Goal: Task Accomplishment & Management: Use online tool/utility

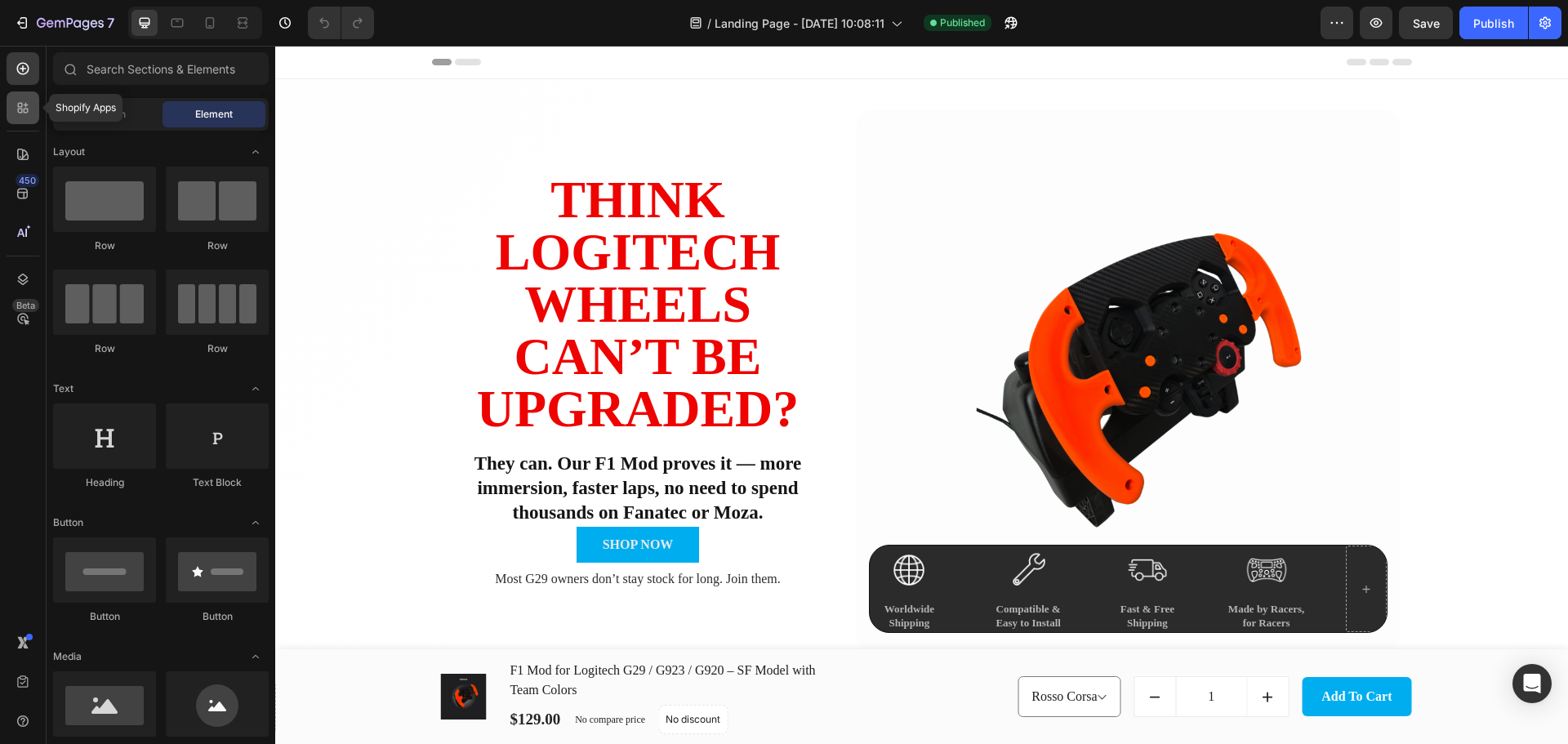
click at [14, 112] on div at bounding box center [23, 108] width 33 height 33
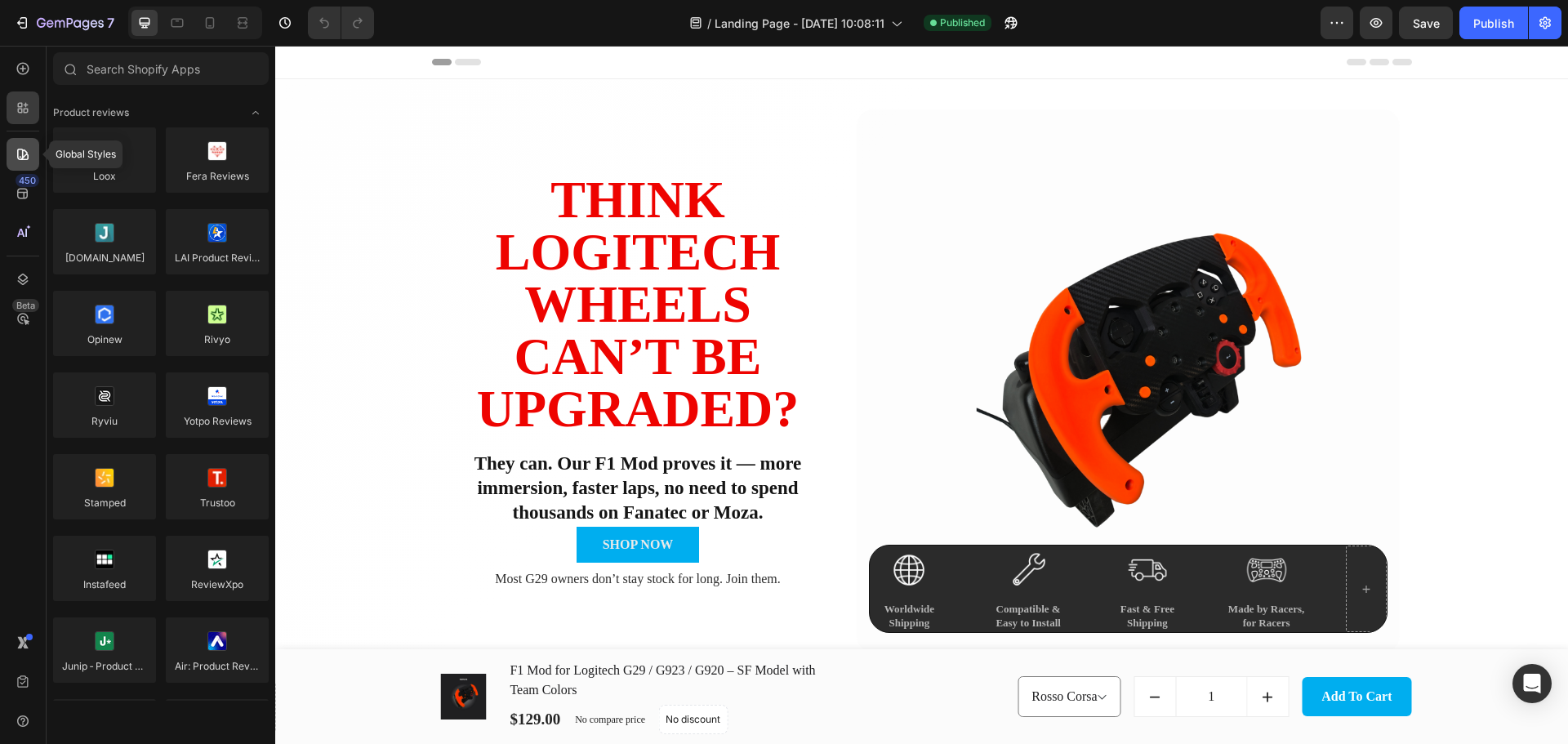
click at [30, 154] on icon at bounding box center [23, 154] width 17 height 16
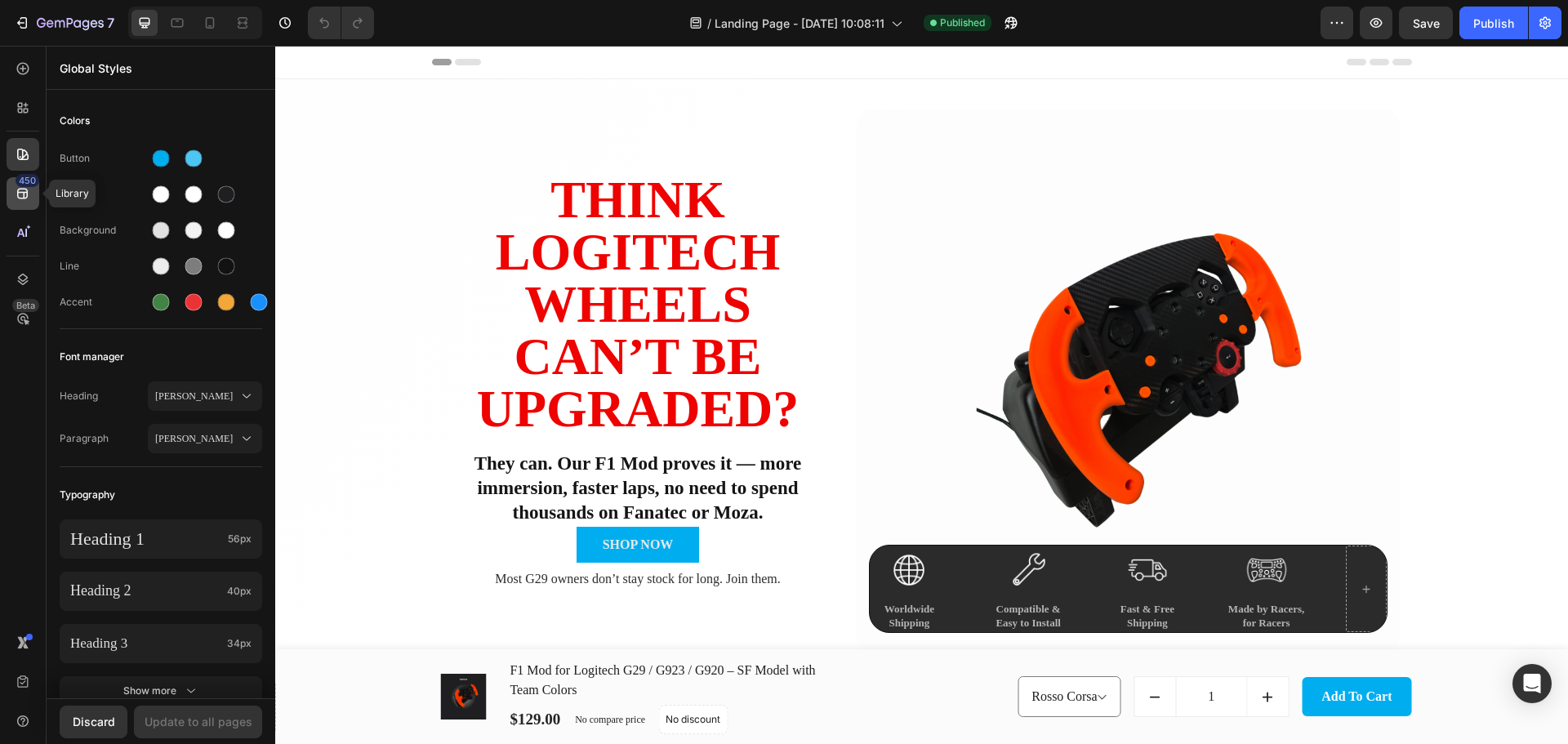
click at [31, 193] on div "450" at bounding box center [23, 194] width 33 height 33
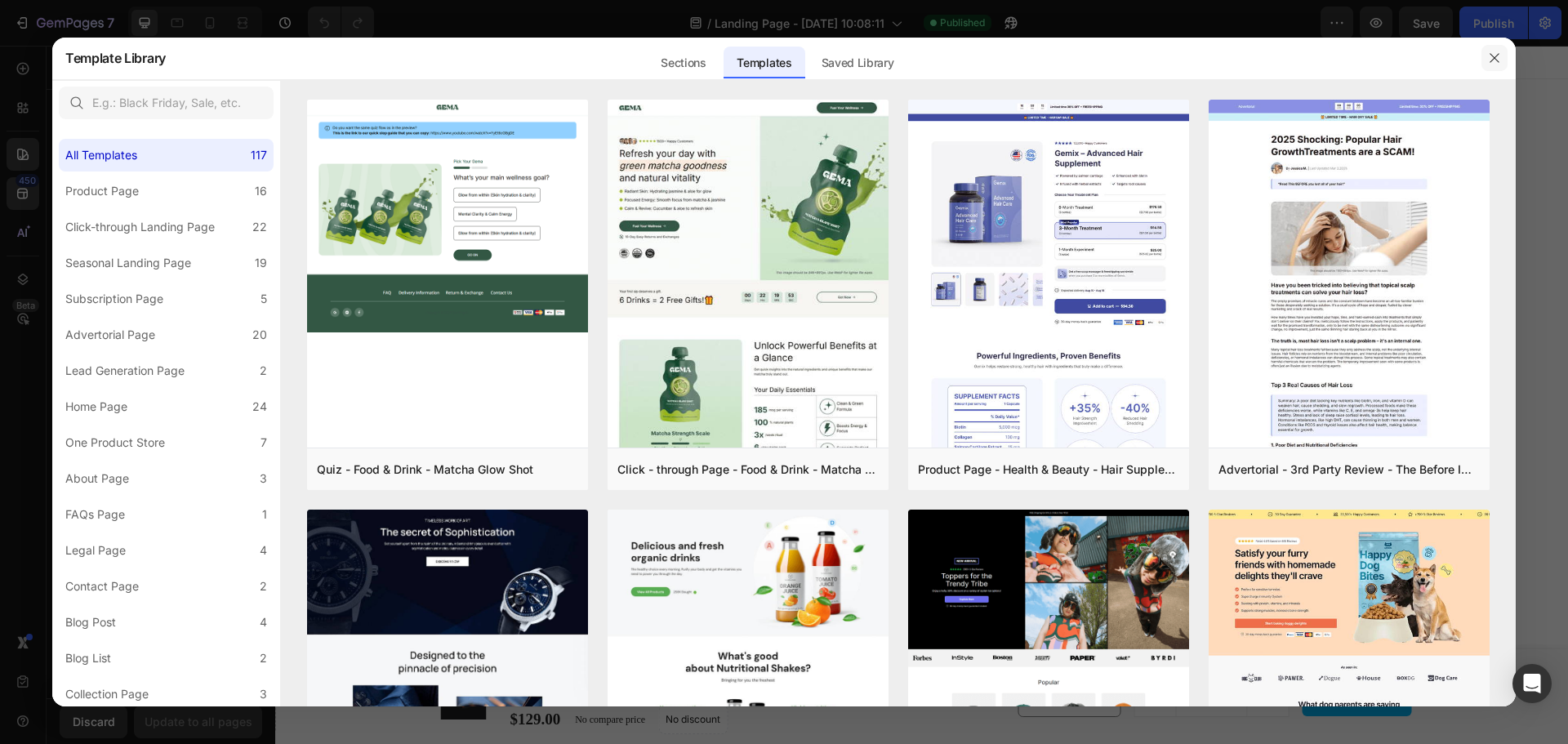
drag, startPoint x: 1492, startPoint y: 64, endPoint x: 1216, endPoint y: 18, distance: 279.8
click at [1492, 64] on icon "button" at bounding box center [1495, 58] width 13 height 13
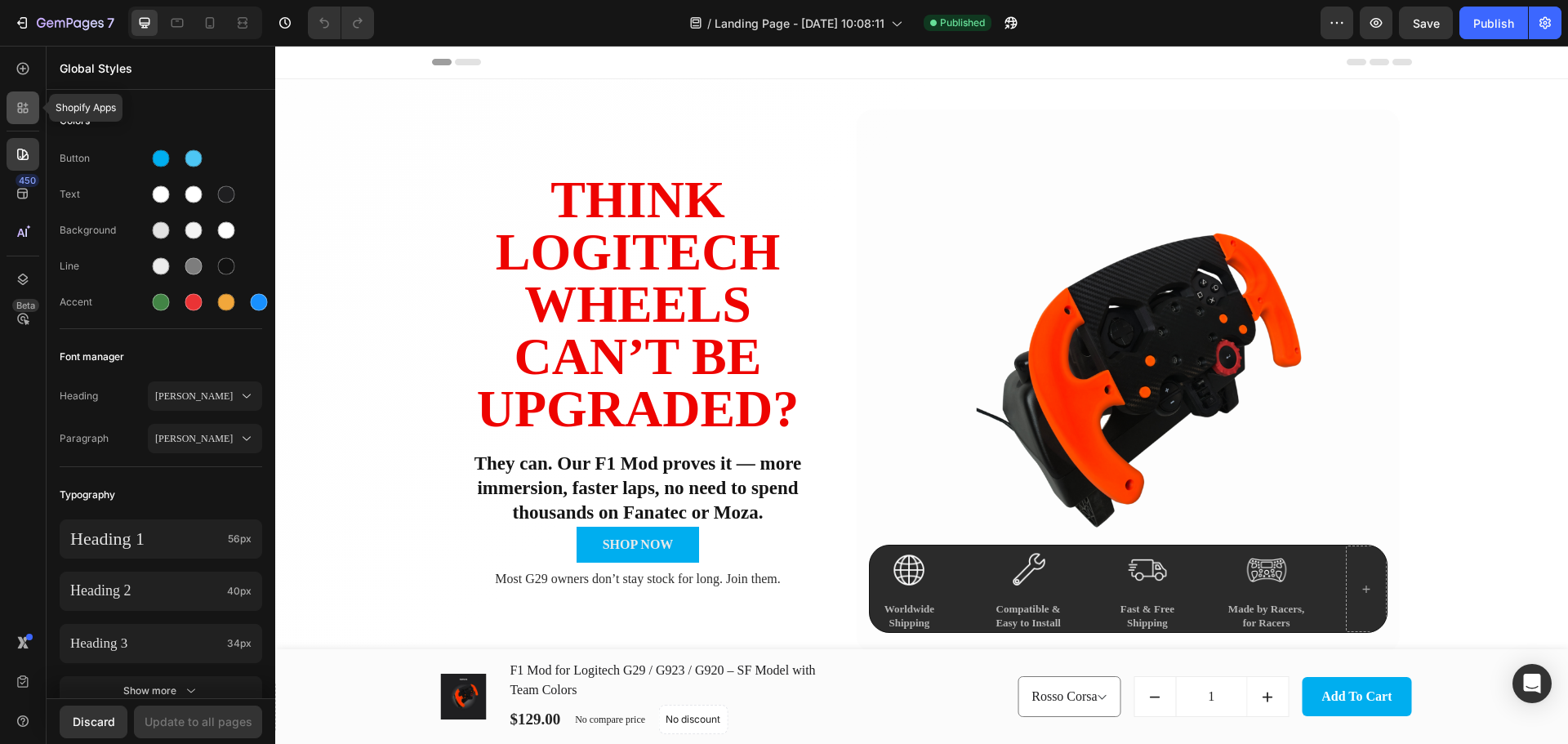
click at [32, 109] on div at bounding box center [23, 108] width 33 height 33
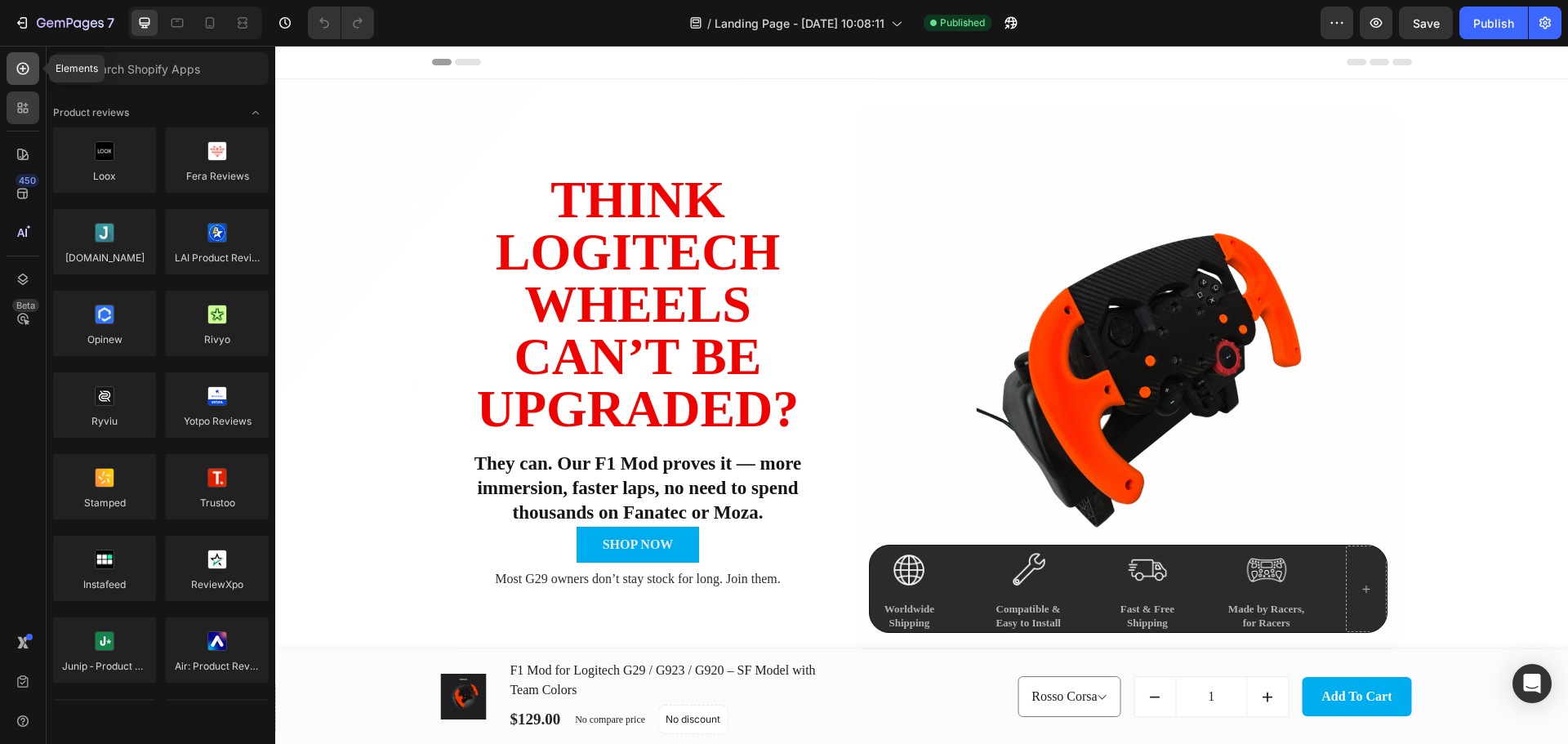
click at [28, 69] on icon at bounding box center [23, 68] width 12 height 12
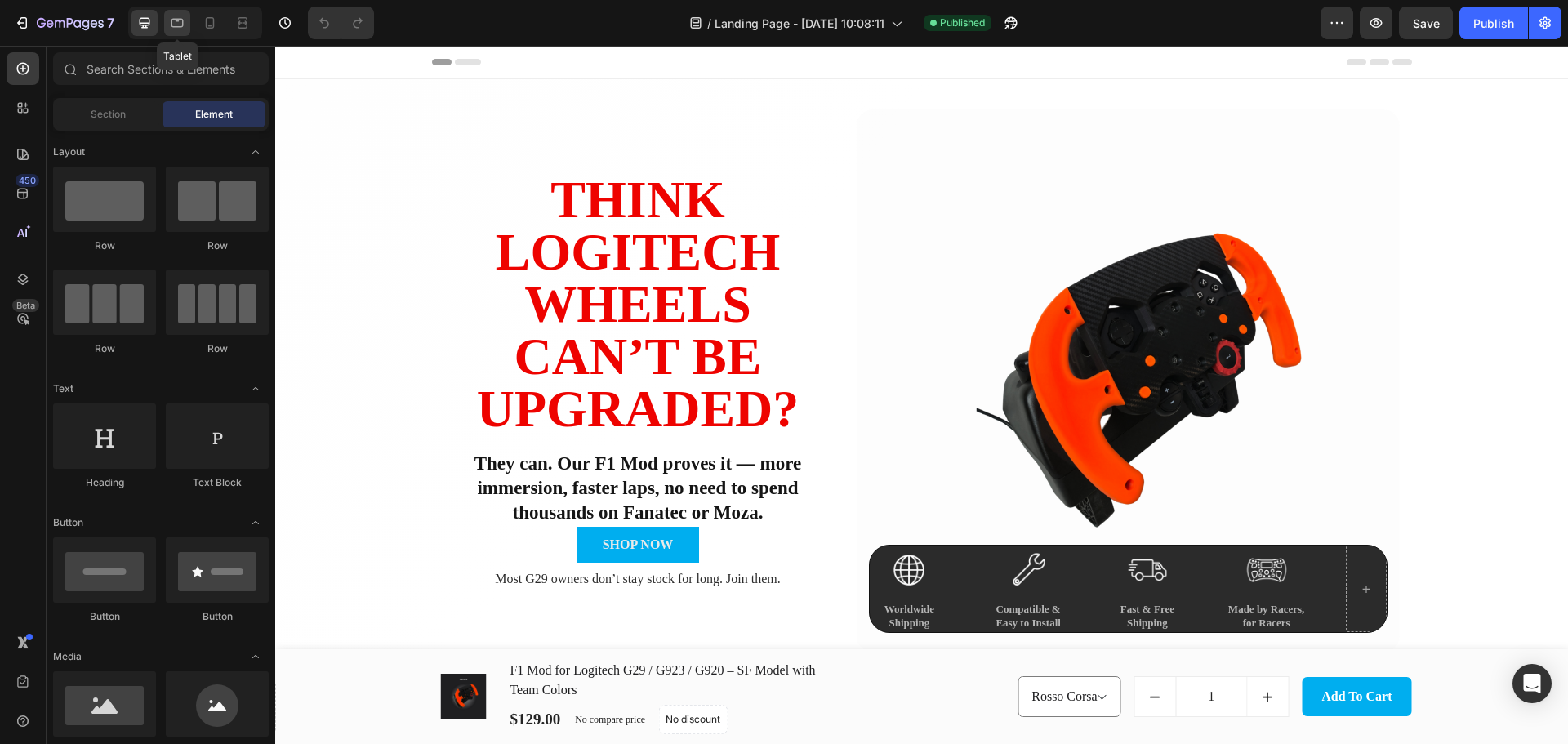
click at [174, 27] on icon at bounding box center [177, 23] width 12 height 9
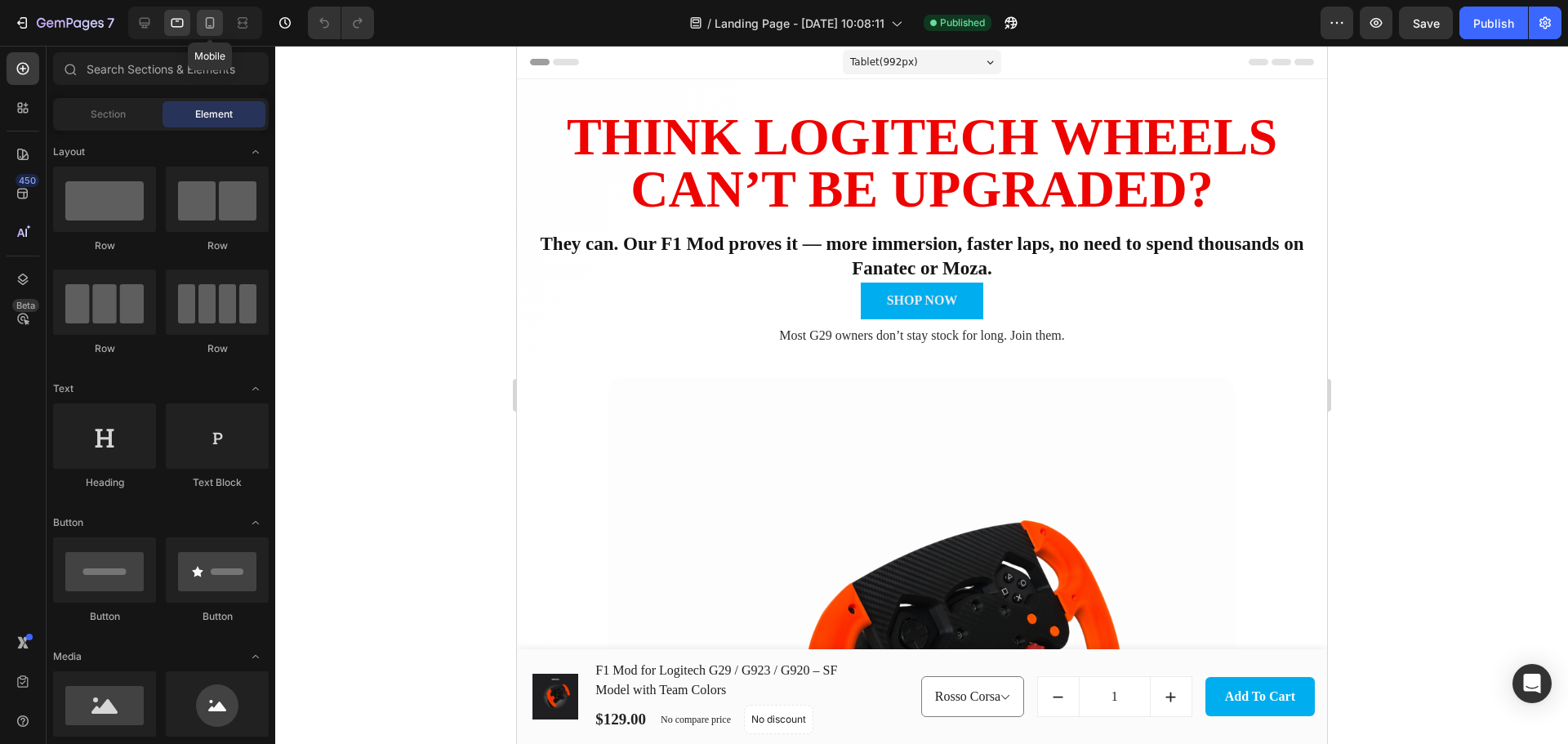
click at [214, 26] on icon at bounding box center [210, 23] width 9 height 12
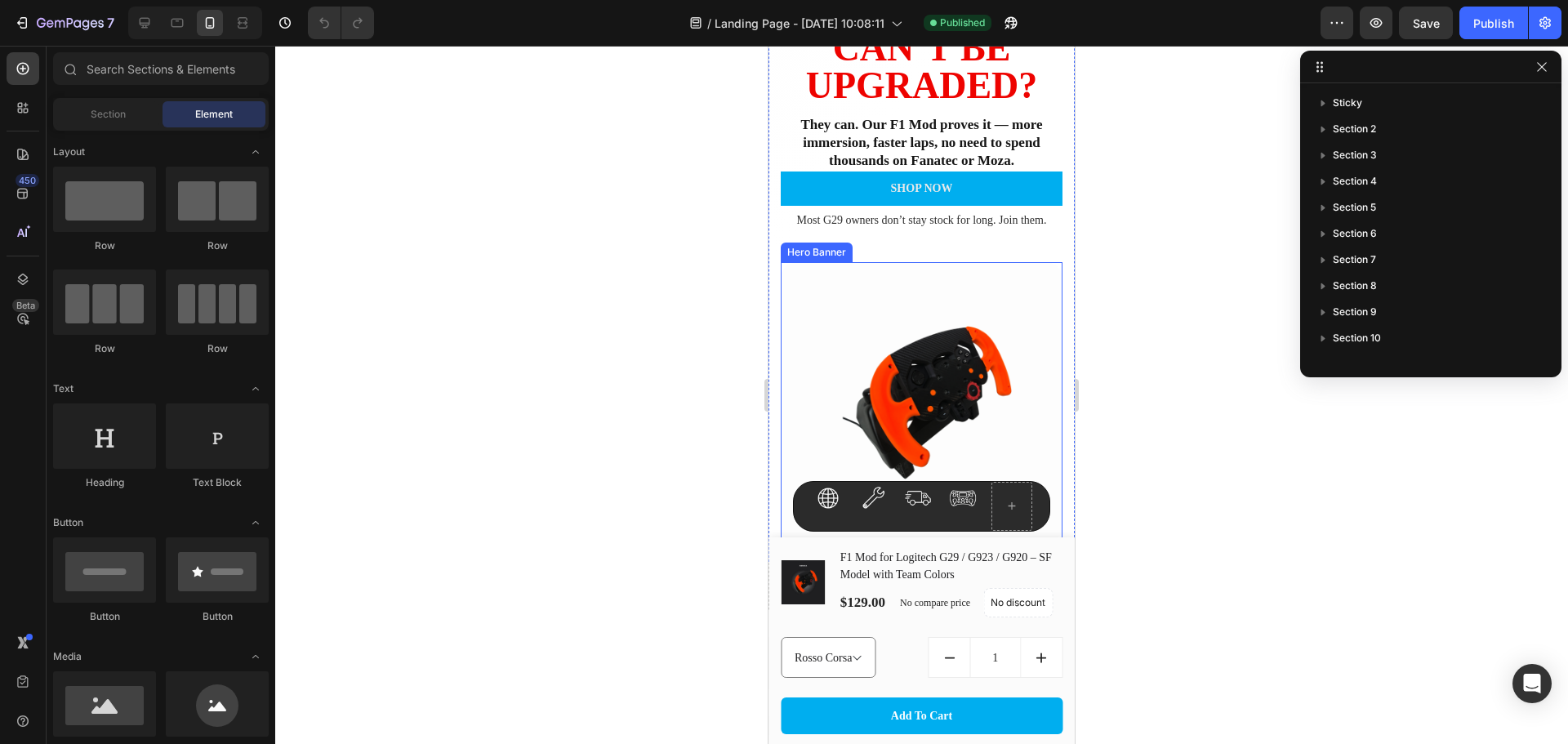
scroll to position [381, 0]
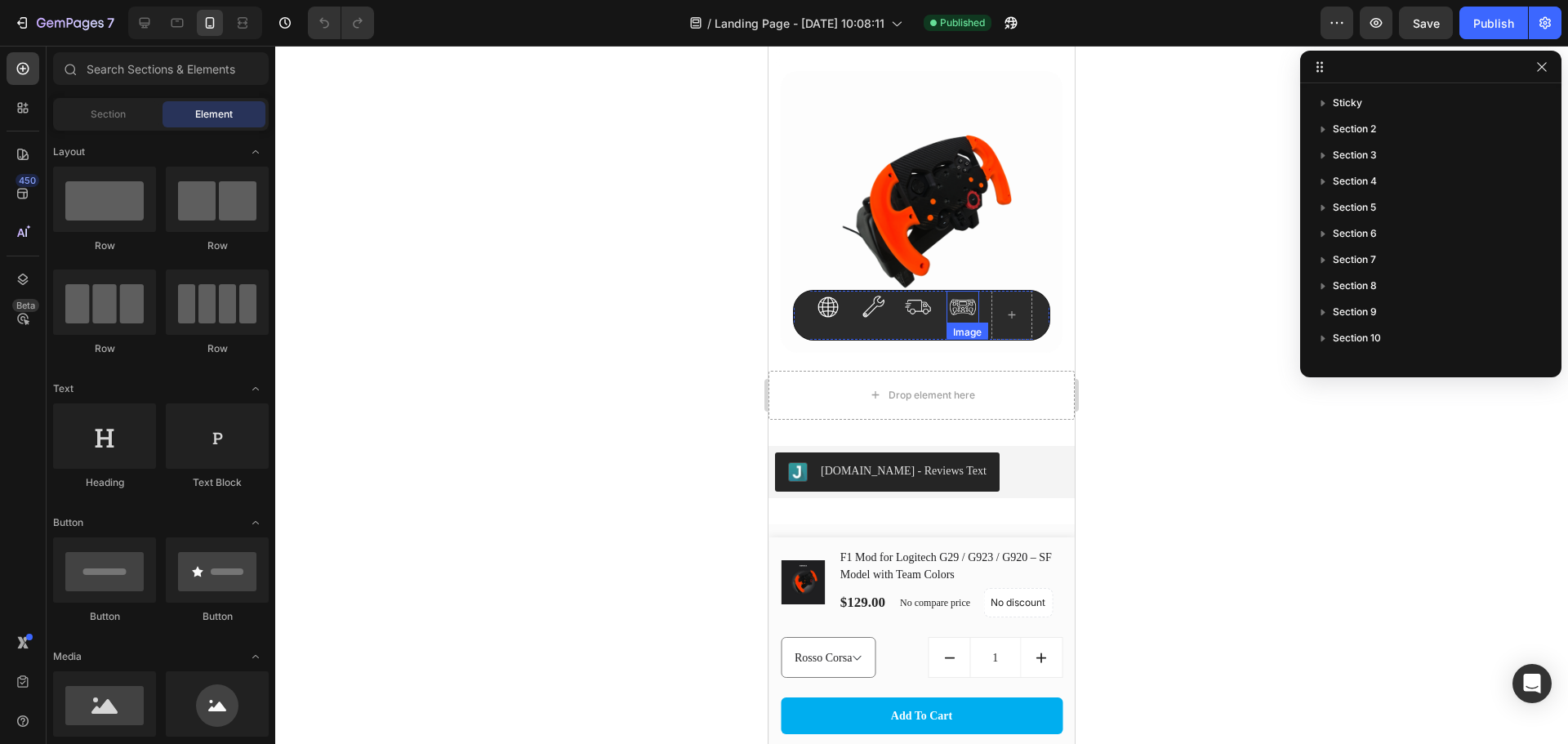
click at [960, 308] on img at bounding box center [963, 307] width 33 height 33
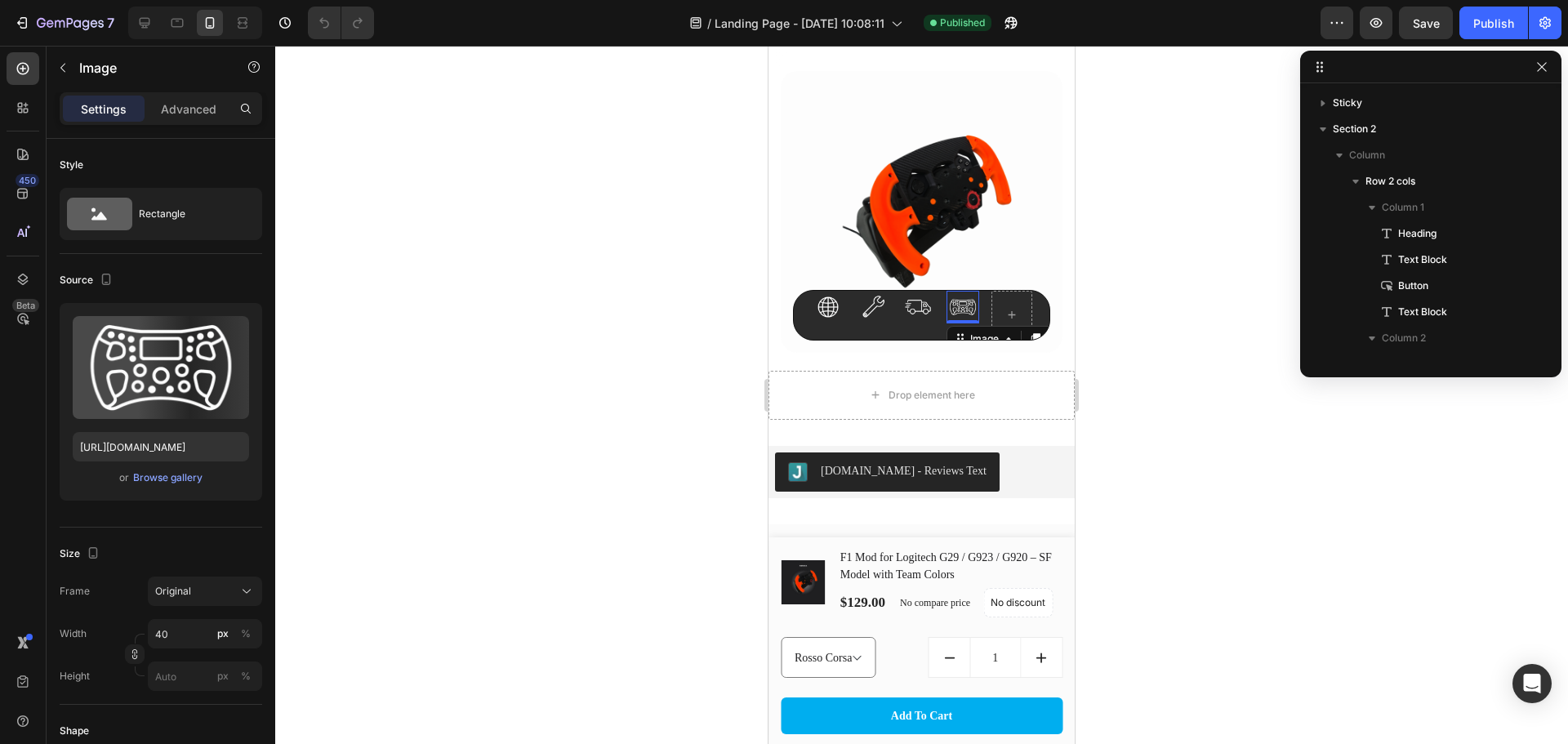
scroll to position [492, 0]
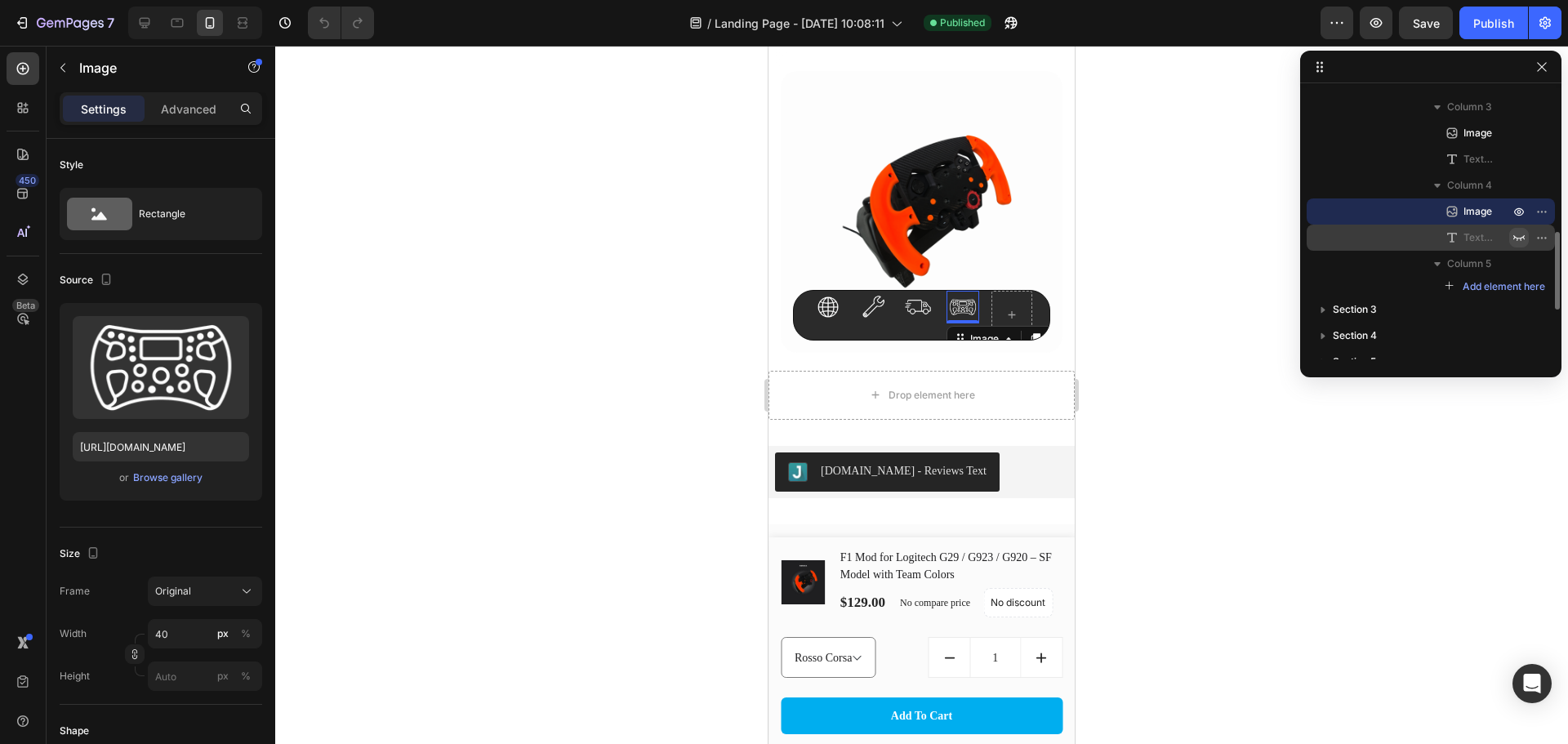
click at [1518, 237] on icon "button" at bounding box center [1519, 238] width 13 height 13
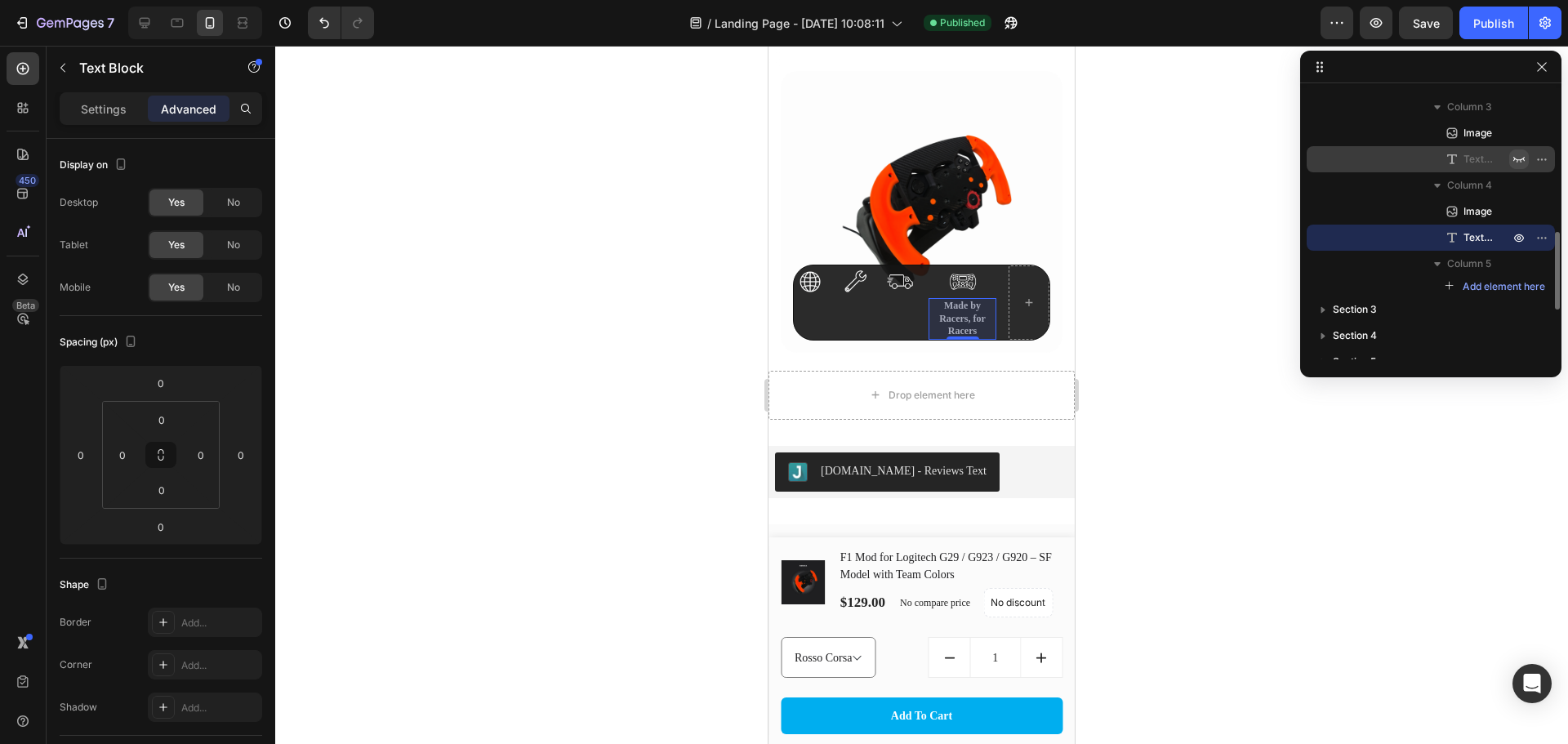
click at [1521, 156] on icon "button" at bounding box center [1519, 159] width 13 height 13
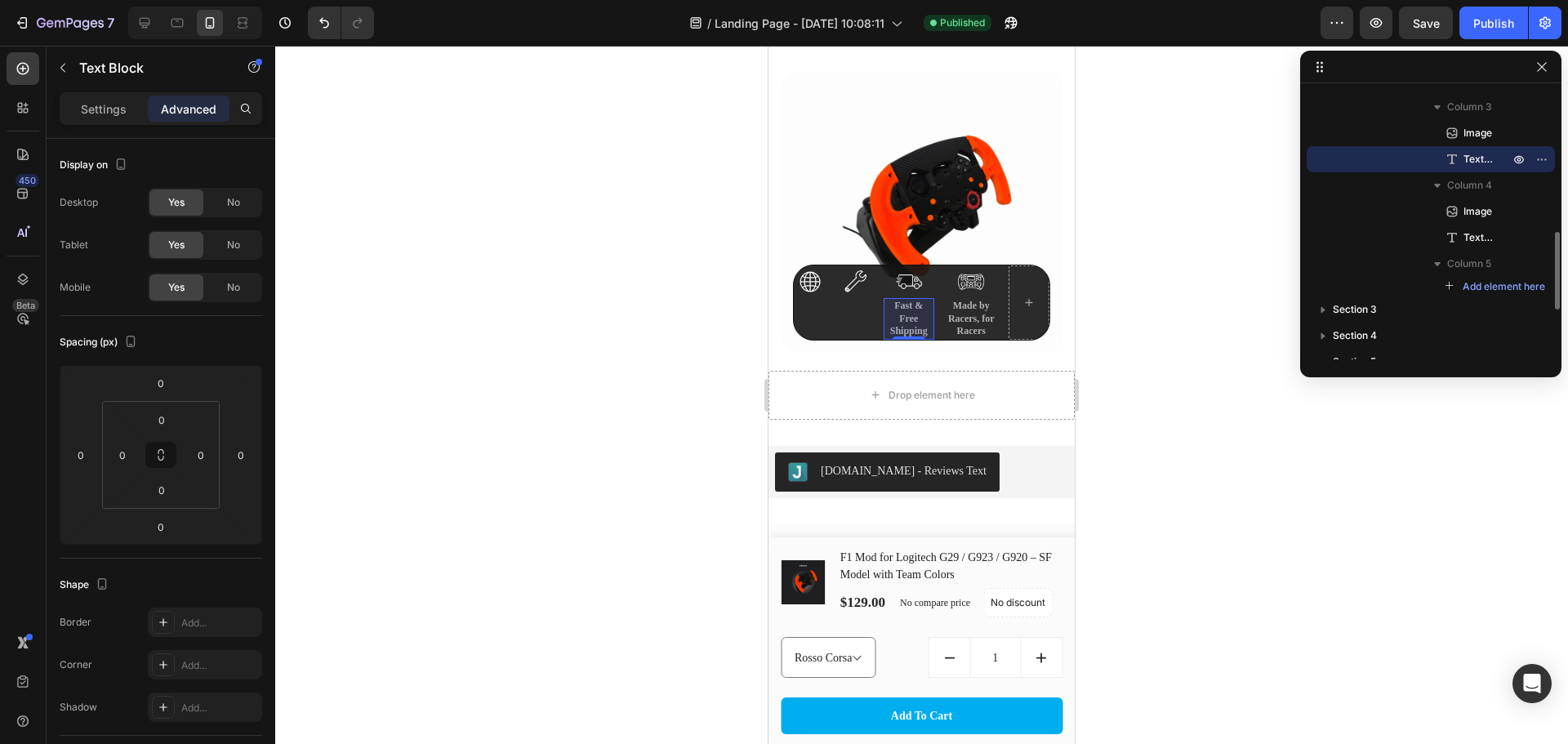
scroll to position [302, 0]
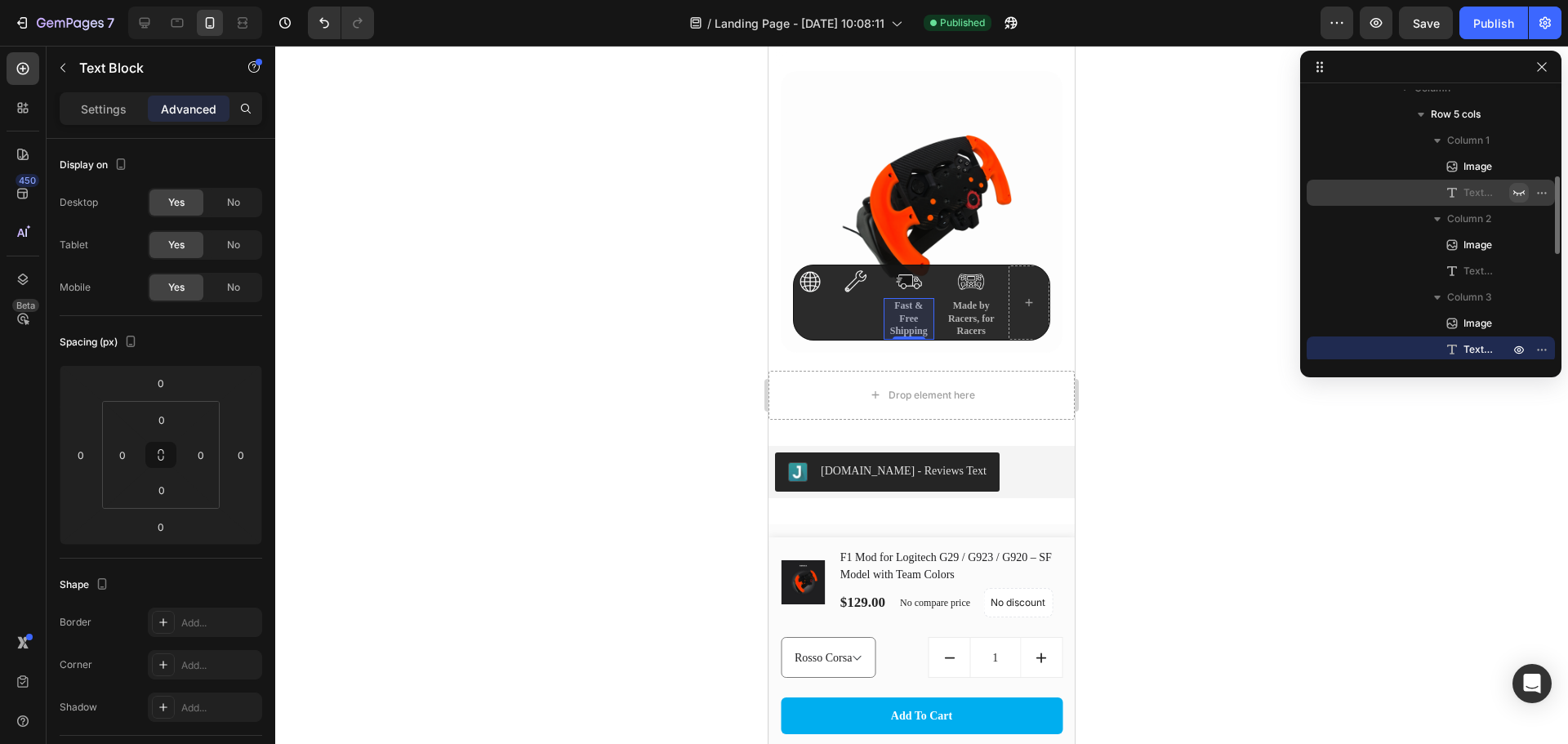
click at [1511, 189] on button "button" at bounding box center [1519, 193] width 20 height 20
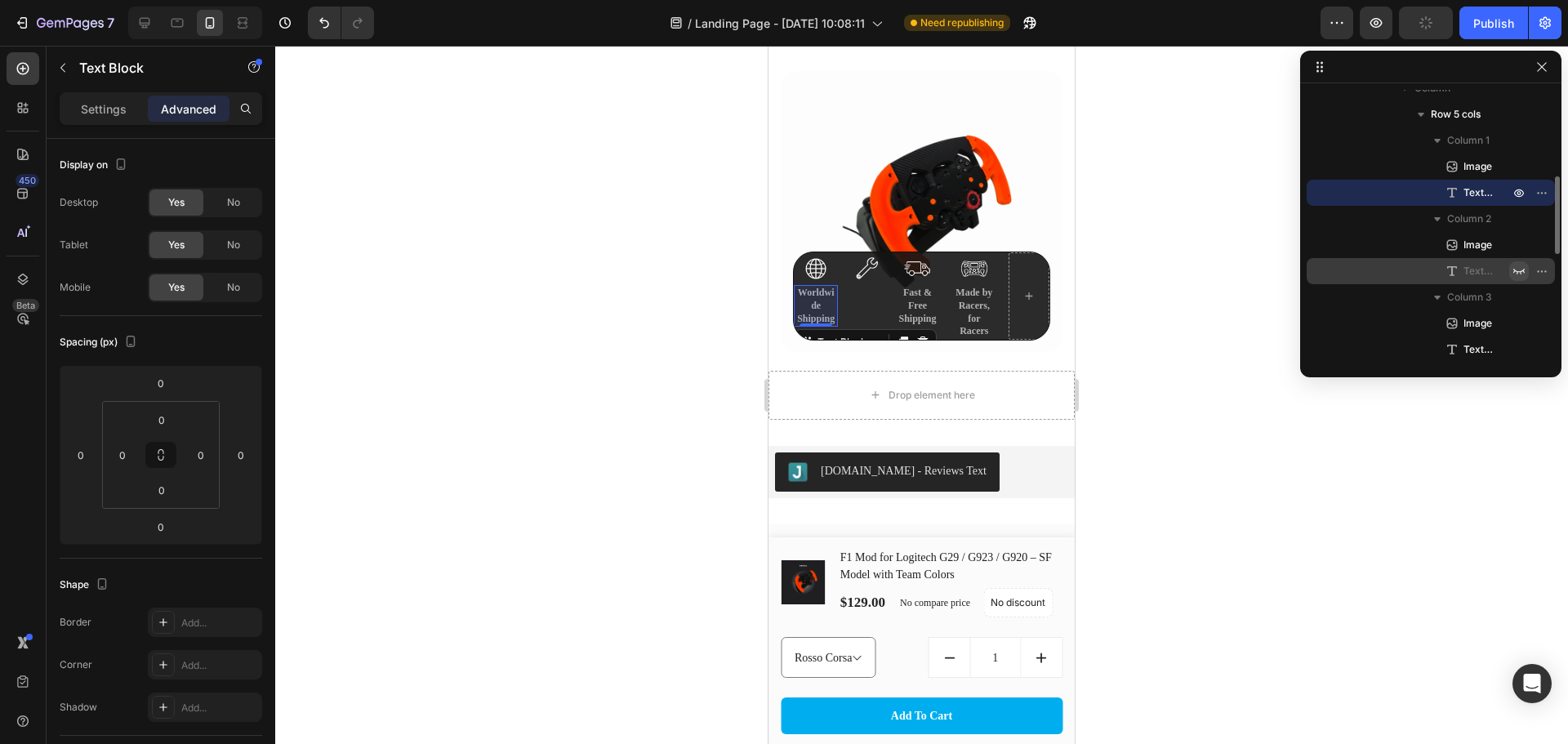
click at [1516, 266] on icon "button" at bounding box center [1519, 271] width 13 height 13
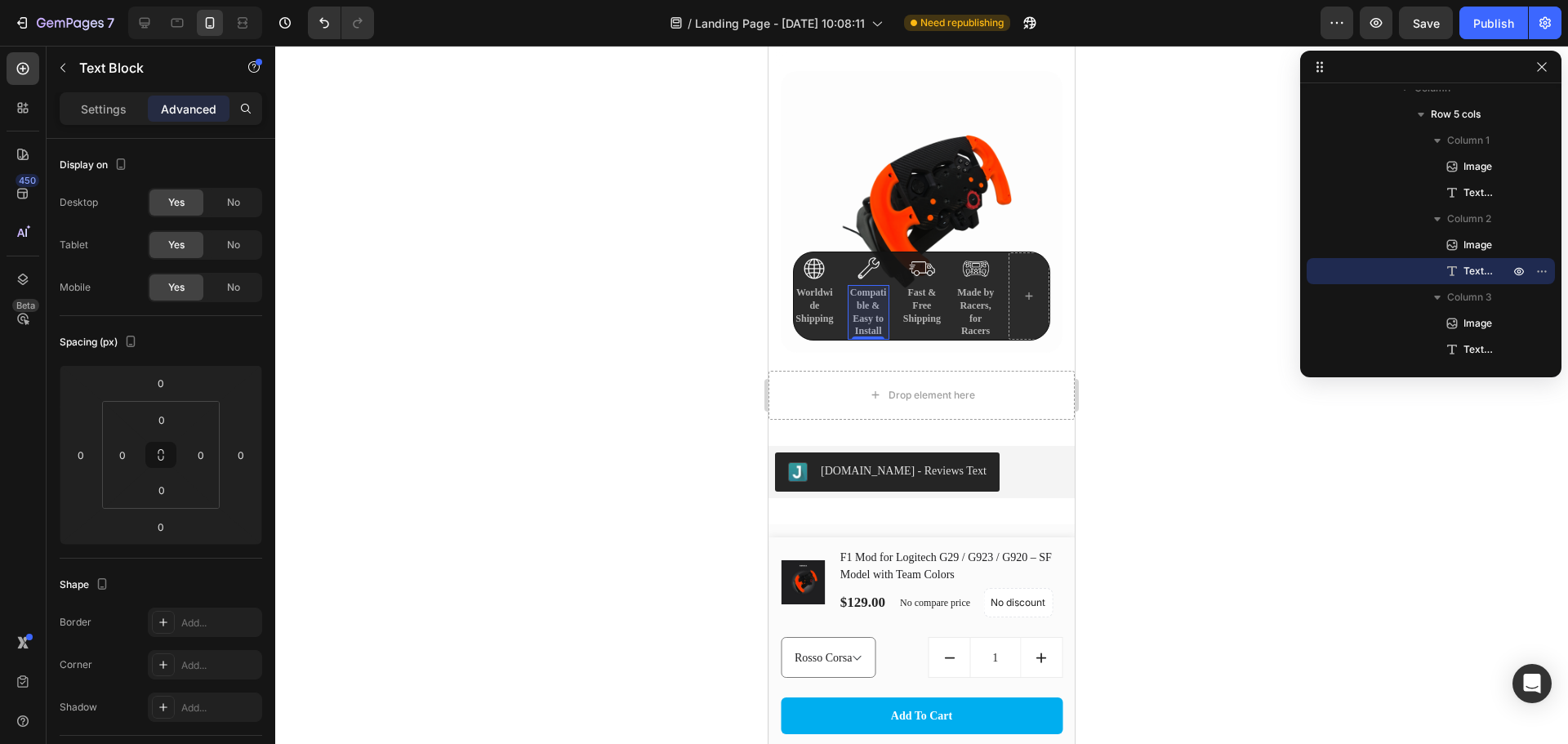
click at [1133, 354] on div at bounding box center [922, 394] width 1293 height 698
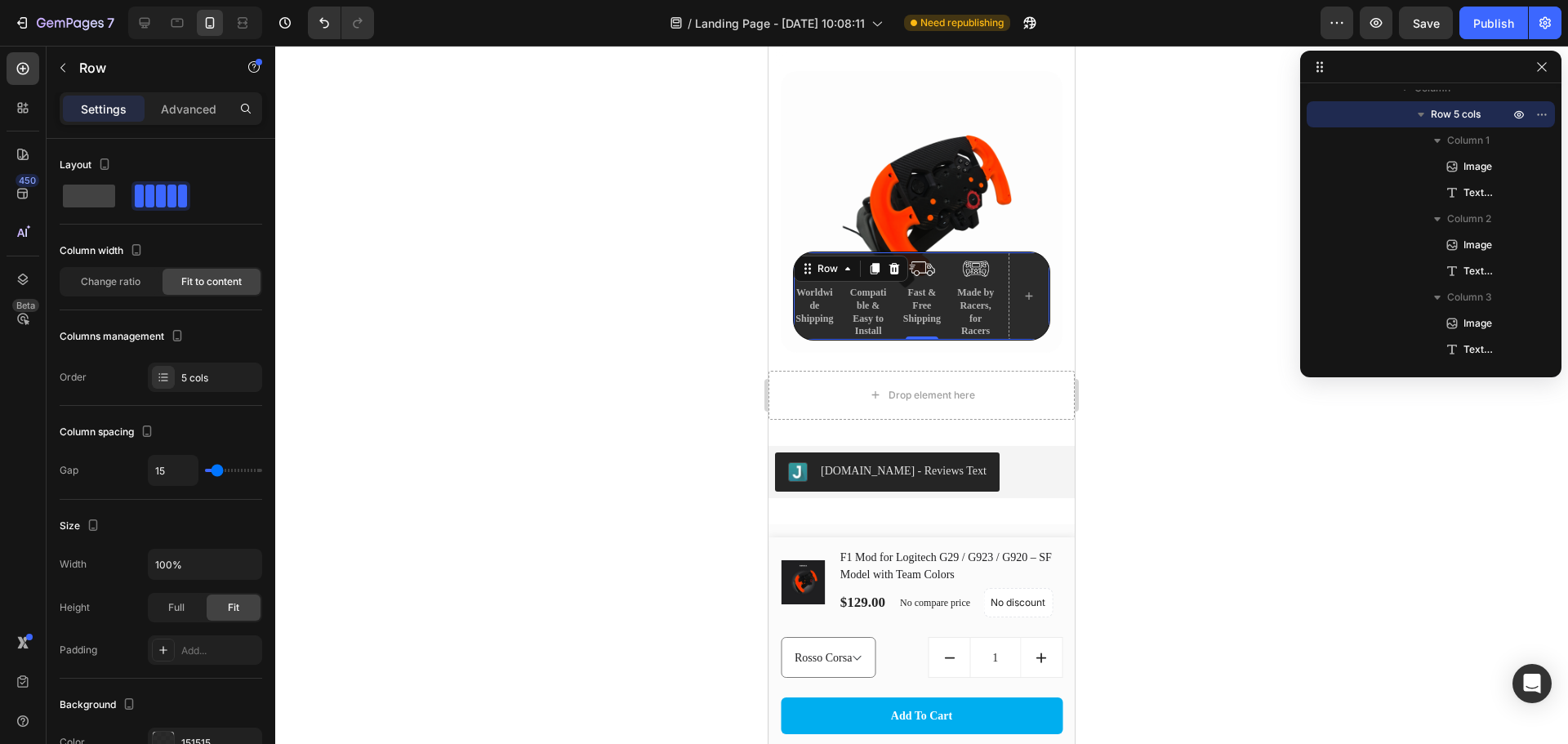
click at [993, 252] on div "Image Worldwide Shipping Text Block Image Compatible & Easy to Install Text Blo…" at bounding box center [922, 295] width 257 height 88
type input "27"
type input "24"
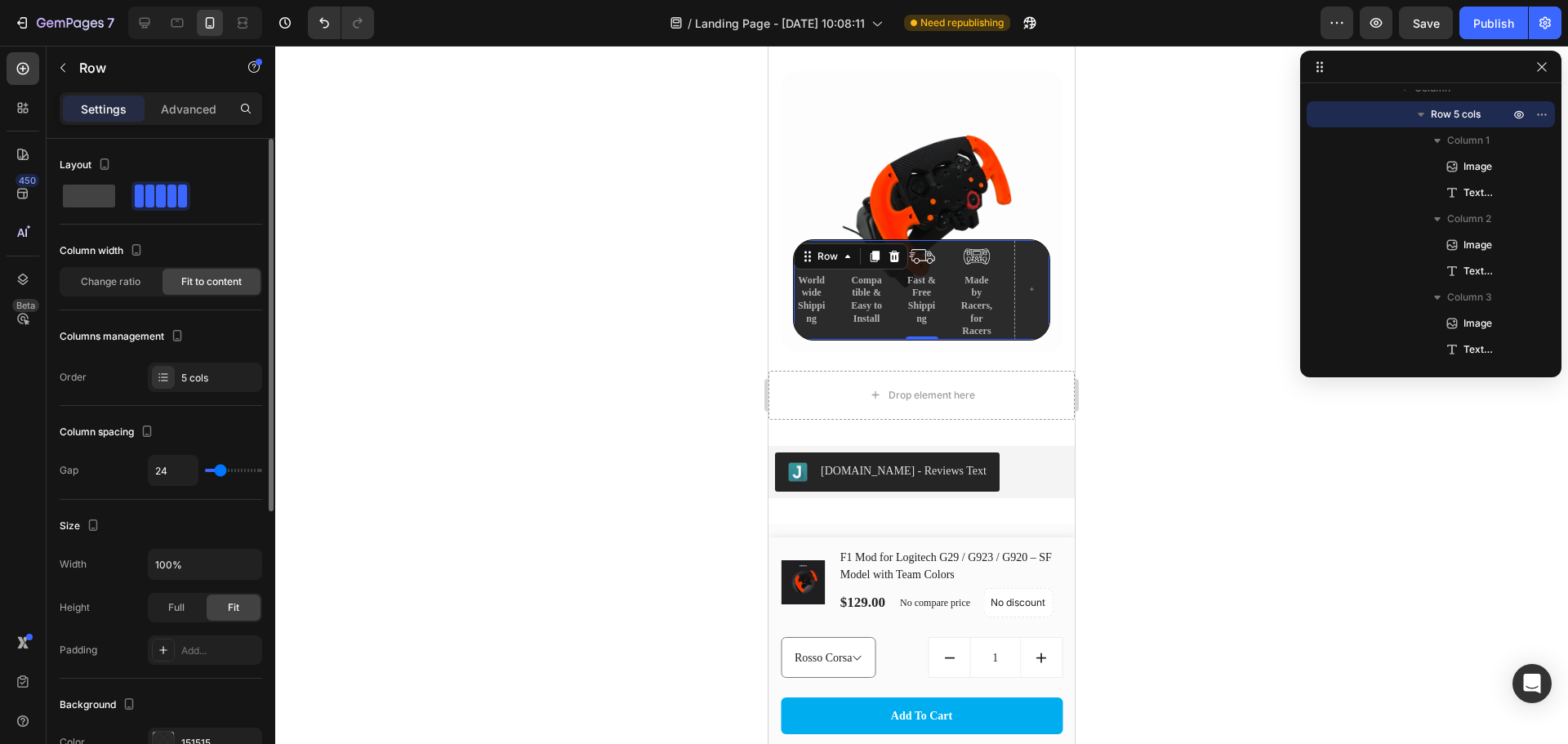
type input "22"
type input "20"
type input "18"
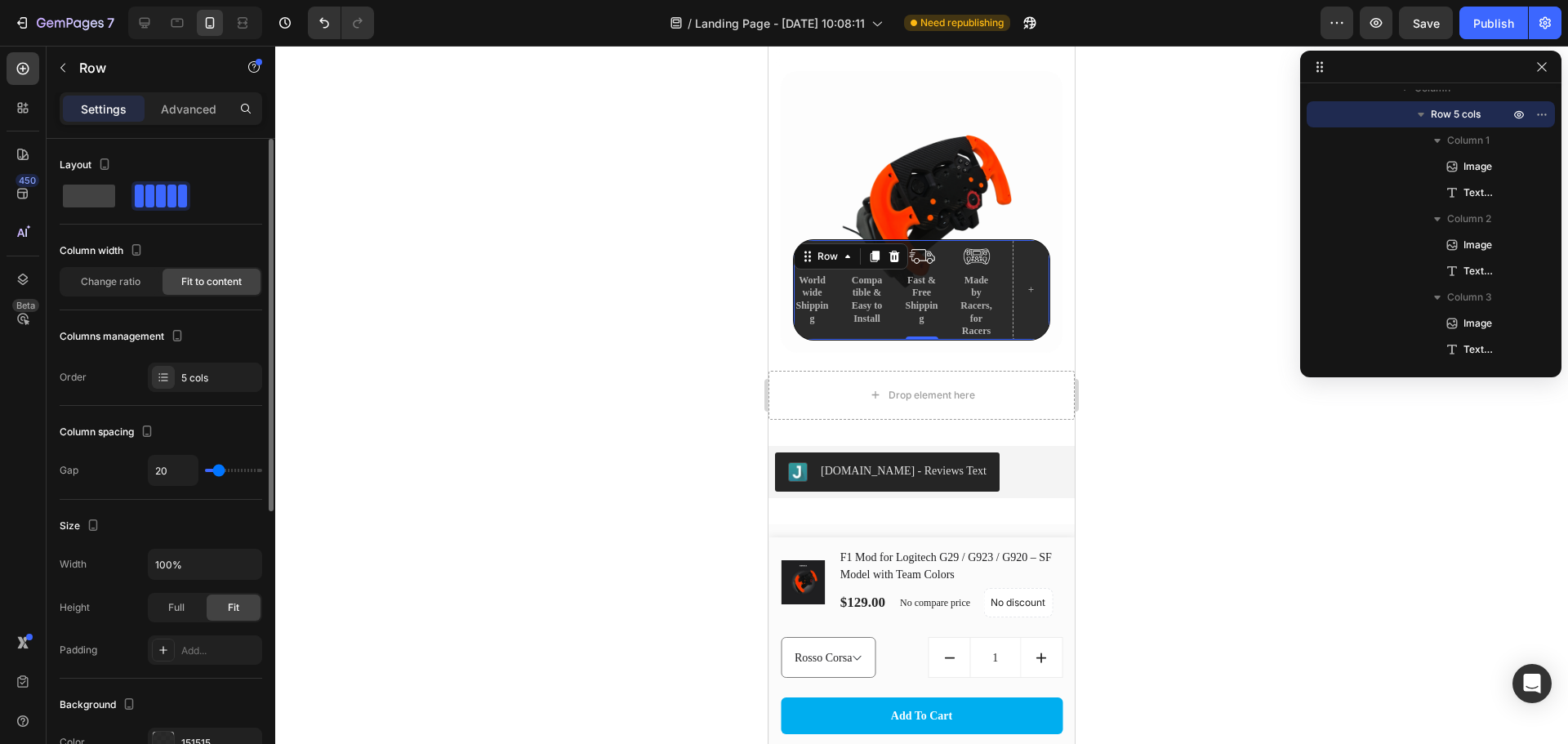
type input "18"
type input "16"
type input "13"
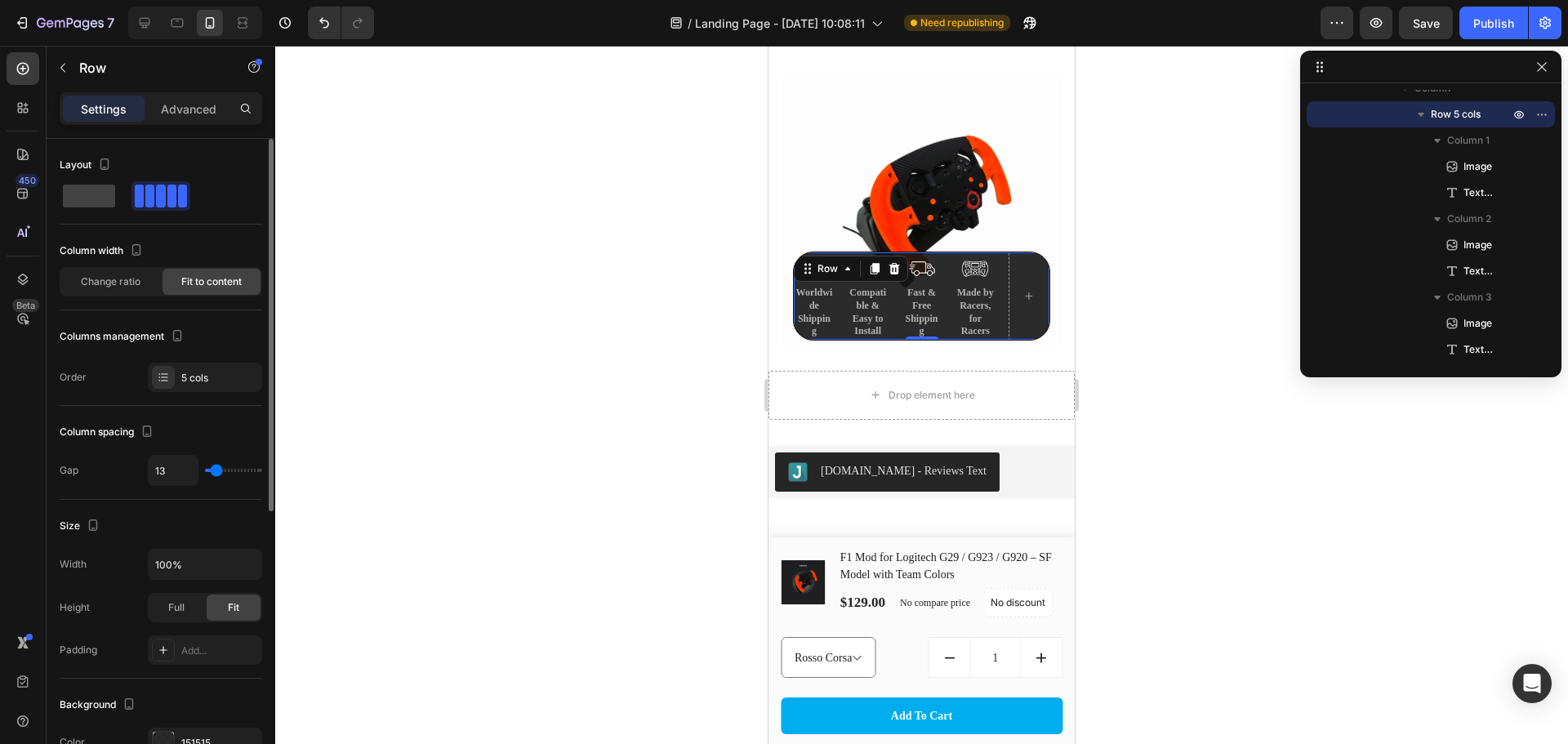
type input "9"
type input "7"
type input "4"
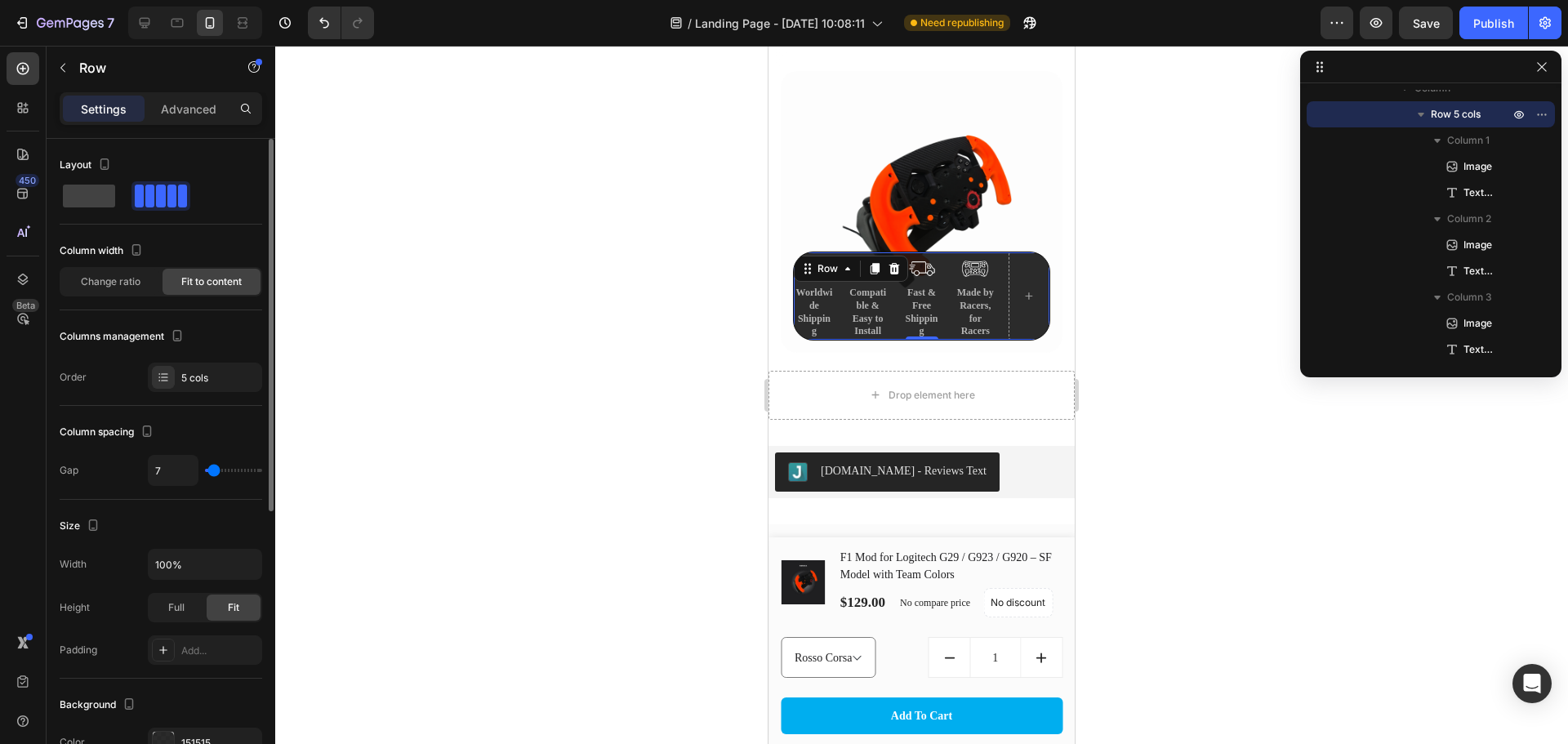
type input "4"
type input "2"
type input "0"
drag, startPoint x: 222, startPoint y: 469, endPoint x: 177, endPoint y: 474, distance: 45.3
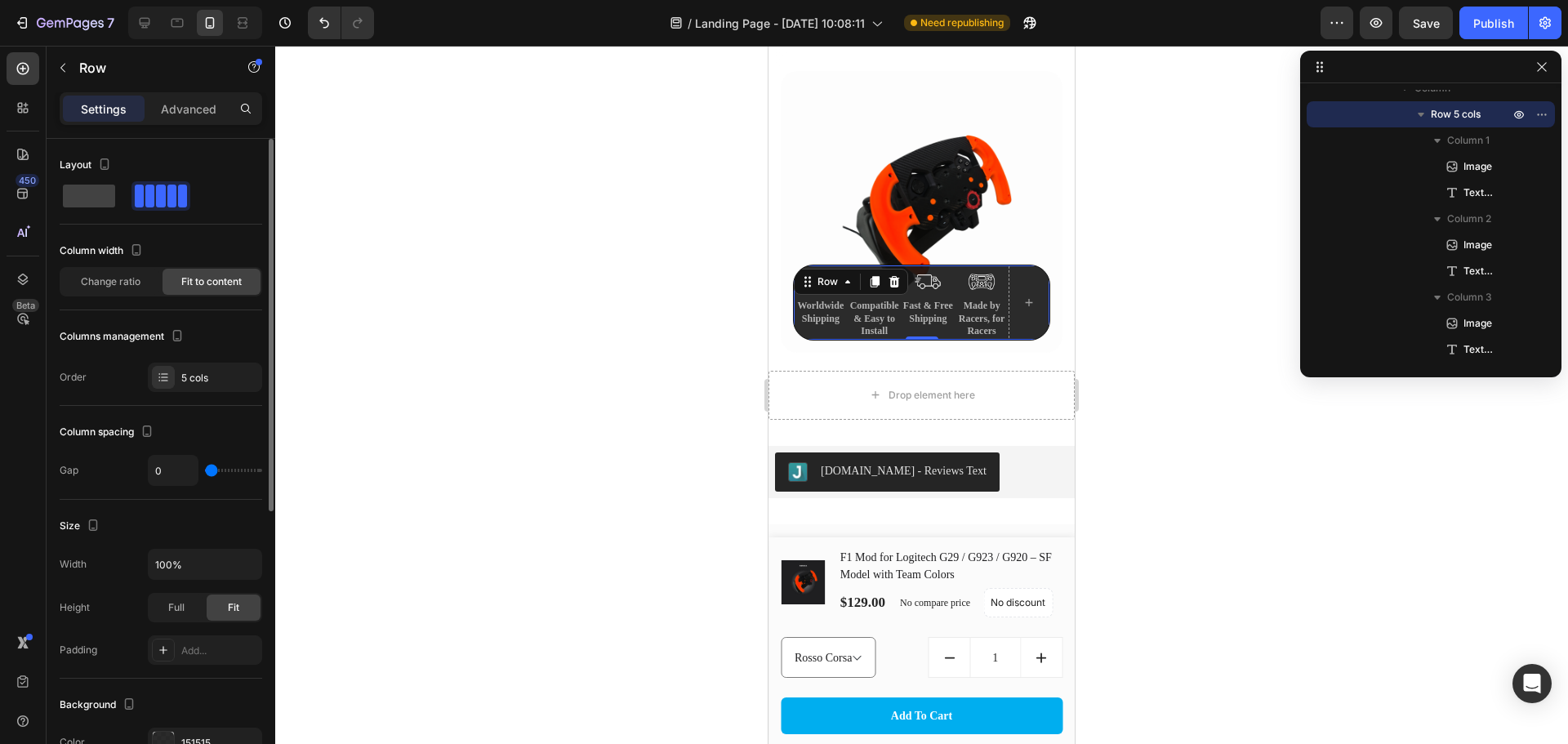
type input "0"
click at [205, 472] on input "range" at bounding box center [233, 470] width 57 height 3
click at [178, 610] on span "Full" at bounding box center [177, 608] width 17 height 15
click at [224, 609] on div "Fit" at bounding box center [233, 608] width 54 height 26
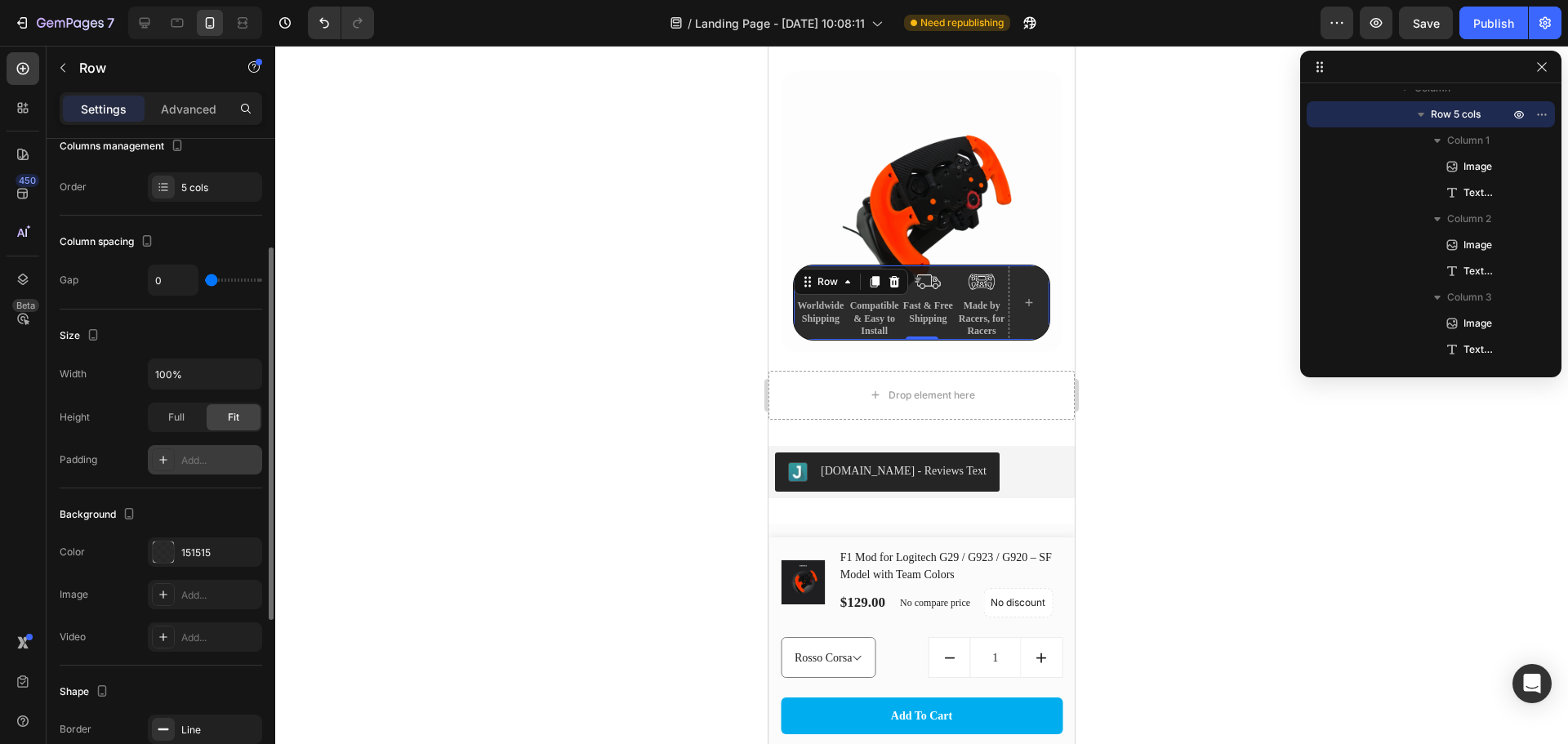
click at [167, 460] on icon at bounding box center [163, 459] width 13 height 13
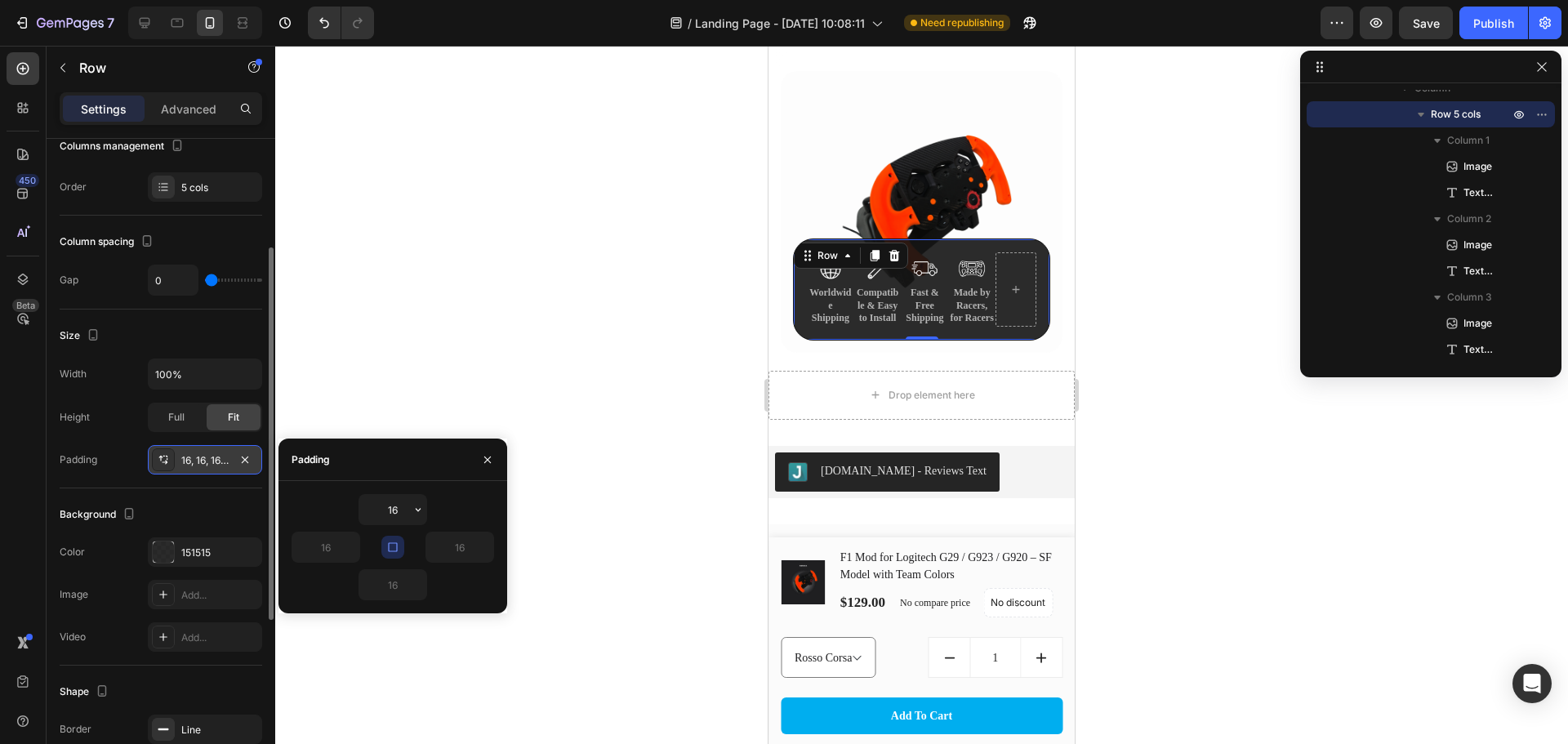
click at [167, 460] on icon at bounding box center [163, 459] width 13 height 13
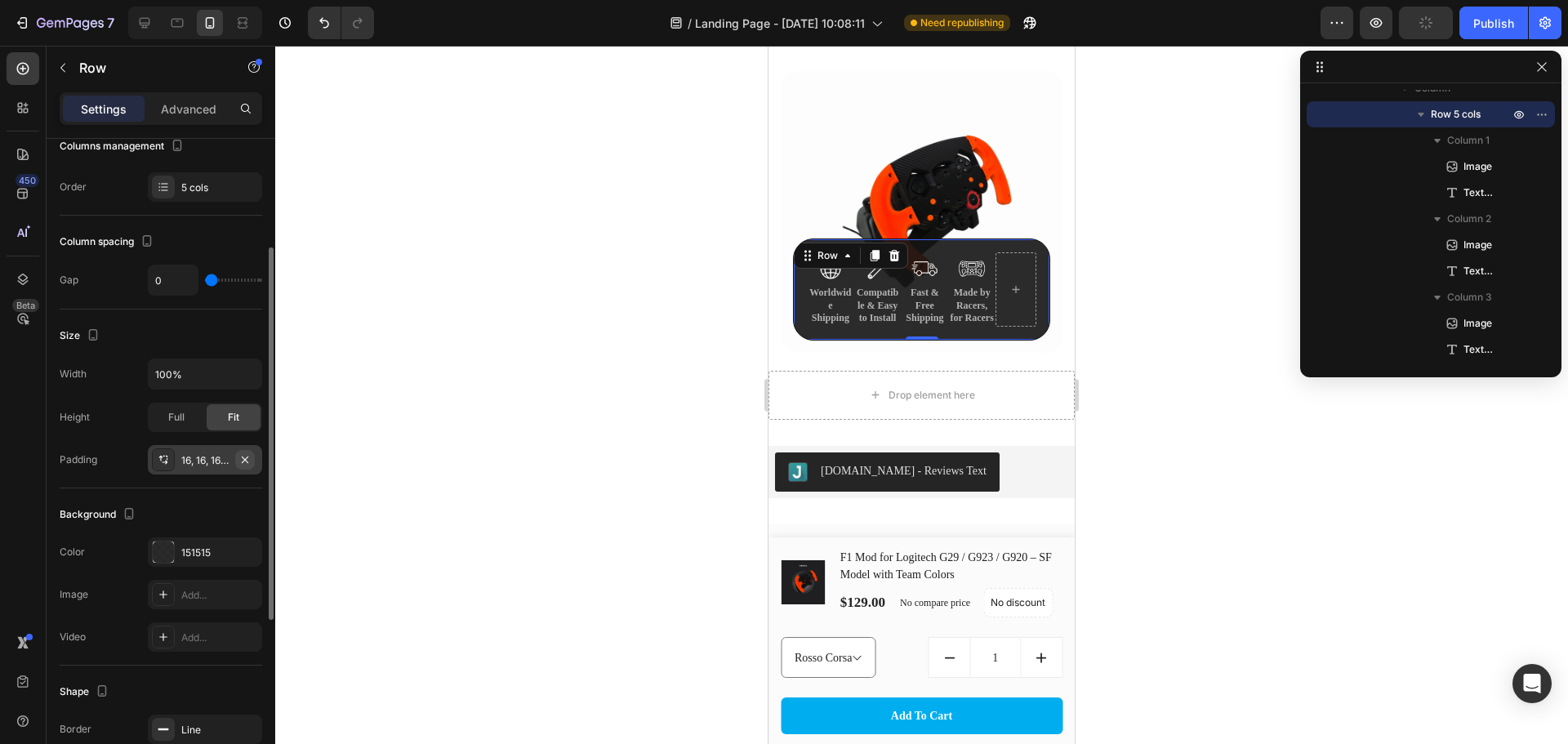
click at [248, 454] on icon "button" at bounding box center [245, 459] width 13 height 13
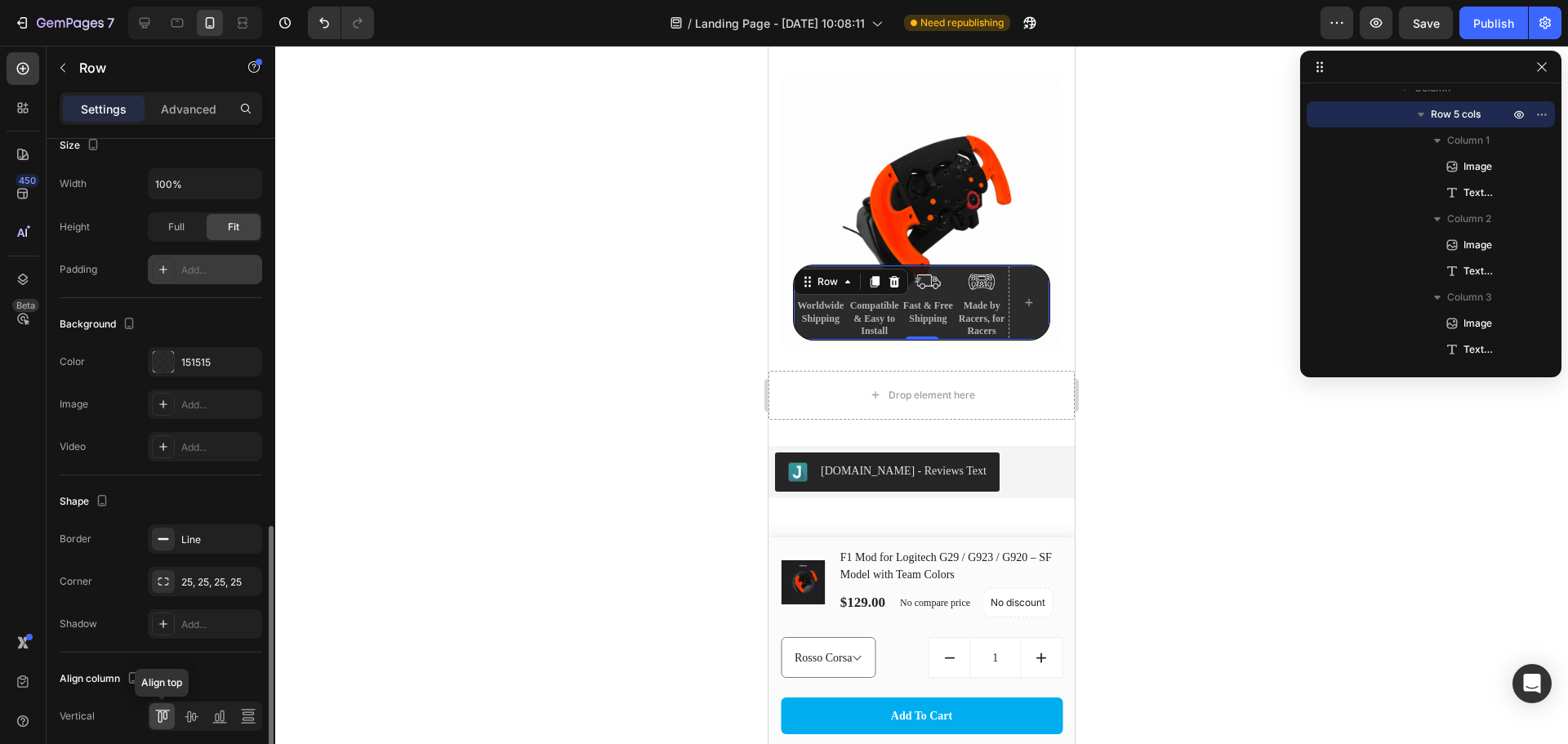
scroll to position [488, 0]
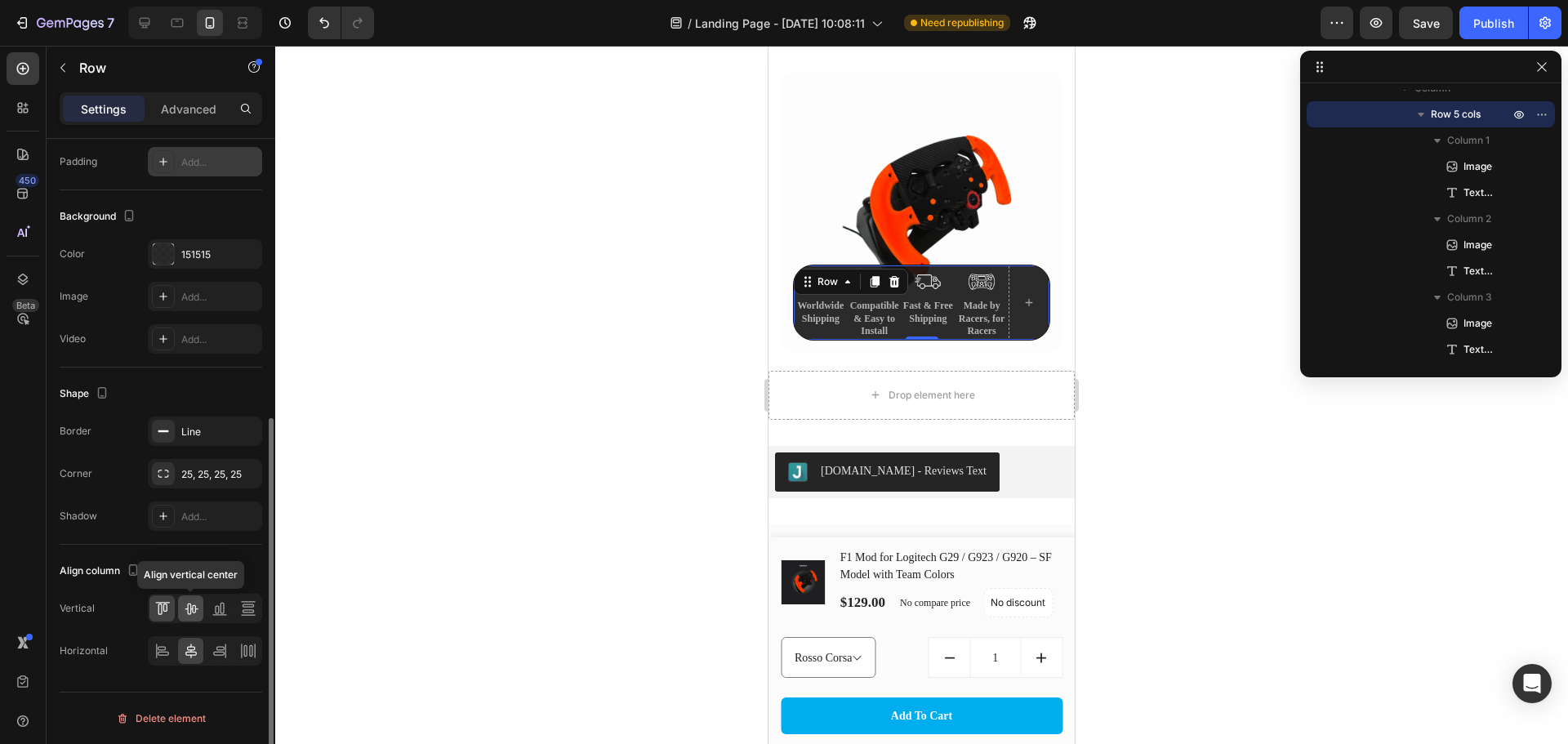
click at [191, 612] on icon at bounding box center [191, 609] width 13 height 12
click at [221, 608] on icon at bounding box center [220, 609] width 17 height 16
click at [253, 607] on icon at bounding box center [248, 609] width 17 height 16
click at [160, 609] on icon at bounding box center [163, 609] width 17 height 16
click at [182, 610] on div at bounding box center [191, 609] width 26 height 26
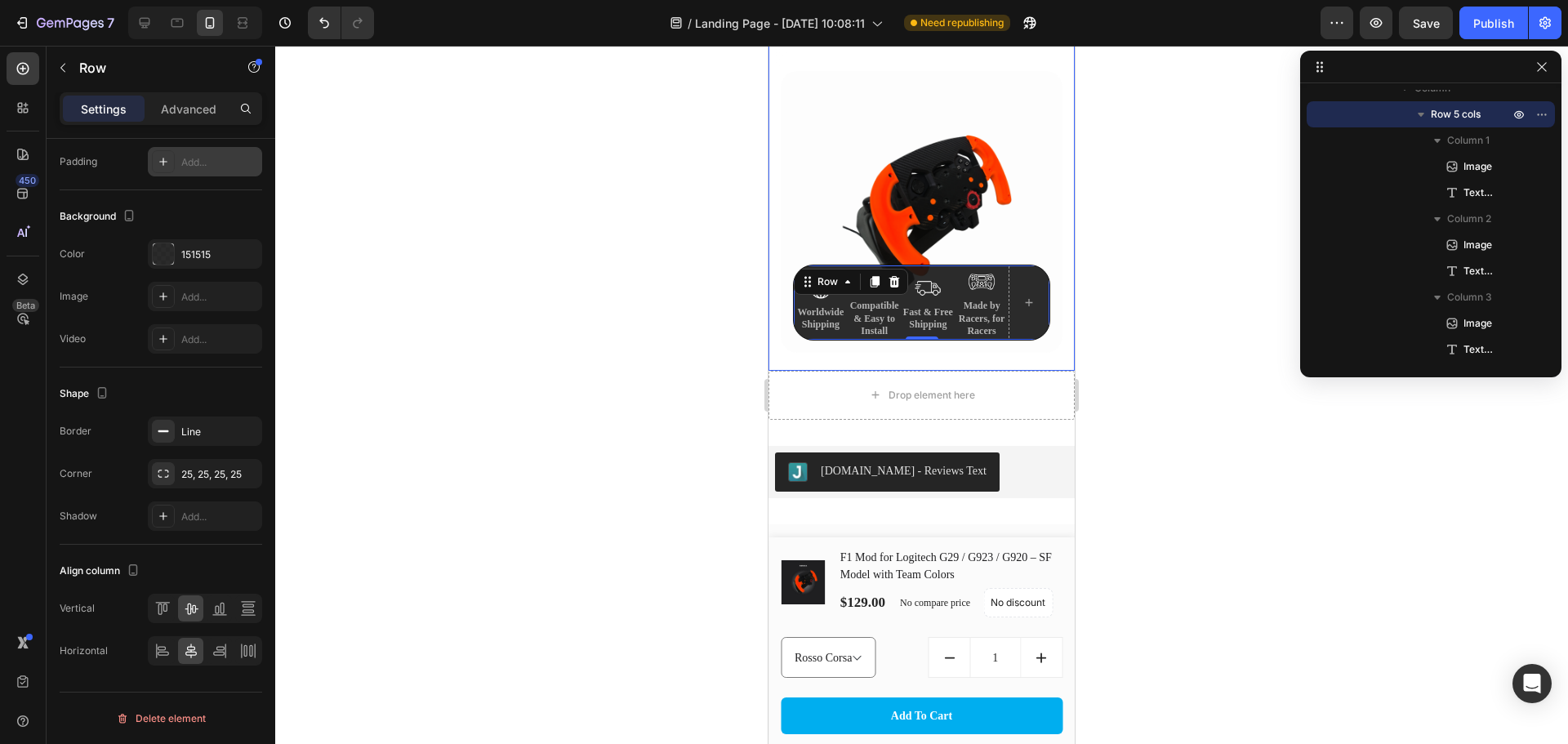
click at [1105, 313] on div at bounding box center [922, 394] width 1293 height 698
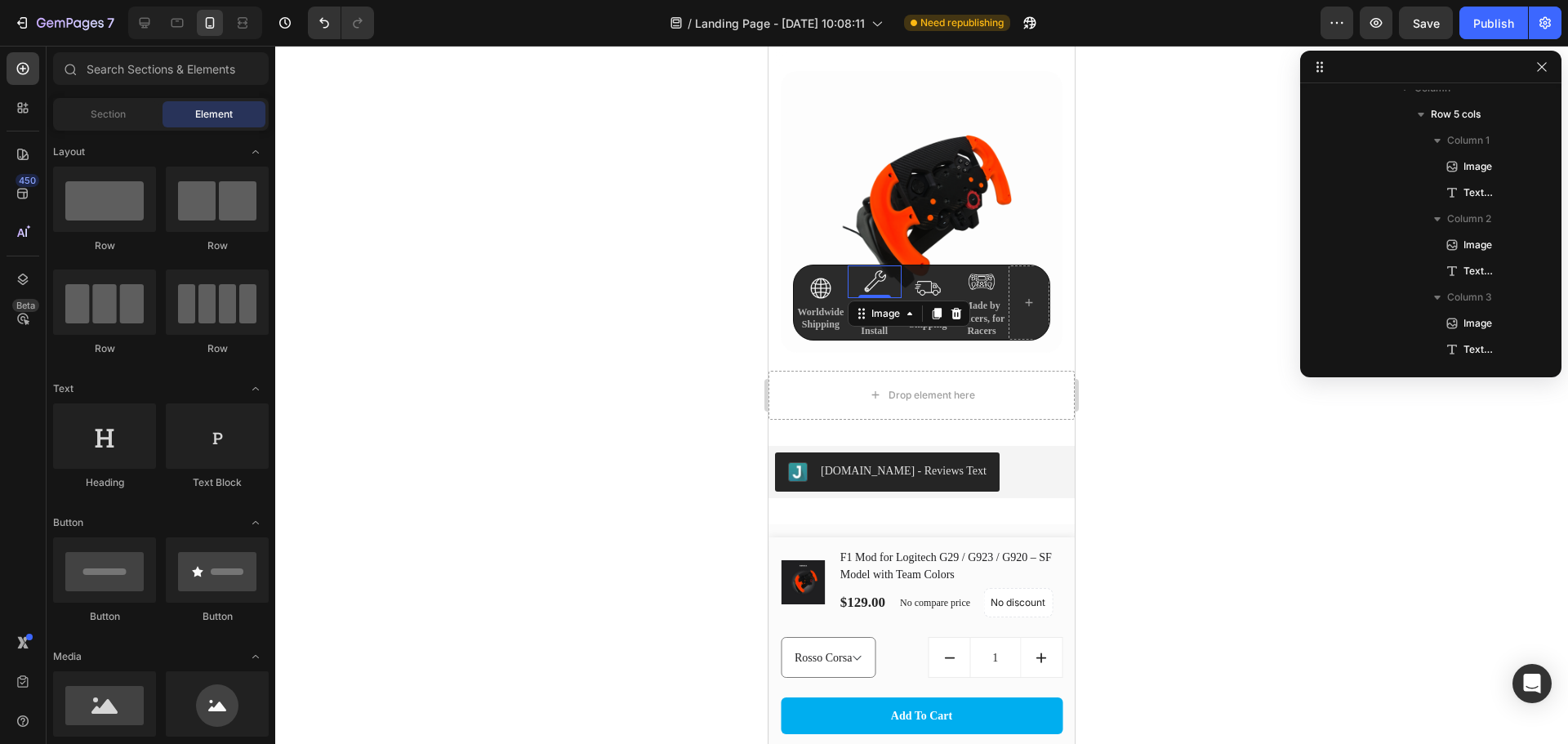
click at [860, 273] on img at bounding box center [875, 282] width 33 height 33
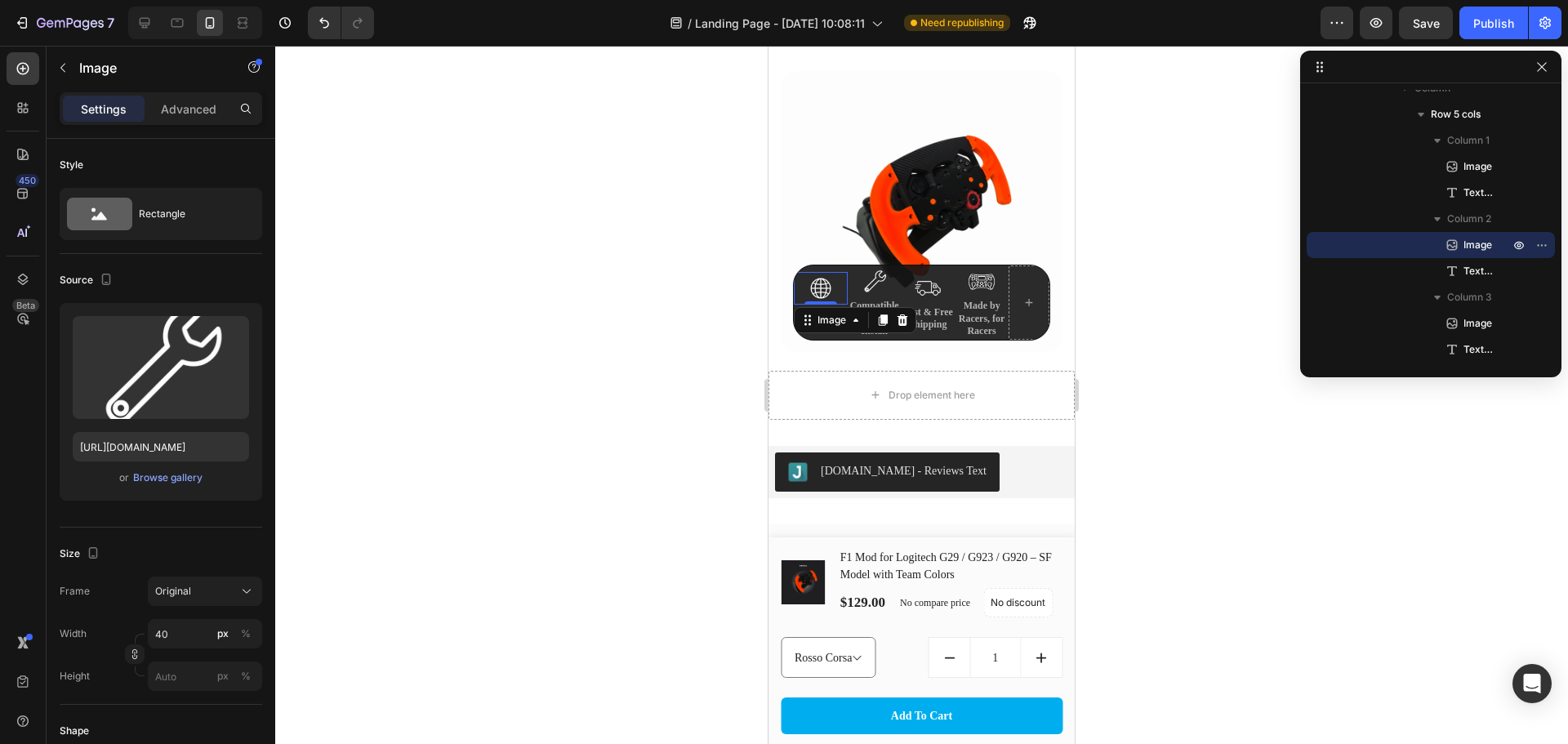
scroll to position [467, 0]
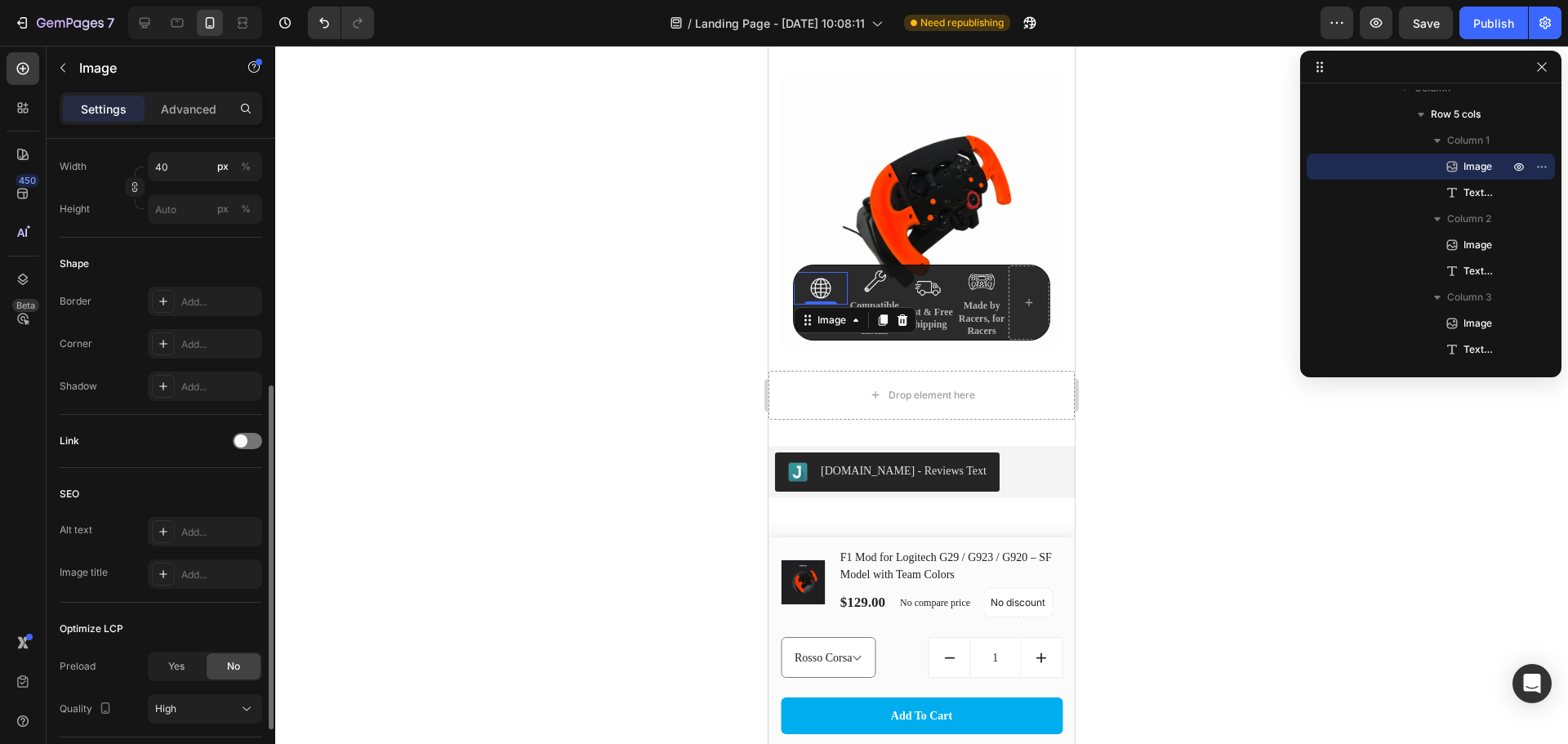
click at [820, 288] on div "Image 0" at bounding box center [820, 289] width 54 height 33
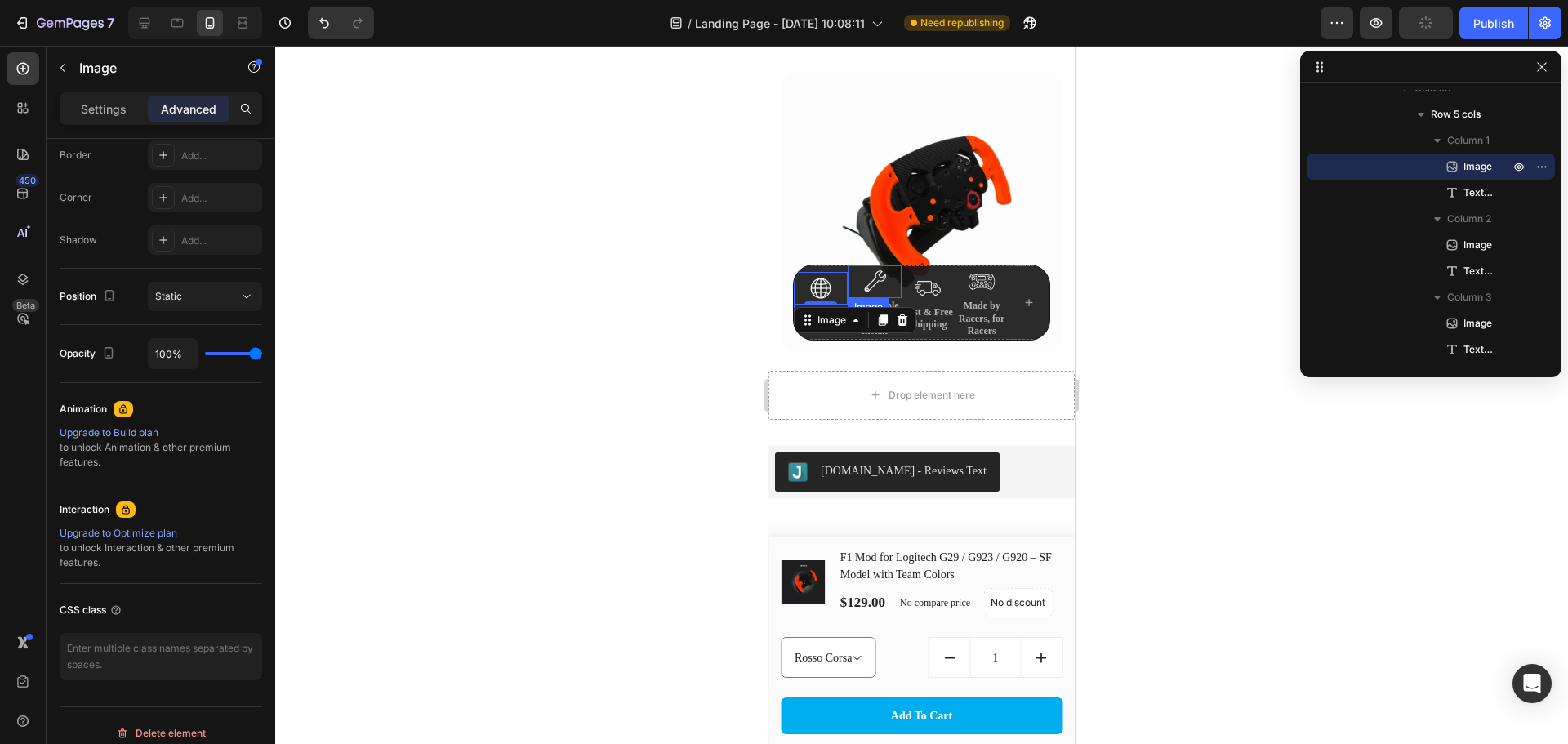
click at [859, 266] on img at bounding box center [875, 282] width 33 height 33
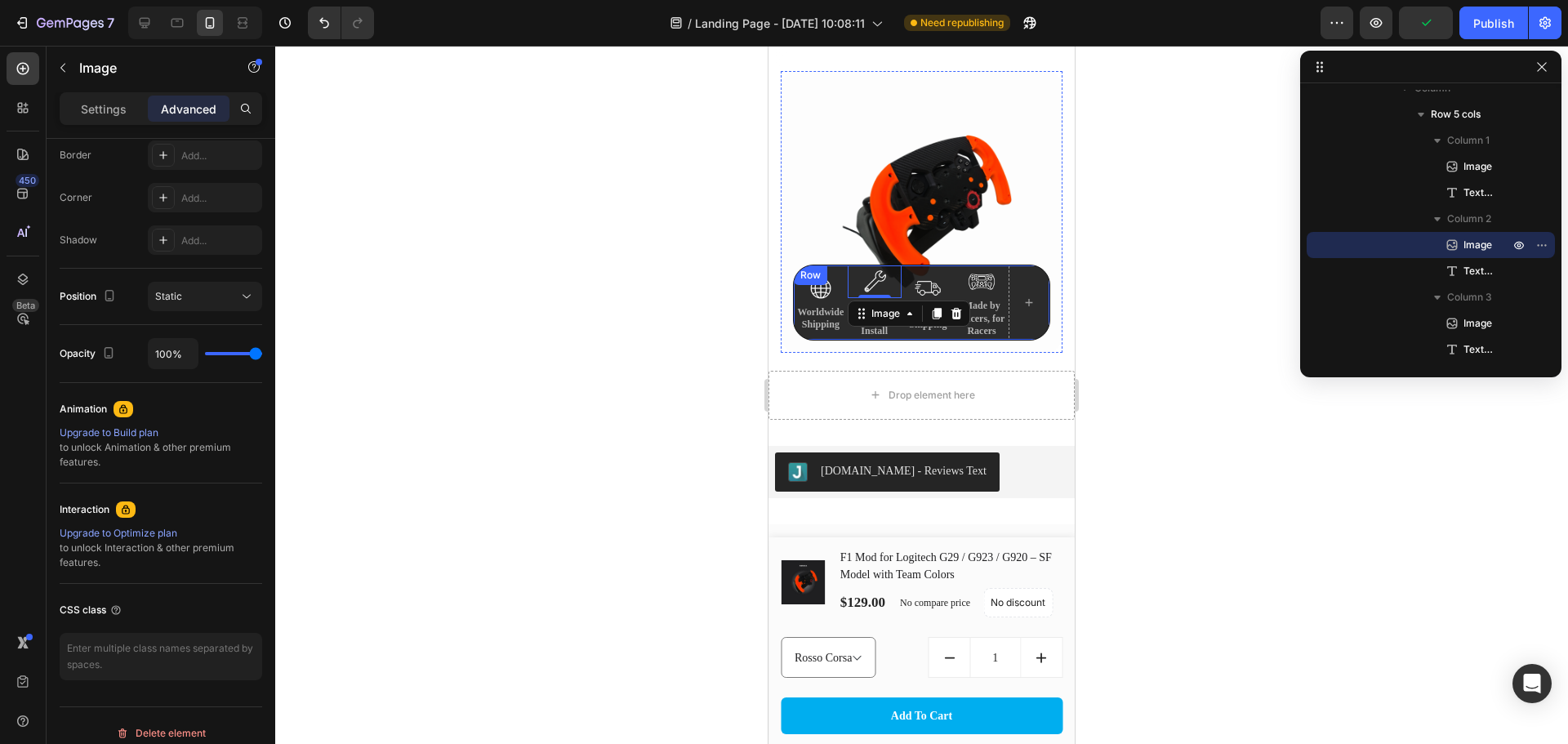
click at [834, 265] on div "Image Worldwide Shipping Text Block Image 0 Compatible & Easy to Install Text B…" at bounding box center [922, 303] width 257 height 76
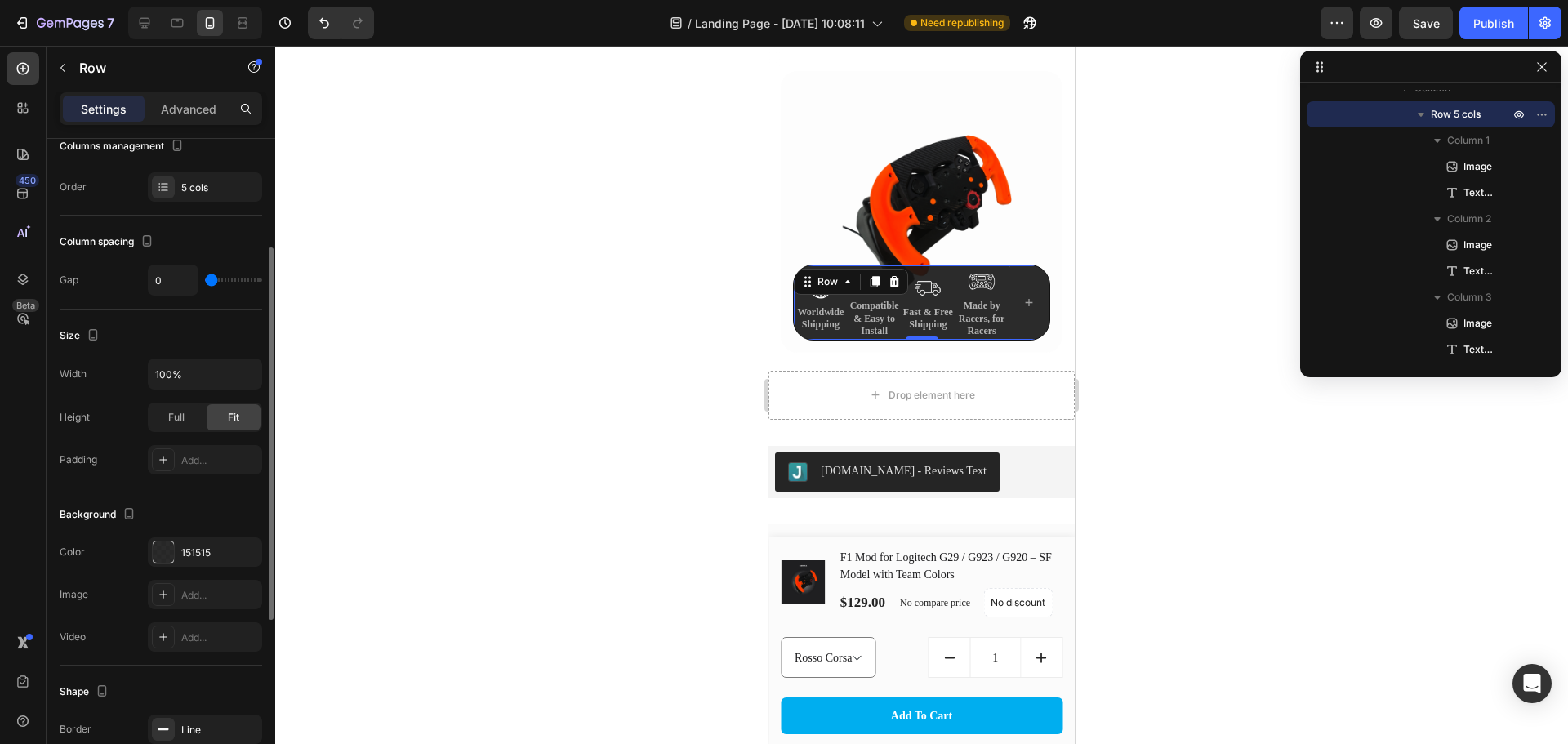
scroll to position [488, 0]
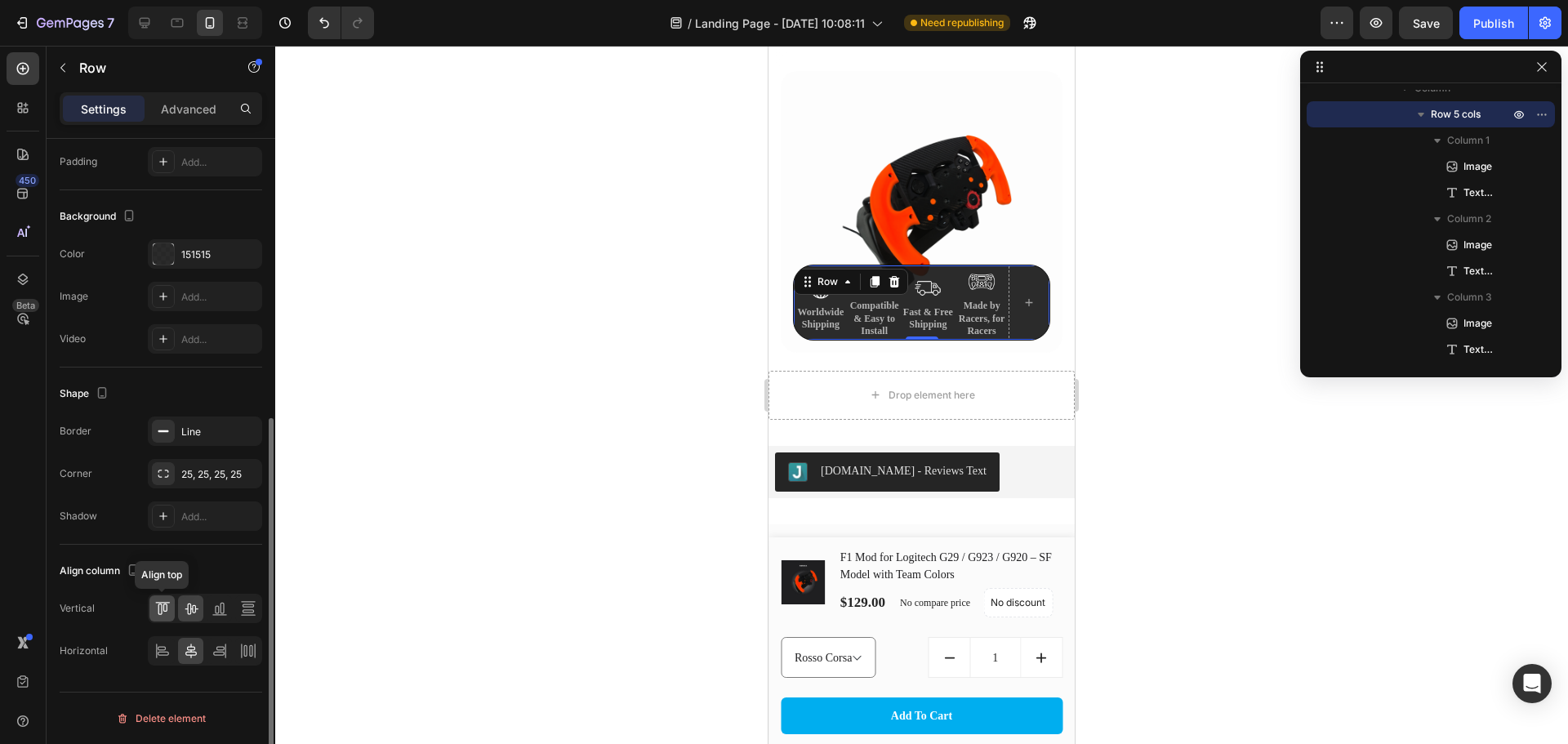
click at [158, 605] on icon at bounding box center [159, 609] width 4 height 12
click at [220, 645] on icon at bounding box center [220, 651] width 17 height 16
click at [190, 648] on icon at bounding box center [191, 651] width 17 height 16
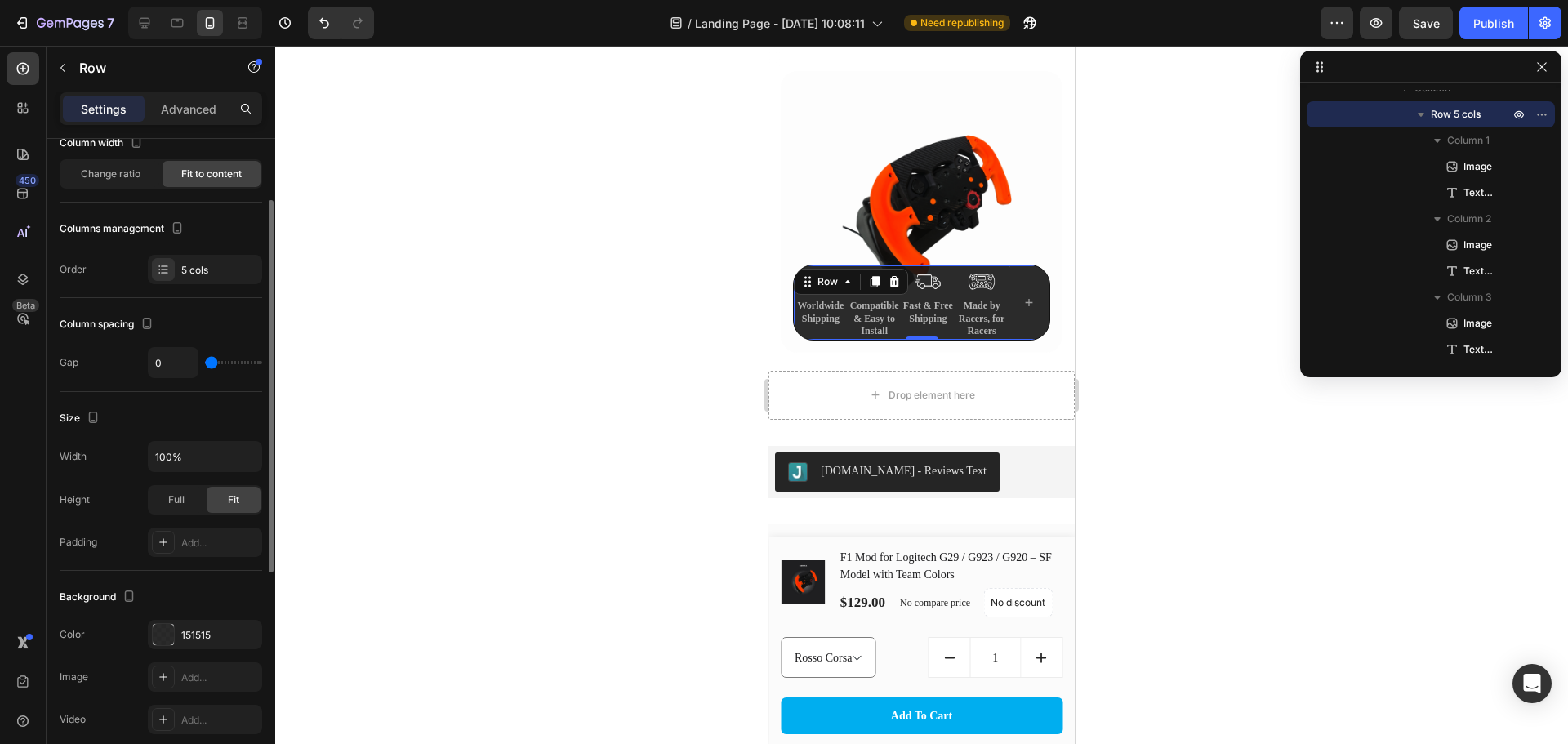
scroll to position [0, 0]
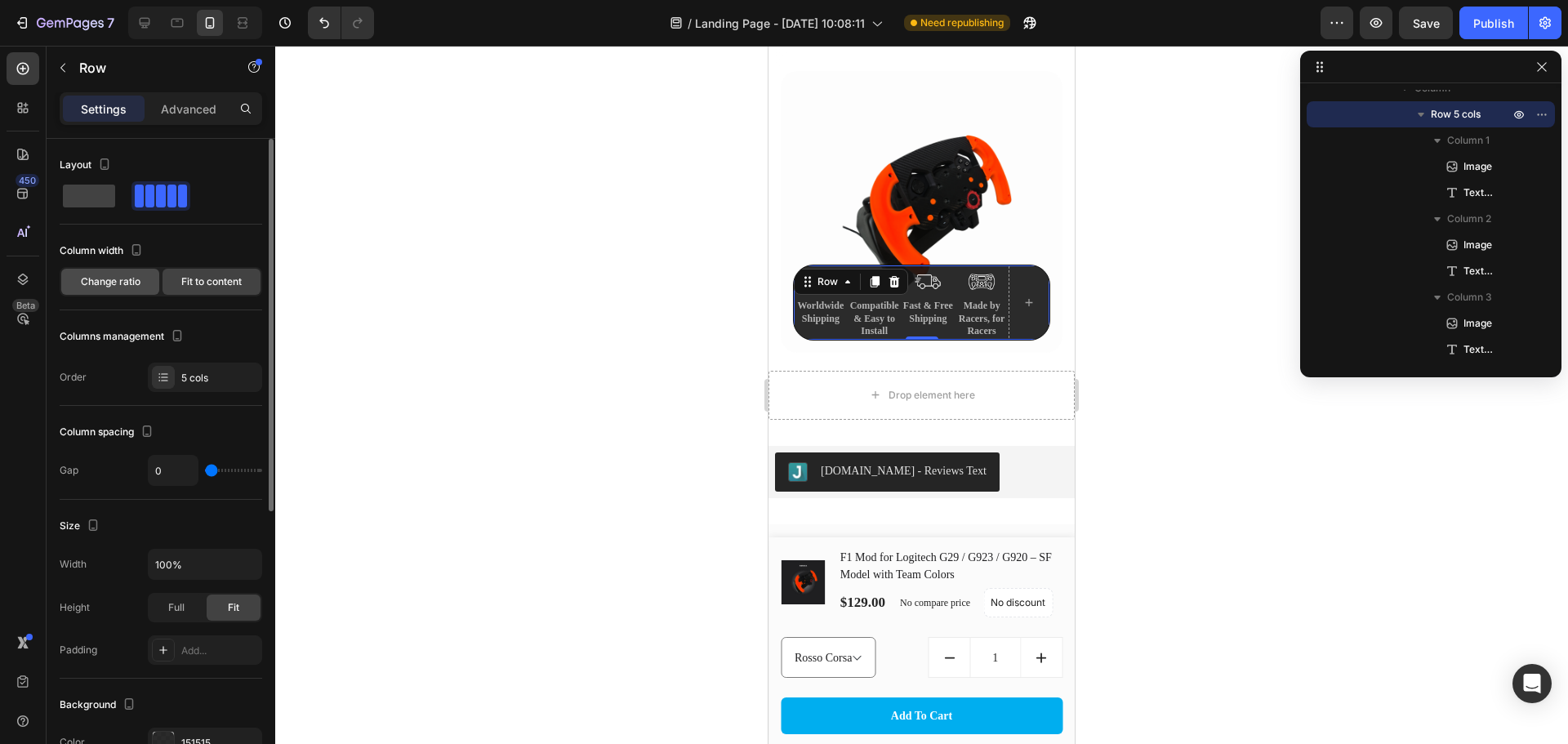
click at [136, 278] on span "Change ratio" at bounding box center [111, 282] width 59 height 15
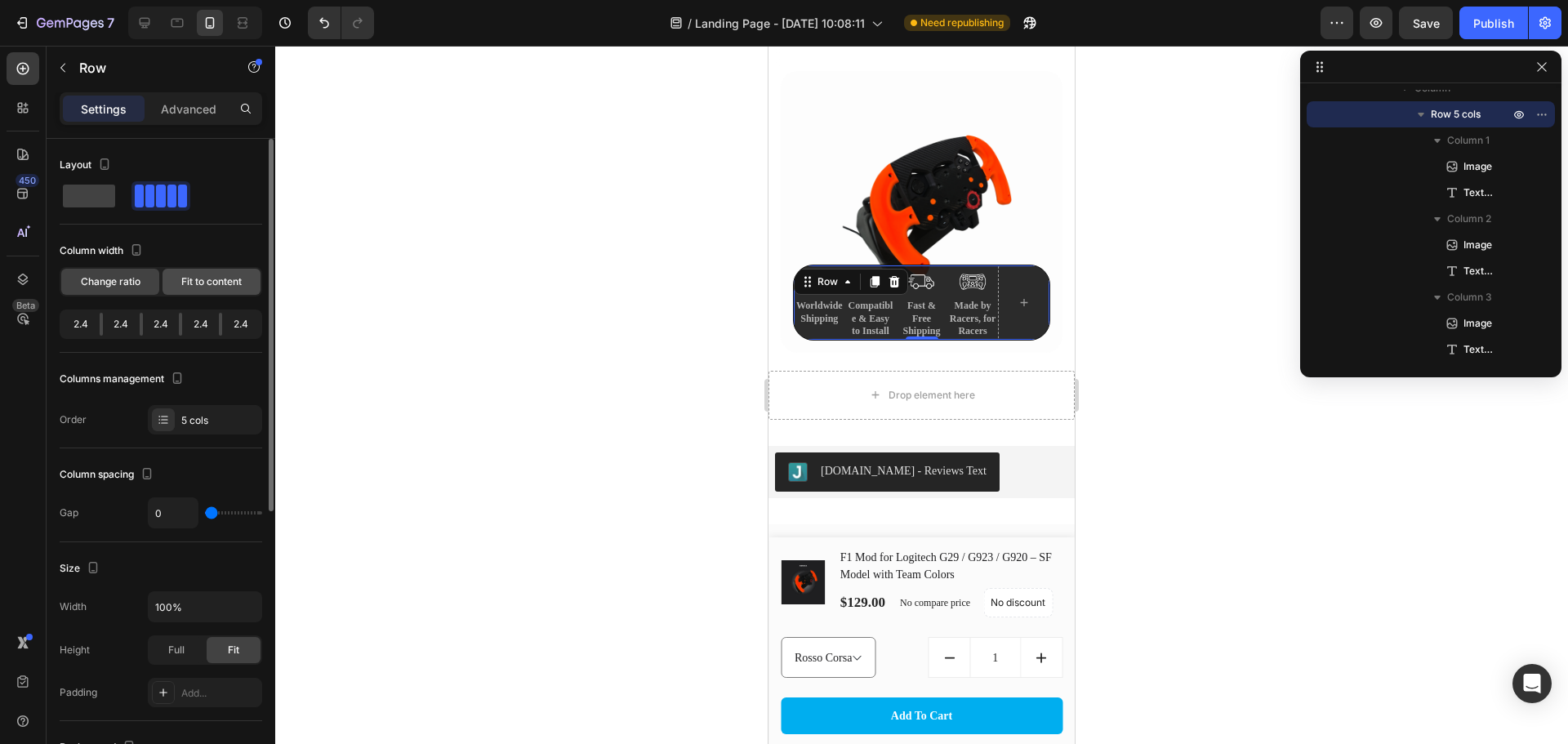
click at [201, 275] on span "Fit to content" at bounding box center [211, 282] width 60 height 15
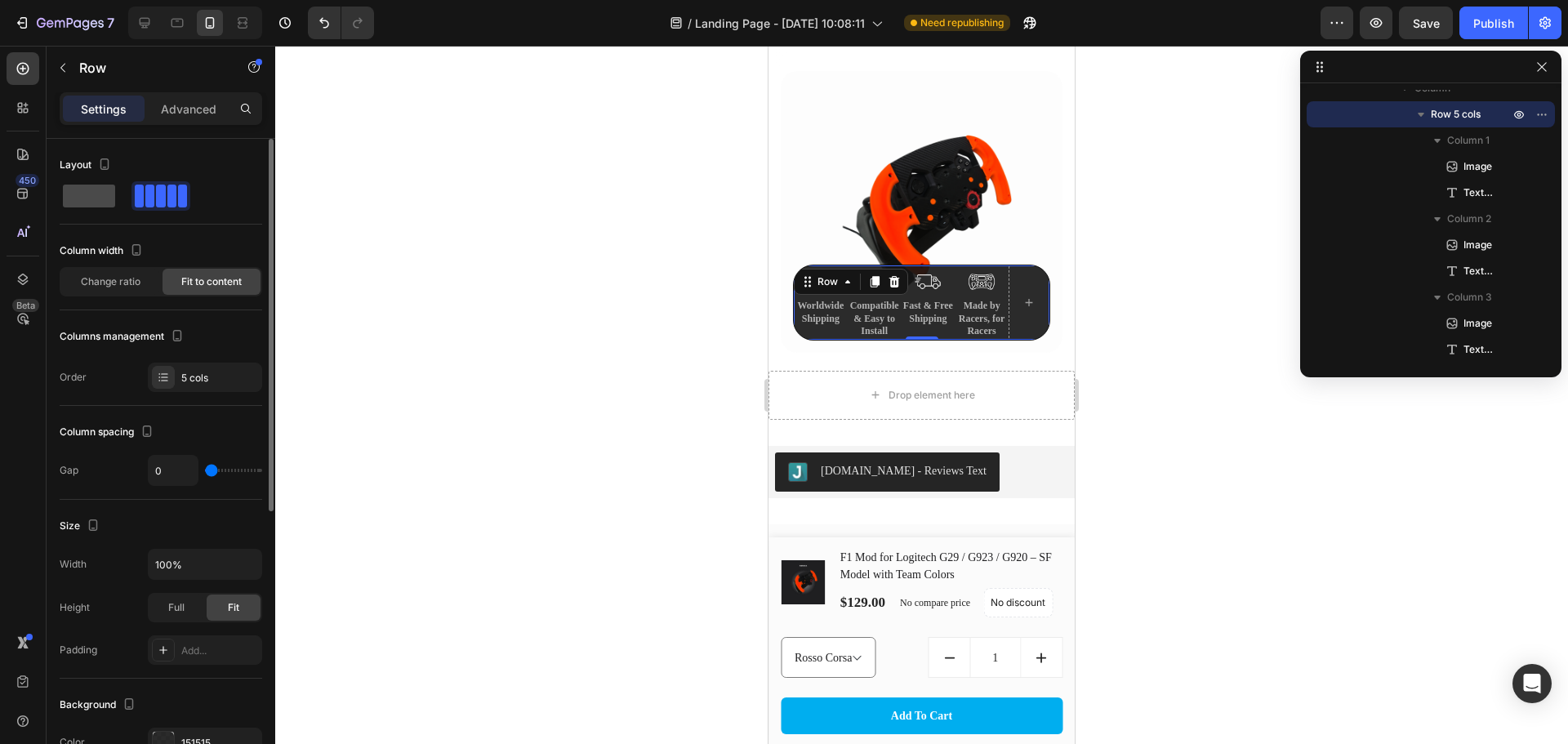
click at [110, 199] on span at bounding box center [88, 196] width 52 height 23
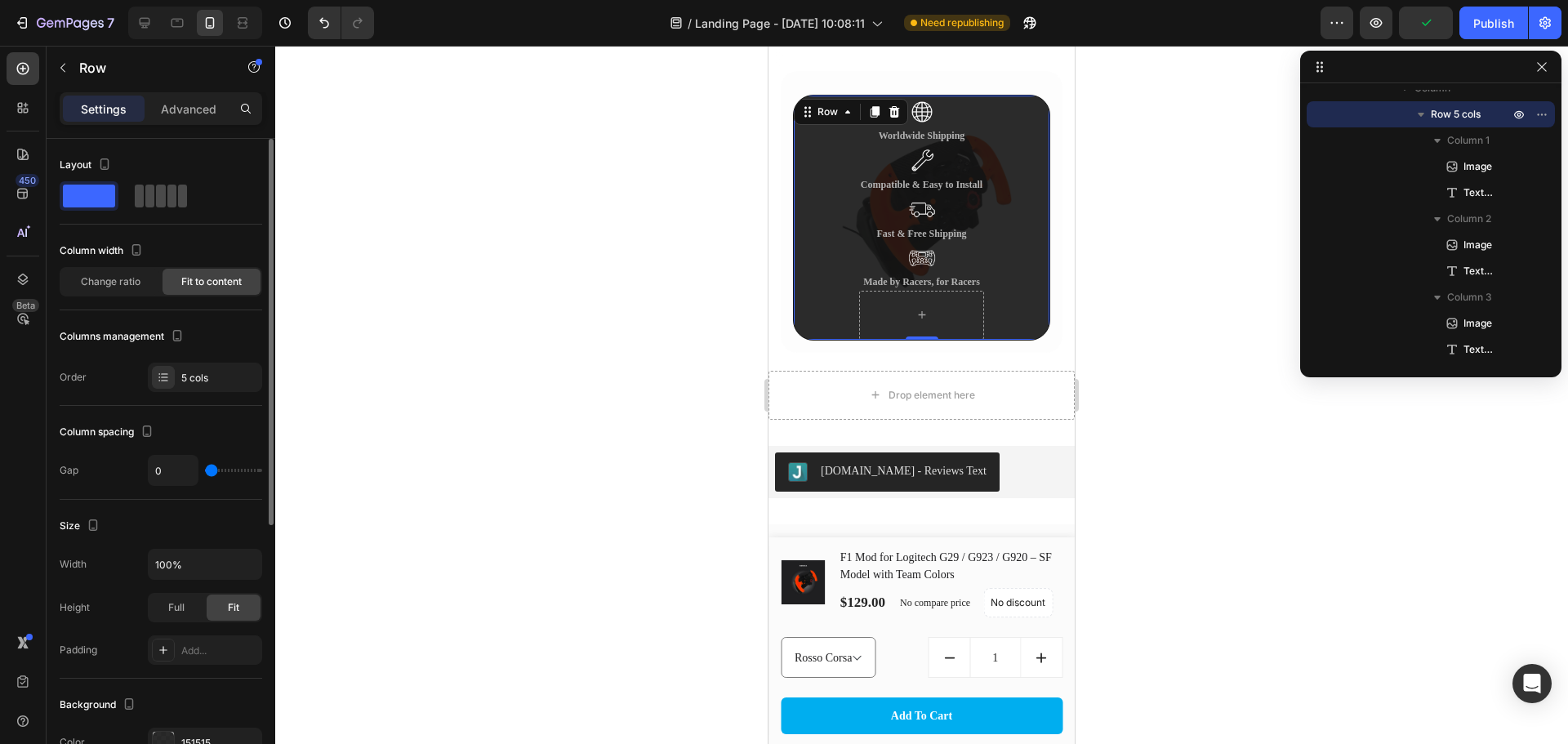
click at [168, 198] on span at bounding box center [172, 196] width 9 height 23
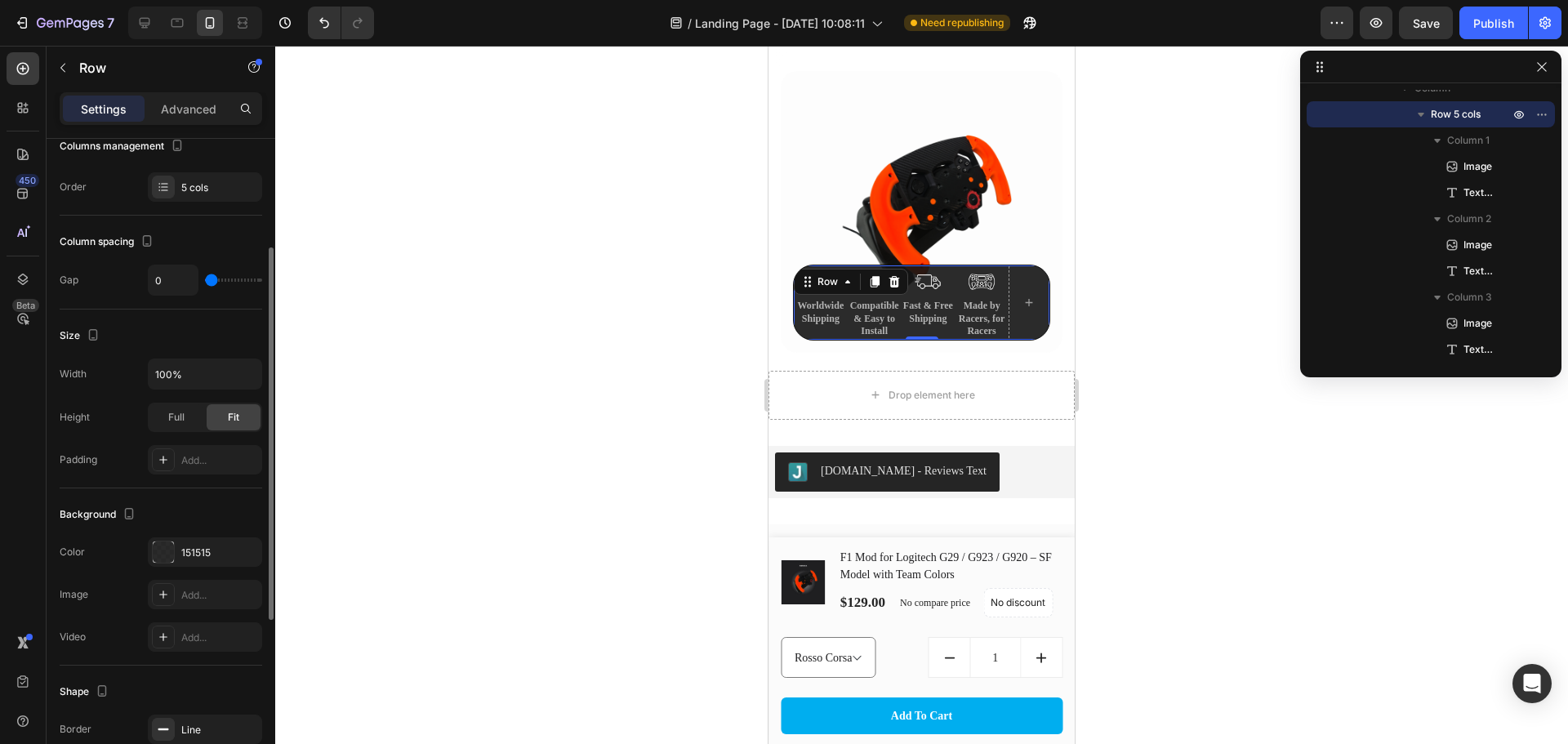
scroll to position [380, 0]
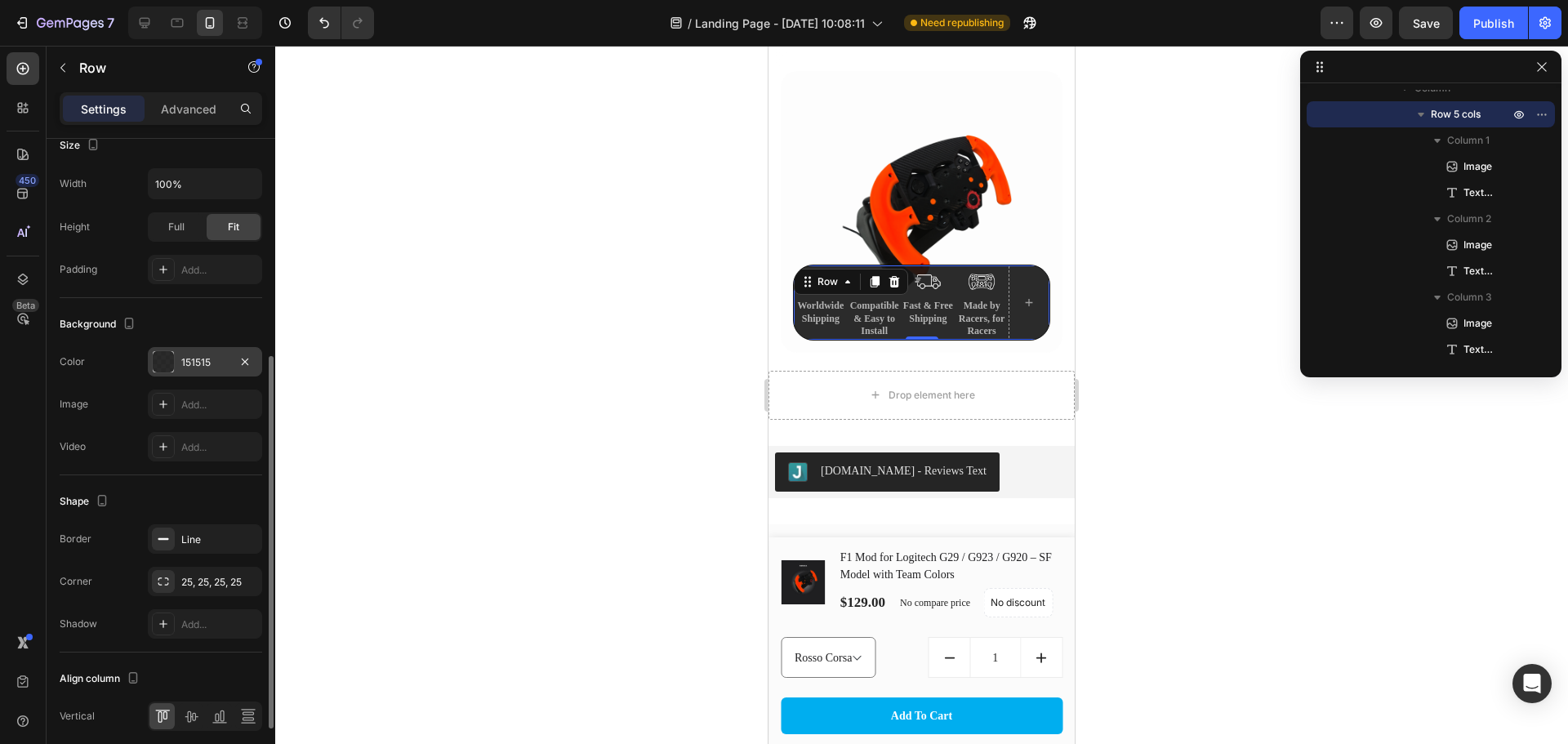
click at [208, 368] on div "151515" at bounding box center [205, 363] width 47 height 15
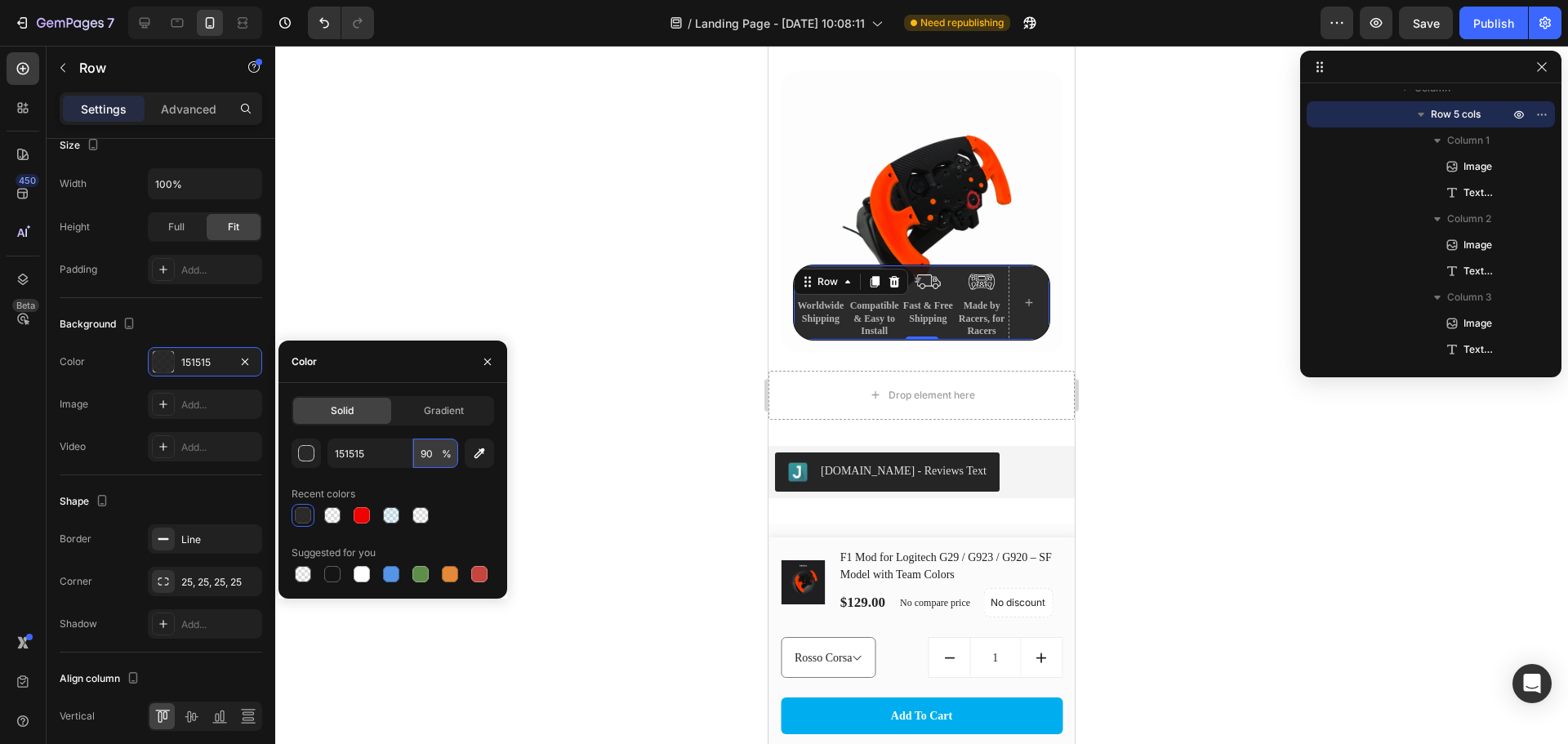
click at [432, 454] on input "90" at bounding box center [436, 454] width 45 height 30
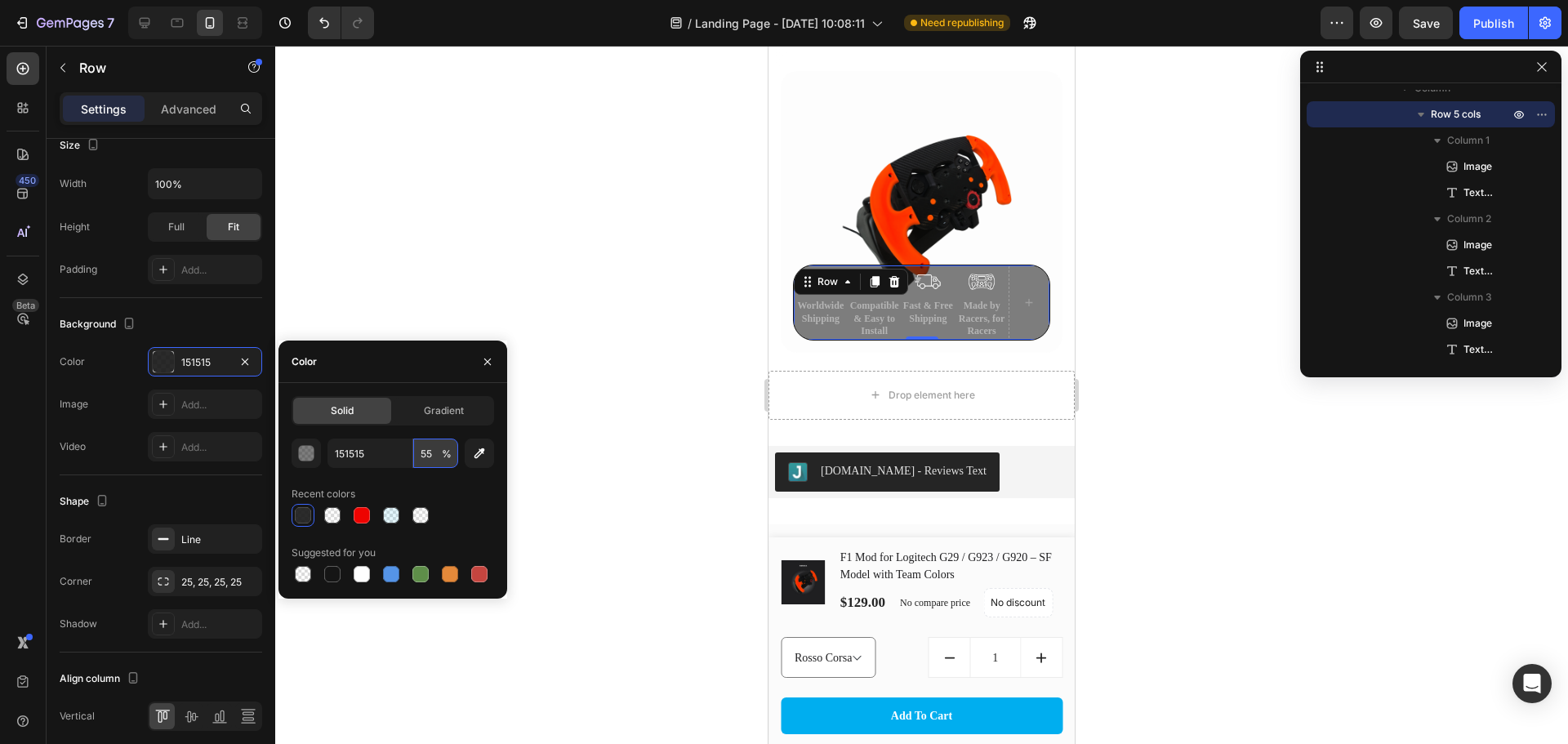
type input "55"
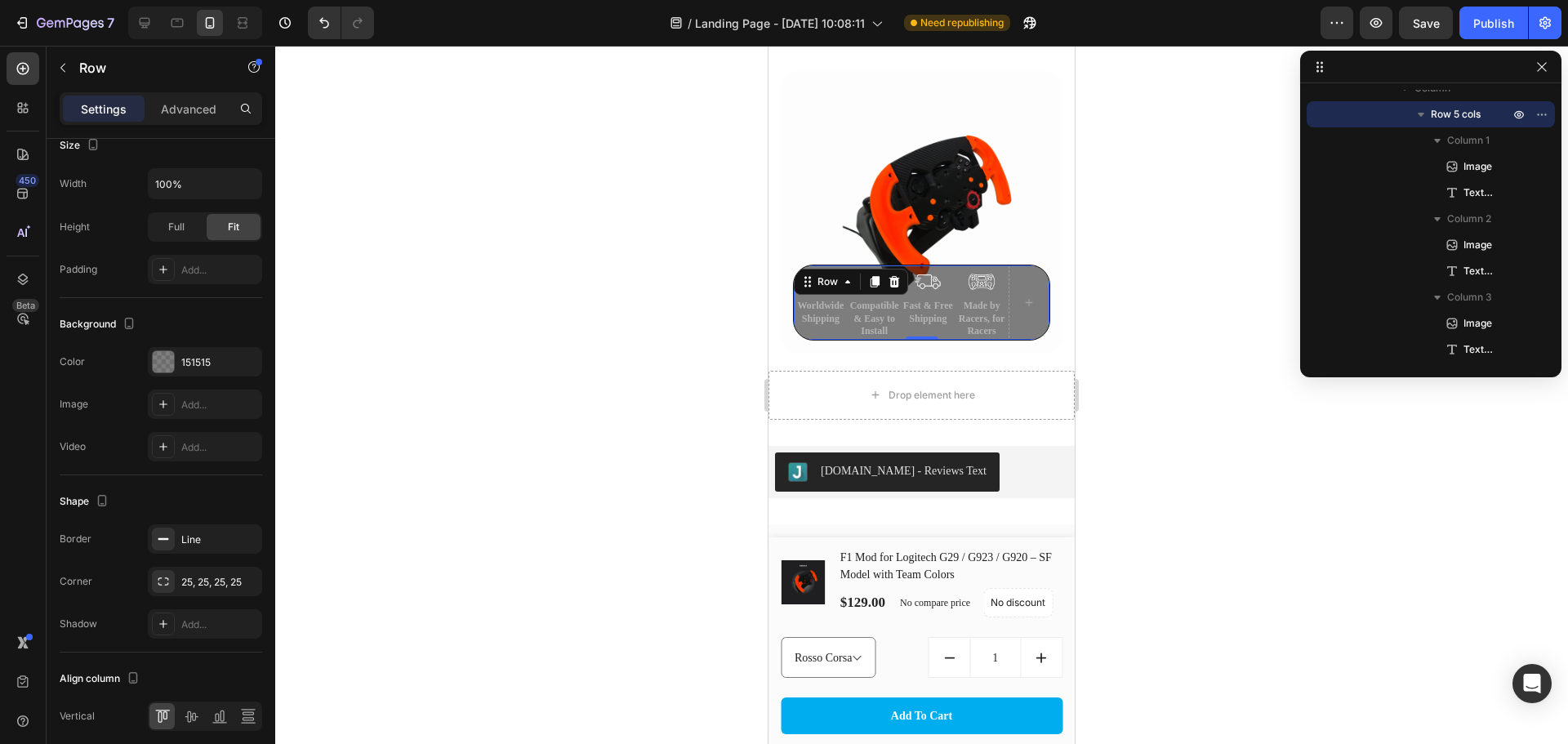
click at [1144, 346] on div at bounding box center [922, 394] width 1293 height 698
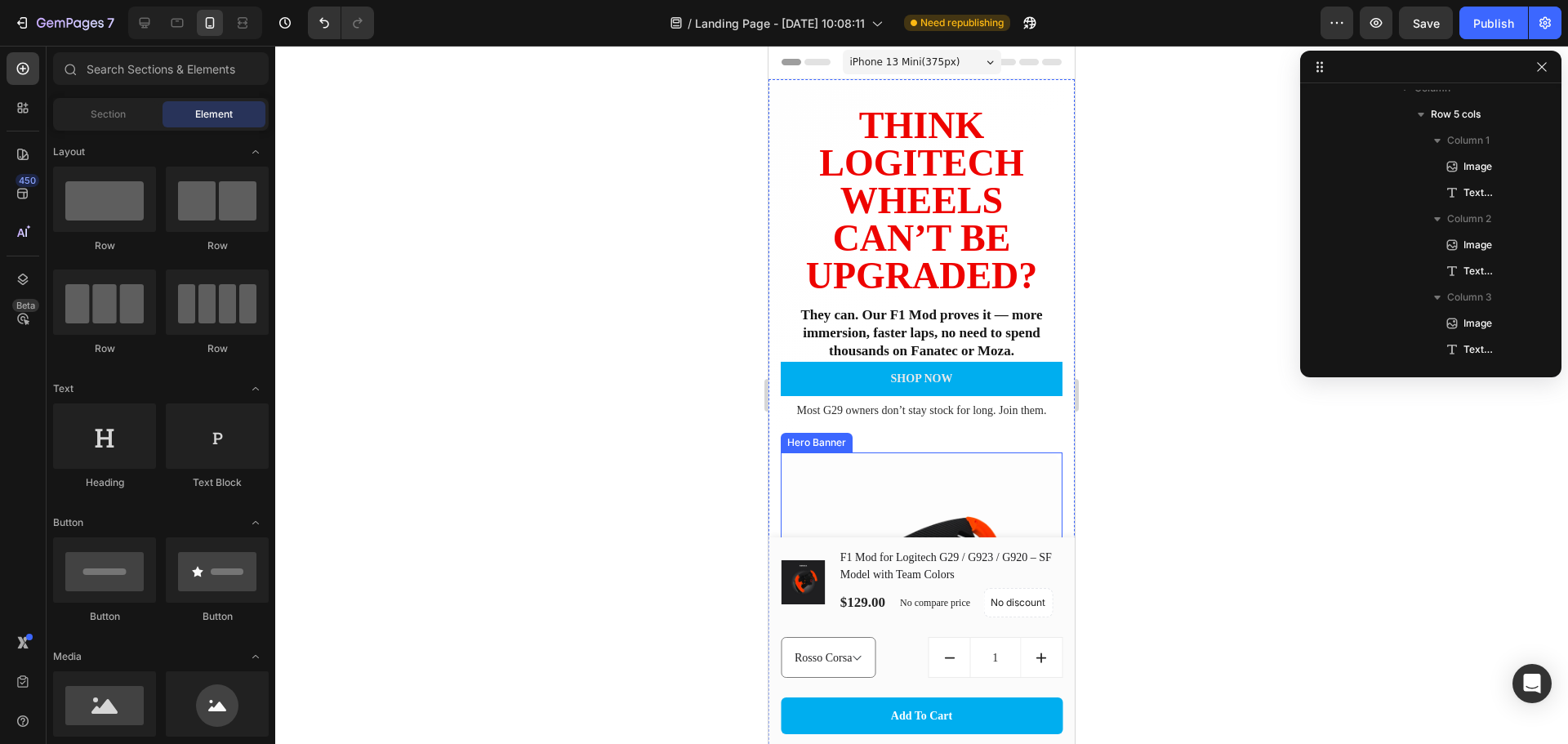
scroll to position [191, 0]
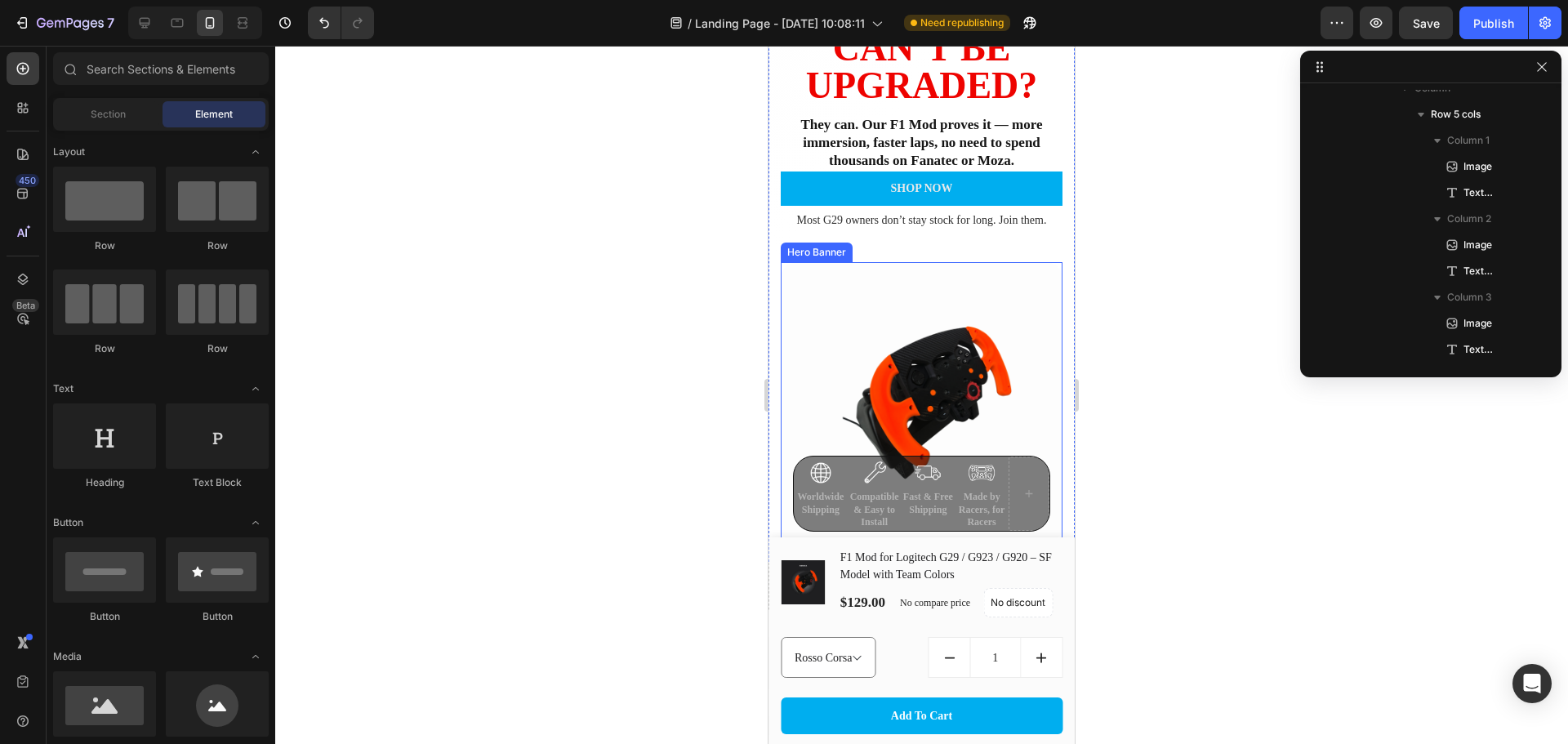
click at [972, 333] on div "Background Image" at bounding box center [921, 403] width 281 height 281
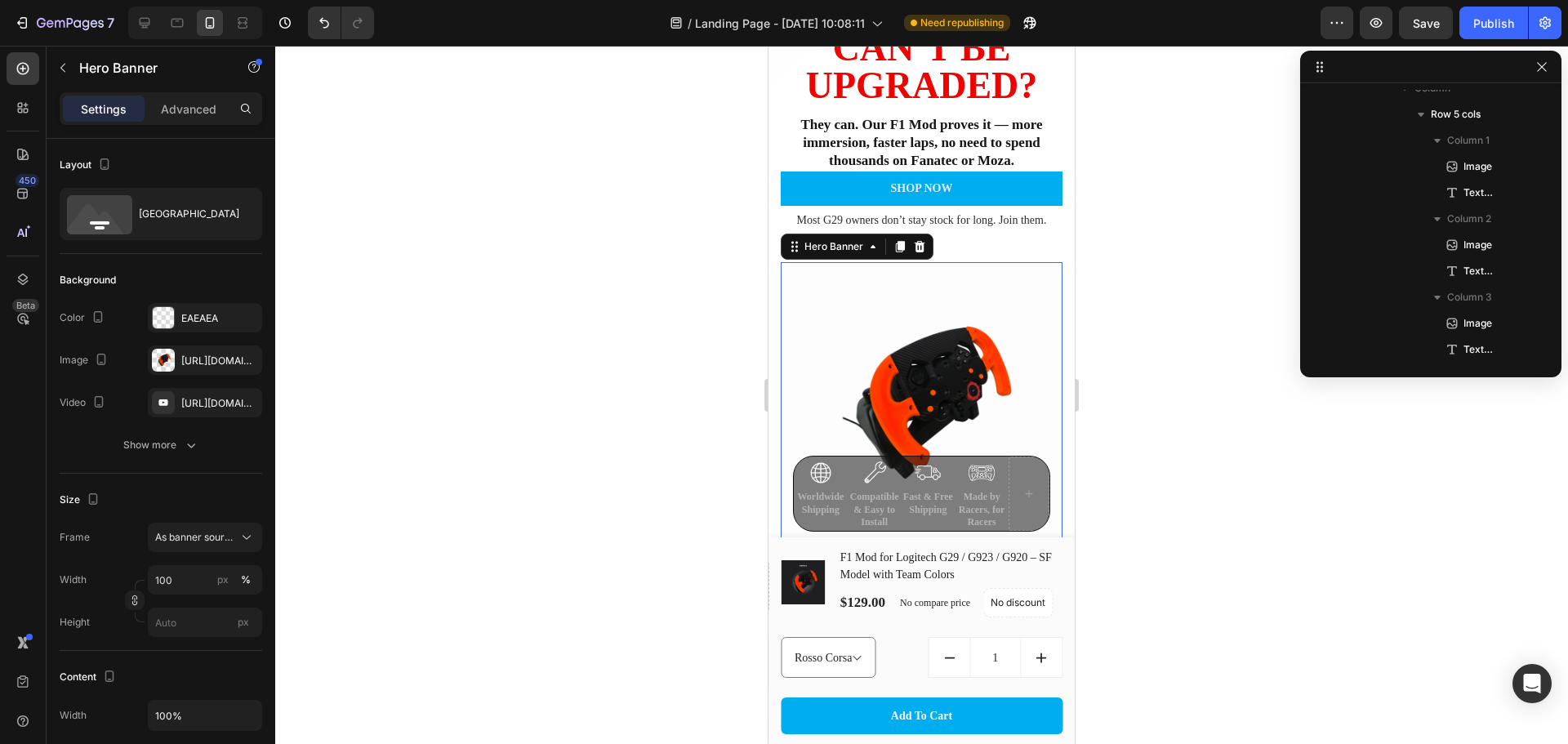
scroll to position [153, 0]
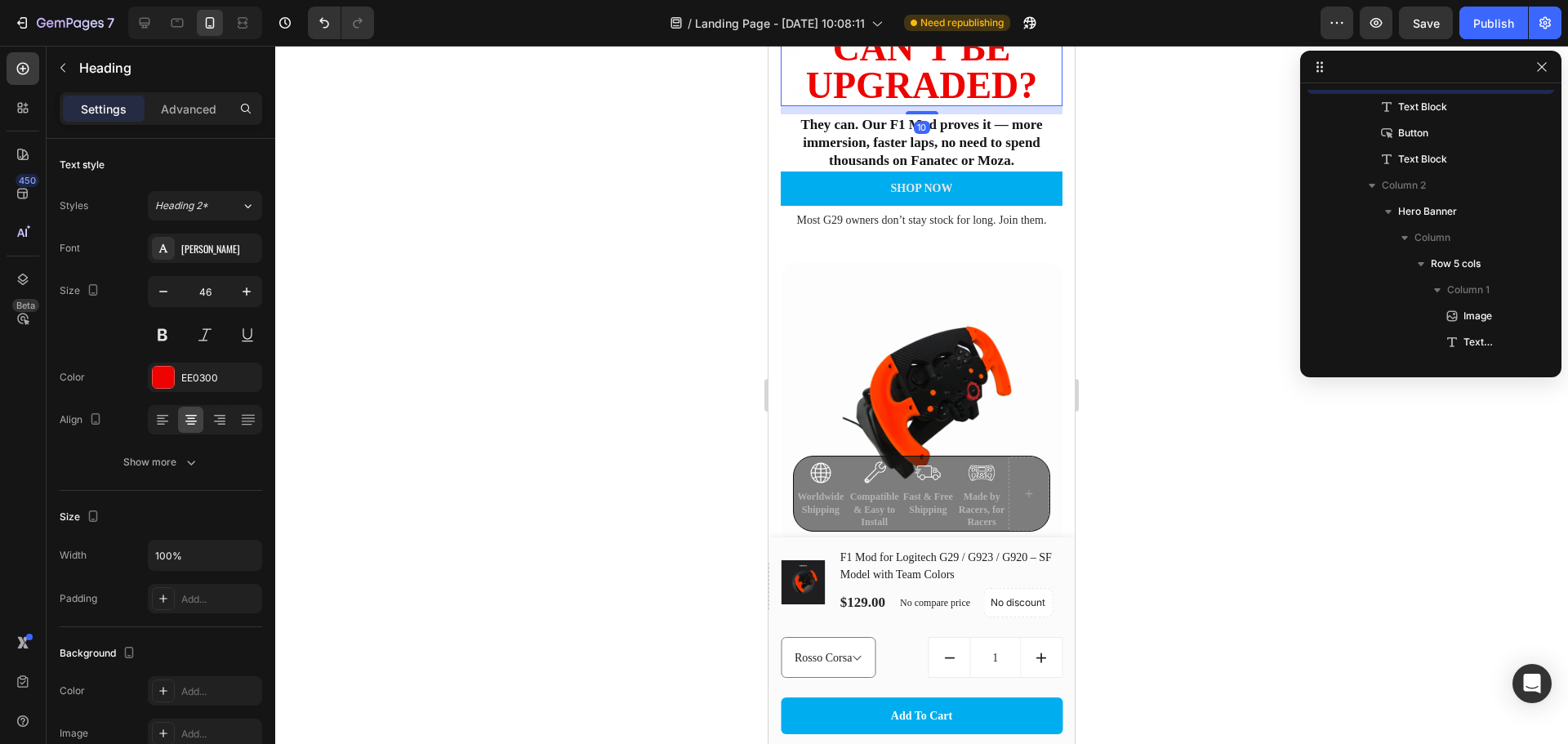
click at [981, 82] on h2 "Think Logitech Wheels Can’t Be Upgraded?" at bounding box center [921, 11] width 281 height 191
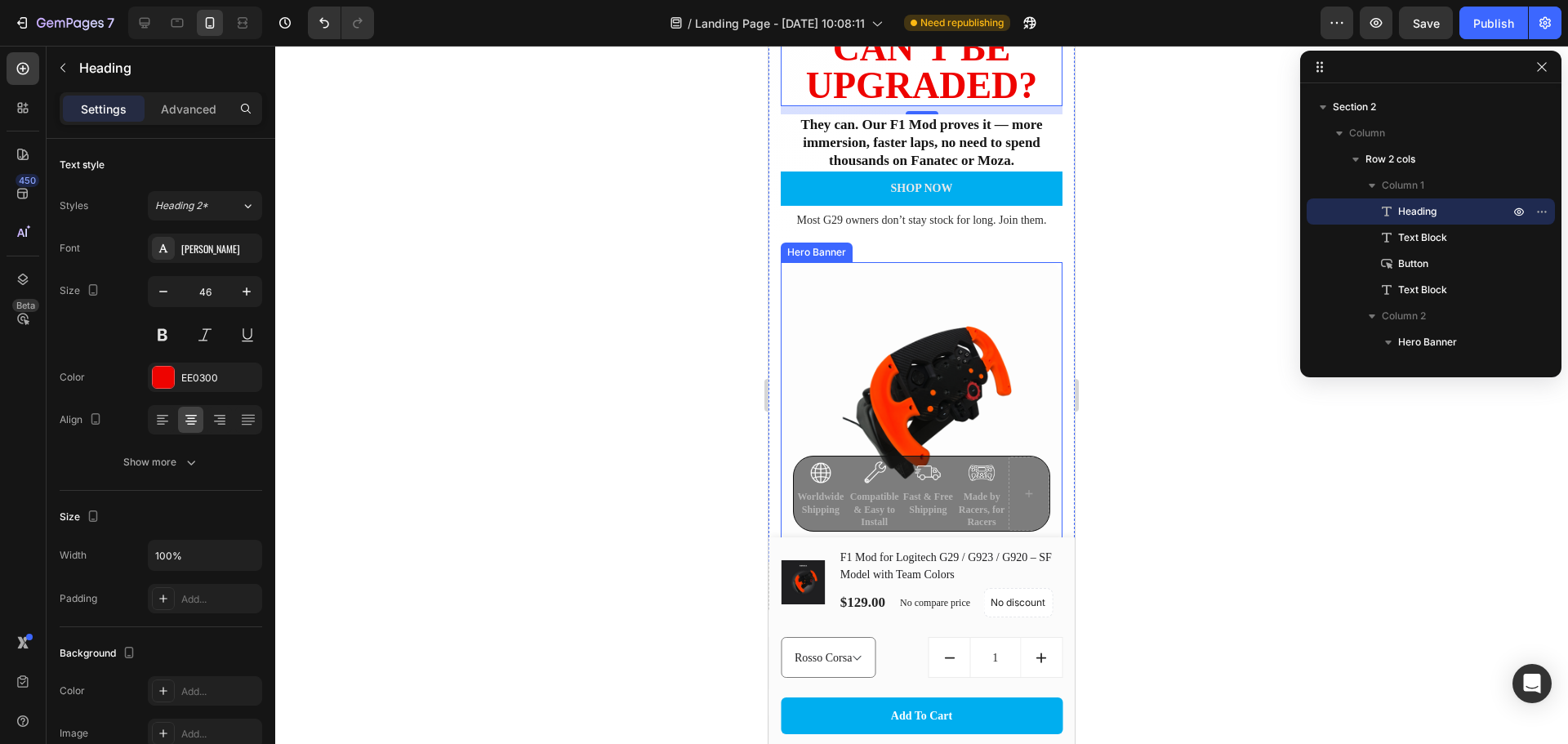
scroll to position [0, 0]
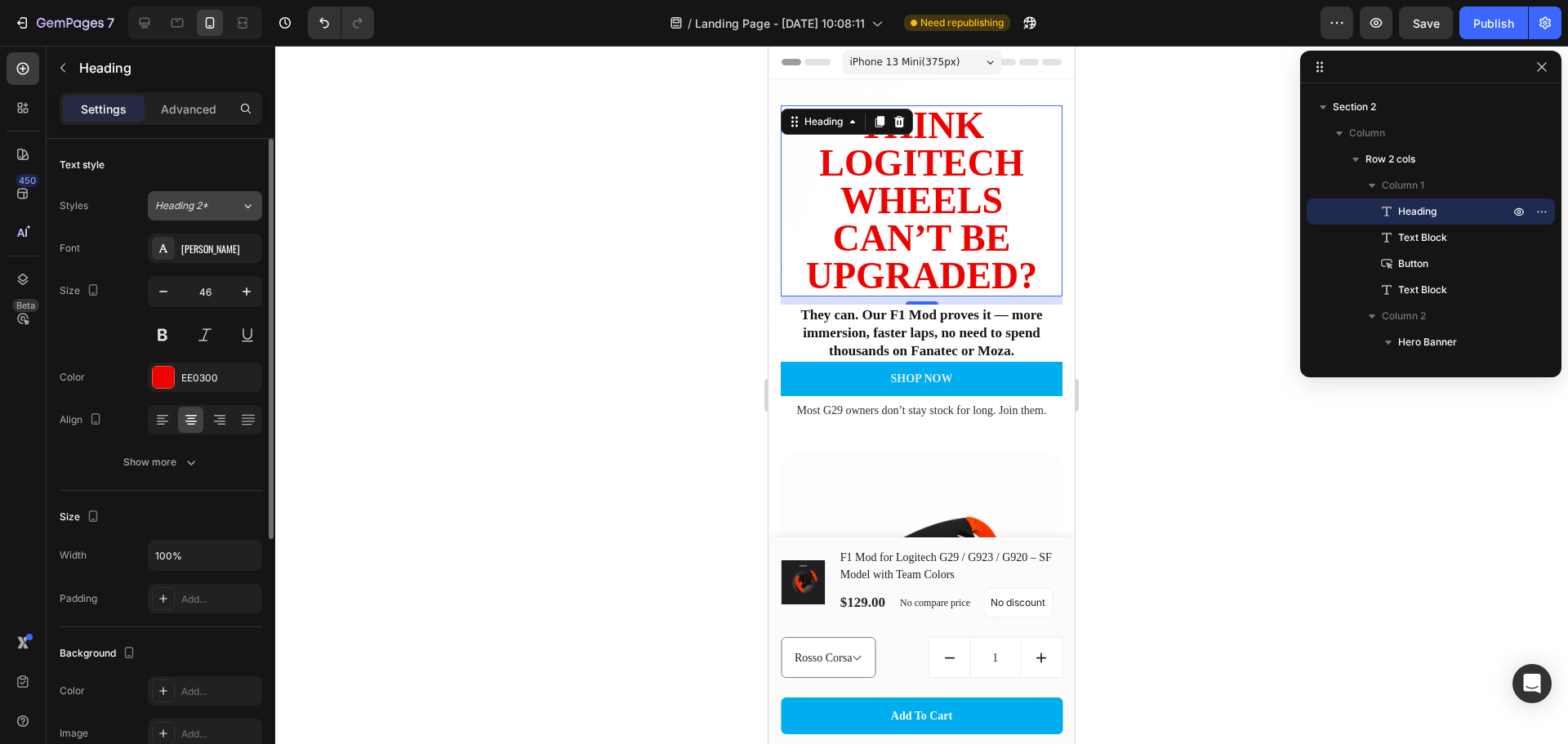
click at [183, 205] on span "Heading 2*" at bounding box center [182, 206] width 53 height 15
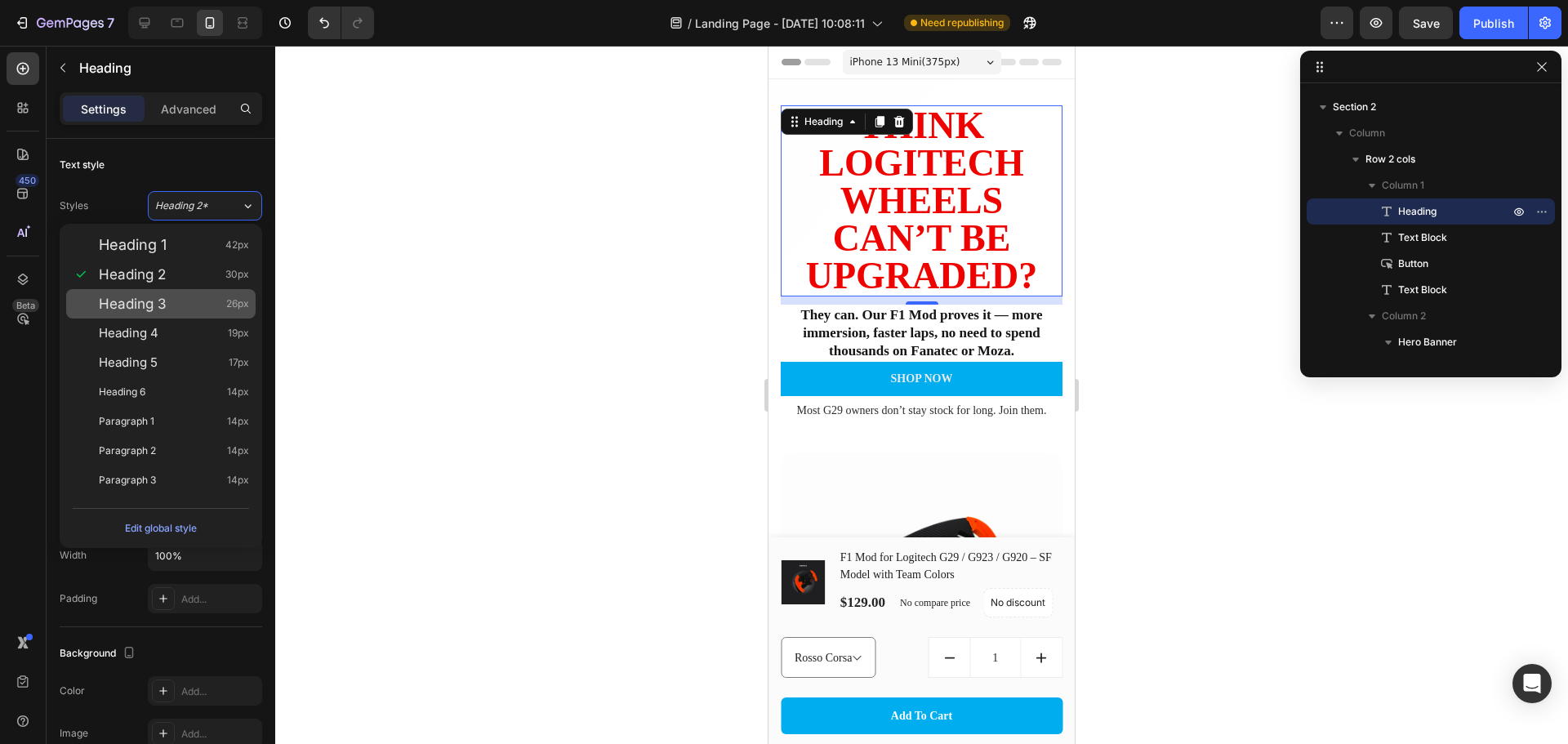
click at [196, 296] on div "Heading 3 26px" at bounding box center [174, 304] width 150 height 16
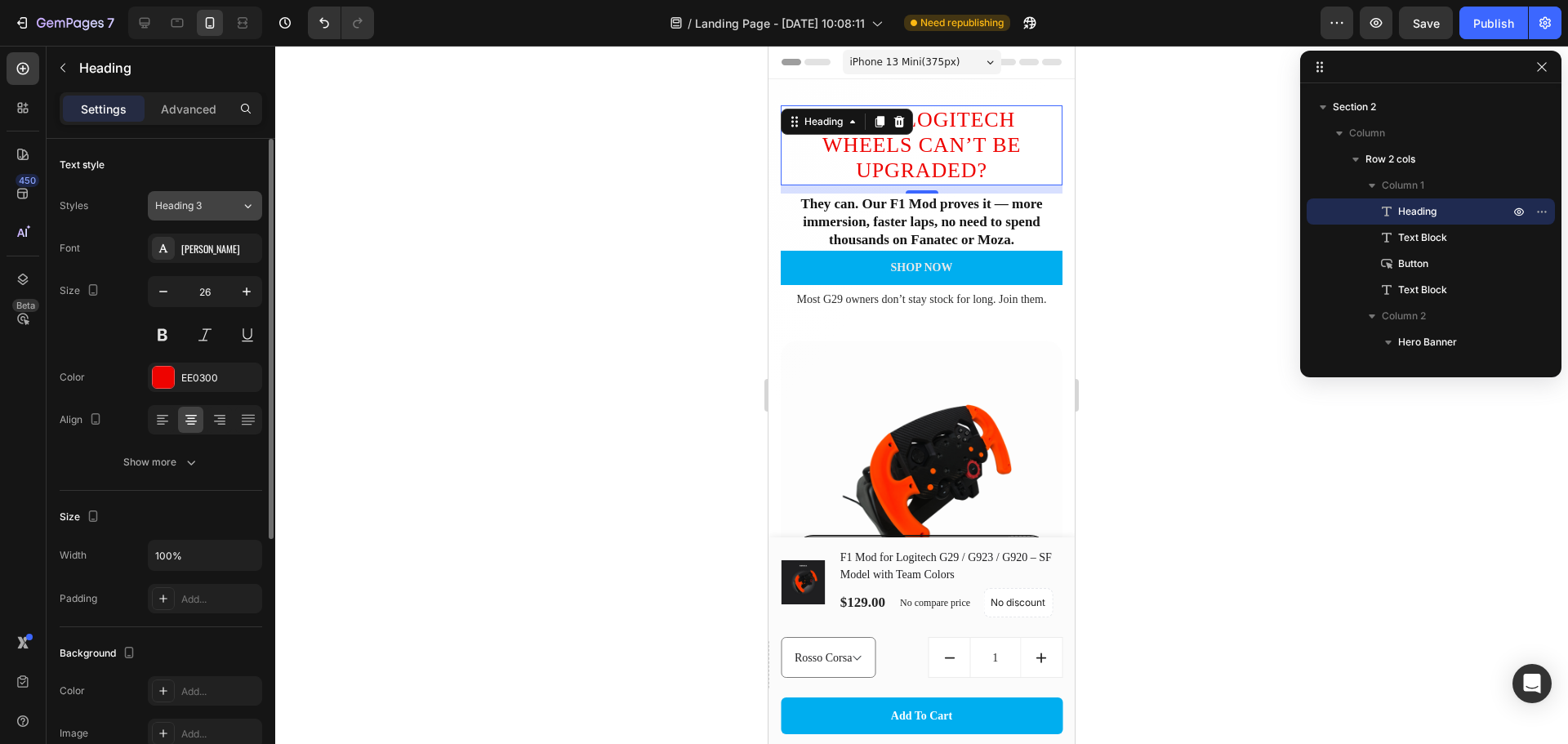
click at [188, 205] on span "Heading 3" at bounding box center [178, 206] width 46 height 15
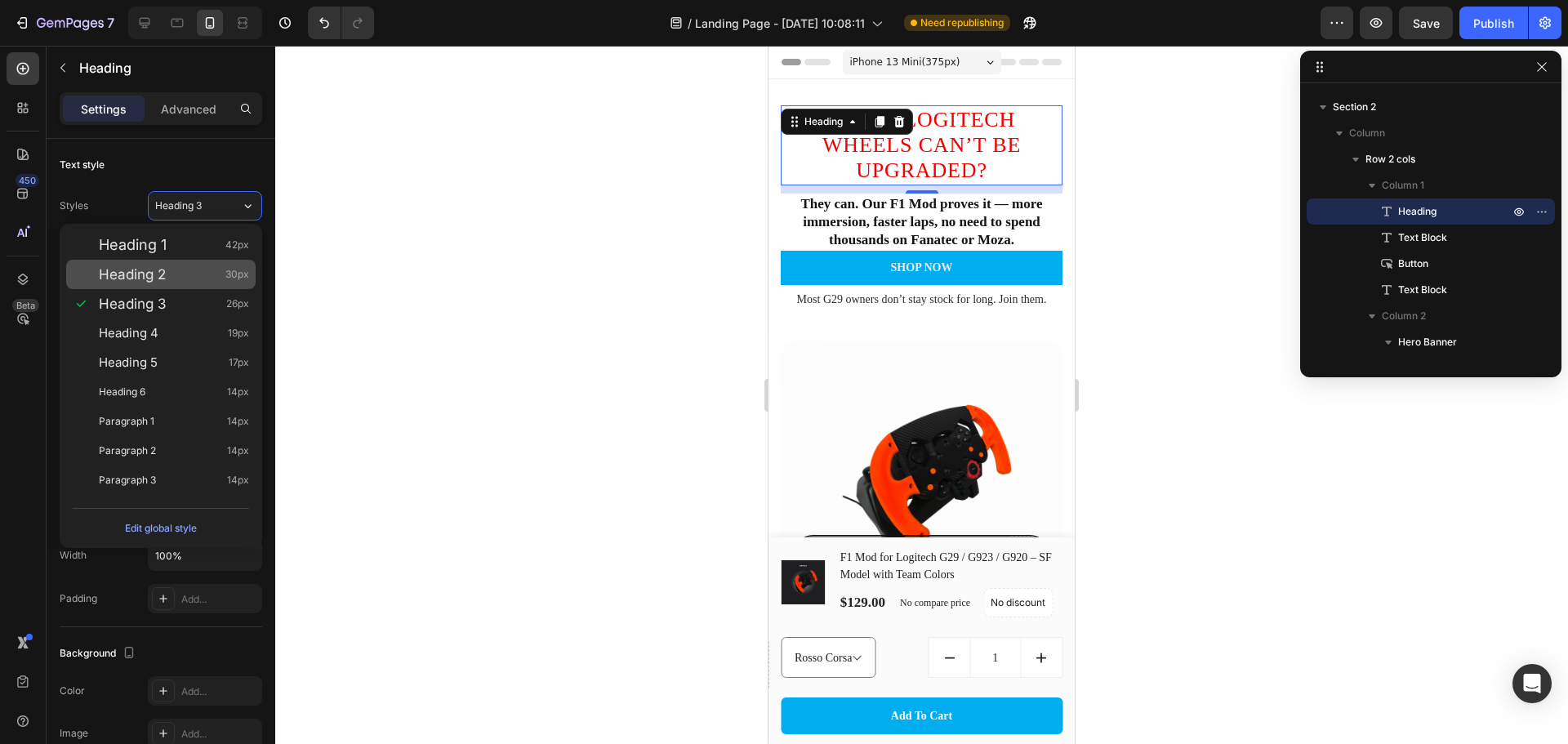
click at [195, 272] on div "Heading 2 30px" at bounding box center [174, 275] width 150 height 16
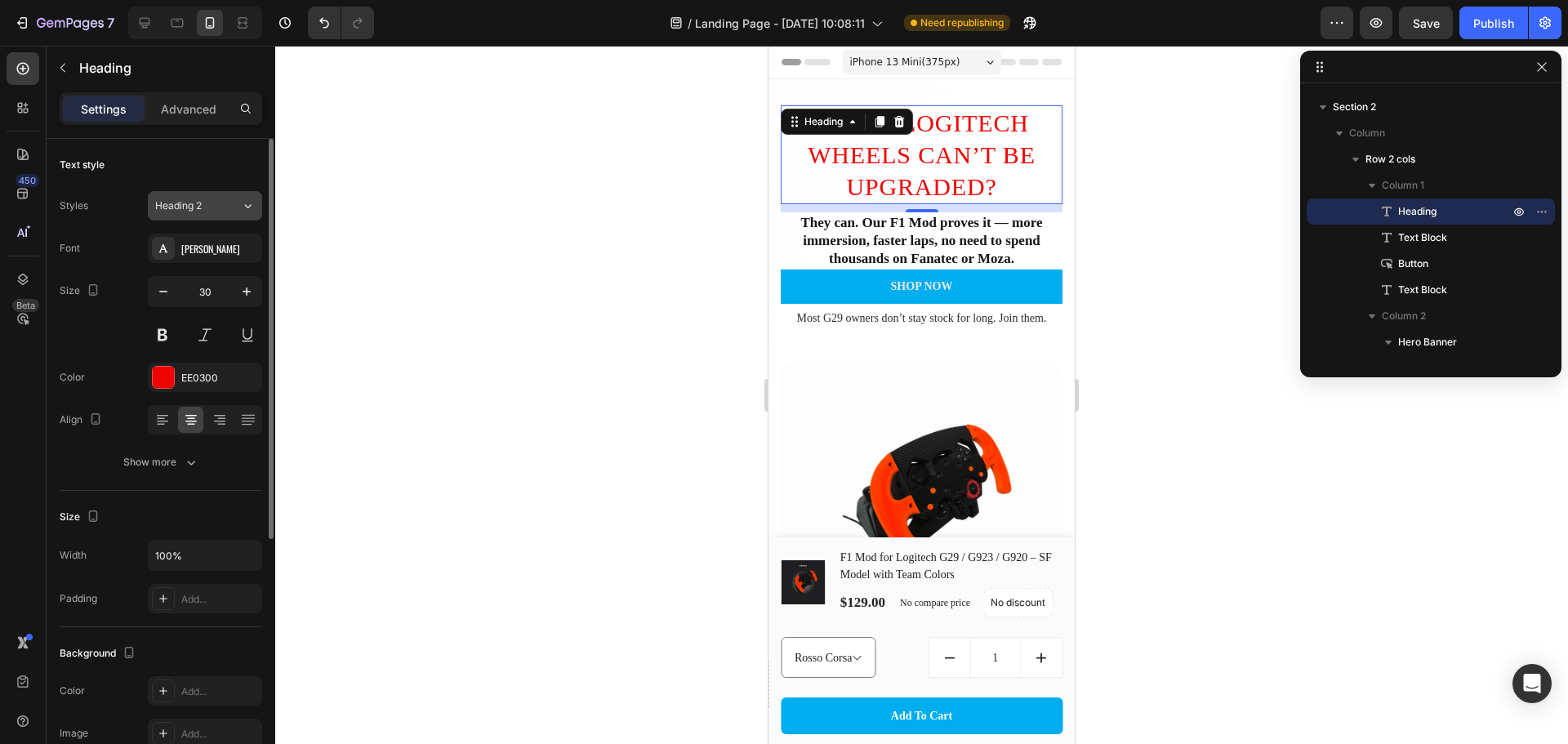
click at [224, 205] on div "Heading 2" at bounding box center [198, 206] width 86 height 15
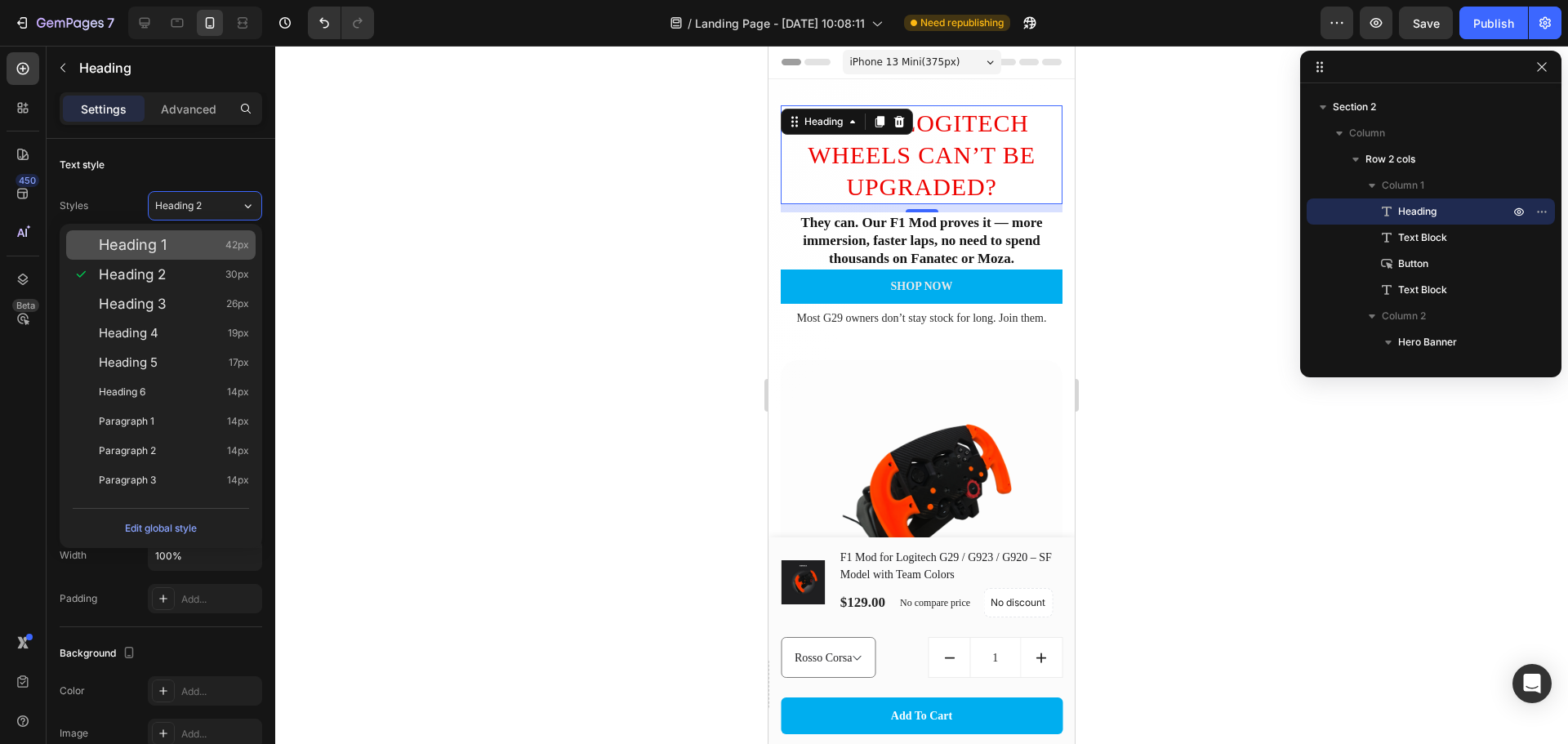
click at [203, 245] on div "Heading 1 42px" at bounding box center [174, 245] width 150 height 16
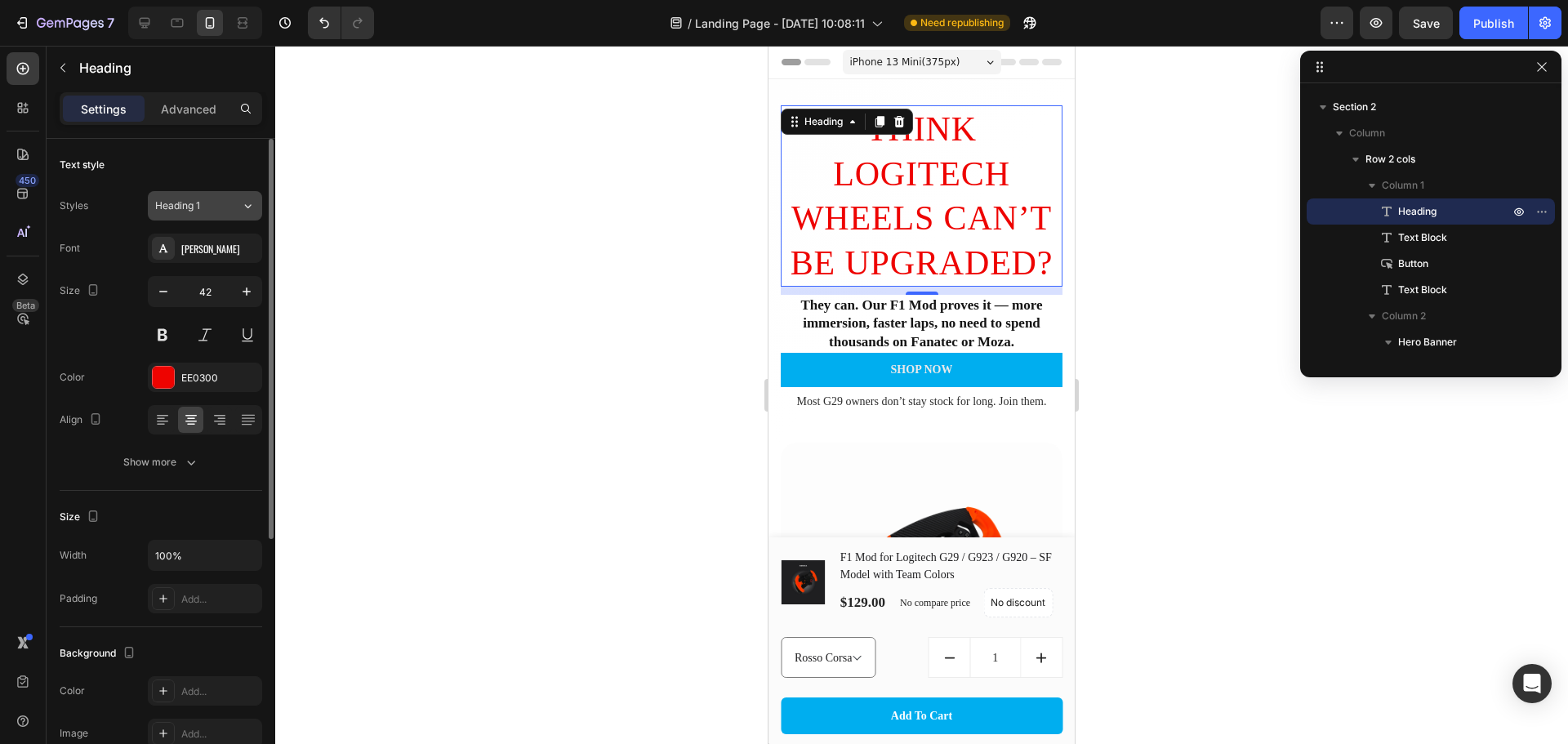
click at [236, 207] on div "Heading 1" at bounding box center [198, 206] width 86 height 15
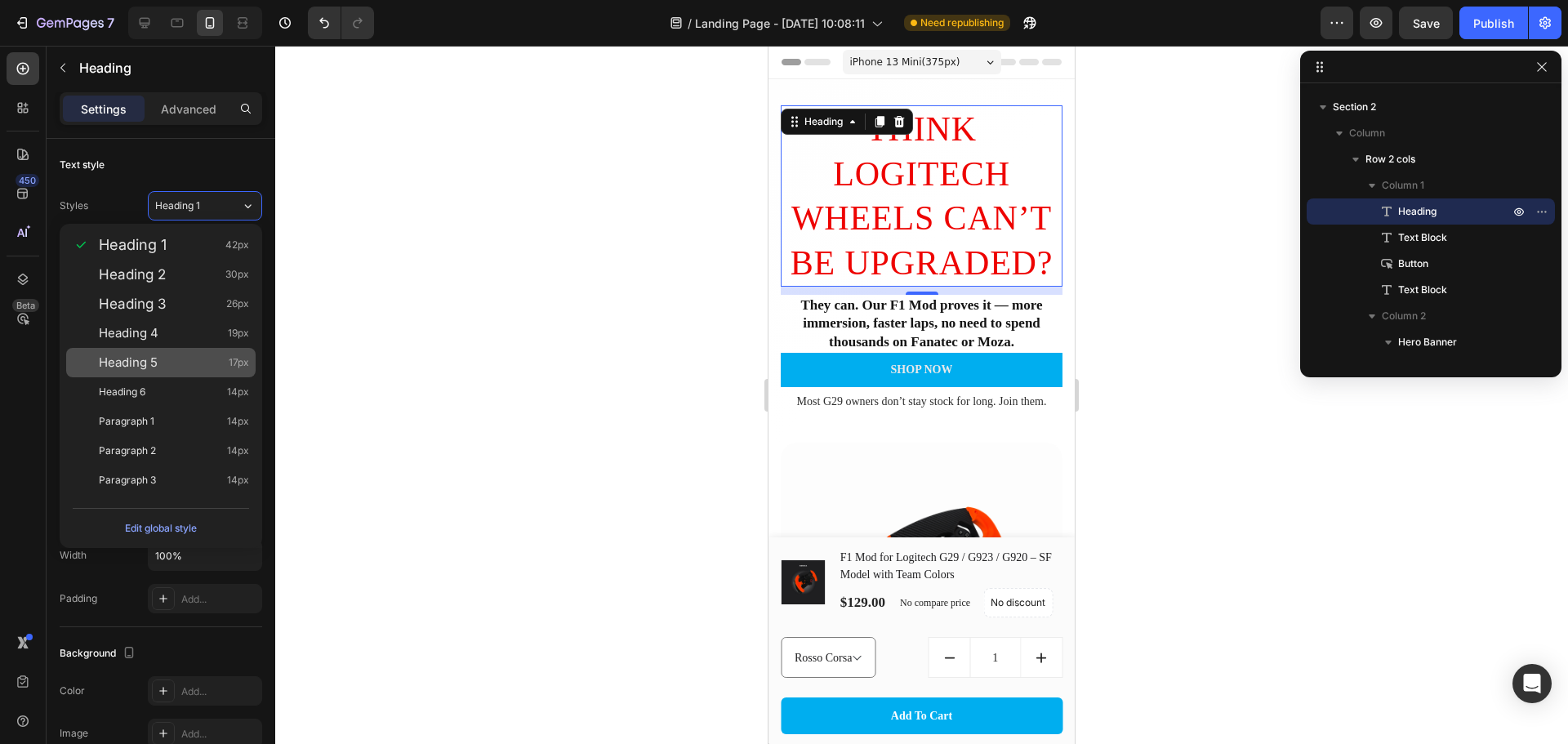
click at [177, 356] on div "Heading 5 17px" at bounding box center [174, 363] width 150 height 16
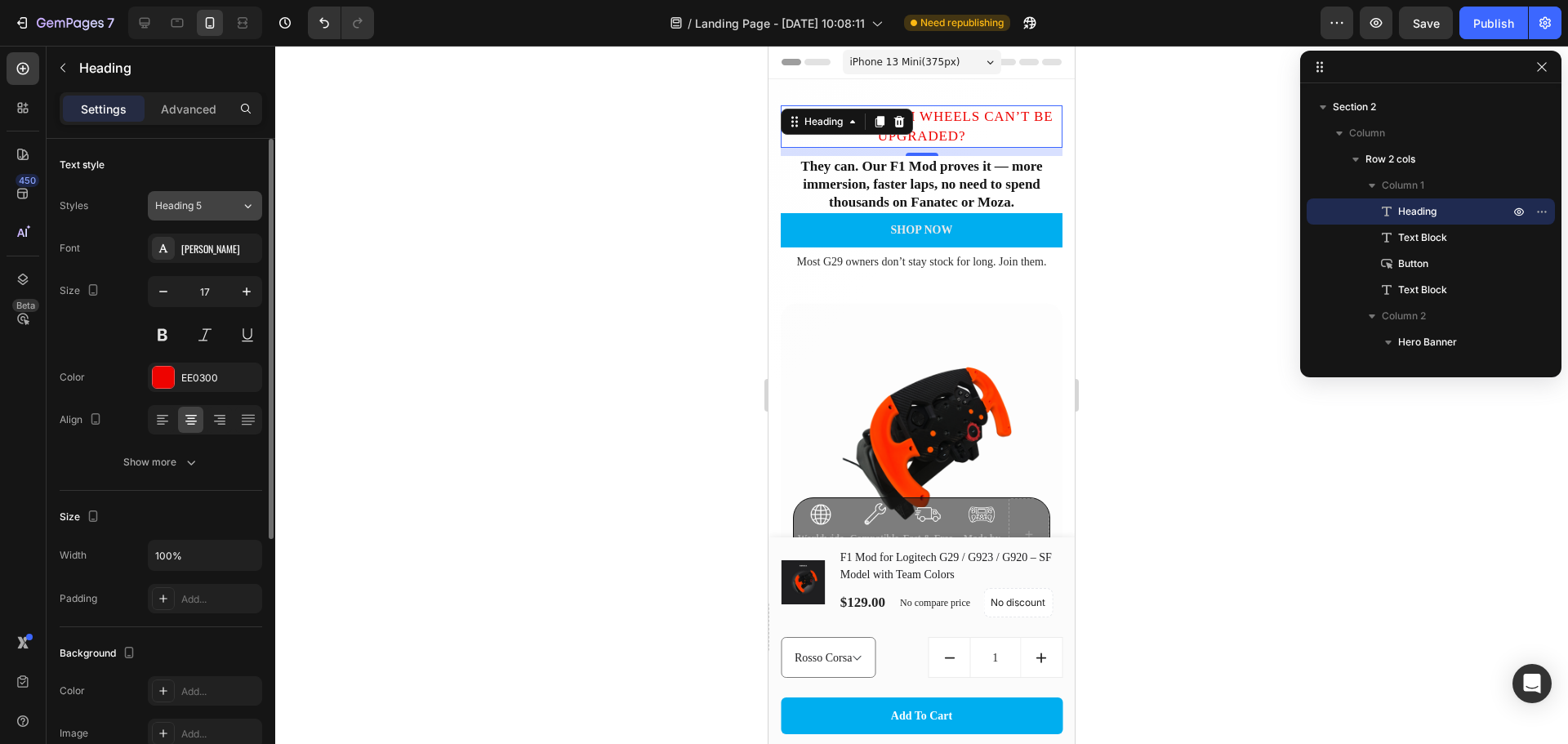
click at [224, 202] on div "Heading 5" at bounding box center [198, 206] width 86 height 15
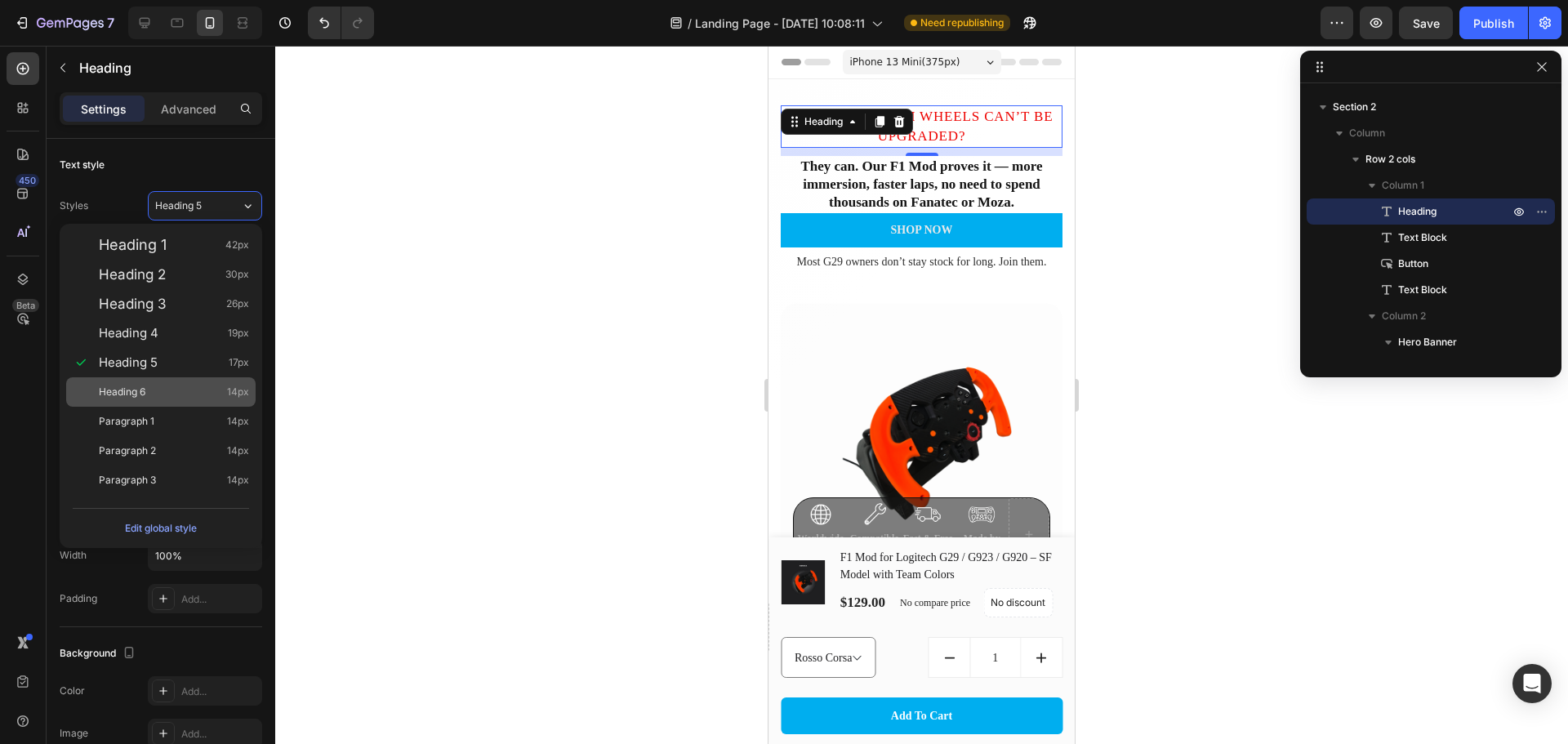
click at [177, 392] on div "Heading 6 14px" at bounding box center [174, 392] width 150 height 16
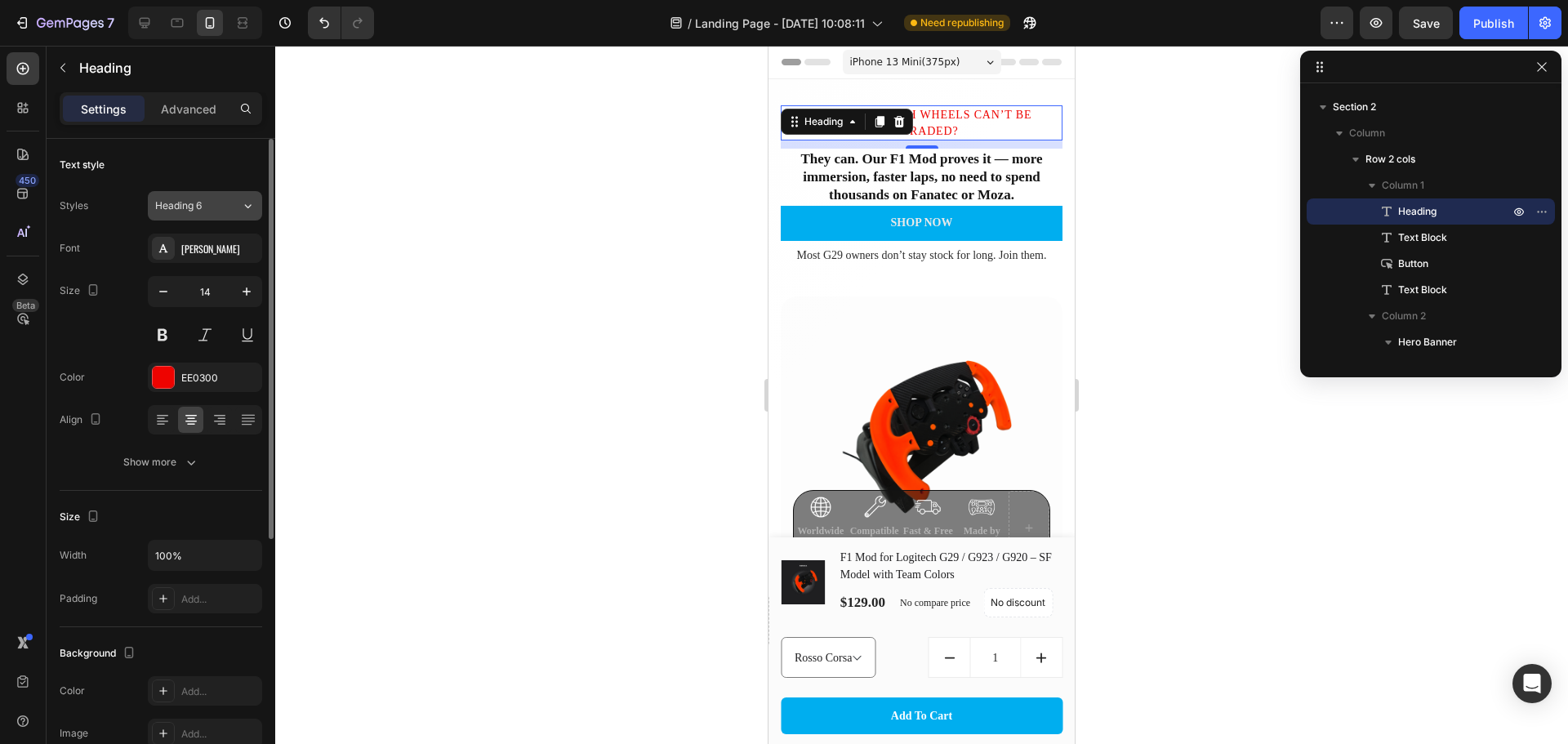
click at [210, 200] on div "Heading 6" at bounding box center [188, 206] width 66 height 15
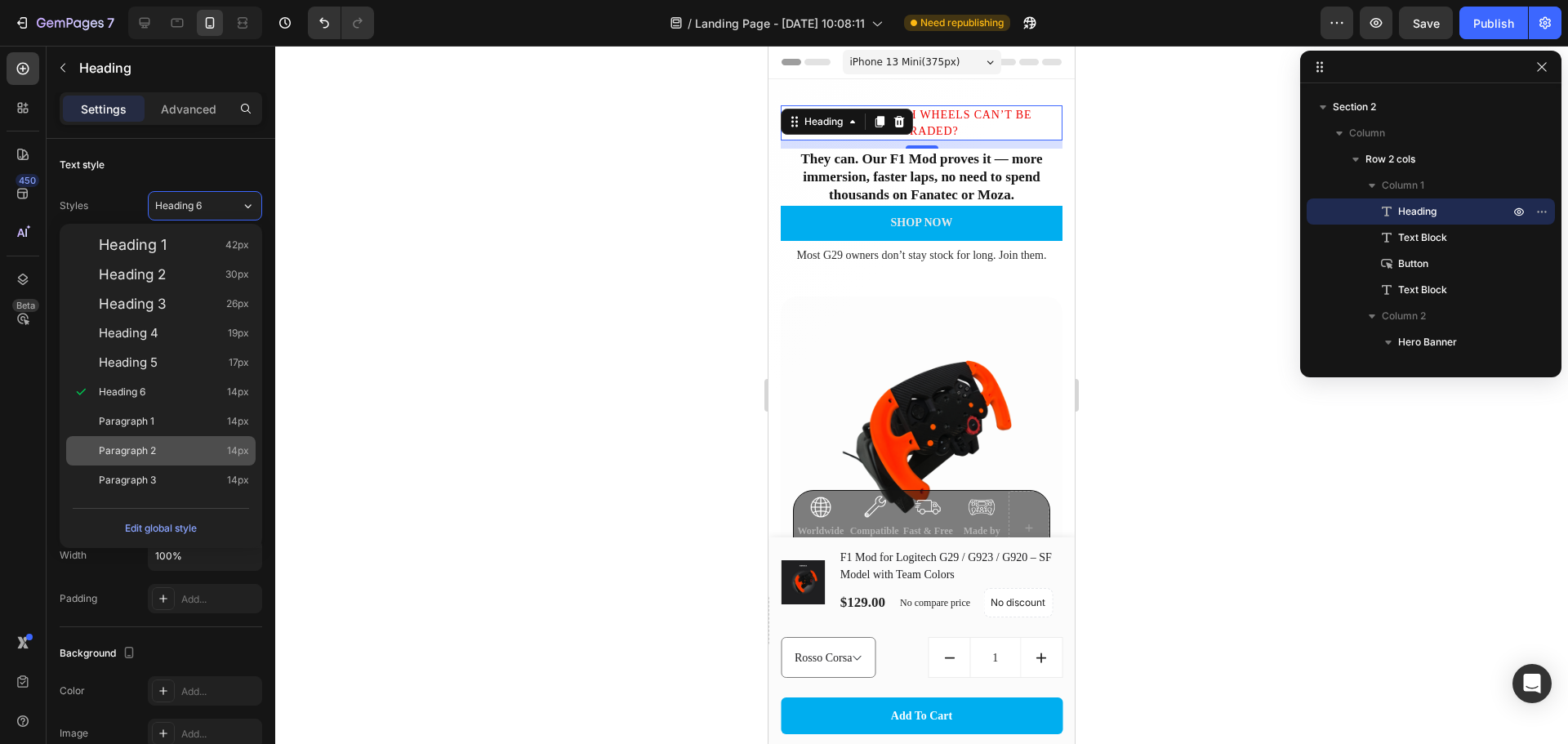
click at [158, 454] on div "Paragraph 2 14px" at bounding box center [174, 450] width 150 height 16
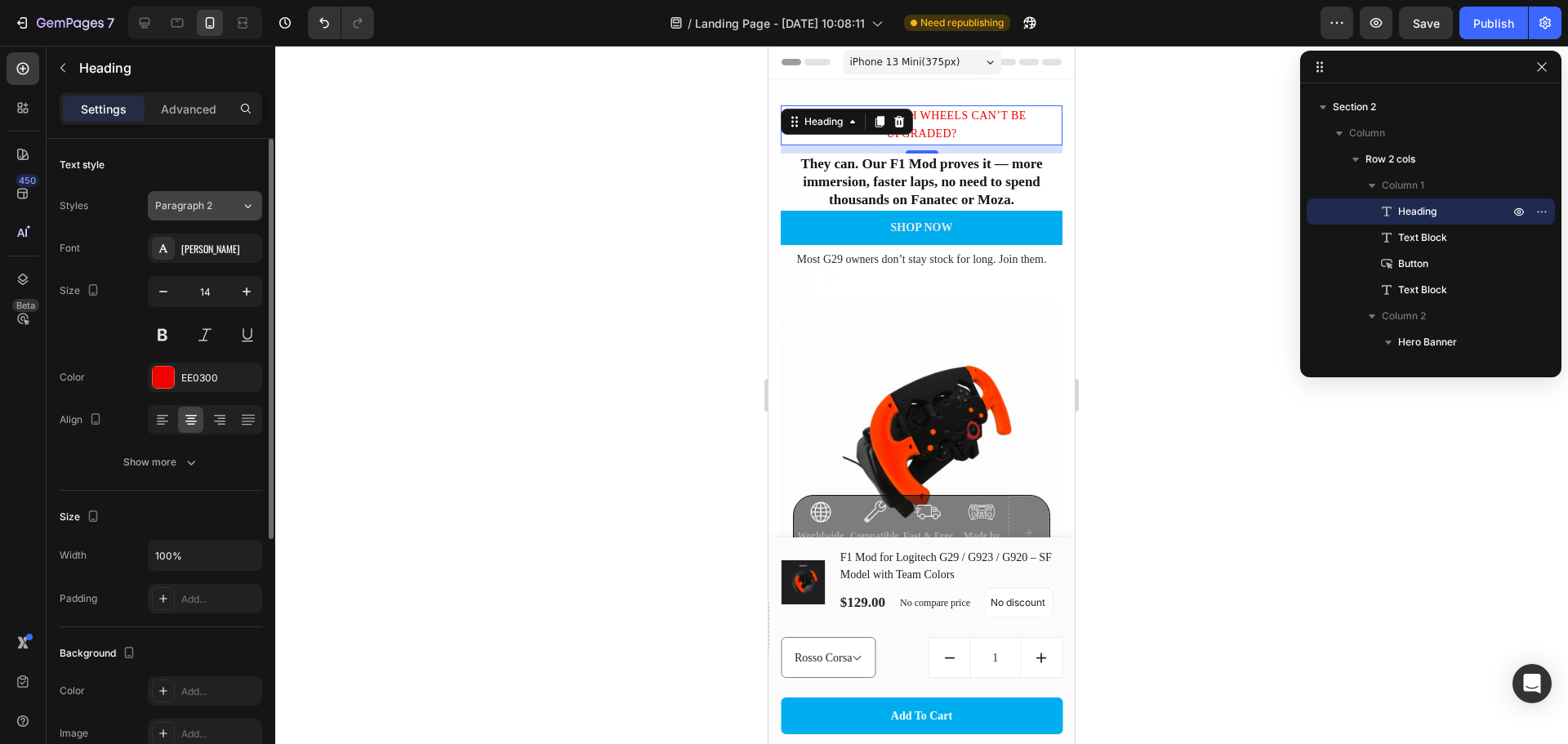
click at [229, 210] on div "Paragraph 2" at bounding box center [198, 206] width 86 height 15
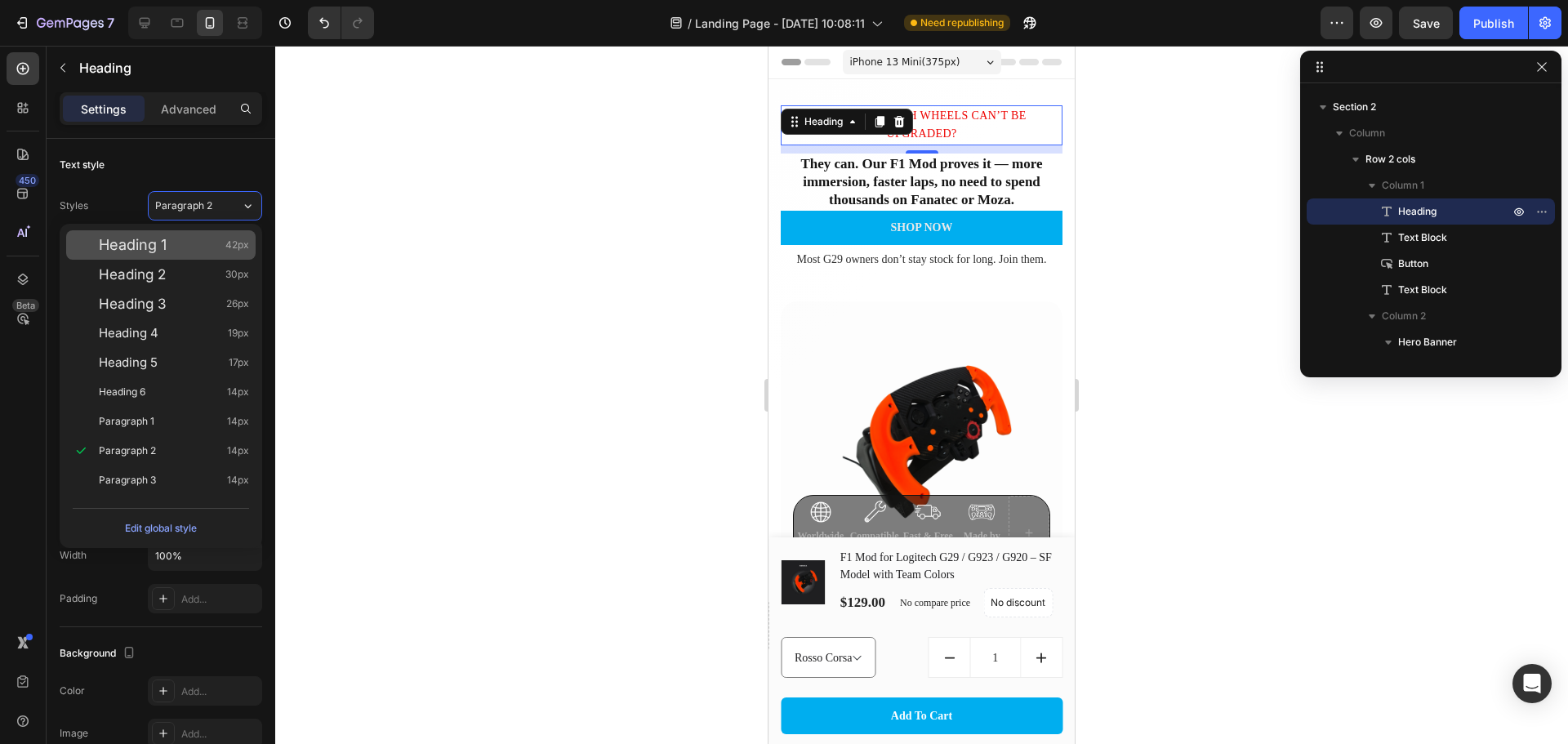
click at [208, 252] on div "Heading 1 42px" at bounding box center [174, 245] width 150 height 16
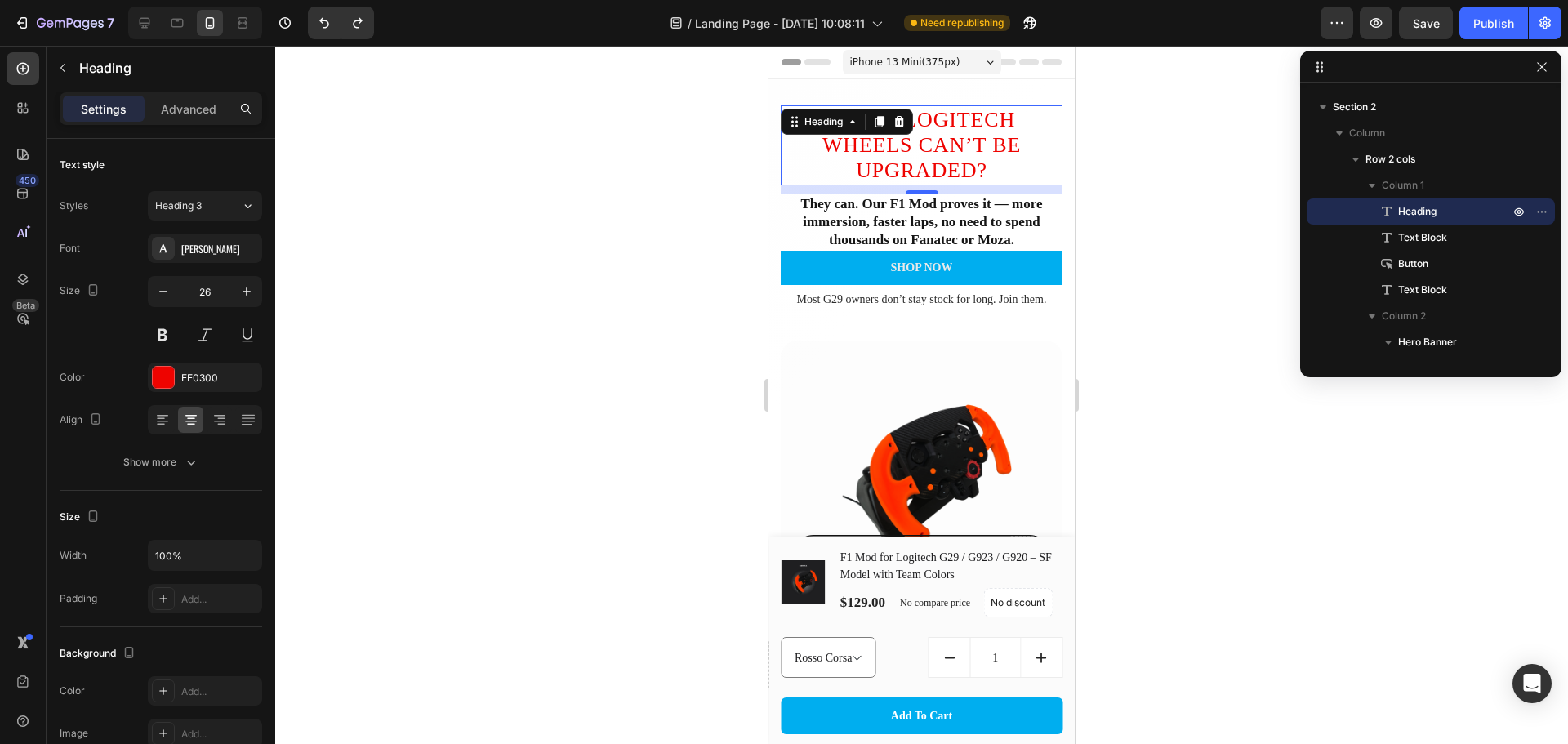
type input "46"
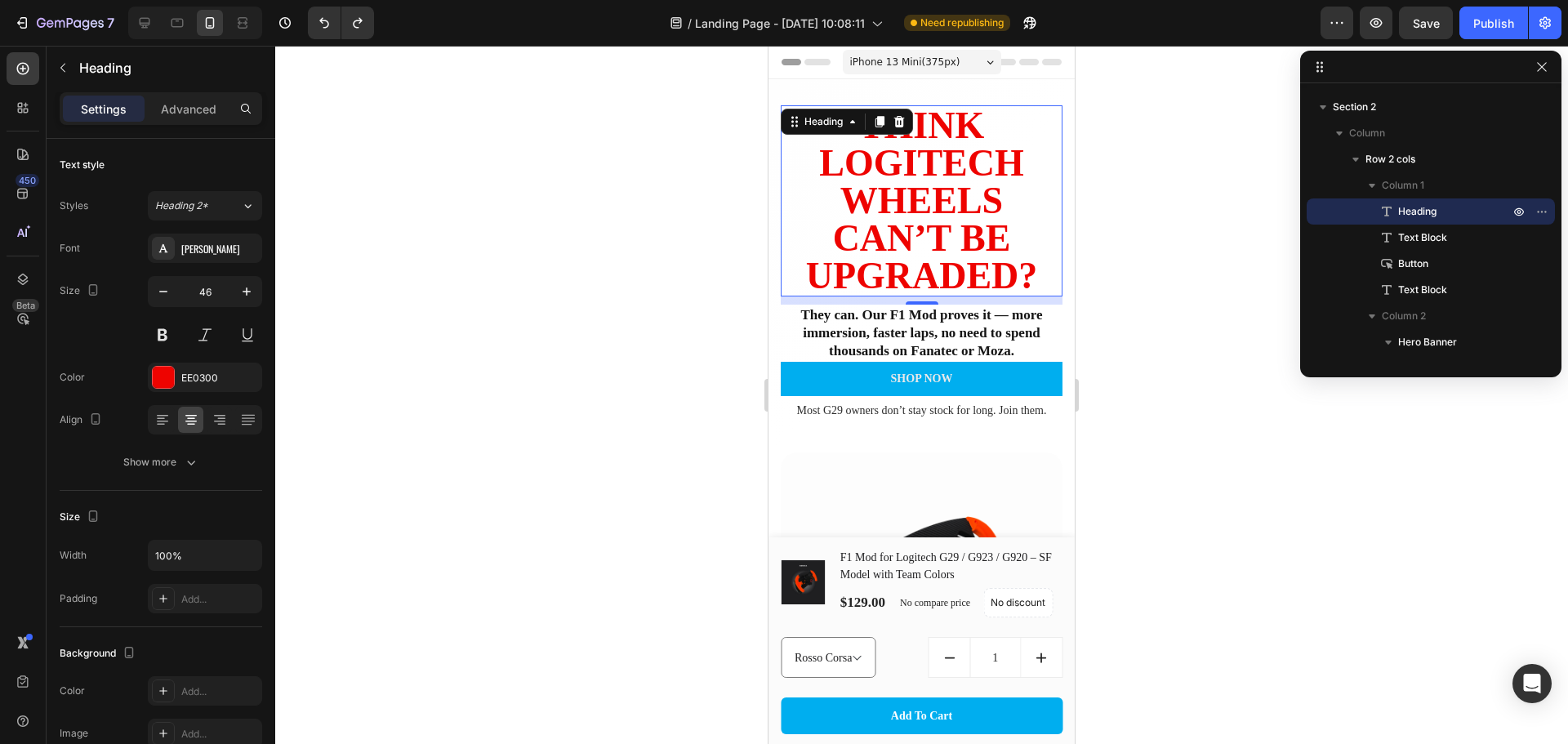
click at [1159, 326] on div at bounding box center [922, 394] width 1293 height 698
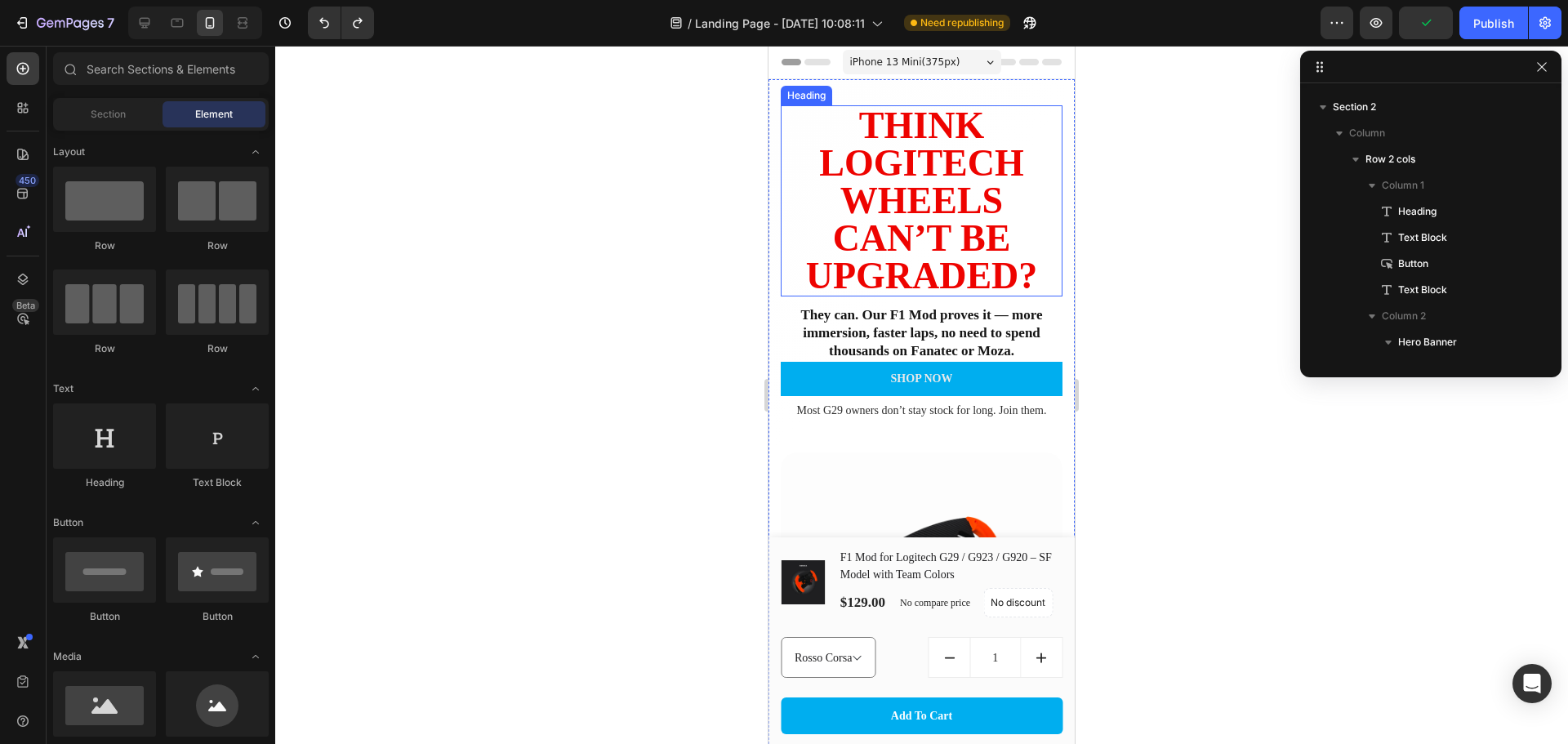
click at [954, 207] on h2 "Think Logitech Wheels Can’t Be Upgraded?" at bounding box center [921, 201] width 281 height 191
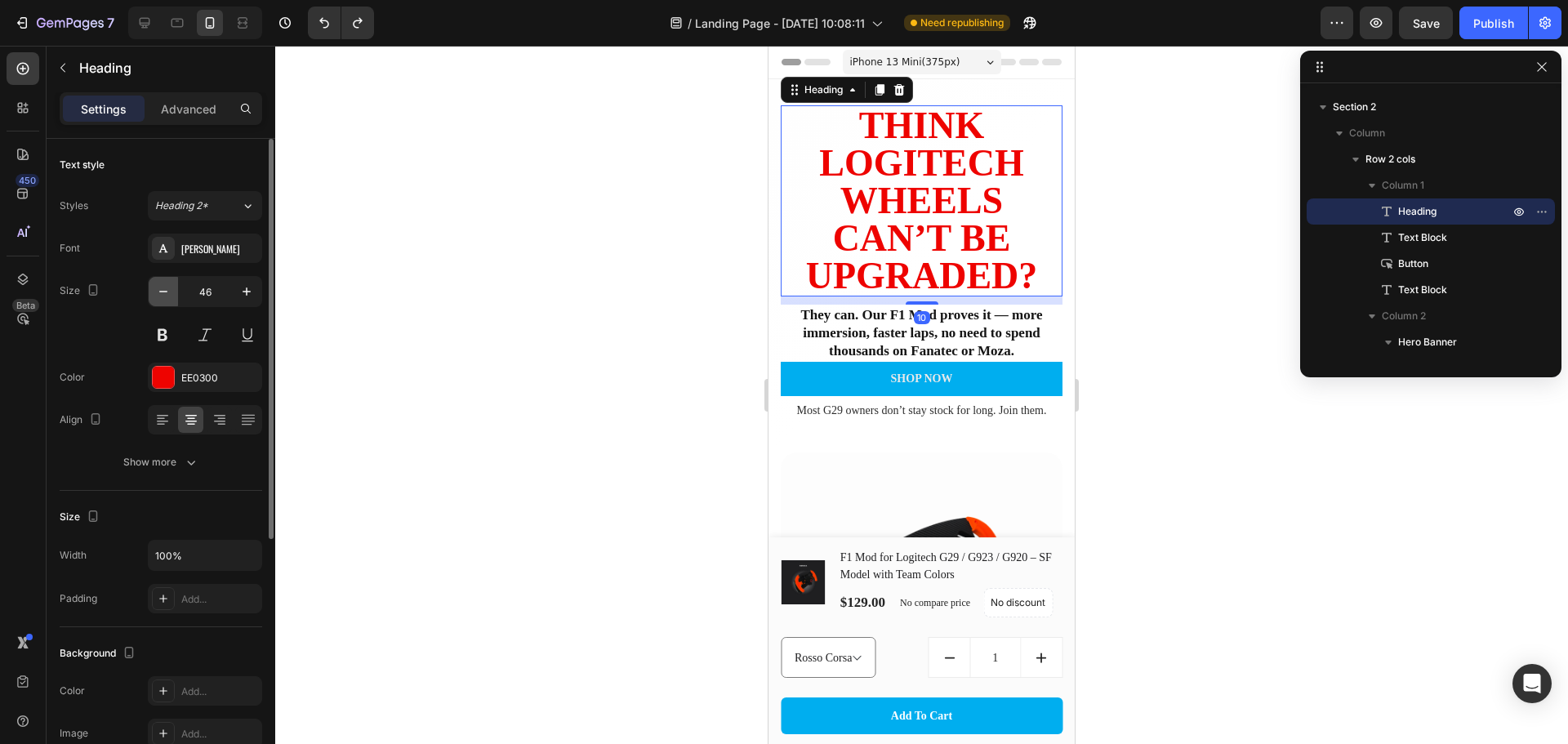
click at [157, 296] on icon "button" at bounding box center [163, 291] width 17 height 16
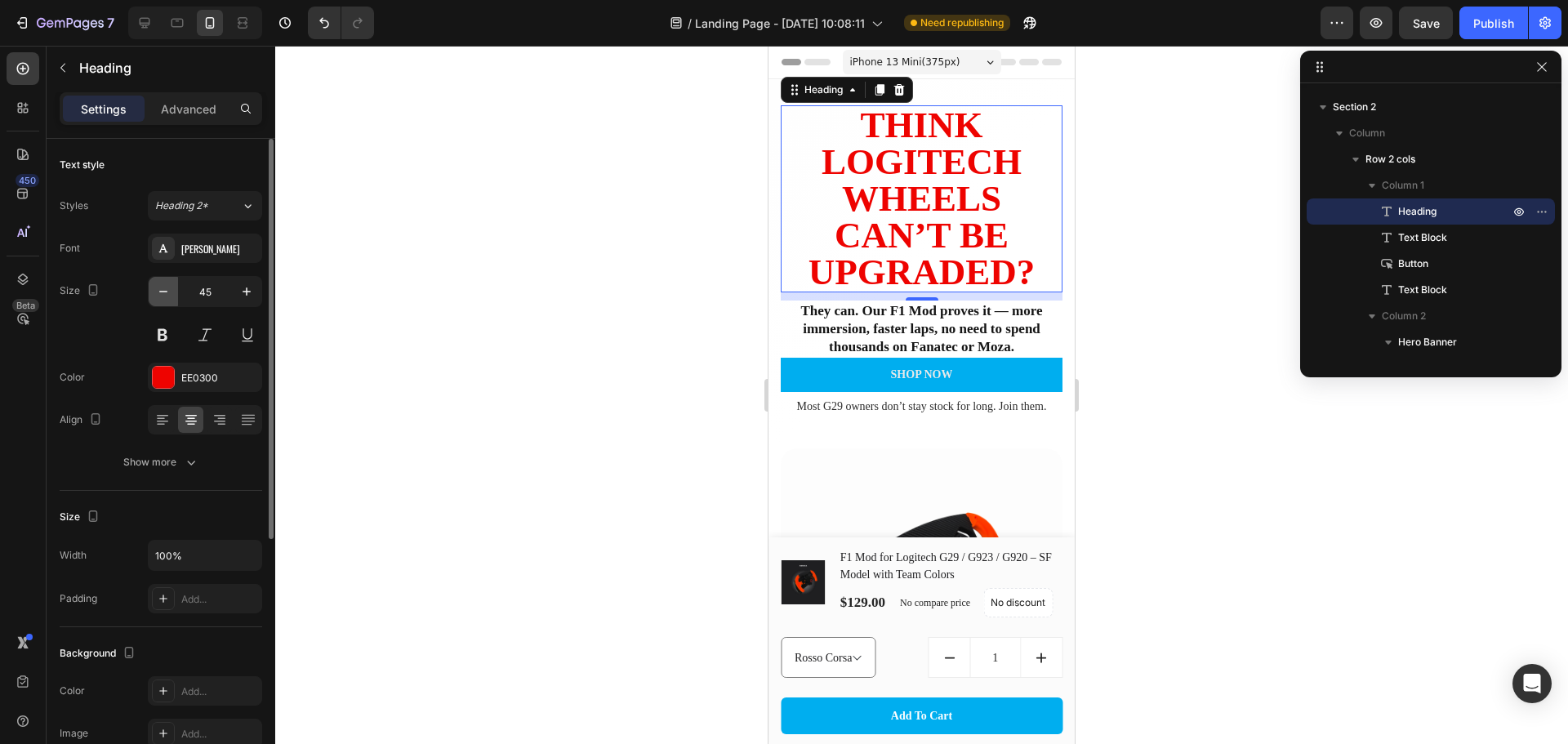
click at [157, 294] on icon "button" at bounding box center [163, 291] width 17 height 16
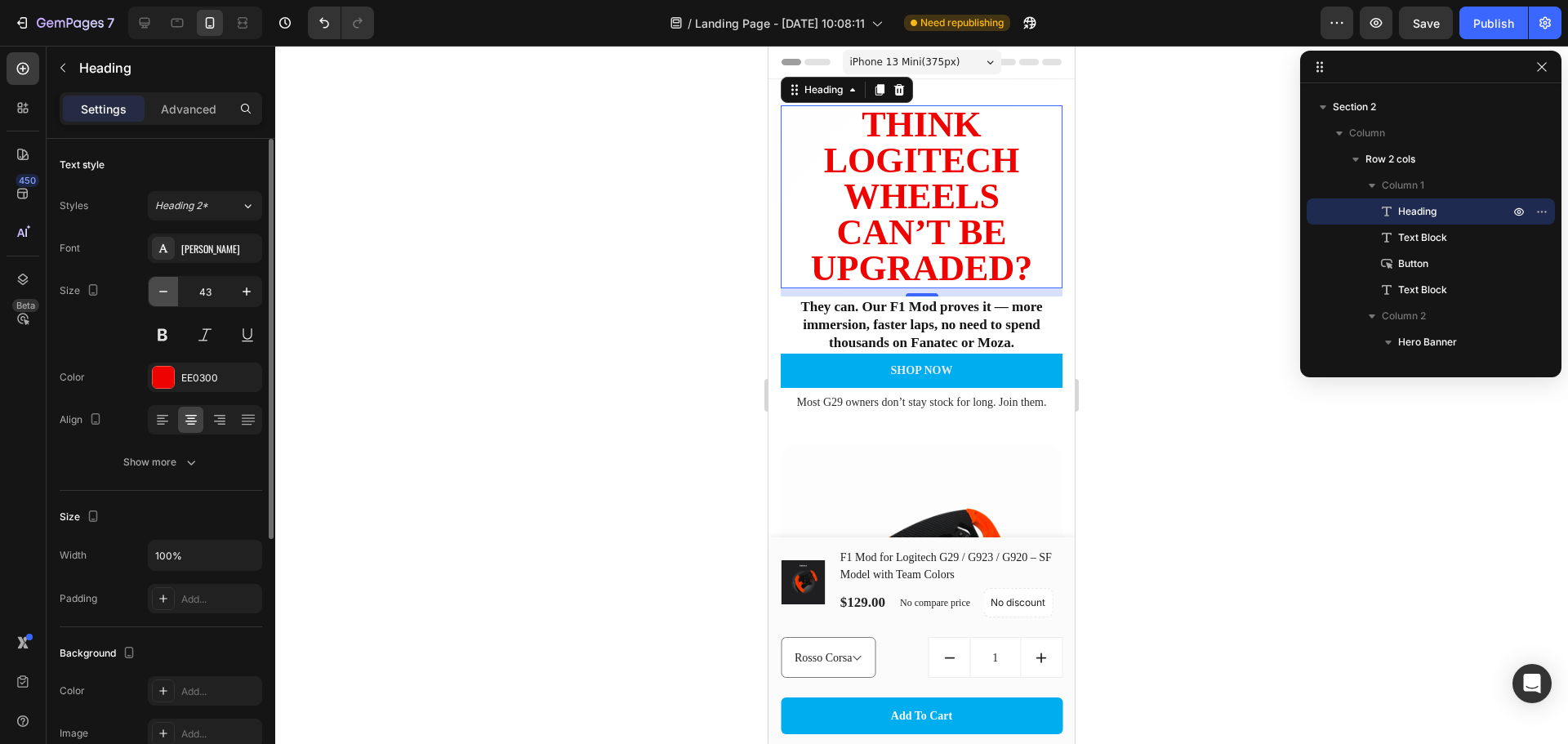
click at [157, 294] on icon "button" at bounding box center [163, 291] width 17 height 16
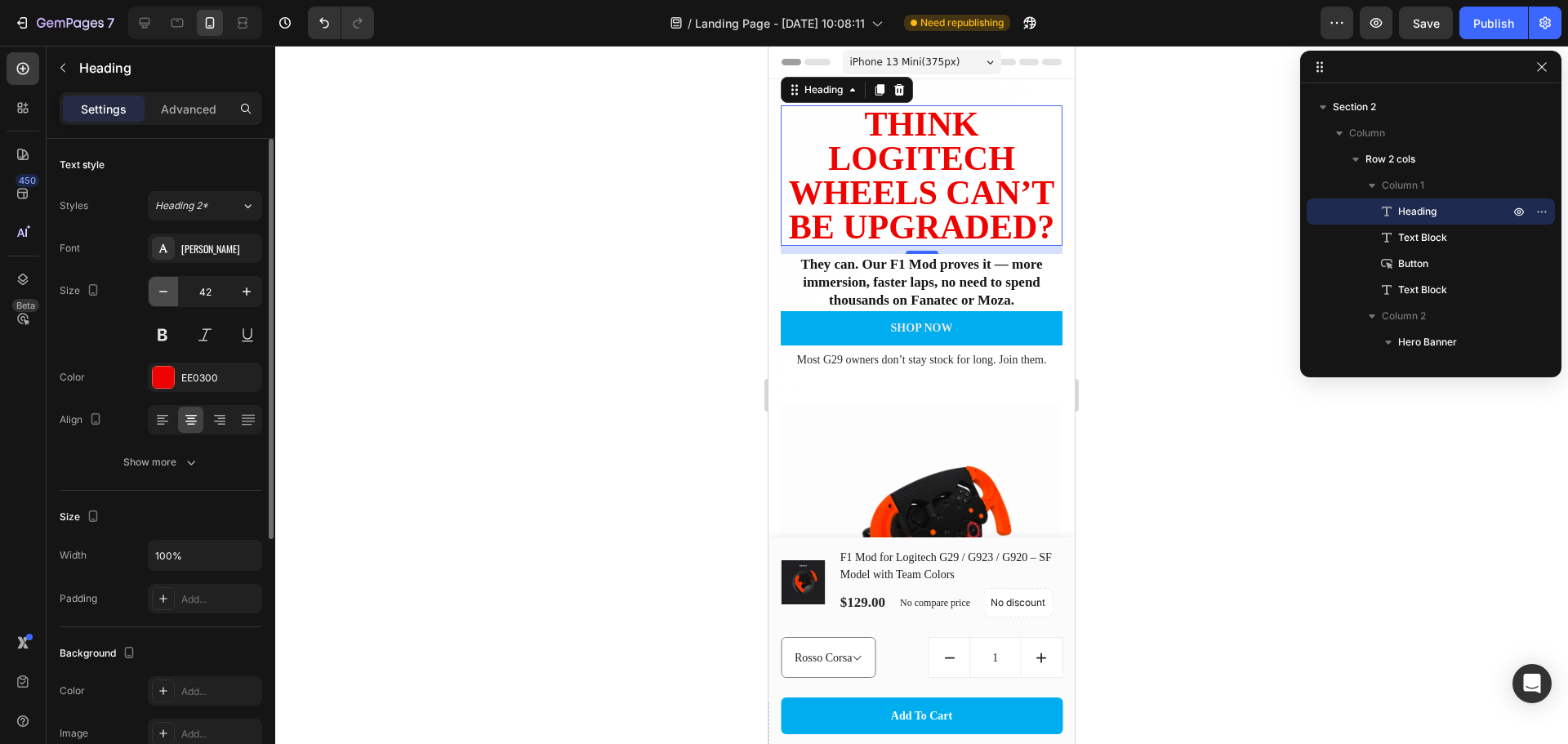
click at [155, 292] on icon "button" at bounding box center [163, 291] width 17 height 16
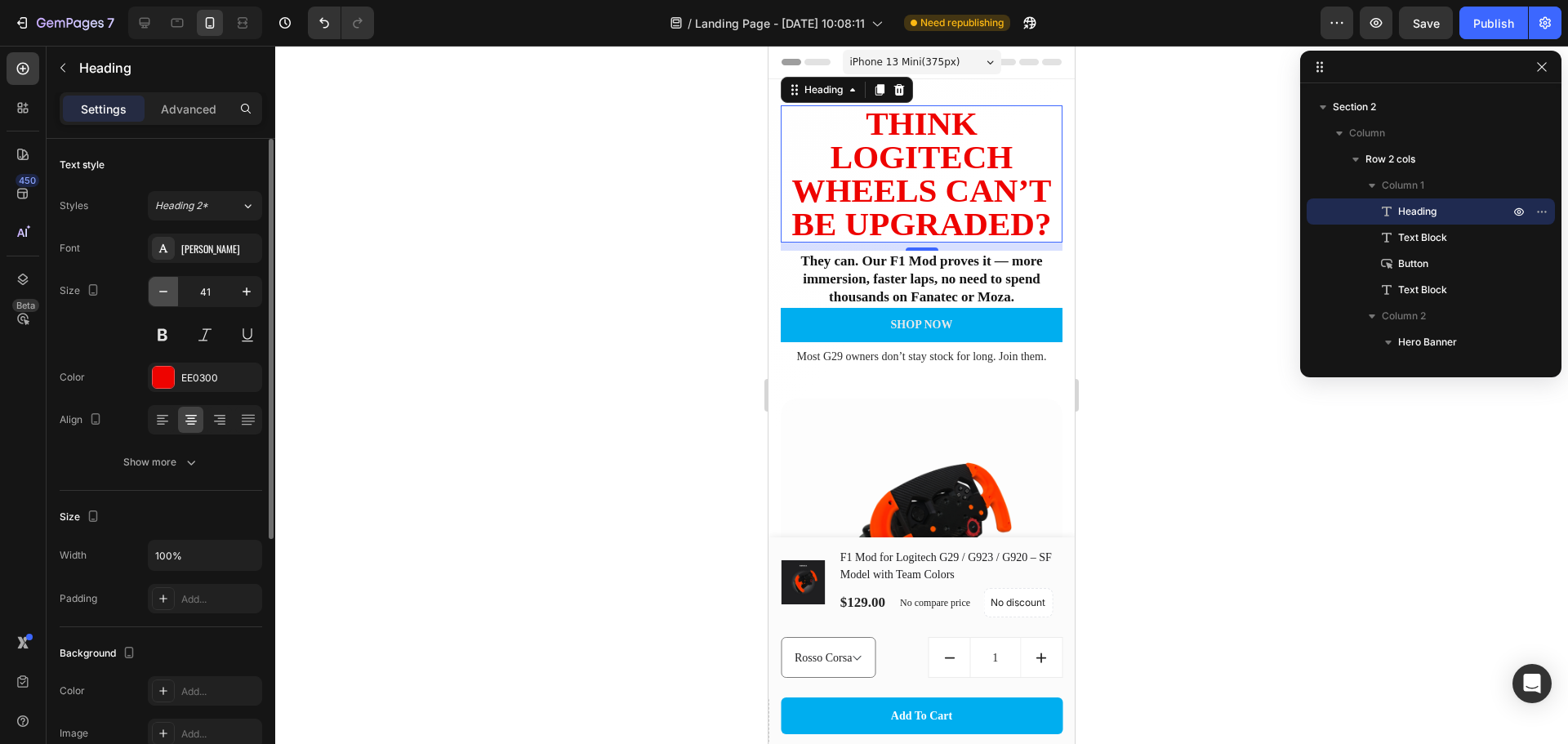
click at [153, 290] on button "button" at bounding box center [163, 292] width 30 height 30
click at [152, 290] on button "button" at bounding box center [163, 292] width 30 height 30
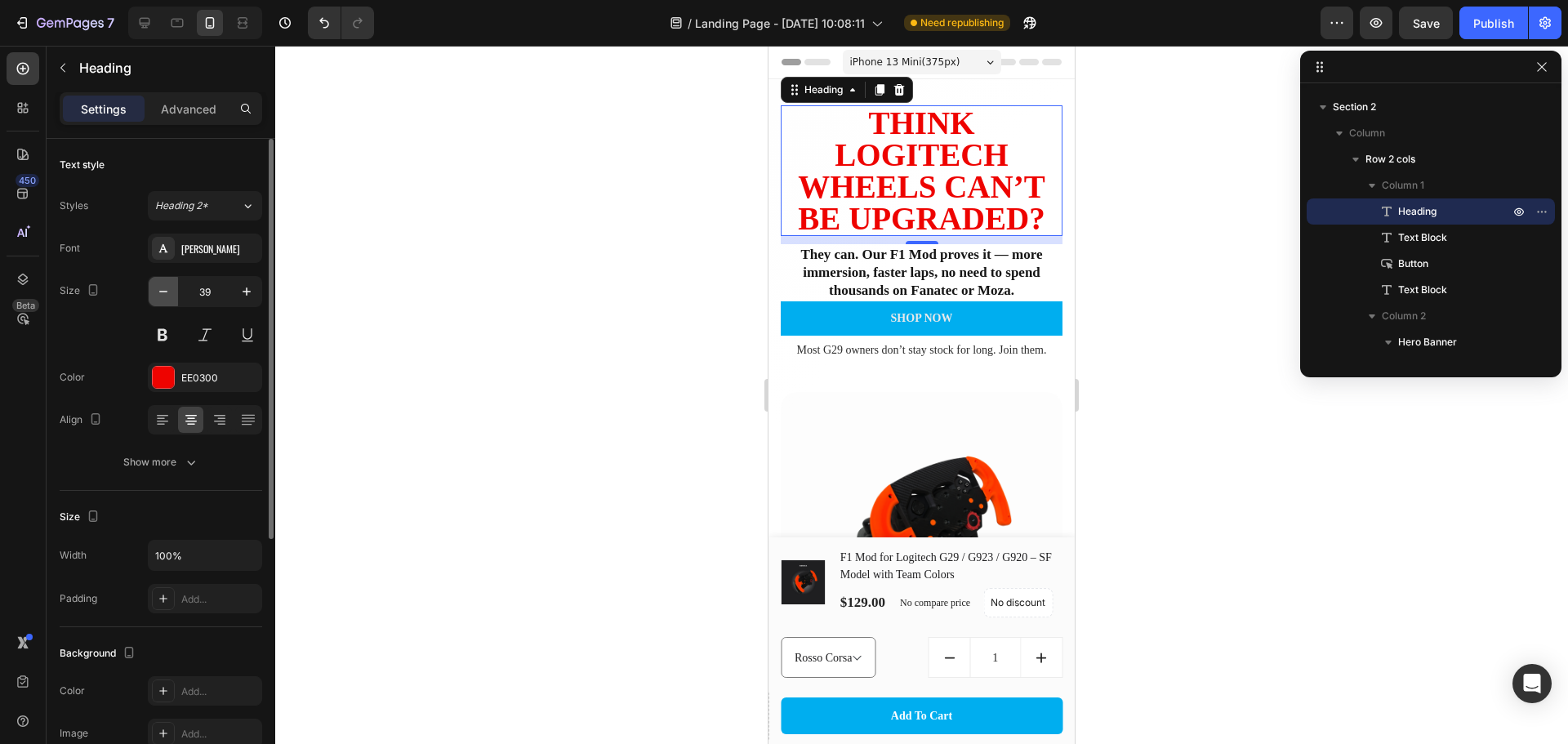
click at [152, 290] on button "button" at bounding box center [163, 292] width 30 height 30
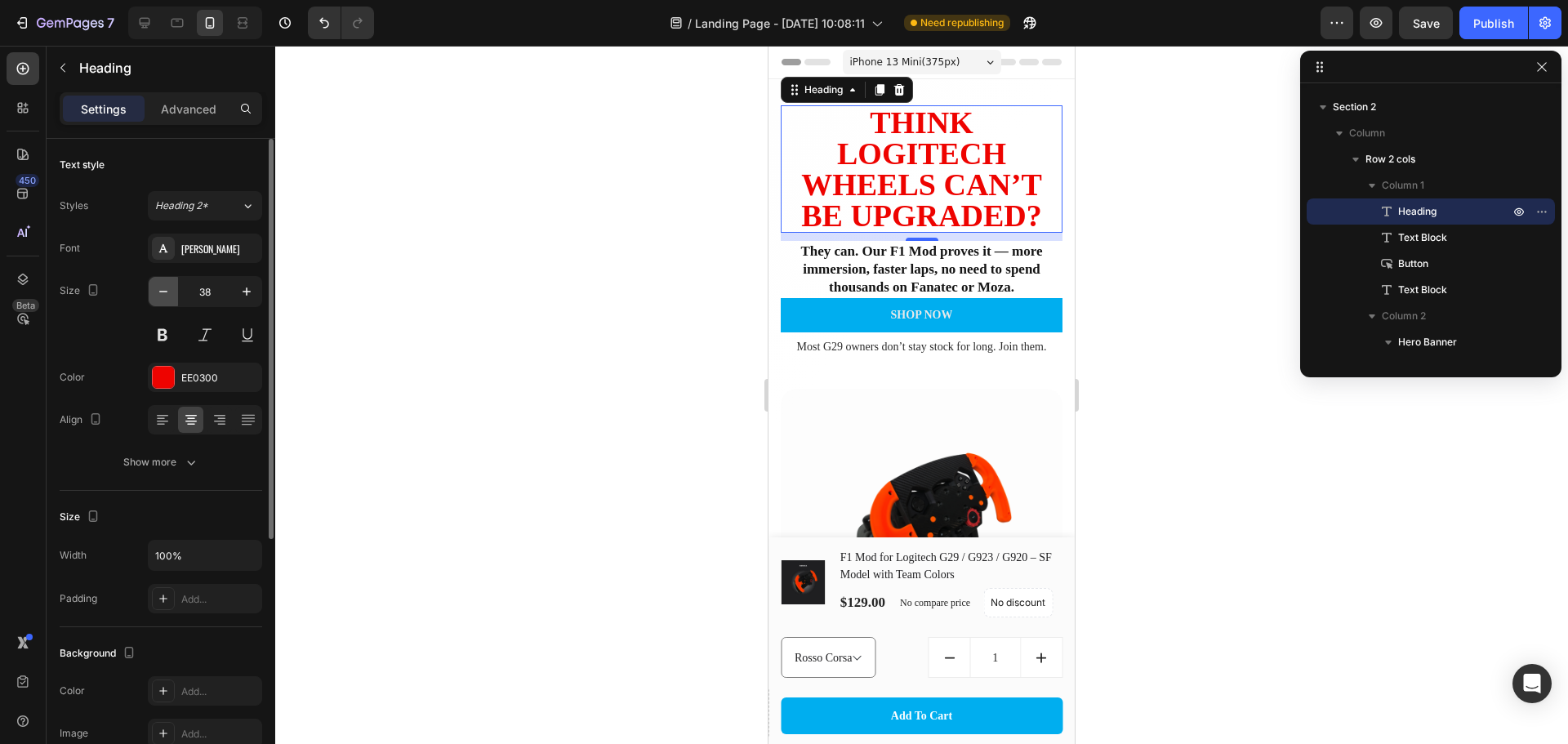
click at [158, 290] on icon "button" at bounding box center [163, 291] width 17 height 16
type input "37"
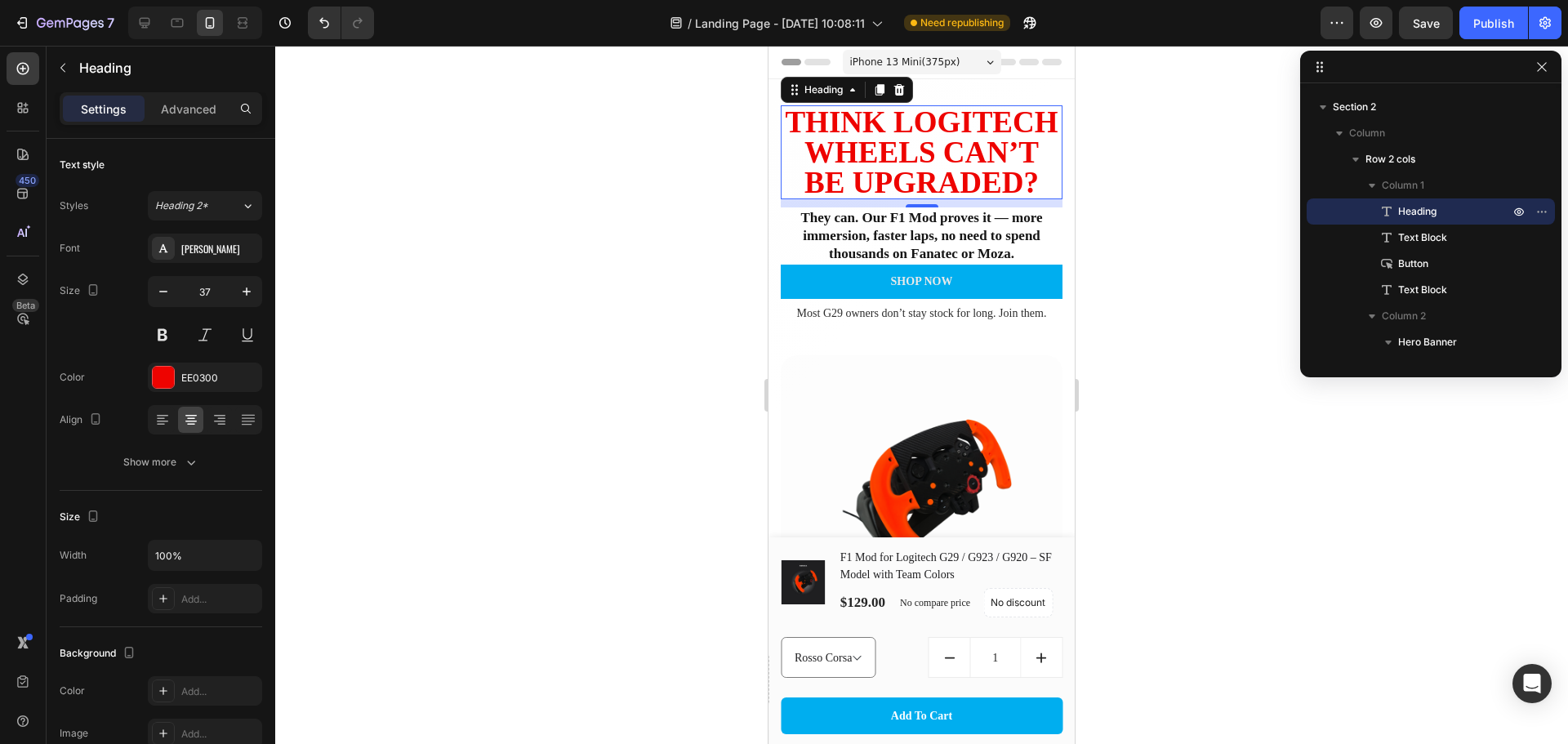
click at [564, 340] on div at bounding box center [922, 394] width 1293 height 698
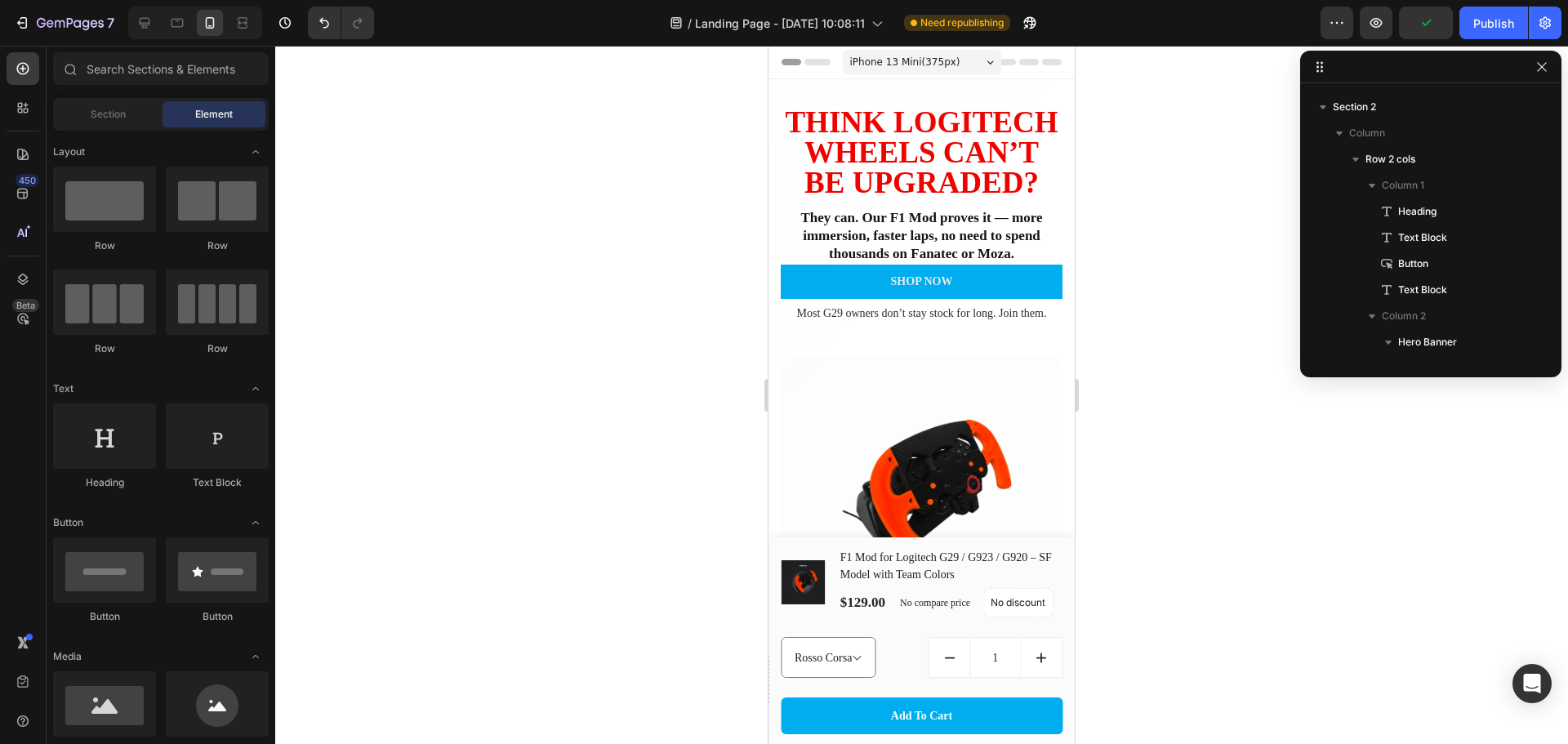
click at [935, 61] on span "iPhone 13 Mini ( 375 px)" at bounding box center [905, 62] width 111 height 16
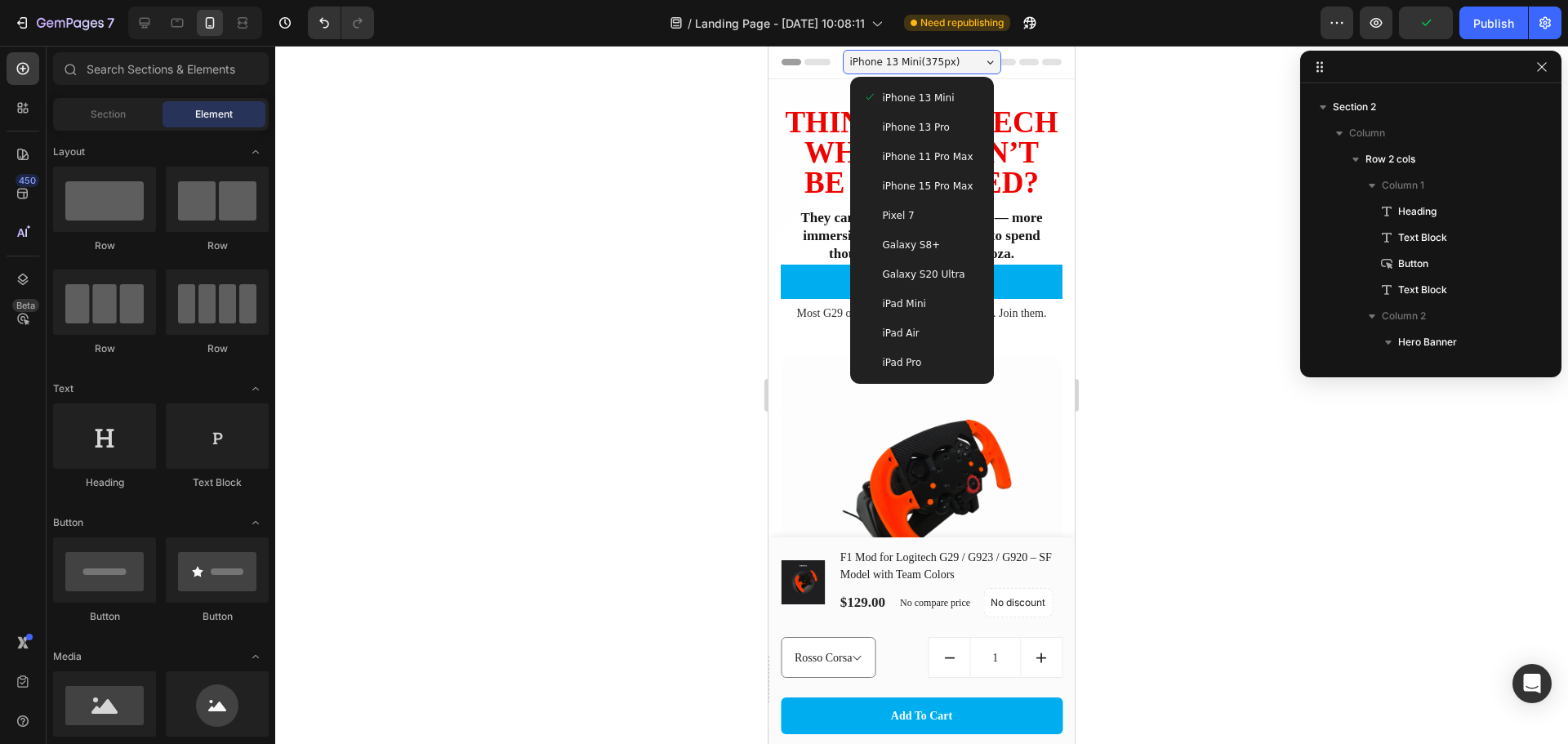
click at [941, 127] on div "iPhone 13 Pro" at bounding box center [922, 128] width 118 height 16
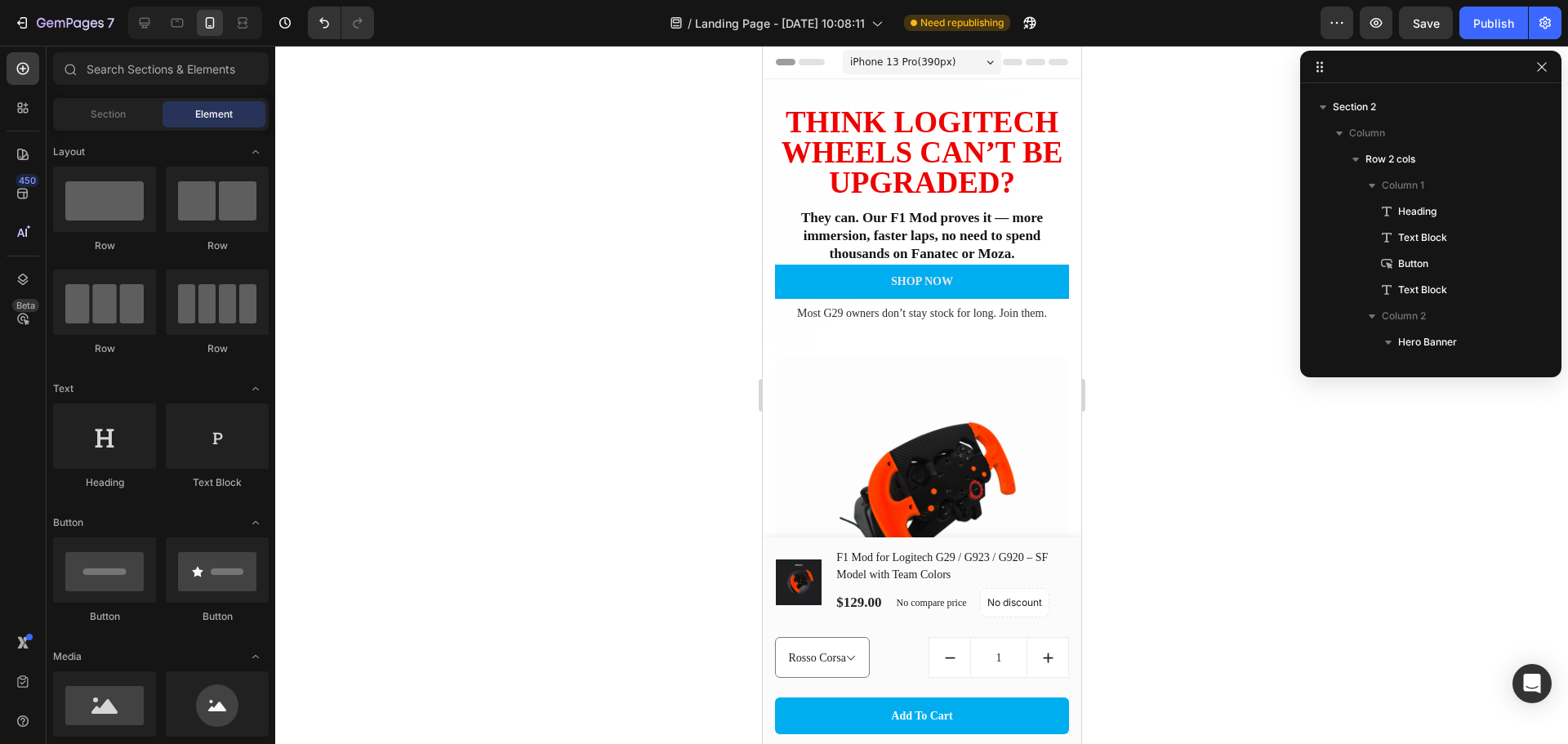
click at [937, 64] on span "iPhone 13 Pro ( 390 px)" at bounding box center [902, 62] width 106 height 16
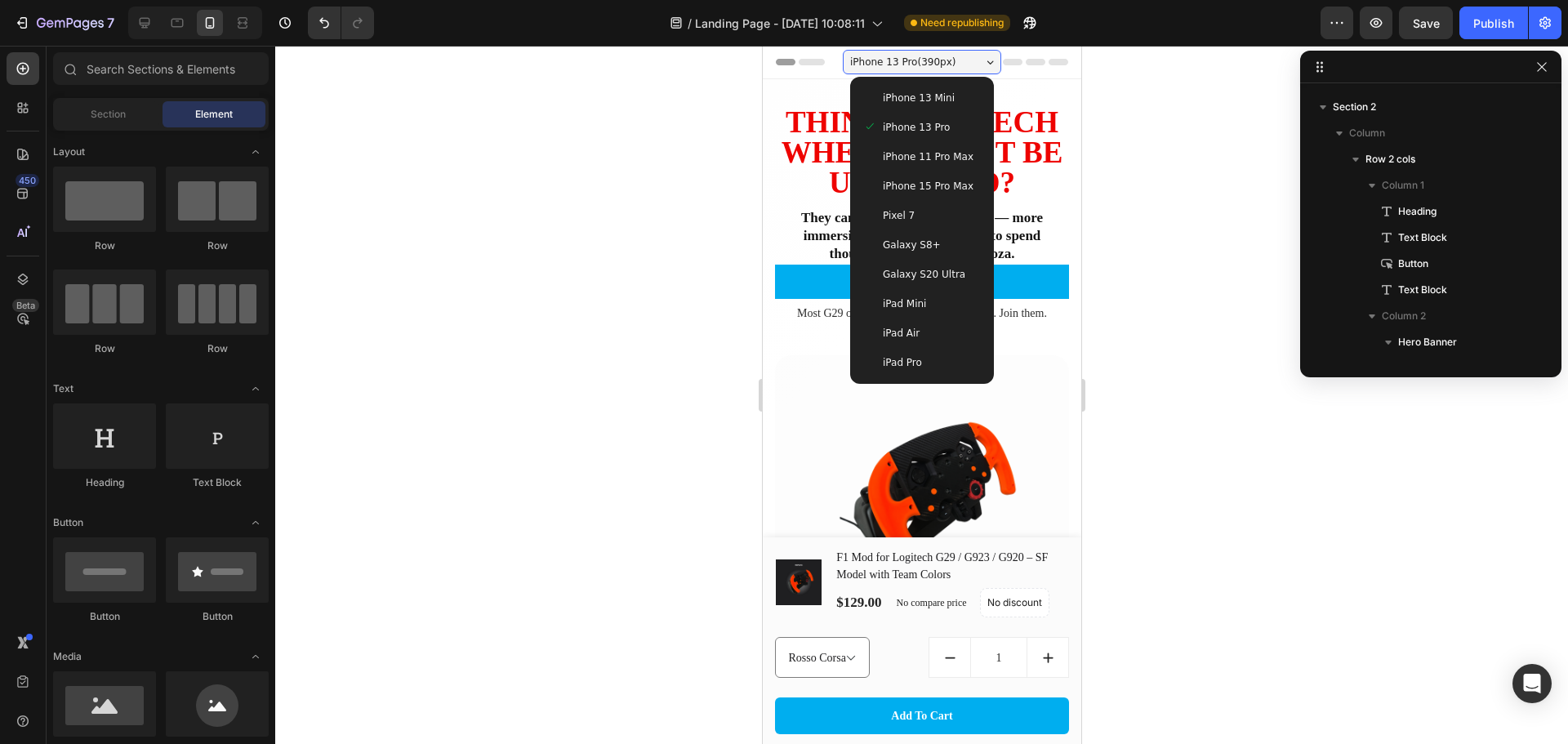
click at [933, 94] on span "iPhone 13 Mini" at bounding box center [918, 98] width 72 height 16
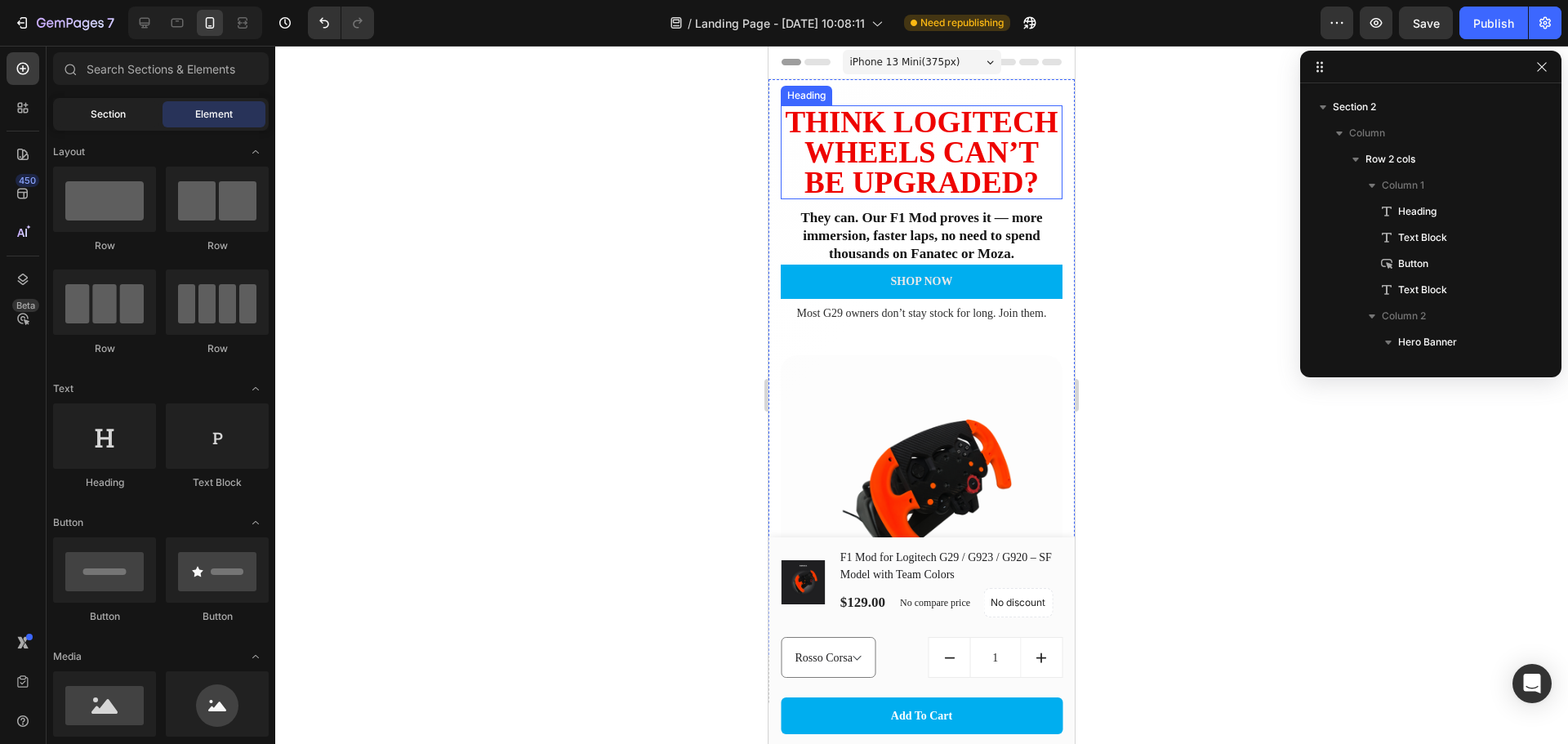
click at [113, 115] on span "Section" at bounding box center [108, 115] width 35 height 15
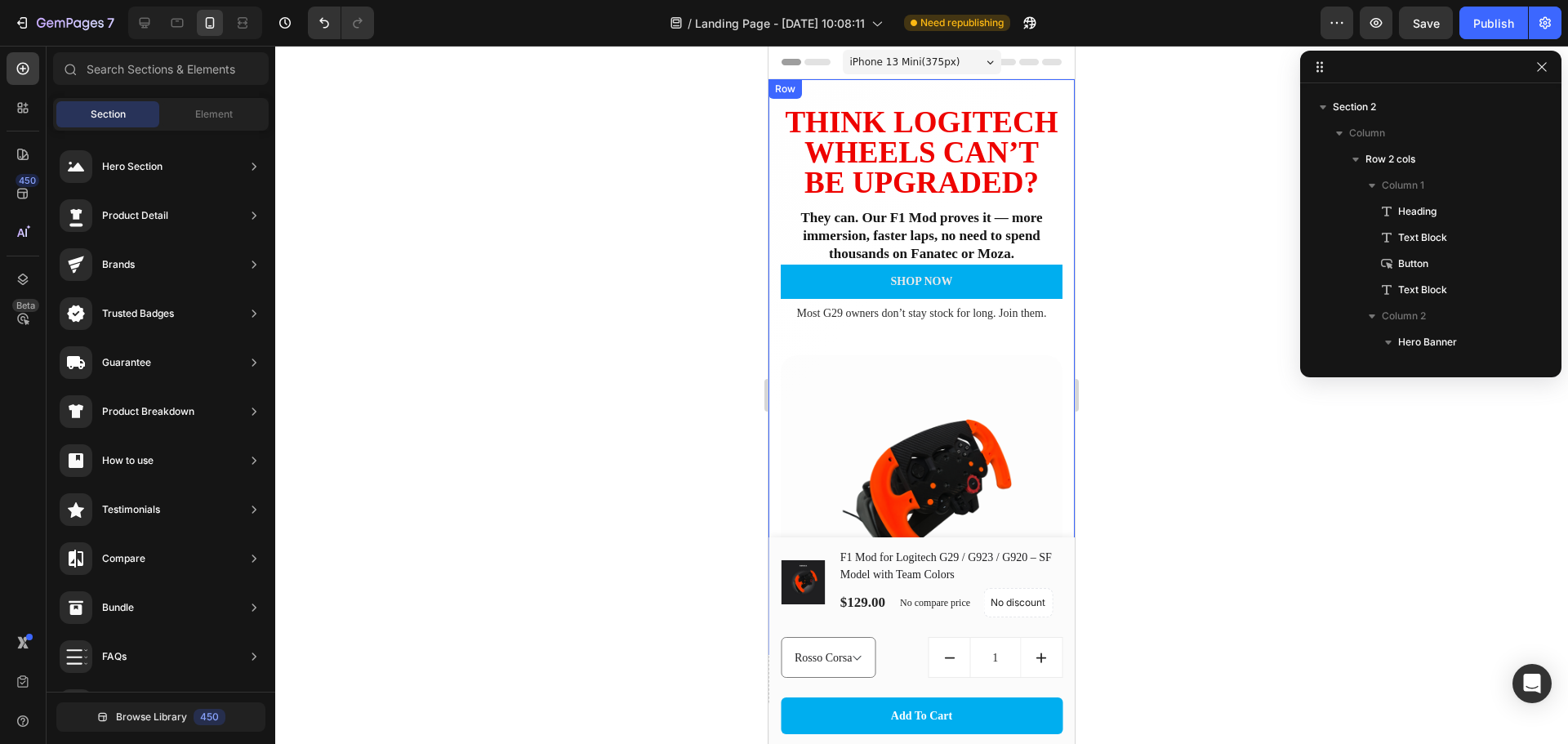
scroll to position [381, 0]
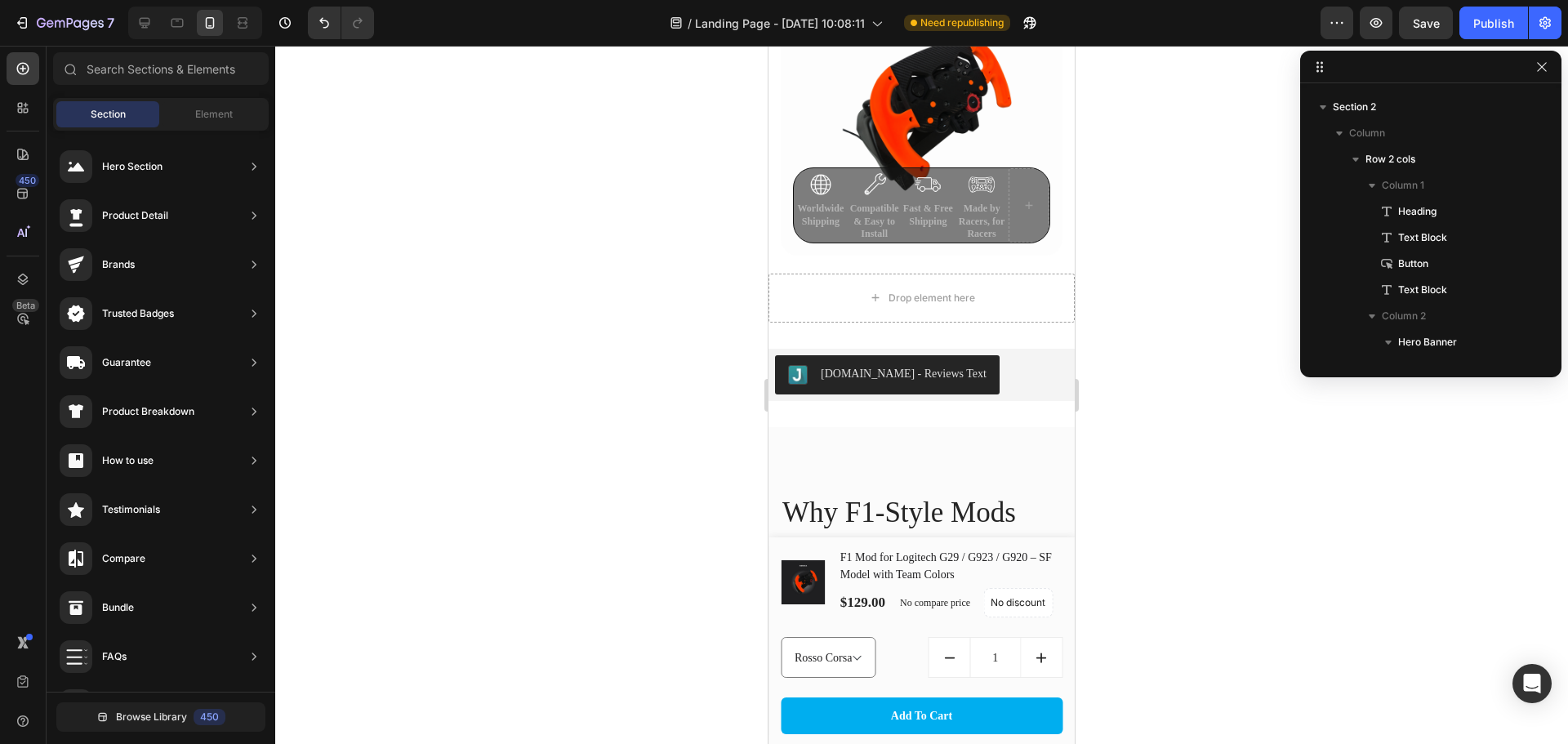
click at [597, 374] on div at bounding box center [922, 394] width 1293 height 698
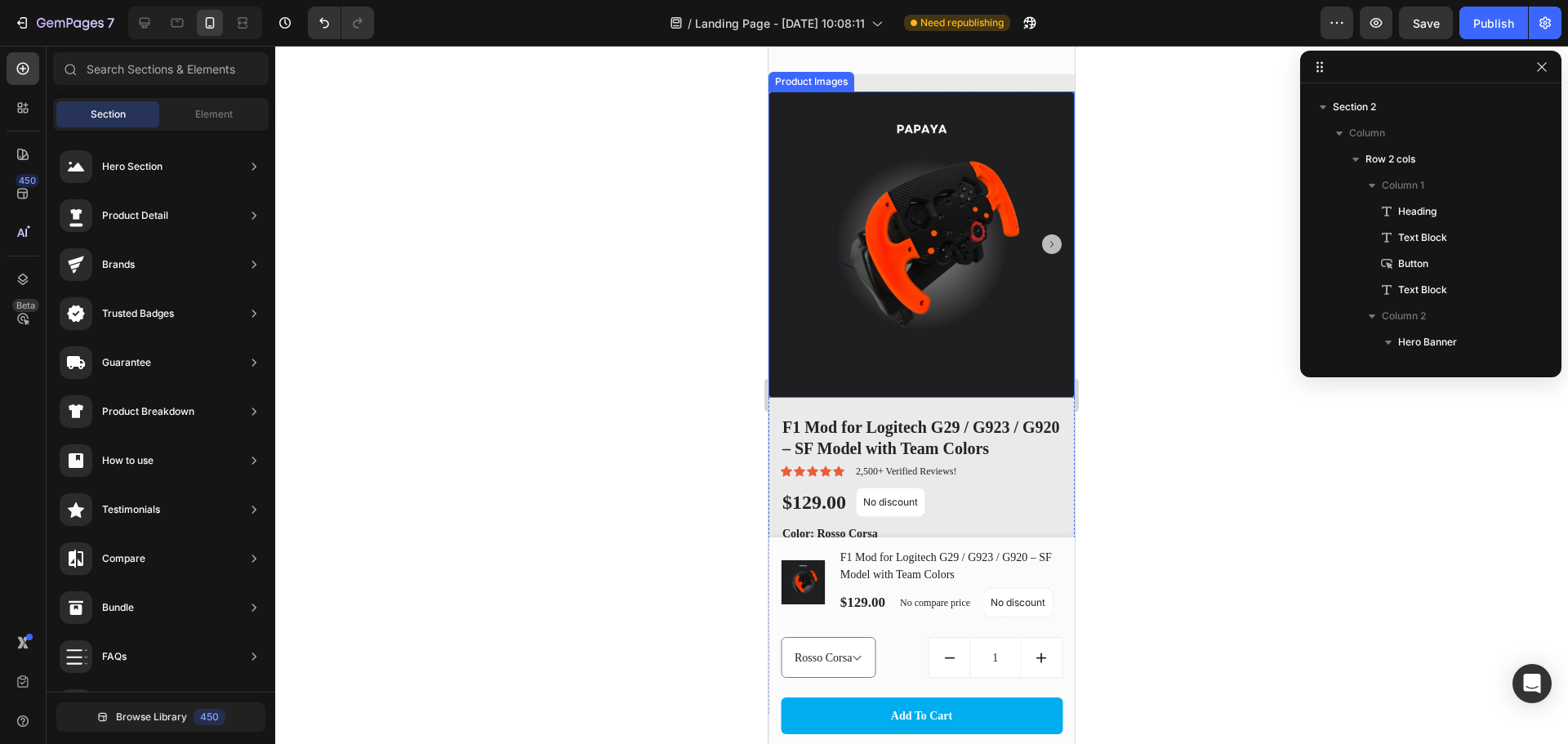
scroll to position [1715, 0]
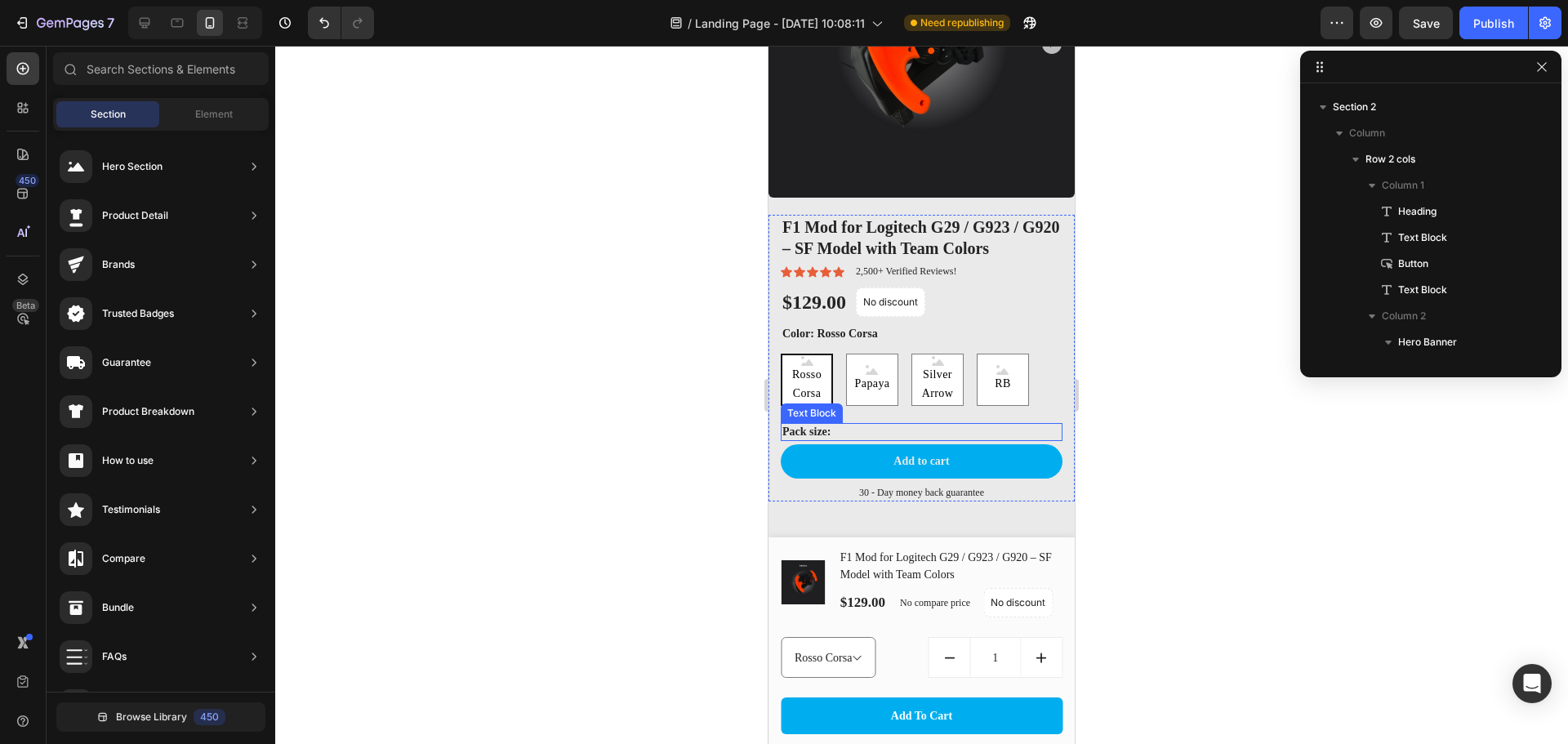
click at [820, 425] on p "Pack size:" at bounding box center [922, 432] width 279 height 15
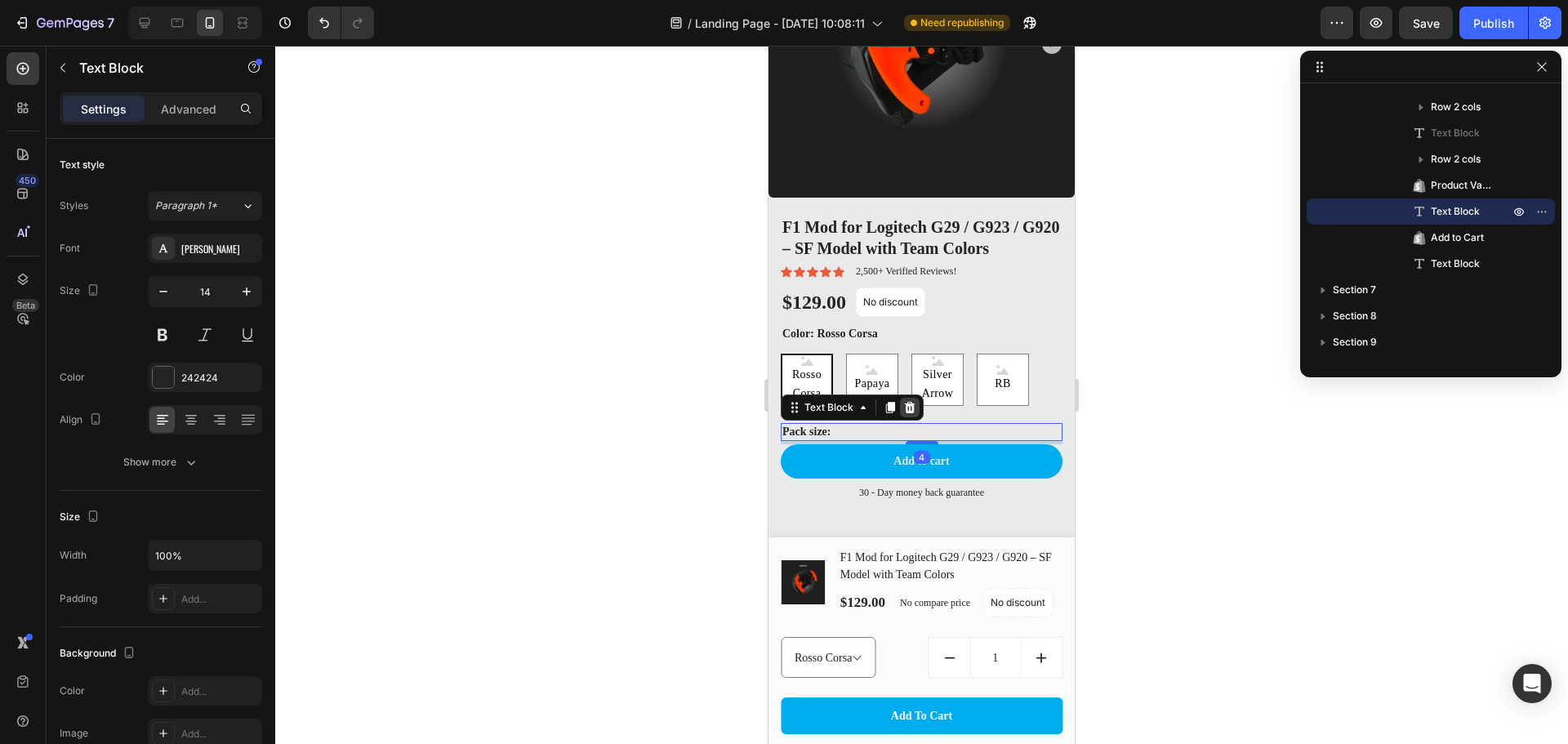
click at [916, 401] on icon at bounding box center [910, 407] width 13 height 13
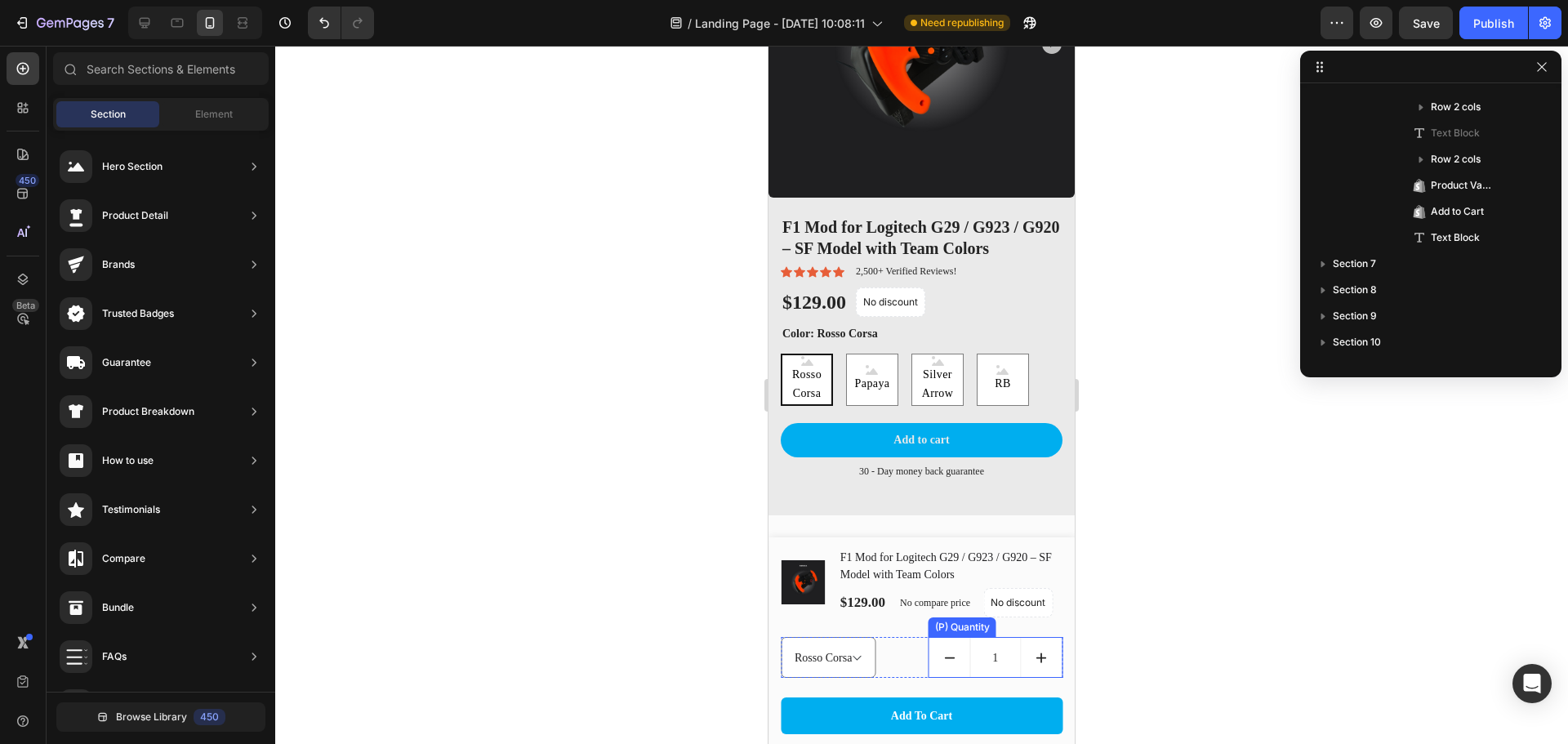
click at [971, 662] on input "1" at bounding box center [996, 657] width 51 height 40
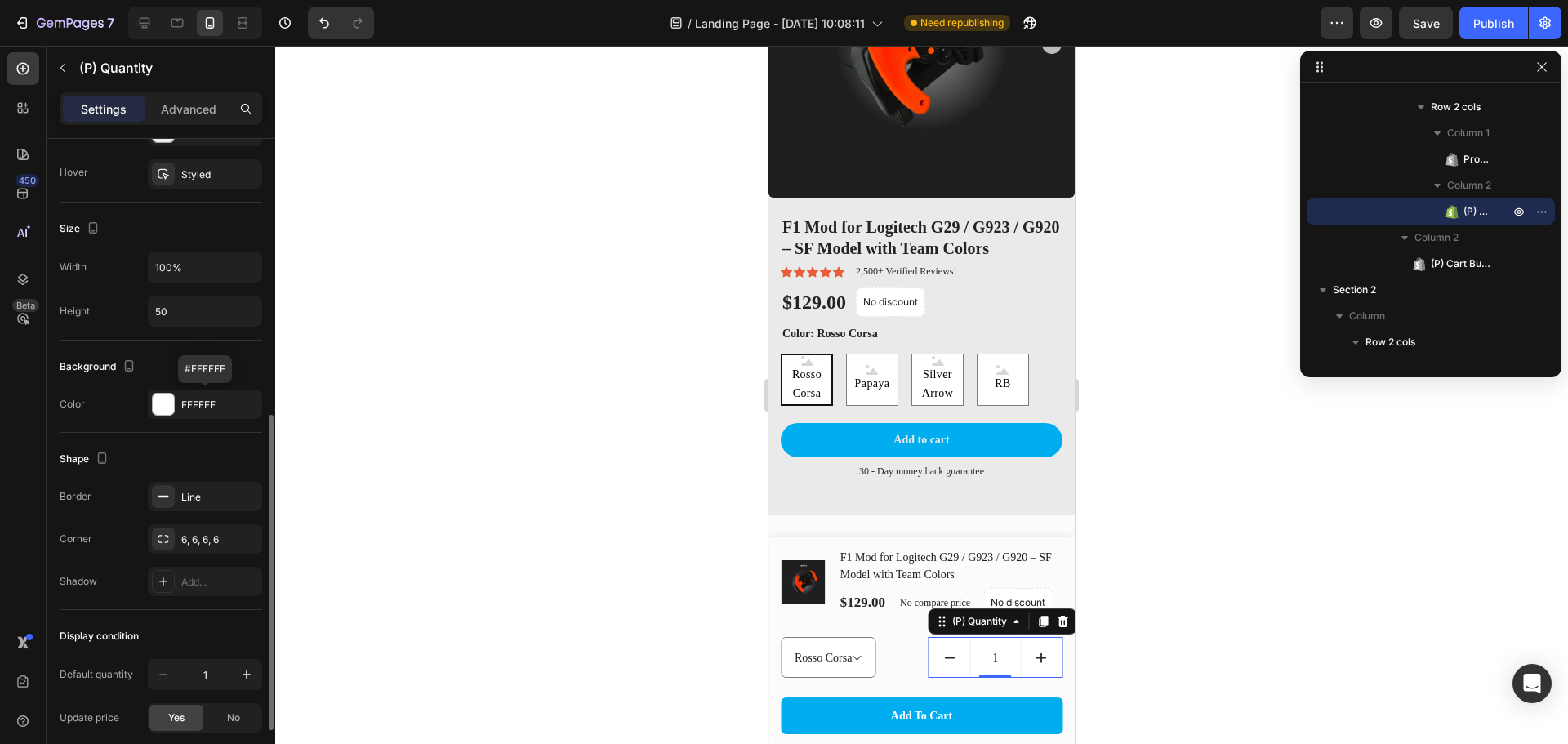
scroll to position [694, 0]
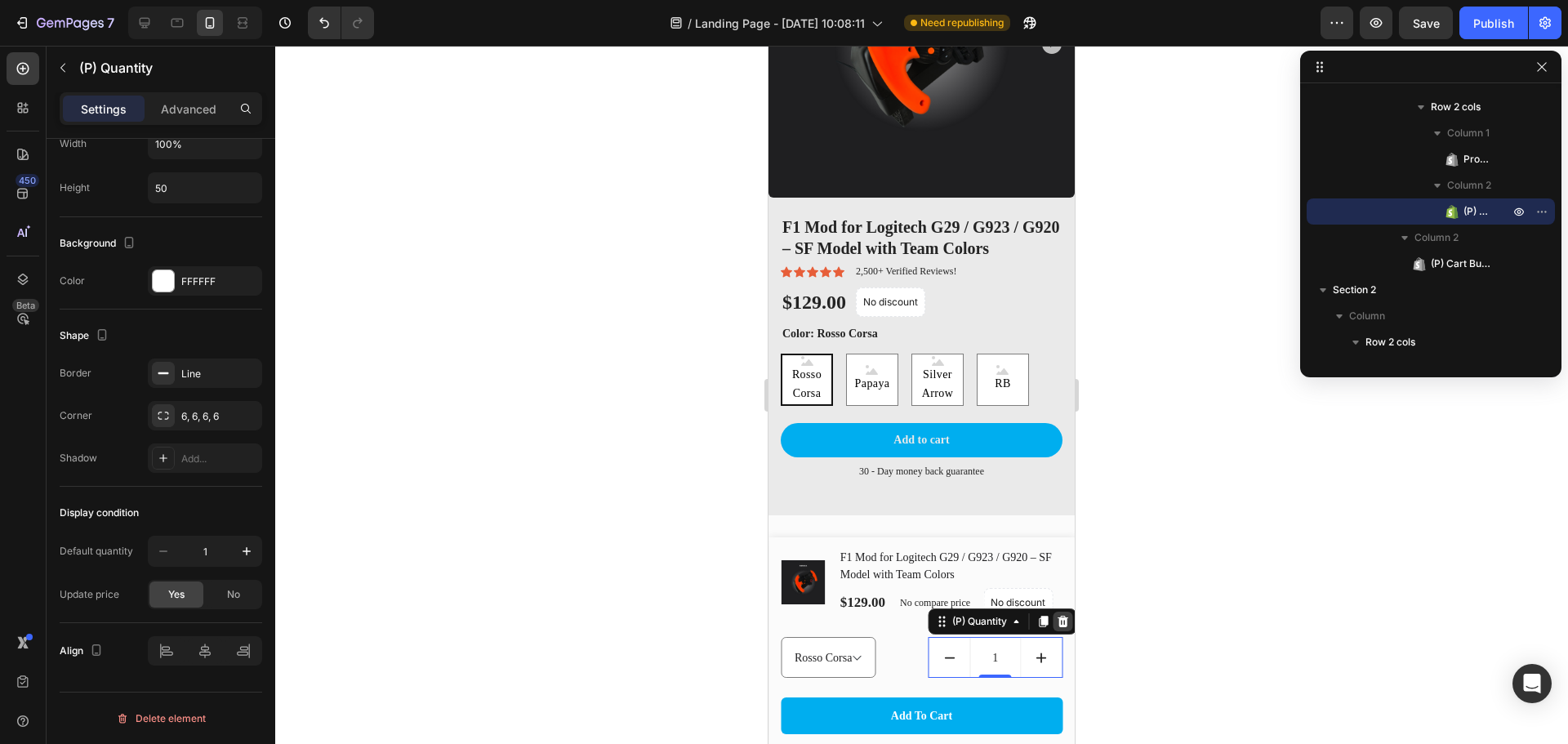
click at [1057, 621] on icon at bounding box center [1064, 621] width 13 height 13
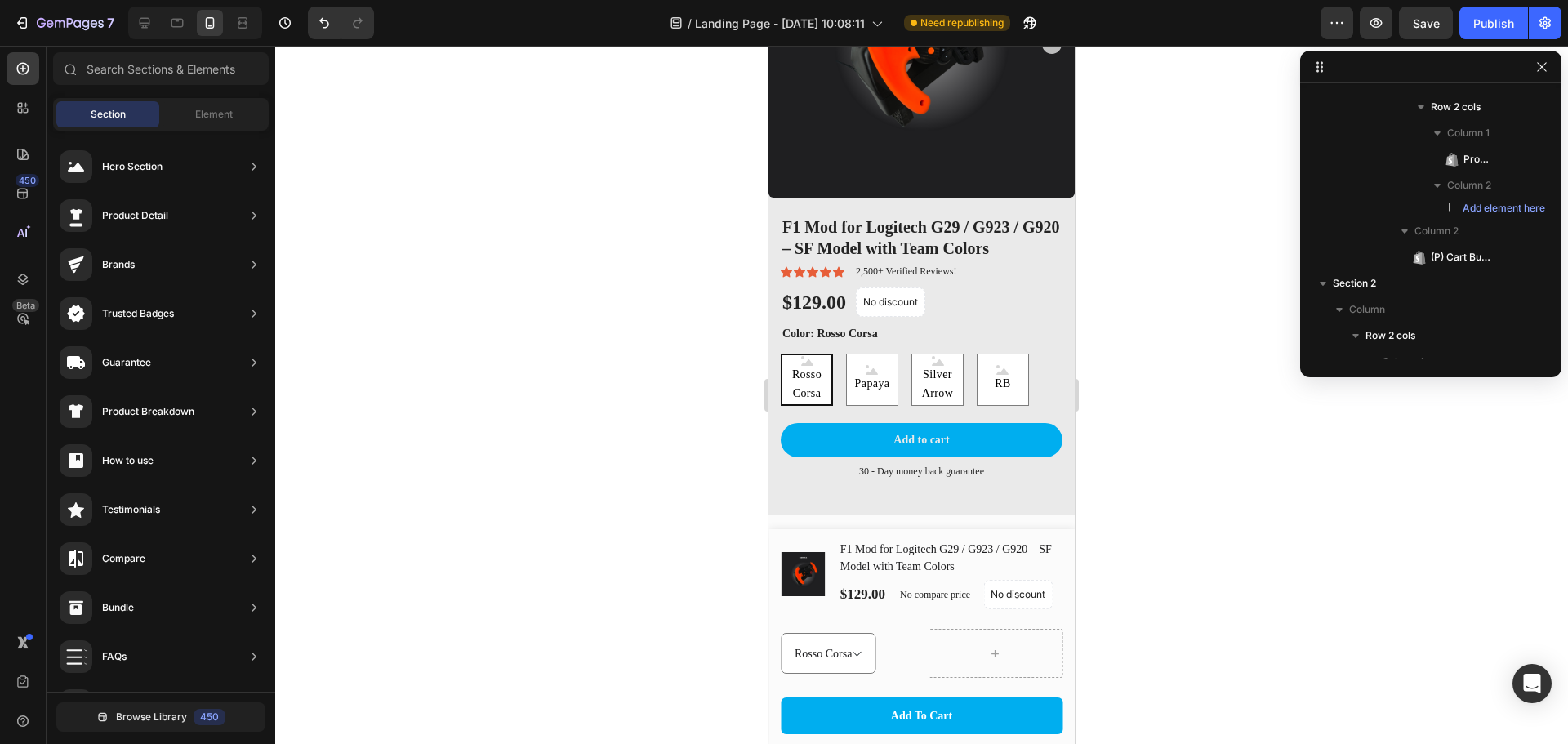
click at [1192, 555] on div at bounding box center [922, 394] width 1293 height 698
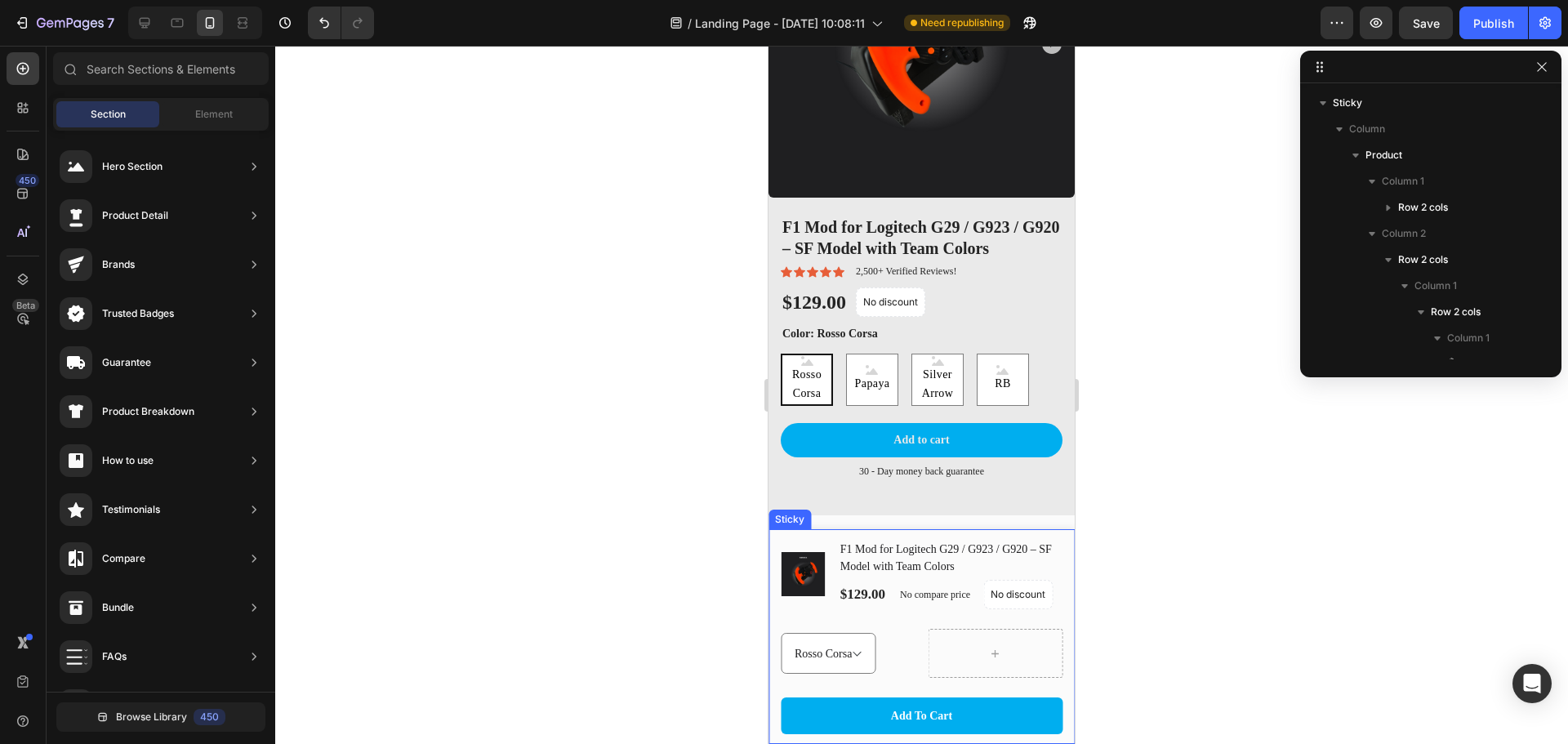
click at [1059, 587] on div "(P) Images & Gallery F1 Mod for Logitech G29 / G923 / G920 – SF Model with Team…" at bounding box center [921, 636] width 306 height 214
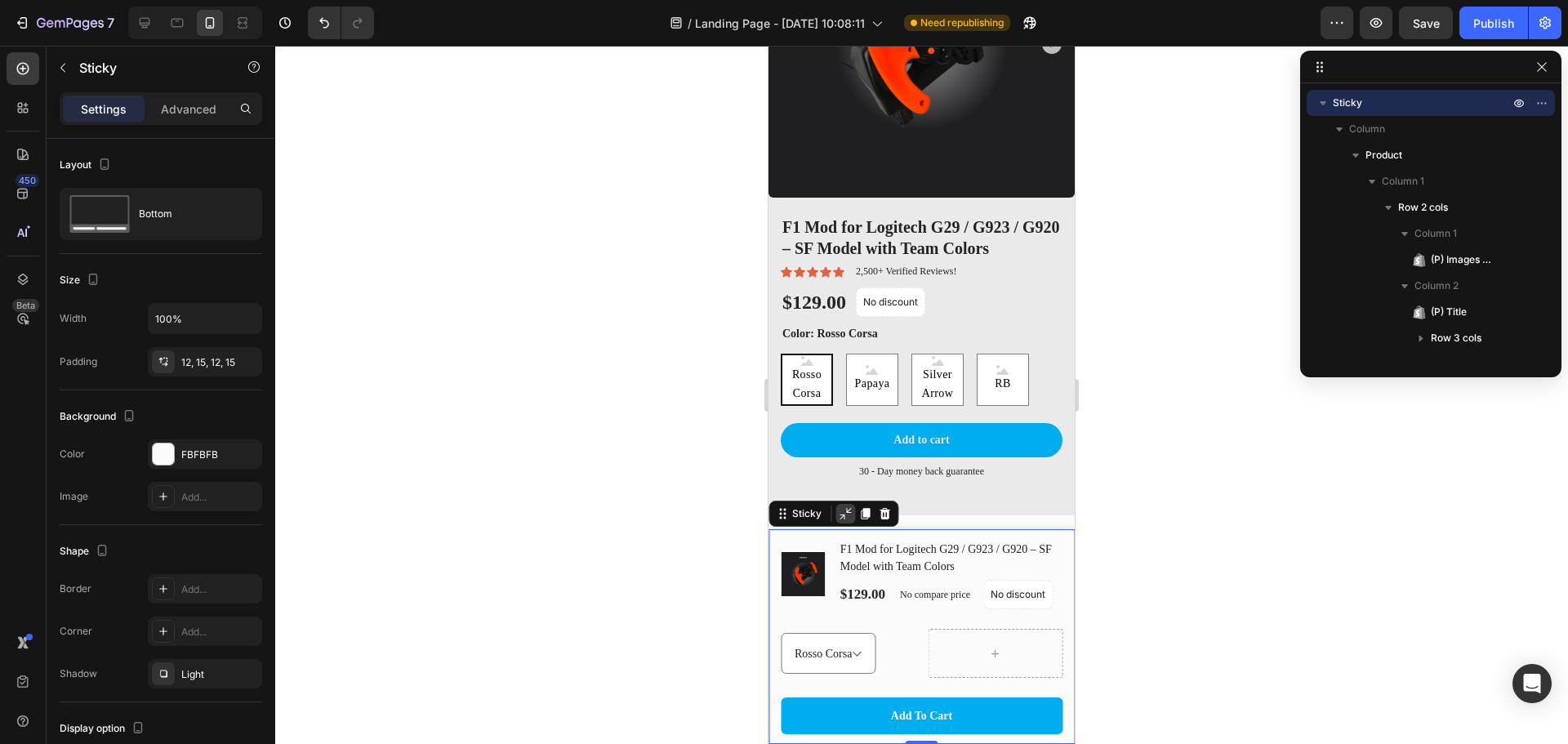
click at [849, 514] on icon at bounding box center [846, 514] width 13 height 13
click at [1058, 536] on div "(P) Images & Gallery F1 Mod for Logitech G29 / G923 / G920 – SF Model with Team…" at bounding box center [921, 636] width 306 height 214
click at [240, 316] on icon "button" at bounding box center [247, 318] width 17 height 16
click at [203, 386] on p "Default 1200px" at bounding box center [201, 391] width 93 height 15
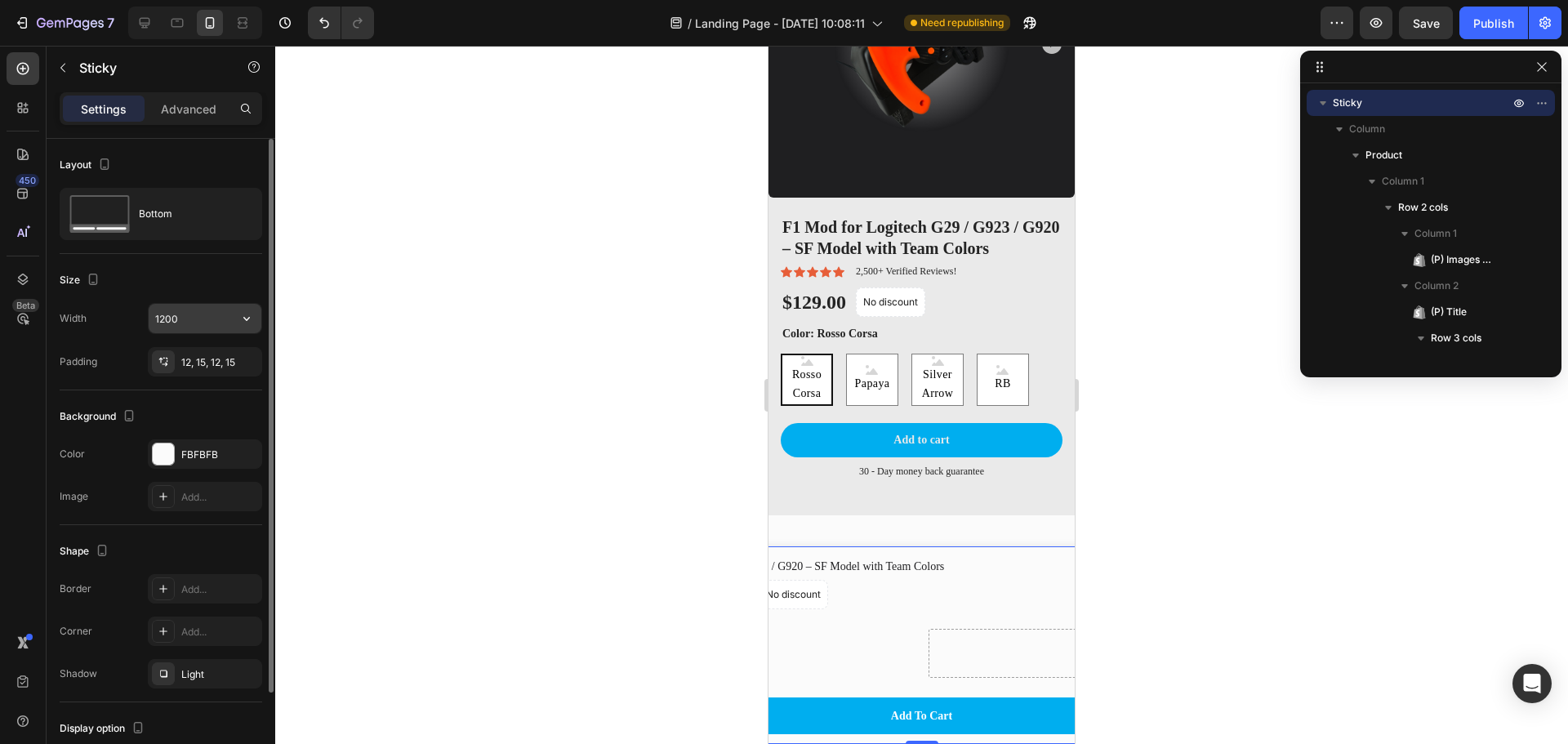
click at [220, 318] on input "1200" at bounding box center [205, 318] width 113 height 30
click at [232, 356] on div "12, 15, 12, 15" at bounding box center [205, 362] width 115 height 30
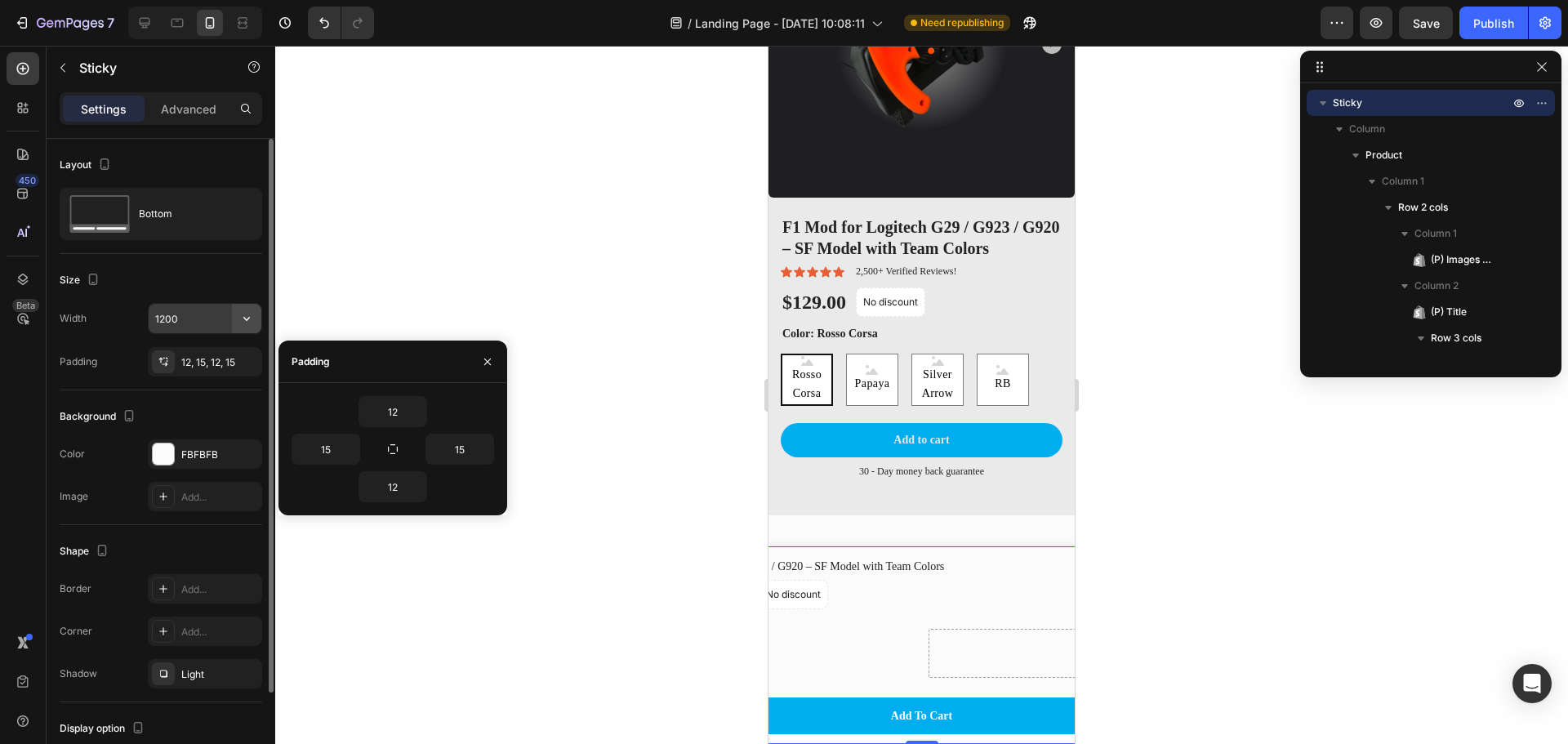
click at [244, 323] on icon "button" at bounding box center [247, 318] width 17 height 16
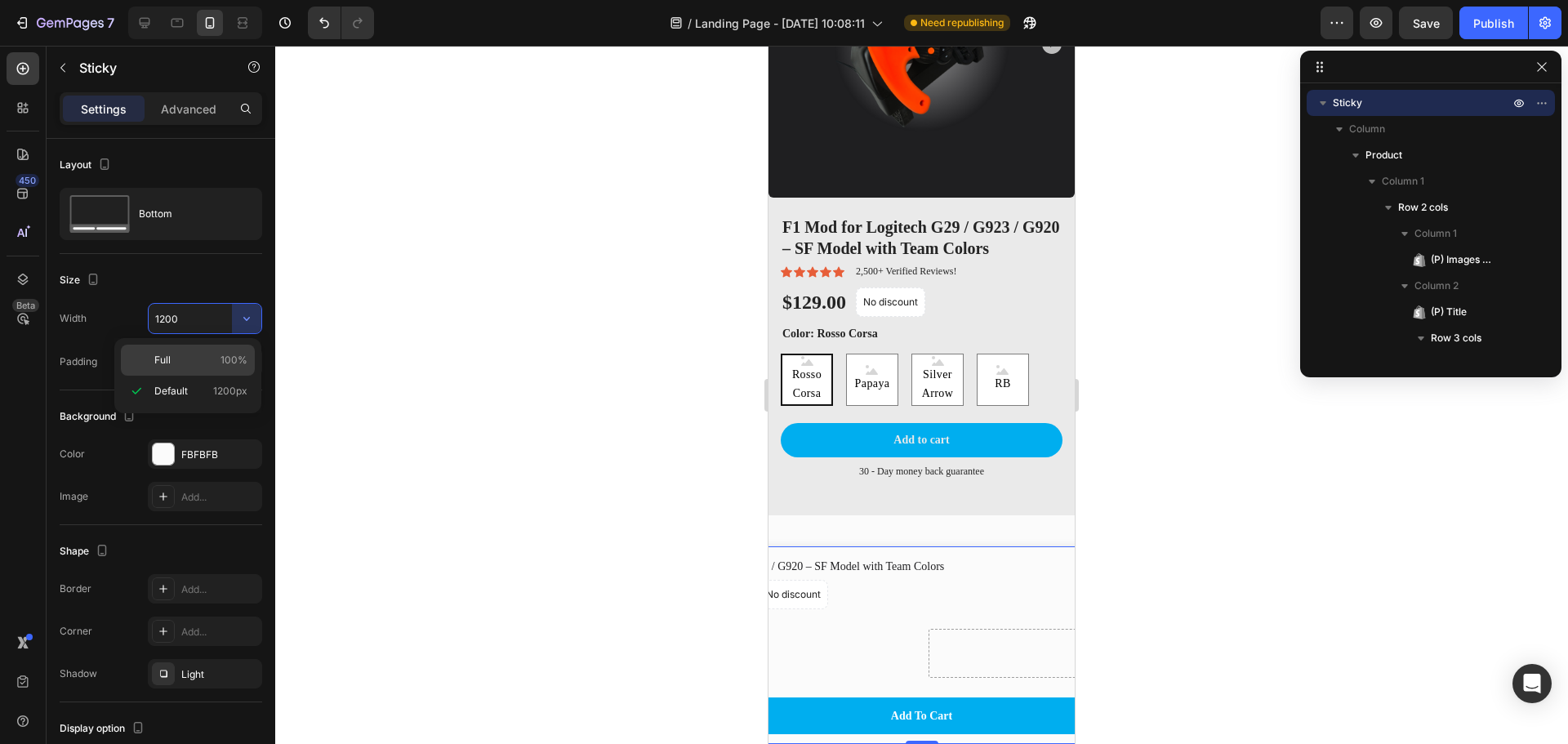
click at [216, 356] on p "Full 100%" at bounding box center [201, 360] width 93 height 15
type input "100%"
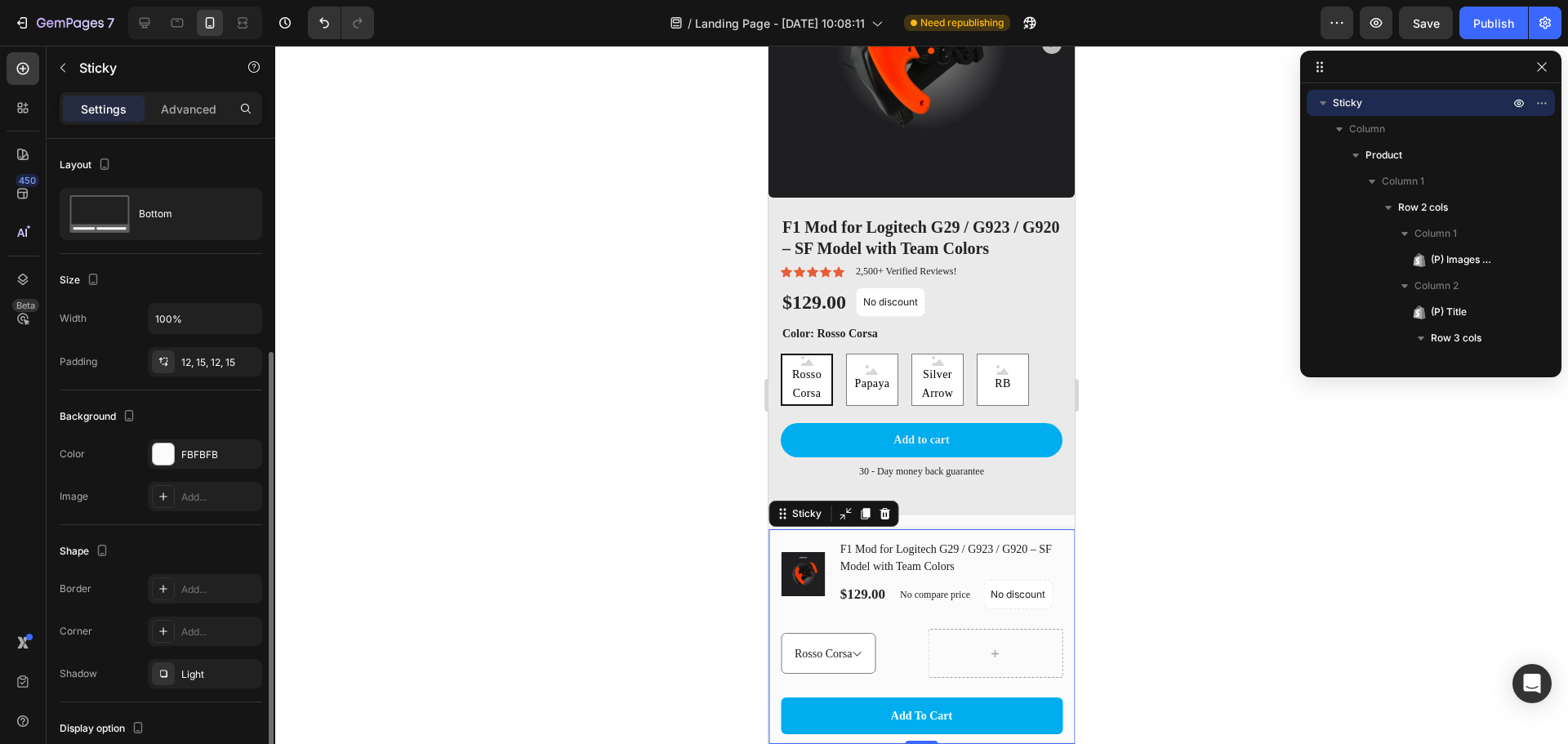
scroll to position [115, 0]
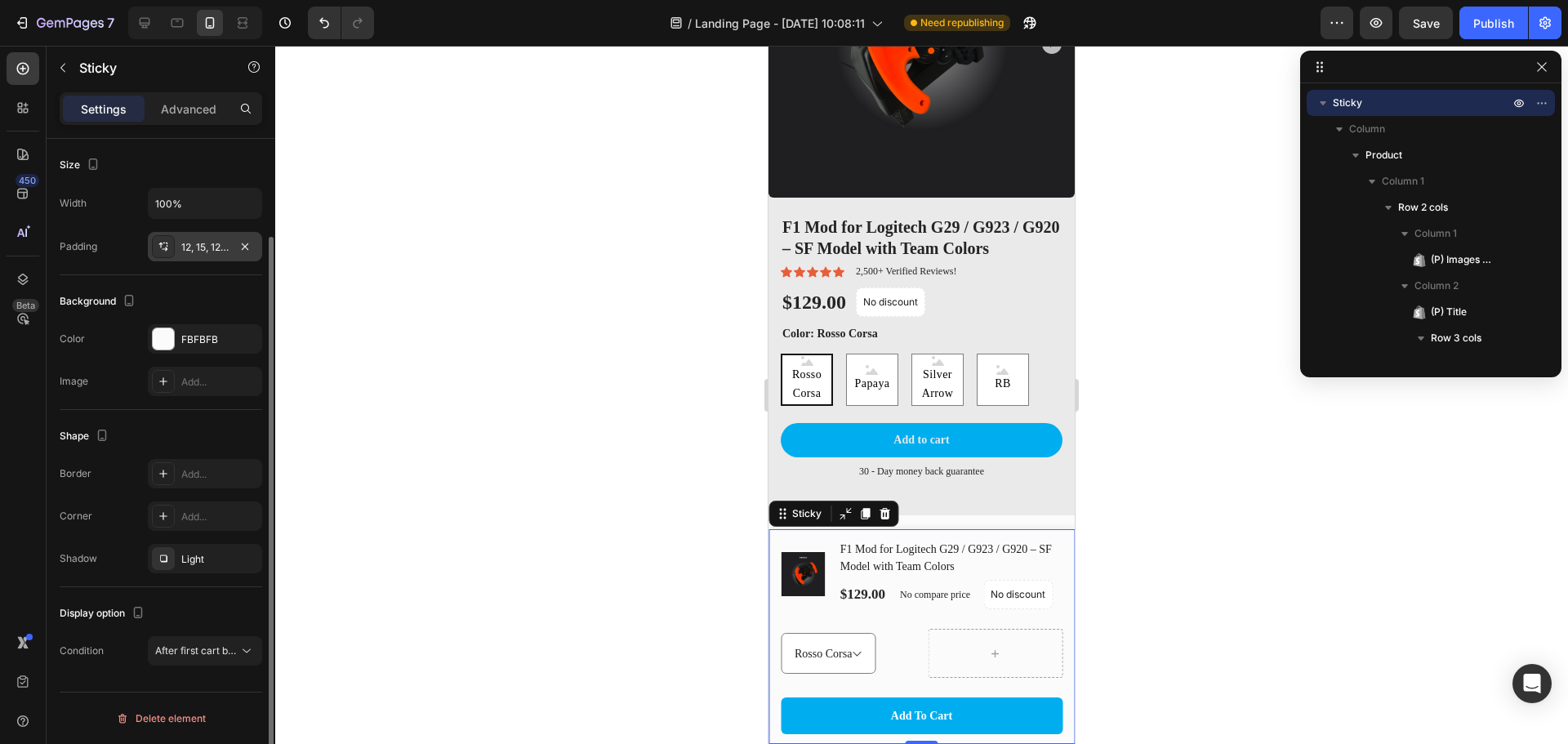
click at [201, 245] on div "12, 15, 12, 15" at bounding box center [205, 247] width 47 height 15
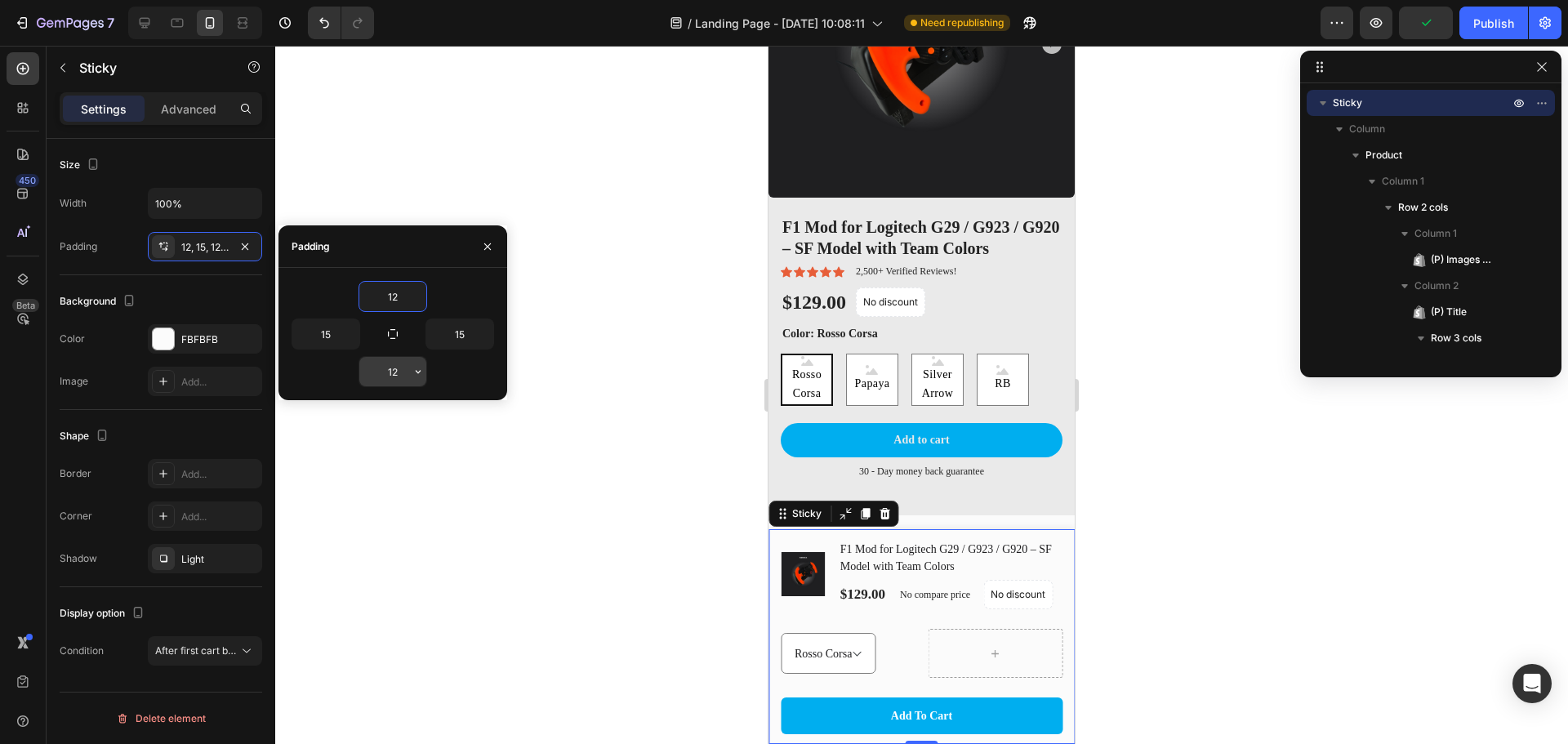
click at [390, 370] on input "12" at bounding box center [393, 372] width 67 height 30
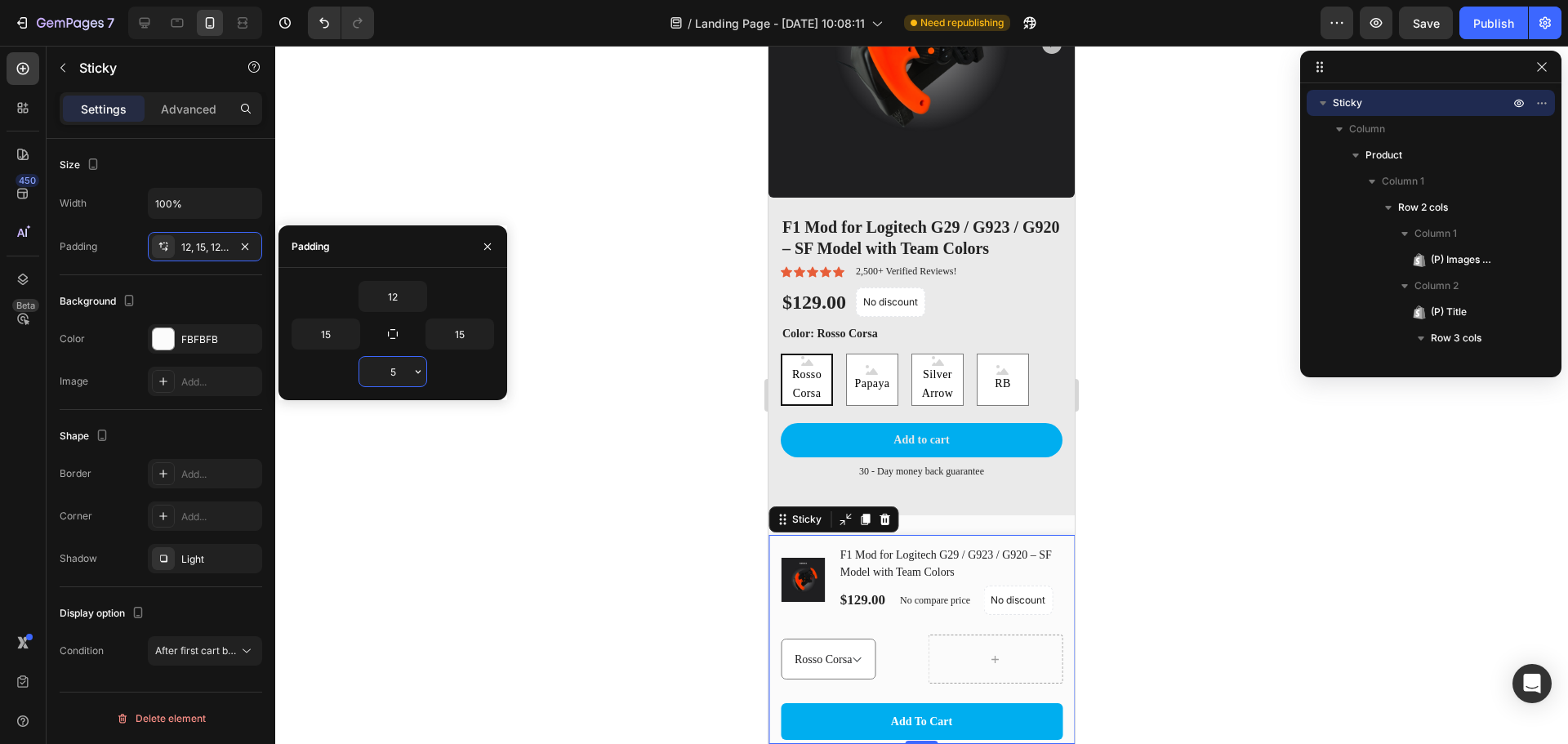
click at [399, 360] on input "5" at bounding box center [393, 372] width 67 height 30
drag, startPoint x: 397, startPoint y: 361, endPoint x: 336, endPoint y: 370, distance: 61.7
click at [336, 370] on div "5" at bounding box center [392, 372] width 202 height 31
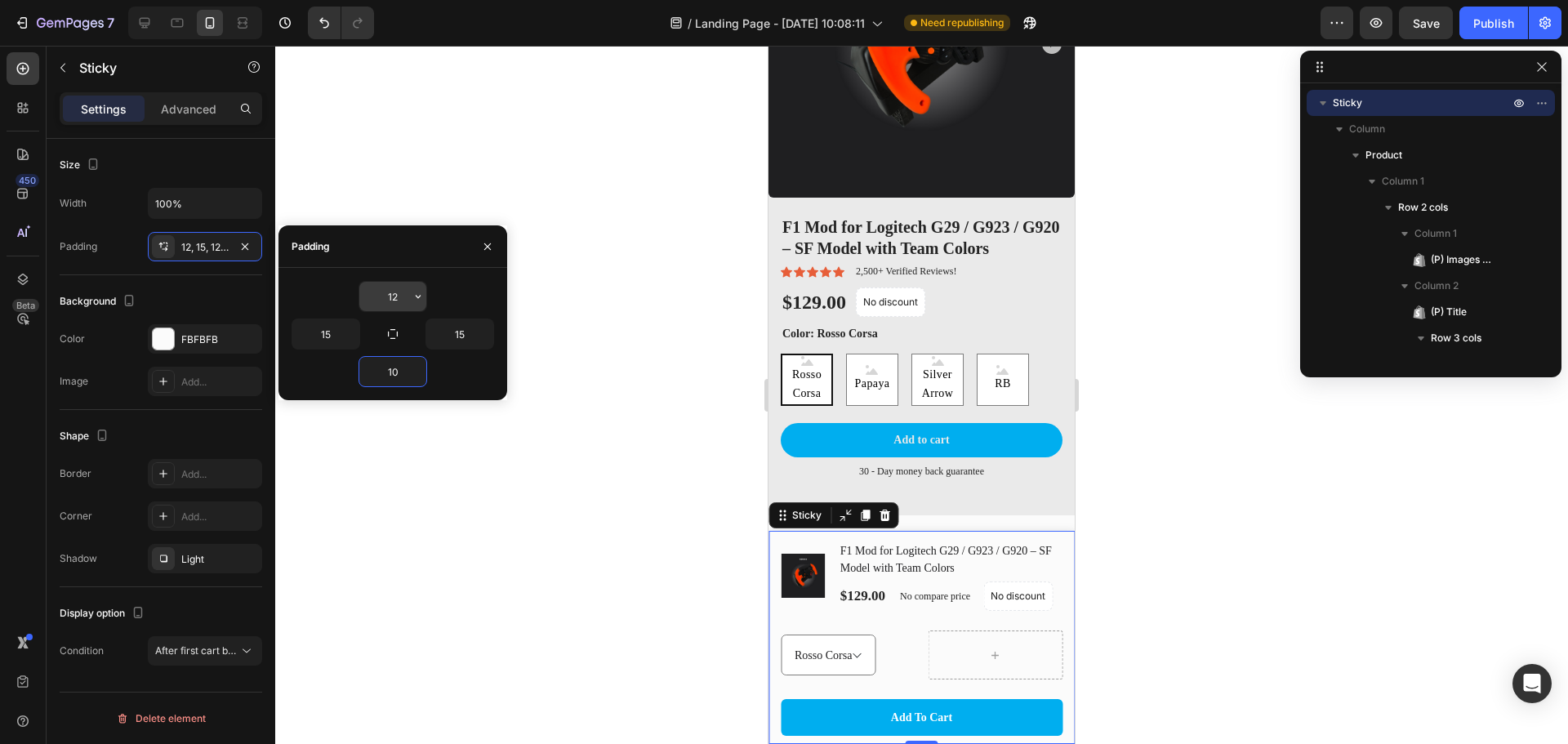
type input "10"
click at [399, 294] on input "12" at bounding box center [393, 296] width 67 height 30
drag, startPoint x: 399, startPoint y: 296, endPoint x: 340, endPoint y: 304, distance: 59.5
click at [340, 304] on div "5" at bounding box center [392, 296] width 202 height 31
type input "10"
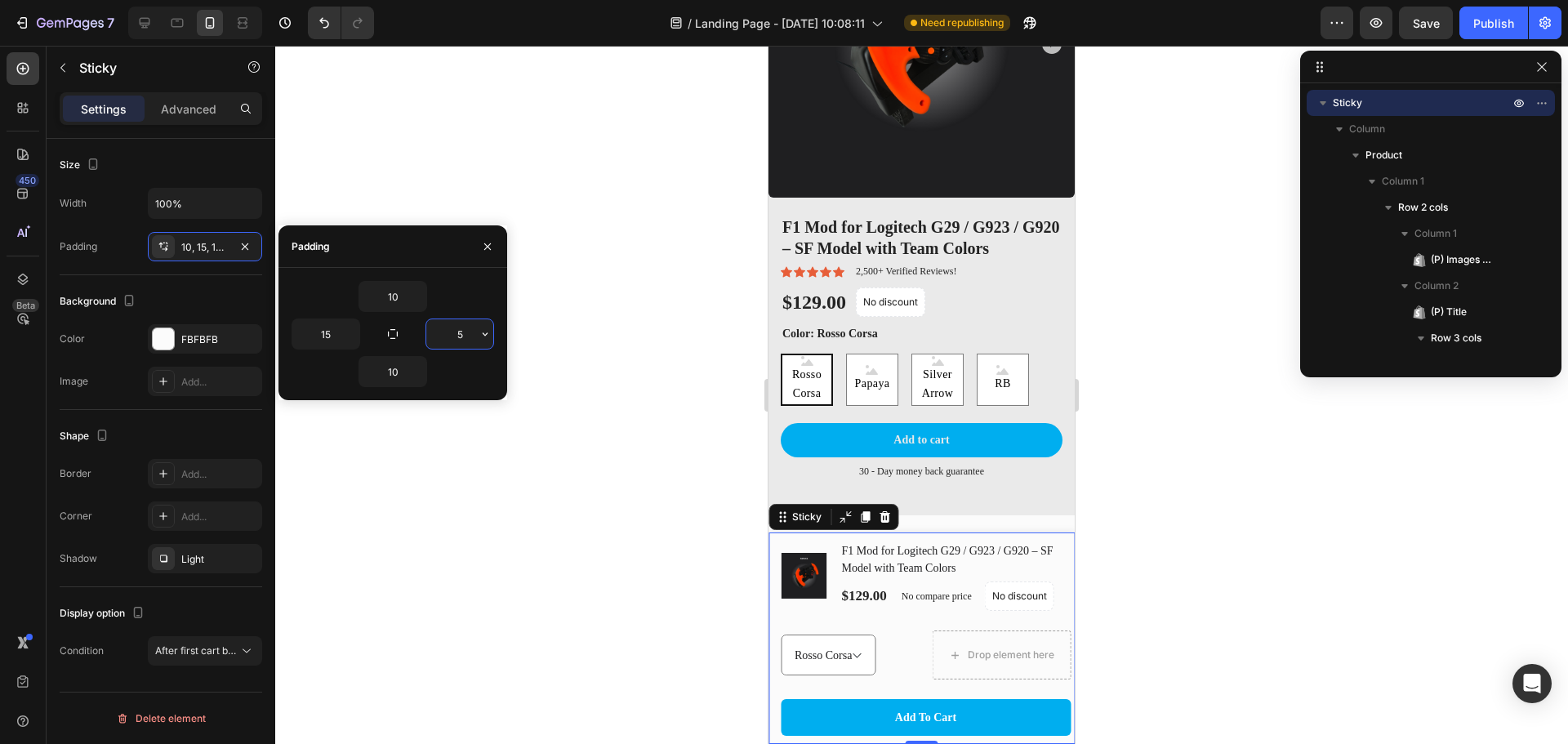
drag, startPoint x: 472, startPoint y: 336, endPoint x: 438, endPoint y: 344, distance: 34.9
click at [440, 344] on input "5" at bounding box center [460, 334] width 67 height 30
type input "10"
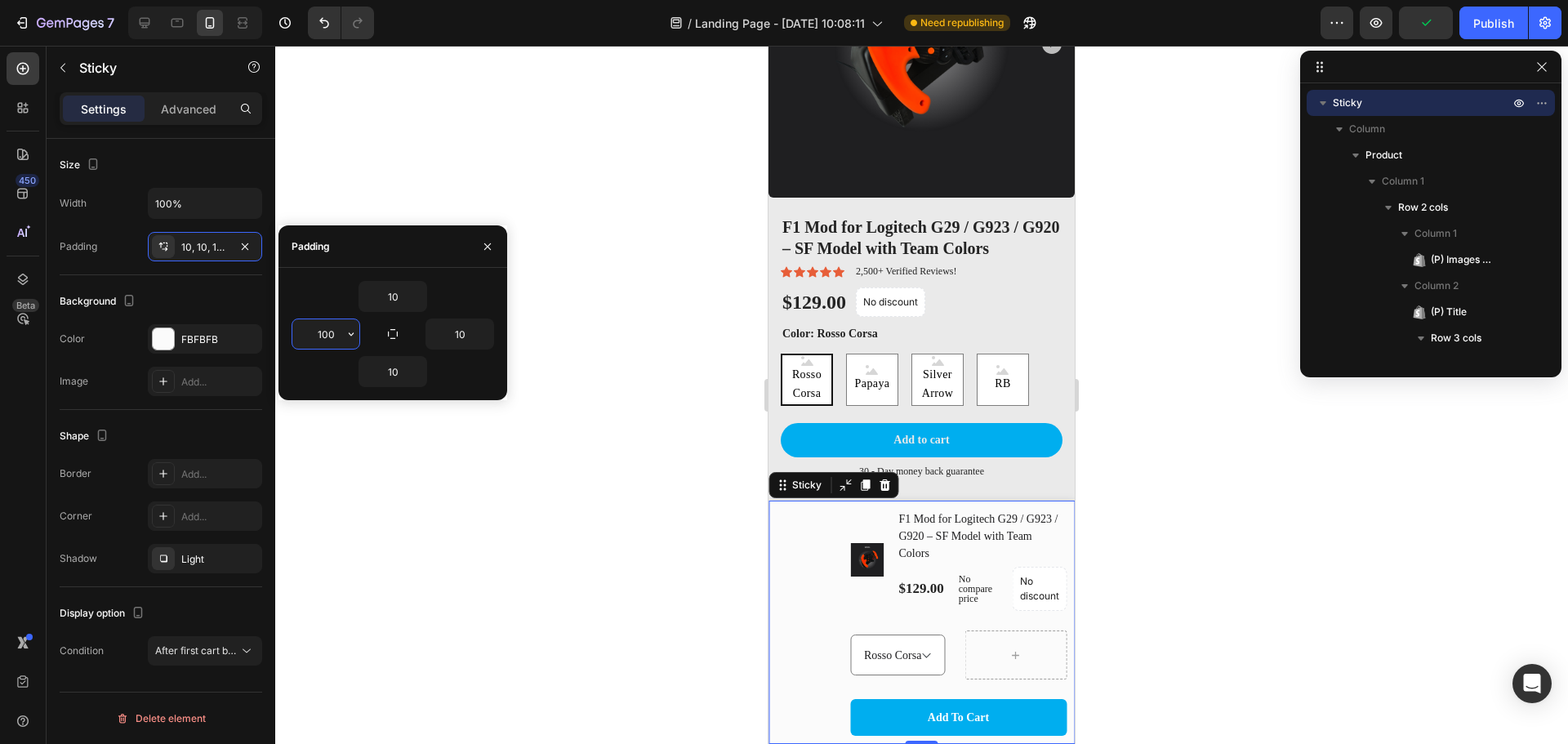
click at [336, 338] on input "100" at bounding box center [325, 334] width 67 height 30
type input "10"
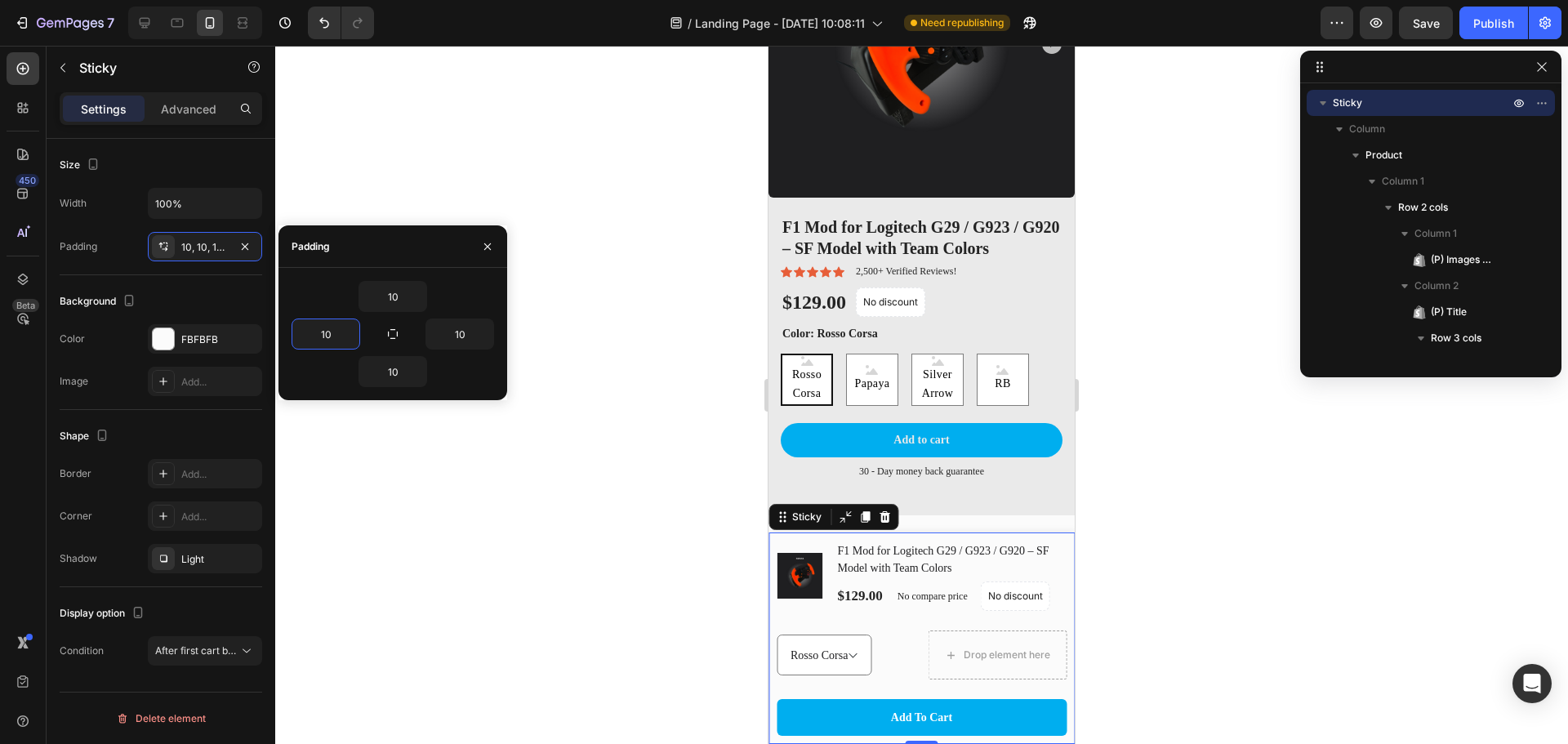
click at [1213, 570] on div at bounding box center [922, 394] width 1293 height 698
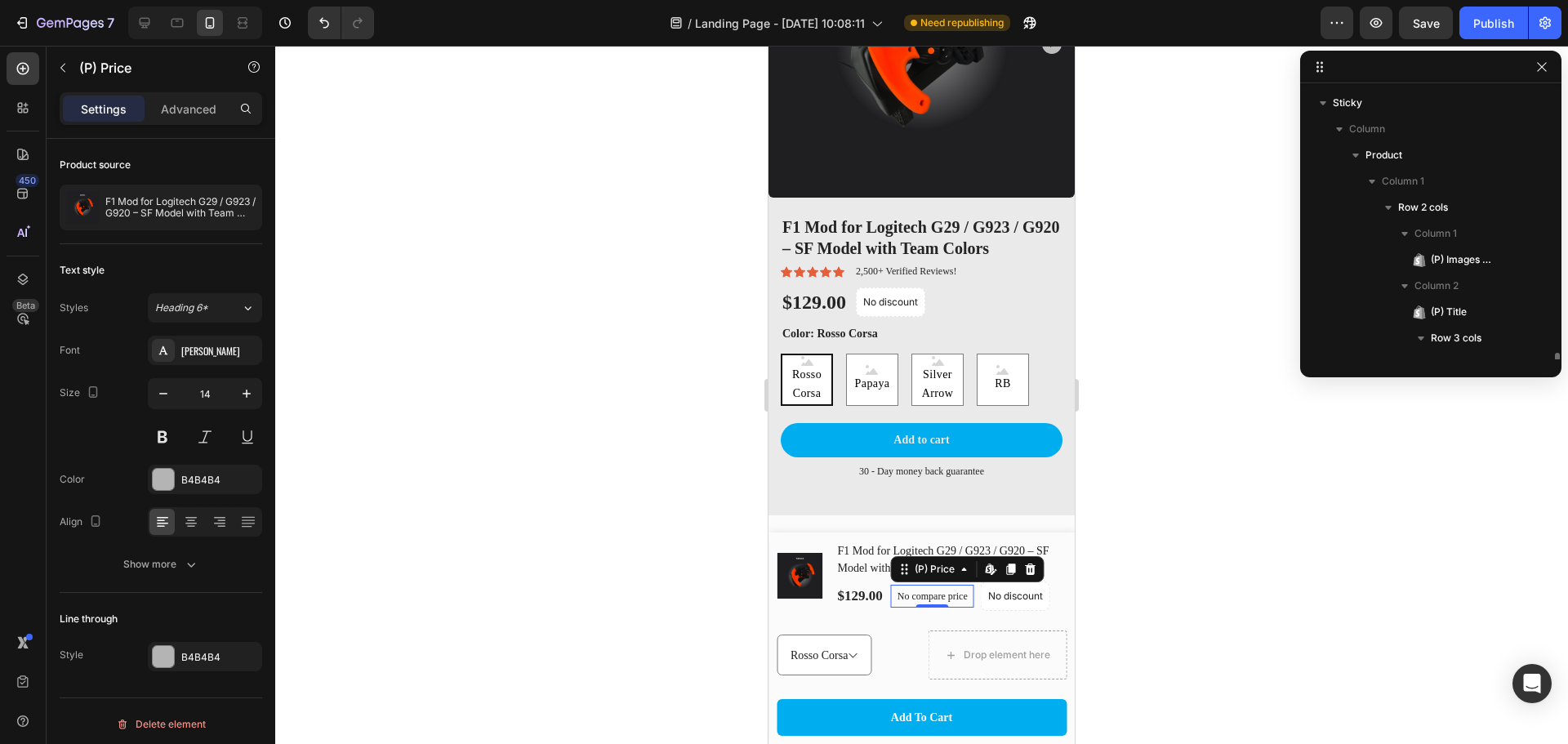
click at [921, 591] on p "No compare price" at bounding box center [933, 596] width 70 height 10
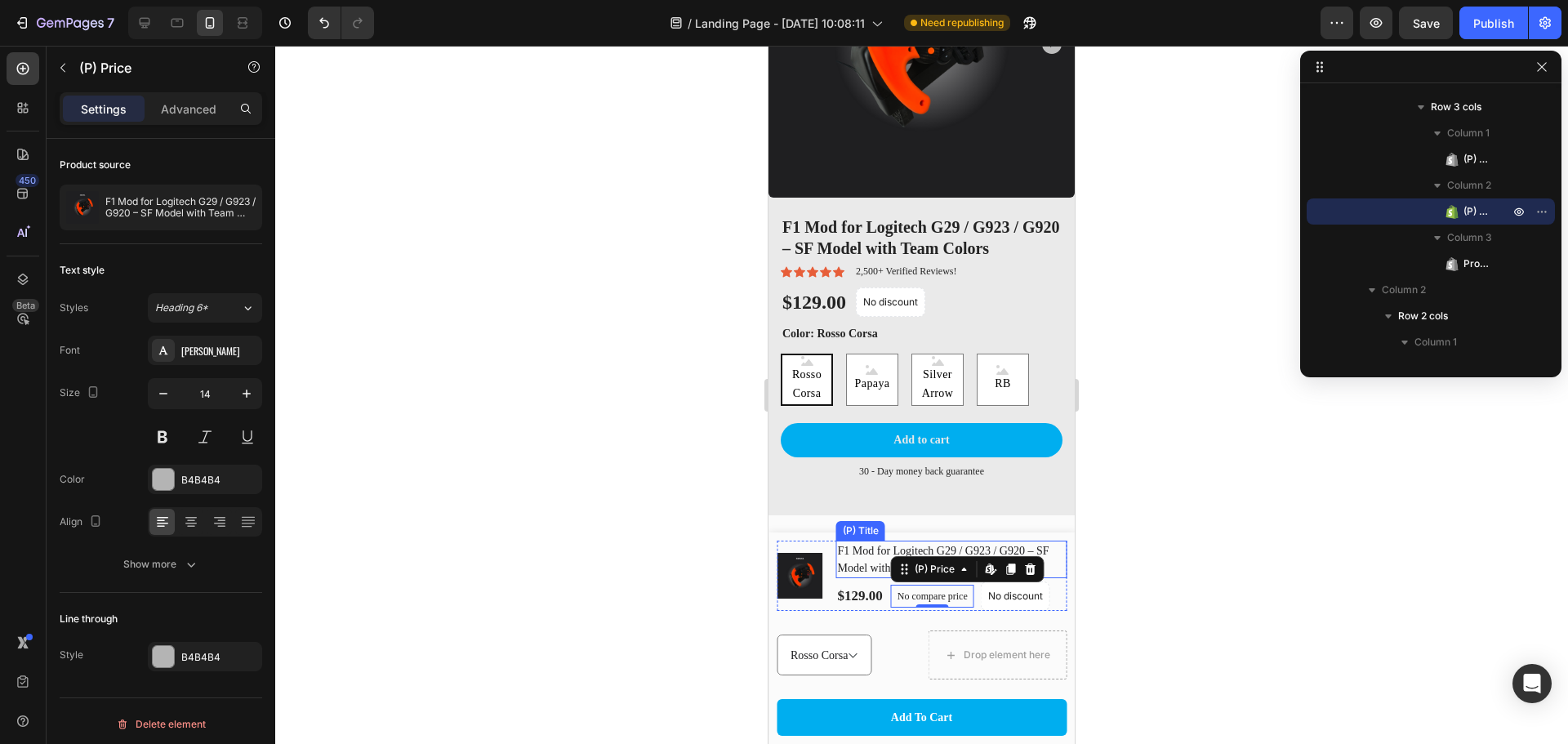
click at [1225, 605] on div at bounding box center [922, 394] width 1293 height 698
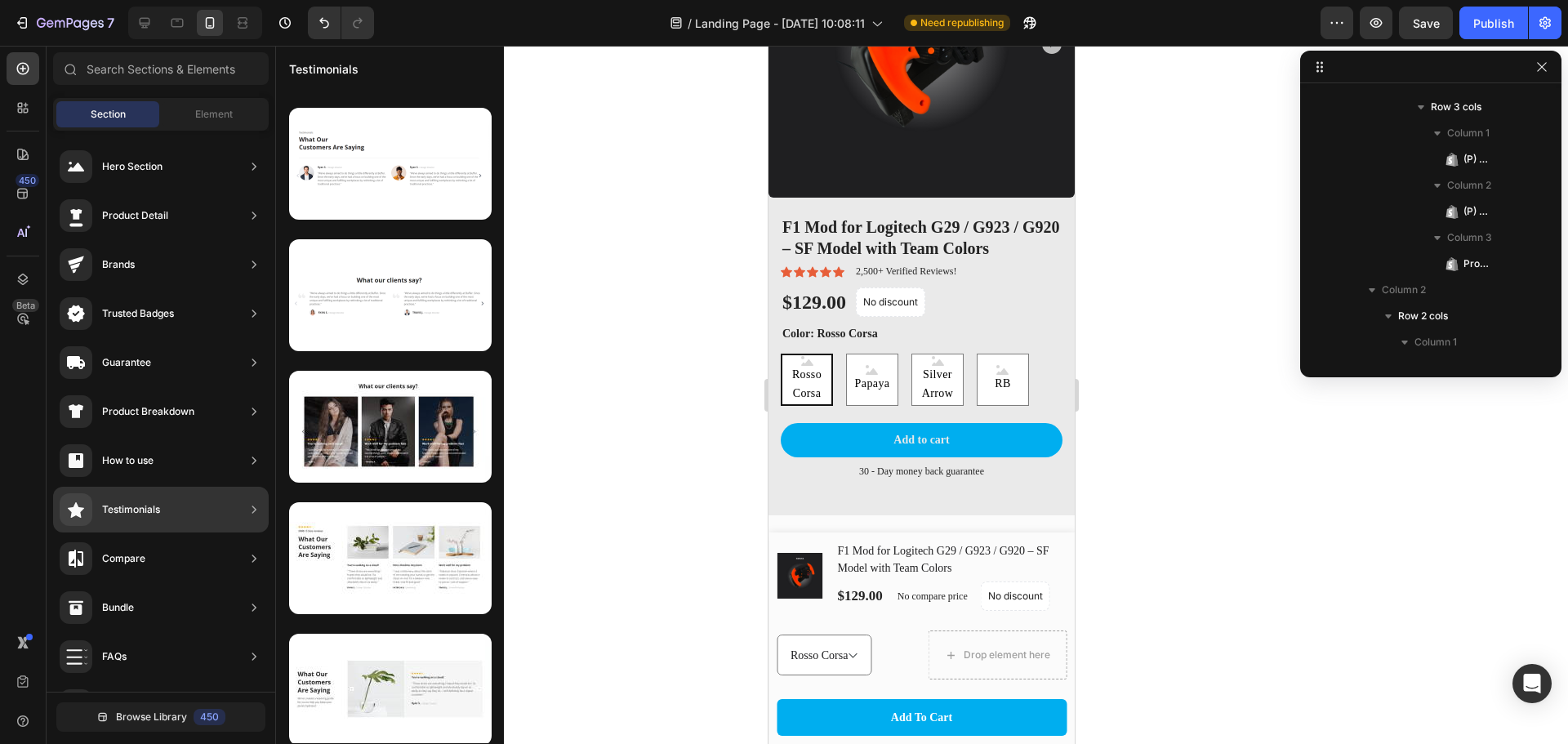
scroll to position [0, 0]
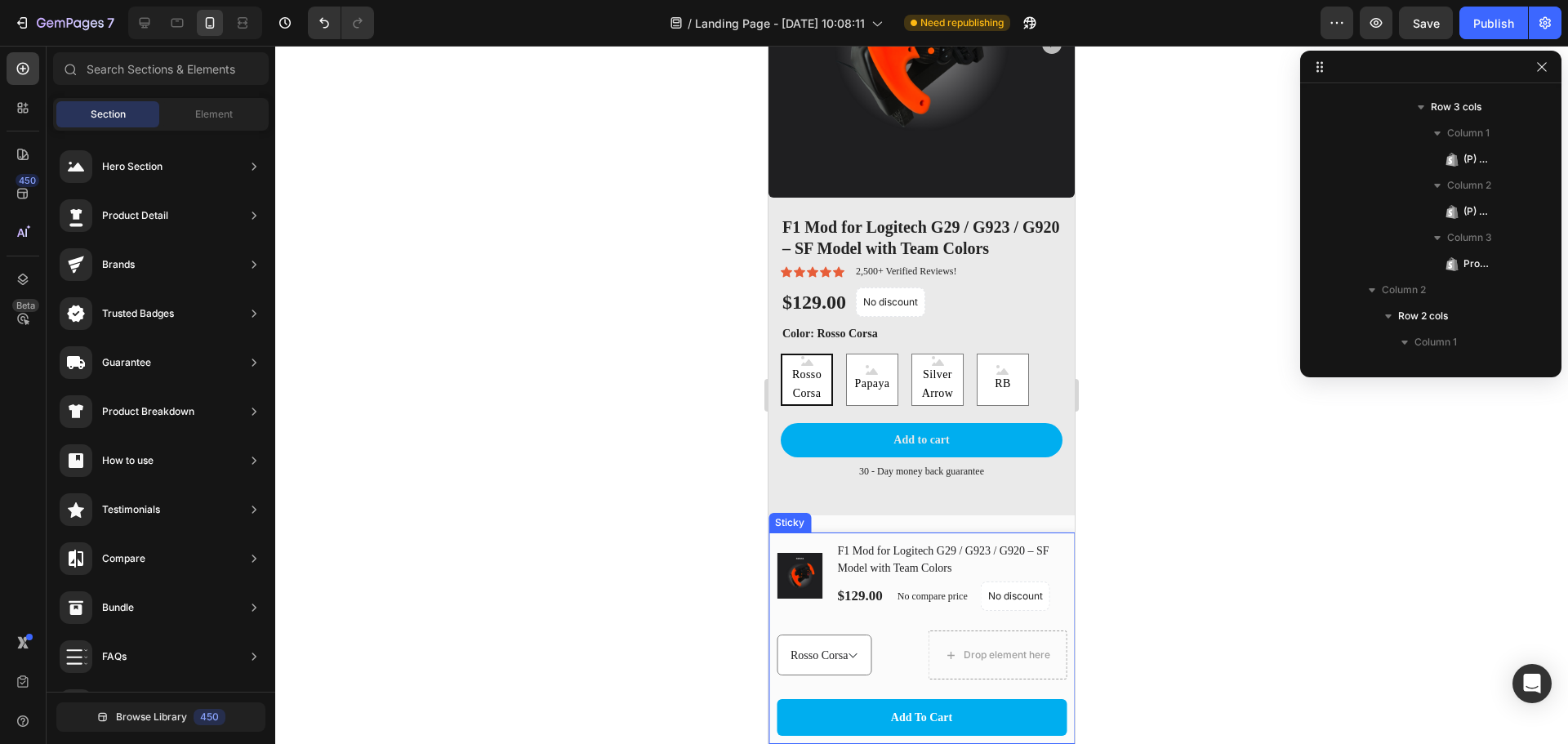
click at [789, 610] on div "(P) Images & Gallery" at bounding box center [800, 575] width 46 height 70
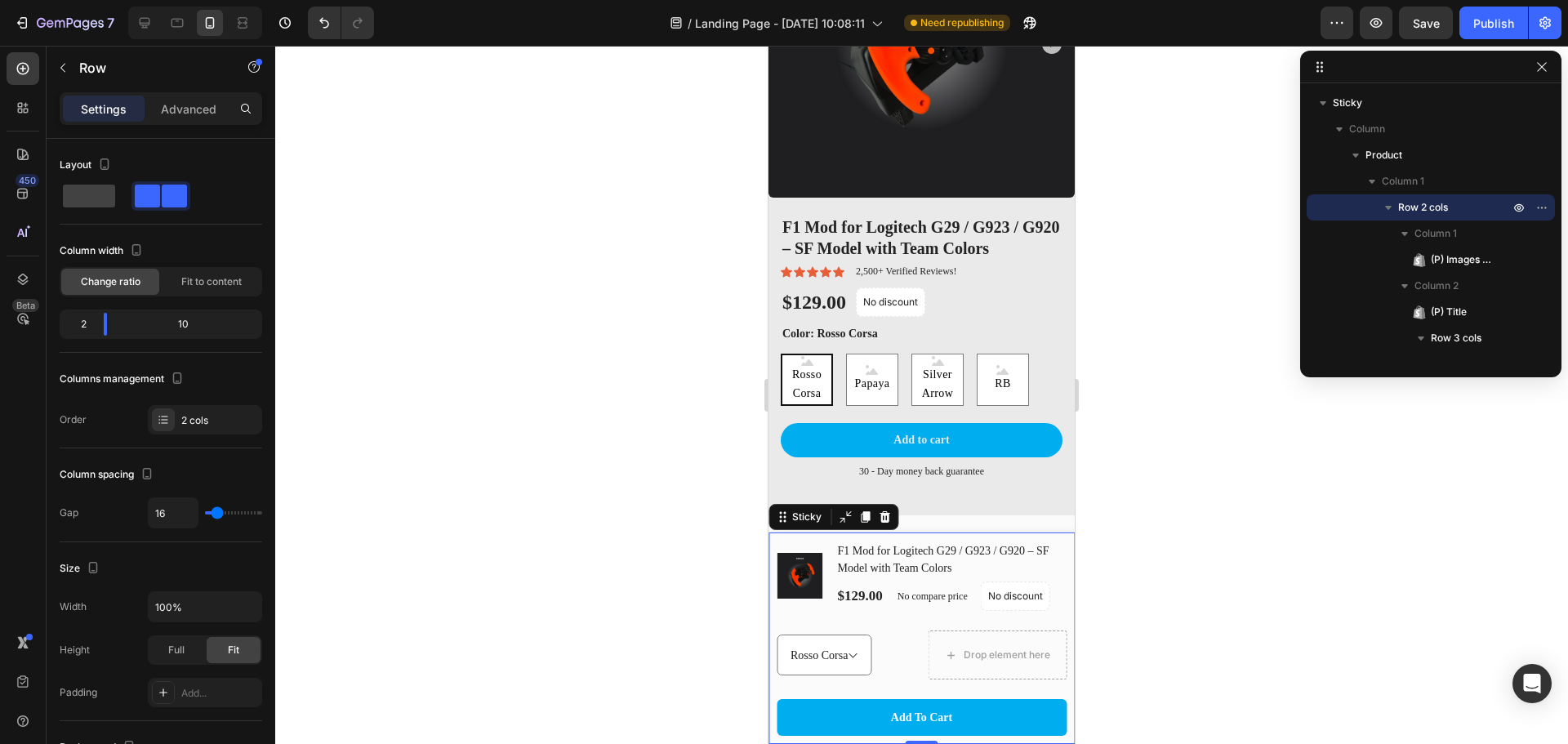
click at [1062, 548] on div "(P) Images & Gallery F1 Mod for Logitech G29 / G923 / G920 – SF Model with Team…" at bounding box center [921, 638] width 306 height 211
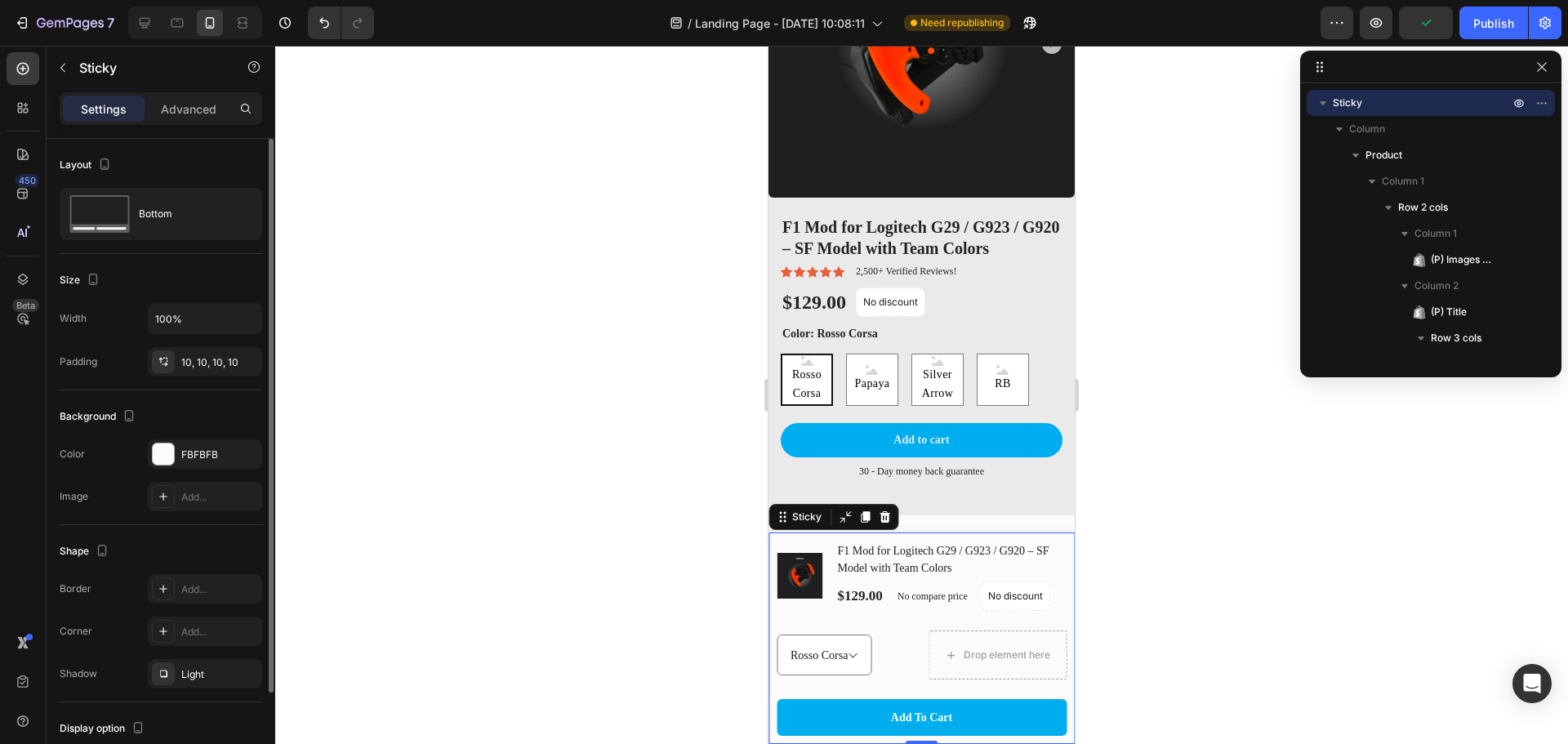
scroll to position [115, 0]
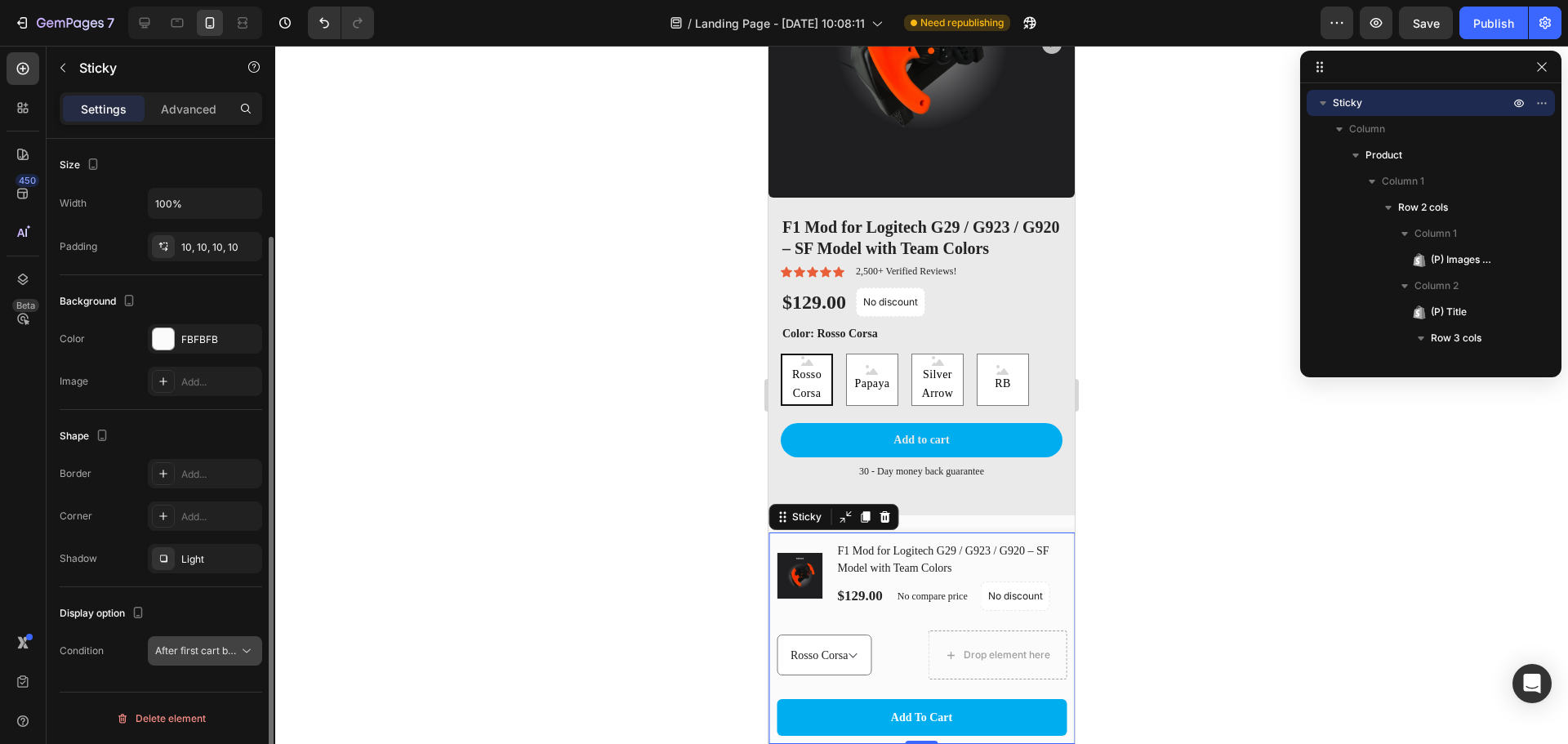
click at [201, 647] on span "After first cart button" at bounding box center [203, 650] width 97 height 12
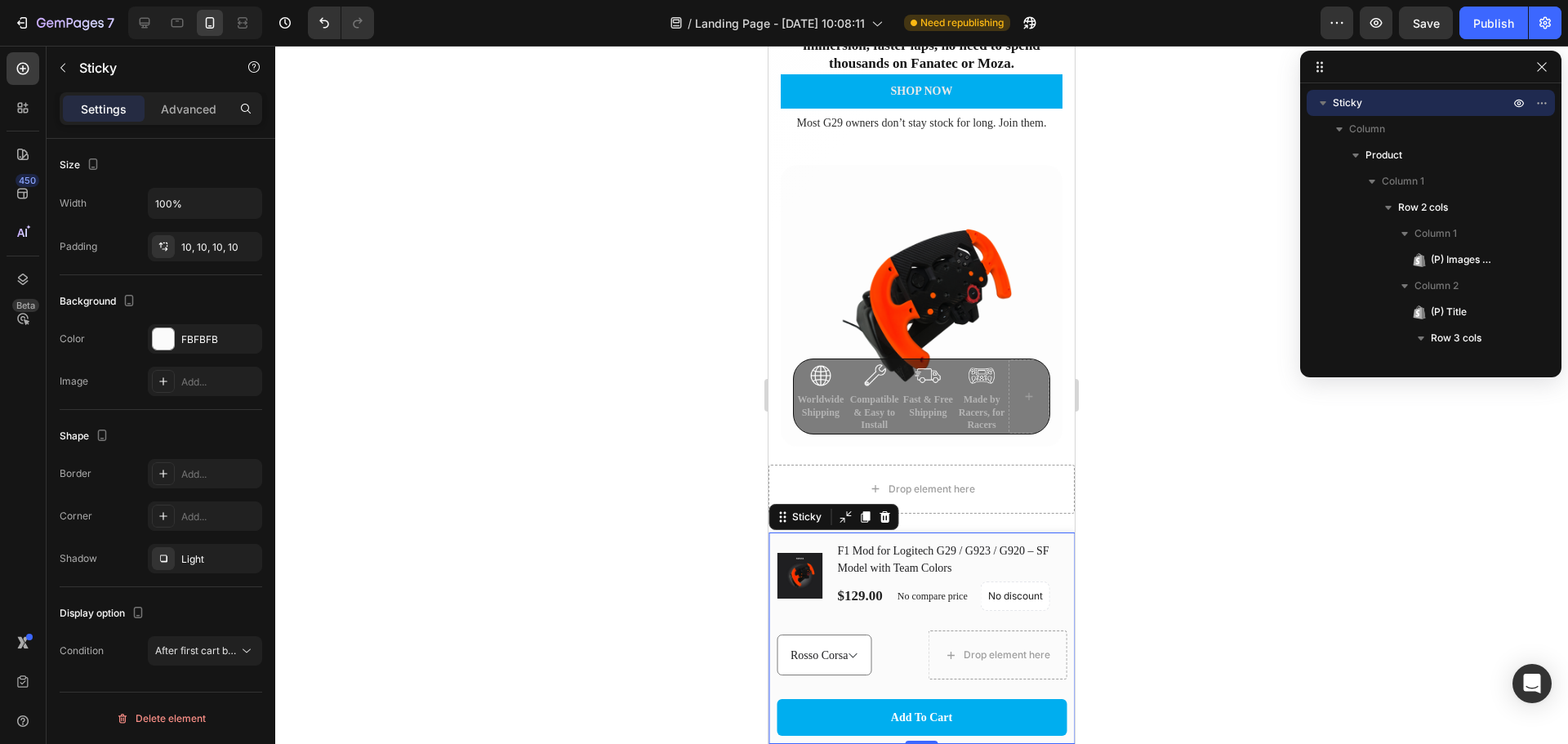
scroll to position [0, 0]
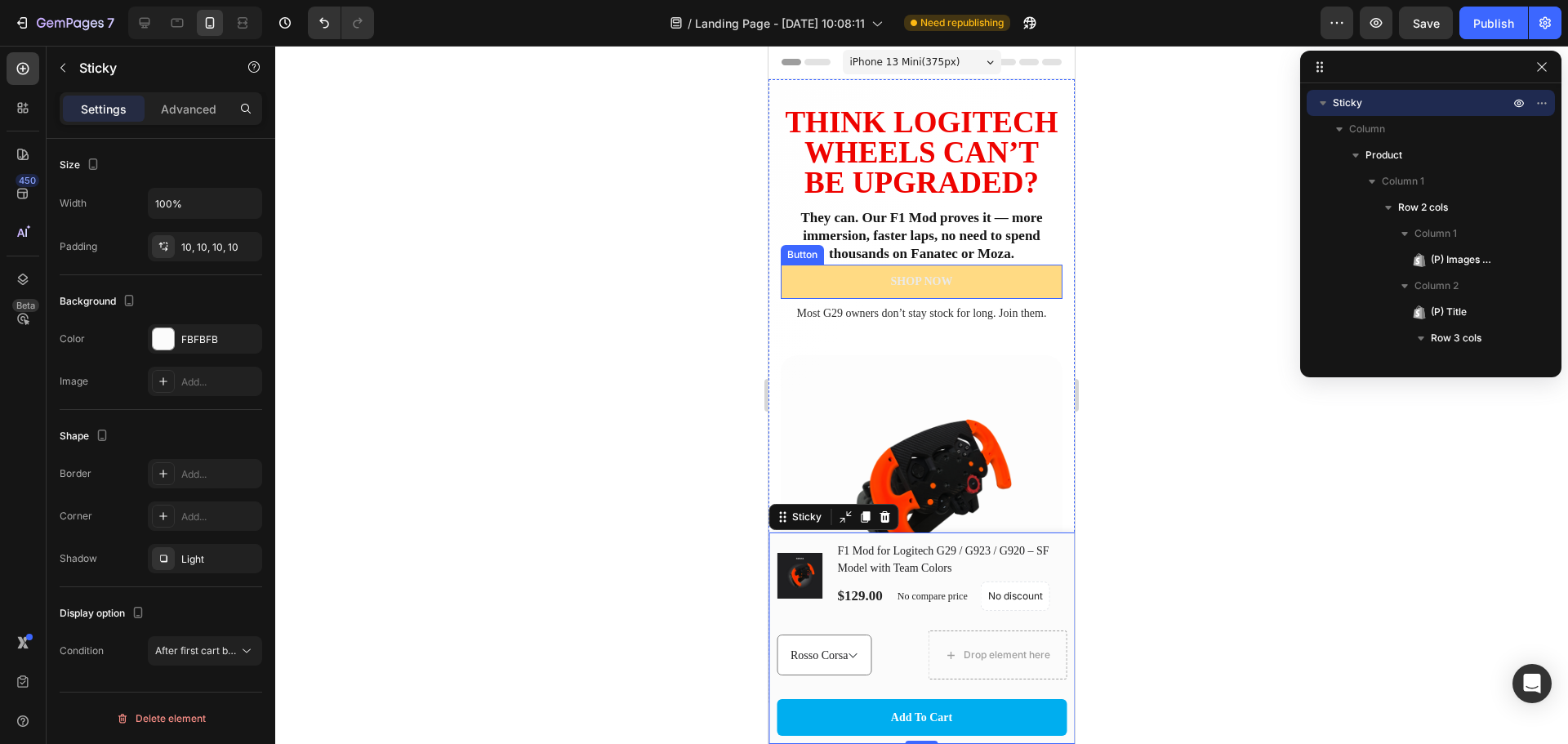
click at [1015, 299] on button "SHOP NOW" at bounding box center [921, 282] width 281 height 35
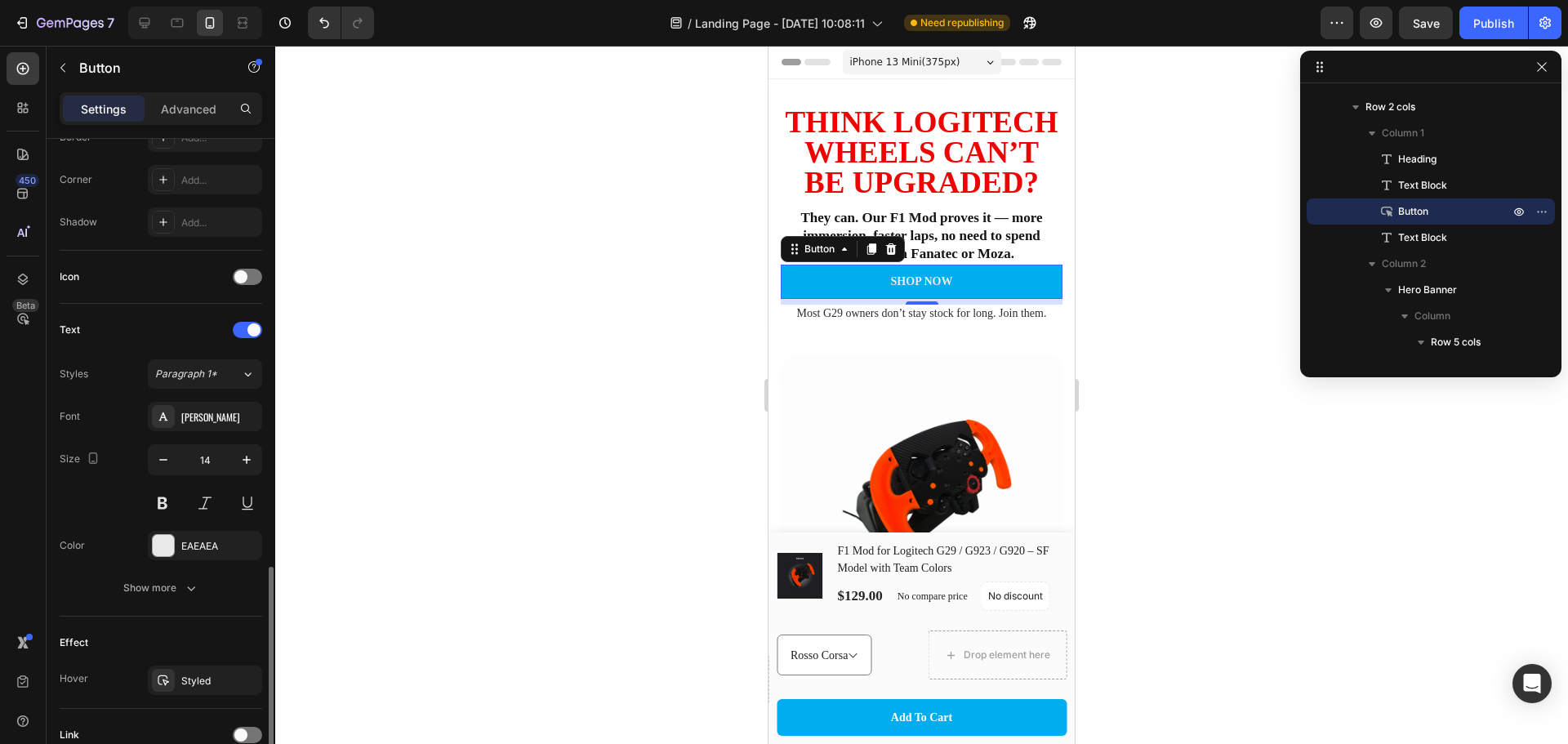
scroll to position [520, 0]
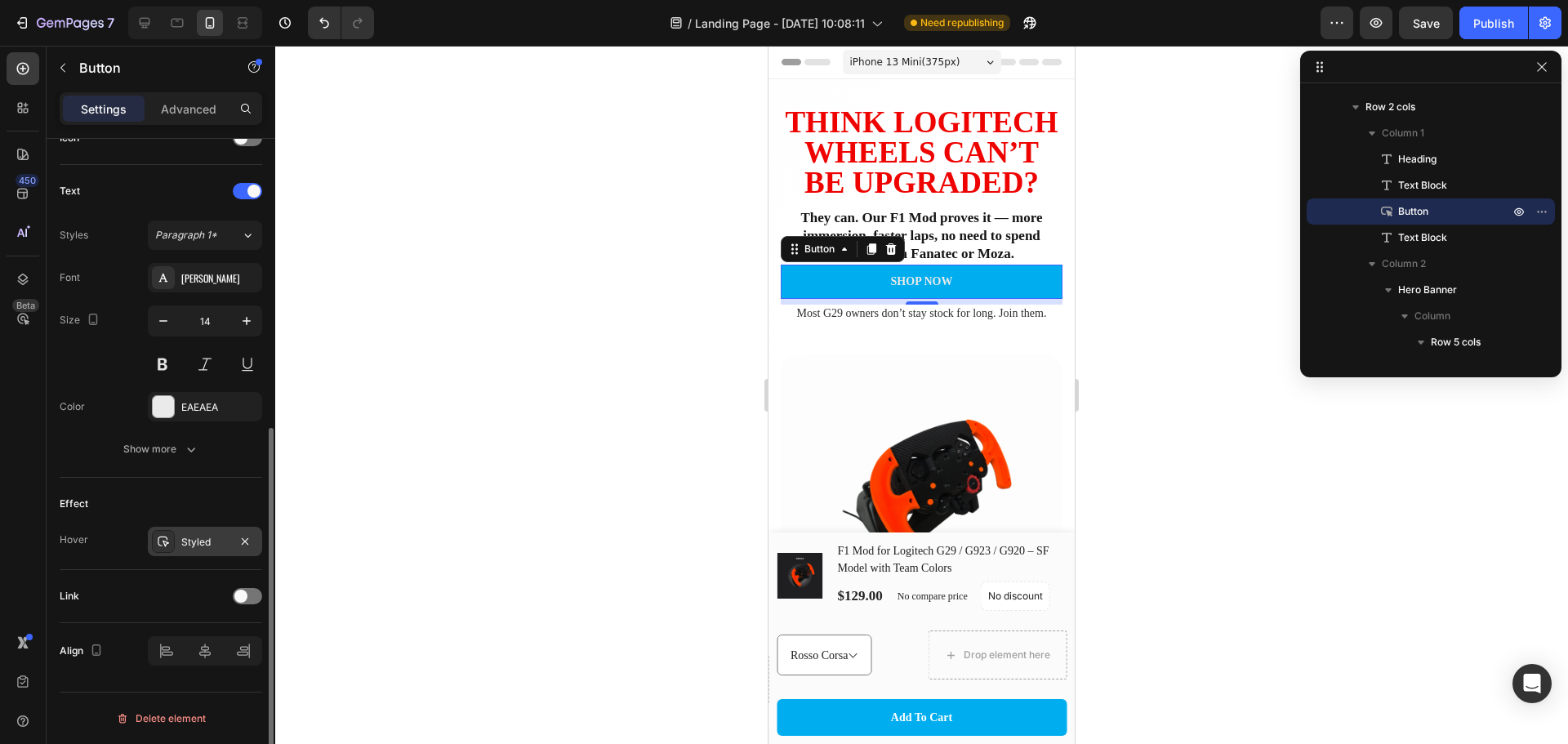
click at [201, 542] on div "Styled" at bounding box center [205, 542] width 47 height 15
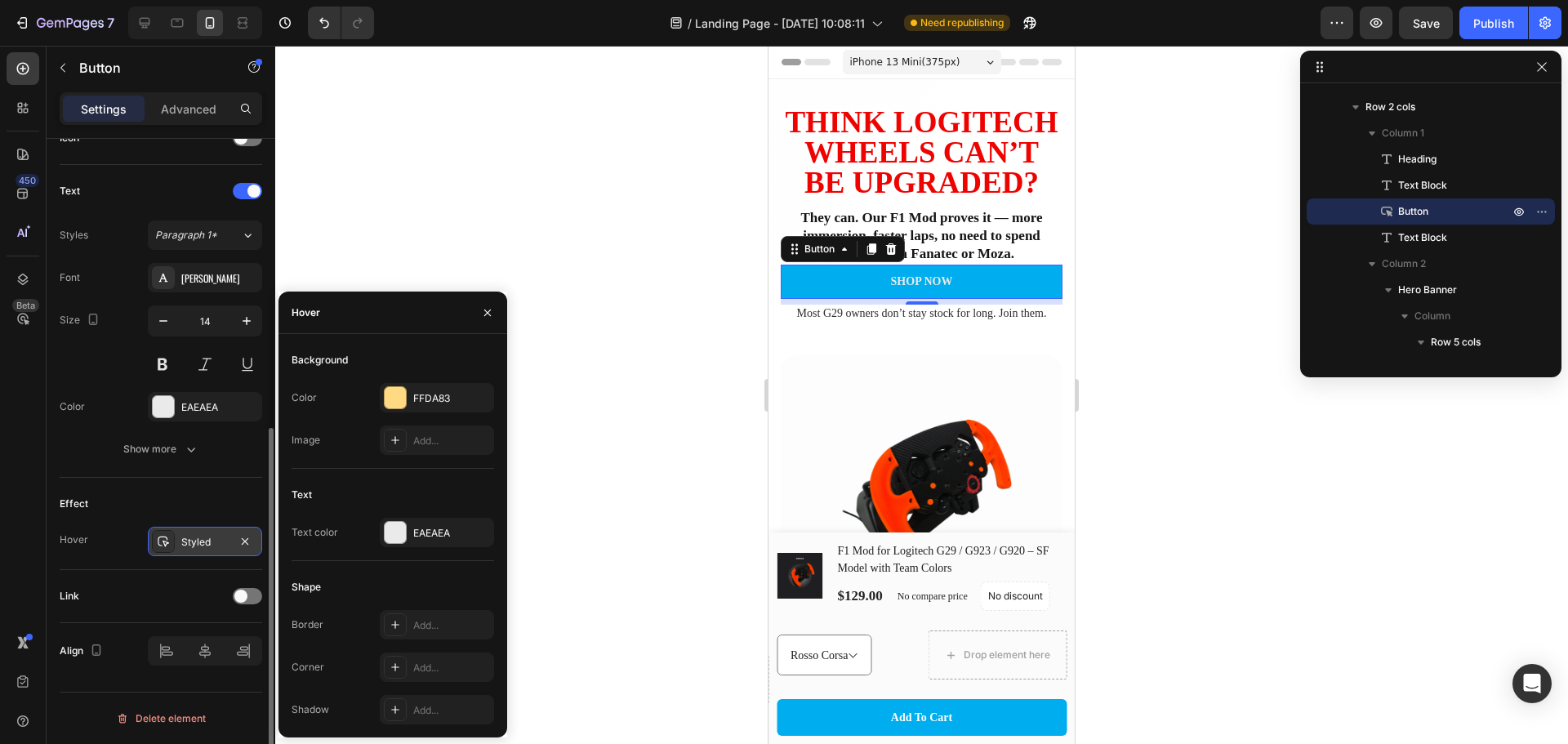
click at [201, 542] on div "Styled" at bounding box center [205, 542] width 47 height 15
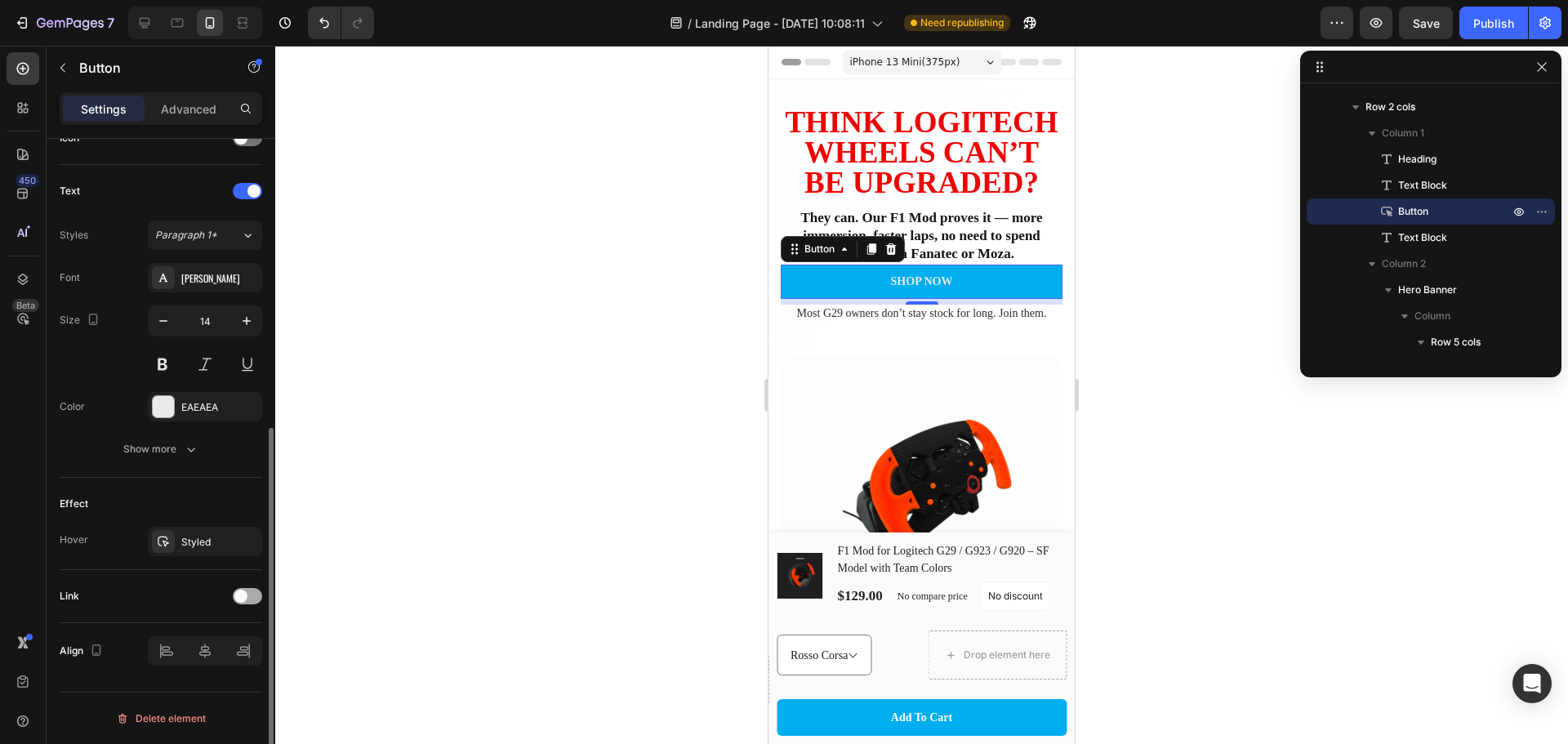
click at [253, 596] on div at bounding box center [248, 596] width 30 height 16
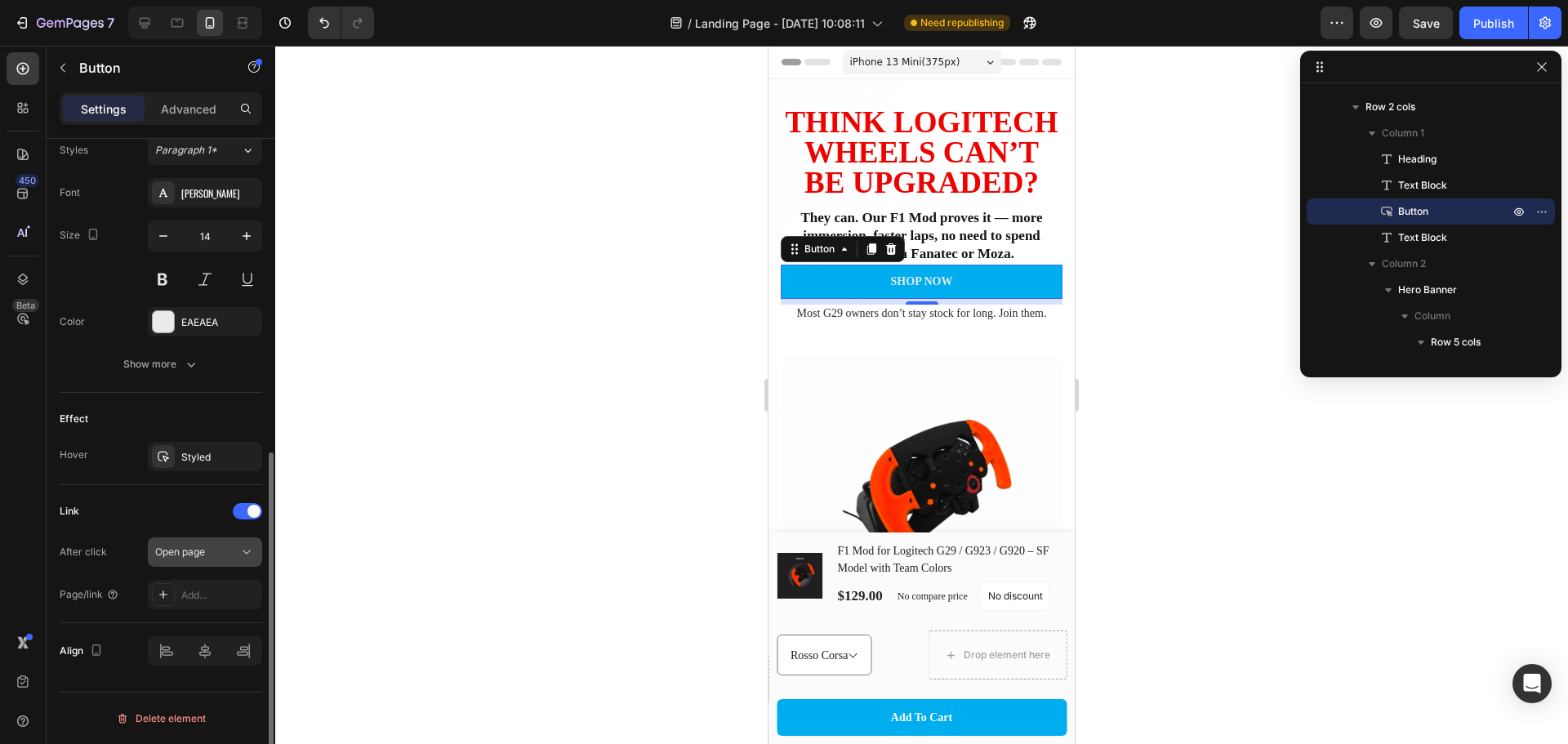
click at [215, 561] on button "Open page" at bounding box center [205, 552] width 115 height 30
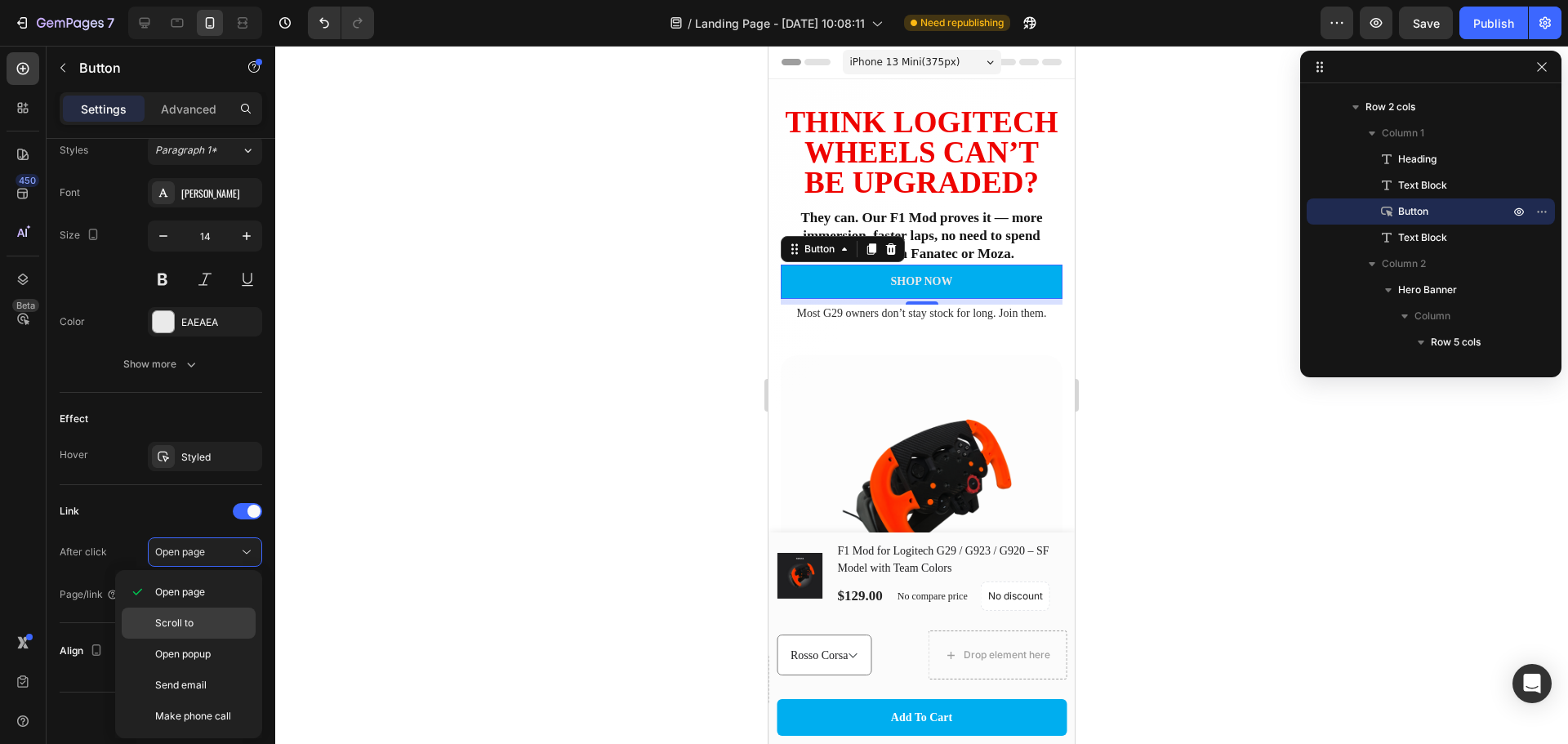
click at [219, 621] on p "Scroll to" at bounding box center [201, 623] width 93 height 15
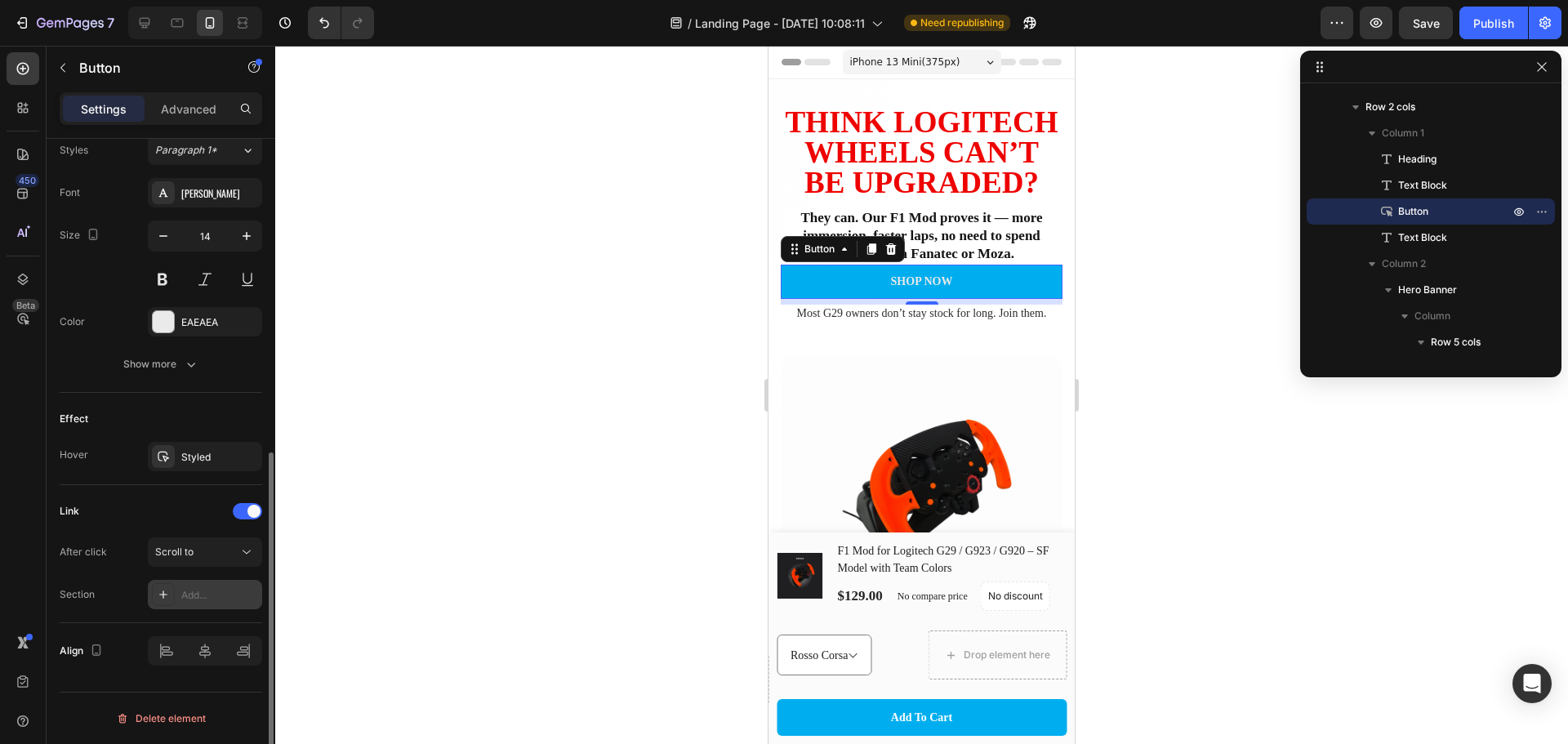
click at [210, 596] on div "Add..." at bounding box center [220, 596] width 77 height 15
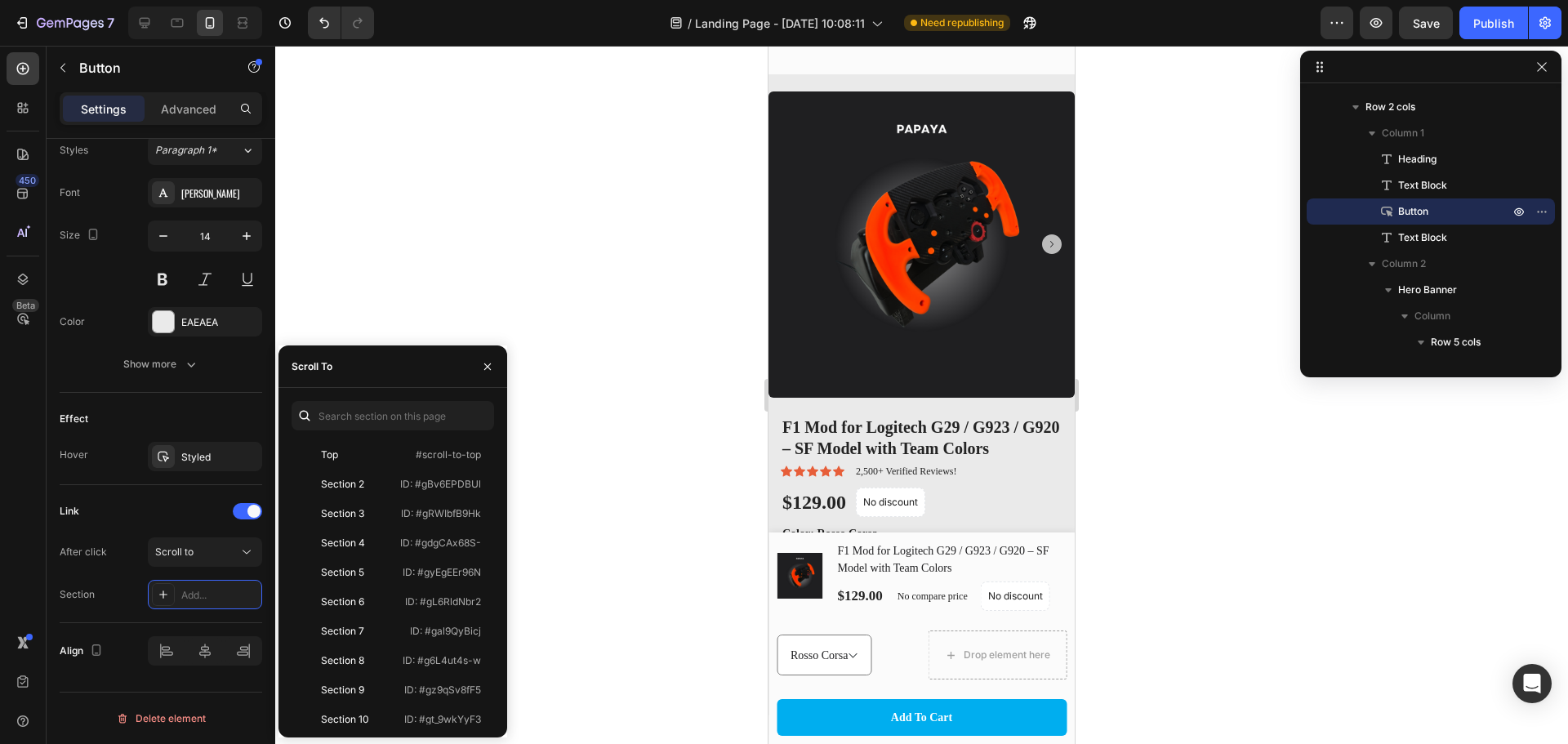
scroll to position [1333, 0]
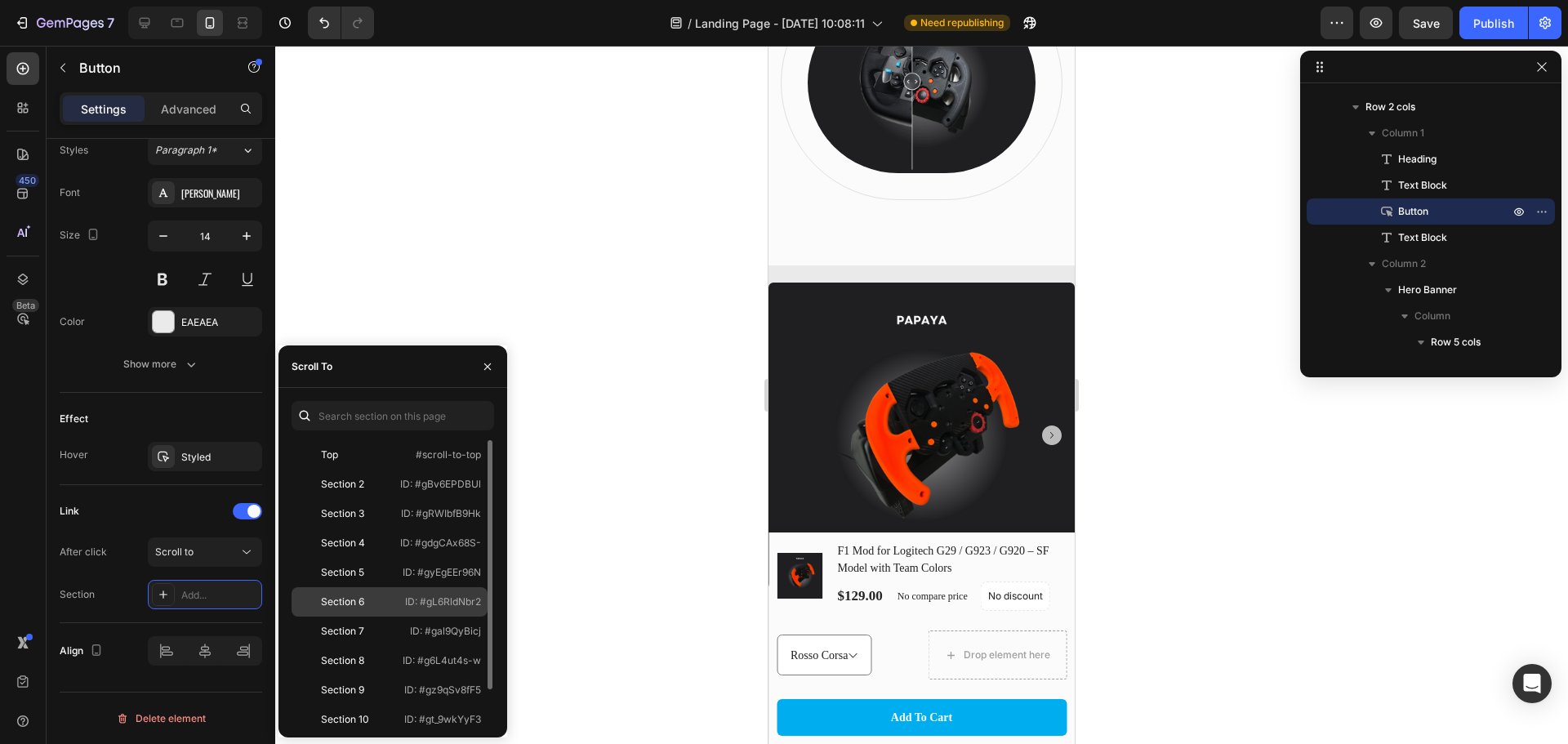
click at [377, 598] on div "Section 6" at bounding box center [345, 602] width 95 height 15
click at [612, 481] on div at bounding box center [922, 394] width 1293 height 698
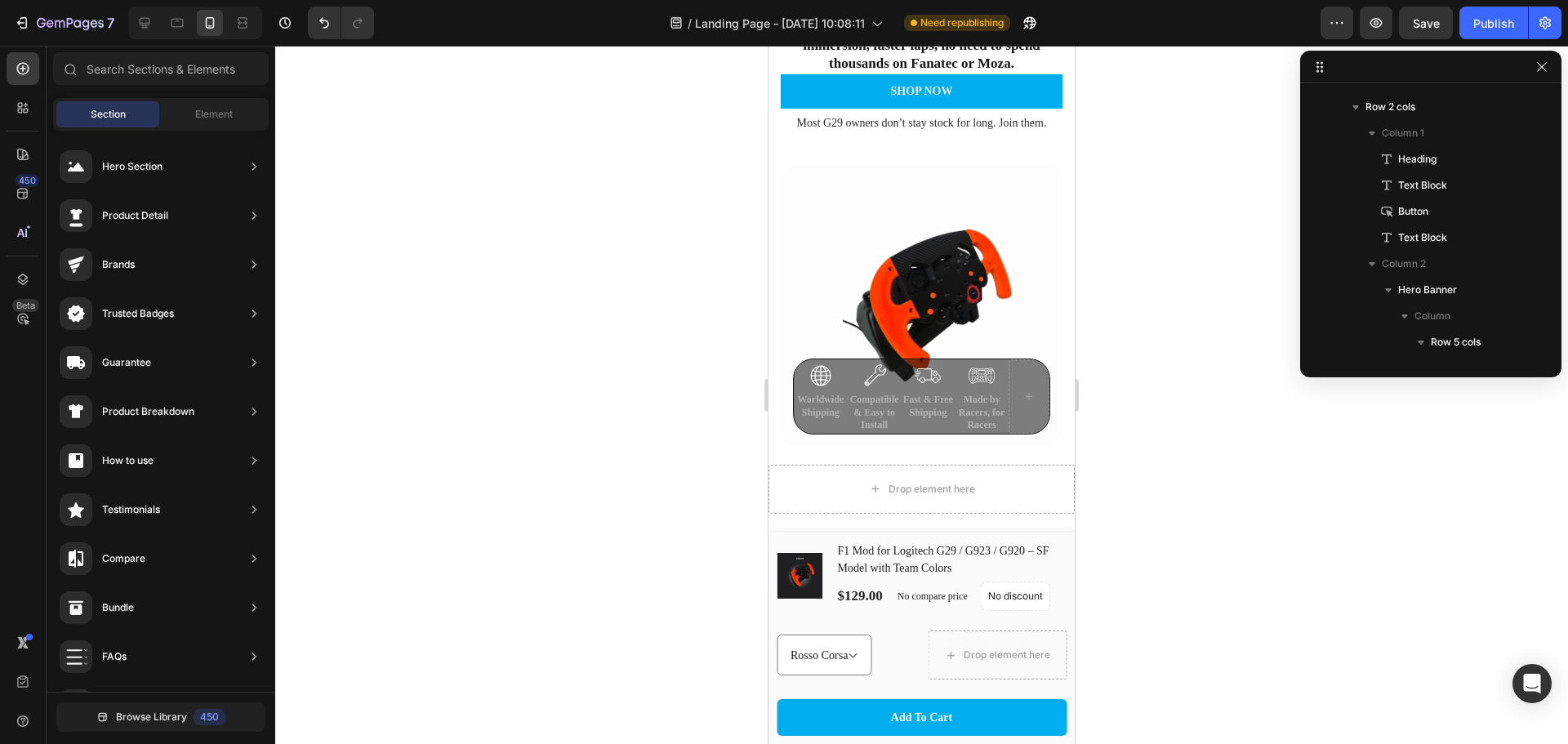
scroll to position [0, 0]
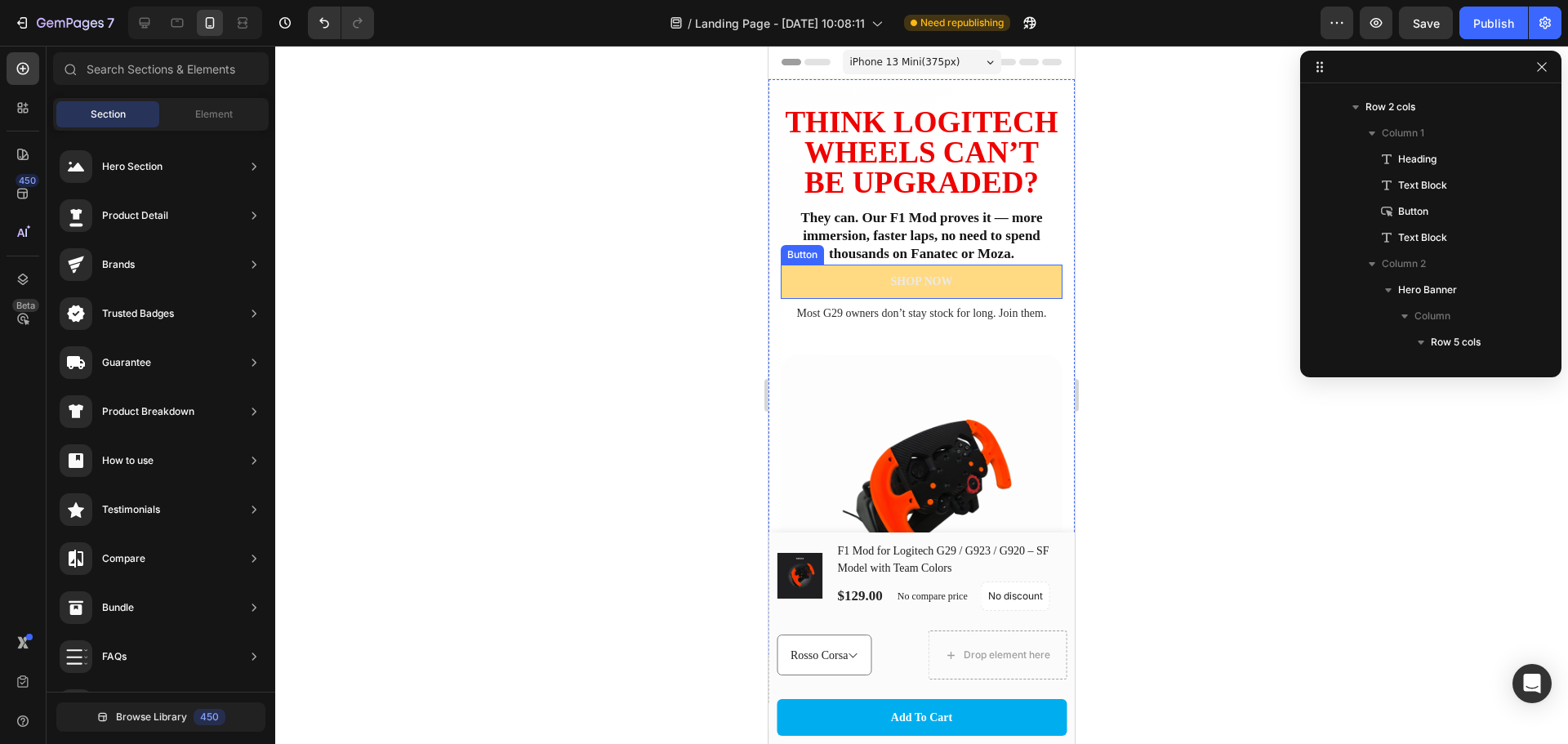
click at [950, 299] on link "SHOP NOW" at bounding box center [921, 282] width 281 height 35
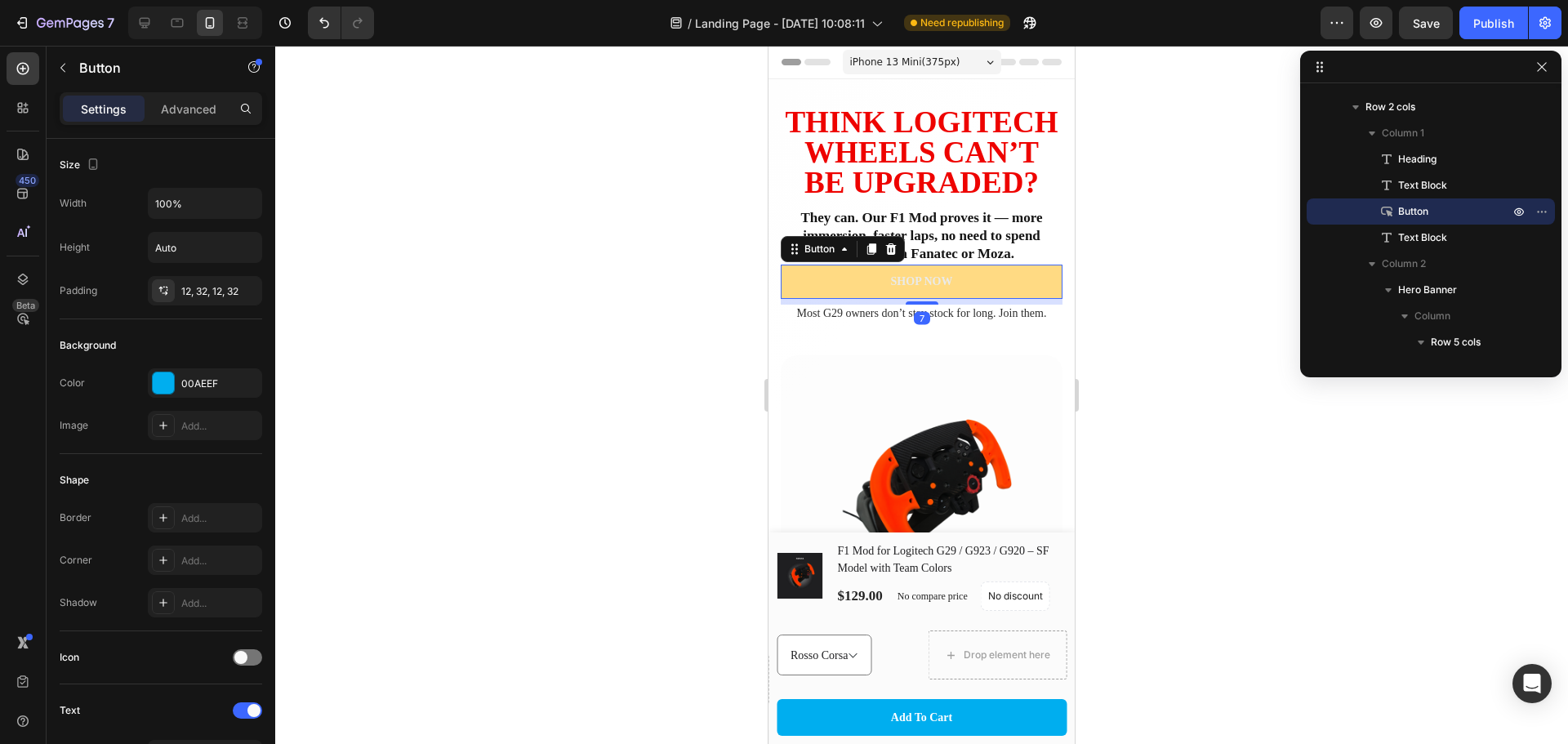
click at [951, 299] on link "SHOP NOW" at bounding box center [921, 282] width 281 height 35
click at [982, 299] on link "SHOP NOW" at bounding box center [921, 282] width 281 height 35
click at [1139, 384] on div at bounding box center [922, 394] width 1293 height 698
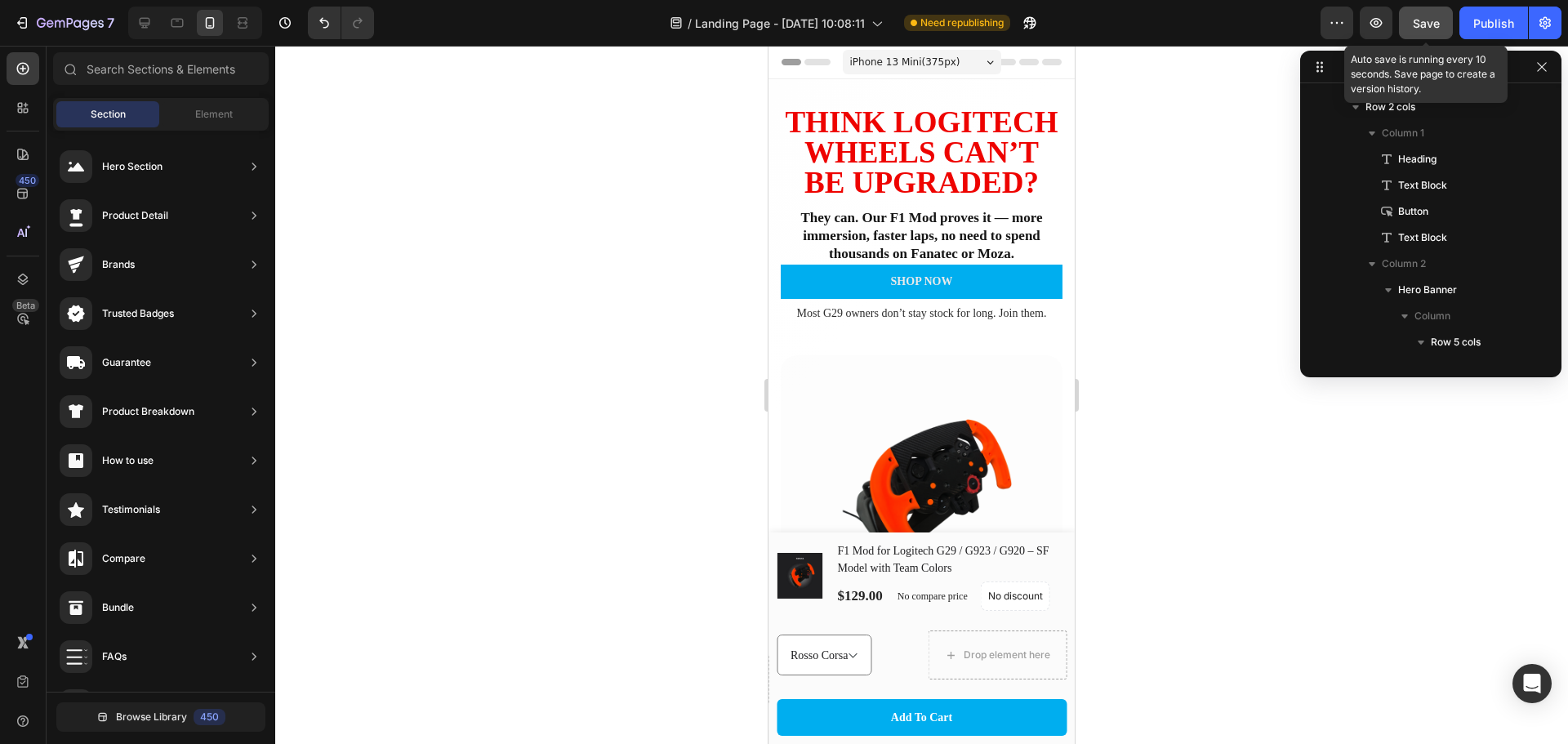
click at [1419, 26] on span "Save" at bounding box center [1426, 23] width 27 height 14
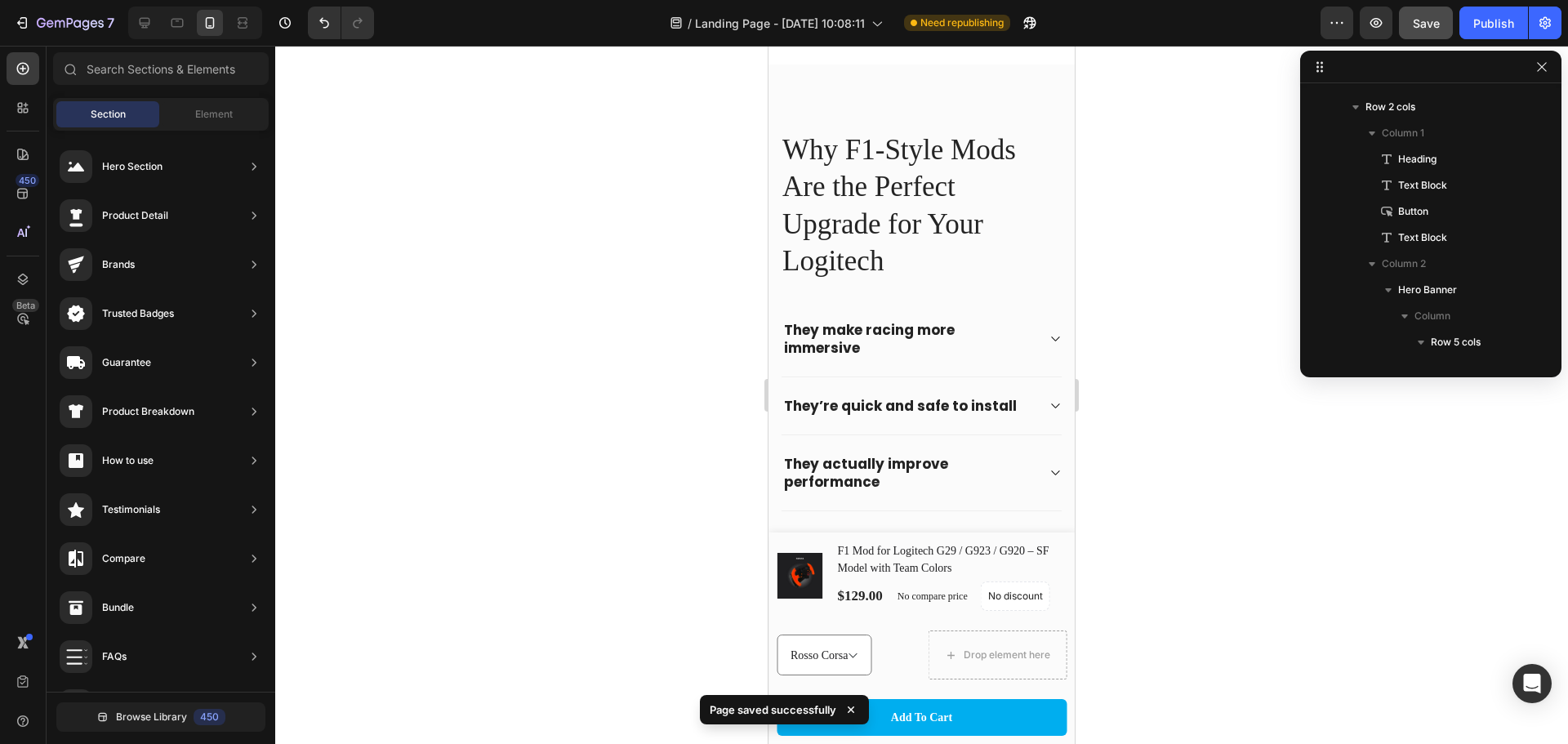
scroll to position [953, 0]
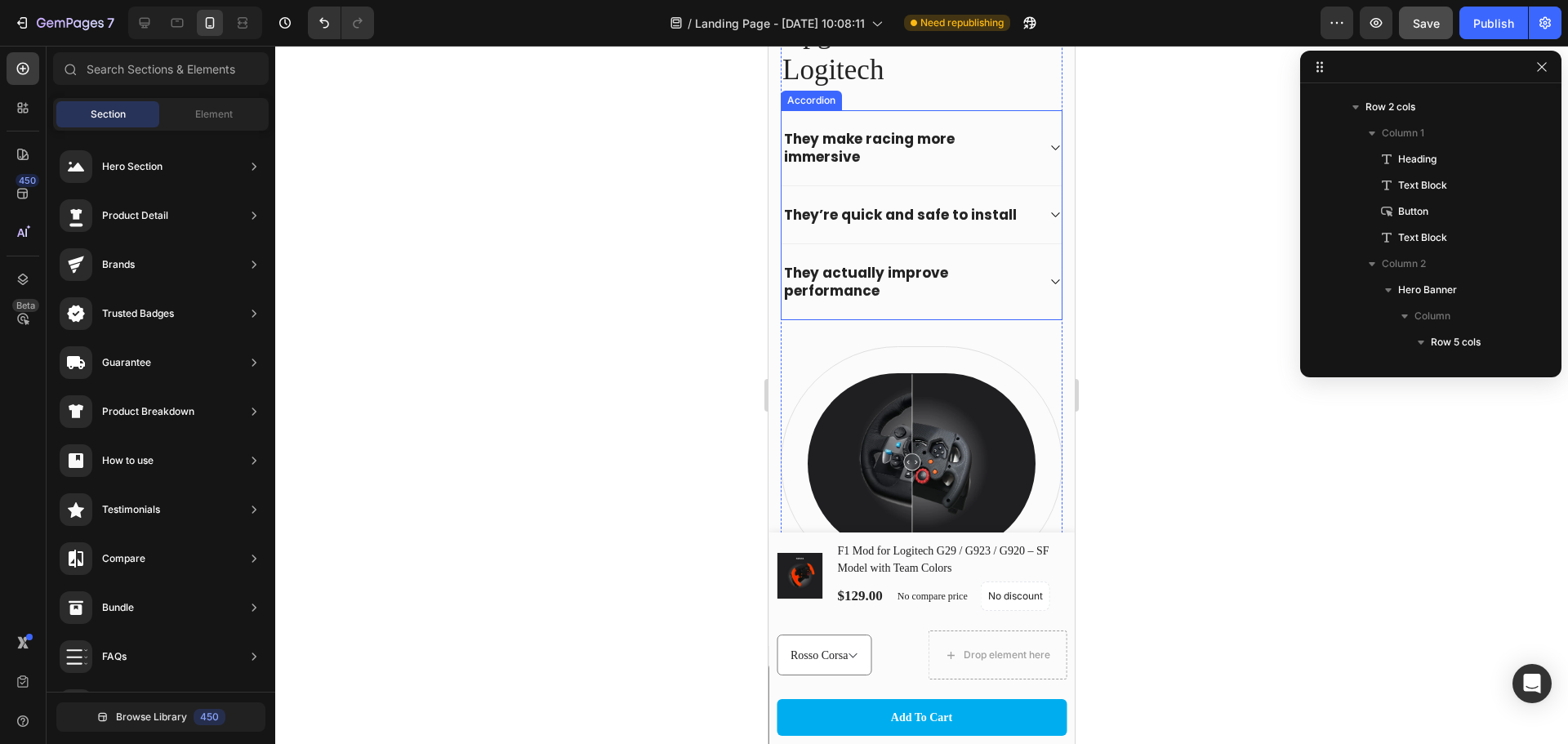
click at [1011, 215] on div "They’re quick and safe to install" at bounding box center [900, 214] width 238 height 23
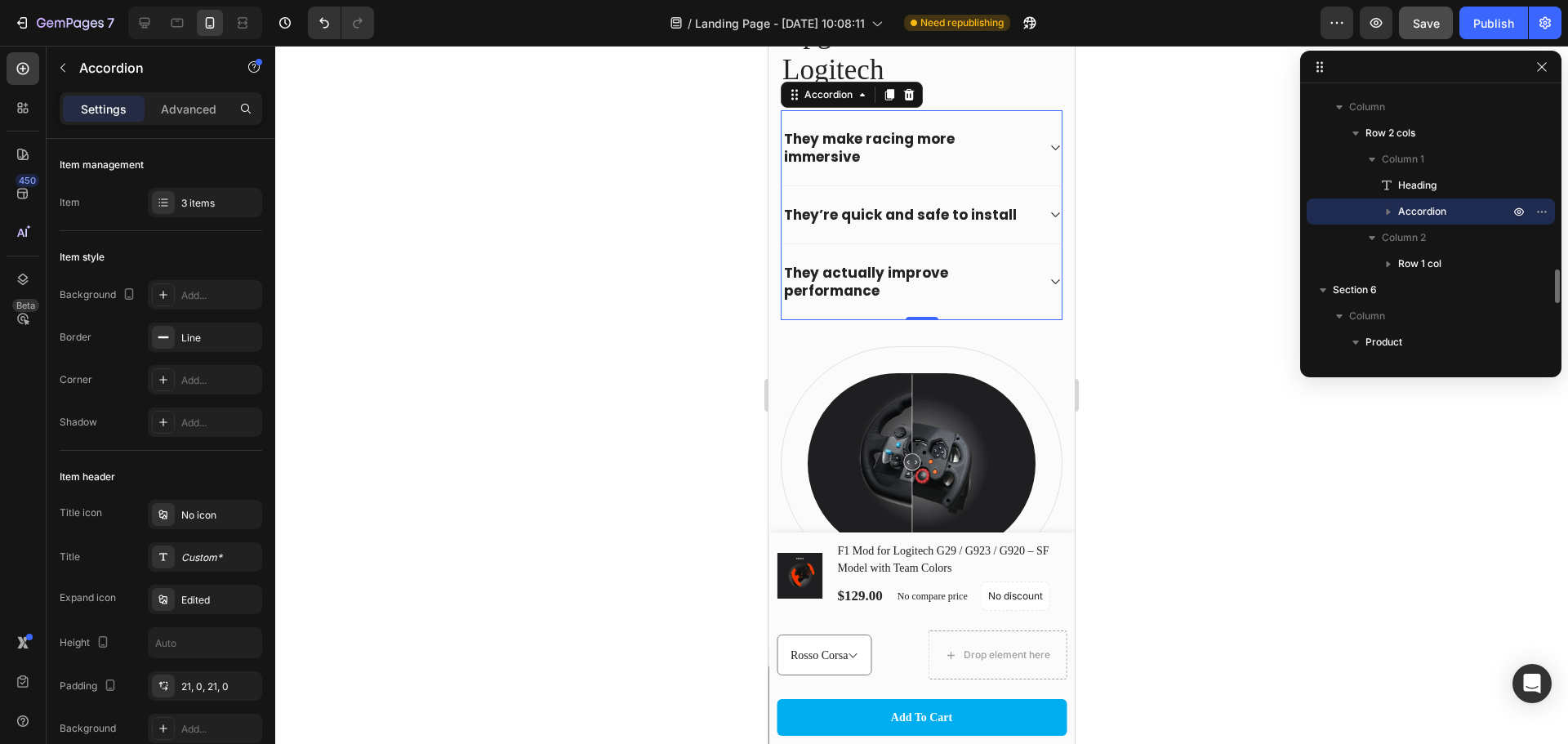
click at [1034, 217] on div "They’re quick and safe to install" at bounding box center [922, 214] width 281 height 57
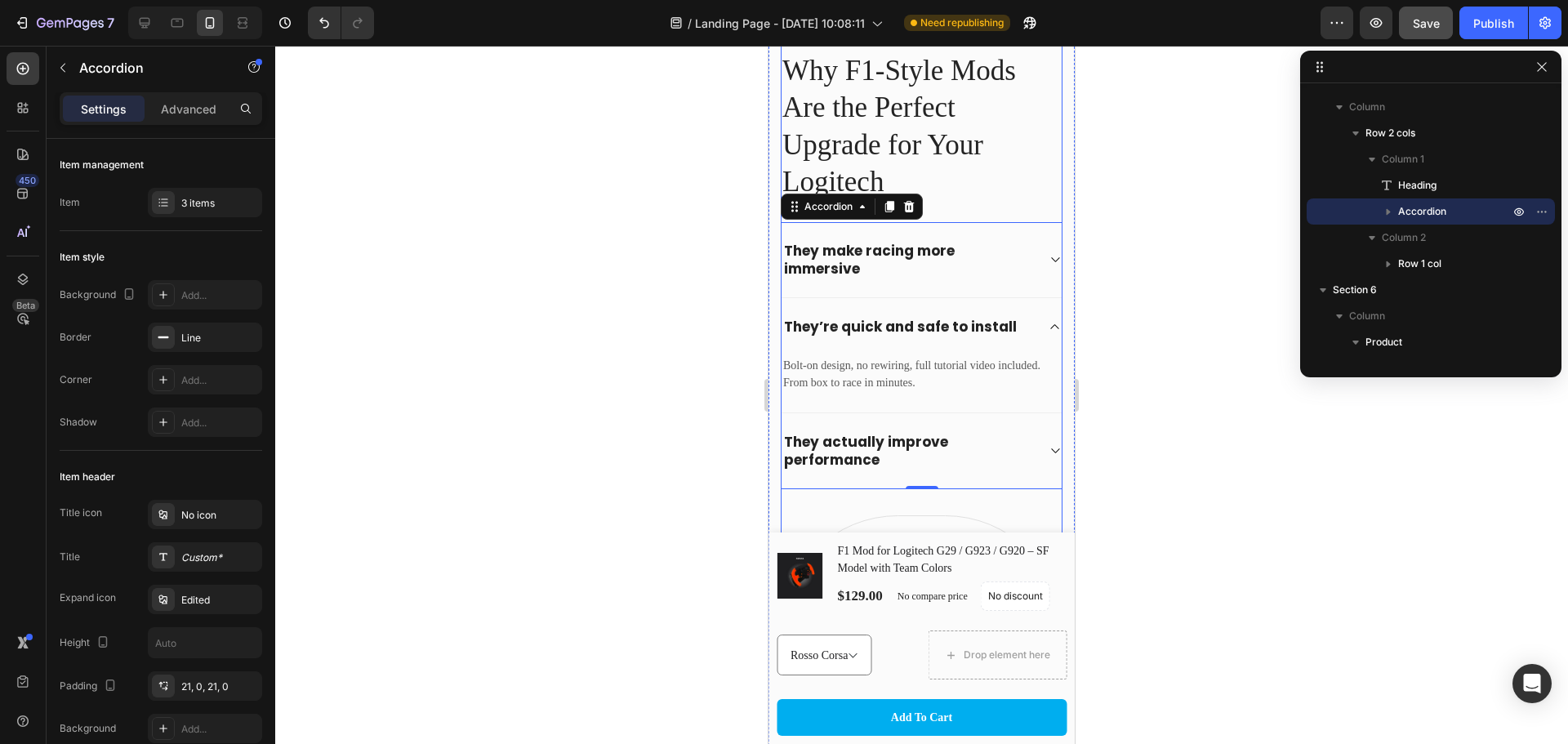
scroll to position [381, 0]
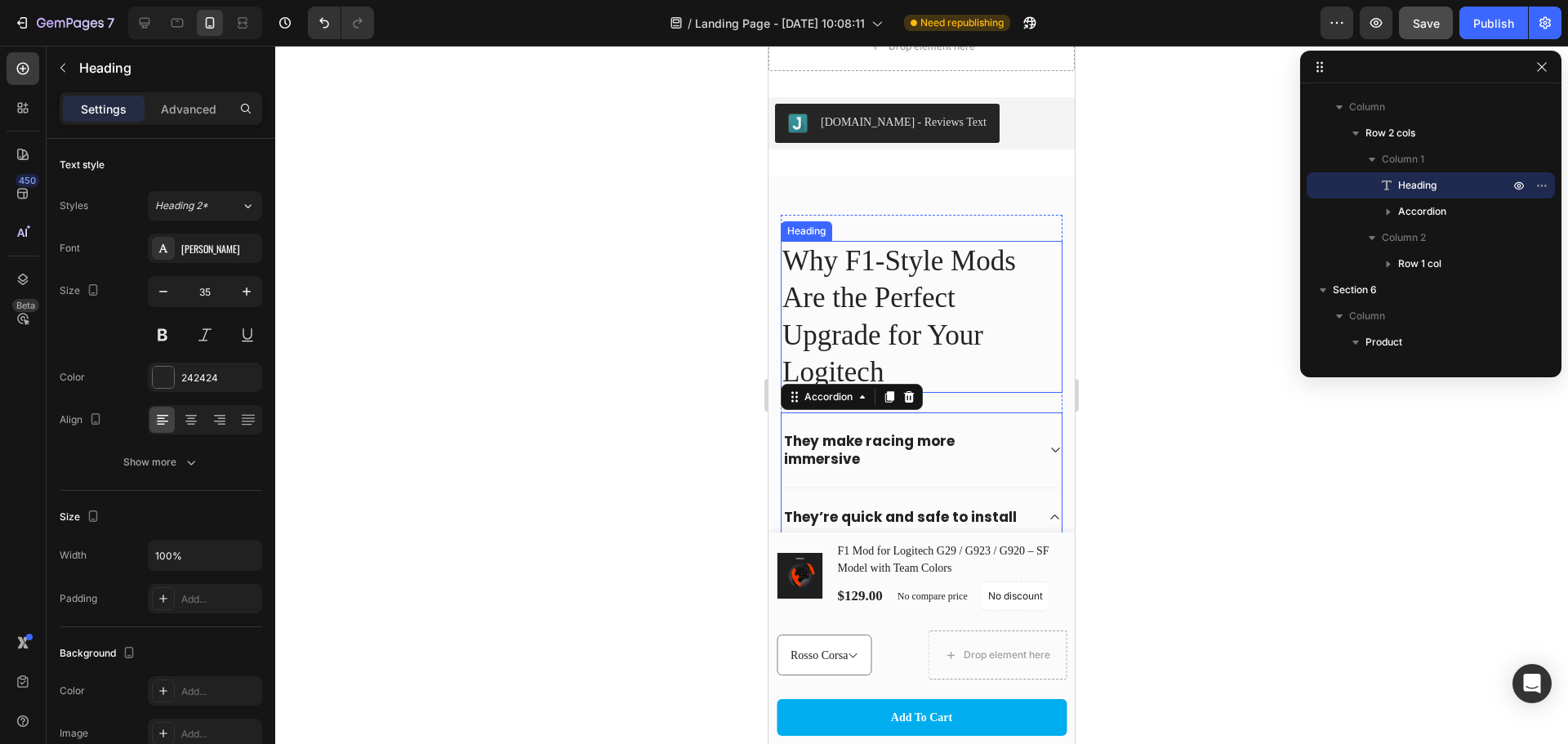
click at [890, 310] on h2 "Why F1-Style Mods Are the Perfect Upgrade for Your Logitech" at bounding box center [921, 317] width 281 height 152
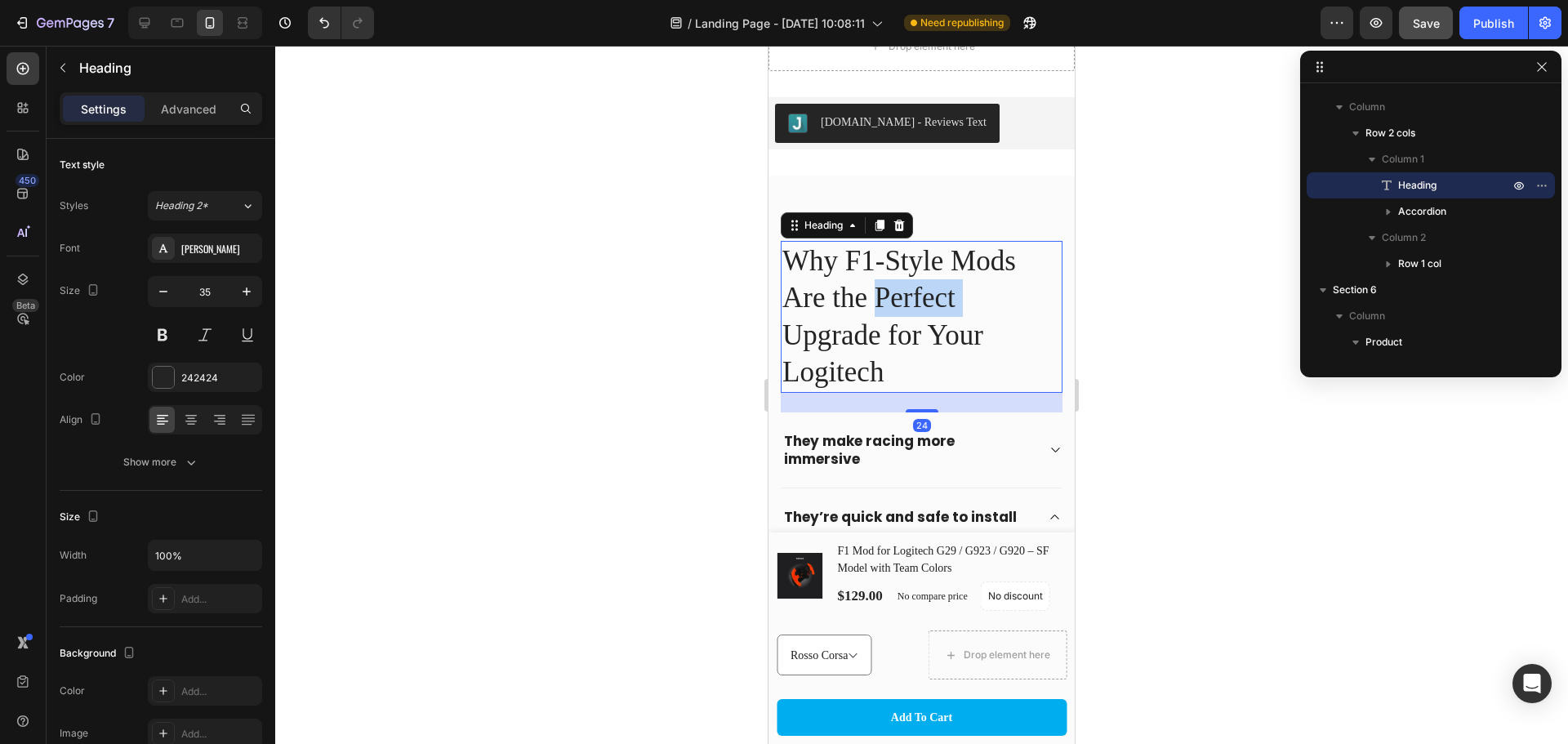
click at [890, 310] on h2 "Why F1-Style Mods Are the Perfect Upgrade for Your Logitech" at bounding box center [921, 317] width 281 height 152
click at [890, 310] on p "Why F1-Style Mods Are the Perfect Upgrade for Your Logitech" at bounding box center [922, 317] width 279 height 148
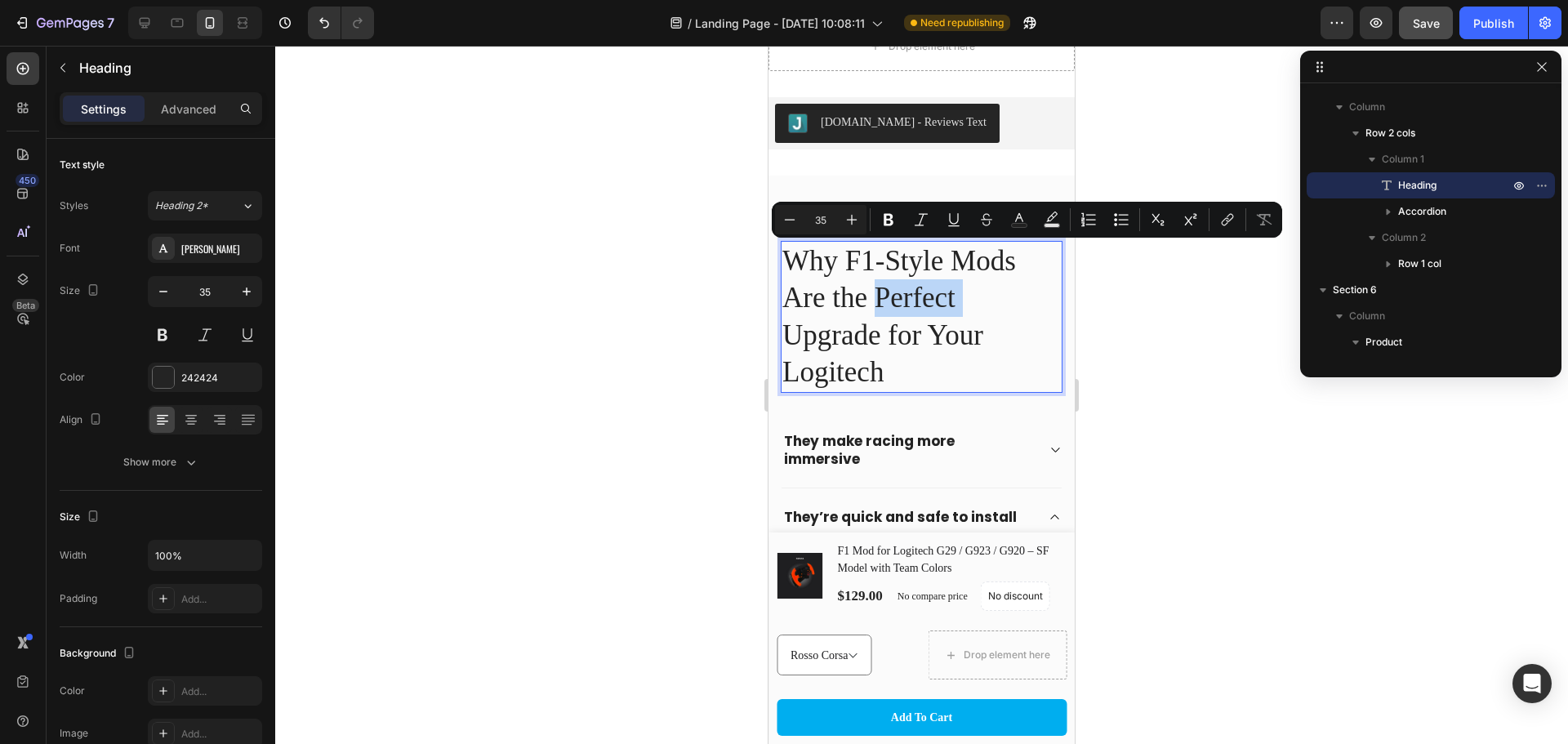
click at [834, 266] on p "Why F1-Style Mods Are the Perfect Upgrade for Your Logitech" at bounding box center [922, 317] width 279 height 148
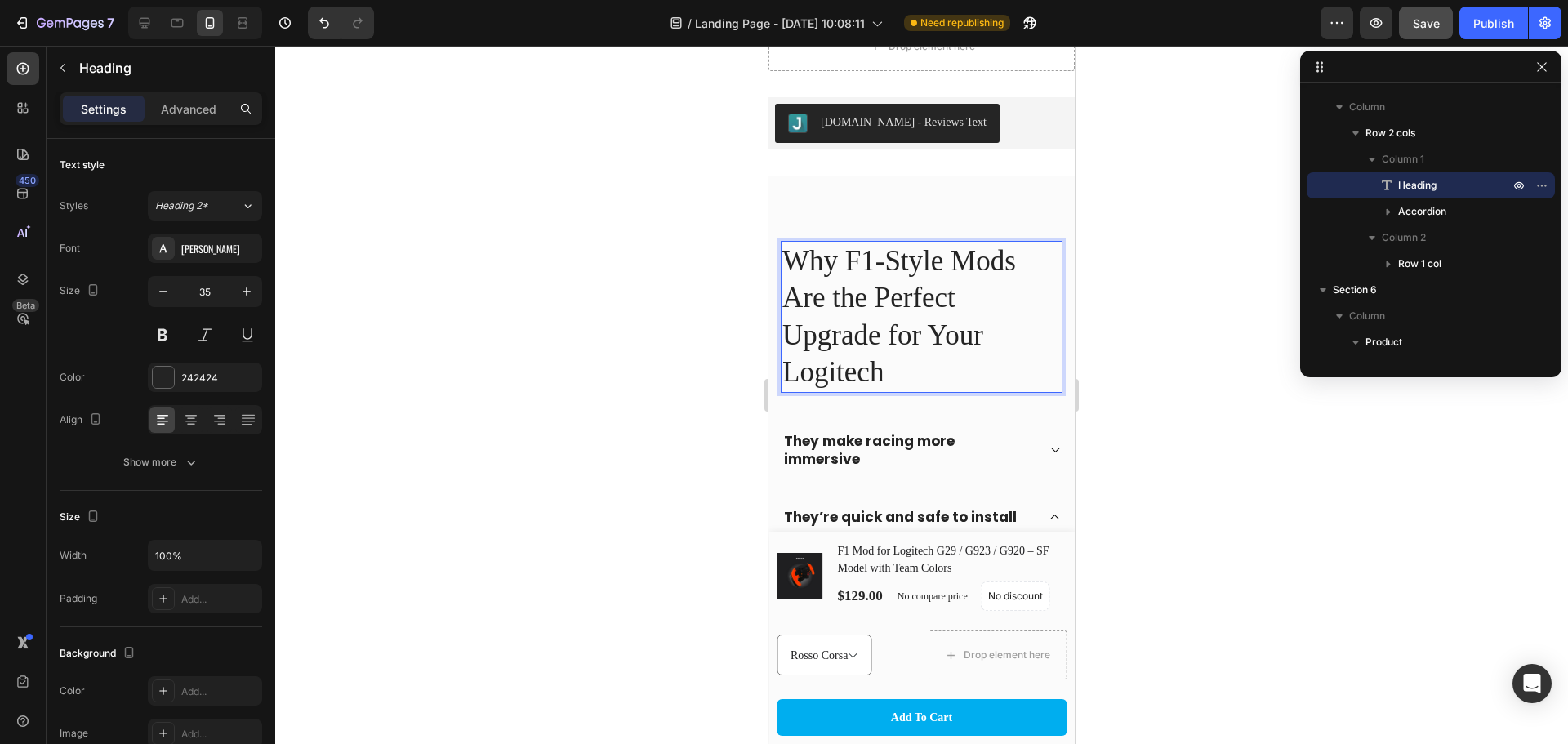
click at [789, 259] on p "Why F1-Style Mods Are the Perfect Upgrade for Your Logitech" at bounding box center [922, 317] width 279 height 148
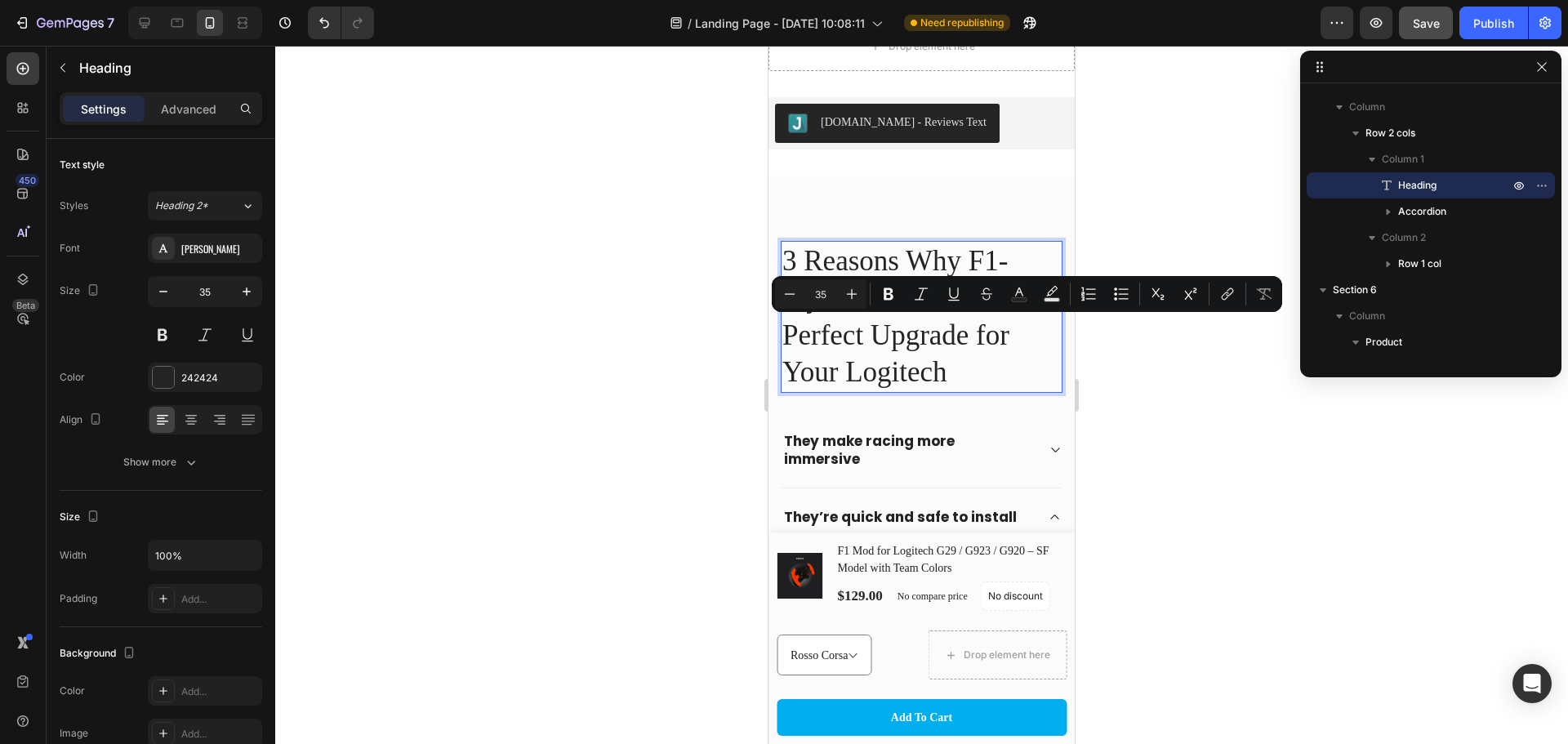
drag, startPoint x: 957, startPoint y: 375, endPoint x: 971, endPoint y: 335, distance: 42.4
click at [971, 335] on p "3 Reasons Why F1-Style Mods Are the Perfect Upgrade for Your Logitech" at bounding box center [922, 317] width 279 height 148
click at [983, 371] on p "3 Reasons Why F1-Style Mods Are the Perfect Upgrade for Your Logitech" at bounding box center [922, 317] width 279 height 148
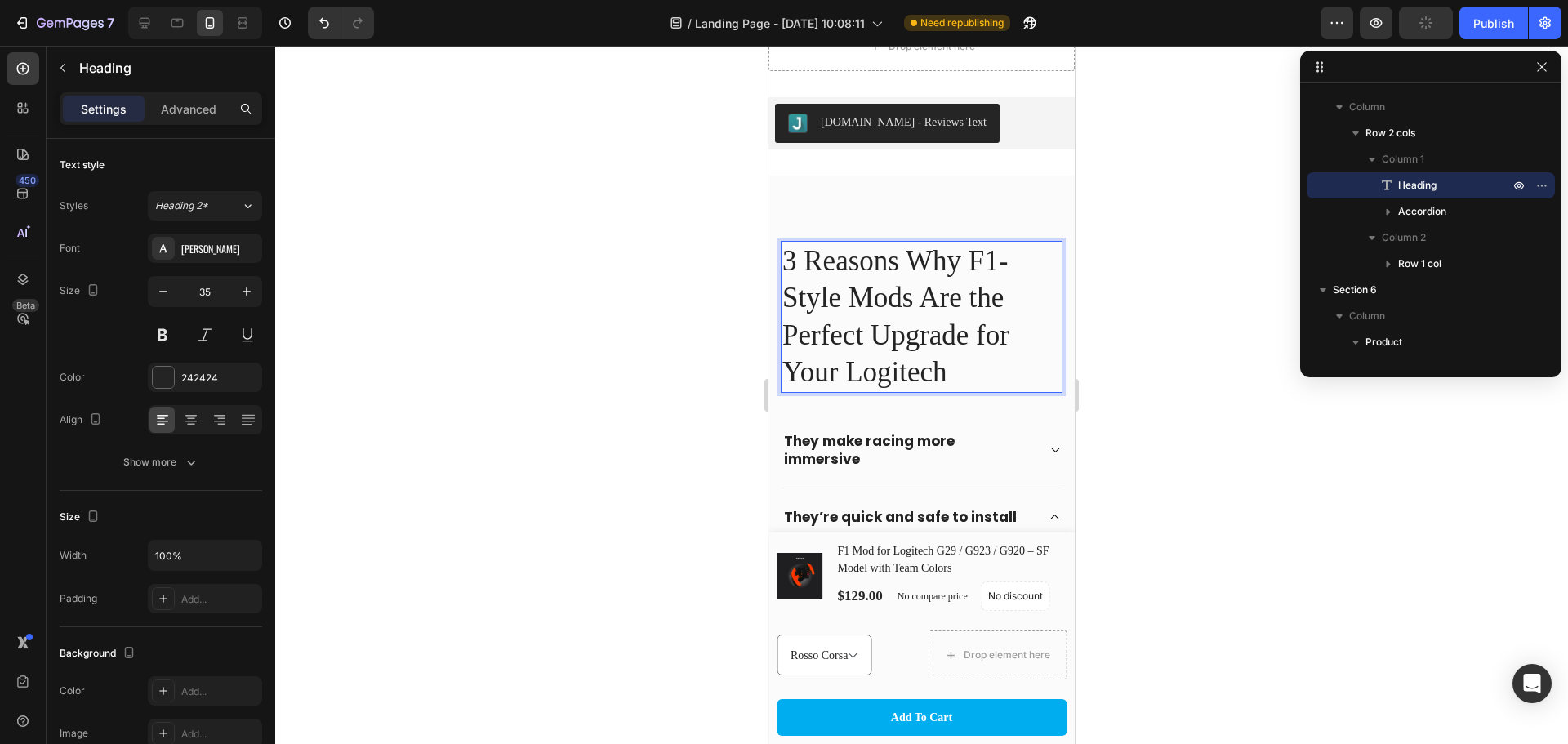
click at [1209, 374] on div at bounding box center [922, 394] width 1293 height 698
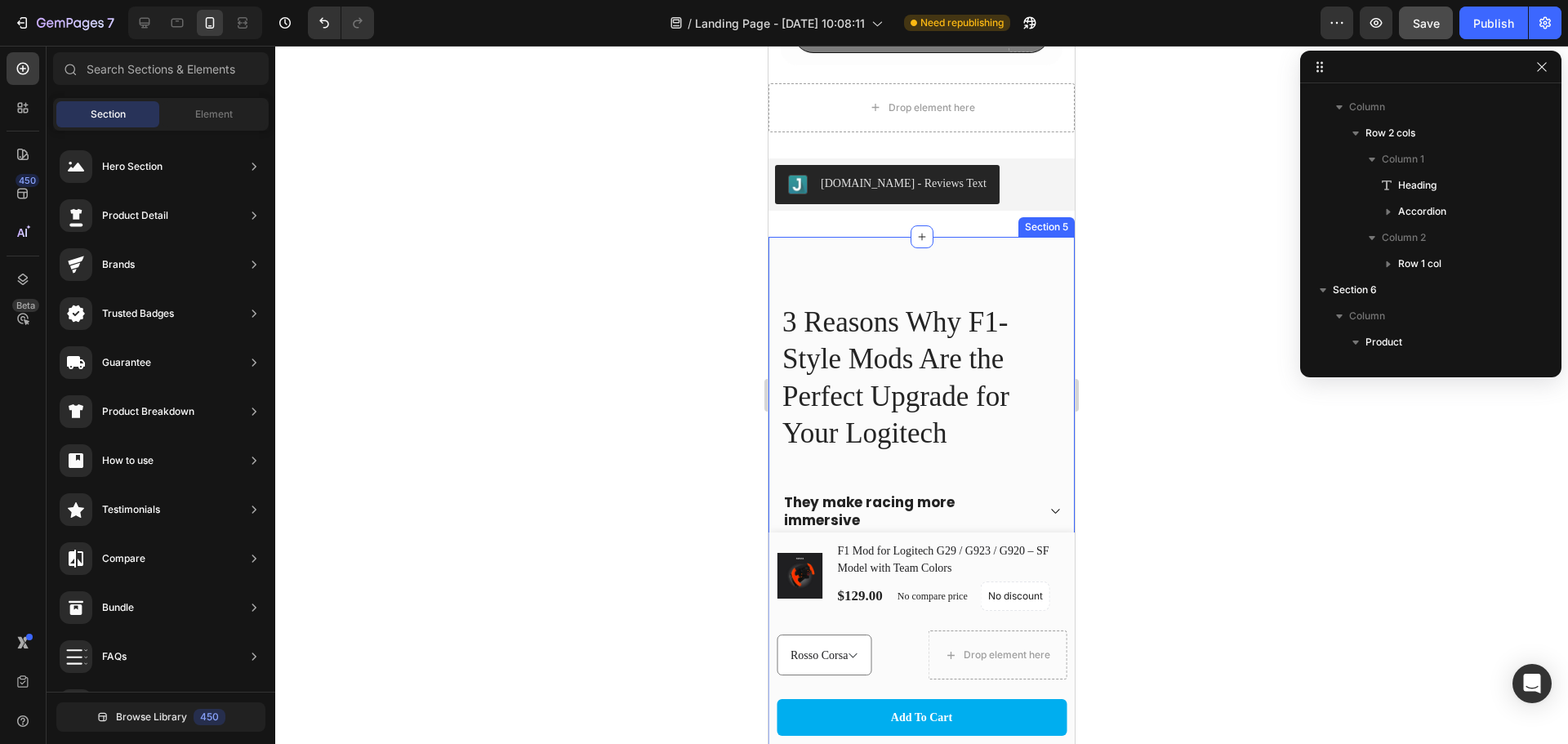
scroll to position [761, 0]
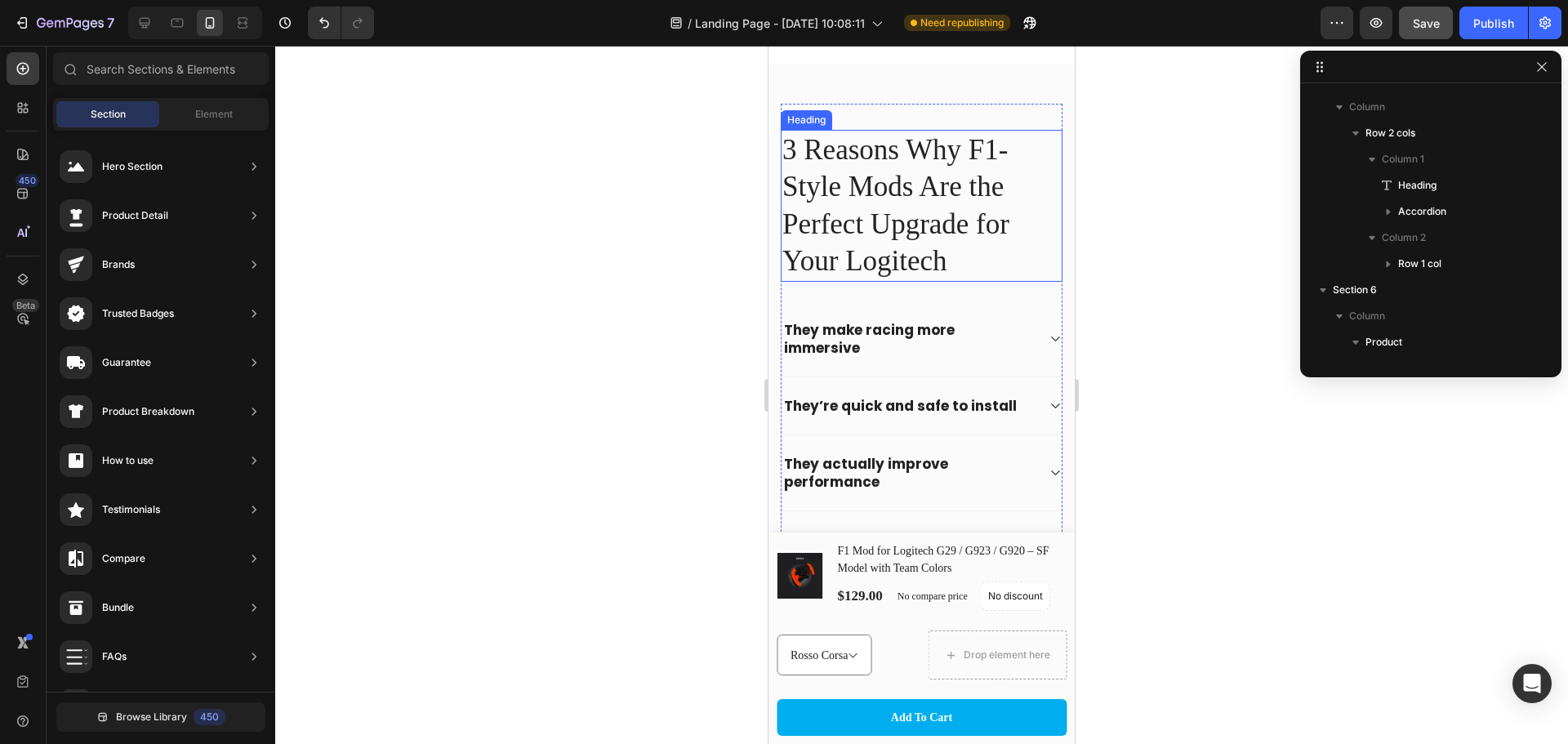
click at [960, 252] on h2 "3 Reasons Why F1-Style Mods Are the Perfect Upgrade for Your Logitech" at bounding box center [921, 205] width 281 height 152
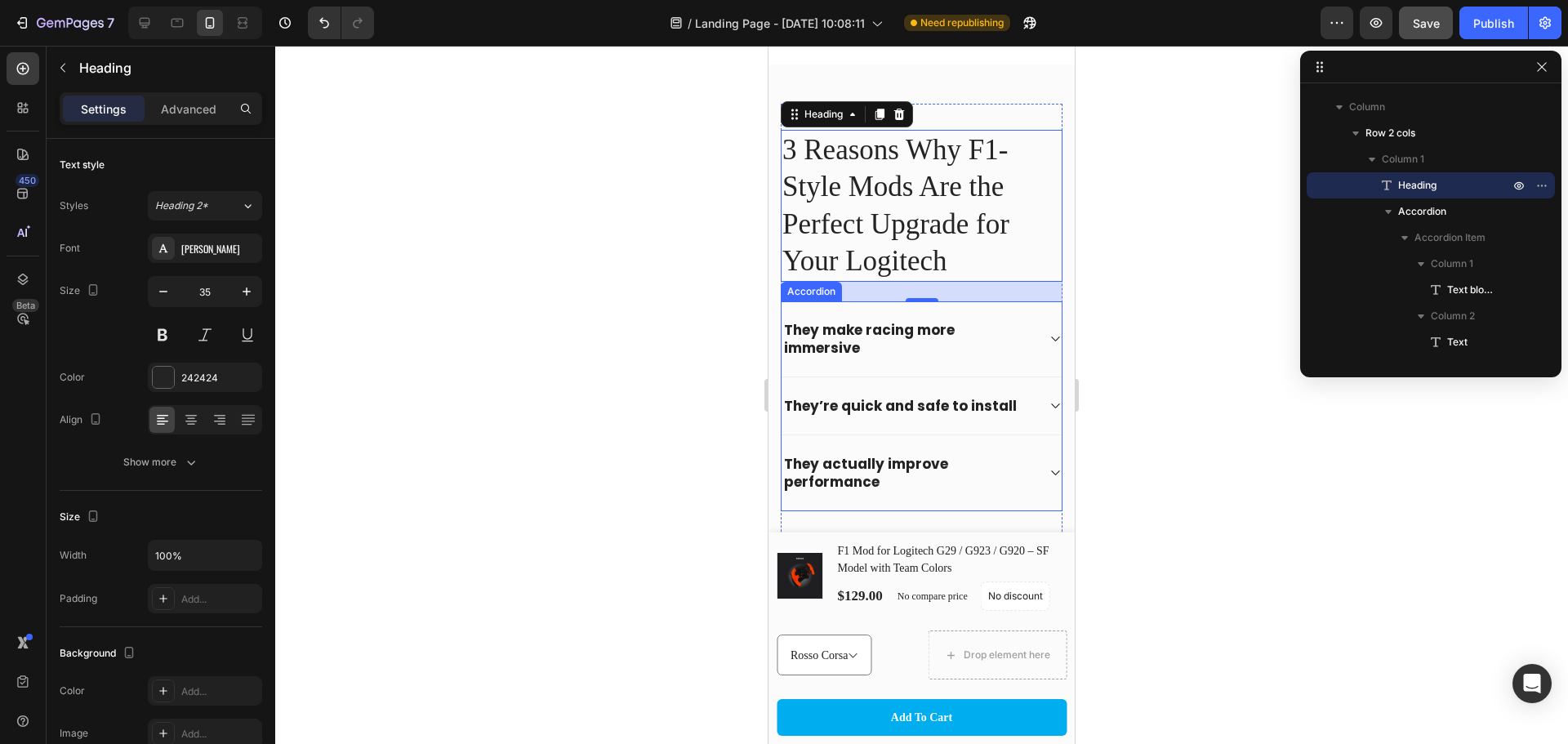
click at [842, 322] on strong "They make racing more immersive" at bounding box center [869, 339] width 171 height 38
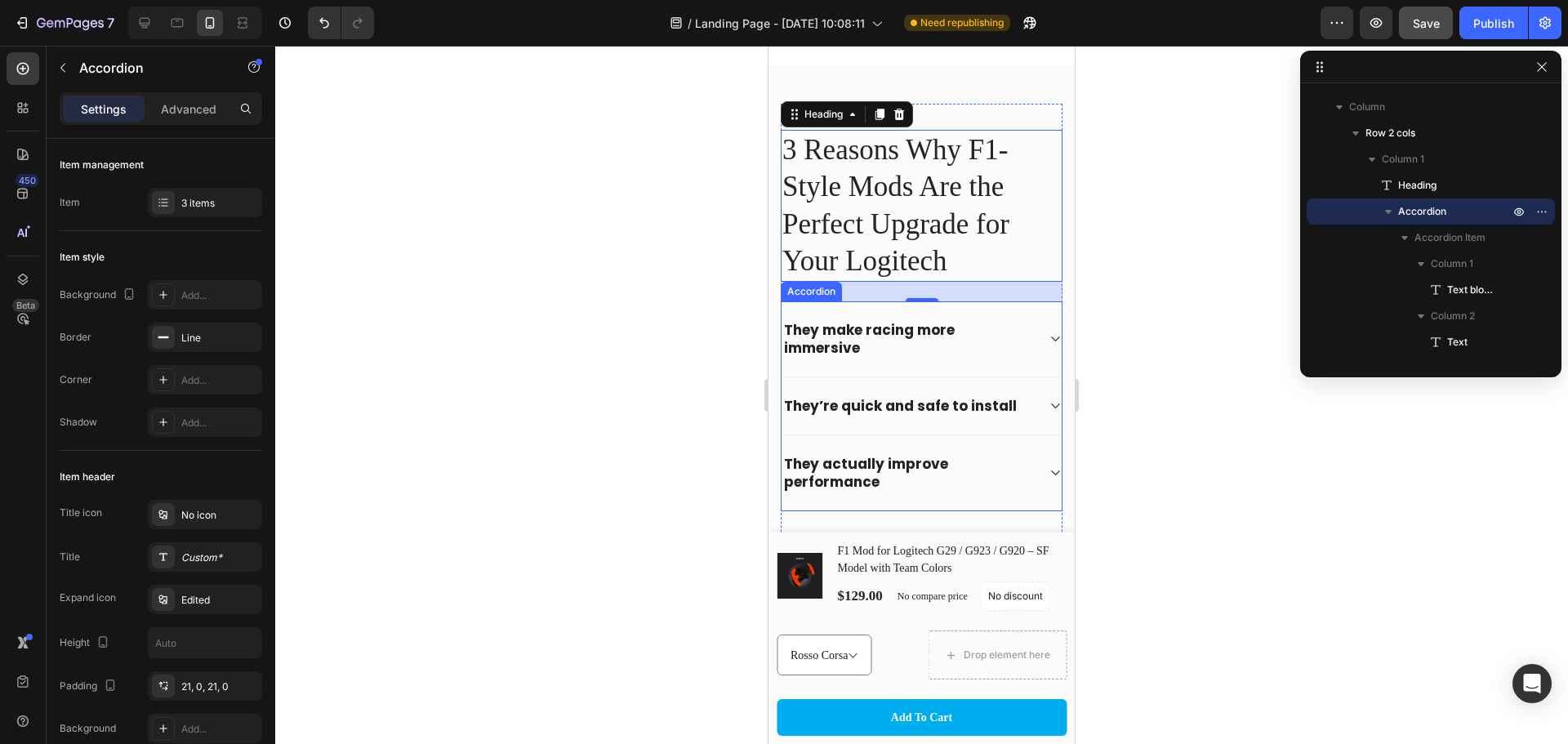
click at [842, 322] on strong "They make racing more immersive" at bounding box center [869, 339] width 171 height 38
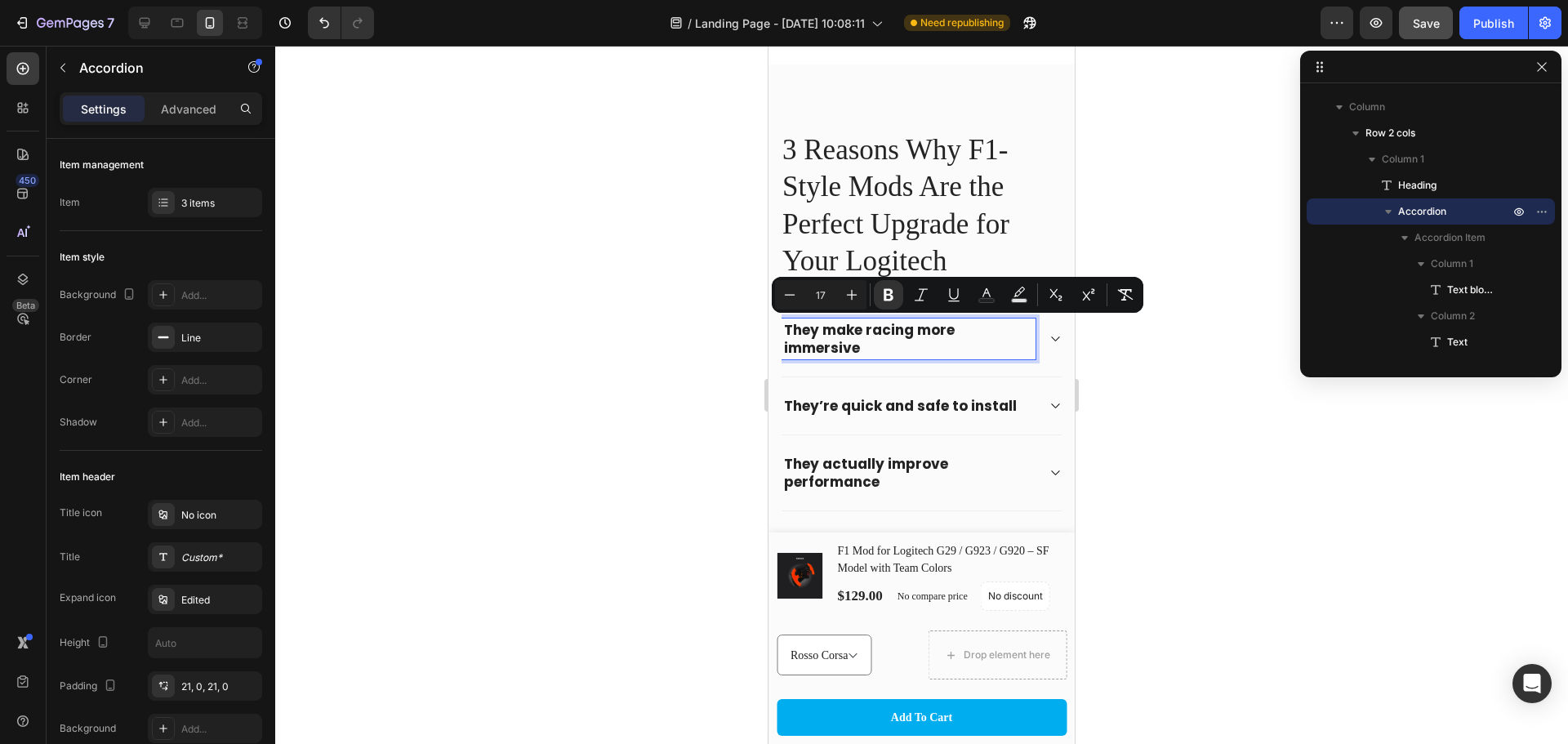
click at [786, 325] on strong "They make racing more immersive" at bounding box center [869, 339] width 171 height 38
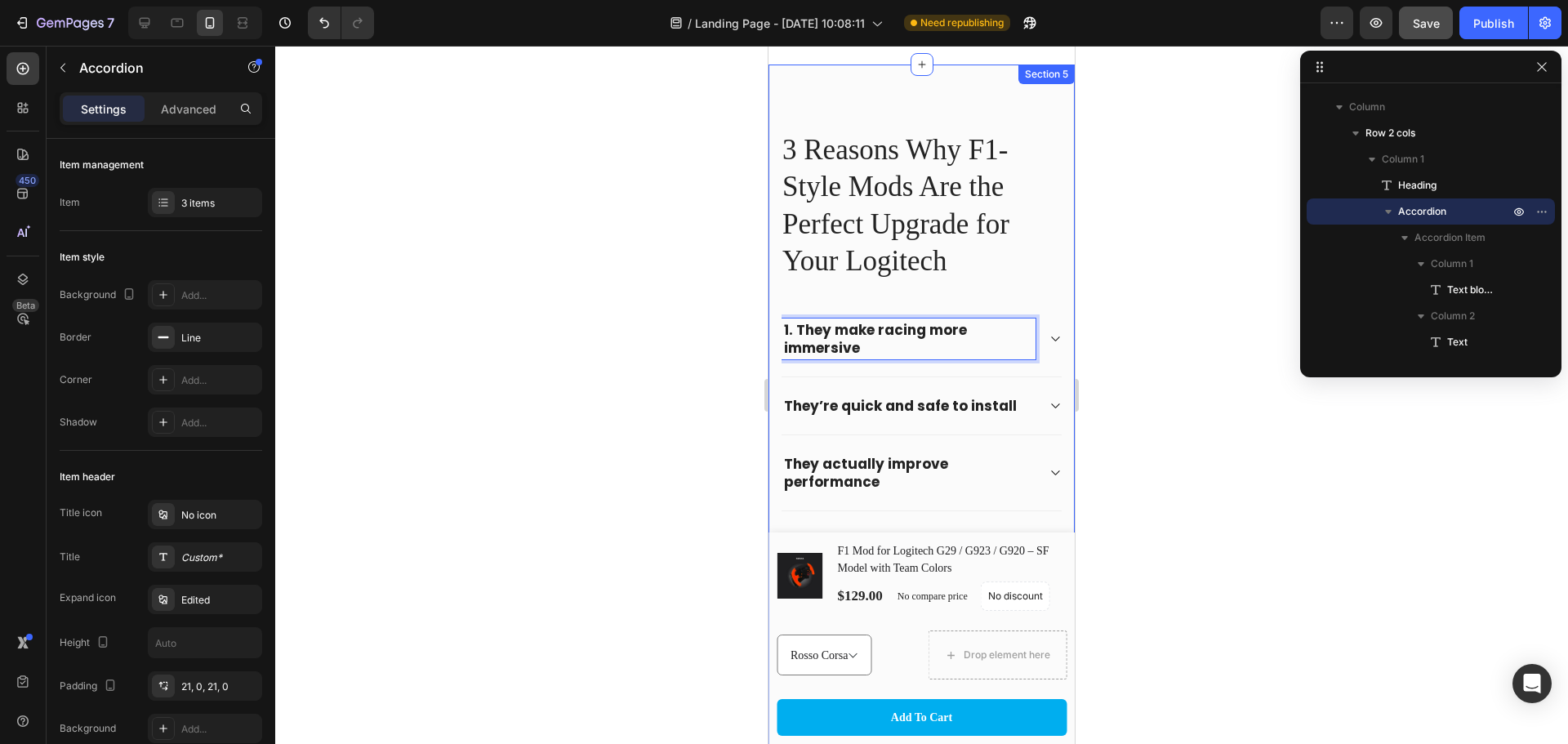
click at [781, 401] on div "1. They make racing more immersive They’re quick and safe to install They actua…" at bounding box center [921, 406] width 281 height 210
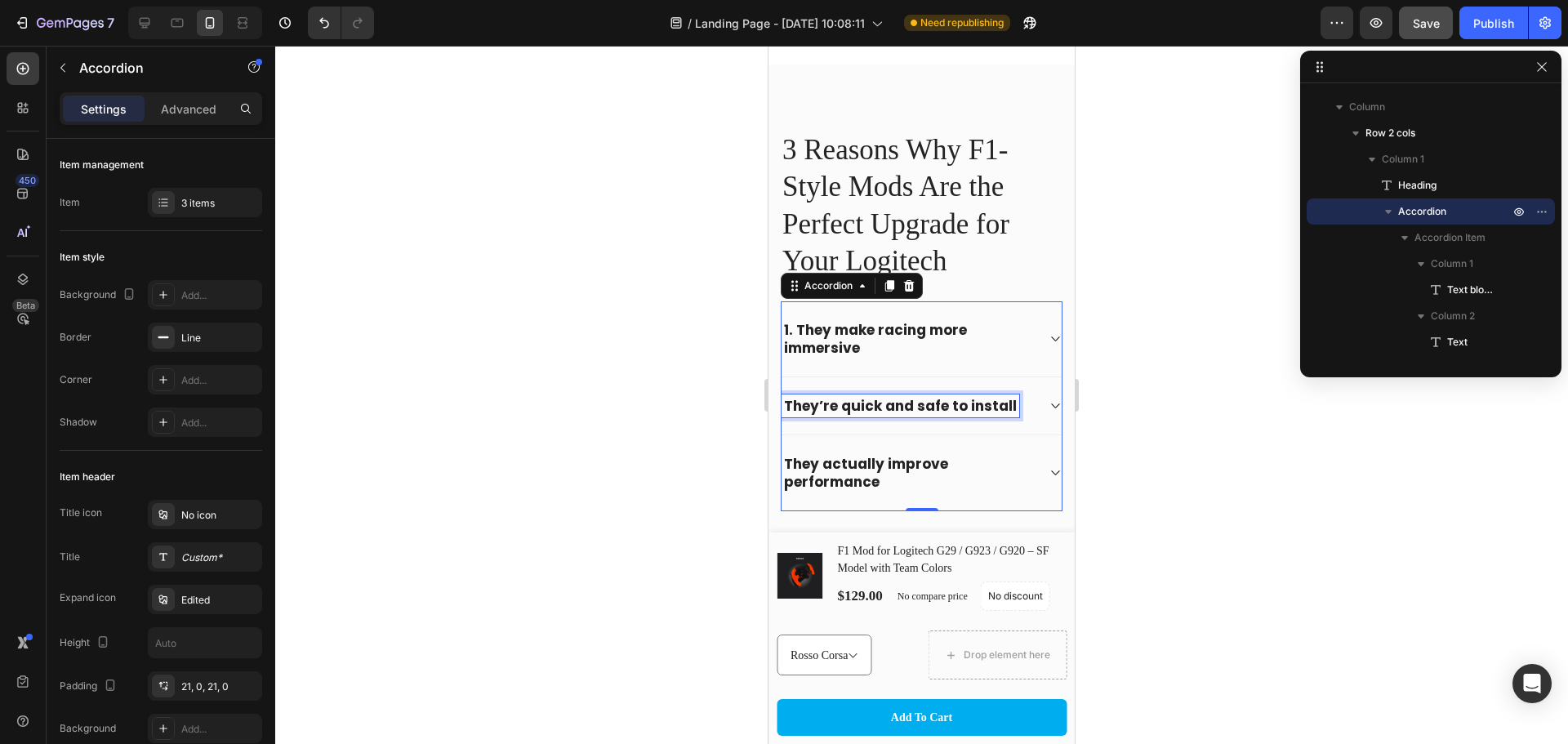
click at [792, 406] on strong "They’re quick and safe to install" at bounding box center [900, 406] width 233 height 20
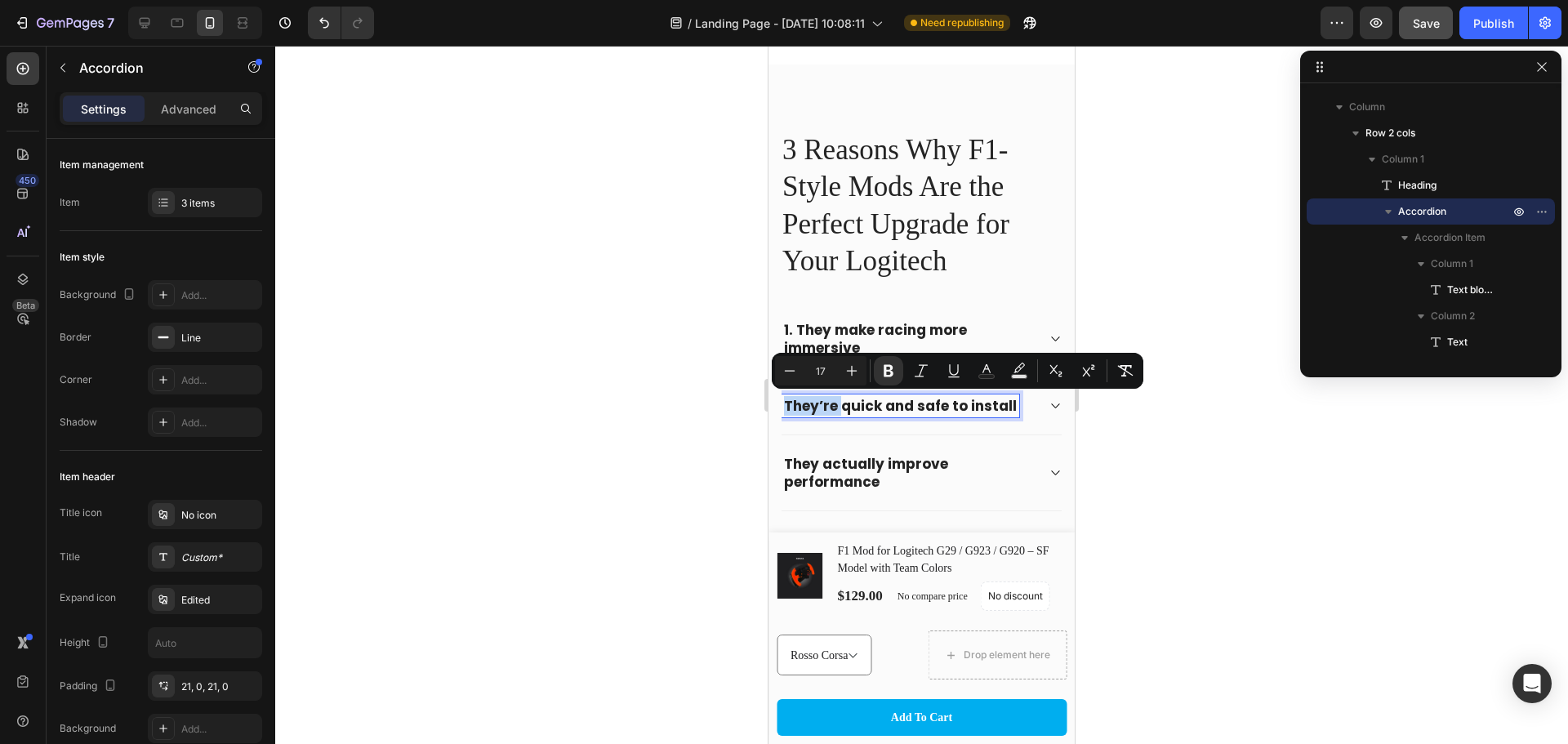
click at [786, 405] on strong "They’re quick and safe to install" at bounding box center [900, 406] width 233 height 20
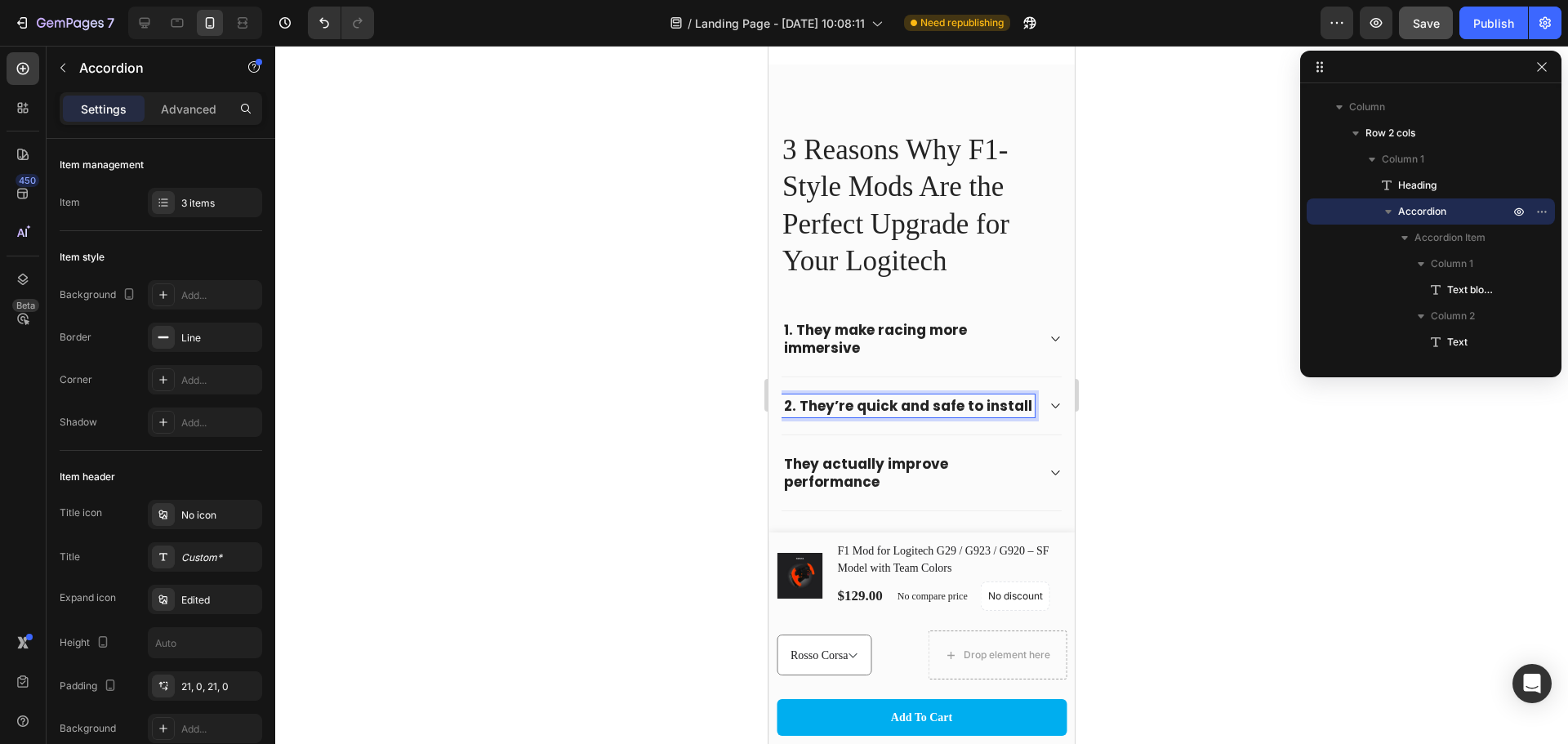
click at [792, 477] on strong "They actually improve performance" at bounding box center [866, 473] width 164 height 38
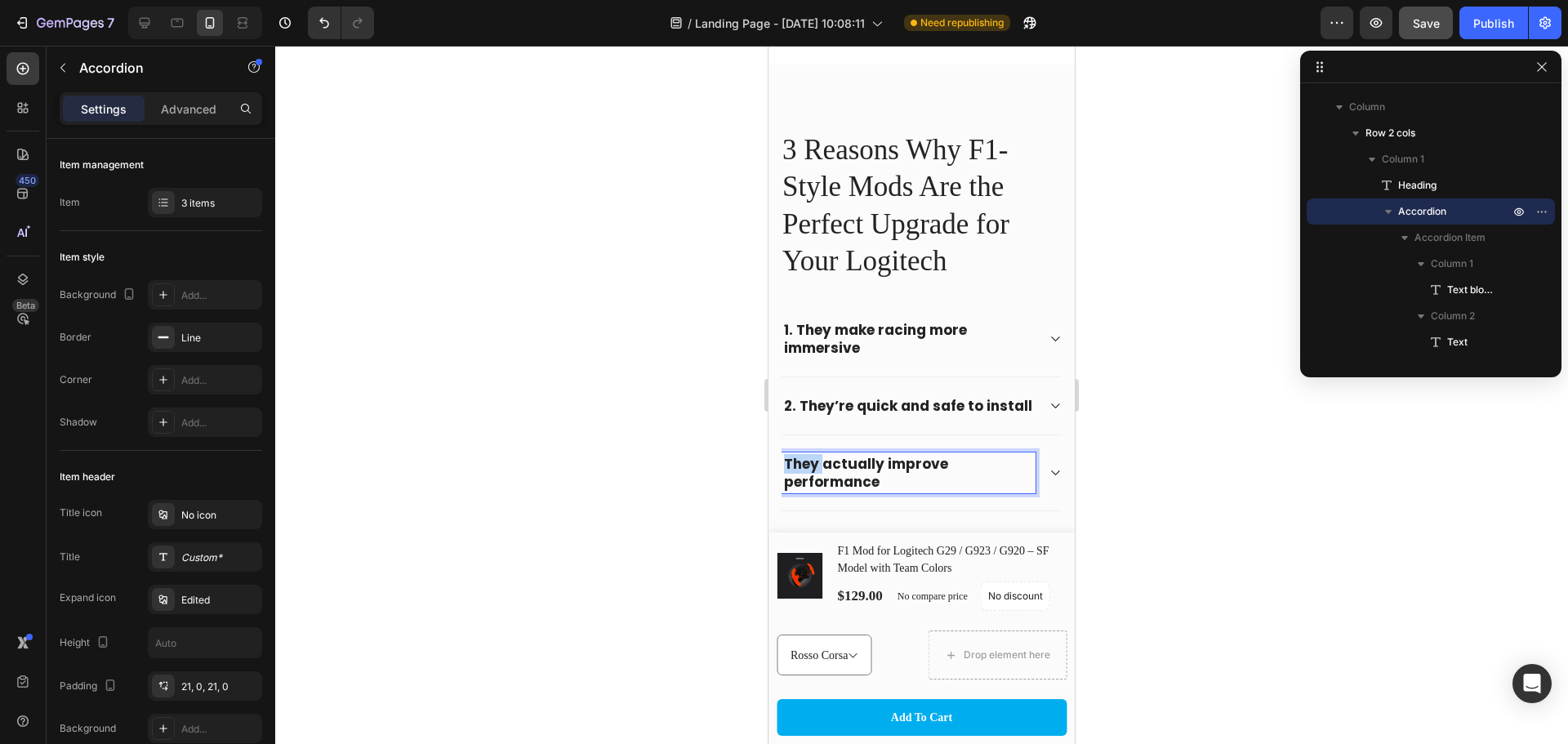
click at [792, 477] on strong "They actually improve performance" at bounding box center [866, 473] width 164 height 38
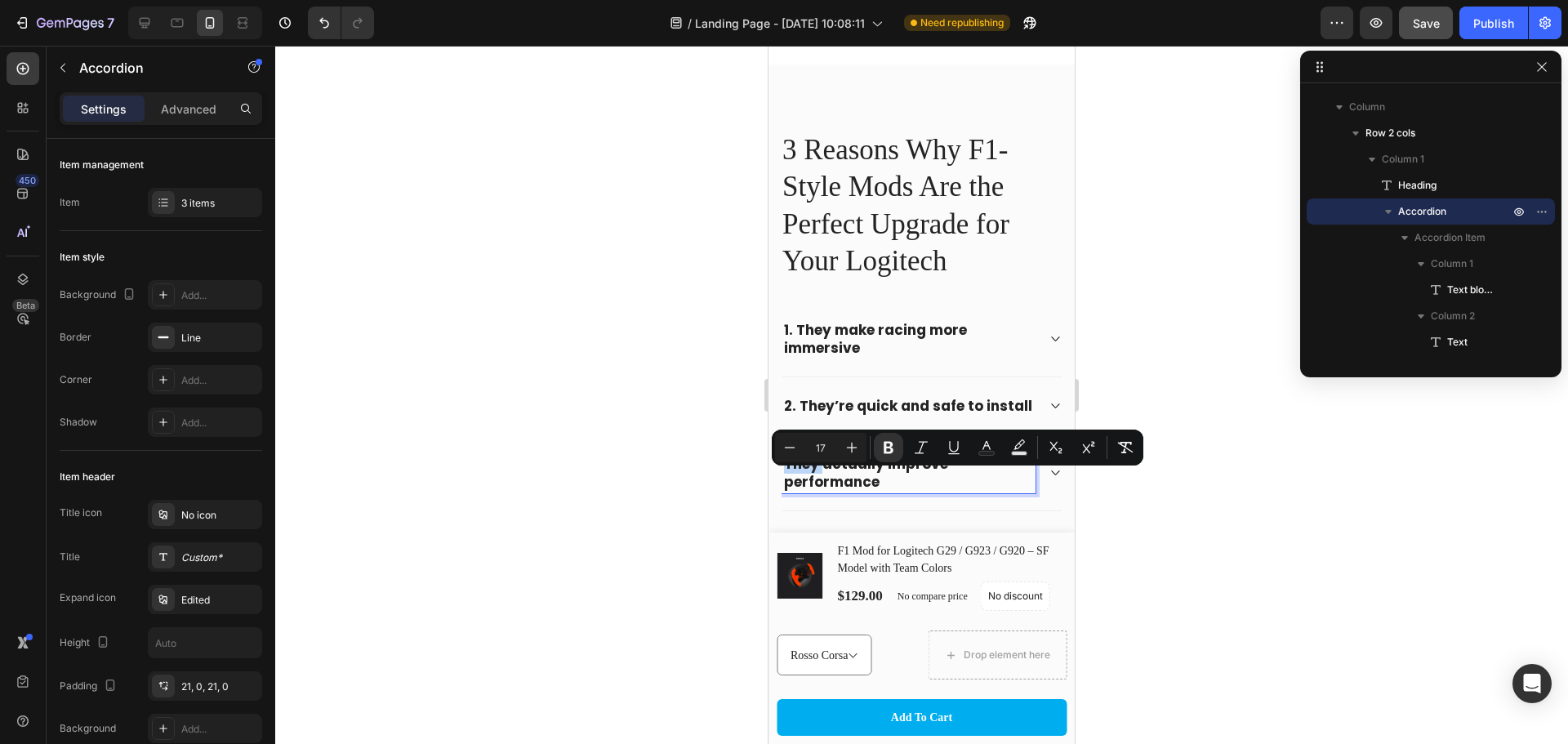
click at [787, 482] on strong "They actually improve performance" at bounding box center [866, 473] width 164 height 38
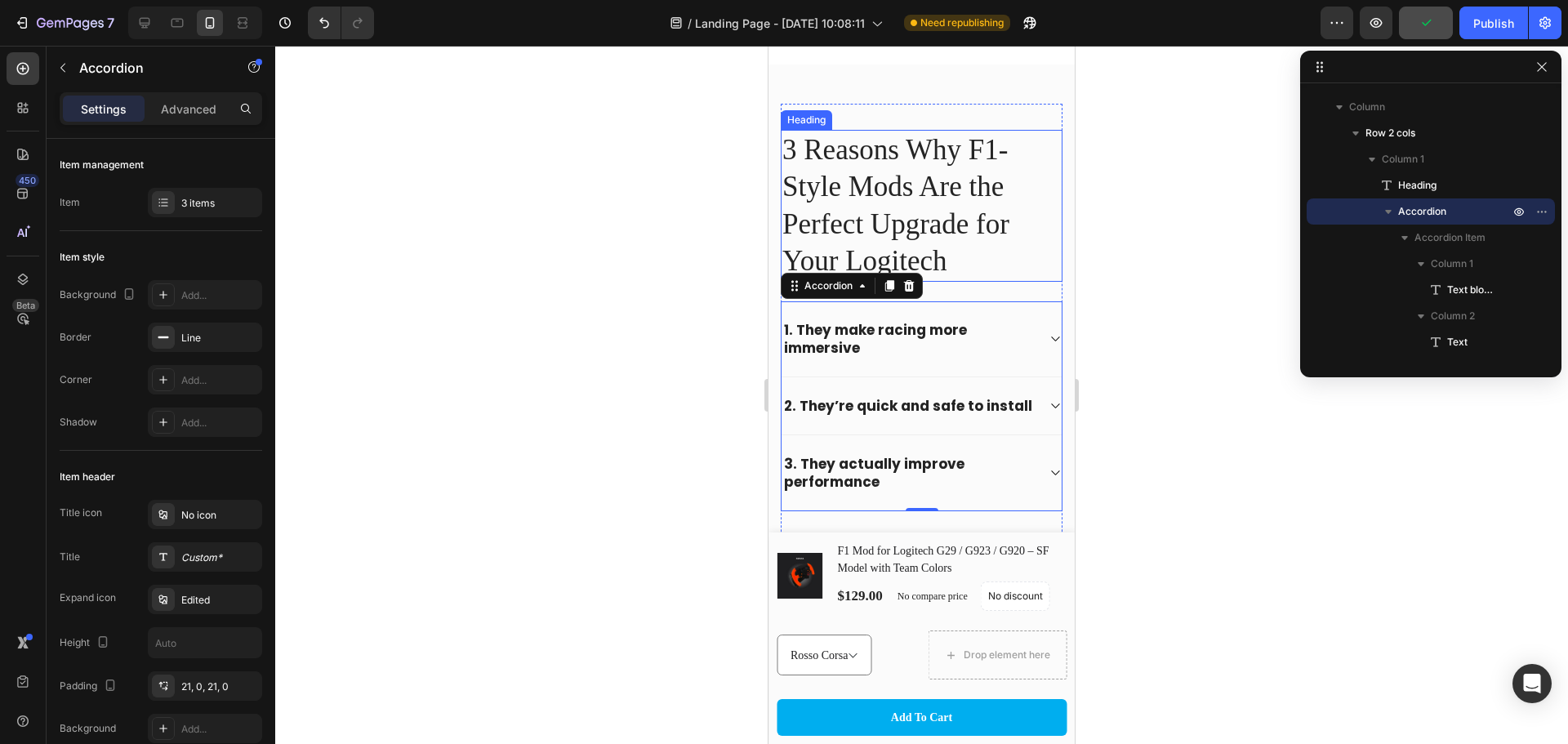
click at [975, 225] on h2 "3 Reasons Why F1-Style Mods Are the Perfect Upgrade for Your Logitech" at bounding box center [921, 205] width 281 height 152
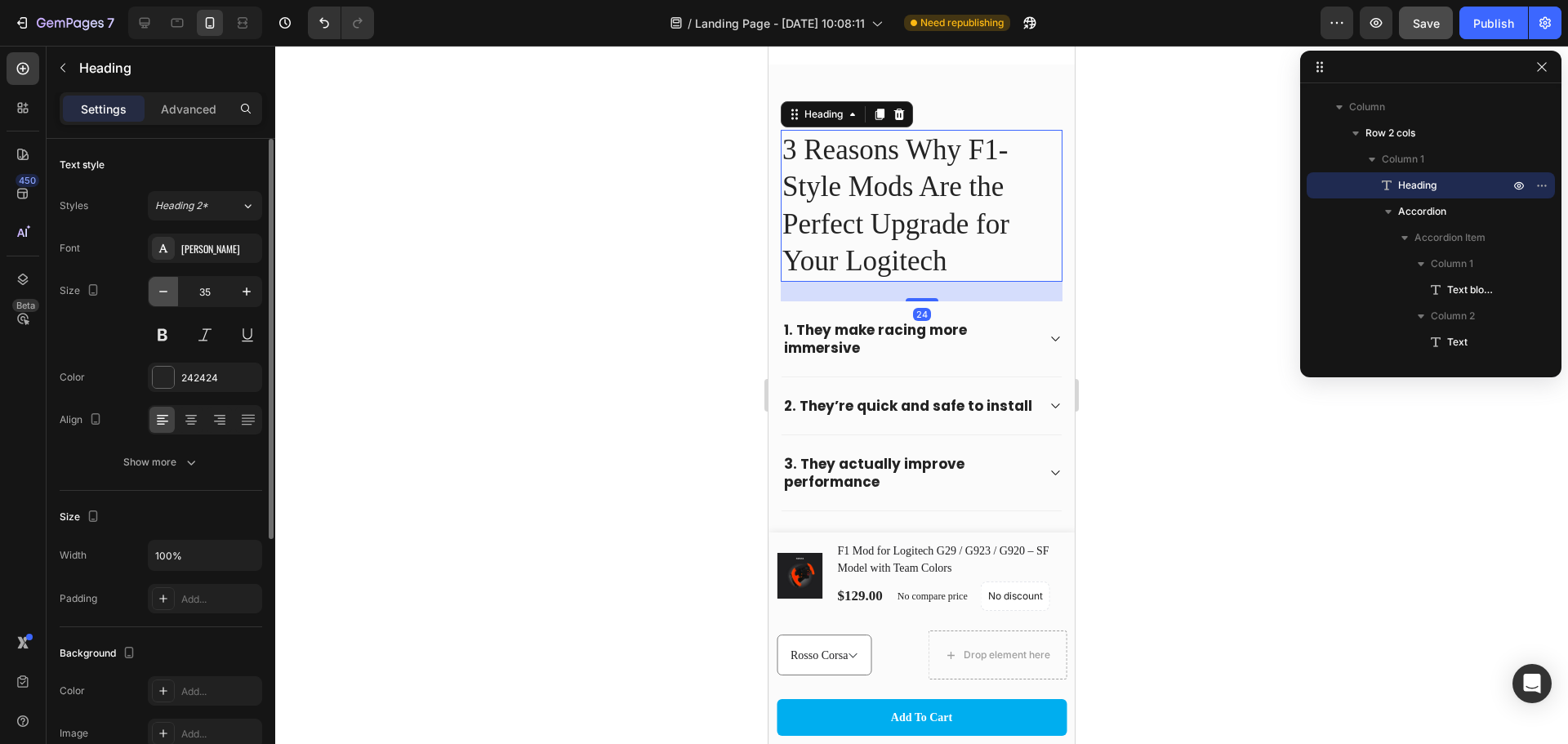
click at [166, 291] on icon "button" at bounding box center [163, 291] width 8 height 2
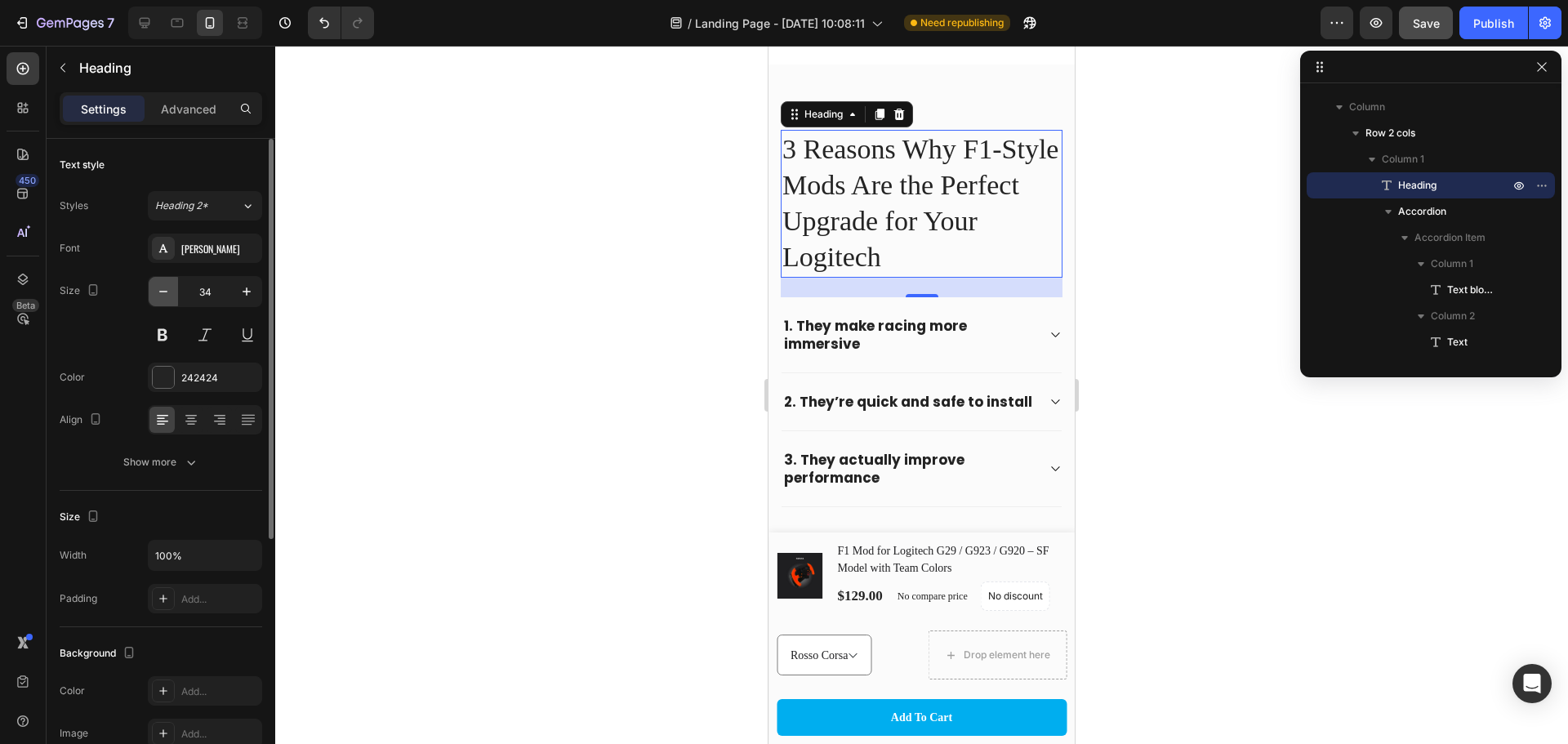
click at [166, 291] on icon "button" at bounding box center [163, 291] width 8 height 2
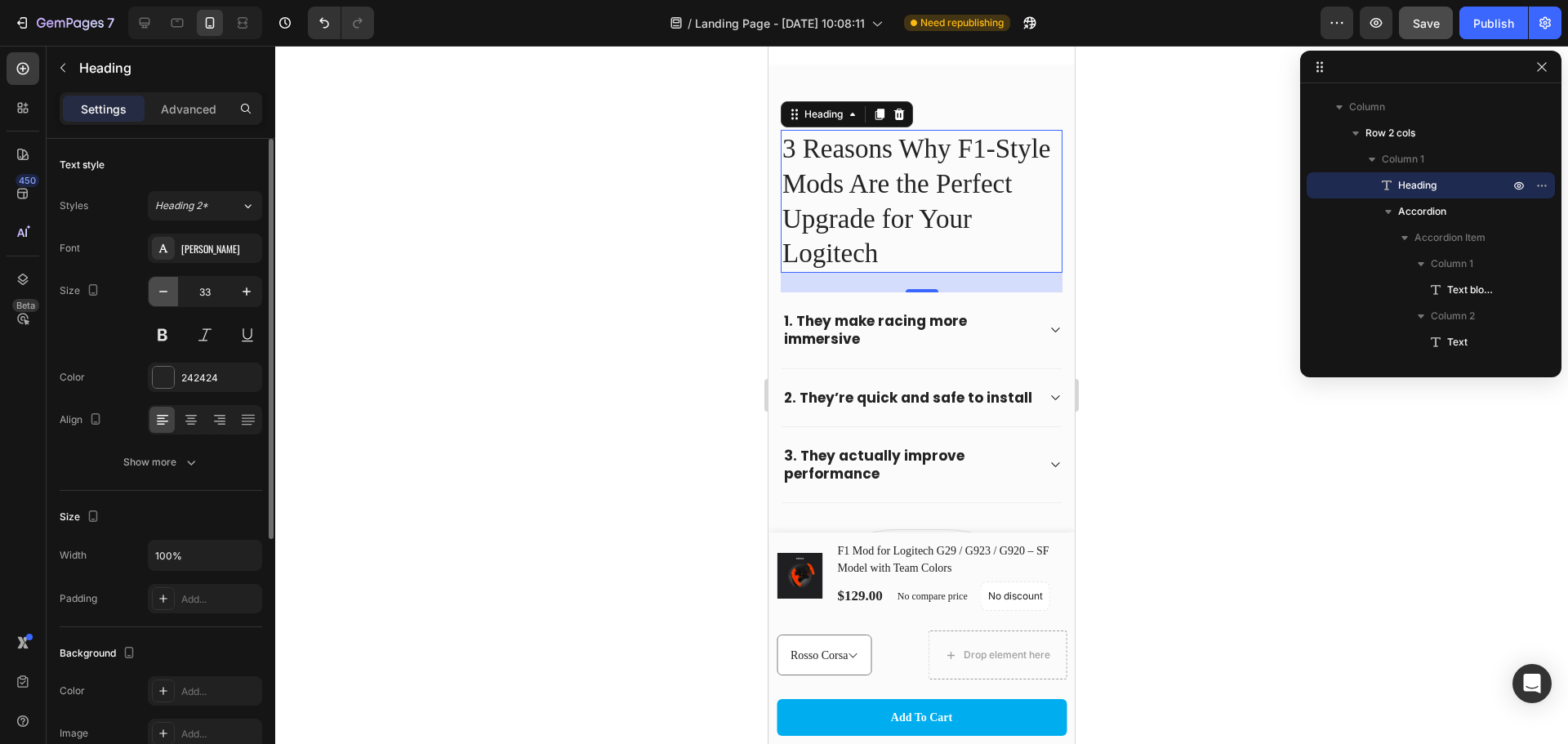
click at [166, 291] on icon "button" at bounding box center [163, 291] width 8 height 2
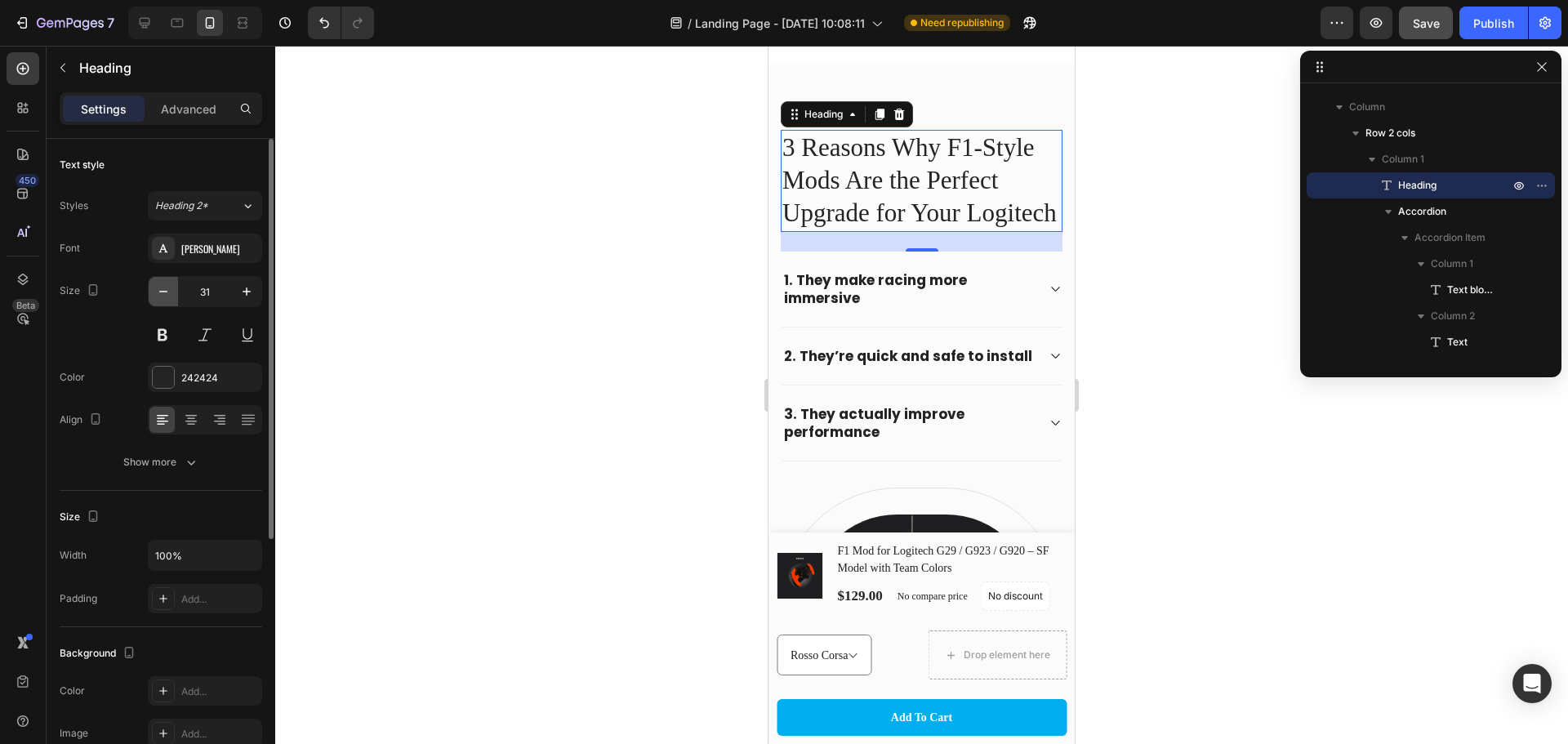
click at [166, 291] on icon "button" at bounding box center [163, 291] width 8 height 2
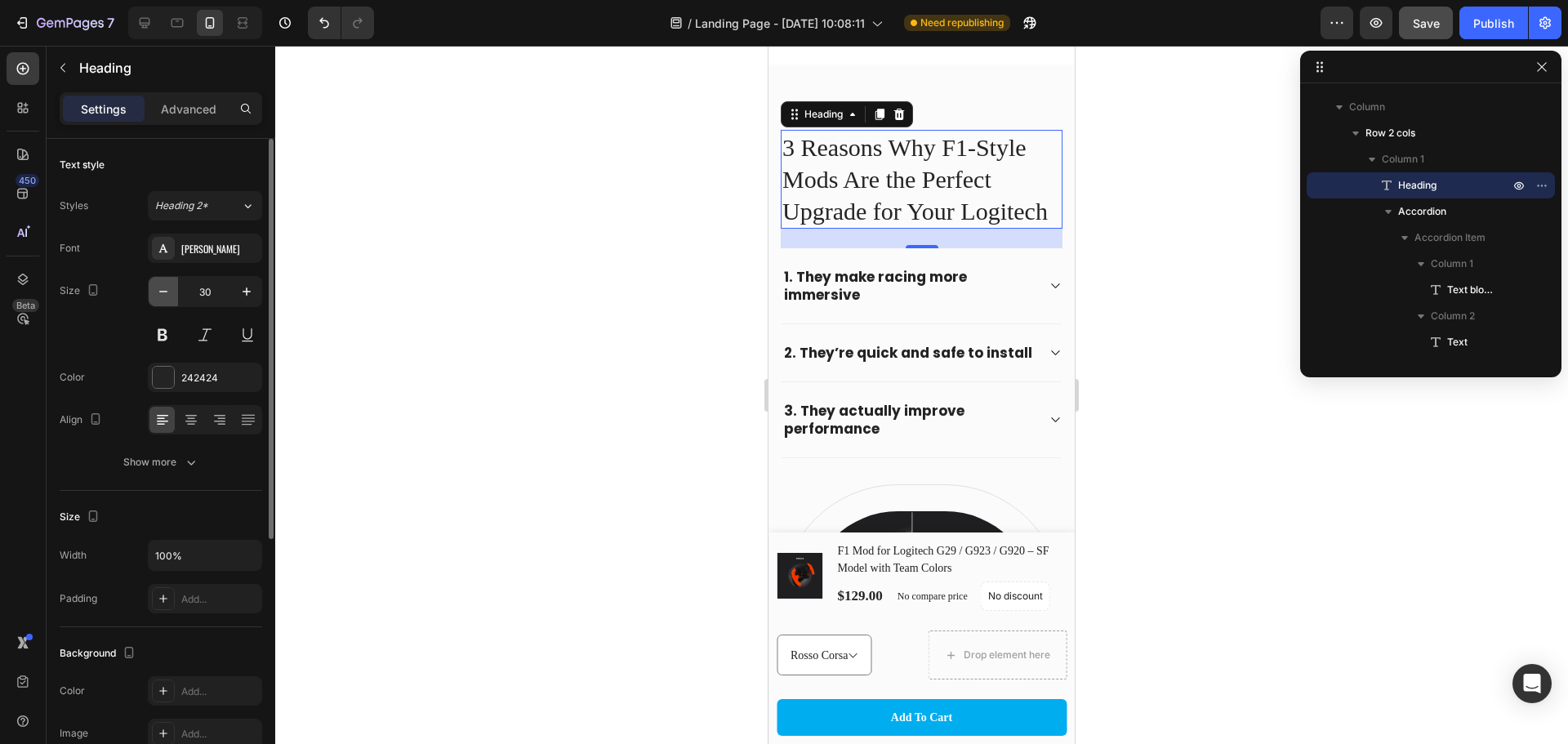
click at [166, 291] on icon "button" at bounding box center [163, 291] width 8 height 2
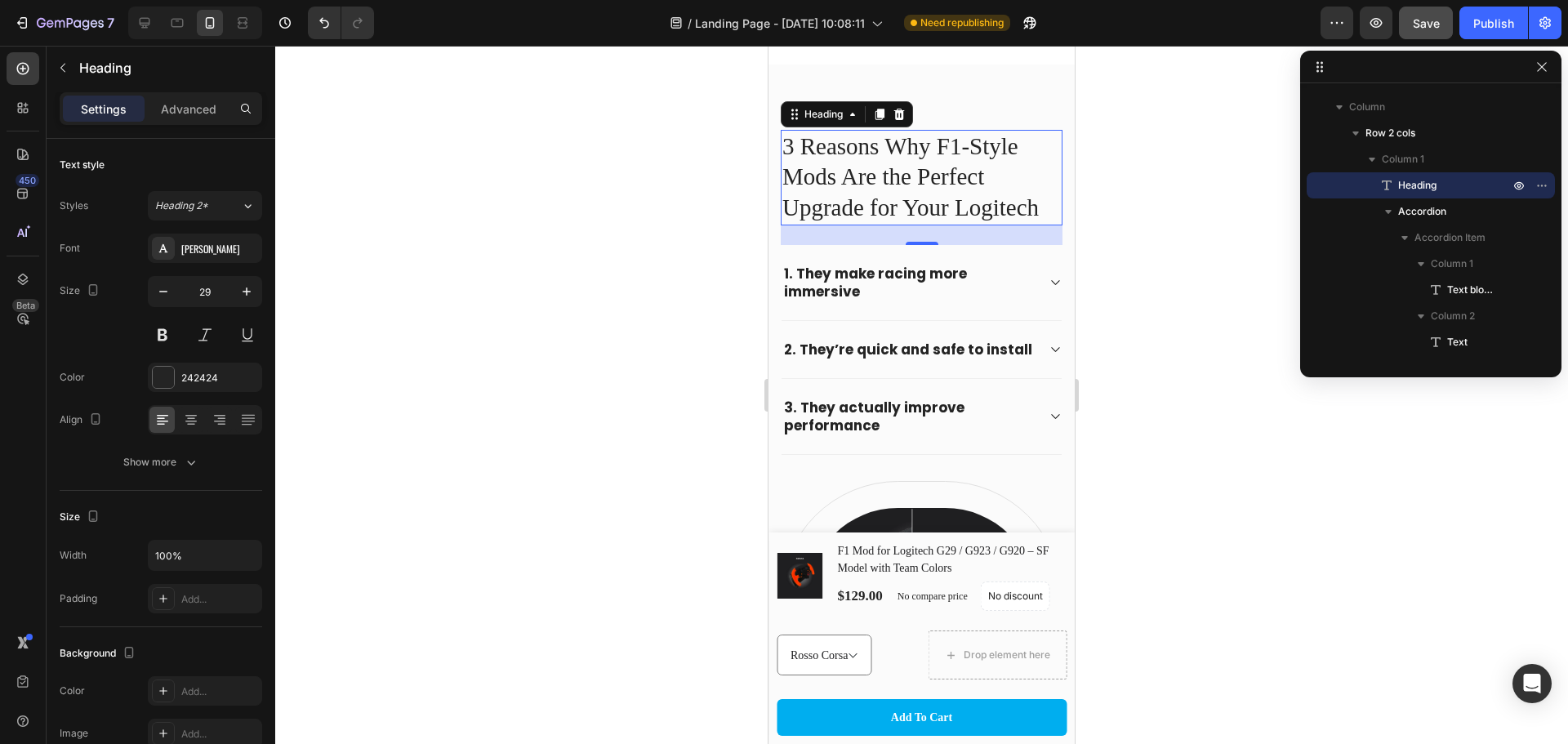
click at [958, 178] on h2 "3 Reasons Why F1-Style Mods Are the Perfect Upgrade for Your Logitech" at bounding box center [921, 177] width 281 height 96
click at [958, 178] on p "3 Reasons Why F1-Style Mods Are the Perfect Upgrade for Your Logitech" at bounding box center [922, 177] width 279 height 92
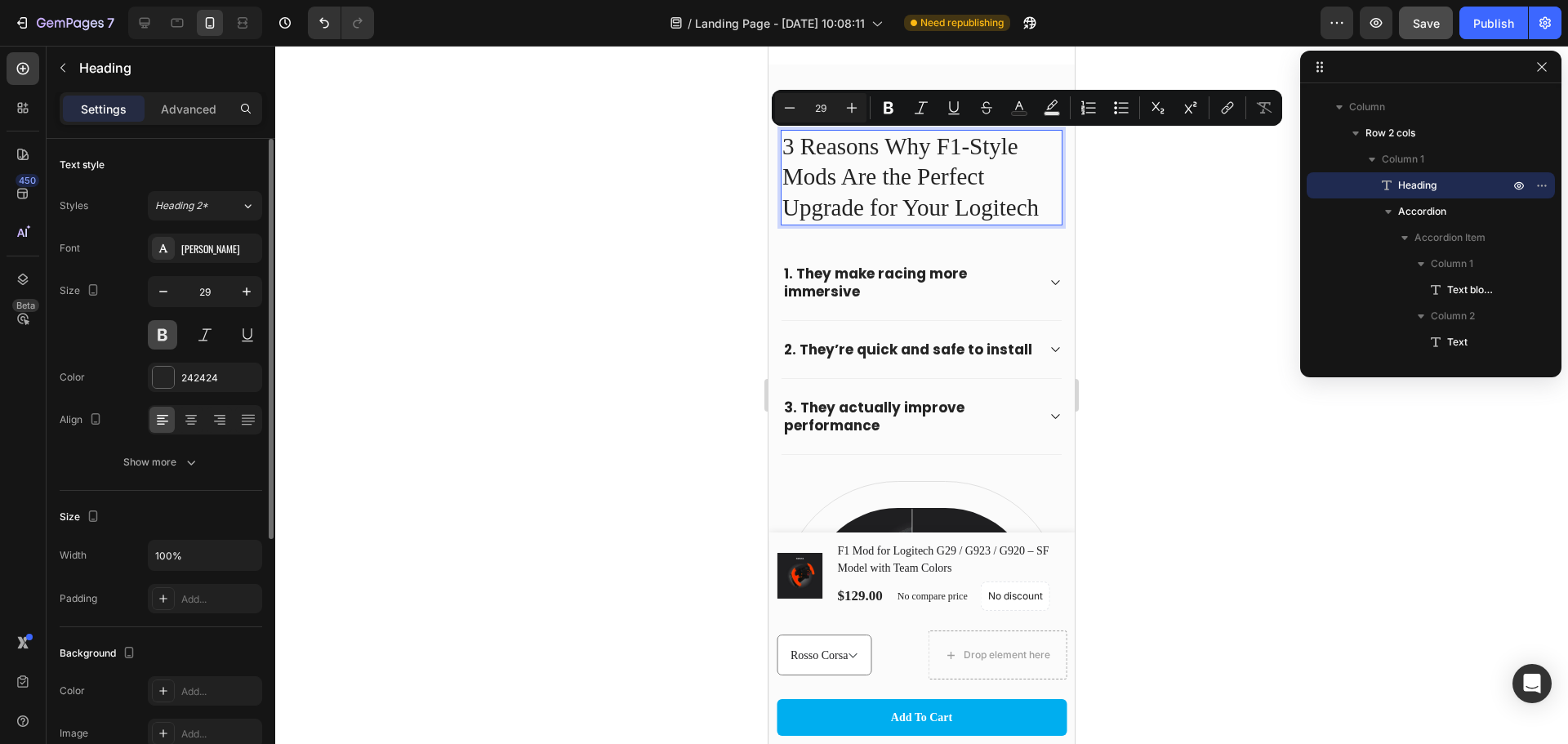
click at [158, 340] on button at bounding box center [163, 335] width 30 height 30
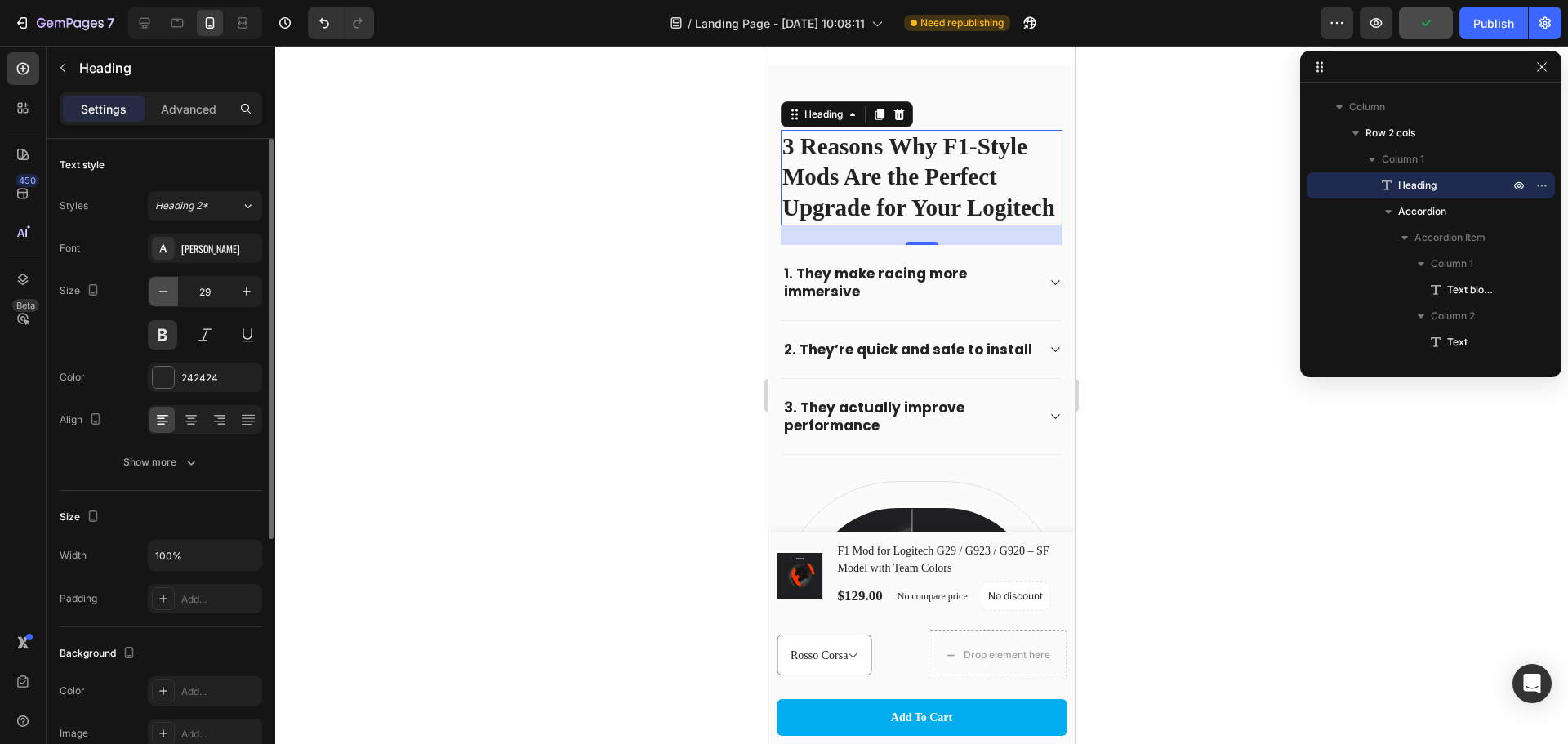
click at [171, 293] on icon "button" at bounding box center [163, 291] width 17 height 16
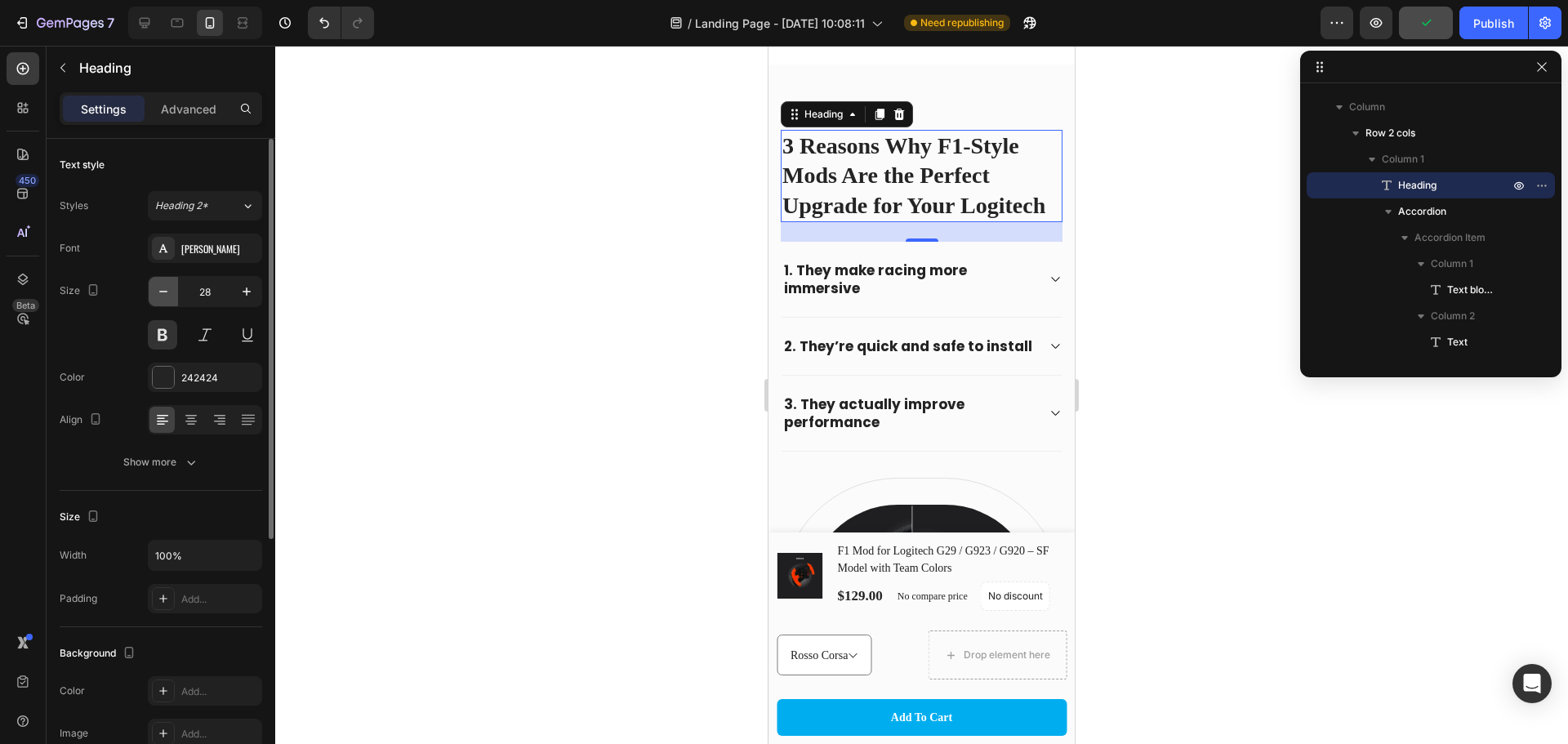
click at [159, 294] on icon "button" at bounding box center [163, 291] width 17 height 16
type input "27"
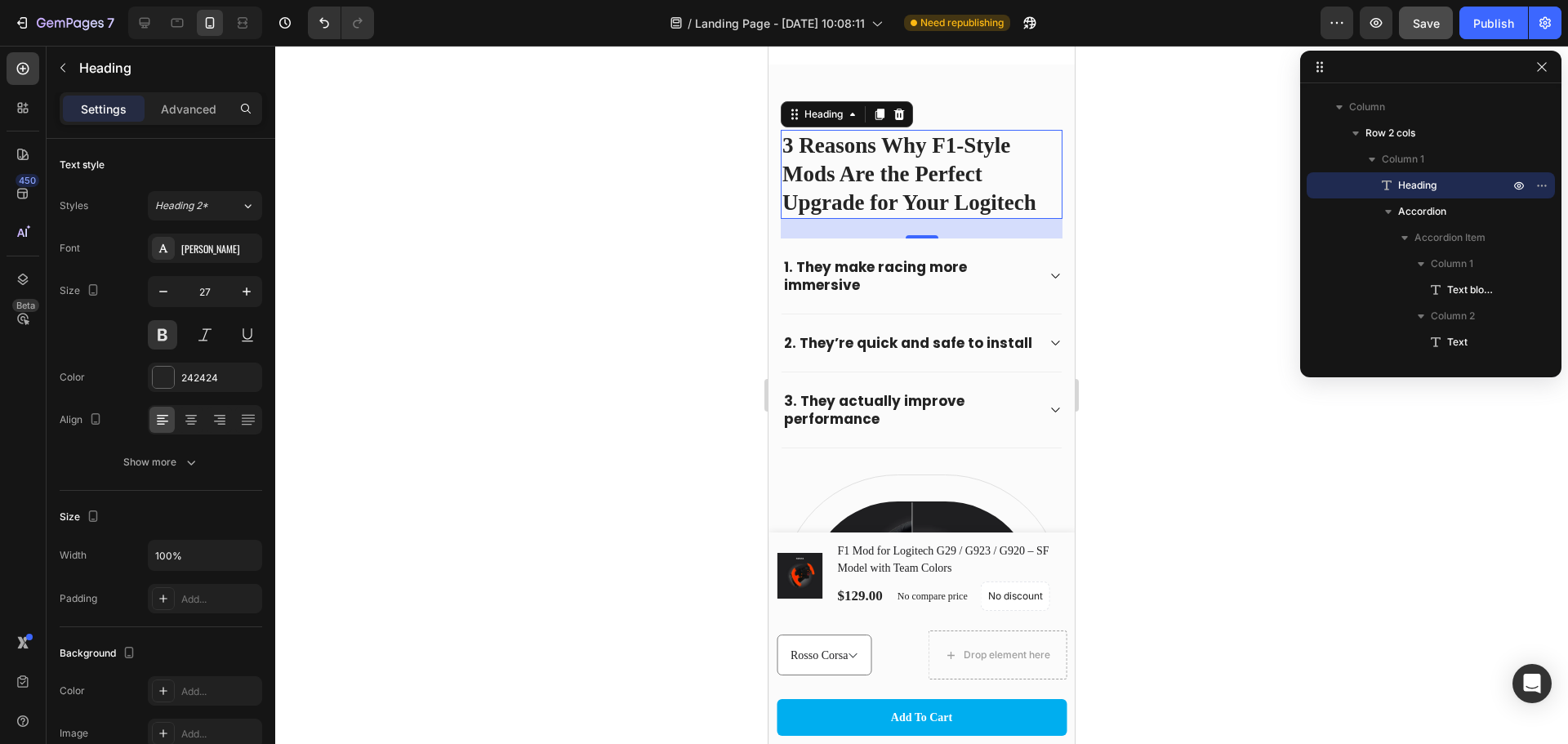
drag, startPoint x: 662, startPoint y: 290, endPoint x: 248, endPoint y: 234, distance: 417.8
click at [662, 290] on div at bounding box center [922, 394] width 1293 height 698
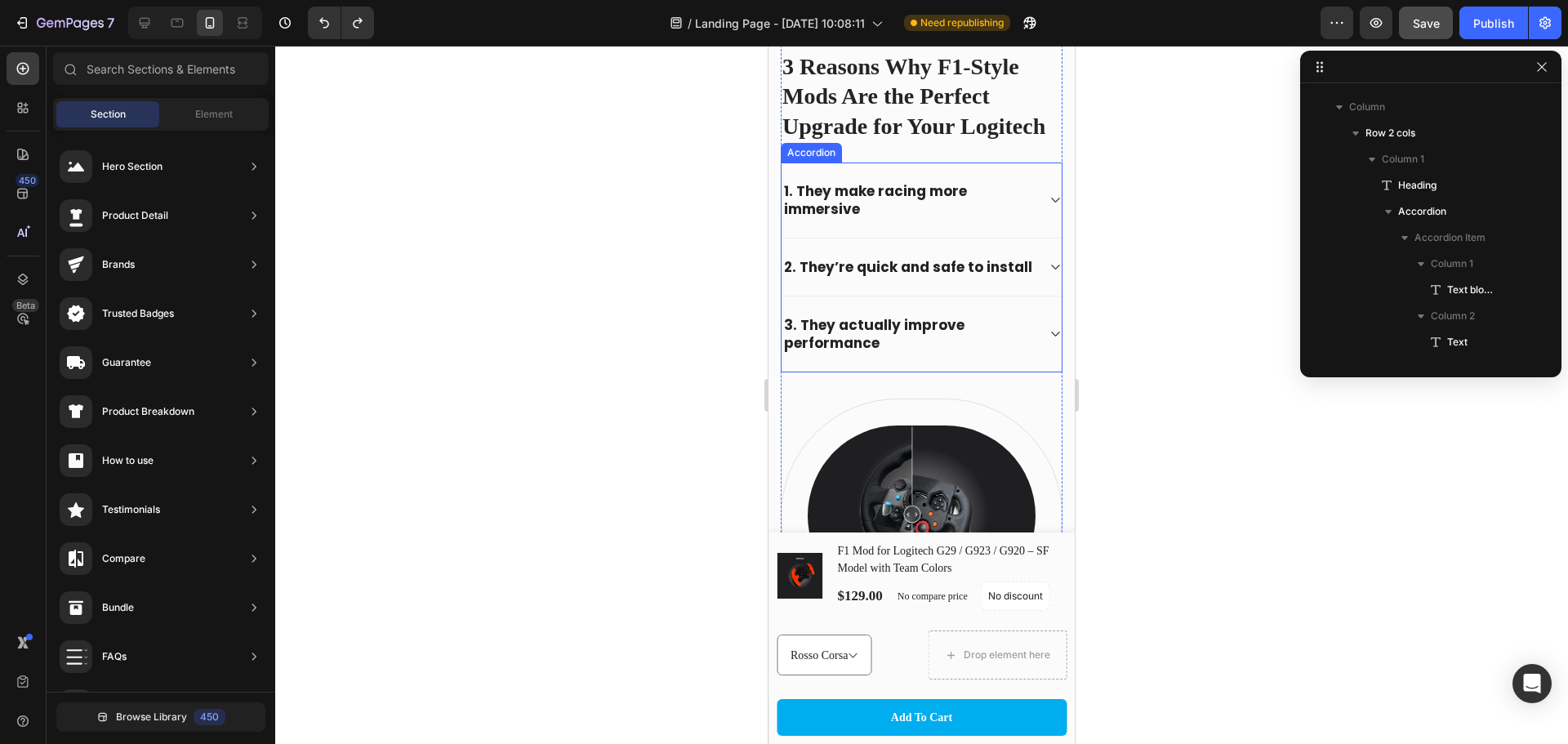
scroll to position [381, 0]
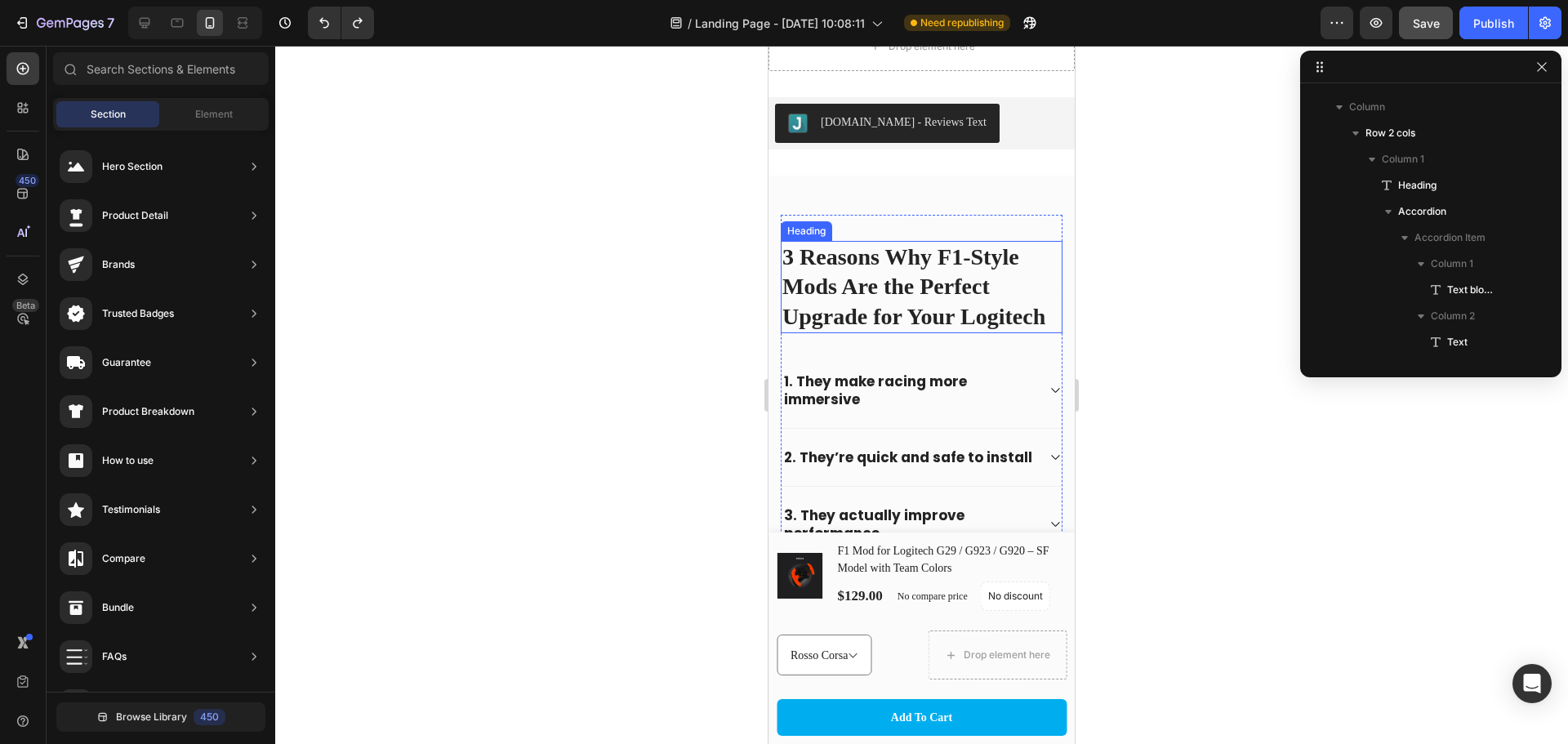
click at [811, 332] on p "3 Reasons Why F1-Style Mods Are the Perfect Upgrade for Your Logitech" at bounding box center [922, 287] width 279 height 89
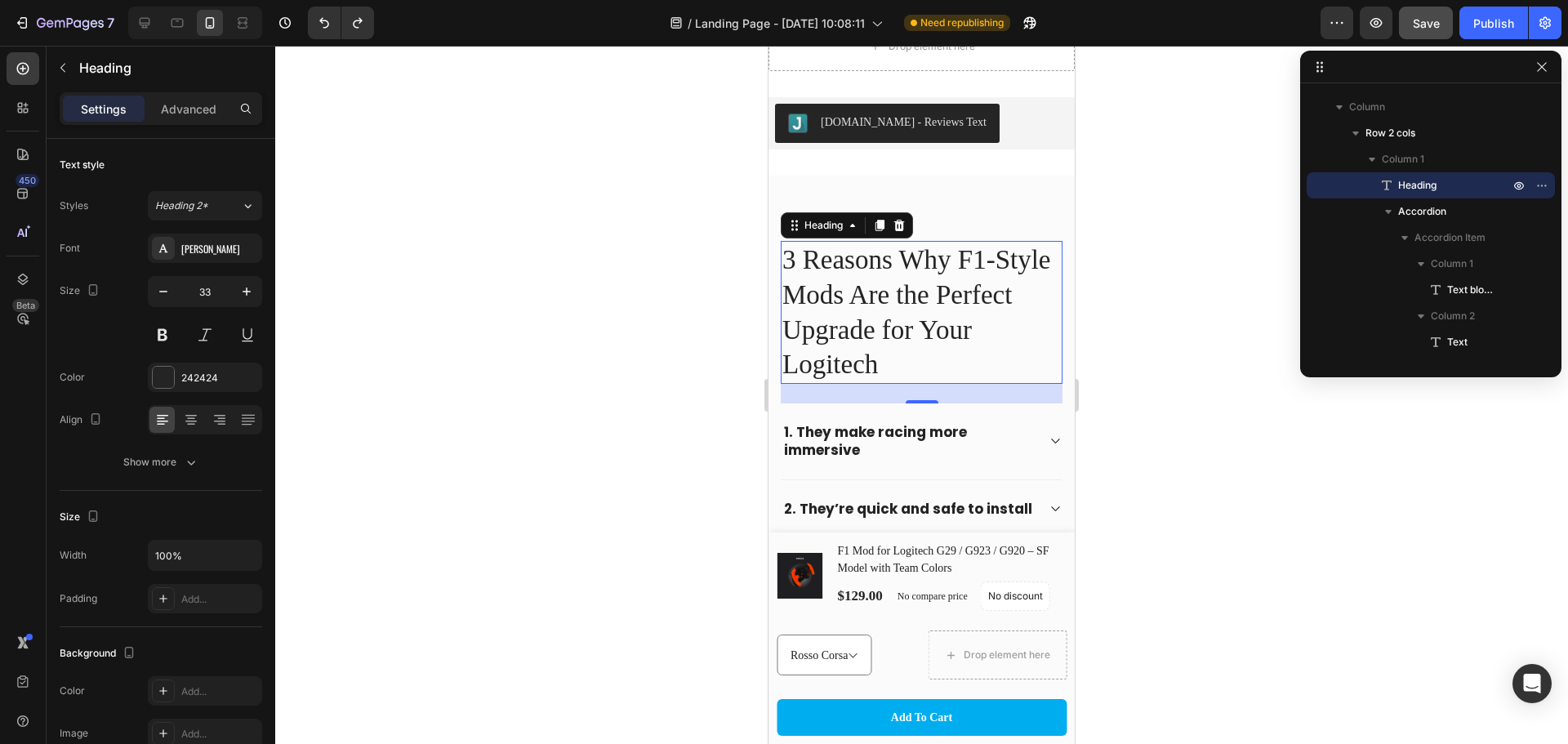
type input "34"
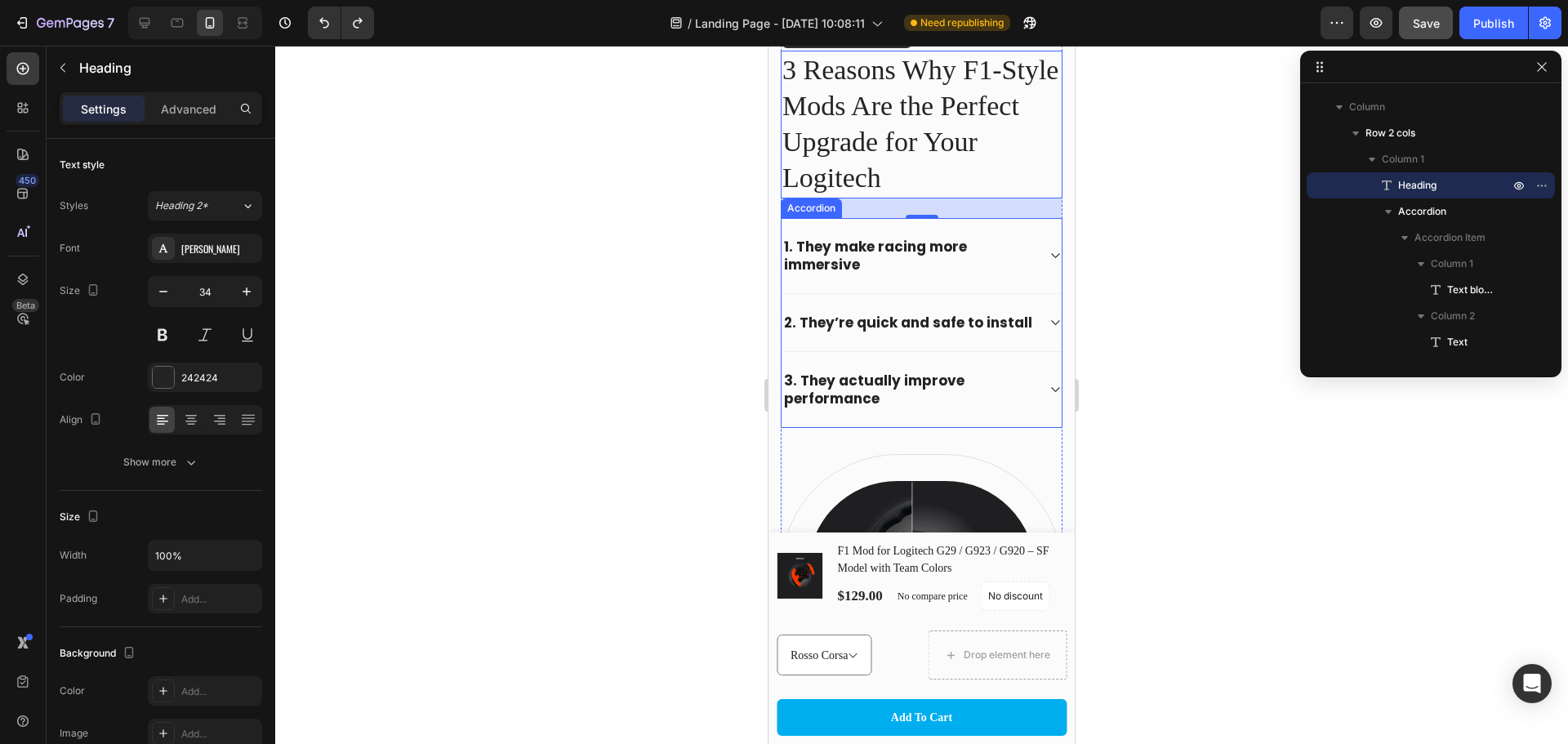
click at [857, 254] on strong "1. They make racing more immersive" at bounding box center [876, 256] width 183 height 38
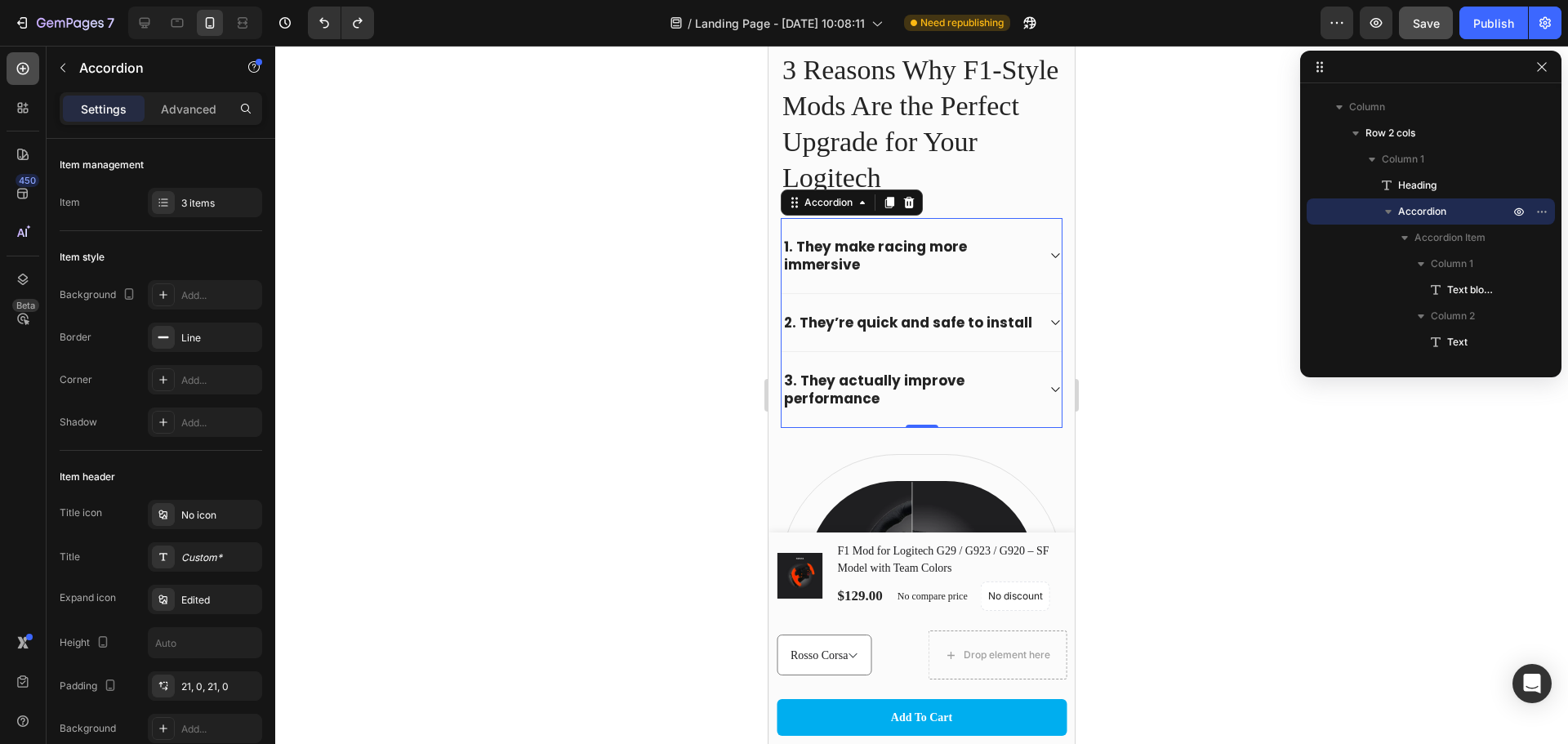
click at [17, 71] on icon at bounding box center [23, 68] width 17 height 16
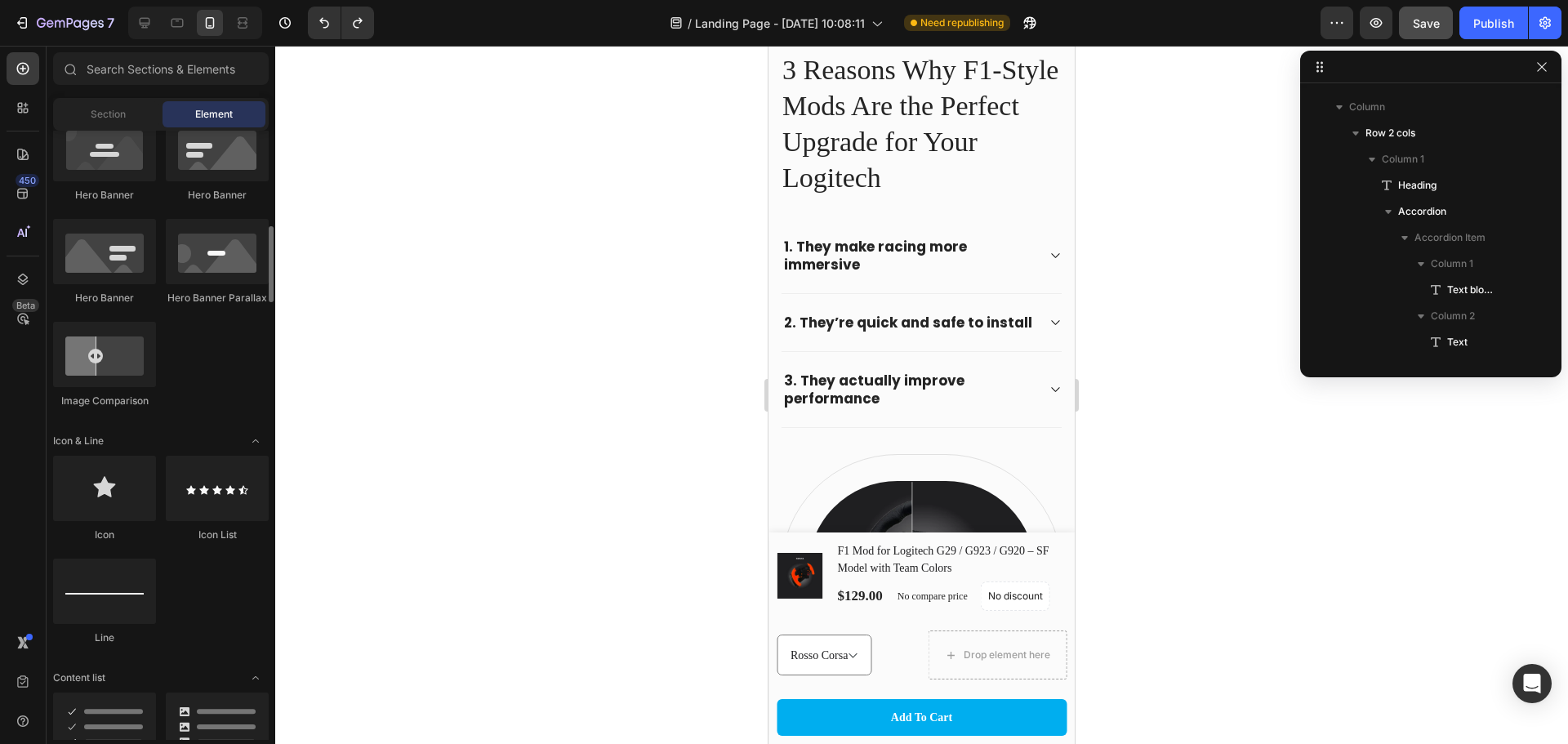
scroll to position [951, 0]
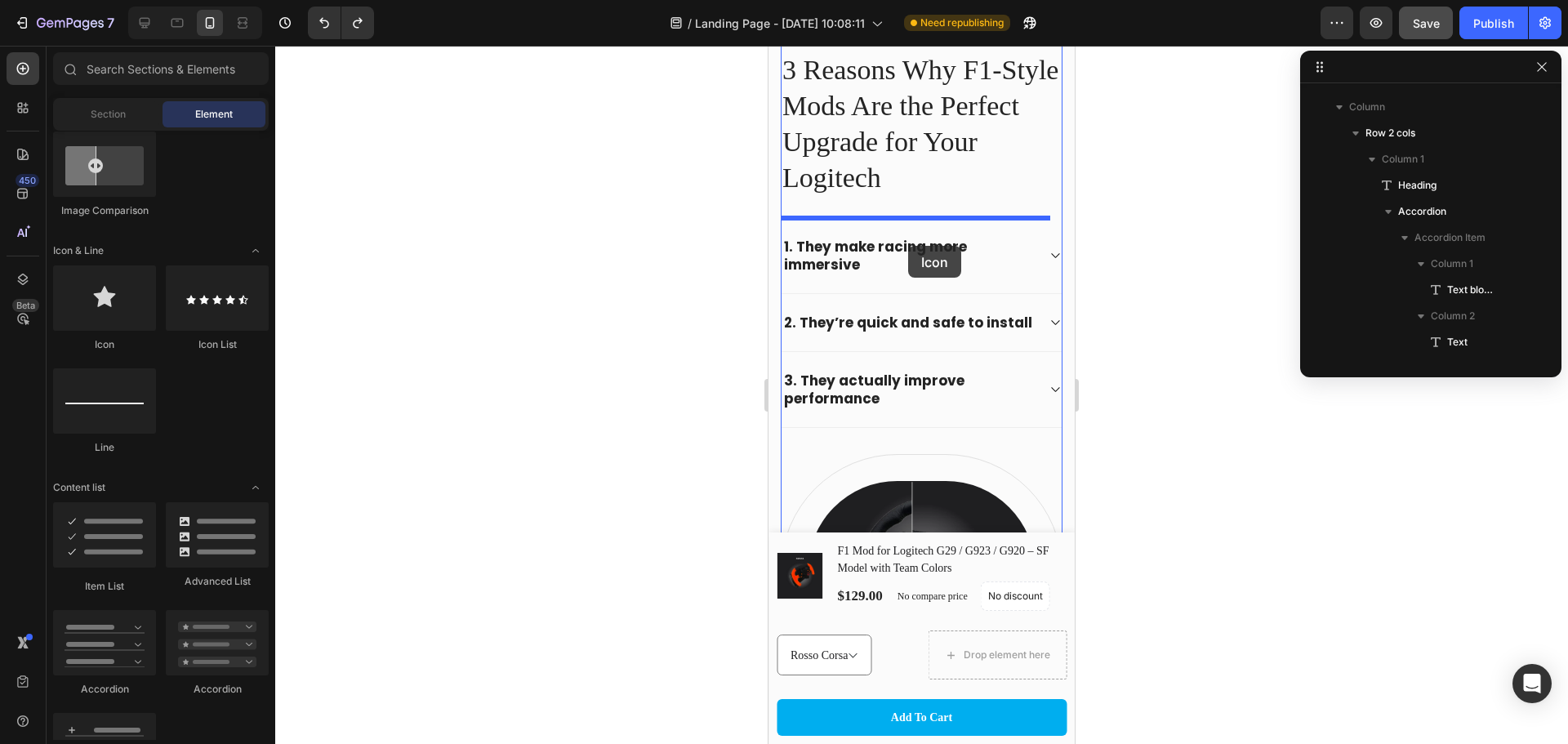
drag, startPoint x: 868, startPoint y: 351, endPoint x: 909, endPoint y: 246, distance: 112.7
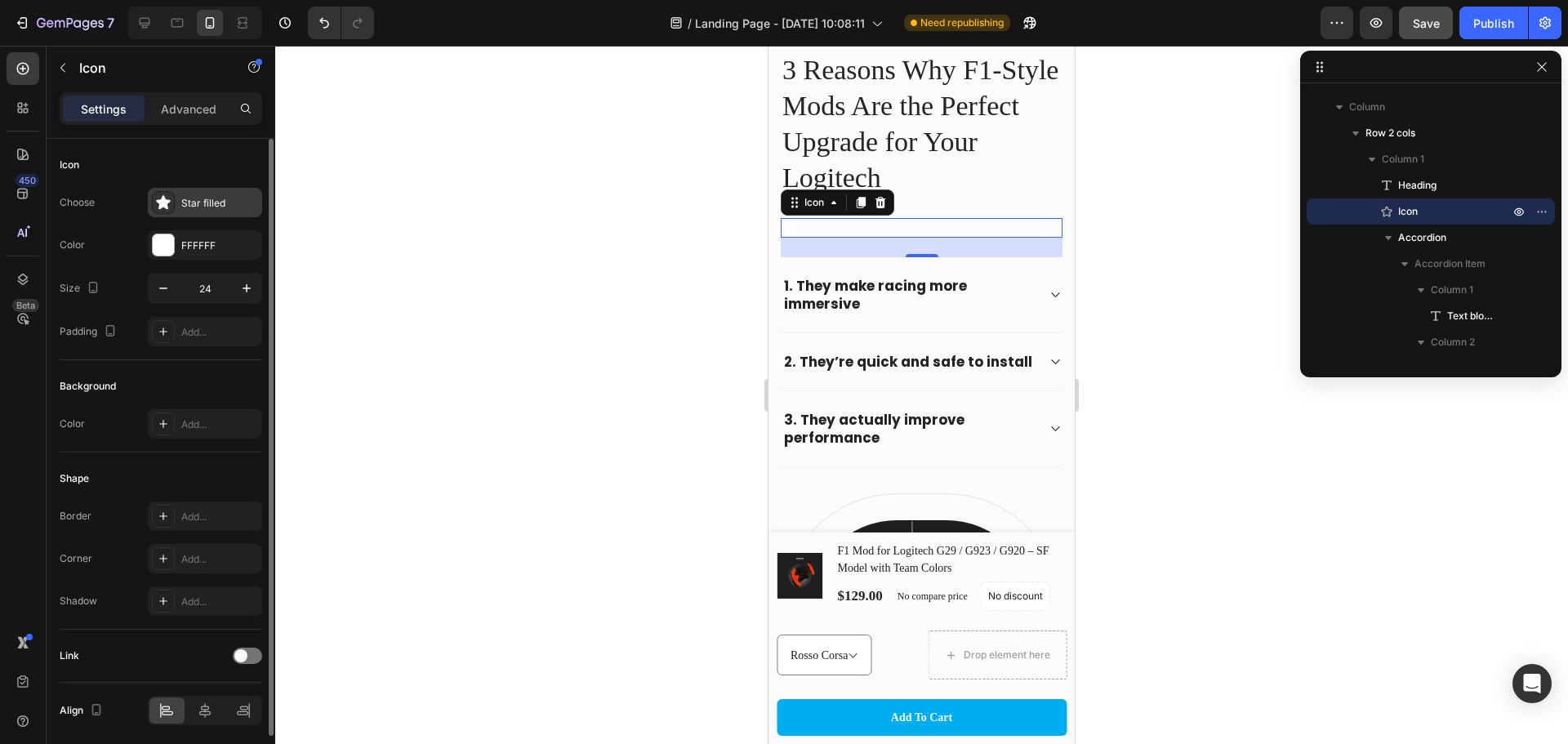
click at [198, 205] on div "Star filled" at bounding box center [220, 204] width 77 height 15
click at [148, 244] on div "FFFFFF" at bounding box center [205, 245] width 115 height 30
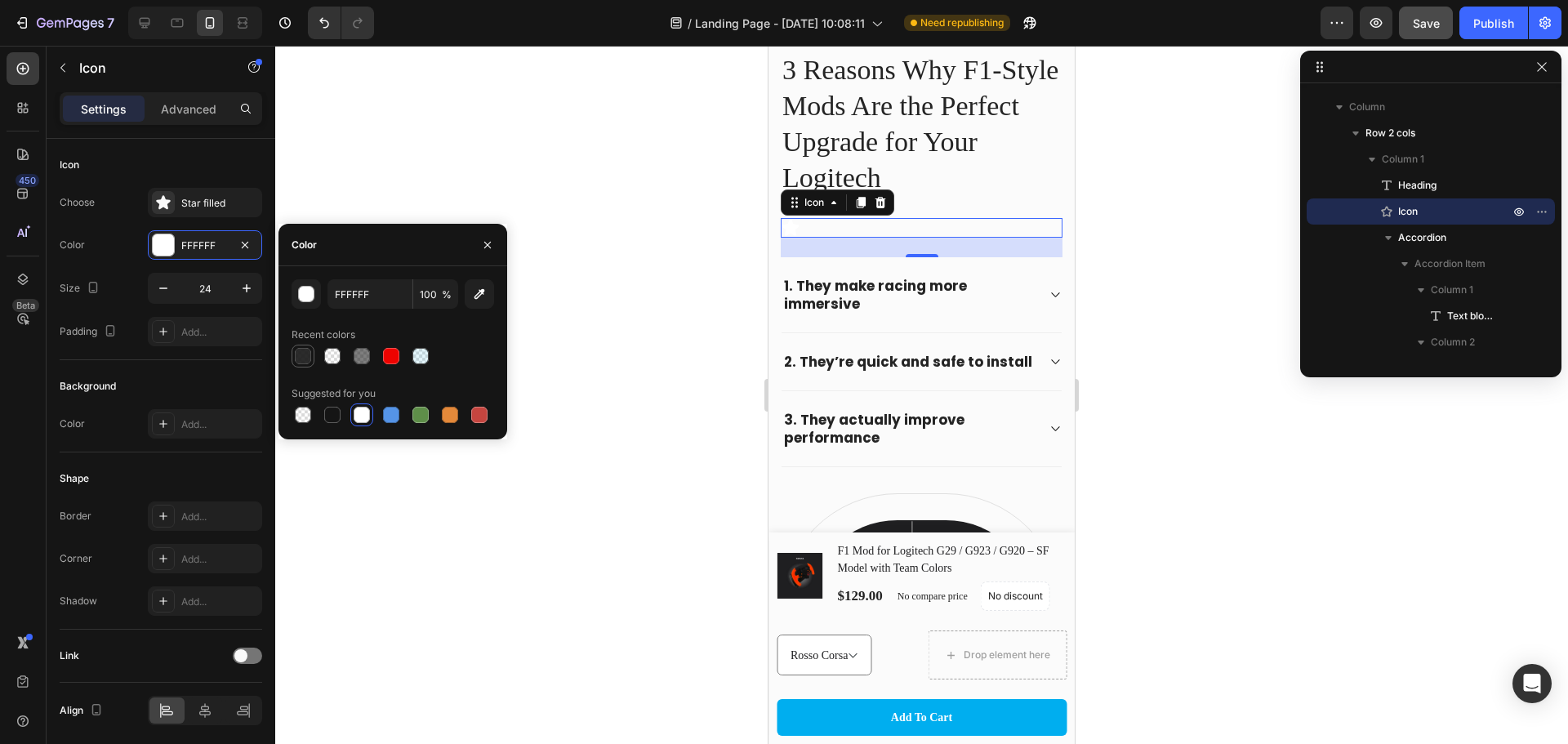
click at [309, 355] on div at bounding box center [303, 356] width 17 height 16
type input "151515"
type input "90"
click at [886, 207] on icon at bounding box center [881, 203] width 13 height 13
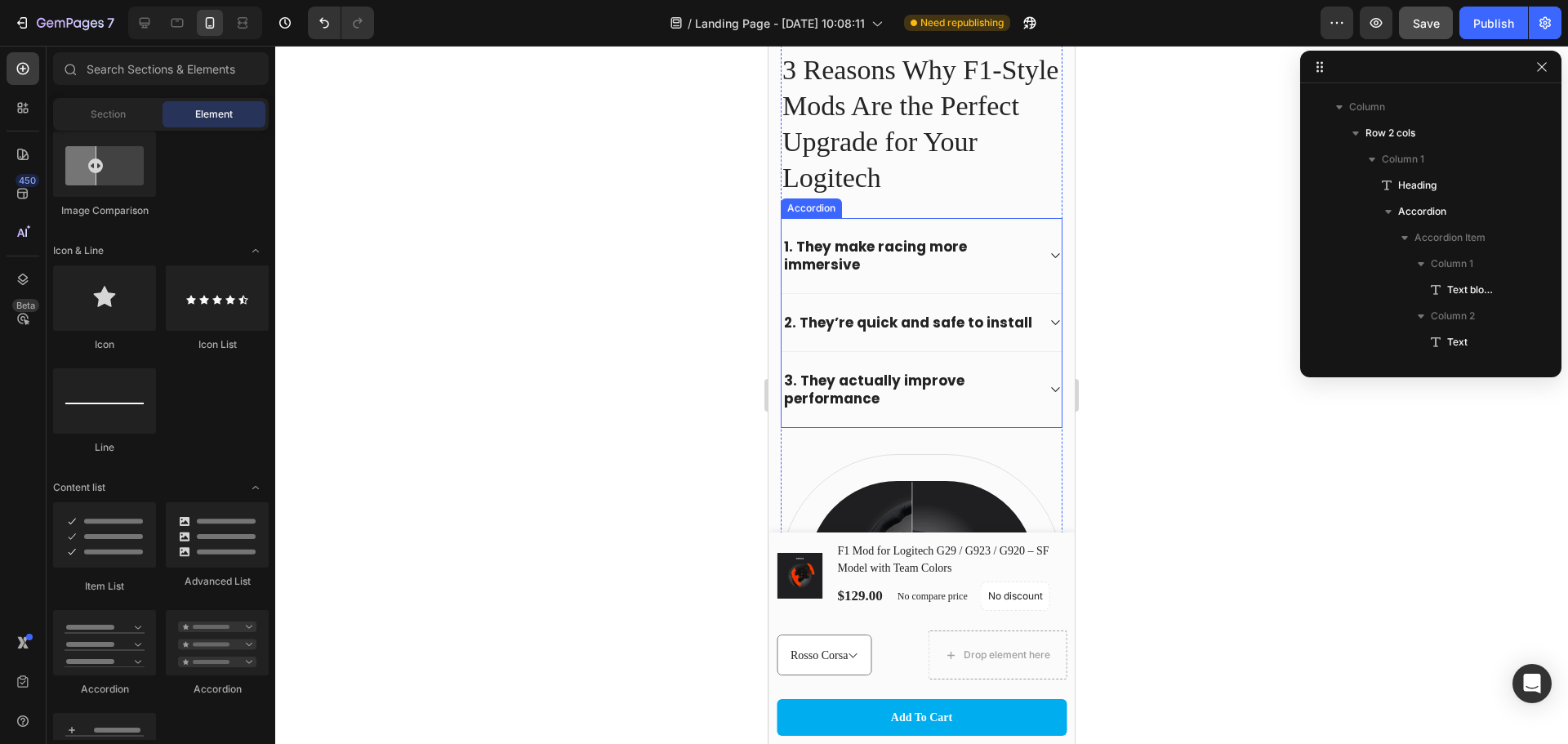
click at [903, 253] on strong "1. They make racing more immersive" at bounding box center [876, 256] width 183 height 38
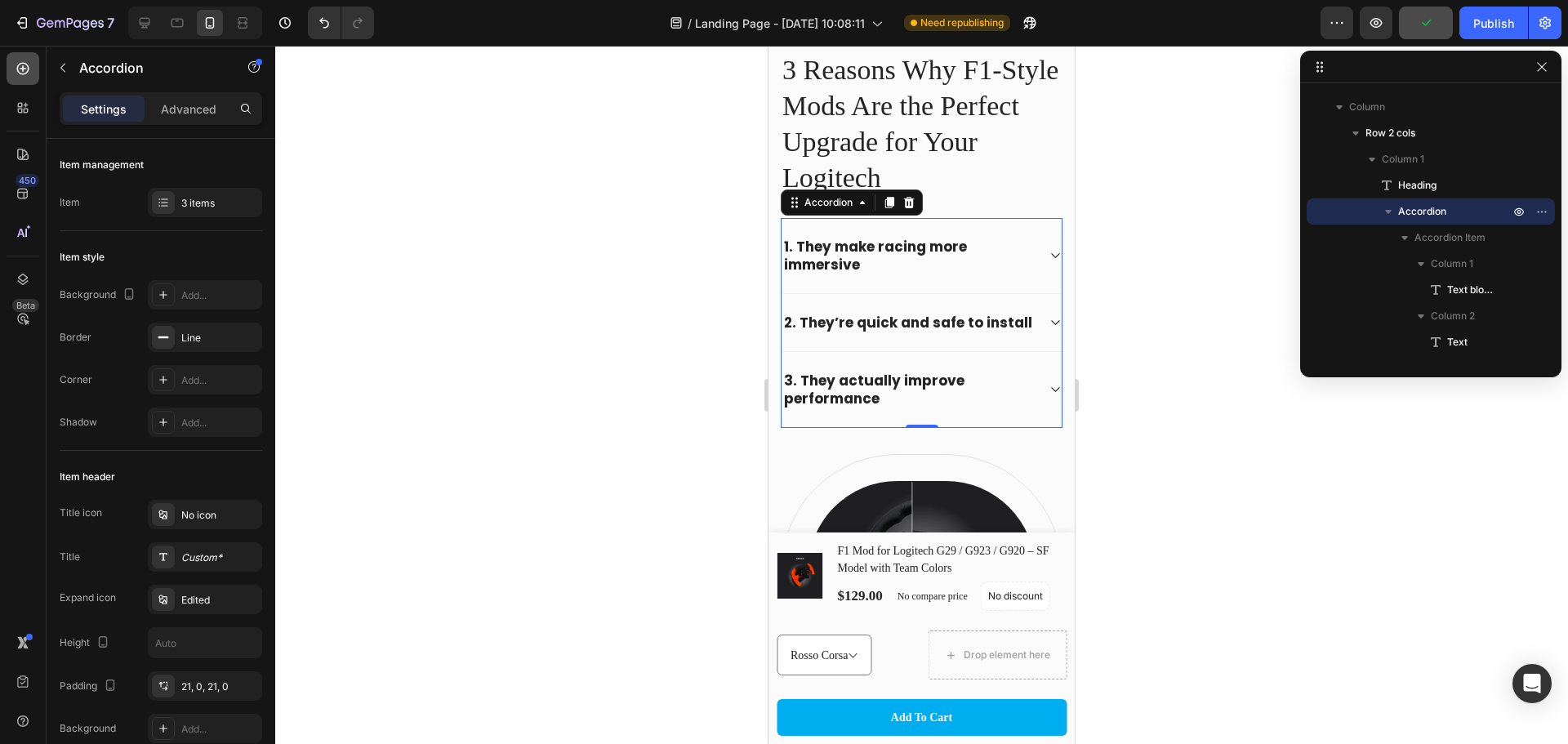
click at [20, 78] on div at bounding box center [23, 68] width 33 height 33
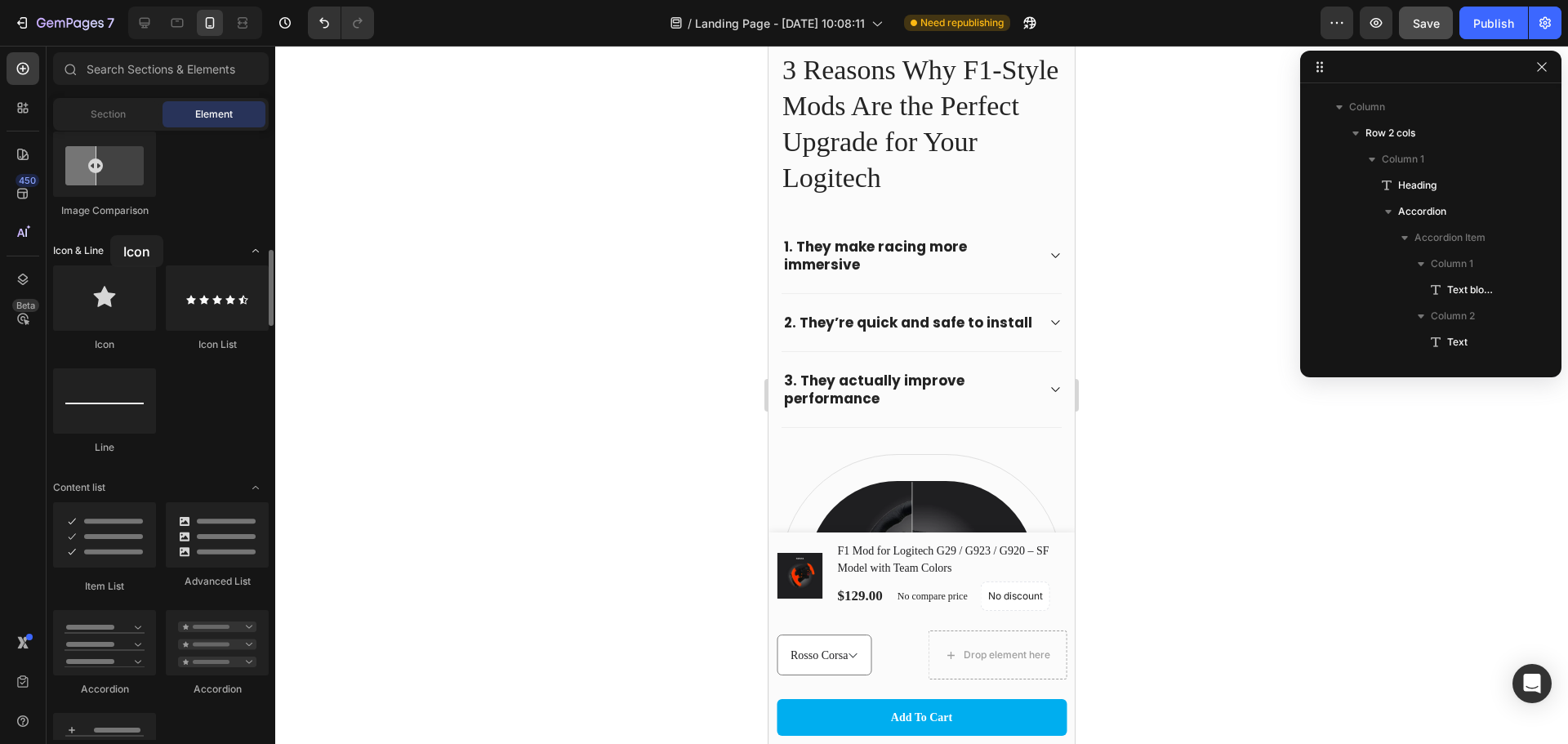
drag, startPoint x: 116, startPoint y: 309, endPoint x: 172, endPoint y: 243, distance: 86.6
click at [116, 268] on div at bounding box center [104, 298] width 103 height 65
click at [929, 267] on p "1. They make racing more immersive" at bounding box center [909, 256] width 249 height 36
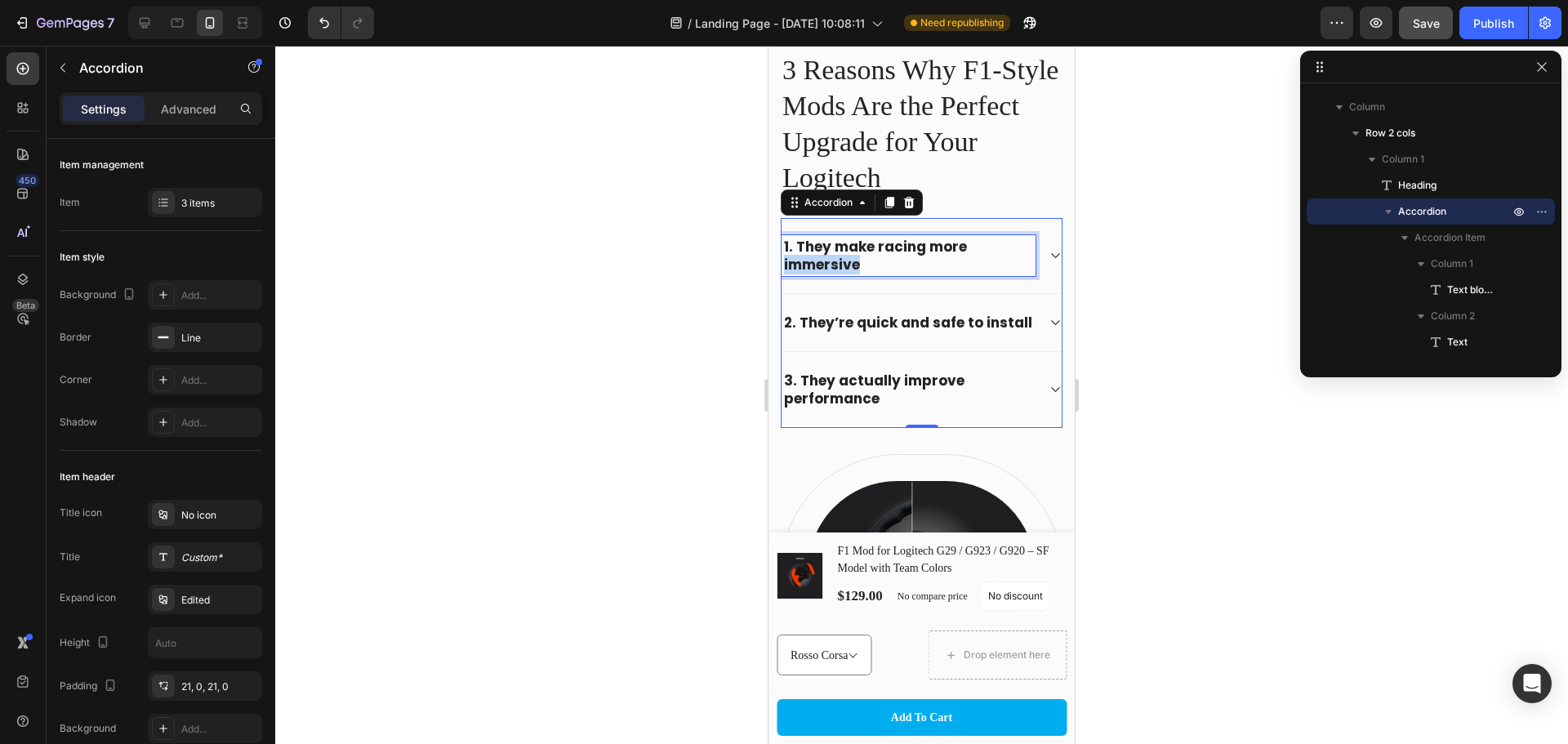
click at [834, 261] on strong "1. They make racing more immersive" at bounding box center [876, 256] width 183 height 38
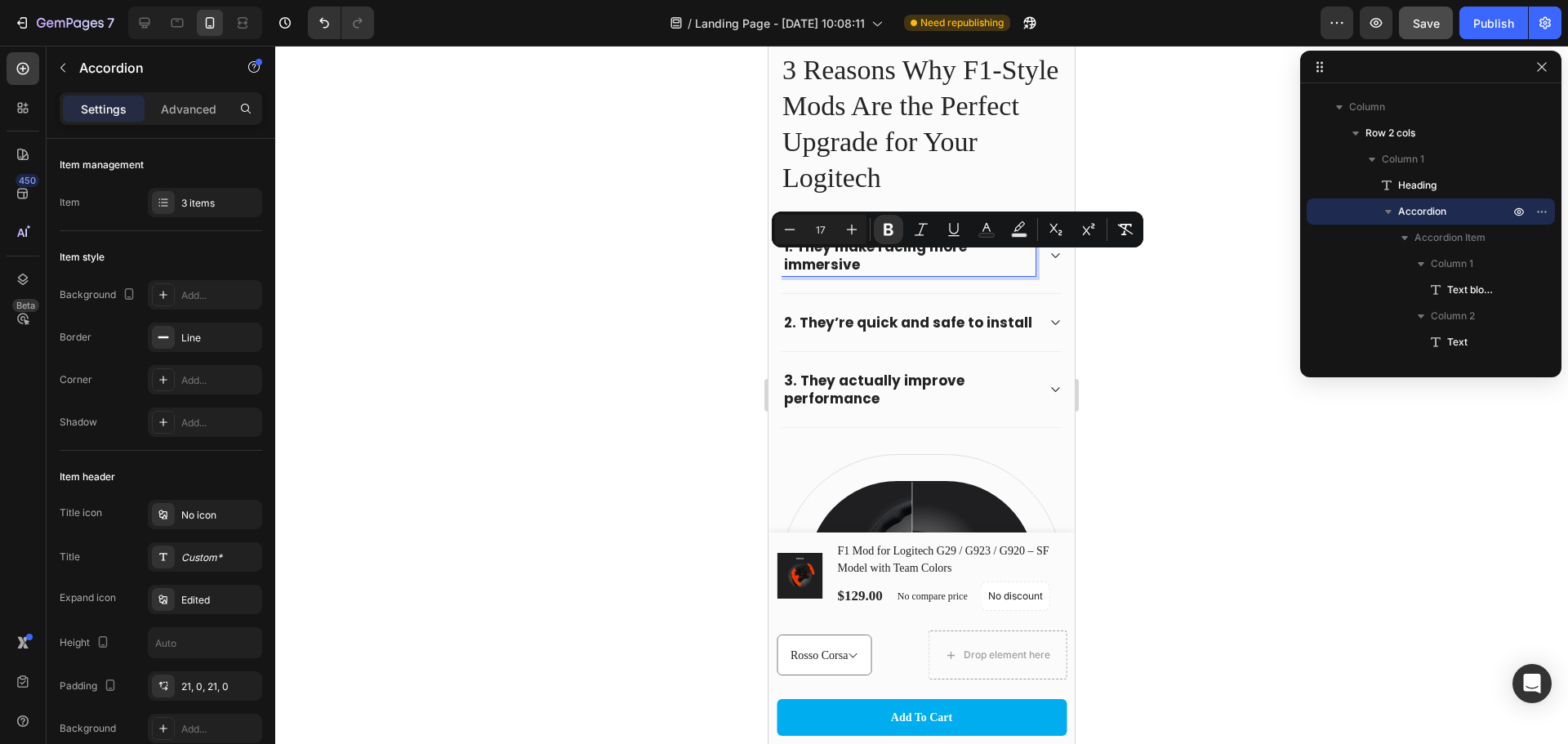
click at [804, 249] on strong "1. They make racing more immersive" at bounding box center [876, 256] width 183 height 38
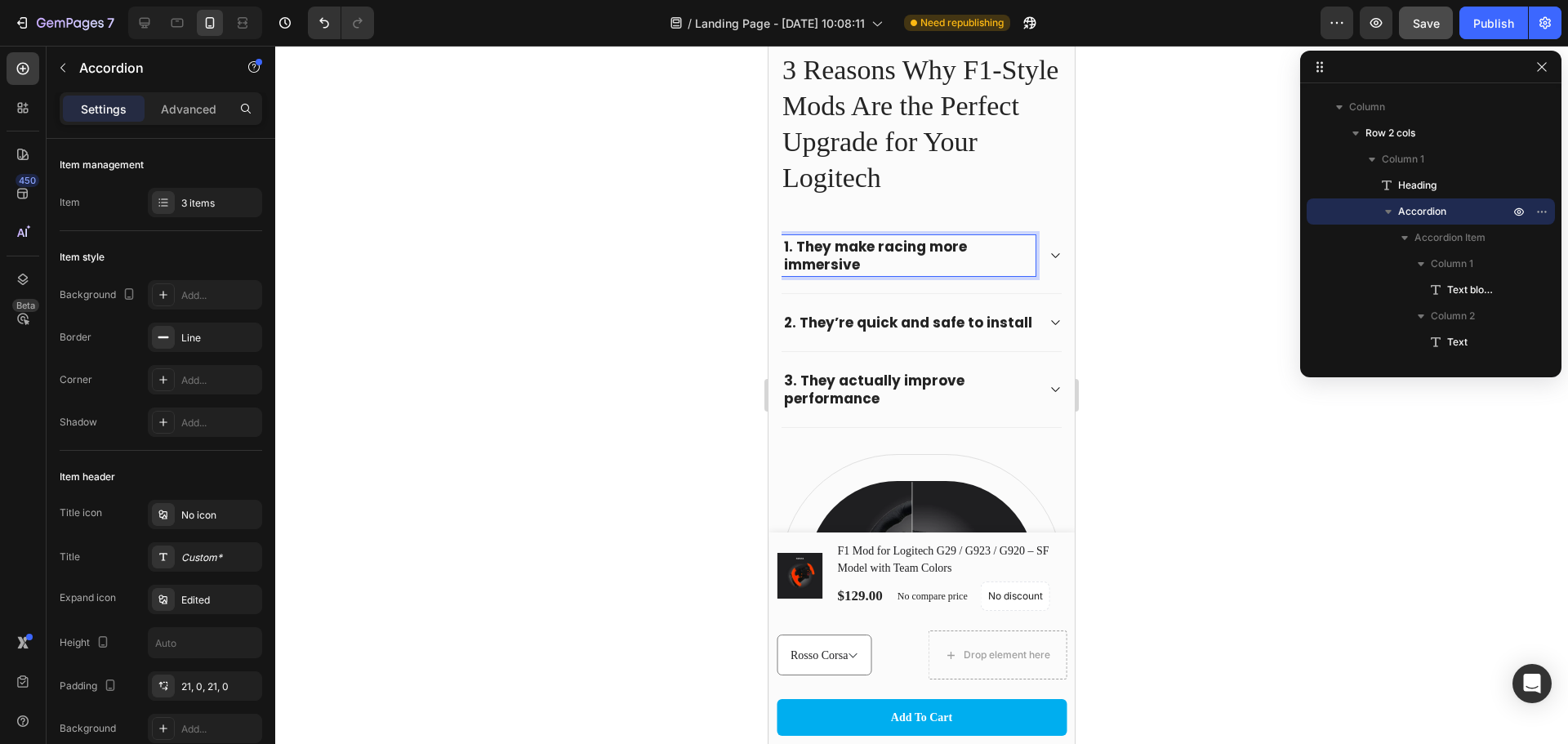
click at [797, 247] on strong "1. They make racing more immersive" at bounding box center [876, 256] width 183 height 38
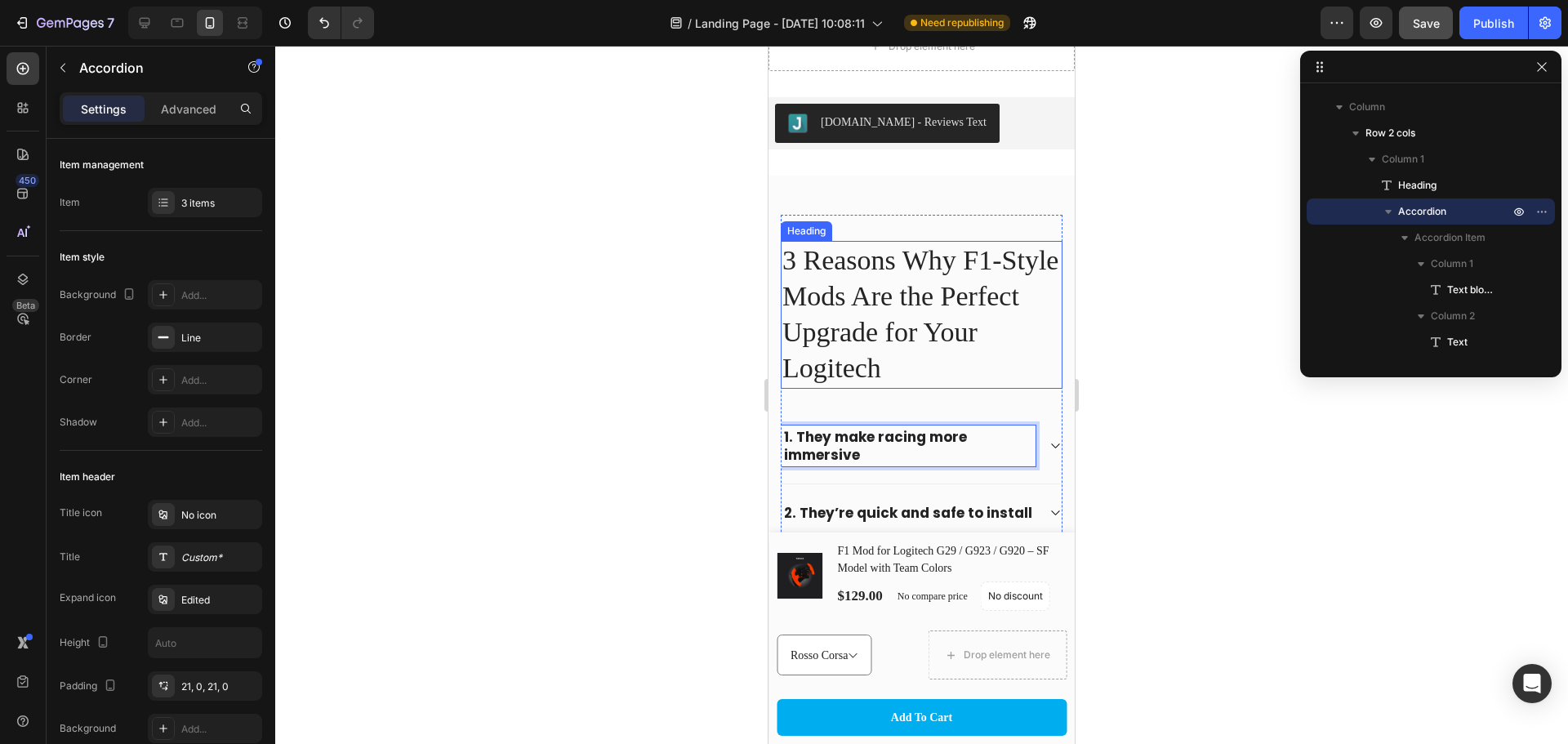
scroll to position [572, 0]
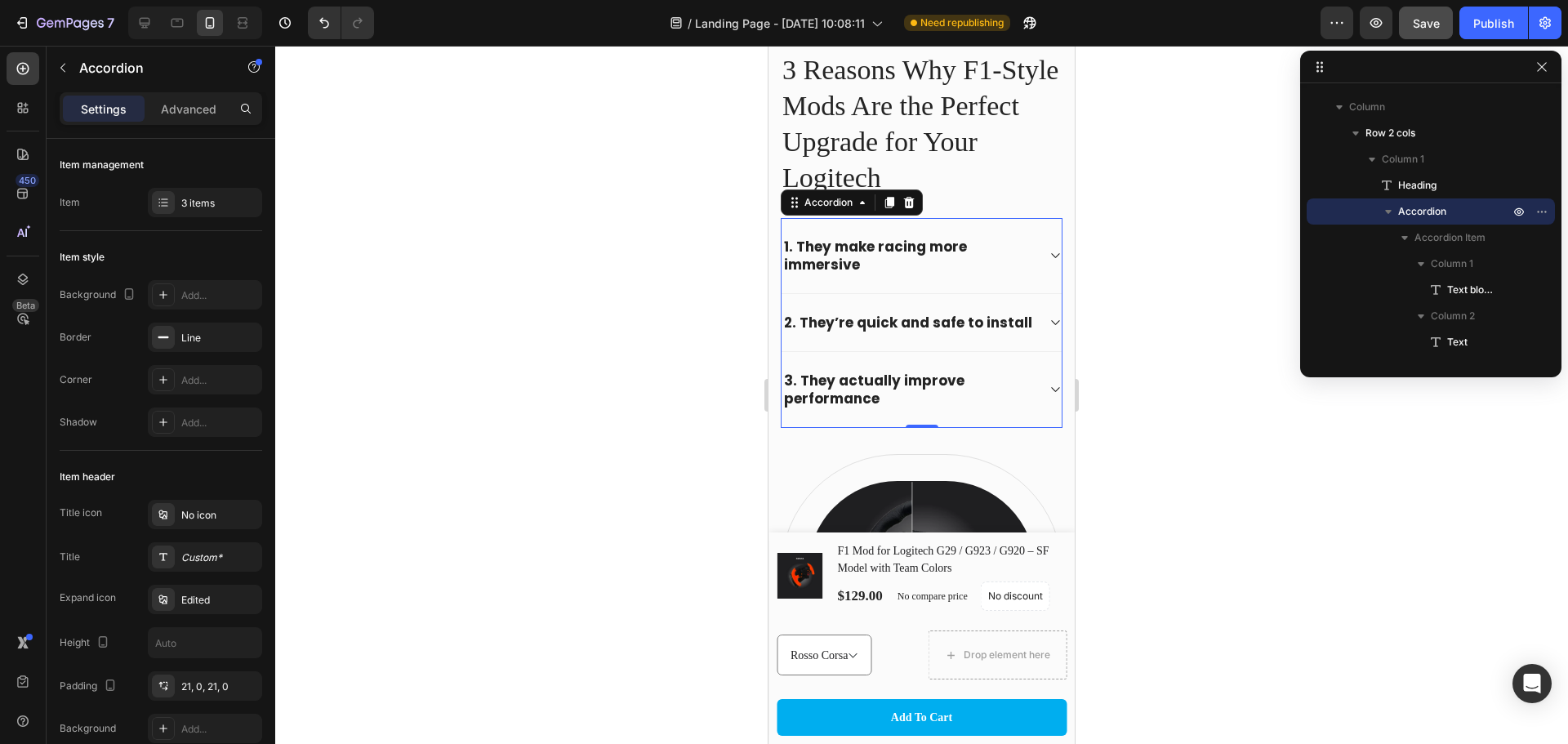
click at [1033, 413] on div "3. They actually improve performance" at bounding box center [922, 389] width 281 height 75
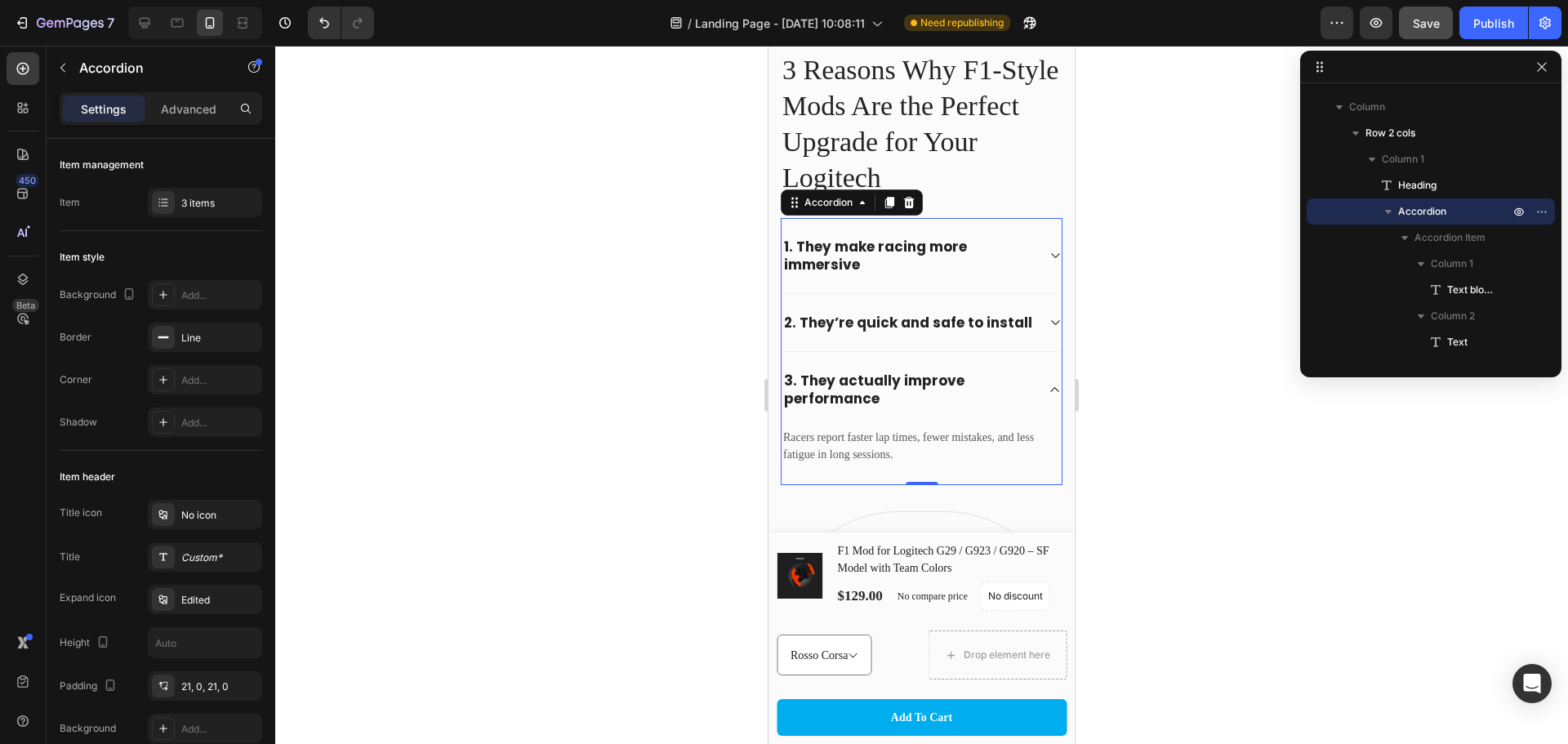
click at [1039, 341] on div "2. They’re quick and safe to install" at bounding box center [922, 322] width 281 height 57
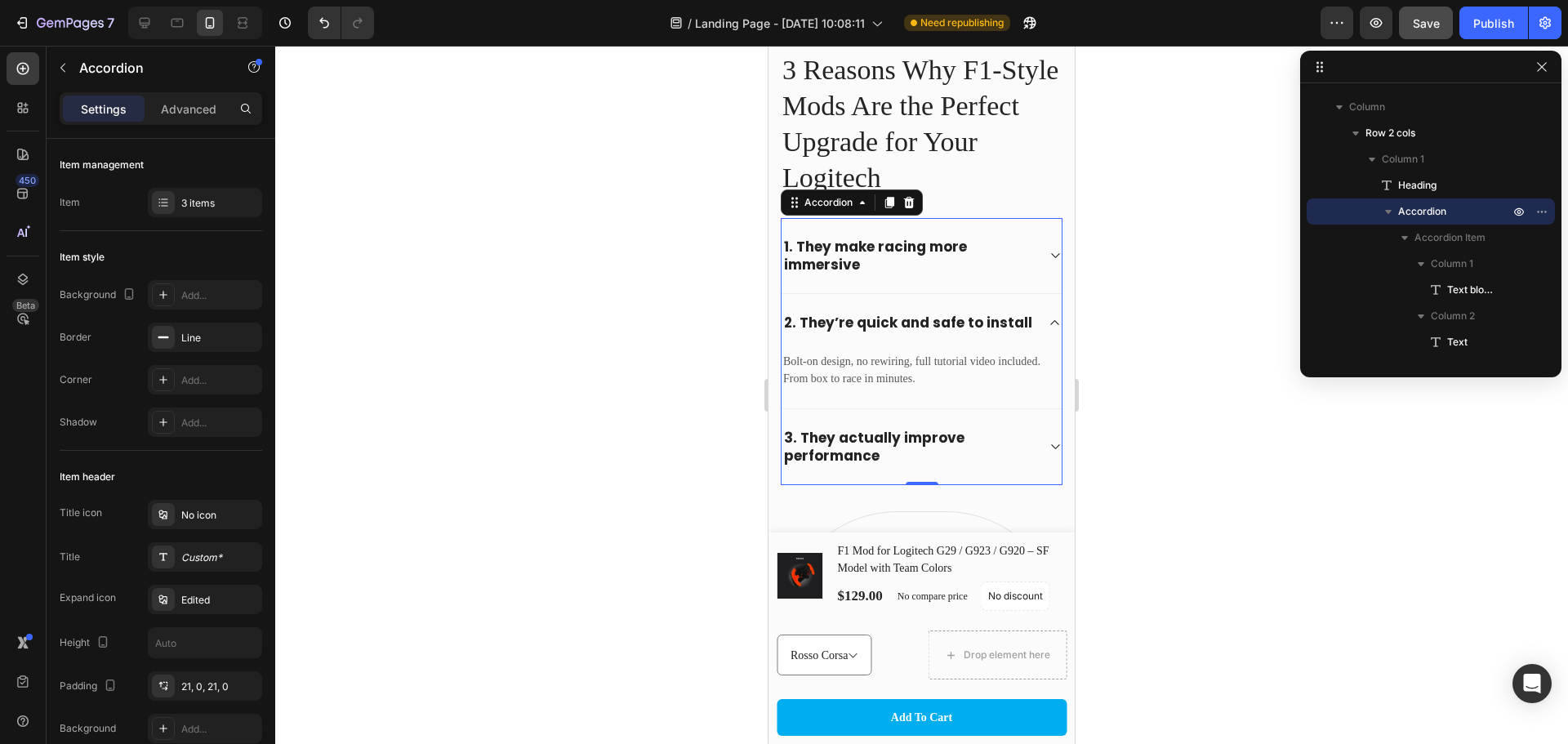
click at [862, 314] on strong "2. They’re quick and safe to install" at bounding box center [908, 323] width 248 height 20
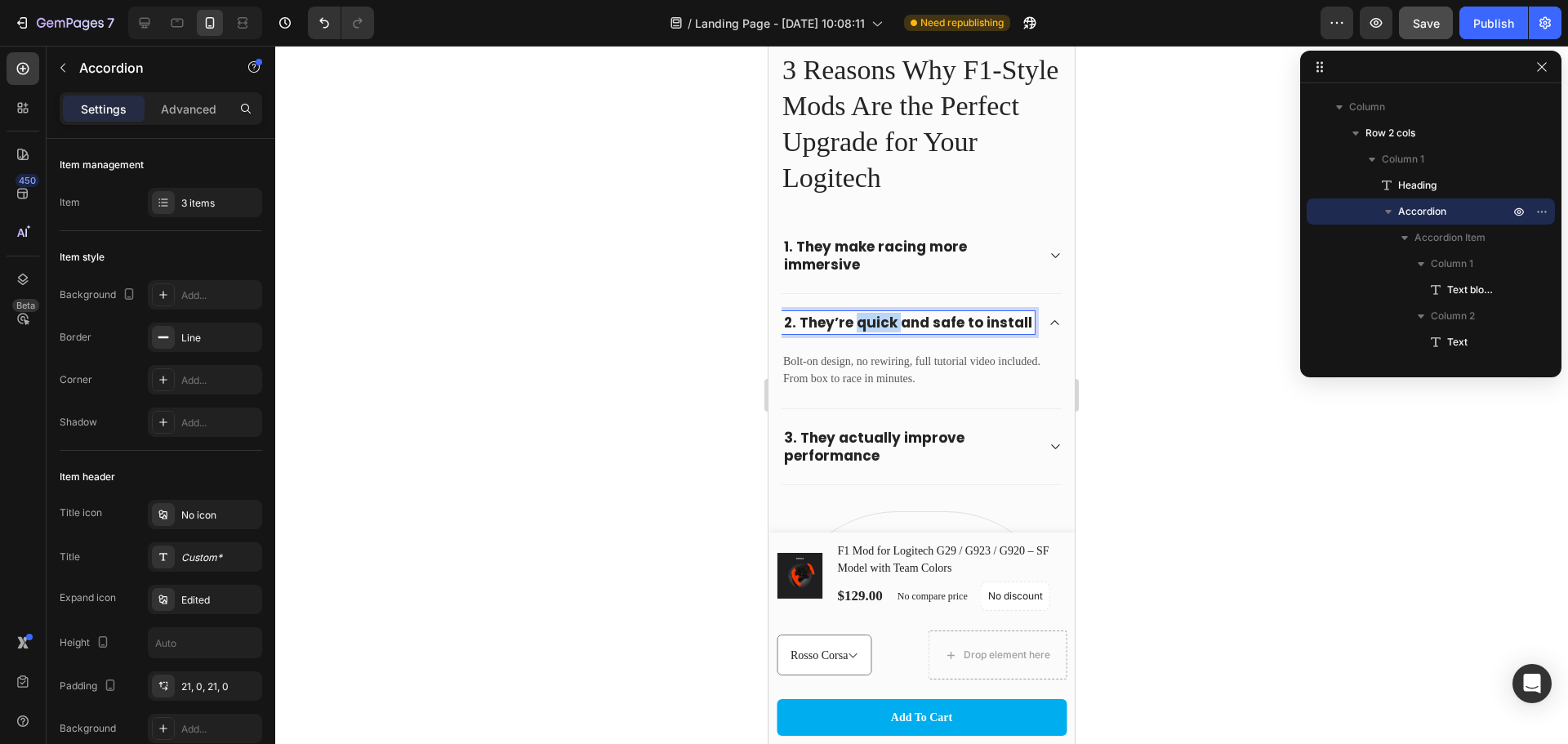
click at [862, 314] on strong "2. They’re quick and safe to install" at bounding box center [908, 323] width 248 height 20
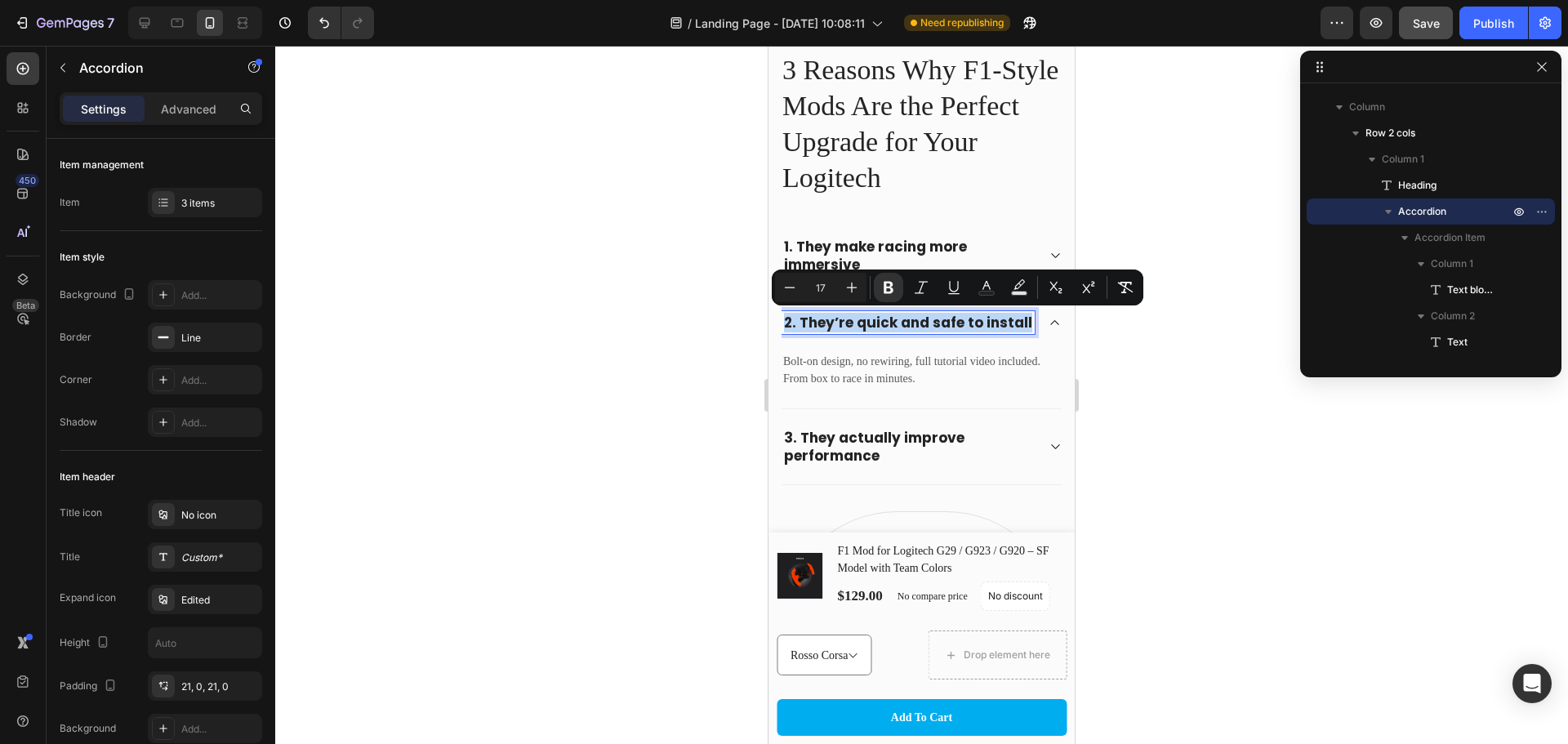
click at [810, 325] on strong "2. They’re quick and safe to install" at bounding box center [908, 323] width 248 height 20
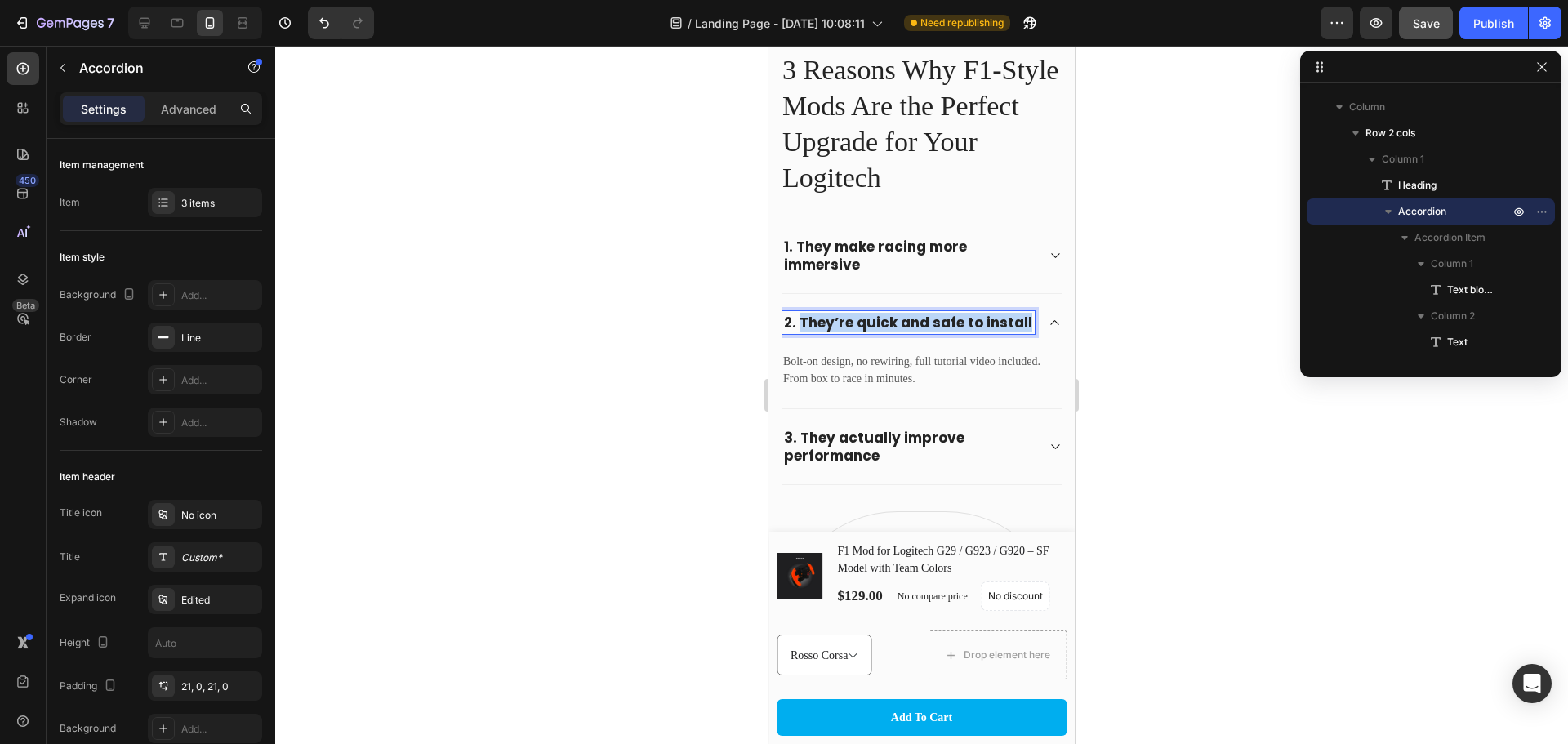
drag, startPoint x: 800, startPoint y: 321, endPoint x: 834, endPoint y: 342, distance: 40.0
click at [834, 332] on p "2. They’re quick and safe to install" at bounding box center [908, 323] width 248 height 18
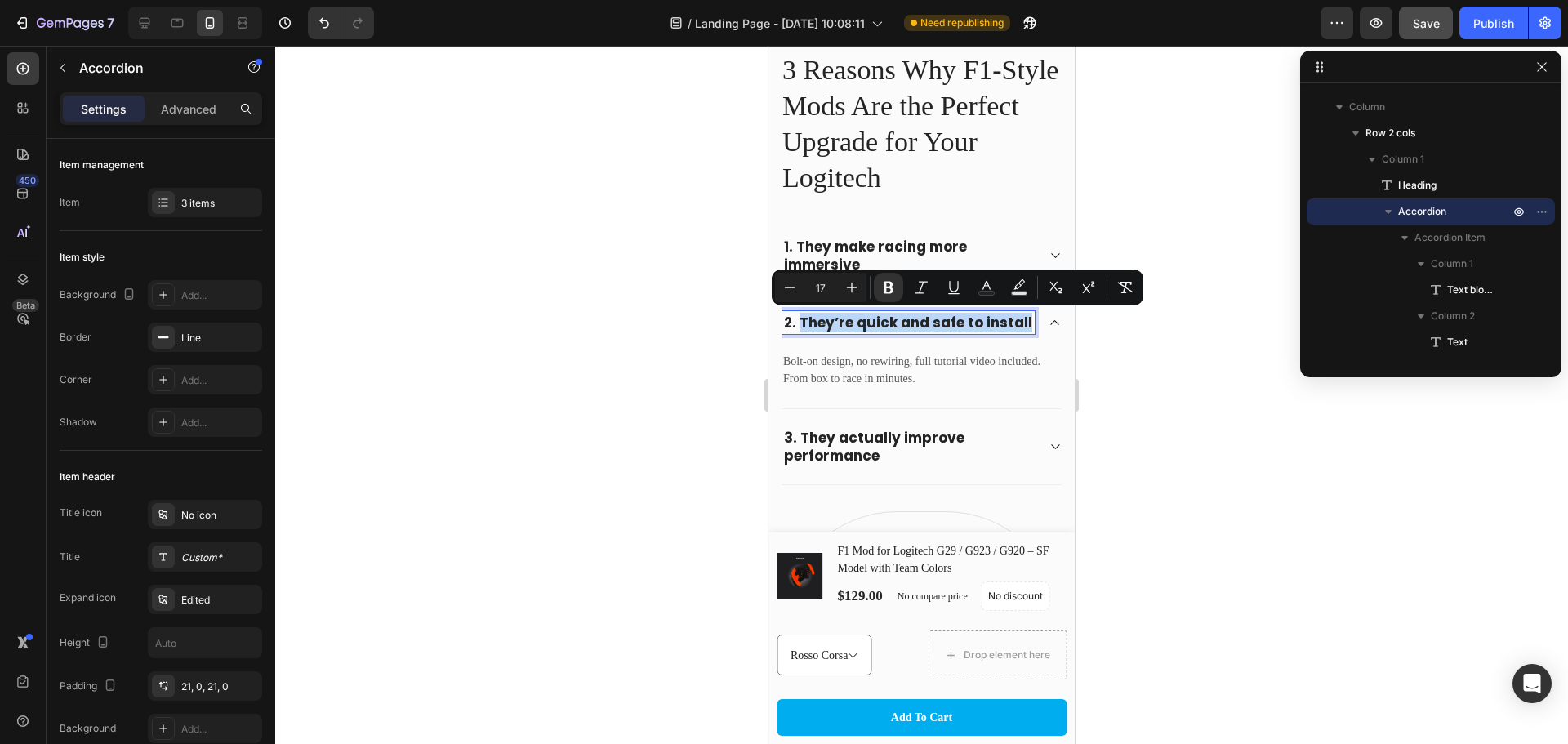
copy strong "They’re quick and safe to install"
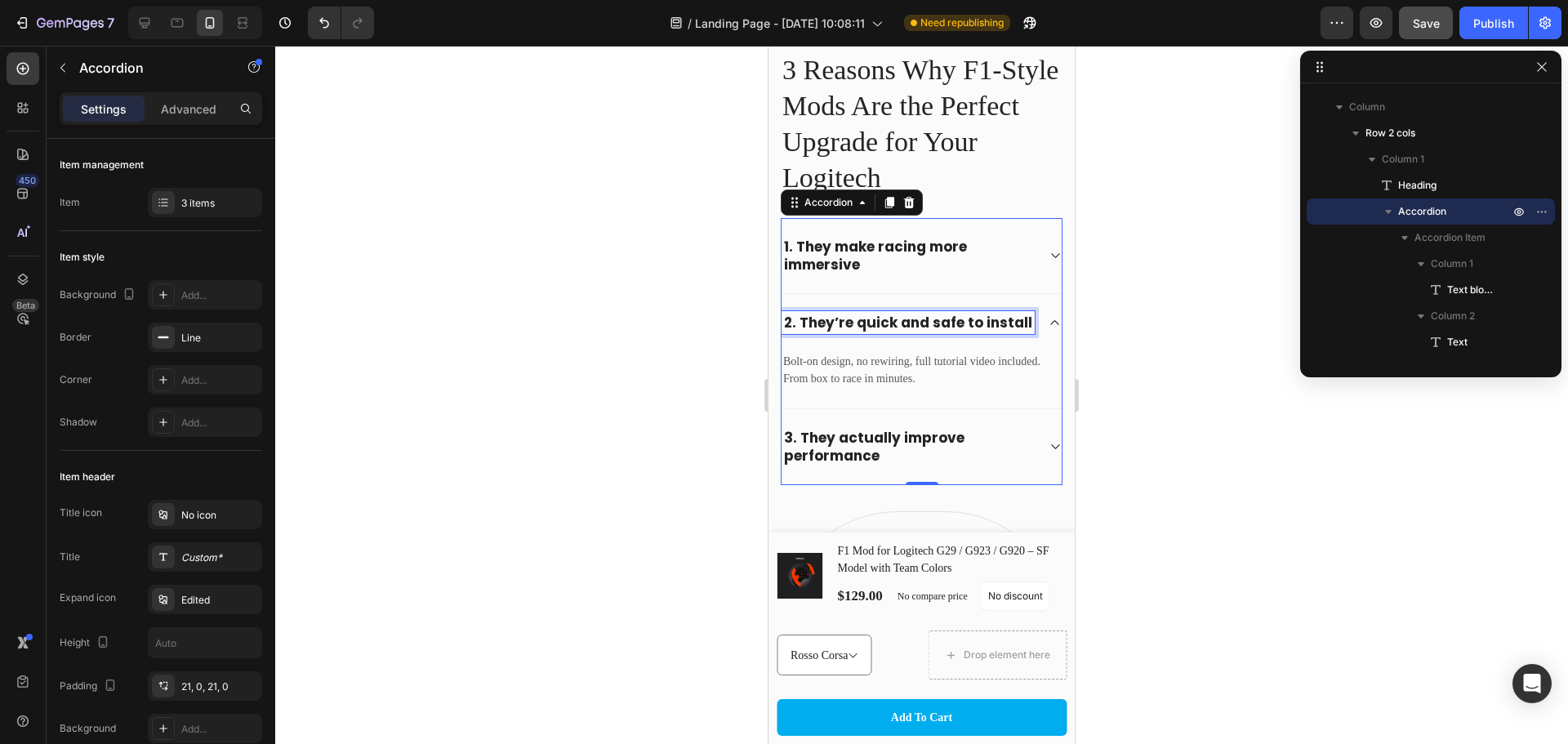
click at [843, 330] on strong "2. They’re quick and safe to install" at bounding box center [908, 323] width 248 height 20
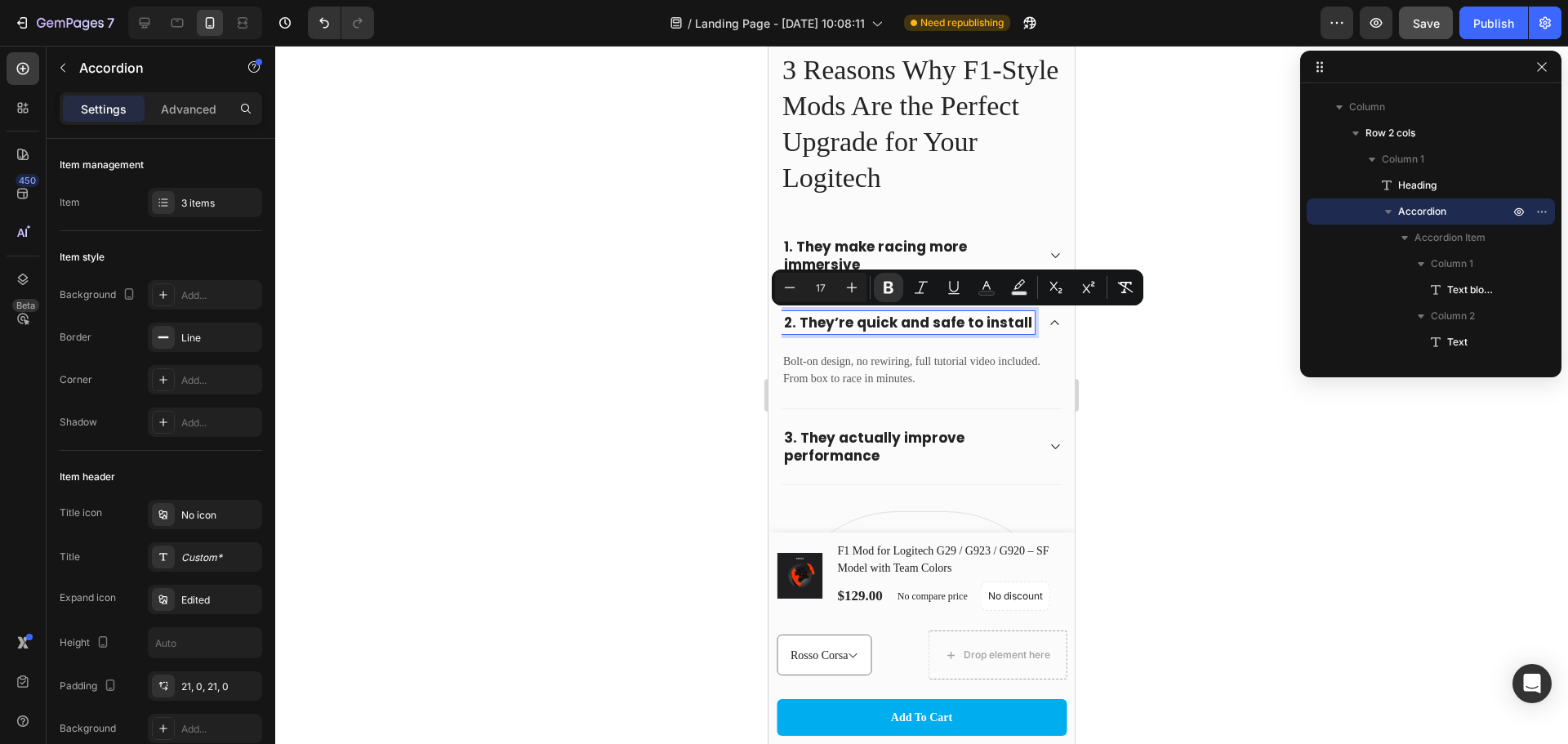
click at [838, 332] on p "2. They’re quick and safe to install" at bounding box center [908, 323] width 248 height 18
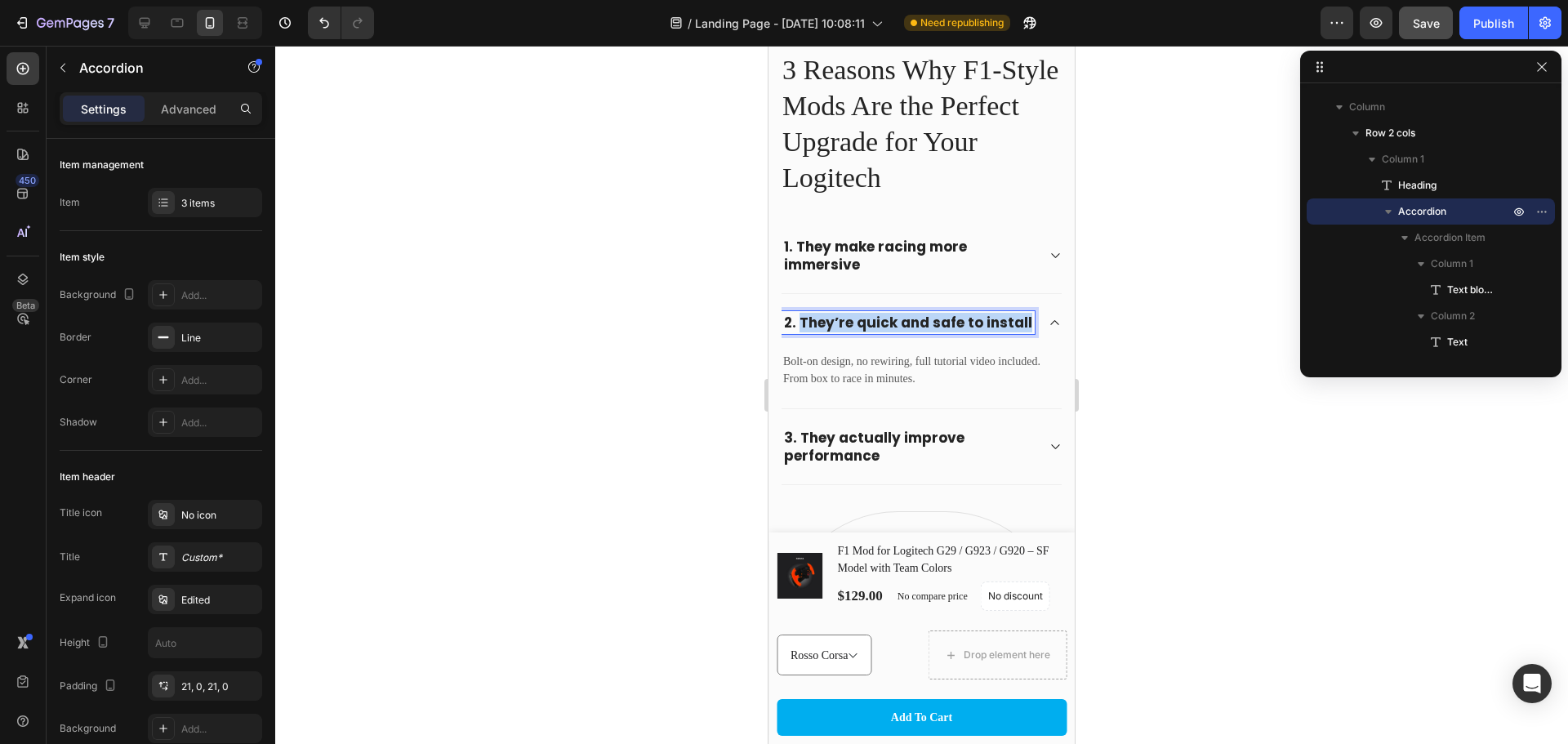
drag, startPoint x: 836, startPoint y: 342, endPoint x: 801, endPoint y: 324, distance: 39.4
click at [801, 324] on p "2. They’re quick and safe to install" at bounding box center [908, 323] width 248 height 18
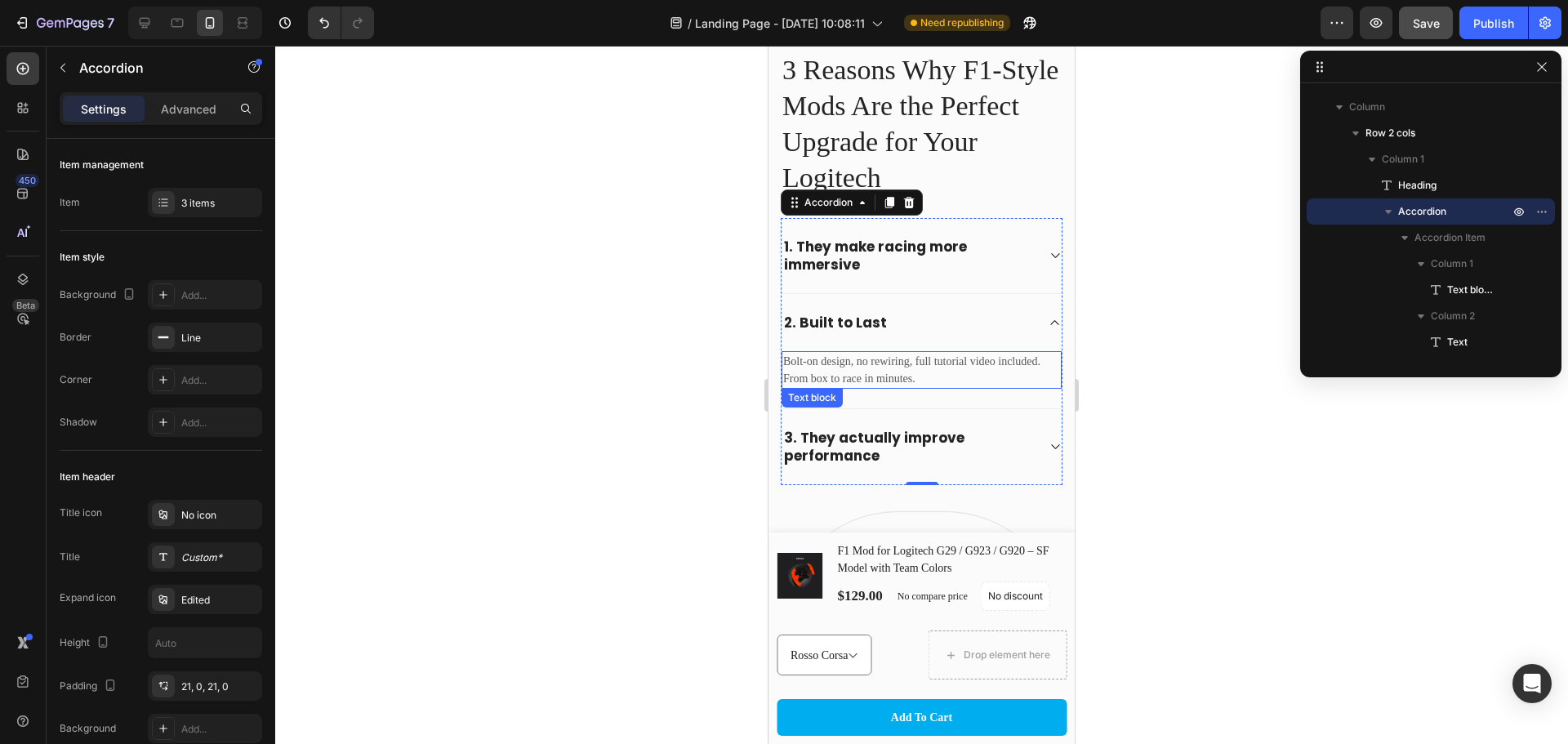
click at [928, 374] on p "Bolt-on design, no rewiring, full tutorial video included. From box to race in …" at bounding box center [922, 370] width 277 height 35
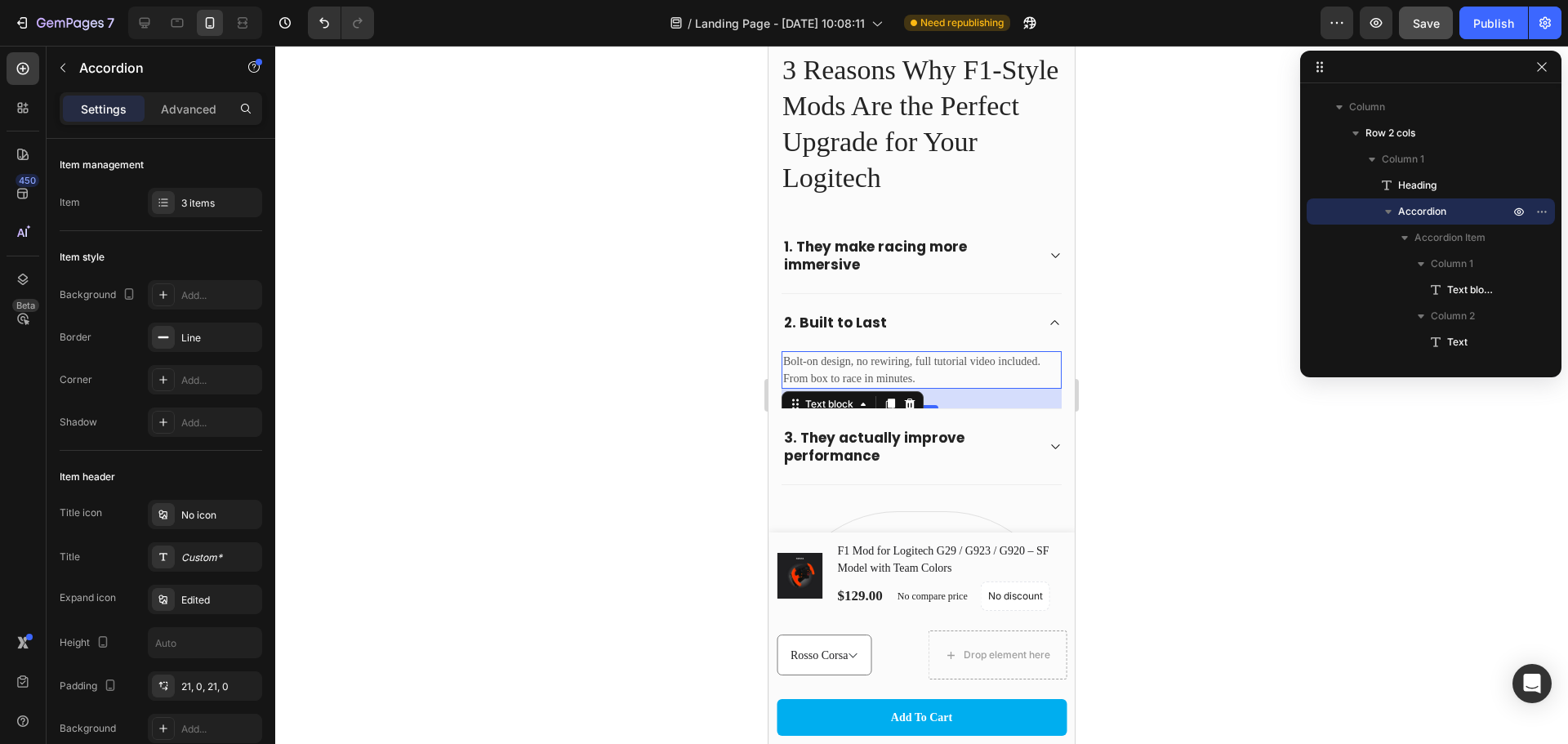
scroll to position [1629, 0]
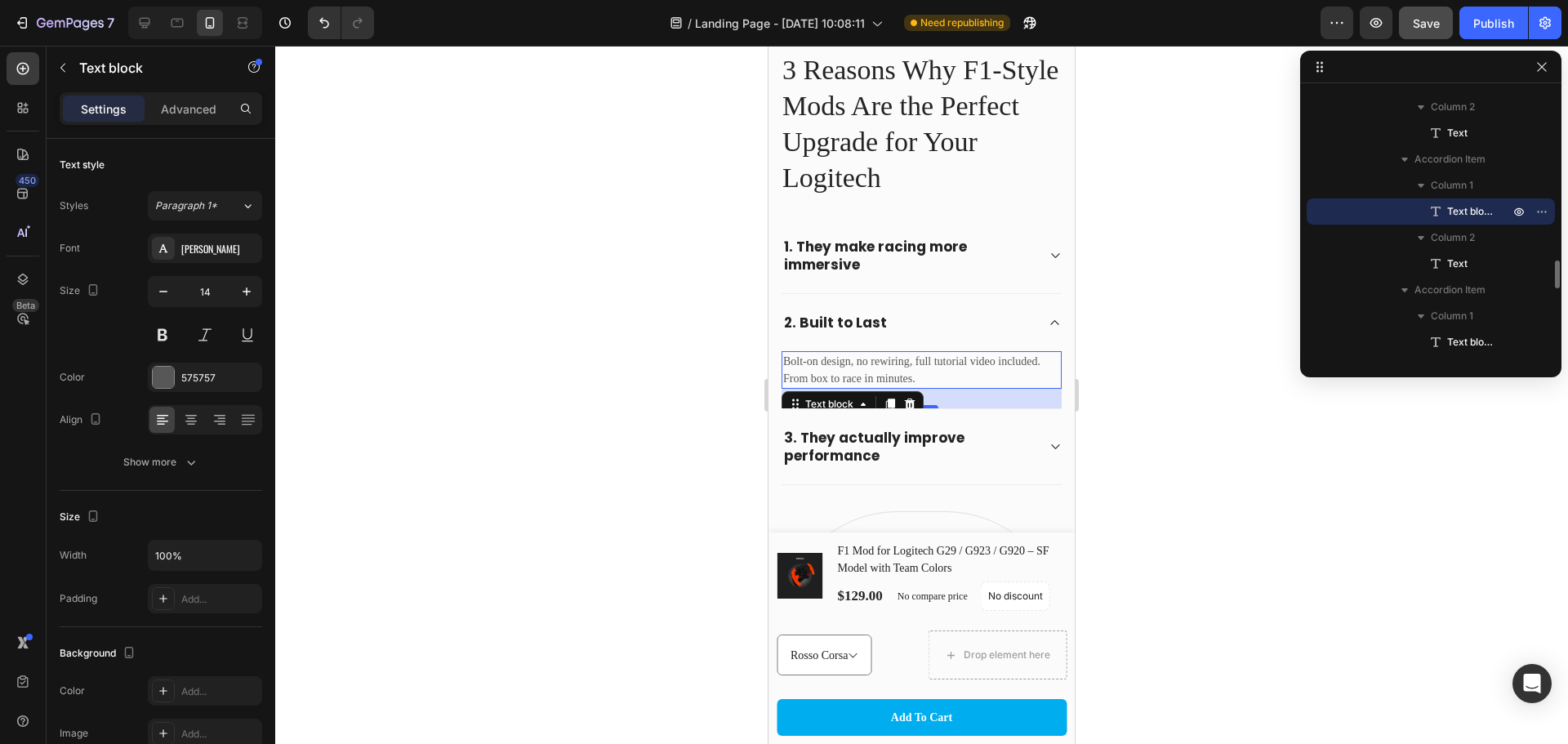
click at [928, 374] on p "Bolt-on design, no rewiring, full tutorial video included. From box to race in …" at bounding box center [922, 370] width 277 height 35
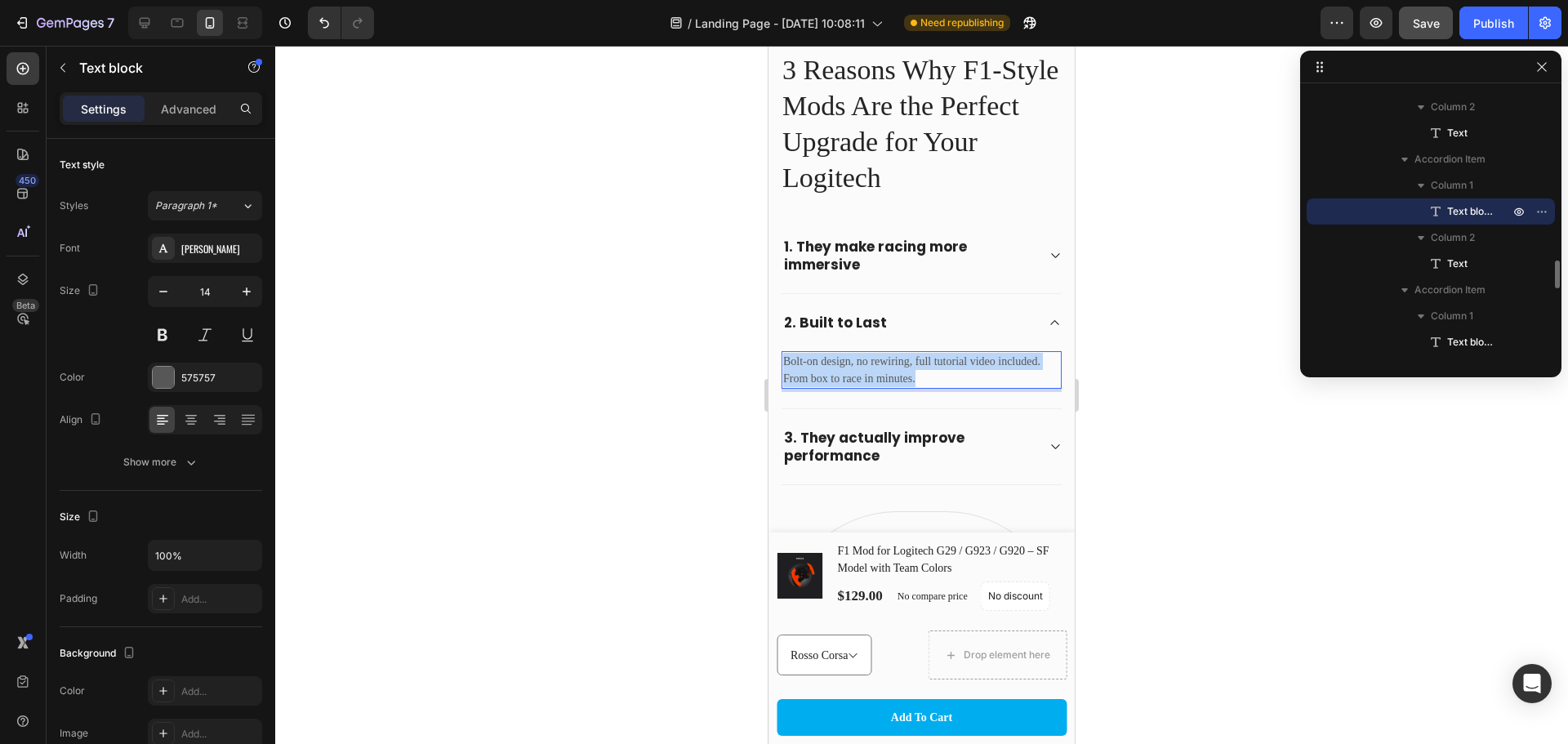
click at [928, 374] on p "Bolt-on design, no rewiring, full tutorial video included. From box to race in …" at bounding box center [922, 370] width 277 height 35
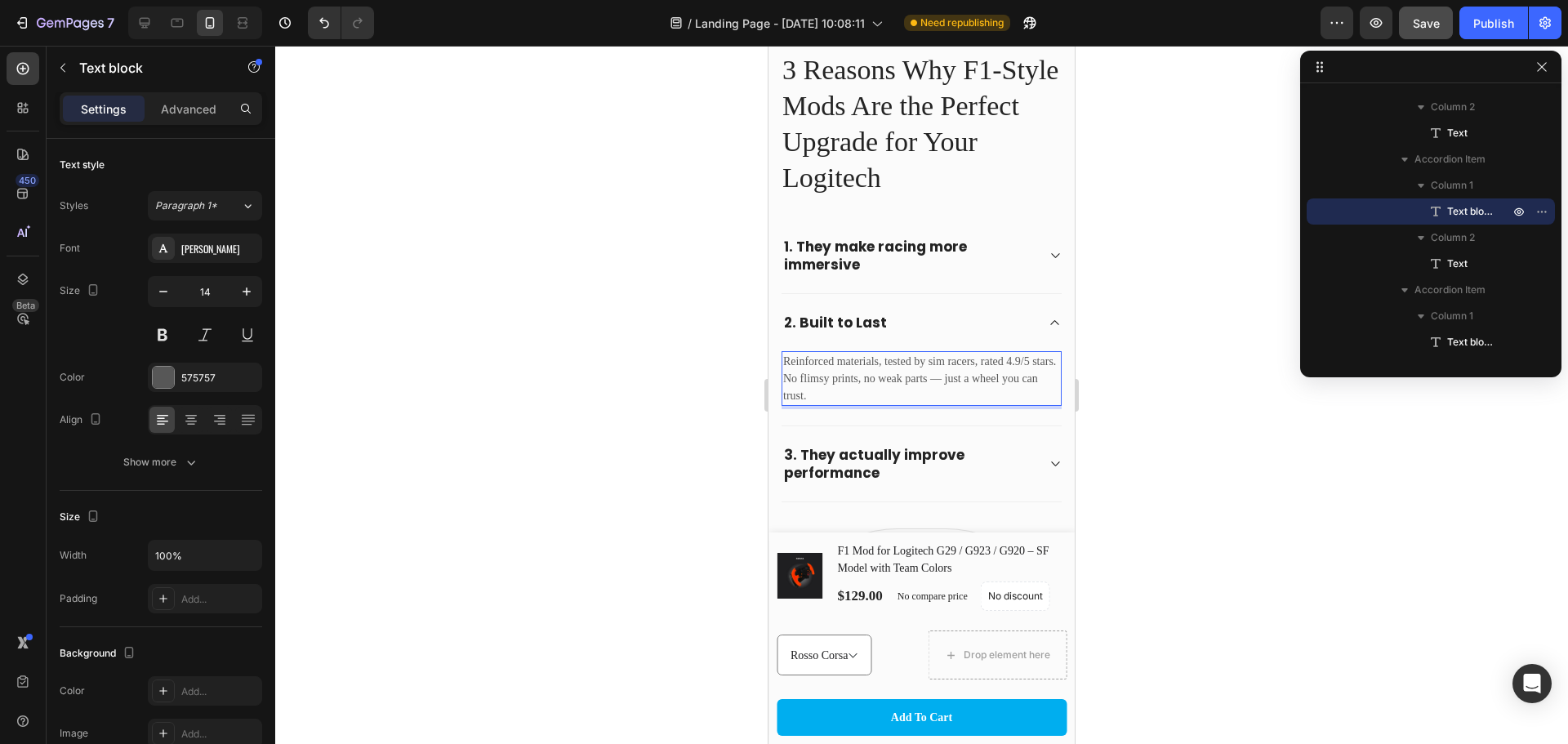
click at [1111, 337] on div at bounding box center [922, 394] width 1293 height 698
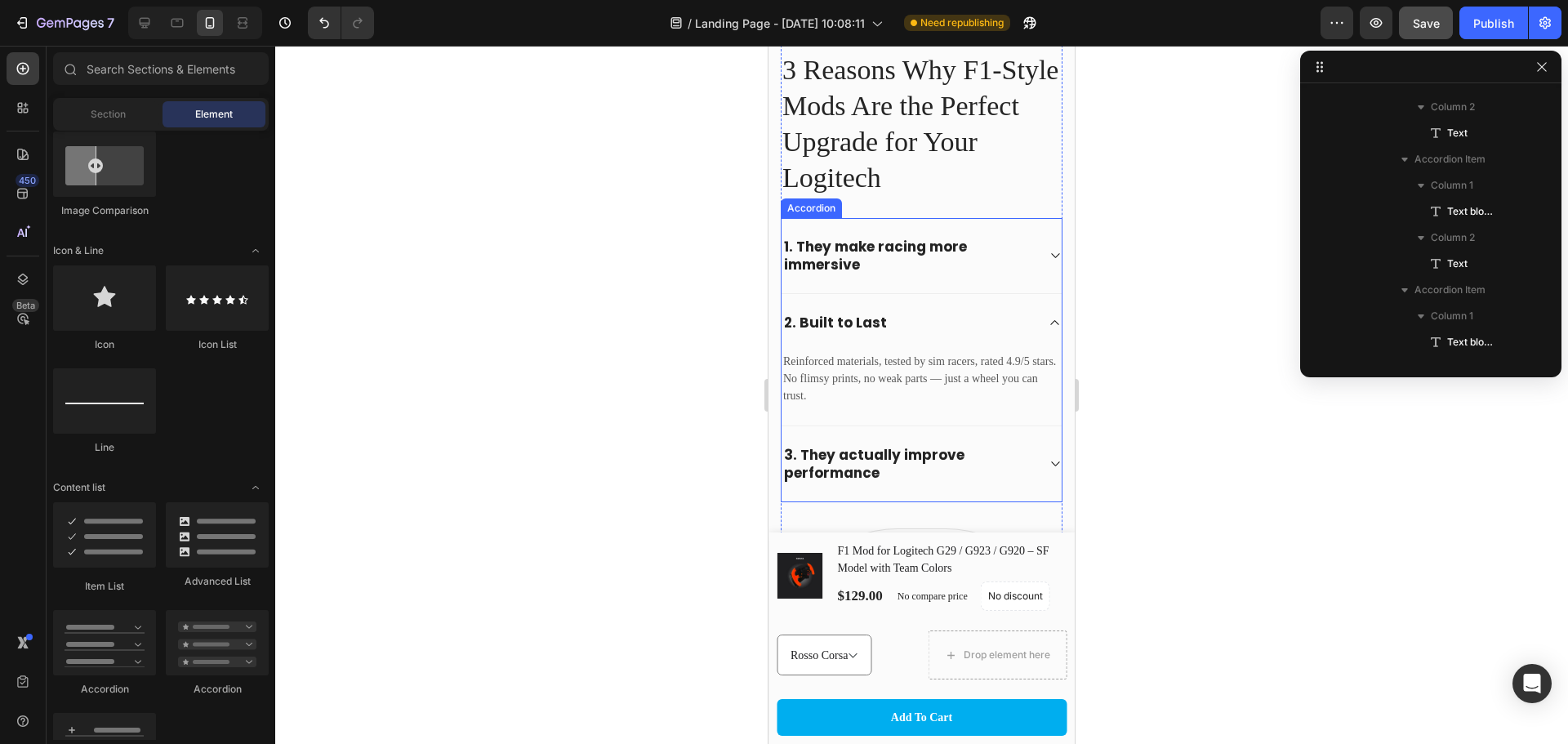
click at [1049, 327] on icon at bounding box center [1055, 323] width 12 height 13
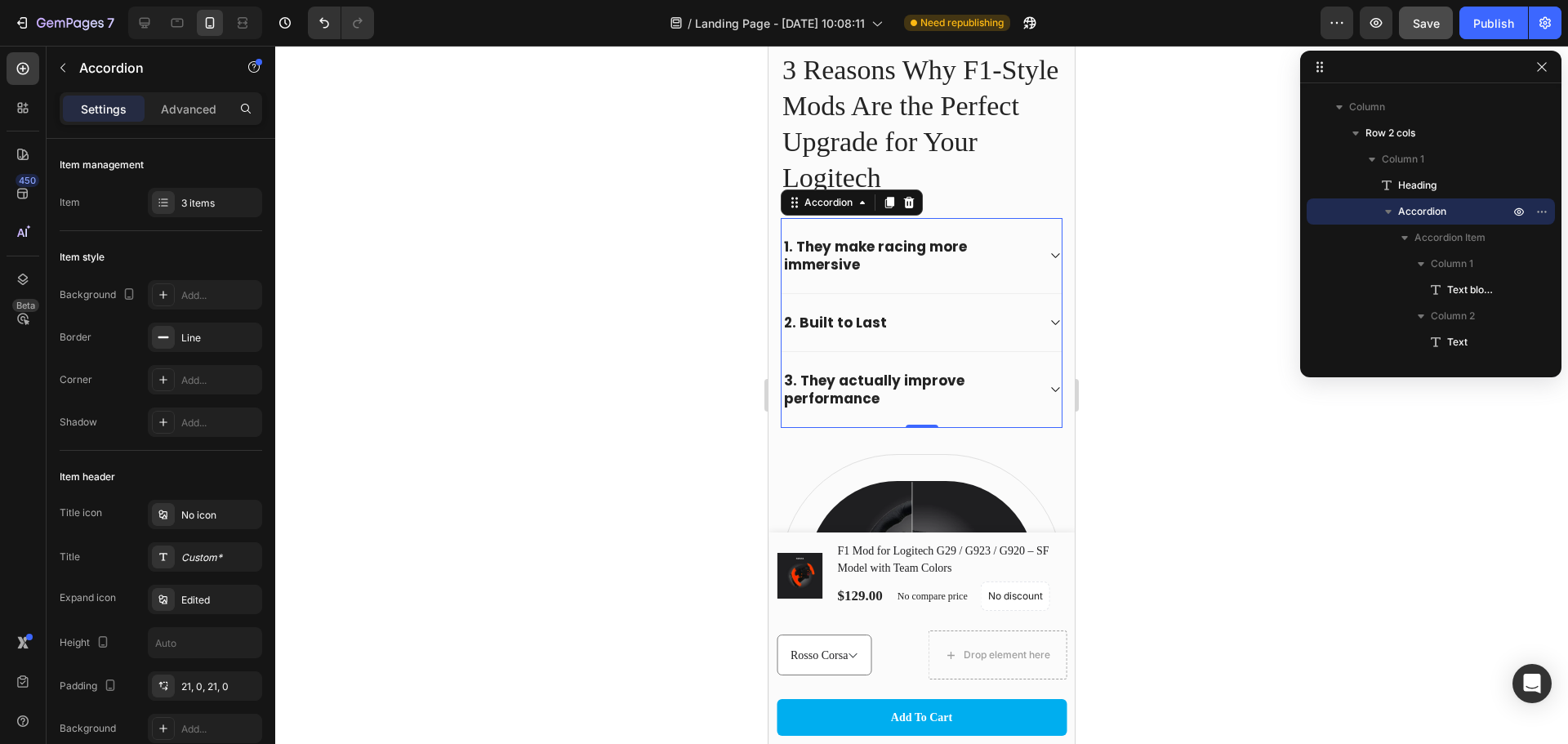
click at [1032, 374] on div "3. They actually improve performance" at bounding box center [922, 389] width 281 height 75
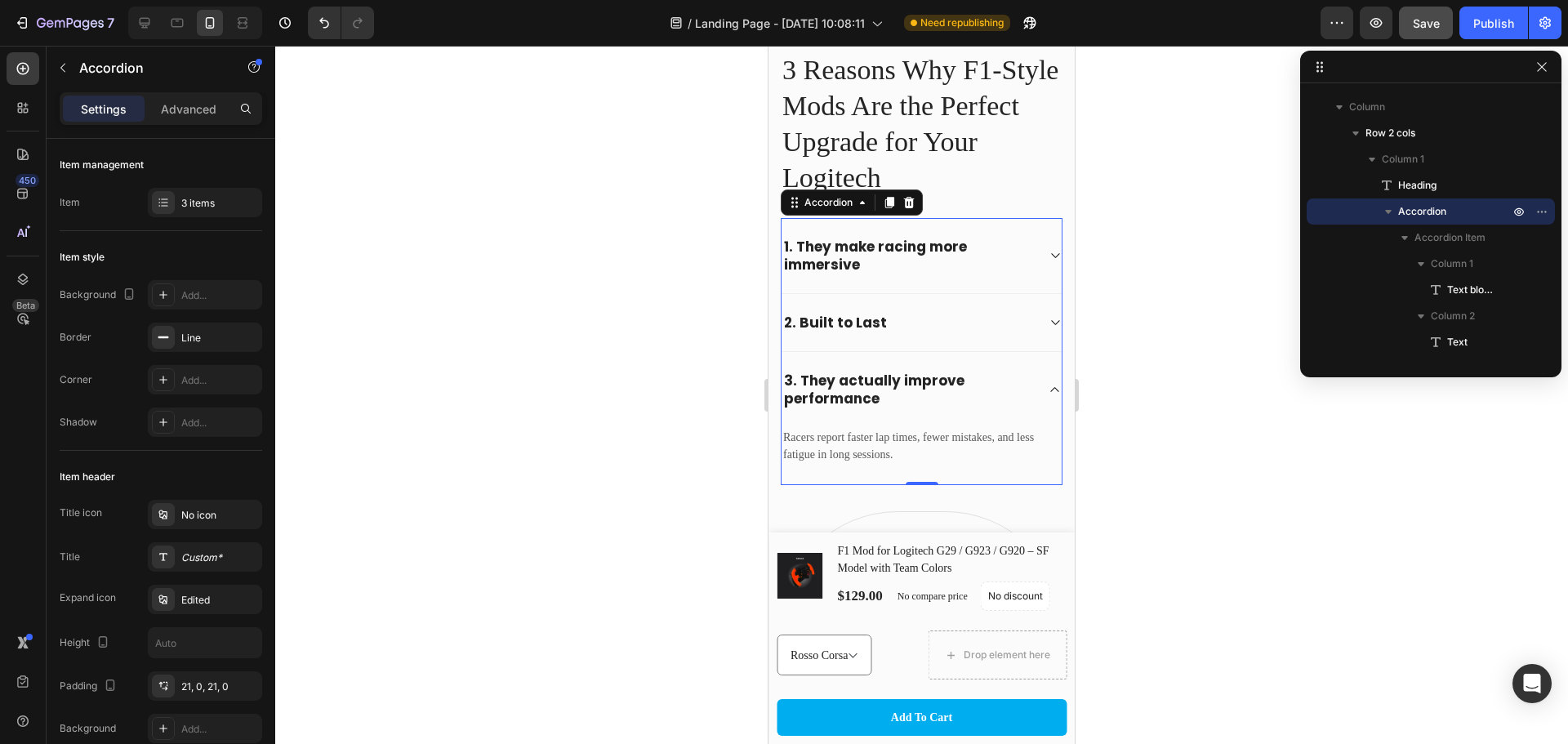
click at [1029, 321] on div "2. Built to Last" at bounding box center [922, 322] width 281 height 57
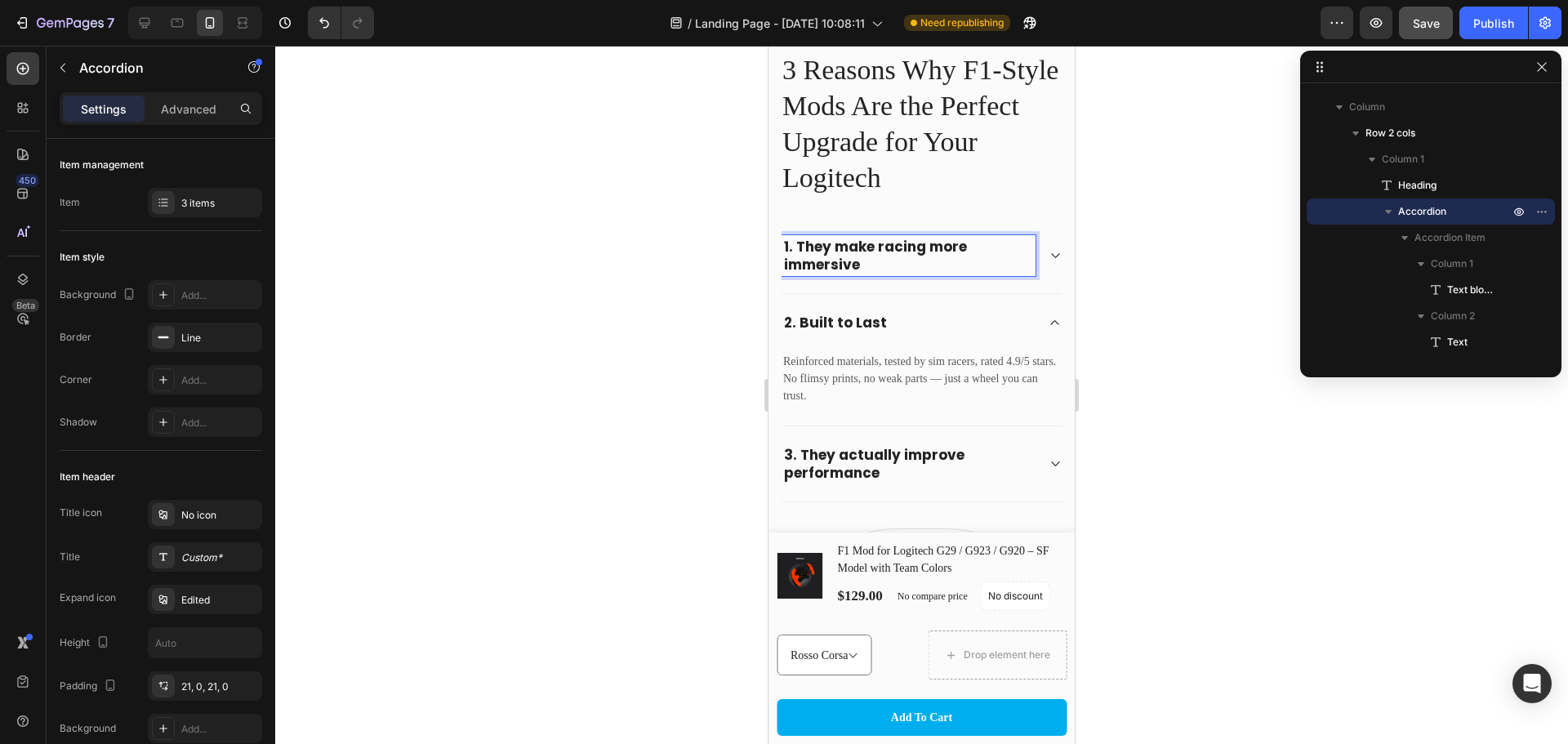
click at [1030, 263] on div "1. They make racing more immersive" at bounding box center [922, 255] width 281 height 75
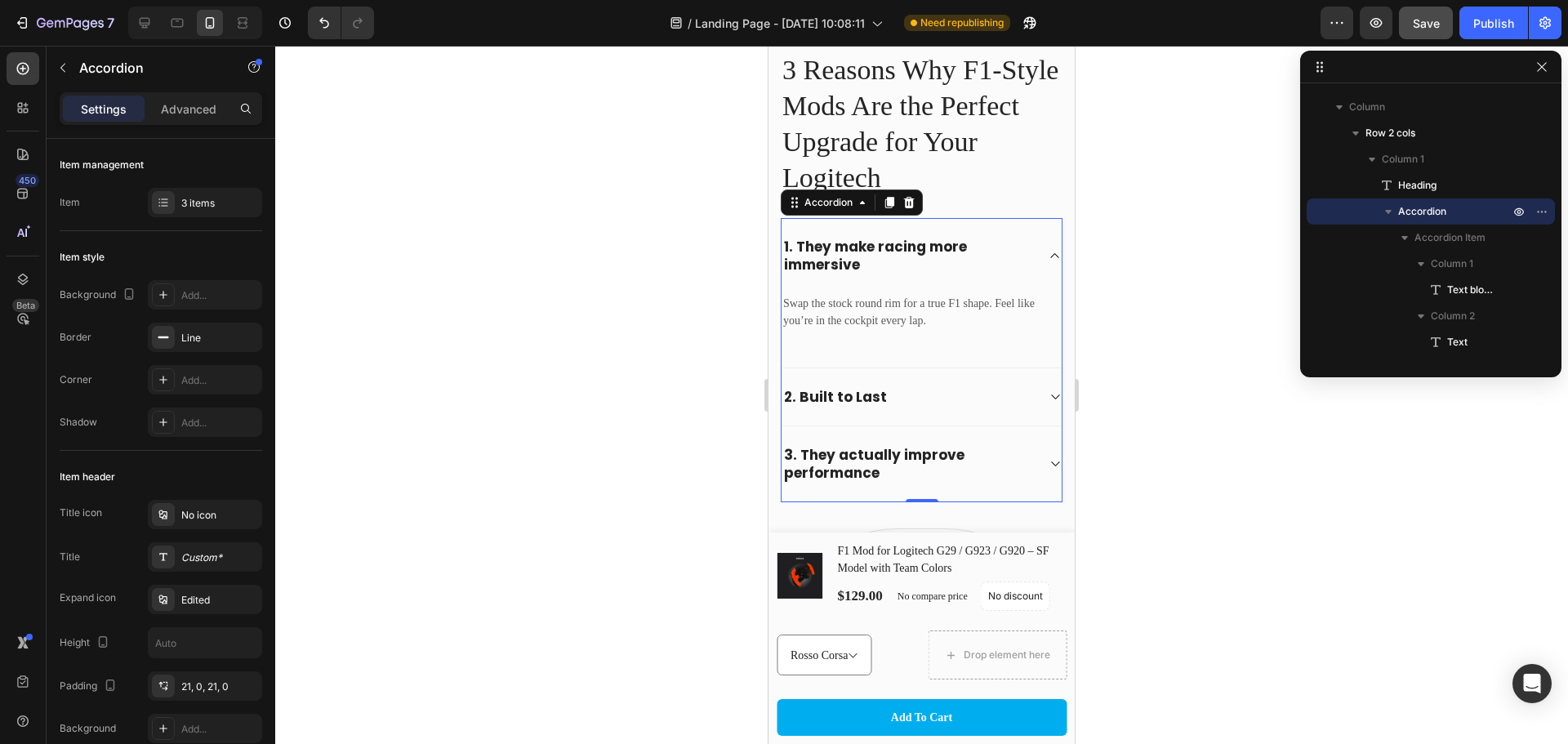
scroll to position [761, 0]
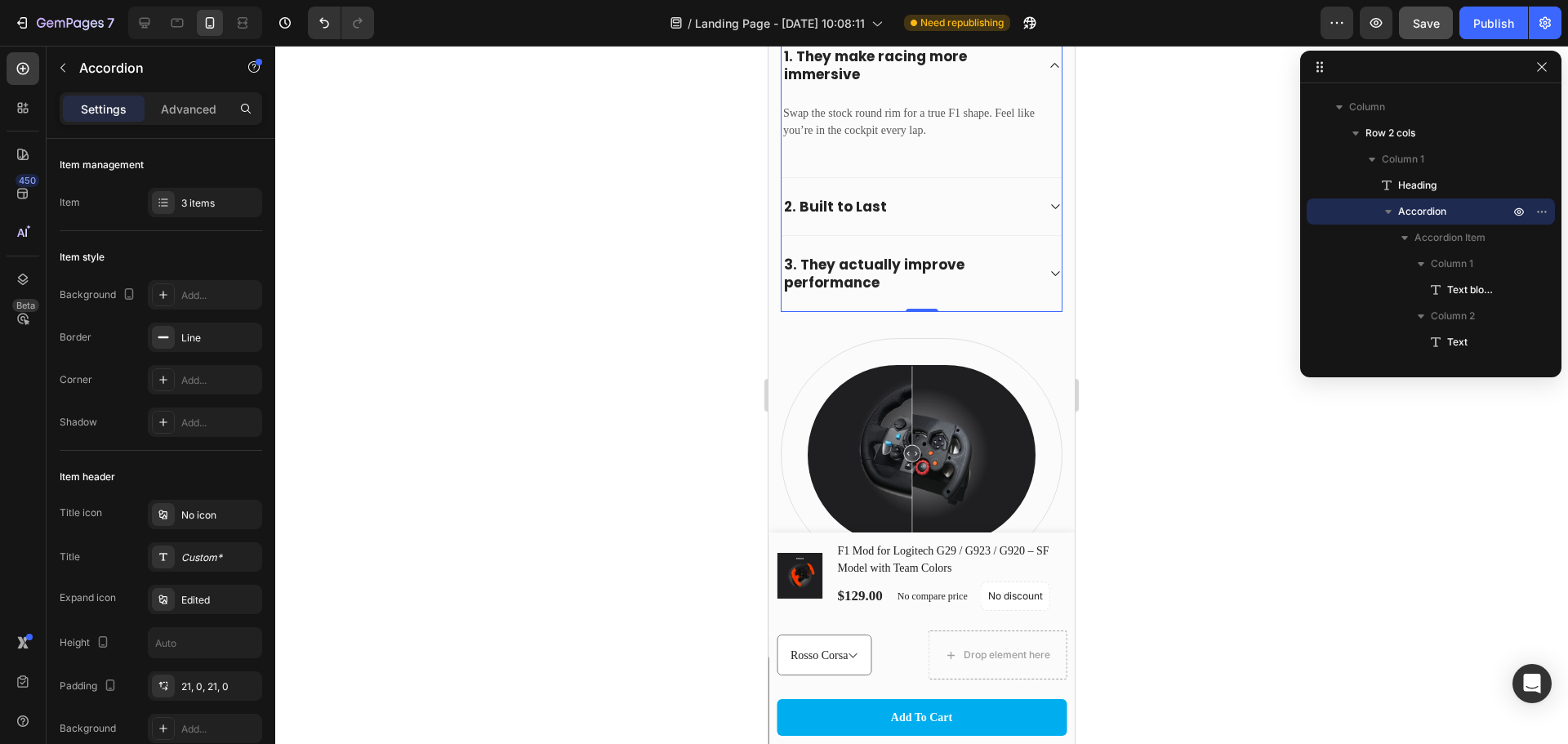
click at [958, 215] on div "2. Built to Last" at bounding box center [909, 207] width 254 height 23
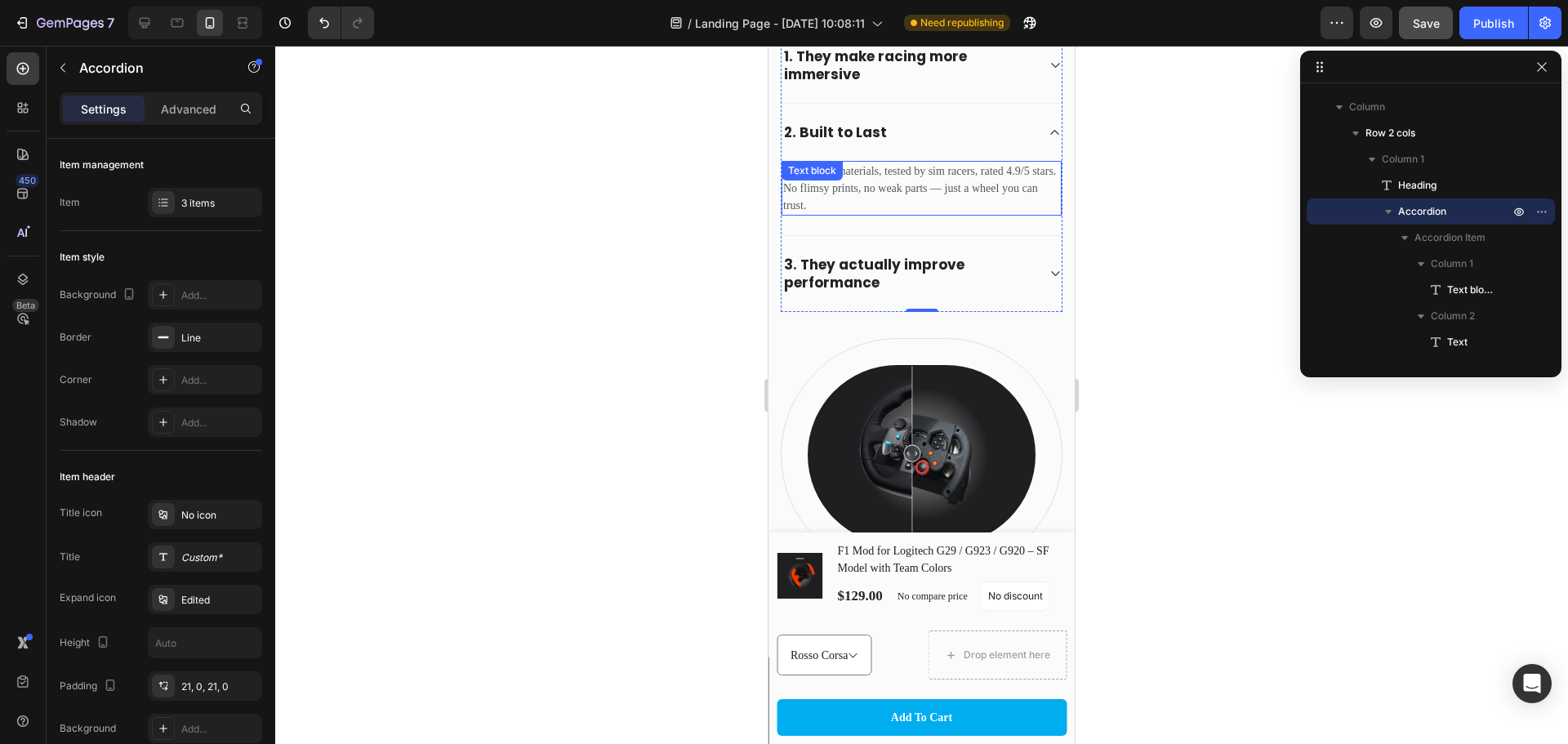
click at [971, 186] on p "Reinforced materials, tested by sim racers, rated 4.9/5 stars. No flimsy prints…" at bounding box center [922, 188] width 277 height 51
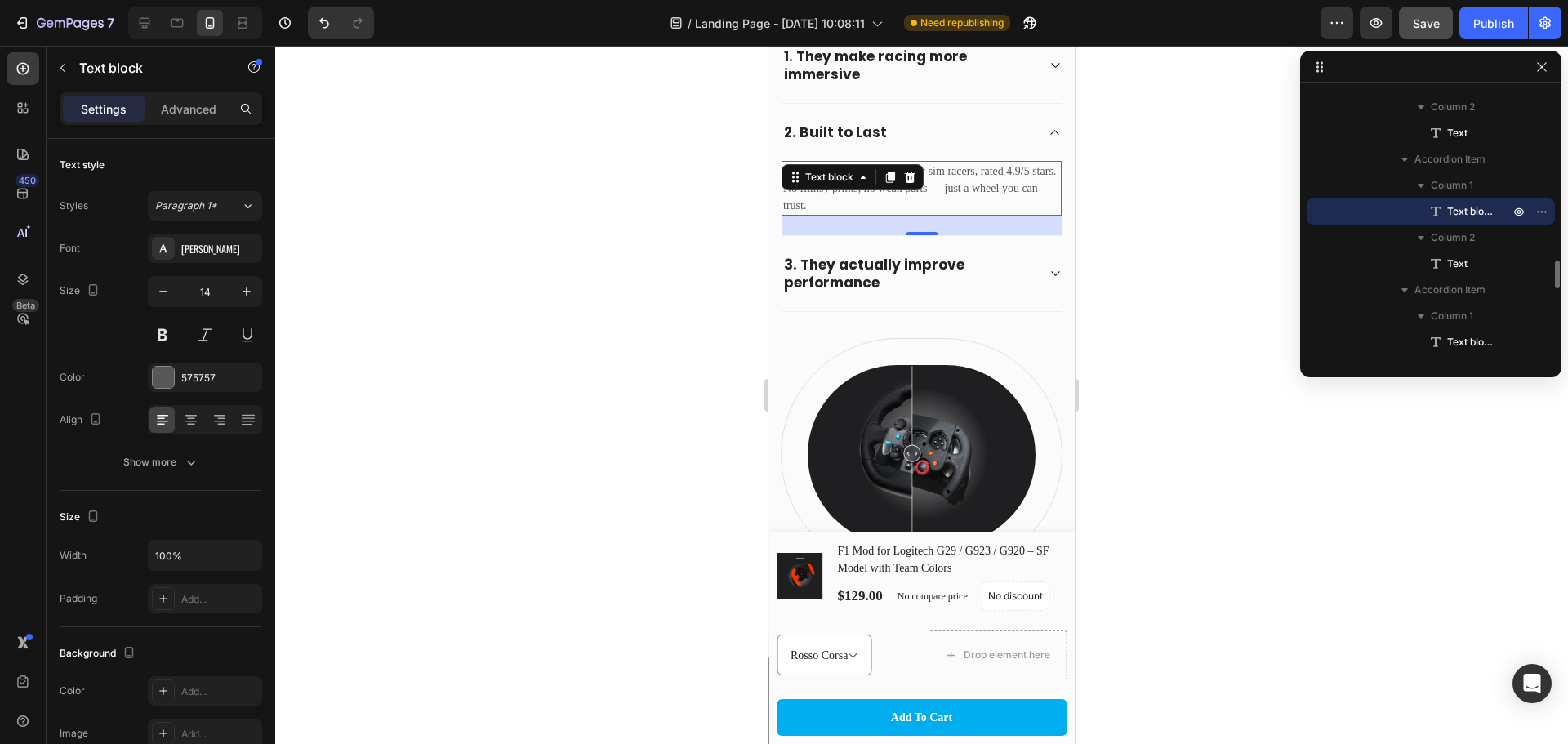
click at [971, 186] on p "Reinforced materials, tested by sim racers, rated 4.9/5 stars. No flimsy prints…" at bounding box center [922, 188] width 277 height 51
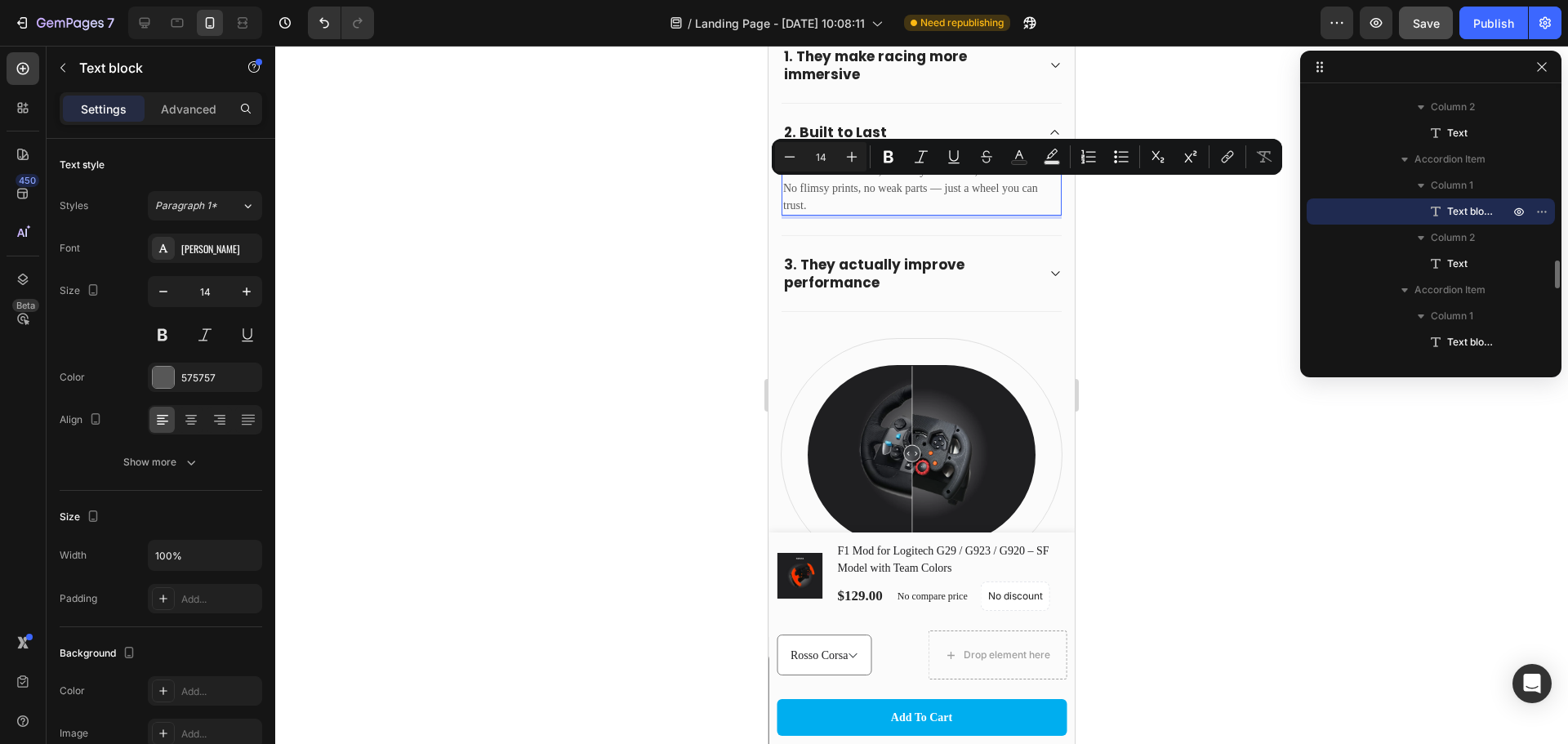
click at [966, 189] on p "Reinforced materials, tested by sim racers, rated 4.9/5 stars. No flimsy prints…" at bounding box center [922, 188] width 277 height 51
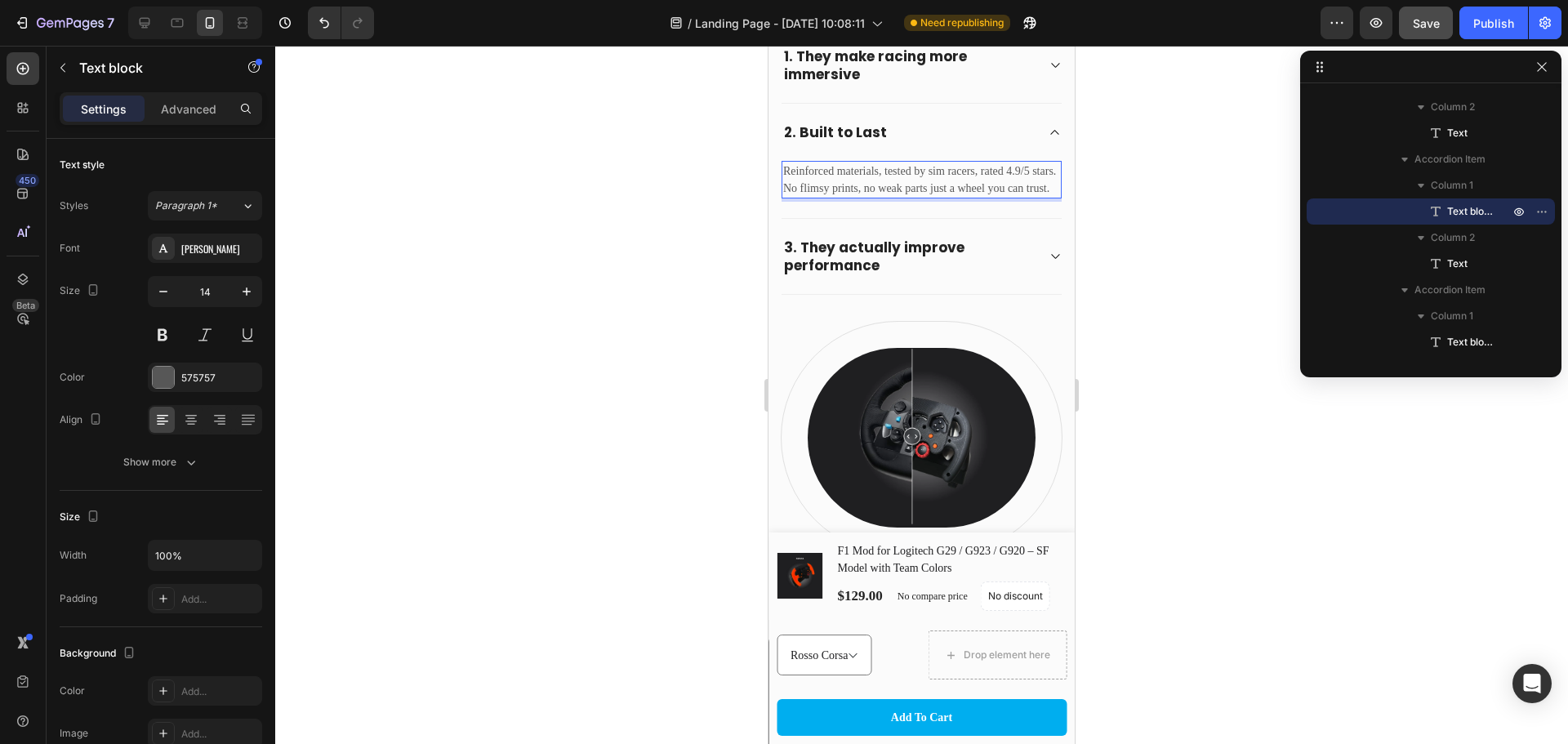
click at [1223, 212] on div at bounding box center [922, 394] width 1293 height 698
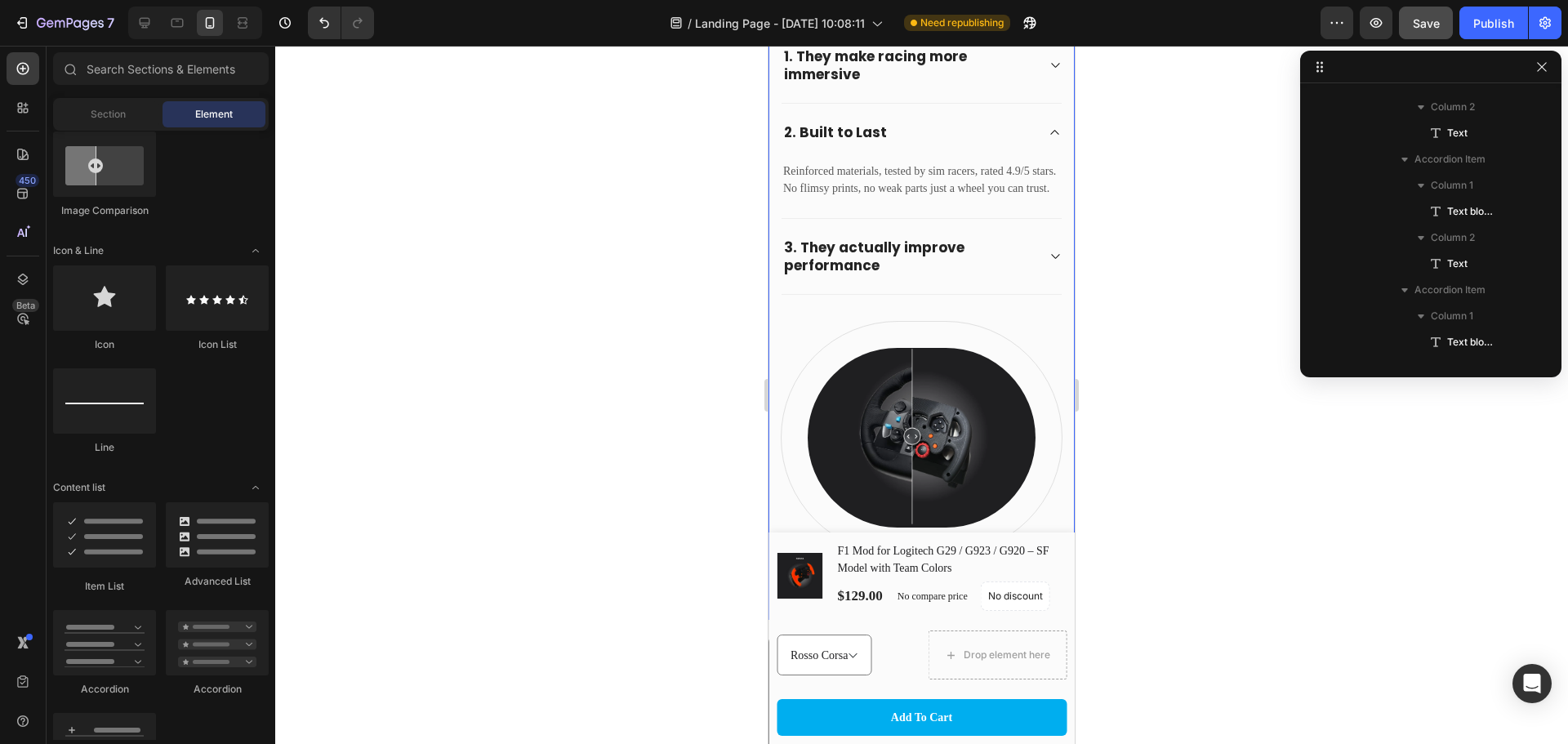
click at [1034, 125] on div "2. Built to Last" at bounding box center [922, 132] width 281 height 57
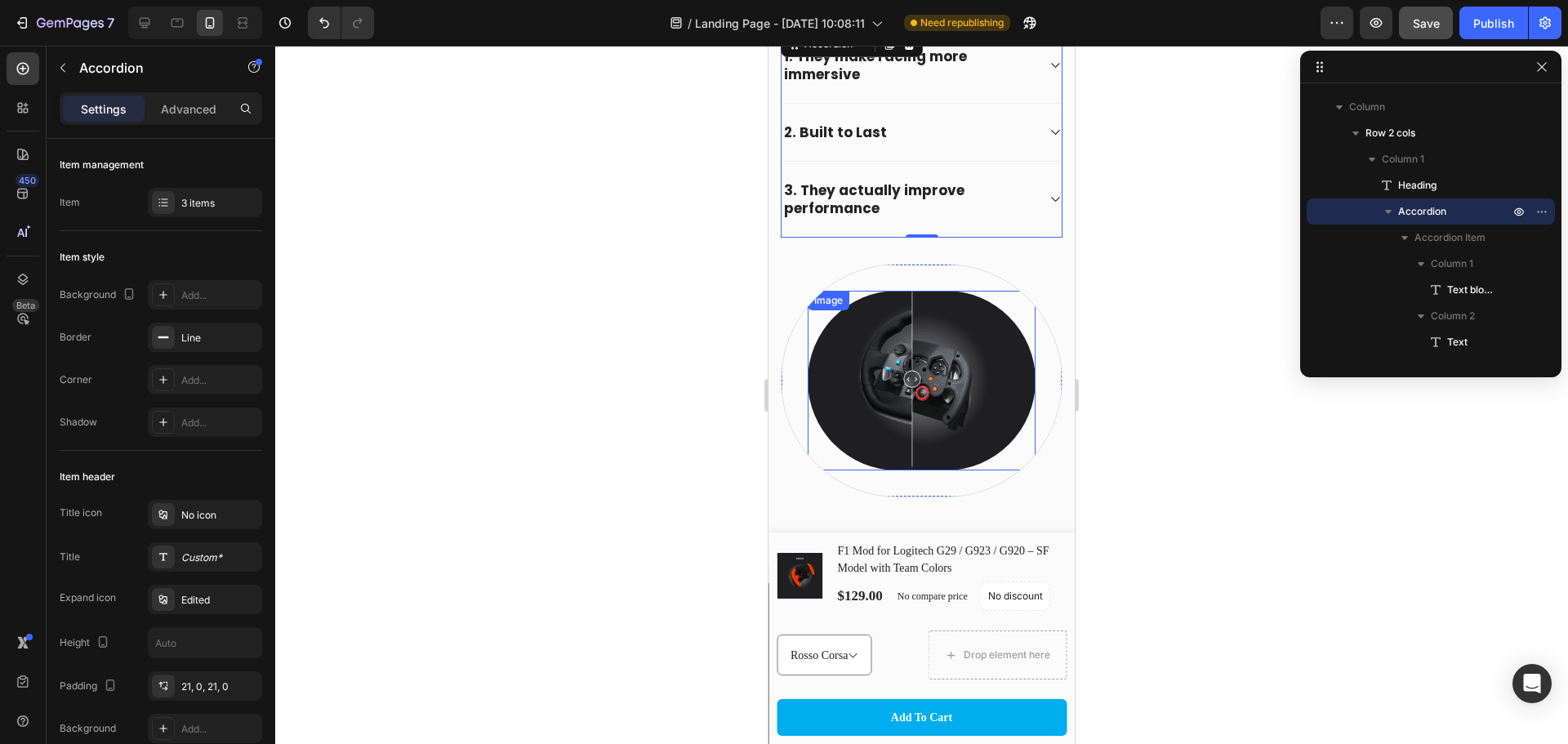
scroll to position [572, 0]
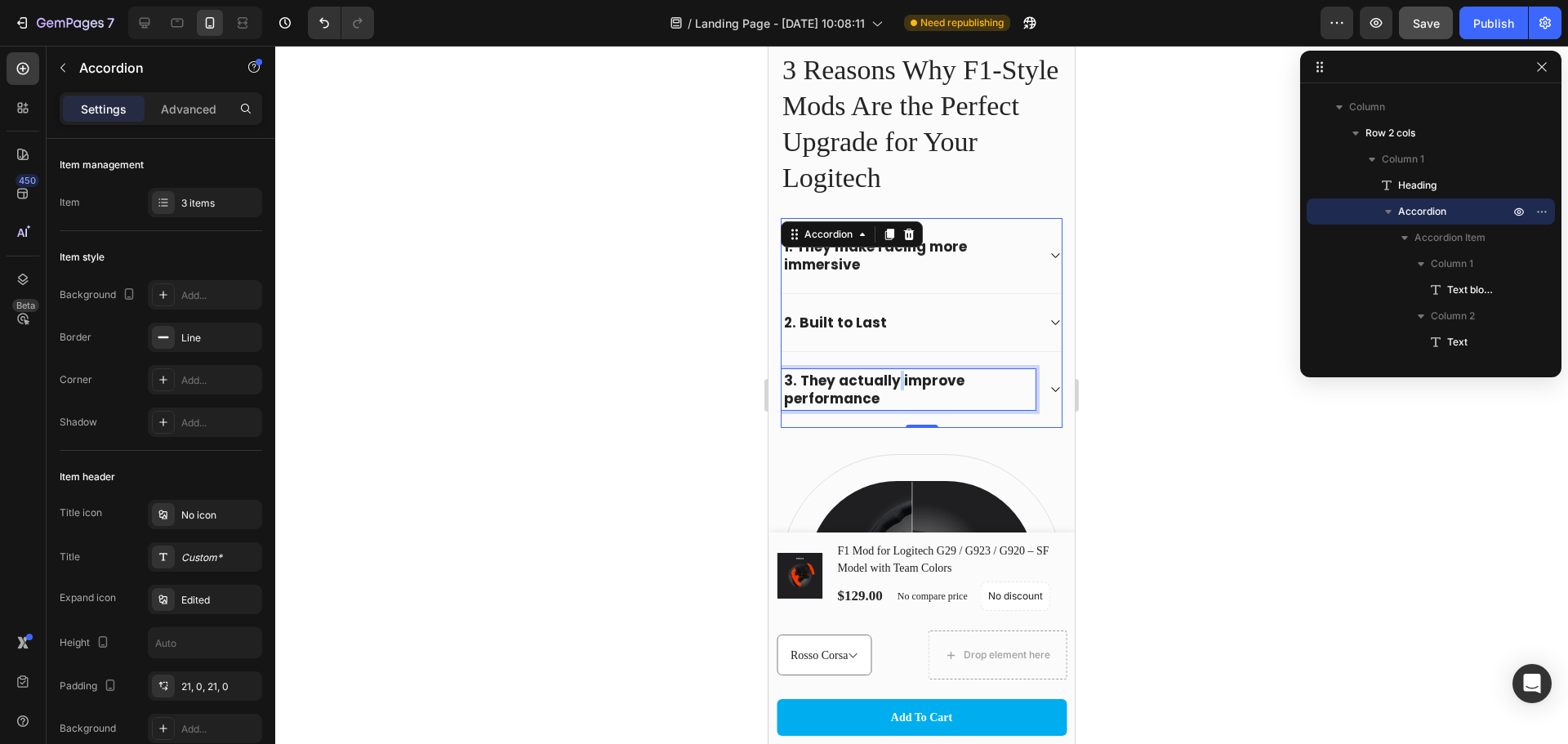
click at [896, 384] on strong "3. They actually improve performance" at bounding box center [874, 389] width 181 height 38
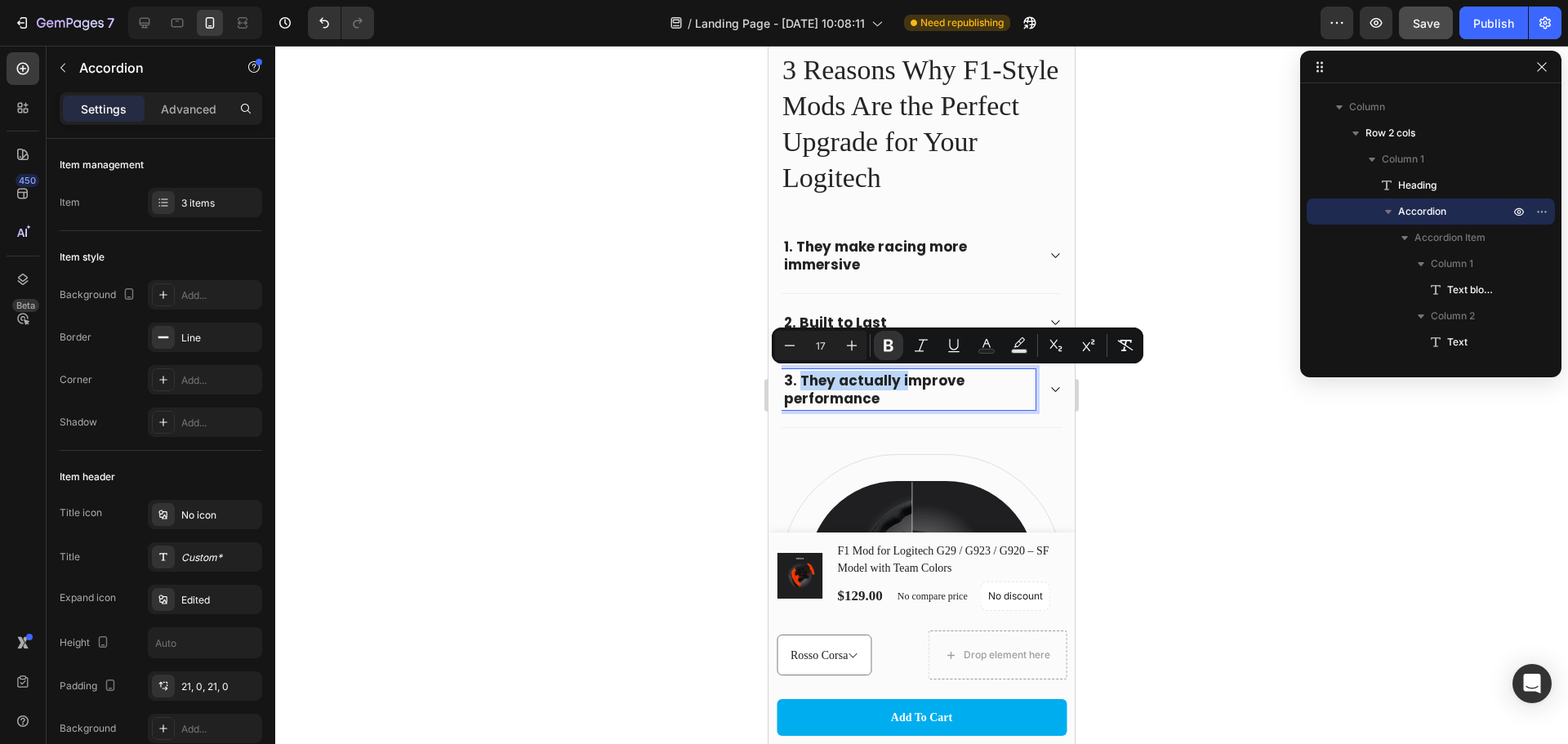
drag, startPoint x: 903, startPoint y: 383, endPoint x: 801, endPoint y: 384, distance: 102.0
click at [801, 384] on strong "3. They actually improve performance" at bounding box center [874, 389] width 181 height 38
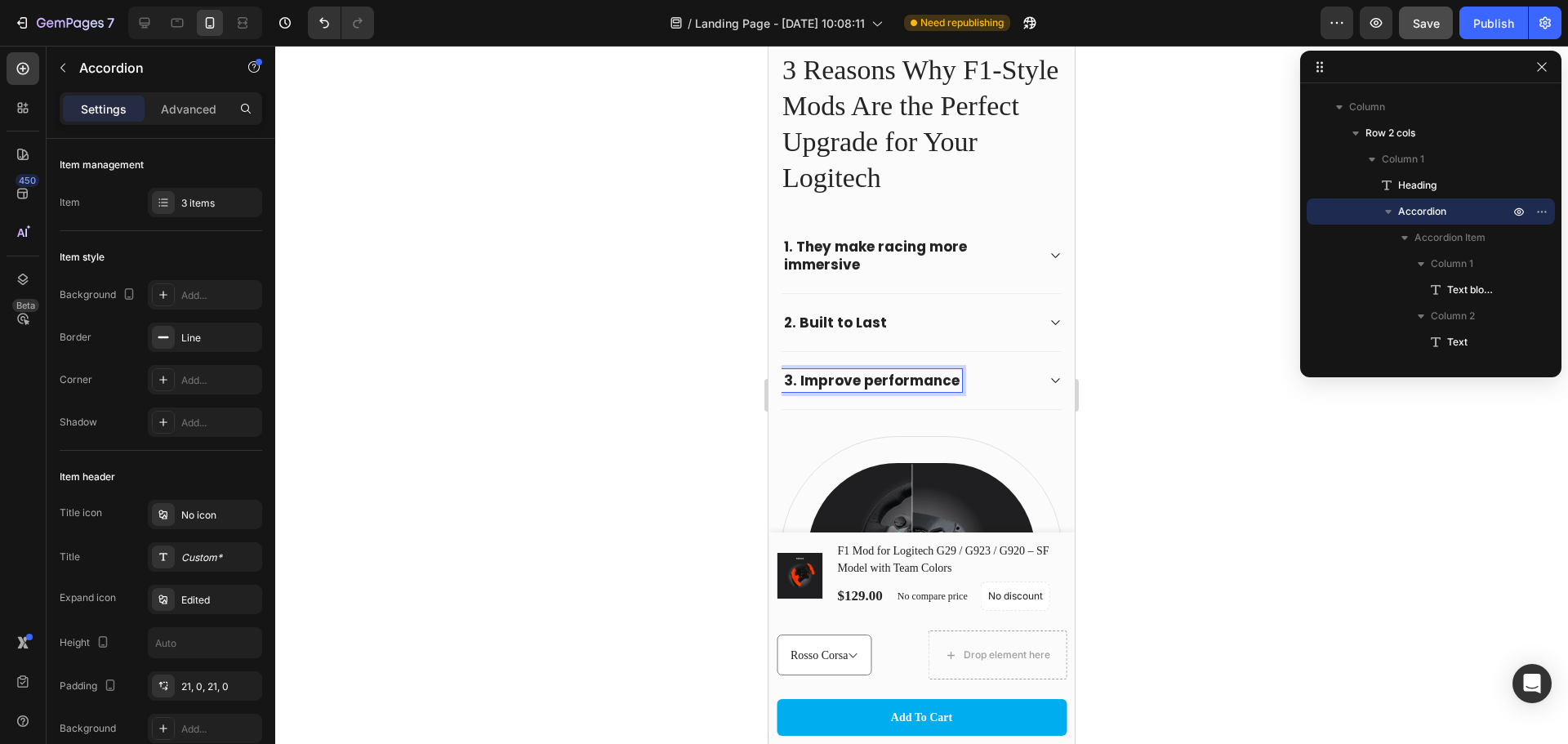
click at [875, 260] on p "1. They make racing more immersive" at bounding box center [909, 256] width 249 height 36
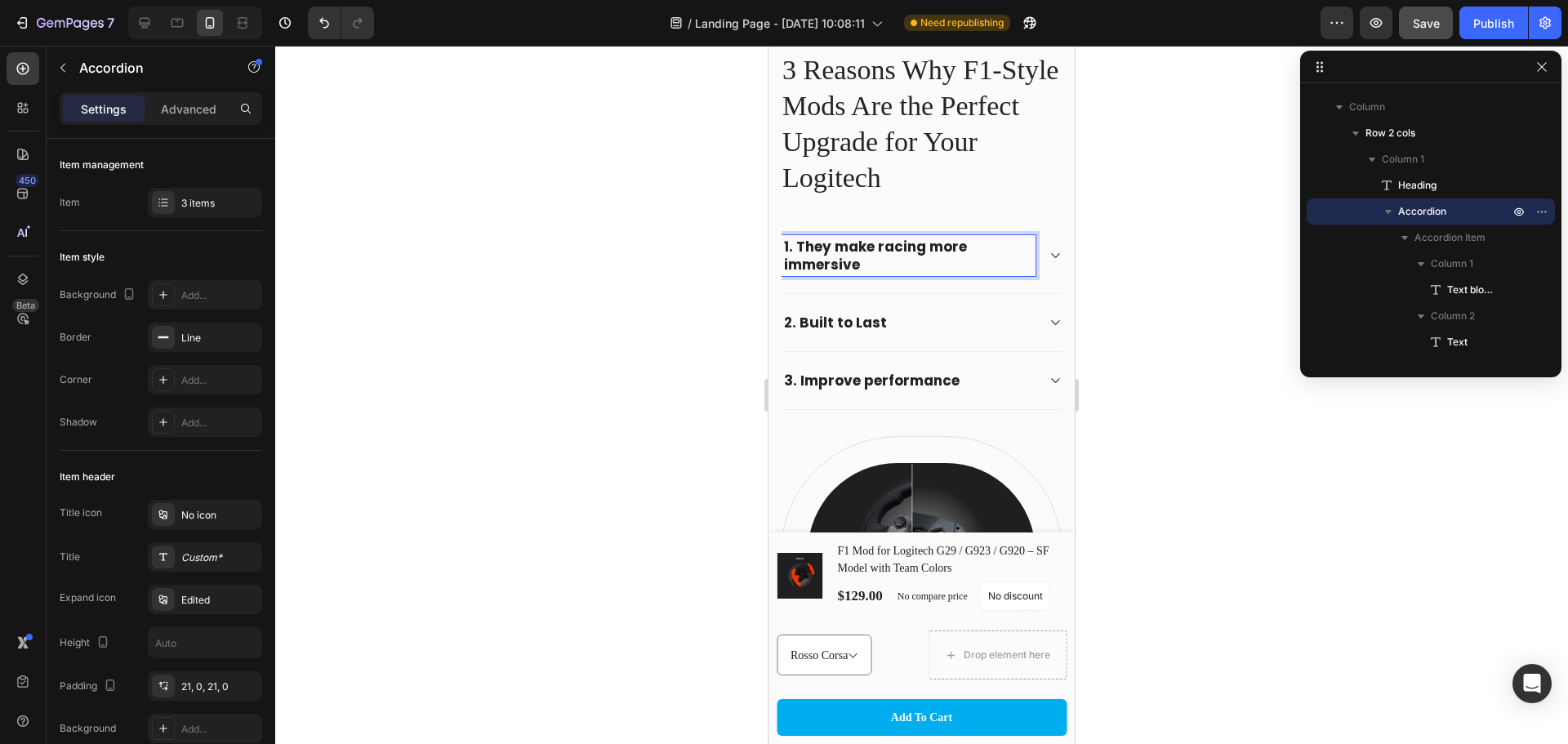
click at [875, 260] on p "1. They make racing more immersive" at bounding box center [909, 256] width 249 height 36
click at [894, 248] on strong "1. They make racing more immersive" at bounding box center [876, 256] width 183 height 38
click at [821, 245] on strong "1. They make racing more immersive" at bounding box center [876, 256] width 183 height 38
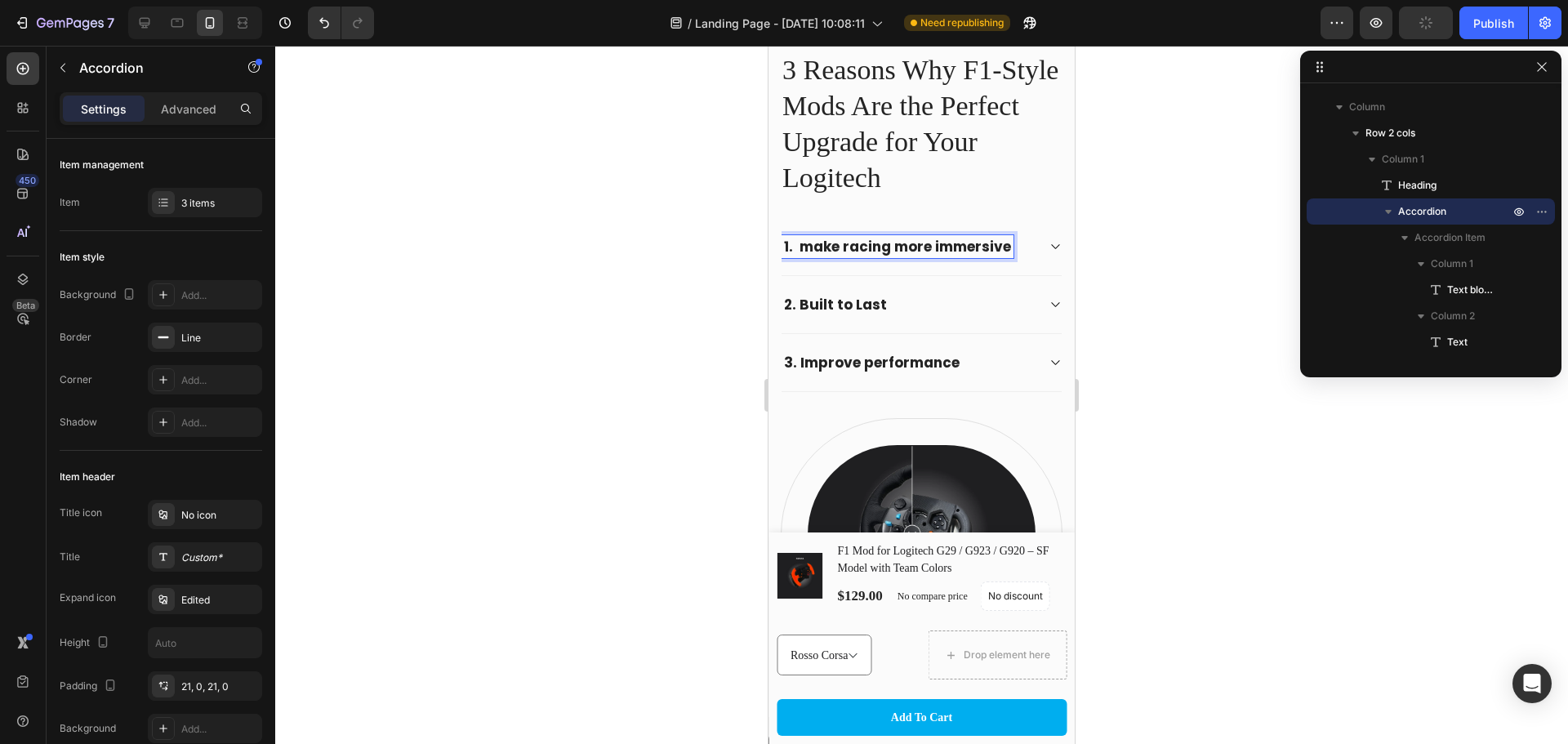
click at [808, 247] on strong "1. make racing more immersive" at bounding box center [897, 247] width 227 height 20
click at [1241, 388] on div at bounding box center [922, 394] width 1293 height 698
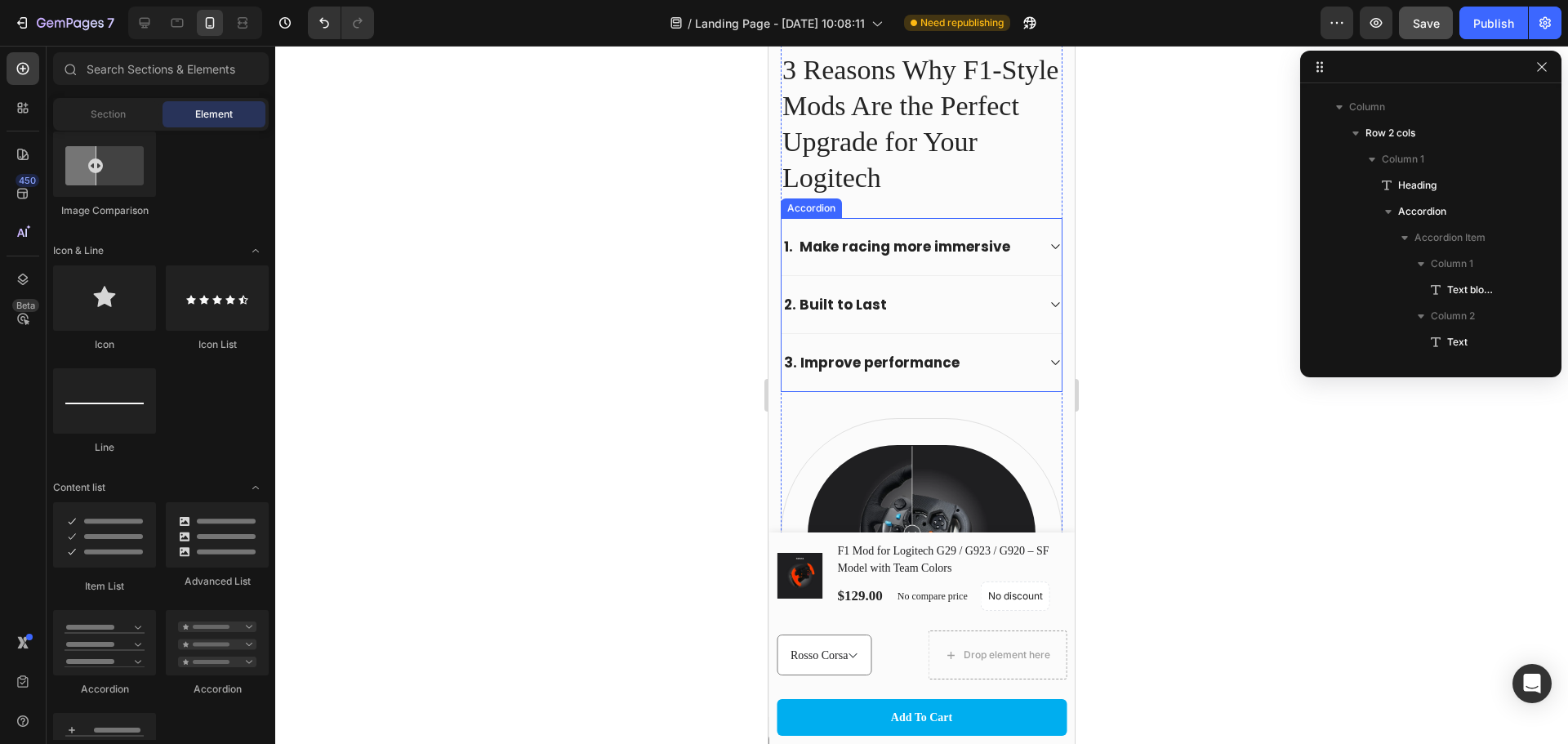
click at [889, 243] on strong "1. Make racing more immersive" at bounding box center [897, 247] width 226 height 20
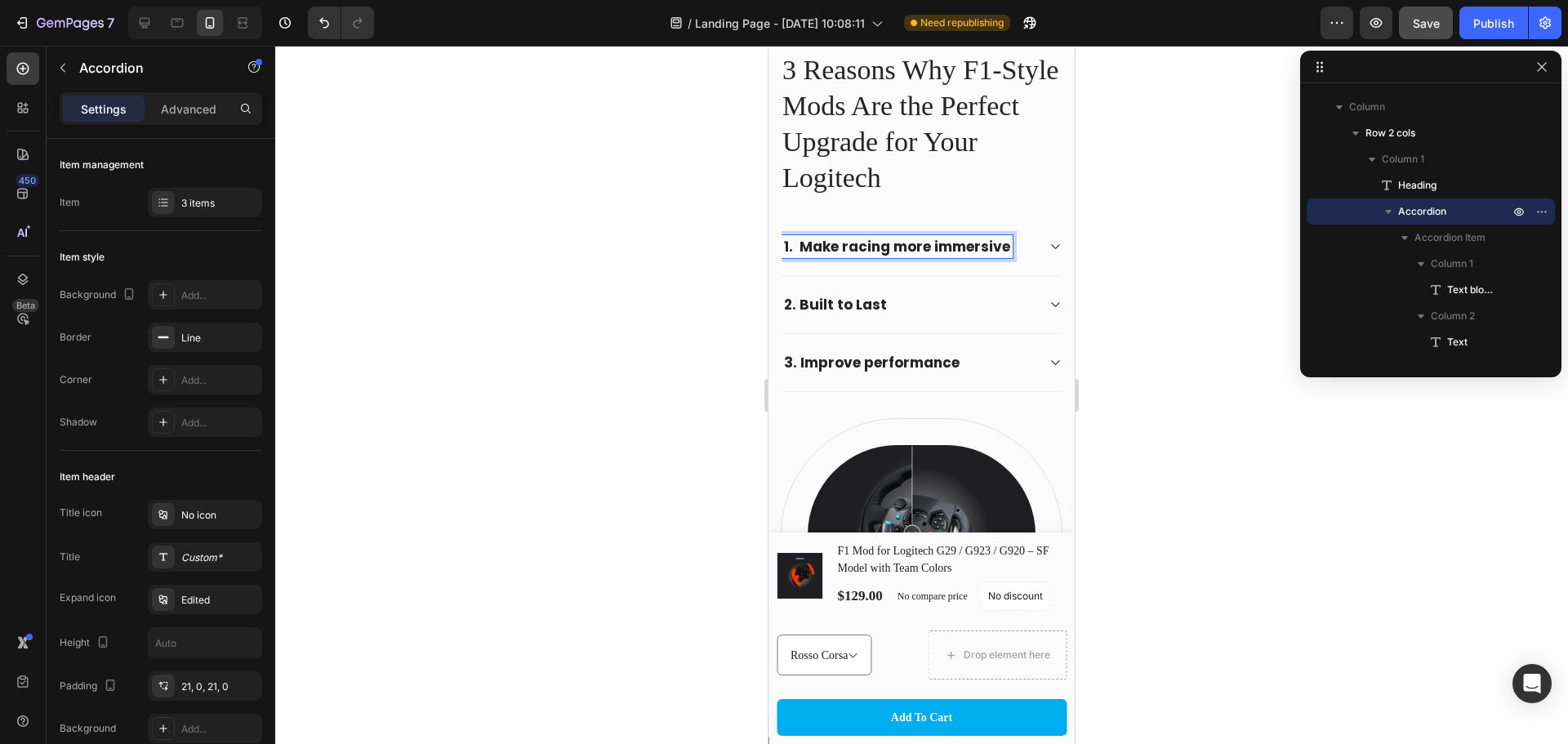
click at [800, 243] on strong "1. Make racing more immersive" at bounding box center [897, 247] width 226 height 20
click at [795, 243] on strong "1. Make racing more immersive" at bounding box center [897, 247] width 226 height 20
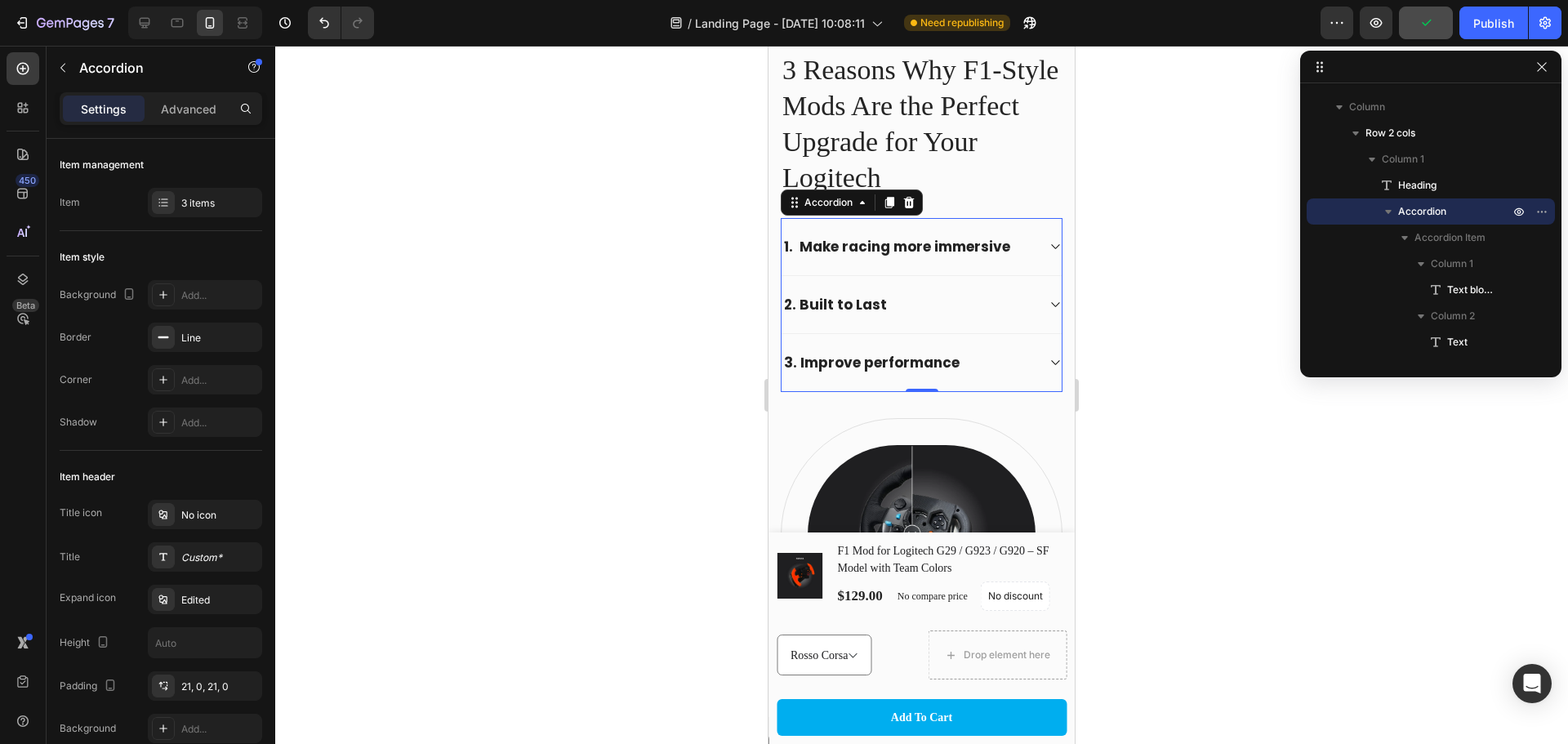
click at [796, 247] on strong "1. Make racing more immersive" at bounding box center [897, 247] width 226 height 20
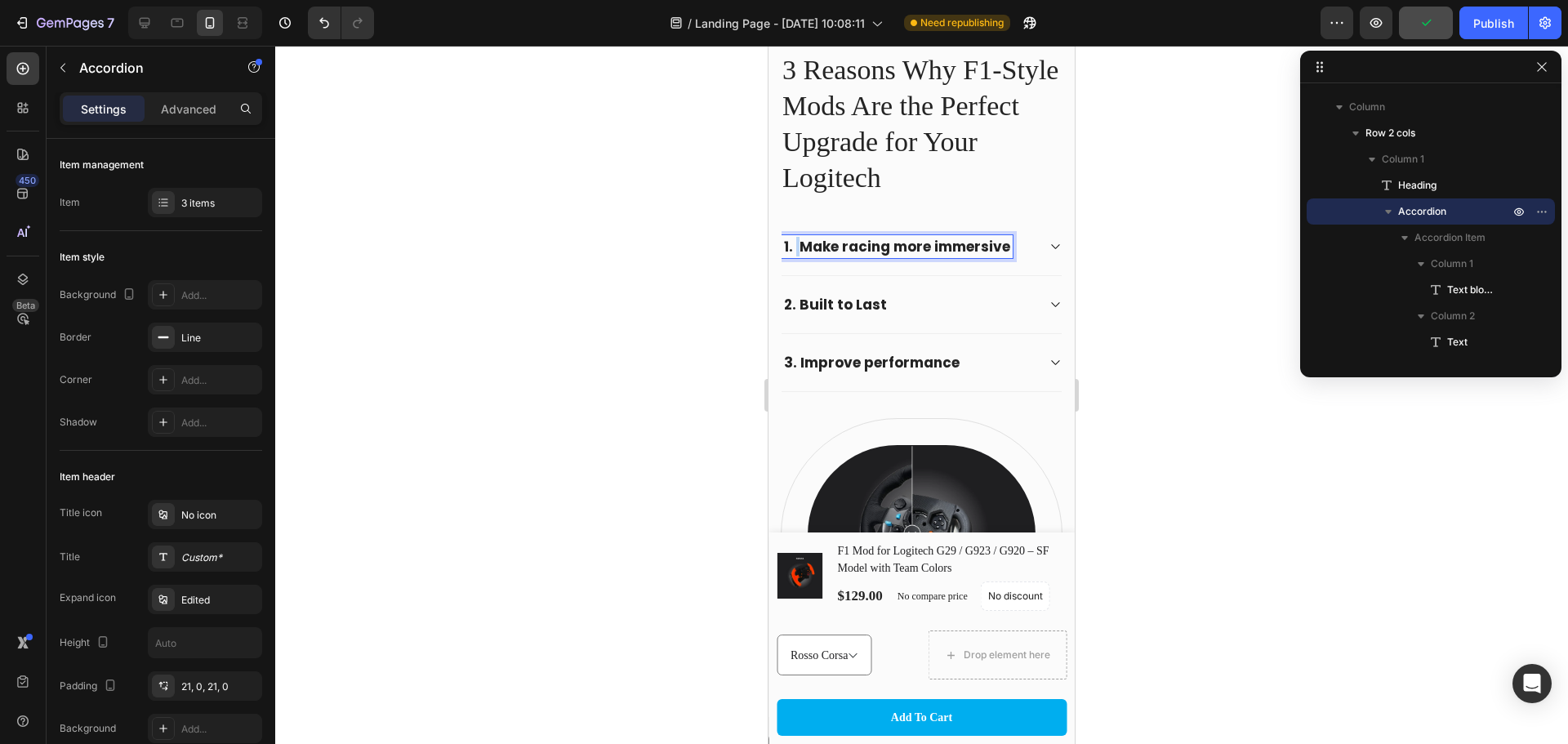
click at [796, 247] on strong "1. Make racing more immersive" at bounding box center [897, 247] width 226 height 20
click at [794, 245] on strong "1. Make racing more immersive" at bounding box center [897, 247] width 226 height 20
click at [794, 247] on strong "1. Make racing more immersive" at bounding box center [897, 247] width 226 height 20
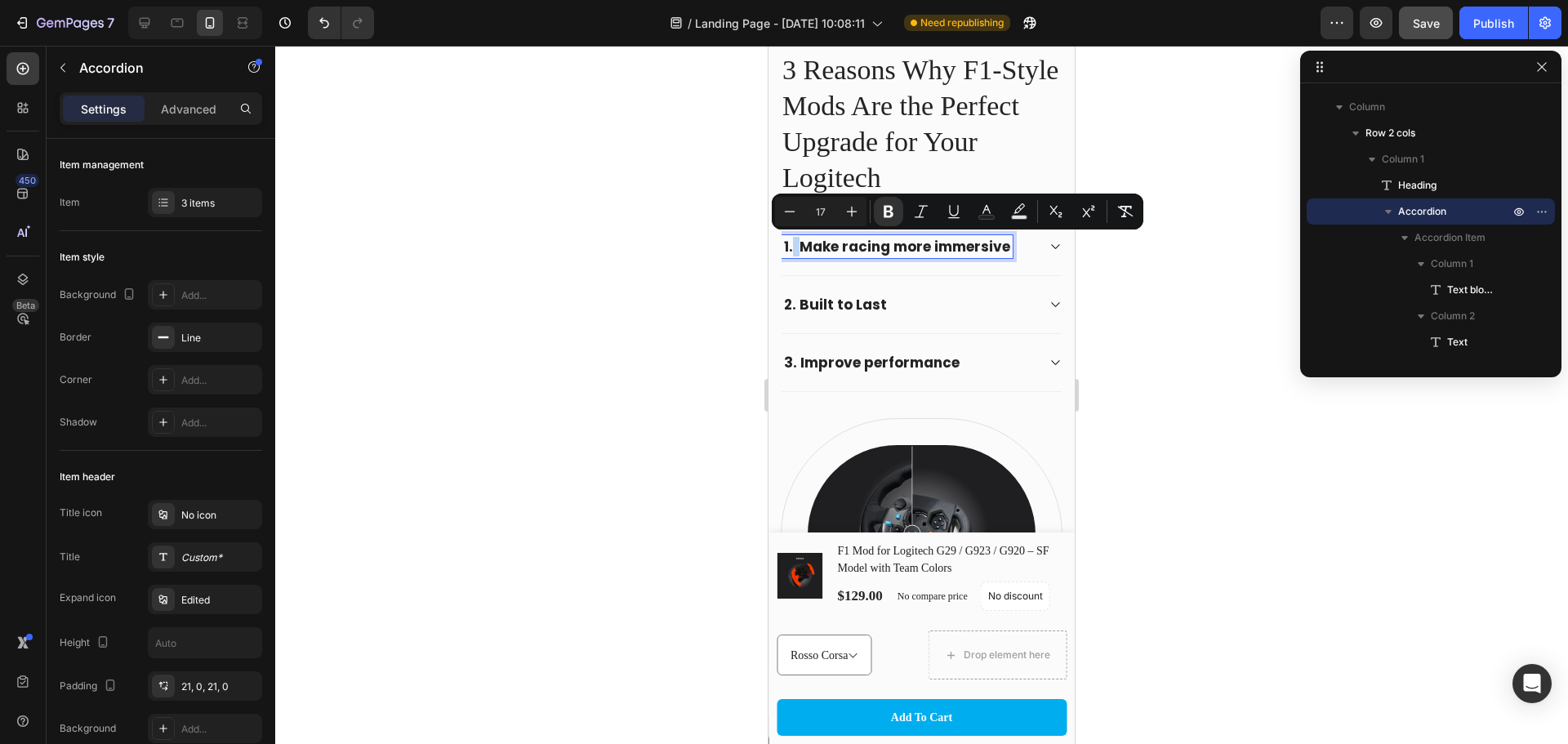
click at [796, 247] on strong "1. Make racing more immersive" at bounding box center [897, 247] width 226 height 20
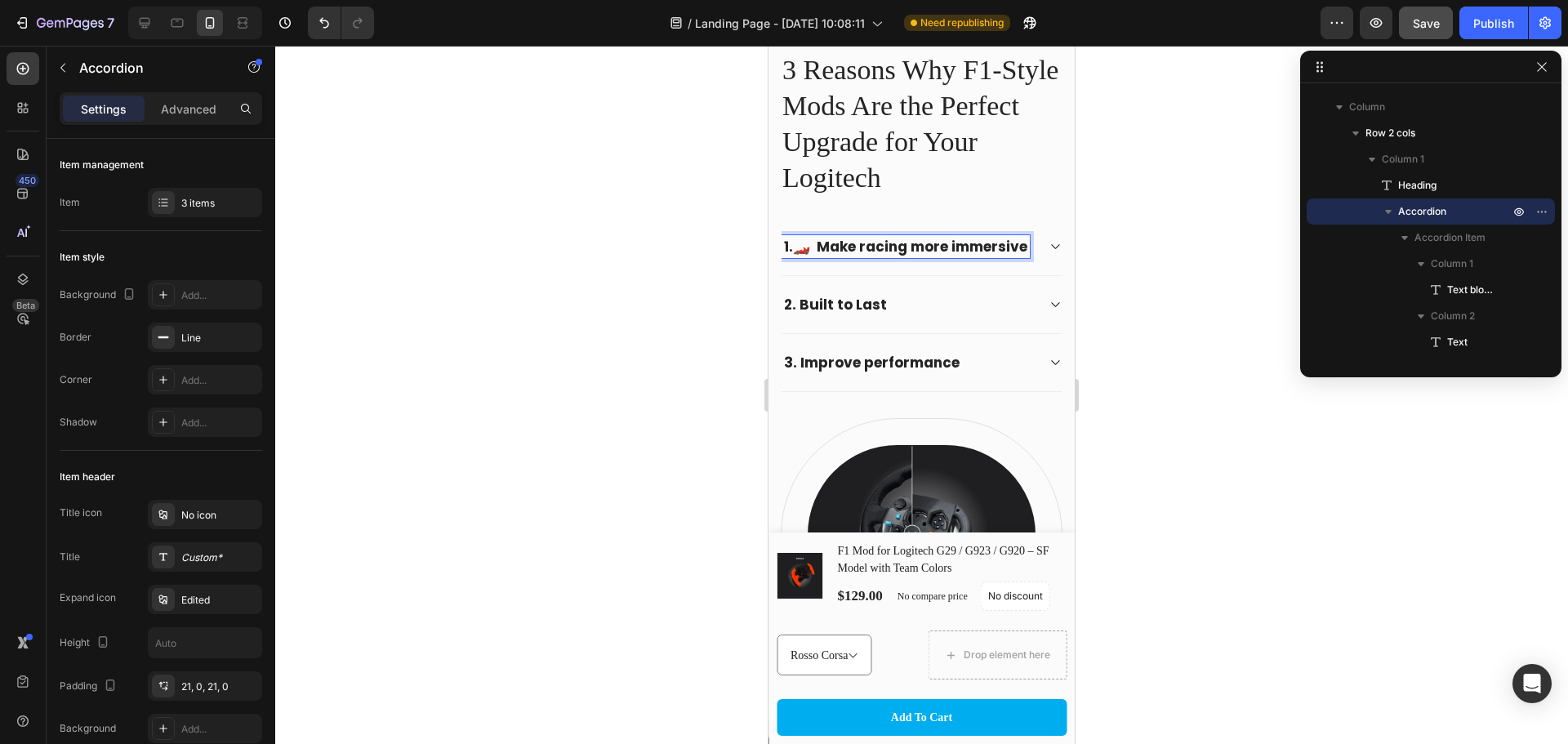
click at [791, 314] on strong "2. Built to Last" at bounding box center [835, 304] width 103 height 20
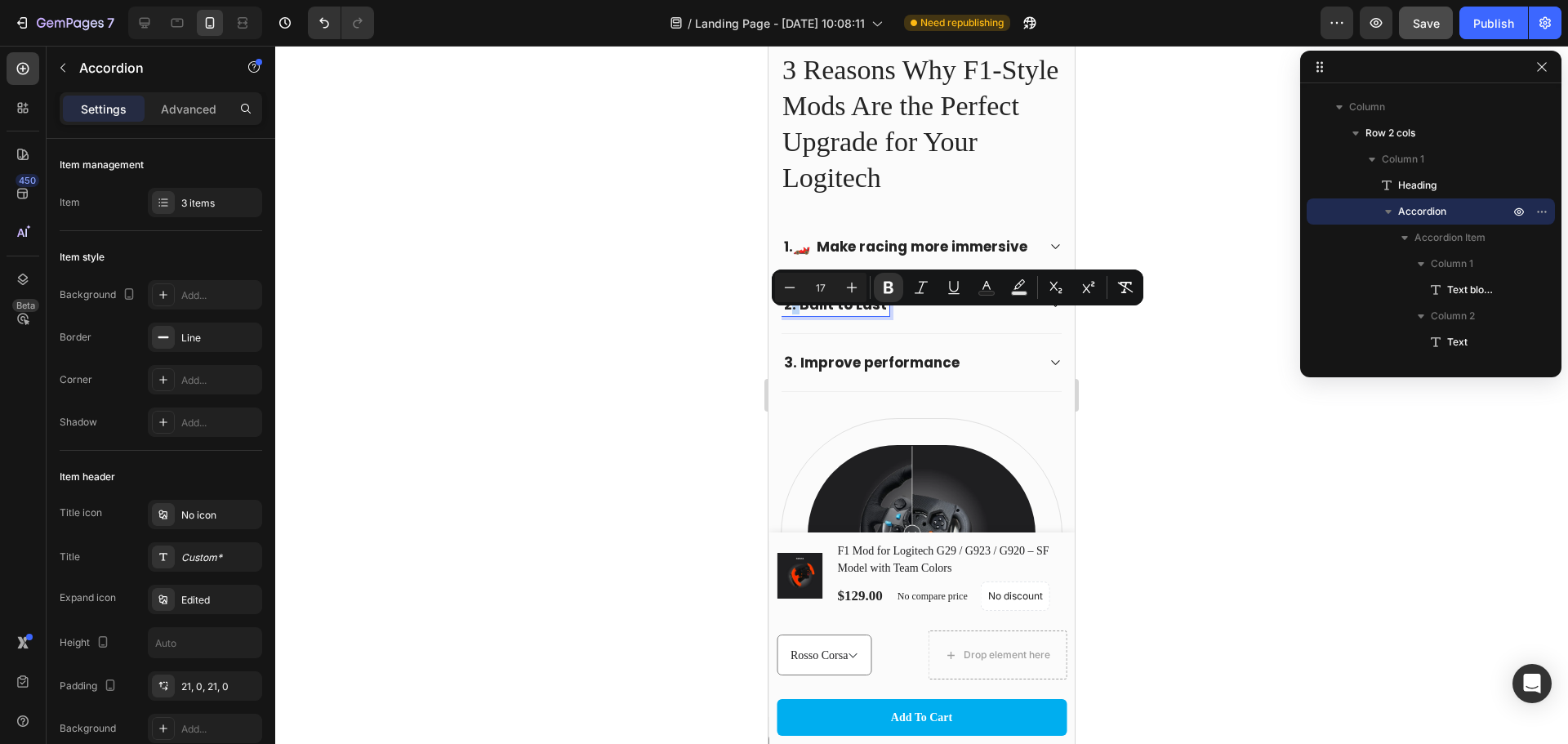
click at [796, 314] on strong "2. Built to Last" at bounding box center [835, 304] width 103 height 20
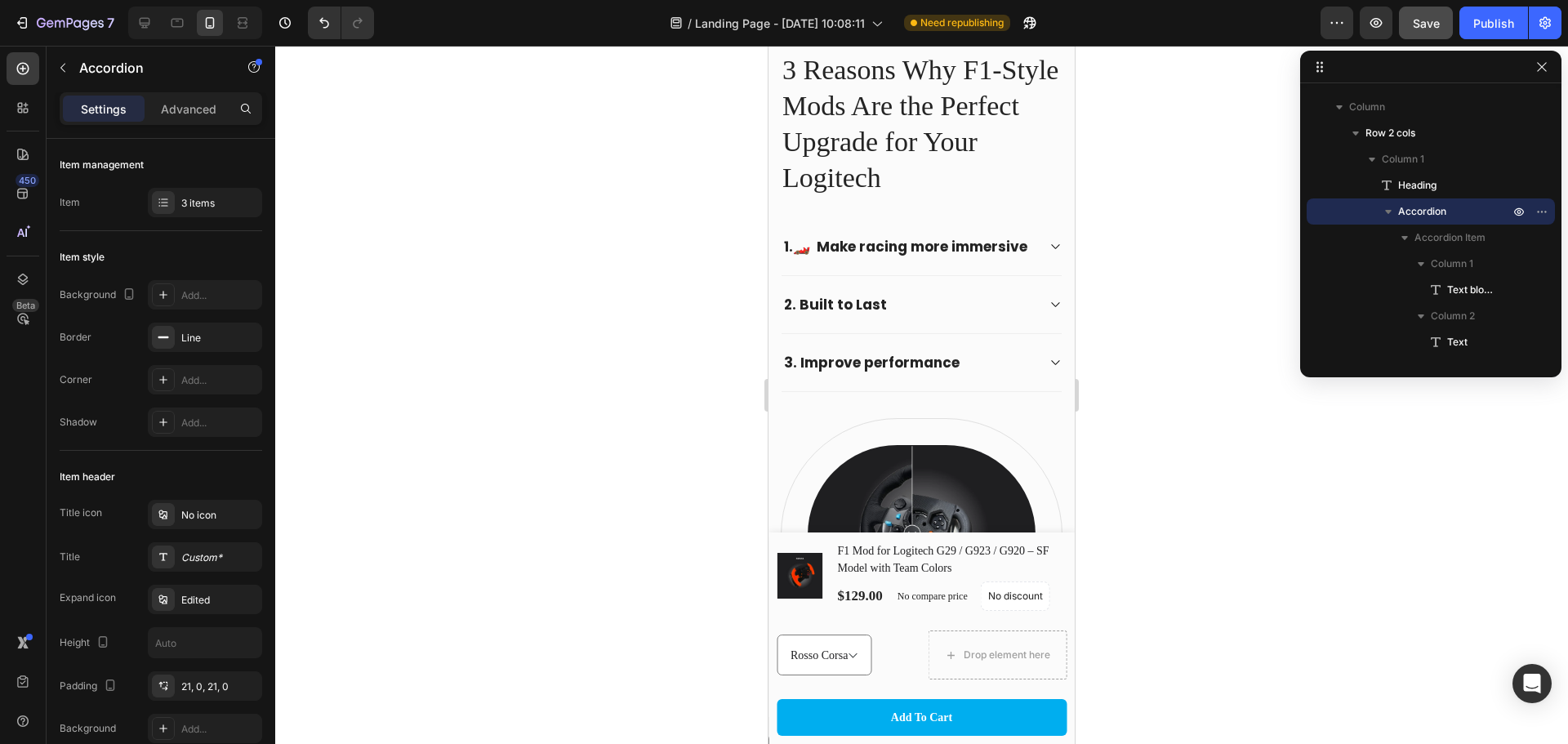
click at [815, 233] on div "1.🏎️ Make racing more immersive" at bounding box center [922, 246] width 281 height 57
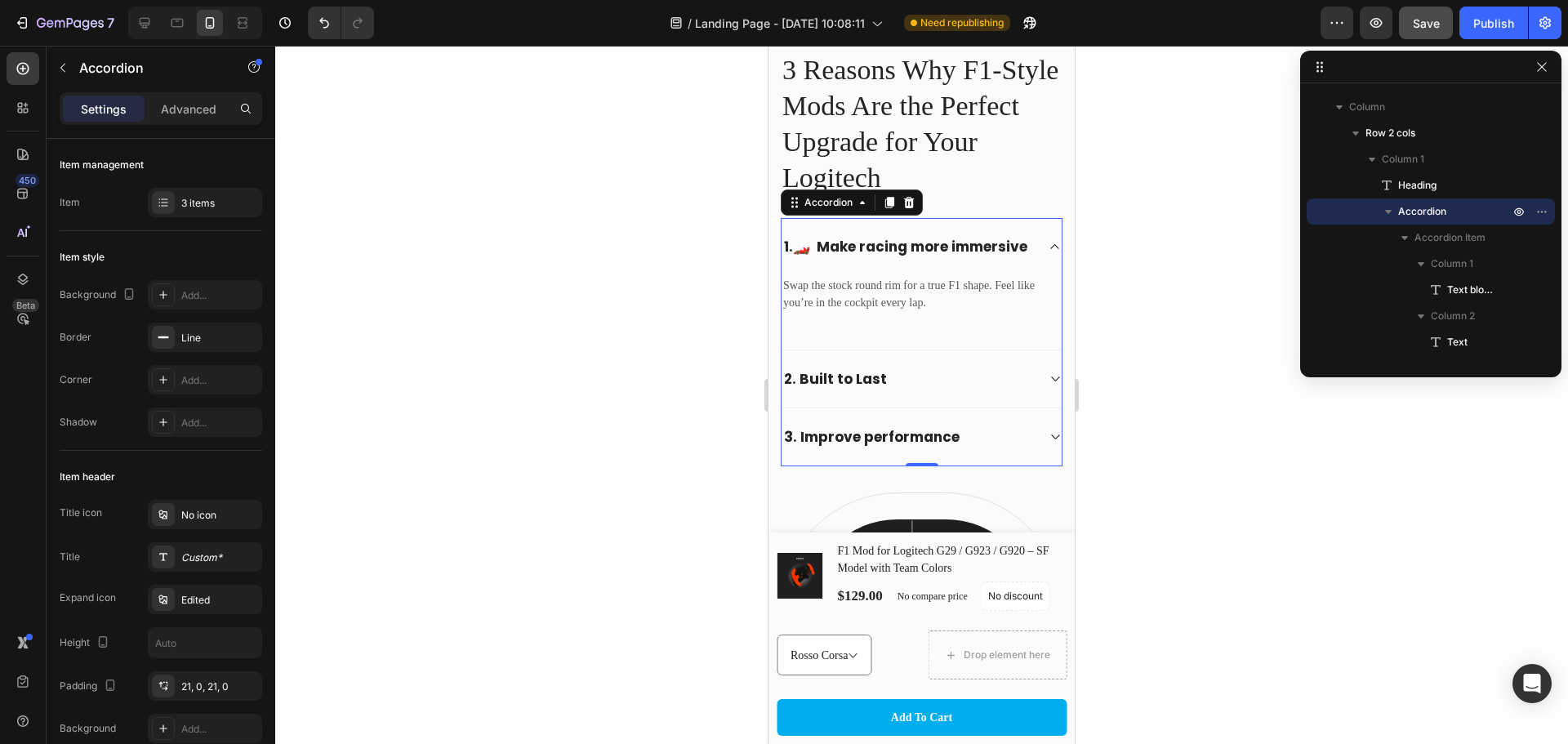
click at [804, 244] on strong "1.🏎️ Make racing more immersive" at bounding box center [905, 247] width 243 height 20
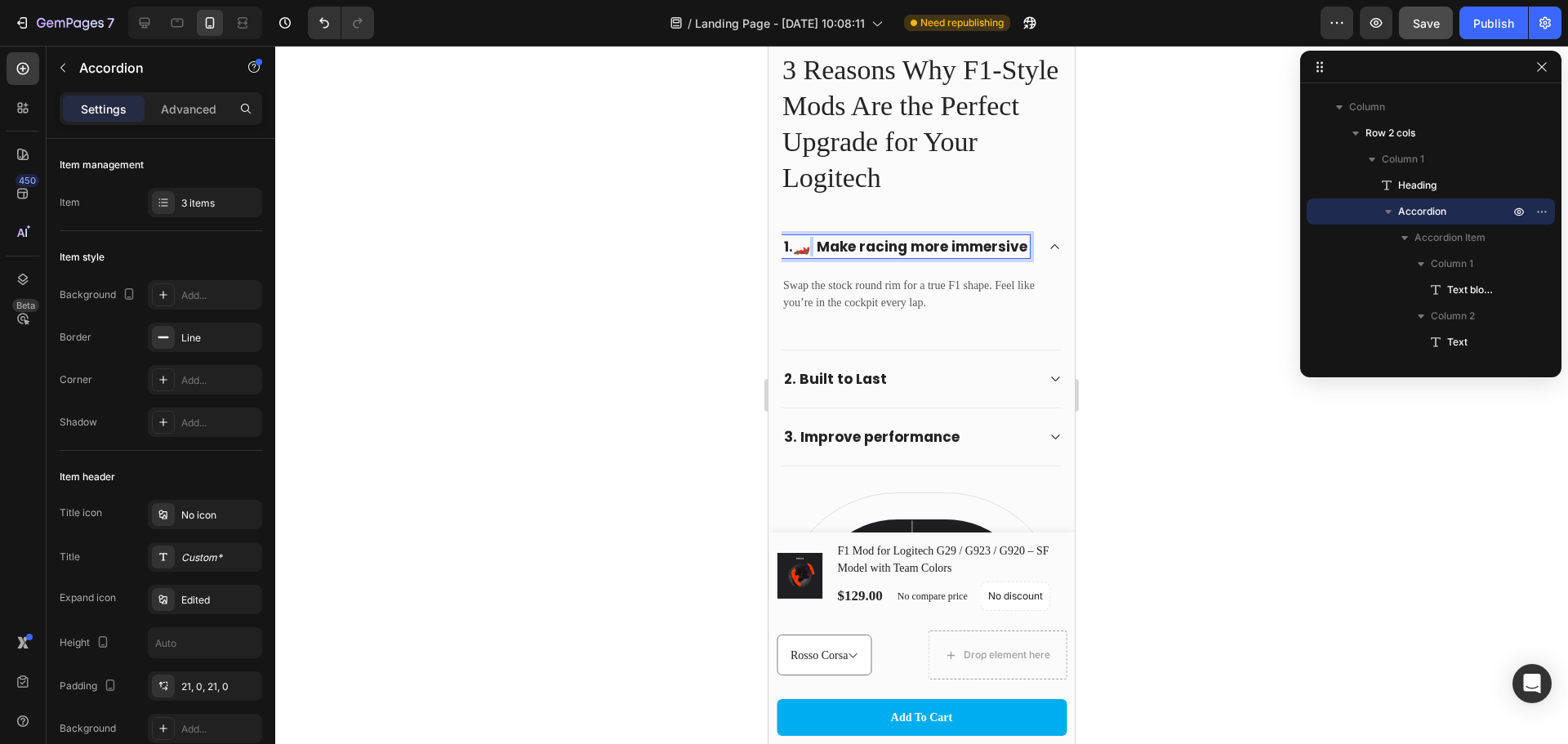
click at [804, 245] on strong "1.🏎️ Make racing more immersive" at bounding box center [905, 247] width 243 height 20
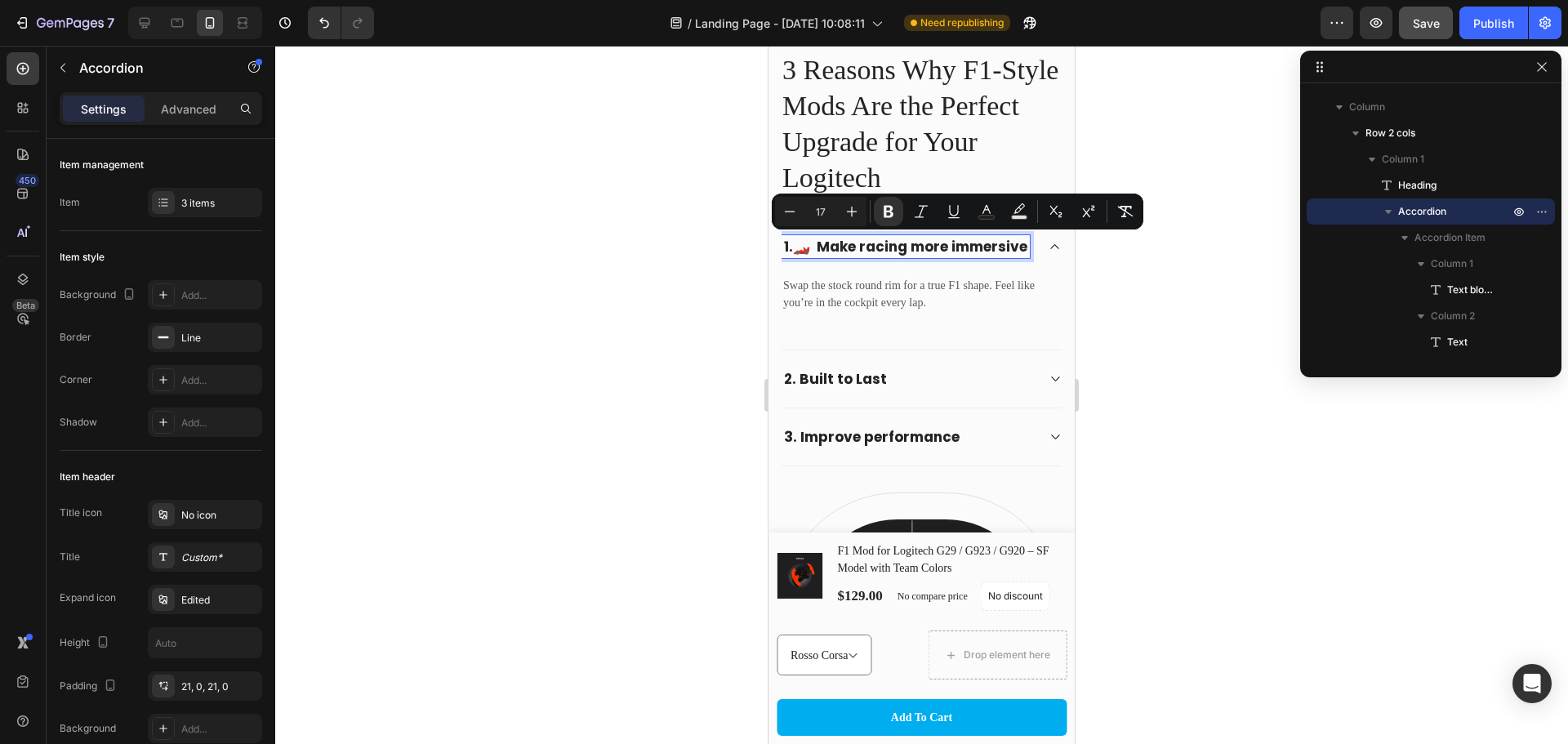
click at [790, 388] on strong "2. Built to Last" at bounding box center [835, 379] width 103 height 20
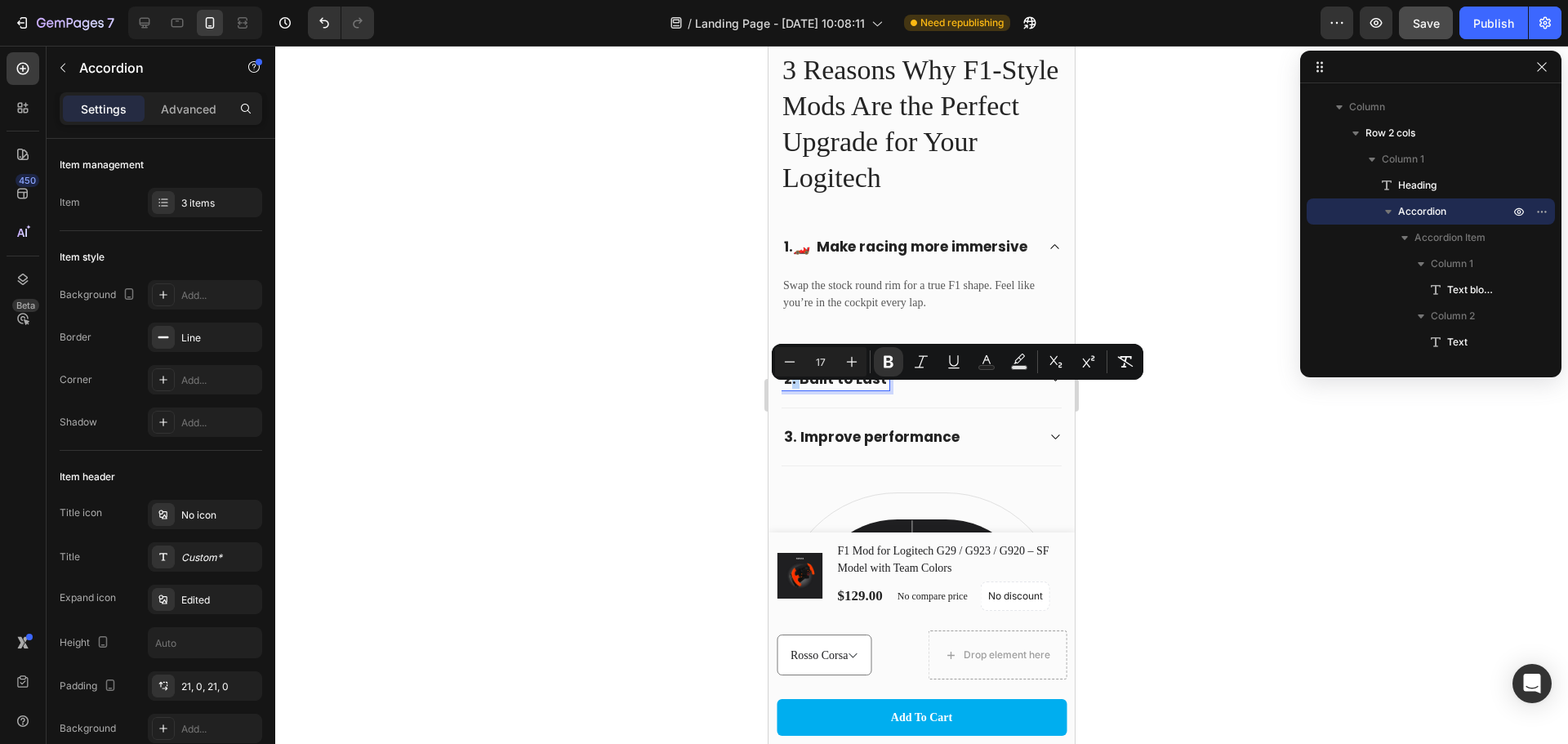
click at [796, 388] on strong "2. Built to Last" at bounding box center [835, 379] width 103 height 20
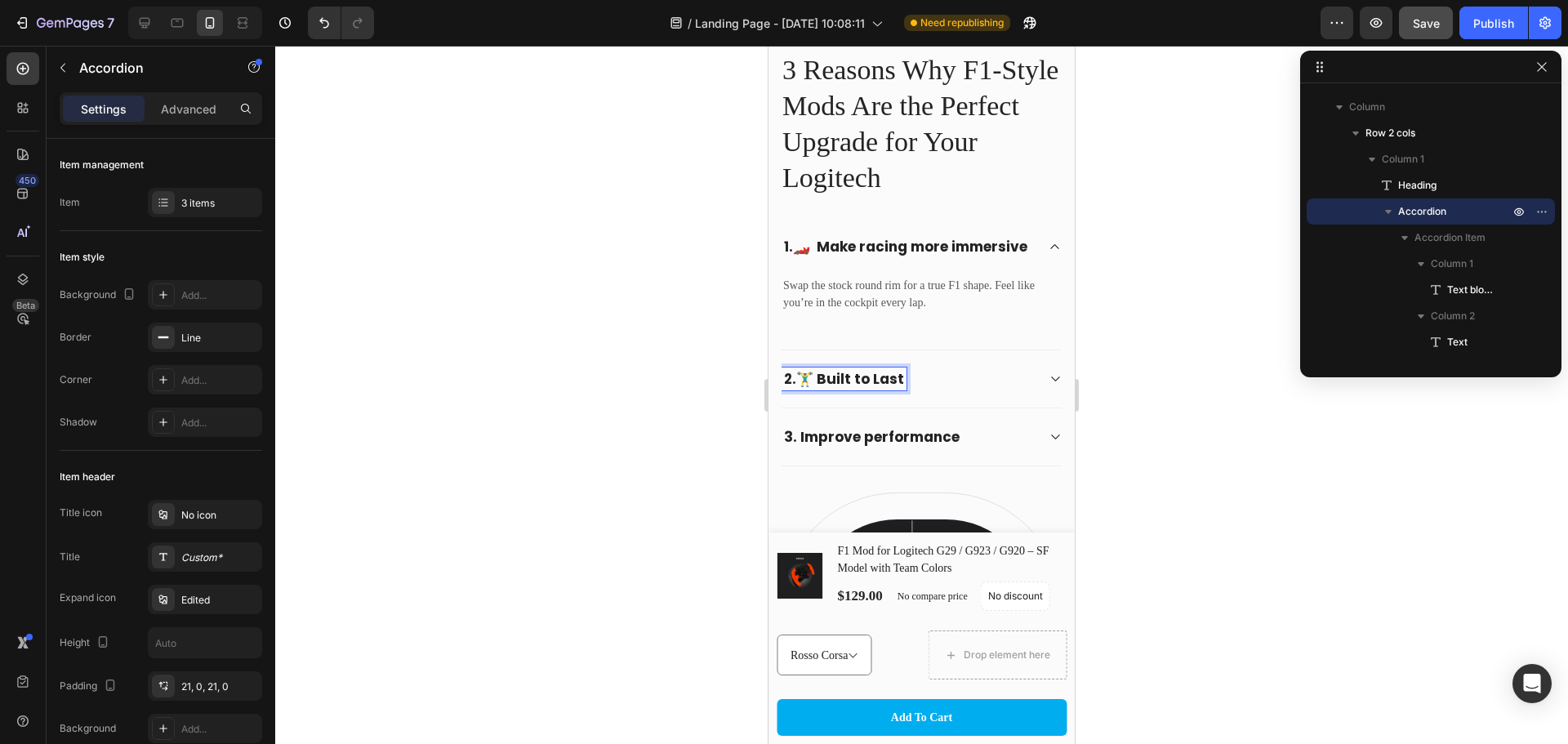
click at [802, 446] on strong "3. Improve performance" at bounding box center [871, 437] width 176 height 20
click at [796, 446] on strong "3. Improve performance" at bounding box center [871, 437] width 176 height 20
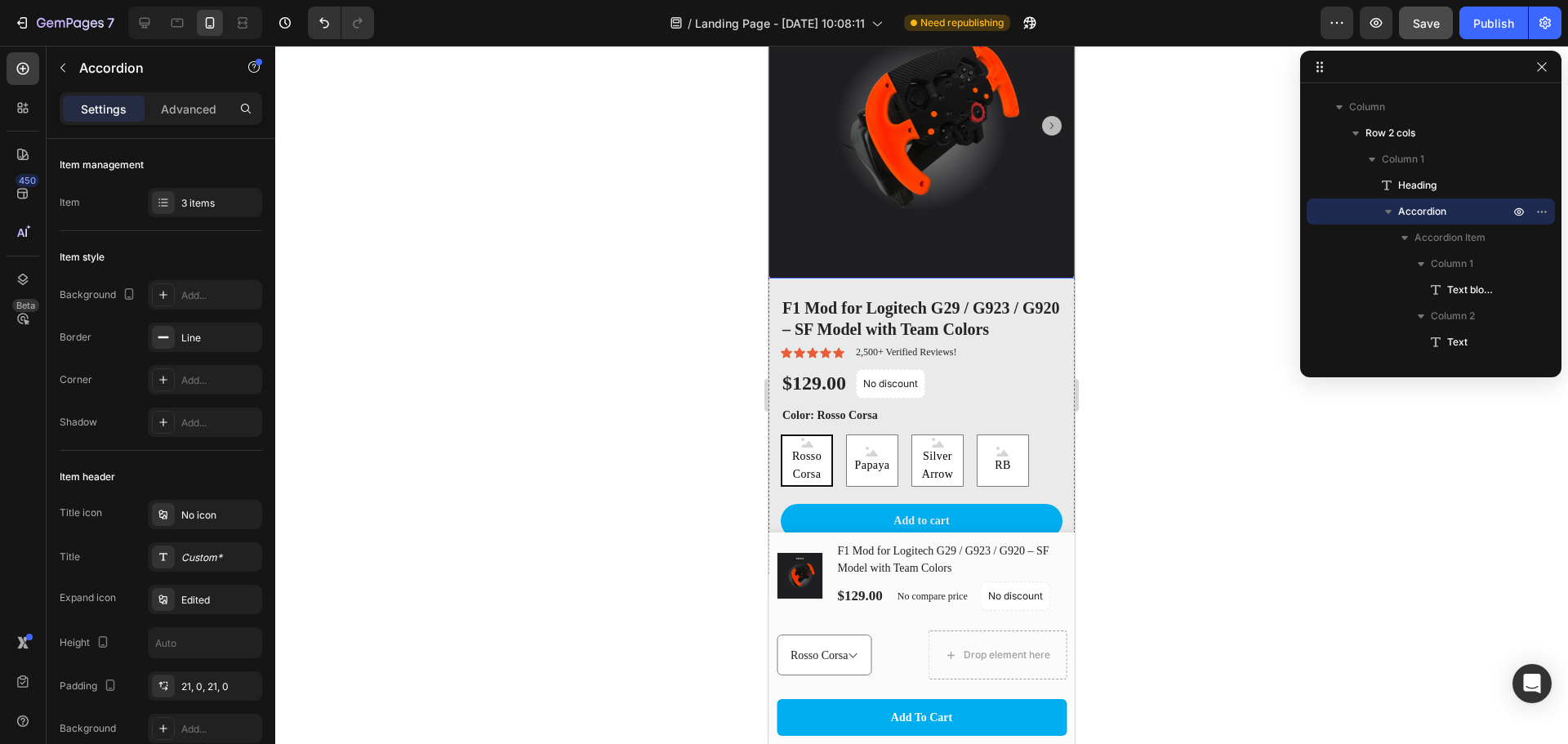
scroll to position [1143, 0]
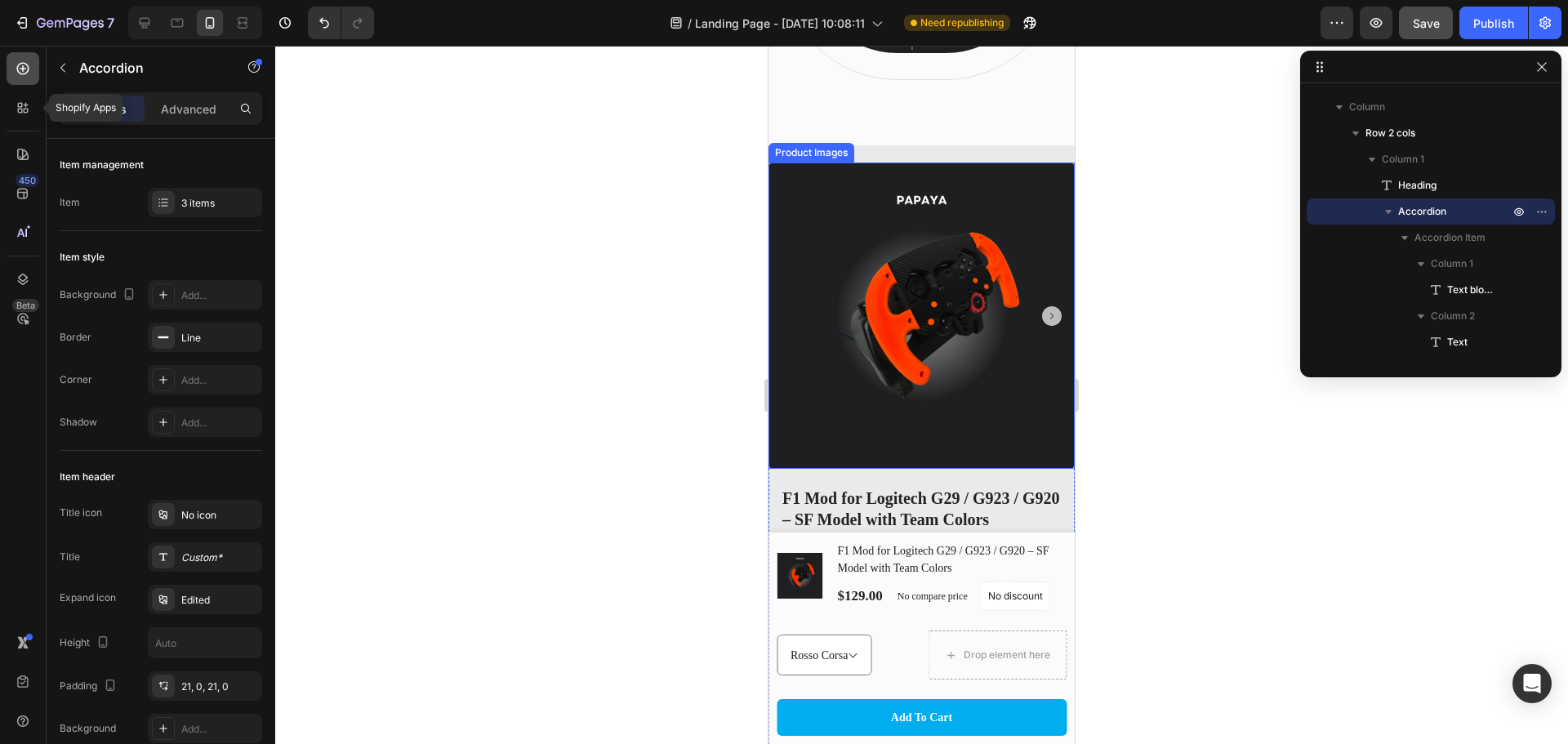
click at [31, 70] on div at bounding box center [23, 68] width 33 height 33
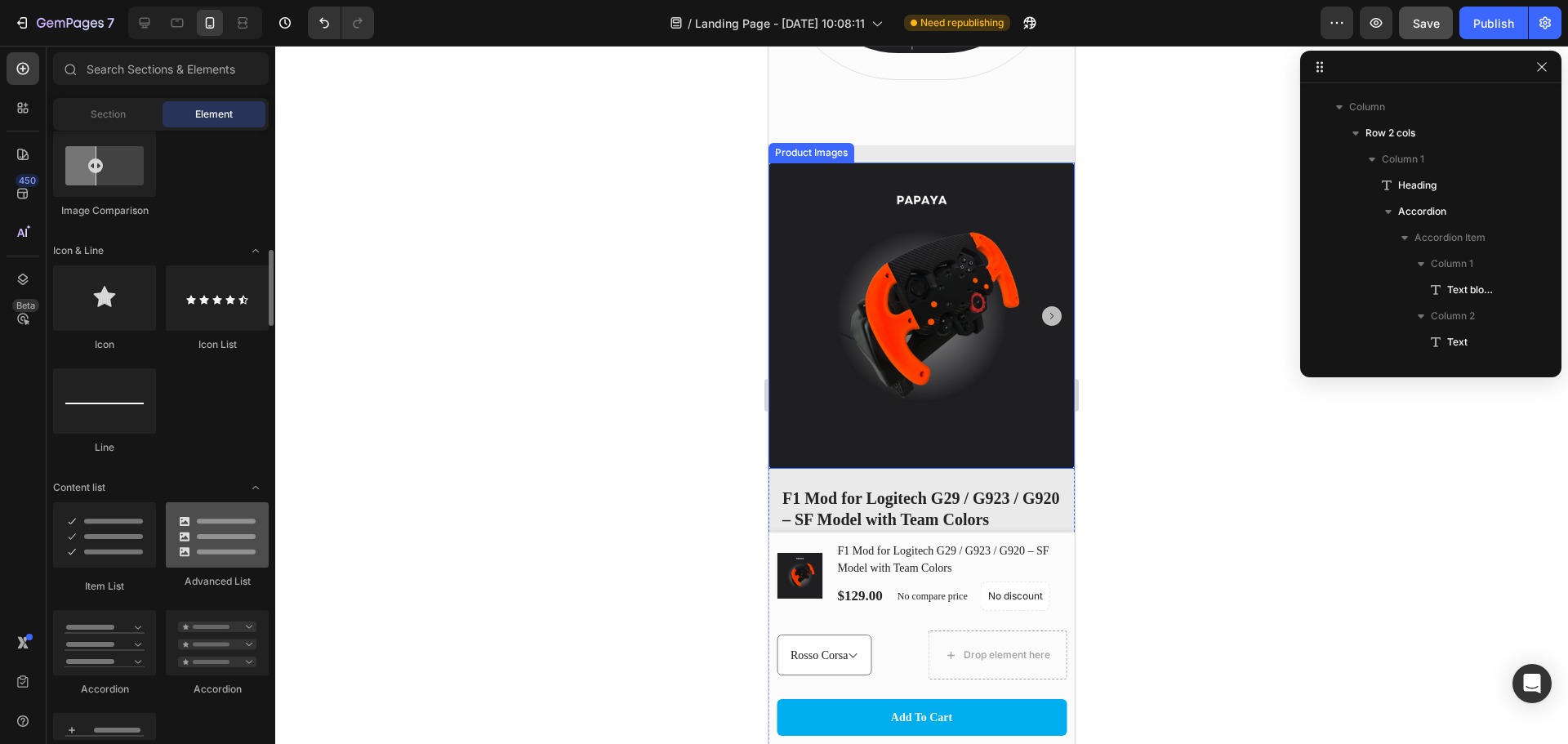
scroll to position [1142, 0]
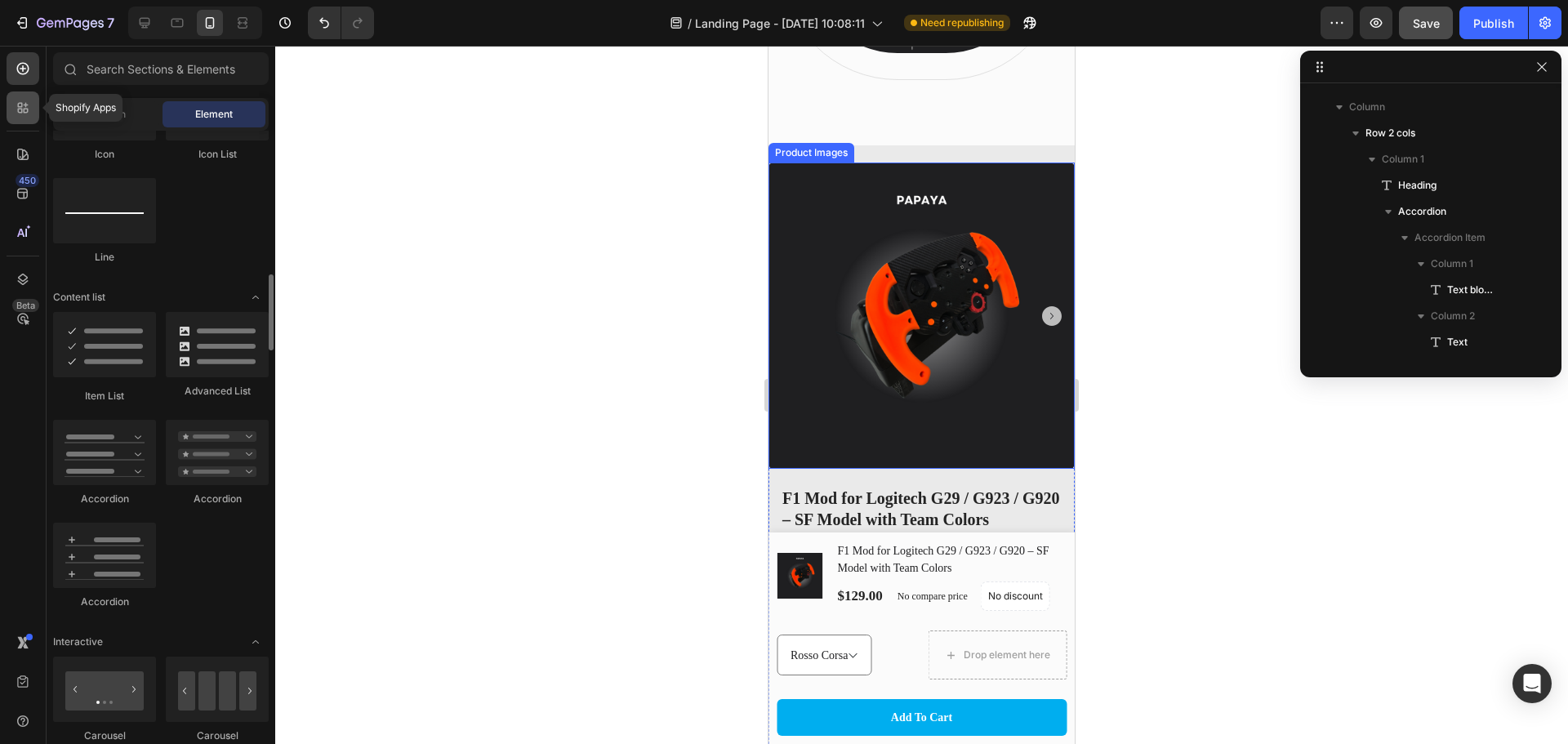
click at [35, 103] on div at bounding box center [23, 108] width 33 height 33
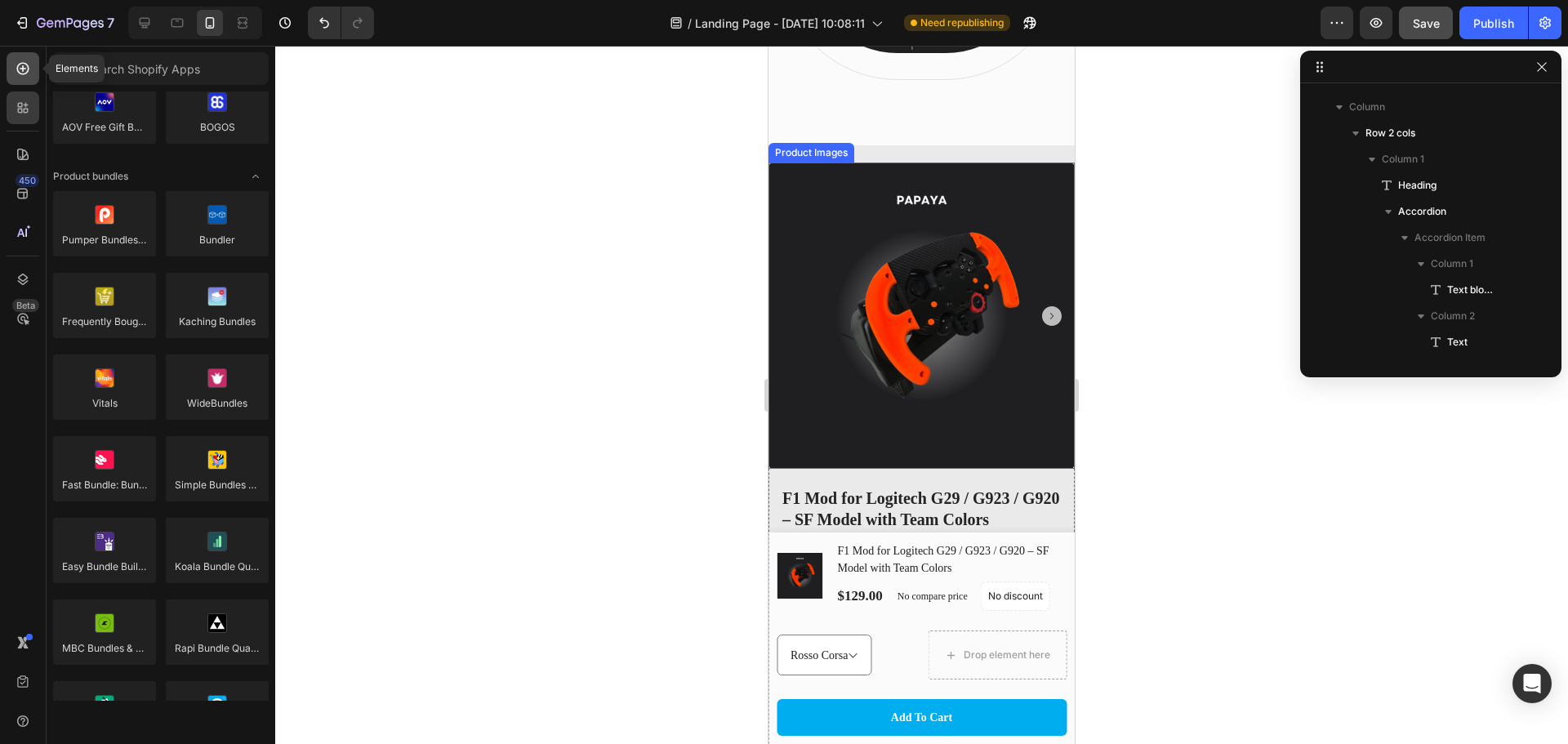
click at [27, 59] on div at bounding box center [23, 68] width 33 height 33
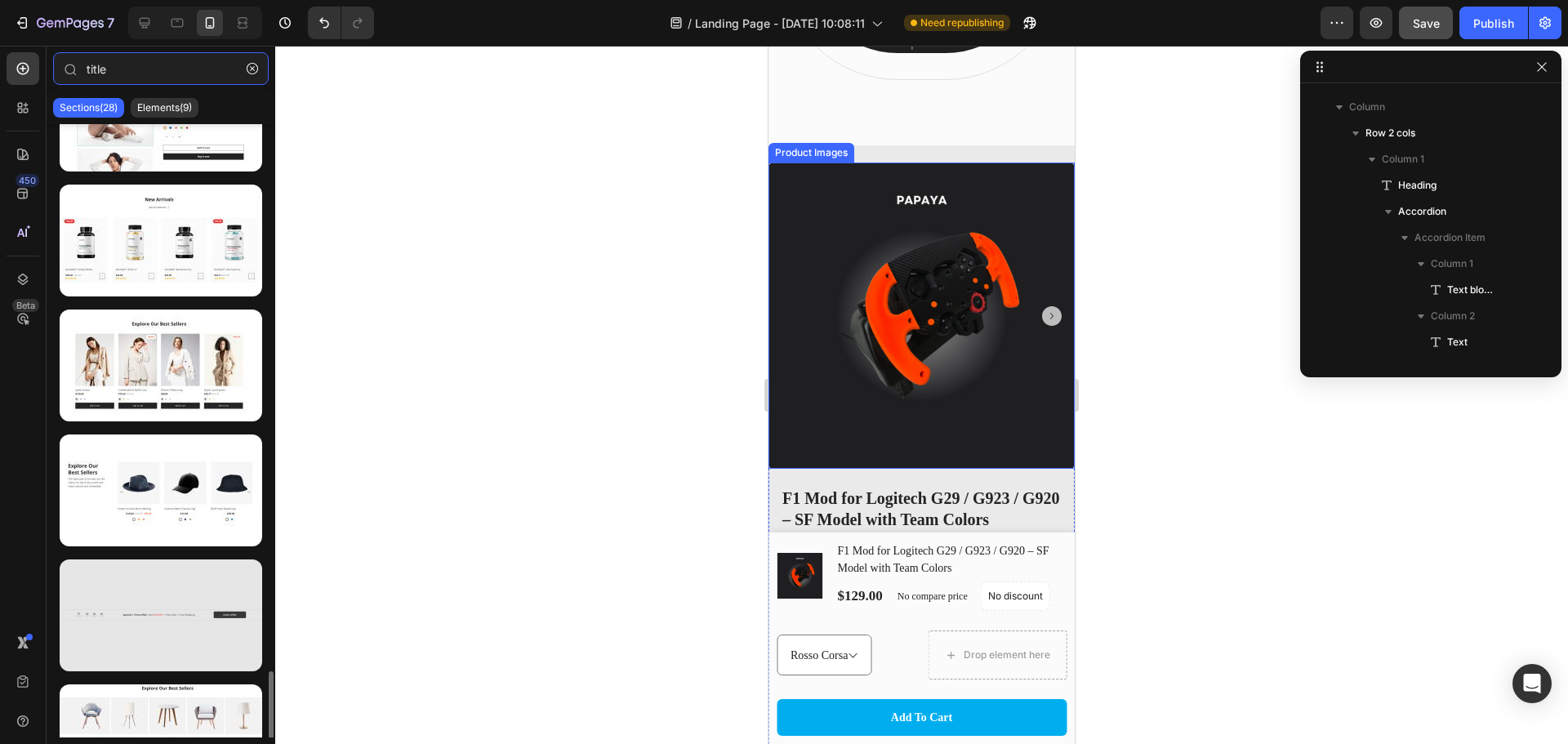
scroll to position [951, 0]
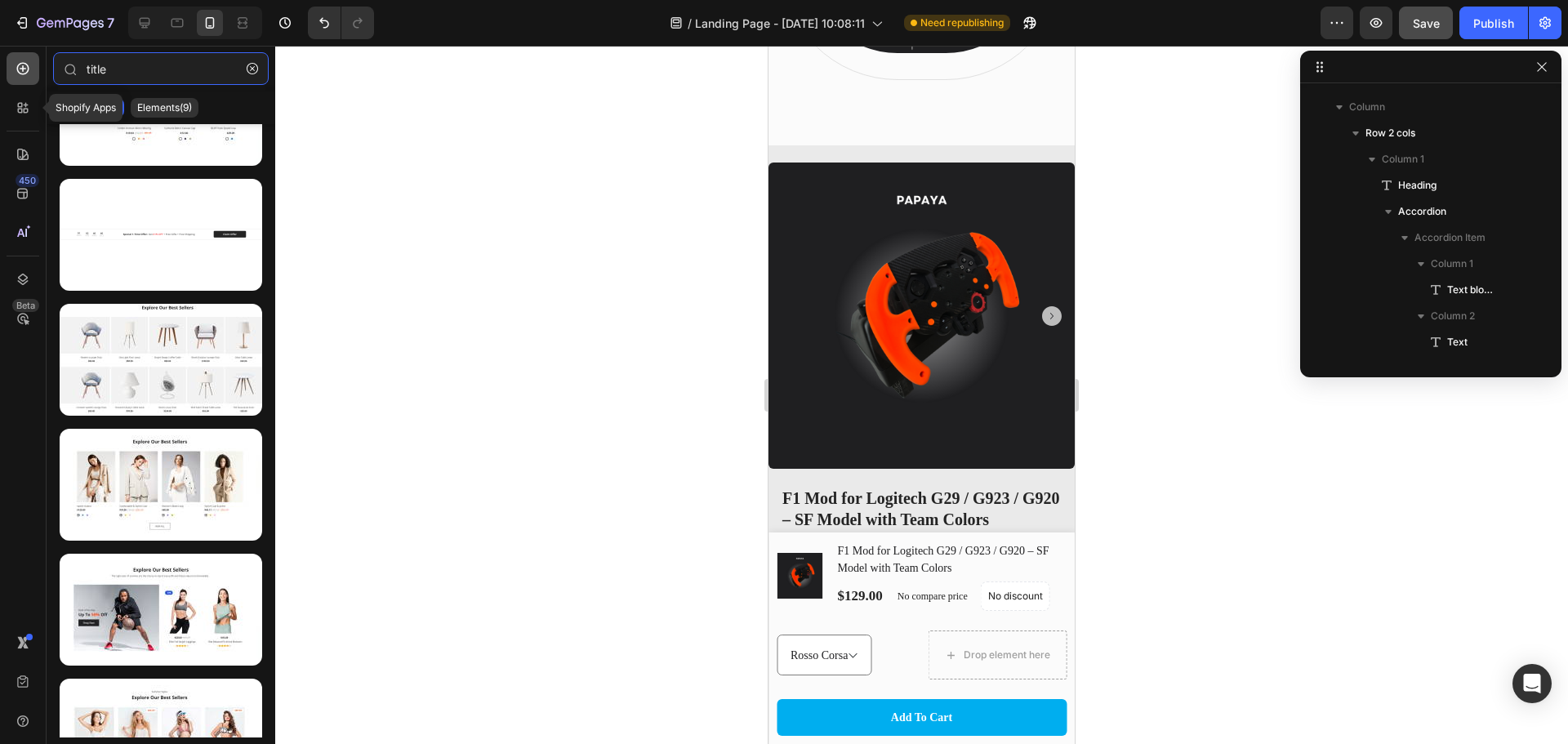
type input "title"
click at [26, 67] on icon at bounding box center [23, 68] width 17 height 16
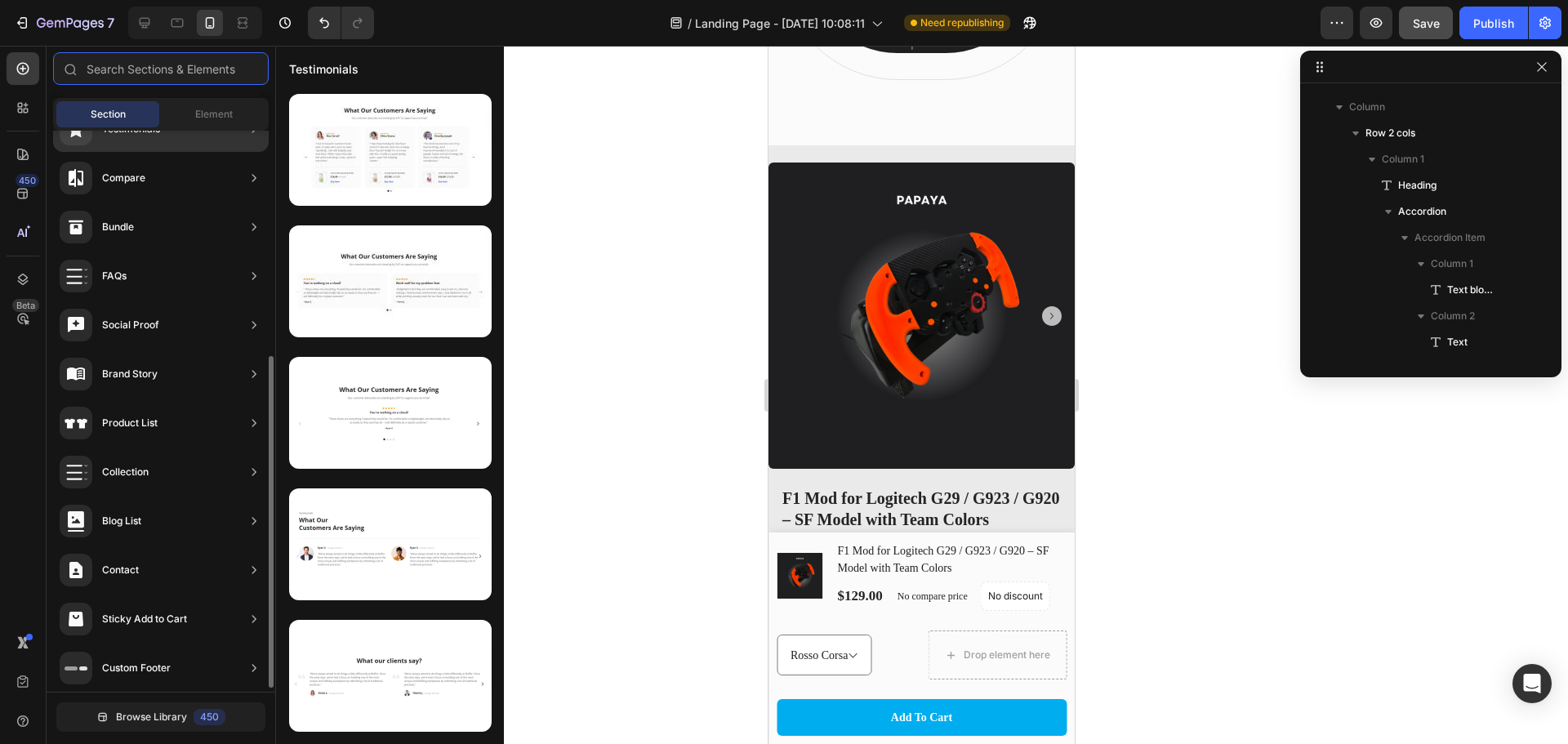
scroll to position [386, 0]
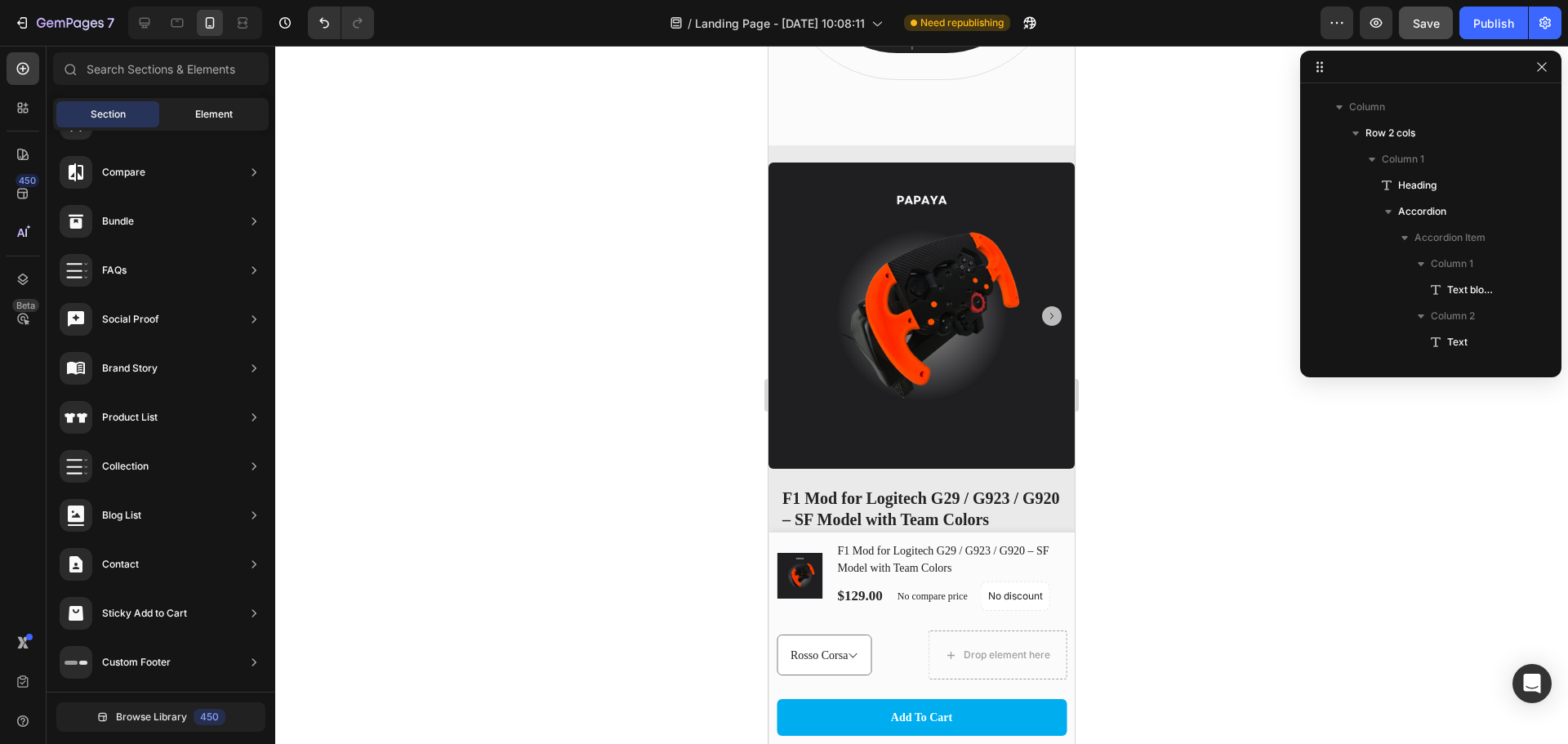
click at [196, 114] on span "Element" at bounding box center [215, 115] width 38 height 15
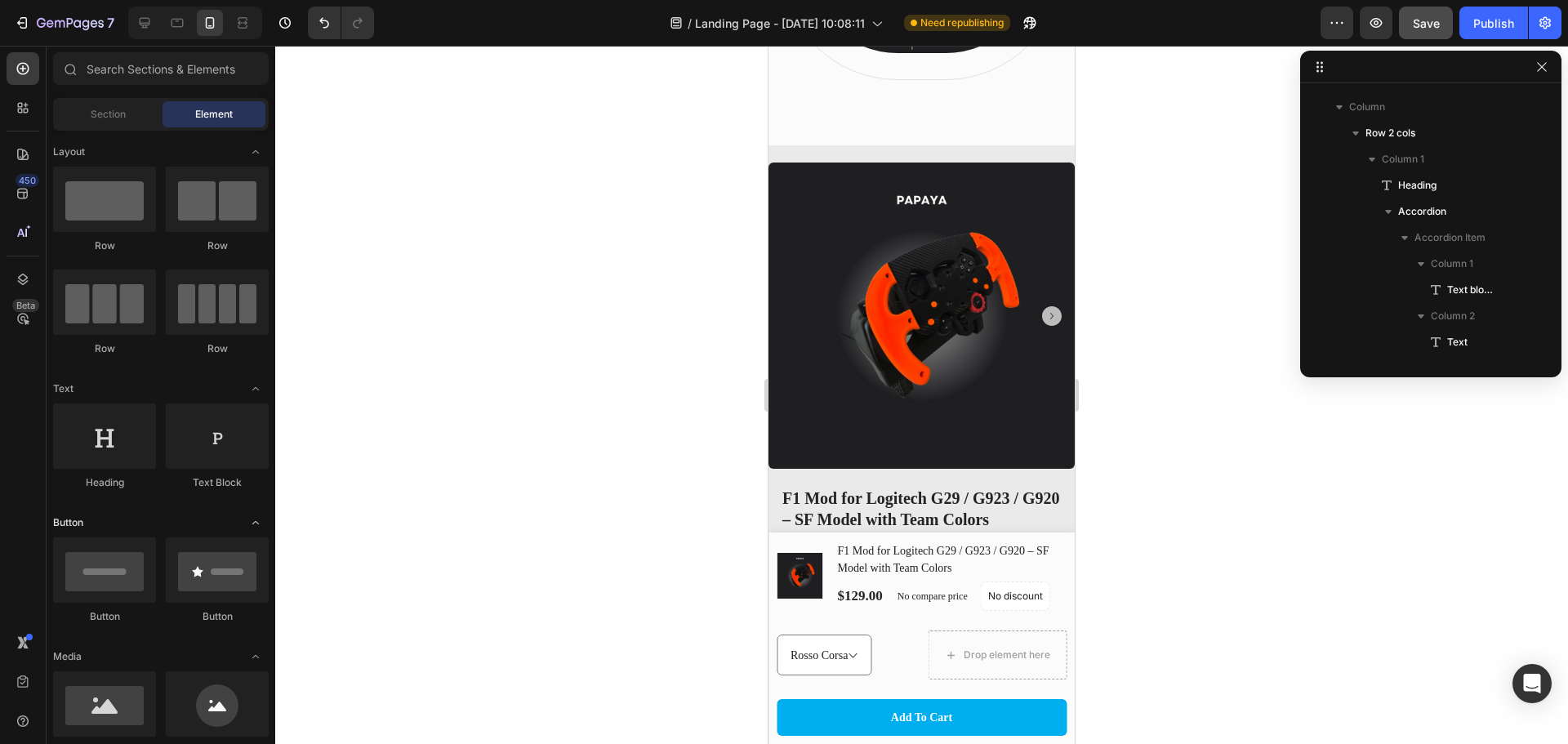
scroll to position [191, 0]
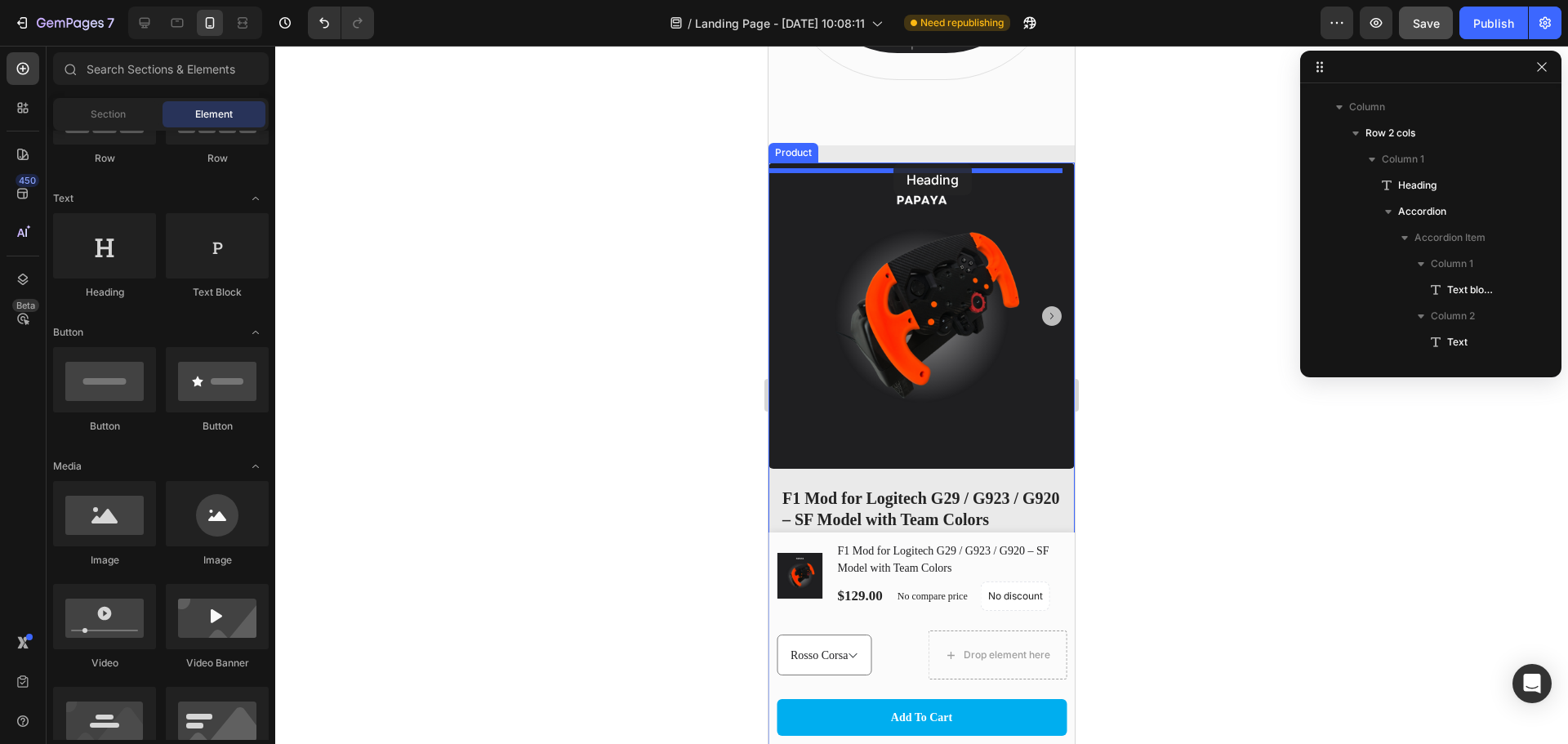
drag, startPoint x: 908, startPoint y: 291, endPoint x: 894, endPoint y: 163, distance: 128.8
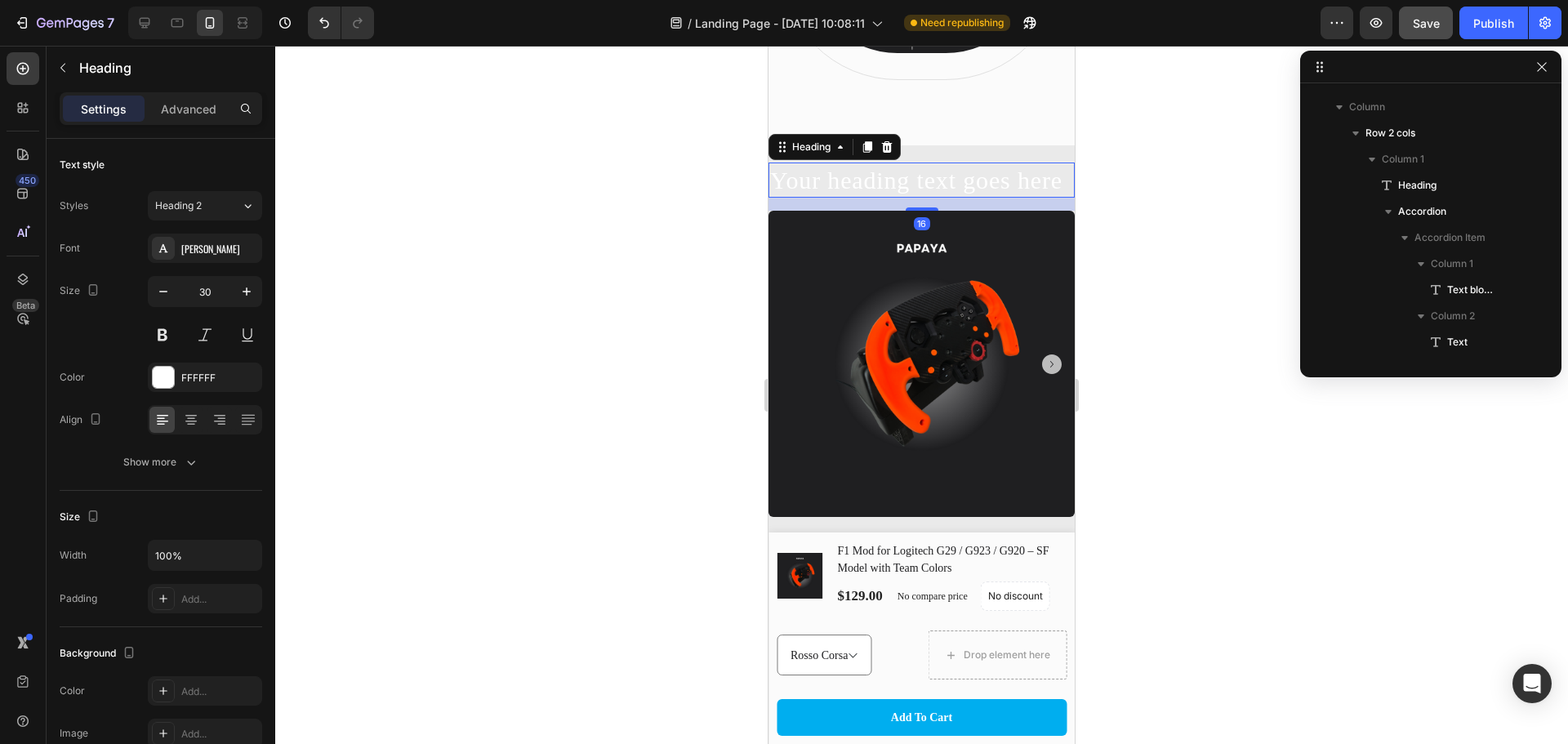
scroll to position [2046, 0]
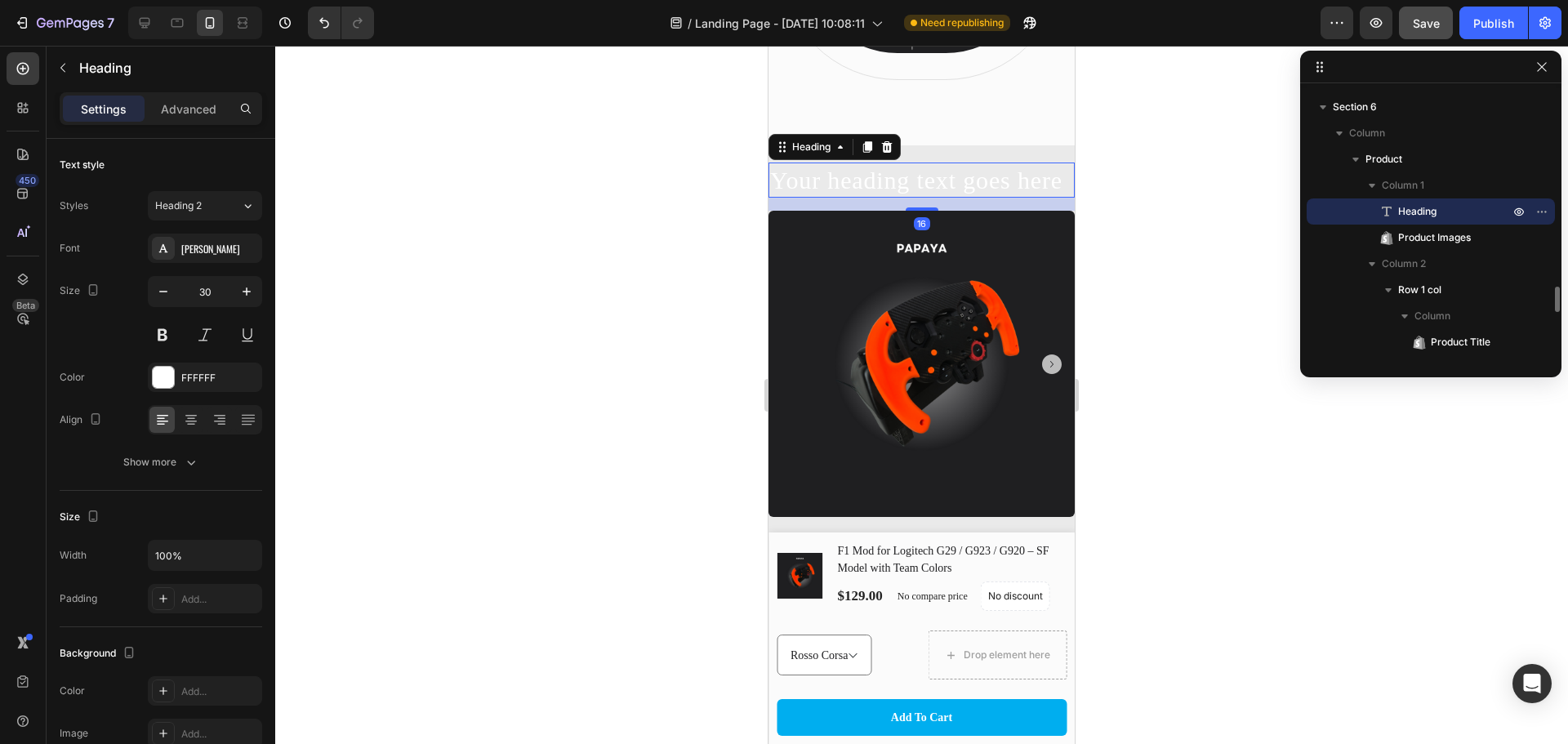
click at [868, 191] on h2 "Your heading text goes here" at bounding box center [921, 180] width 306 height 35
click at [868, 191] on p "Your heading text goes here" at bounding box center [921, 180] width 303 height 32
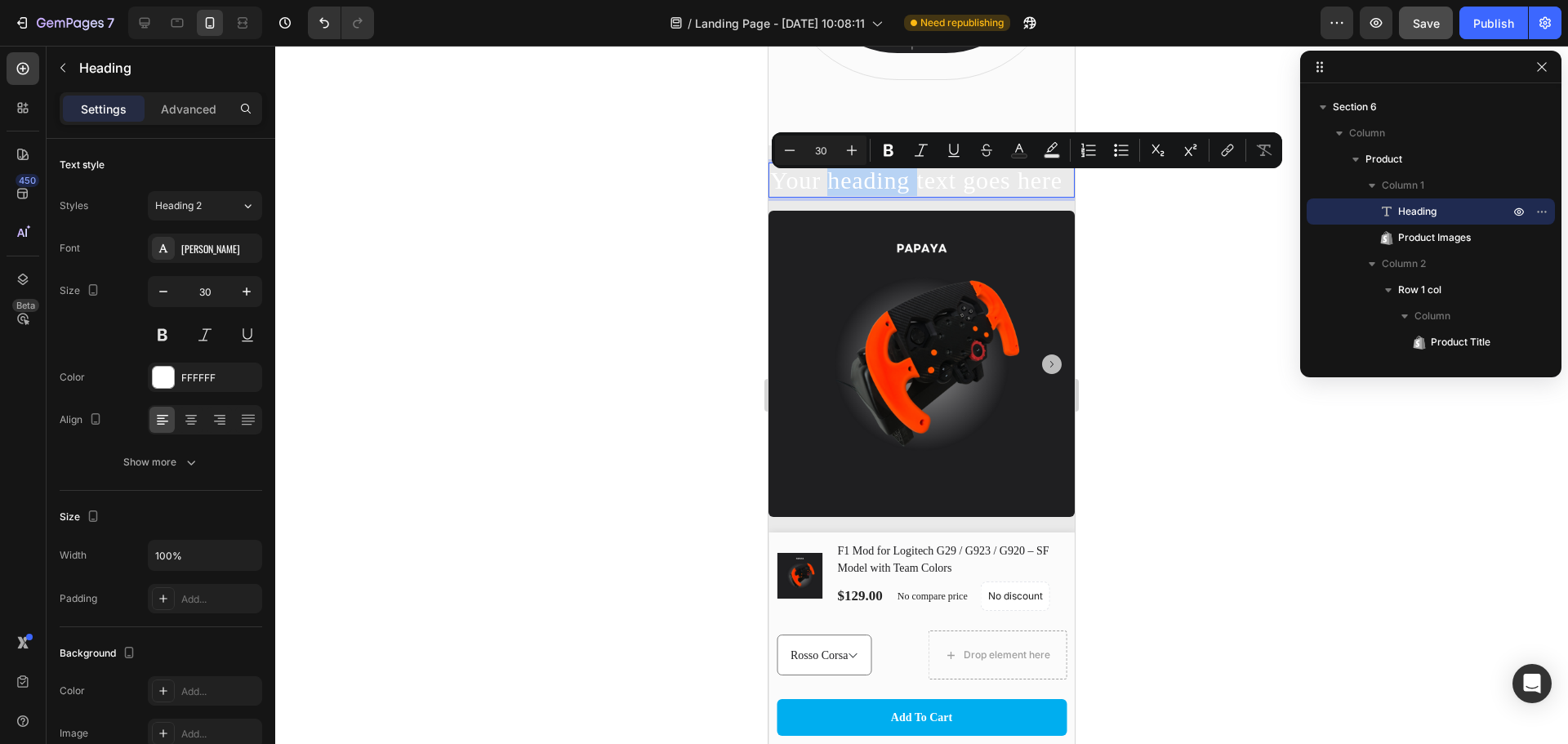
click at [873, 191] on p "Your heading text goes here" at bounding box center [921, 180] width 303 height 32
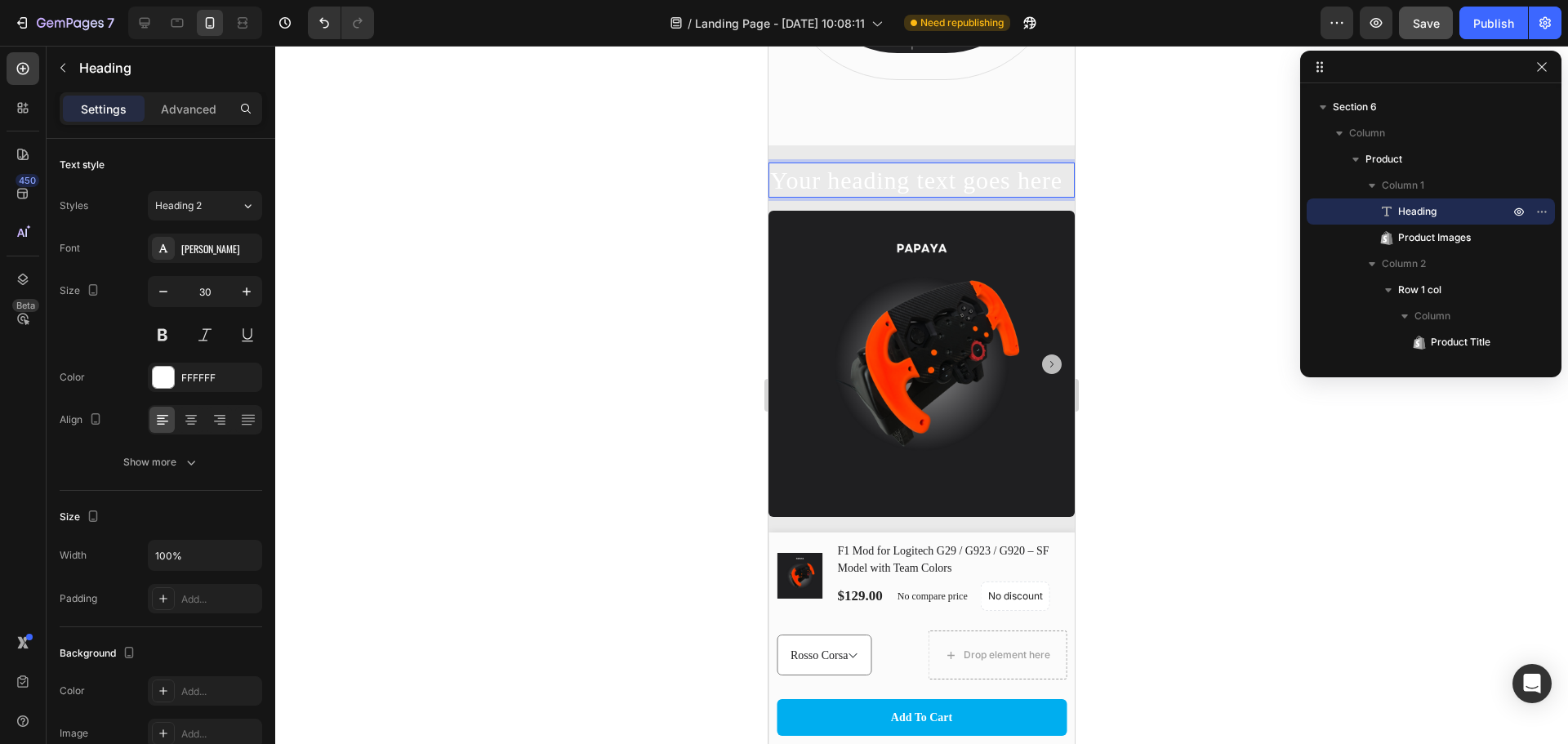
click at [922, 196] on p "Your heading text goes here" at bounding box center [921, 180] width 303 height 32
click at [978, 184] on p "Upgrade Now" at bounding box center [921, 180] width 303 height 32
click at [859, 186] on p "Upgrade Now" at bounding box center [921, 180] width 303 height 32
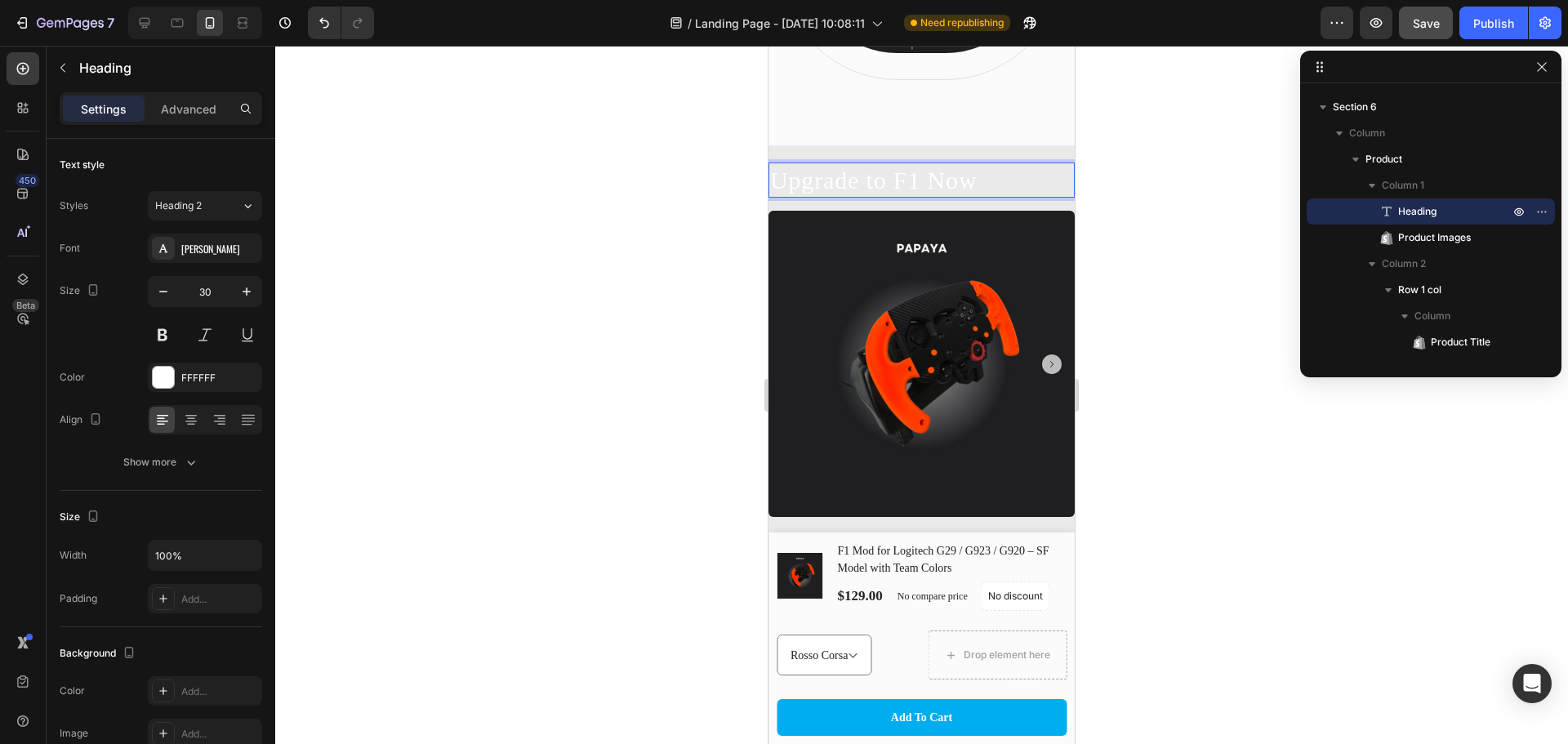
click at [1025, 194] on p "Upgrade to F1 Now" at bounding box center [921, 180] width 303 height 32
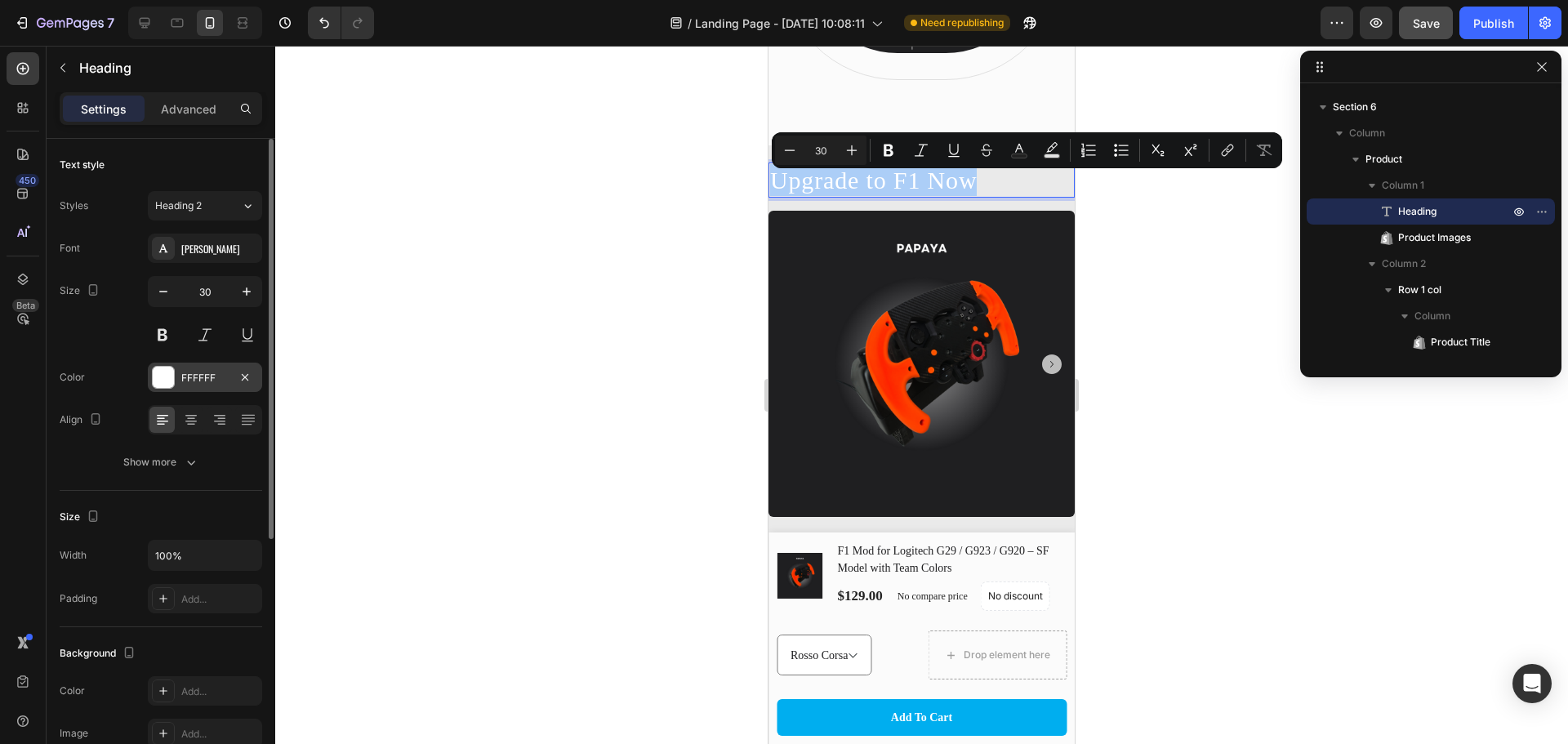
click at [163, 374] on div at bounding box center [163, 377] width 21 height 21
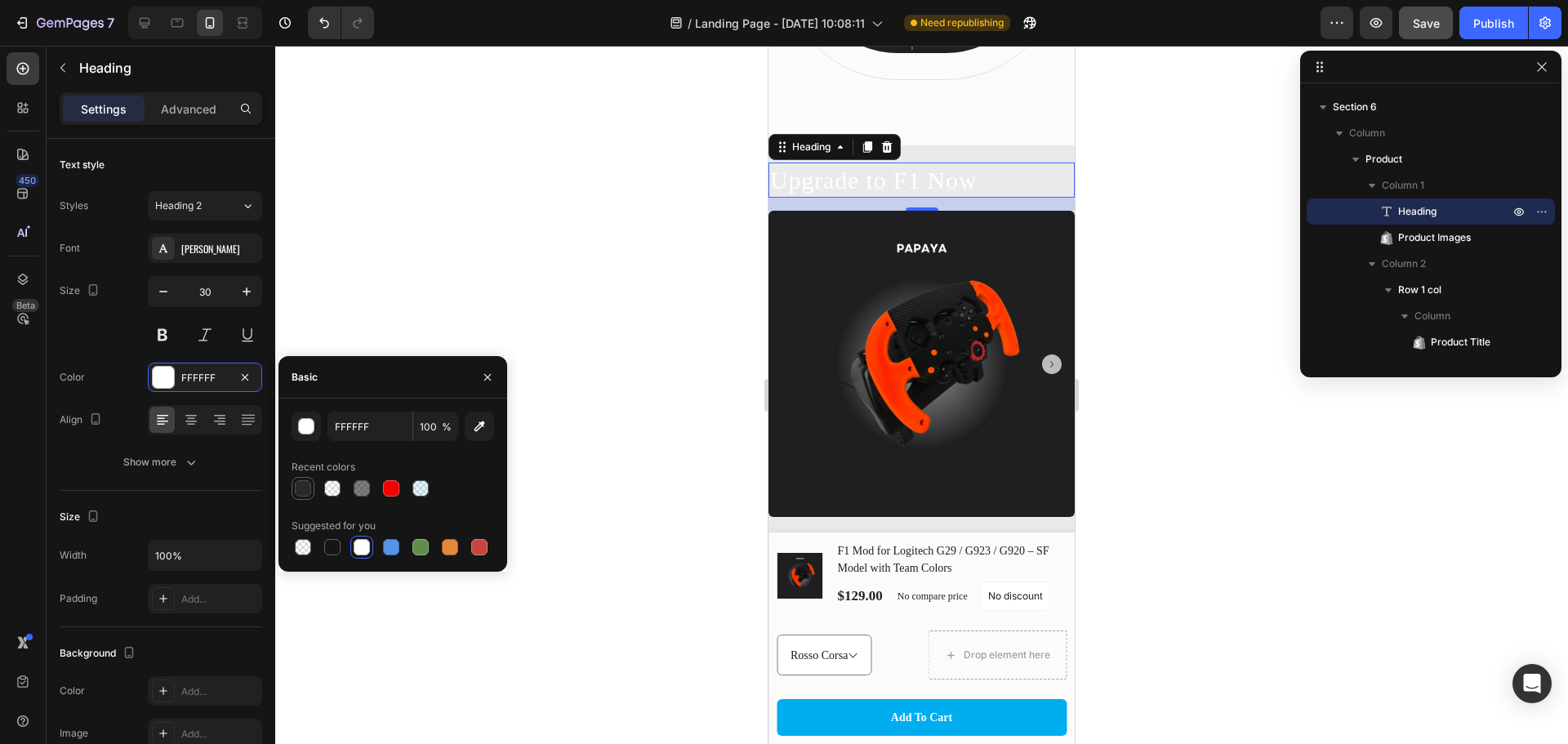
click at [311, 485] on div at bounding box center [303, 488] width 20 height 20
type input "151515"
type input "90"
click at [1211, 229] on div at bounding box center [922, 394] width 1293 height 698
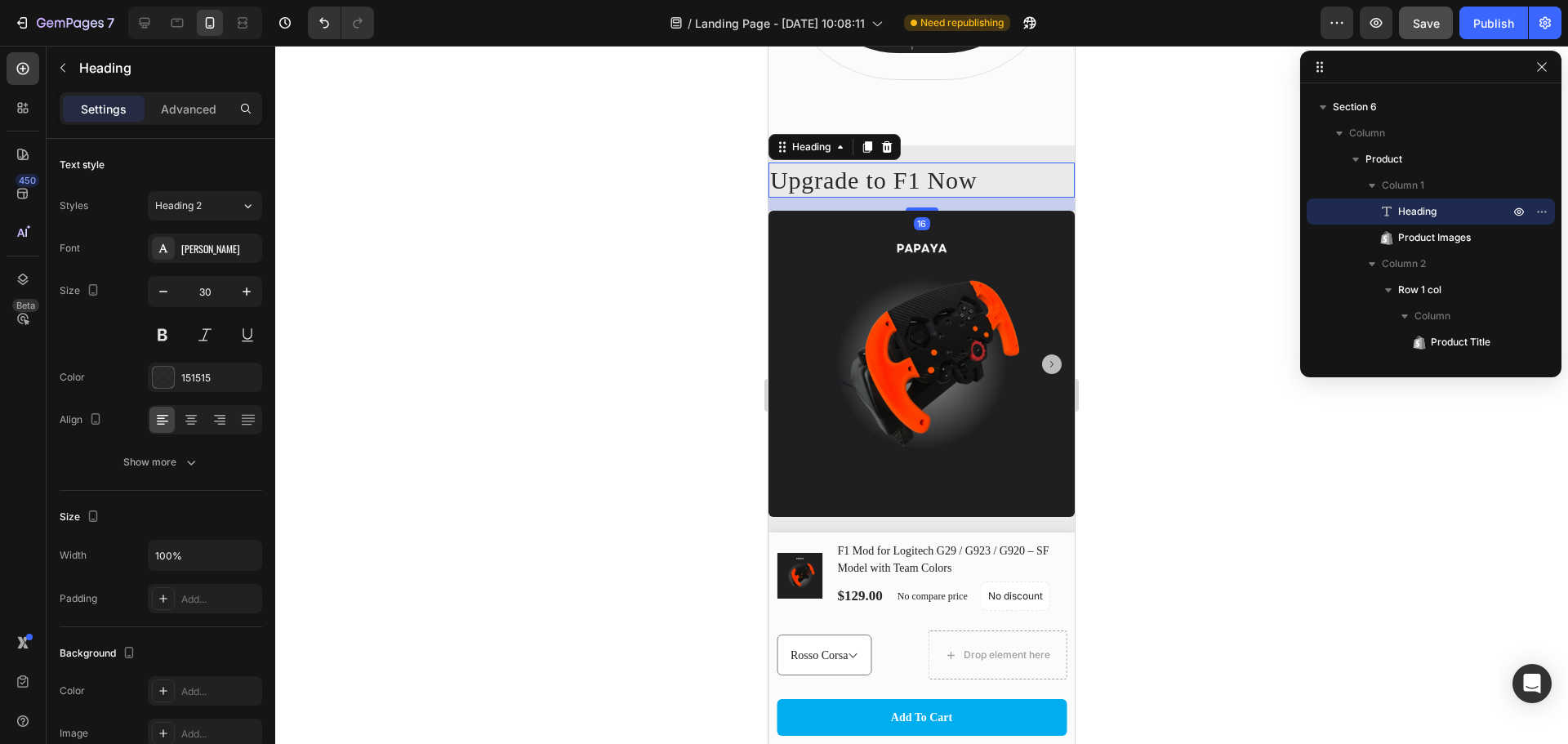
click at [947, 196] on p "Upgrade to F1 Now" at bounding box center [921, 180] width 303 height 32
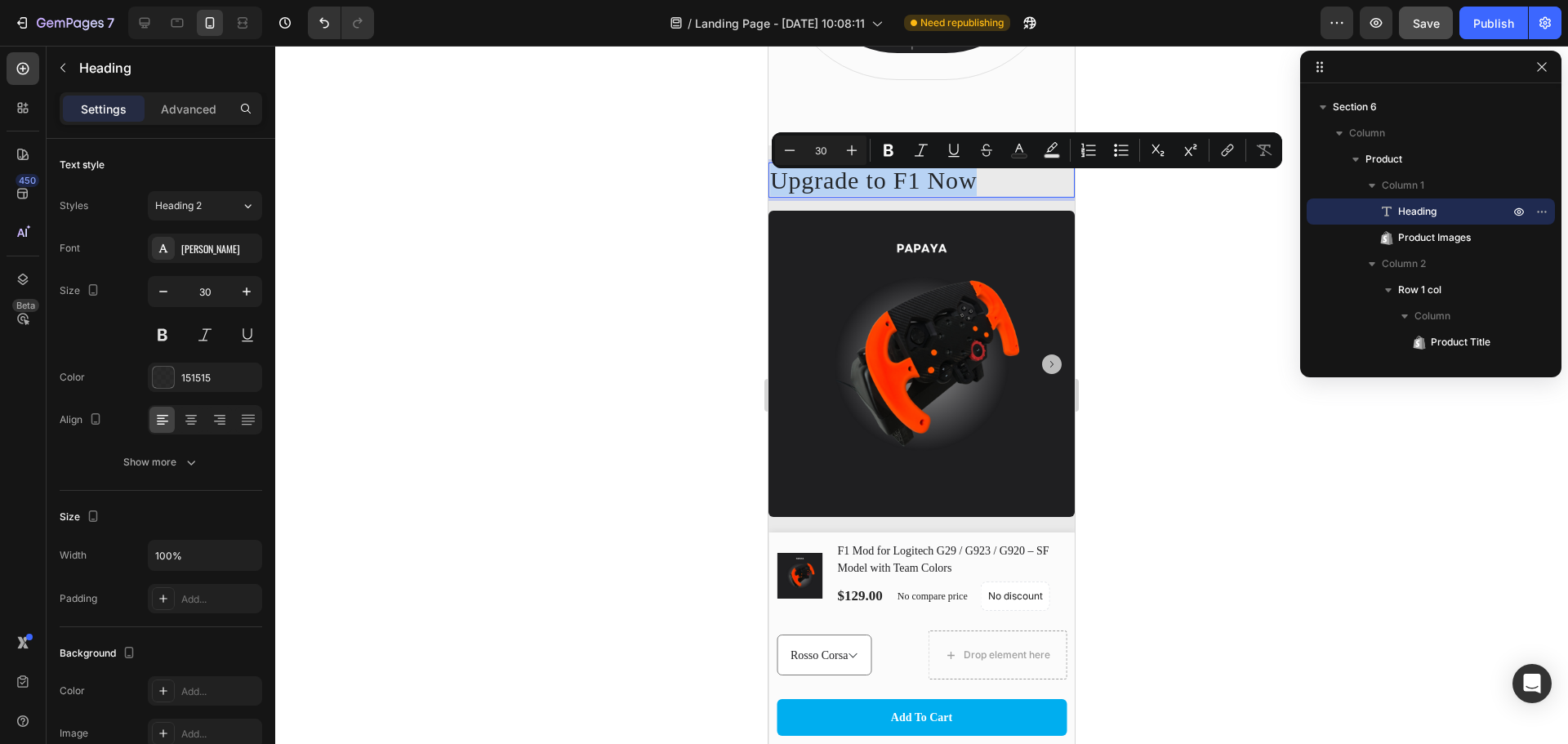
copy p "Upgrade to F1 Now"
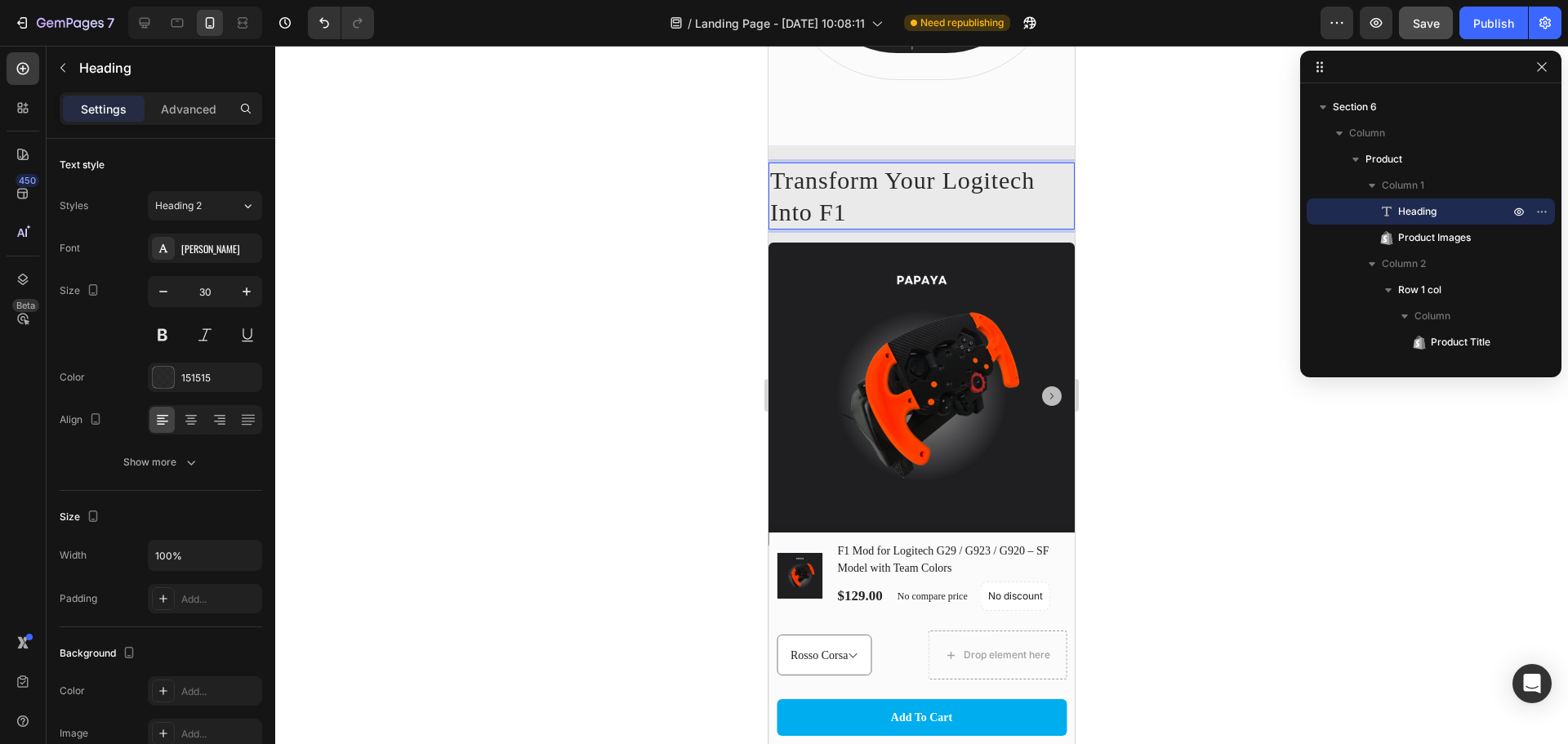
click at [1150, 282] on div at bounding box center [922, 394] width 1293 height 698
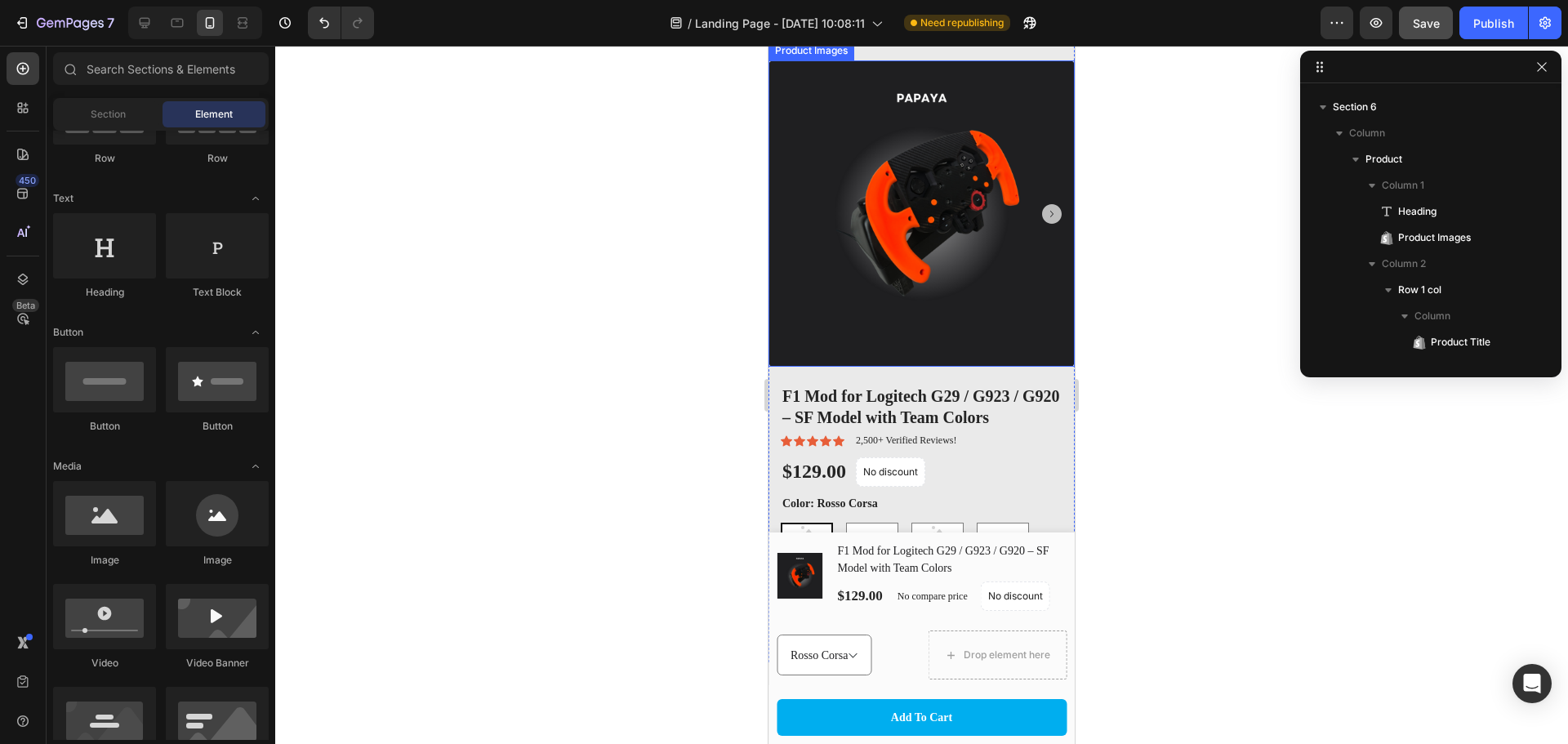
scroll to position [1524, 0]
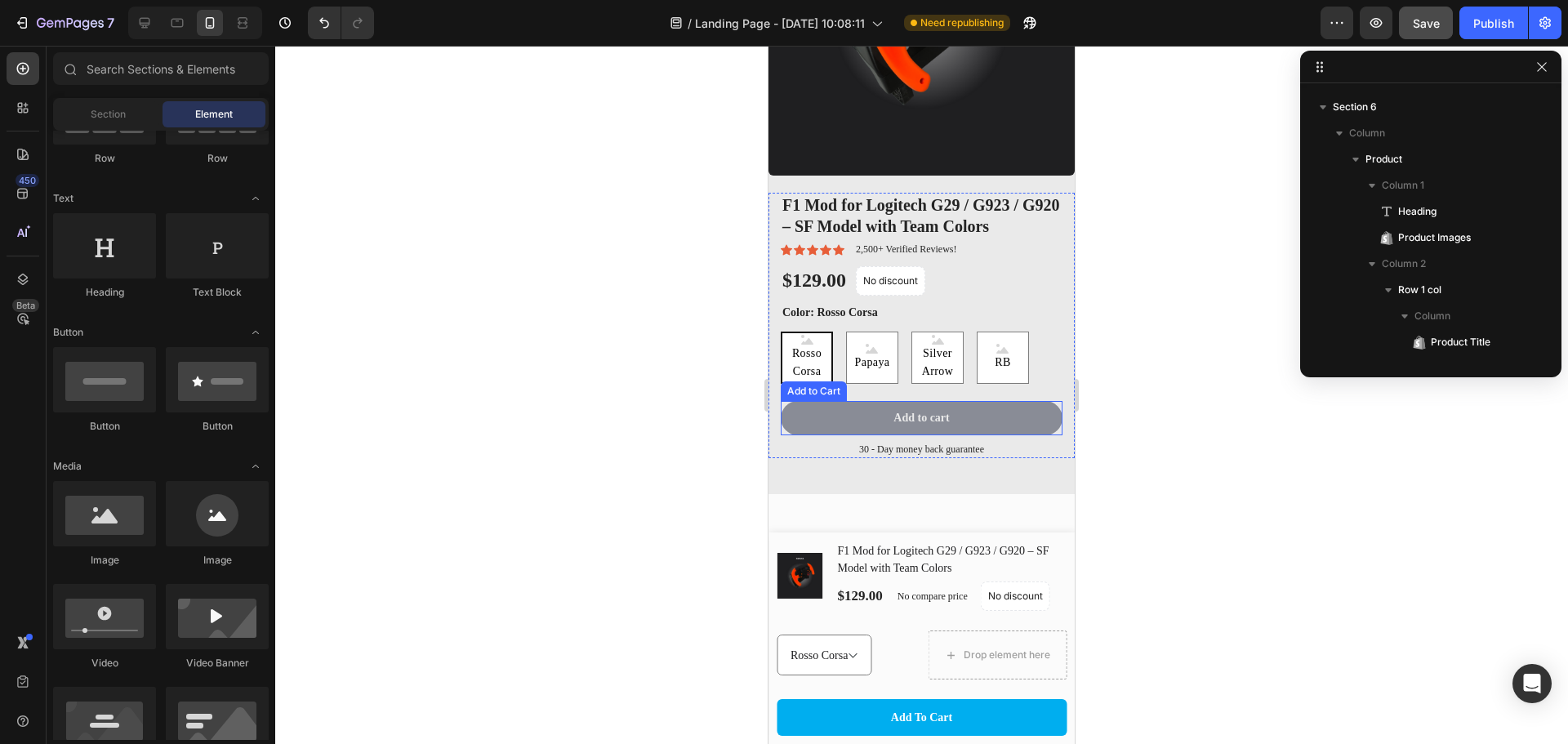
click at [1020, 404] on button "Add to cart" at bounding box center [921, 418] width 281 height 35
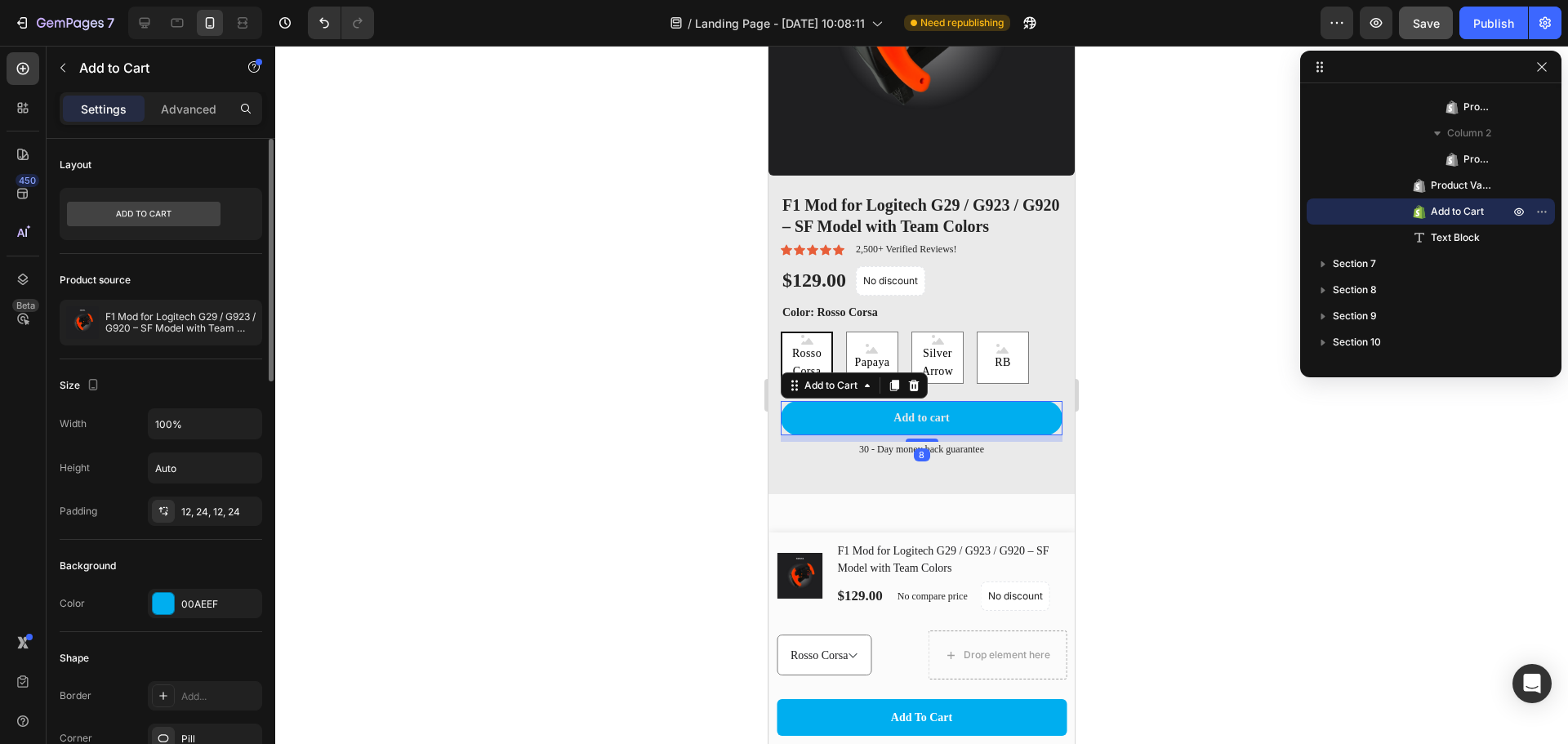
scroll to position [191, 0]
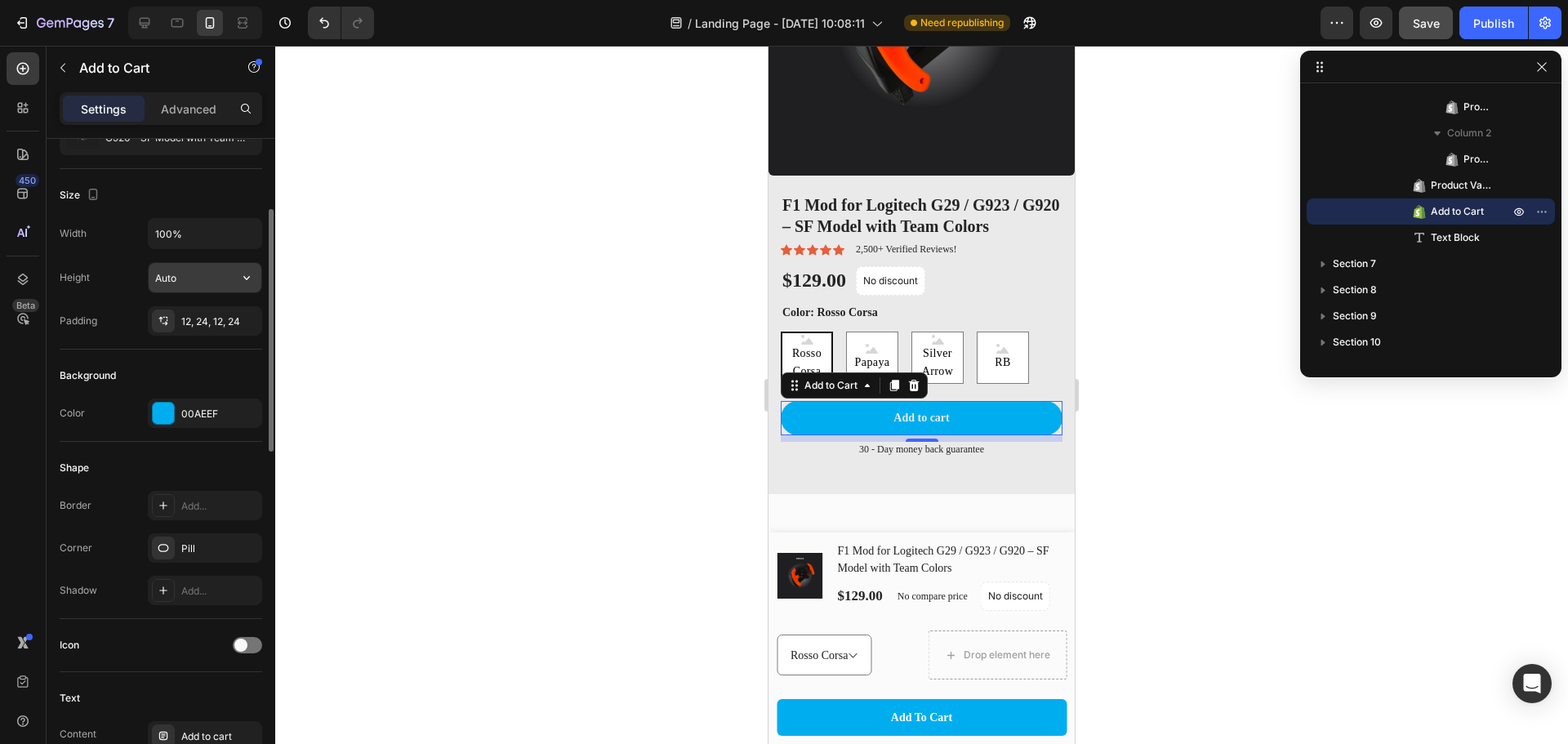
click at [197, 282] on input "Auto" at bounding box center [205, 278] width 113 height 30
click at [248, 279] on icon "button" at bounding box center [247, 278] width 7 height 4
click at [234, 318] on span "Auto" at bounding box center [237, 319] width 21 height 15
click at [195, 289] on input "Auto" at bounding box center [205, 278] width 113 height 30
click at [205, 285] on input "Auto" at bounding box center [205, 278] width 113 height 30
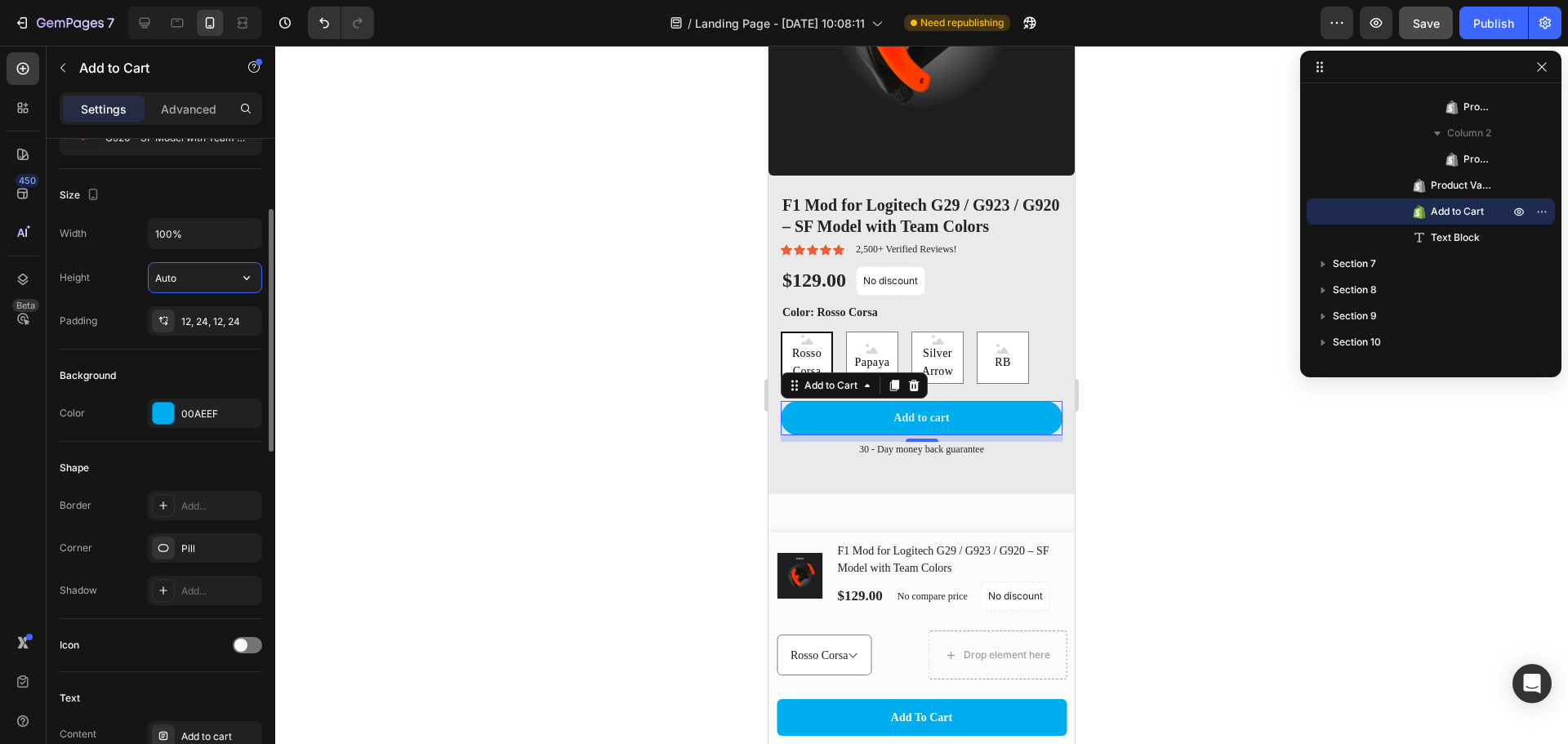
click at [151, 273] on input "Auto" at bounding box center [205, 278] width 113 height 30
click at [168, 279] on input "Auto" at bounding box center [205, 278] width 113 height 30
click at [235, 280] on button "button" at bounding box center [247, 278] width 30 height 30
click at [188, 368] on div "Background" at bounding box center [160, 375] width 202 height 26
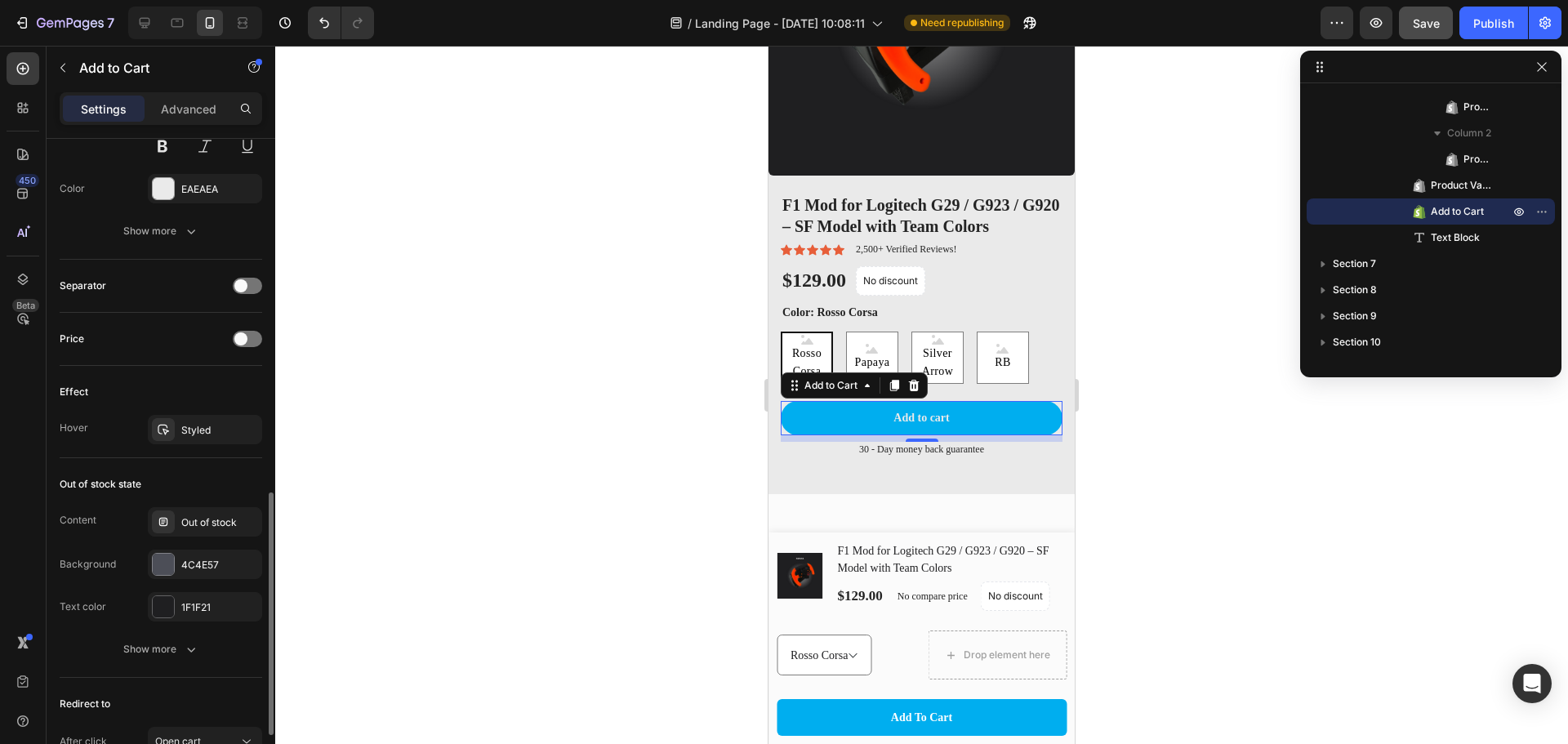
scroll to position [761, 0]
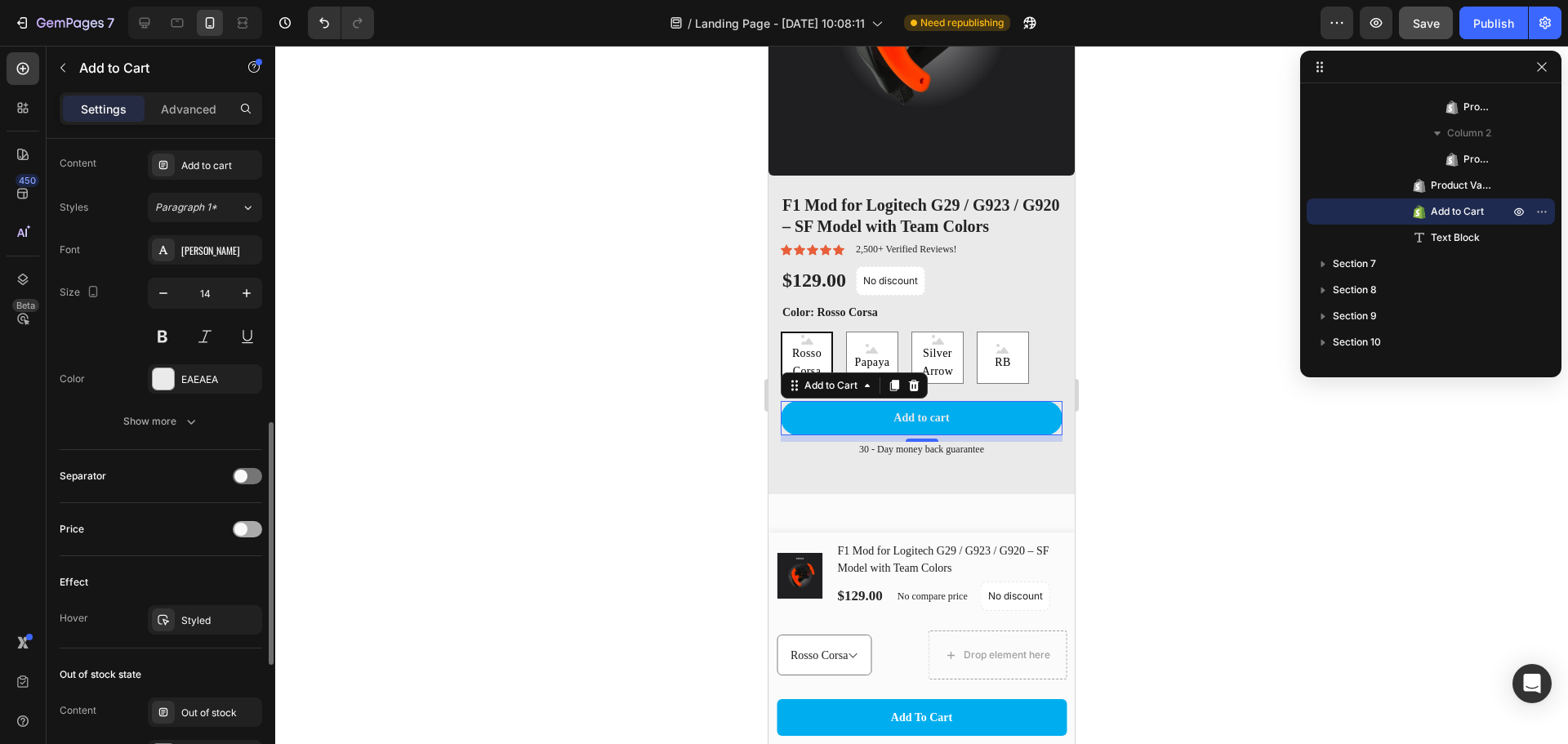
click at [249, 525] on div at bounding box center [248, 529] width 30 height 16
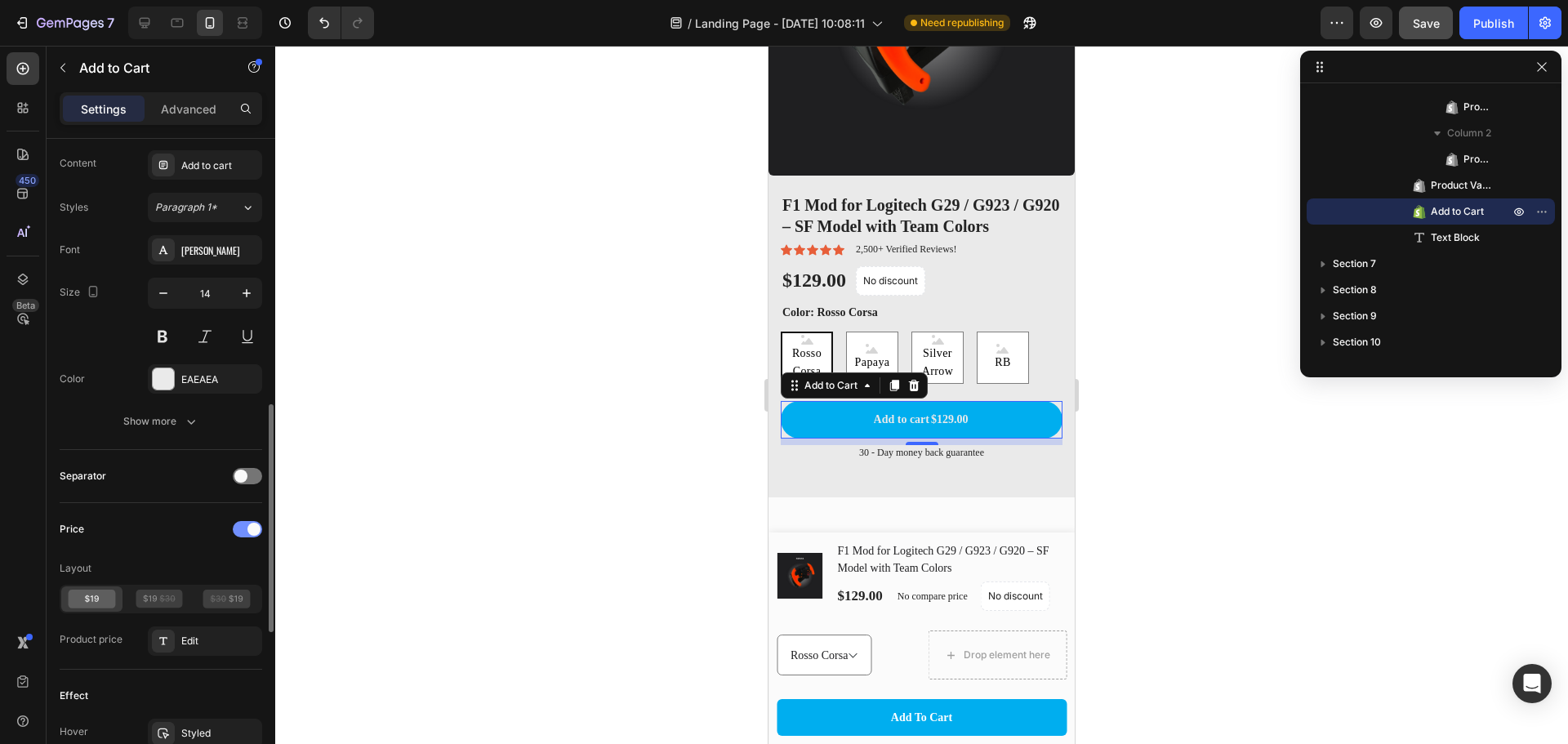
click at [249, 525] on span at bounding box center [254, 529] width 13 height 13
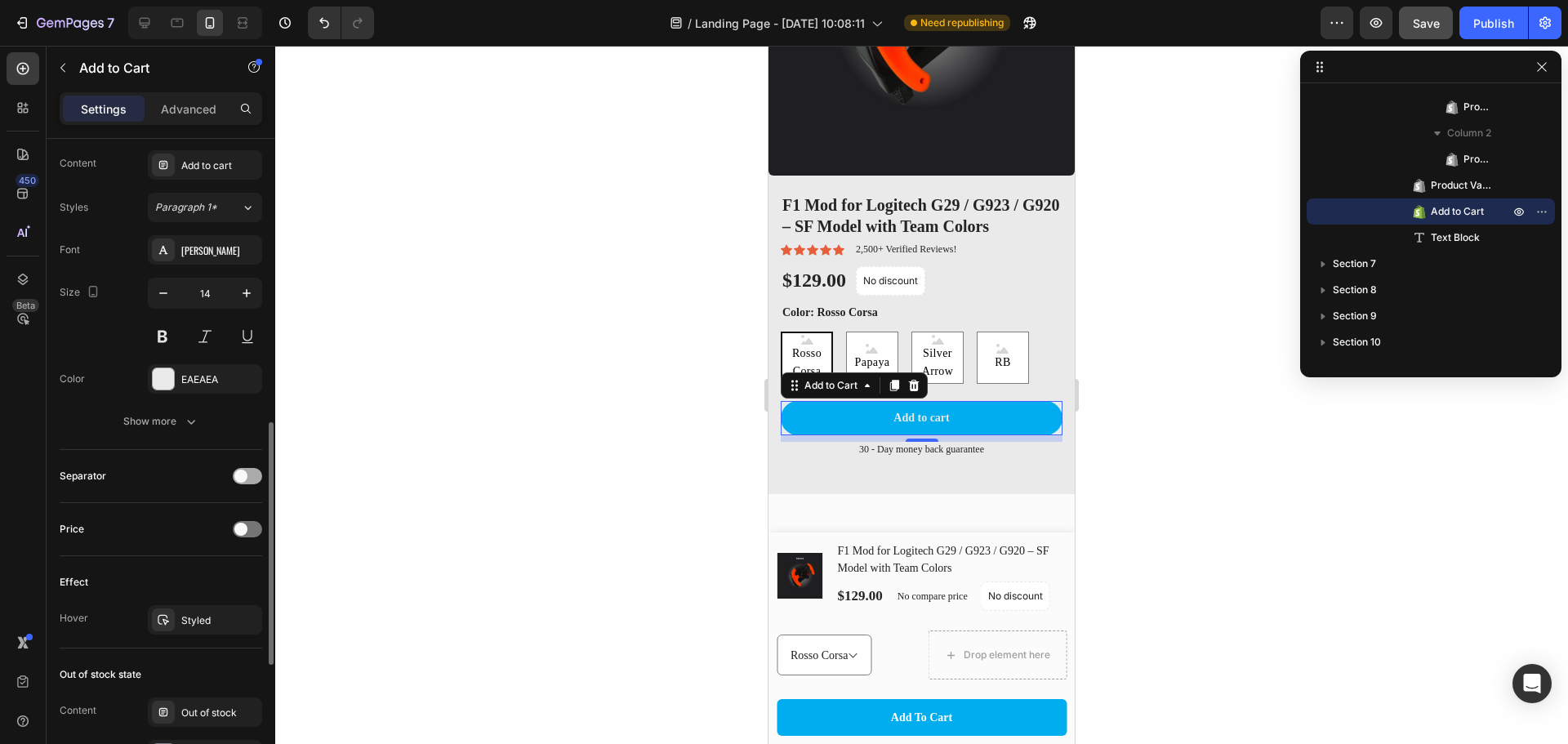
click at [255, 473] on div at bounding box center [248, 476] width 30 height 16
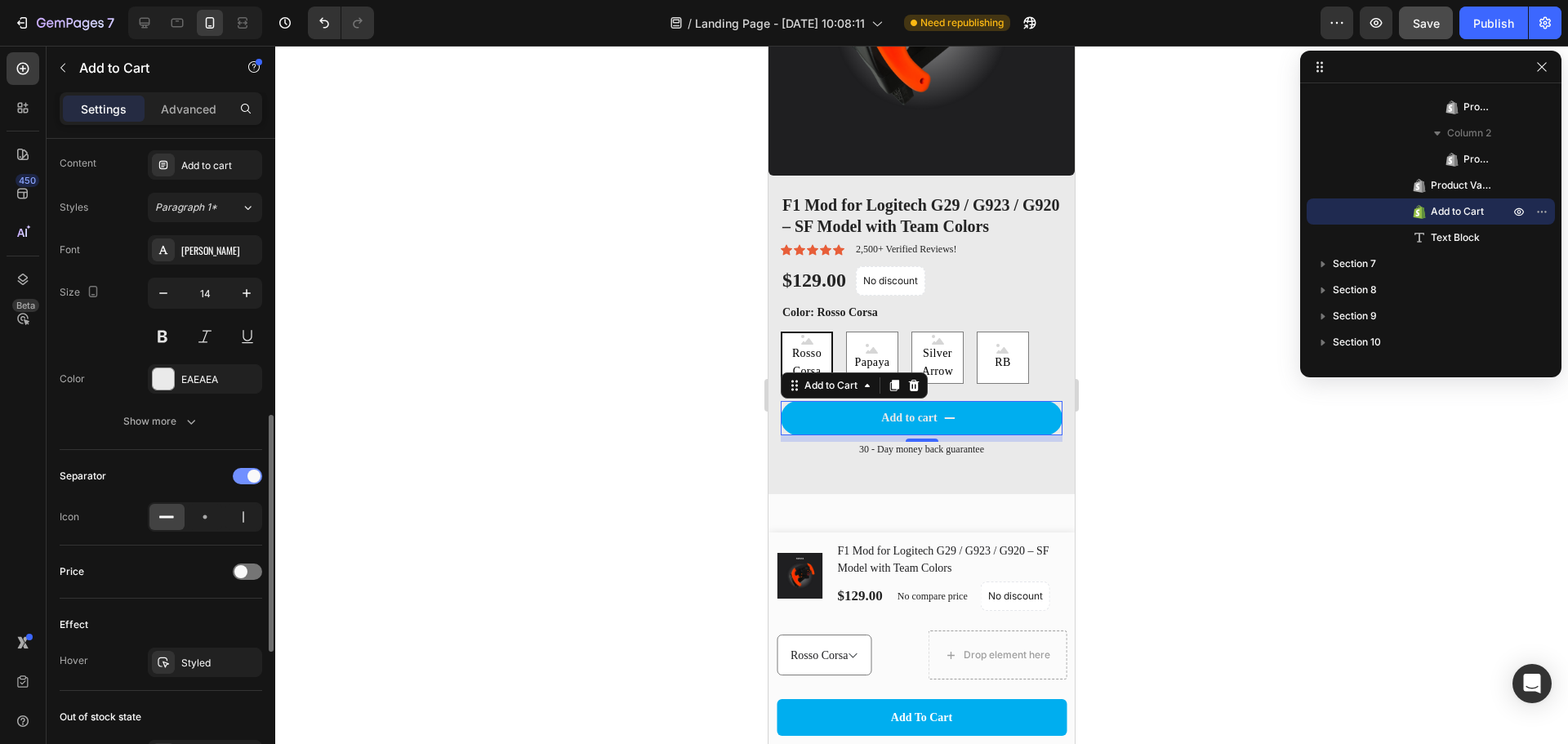
click at [250, 472] on span at bounding box center [254, 476] width 13 height 13
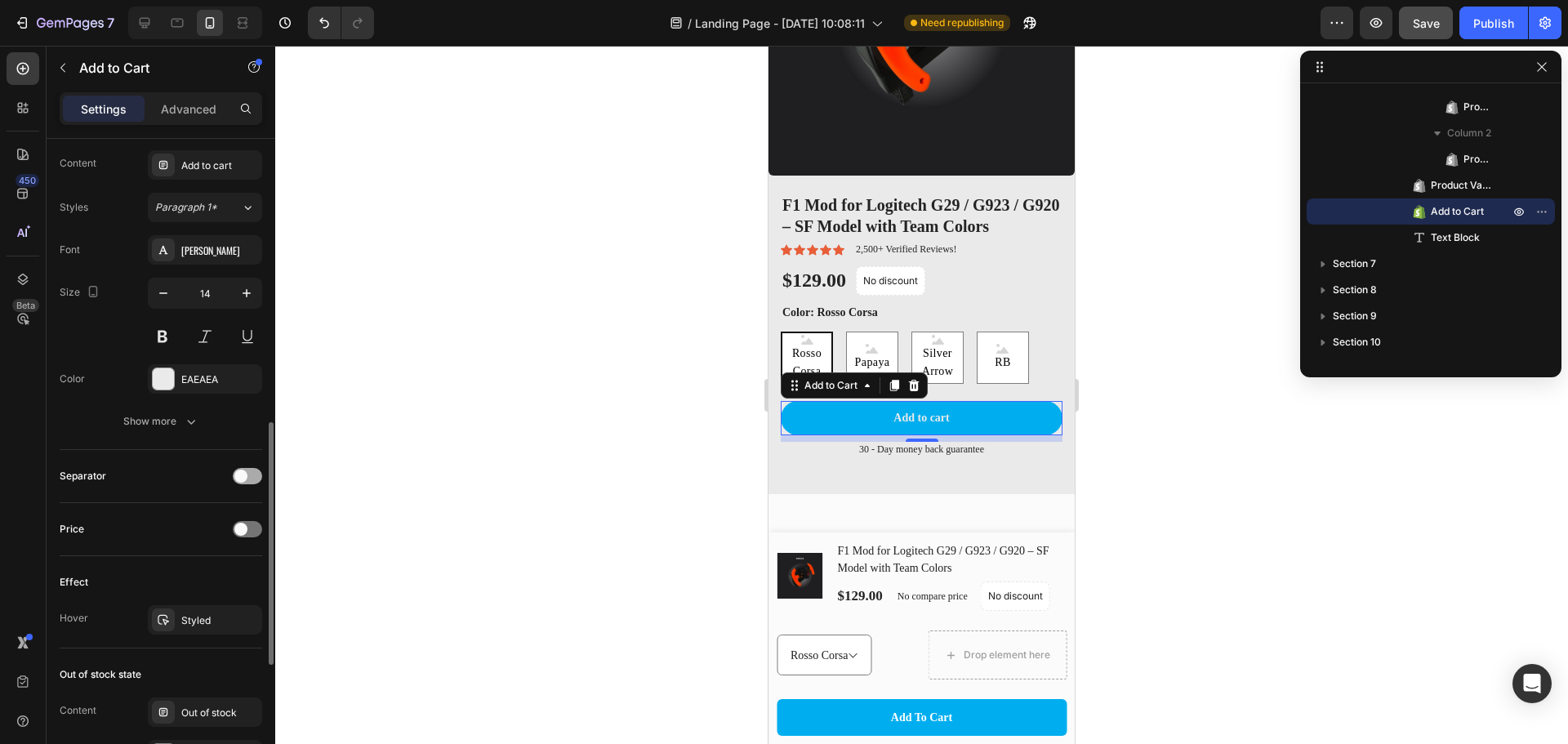
click at [249, 472] on div at bounding box center [248, 476] width 30 height 16
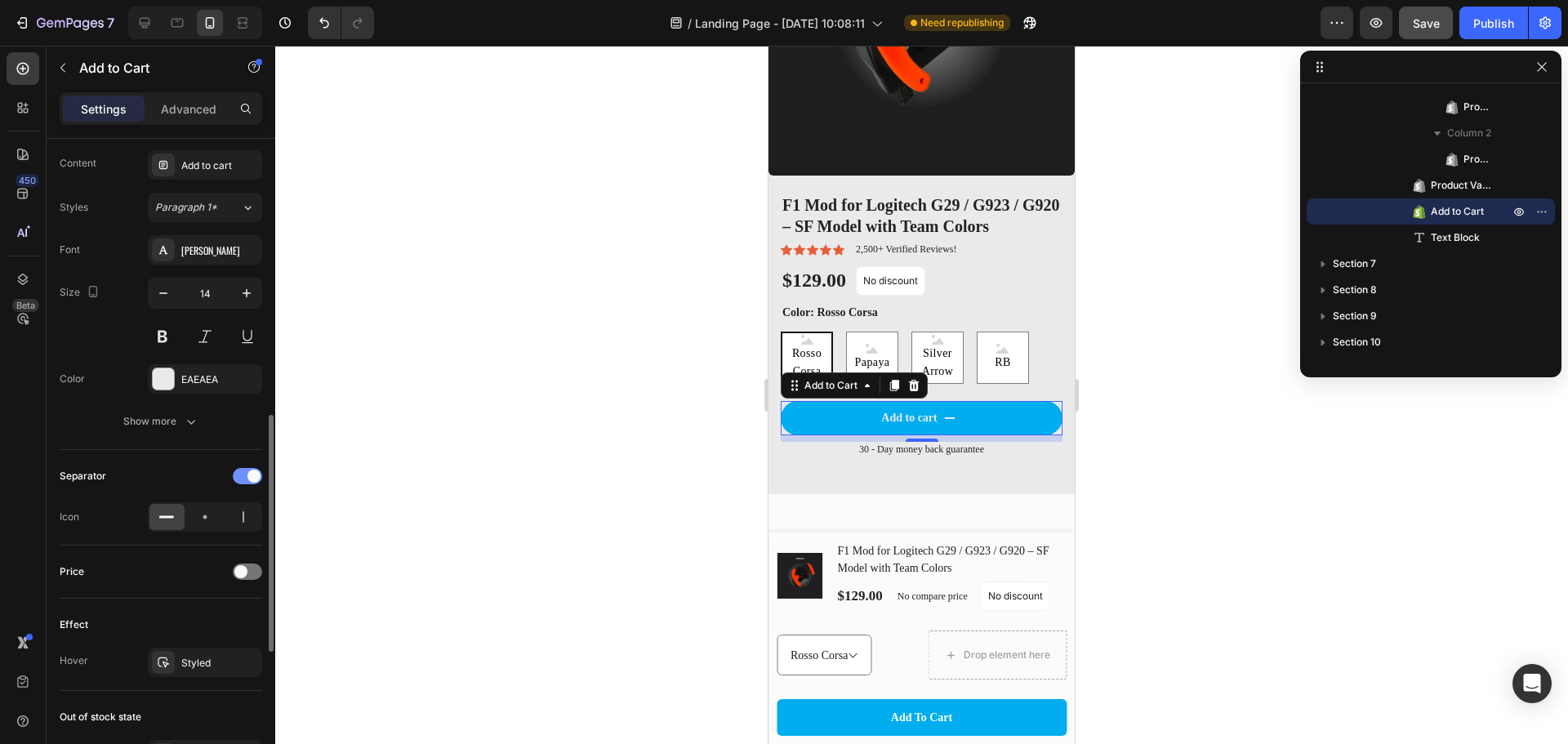
click at [244, 472] on div at bounding box center [248, 476] width 30 height 16
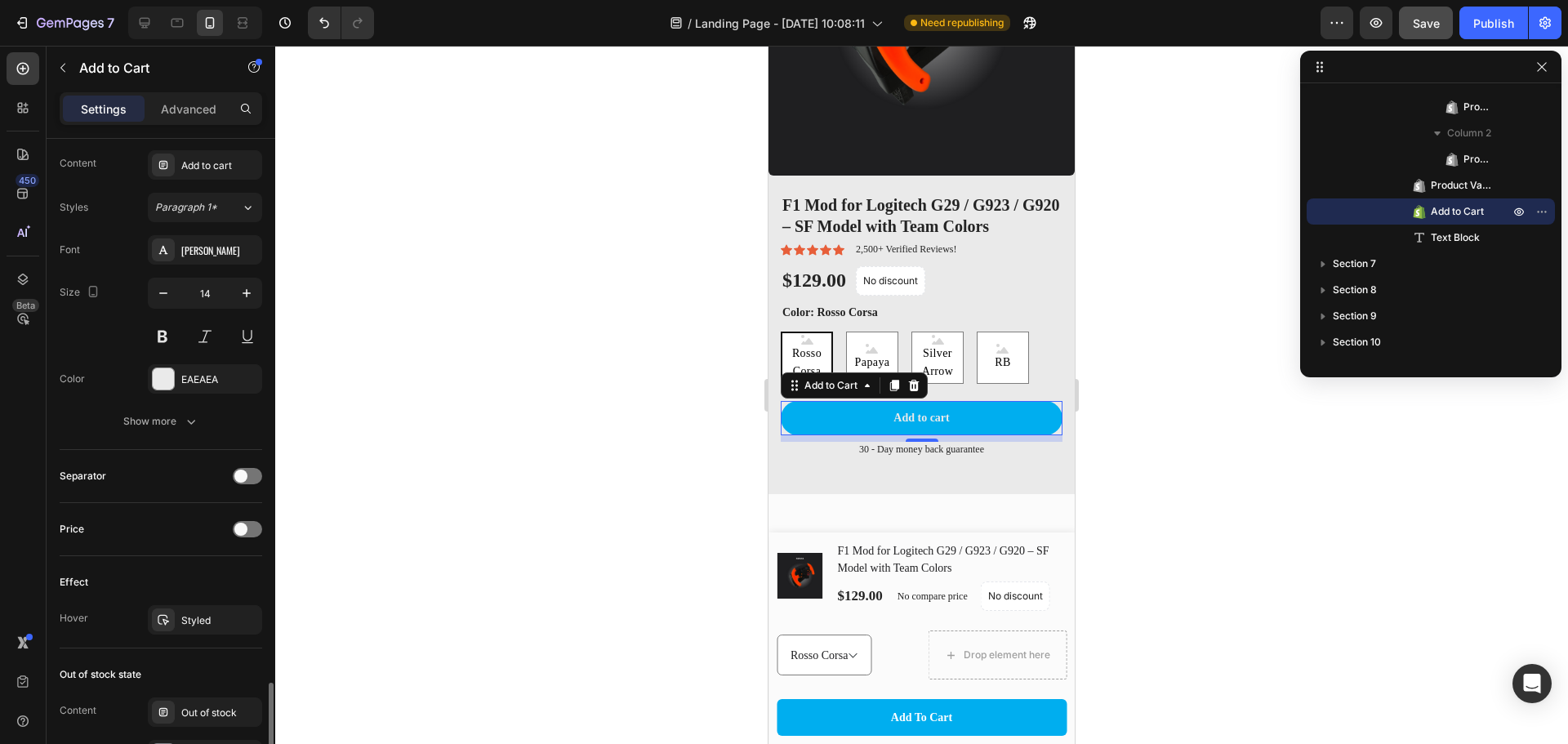
scroll to position [951, 0]
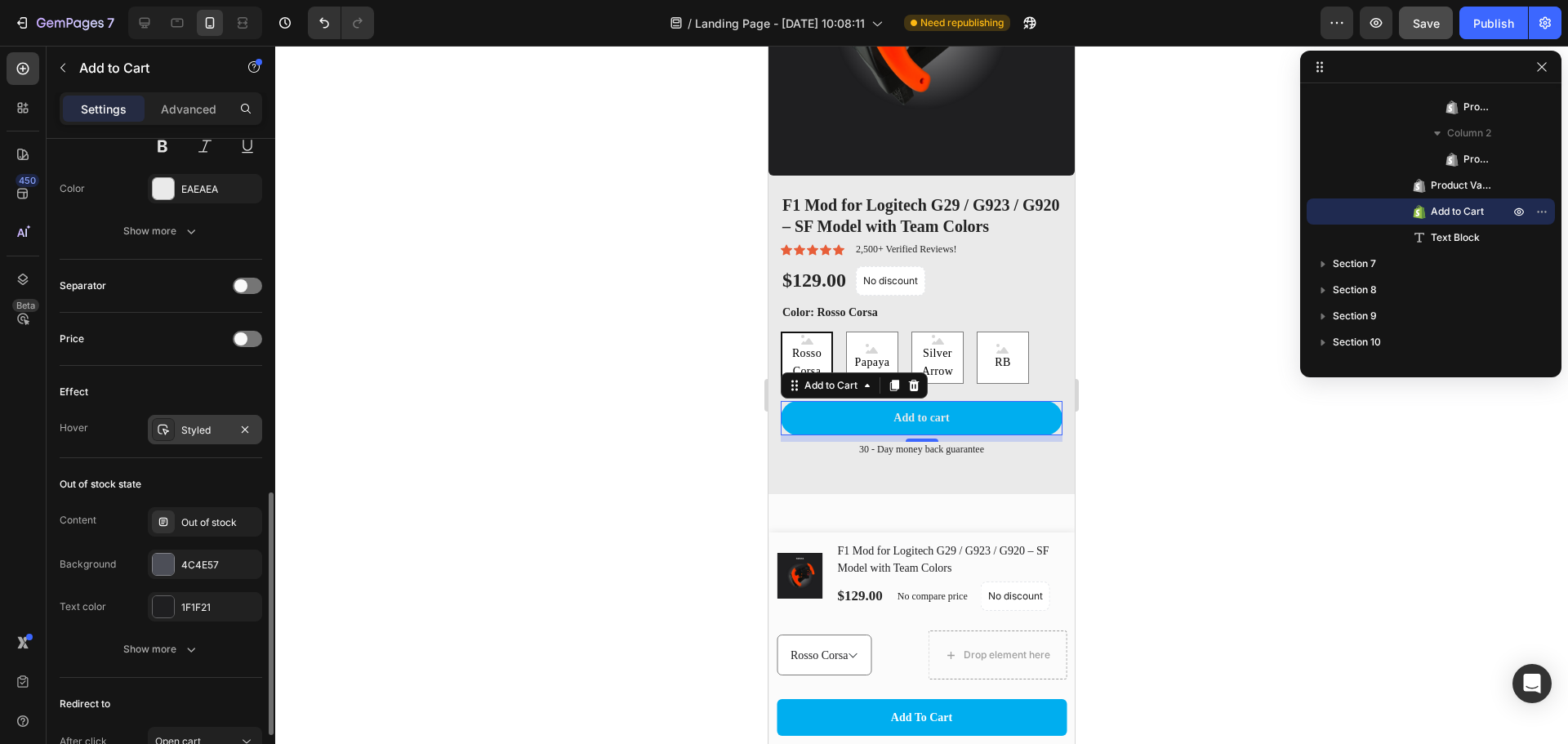
click at [205, 436] on div "Styled" at bounding box center [205, 431] width 47 height 15
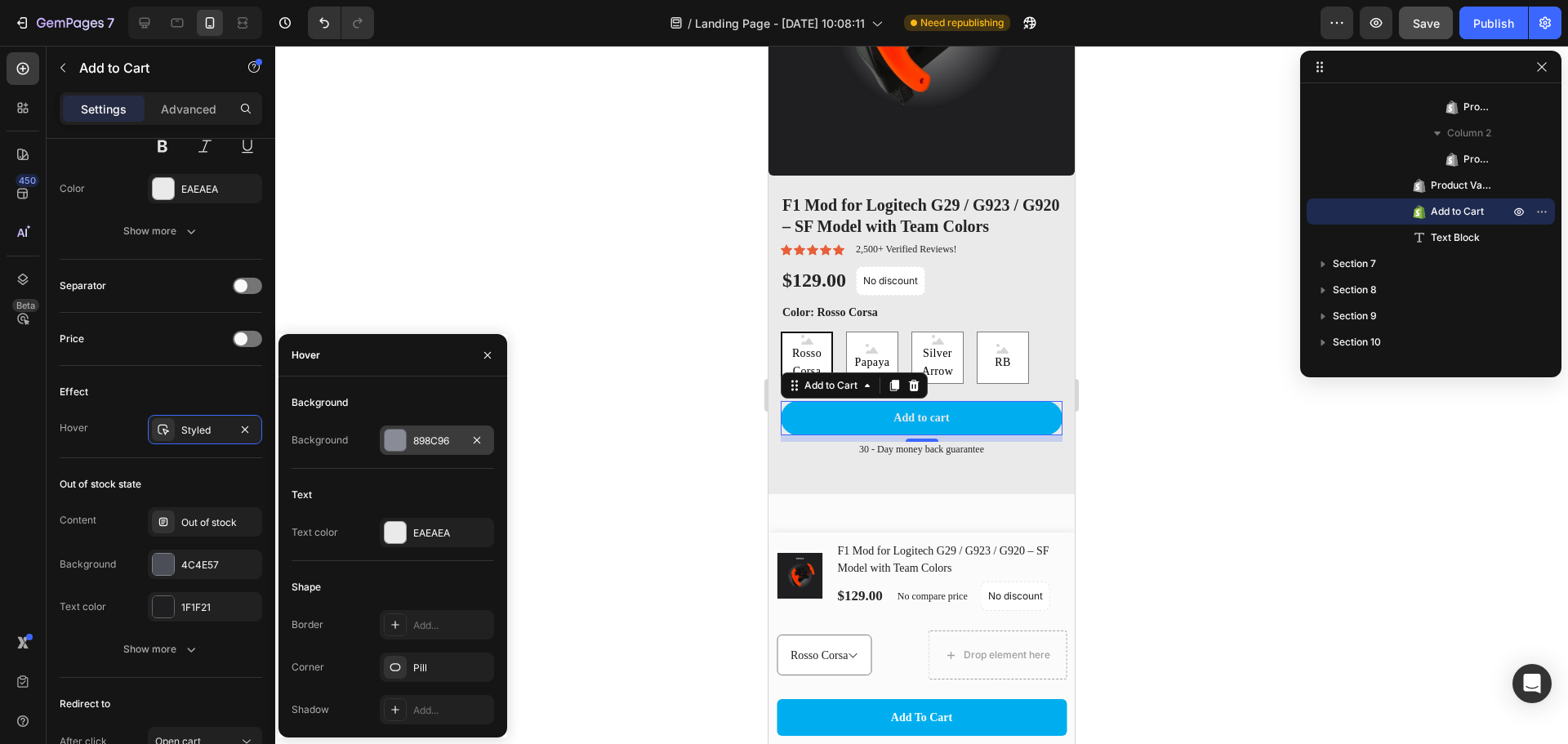
click at [390, 437] on div at bounding box center [395, 440] width 21 height 21
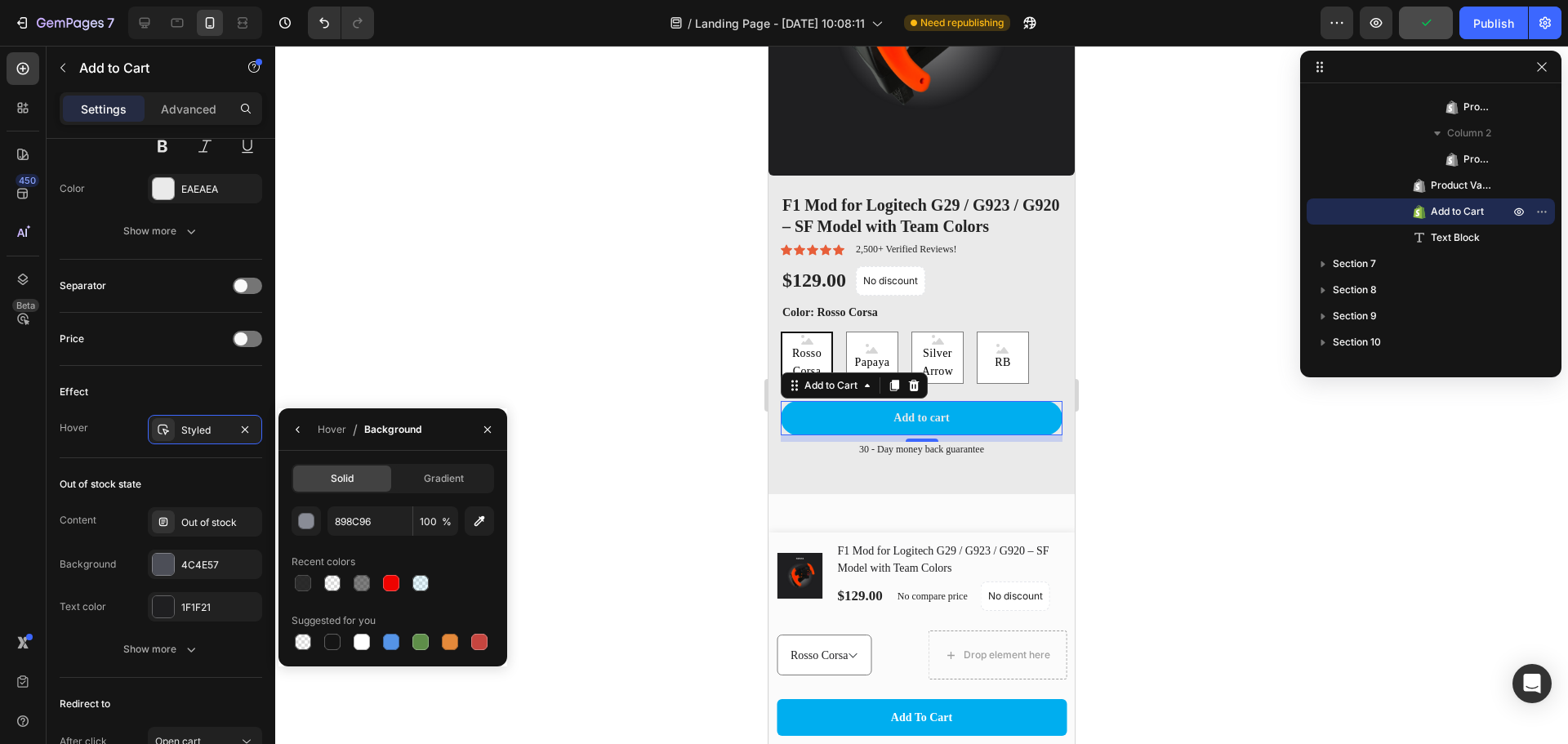
click at [569, 506] on div at bounding box center [922, 394] width 1293 height 698
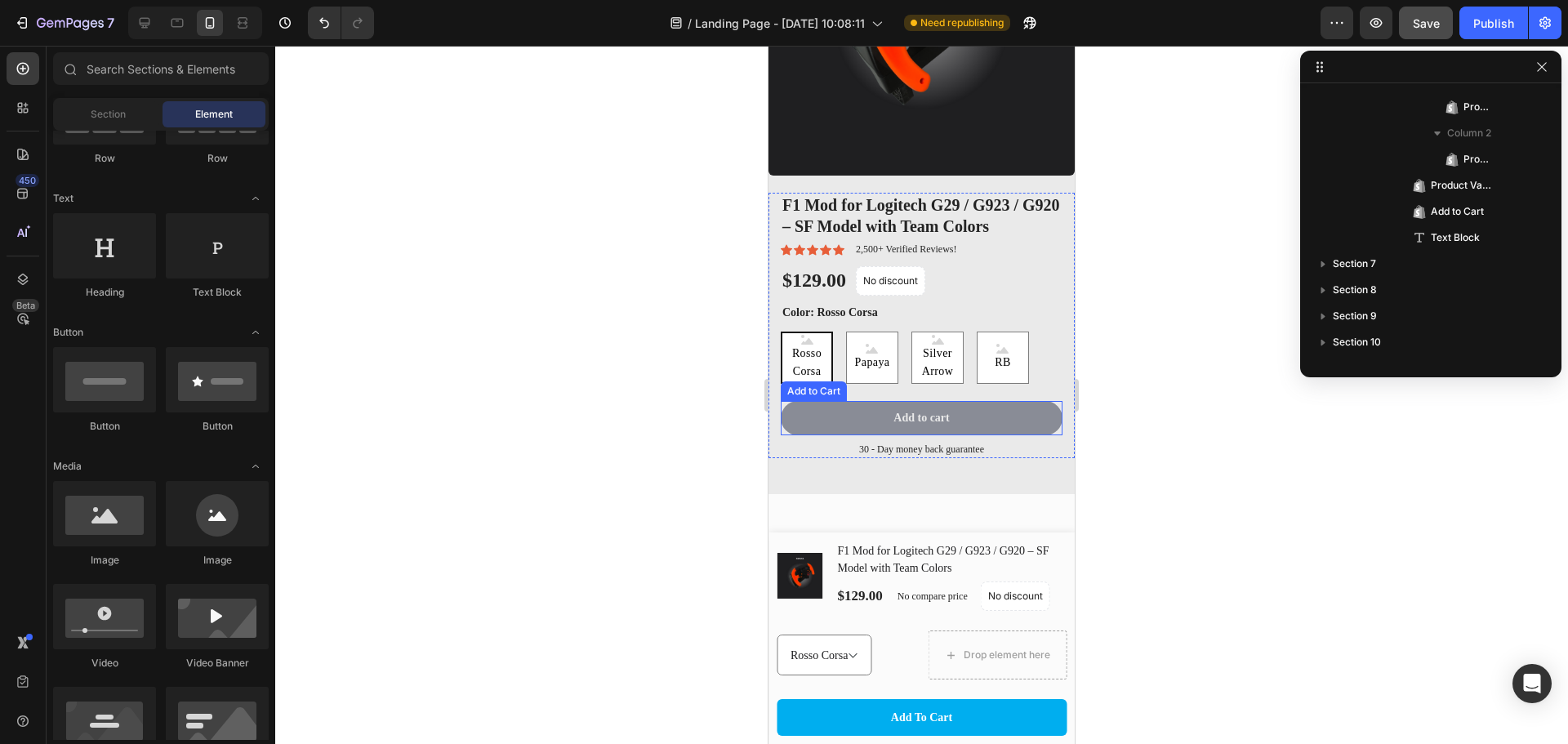
click at [812, 403] on button "Add to cart" at bounding box center [921, 418] width 281 height 35
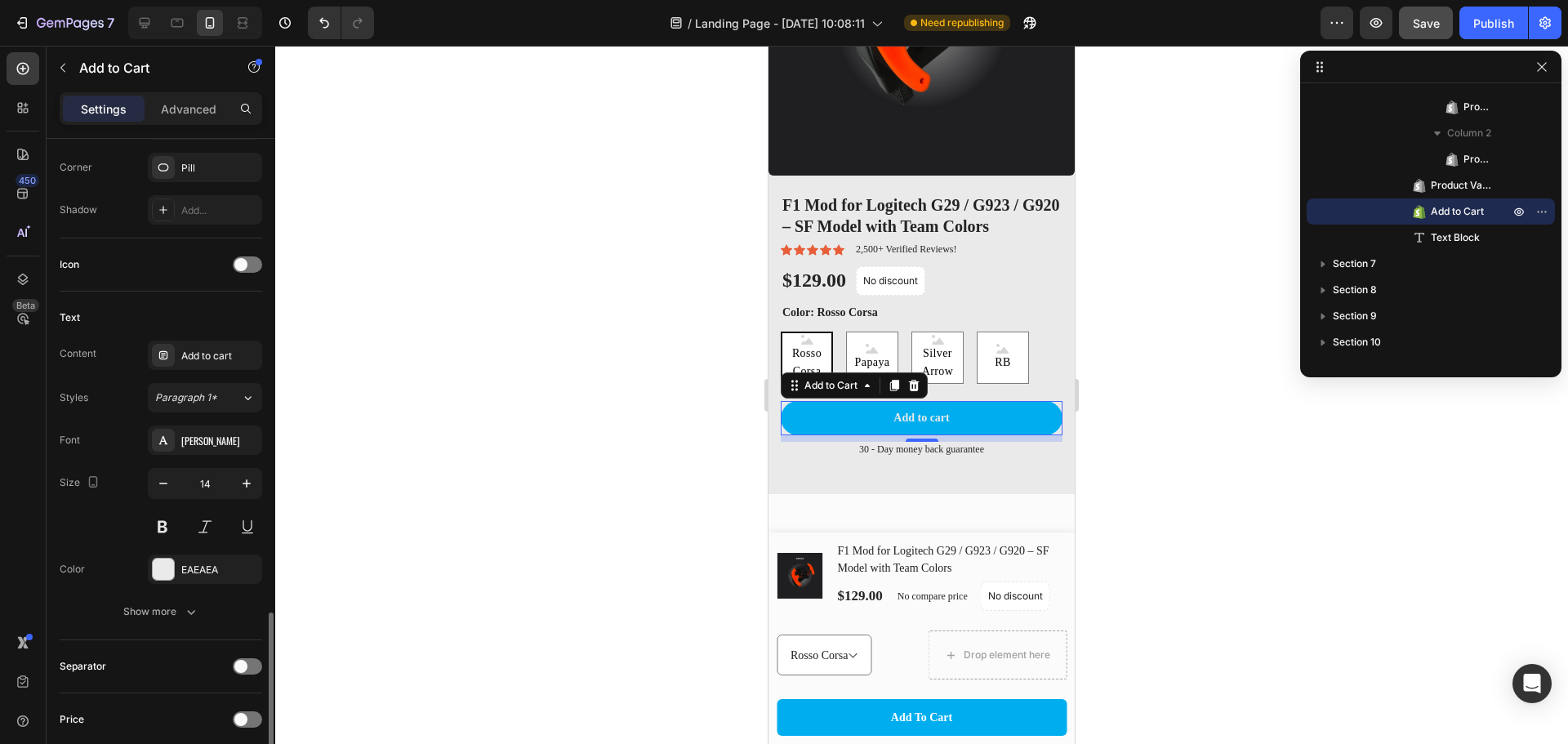
scroll to position [761, 0]
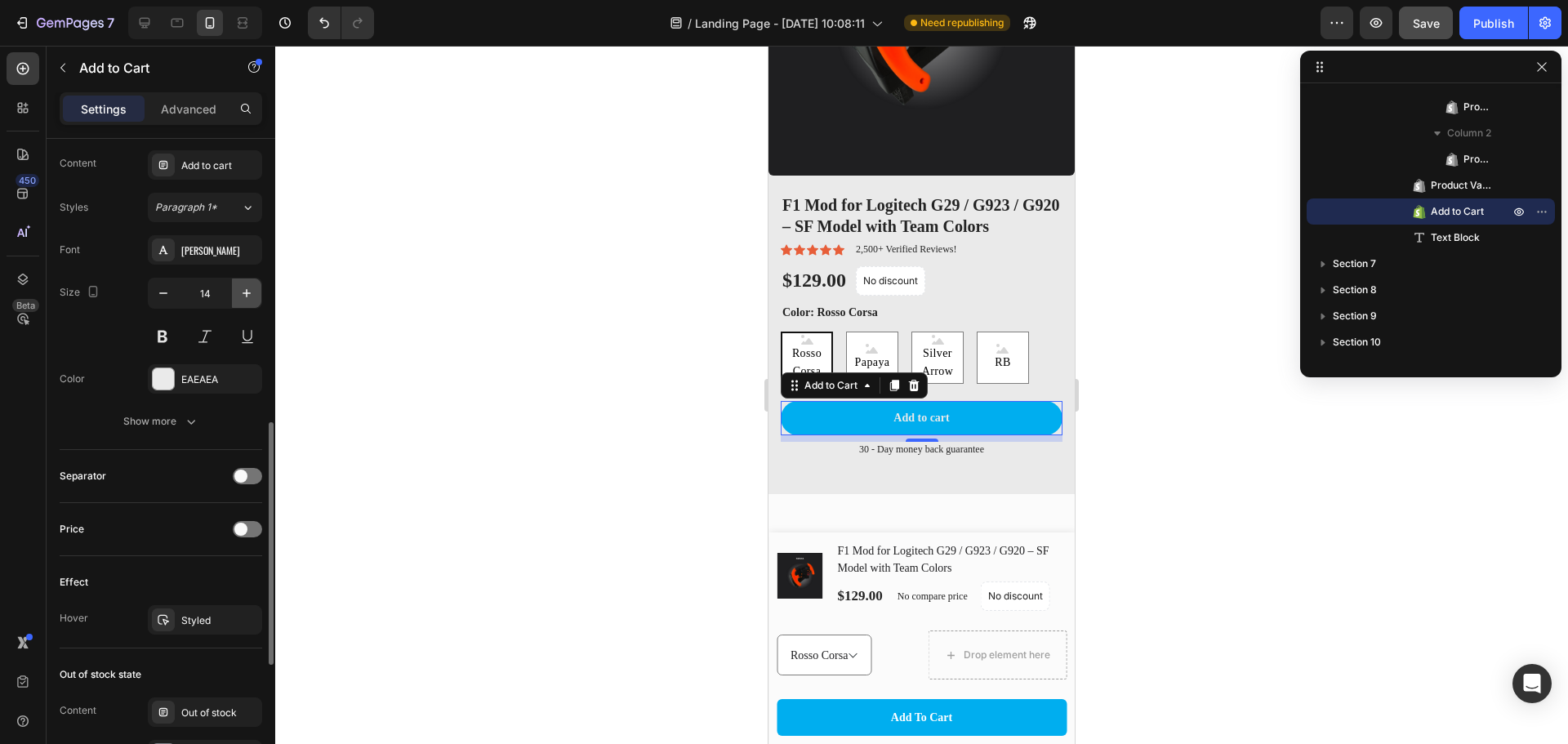
click at [248, 297] on icon "button" at bounding box center [247, 293] width 17 height 16
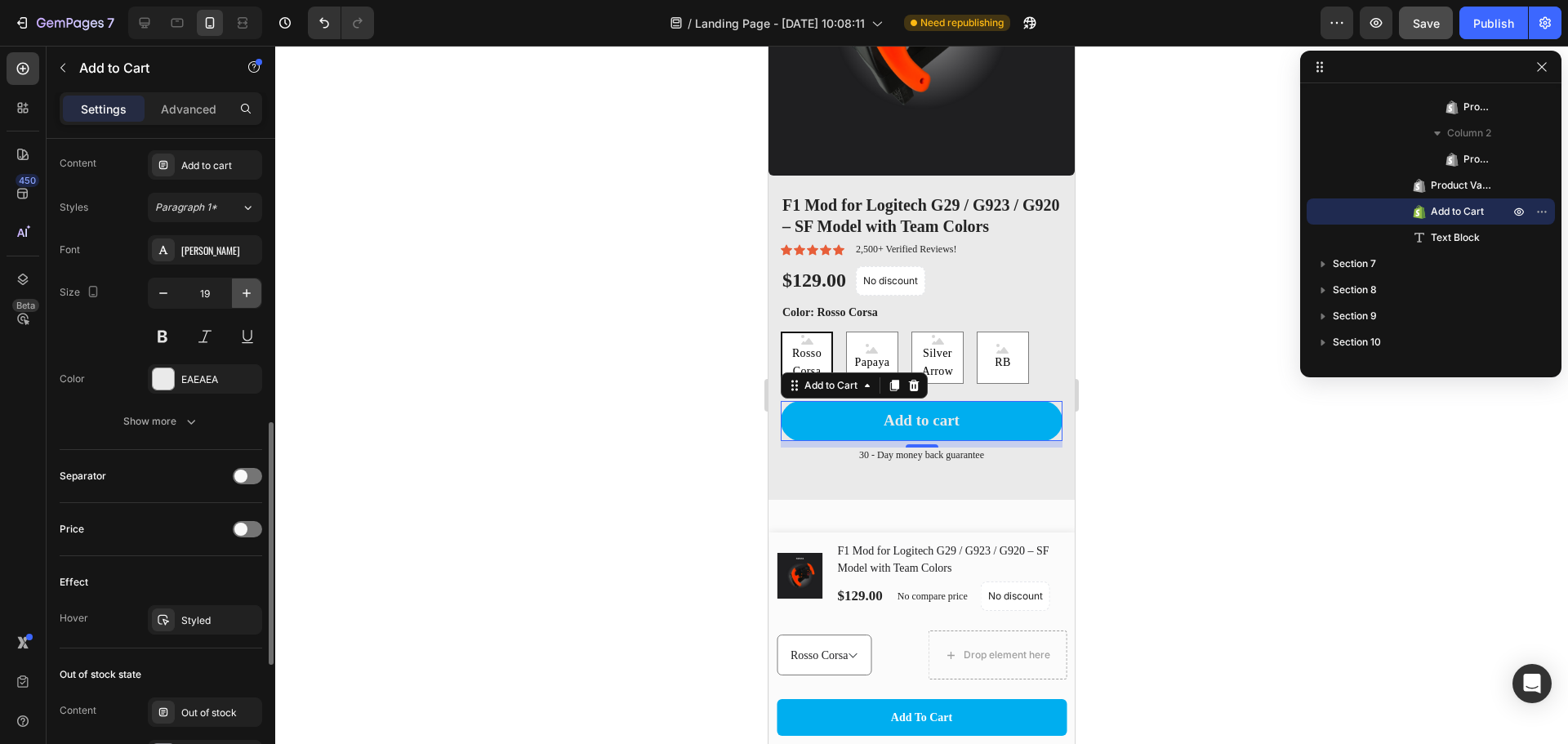
click at [248, 297] on icon "button" at bounding box center [247, 293] width 17 height 16
type input "20"
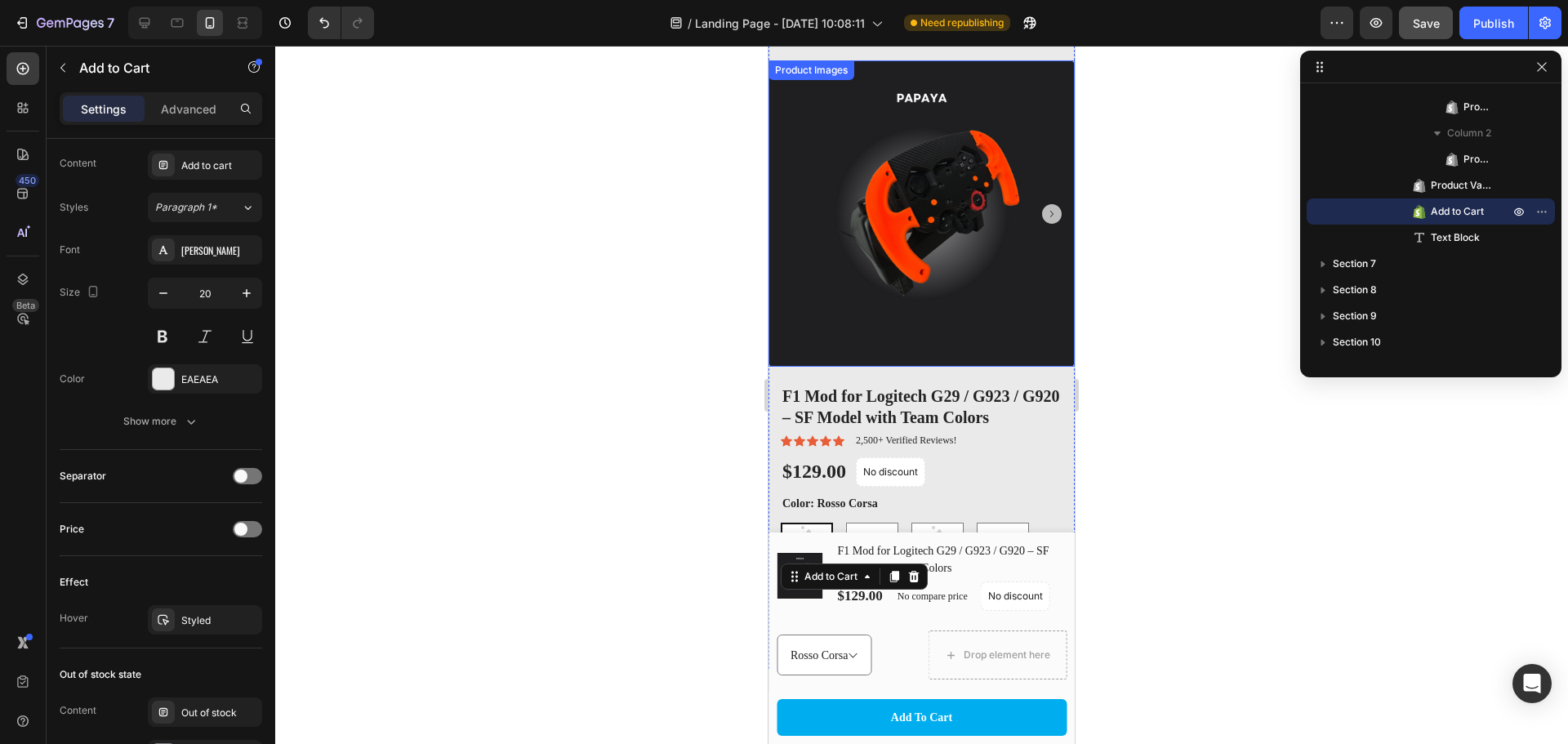
scroll to position [1524, 0]
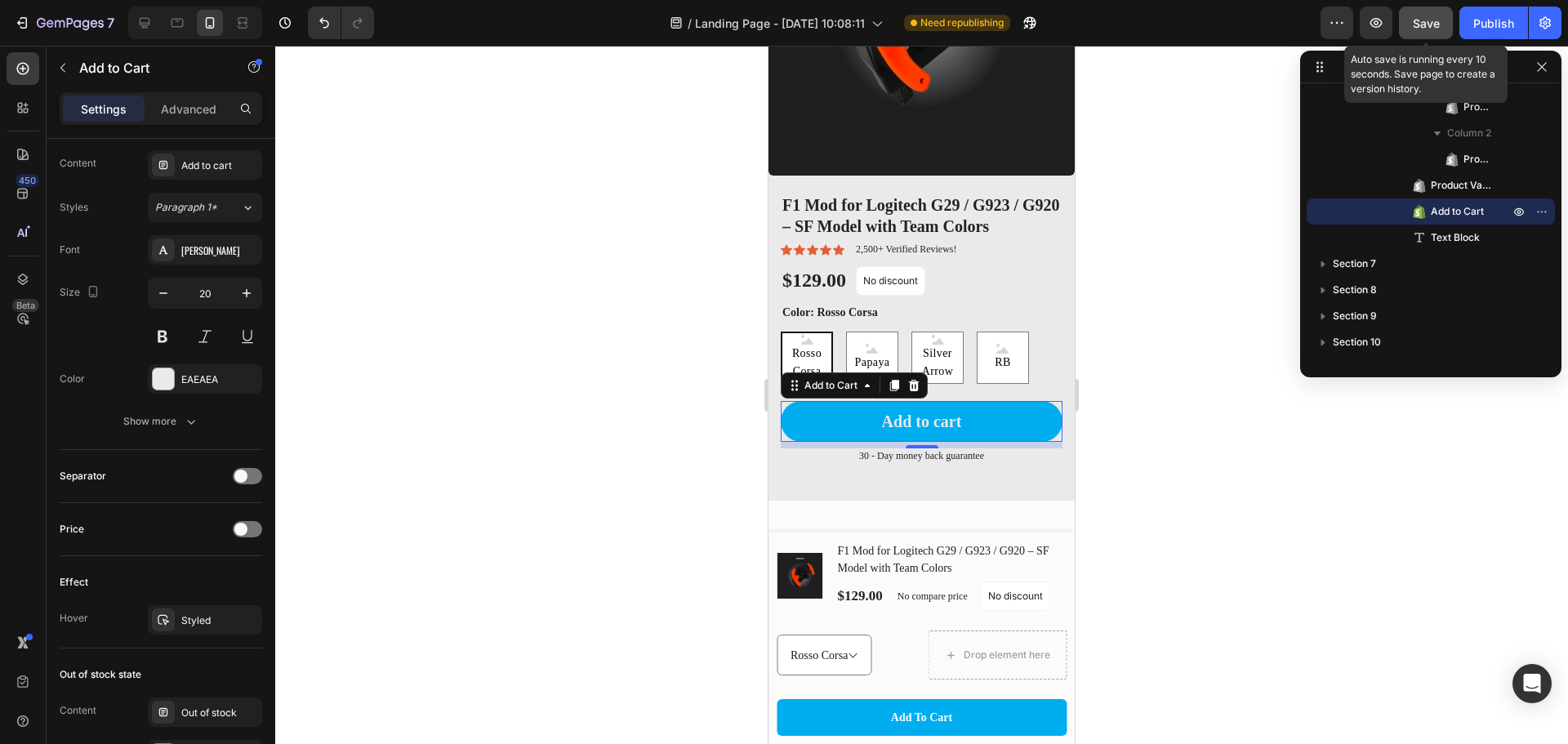
click at [1420, 22] on span "Save" at bounding box center [1426, 23] width 27 height 14
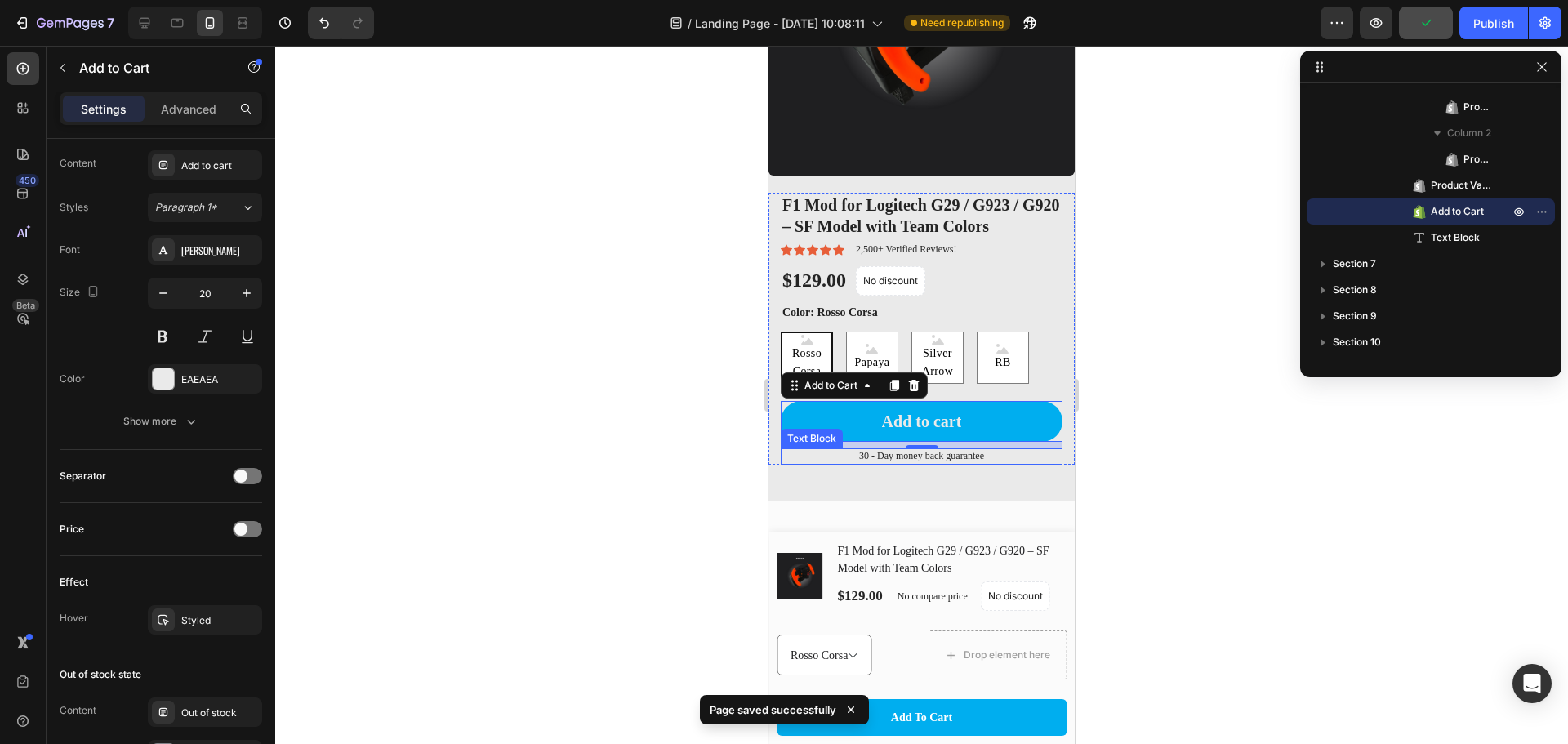
click at [851, 450] on p "30 - Day money back guarantee" at bounding box center [922, 456] width 279 height 13
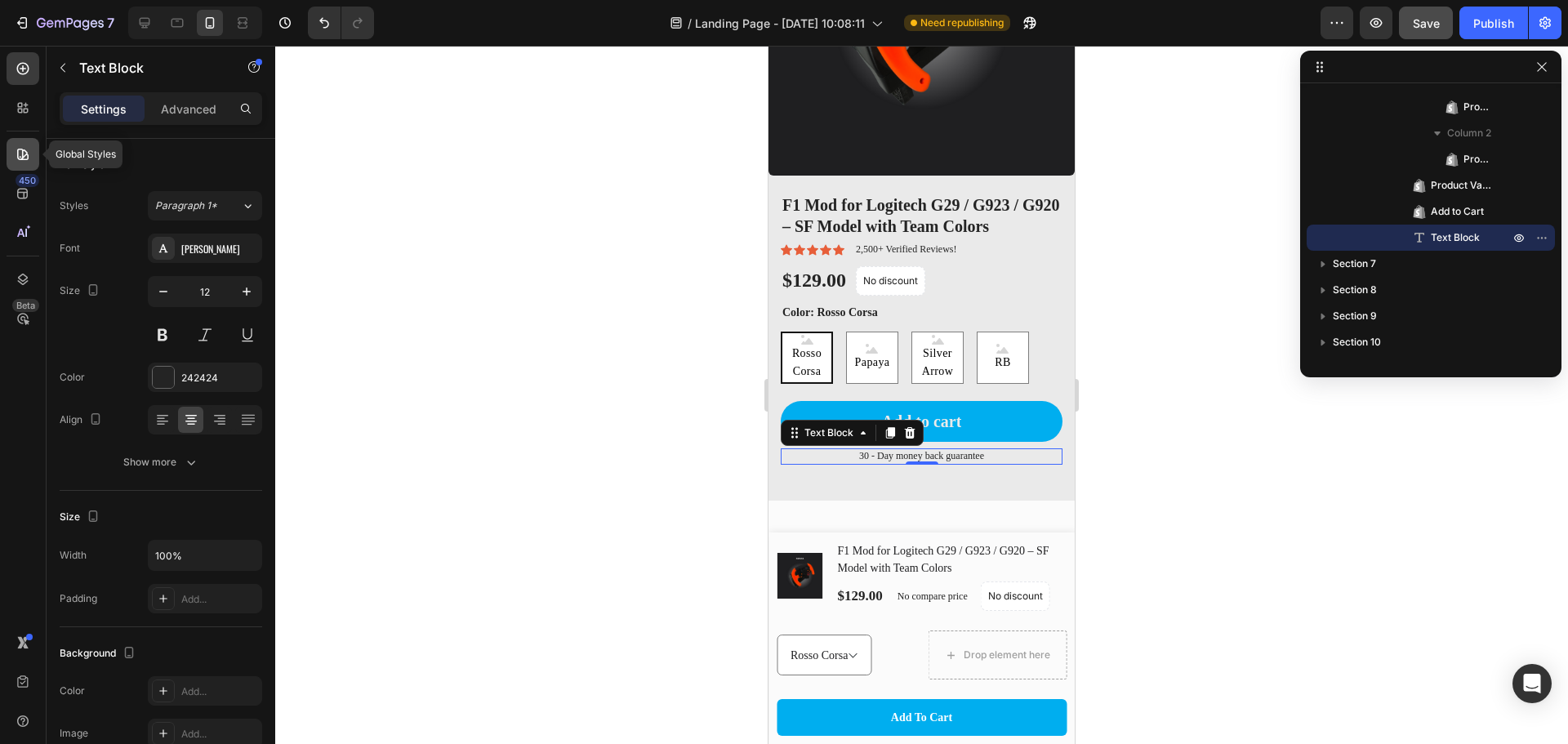
click at [18, 158] on icon at bounding box center [23, 154] width 12 height 12
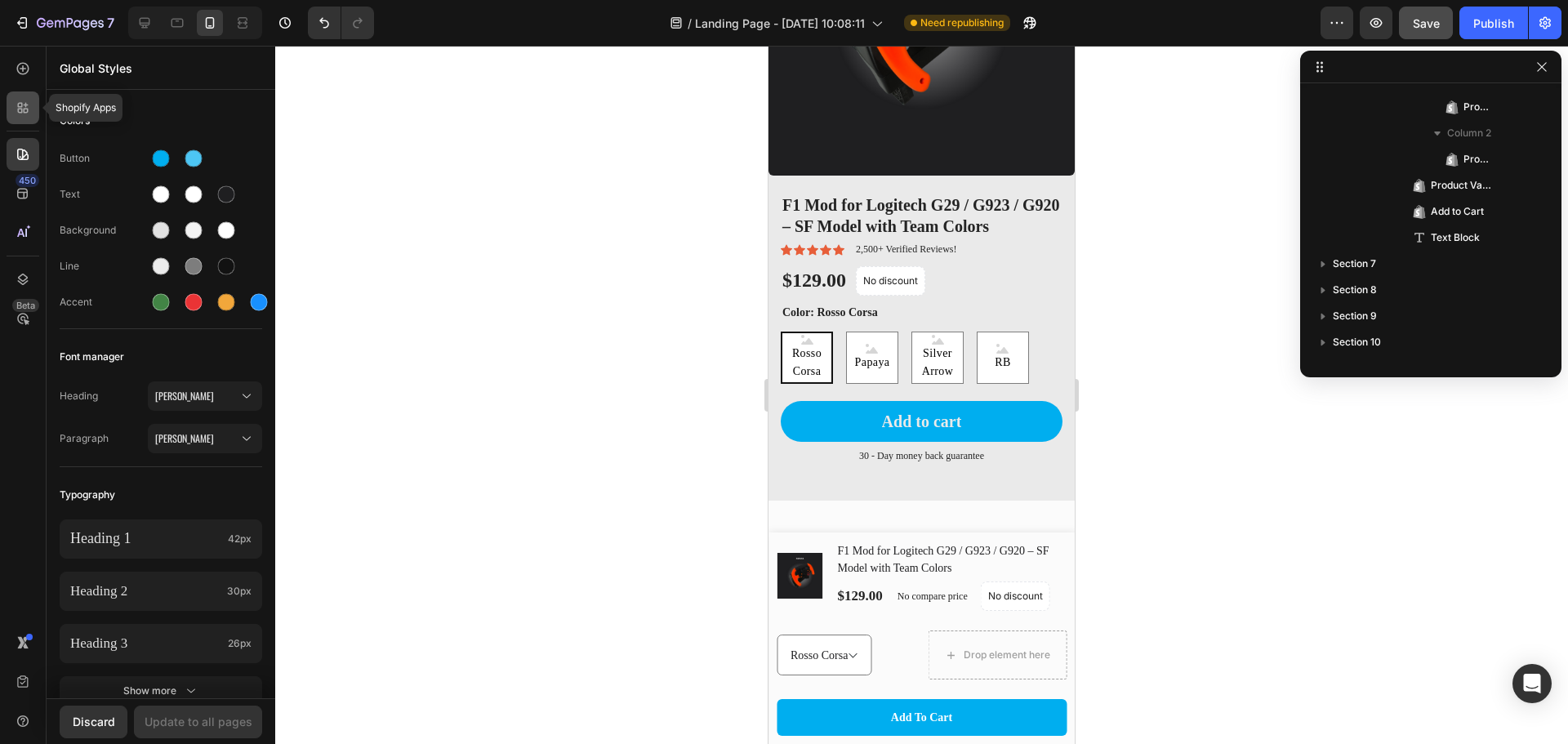
click at [21, 111] on icon at bounding box center [23, 108] width 17 height 16
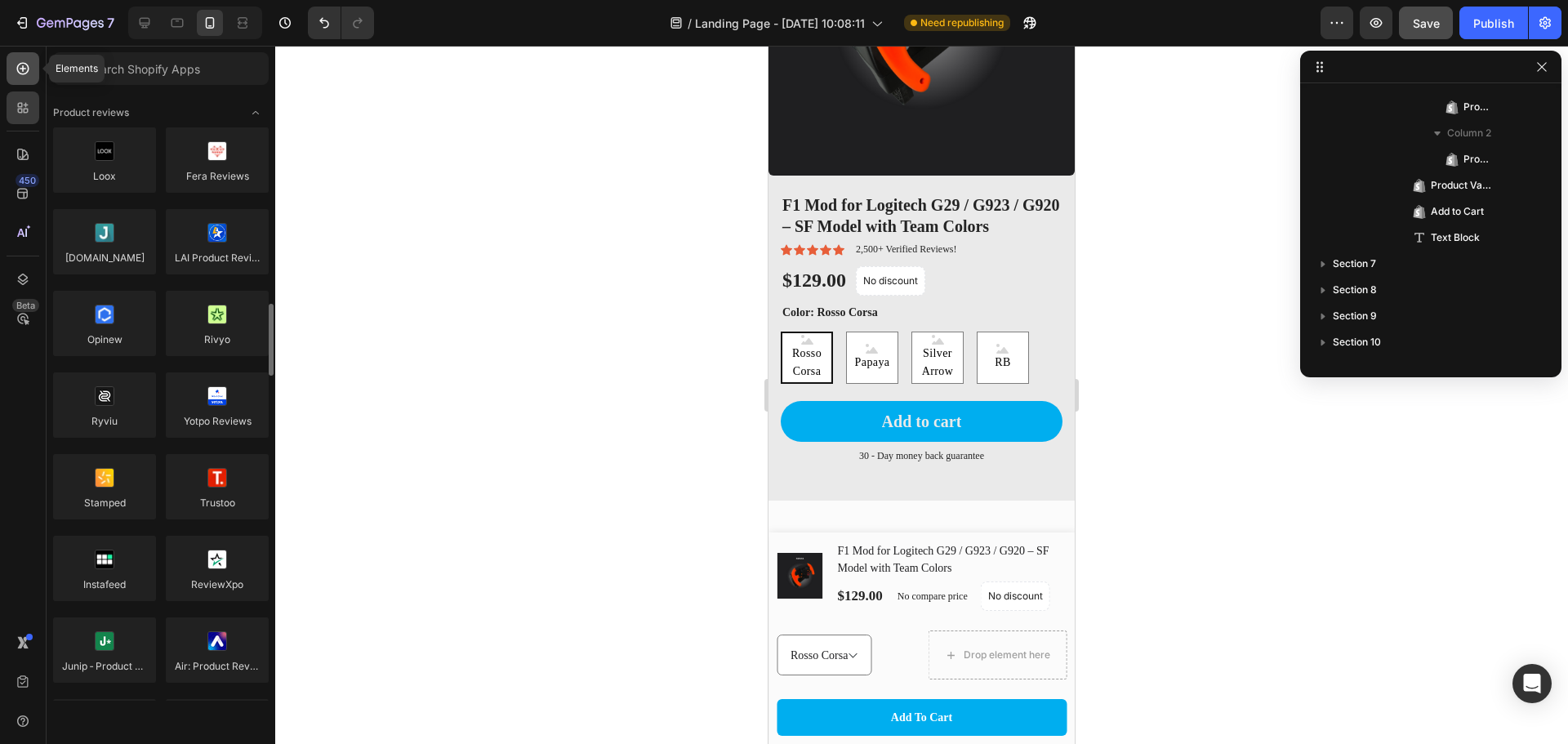
scroll to position [191, 0]
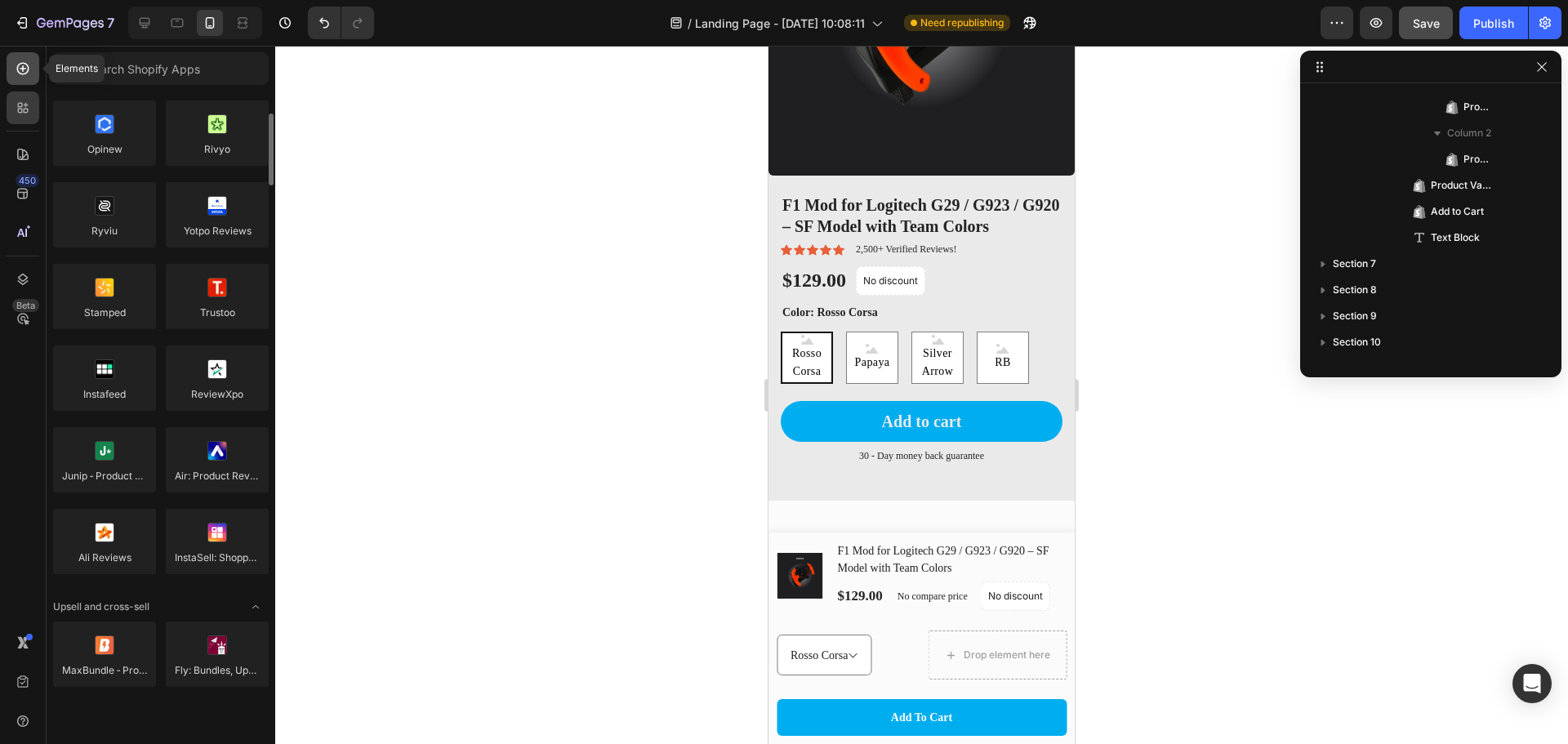
click at [19, 58] on div at bounding box center [23, 68] width 33 height 33
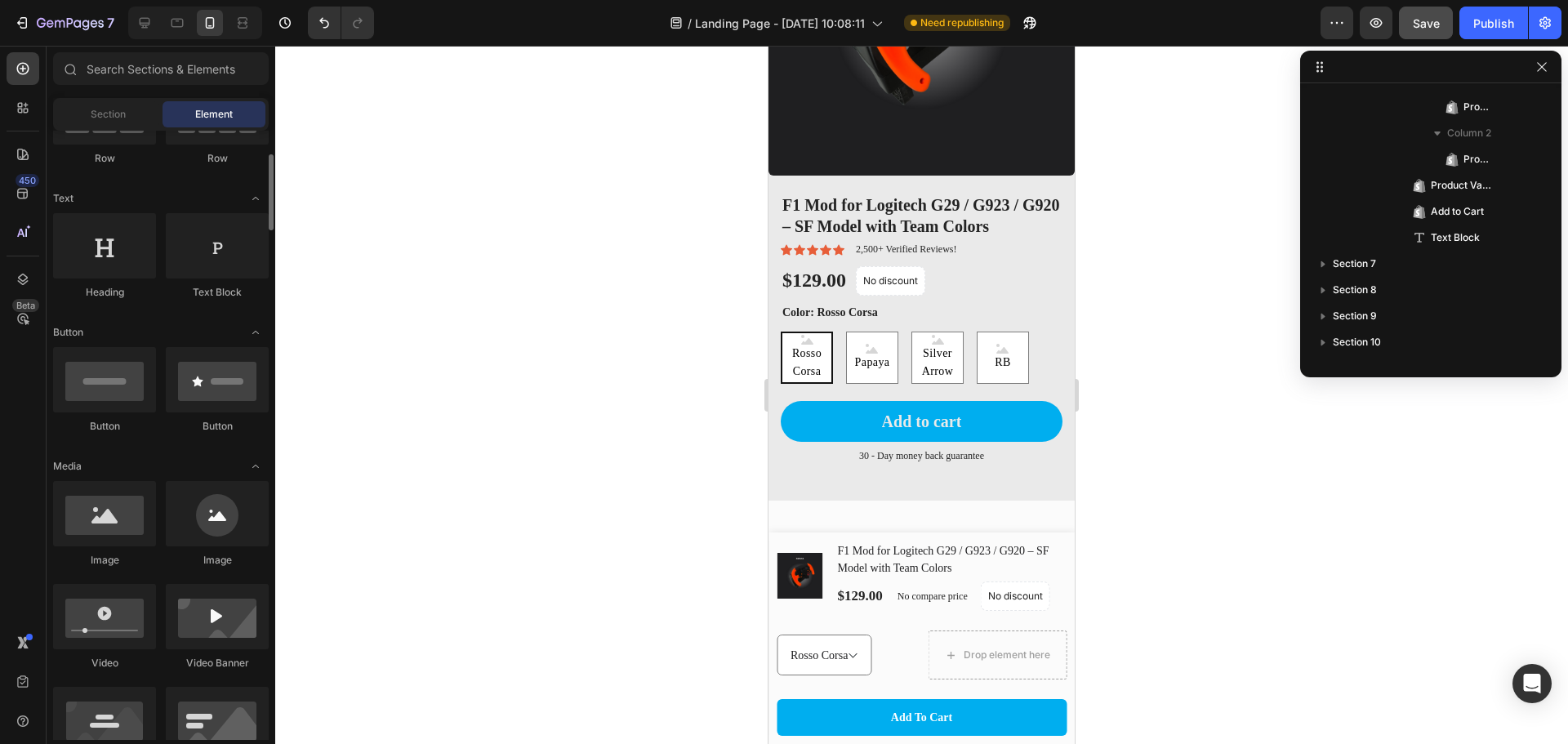
click at [219, 115] on span "Element" at bounding box center [215, 115] width 38 height 15
click at [98, 108] on span "Section" at bounding box center [108, 115] width 35 height 15
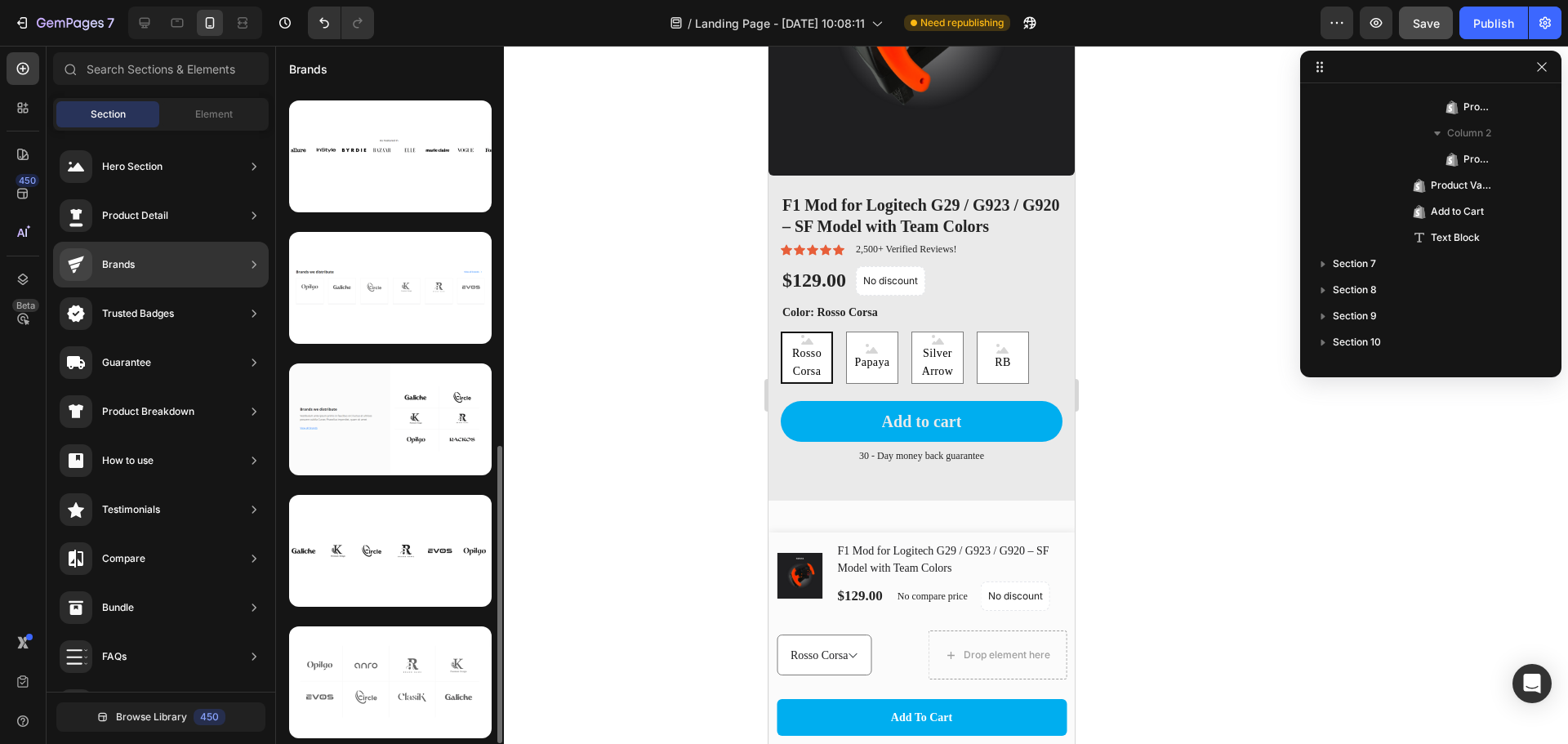
scroll to position [125, 0]
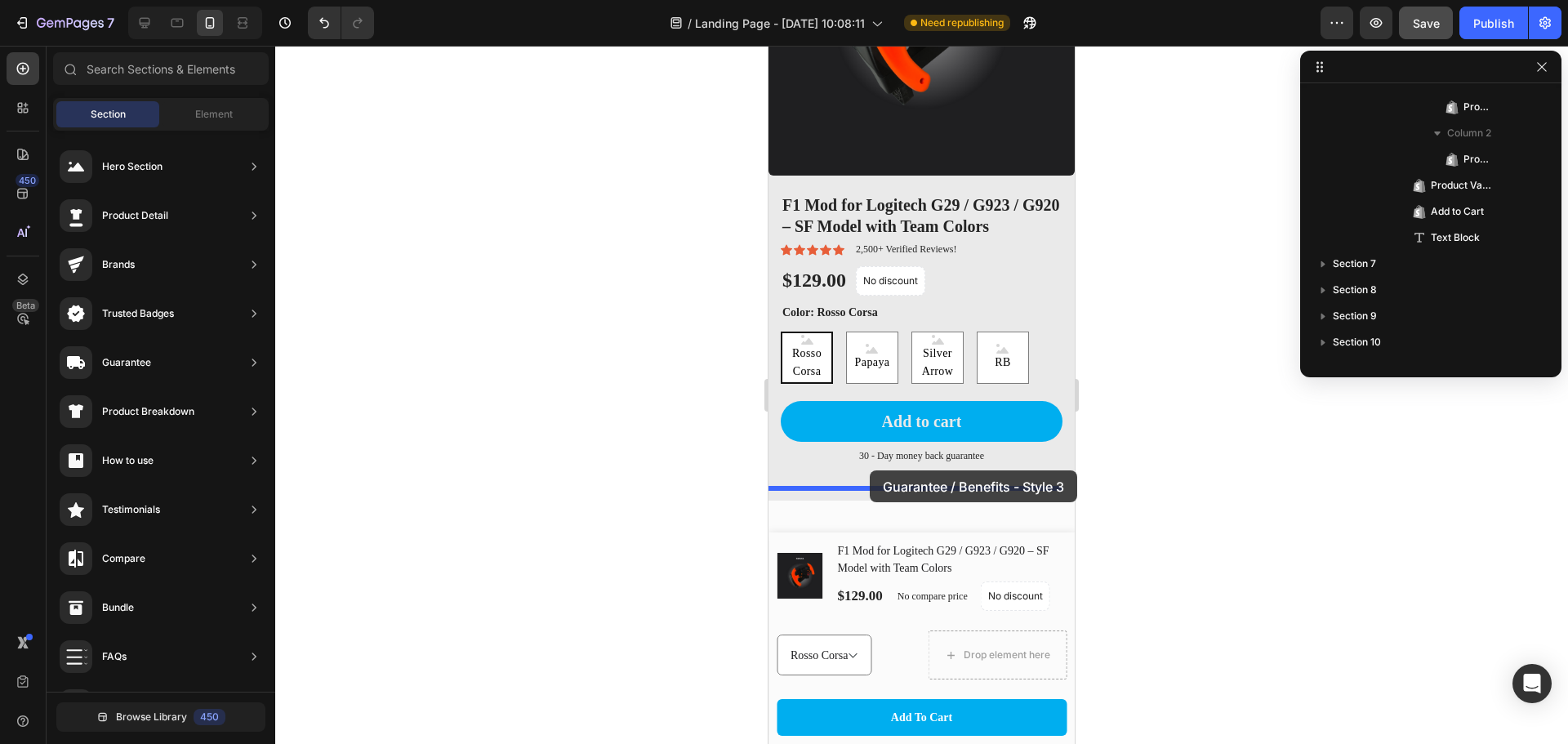
drag, startPoint x: 1185, startPoint y: 230, endPoint x: 870, endPoint y: 470, distance: 396.0
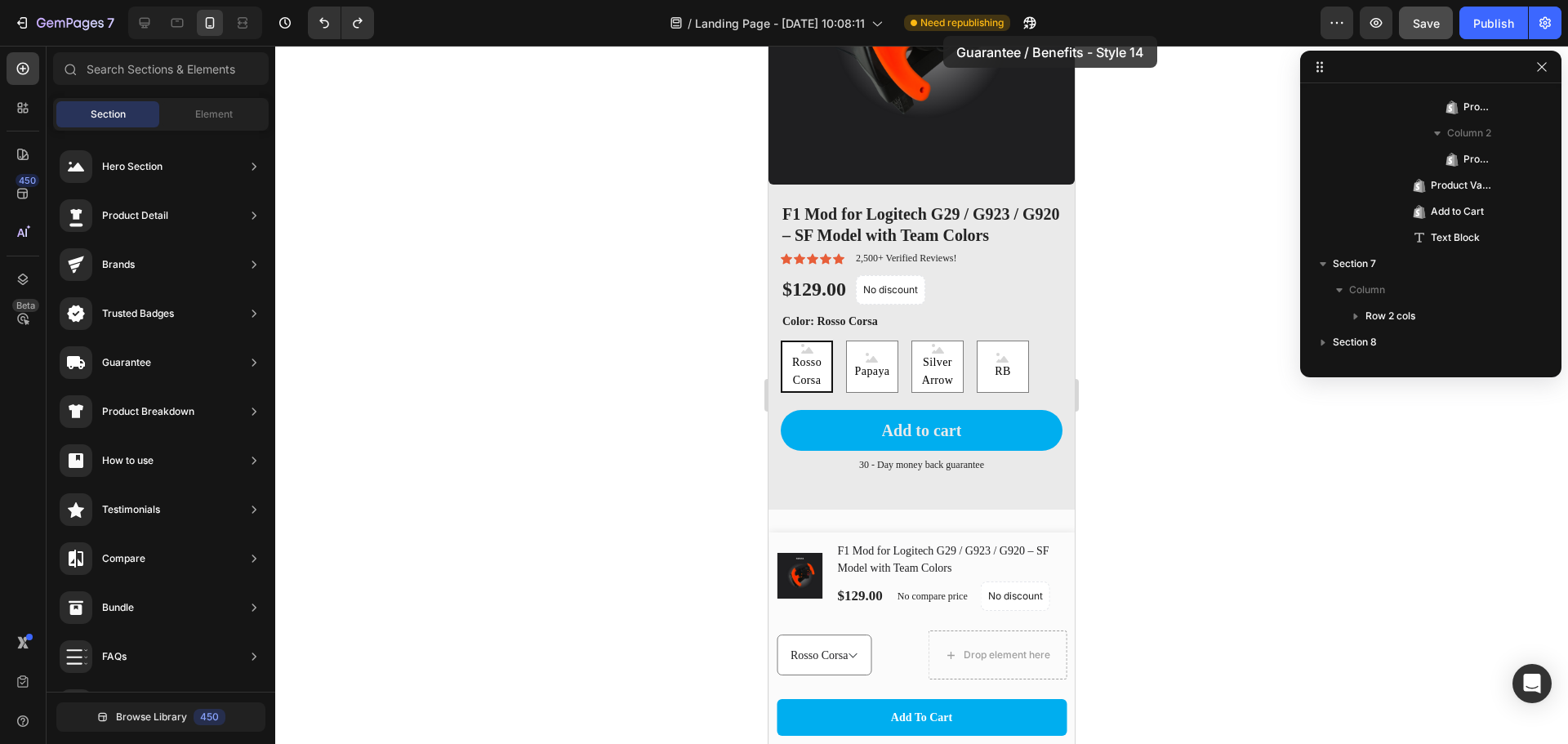
scroll to position [1493, 0]
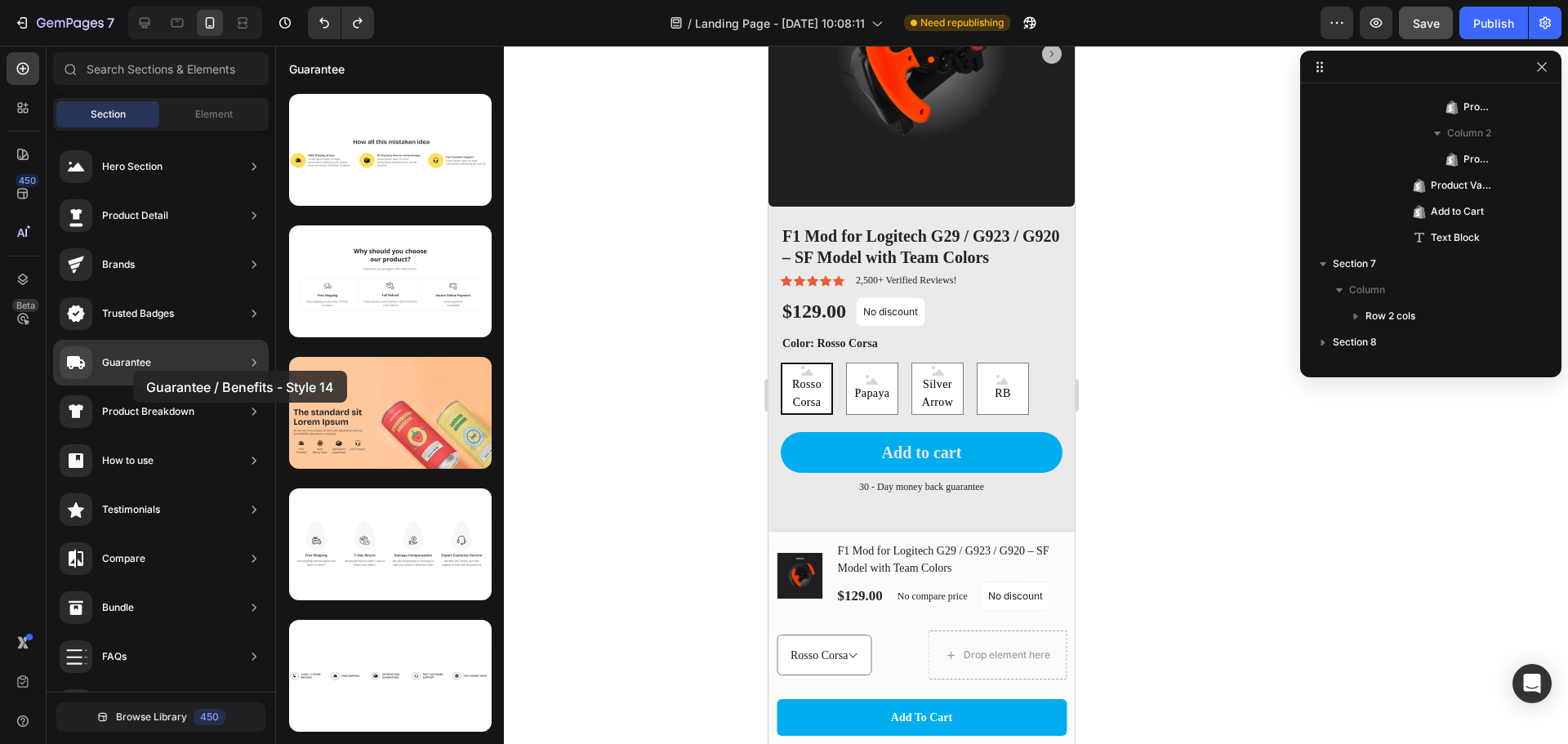
drag, startPoint x: 407, startPoint y: 530, endPoint x: 133, endPoint y: 370, distance: 317.3
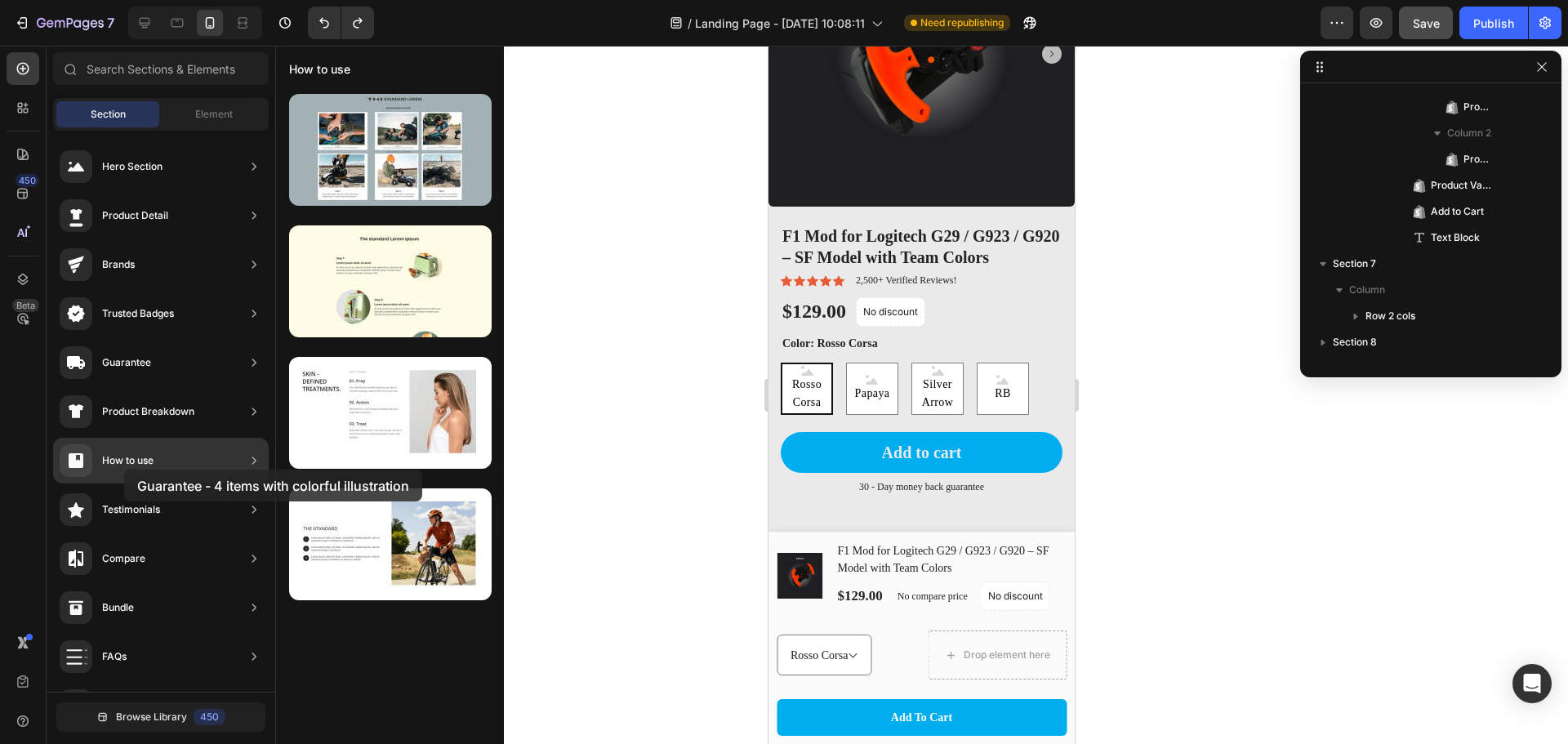
scroll to position [0, 0]
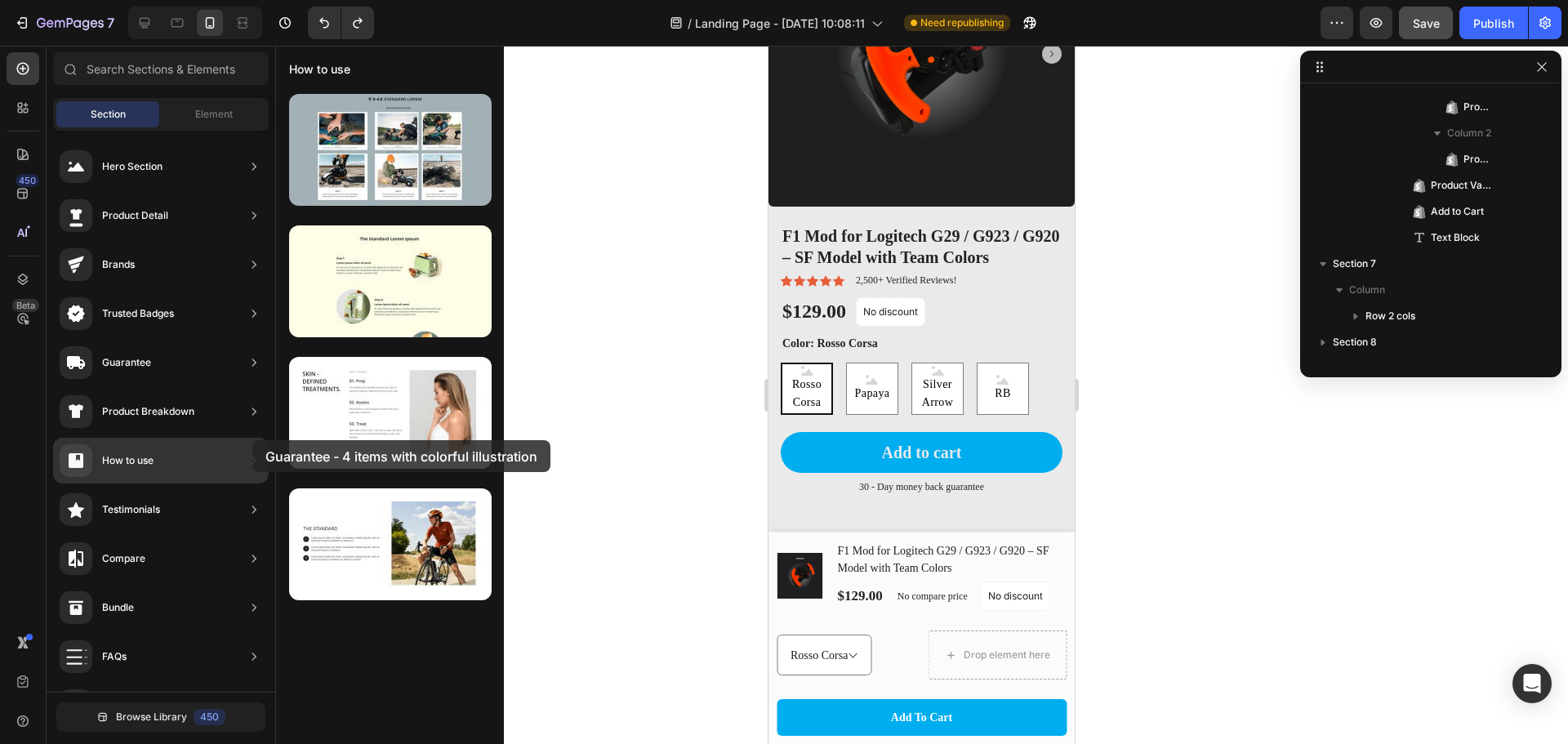
drag, startPoint x: 394, startPoint y: 433, endPoint x: 163, endPoint y: 434, distance: 231.0
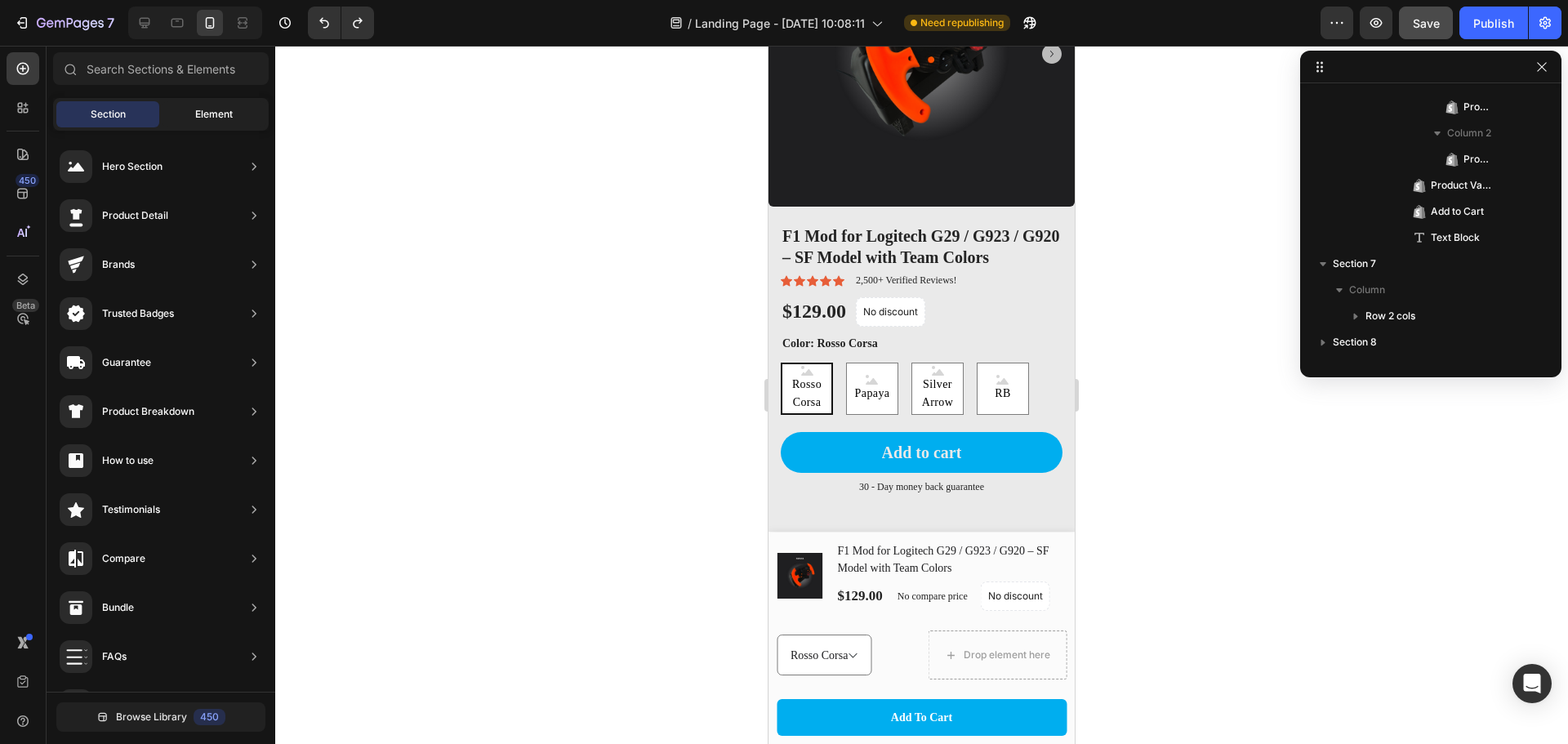
click at [183, 103] on div "Element" at bounding box center [214, 115] width 103 height 26
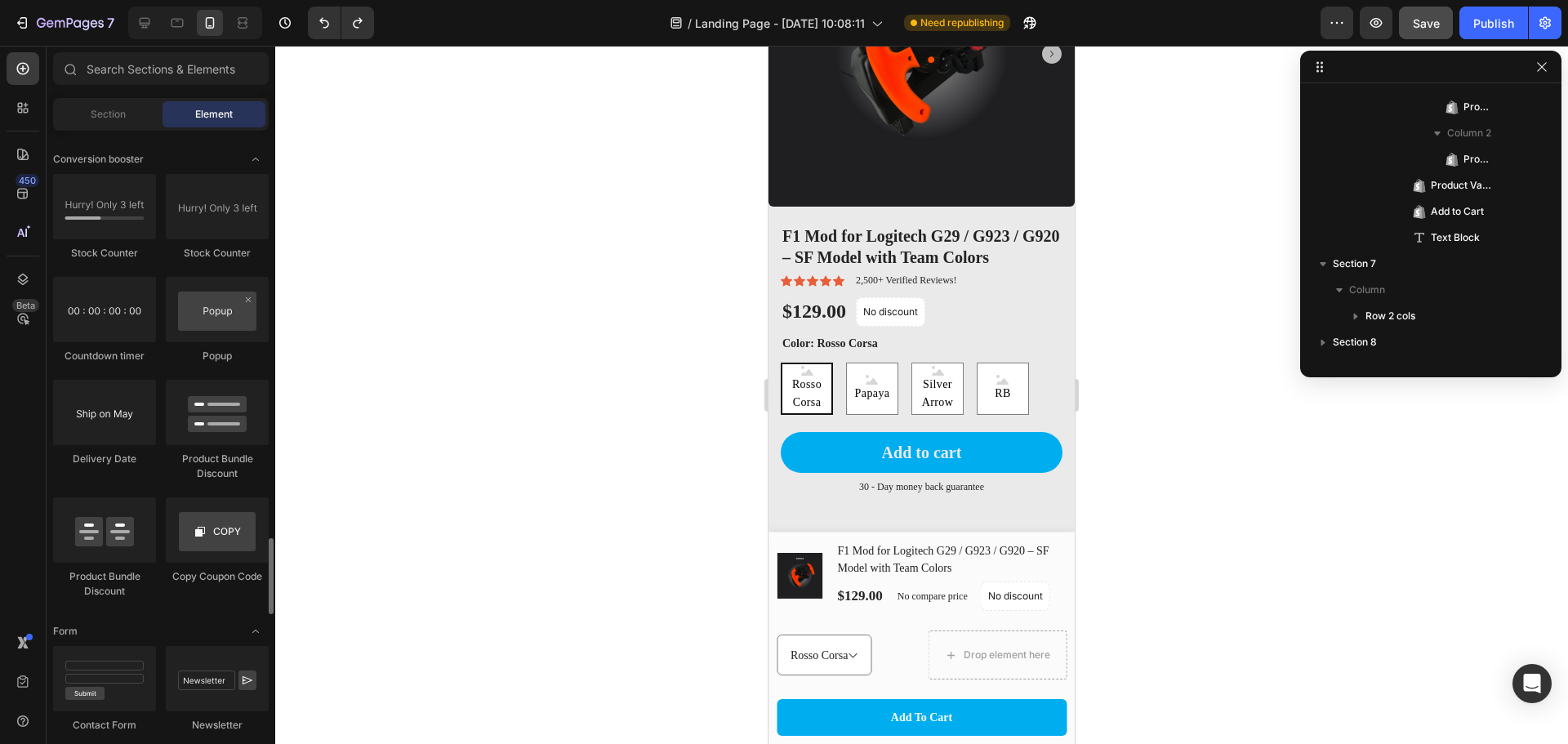
scroll to position [3424, 0]
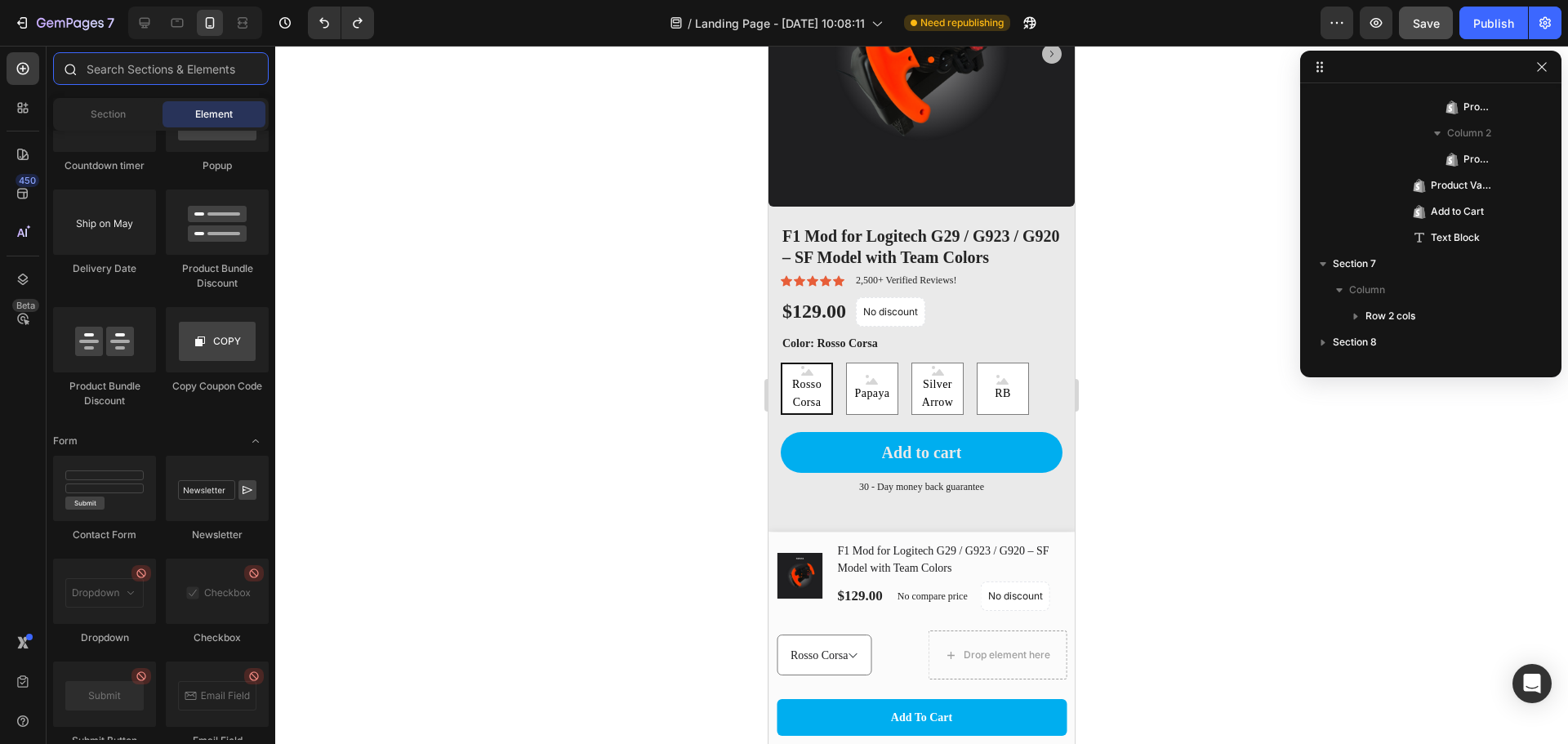
click at [182, 73] on input "text" at bounding box center [160, 68] width 215 height 33
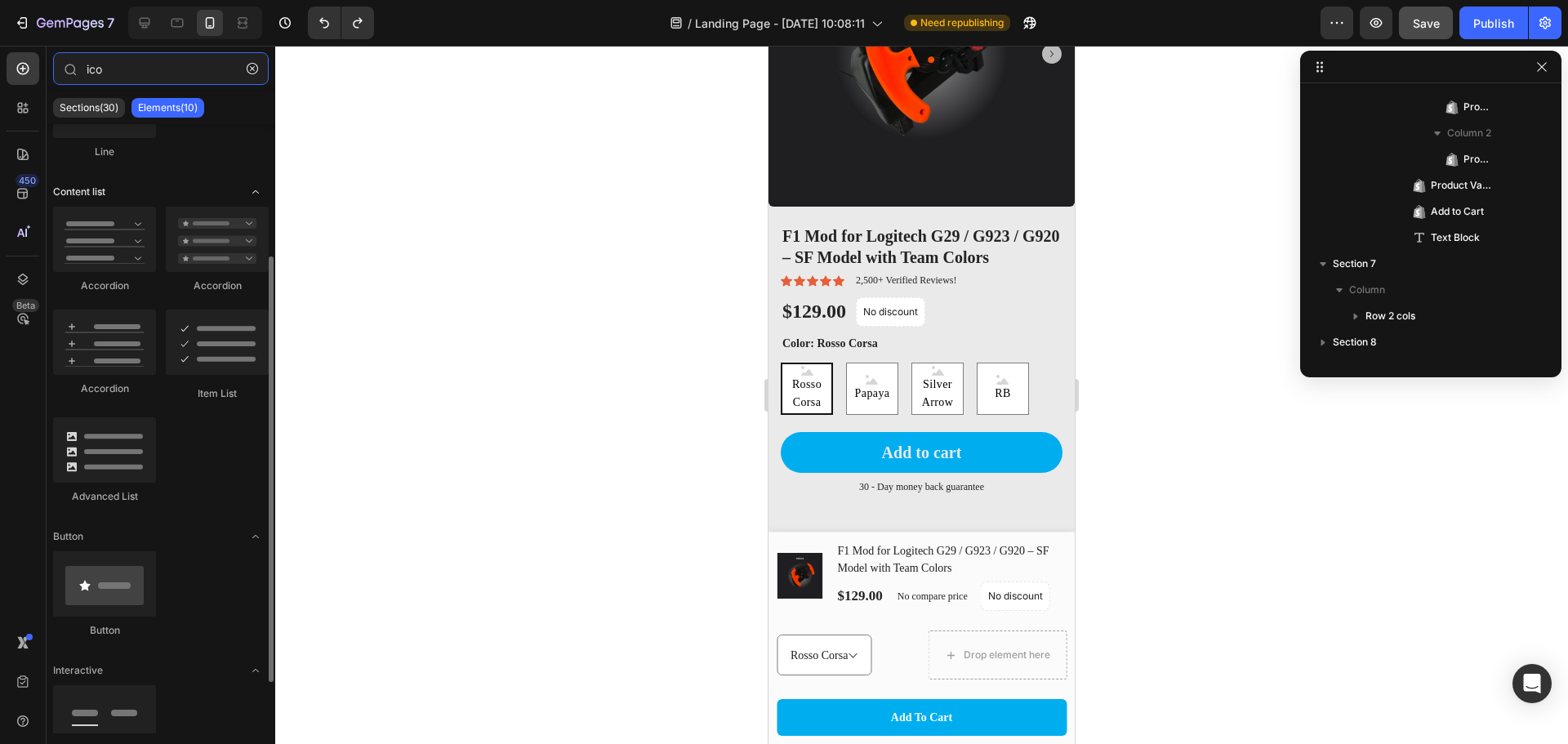
scroll to position [263, 0]
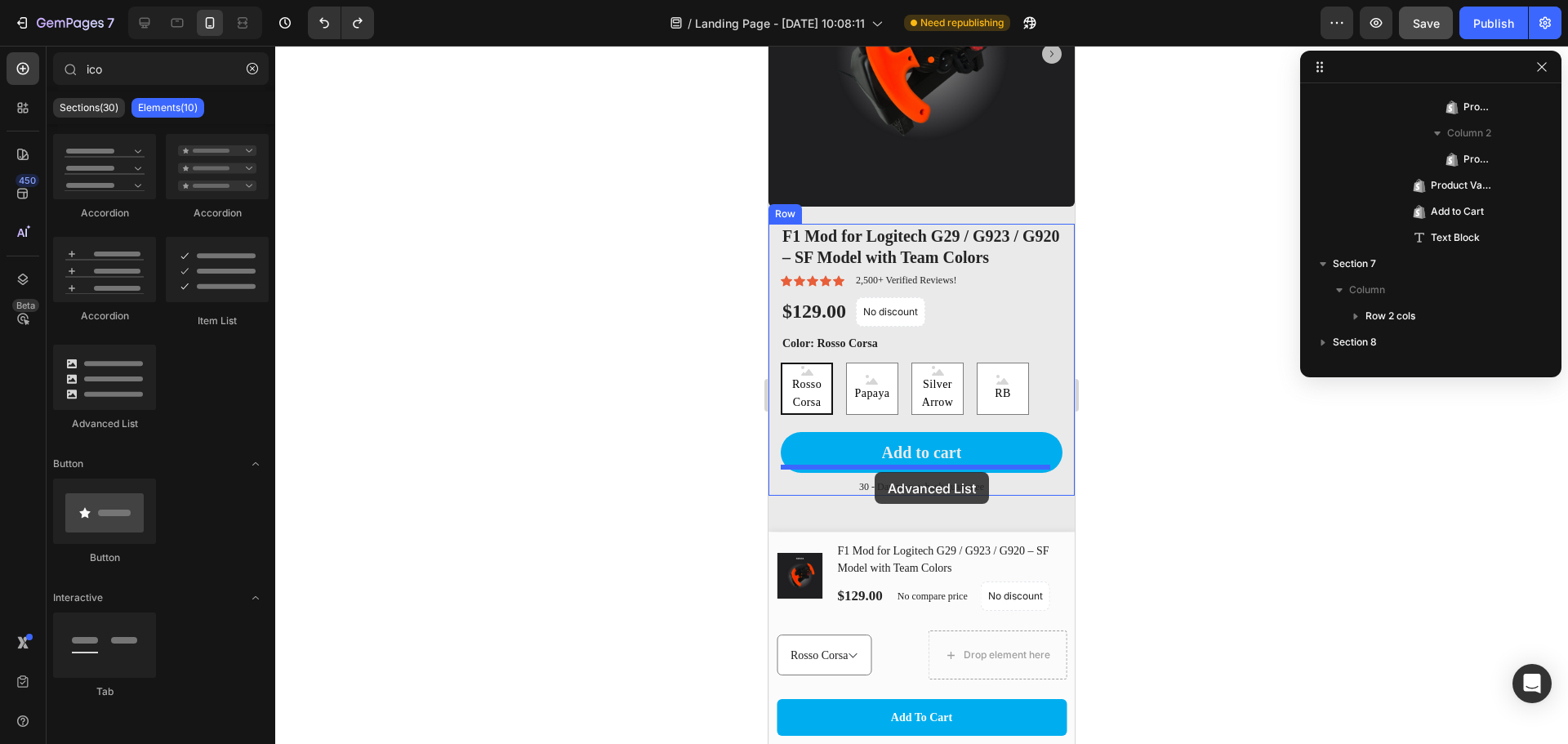
drag, startPoint x: 880, startPoint y: 423, endPoint x: 875, endPoint y: 472, distance: 49.3
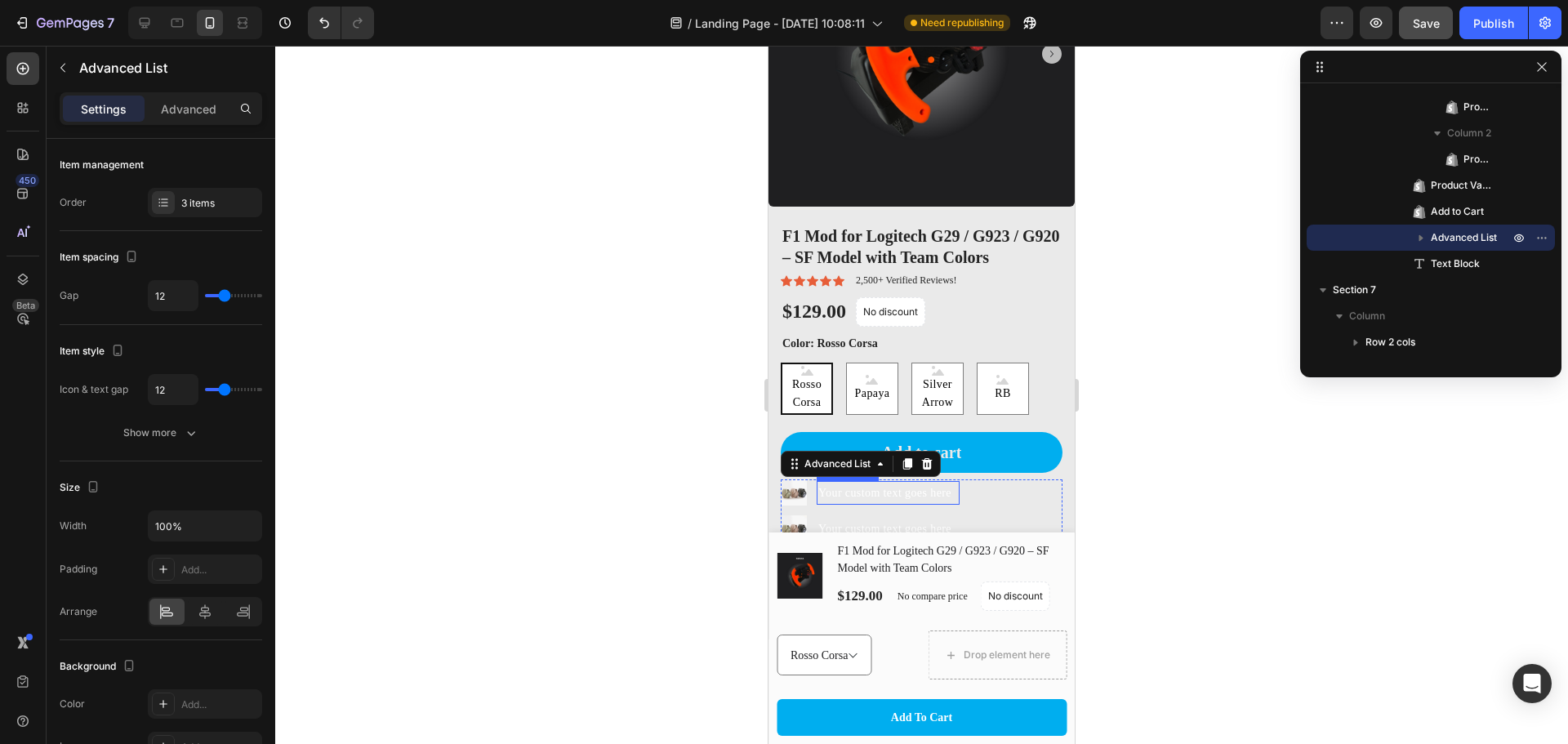
scroll to position [1684, 0]
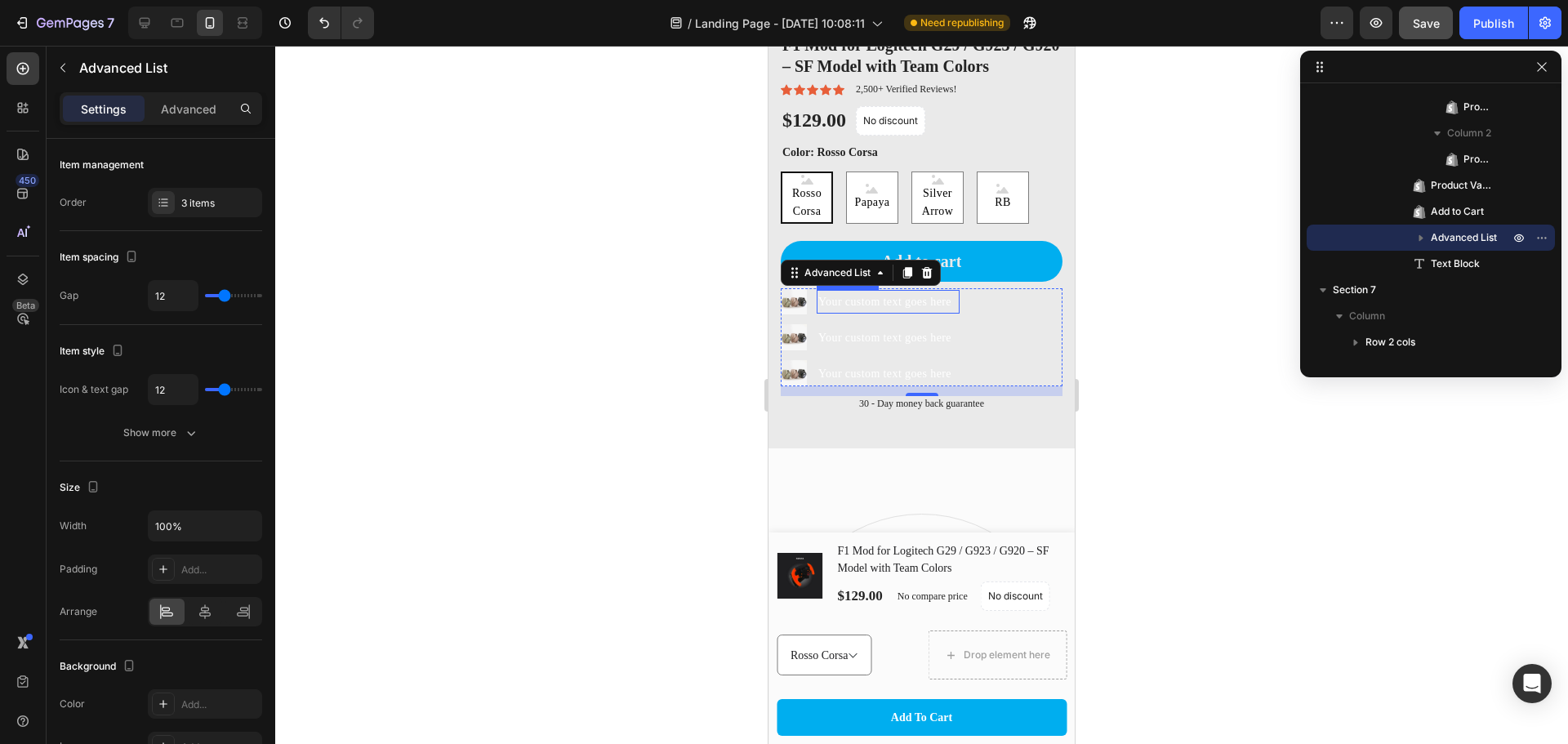
click at [920, 290] on div "Your custom text goes here" at bounding box center [888, 301] width 143 height 24
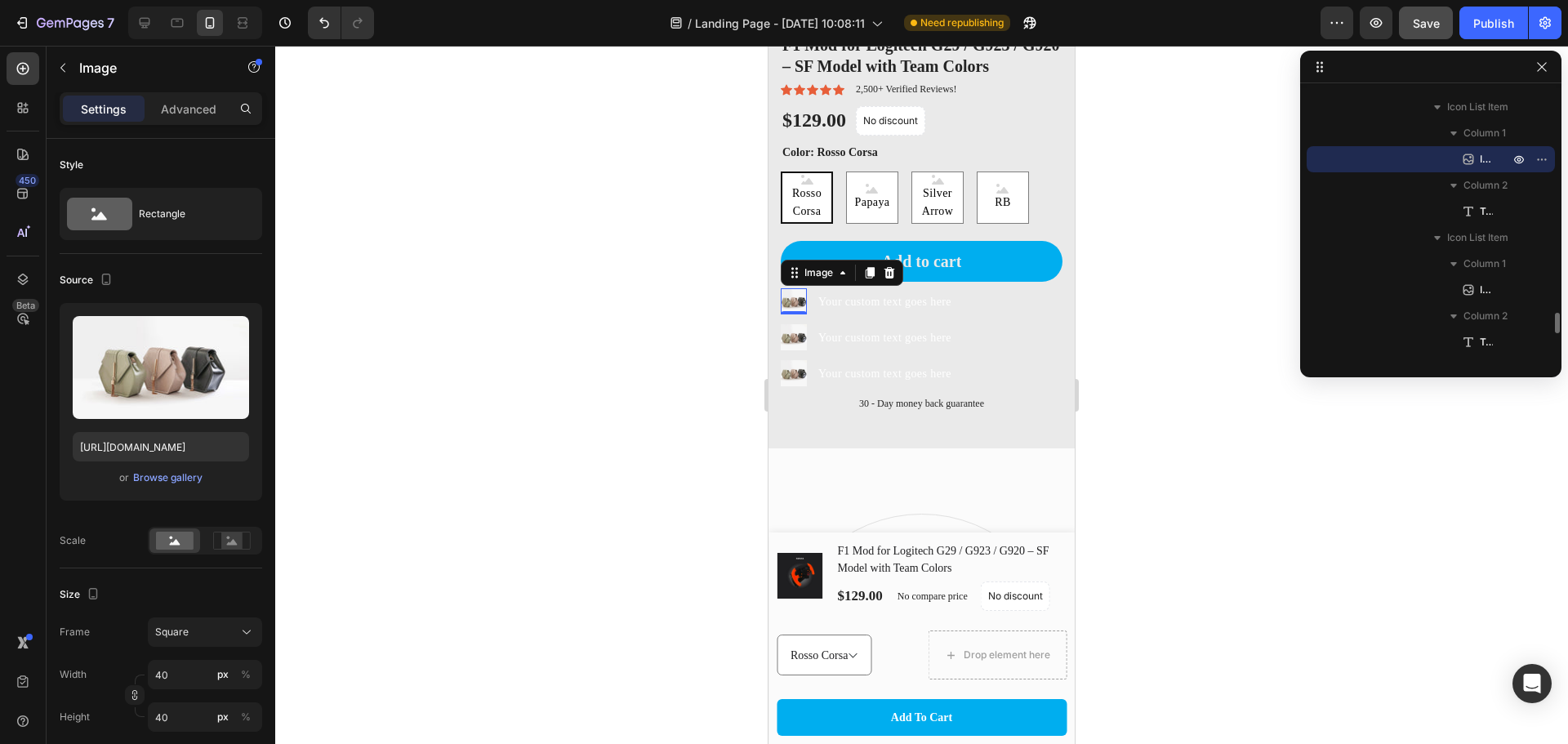
click at [800, 292] on img at bounding box center [794, 301] width 26 height 26
click at [174, 477] on div "Browse gallery" at bounding box center [168, 478] width 69 height 15
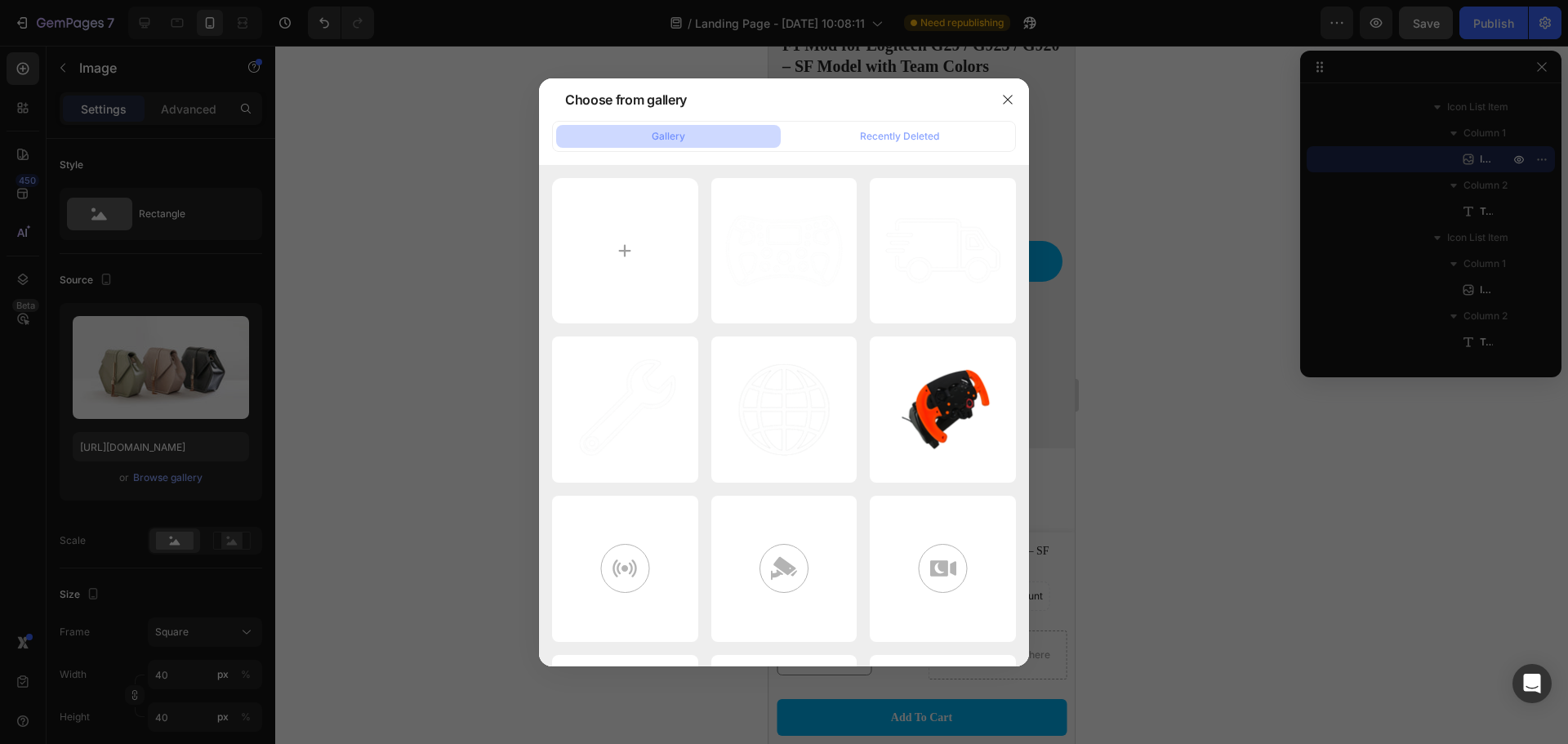
click at [1198, 372] on div at bounding box center [784, 372] width 1568 height 744
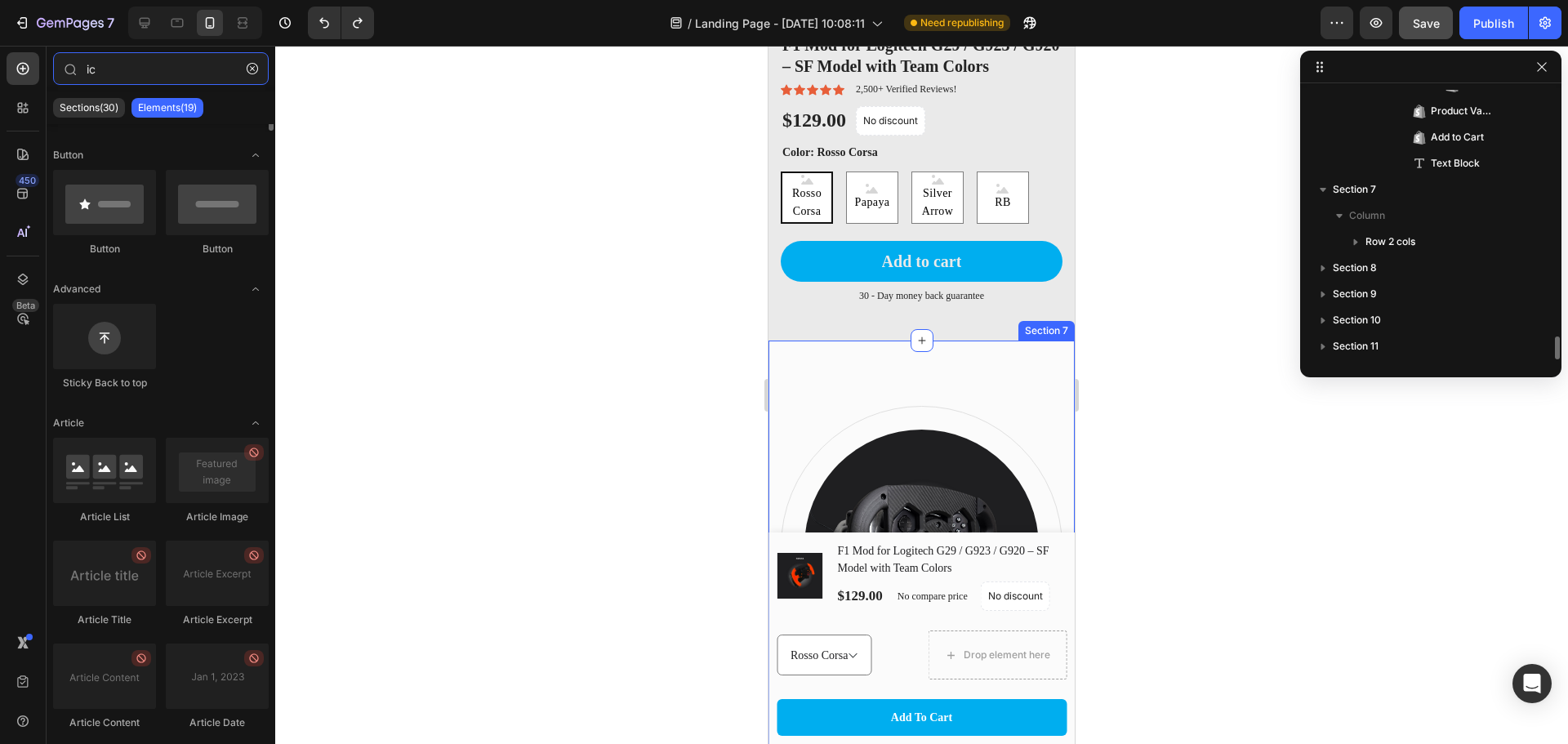
scroll to position [2852, 0]
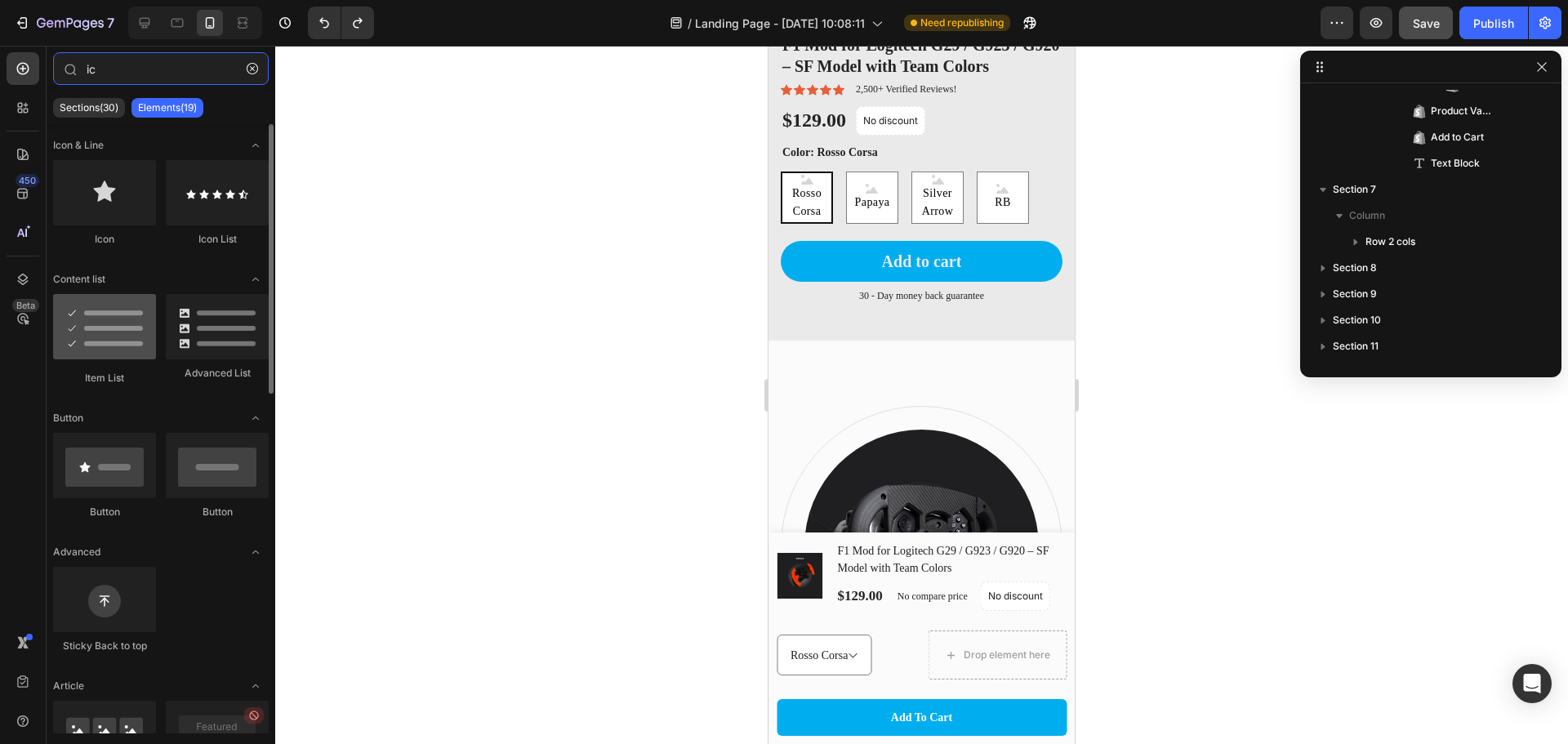
type input "ic"
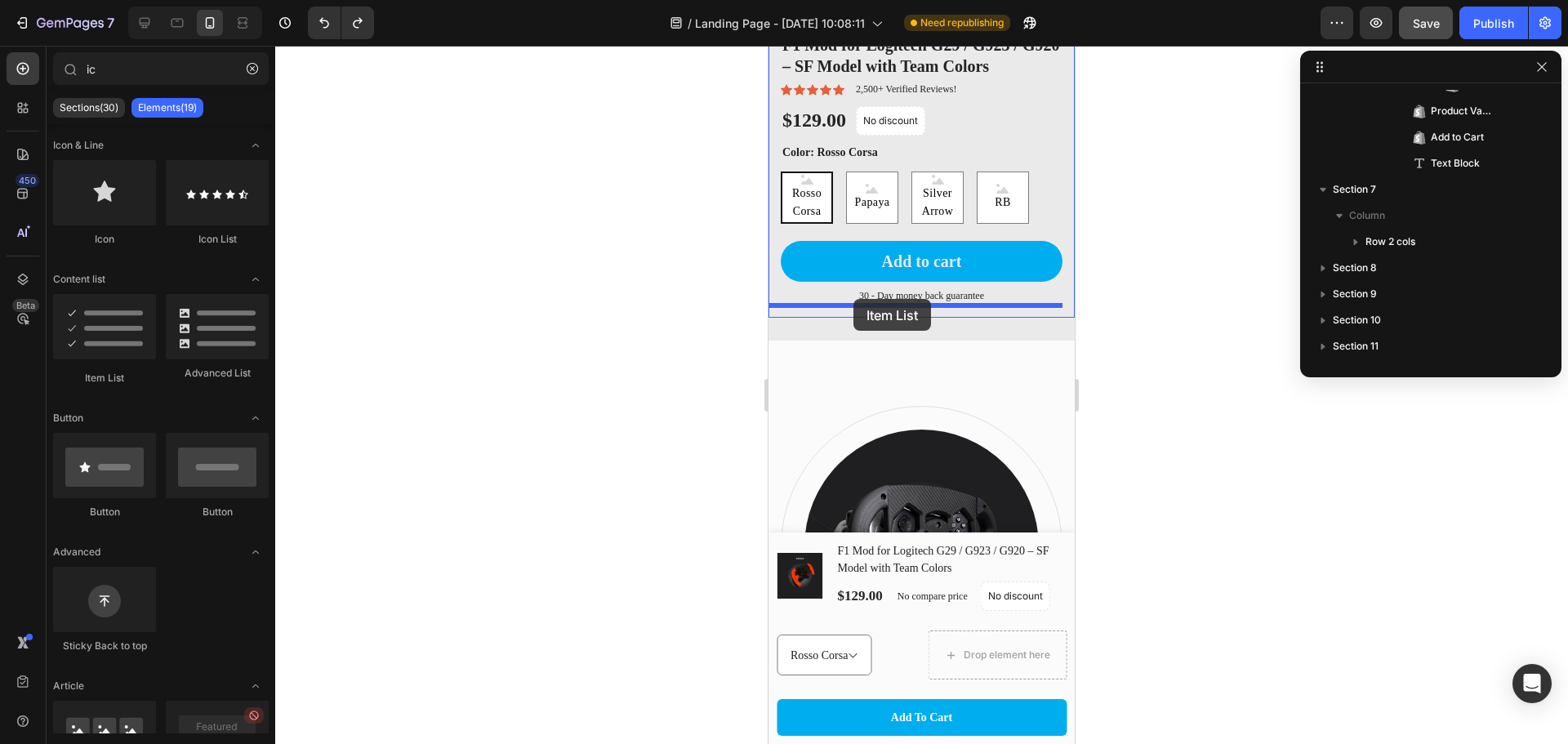
drag, startPoint x: 869, startPoint y: 394, endPoint x: 853, endPoint y: 299, distance: 96.3
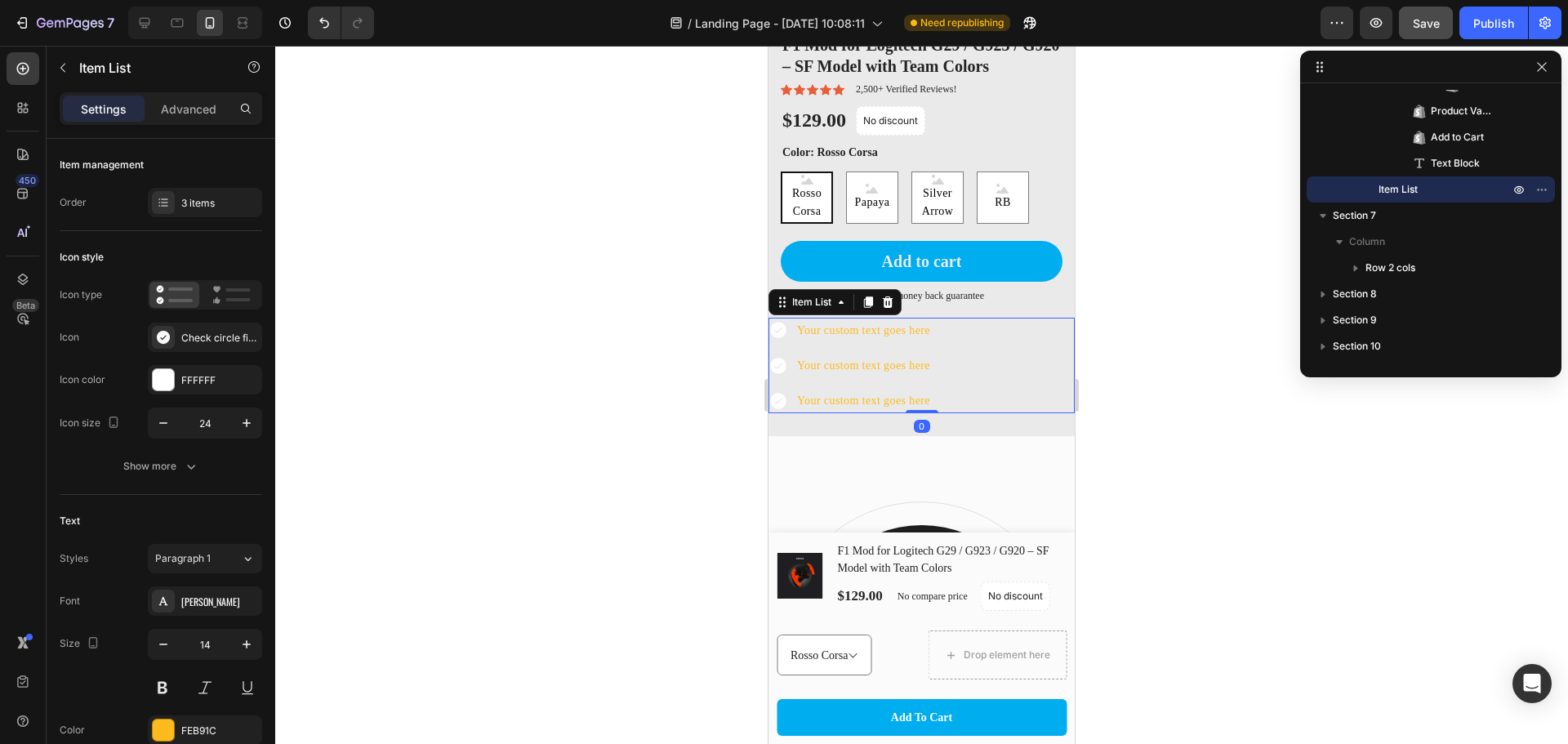
click at [778, 323] on icon at bounding box center [778, 331] width 17 height 16
click at [769, 320] on icon at bounding box center [778, 330] width 20 height 20
click at [786, 325] on icon at bounding box center [778, 330] width 20 height 20
click at [842, 318] on div "Your custom text goes here" at bounding box center [863, 330] width 138 height 26
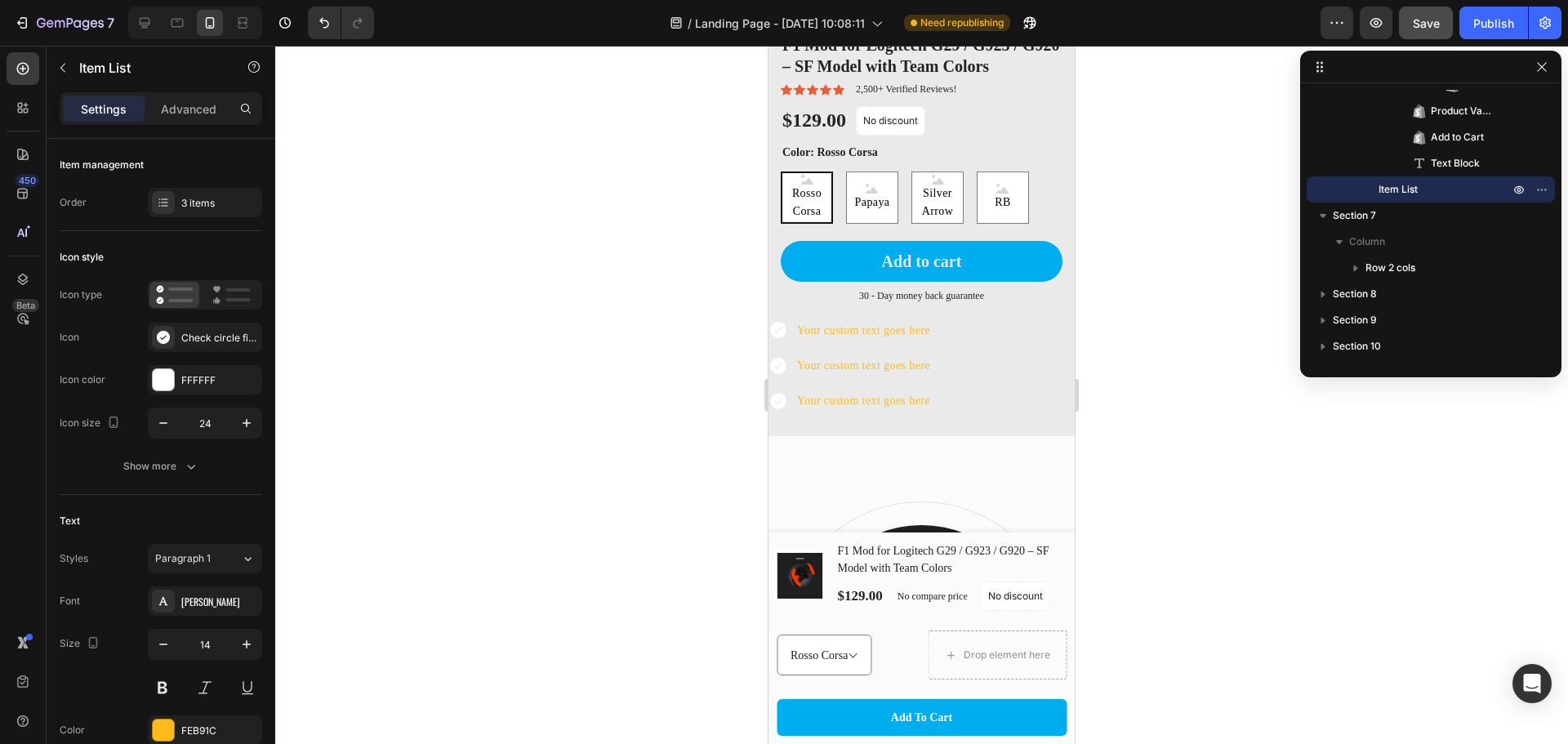
click at [785, 323] on icon at bounding box center [778, 331] width 17 height 16
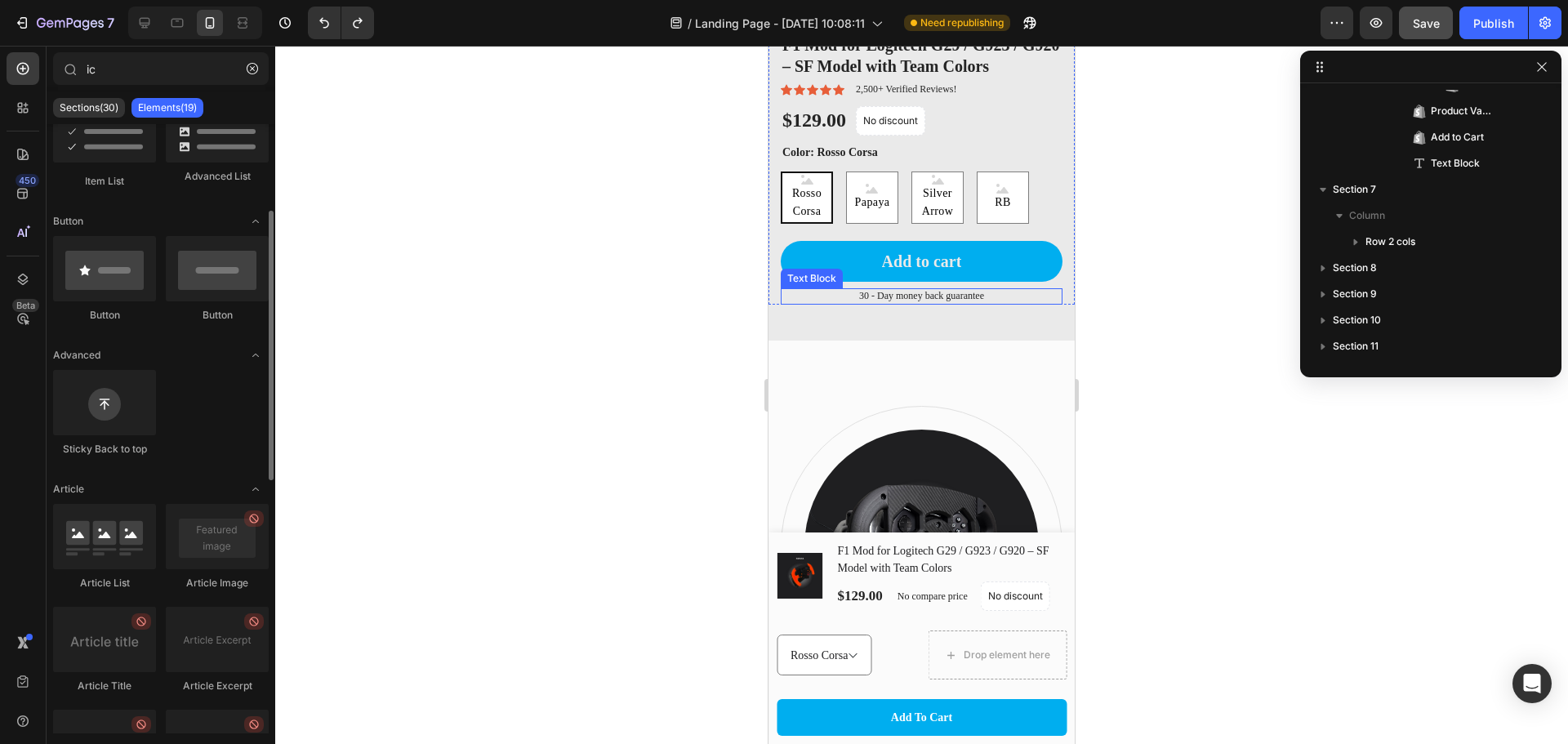
scroll to position [7, 0]
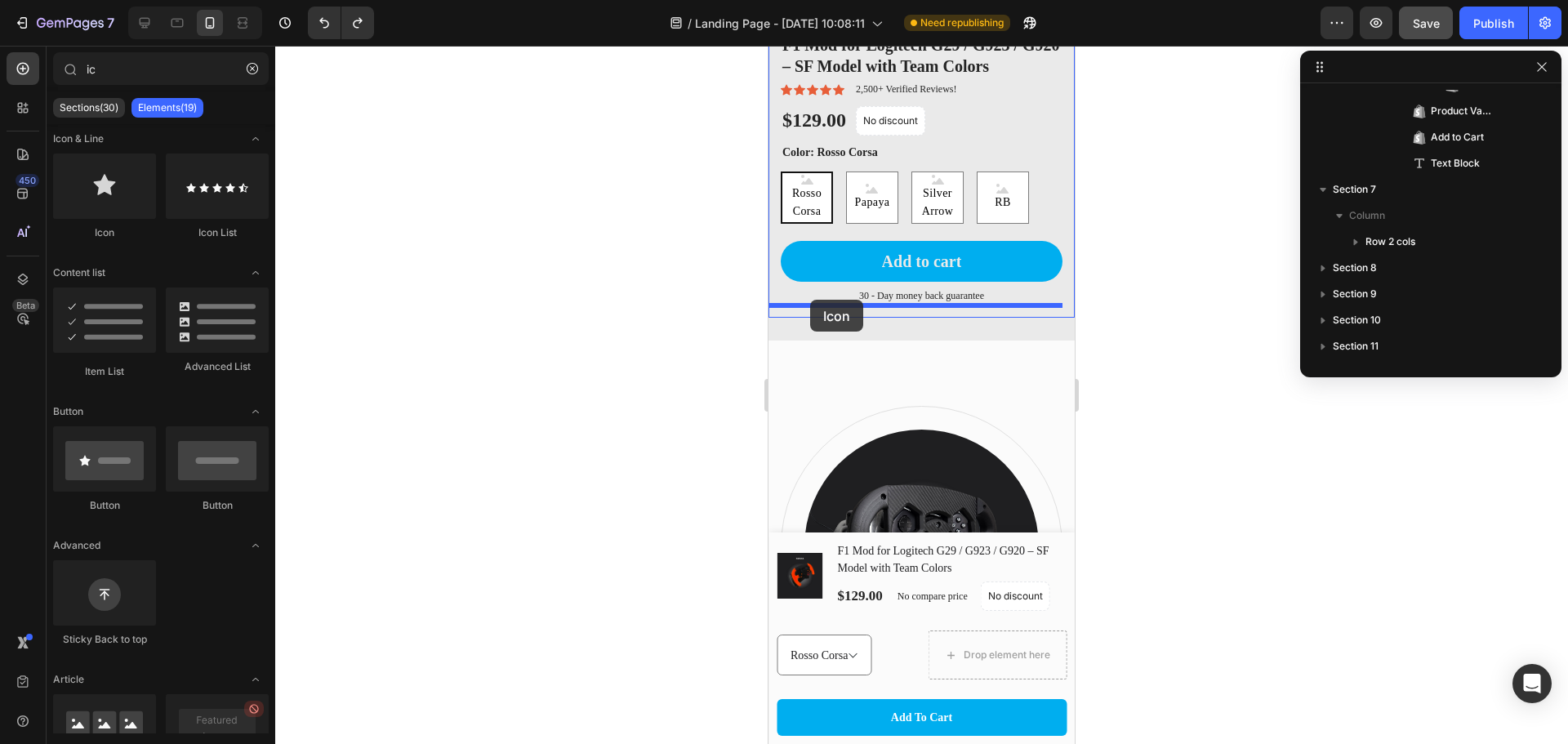
drag, startPoint x: 890, startPoint y: 238, endPoint x: 810, endPoint y: 299, distance: 100.6
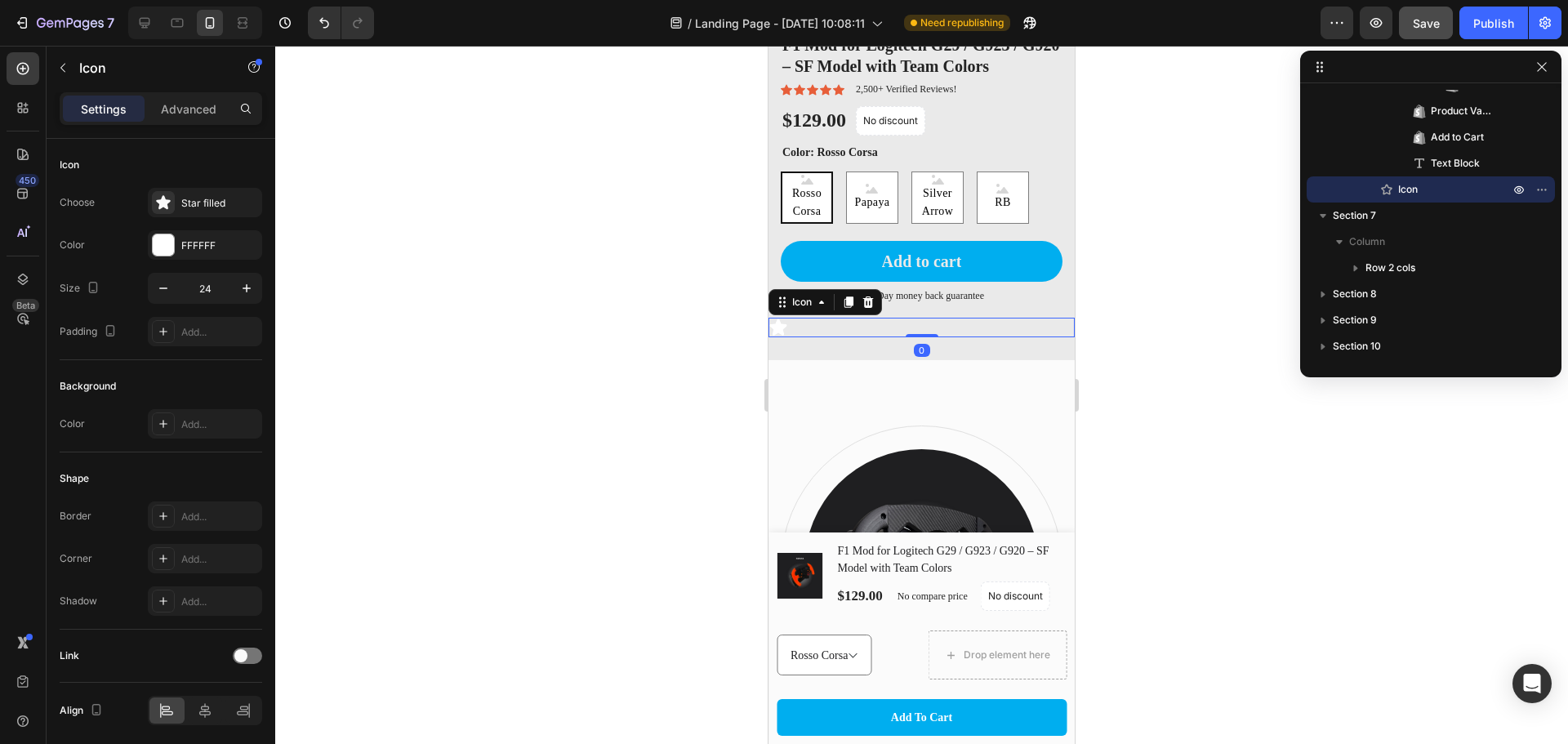
click at [836, 318] on div "Icon 0" at bounding box center [921, 327] width 306 height 20
click at [63, 66] on icon "button" at bounding box center [63, 68] width 5 height 9
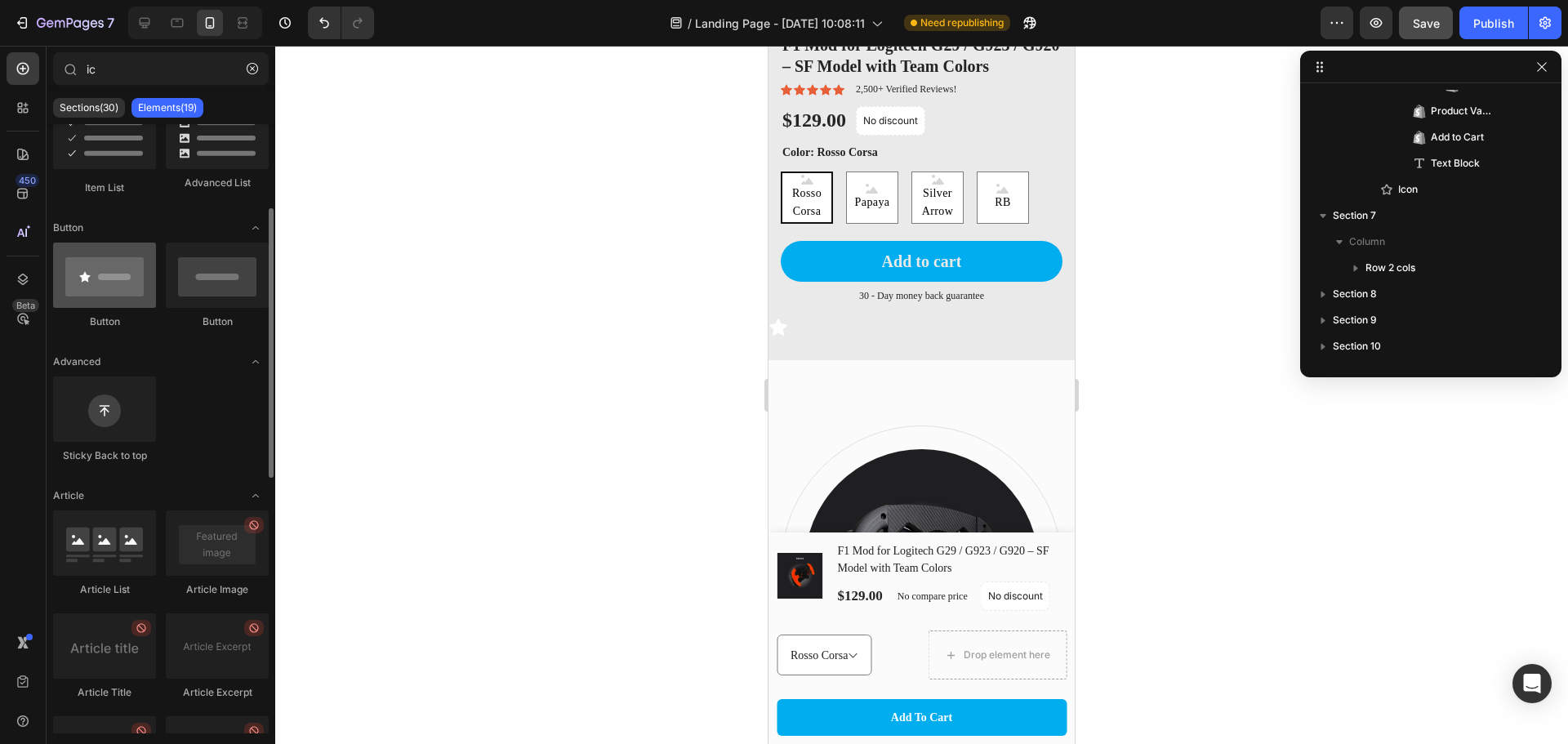
scroll to position [0, 0]
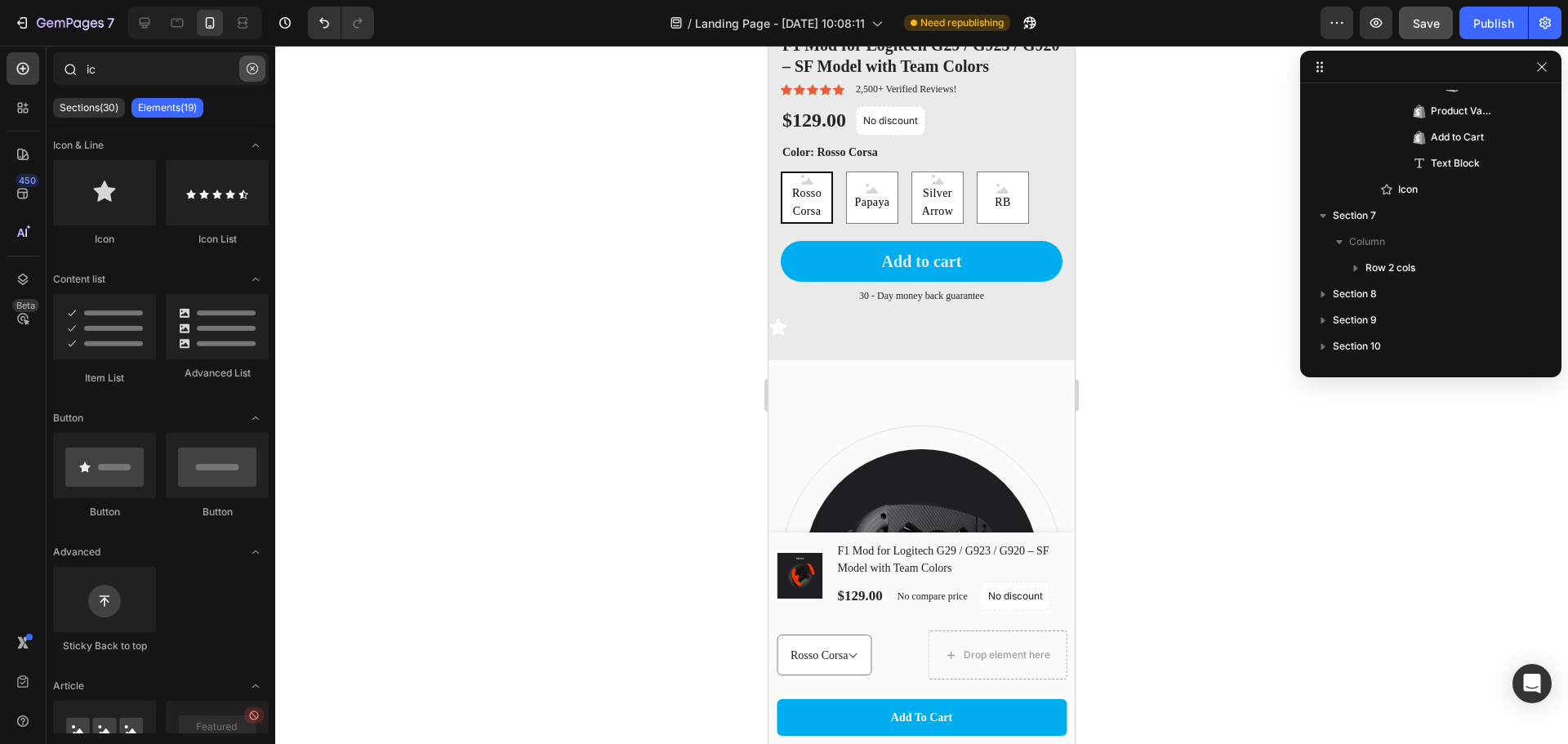
click at [248, 64] on icon "button" at bounding box center [253, 68] width 12 height 12
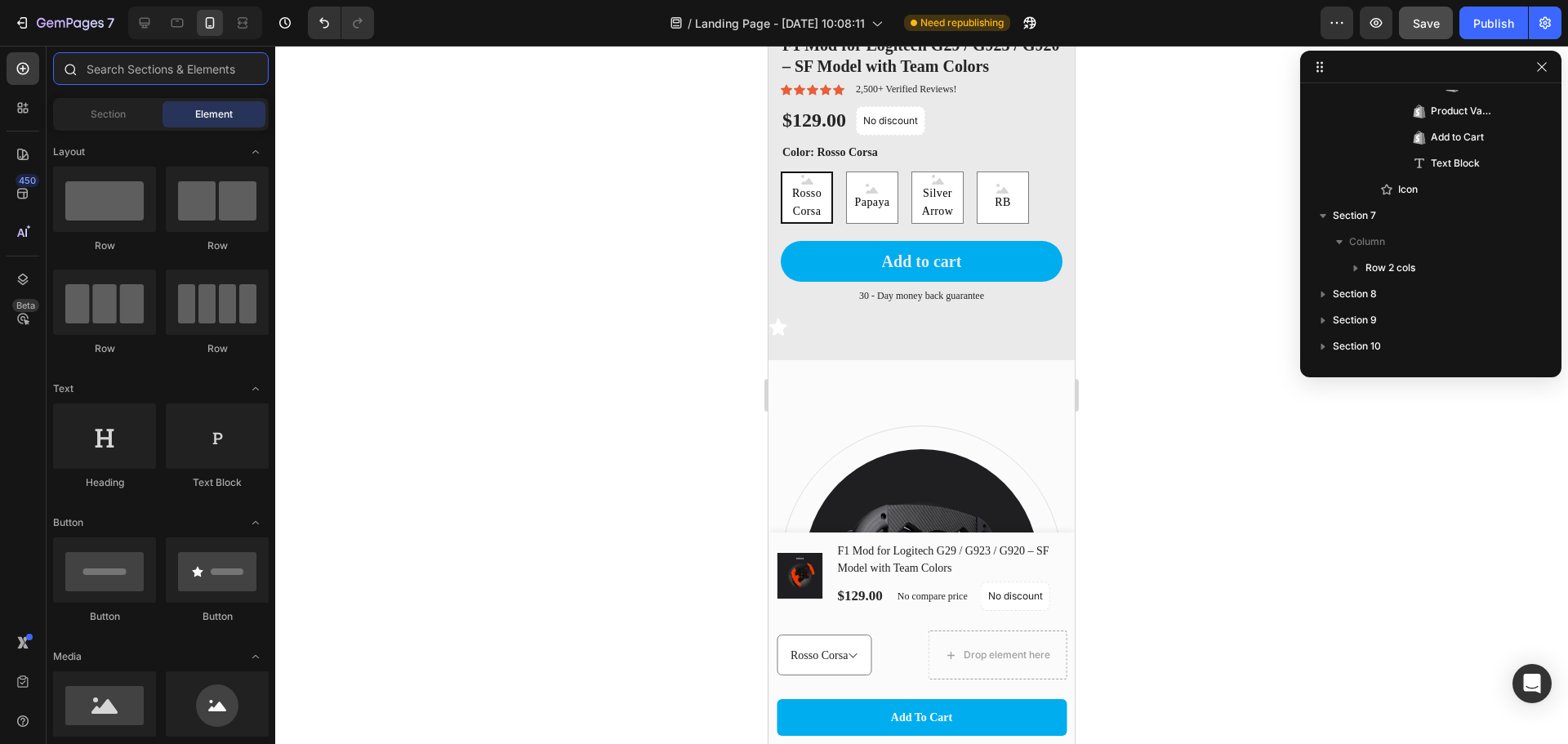
click at [128, 70] on input "text" at bounding box center [160, 68] width 215 height 33
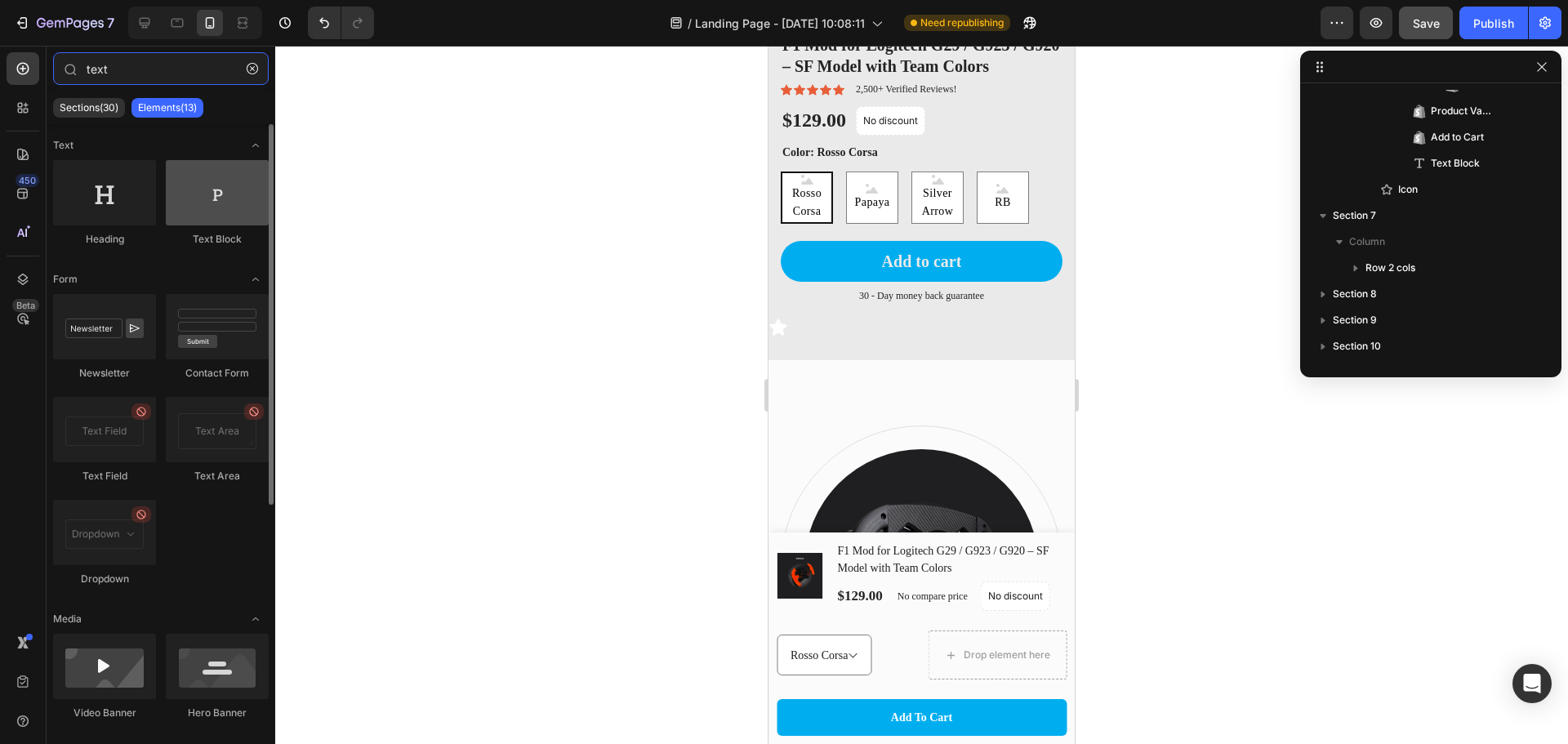
type input "text"
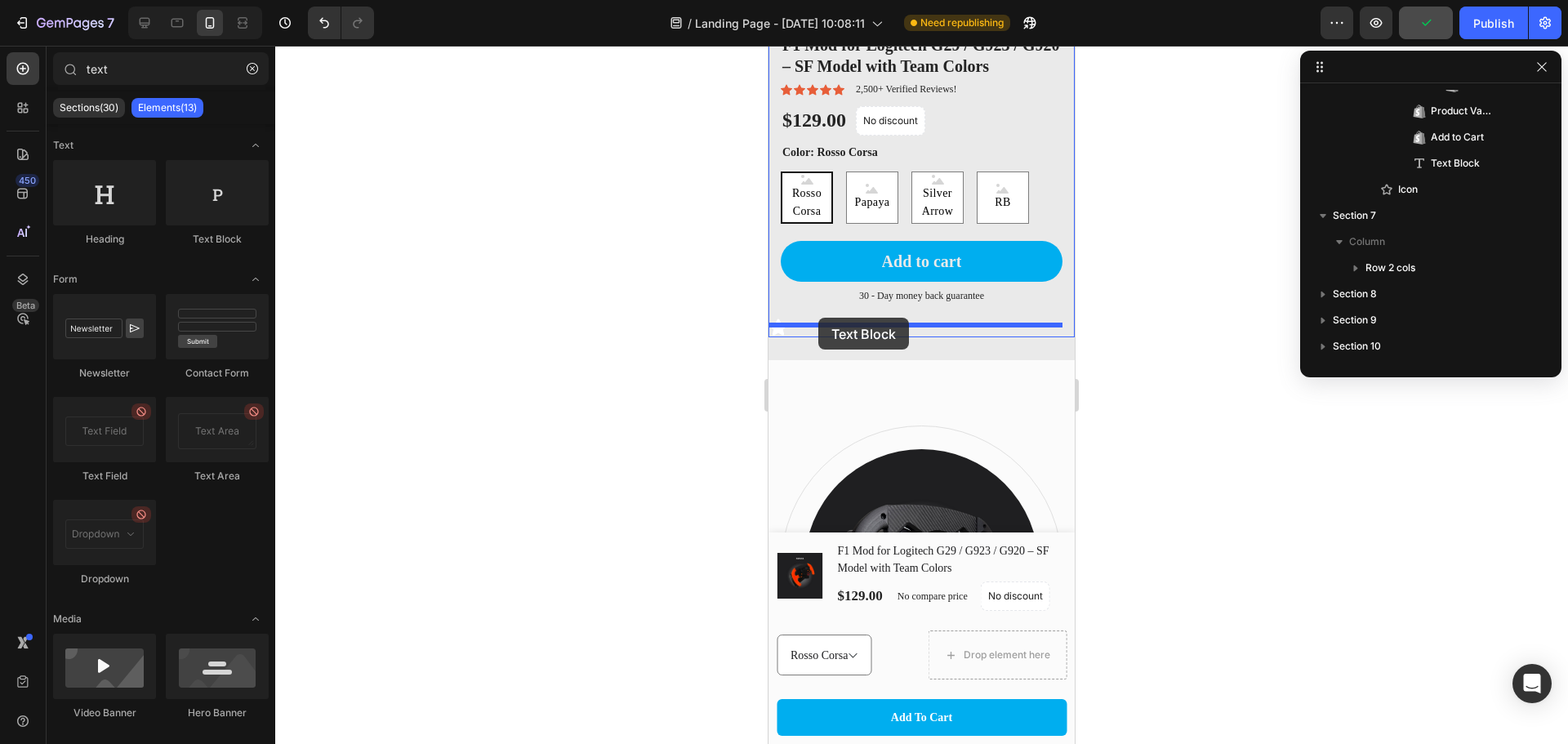
drag, startPoint x: 1020, startPoint y: 238, endPoint x: 819, endPoint y: 318, distance: 216.3
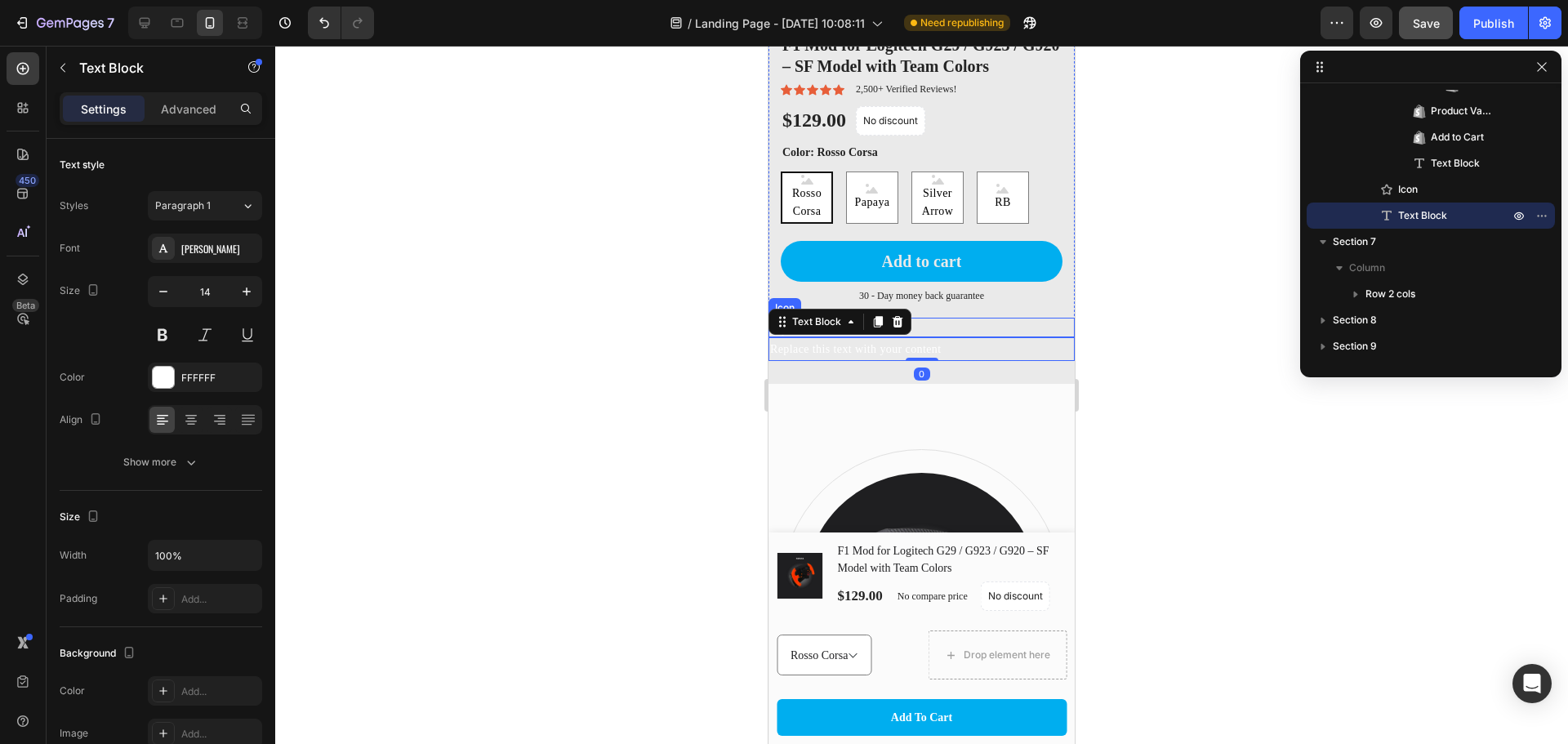
click at [1210, 340] on div at bounding box center [922, 394] width 1293 height 698
drag, startPoint x: 813, startPoint y: 337, endPoint x: 845, endPoint y: 316, distance: 38.3
click at [845, 316] on div "iPhone 13 Mini ( 375 px) iPhone 13 Mini iPhone 13 Pro iPhone 11 Pro Max iPhone …" at bounding box center [921, 709] width 306 height 4697
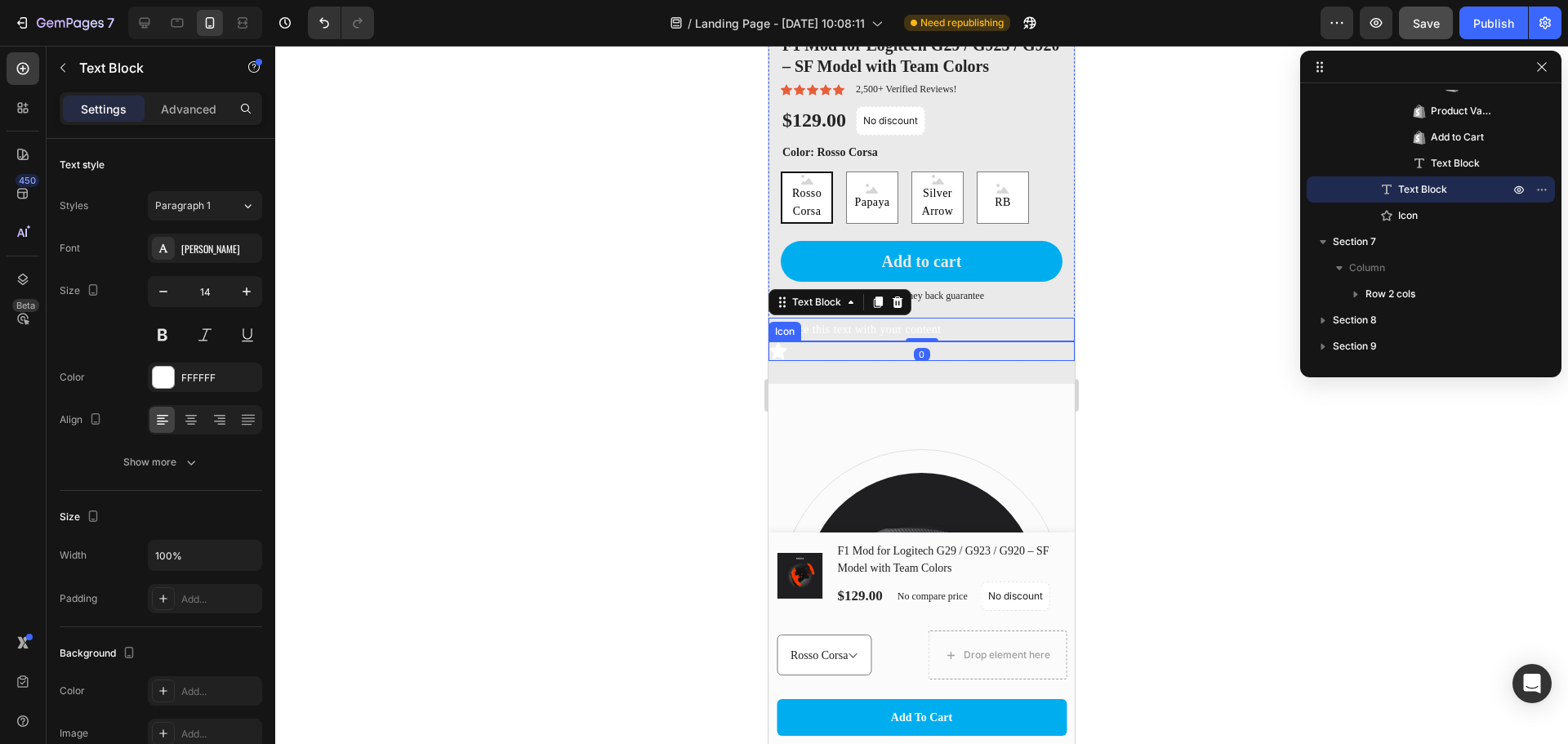
click at [788, 341] on div "Icon" at bounding box center [921, 351] width 306 height 20
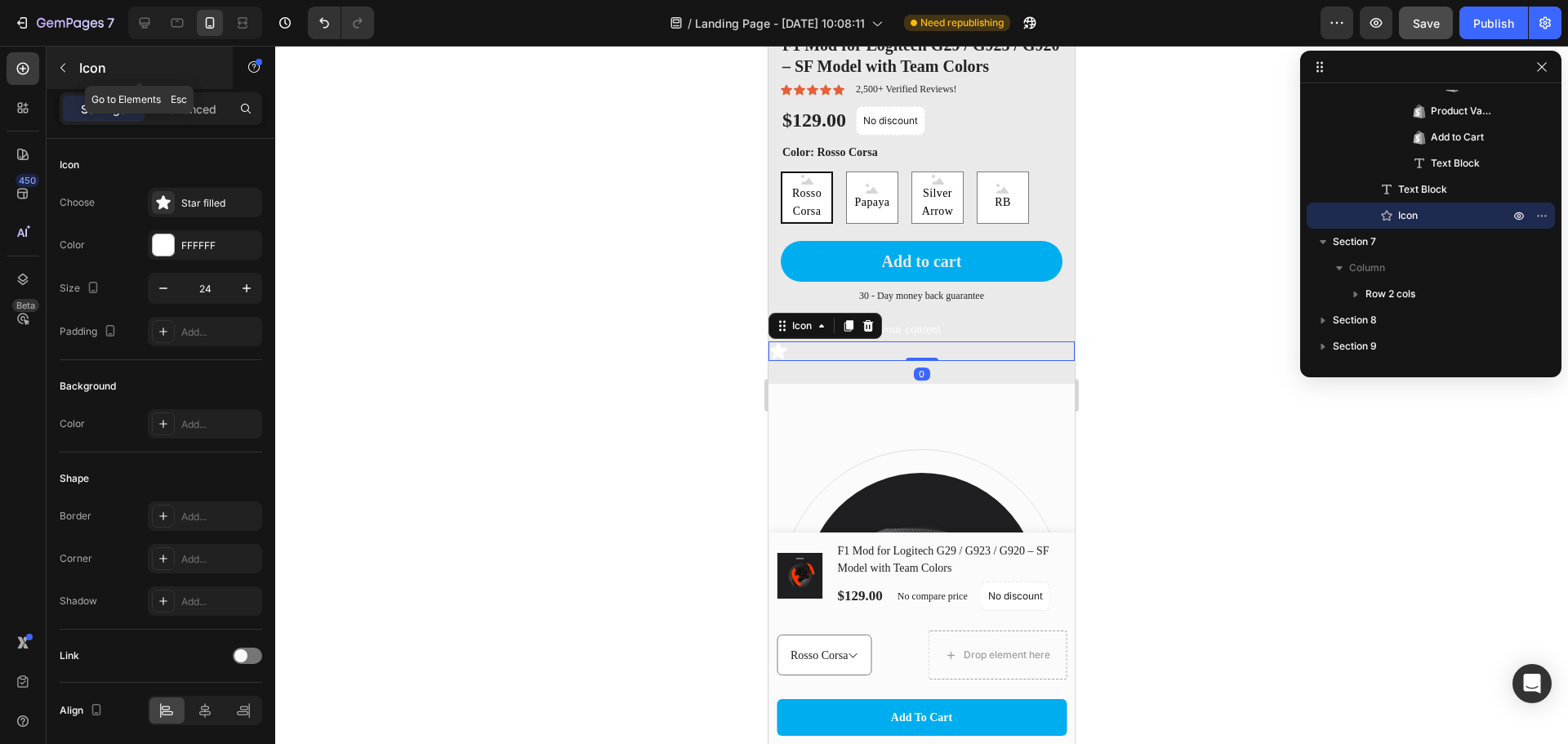
click at [62, 70] on icon "button" at bounding box center [63, 68] width 13 height 13
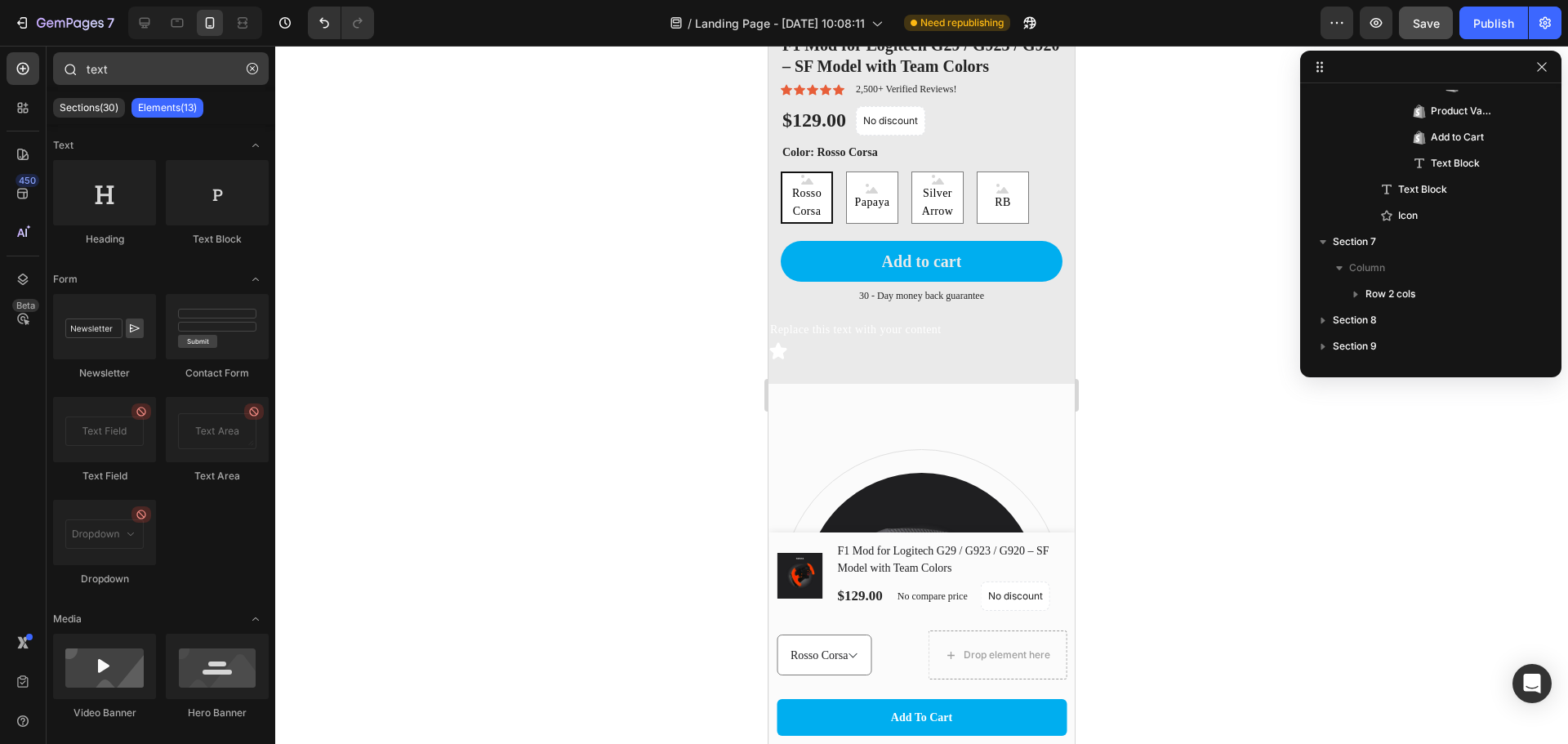
click at [257, 68] on icon "button" at bounding box center [253, 68] width 12 height 12
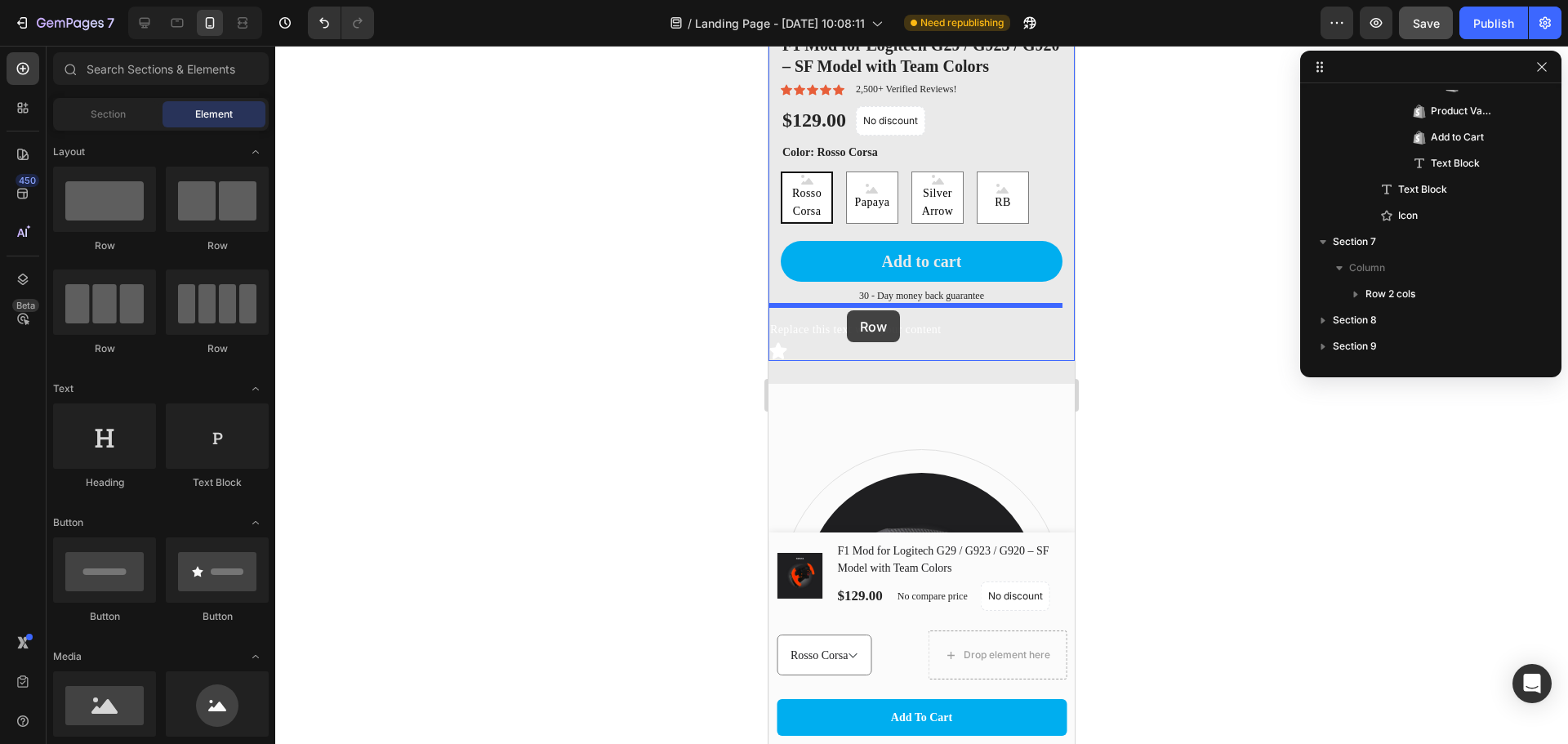
drag, startPoint x: 994, startPoint y: 256, endPoint x: 847, endPoint y: 310, distance: 156.6
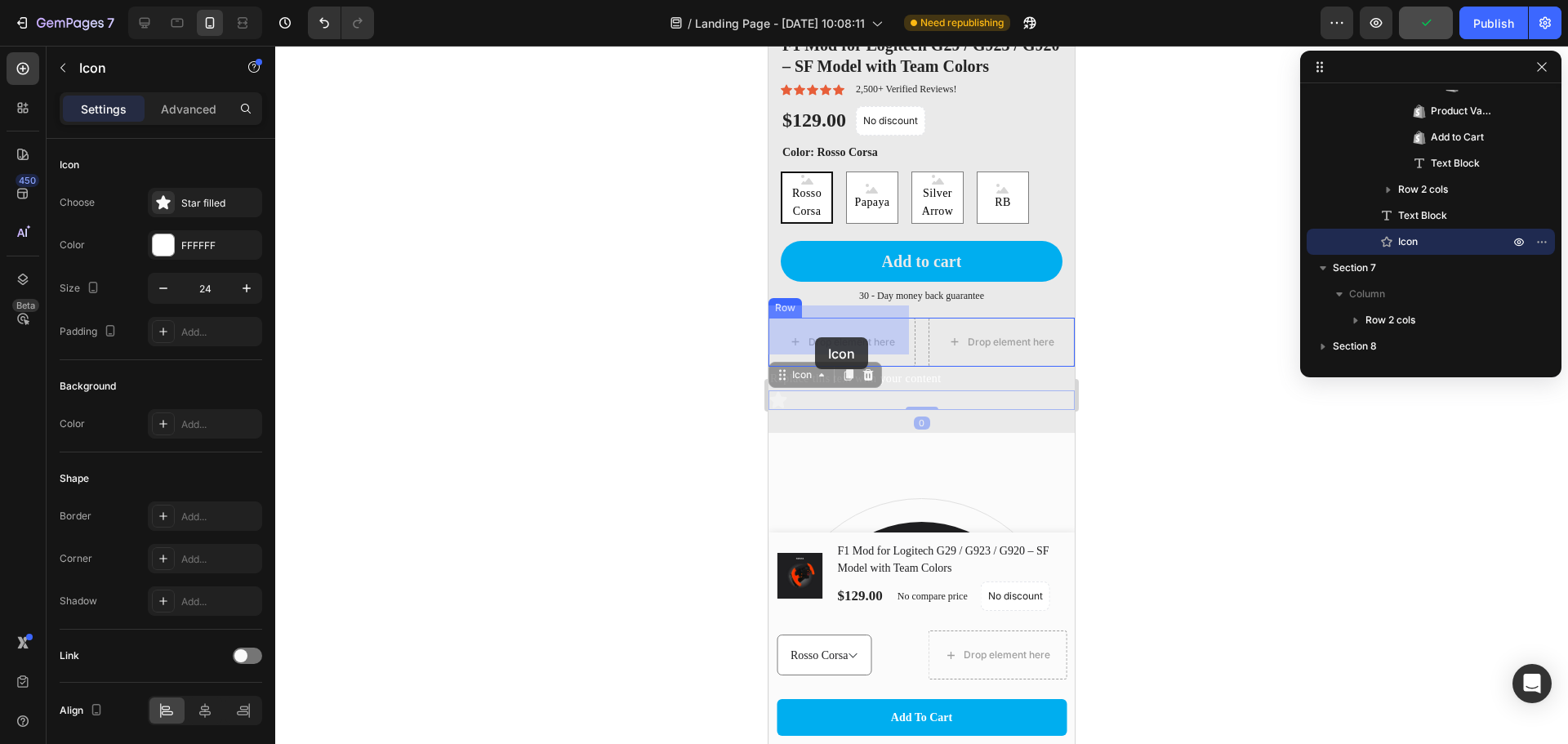
drag, startPoint x: 782, startPoint y: 390, endPoint x: 815, endPoint y: 337, distance: 62.4
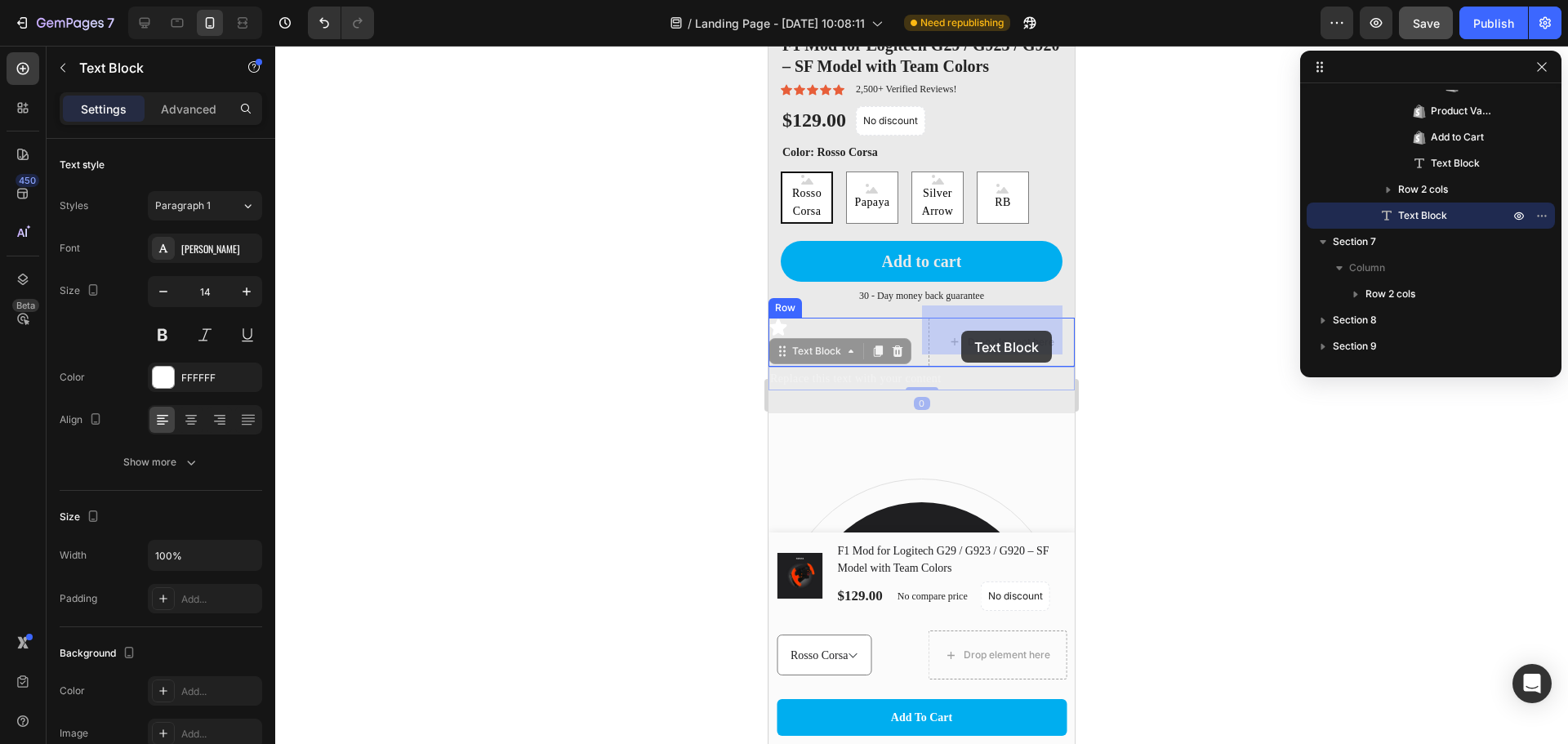
drag, startPoint x: 783, startPoint y: 368, endPoint x: 949, endPoint y: 341, distance: 168.2
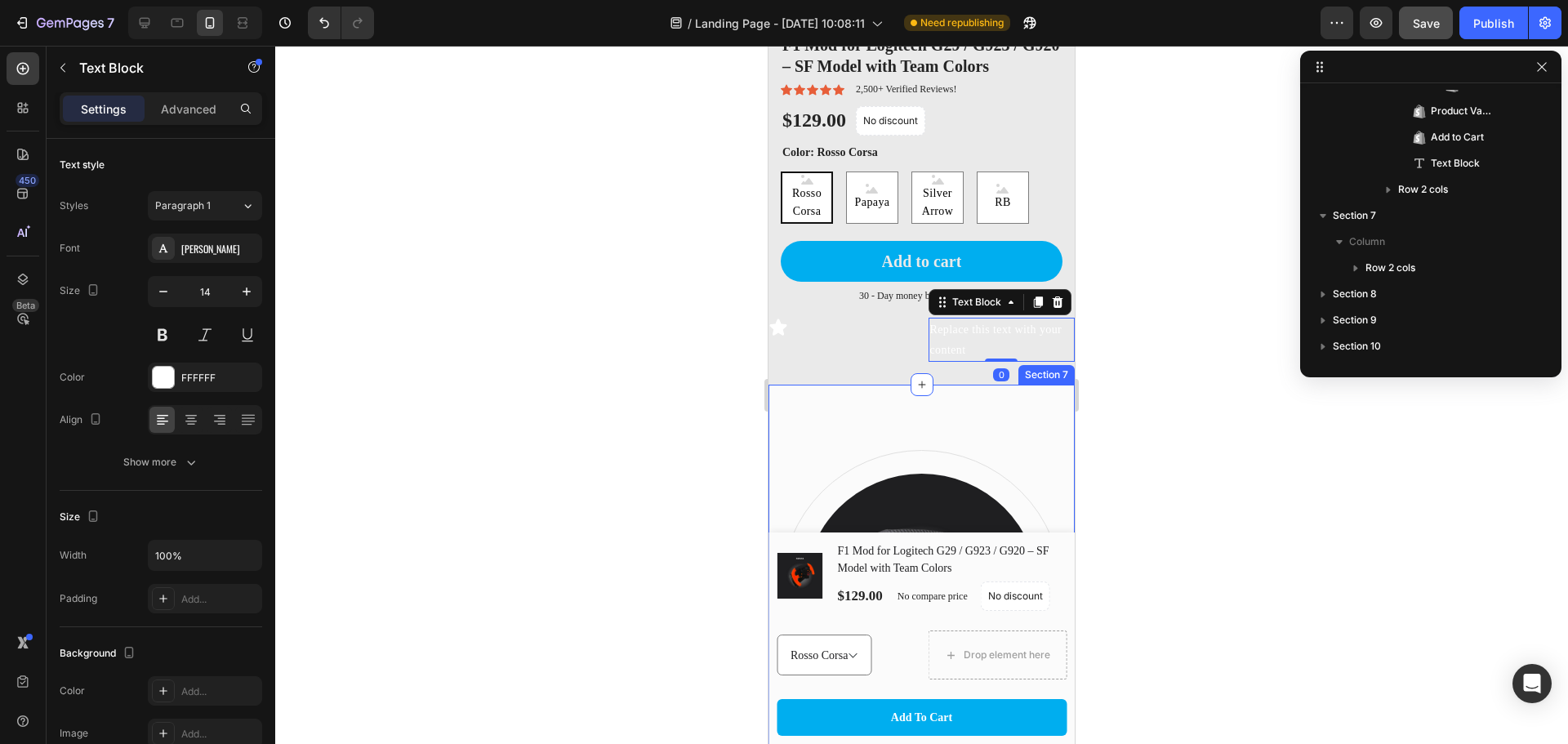
click at [1120, 421] on div at bounding box center [922, 394] width 1293 height 698
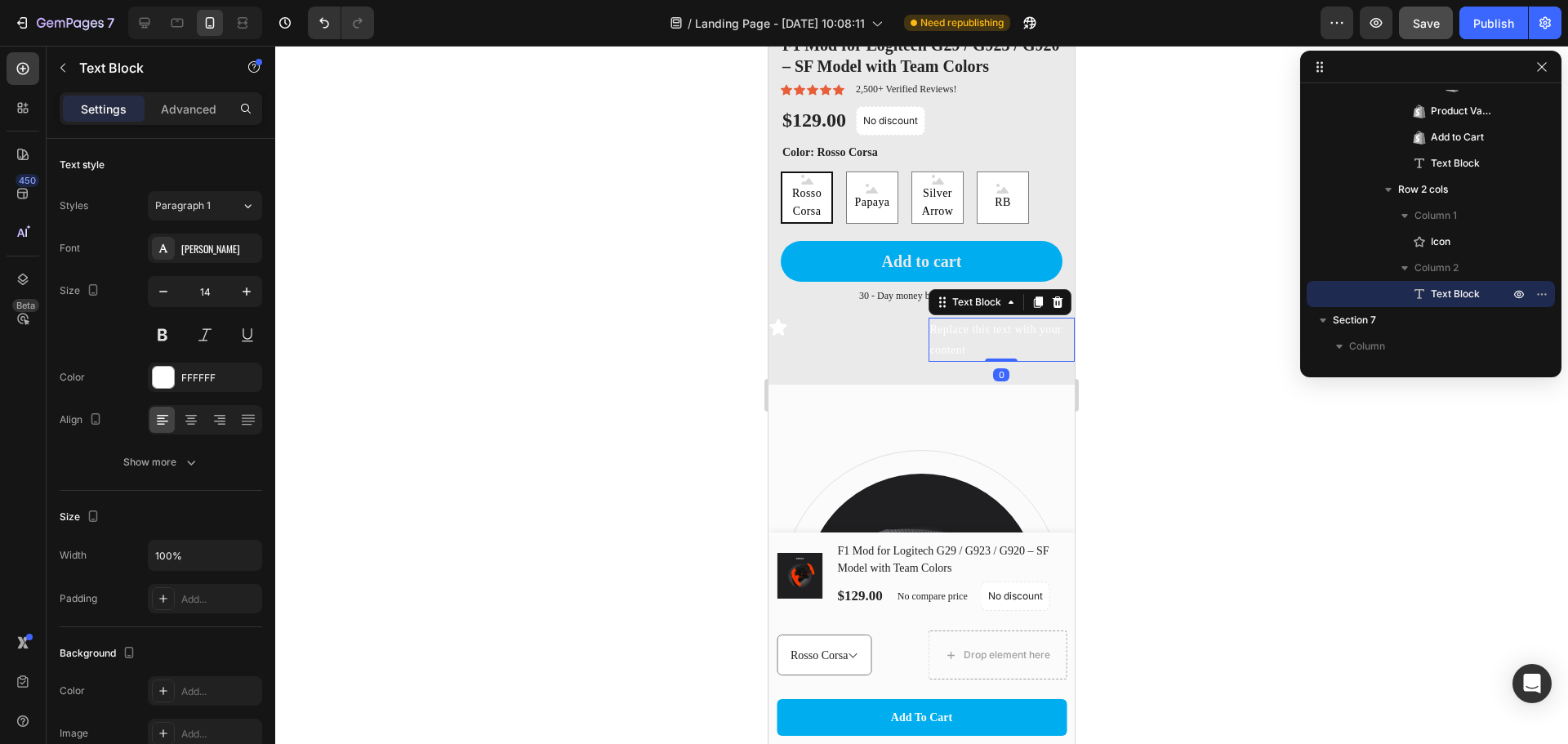
click at [937, 327] on div "Replace this text with your content" at bounding box center [1002, 339] width 147 height 44
click at [928, 327] on div "Replace this text with your content" at bounding box center [1002, 339] width 147 height 44
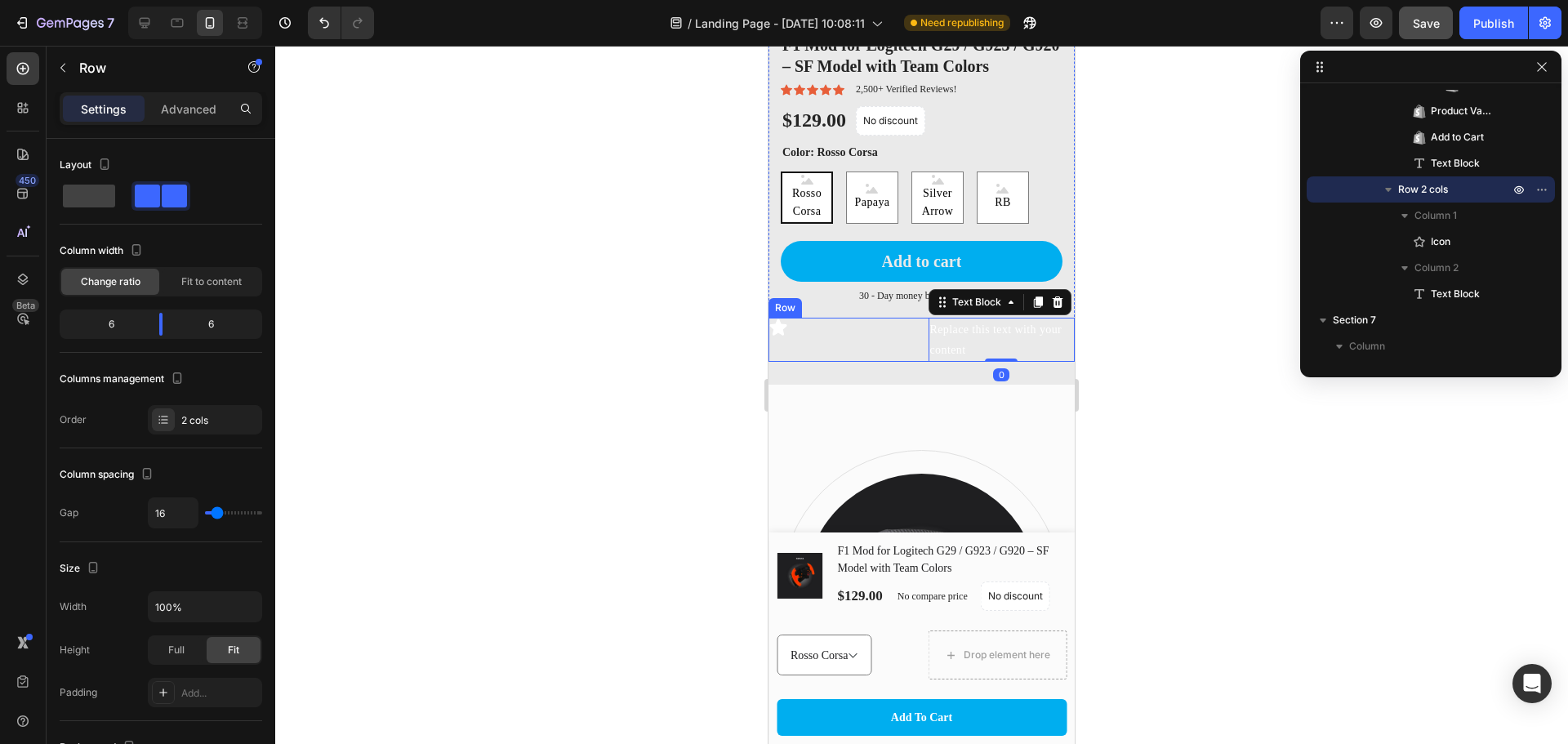
click at [918, 327] on div "Icon Replace this text with your content Text Block 0 Row" at bounding box center [921, 339] width 306 height 44
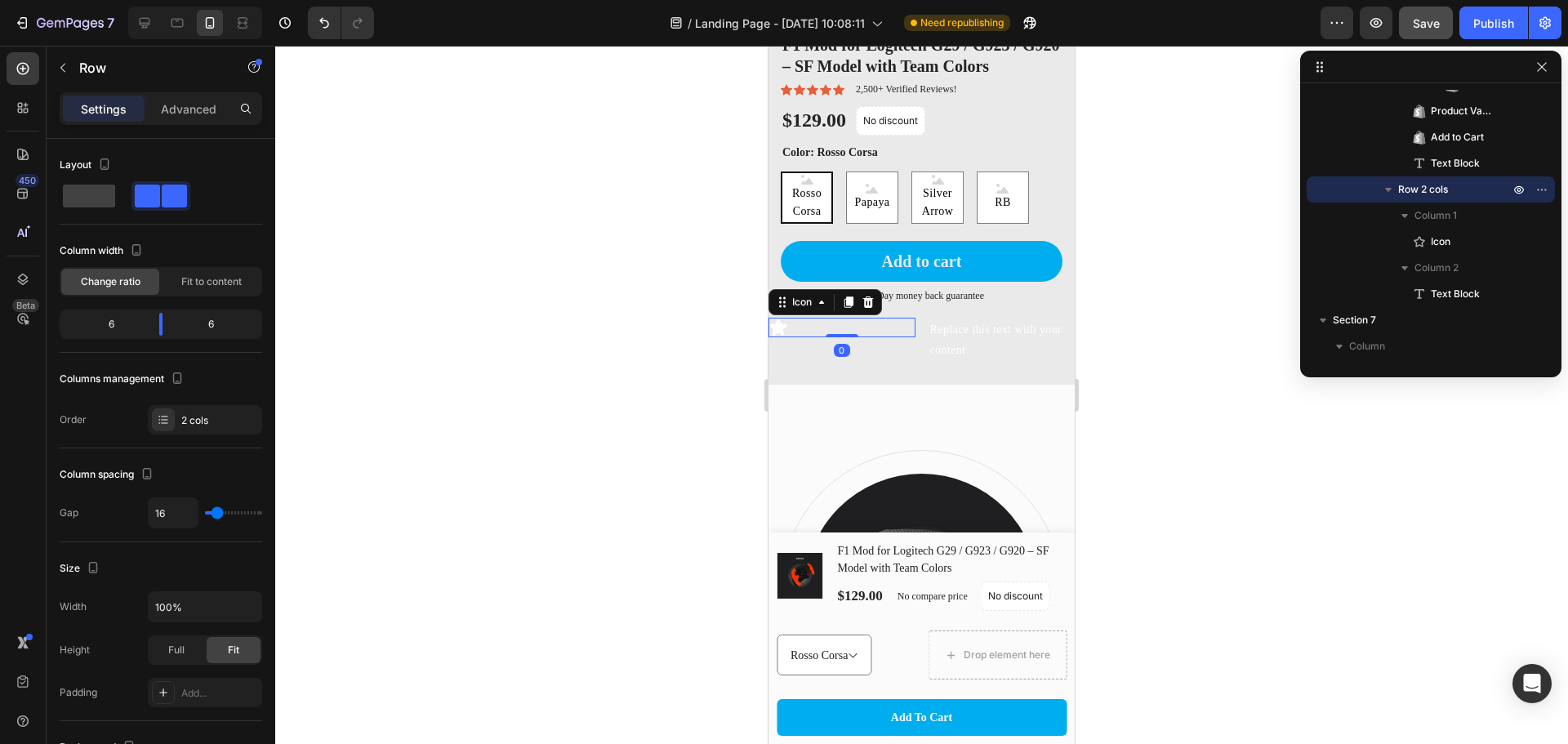
click at [842, 319] on div "Icon 0" at bounding box center [842, 327] width 147 height 20
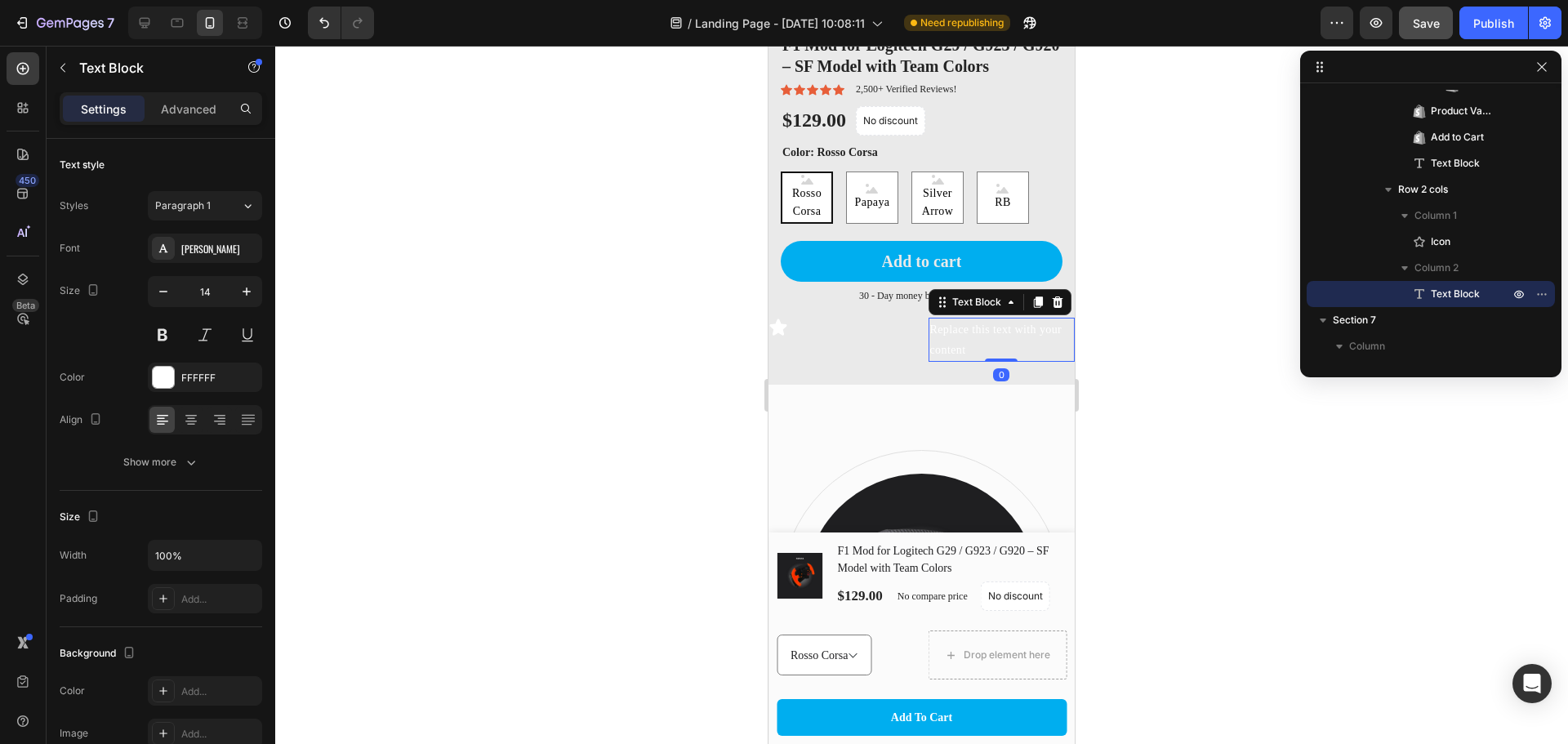
click at [933, 319] on p "Replace this text with your content" at bounding box center [1002, 339] width 144 height 40
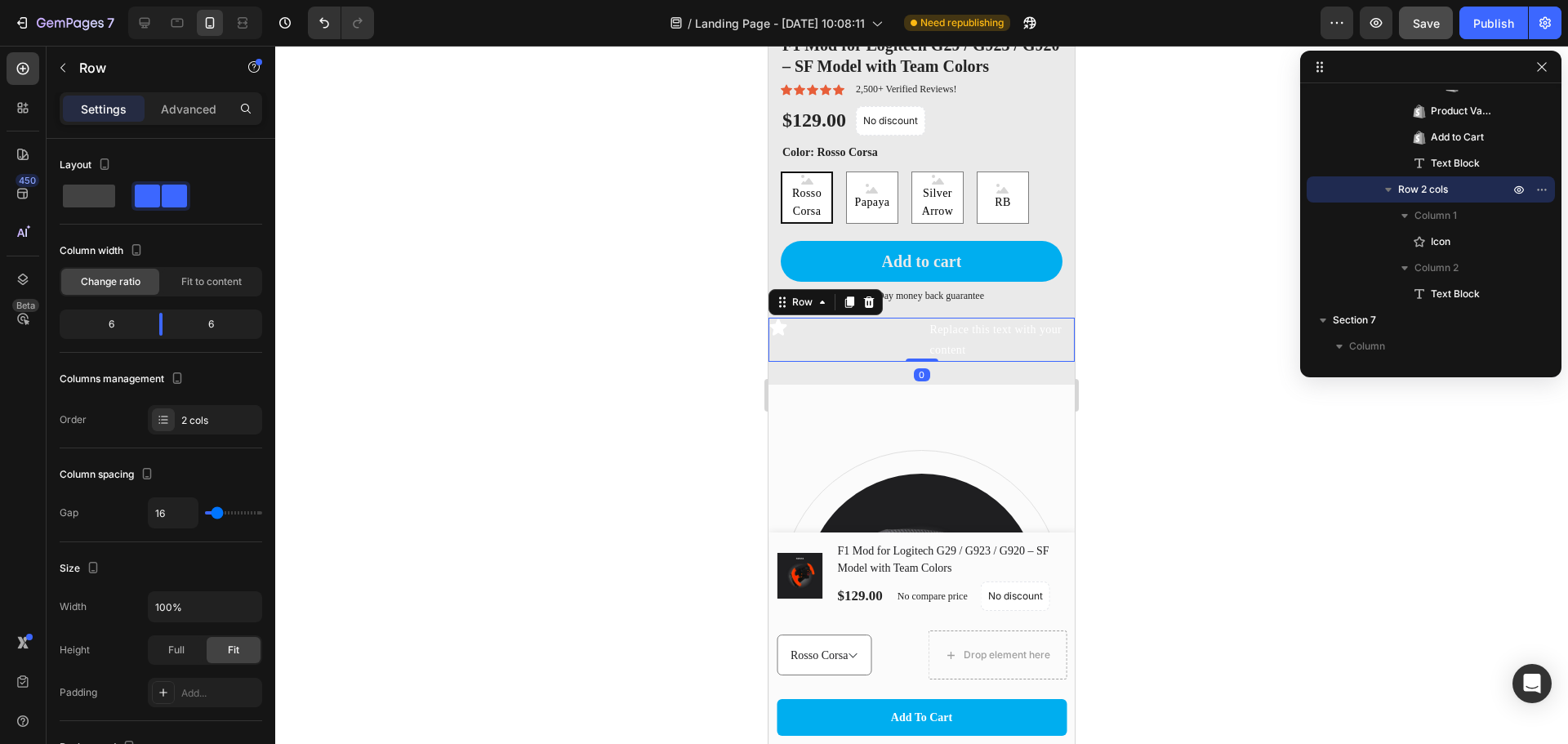
click at [915, 318] on div "Icon Replace this text with your content Text Block Row 0" at bounding box center [921, 339] width 306 height 44
click at [130, 323] on div "6" at bounding box center [104, 324] width 83 height 23
drag, startPoint x: 109, startPoint y: 323, endPoint x: 135, endPoint y: 313, distance: 27.9
click at [119, 319] on div "6" at bounding box center [104, 324] width 83 height 23
click at [108, 285] on span "Change ratio" at bounding box center [111, 282] width 59 height 15
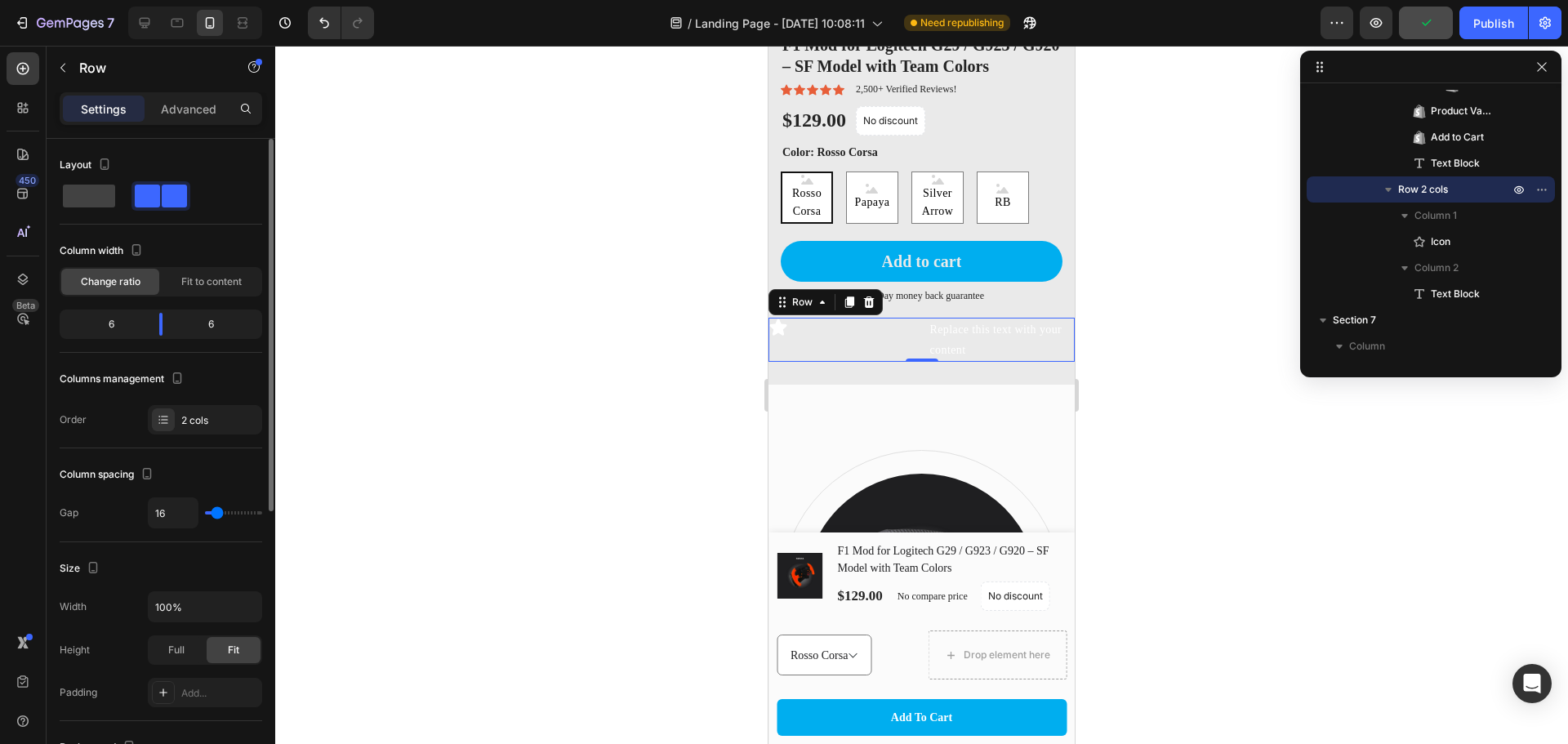
click at [127, 330] on div "6" at bounding box center [104, 324] width 83 height 23
click at [184, 323] on div "6" at bounding box center [217, 324] width 83 height 23
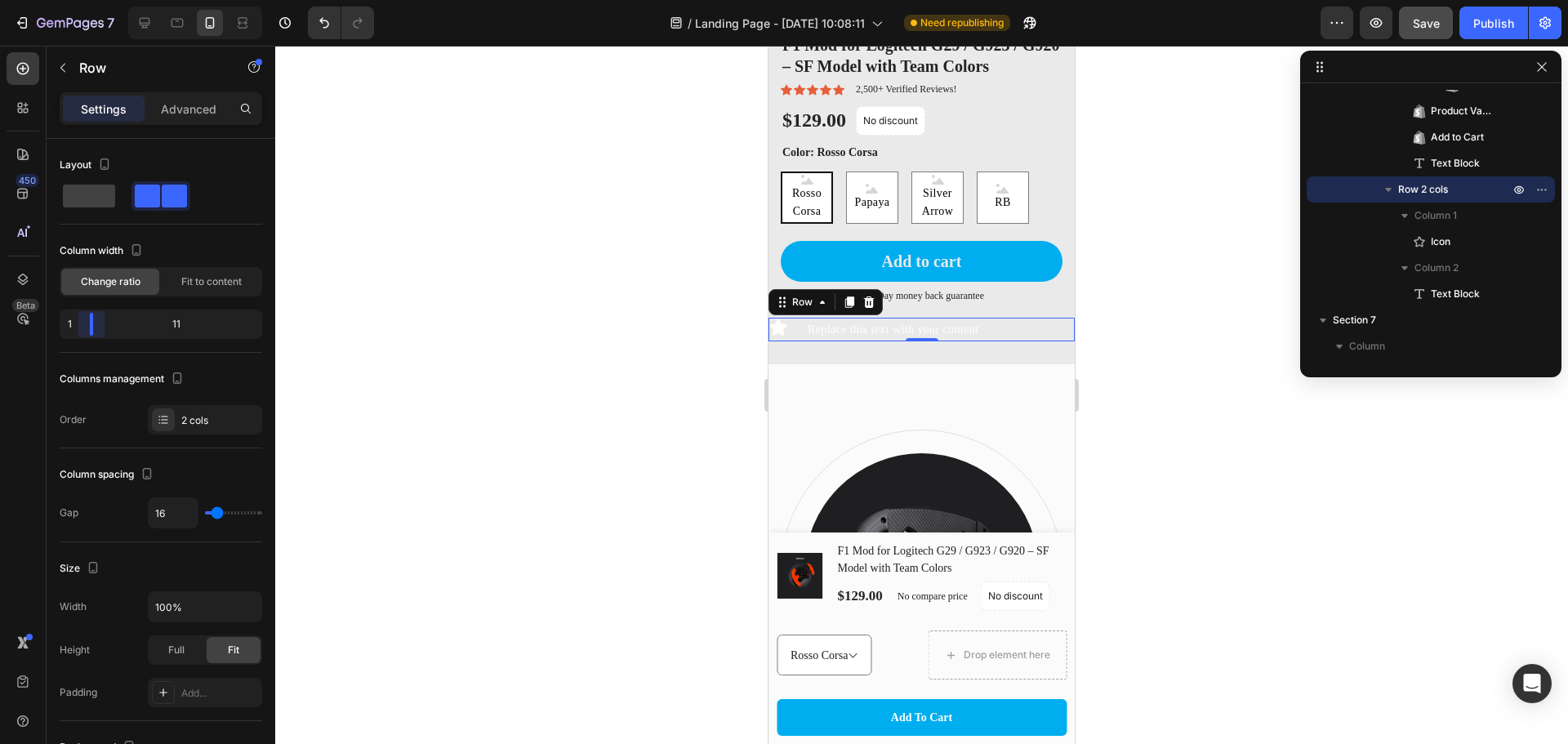
drag, startPoint x: 158, startPoint y: 327, endPoint x: 0, endPoint y: 318, distance: 158.3
click at [0, 0] on body "7 / Landing Page - Aug 21, 10:08:11 Need republishing Preview Save Publish 450 …" at bounding box center [784, 0] width 1568 height 0
click at [893, 319] on p "Replace this text with your content" at bounding box center [941, 329] width 266 height 21
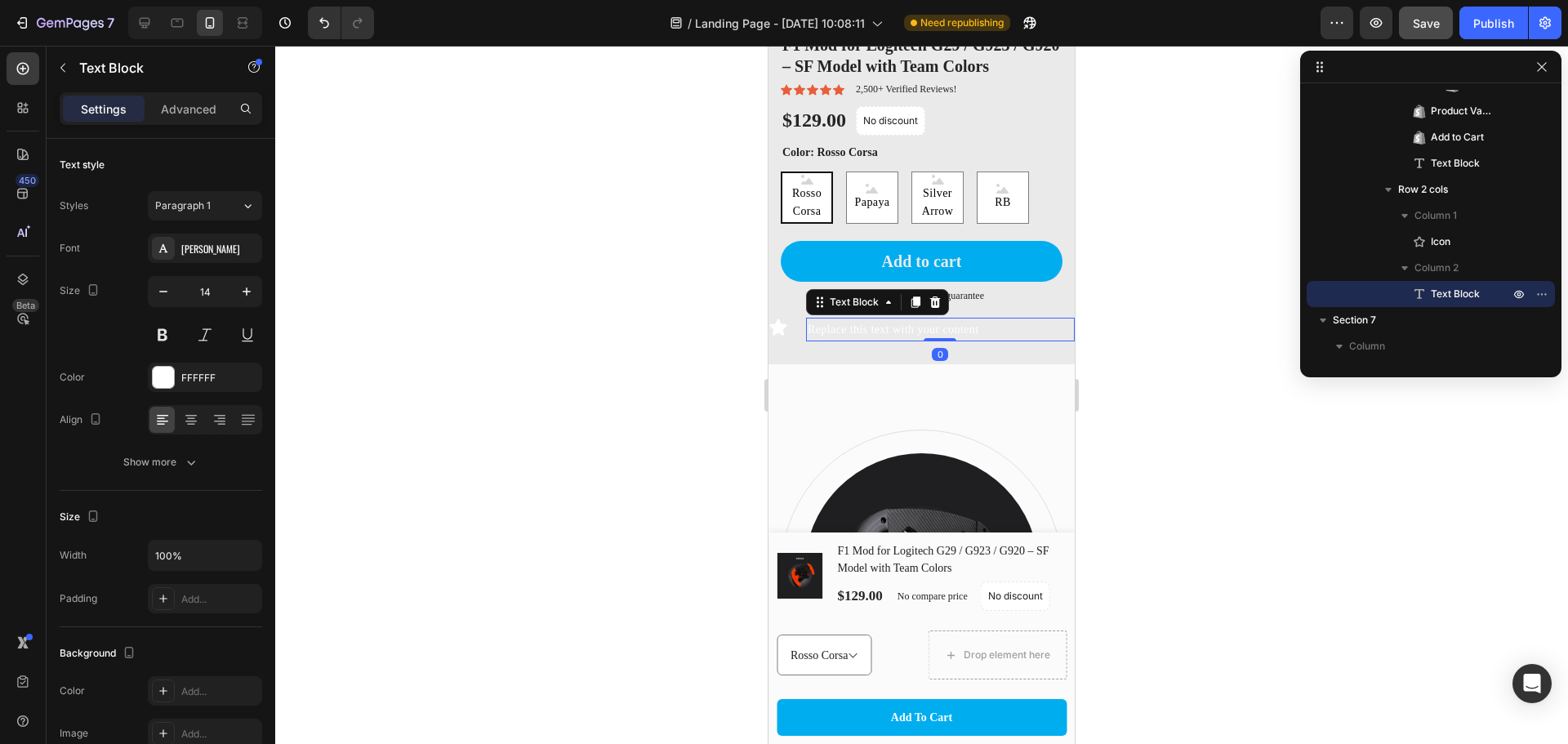
drag, startPoint x: 1197, startPoint y: 438, endPoint x: 1156, endPoint y: 444, distance: 41.4
click at [1162, 450] on div at bounding box center [922, 394] width 1293 height 698
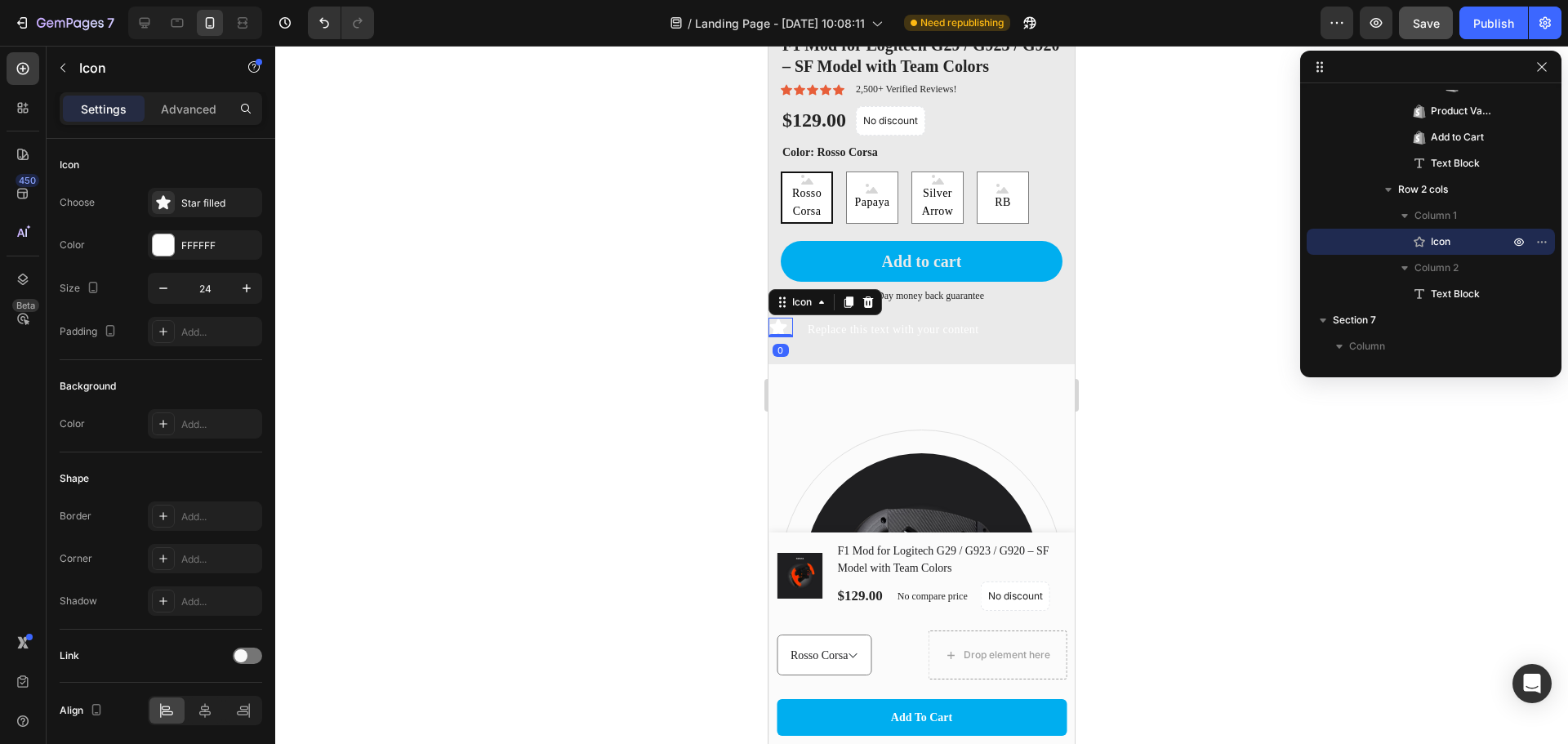
click at [787, 318] on div "Icon 0" at bounding box center [781, 327] width 25 height 20
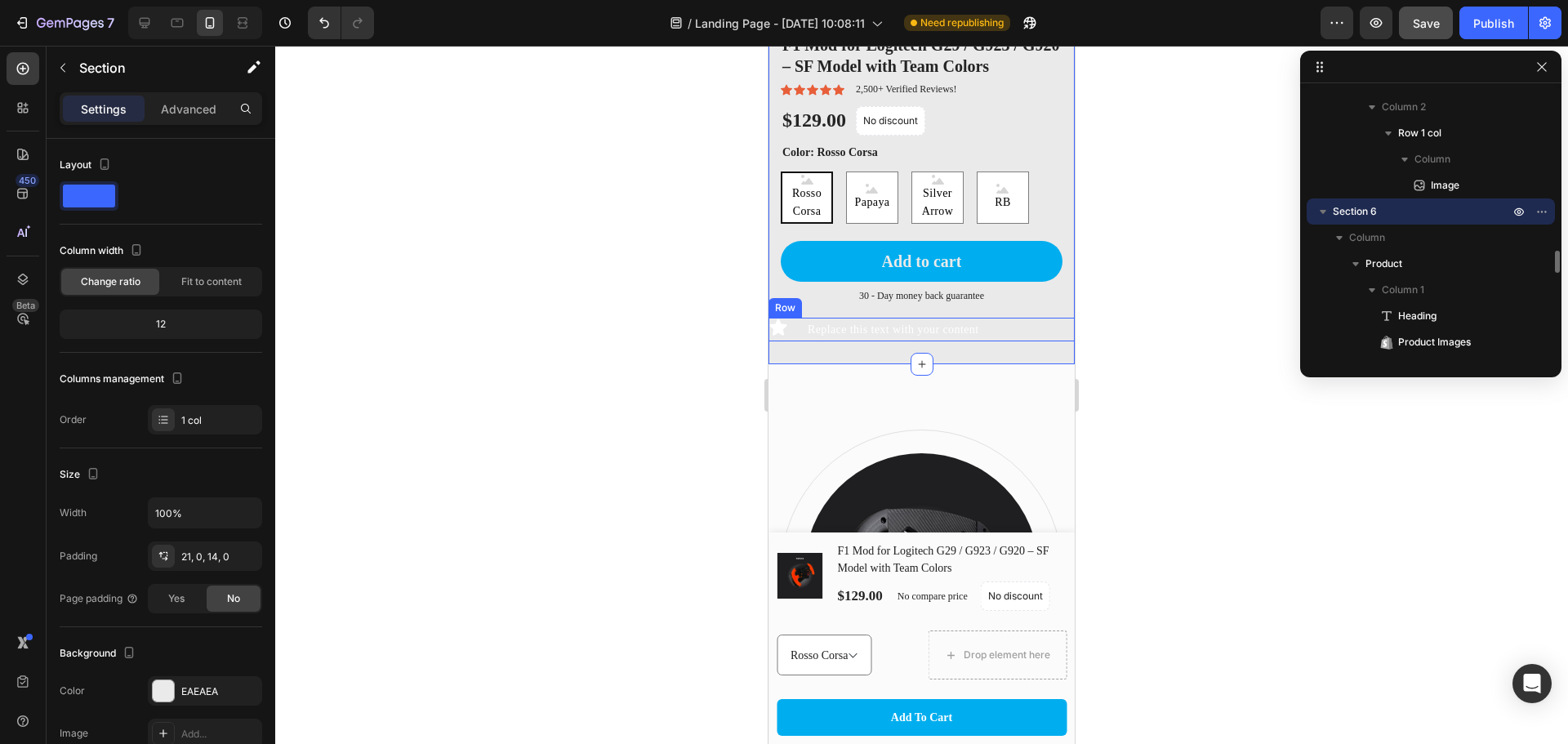
scroll to position [2831, 0]
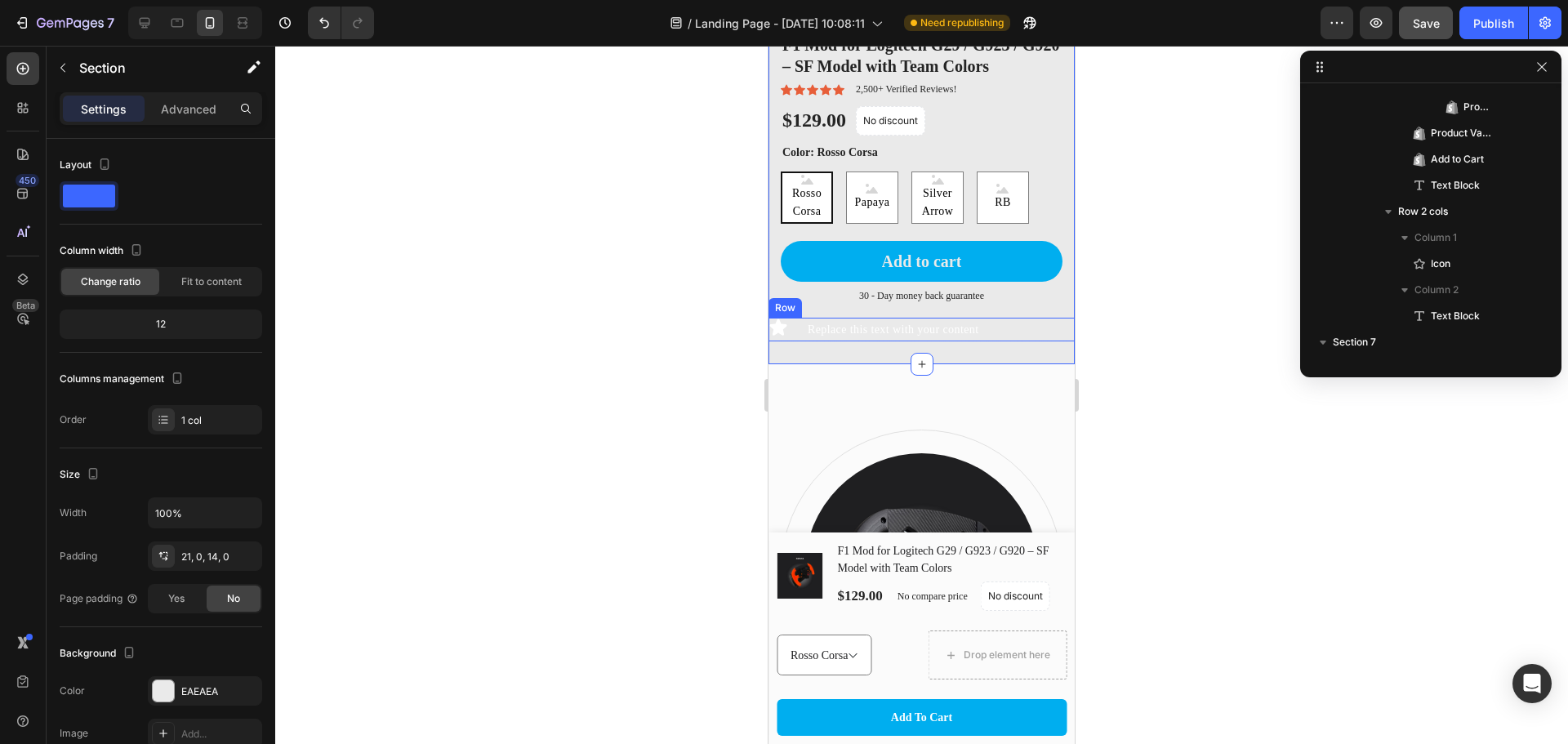
click at [796, 318] on div "Icon Replace this text with your content Text Block Row" at bounding box center [921, 329] width 306 height 24
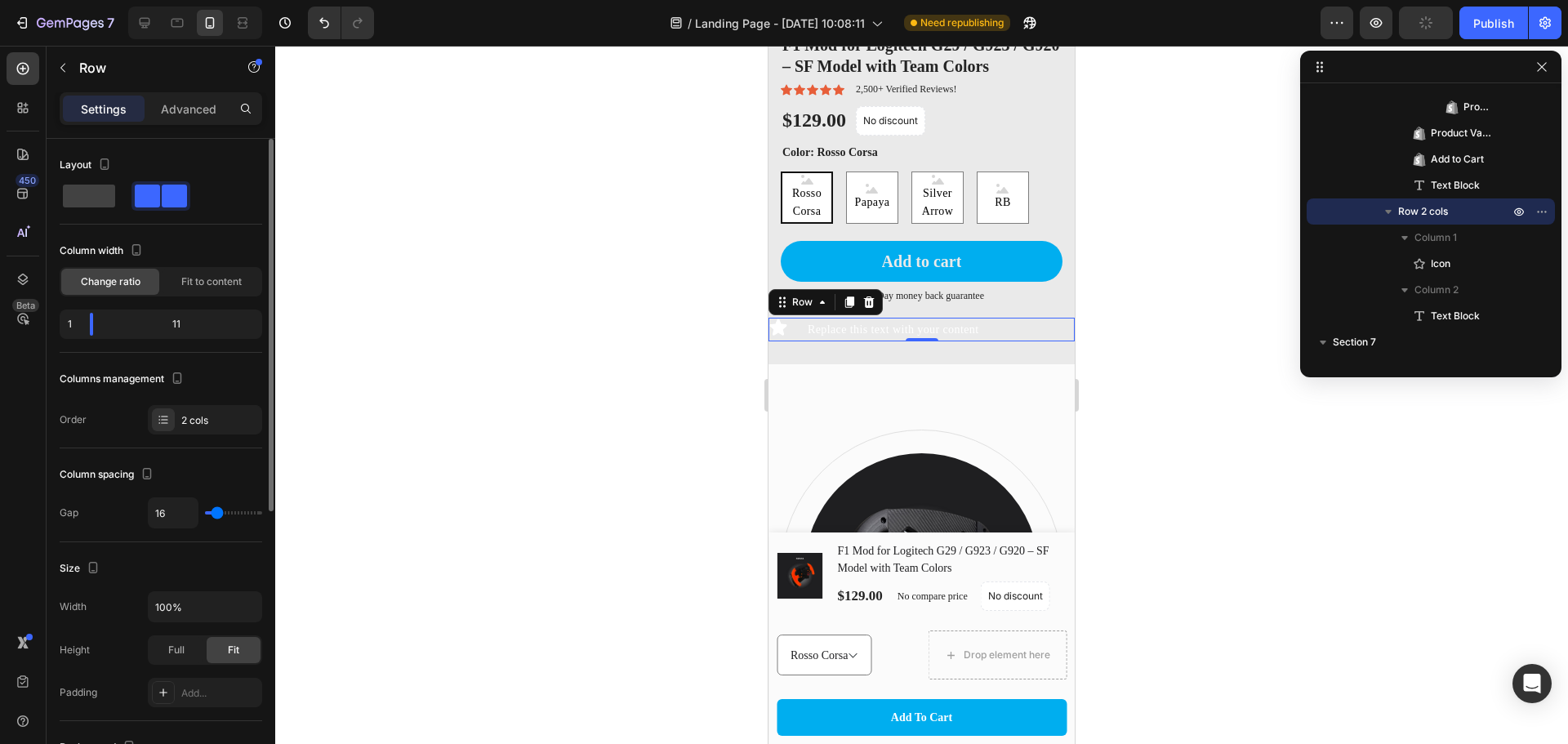
scroll to position [191, 0]
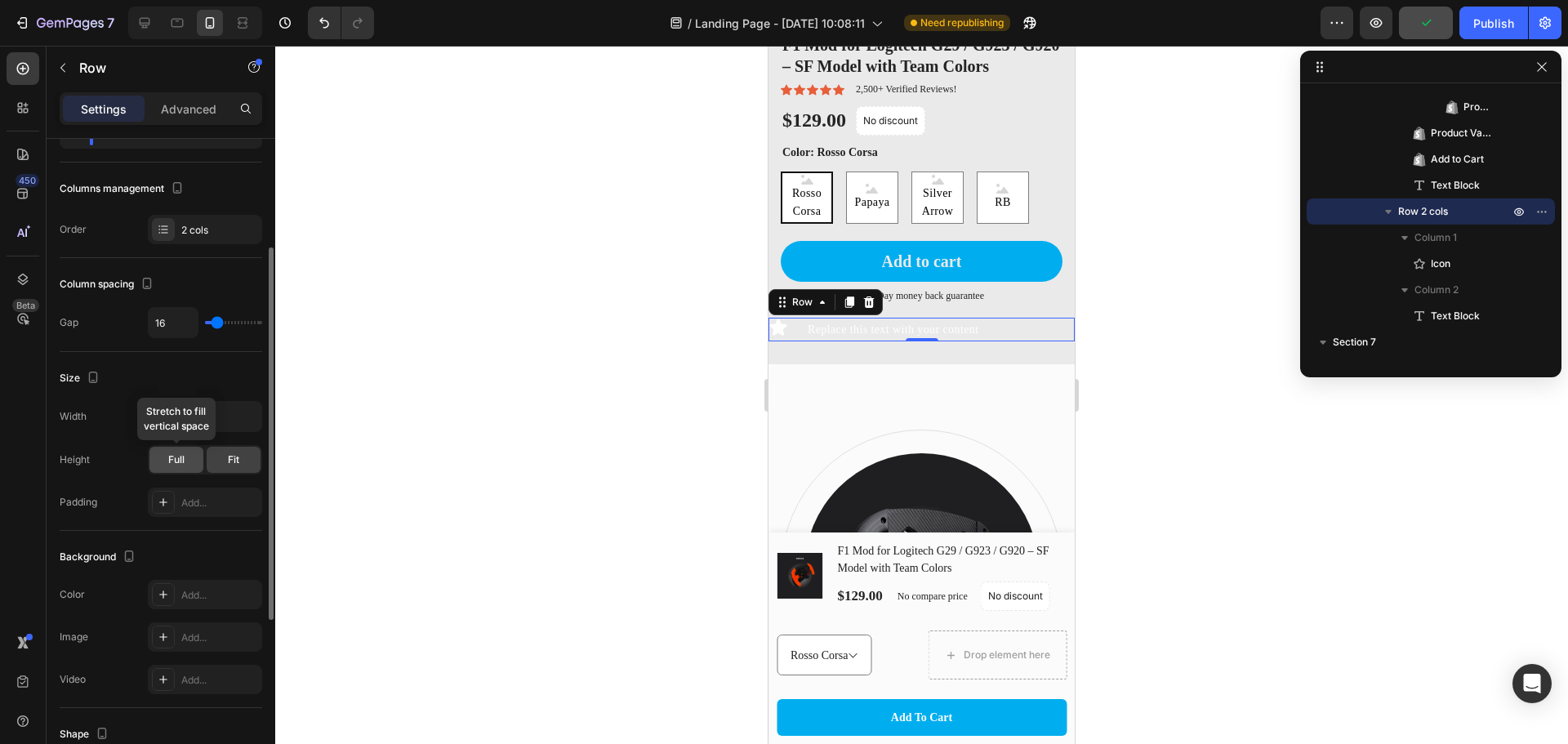
click at [177, 464] on span "Full" at bounding box center [177, 459] width 17 height 15
click at [260, 456] on div "Fit" at bounding box center [233, 459] width 54 height 26
click at [256, 418] on button "button" at bounding box center [247, 417] width 30 height 30
click at [192, 421] on input "100%" at bounding box center [205, 417] width 113 height 30
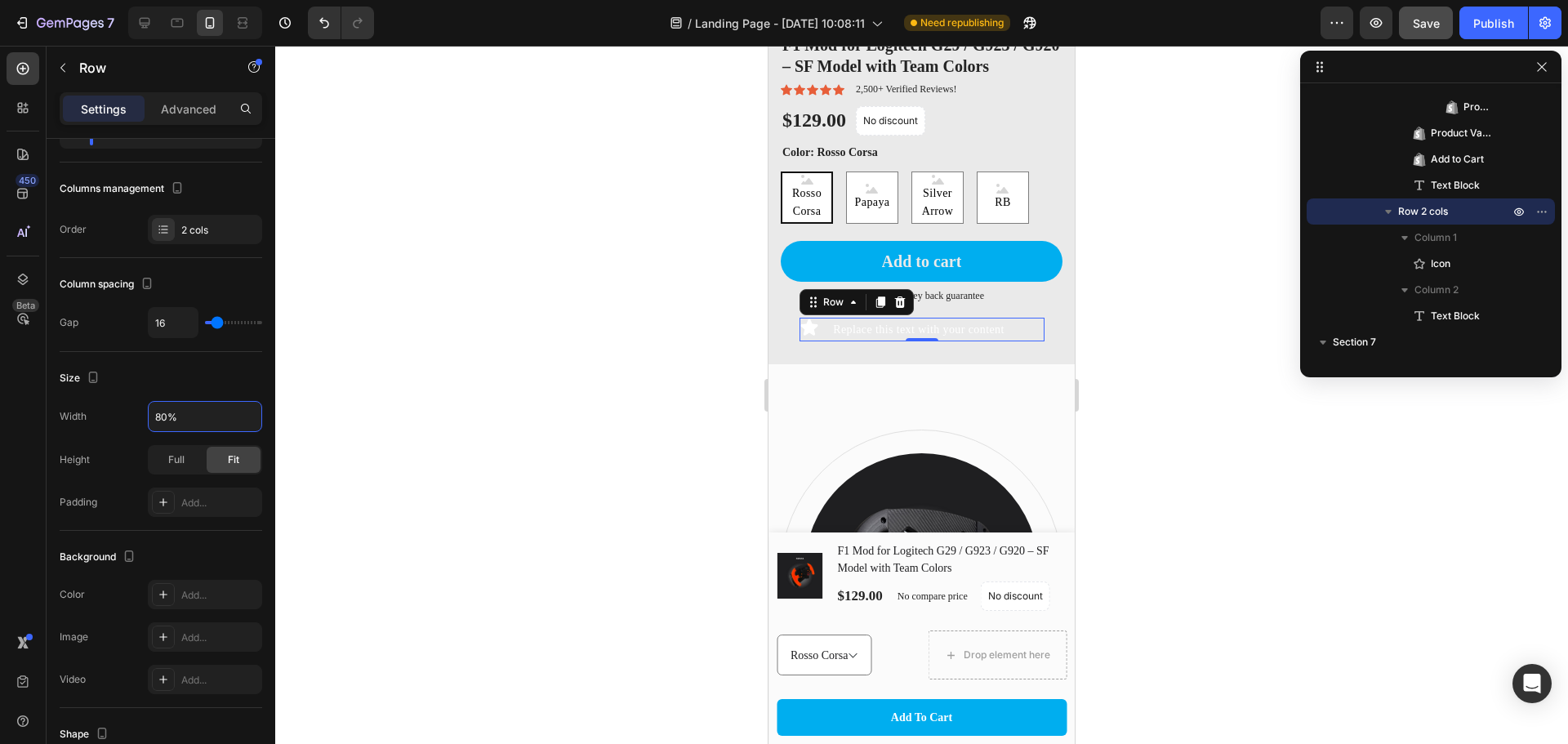
type input "80%"
click at [1205, 420] on div at bounding box center [922, 394] width 1293 height 698
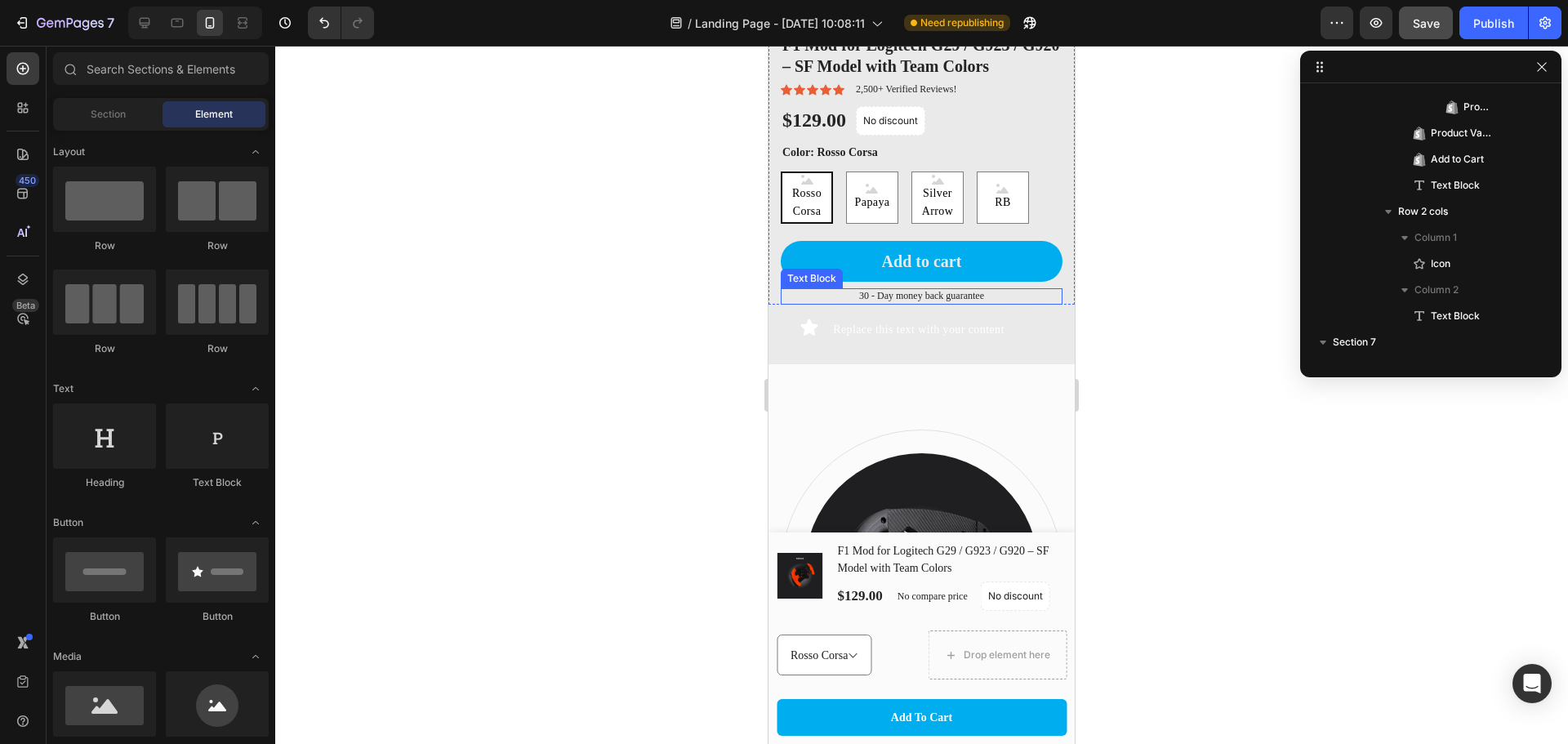
click at [937, 290] on p "30 - Day money back guarantee" at bounding box center [922, 296] width 279 height 13
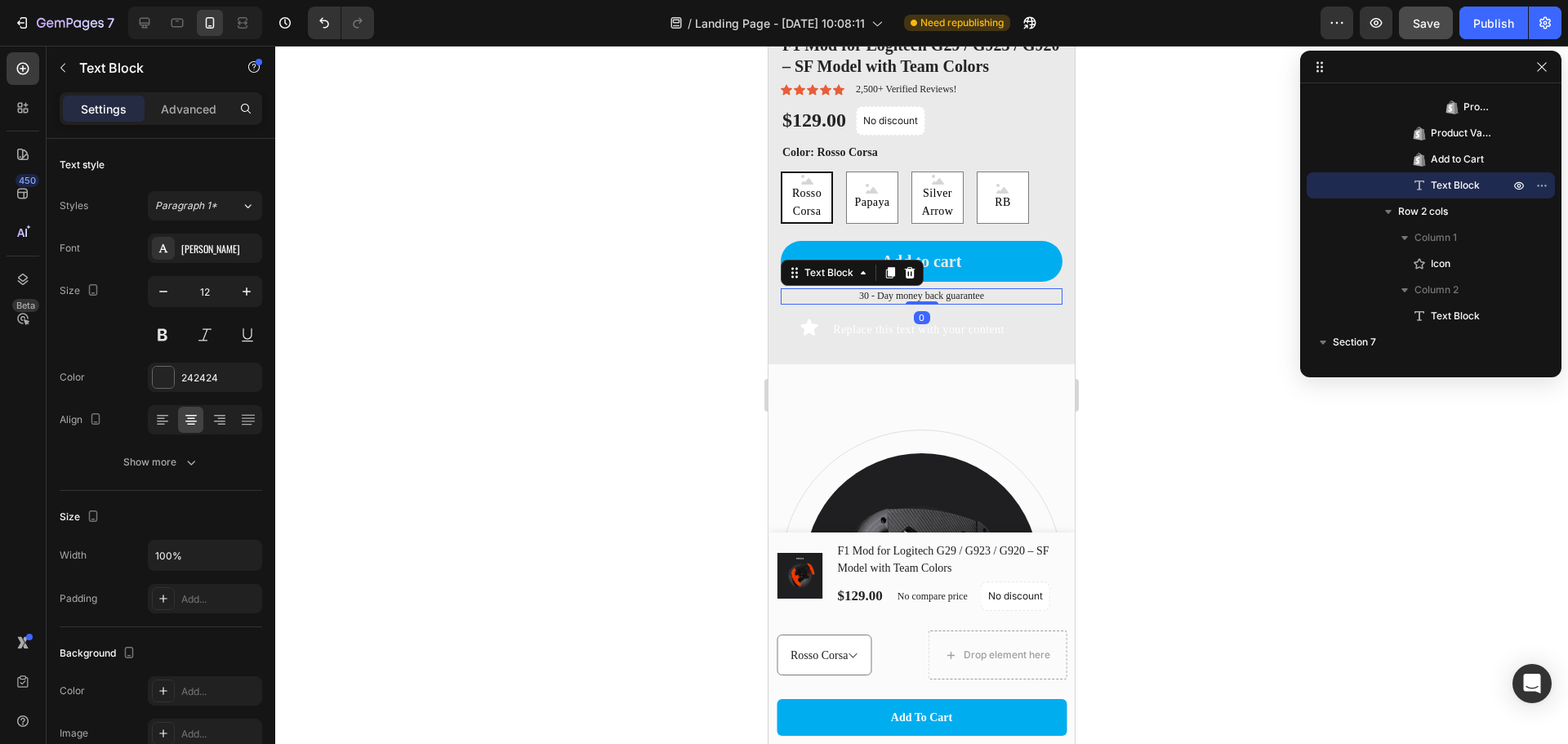
click at [937, 290] on p "30 - Day money back guarantee" at bounding box center [922, 296] width 279 height 13
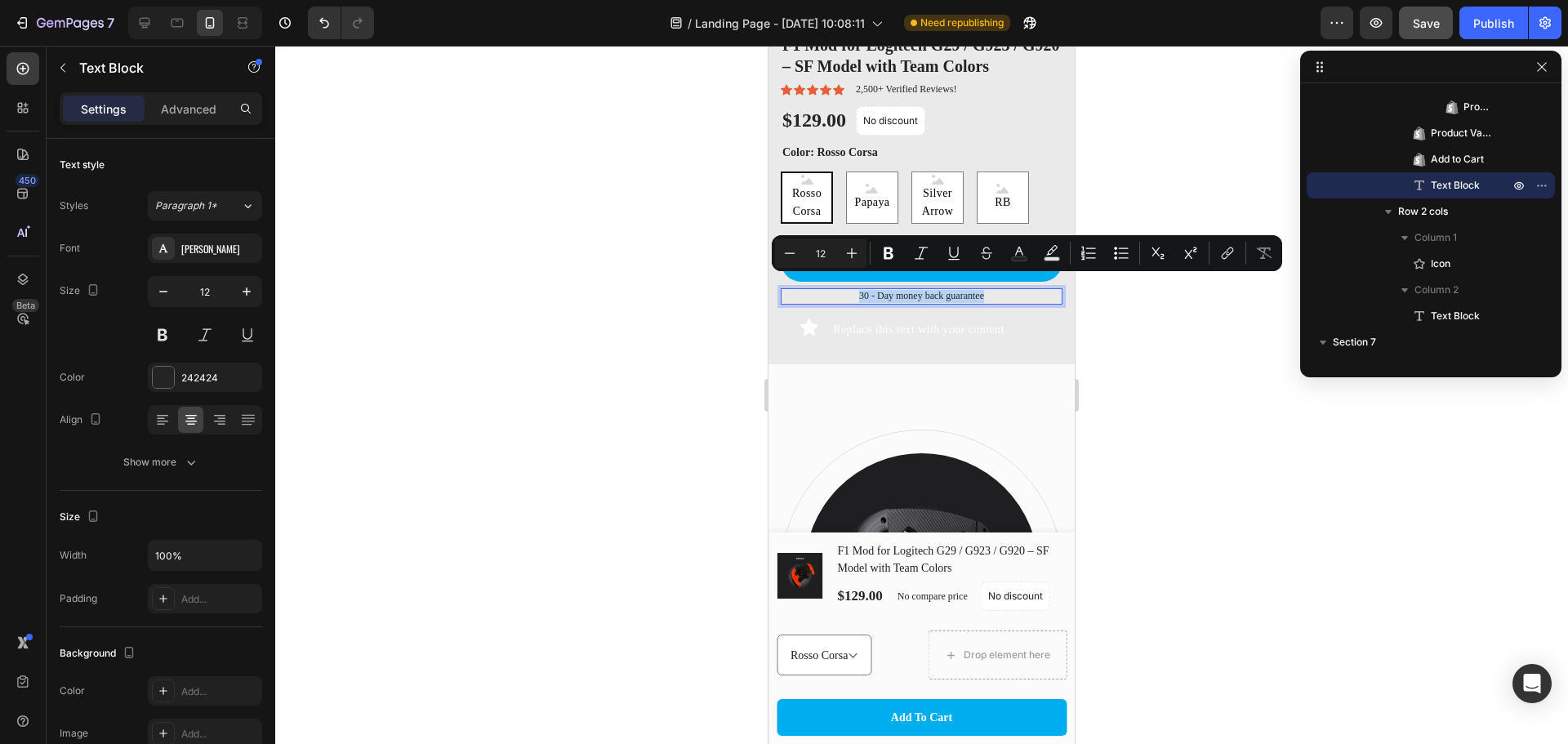
copy p "30 - Day money back guarantee"
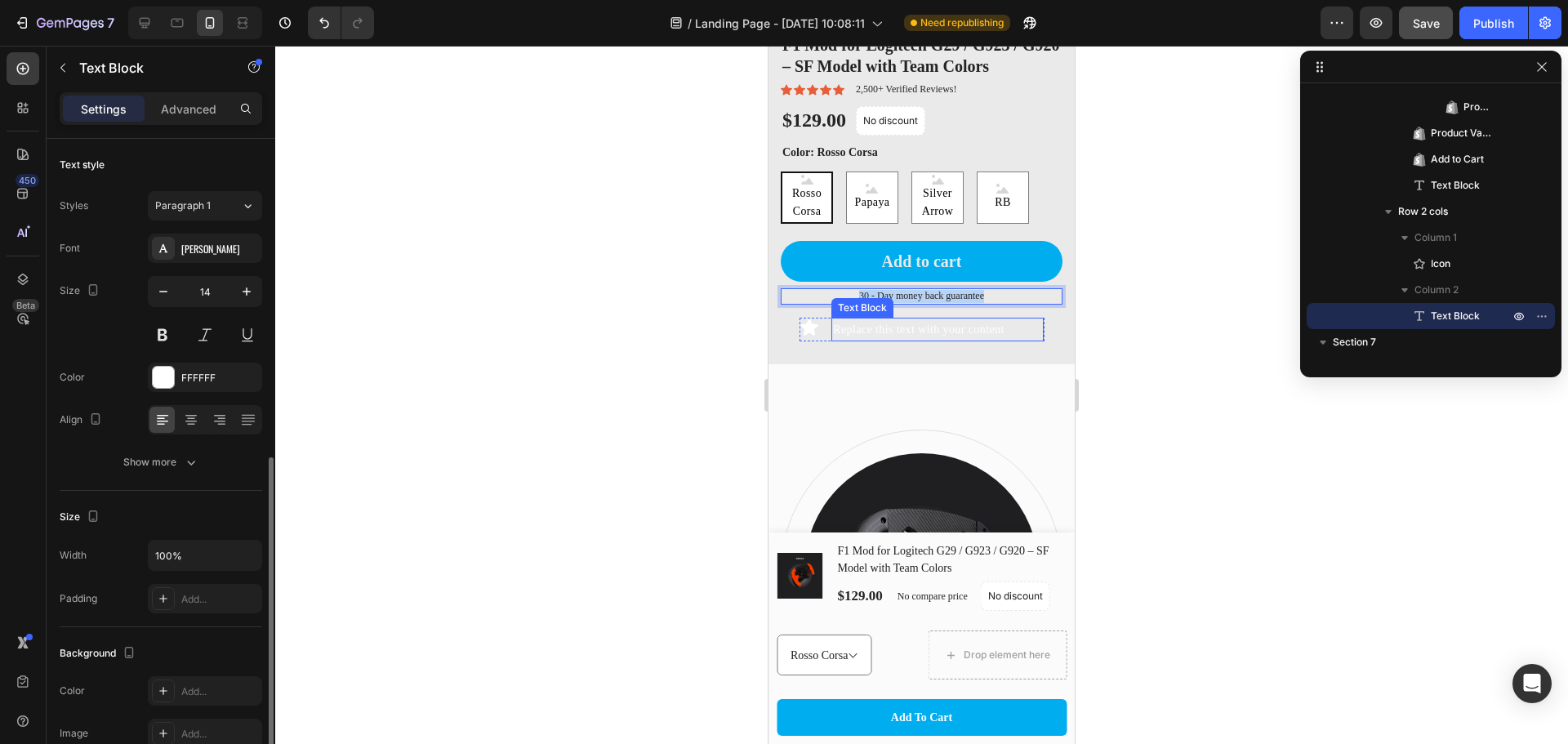
click at [884, 321] on p "Replace this text with your content" at bounding box center [937, 329] width 209 height 21
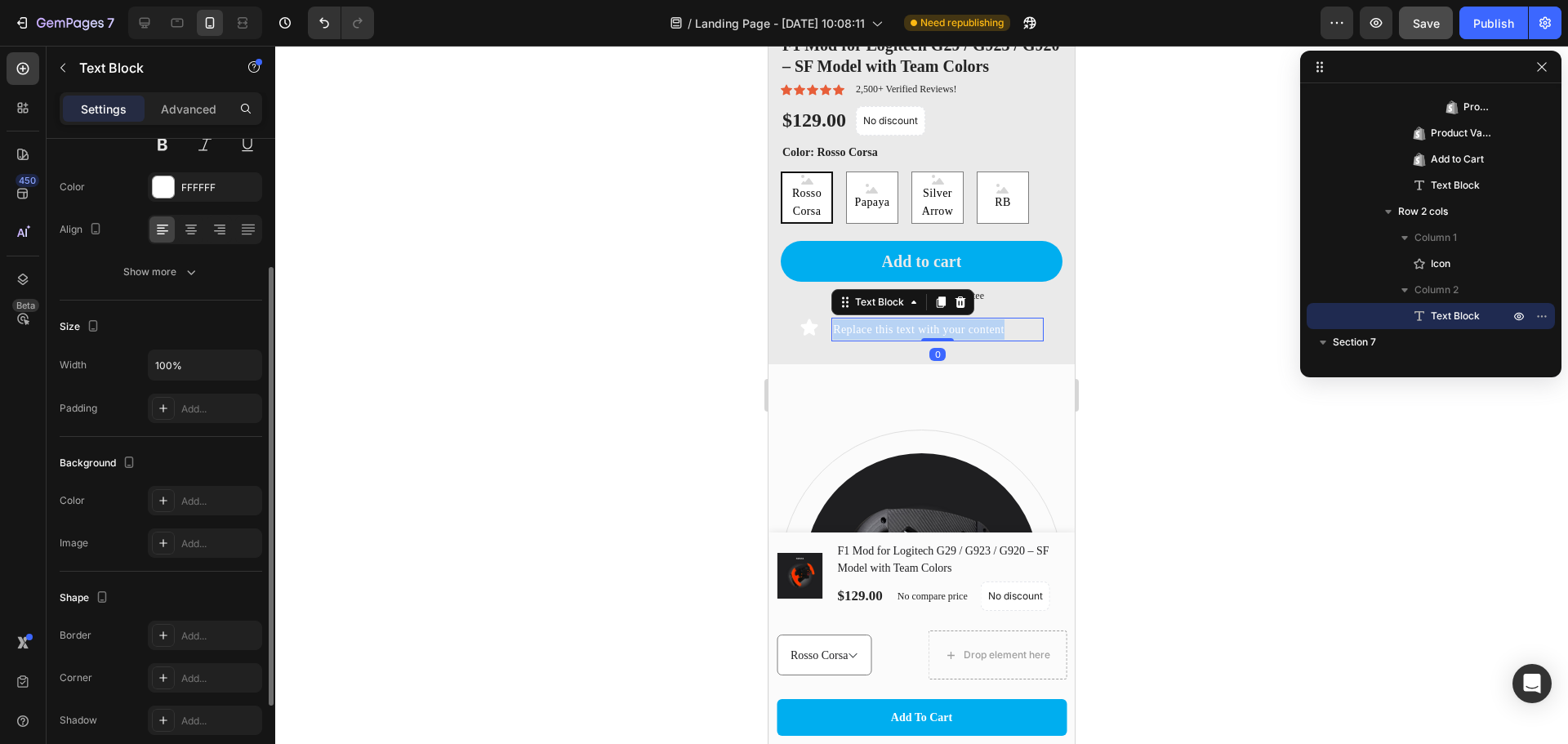
click at [884, 321] on p "Replace this text with your content" at bounding box center [937, 329] width 209 height 21
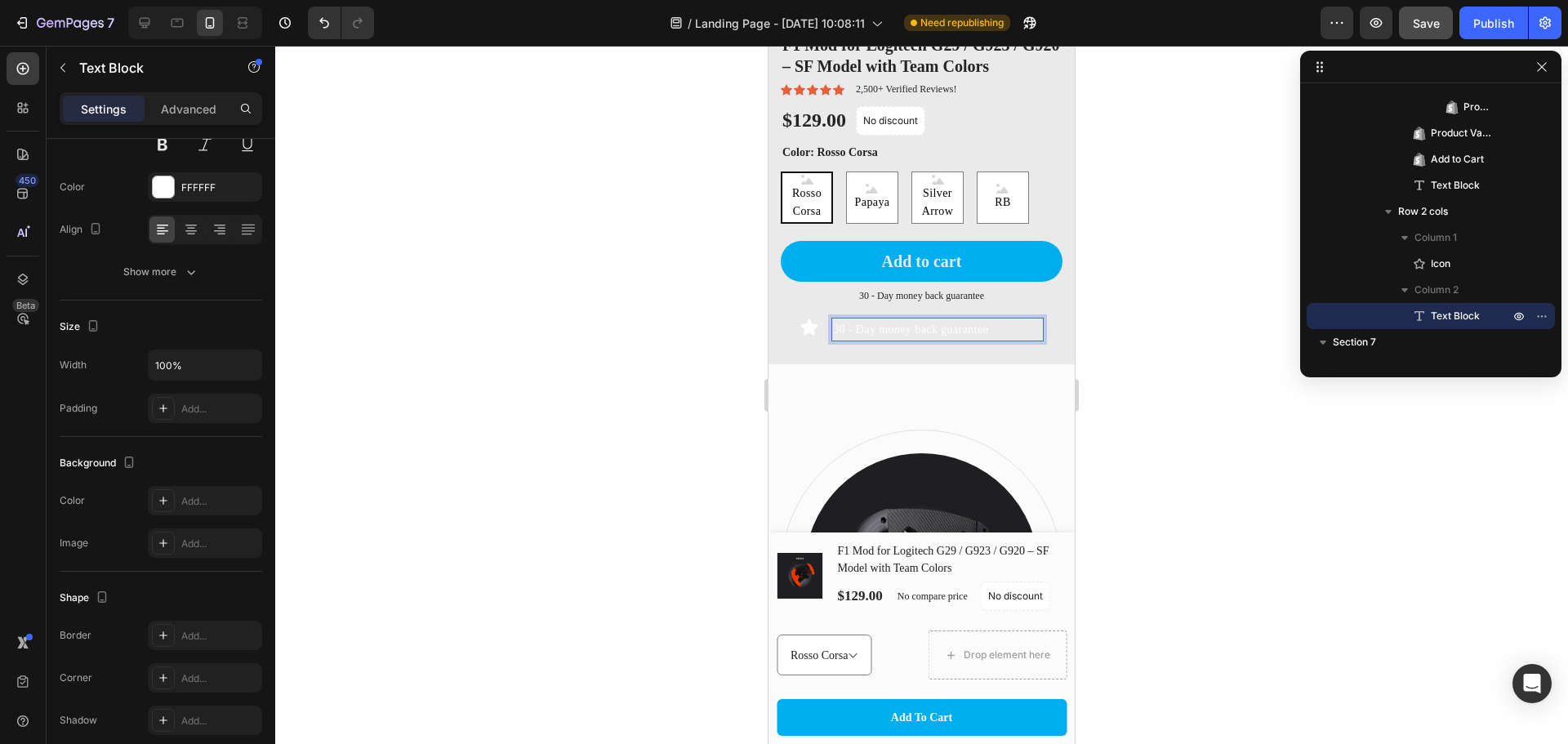
click at [962, 319] on p "30 - Day money back guarantee" at bounding box center [937, 329] width 209 height 21
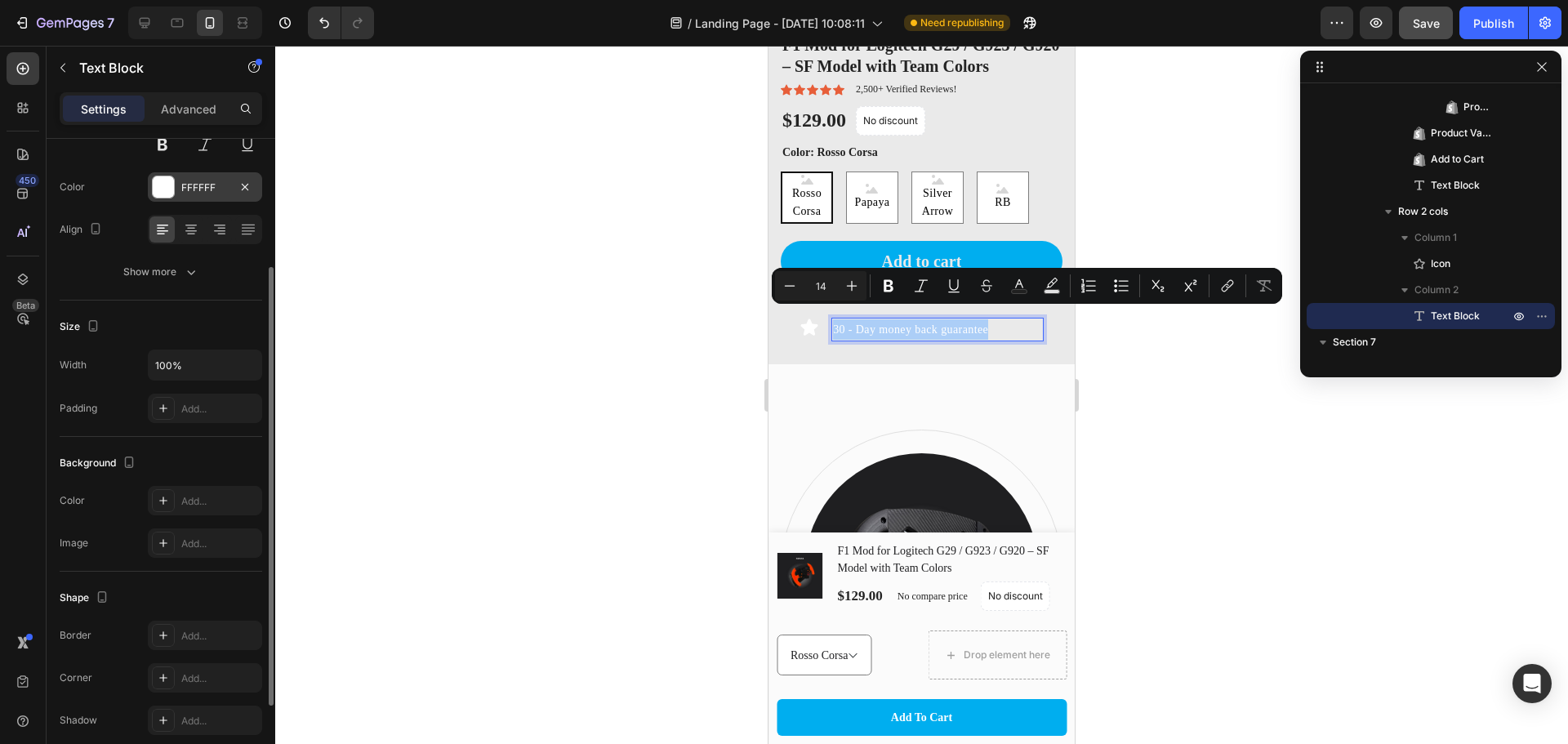
click at [172, 189] on div at bounding box center [163, 187] width 21 height 21
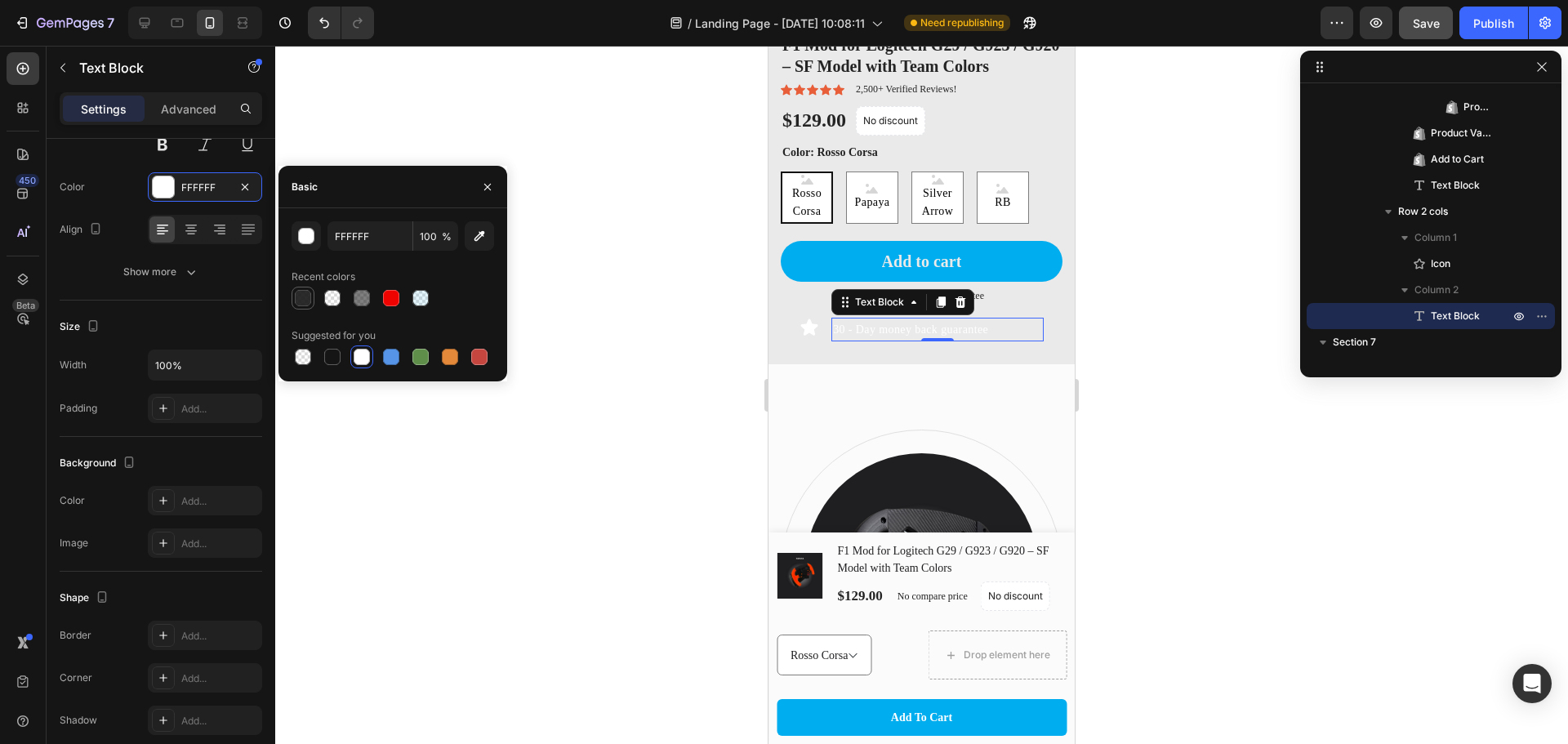
click at [303, 294] on div at bounding box center [303, 298] width 17 height 16
type input "151515"
click at [335, 357] on div at bounding box center [333, 357] width 17 height 16
type input "100"
click at [813, 318] on icon at bounding box center [809, 327] width 17 height 16
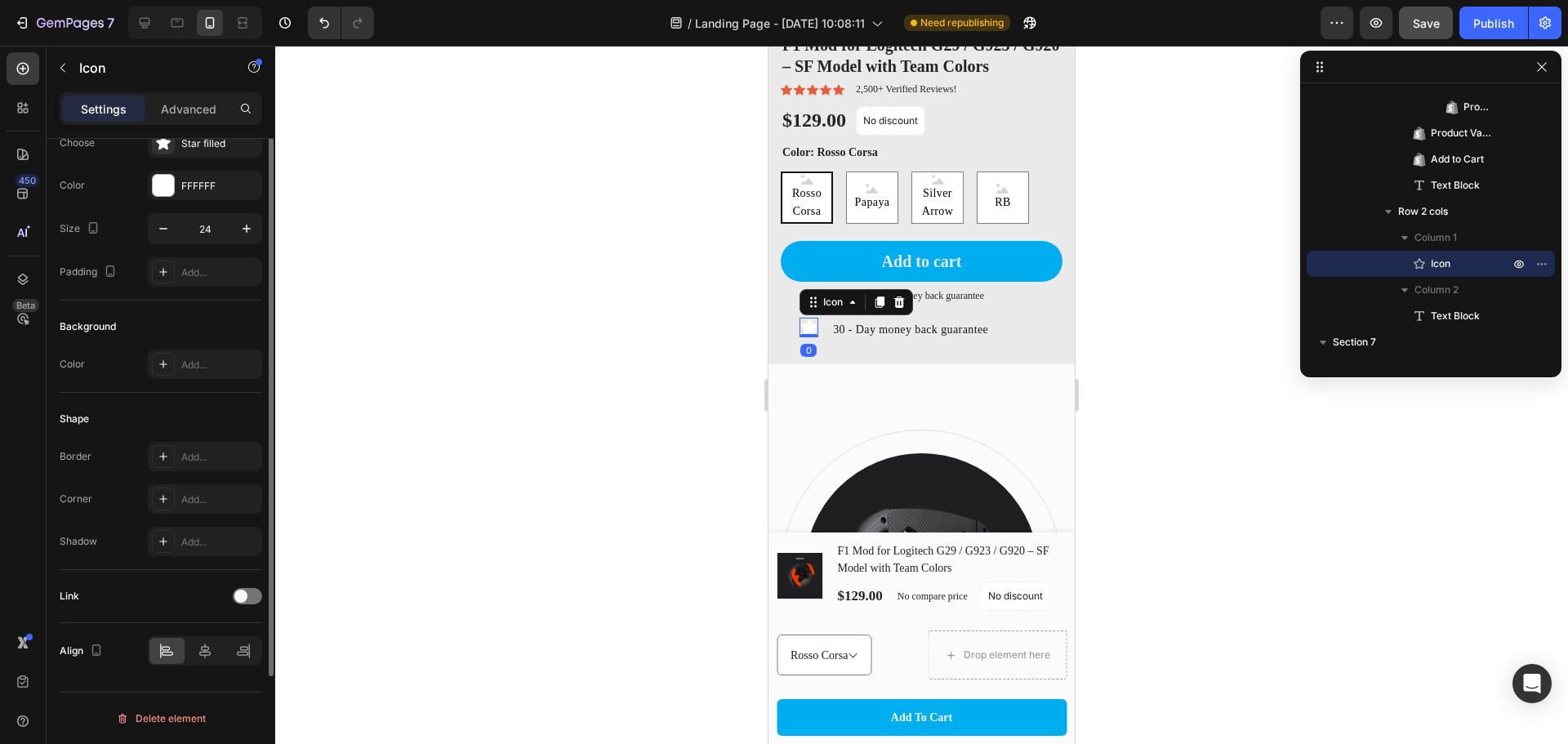
scroll to position [0, 0]
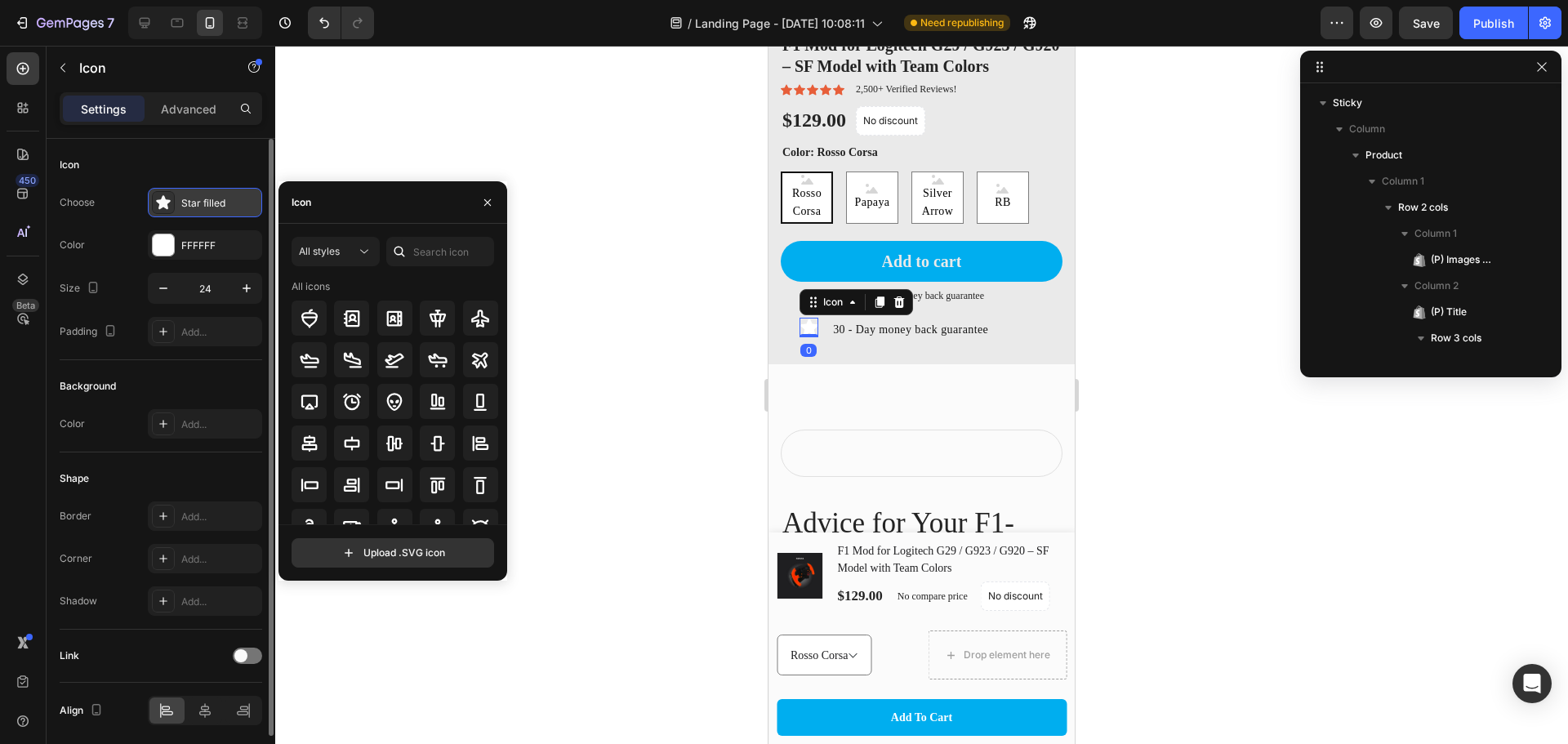
scroll to position [2831, 0]
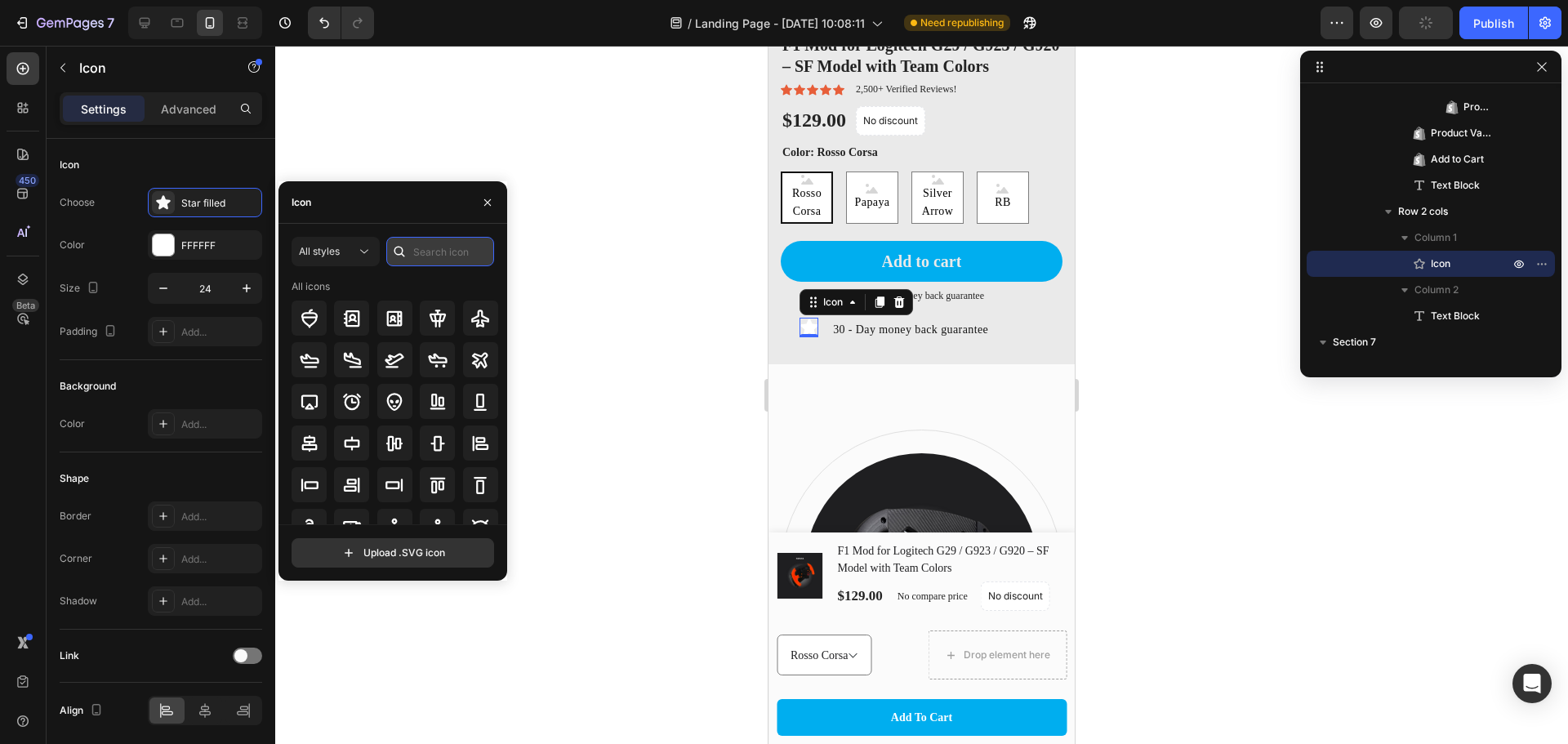
click at [453, 254] on input "text" at bounding box center [440, 252] width 108 height 30
type input "money"
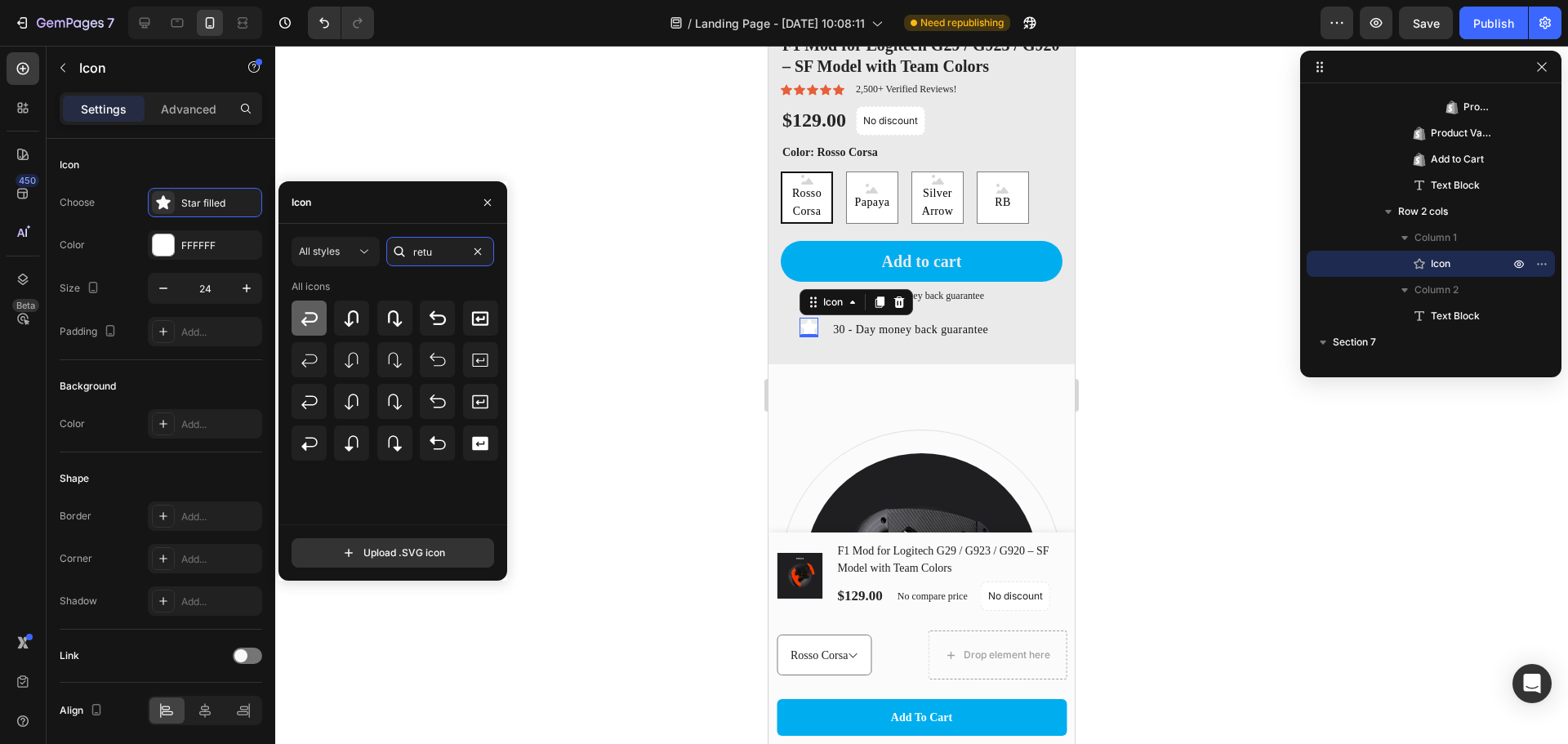
type input "retu"
click at [315, 319] on icon at bounding box center [309, 318] width 17 height 14
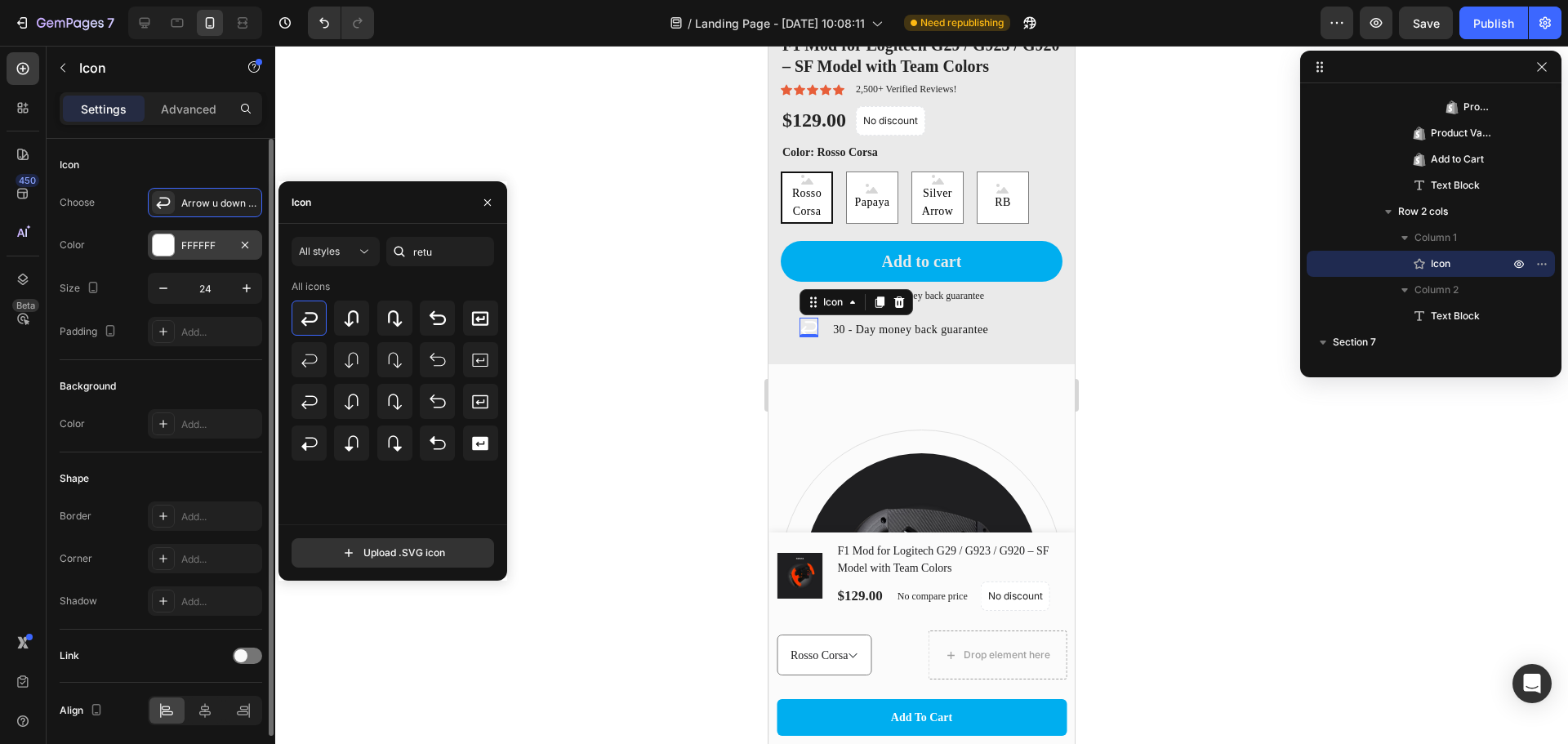
click at [164, 240] on div at bounding box center [163, 245] width 21 height 21
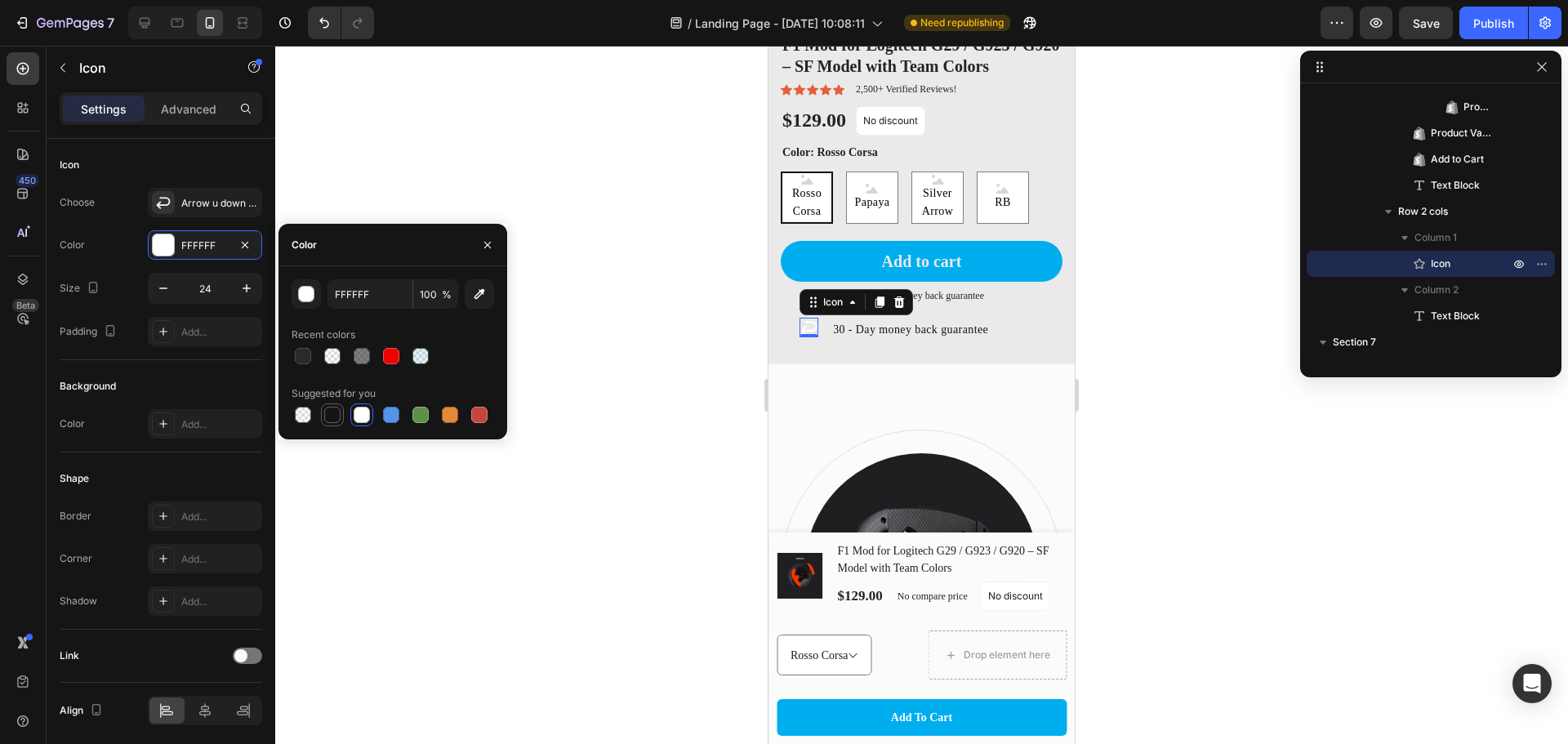
click at [339, 414] on div at bounding box center [333, 415] width 17 height 16
click at [391, 416] on div at bounding box center [391, 415] width 17 height 16
type input "5594E7"
click at [1226, 439] on div at bounding box center [922, 394] width 1293 height 698
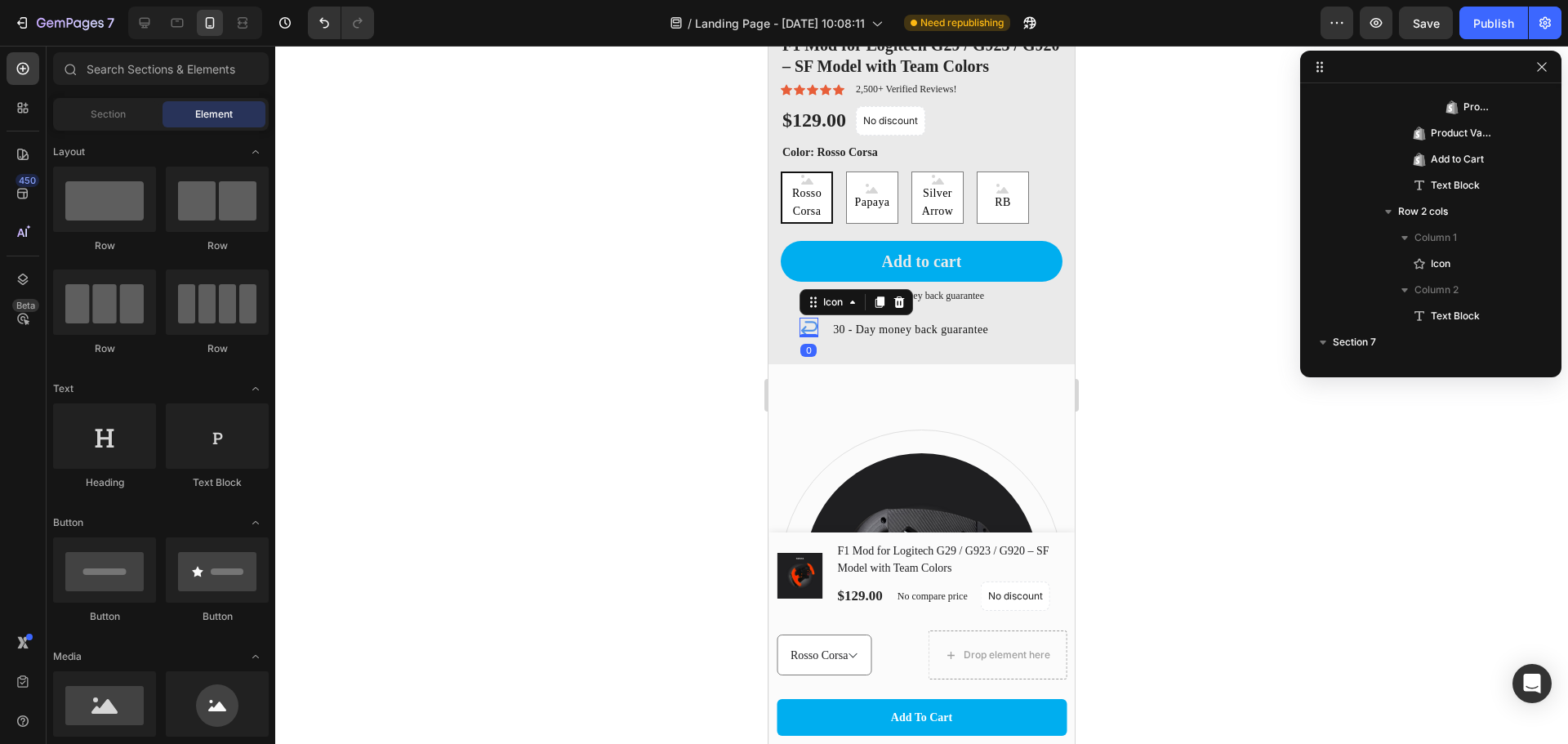
click at [800, 319] on icon at bounding box center [810, 327] width 20 height 20
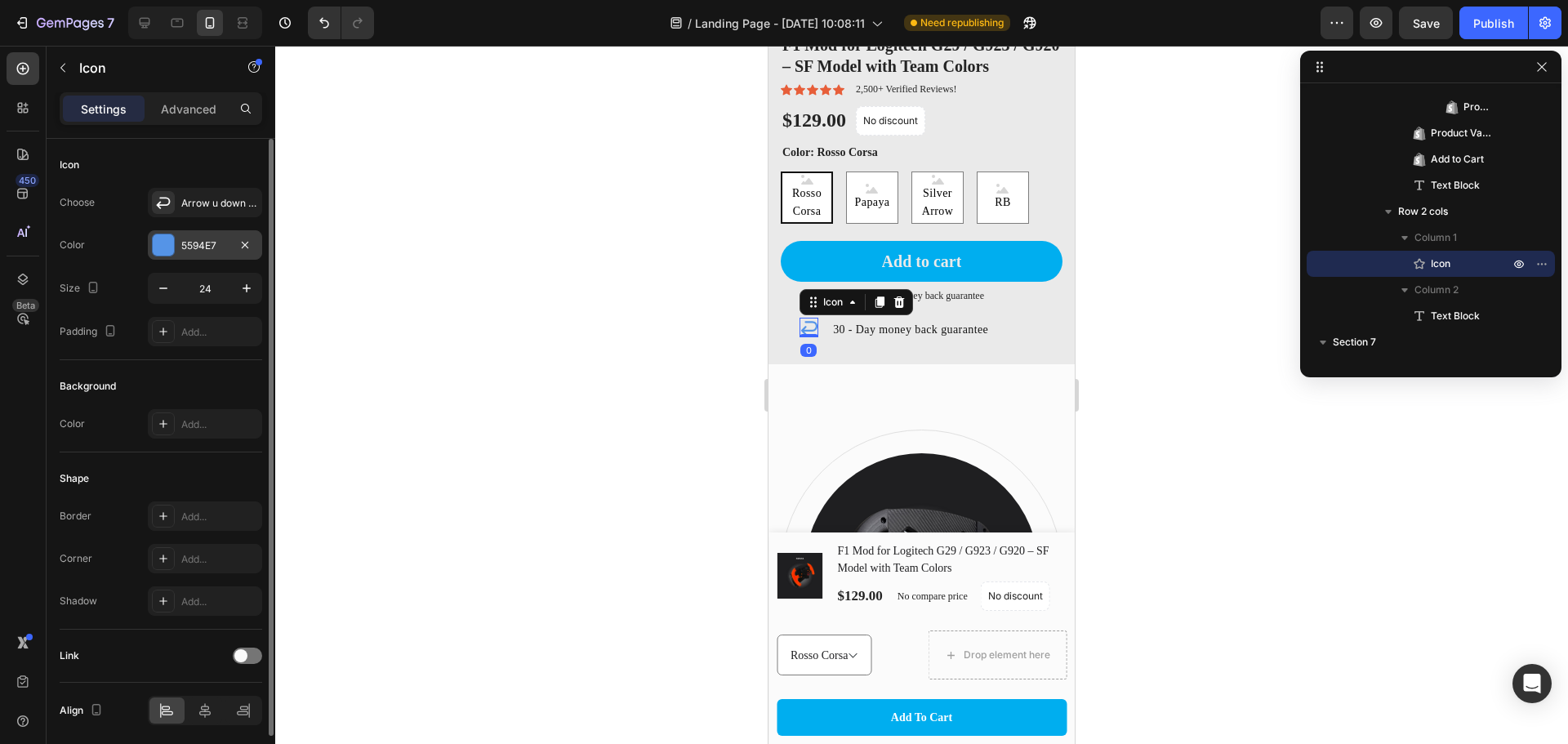
click at [158, 253] on div at bounding box center [163, 245] width 23 height 23
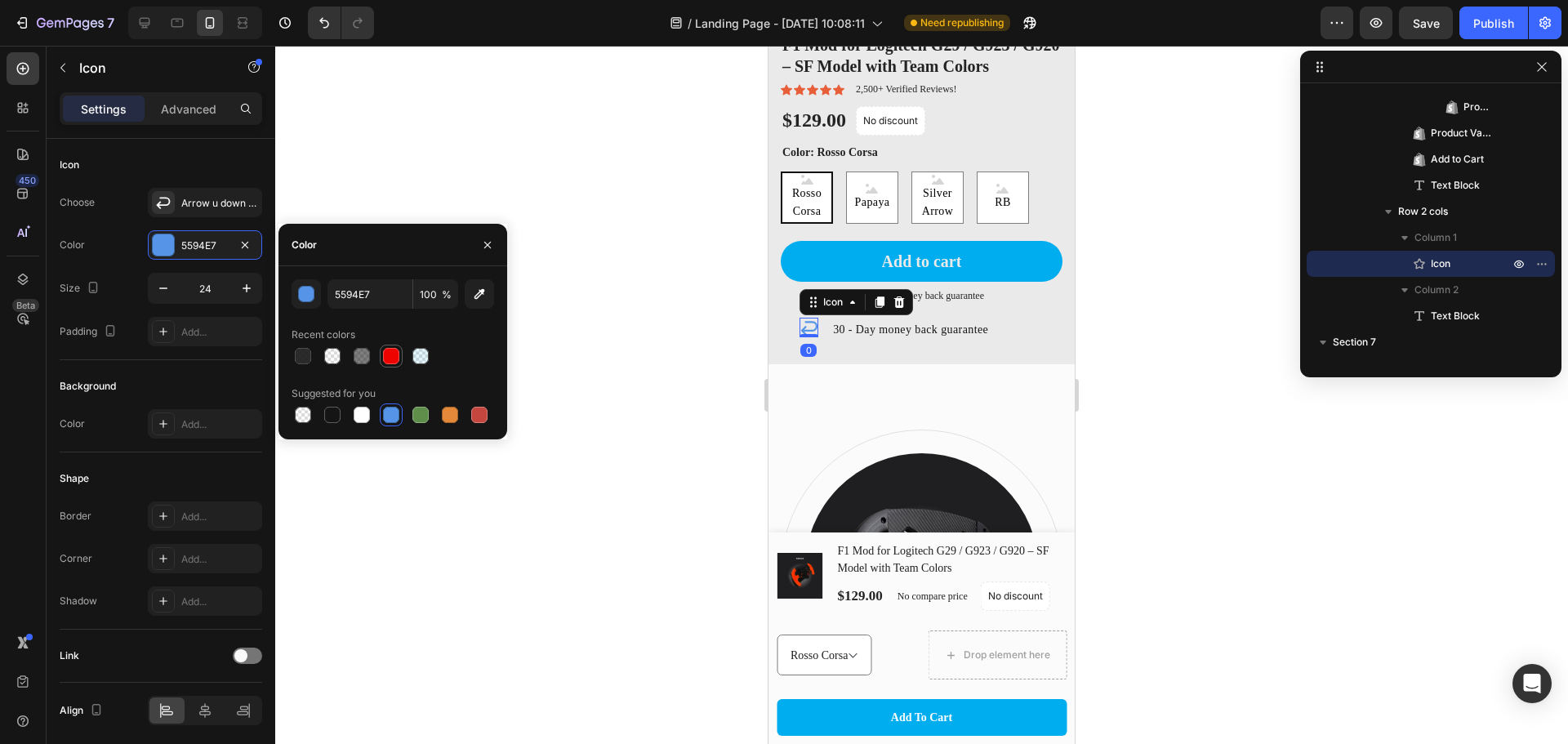
click at [398, 362] on div at bounding box center [391, 356] width 17 height 16
type input "EE0300"
click at [1210, 414] on div at bounding box center [922, 394] width 1293 height 698
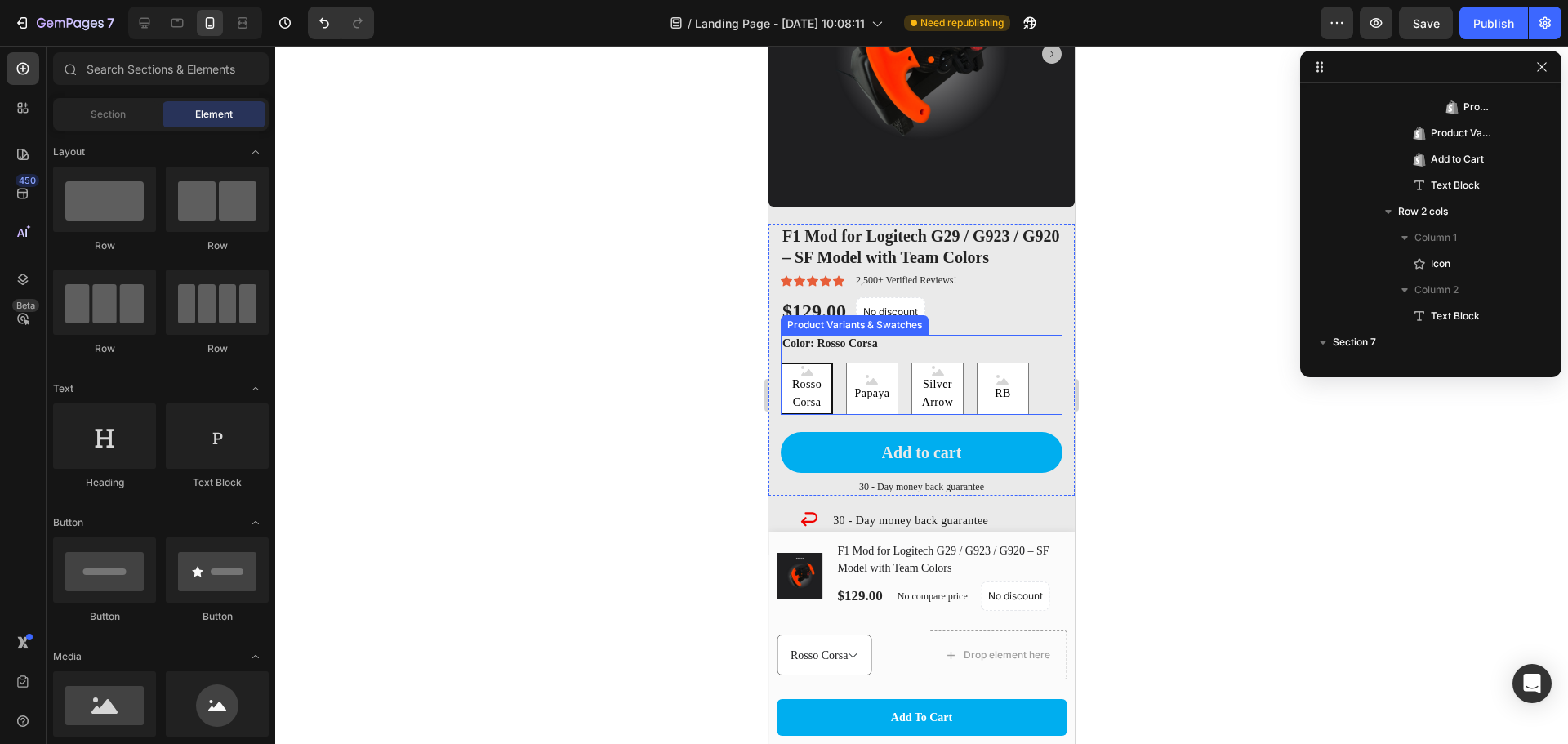
scroll to position [1684, 0]
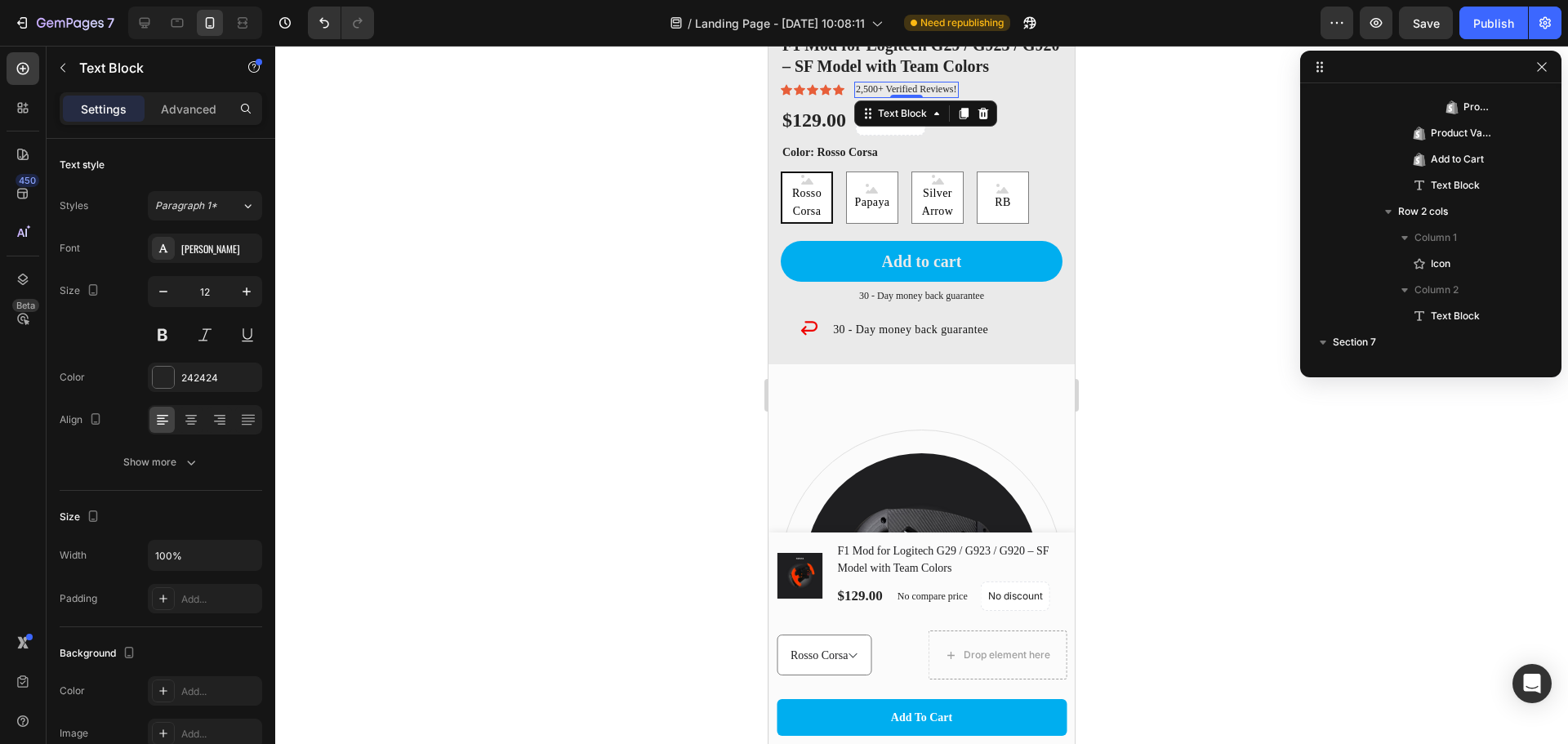
click at [886, 83] on p "2,500+ Verified Reviews!" at bounding box center [906, 90] width 102 height 13
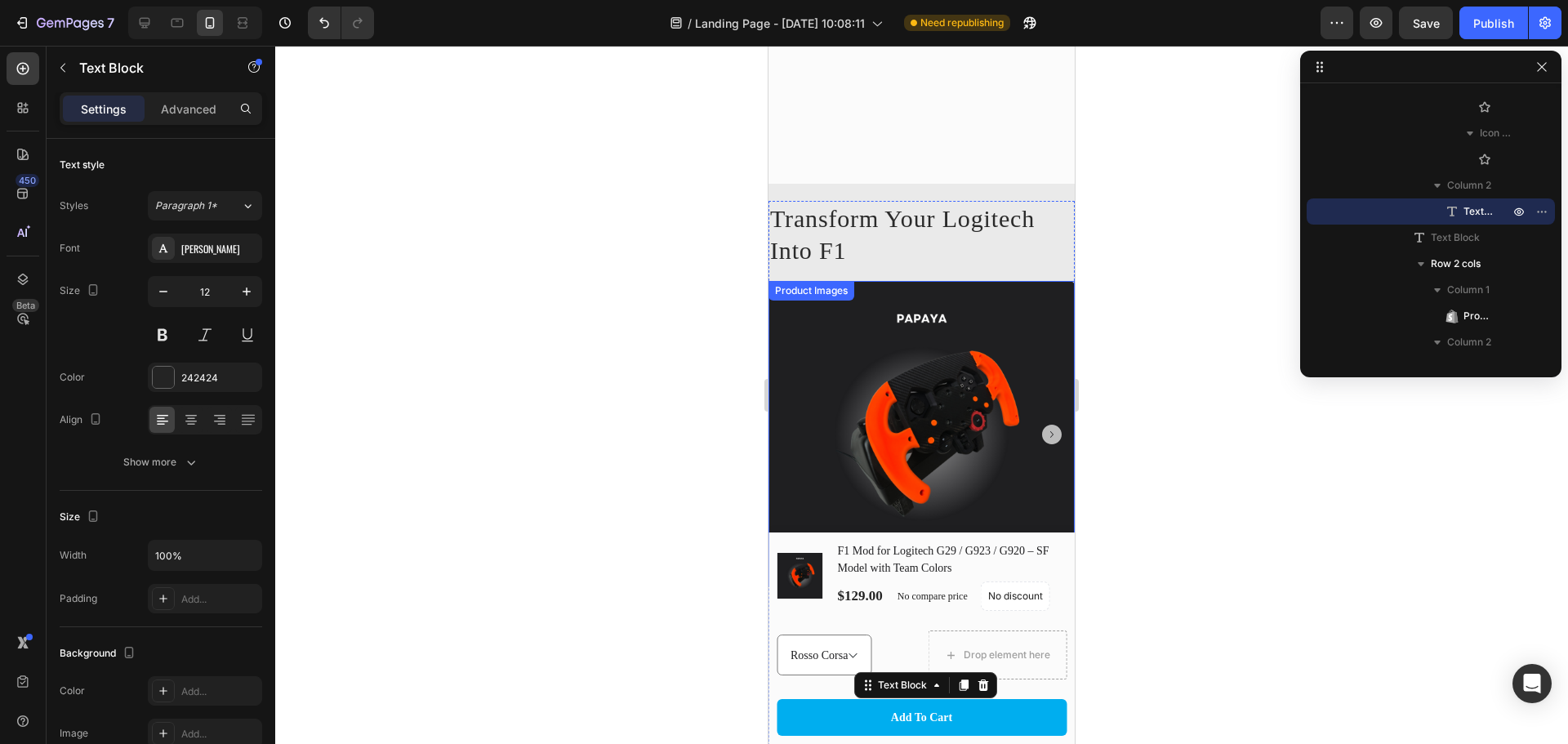
scroll to position [1303, 0]
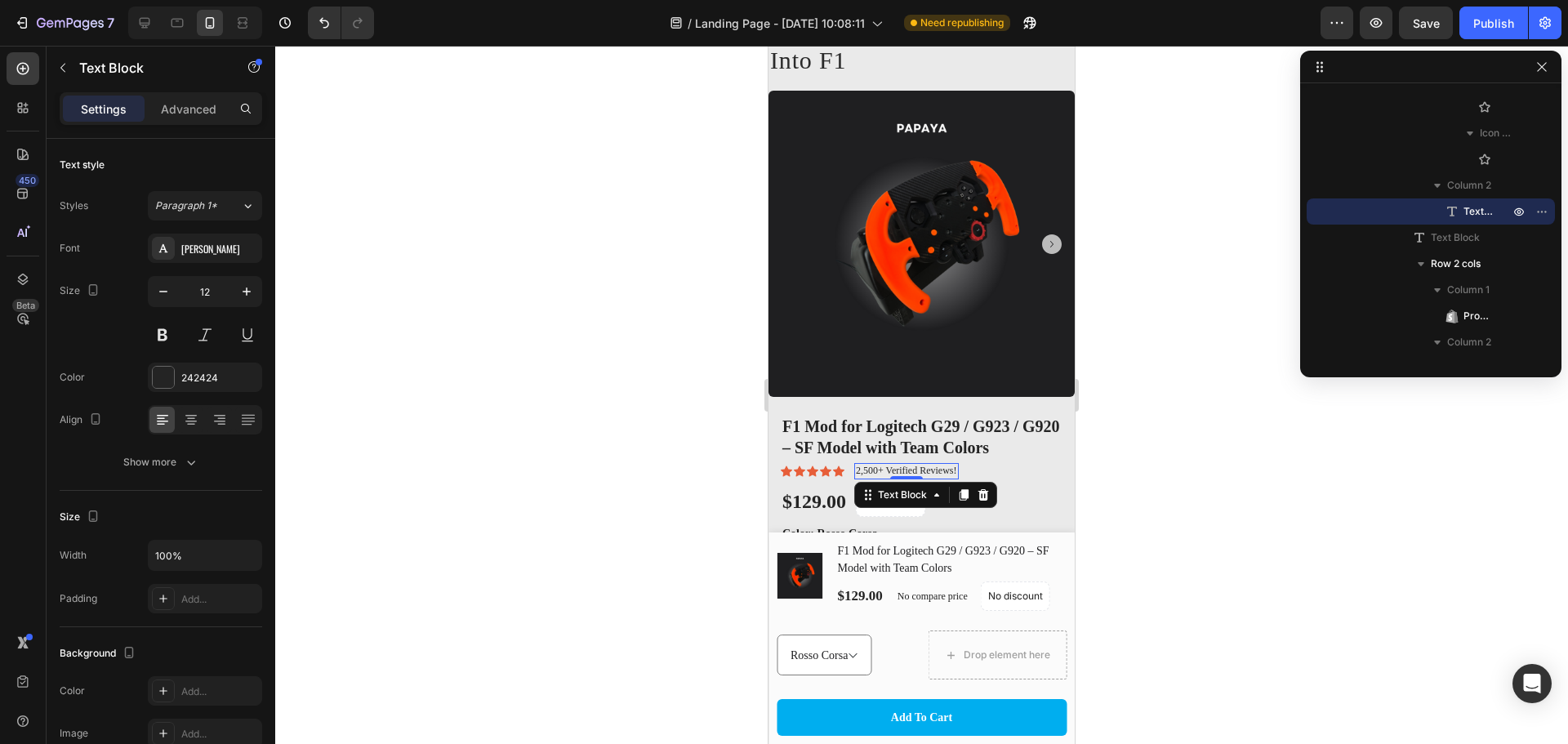
click at [869, 464] on p "2,500+ Verified Reviews!" at bounding box center [906, 471] width 102 height 13
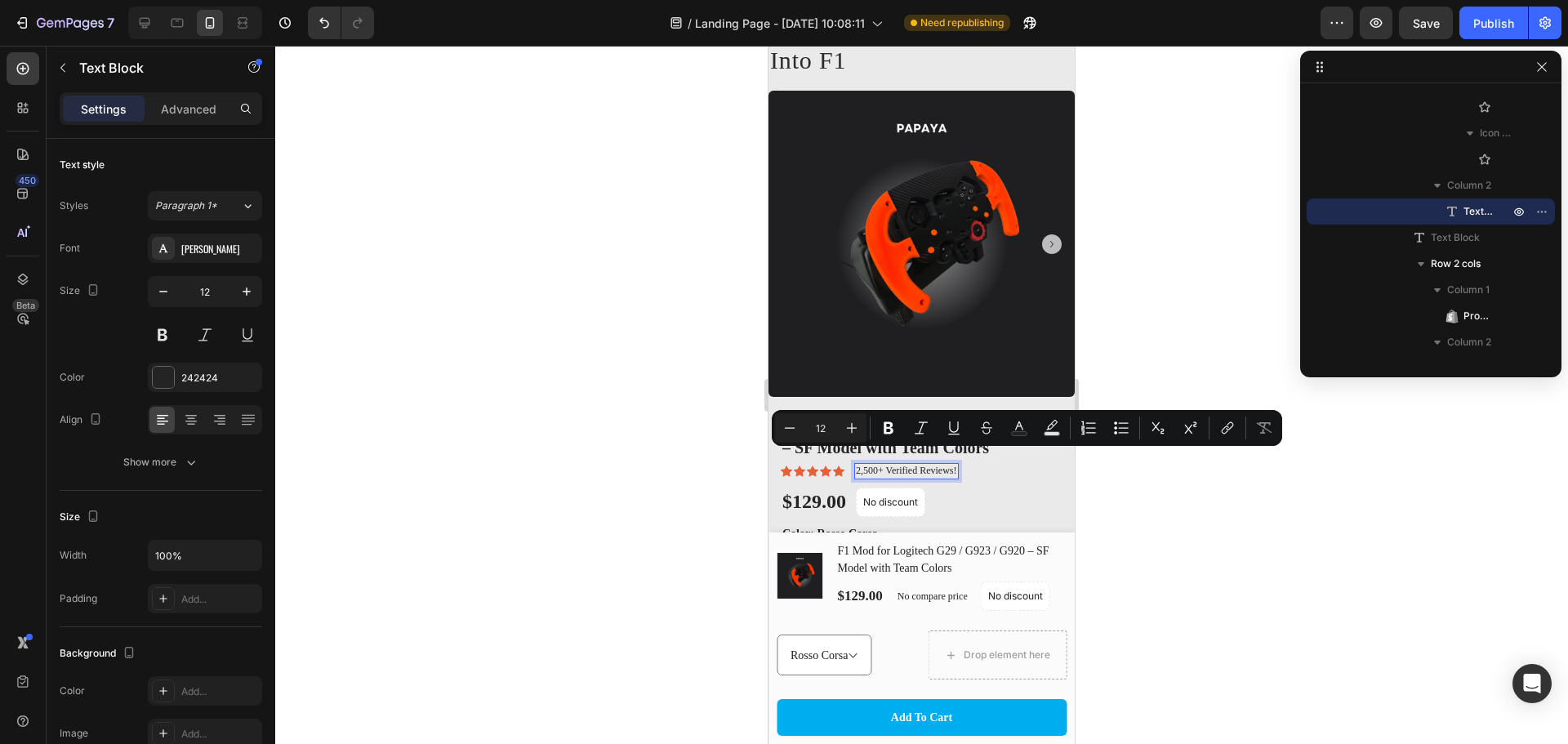
click at [882, 464] on p "2,500+ Verified Reviews!" at bounding box center [906, 471] width 102 height 13
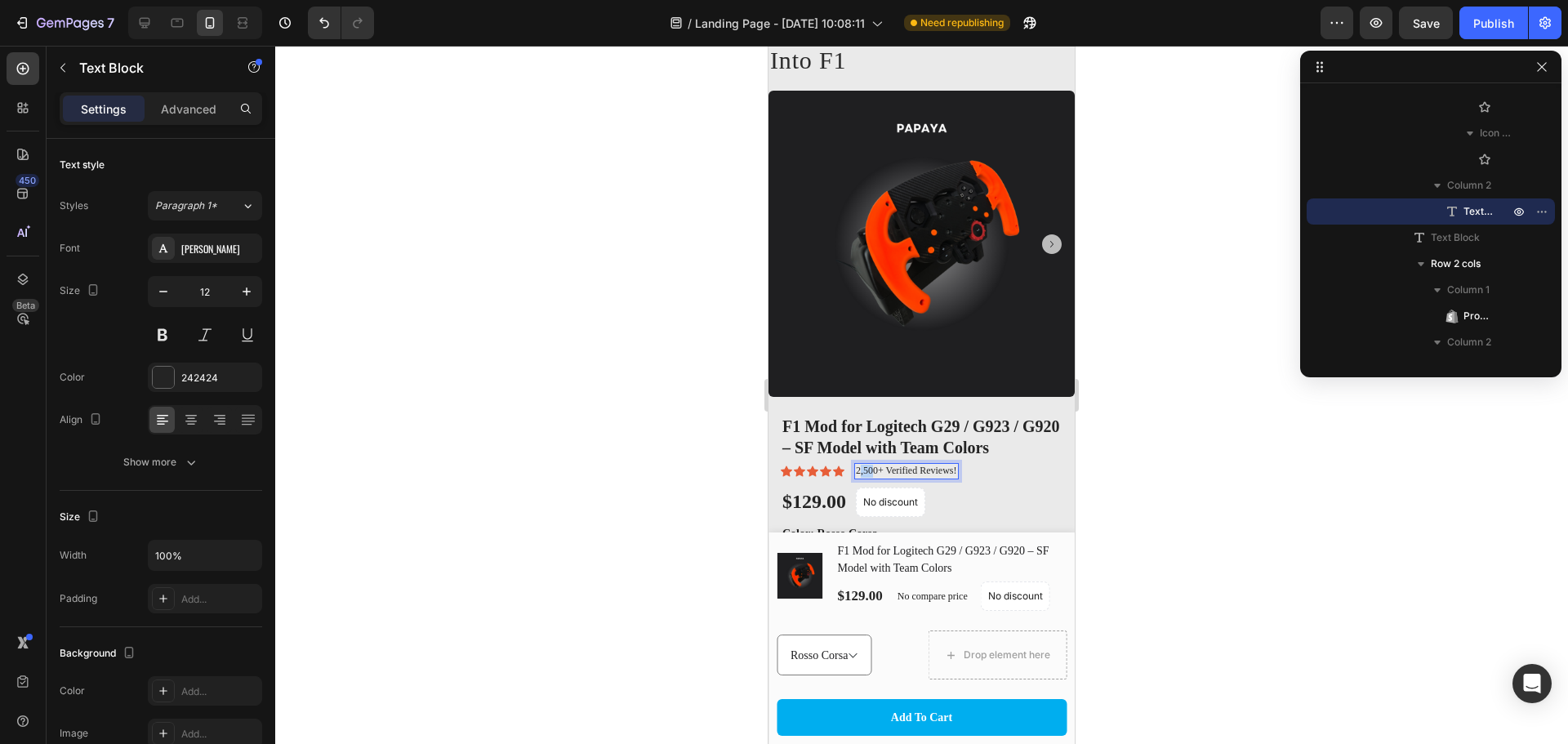
click at [862, 464] on p "2,500+ Verified Reviews!" at bounding box center [906, 471] width 102 height 13
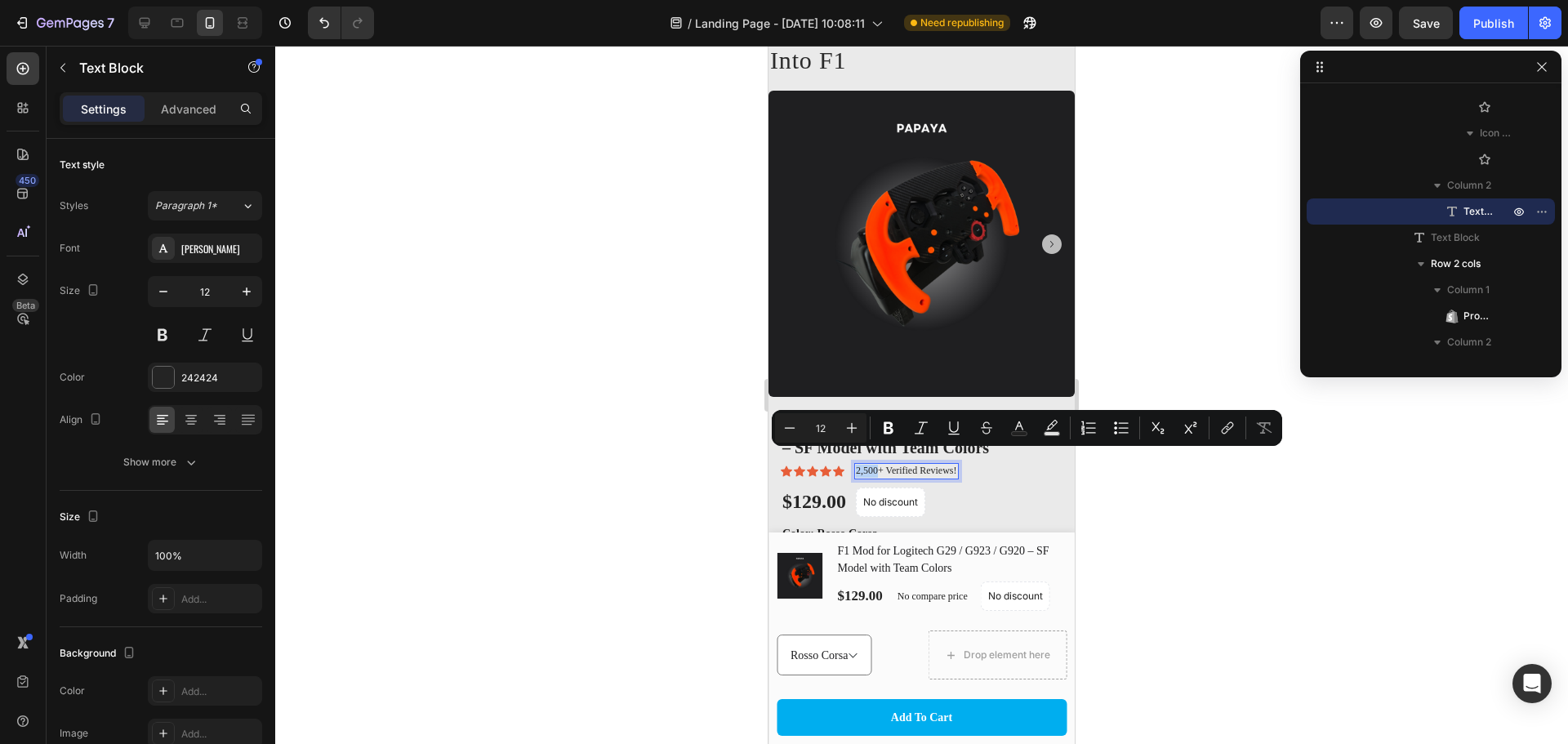
drag, startPoint x: 876, startPoint y: 460, endPoint x: 856, endPoint y: 463, distance: 20.2
click at [856, 464] on p "2,500+ Verified Reviews!" at bounding box center [906, 471] width 102 height 13
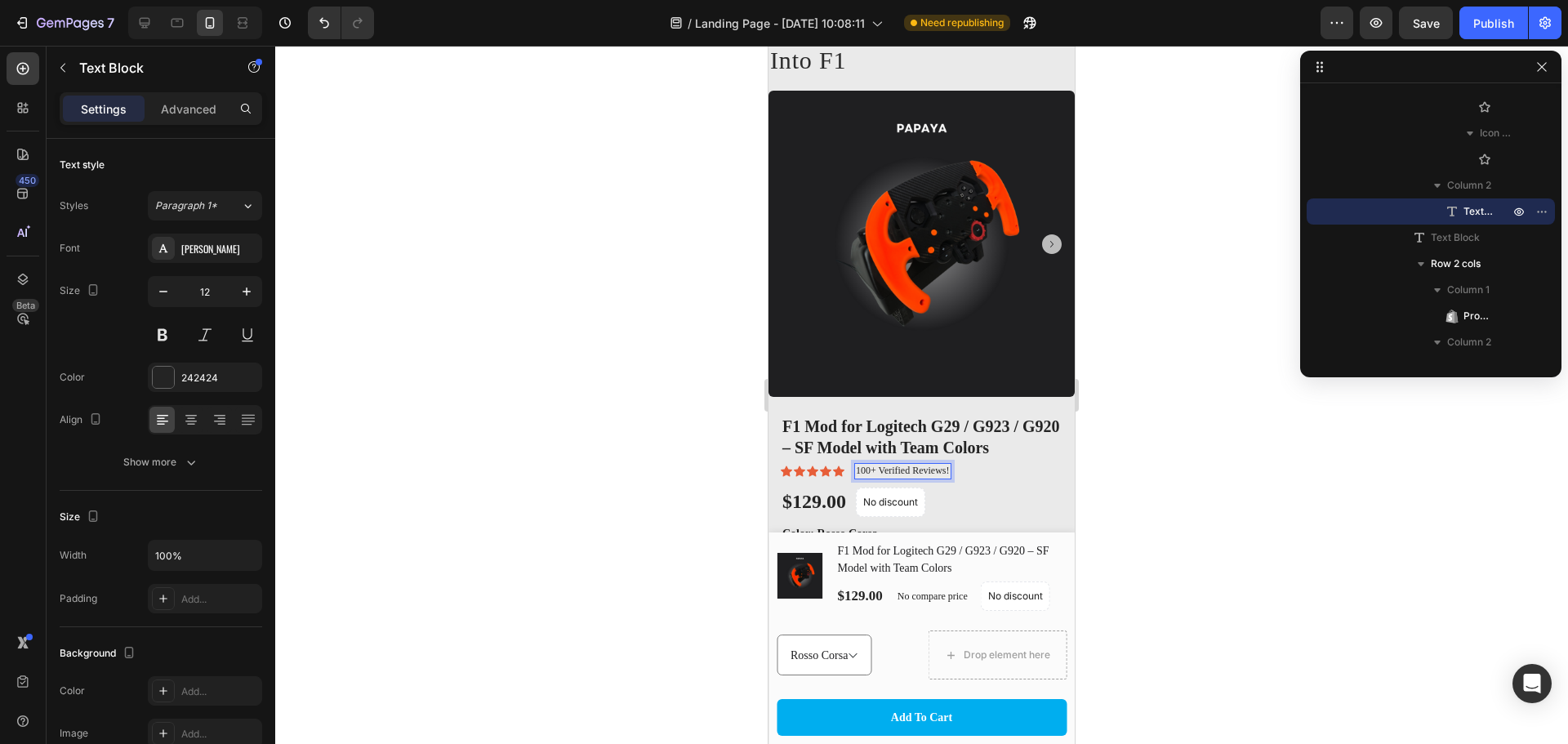
click at [1202, 490] on div at bounding box center [922, 394] width 1293 height 698
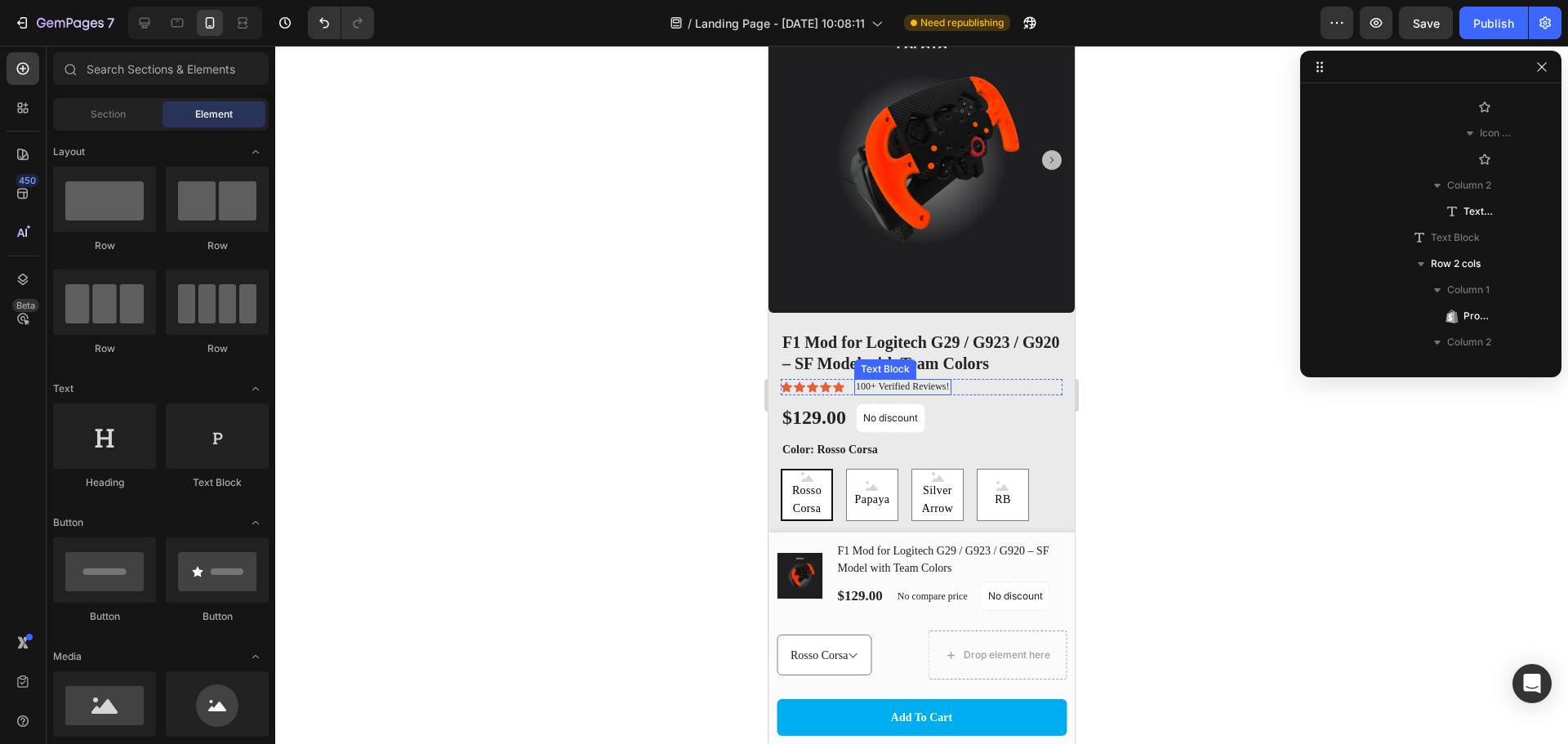
scroll to position [1847, 0]
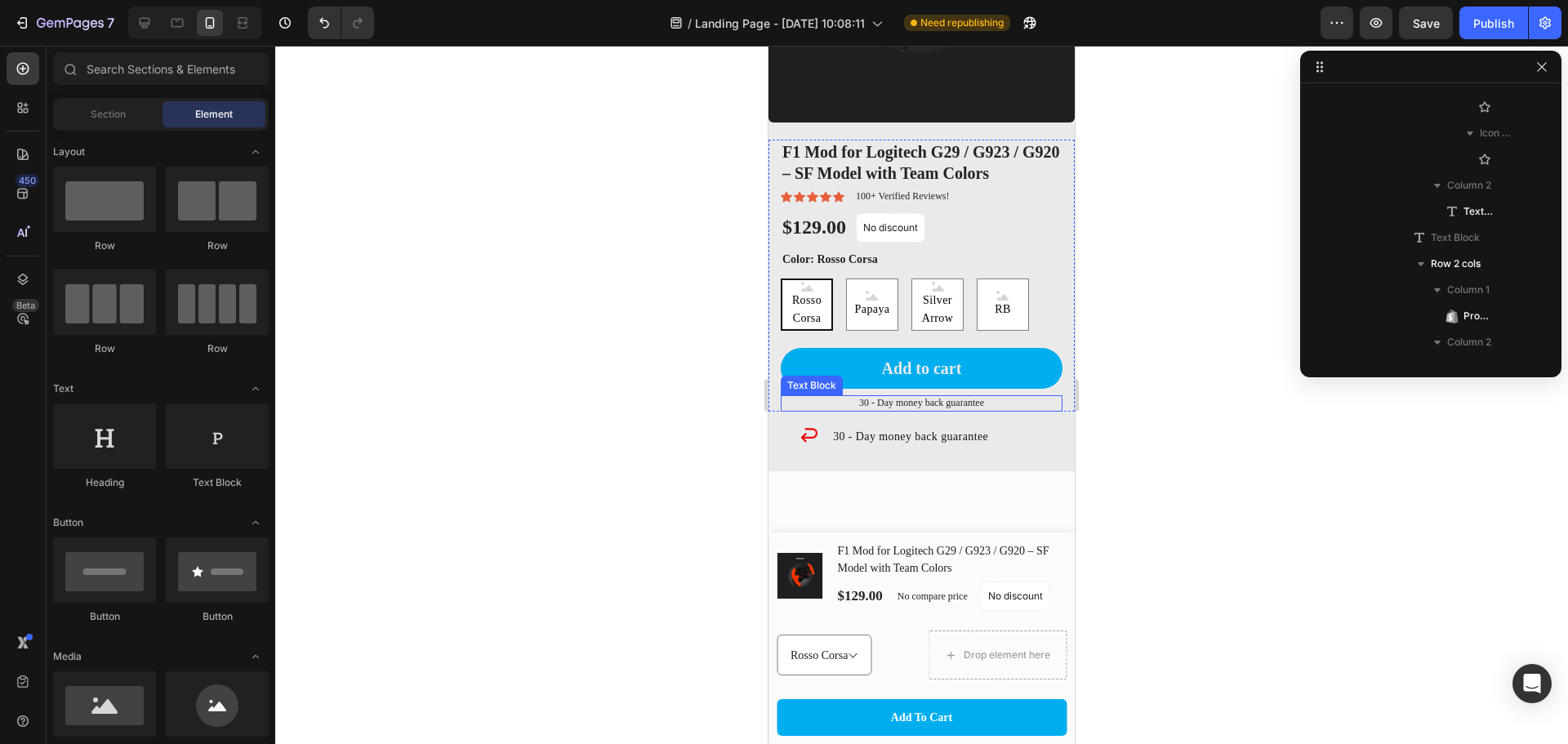
click at [943, 397] on p "30 - Day money back guarantee" at bounding box center [922, 403] width 279 height 13
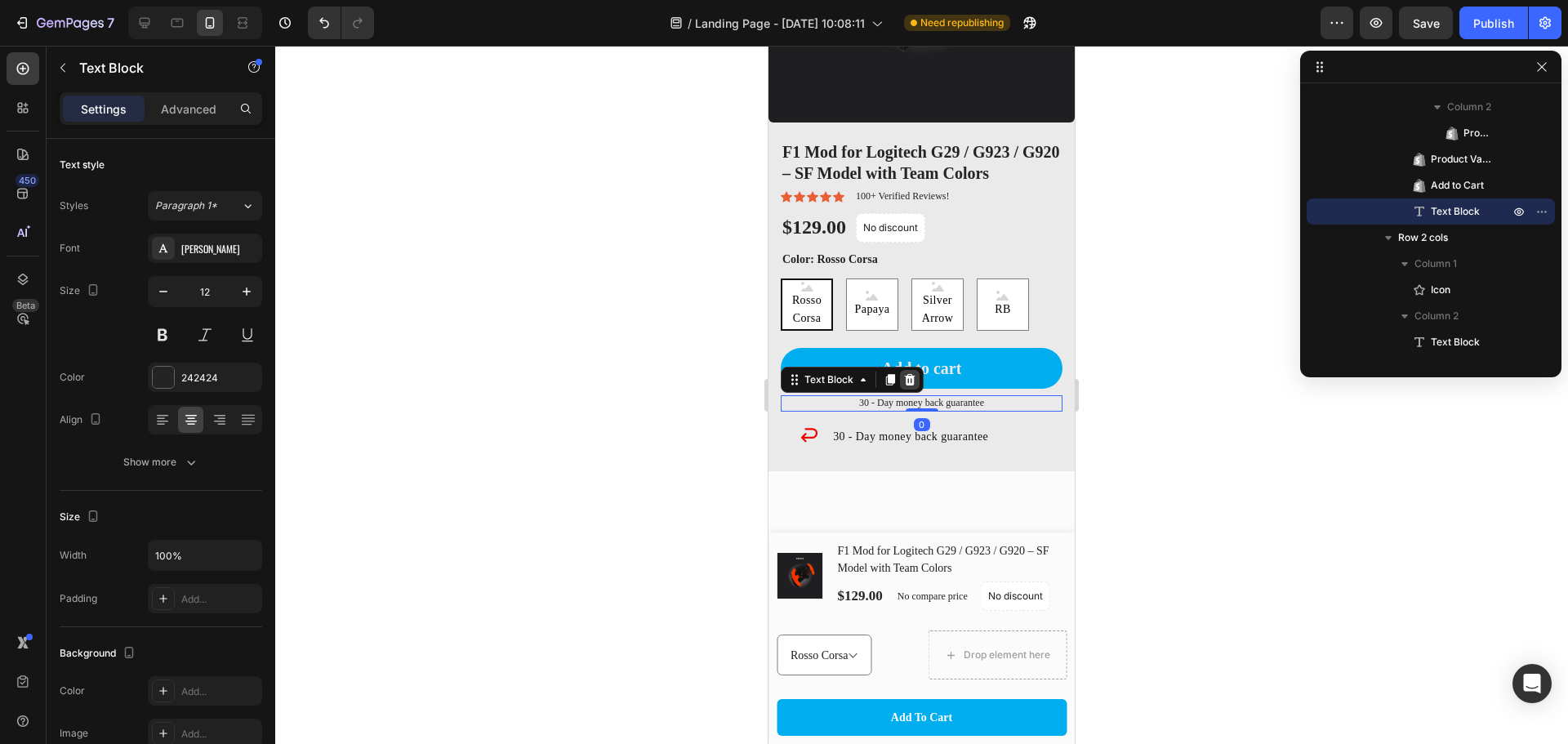
click at [909, 374] on icon at bounding box center [910, 379] width 11 height 12
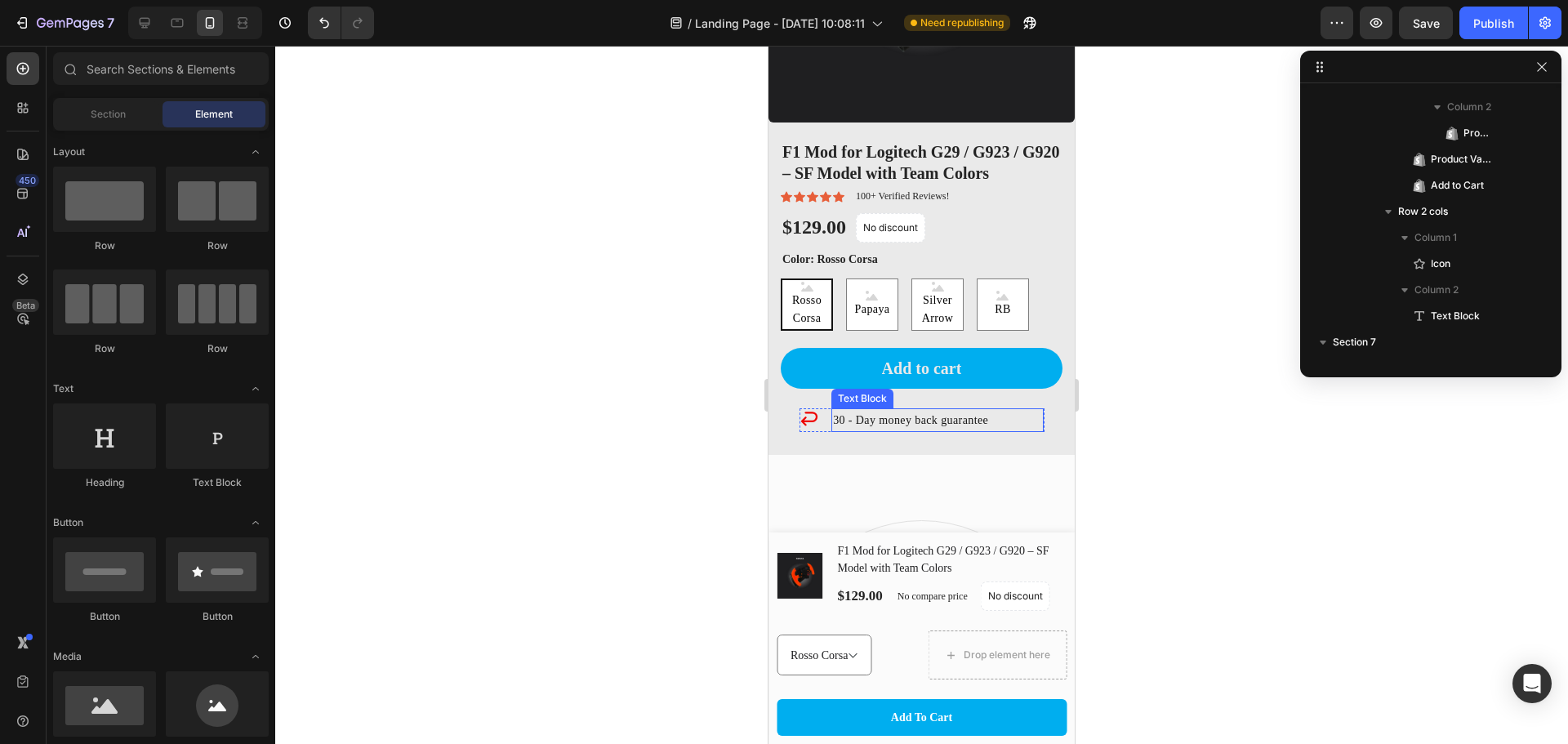
click at [881, 410] on p "30 - Day money back guarantee" at bounding box center [937, 420] width 209 height 21
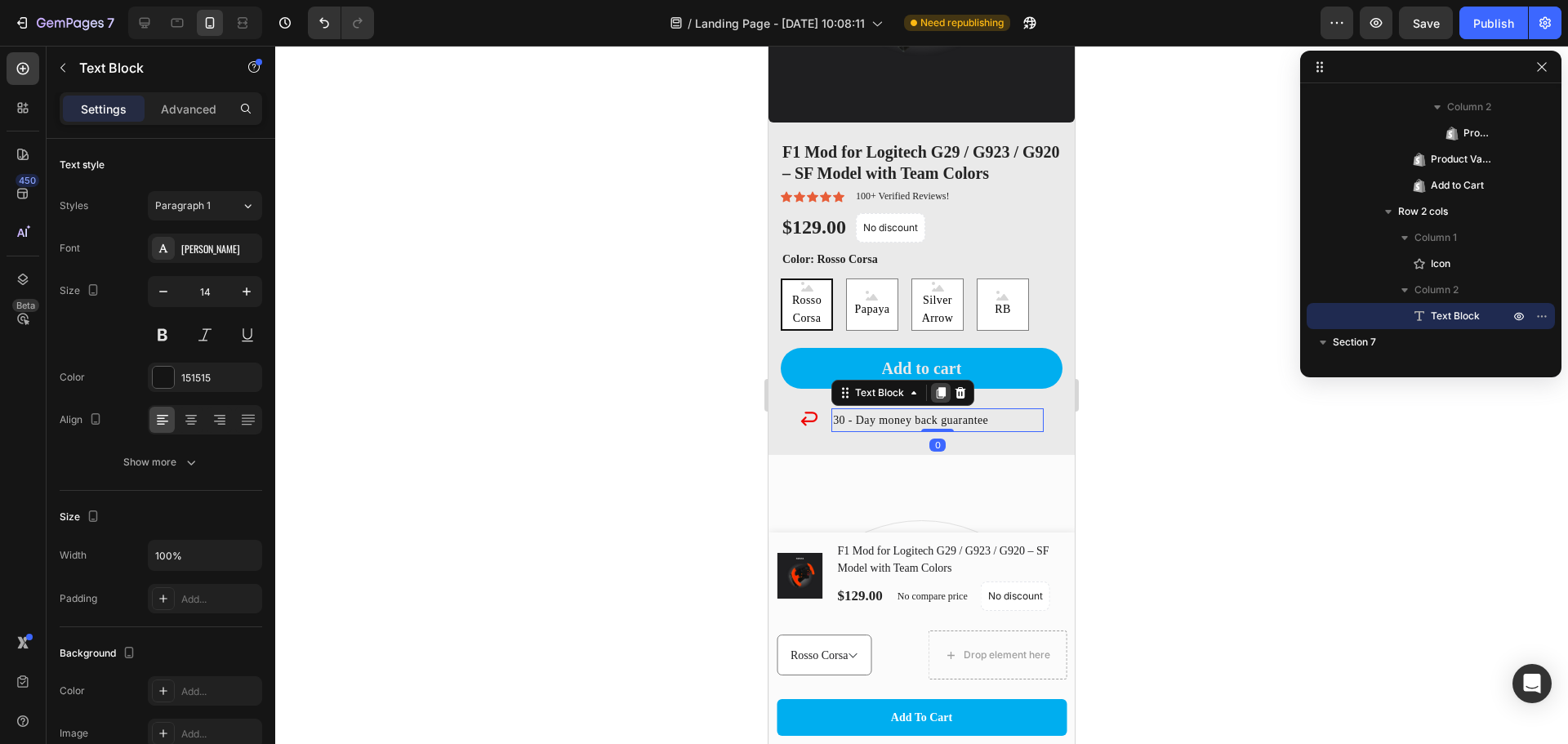
click at [937, 387] on icon at bounding box center [941, 393] width 9 height 12
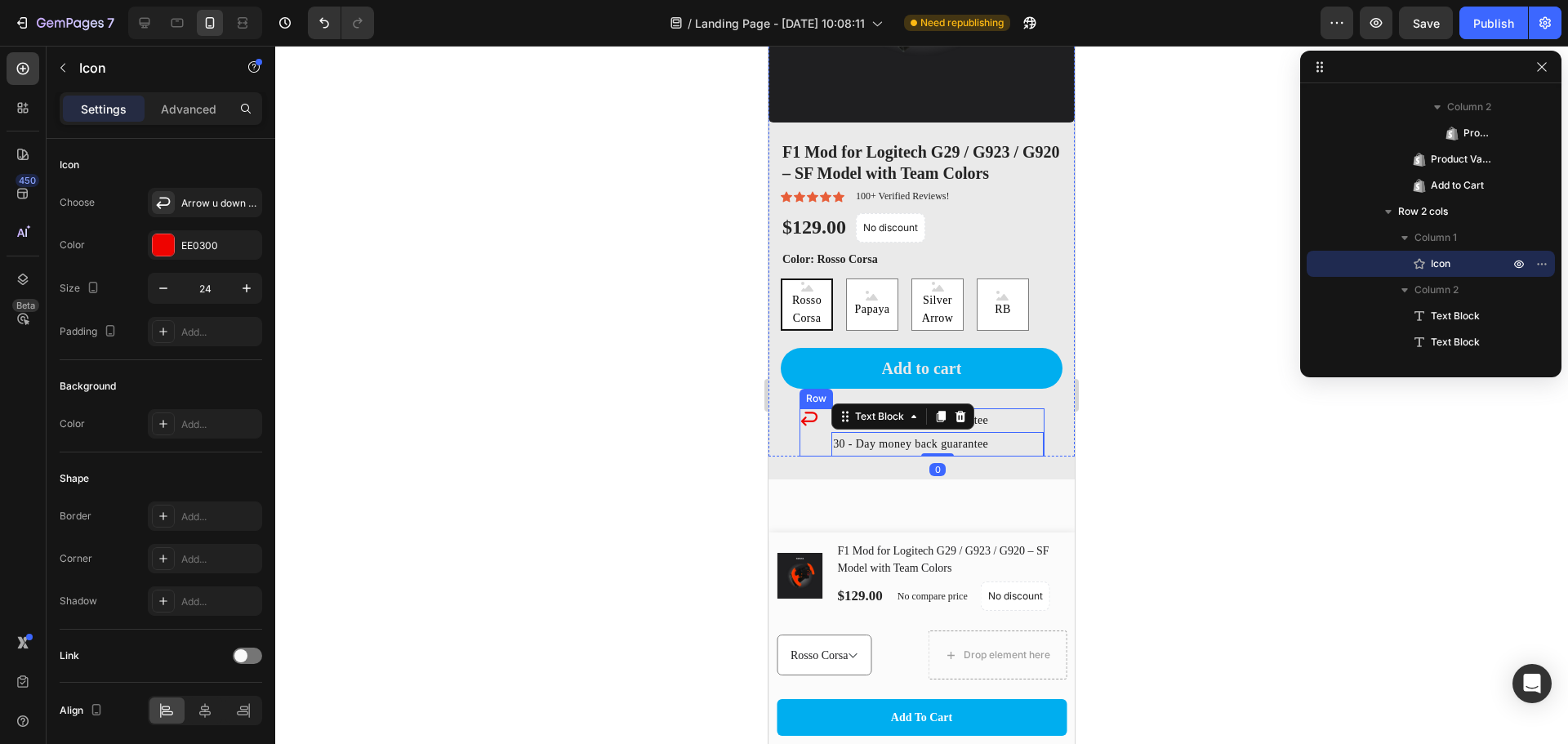
click at [815, 412] on icon at bounding box center [809, 418] width 17 height 14
click at [877, 387] on icon at bounding box center [879, 393] width 9 height 12
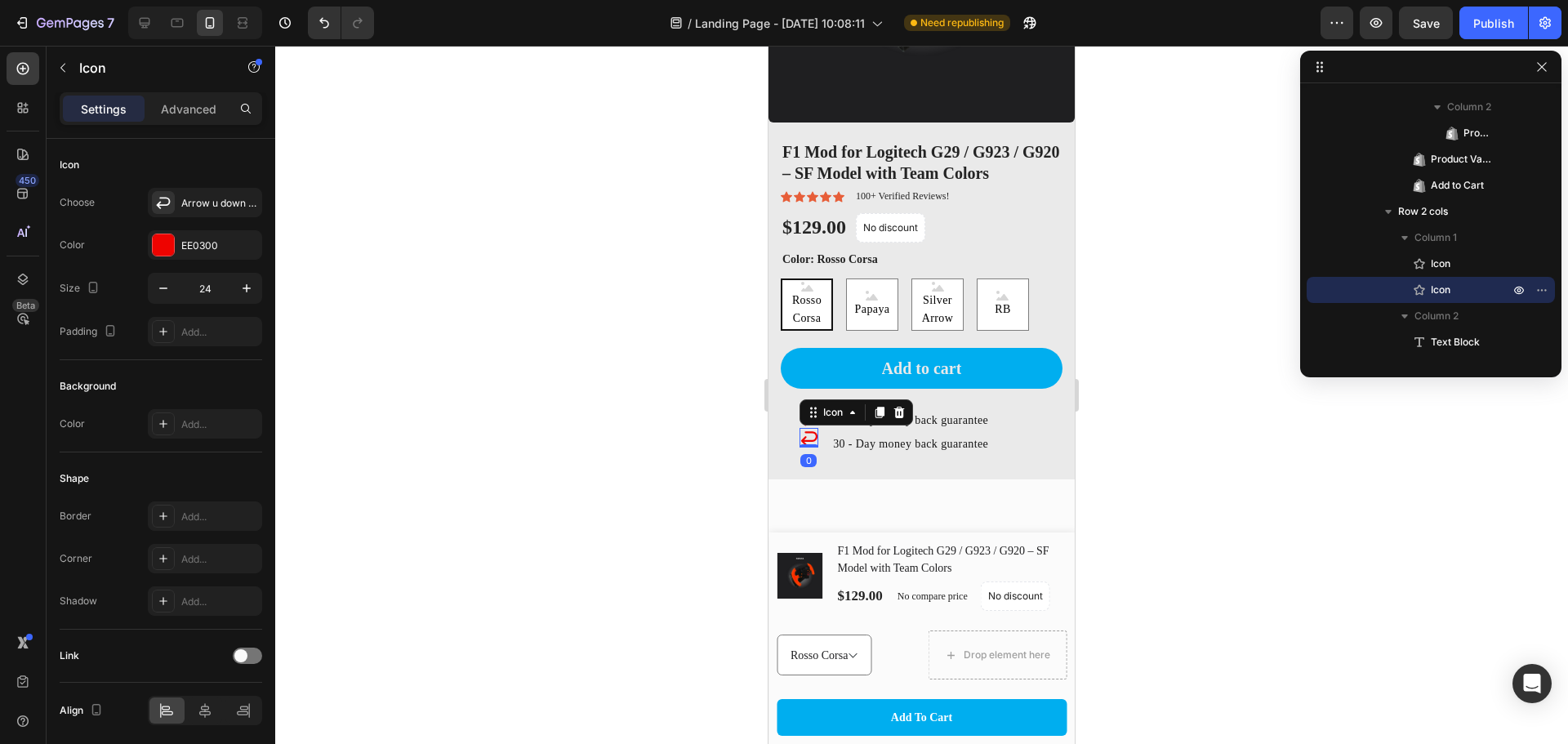
click at [805, 454] on div "0" at bounding box center [809, 460] width 17 height 13
click at [877, 434] on p "30 - Day money back guarantee" at bounding box center [937, 444] width 209 height 21
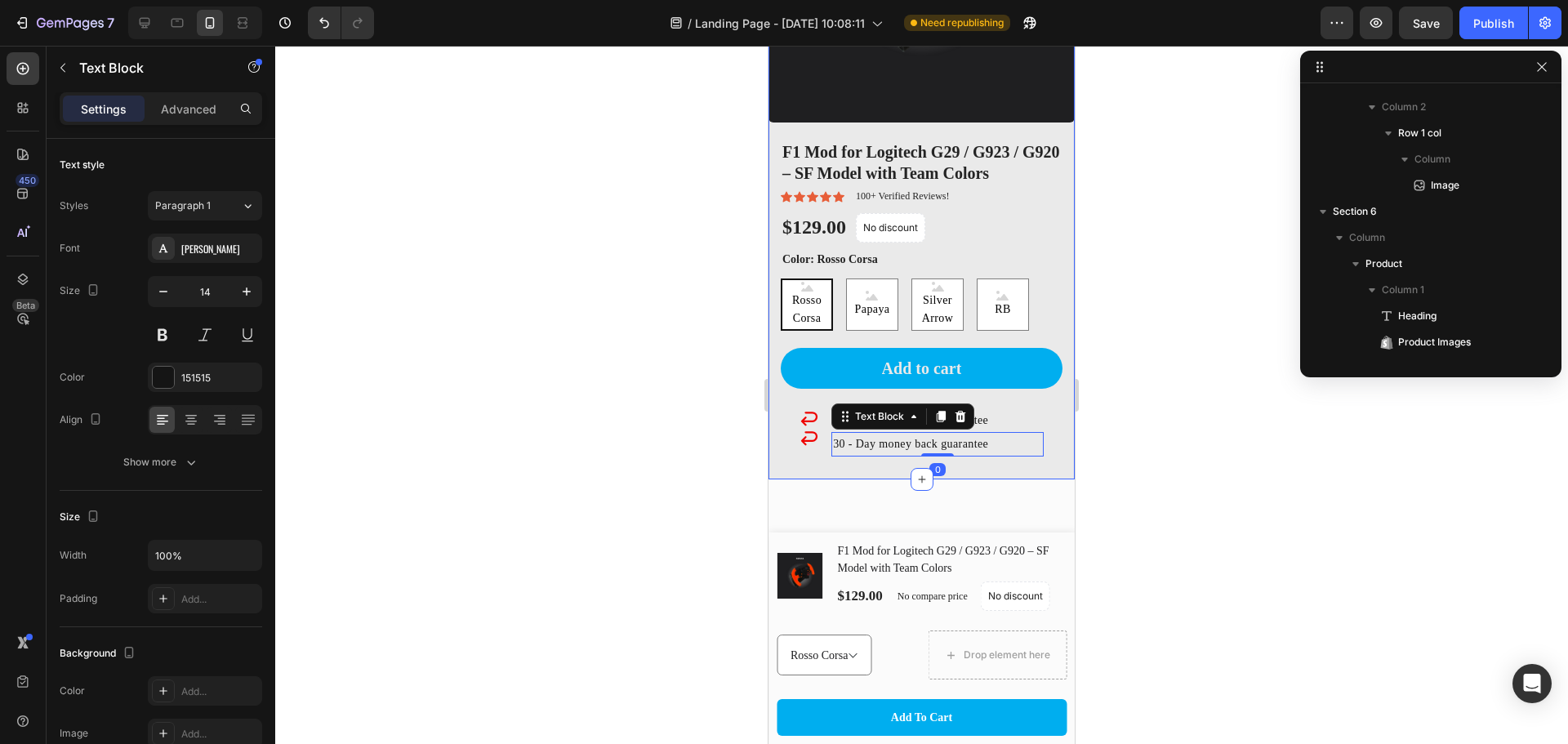
click at [859, 454] on div "Transform Your Logitech Into F1 Heading Product Images F1 Mod for Logitech G29 …" at bounding box center [921, 101] width 306 height 731
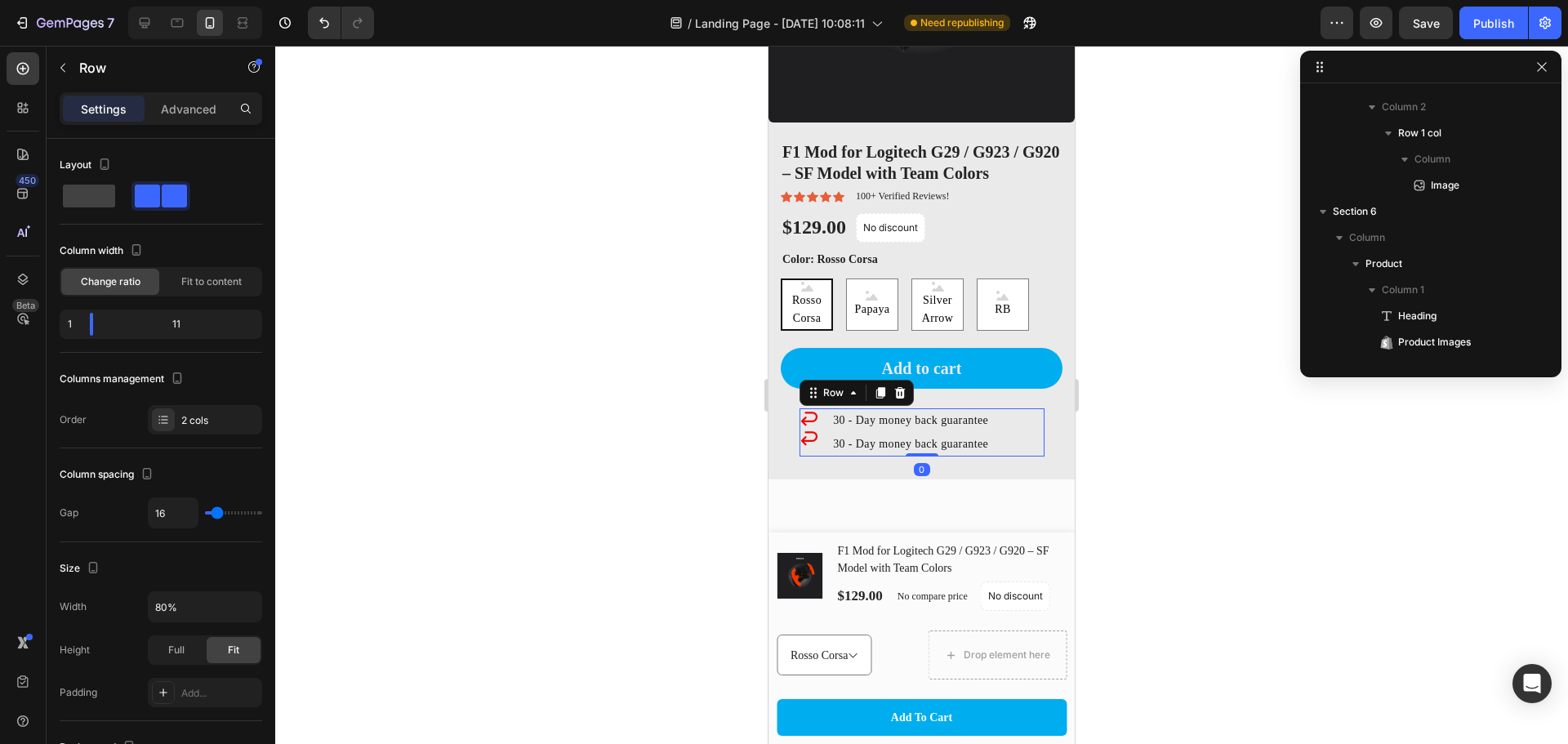
click at [819, 427] on div "Icon Icon 30 - Day money back guarantee Text Block 30 - Day money back guarante…" at bounding box center [922, 431] width 245 height 47
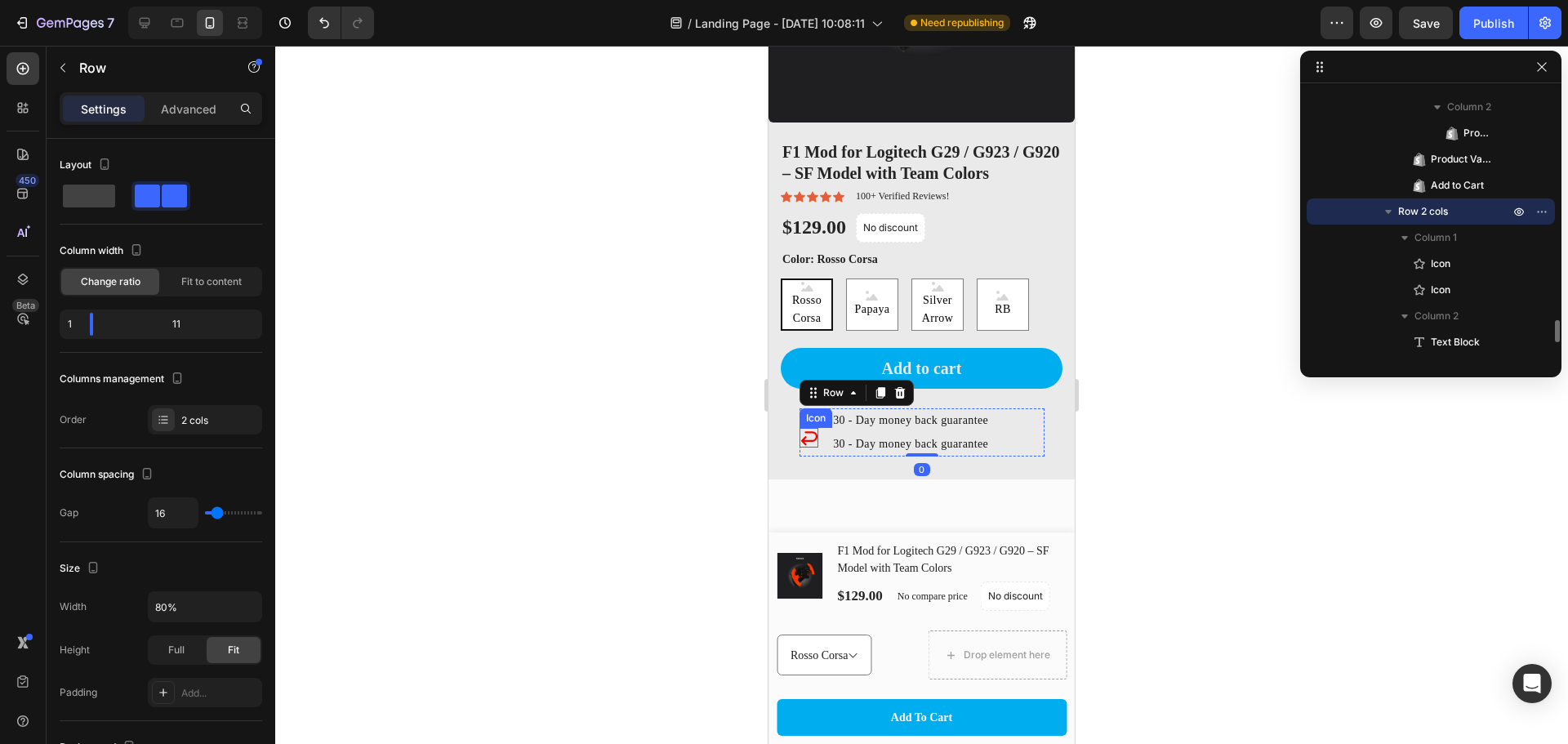
click at [814, 431] on icon at bounding box center [809, 438] width 17 height 14
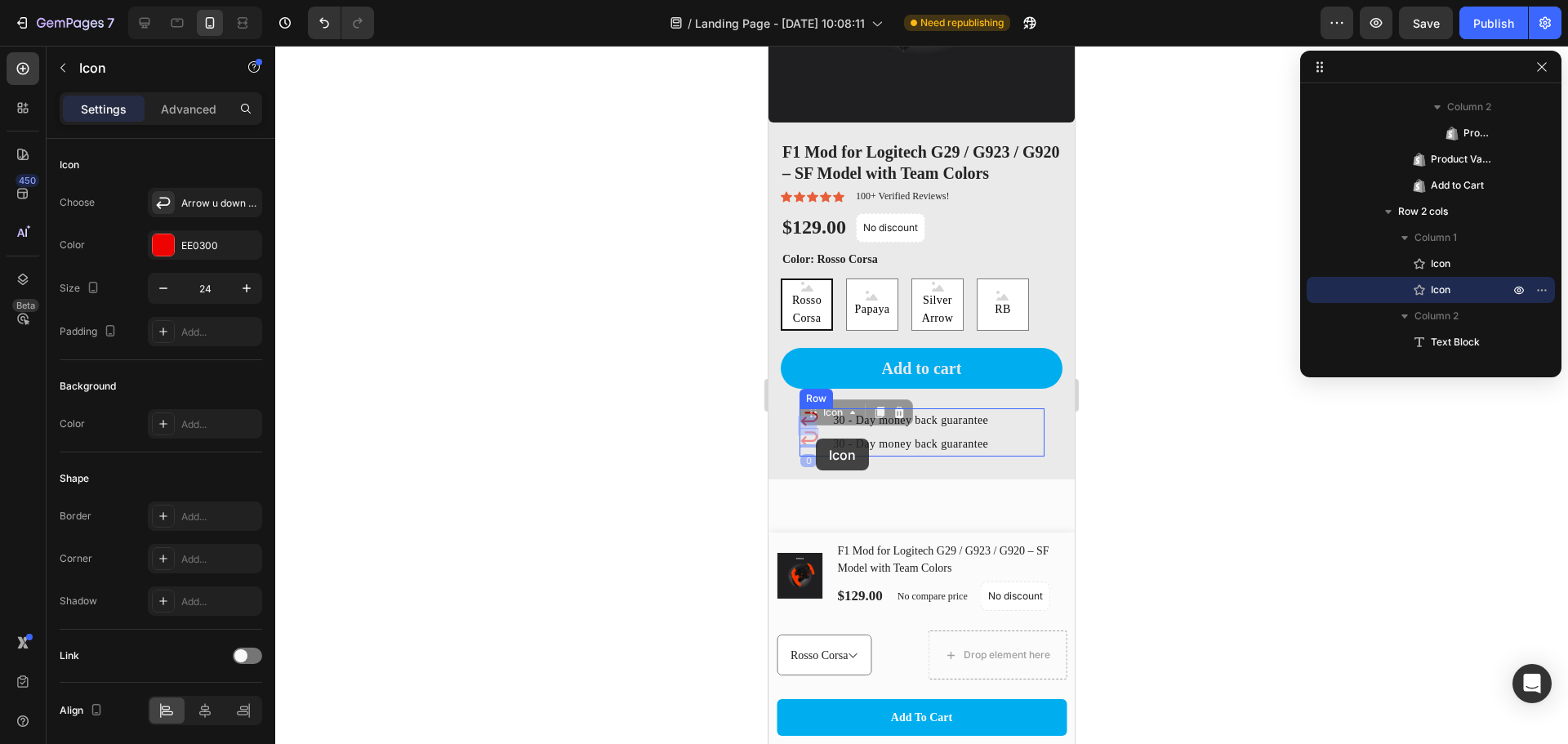
drag, startPoint x: 806, startPoint y: 424, endPoint x: 816, endPoint y: 433, distance: 13.5
click at [810, 431] on icon at bounding box center [809, 438] width 17 height 14
click at [883, 432] on div "30 - Day money back guarantee" at bounding box center [937, 444] width 212 height 24
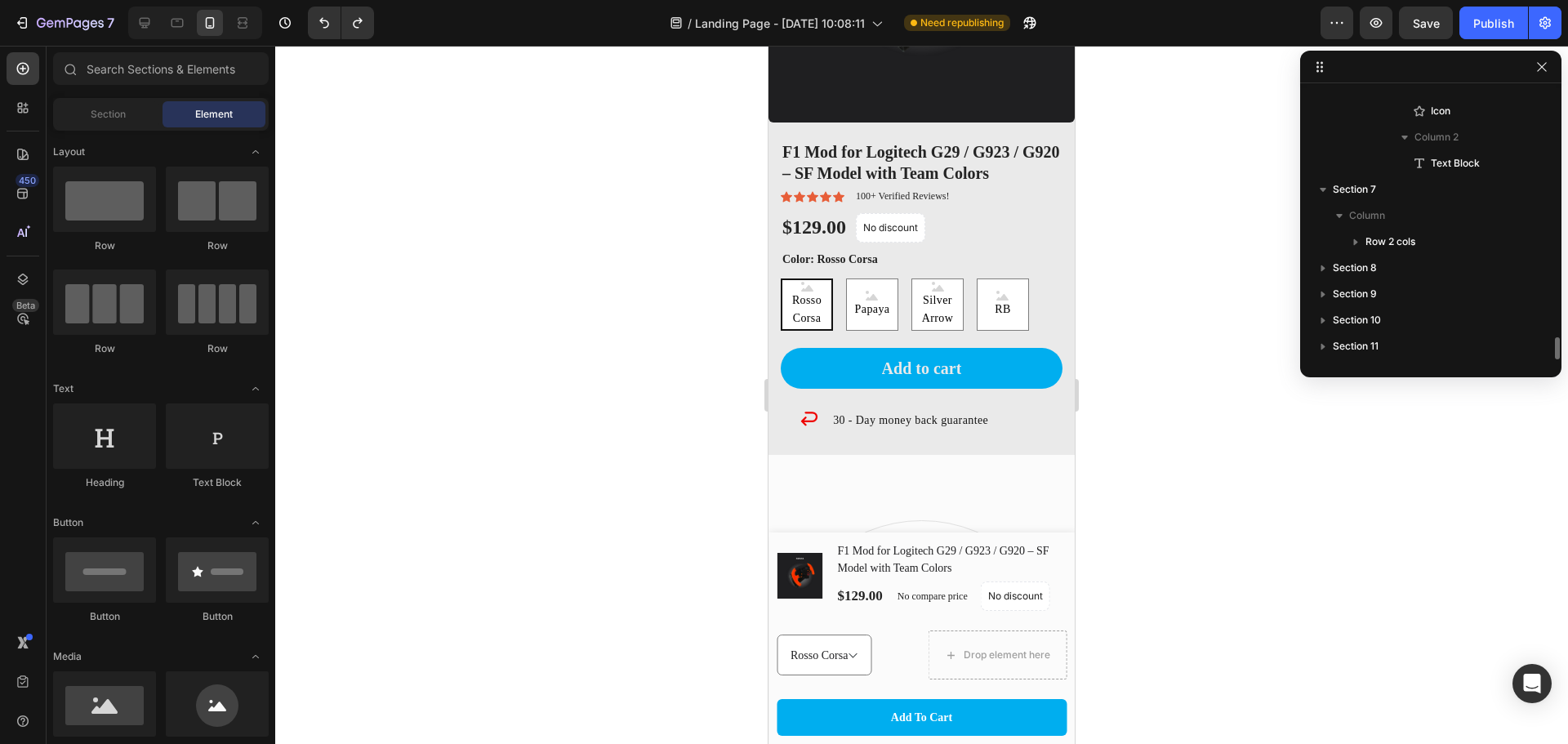
scroll to position [2957, 0]
click at [805, 408] on icon at bounding box center [810, 418] width 20 height 20
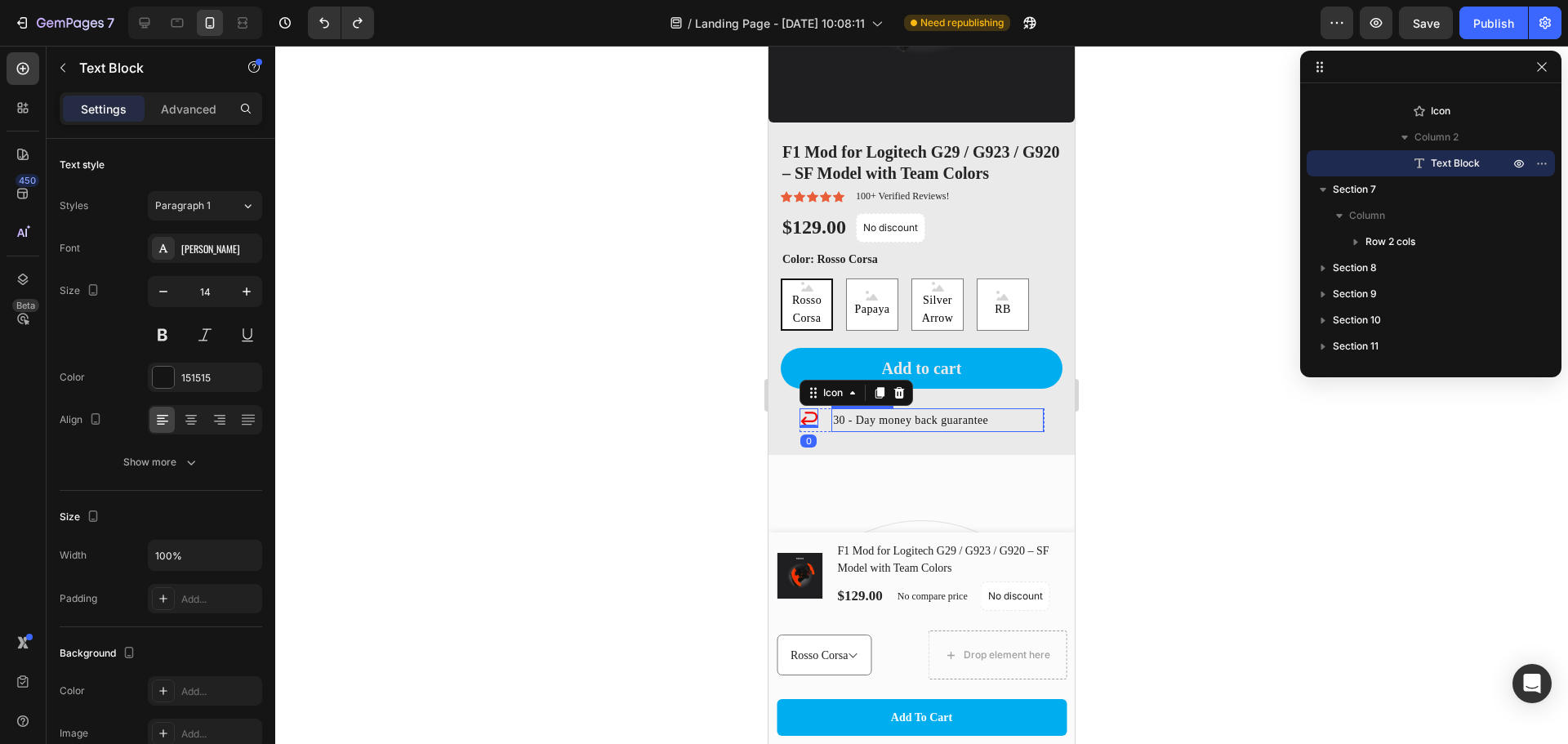
click at [853, 412] on p "30 - Day money back guarantee" at bounding box center [937, 420] width 209 height 21
click at [817, 408] on div "Icon 30 - Day money back guarantee Text Block 0 Row" at bounding box center [922, 420] width 245 height 24
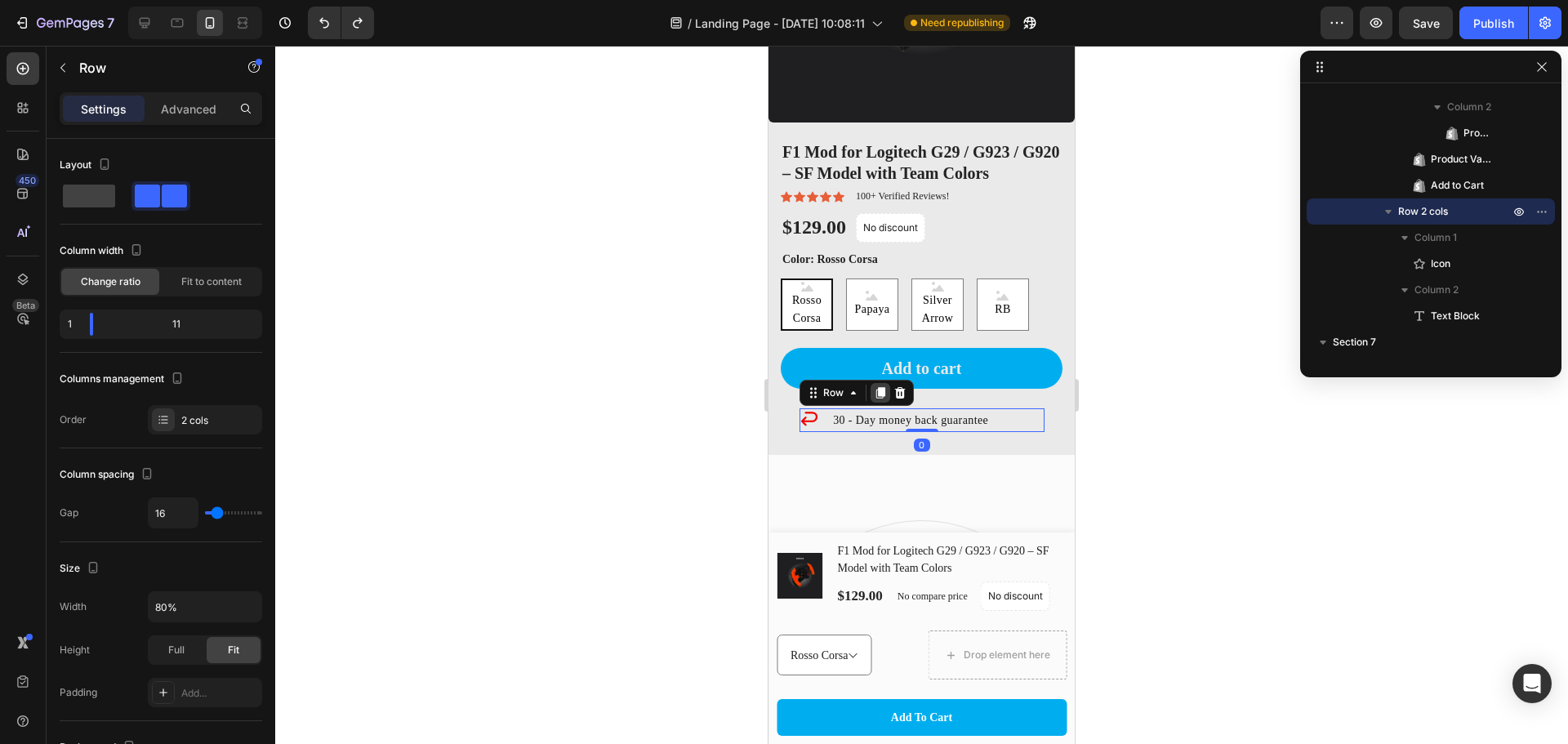
click at [880, 386] on icon at bounding box center [881, 393] width 13 height 13
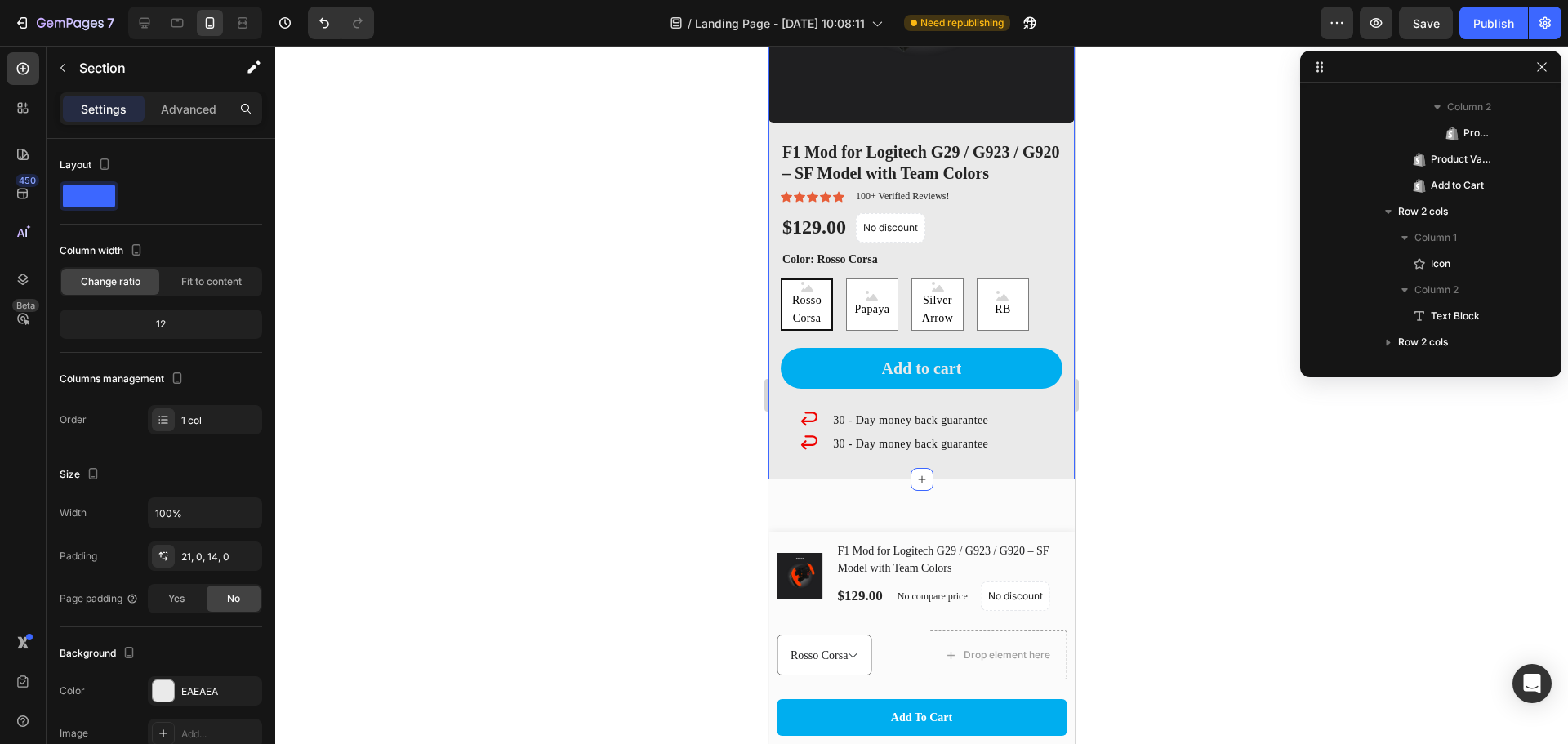
click at [837, 458] on div "Transform Your Logitech Into F1 Heading Product Images F1 Mod for Logitech G29 …" at bounding box center [921, 99] width 306 height 760
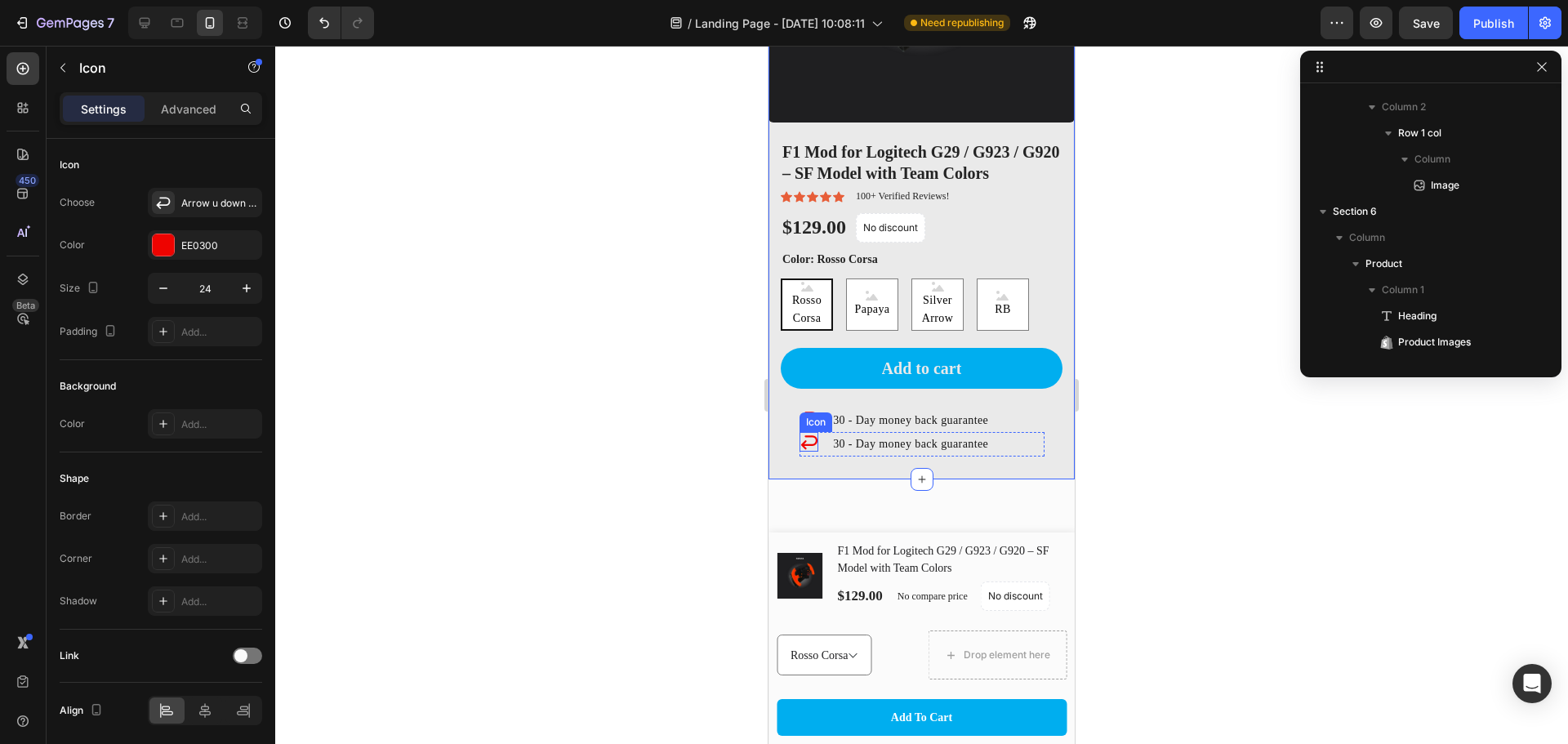
click at [810, 432] on icon at bounding box center [810, 442] width 20 height 20
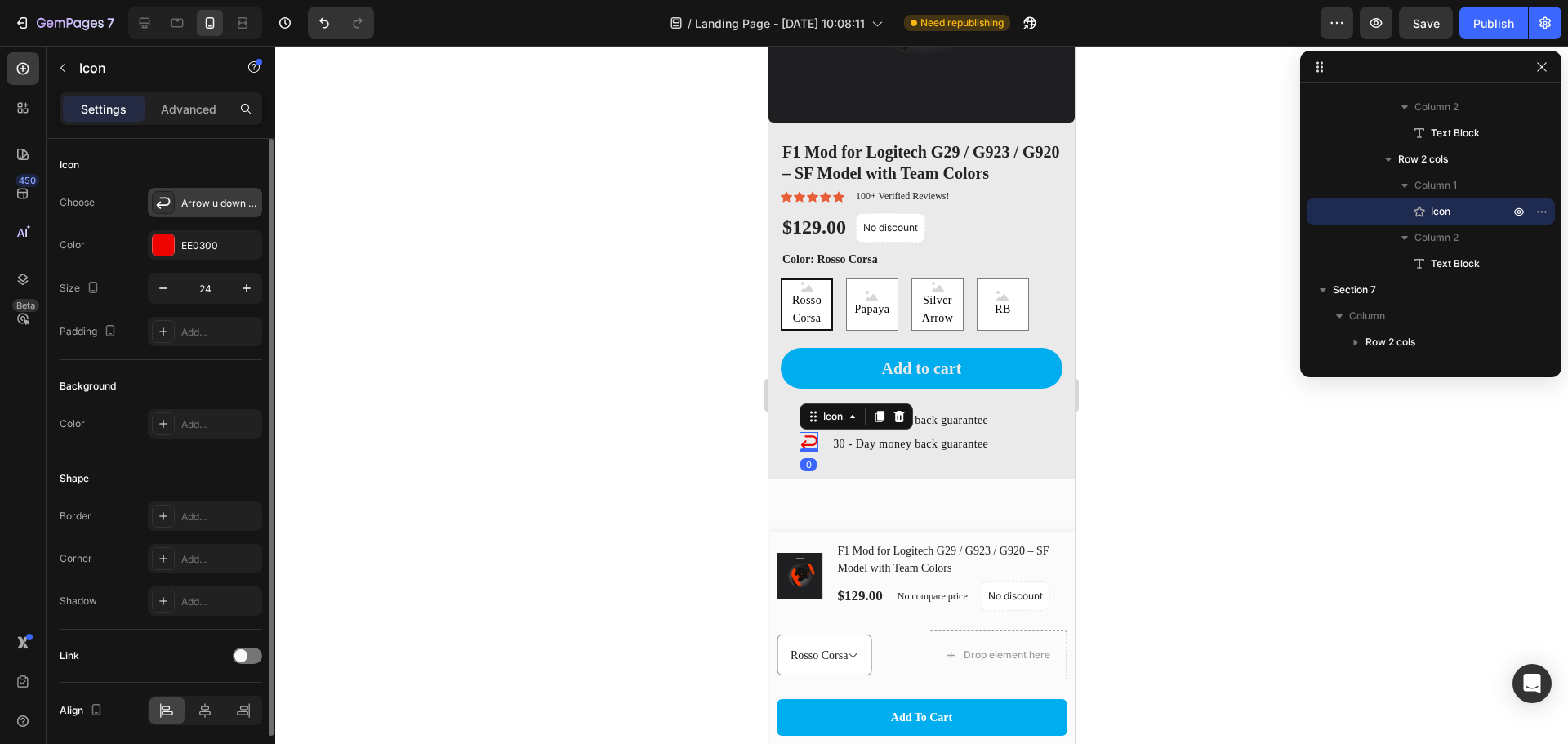
click at [165, 200] on icon at bounding box center [163, 203] width 17 height 16
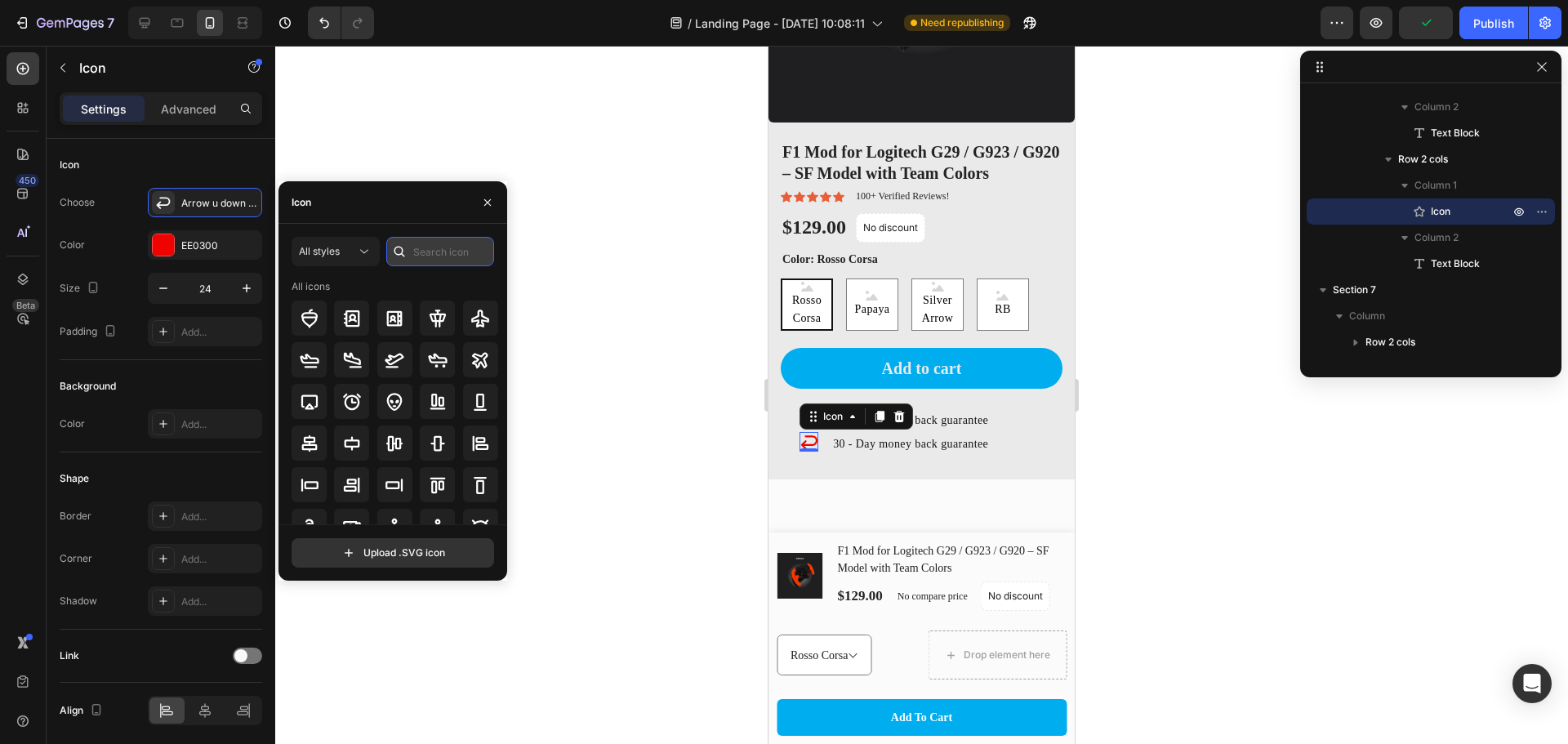
click at [446, 247] on input "text" at bounding box center [440, 252] width 108 height 30
type input "s"
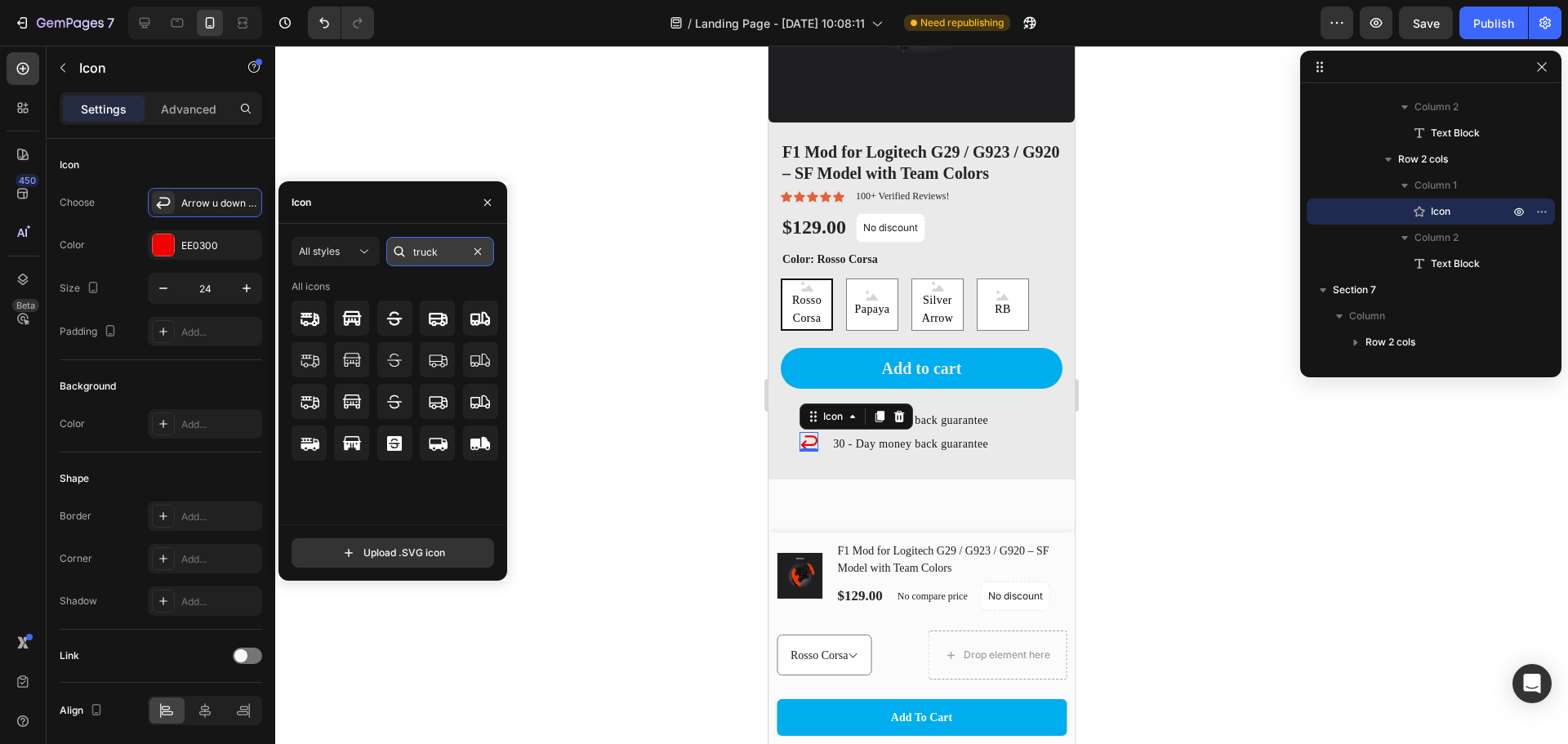
click at [464, 263] on input "truck" at bounding box center [440, 252] width 108 height 30
click at [456, 257] on input "truck" at bounding box center [440, 252] width 108 height 30
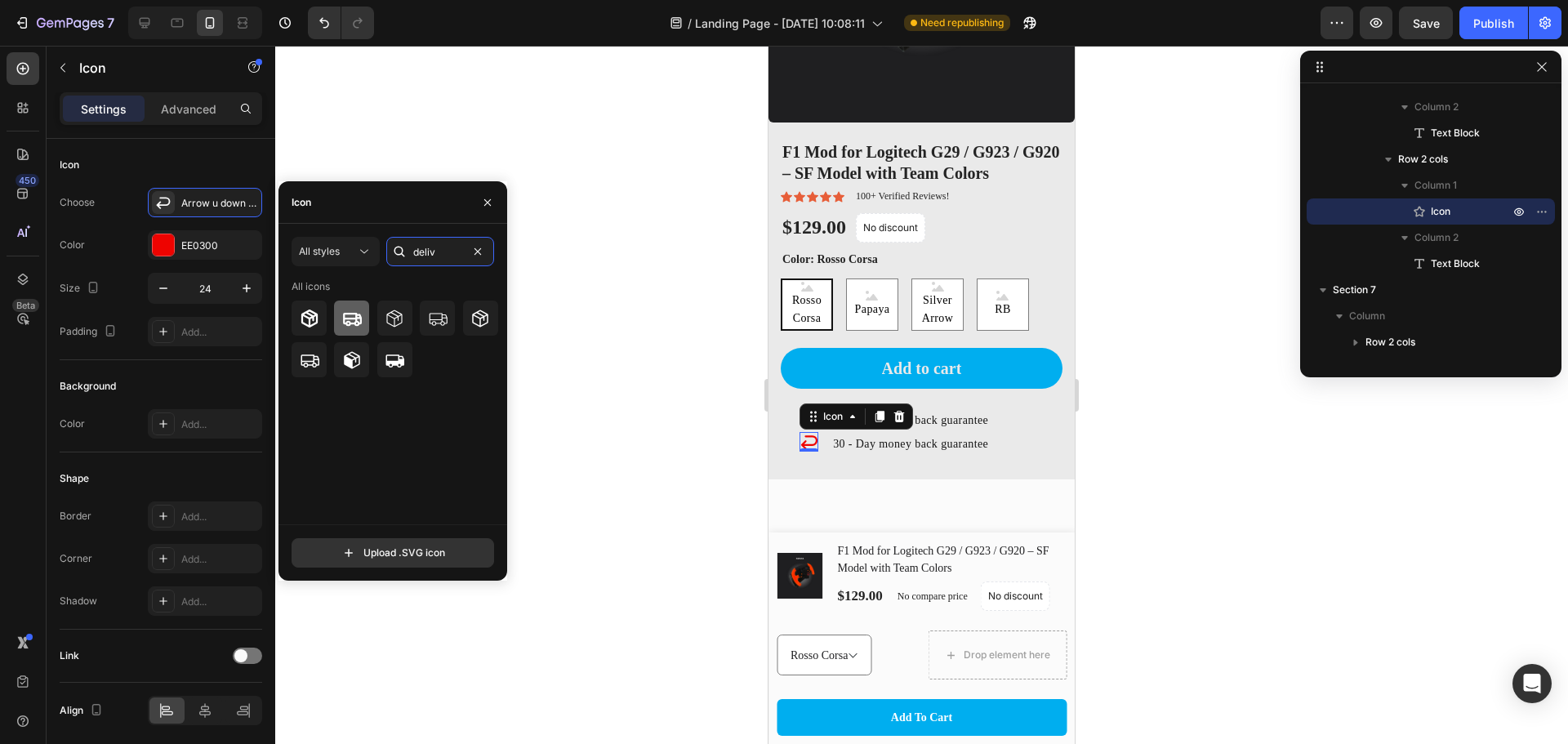
type input "deliv"
click at [360, 320] on icon at bounding box center [352, 318] width 20 height 20
click at [399, 362] on icon at bounding box center [395, 361] width 19 height 13
click at [830, 448] on div "Transform Your Logitech Into F1 Heading Product Images F1 Mod for Logitech G29 …" at bounding box center [921, 101] width 306 height 731
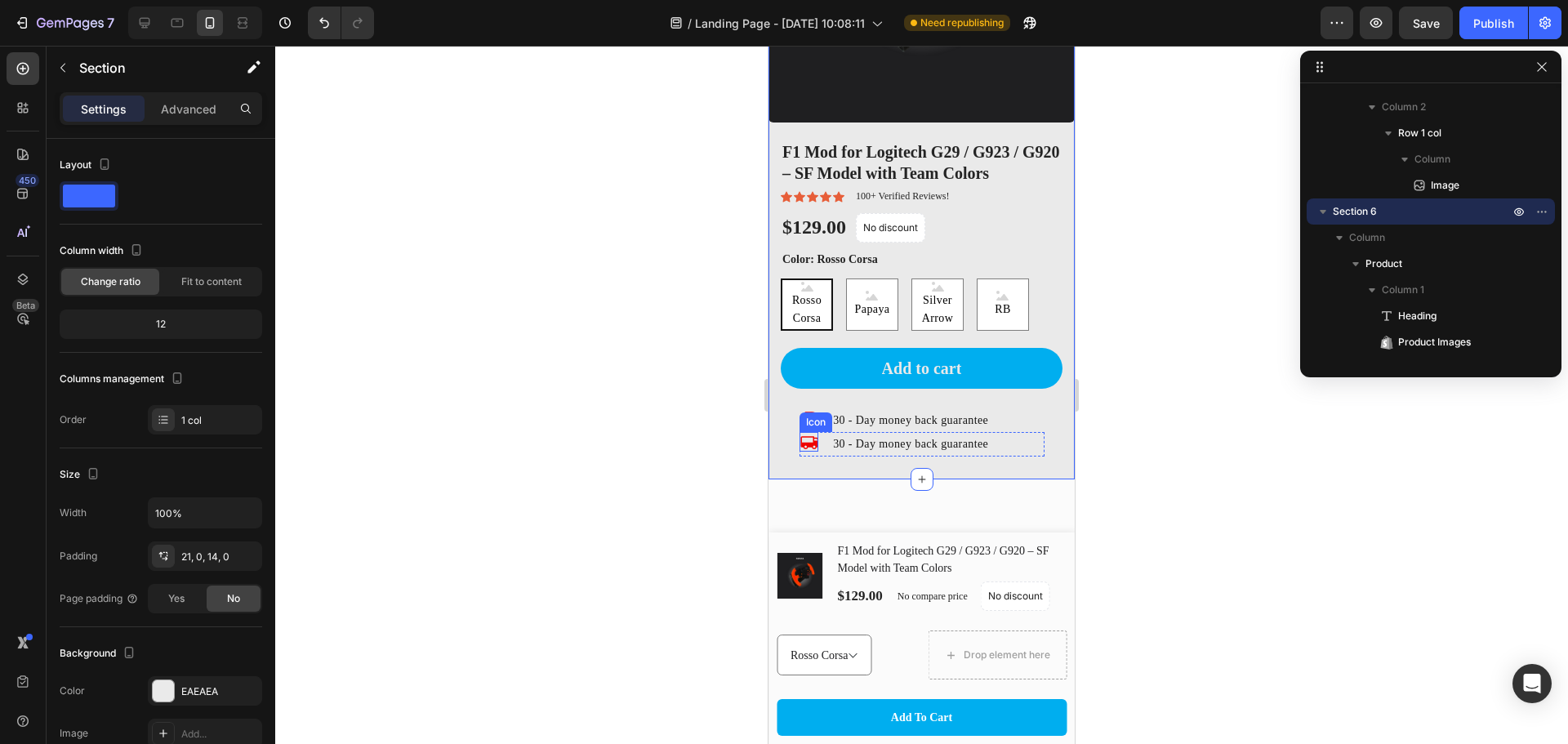
click at [814, 432] on icon at bounding box center [810, 442] width 20 height 20
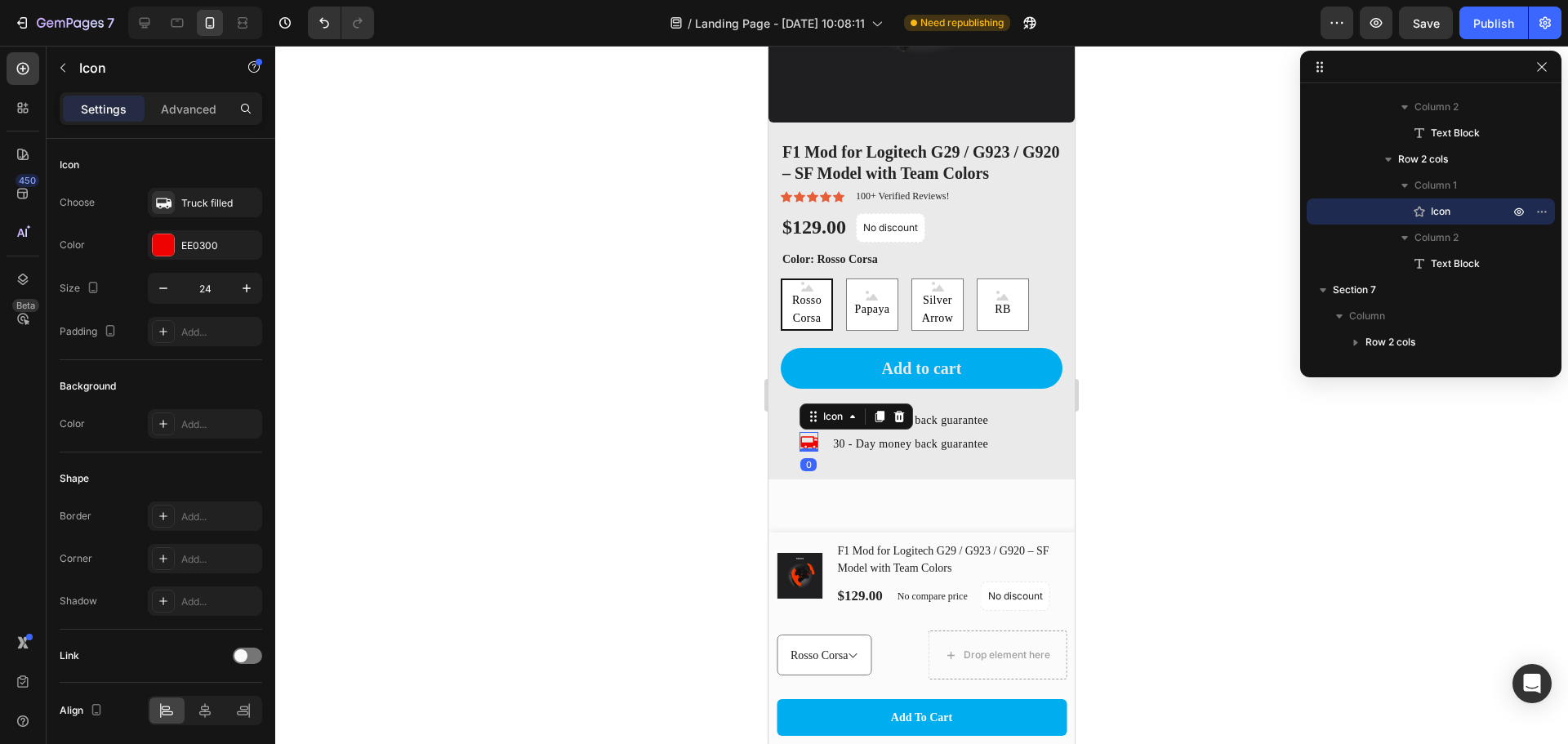
click at [813, 437] on icon at bounding box center [810, 444] width 19 height 13
click at [174, 290] on button "button" at bounding box center [163, 289] width 30 height 30
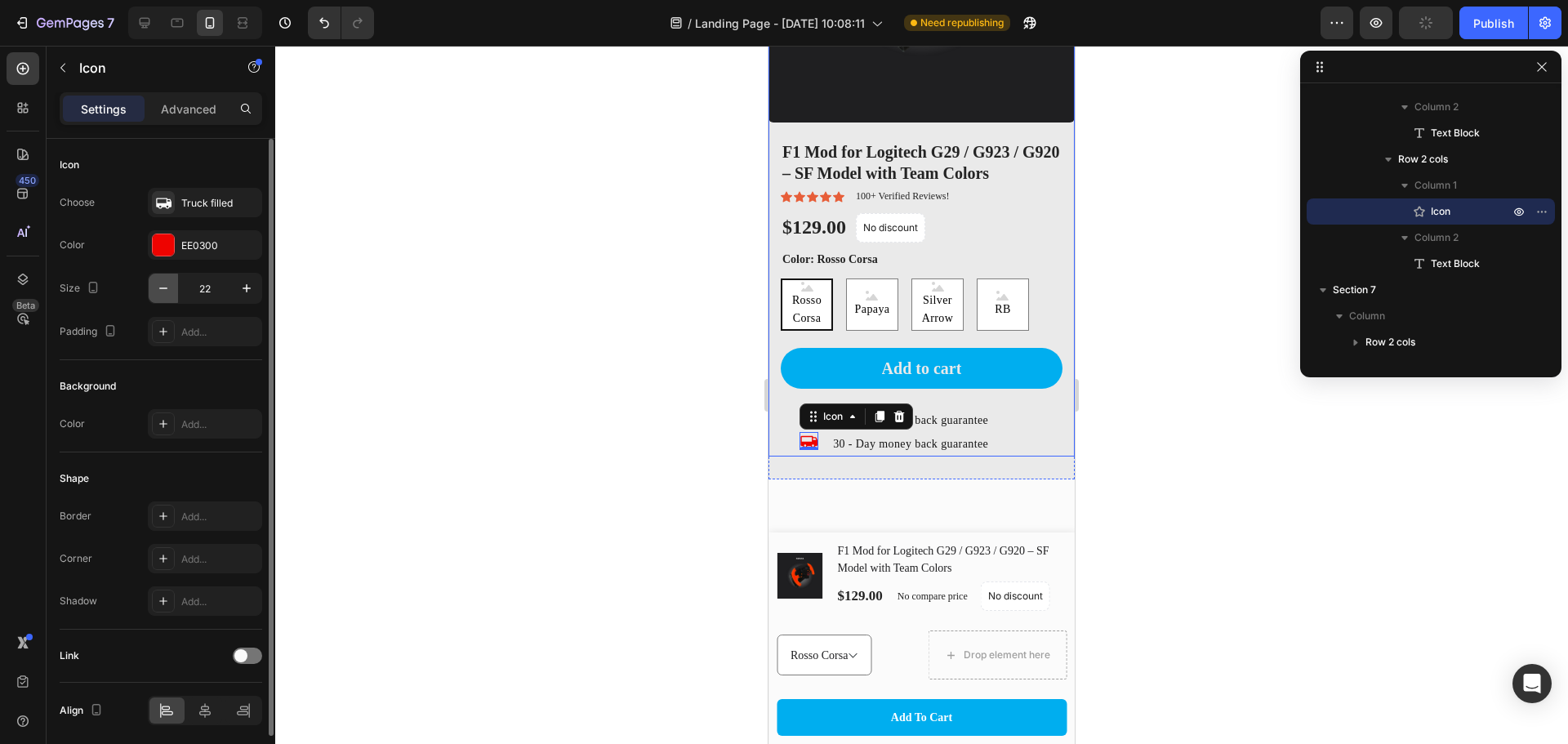
type input "21"
click at [1004, 534] on div "(P) Images & Gallery F1 Mod for Logitech G29 / G923 / G920 – SF Model with Team…" at bounding box center [921, 638] width 306 height 211
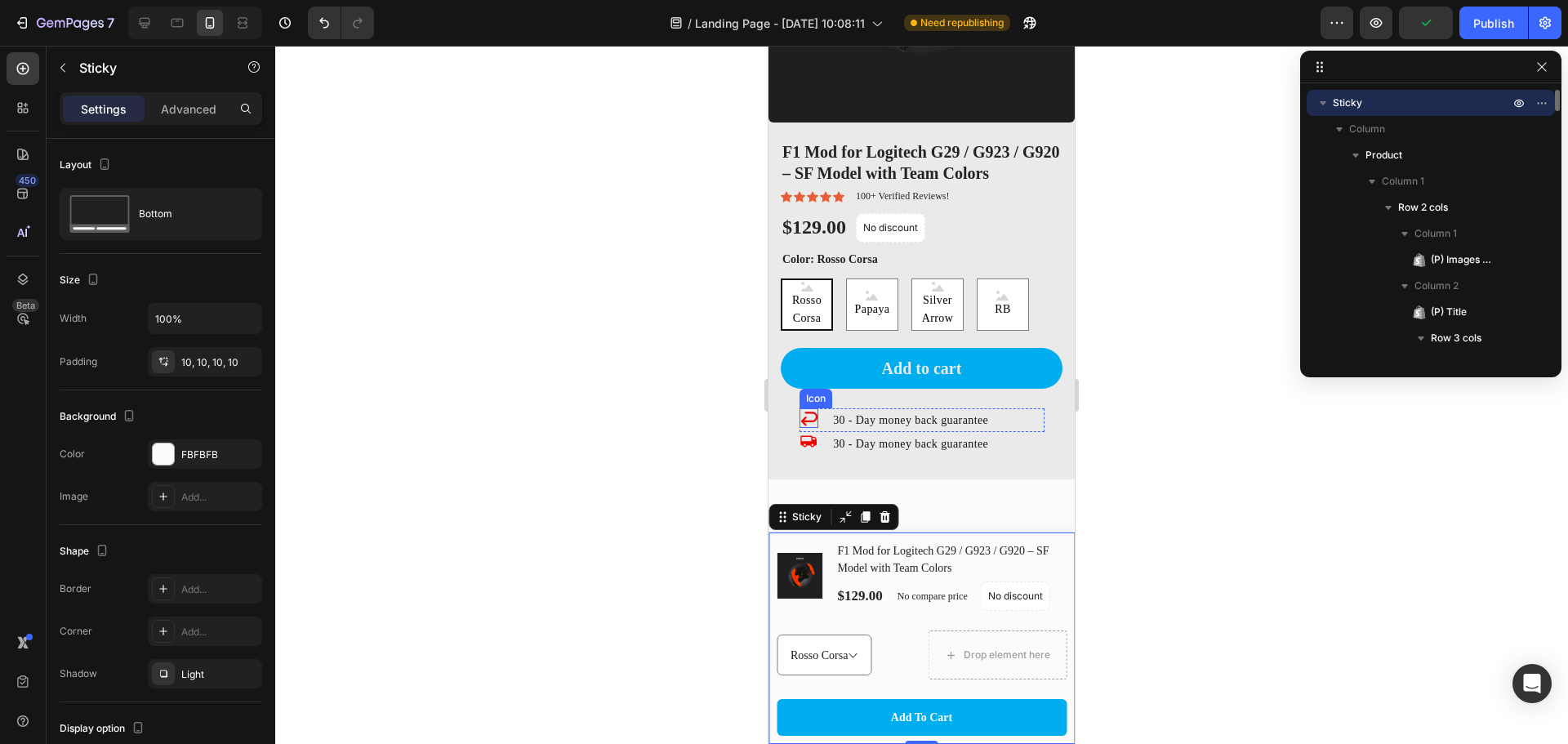
click at [807, 408] on icon at bounding box center [810, 418] width 20 height 20
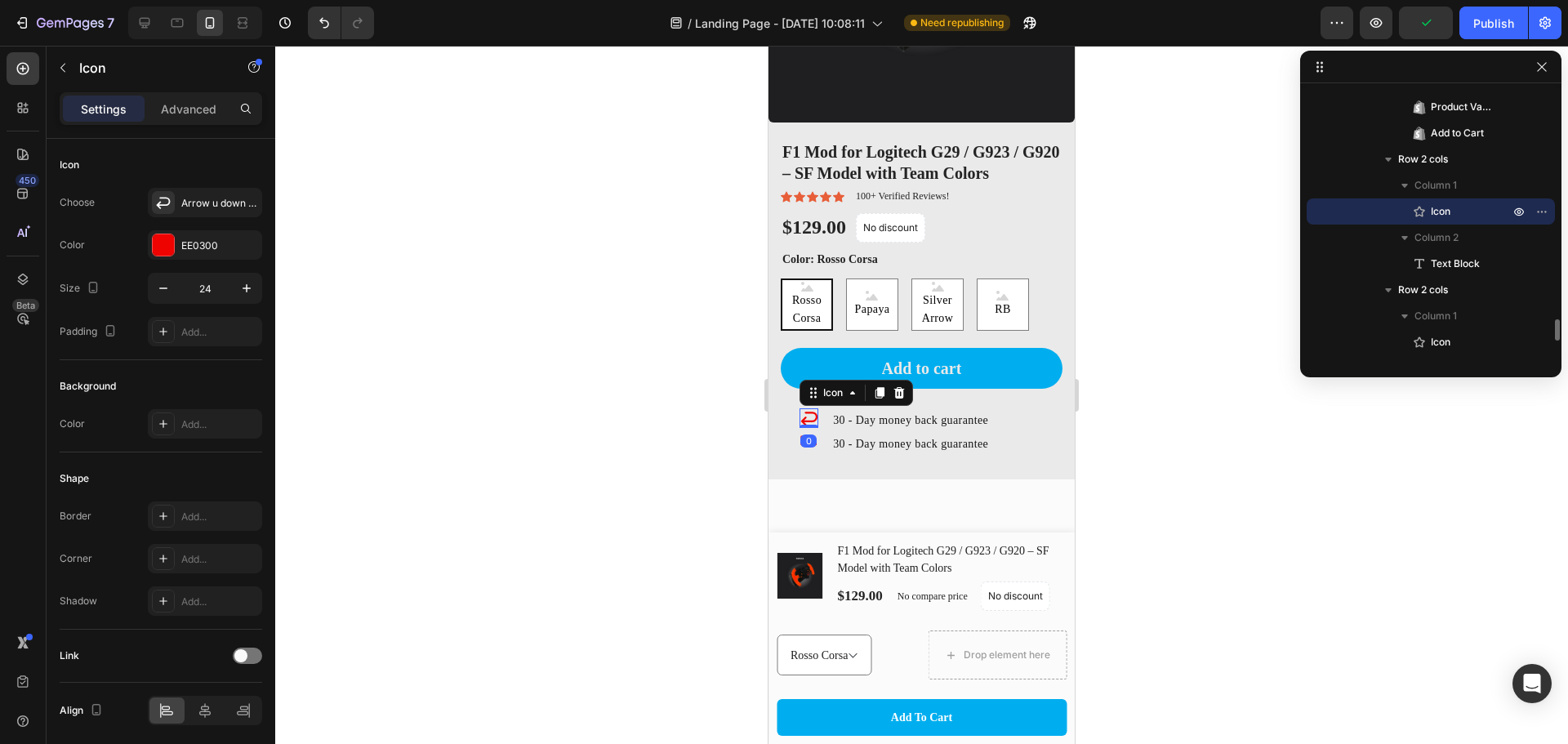
click at [813, 435] on div "0" at bounding box center [809, 441] width 17 height 13
click at [806, 459] on div "Transform Your Logitech Into F1 Heading Product Images F1 Mod for Logitech G29 …" at bounding box center [921, 99] width 306 height 760
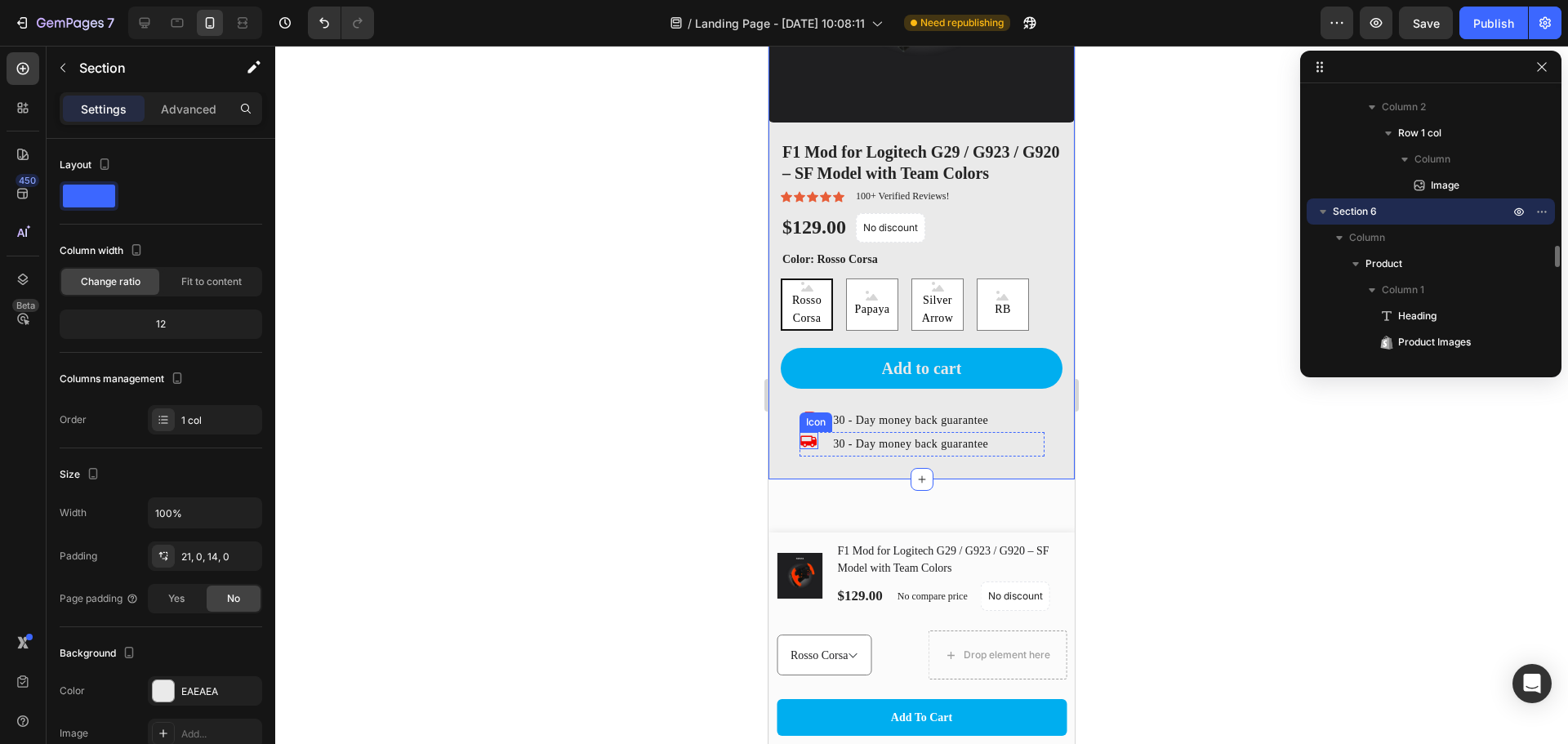
click at [814, 436] on icon at bounding box center [809, 442] width 17 height 12
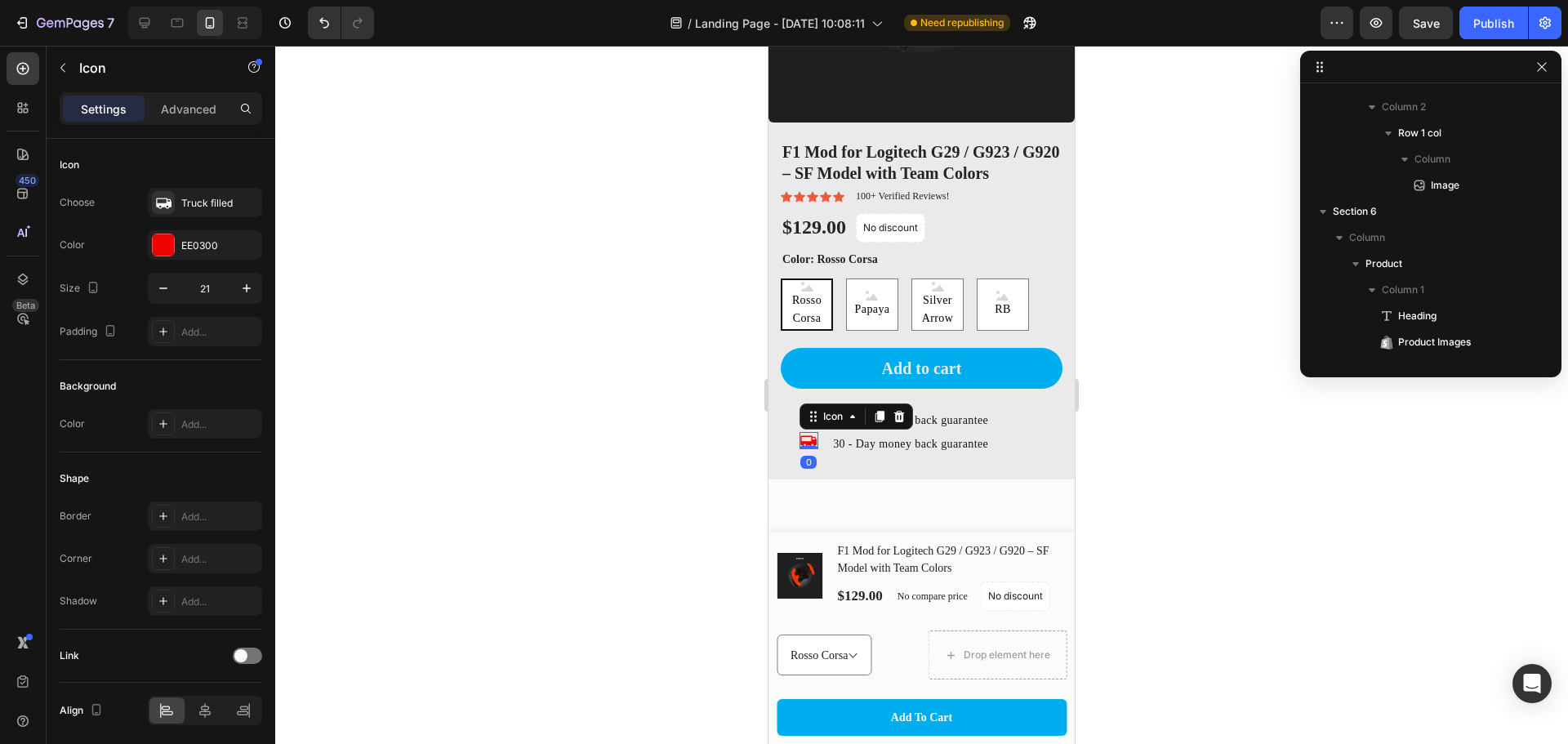
scroll to position [2988, 0]
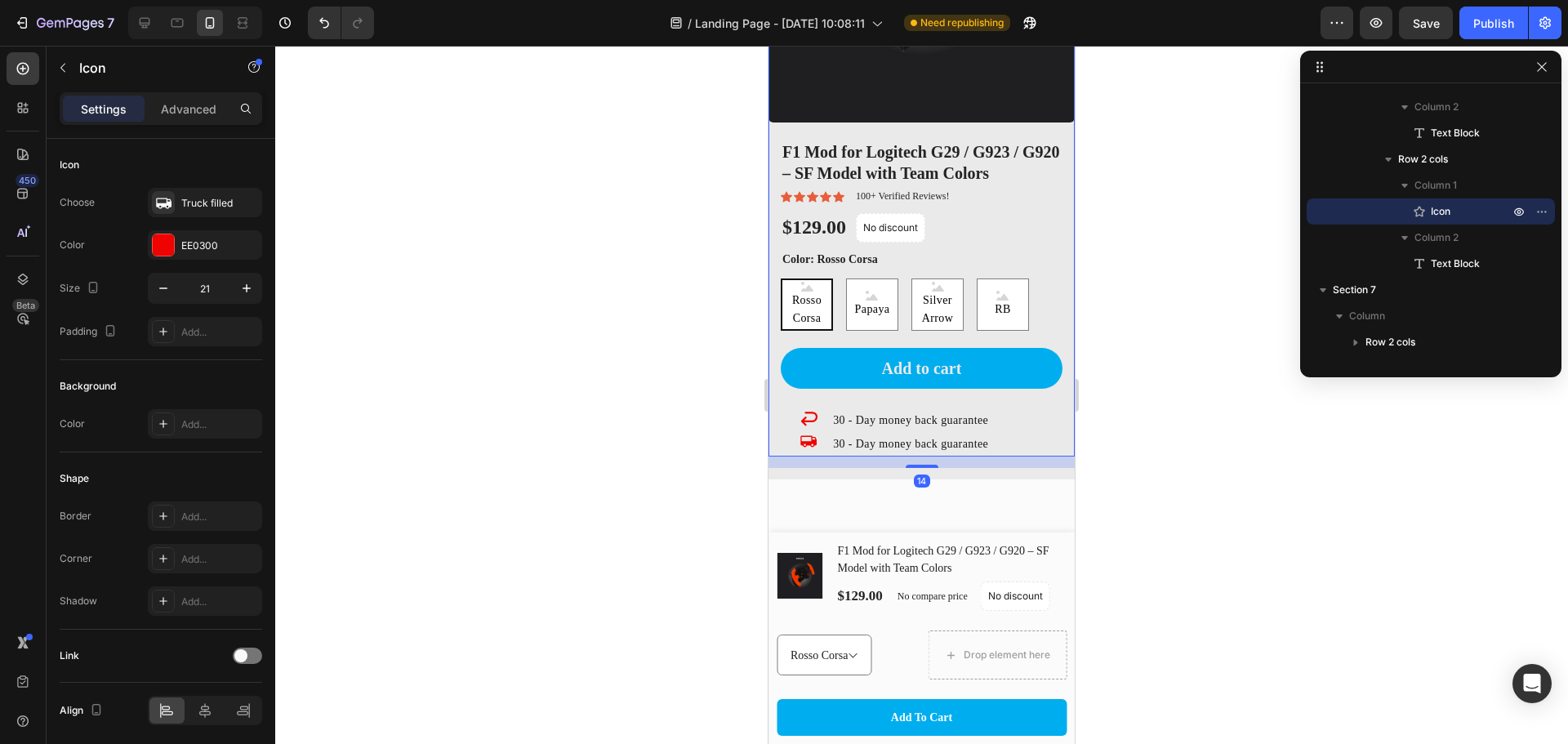
click at [777, 425] on div "F1 Mod for Logitech G29 / G923 / G920 – SF Model with Team Colors Product Title…" at bounding box center [921, 297] width 306 height 316
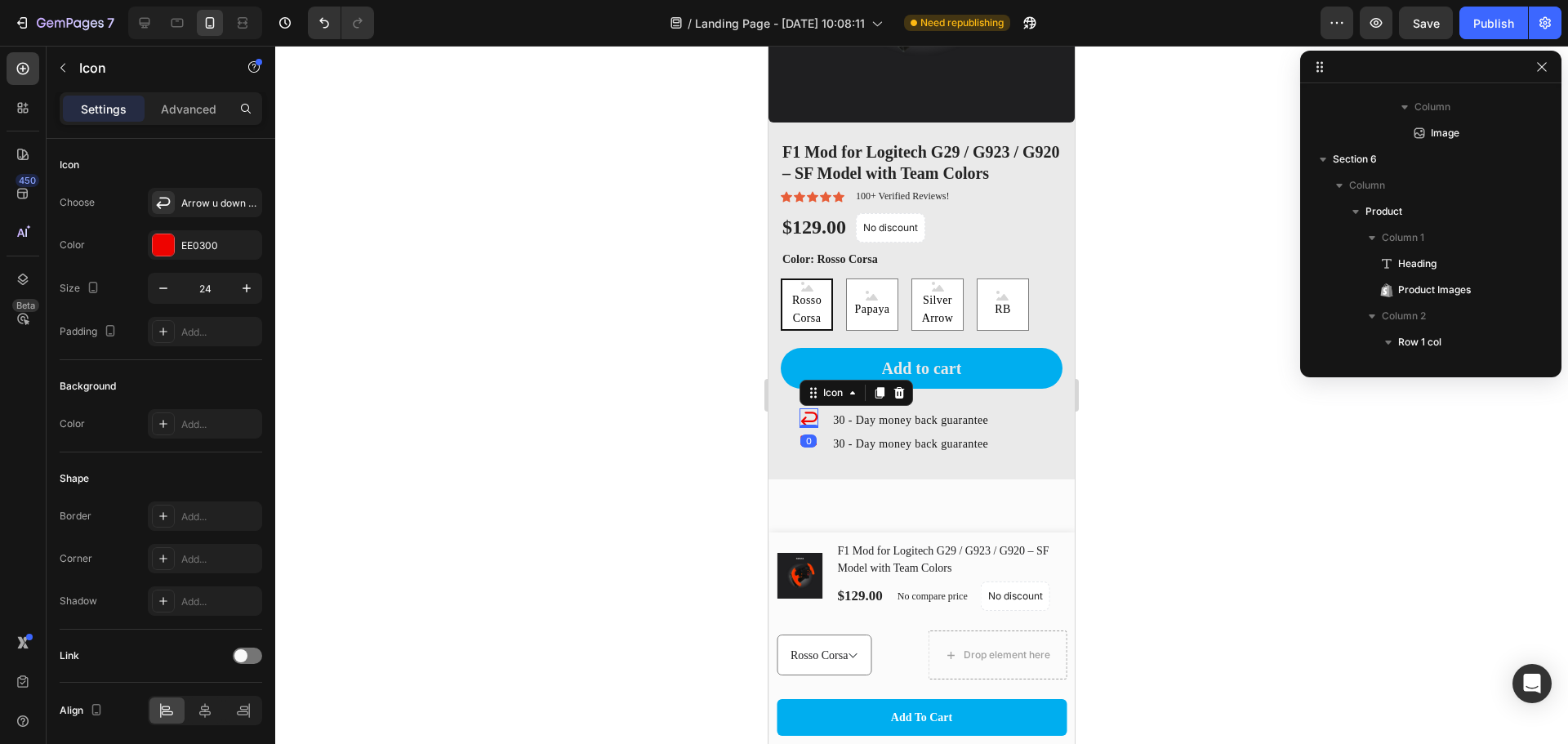
drag, startPoint x: 811, startPoint y: 408, endPoint x: 1315, endPoint y: 431, distance: 504.5
click at [811, 412] on icon at bounding box center [809, 418] width 17 height 14
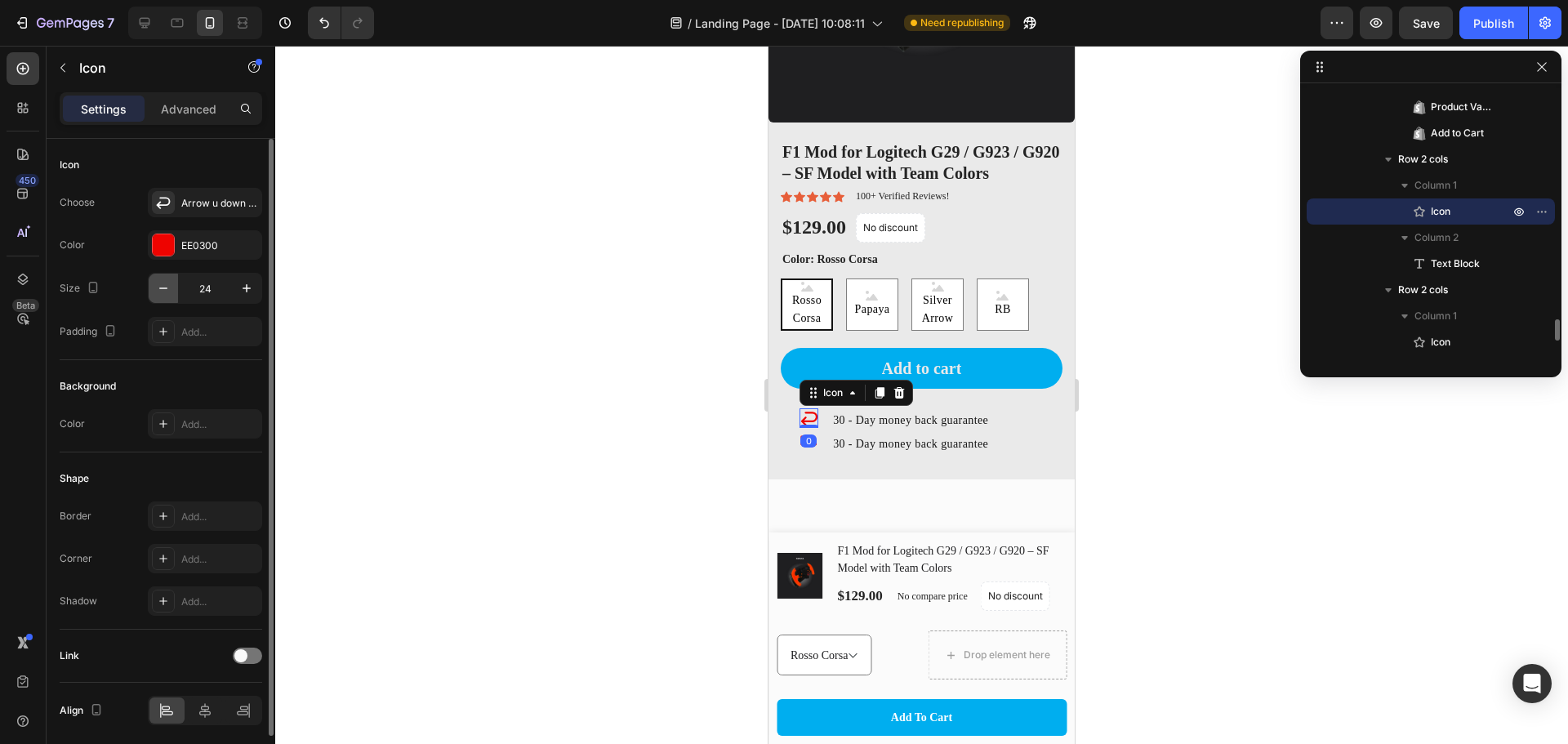
click at [162, 294] on icon "button" at bounding box center [163, 289] width 17 height 16
type input "21"
click at [1127, 463] on div at bounding box center [922, 394] width 1293 height 698
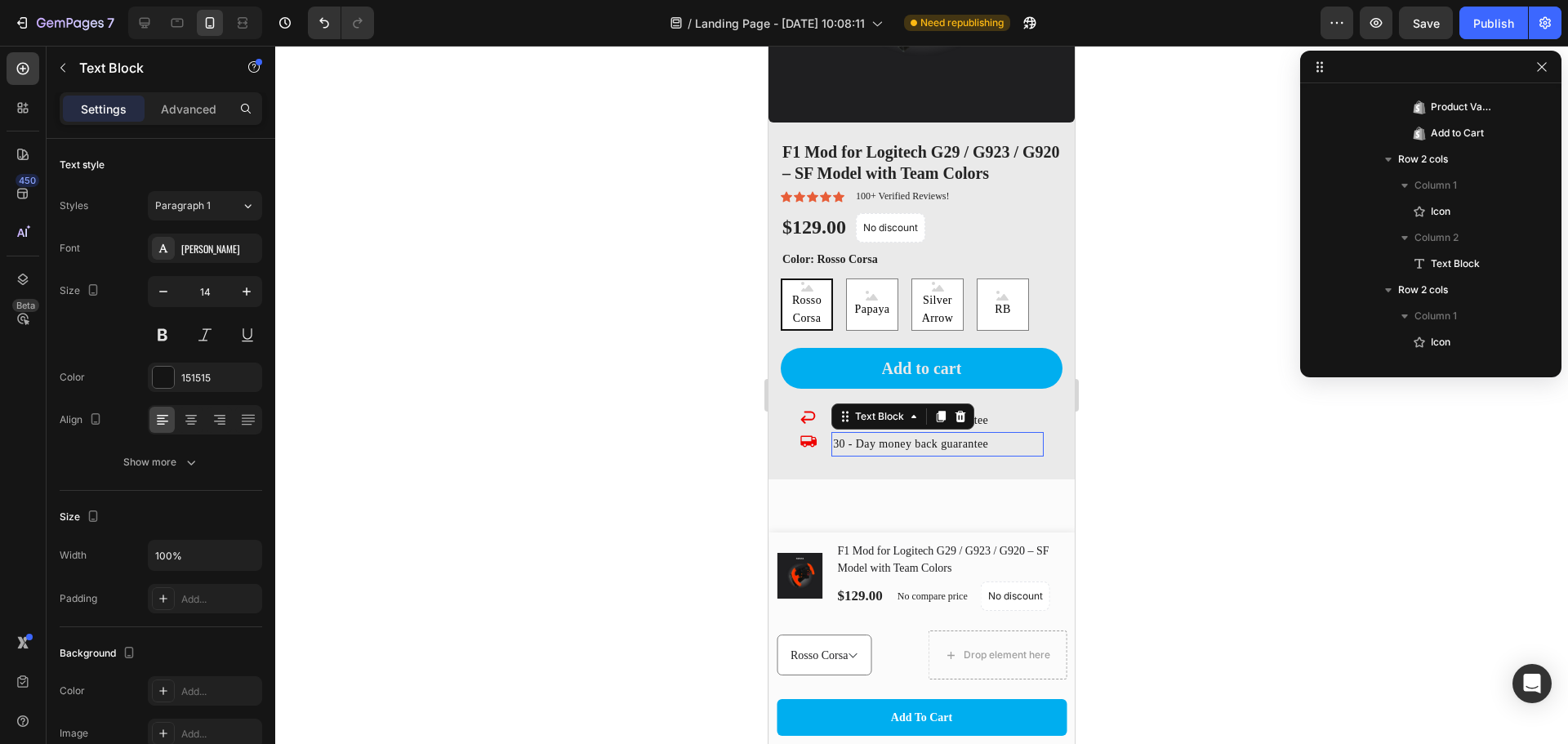
click at [886, 434] on p "30 - Day money back guarantee" at bounding box center [937, 444] width 209 height 21
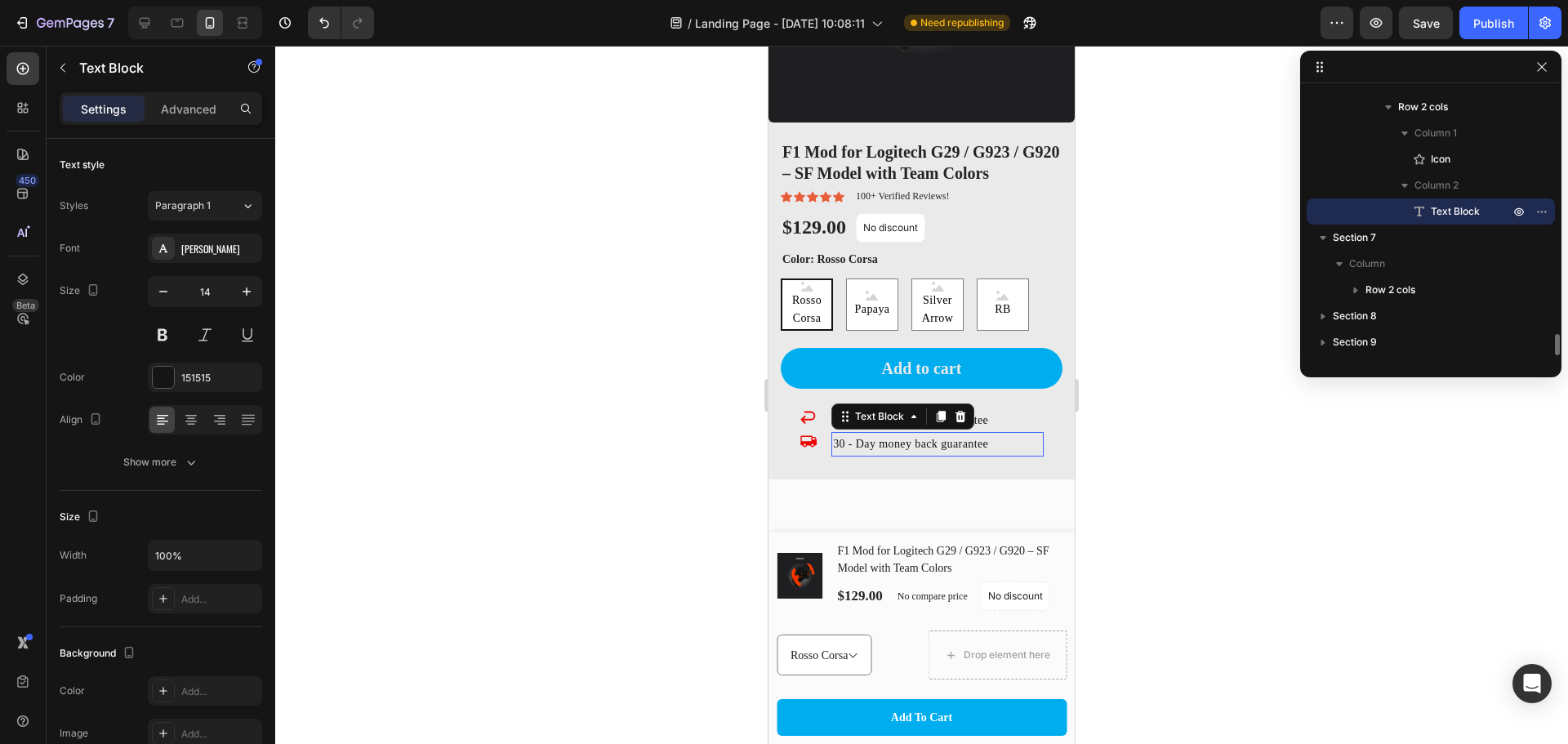
click at [886, 434] on p "30 - Day money back guarantee" at bounding box center [937, 444] width 209 height 21
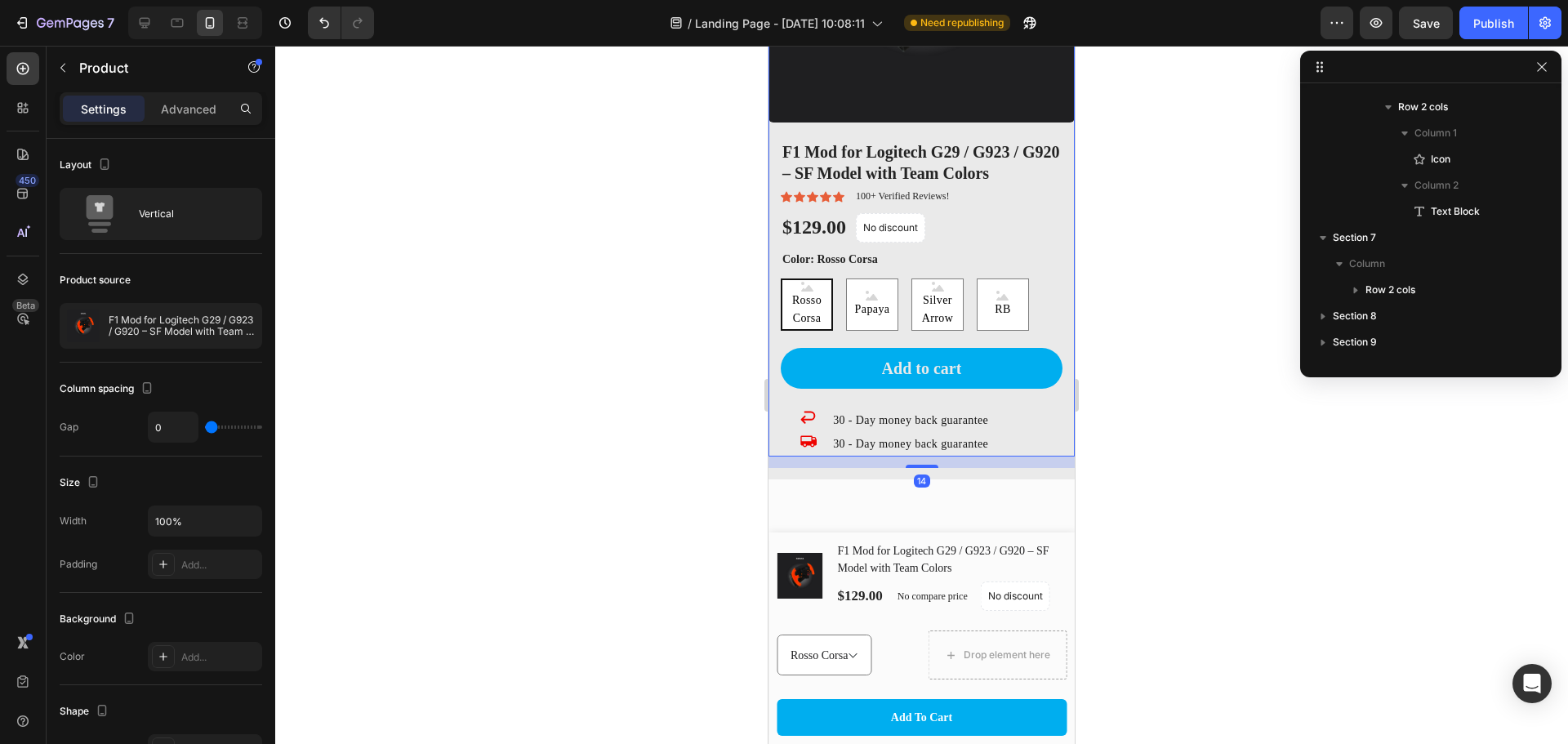
click at [795, 421] on div "F1 Mod for Logitech G29 / G923 / G920 – SF Model with Team Colors Product Title…" at bounding box center [921, 297] width 306 height 316
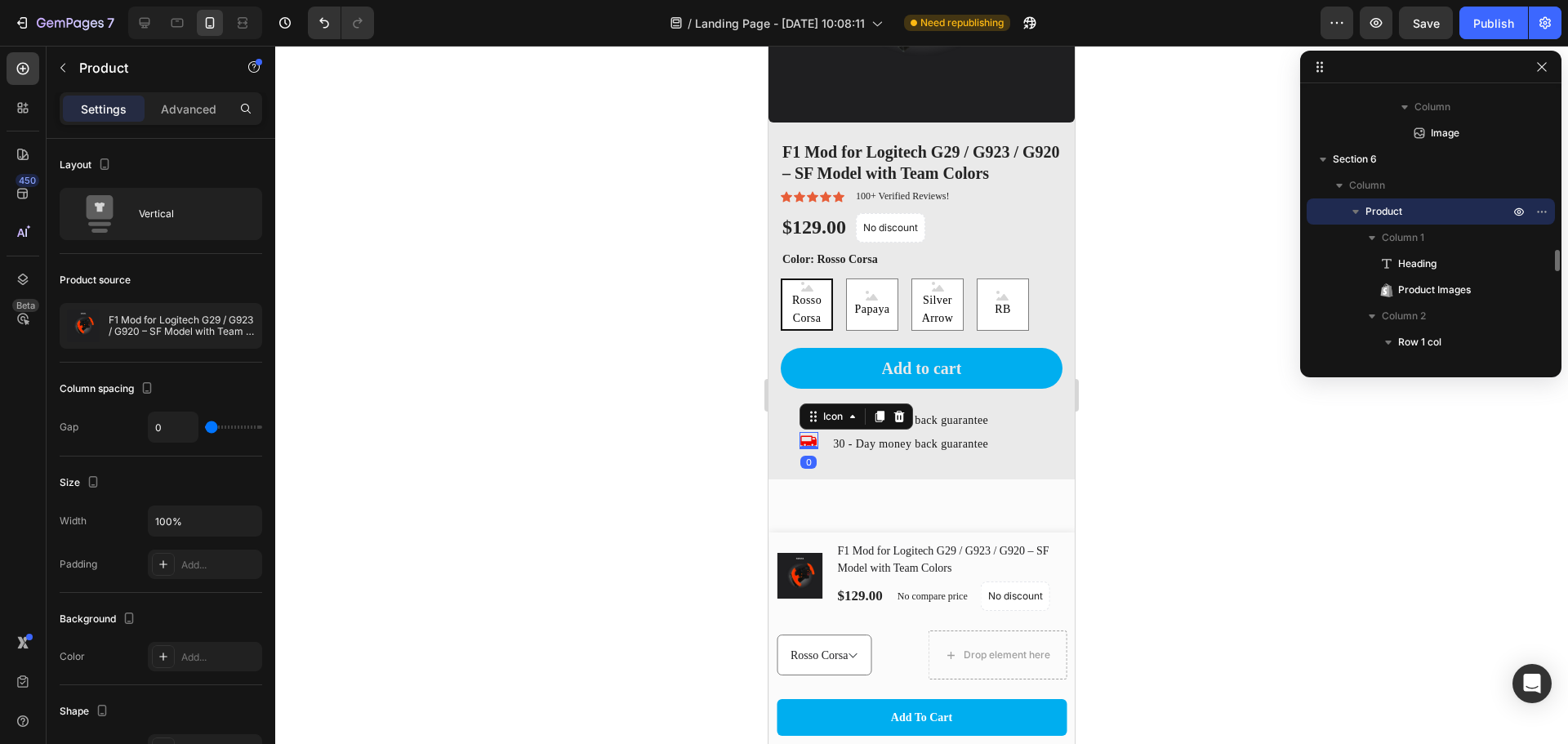
click at [810, 434] on div "Icon 0" at bounding box center [810, 440] width 20 height 17
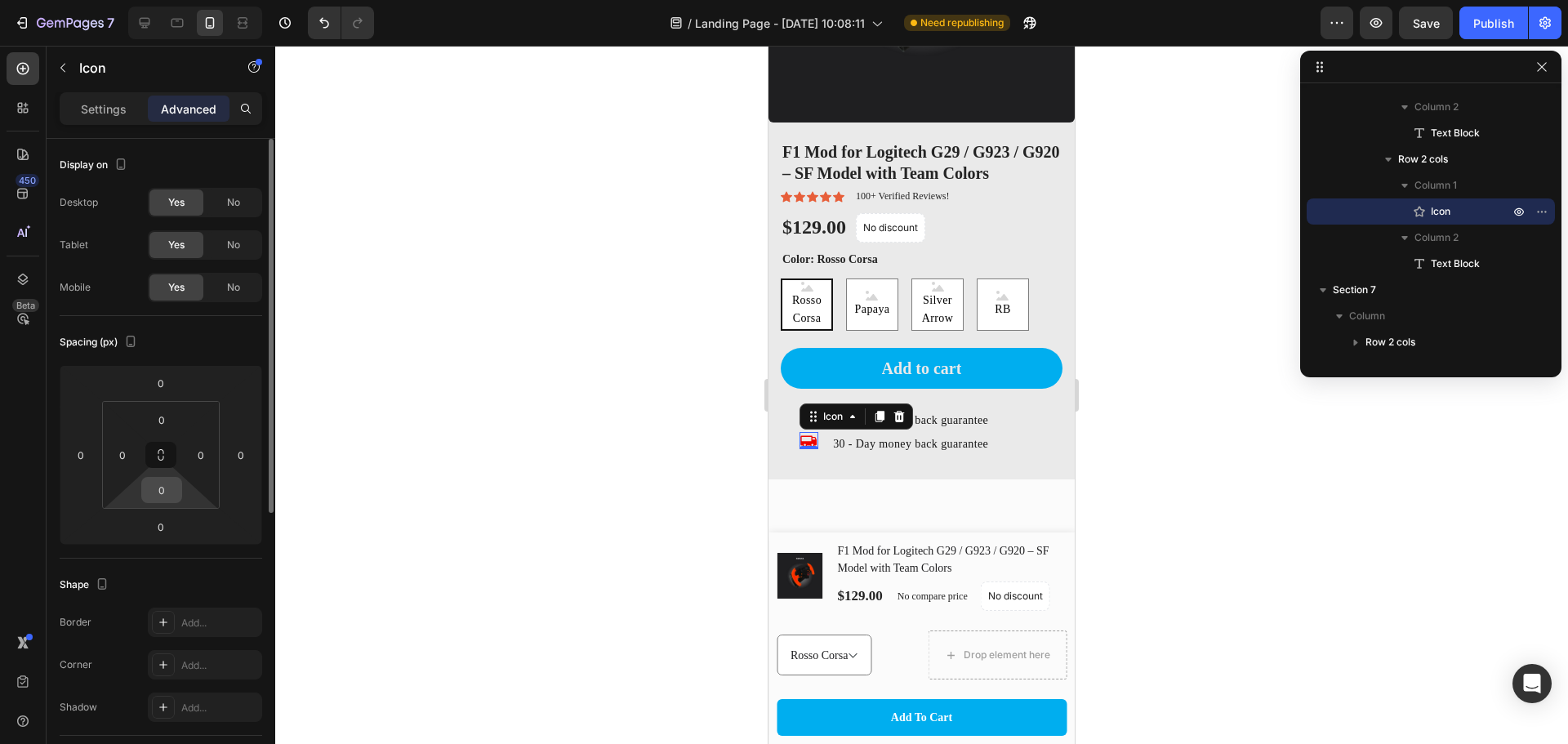
click at [154, 489] on input "0" at bounding box center [162, 490] width 33 height 25
click at [475, 423] on div at bounding box center [922, 394] width 1293 height 698
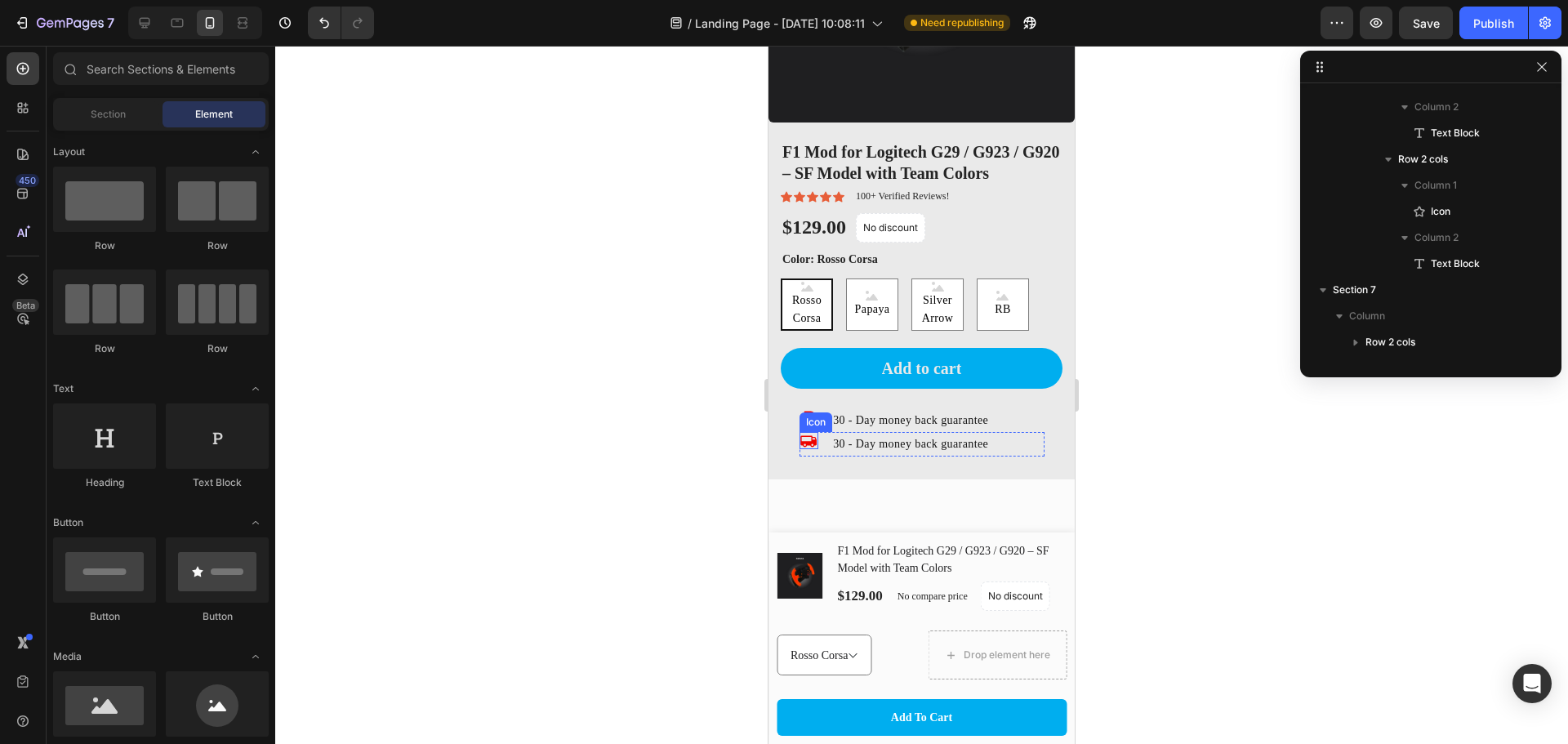
click at [814, 436] on icon at bounding box center [809, 442] width 17 height 12
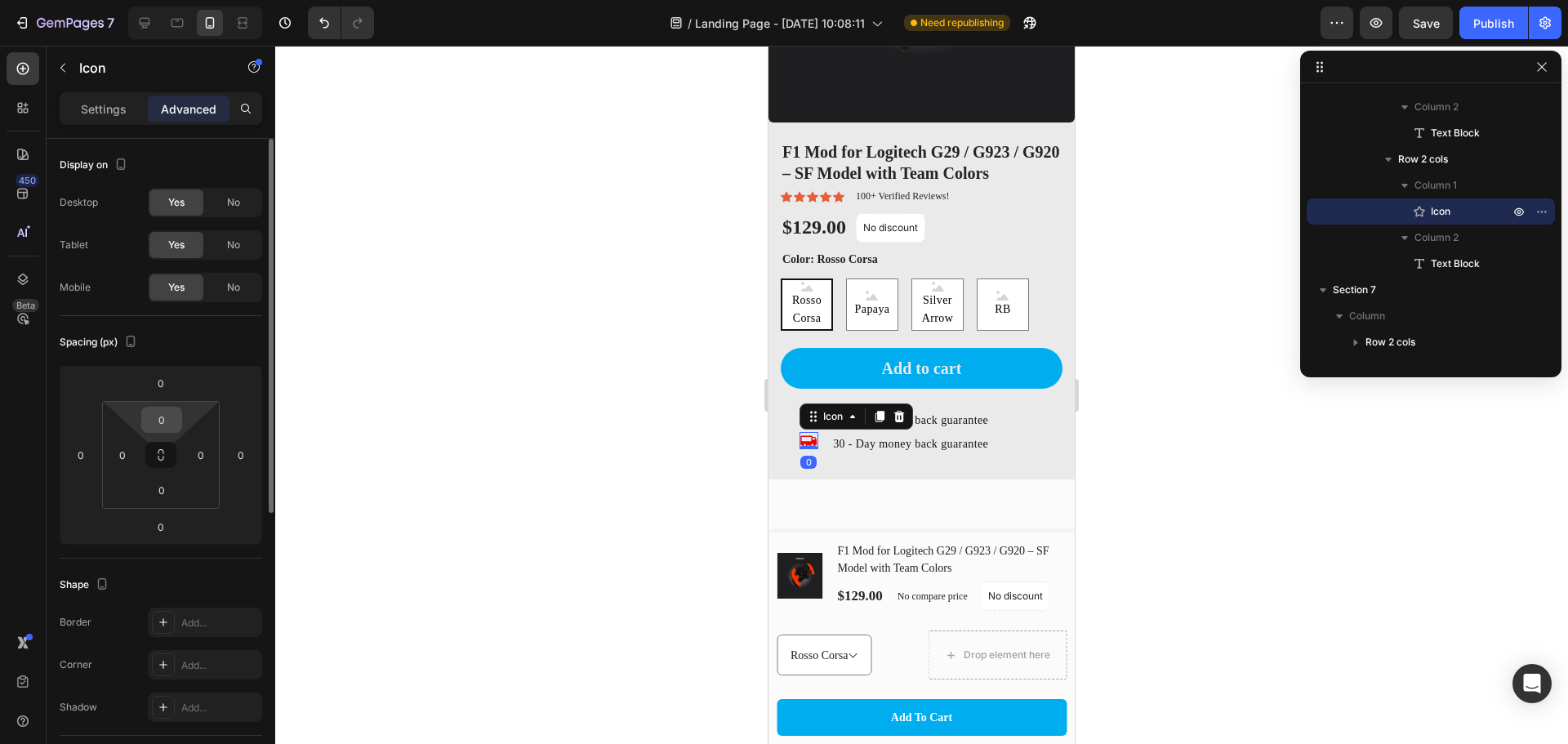
click at [163, 421] on input "0" at bounding box center [162, 420] width 33 height 25
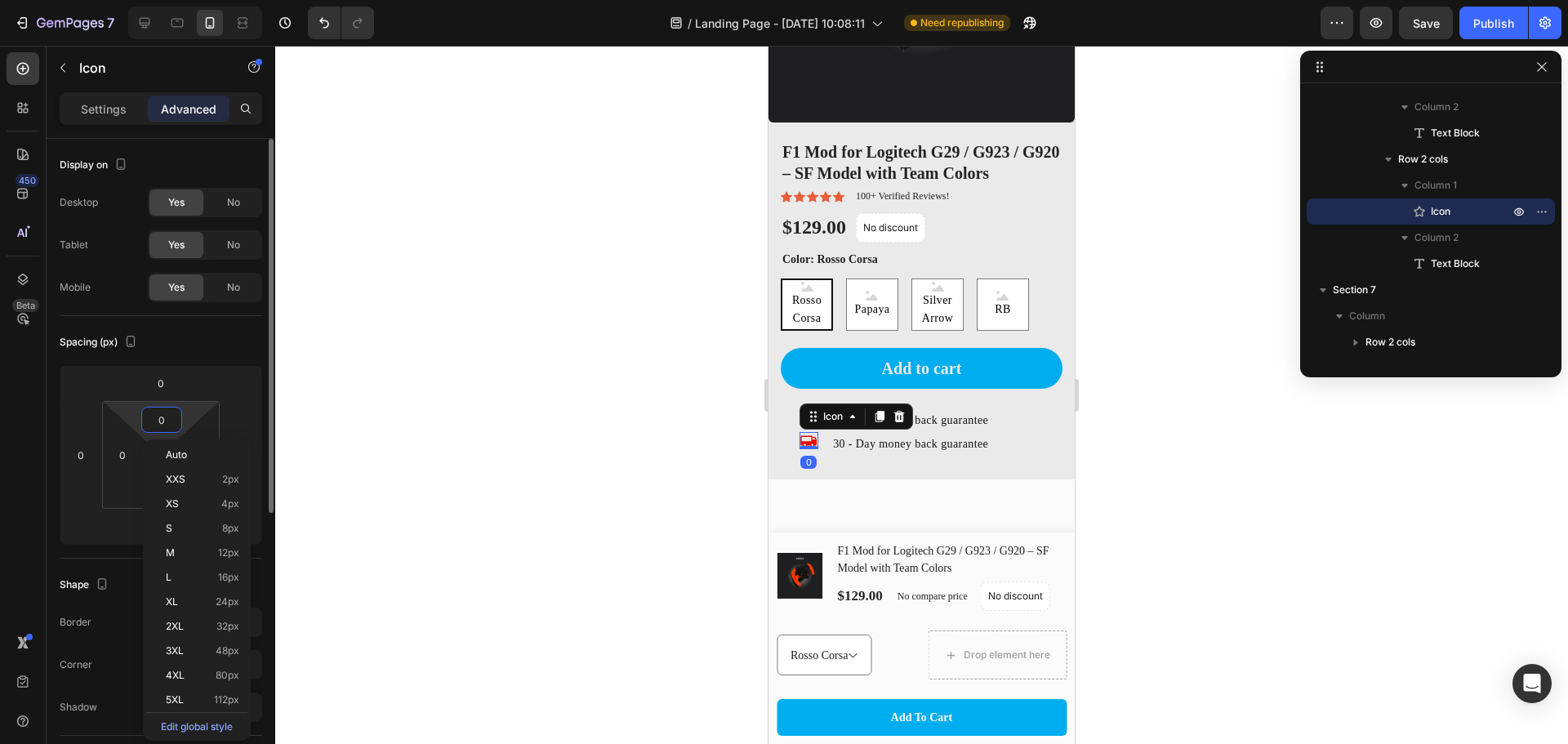
type input "5"
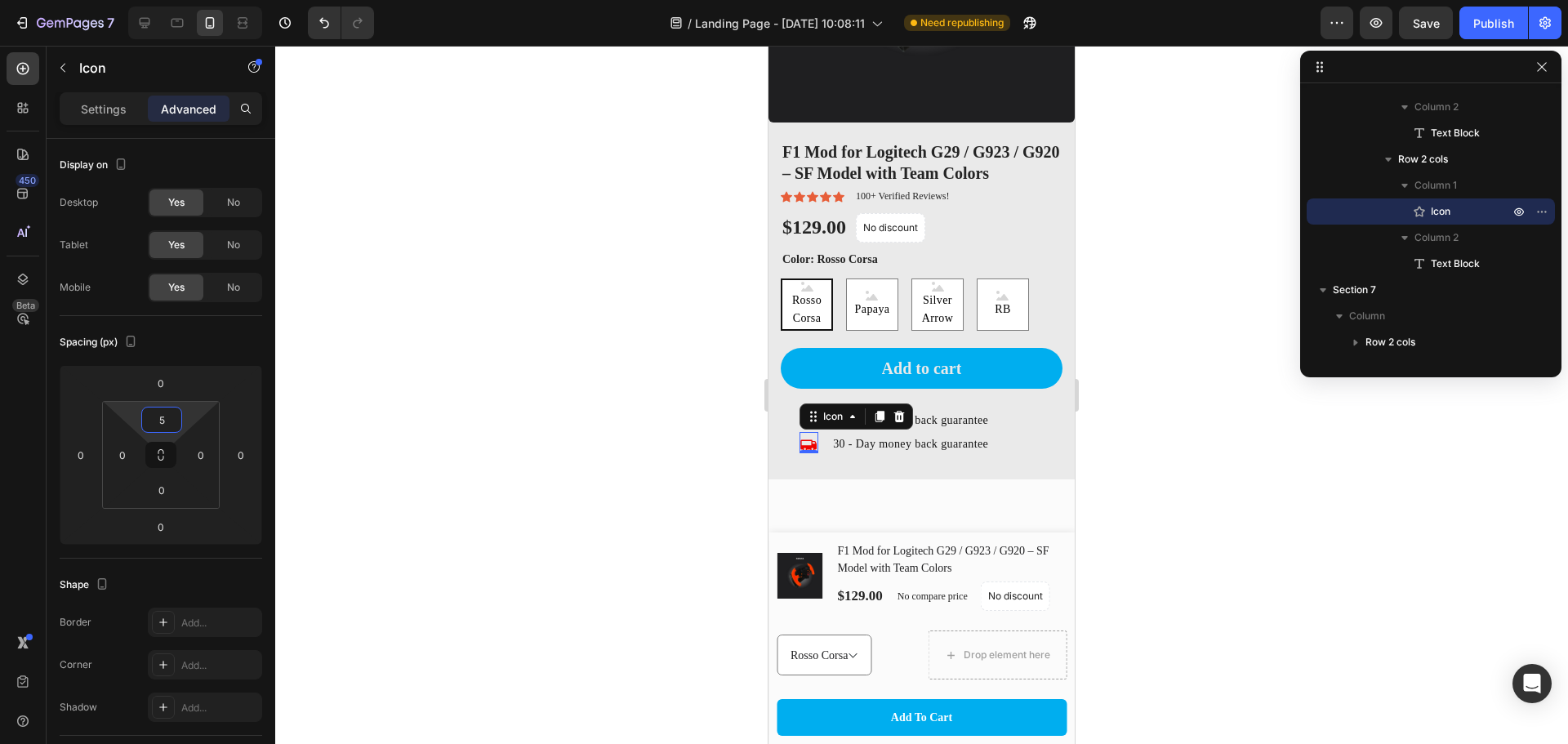
click at [649, 478] on div at bounding box center [922, 394] width 1293 height 698
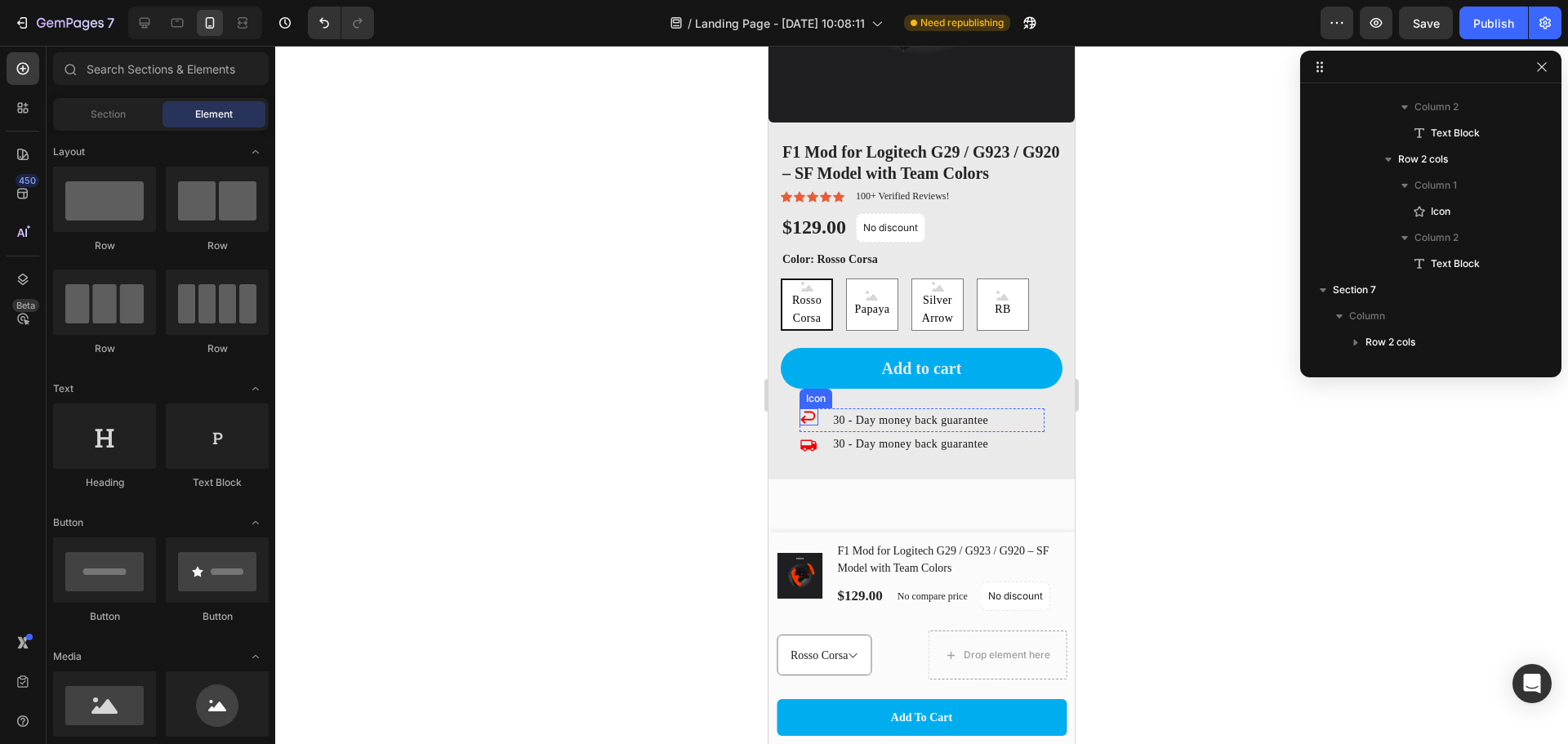
click at [800, 408] on icon at bounding box center [808, 417] width 17 height 17
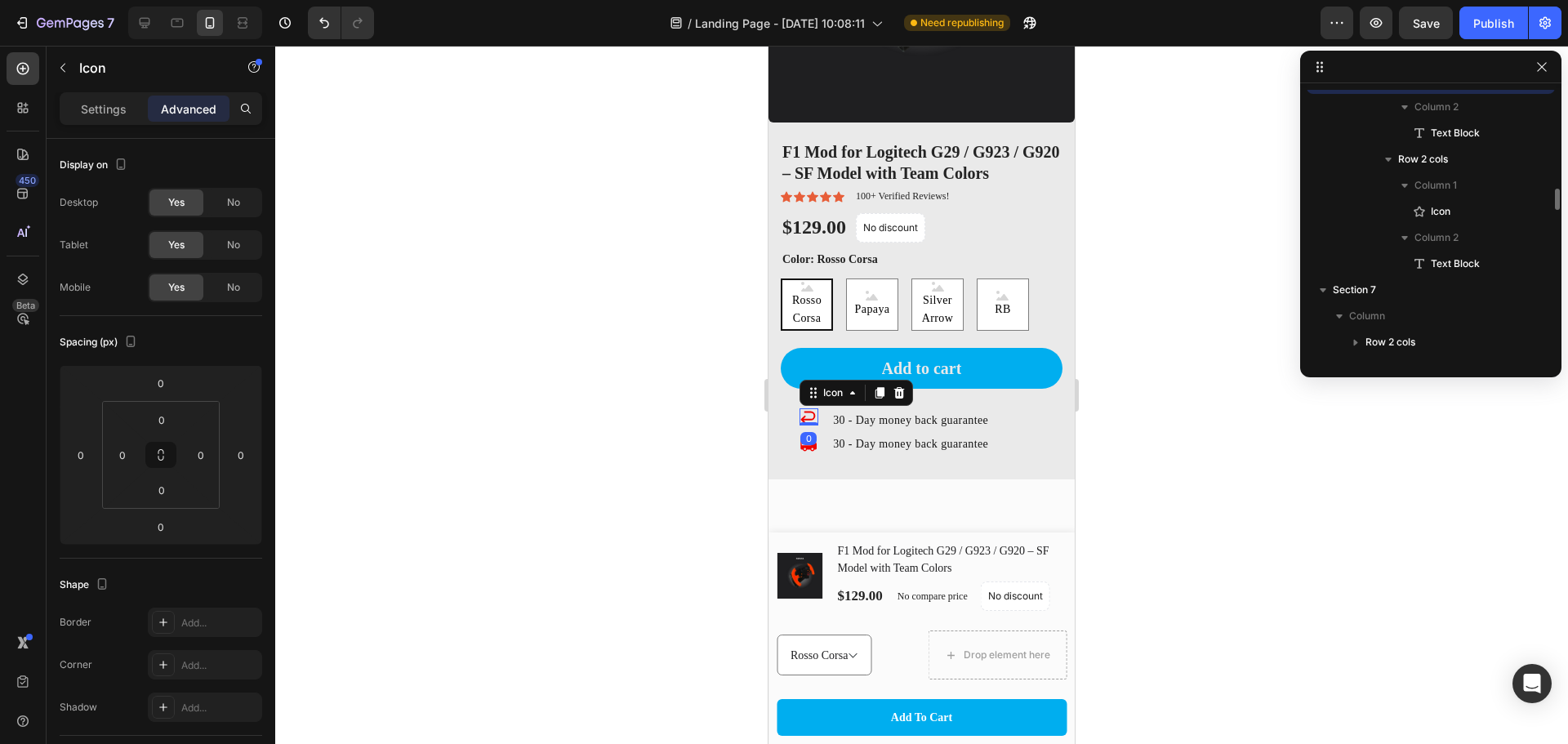
scroll to position [2856, 0]
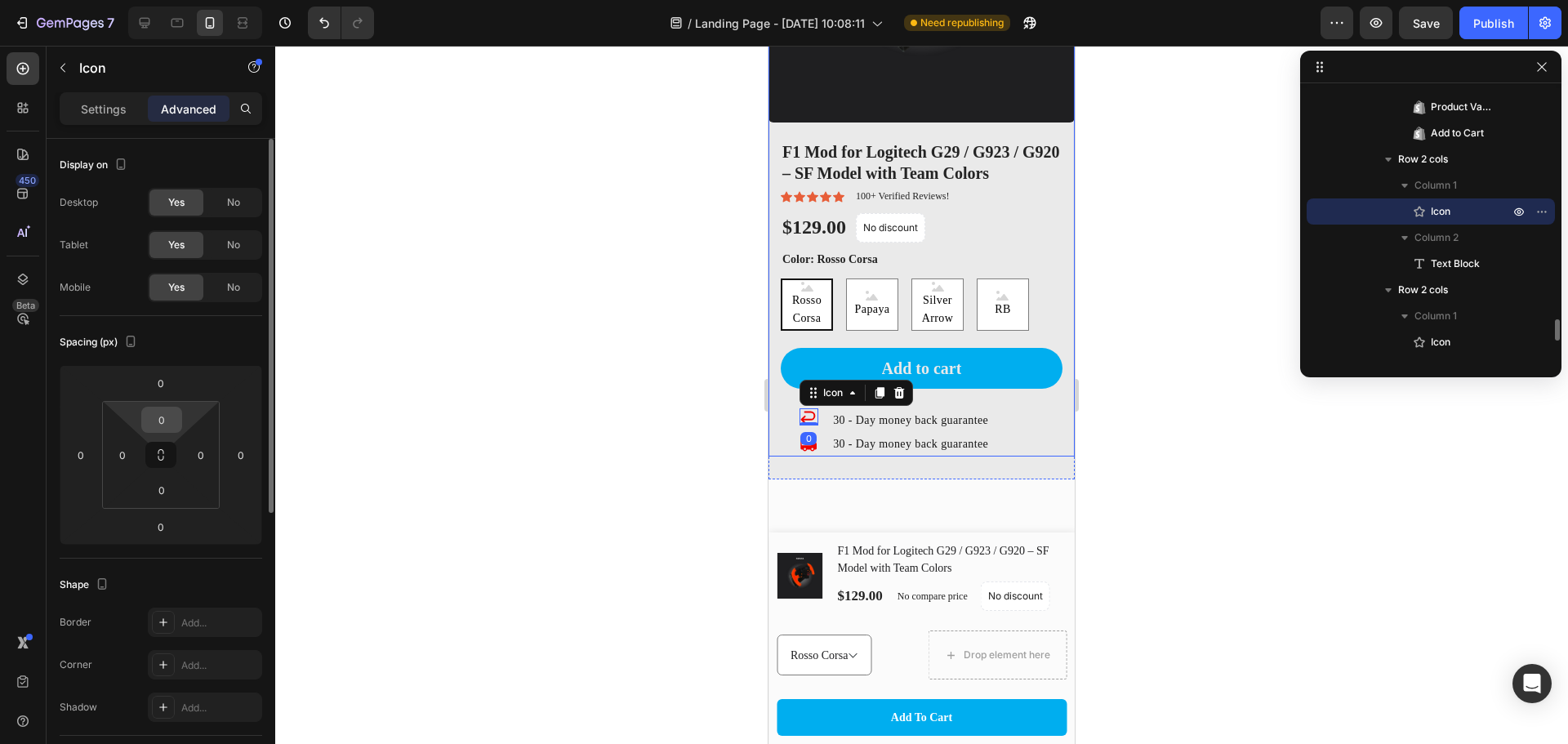
click at [154, 412] on input "0" at bounding box center [162, 420] width 33 height 25
type input "5"
click at [539, 524] on div at bounding box center [922, 394] width 1293 height 698
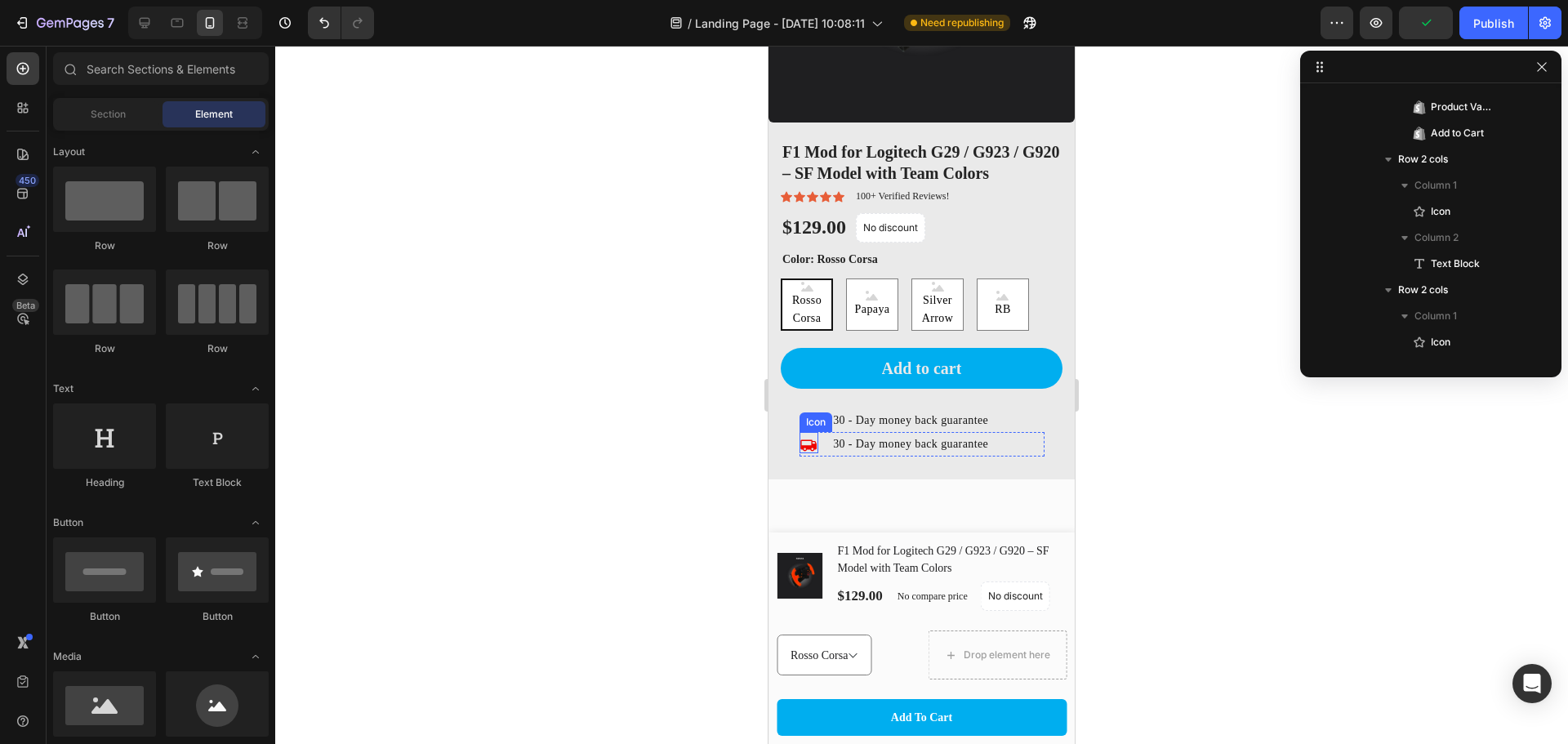
click at [810, 440] on icon at bounding box center [809, 446] width 17 height 12
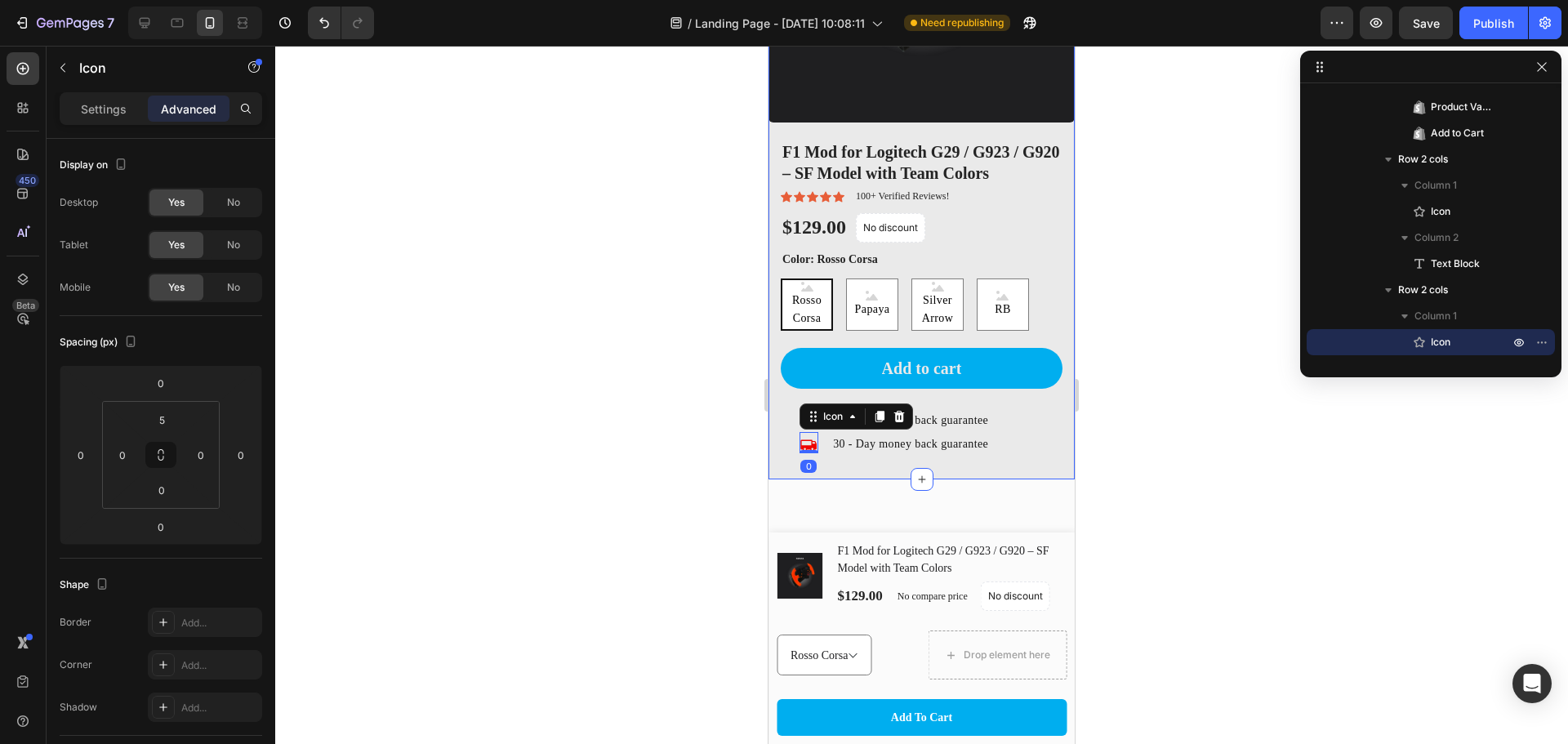
click at [608, 482] on div at bounding box center [922, 394] width 1293 height 698
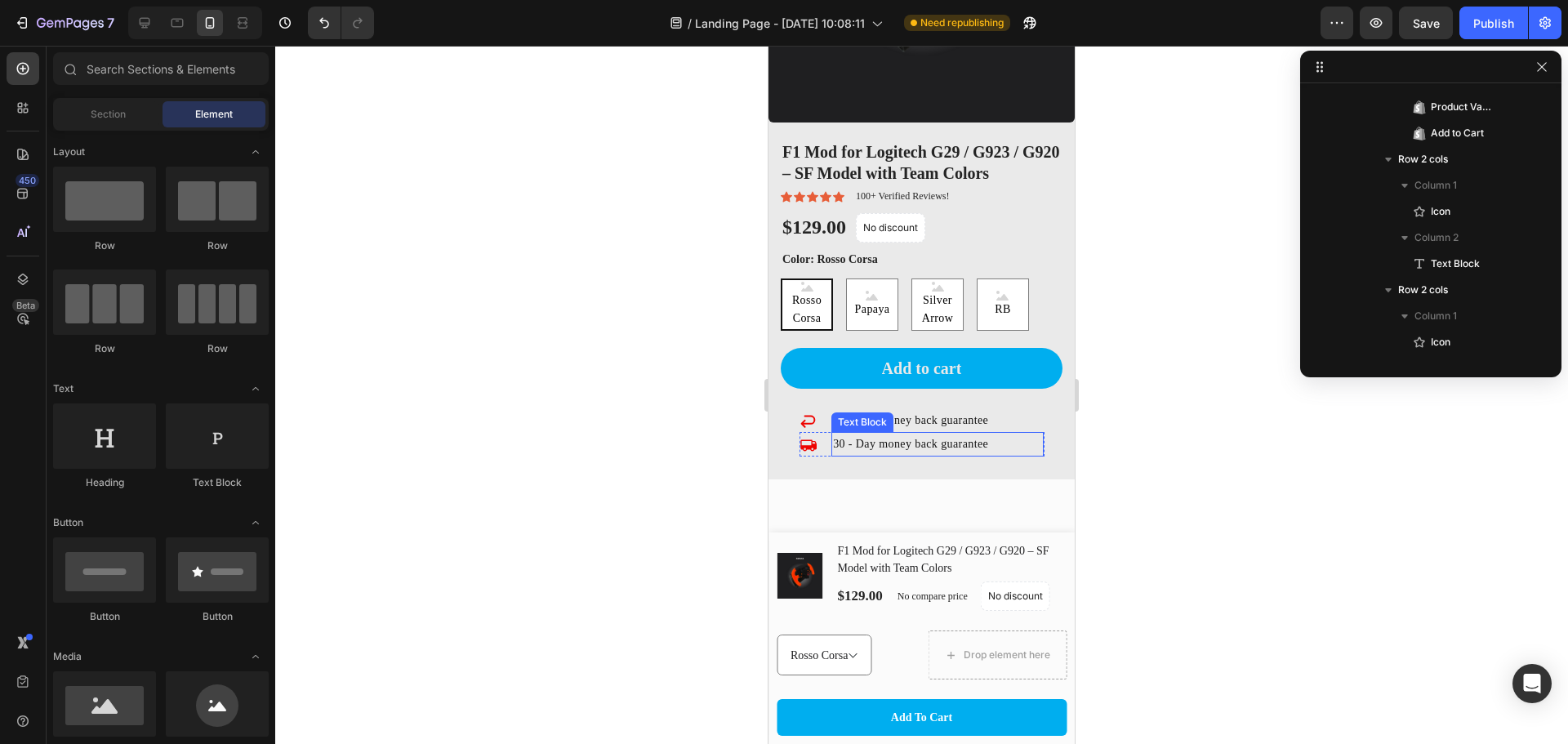
click at [874, 434] on p "30 - Day money back guarantee" at bounding box center [937, 444] width 209 height 21
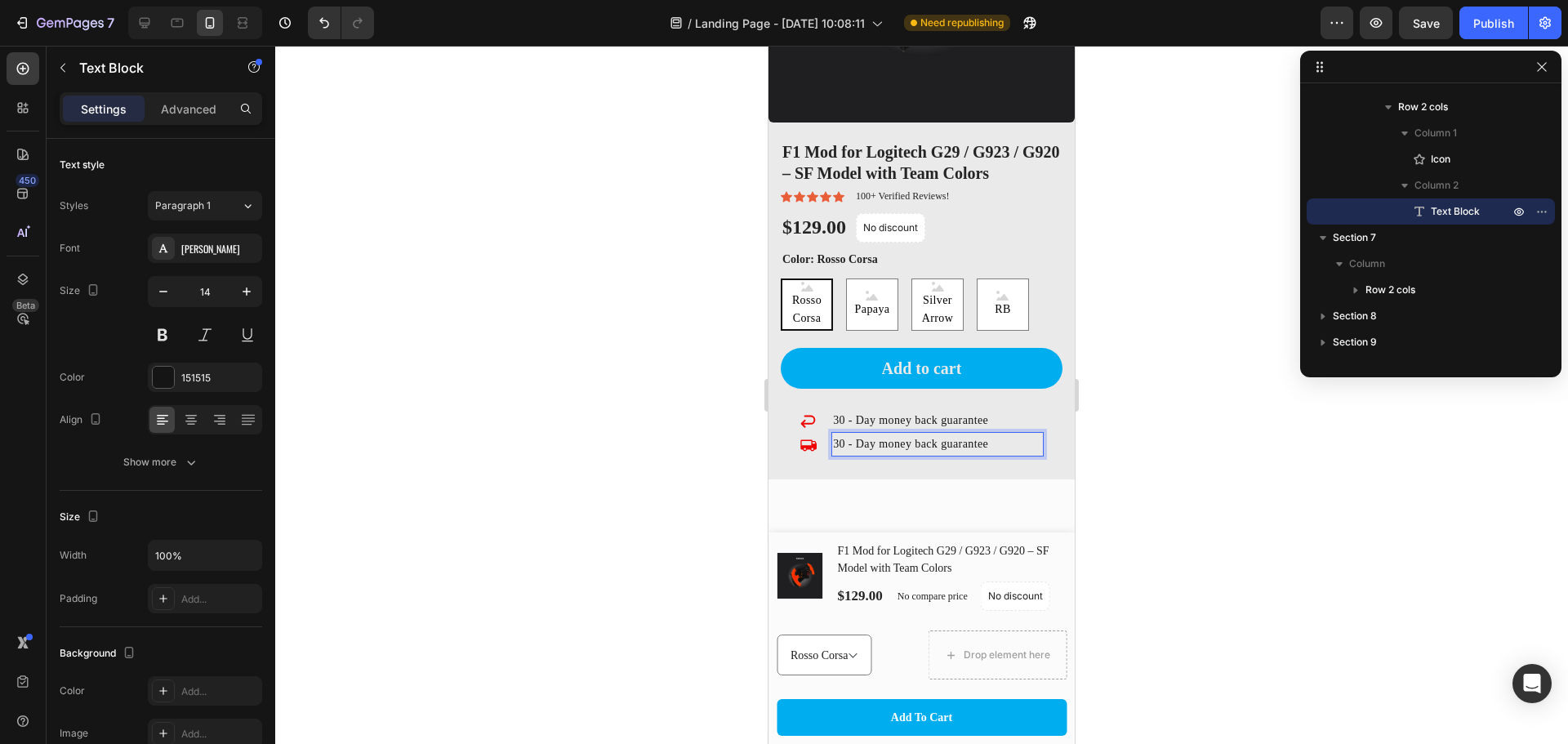
click at [835, 434] on p "30 - Day money back guarantee" at bounding box center [937, 444] width 209 height 21
click at [950, 410] on p "30 - Day money back guarantee" at bounding box center [937, 420] width 209 height 21
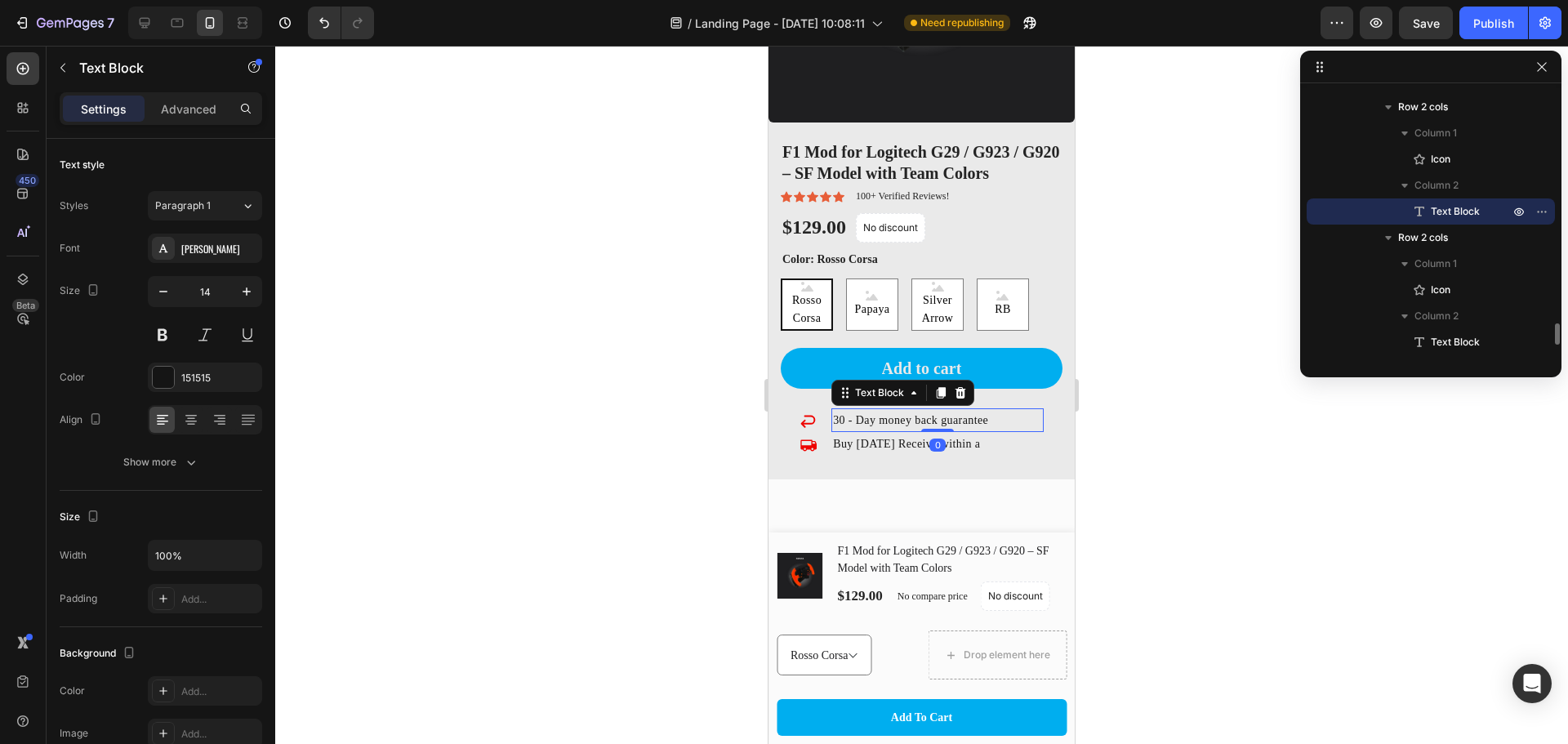
click at [950, 410] on p "30 - Day money back guarantee" at bounding box center [937, 420] width 209 height 21
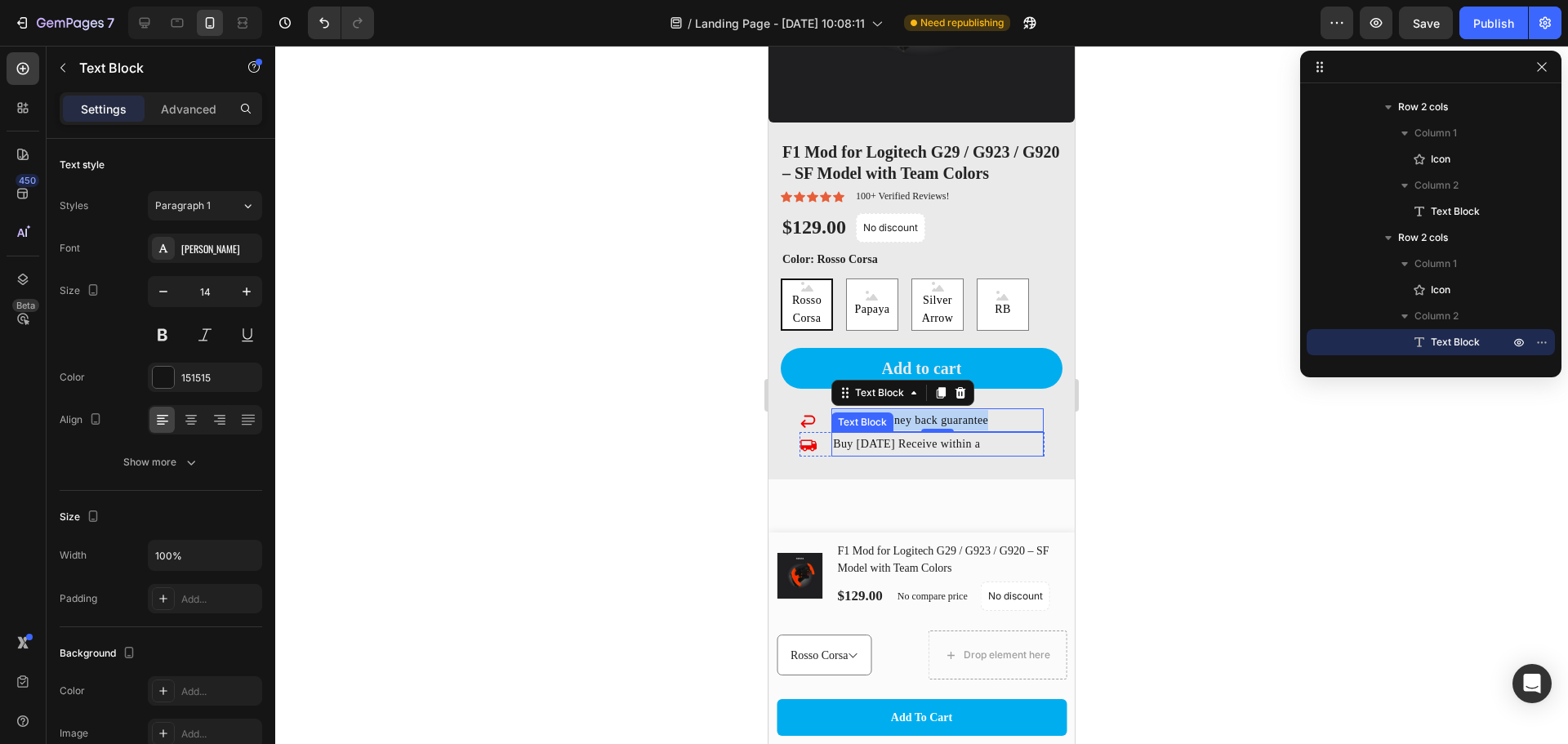
click at [901, 434] on p "Buy today Receive within a" at bounding box center [937, 444] width 209 height 21
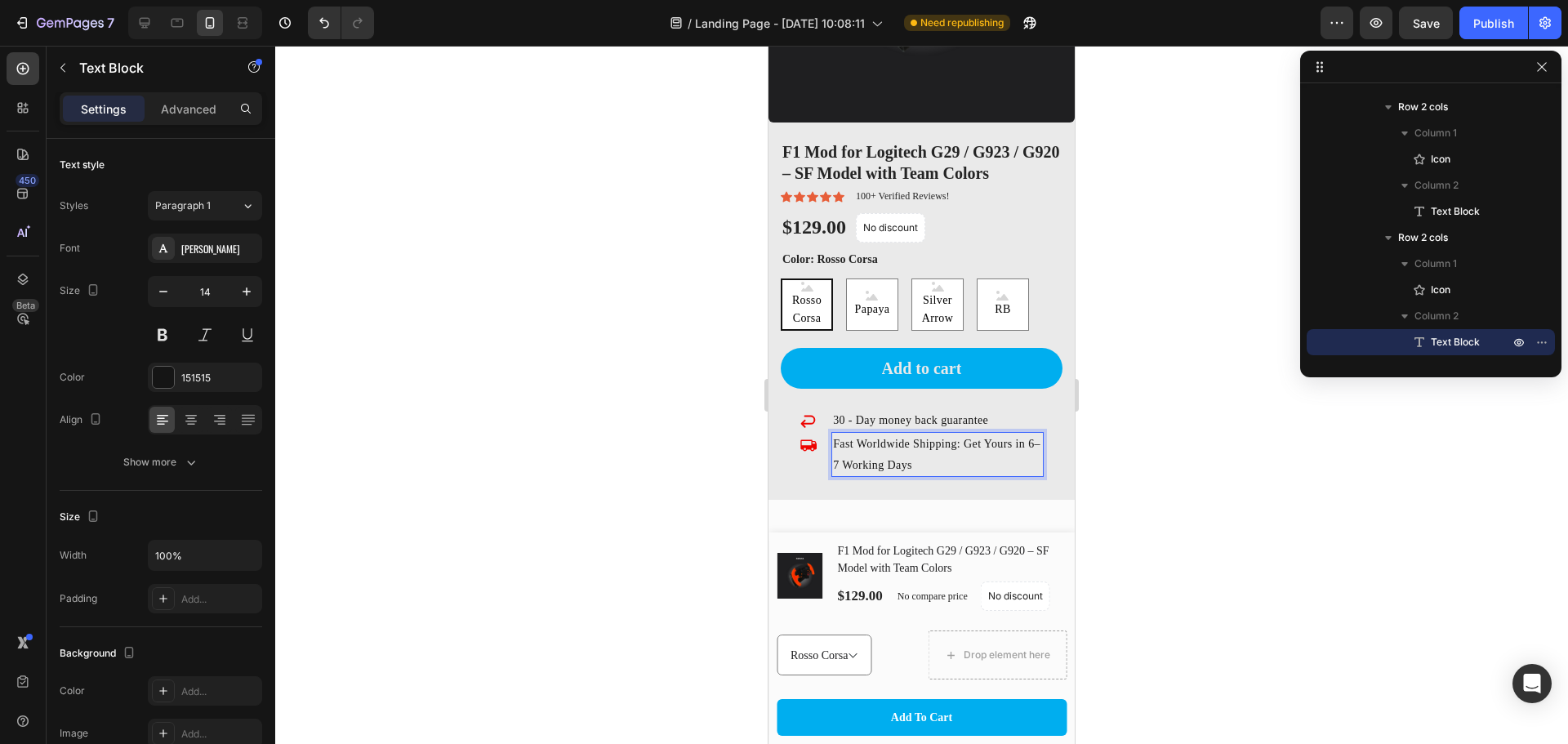
click at [1147, 465] on div at bounding box center [922, 394] width 1293 height 698
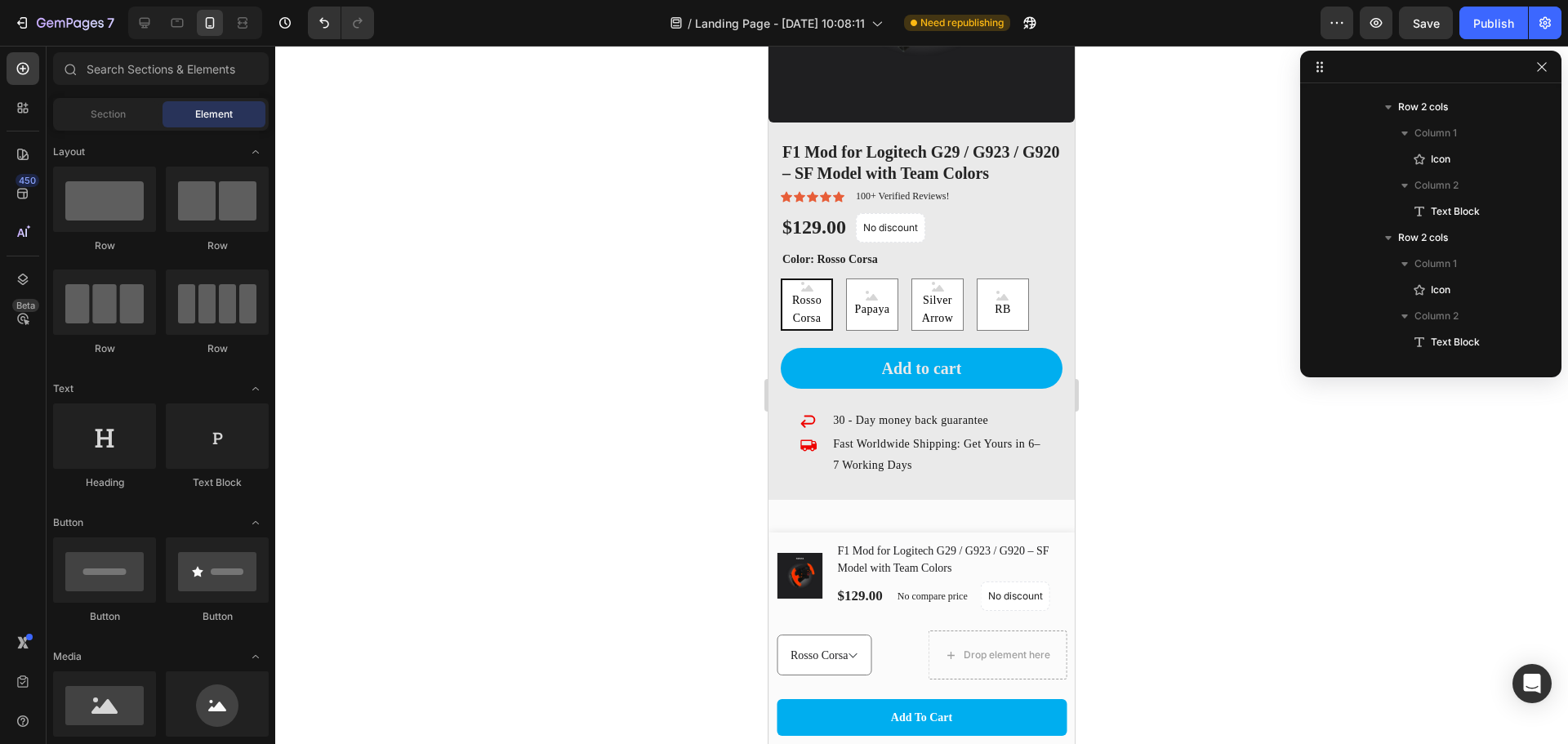
click at [1175, 474] on div at bounding box center [922, 394] width 1293 height 698
click at [966, 440] on p "Fast Worldwide Shipping: Get Yours in 6–7 Working Days" at bounding box center [937, 454] width 209 height 40
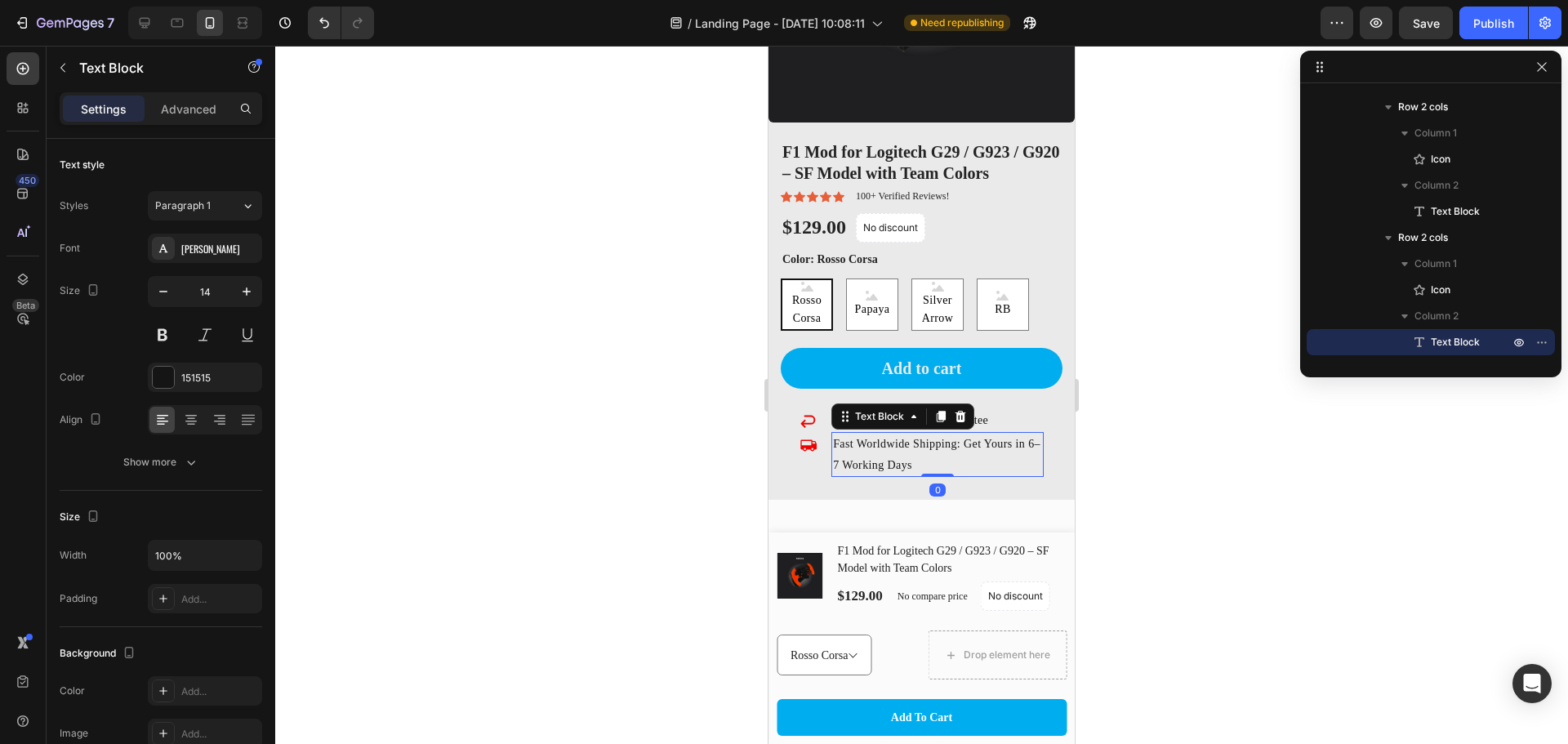
click at [1194, 398] on div at bounding box center [922, 394] width 1293 height 698
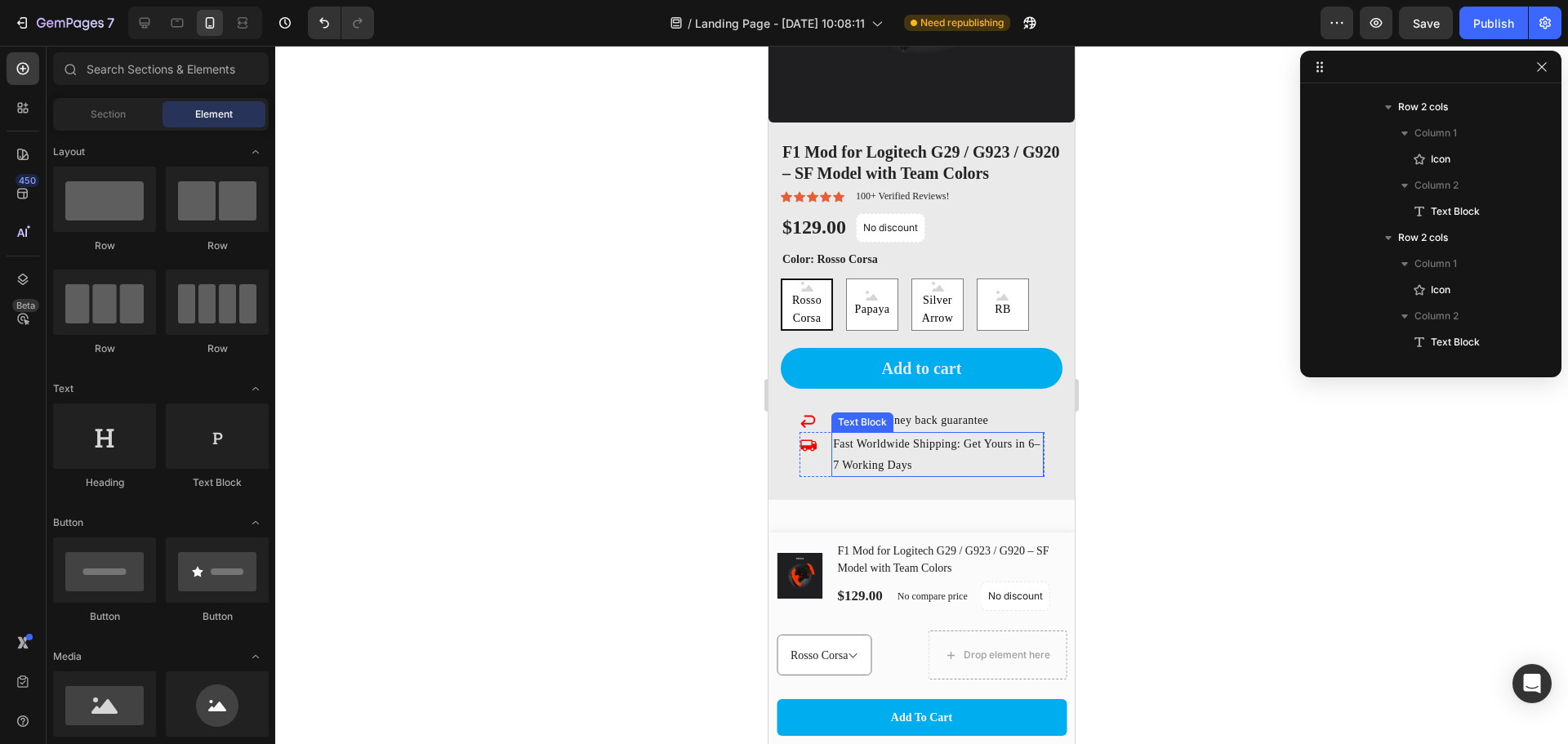
click at [919, 434] on p "Fast Worldwide Shipping: Get Yours in 6–7 Working Days" at bounding box center [937, 454] width 209 height 40
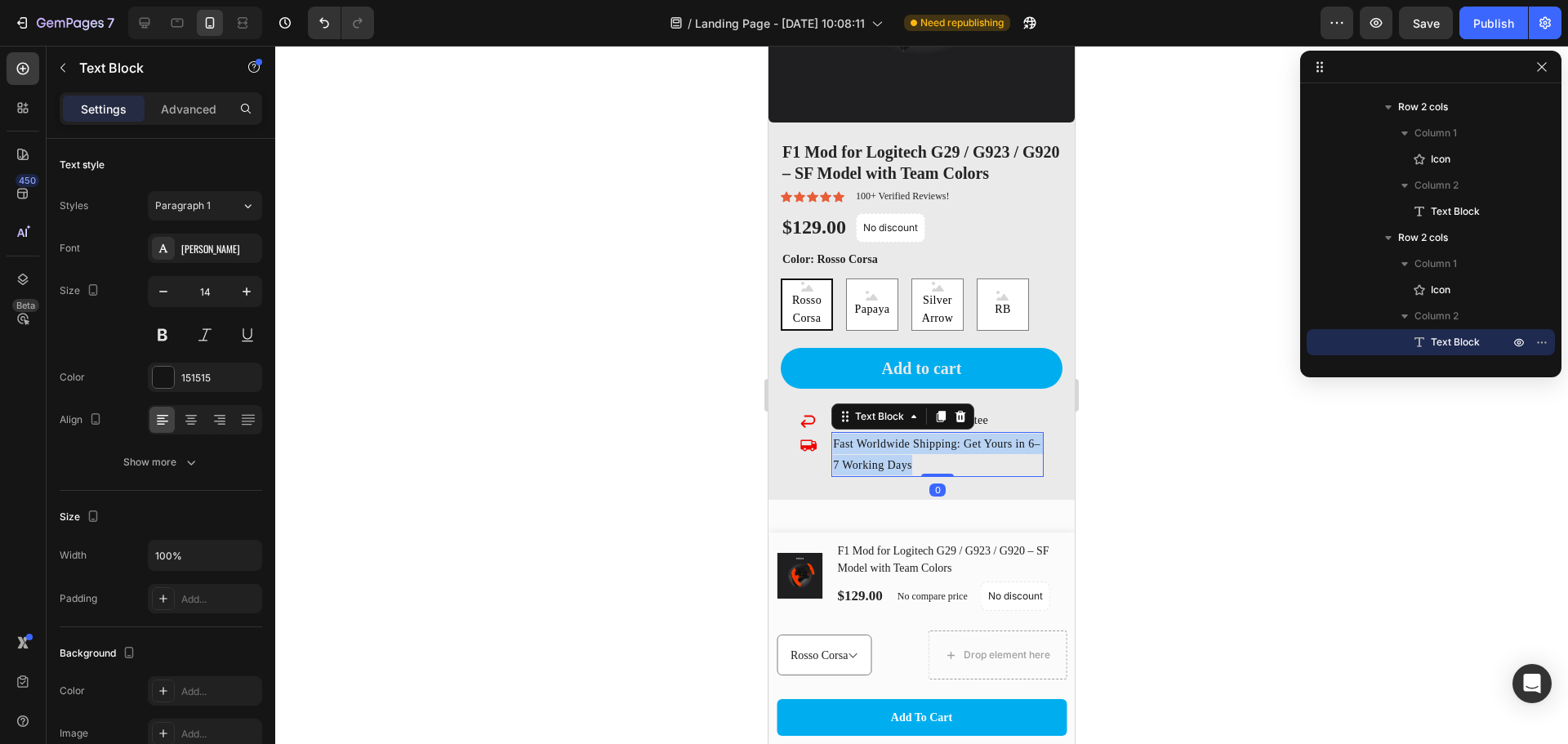
click at [919, 434] on p "Fast Worldwide Shipping: Get Yours in 6–7 Working Days" at bounding box center [937, 454] width 209 height 40
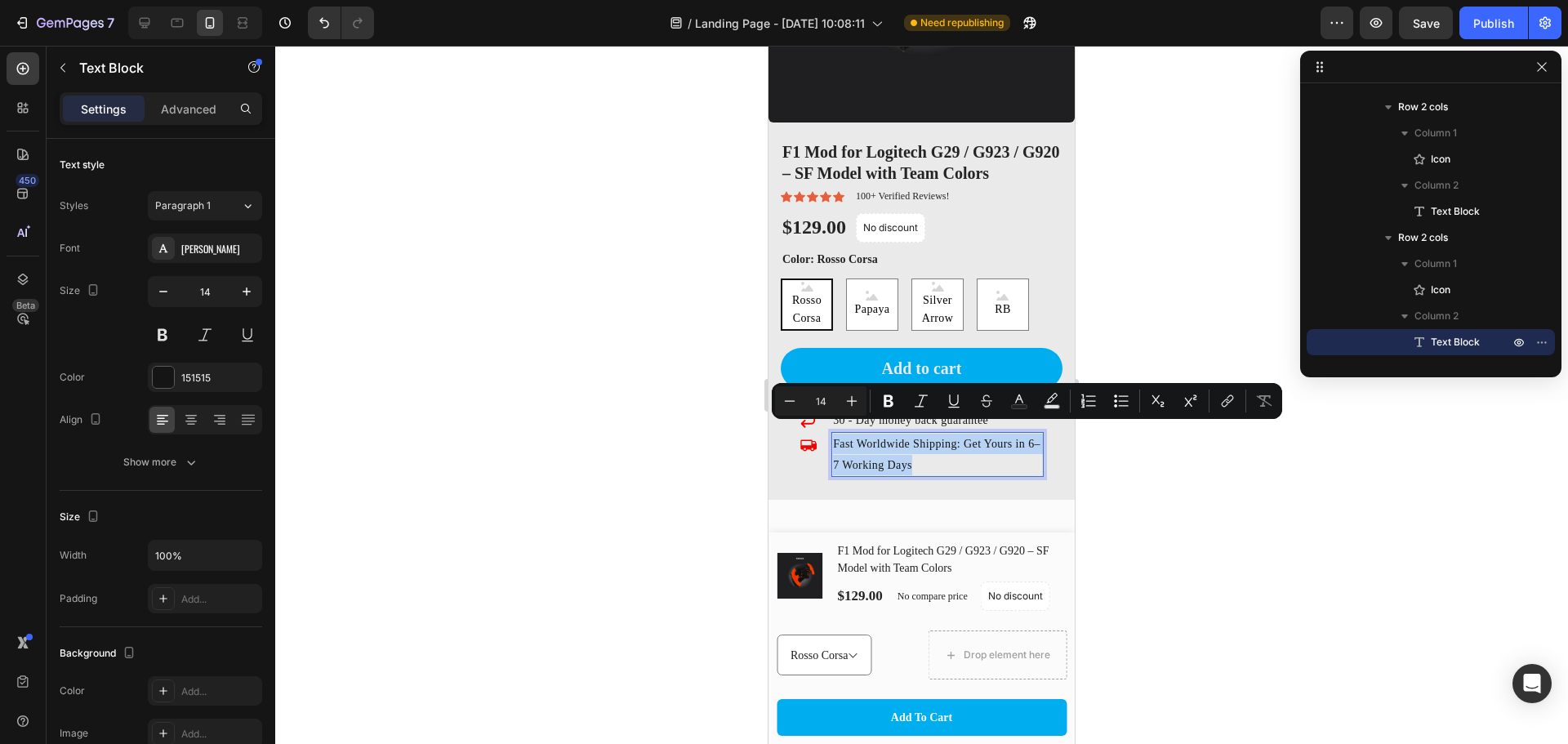
click at [967, 455] on p "Fast Worldwide Shipping: Get Yours in 6–7 Working Days" at bounding box center [937, 454] width 209 height 40
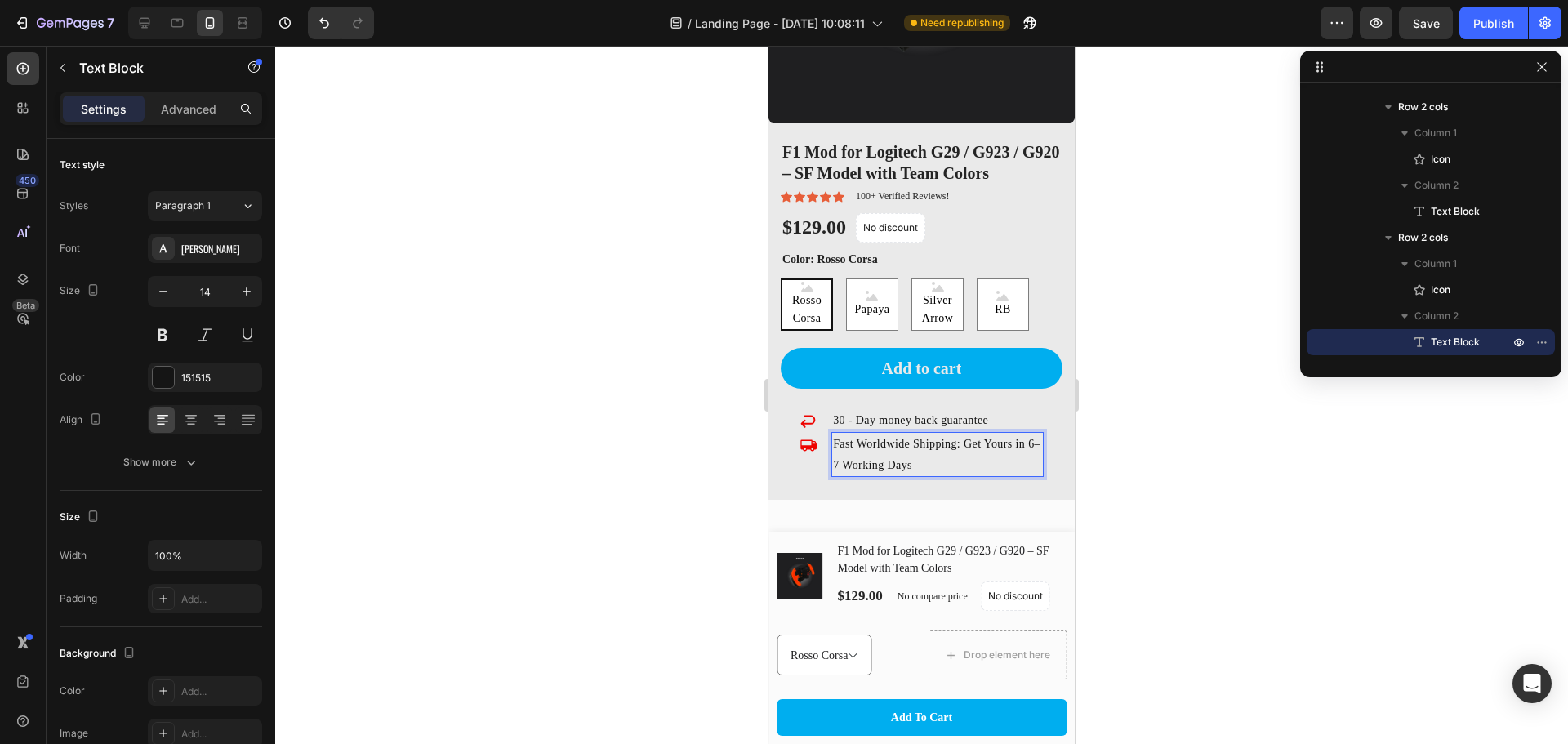
click at [1194, 453] on div at bounding box center [922, 394] width 1293 height 698
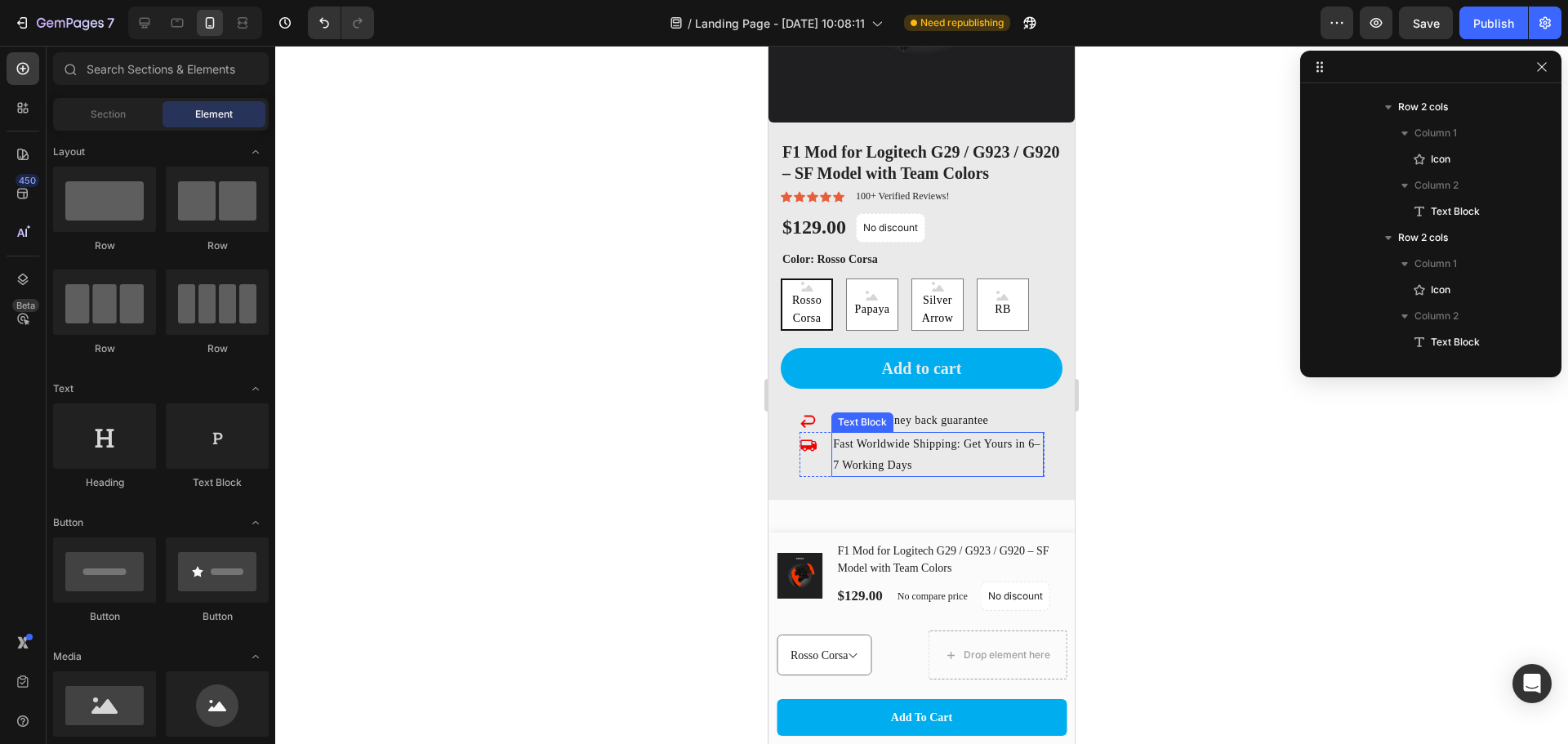
click at [997, 448] on p "Fast Worldwide Shipping: Get Yours in 6–7 Working Days" at bounding box center [937, 454] width 209 height 40
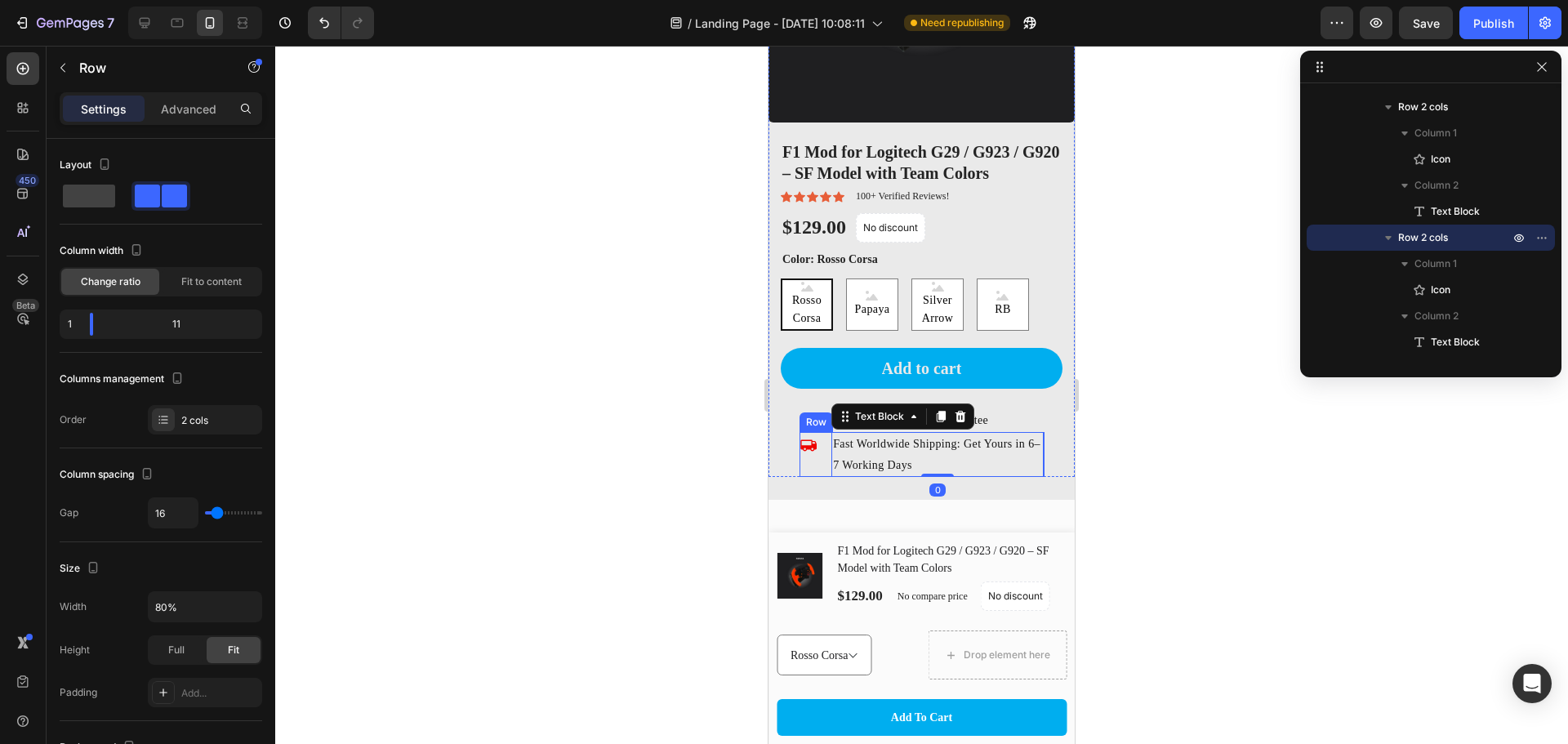
click at [801, 450] on div "Icon" at bounding box center [810, 454] width 20 height 44
click at [881, 412] on icon at bounding box center [880, 417] width 9 height 12
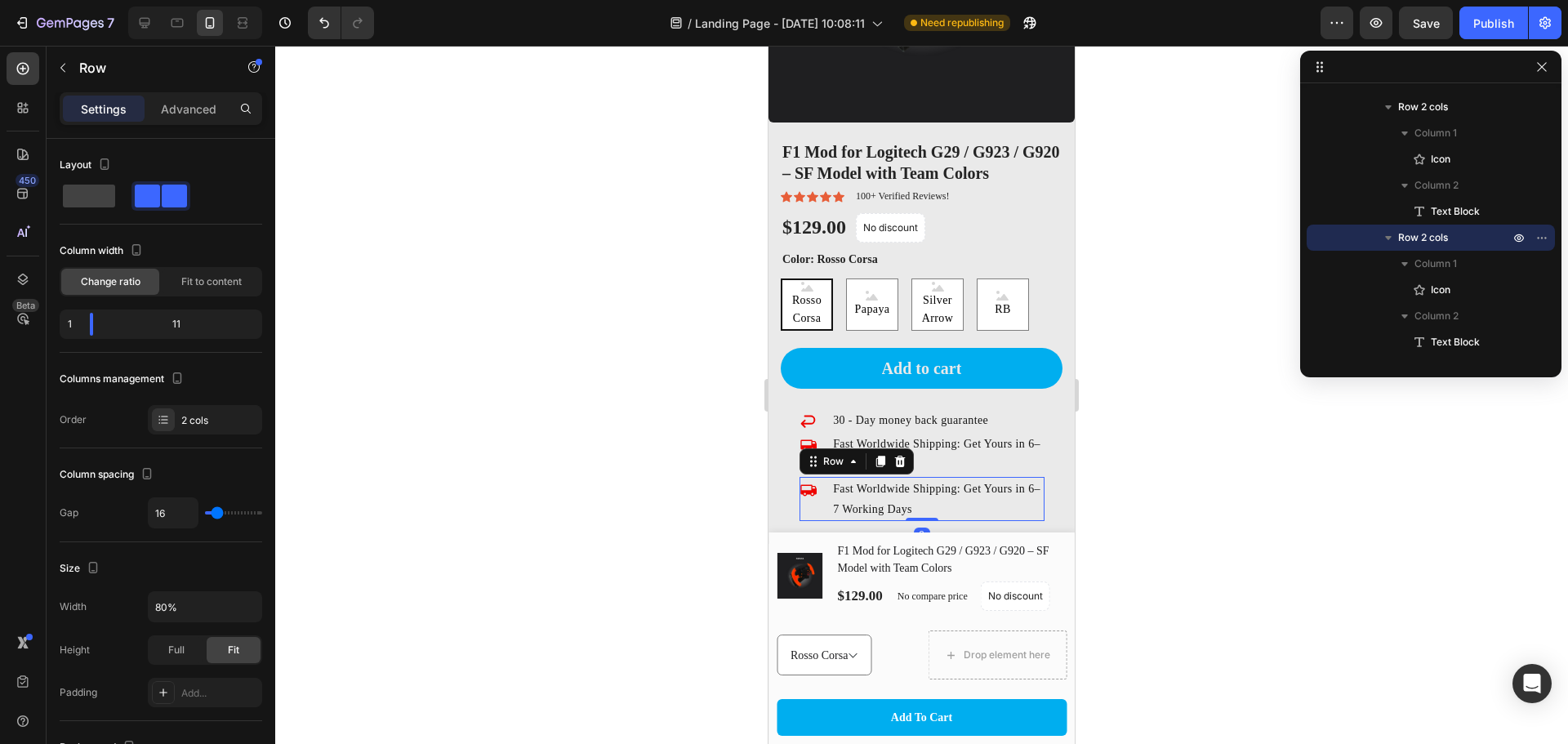
scroll to position [3066, 0]
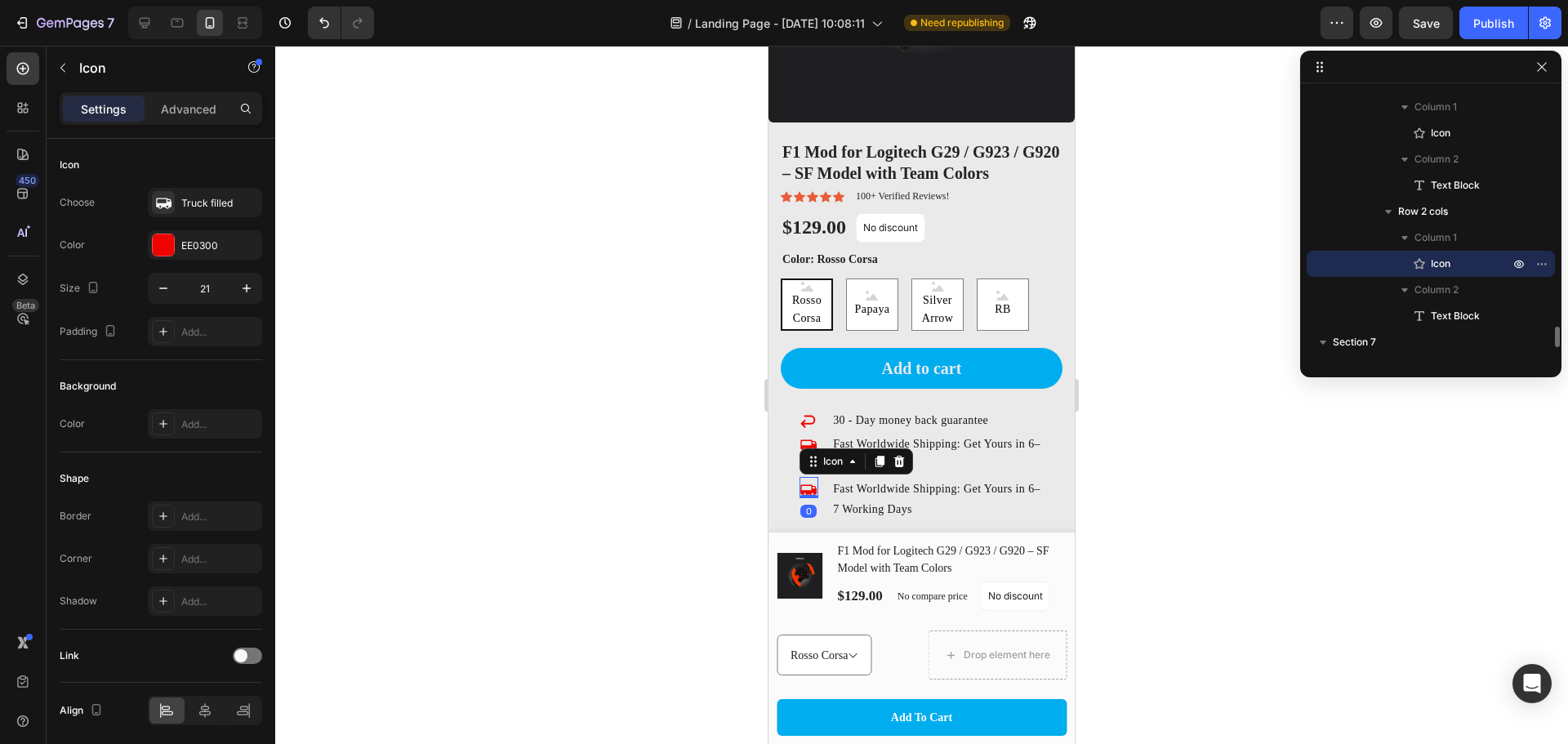
click at [809, 481] on icon at bounding box center [808, 489] width 17 height 17
click at [981, 488] on p "Fast Worldwide Shipping: Get Yours in 6–7 Working Days" at bounding box center [937, 498] width 209 height 40
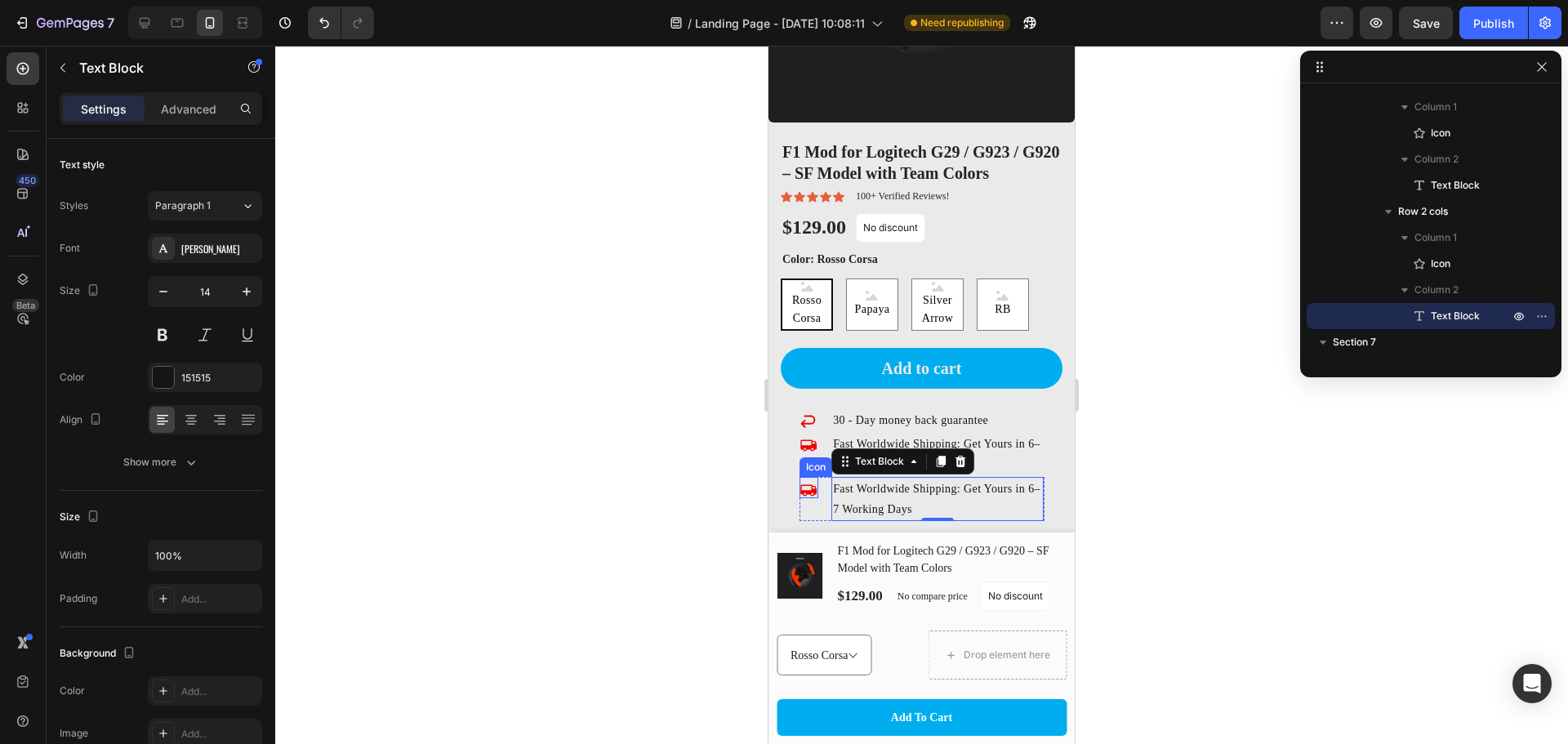
click at [815, 483] on div "Icon" at bounding box center [810, 487] width 20 height 21
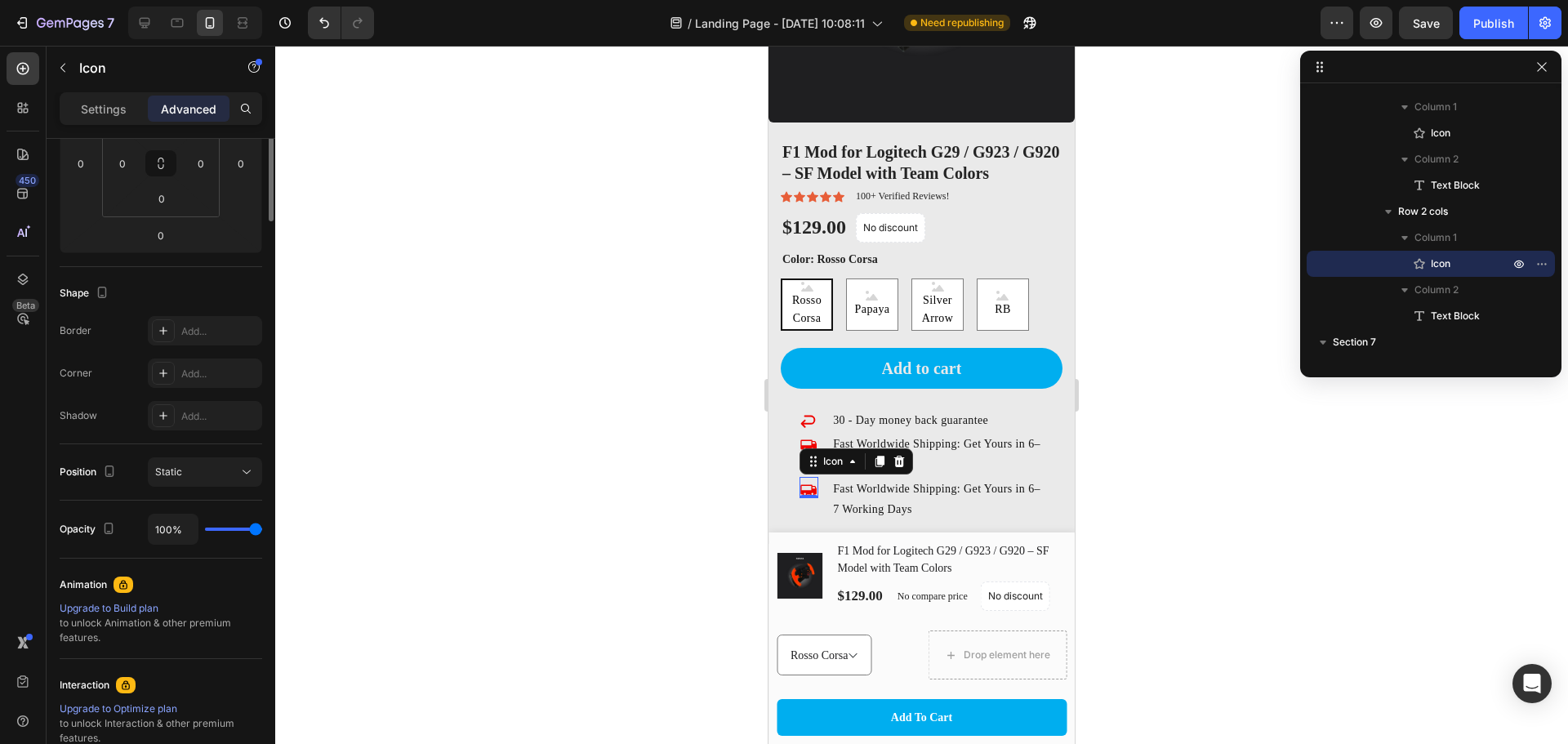
scroll to position [0, 0]
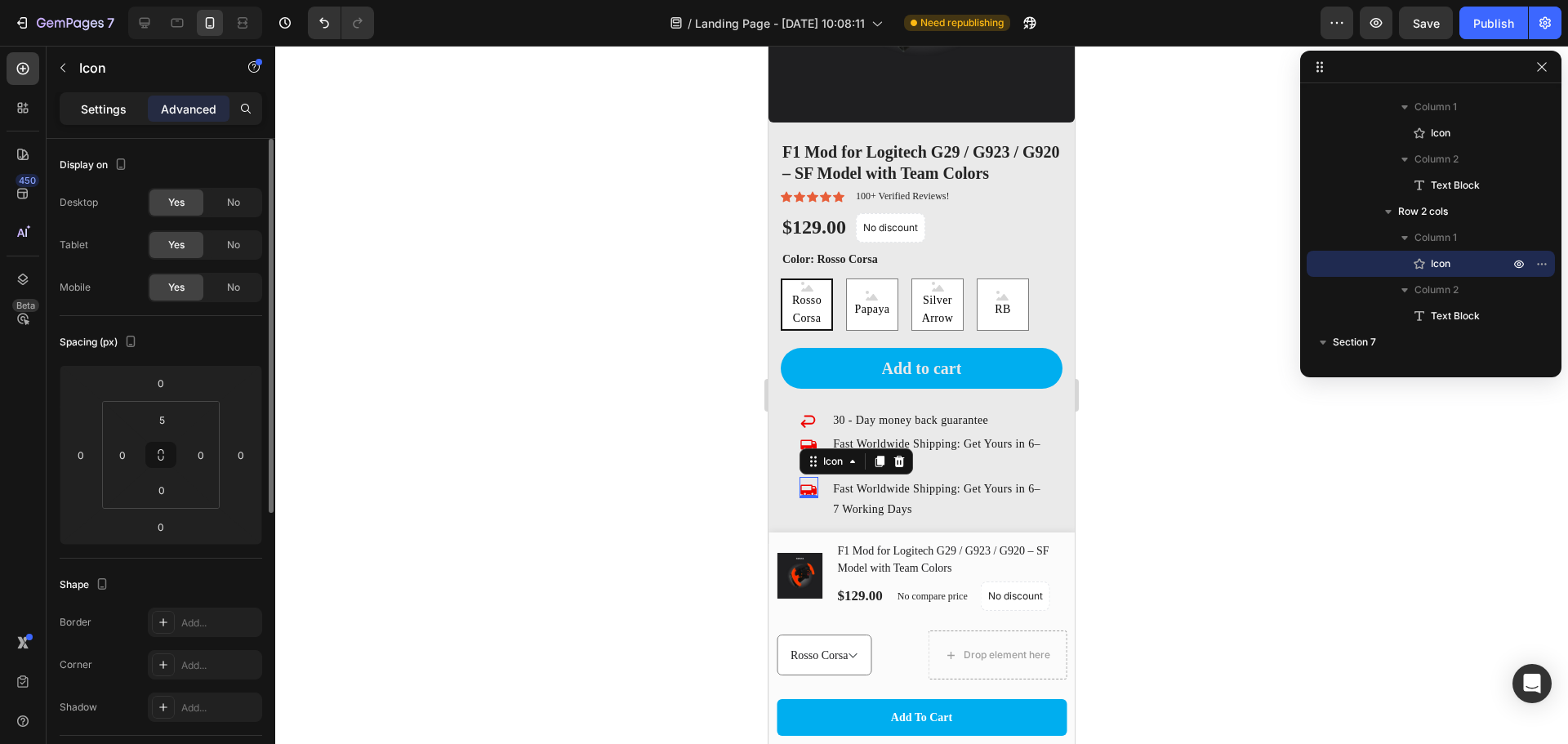
click at [116, 106] on p "Settings" at bounding box center [103, 109] width 45 height 17
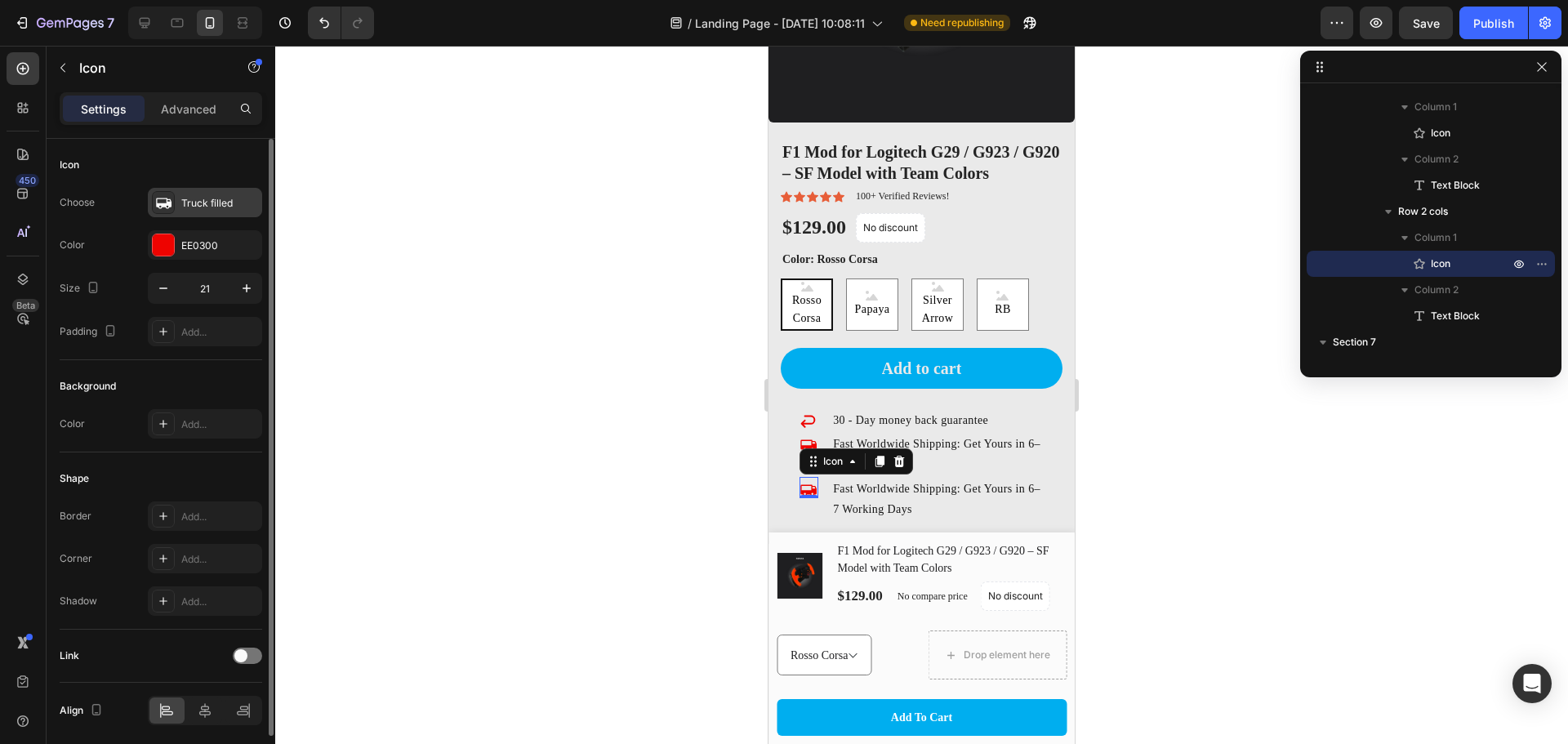
click at [163, 196] on icon at bounding box center [163, 203] width 17 height 16
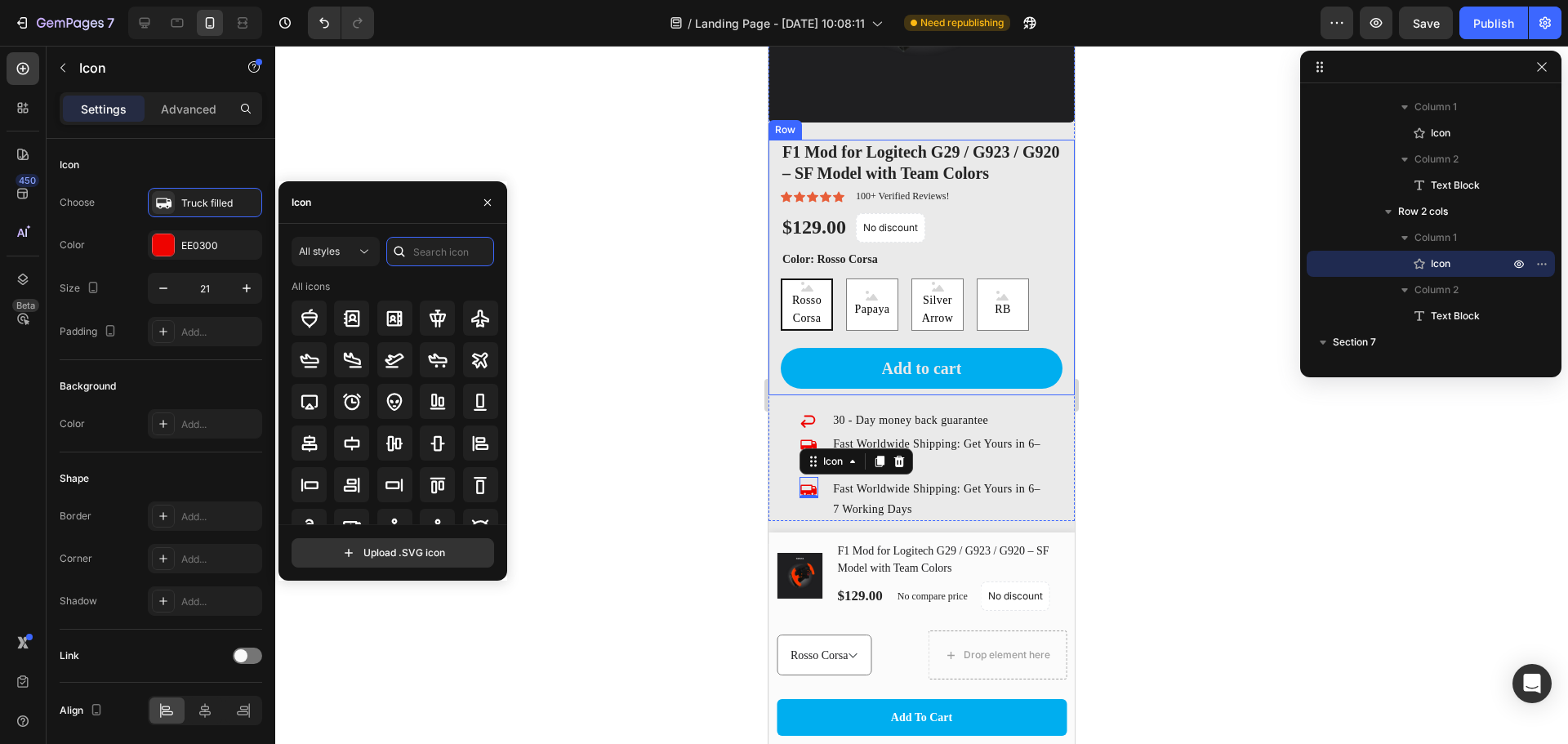
drag, startPoint x: 421, startPoint y: 242, endPoint x: 427, endPoint y: 233, distance: 10.8
click at [421, 242] on input "text" at bounding box center [440, 252] width 108 height 30
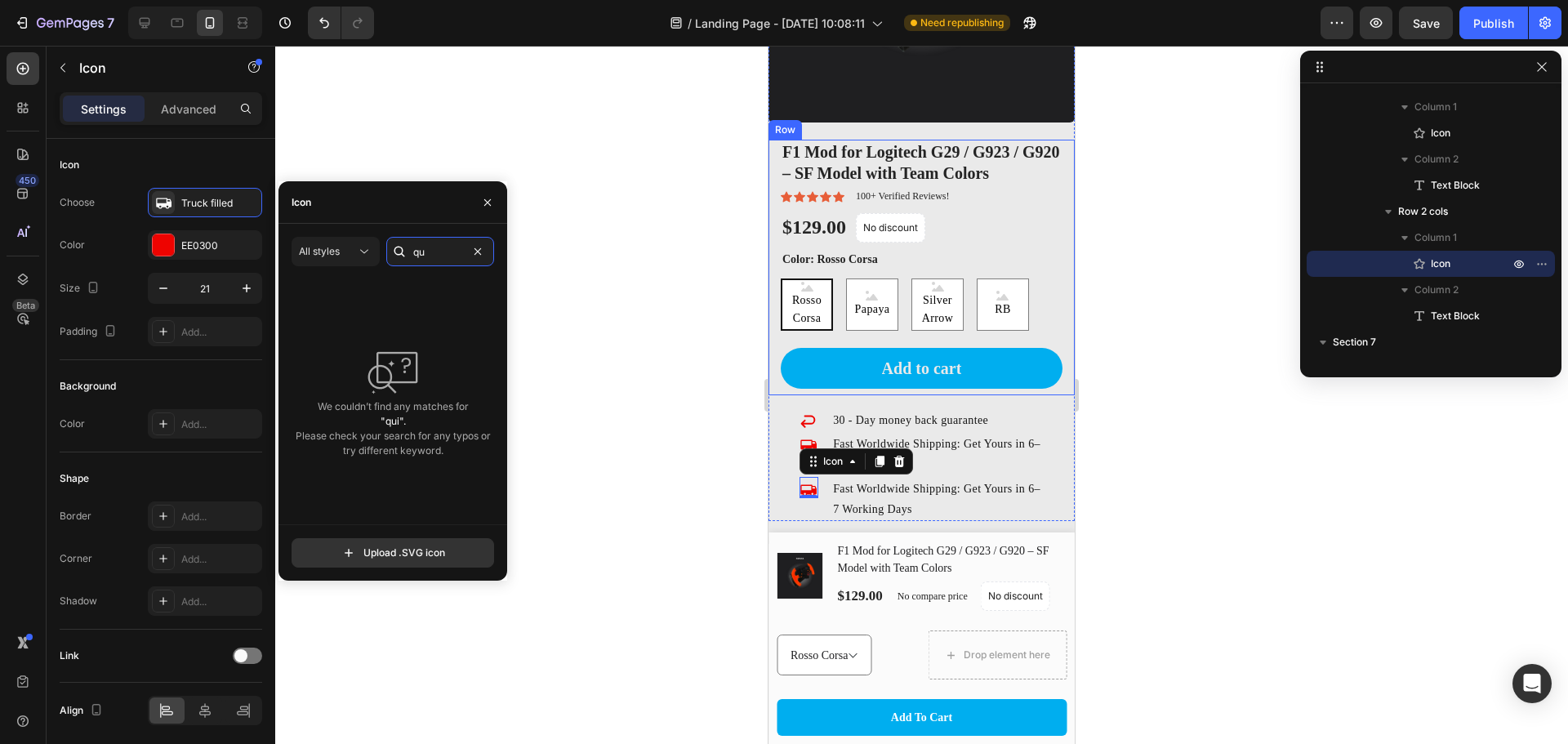
type input "q"
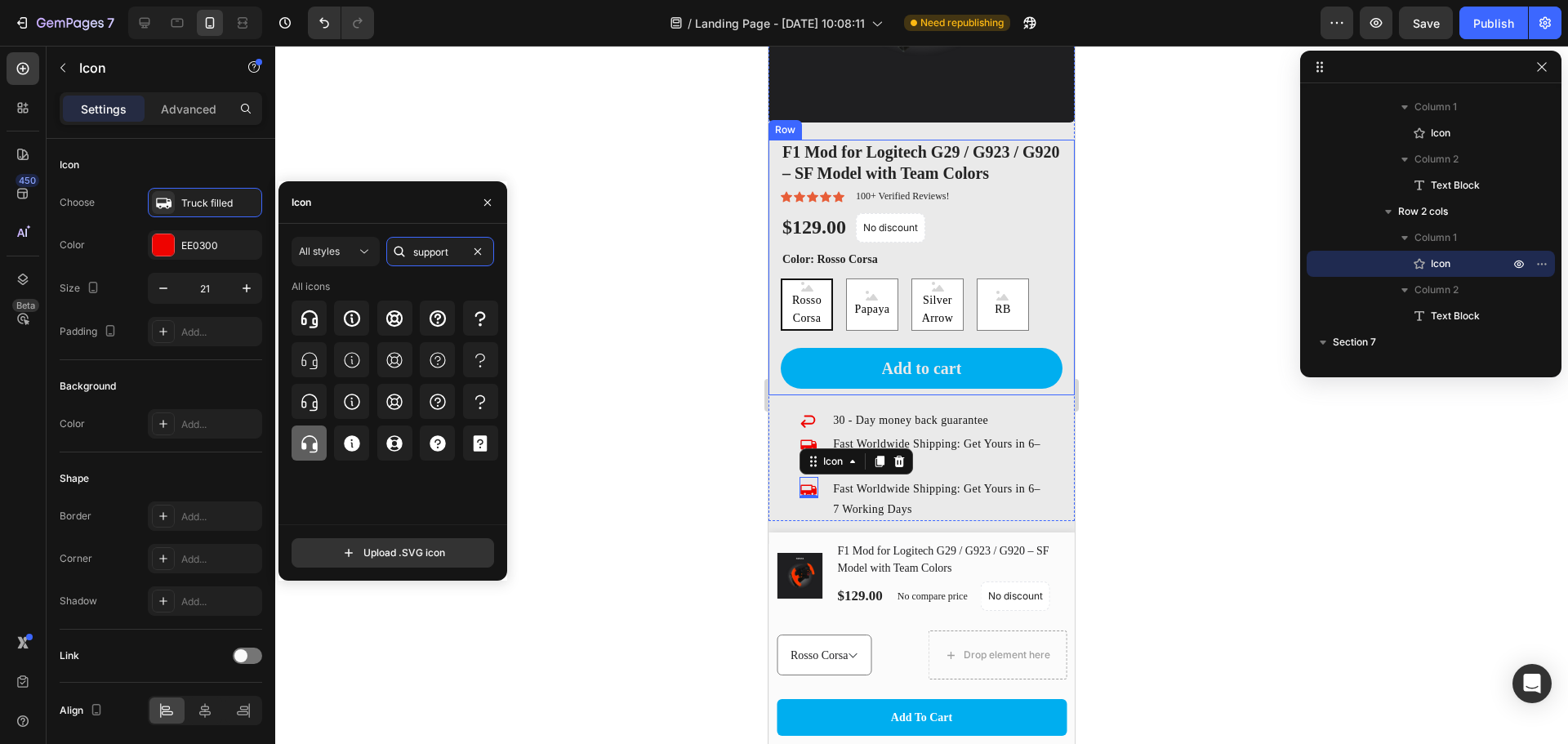
type input "support"
click at [317, 441] on icon at bounding box center [309, 444] width 17 height 17
click at [885, 485] on p "Fast Worldwide Shipping: Get Yours in 6–7 Working Days" at bounding box center [937, 498] width 209 height 40
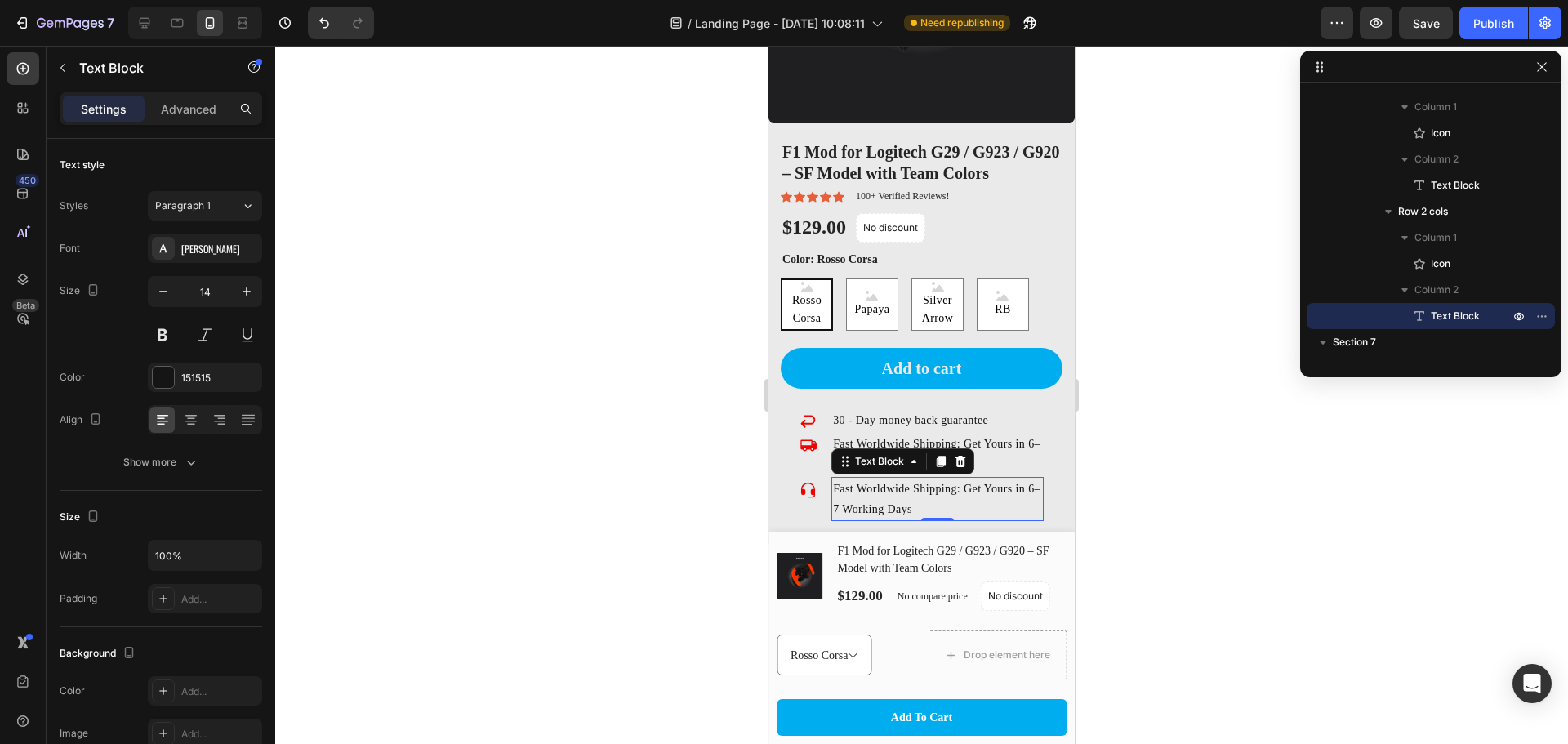
click at [920, 483] on p "Fast Worldwide Shipping: Get Yours in 6–7 Working Days" at bounding box center [937, 498] width 209 height 40
click at [1167, 500] on div at bounding box center [922, 394] width 1293 height 698
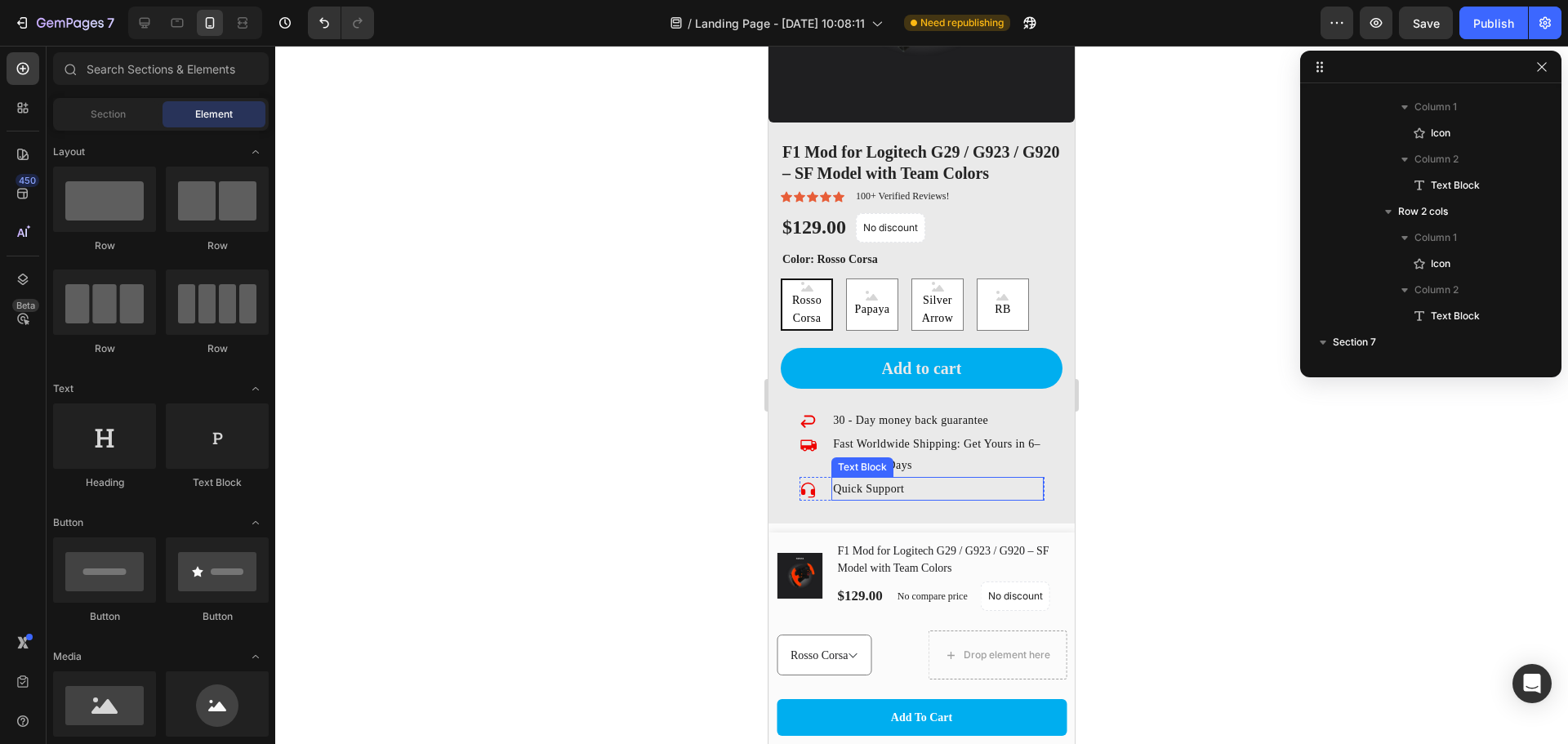
click at [911, 482] on p "Quick Support" at bounding box center [937, 488] width 209 height 21
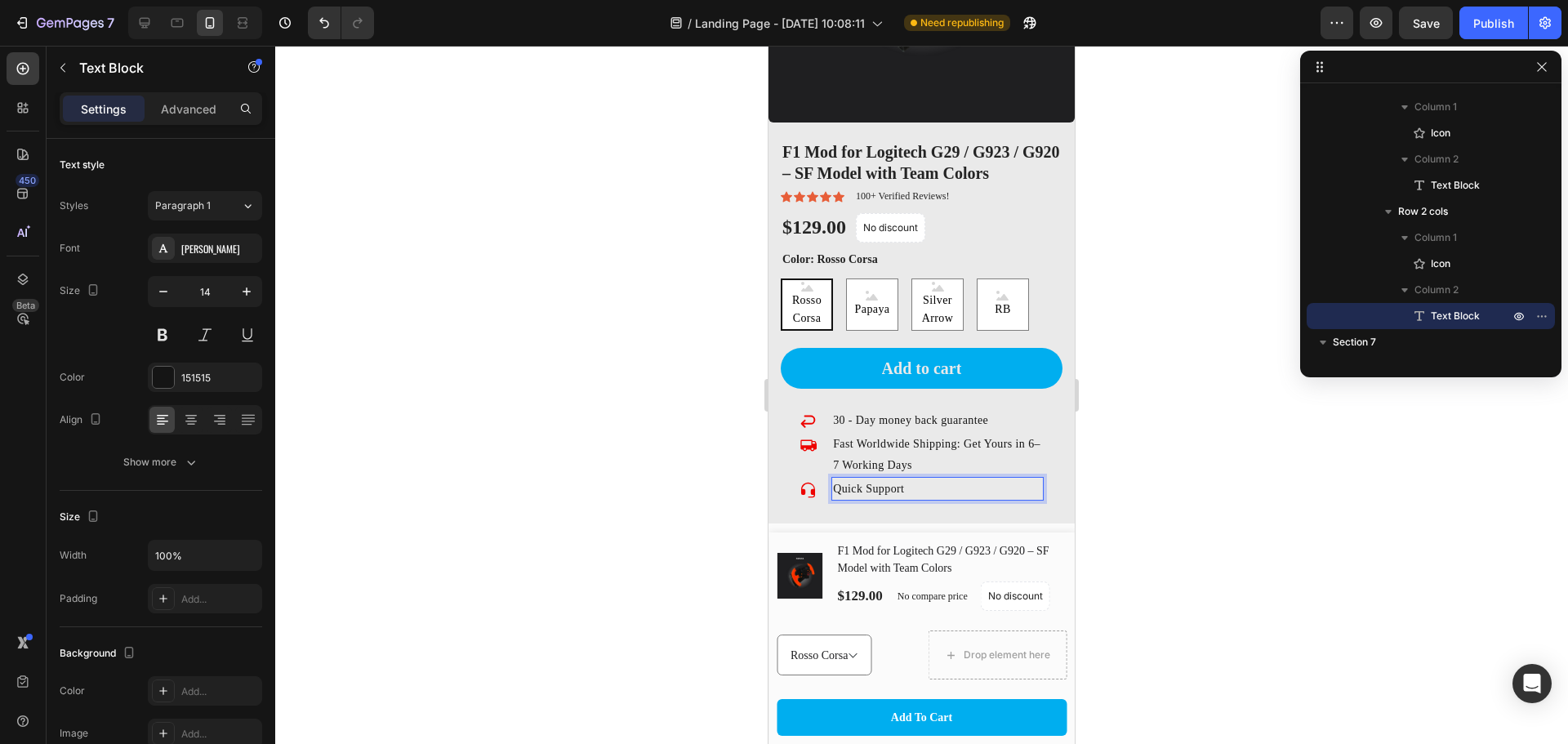
click at [1151, 483] on div at bounding box center [922, 394] width 1293 height 698
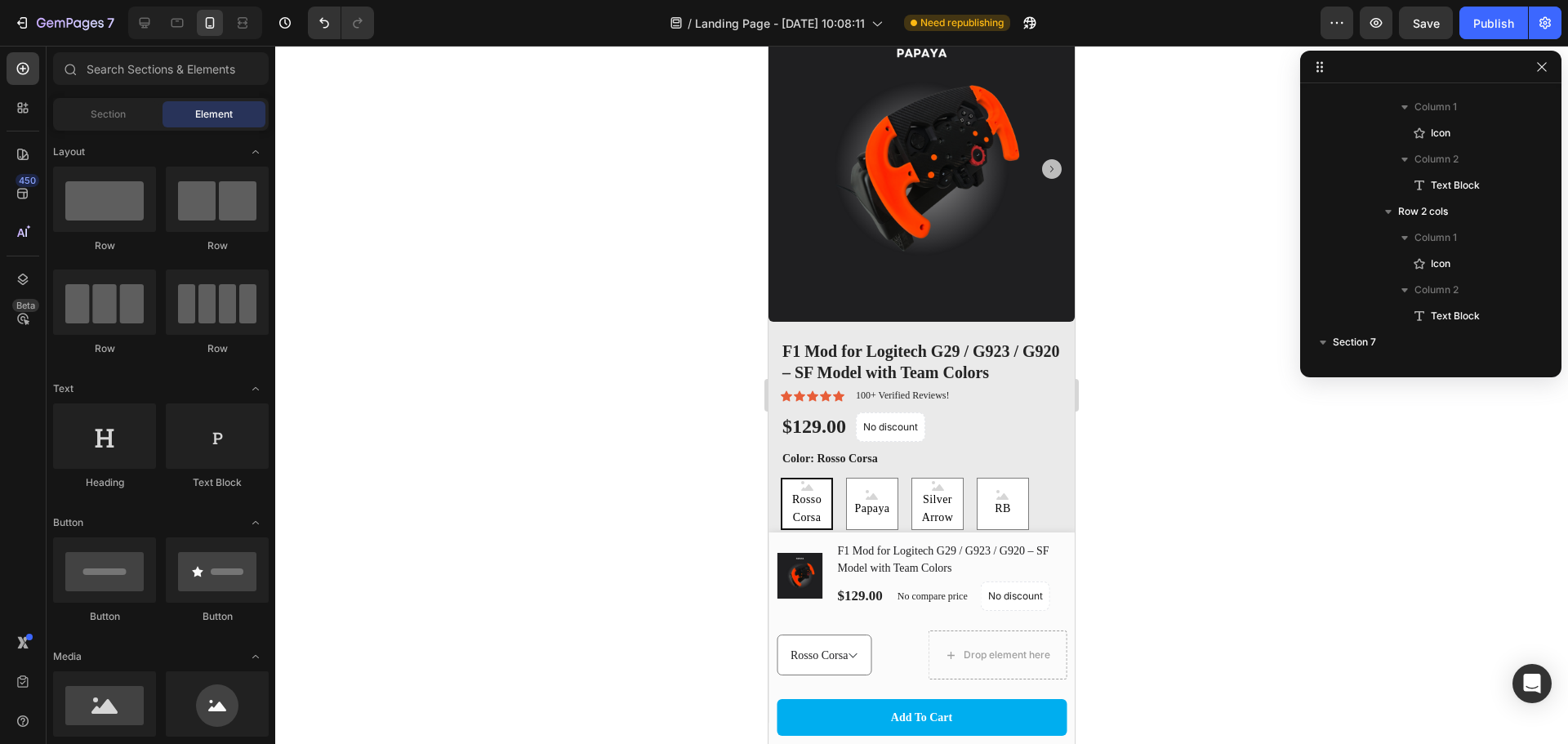
scroll to position [1633, 0]
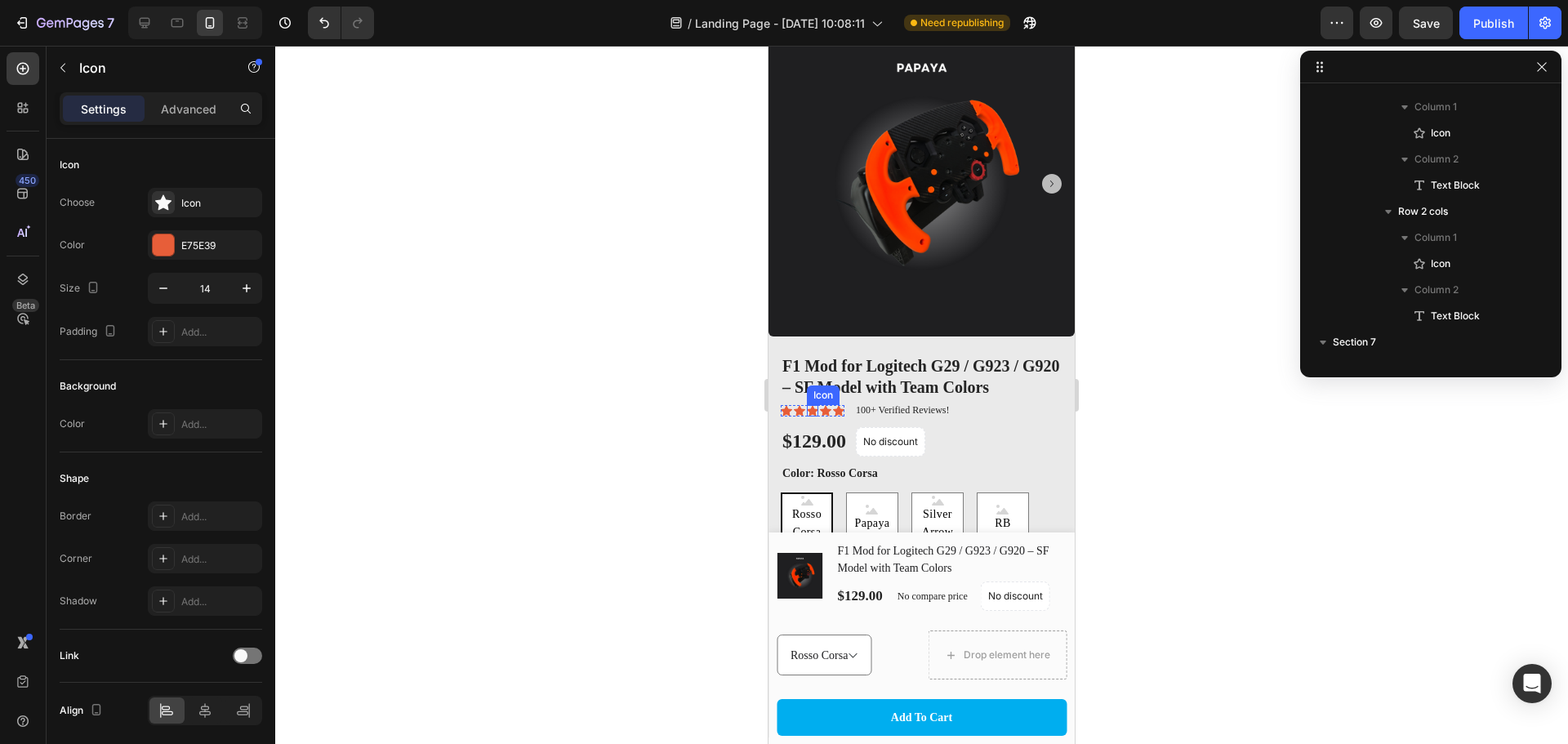
click at [816, 405] on div "Icon" at bounding box center [813, 411] width 12 height 12
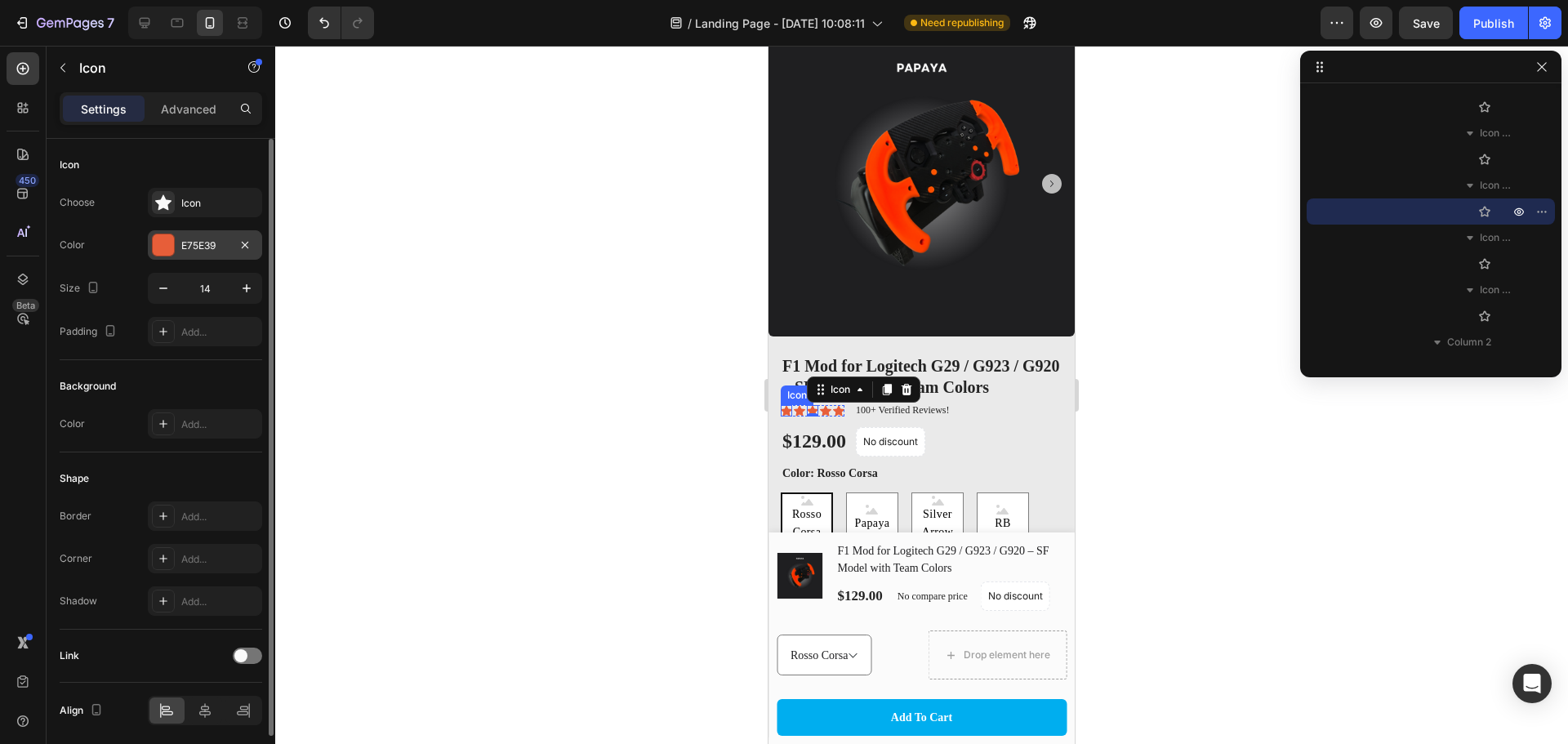
click at [158, 243] on div at bounding box center [163, 245] width 21 height 21
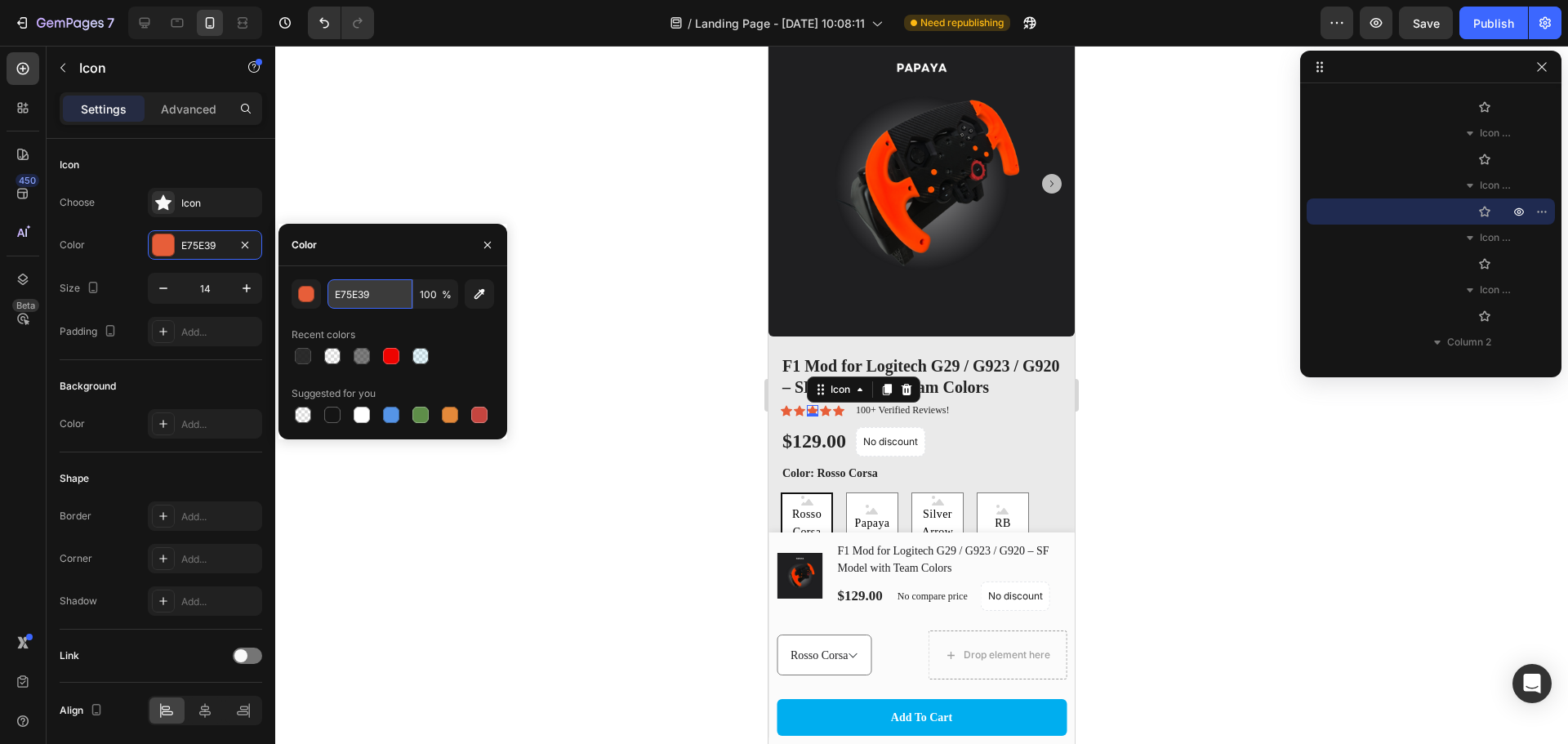
click at [361, 301] on input "E75E39" at bounding box center [370, 294] width 85 height 30
paste input "#FFDF00"
type input "#FFDF00"
click at [829, 406] on icon at bounding box center [826, 411] width 12 height 11
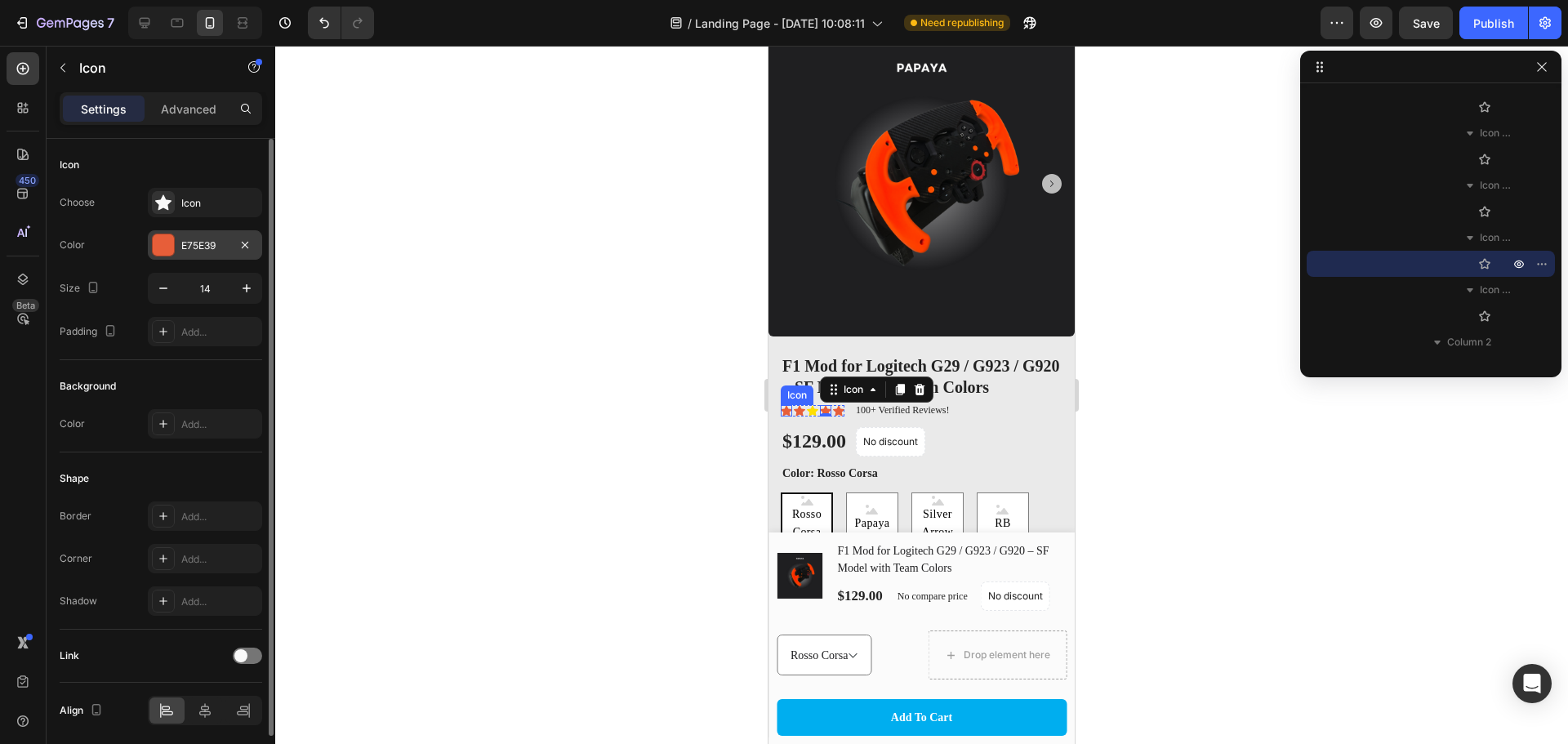
click at [209, 238] on div "E75E39" at bounding box center [205, 246] width 47 height 15
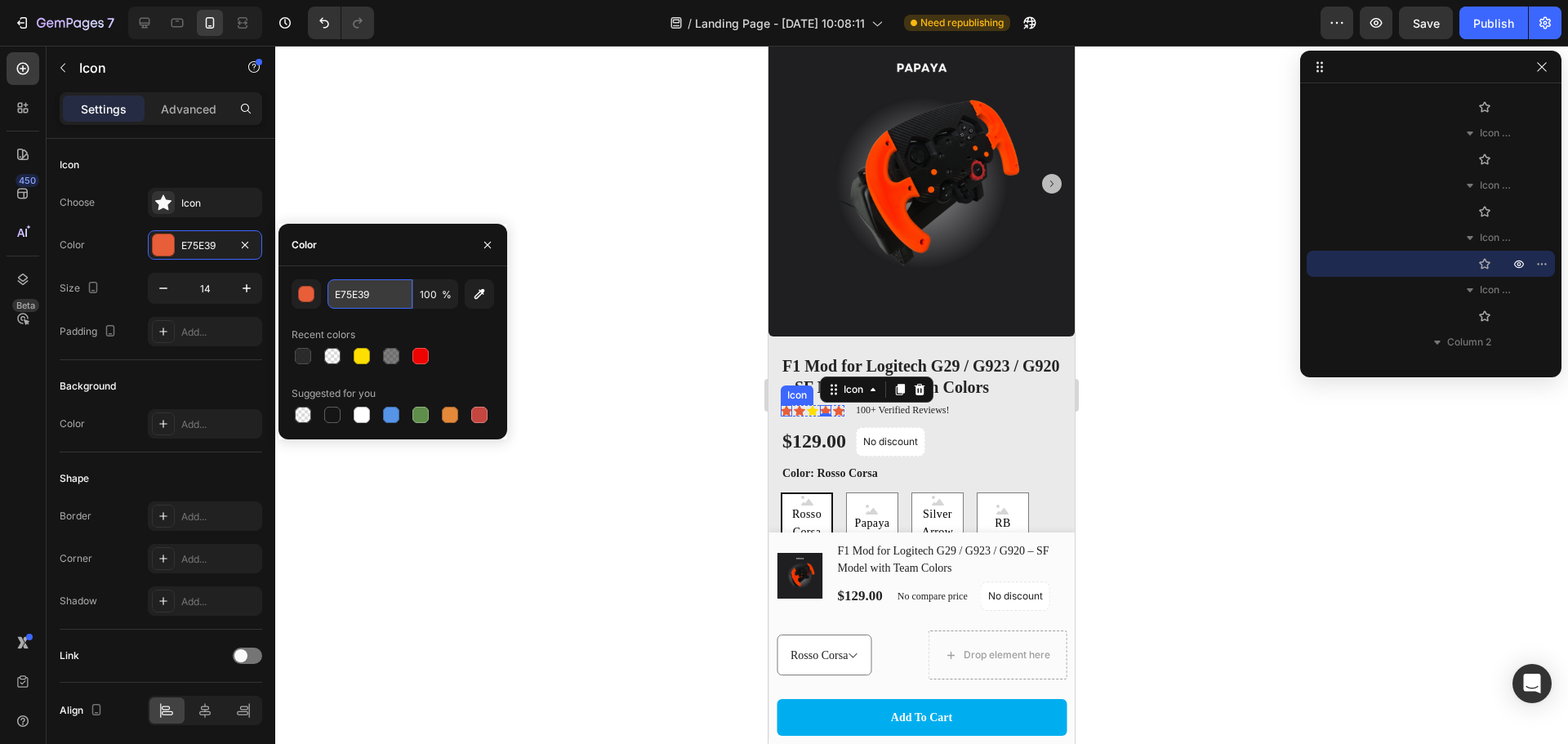
click at [360, 303] on input "E75E39" at bounding box center [370, 294] width 85 height 30
paste input "#FFDF00"
type input "#FFDF00"
click at [841, 405] on div "Icon" at bounding box center [839, 411] width 12 height 12
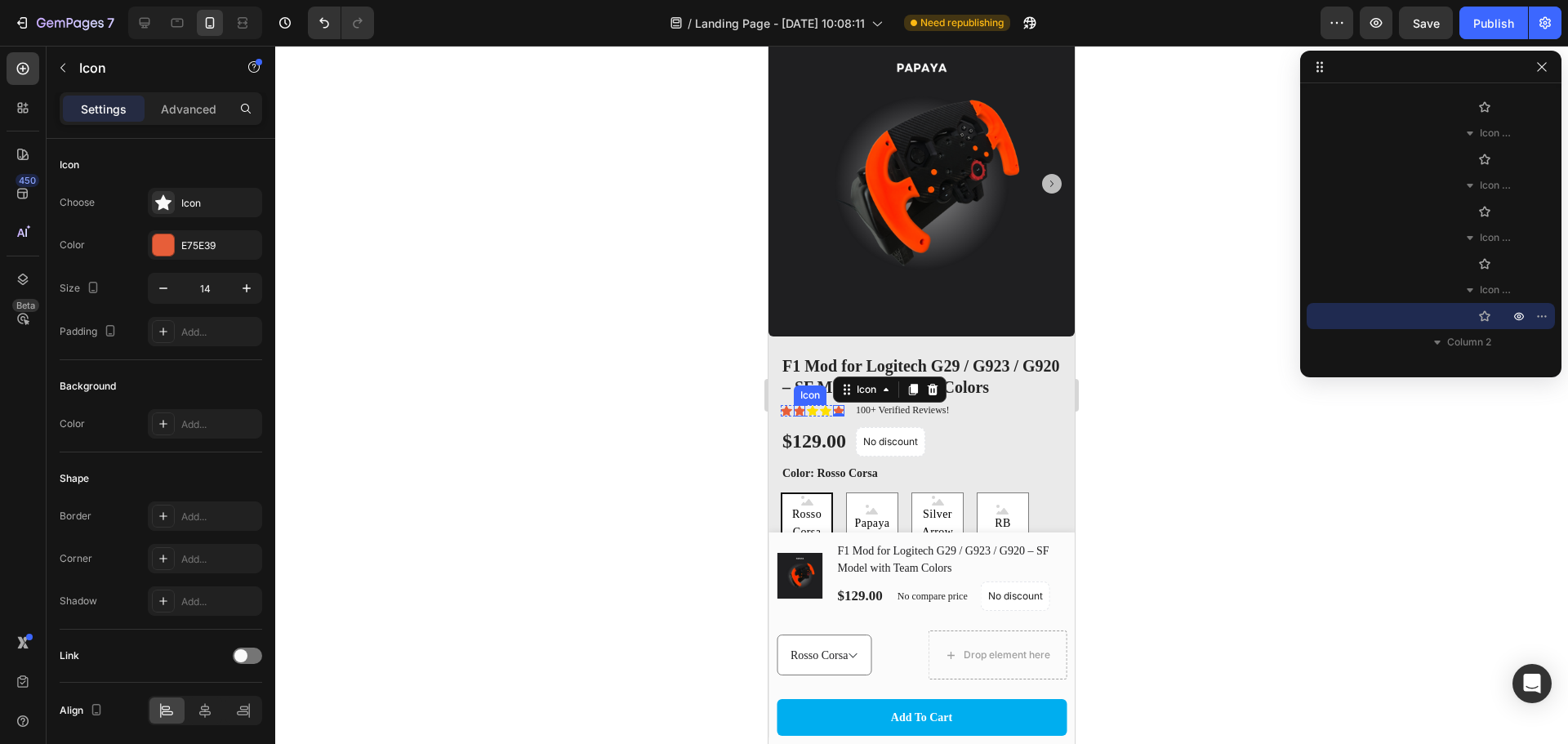
click at [797, 406] on icon at bounding box center [800, 411] width 12 height 11
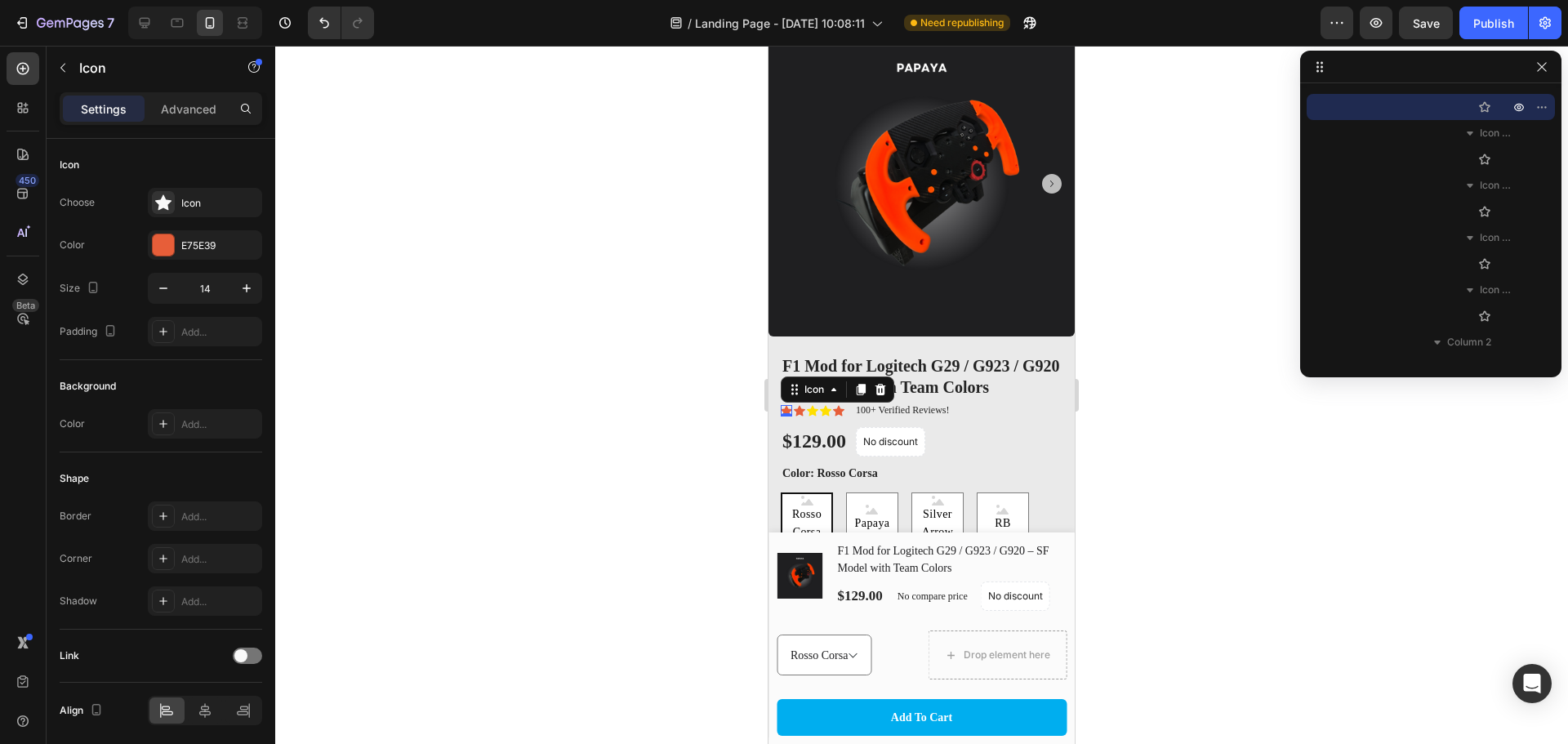
drag, startPoint x: 786, startPoint y: 398, endPoint x: 1504, endPoint y: 447, distance: 719.7
click at [786, 405] on div "Icon 0" at bounding box center [786, 411] width 12 height 12
click at [216, 247] on div "E75E39" at bounding box center [205, 246] width 47 height 15
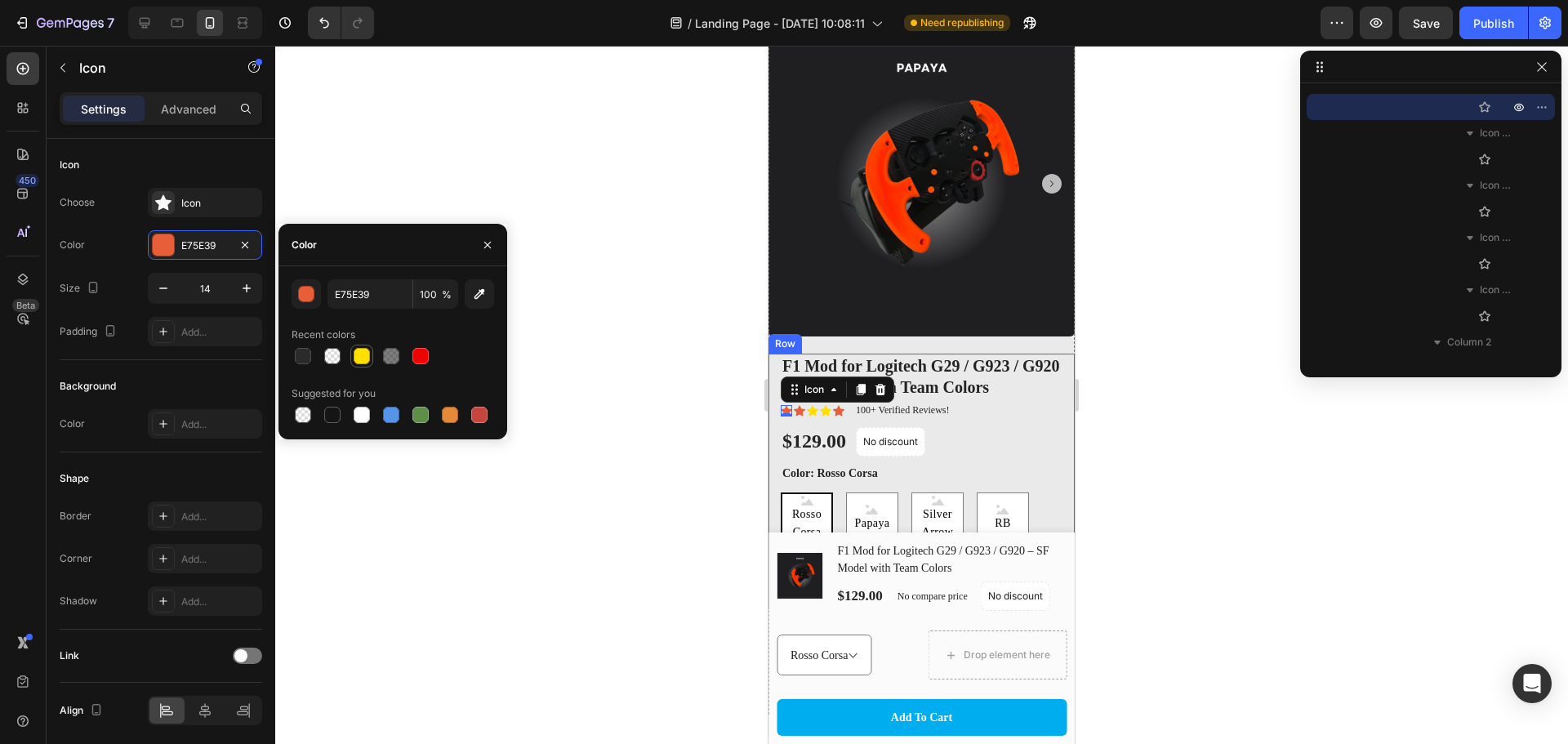
click at [368, 360] on div at bounding box center [362, 356] width 17 height 16
type input "FFDF00"
click at [799, 405] on div "Icon" at bounding box center [800, 411] width 12 height 12
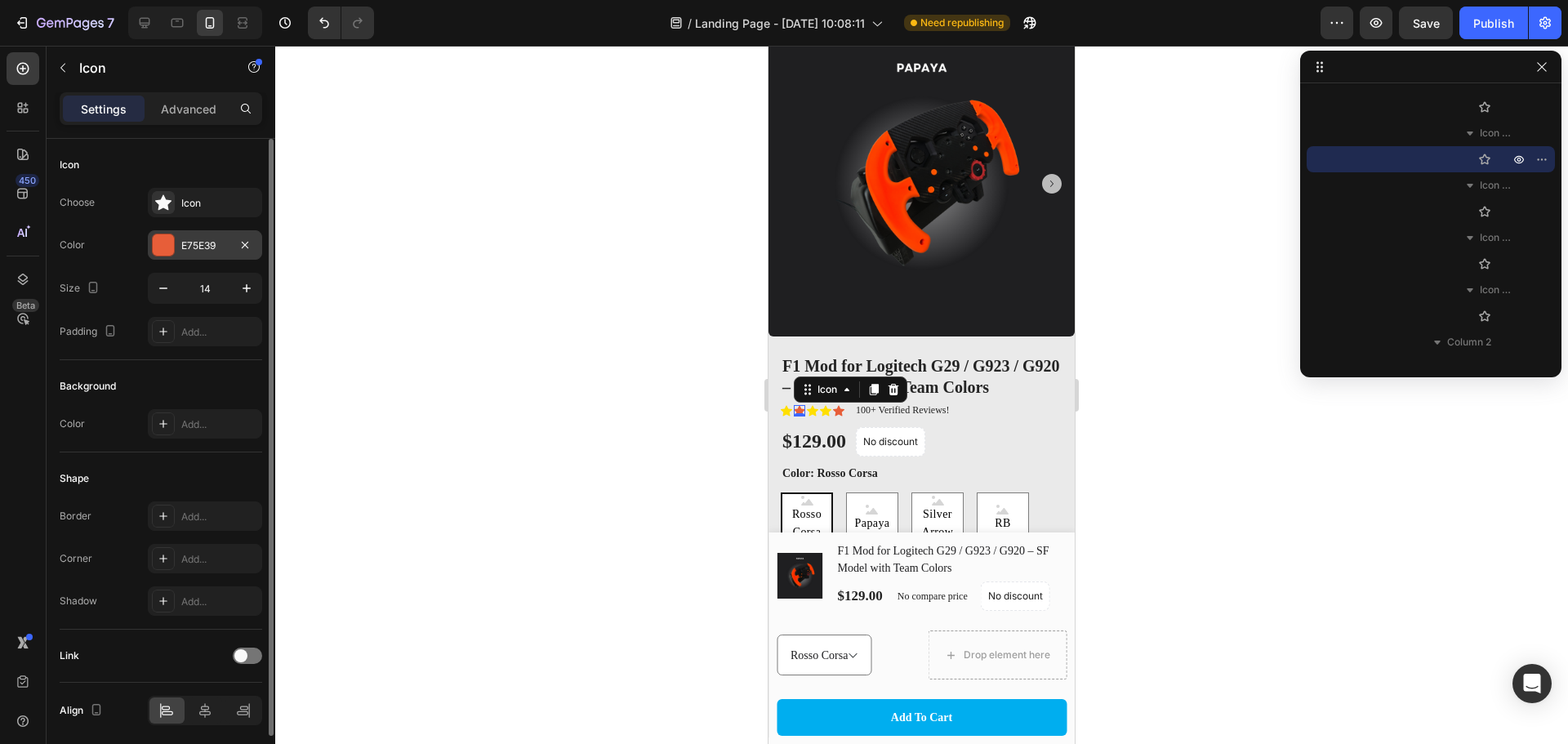
click at [187, 246] on div "E75E39" at bounding box center [205, 246] width 47 height 15
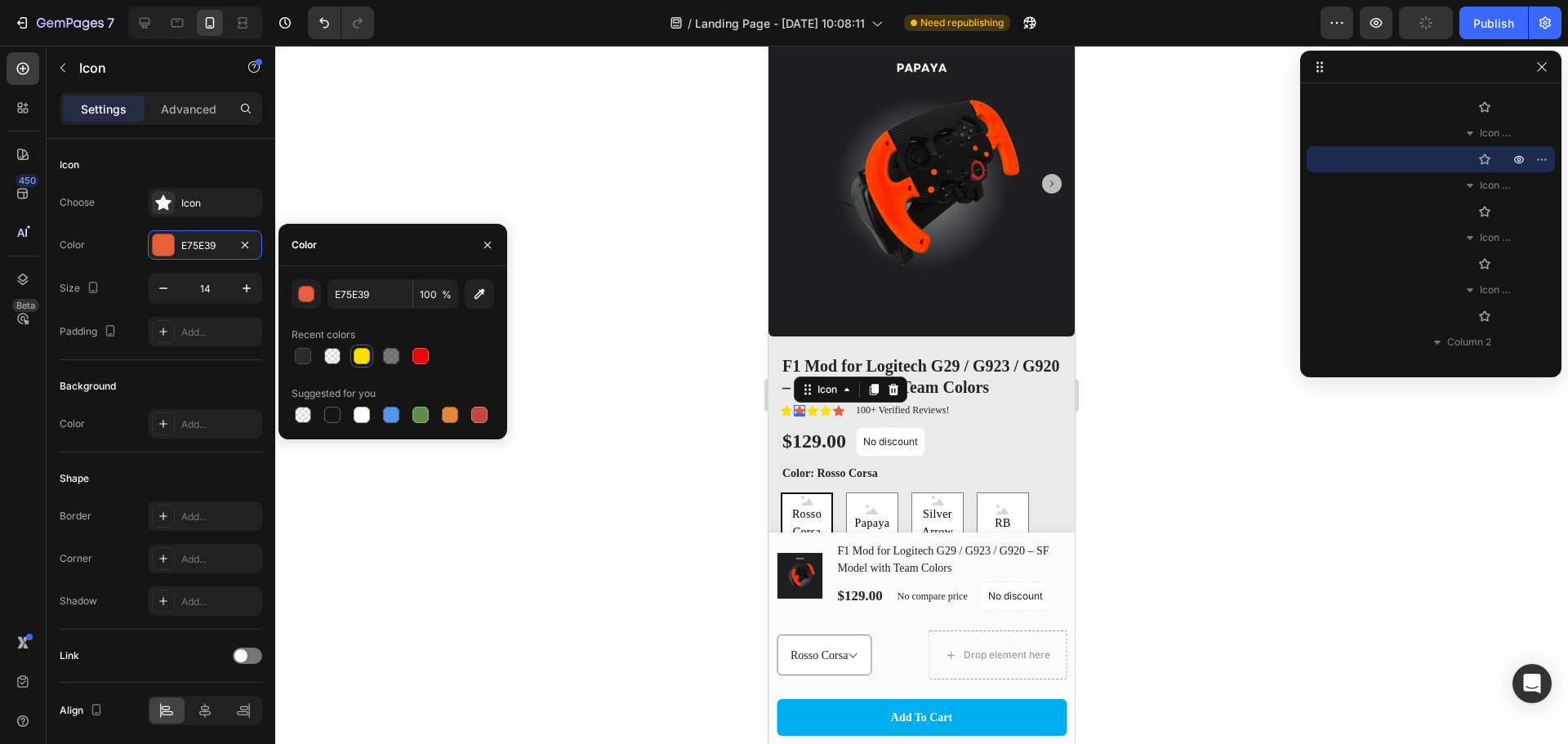
click at [361, 354] on div at bounding box center [362, 356] width 17 height 16
type input "FFDF00"
click at [838, 405] on div "Icon" at bounding box center [839, 411] width 12 height 12
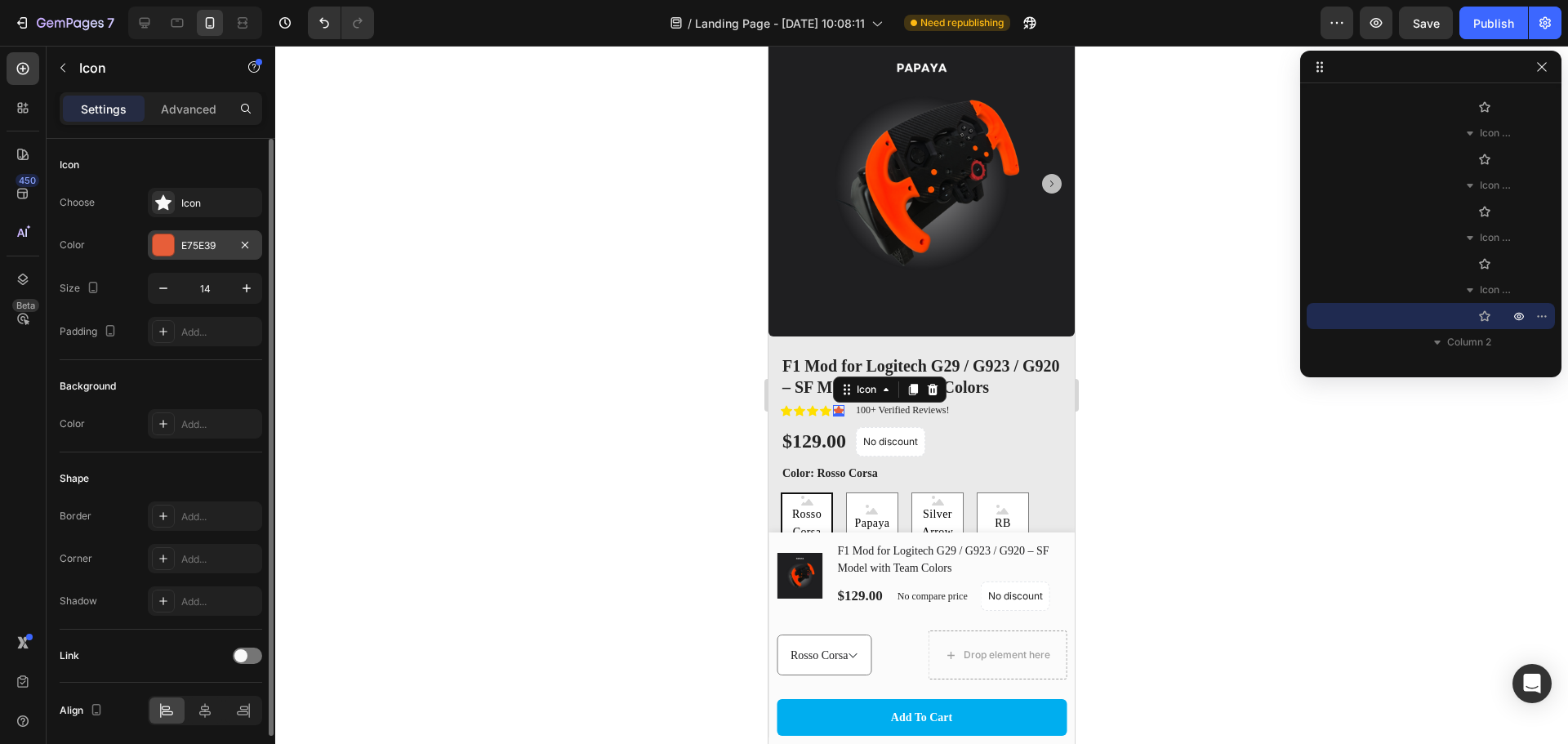
click at [188, 252] on div "E75E39" at bounding box center [205, 246] width 47 height 15
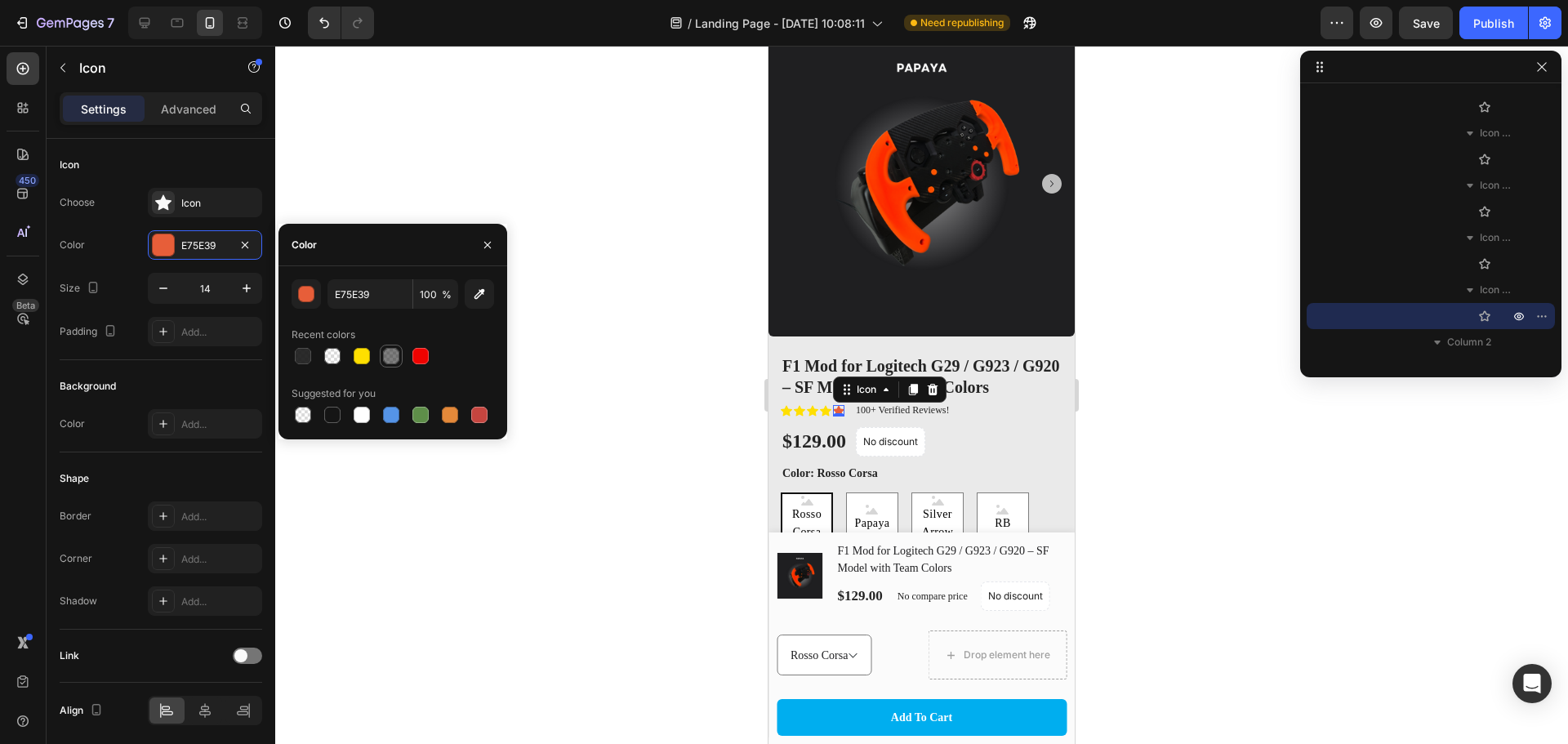
click at [370, 357] on div at bounding box center [362, 356] width 20 height 20
type input "FFDF00"
click at [1154, 436] on div at bounding box center [922, 394] width 1293 height 698
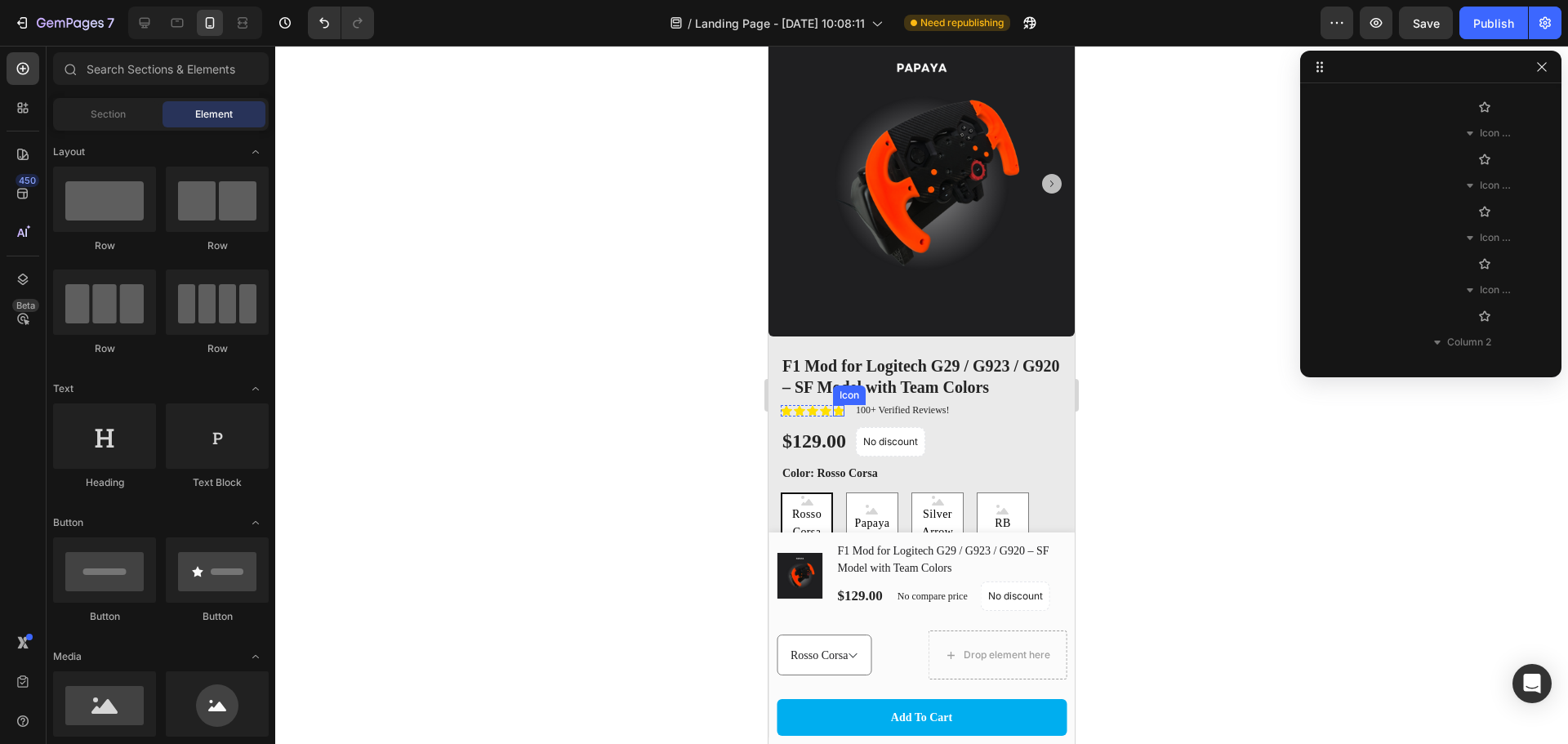
click at [864, 404] on p "100+ Verified Reviews!" at bounding box center [903, 411] width 94 height 13
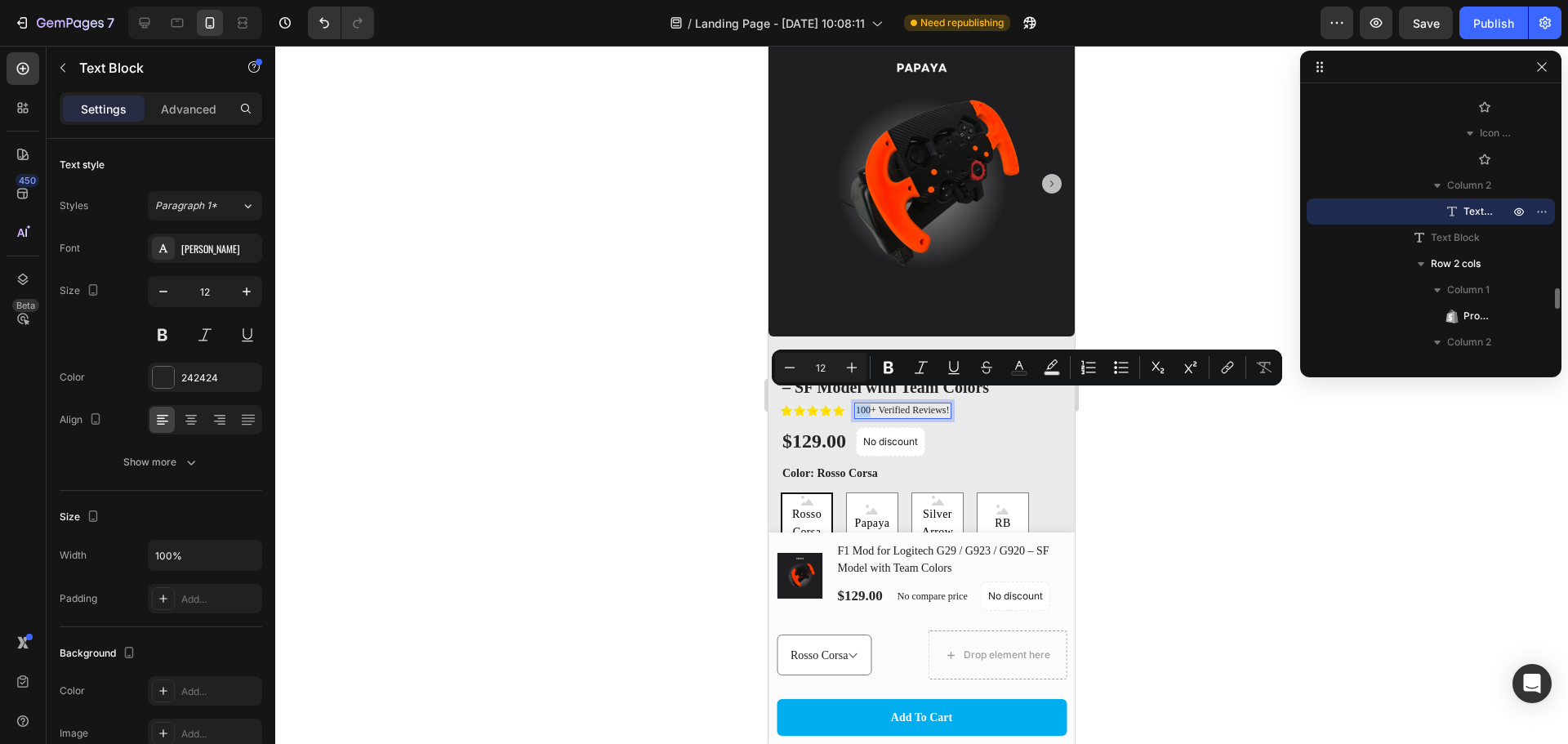
click at [867, 404] on p "100+ Verified Reviews!" at bounding box center [903, 411] width 94 height 13
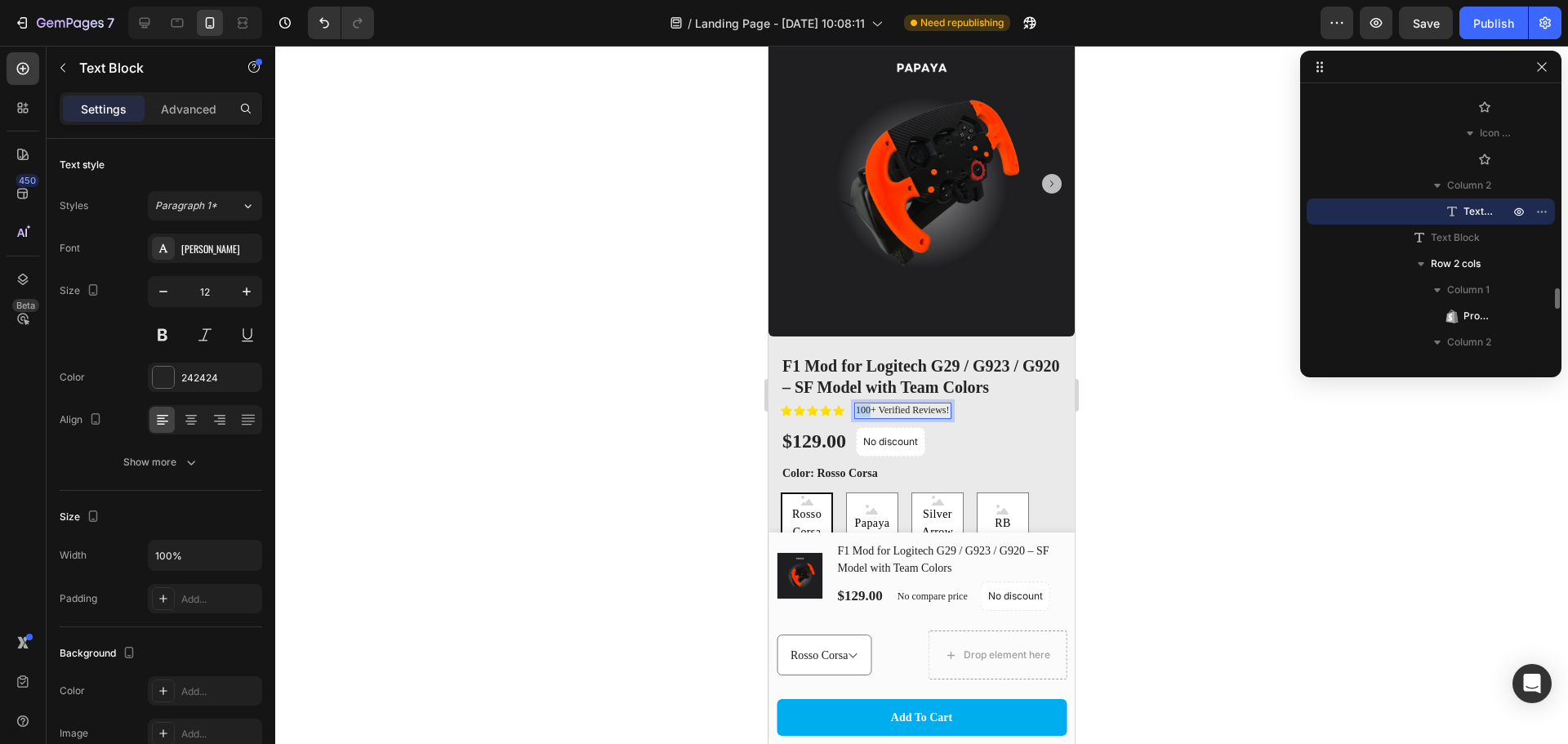
click at [867, 404] on p "100+ Verified Reviews!" at bounding box center [903, 411] width 94 height 13
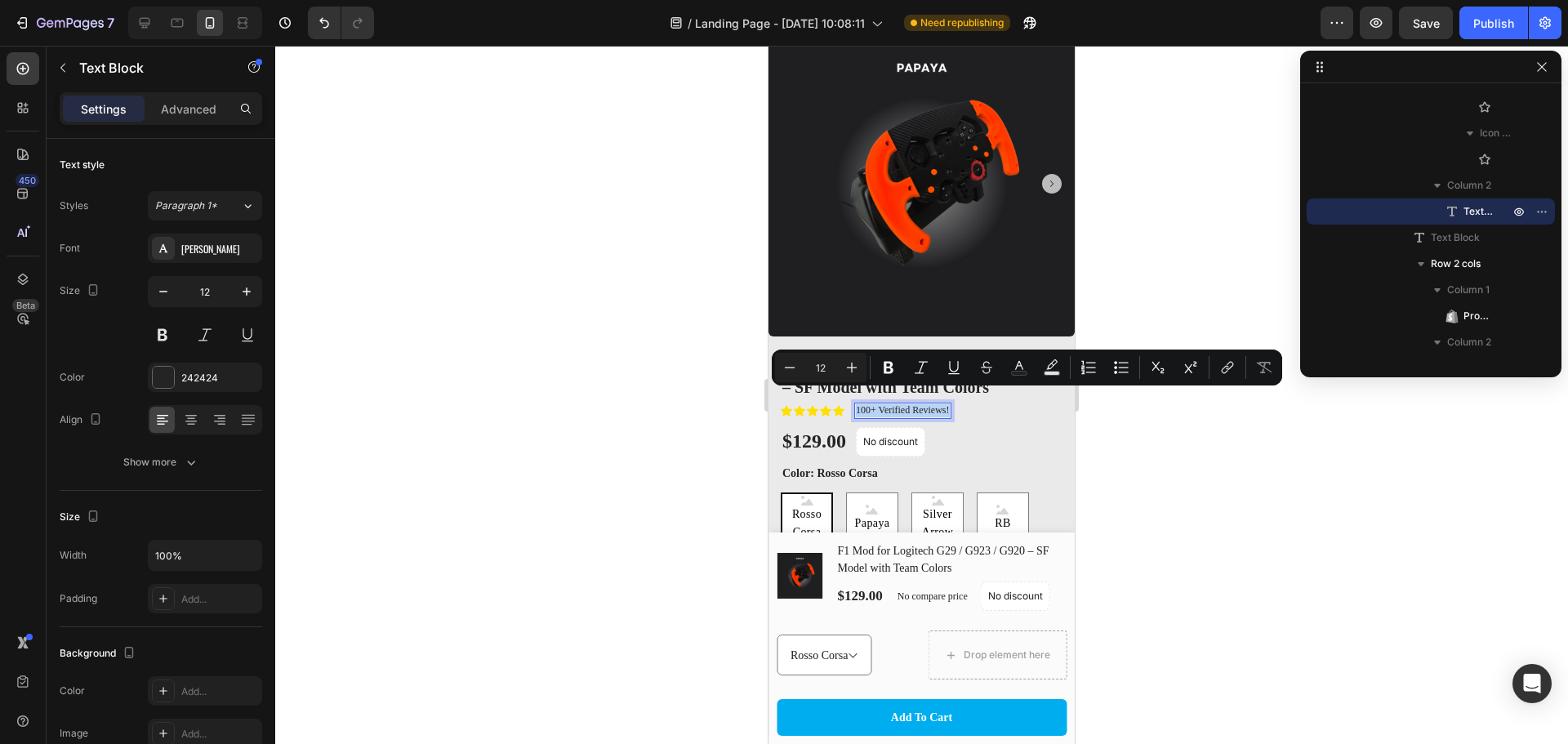
click at [862, 404] on p "100+ Verified Reviews!" at bounding box center [903, 411] width 94 height 13
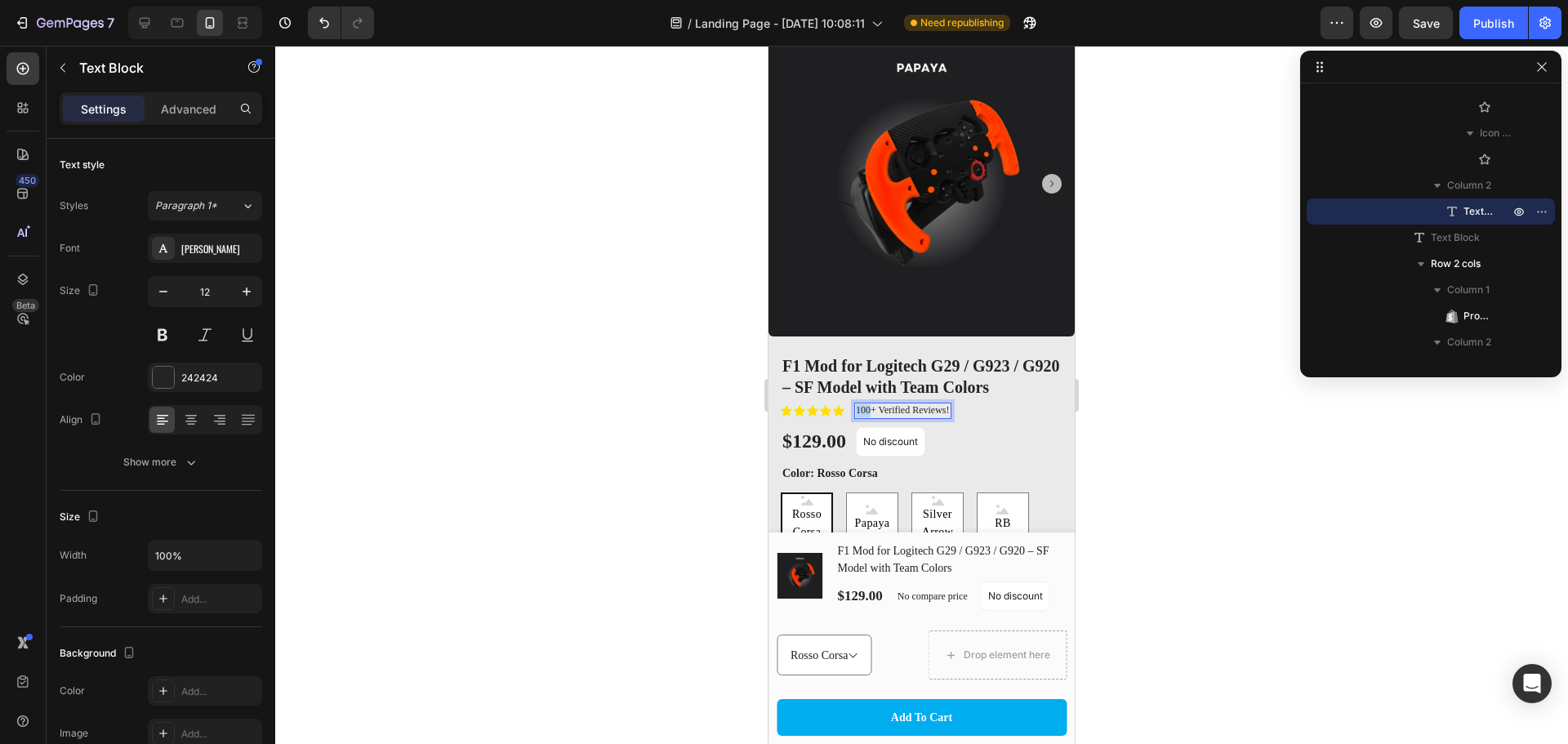
click at [862, 404] on p "100+ Verified Reviews!" at bounding box center [903, 411] width 94 height 13
click at [1178, 418] on div at bounding box center [922, 394] width 1293 height 698
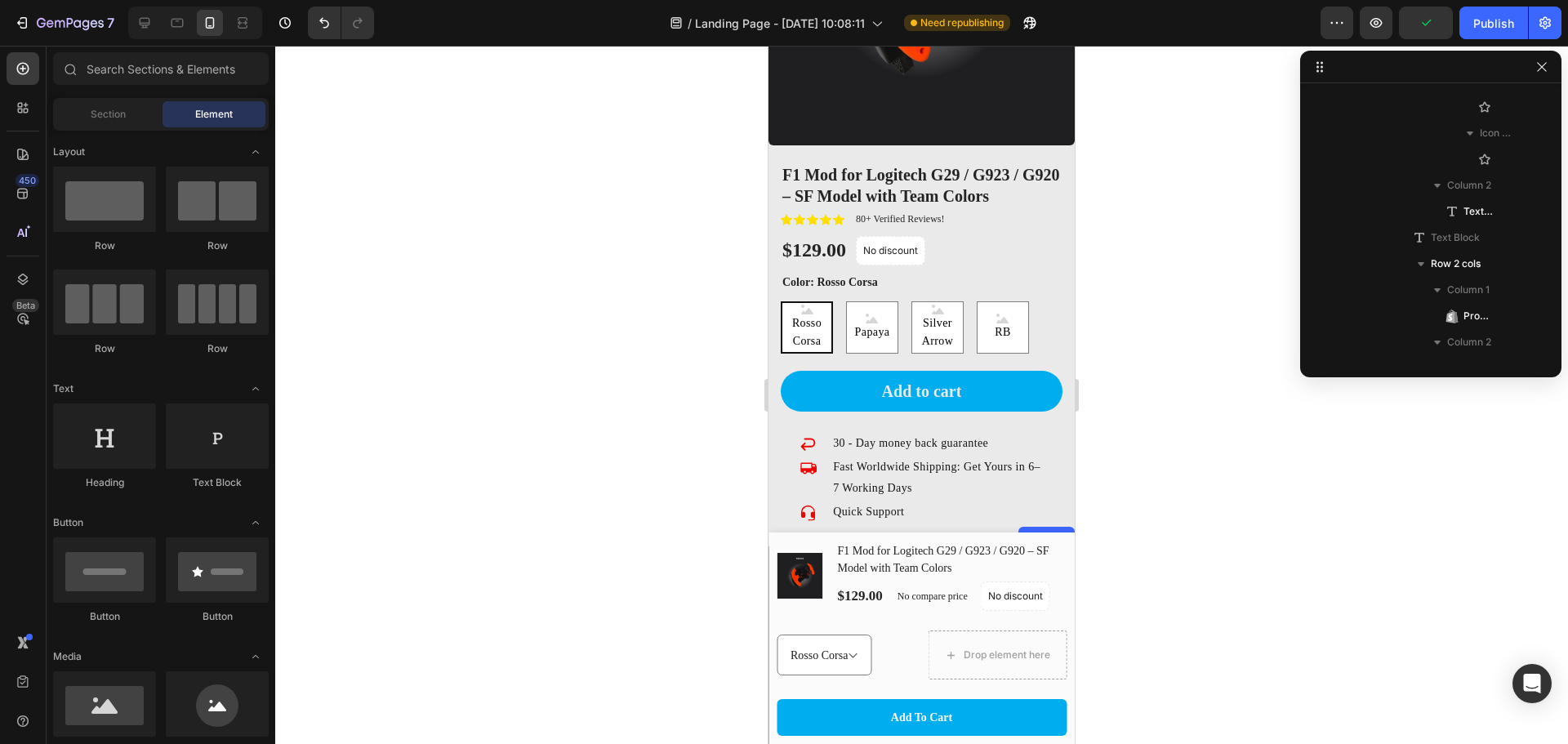
scroll to position [1633, 0]
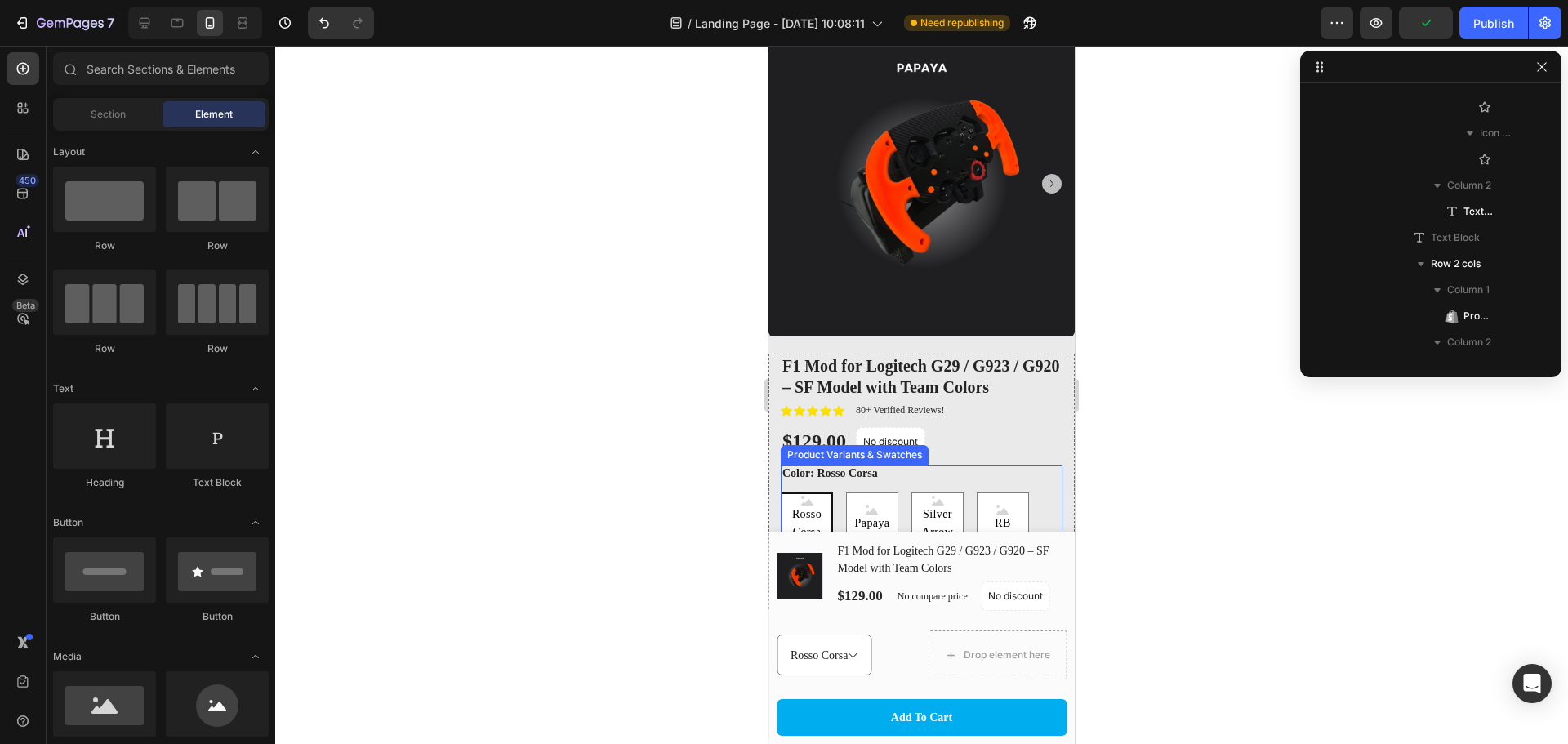
click at [818, 506] on span "Rosso Corsa" at bounding box center [806, 524] width 49 height 37
click at [781, 492] on input "Rosso Corsa Rosso Corsa Rosso Corsa" at bounding box center [780, 492] width 1 height 1
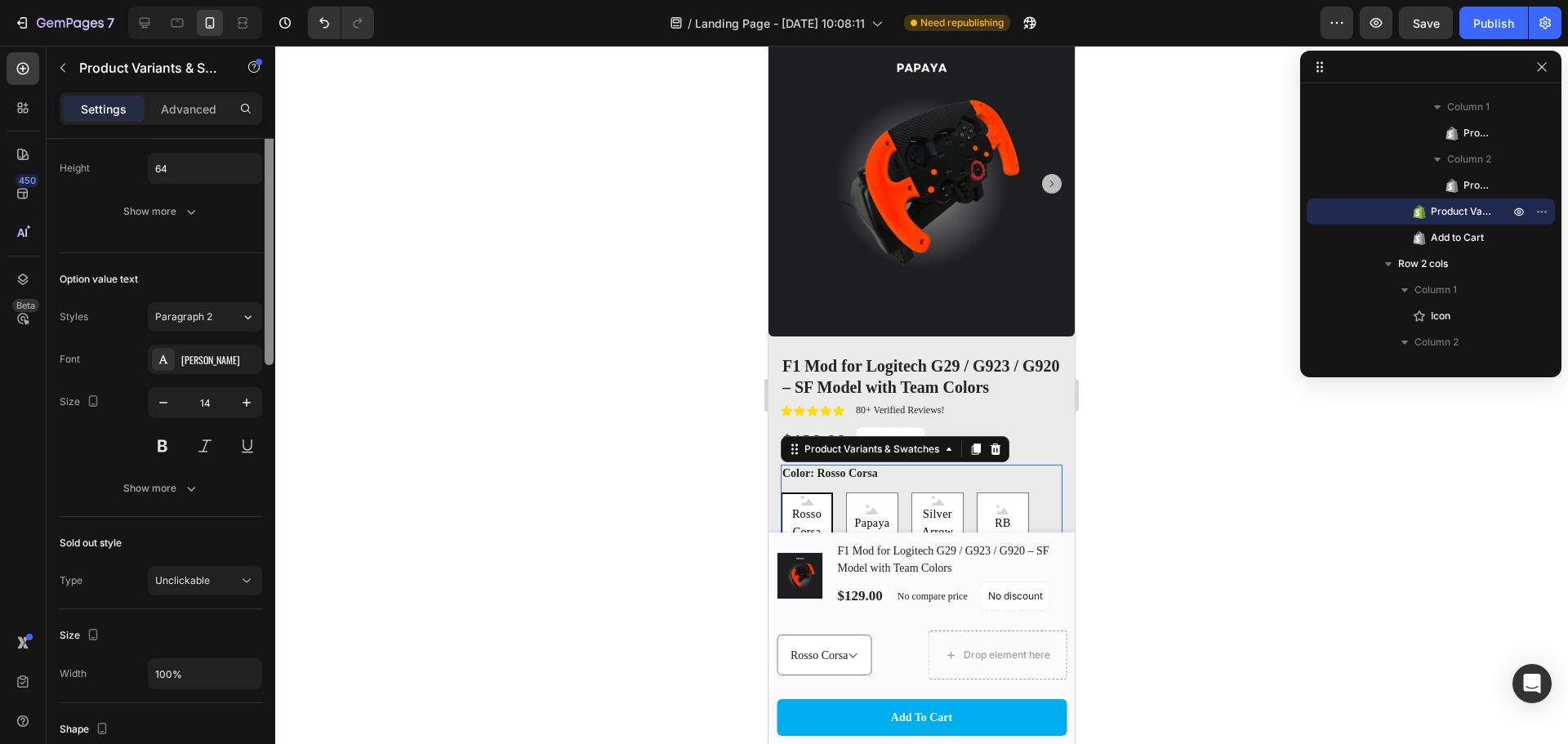
scroll to position [380, 0]
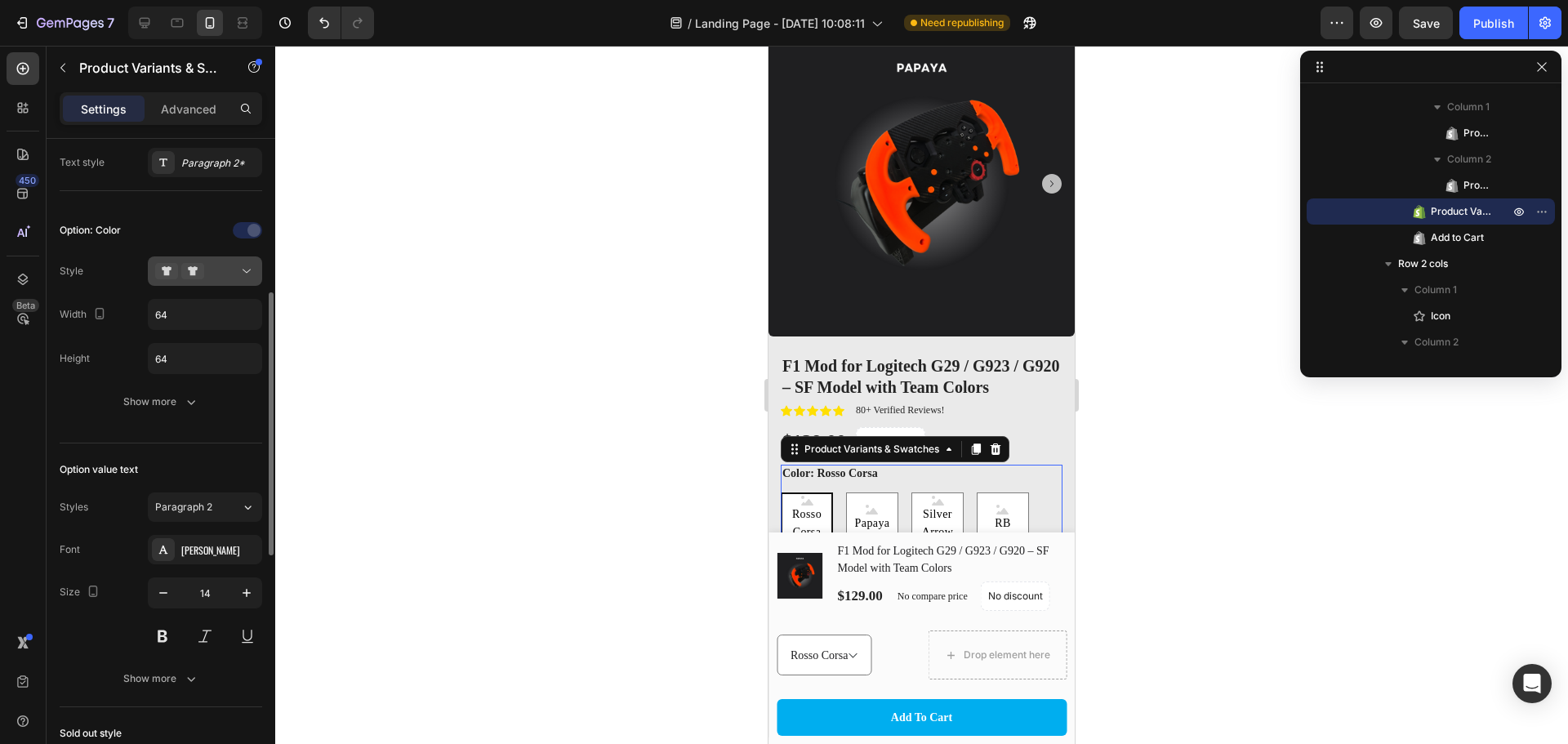
click at [256, 273] on button at bounding box center [205, 271] width 115 height 30
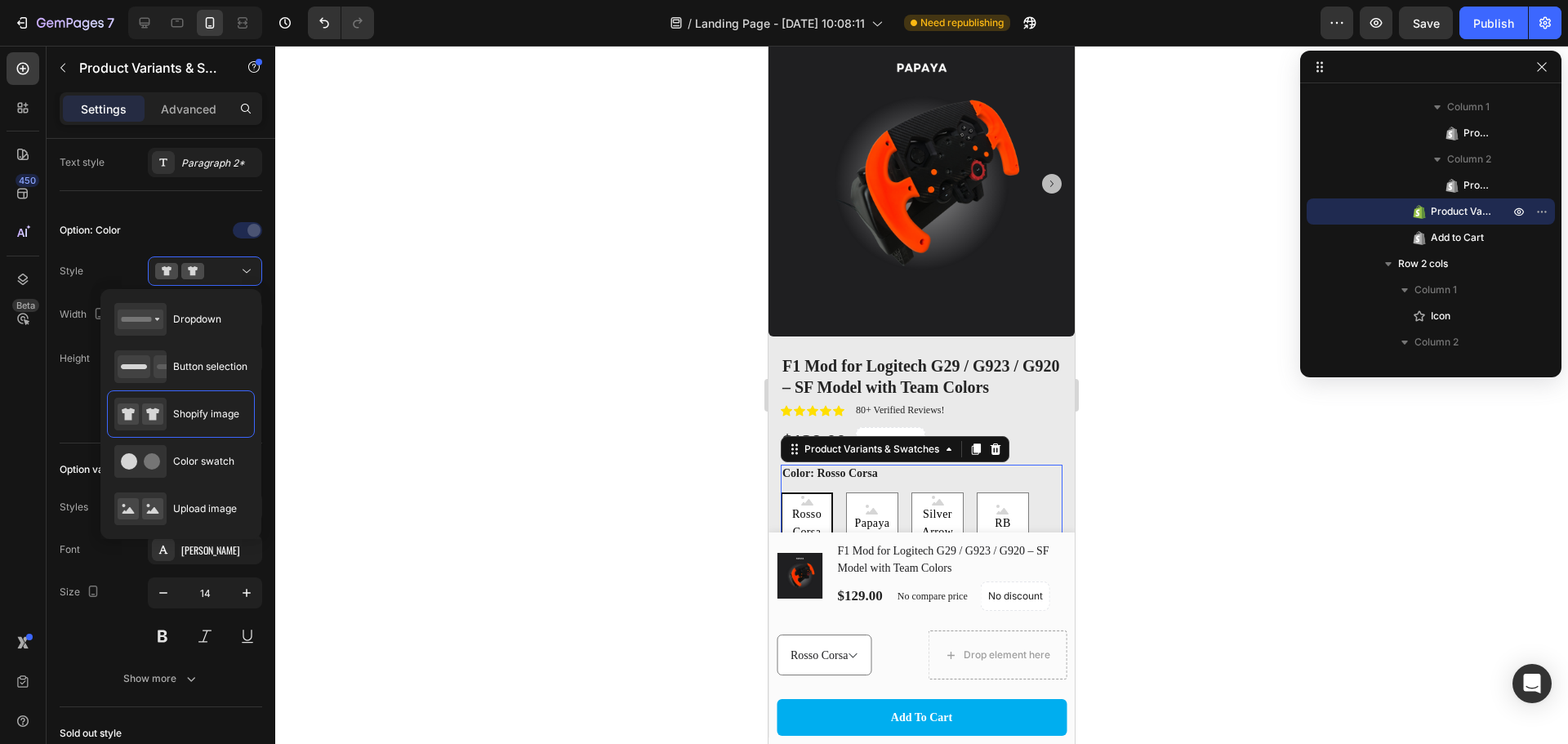
click at [390, 295] on div at bounding box center [922, 394] width 1293 height 698
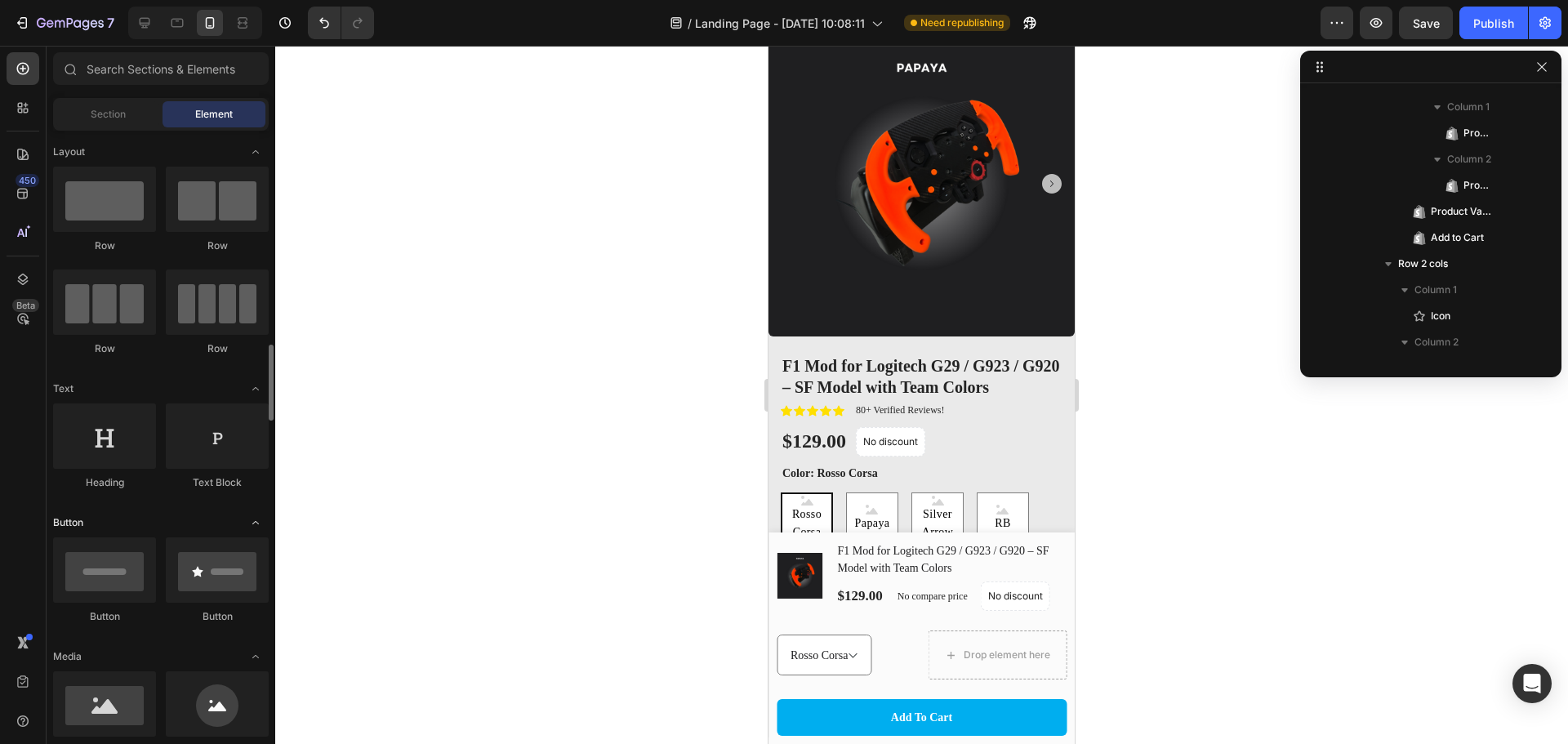
scroll to position [191, 0]
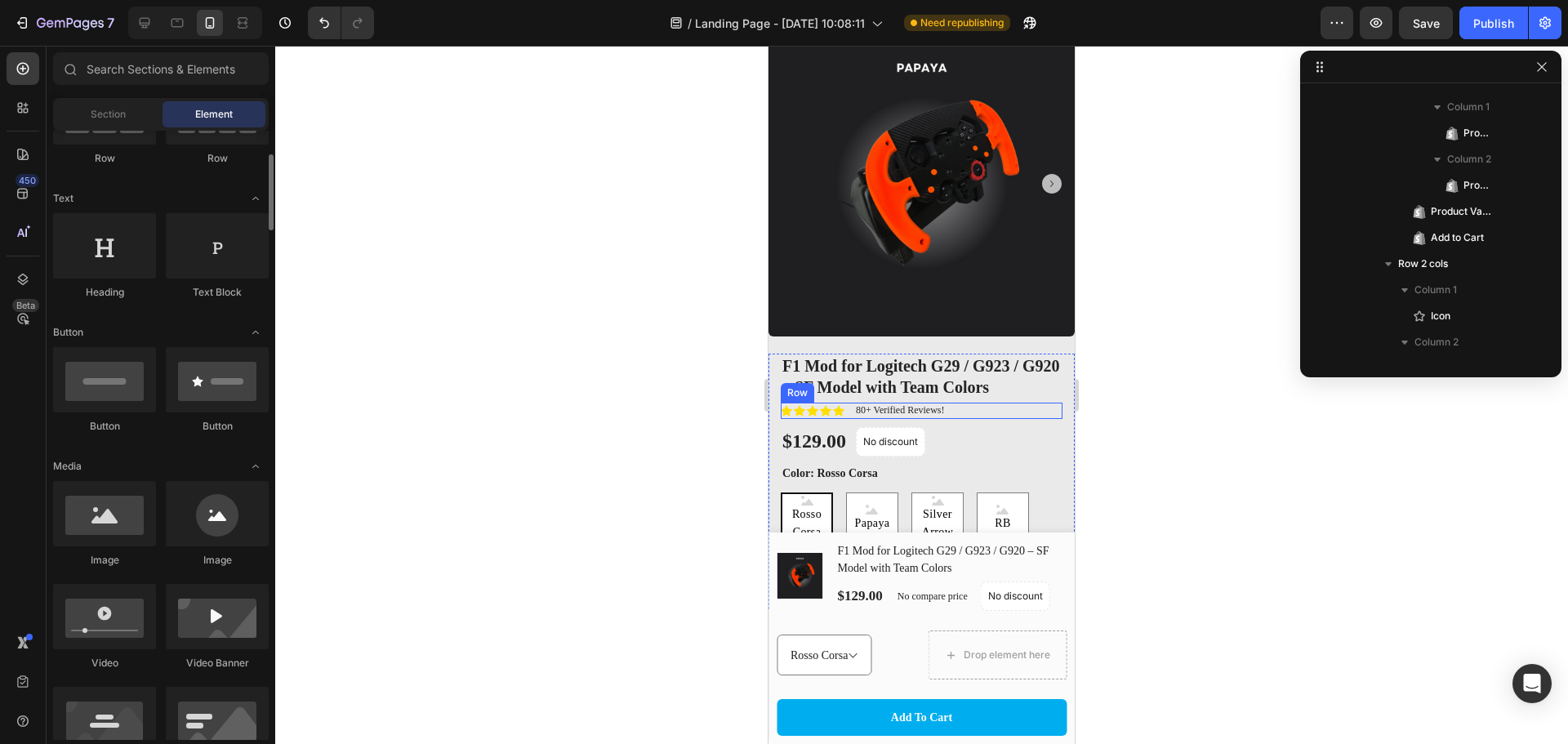
click at [994, 403] on div "Icon Icon Icon Icon Icon Icon List 80+ Verified Reviews! Text Block Row" at bounding box center [921, 411] width 281 height 16
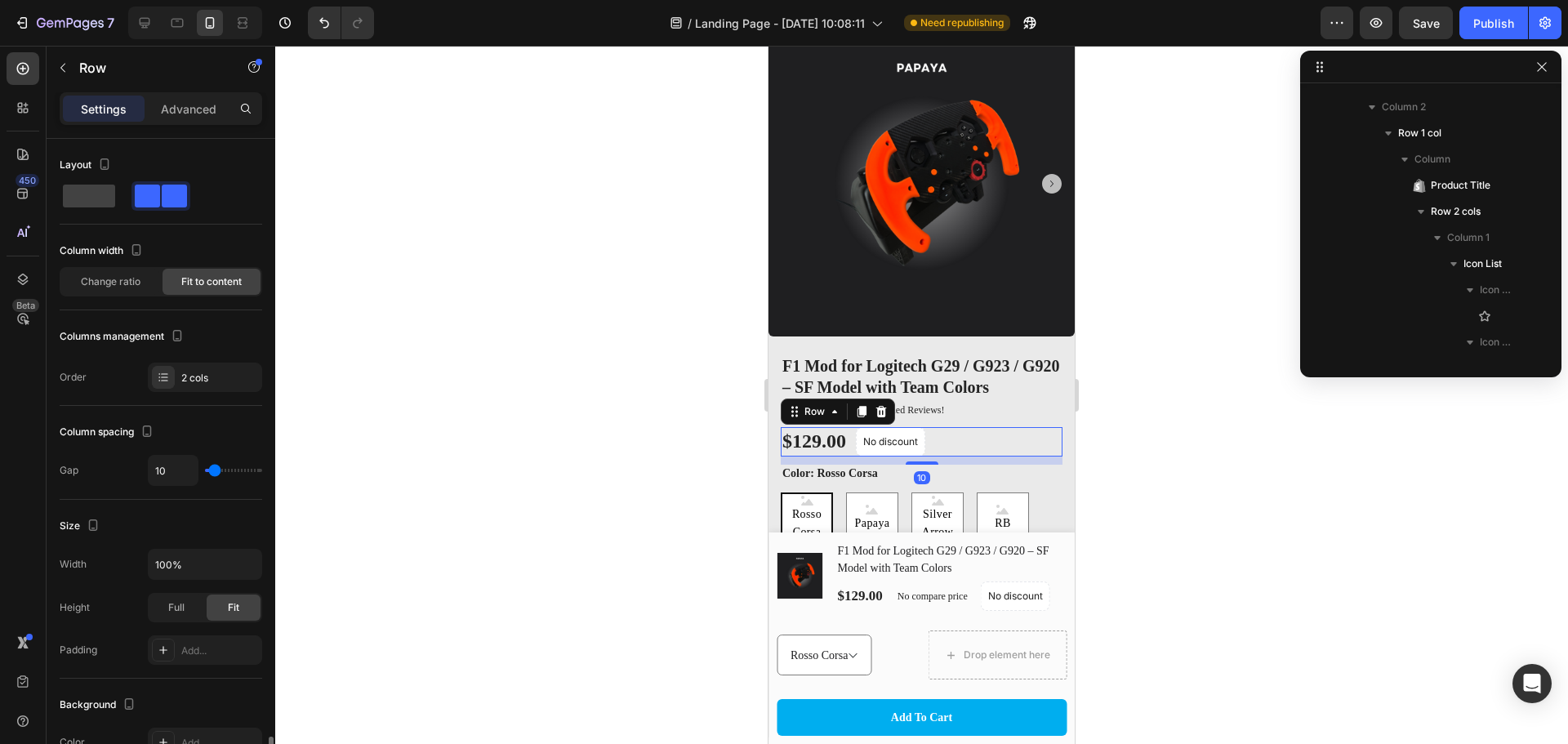
click at [951, 432] on div "$129.00 Product Price Product Price No discount Not be displayed when published…" at bounding box center [921, 442] width 281 height 30
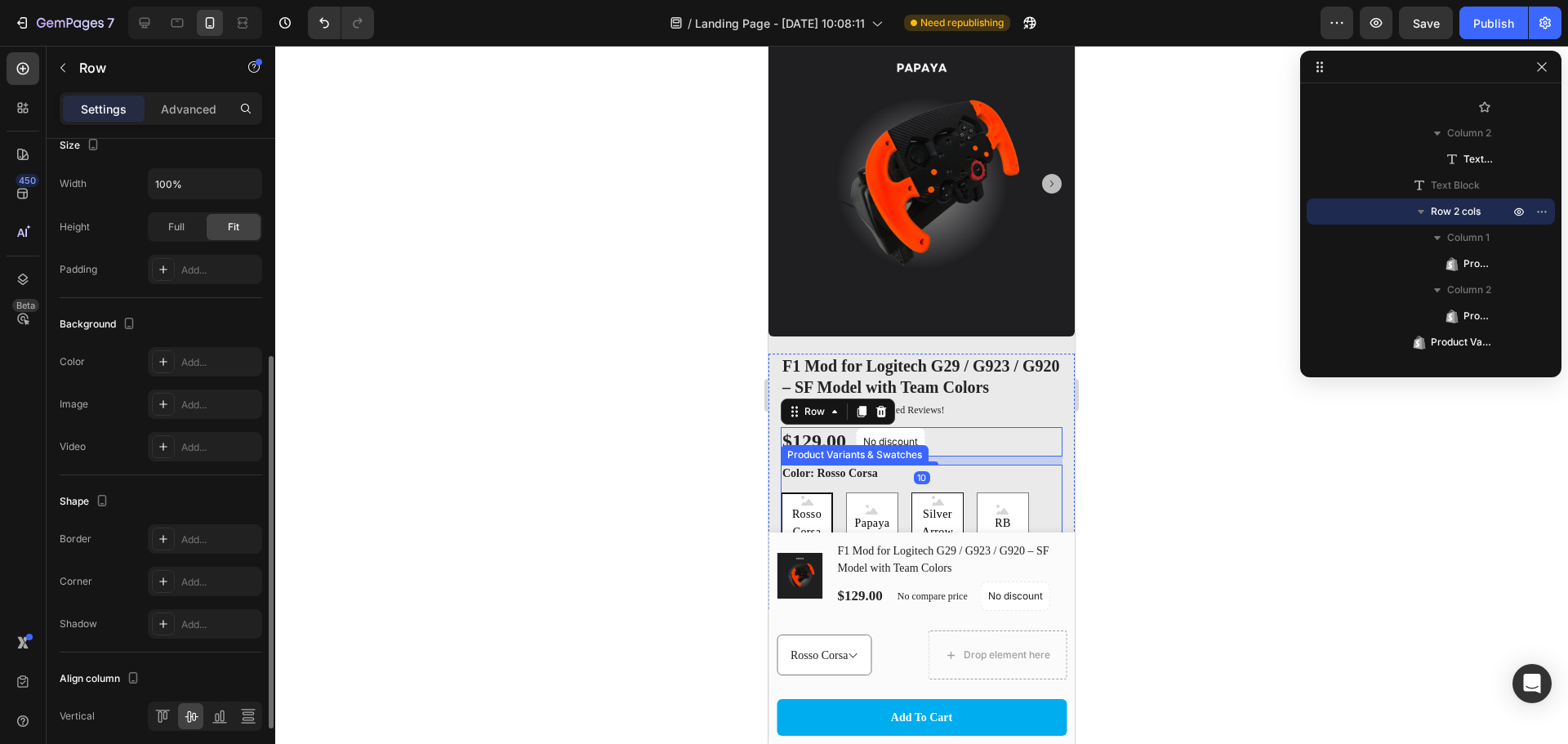
click at [924, 506] on span "Silver Arrow" at bounding box center [937, 524] width 50 height 37
click at [912, 492] on input "Silver Arrow Silver Arrow Silver Arrow" at bounding box center [911, 492] width 1 height 1
radio input "true"
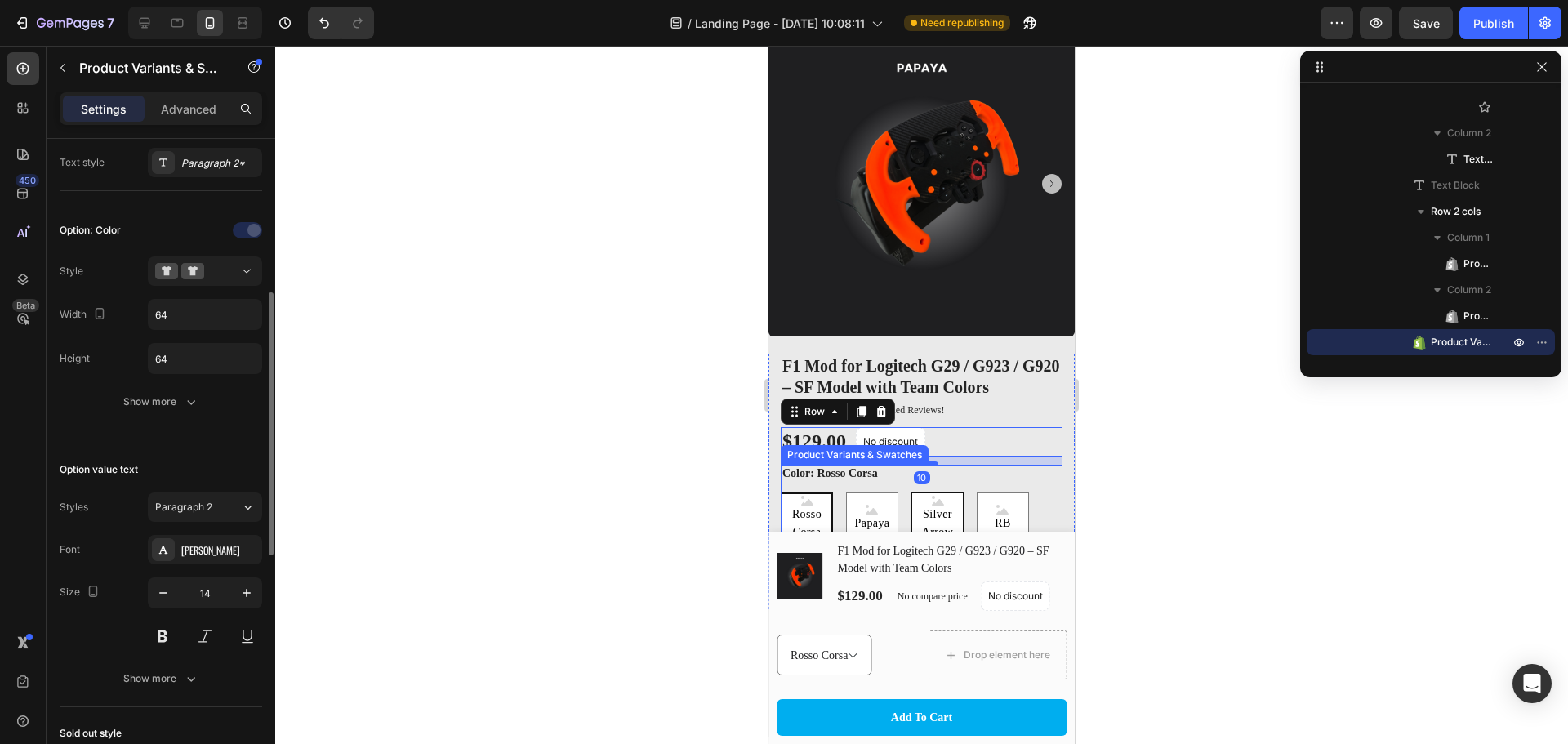
select select "580835317945795198"
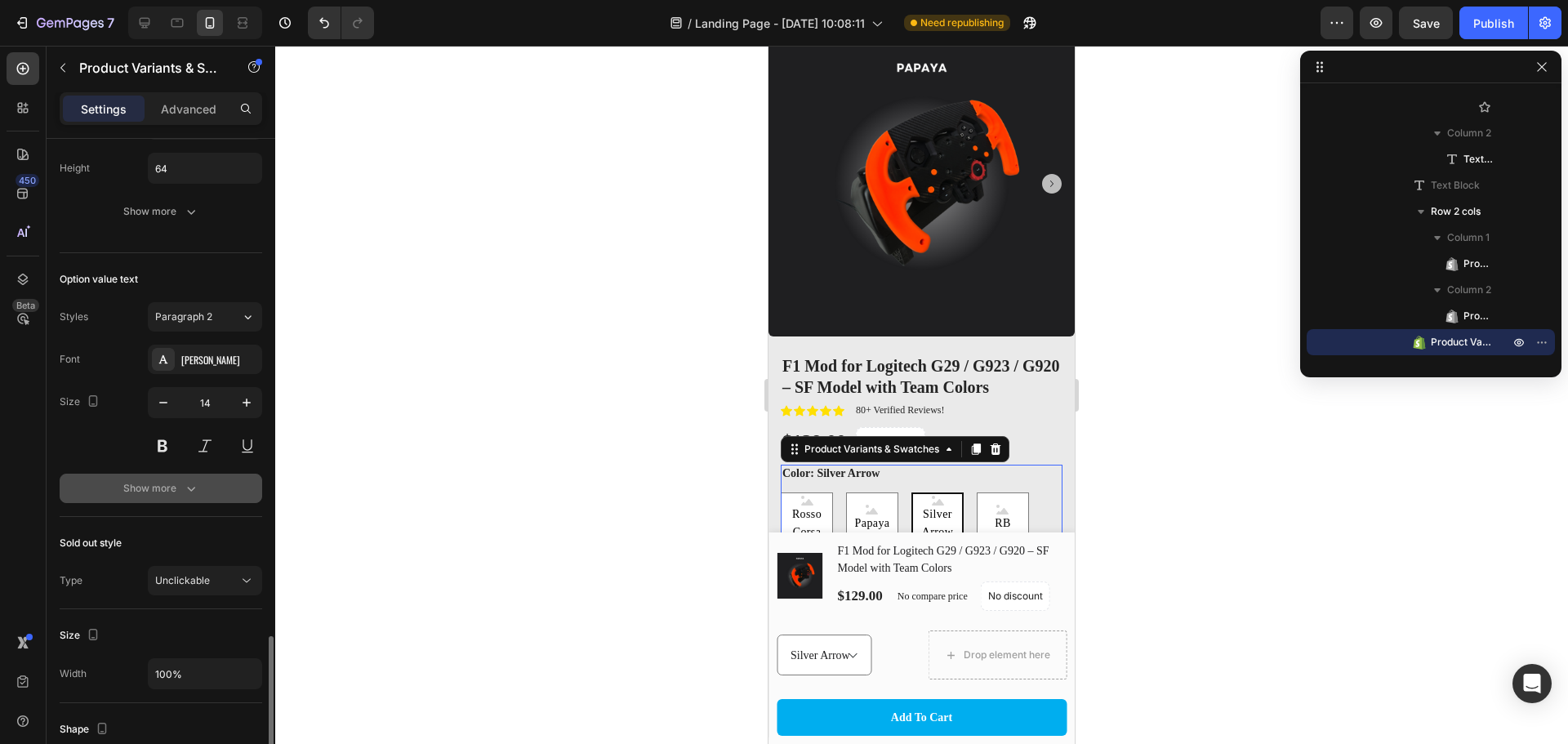
scroll to position [761, 0]
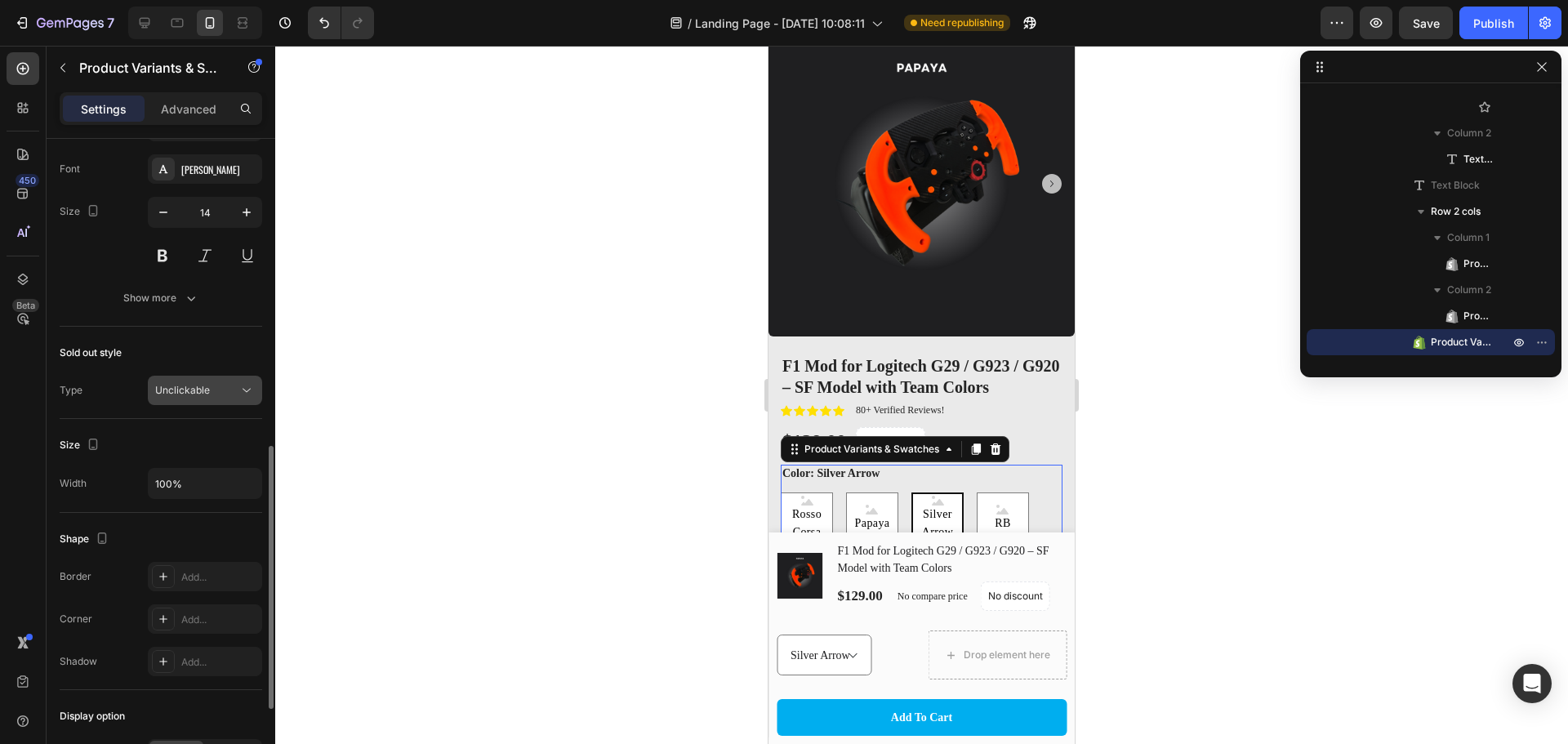
click at [229, 390] on div "Unclickable" at bounding box center [196, 390] width 83 height 15
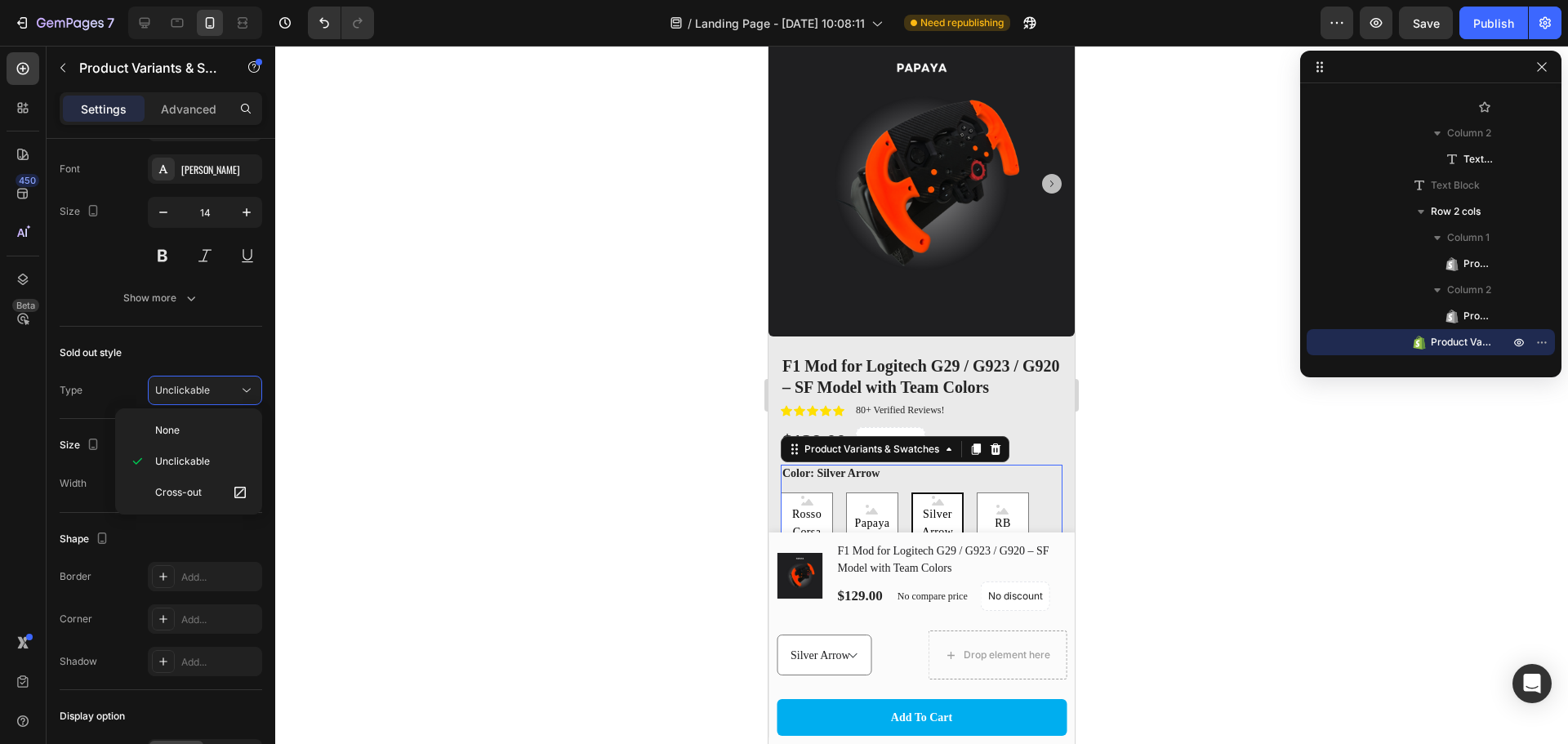
click at [396, 394] on div at bounding box center [922, 394] width 1293 height 698
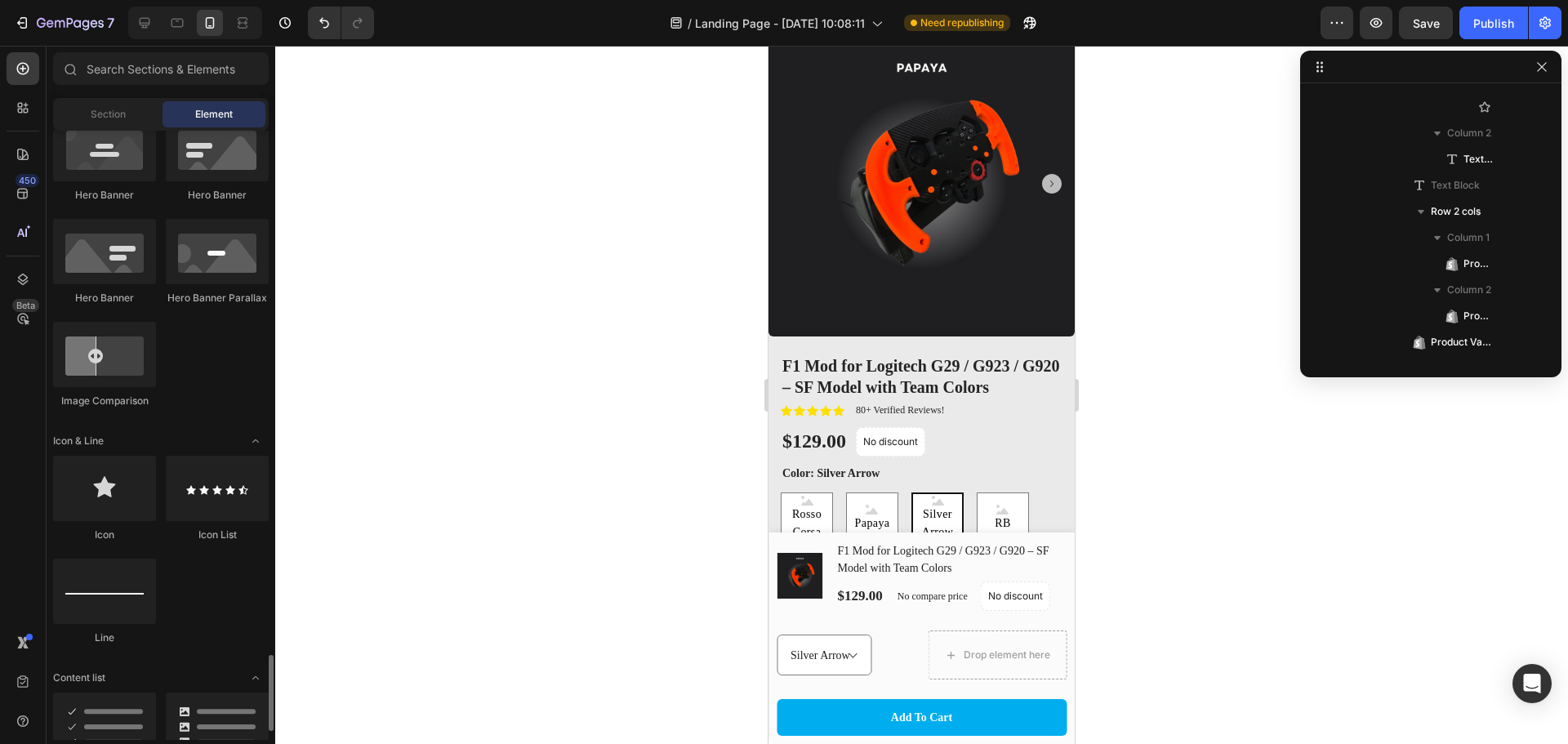
scroll to position [1331, 0]
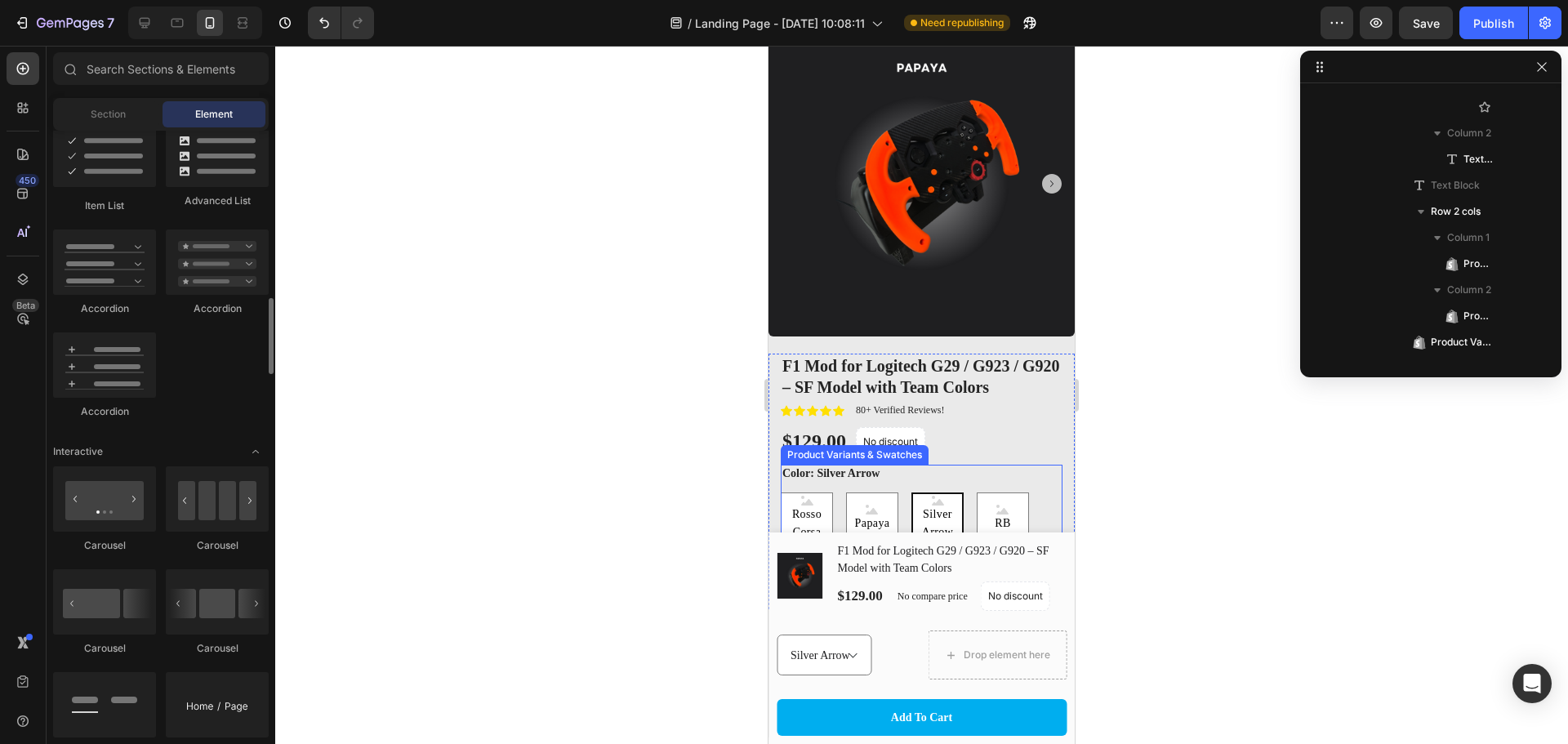
click at [975, 475] on div "Color: Silver Arrow Rosso Corsa Rosso Corsa Rosso Corsa Papaya Papaya Papaya Si…" at bounding box center [921, 504] width 281 height 80
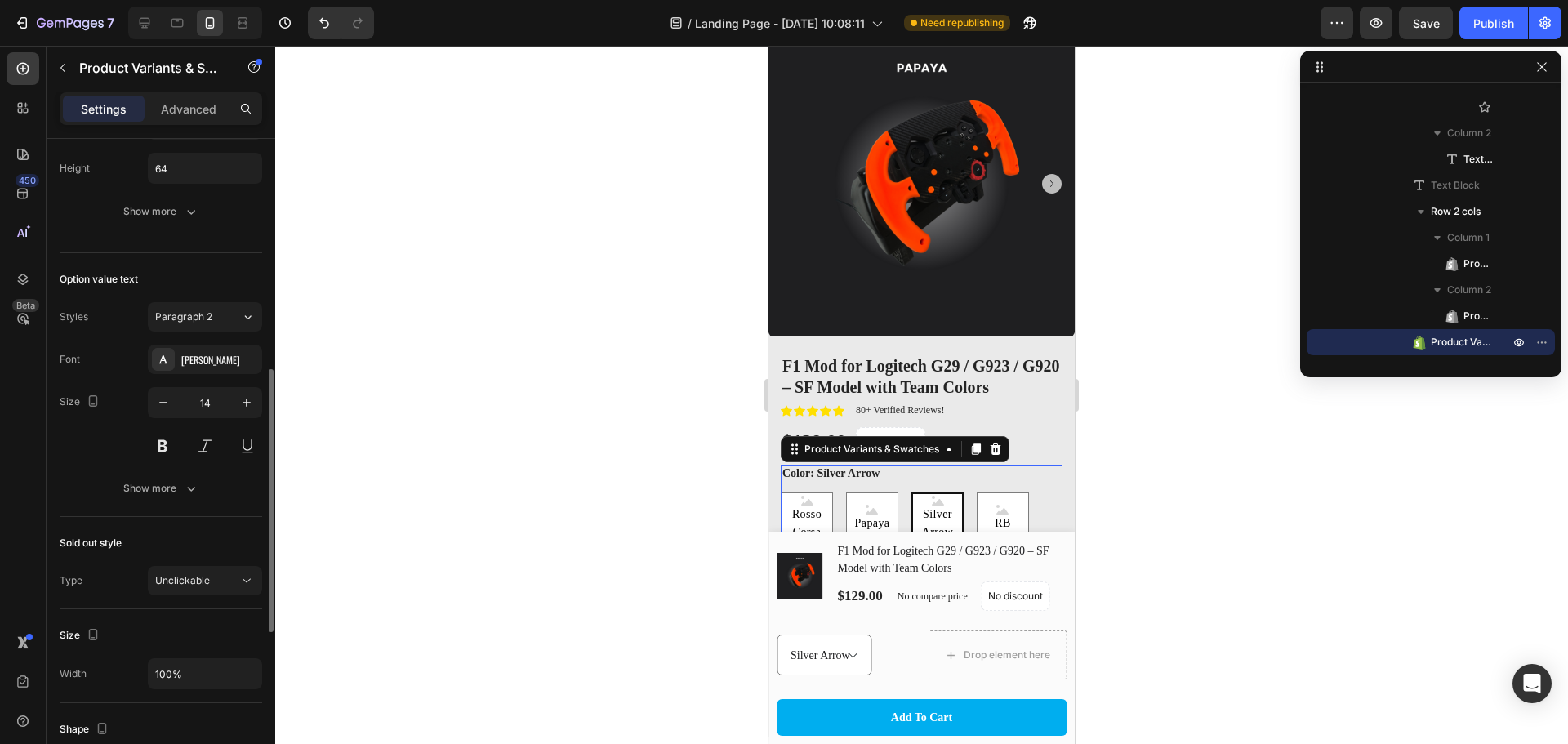
scroll to position [761, 0]
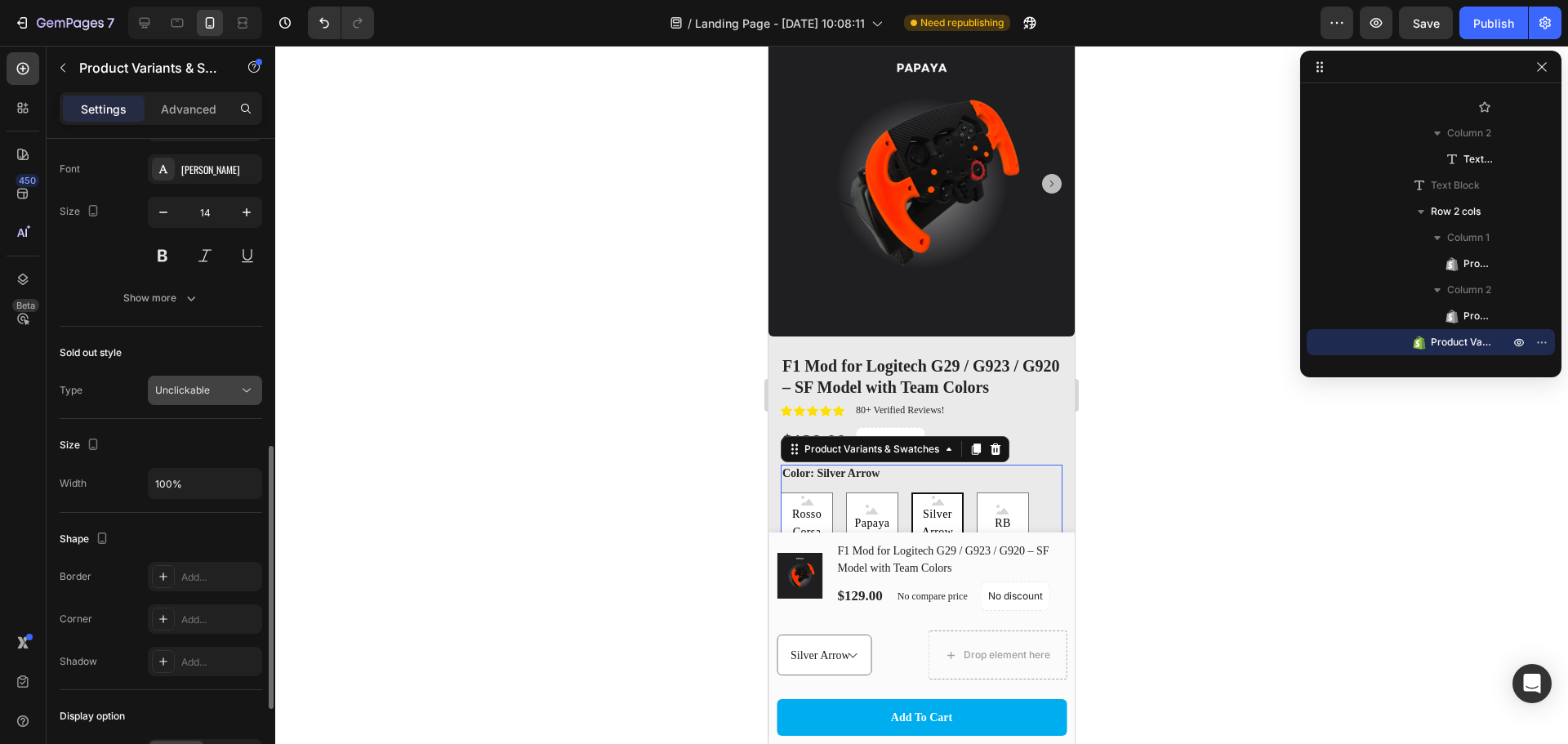
click at [225, 386] on div "Unclickable" at bounding box center [196, 390] width 83 height 15
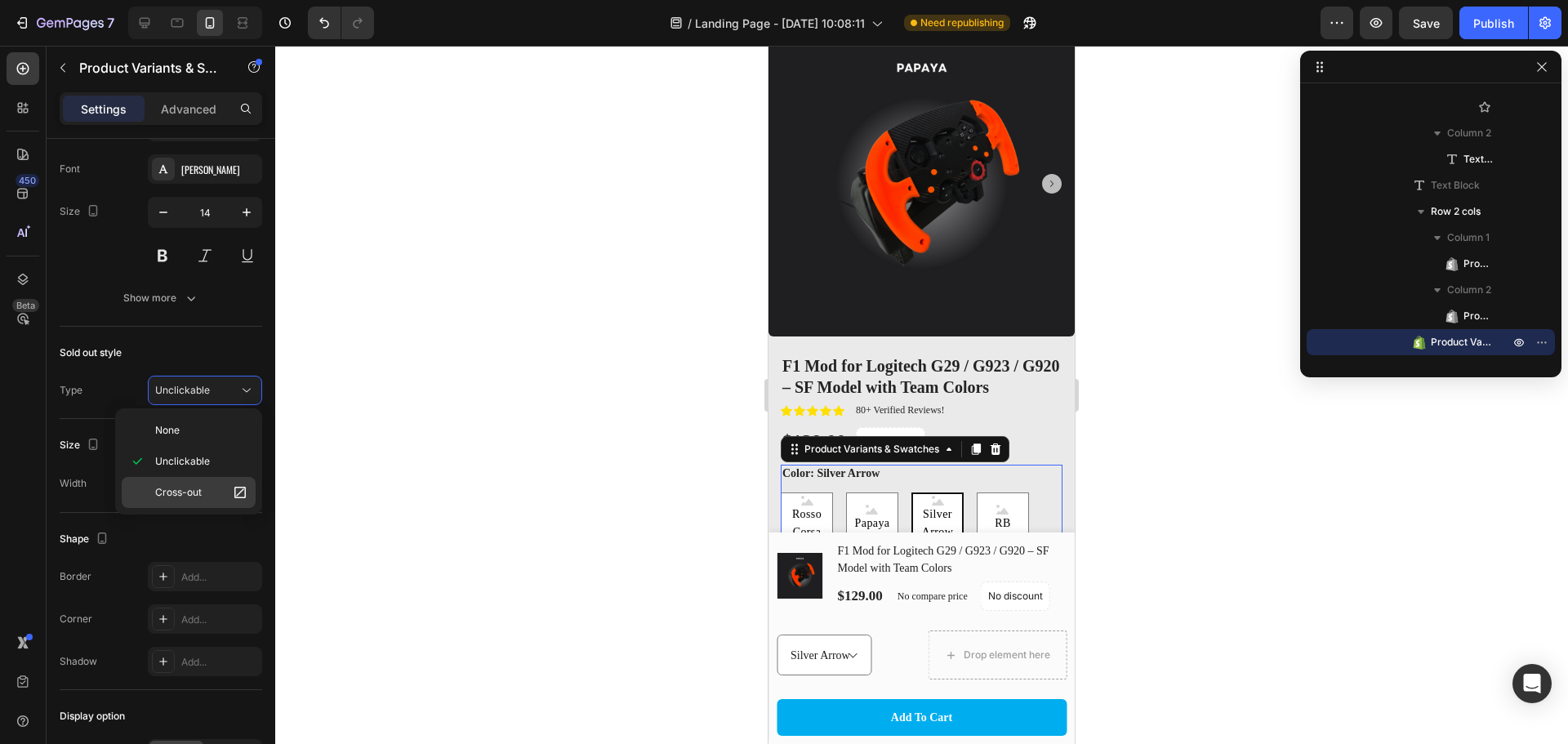
click at [178, 490] on span "Cross-out" at bounding box center [178, 492] width 46 height 15
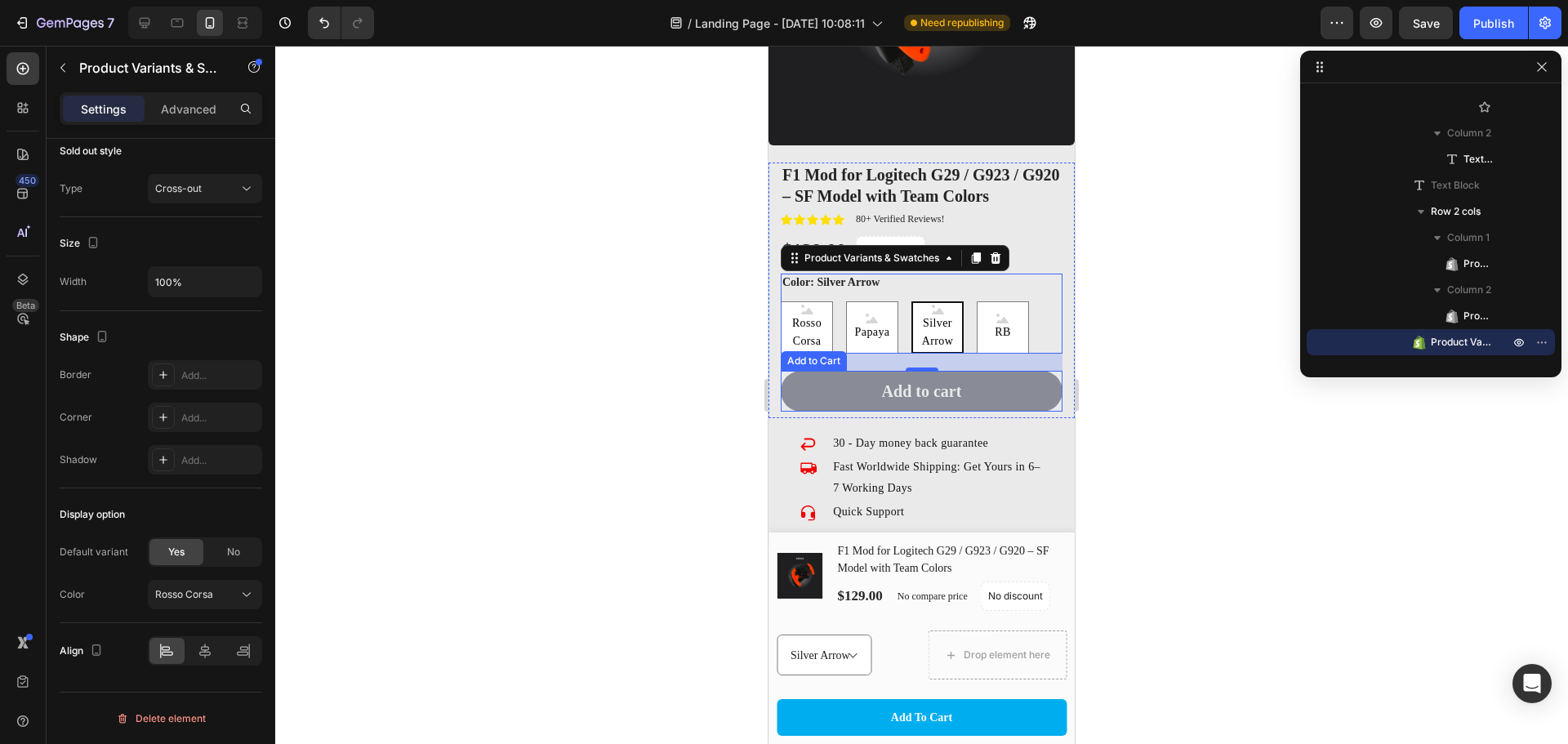
scroll to position [2014, 0]
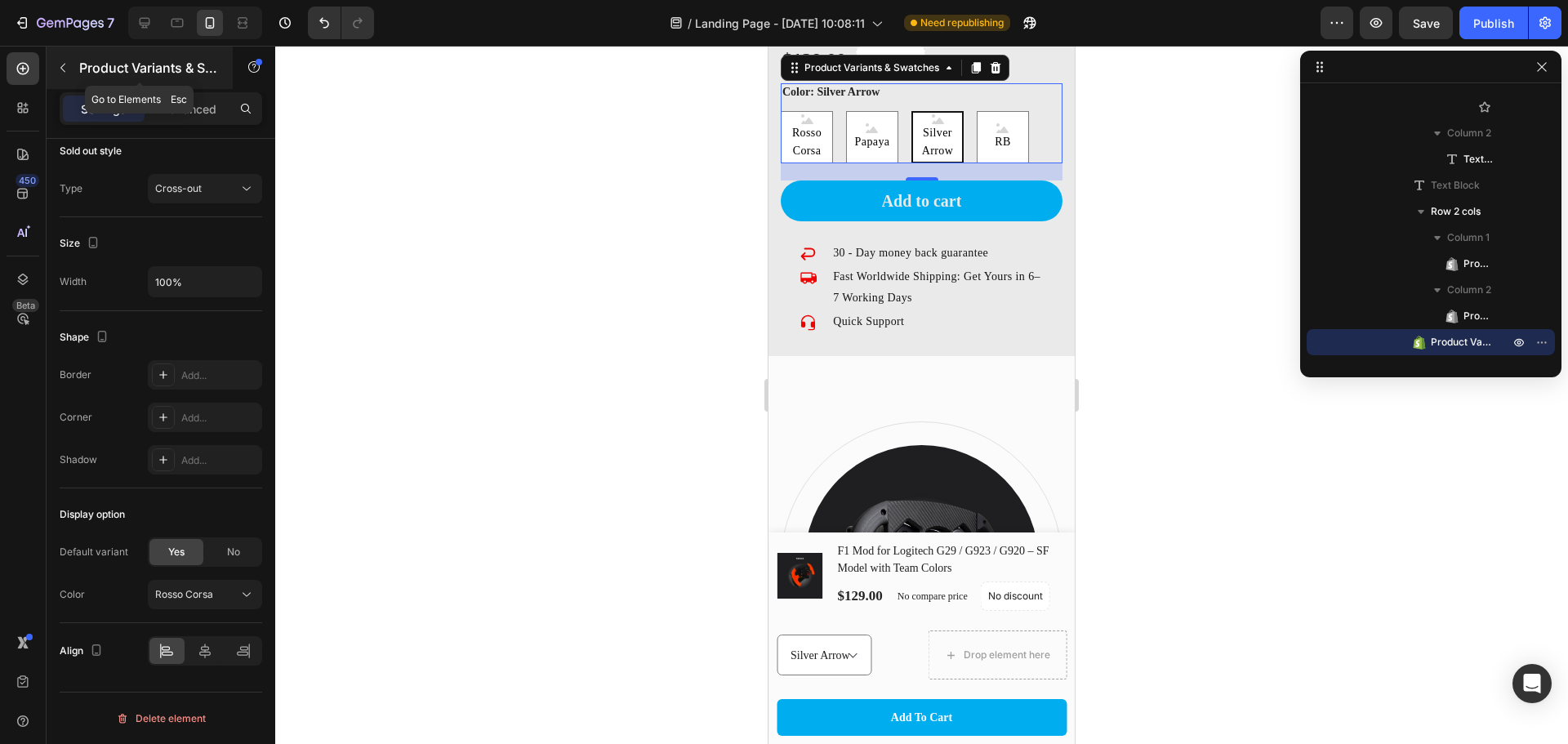
click at [64, 65] on icon "button" at bounding box center [63, 68] width 13 height 13
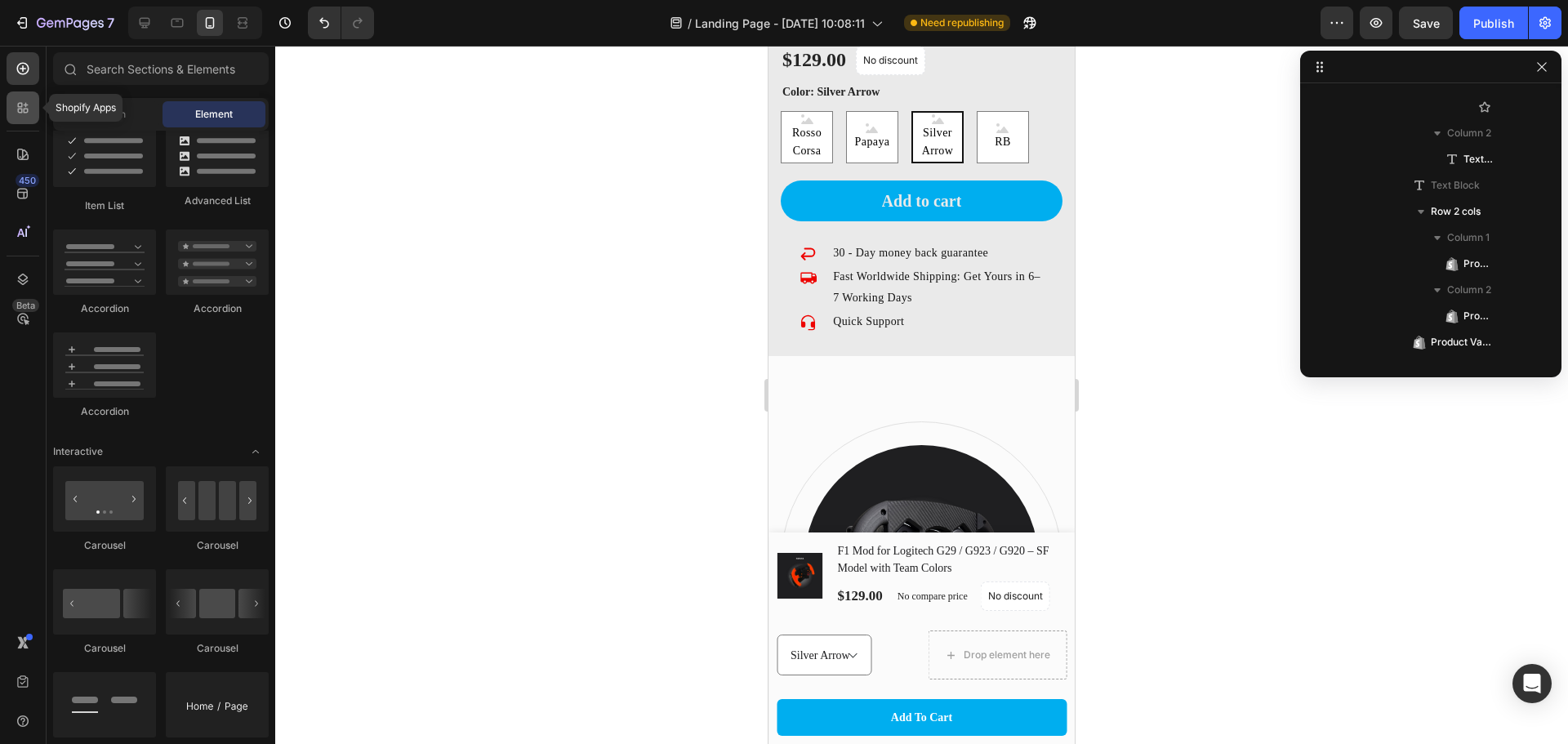
click at [21, 111] on icon at bounding box center [21, 111] width 5 height 5
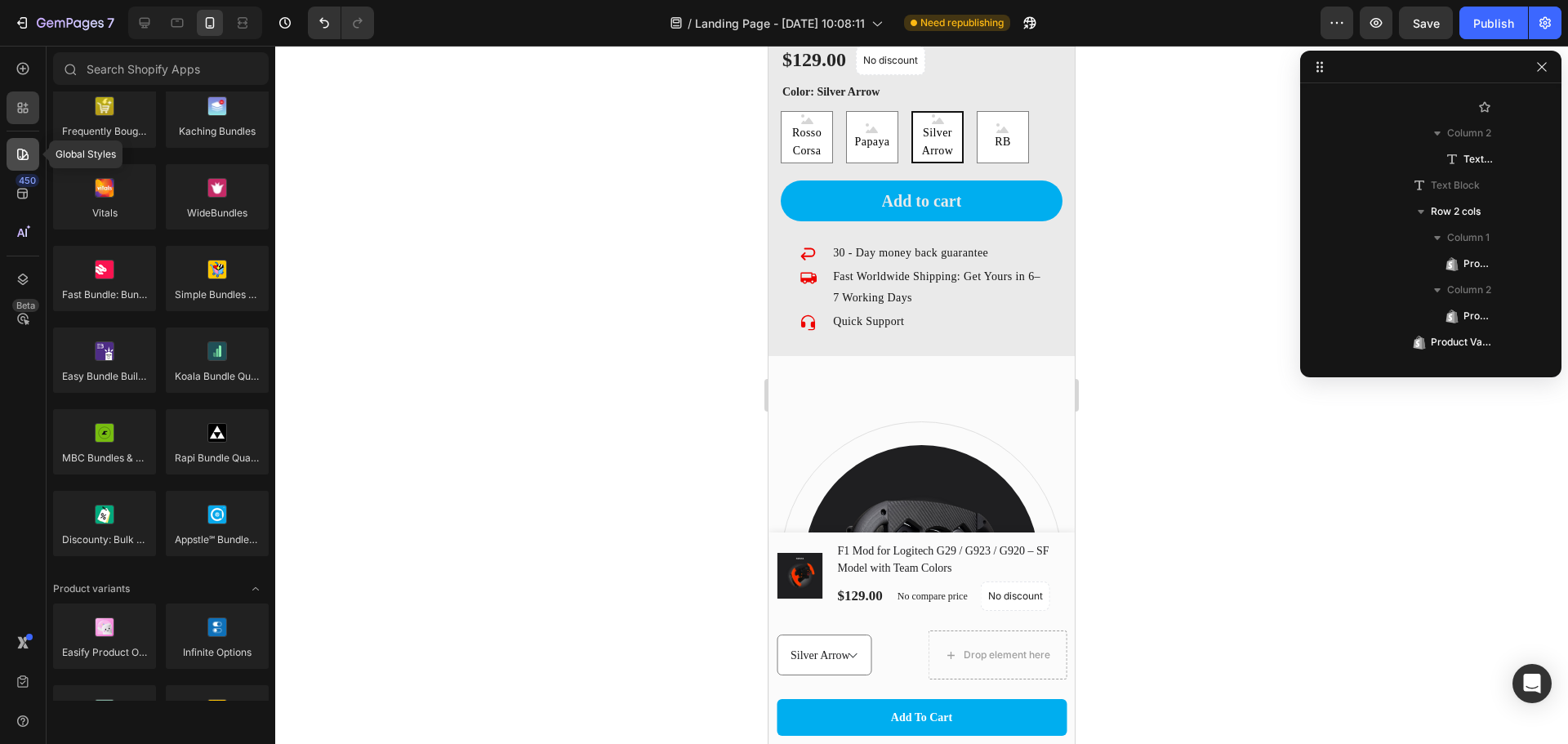
click at [31, 148] on icon at bounding box center [23, 154] width 17 height 16
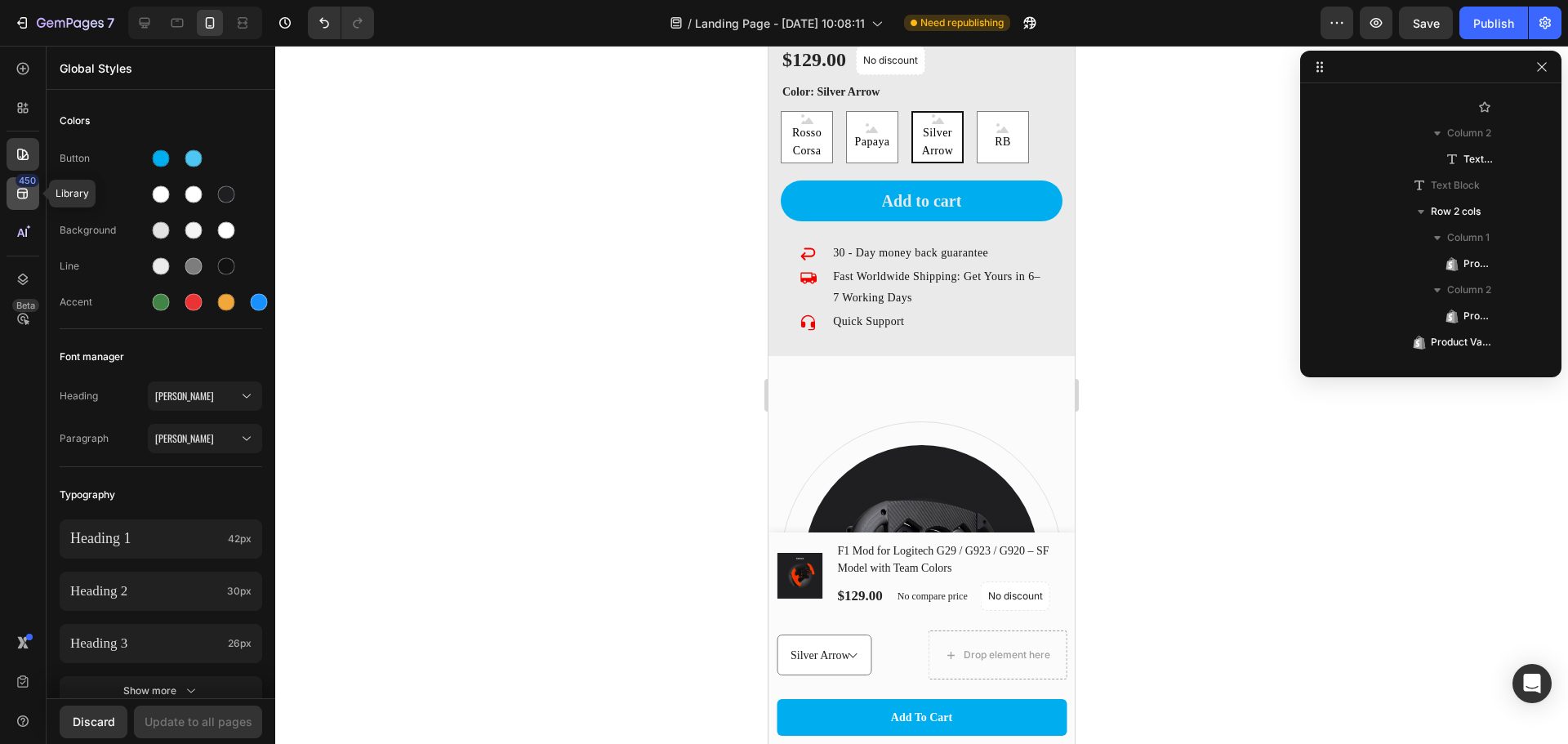
click at [17, 196] on icon at bounding box center [23, 194] width 17 height 16
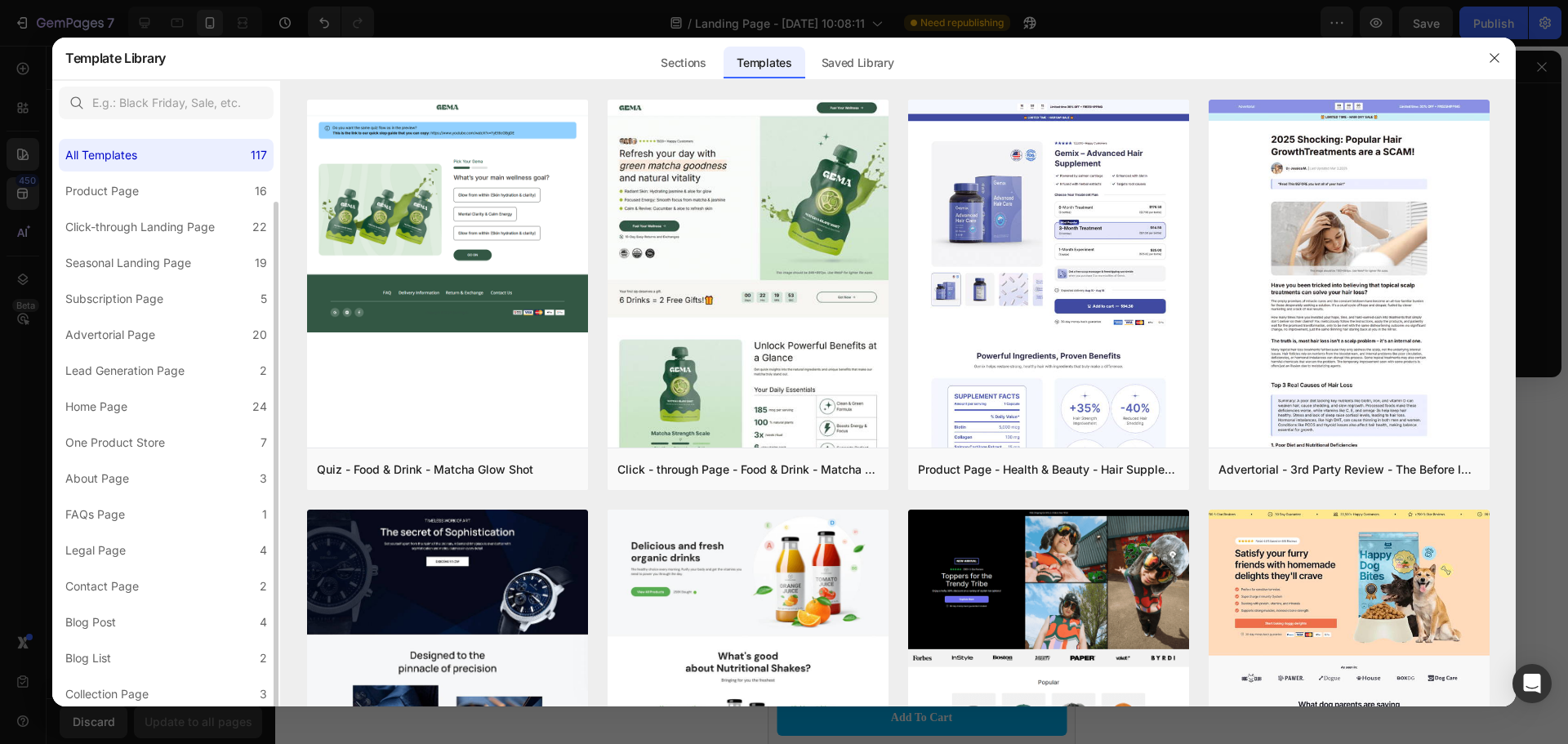
scroll to position [40, 0]
click at [169, 650] on label "Collection Page 3" at bounding box center [166, 655] width 215 height 33
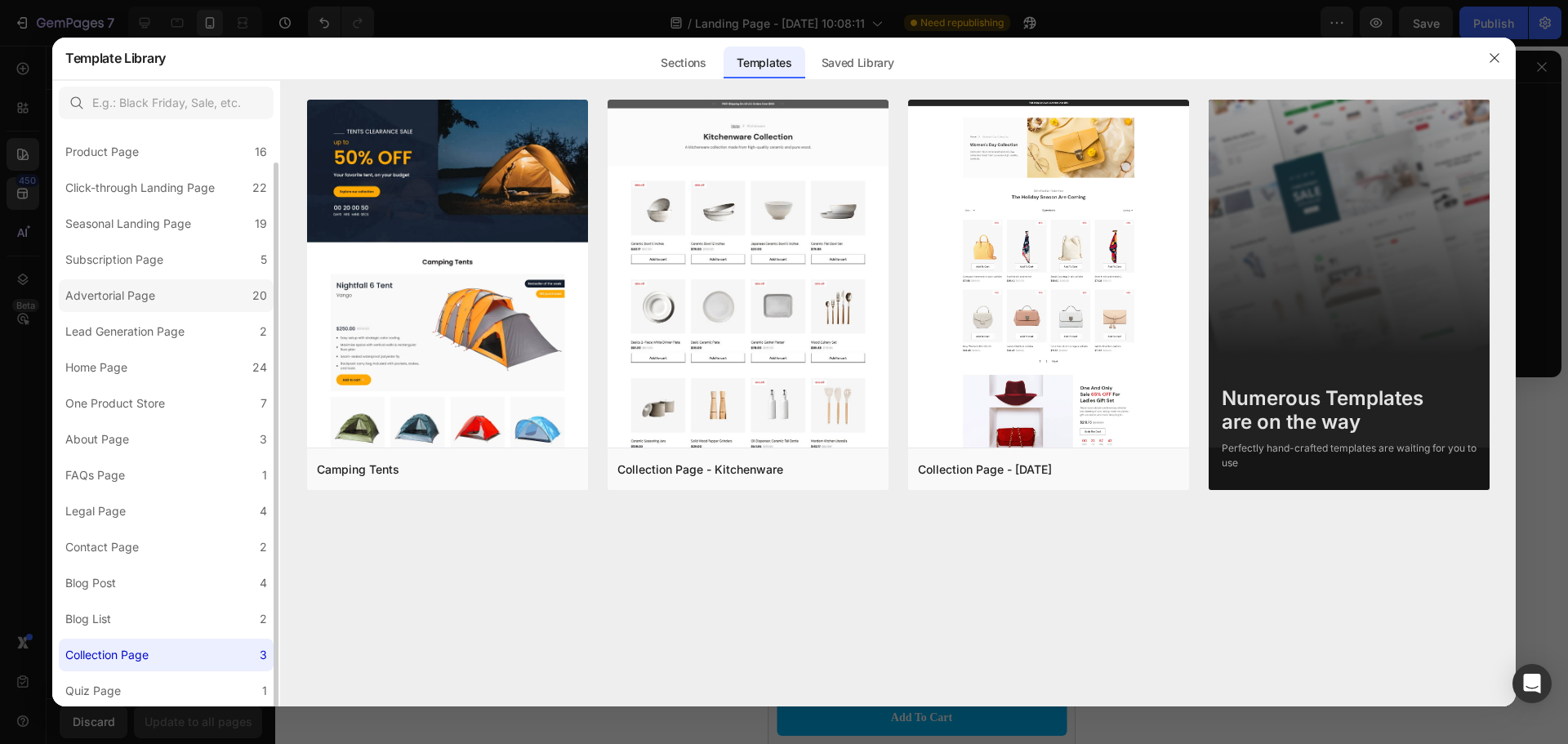
click at [158, 290] on div "Advertorial Page" at bounding box center [113, 295] width 97 height 20
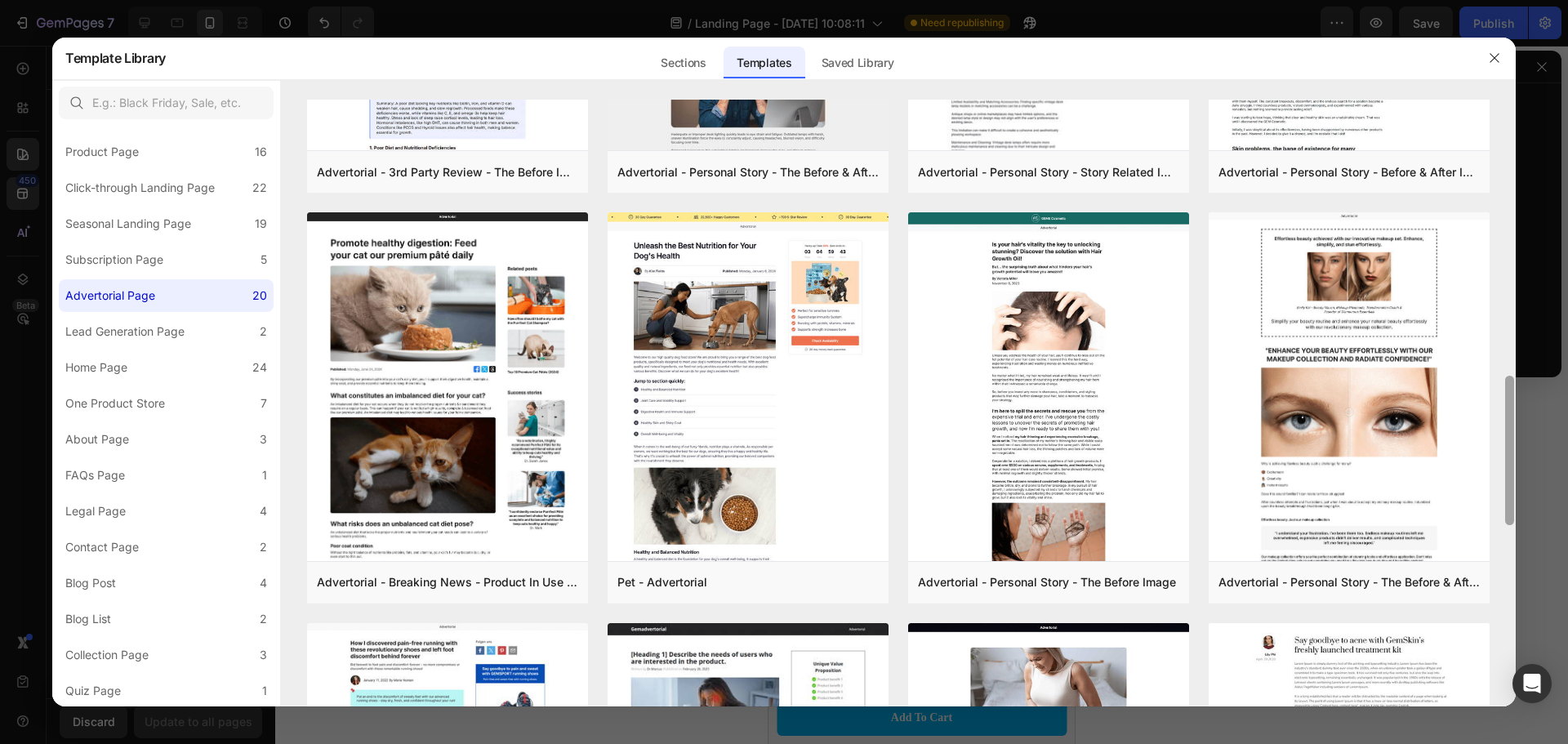
scroll to position [1725, 0]
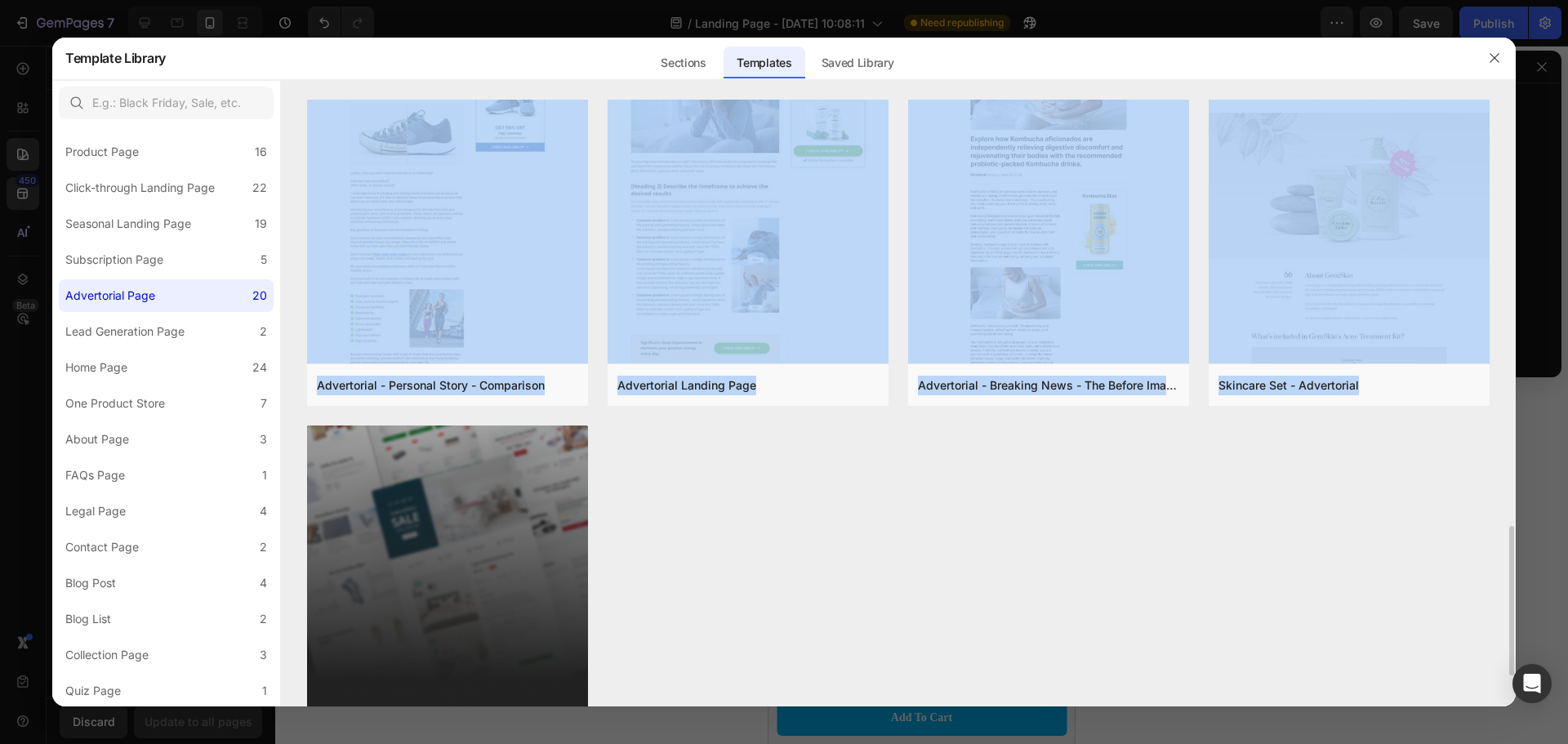
drag, startPoint x: 1514, startPoint y: 474, endPoint x: 1501, endPoint y: 584, distance: 110.8
click at [1501, 584] on div "Advertorial - Breaking News - Before & After Image Add to page Preview Advertor…" at bounding box center [898, 403] width 1235 height 607
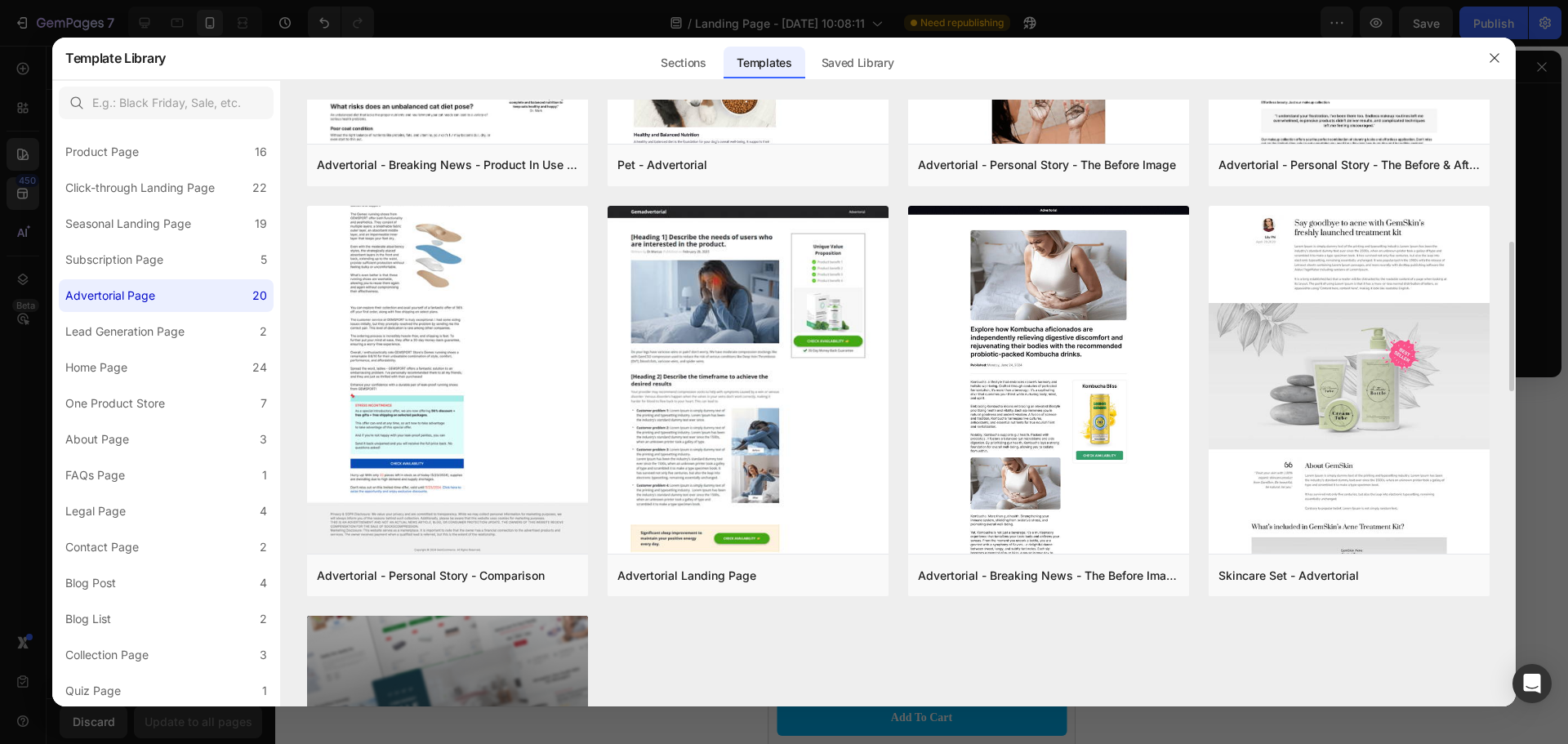
scroll to position [1344, 0]
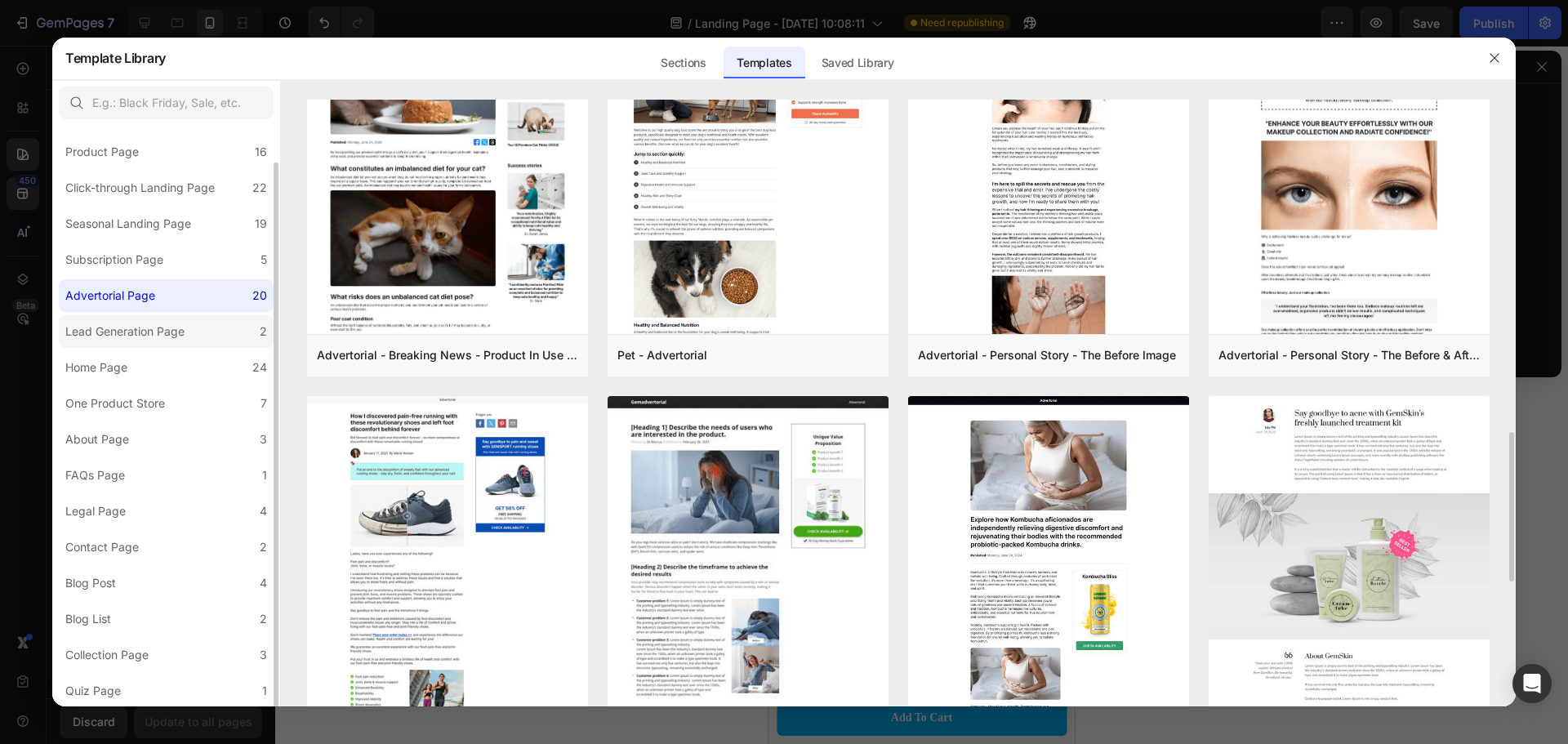
click at [186, 326] on div "Lead Generation Page" at bounding box center [128, 332] width 125 height 20
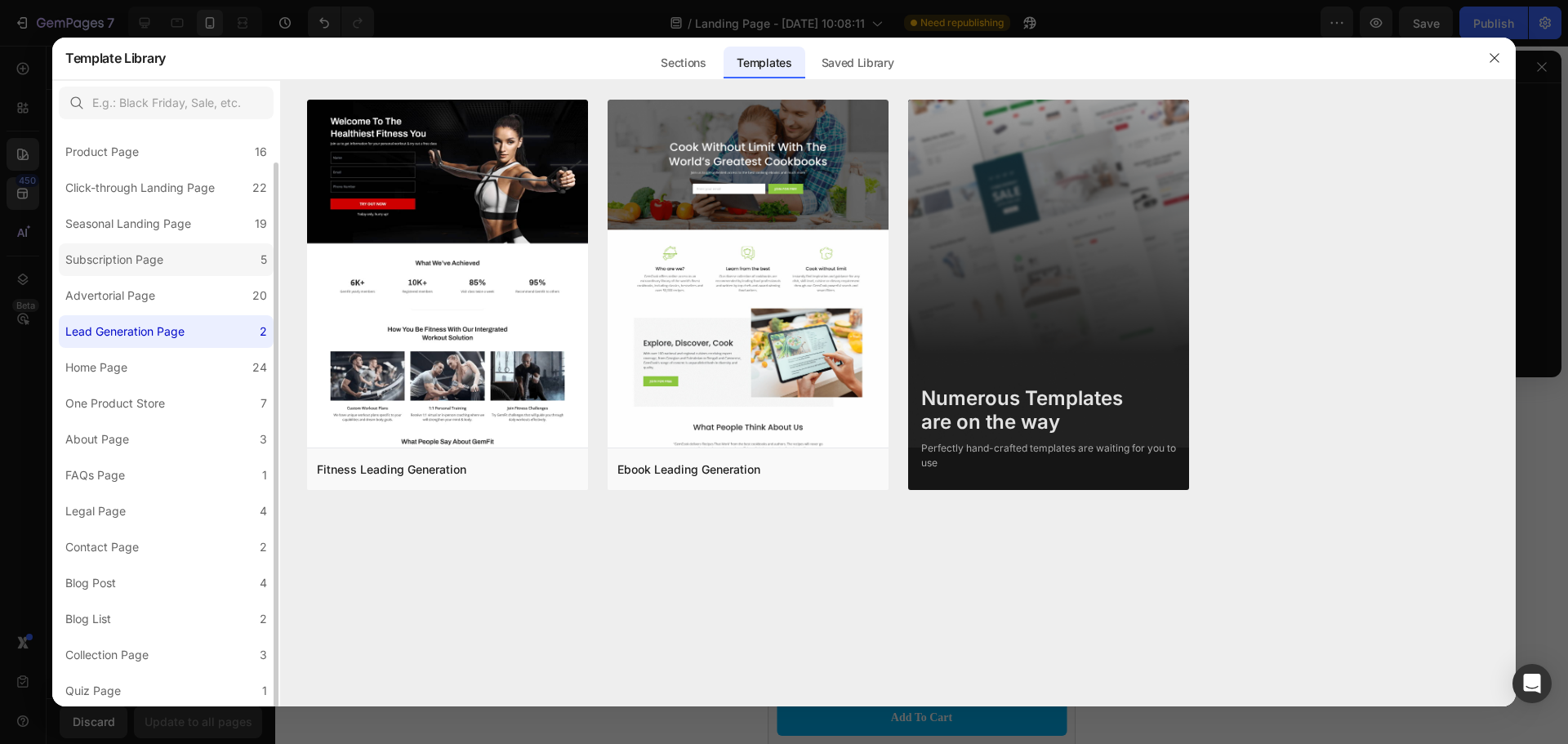
click at [172, 266] on label "Subscription Page 5" at bounding box center [166, 260] width 215 height 33
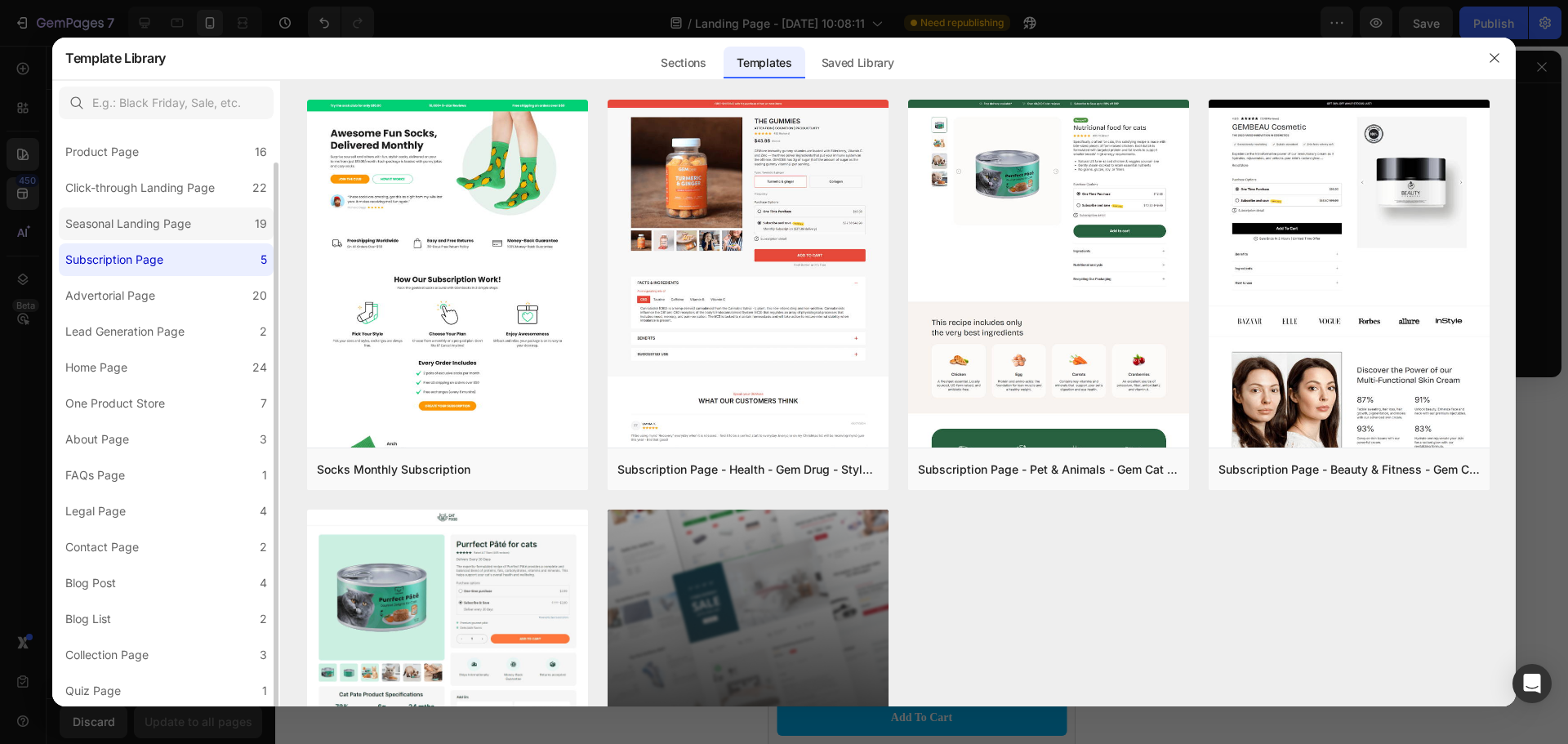
click at [165, 208] on label "Seasonal Landing Page 19" at bounding box center [166, 224] width 215 height 33
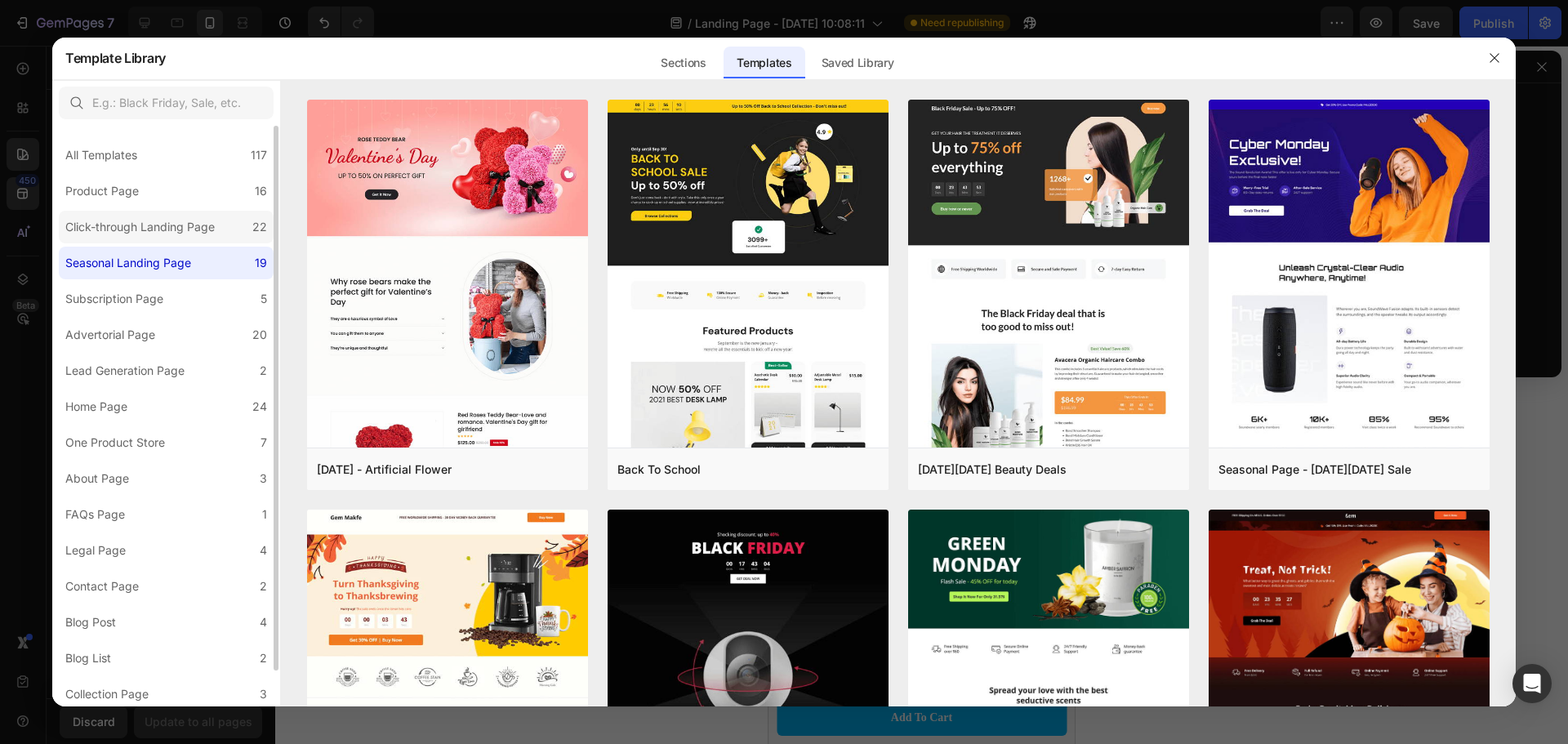
click at [183, 214] on label "Click-through Landing Page 22" at bounding box center [166, 227] width 215 height 33
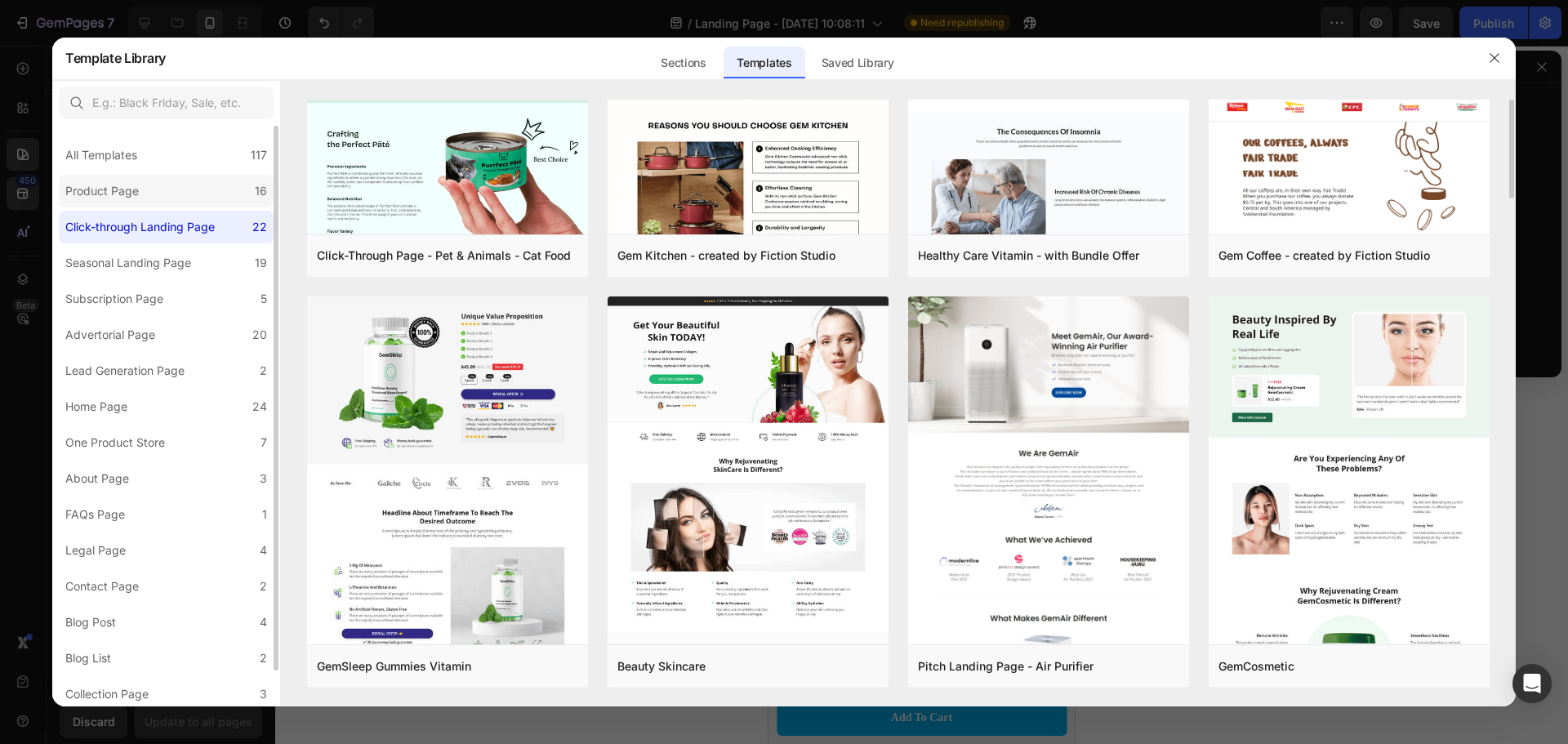
scroll to position [1118, 0]
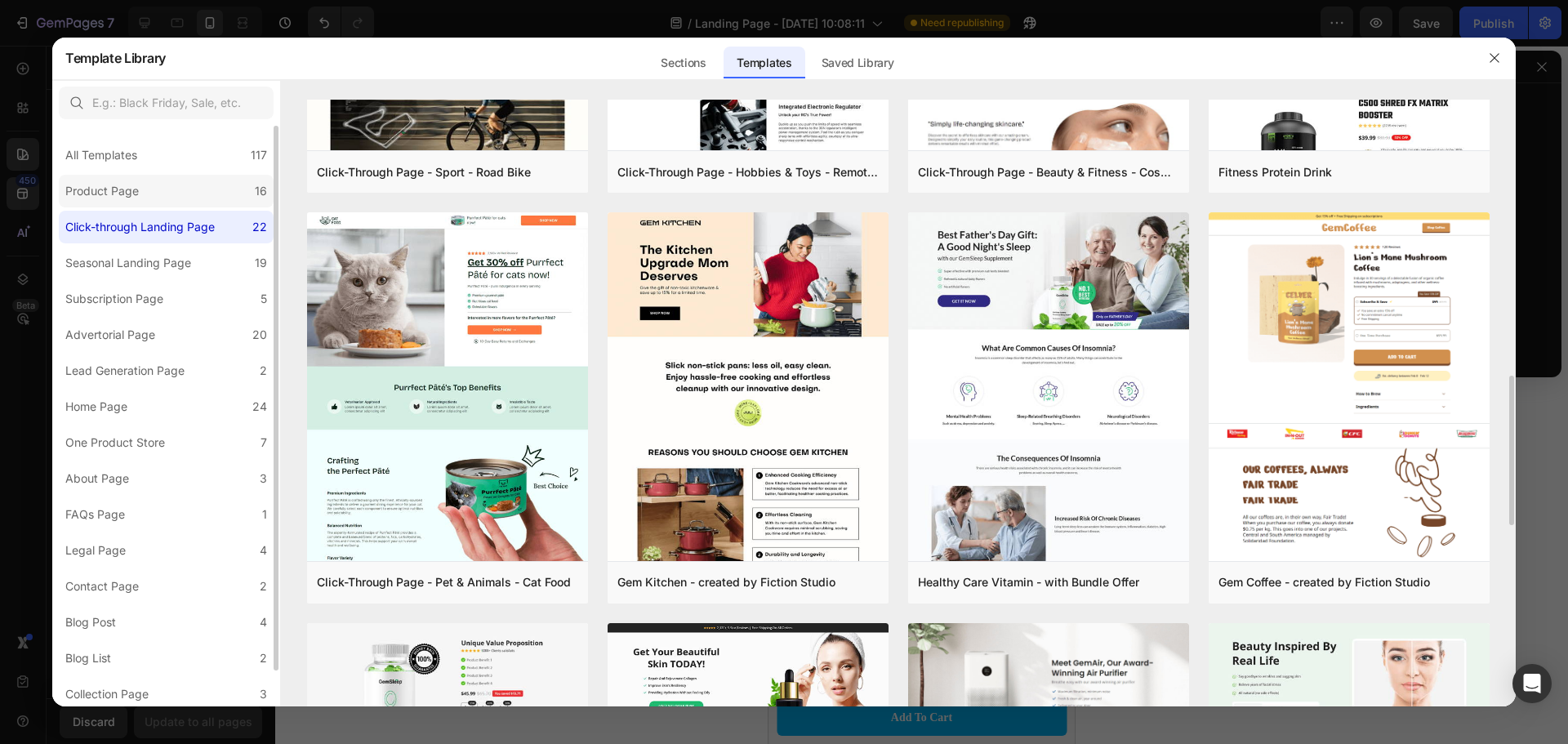
click at [152, 195] on label "Product Page 16" at bounding box center [166, 191] width 215 height 33
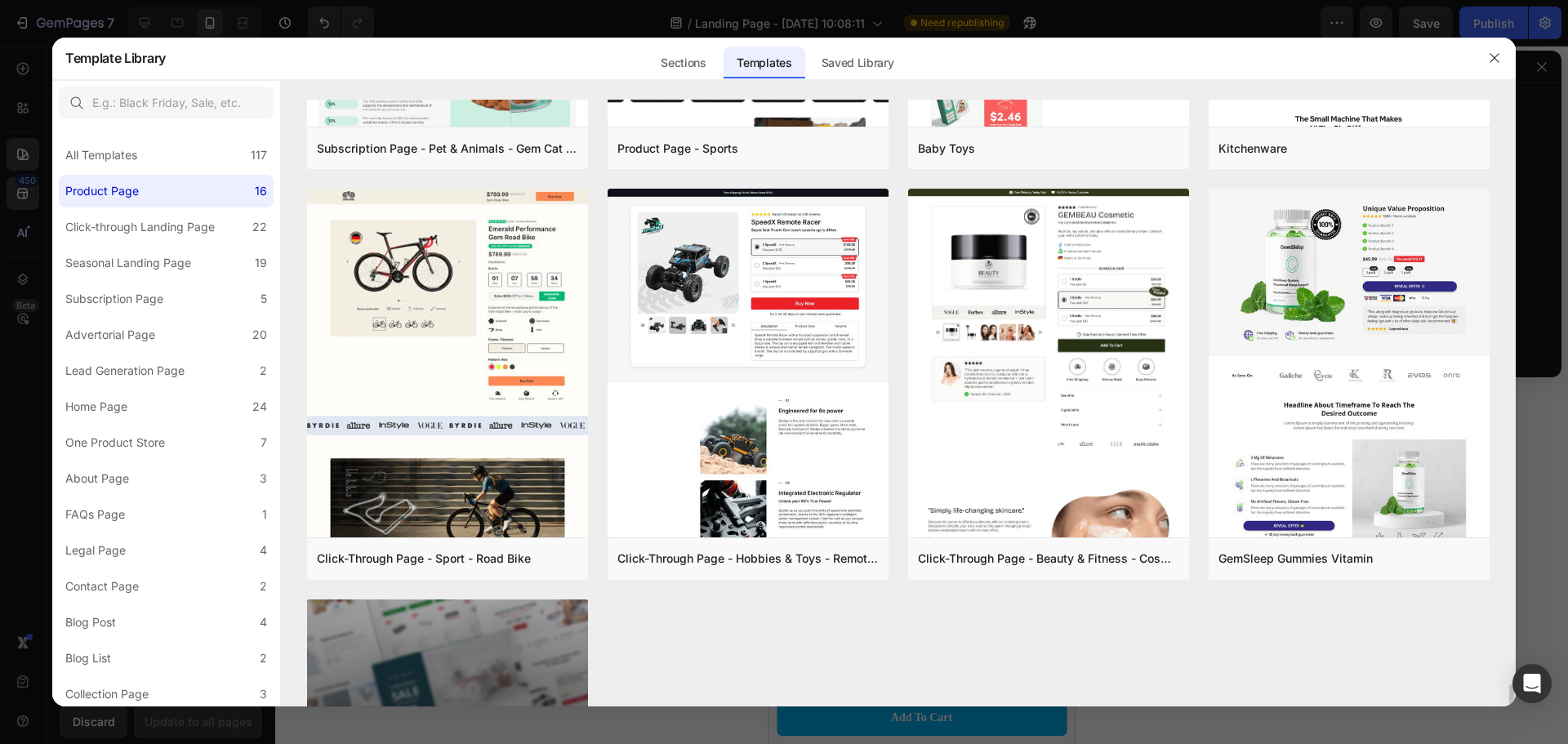
scroll to position [1443, 0]
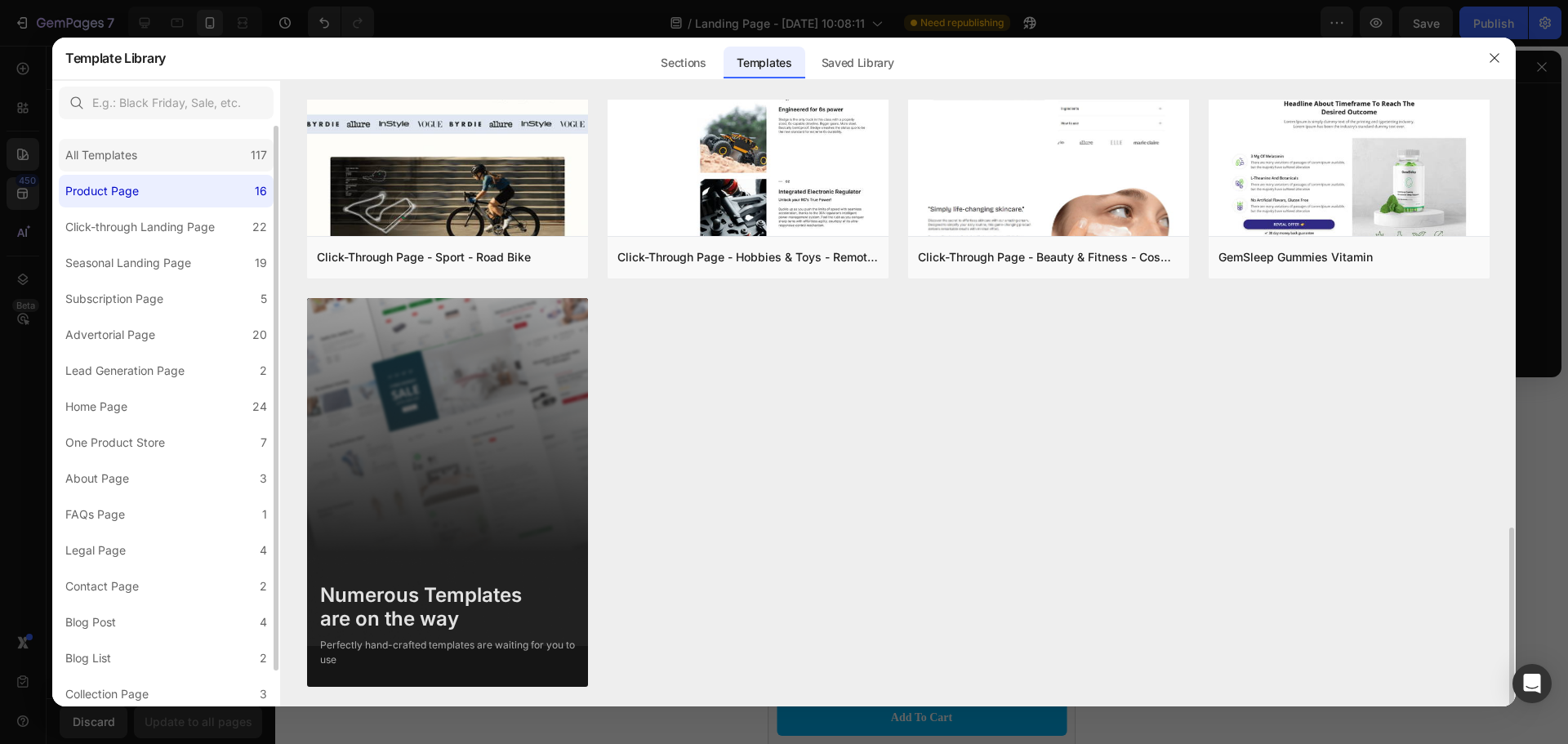
click at [127, 160] on div "All Templates" at bounding box center [101, 155] width 72 height 20
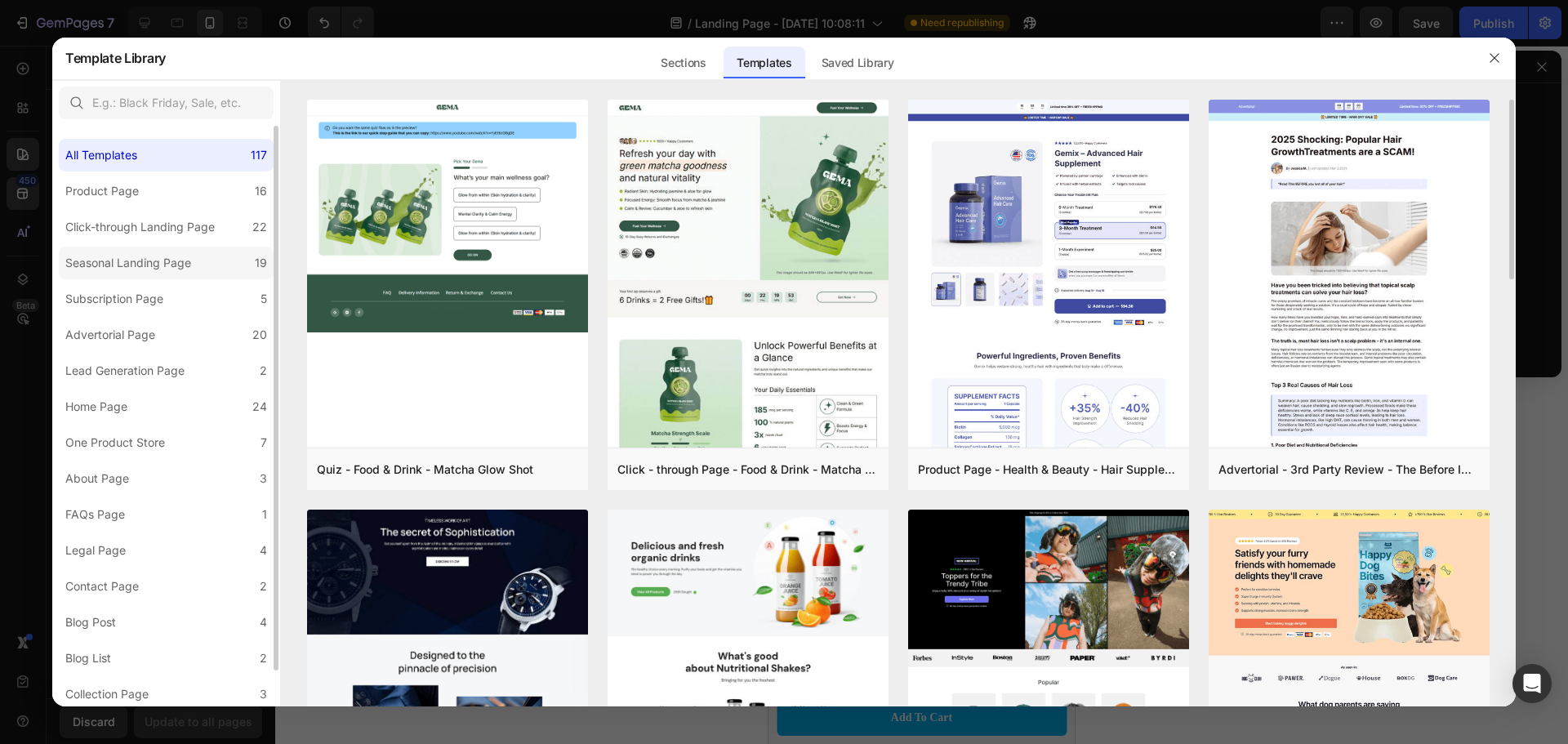
click at [122, 254] on div "Seasonal Landing Page" at bounding box center [128, 263] width 125 height 20
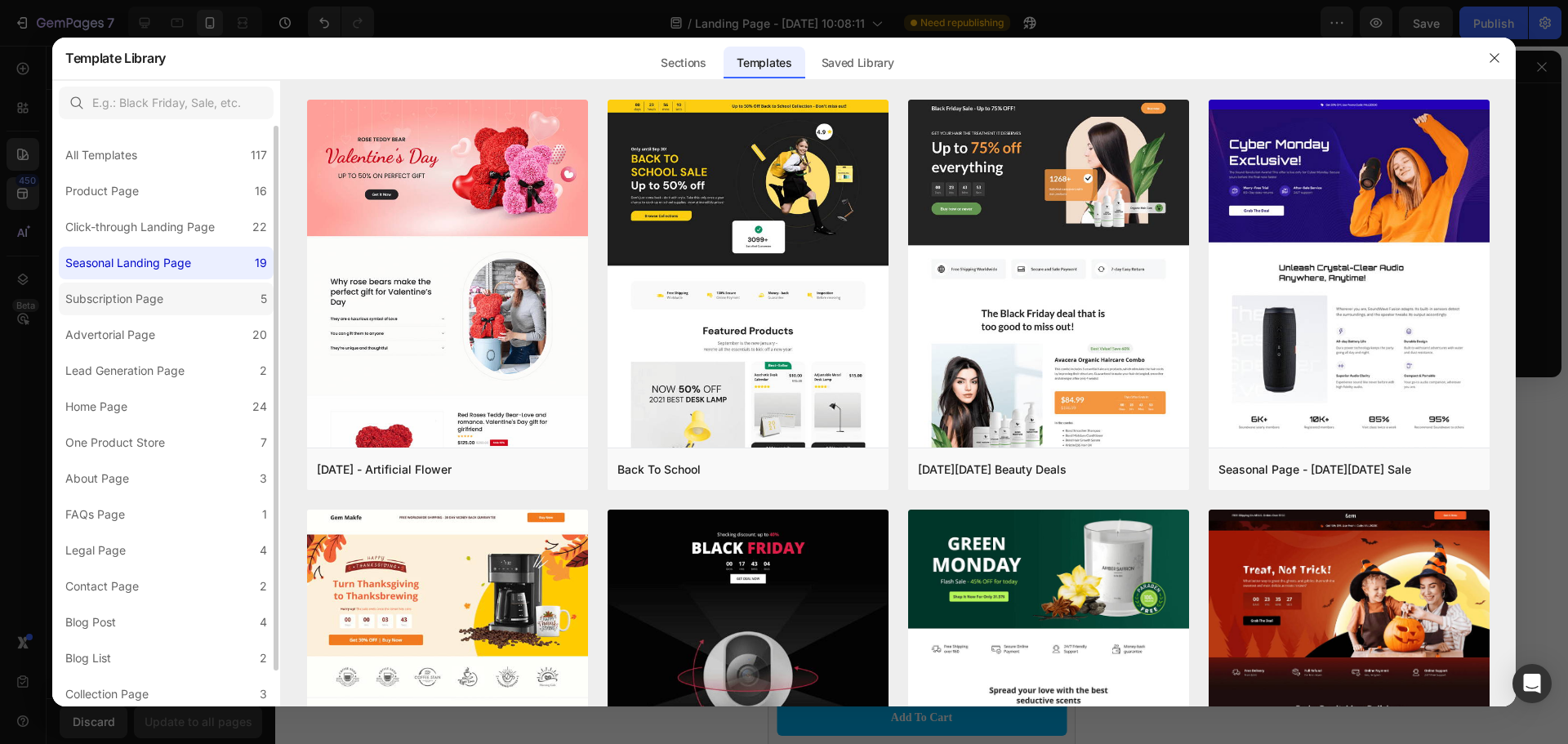
click at [124, 308] on div "Subscription Page" at bounding box center [114, 299] width 98 height 20
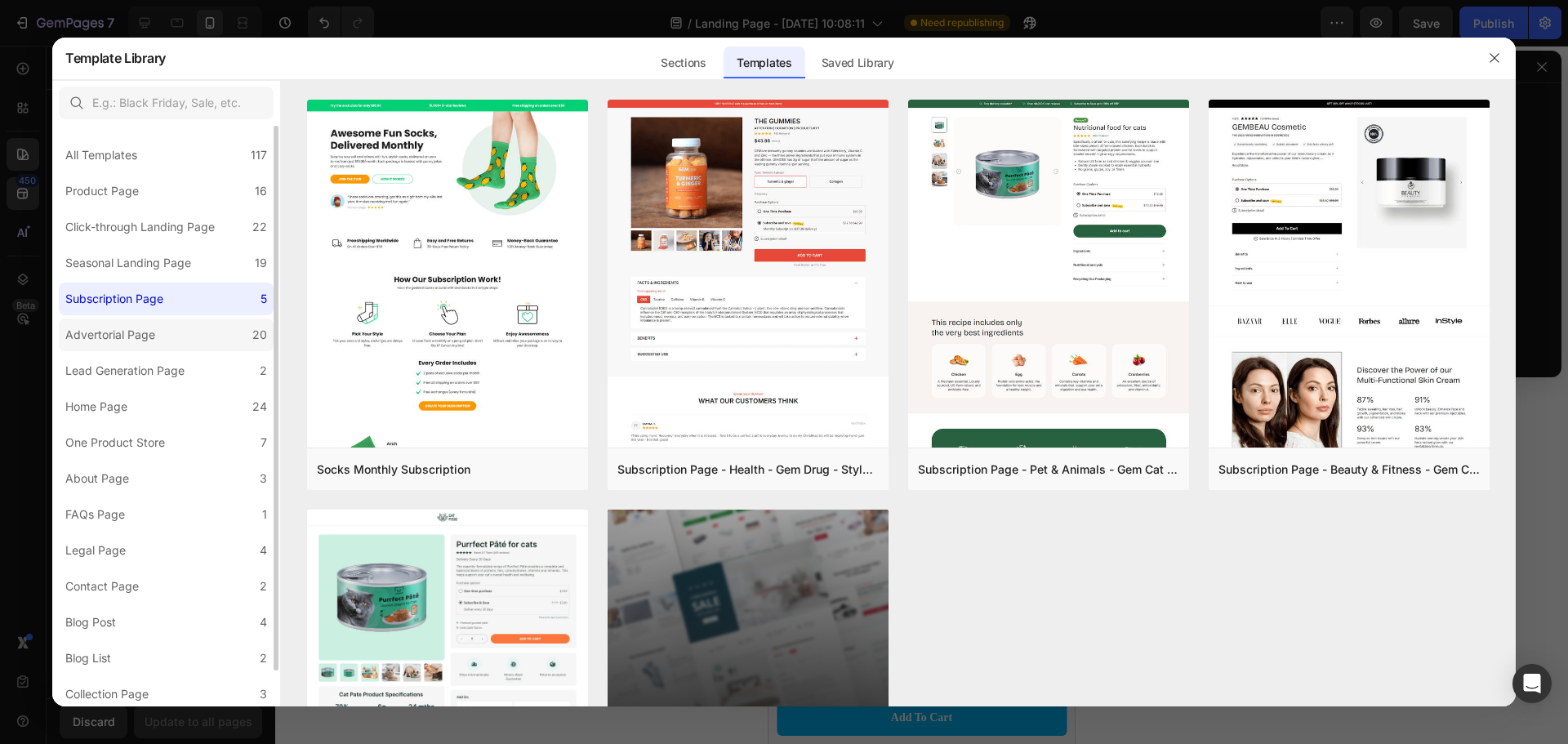
click at [125, 346] on label "Advertorial Page 20" at bounding box center [166, 335] width 215 height 33
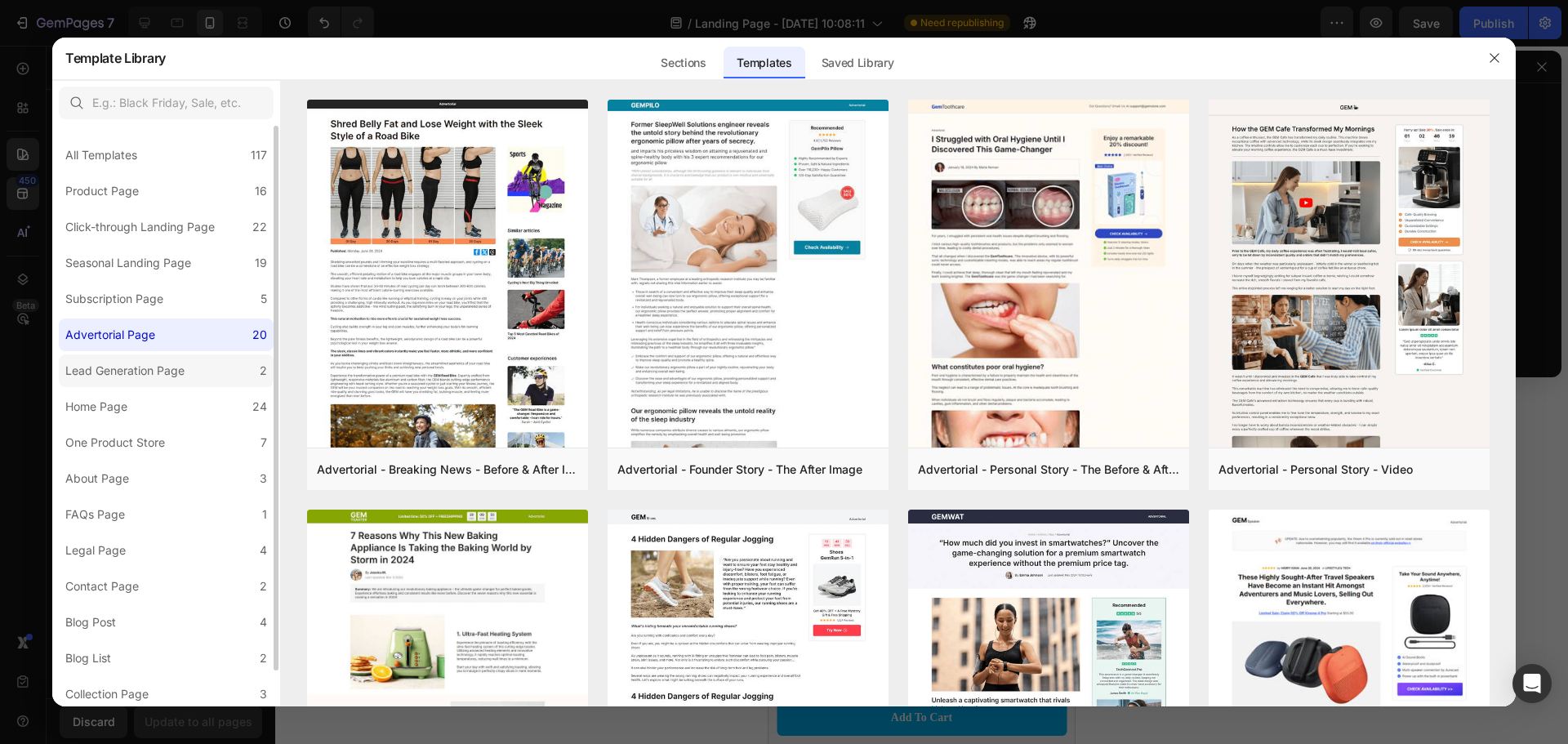
click at [126, 378] on div "Lead Generation Page" at bounding box center [125, 370] width 120 height 20
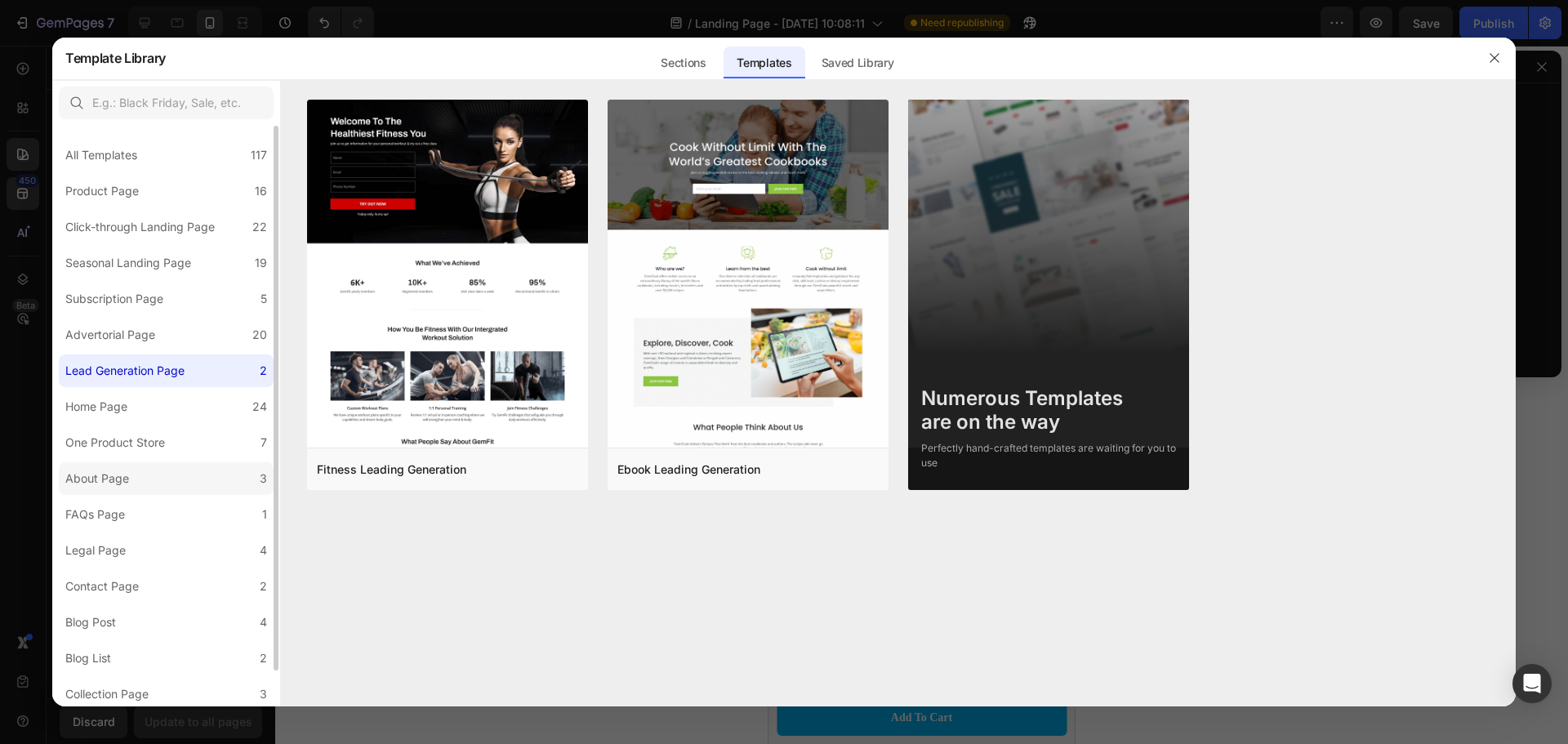
scroll to position [40, 0]
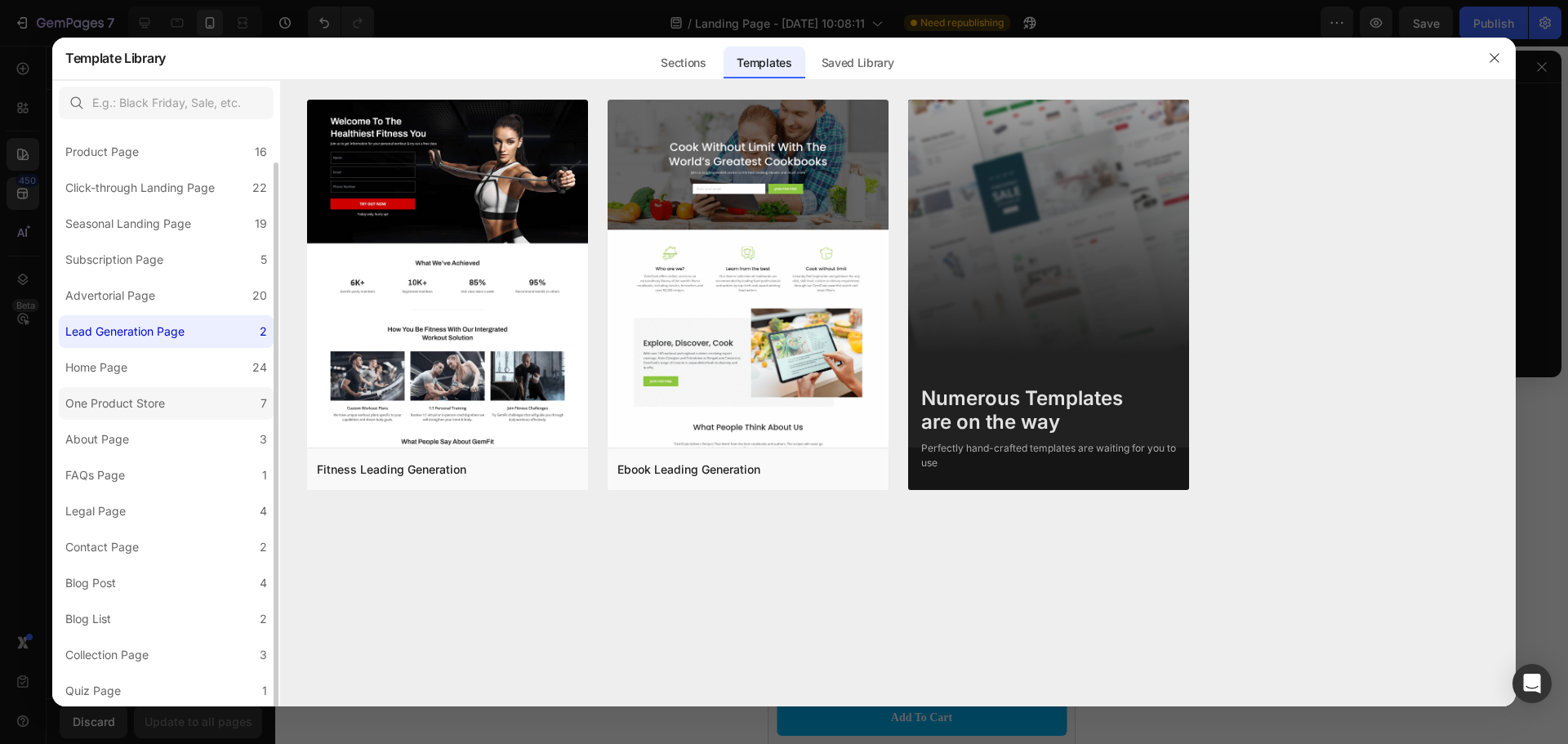
click at [152, 411] on div "One Product Store" at bounding box center [115, 403] width 100 height 20
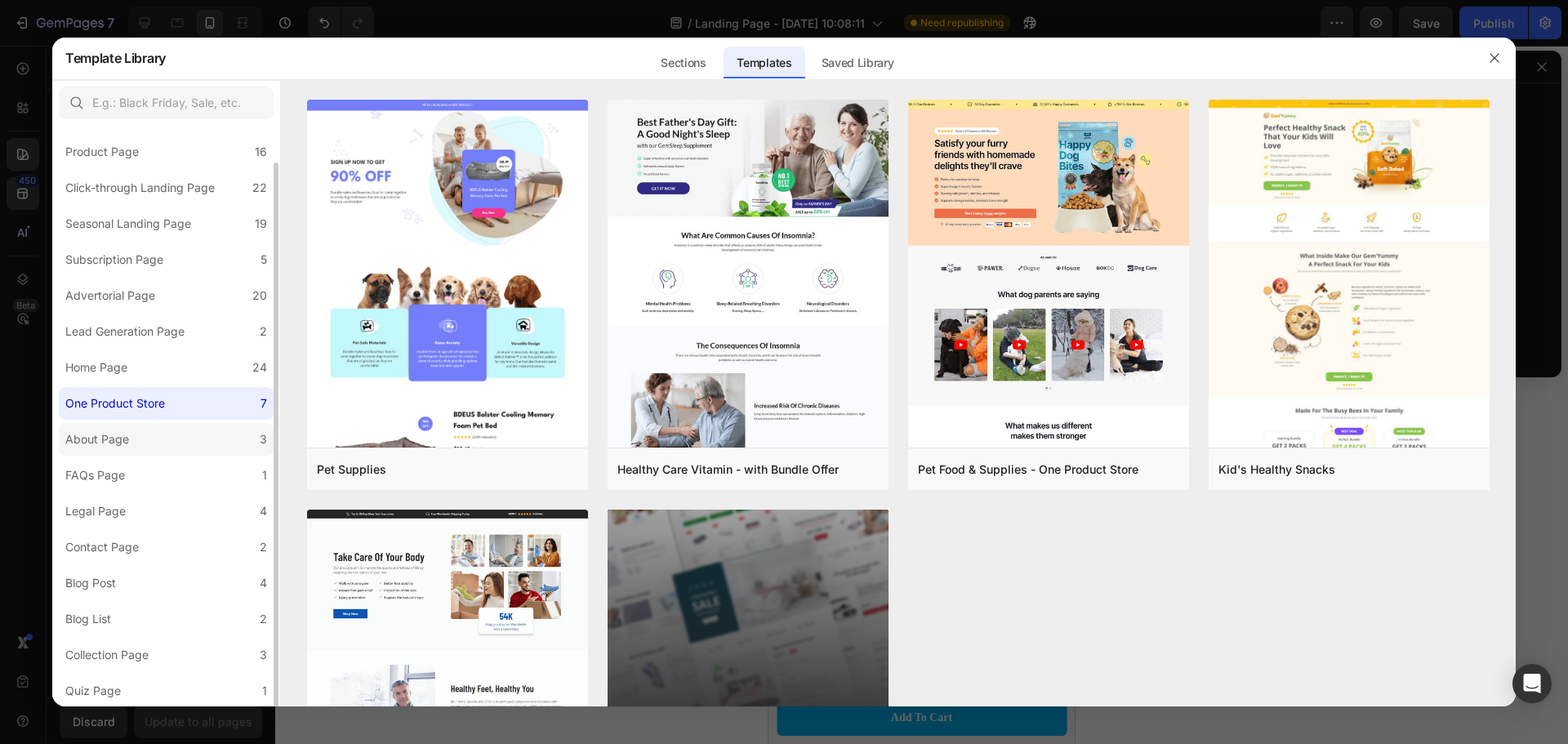
click at [161, 433] on label "About Page 3" at bounding box center [166, 440] width 215 height 33
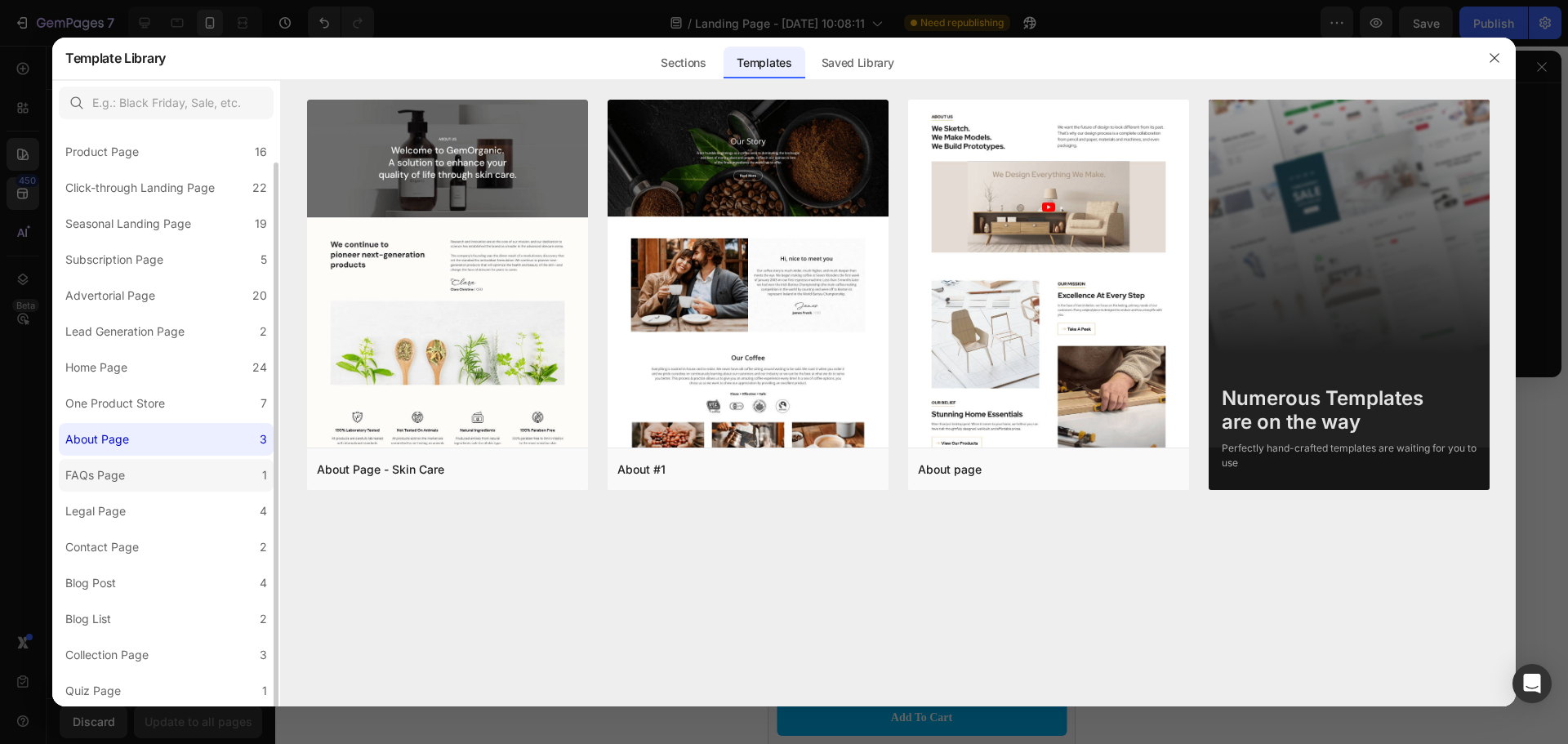
click at [163, 466] on label "FAQs Page 1" at bounding box center [166, 475] width 215 height 33
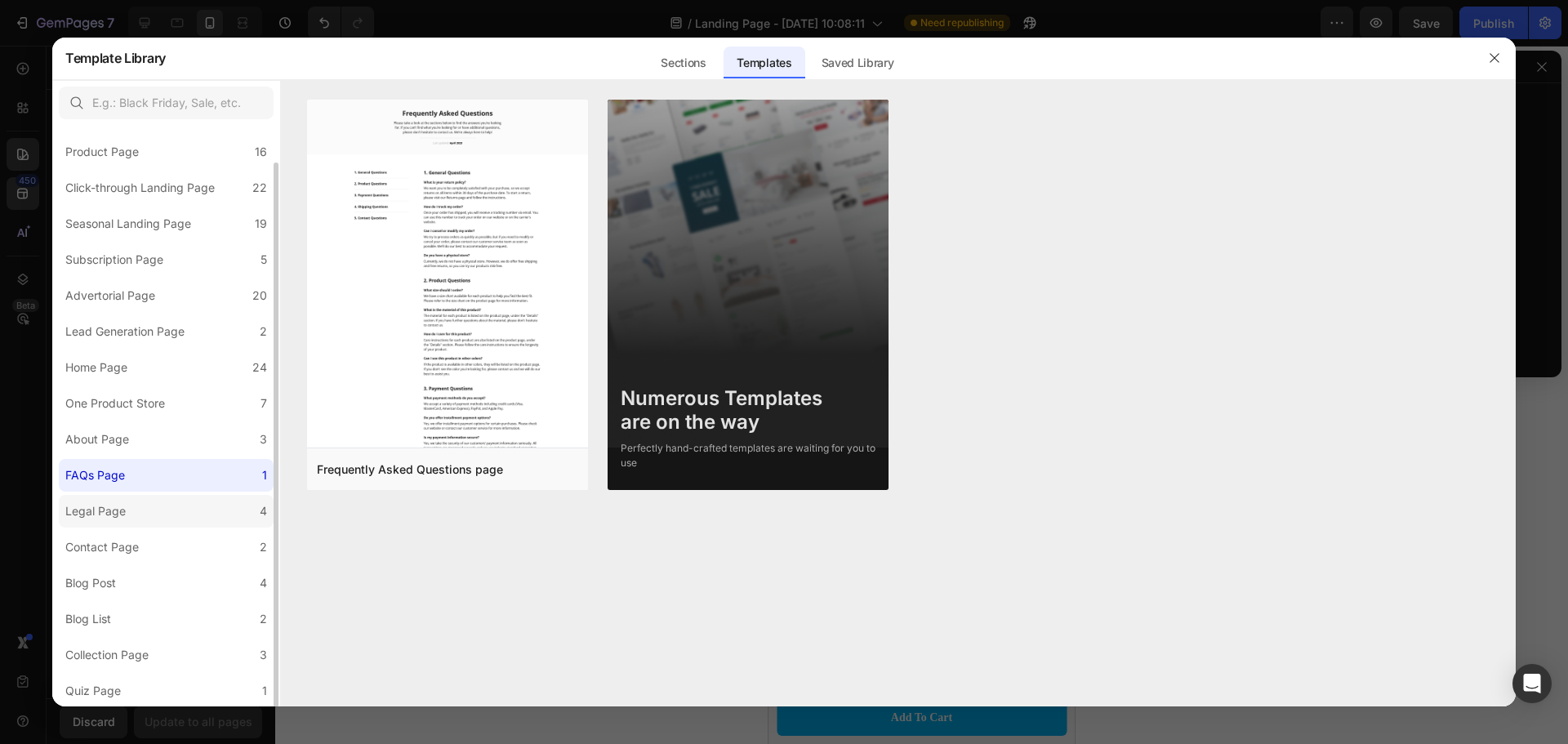
click at [163, 517] on label "Legal Page 4" at bounding box center [166, 511] width 215 height 33
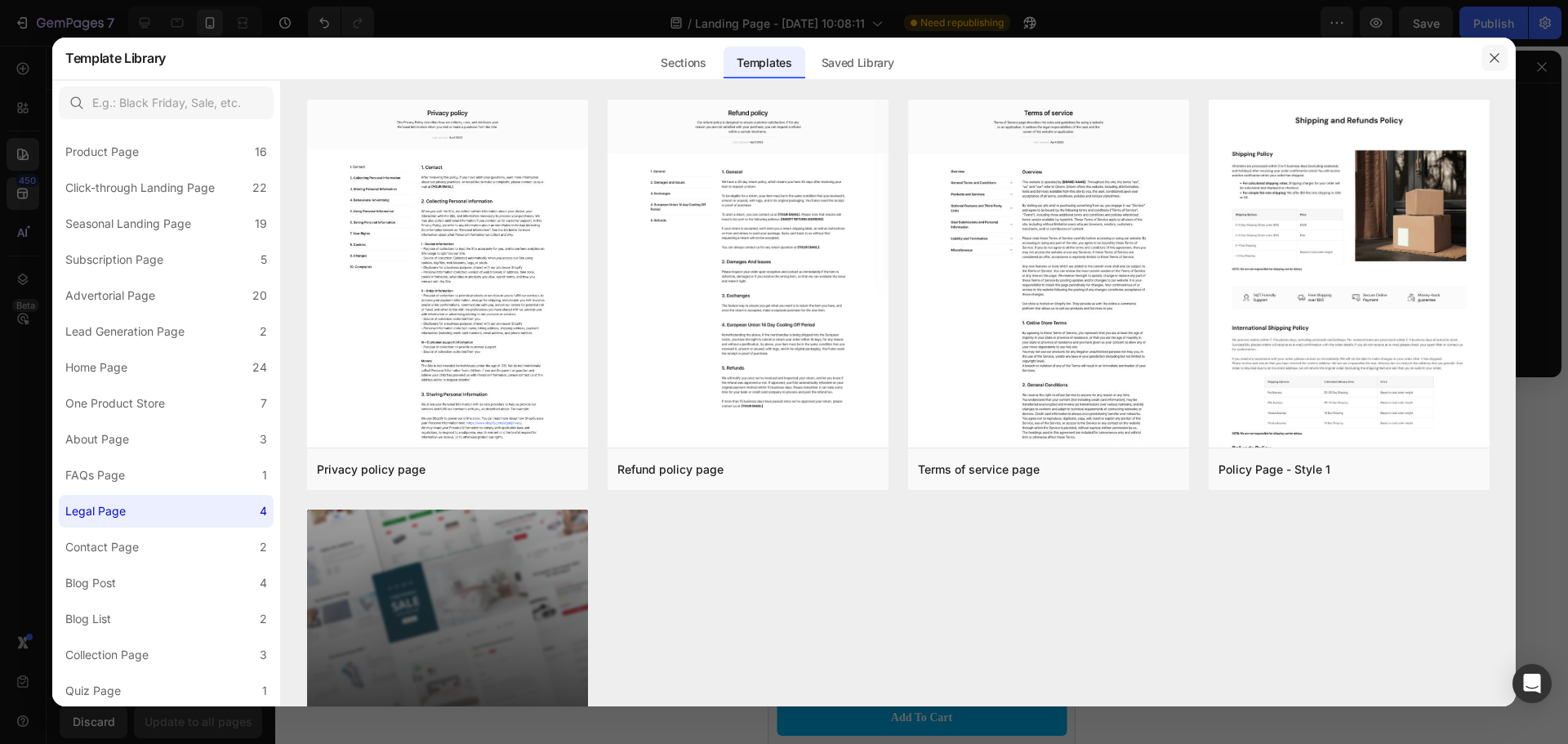
click at [1483, 53] on button "button" at bounding box center [1495, 58] width 26 height 26
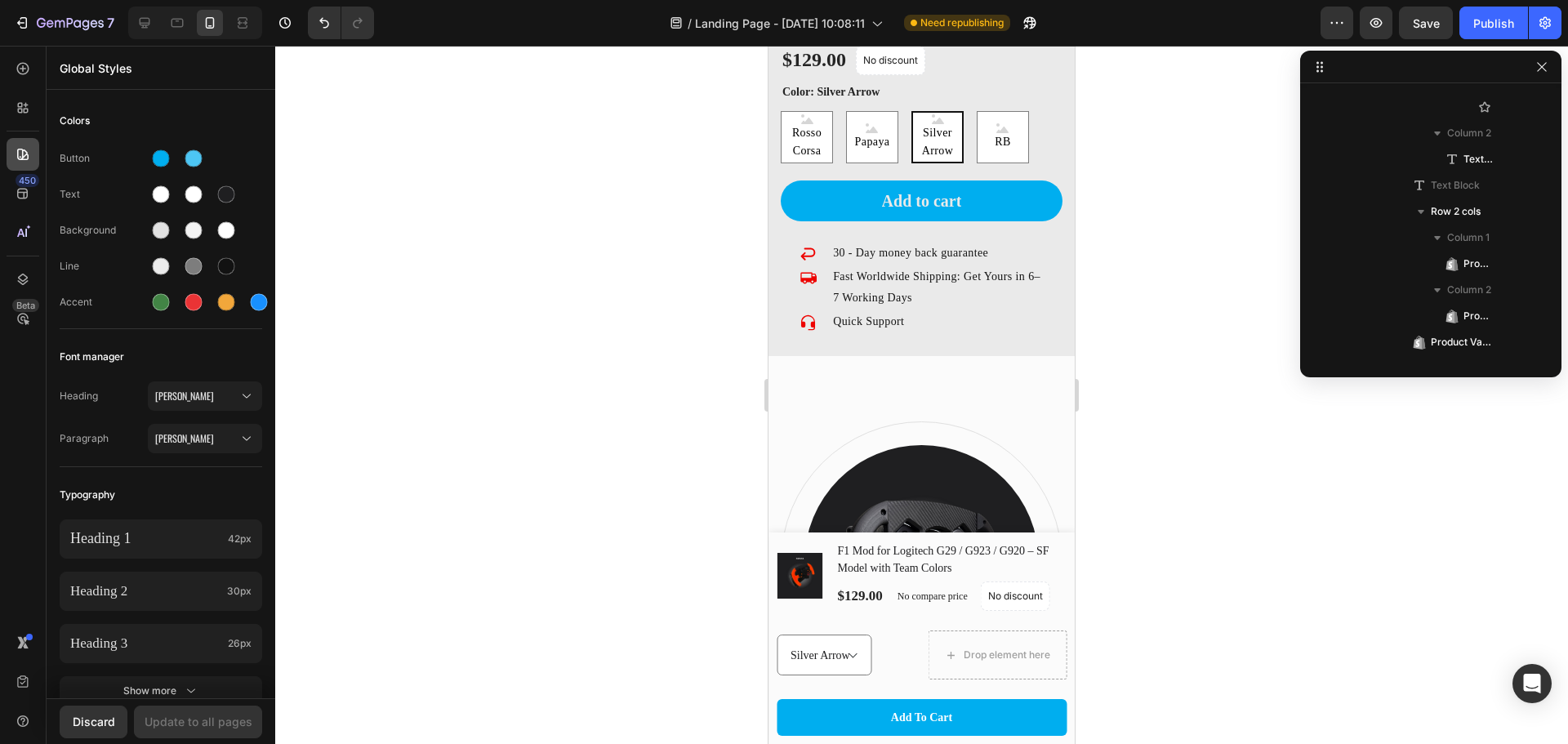
click at [17, 153] on icon at bounding box center [23, 154] width 17 height 16
click at [22, 59] on div at bounding box center [23, 68] width 33 height 33
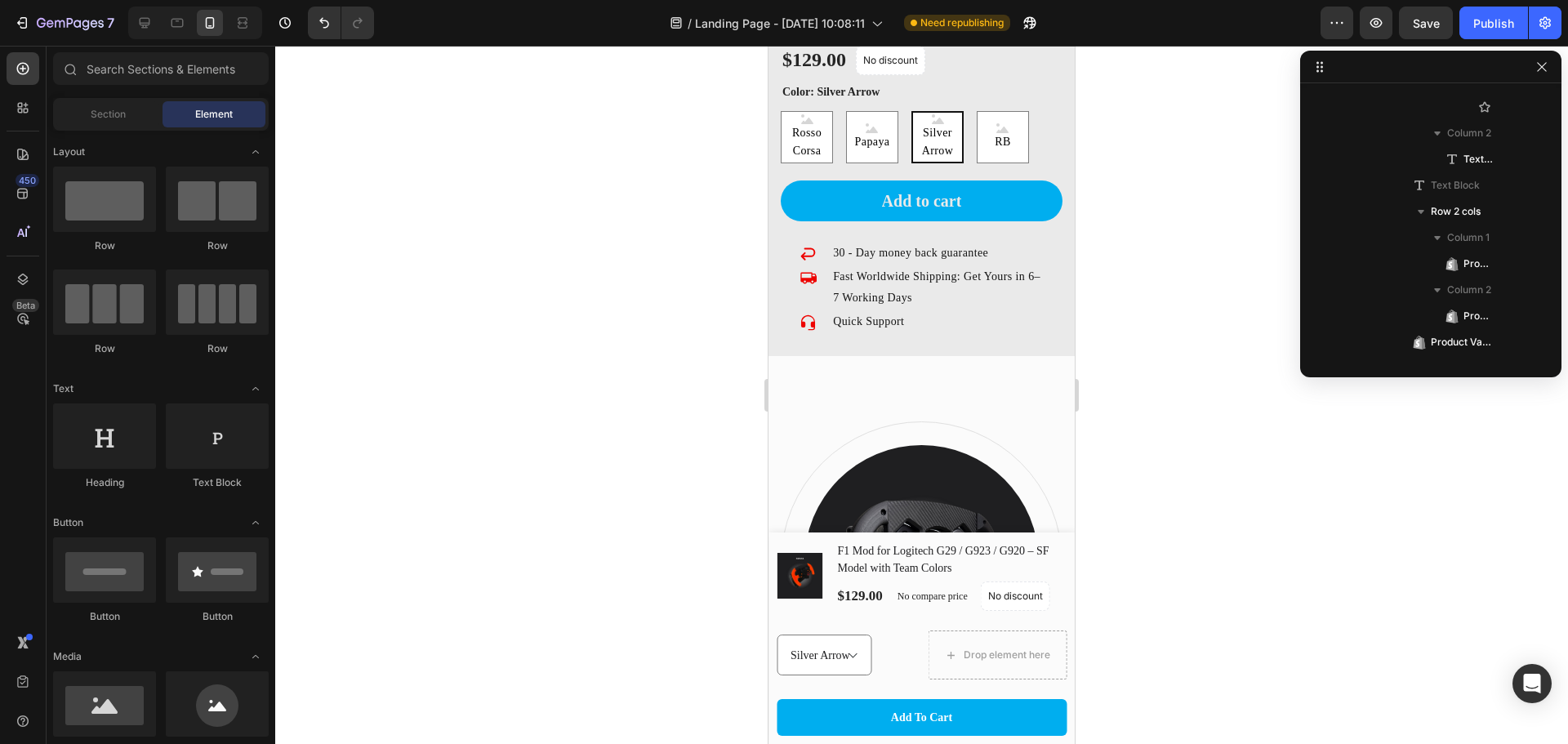
scroll to position [1331, 0]
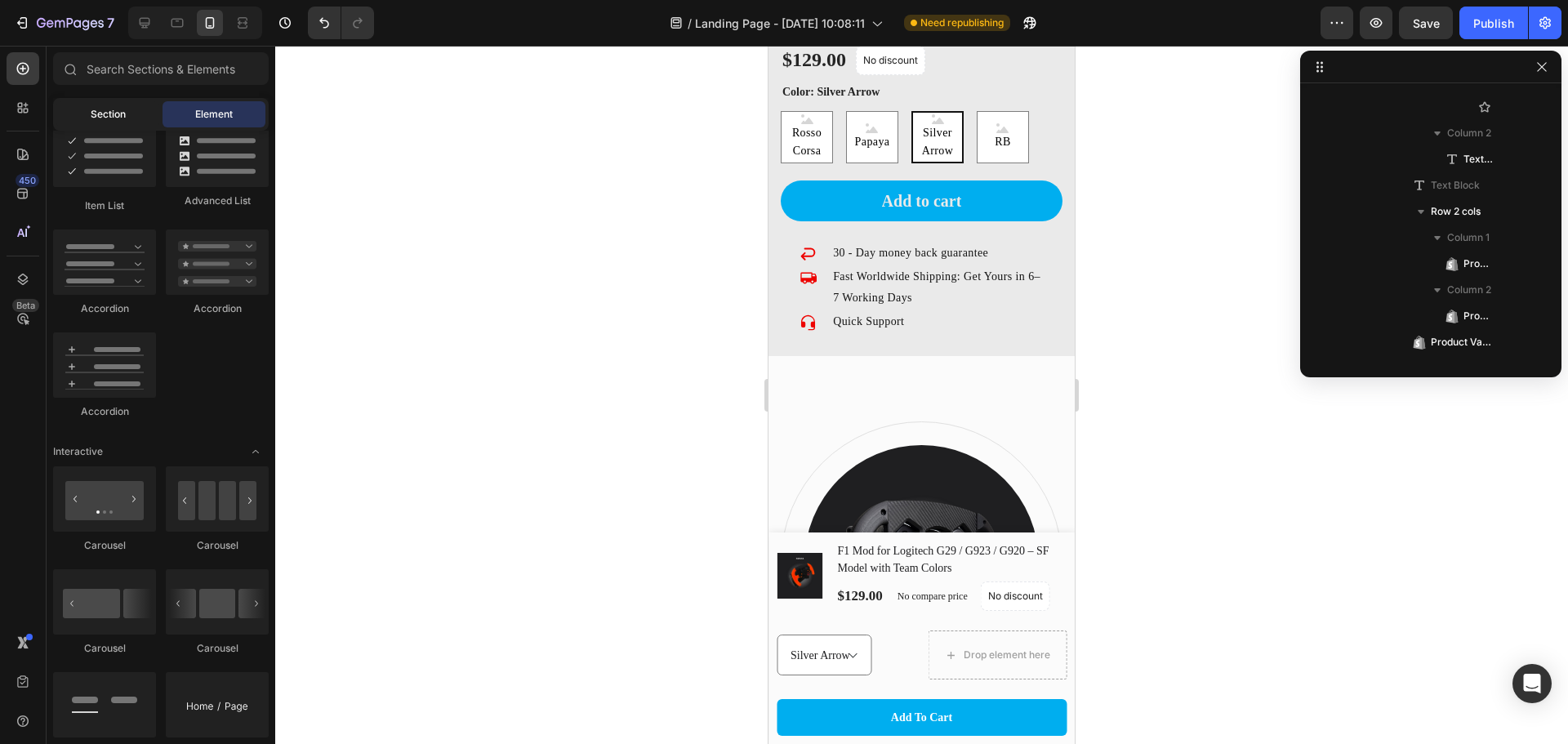
click at [119, 114] on span "Section" at bounding box center [108, 115] width 35 height 15
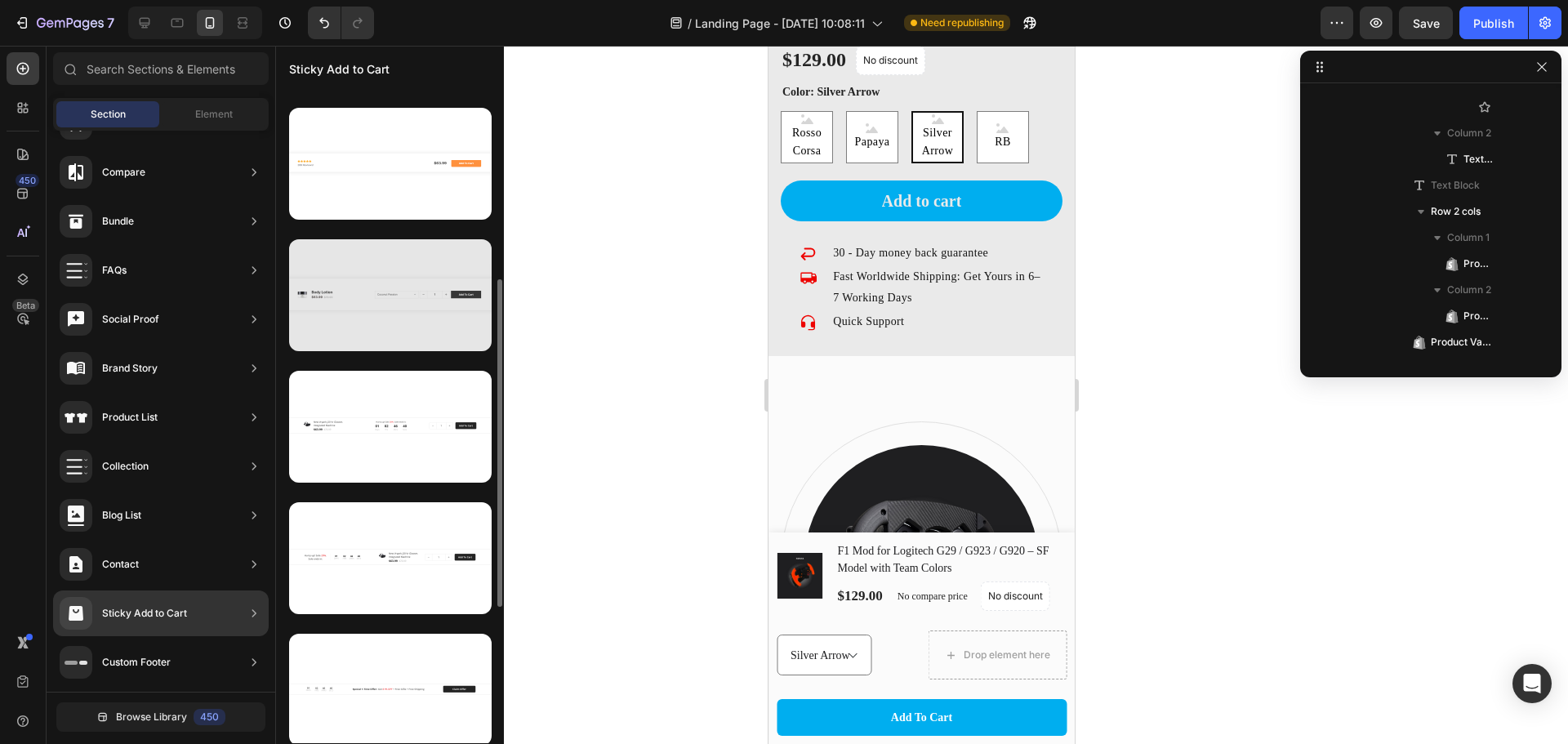
scroll to position [0, 0]
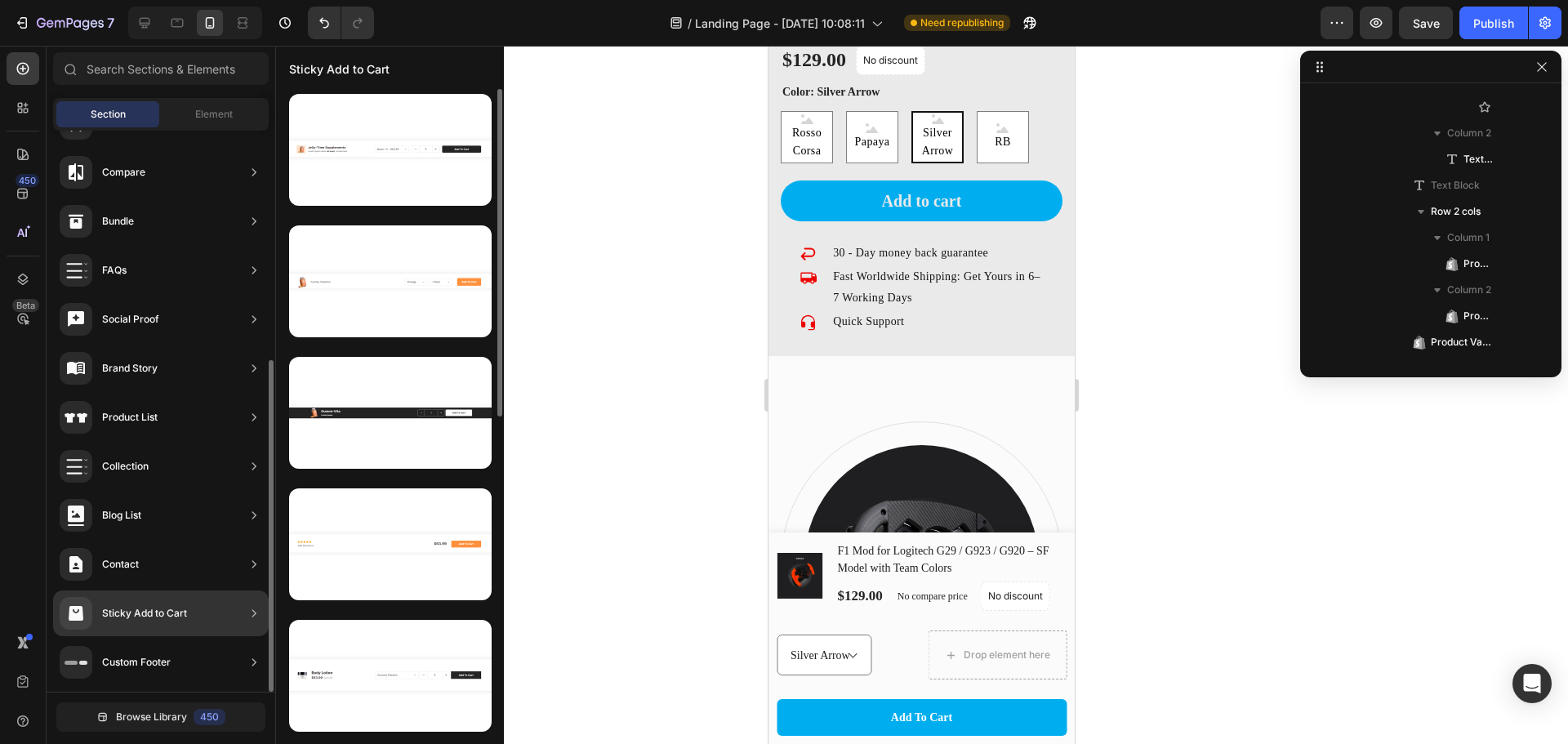
click at [188, 608] on div "Sticky Add to Cart" at bounding box center [160, 613] width 215 height 45
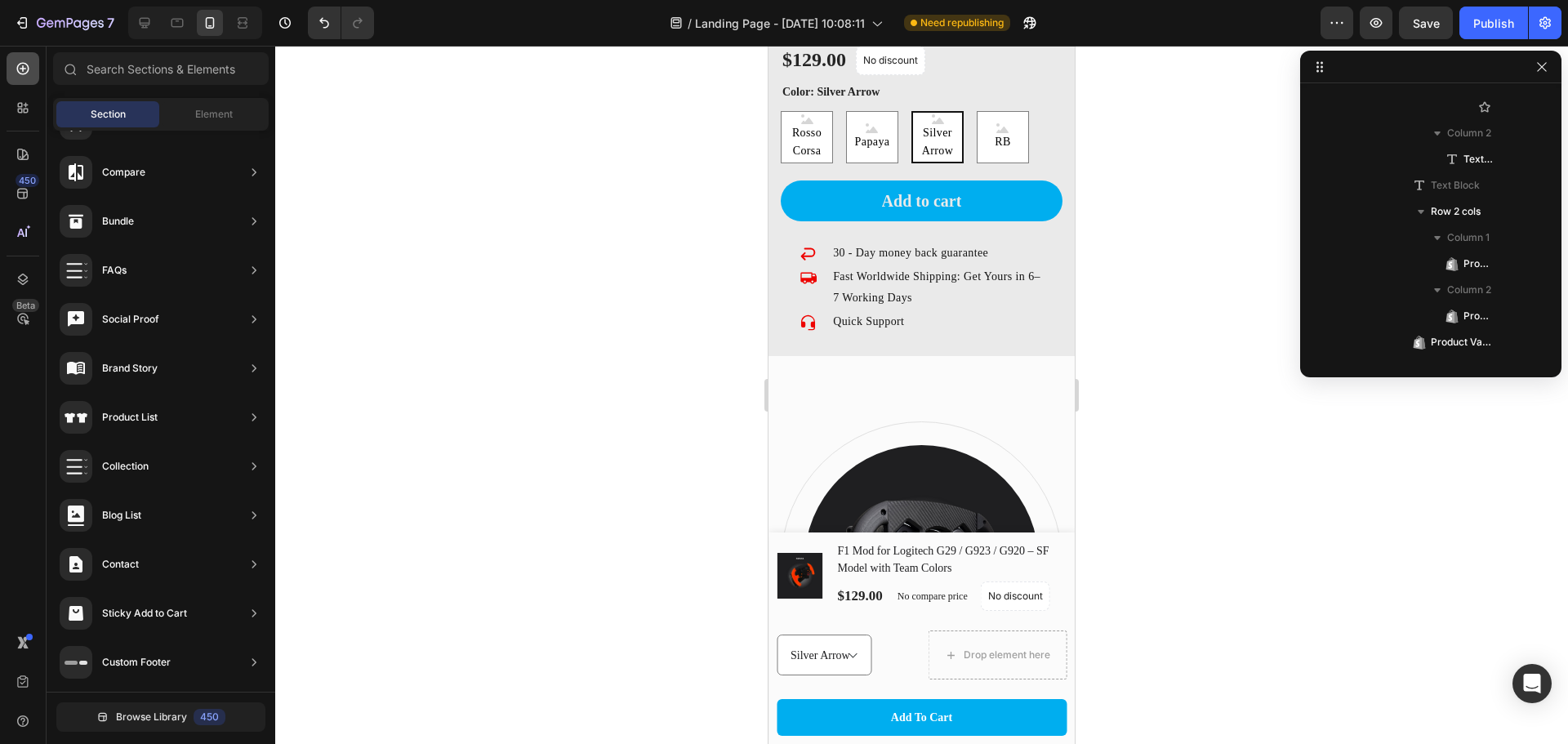
click at [18, 68] on icon at bounding box center [23, 68] width 12 height 12
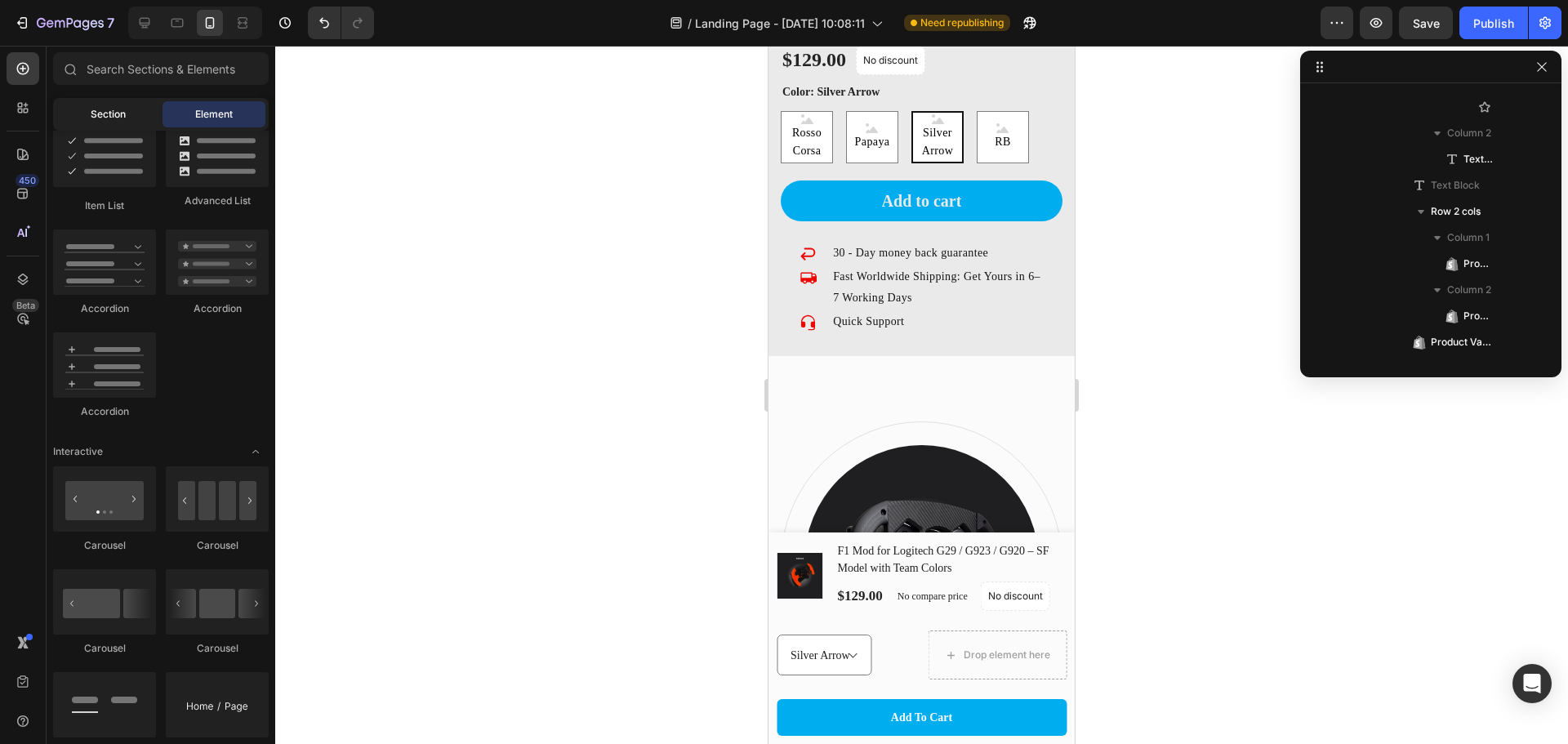
click at [116, 106] on div "Section" at bounding box center [107, 115] width 103 height 26
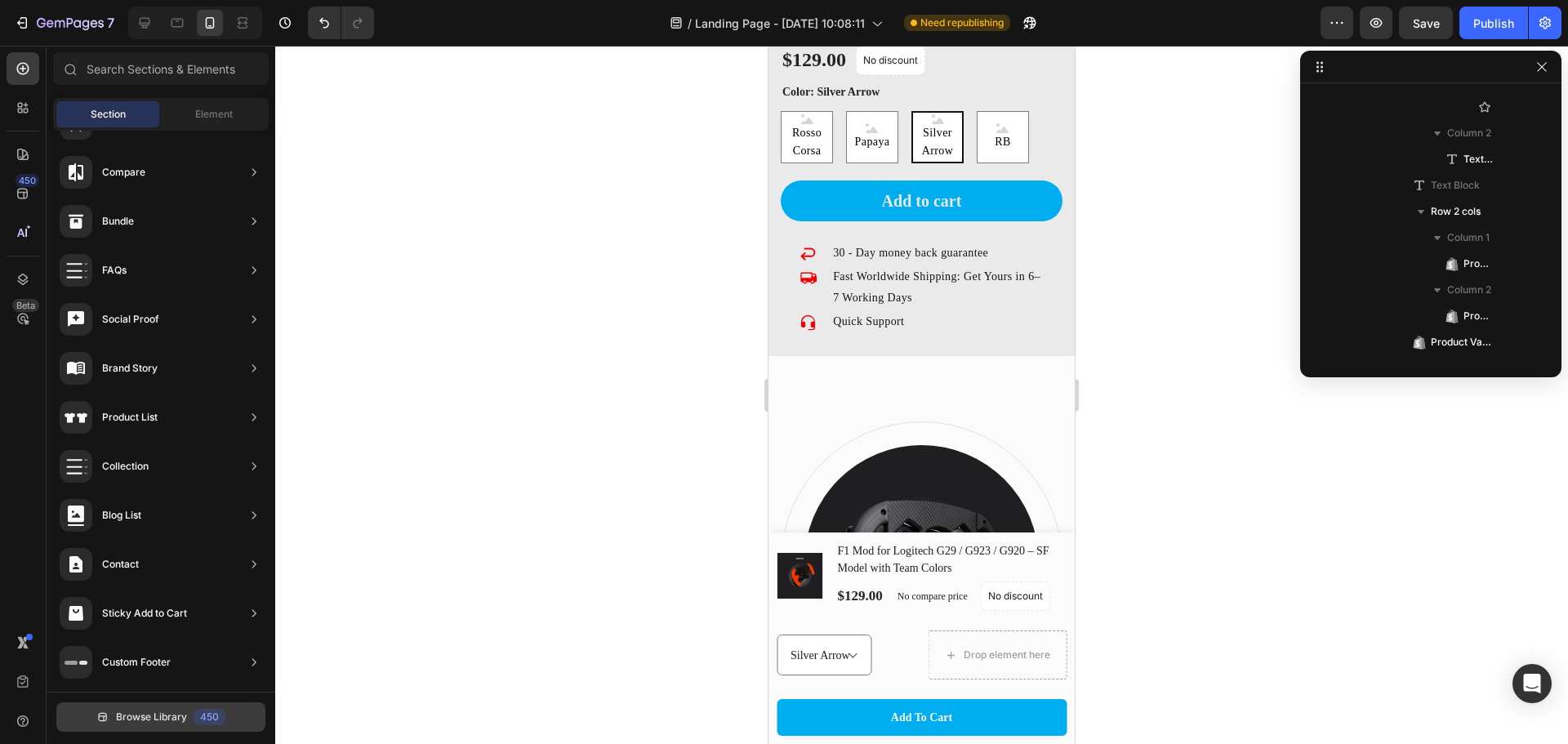
click at [151, 723] on span "Browse Library" at bounding box center [152, 717] width 71 height 15
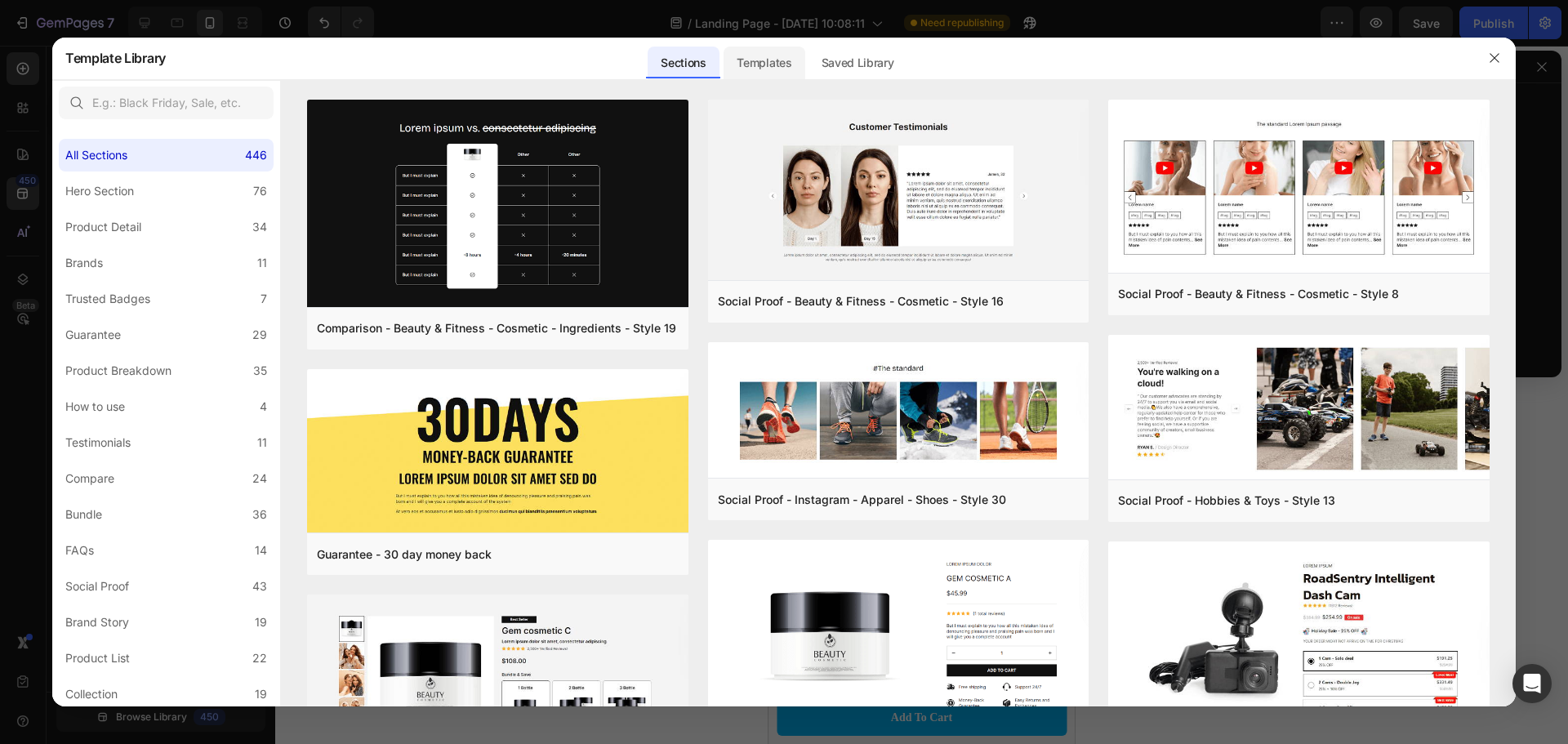
click at [766, 61] on div "Templates" at bounding box center [764, 63] width 81 height 33
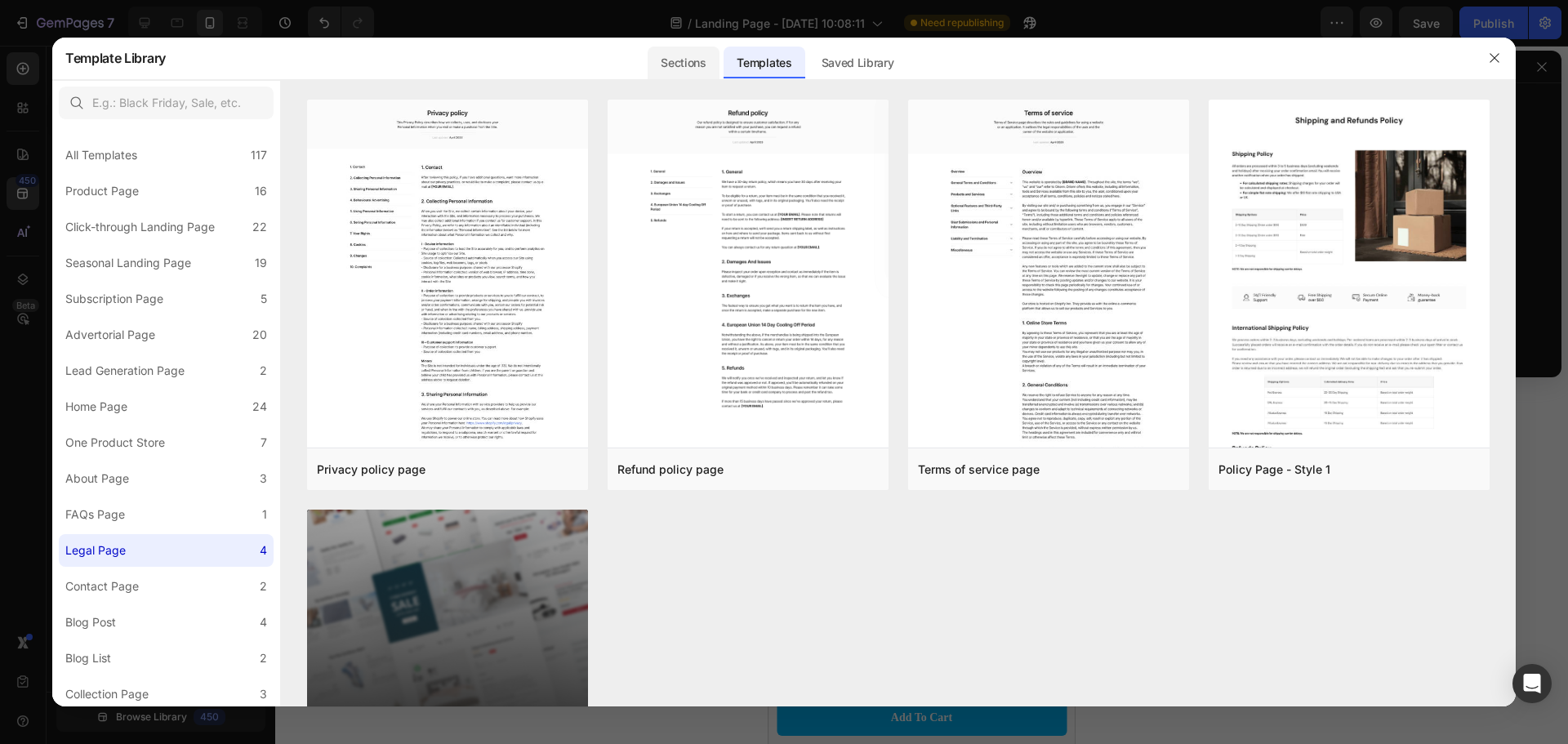
click at [716, 61] on div "Sections" at bounding box center [683, 63] width 71 height 33
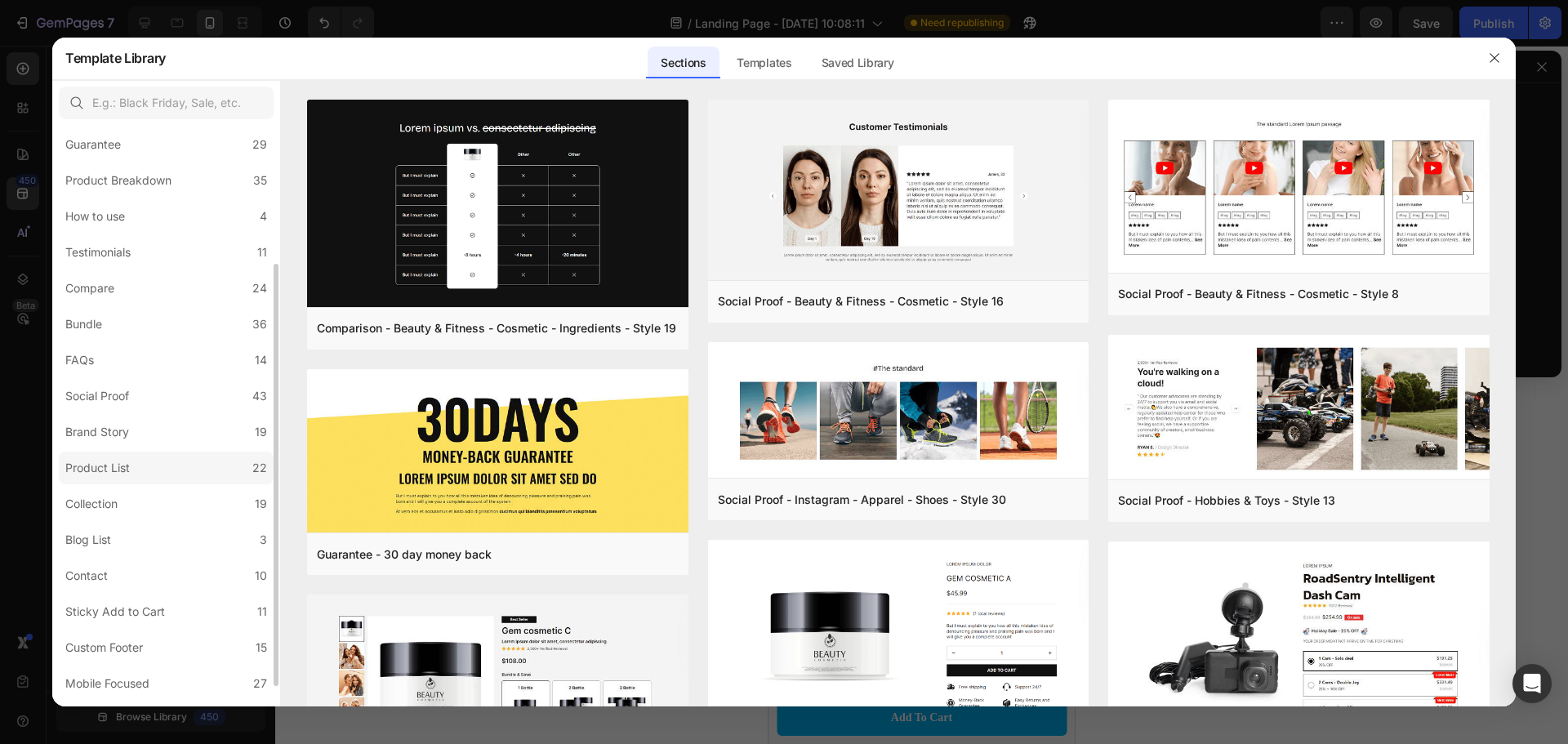
scroll to position [219, 0]
click at [134, 590] on div "Sticky Add to Cart" at bounding box center [115, 583] width 100 height 20
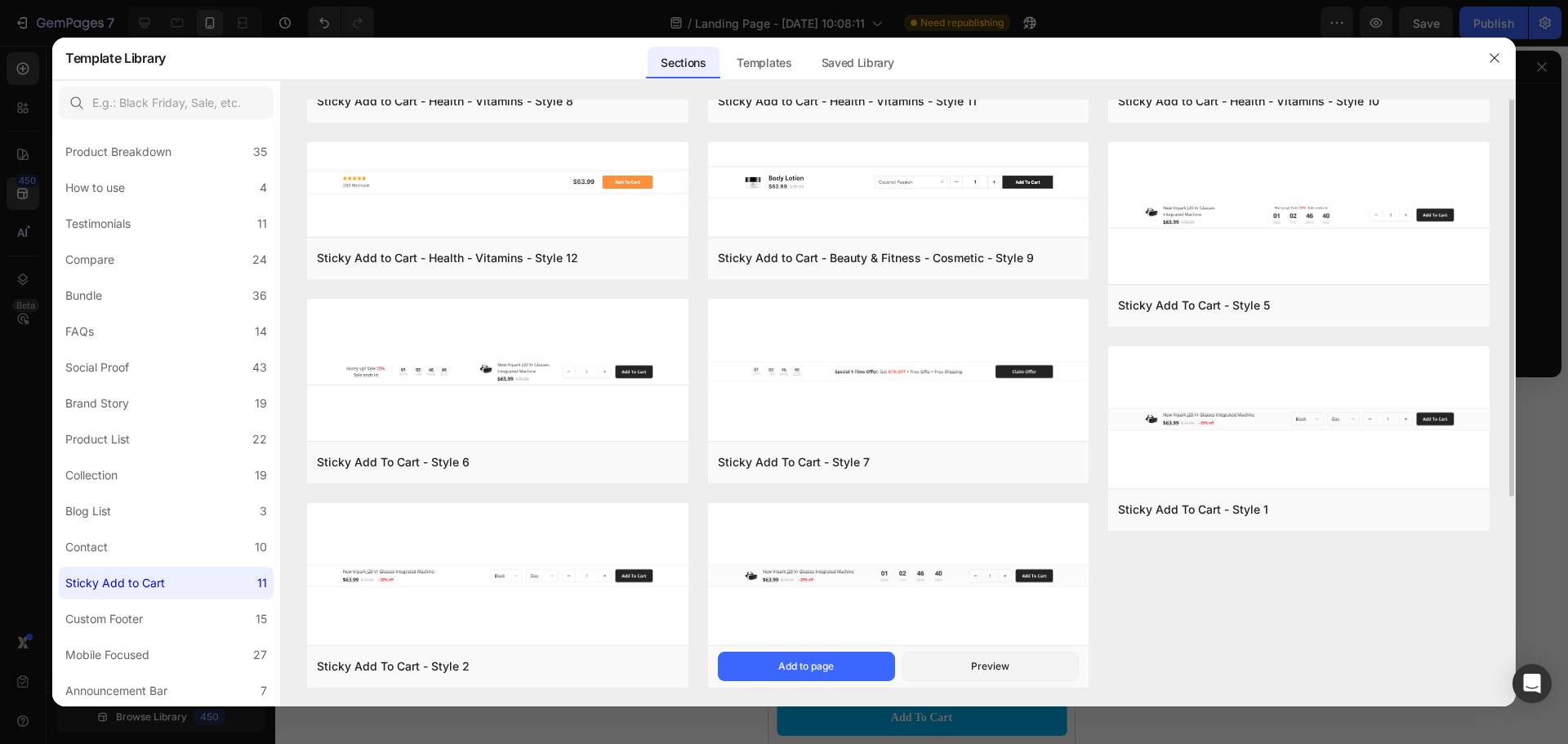
scroll to position [0, 0]
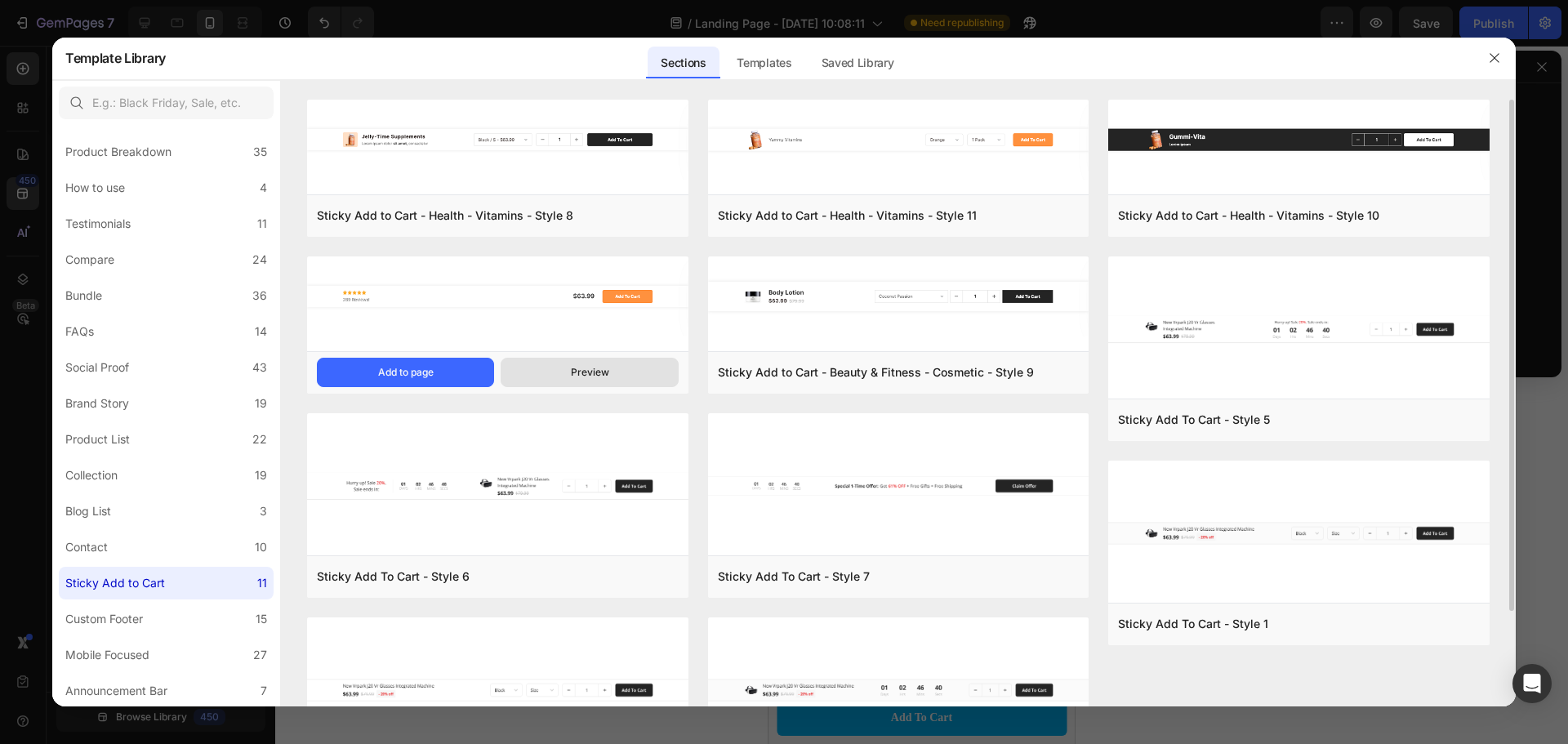
click at [596, 378] on div "Preview" at bounding box center [590, 372] width 39 height 15
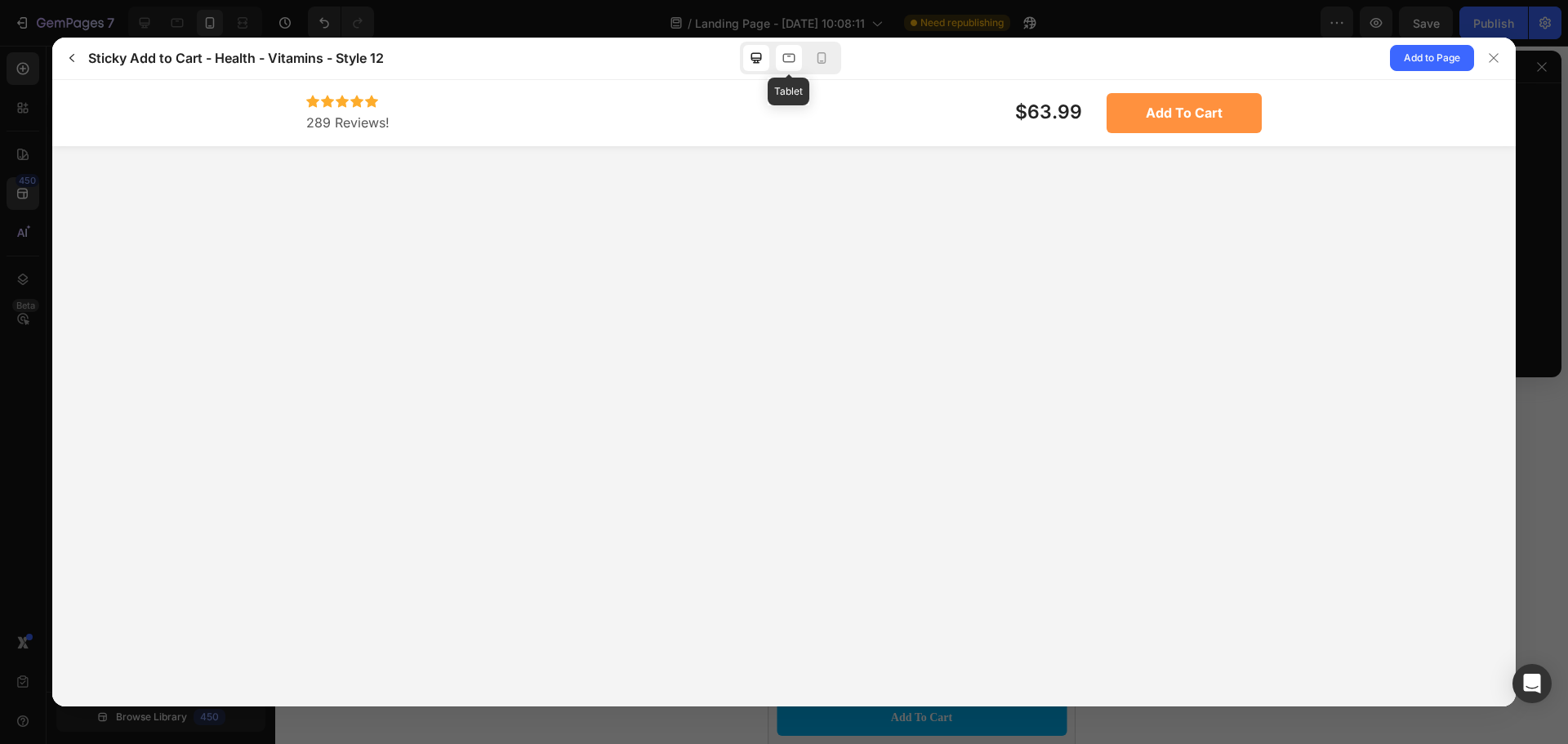
click at [784, 64] on icon at bounding box center [789, 58] width 17 height 16
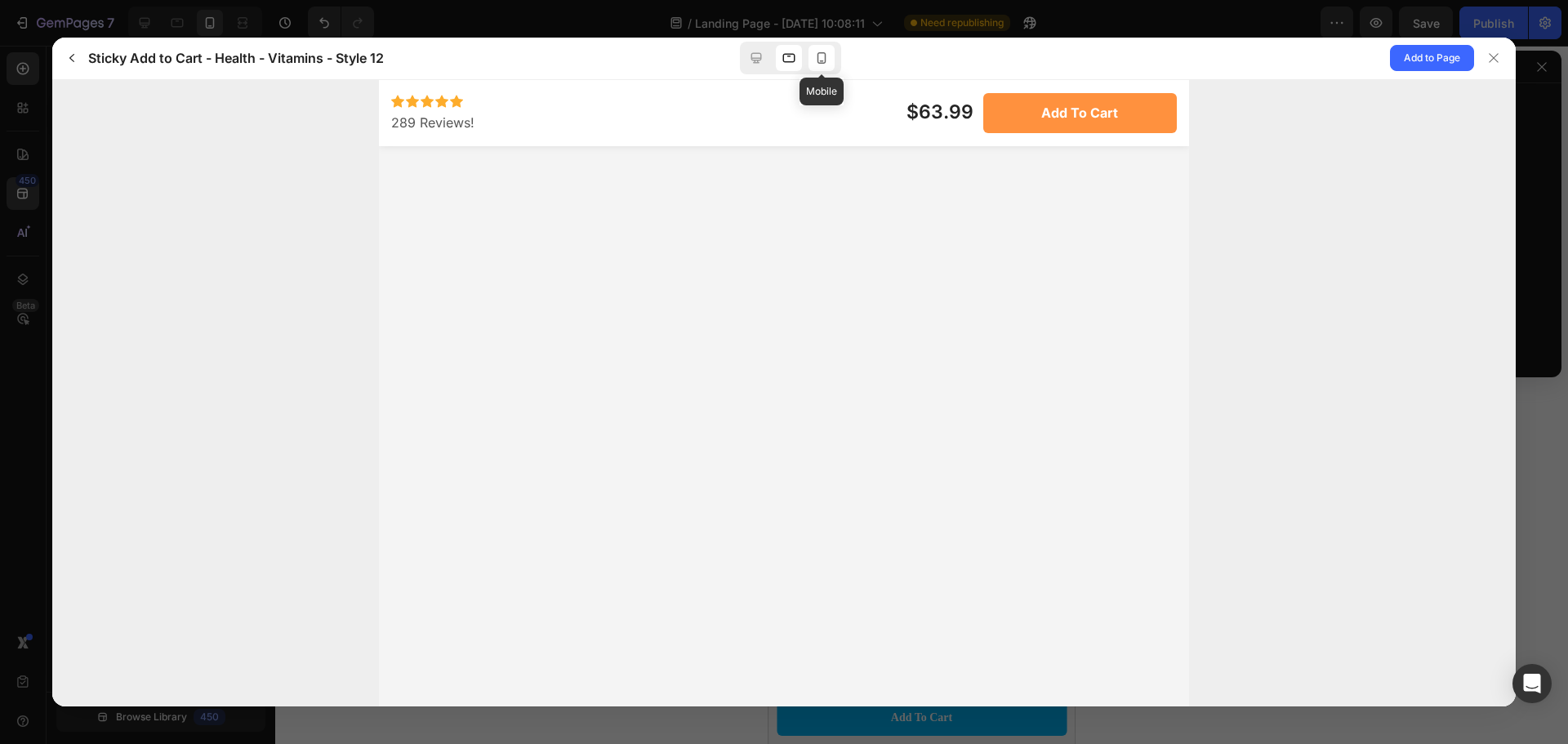
click at [821, 61] on icon at bounding box center [822, 58] width 9 height 12
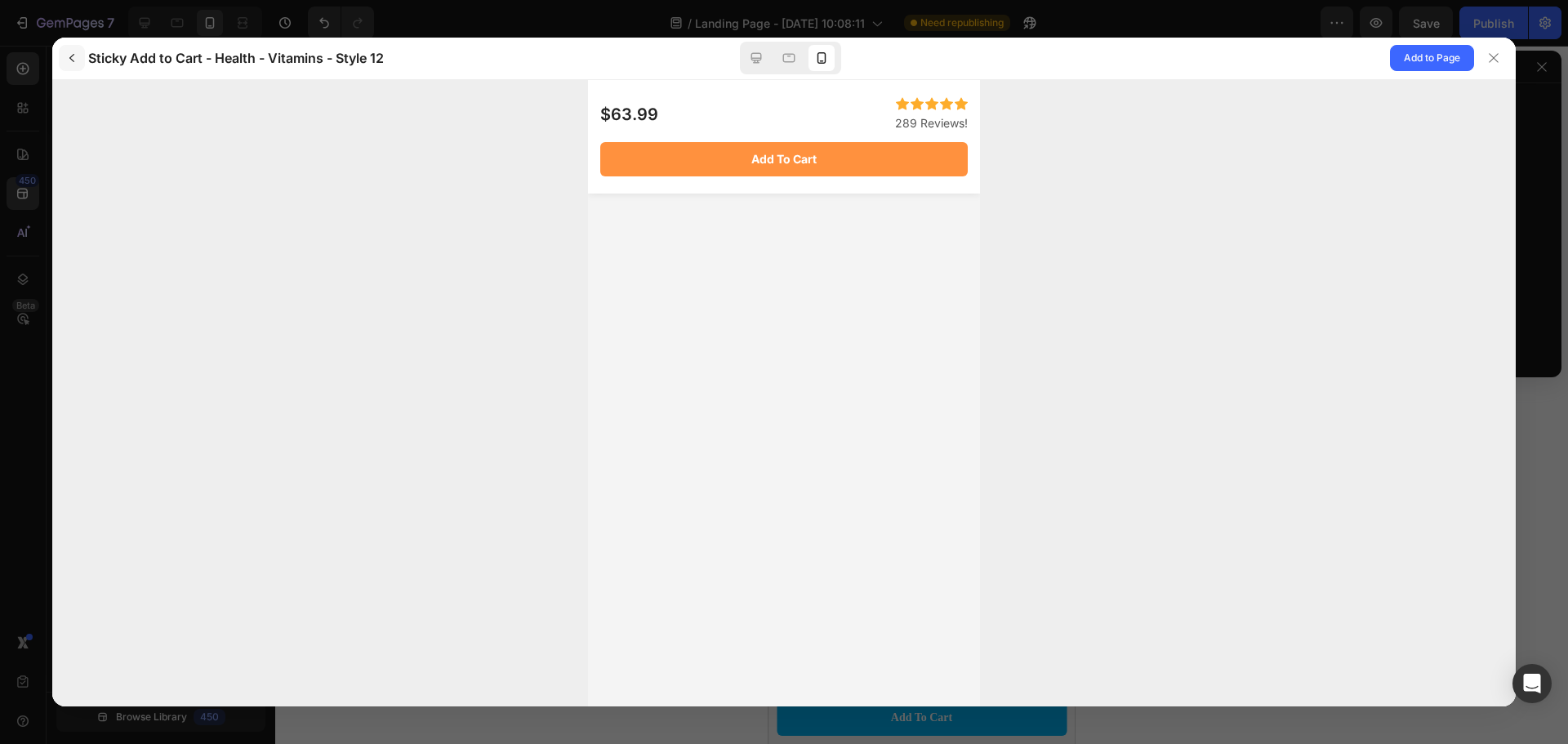
click at [78, 52] on icon "button" at bounding box center [72, 58] width 13 height 13
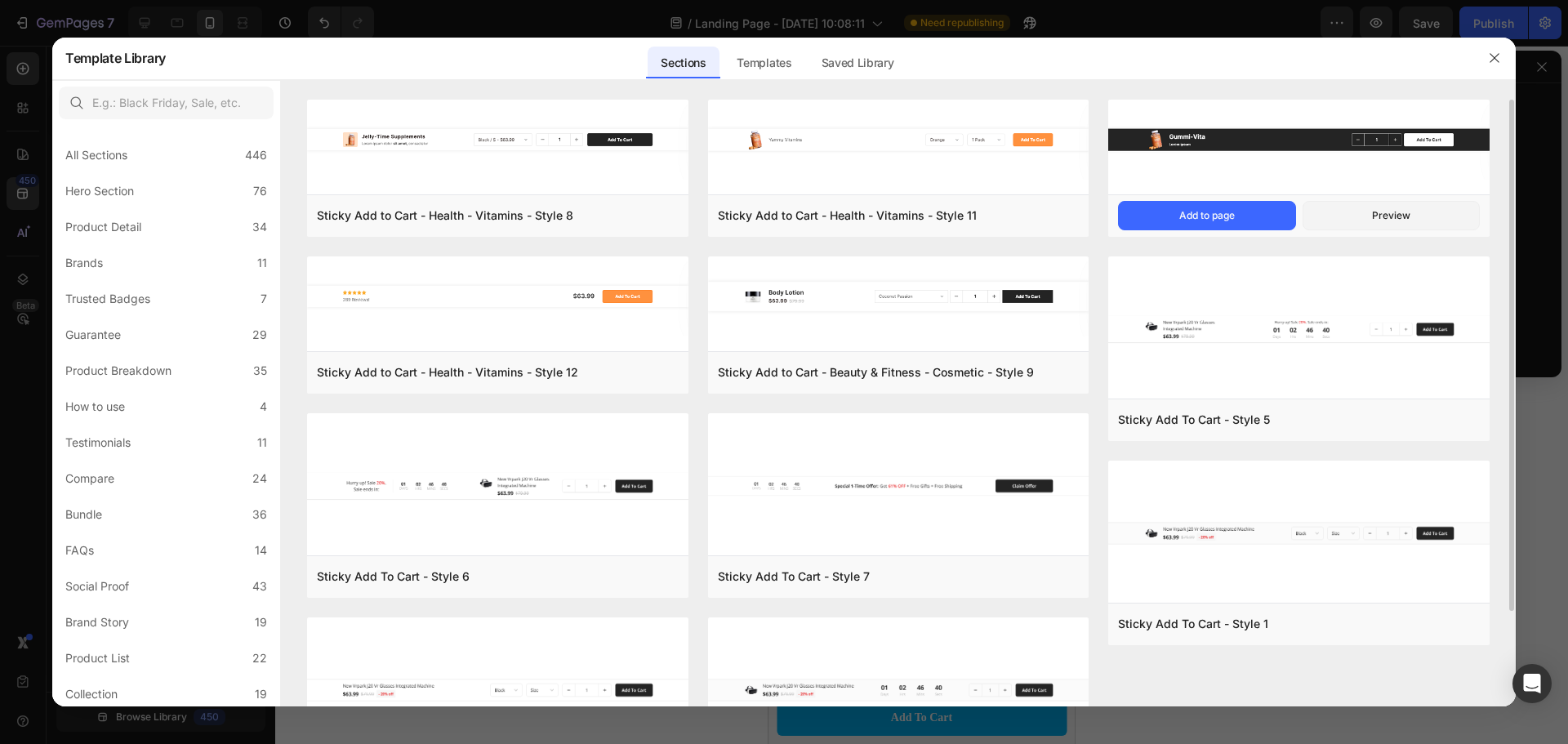
click at [1252, 176] on img at bounding box center [1299, 140] width 381 height 81
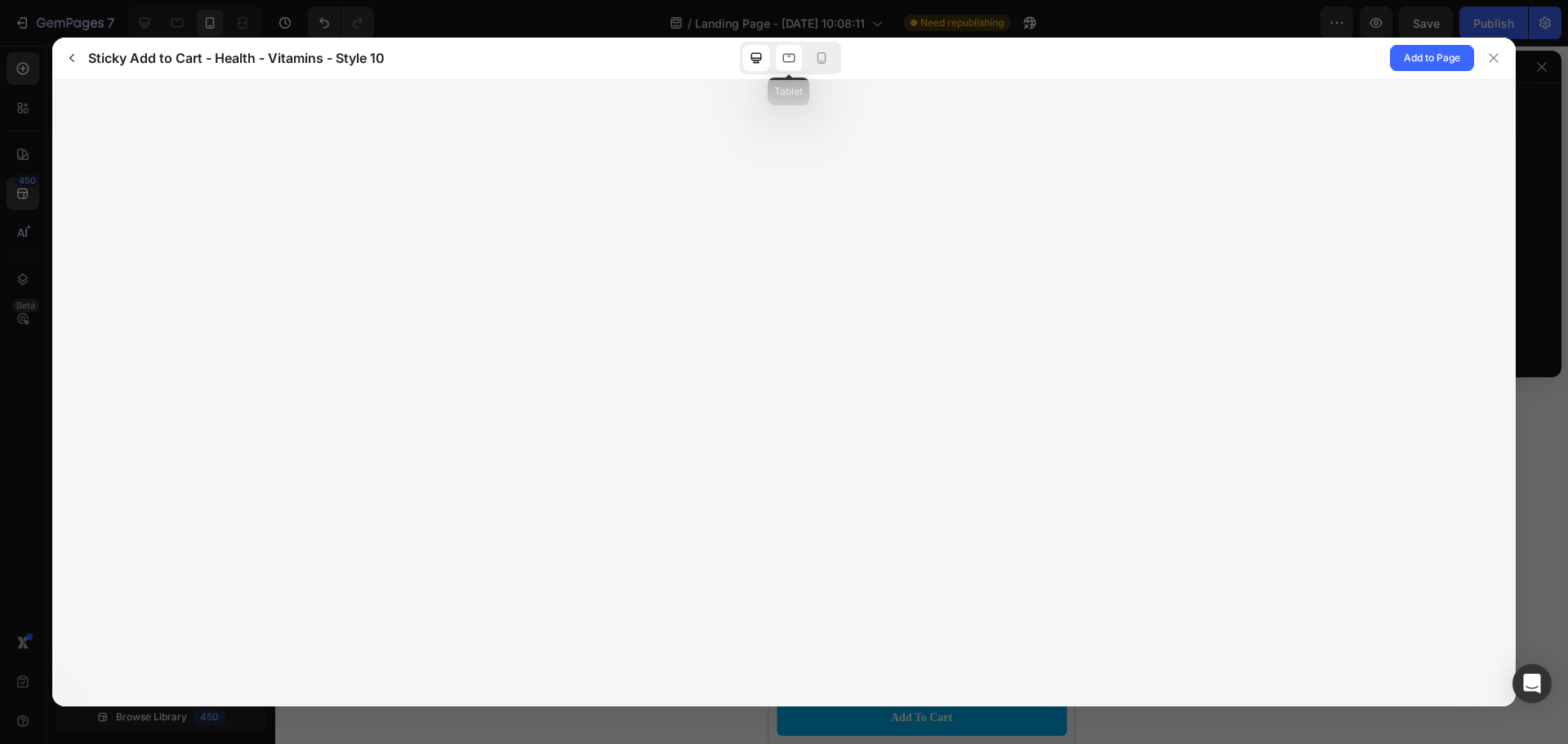
click at [783, 56] on icon at bounding box center [789, 58] width 12 height 9
click at [816, 59] on icon at bounding box center [822, 58] width 17 height 16
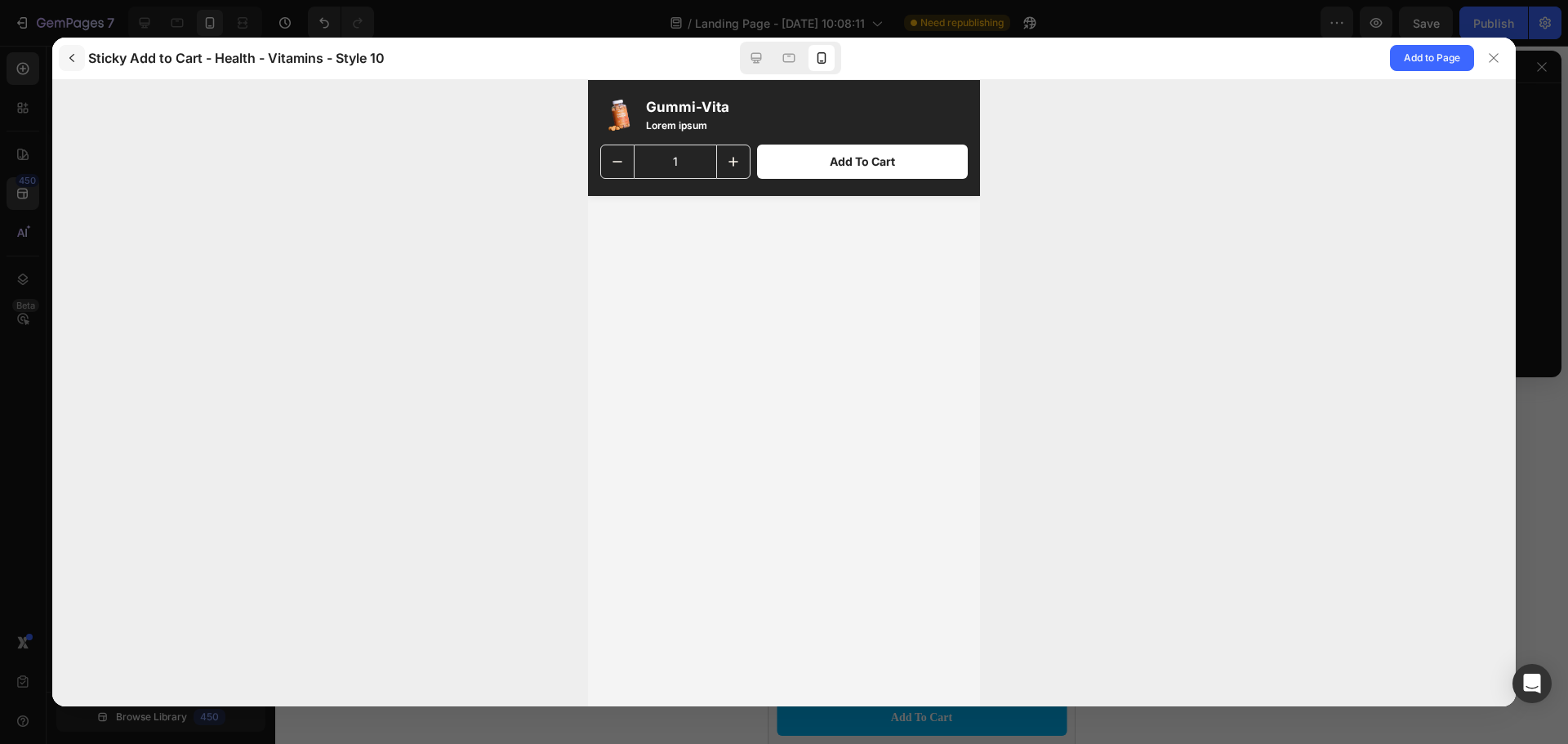
click at [74, 55] on icon "button" at bounding box center [72, 58] width 13 height 13
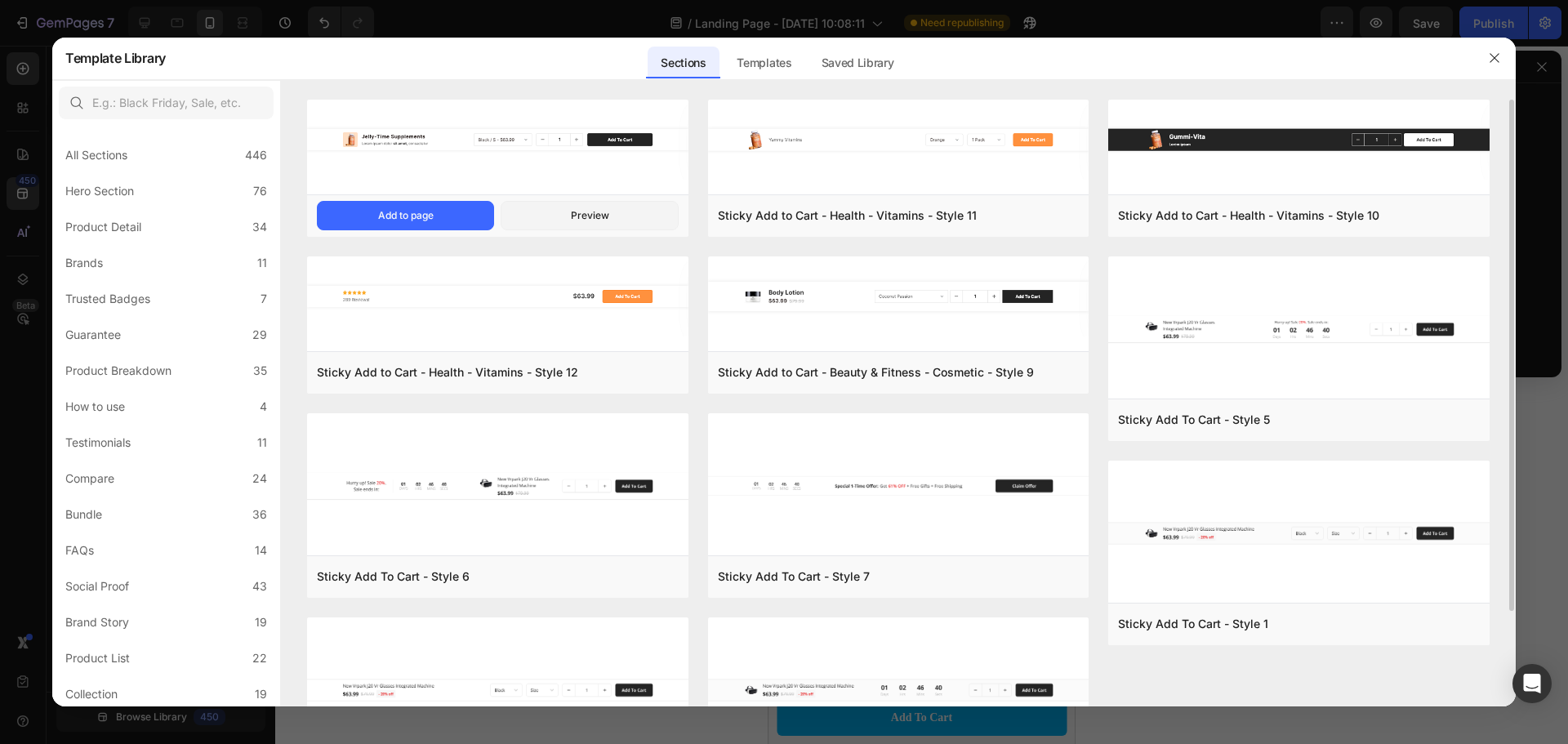
click at [468, 154] on img at bounding box center [498, 140] width 381 height 81
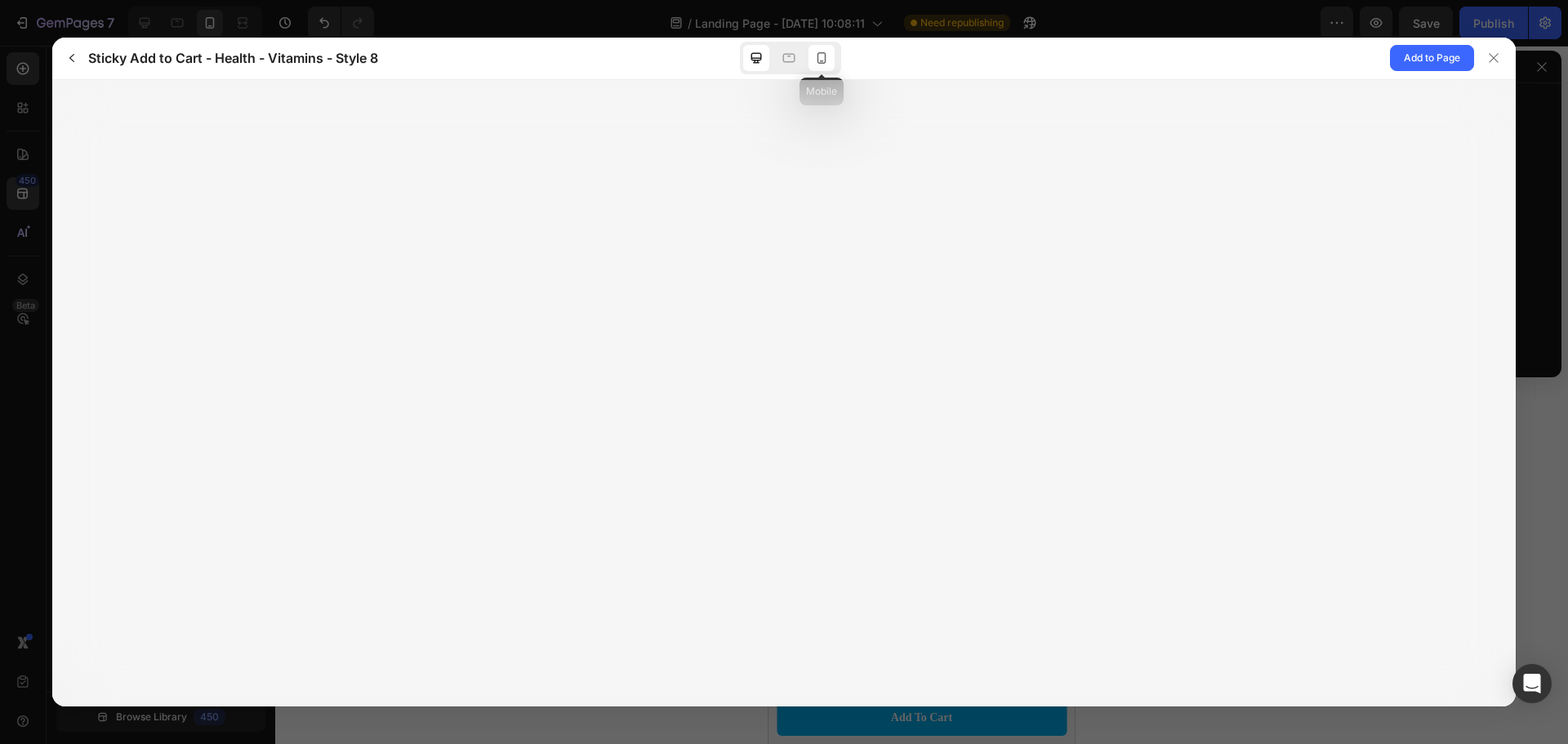
click at [812, 52] on div at bounding box center [822, 58] width 26 height 26
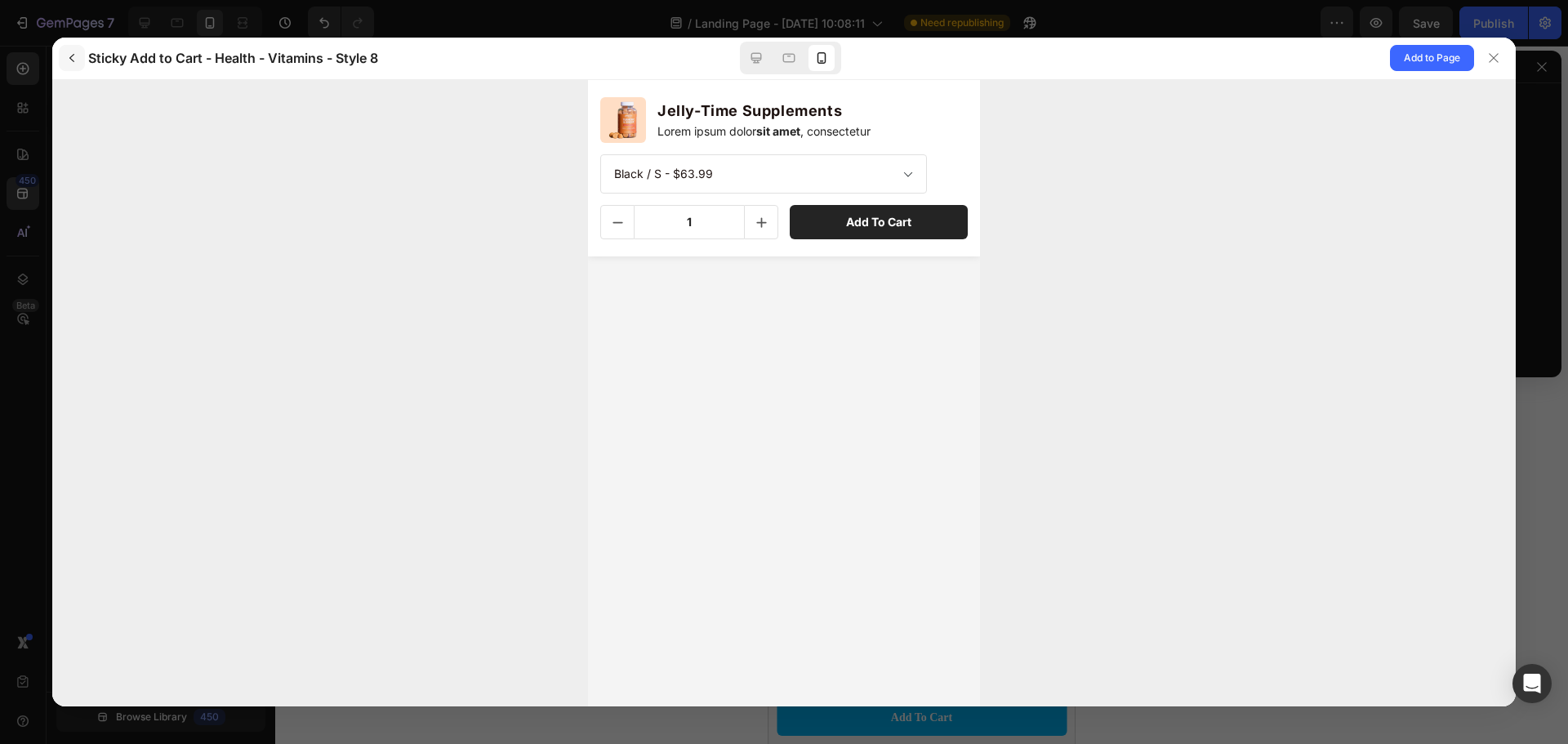
click at [76, 59] on icon "button" at bounding box center [72, 58] width 13 height 13
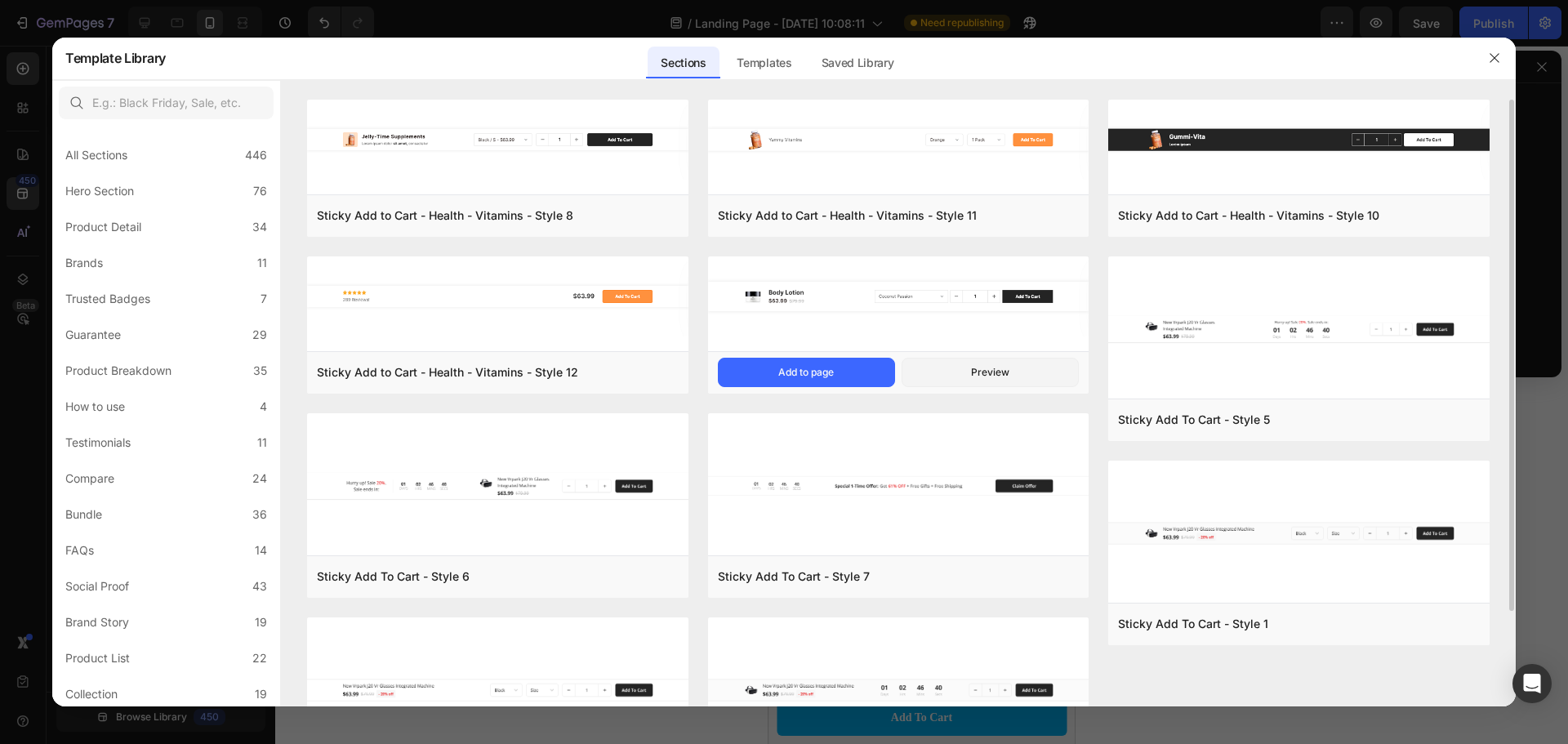
click at [962, 332] on img at bounding box center [899, 297] width 381 height 81
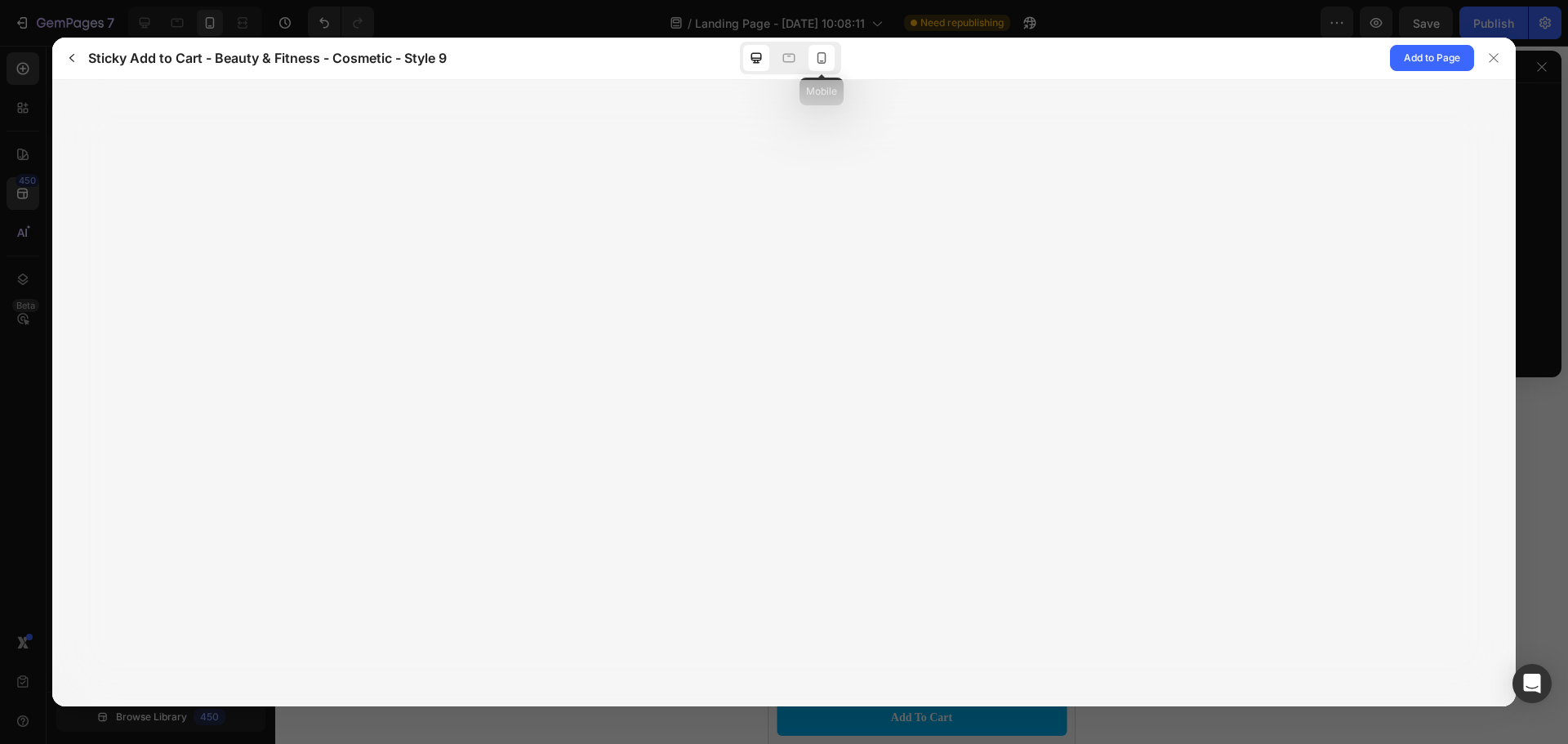
click at [826, 54] on icon at bounding box center [822, 58] width 9 height 12
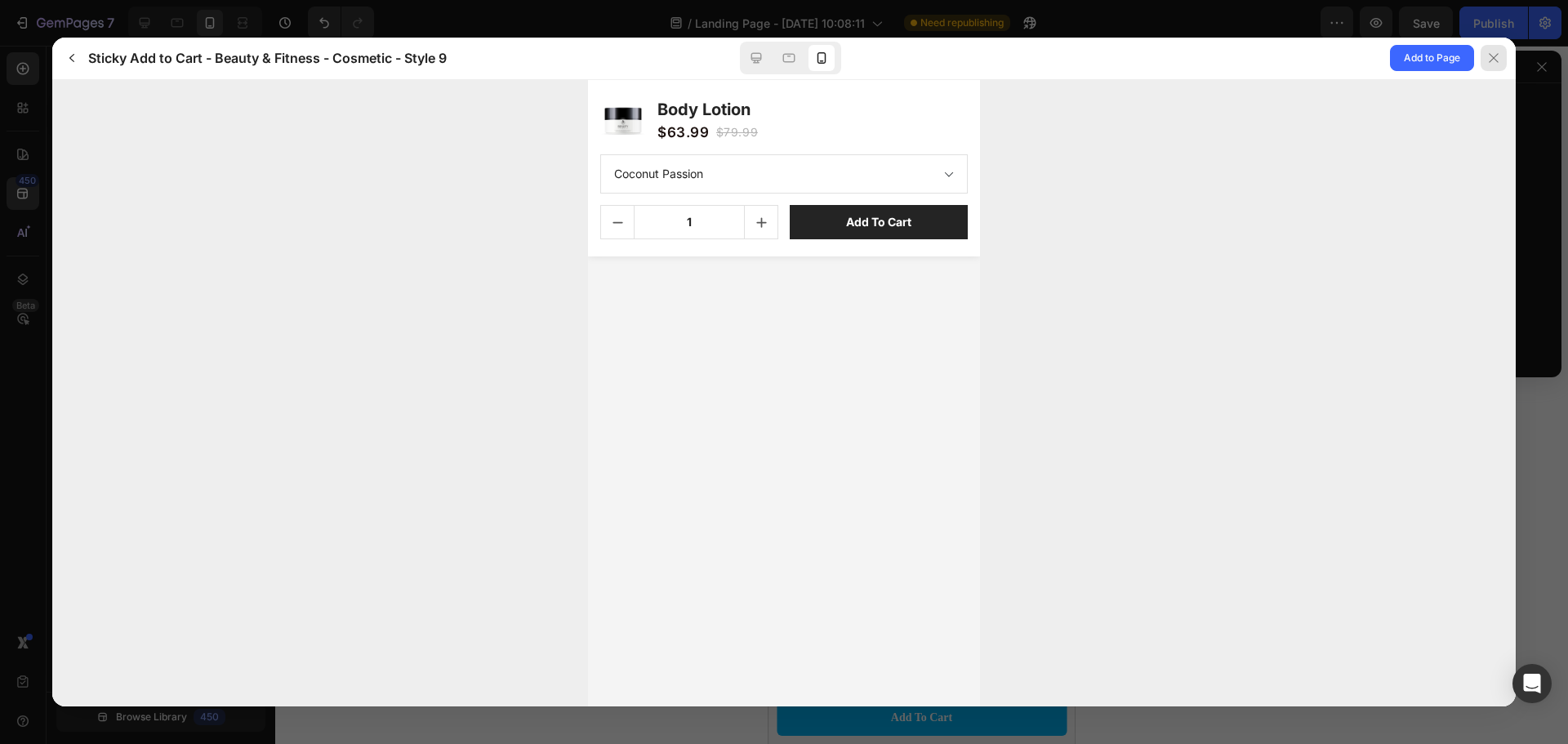
click at [1489, 54] on icon at bounding box center [1494, 58] width 13 height 13
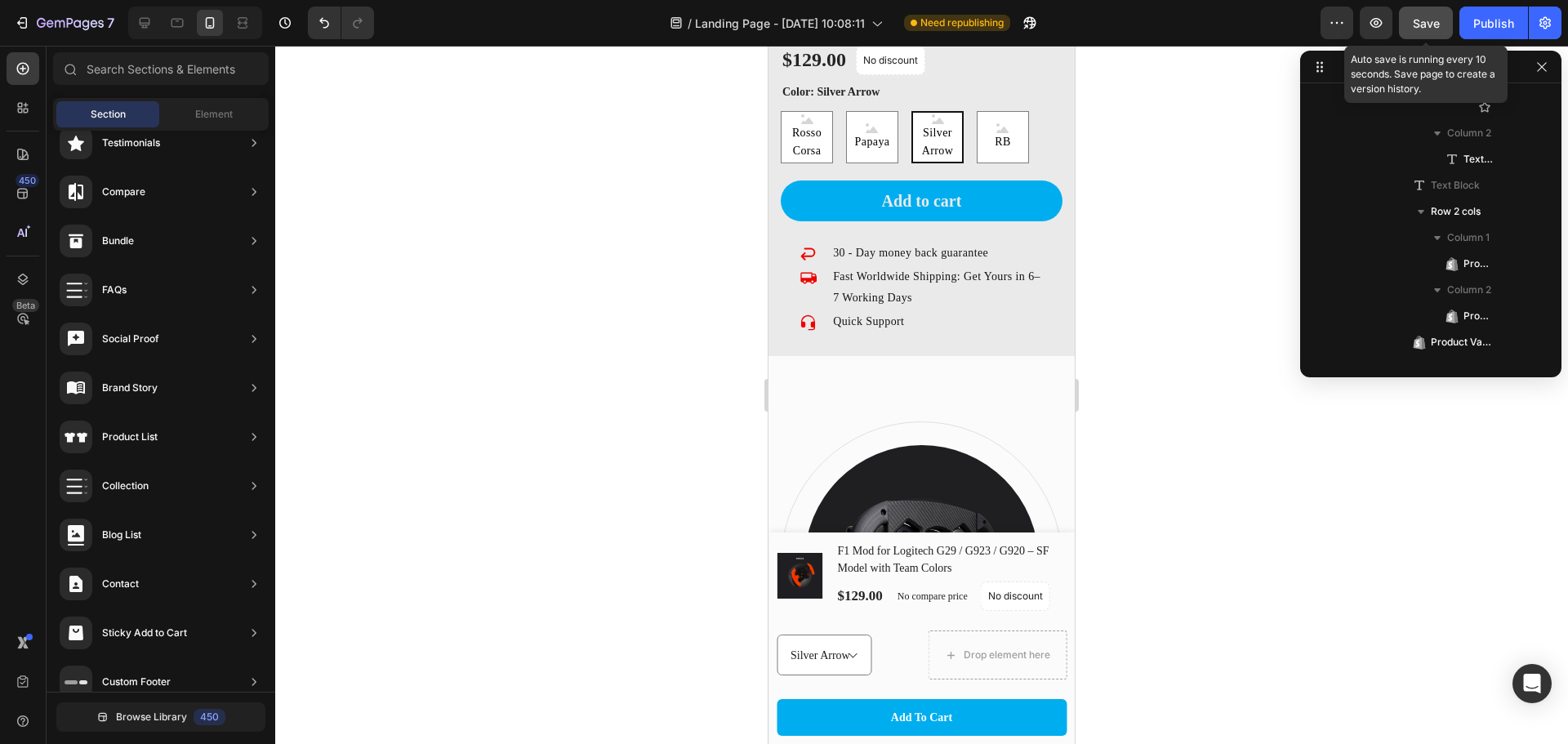
click at [1415, 12] on button "Save" at bounding box center [1426, 23] width 54 height 33
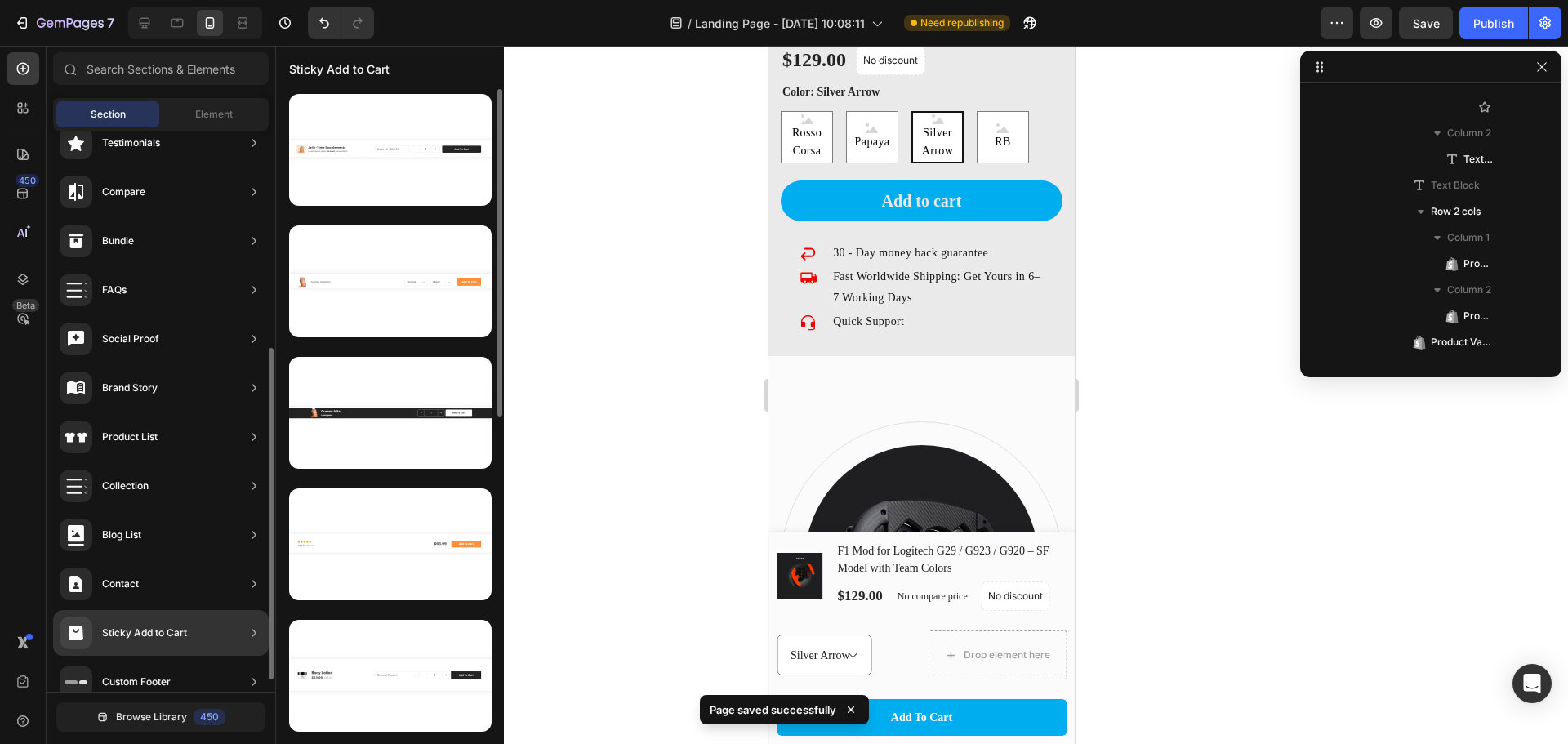
click at [149, 629] on div "Sticky Add to Cart" at bounding box center [144, 633] width 85 height 16
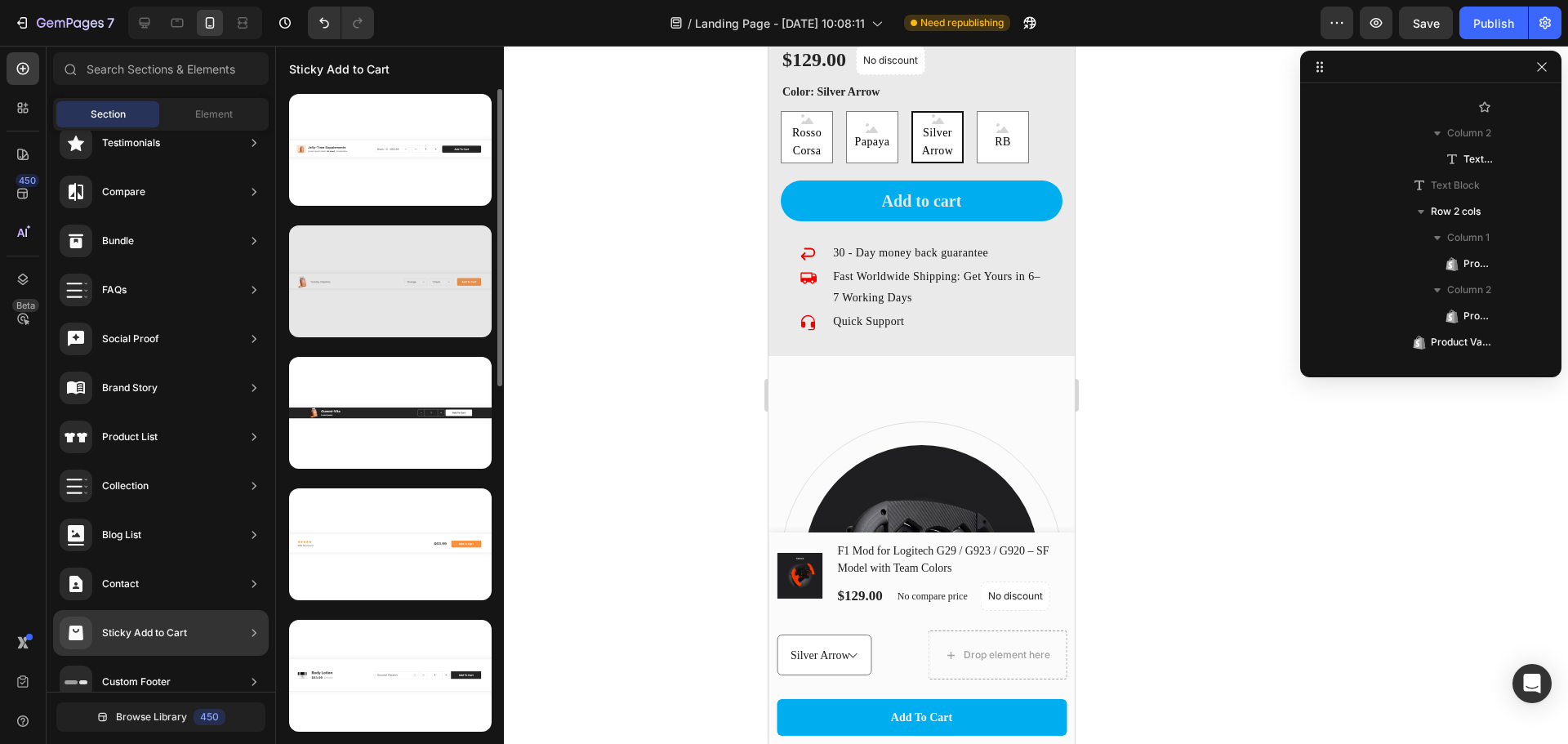
click at [380, 320] on div at bounding box center [390, 281] width 202 height 112
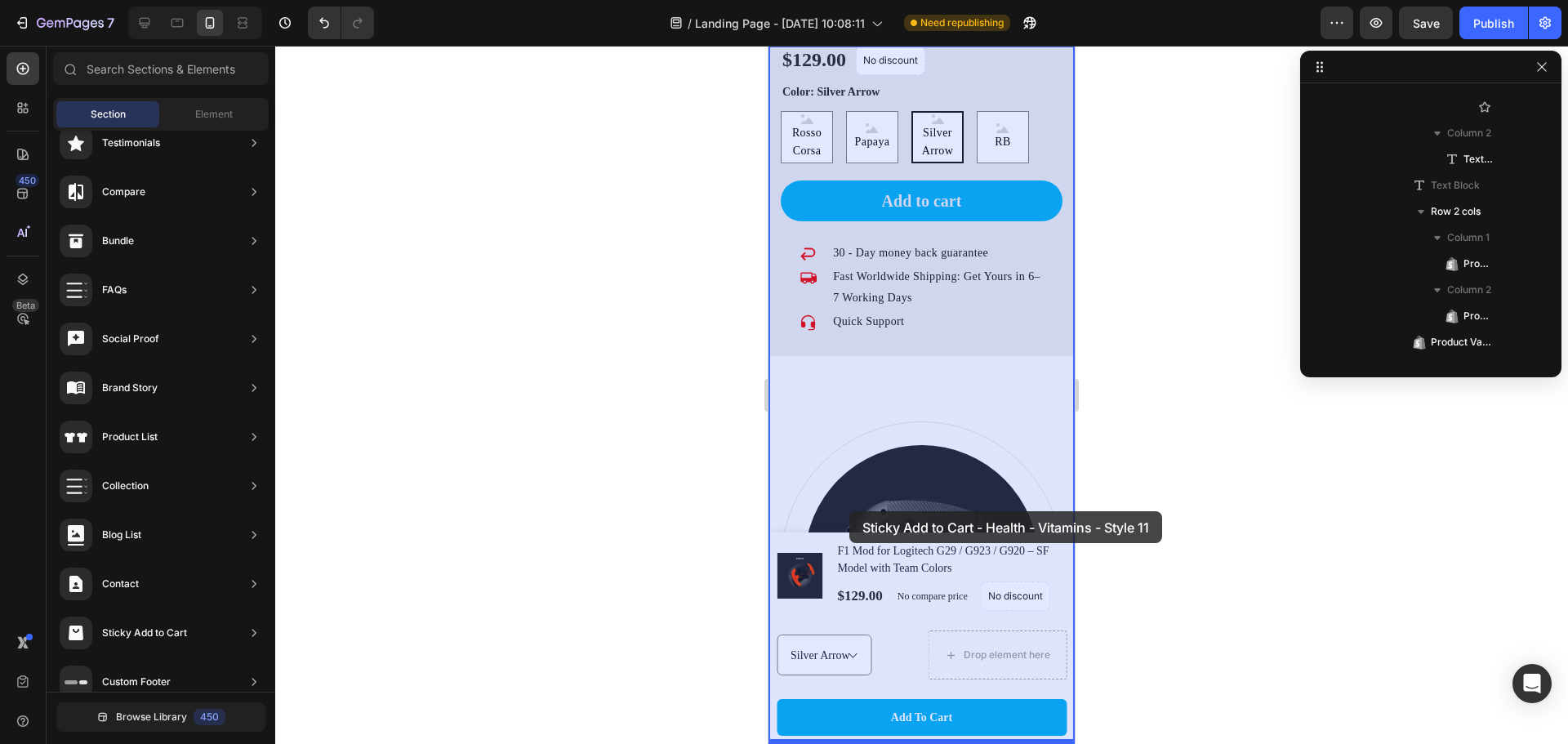
drag, startPoint x: 1163, startPoint y: 351, endPoint x: 849, endPoint y: 511, distance: 352.4
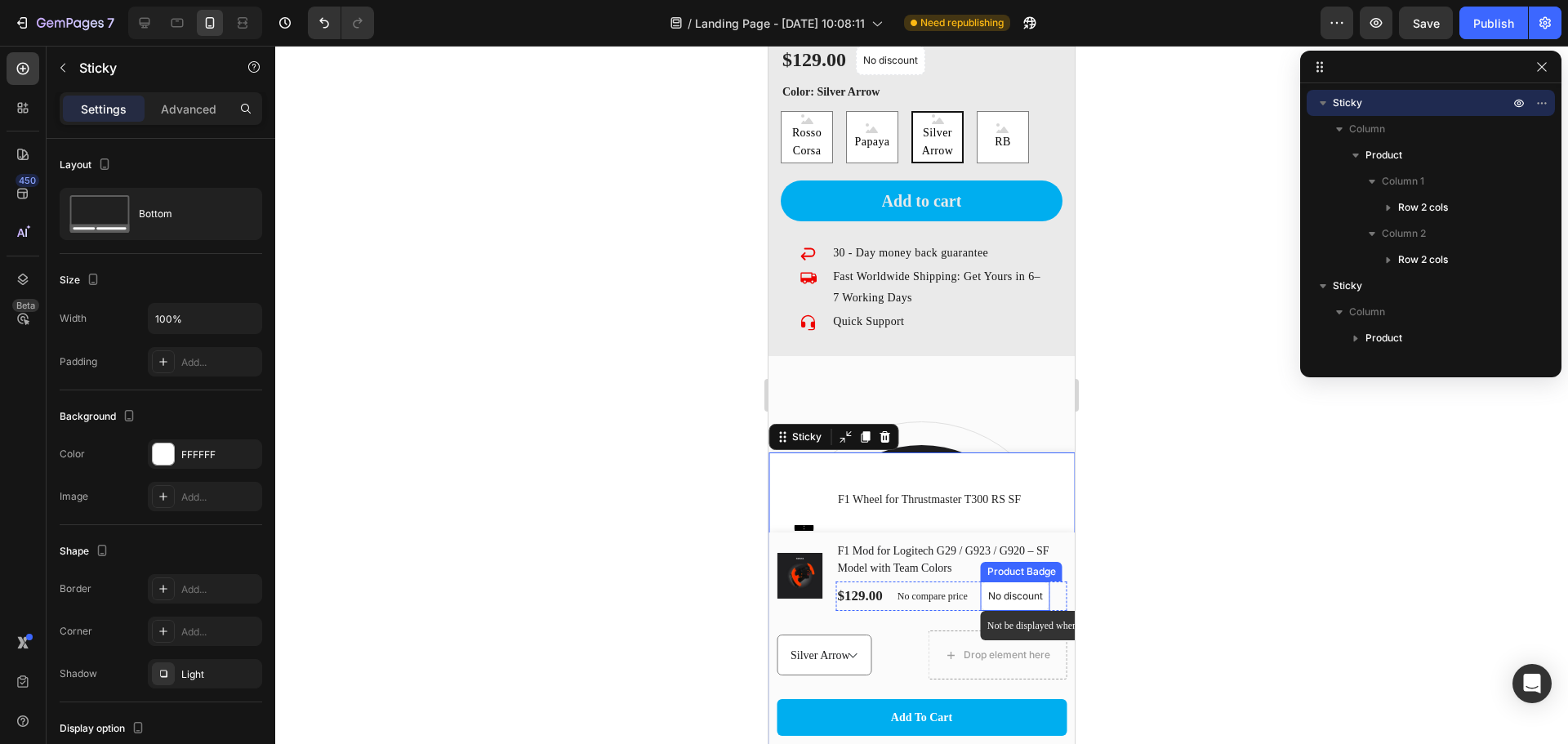
scroll to position [2204, 0]
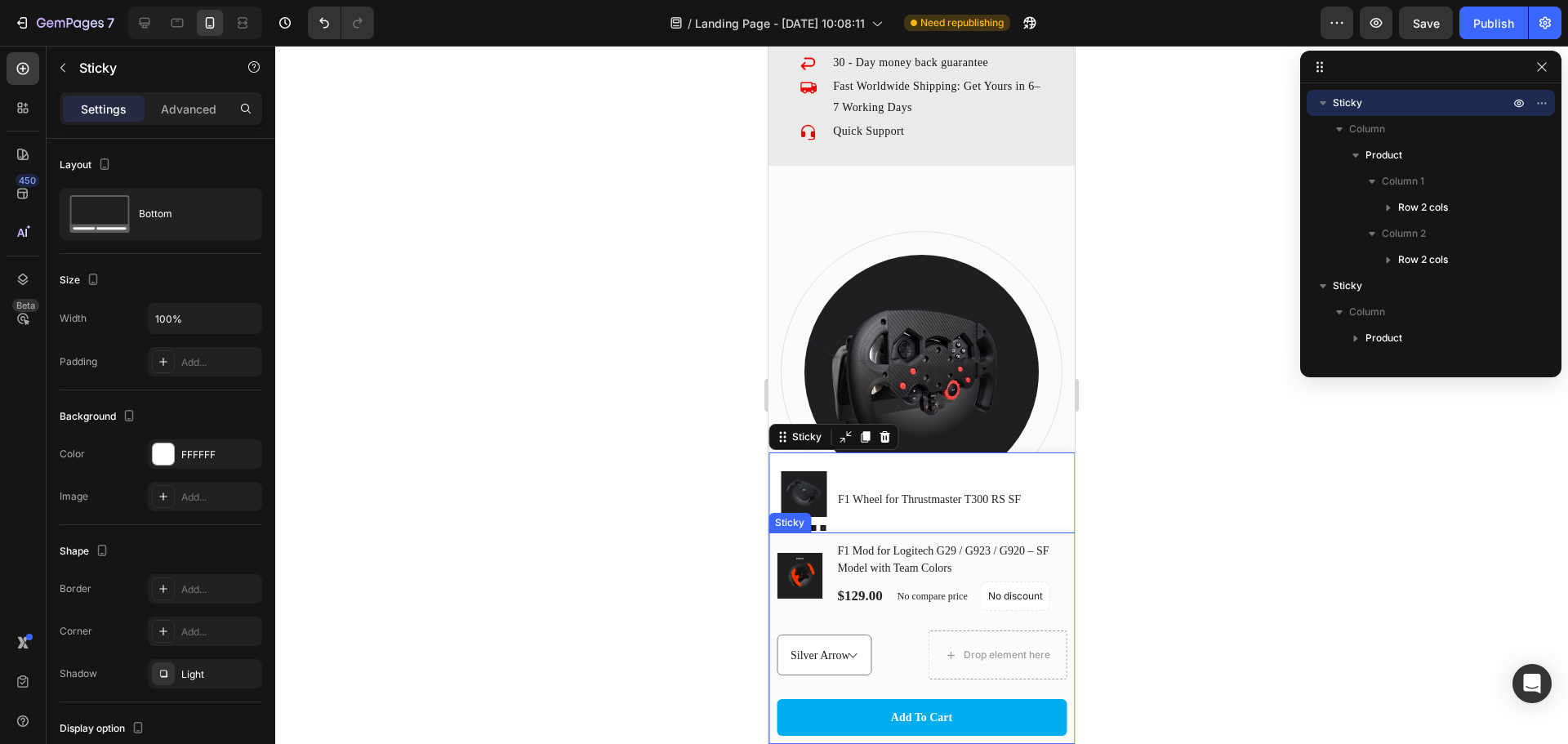
click at [1058, 611] on div "(P) Images & Gallery F1 Mod for Logitech G29 / G923 / G920 – SF Model with Team…" at bounding box center [921, 638] width 306 height 211
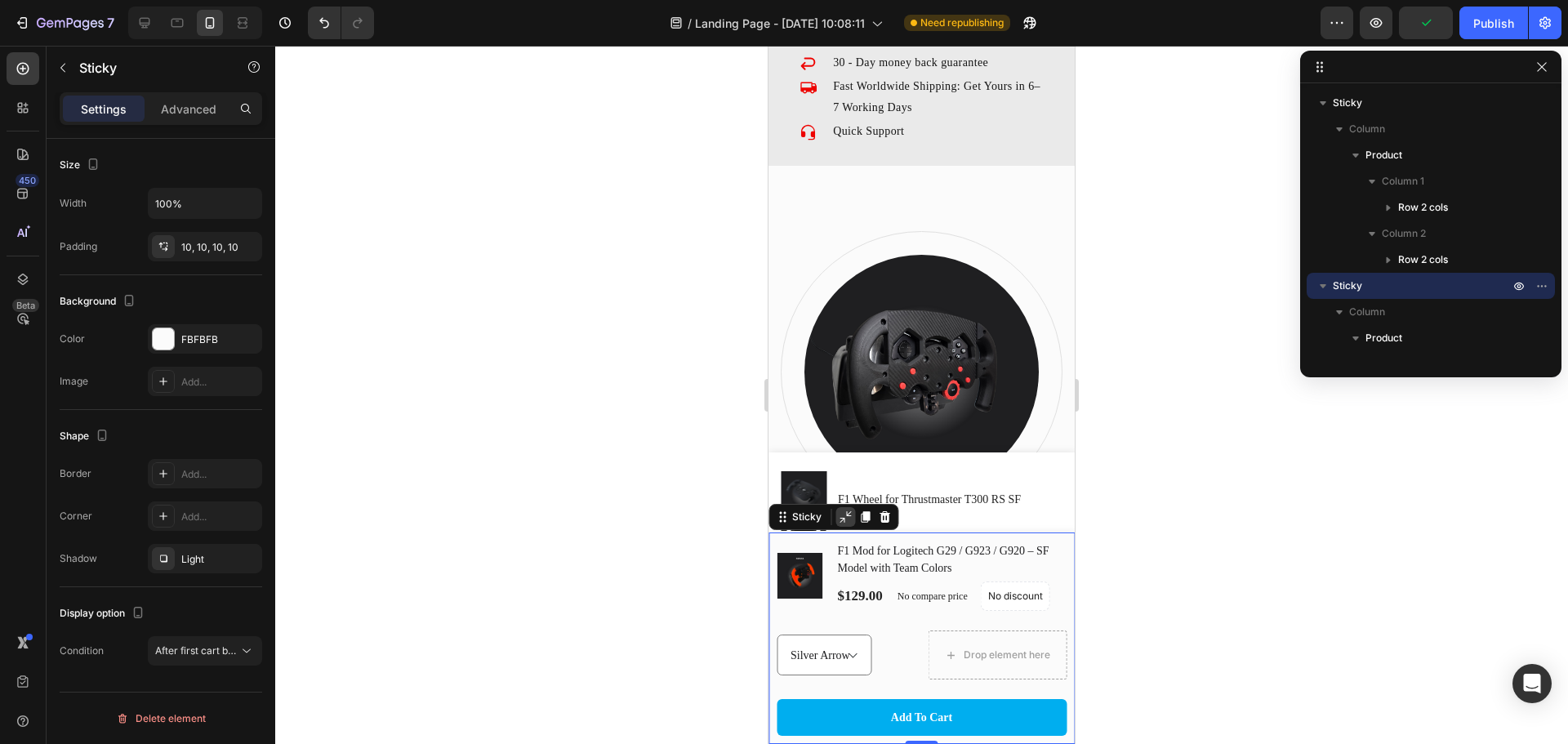
click at [840, 514] on icon at bounding box center [846, 517] width 13 height 13
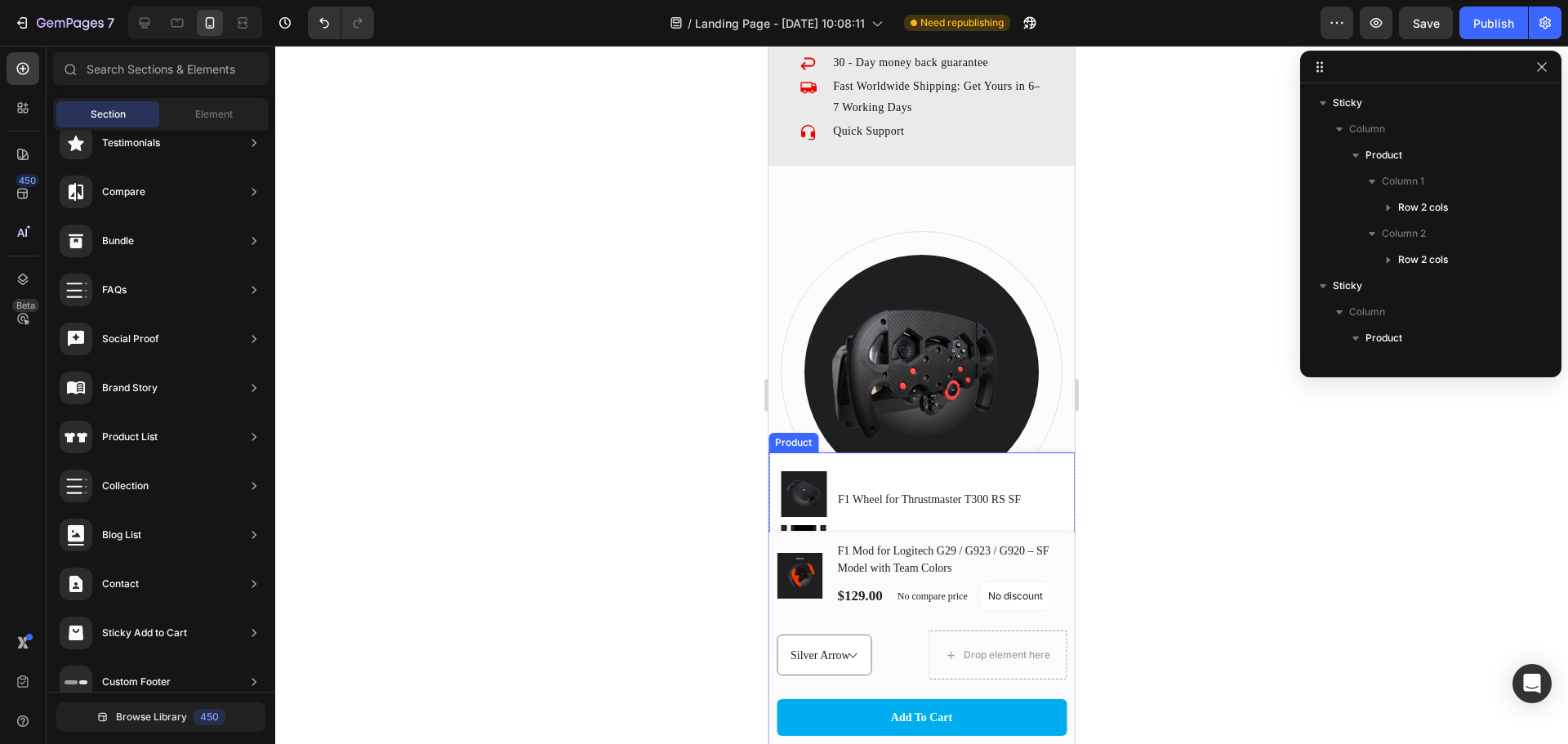
click at [1025, 464] on div "Product Images F1 Wheel for Thrustmaster T300 RS SF Product Title Row Setup opt…" at bounding box center [921, 597] width 306 height 291
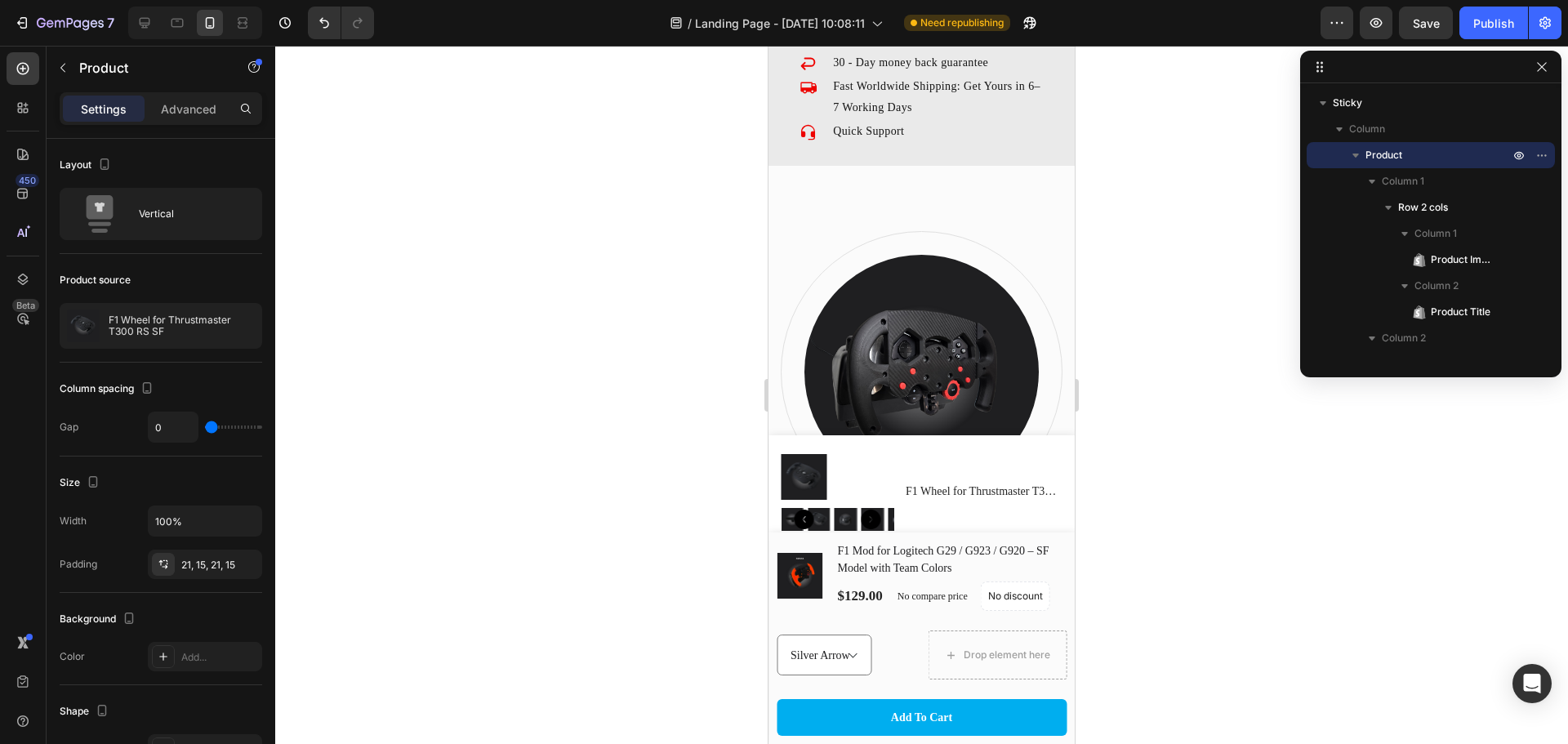
click at [1054, 446] on div "Product Images F1 Wheel for Thrustmaster T300 RS SF Product Title Row Setup opt…" at bounding box center [921, 590] width 306 height 308
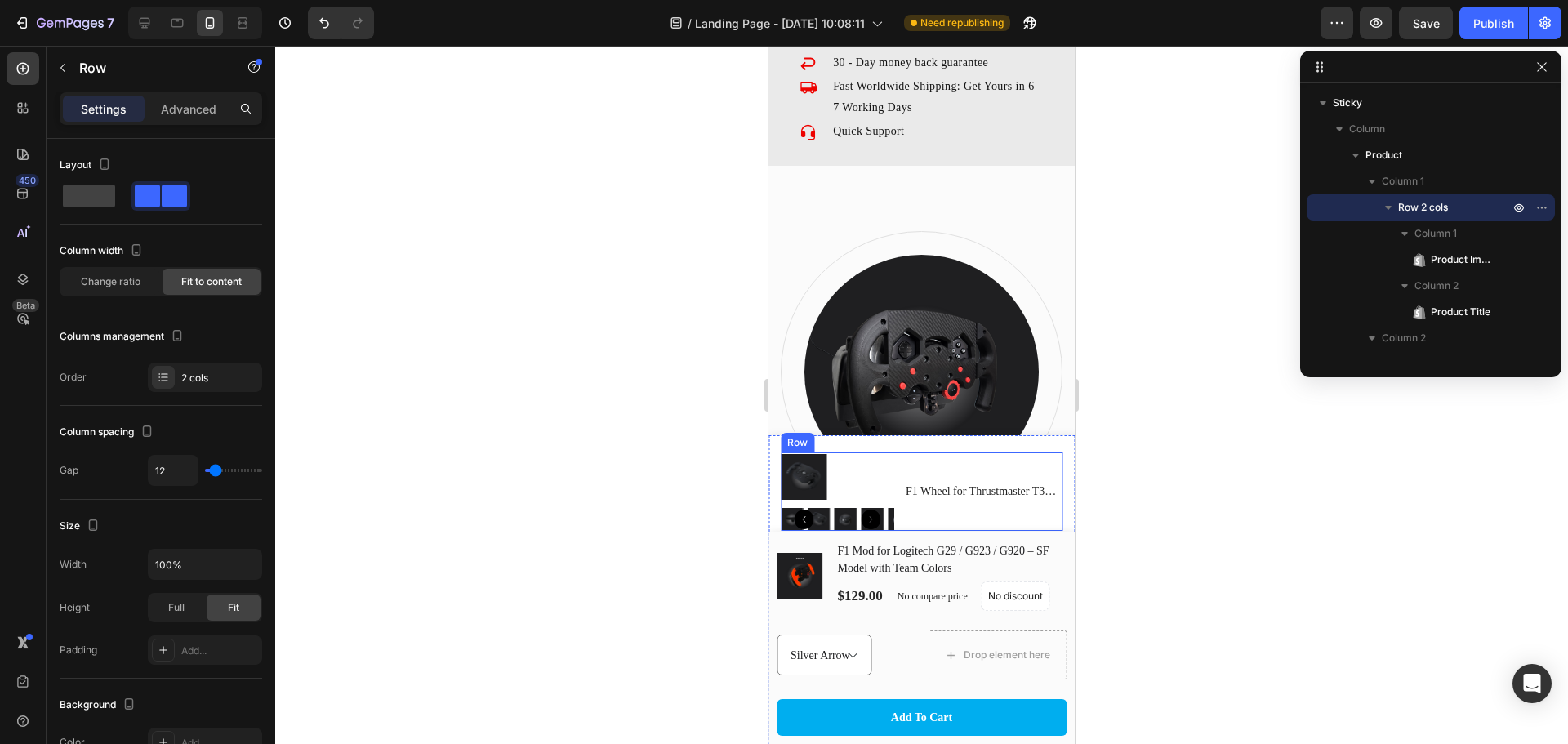
click at [1018, 464] on div "F1 Wheel for Thrustmaster T300 RS SF Product Title" at bounding box center [984, 491] width 158 height 78
click at [877, 436] on icon at bounding box center [881, 437] width 11 height 12
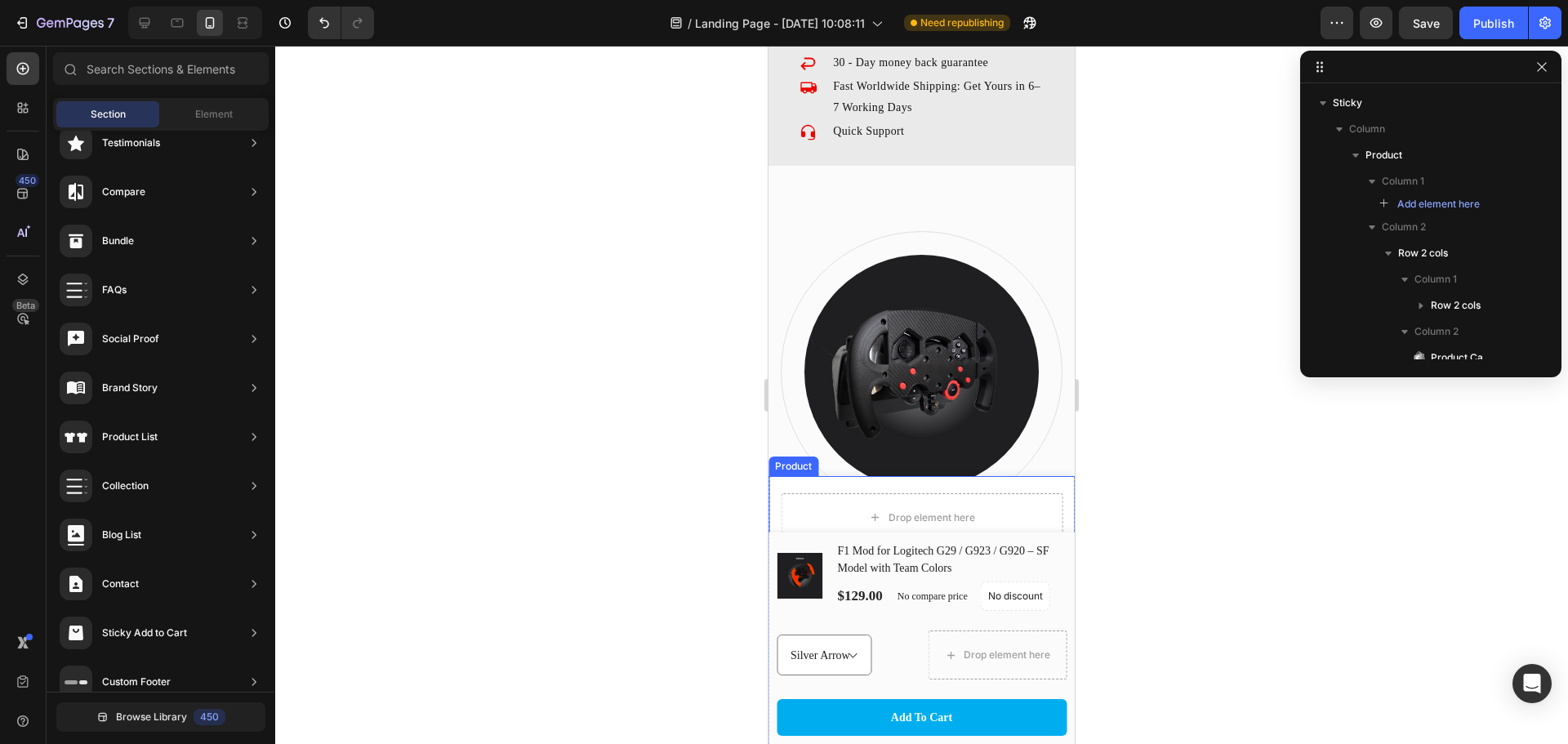
click at [1046, 483] on div "Drop element here Setup options like colors, sizes with product variant. Add ne…" at bounding box center [921, 610] width 306 height 268
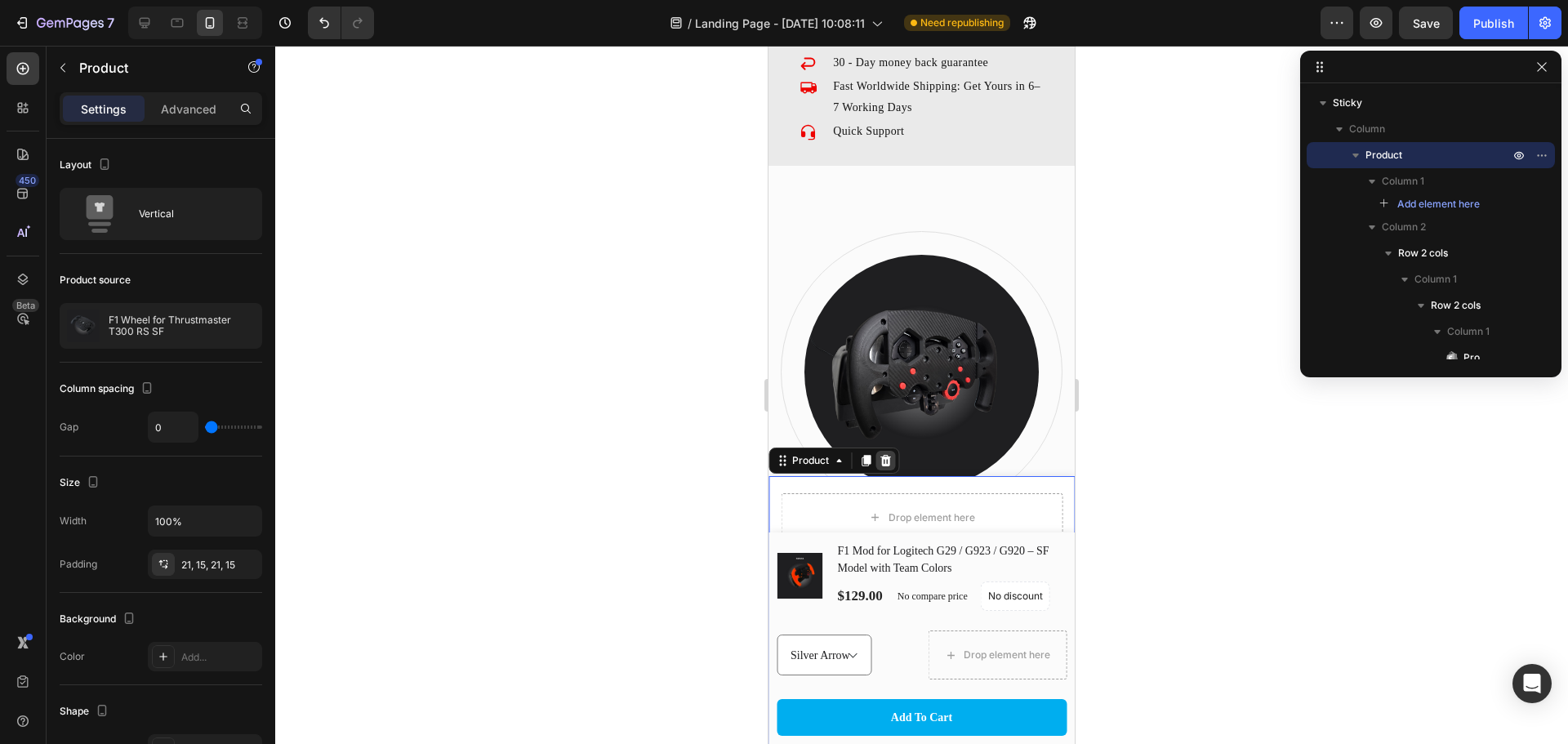
click at [886, 463] on icon at bounding box center [886, 460] width 11 height 12
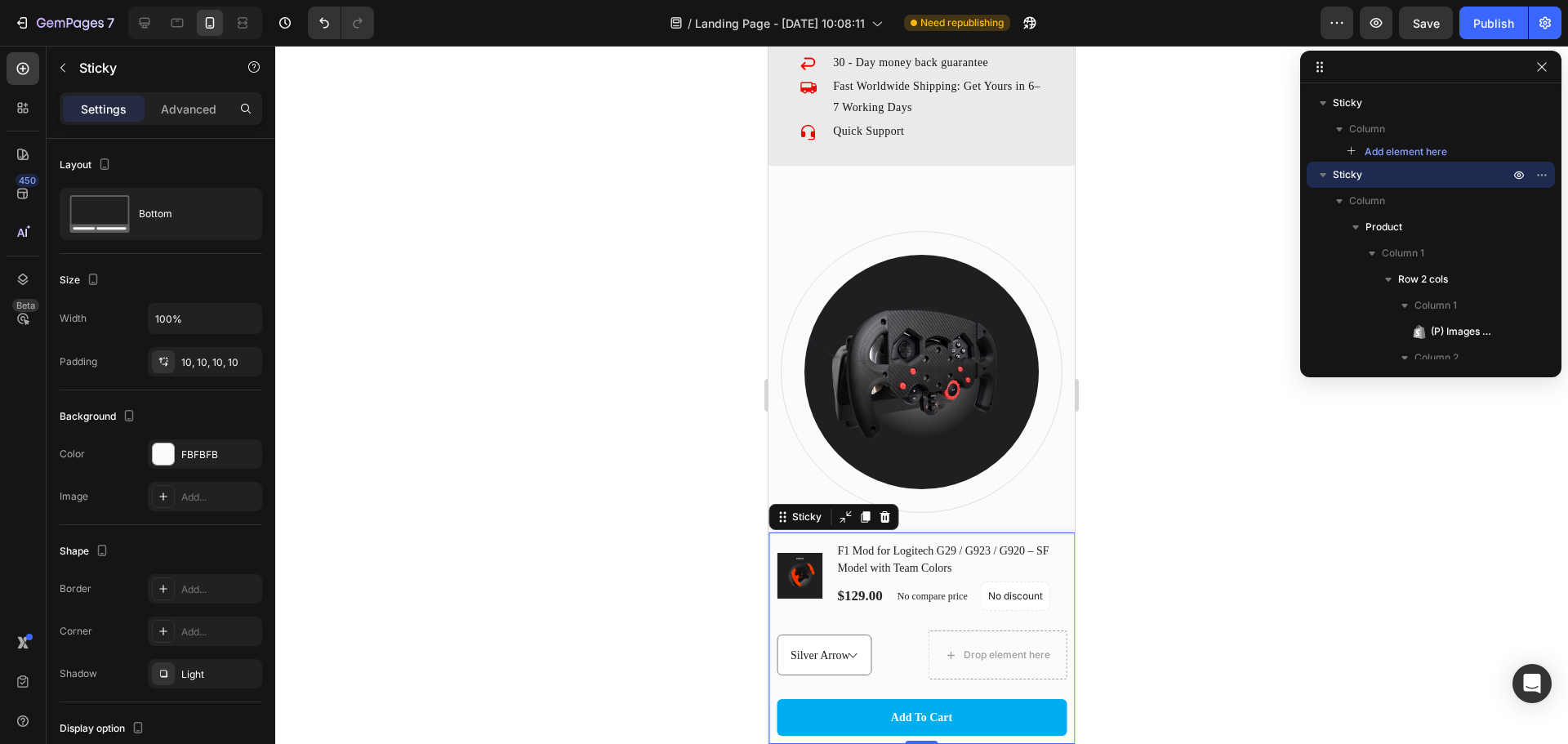
click at [1060, 586] on div "(P) Images & Gallery F1 Mod for Logitech G29 / G923 / G920 – SF Model with Team…" at bounding box center [921, 638] width 306 height 211
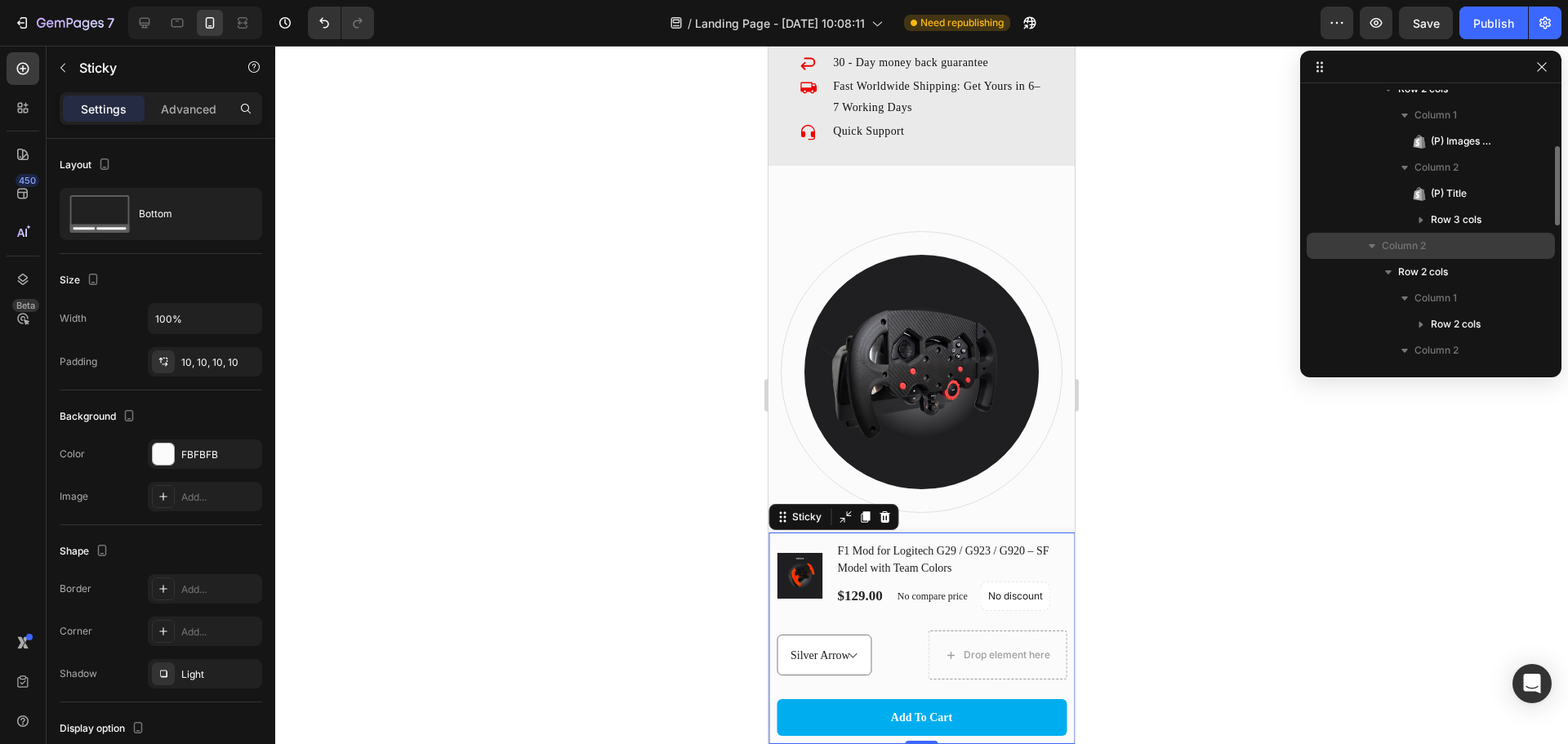
scroll to position [0, 0]
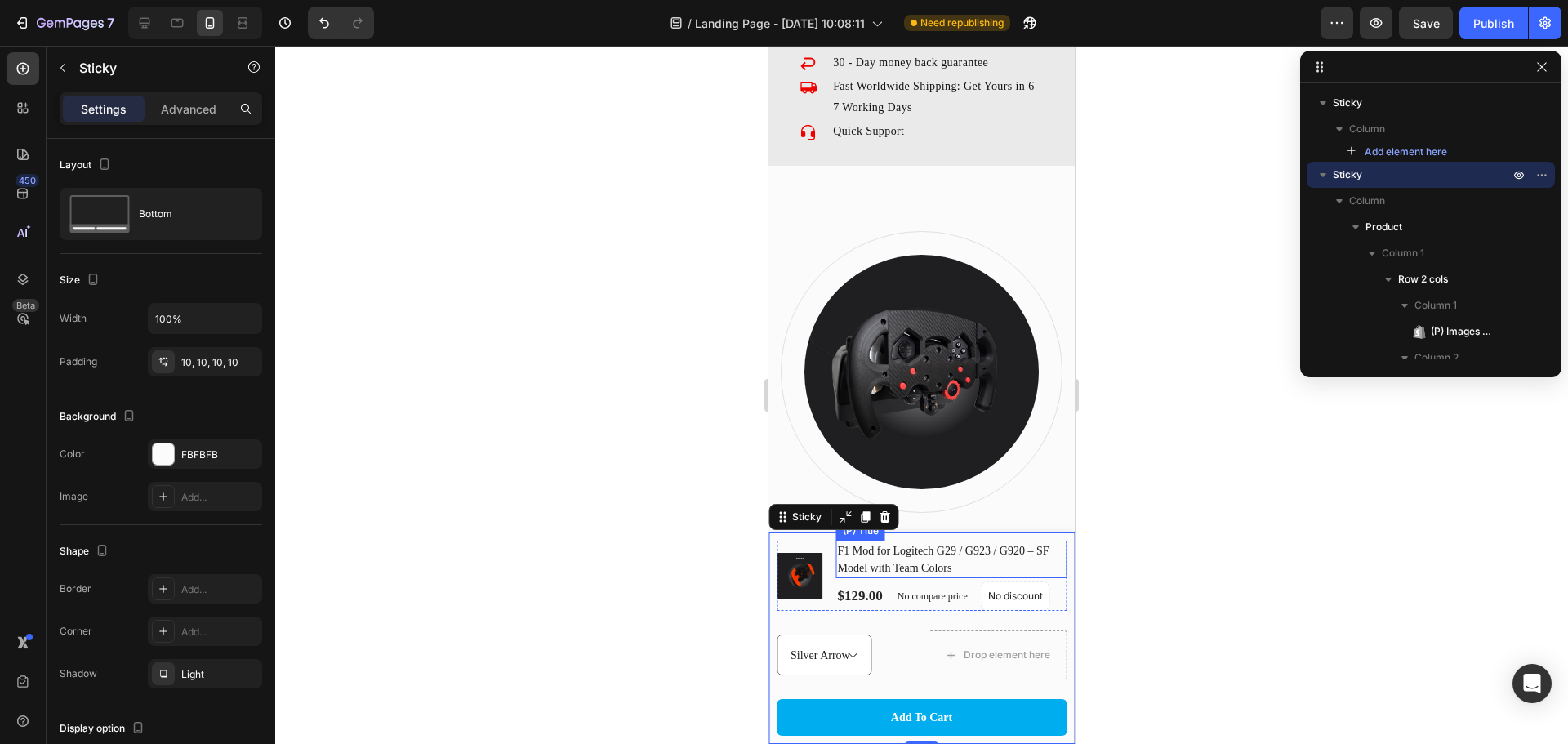
click at [898, 558] on h1 "F1 Mod for Logitech G29 / G923 / G920 – SF Model with Team Colors" at bounding box center [952, 559] width 231 height 38
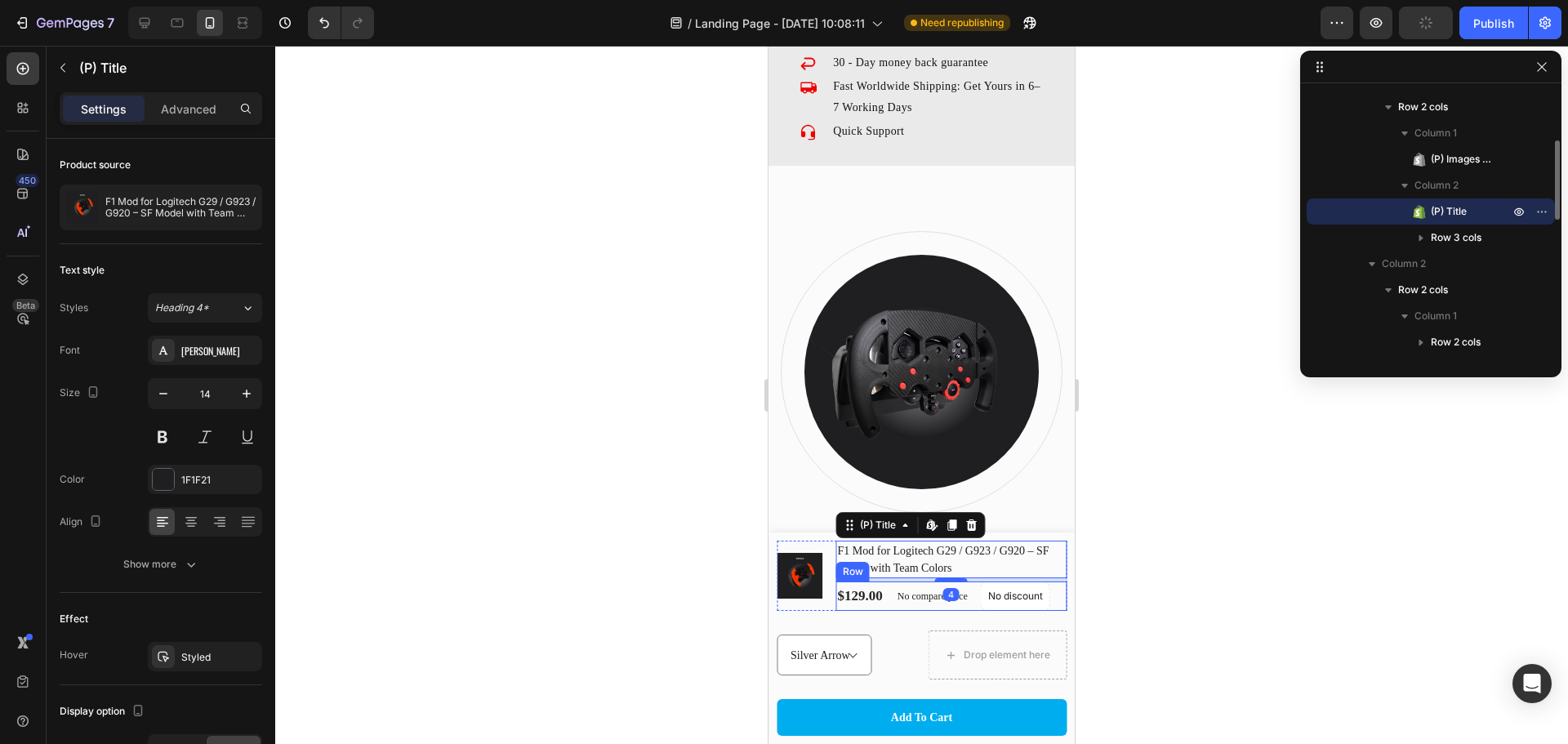
click at [837, 604] on div "$129.00" at bounding box center [861, 596] width 48 height 21
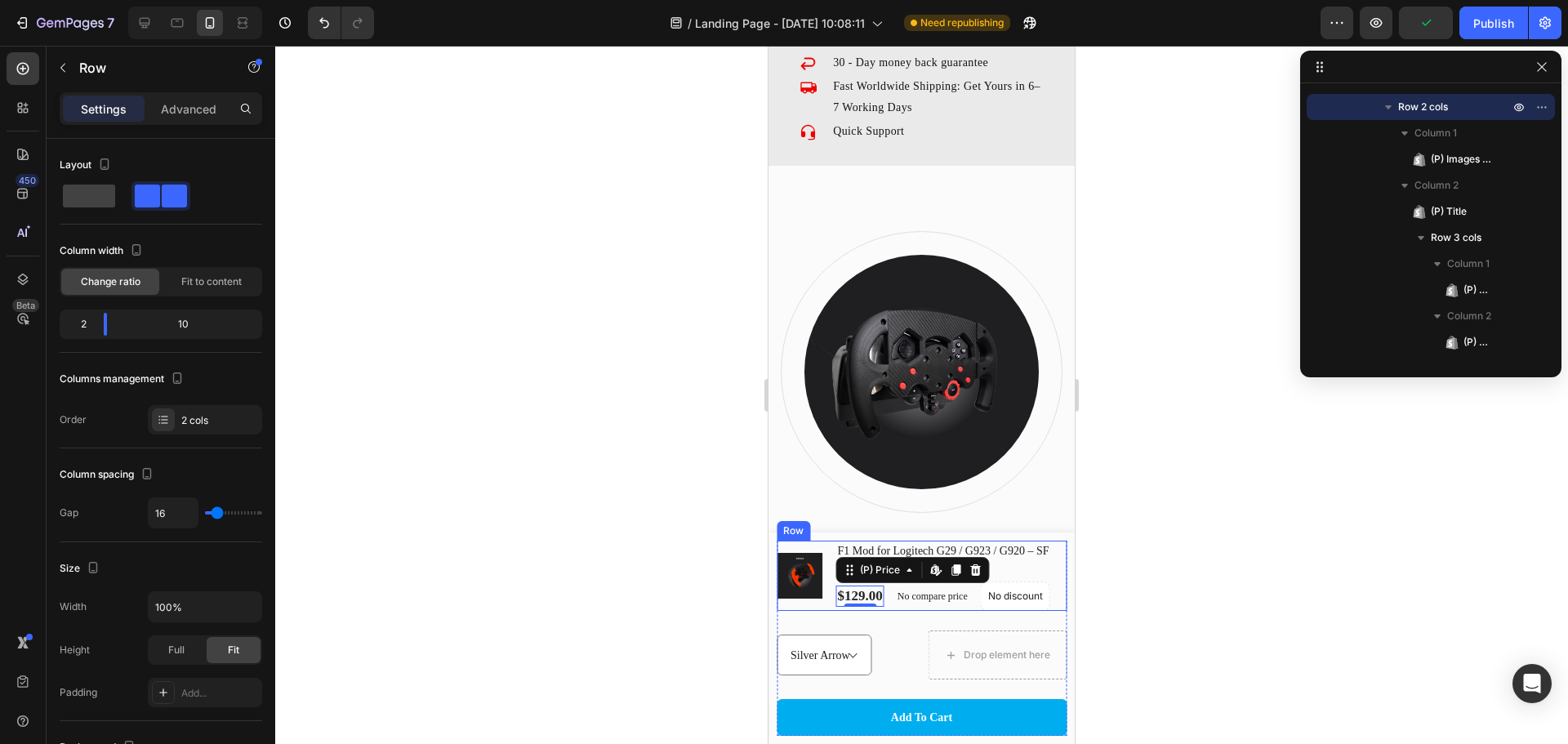
click at [810, 605] on div "(P) Images & Gallery" at bounding box center [800, 575] width 46 height 70
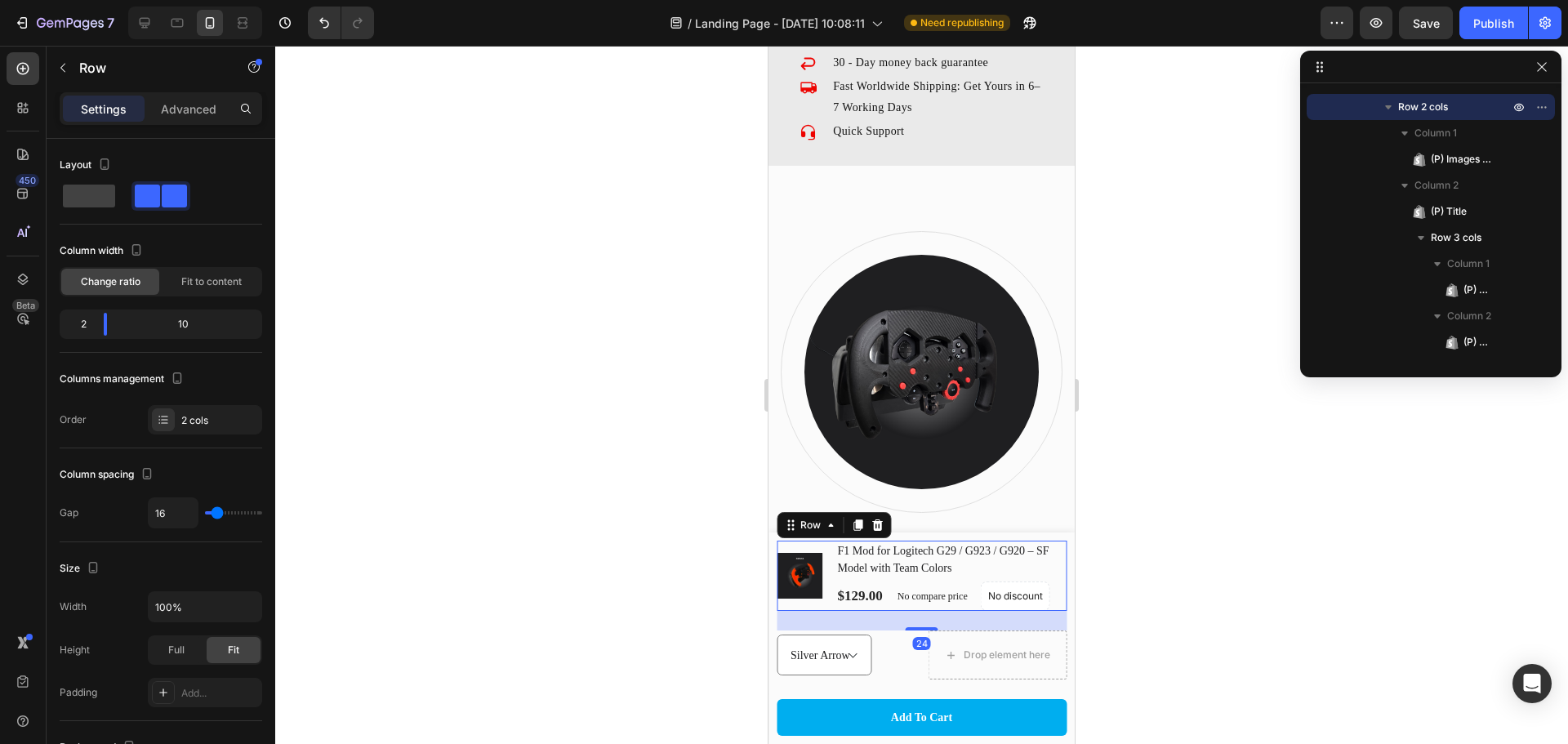
click at [971, 617] on div "24" at bounding box center [921, 620] width 290 height 20
click at [936, 622] on div "24" at bounding box center [921, 620] width 290 height 20
click at [881, 519] on icon at bounding box center [877, 525] width 13 height 13
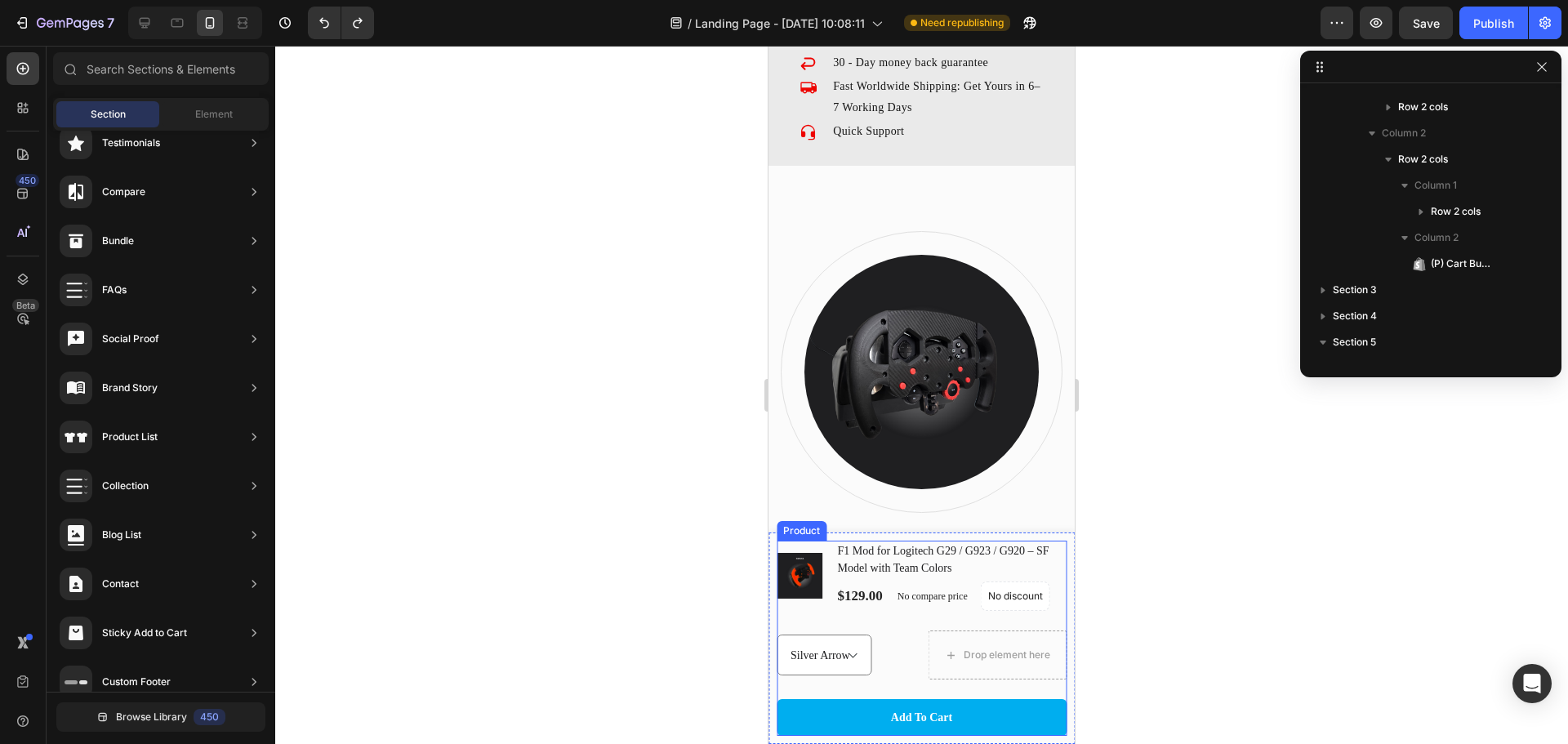
scroll to position [16, 0]
click at [884, 616] on div "(P) Images & Gallery F1 Mod for Logitech G29 / G923 / G920 – SF Model with Team…" at bounding box center [921, 585] width 290 height 90
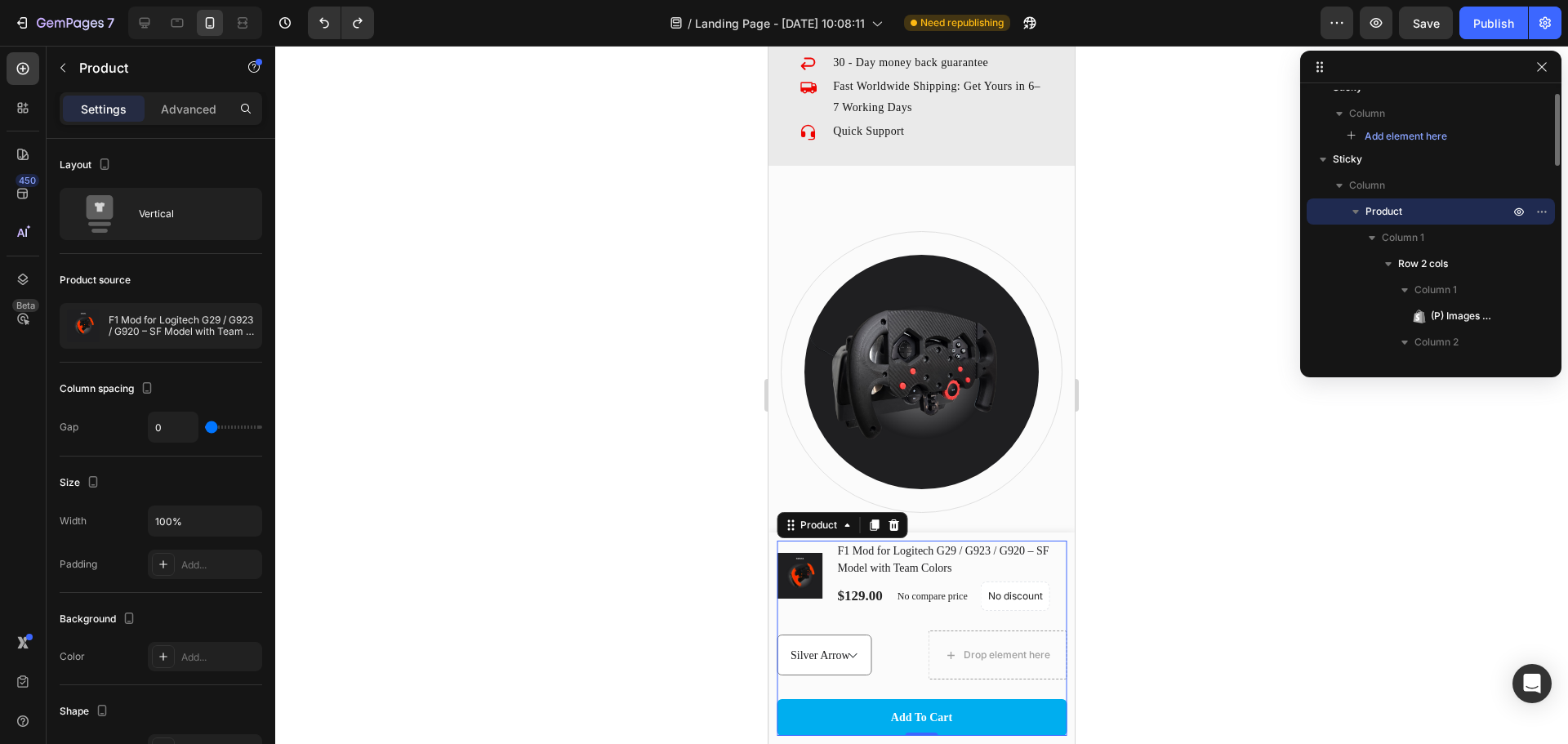
click at [820, 620] on div "(P) Images & Gallery F1 Mod for Logitech G29 / G923 / G920 – SF Model with Team…" at bounding box center [921, 585] width 290 height 90
click at [810, 603] on div "(P) Images & Gallery" at bounding box center [800, 575] width 46 height 70
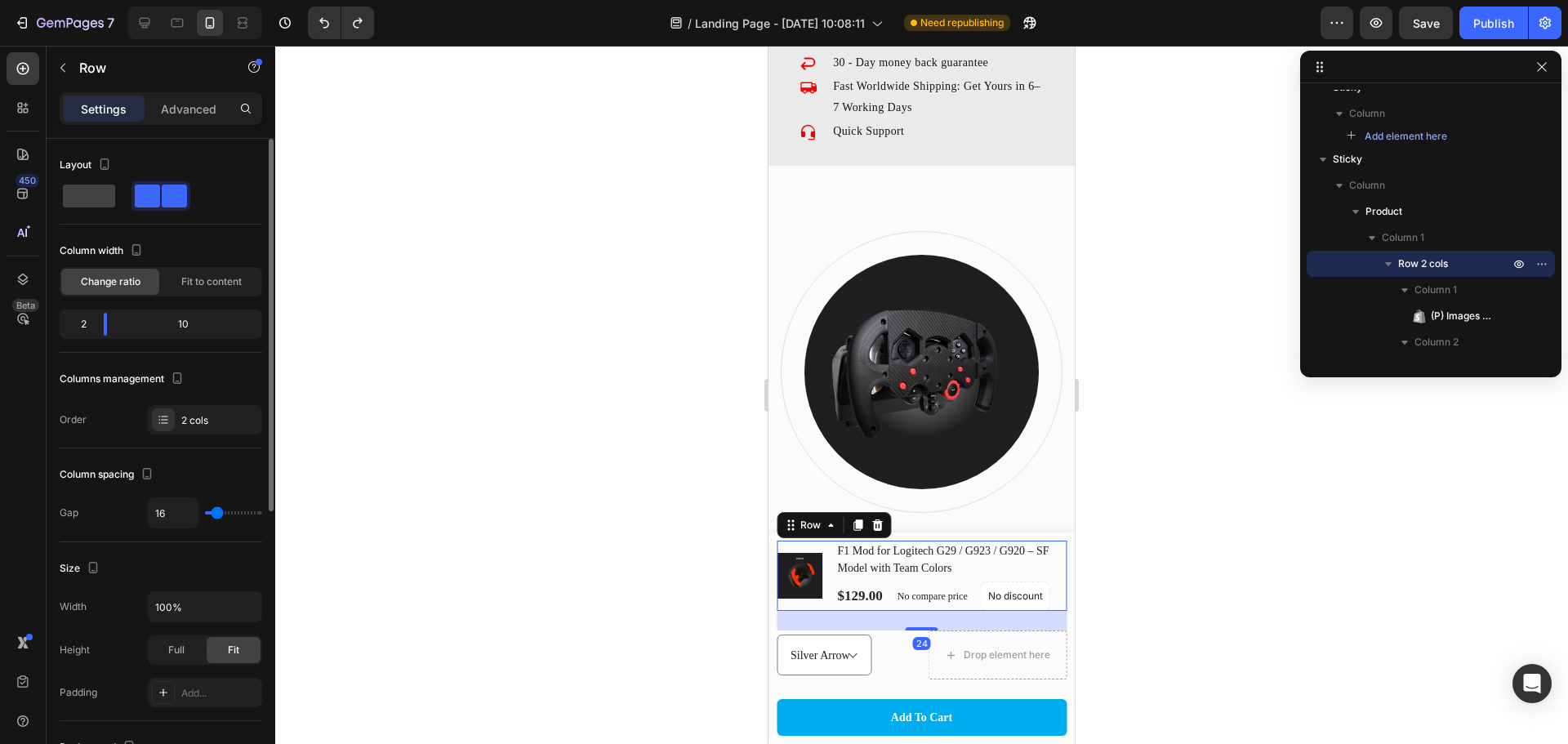
type input "18"
type input "16"
type input "13"
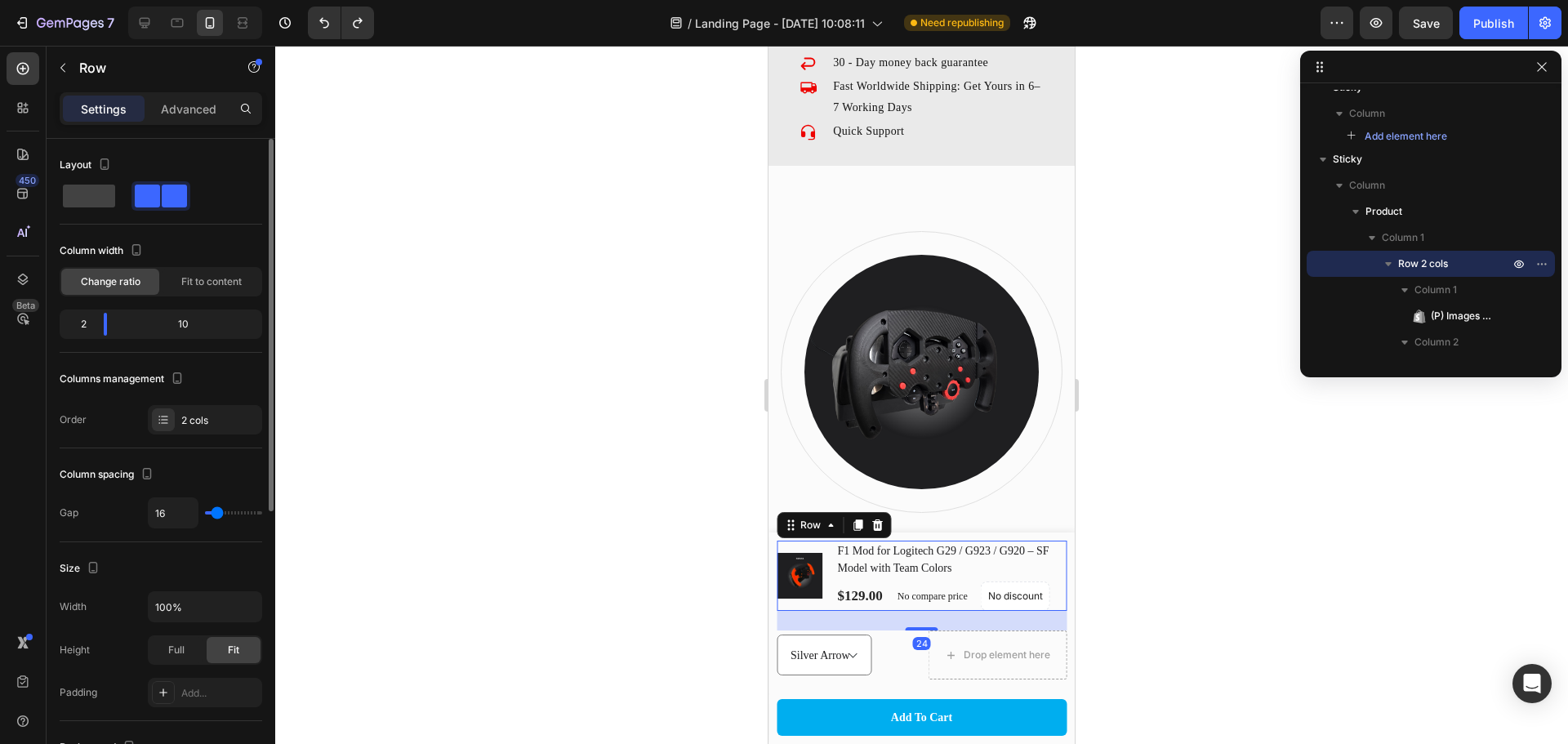
type input "13"
type input "11"
type input "9"
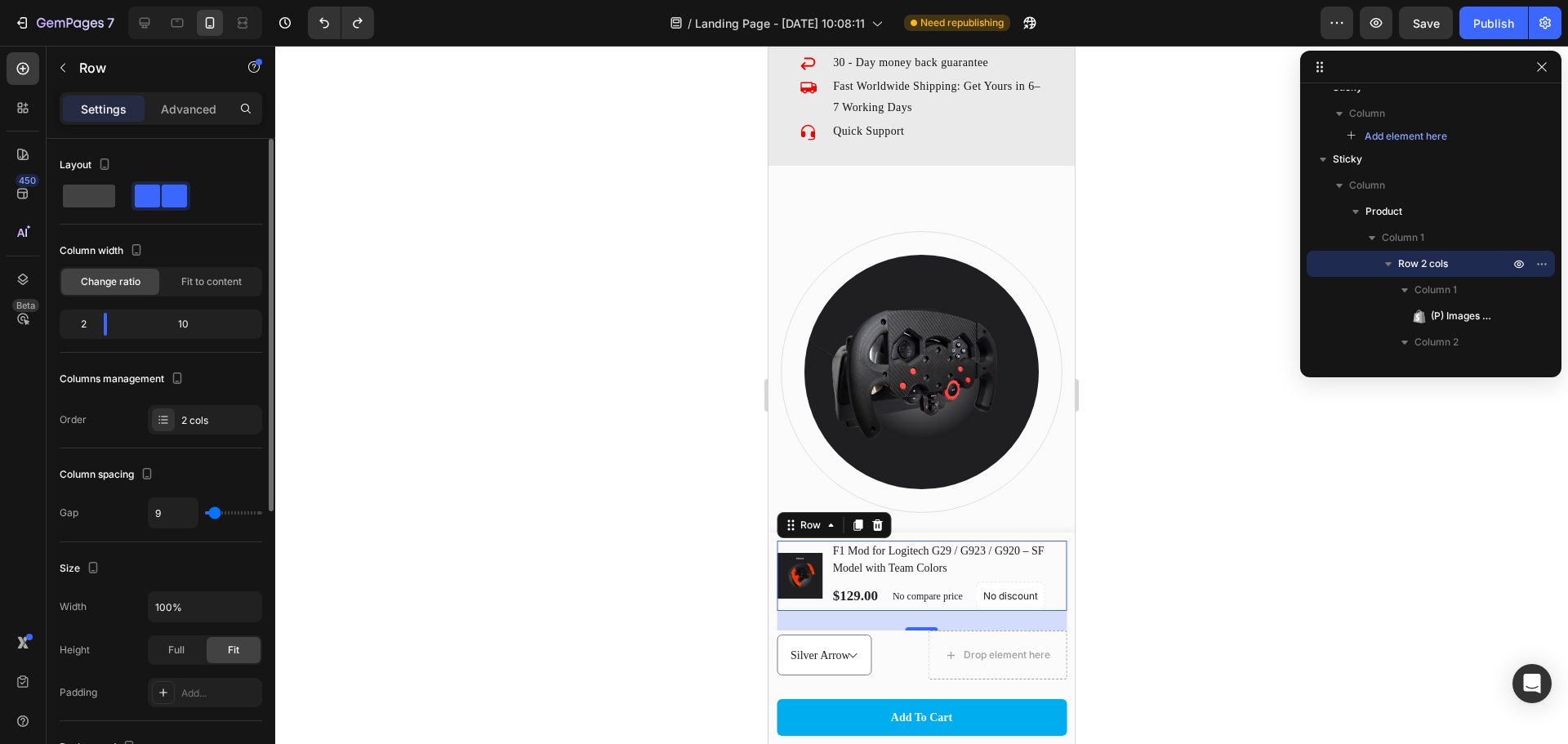
type input "7"
type input "4"
type input "2"
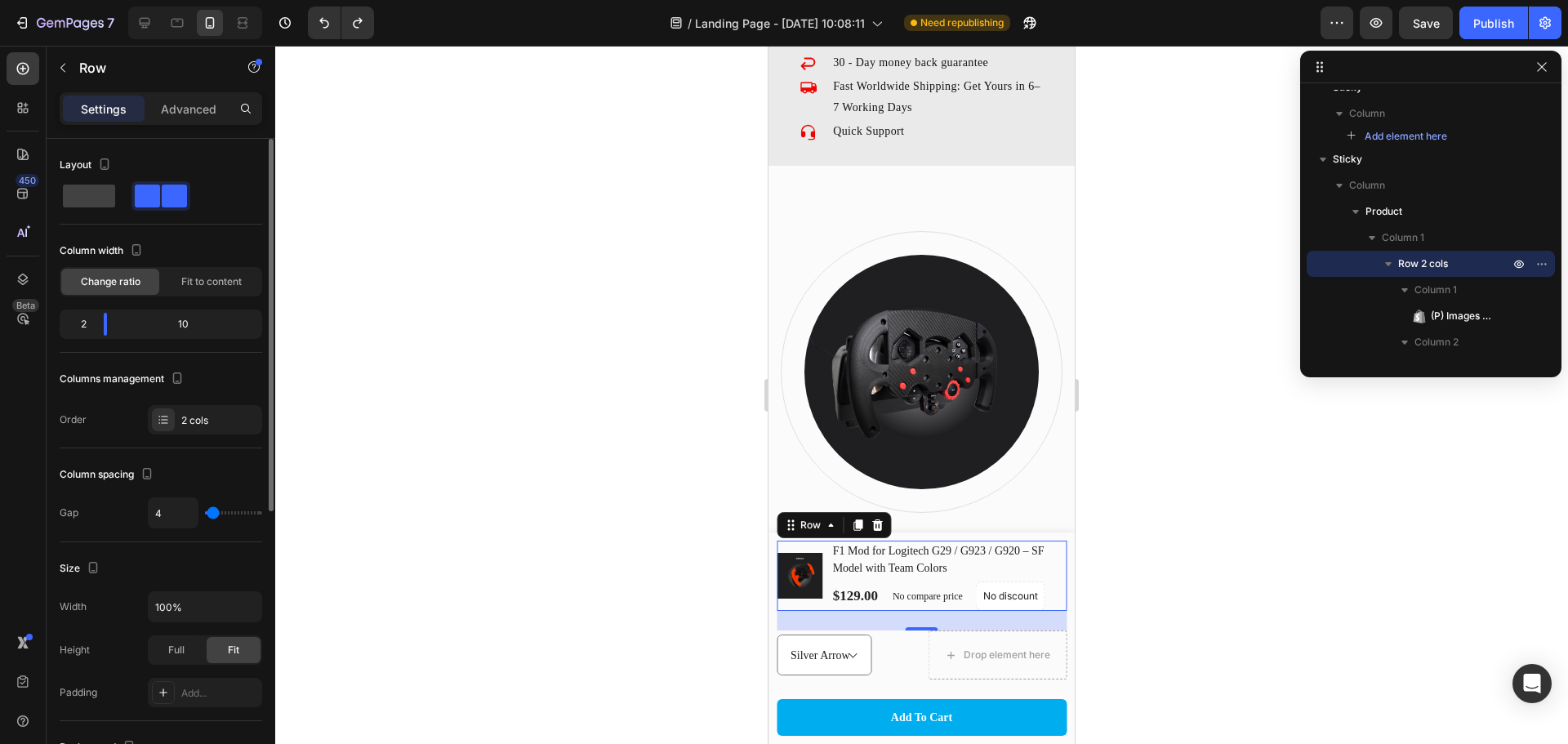
type input "2"
type input "0"
drag, startPoint x: 219, startPoint y: 515, endPoint x: 188, endPoint y: 512, distance: 31.1
type input "0"
click at [205, 512] on input "range" at bounding box center [233, 513] width 57 height 3
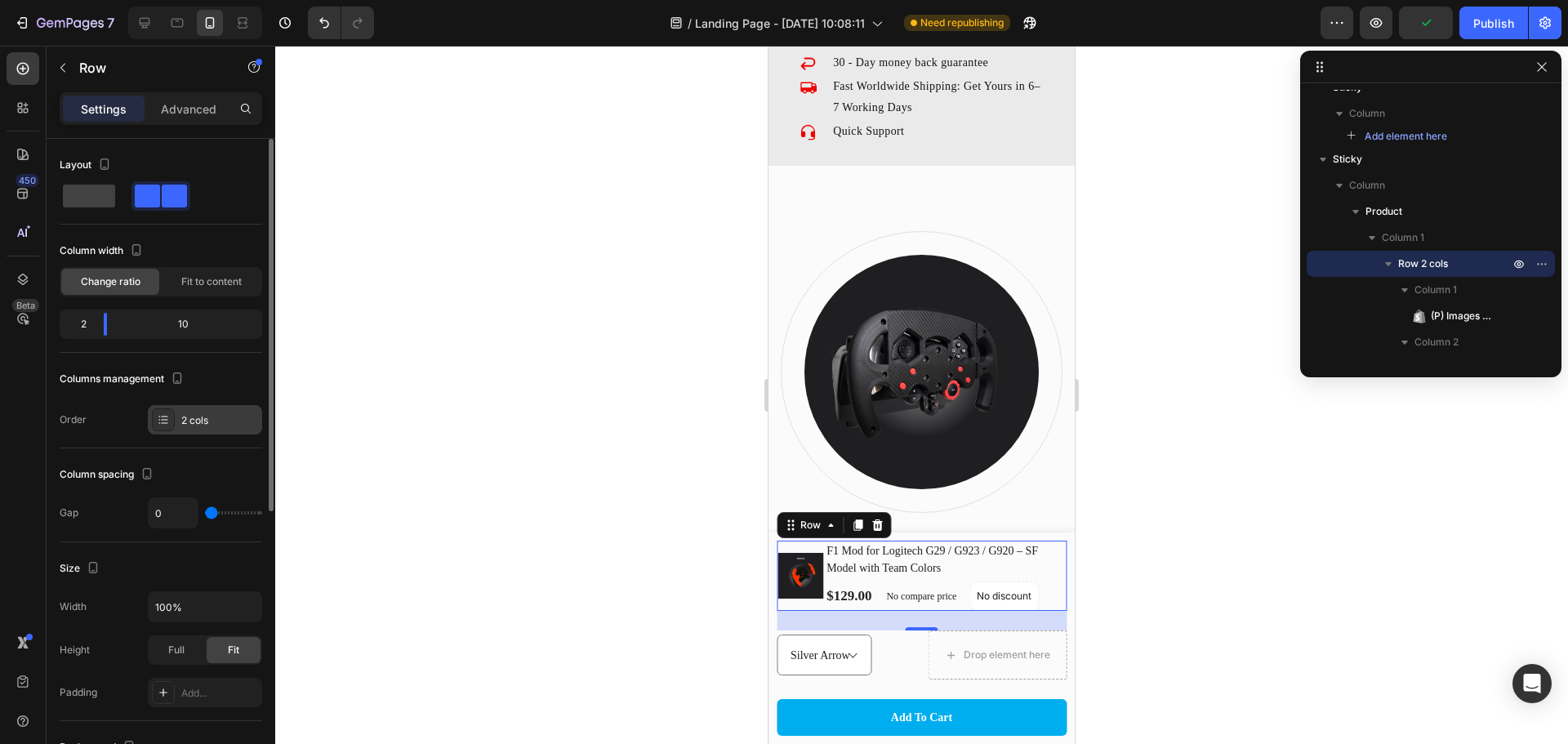
click at [178, 421] on div "2 cols" at bounding box center [205, 420] width 115 height 30
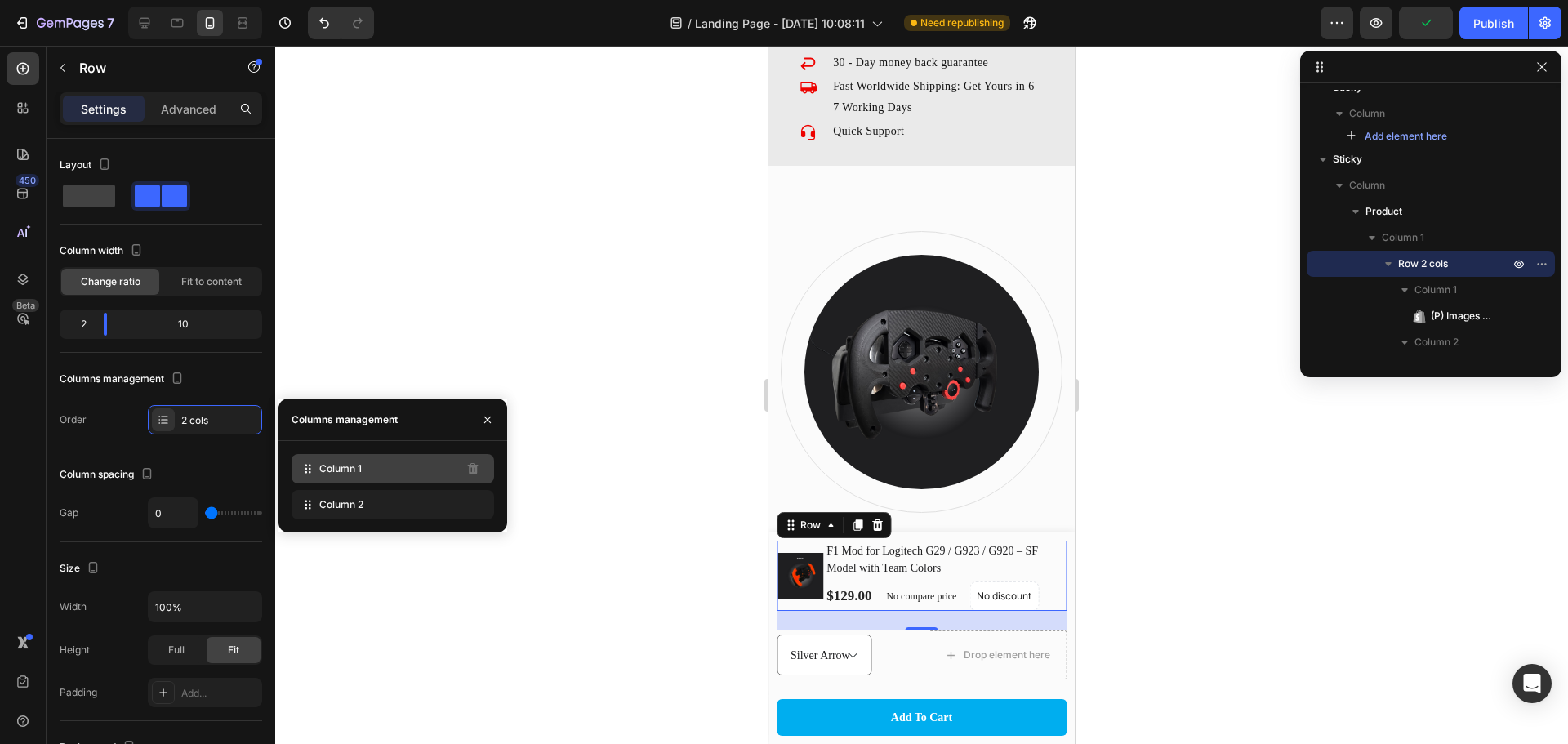
click at [329, 472] on span "Column 1" at bounding box center [340, 469] width 42 height 15
drag, startPoint x: 329, startPoint y: 472, endPoint x: 327, endPoint y: 516, distance: 44.0
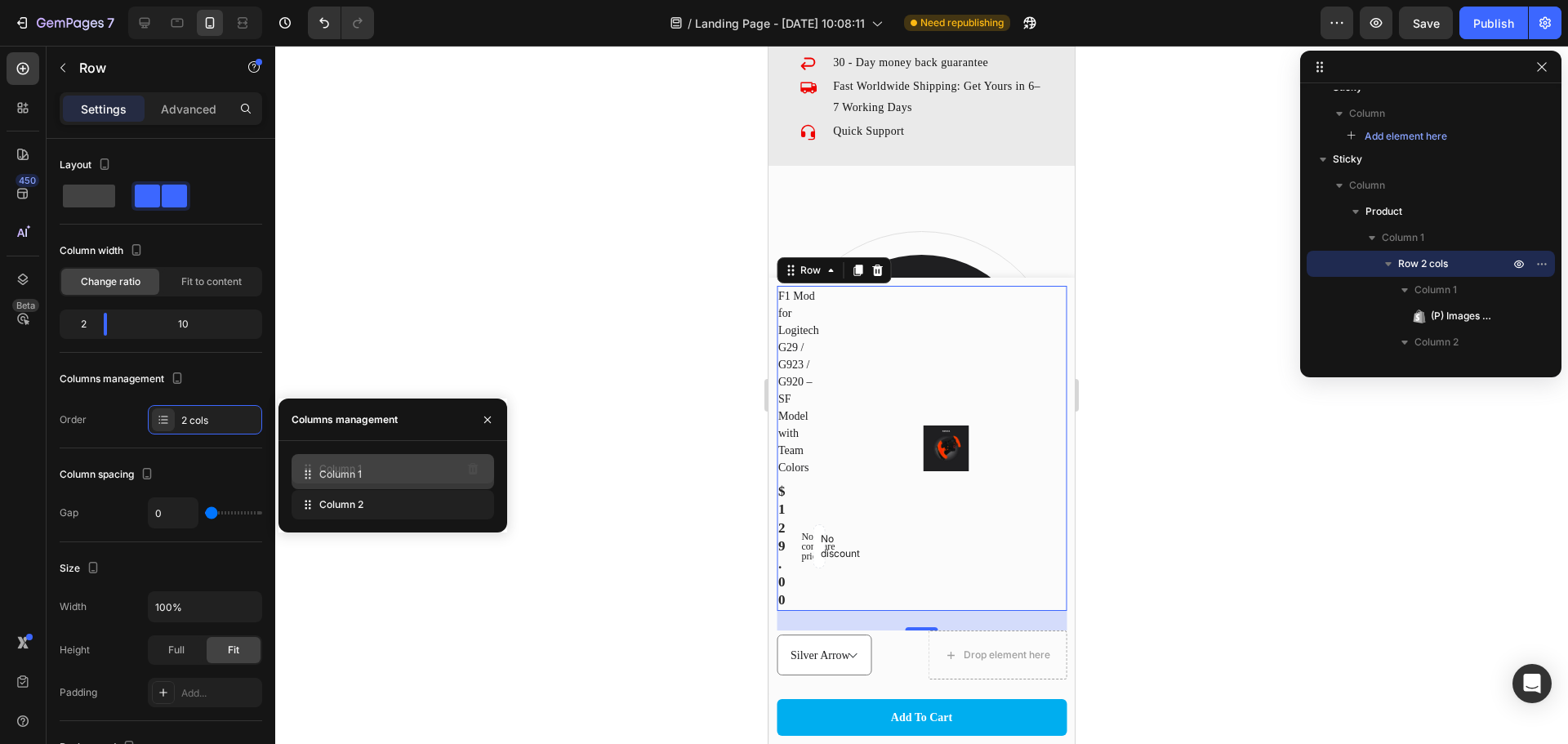
drag, startPoint x: 328, startPoint y: 509, endPoint x: 328, endPoint y: 469, distance: 40.0
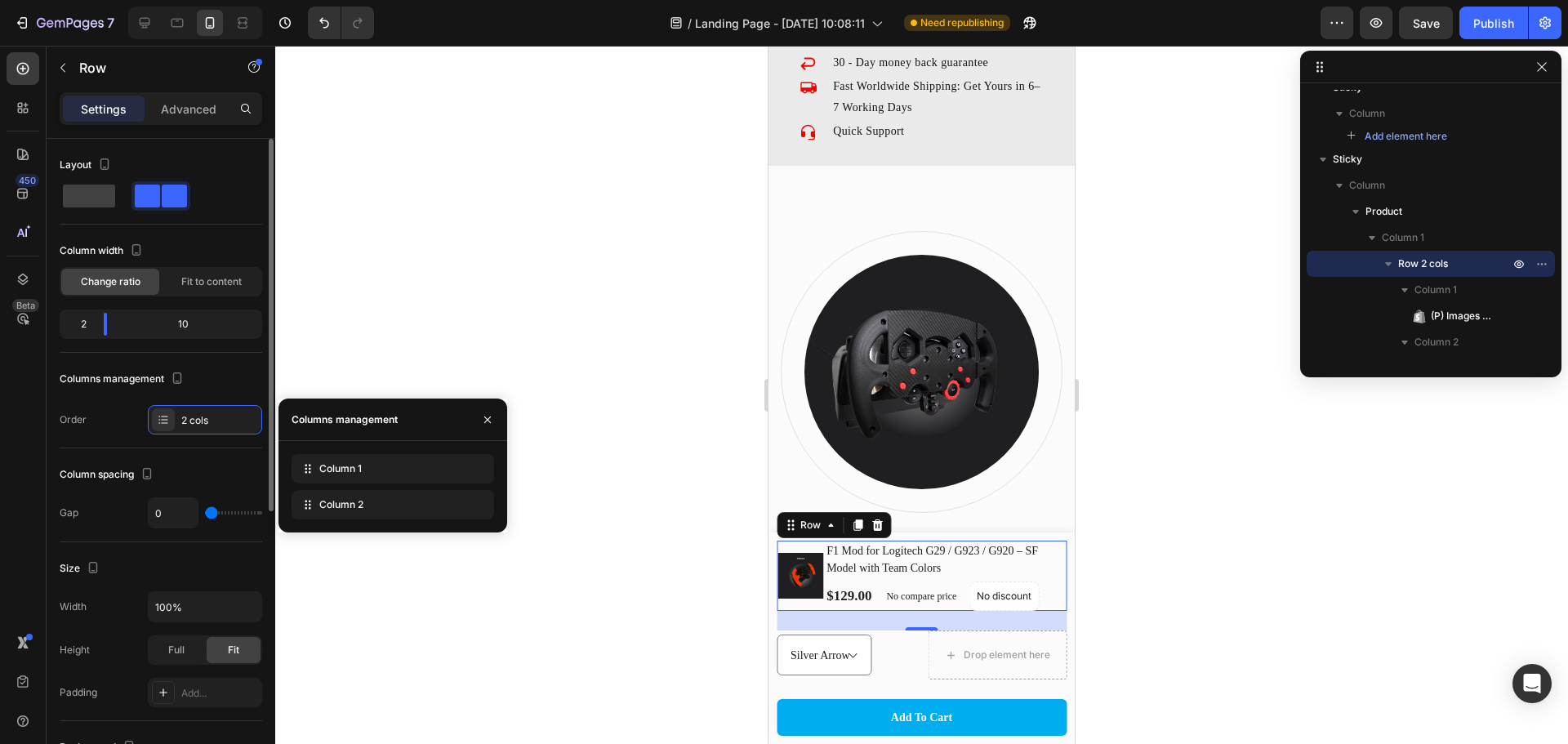
type input "2"
type input "4"
type input "7"
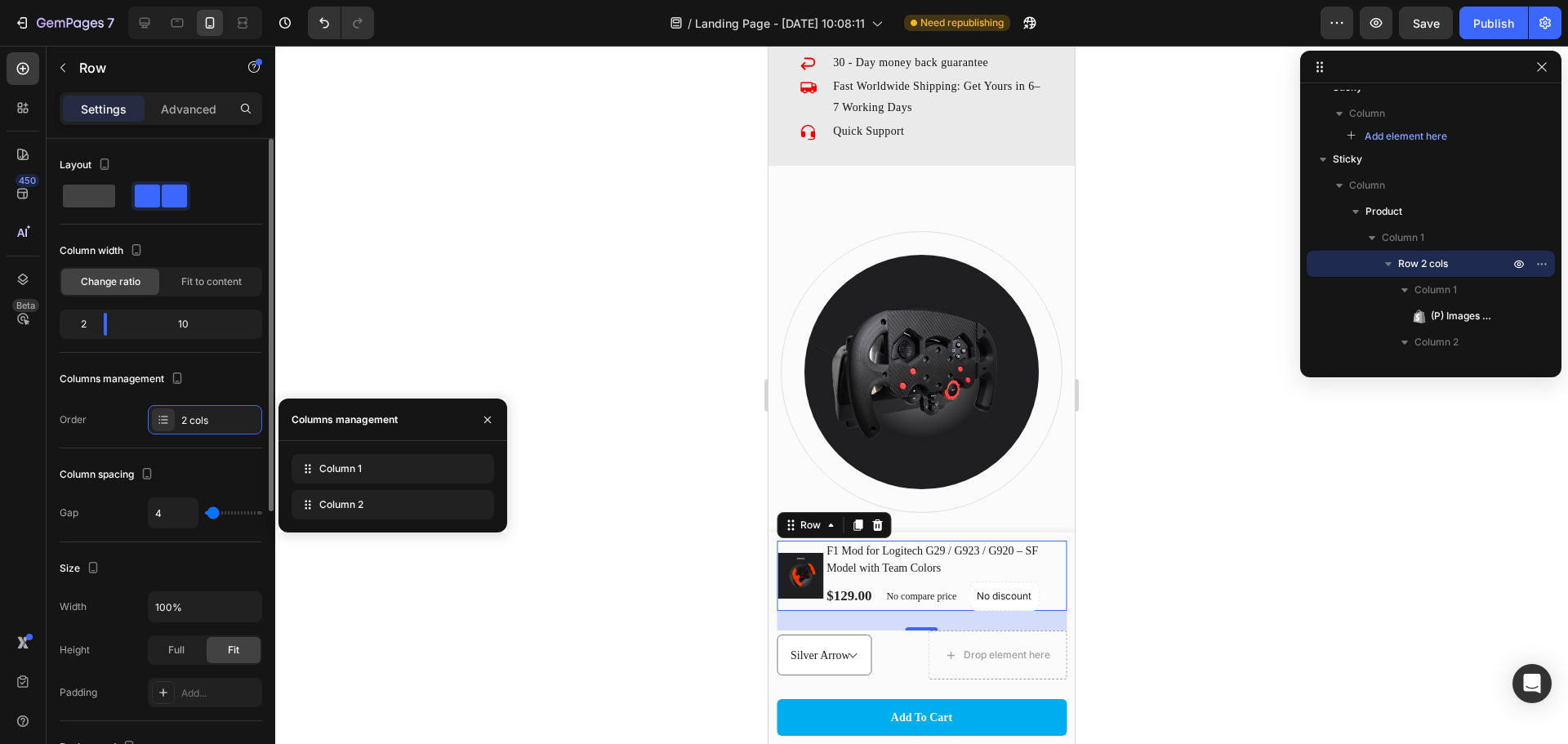
type input "7"
type input "9"
type input "11"
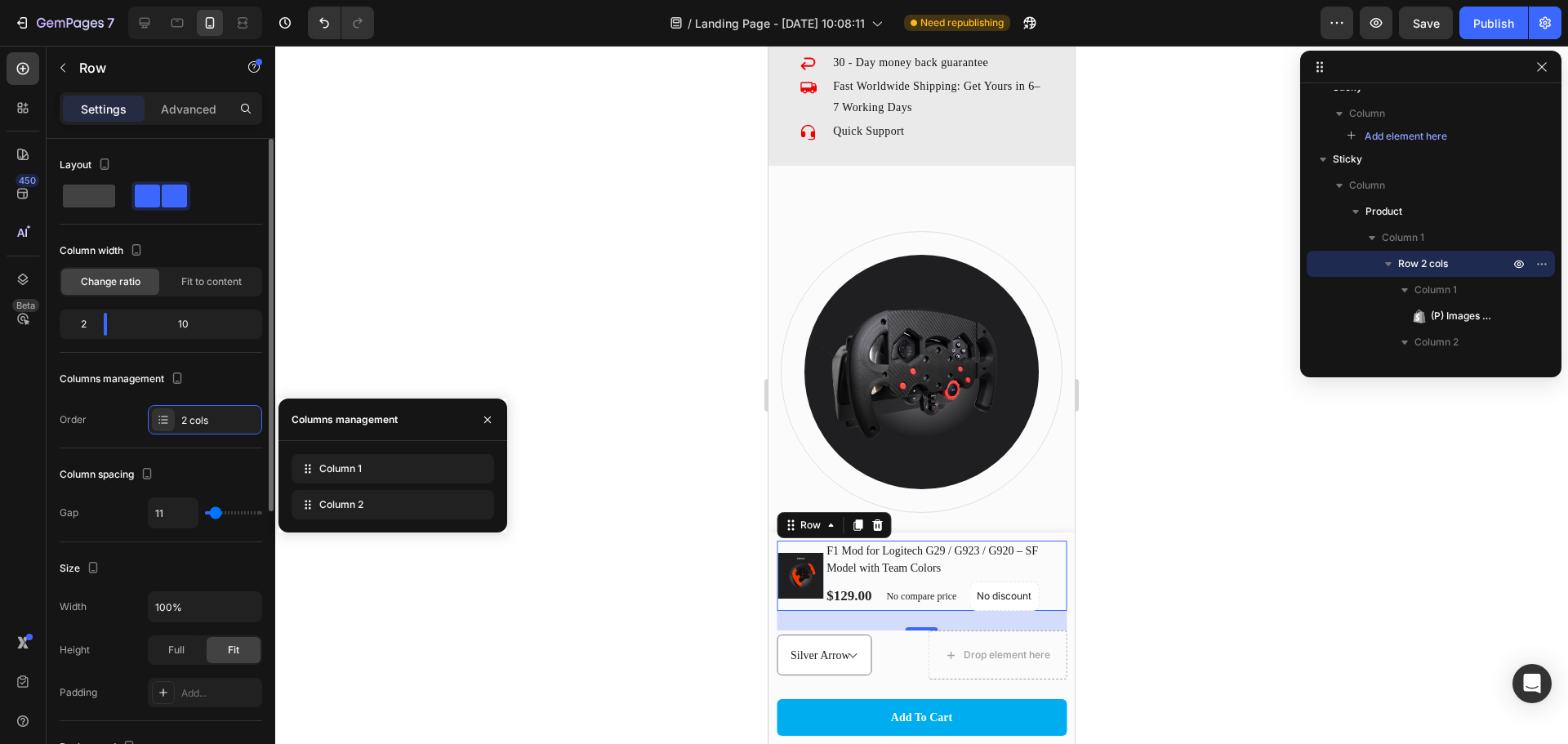
type input "13"
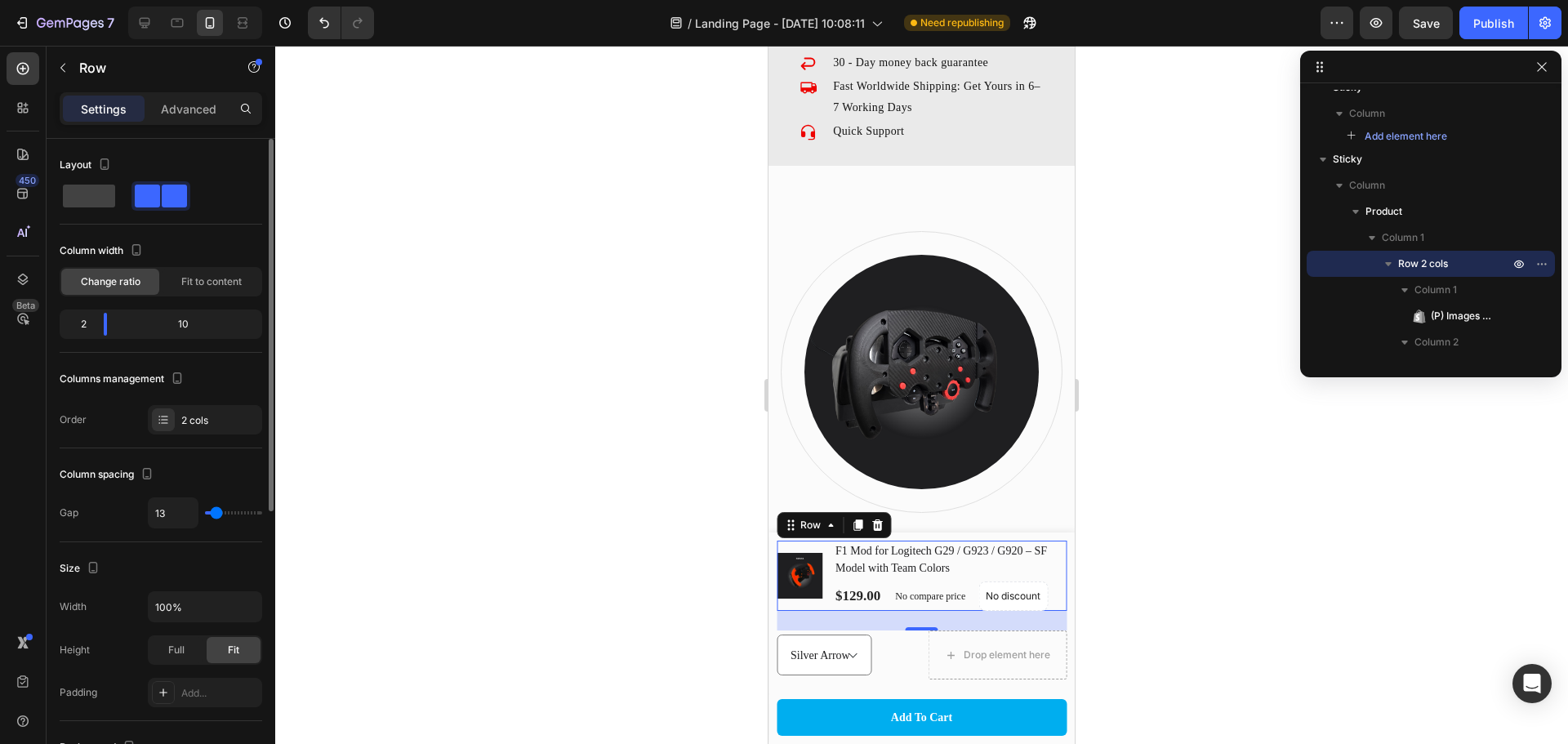
type input "16"
type input "18"
type input "20"
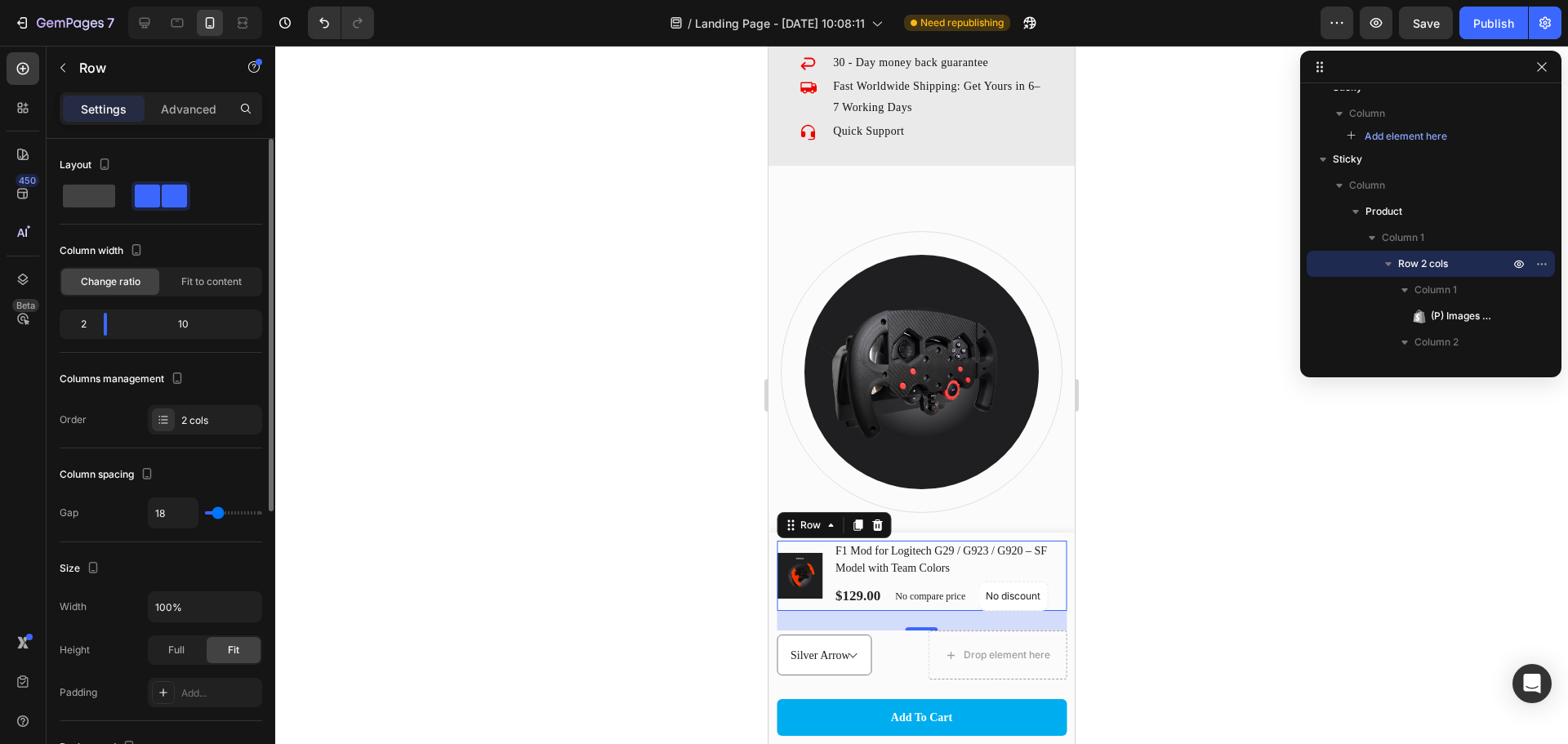
type input "20"
type input "16"
type input "13"
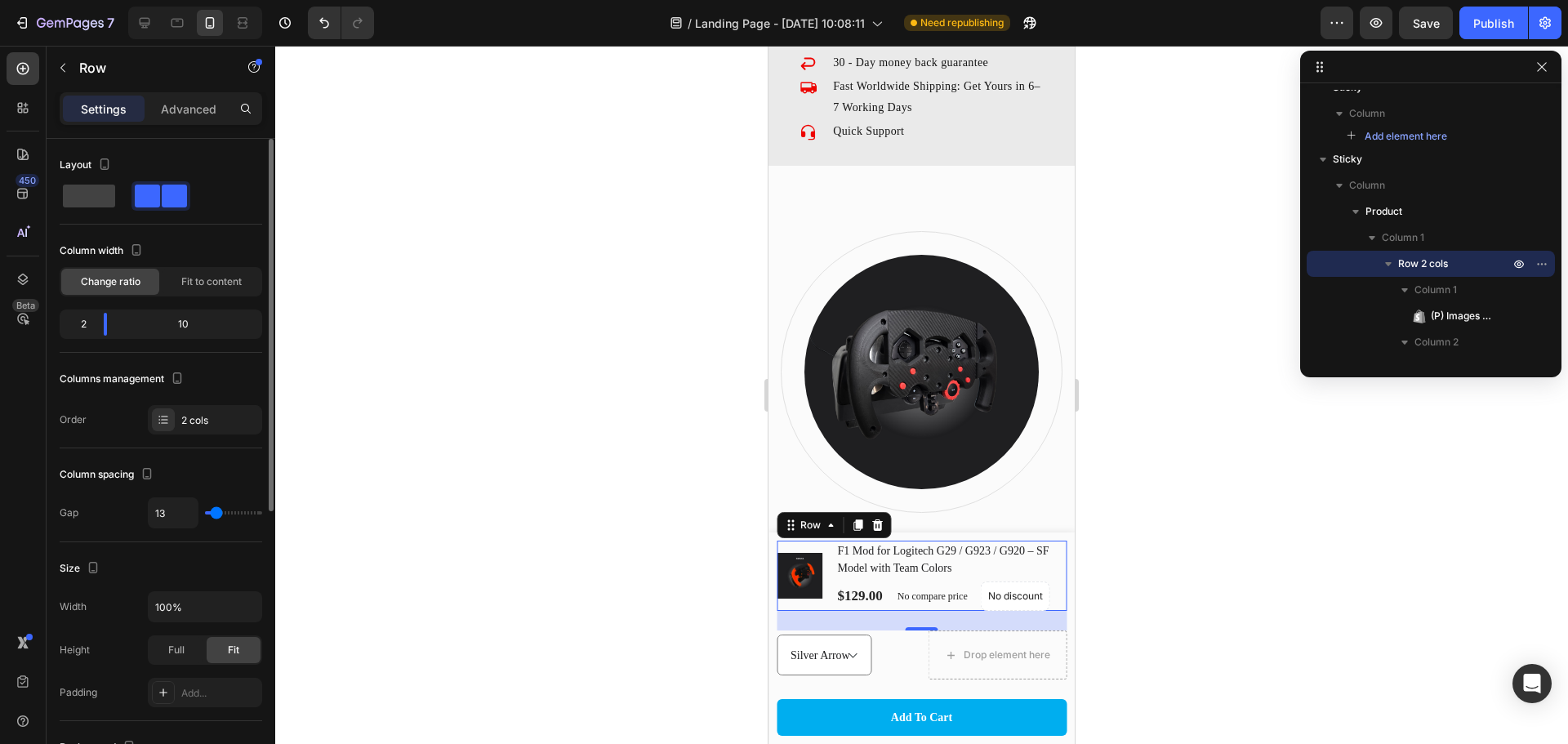
type input "11"
type input "9"
type input "7"
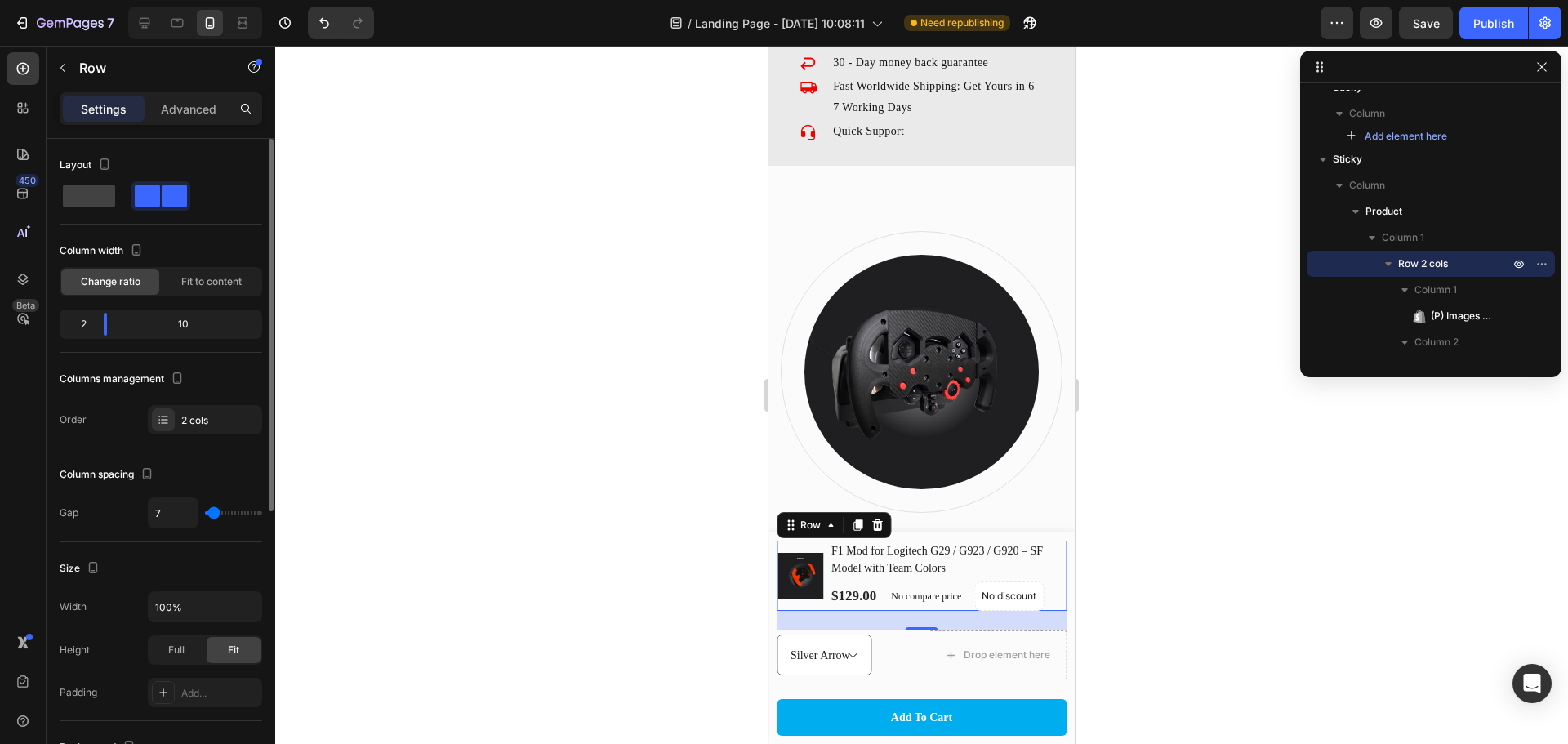
type input "7"
click at [214, 511] on input "range" at bounding box center [233, 513] width 57 height 3
click at [186, 654] on div "Full" at bounding box center [176, 650] width 54 height 26
click at [243, 650] on div "Fit" at bounding box center [233, 650] width 54 height 26
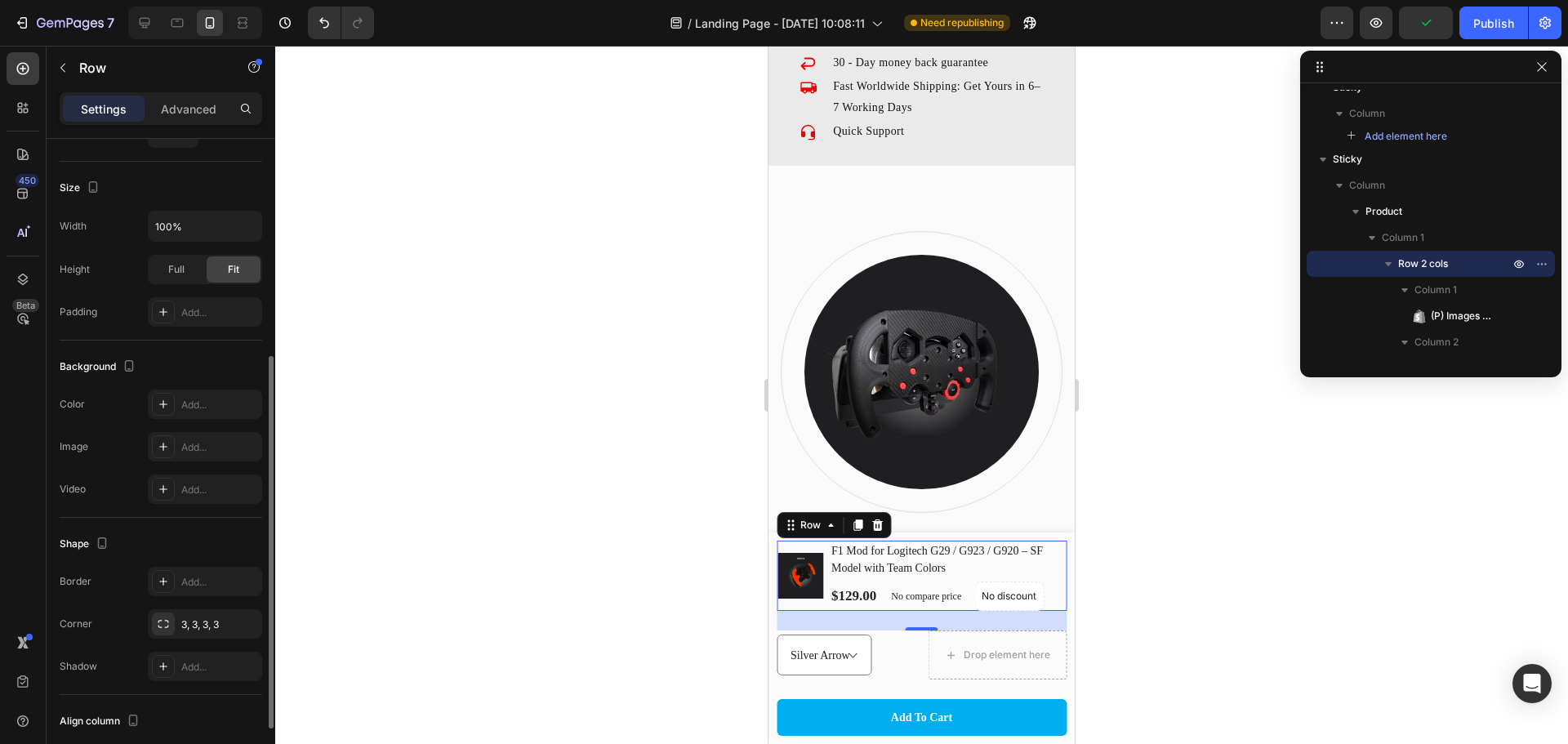
scroll to position [488, 0]
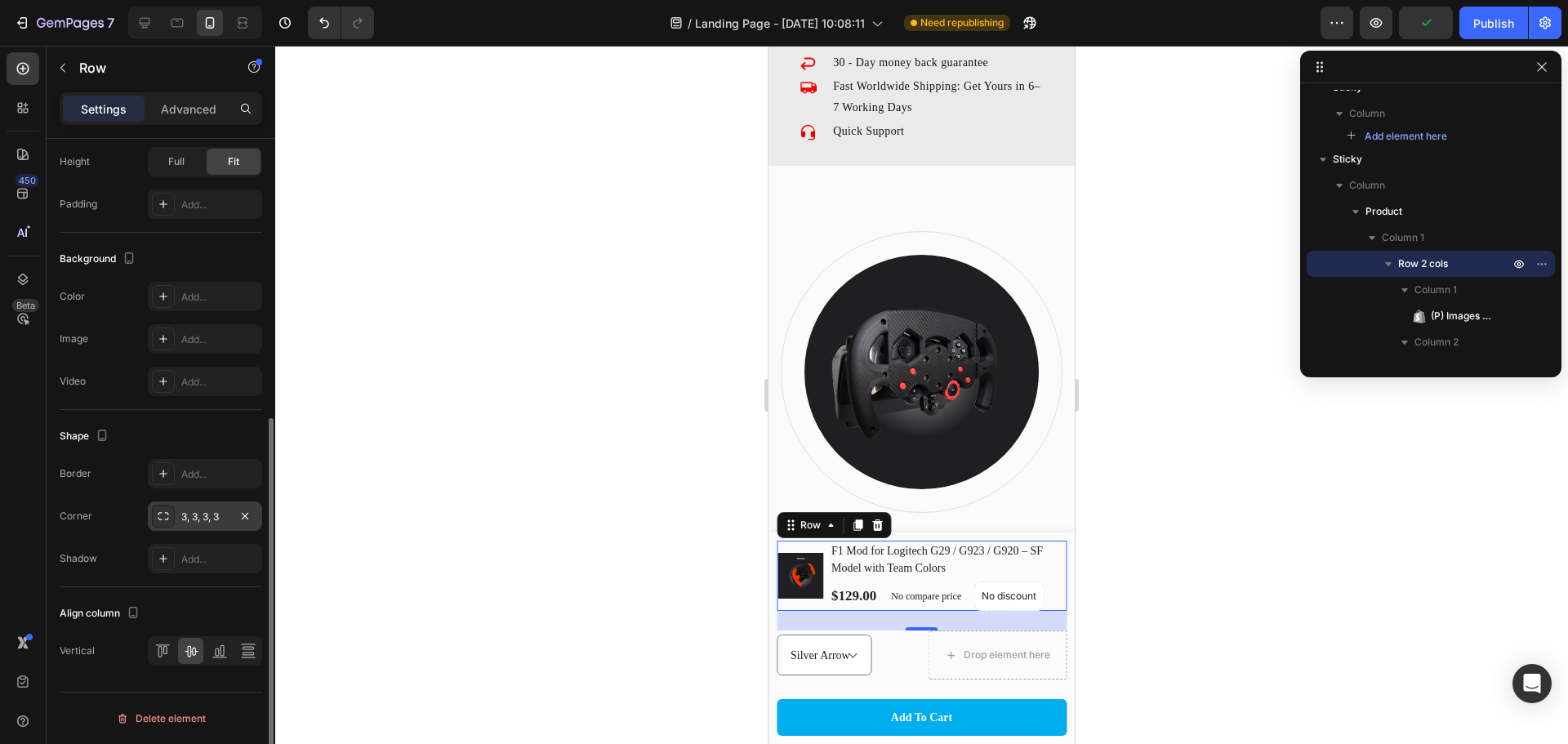
click at [205, 513] on div "3, 3, 3, 3" at bounding box center [205, 517] width 47 height 15
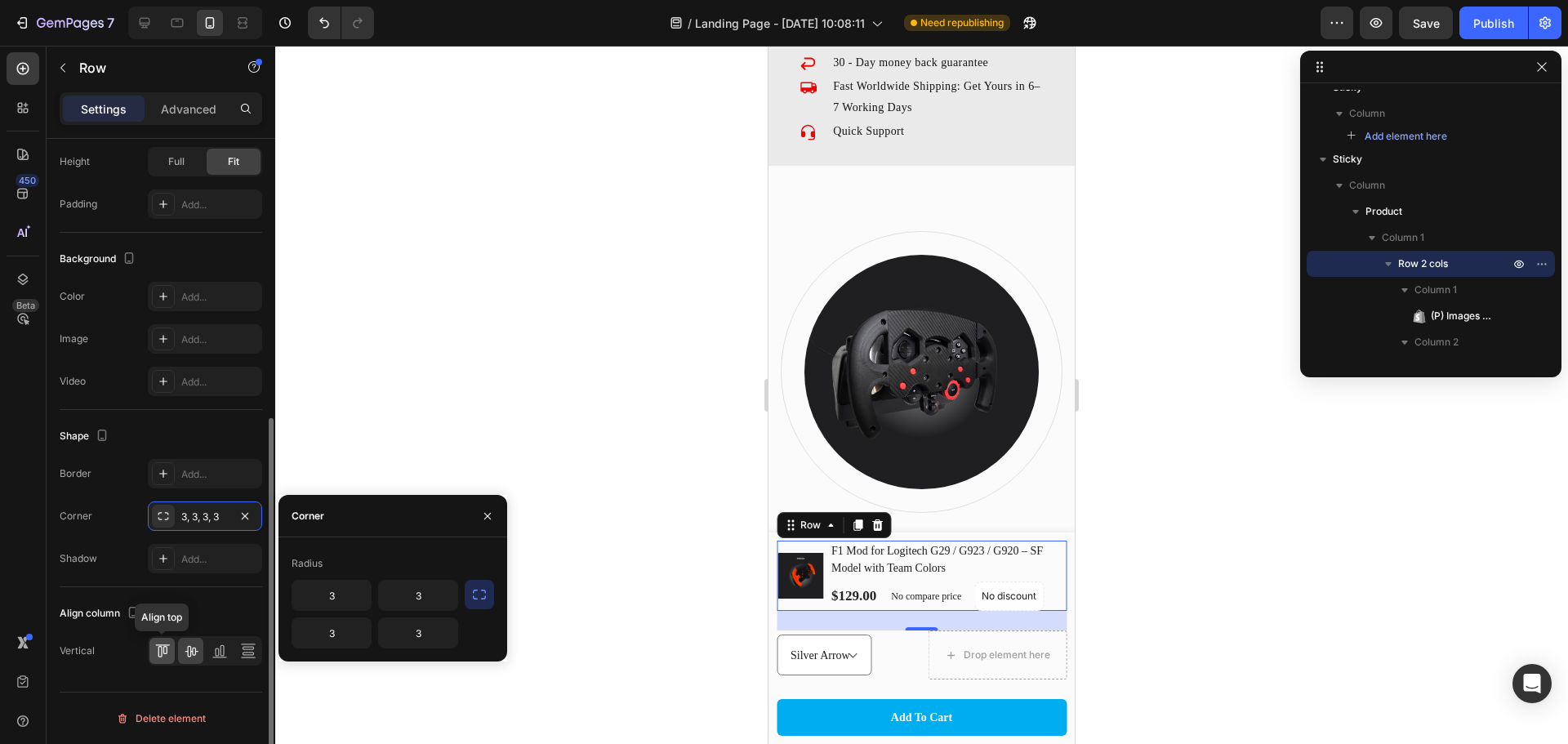
click at [170, 655] on icon at bounding box center [163, 651] width 17 height 16
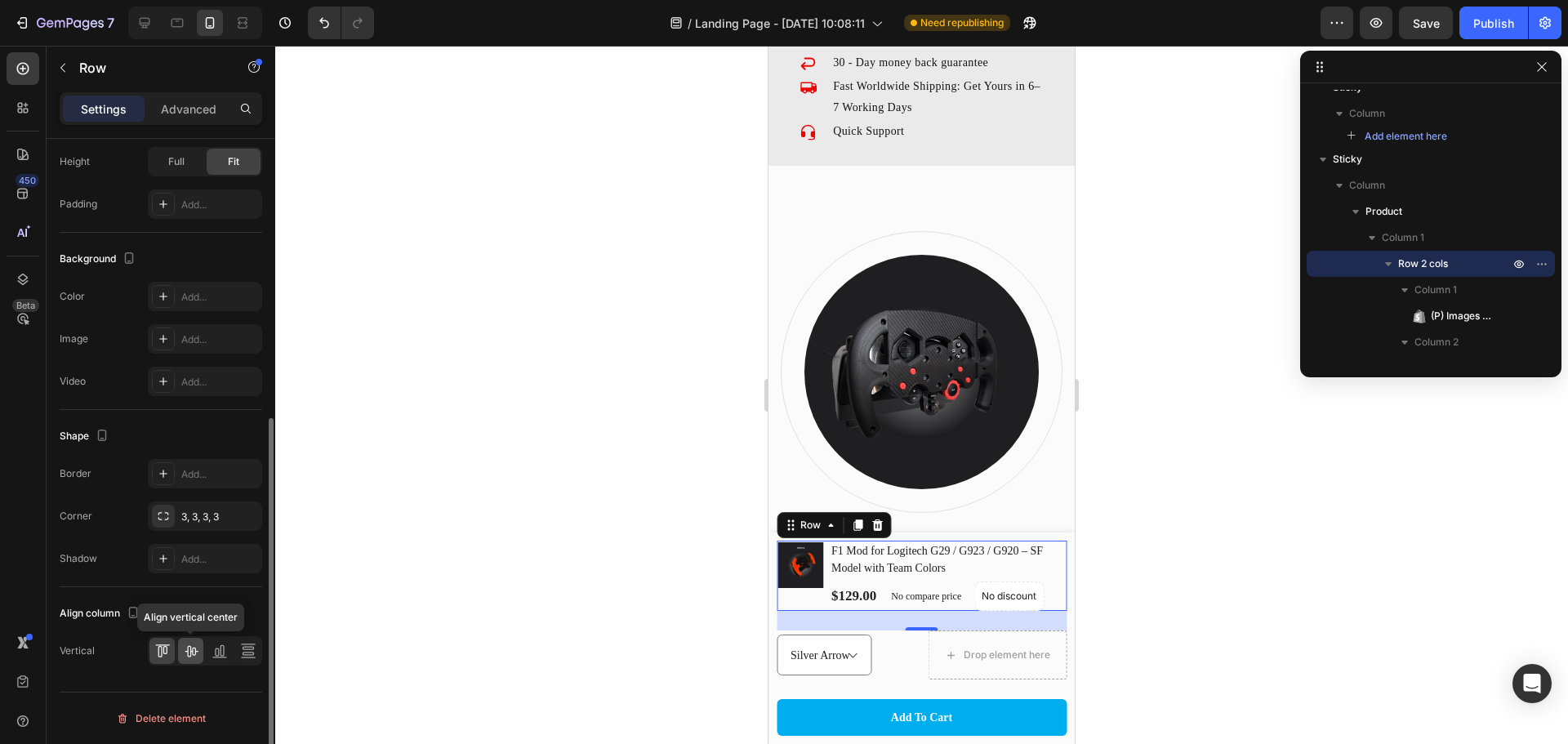
click at [191, 649] on icon at bounding box center [191, 652] width 13 height 12
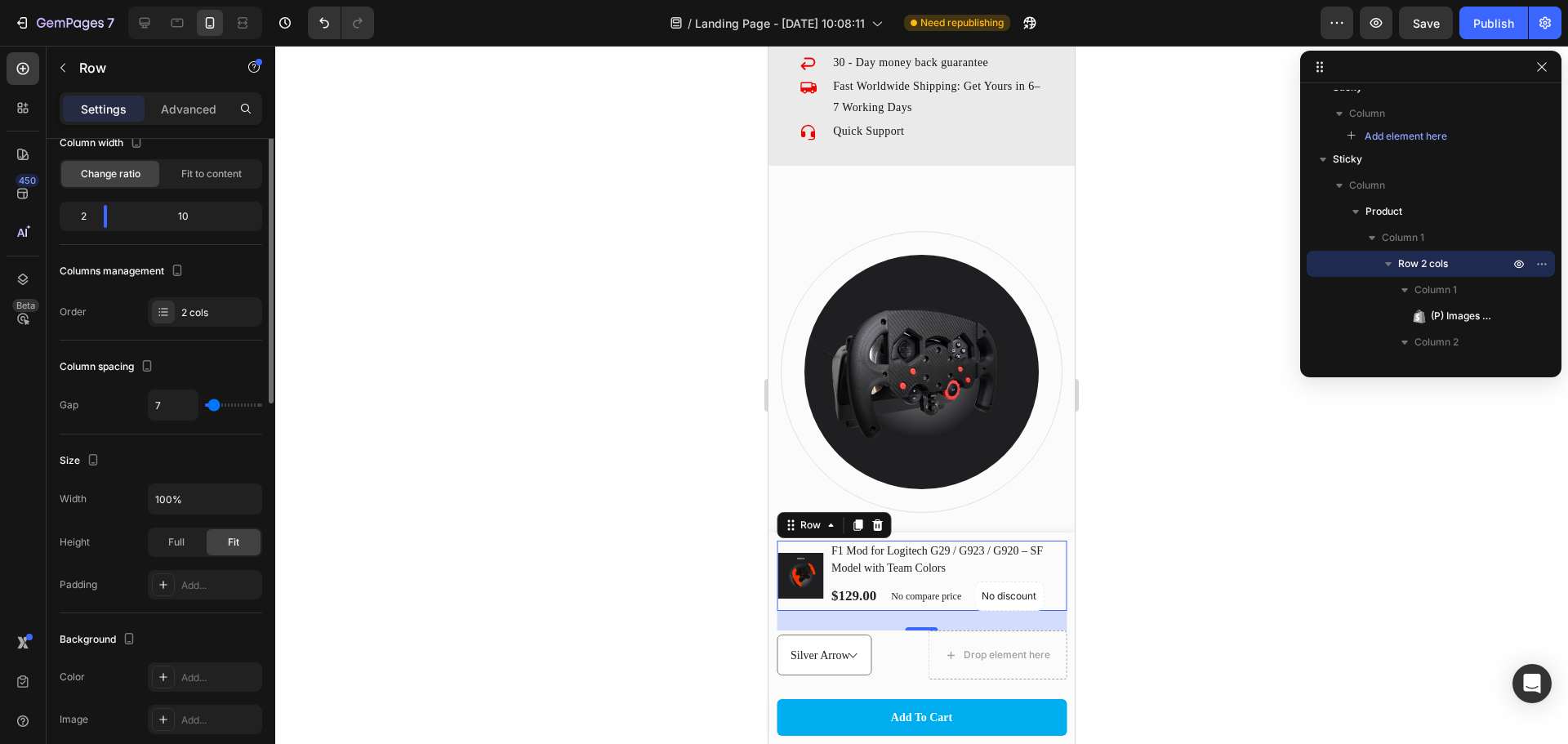
scroll to position [0, 0]
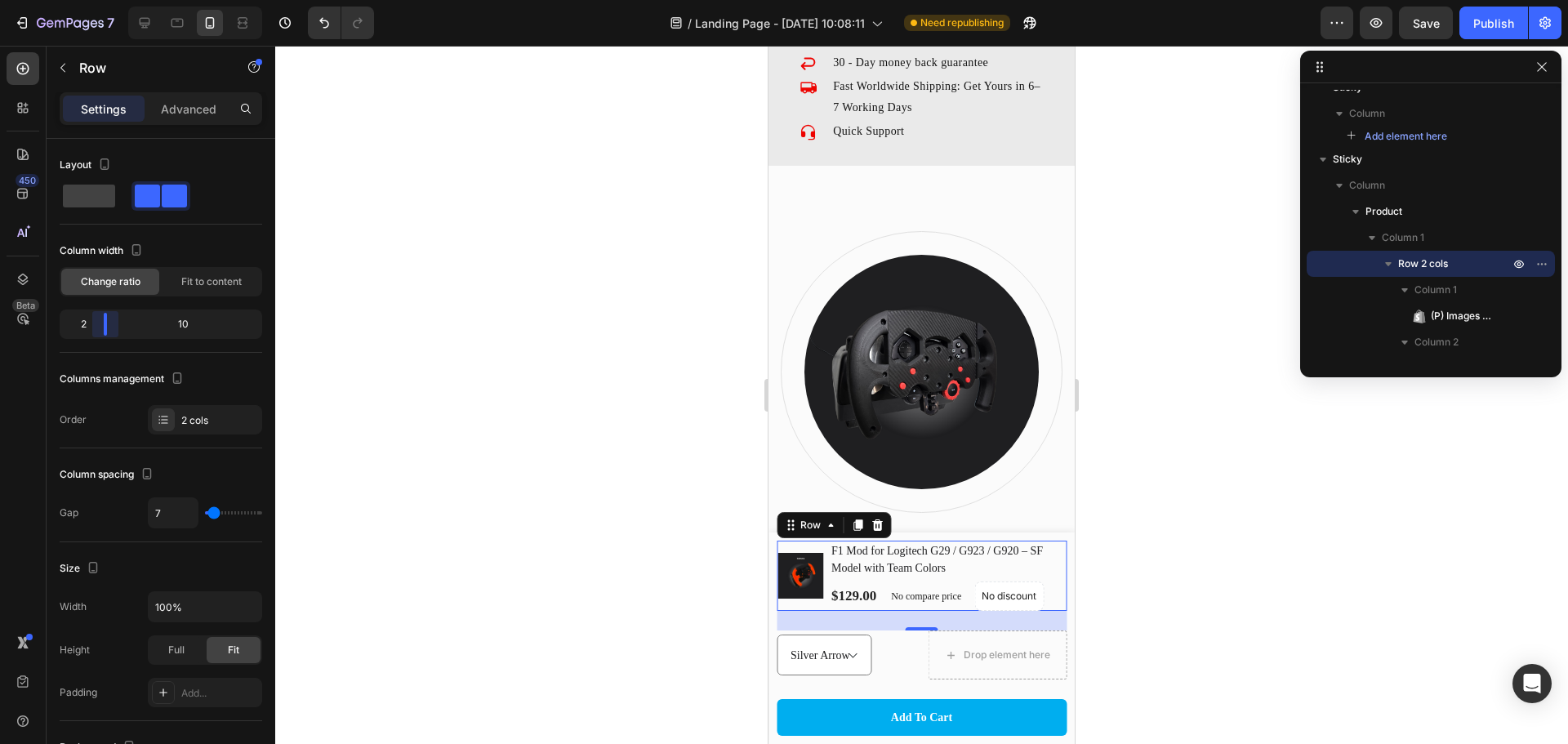
click at [100, 0] on body "7 / Landing Page - Aug 21, 10:08:11 Need republishing Preview Save Publish 450 …" at bounding box center [784, 0] width 1568 height 0
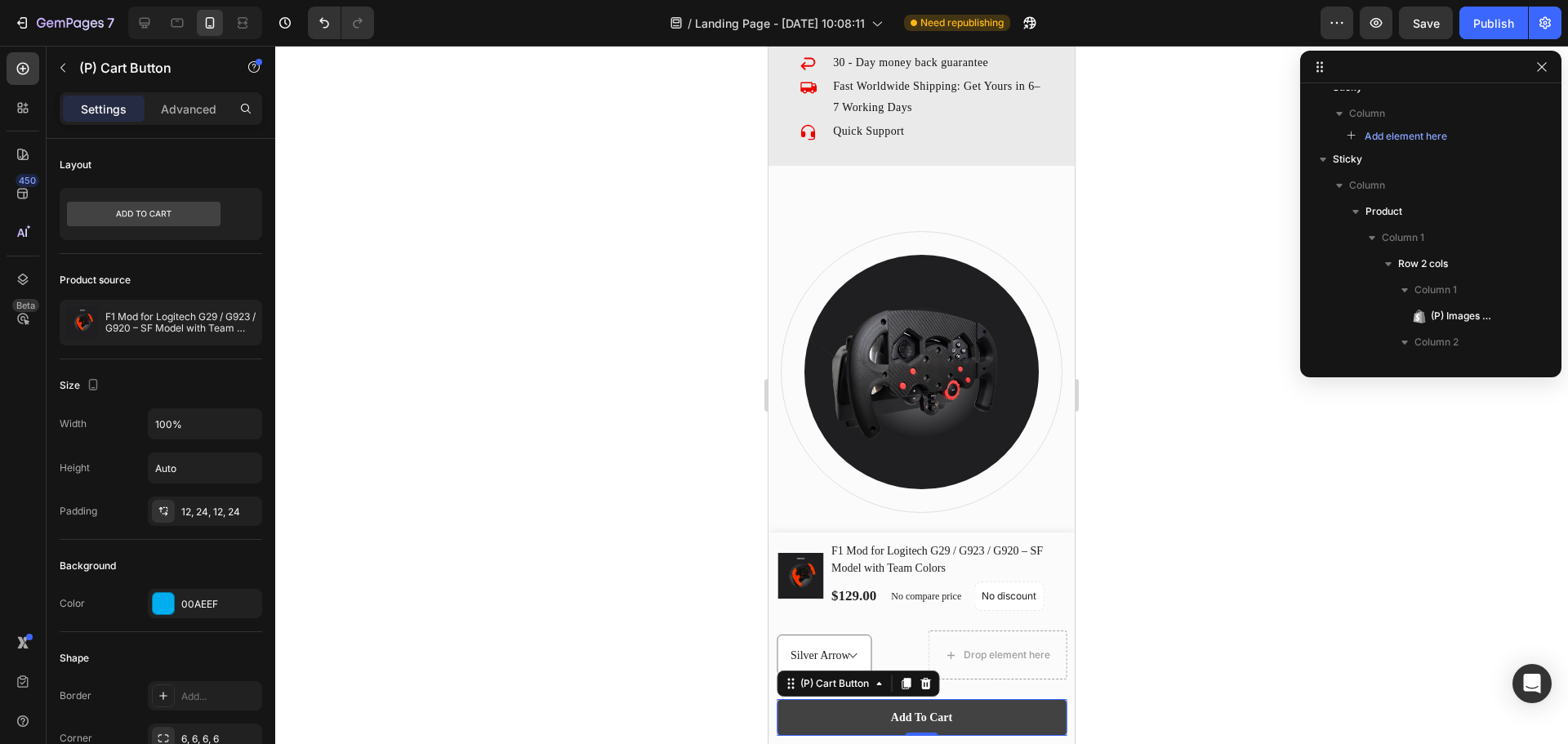
scroll to position [453, 0]
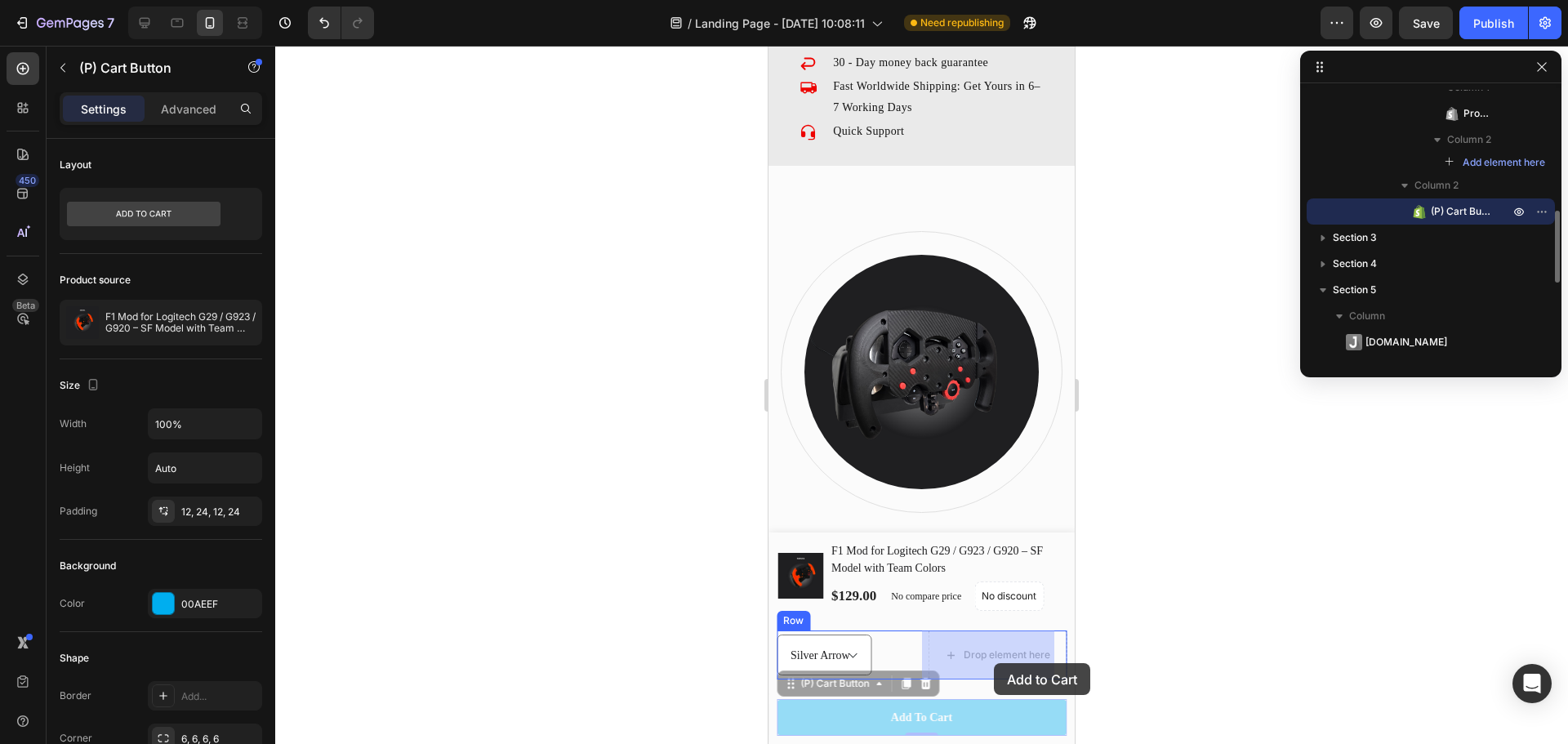
drag, startPoint x: 966, startPoint y: 714, endPoint x: 1000, endPoint y: 675, distance: 51.7
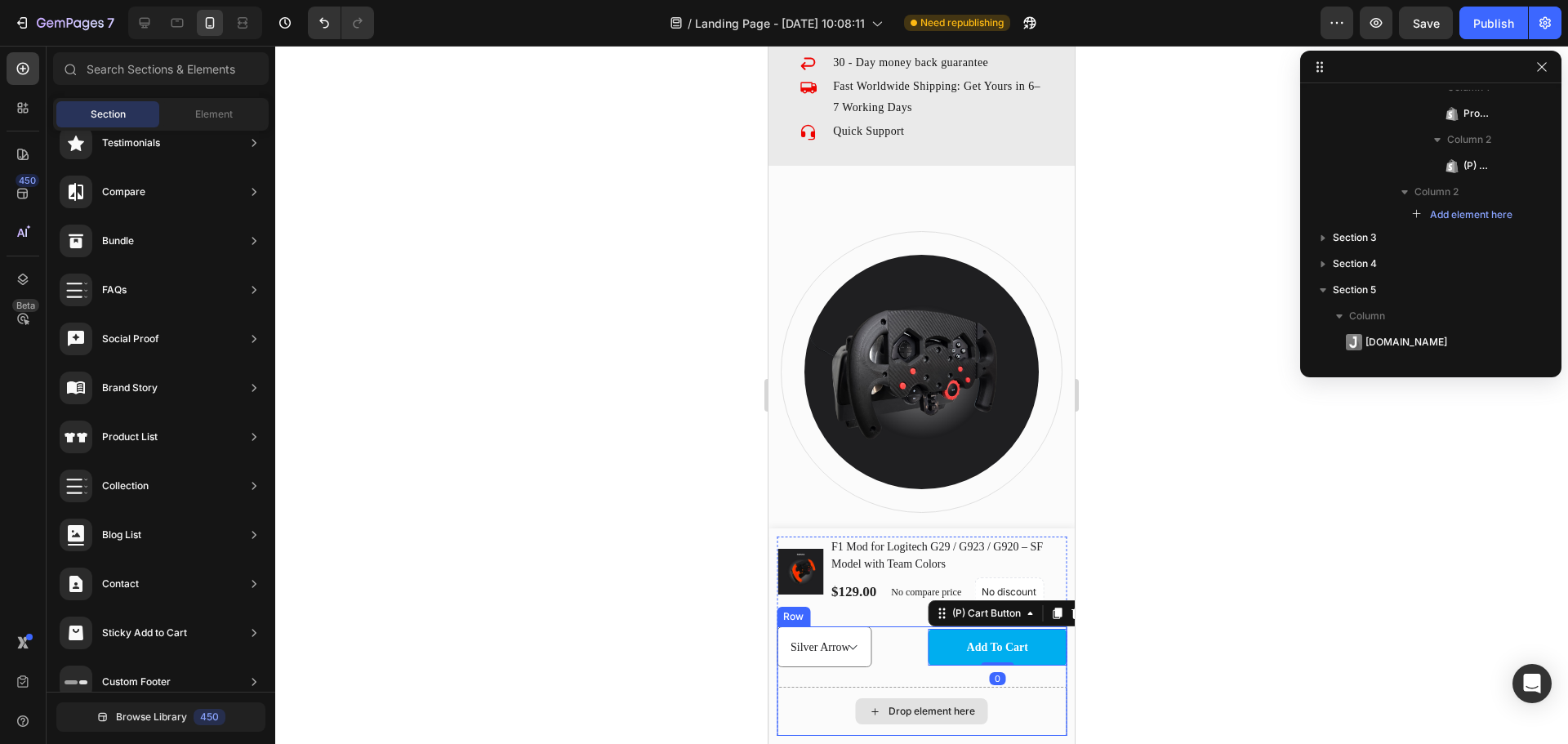
click at [933, 710] on div "Drop element here" at bounding box center [932, 711] width 87 height 13
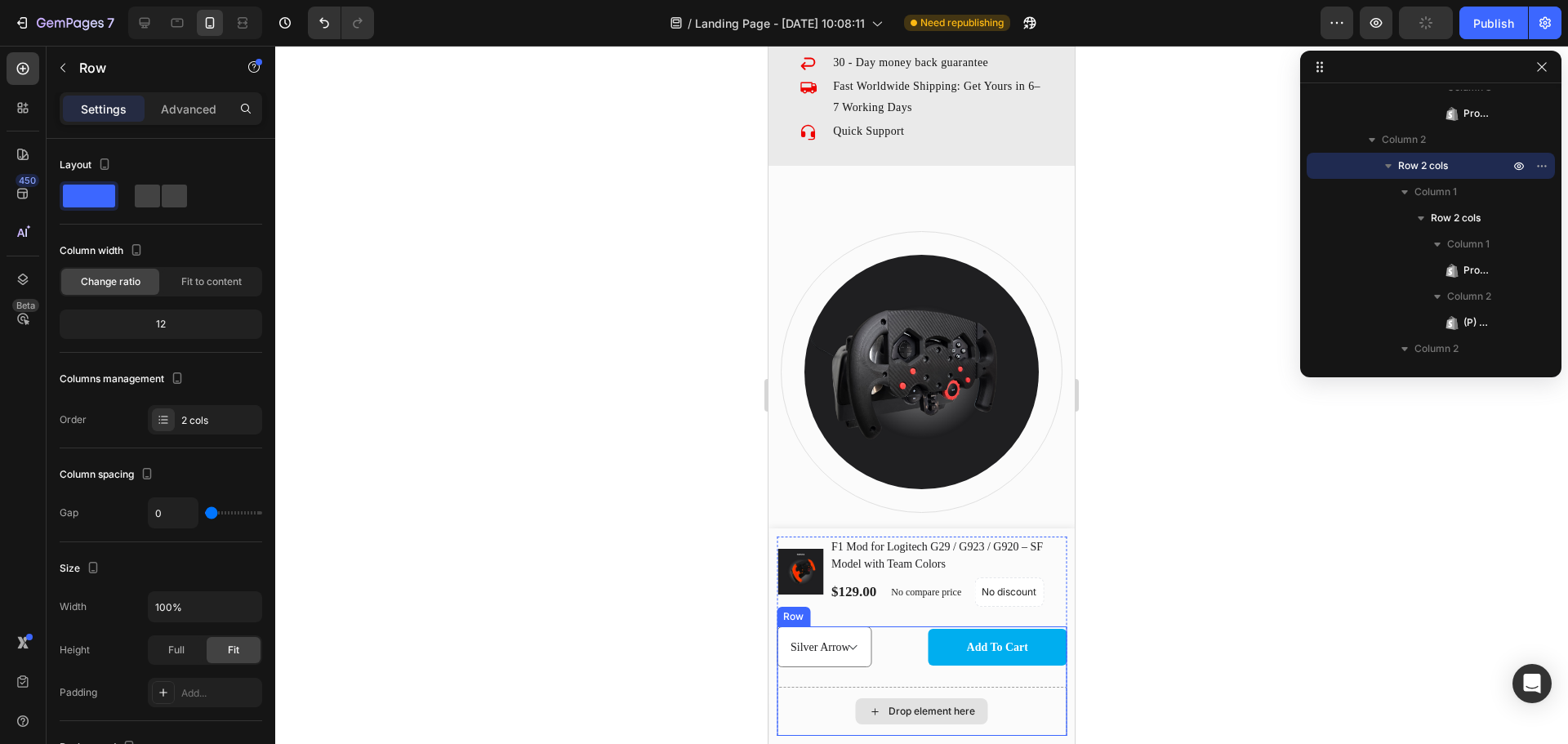
click at [1026, 709] on div "Drop element here" at bounding box center [921, 710] width 290 height 49
click at [1026, 692] on div "Drop element here" at bounding box center [921, 710] width 290 height 49
click at [878, 608] on icon at bounding box center [877, 610] width 11 height 12
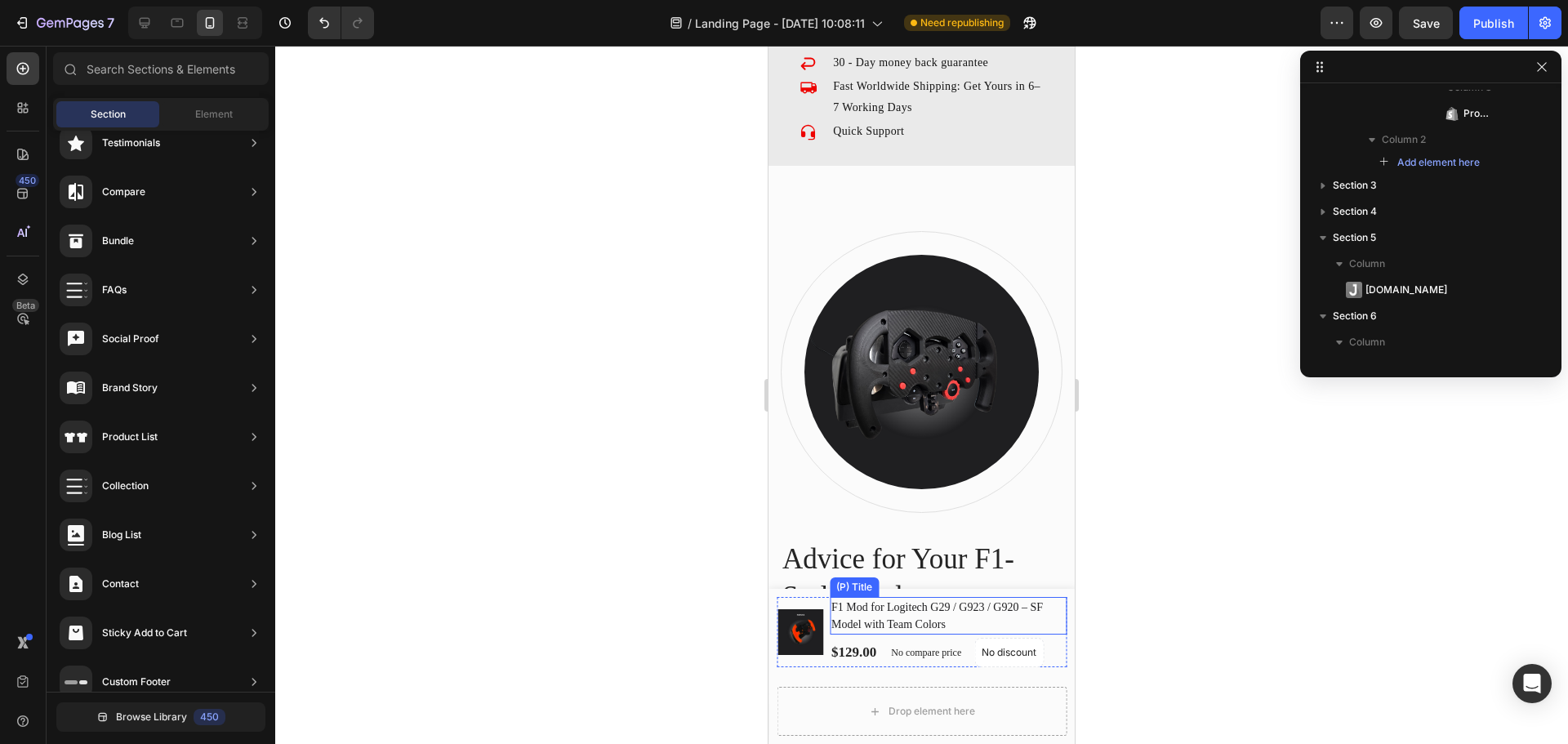
select select "580835317945795198"
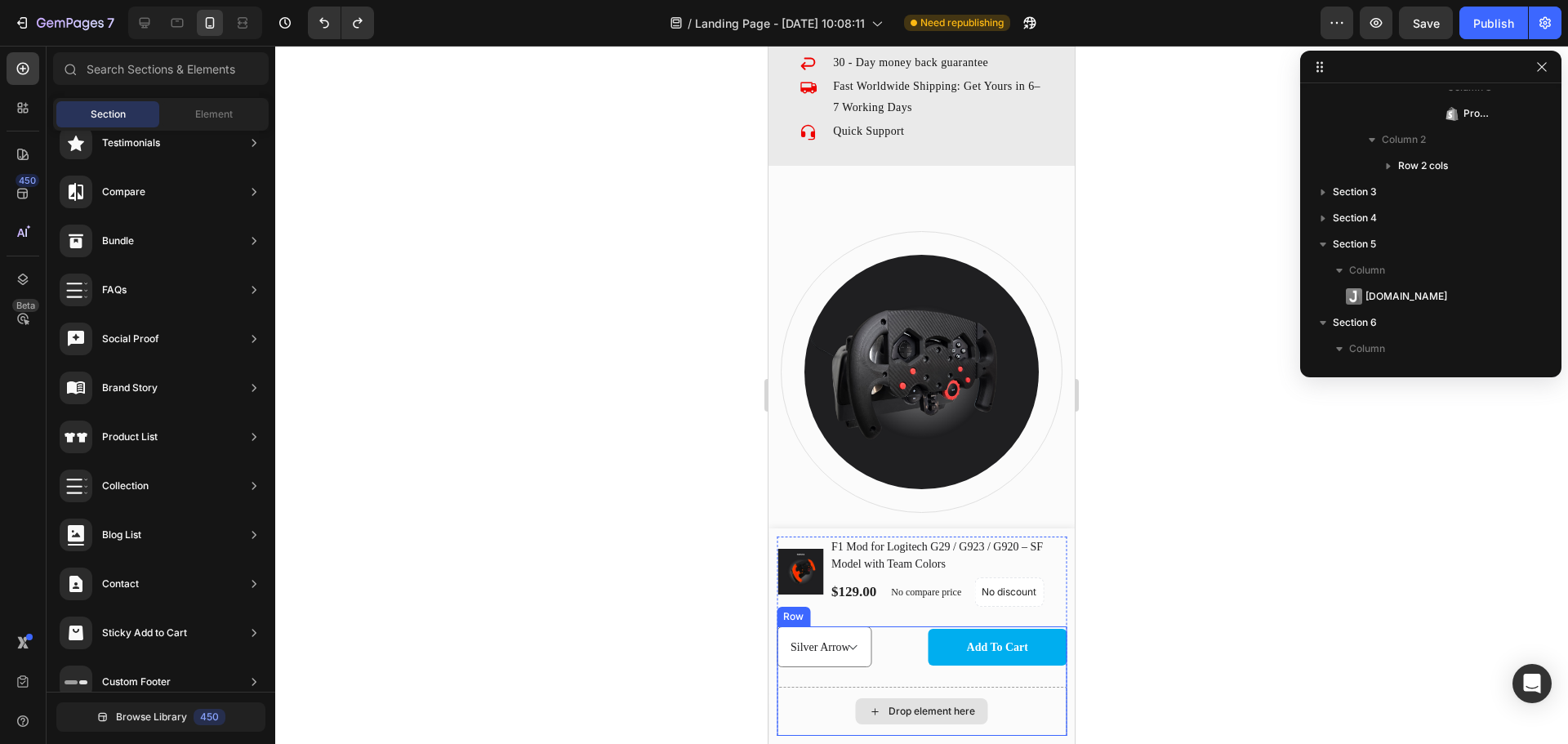
click at [786, 706] on div "Drop element here" at bounding box center [921, 710] width 290 height 49
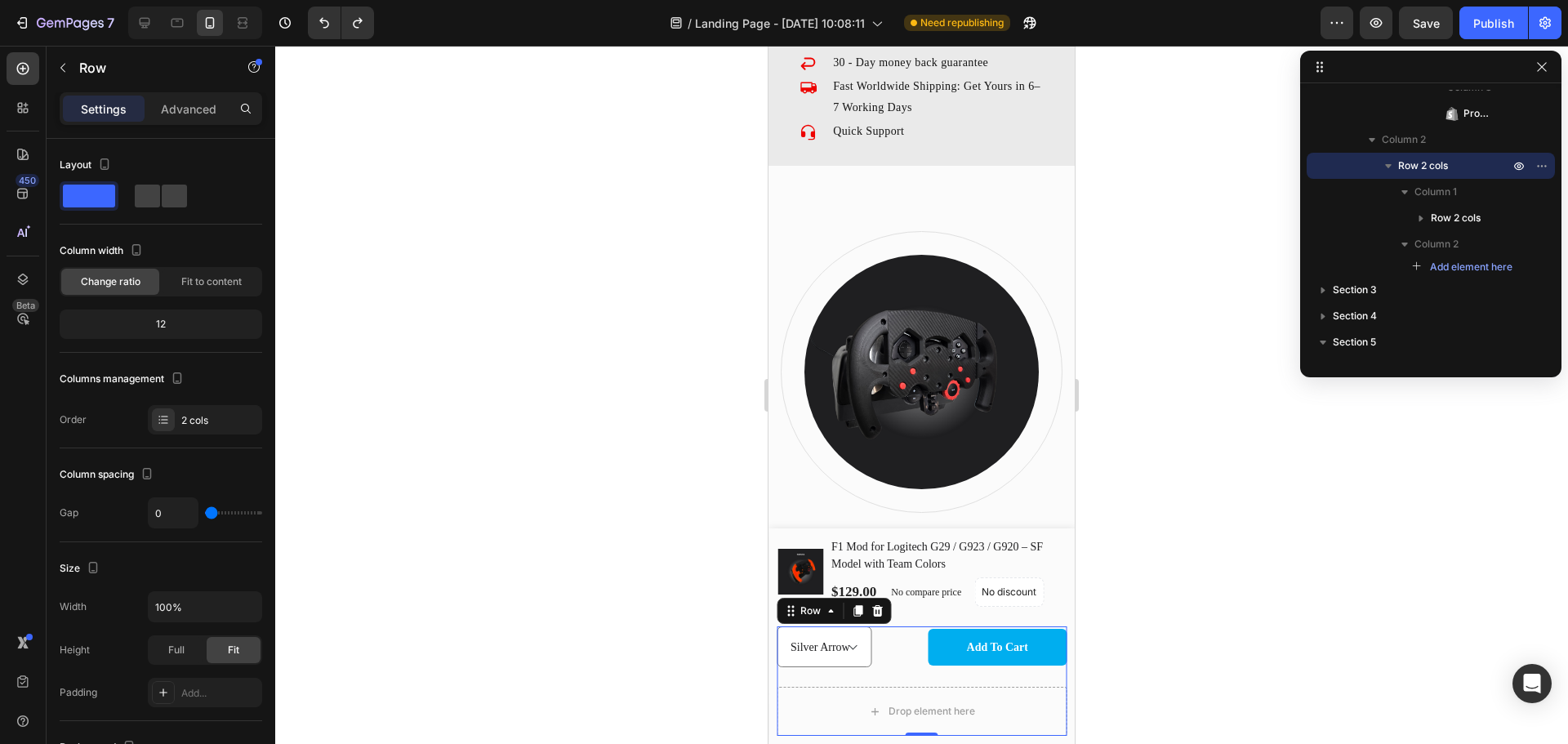
click at [814, 684] on div "Rosso Corsa Papaya Silver Arrow RB Product Variants & Swatches Add to Cart (P) …" at bounding box center [921, 656] width 290 height 60
click at [990, 709] on div "Drop element here" at bounding box center [921, 710] width 290 height 49
click at [947, 708] on div "Drop element here" at bounding box center [932, 711] width 87 height 13
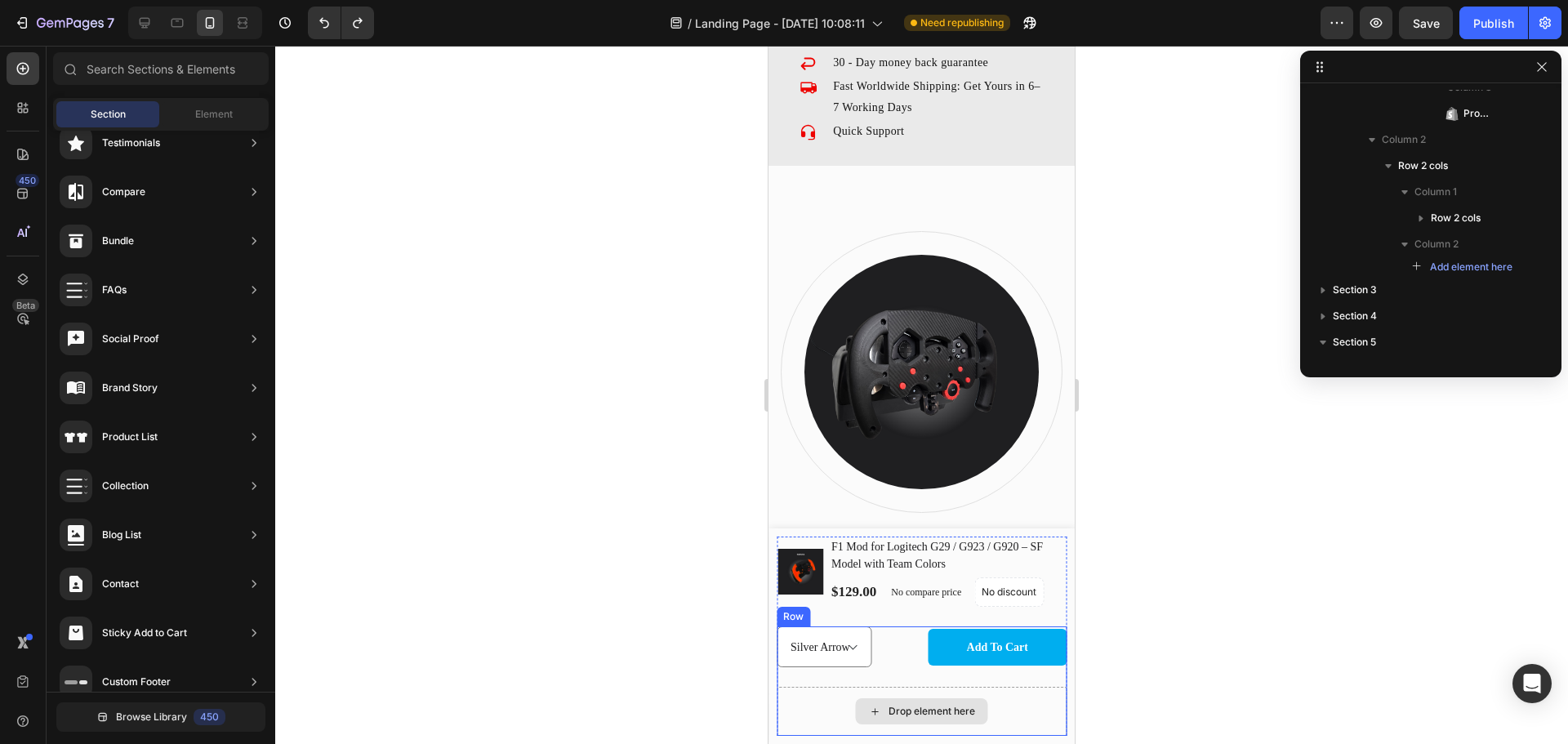
click at [1044, 698] on div "Drop element here" at bounding box center [921, 710] width 290 height 49
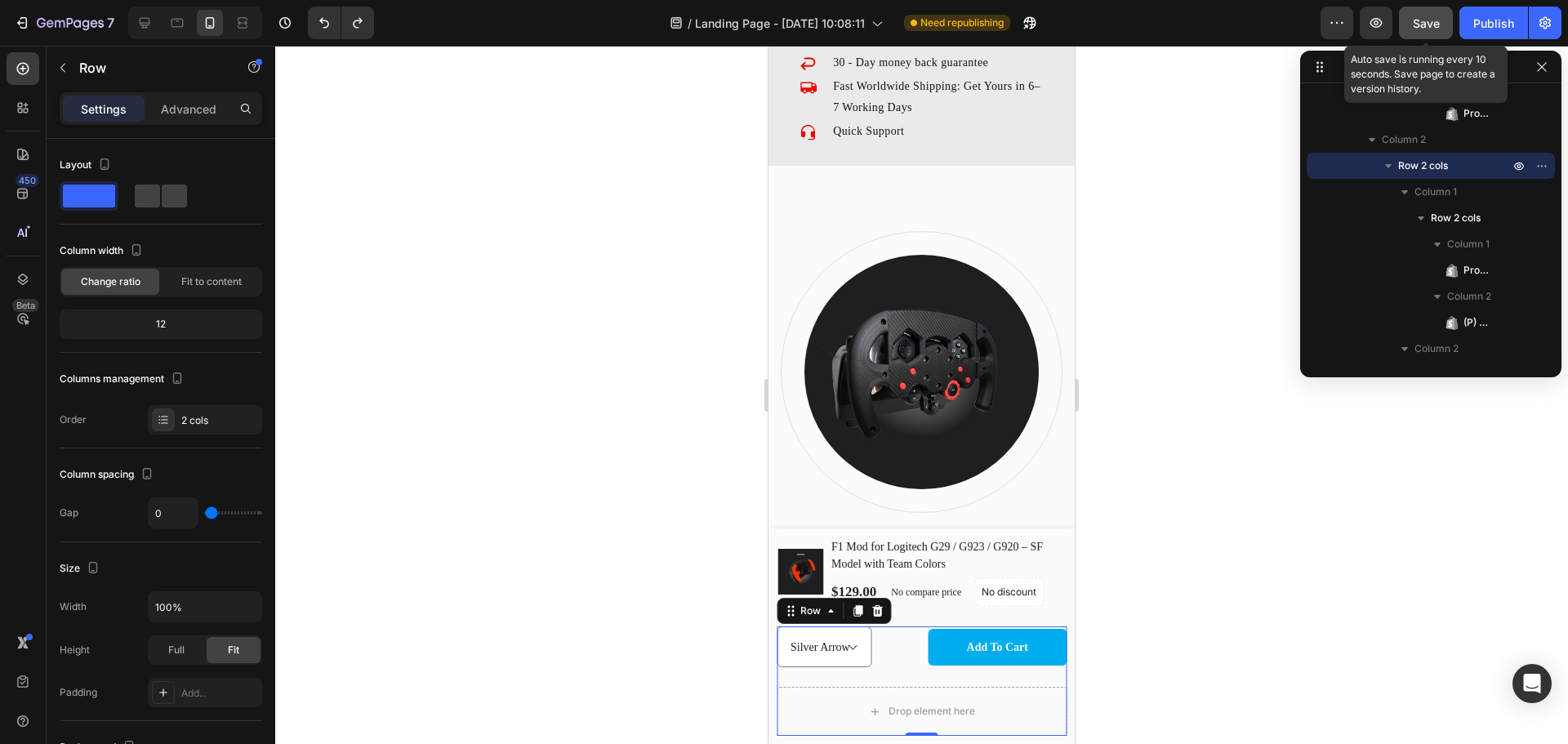
click at [1425, 21] on span "Save" at bounding box center [1426, 23] width 27 height 14
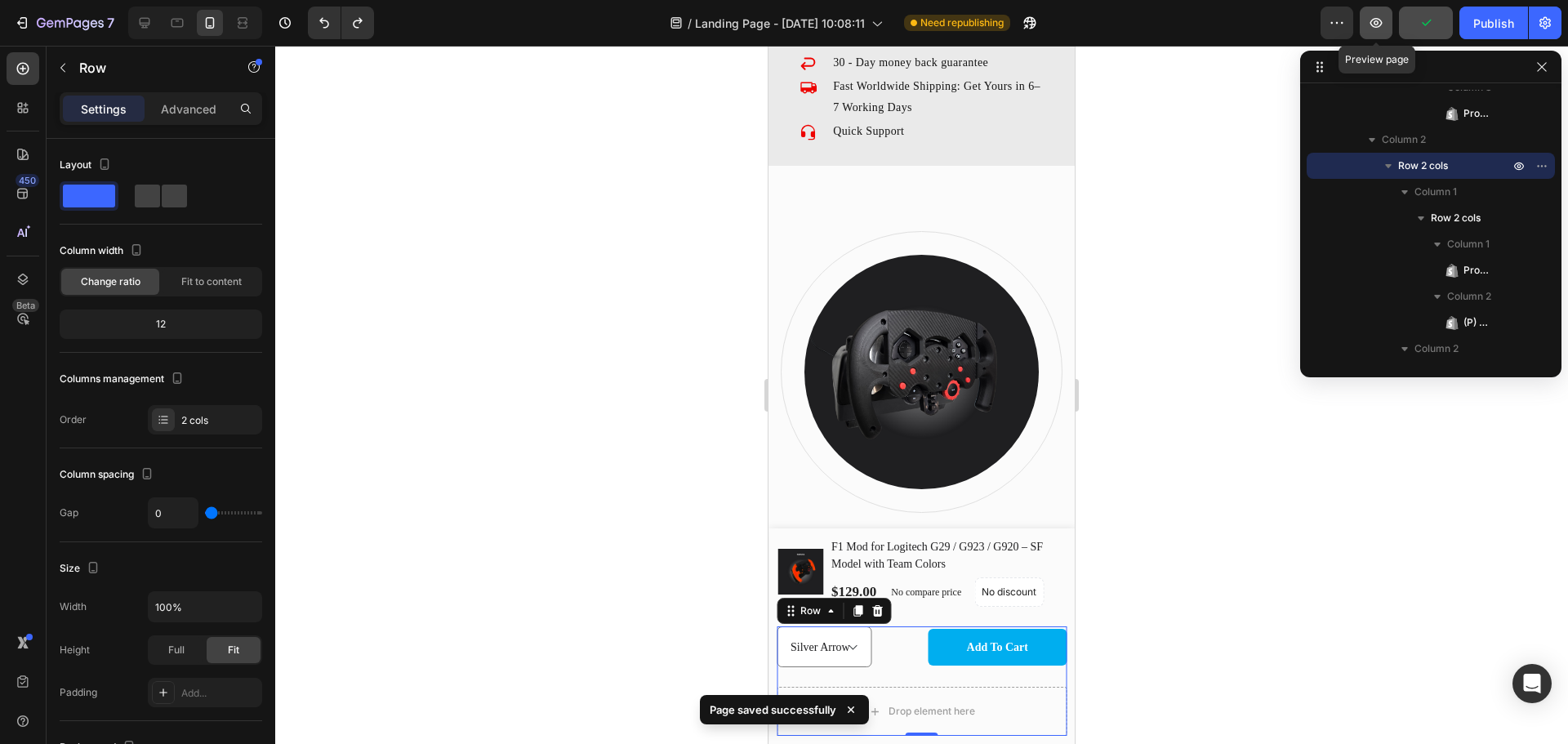
click at [1378, 26] on icon "button" at bounding box center [1377, 23] width 17 height 16
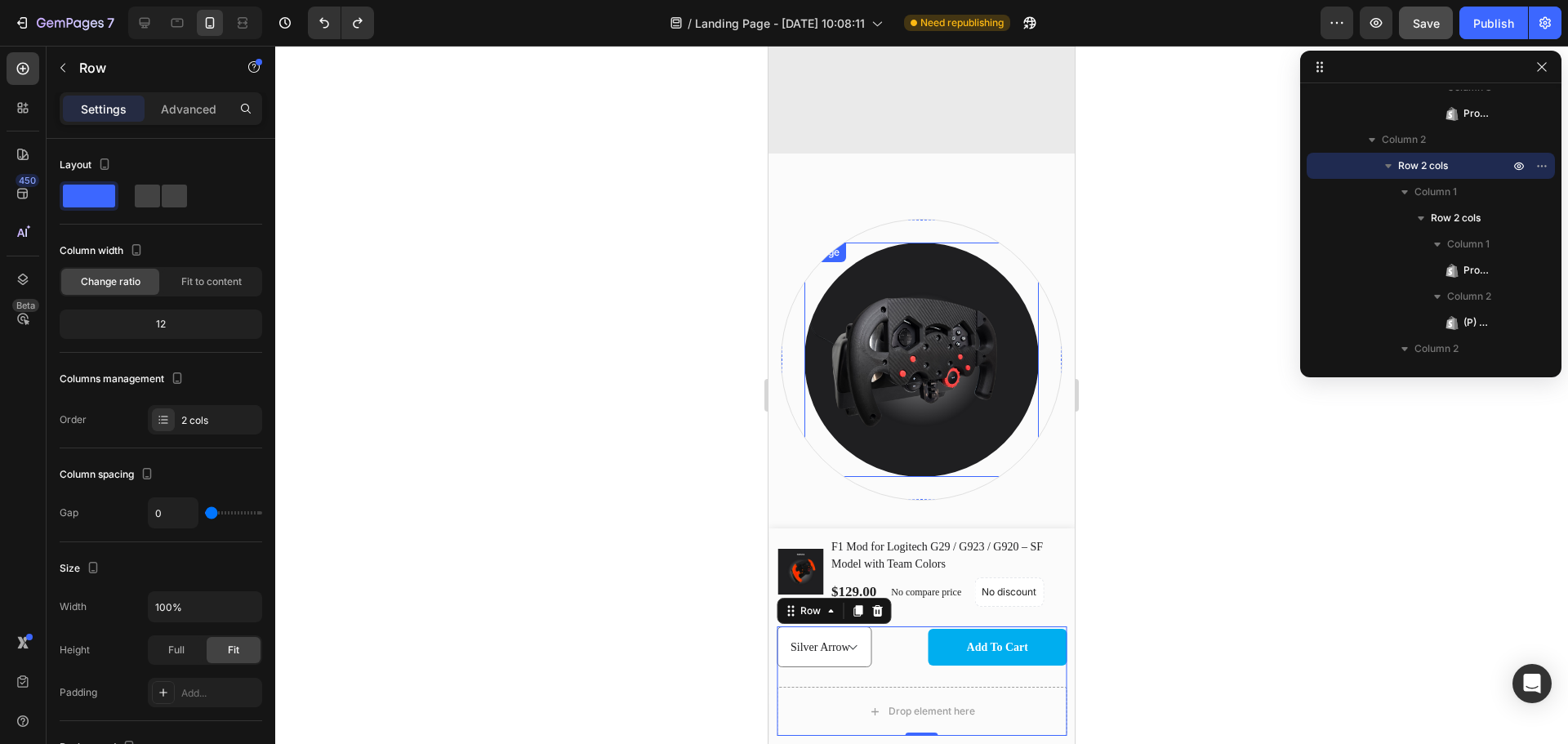
scroll to position [2395, 0]
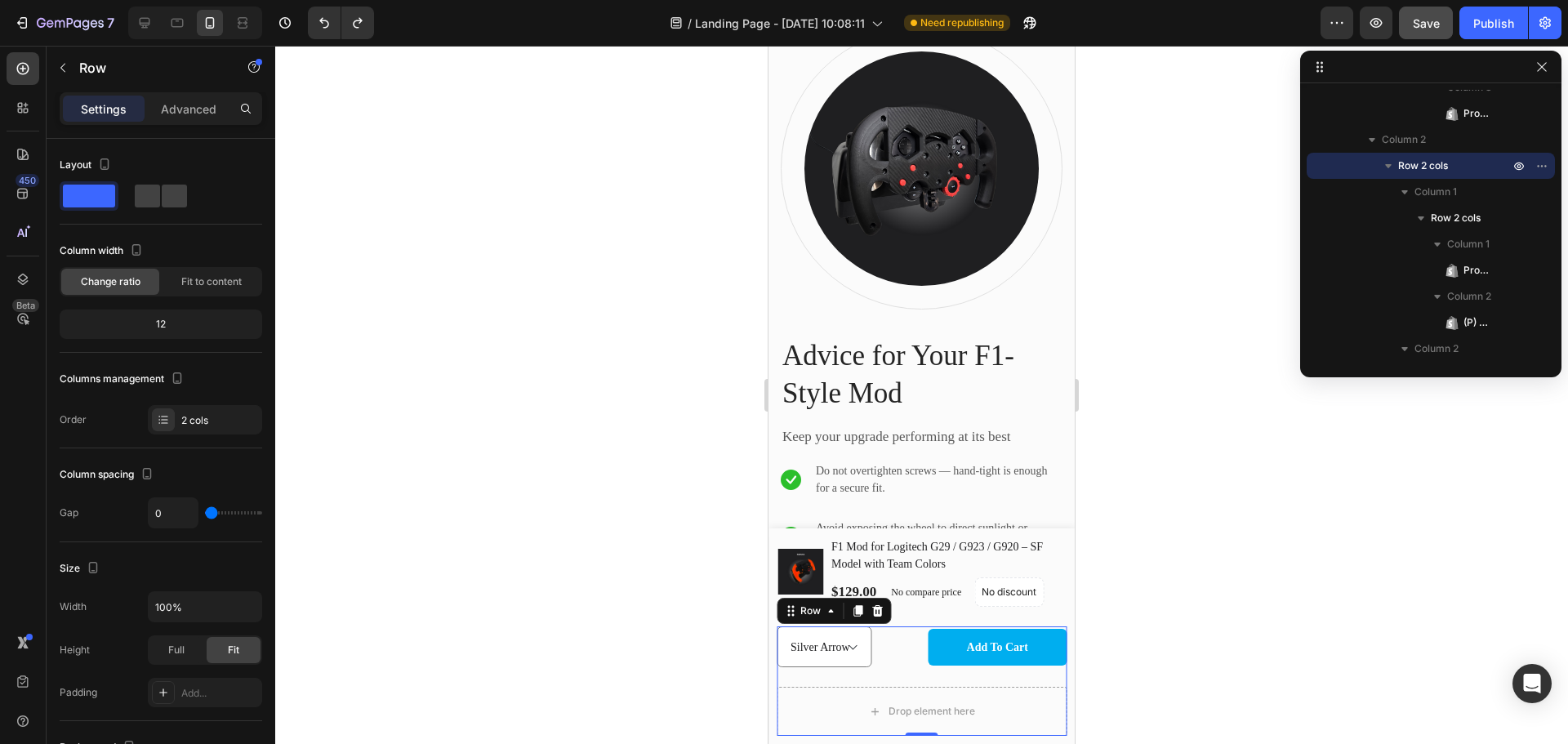
click at [887, 662] on div "Rosso Corsa Papaya Silver Arrow RB" at bounding box center [846, 646] width 139 height 40
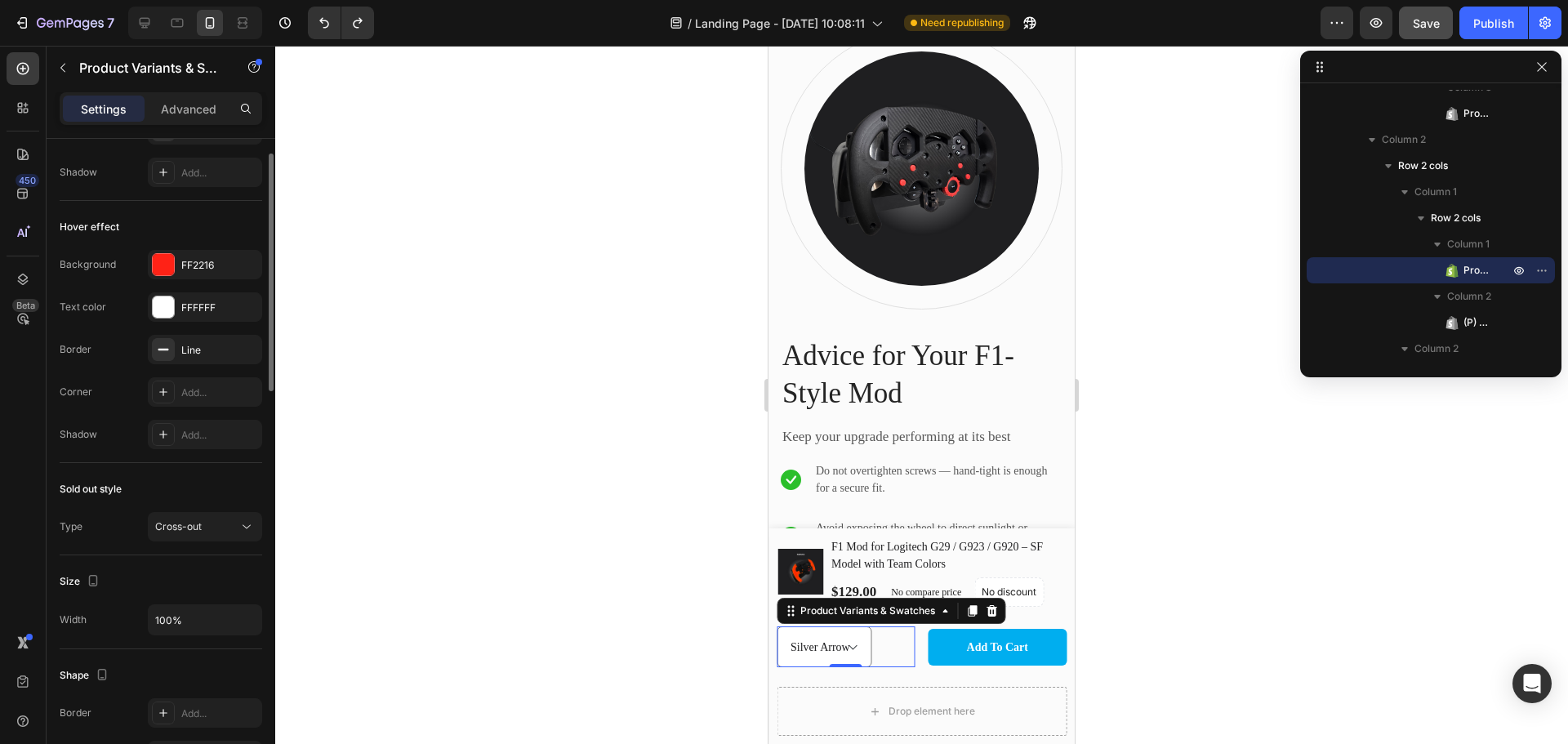
scroll to position [563, 0]
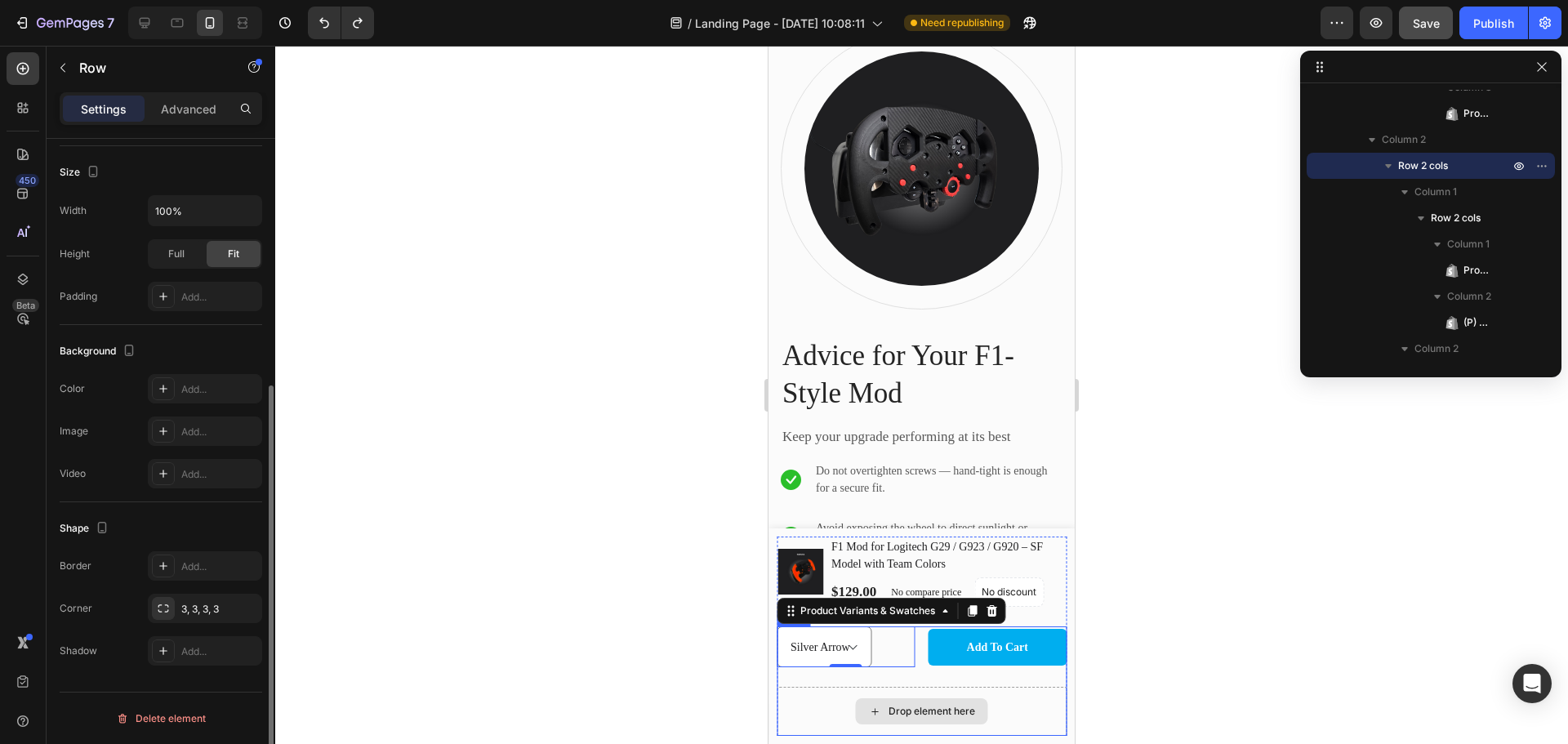
click at [811, 702] on div "Drop element here" at bounding box center [921, 710] width 290 height 49
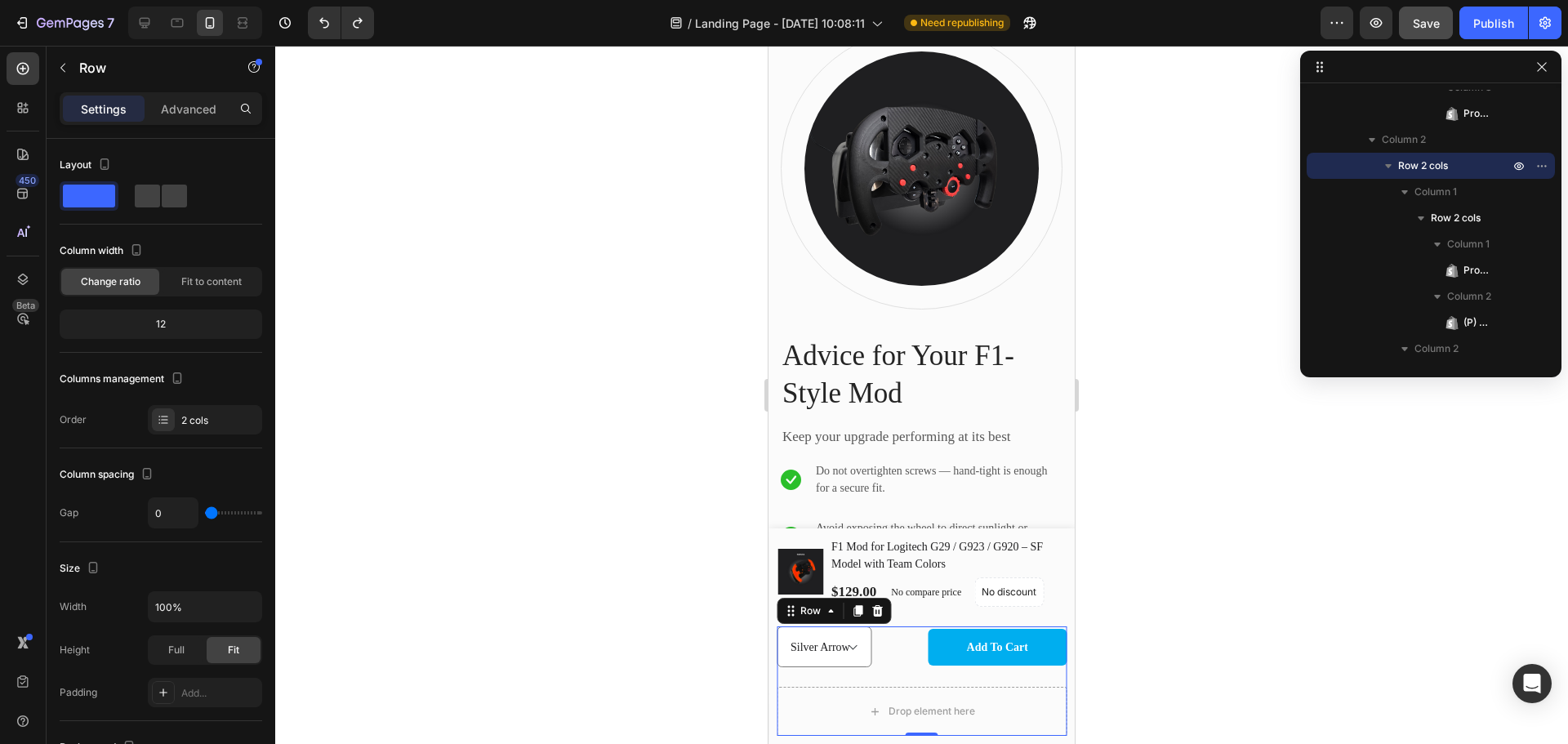
click at [882, 676] on div "Rosso Corsa Papaya Silver Arrow RB Product Variants & Swatches Add to Cart (P) …" at bounding box center [921, 656] width 290 height 60
click at [810, 619] on div "Row" at bounding box center [810, 610] width 59 height 20
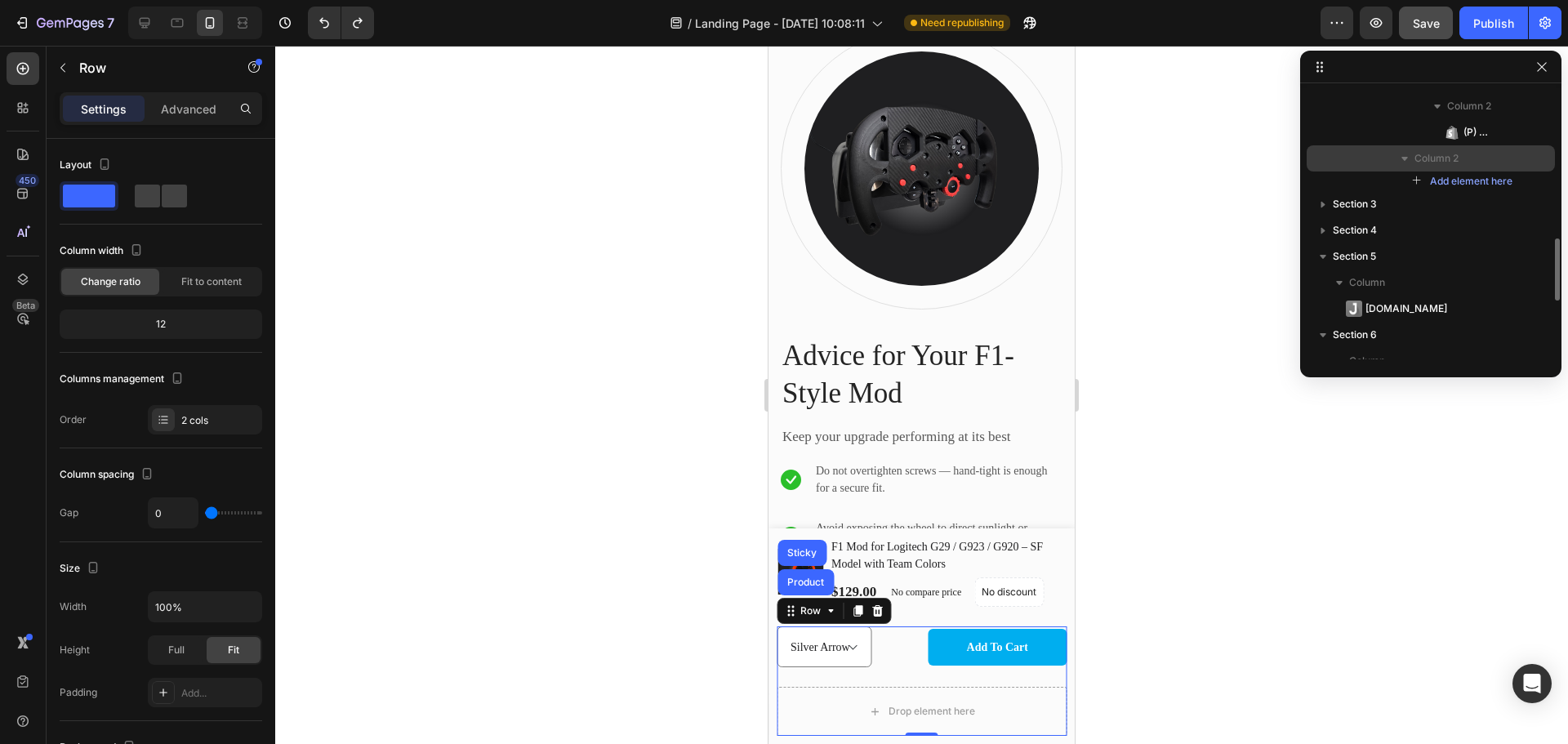
click at [1433, 167] on div "Column 2" at bounding box center [1431, 158] width 235 height 26
click at [1470, 161] on p "Column 2" at bounding box center [1463, 158] width 98 height 16
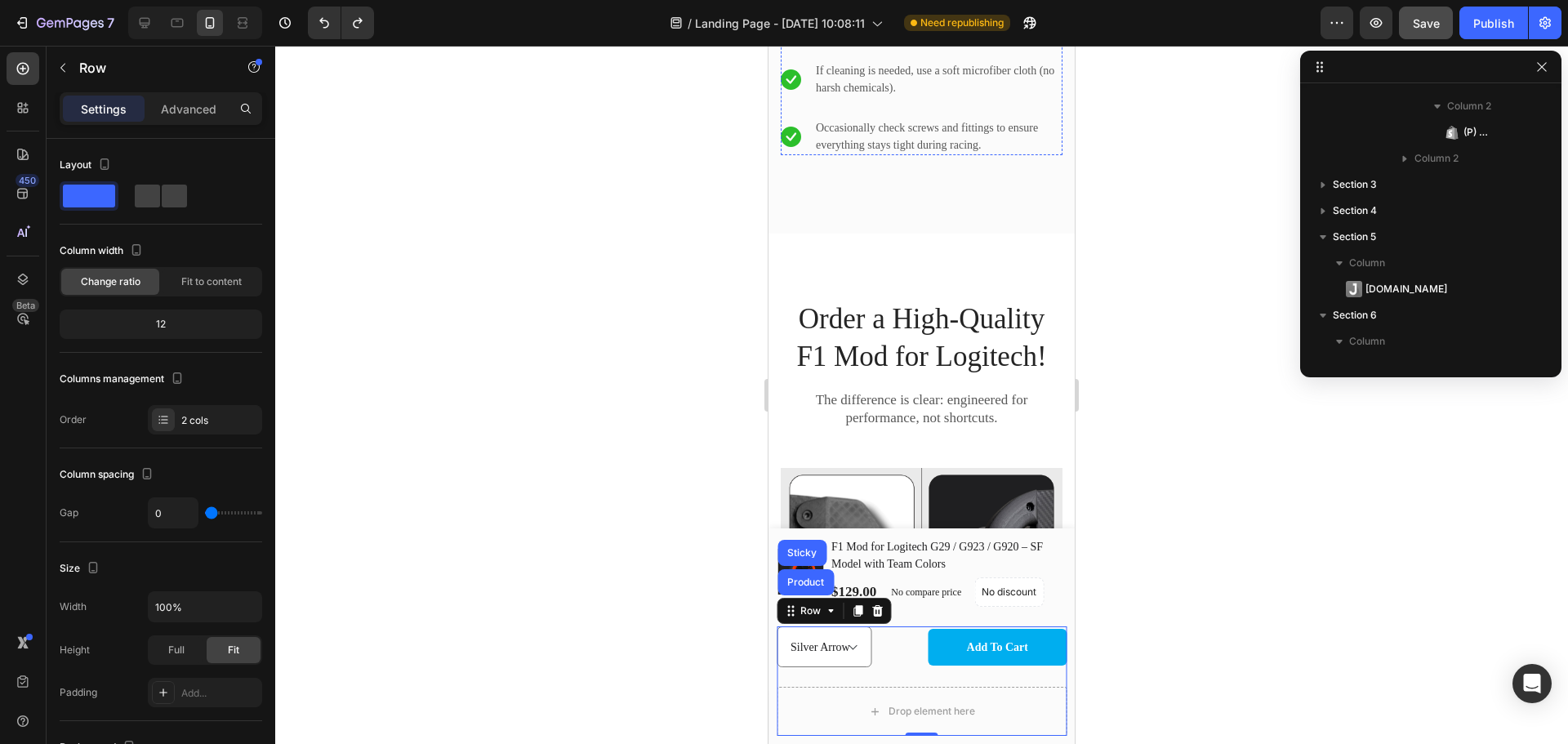
scroll to position [3157, 0]
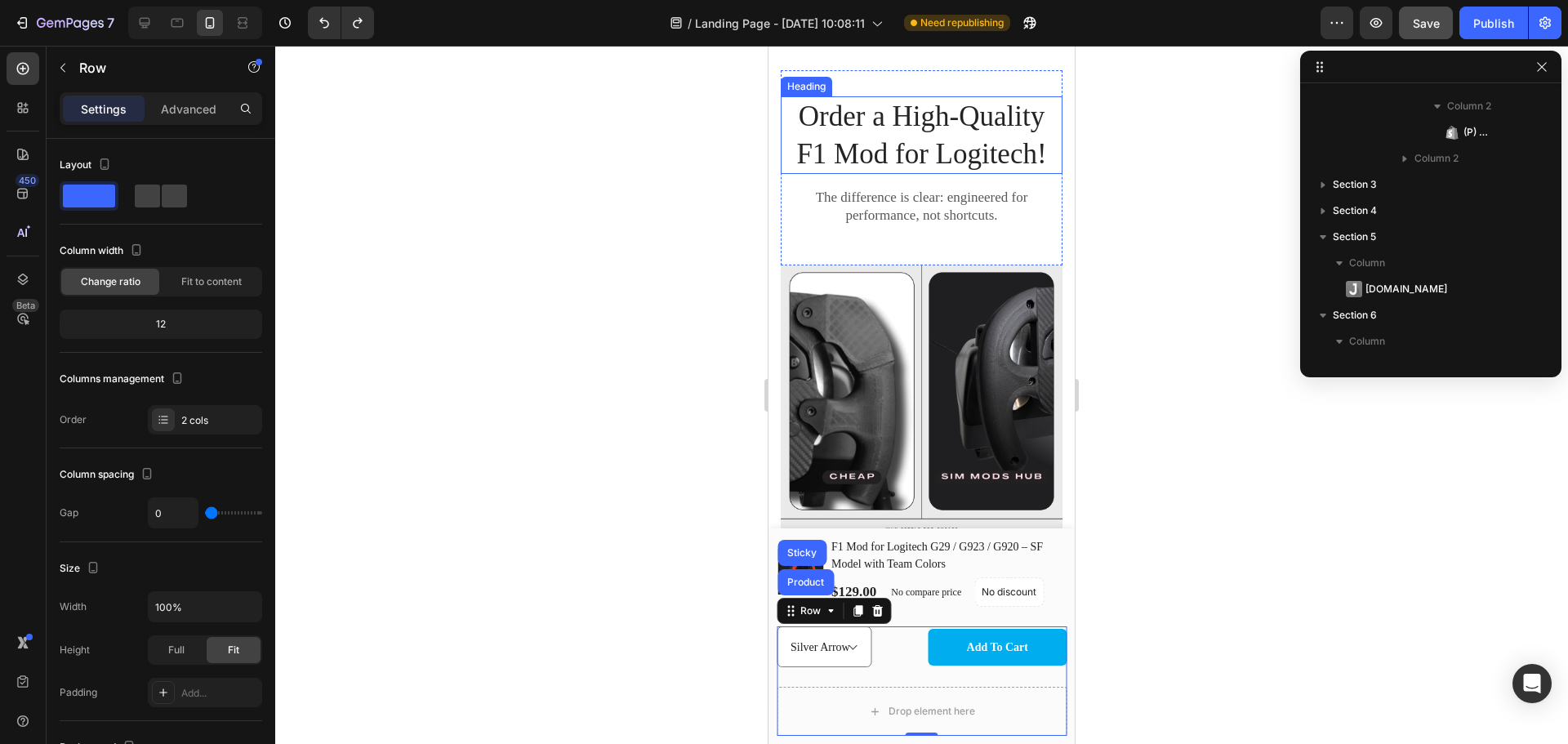
click at [941, 120] on h2 "Order a High-Quality F1 Mod for Logitech!" at bounding box center [921, 135] width 281 height 78
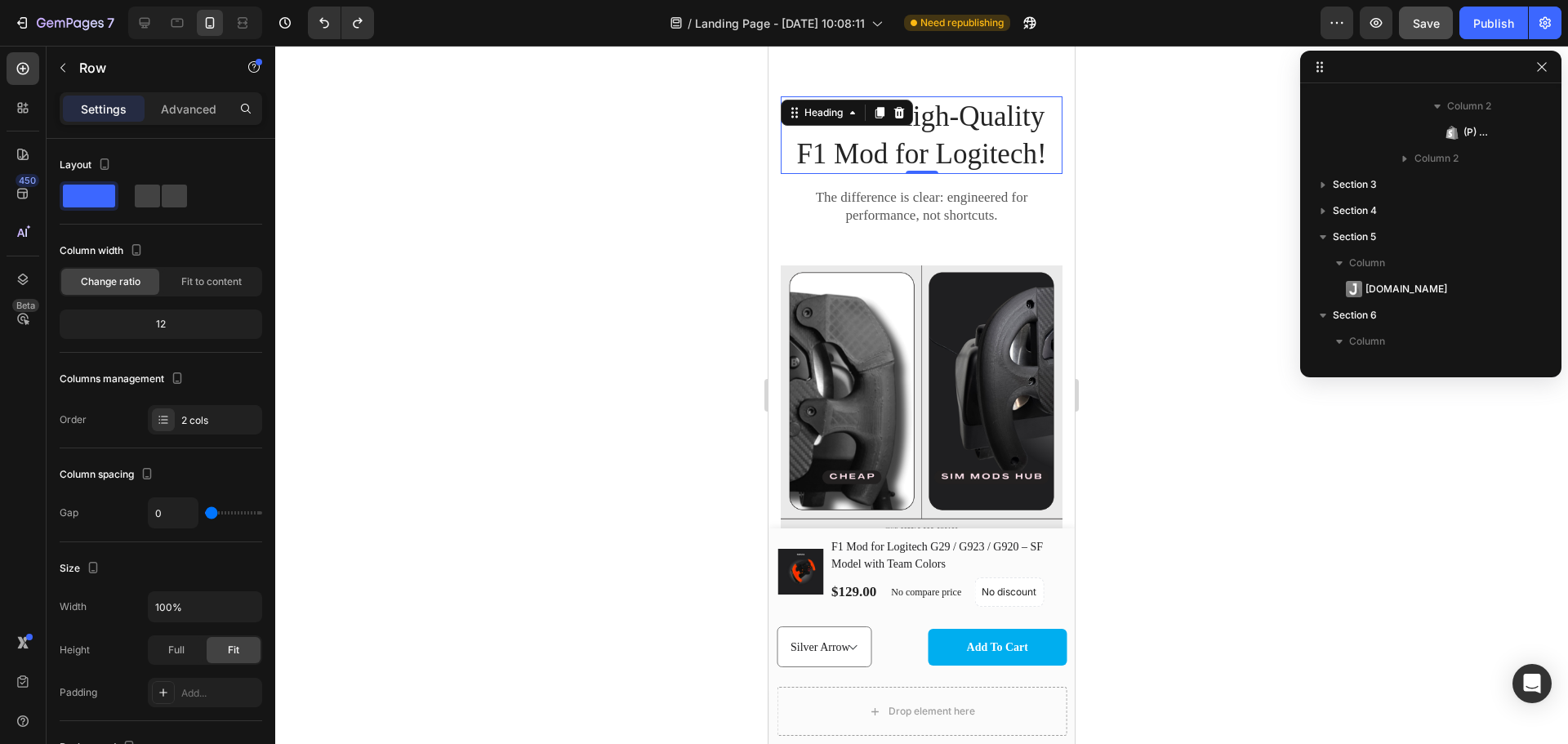
click at [941, 120] on h2 "Order a High-Quality F1 Mod for Logitech!" at bounding box center [921, 135] width 281 height 78
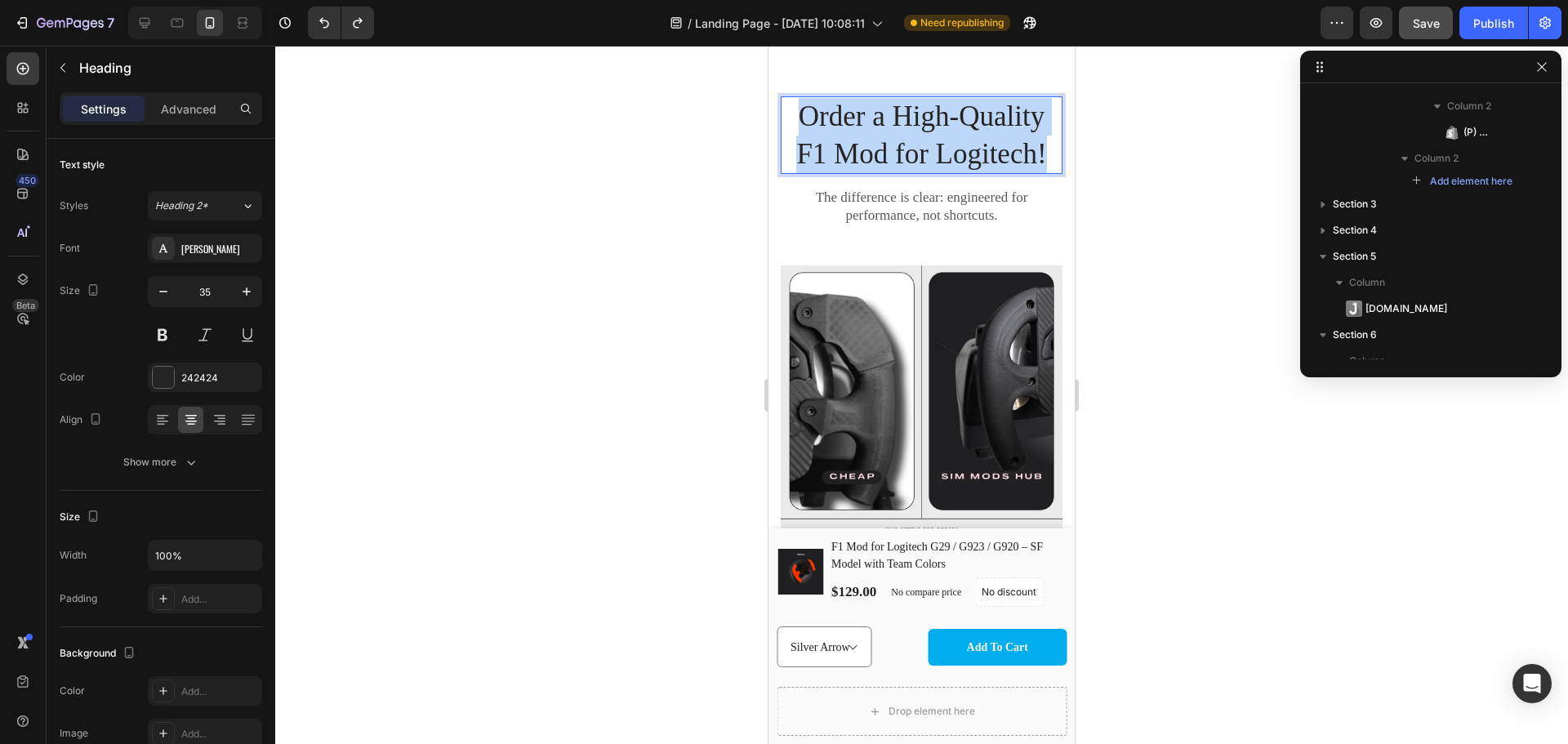
click at [941, 120] on p "Order a High-Quality F1 Mod for Logitech!" at bounding box center [922, 135] width 279 height 74
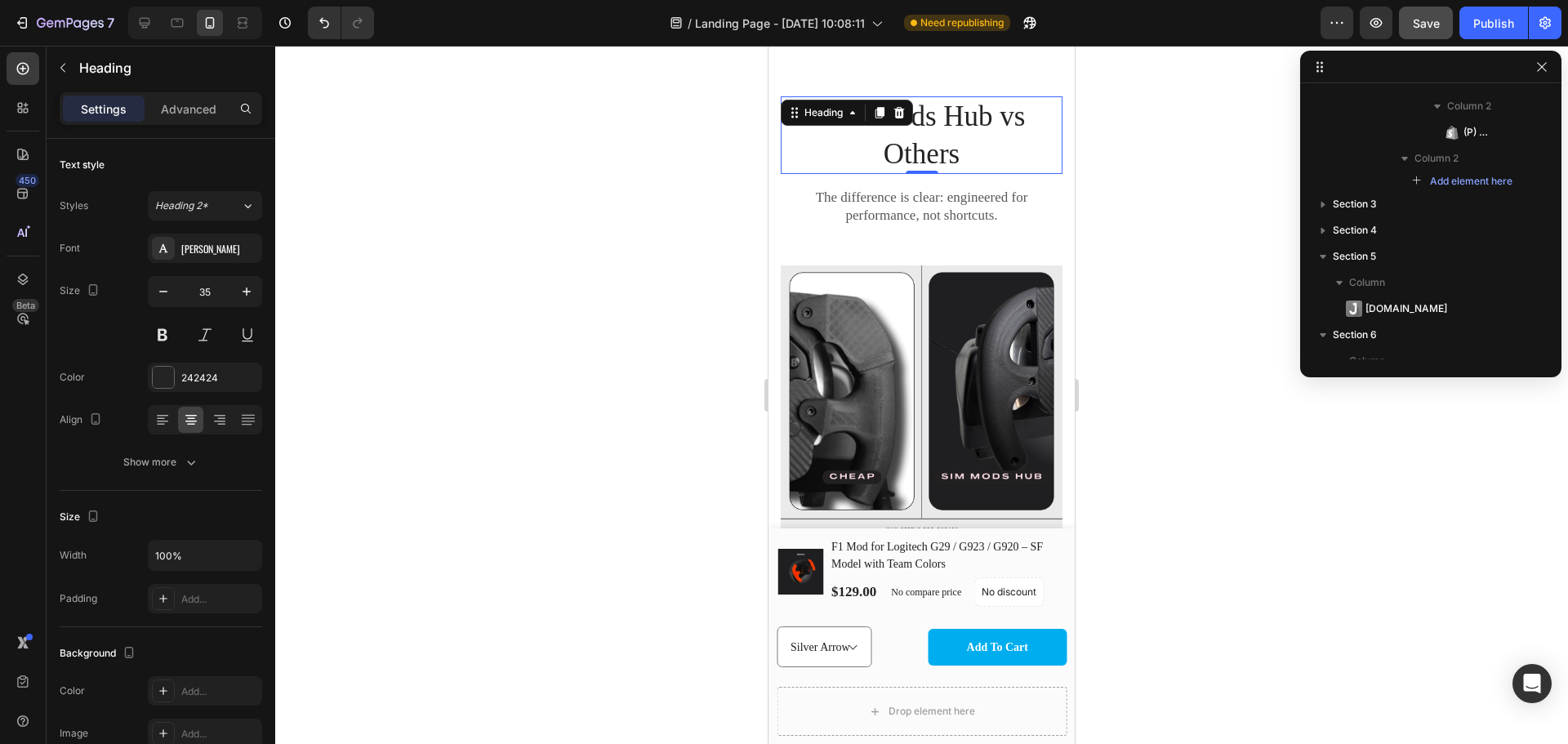
click at [1157, 248] on div at bounding box center [922, 394] width 1293 height 698
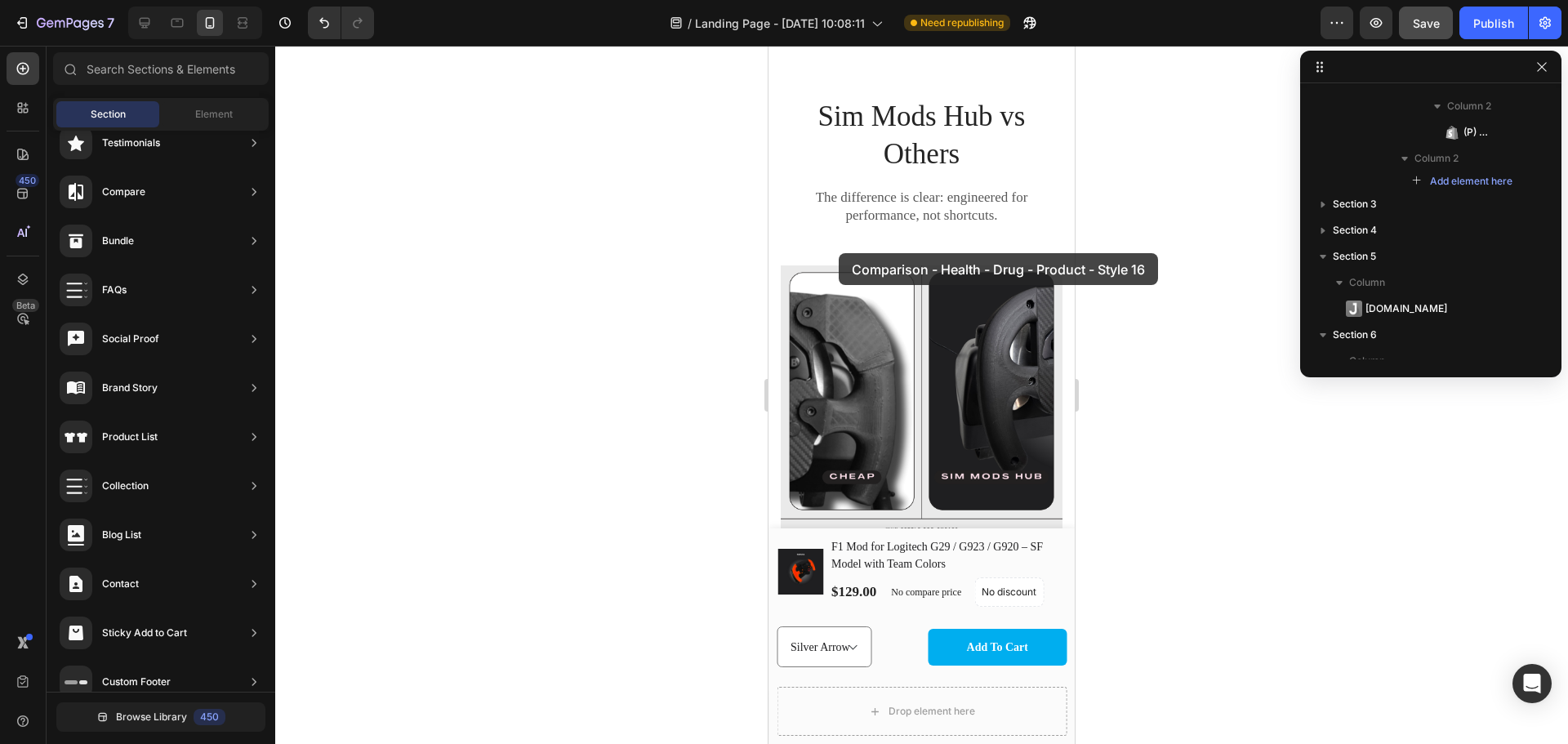
drag, startPoint x: 1208, startPoint y: 454, endPoint x: 838, endPoint y: 253, distance: 421.1
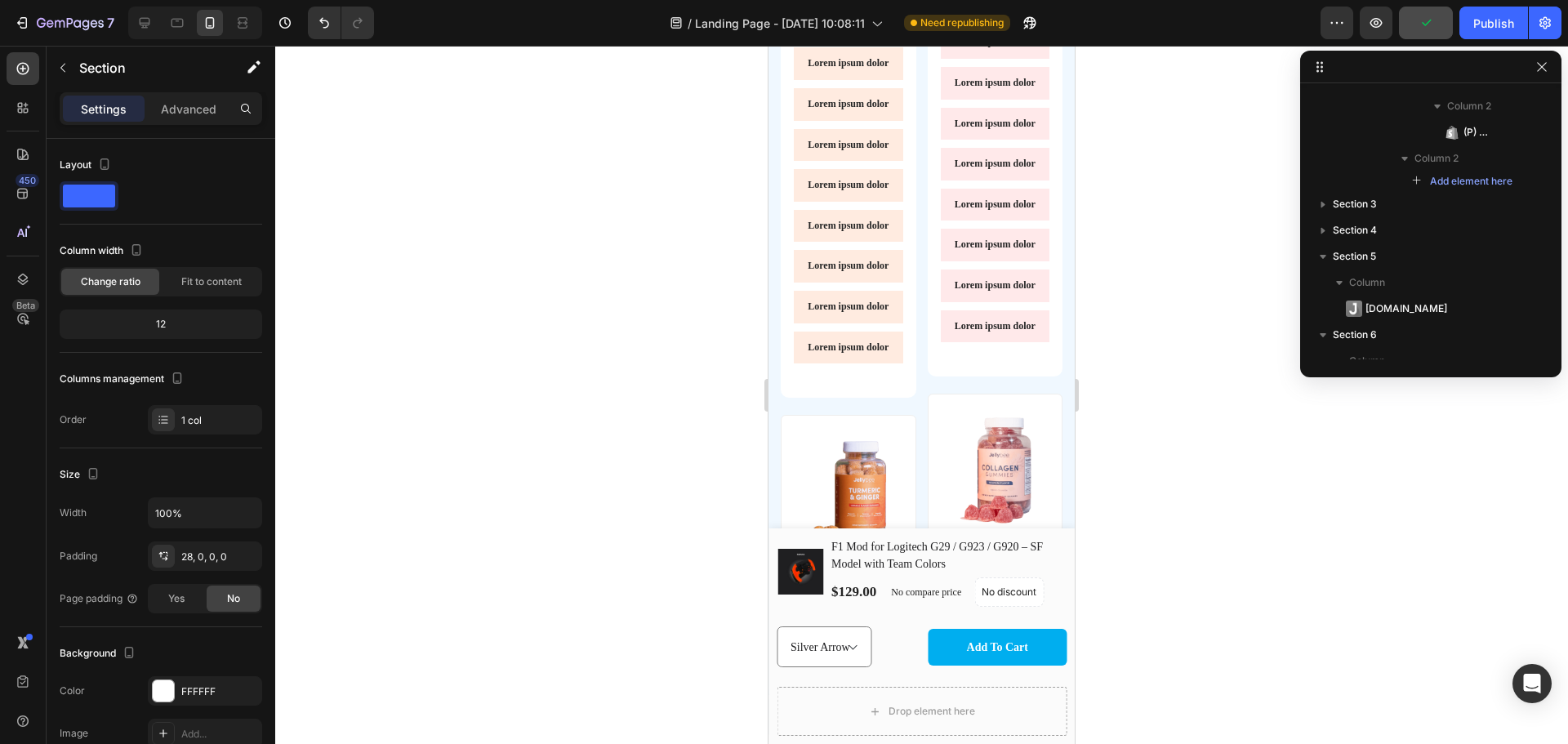
scroll to position [3275, 0]
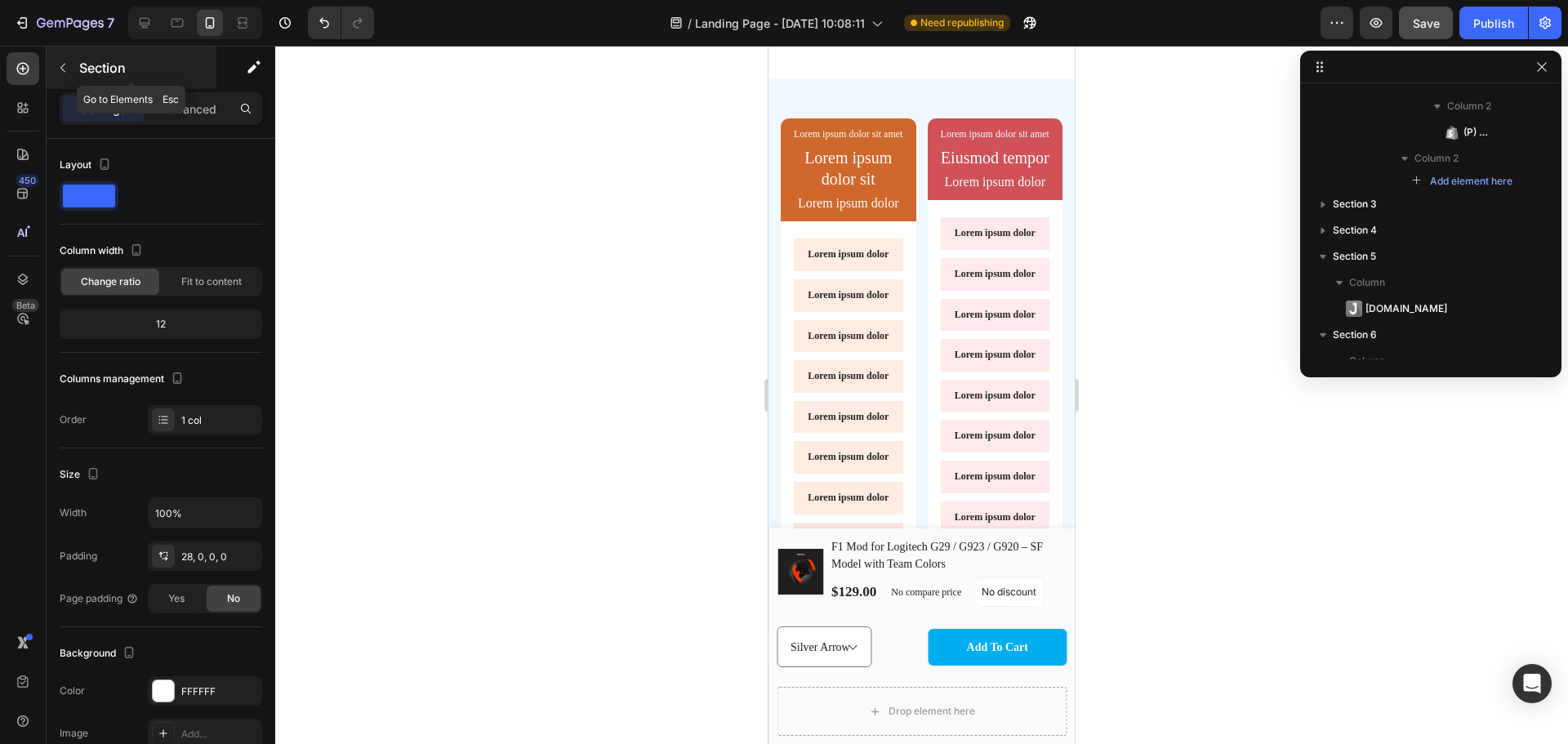
click at [55, 80] on button "button" at bounding box center [63, 68] width 26 height 26
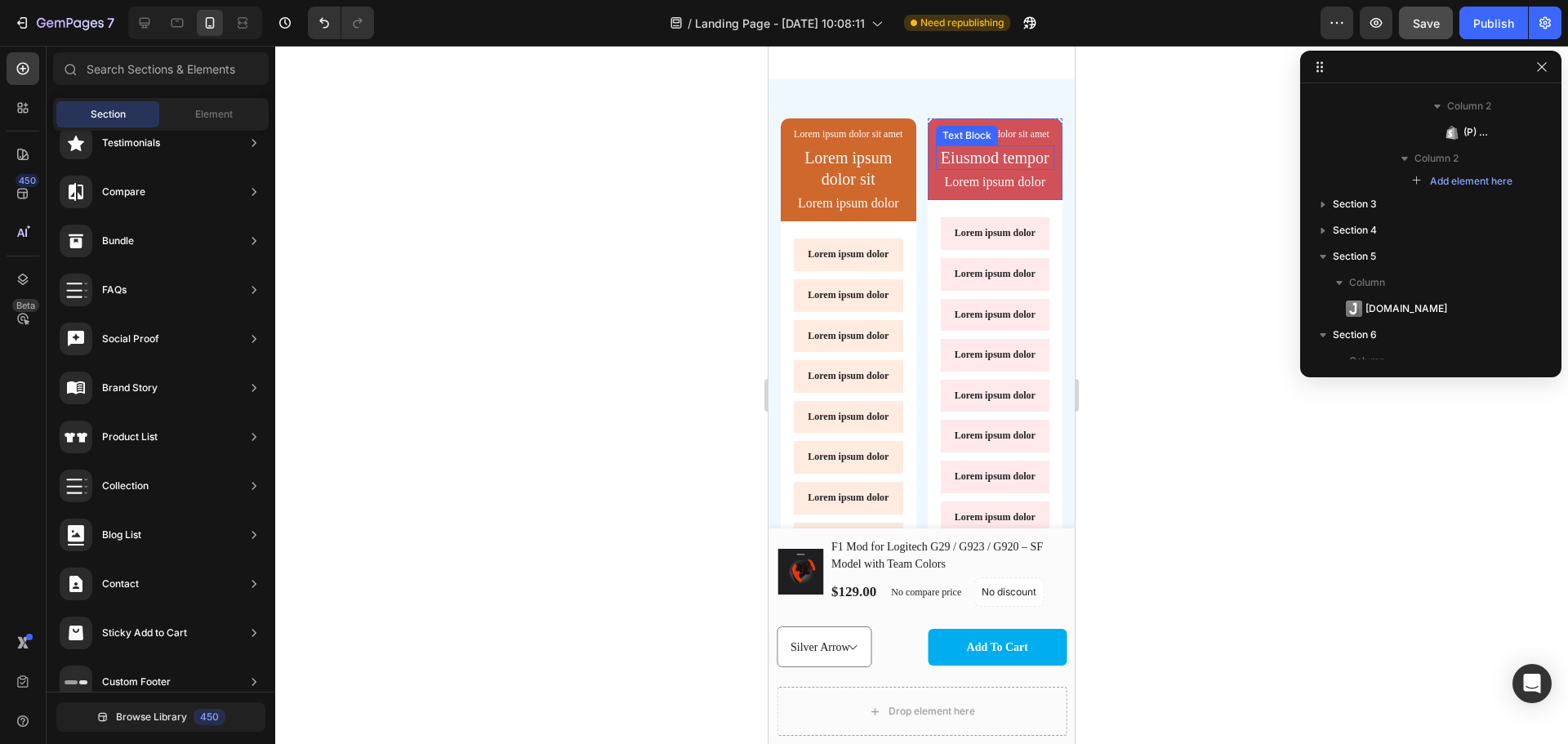
scroll to position [3085, 0]
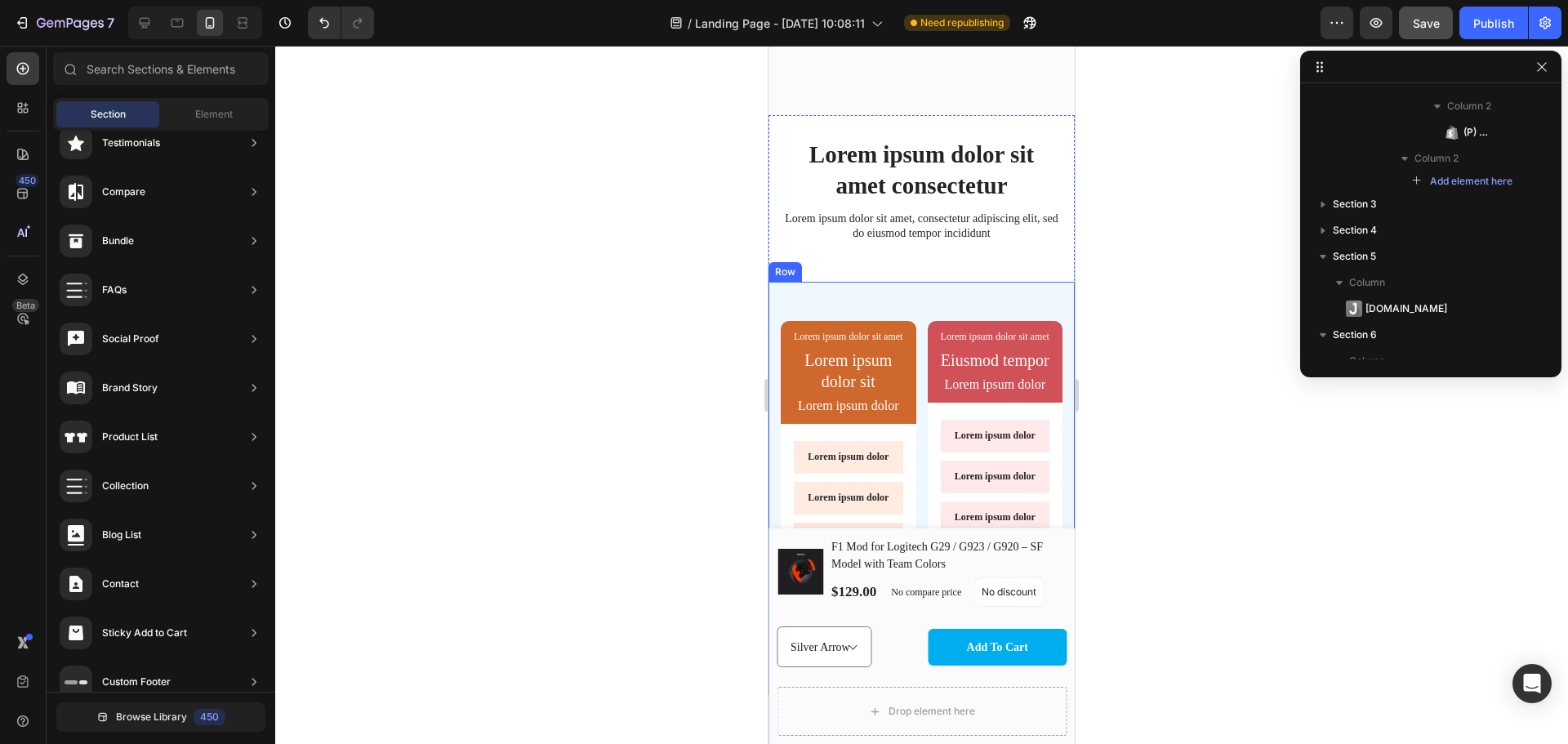
click at [1030, 281] on div "Lorem ipsum dolor sit amet Text Block Lorem ipsum dolor sit Text Block Lorem ip…" at bounding box center [921, 704] width 306 height 845
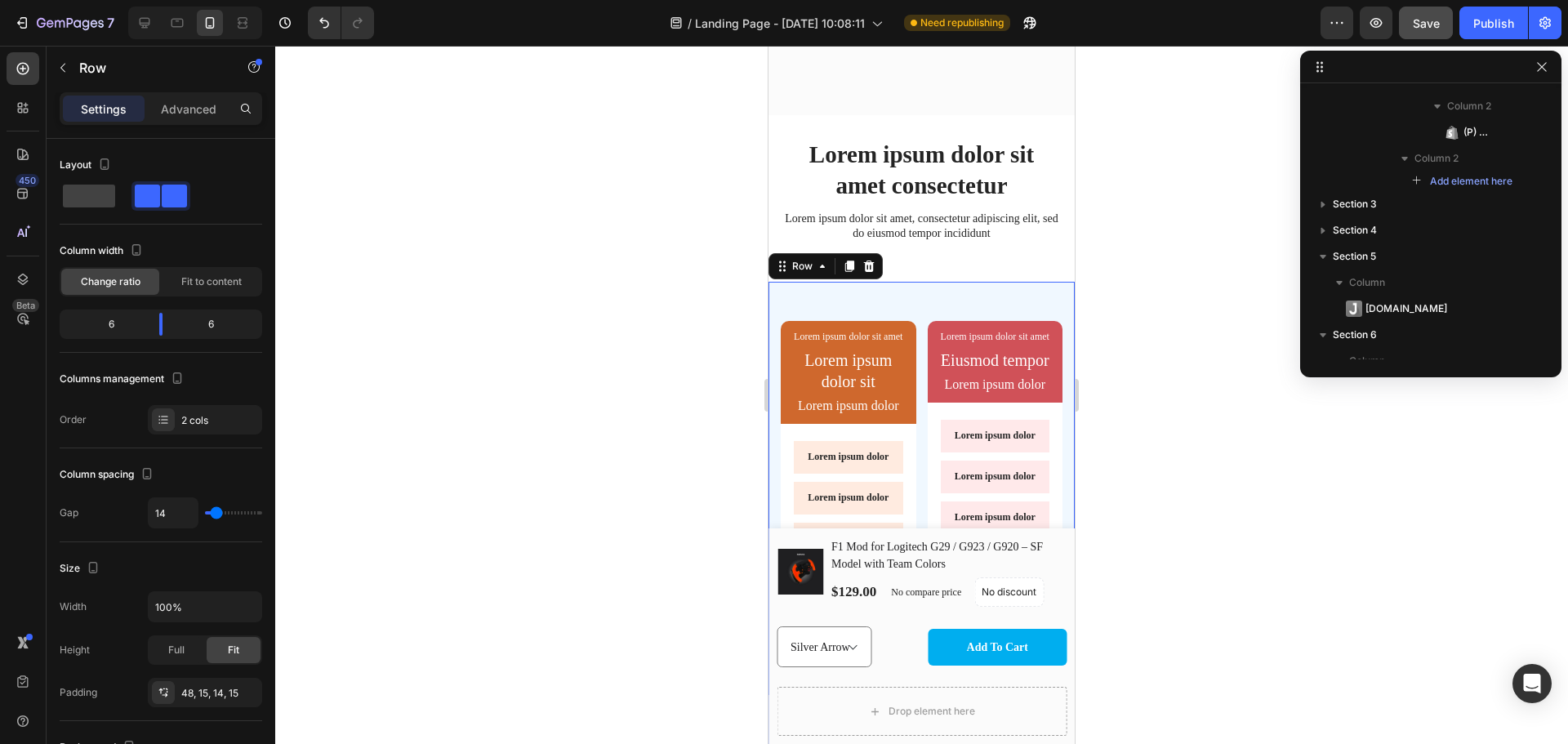
scroll to position [2895, 0]
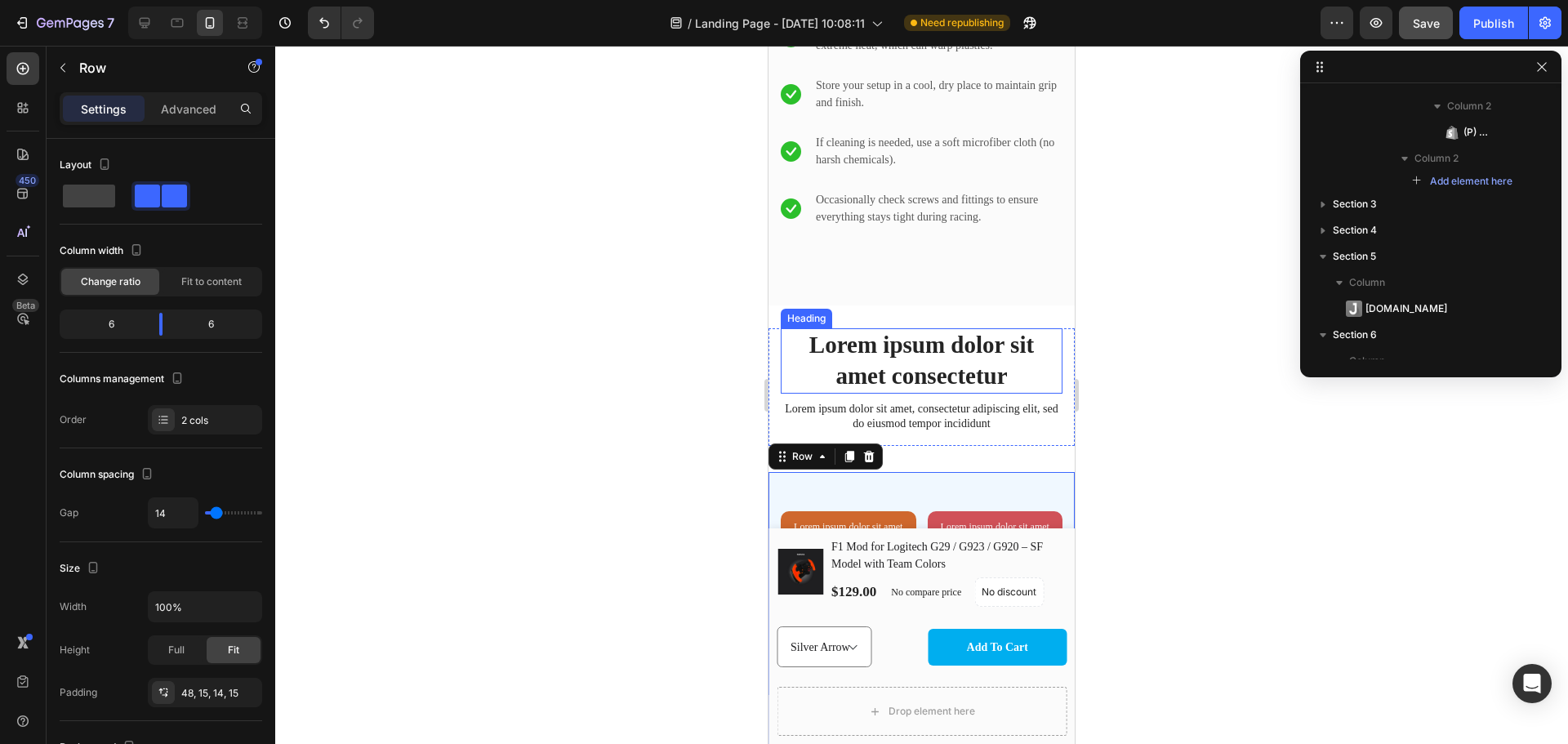
click at [1048, 338] on h2 "Lorem ipsum dolor sit amet consectetur" at bounding box center [921, 360] width 281 height 64
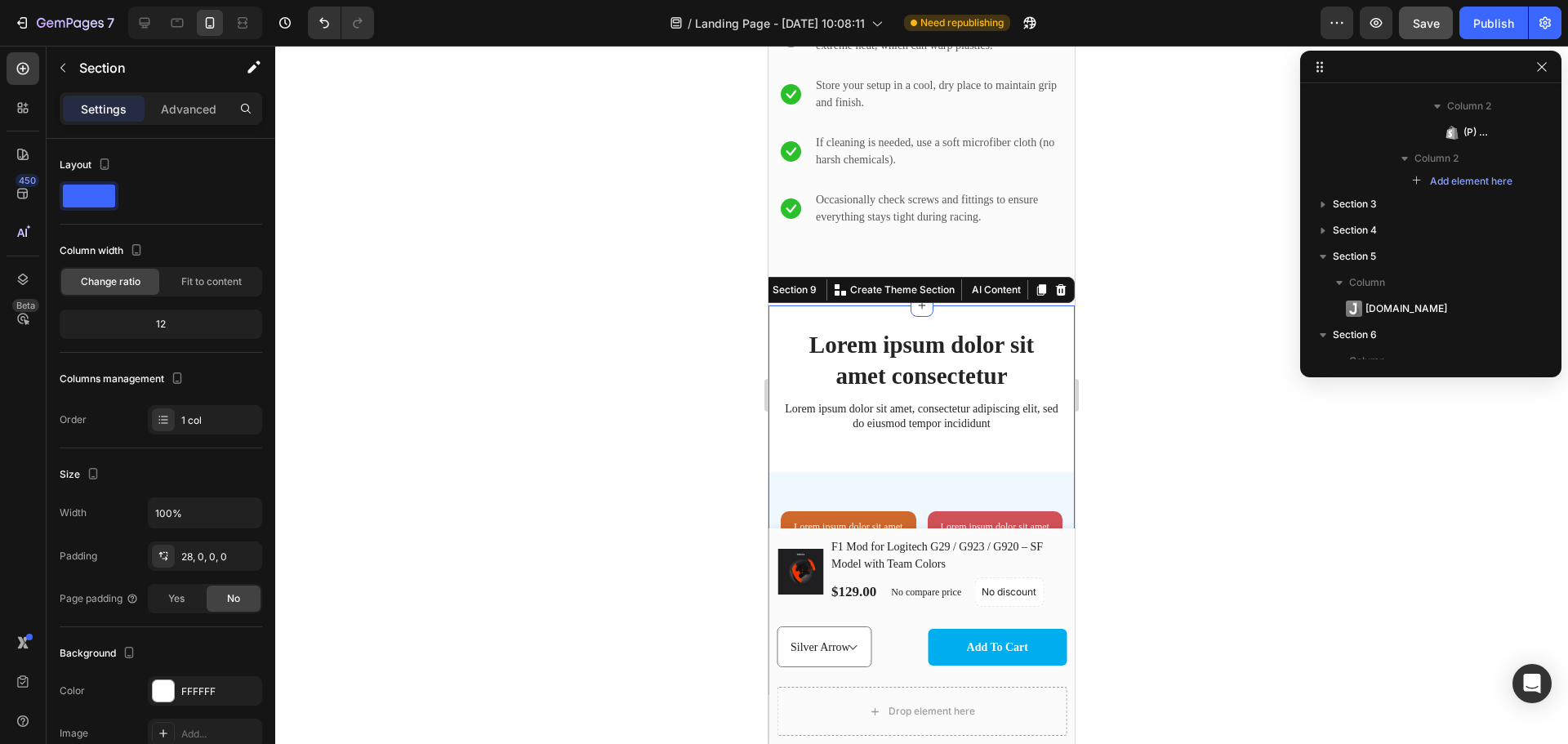
click at [1056, 284] on icon at bounding box center [1061, 290] width 11 height 12
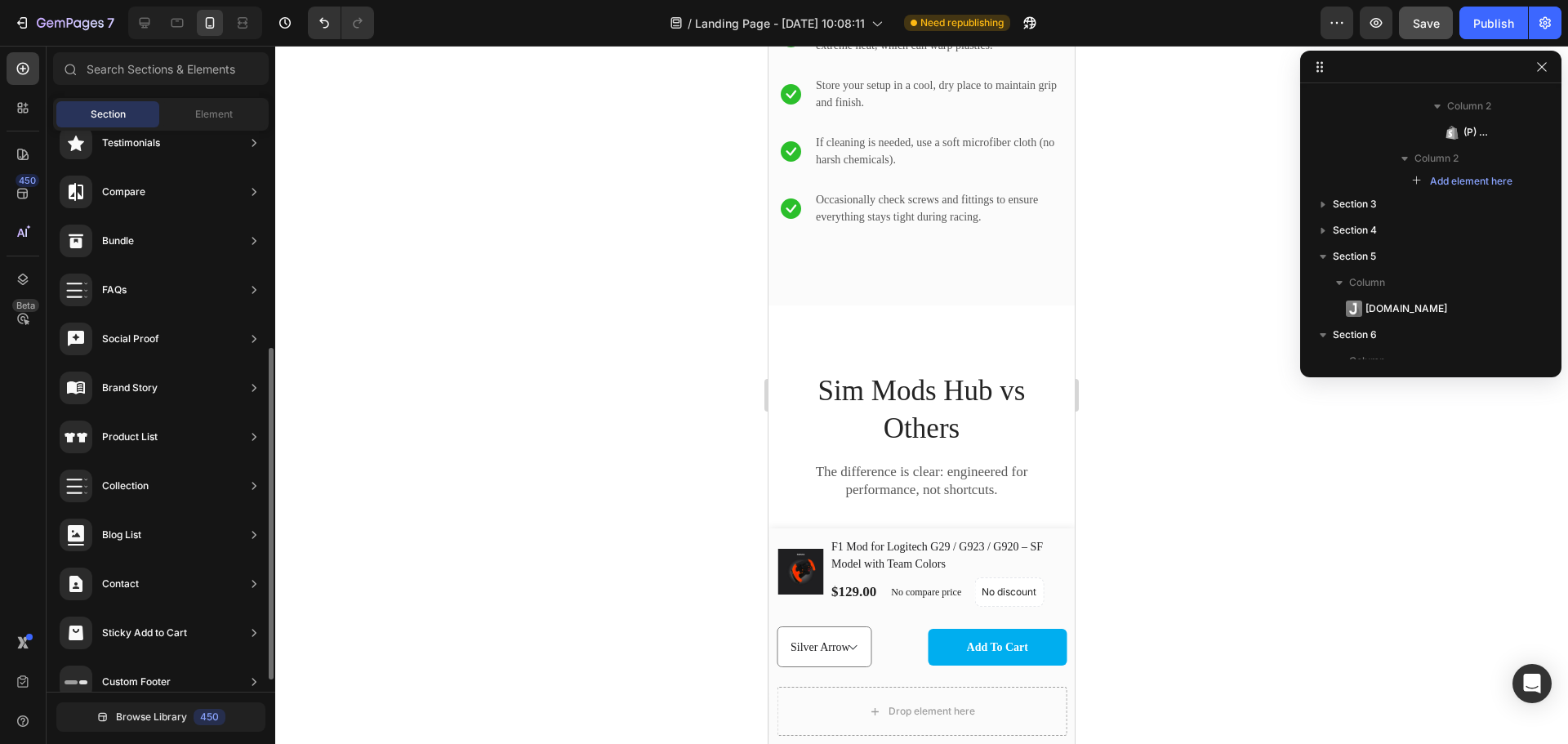
scroll to position [651, 0]
click at [18, 71] on icon at bounding box center [23, 68] width 12 height 12
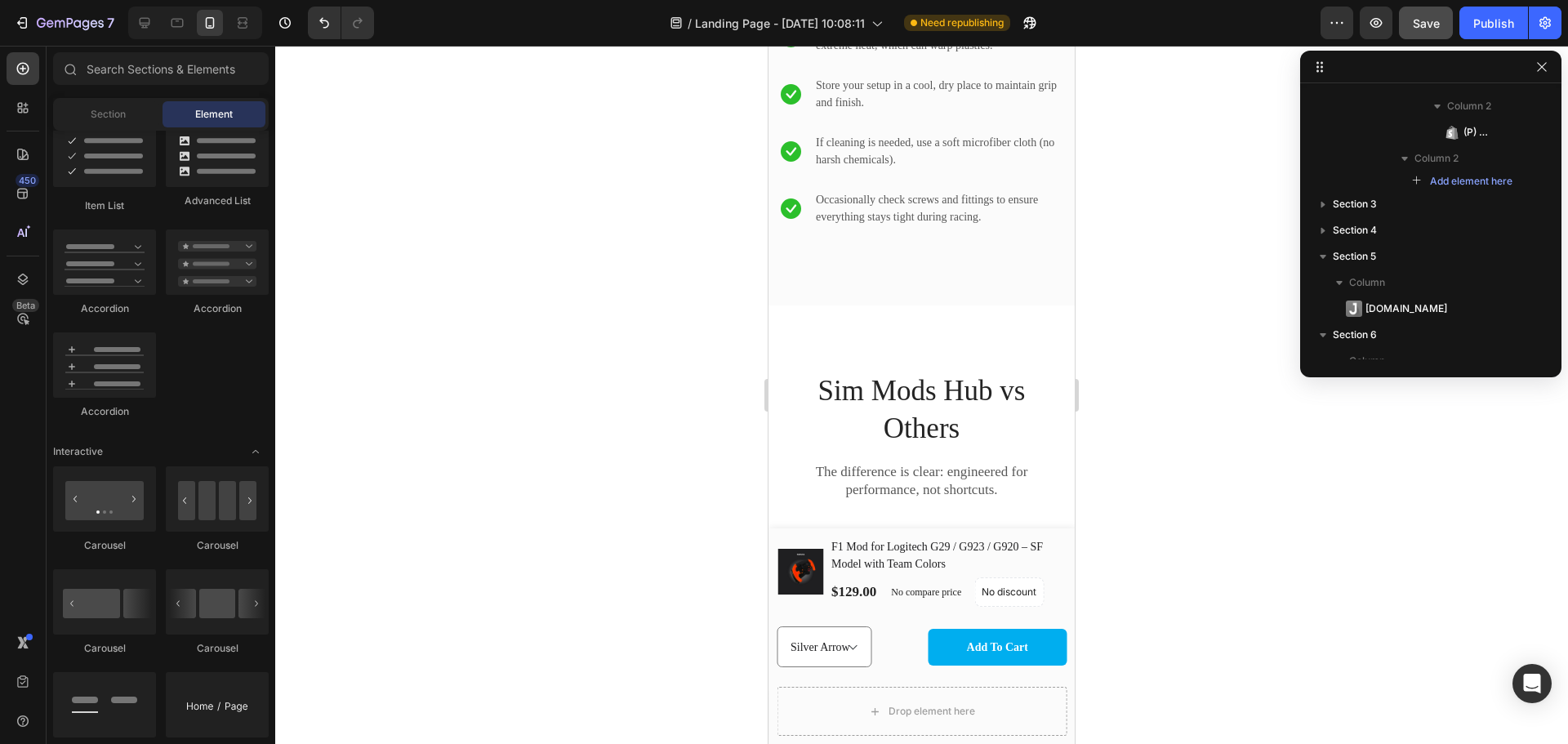
click at [262, 120] on div "Element" at bounding box center [214, 115] width 103 height 26
click at [29, 151] on icon at bounding box center [23, 154] width 17 height 16
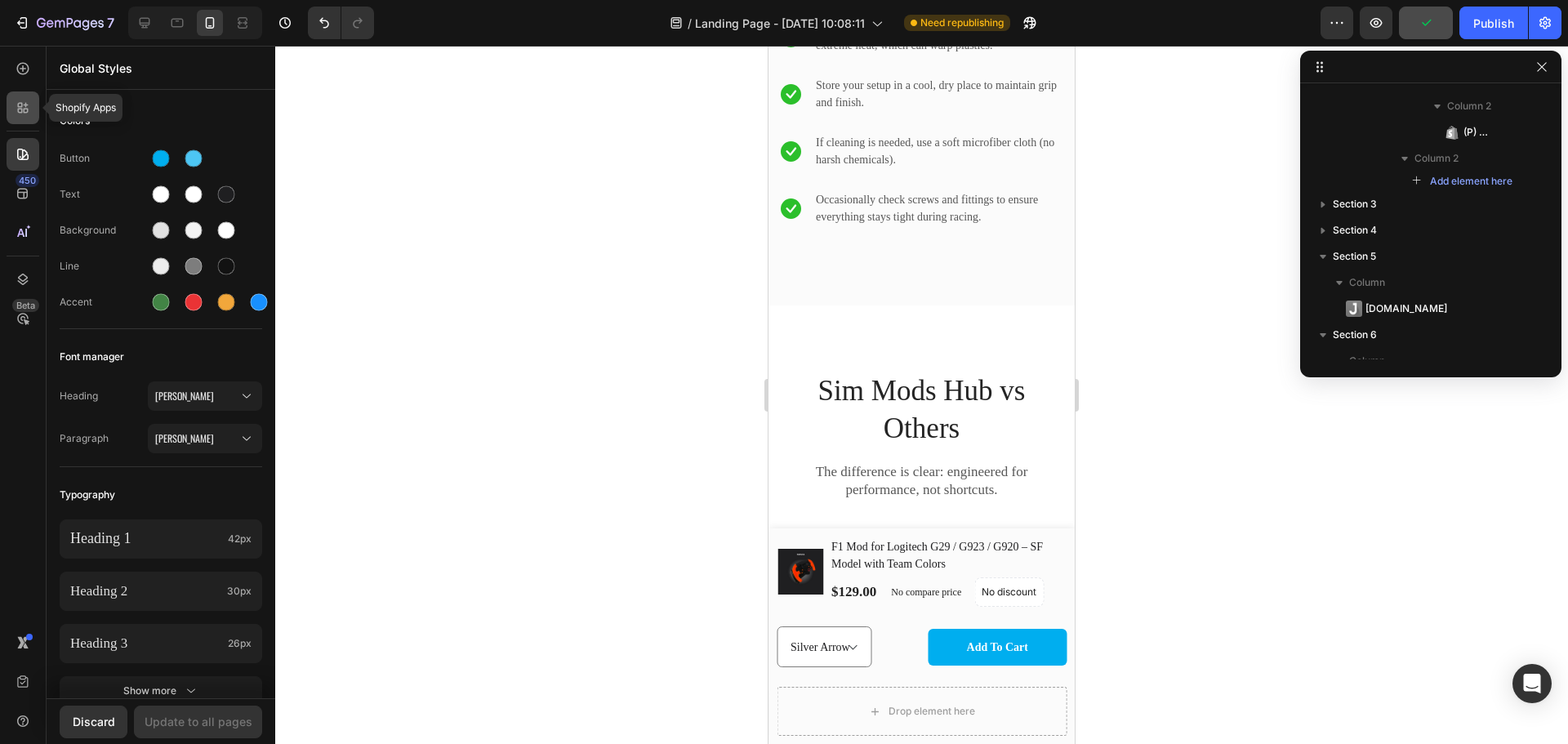
click at [29, 93] on div at bounding box center [23, 108] width 33 height 33
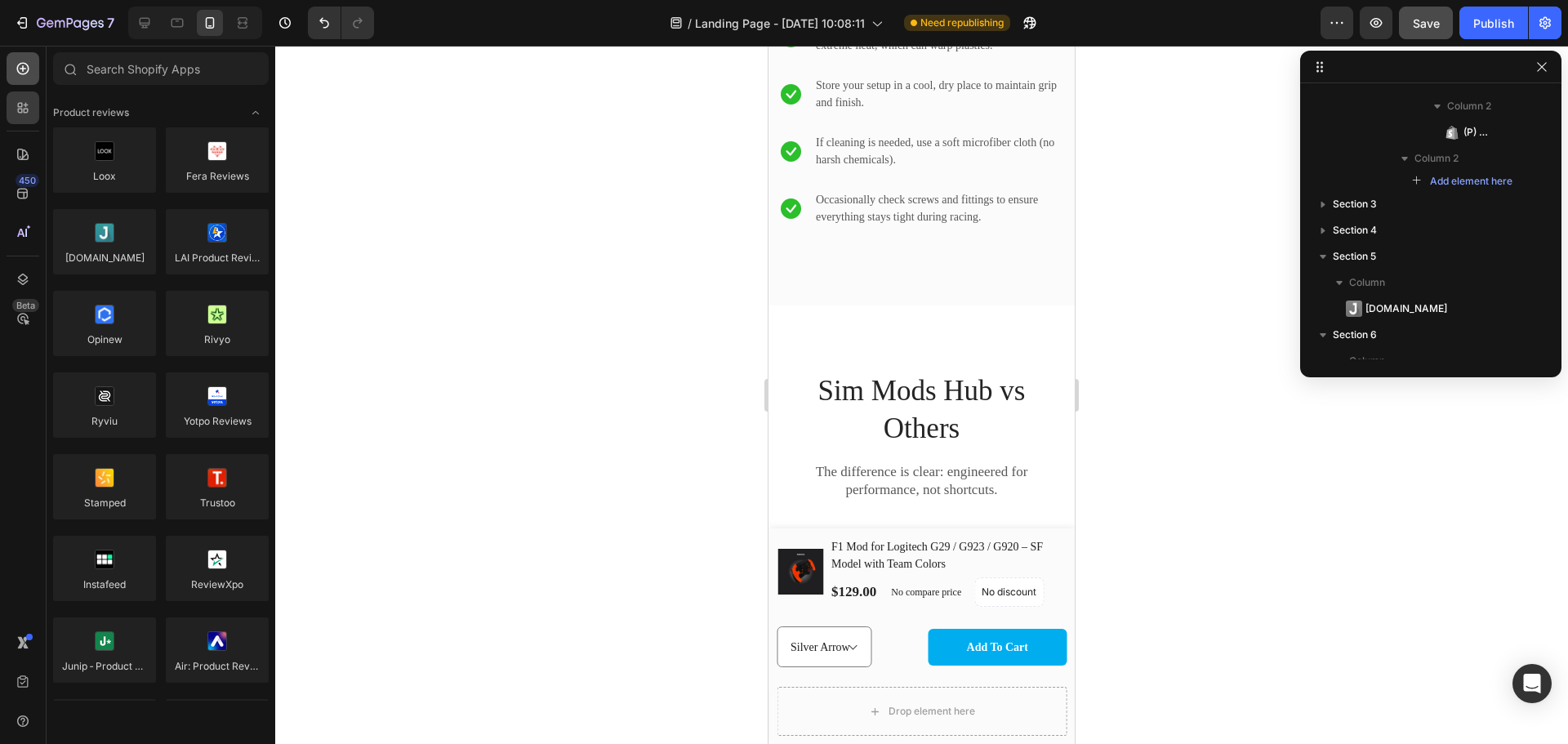
scroll to position [1331, 0]
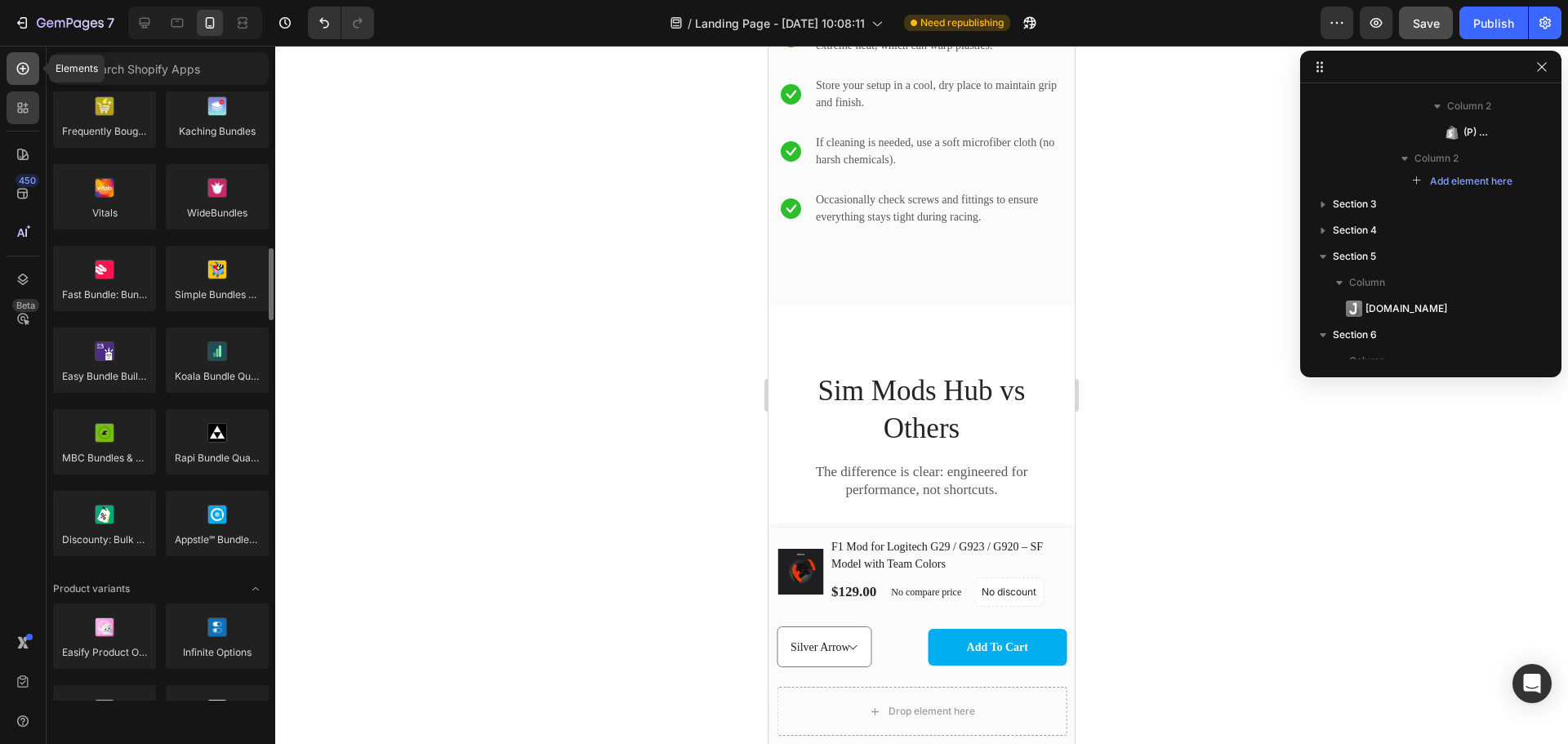
click at [31, 75] on icon at bounding box center [23, 68] width 17 height 16
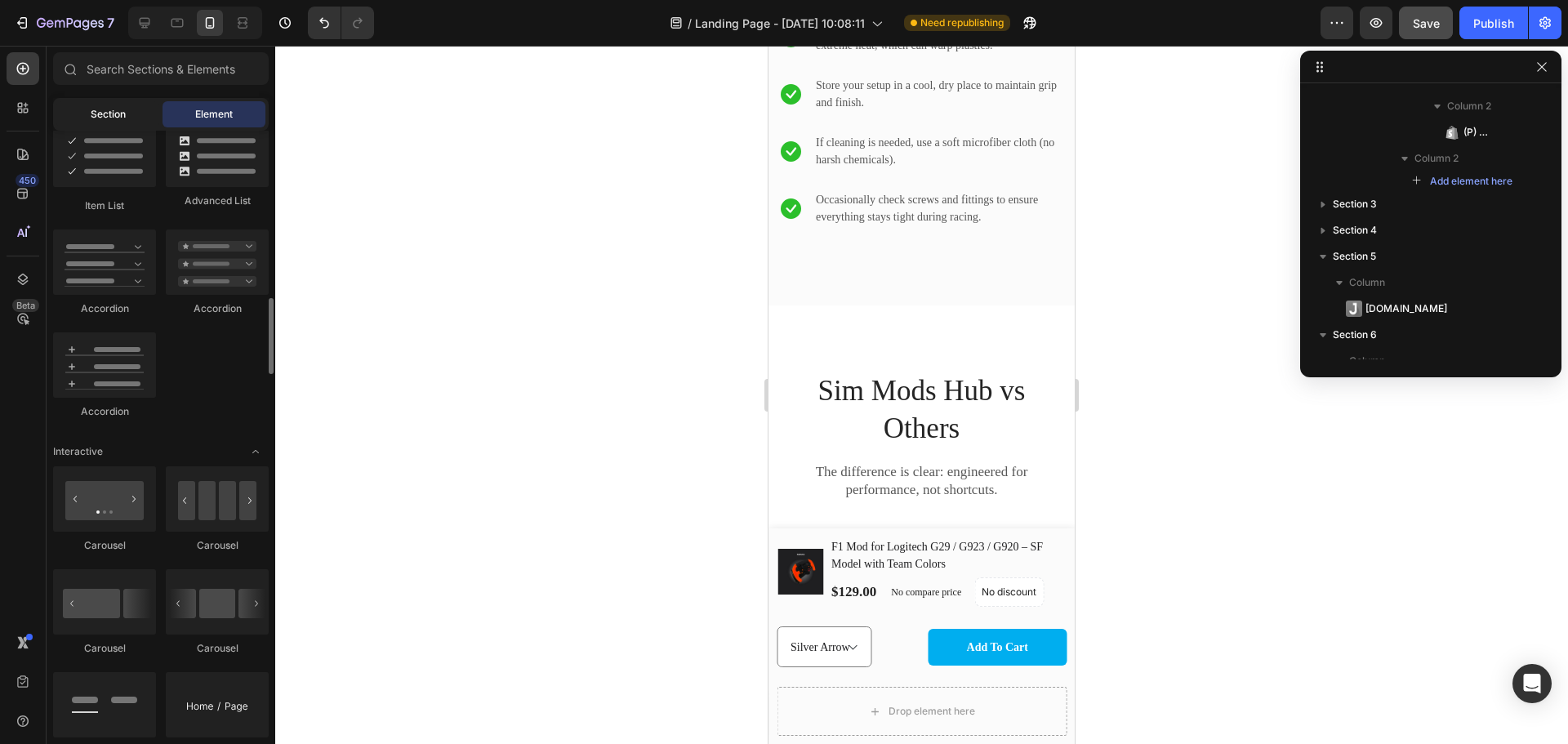
click at [133, 107] on div "Section" at bounding box center [107, 115] width 103 height 26
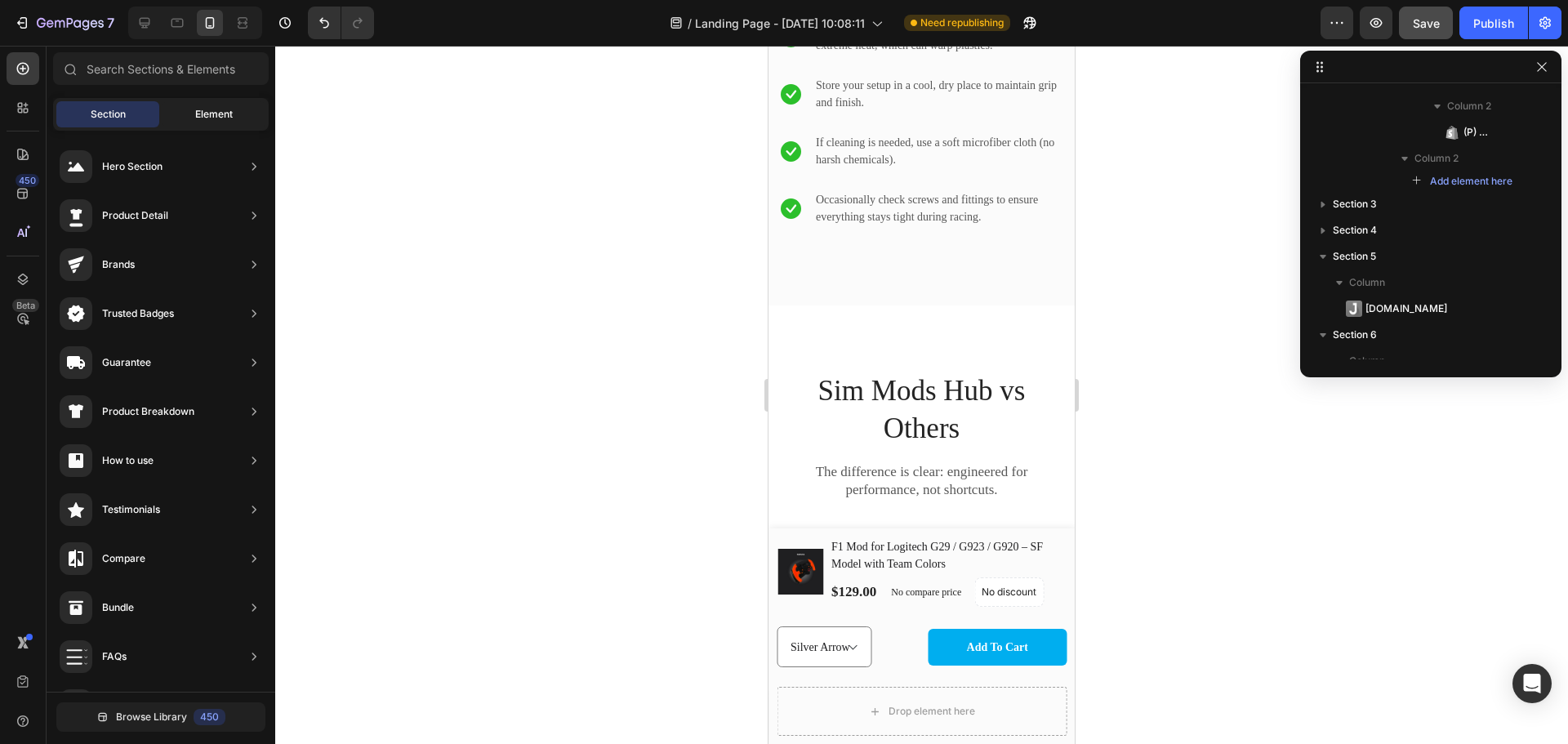
click at [213, 109] on span "Element" at bounding box center [215, 115] width 38 height 15
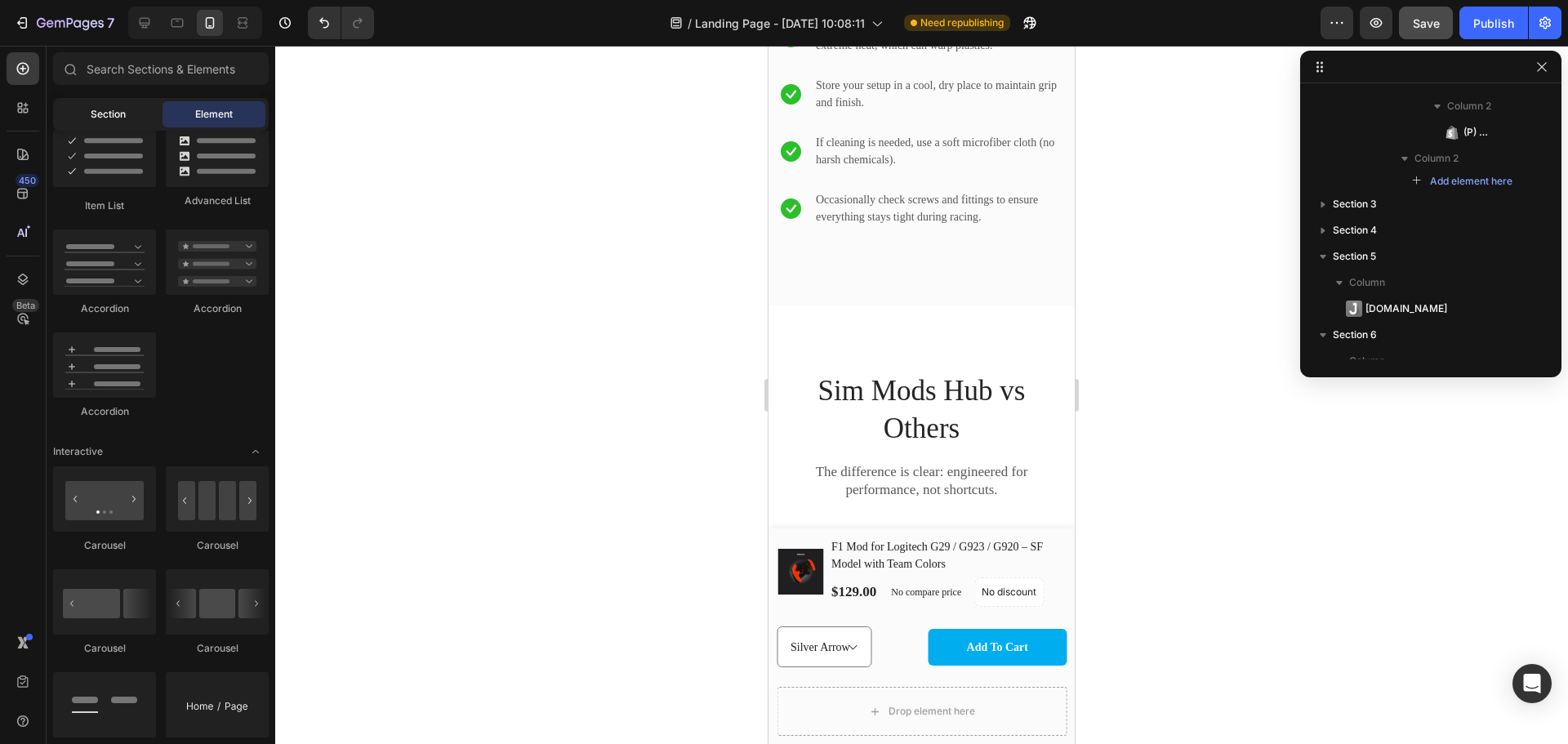
click at [139, 117] on div "Section" at bounding box center [107, 115] width 103 height 26
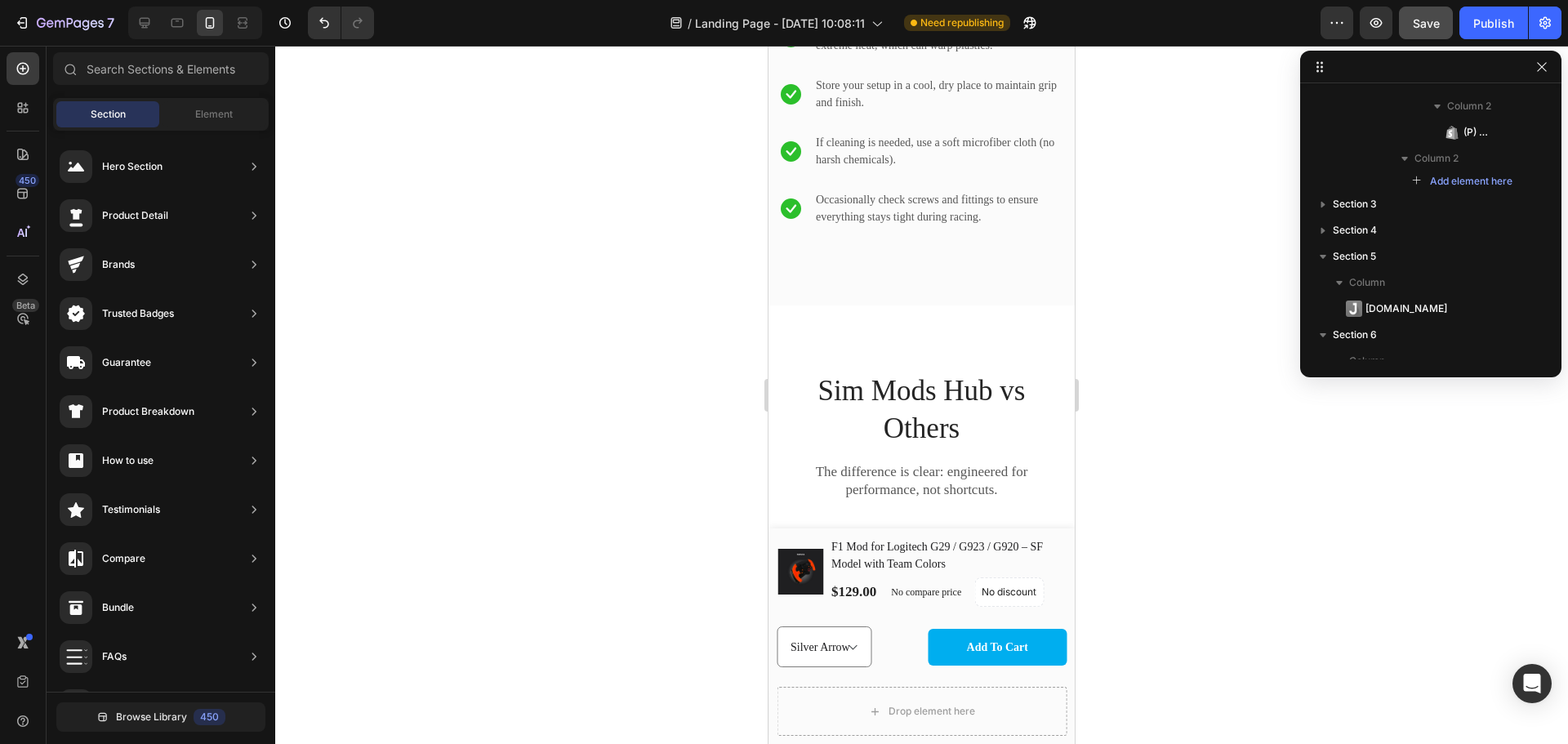
click at [144, 733] on div "Browse Library 450" at bounding box center [160, 716] width 229 height 49
click at [146, 721] on span "Browse Library" at bounding box center [152, 717] width 71 height 15
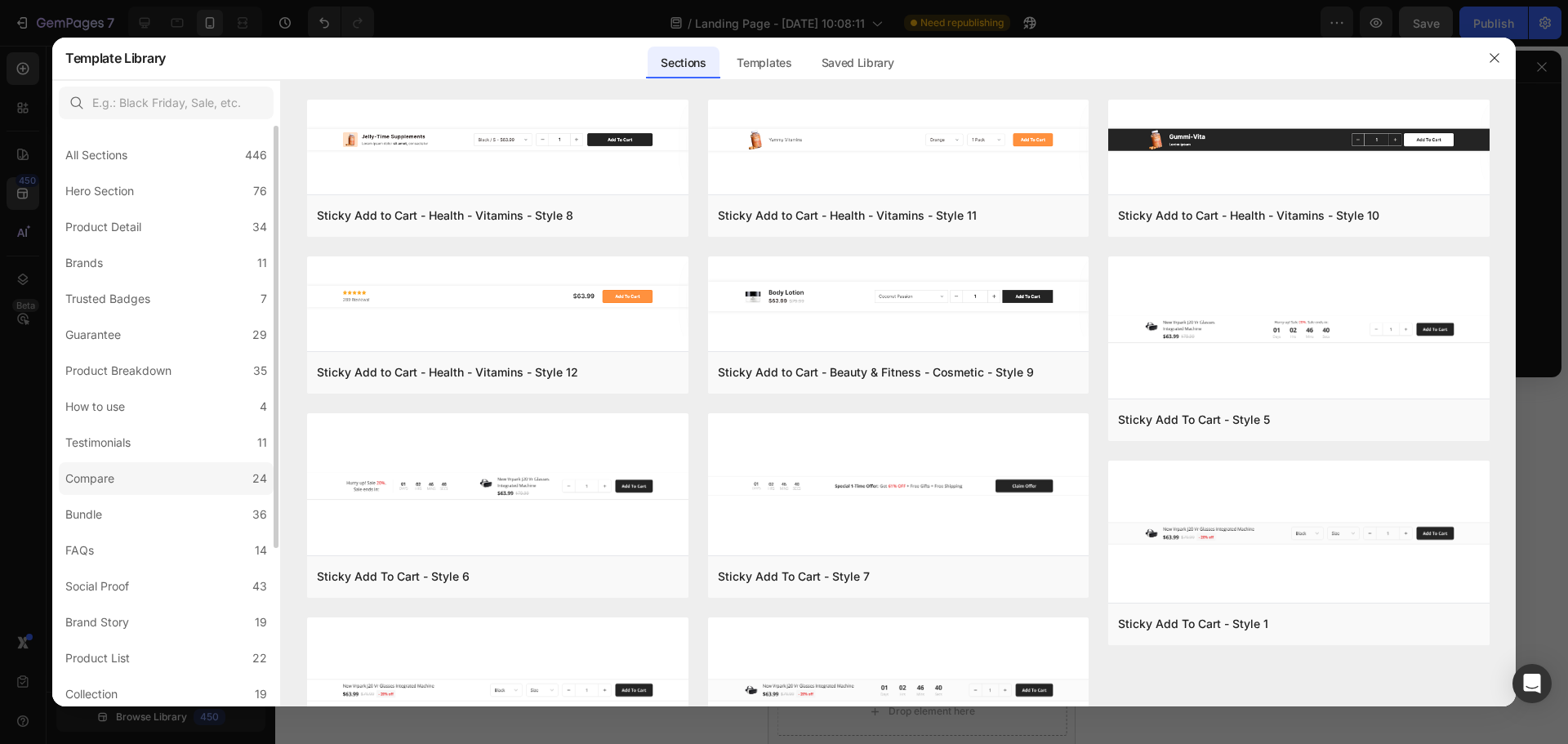
click at [139, 481] on label "Compare 24" at bounding box center [166, 478] width 215 height 33
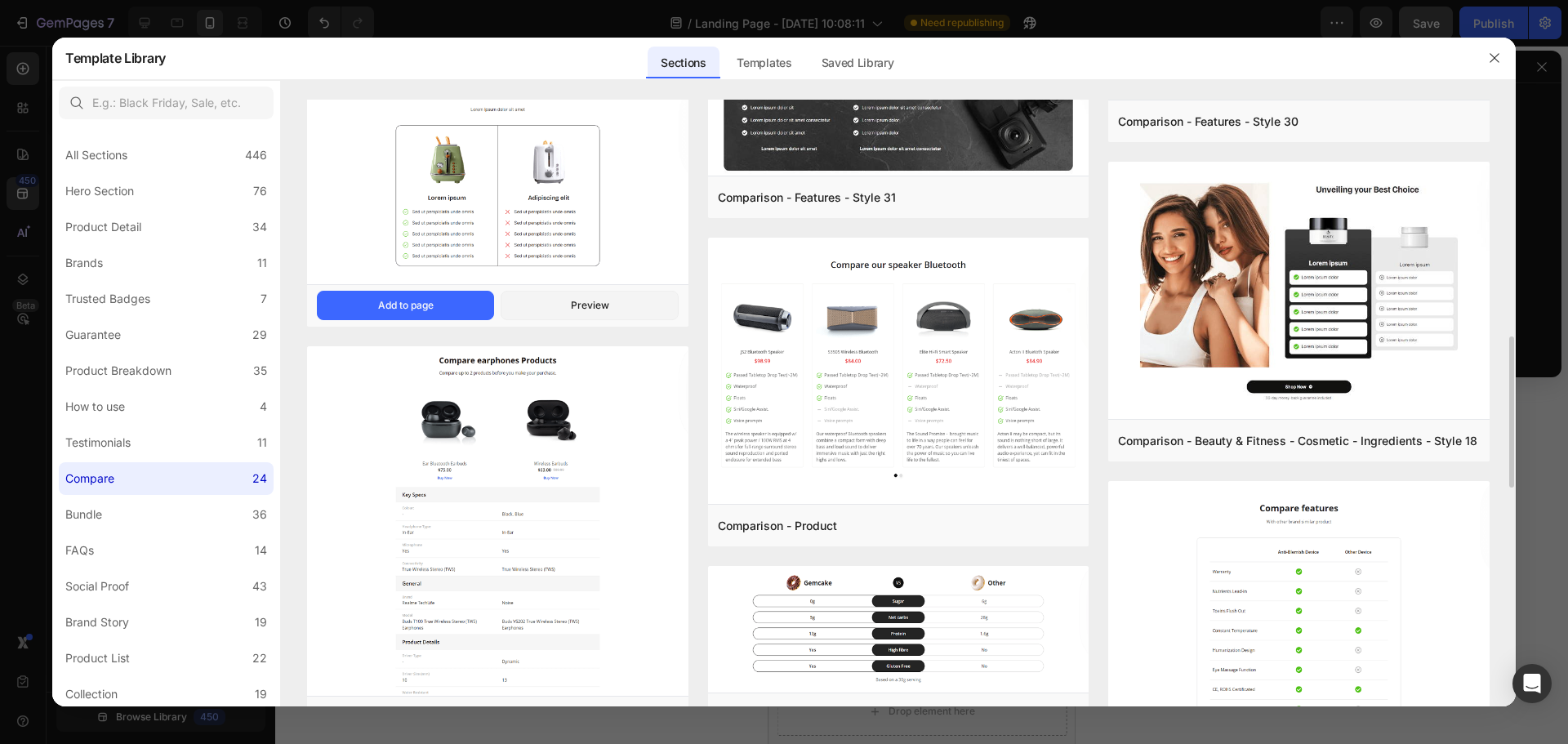
scroll to position [761, 0]
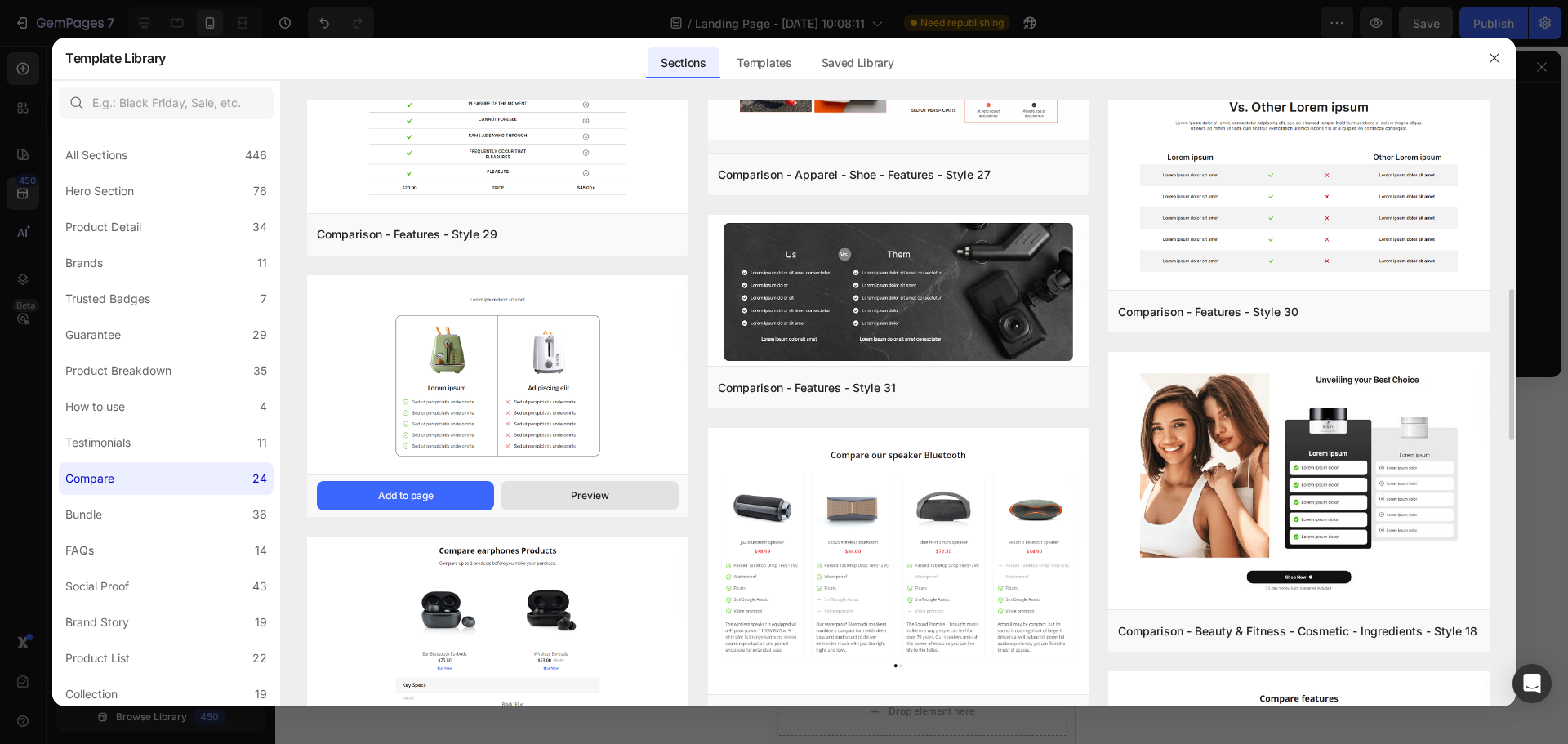
click at [605, 500] on div "Preview" at bounding box center [590, 496] width 39 height 15
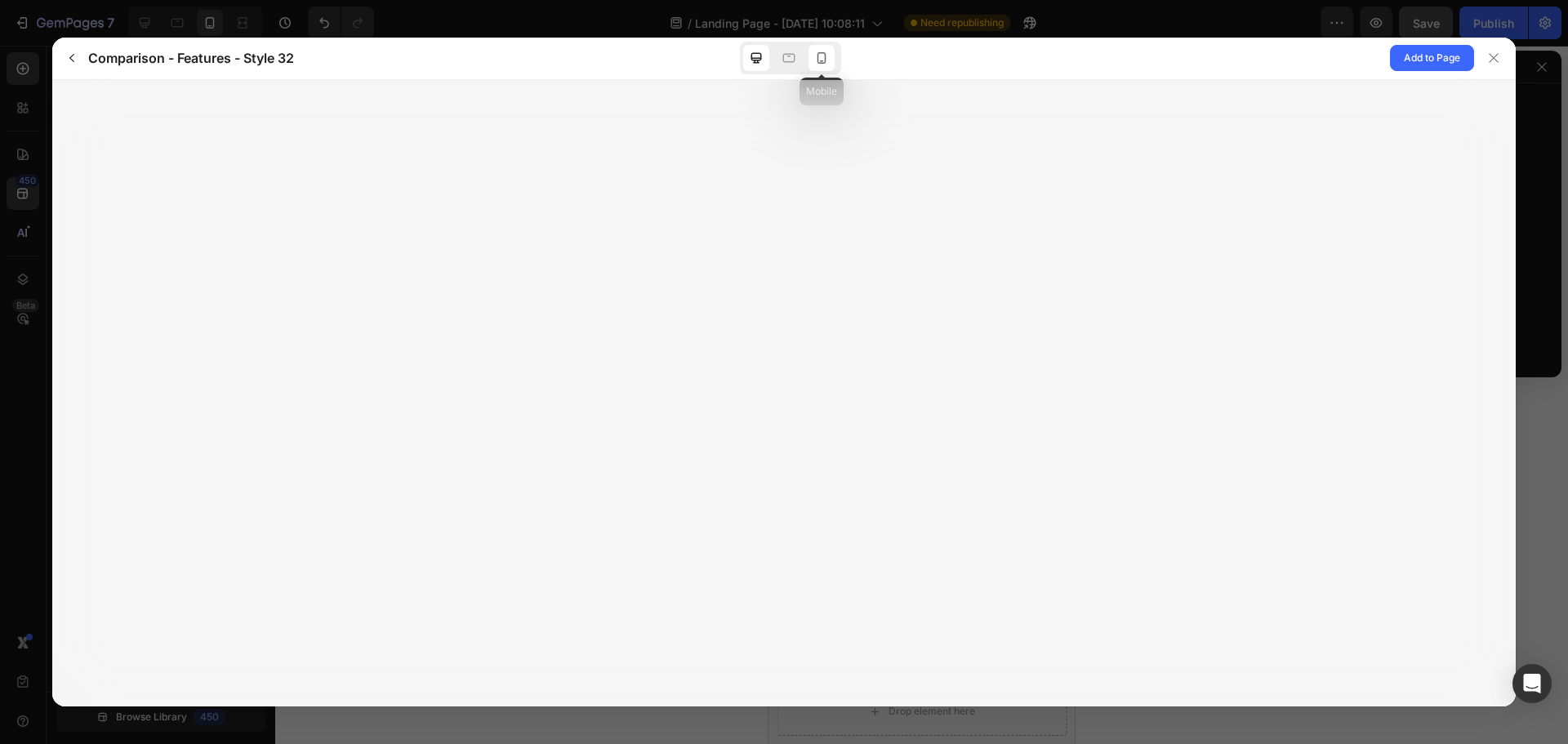
click at [829, 67] on div at bounding box center [822, 58] width 26 height 26
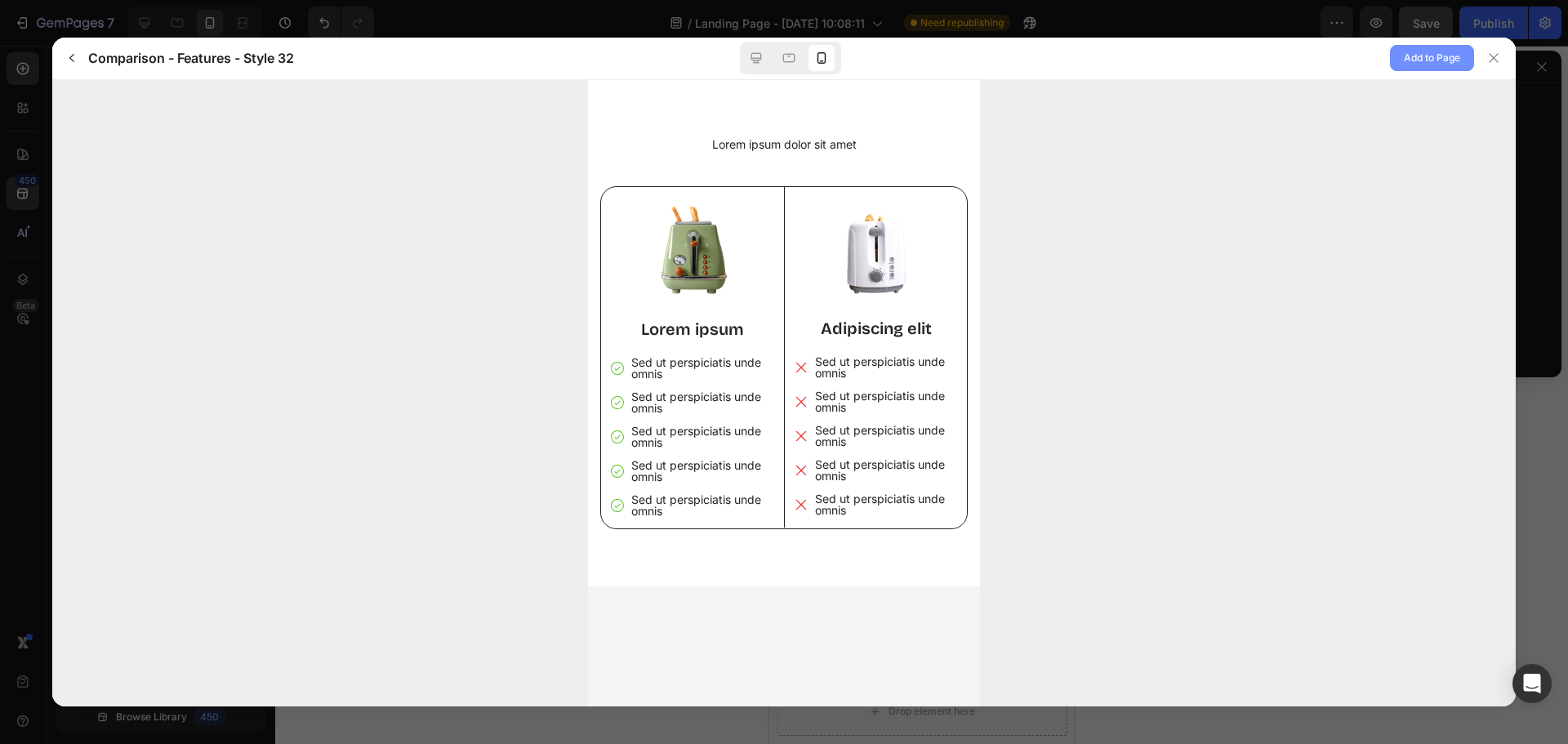
click at [1413, 64] on span "Add to Page" at bounding box center [1432, 58] width 56 height 20
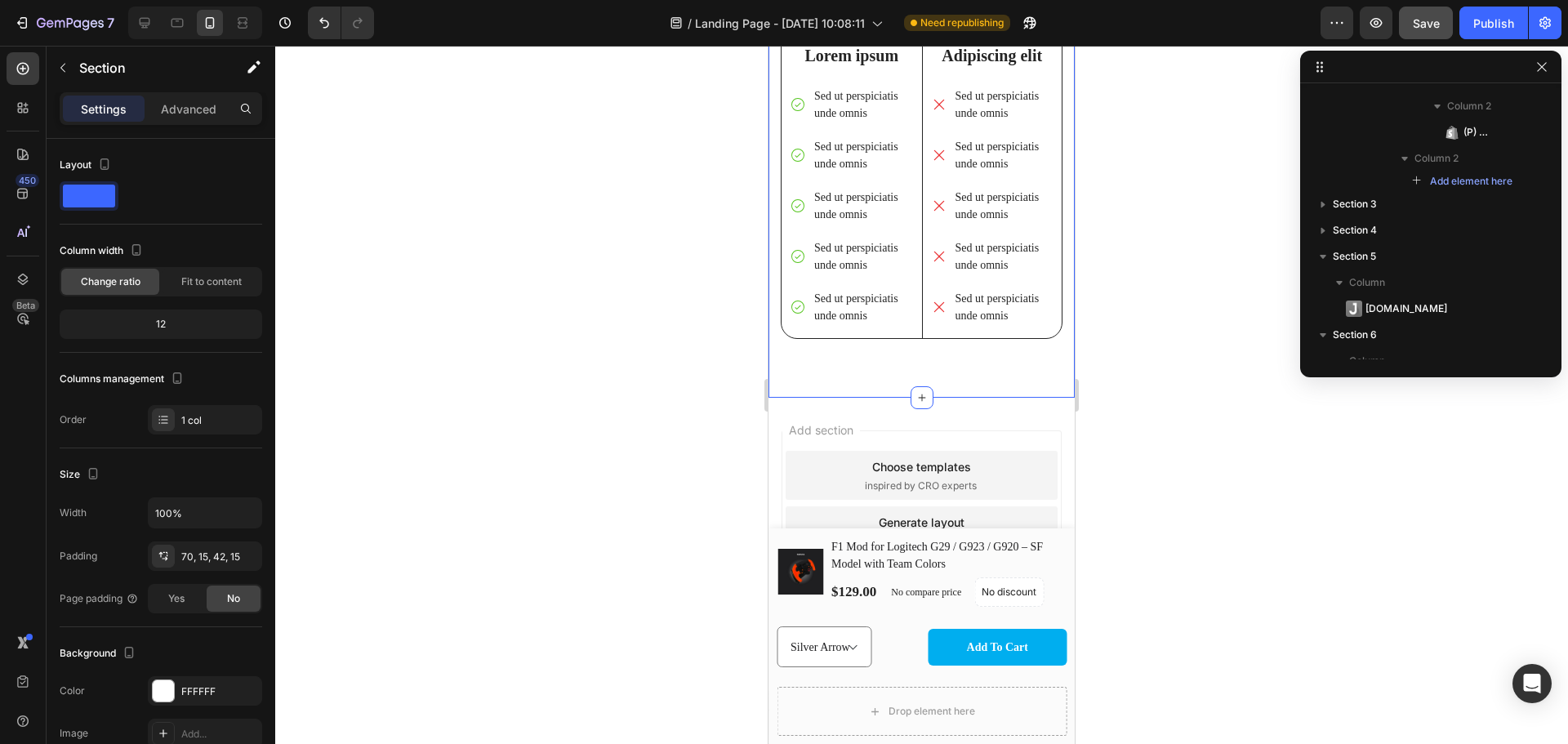
scroll to position [5545, 0]
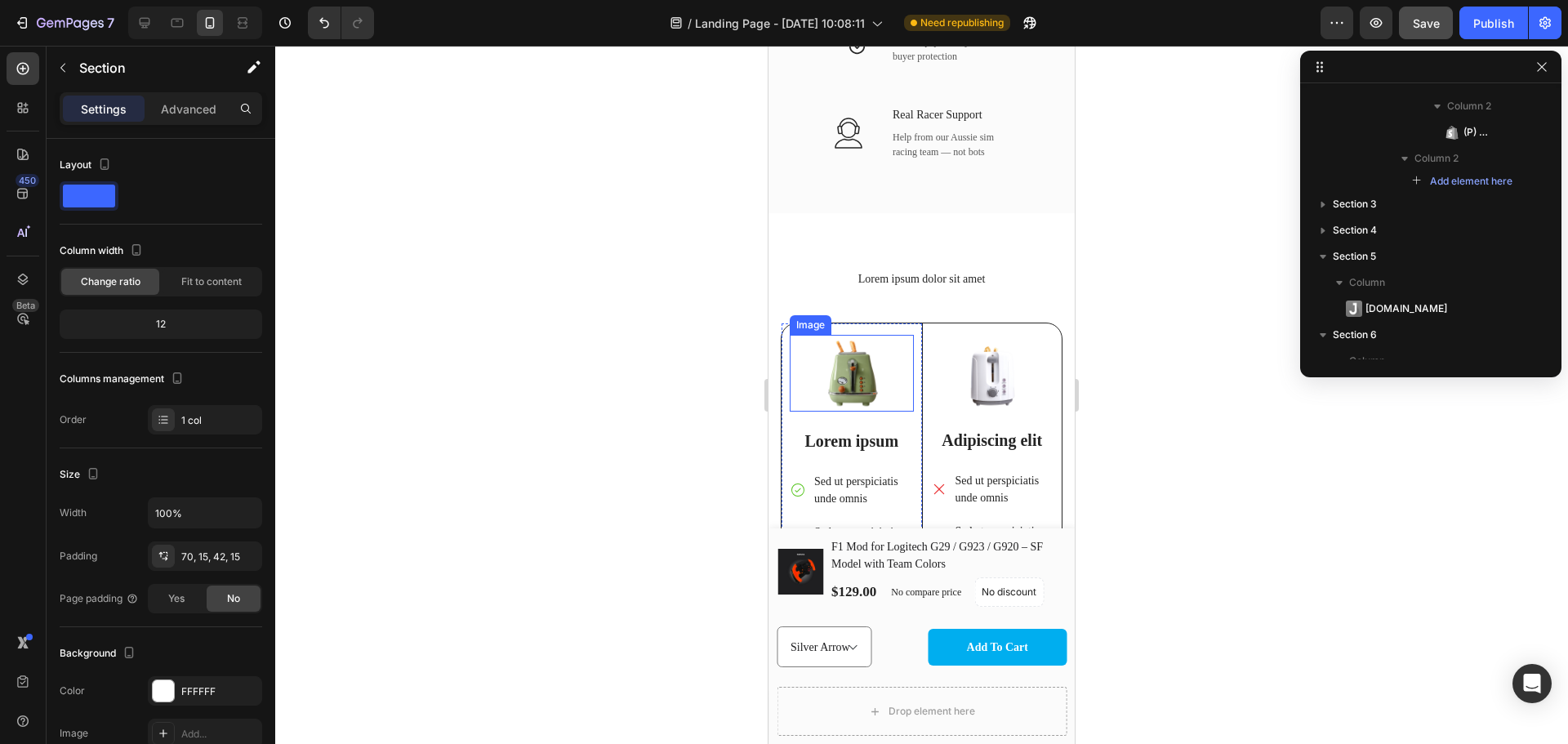
click at [873, 362] on img at bounding box center [852, 373] width 124 height 76
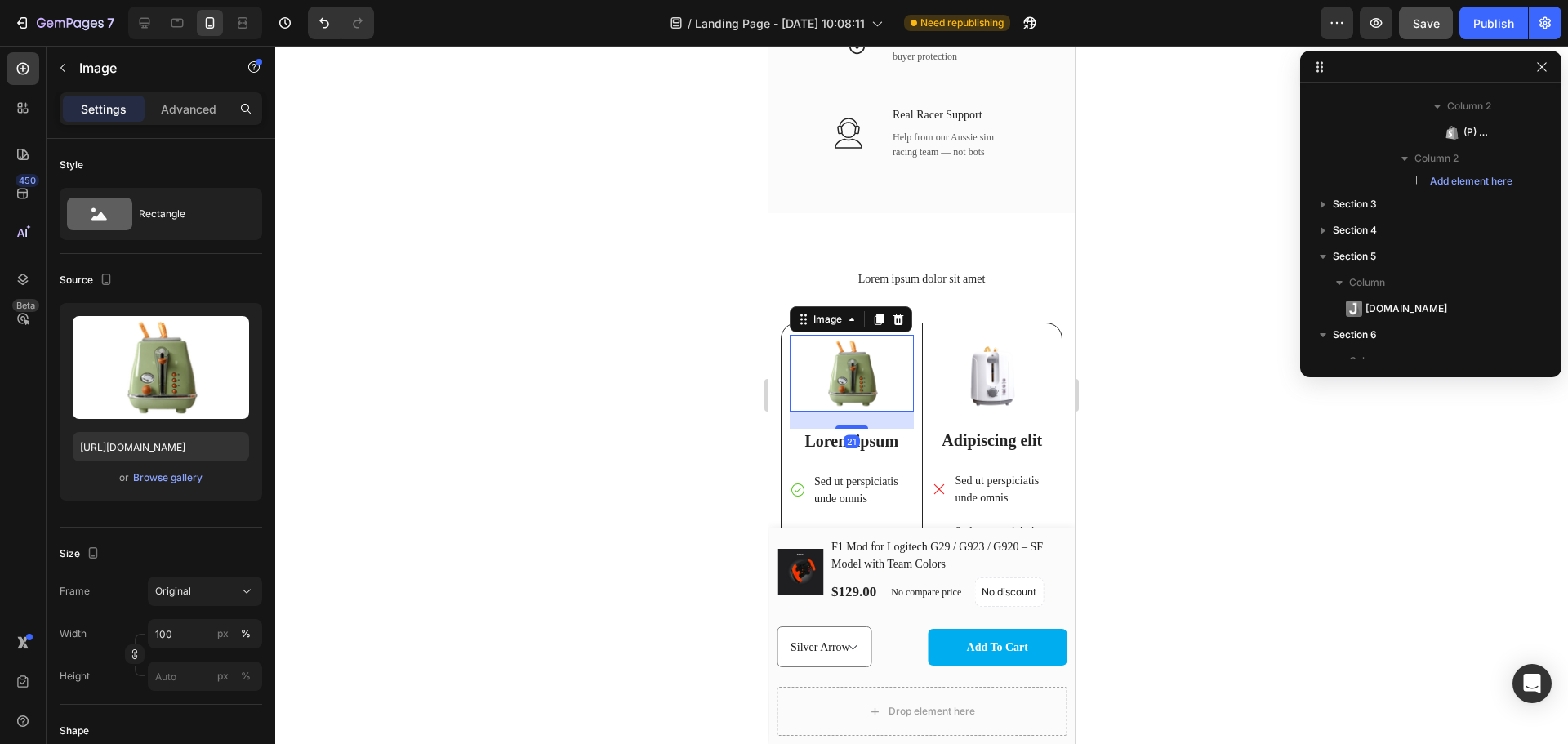
click at [873, 362] on img at bounding box center [852, 373] width 124 height 76
click at [181, 476] on div "Browse gallery" at bounding box center [168, 478] width 69 height 15
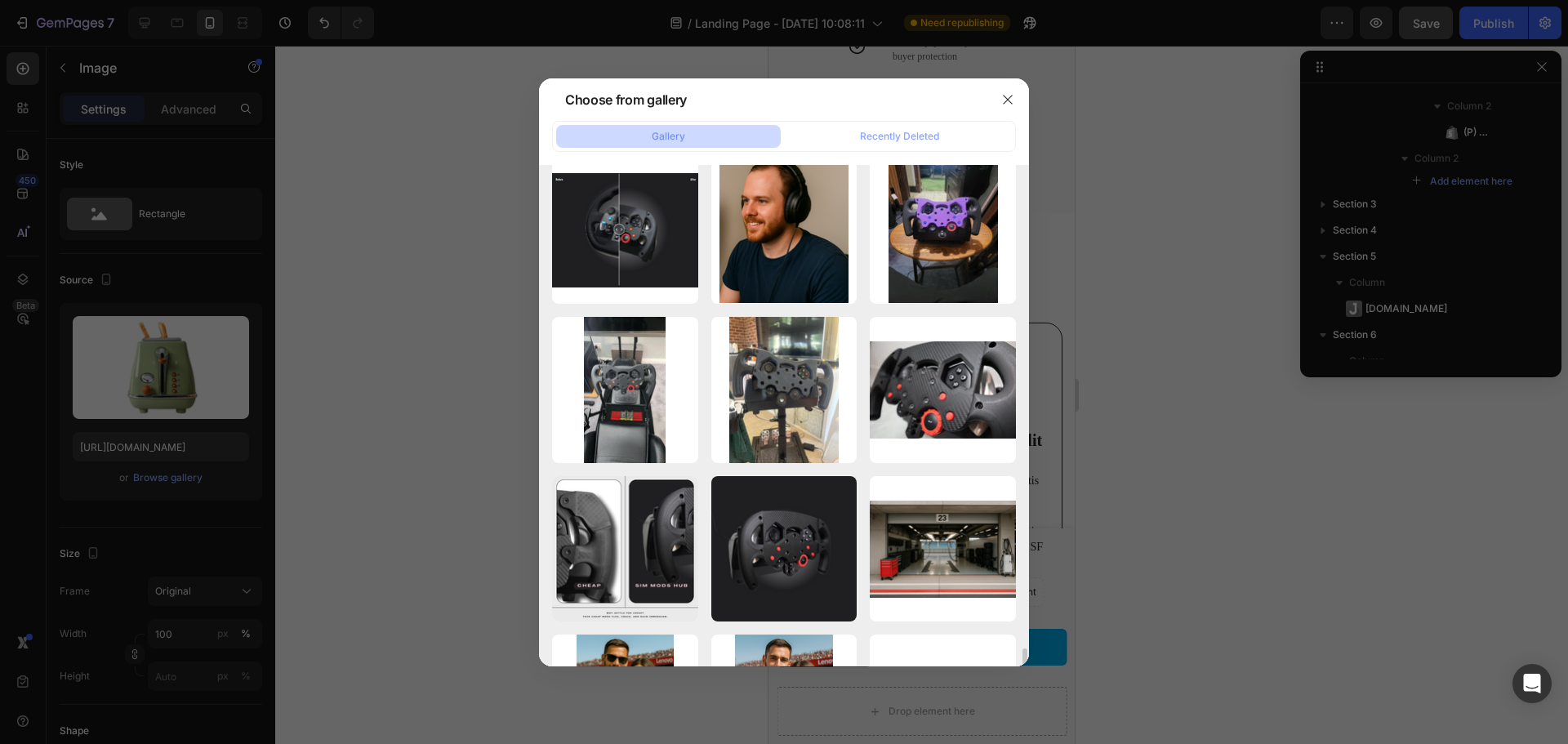
scroll to position [845, 0]
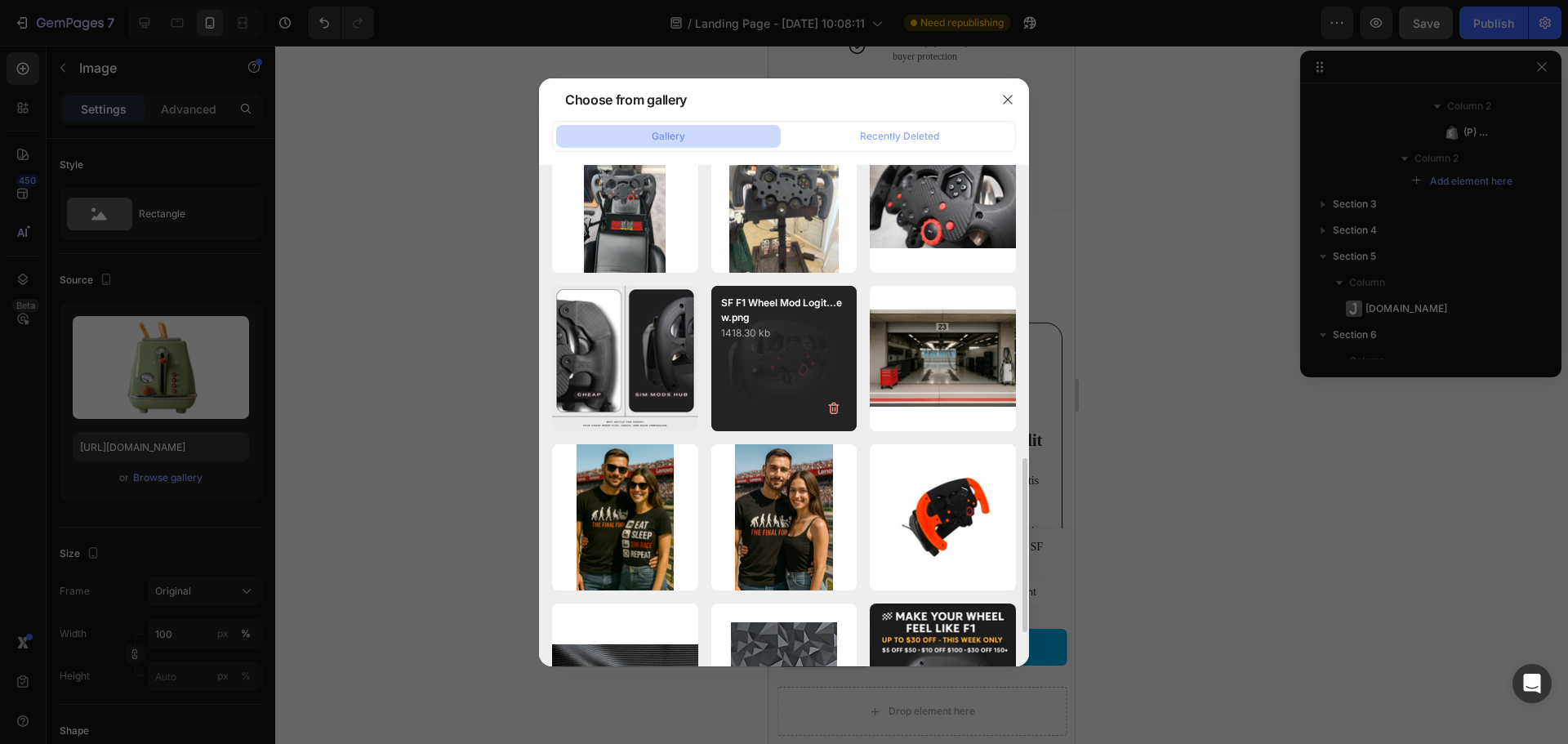
click at [763, 339] on p "1418.30 kb" at bounding box center [784, 333] width 126 height 16
type input "https://cdn.shopify.com/s/files/1/0674/8586/0062/files/gempages_580835302810059…"
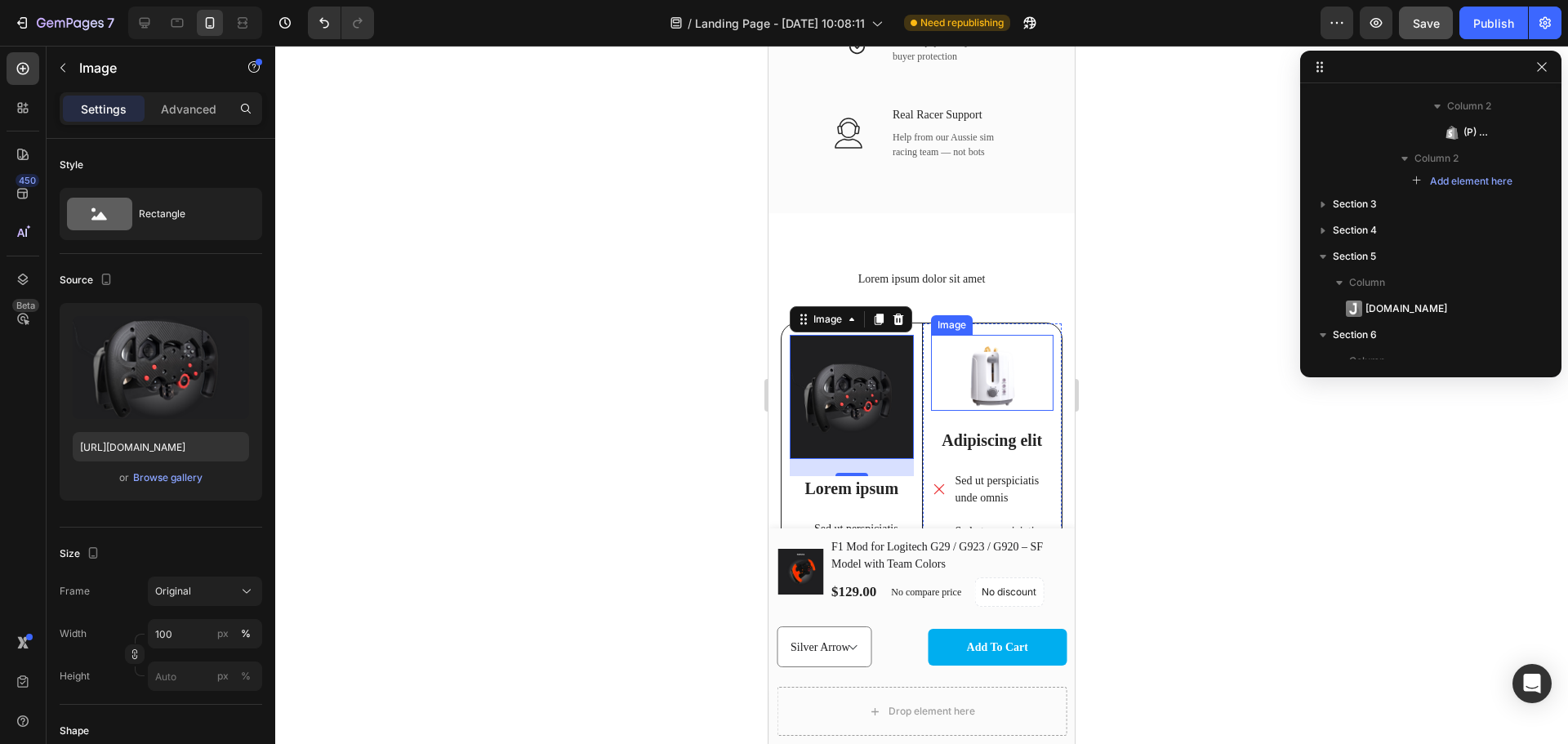
click at [994, 379] on img at bounding box center [992, 373] width 123 height 76
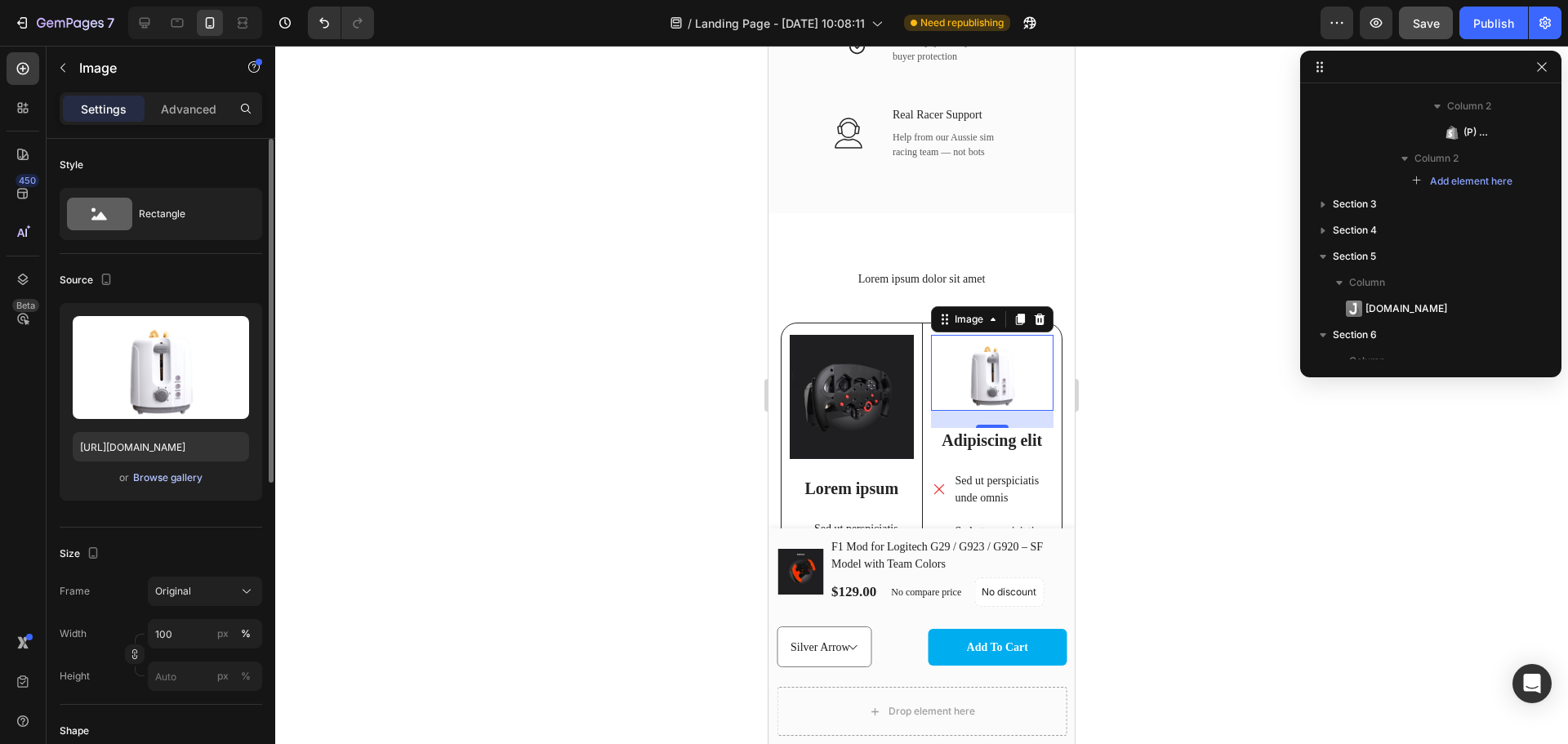
click at [144, 469] on button "Browse gallery" at bounding box center [168, 478] width 71 height 16
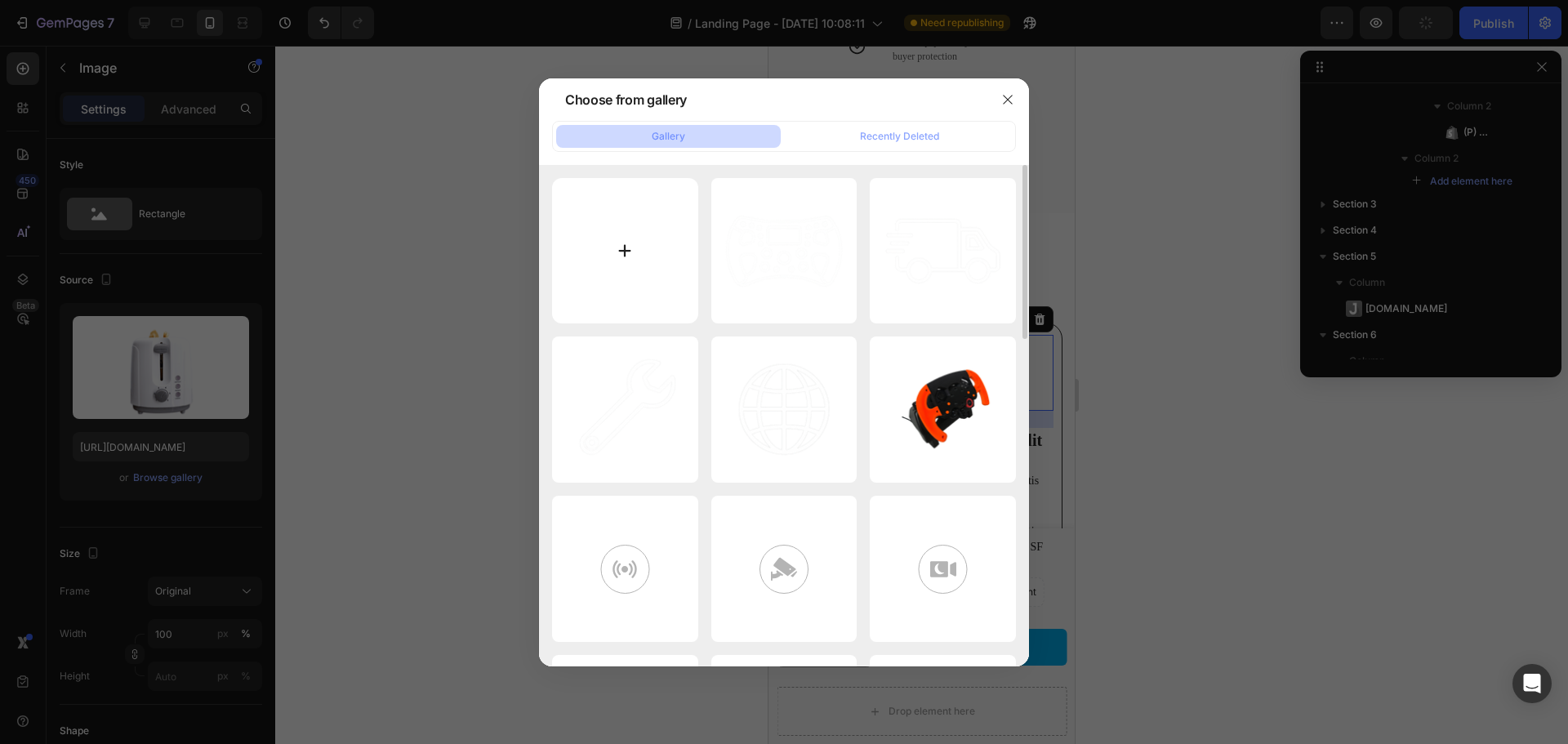
scroll to position [0, 0]
click at [626, 261] on input "file" at bounding box center [625, 251] width 146 height 146
type input "C:\fakepath\Screenshot 2025-08-27 100249.png"
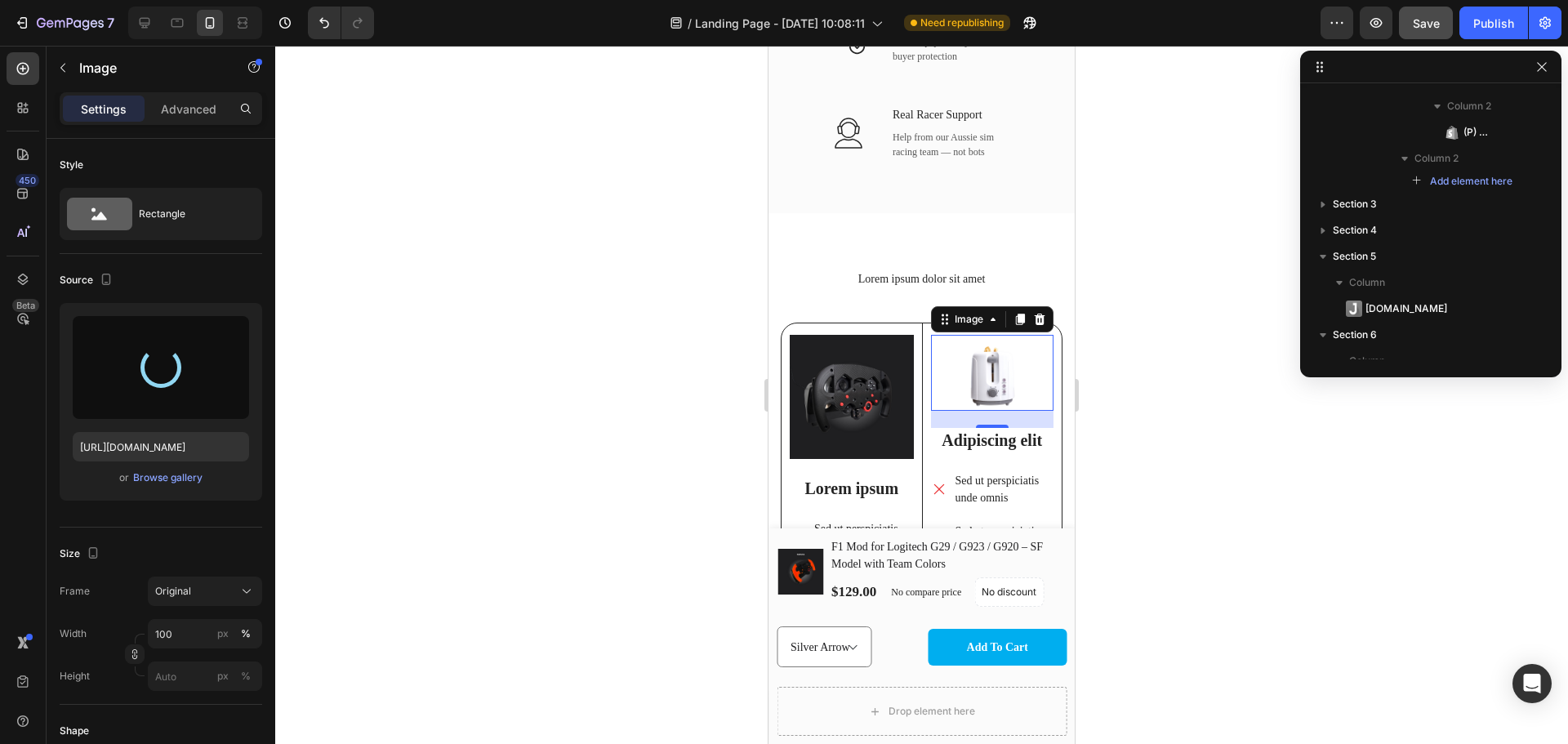
type input "https://cdn.shopify.com/s/files/1/0674/8586/0062/files/gempages_580835302810059…"
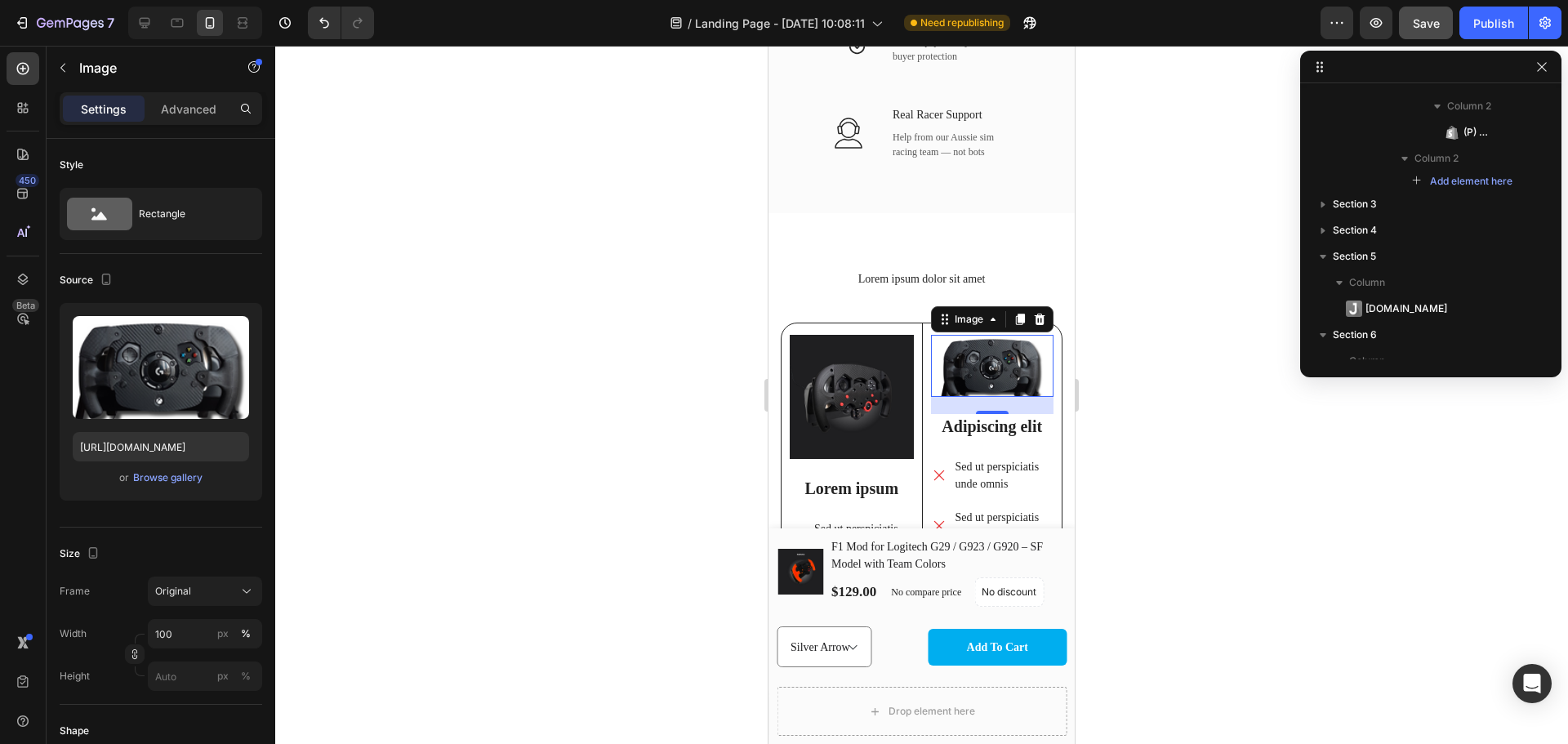
click at [995, 379] on img at bounding box center [992, 365] width 123 height 61
click at [992, 376] on img at bounding box center [992, 365] width 123 height 61
click at [998, 388] on img at bounding box center [992, 365] width 123 height 61
click at [835, 429] on img at bounding box center [852, 397] width 124 height 124
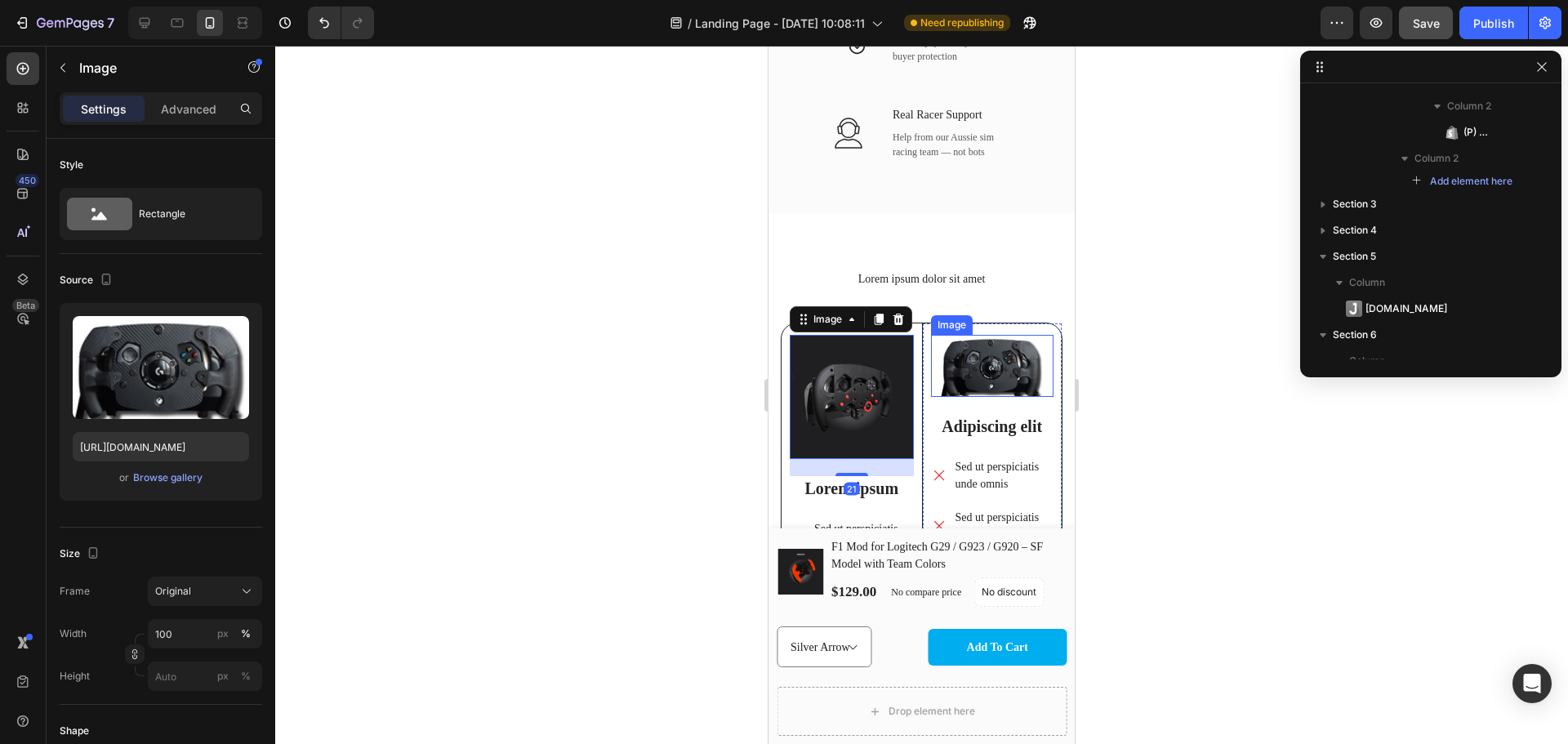
click at [1007, 376] on img at bounding box center [992, 365] width 123 height 61
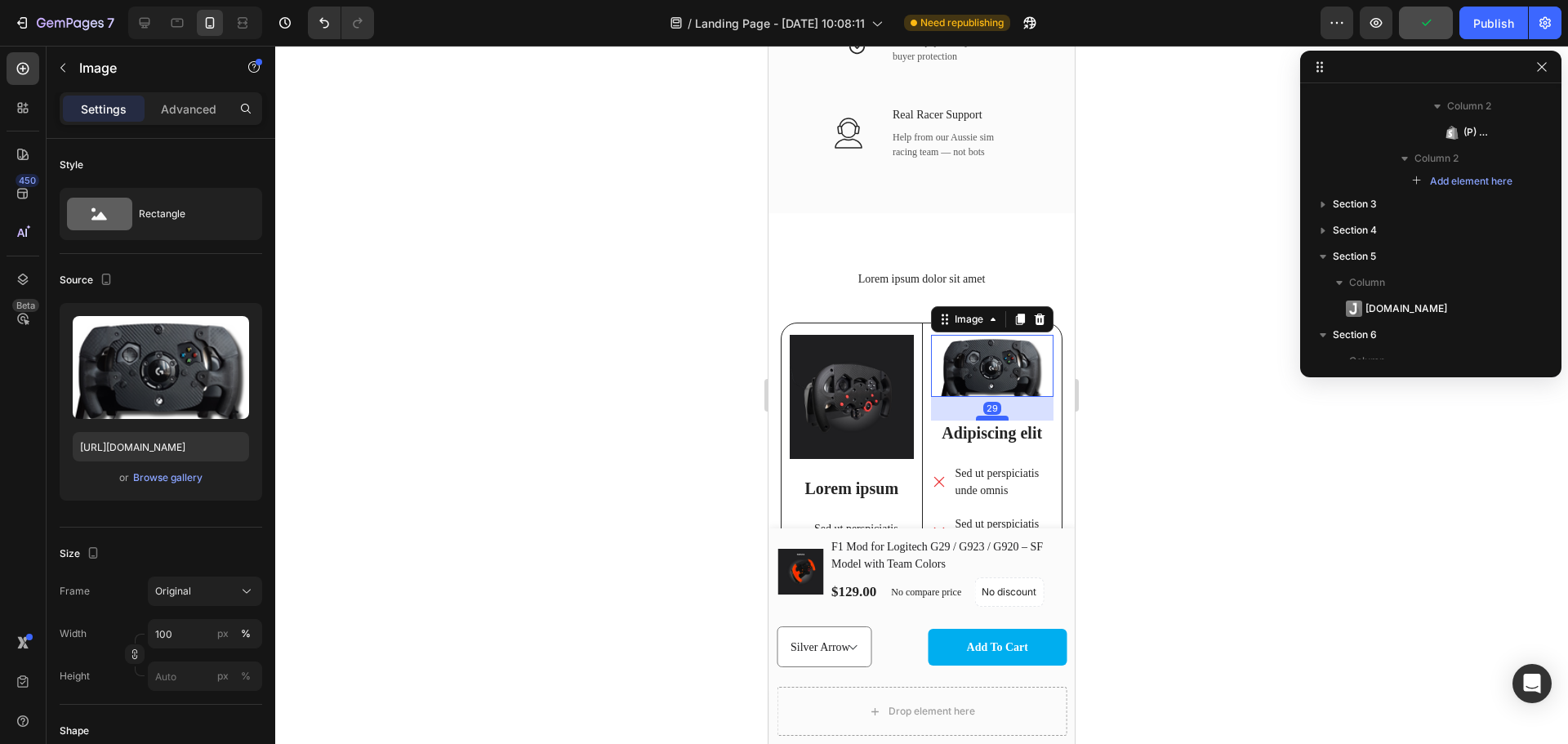
drag, startPoint x: 995, startPoint y: 408, endPoint x: 989, endPoint y: 415, distance: 9.2
click at [989, 416] on div at bounding box center [993, 418] width 33 height 5
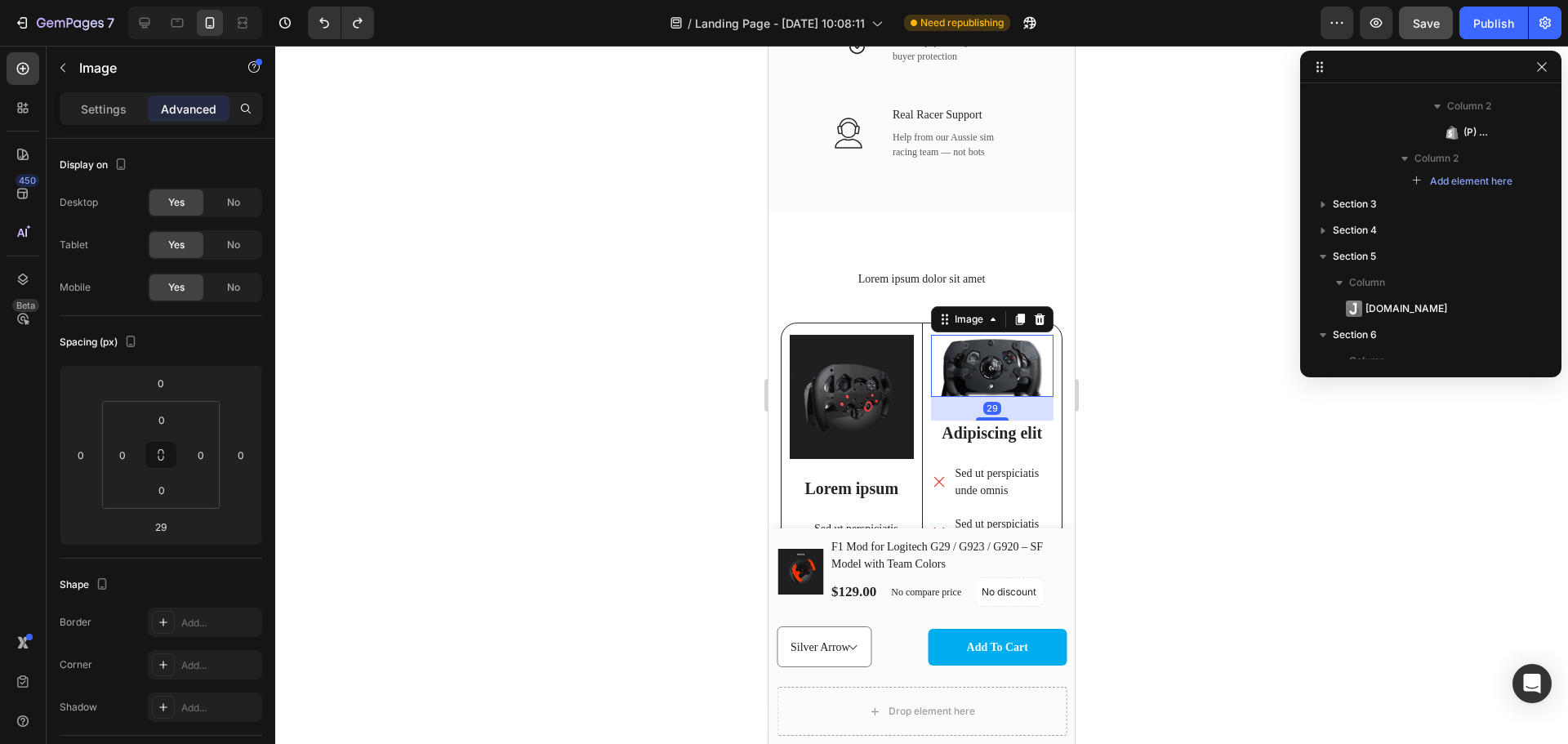
type input "21"
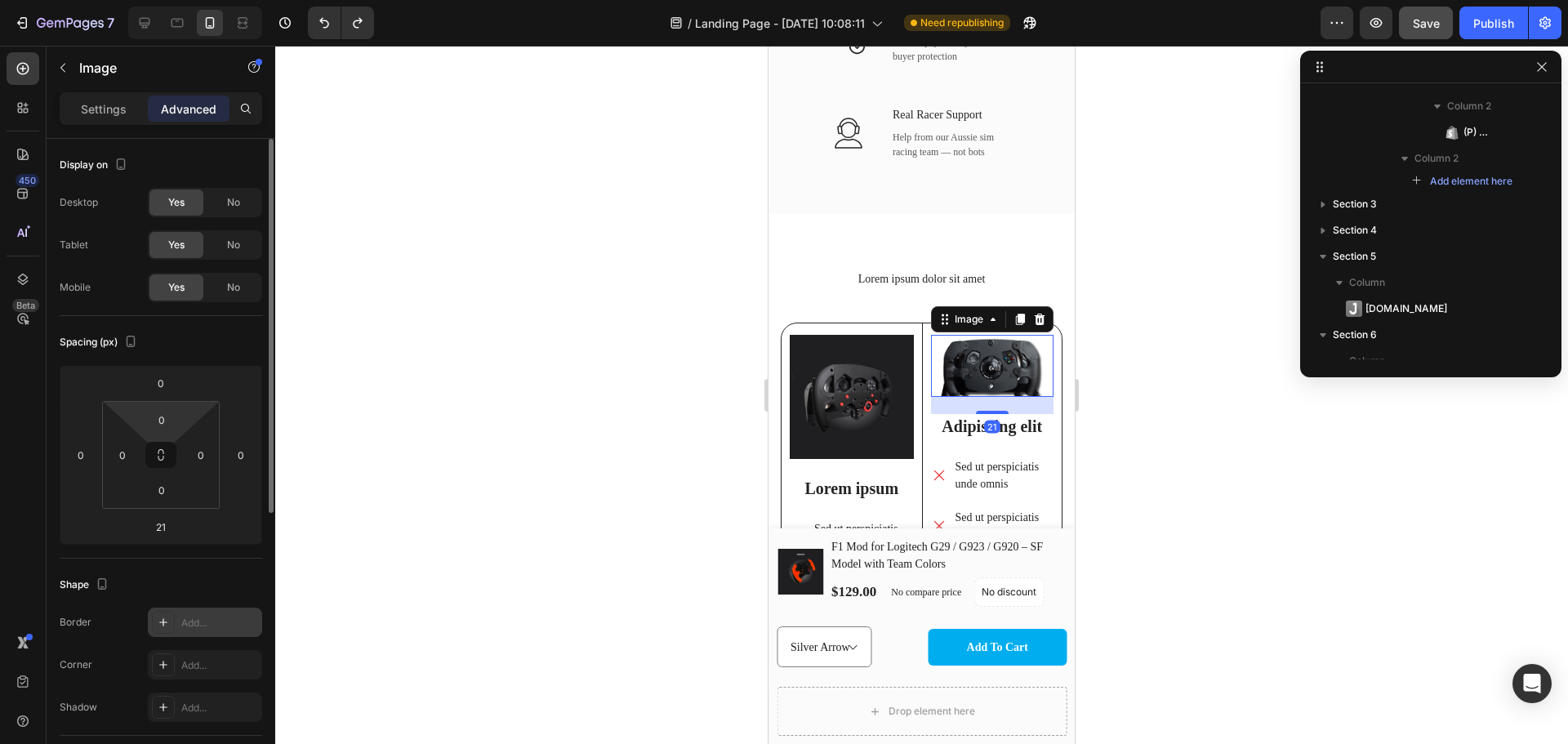
scroll to position [191, 0]
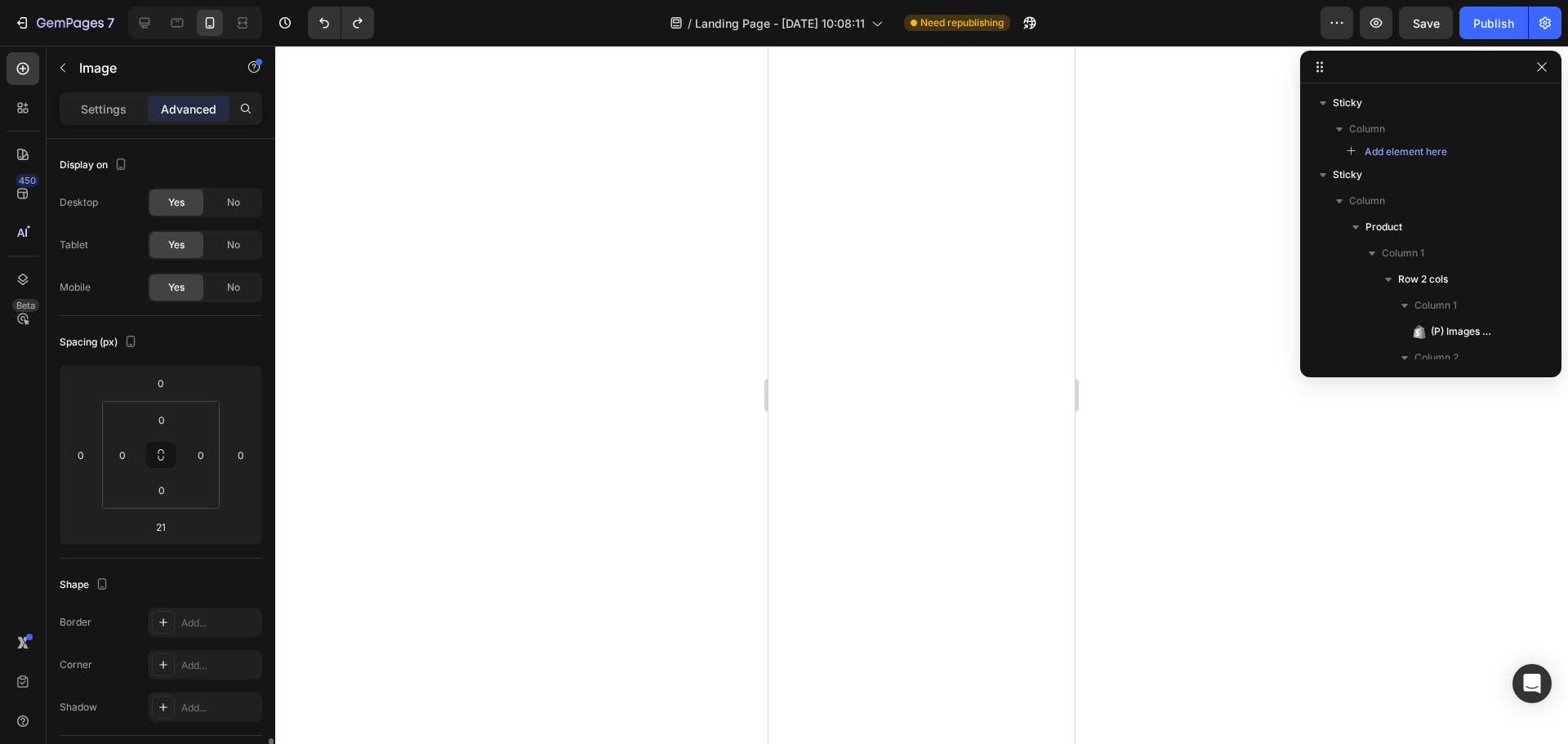
select select "580835317945795198"
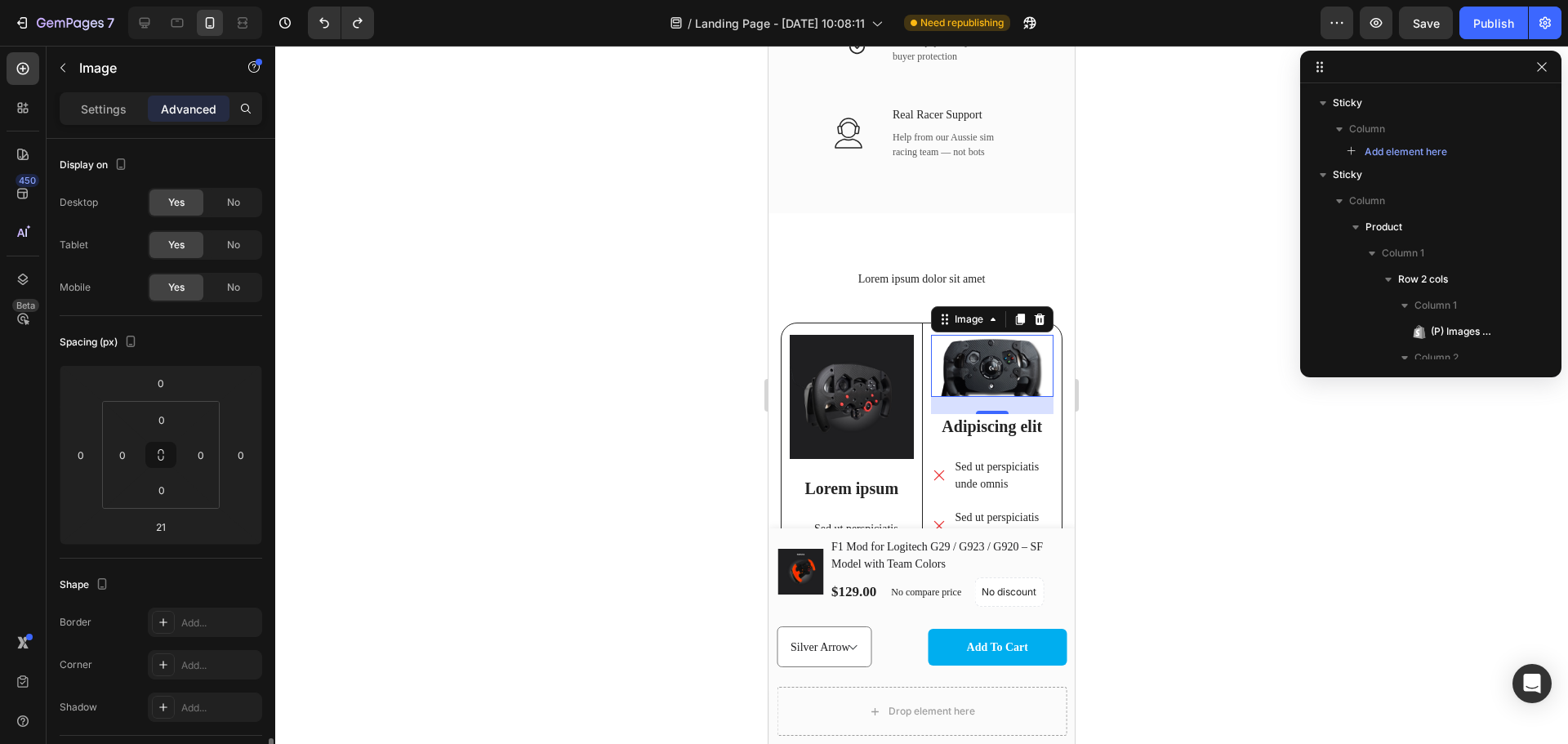
scroll to position [643, 0]
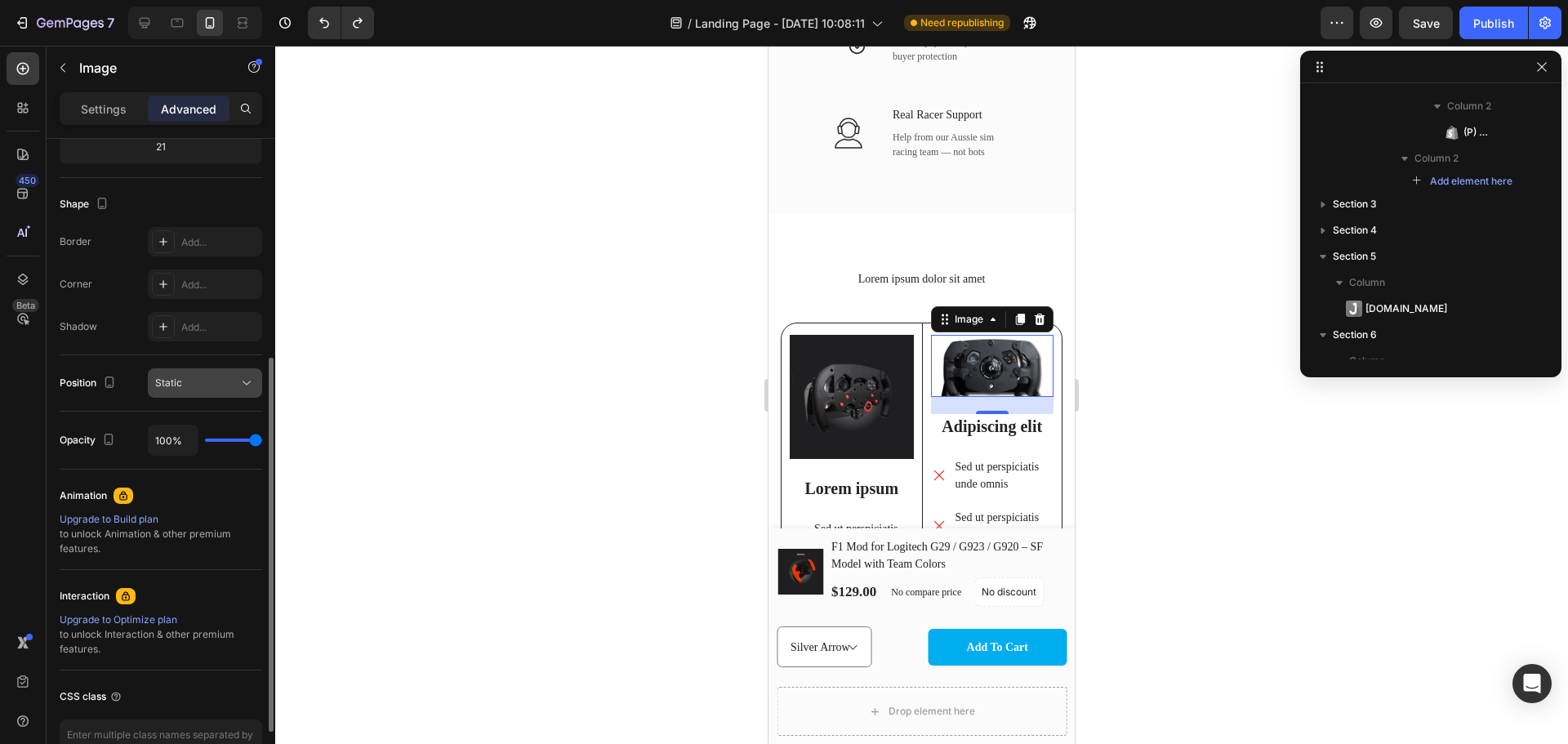
click at [215, 374] on button "Static" at bounding box center [205, 383] width 115 height 30
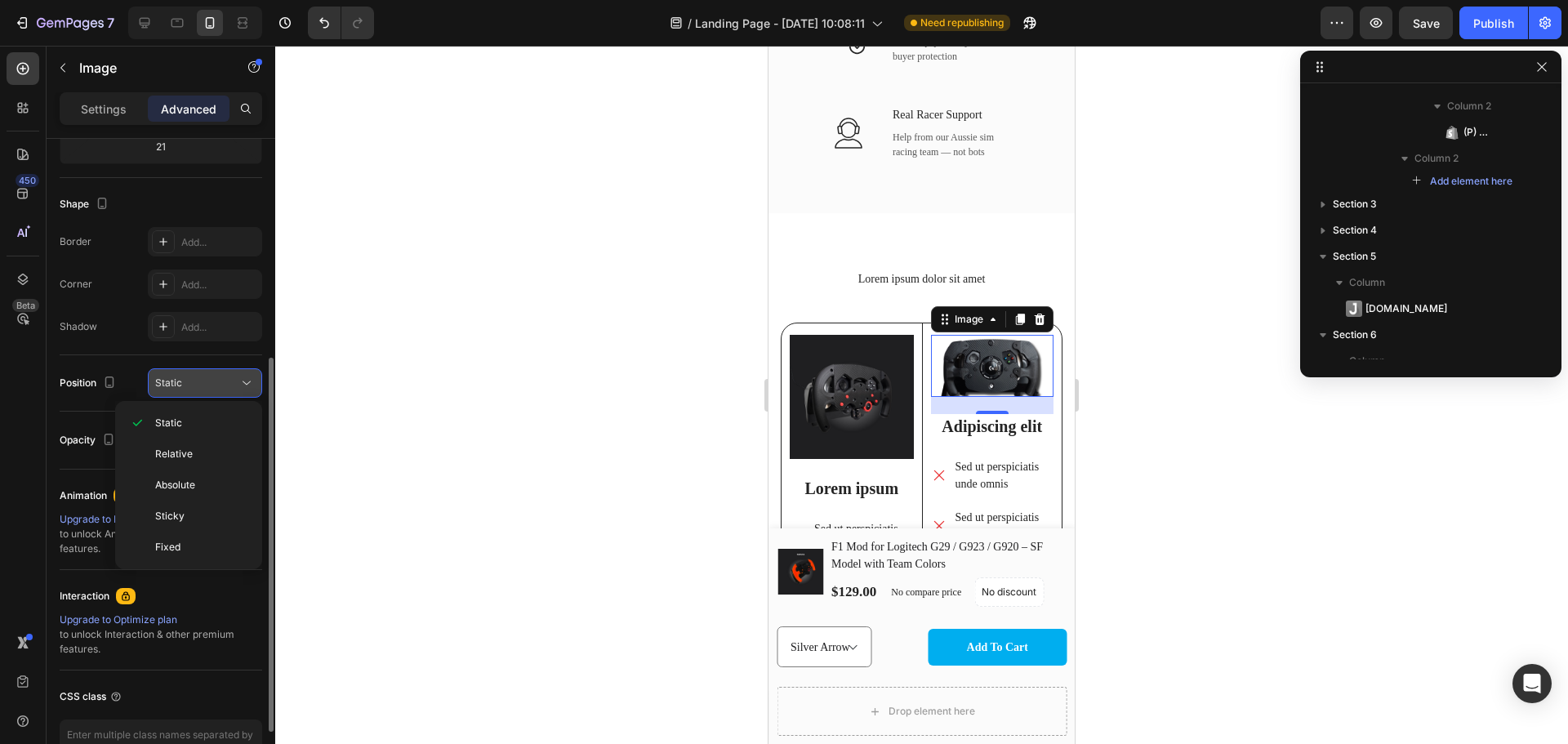
click at [215, 374] on button "Static" at bounding box center [205, 383] width 115 height 30
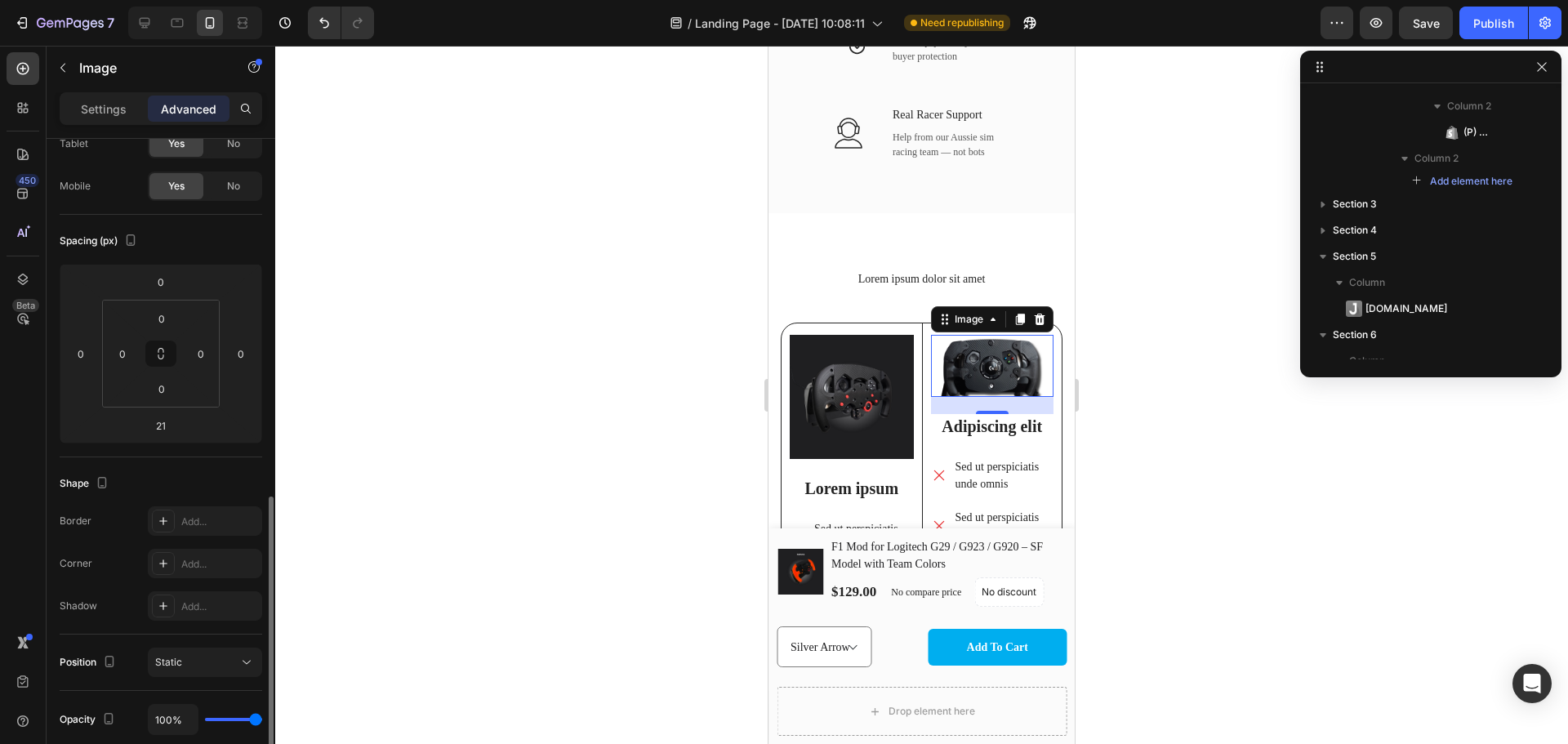
scroll to position [0, 0]
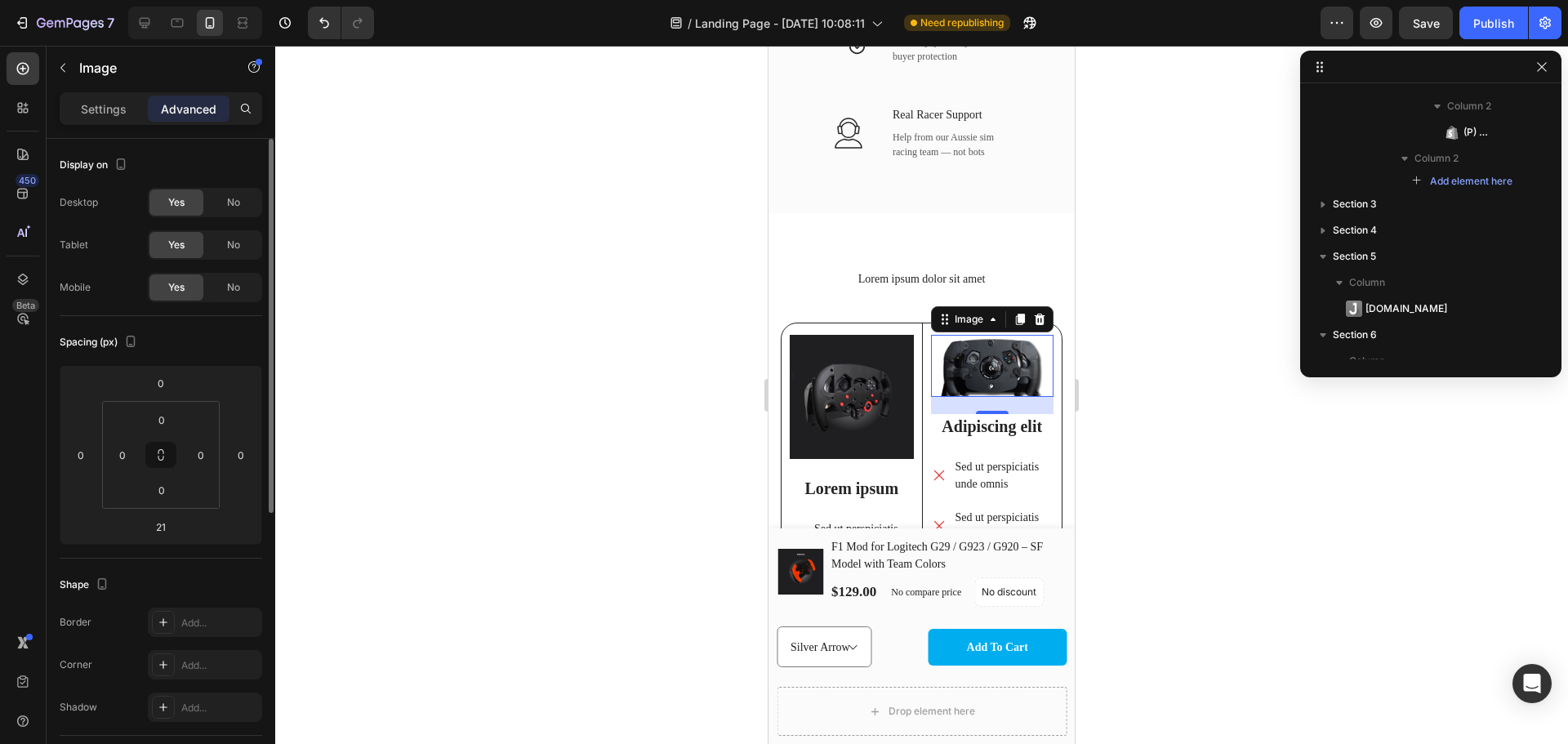
click at [1000, 374] on img at bounding box center [992, 365] width 123 height 61
click at [967, 327] on div "Image" at bounding box center [969, 319] width 35 height 15
click at [1115, 371] on div at bounding box center [922, 394] width 1293 height 698
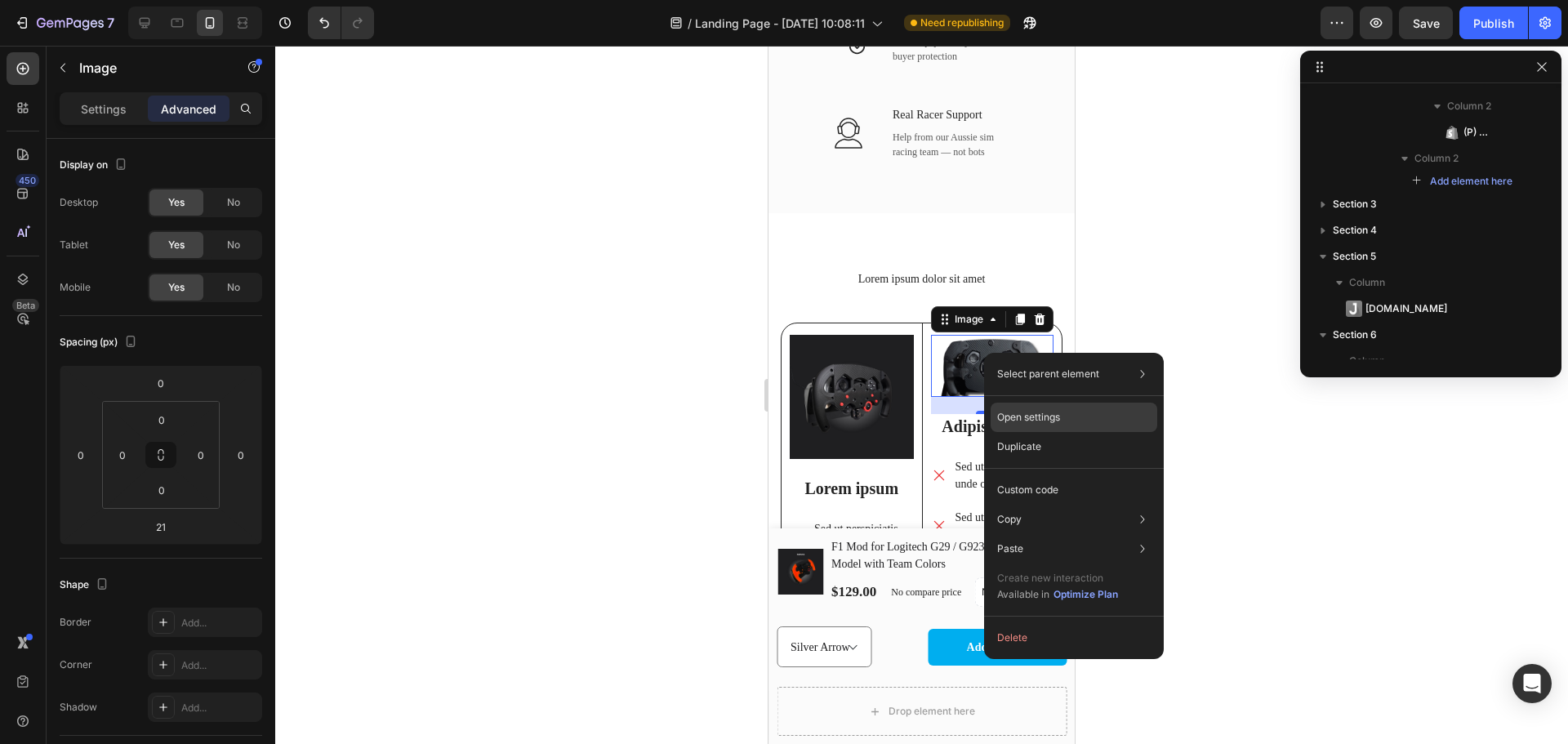
click at [1092, 420] on div "Open settings" at bounding box center [1074, 417] width 167 height 30
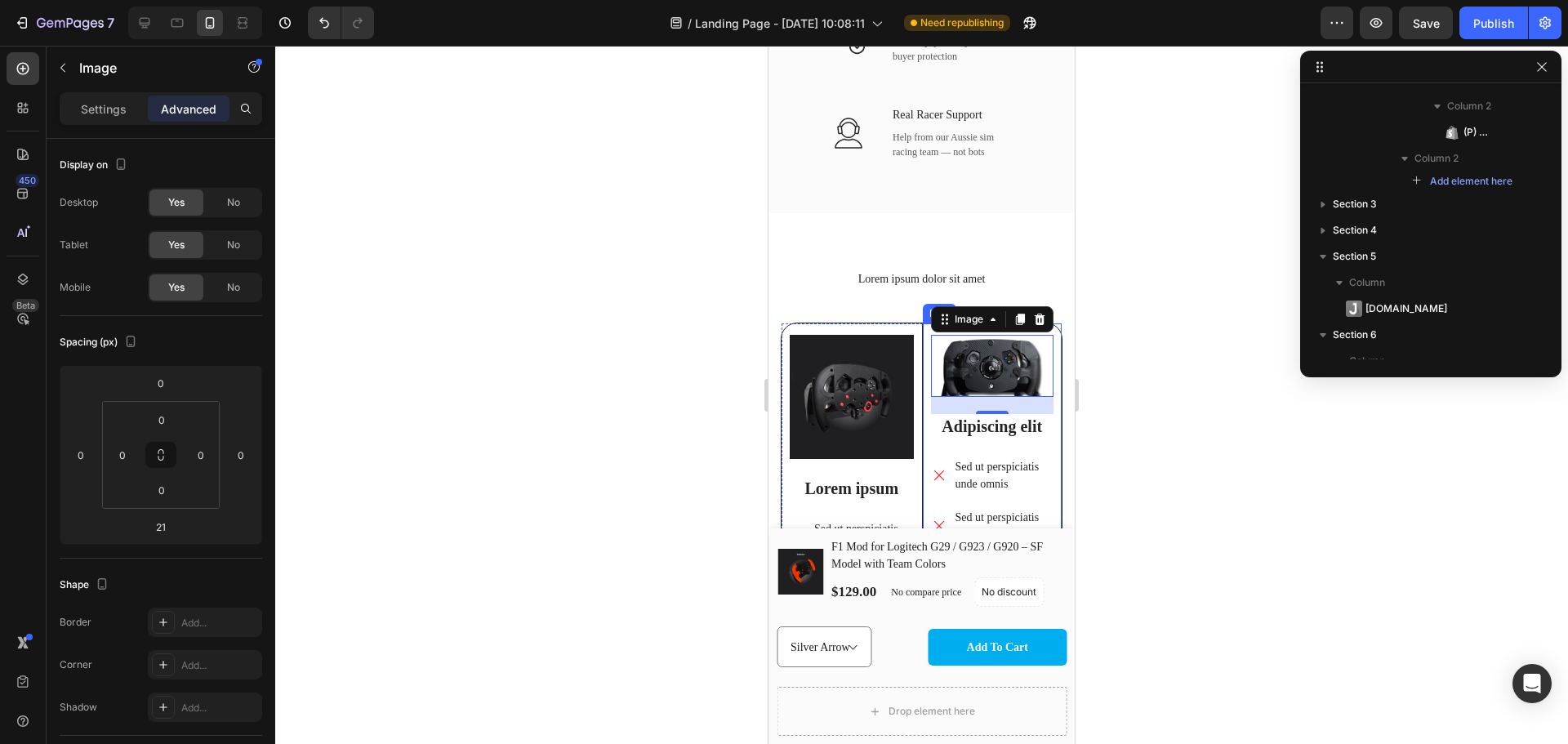
click at [1224, 432] on div at bounding box center [922, 394] width 1293 height 698
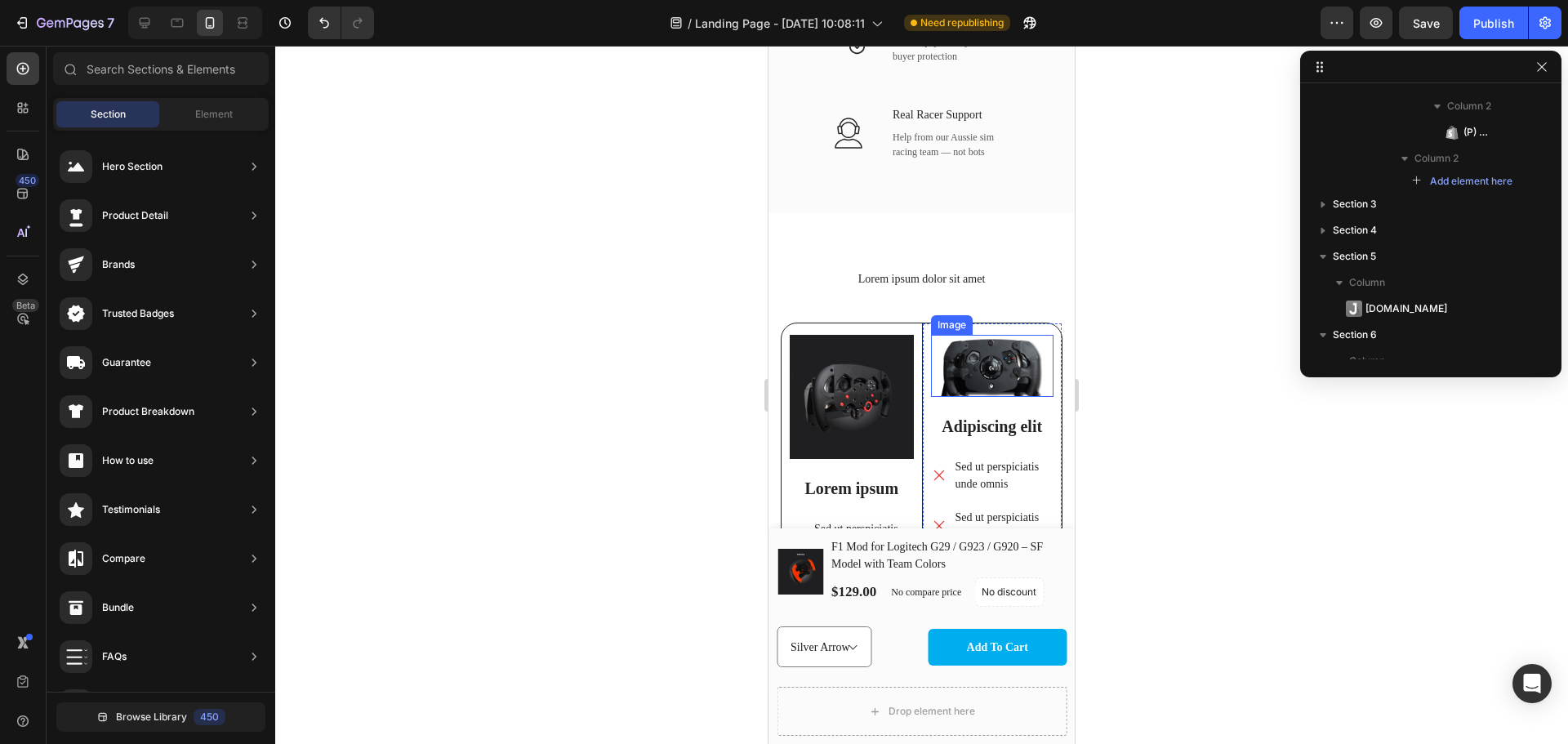
click at [1000, 371] on img at bounding box center [992, 365] width 123 height 61
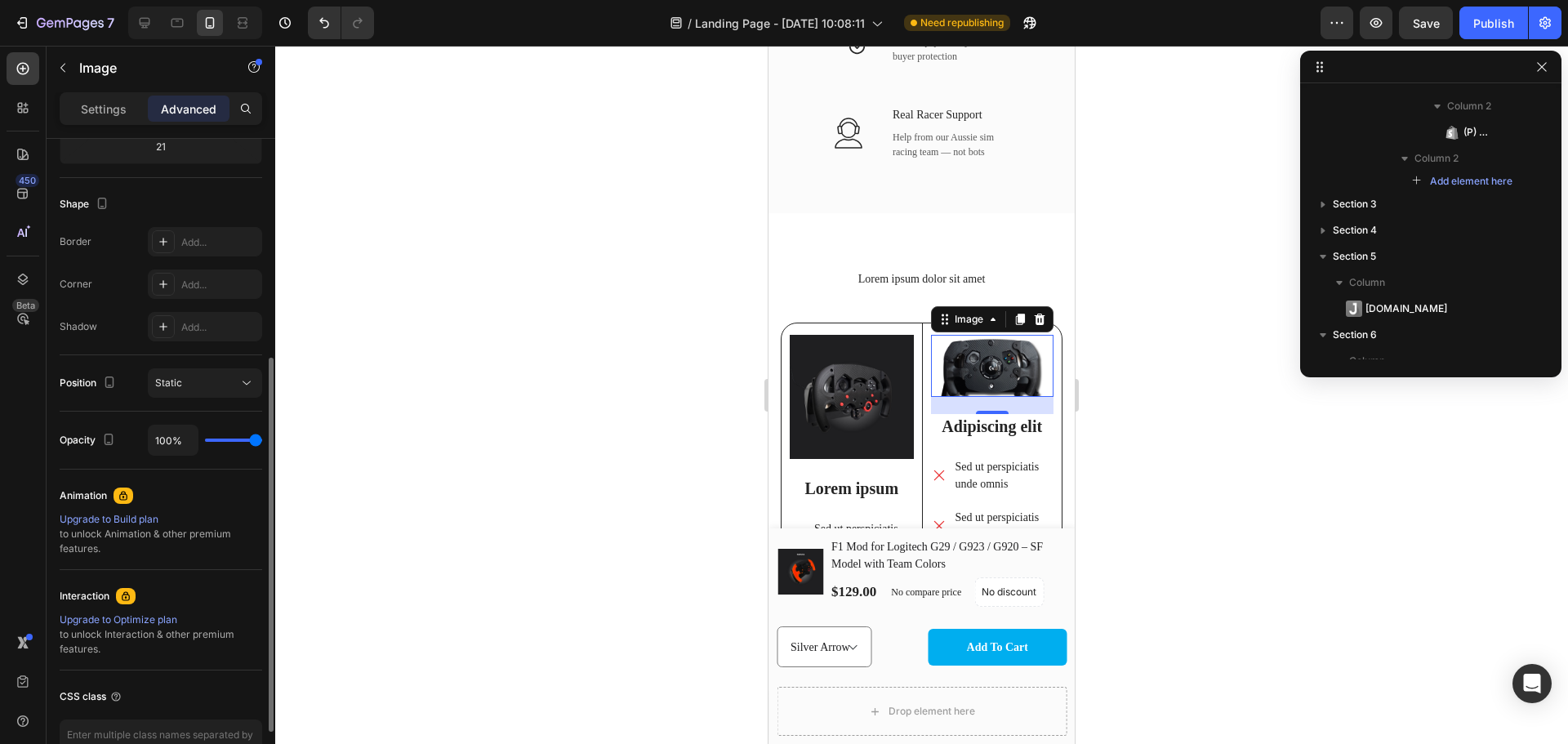
scroll to position [482, 0]
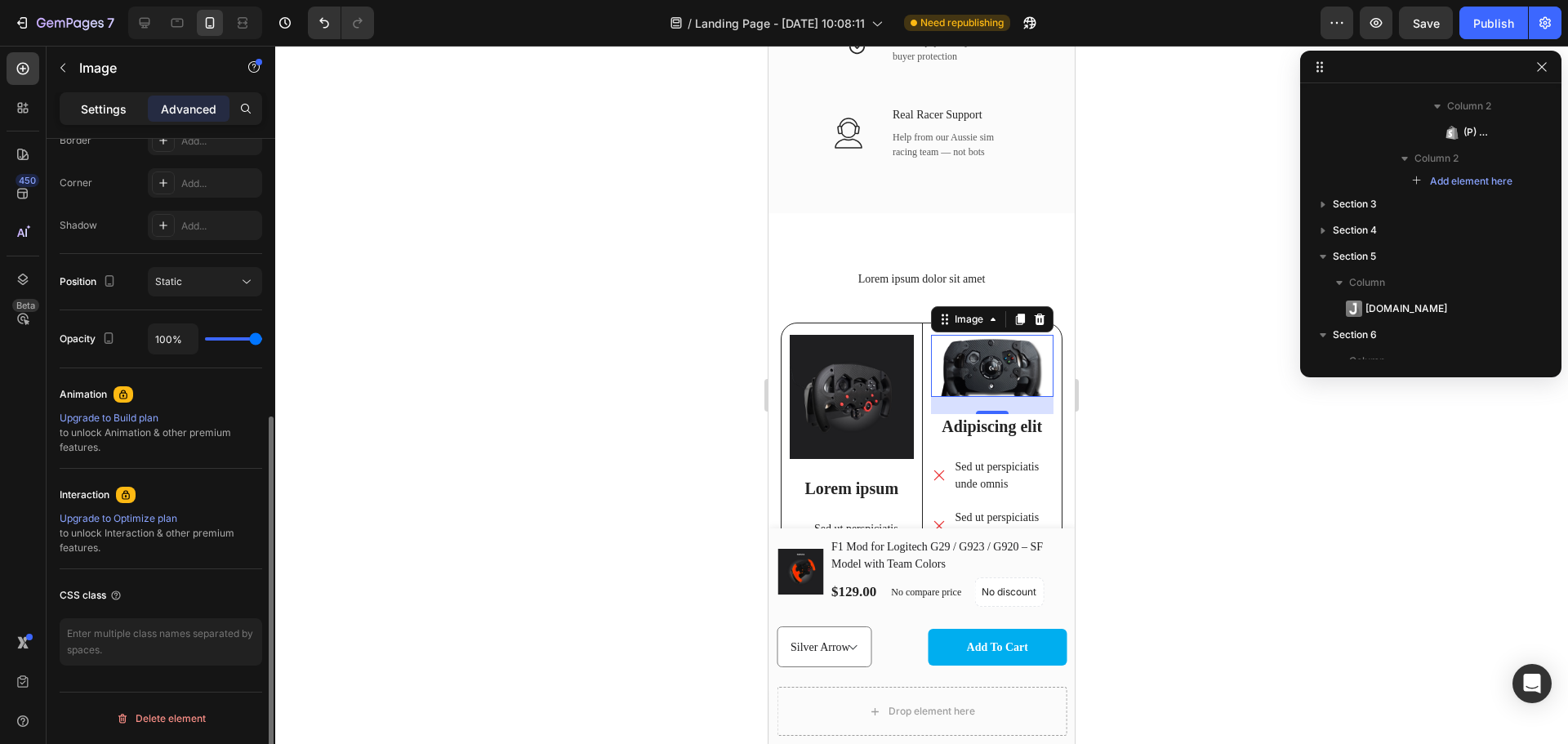
click at [111, 102] on p "Settings" at bounding box center [103, 109] width 45 height 17
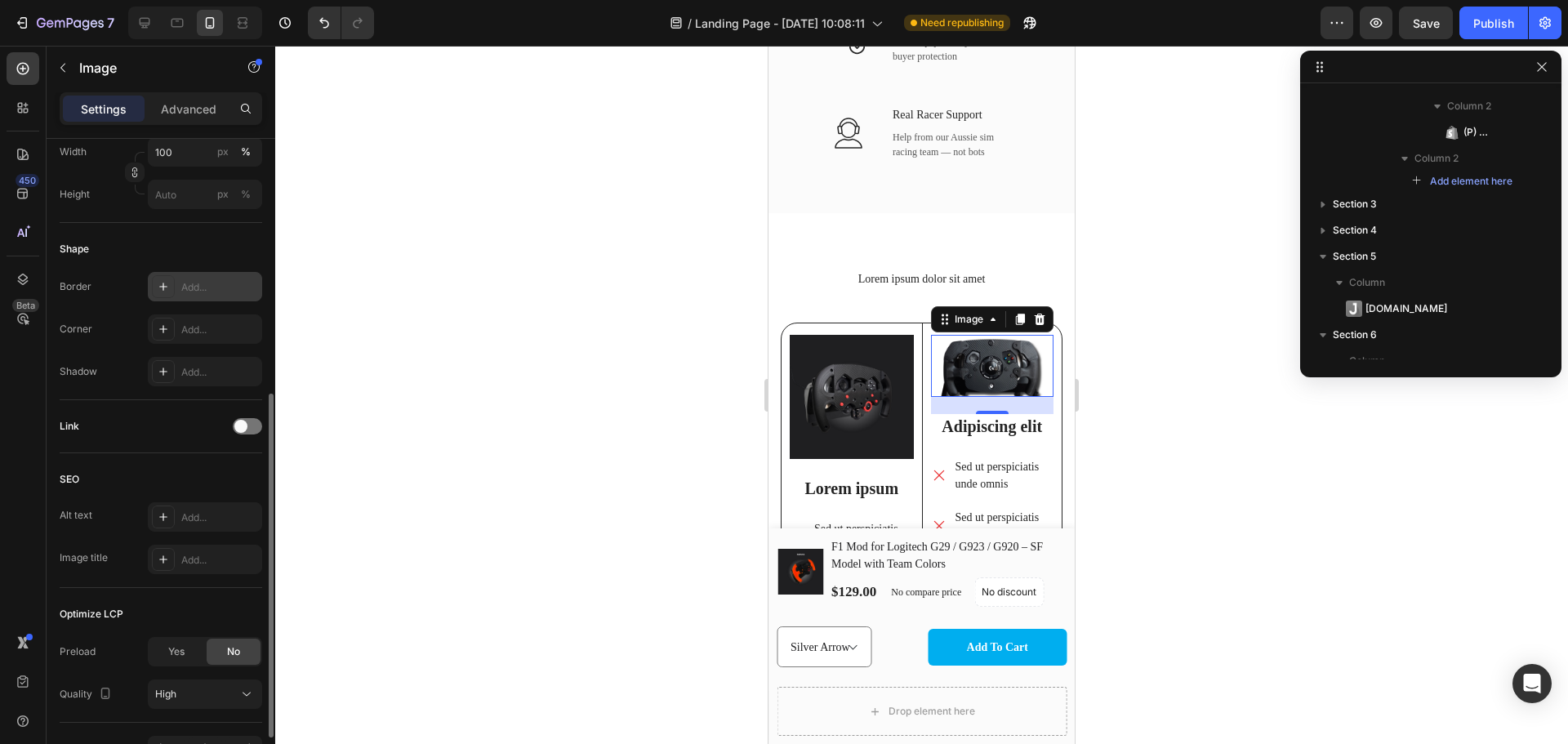
scroll to position [101, 0]
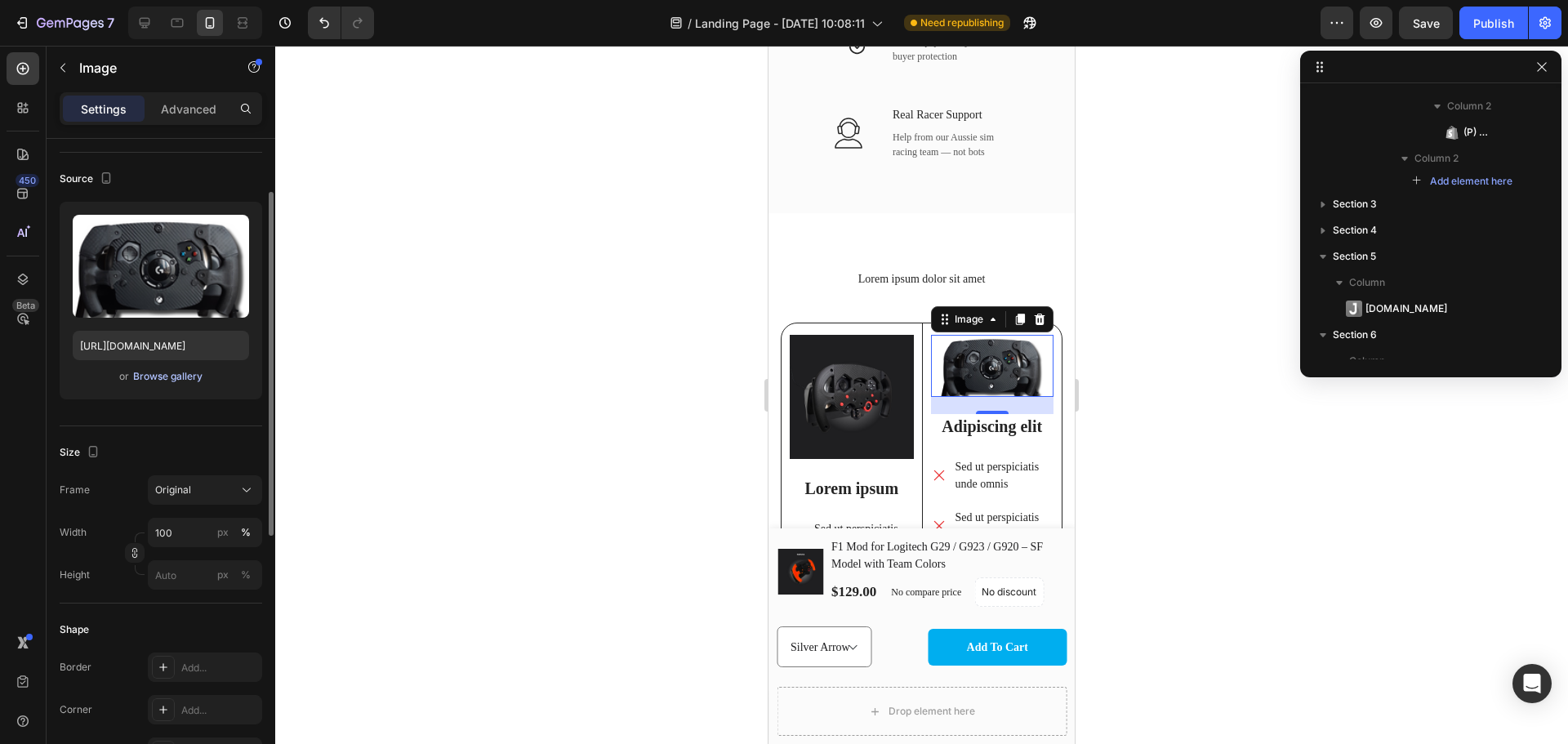
click at [177, 379] on div "Browse gallery" at bounding box center [168, 376] width 69 height 15
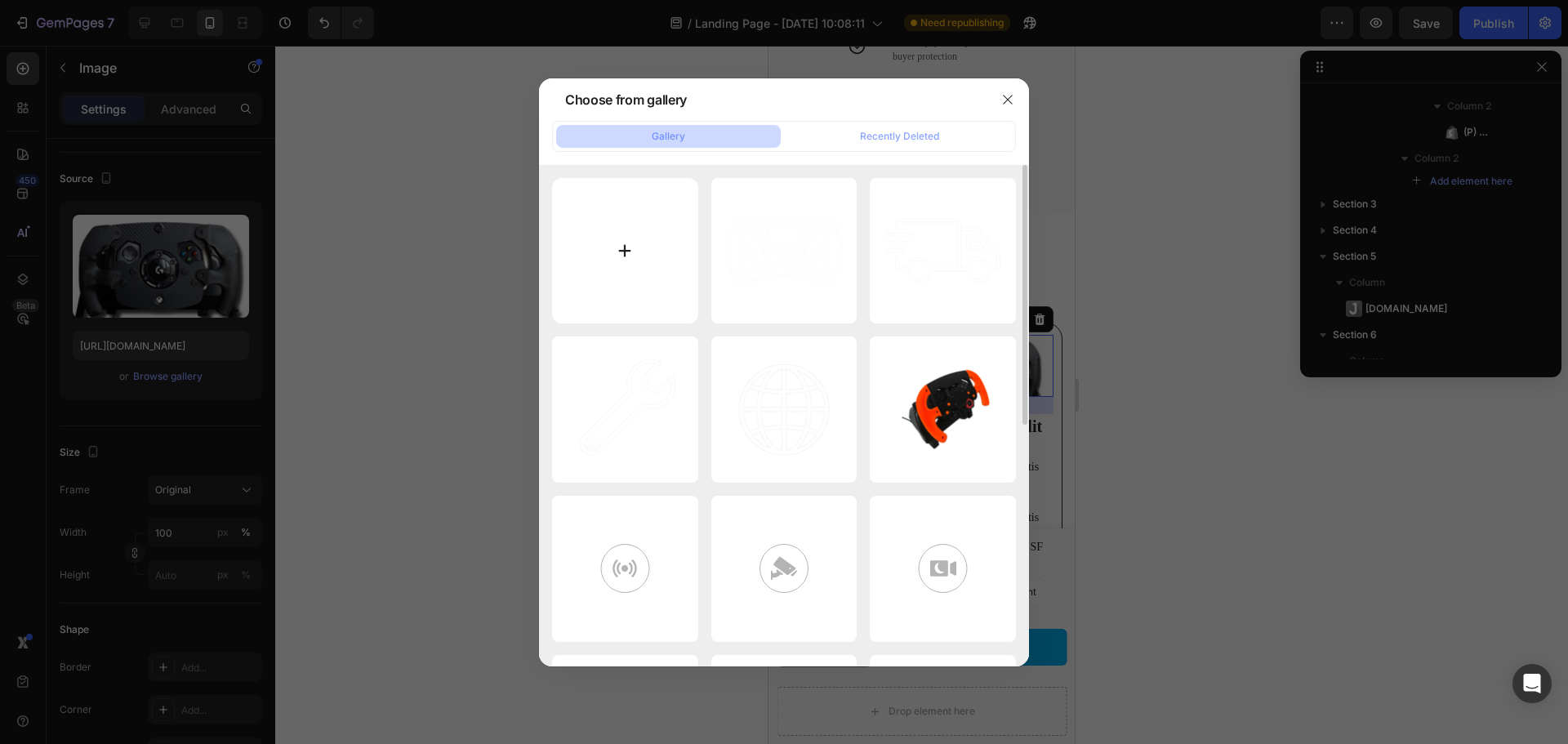
click at [638, 253] on input "file" at bounding box center [625, 251] width 146 height 146
type input "C:\fakepath\F1 G29 Project 1 (9).png"
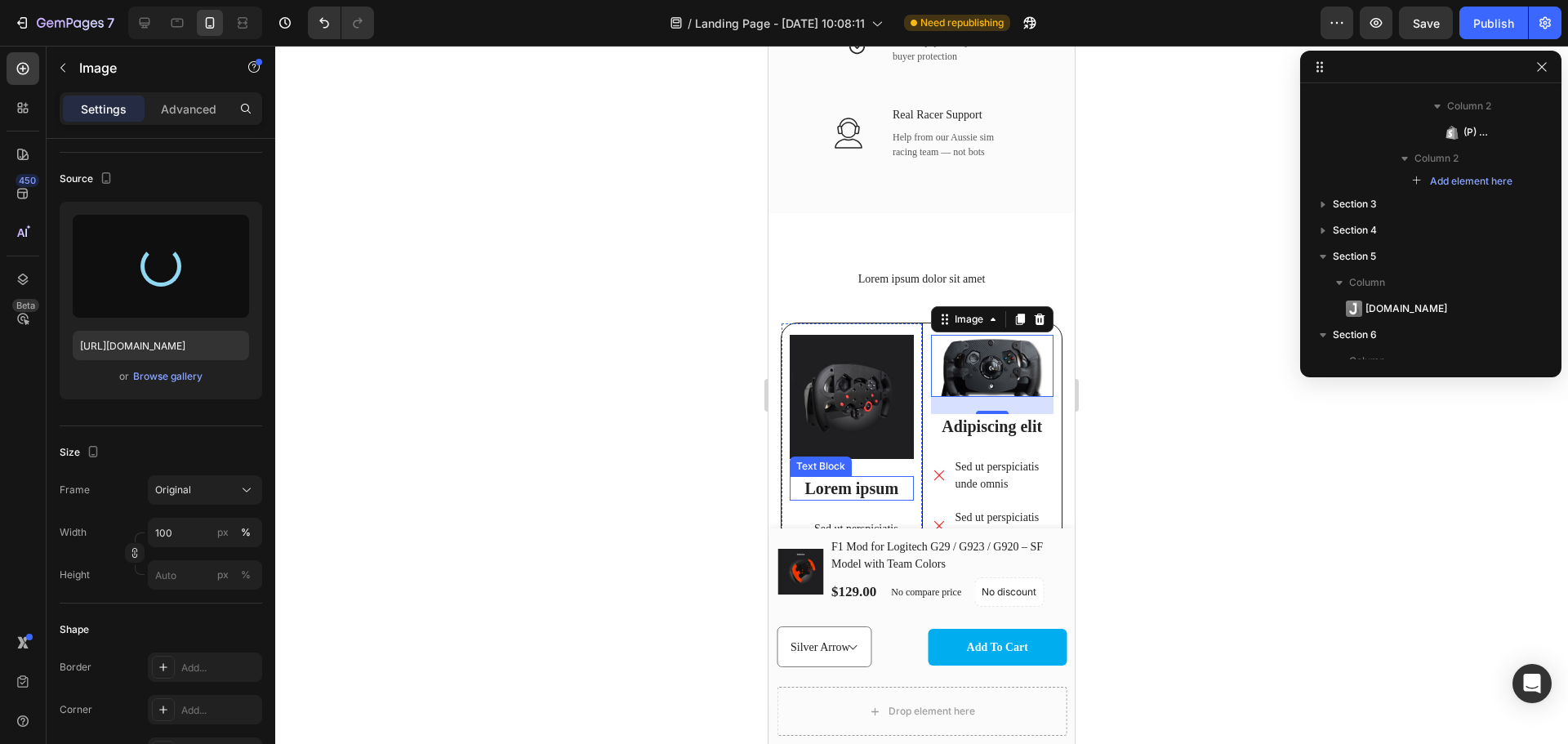
type input "https://cdn.shopify.com/s/files/1/0674/8586/0062/files/gempages_580835302810059…"
click at [862, 478] on p "Lorem ipsum" at bounding box center [852, 488] width 120 height 21
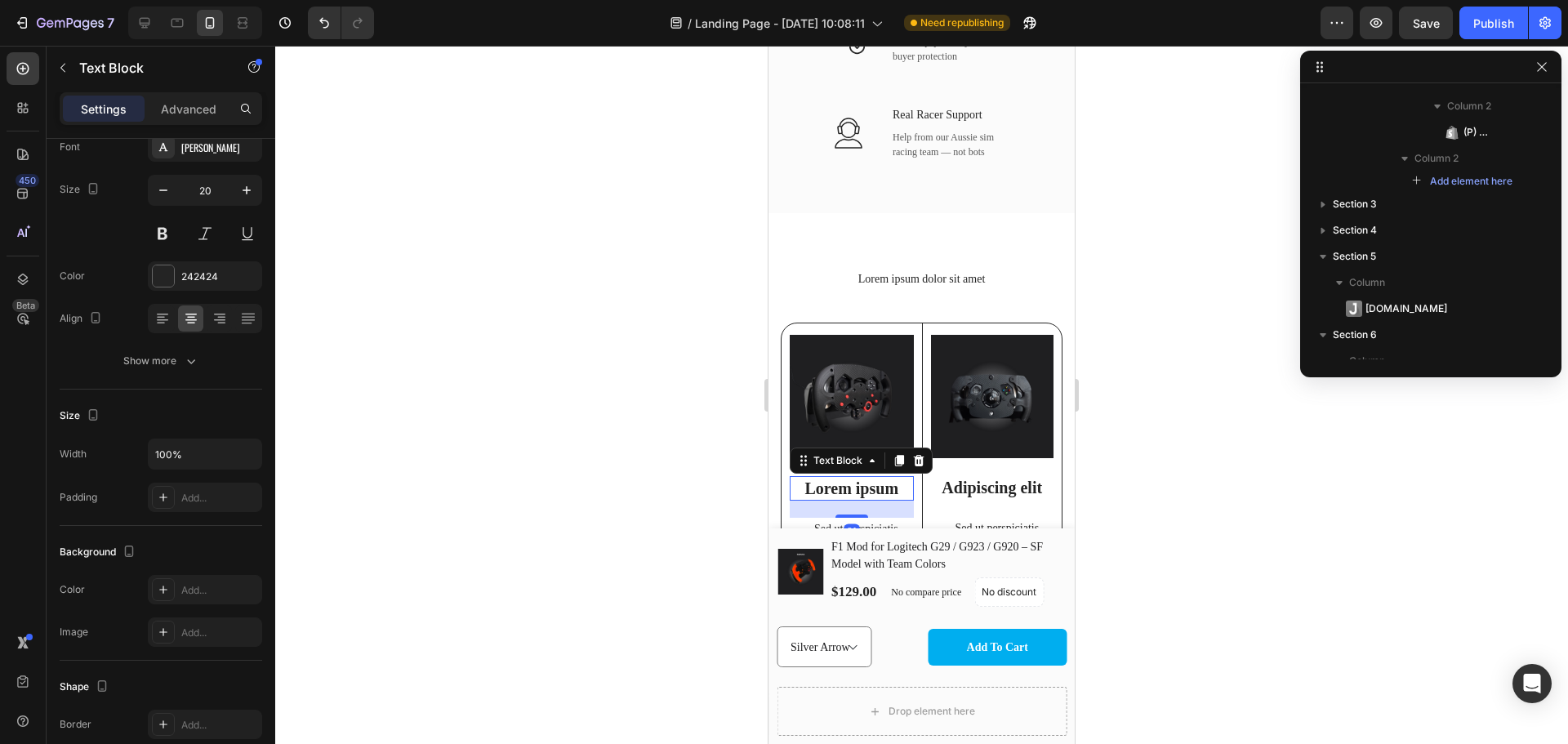
scroll to position [0, 0]
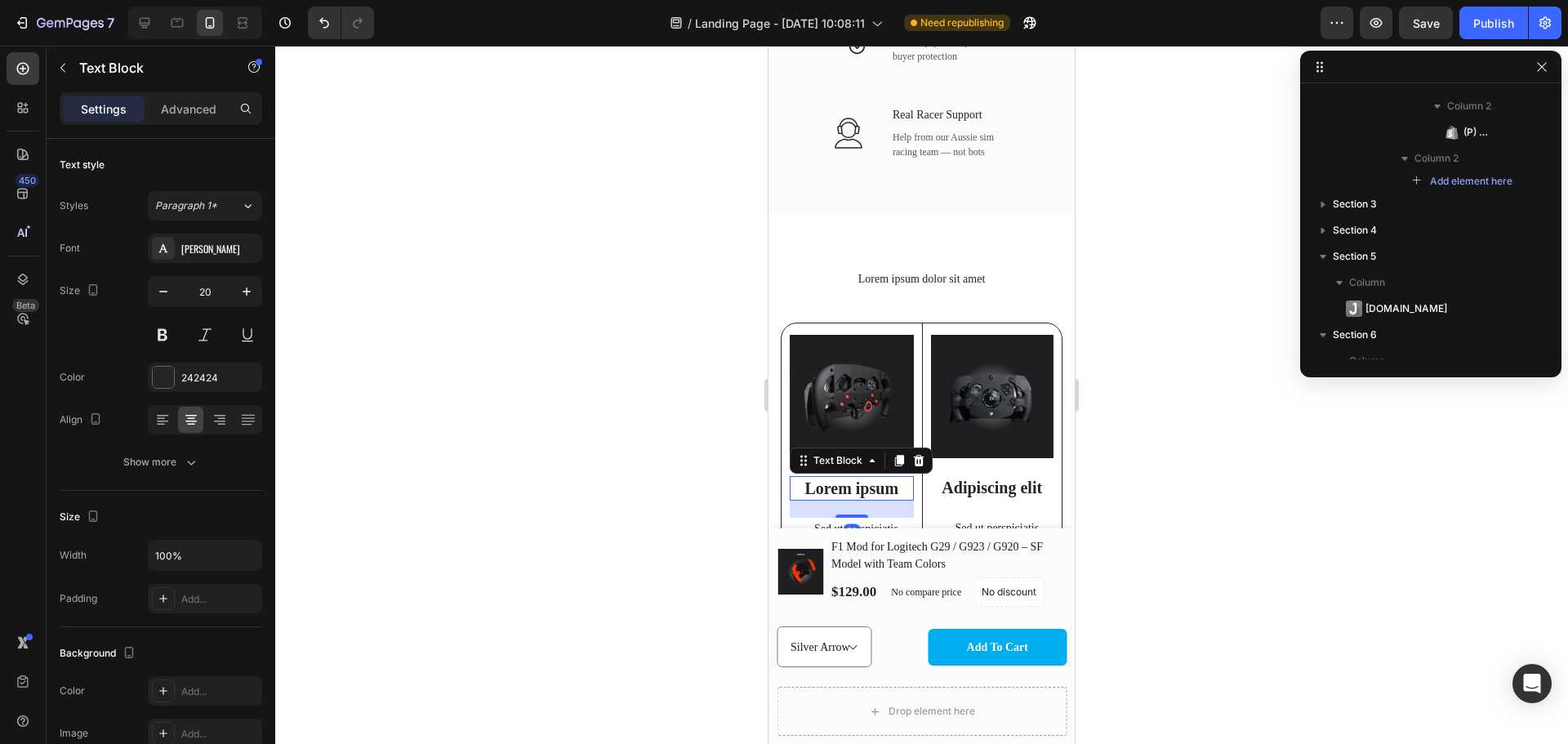
click at [862, 478] on p "Lorem ipsum" at bounding box center [852, 488] width 120 height 21
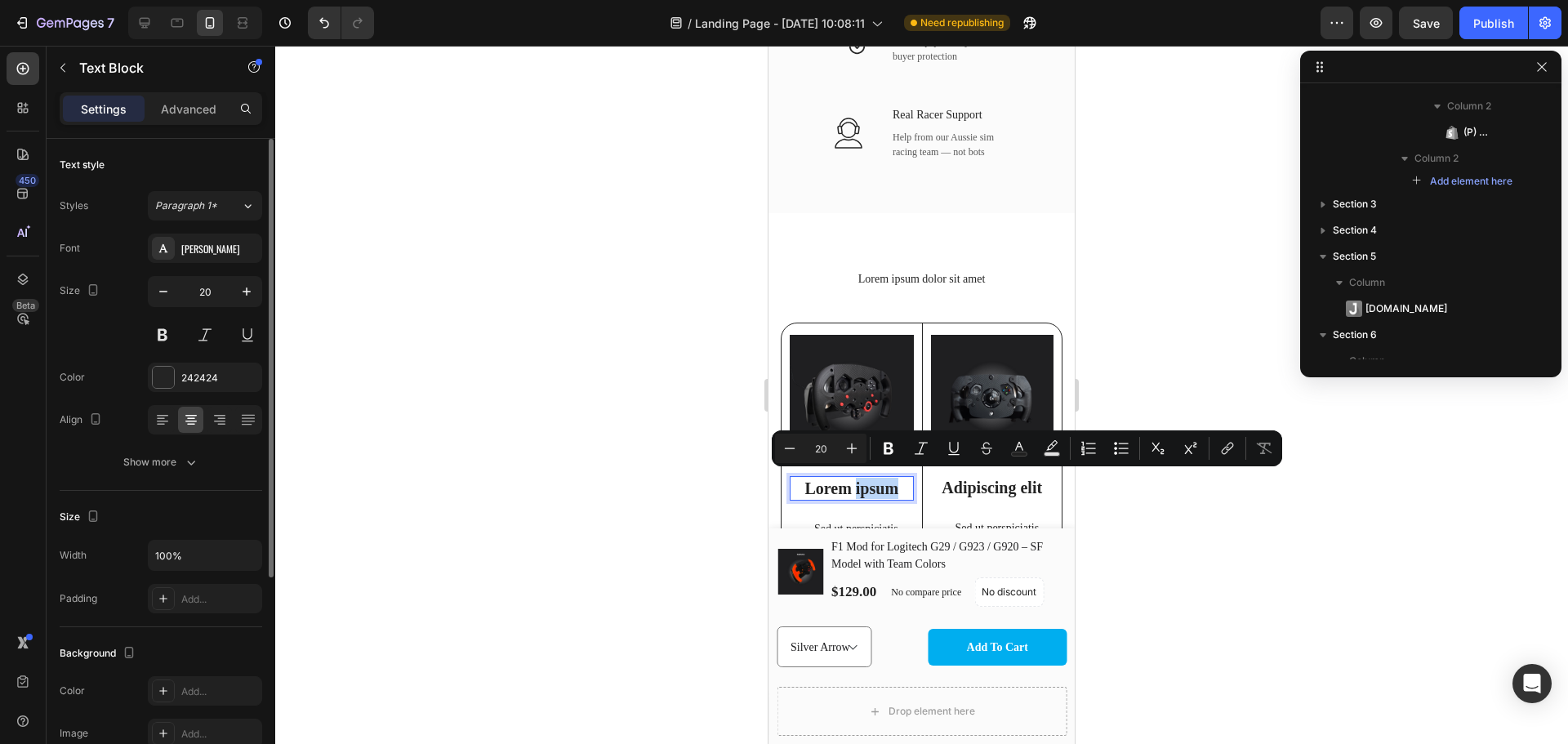
click at [862, 478] on p "Lorem ipsum" at bounding box center [852, 488] width 120 height 21
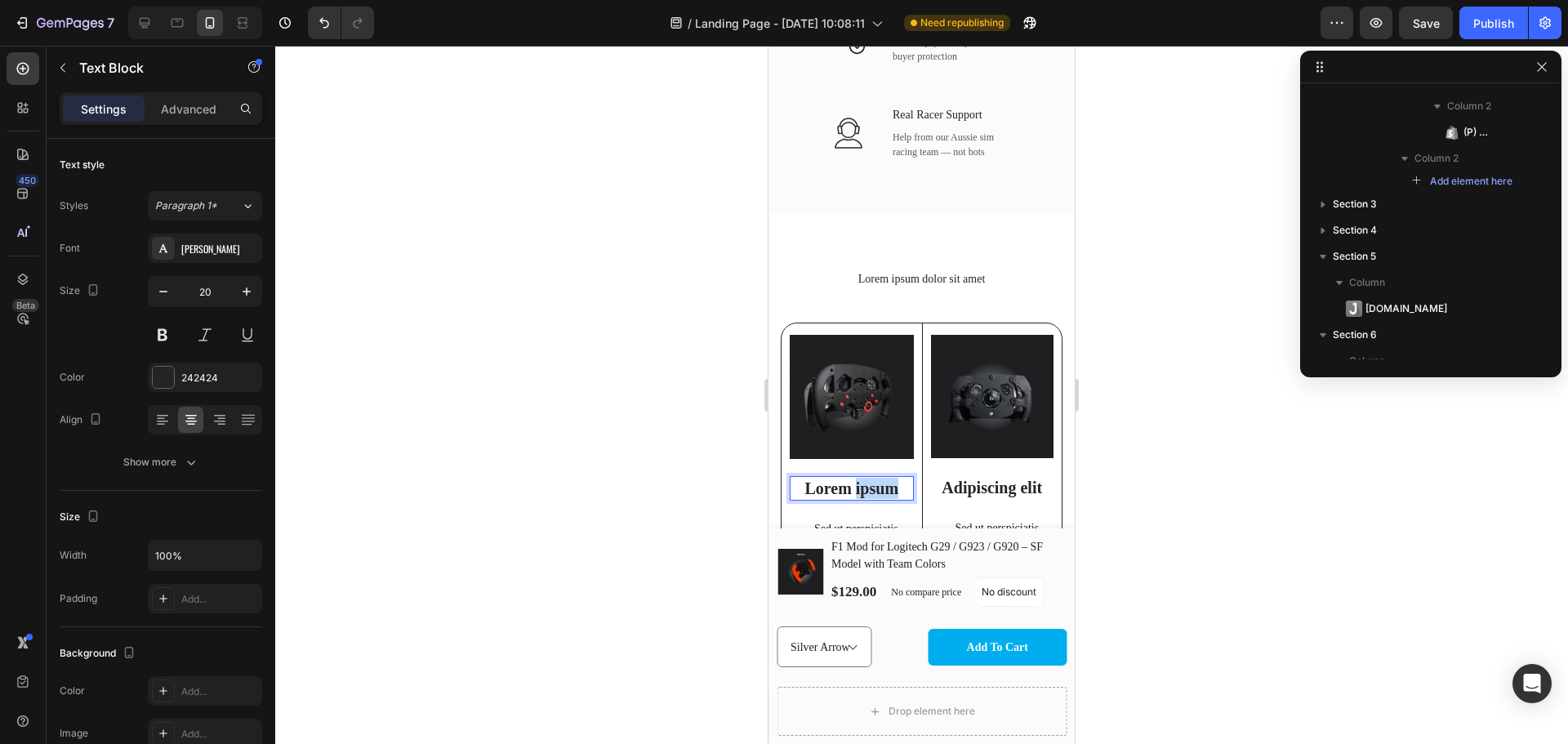
click at [862, 478] on p "Lorem ipsum" at bounding box center [852, 488] width 120 height 21
click at [860, 484] on p "Sim Mods Hub" at bounding box center [852, 488] width 120 height 21
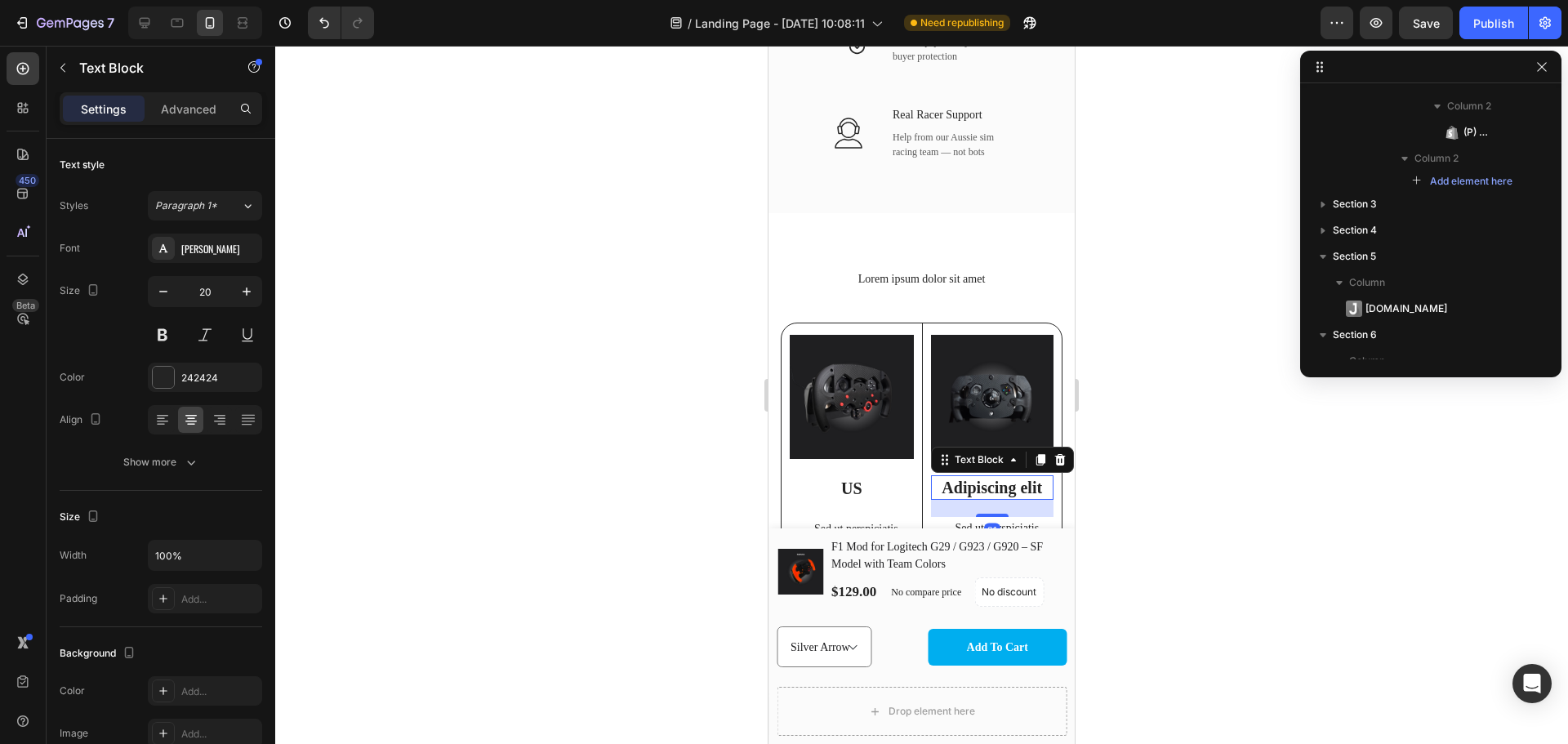
click at [994, 481] on p "Adipiscing elit" at bounding box center [993, 487] width 120 height 21
click at [994, 481] on p "Thelit" at bounding box center [993, 487] width 120 height 21
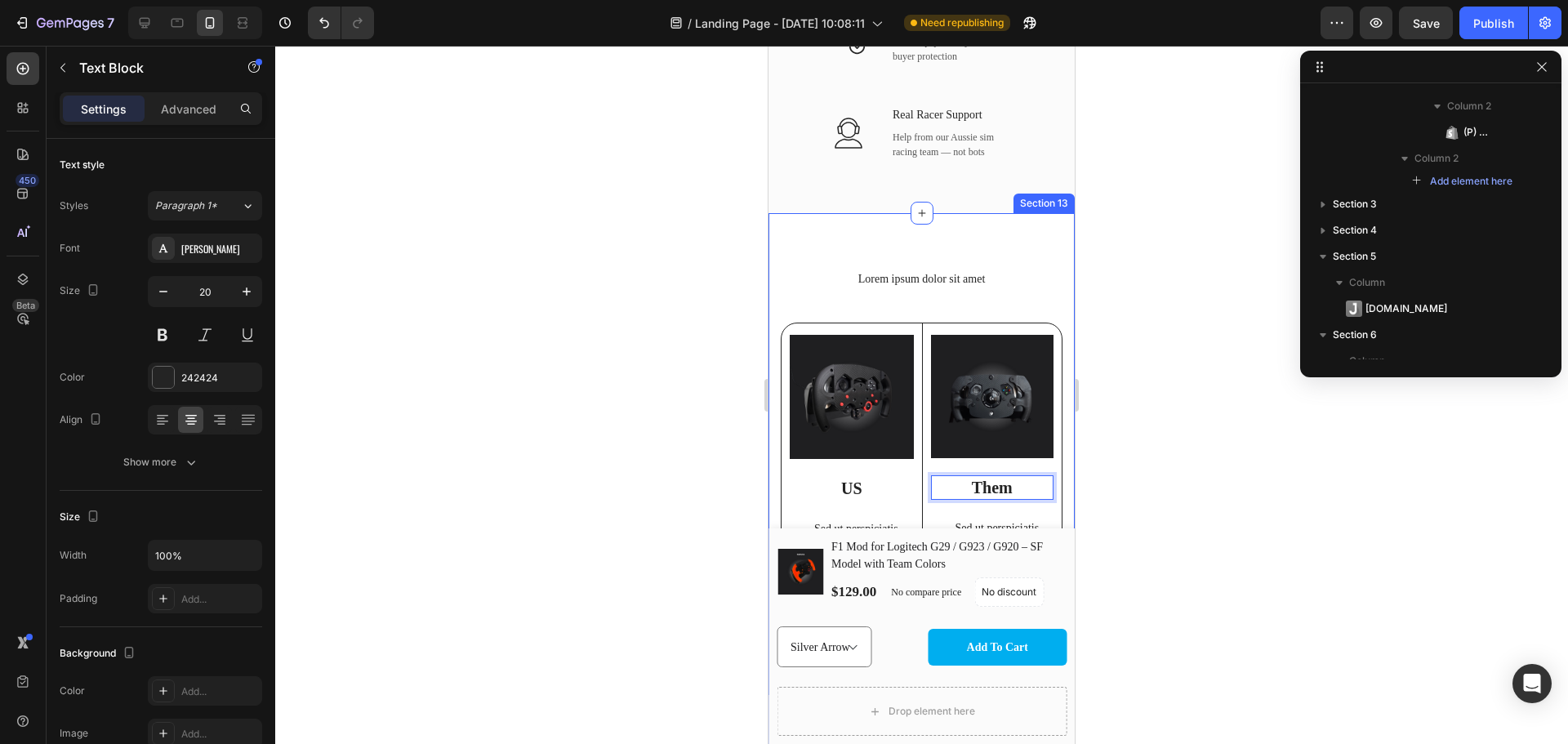
click at [1186, 501] on div at bounding box center [922, 394] width 1293 height 698
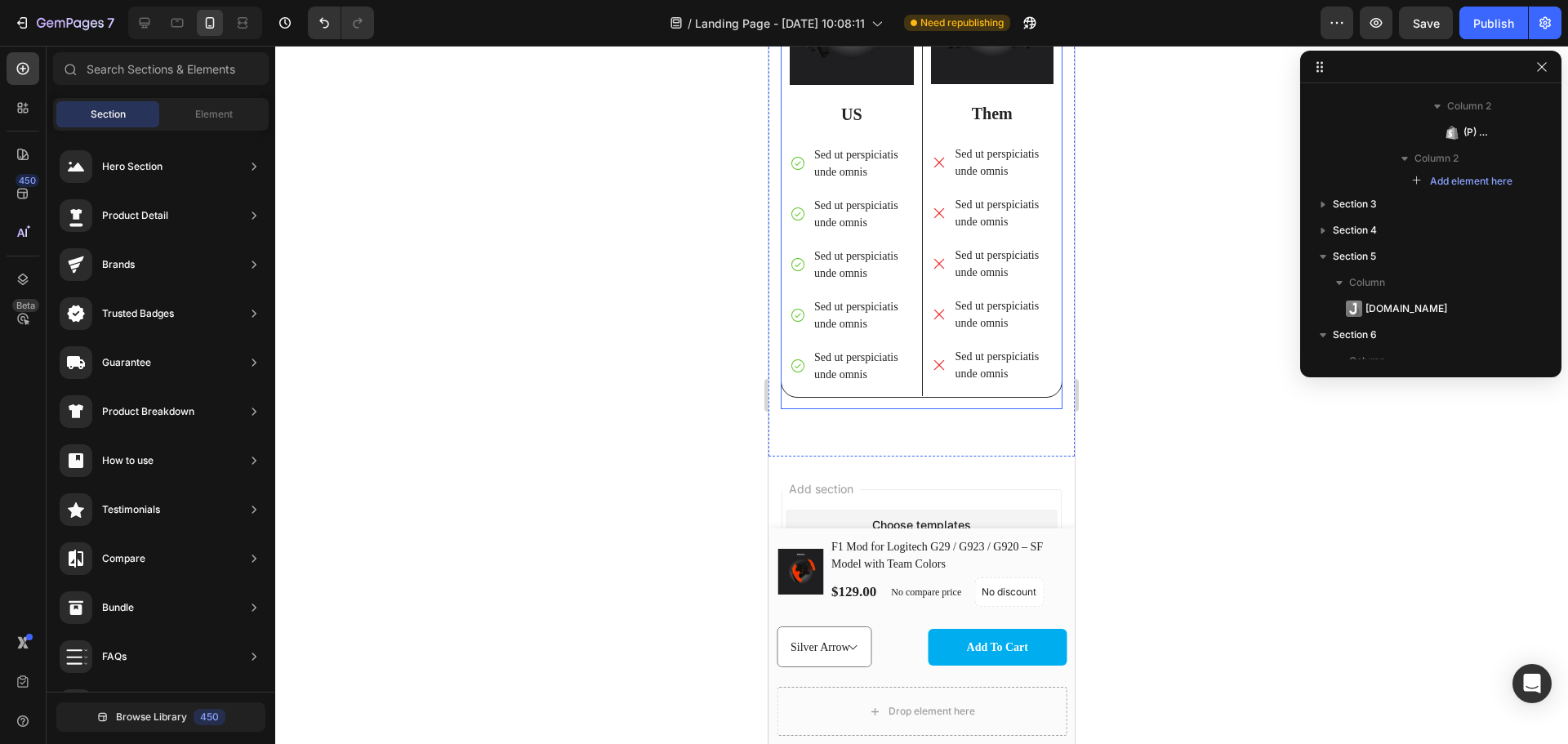
scroll to position [5780, 0]
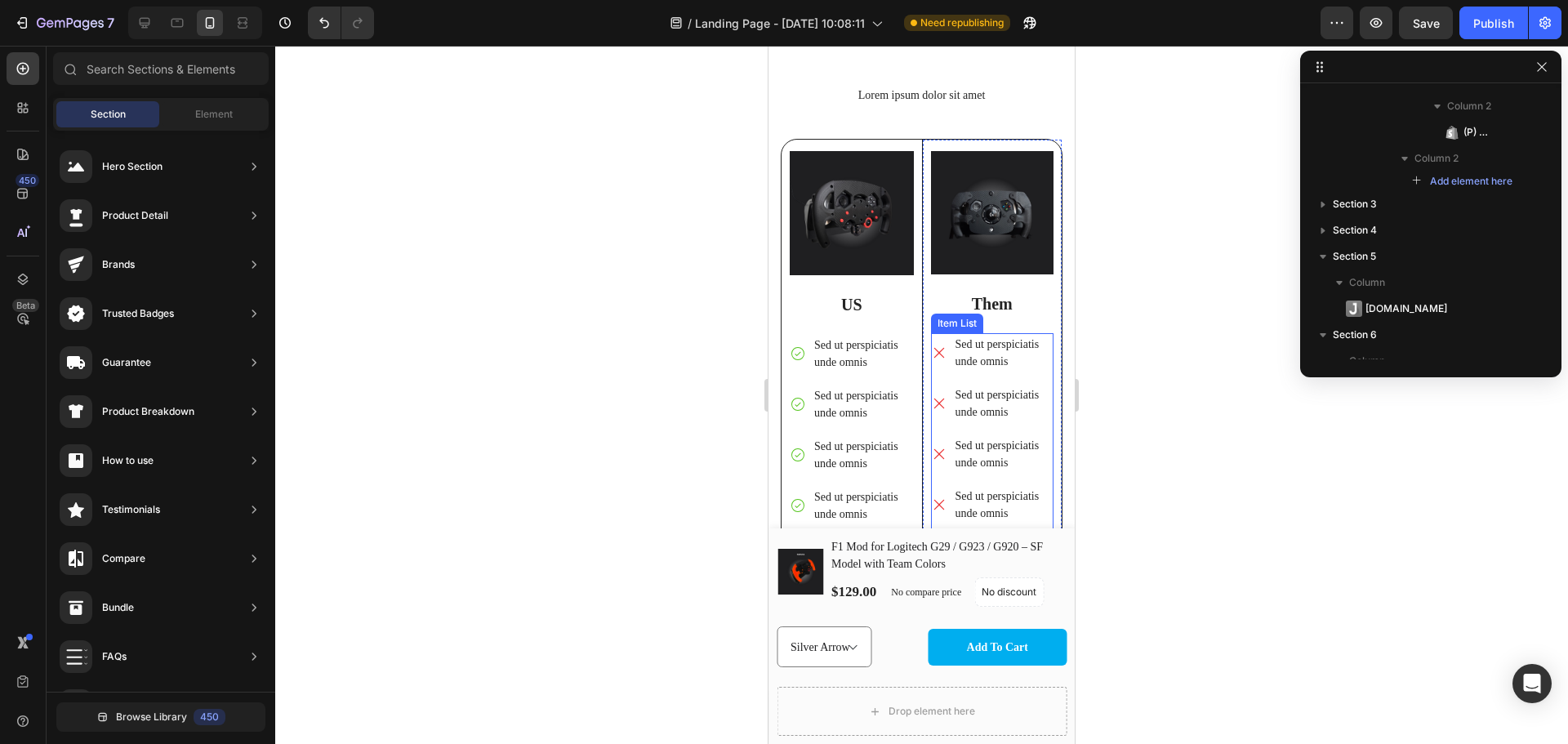
click at [999, 336] on p "Sed ut perspiciatis unde omnis" at bounding box center [1004, 353] width 97 height 35
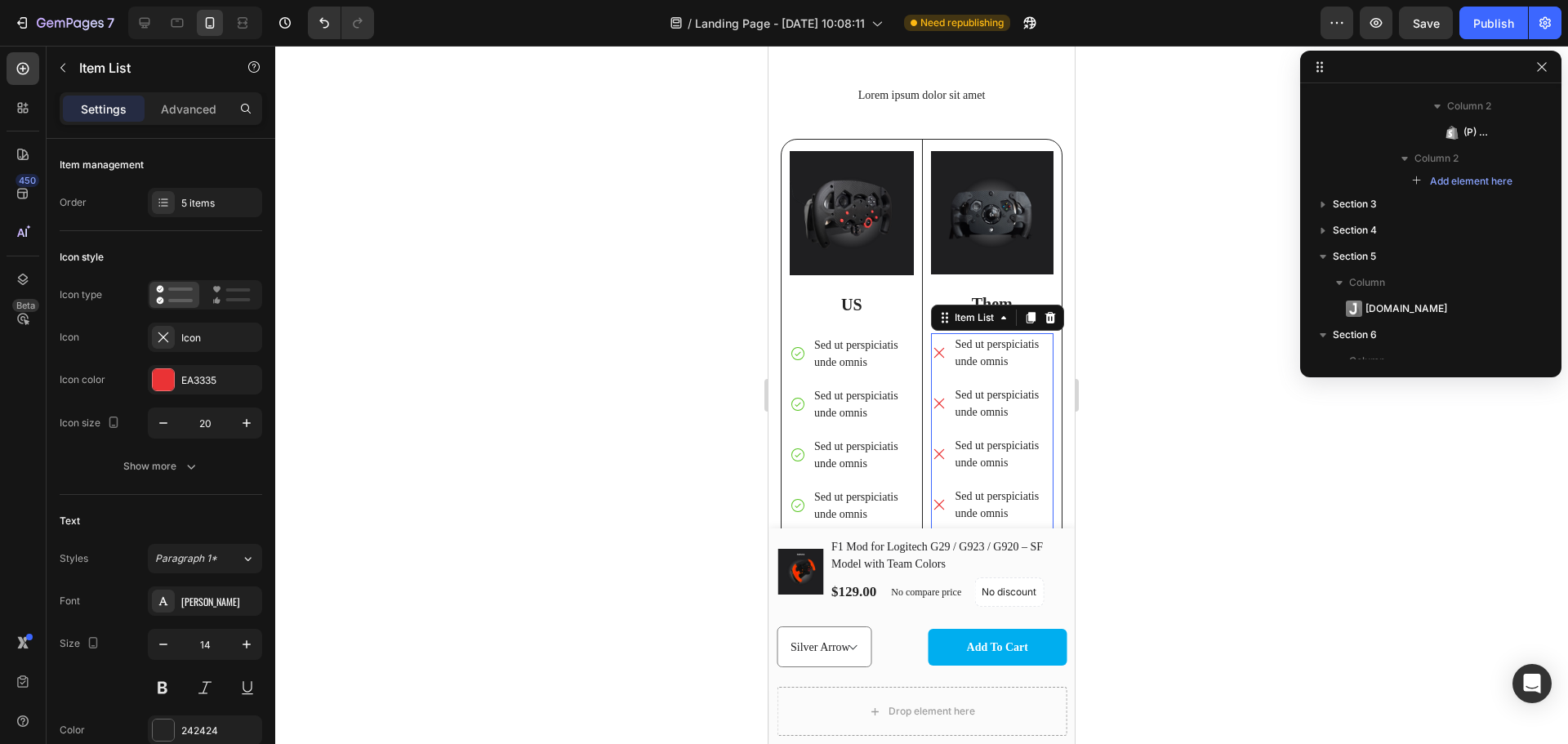
click at [999, 336] on p "Sed ut perspiciatis unde omnis" at bounding box center [1004, 353] width 97 height 35
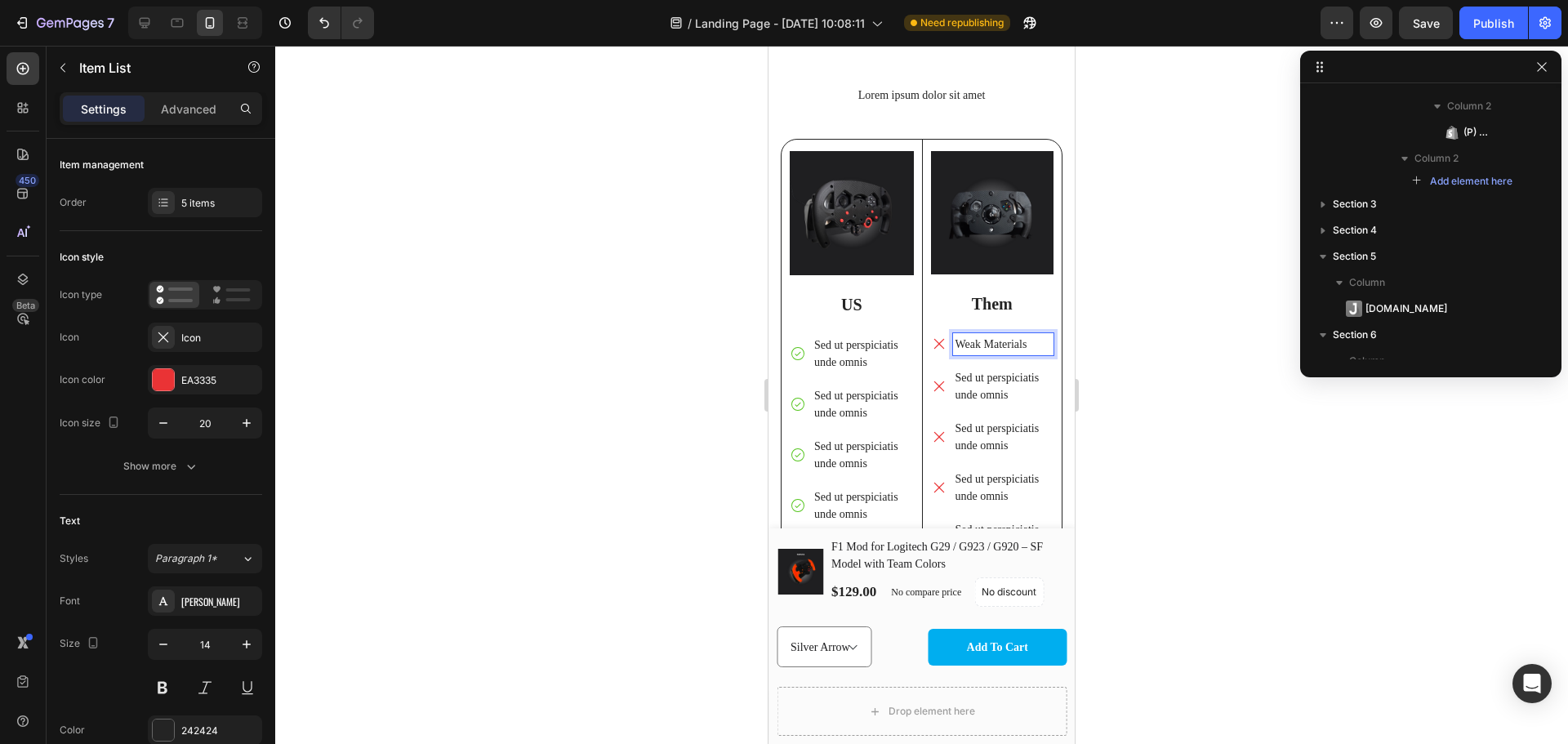
click at [997, 379] on p "Sed ut perspiciatis unde omnis" at bounding box center [1004, 386] width 97 height 35
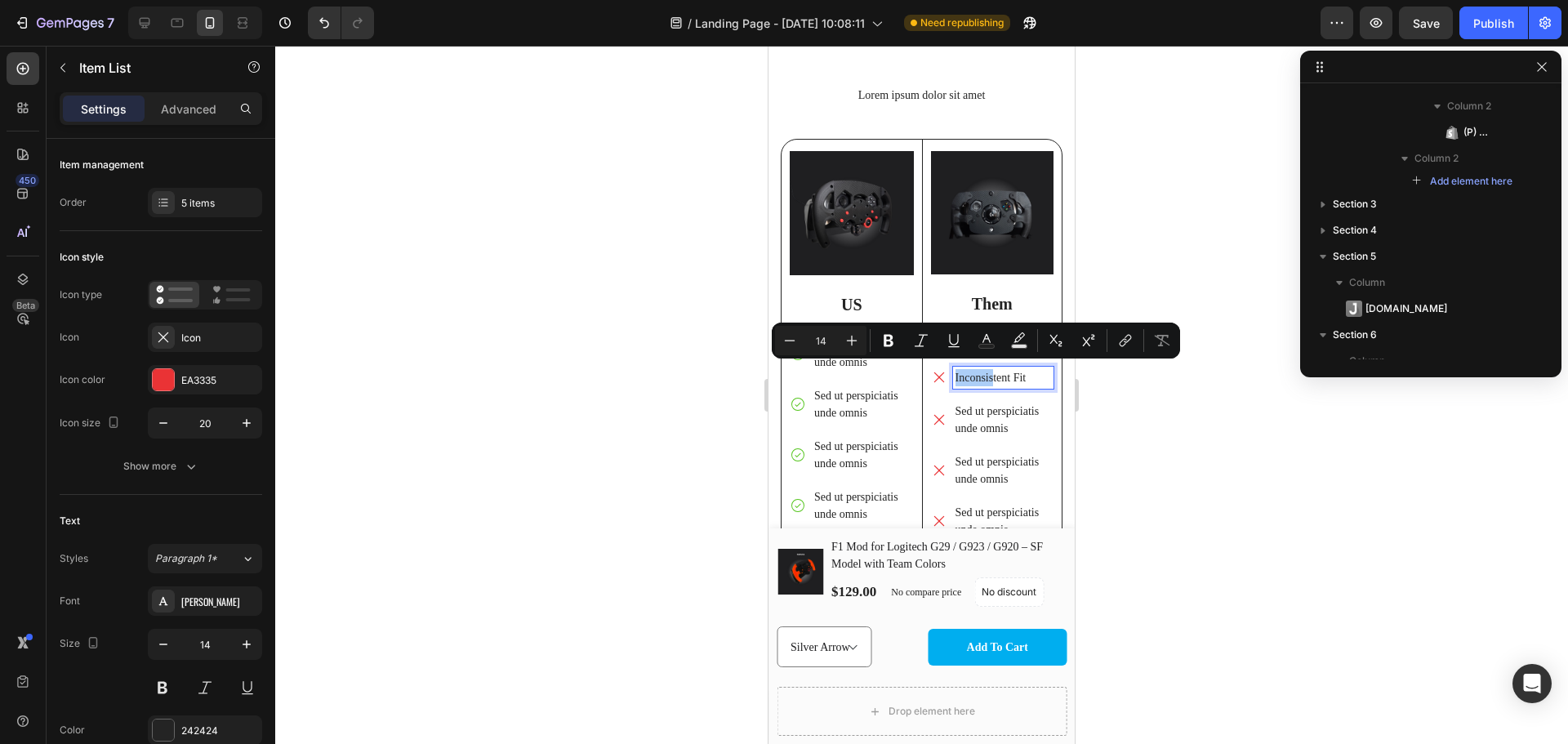
drag, startPoint x: 207, startPoint y: 326, endPoint x: 1268, endPoint y: 463, distance: 1069.8
click at [1284, 463] on div at bounding box center [922, 394] width 1293 height 698
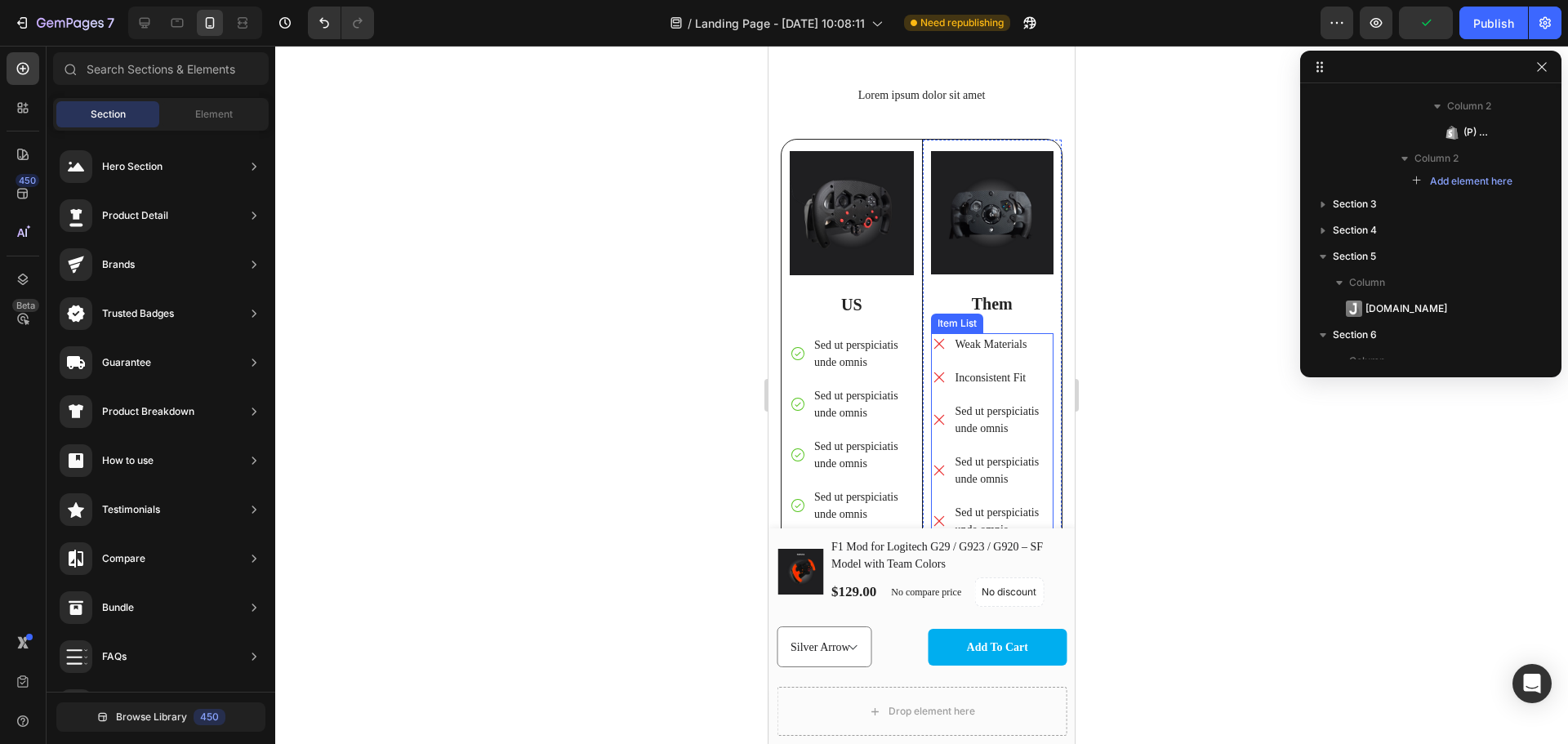
click at [986, 405] on p "Sed ut perspiciatis unde omnis" at bounding box center [1004, 420] width 97 height 35
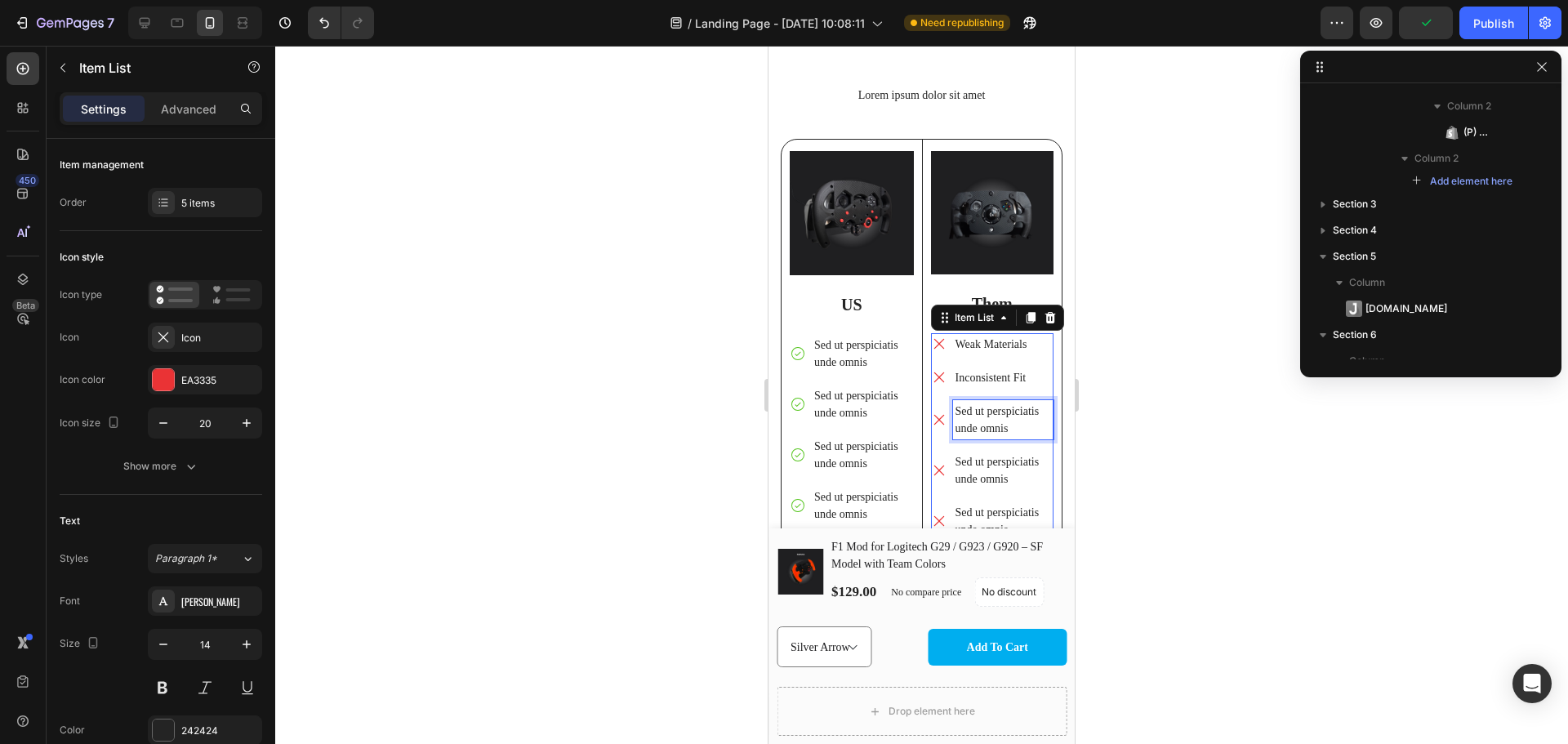
click at [986, 405] on p "Sed ut perspiciatis unde omnis" at bounding box center [1004, 420] width 97 height 35
click at [989, 456] on p "Sed ut perspiciatis unde omnis" at bounding box center [1004, 454] width 97 height 35
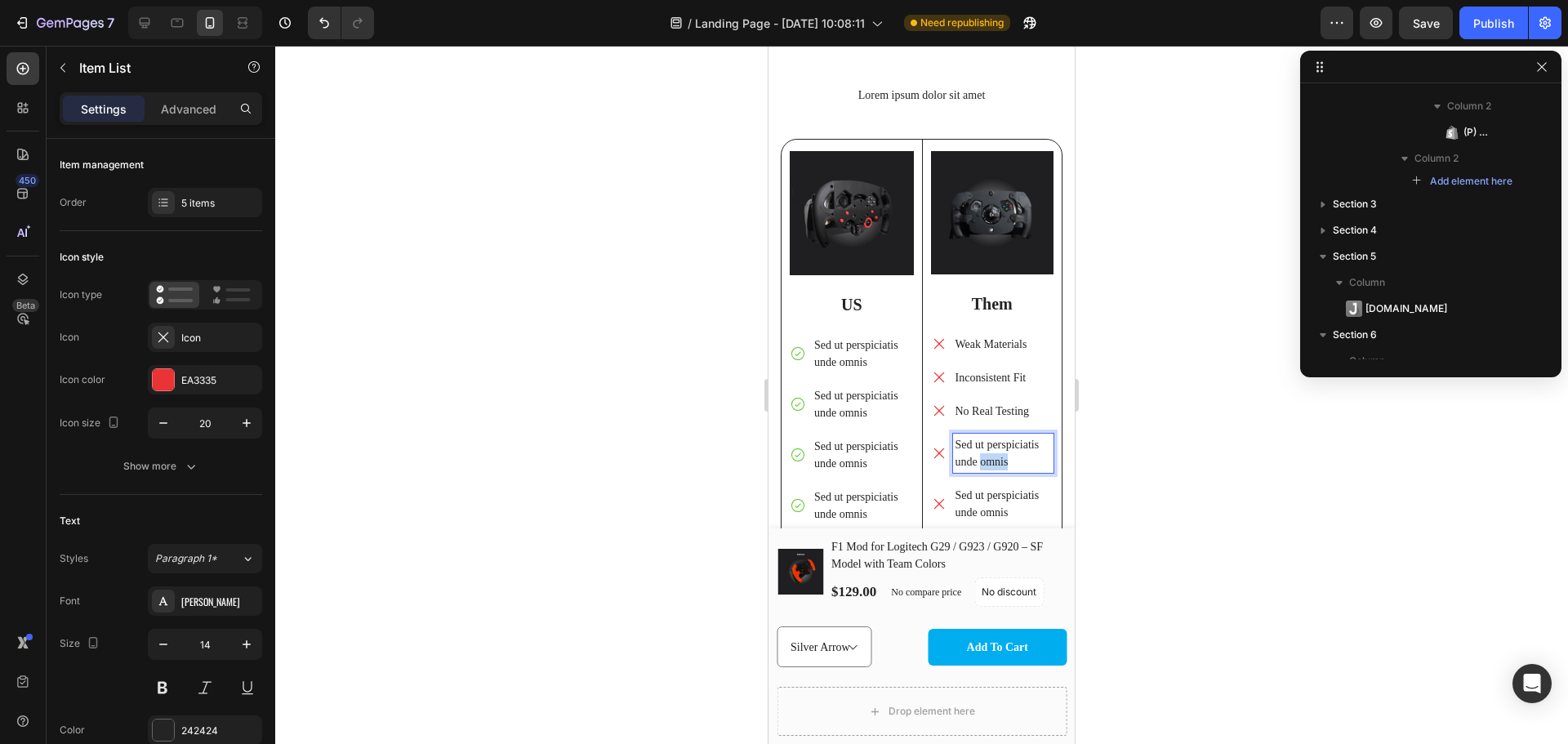
click at [989, 456] on p "Sed ut perspiciatis unde omnis" at bounding box center [1004, 454] width 97 height 35
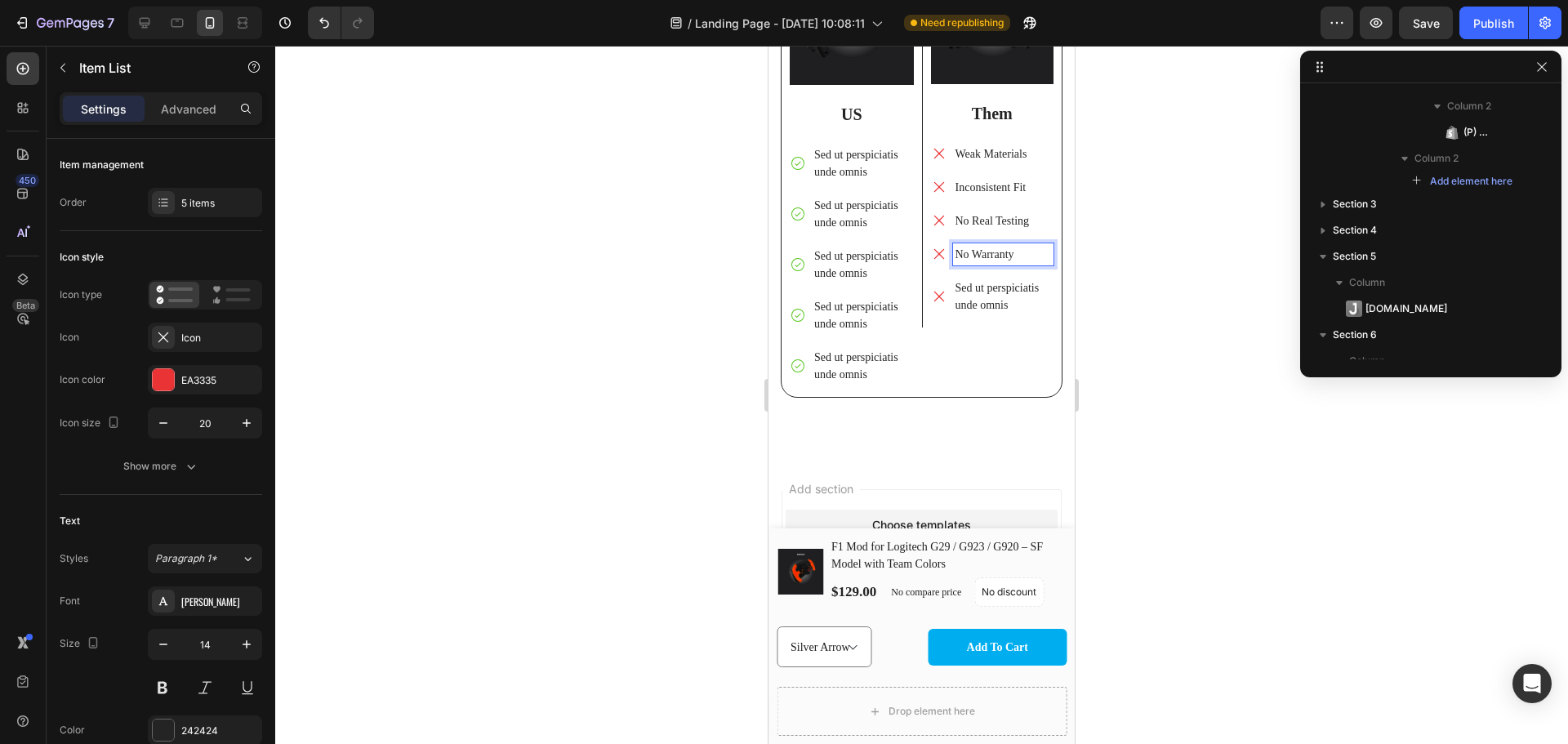
click at [981, 288] on p "Sed ut perspiciatis unde omnis" at bounding box center [1004, 297] width 97 height 35
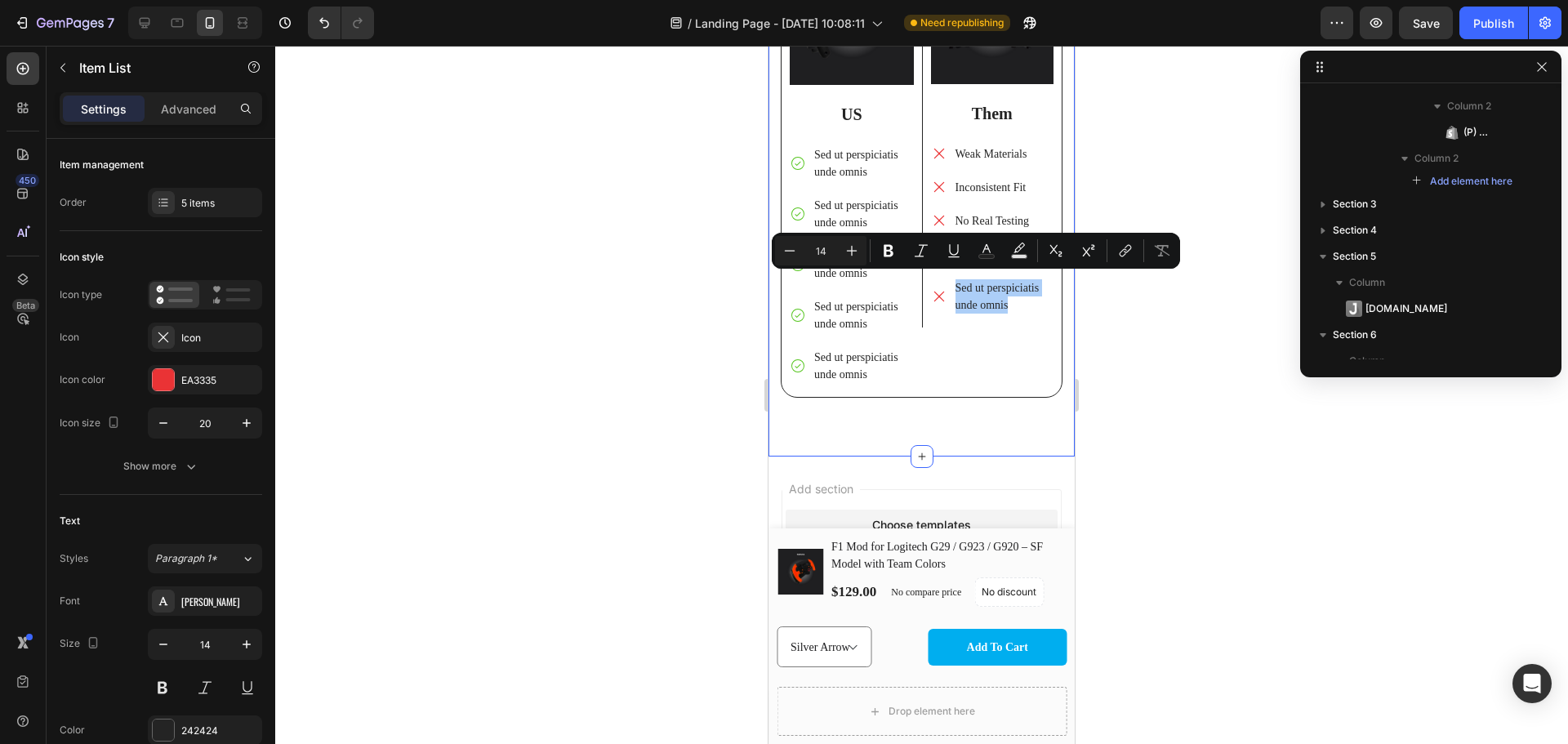
click at [1145, 360] on div at bounding box center [922, 394] width 1293 height 698
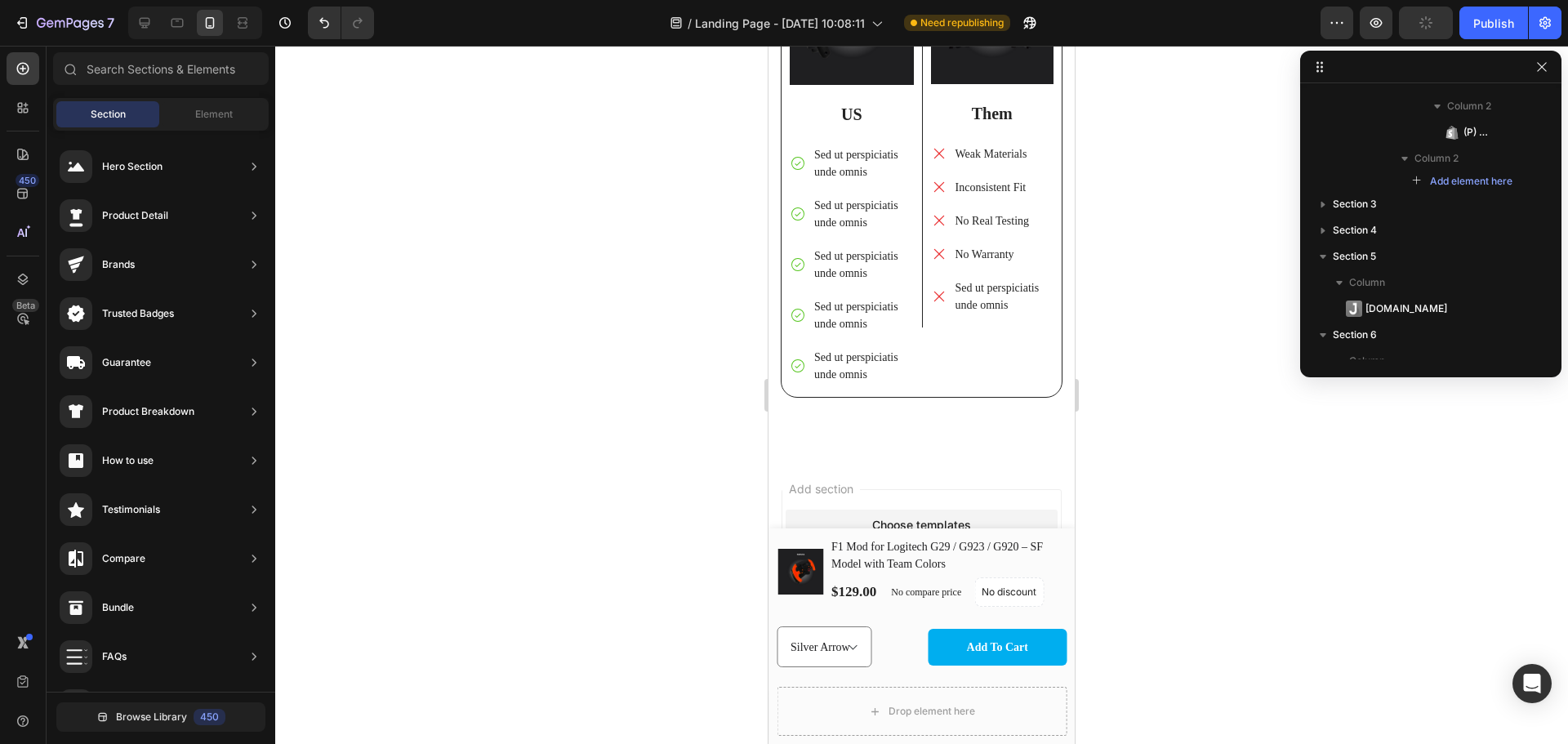
scroll to position [5780, 0]
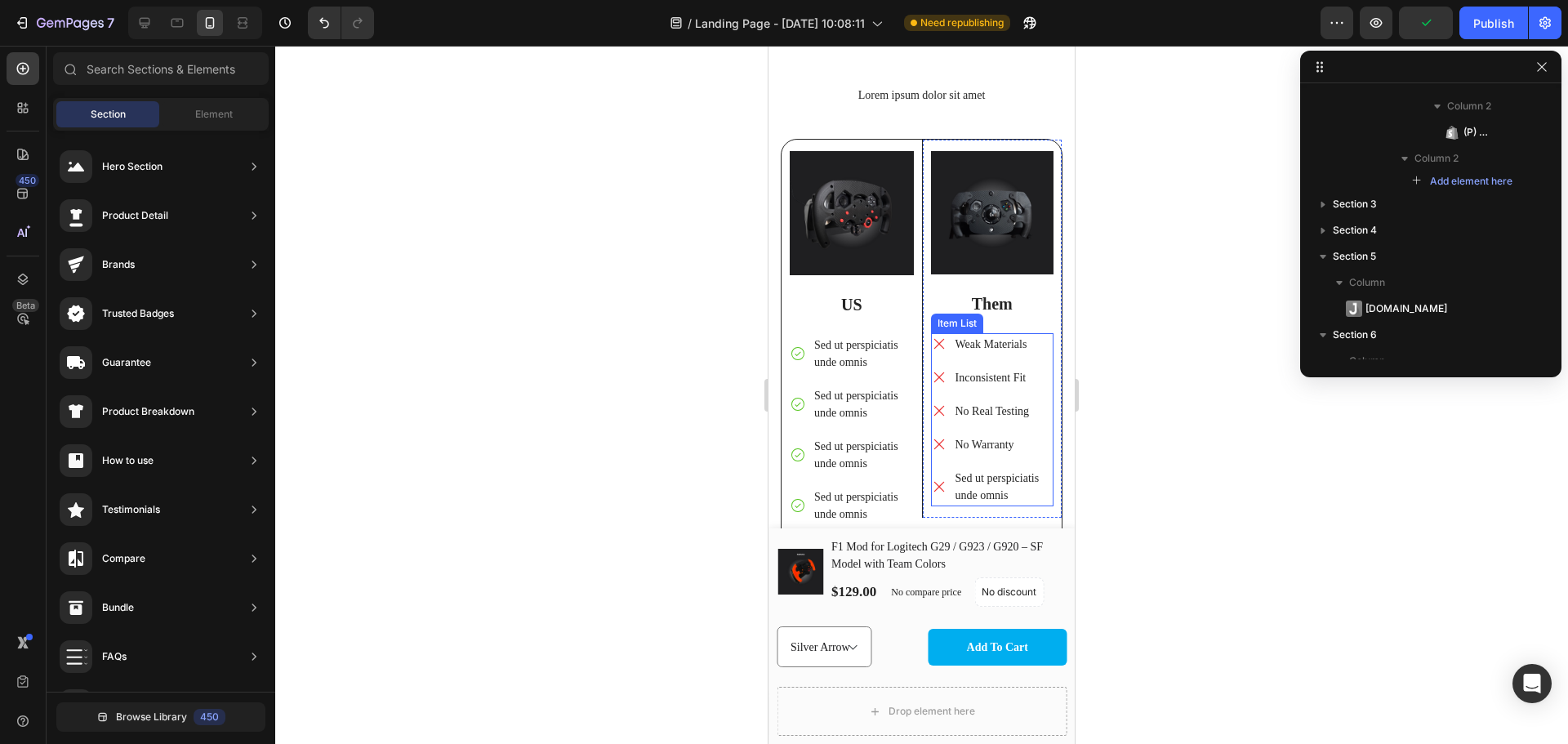
click at [999, 477] on p "Sed ut perspiciatis unde omnis" at bounding box center [1004, 487] width 97 height 35
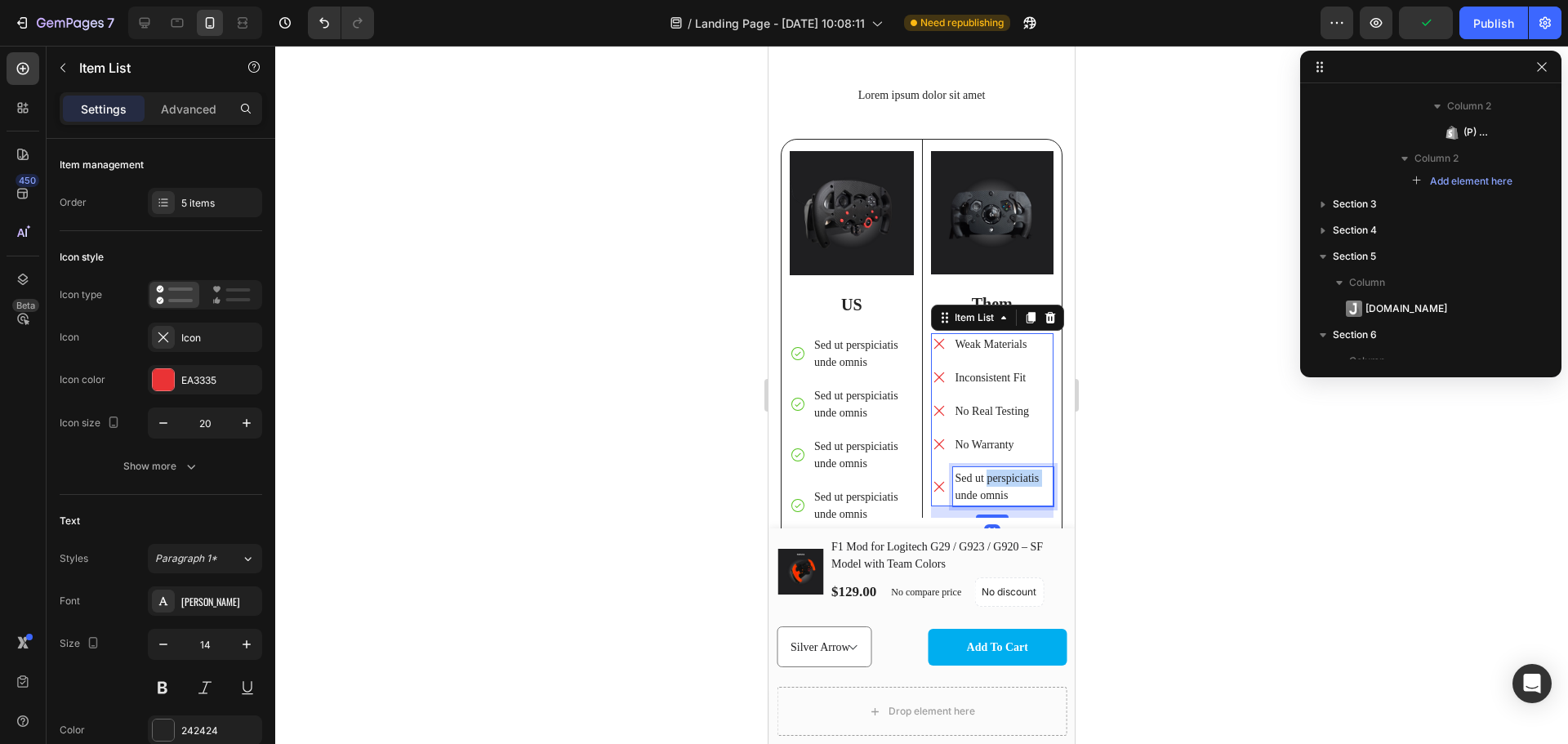
click at [999, 477] on p "Sed ut perspiciatis unde omnis" at bounding box center [1004, 487] width 97 height 35
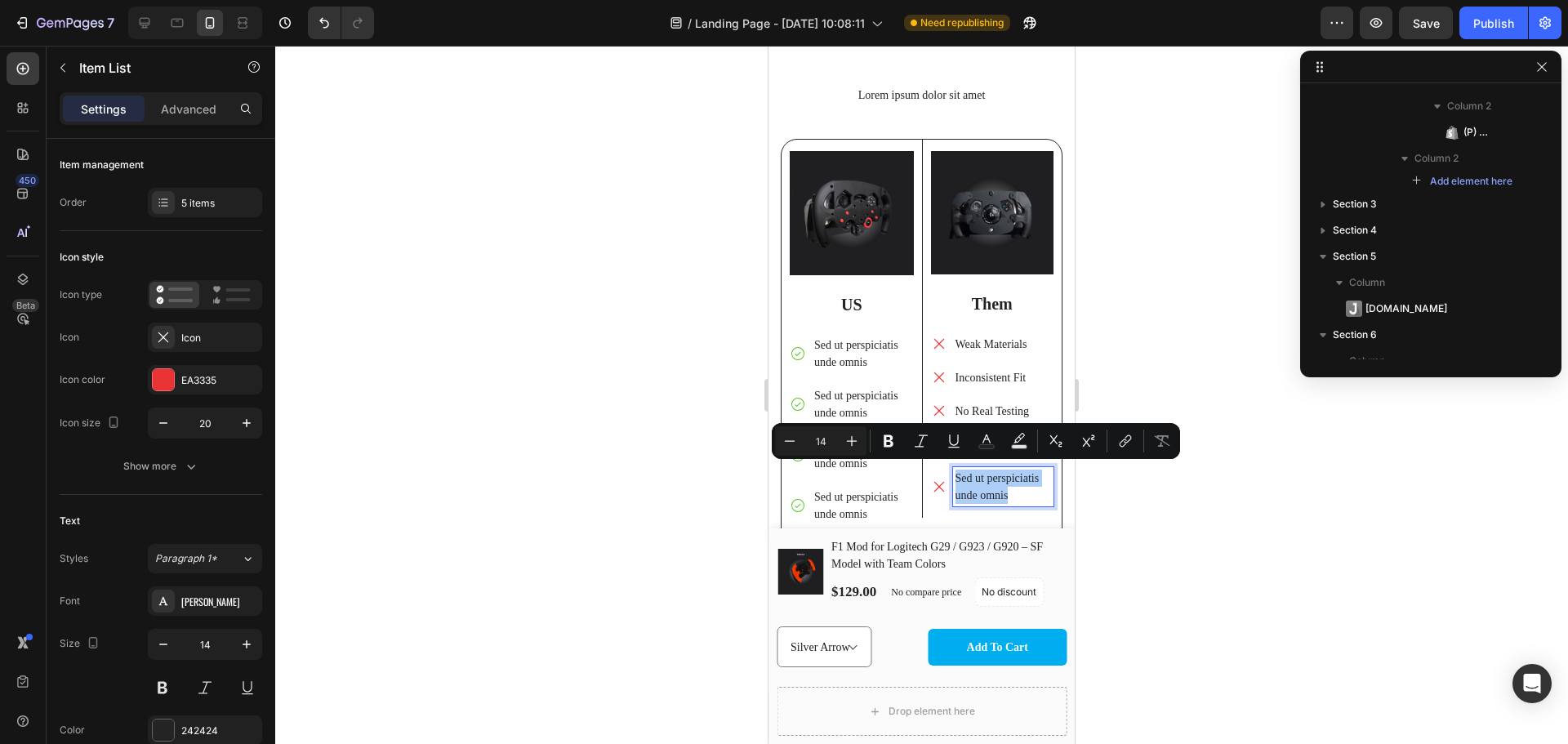
click at [1214, 484] on div at bounding box center [922, 394] width 1293 height 698
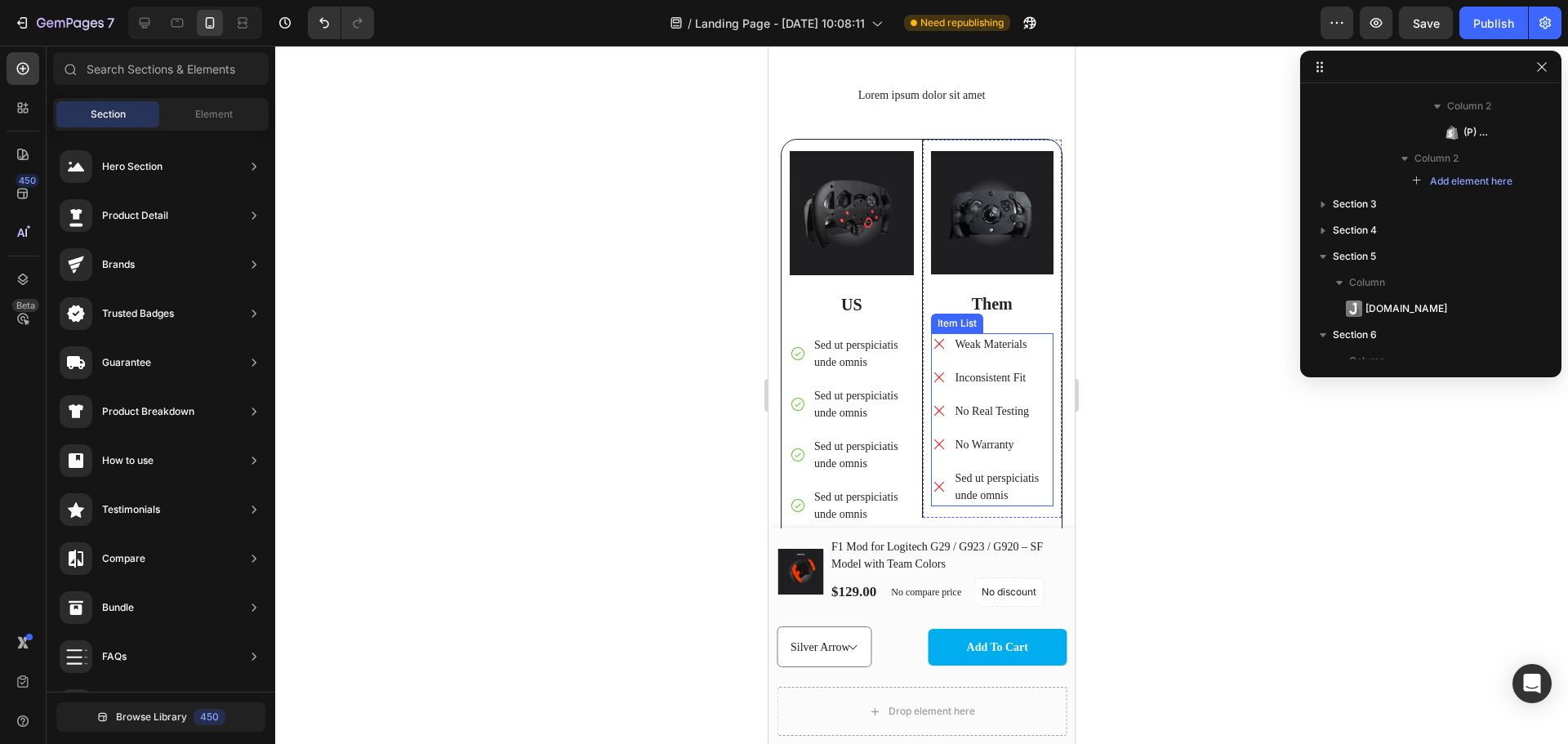
click at [996, 475] on p "Sed ut perspiciatis unde omnis" at bounding box center [1004, 487] width 97 height 35
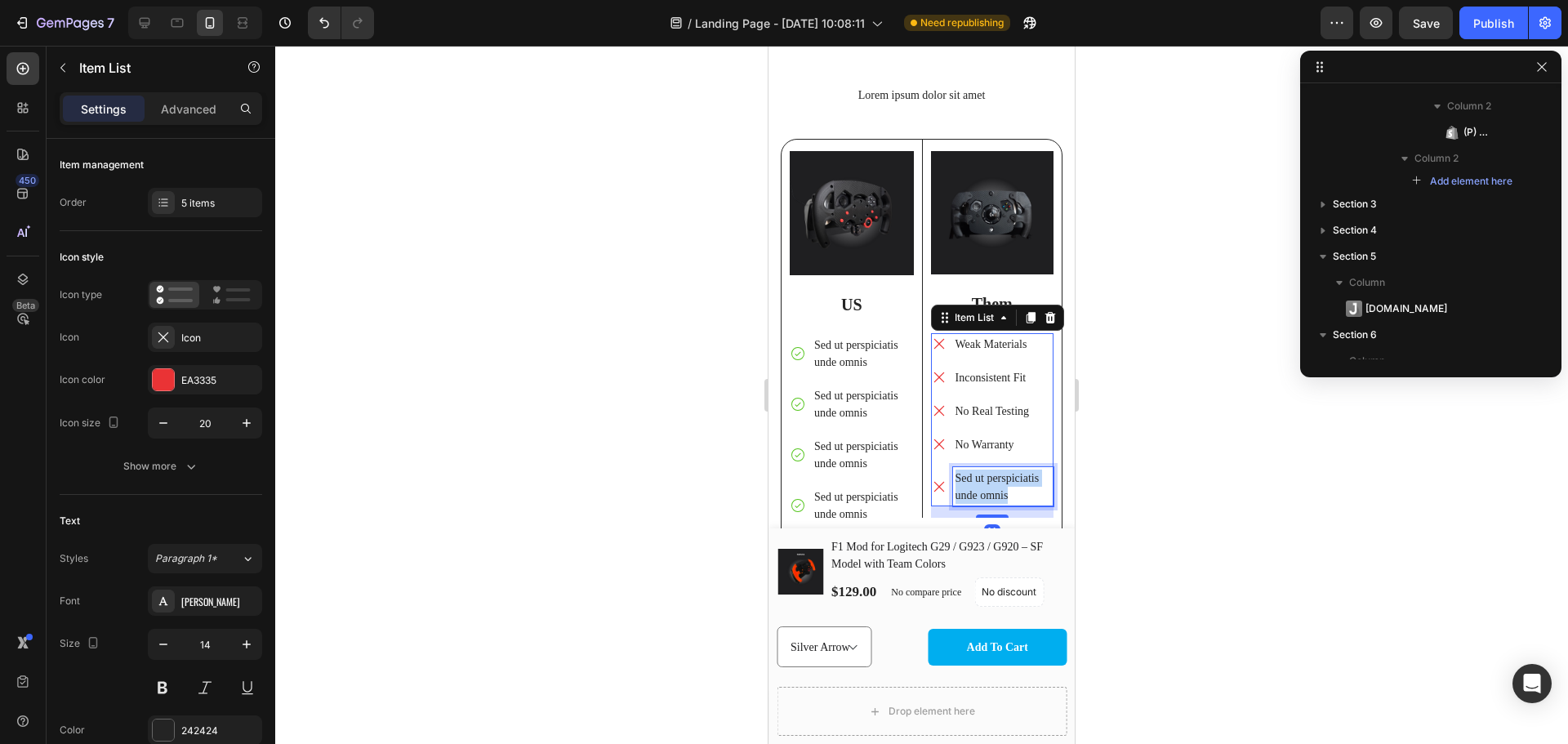
click at [996, 475] on p "Sed ut perspiciatis unde omnis" at bounding box center [1004, 487] width 97 height 35
click at [1137, 478] on div at bounding box center [922, 394] width 1293 height 698
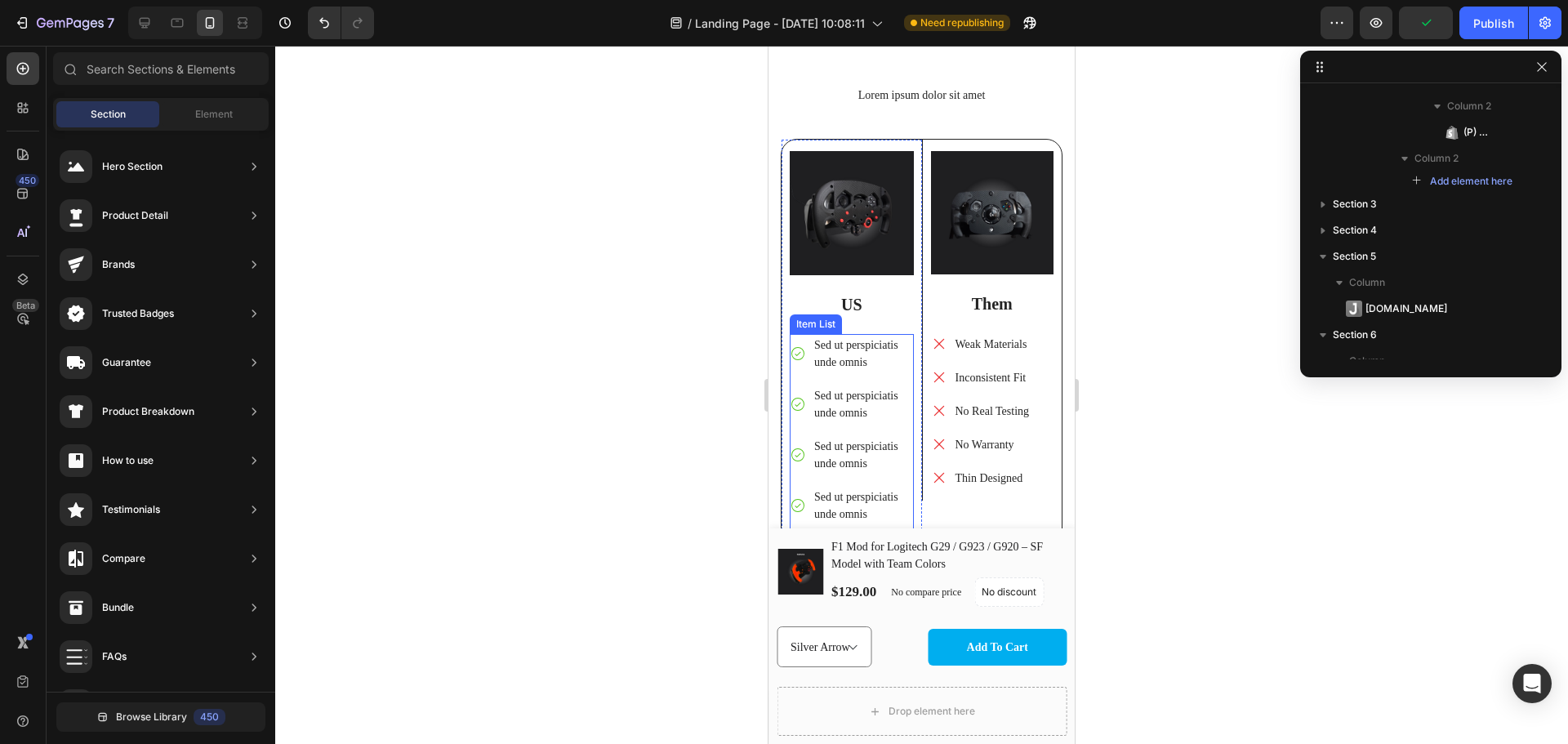
click at [838, 341] on p "Sed ut perspiciatis unde omnis" at bounding box center [863, 354] width 97 height 35
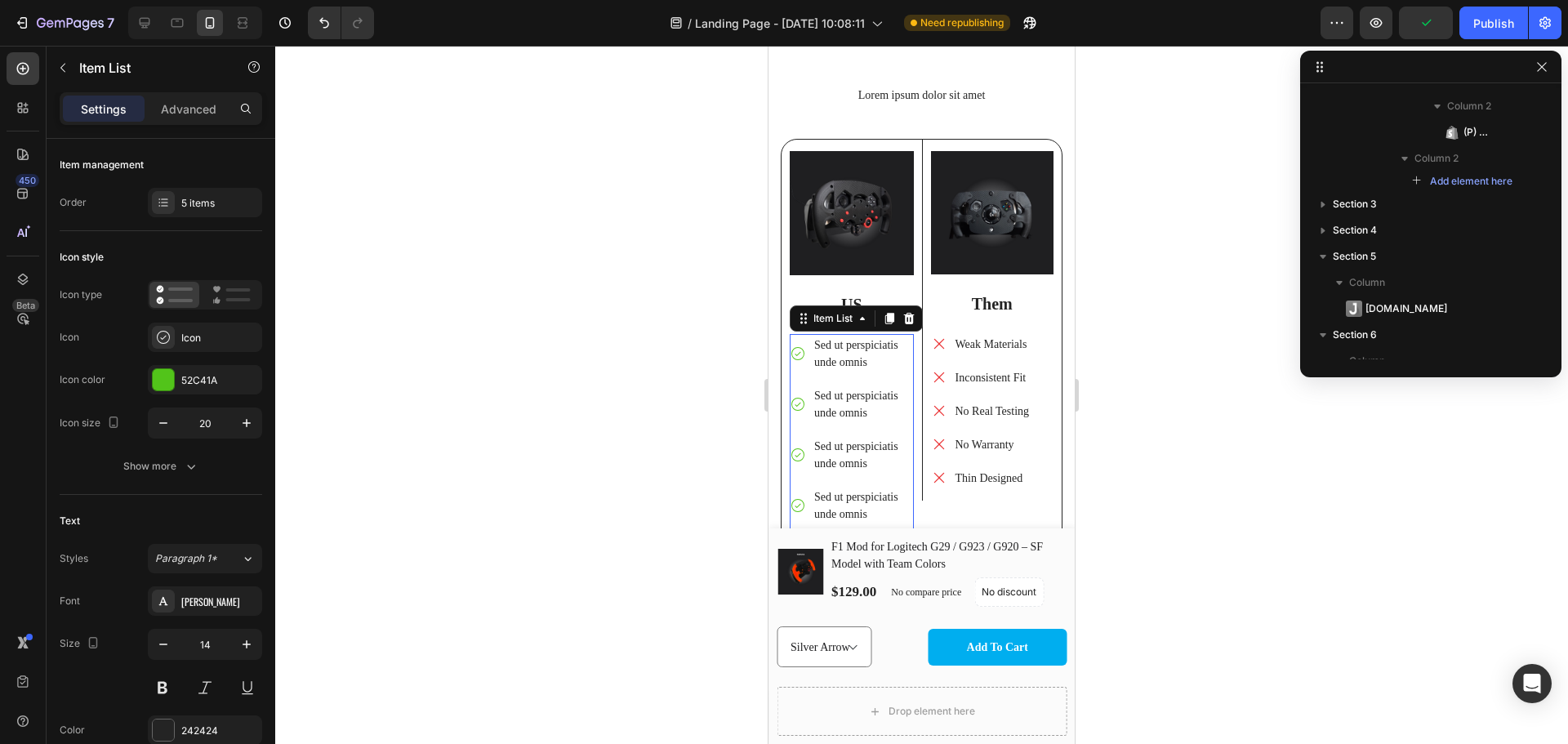
click at [838, 341] on p "Sed ut perspiciatis unde omnis" at bounding box center [863, 354] width 97 height 35
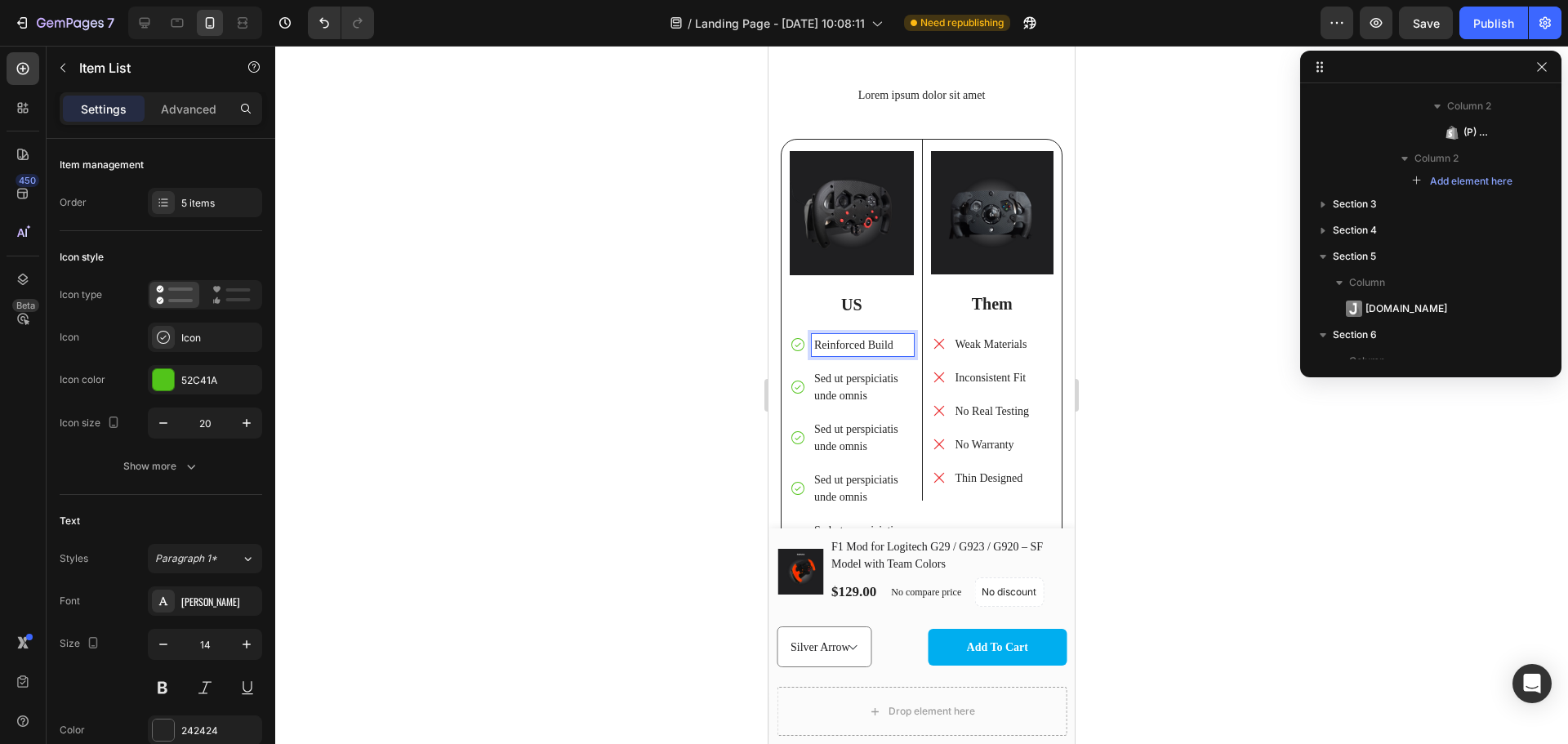
click at [865, 378] on p "Sed ut perspiciatis unde omnis" at bounding box center [863, 387] width 97 height 35
click at [833, 411] on p "Perfect Fit & Custom Team Colors" at bounding box center [863, 395] width 97 height 51
click at [829, 407] on p "Perfect Fit & Custom Team Colors" at bounding box center [863, 395] width 97 height 51
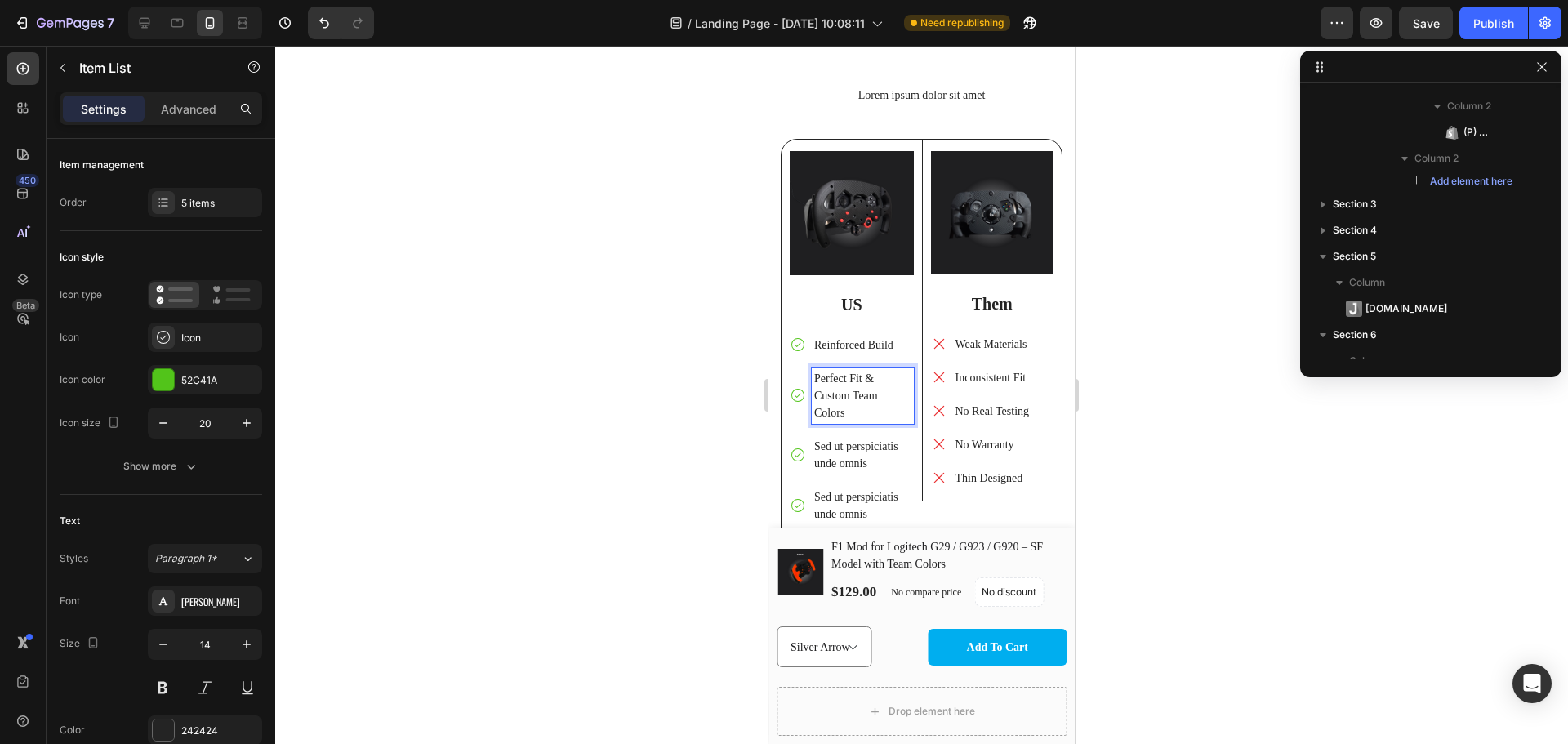
click at [833, 407] on p "Perfect Fit & Custom Team Colors" at bounding box center [863, 395] width 97 height 51
click at [838, 408] on p "Perfect Fit & Custom Team Colors" at bounding box center [863, 395] width 97 height 51
click at [858, 438] on p "Sed ut perspiciatis unde omnis" at bounding box center [863, 455] width 97 height 35
click at [871, 452] on p "Sed ut perspiciatis unde omnis" at bounding box center [863, 455] width 97 height 35
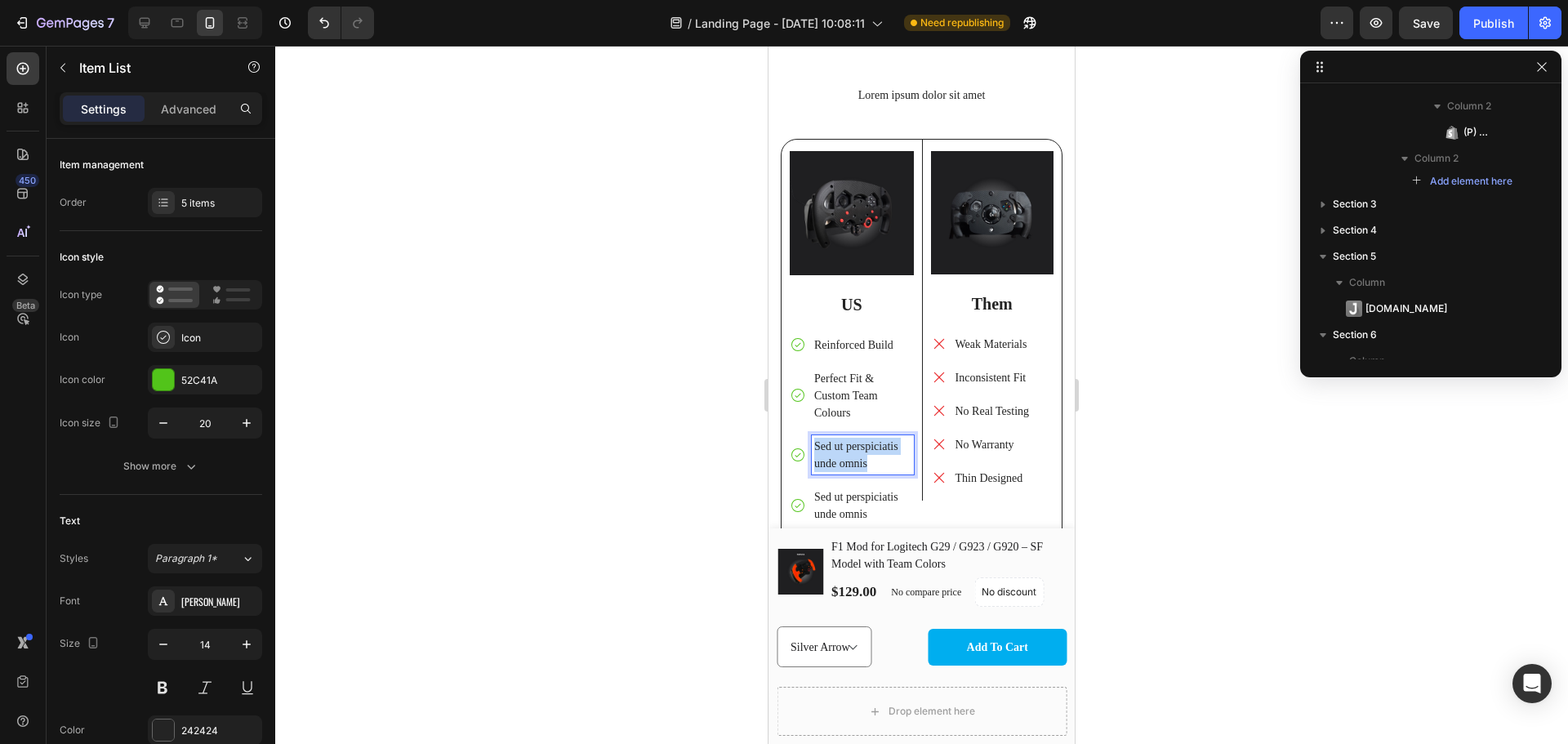
click at [871, 452] on p "Sed ut perspiciatis unde omnis" at bounding box center [863, 455] width 97 height 35
click at [866, 475] on p "Sed ut perspiciatis unde omnis" at bounding box center [863, 488] width 97 height 35
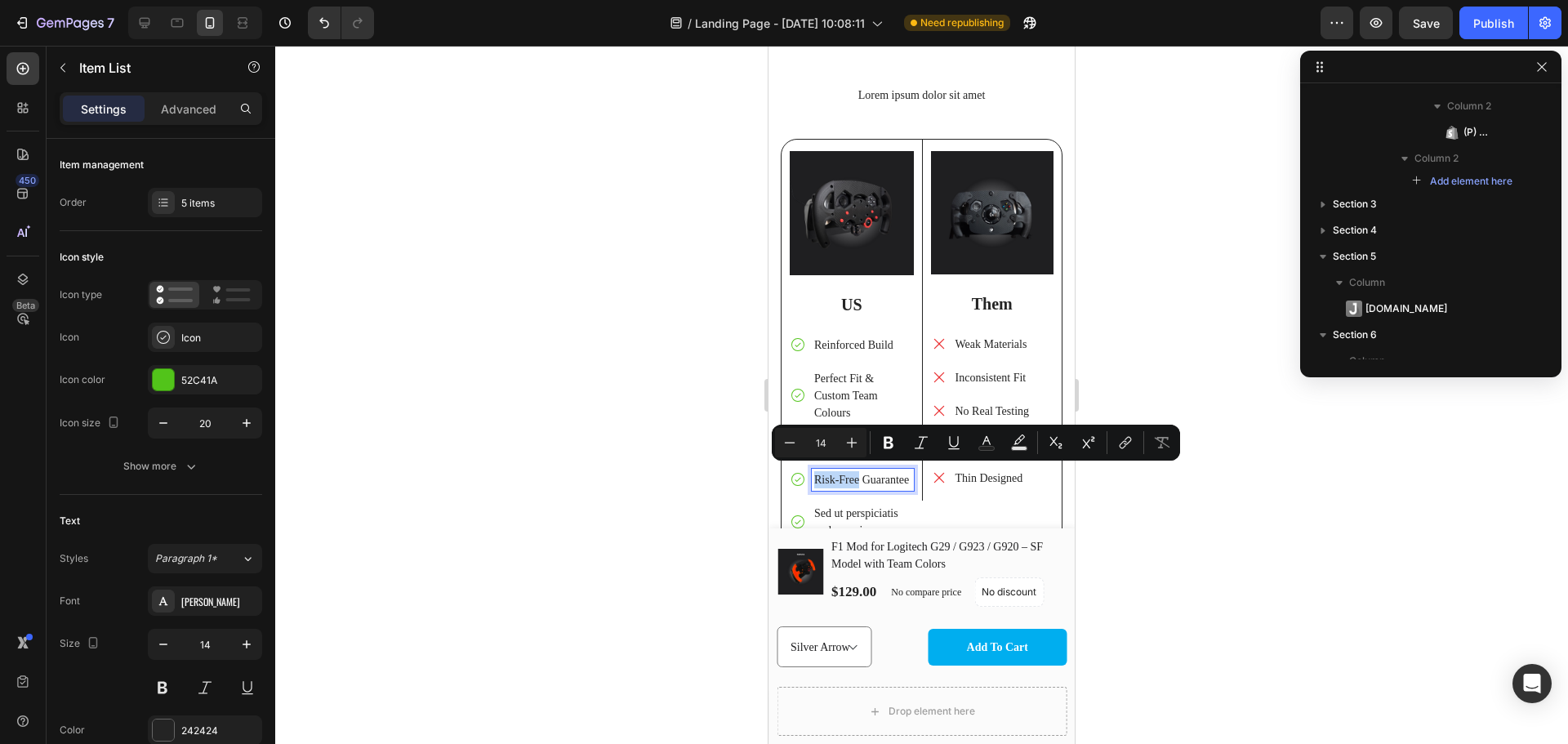
drag, startPoint x: 857, startPoint y: 473, endPoint x: 811, endPoint y: 469, distance: 46.2
click at [811, 469] on div "Risk-Free Guarantee" at bounding box center [852, 479] width 124 height 22
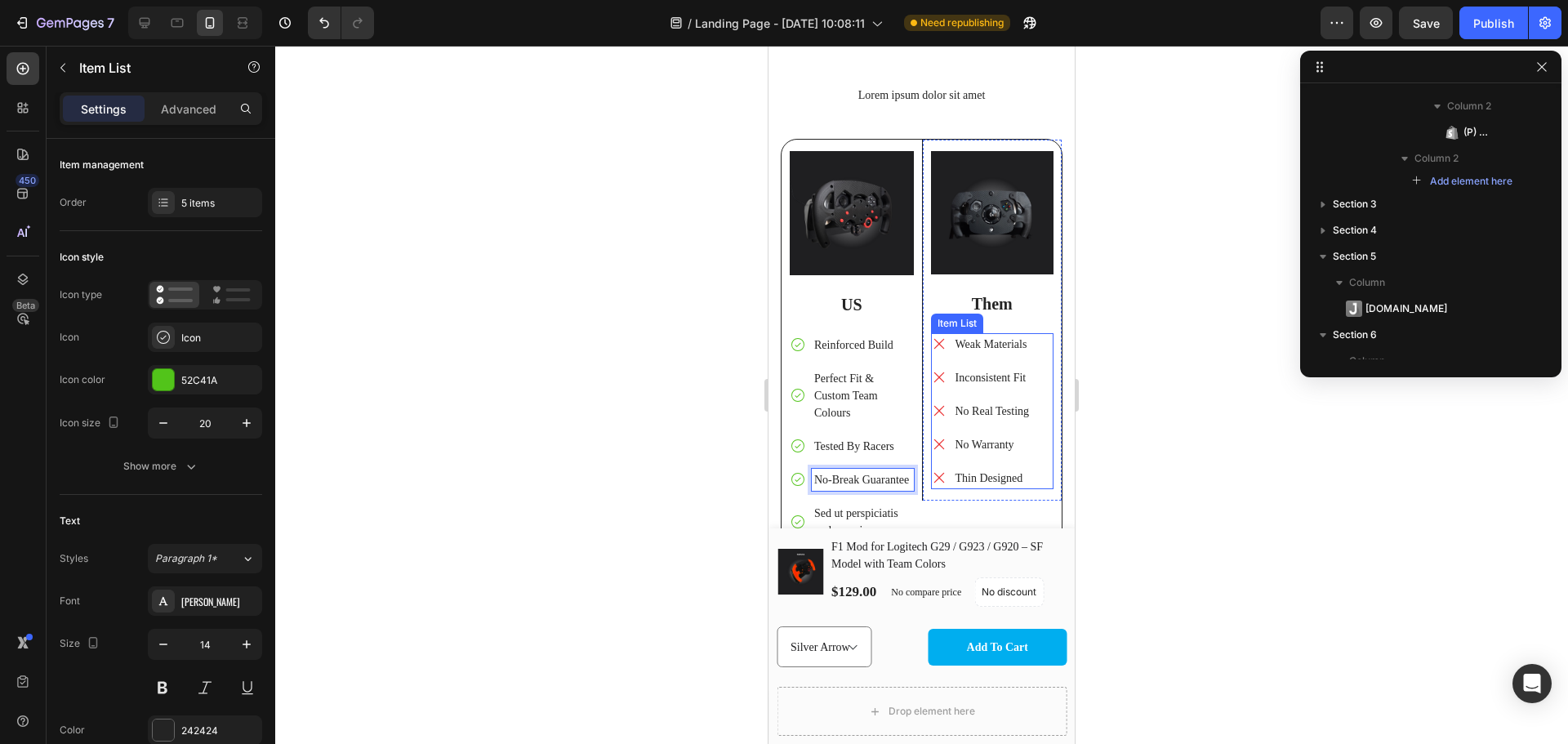
scroll to position [5970, 0]
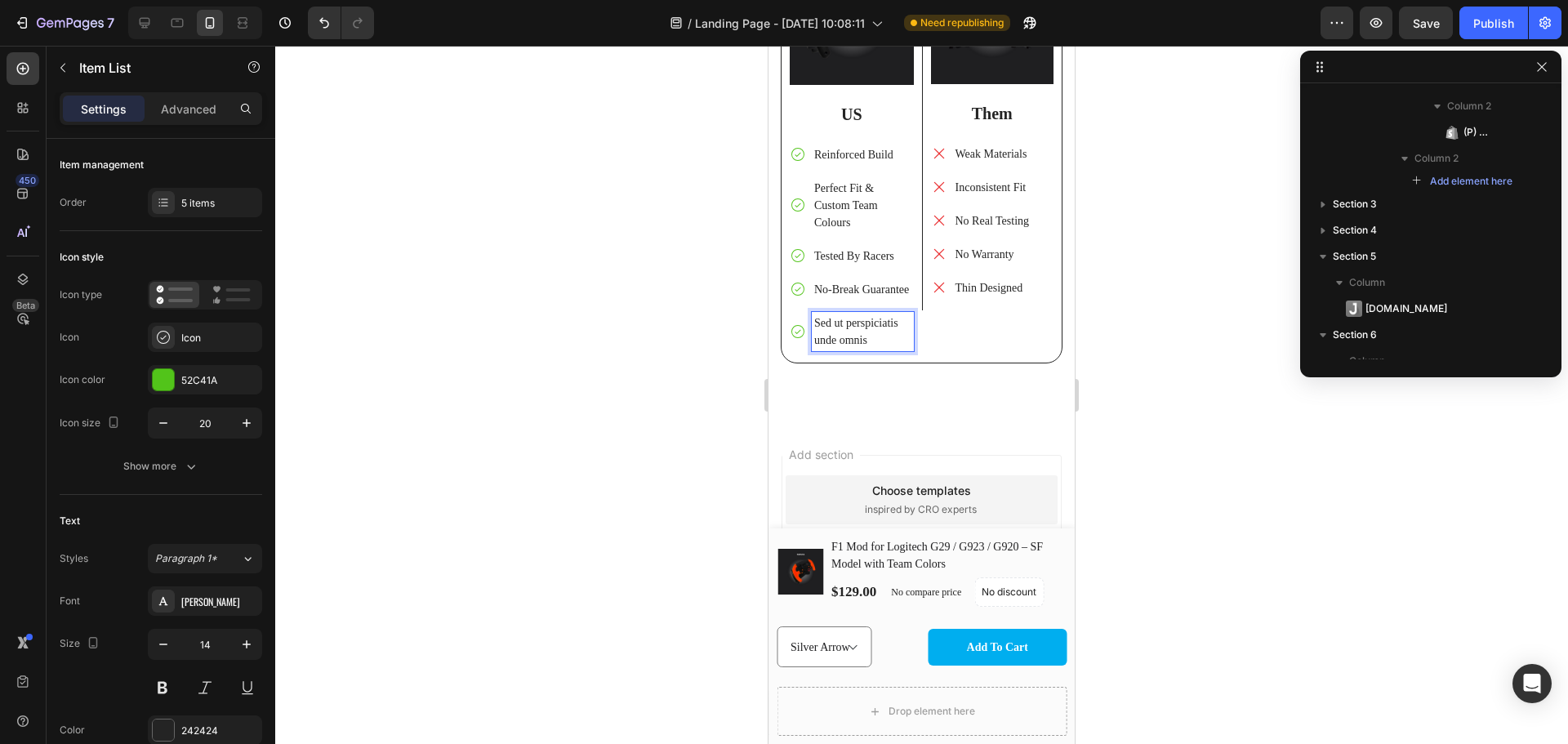
click at [866, 342] on p "Sed ut perspiciatis unde omnis" at bounding box center [863, 332] width 97 height 35
click at [800, 351] on div "Sed ut perspiciatis unde omnis" at bounding box center [852, 332] width 124 height 40
click at [852, 346] on p "Sed ut perspiciatis unde omnis" at bounding box center [863, 332] width 97 height 35
click at [907, 345] on div "Sed ut perspiciatis unde omnis" at bounding box center [863, 332] width 102 height 40
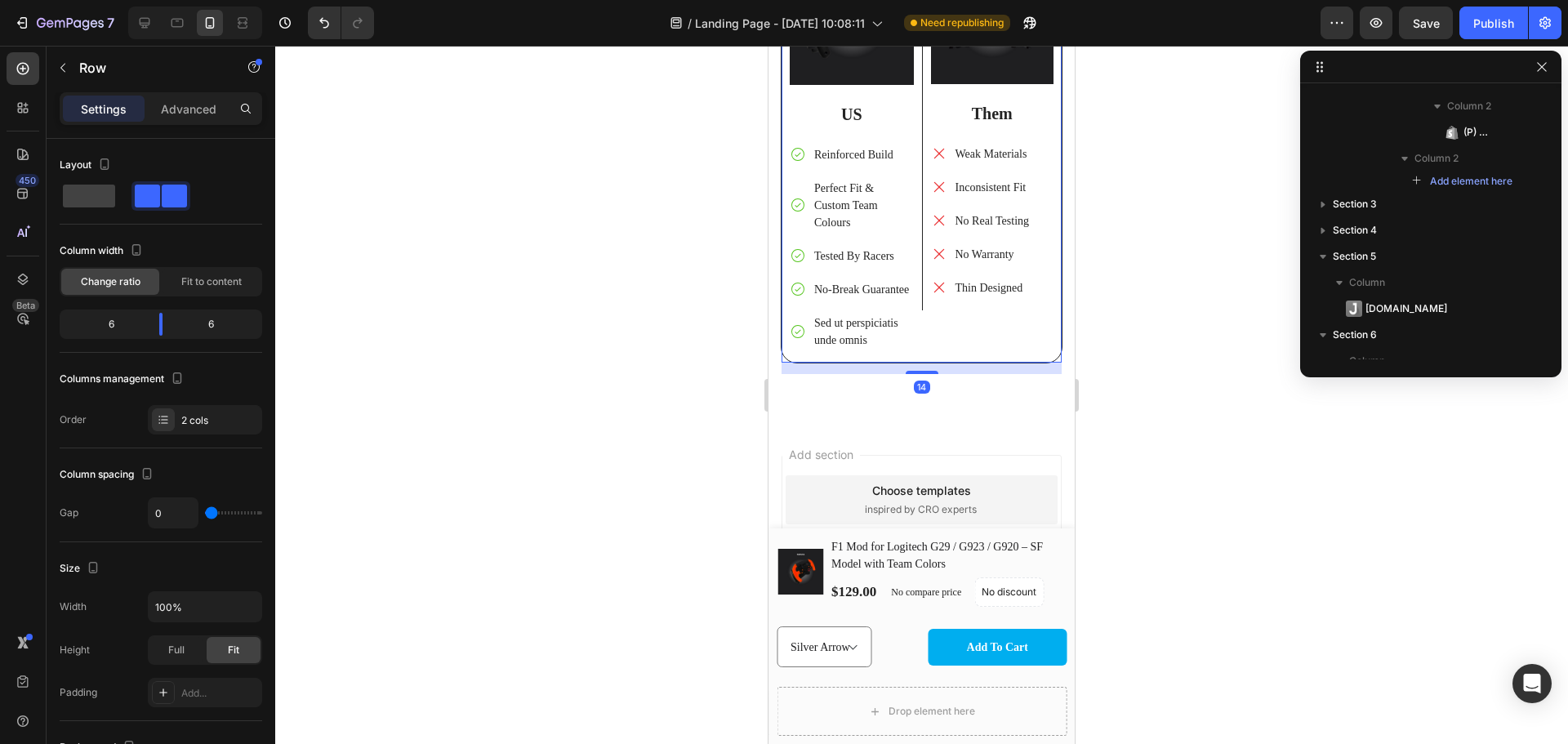
click at [940, 360] on div "Image Them Text Block Weak Materials Inconsistent Fit No Real Testing No Warran…" at bounding box center [992, 156] width 140 height 413
click at [889, 349] on p "Sed ut perspiciatis unde omnis" at bounding box center [863, 332] width 97 height 35
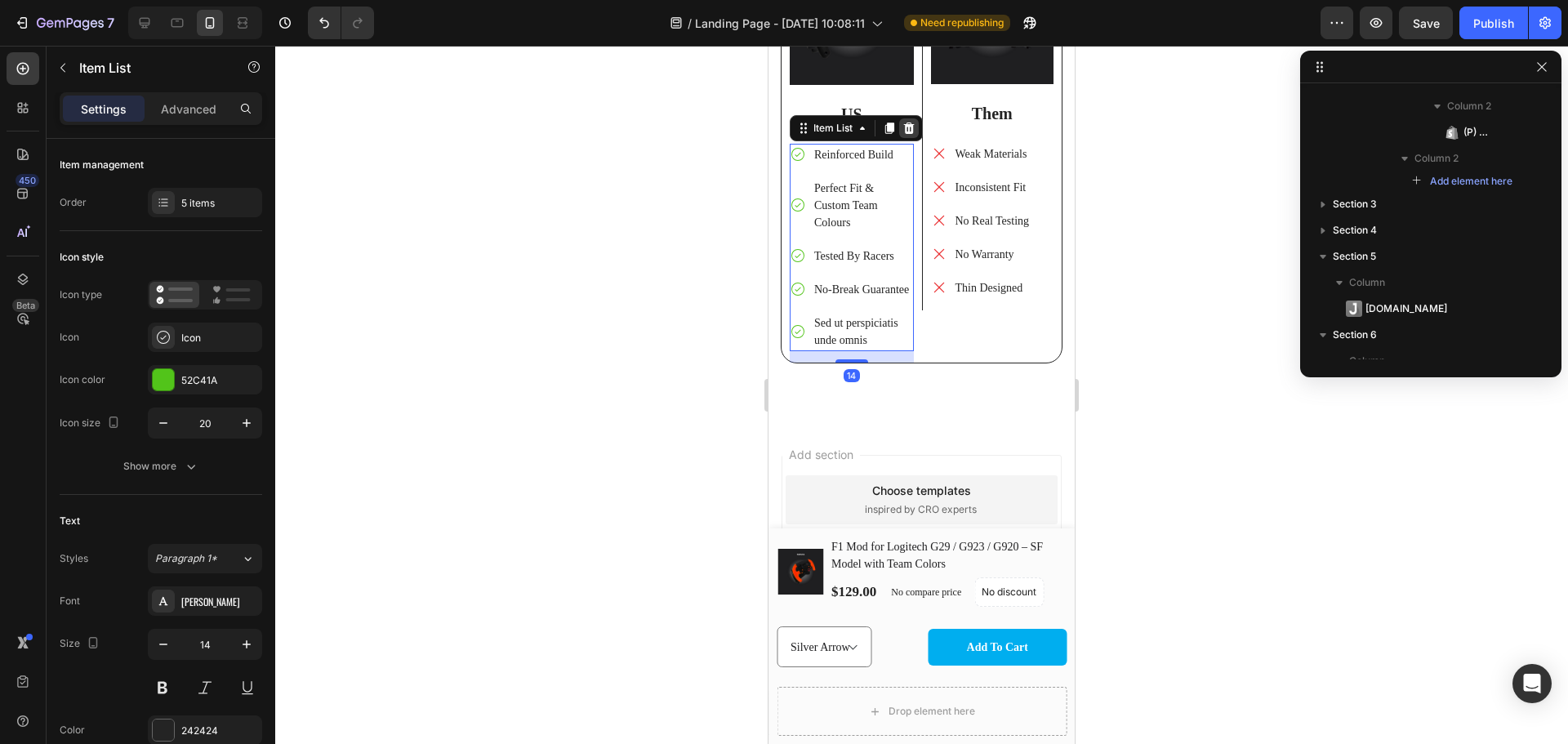
click at [909, 121] on icon at bounding box center [909, 128] width 13 height 13
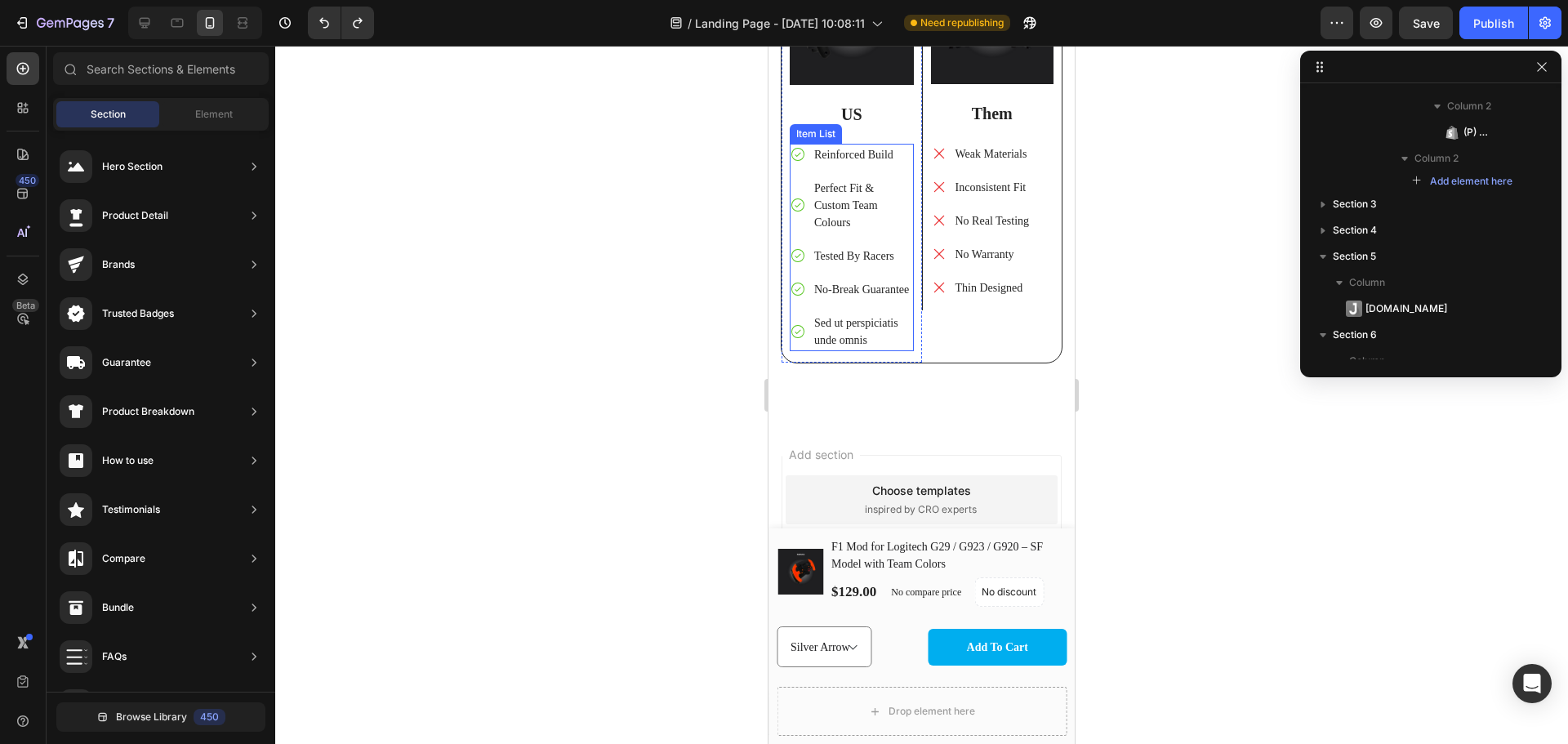
click at [836, 337] on p "Sed ut perspiciatis unde omnis" at bounding box center [863, 332] width 97 height 35
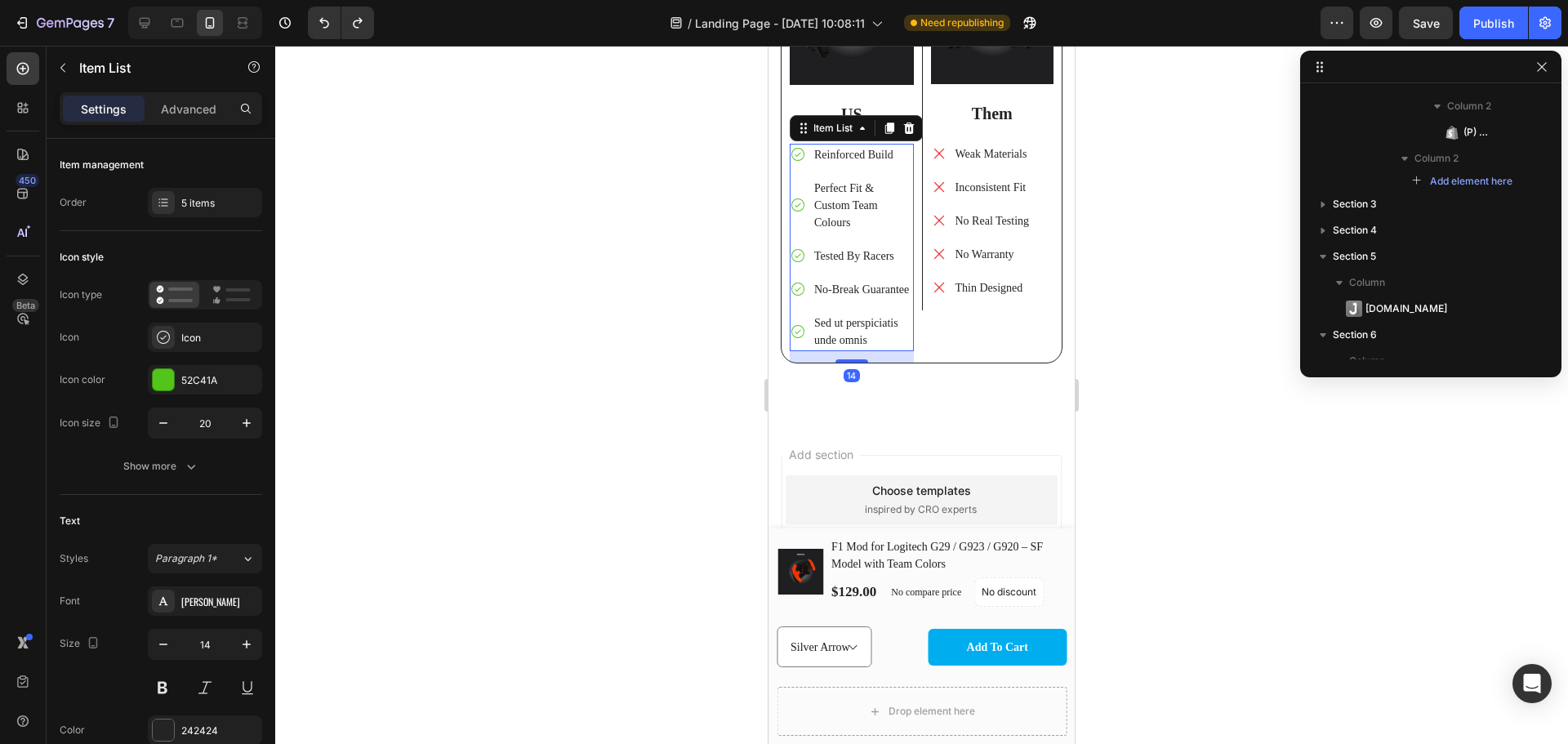
click at [836, 337] on p "Sed ut perspiciatis unde omnis" at bounding box center [863, 332] width 97 height 35
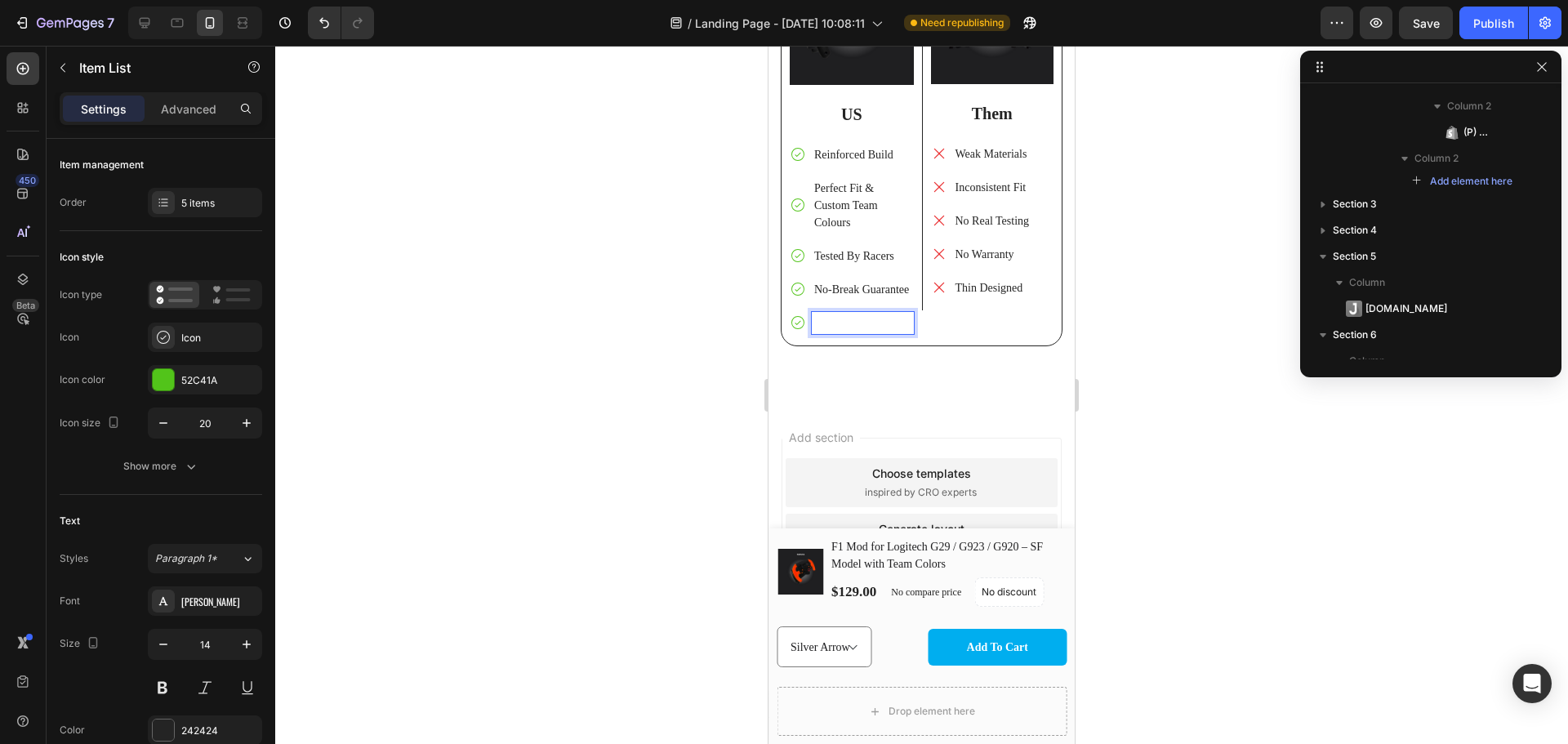
scroll to position [5965, 0]
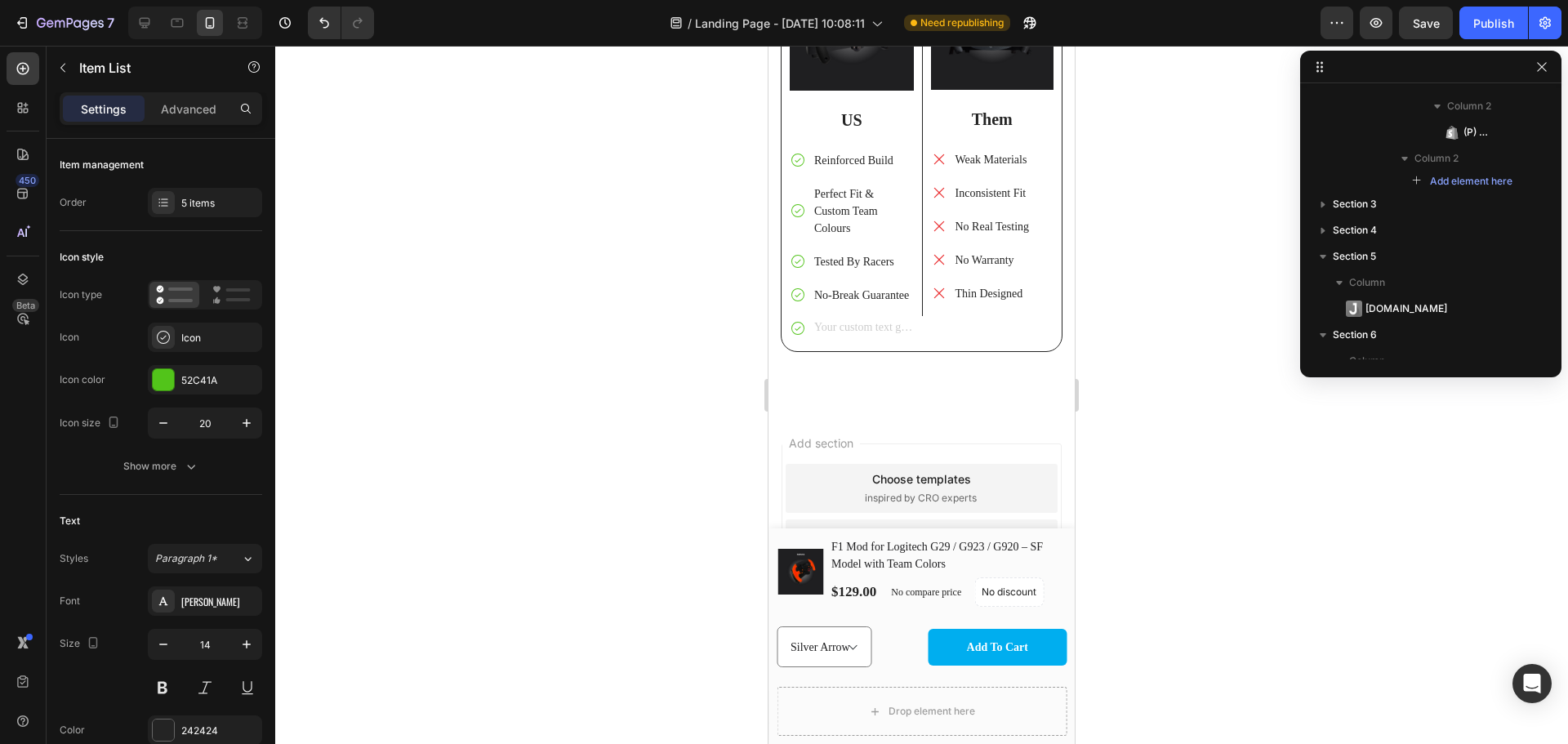
click at [797, 333] on icon at bounding box center [798, 328] width 17 height 16
click at [801, 337] on icon at bounding box center [798, 328] width 17 height 16
click at [799, 337] on icon at bounding box center [798, 328] width 17 height 16
click at [829, 337] on p "Rich Text Editor. Editing area: main" at bounding box center [863, 328] width 97 height 17
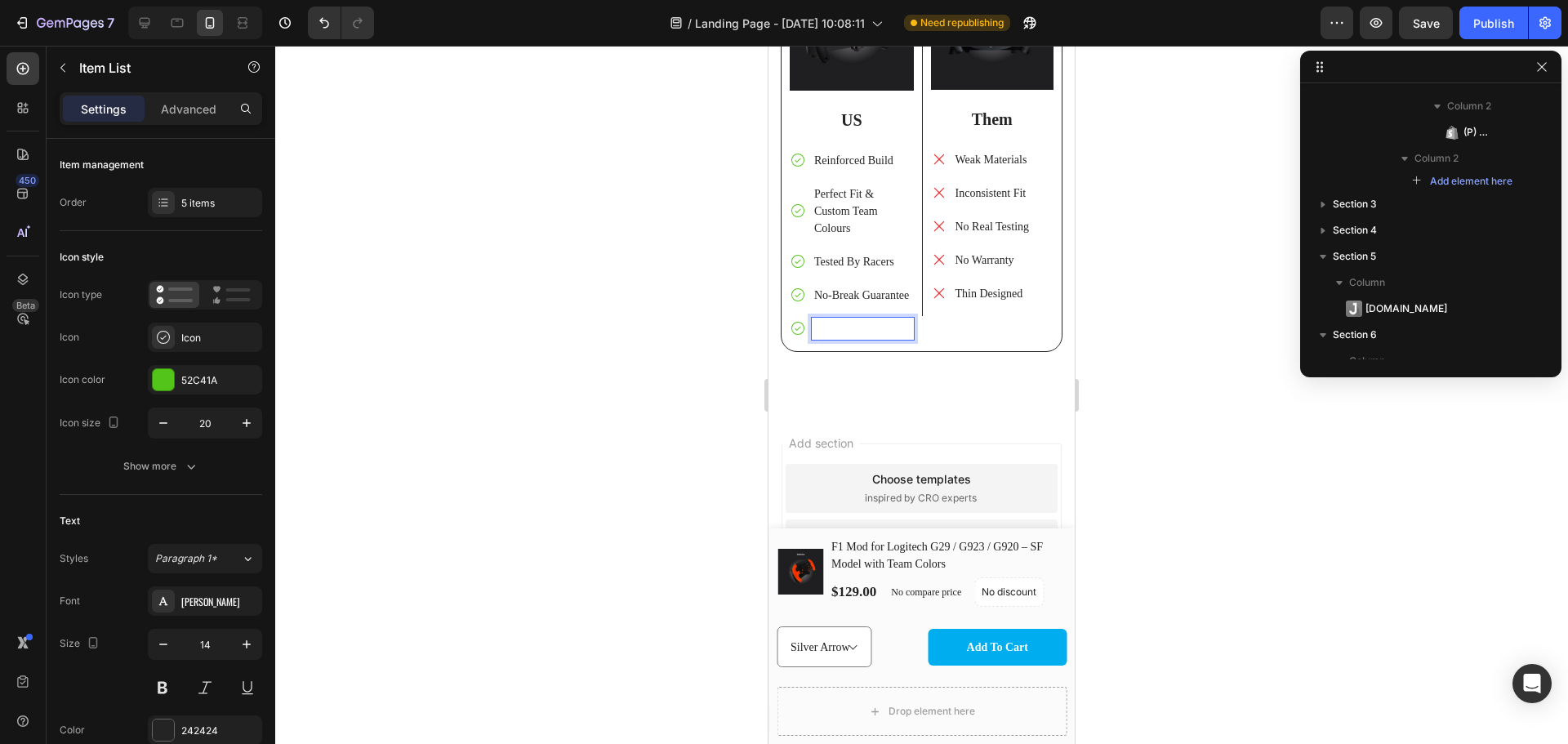
click at [795, 337] on icon at bounding box center [798, 328] width 17 height 16
click at [805, 337] on icon at bounding box center [798, 328] width 17 height 16
click at [823, 337] on p "Rich Text Editor. Editing area: main" at bounding box center [863, 328] width 97 height 17
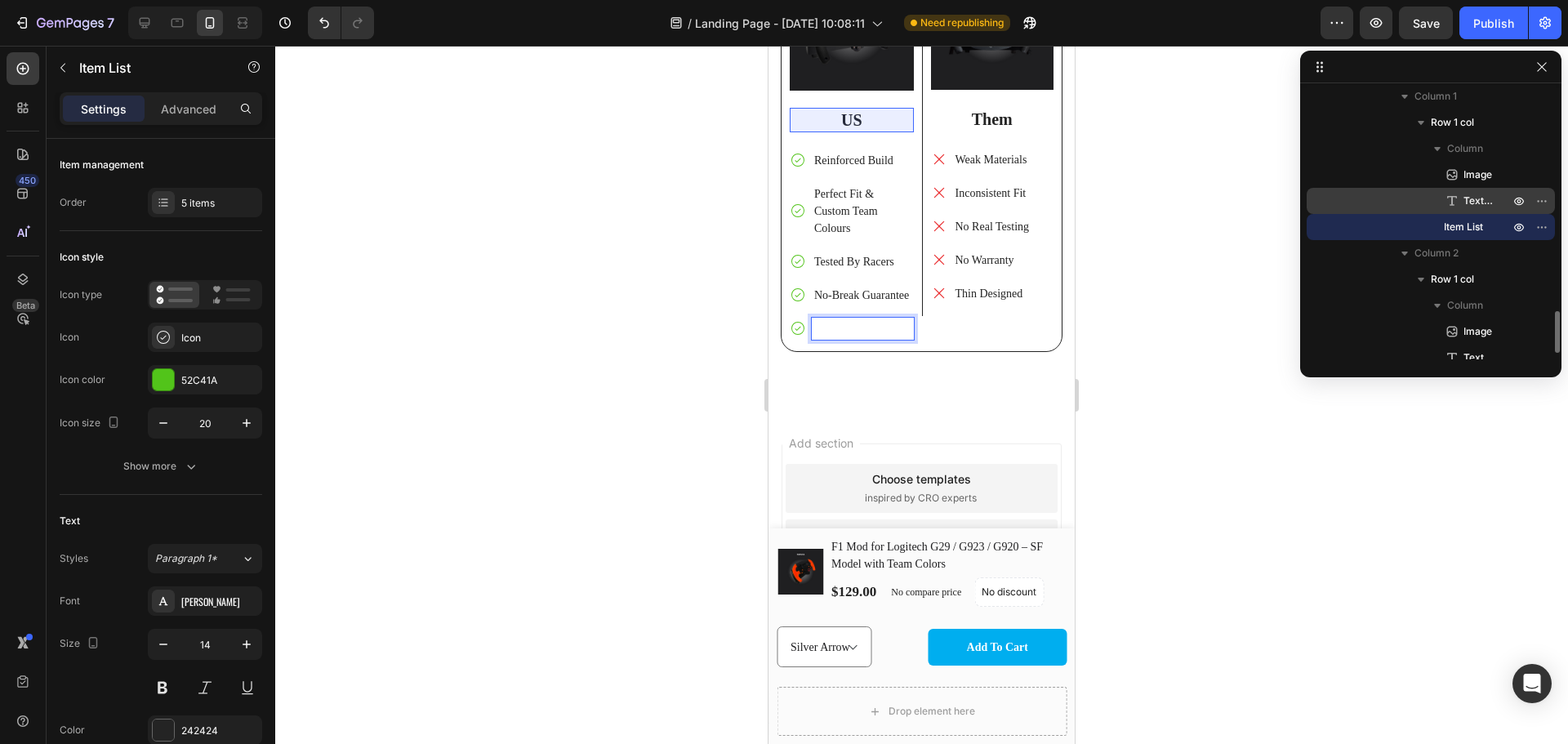
click at [1465, 209] on div "Text Block" at bounding box center [1431, 201] width 235 height 26
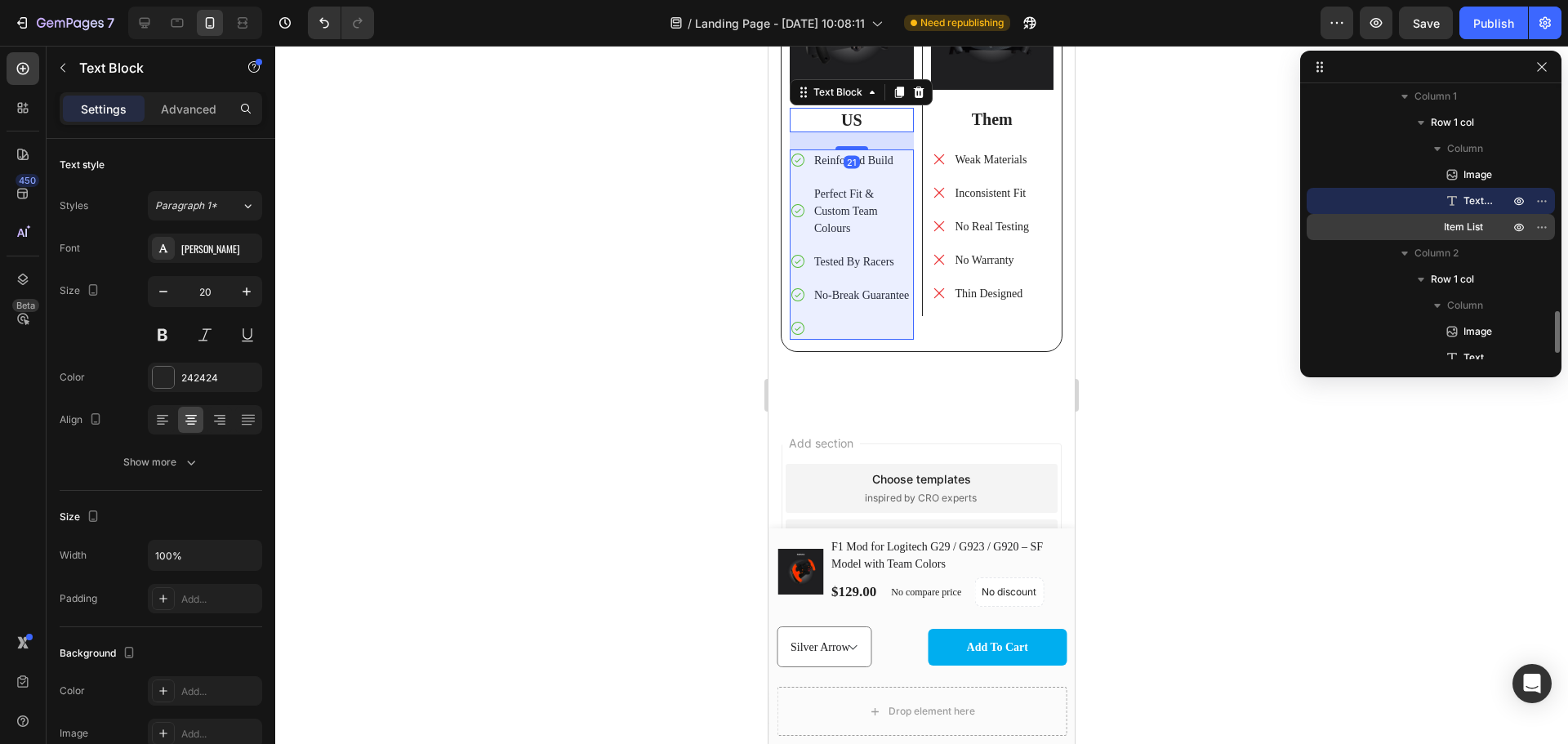
click at [1469, 228] on span "Item List" at bounding box center [1464, 227] width 40 height 16
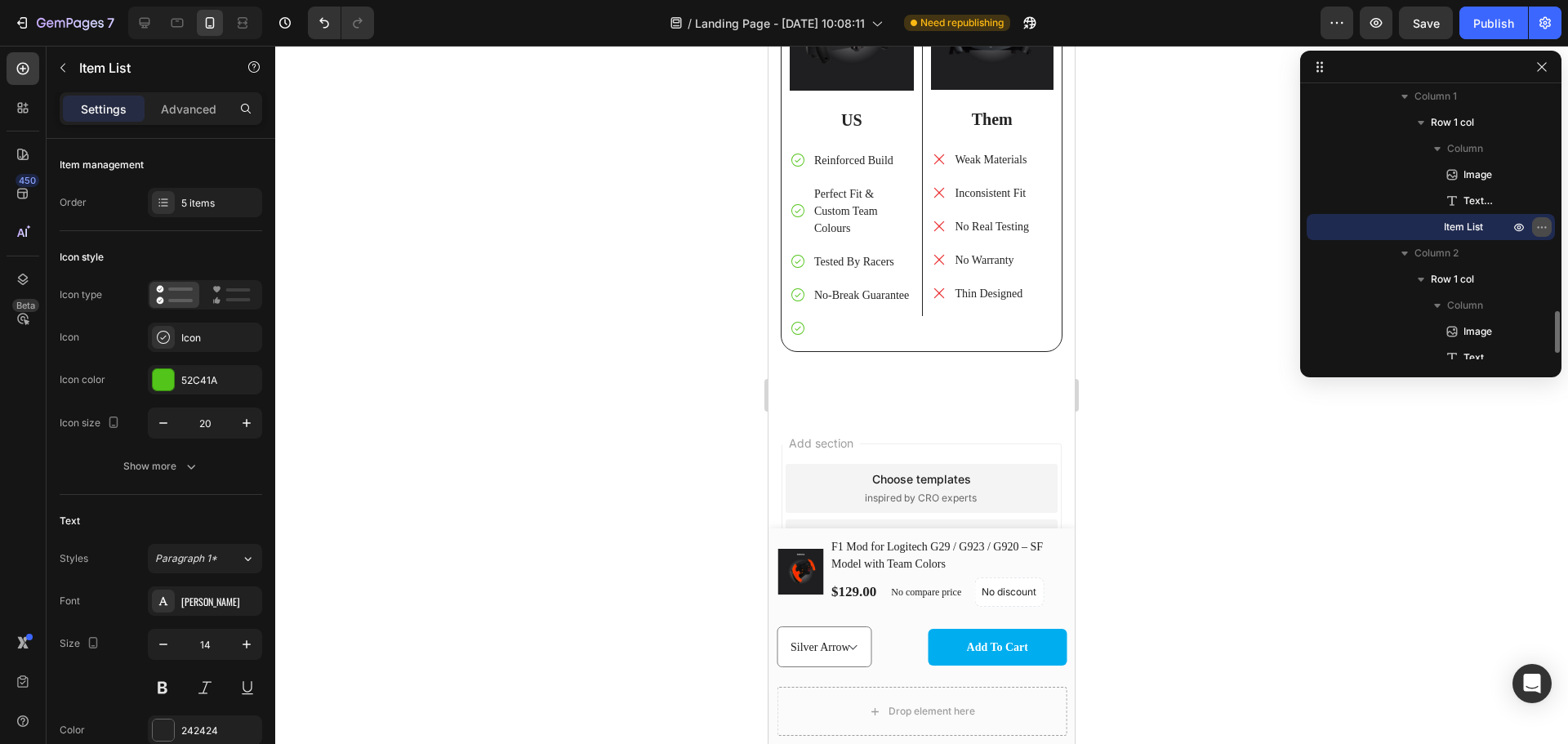
click at [1536, 225] on icon "button" at bounding box center [1542, 227] width 13 height 13
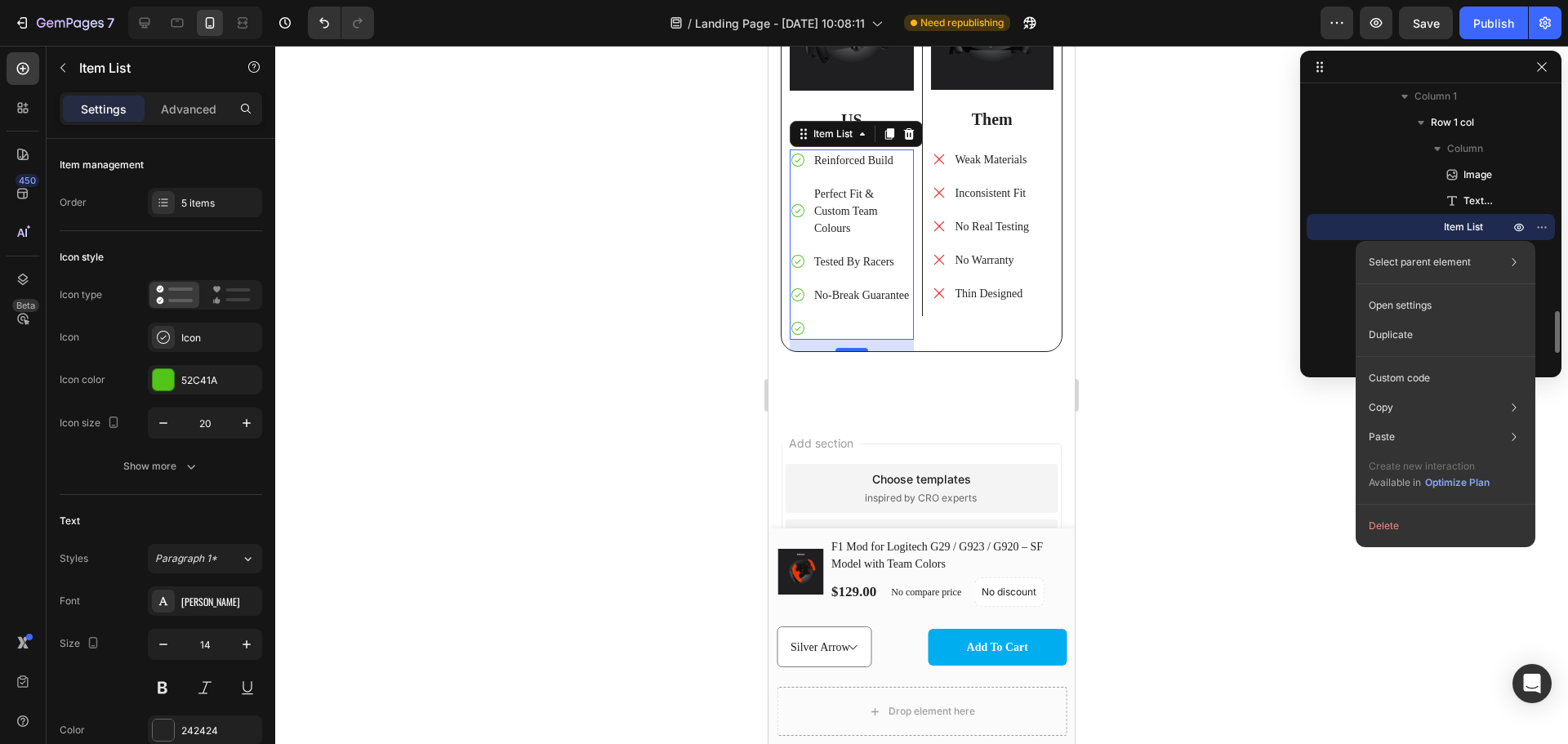
click at [1468, 227] on span "Item List" at bounding box center [1464, 227] width 40 height 16
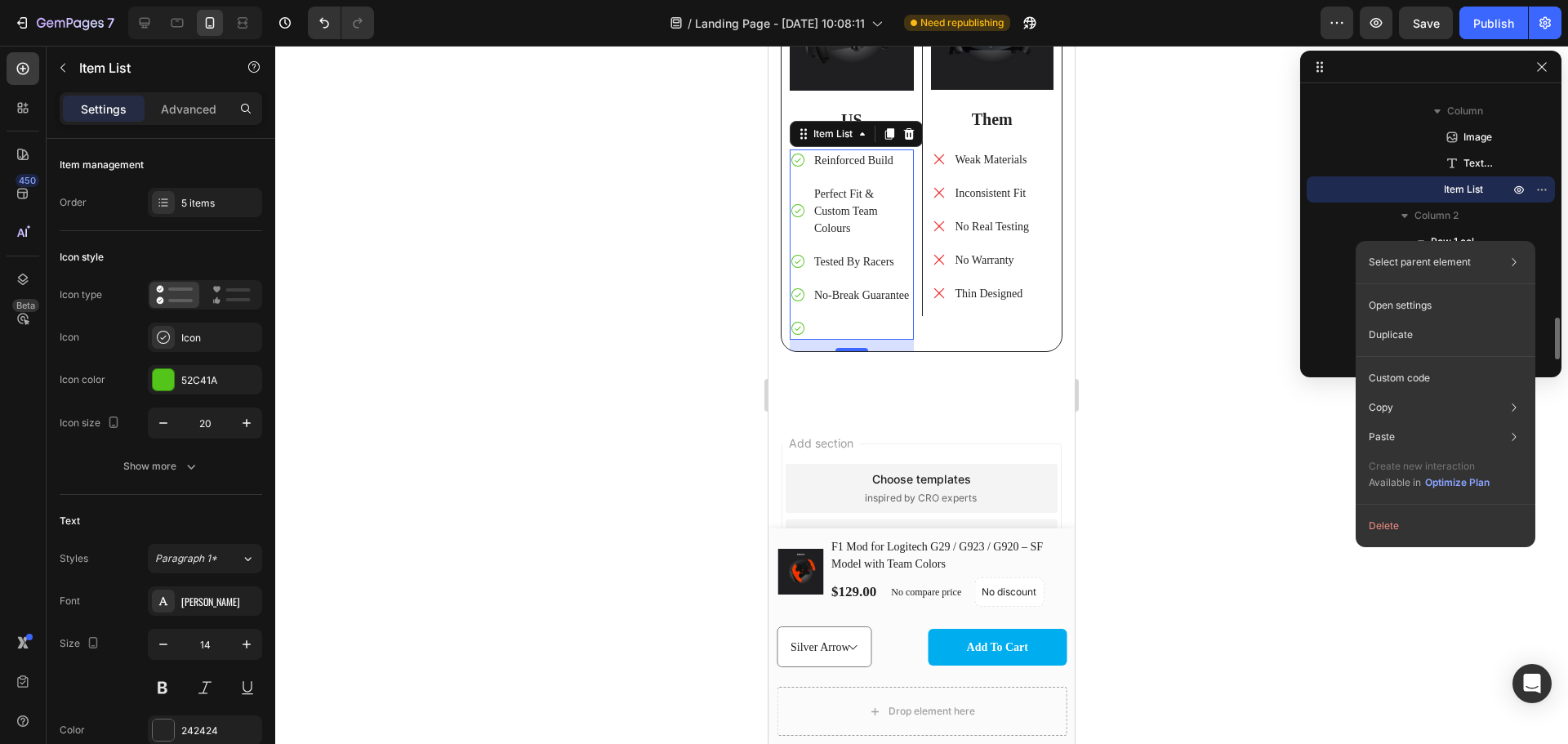
click at [838, 337] on p "Rich Text Editor. Editing area: main" at bounding box center [863, 328] width 97 height 17
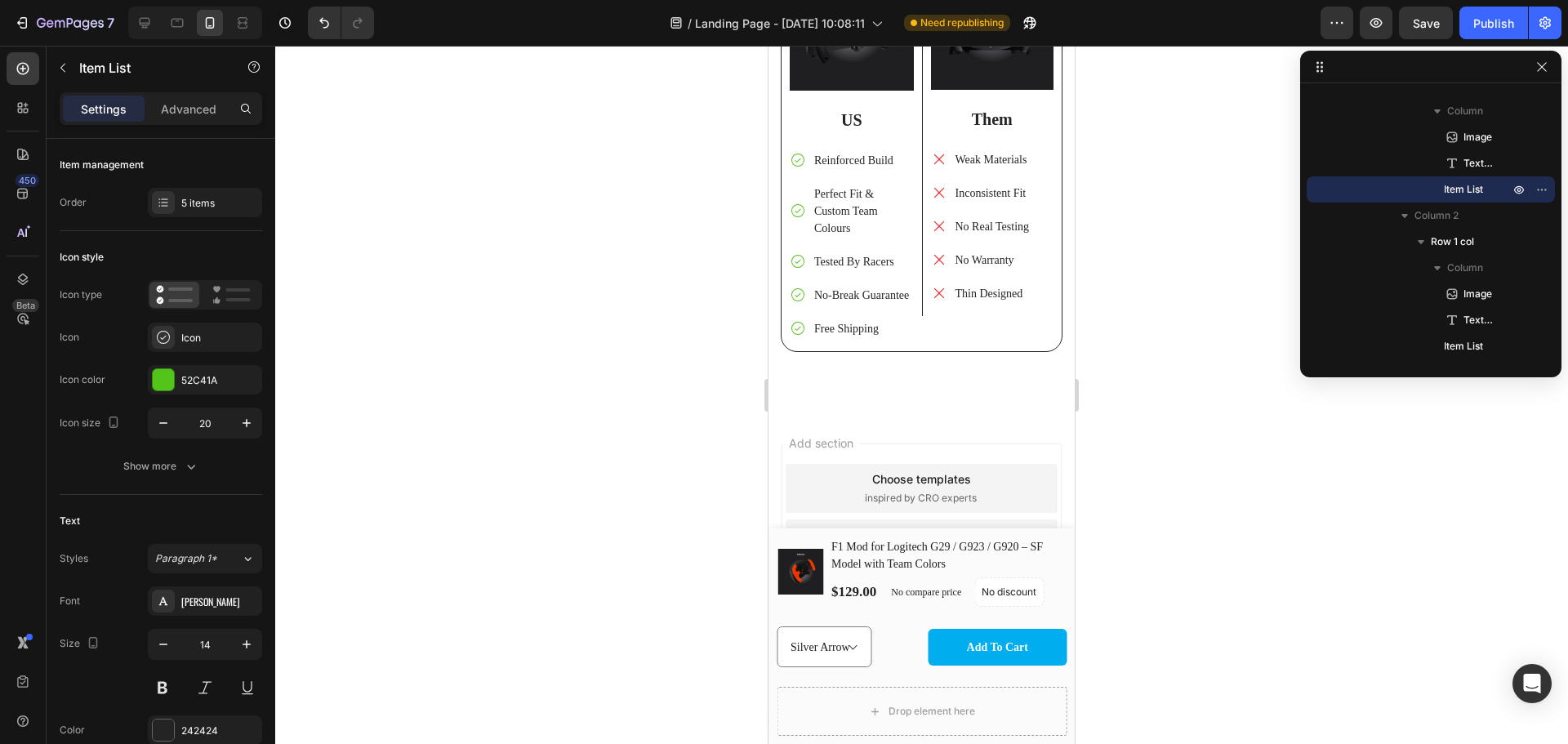
click at [1171, 398] on div at bounding box center [922, 394] width 1293 height 698
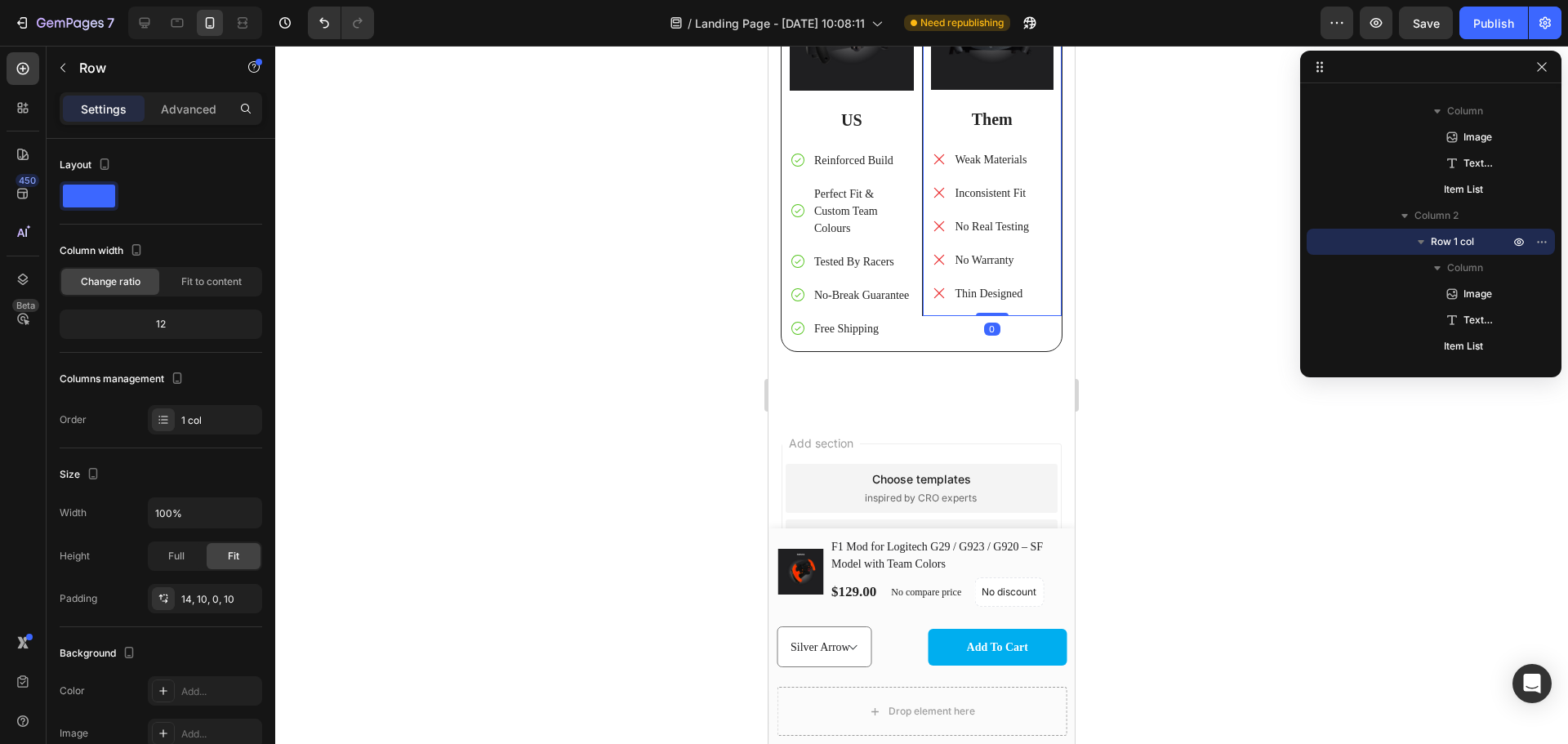
click at [922, 304] on div "Image Them Text Block Weak Materials Inconsistent Fit No Real Testing No Warran…" at bounding box center [992, 135] width 140 height 360
click at [914, 314] on div "Image US Text Block Reinforced Build Perfect Fit & Custom Team Colours Tested B…" at bounding box center [852, 153] width 140 height 396
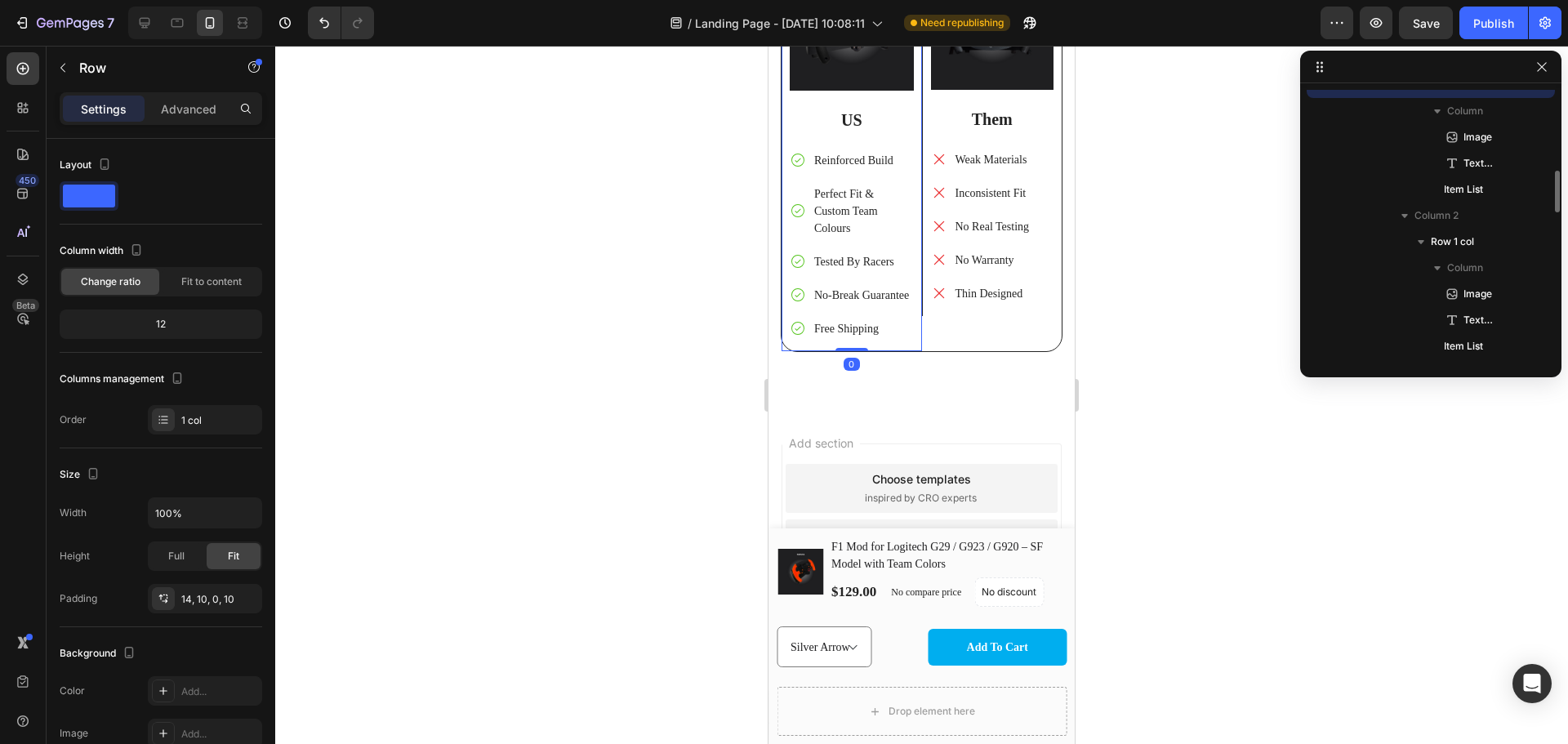
scroll to position [1316, 0]
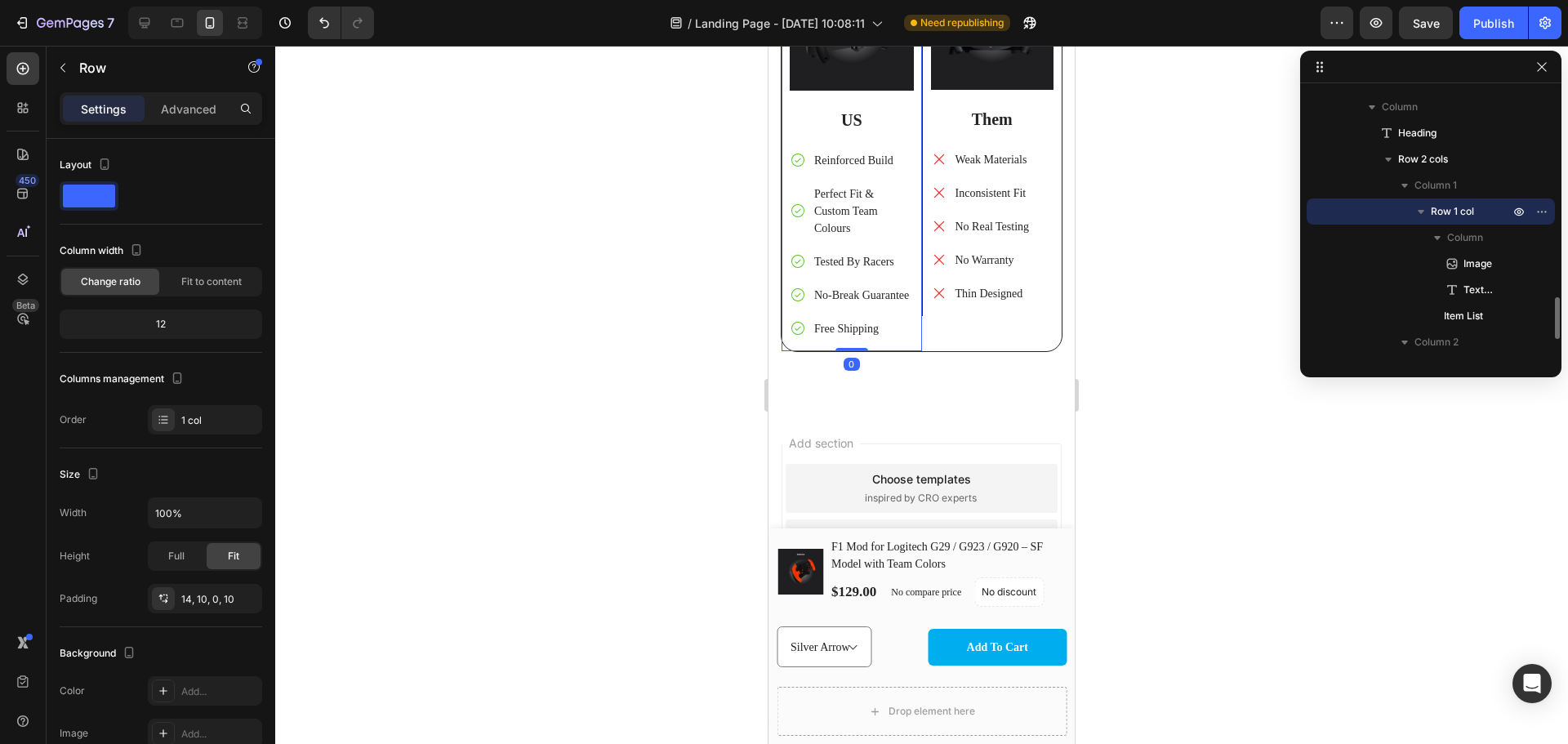
click at [1098, 346] on div at bounding box center [922, 394] width 1293 height 698
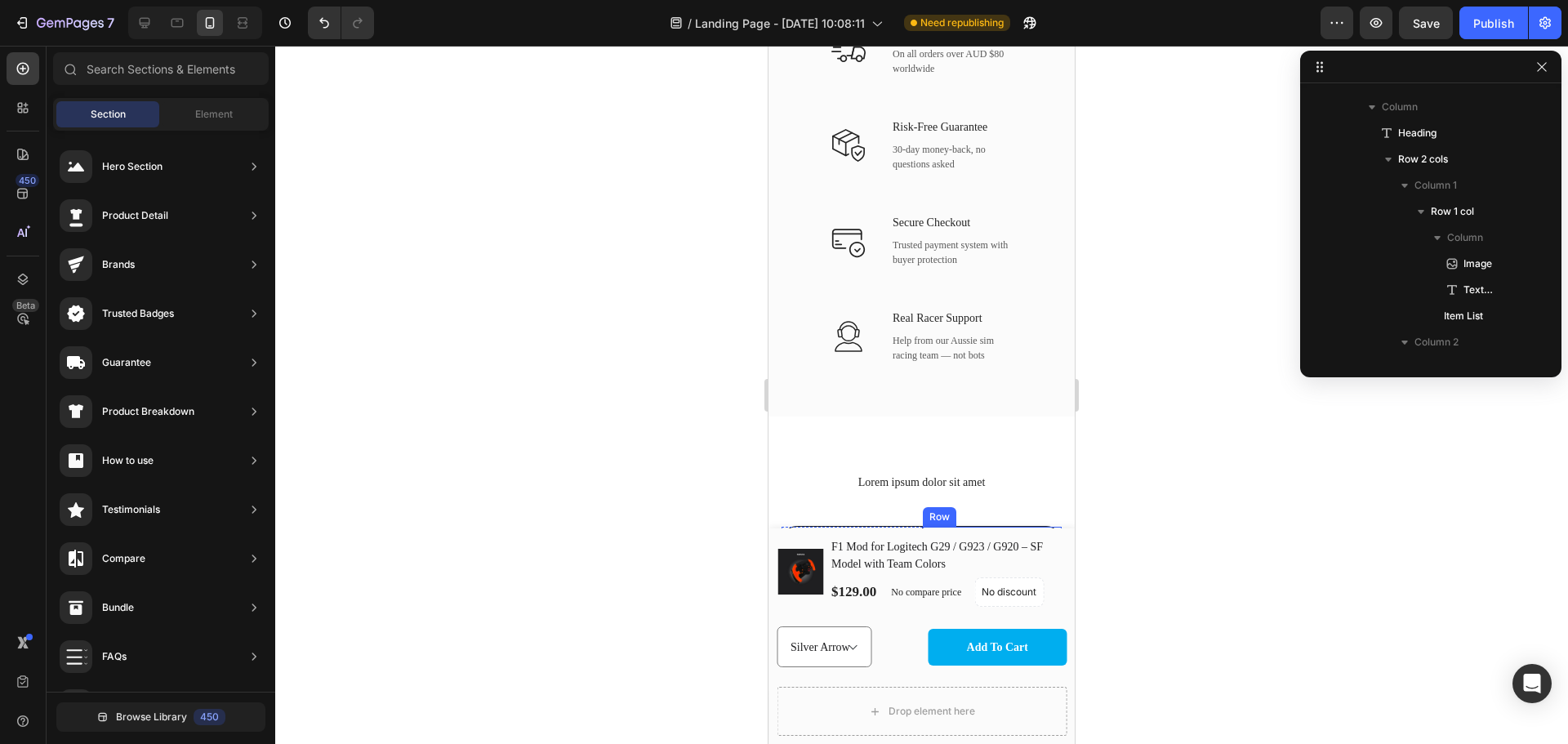
scroll to position [5583, 0]
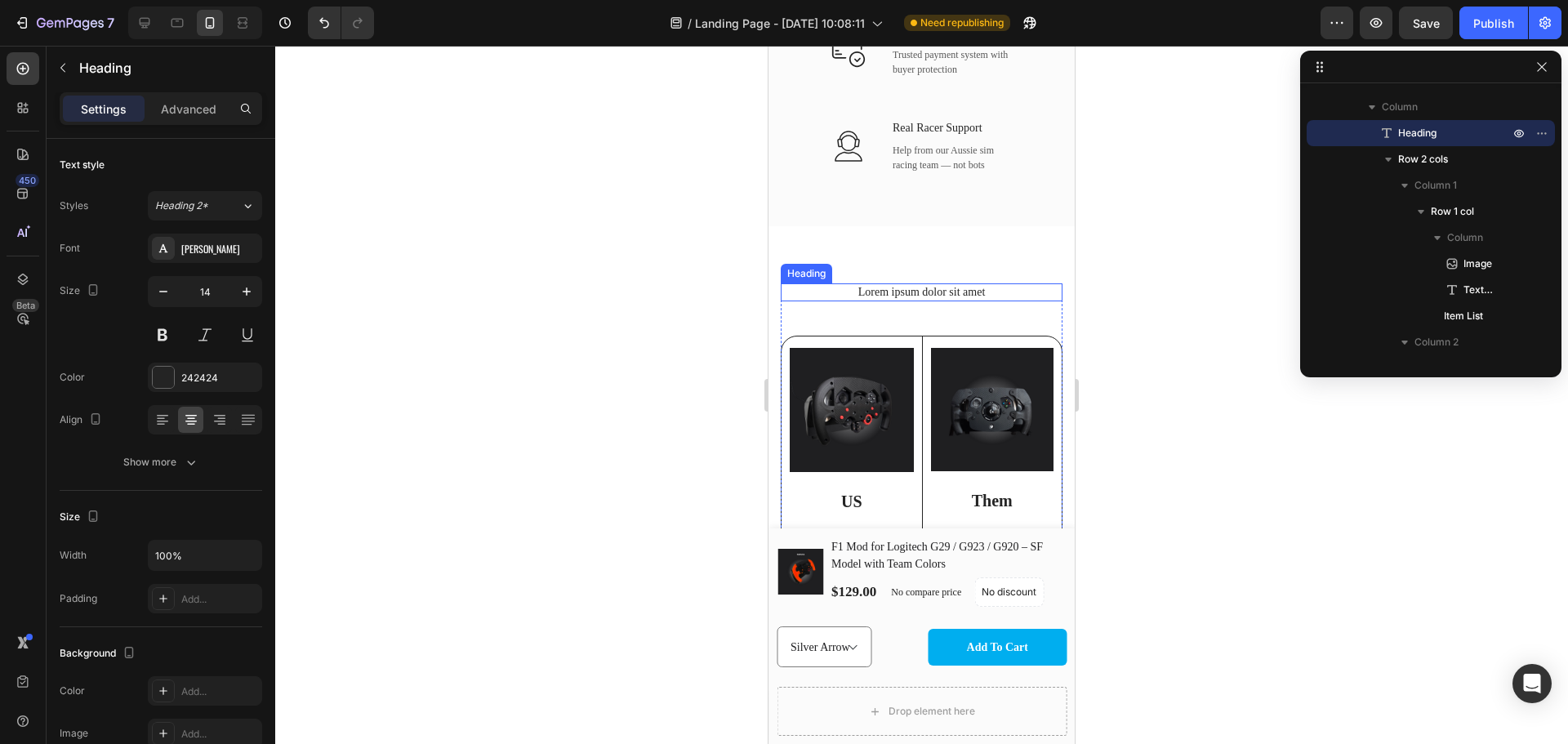
click at [961, 291] on h2 "Lorem ipsum dolor sit amet" at bounding box center [921, 292] width 281 height 18
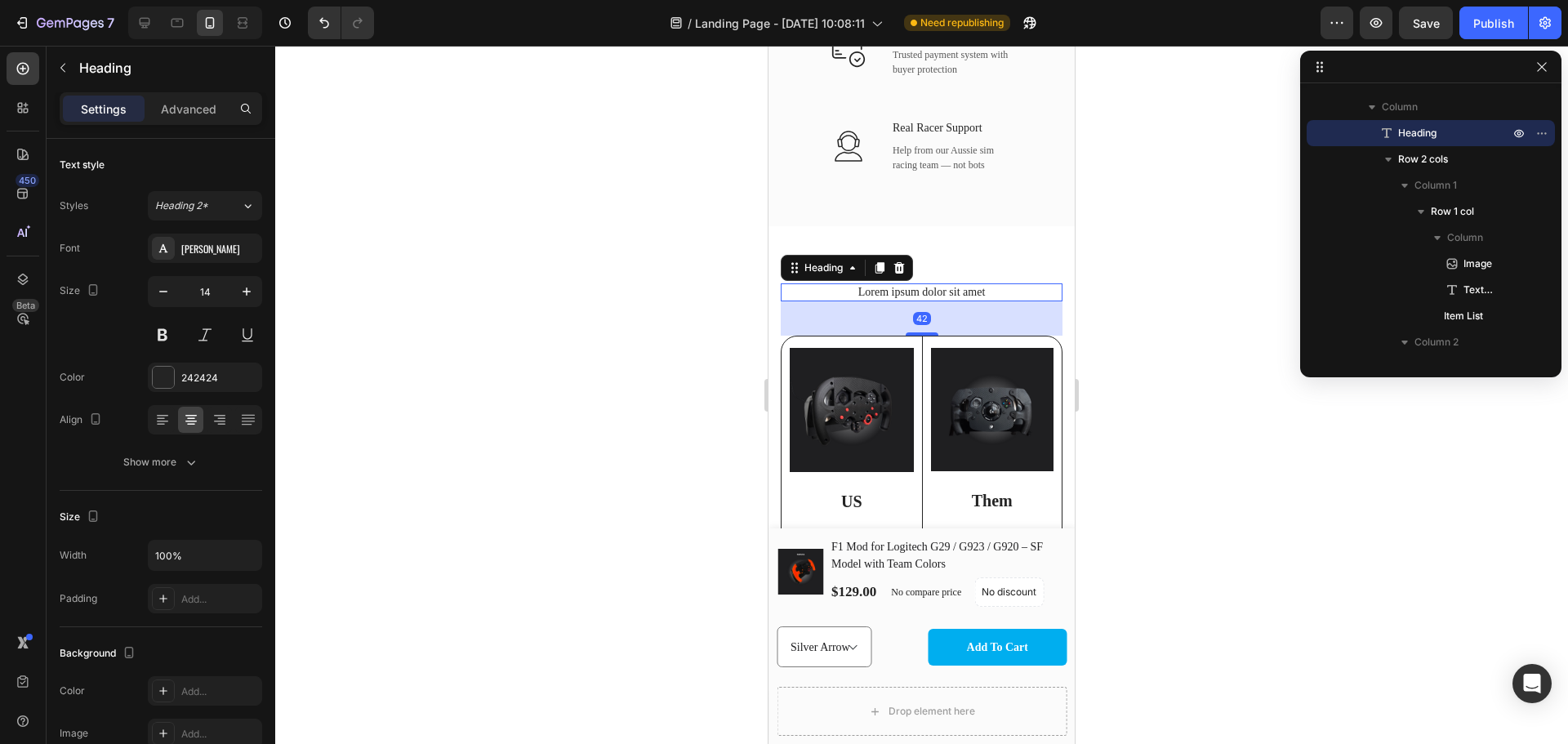
click at [961, 291] on h2 "Lorem ipsum dolor sit amet" at bounding box center [921, 292] width 281 height 18
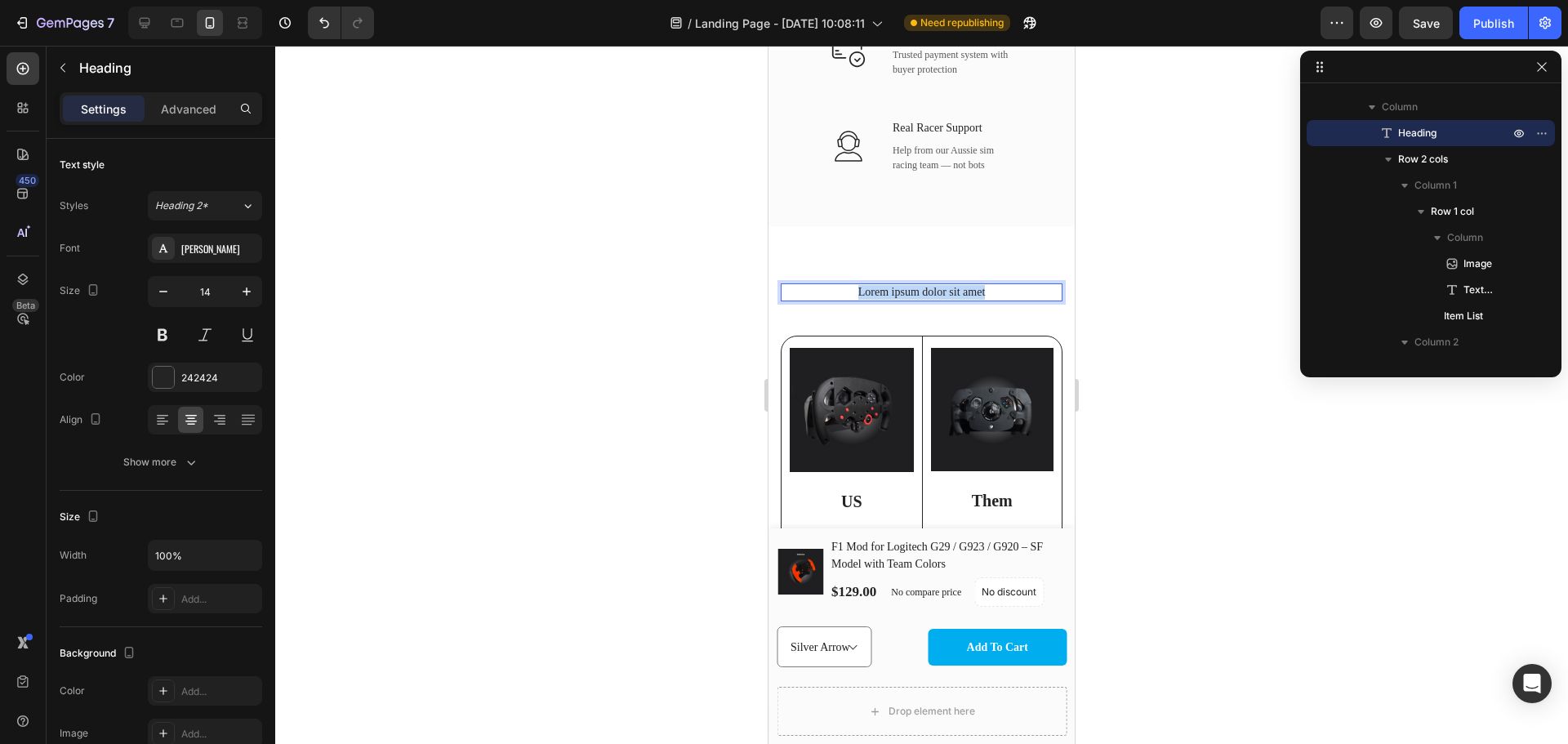
click at [961, 291] on p "Lorem ipsum dolor sit amet" at bounding box center [922, 292] width 279 height 15
click at [961, 291] on p "Sim Mods Hub VS Them" at bounding box center [922, 292] width 279 height 15
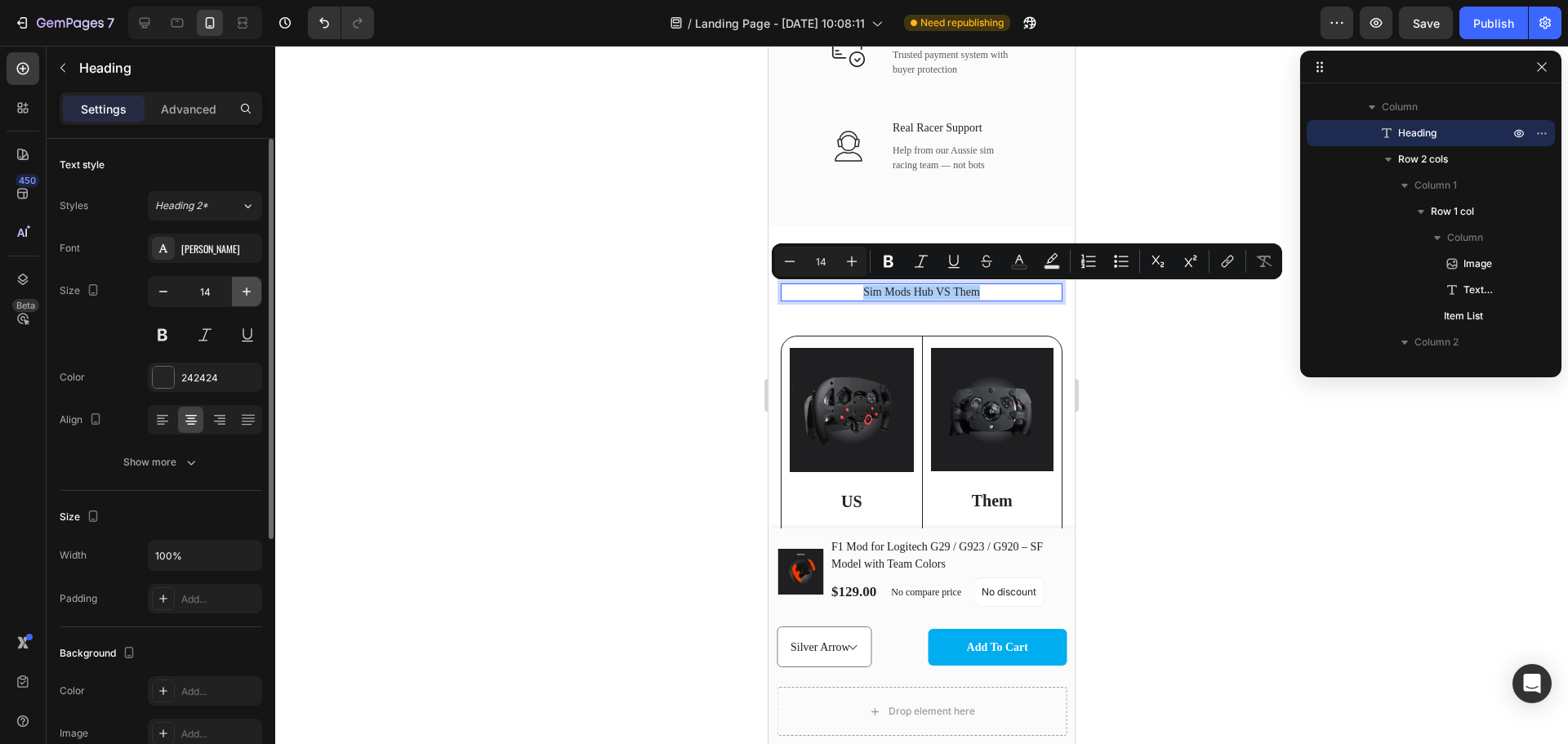
click at [243, 293] on icon "button" at bounding box center [247, 291] width 17 height 16
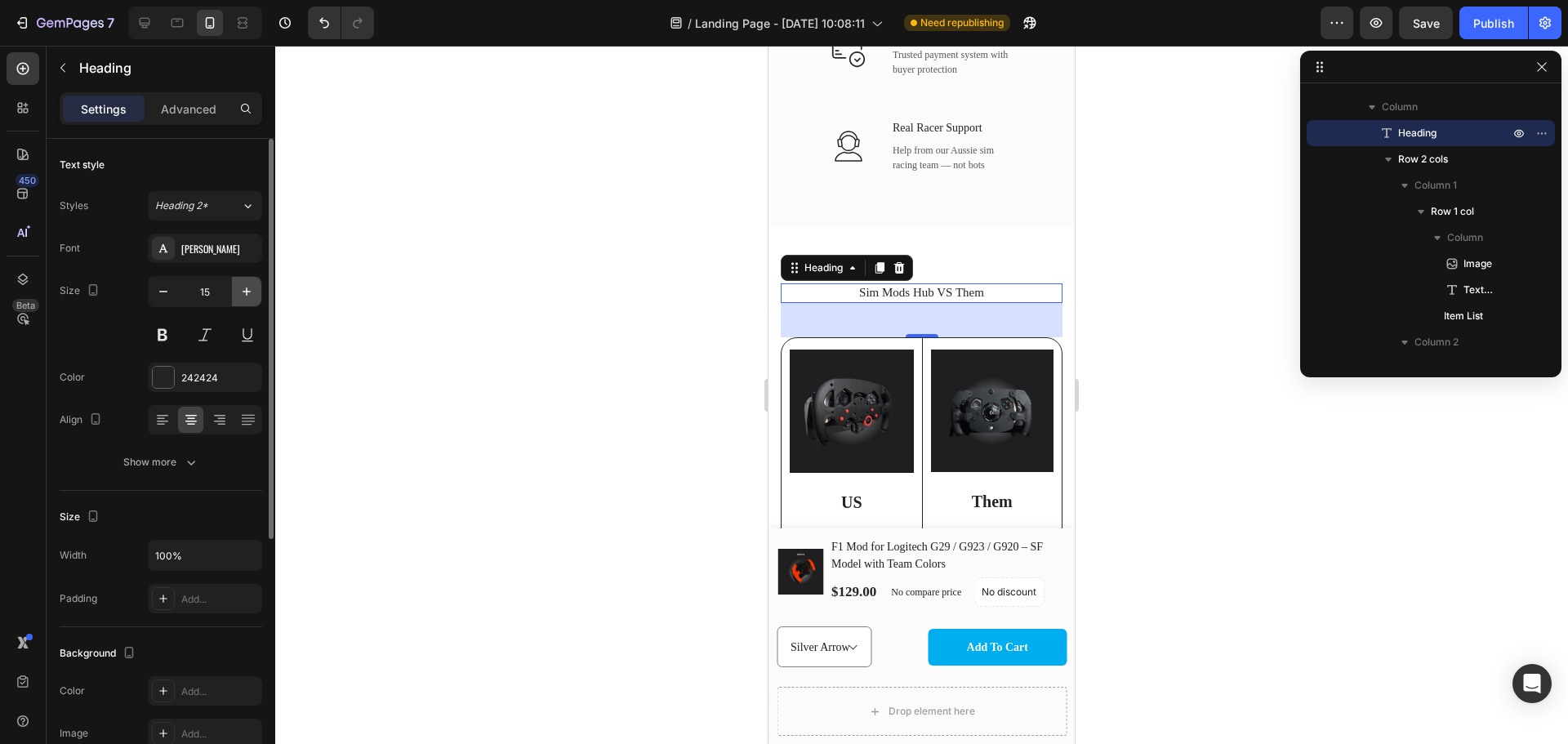
click at [243, 293] on icon "button" at bounding box center [247, 291] width 17 height 16
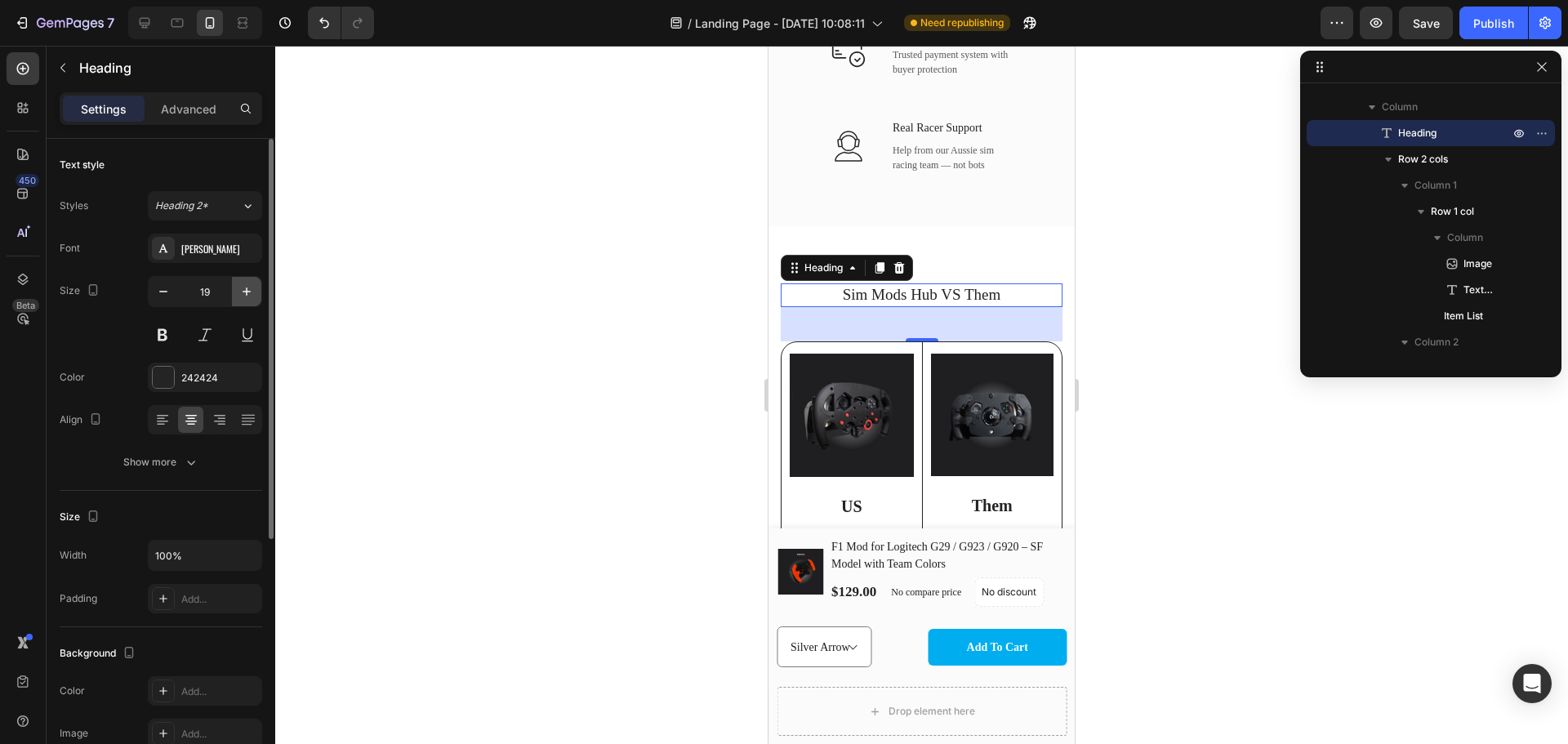
click at [243, 293] on icon "button" at bounding box center [247, 291] width 17 height 16
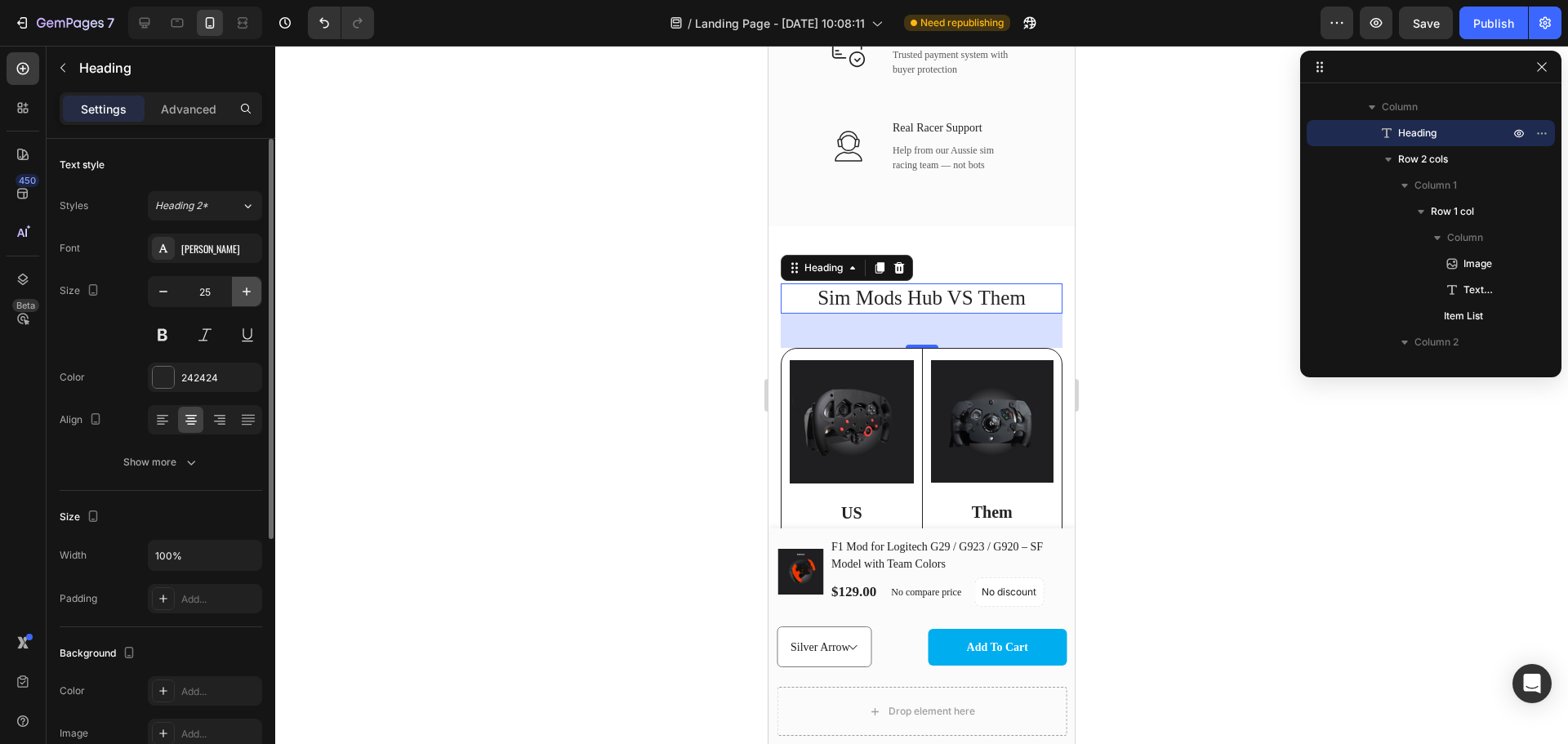
click at [243, 293] on icon "button" at bounding box center [247, 291] width 17 height 16
type input "29"
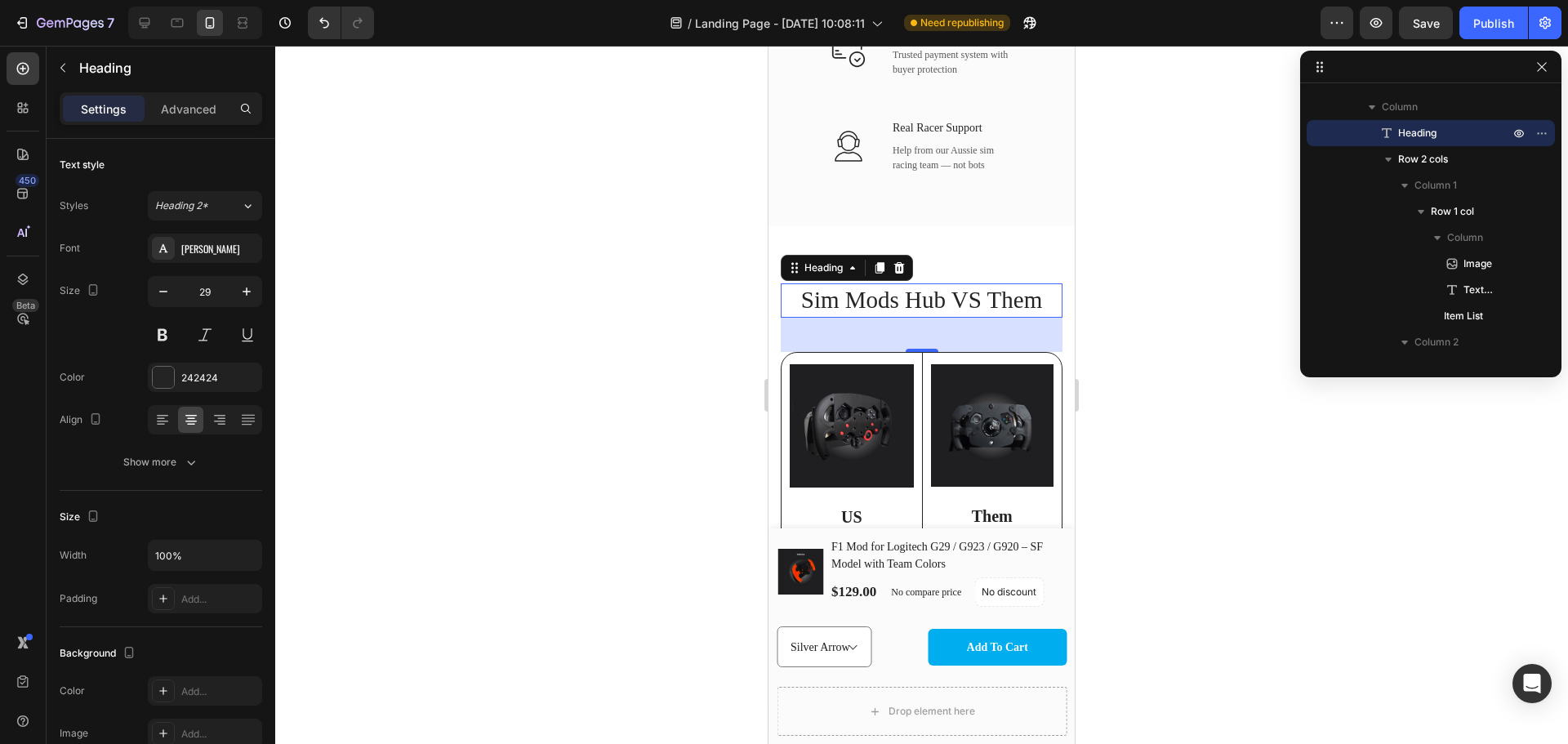
click at [1278, 374] on div at bounding box center [922, 394] width 1293 height 698
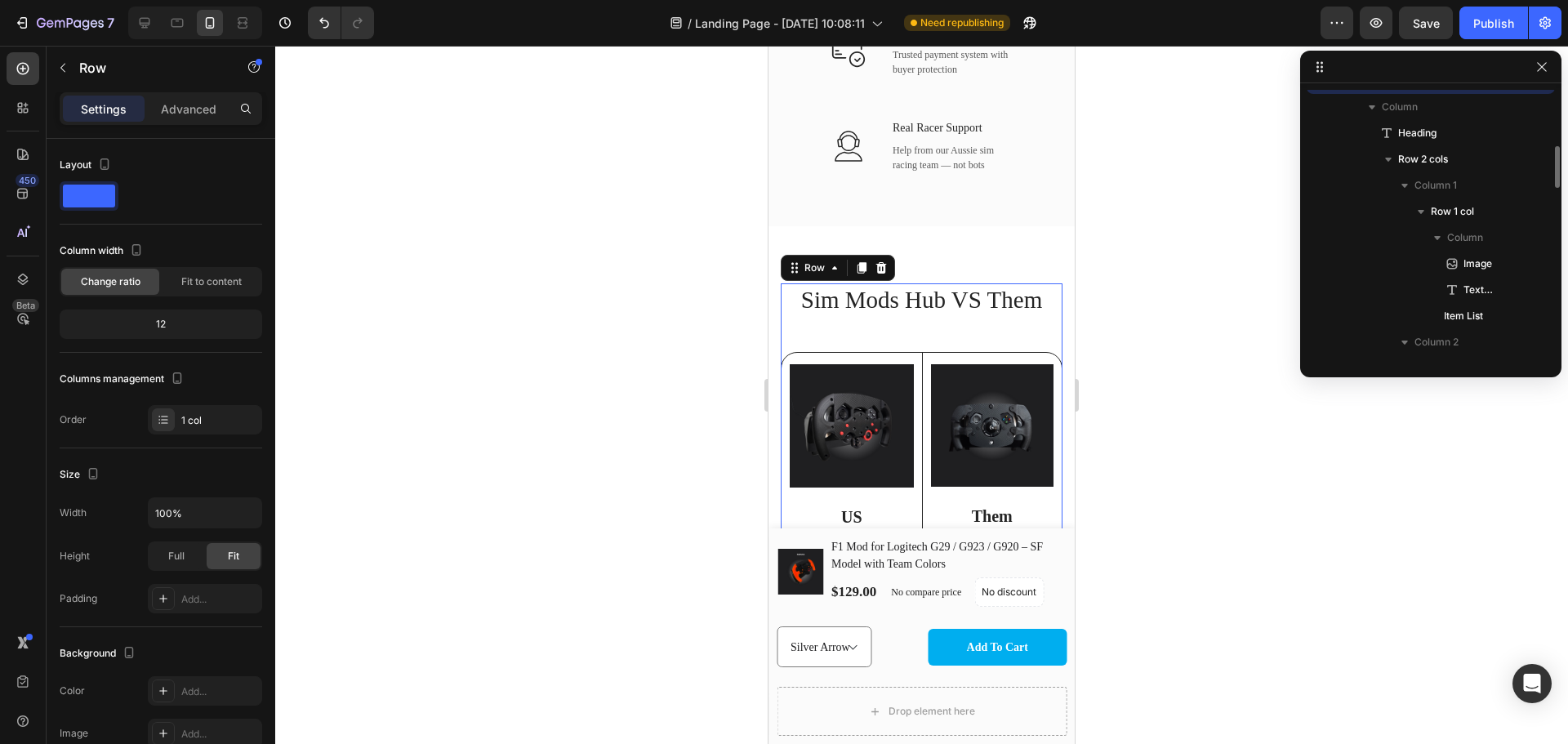
click at [943, 329] on div "Sim Mods Hub VS Them Heading Image US Text Block Reinforced Build Perfect Fit &…" at bounding box center [921, 521] width 281 height 477
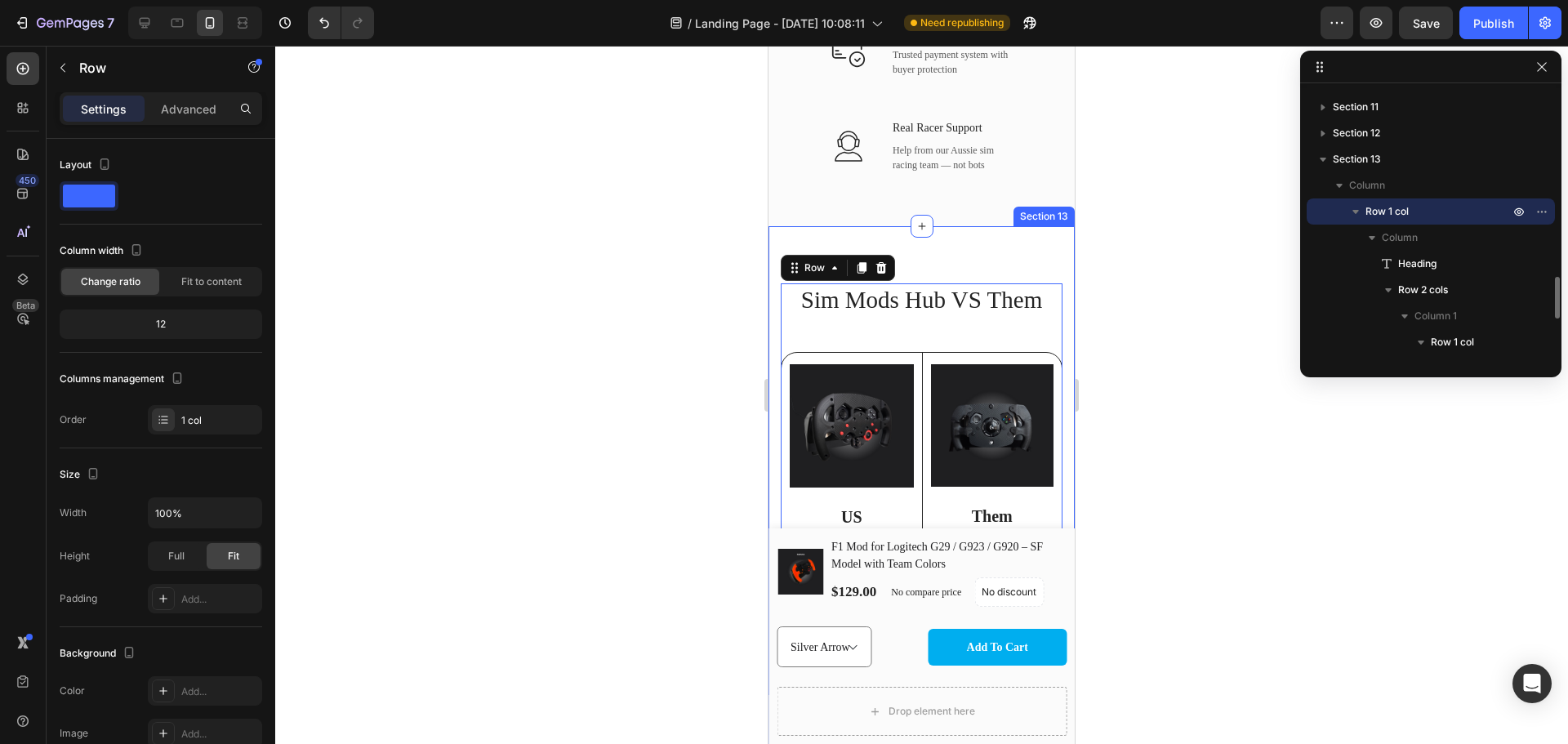
click at [920, 240] on div "Sim Mods Hub VS Them Heading Image US Text Block Reinforced Build Perfect Fit &…" at bounding box center [921, 516] width 306 height 582
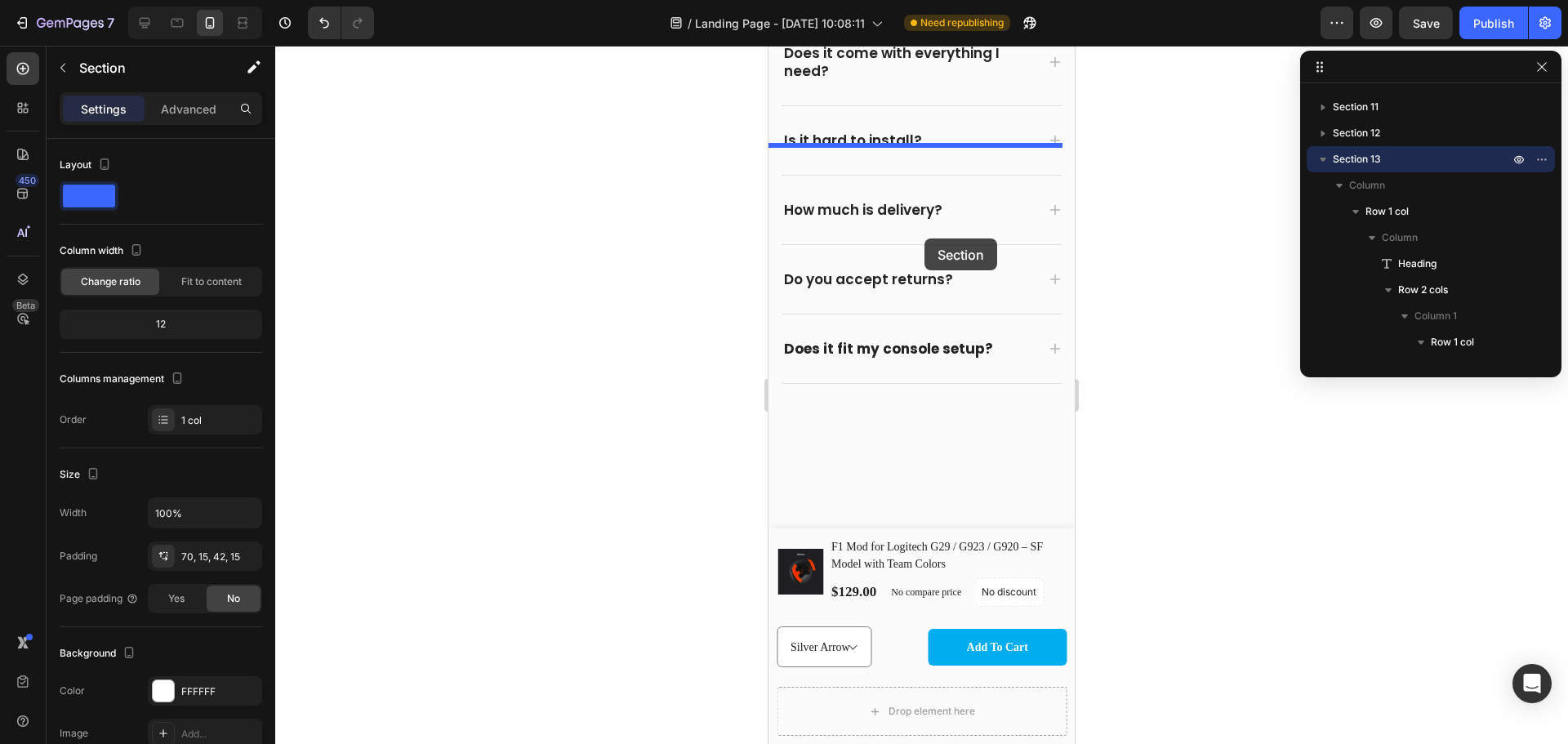
scroll to position [4250, 0]
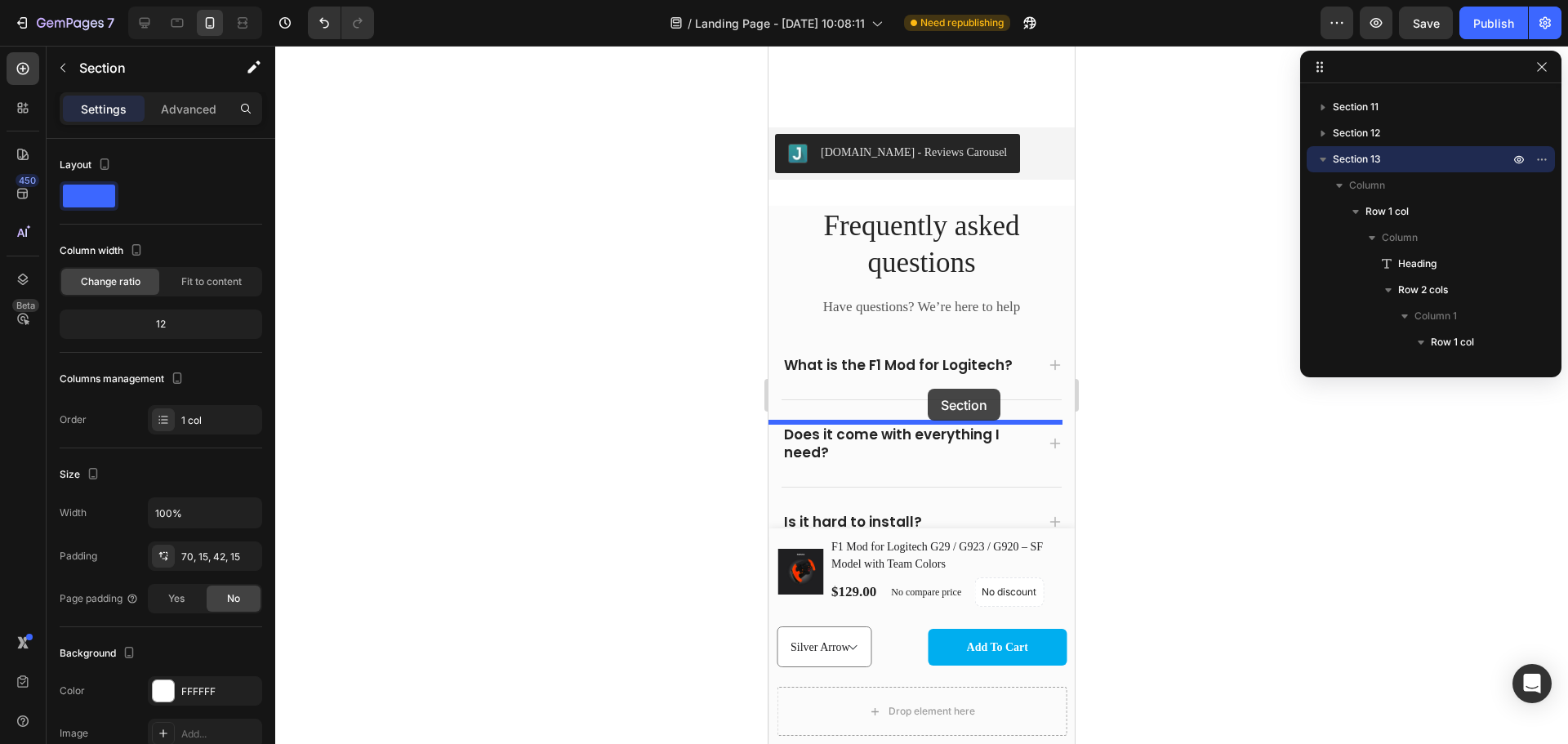
drag, startPoint x: 985, startPoint y: 256, endPoint x: 926, endPoint y: 393, distance: 149.2
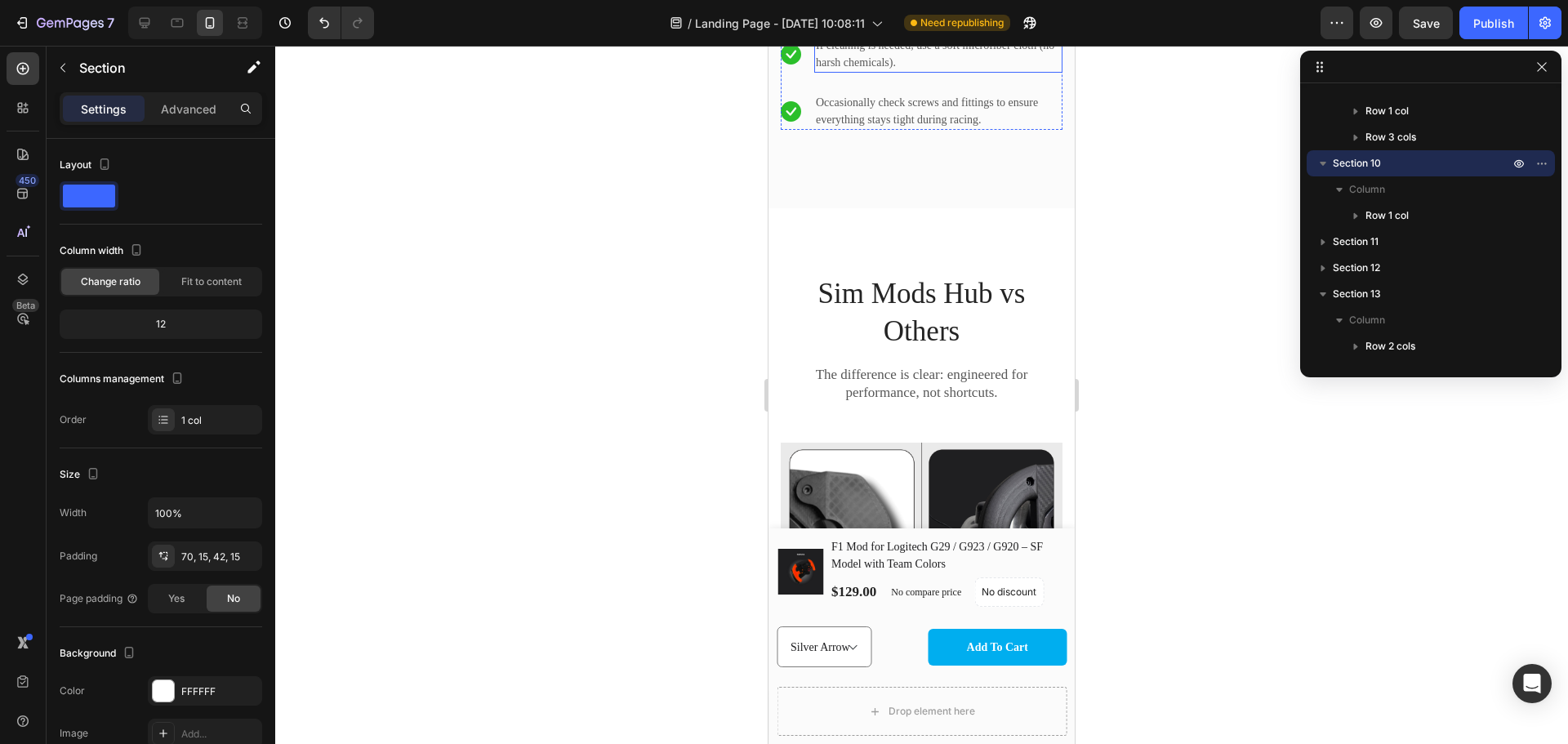
scroll to position [2948, 0]
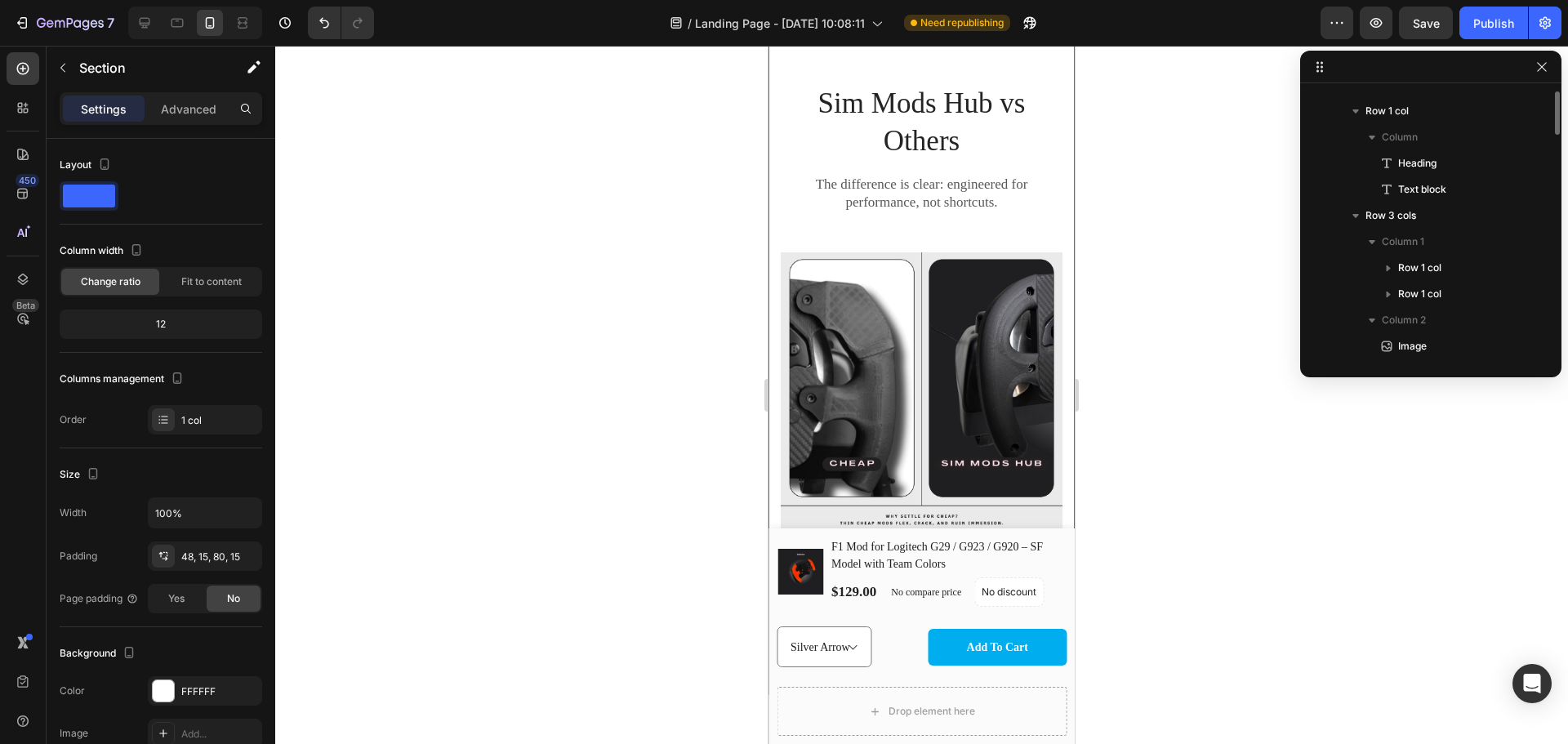
click at [1021, 255] on div "Sim Mods Hub vs Others Heading The difference is clear: engineered for performa…" at bounding box center [921, 740] width 306 height 1444
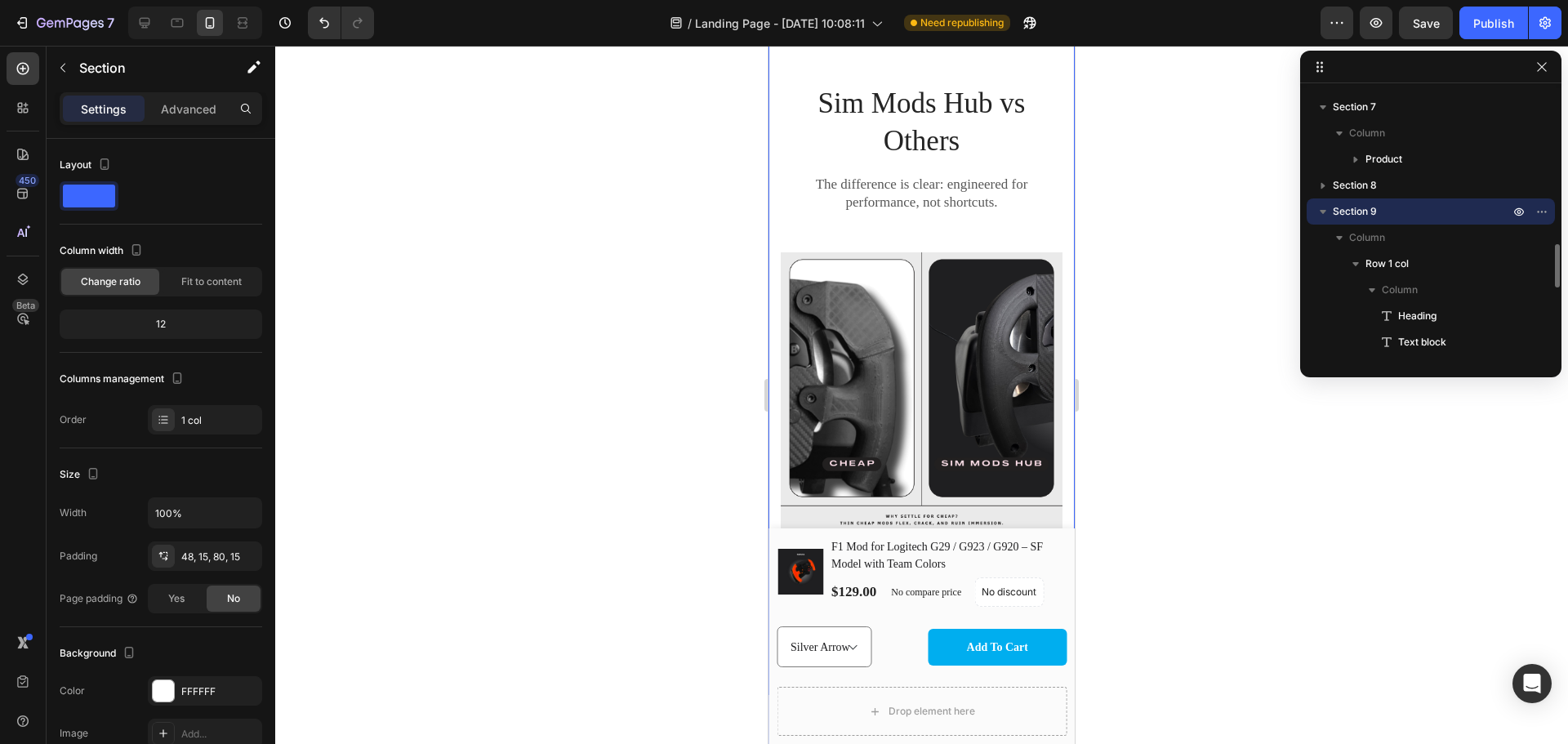
click at [1056, 12] on div at bounding box center [1061, 2] width 20 height 20
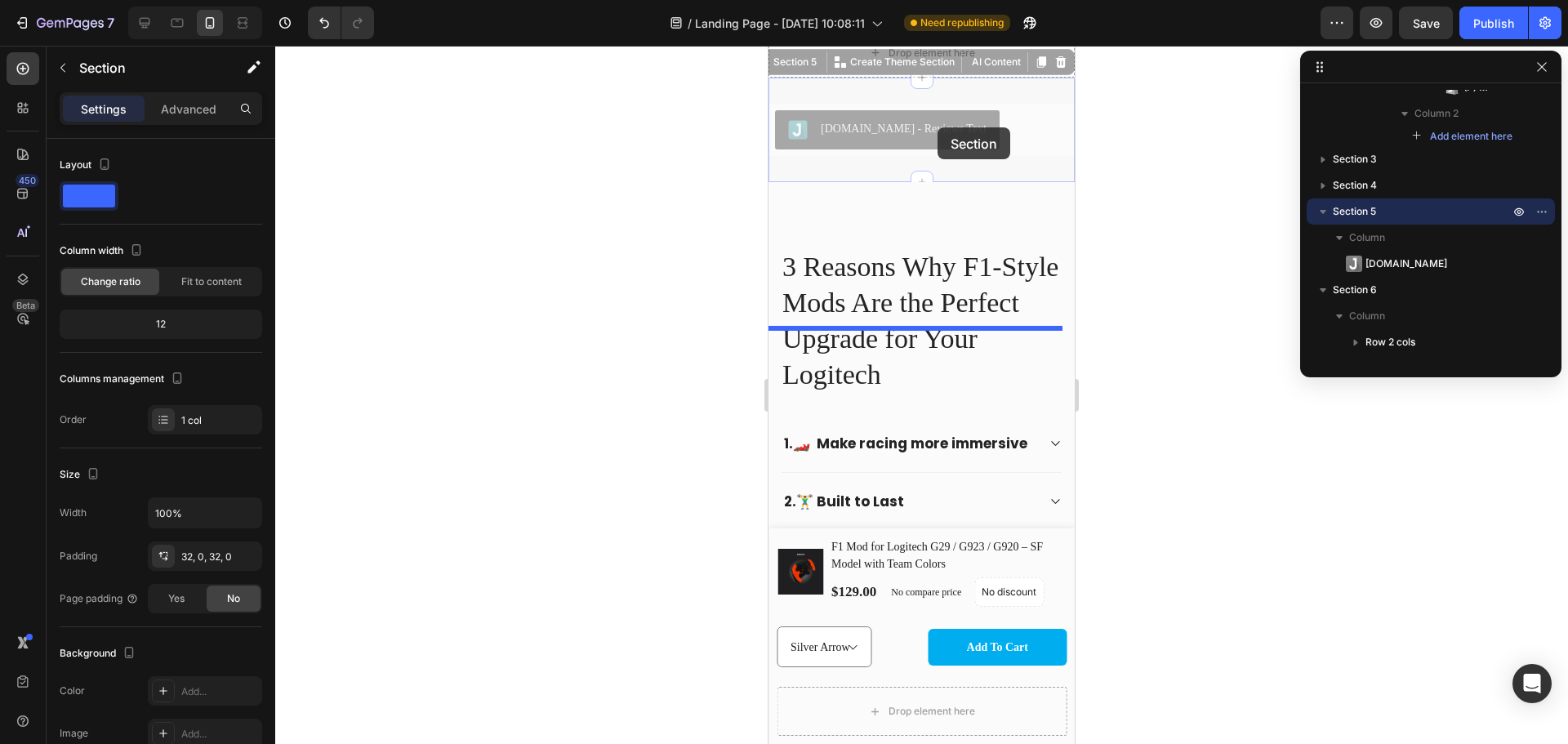
scroll to position [0, 0]
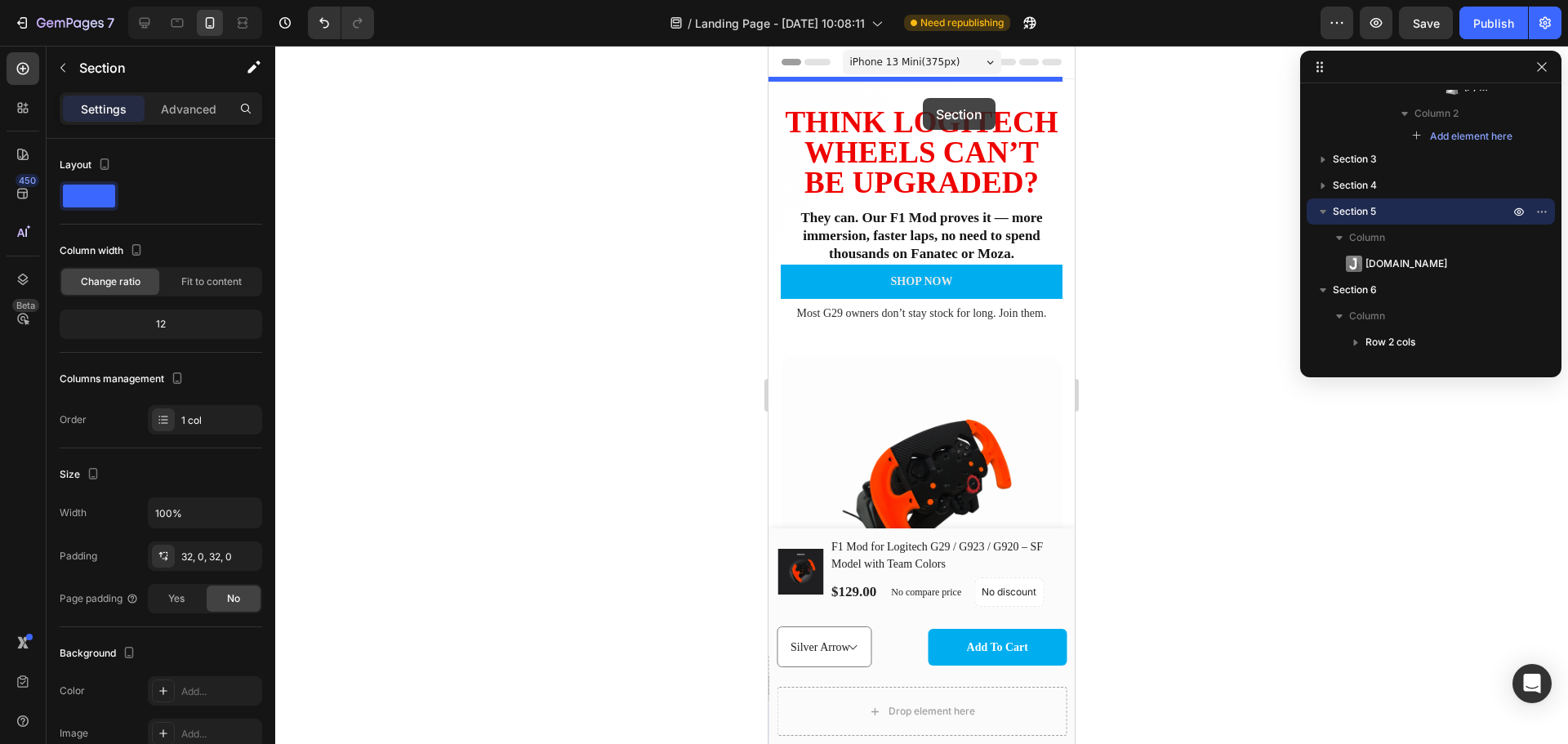
drag, startPoint x: 1009, startPoint y: 393, endPoint x: 923, endPoint y: 98, distance: 307.3
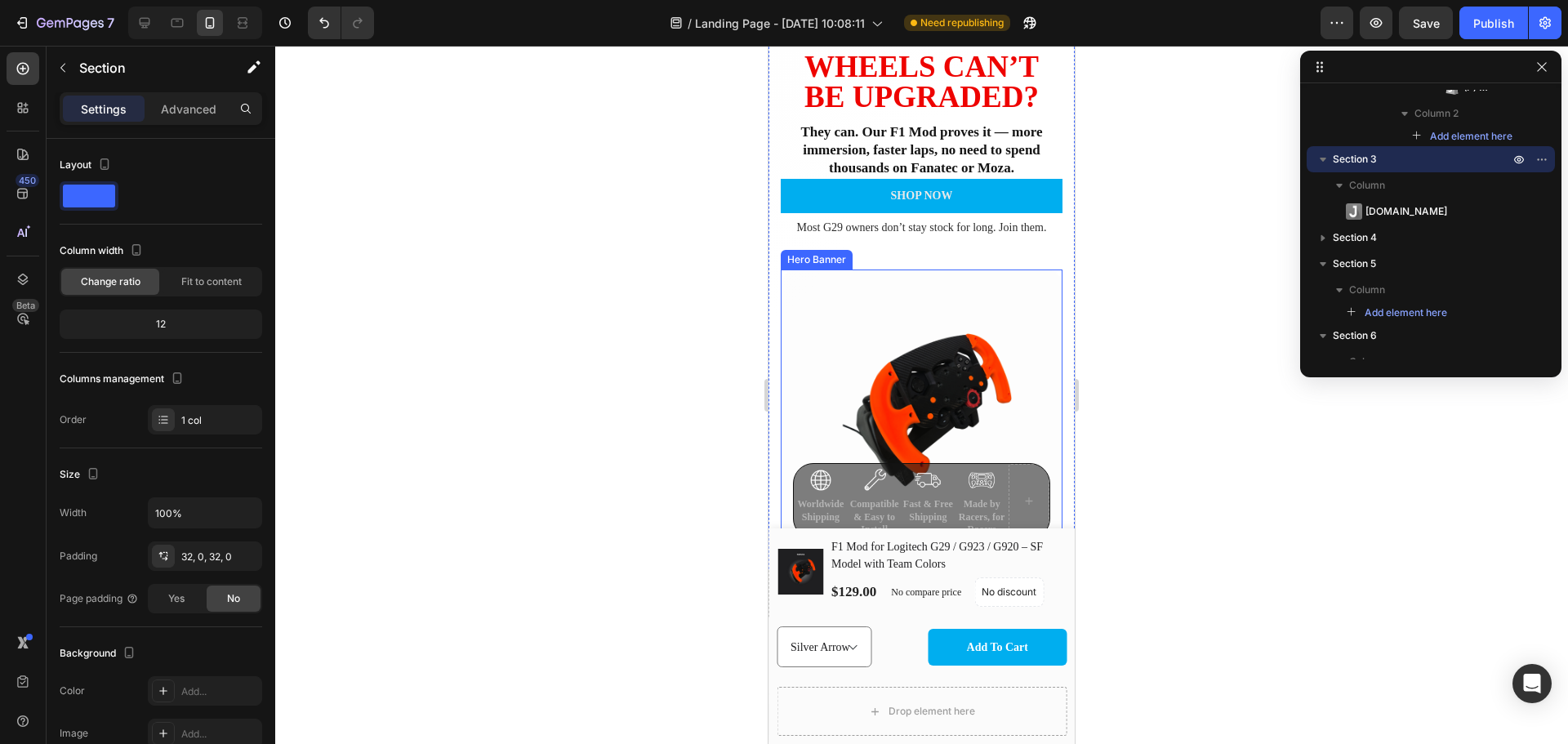
scroll to position [381, 0]
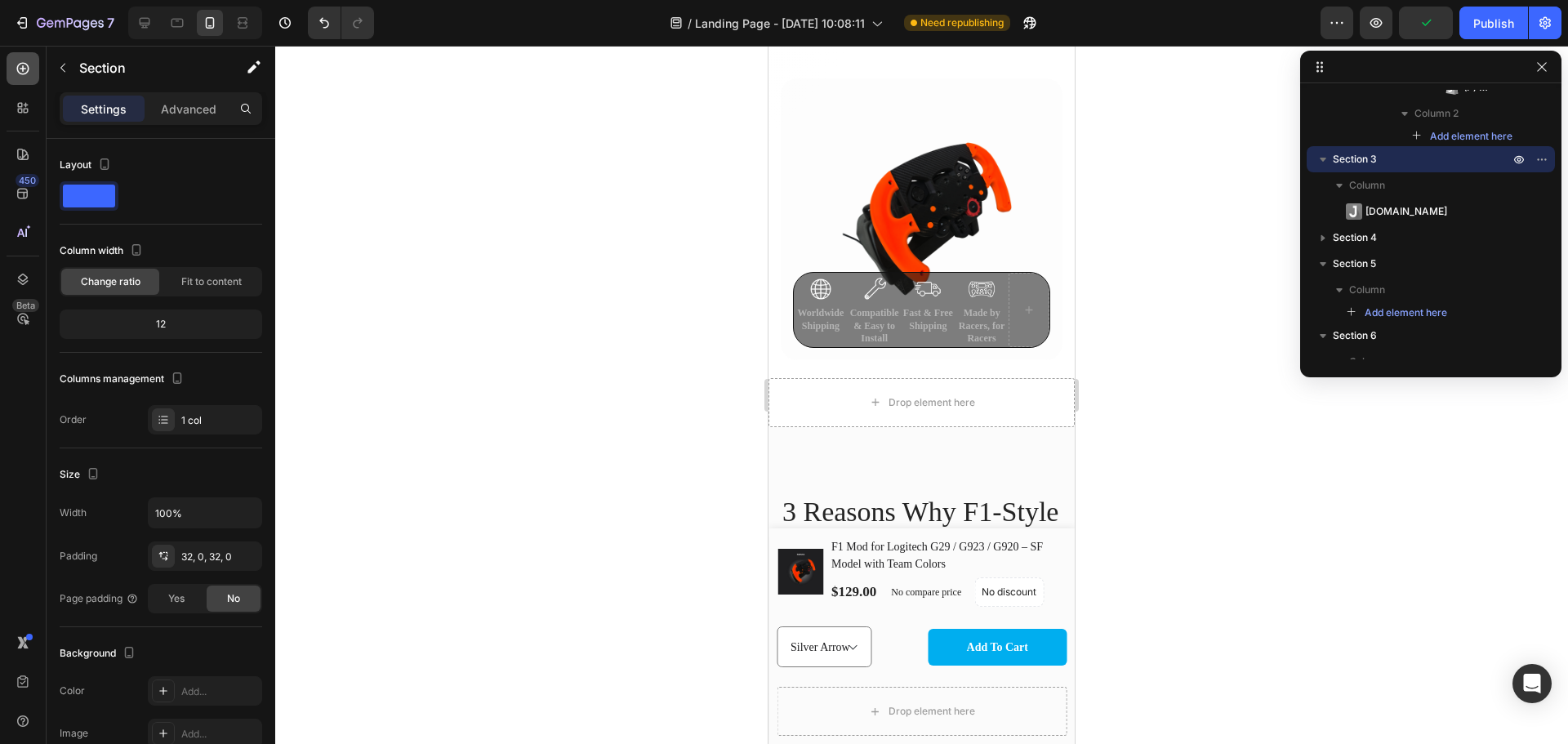
click at [27, 72] on icon at bounding box center [23, 68] width 12 height 12
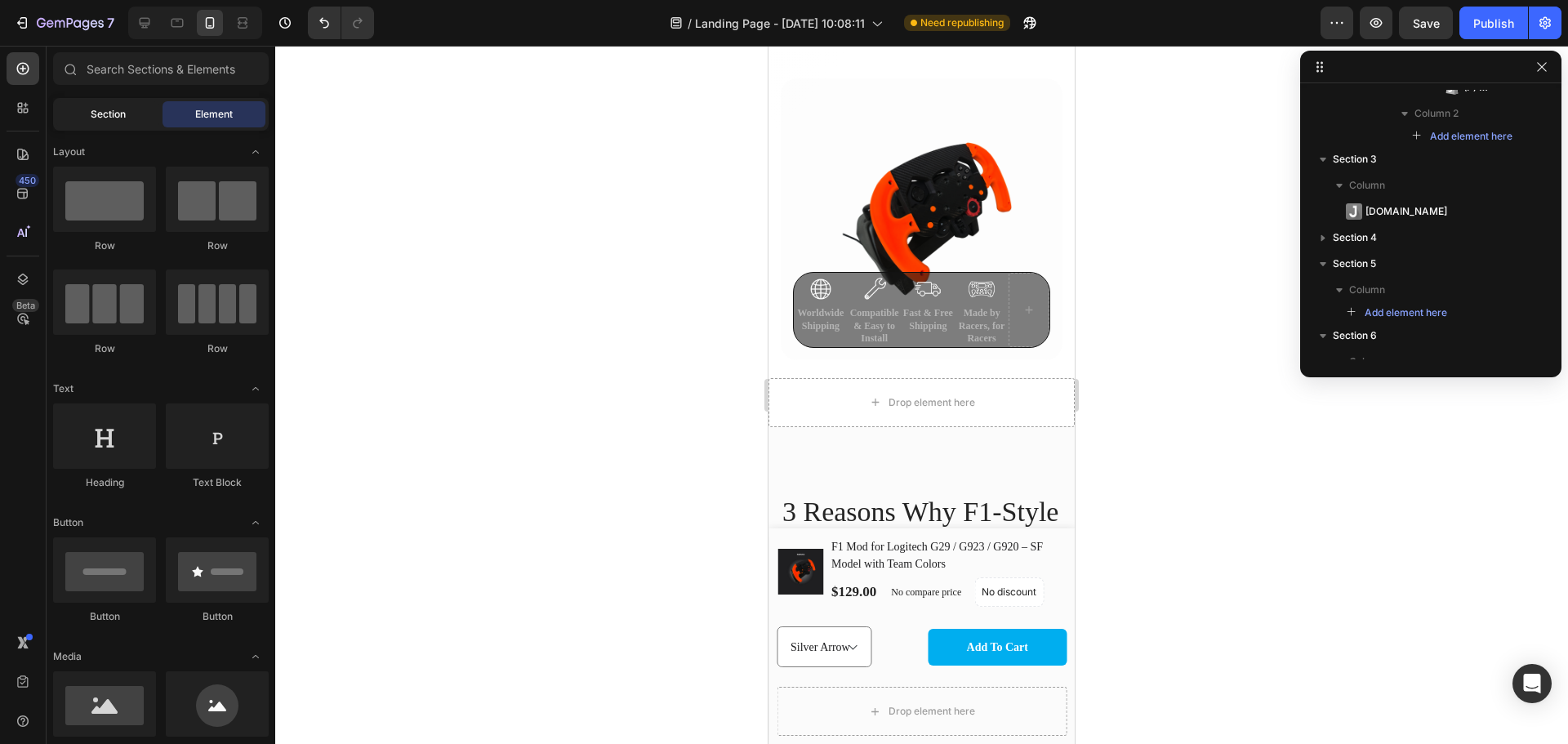
click at [102, 111] on span "Section" at bounding box center [108, 115] width 35 height 15
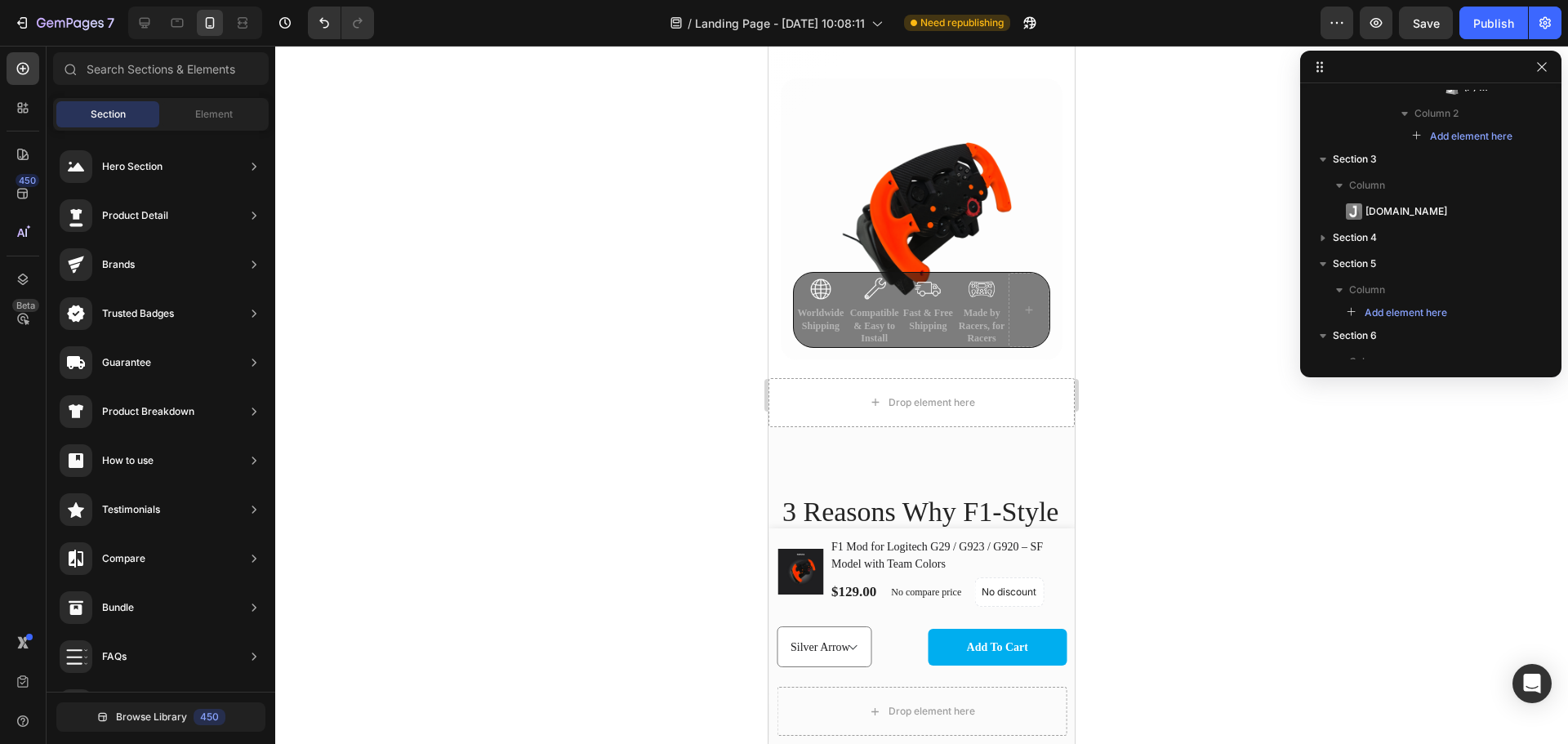
scroll to position [0, 0]
click at [182, 715] on span "Browse Library" at bounding box center [152, 717] width 71 height 15
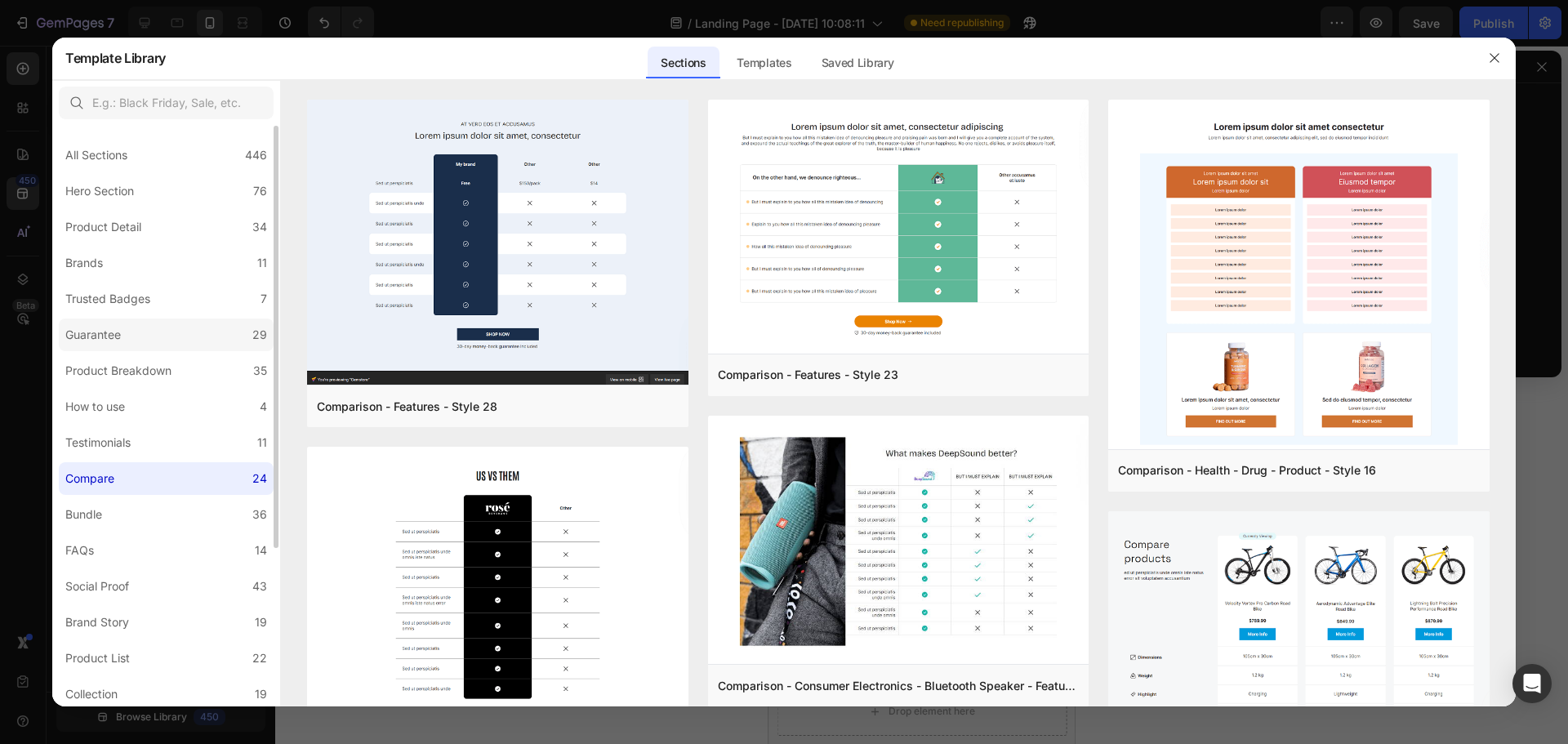
click at [135, 341] on label "Guarantee 29" at bounding box center [166, 335] width 215 height 33
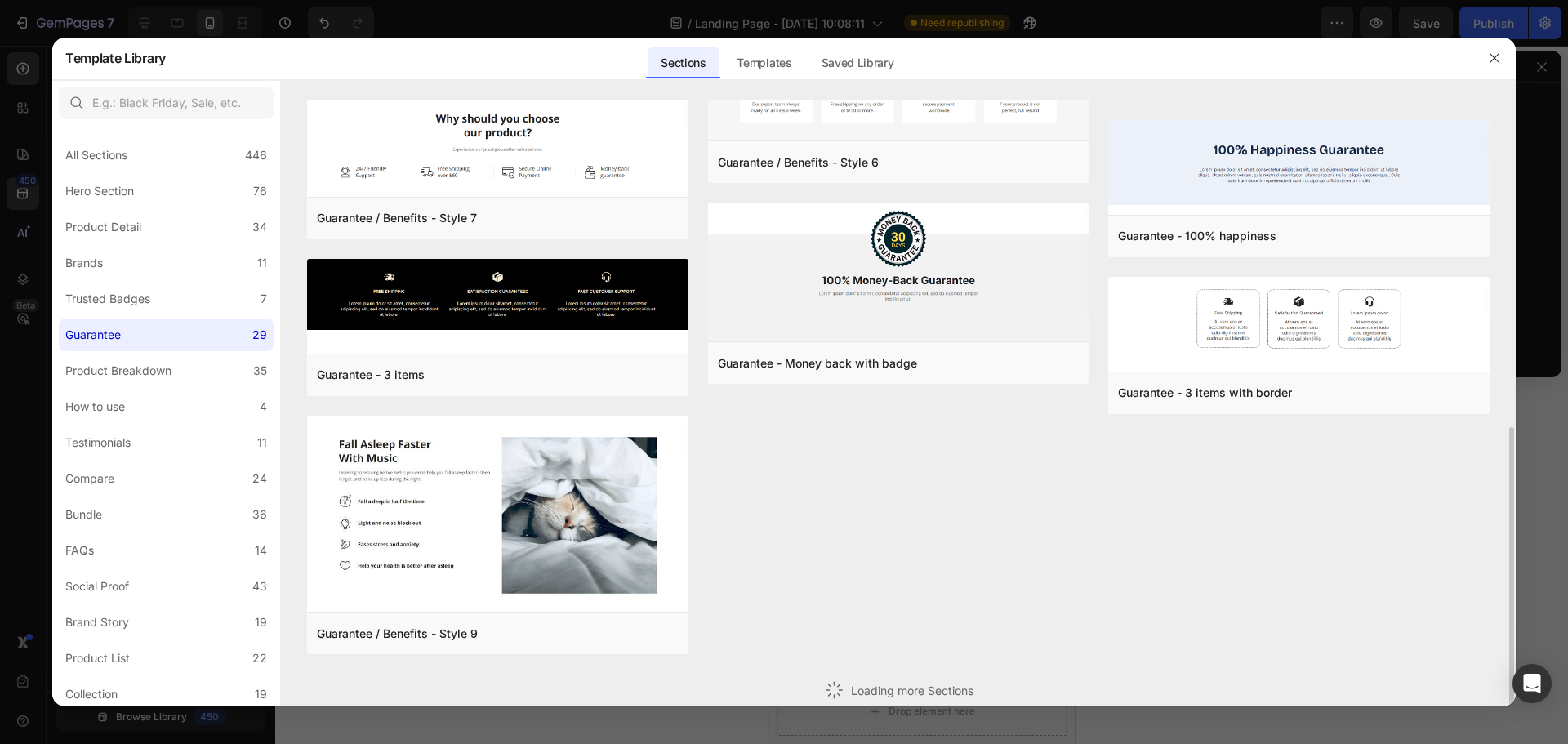
scroll to position [761, 0]
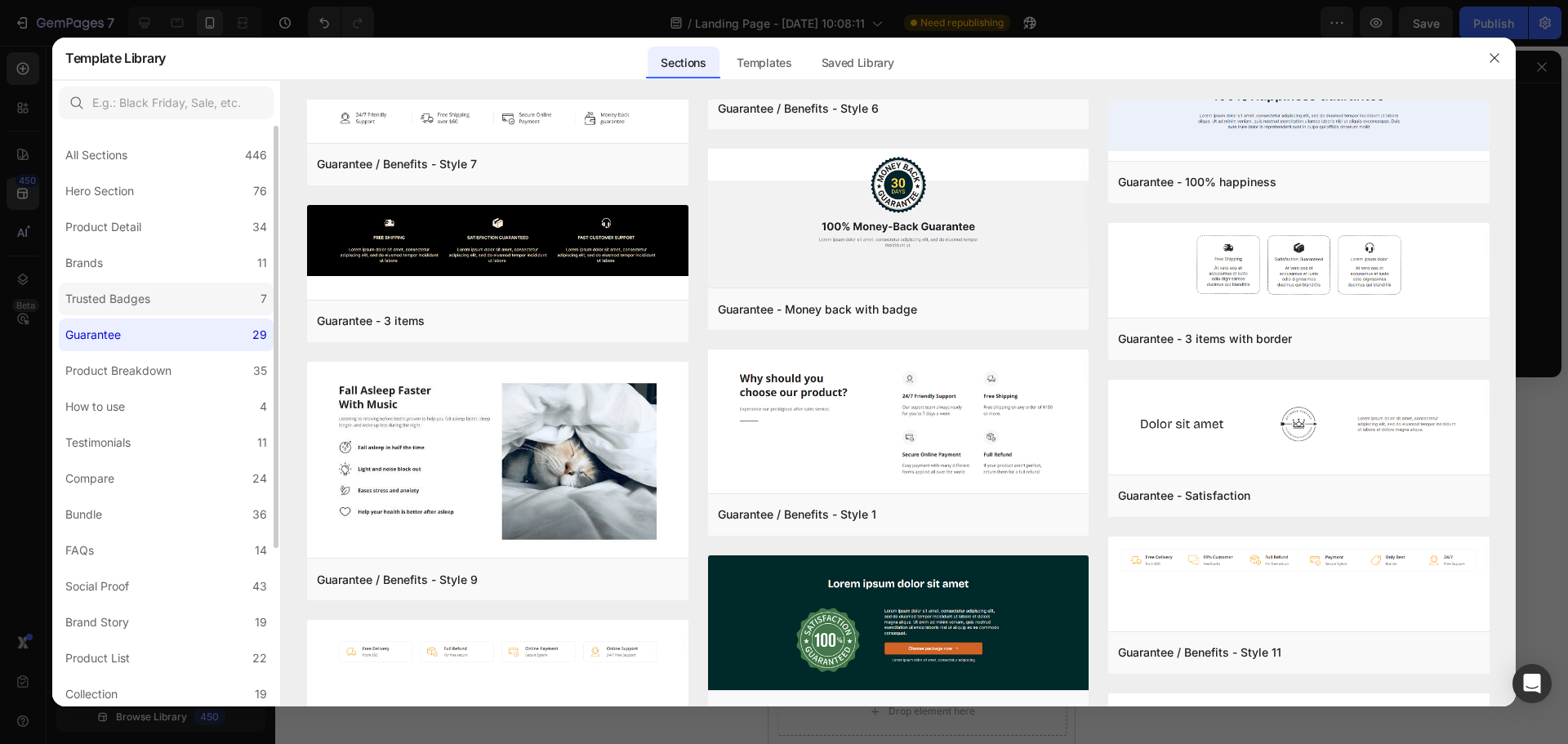
click at [172, 304] on label "Trusted Badges 7" at bounding box center [166, 299] width 215 height 33
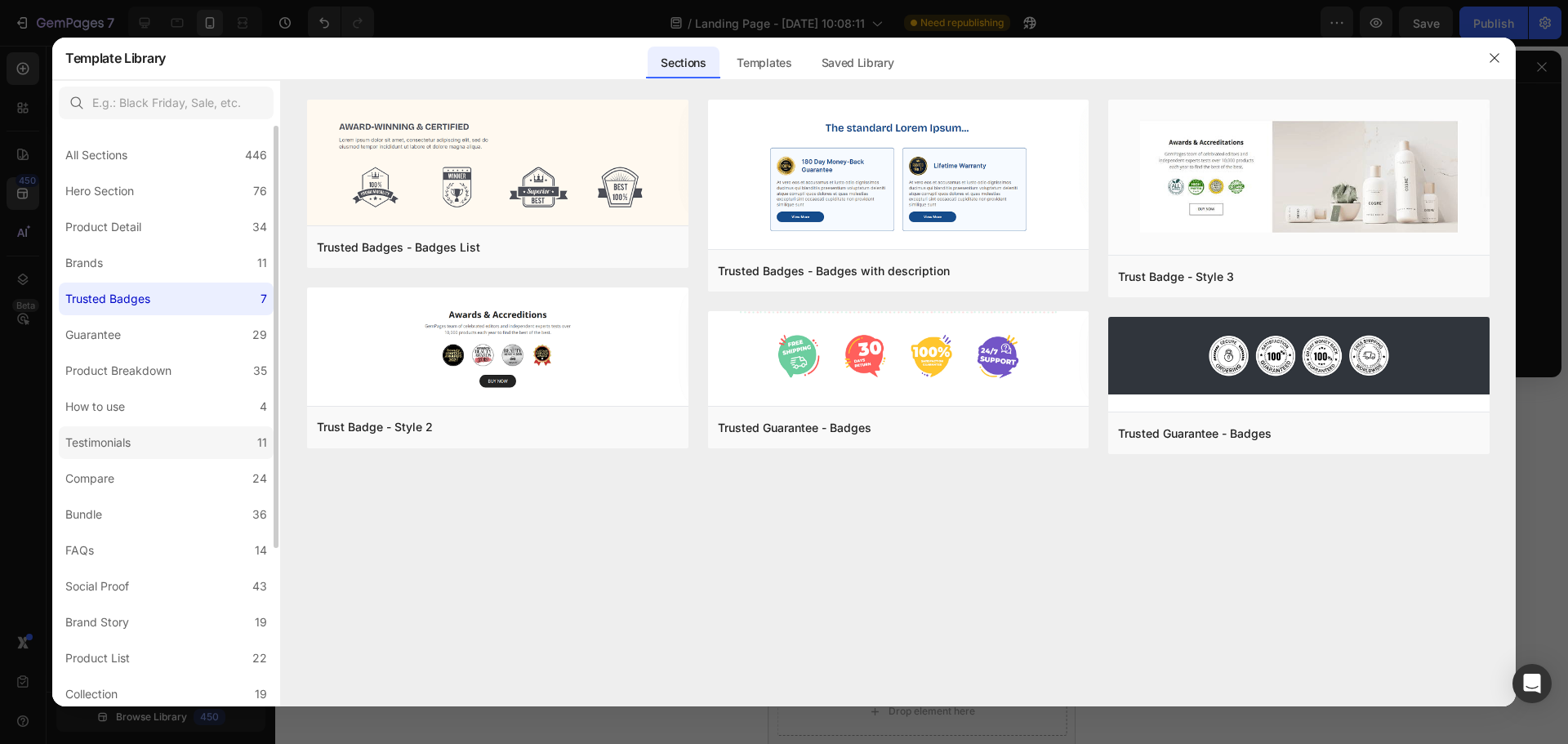
click at [172, 453] on label "Testimonials 11" at bounding box center [166, 443] width 215 height 33
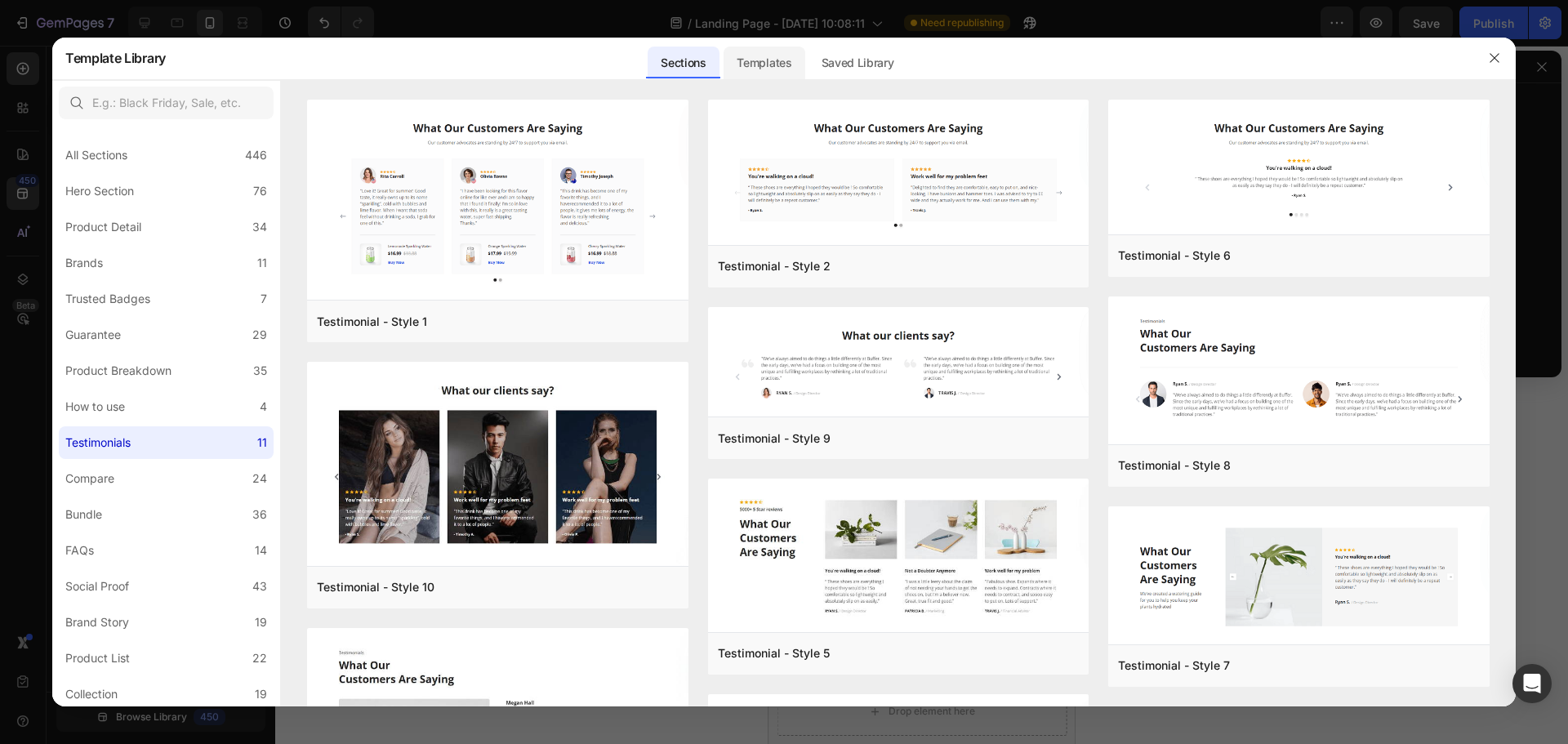
click at [767, 67] on div "Templates" at bounding box center [764, 63] width 81 height 33
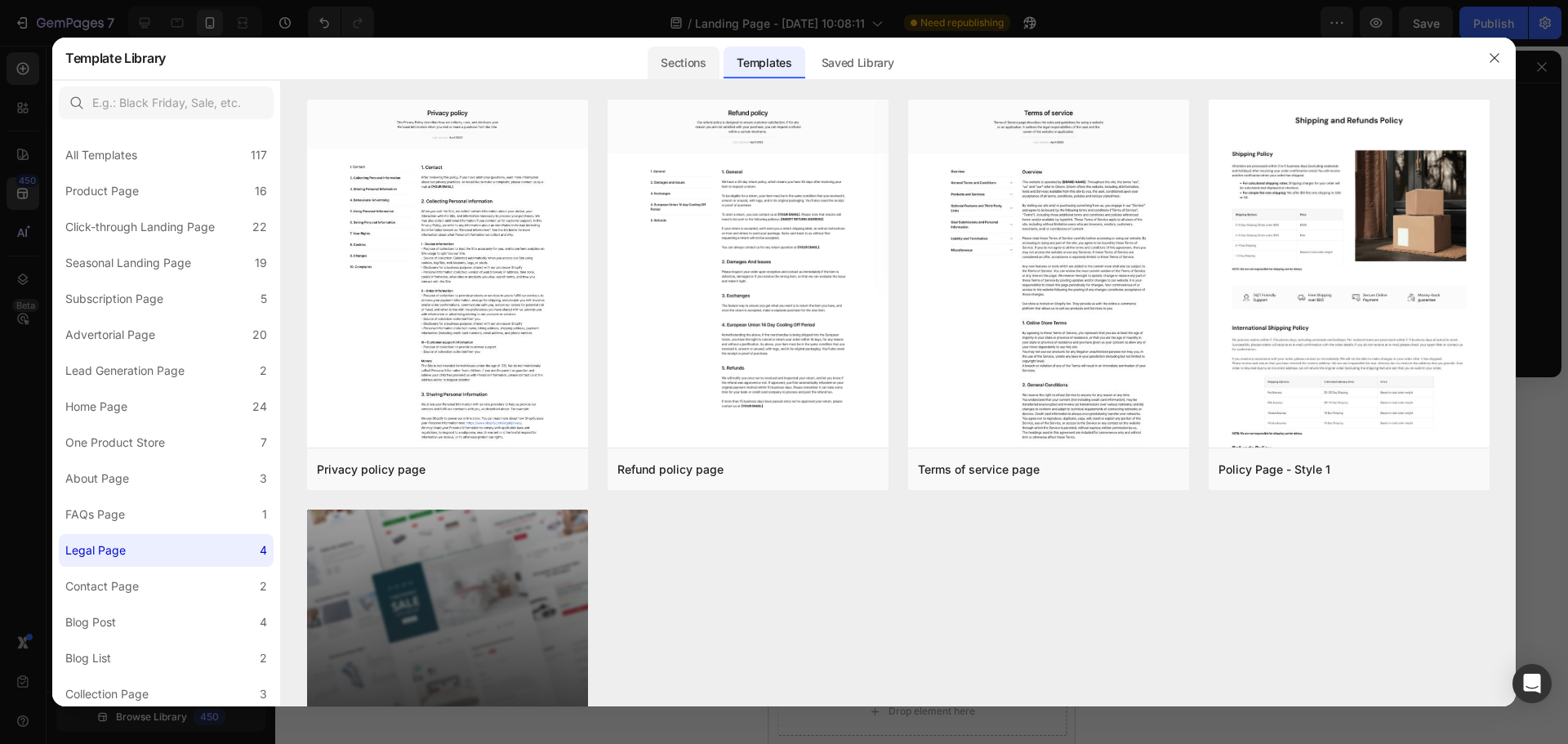
click at [673, 68] on div "Sections" at bounding box center [683, 63] width 71 height 33
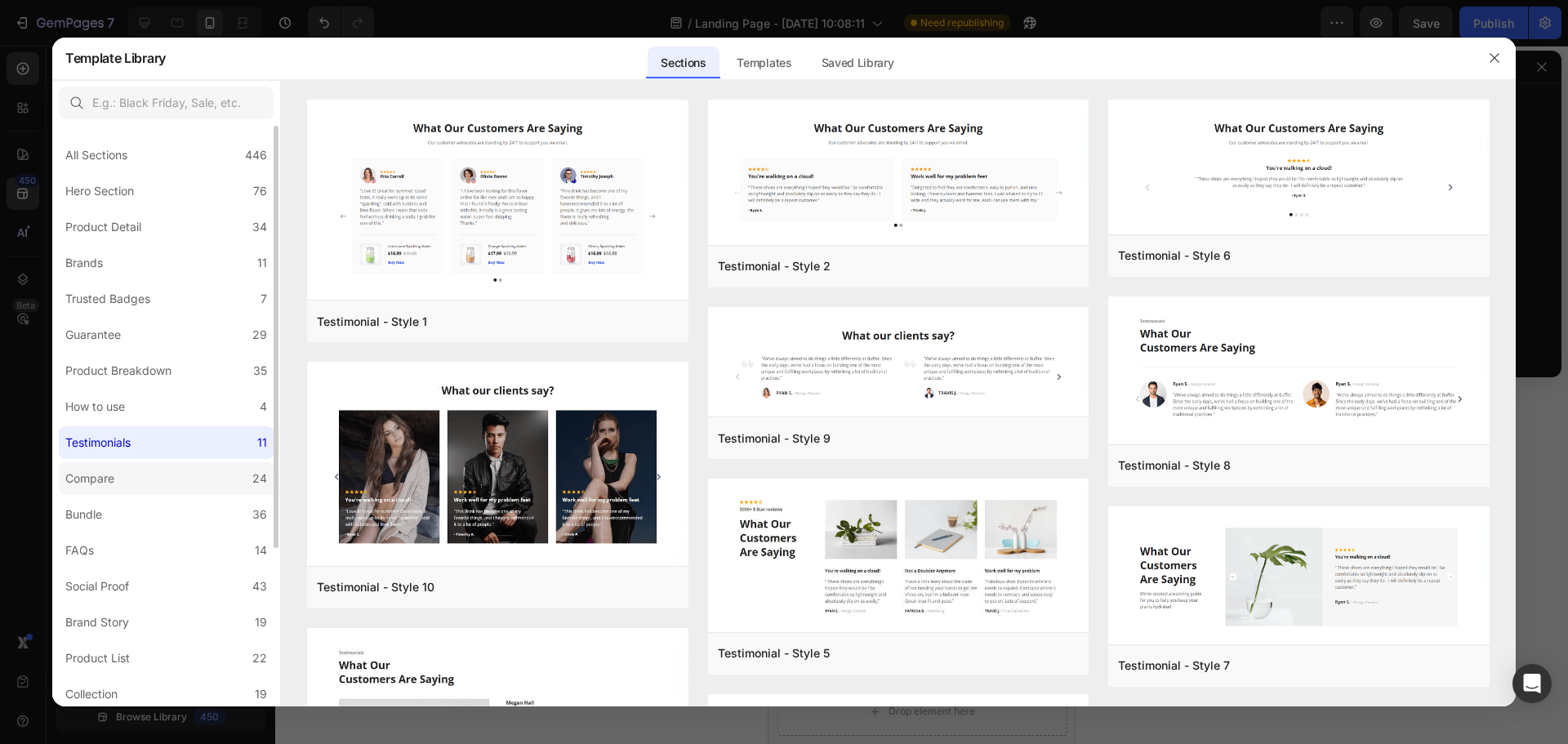
click at [162, 465] on label "Compare 24" at bounding box center [166, 478] width 215 height 33
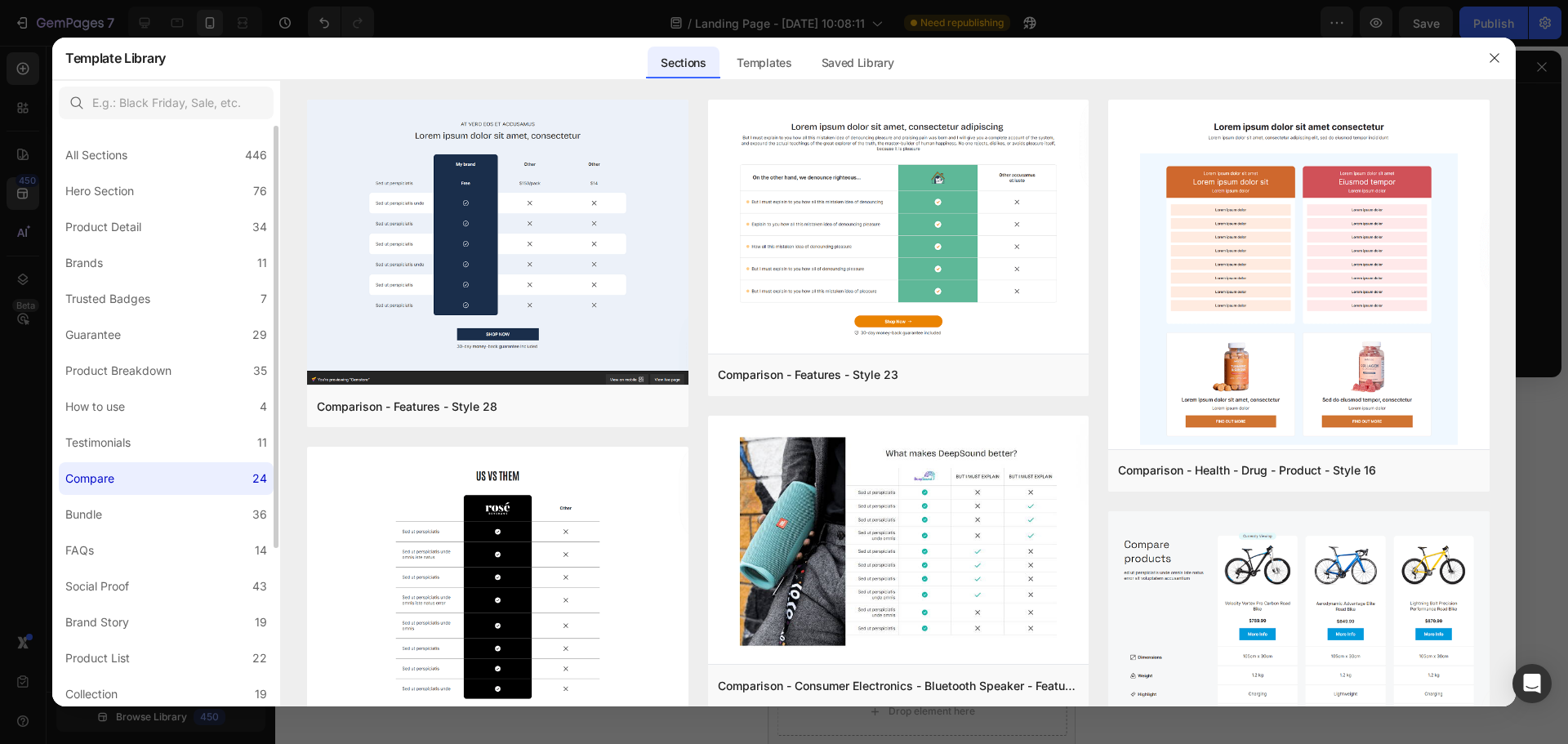
scroll to position [191, 0]
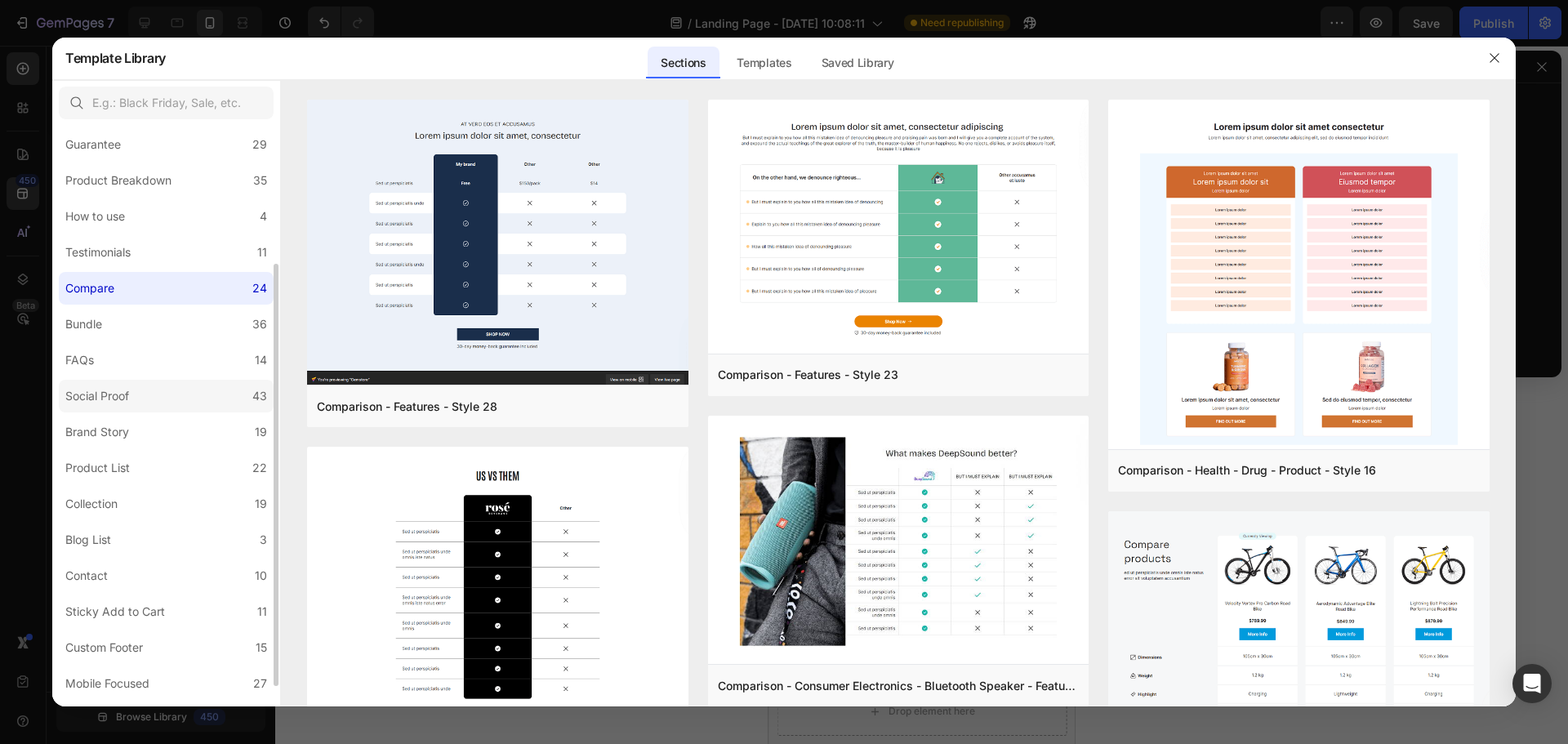
click at [169, 398] on label "Social Proof 43" at bounding box center [166, 396] width 215 height 33
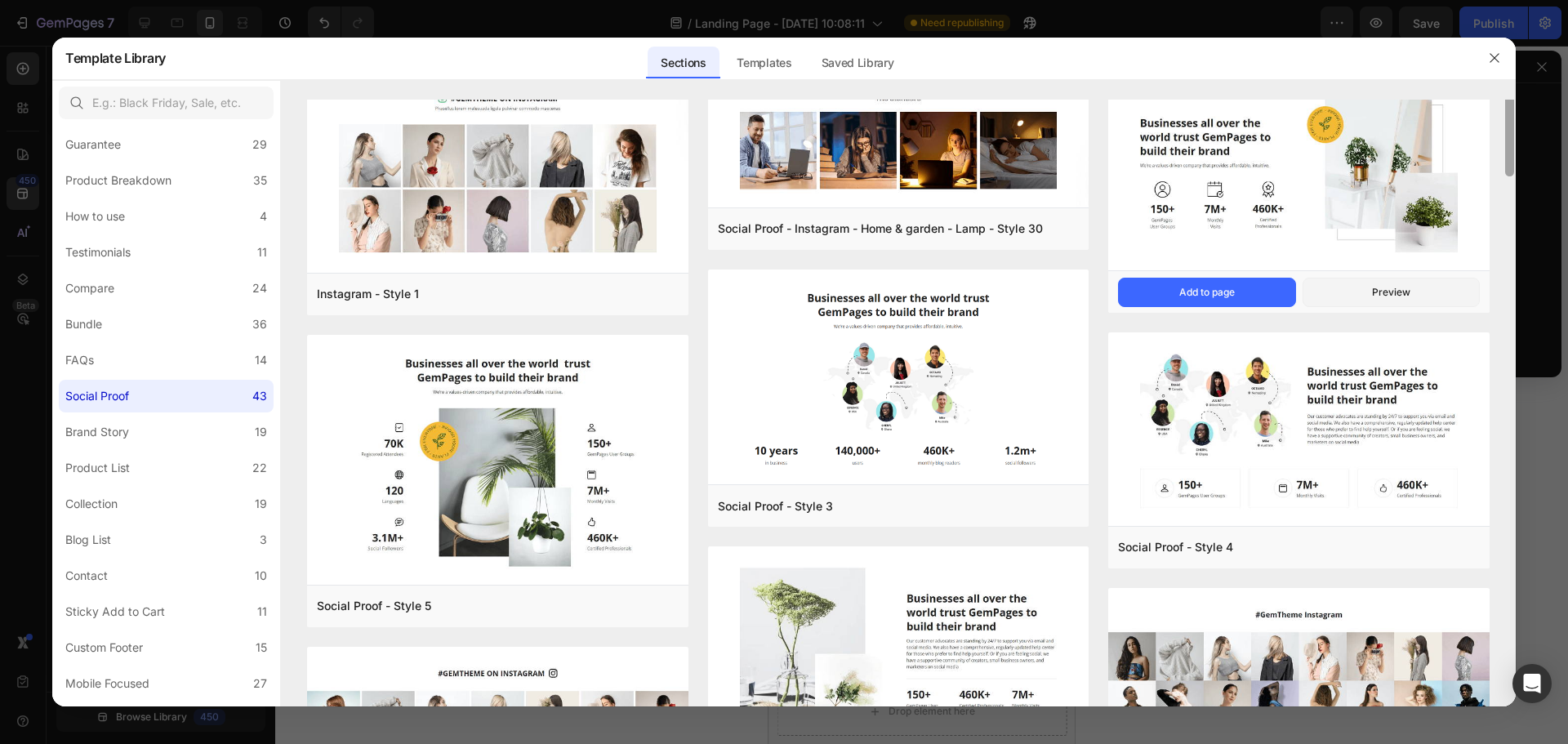
scroll to position [0, 0]
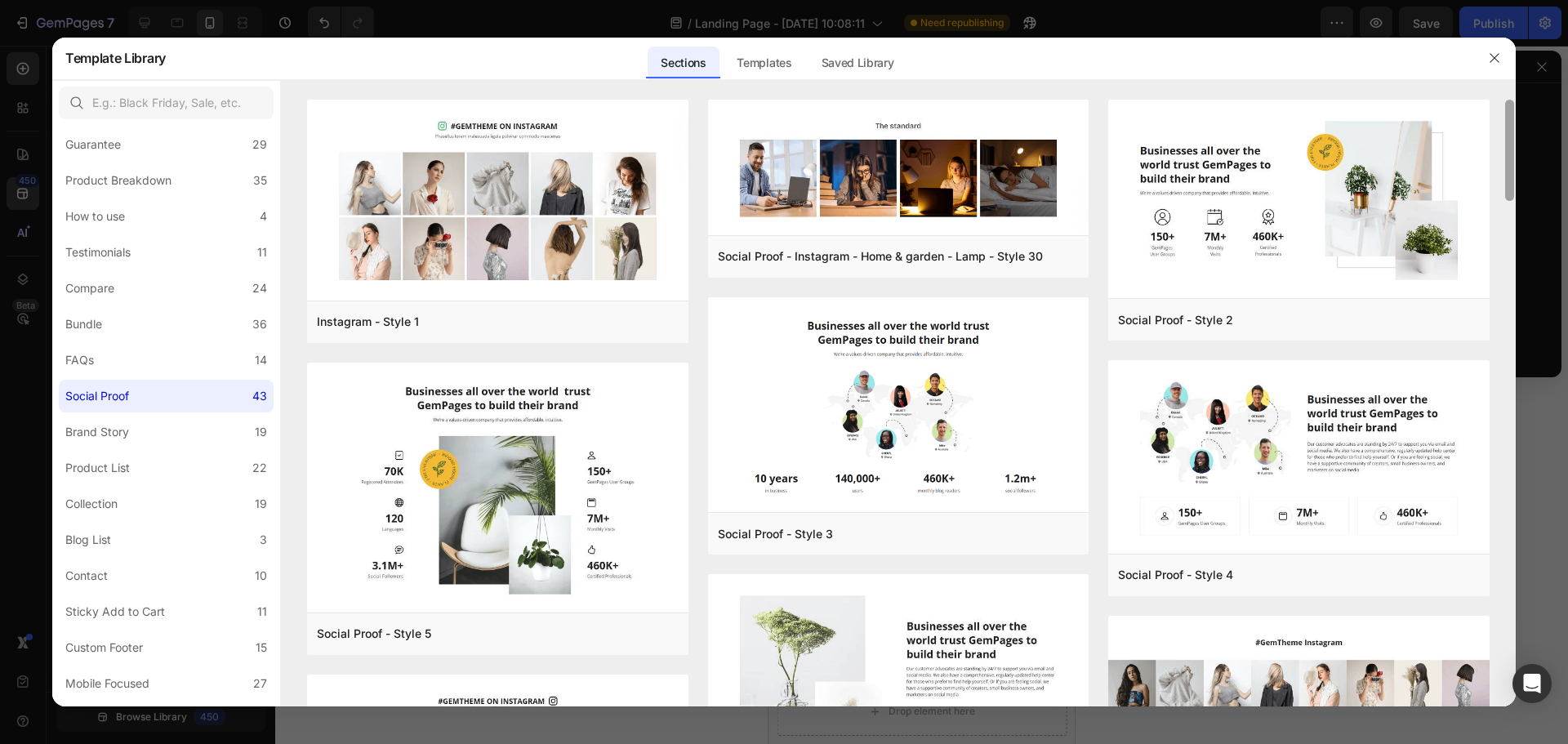
drag, startPoint x: 1514, startPoint y: 549, endPoint x: 1446, endPoint y: 90, distance: 464.0
click at [1446, 90] on div "Refresh Create once, use everywhere with Theme Section The new feature on GemPa…" at bounding box center [898, 393] width 1235 height 627
click at [159, 437] on label "Brand Story 19" at bounding box center [166, 432] width 215 height 33
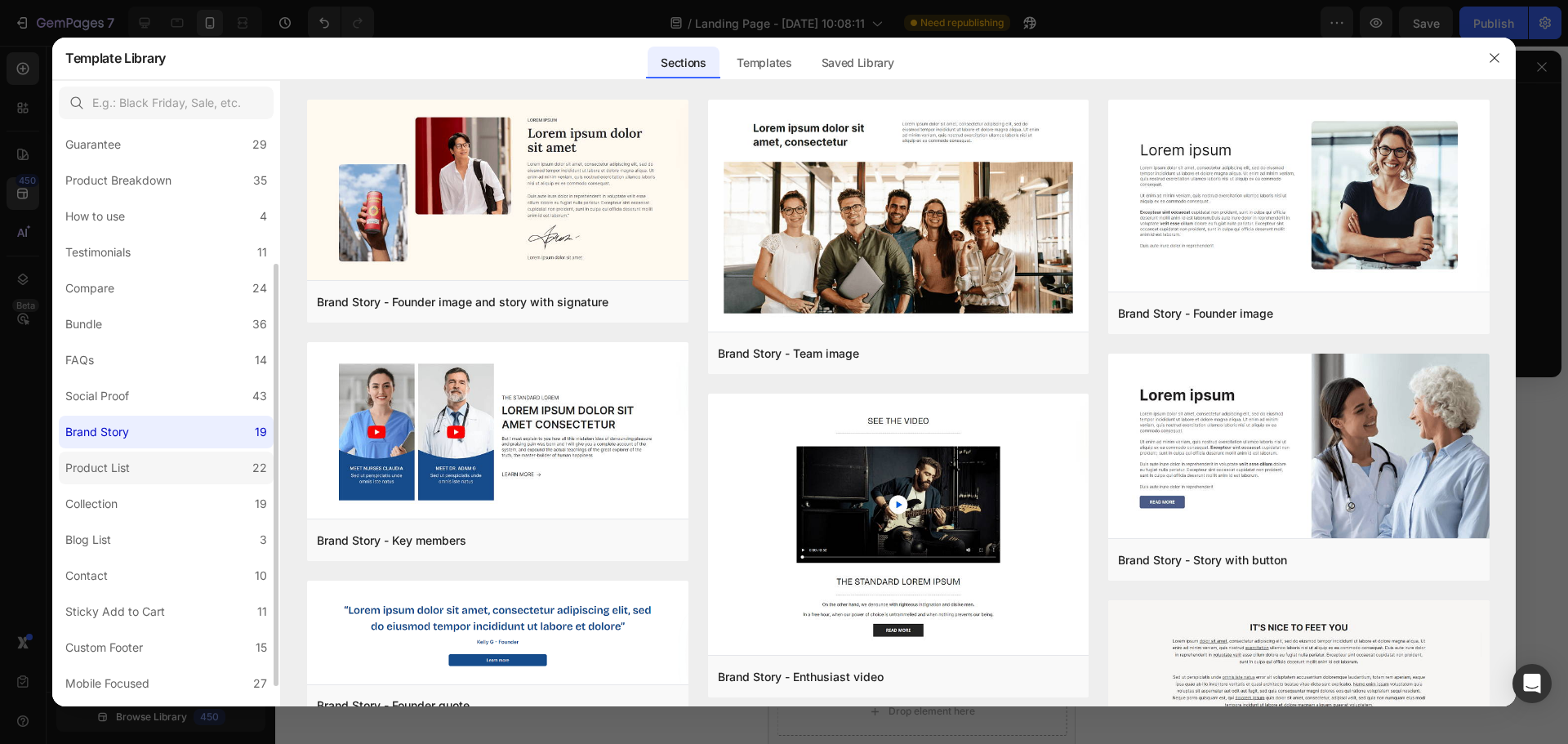
click at [160, 464] on label "Product List 22" at bounding box center [166, 468] width 215 height 33
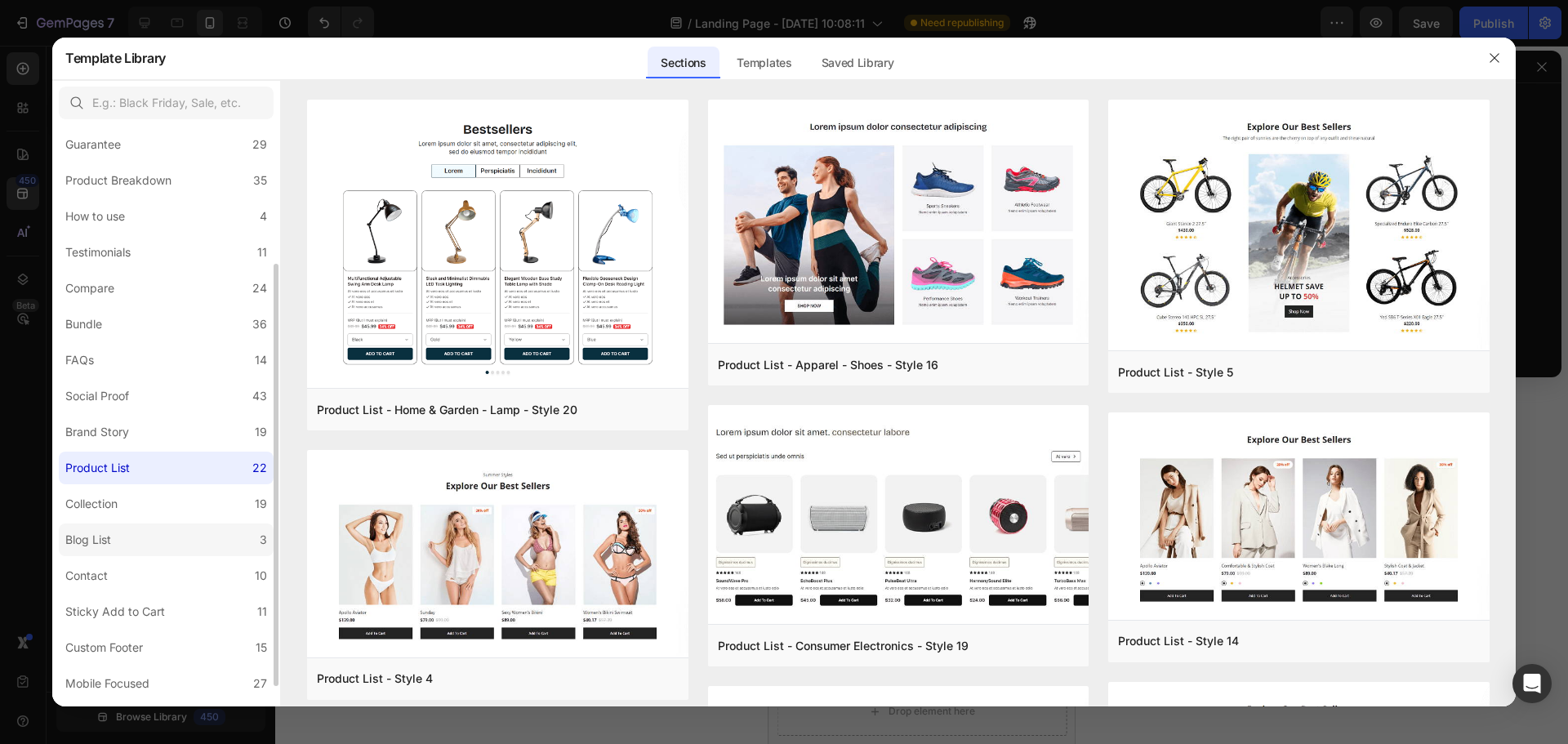
click at [147, 540] on label "Blog List 3" at bounding box center [166, 539] width 215 height 33
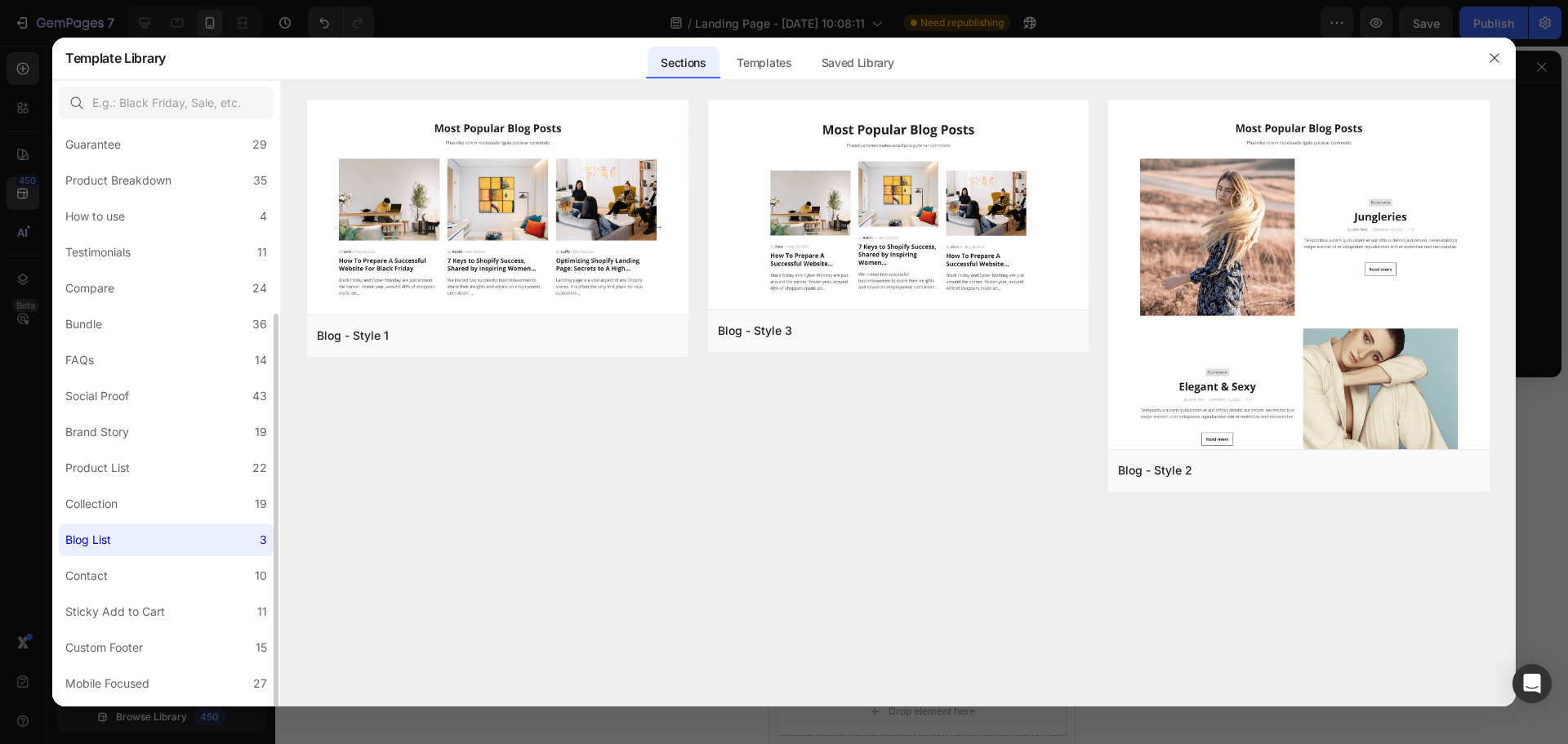
scroll to position [219, 0]
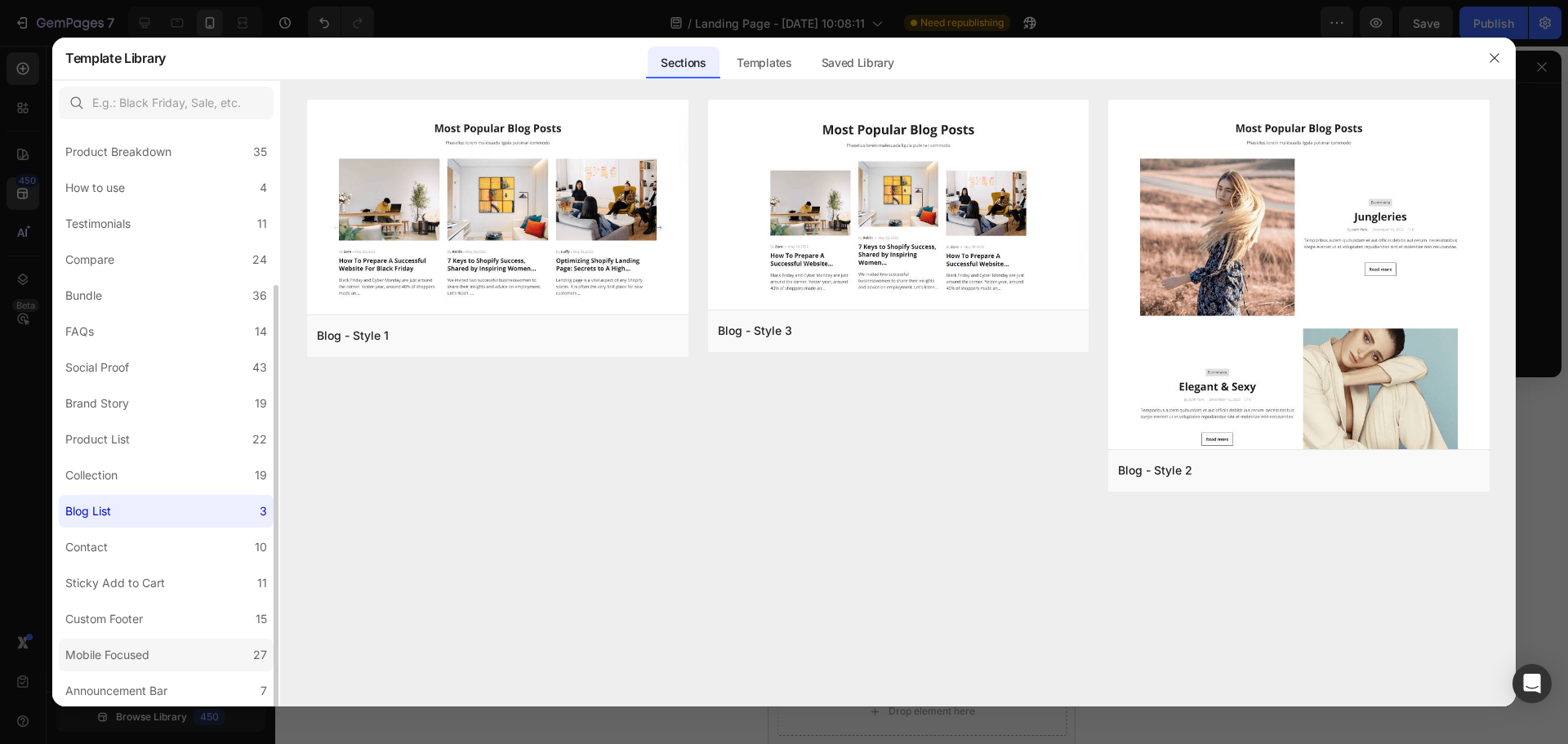
click at [172, 657] on label "Mobile Focused 27" at bounding box center [166, 655] width 215 height 33
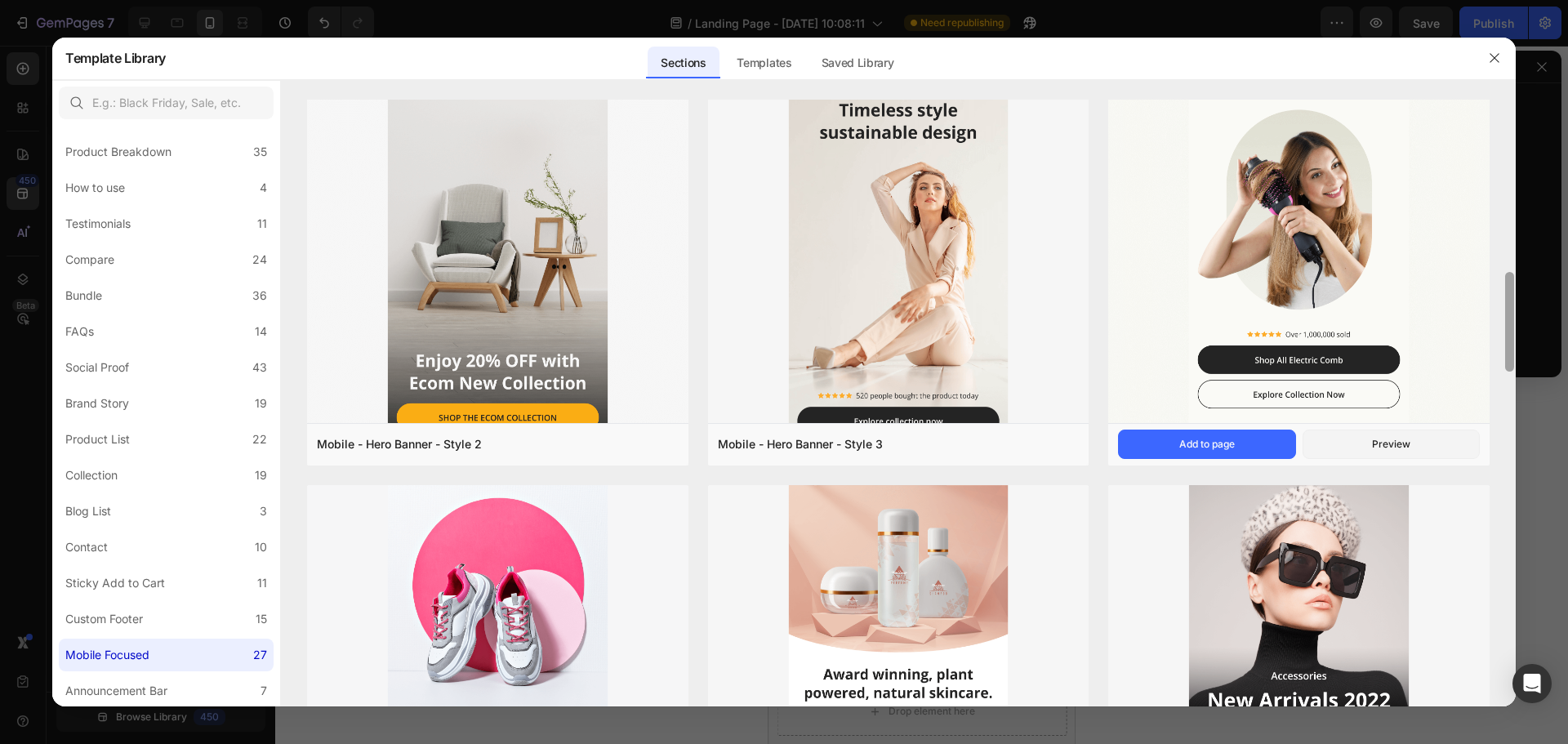
scroll to position [0, 0]
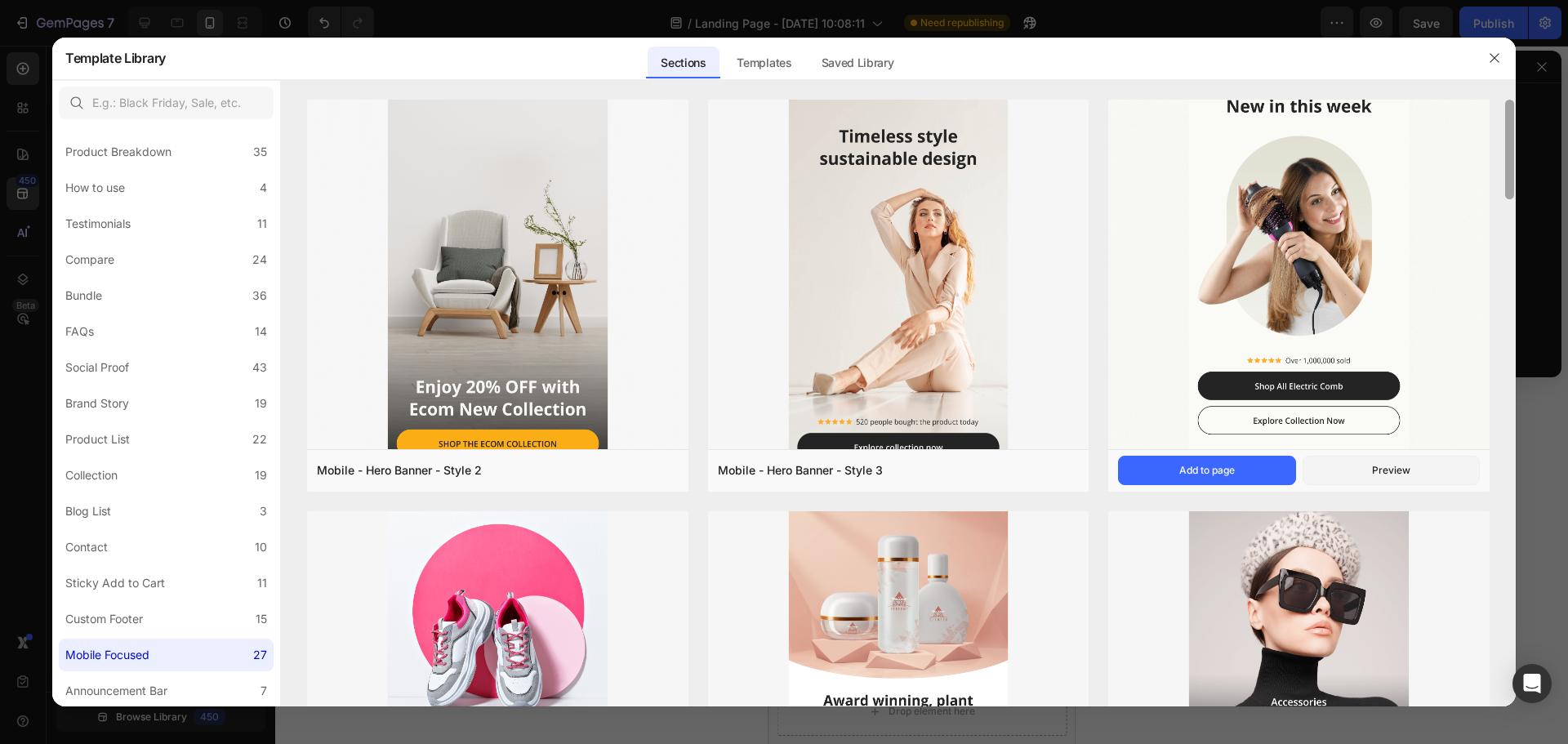
drag, startPoint x: 1510, startPoint y: 527, endPoint x: 1450, endPoint y: 101, distance: 430.2
click at [1450, 101] on div "Mobile - Hero Banner - Style 2 Add to page Preview Mobile - Hero Banner - Style…" at bounding box center [898, 403] width 1235 height 607
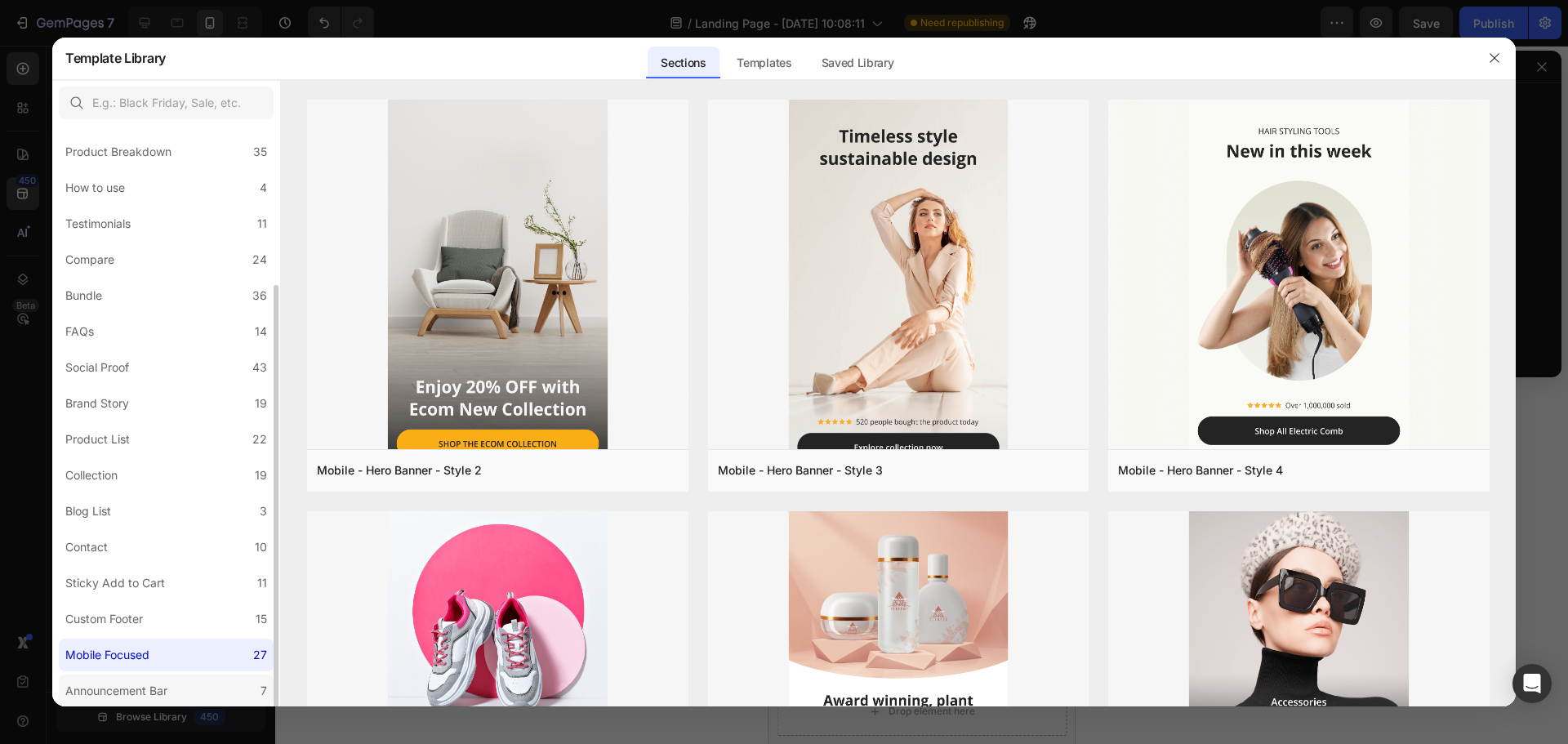
click at [153, 692] on div "Announcement Bar" at bounding box center [116, 690] width 102 height 20
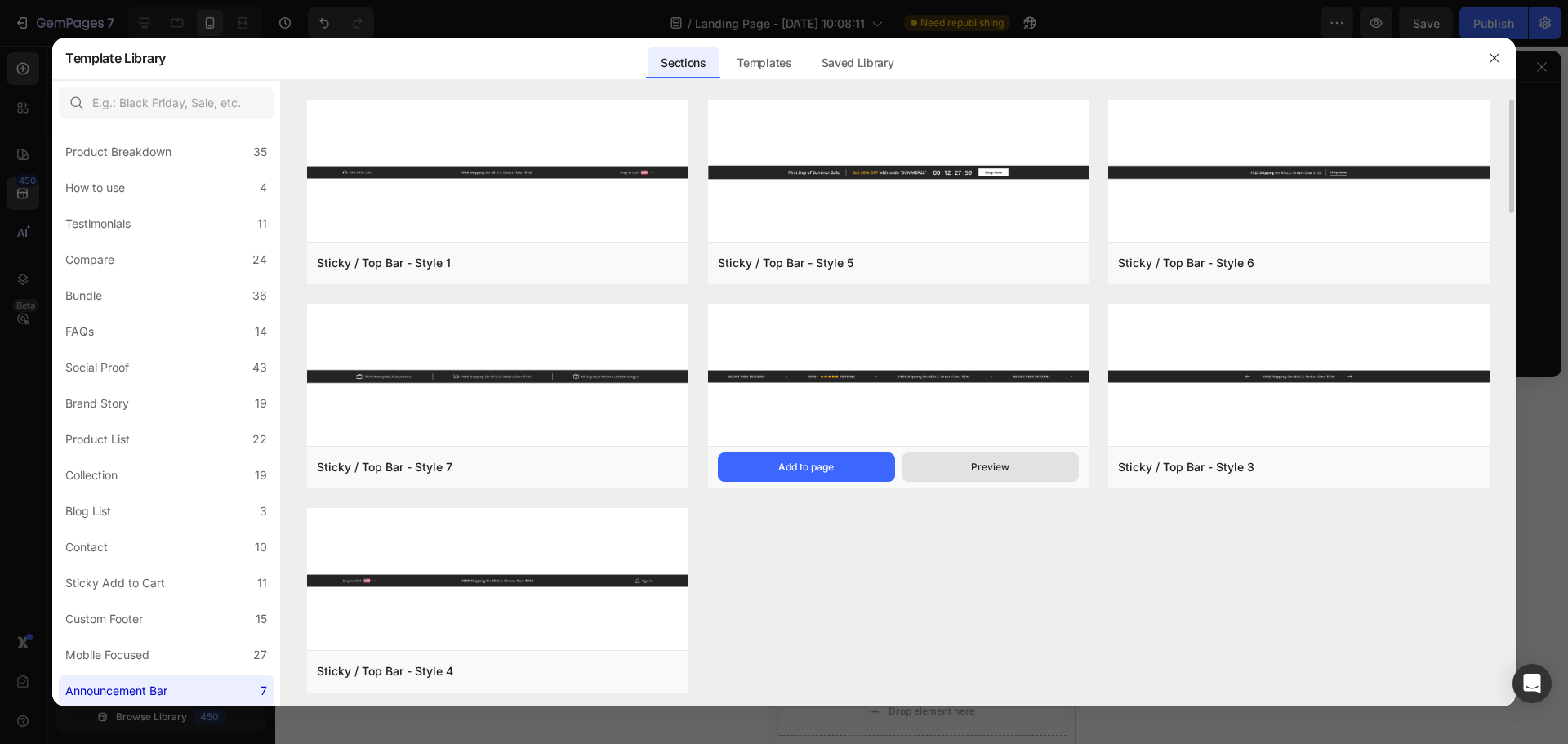
click at [964, 468] on button "Preview" at bounding box center [990, 467] width 177 height 30
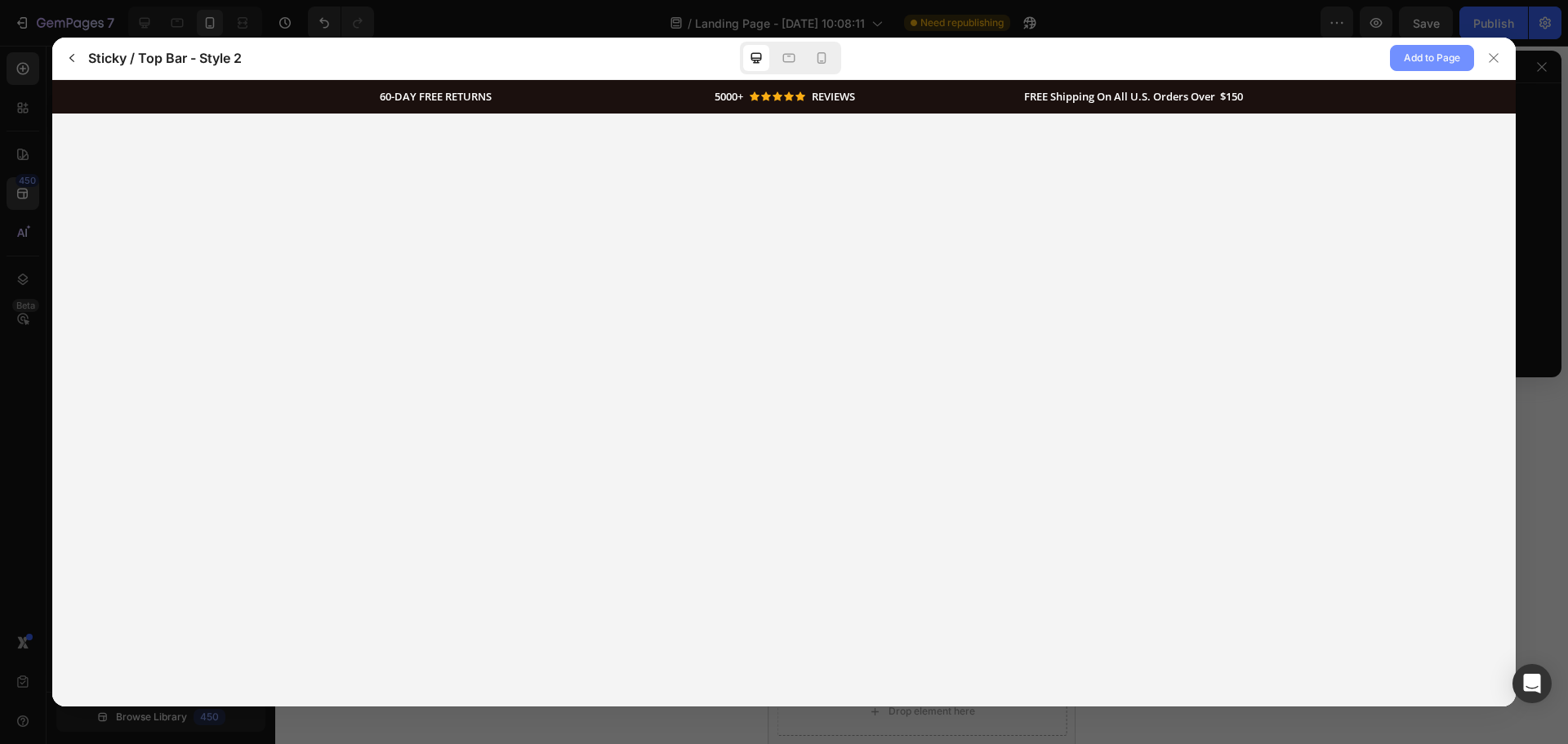
click at [1416, 54] on span "Add to Page" at bounding box center [1432, 58] width 56 height 20
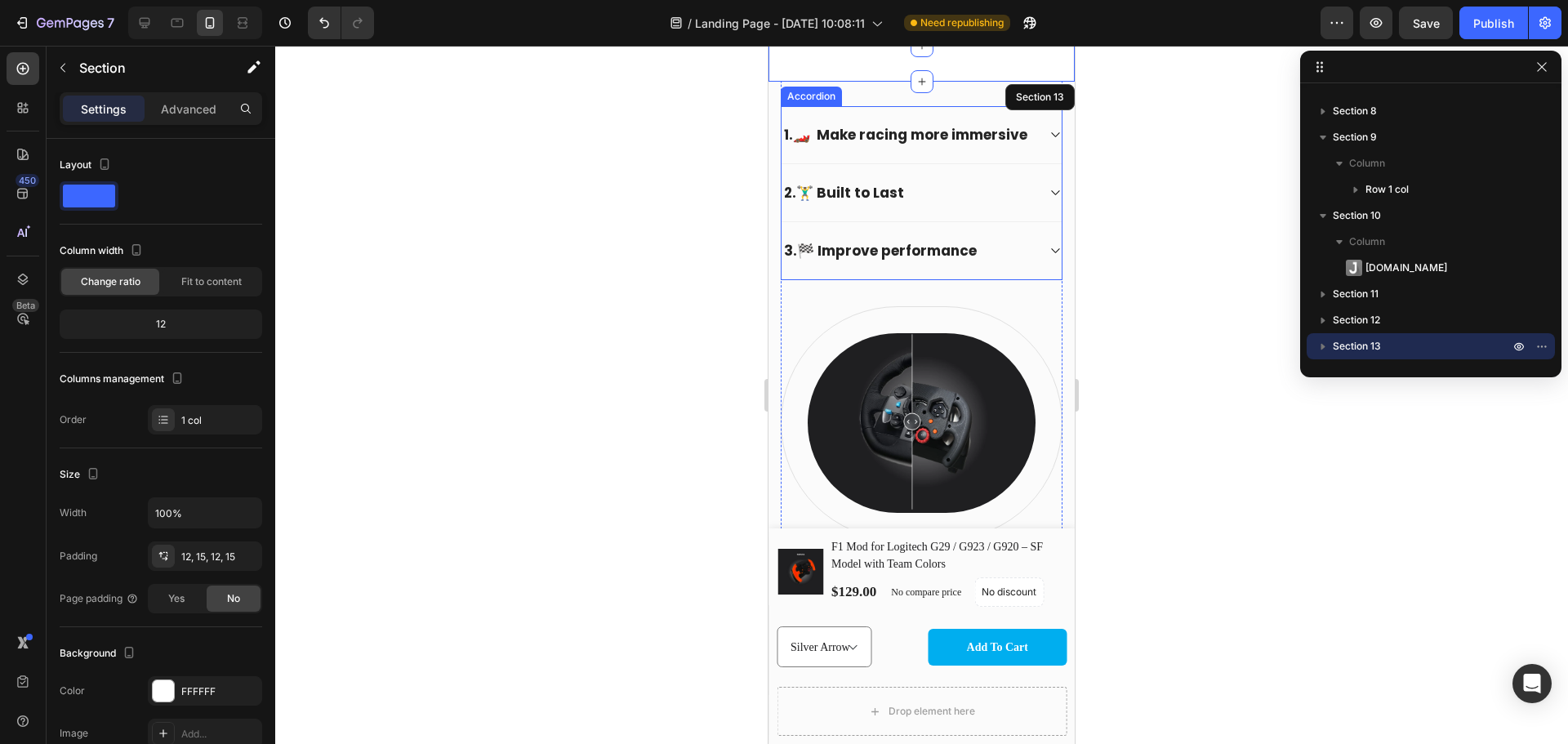
scroll to position [761, 0]
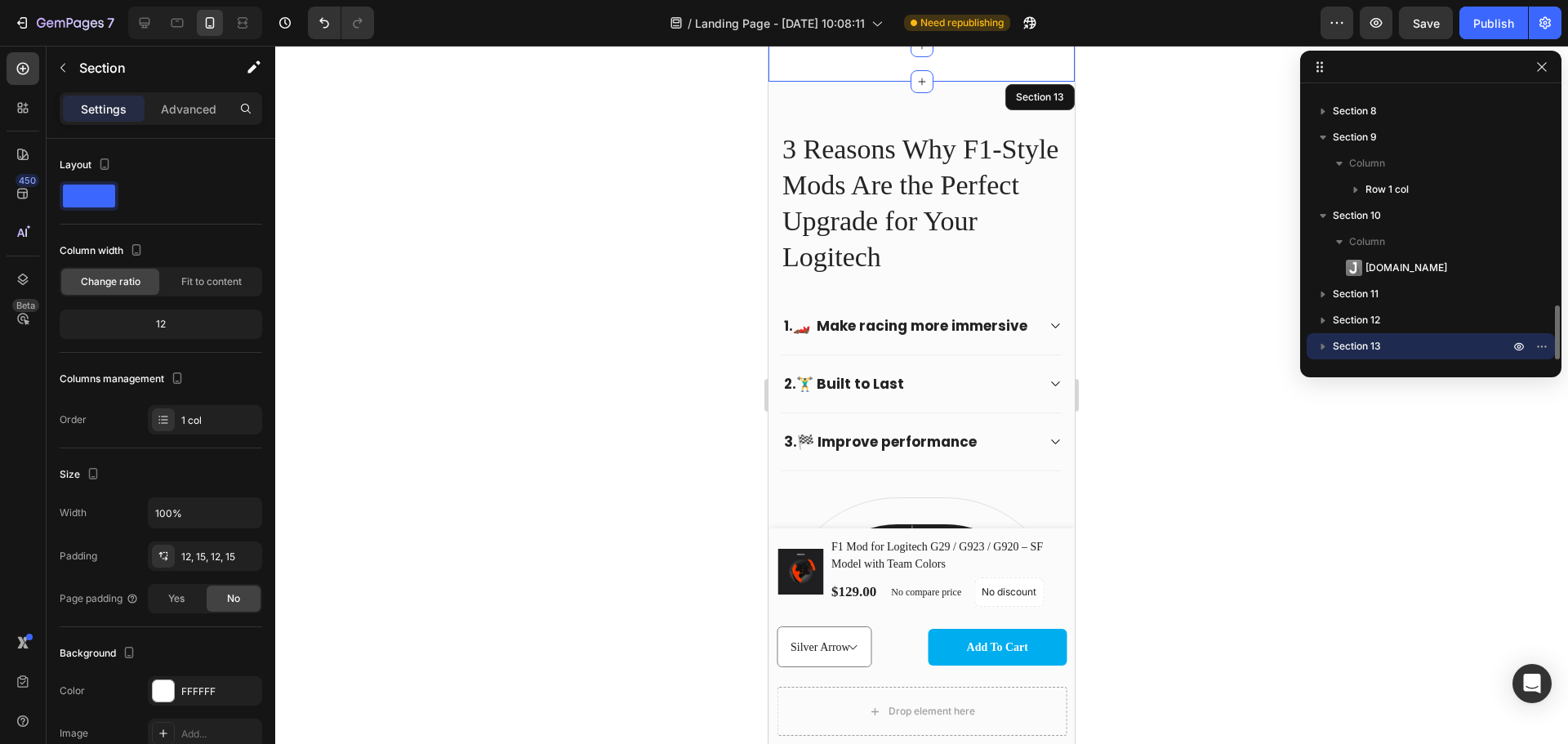
drag, startPoint x: 1323, startPoint y: 353, endPoint x: 1367, endPoint y: 351, distance: 44.0
click at [1367, 351] on div "Section 13" at bounding box center [1431, 346] width 235 height 26
click at [1367, 347] on span "Section 13" at bounding box center [1357, 346] width 48 height 16
click at [1544, 345] on icon "button" at bounding box center [1542, 346] width 13 height 13
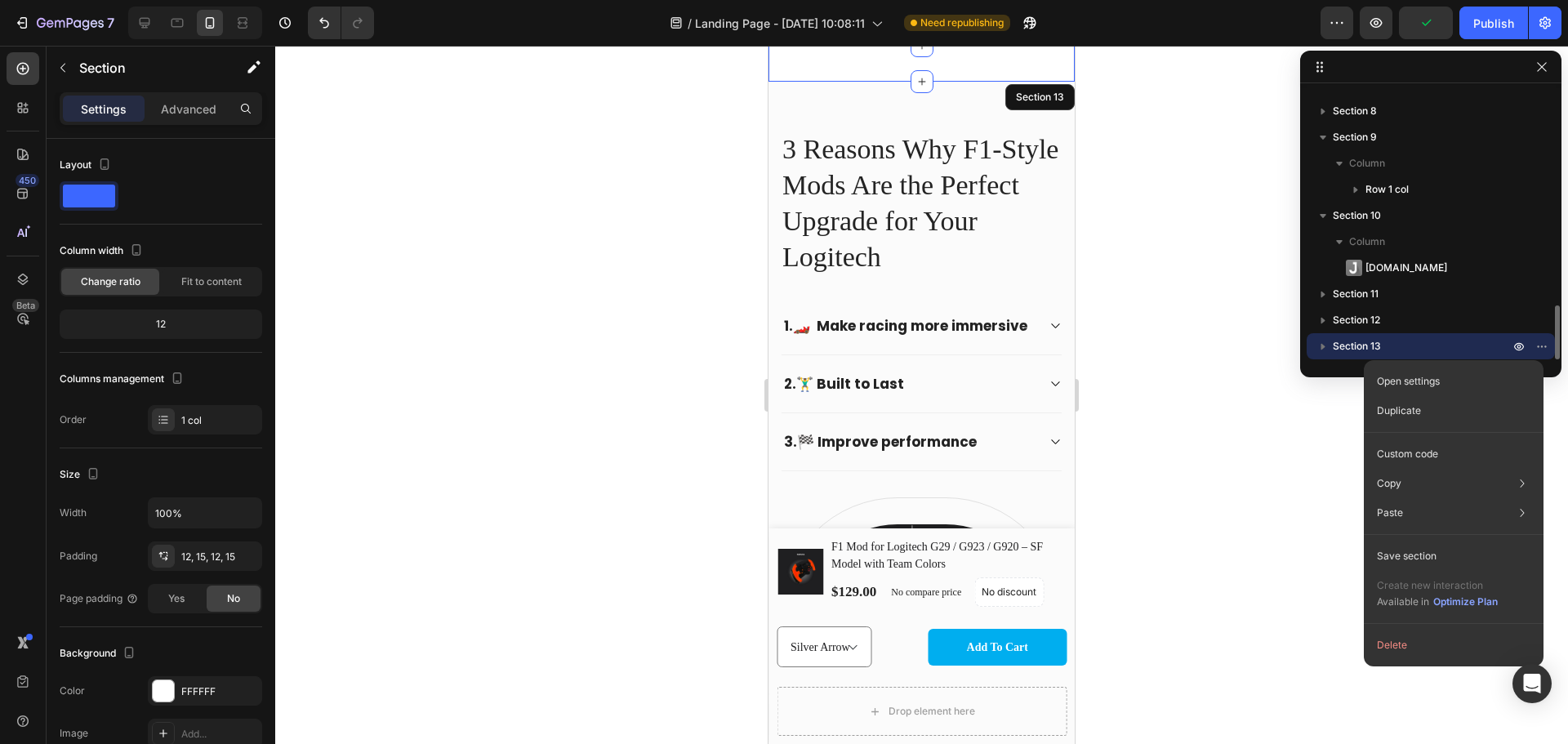
click at [1410, 352] on p "Section 13" at bounding box center [1423, 346] width 180 height 16
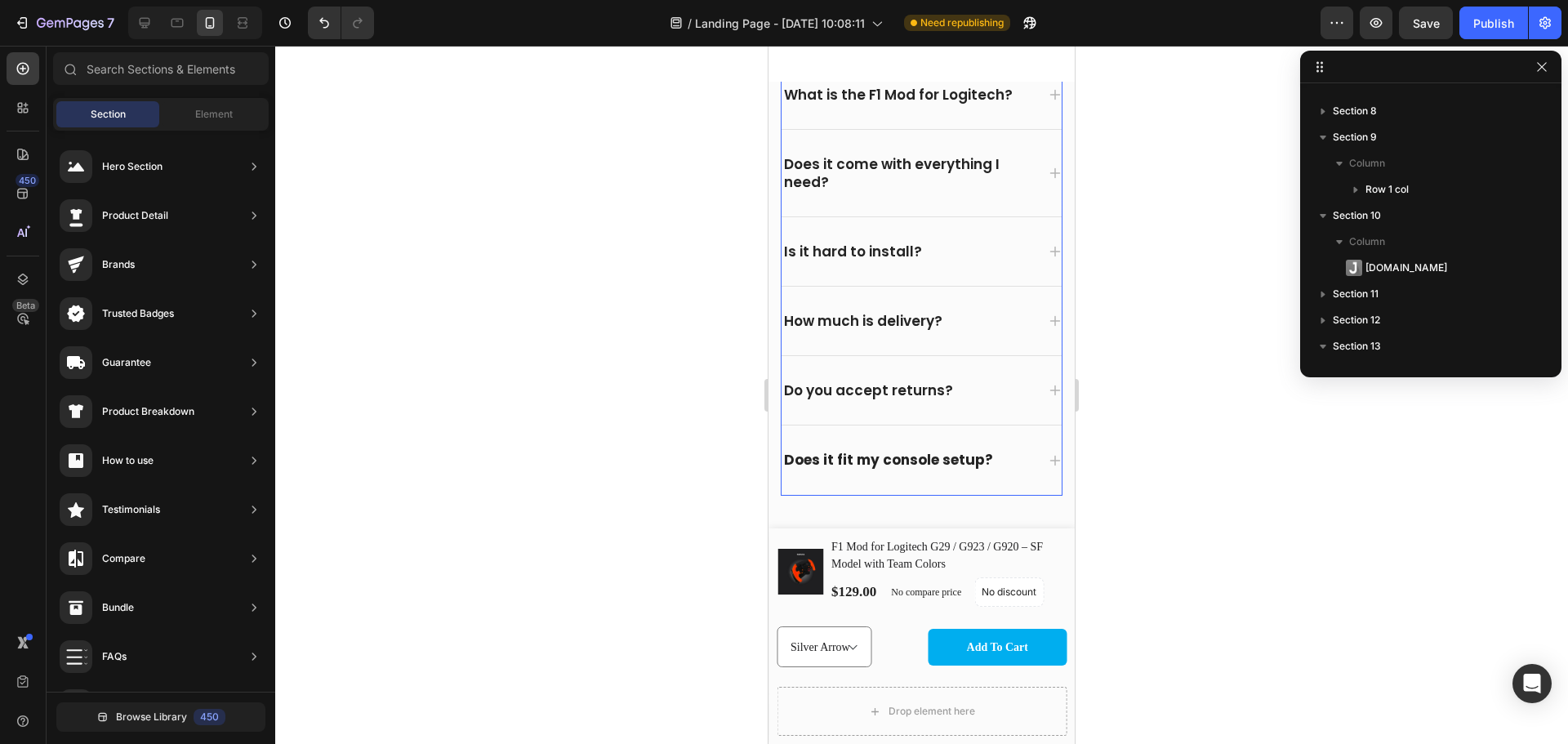
scroll to position [3760, 0]
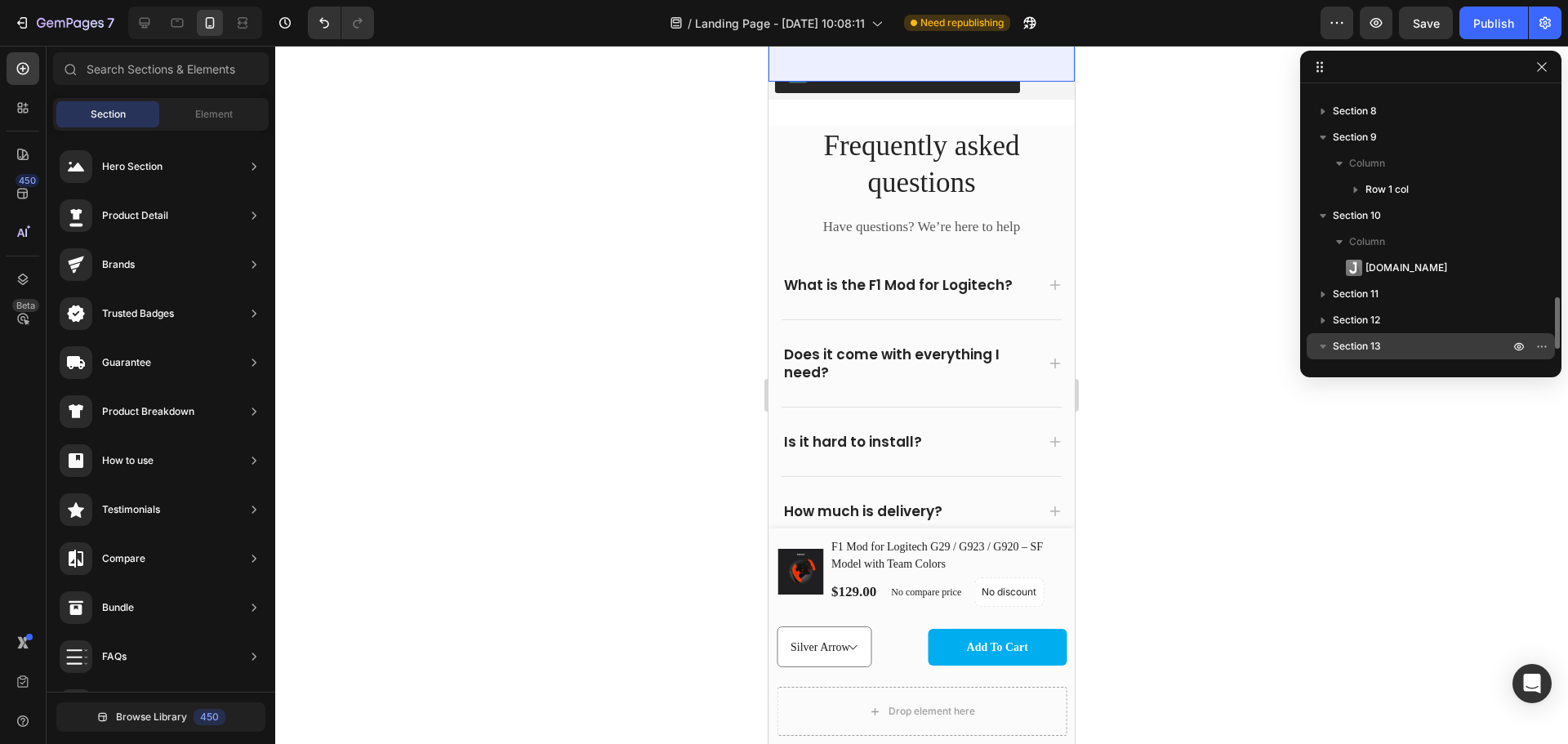
click at [1345, 341] on span "Section 13" at bounding box center [1357, 346] width 48 height 16
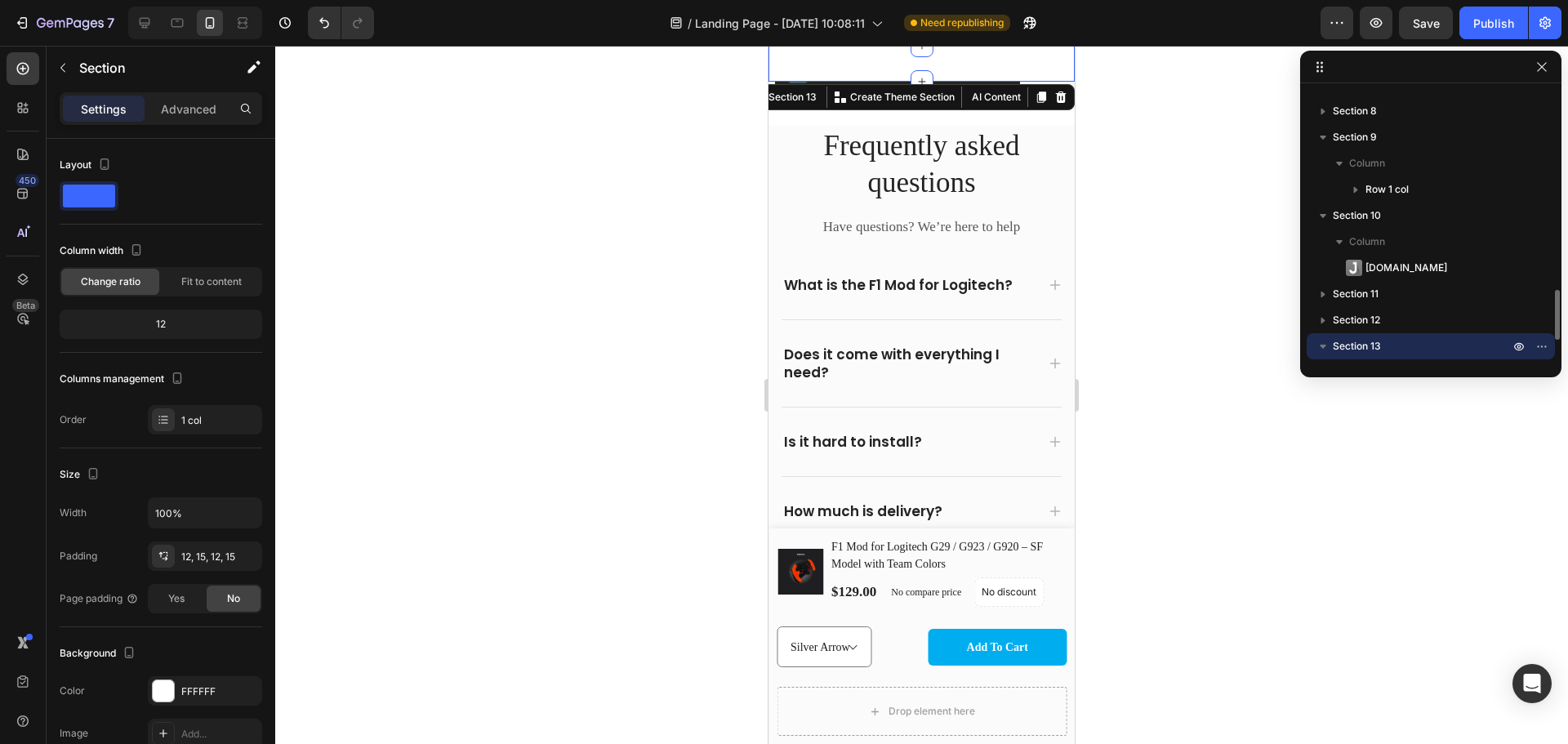
click at [1345, 341] on span "Section 13" at bounding box center [1357, 346] width 48 height 16
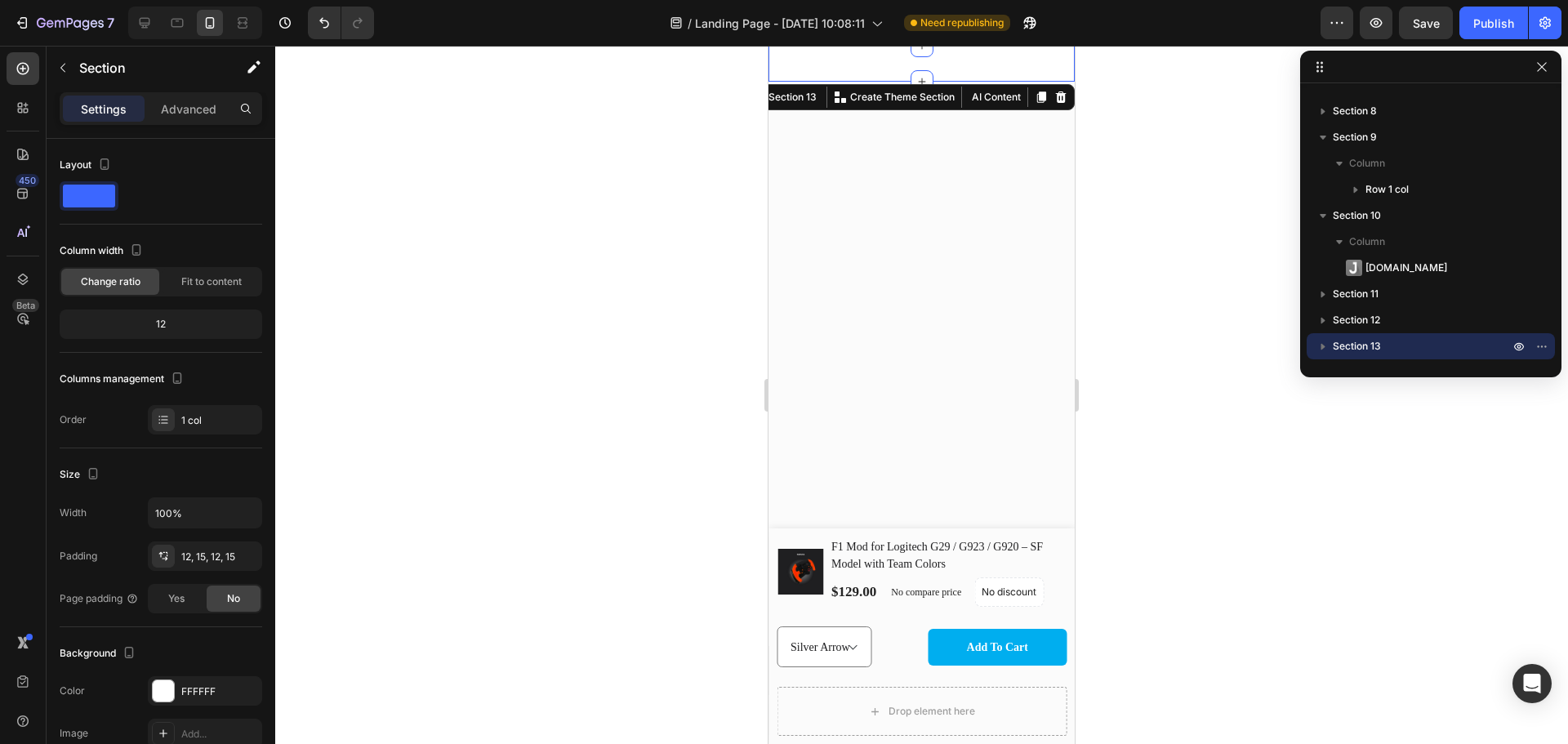
scroll to position [0, 0]
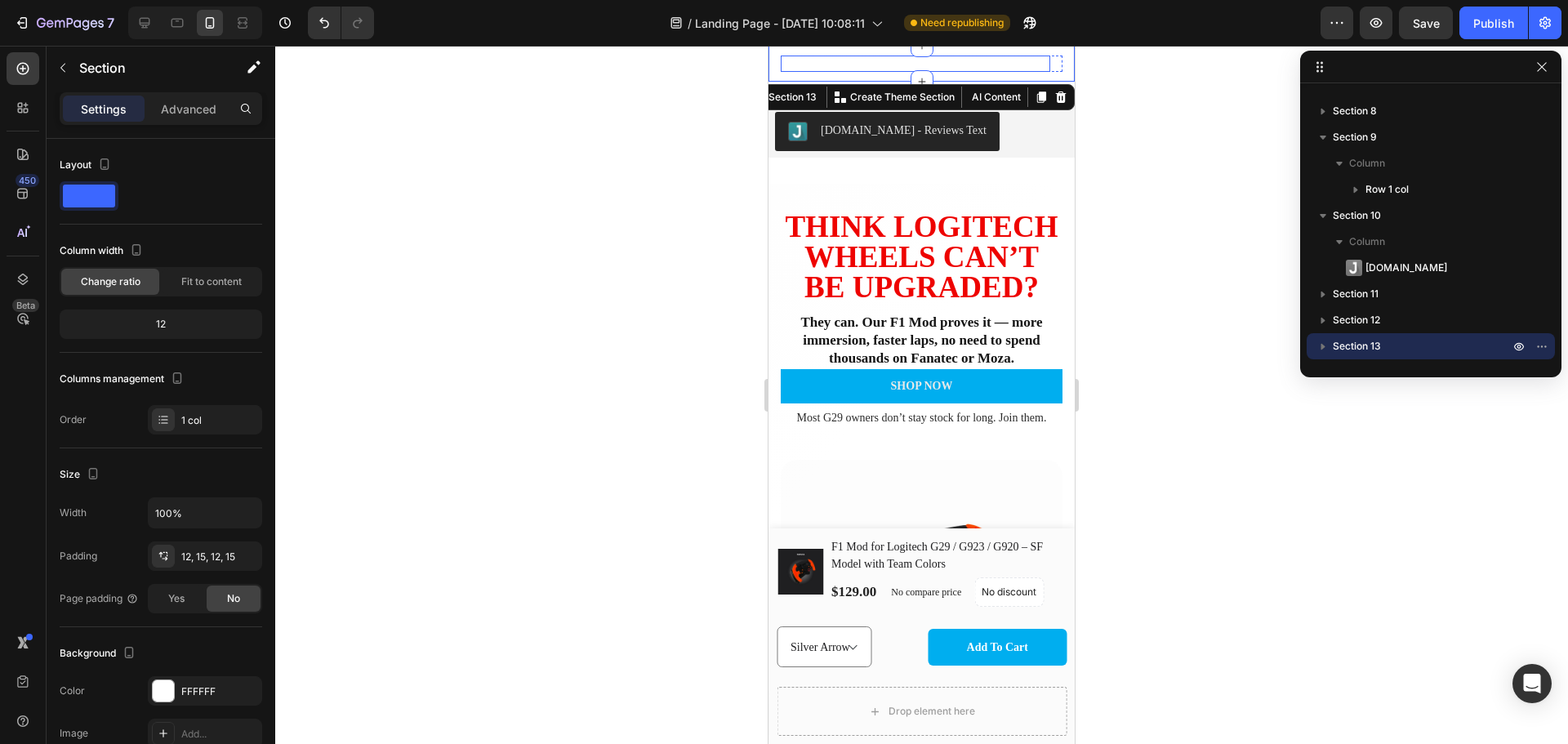
click at [997, 61] on div "60-DAY FREE RETURNS Heading Row" at bounding box center [915, 64] width 270 height 16
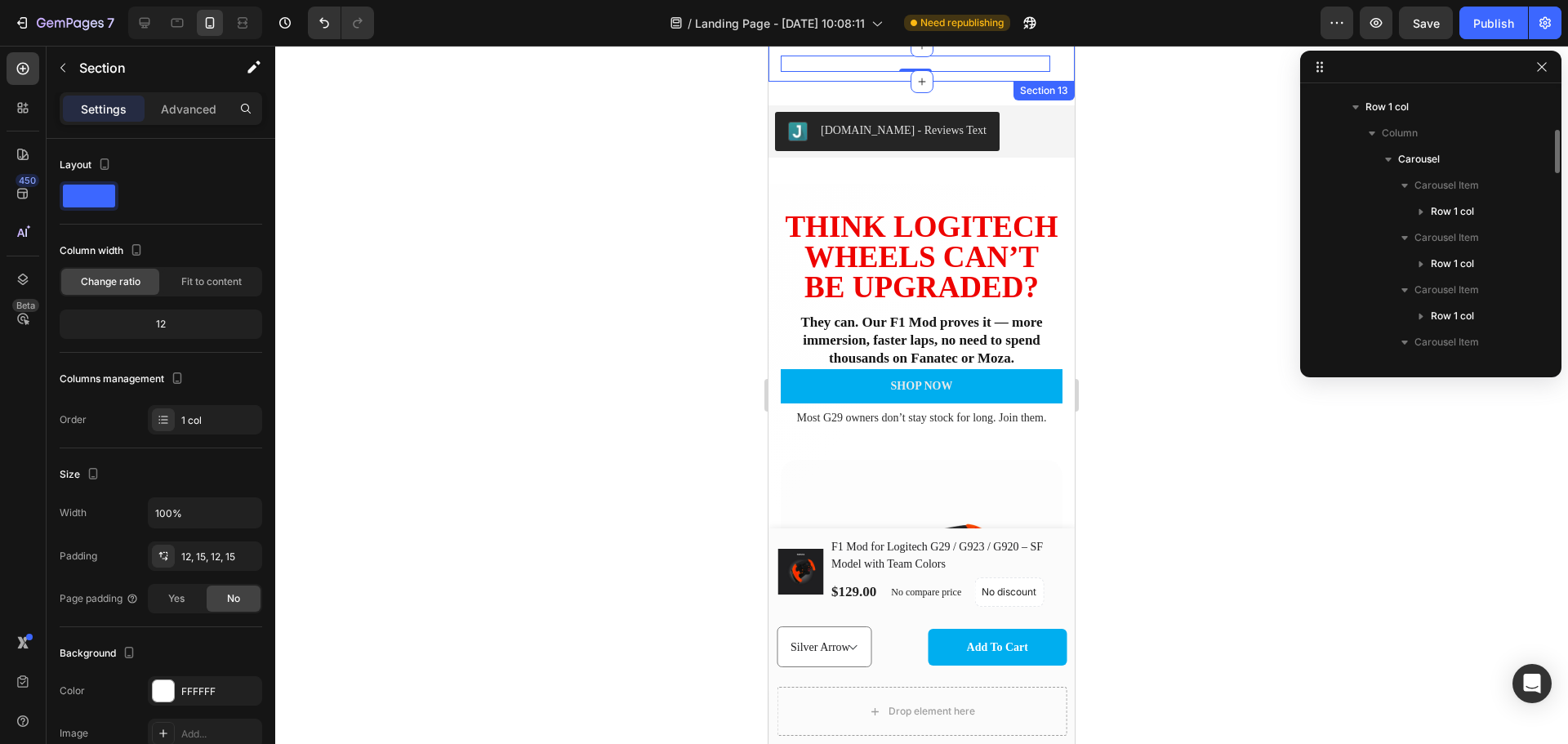
scroll to position [1204, 0]
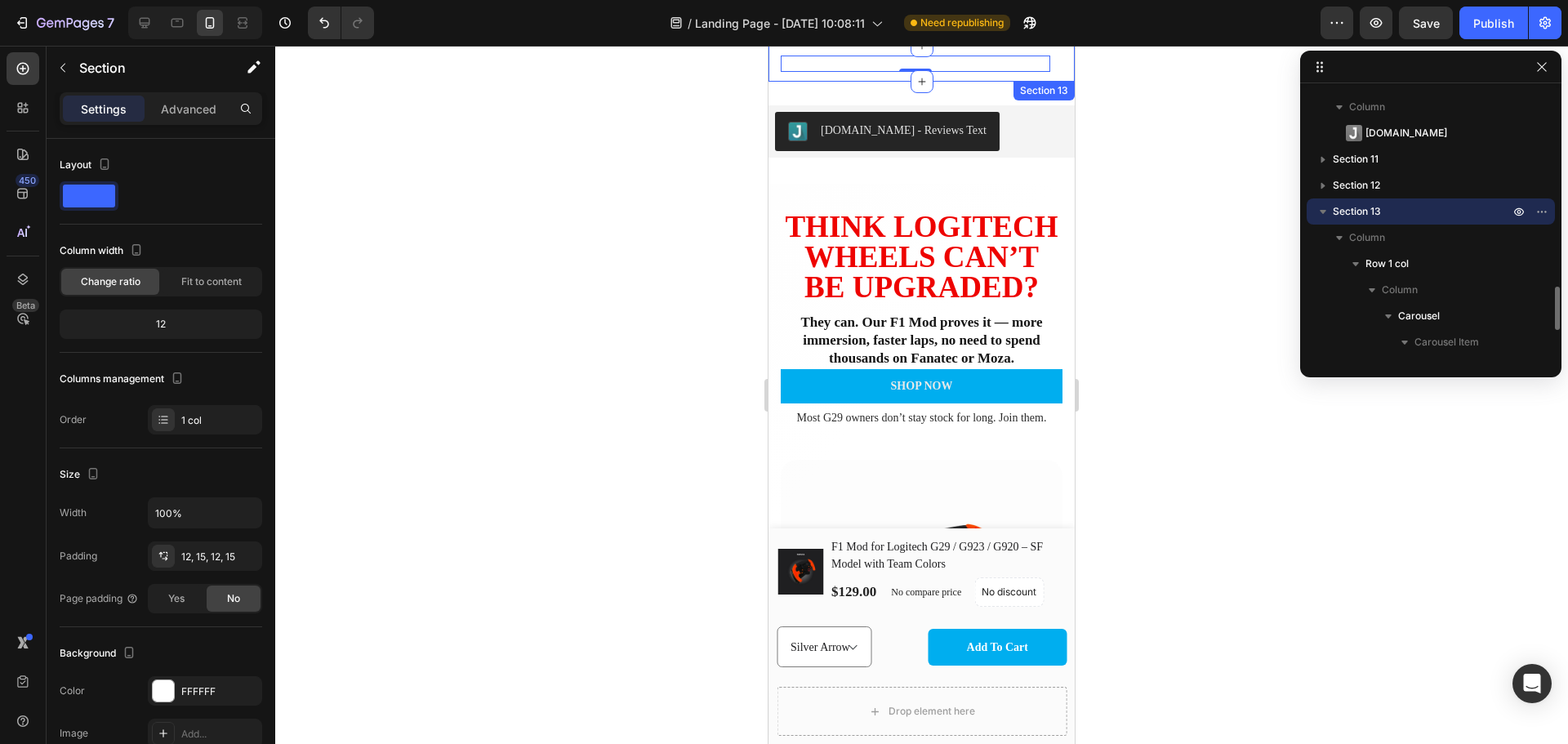
click at [1054, 59] on div "60-DAY FREE RETURNS Heading Row 0 5000+ Heading Icon Icon Icon Icon Icon Icon L…" at bounding box center [921, 64] width 306 height 36
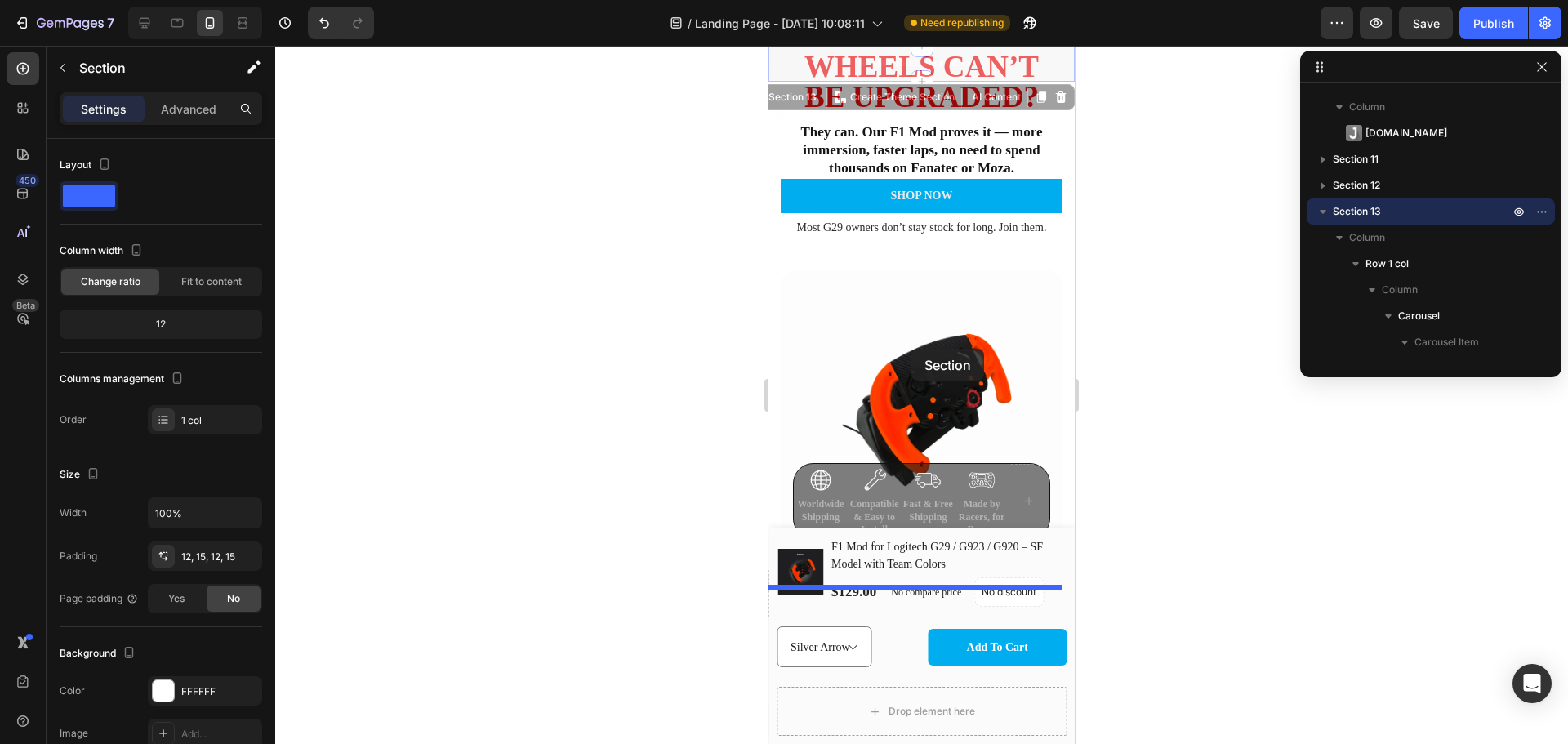
scroll to position [381, 0]
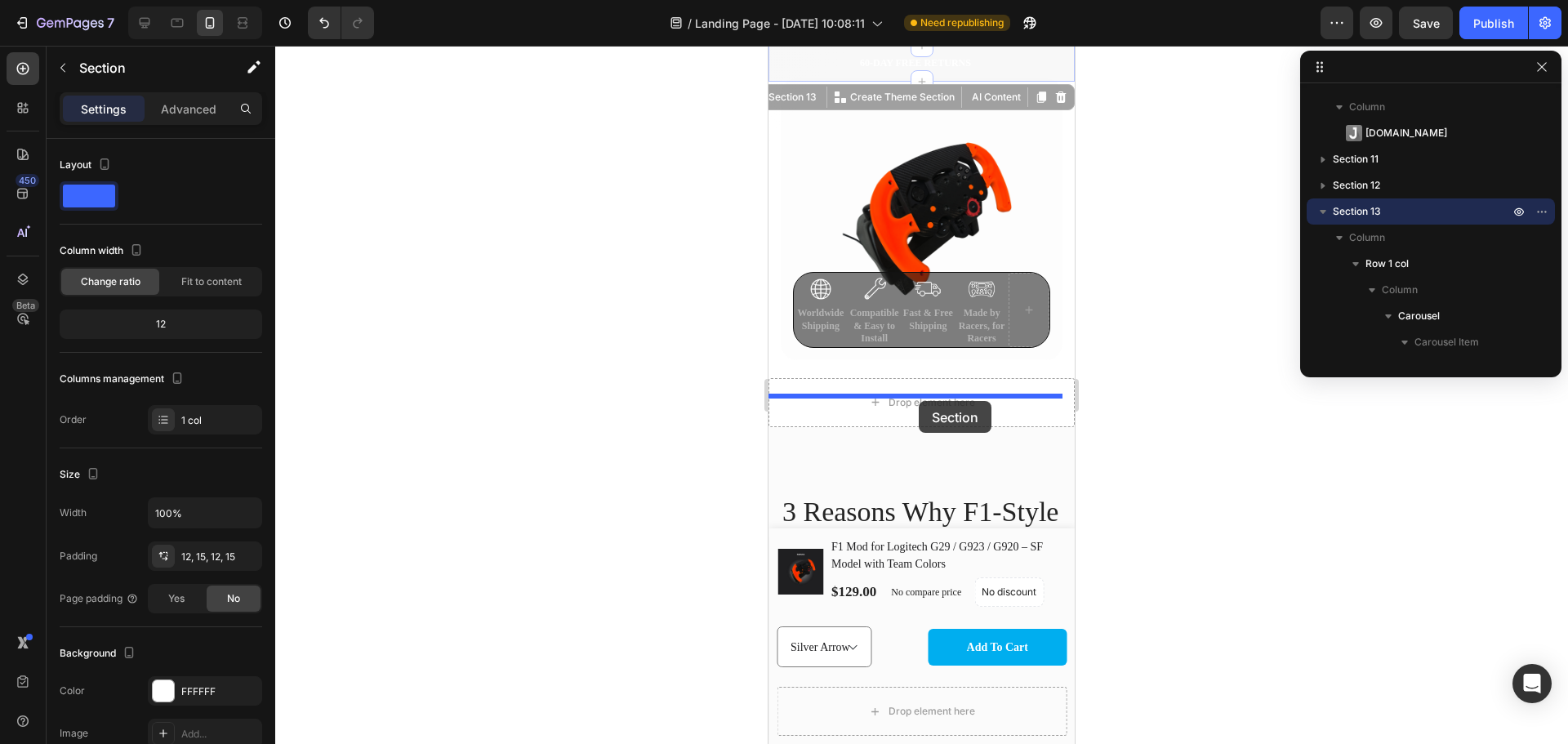
drag, startPoint x: 1053, startPoint y: 59, endPoint x: 919, endPoint y: 401, distance: 367.3
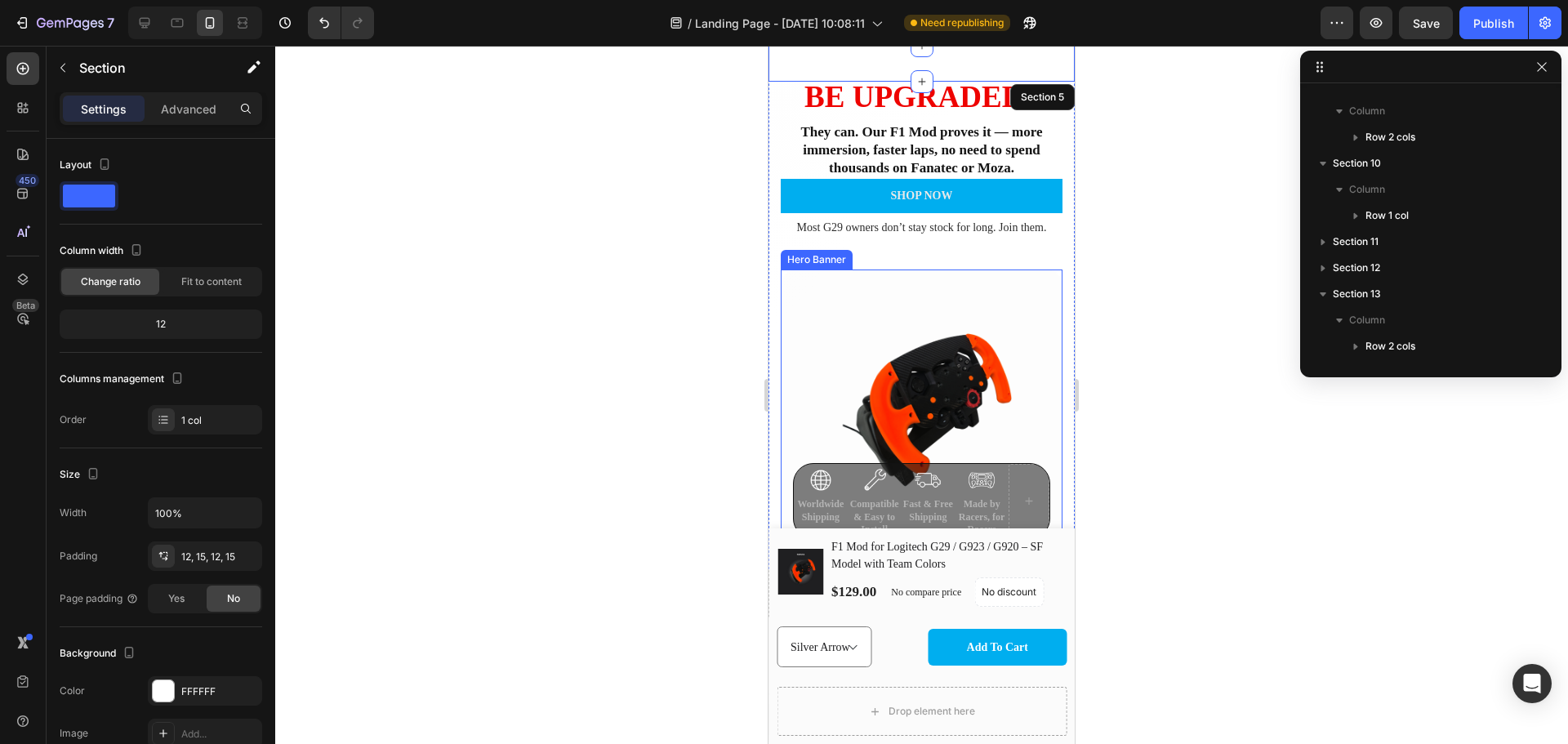
scroll to position [0, 0]
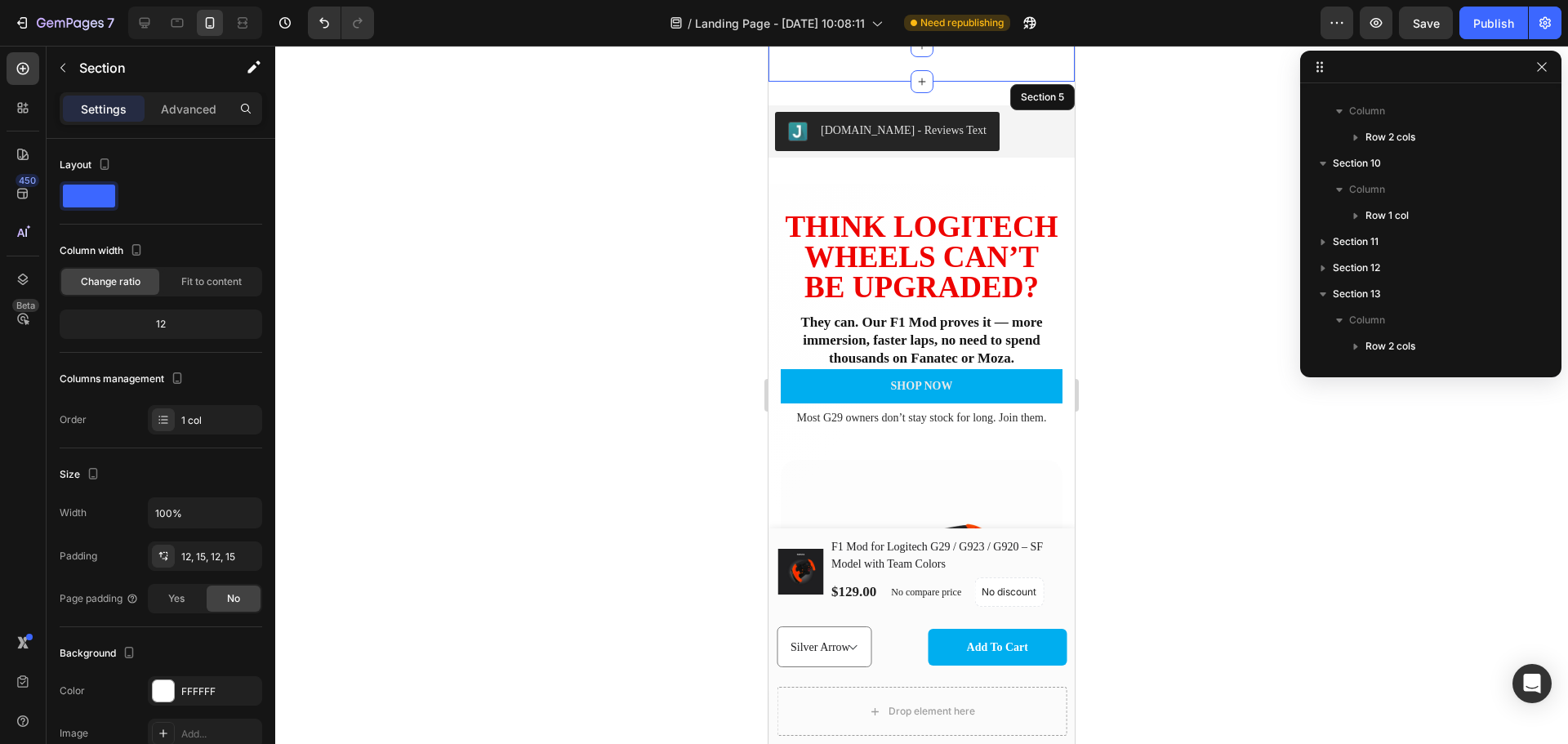
click at [1002, 62] on div "60-DAY FREE RETURNS Heading Row" at bounding box center [915, 64] width 270 height 16
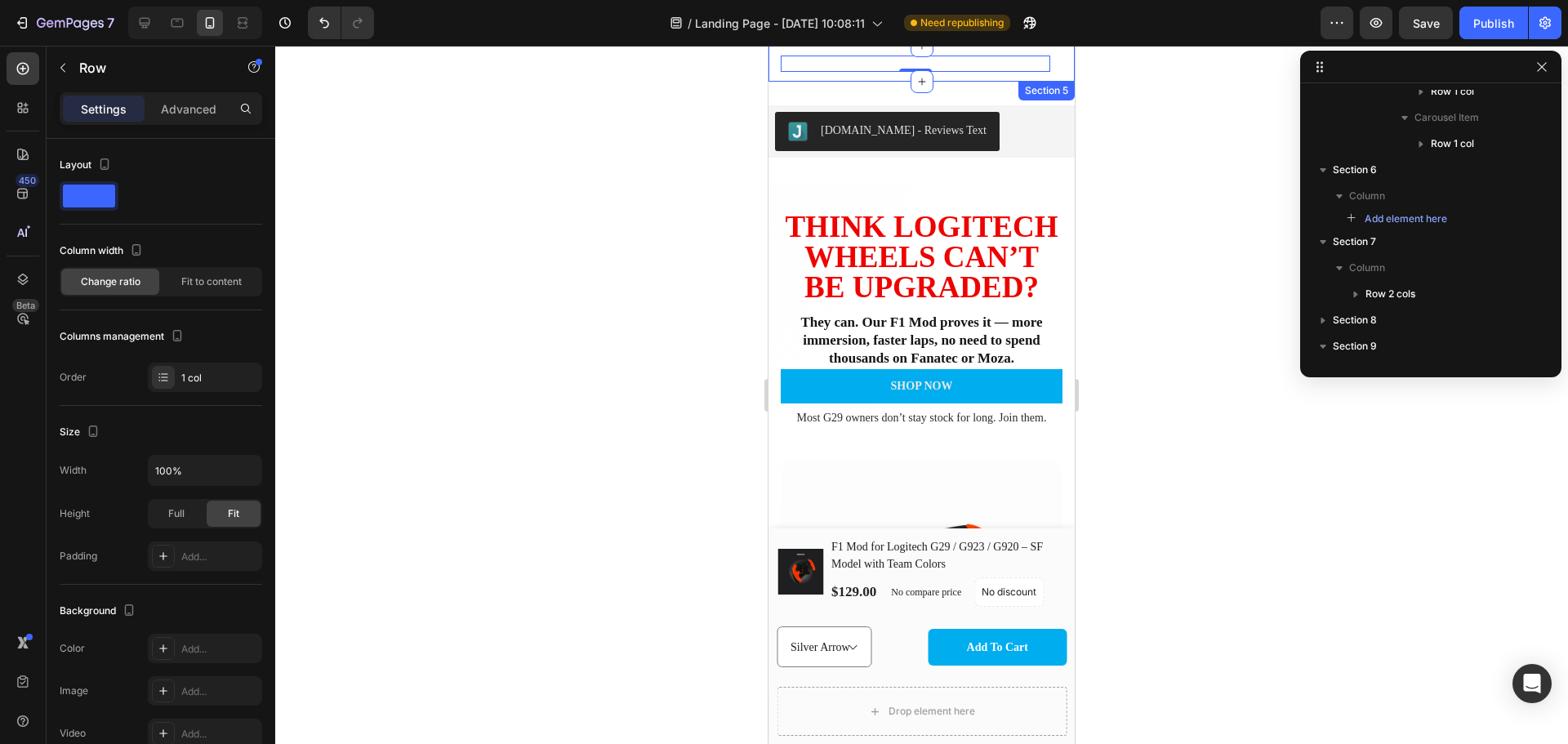
scroll to position [897, 0]
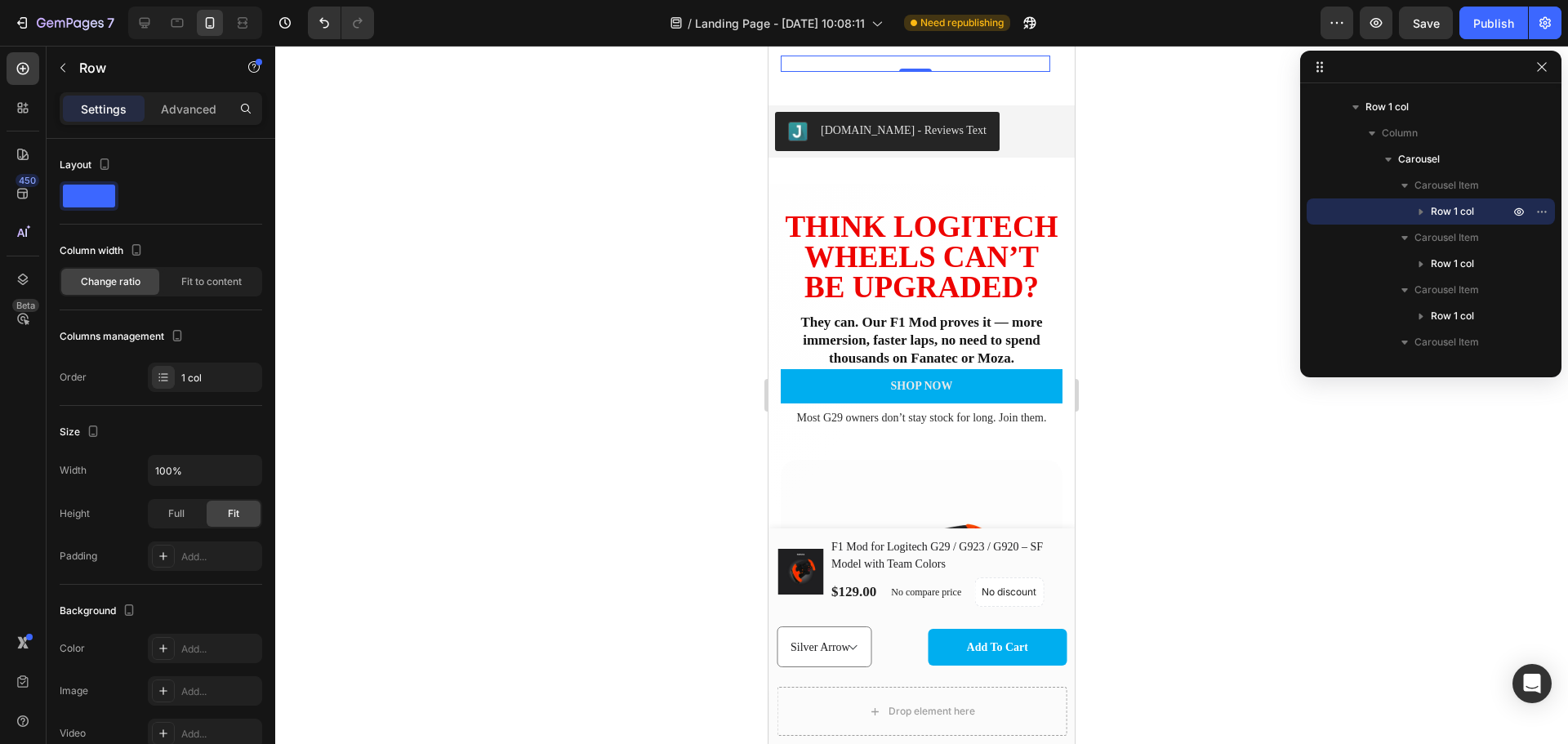
click at [1032, 65] on div "60-DAY FREE RETURNS Heading Row 0" at bounding box center [915, 64] width 270 height 16
click at [819, 60] on div "60-DAY FREE RETURNS Heading Row 0" at bounding box center [915, 64] width 270 height 16
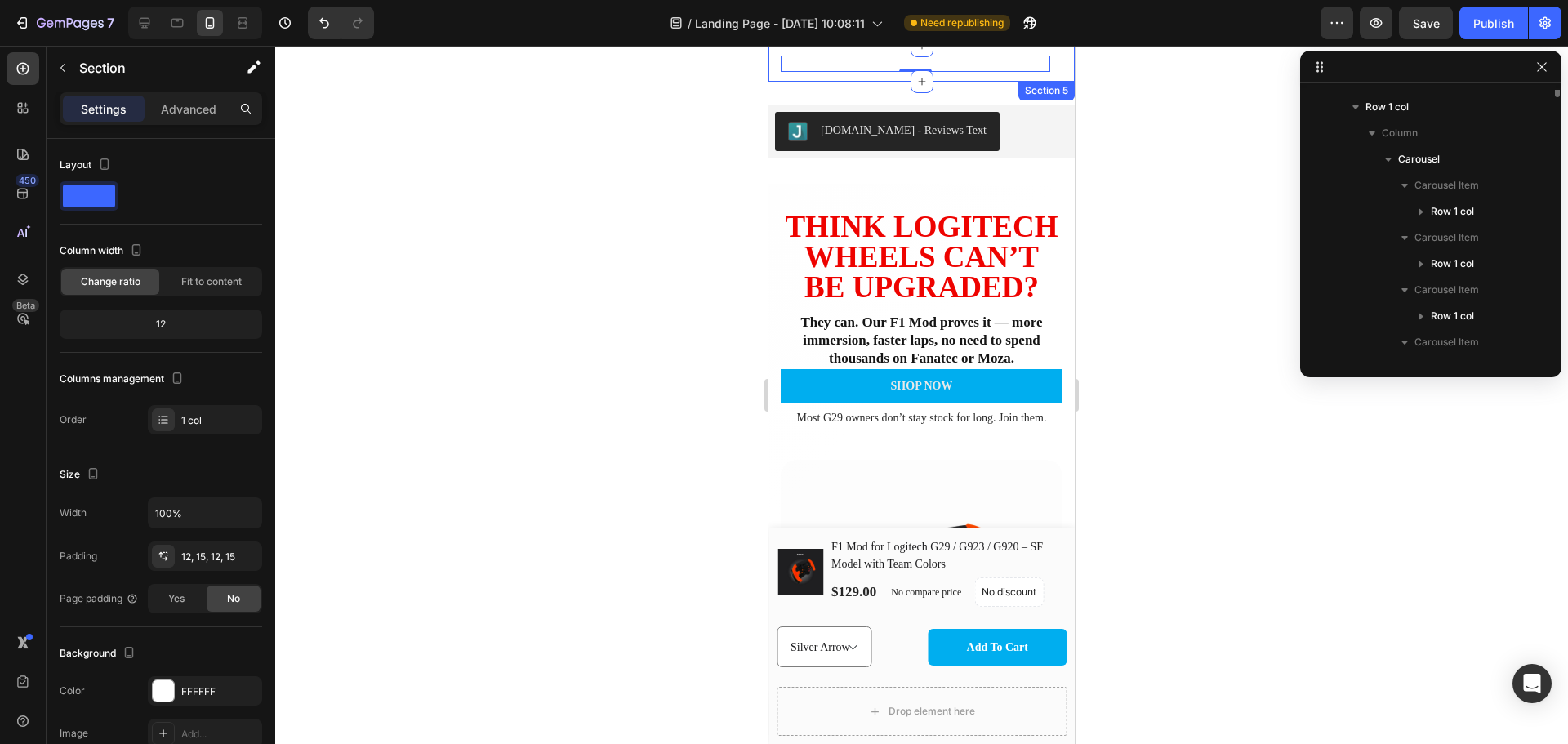
click at [832, 80] on div "60-DAY FREE RETURNS Heading Row 0 5000+ Heading Icon Icon Icon Icon Icon Icon L…" at bounding box center [921, 64] width 306 height 36
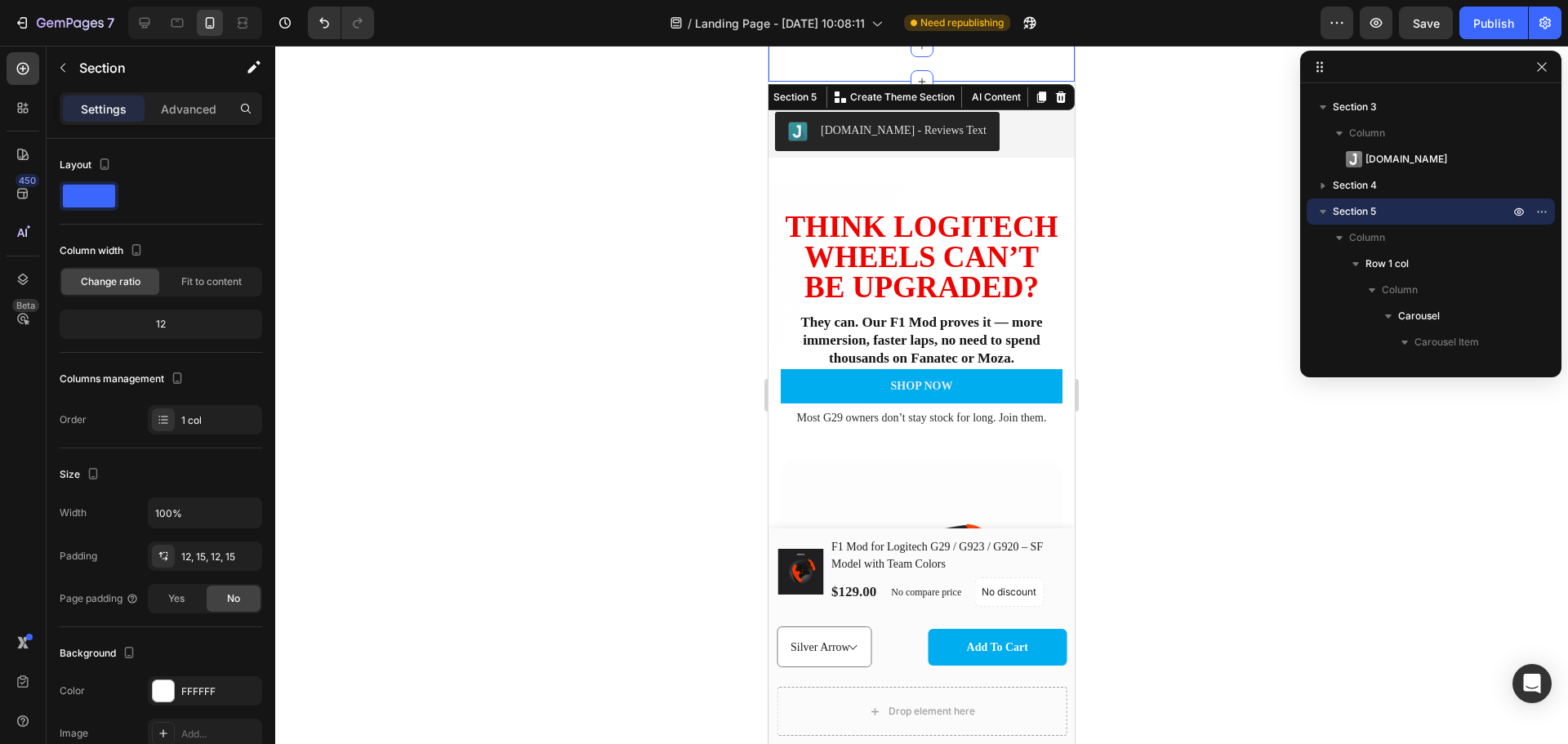
click at [1027, 54] on div "60-DAY FREE RETURNS Heading Row 5000+ Heading Icon Icon Icon Icon Icon Icon Lis…" at bounding box center [921, 64] width 306 height 36
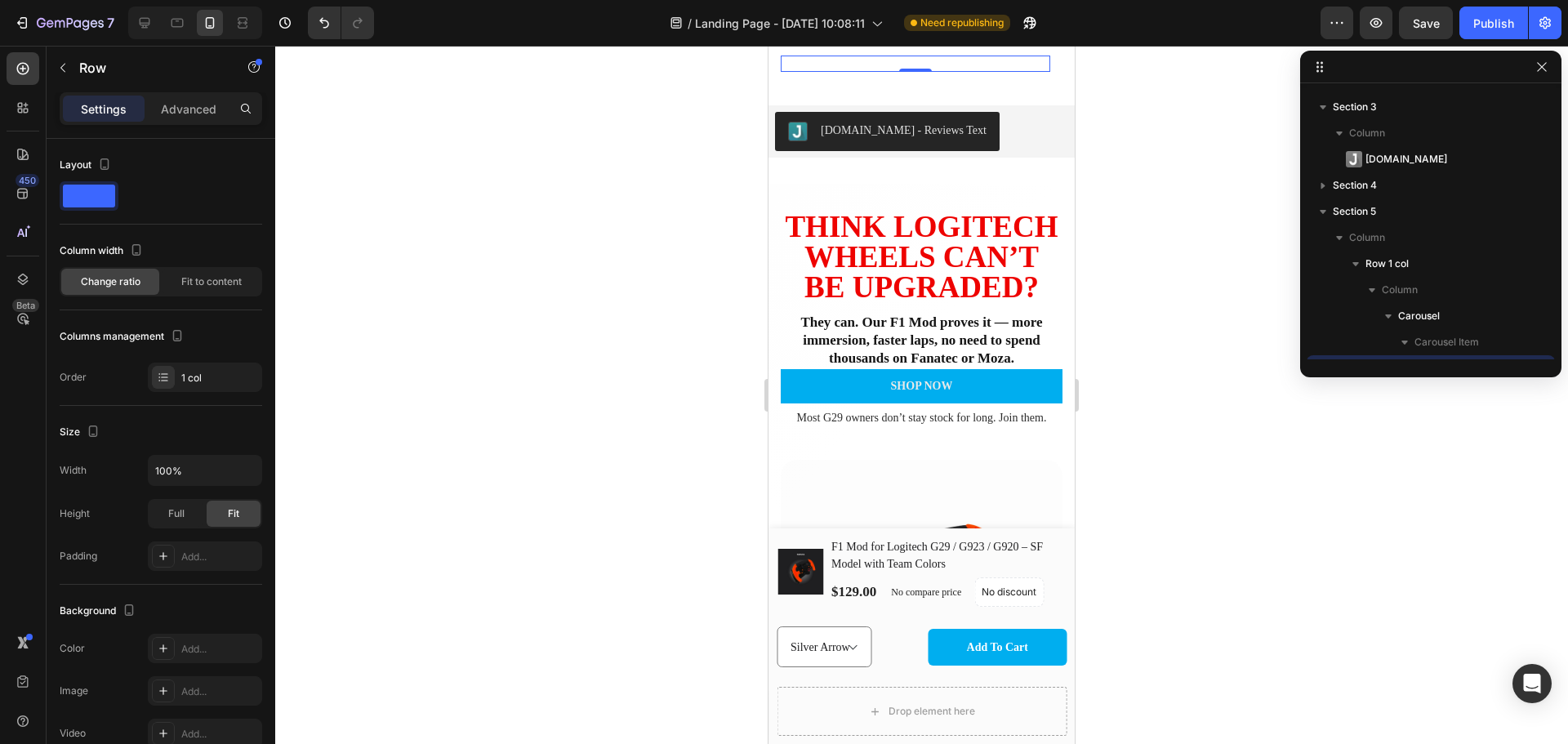
click at [1028, 62] on div "60-DAY FREE RETURNS Heading Row 0" at bounding box center [915, 64] width 270 height 16
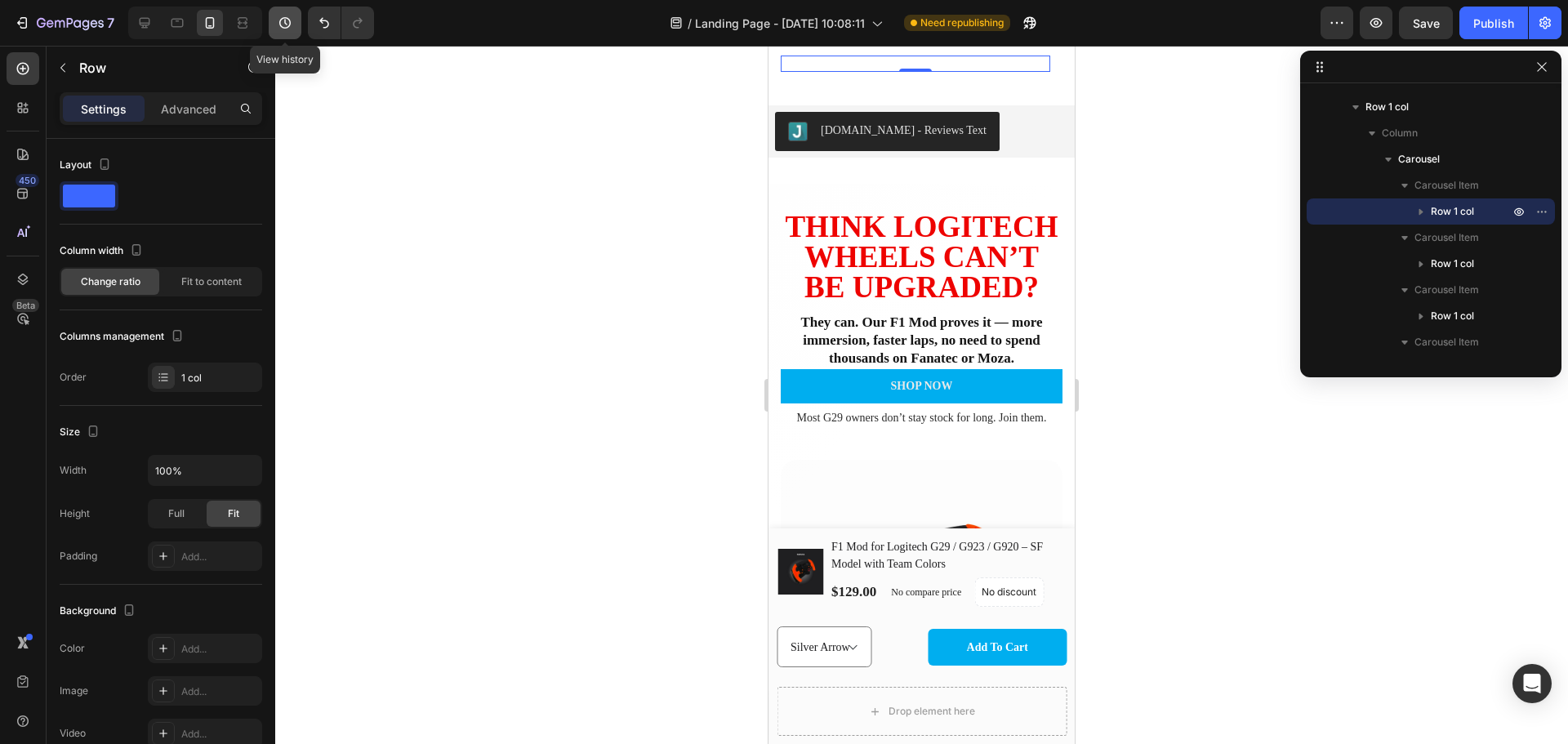
click at [291, 30] on icon "button" at bounding box center [286, 23] width 17 height 16
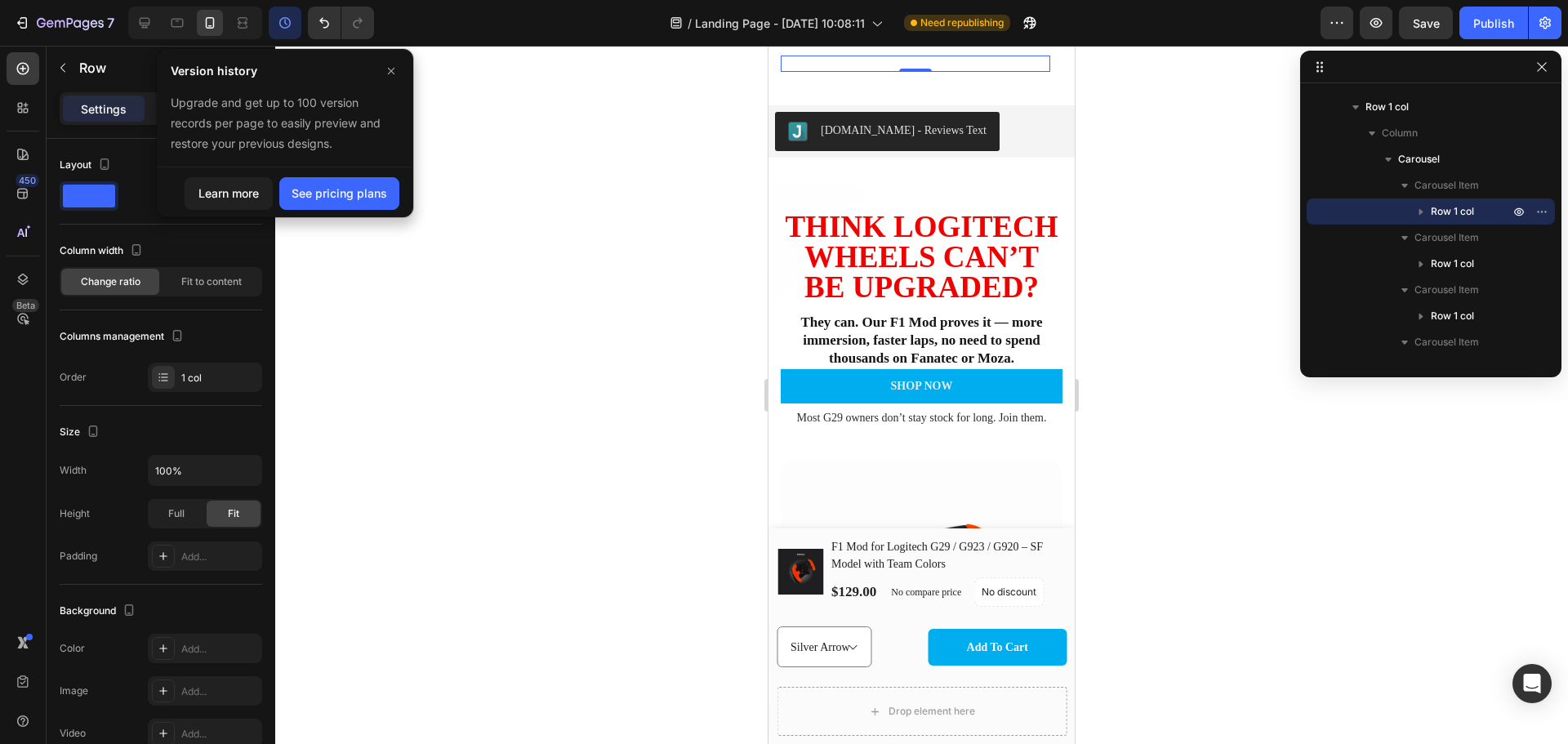
click at [564, 72] on div at bounding box center [922, 394] width 1293 height 698
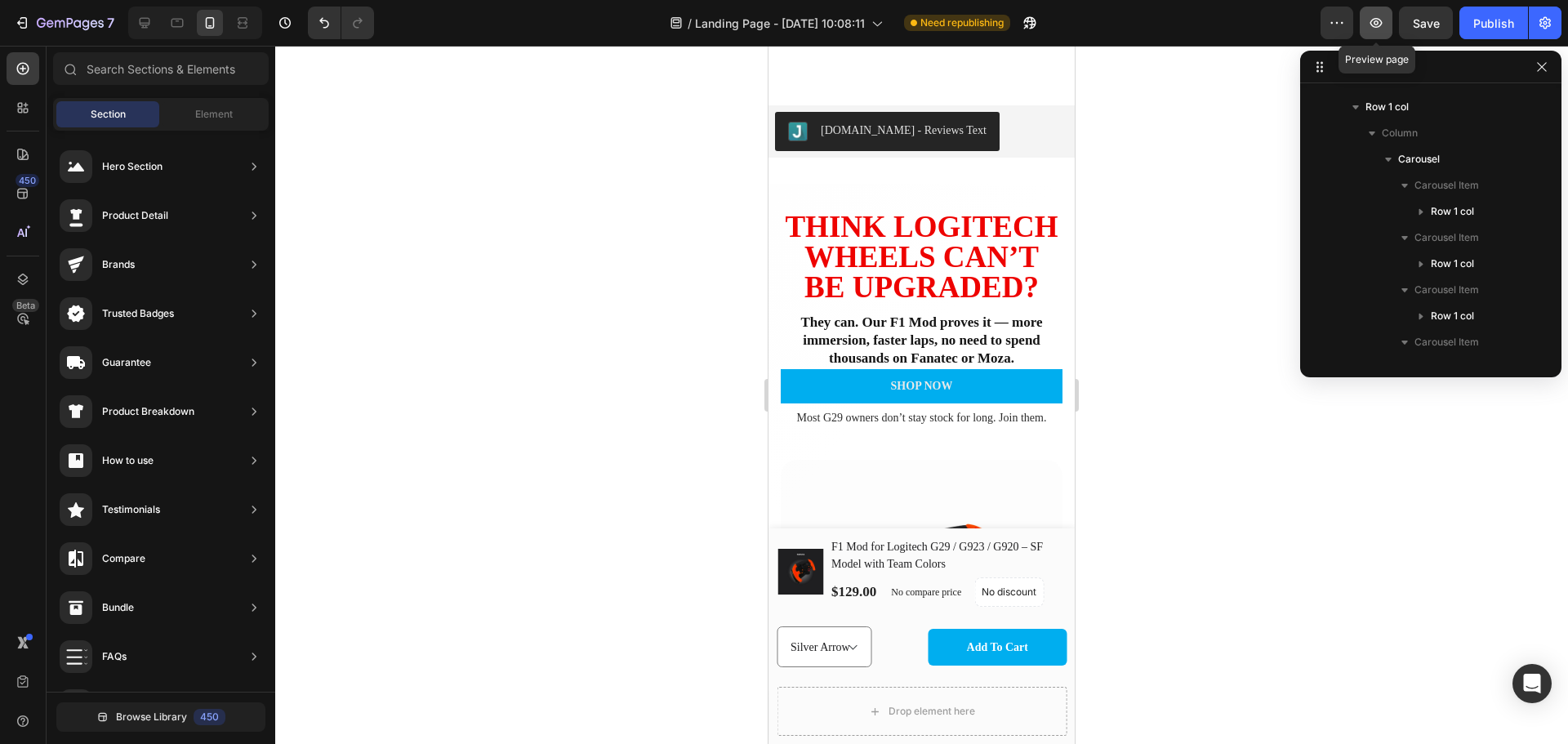
click at [1374, 25] on icon "button" at bounding box center [1377, 23] width 17 height 16
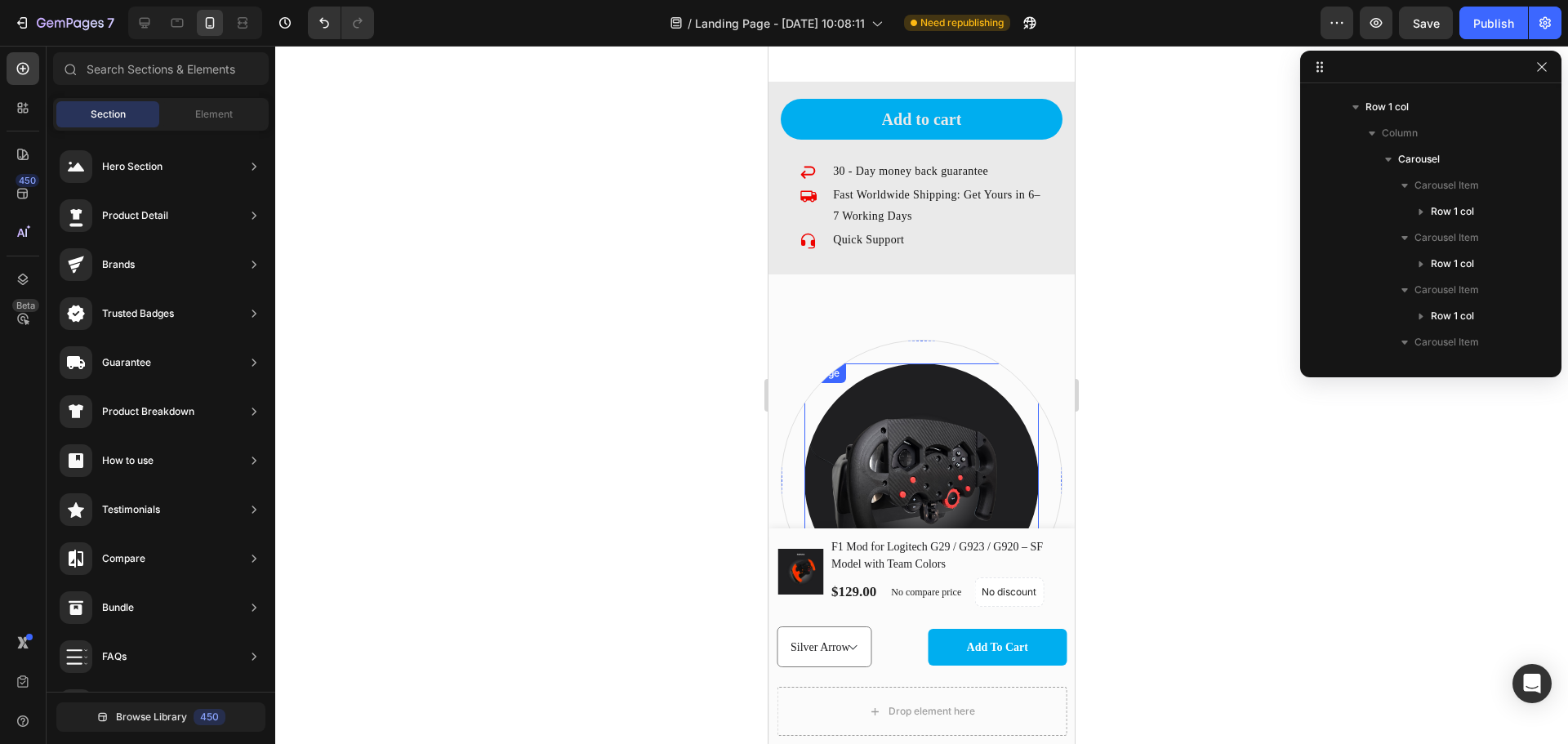
scroll to position [1905, 0]
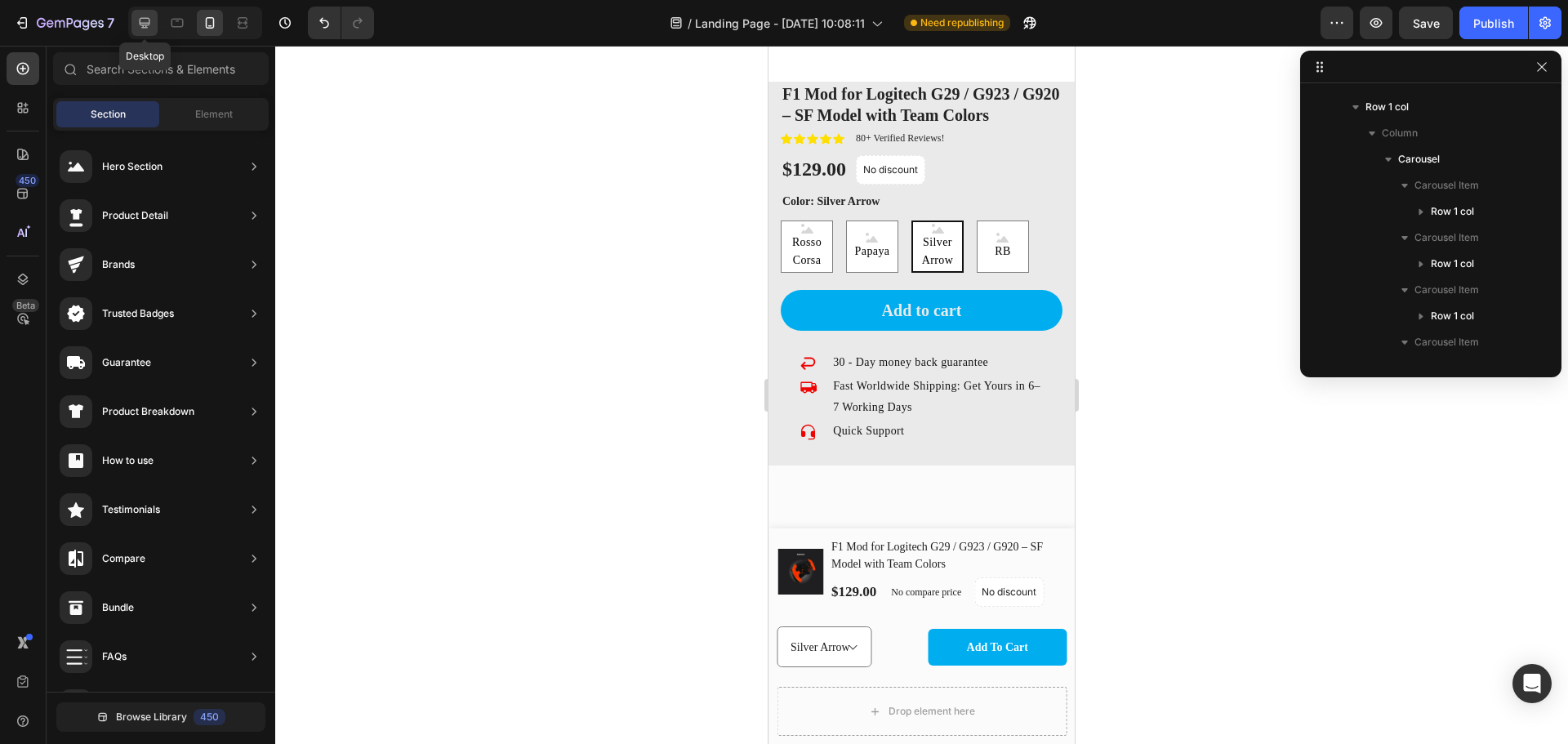
click at [146, 26] on icon at bounding box center [144, 23] width 11 height 11
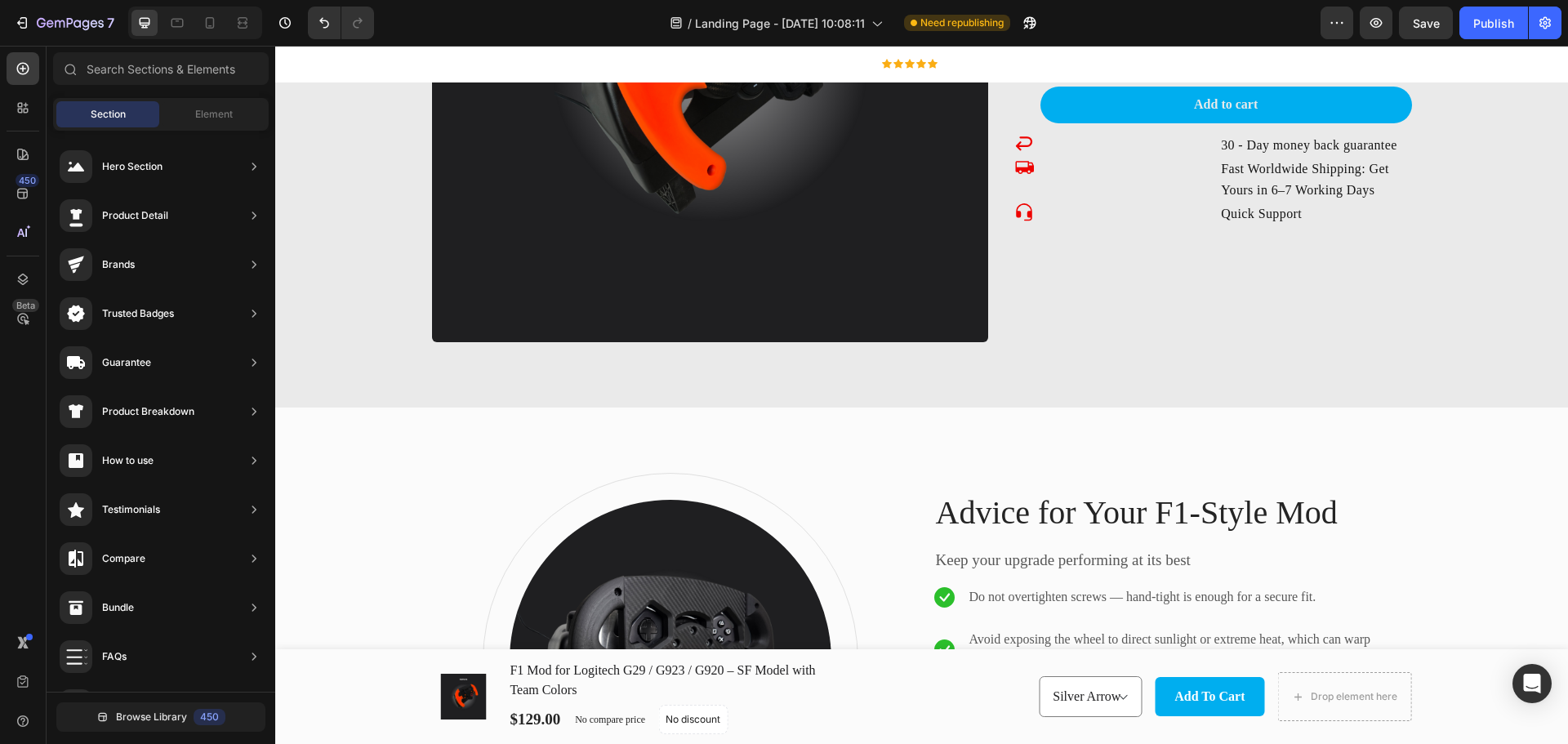
scroll to position [1873, 0]
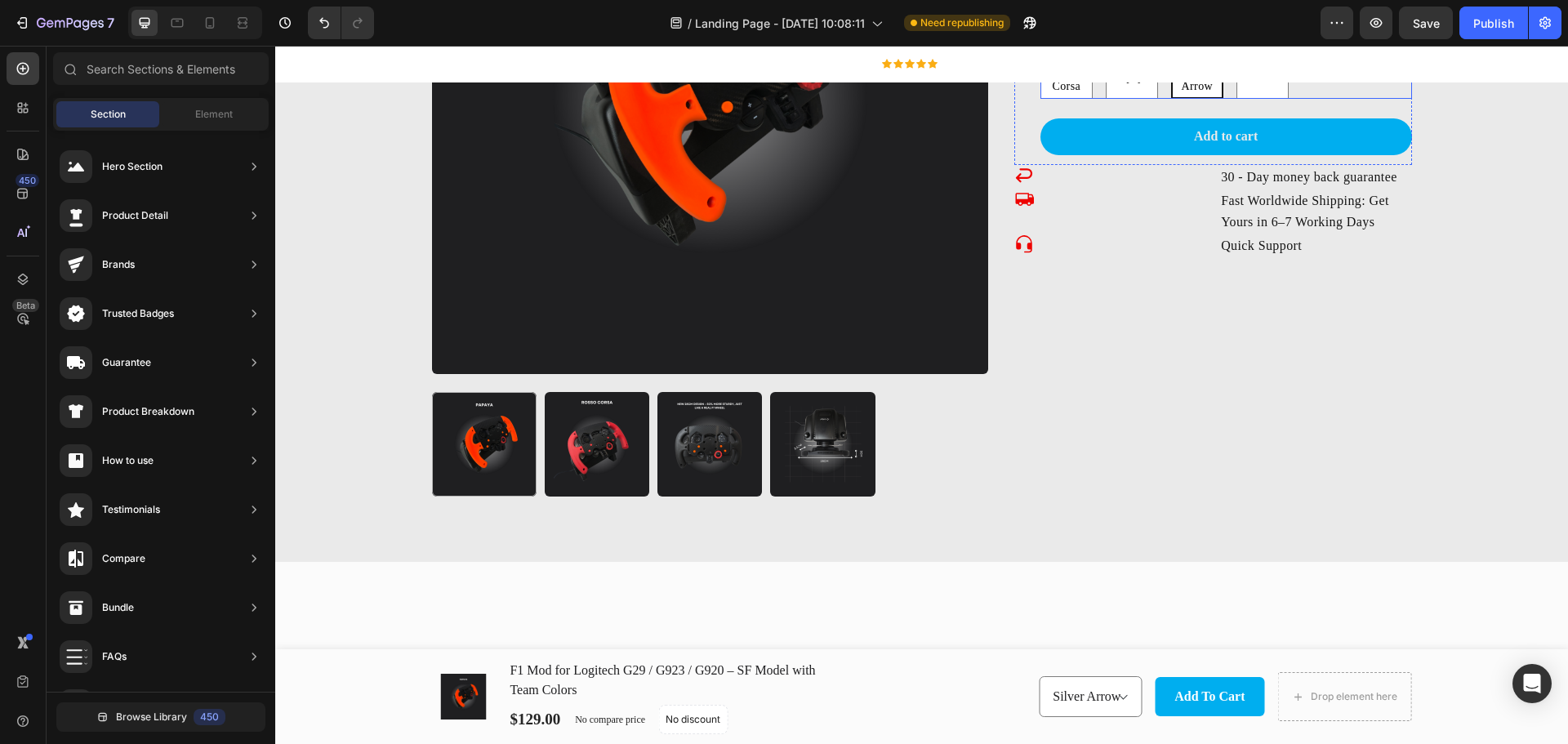
click at [1100, 16] on div "Product Variants & Swatches" at bounding box center [1114, 7] width 148 height 20
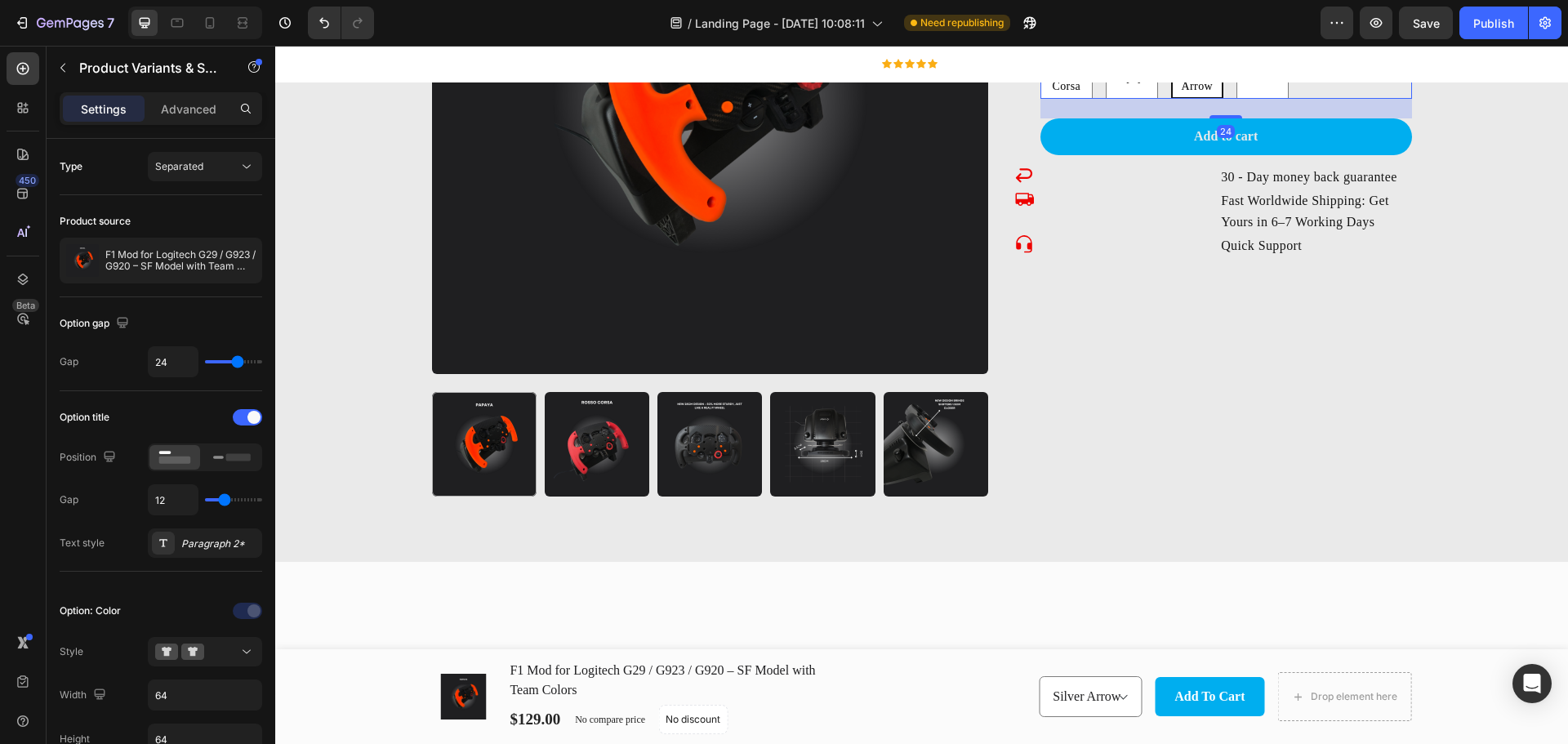
scroll to position [1683, 0]
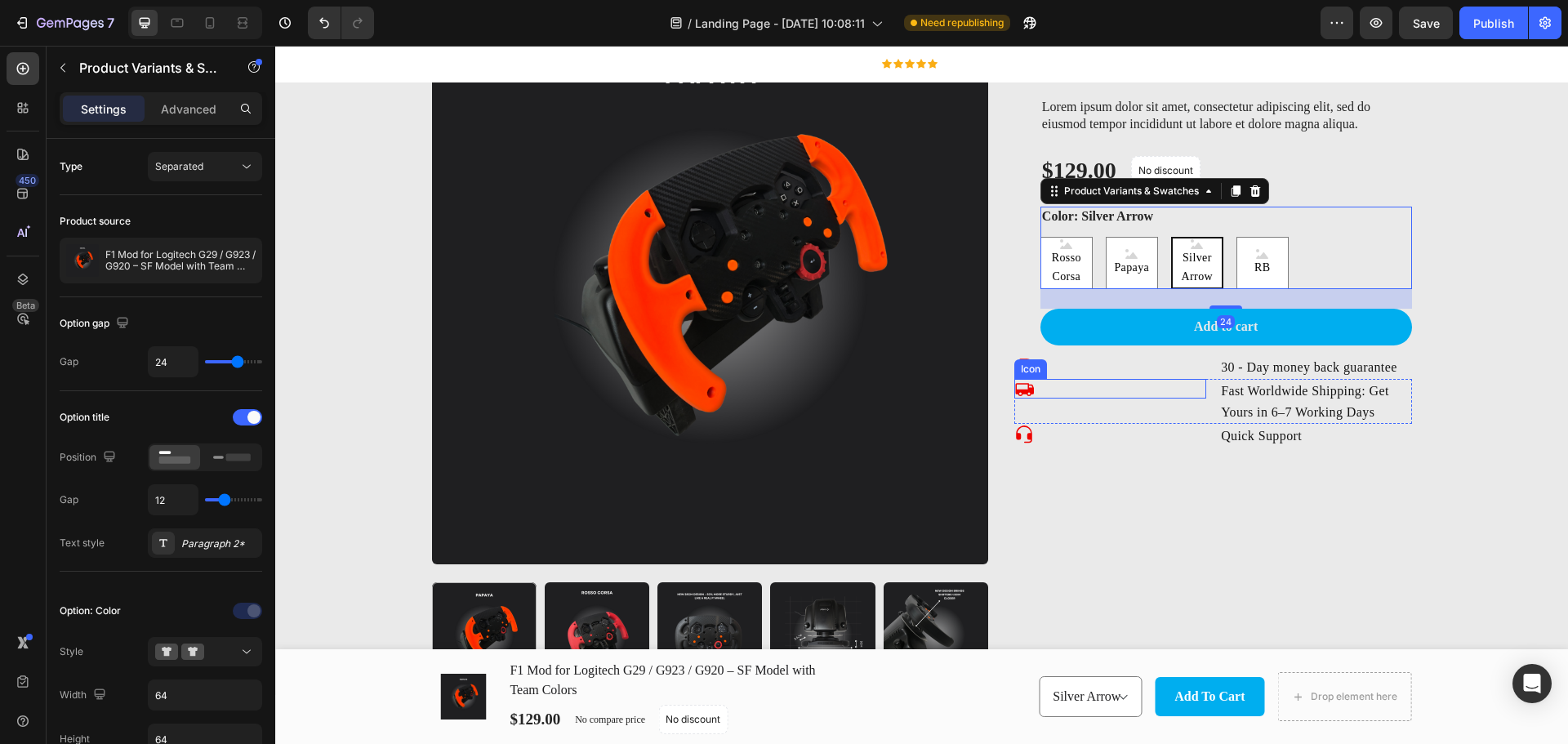
click at [1093, 370] on div "Icon" at bounding box center [1110, 365] width 192 height 20
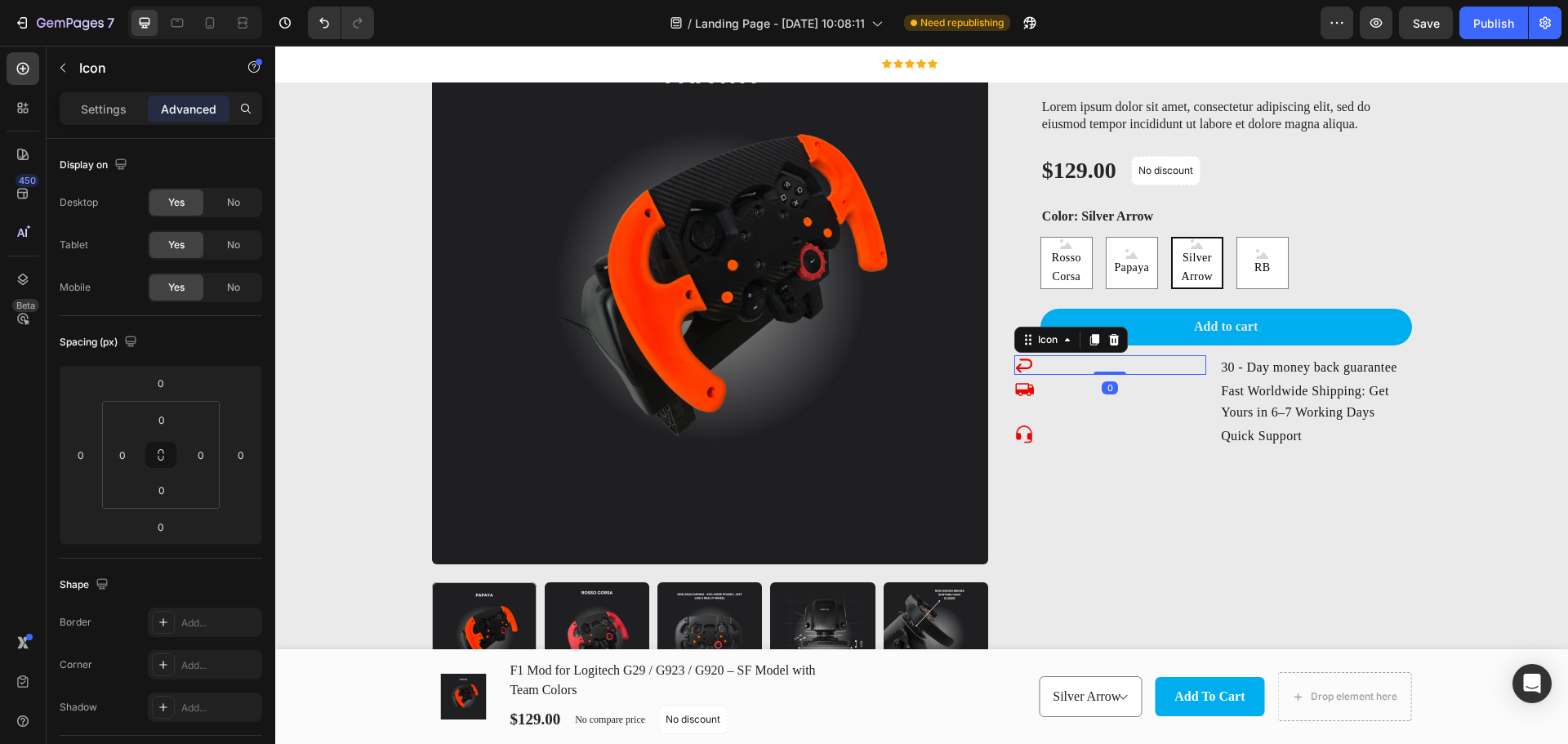
click at [1023, 365] on icon at bounding box center [1024, 365] width 20 height 20
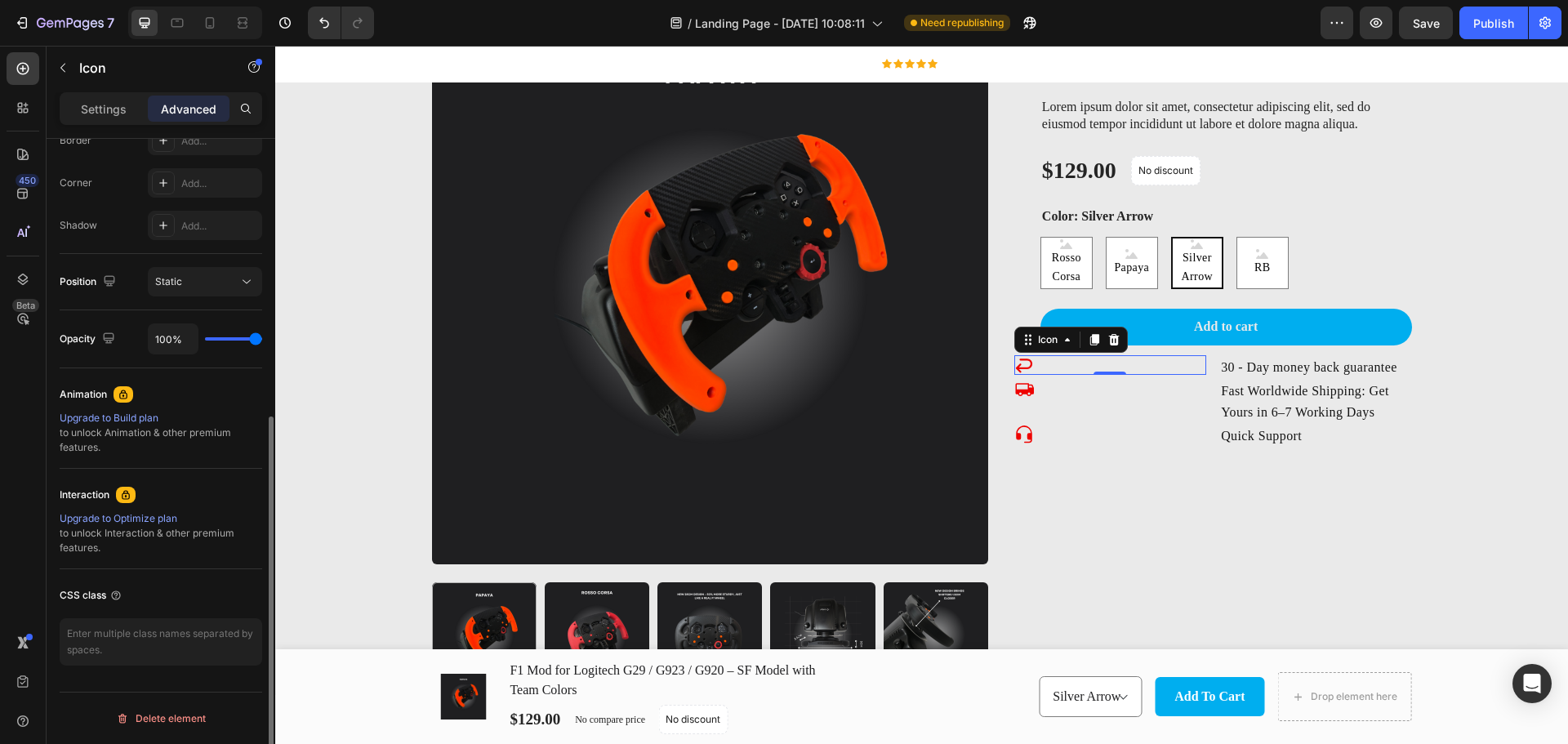
scroll to position [0, 0]
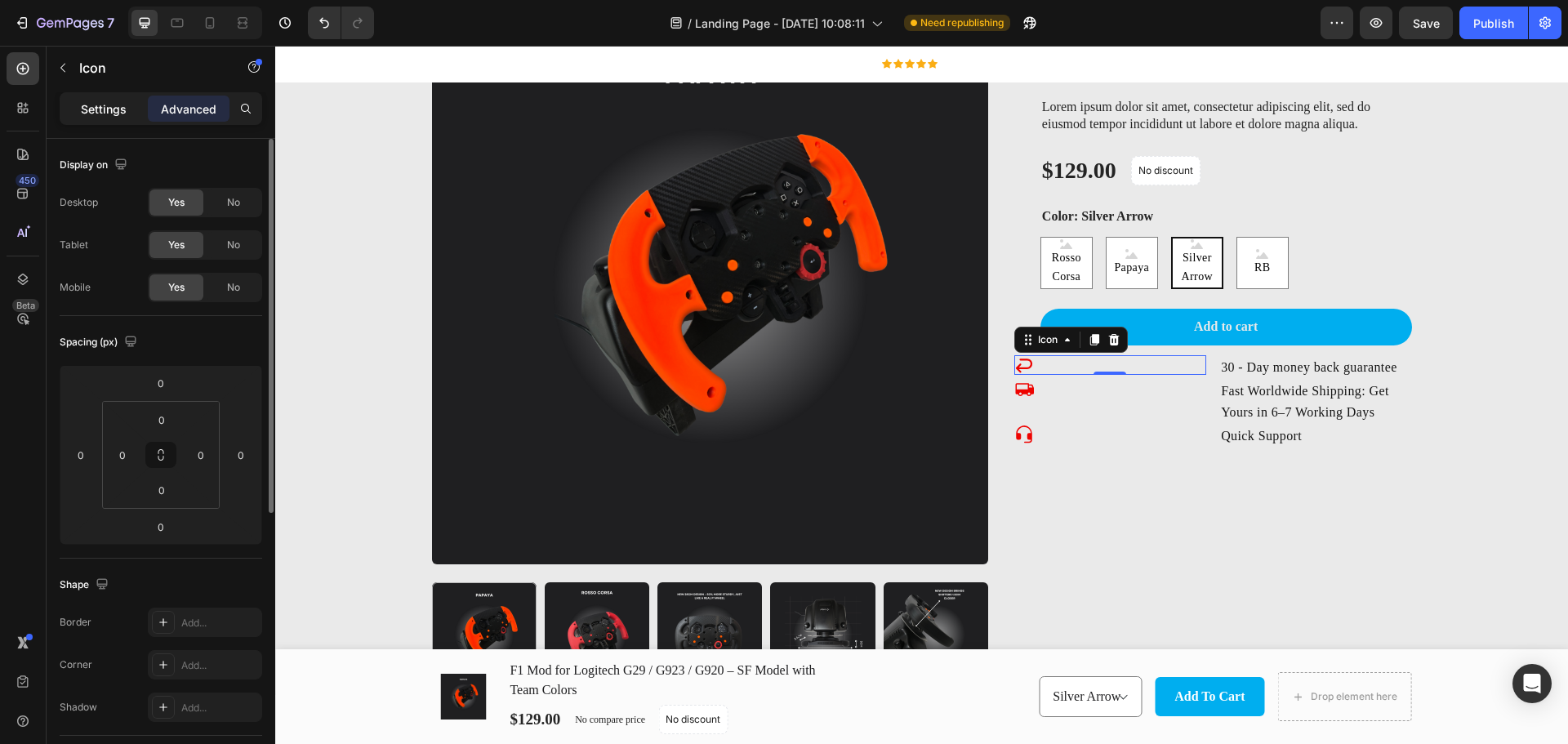
click at [116, 106] on p "Settings" at bounding box center [103, 109] width 45 height 17
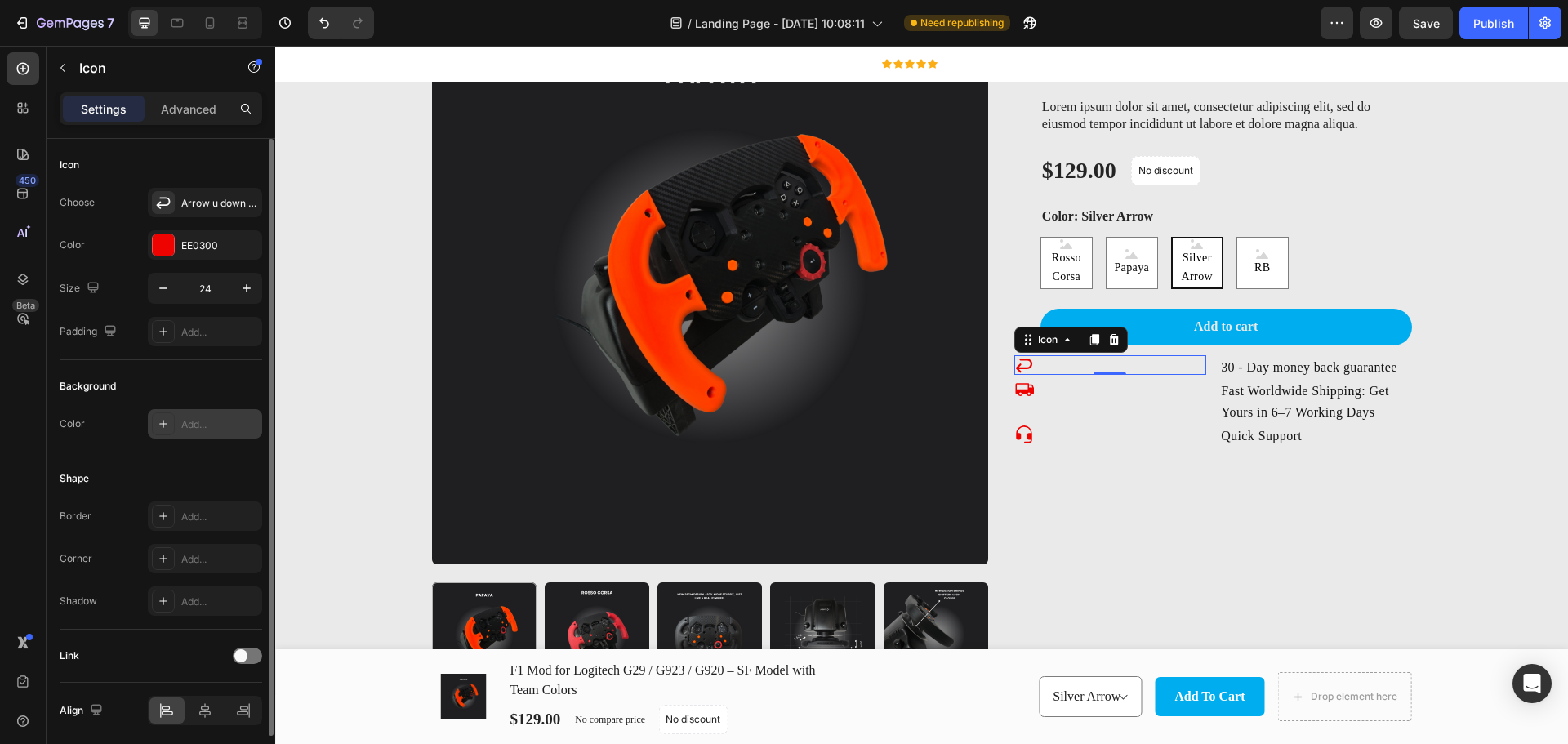
scroll to position [59, 0]
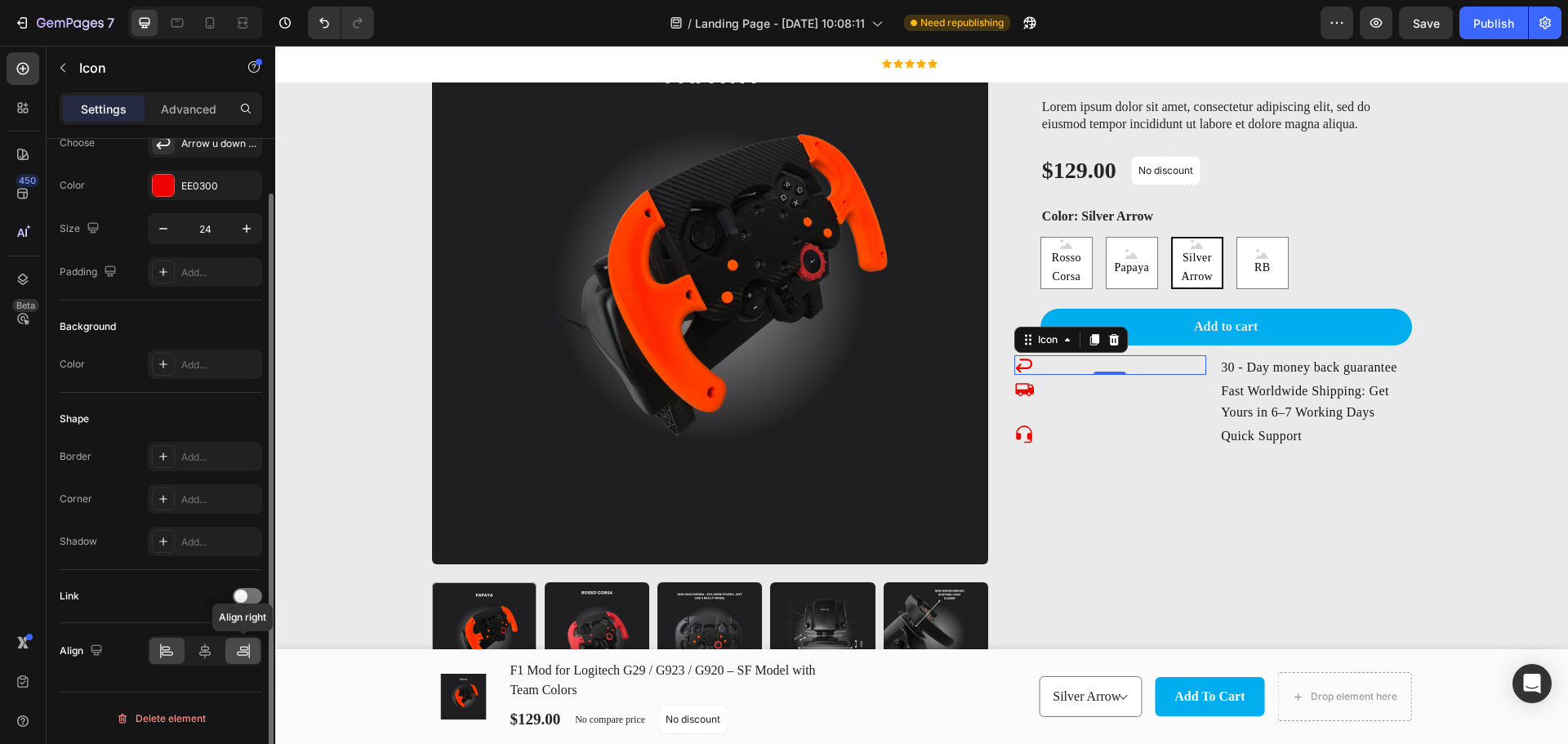
click at [239, 655] on icon at bounding box center [243, 653] width 12 height 4
click at [1122, 388] on div "Icon" at bounding box center [1110, 388] width 192 height 20
click at [243, 655] on icon at bounding box center [243, 651] width 17 height 16
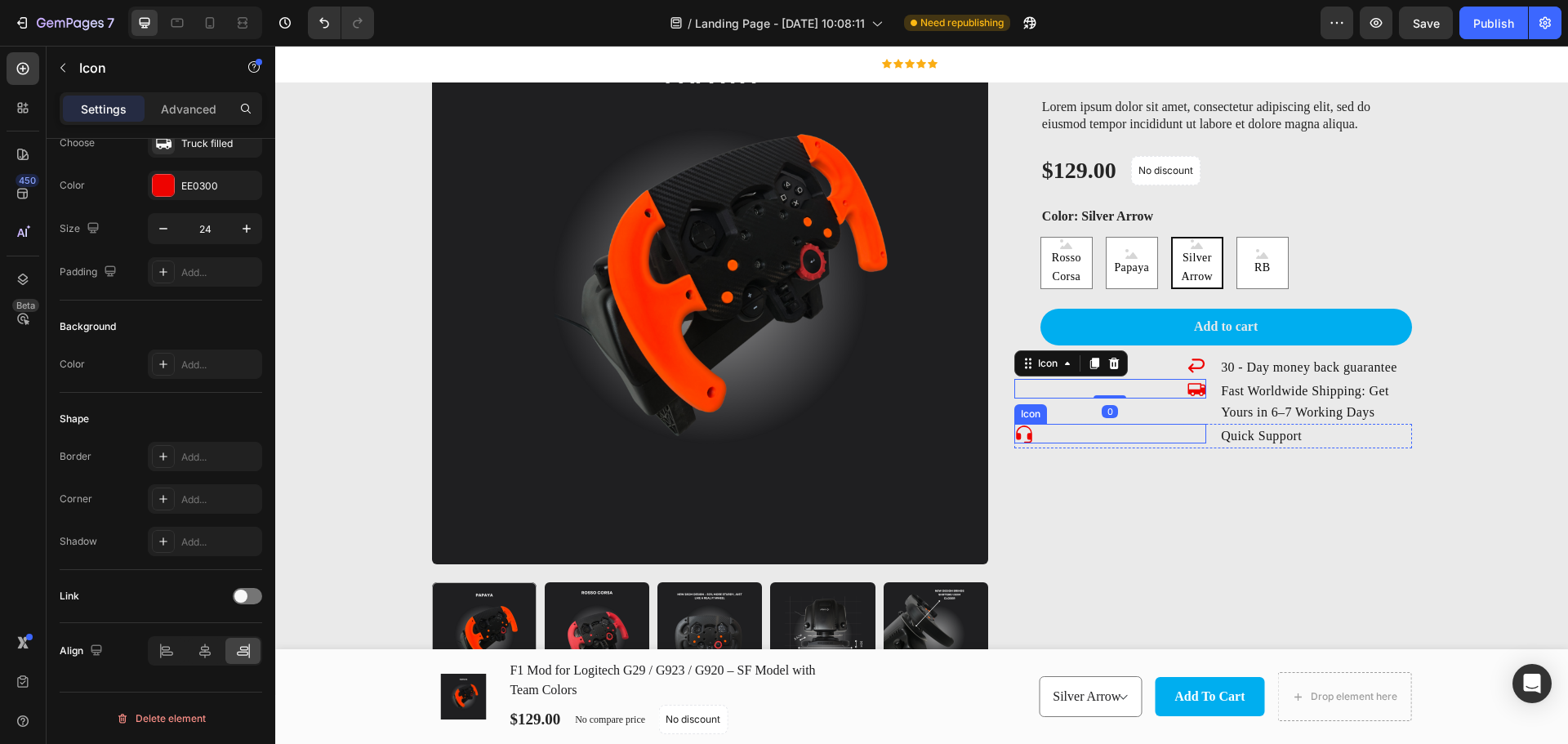
click at [1126, 436] on div "Icon" at bounding box center [1110, 434] width 192 height 20
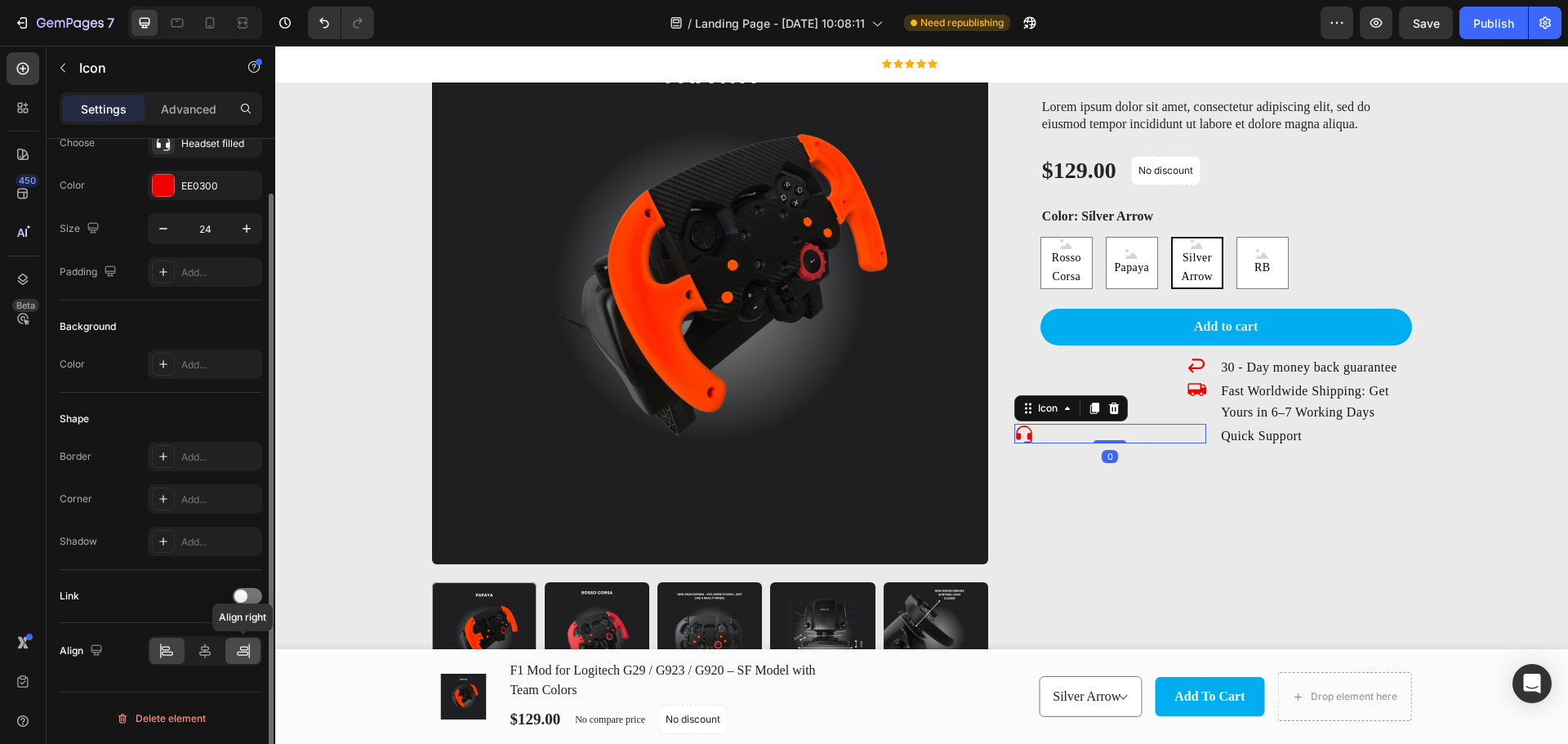
click at [249, 655] on icon at bounding box center [248, 651] width 1 height 15
click at [1351, 473] on div "F1 Mod for Logitech G29 / G923 / G920 – SF Model with Team Colors Product Title…" at bounding box center [1213, 324] width 398 height 751
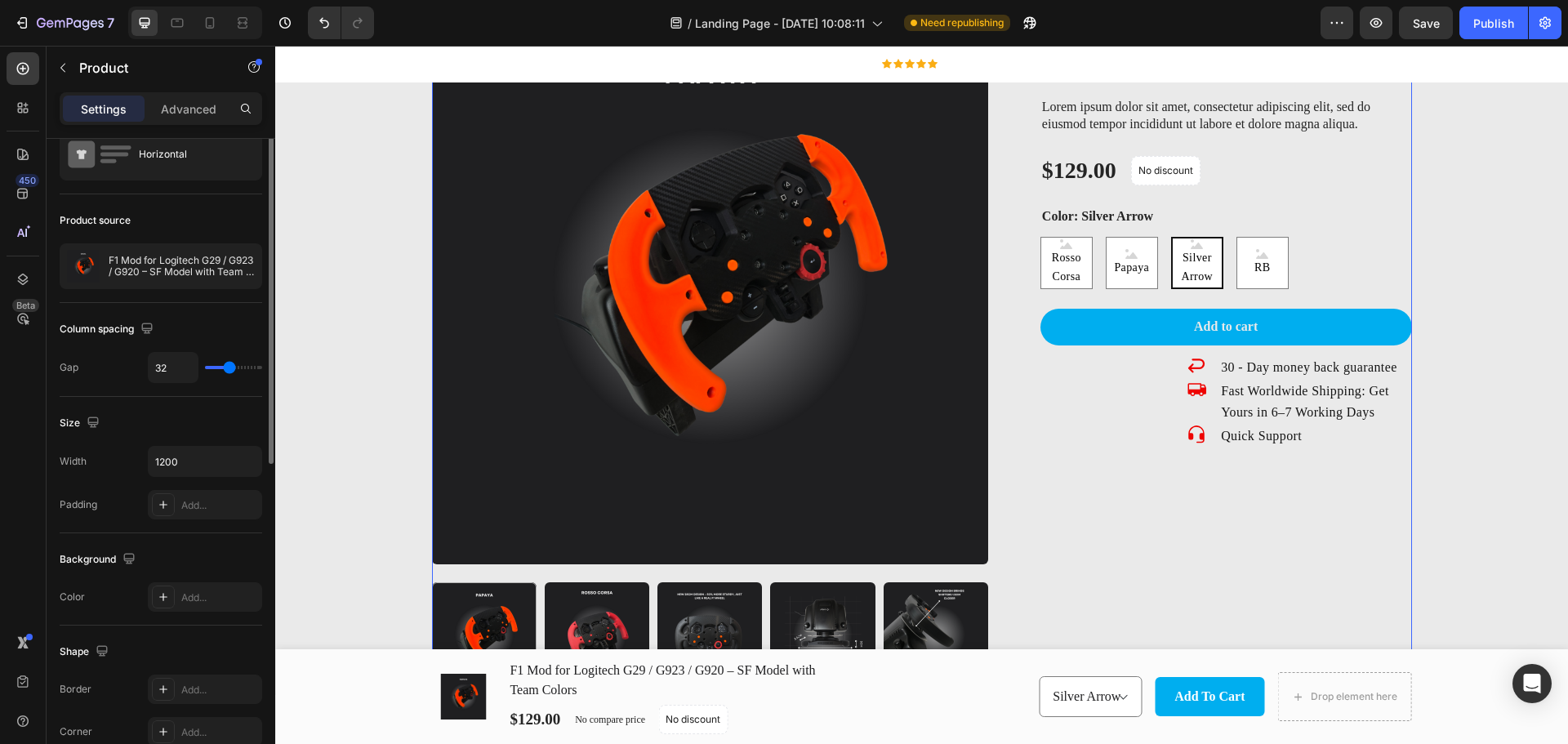
scroll to position [0, 0]
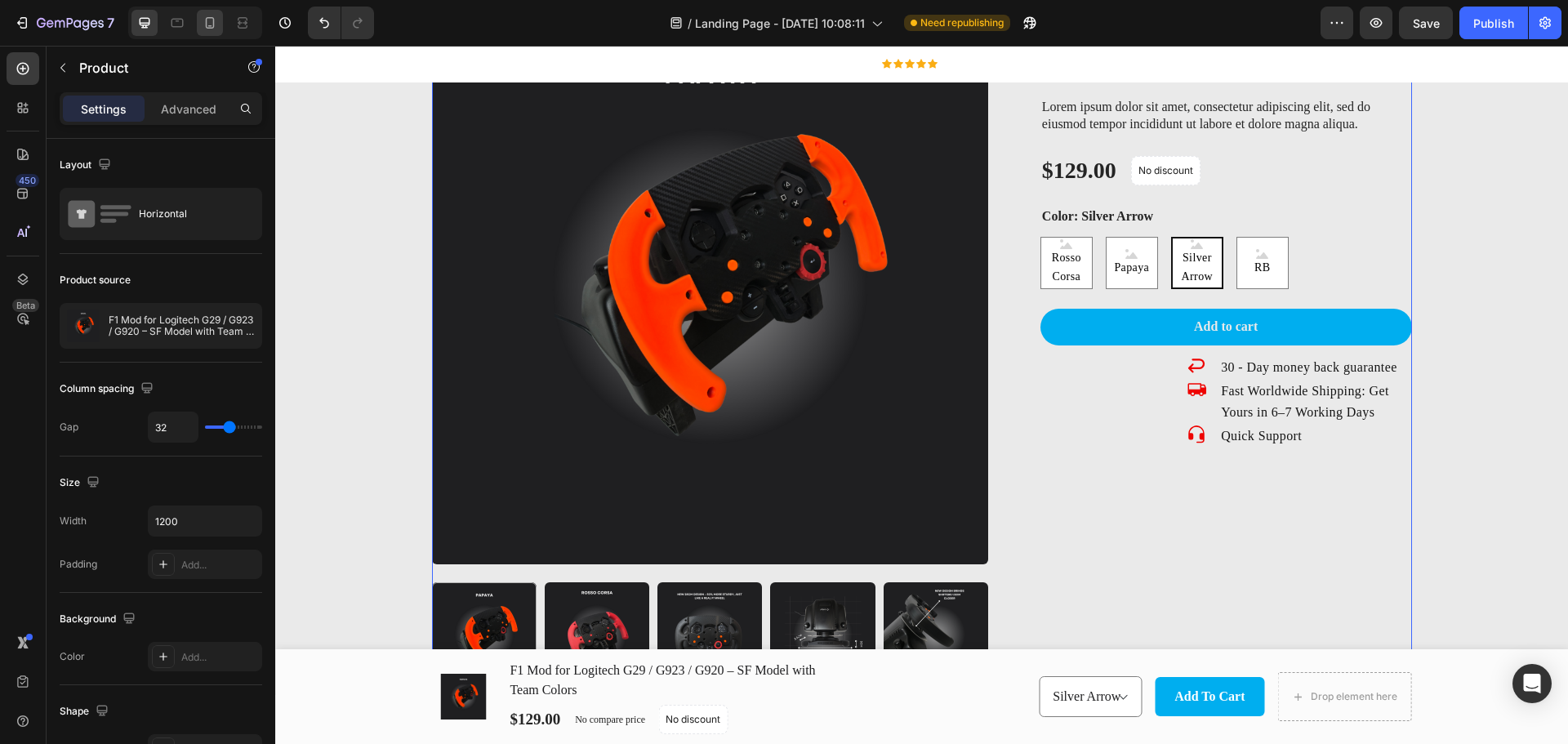
click at [209, 21] on icon at bounding box center [210, 23] width 17 height 16
type input "0"
type input "100%"
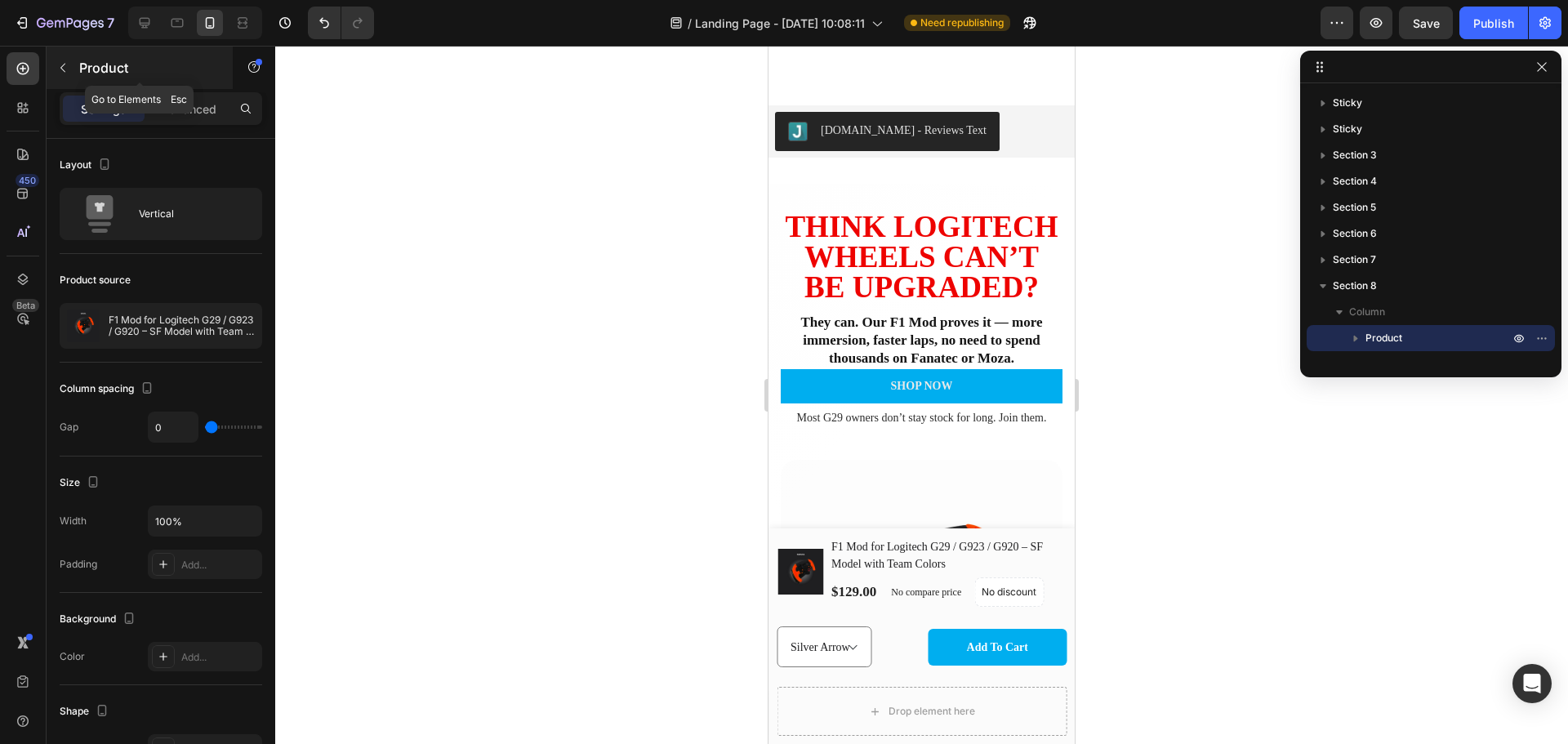
click at [59, 61] on icon "button" at bounding box center [63, 68] width 13 height 13
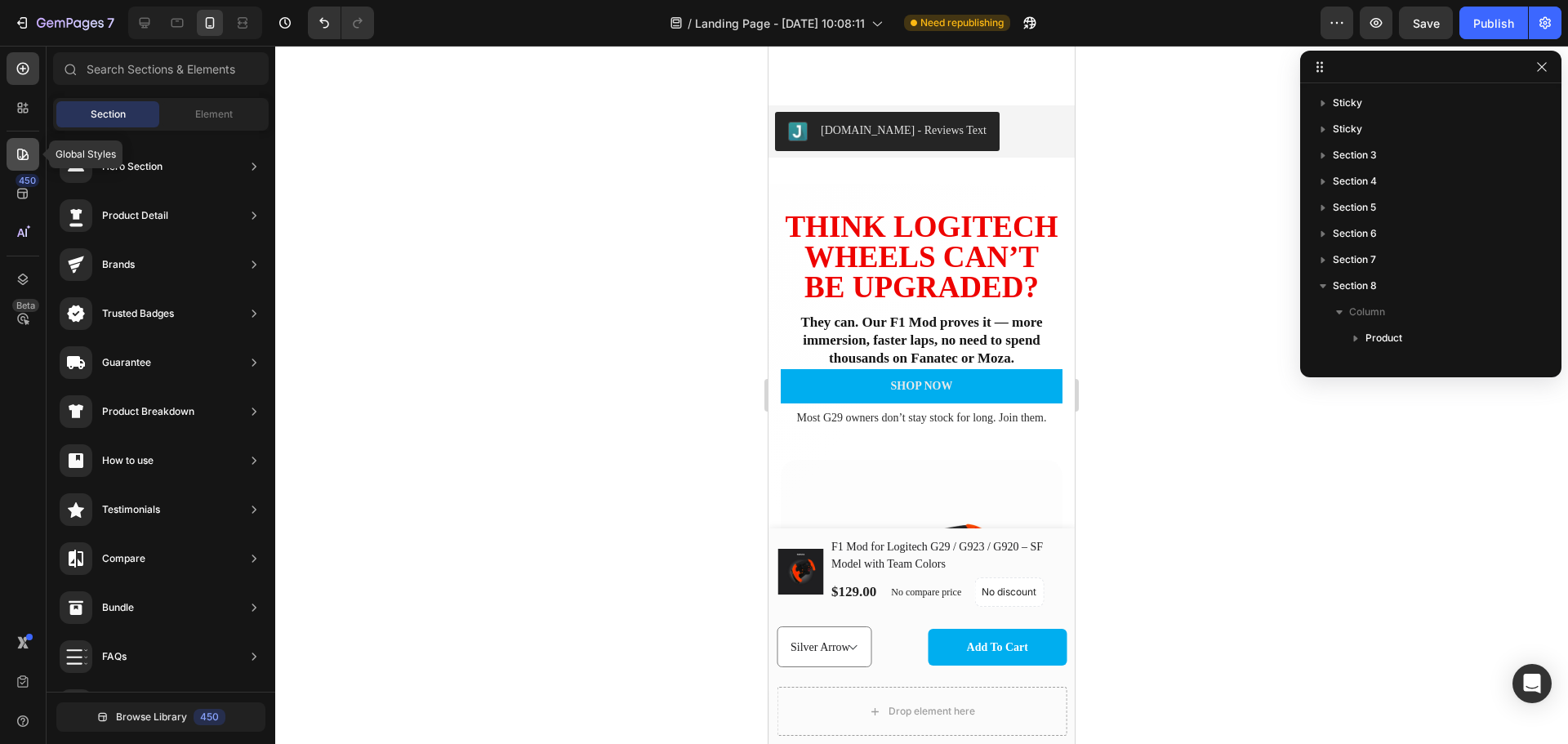
click at [26, 155] on icon at bounding box center [23, 154] width 12 height 12
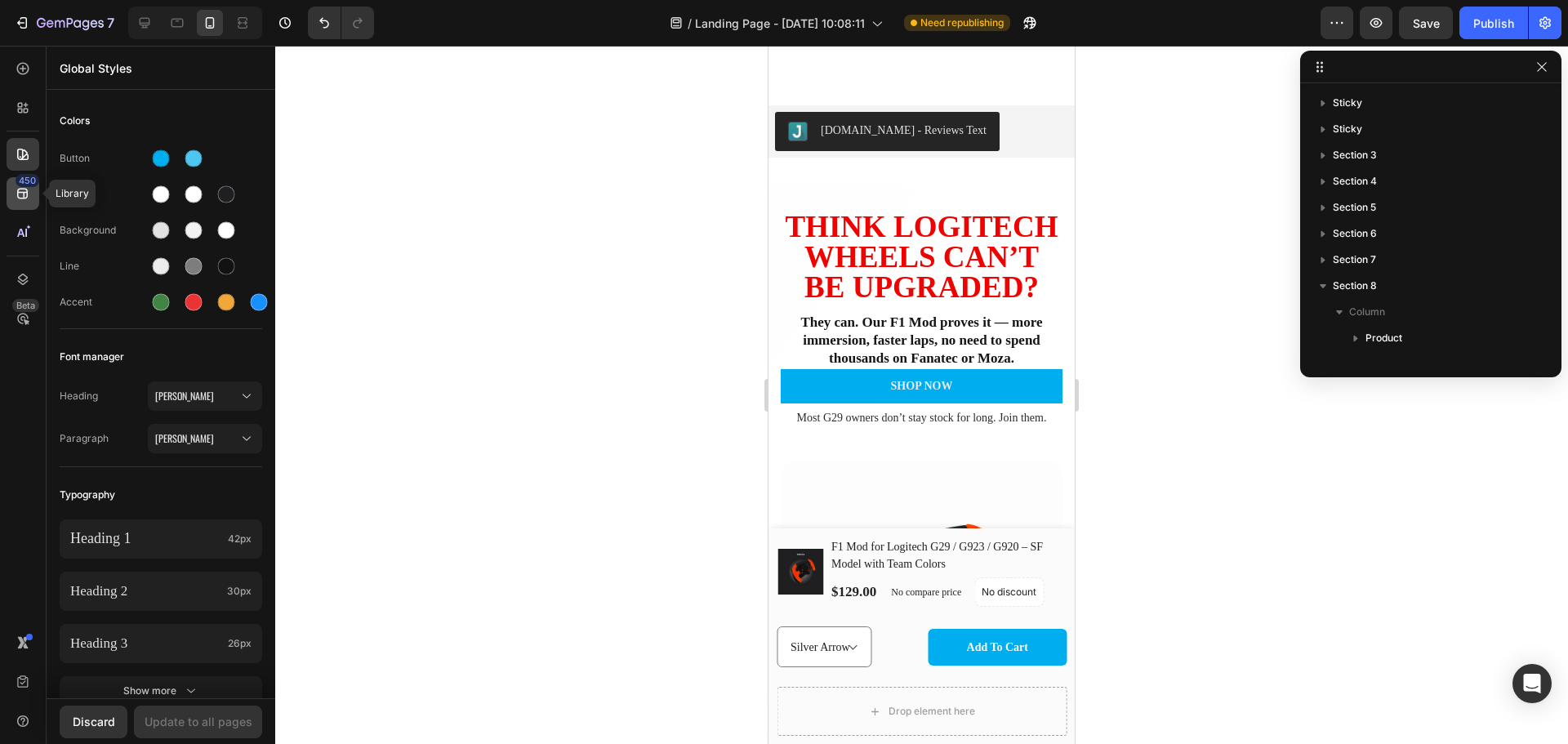
click at [18, 189] on icon at bounding box center [23, 194] width 17 height 16
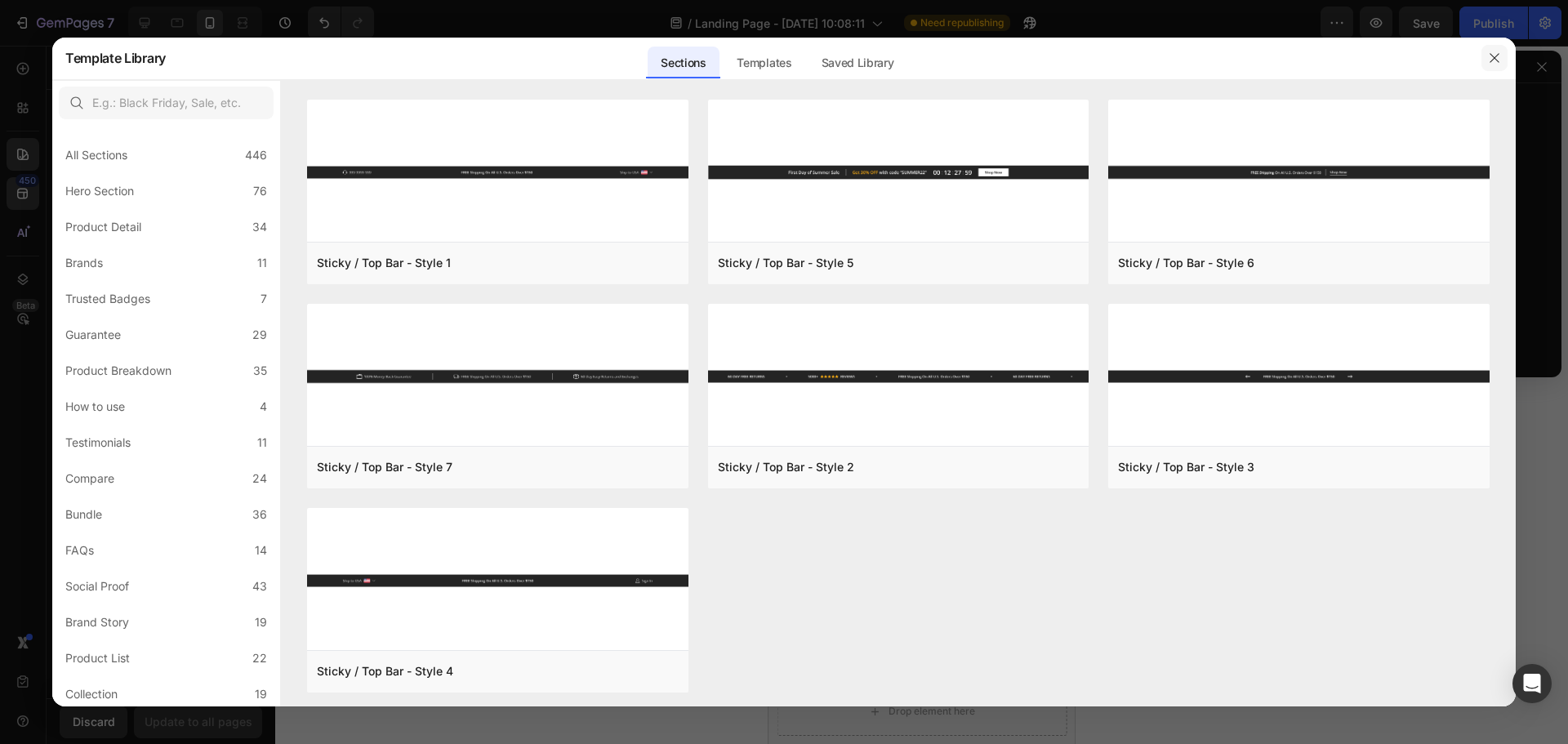
click at [1496, 49] on button "button" at bounding box center [1495, 58] width 26 height 26
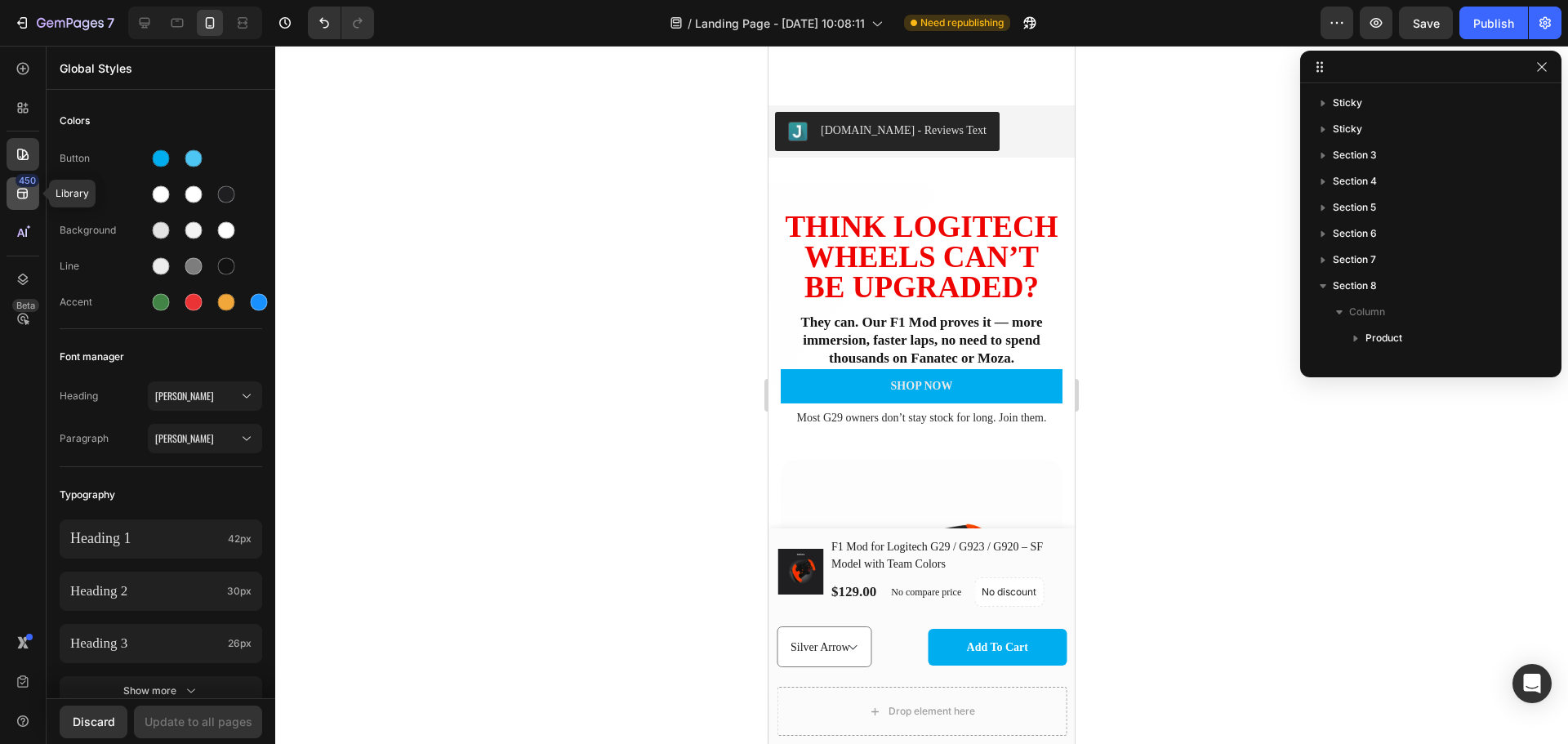
click at [26, 199] on icon at bounding box center [22, 194] width 11 height 11
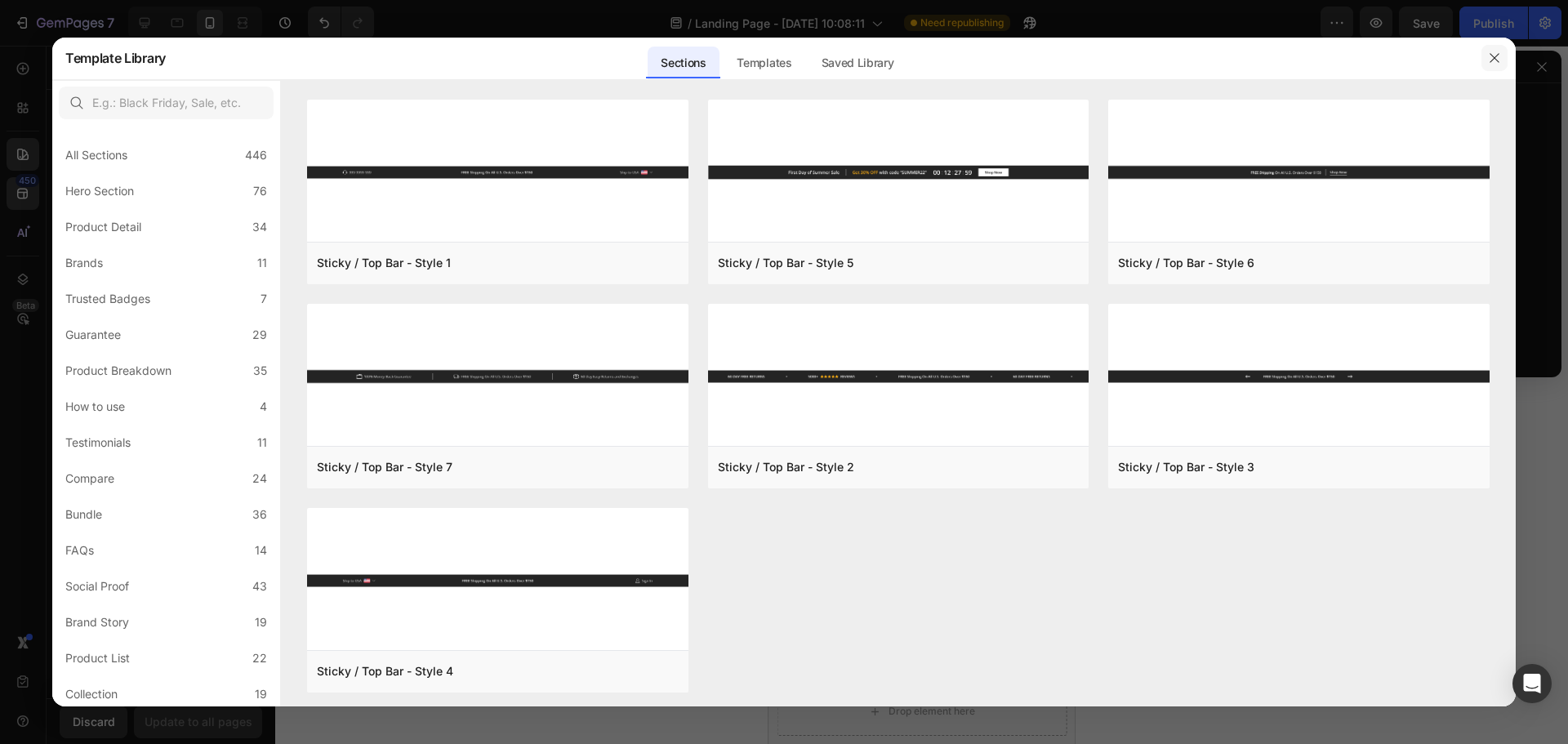
click at [1504, 50] on button "button" at bounding box center [1495, 58] width 26 height 26
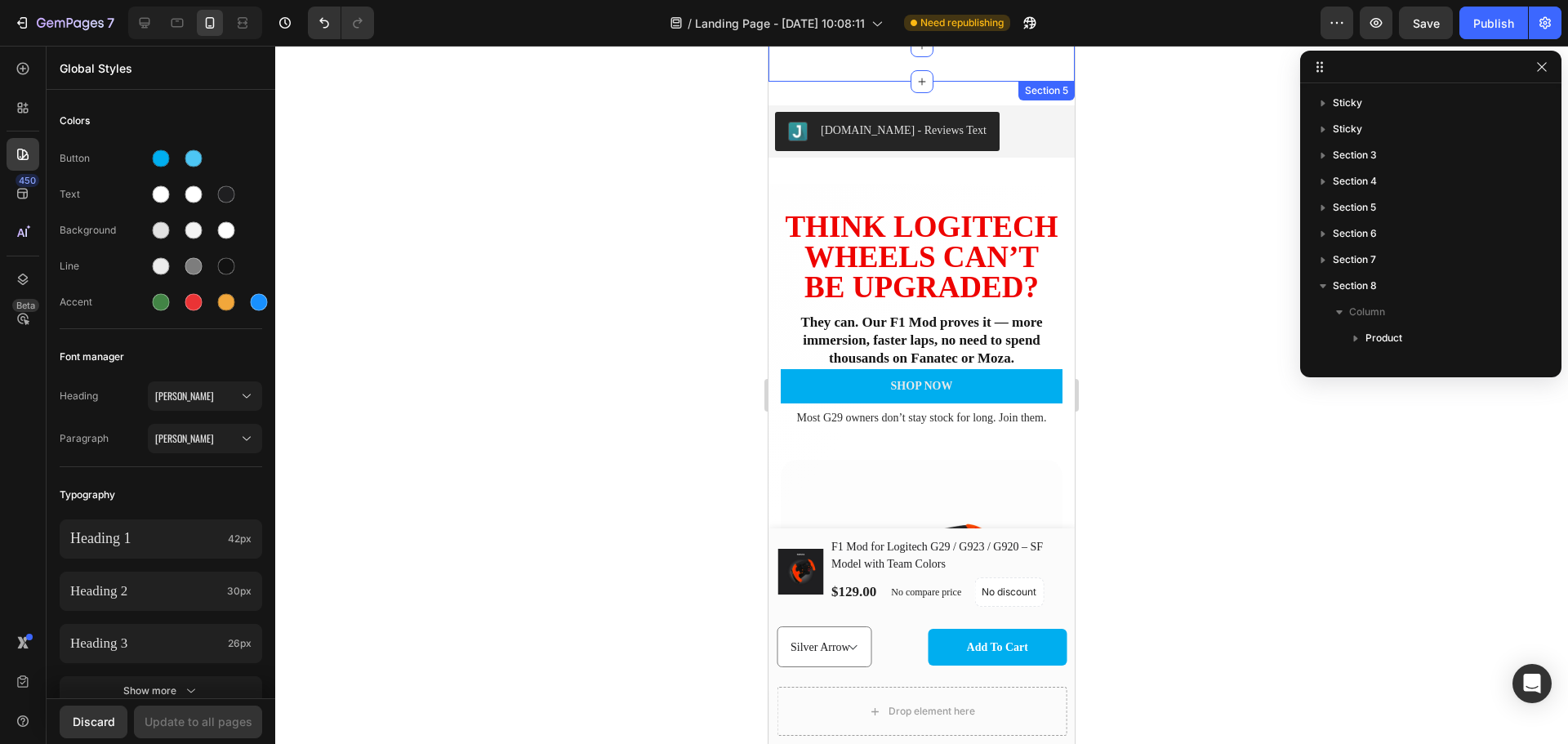
click at [1038, 83] on div "Section 5" at bounding box center [1046, 91] width 56 height 20
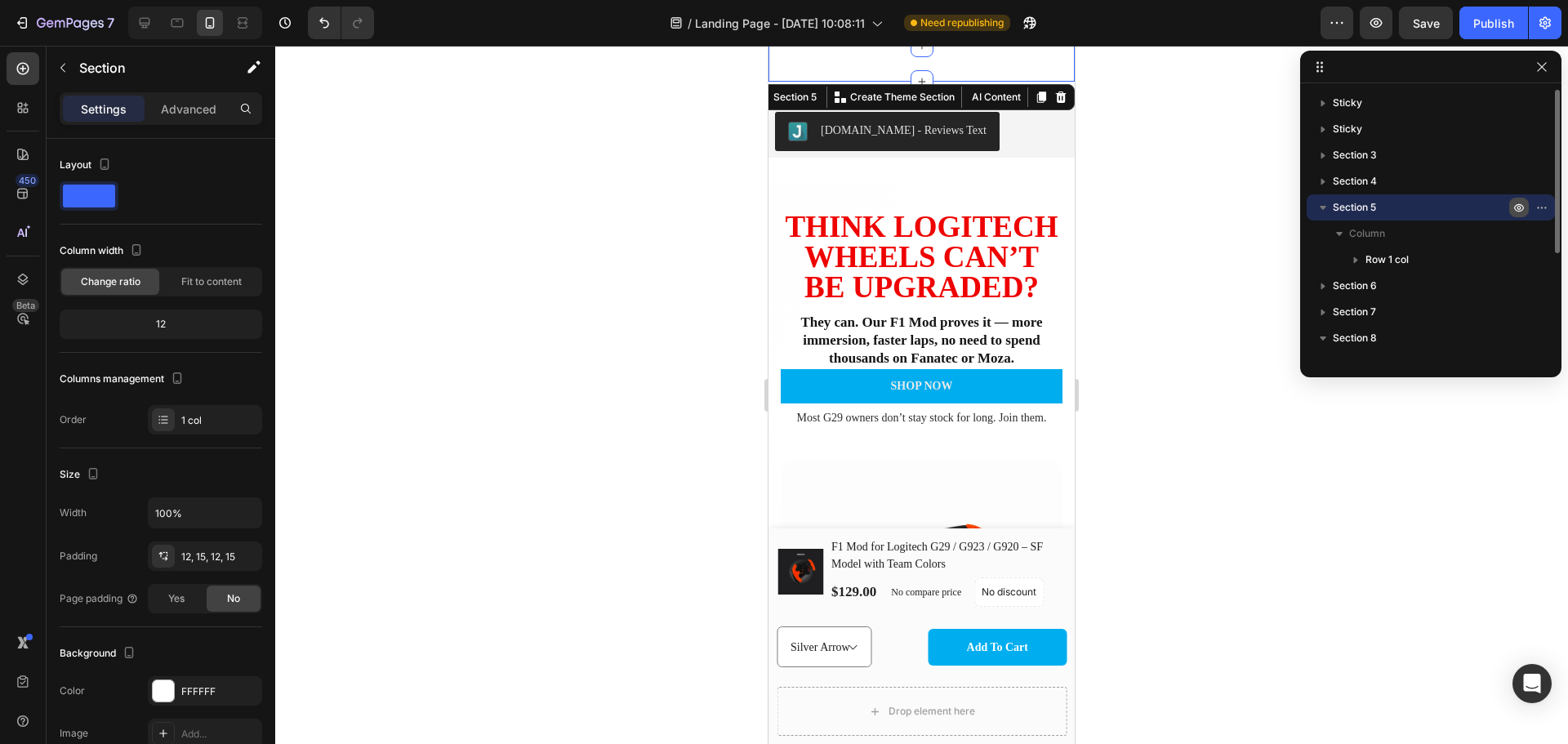
click at [1518, 209] on icon "button" at bounding box center [1519, 207] width 13 height 13
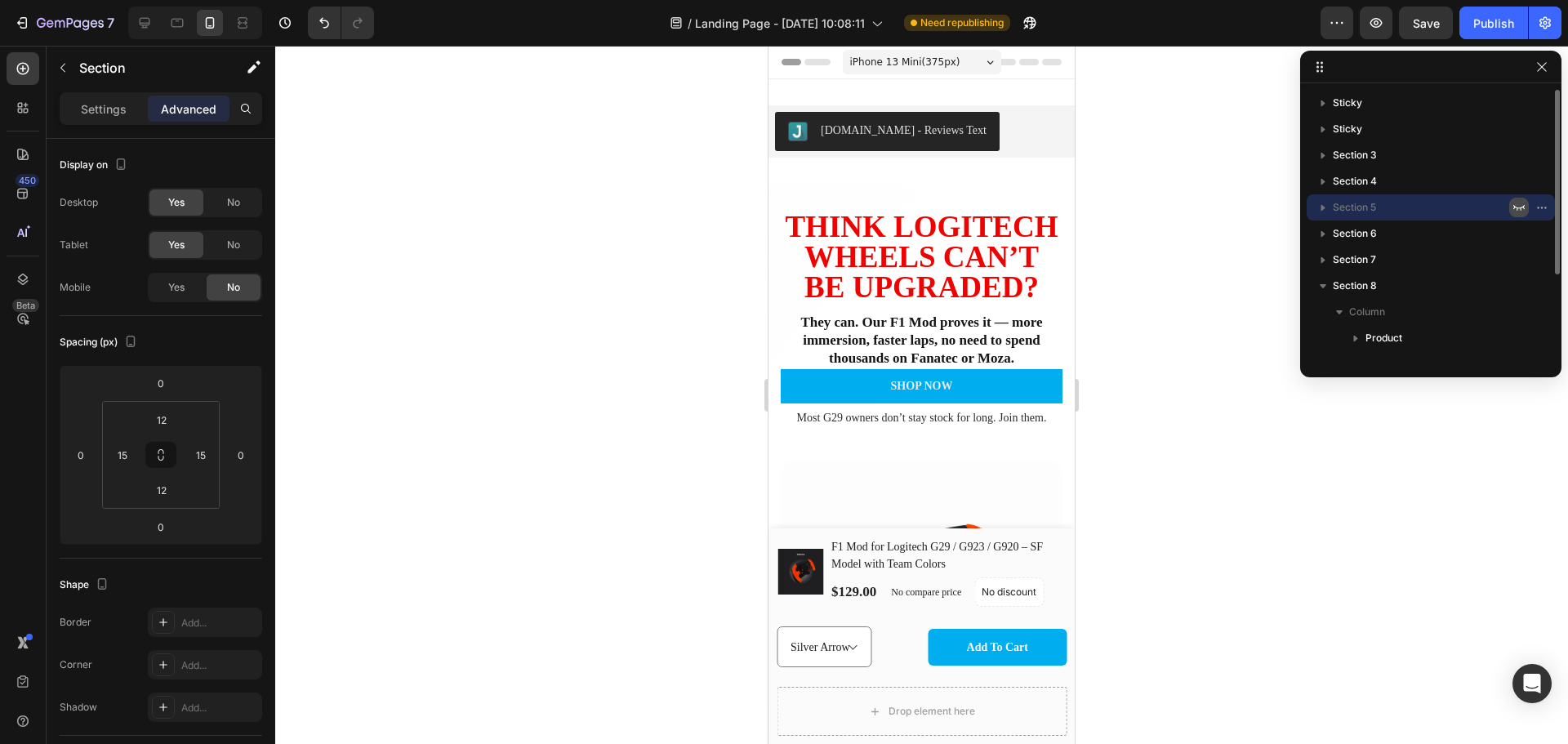
click at [1518, 209] on icon "button" at bounding box center [1519, 207] width 12 height 6
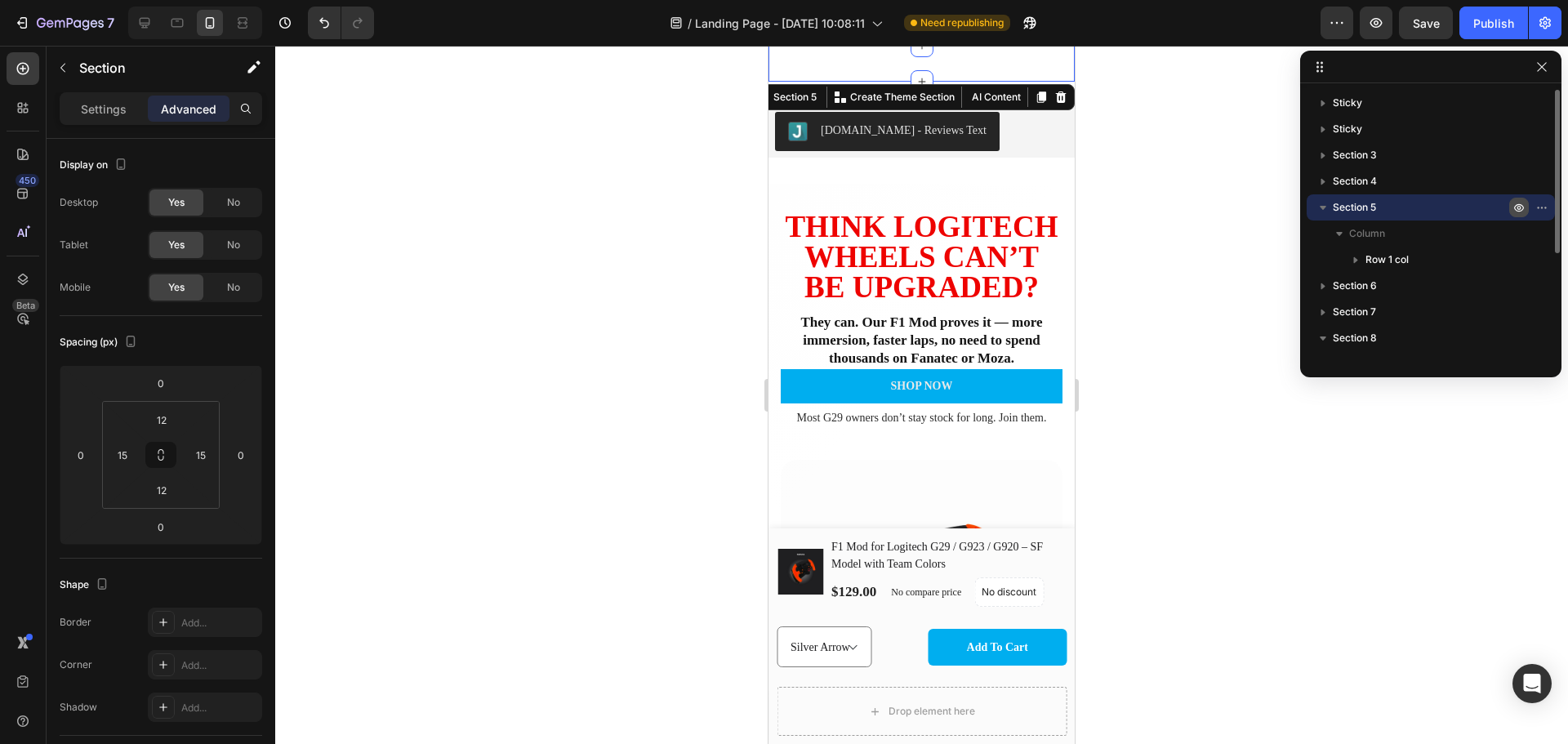
click at [1518, 209] on icon "button" at bounding box center [1519, 207] width 13 height 13
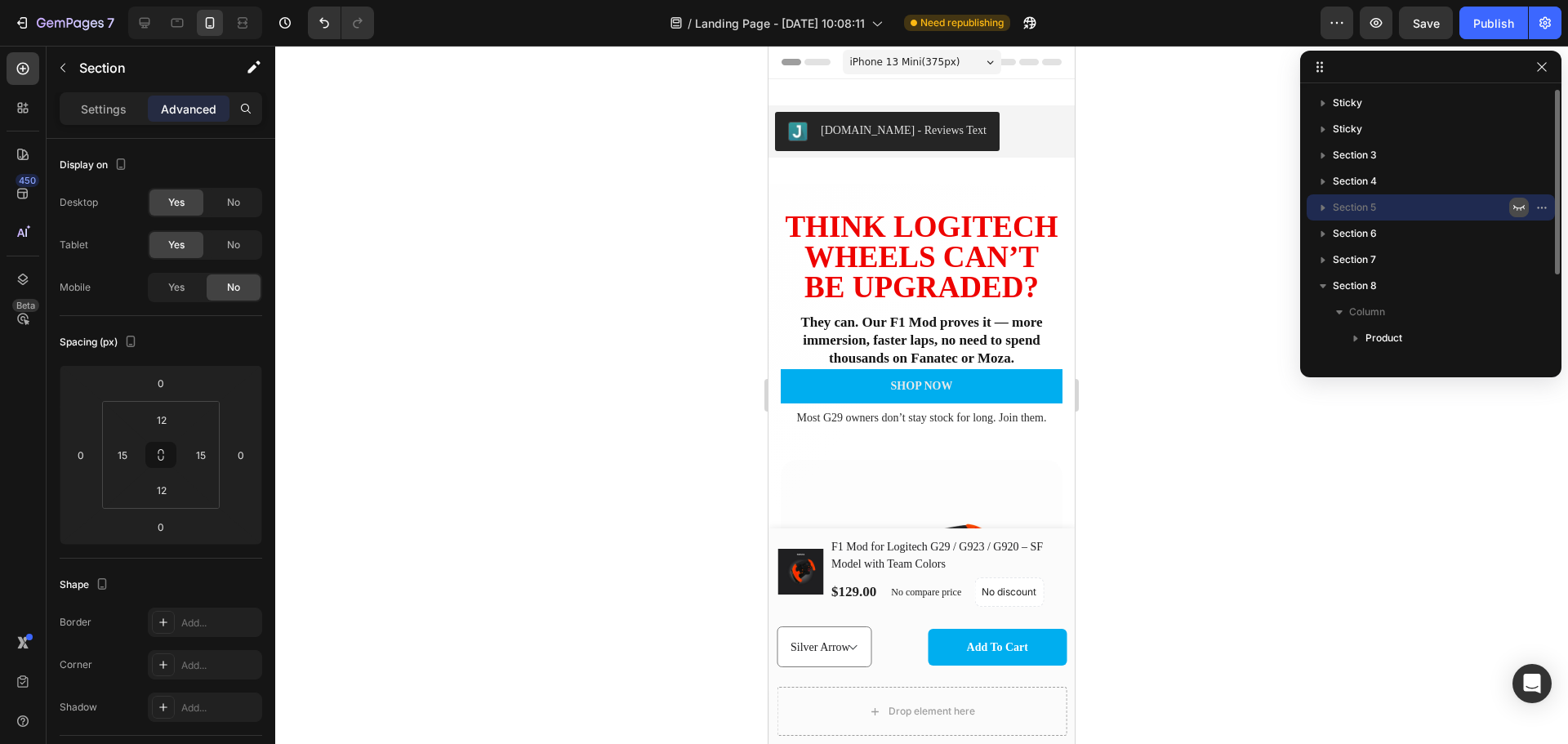
click at [1518, 209] on icon "button" at bounding box center [1519, 207] width 12 height 6
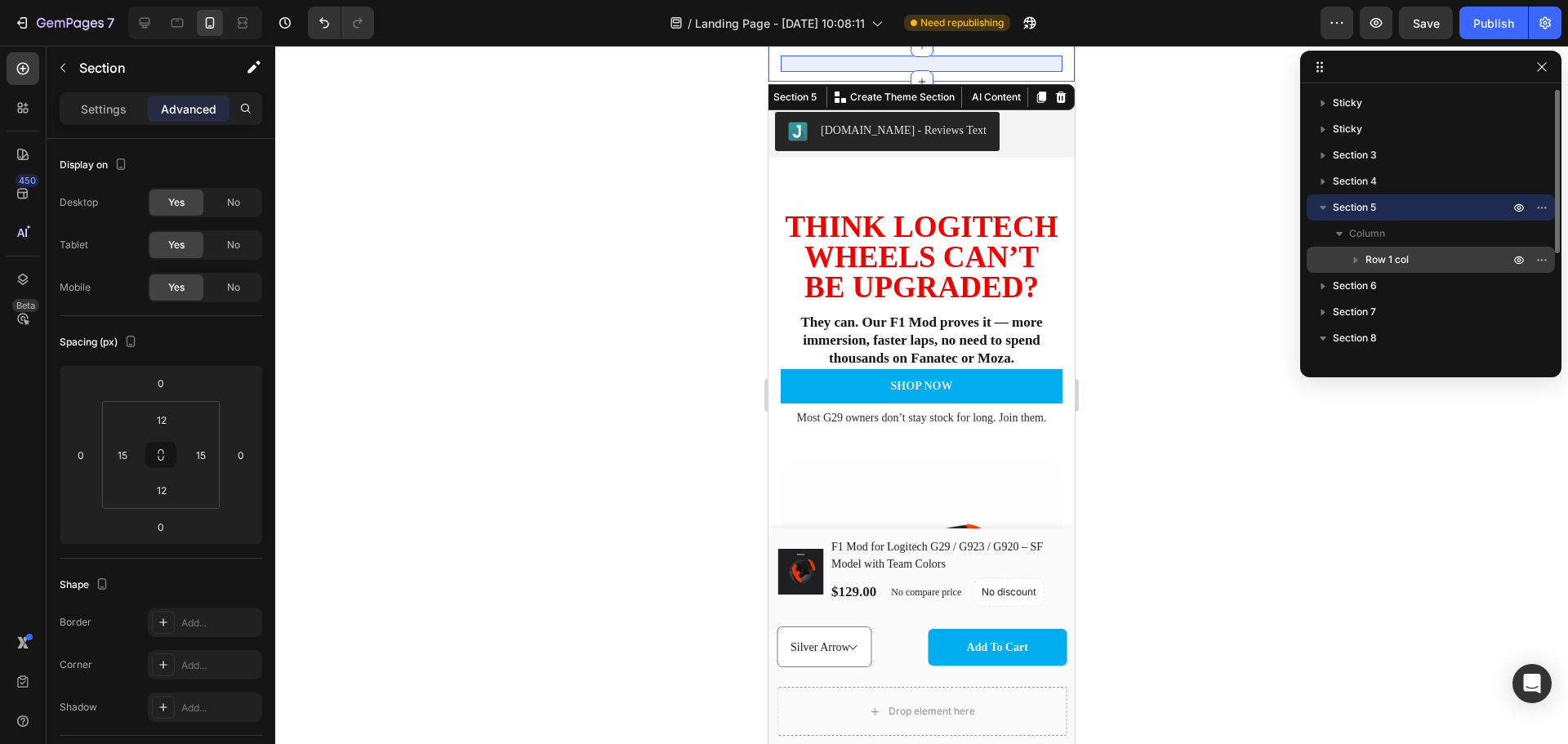
click at [1411, 252] on p "Row 1 col" at bounding box center [1439, 260] width 147 height 16
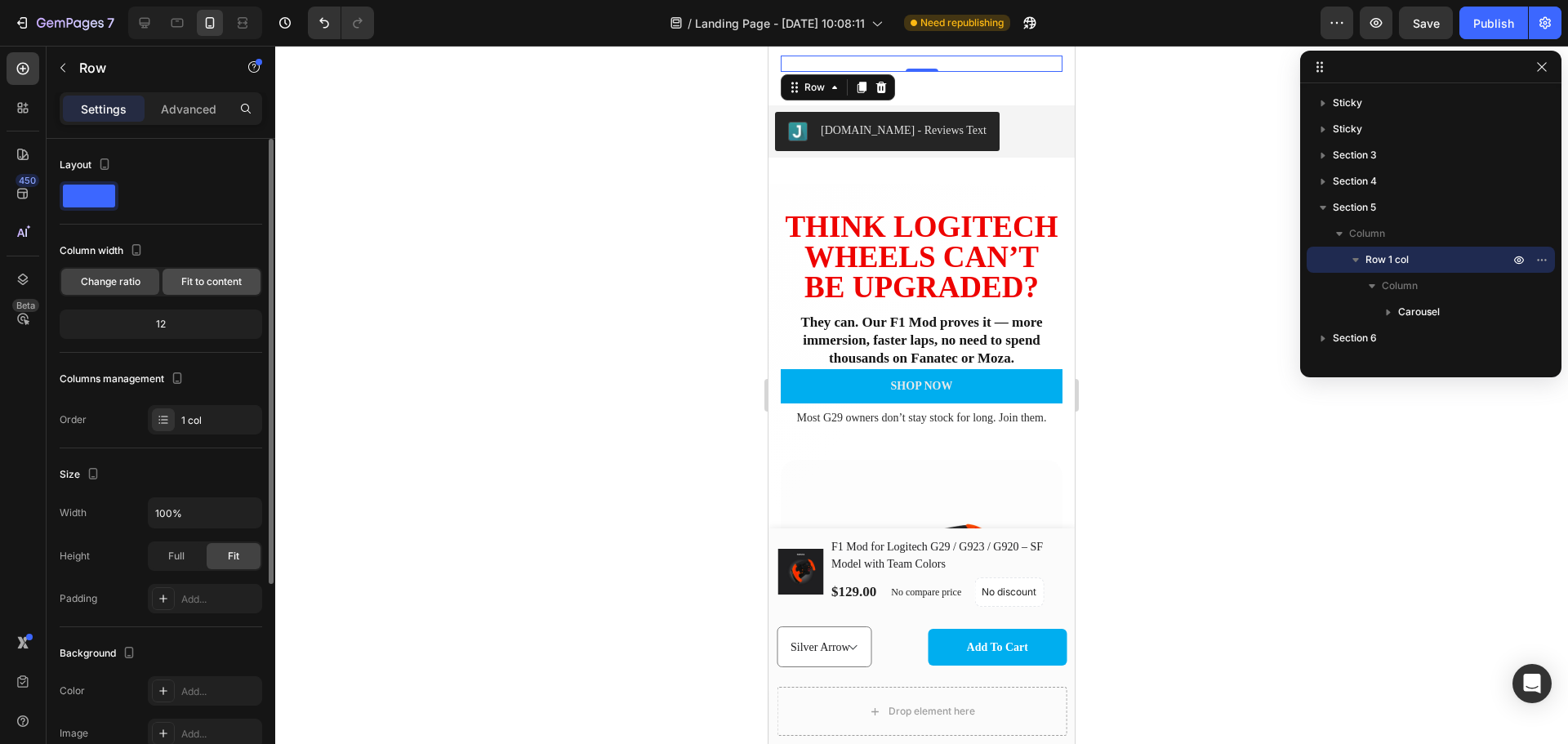
click at [201, 278] on span "Fit to content" at bounding box center [211, 282] width 60 height 15
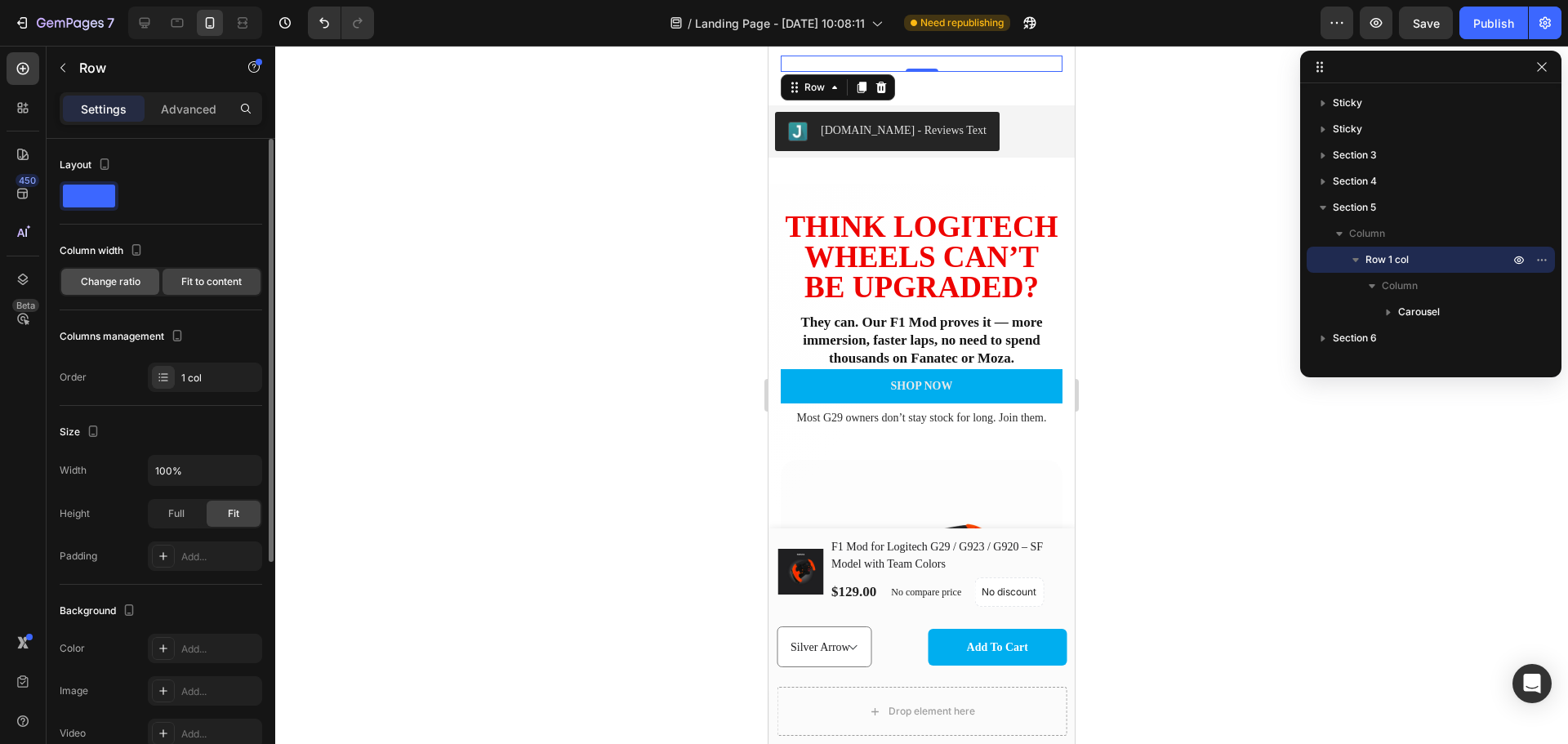
click at [100, 285] on span "Change ratio" at bounding box center [111, 282] width 59 height 15
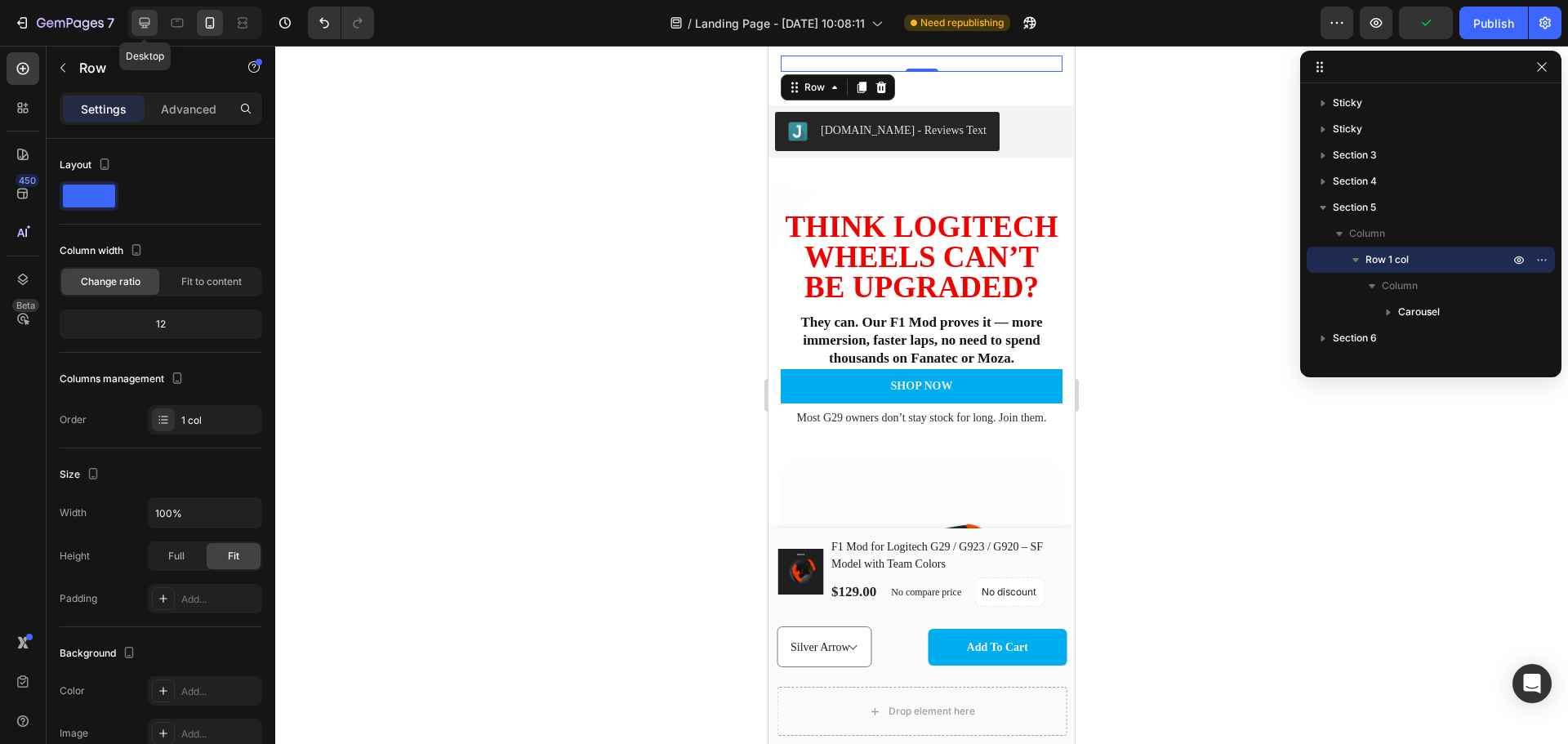
click at [152, 21] on icon at bounding box center [144, 23] width 17 height 16
type input "1200"
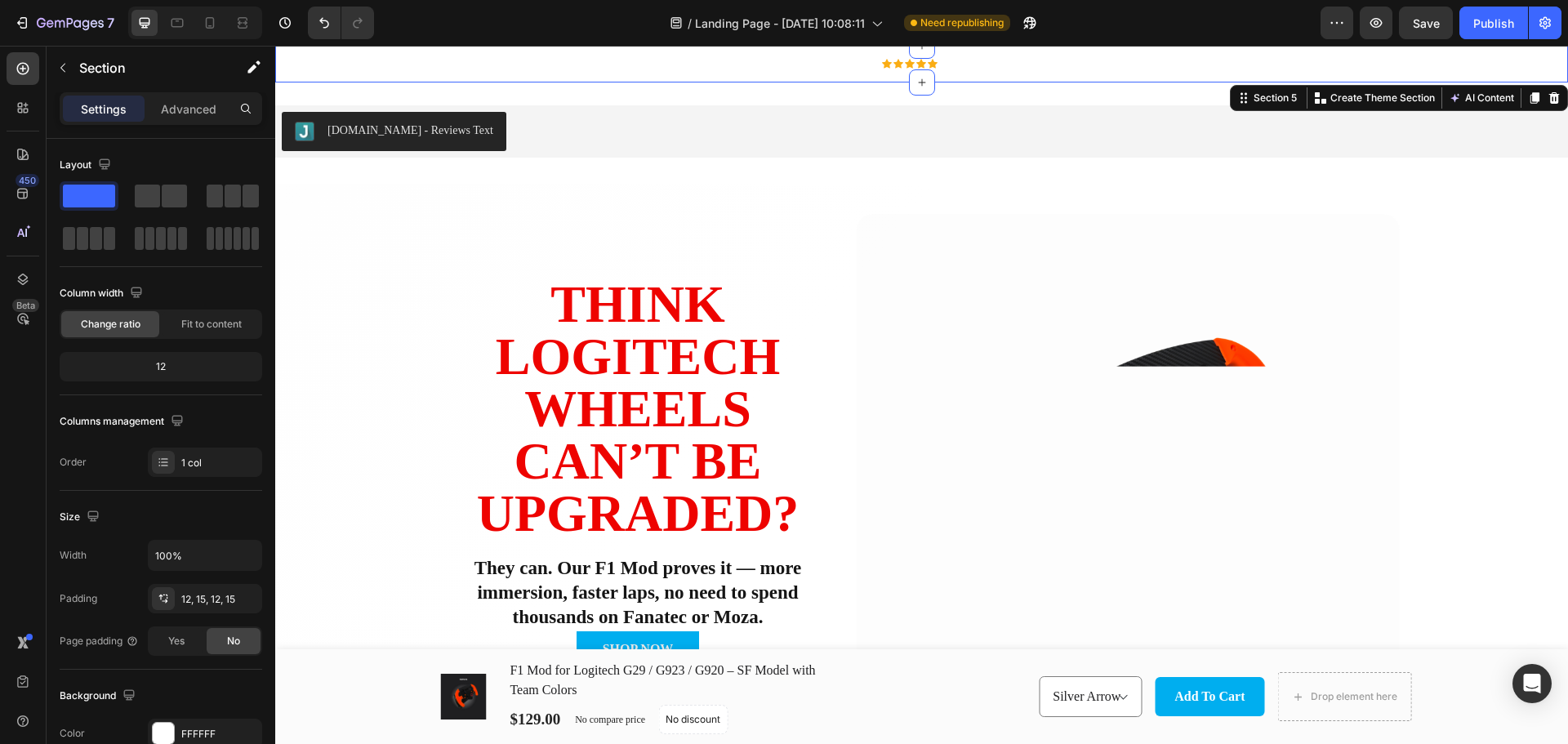
click at [360, 68] on div "60-DAY FREE RETURNS Heading Row 5000+ Heading Icon Icon Icon Icon Icon Icon Lis…" at bounding box center [921, 64] width 1268 height 17
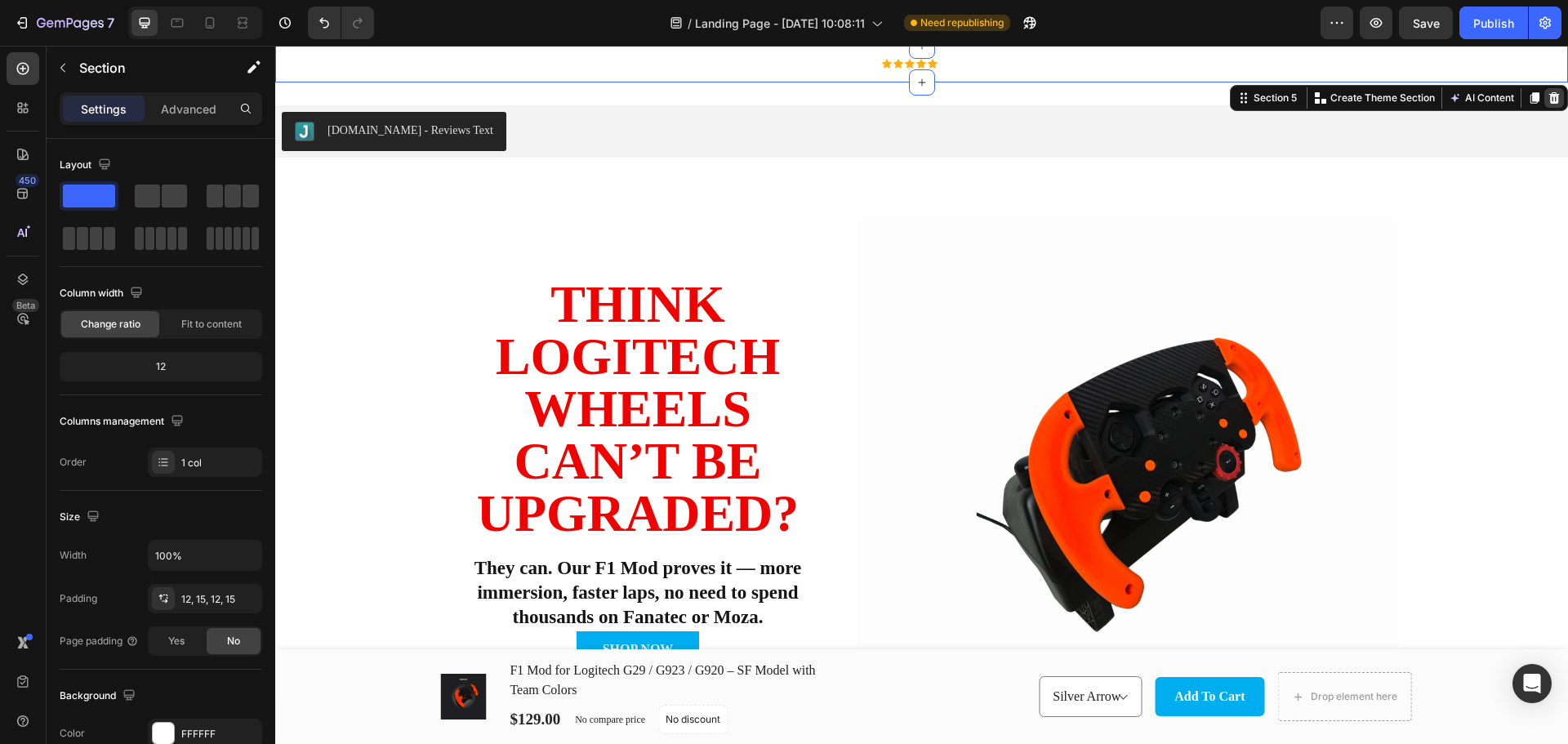
click at [1550, 97] on icon at bounding box center [1555, 98] width 11 height 12
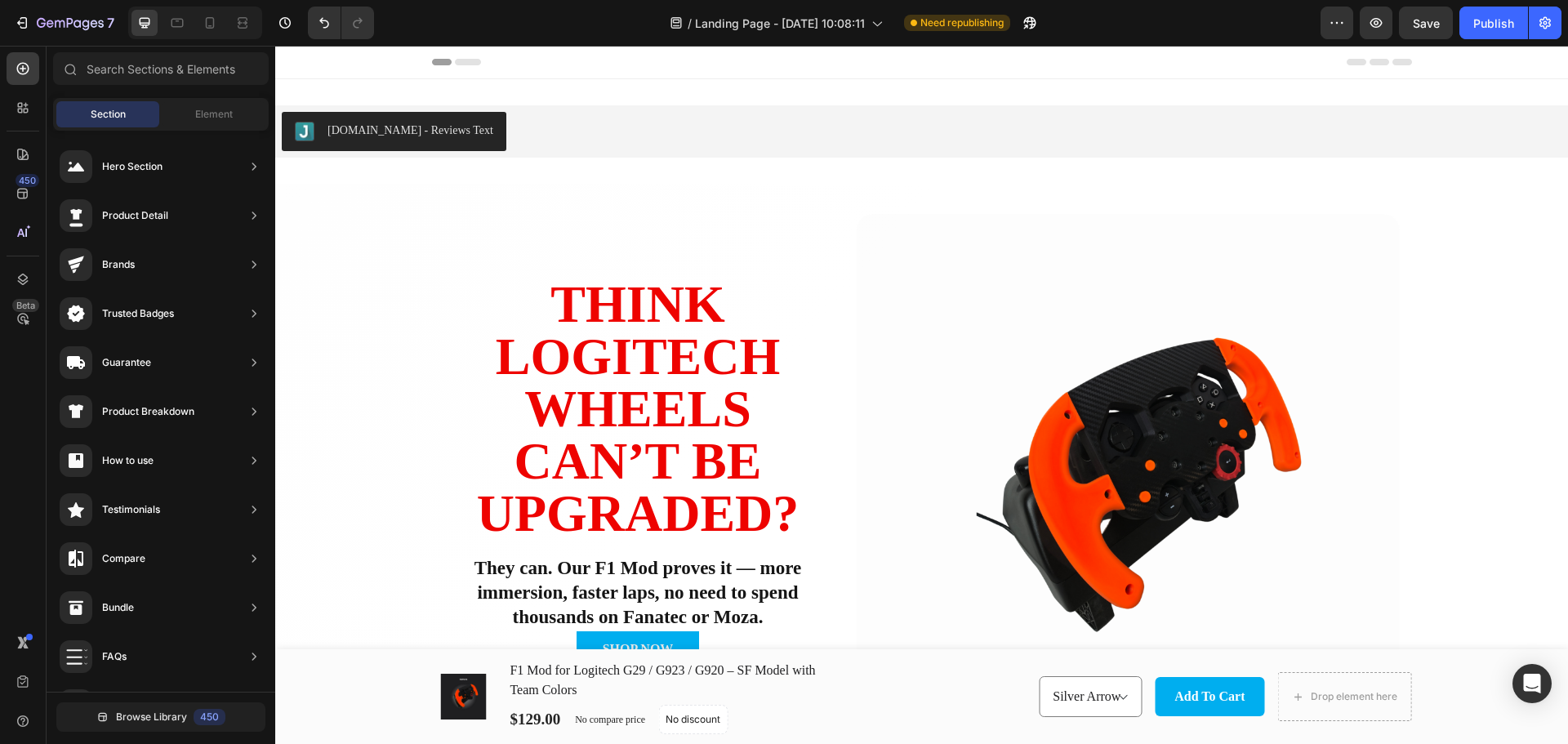
click at [1252, 59] on div "Header" at bounding box center [923, 62] width 980 height 33
click at [29, 643] on icon at bounding box center [23, 643] width 17 height 16
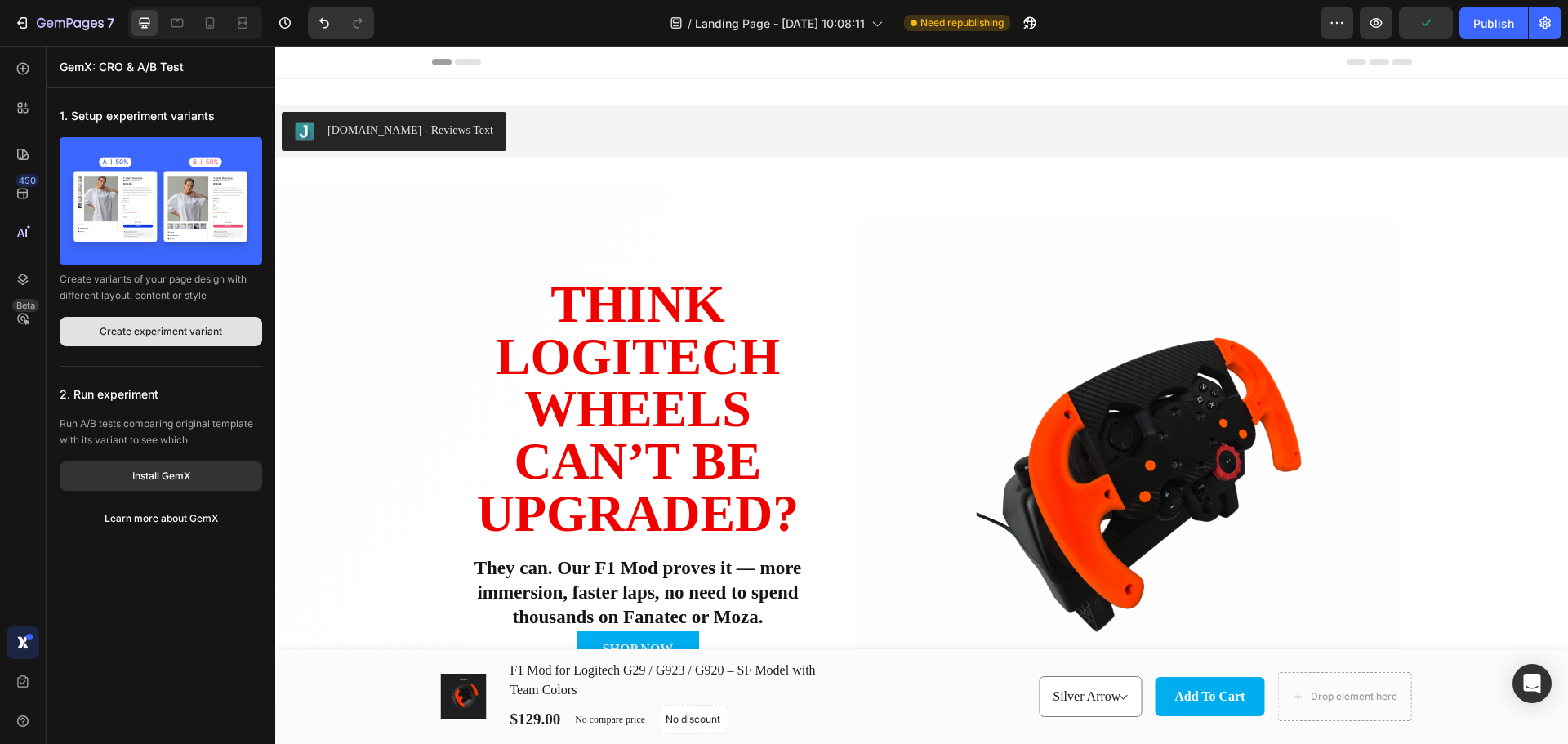
click at [222, 331] on button "Create experiment variant" at bounding box center [160, 332] width 202 height 30
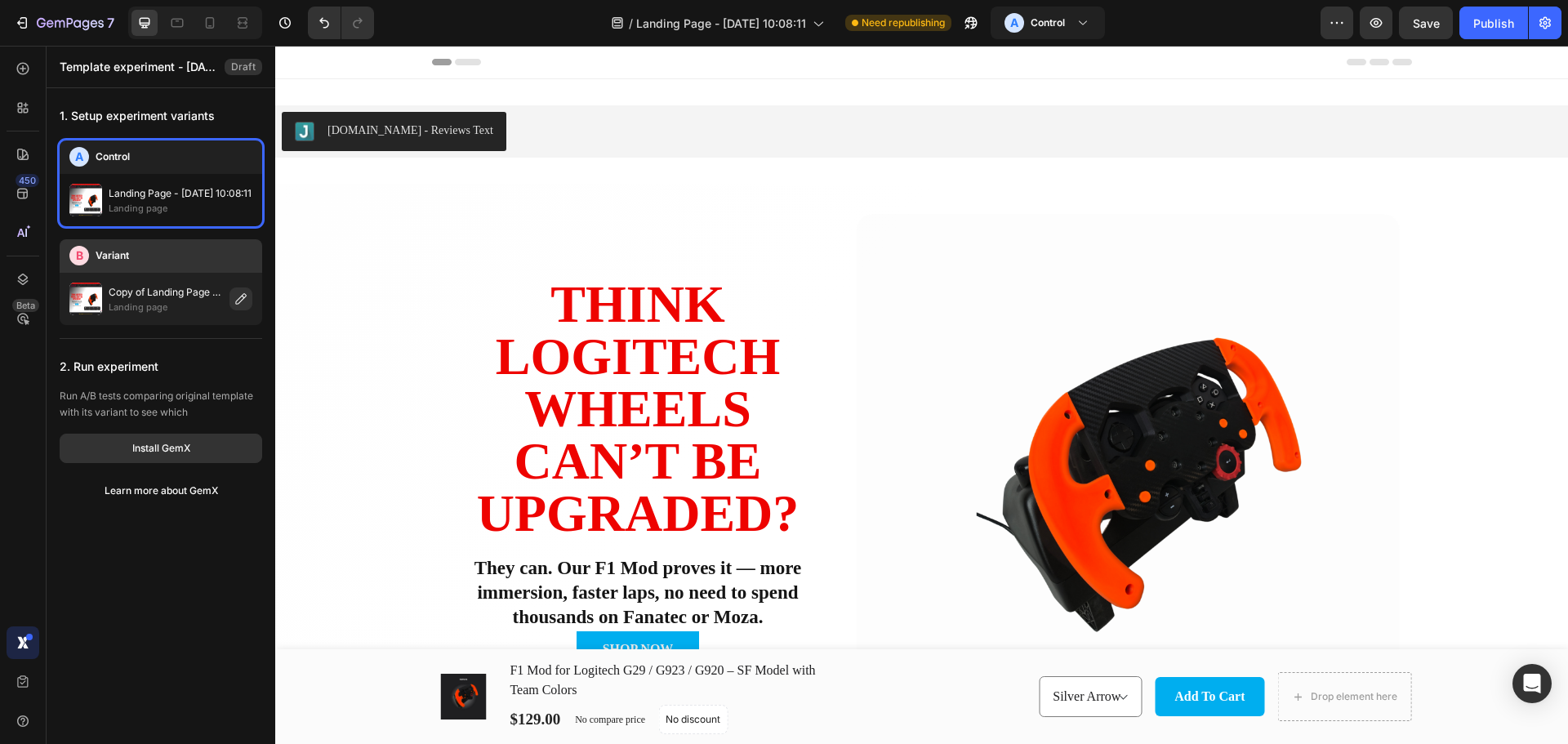
click at [243, 257] on div "B Variant" at bounding box center [161, 256] width 183 height 20
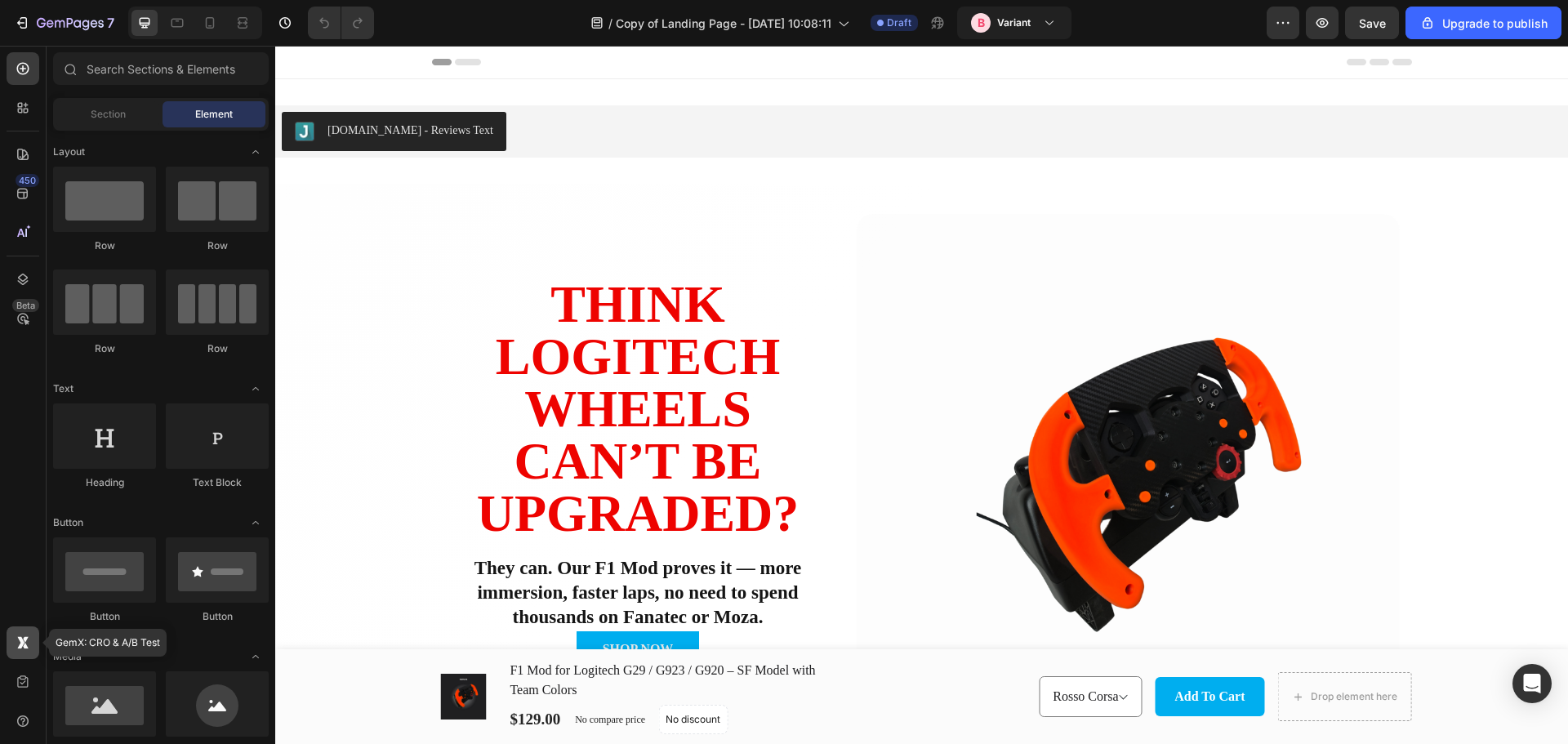
click at [17, 640] on icon at bounding box center [23, 643] width 17 height 16
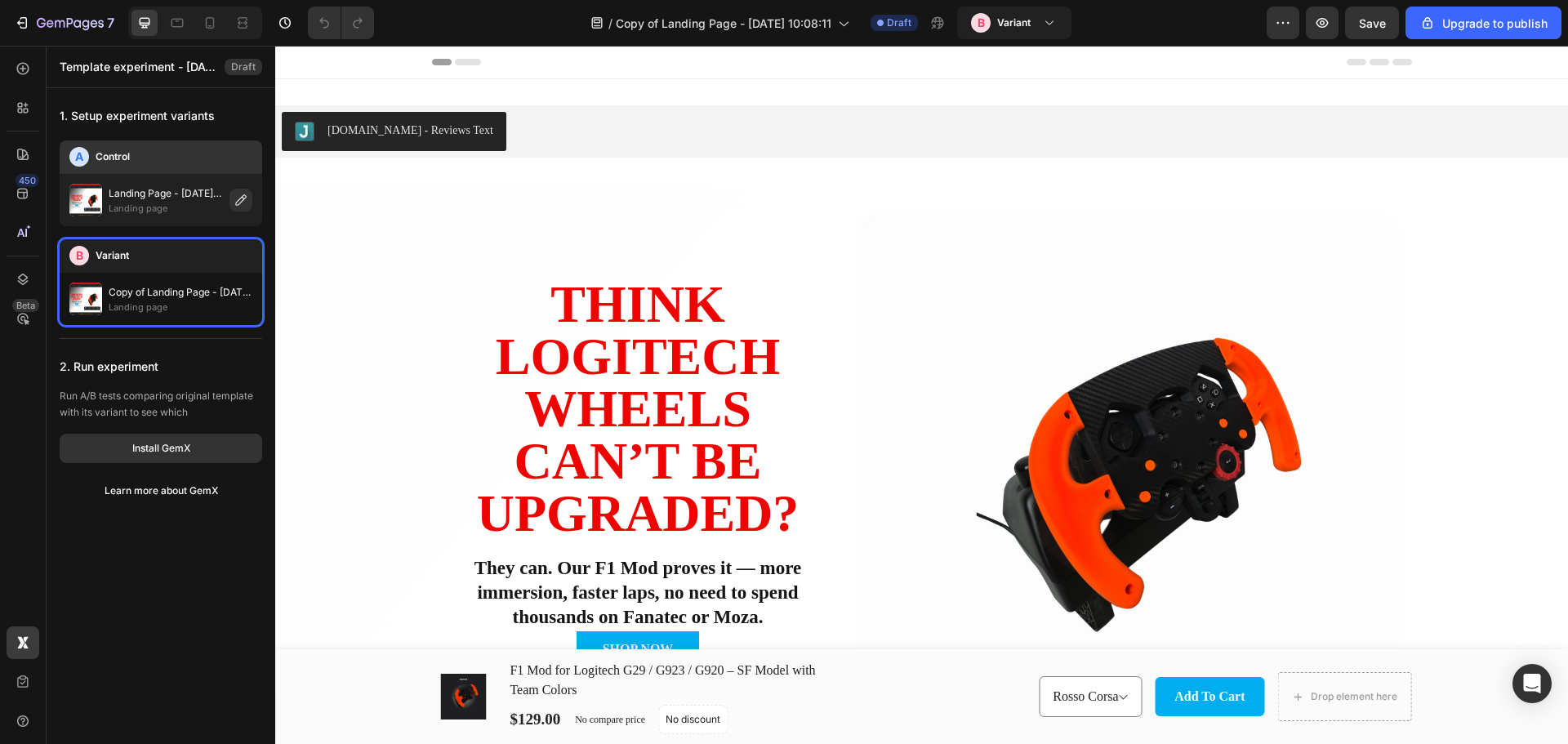
click at [139, 204] on p "Landing page" at bounding box center [166, 208] width 115 height 13
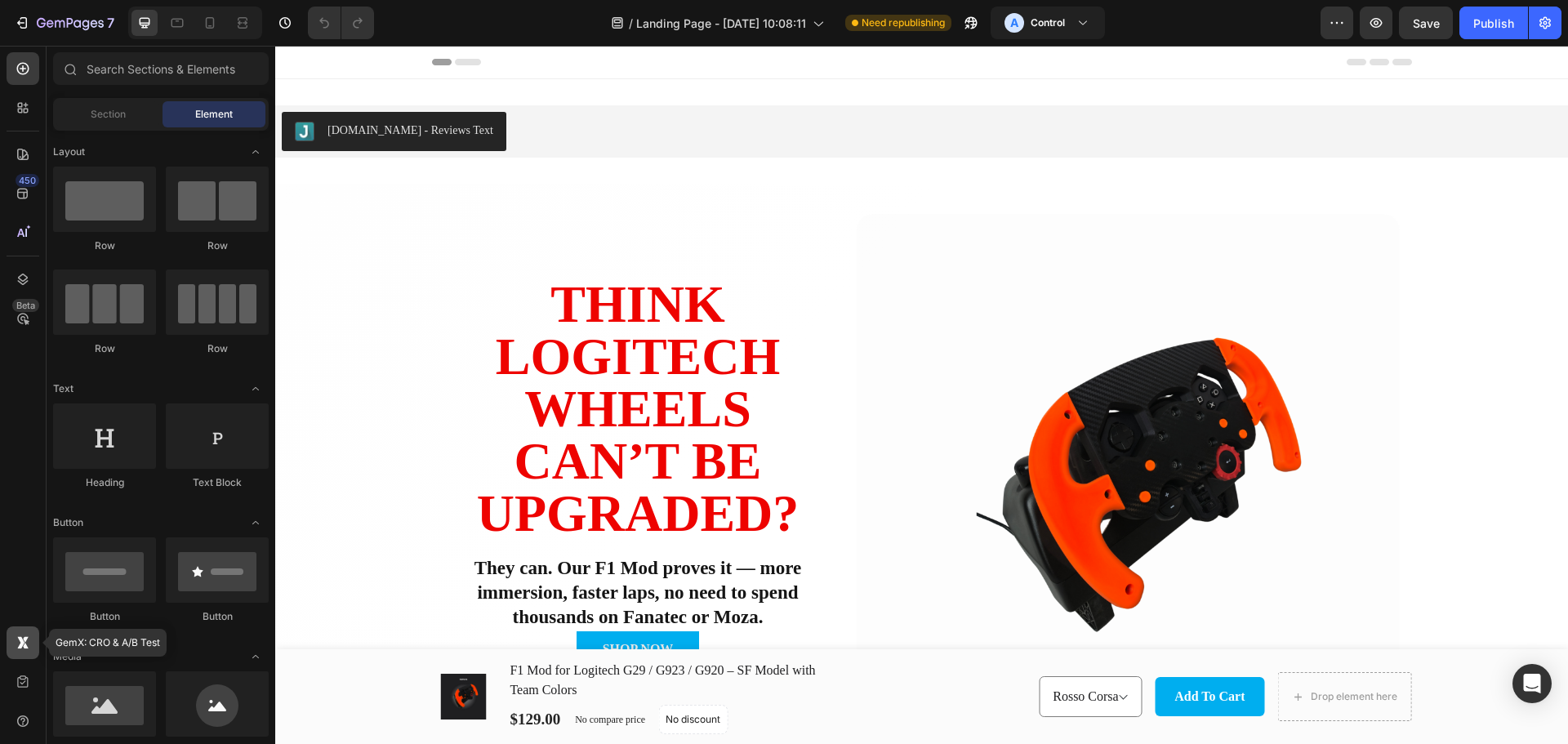
click at [33, 639] on div at bounding box center [23, 643] width 33 height 33
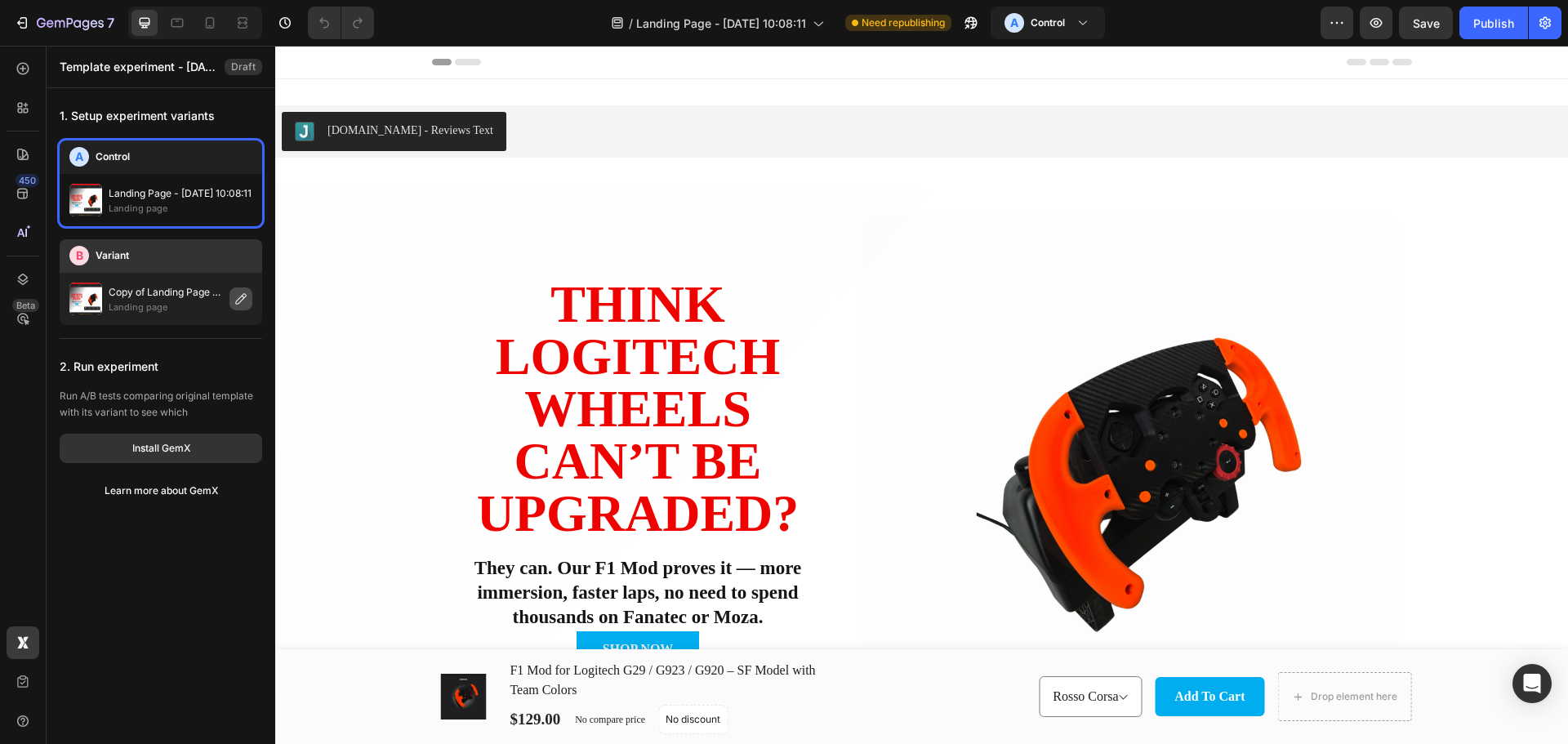
click at [239, 300] on icon "button" at bounding box center [241, 299] width 13 height 13
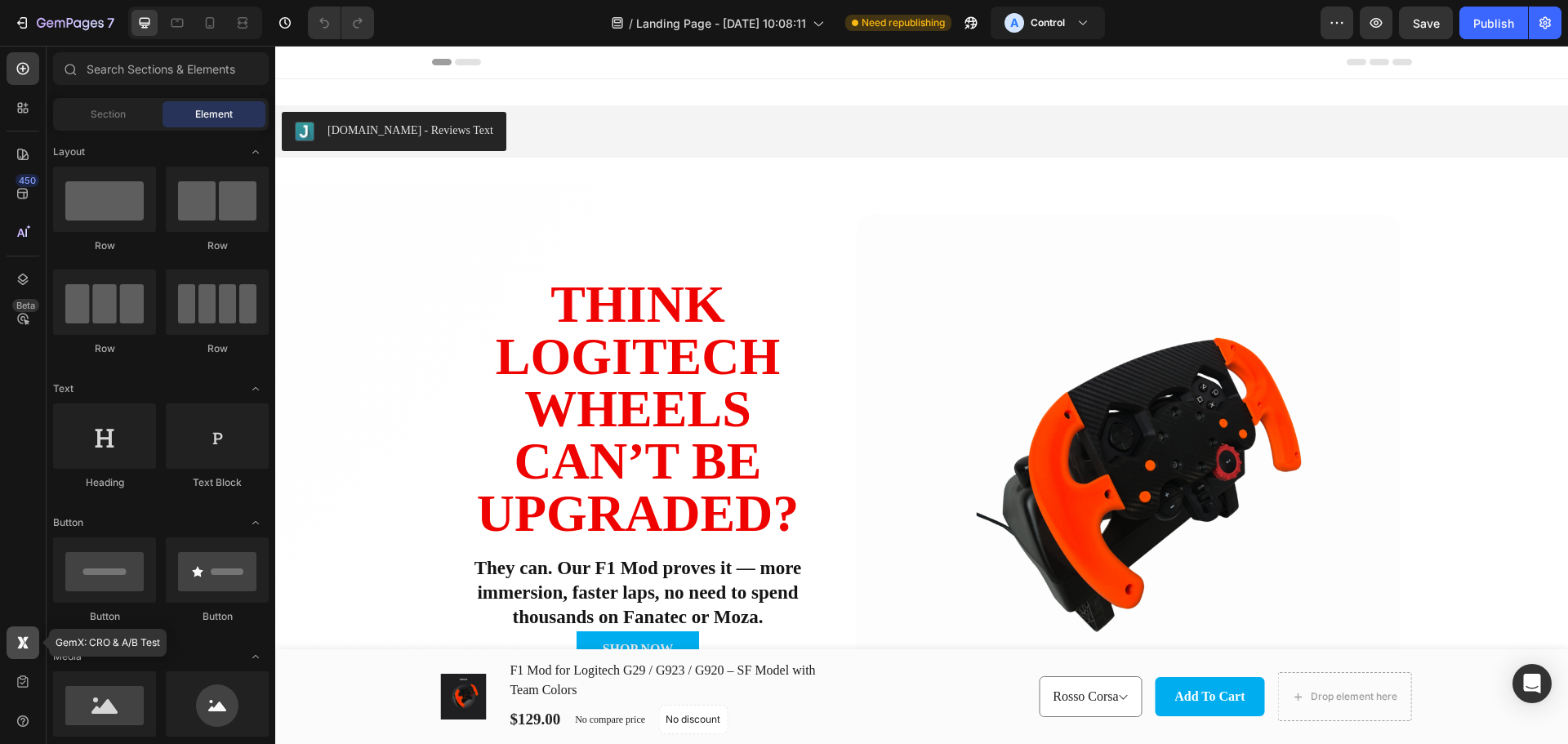
click at [26, 639] on icon at bounding box center [26, 638] width 6 height 6
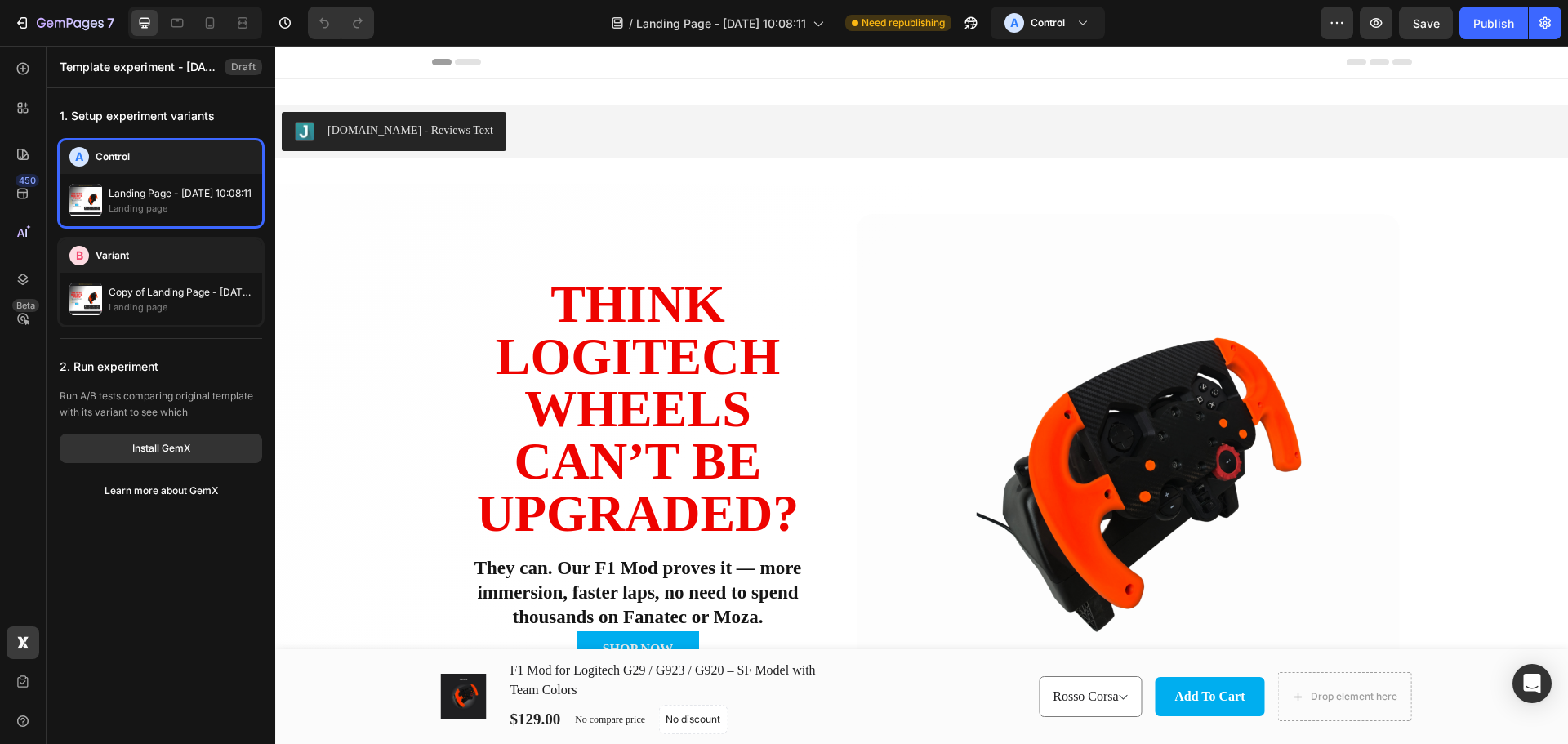
click at [200, 177] on div "Landing Page - [DATE] 10:08:11 Landing page" at bounding box center [160, 200] width 202 height 52
click at [18, 323] on icon at bounding box center [23, 318] width 17 height 16
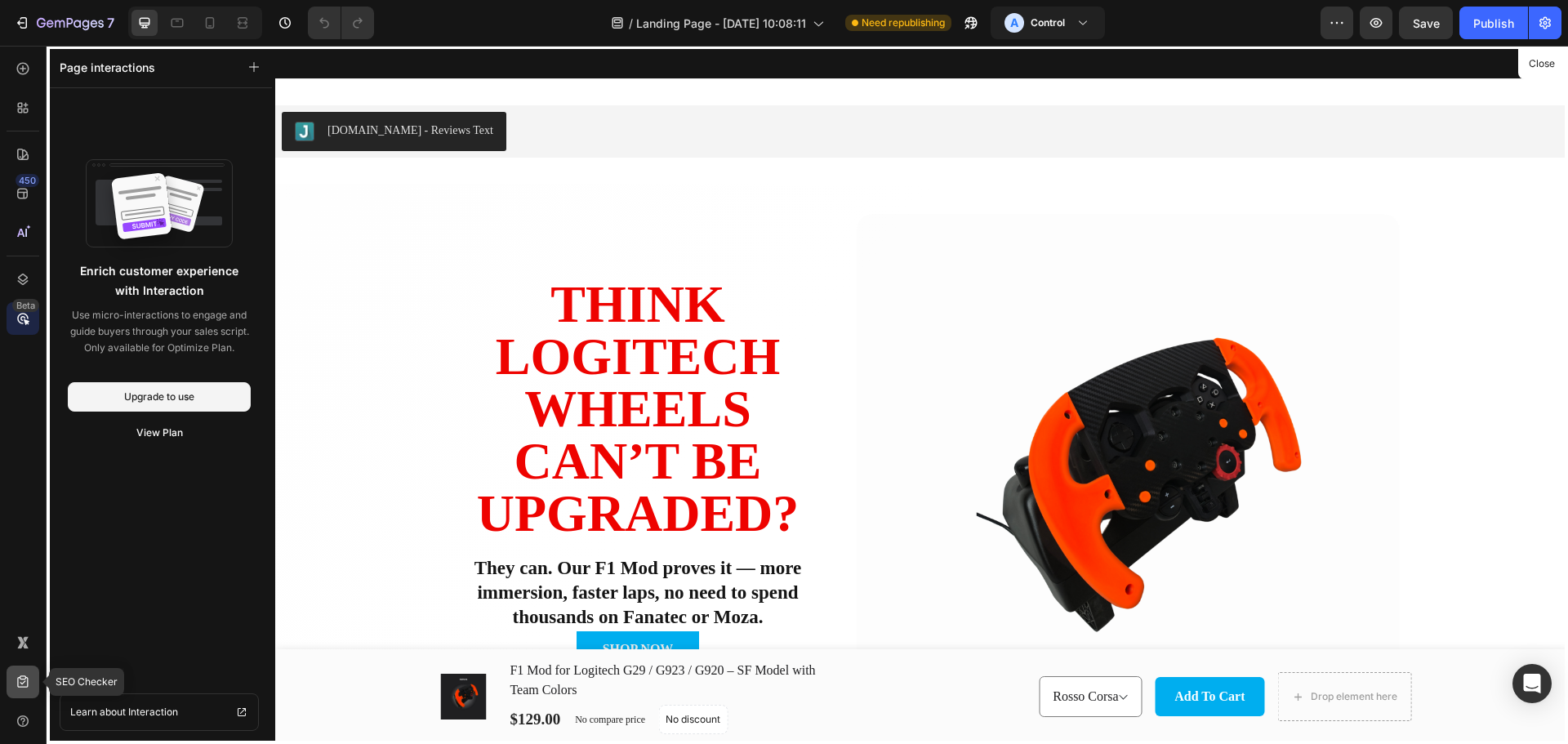
click at [22, 683] on icon at bounding box center [22, 681] width 11 height 12
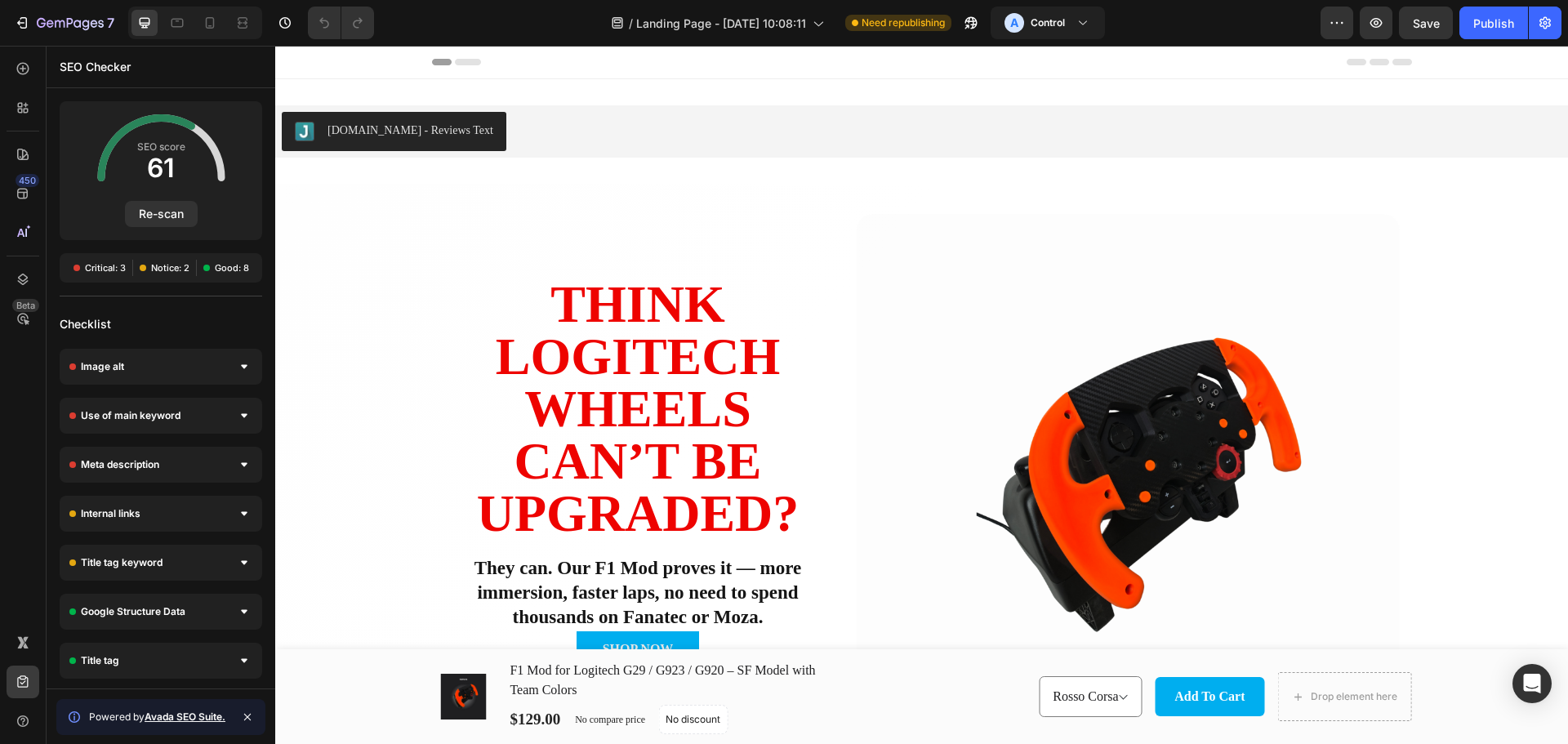
click at [500, 78] on div "Header" at bounding box center [922, 62] width 1293 height 34
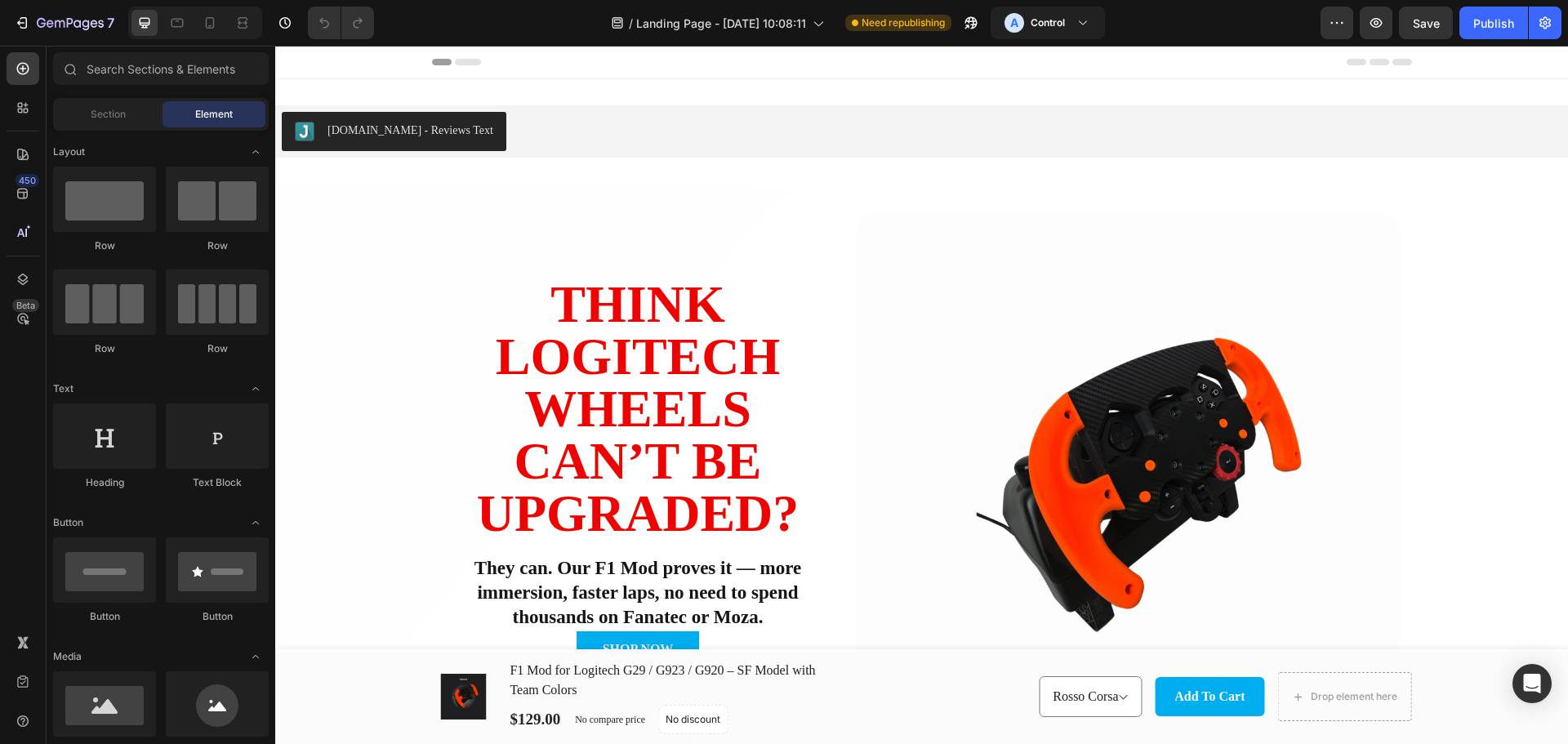
click at [313, 56] on span "Header" at bounding box center [324, 62] width 36 height 16
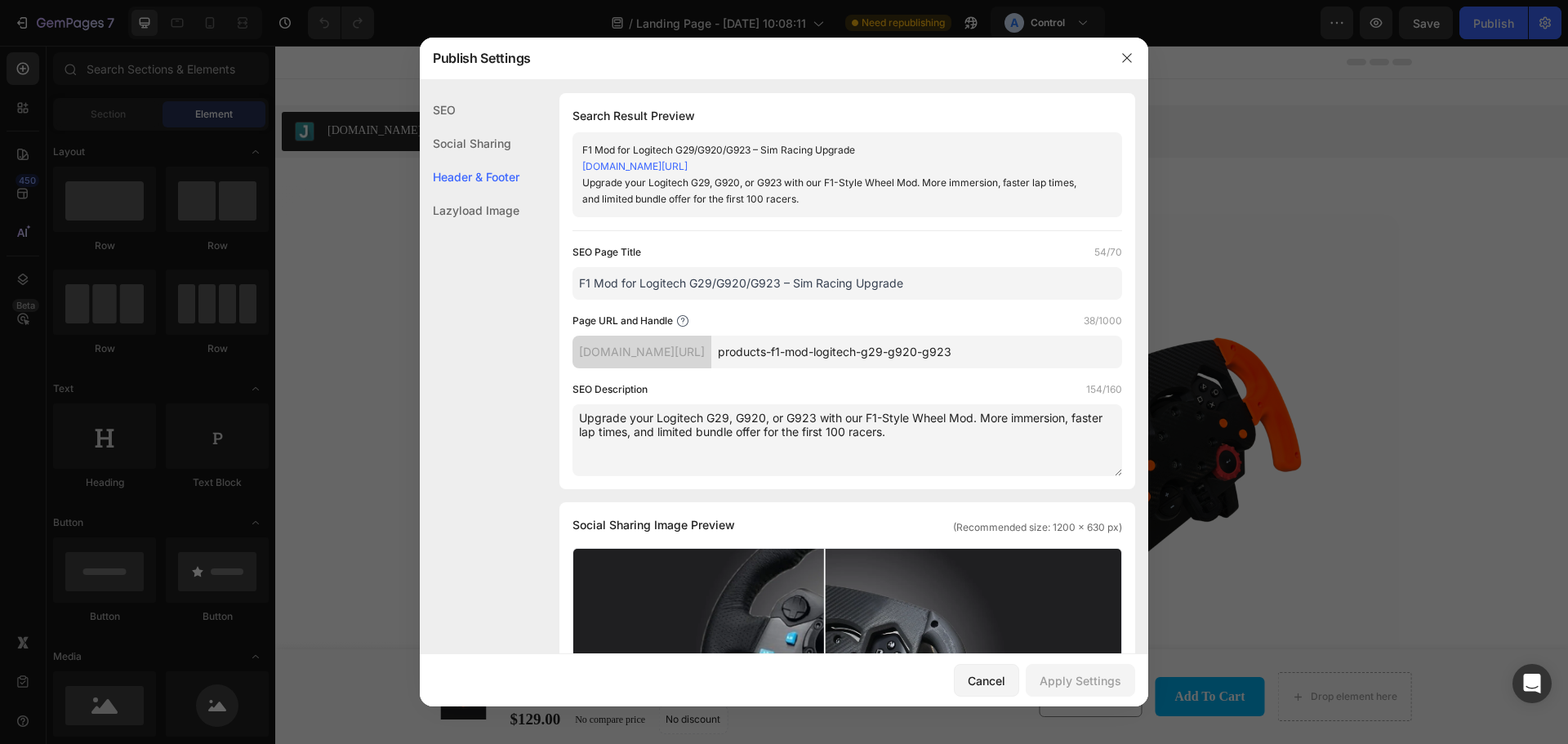
scroll to position [783, 0]
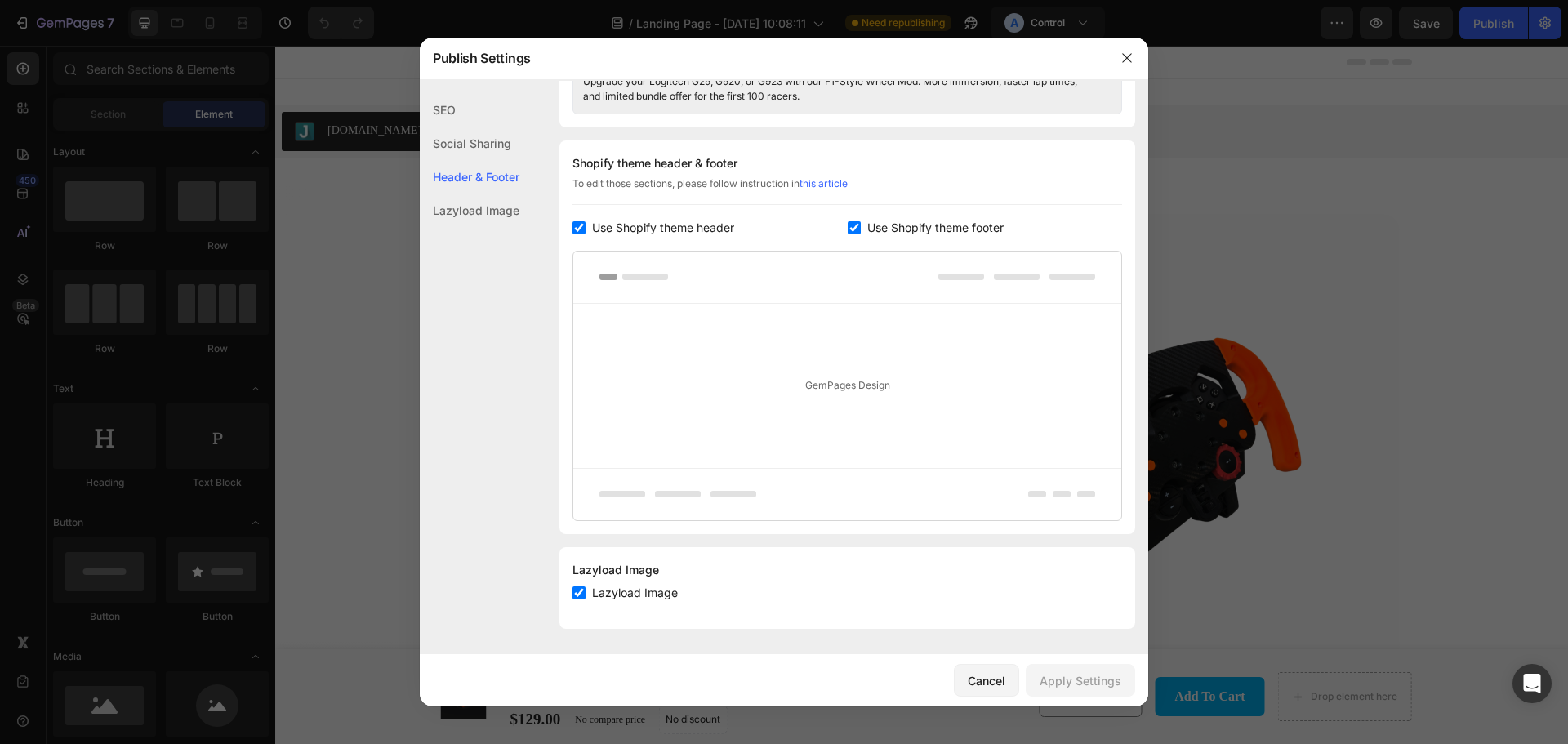
click at [589, 223] on label "Use Shopify theme header" at bounding box center [660, 228] width 149 height 20
checkbox input "false"
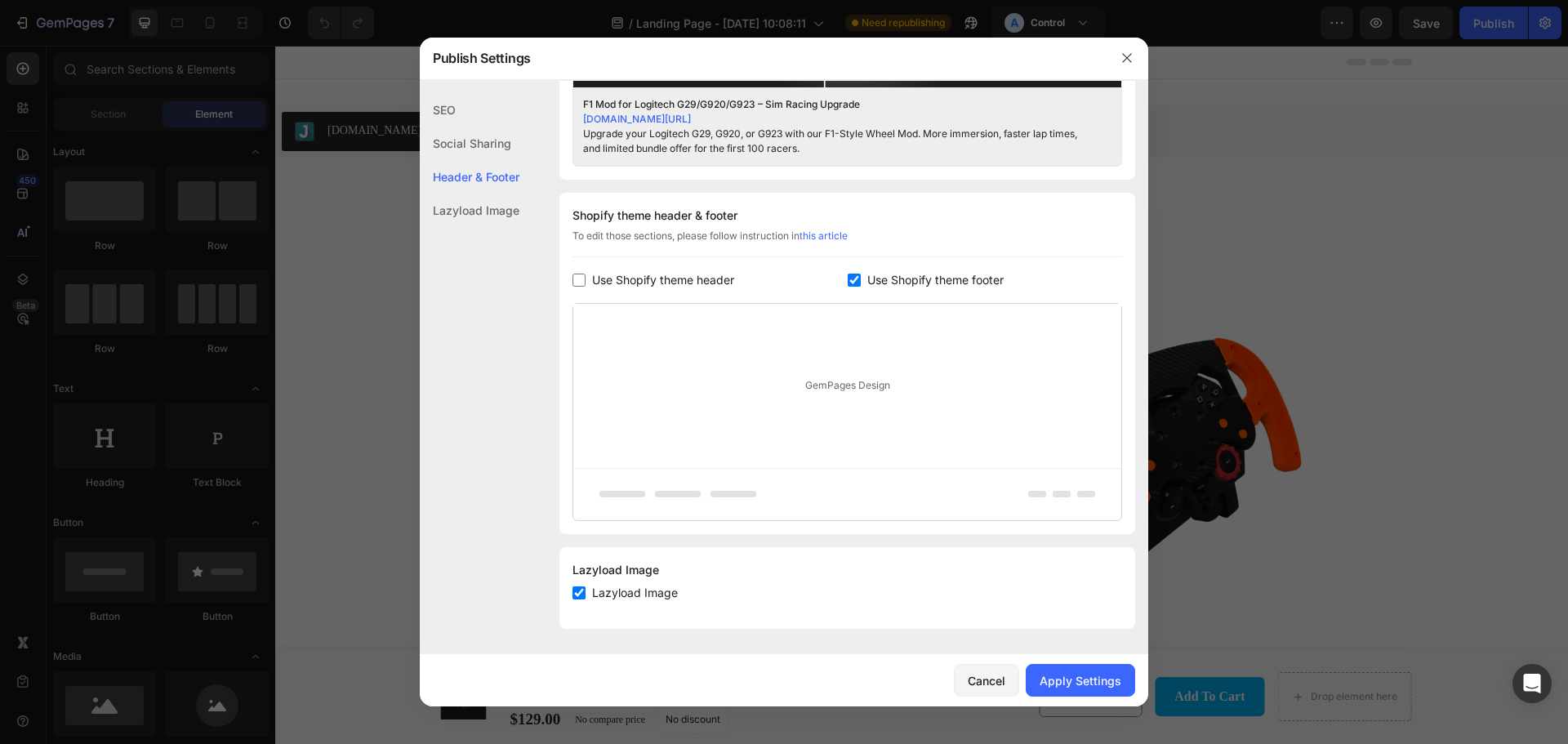
scroll to position [731, 0]
click at [868, 274] on span "Use Shopify theme footer" at bounding box center [935, 280] width 136 height 20
checkbox input "false"
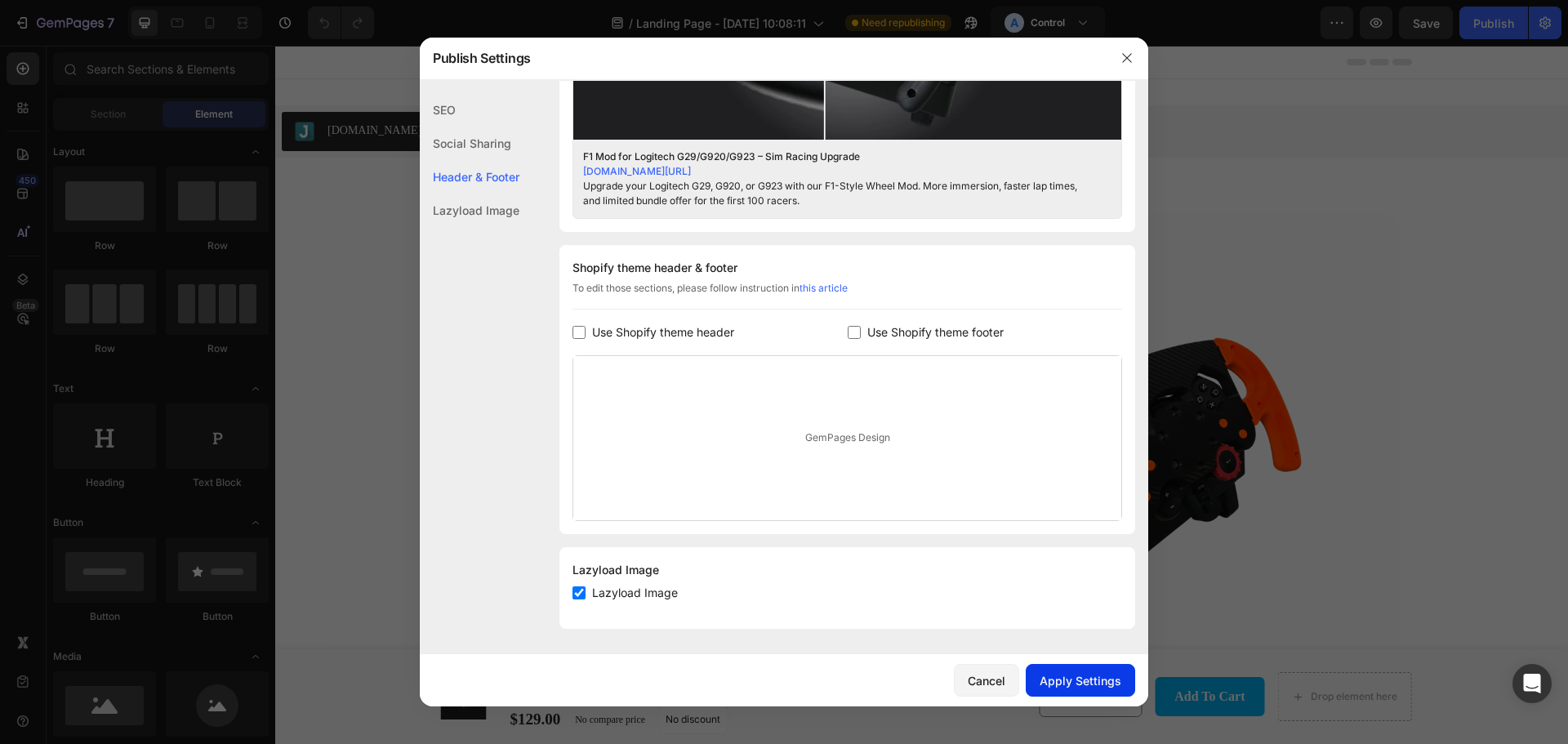
click at [1084, 680] on div "Apply Settings" at bounding box center [1080, 680] width 82 height 17
click at [1131, 59] on icon "button" at bounding box center [1127, 58] width 13 height 13
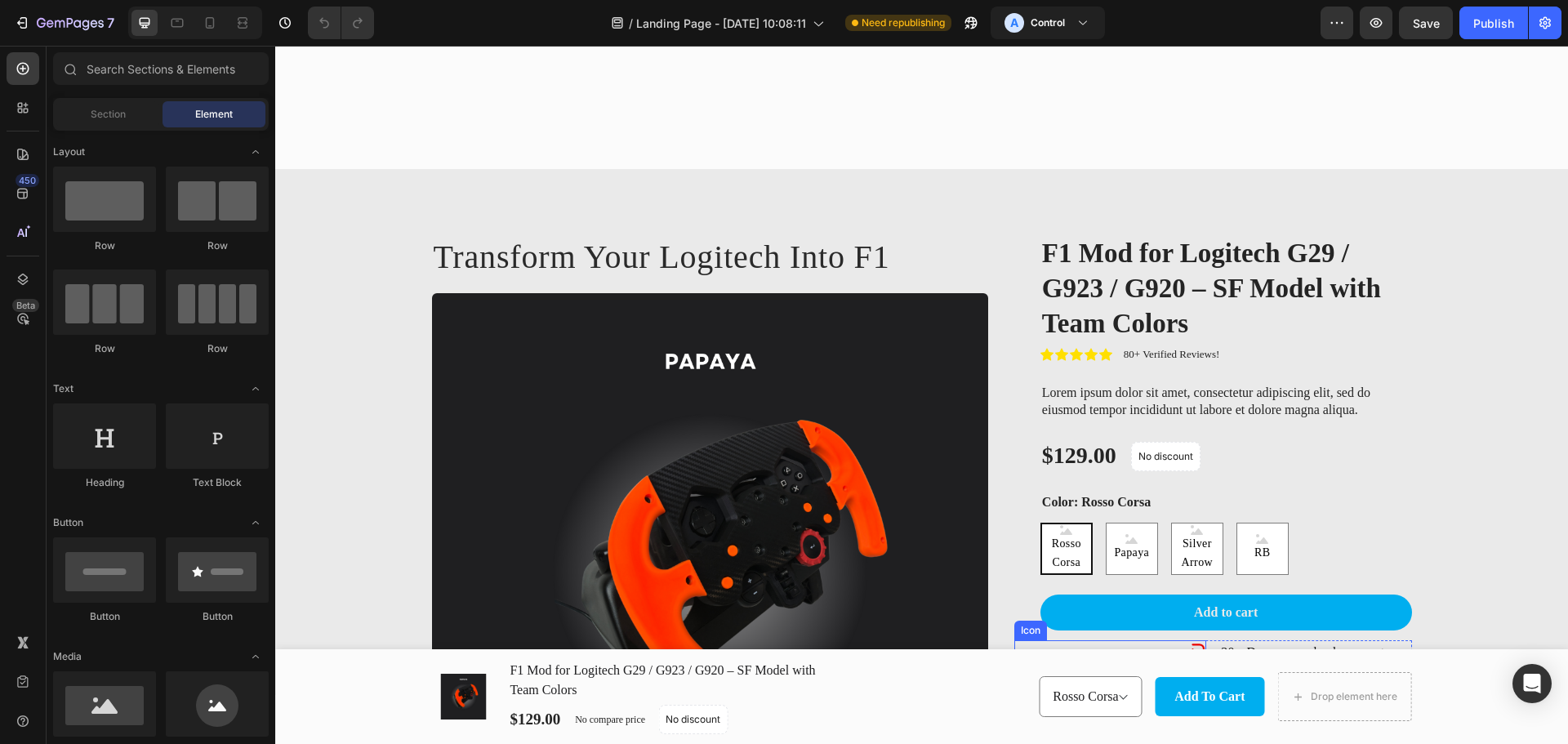
scroll to position [572, 0]
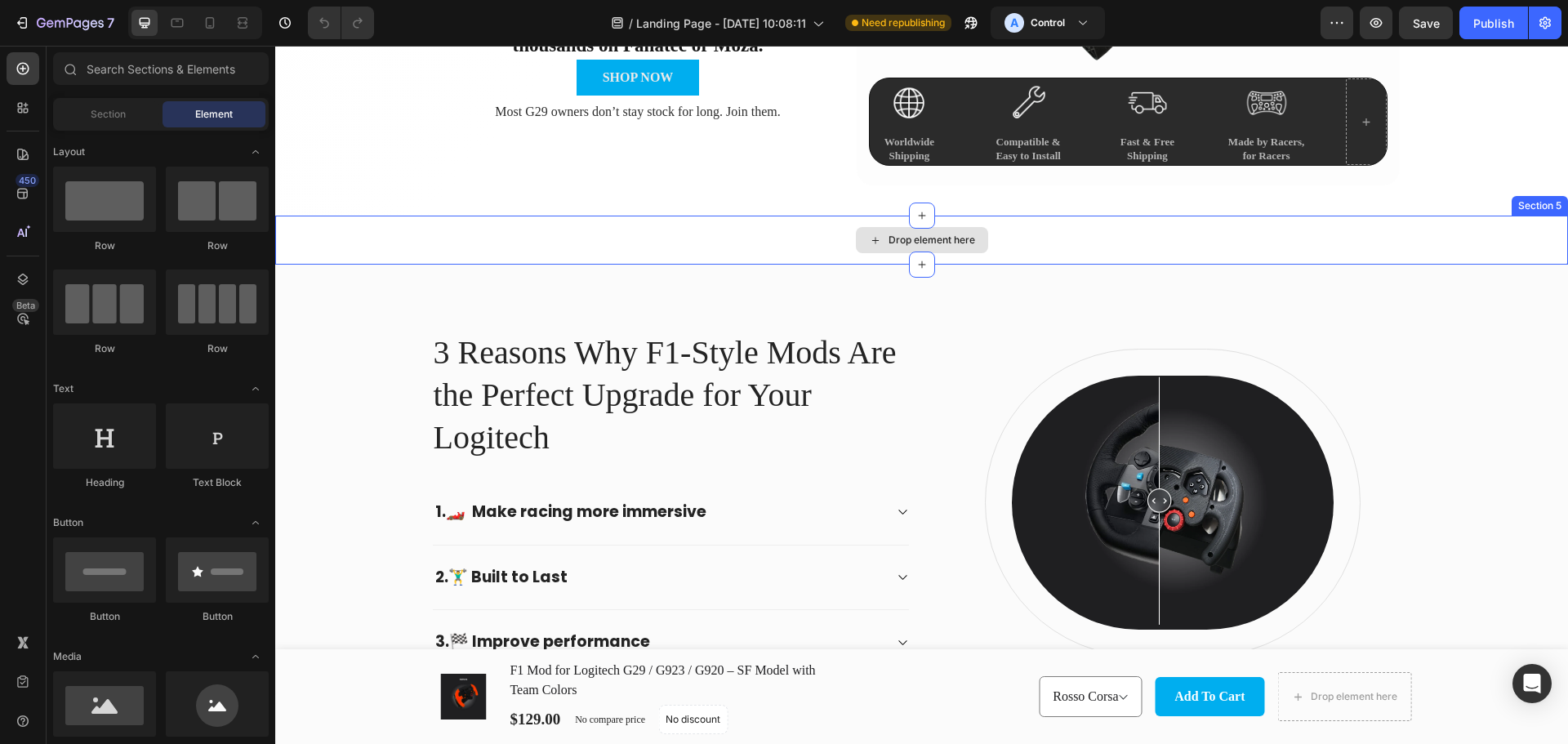
click at [840, 240] on div "Drop element here" at bounding box center [922, 239] width 1293 height 49
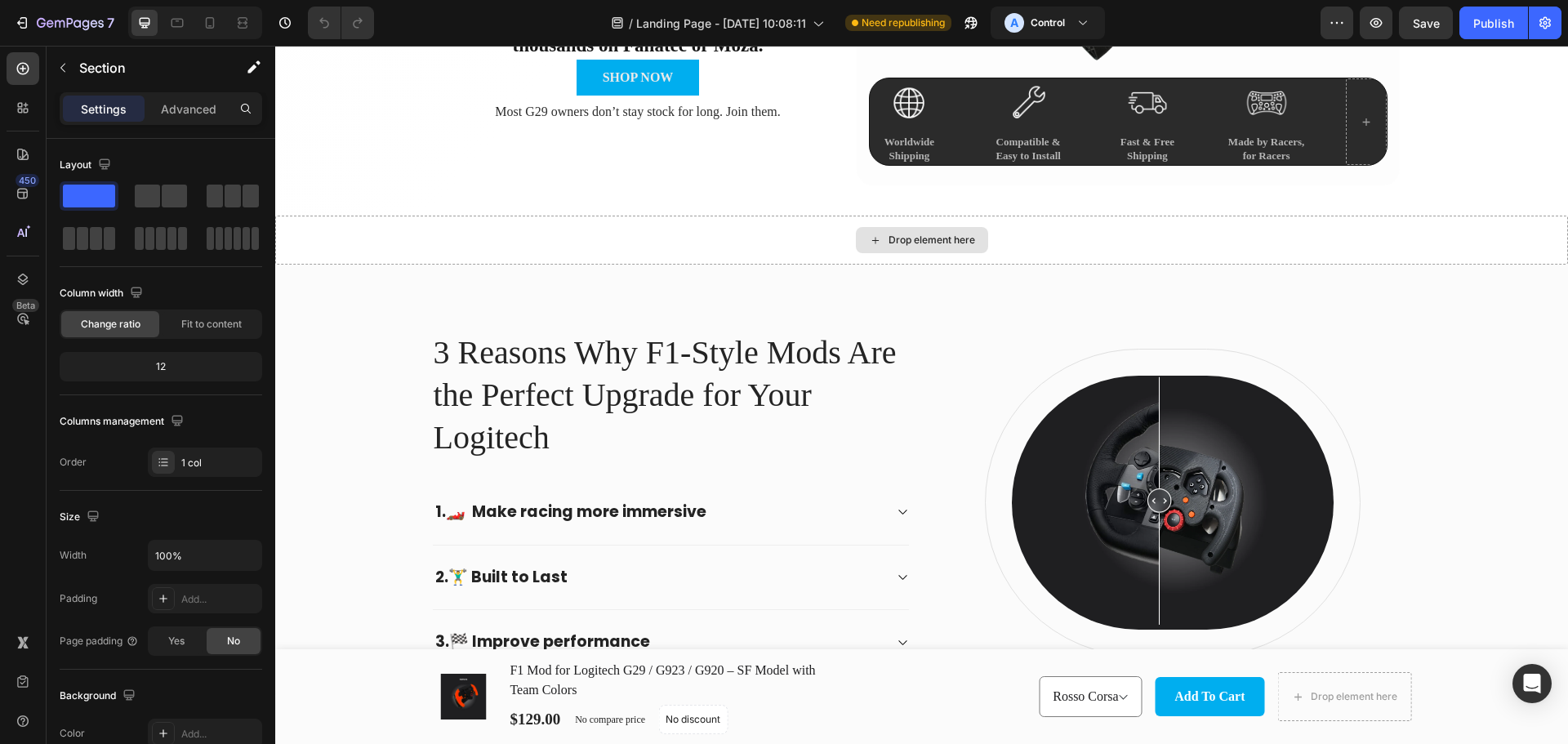
click at [953, 234] on div "Drop element here" at bounding box center [932, 240] width 87 height 13
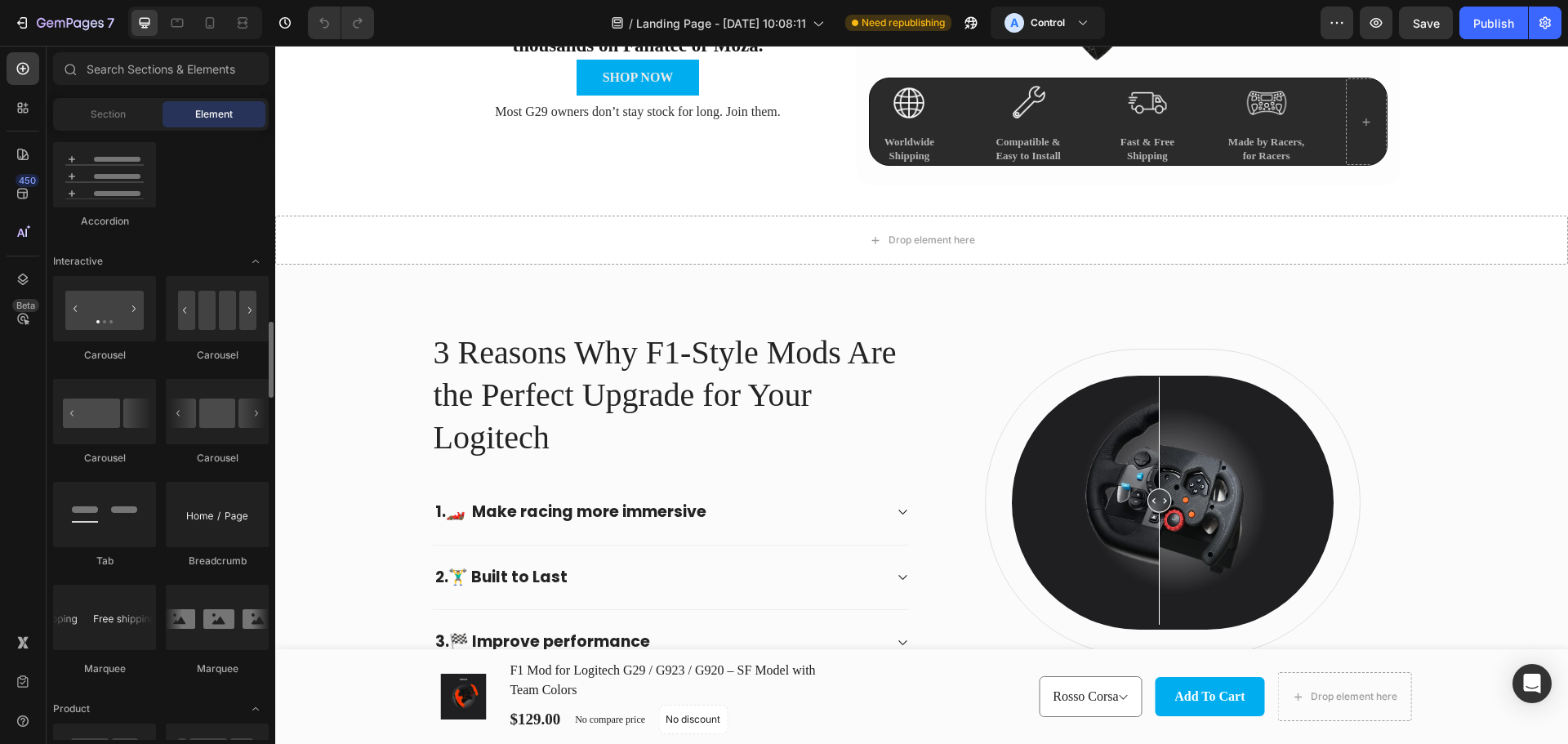
scroll to position [1712, 0]
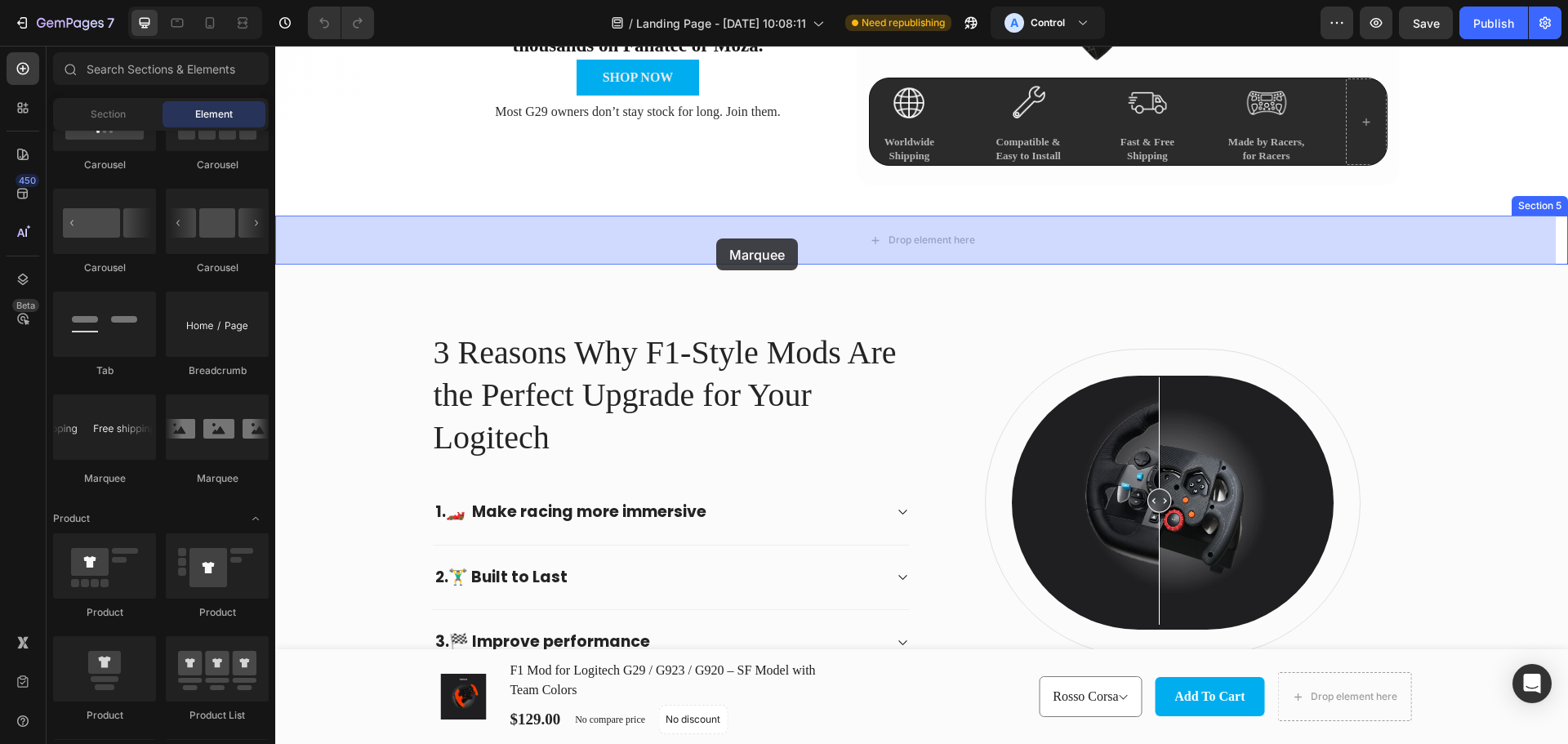
drag, startPoint x: 343, startPoint y: 500, endPoint x: 716, endPoint y: 238, distance: 455.8
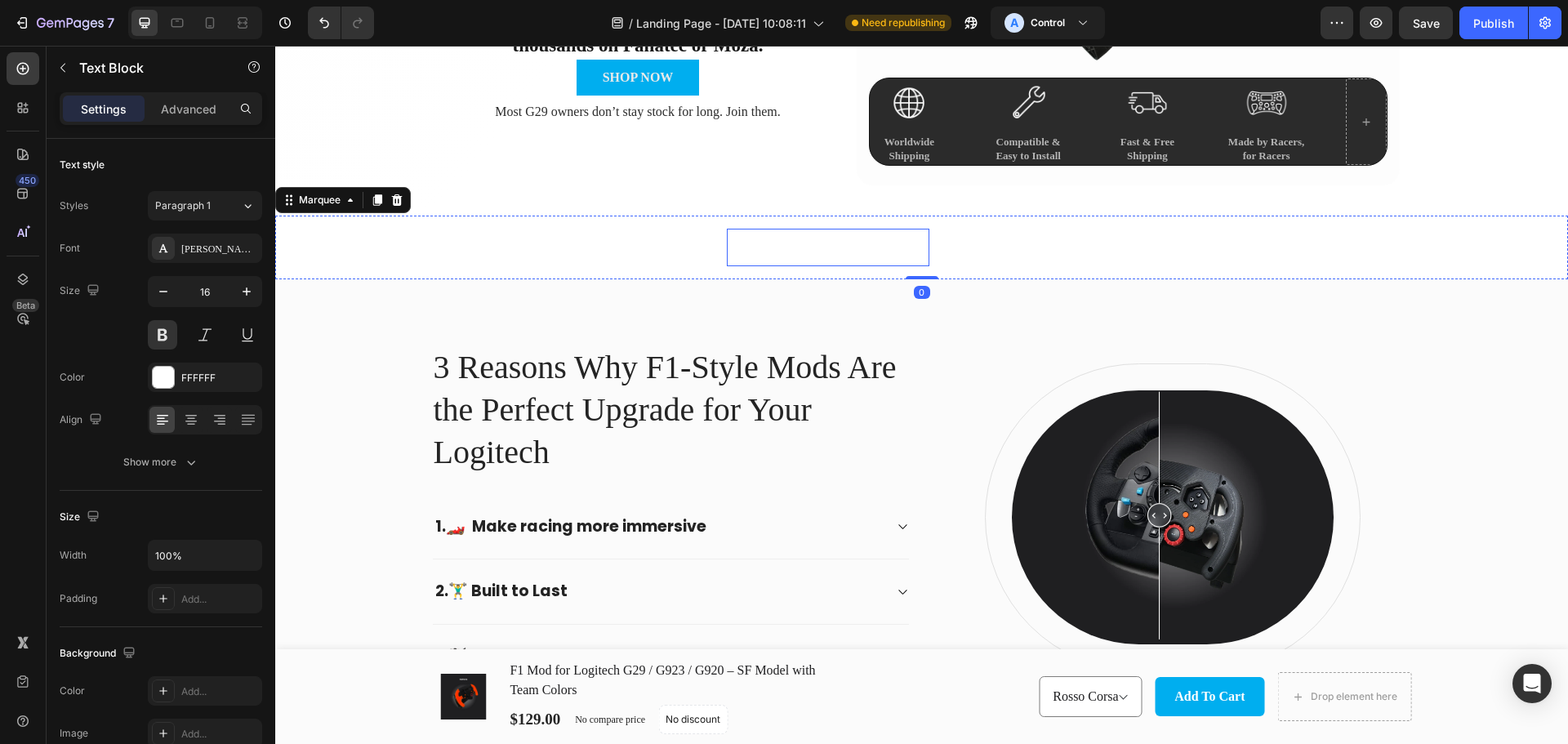
click at [800, 243] on div "LIMITED TIME 50% OFF SALE" at bounding box center [829, 247] width 203 height 25
click at [664, 249] on div "30 DAYS MONEY BACK GUARANTEE" at bounding box center [556, 247] width 244 height 25
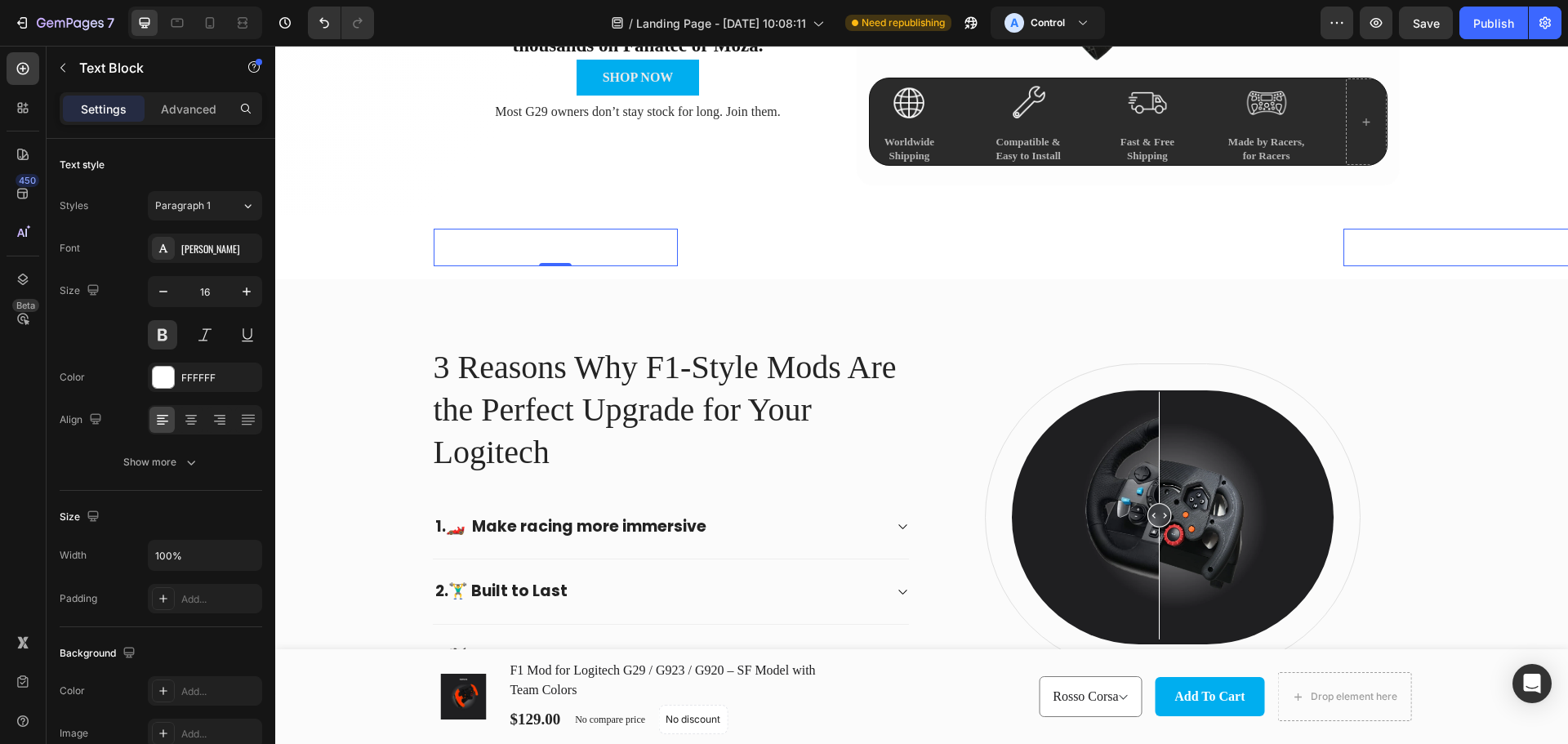
click at [461, 240] on div "30 DAYS MONEY BACK GUARANTEE" at bounding box center [556, 247] width 244 height 25
click at [461, 240] on p "30 DAYS MONEY BACK GUARANTEE" at bounding box center [556, 247] width 241 height 21
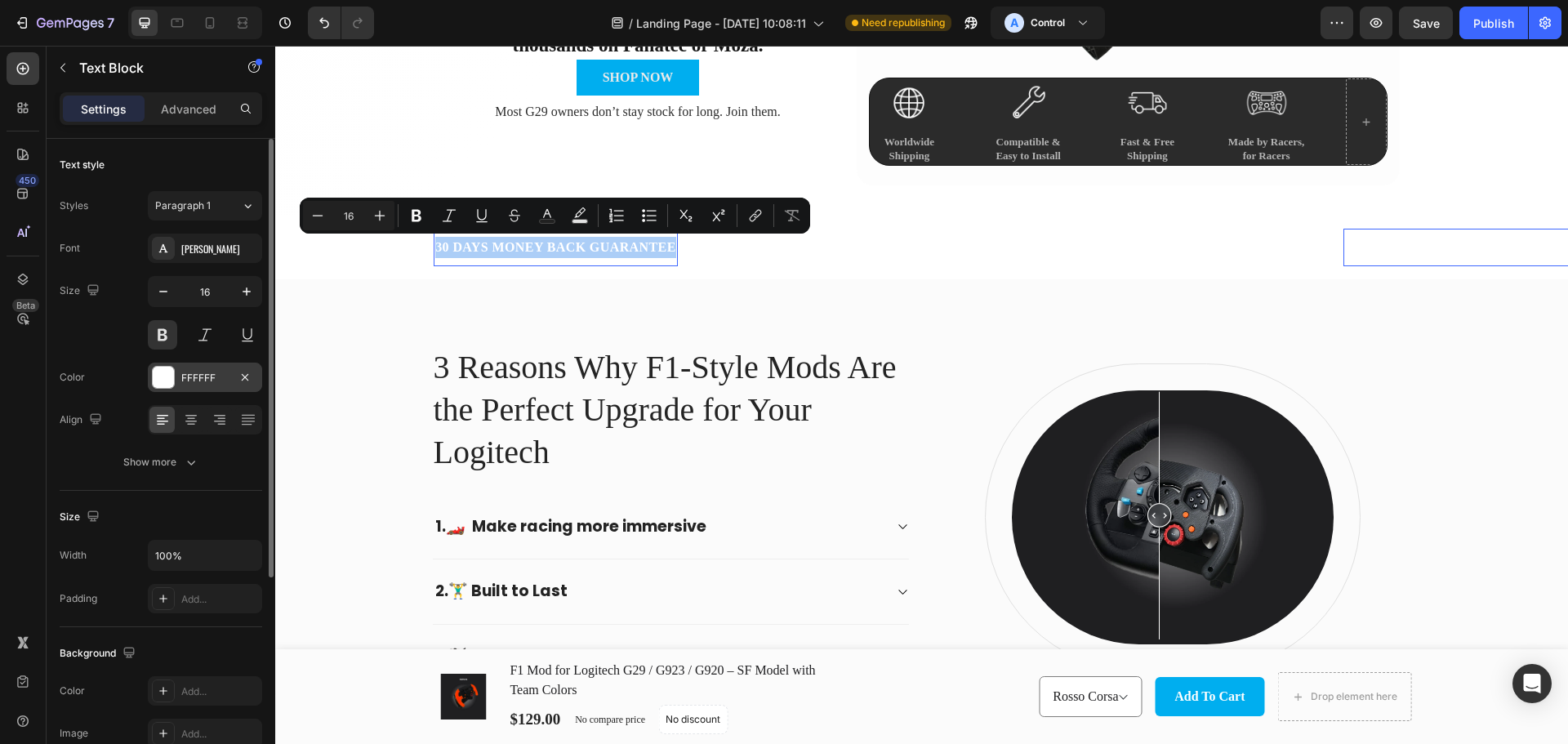
click at [160, 382] on div at bounding box center [163, 377] width 21 height 21
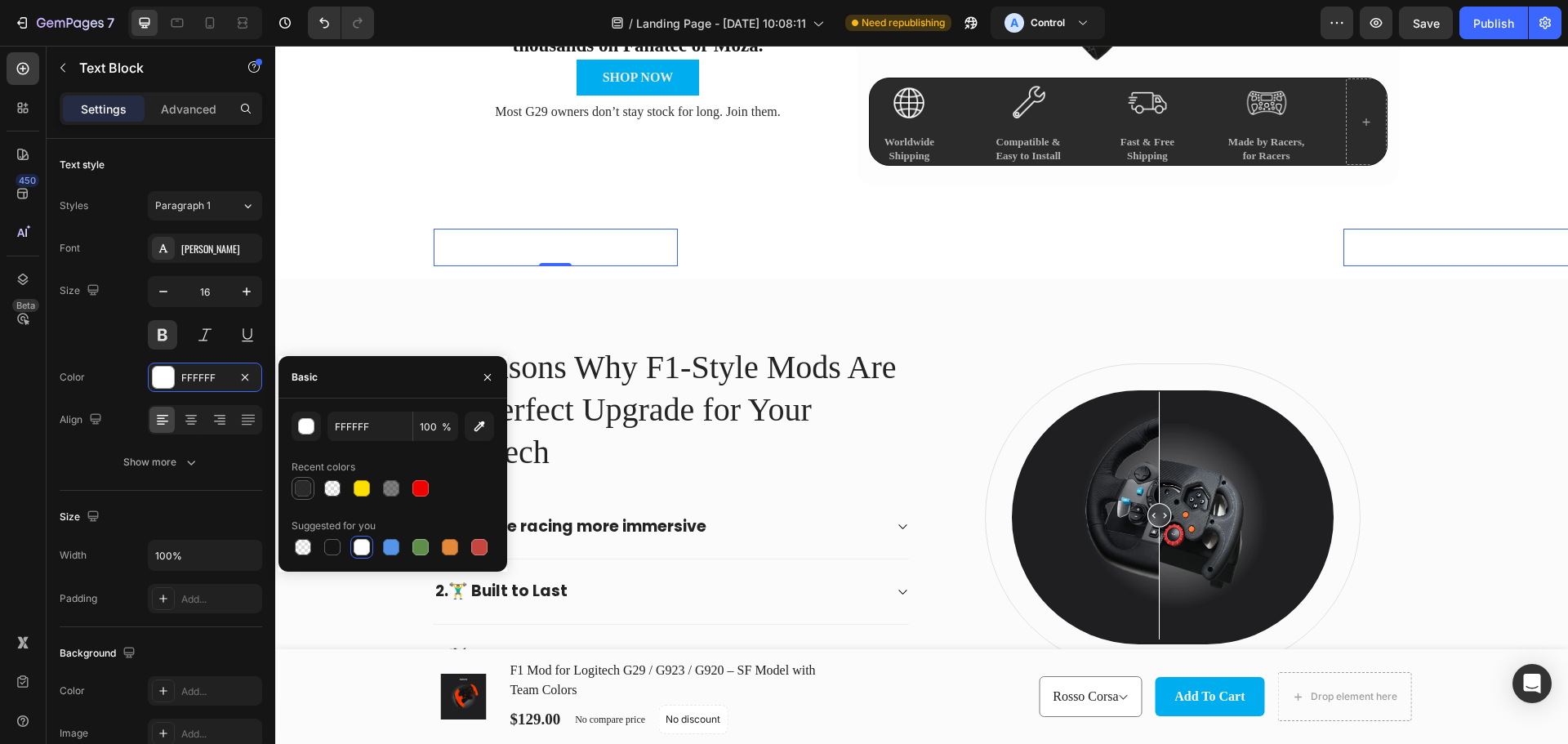
click at [311, 483] on div at bounding box center [303, 488] width 20 height 20
type input "151515"
type input "90"
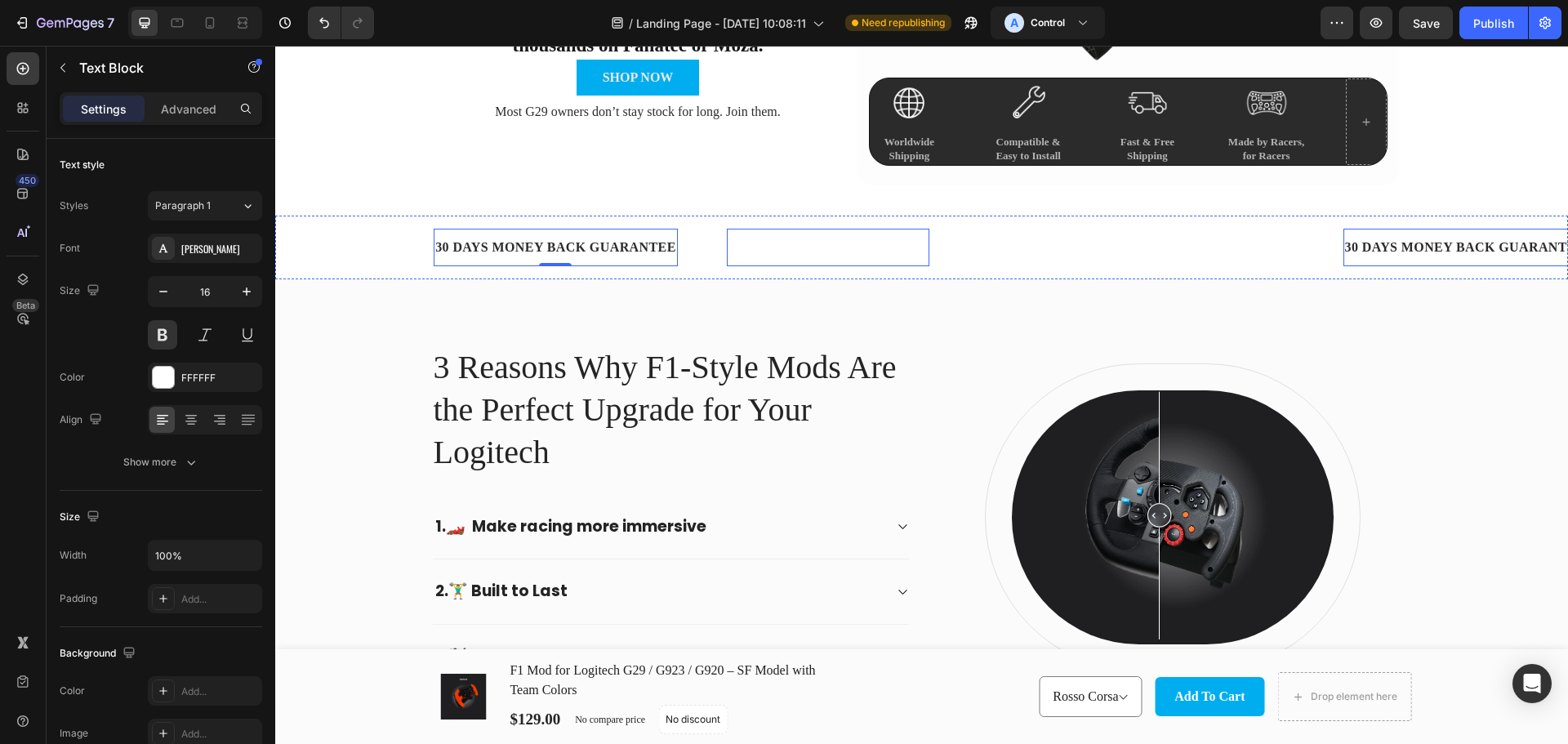
click at [810, 239] on div "LIMITED TIME 50% OFF SALE" at bounding box center [829, 247] width 203 height 25
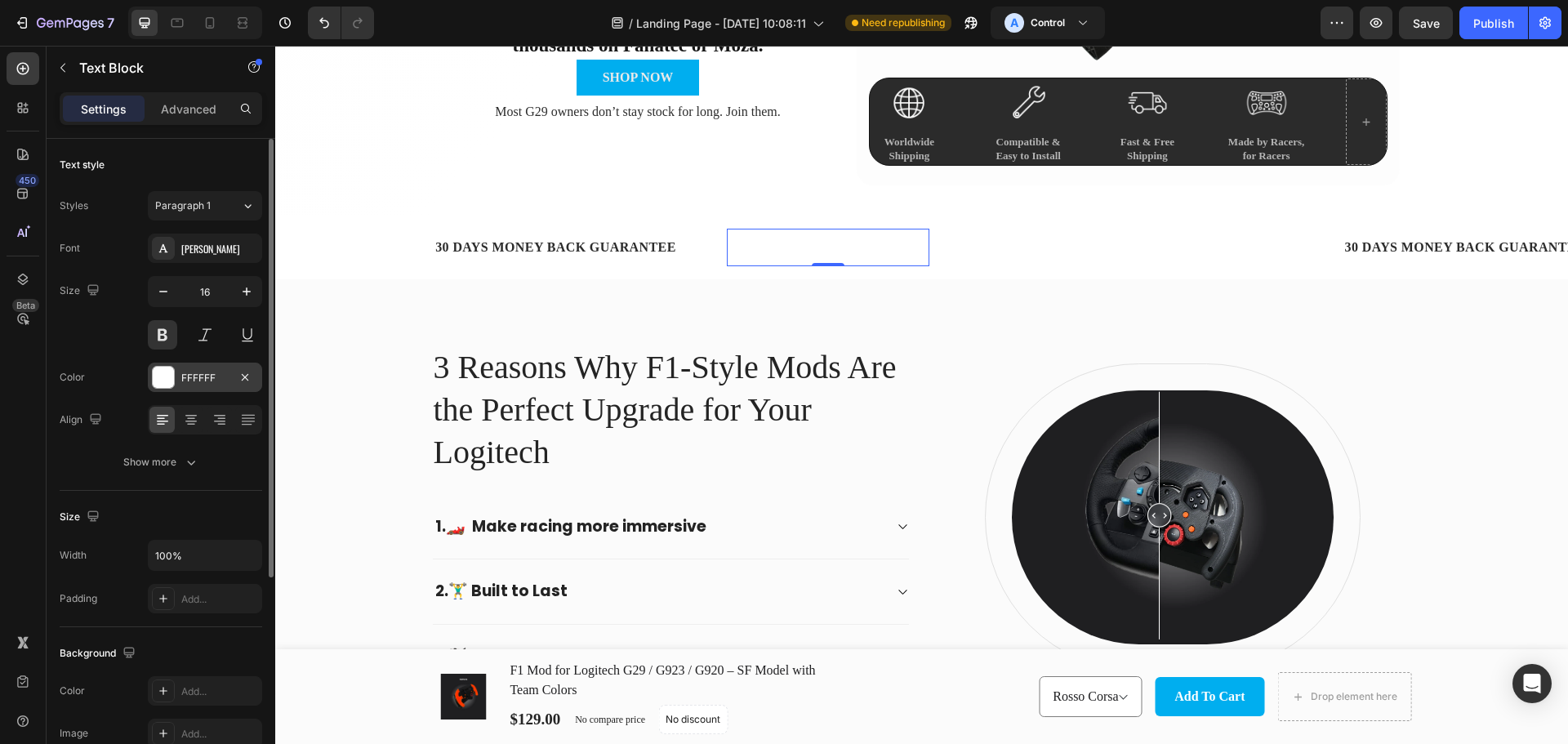
click at [165, 377] on div at bounding box center [163, 377] width 21 height 21
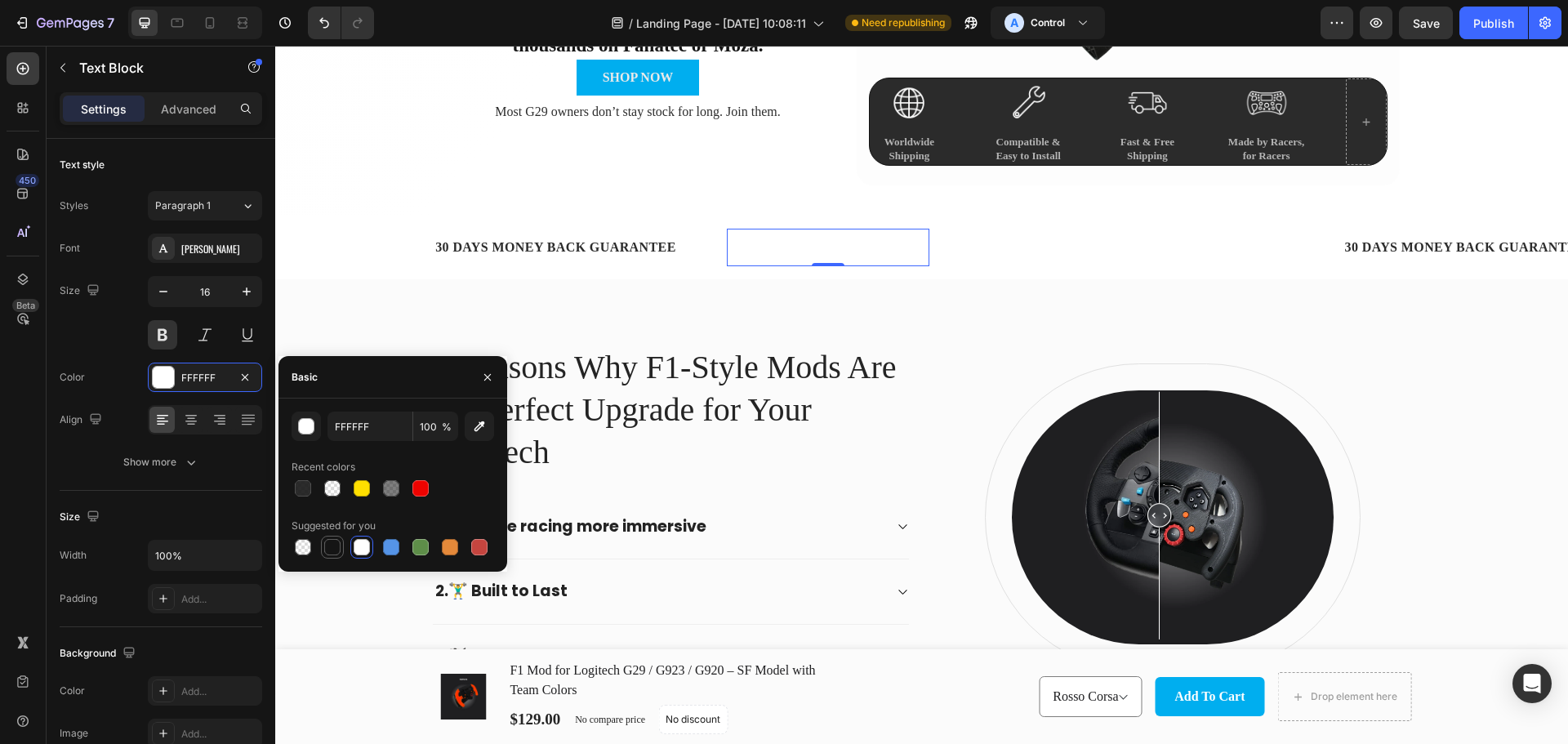
click at [338, 547] on div at bounding box center [333, 547] width 17 height 16
type input "151515"
click at [990, 246] on div "LIFE TIME WARRANTY" at bounding box center [1057, 247] width 158 height 25
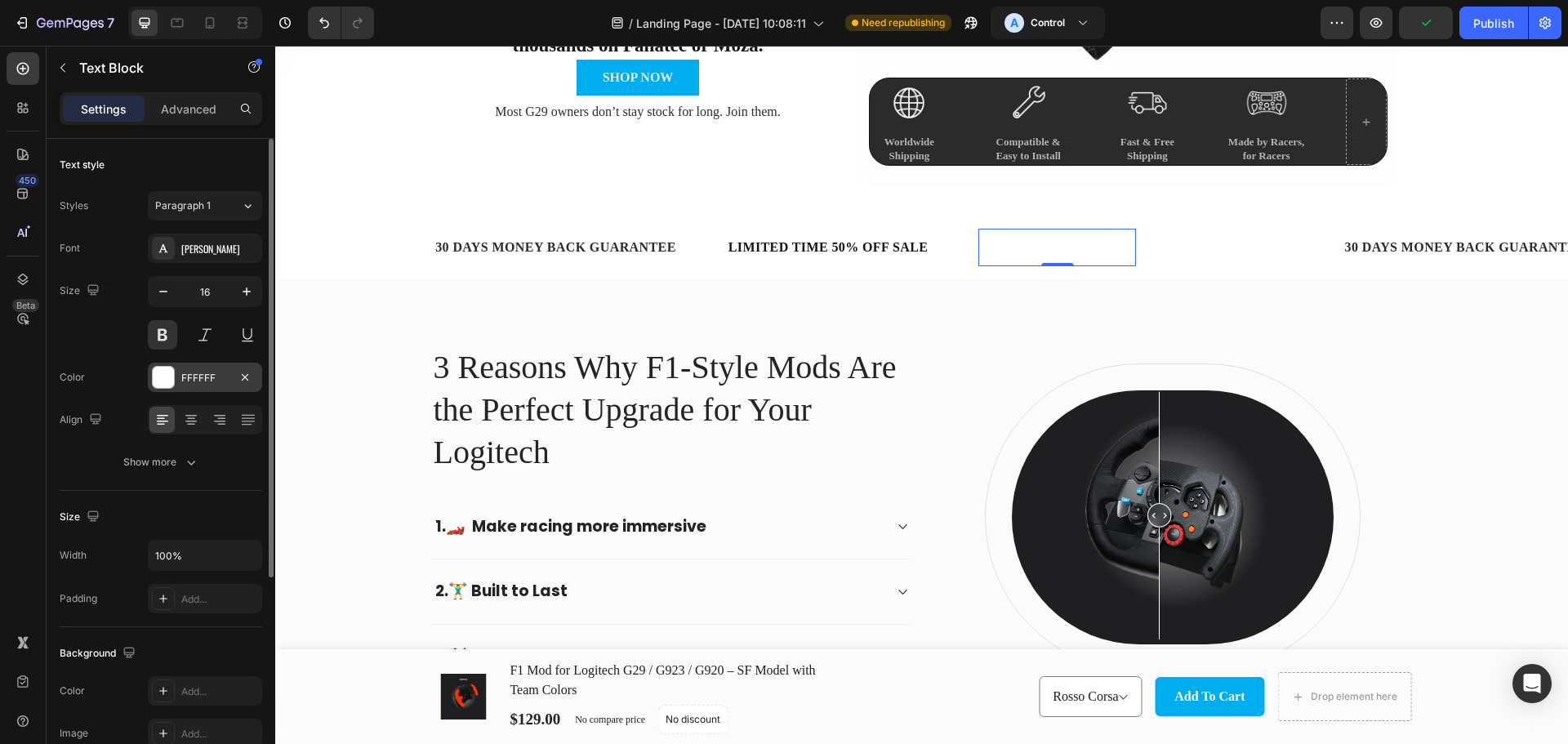
click at [164, 375] on div at bounding box center [163, 377] width 21 height 21
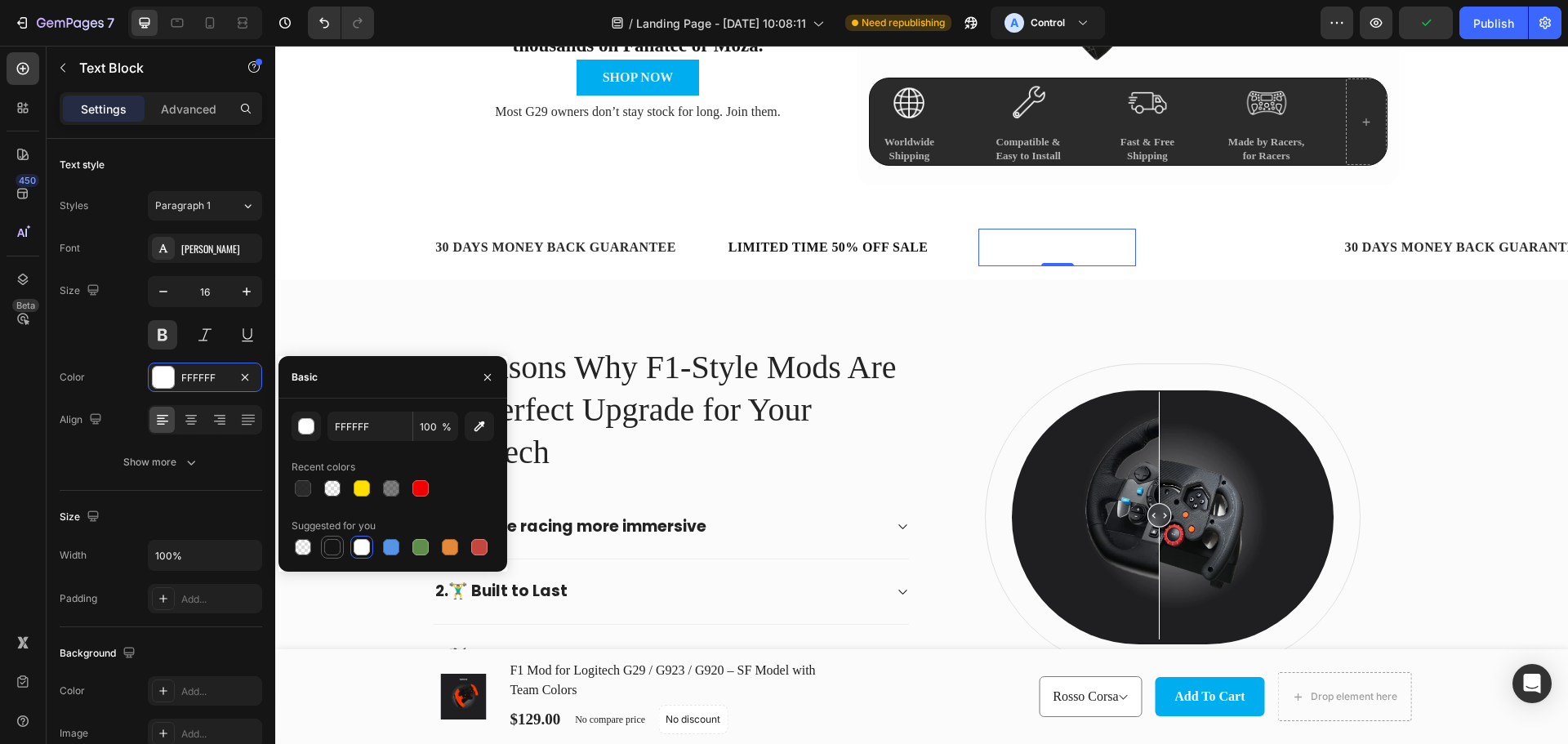
drag, startPoint x: 337, startPoint y: 550, endPoint x: 276, endPoint y: 447, distance: 119.7
click at [337, 550] on div at bounding box center [333, 547] width 17 height 16
type input "151515"
click at [580, 248] on p "30 DAYS MONEY BACK GUARANTEE" at bounding box center [556, 247] width 241 height 21
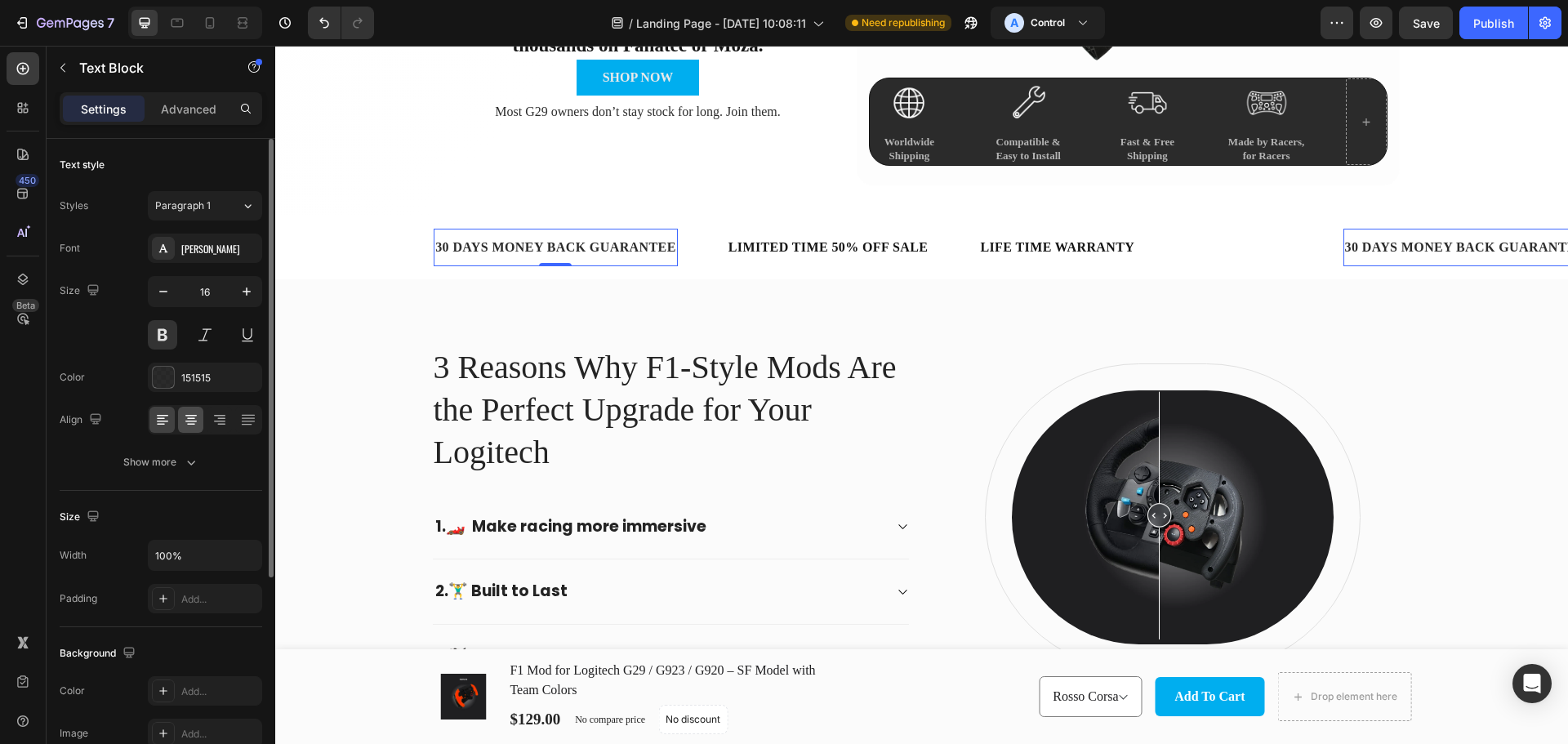
drag, startPoint x: 174, startPoint y: 373, endPoint x: 181, endPoint y: 410, distance: 37.7
click at [174, 374] on div at bounding box center [163, 377] width 23 height 23
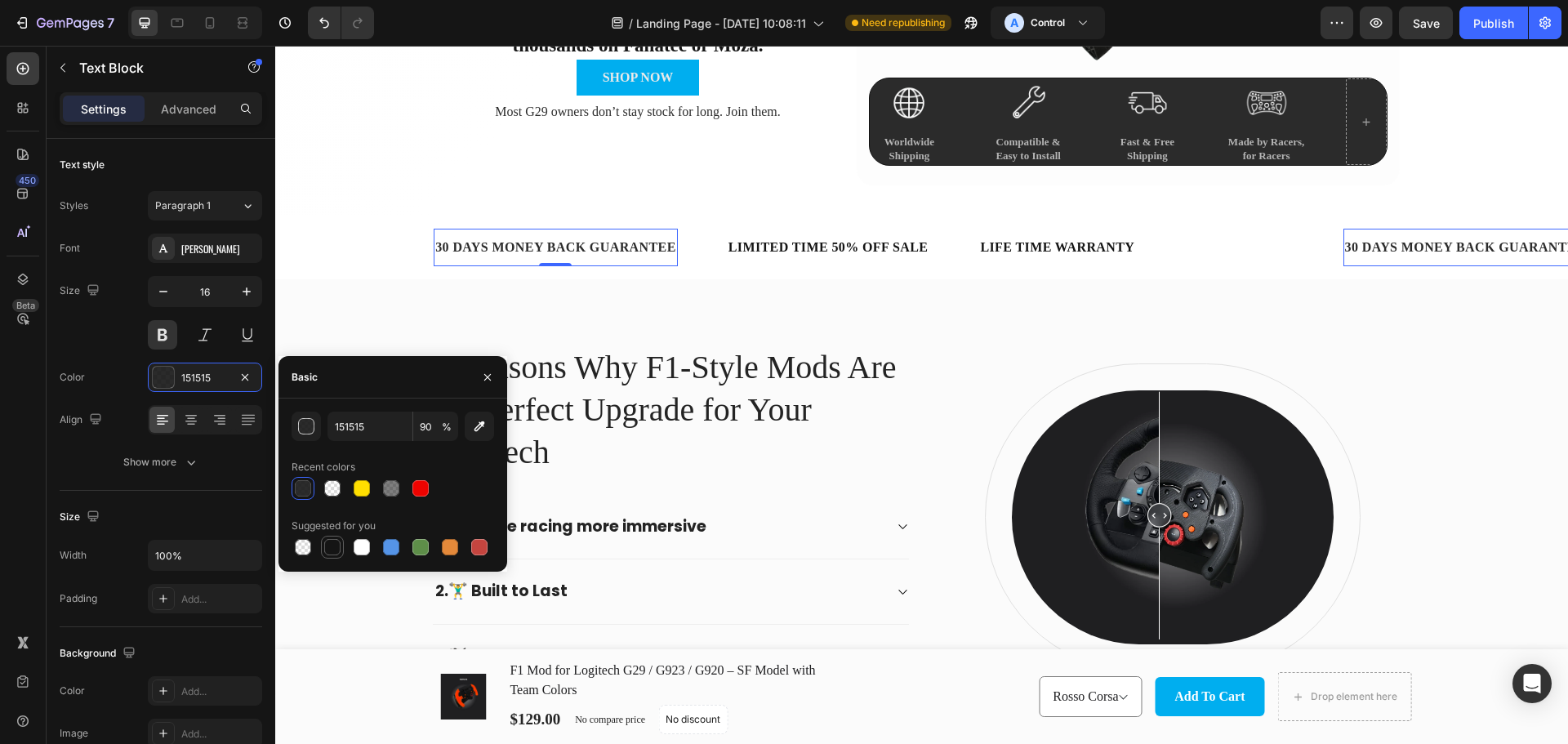
click at [333, 549] on div at bounding box center [333, 547] width 17 height 16
type input "100"
click at [1363, 251] on div "30 DAYS MONEY BACK GUARANTEE" at bounding box center [1466, 247] width 244 height 25
click at [1250, 247] on div "FREE SHIPPING" at bounding box center [1240, 247] width 109 height 25
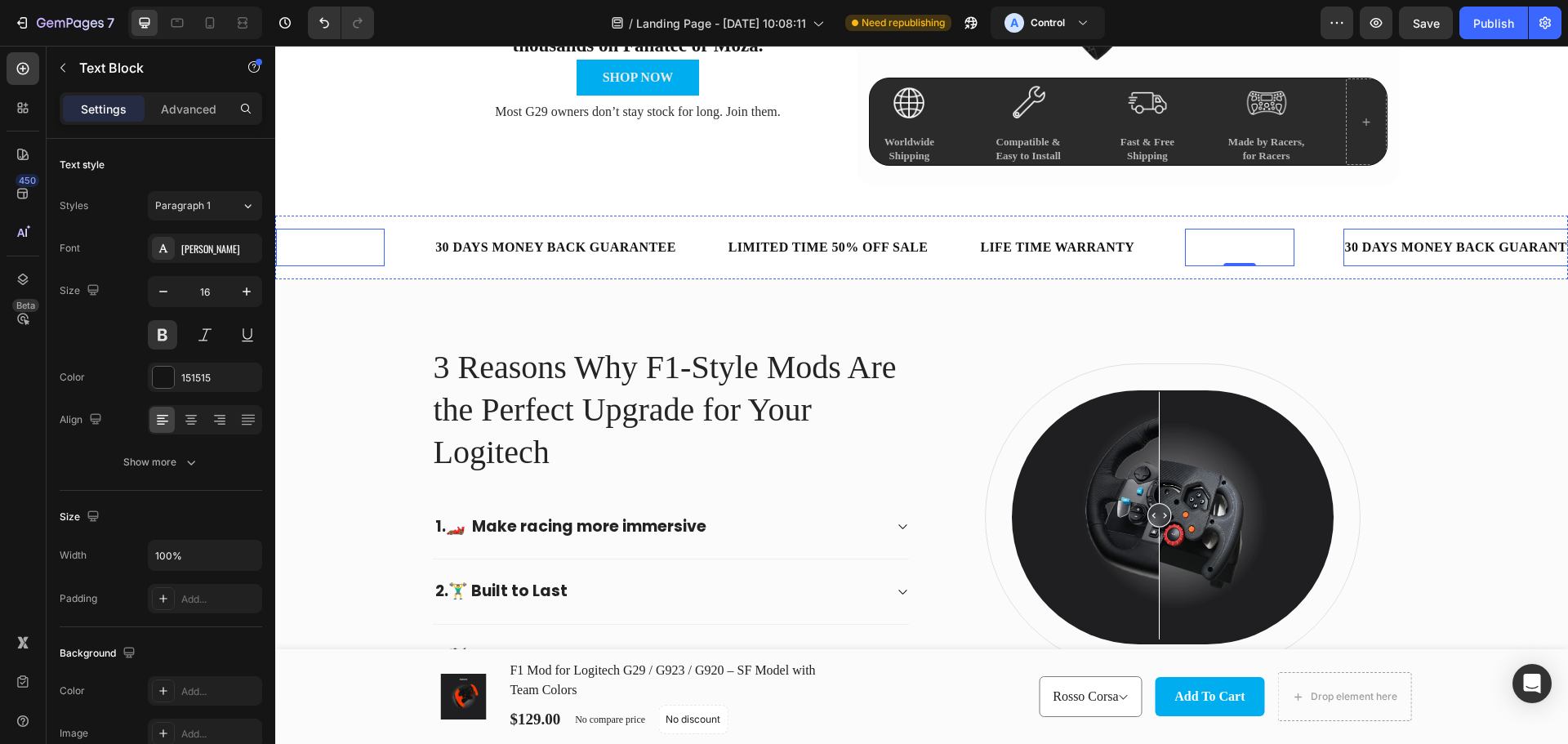
click at [1358, 244] on p "30 DAYS MONEY BACK GUARANTEE" at bounding box center [1466, 247] width 241 height 21
click at [1217, 236] on div "FREE SHIPPING" at bounding box center [1240, 247] width 109 height 25
click at [166, 378] on div at bounding box center [163, 377] width 21 height 21
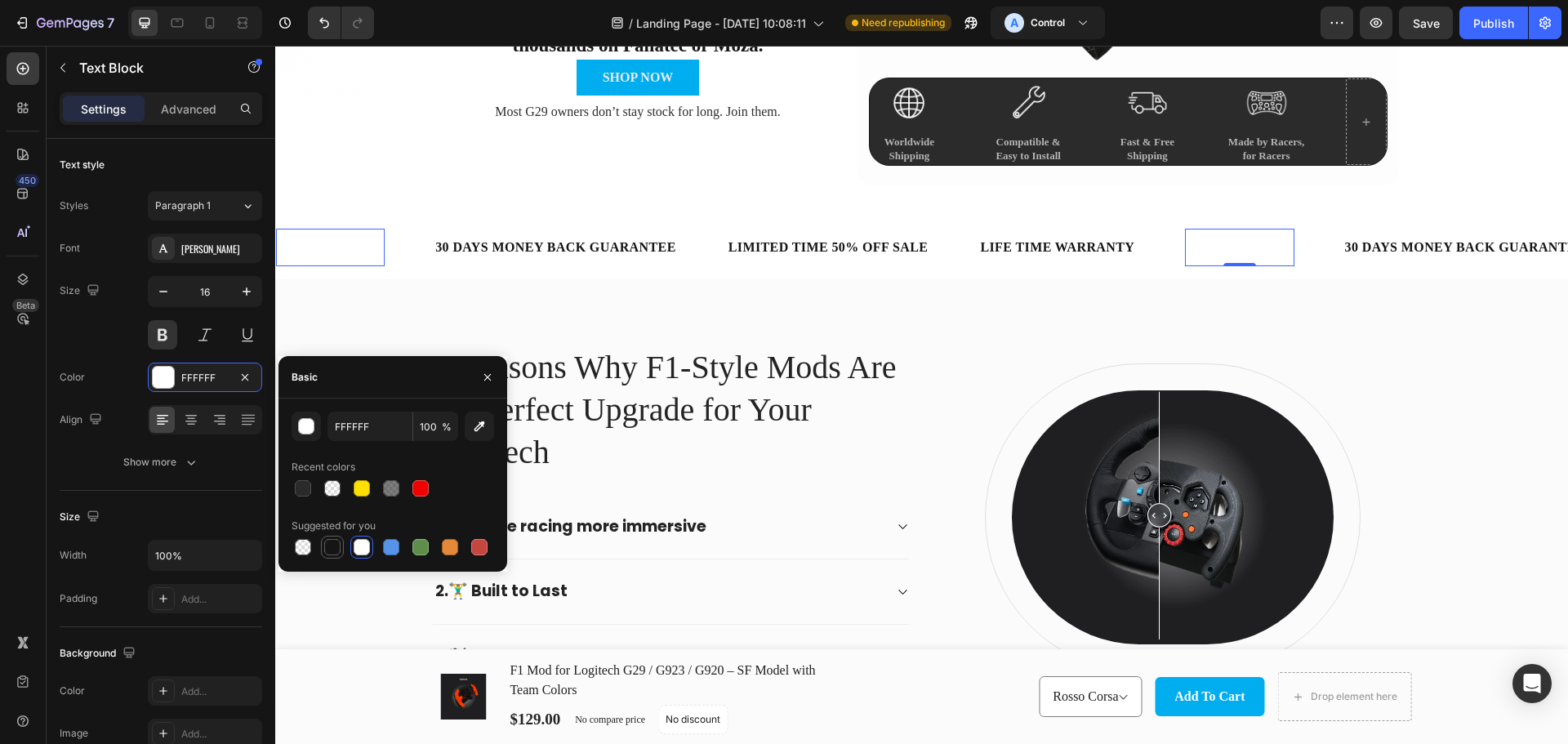
click at [326, 549] on div at bounding box center [333, 547] width 17 height 16
type input "151515"
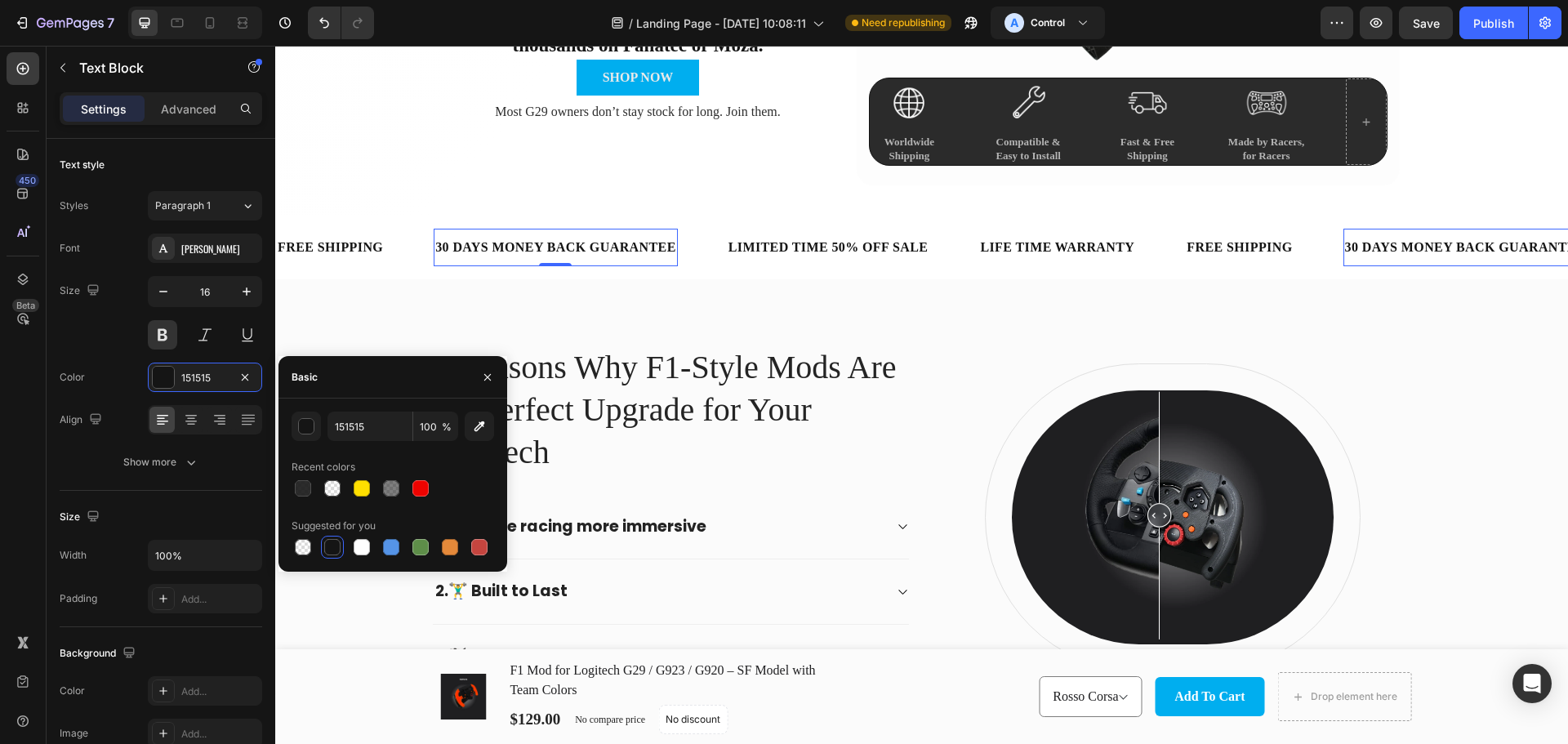
click at [497, 238] on p "30 DAYS MONEY BACK GUARANTEE" at bounding box center [556, 247] width 241 height 21
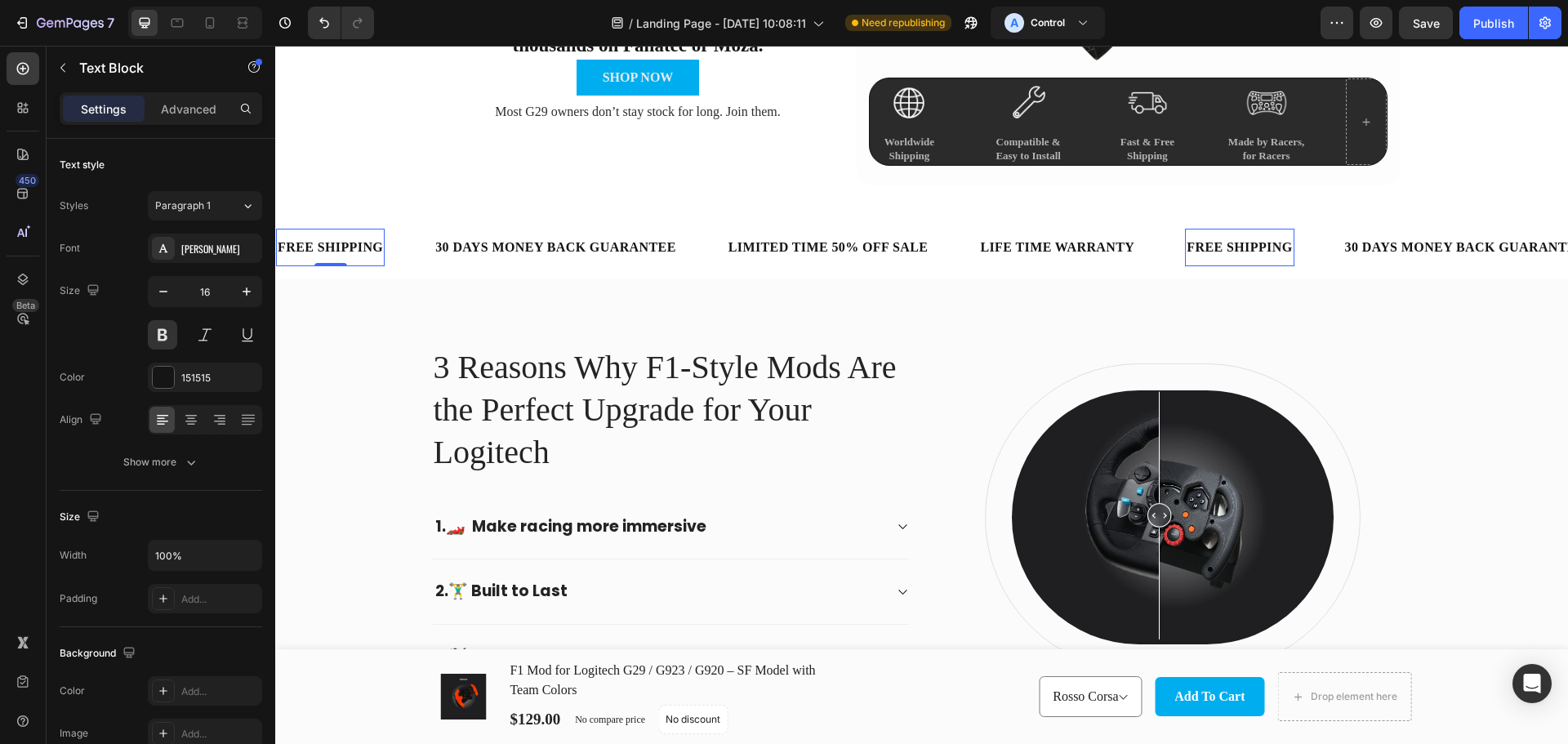
click at [361, 243] on div "FREE SHIPPING" at bounding box center [331, 247] width 109 height 25
click at [580, 240] on p "30 DAYS MONEY BACK GUARANTEE" at bounding box center [556, 247] width 241 height 21
click at [843, 242] on div "LIMITED TIME 50% OFF SALE" at bounding box center [829, 247] width 203 height 25
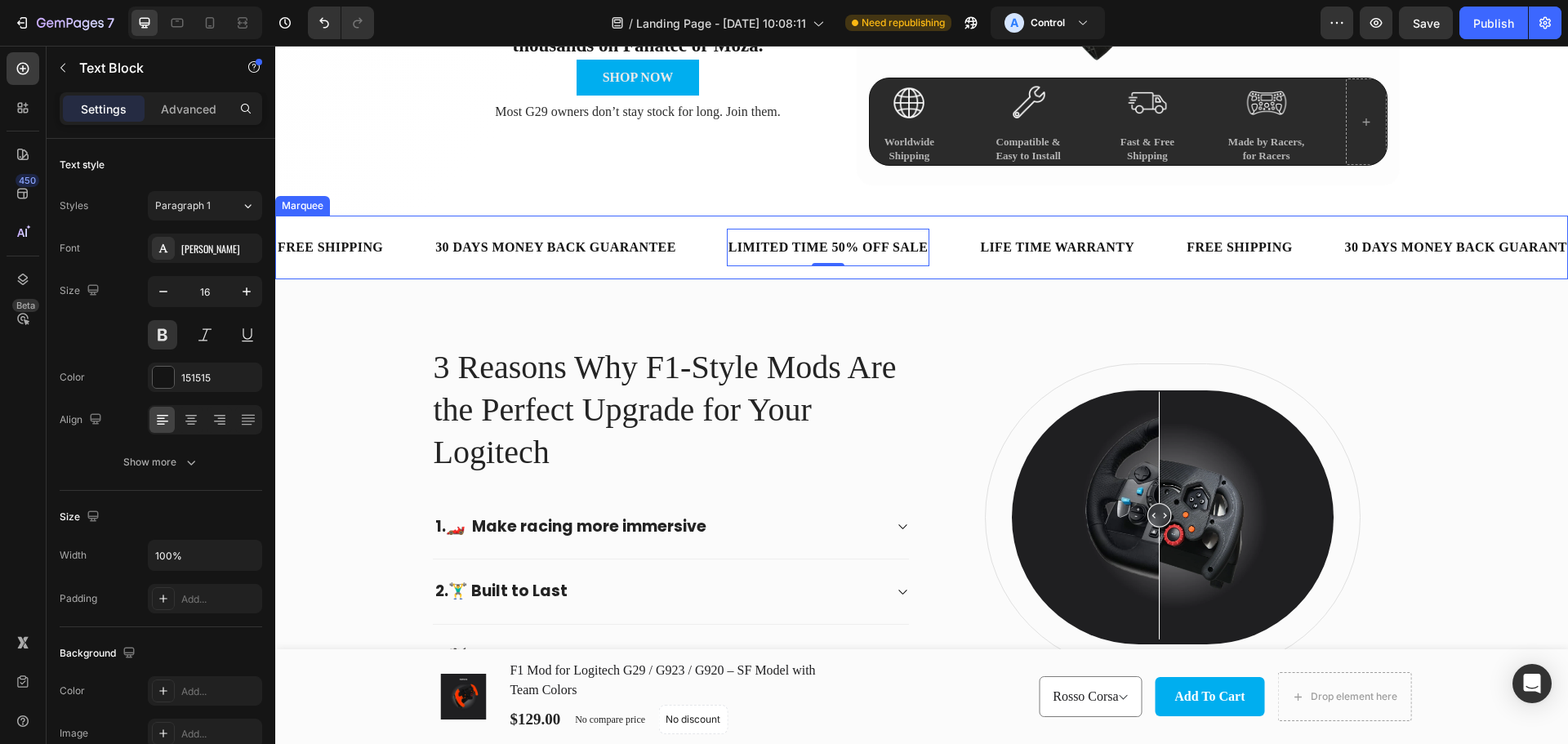
click at [597, 250] on p "30 DAYS MONEY BACK GUARANTEE" at bounding box center [556, 247] width 241 height 21
click at [321, 240] on div "FREE SHIPPING" at bounding box center [331, 247] width 109 height 25
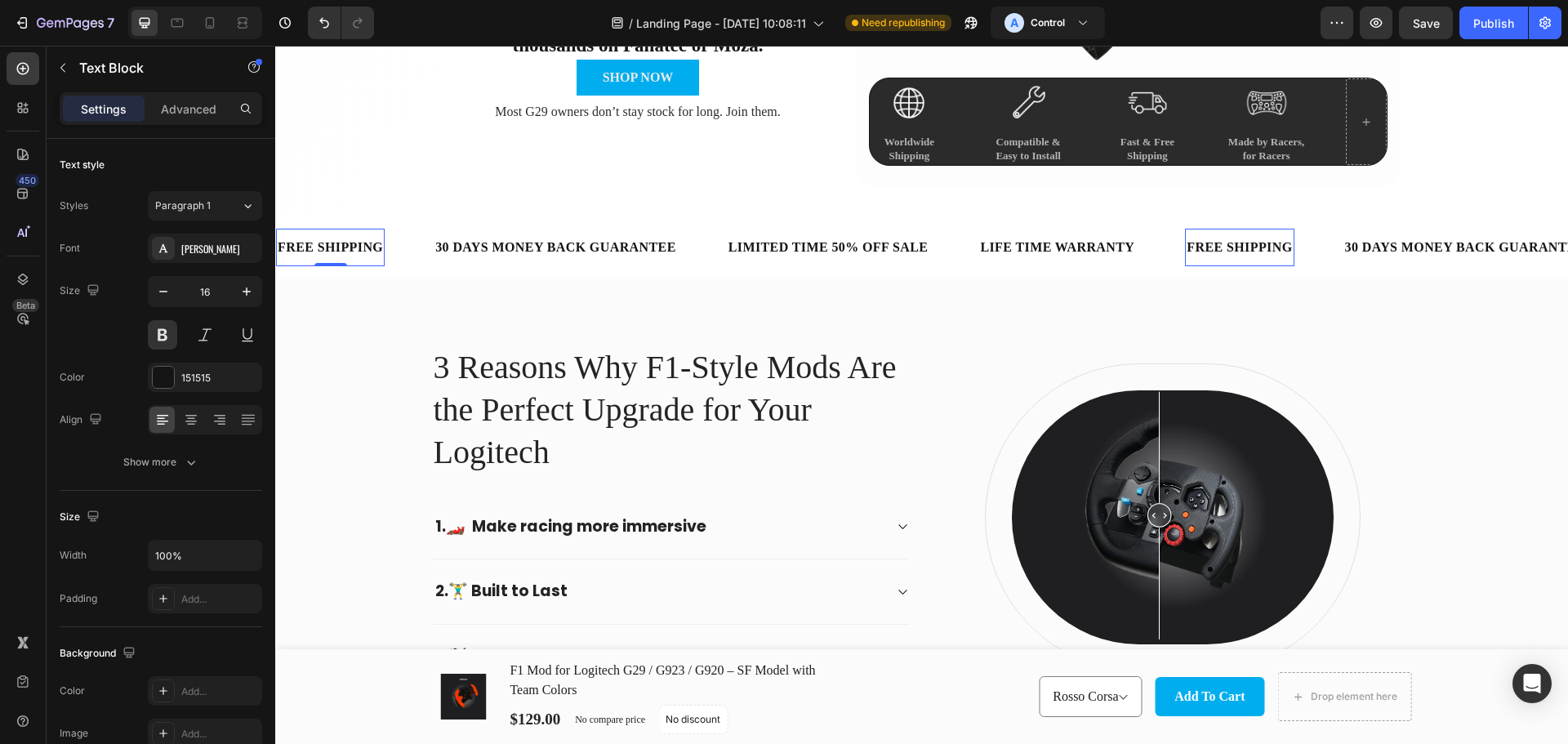
click at [321, 240] on div "FREE SHIPPING" at bounding box center [331, 247] width 109 height 25
click at [321, 240] on p "FREE SHIPPING" at bounding box center [331, 247] width 106 height 21
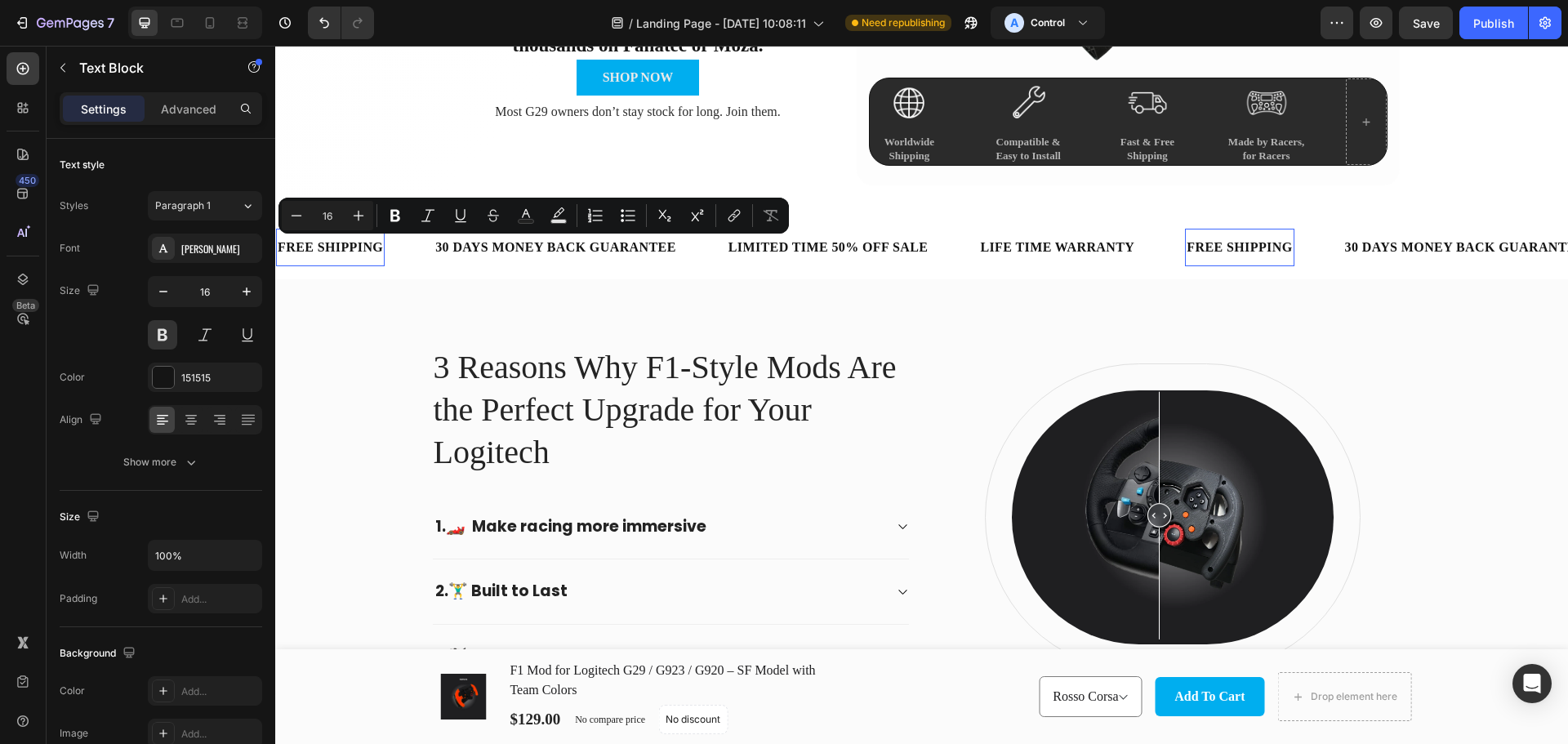
click at [310, 243] on p "FREE SHIPPING" at bounding box center [331, 247] width 106 height 21
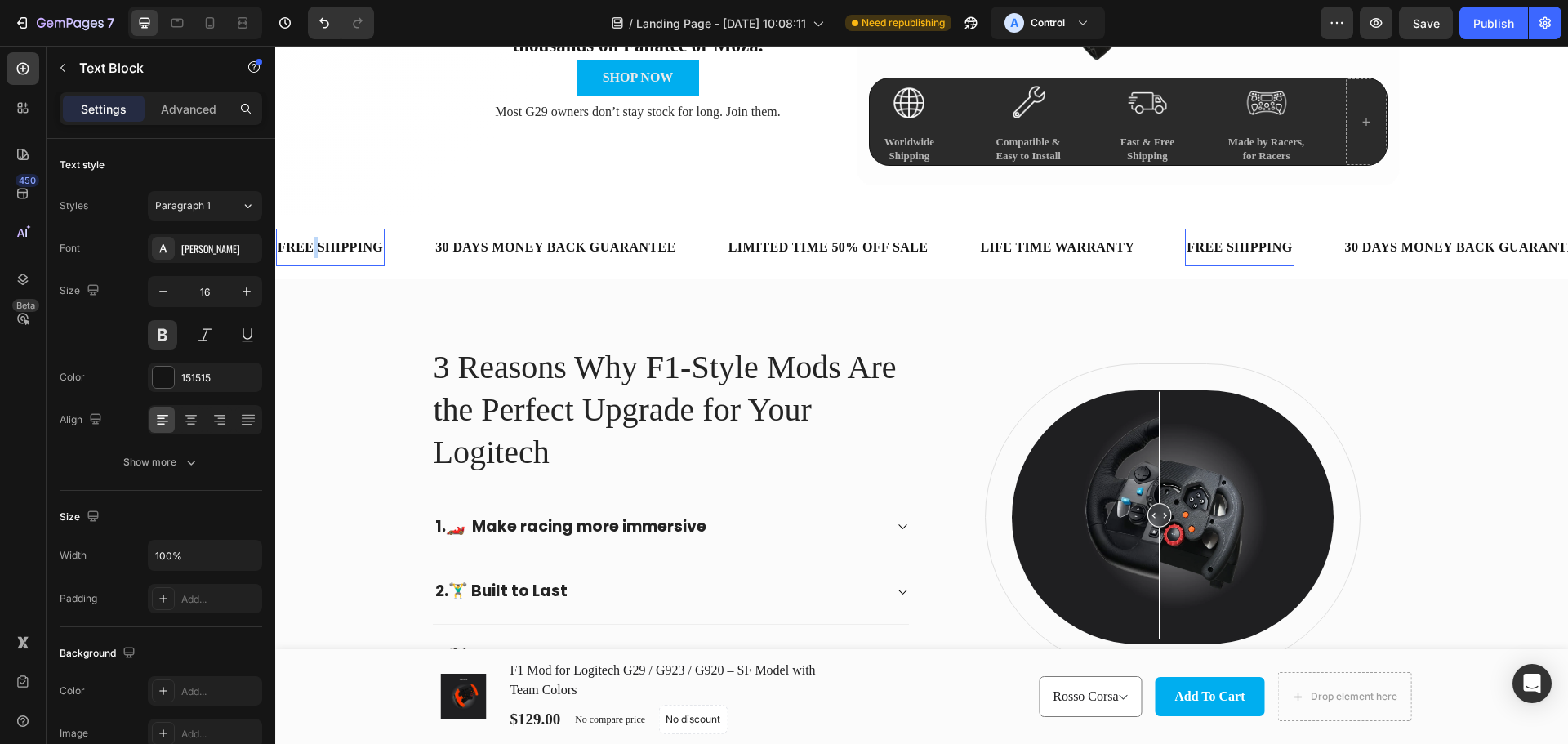
click at [310, 243] on p "FREE SHIPPING" at bounding box center [331, 247] width 106 height 21
click at [361, 245] on p "⭐⭐⭐⭐⭐" at bounding box center [319, 247] width 83 height 21
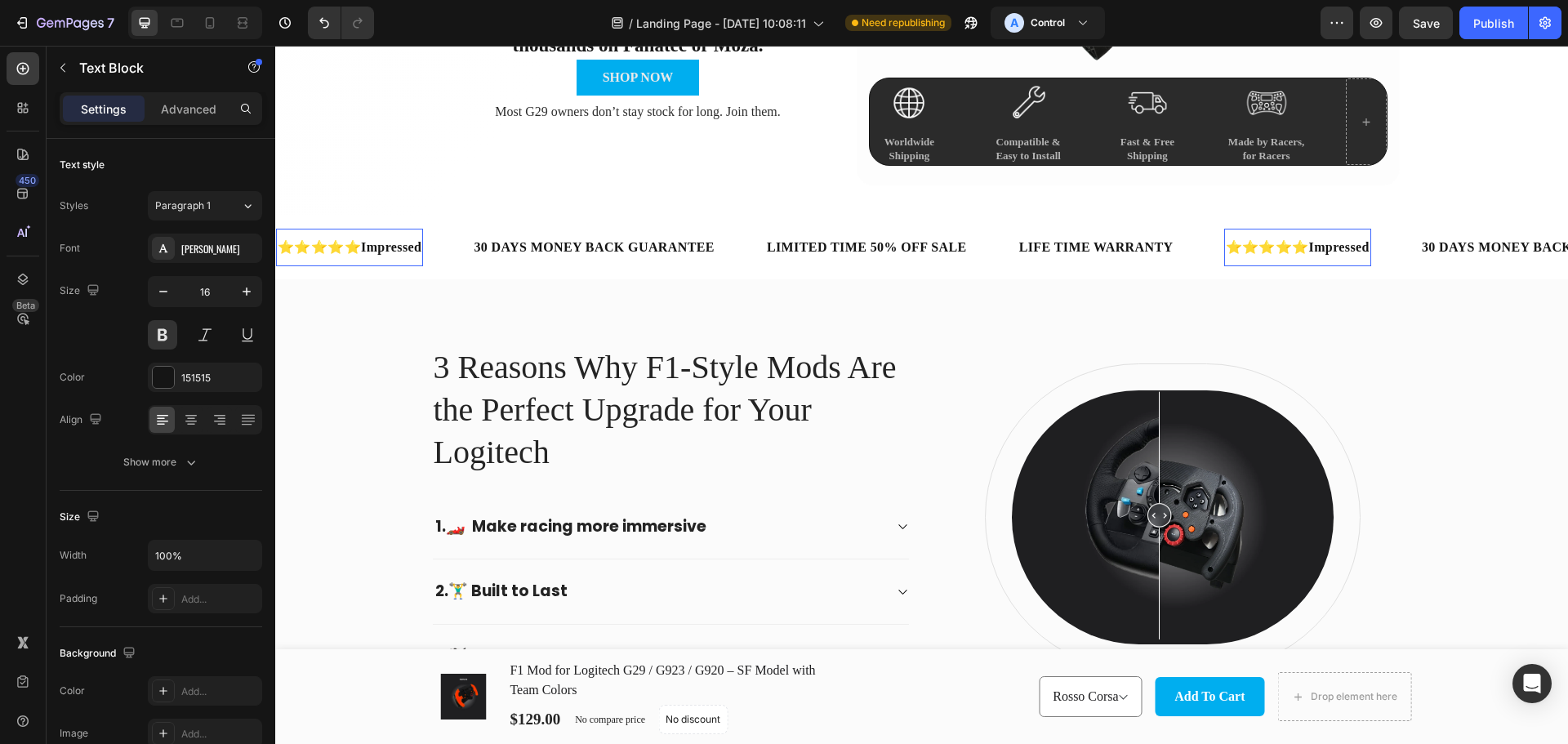
click at [367, 248] on p "⭐⭐⭐⭐⭐ Impressed" at bounding box center [350, 247] width 144 height 21
click at [317, 244] on p "⭐⭐⭐⭐⭐ Impressed" at bounding box center [350, 247] width 144 height 21
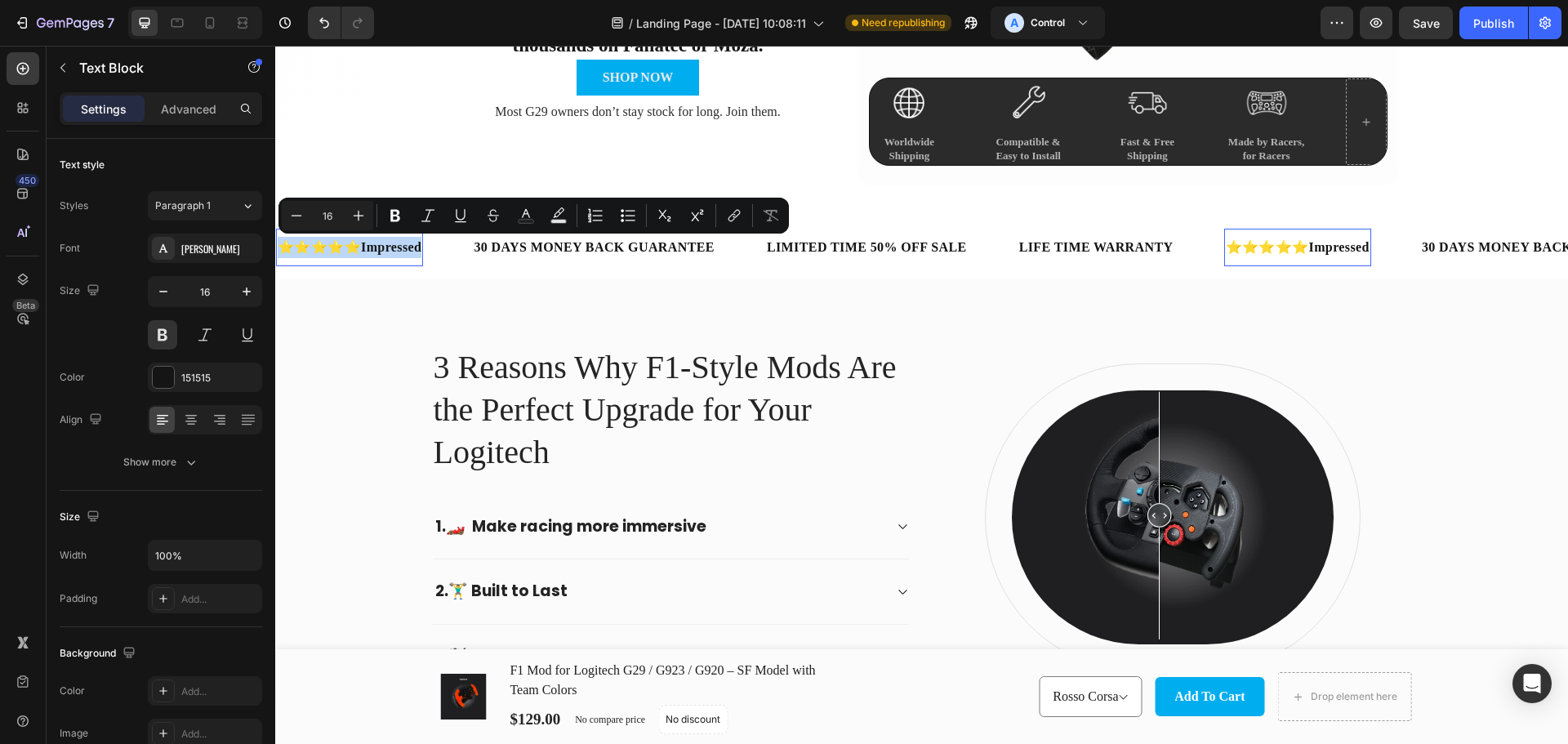
click at [317, 244] on p "⭐⭐⭐⭐⭐ Impressed" at bounding box center [350, 247] width 144 height 21
copy p "⭐⭐⭐⭐⭐ Impressed"
click at [624, 261] on div "30 DAYS MONEY BACK GUARANTEE Text Block" at bounding box center [594, 247] width 244 height 38
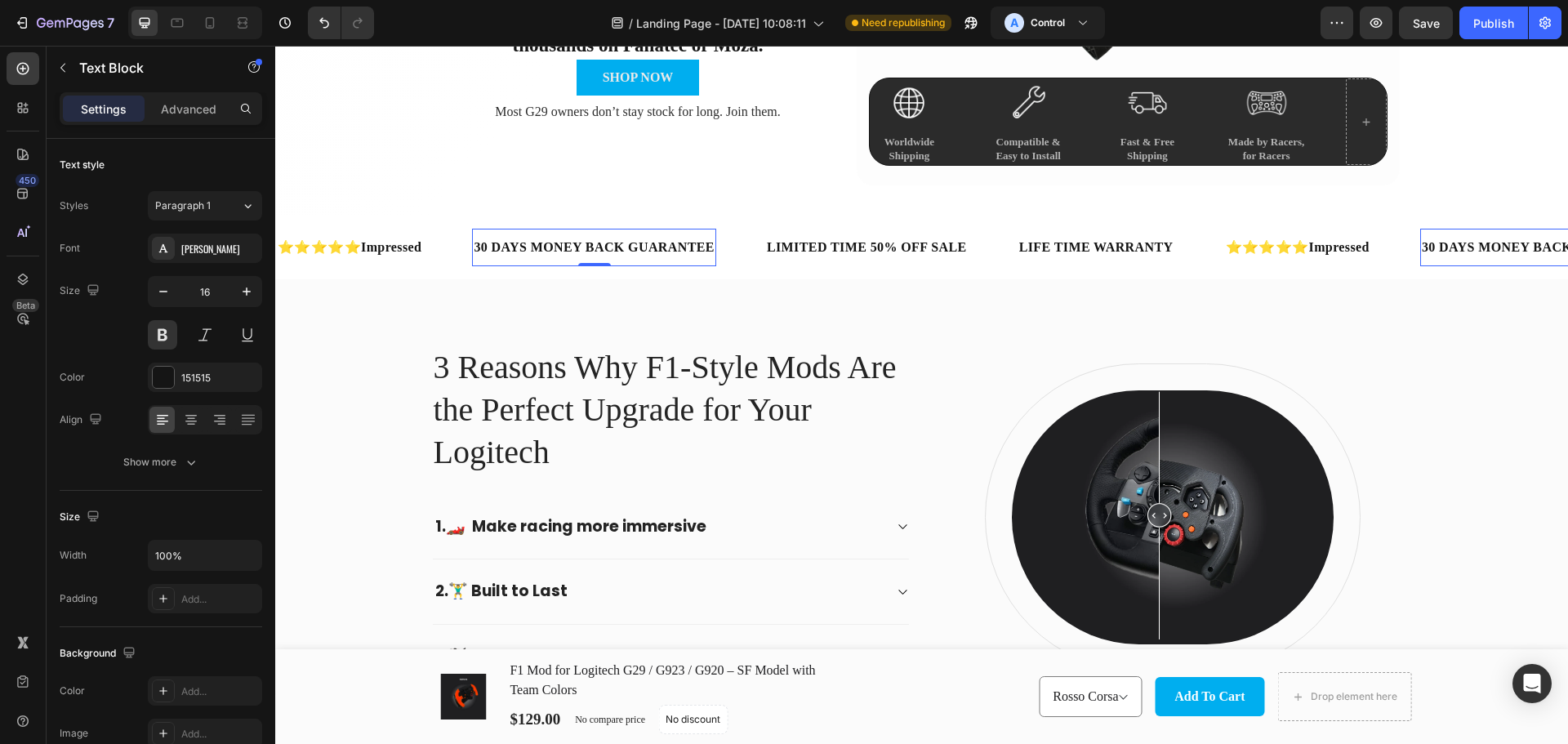
click at [624, 261] on div "30 DAYS MONEY BACK GUARANTEE Text Block 0" at bounding box center [594, 247] width 244 height 38
click at [638, 249] on p "30 DAYS MONEY BACK GUARANTEE" at bounding box center [594, 247] width 241 height 21
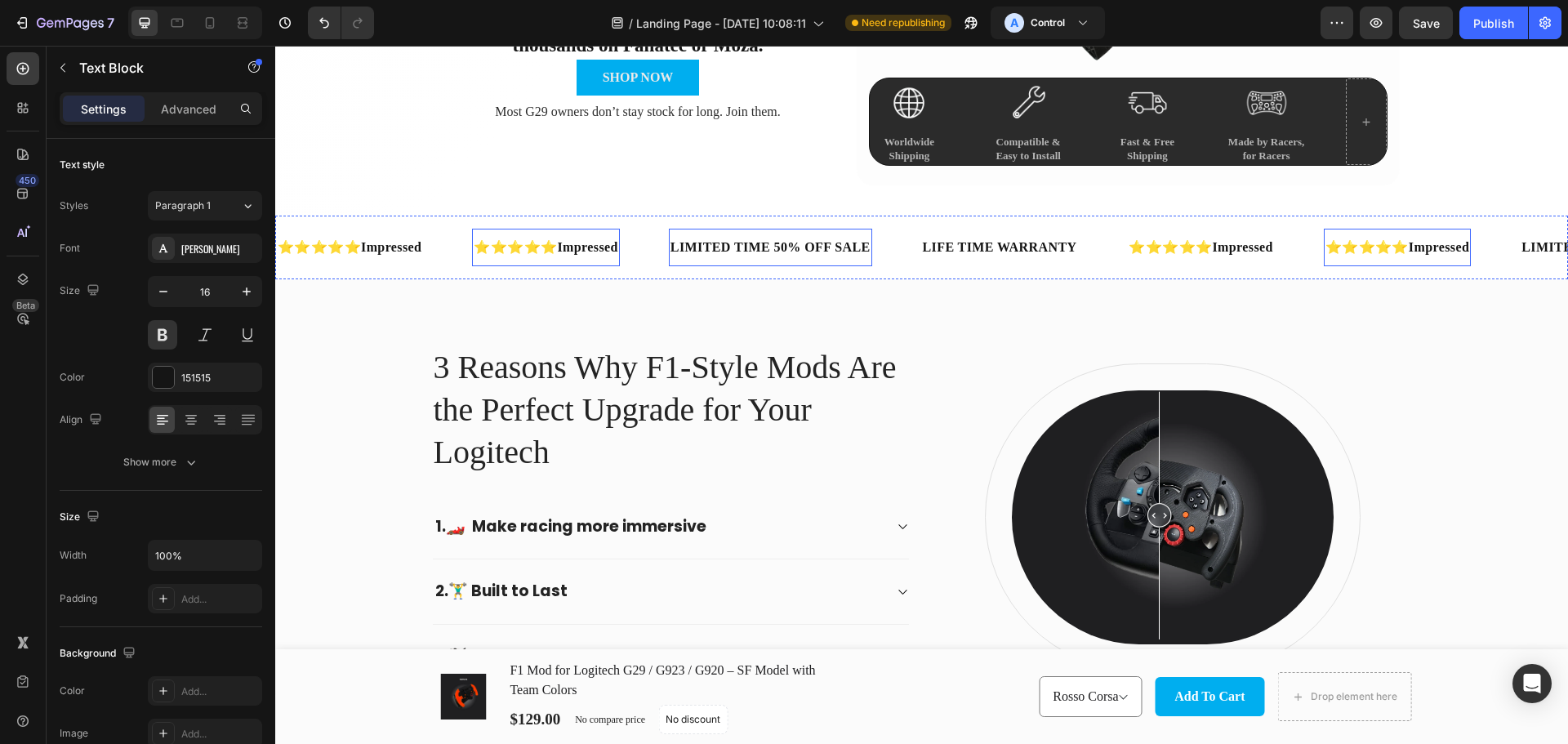
click at [848, 247] on div "LIMITED TIME 50% OFF SALE" at bounding box center [771, 247] width 203 height 25
click at [848, 247] on p "LIMITED TIME 50% OFF SALE" at bounding box center [771, 247] width 201 height 21
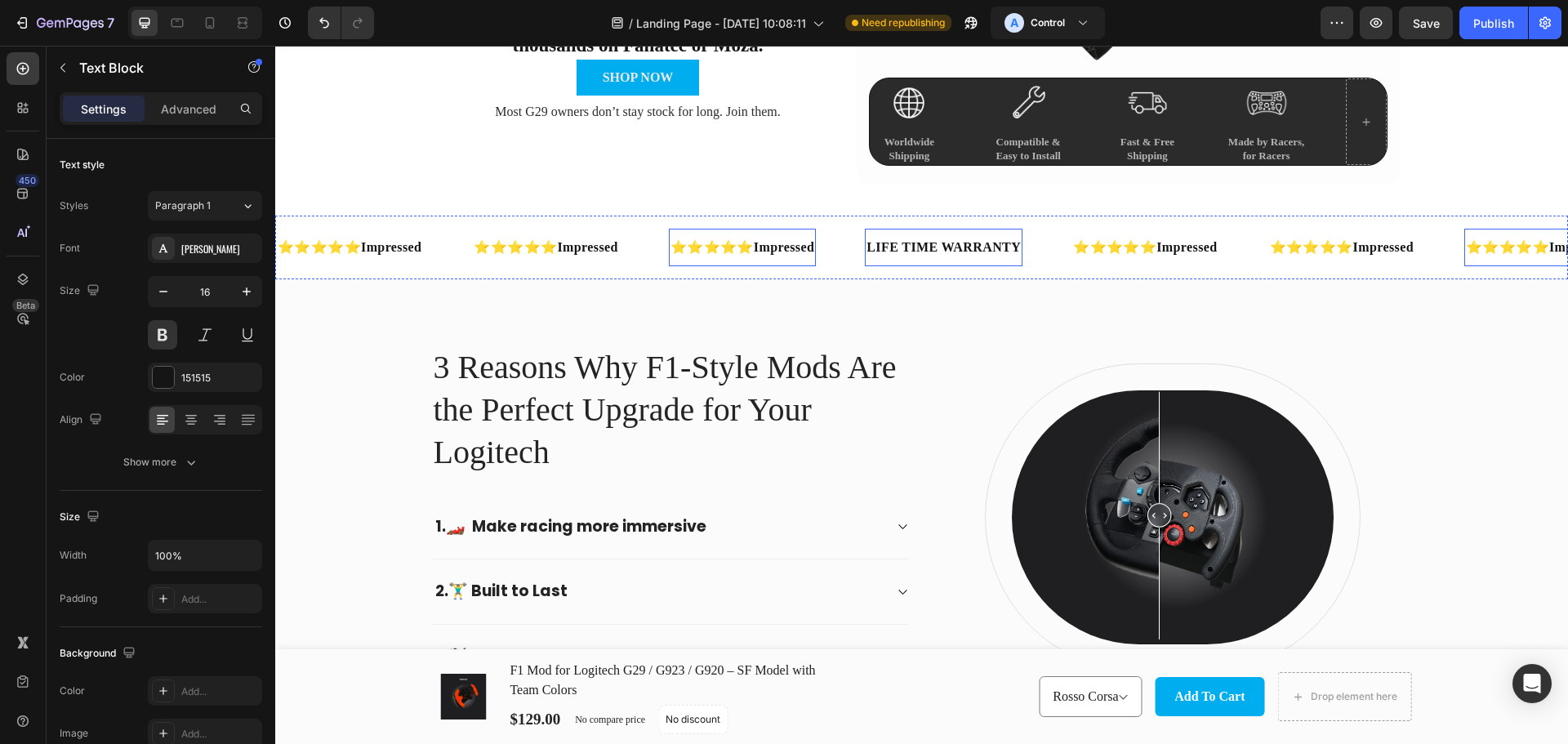
click at [961, 243] on div "LIFE TIME WARRANTY" at bounding box center [943, 247] width 158 height 25
click at [961, 243] on p "LIFE TIME WARRANTY" at bounding box center [943, 247] width 154 height 21
click at [537, 243] on p "⭐⭐⭐⭐⭐ Impressed" at bounding box center [545, 247] width 144 height 21
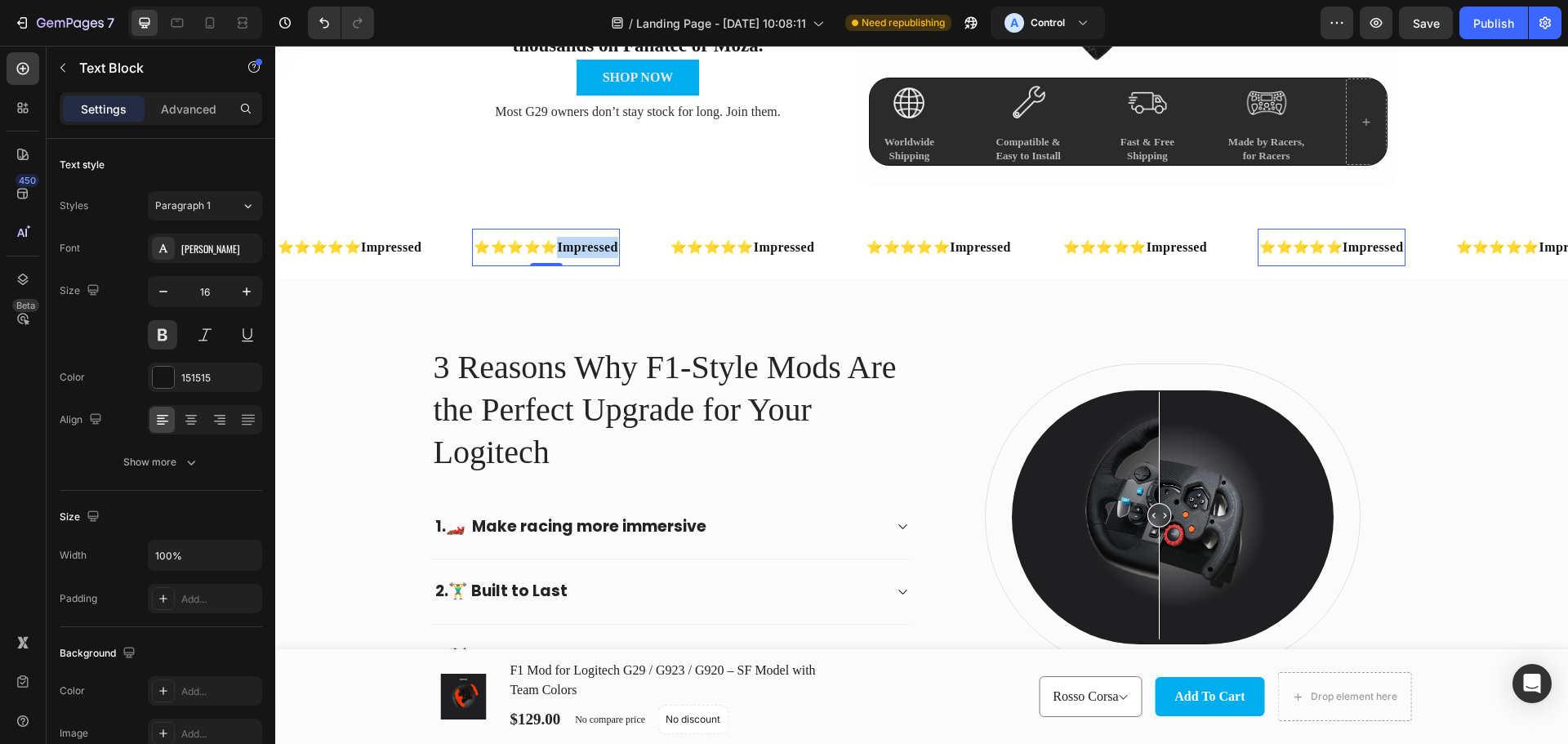
click at [612, 252] on strong "Impressed" at bounding box center [587, 247] width 60 height 14
click at [609, 247] on p "⭐⭐⭐⭐⭐Impressed" at bounding box center [545, 247] width 144 height 21
click at [601, 242] on p "⭐⭐⭐⭐⭐Impressed" at bounding box center [545, 247] width 144 height 21
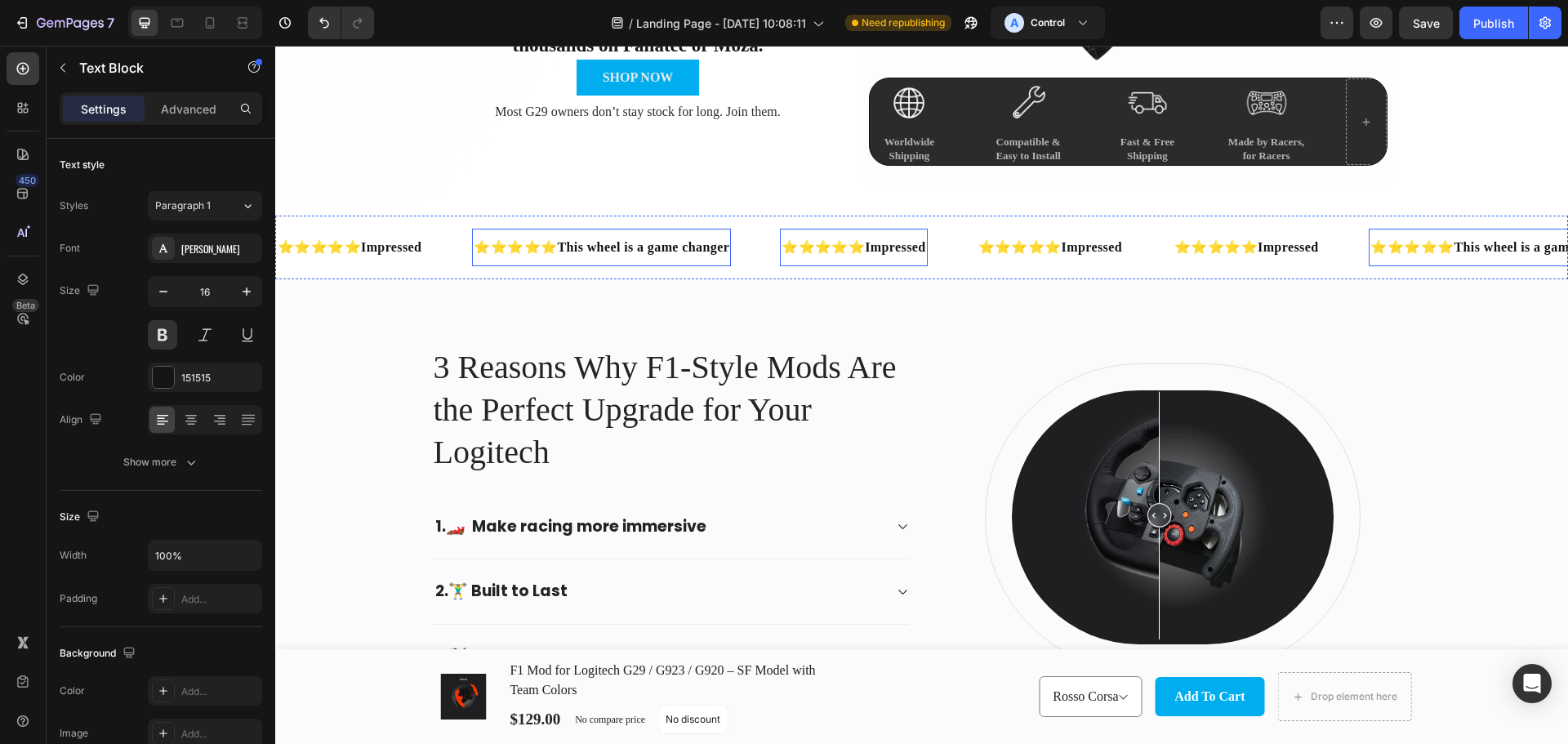
click at [801, 238] on p "⭐⭐⭐⭐⭐ Impressed" at bounding box center [853, 247] width 144 height 21
click at [1122, 242] on strong "Impressed" at bounding box center [1092, 247] width 60 height 14
click at [1122, 248] on strong "Impressed" at bounding box center [1092, 247] width 60 height 14
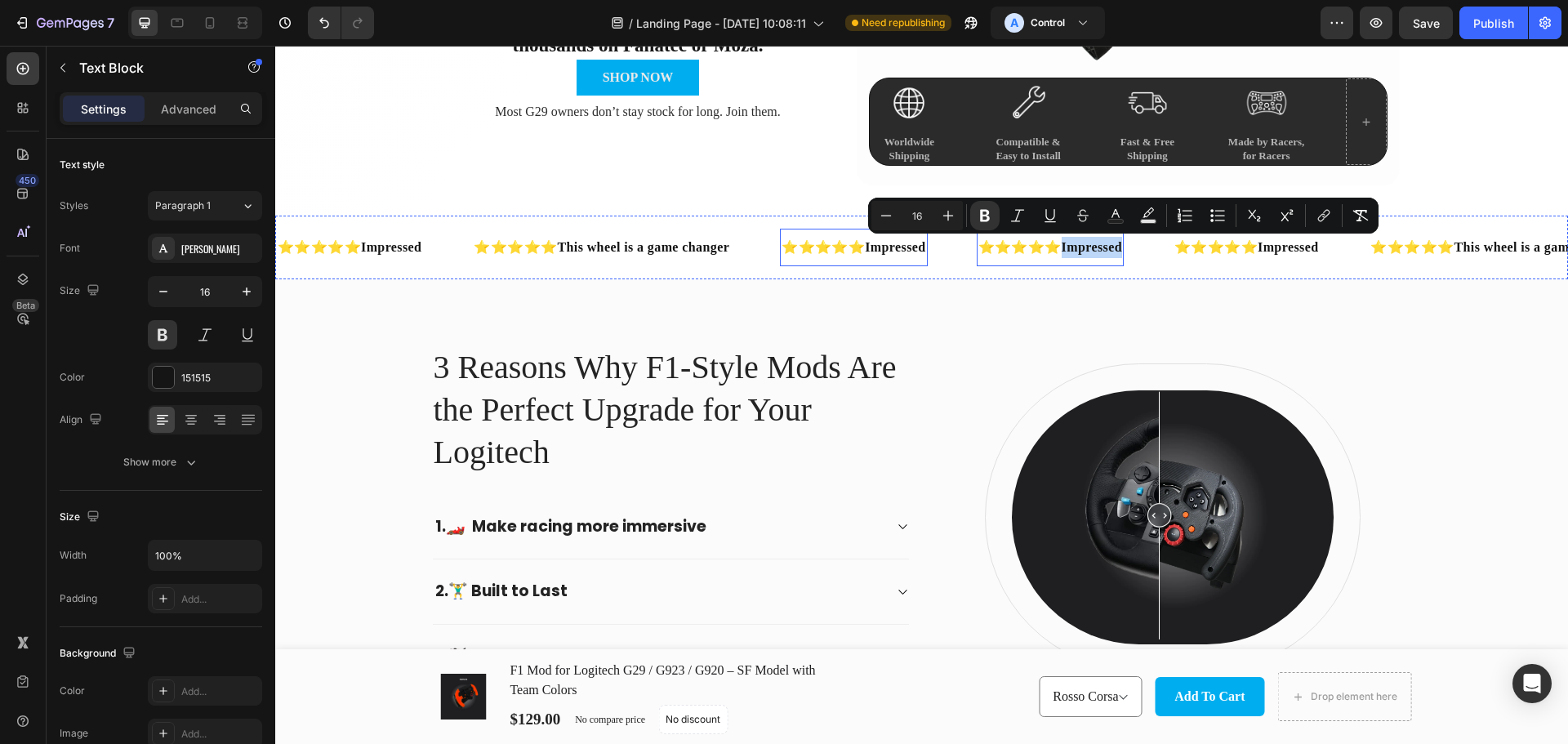
click at [913, 247] on strong "Impressed" at bounding box center [895, 247] width 60 height 14
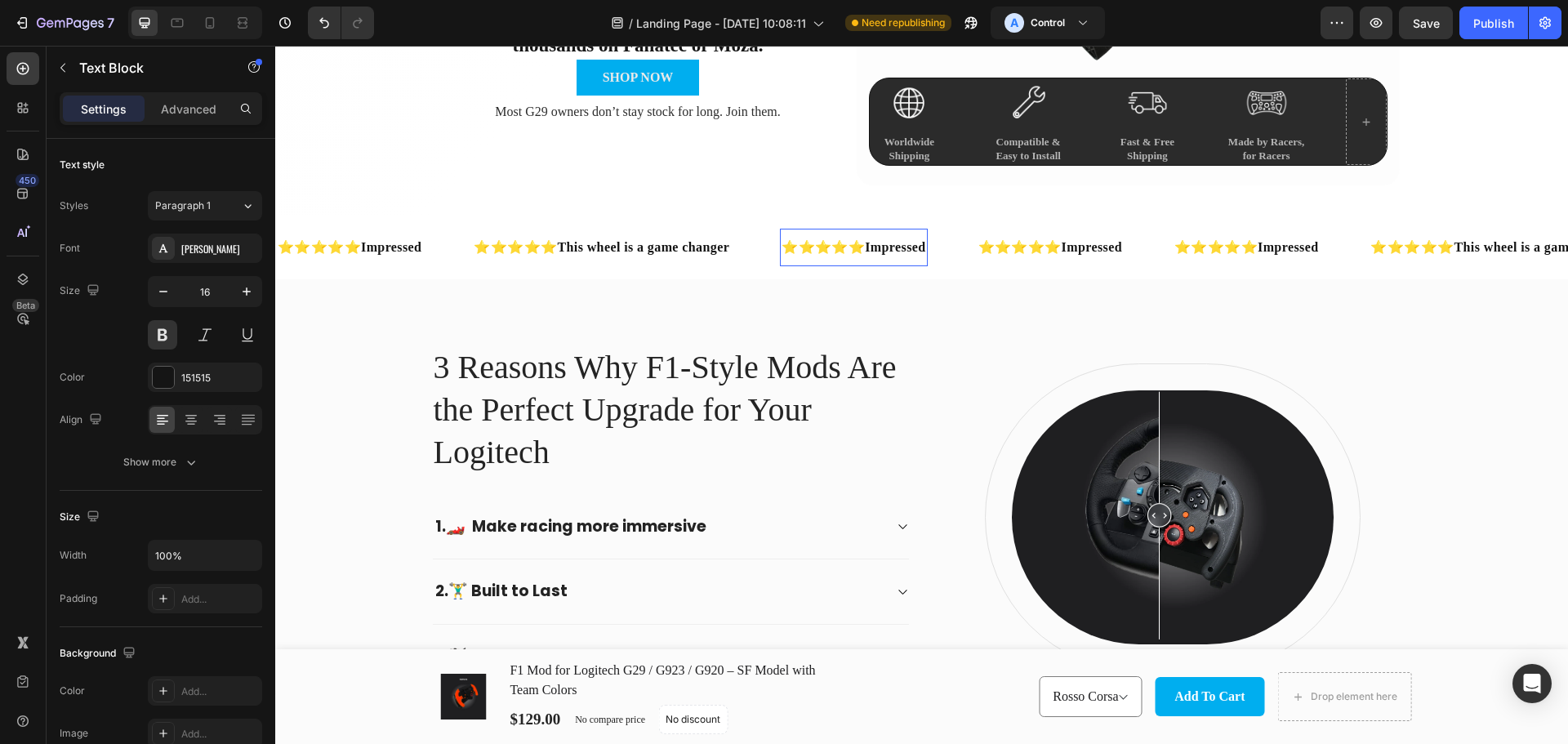
click at [925, 247] on strong "Impressed" at bounding box center [895, 247] width 60 height 14
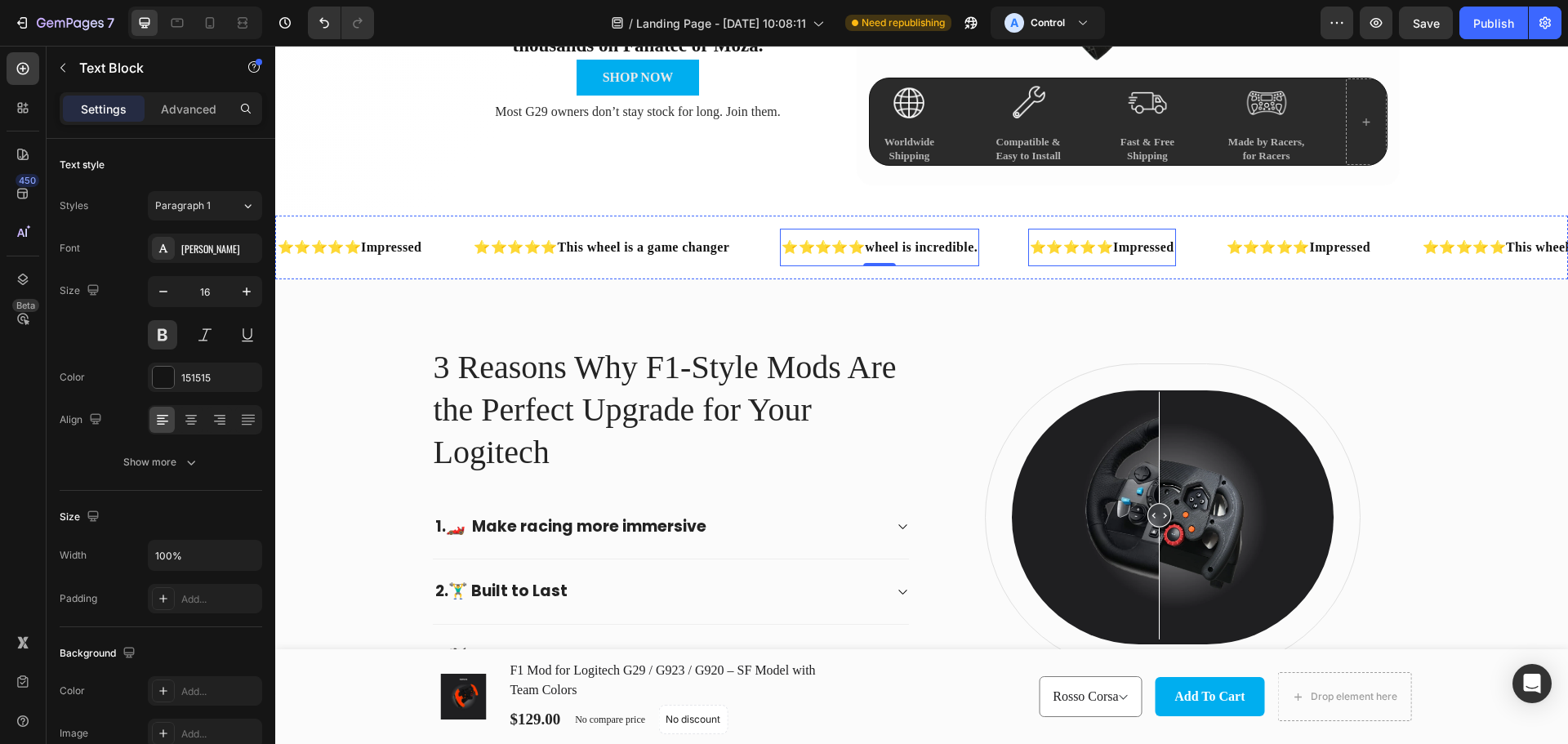
click at [1174, 247] on strong "Impressed" at bounding box center [1143, 247] width 60 height 14
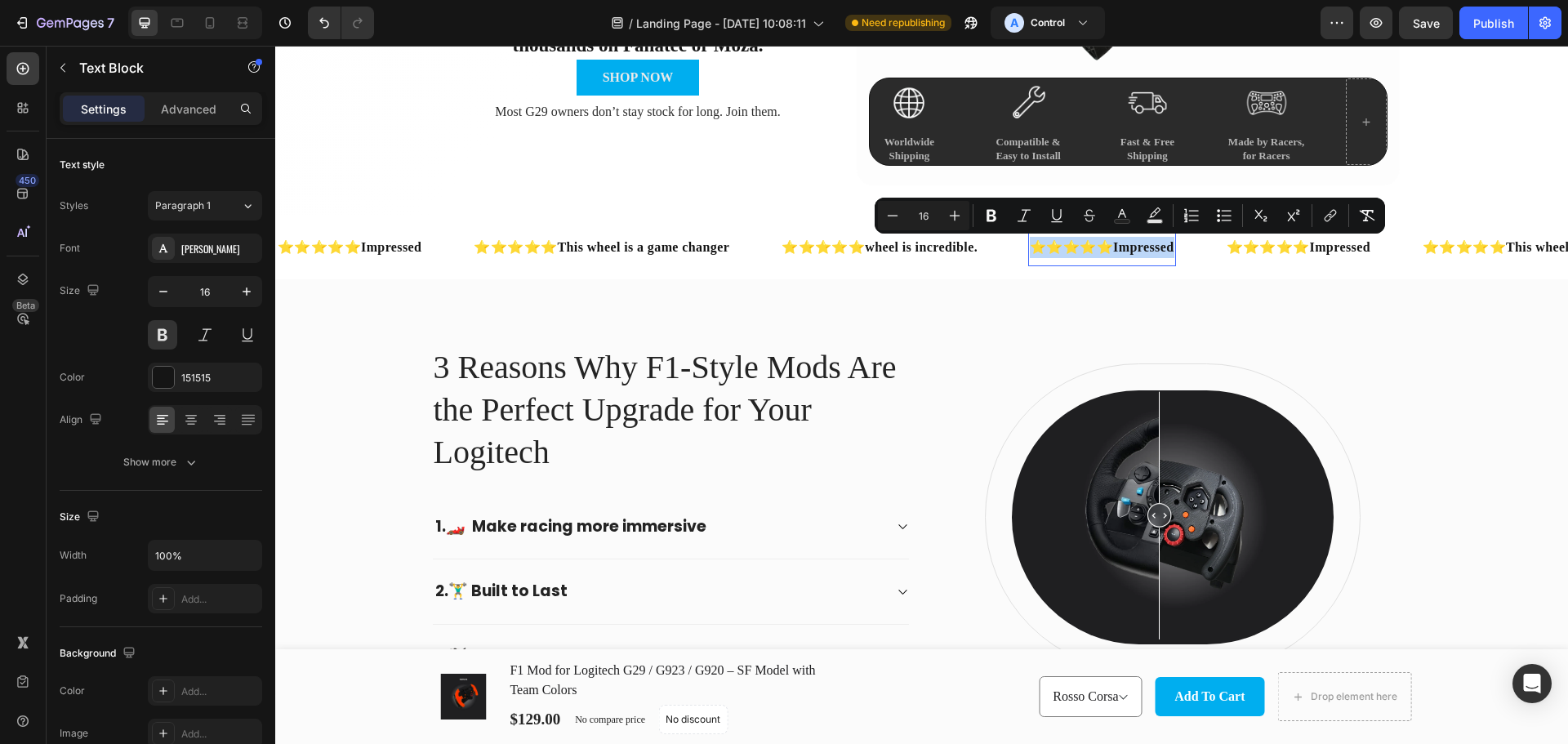
click at [1174, 252] on strong "Impressed" at bounding box center [1143, 247] width 60 height 14
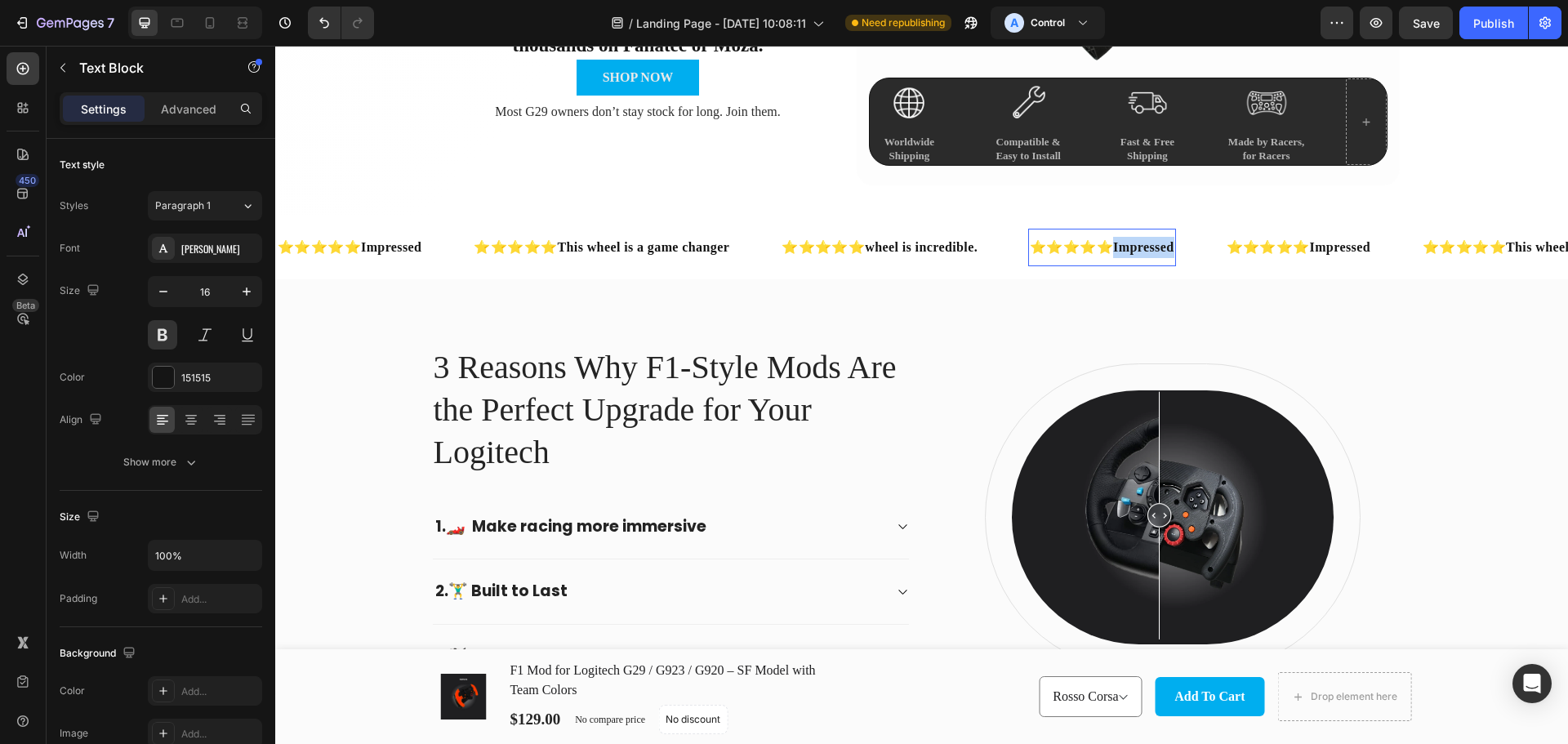
click at [1174, 252] on strong "Impressed" at bounding box center [1143, 247] width 60 height 14
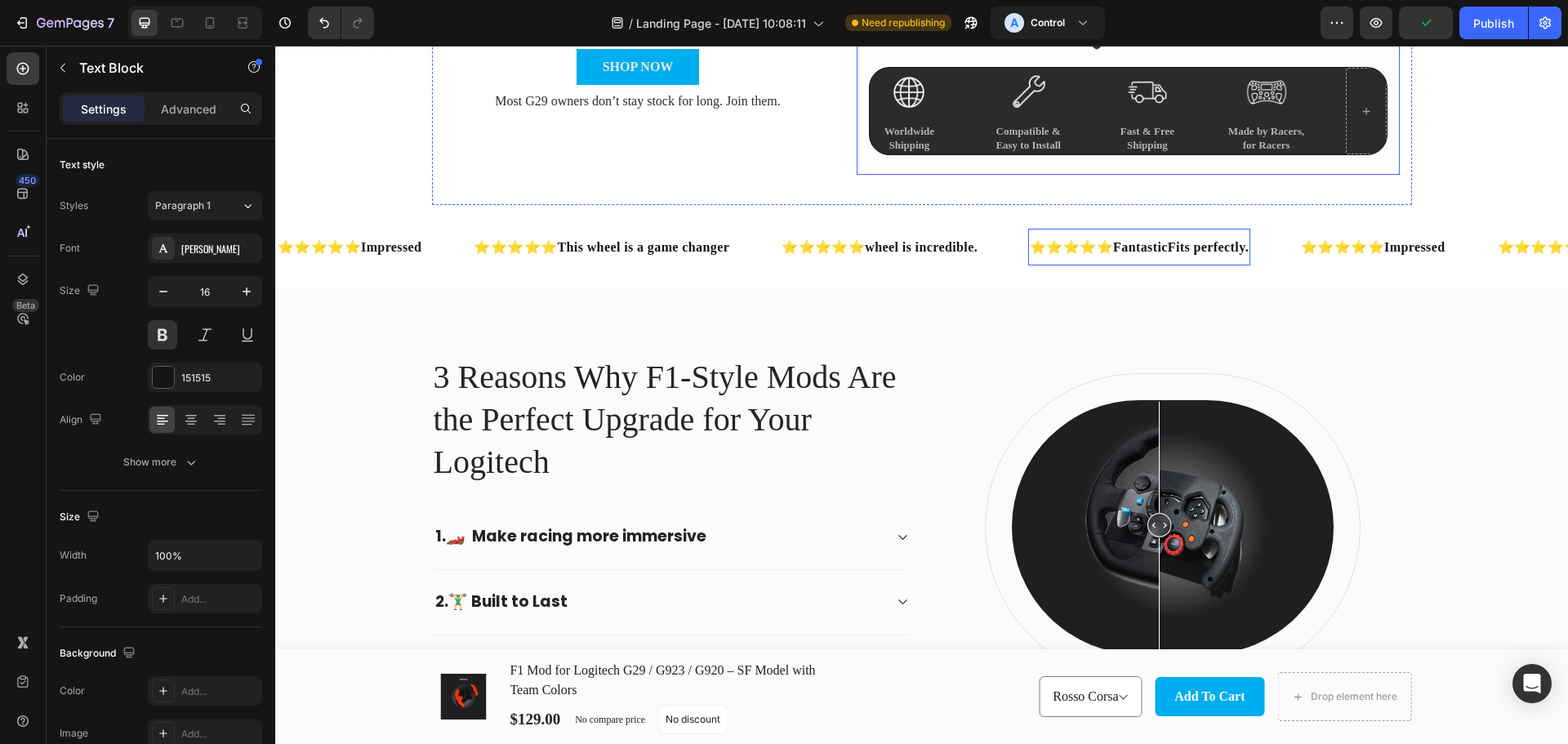
scroll to position [572, 0]
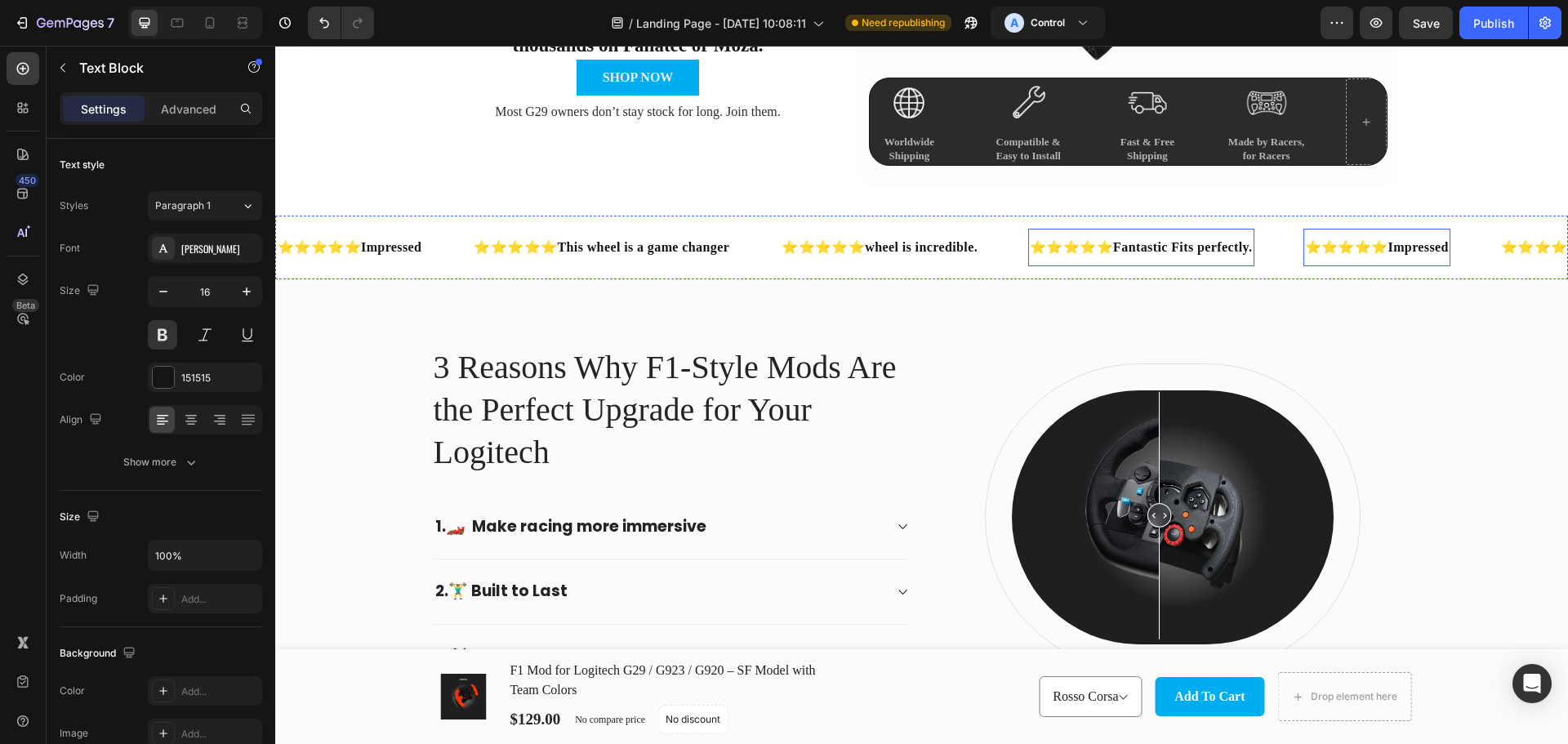
click at [1449, 246] on strong "Impressed" at bounding box center [1419, 247] width 60 height 14
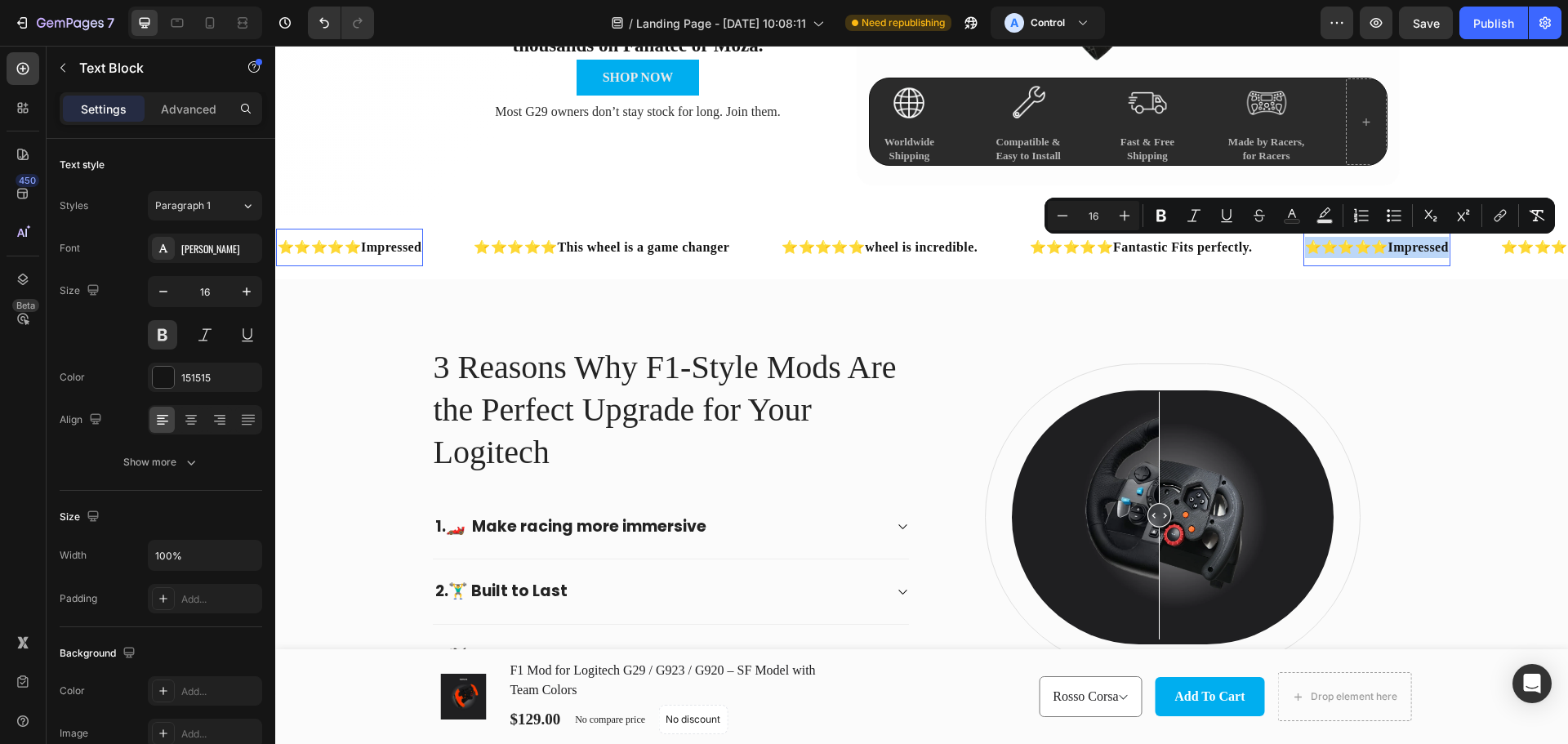
click at [1451, 235] on div "⭐⭐⭐⭐⭐ Impressed" at bounding box center [1377, 247] width 147 height 25
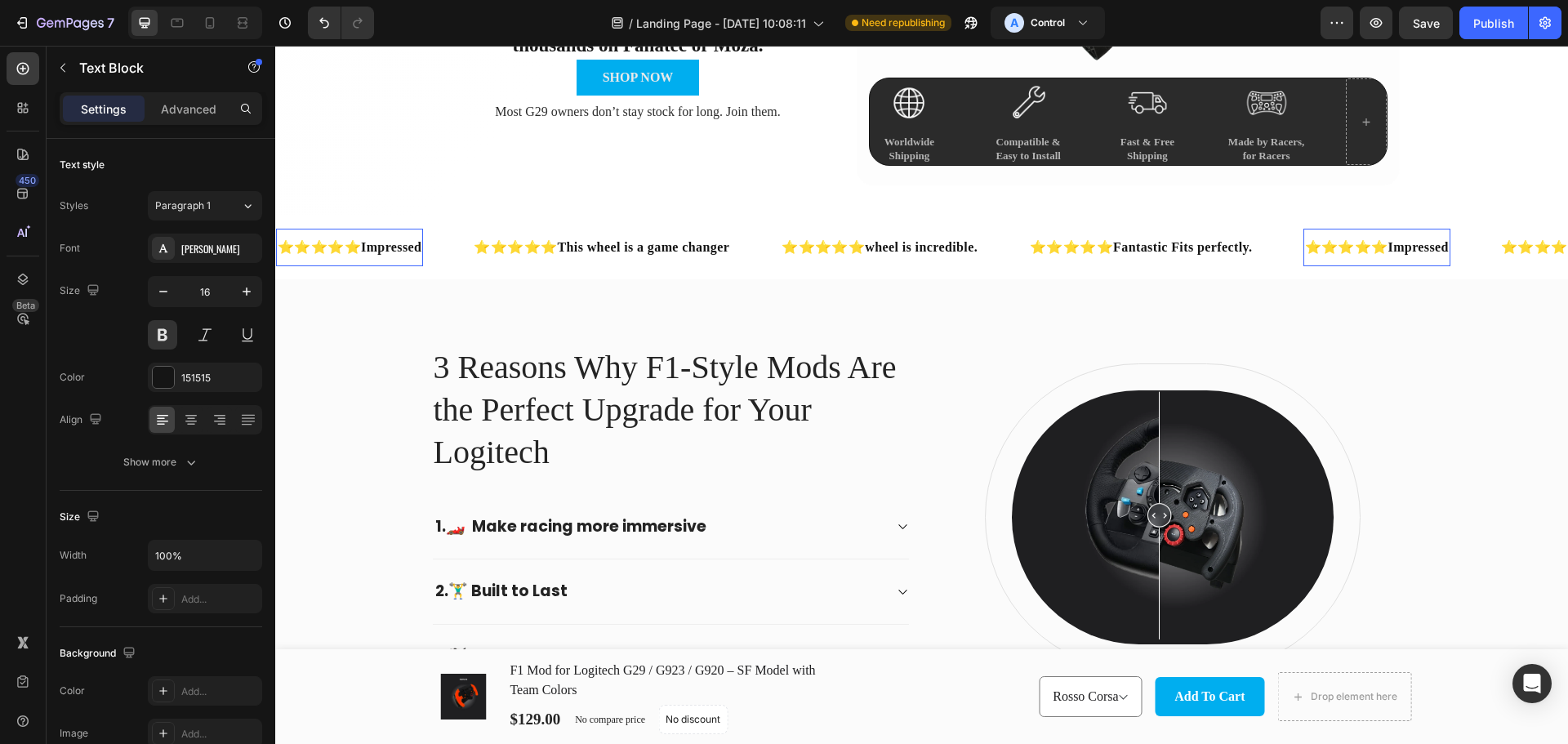
click at [1449, 247] on strong "Impressed" at bounding box center [1419, 247] width 60 height 14
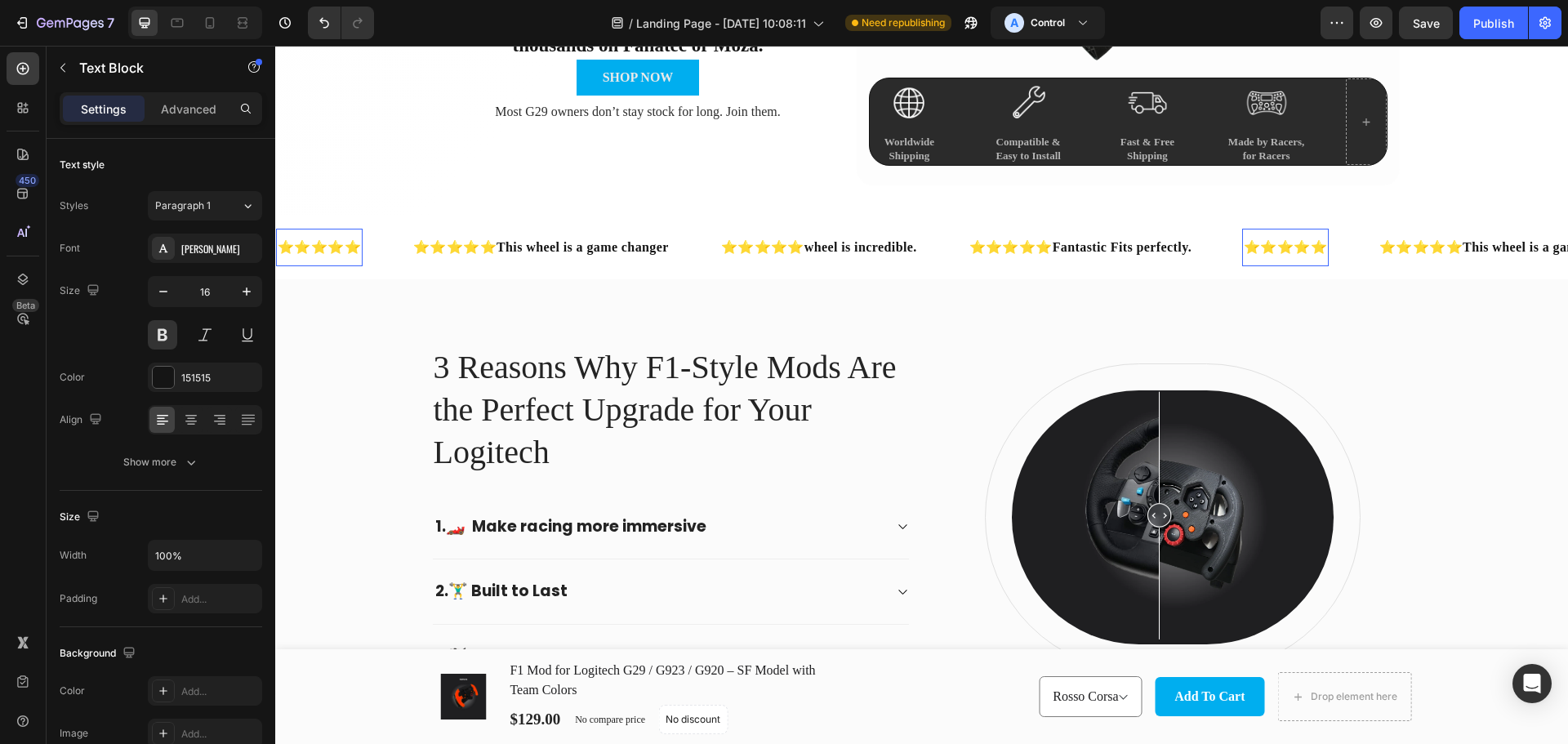
click at [361, 249] on p "⭐⭐⭐⭐⭐" at bounding box center [319, 247] width 83 height 21
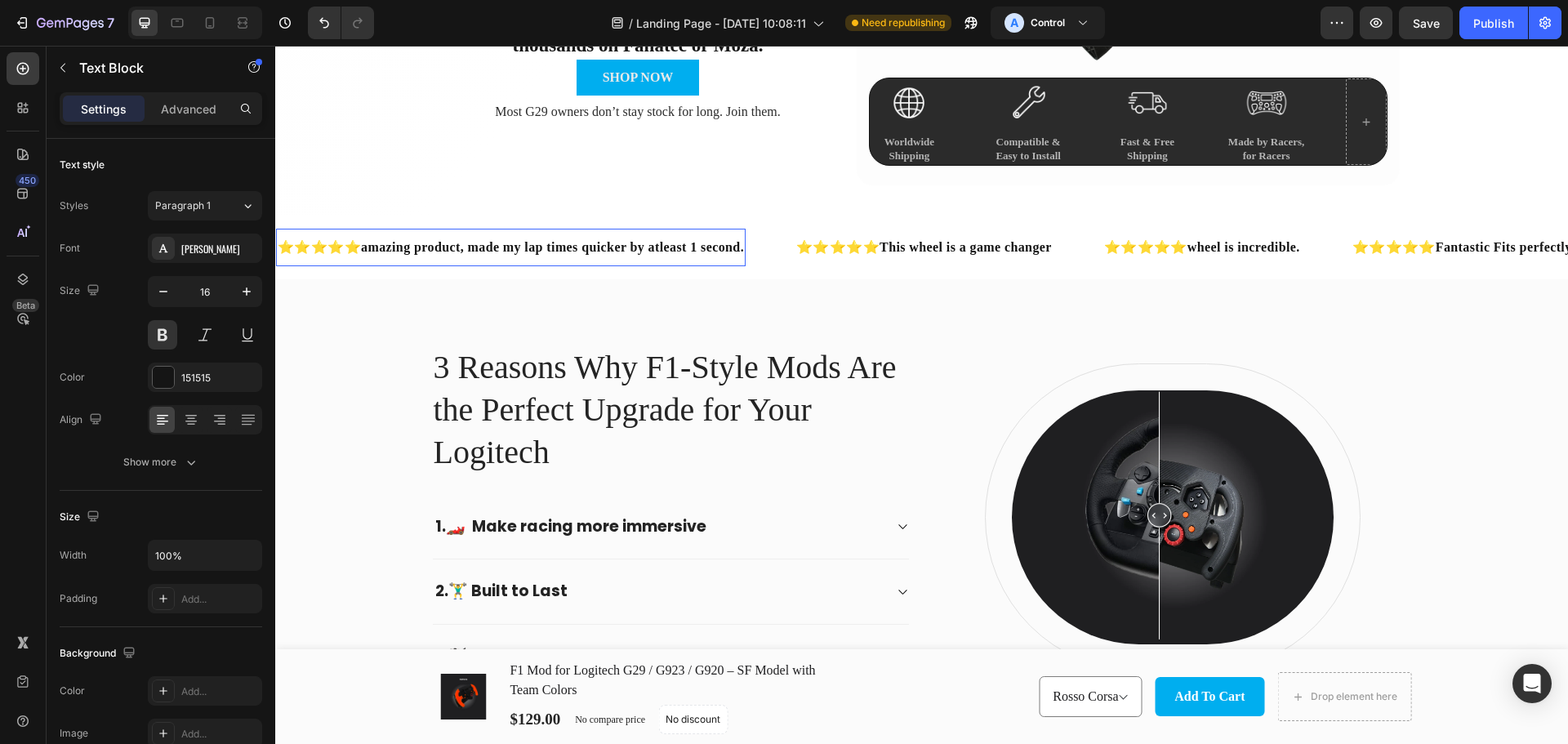
click at [372, 248] on p "⭐⭐⭐⭐⭐amazing product, made my lap times quicker by atleast 1 second." at bounding box center [511, 247] width 466 height 21
click at [379, 247] on p "⭐⭐⭐⭐⭐amazing product, made my lap times quicker by atleast 1 second." at bounding box center [511, 247] width 466 height 21
click at [627, 243] on p "⭐⭐⭐⭐⭐Amazing product, made my lap times quicker by atleast 1 second." at bounding box center [512, 247] width 470 height 21
click at [749, 249] on div "⭐⭐⭐⭐⭐Amazing product, made my lap times quicker by atleast 1 second." at bounding box center [512, 247] width 473 height 25
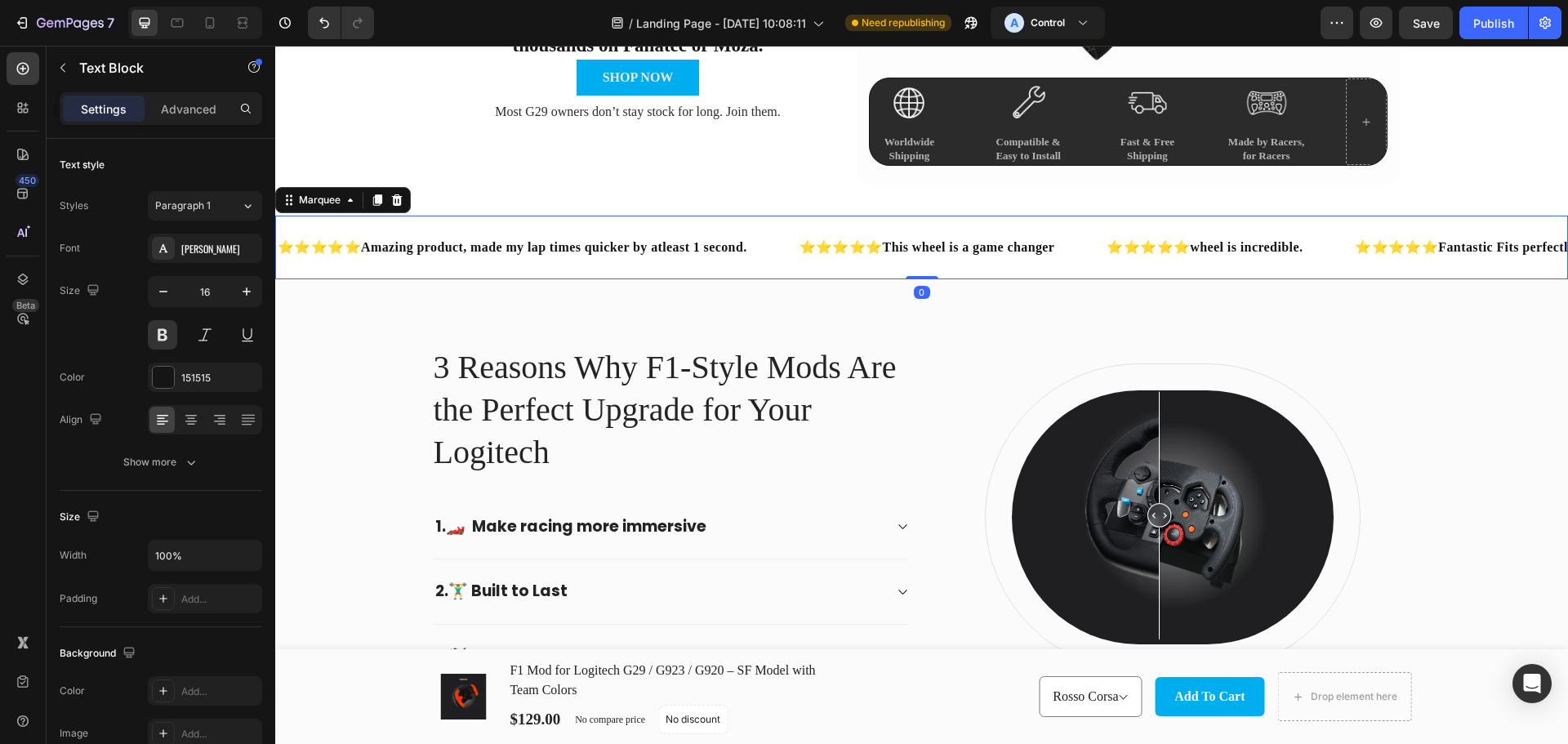
click at [778, 247] on div "⭐⭐⭐⭐⭐Amazing product, made my lap times quicker by atleast 1 second. Text Block" at bounding box center [537, 247] width 522 height 38
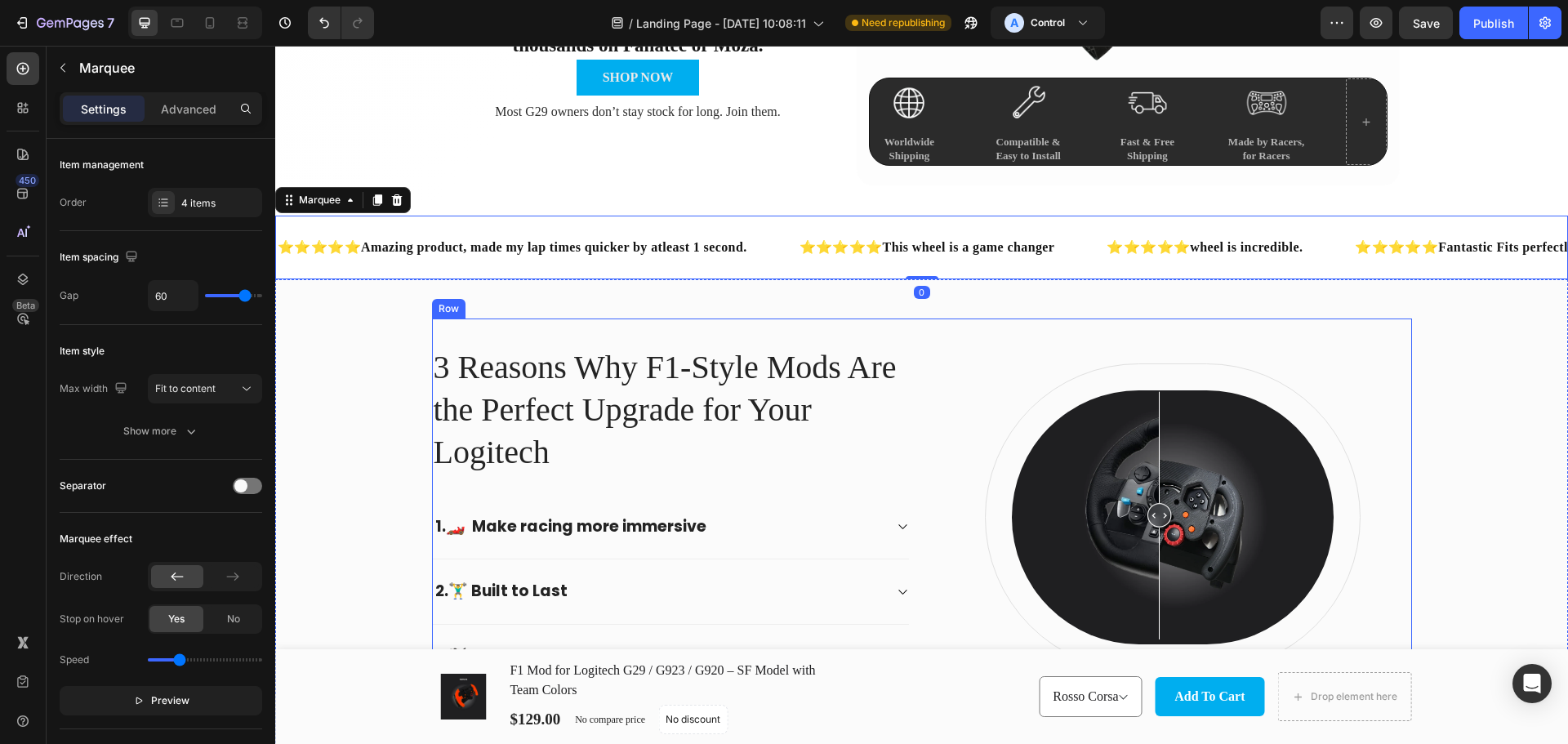
scroll to position [381, 0]
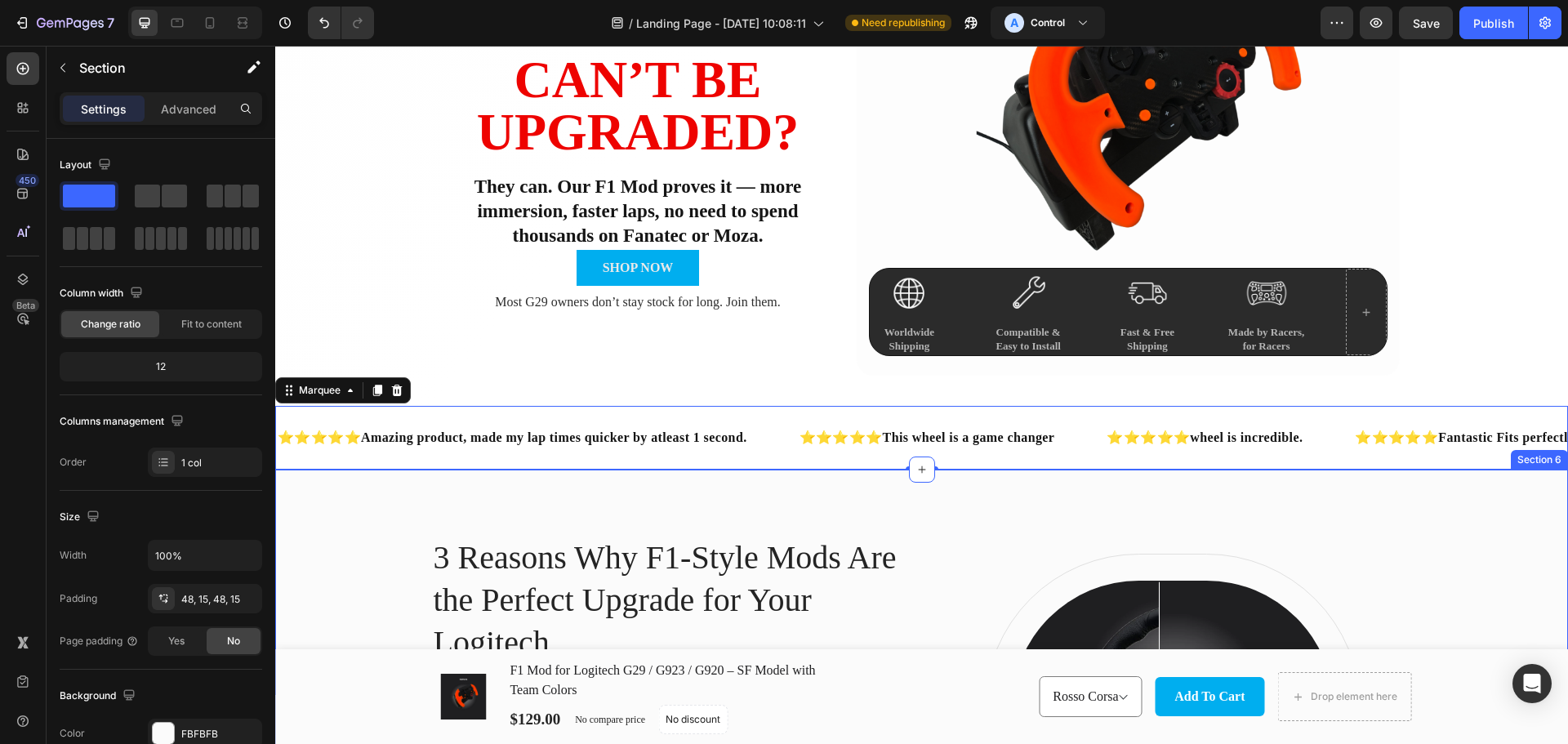
click at [1429, 516] on div "3 Reasons Why F1-Style Mods Are the Perfect Upgrade for Your Logitech Heading 1…" at bounding box center [921, 708] width 1268 height 398
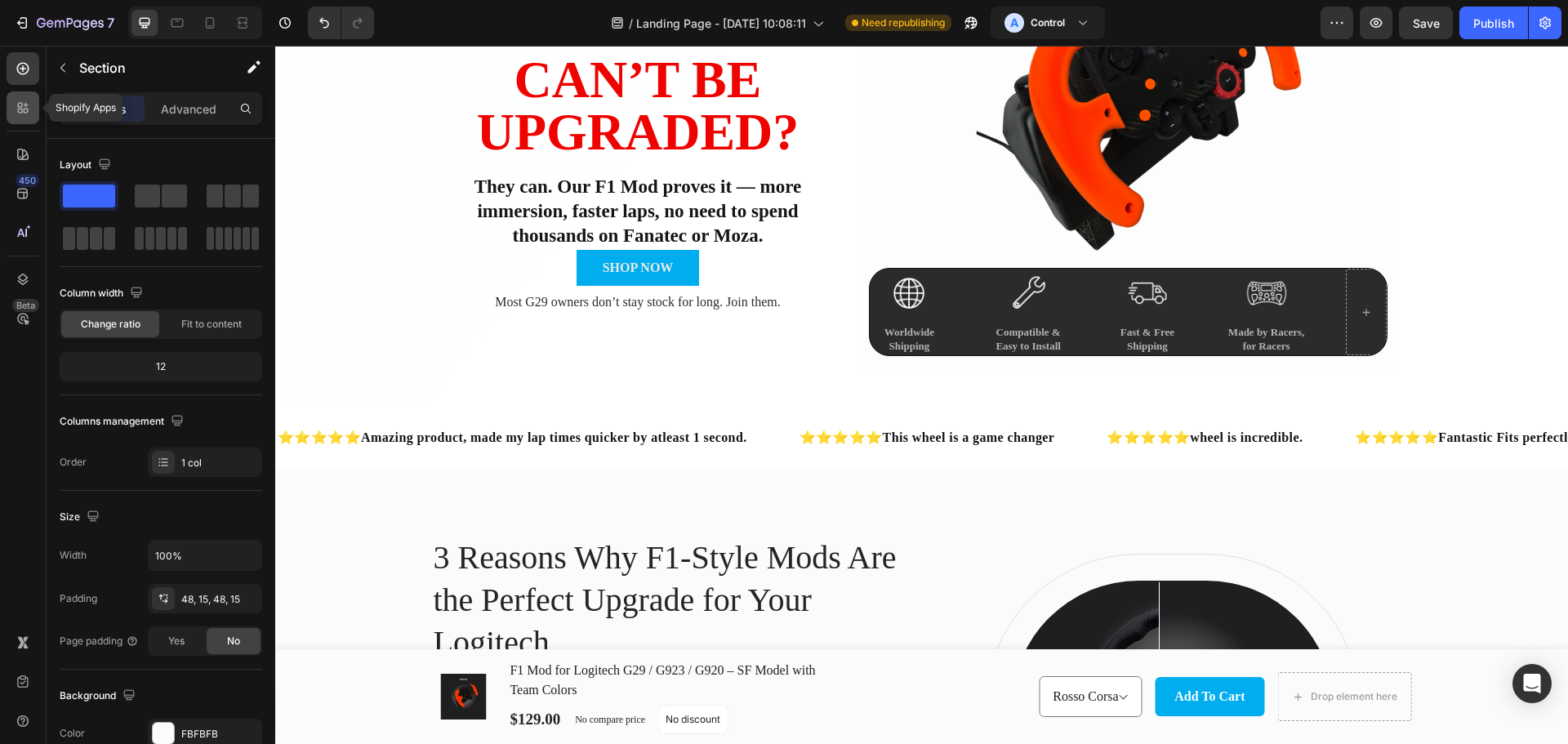
click at [26, 116] on div at bounding box center [23, 108] width 33 height 33
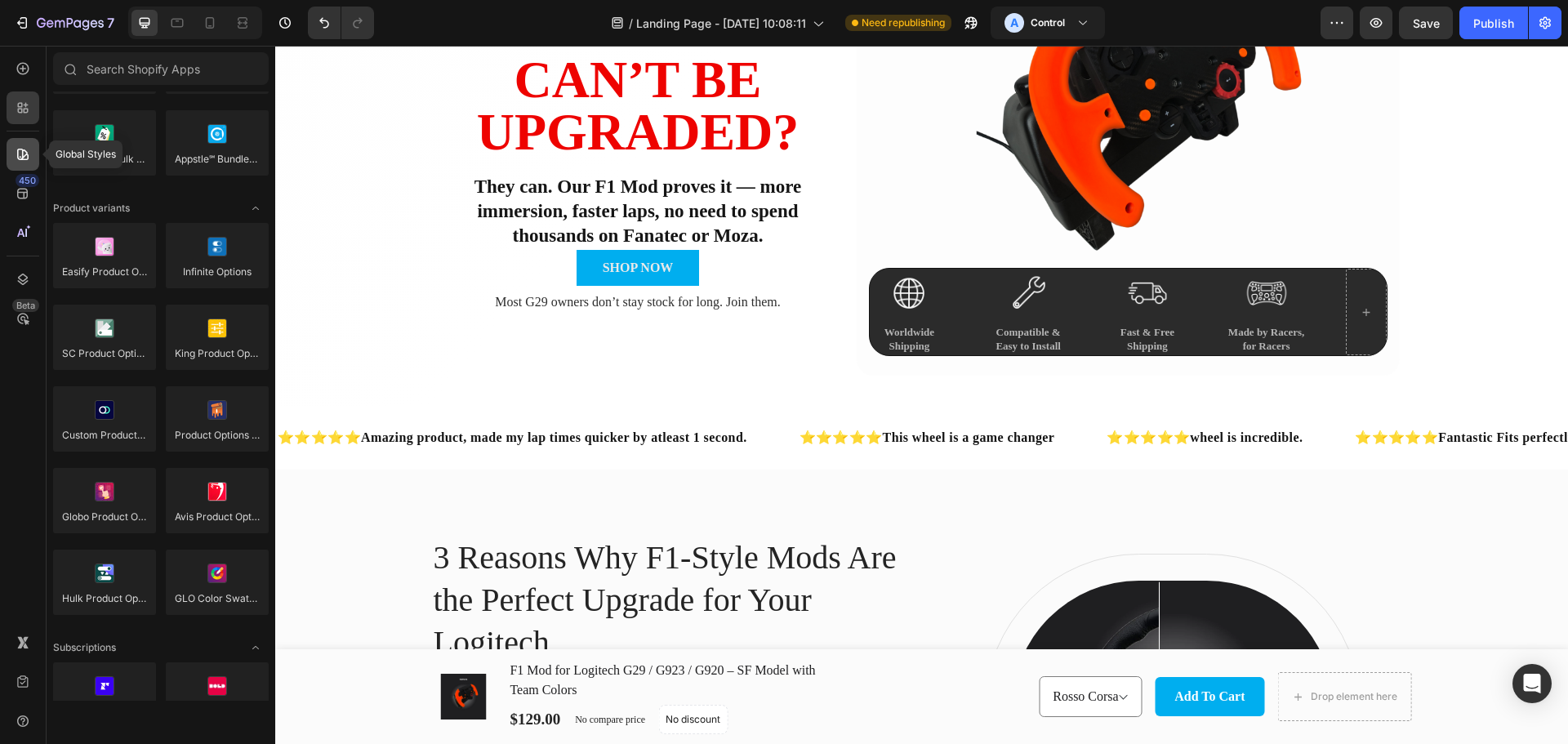
click at [21, 150] on icon at bounding box center [23, 154] width 17 height 16
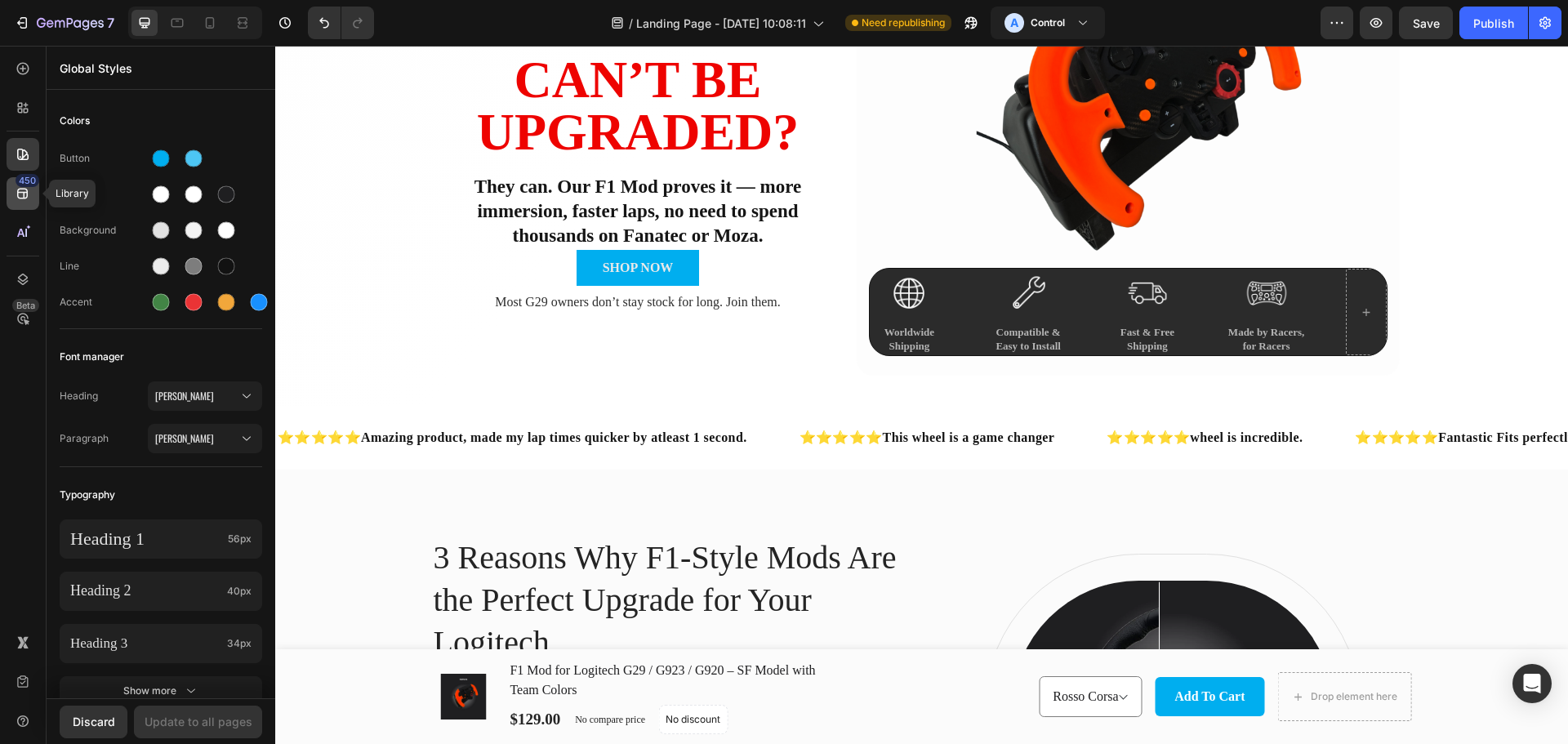
click at [22, 190] on icon at bounding box center [22, 194] width 11 height 11
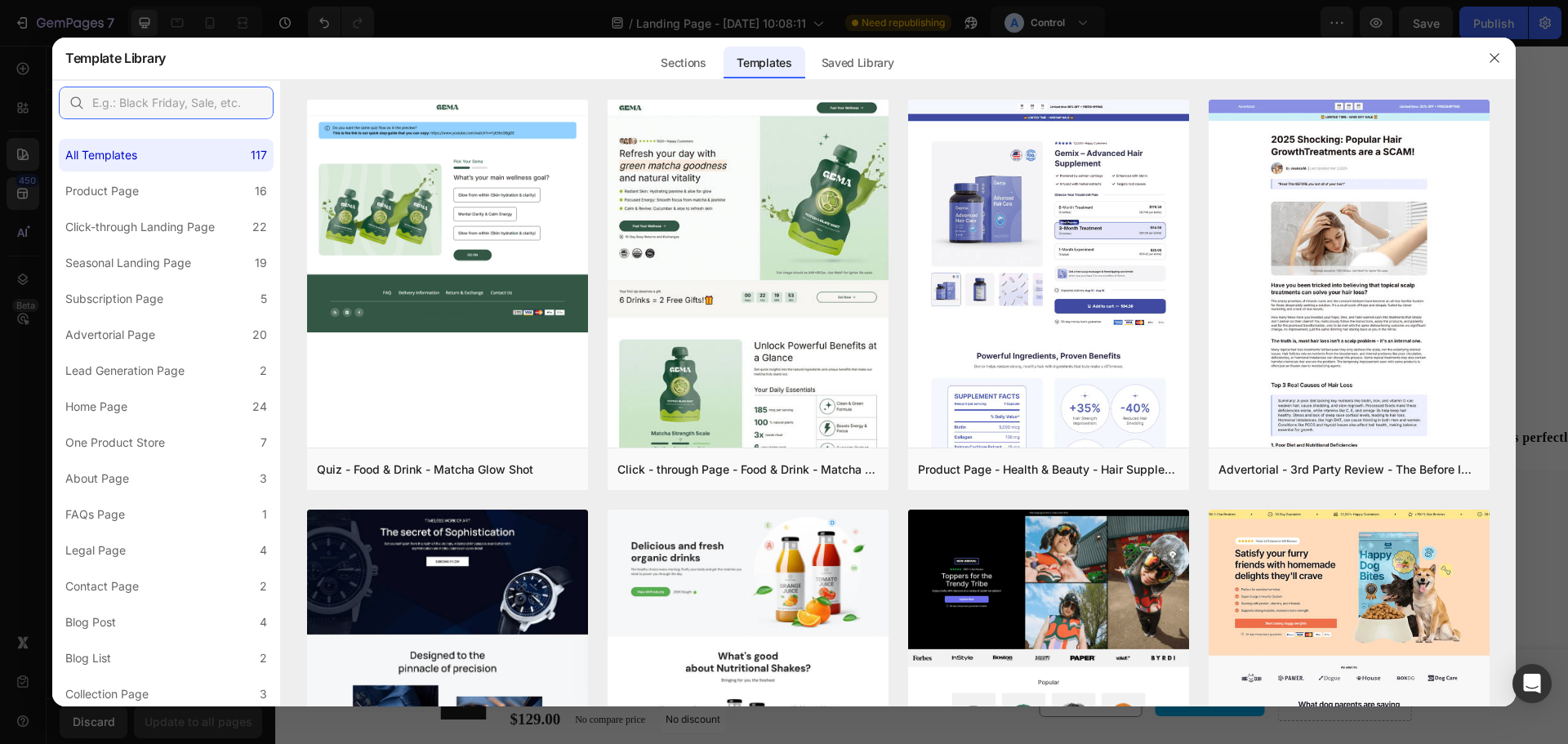
click at [194, 98] on input "text" at bounding box center [166, 103] width 215 height 33
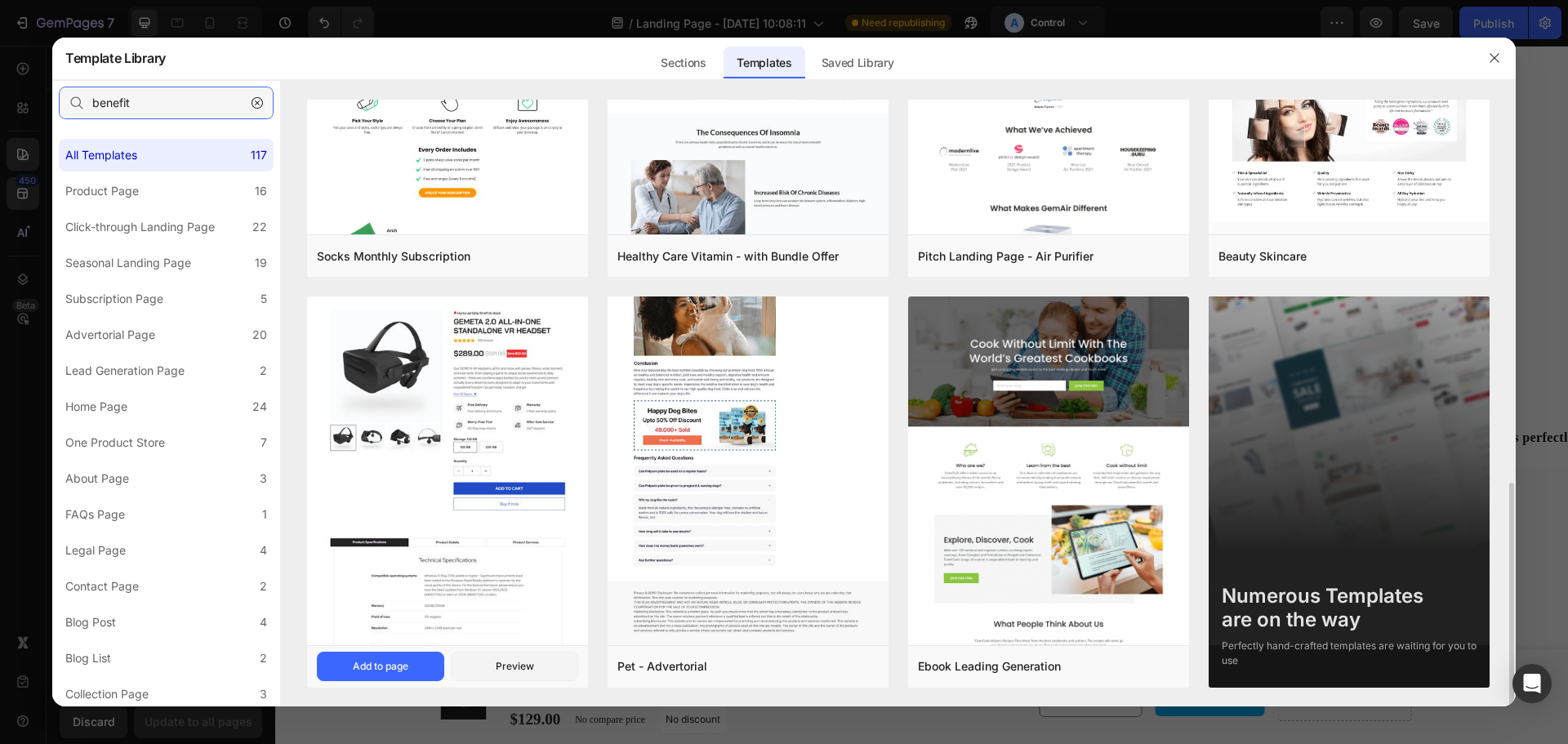
scroll to position [1034, 0]
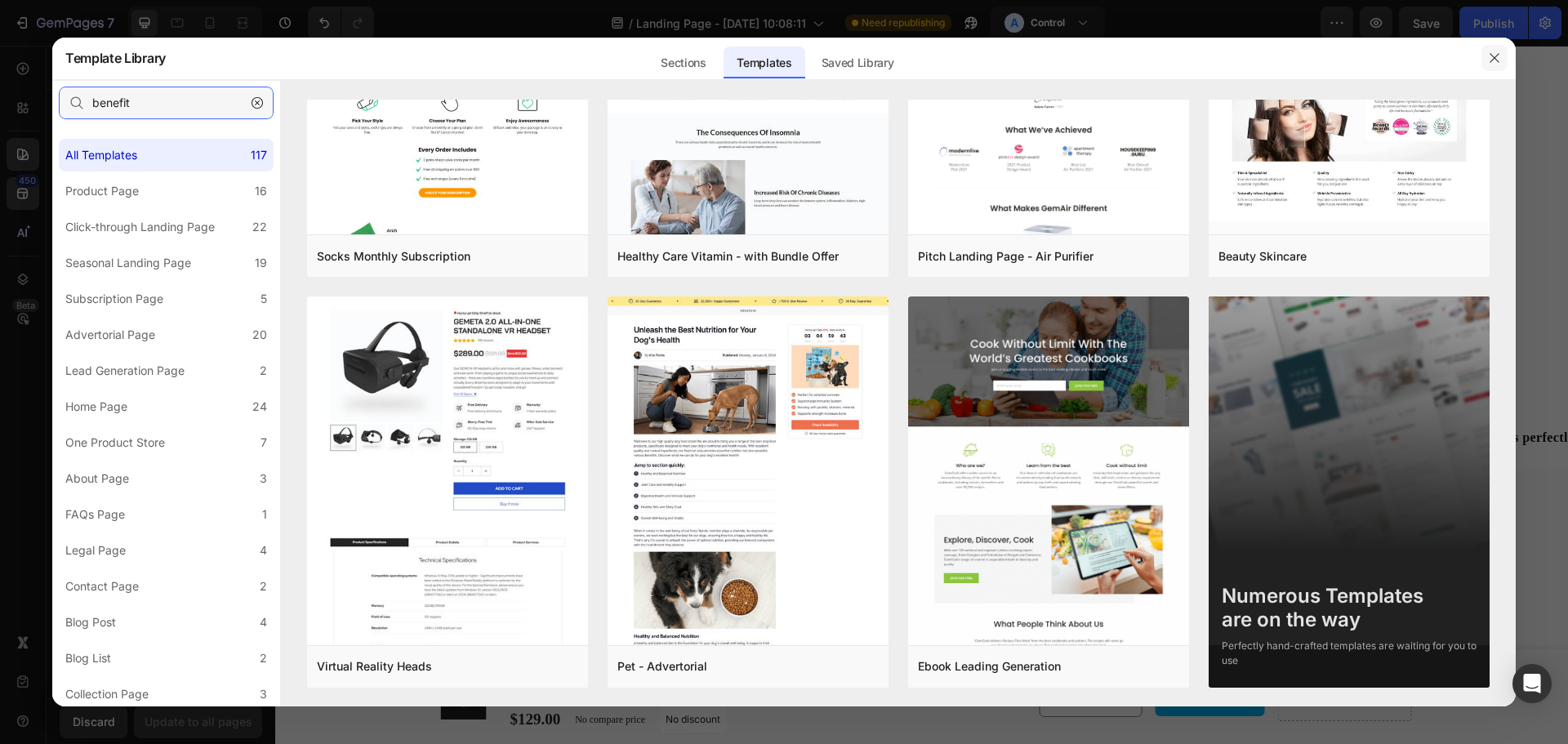
type input "benefit"
click at [1496, 54] on icon "button" at bounding box center [1495, 58] width 13 height 13
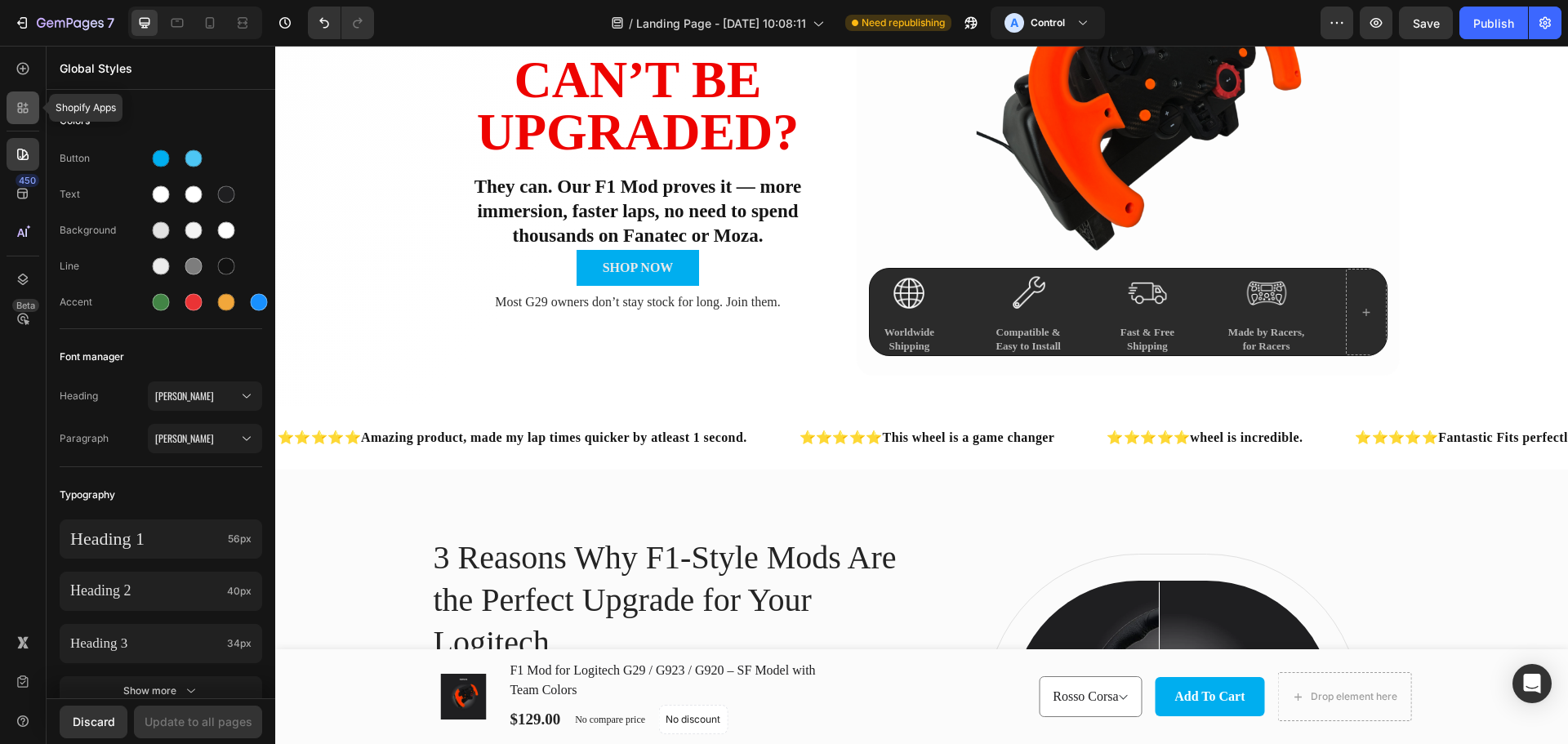
click at [13, 100] on div at bounding box center [23, 108] width 33 height 33
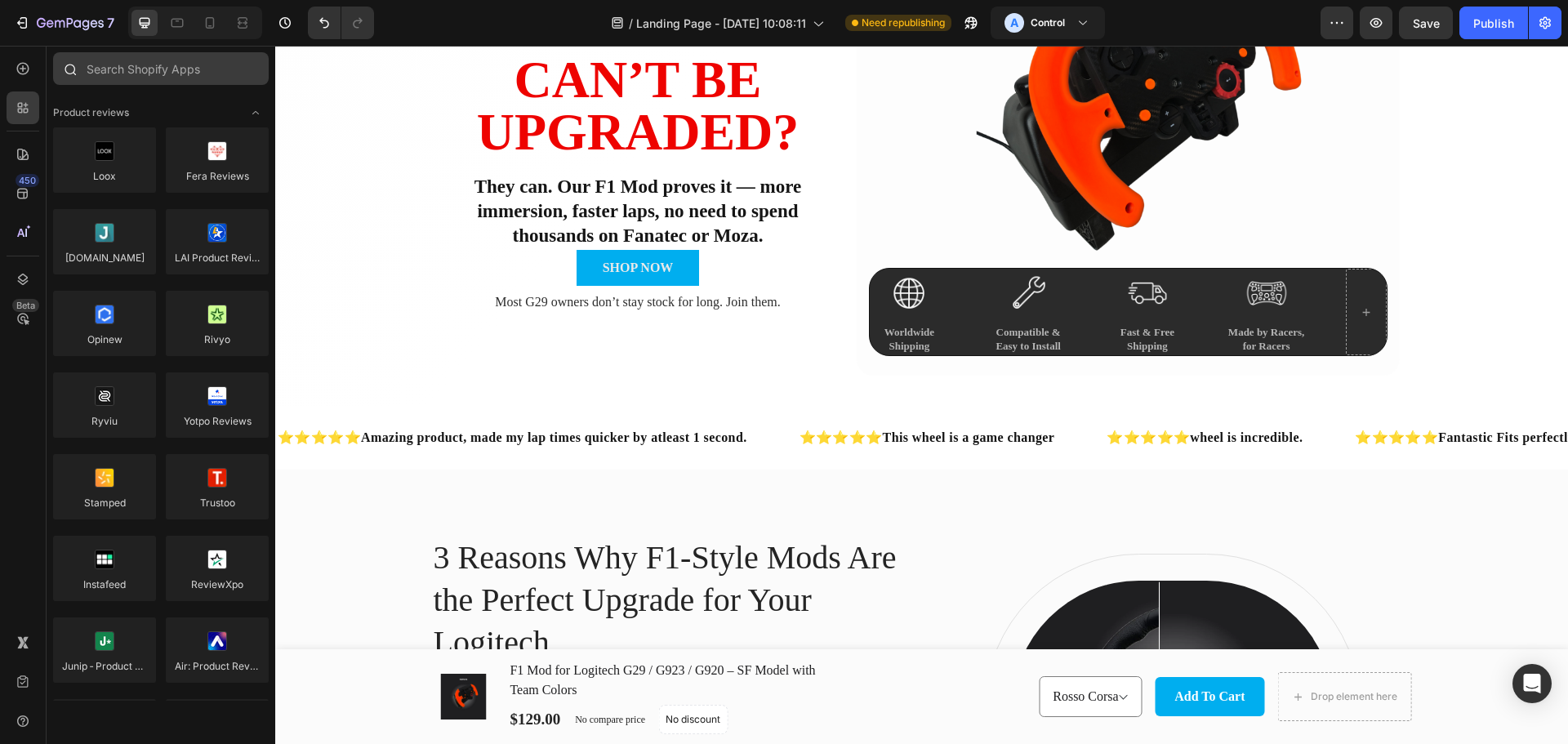
scroll to position [1712, 0]
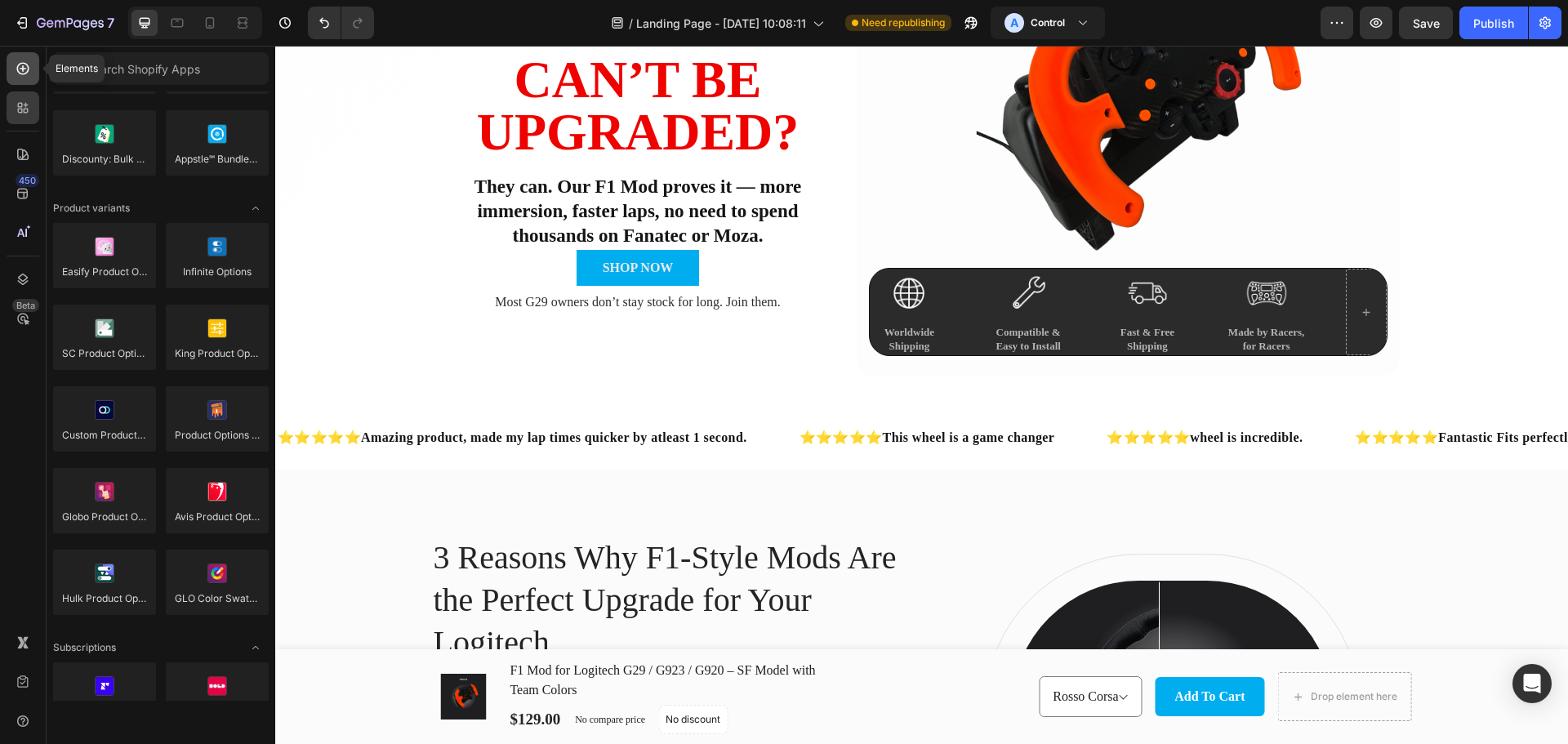
click at [32, 65] on div at bounding box center [23, 68] width 33 height 33
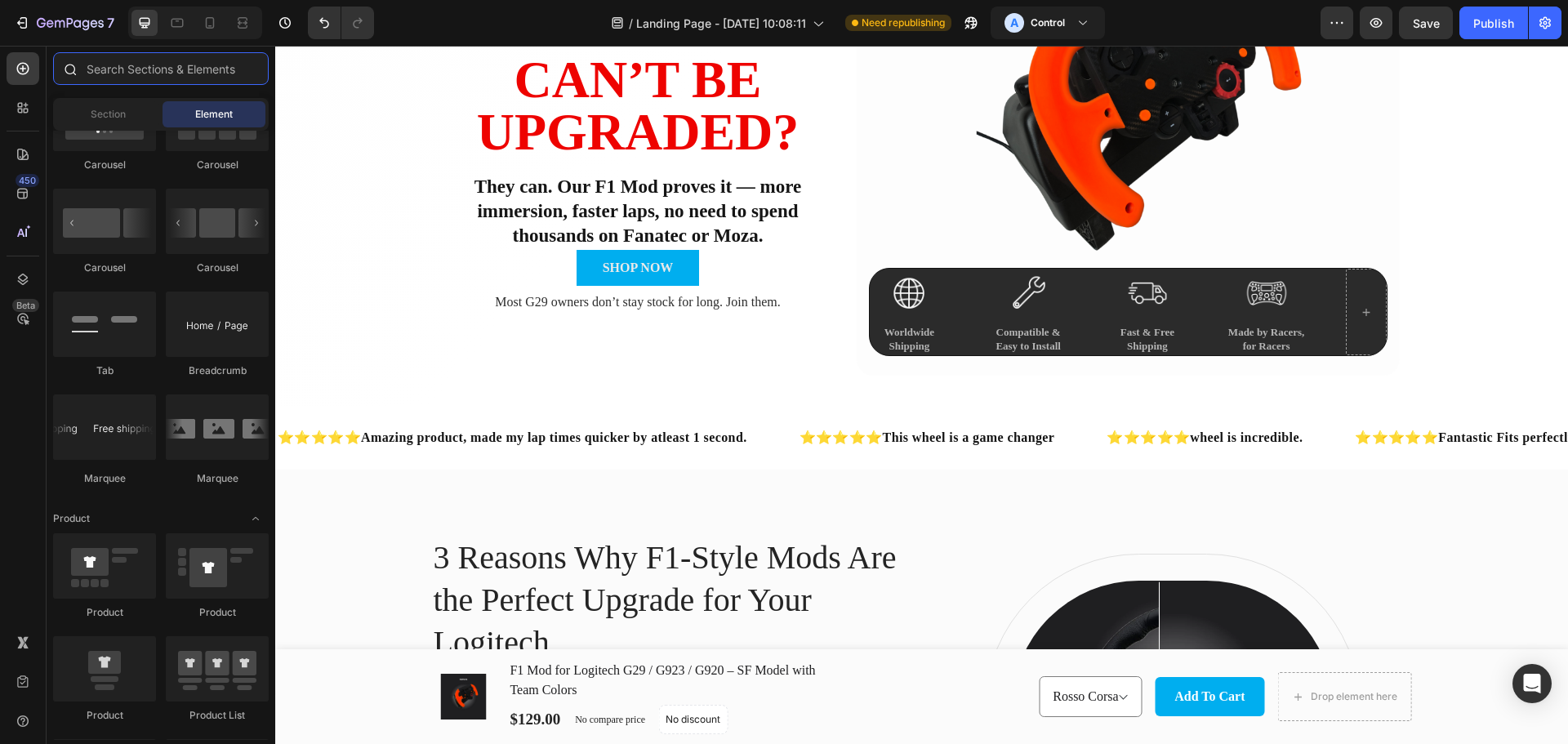
click at [154, 70] on input "text" at bounding box center [160, 68] width 215 height 33
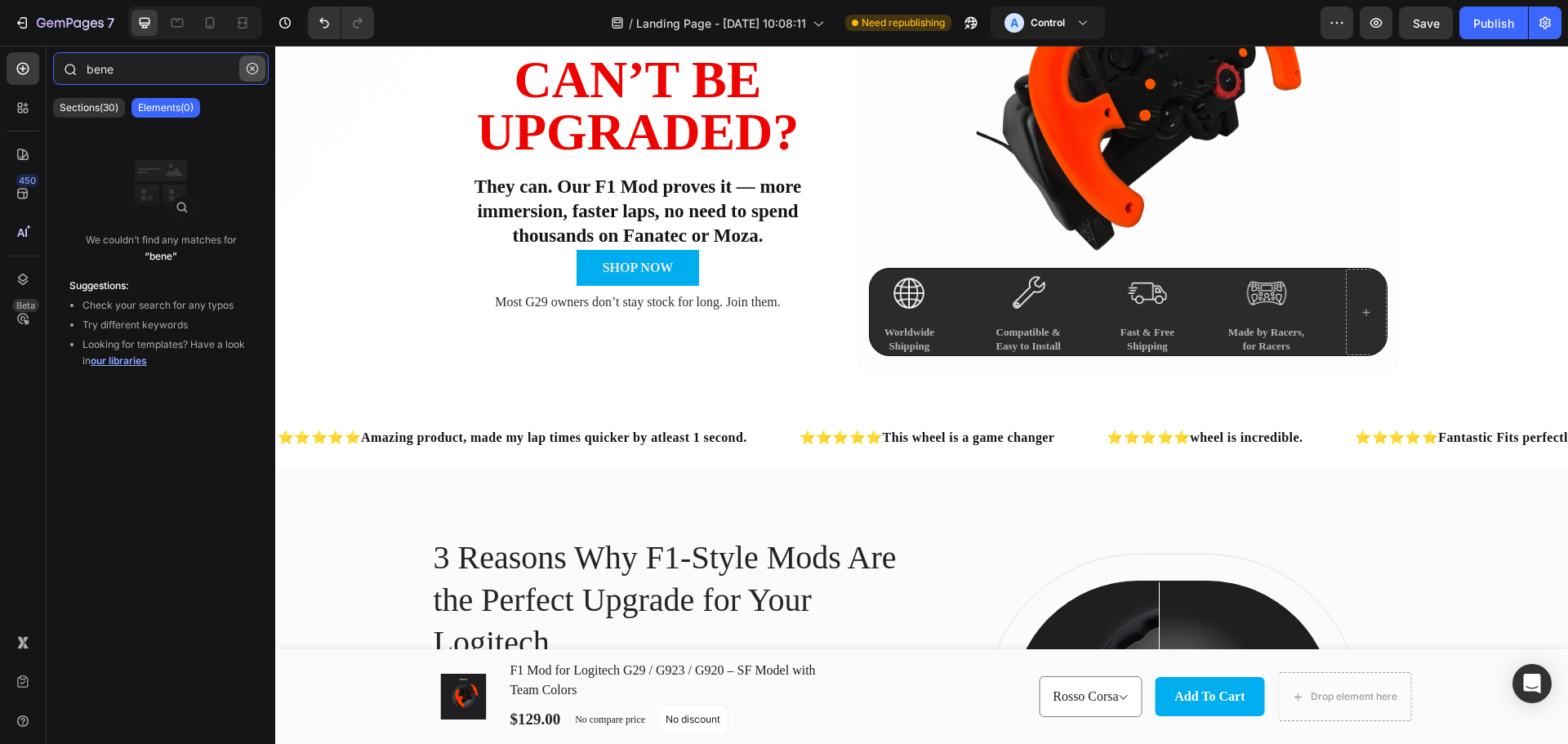
type input "bene"
click at [251, 67] on icon "button" at bounding box center [253, 68] width 12 height 12
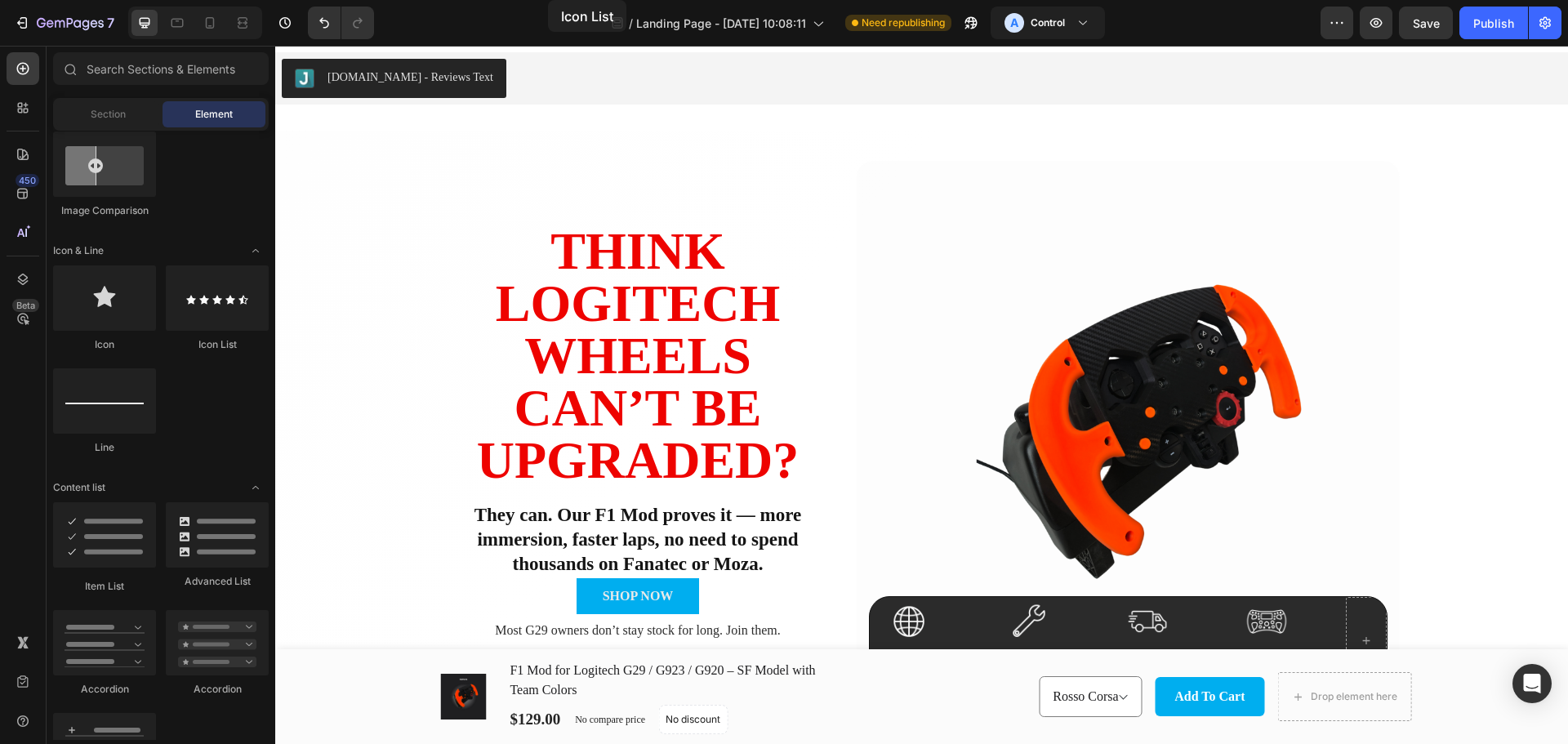
scroll to position [0, 0]
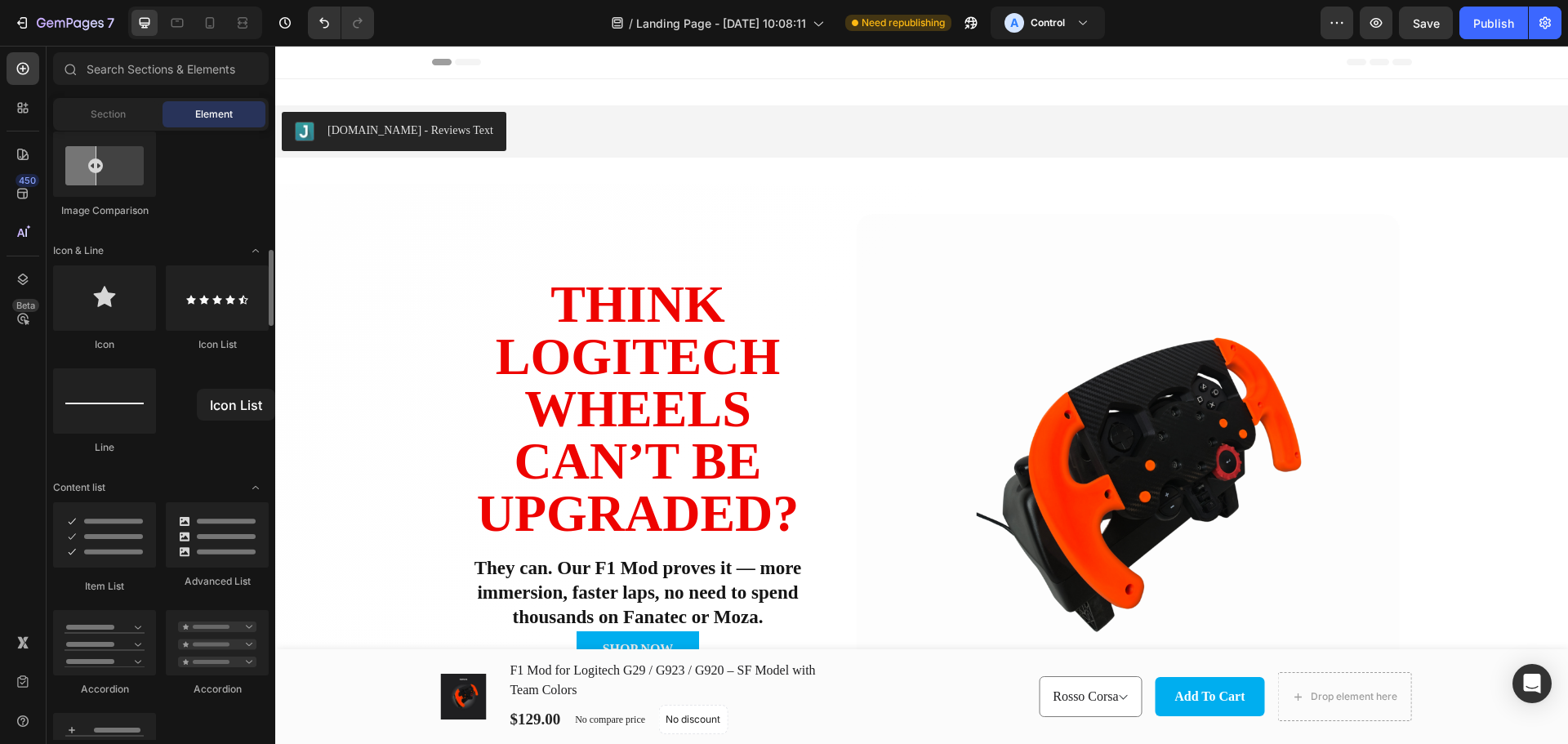
drag, startPoint x: 228, startPoint y: 307, endPoint x: 197, endPoint y: 388, distance: 86.7
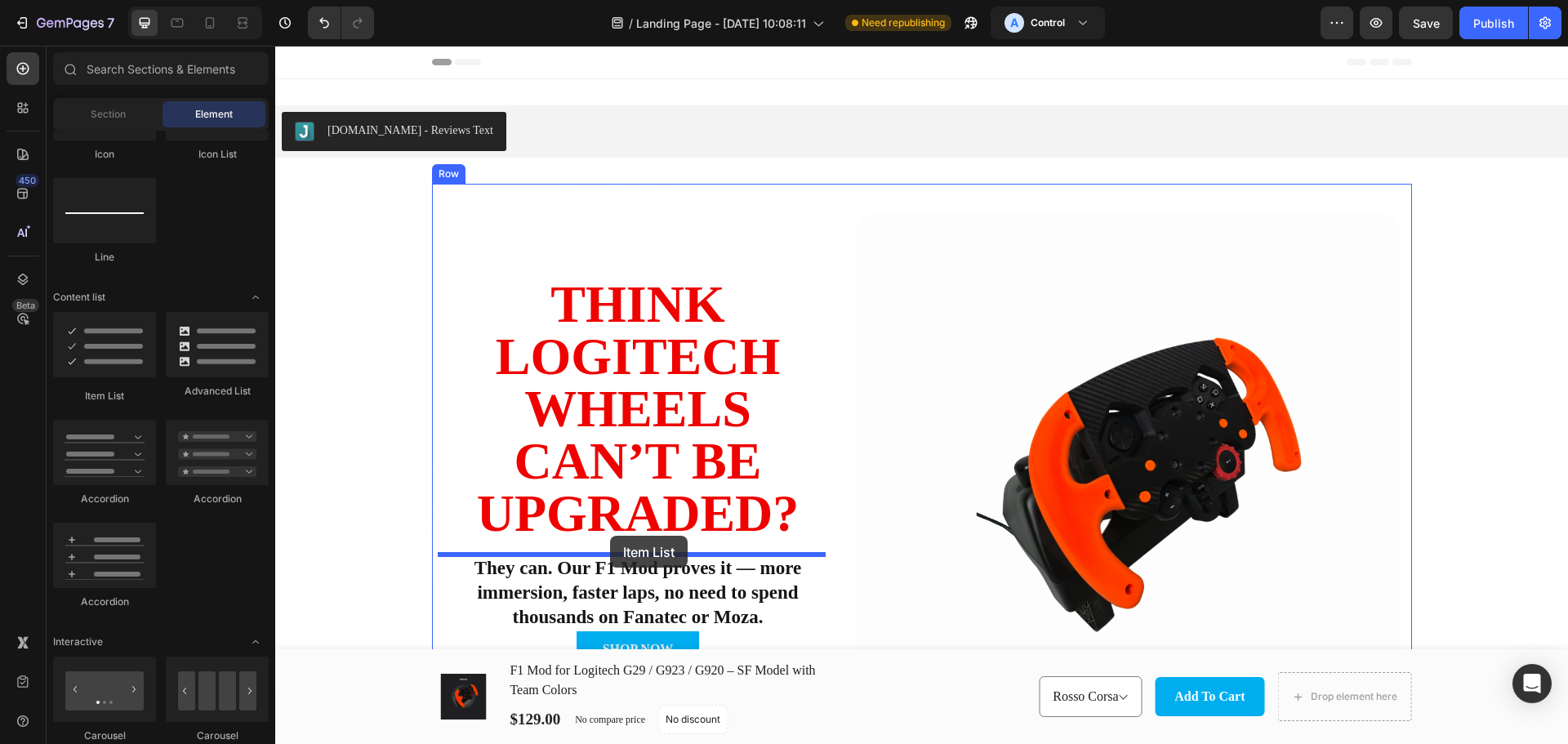
scroll to position [191, 0]
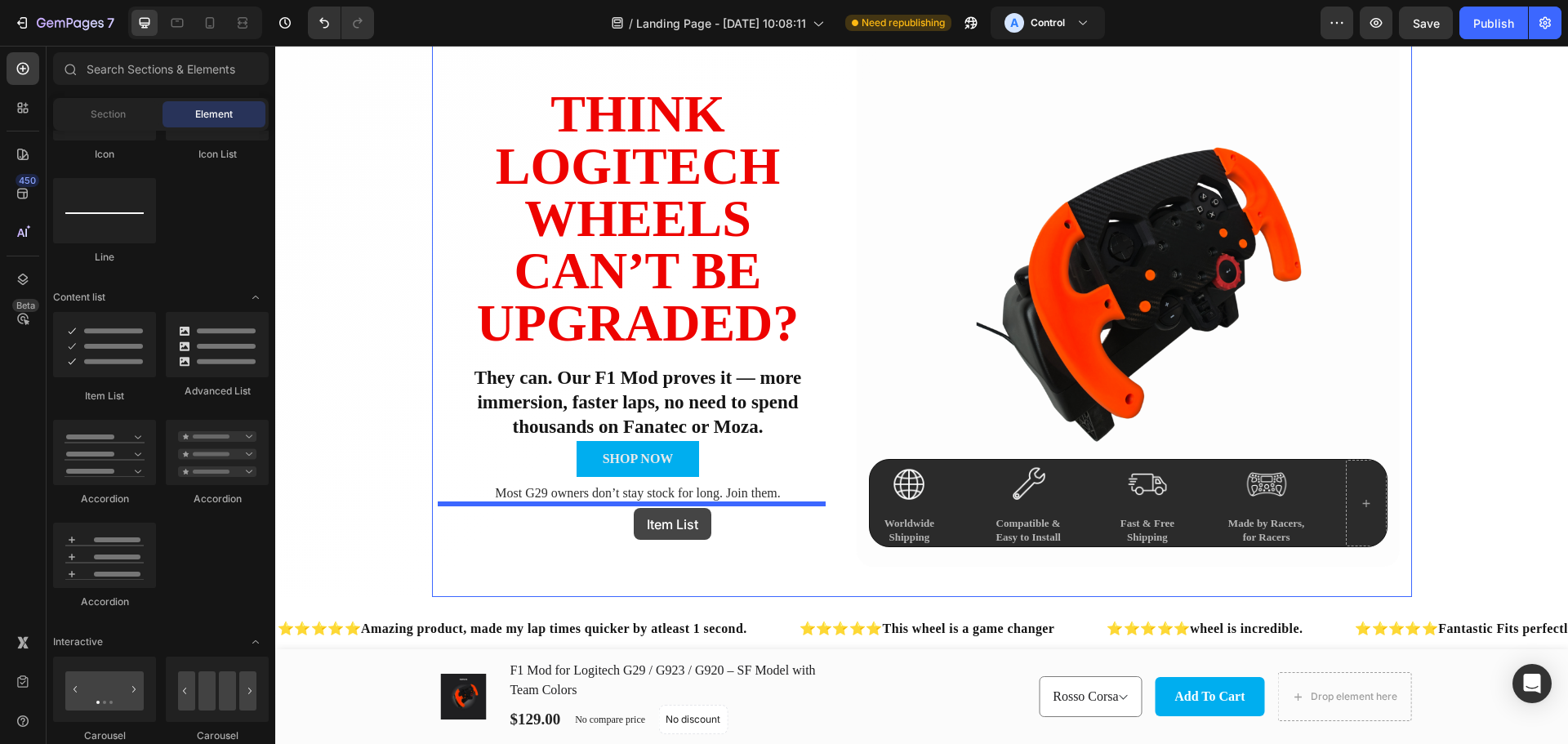
drag, startPoint x: 388, startPoint y: 401, endPoint x: 634, endPoint y: 508, distance: 268.3
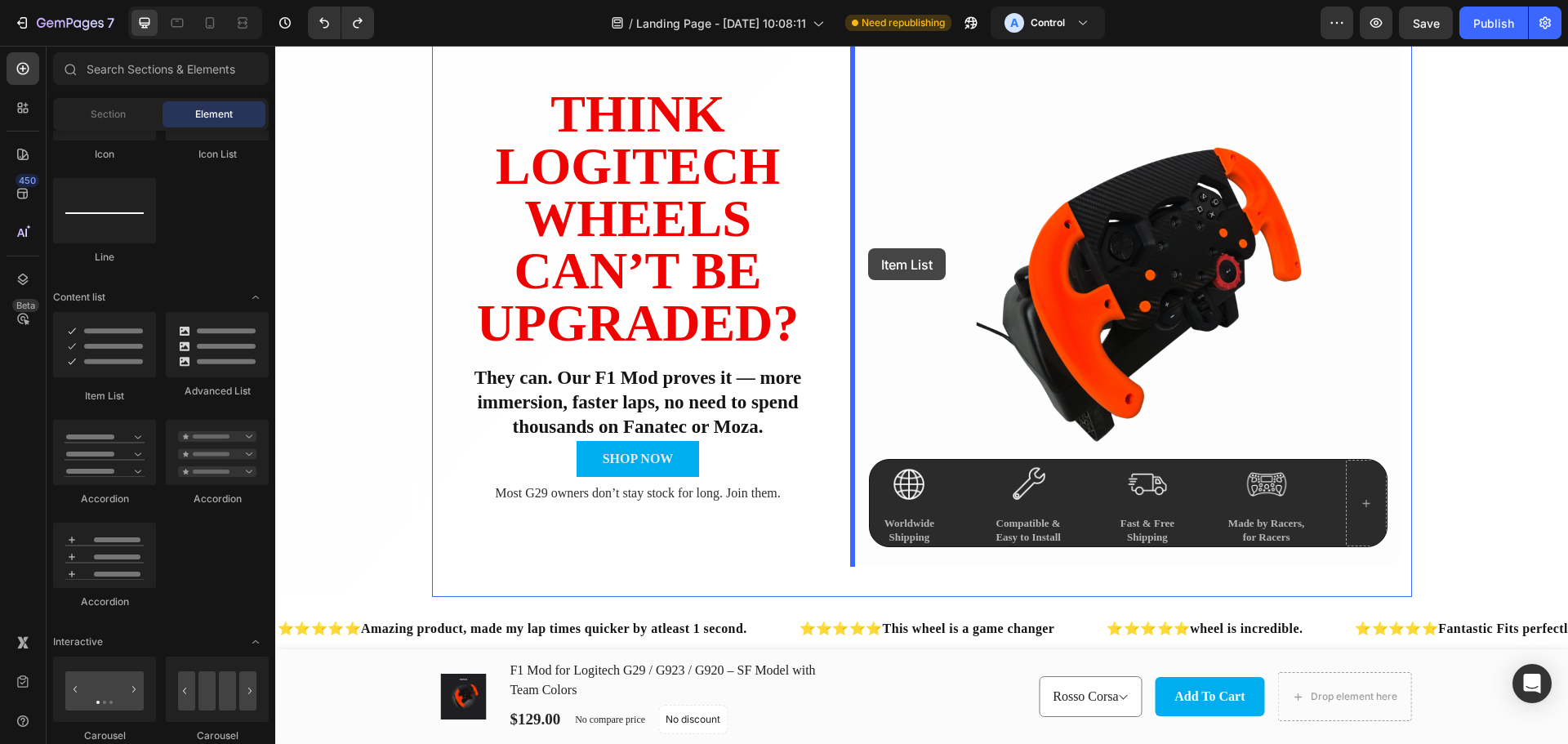
drag, startPoint x: 421, startPoint y: 367, endPoint x: 868, endPoint y: 248, distance: 462.6
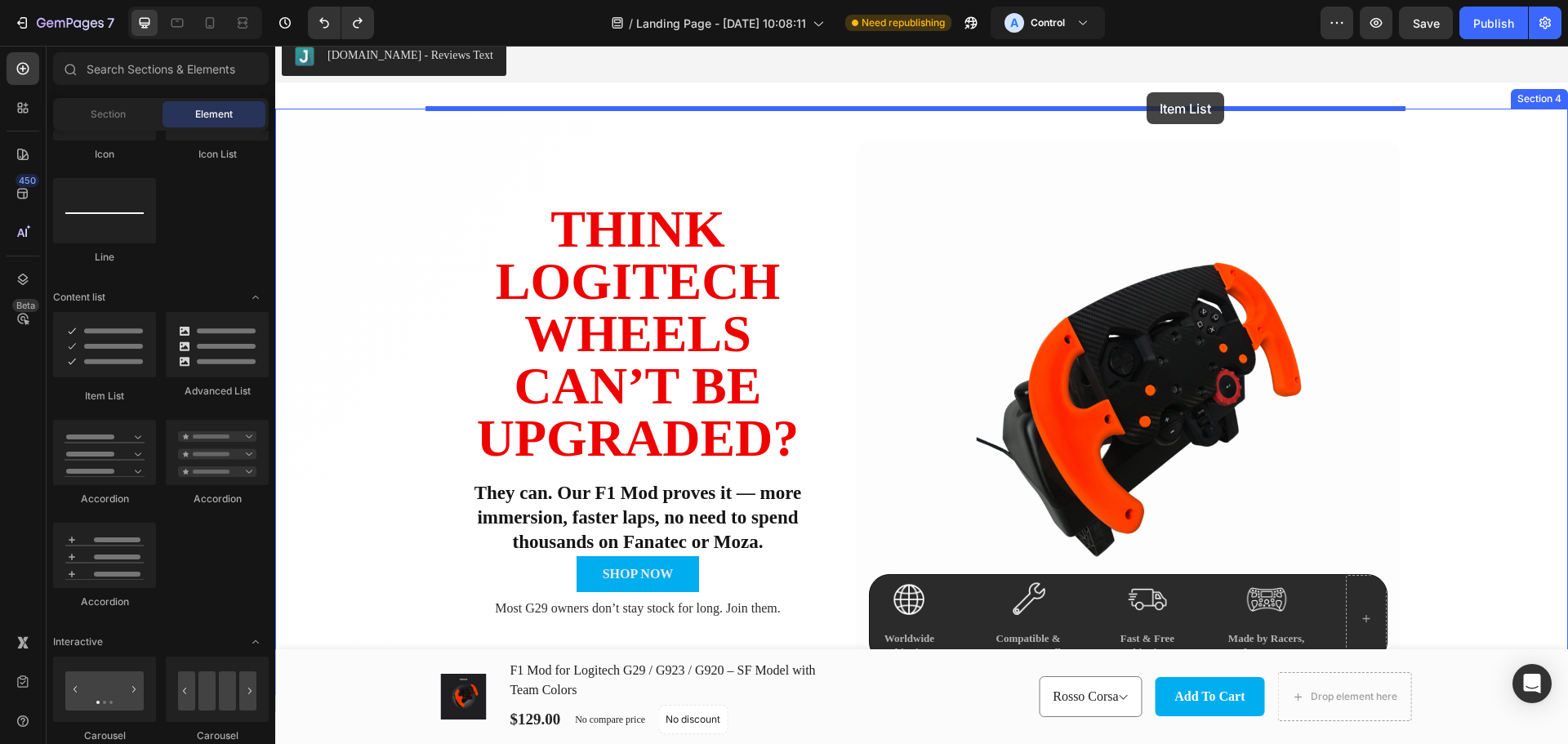
scroll to position [59, 0]
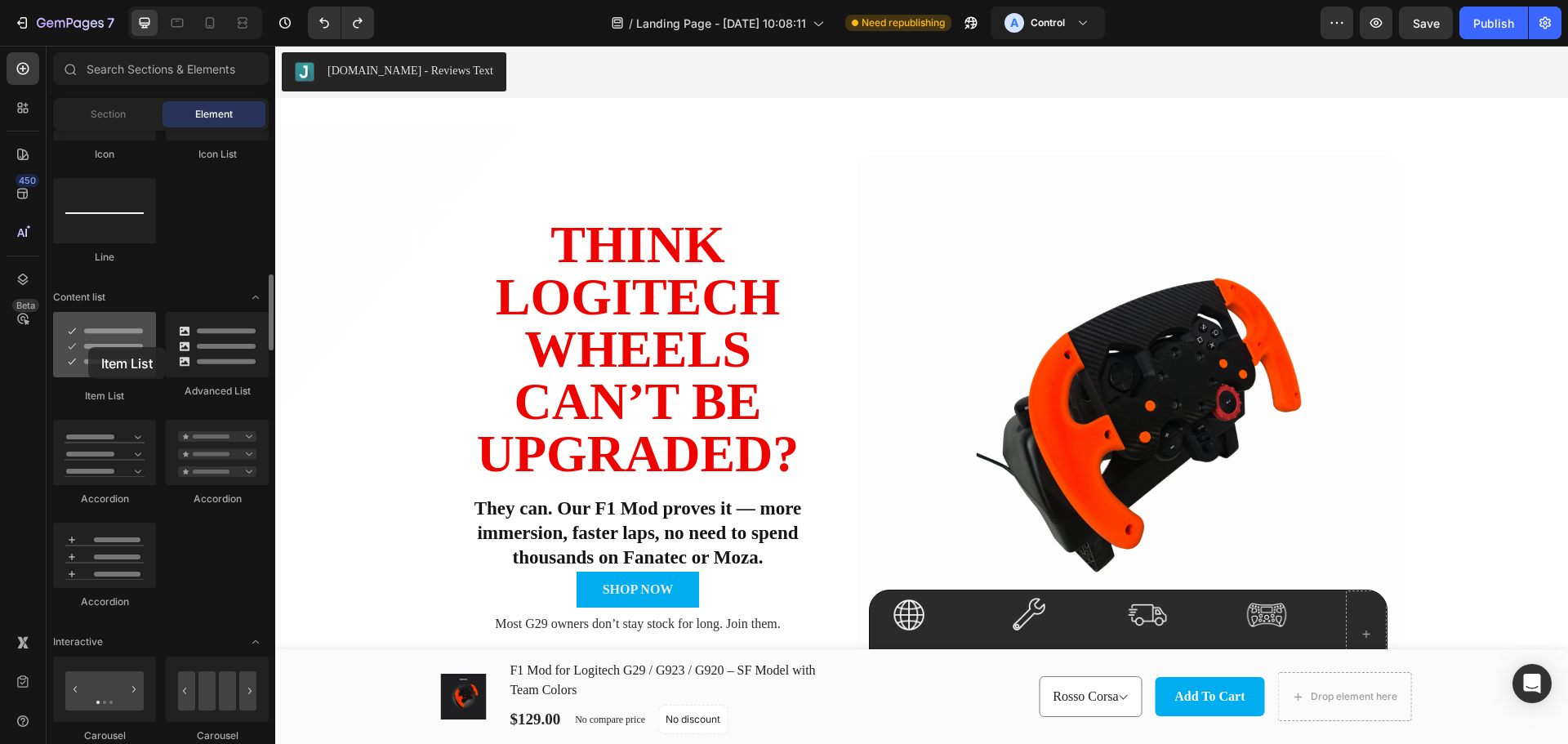
drag, startPoint x: 114, startPoint y: 356, endPoint x: 88, endPoint y: 347, distance: 27.5
click at [88, 347] on div at bounding box center [104, 344] width 103 height 65
click at [205, 27] on icon at bounding box center [210, 23] width 17 height 16
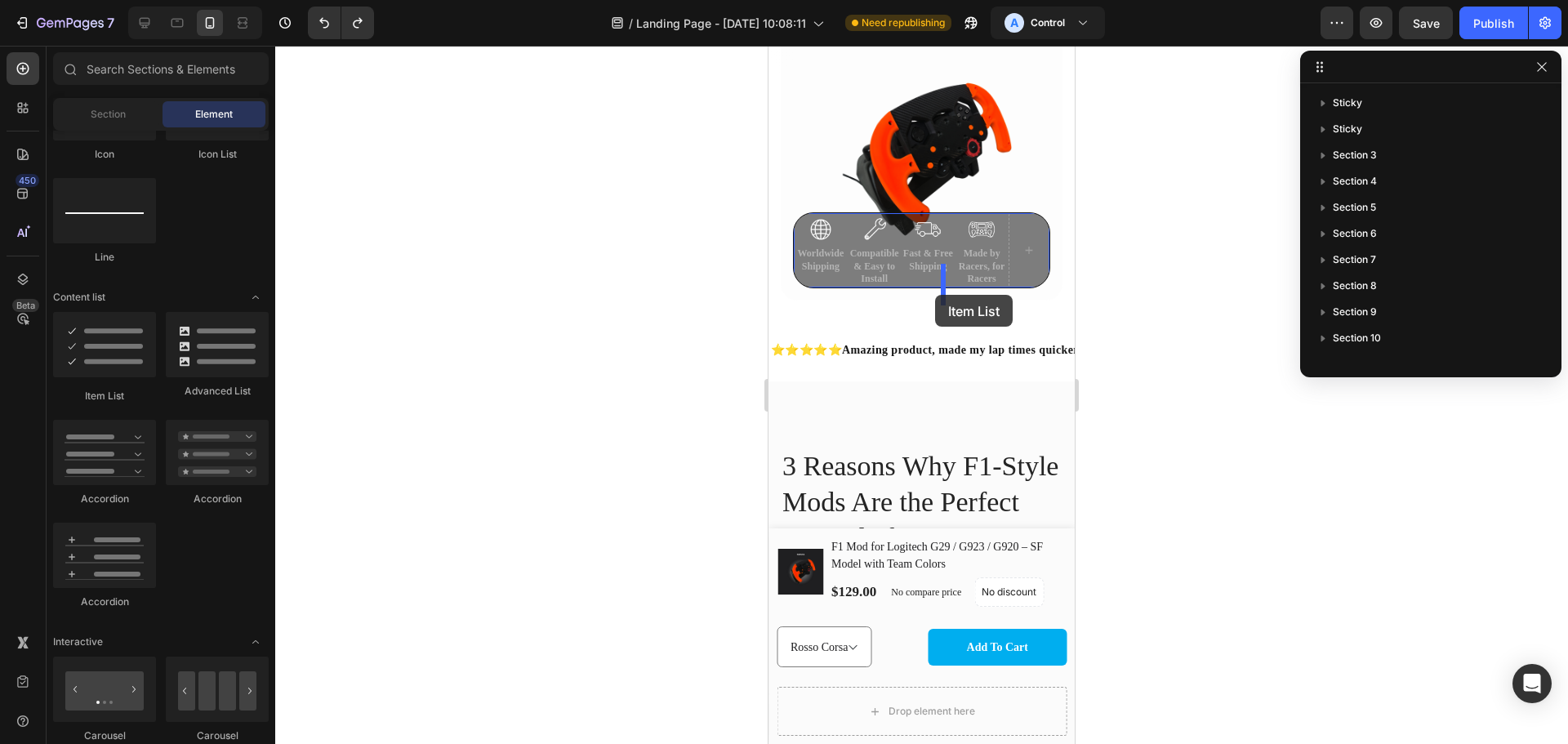
scroll to position [251, 0]
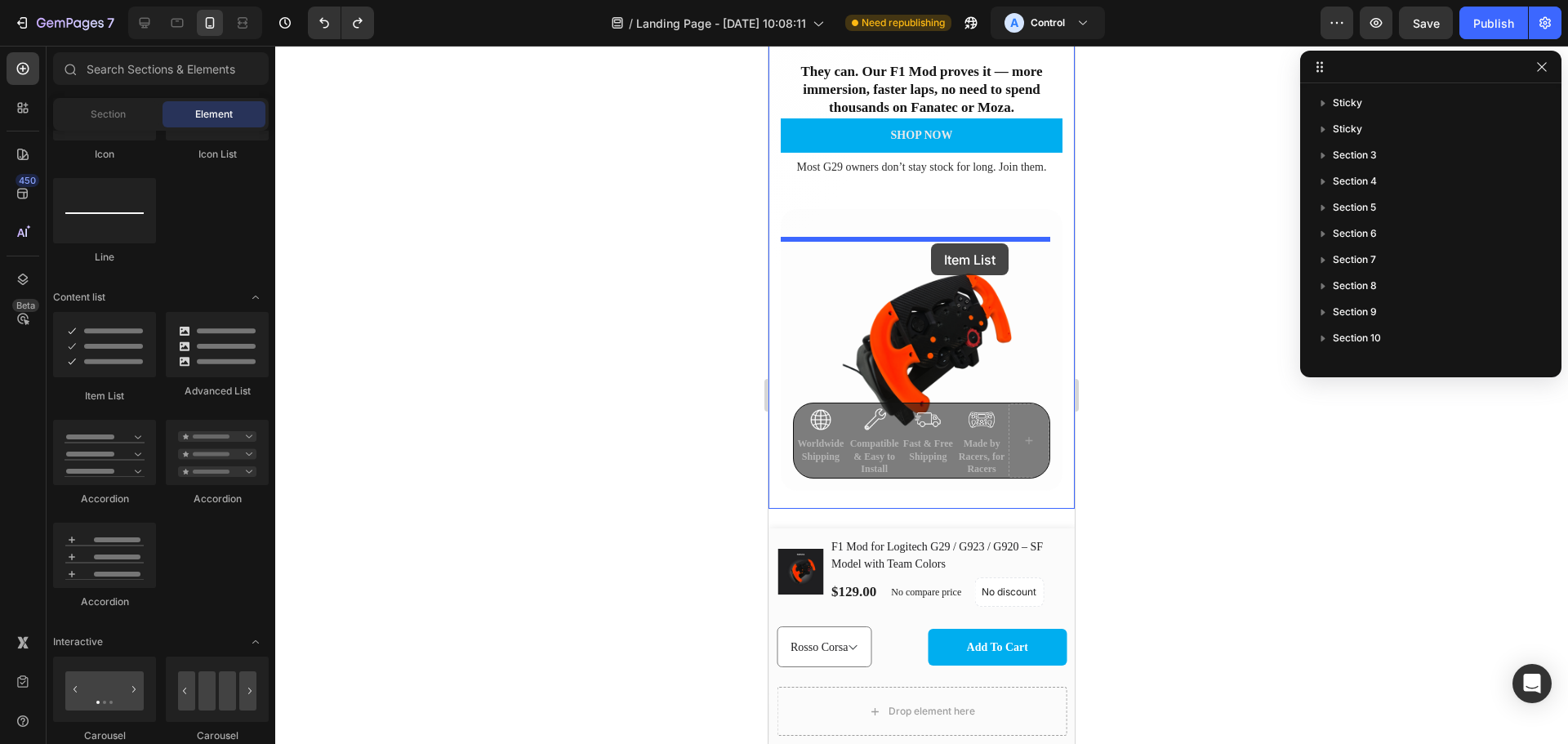
drag, startPoint x: 876, startPoint y: 421, endPoint x: 931, endPoint y: 243, distance: 186.3
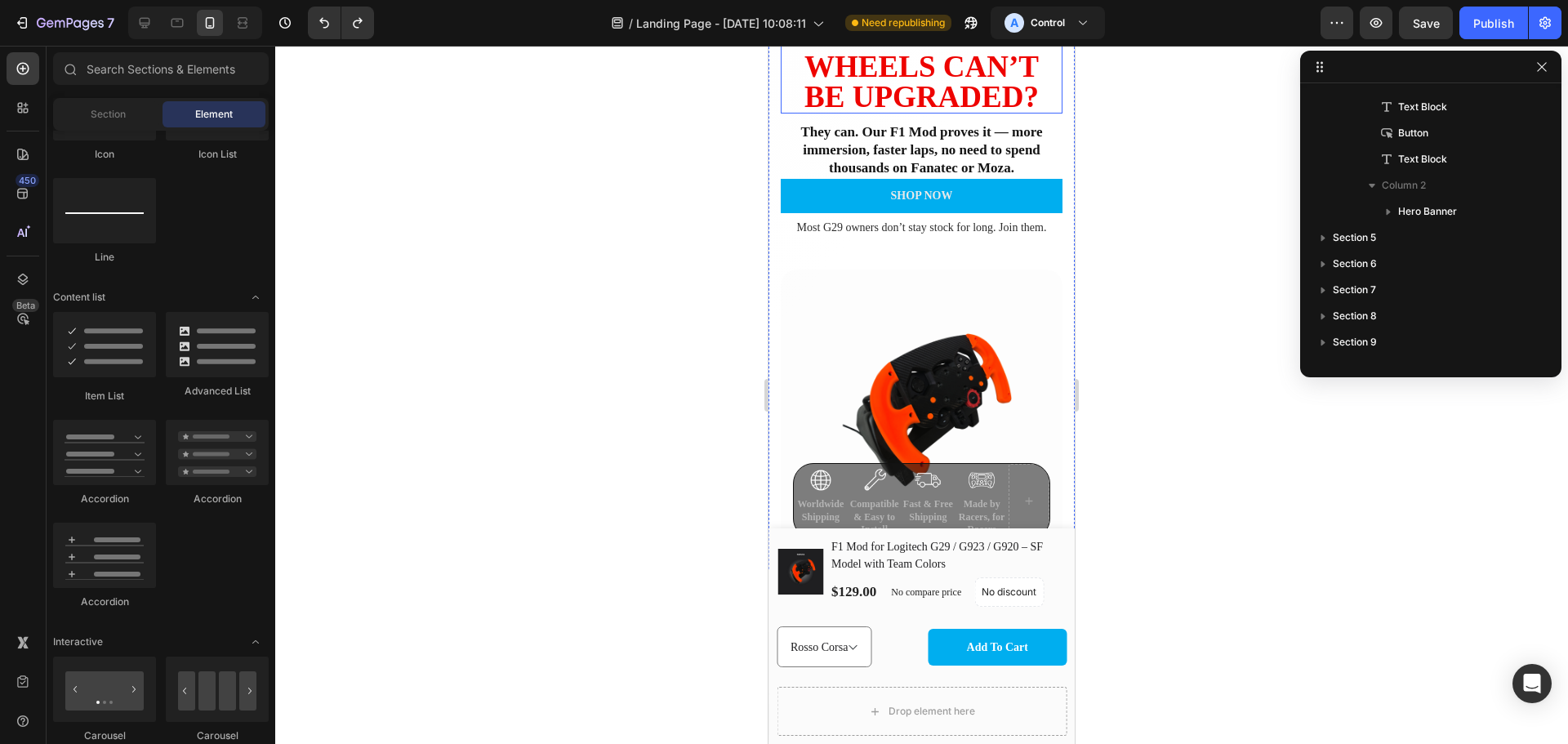
scroll to position [0, 0]
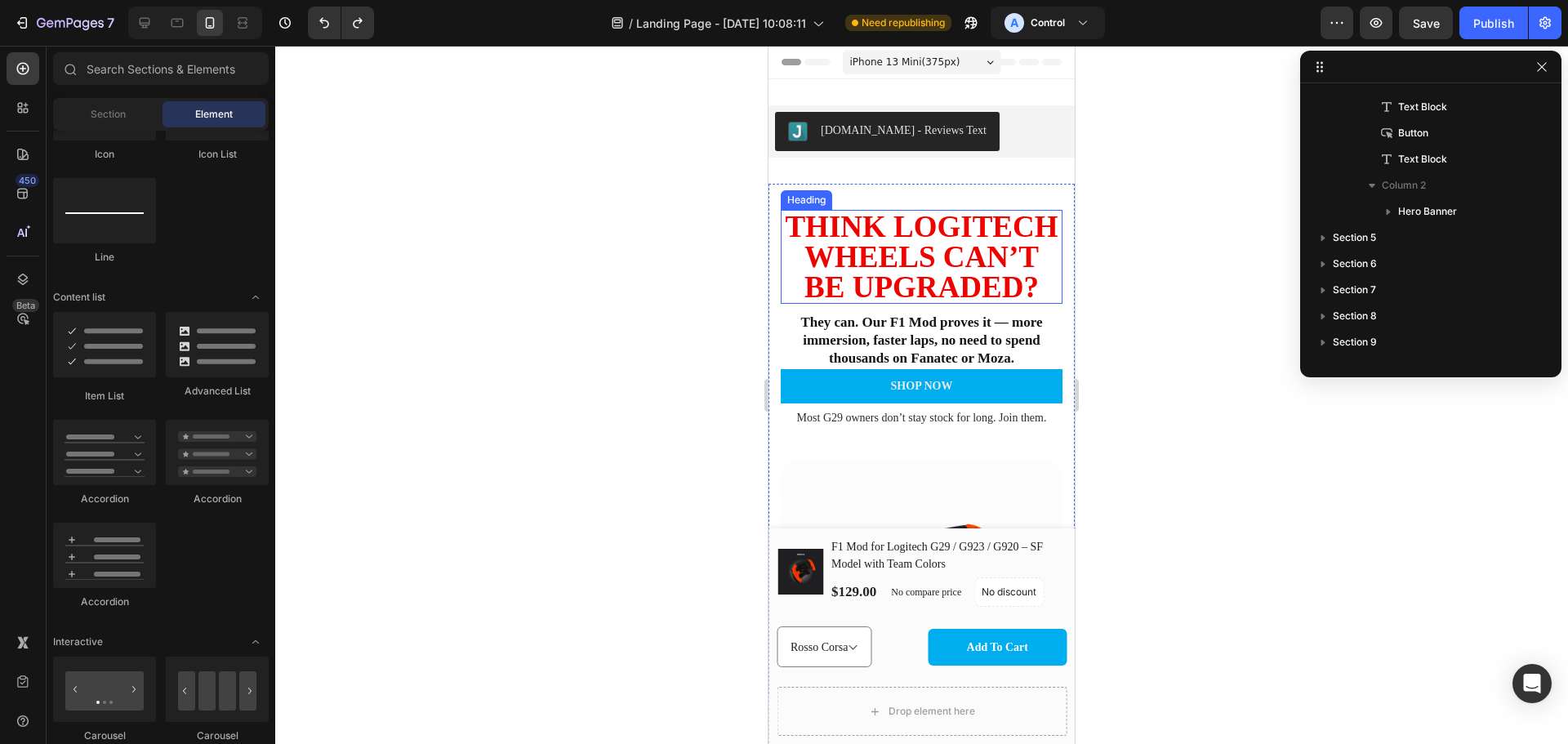
click at [978, 304] on h2 "Think Logitech Wheels Can’t Be Upgraded?" at bounding box center [921, 257] width 281 height 94
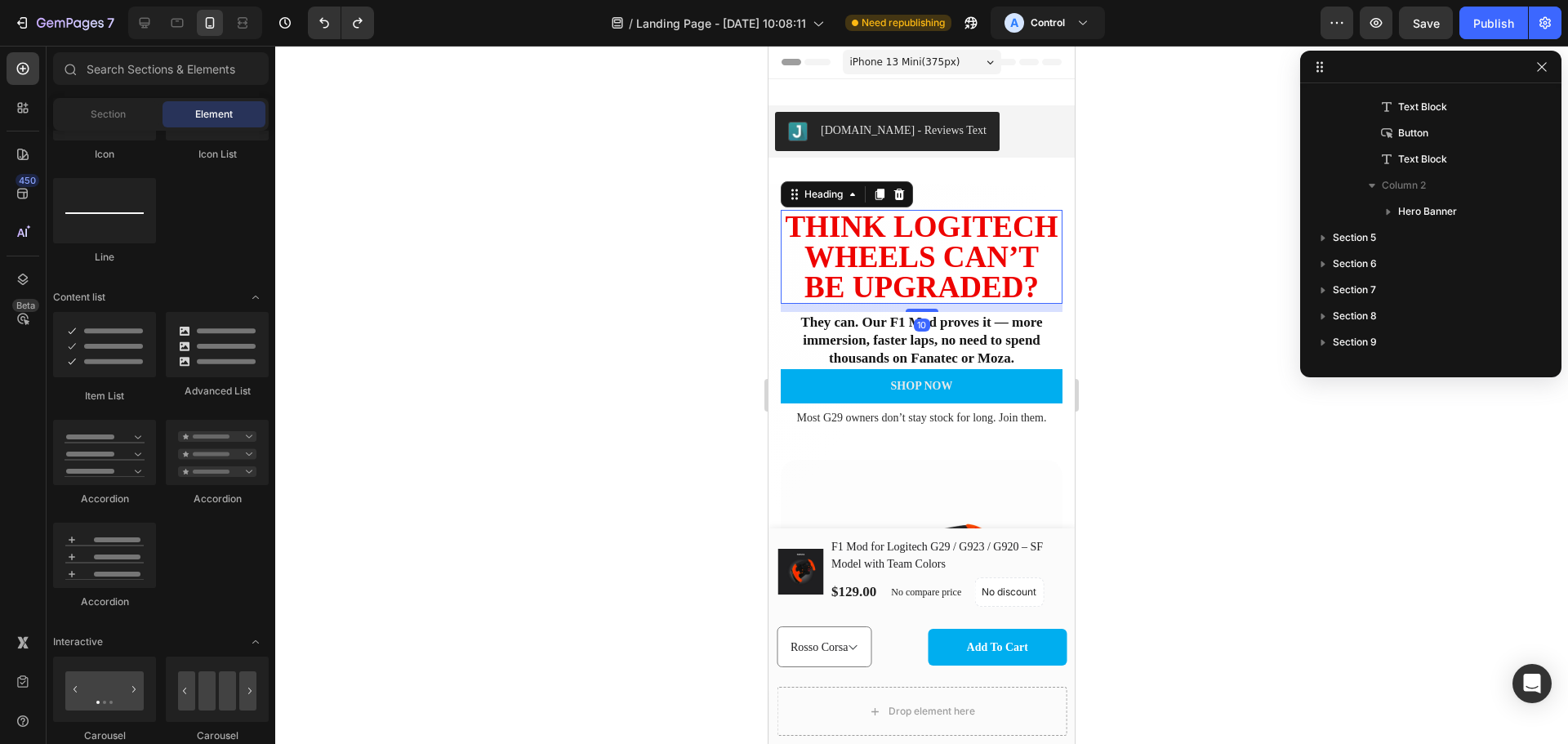
scroll to position [74, 0]
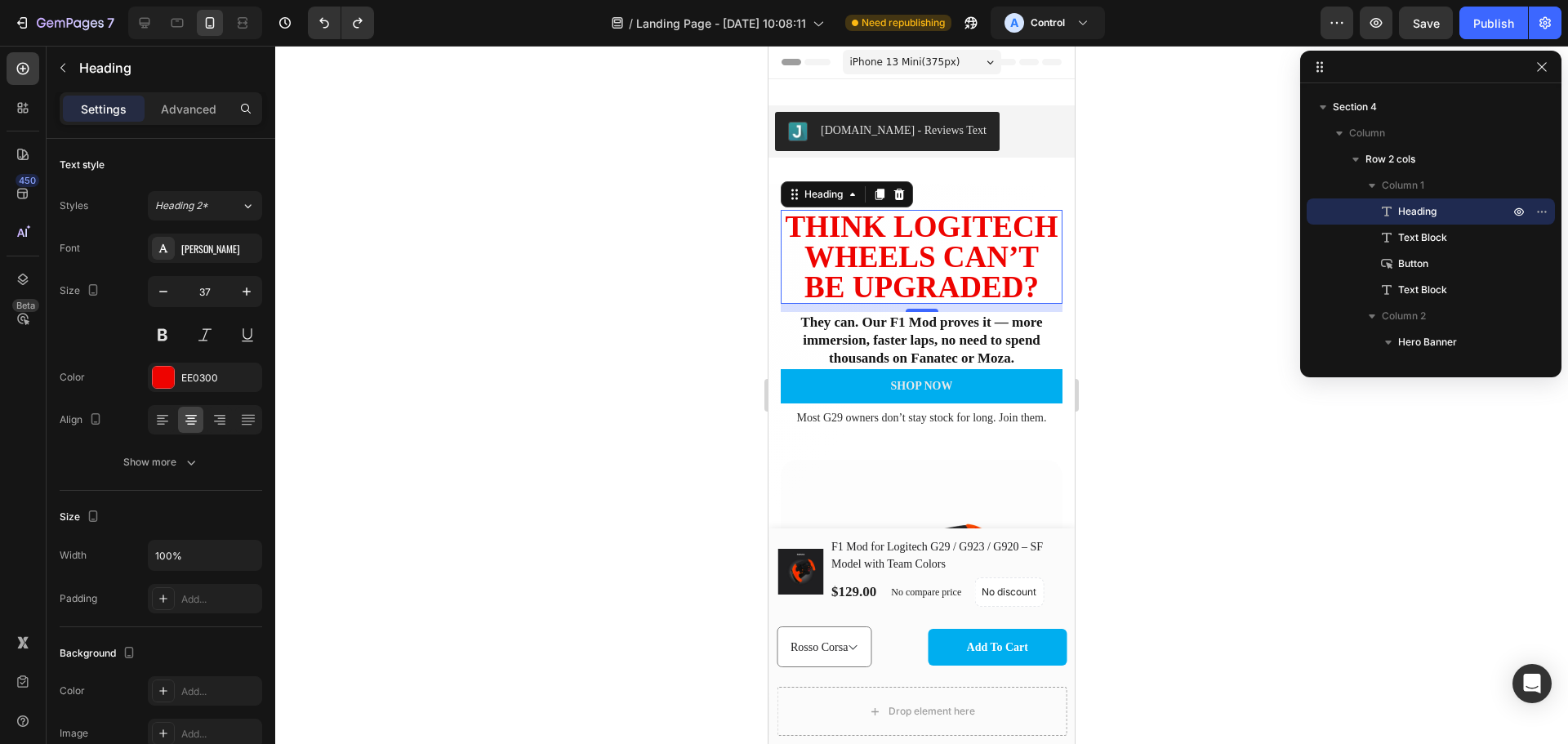
click at [954, 295] on h2 "Think Logitech Wheels Can’t Be Upgraded?" at bounding box center [921, 257] width 281 height 94
click at [956, 300] on p "Think Logitech Wheels Can’t Be Upgraded?" at bounding box center [922, 257] width 279 height 91
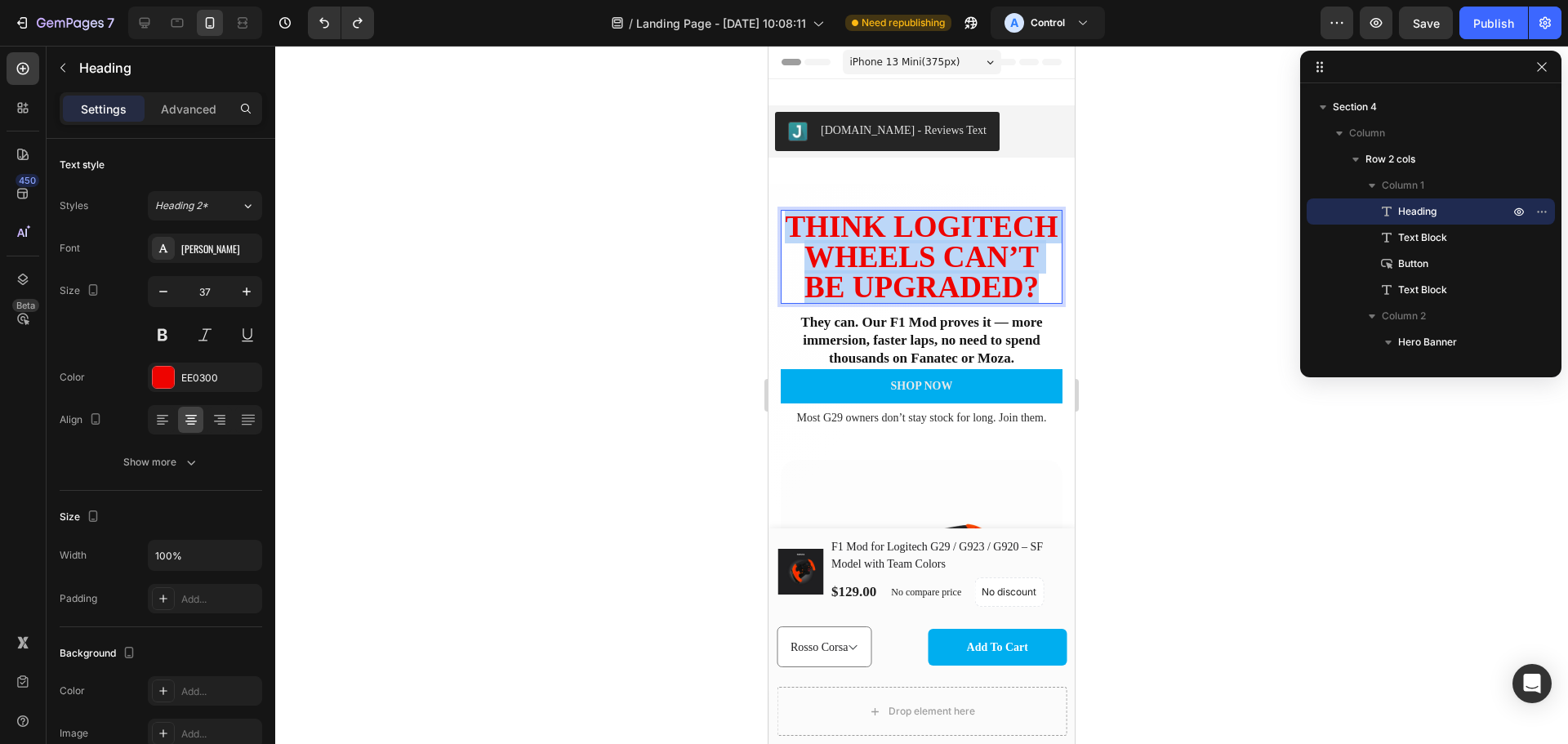
click at [956, 300] on p "Think Logitech Wheels Can’t Be Upgraded?" at bounding box center [922, 257] width 279 height 91
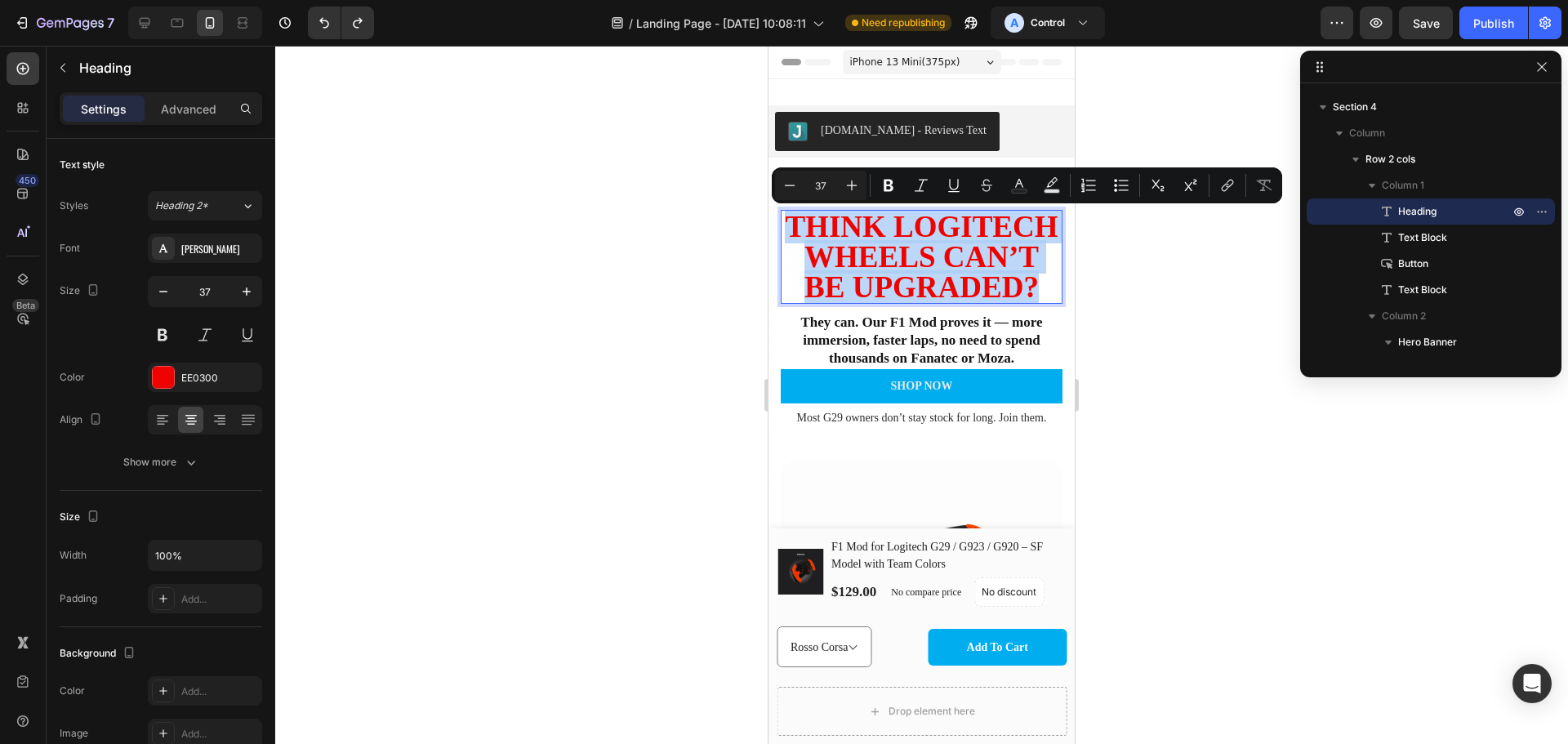
copy p "Think Logitech Wheels Can’t Be Upgraded?"
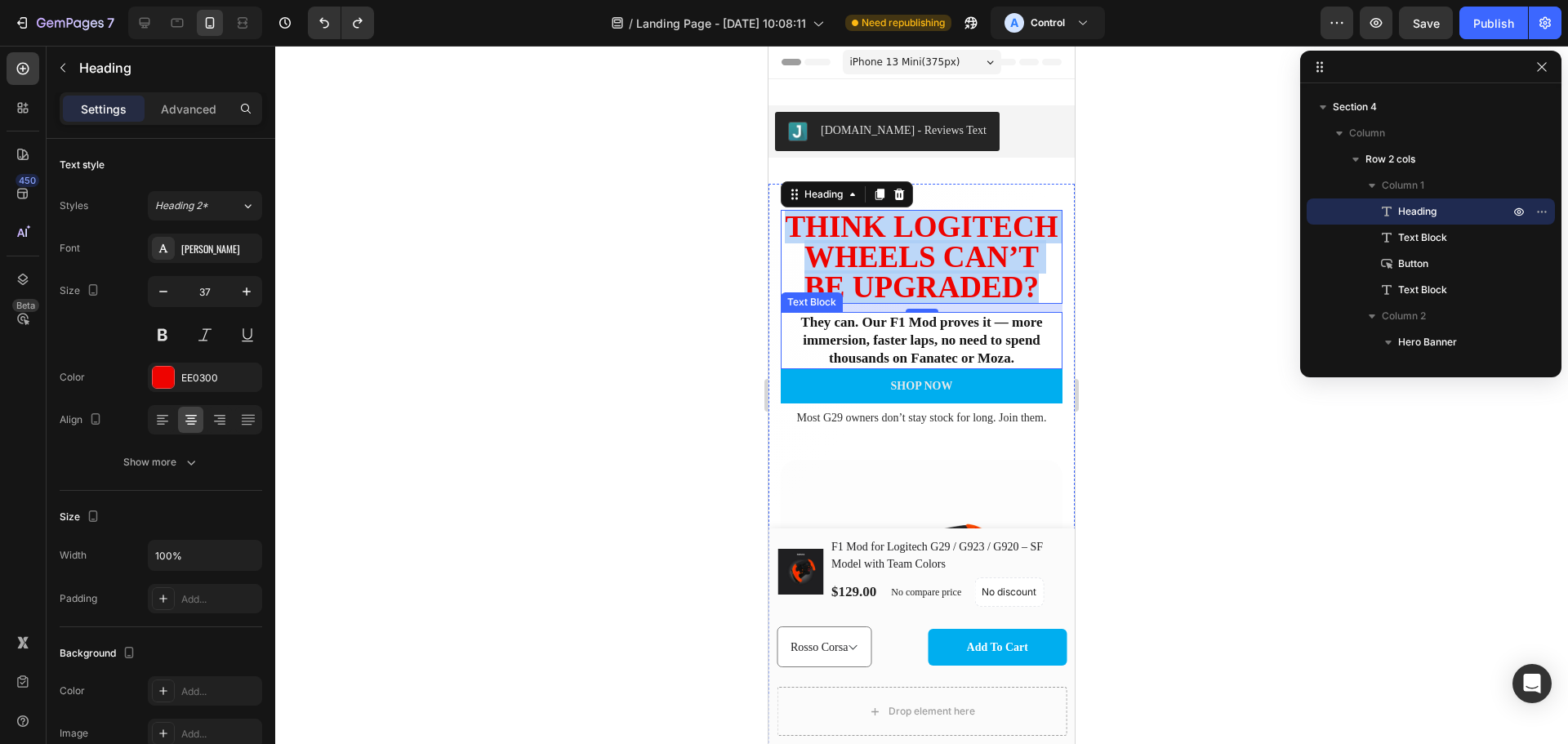
click at [952, 367] on p "They can. Our F1 Mod proves it — more immersion, faster laps, no need to spend …" at bounding box center [922, 340] width 279 height 54
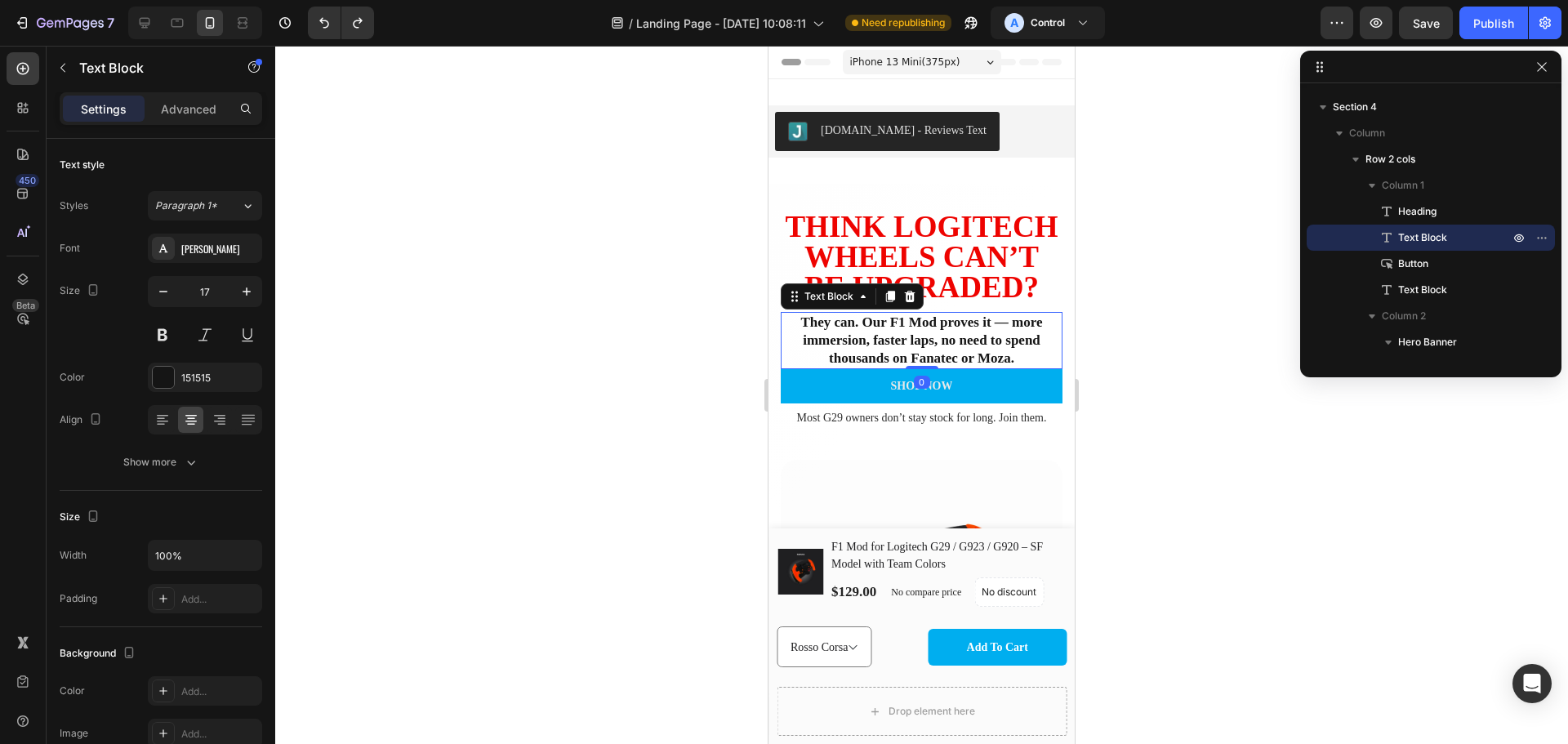
click at [952, 367] on p "They can. Our F1 Mod proves it — more immersion, faster laps, no need to spend …" at bounding box center [922, 340] width 279 height 54
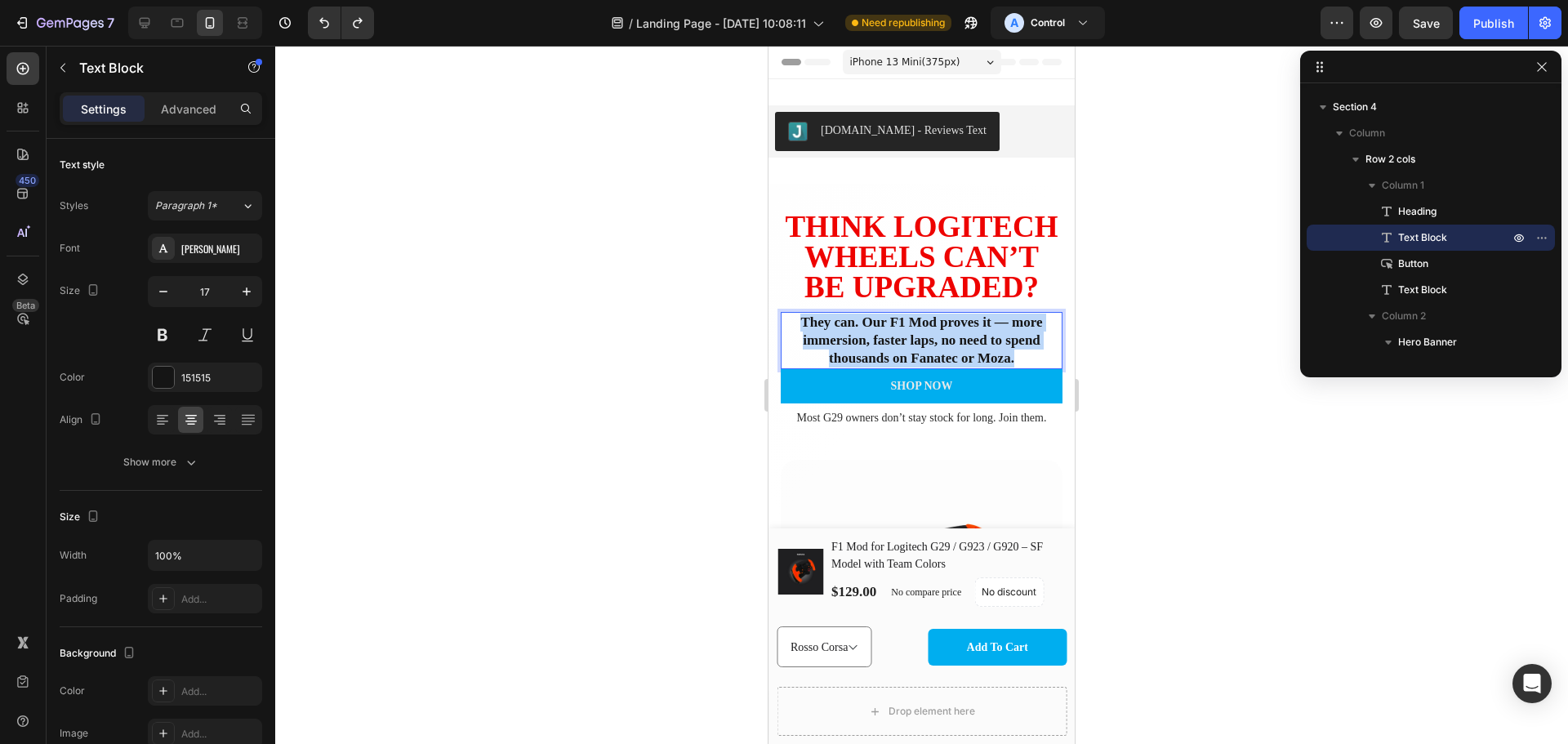
click at [952, 367] on p "They can. Our F1 Mod proves it — more immersion, faster laps, no need to spend …" at bounding box center [922, 340] width 279 height 54
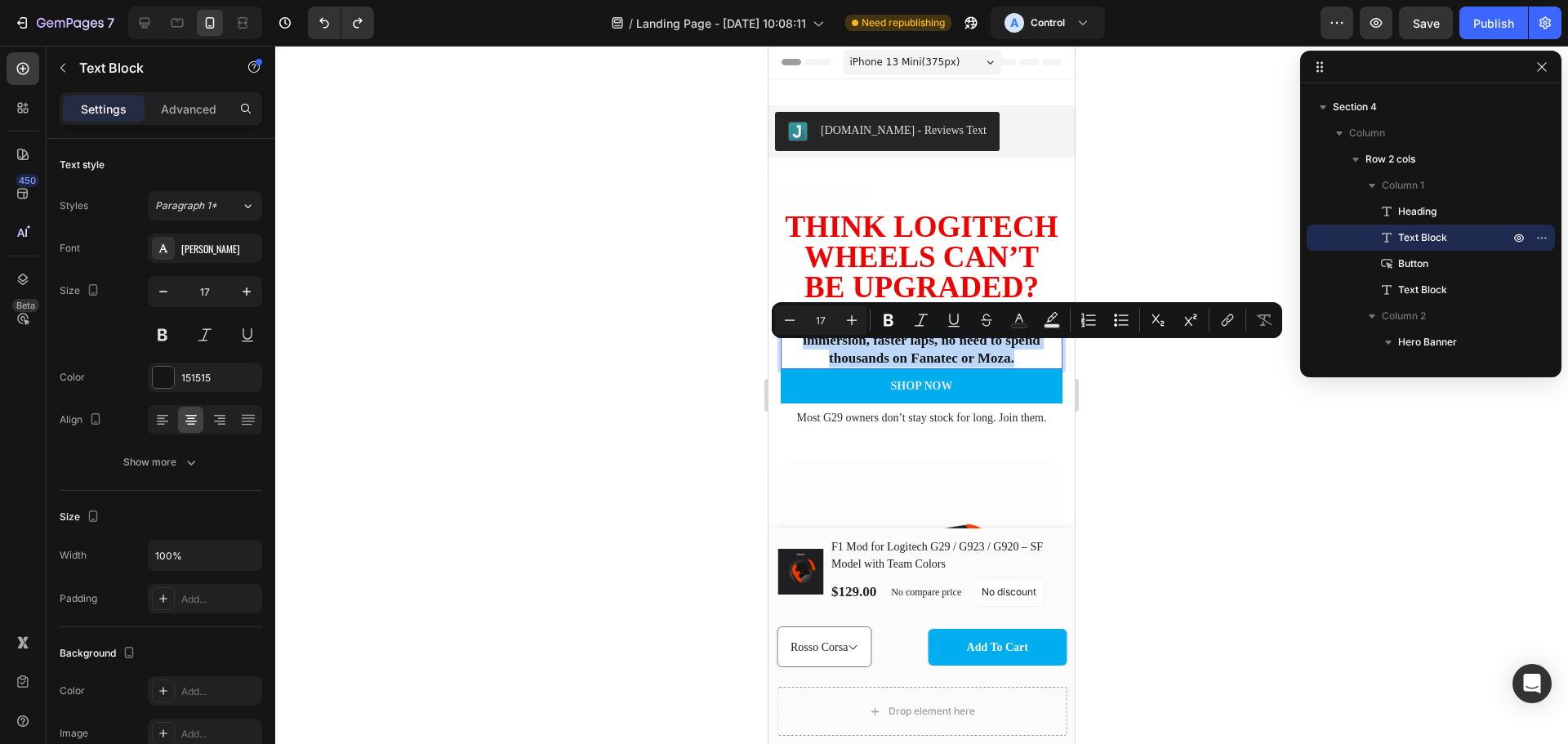
copy p "They can. Our F1 Mod proves it — more immersion, faster laps, no need to spend …"
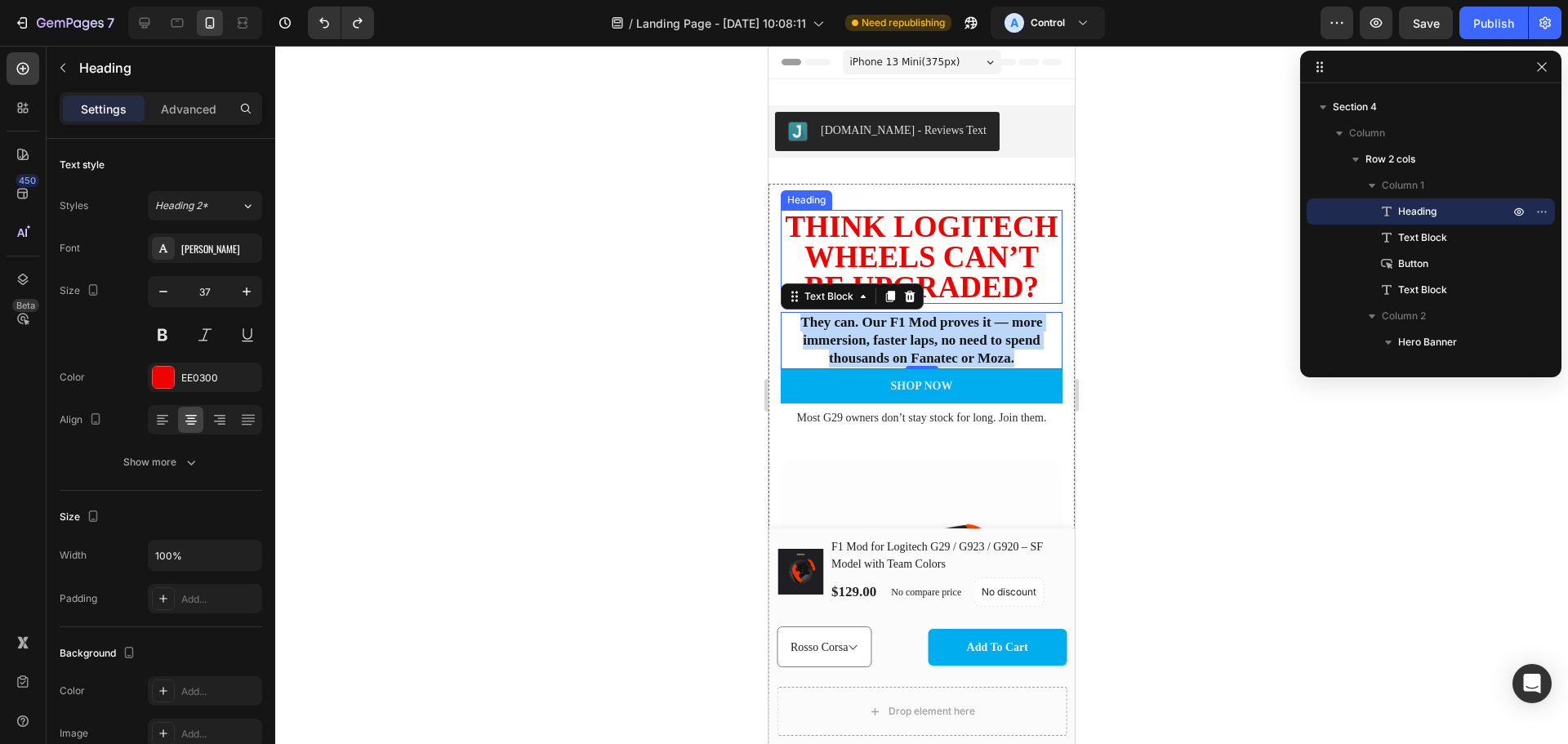
click at [887, 288] on p "Think Logitech Wheels Can’t Be Upgraded?" at bounding box center [922, 257] width 279 height 91
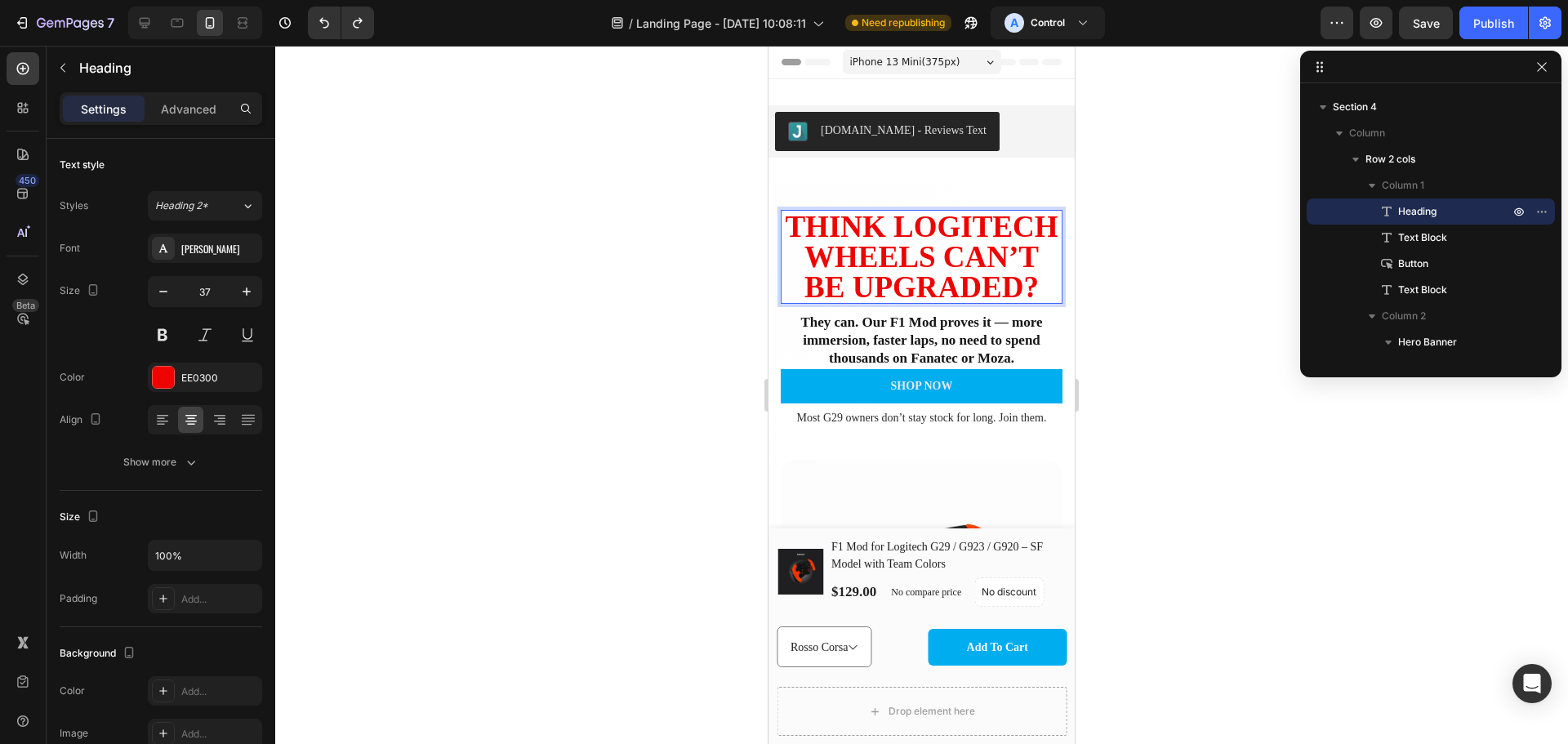
click at [887, 288] on p "Think Logitech Wheels Can’t Be Upgraded?" at bounding box center [922, 257] width 279 height 91
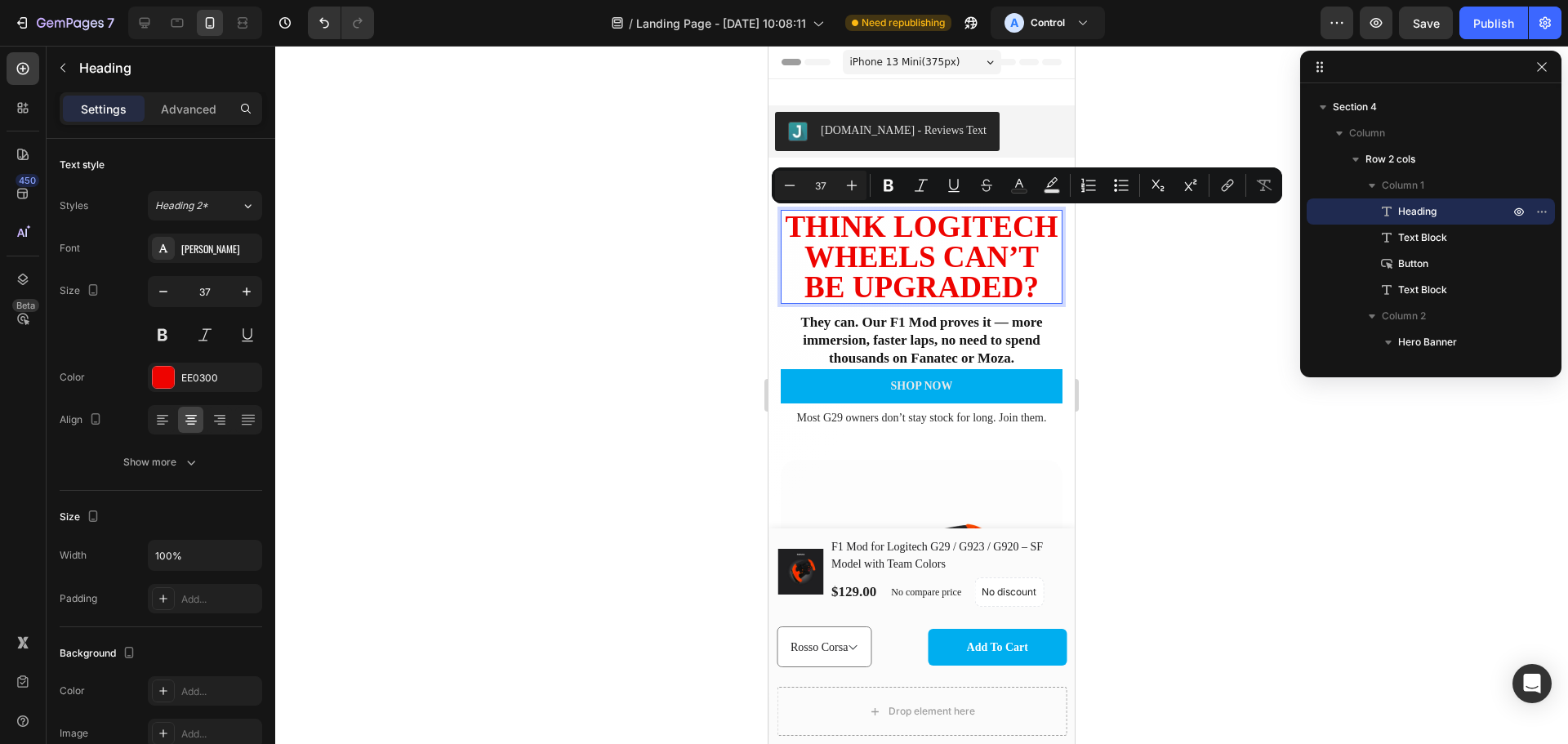
click at [1170, 387] on div at bounding box center [922, 394] width 1293 height 698
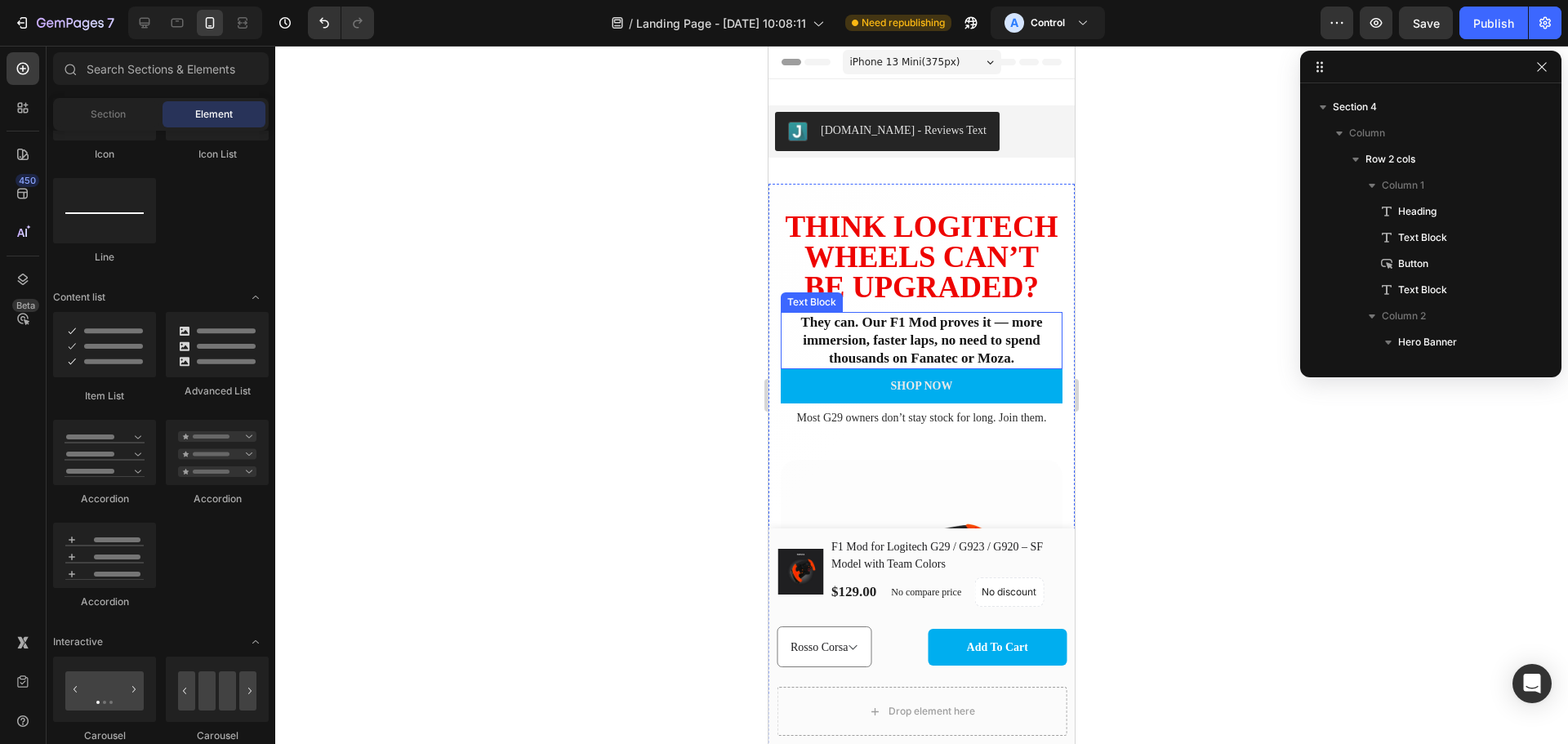
click at [948, 365] on p "They can. Our F1 Mod proves it — more immersion, faster laps, no need to spend …" at bounding box center [922, 340] width 279 height 54
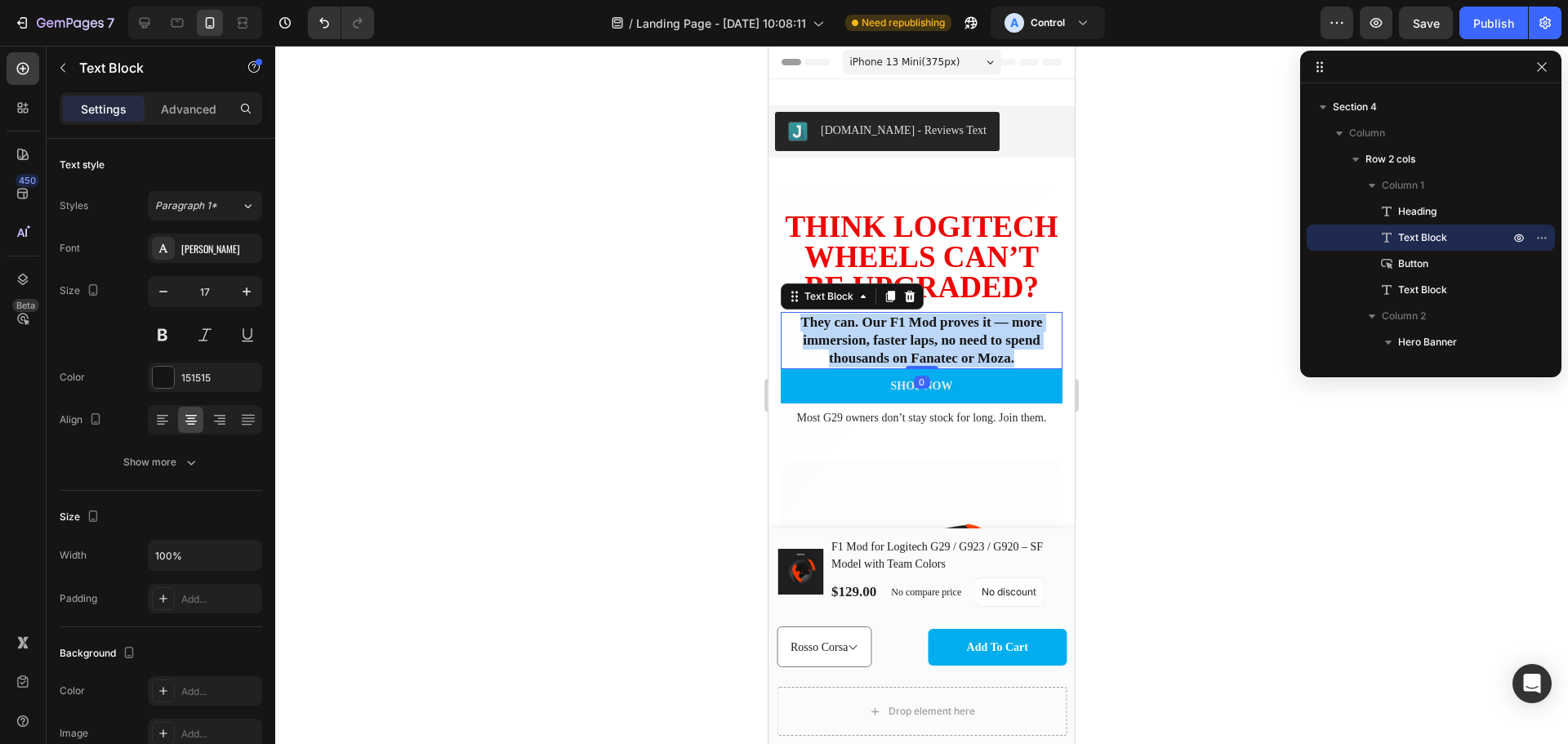
click at [948, 365] on p "They can. Our F1 Mod proves it — more immersion, faster laps, no need to spend …" at bounding box center [922, 340] width 279 height 54
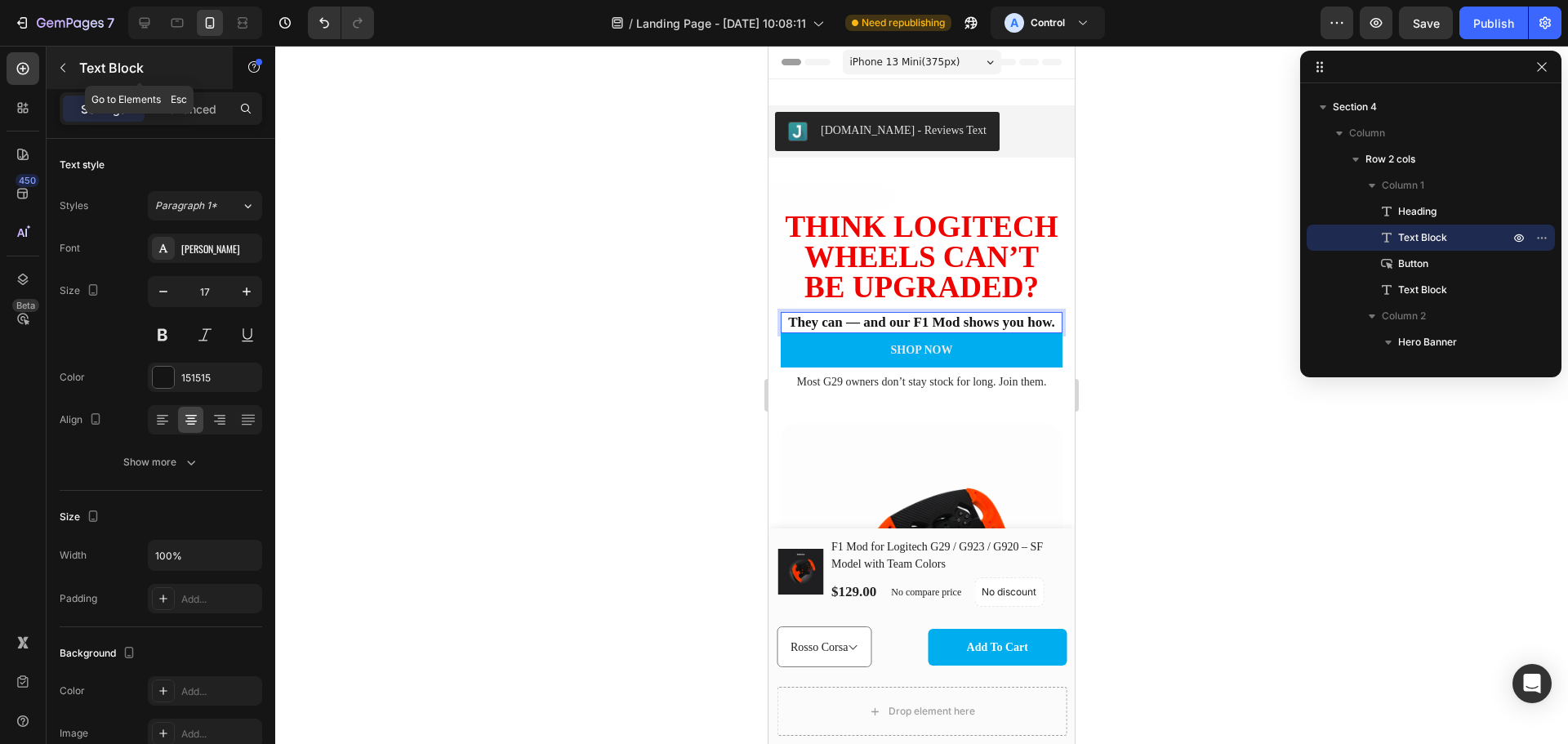
click at [64, 67] on icon "button" at bounding box center [63, 68] width 13 height 13
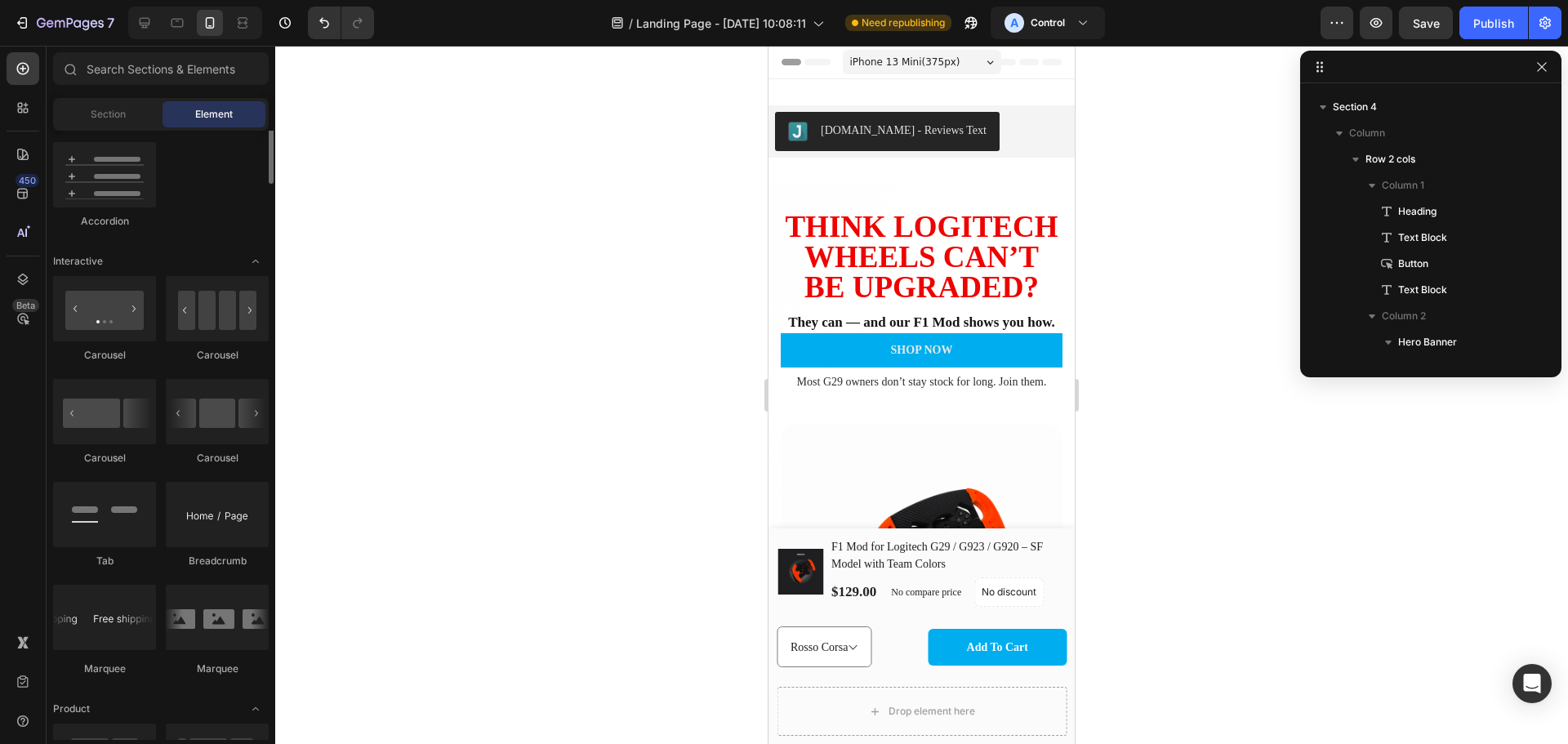
scroll to position [1331, 0]
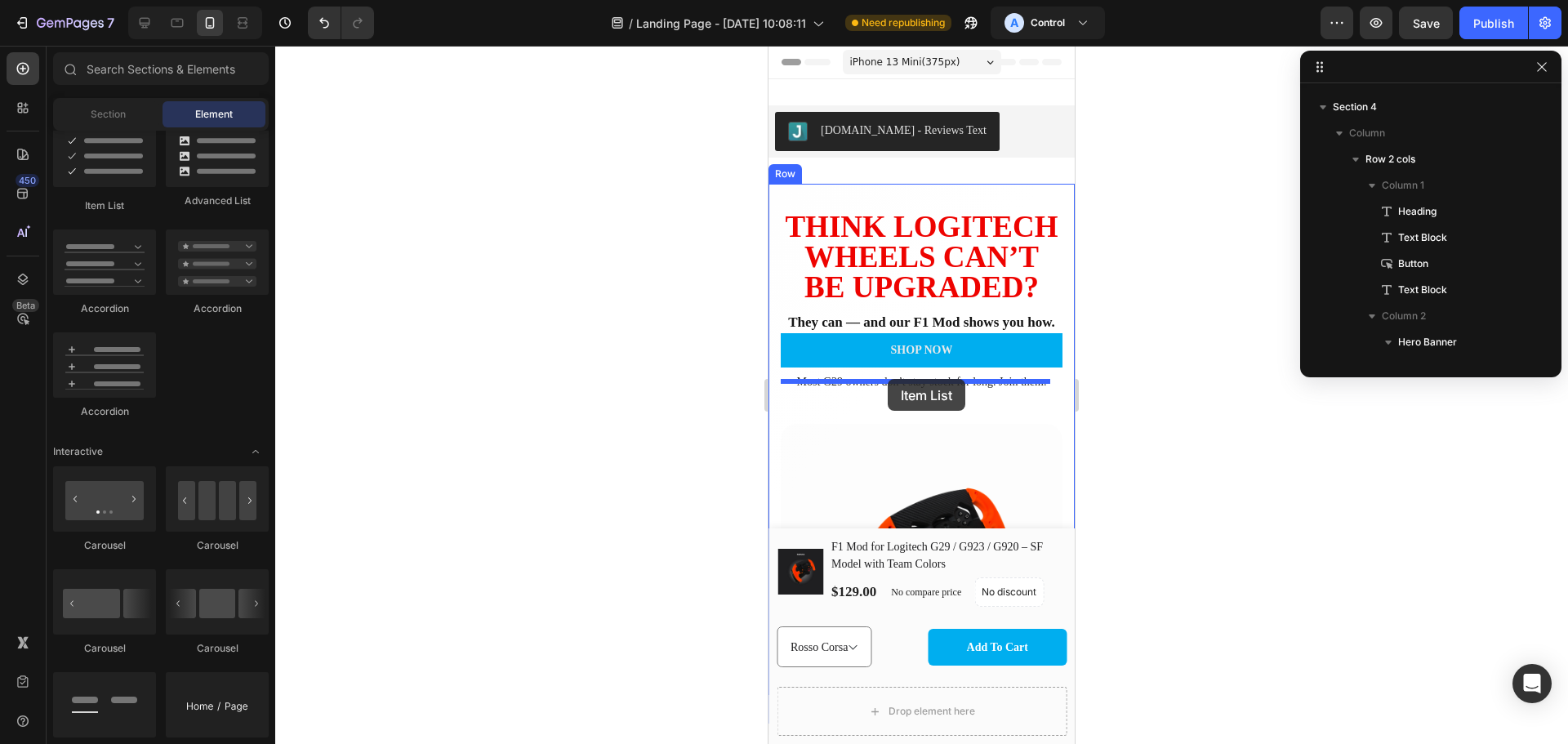
drag, startPoint x: 883, startPoint y: 224, endPoint x: 888, endPoint y: 379, distance: 155.1
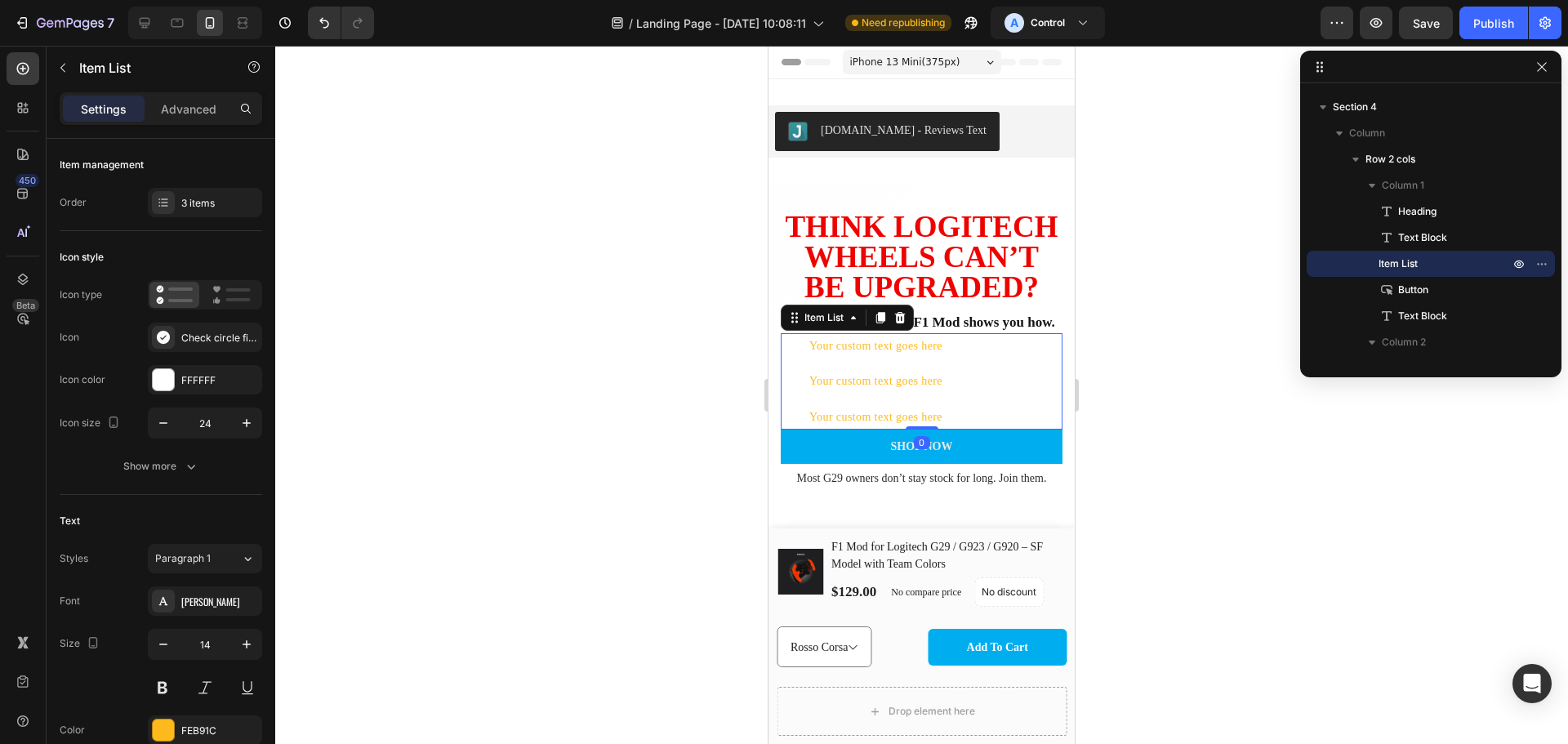
click at [787, 355] on icon at bounding box center [791, 346] width 17 height 16
click at [804, 359] on div "Your custom text goes here" at bounding box center [862, 346] width 164 height 26
click at [855, 359] on div "Your custom text goes here" at bounding box center [876, 346] width 138 height 26
click at [902, 356] on p "Your custom text goes here" at bounding box center [876, 346] width 133 height 21
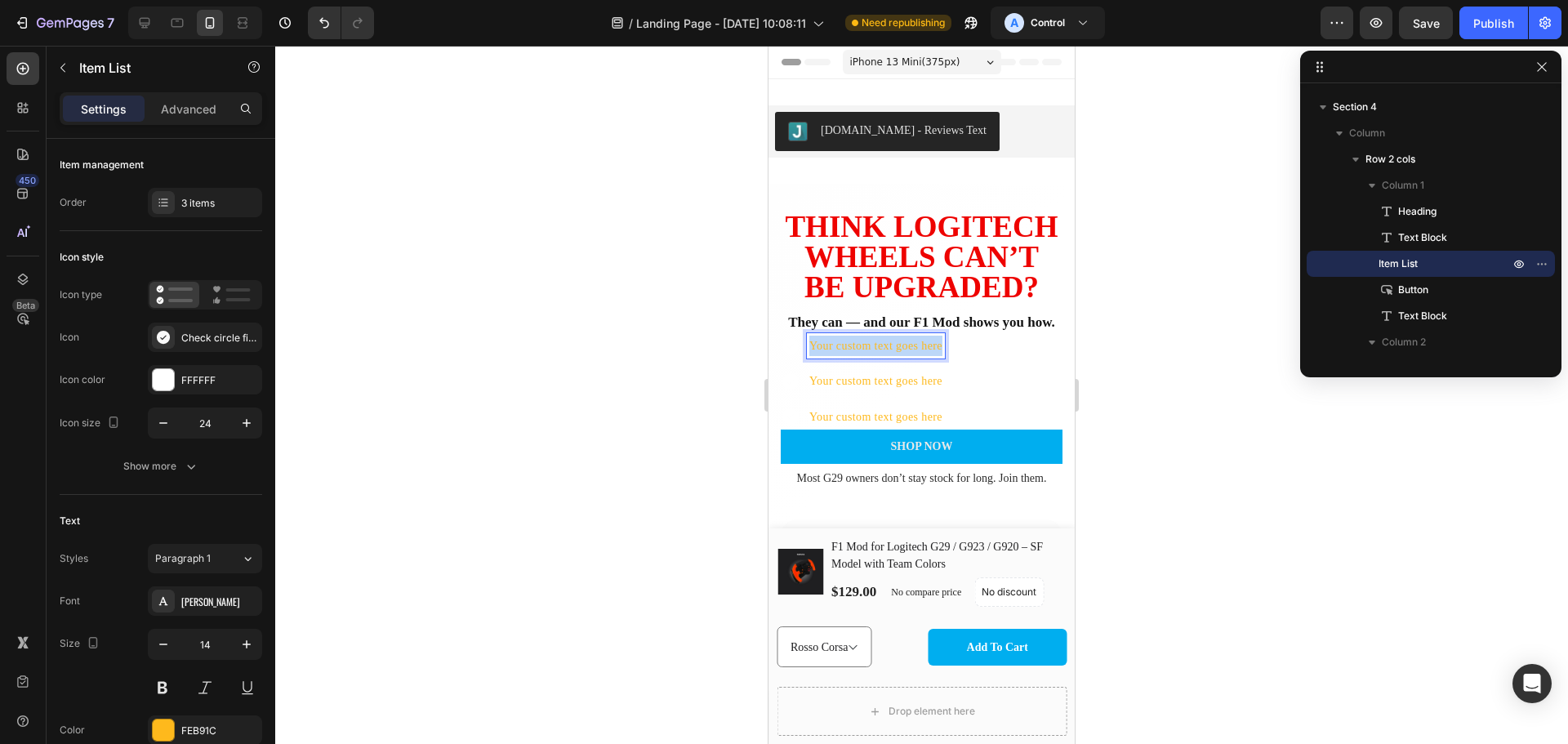
click at [902, 356] on p "Your custom text goes here" at bounding box center [876, 346] width 133 height 21
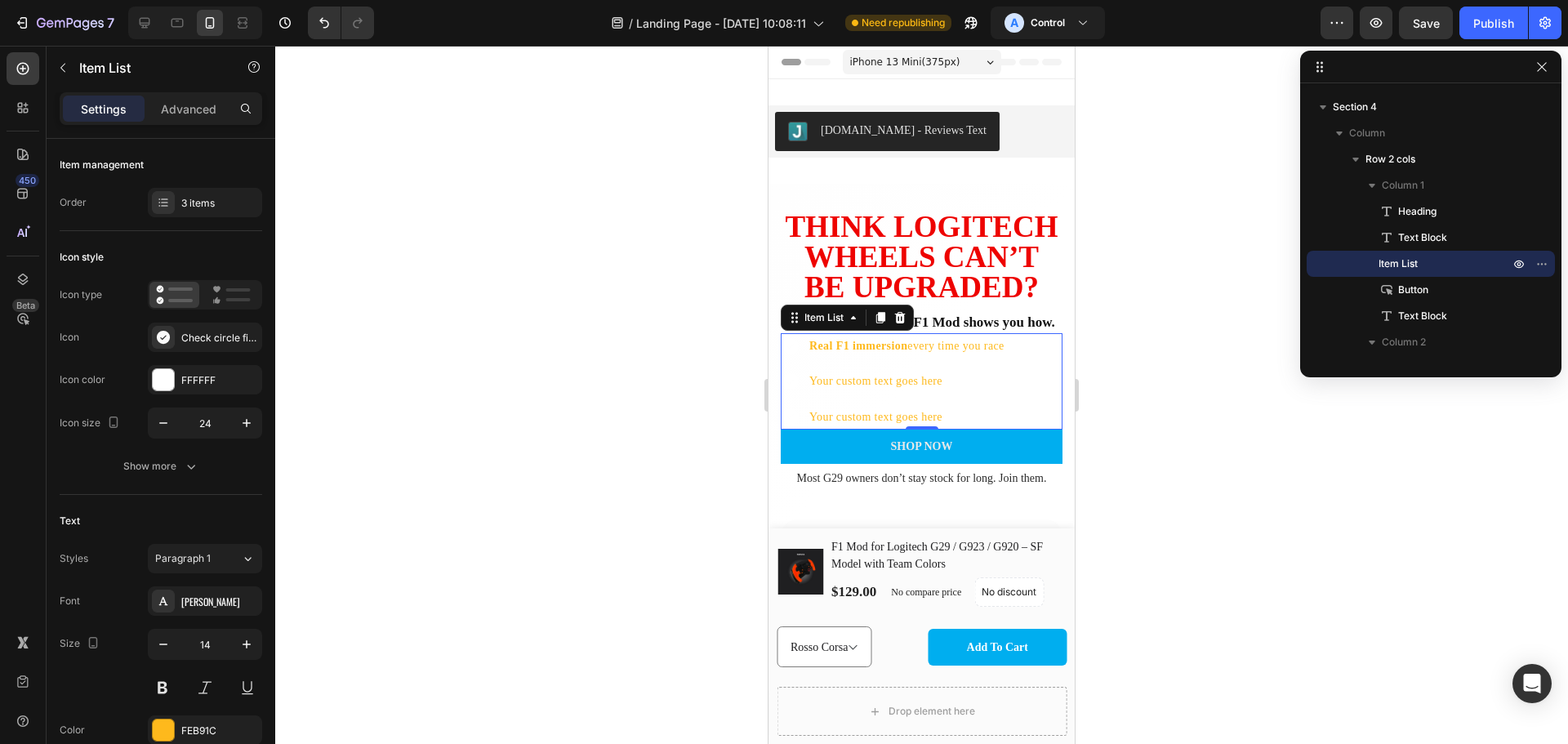
click at [897, 391] on p "Your custom text goes here" at bounding box center [907, 380] width 196 height 21
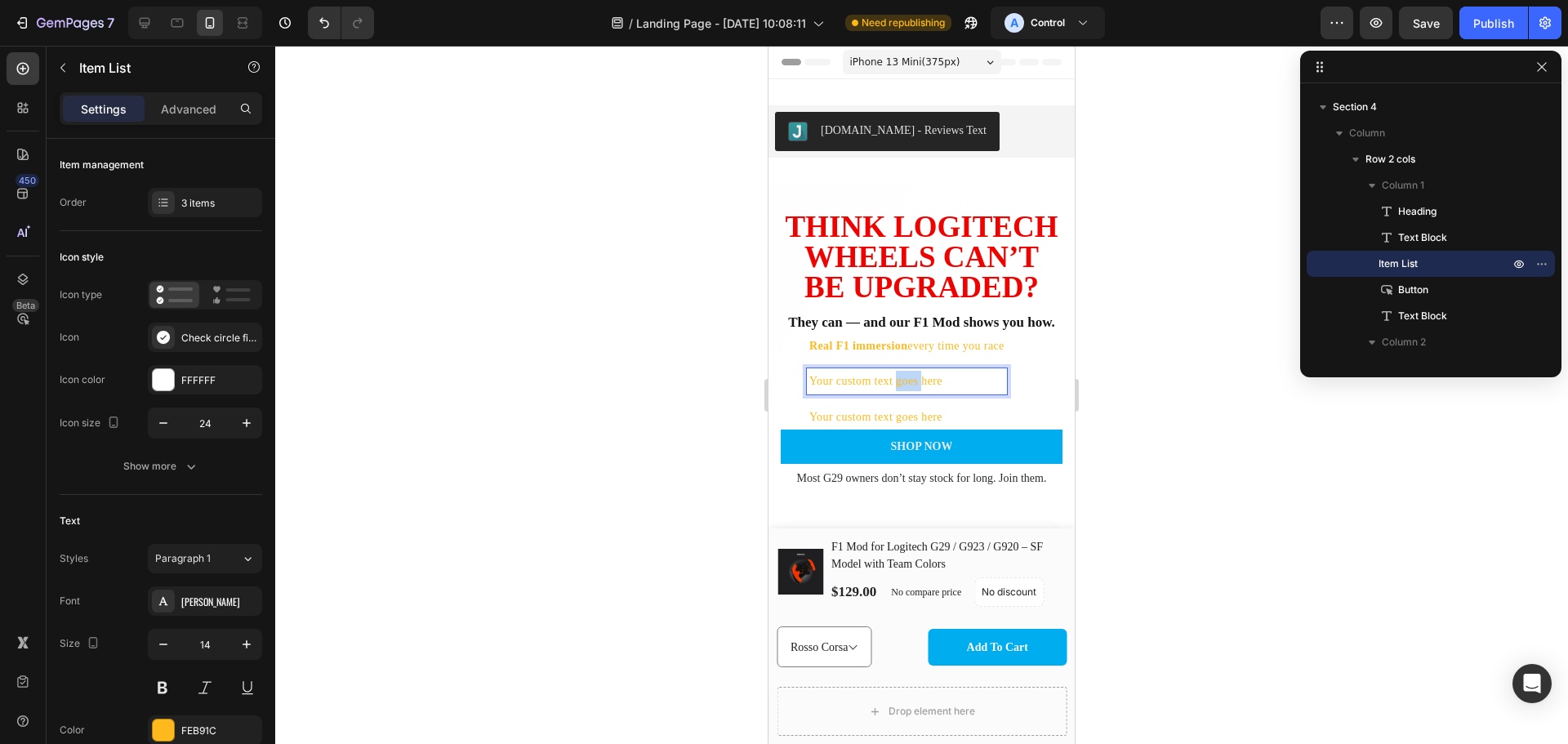
click at [897, 391] on p "Your custom text goes here" at bounding box center [907, 380] width 196 height 21
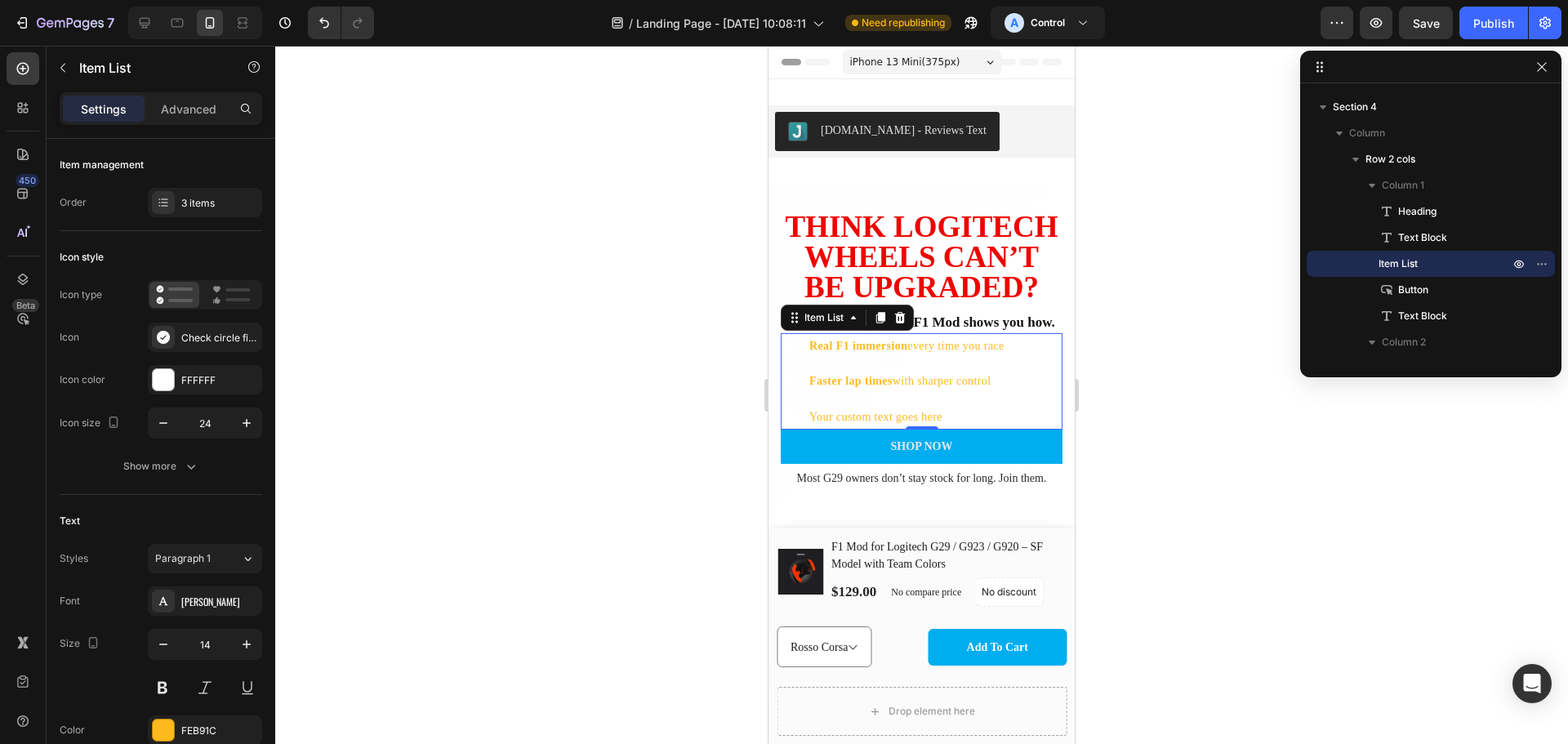
click at [899, 427] on p "Your custom text goes here" at bounding box center [907, 417] width 196 height 21
drag, startPoint x: 1176, startPoint y: 474, endPoint x: 1154, endPoint y: 472, distance: 22.1
click at [1176, 474] on div at bounding box center [922, 394] width 1293 height 698
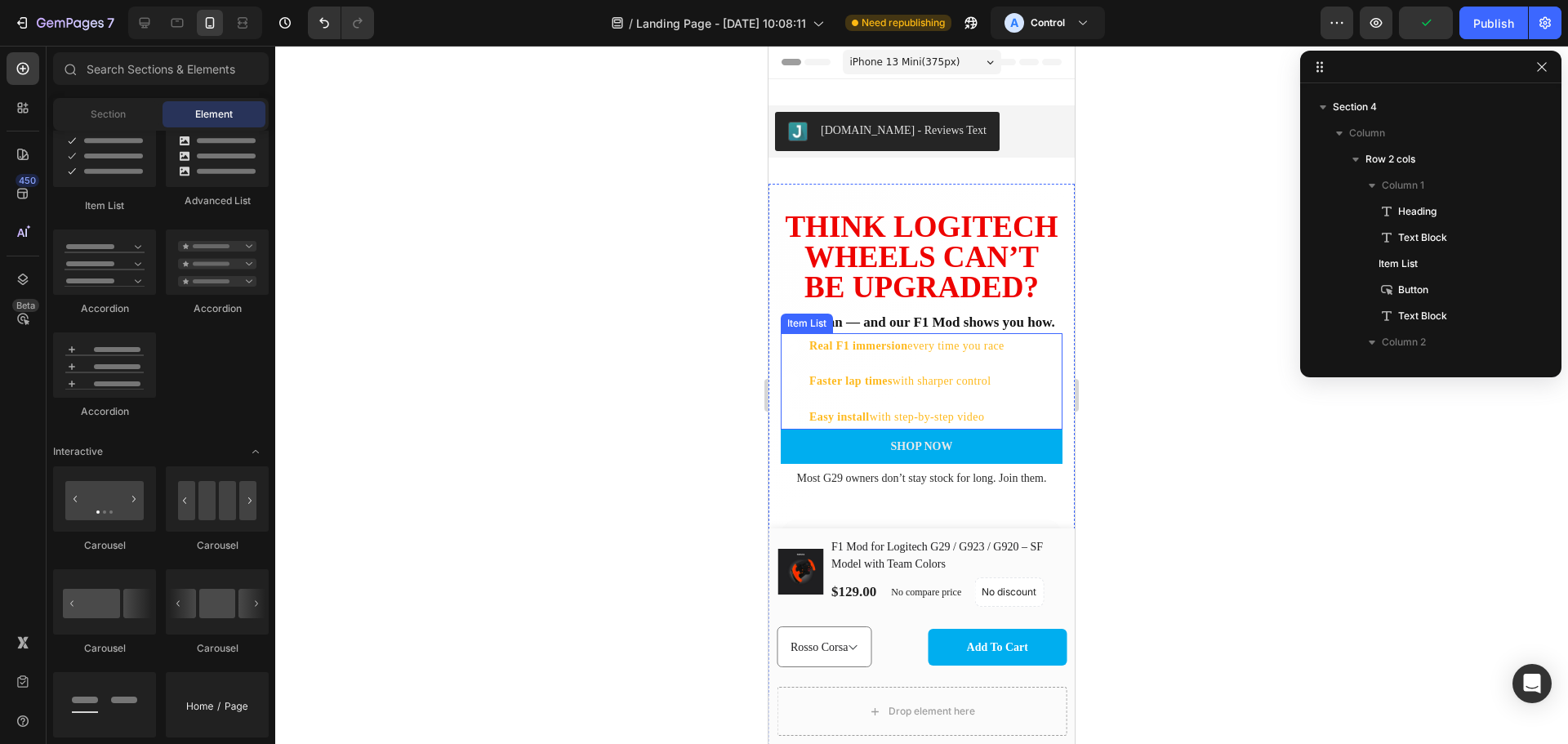
click at [839, 356] on p "Real F1 immersion every time you race" at bounding box center [907, 346] width 196 height 21
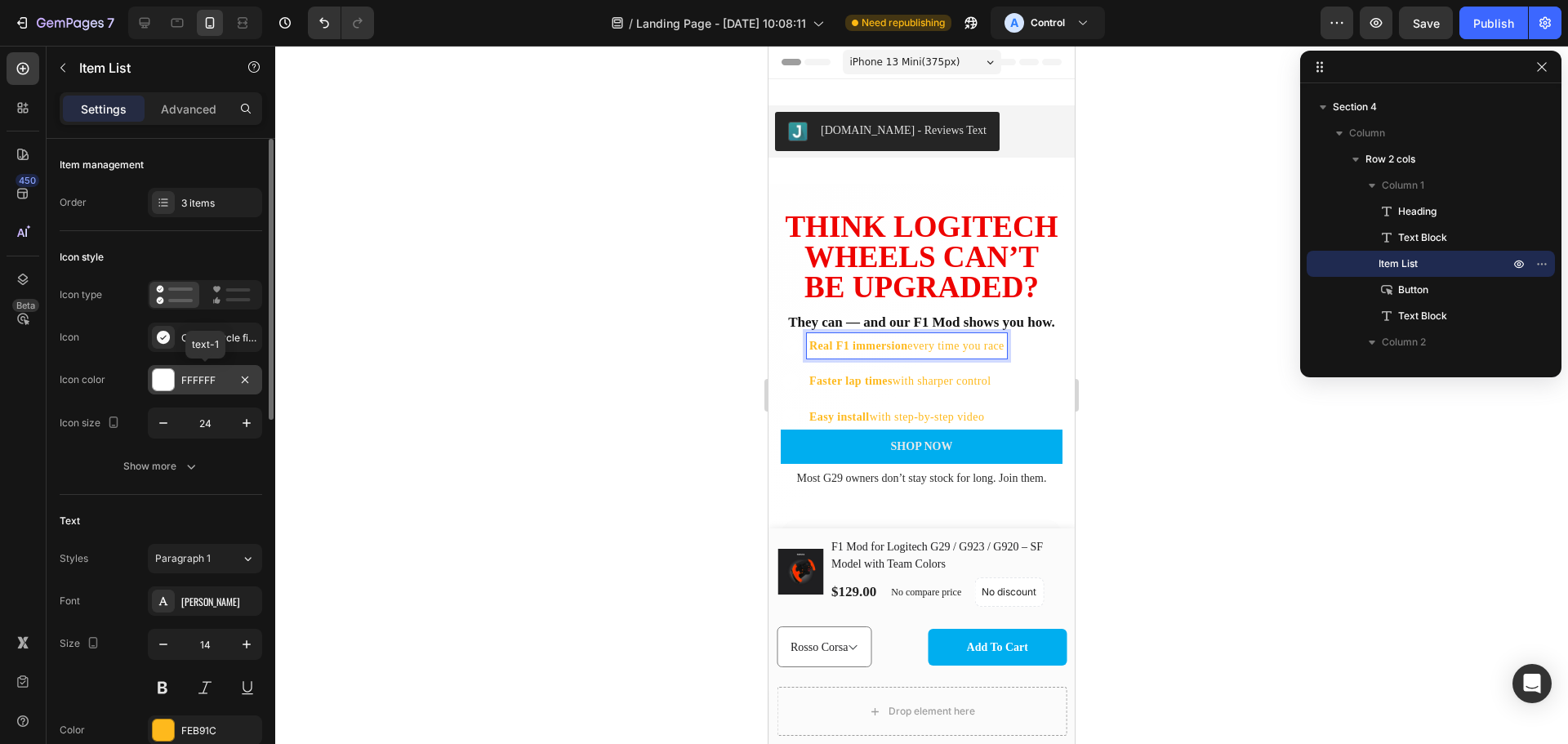
click at [163, 379] on div at bounding box center [163, 379] width 21 height 21
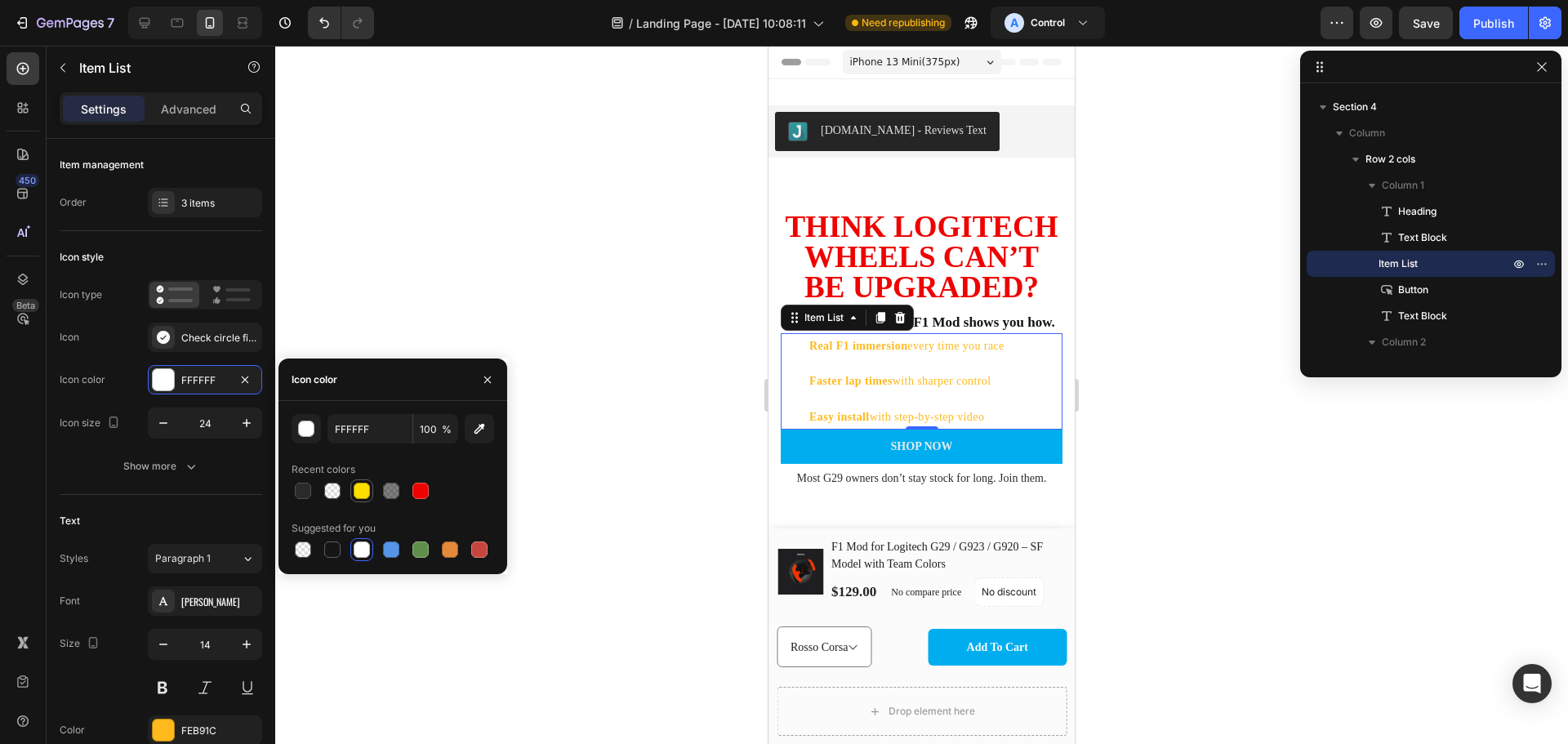
click at [365, 492] on div at bounding box center [362, 491] width 17 height 16
click at [421, 492] on div at bounding box center [421, 491] width 17 height 16
click at [298, 486] on div at bounding box center [303, 491] width 17 height 16
type input "151515"
type input "90"
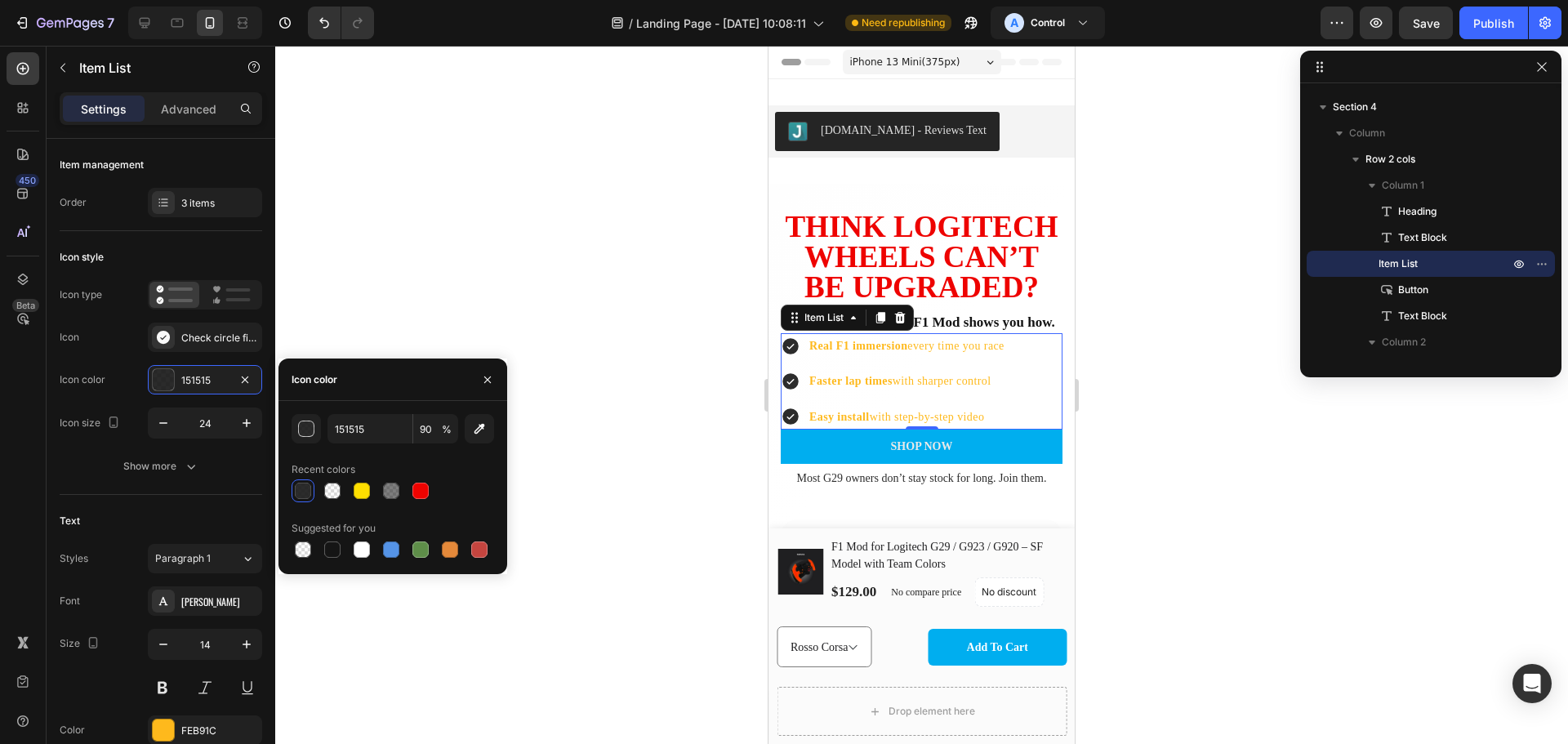
click at [792, 356] on icon at bounding box center [791, 346] width 20 height 20
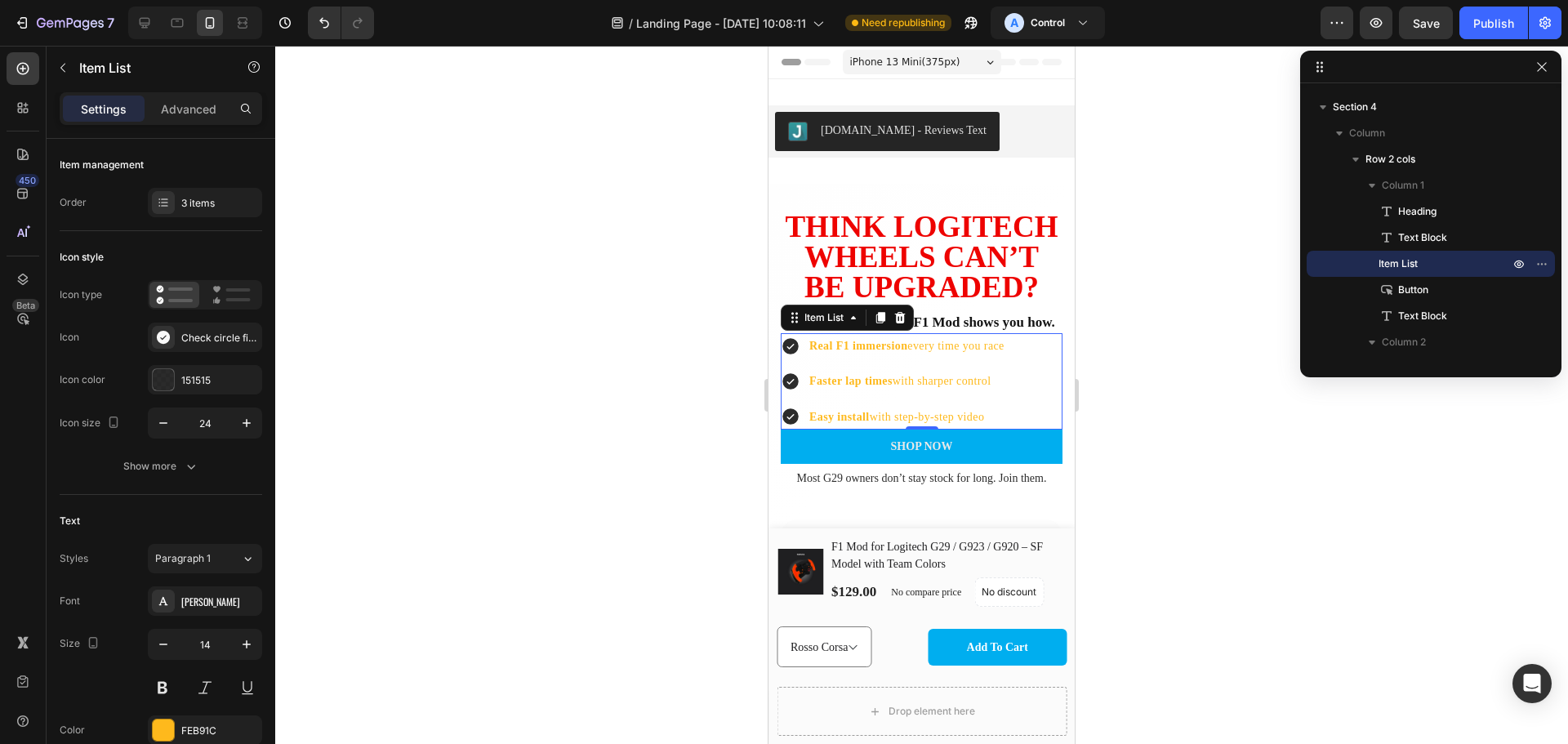
click at [791, 356] on icon at bounding box center [791, 346] width 20 height 20
click at [791, 355] on icon at bounding box center [791, 346] width 17 height 16
click at [158, 376] on div at bounding box center [163, 379] width 21 height 21
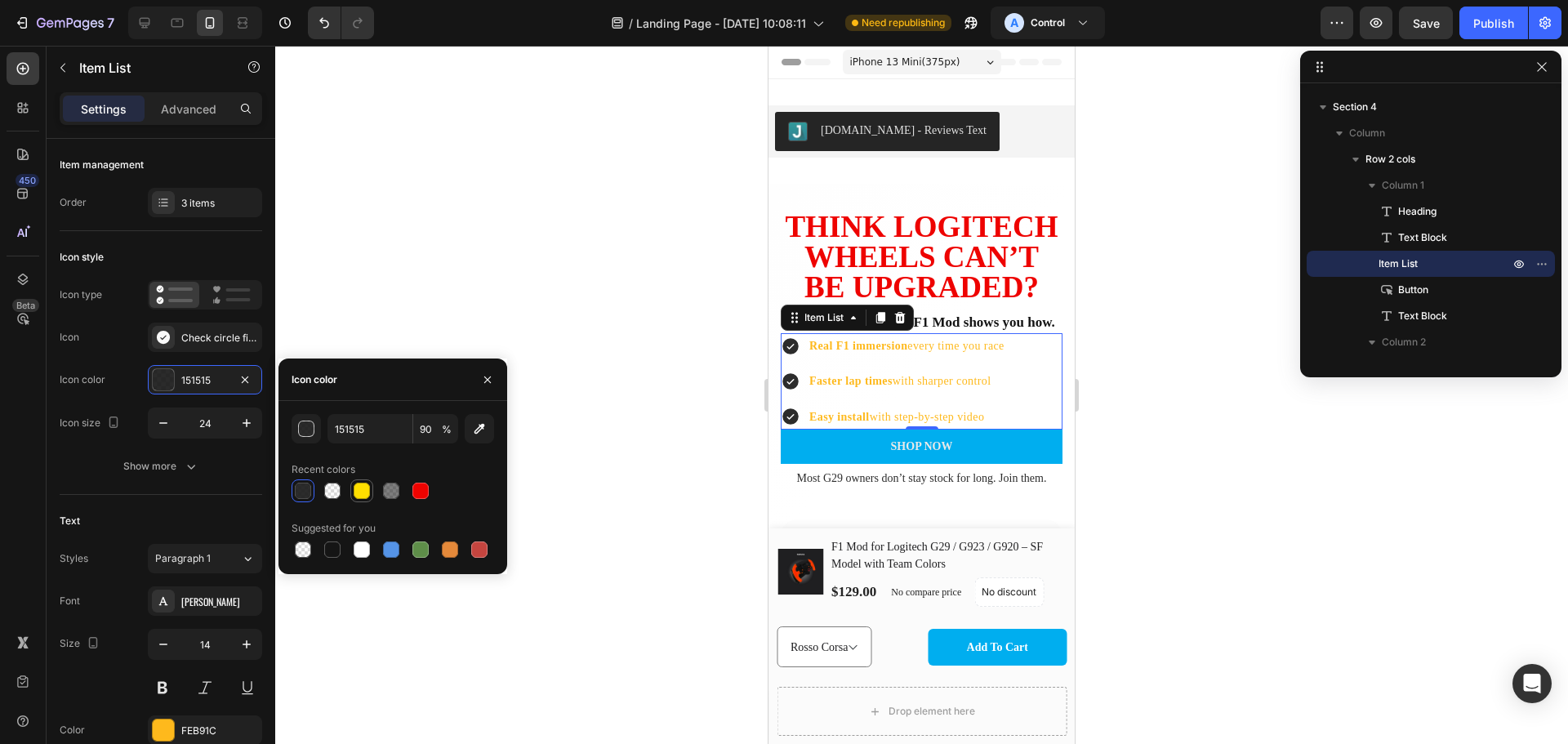
click at [365, 492] on div at bounding box center [362, 491] width 17 height 16
type input "FFDF00"
type input "100"
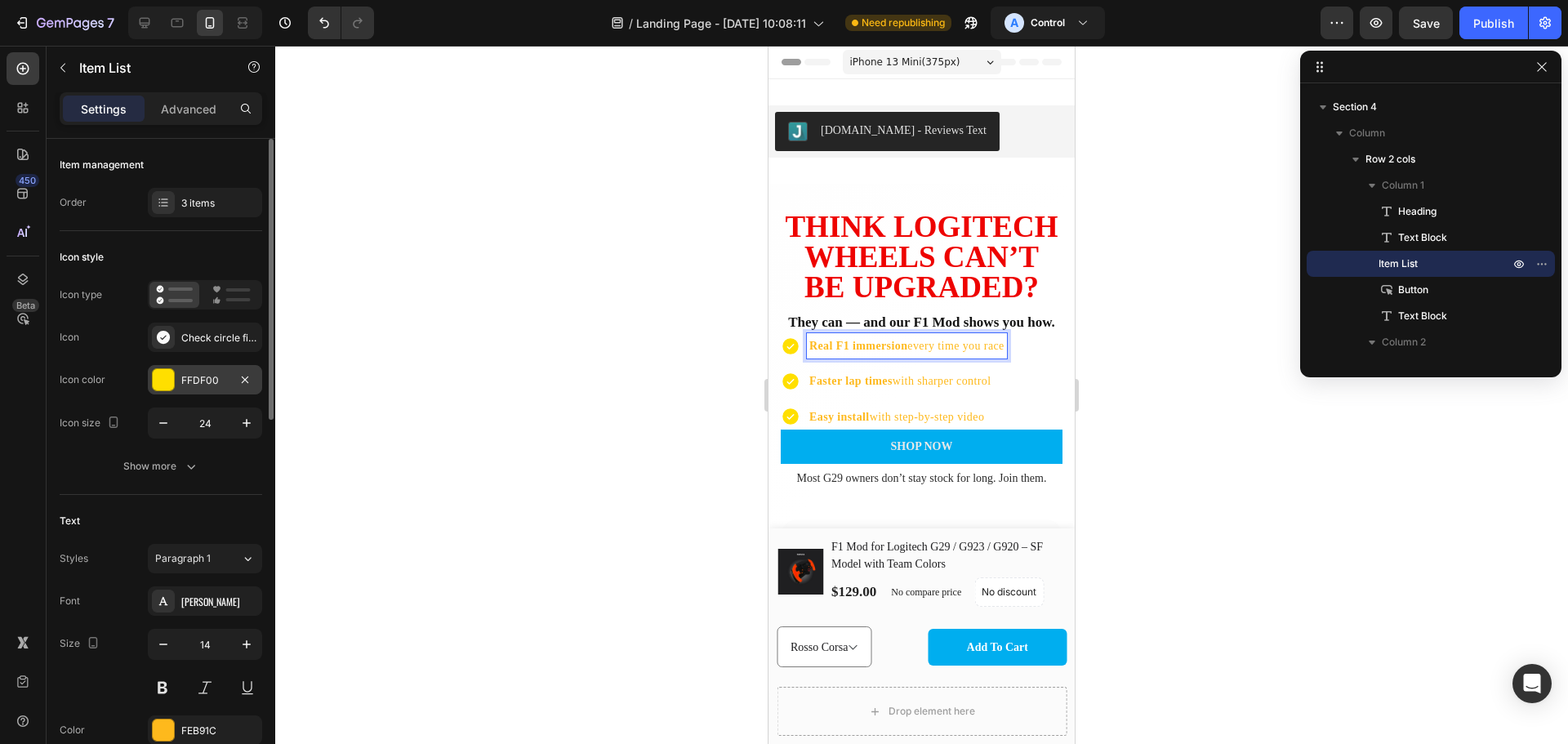
click at [164, 379] on div at bounding box center [163, 379] width 21 height 21
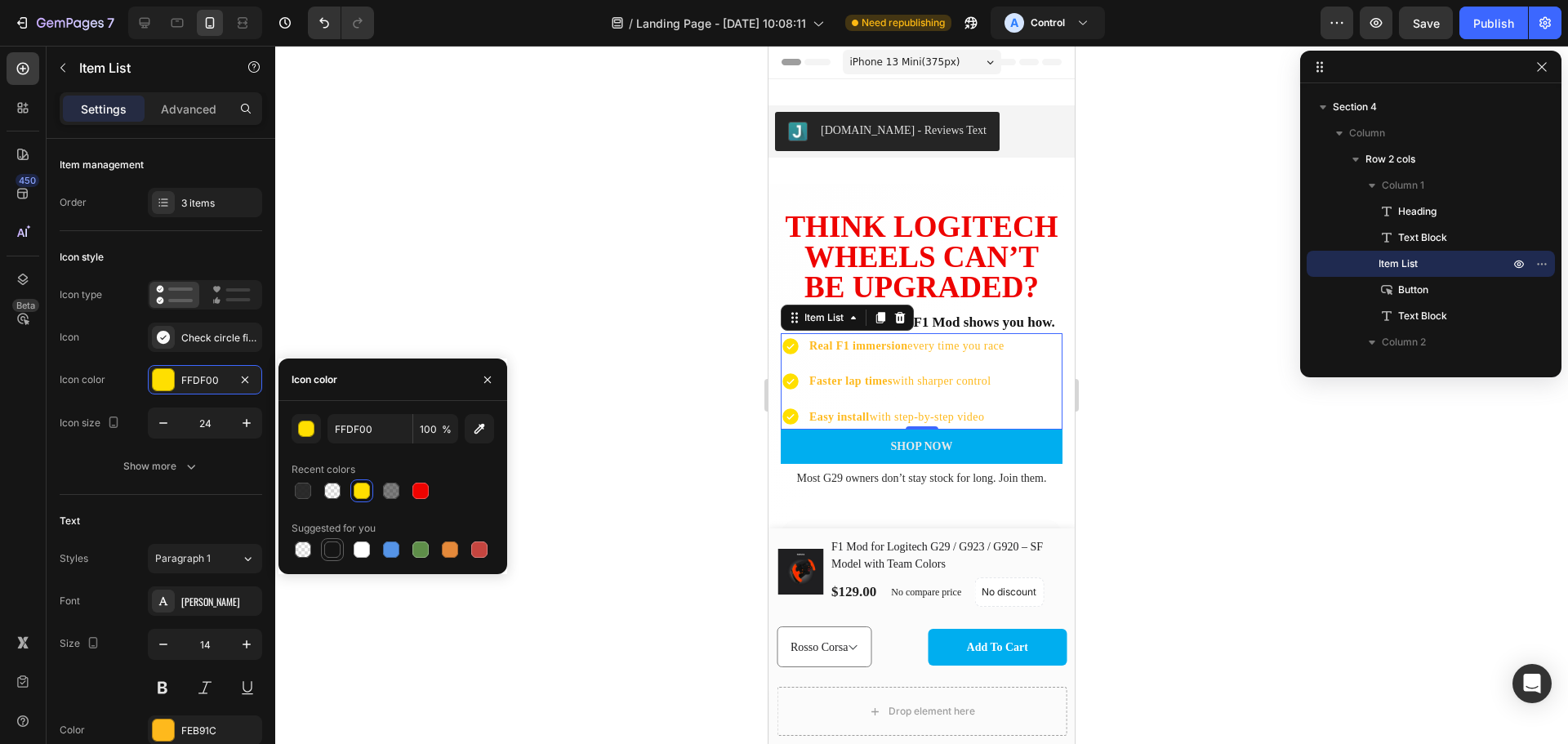
click at [343, 547] on div at bounding box center [333, 549] width 23 height 23
click at [364, 496] on div at bounding box center [362, 491] width 17 height 16
type input "FFDF00"
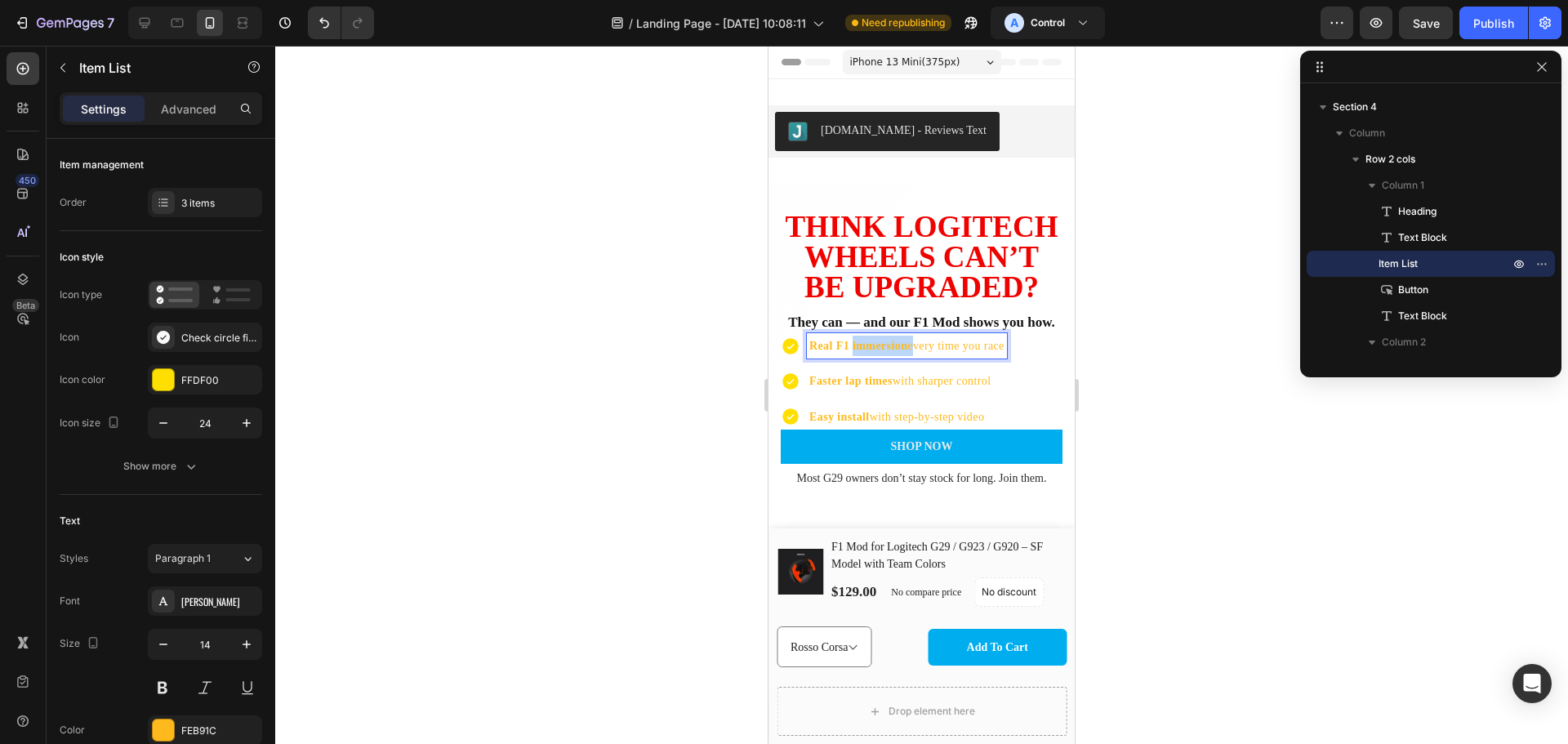
click at [893, 356] on p "Real F1 immersion every time you race" at bounding box center [907, 346] width 196 height 21
click at [923, 356] on p "Real F1 immersion every time you race" at bounding box center [907, 346] width 196 height 21
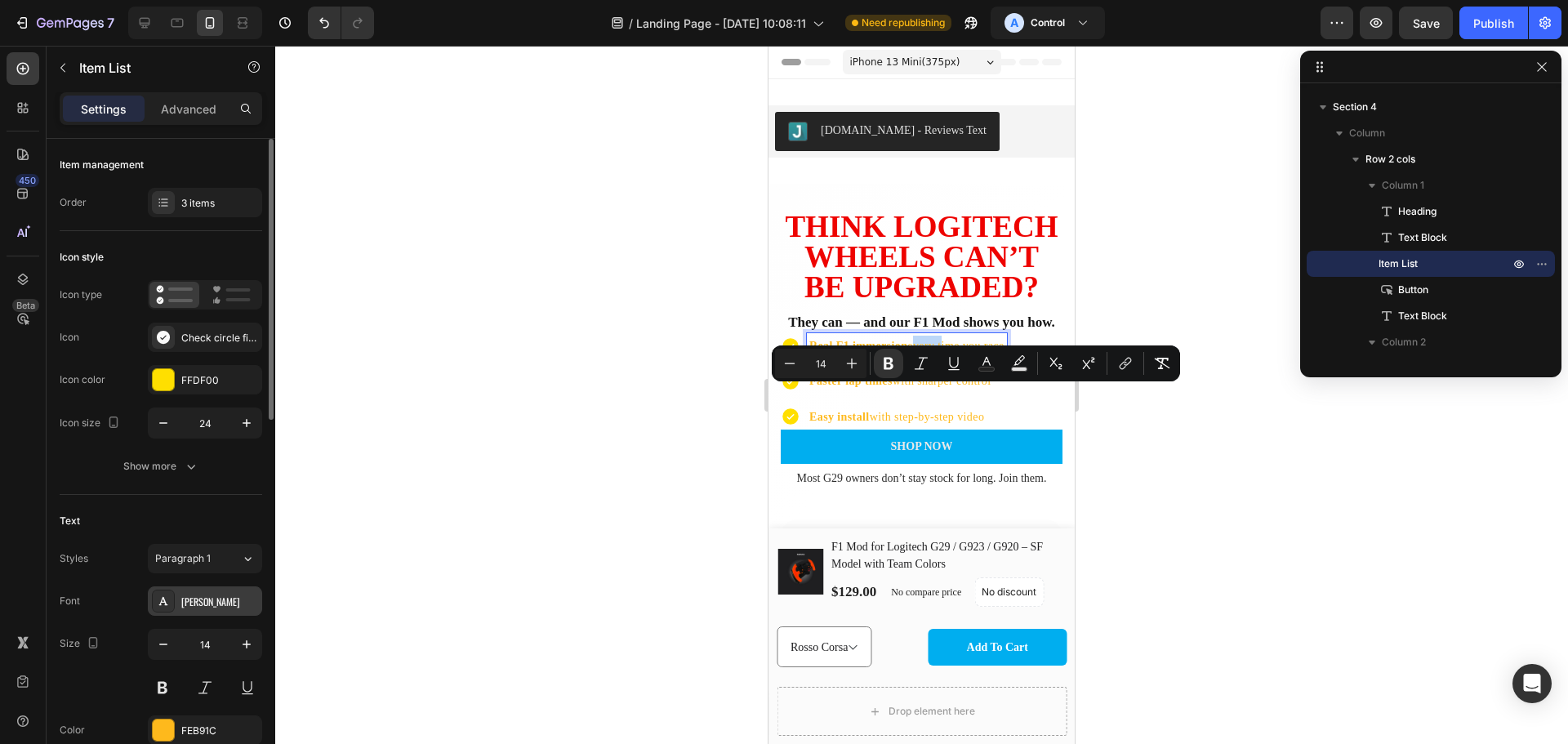
scroll to position [191, 0]
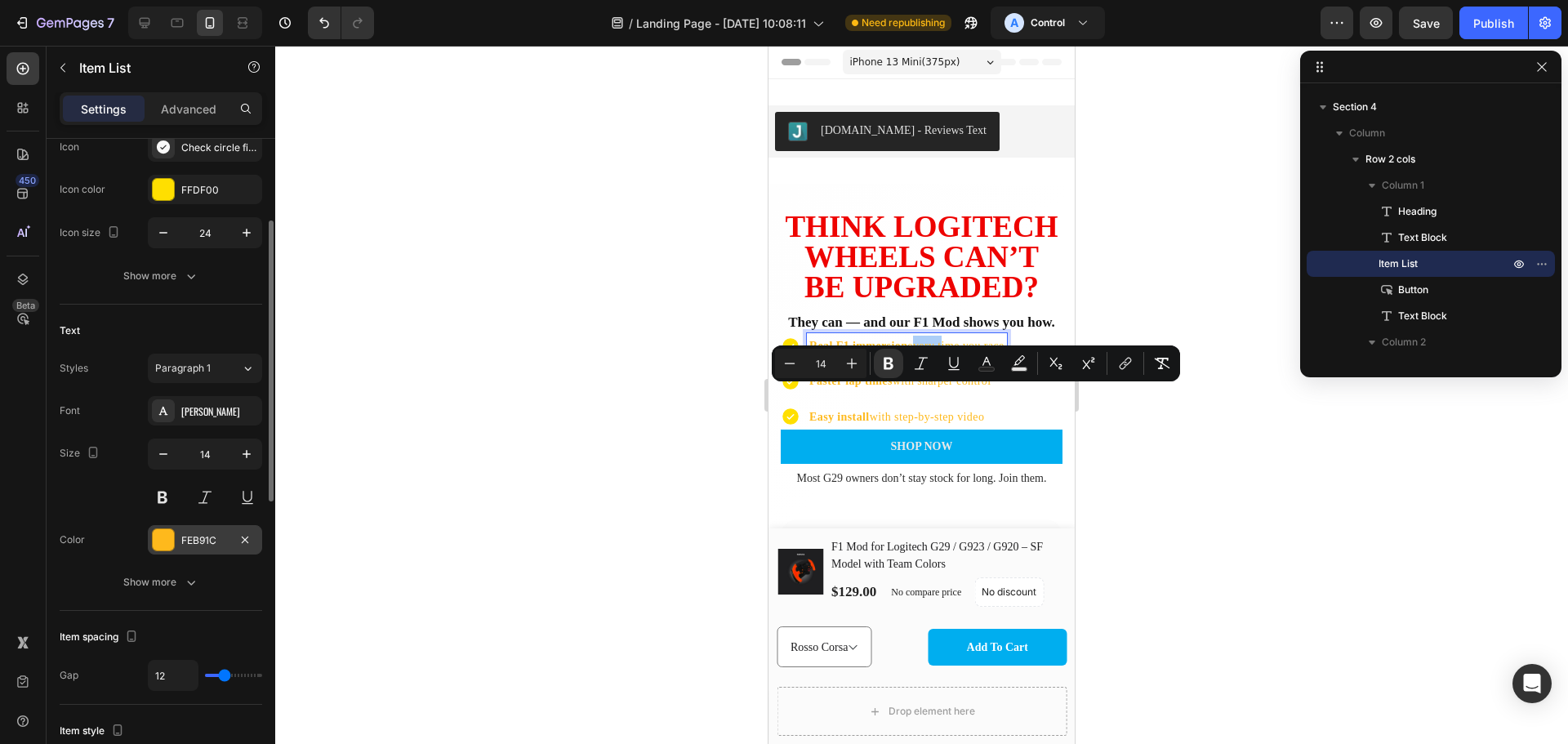
click at [167, 525] on div "FEB91C" at bounding box center [205, 539] width 115 height 30
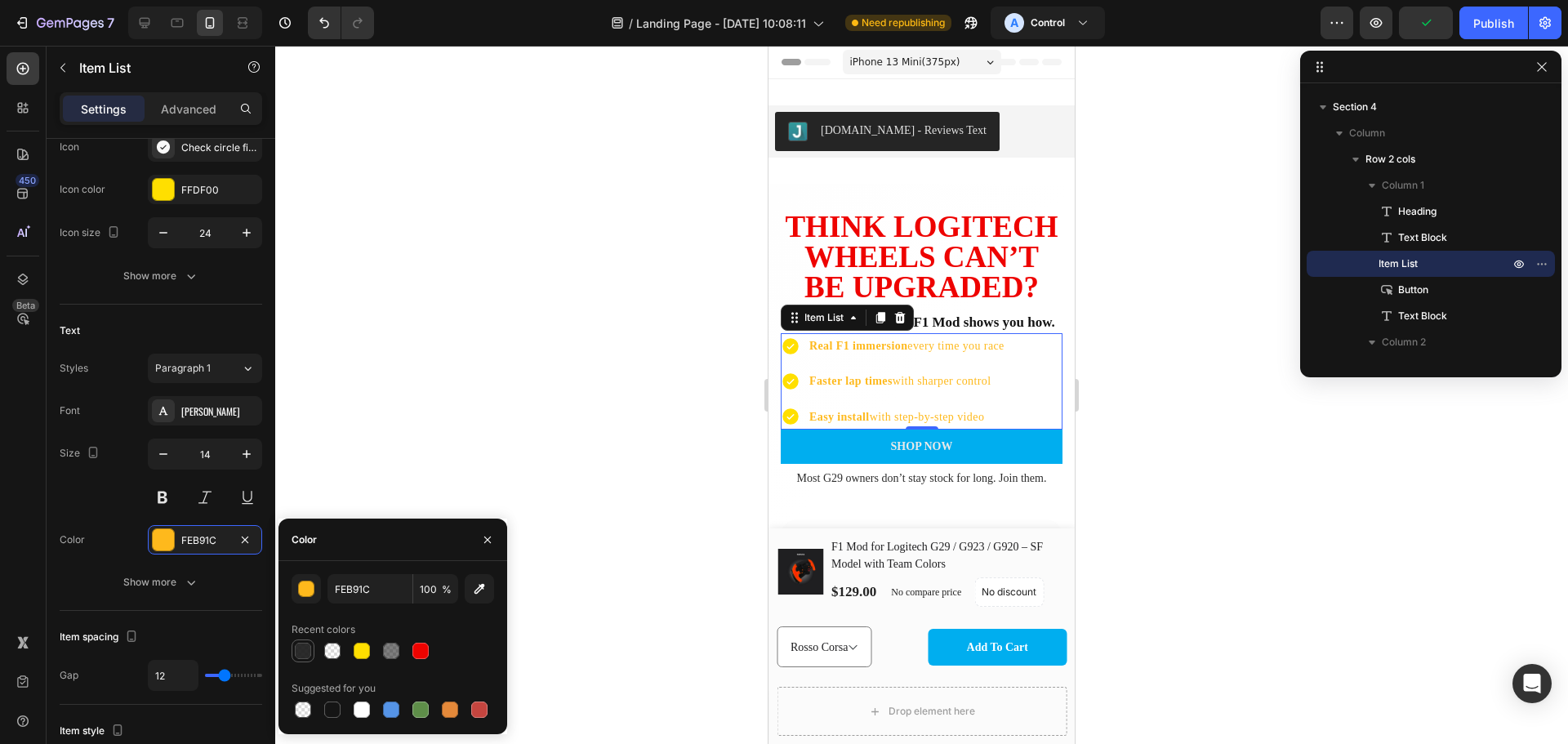
click at [301, 650] on div at bounding box center [303, 651] width 17 height 16
type input "151515"
type input "90"
click at [1277, 527] on div at bounding box center [922, 394] width 1293 height 698
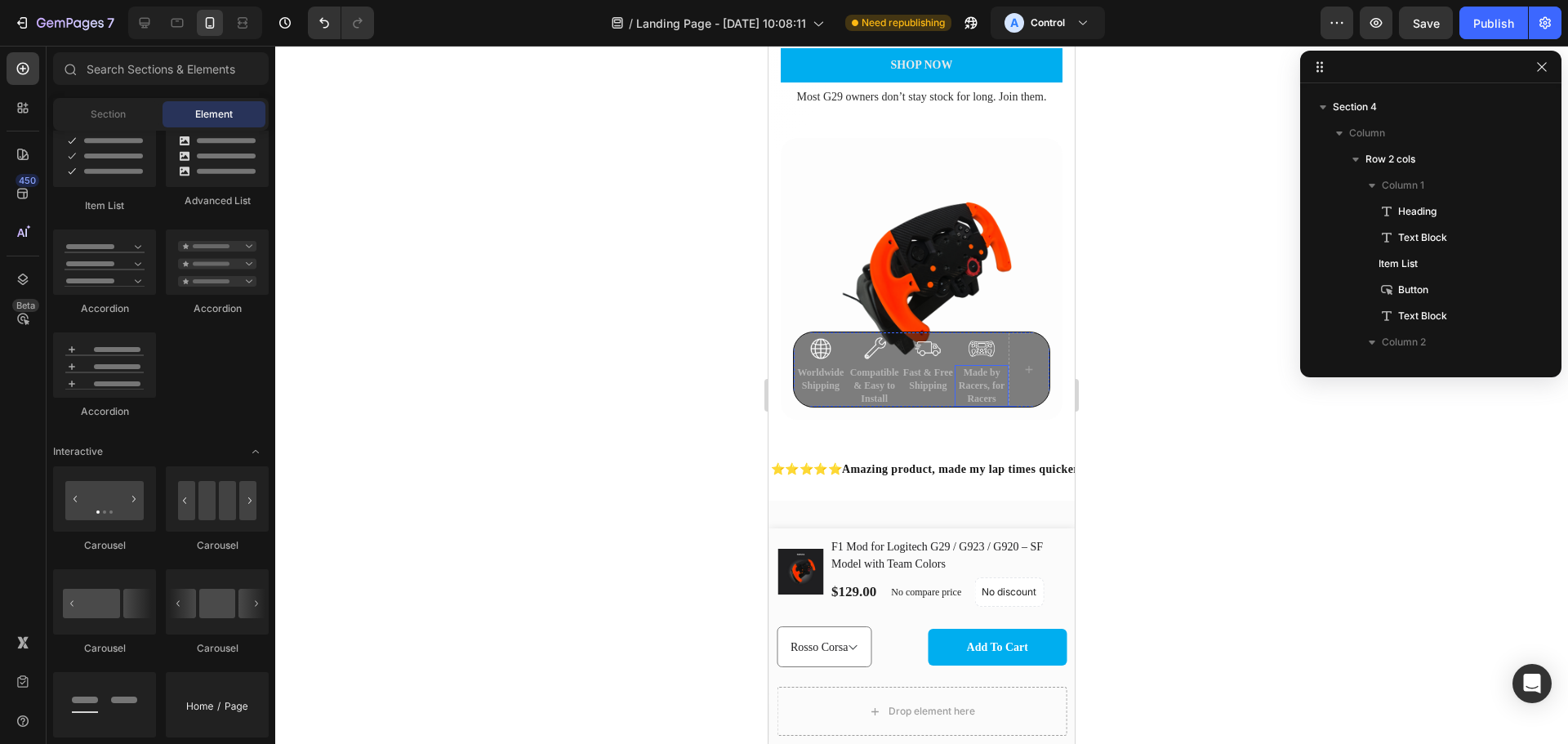
scroll to position [0, 0]
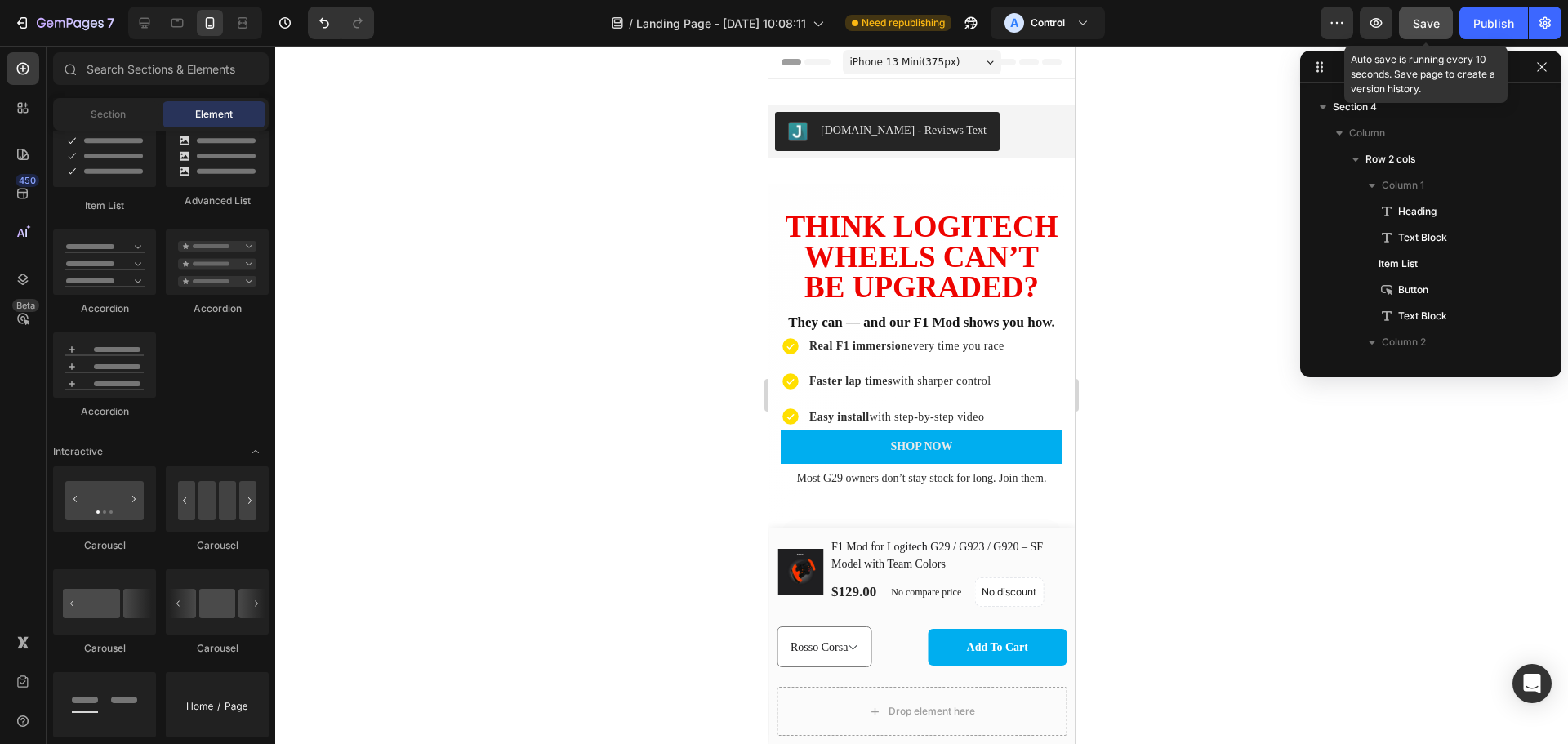
click at [1417, 30] on span "Save" at bounding box center [1426, 23] width 27 height 14
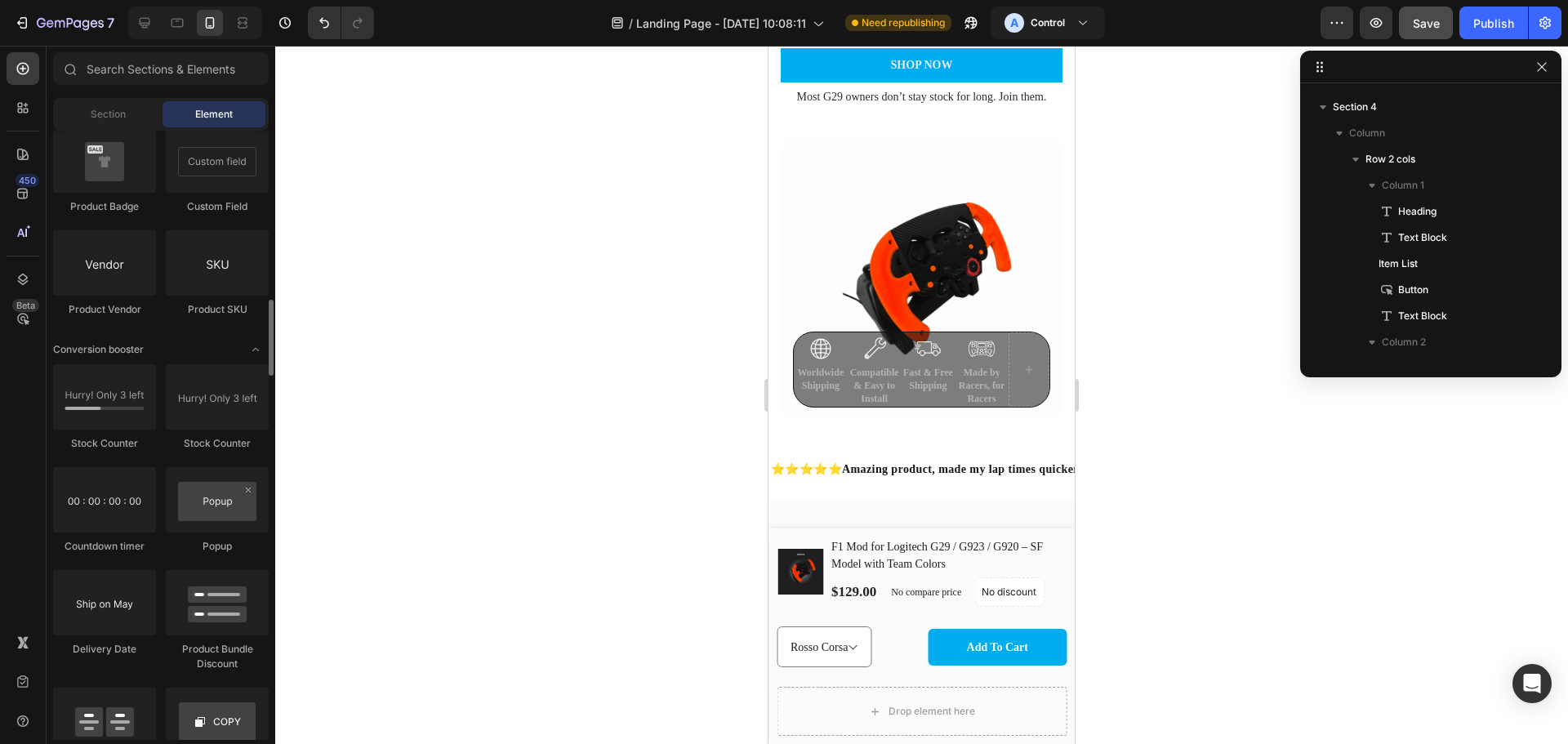
scroll to position [2853, 0]
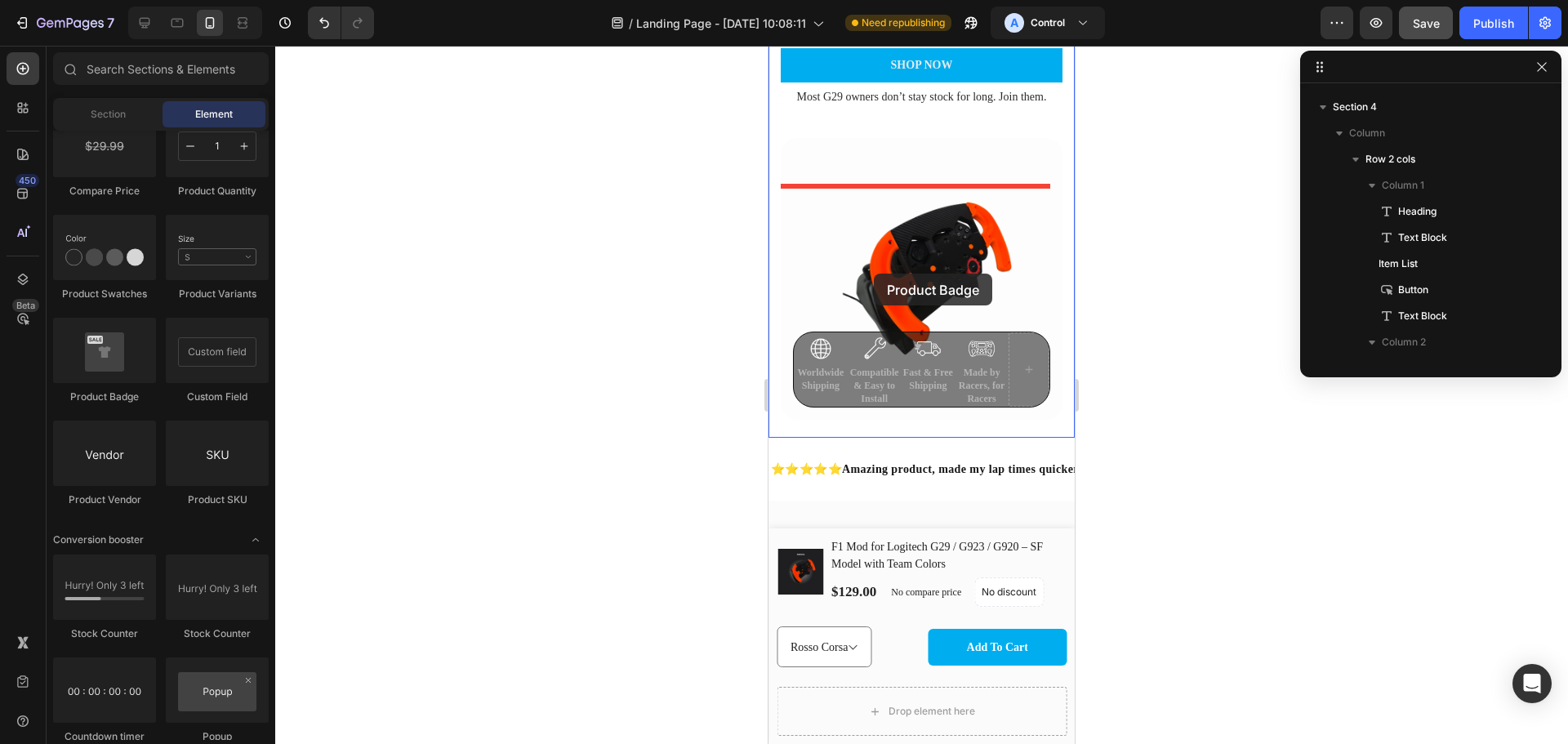
drag, startPoint x: 885, startPoint y: 406, endPoint x: 874, endPoint y: 274, distance: 132.5
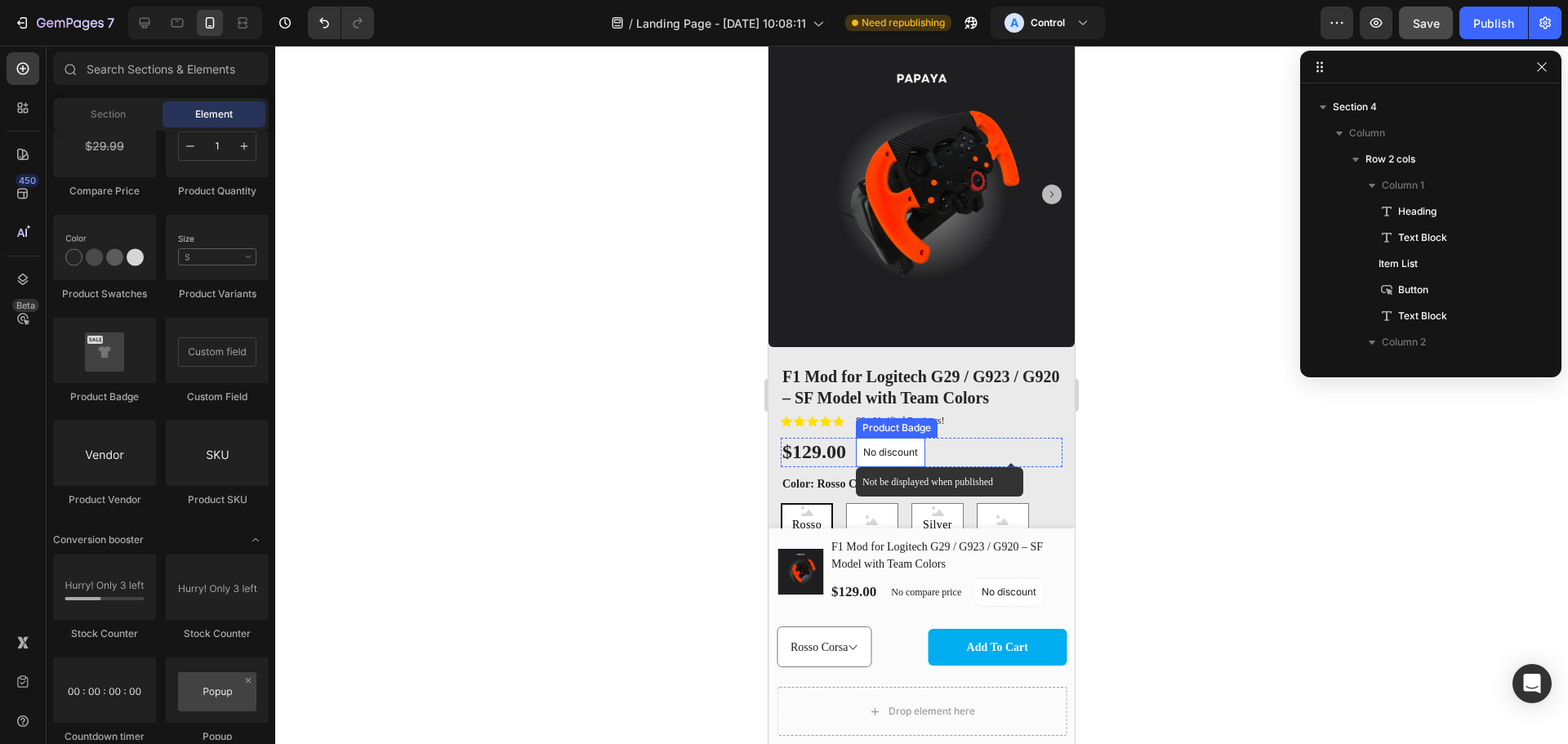
scroll to position [1524, 0]
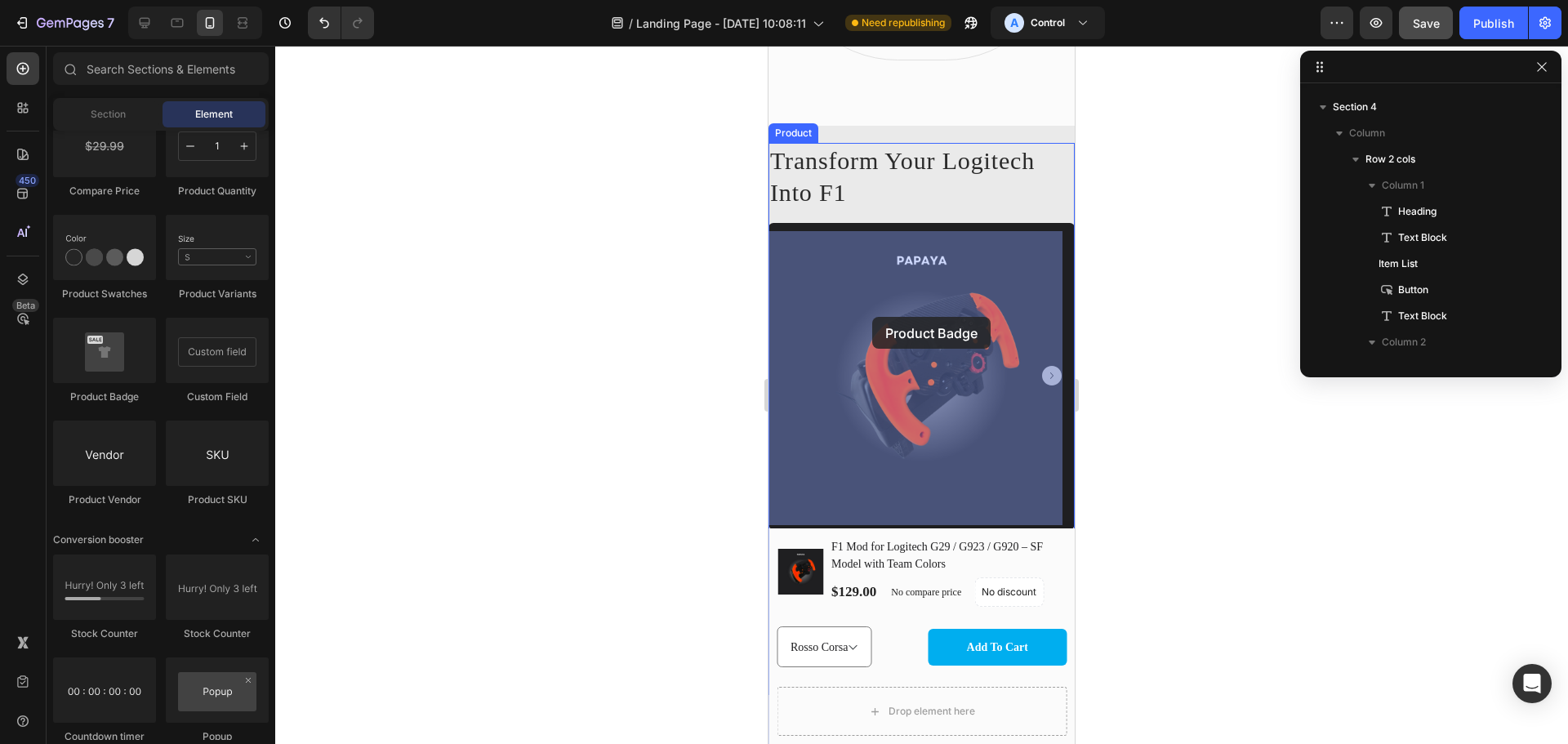
drag, startPoint x: 871, startPoint y: 398, endPoint x: 872, endPoint y: 317, distance: 81.0
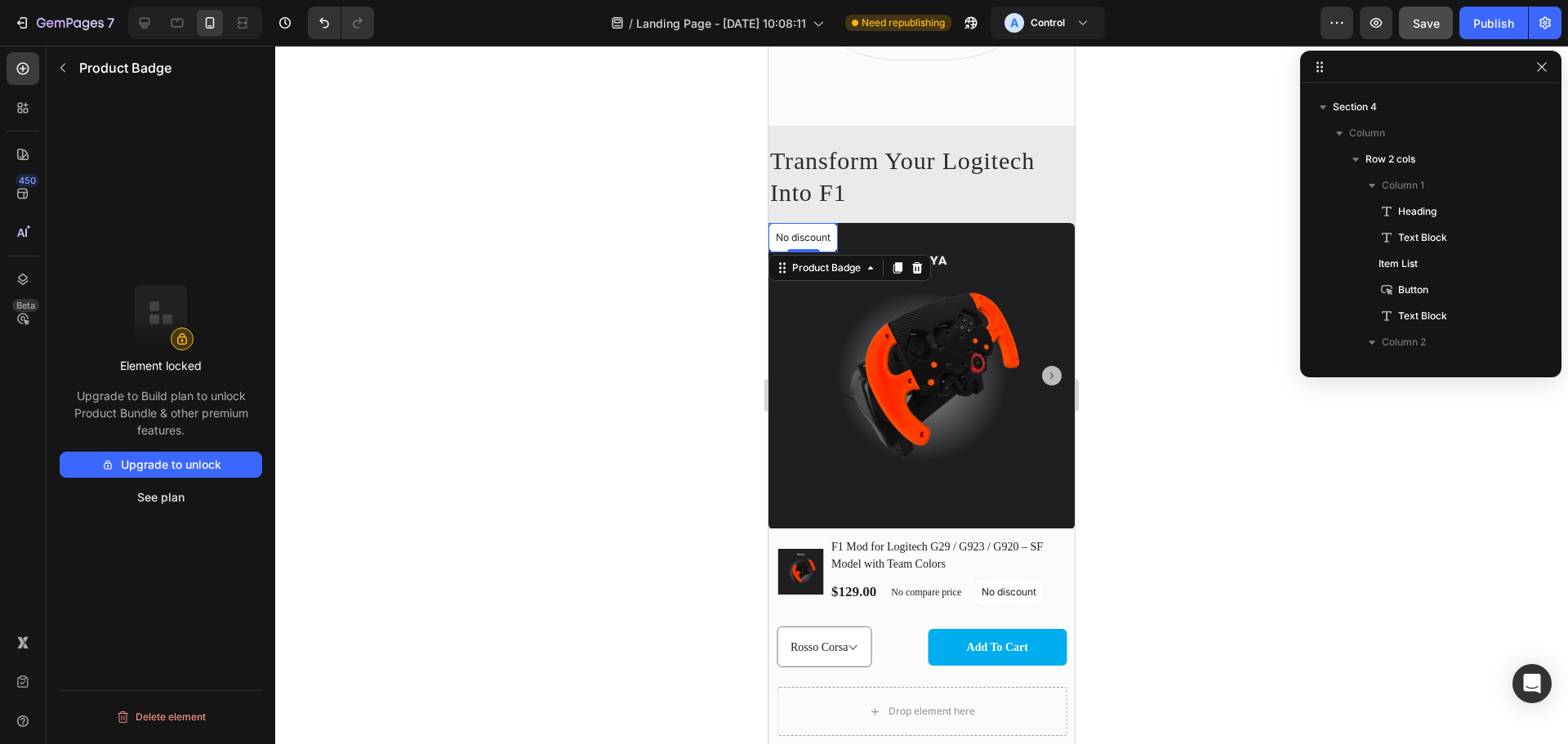
scroll to position [878, 0]
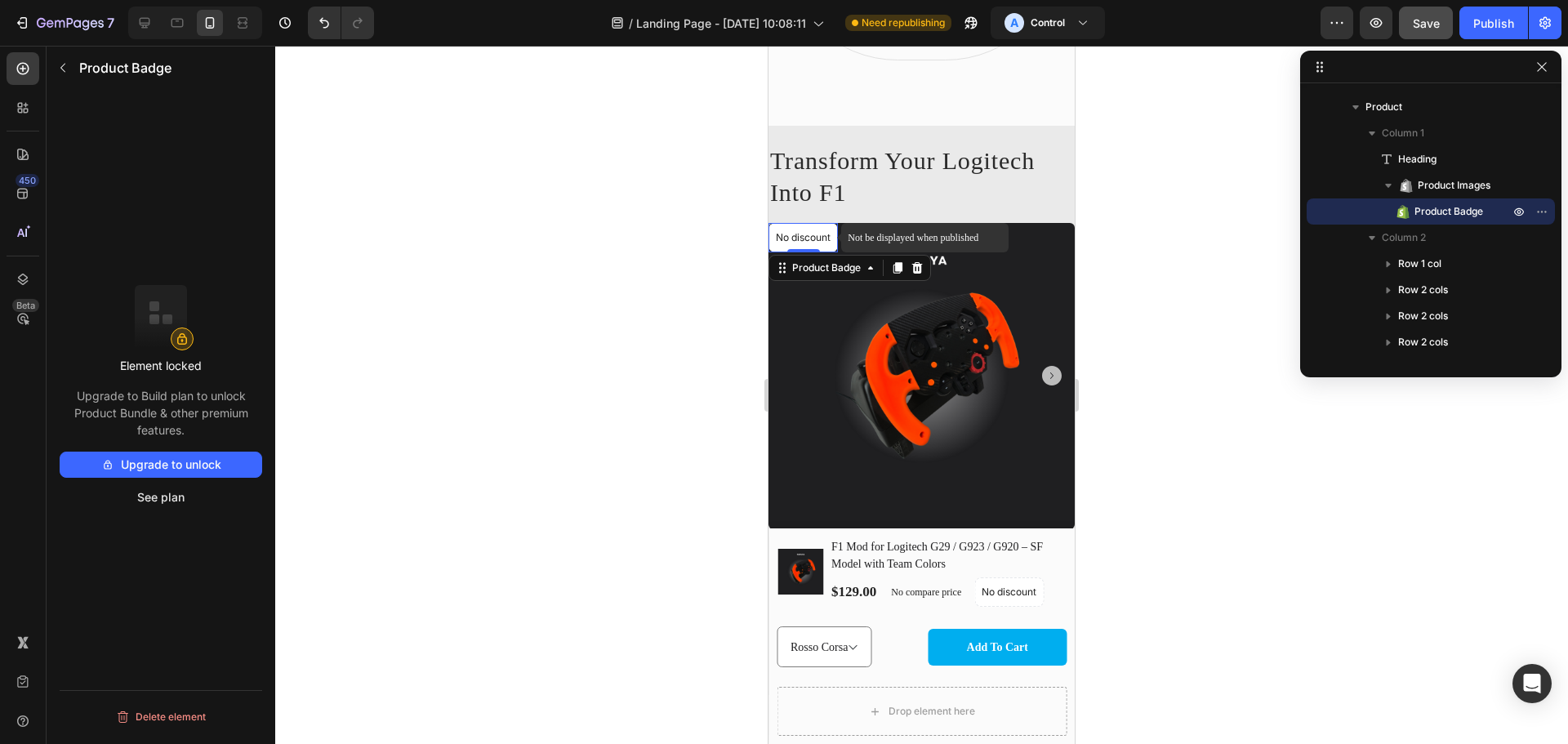
click at [801, 244] on p "No discount" at bounding box center [803, 238] width 54 height 15
click at [803, 245] on p "No discount" at bounding box center [803, 238] width 54 height 15
click at [919, 274] on icon at bounding box center [918, 268] width 11 height 12
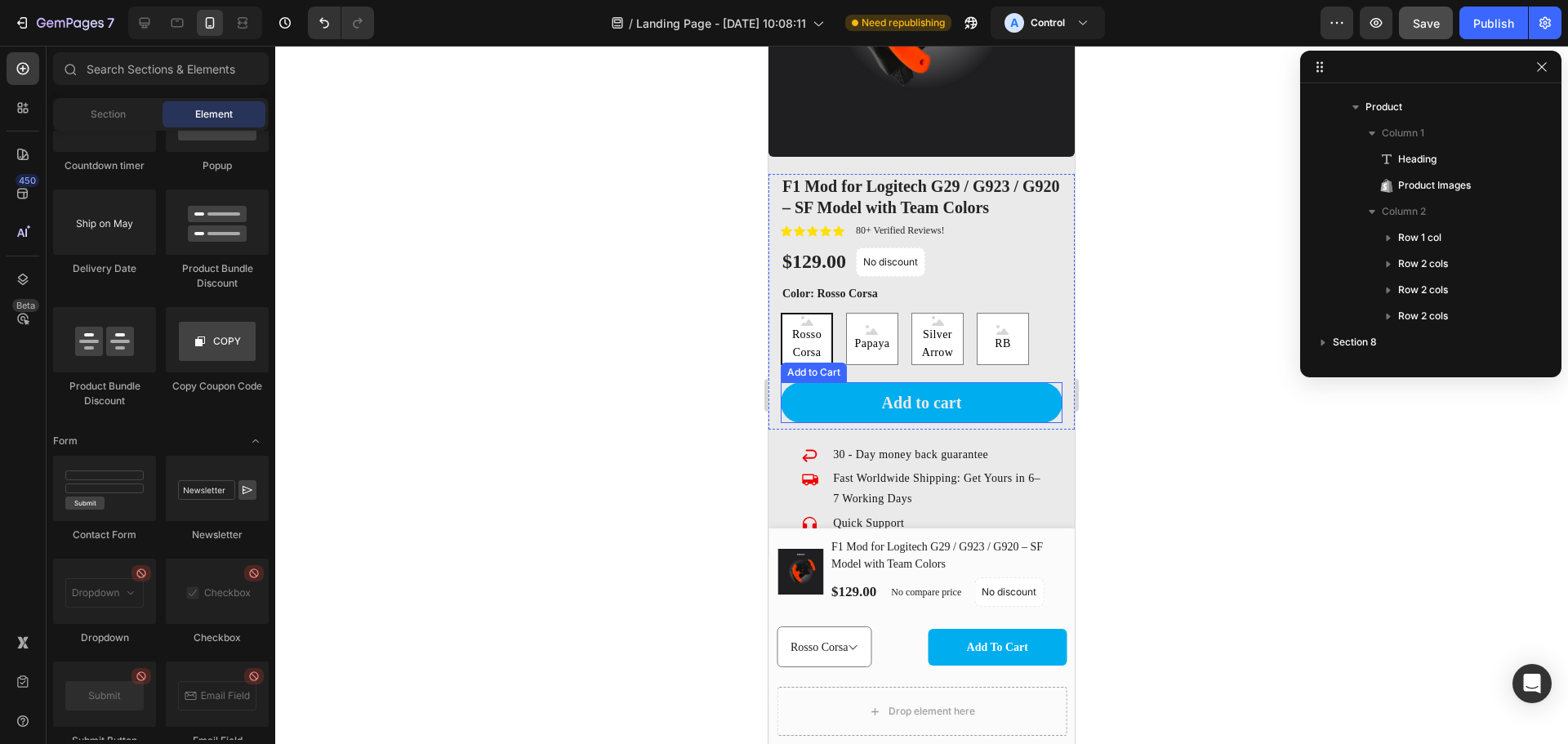
scroll to position [2096, 0]
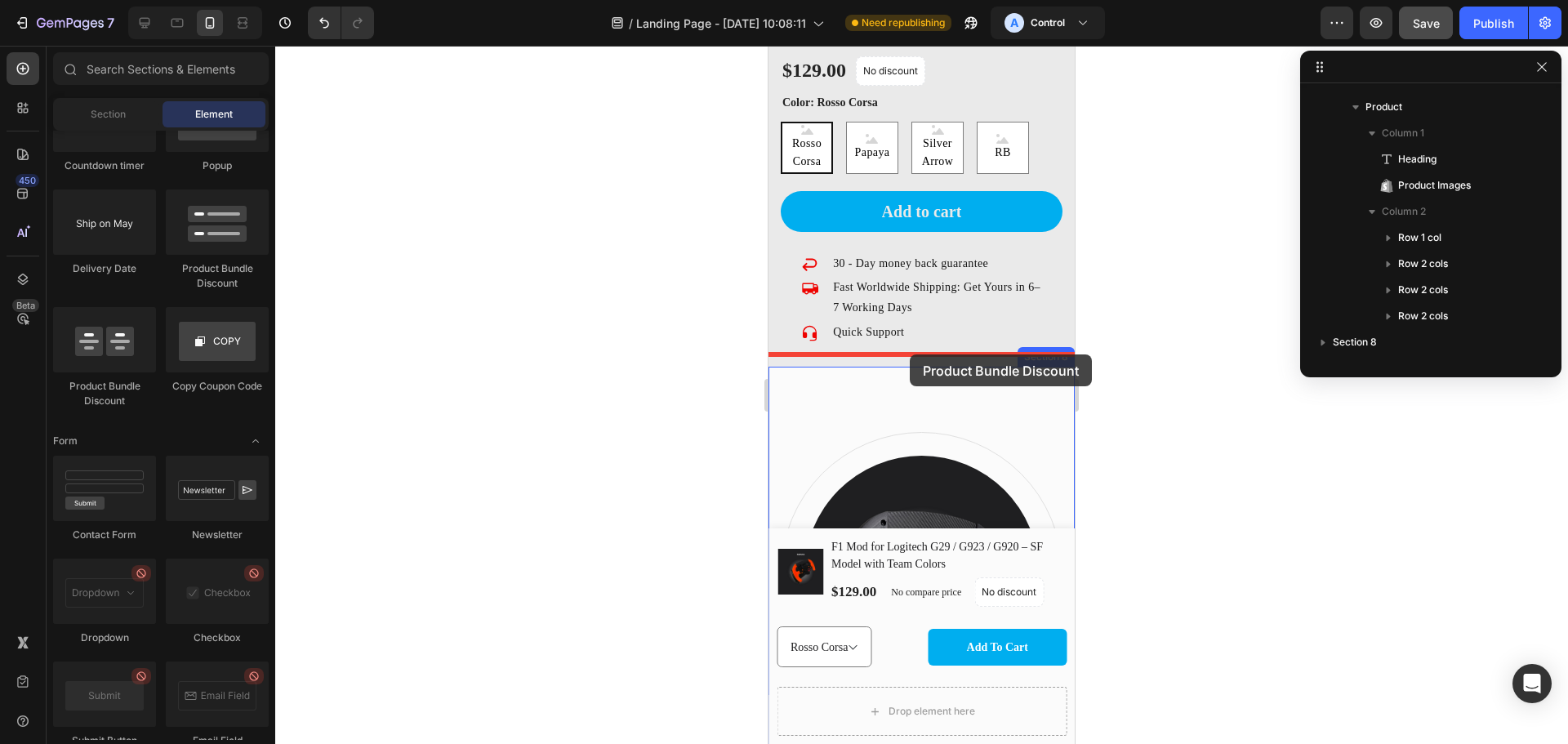
drag, startPoint x: 914, startPoint y: 389, endPoint x: 910, endPoint y: 358, distance: 31.3
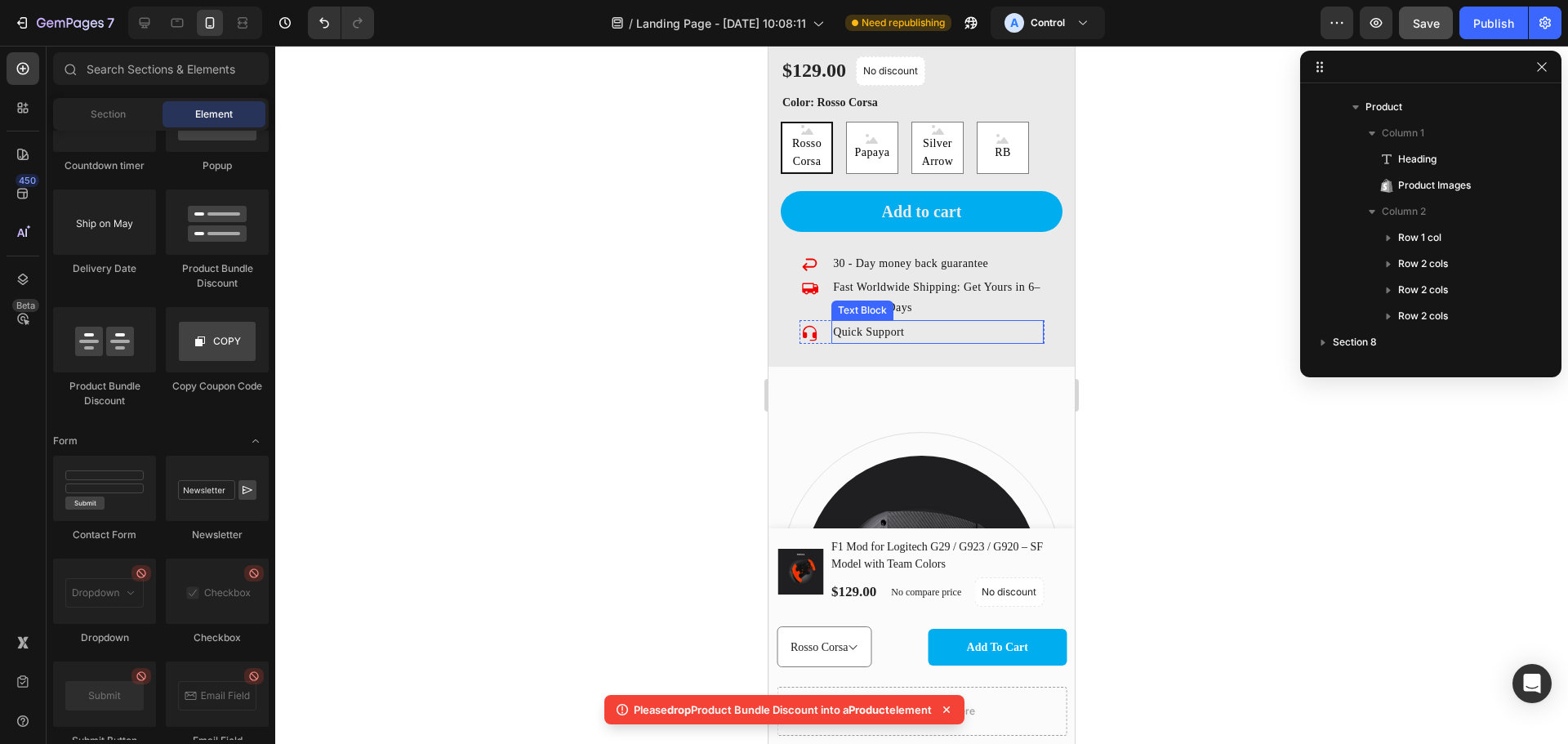
scroll to position [2286, 0]
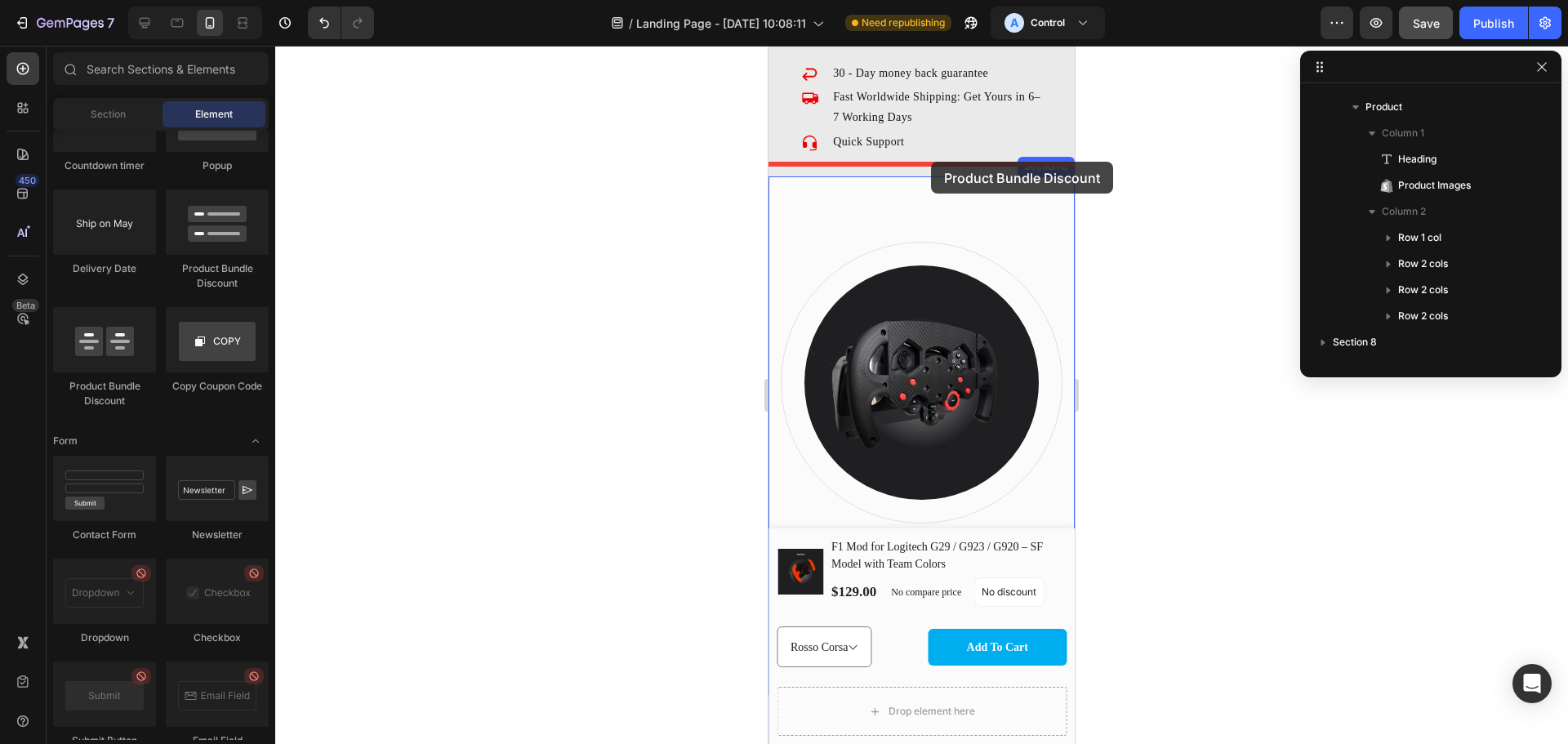
drag, startPoint x: 886, startPoint y: 398, endPoint x: 925, endPoint y: 167, distance: 234.3
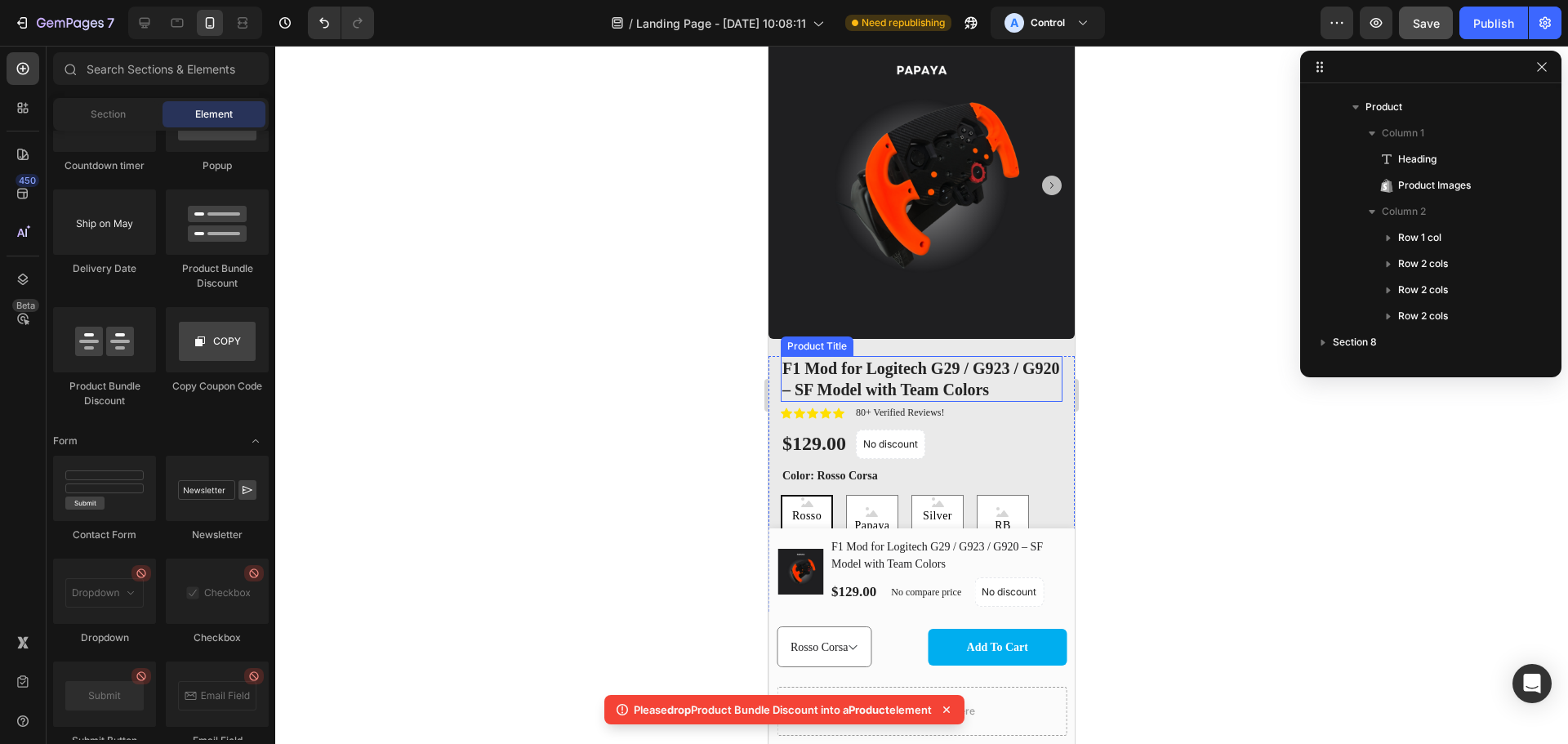
scroll to position [1524, 0]
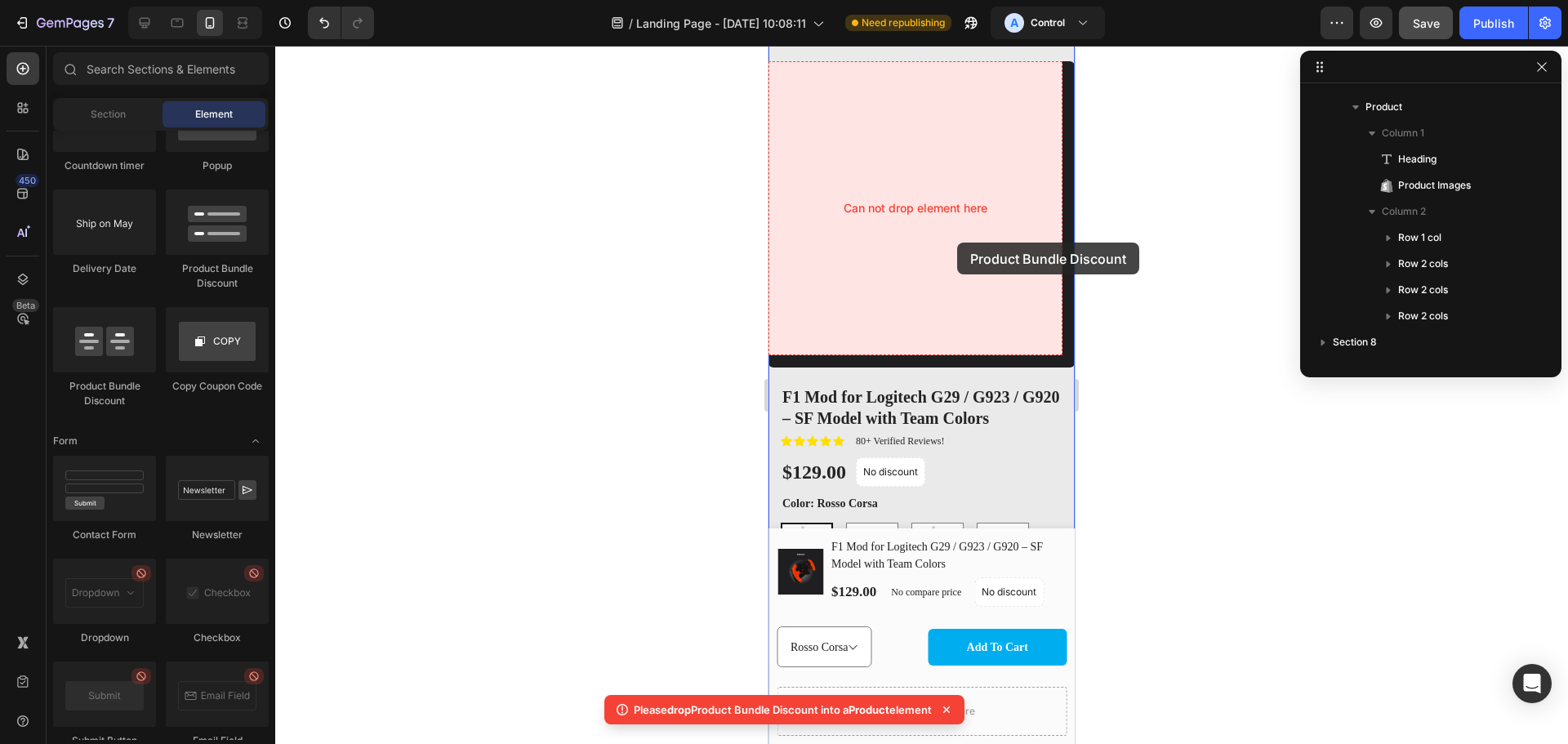
drag, startPoint x: 895, startPoint y: 405, endPoint x: 957, endPoint y: 243, distance: 173.5
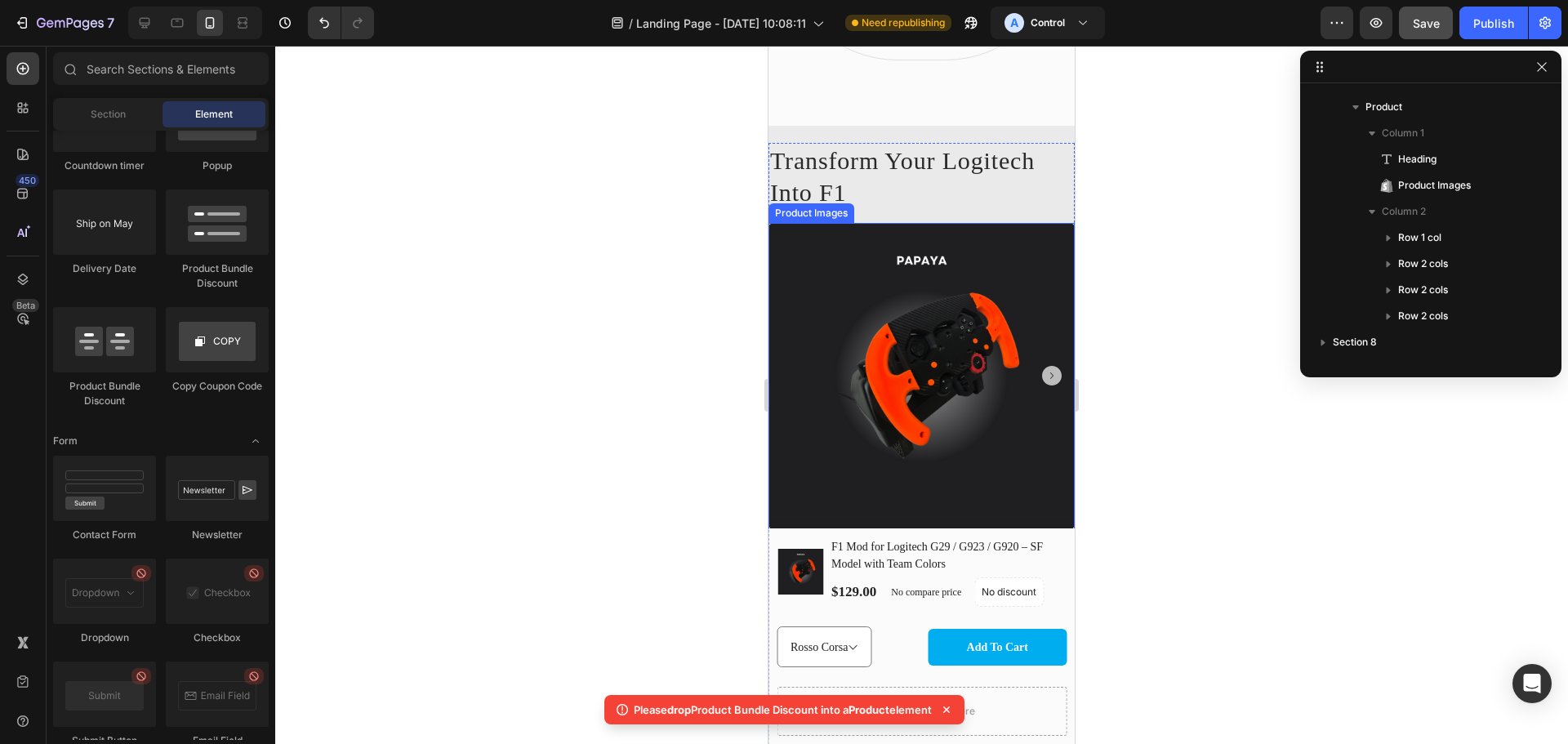
scroll to position [1715, 0]
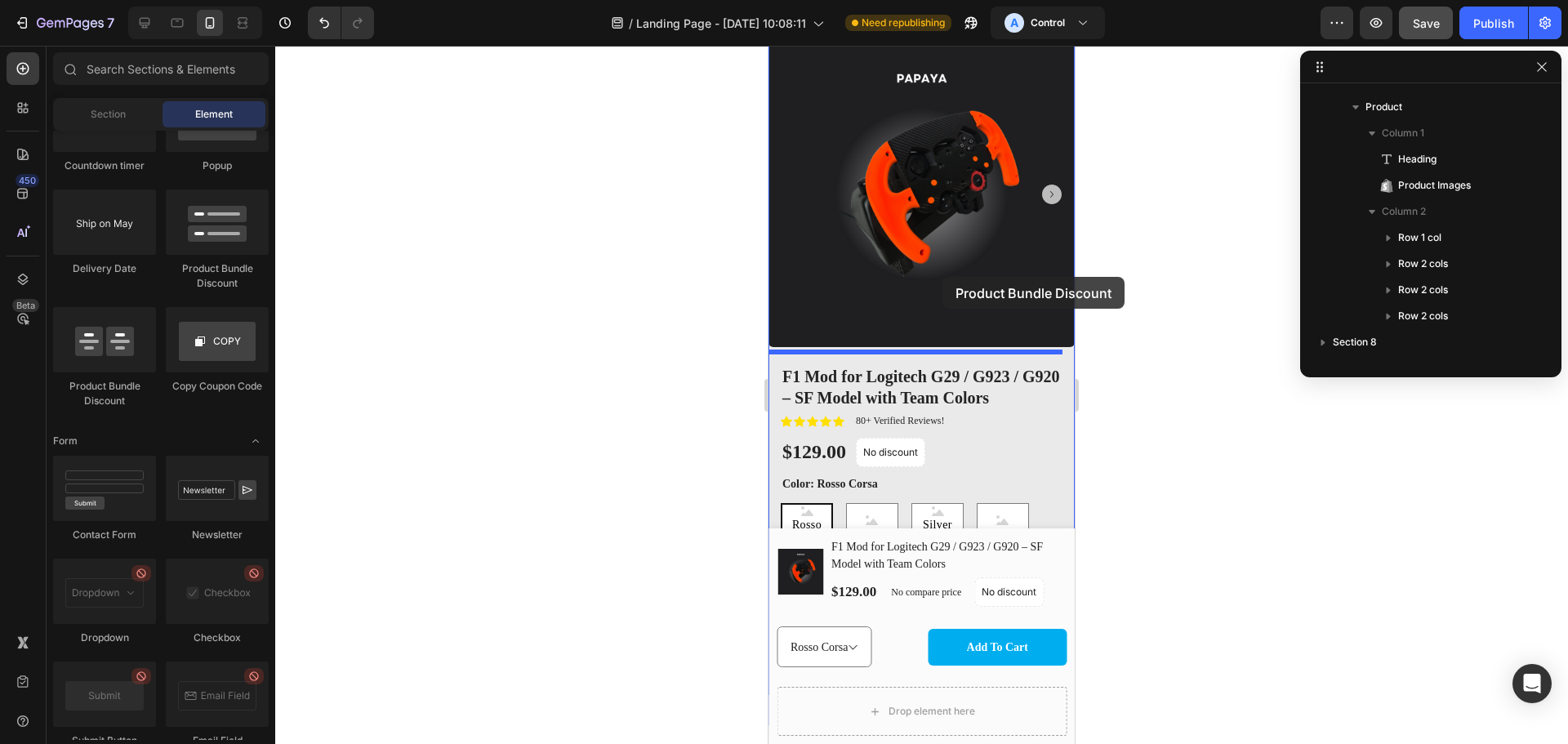
drag, startPoint x: 868, startPoint y: 388, endPoint x: 942, endPoint y: 277, distance: 133.4
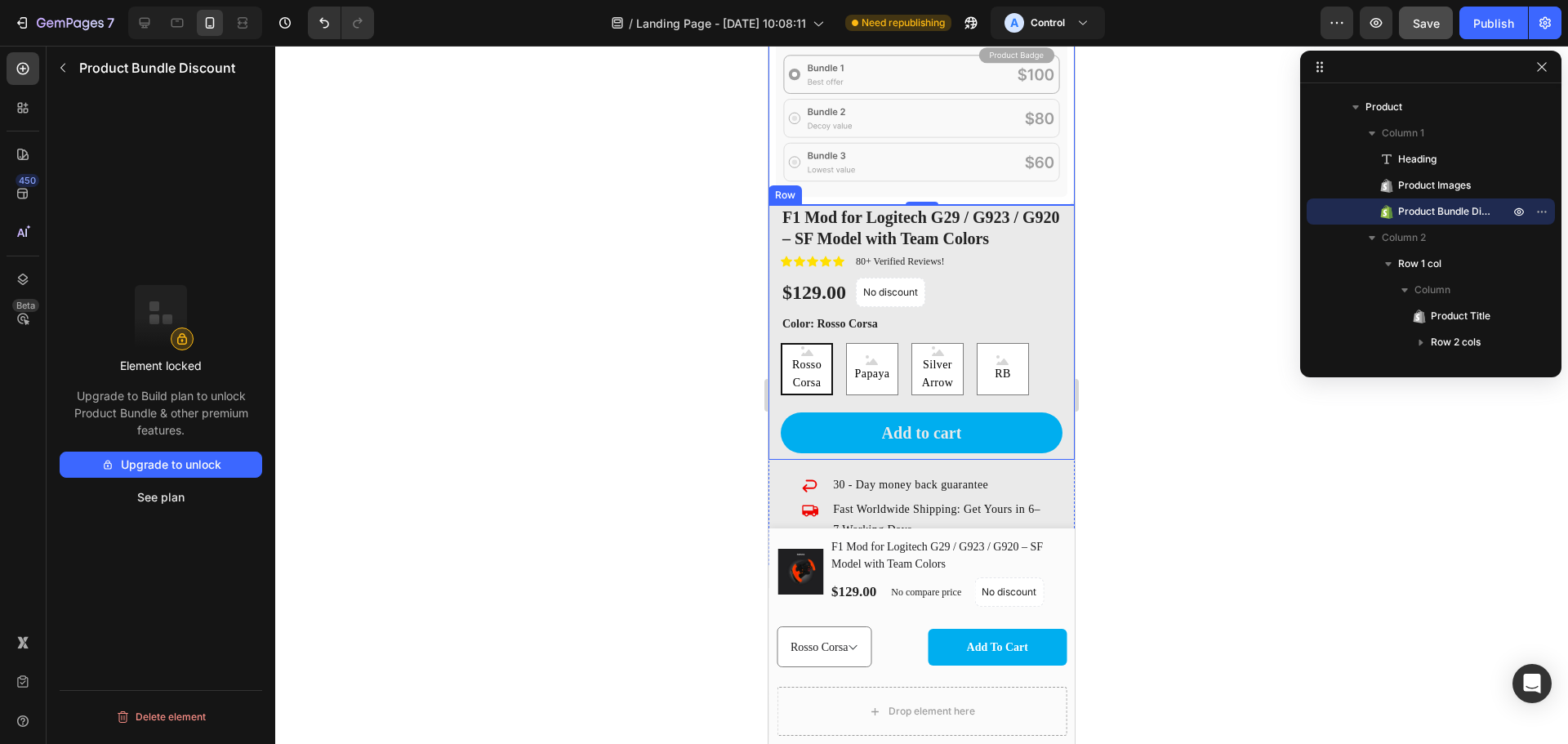
scroll to position [1905, 0]
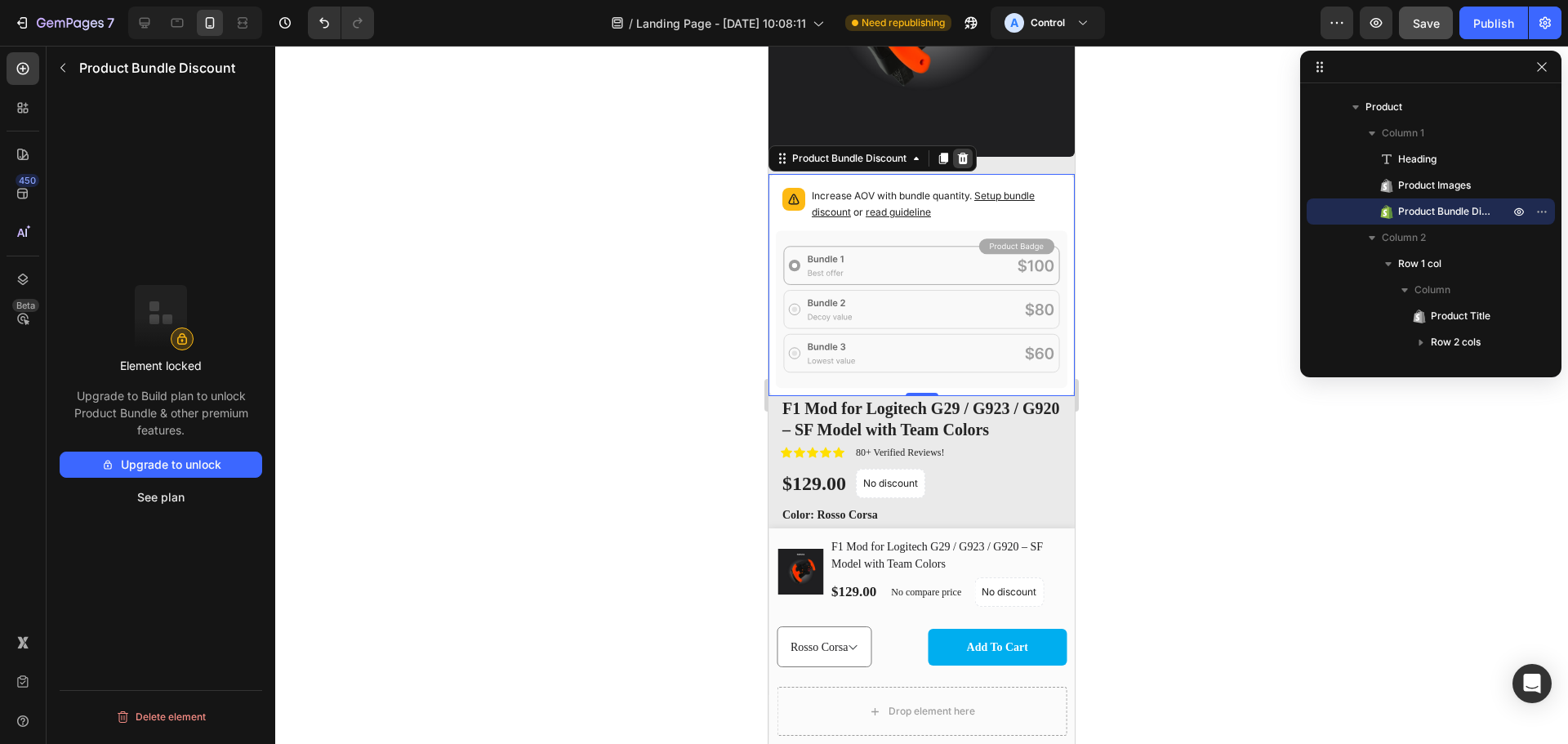
click at [966, 153] on icon at bounding box center [963, 158] width 11 height 12
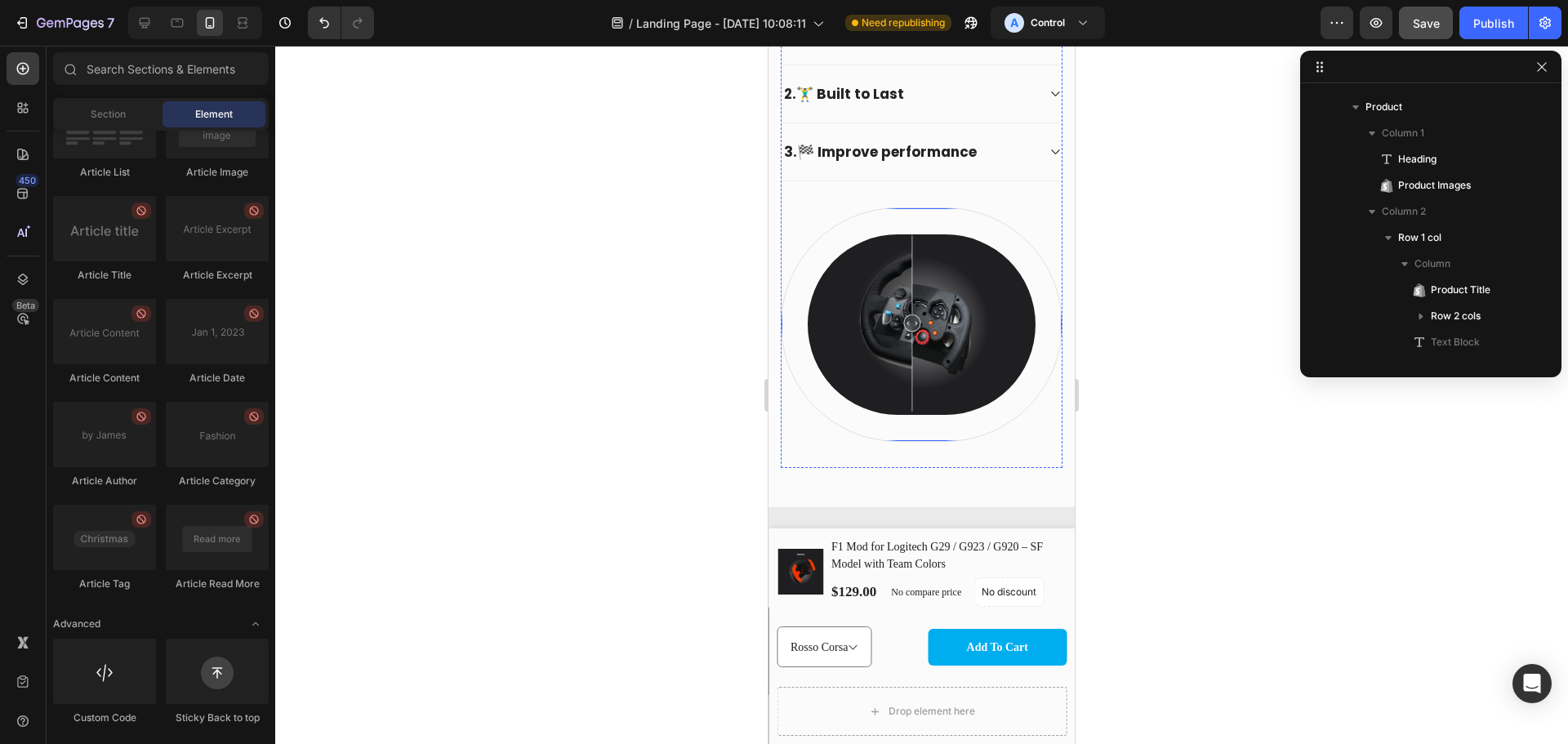
scroll to position [953, 0]
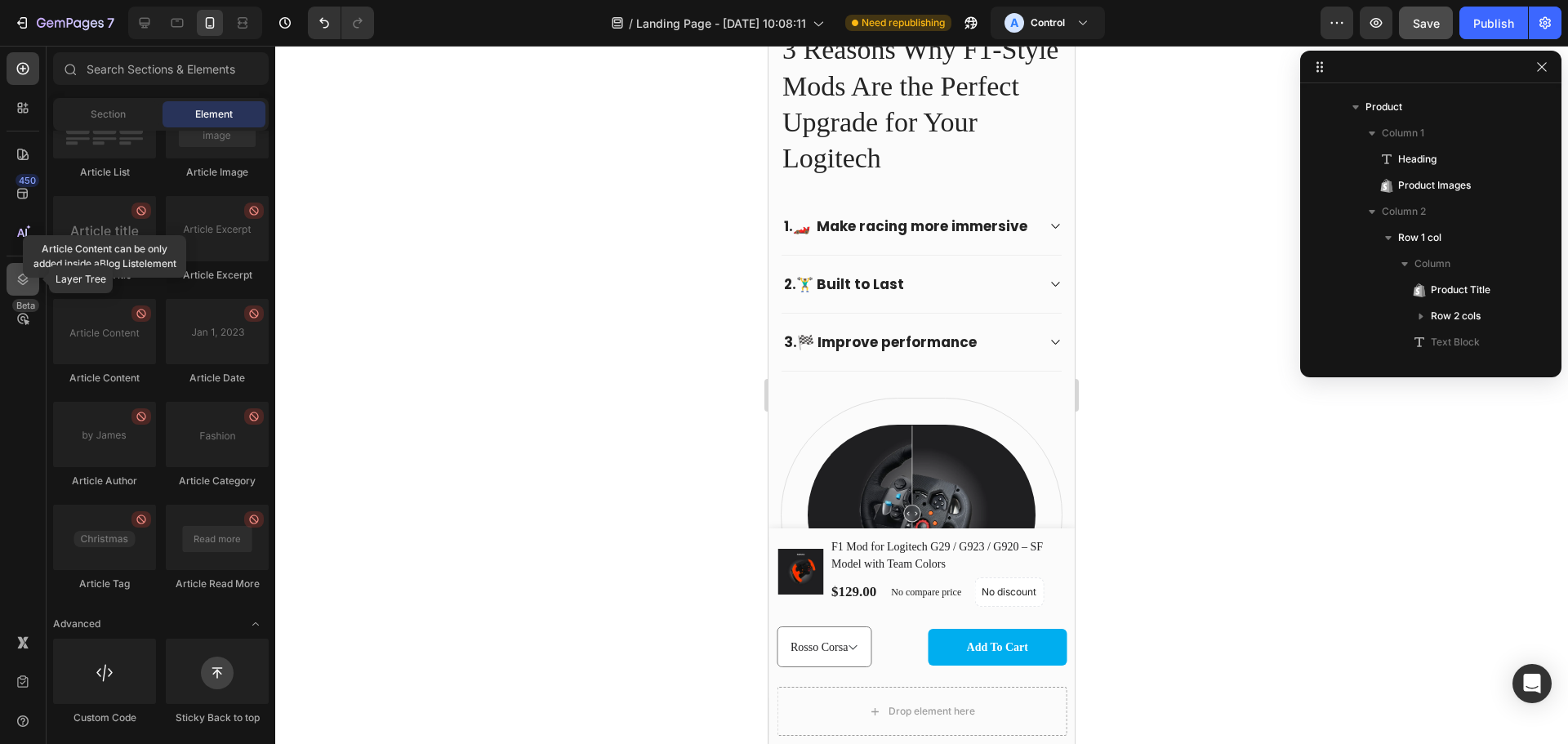
click at [21, 285] on icon at bounding box center [23, 280] width 17 height 16
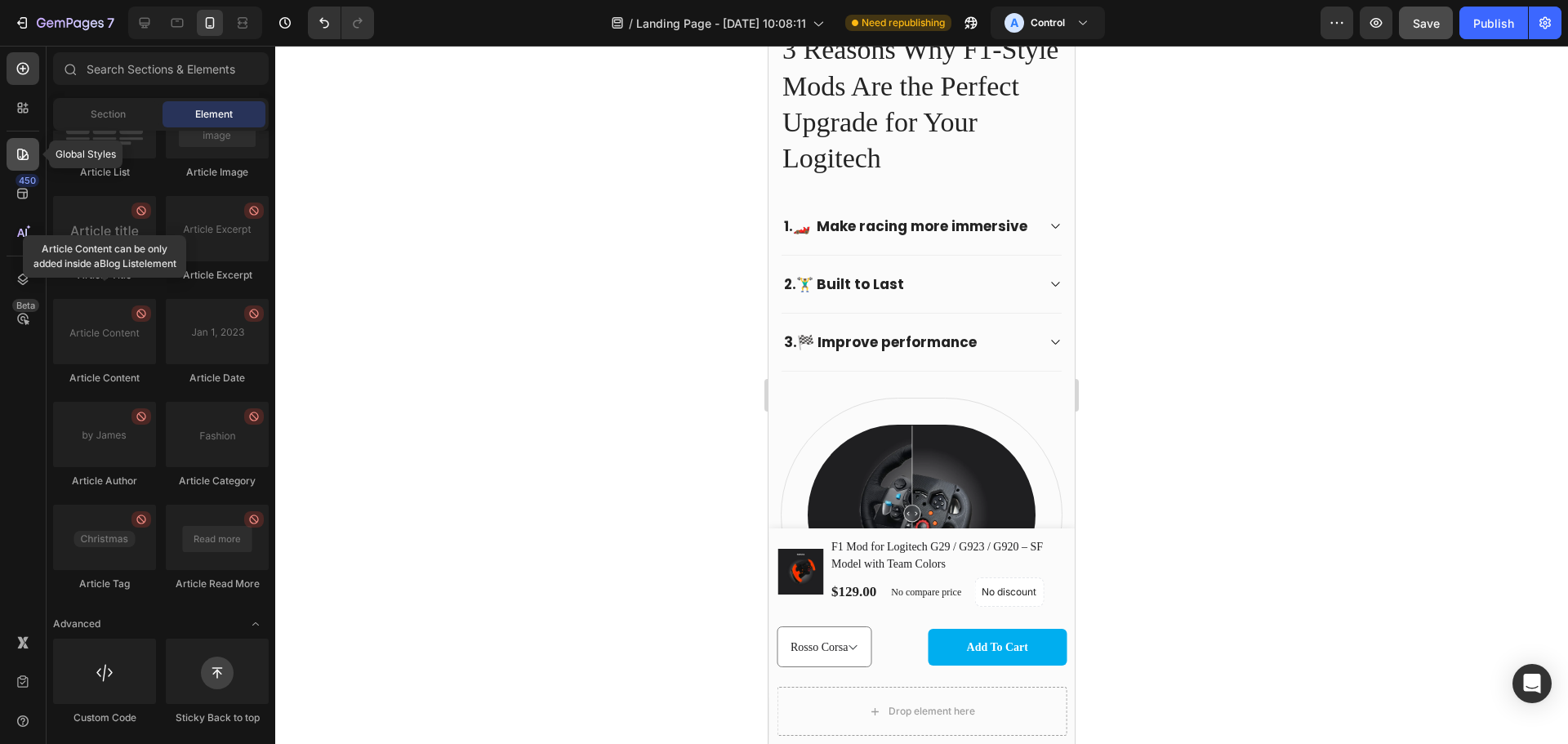
click at [21, 160] on icon at bounding box center [23, 154] width 12 height 12
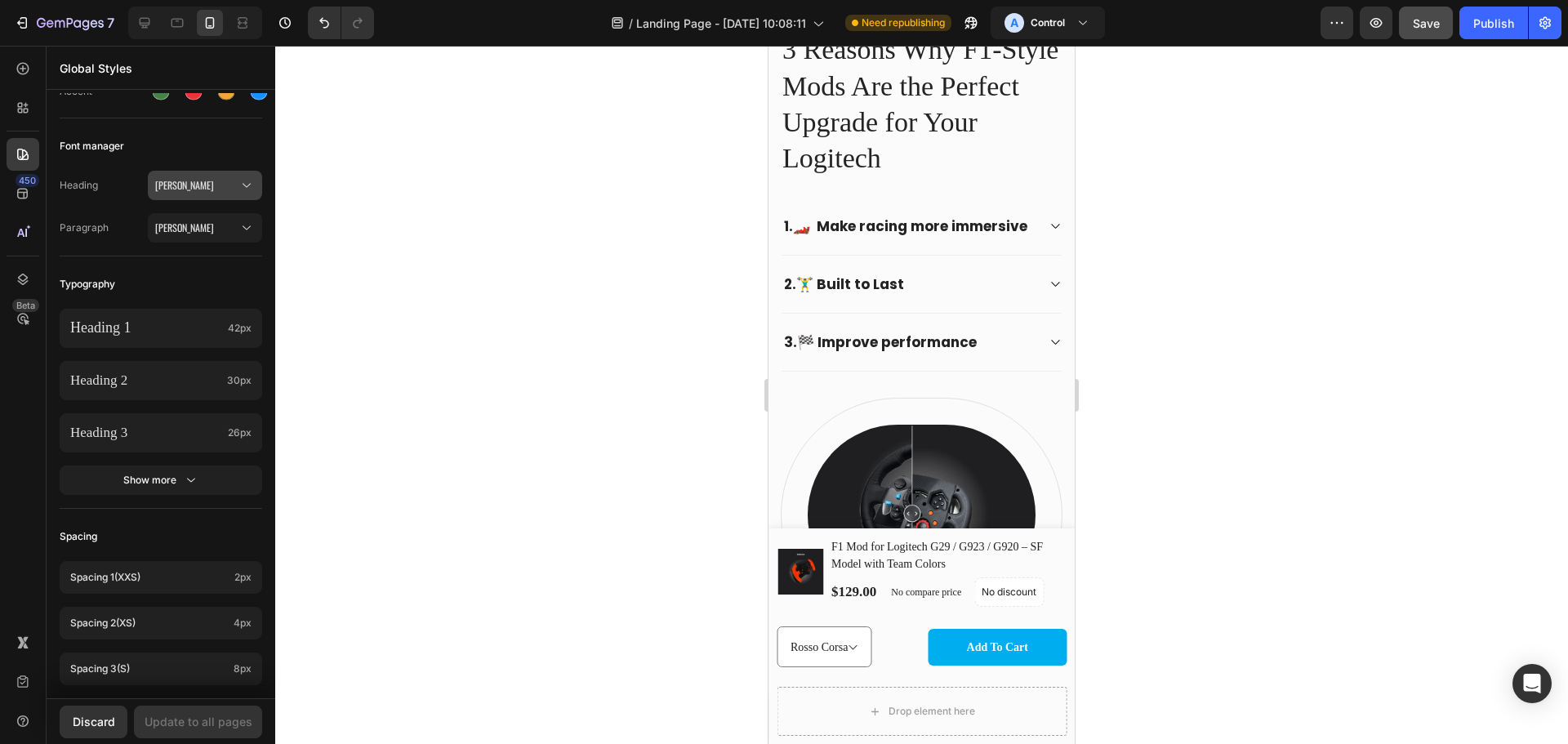
scroll to position [0, 0]
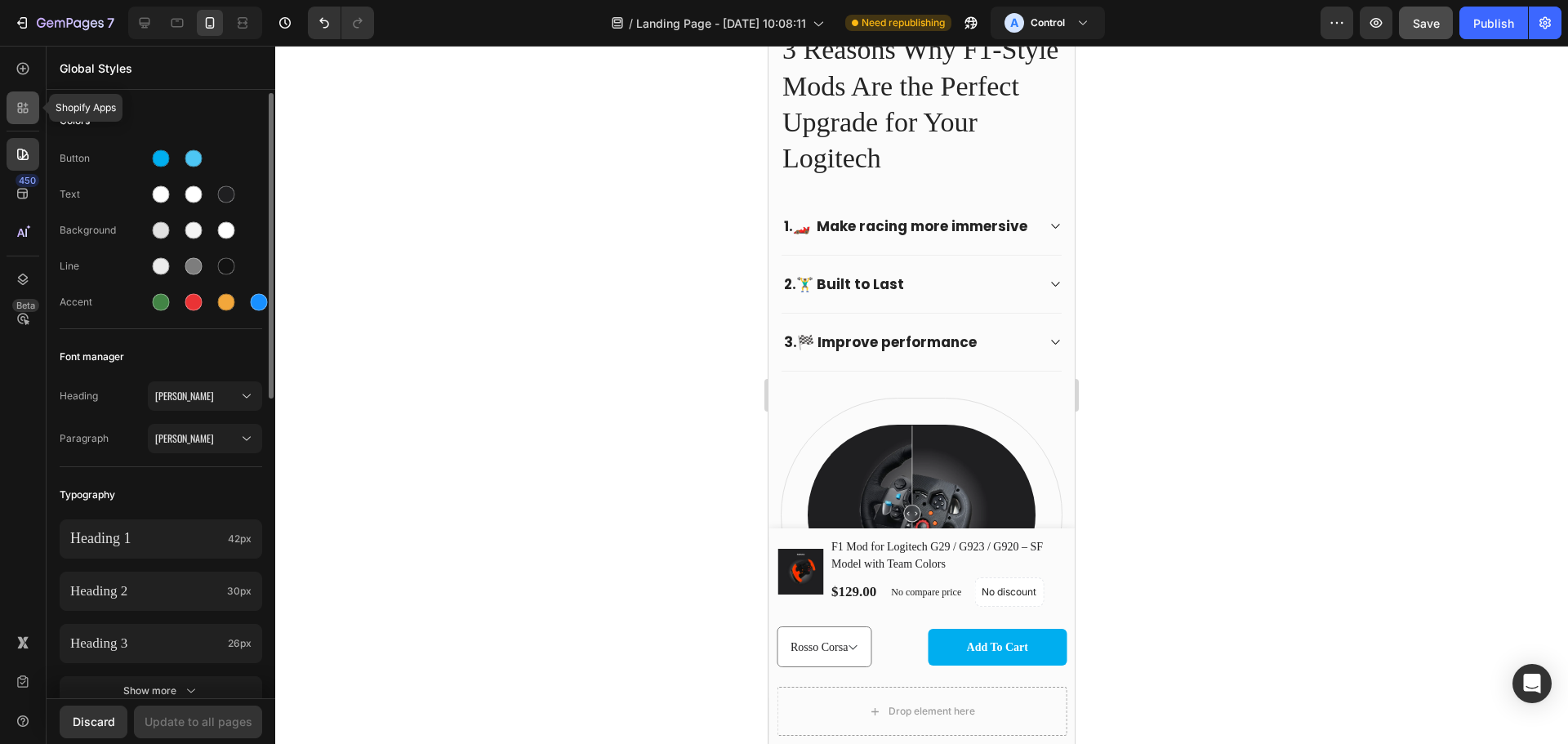
click at [25, 108] on icon at bounding box center [23, 108] width 17 height 16
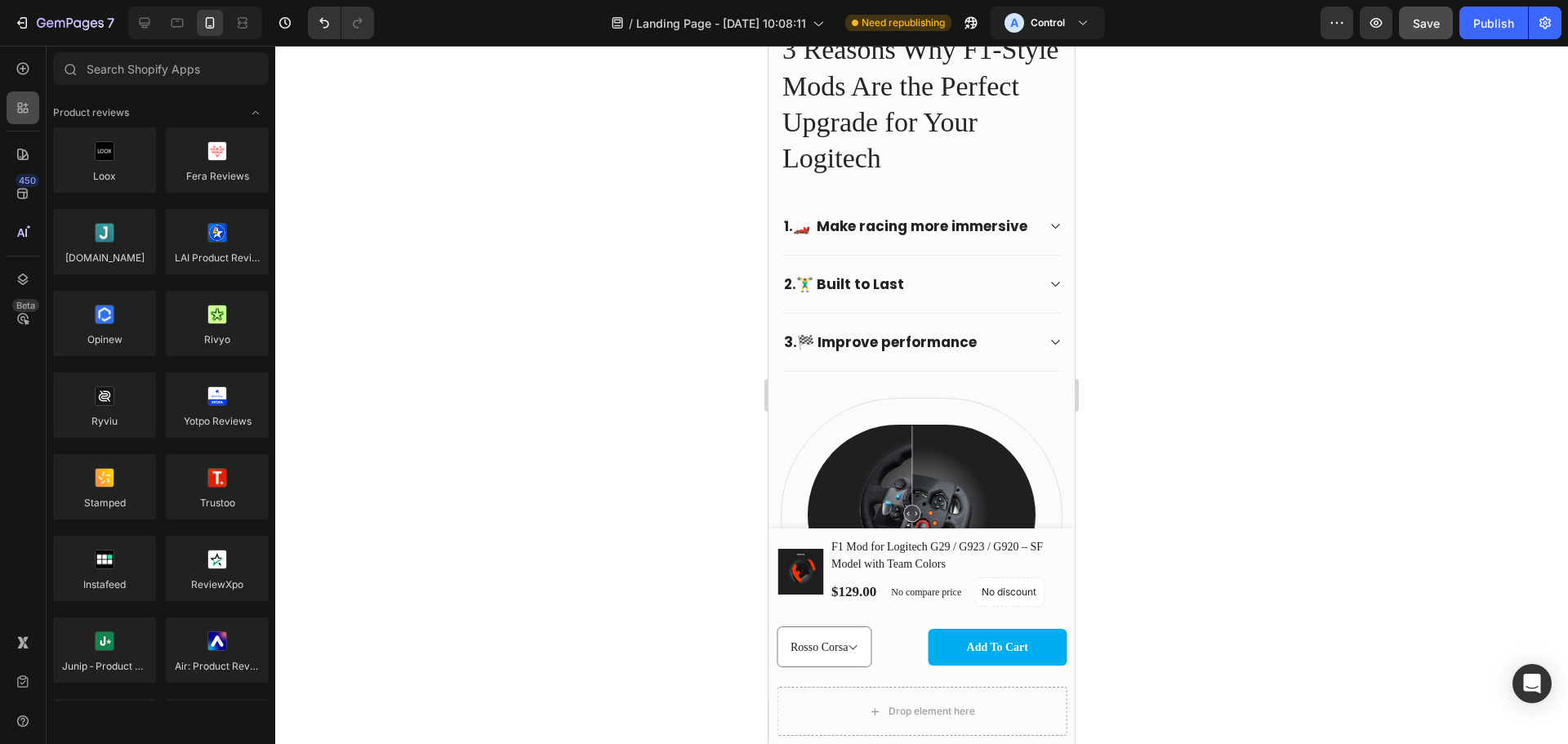
scroll to position [4229, 0]
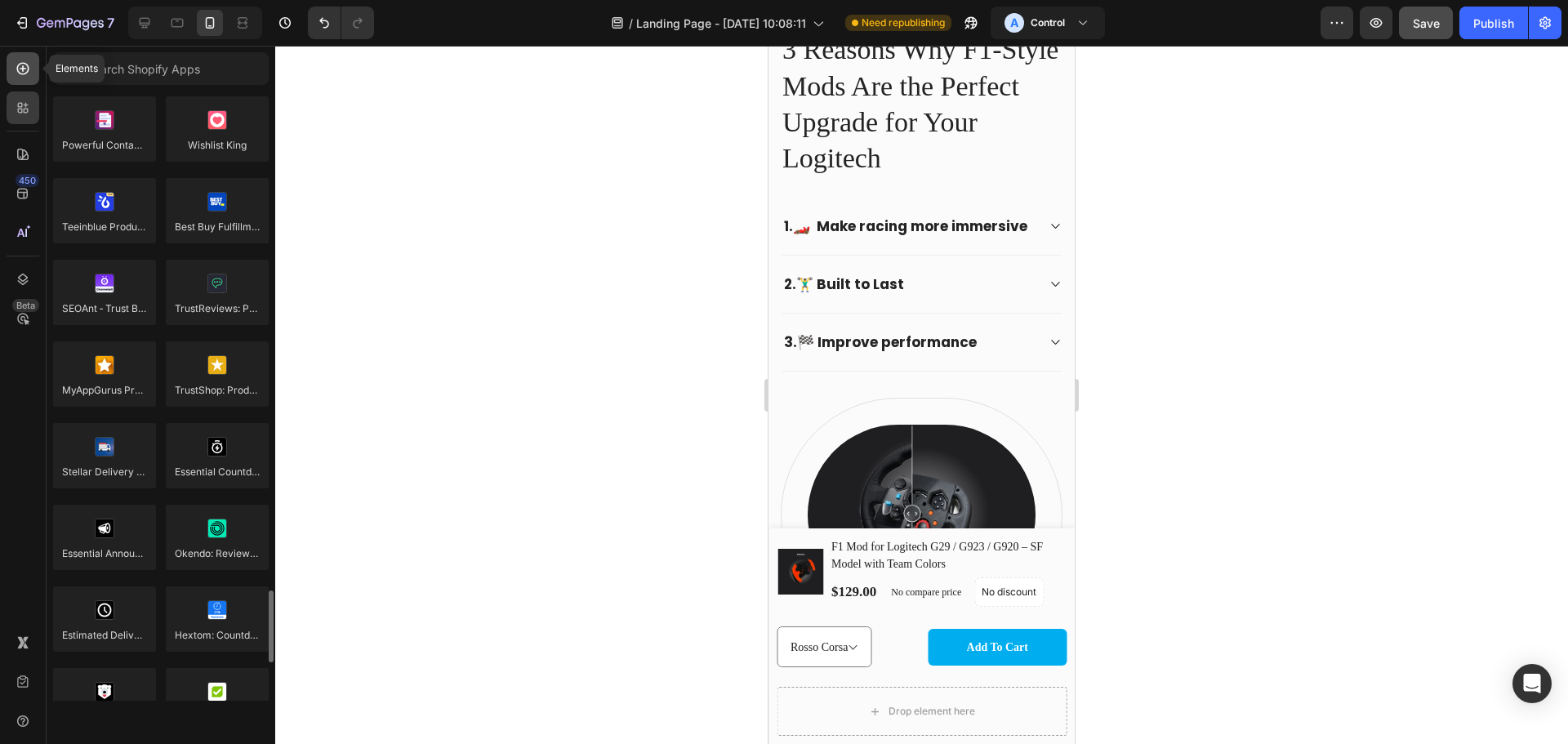
click at [29, 72] on icon at bounding box center [23, 68] width 17 height 16
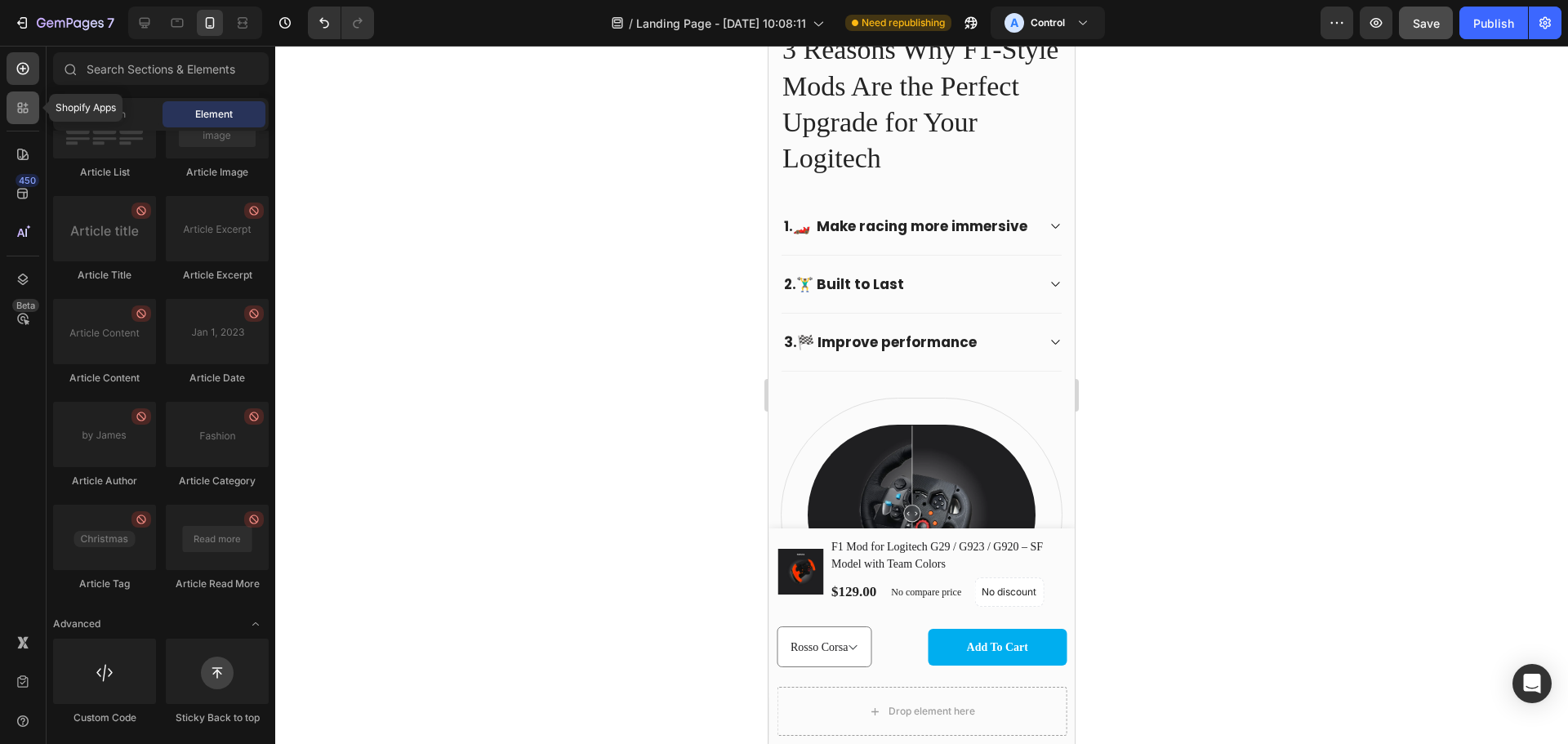
click at [24, 117] on div at bounding box center [23, 108] width 33 height 33
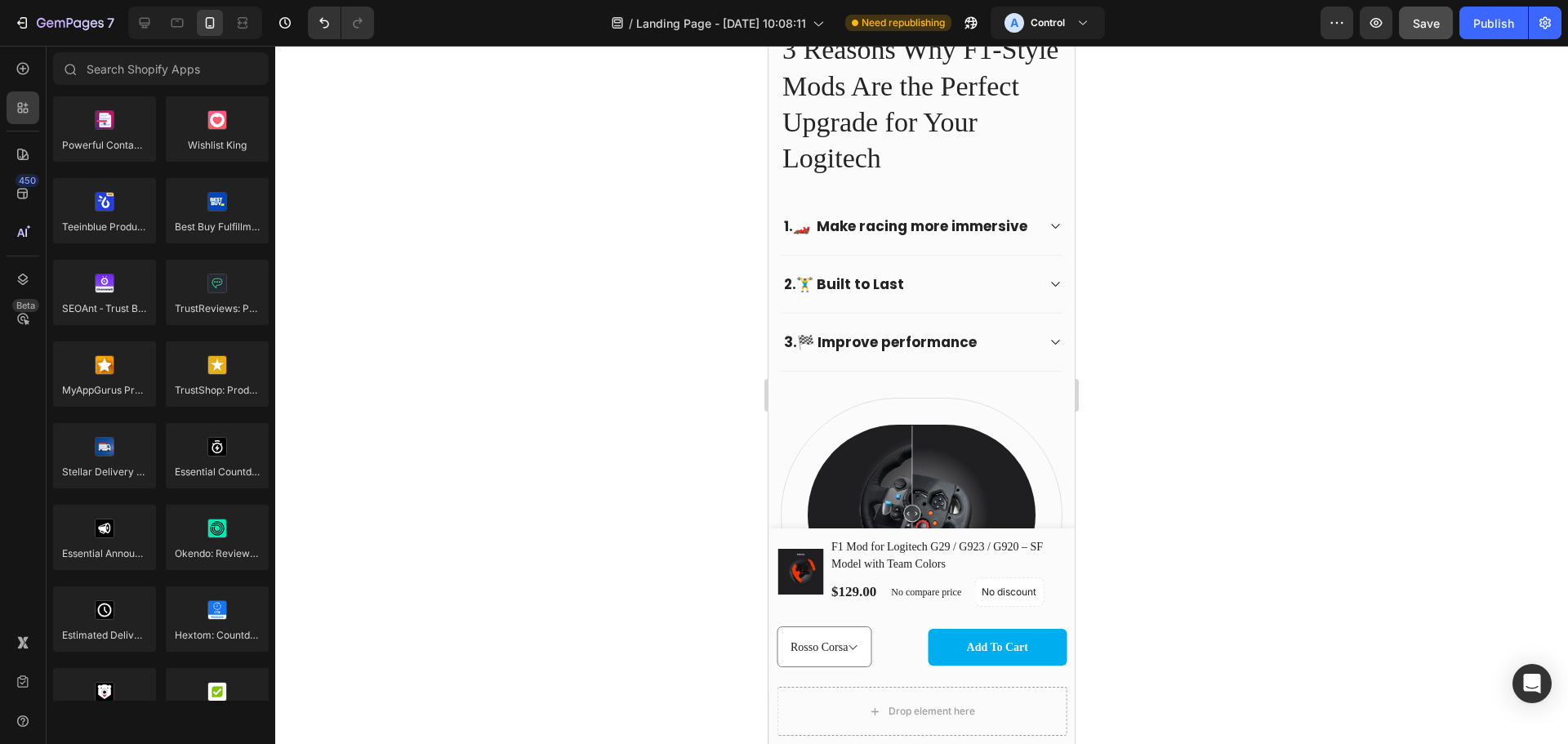
click at [632, 291] on div at bounding box center [922, 394] width 1293 height 698
click at [862, 172] on h2 "3 Reasons Why F1-Style Mods Are the Perfect Upgrade for Your Logitech" at bounding box center [921, 104] width 281 height 148
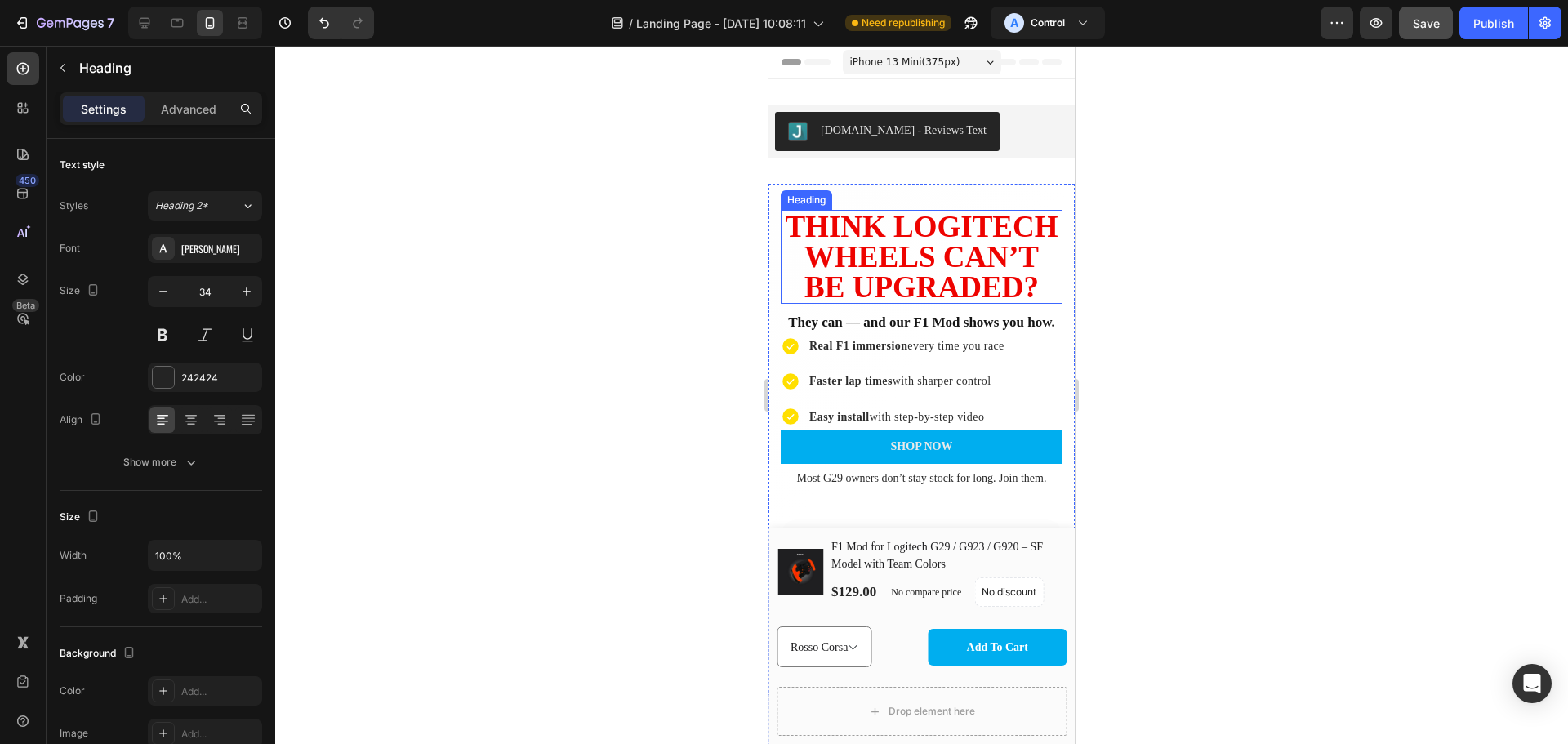
scroll to position [191, 0]
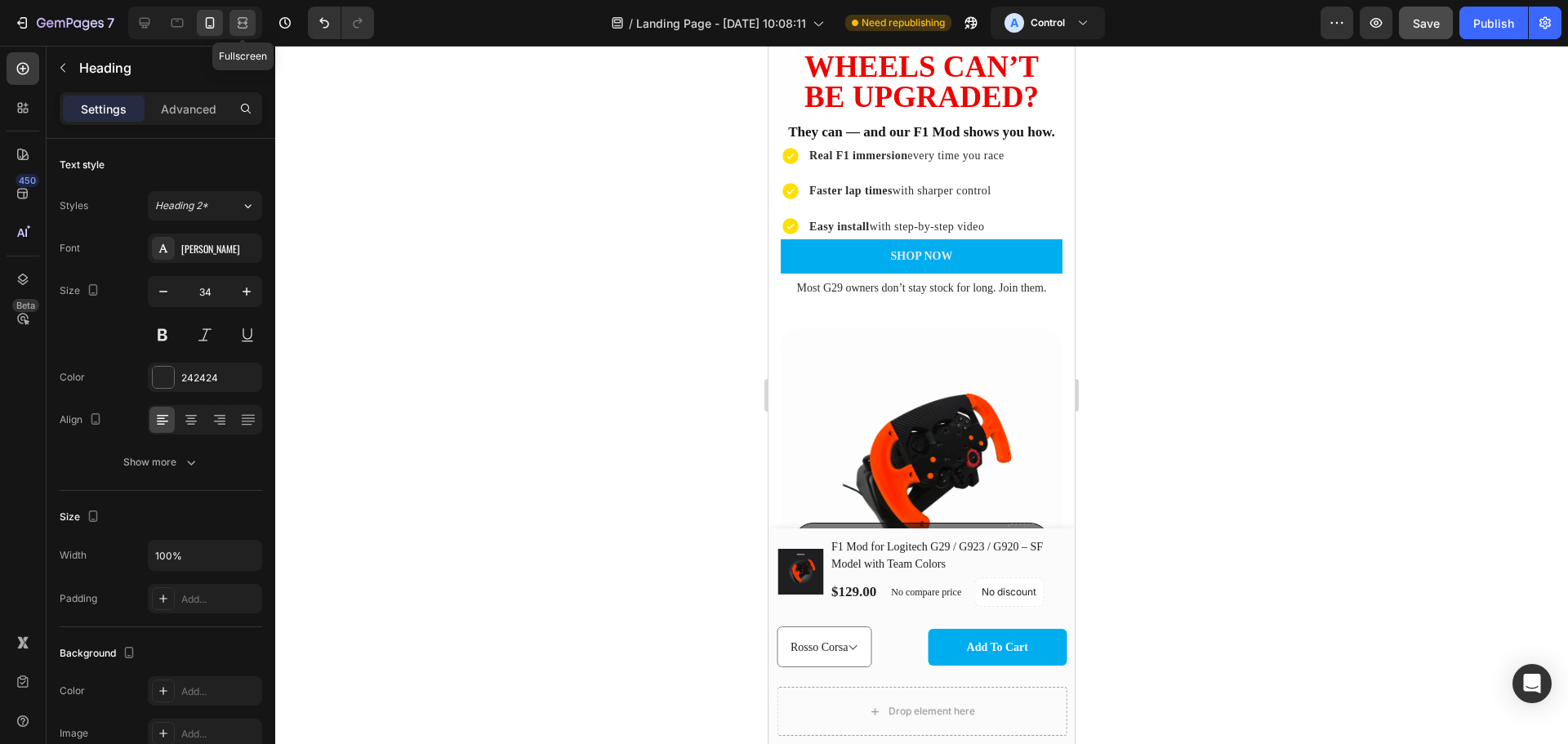
click at [248, 21] on icon at bounding box center [243, 23] width 17 height 16
type input "40"
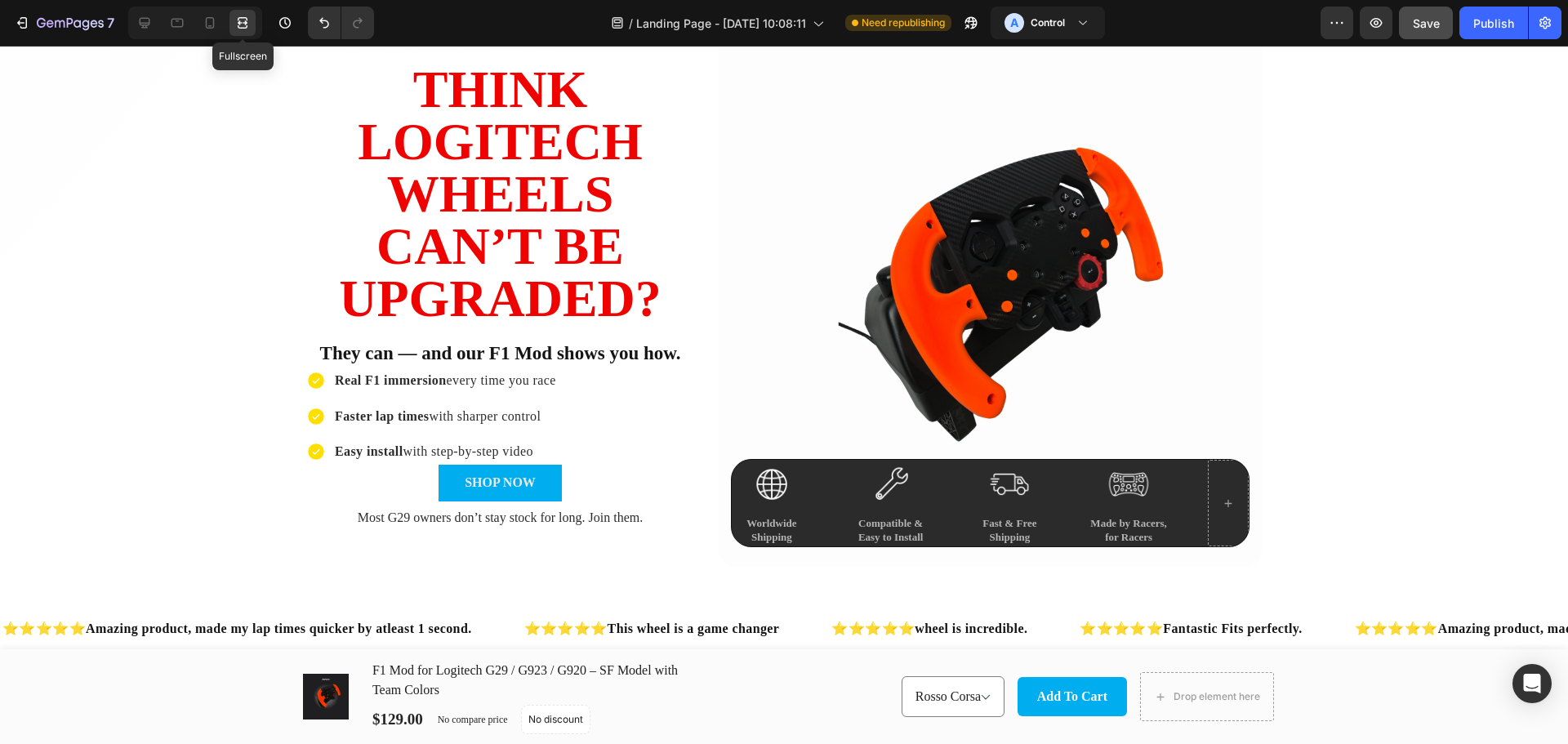
scroll to position [813, 0]
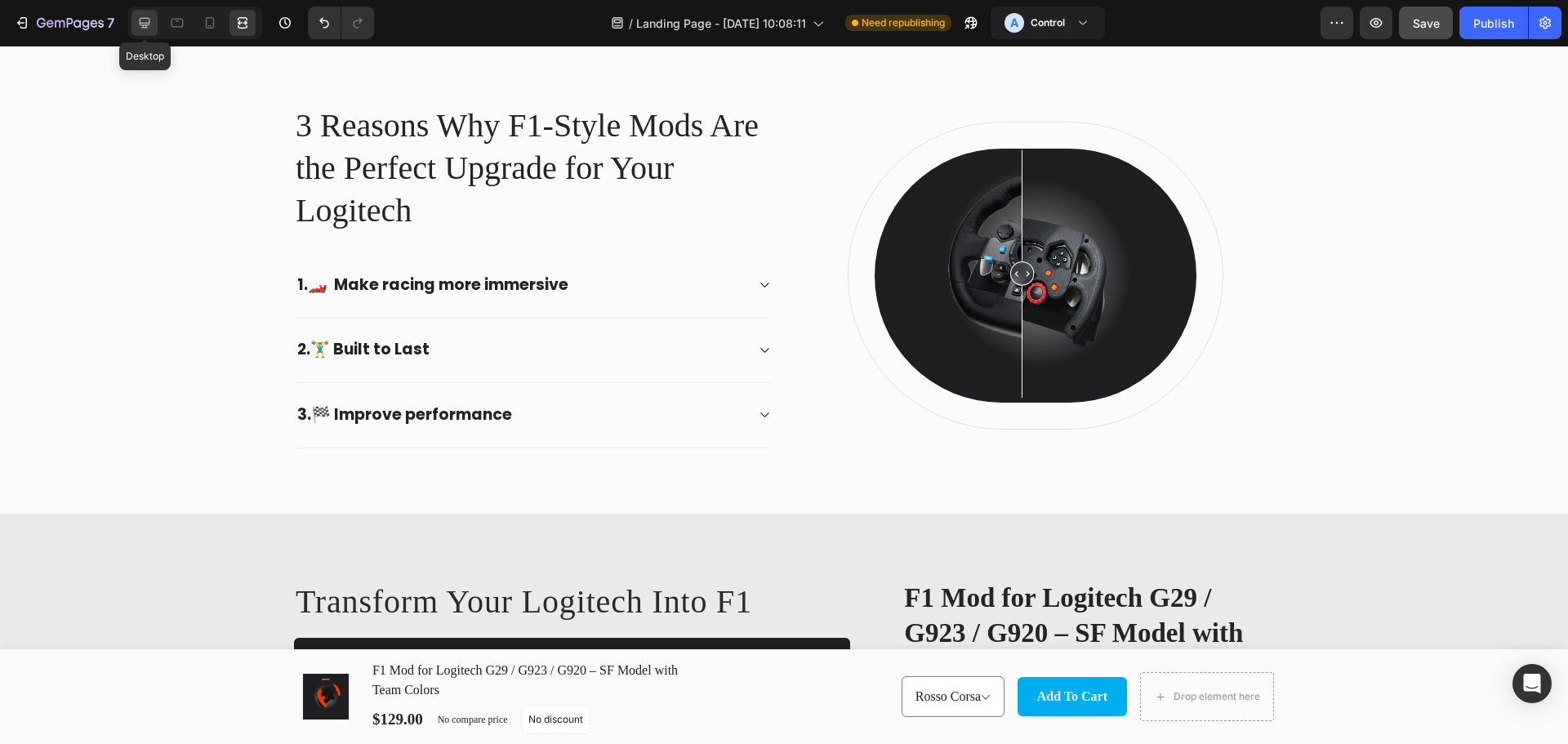
click at [156, 19] on div at bounding box center [144, 23] width 26 height 26
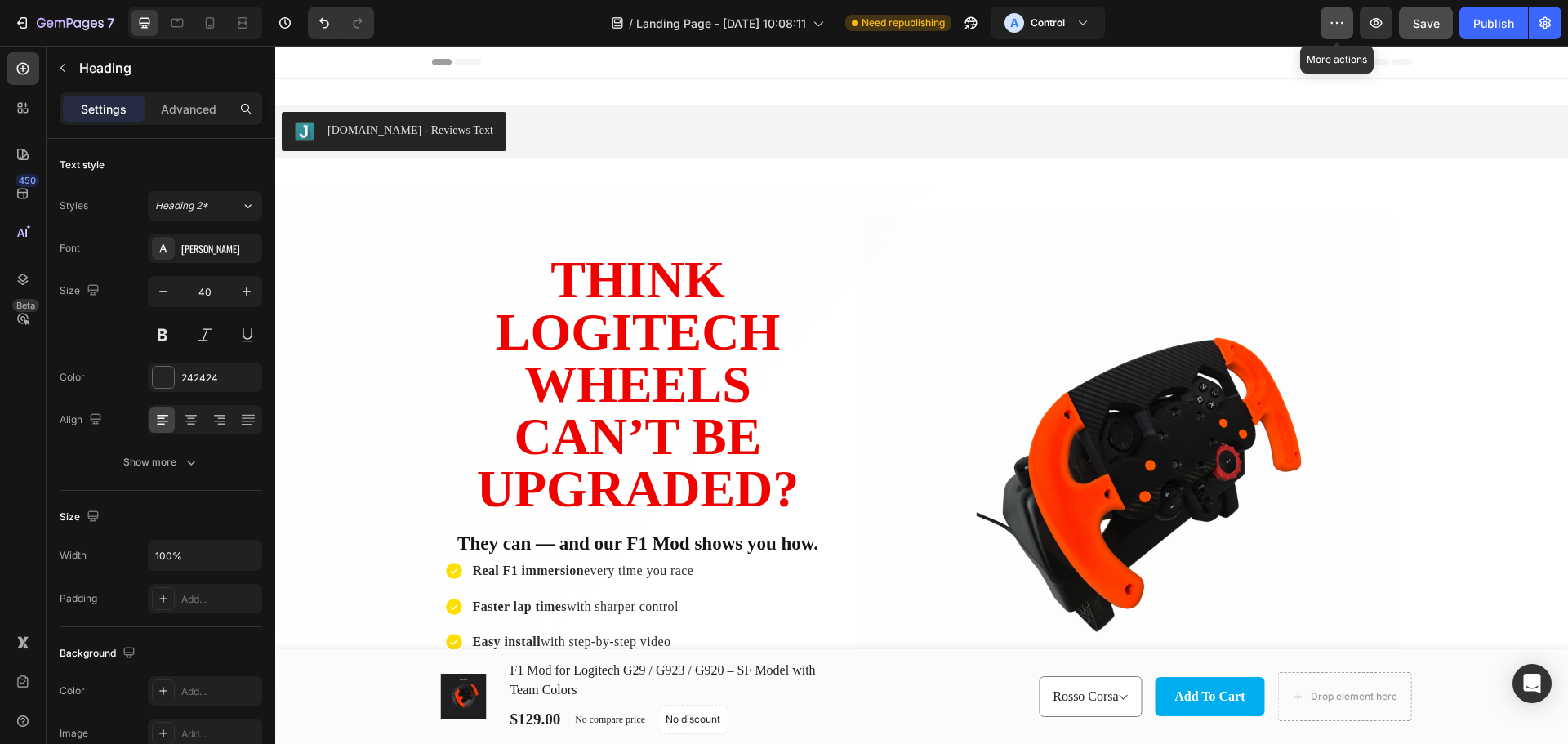
click at [1341, 25] on icon "button" at bounding box center [1337, 23] width 17 height 16
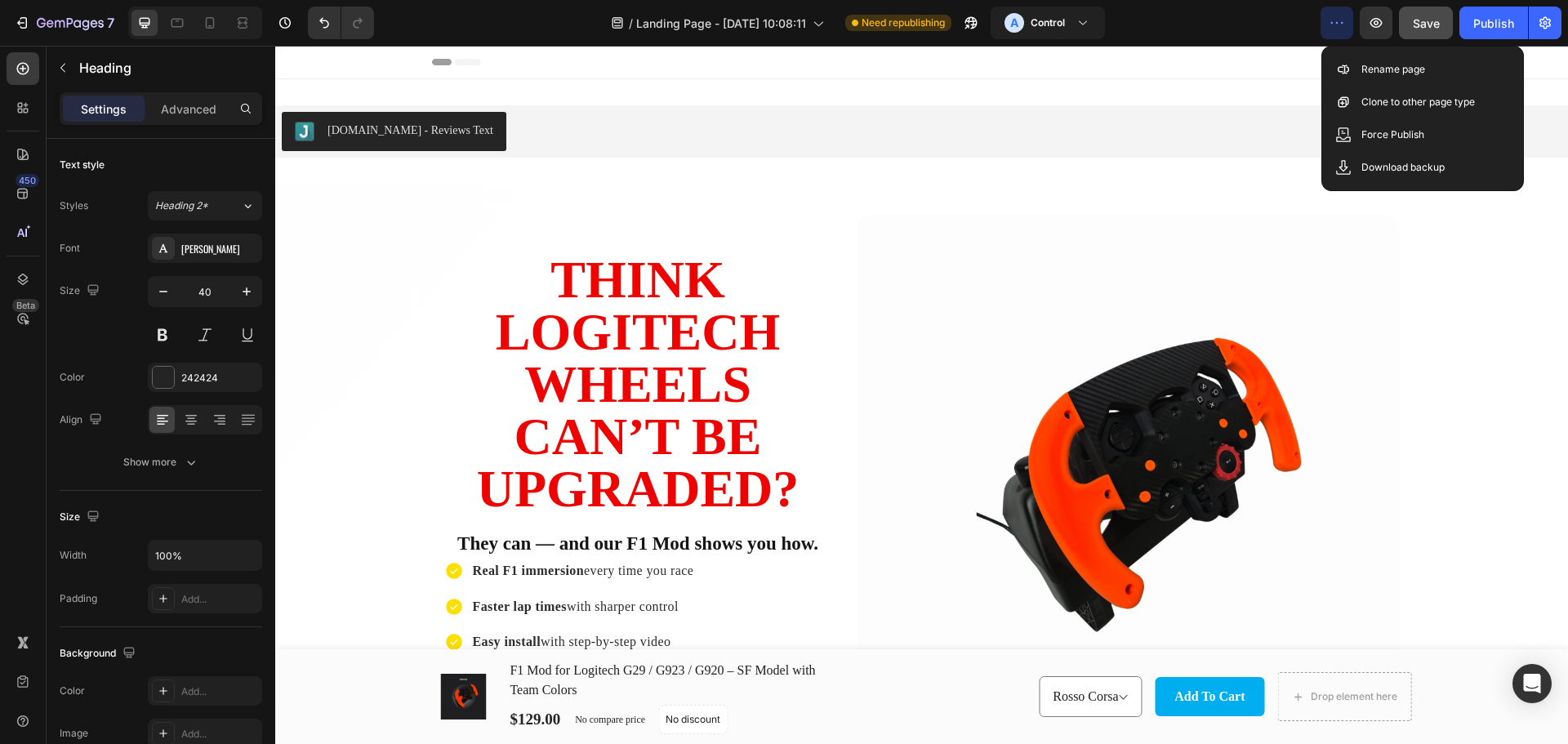
click at [1172, 29] on div "/ Landing Page - [DATE] 10:08:11 Need republishing A Control" at bounding box center [853, 23] width 933 height 33
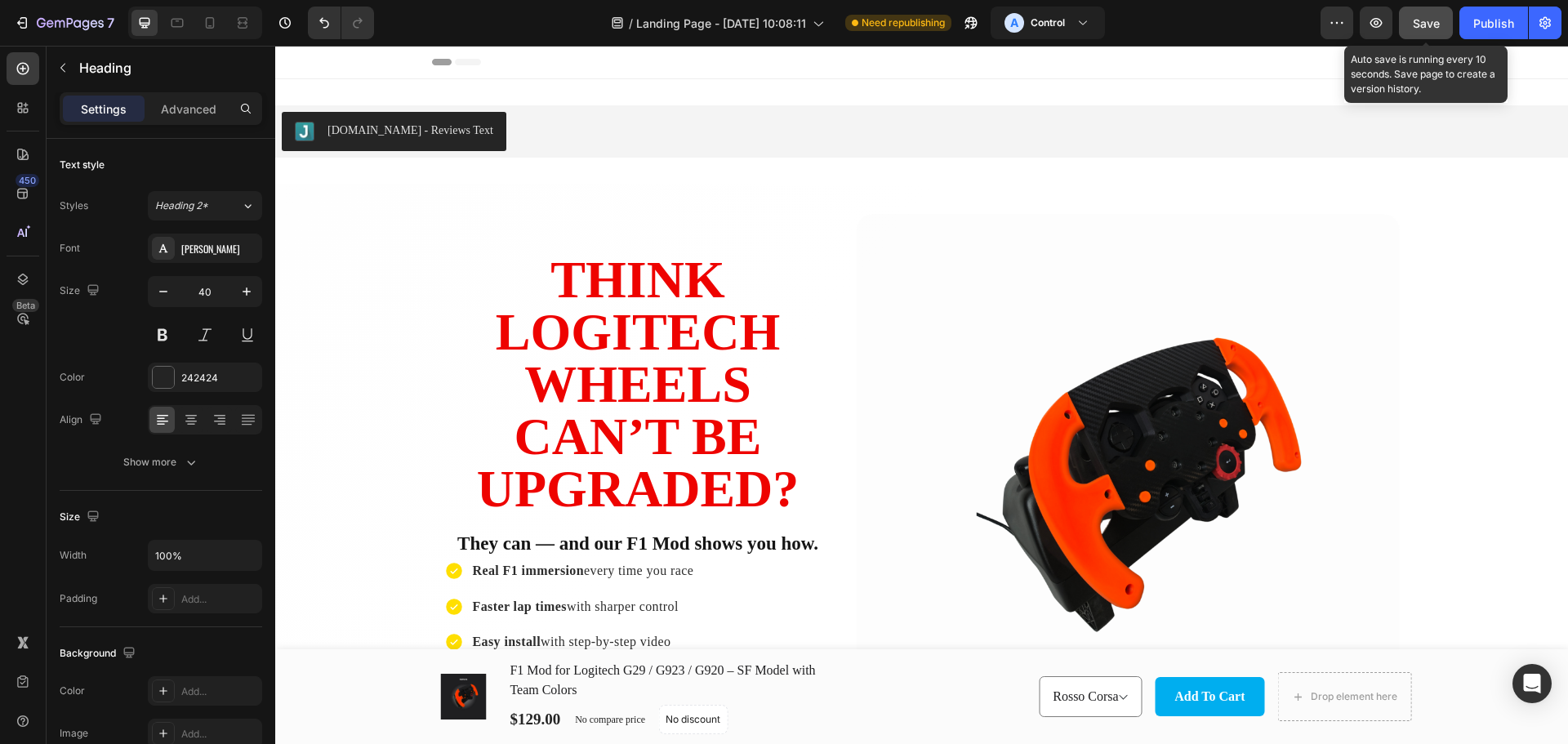
click at [1438, 22] on span "Save" at bounding box center [1426, 23] width 27 height 14
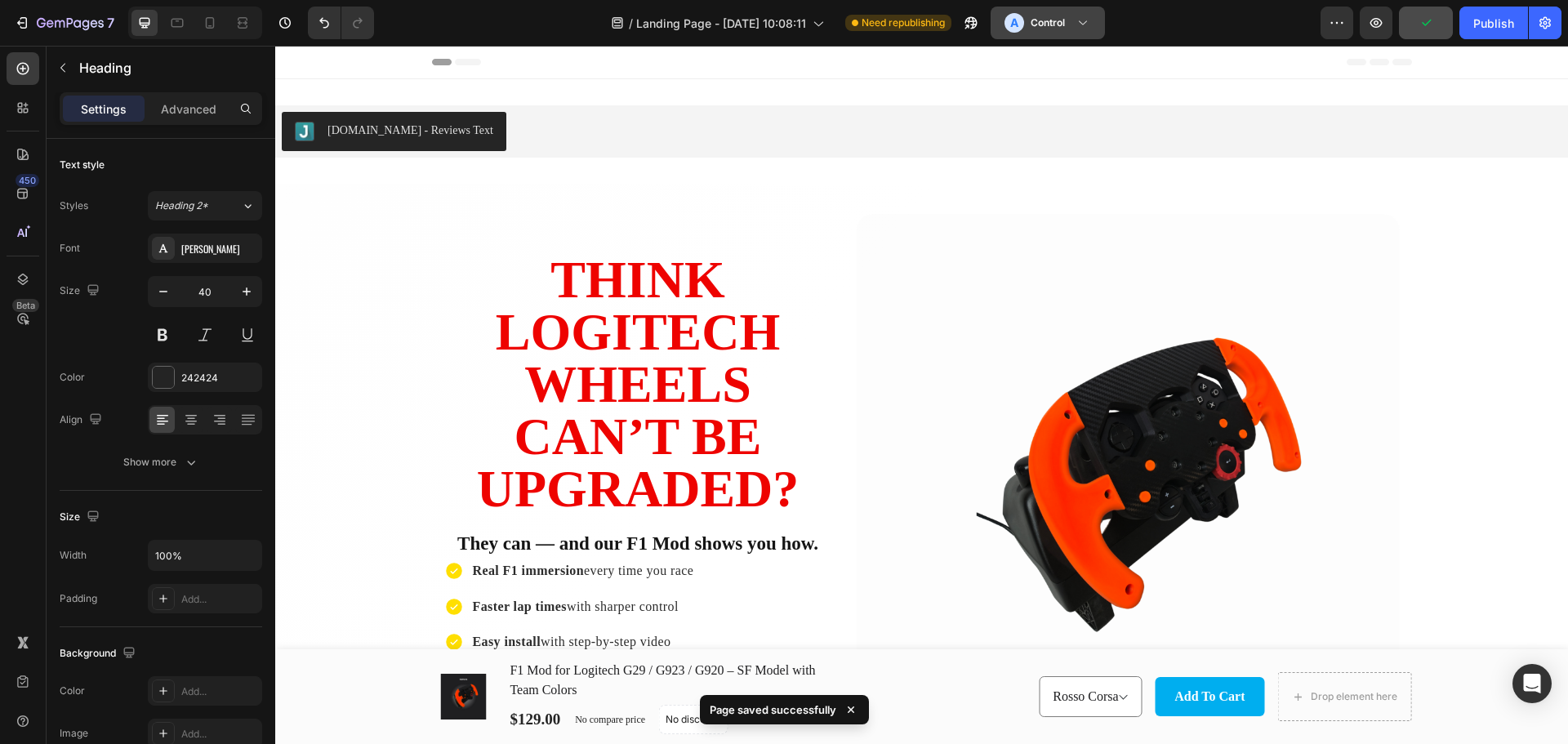
click at [1005, 16] on button "A Control" at bounding box center [1048, 23] width 115 height 33
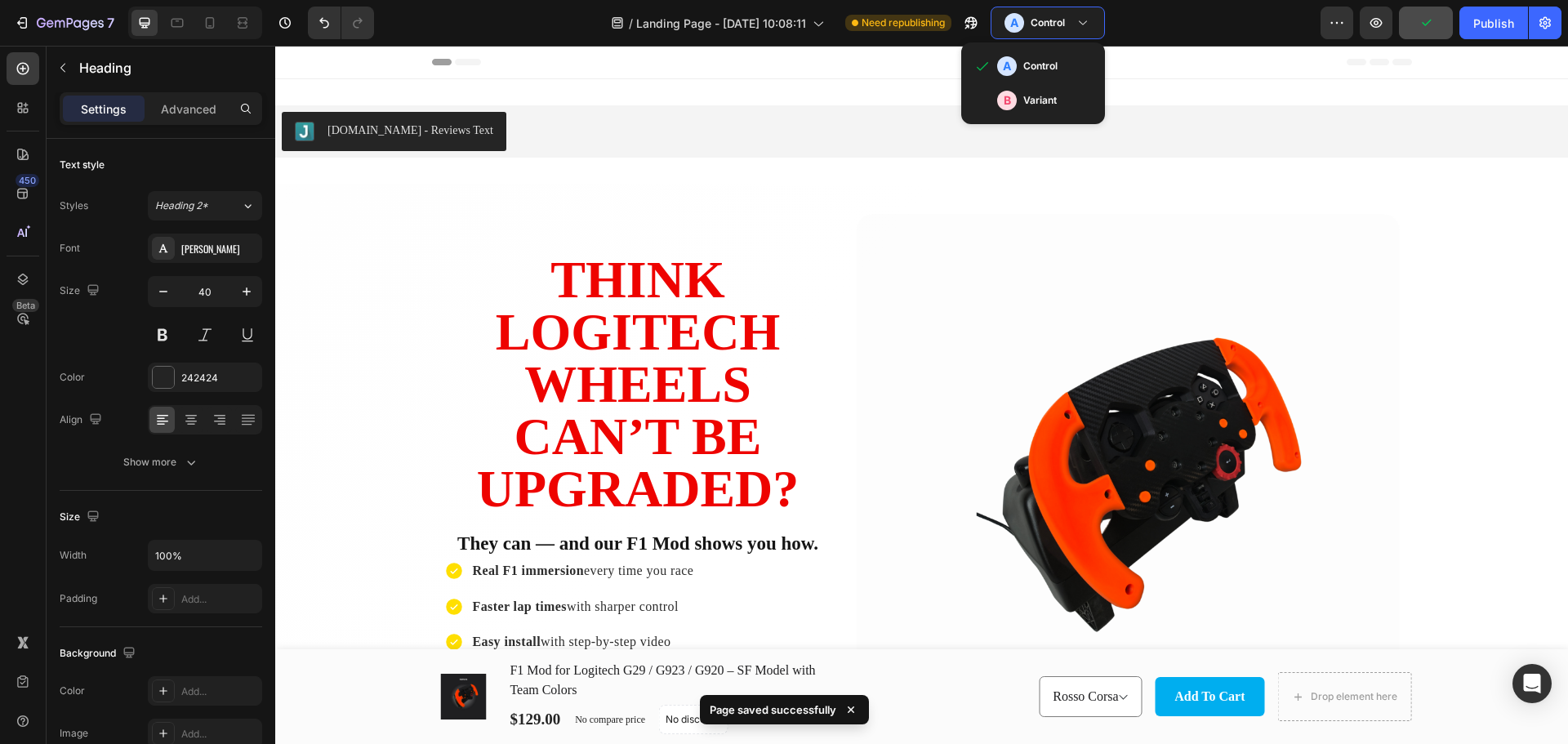
click at [1263, 28] on div "/ Landing Page - [DATE] 10:08:11 Need republishing A Control A Control B Variant" at bounding box center [853, 23] width 933 height 33
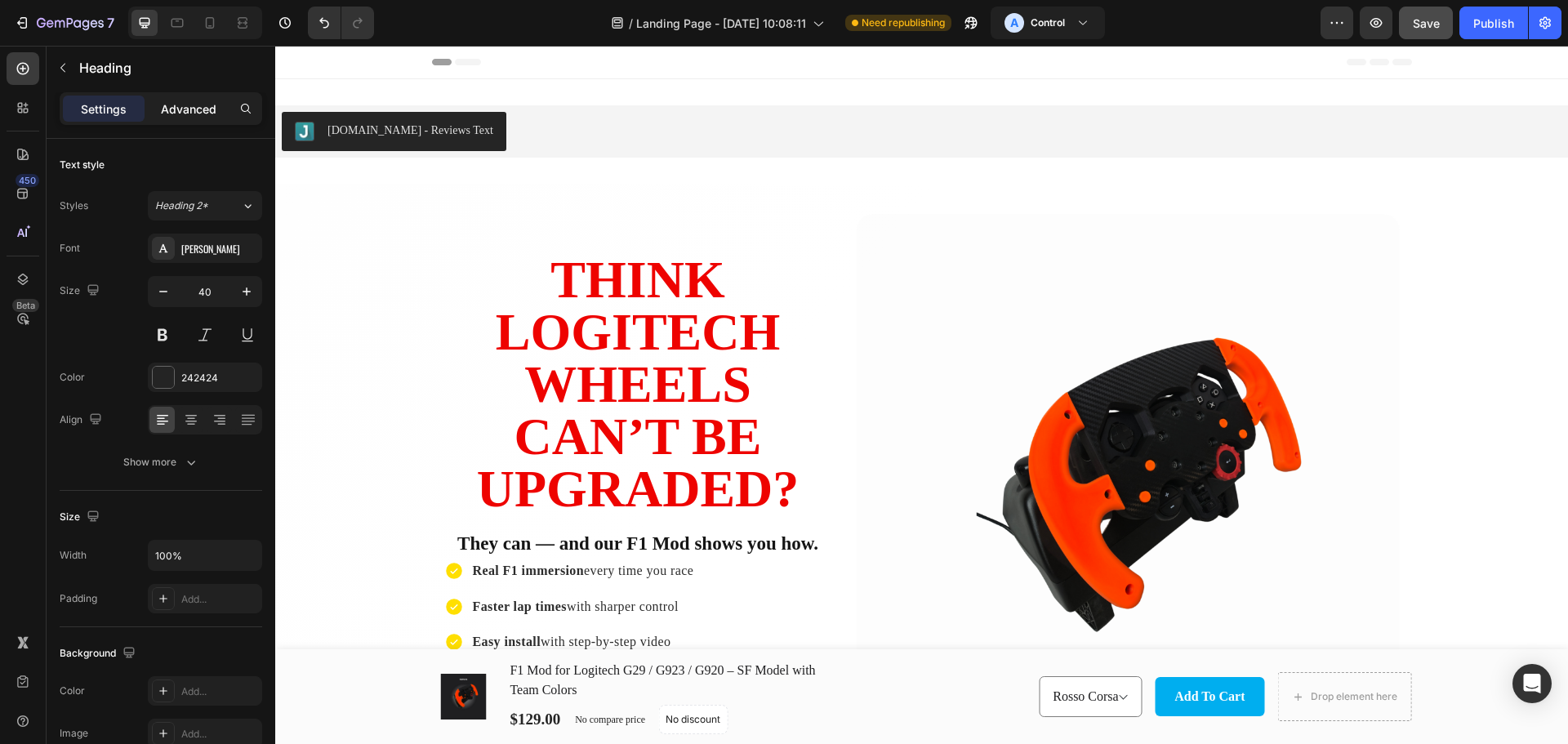
click at [217, 116] on div "Advanced" at bounding box center [188, 109] width 82 height 26
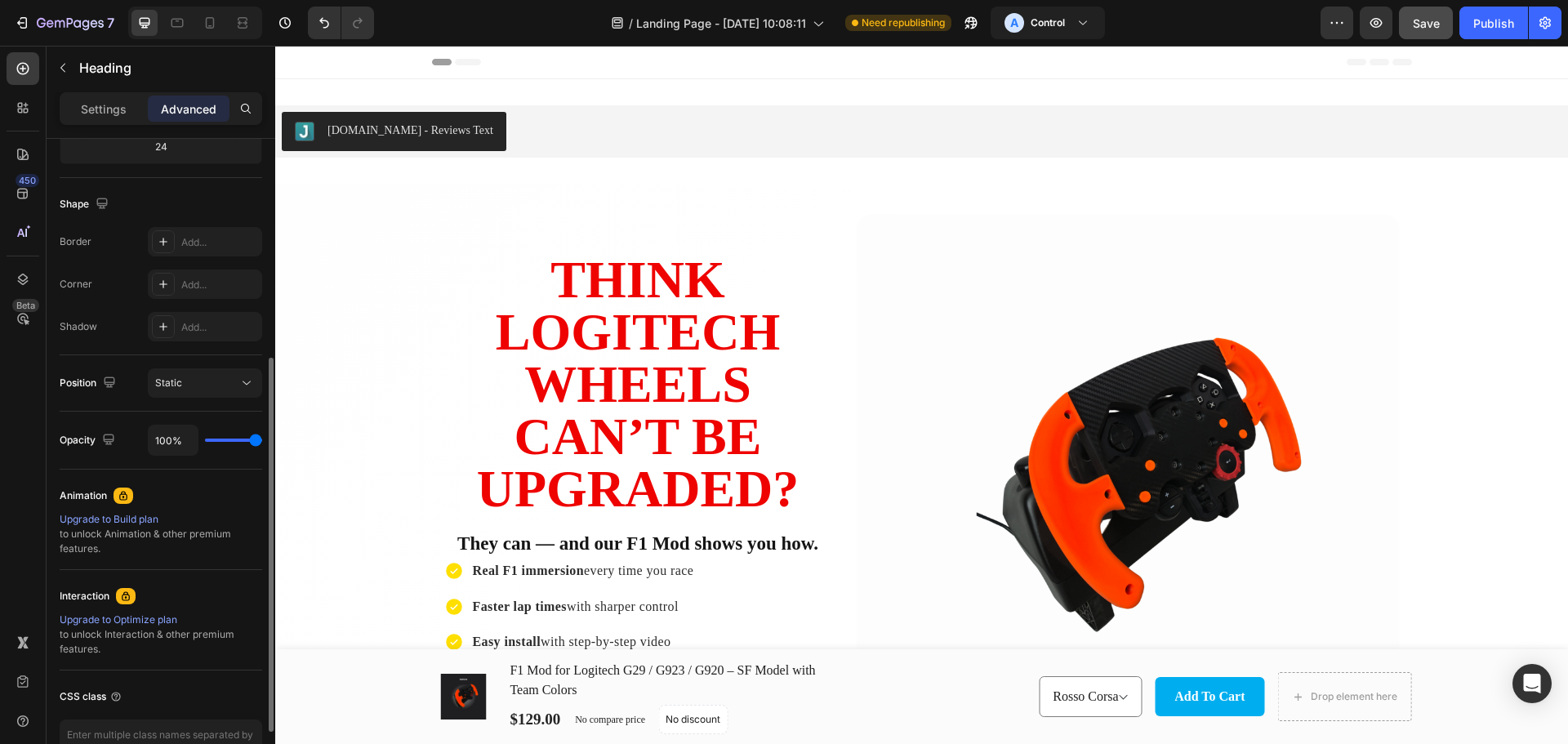
scroll to position [482, 0]
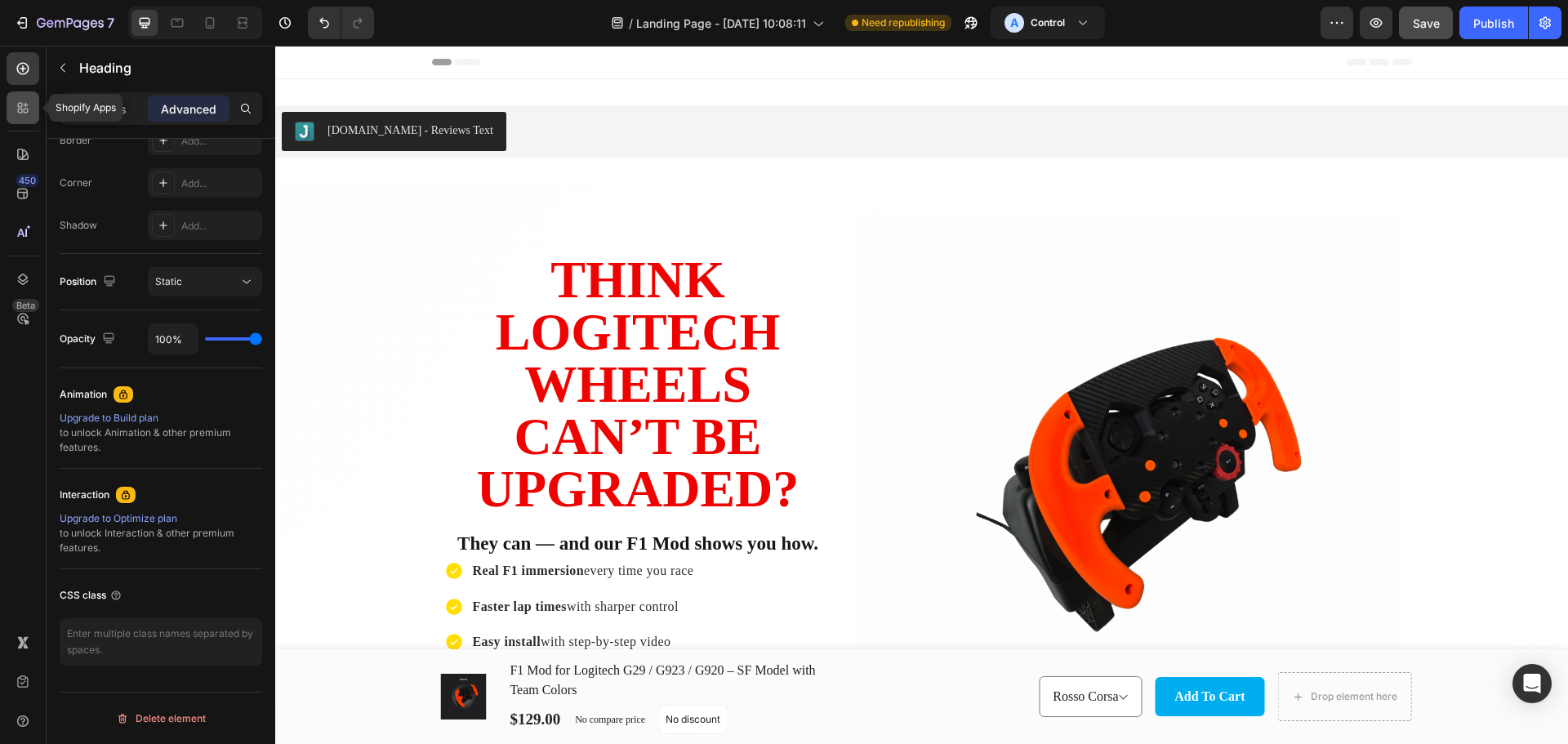
click at [26, 104] on icon at bounding box center [26, 106] width 5 height 5
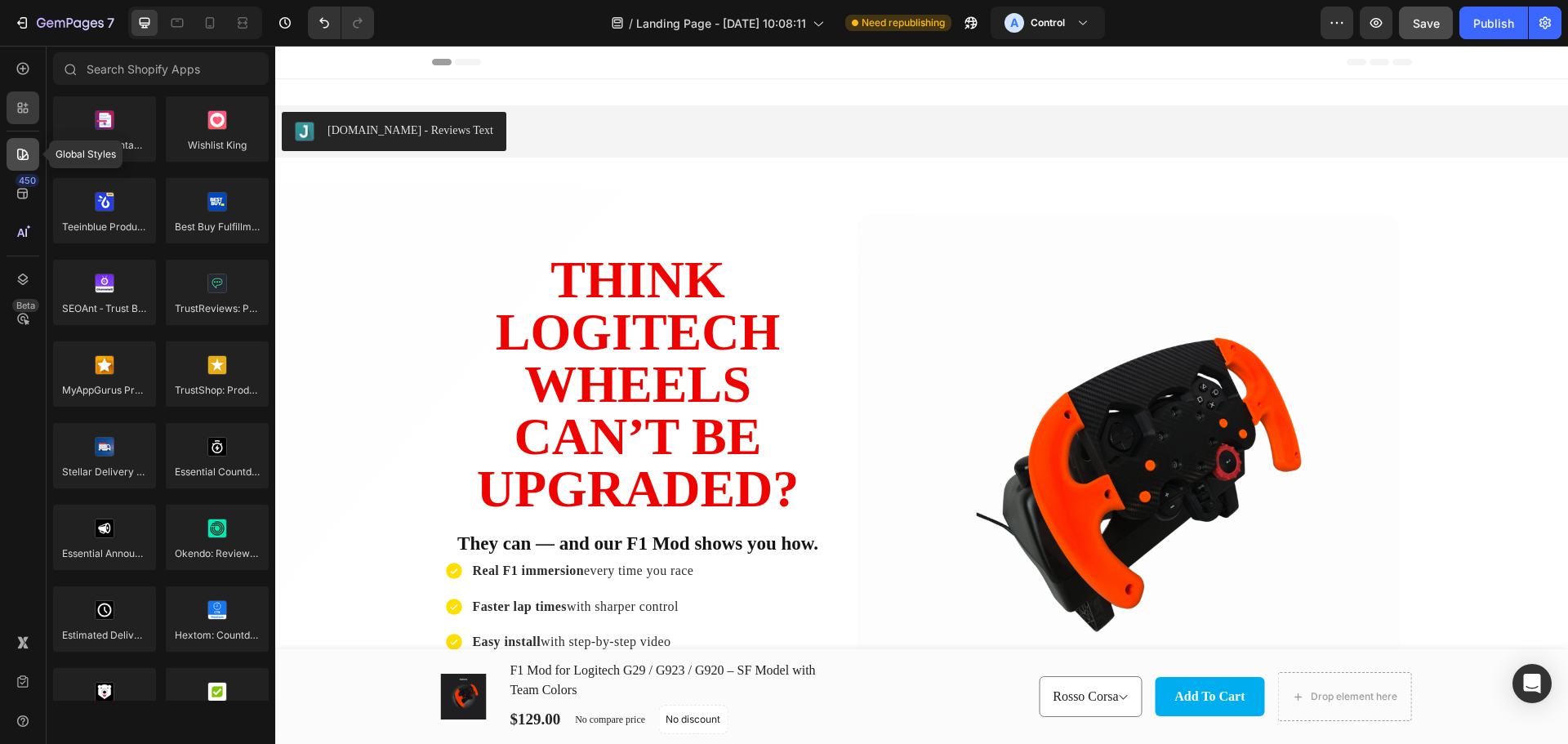
click at [17, 158] on icon at bounding box center [23, 154] width 17 height 16
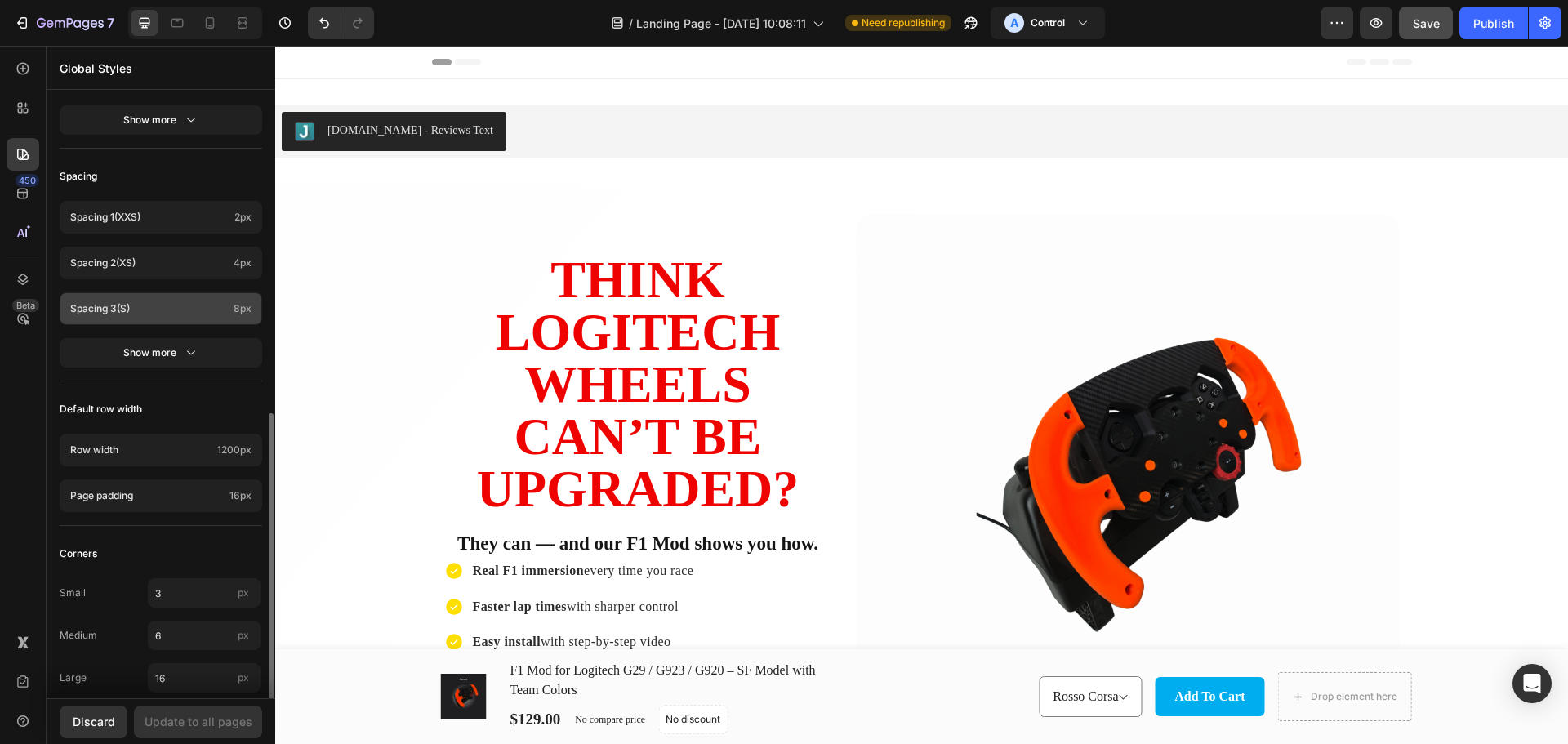
scroll to position [591, 0]
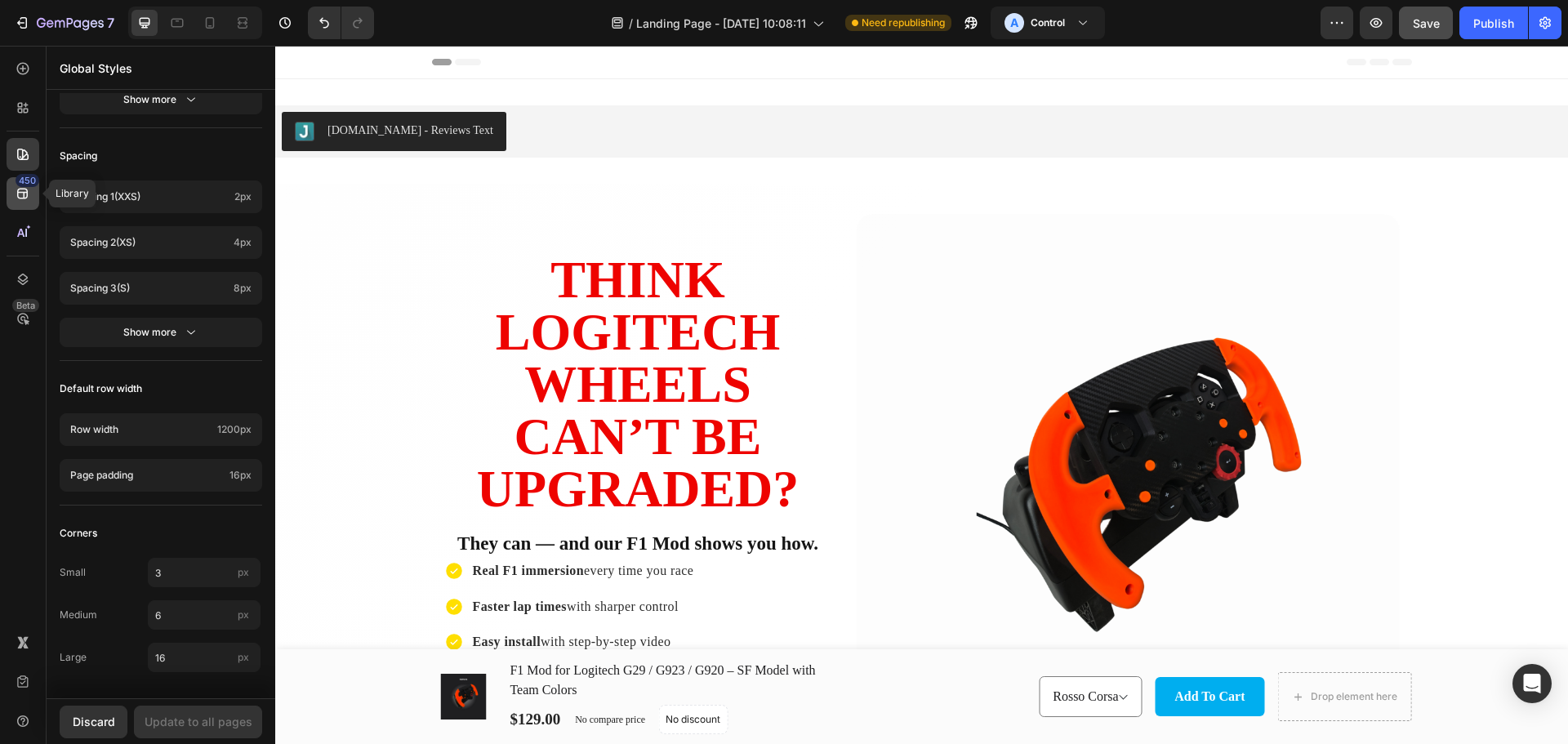
click at [25, 194] on icon at bounding box center [22, 194] width 11 height 11
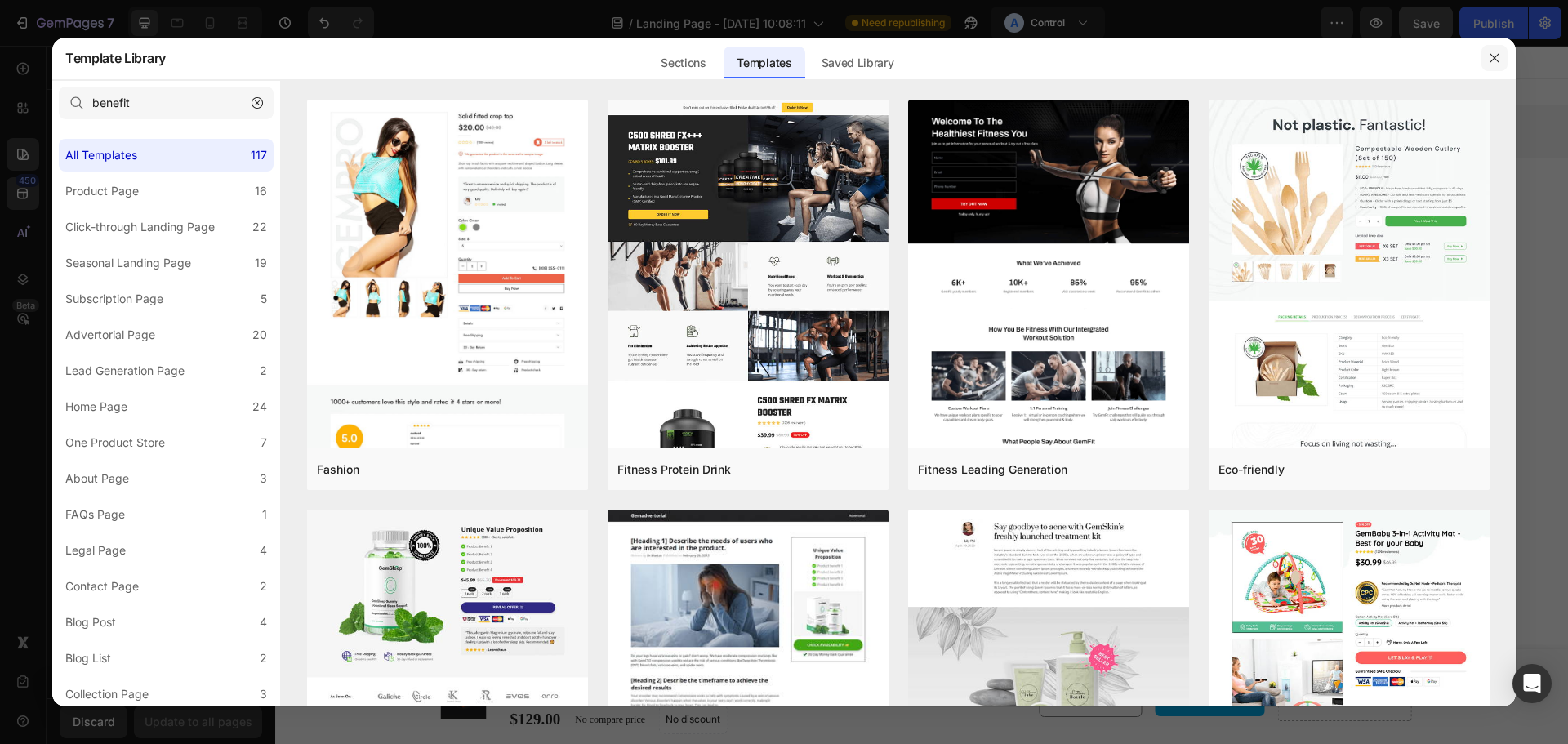
click at [1489, 56] on icon "button" at bounding box center [1495, 58] width 13 height 13
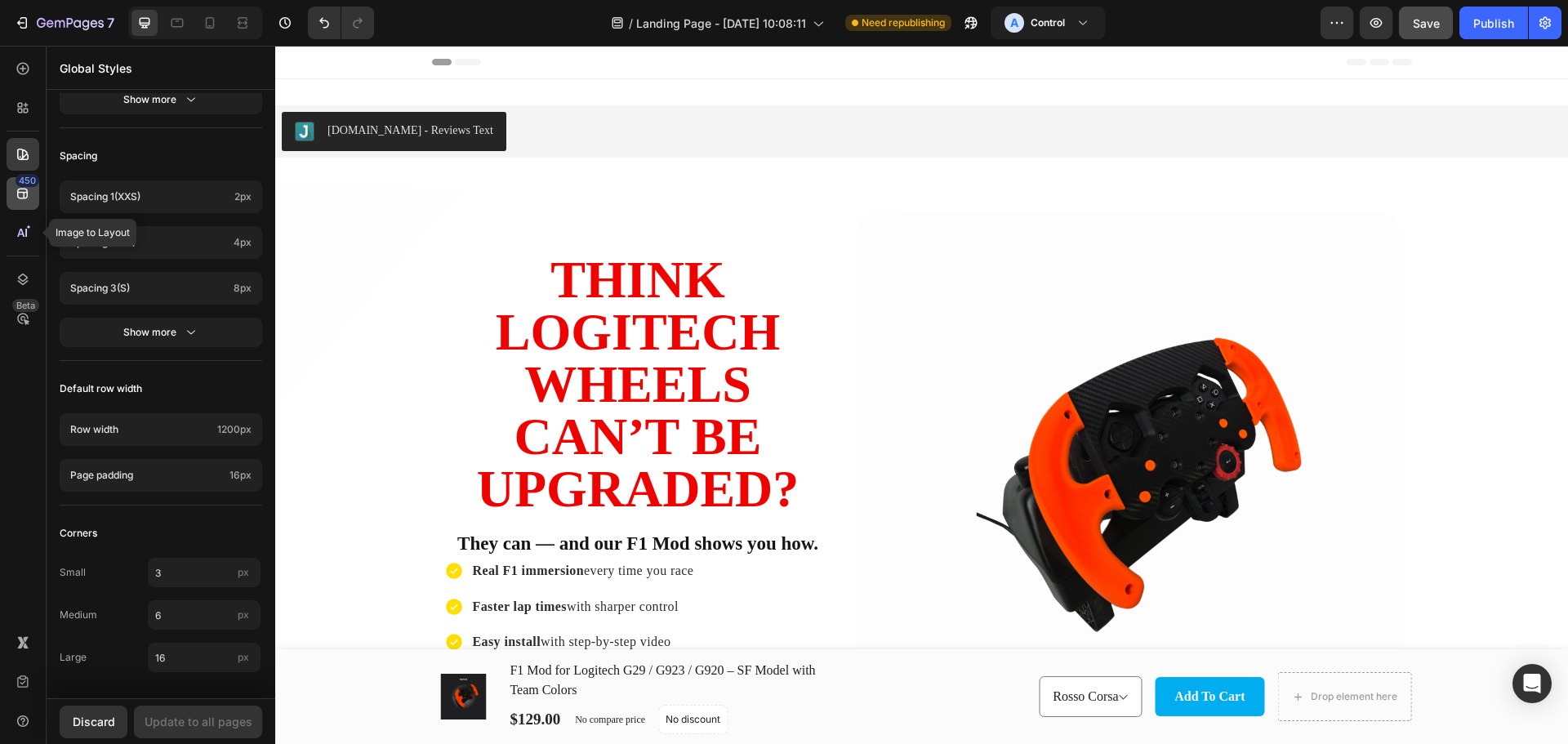
click at [20, 200] on icon at bounding box center [23, 194] width 17 height 16
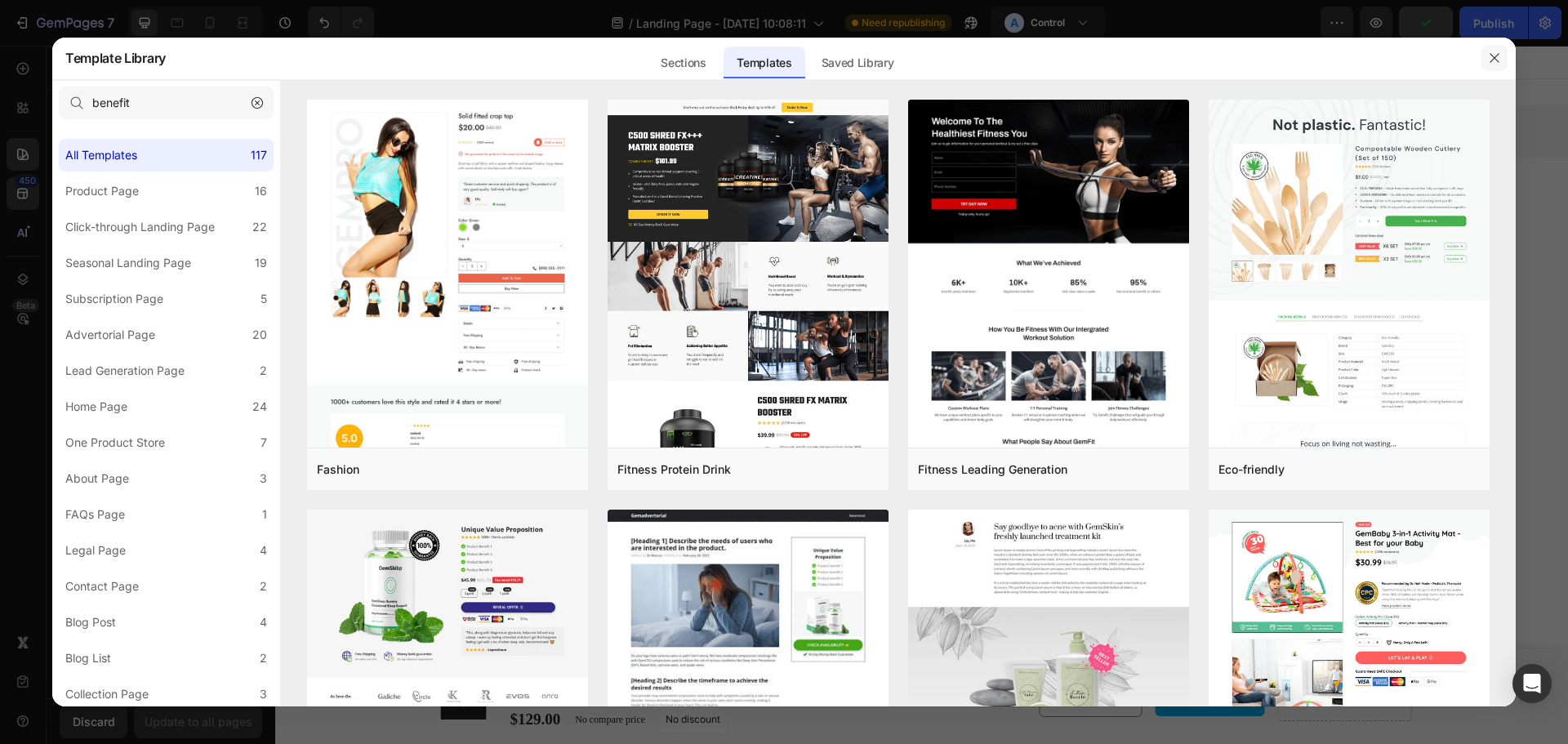
click at [1491, 56] on icon "button" at bounding box center [1495, 58] width 13 height 13
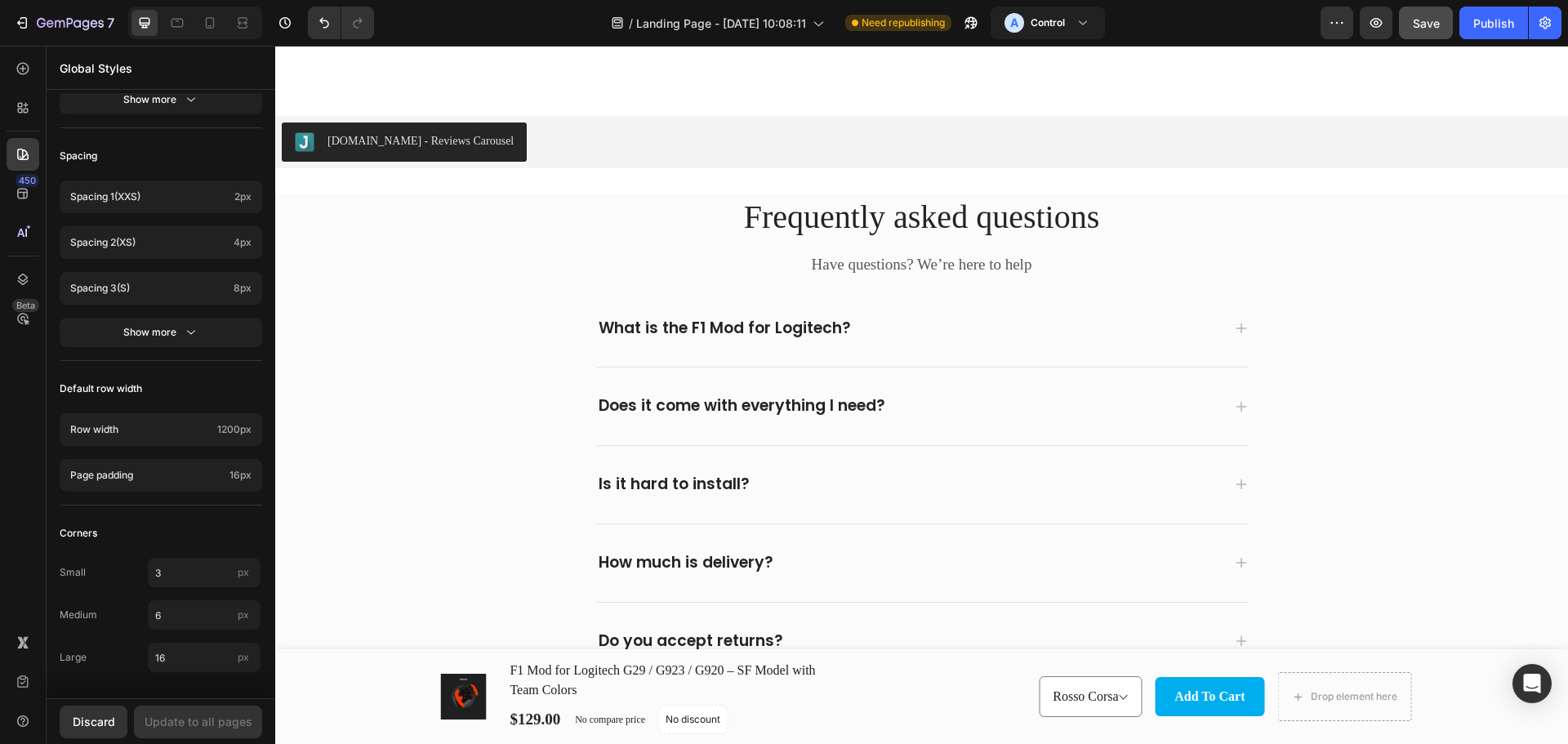
scroll to position [3642, 0]
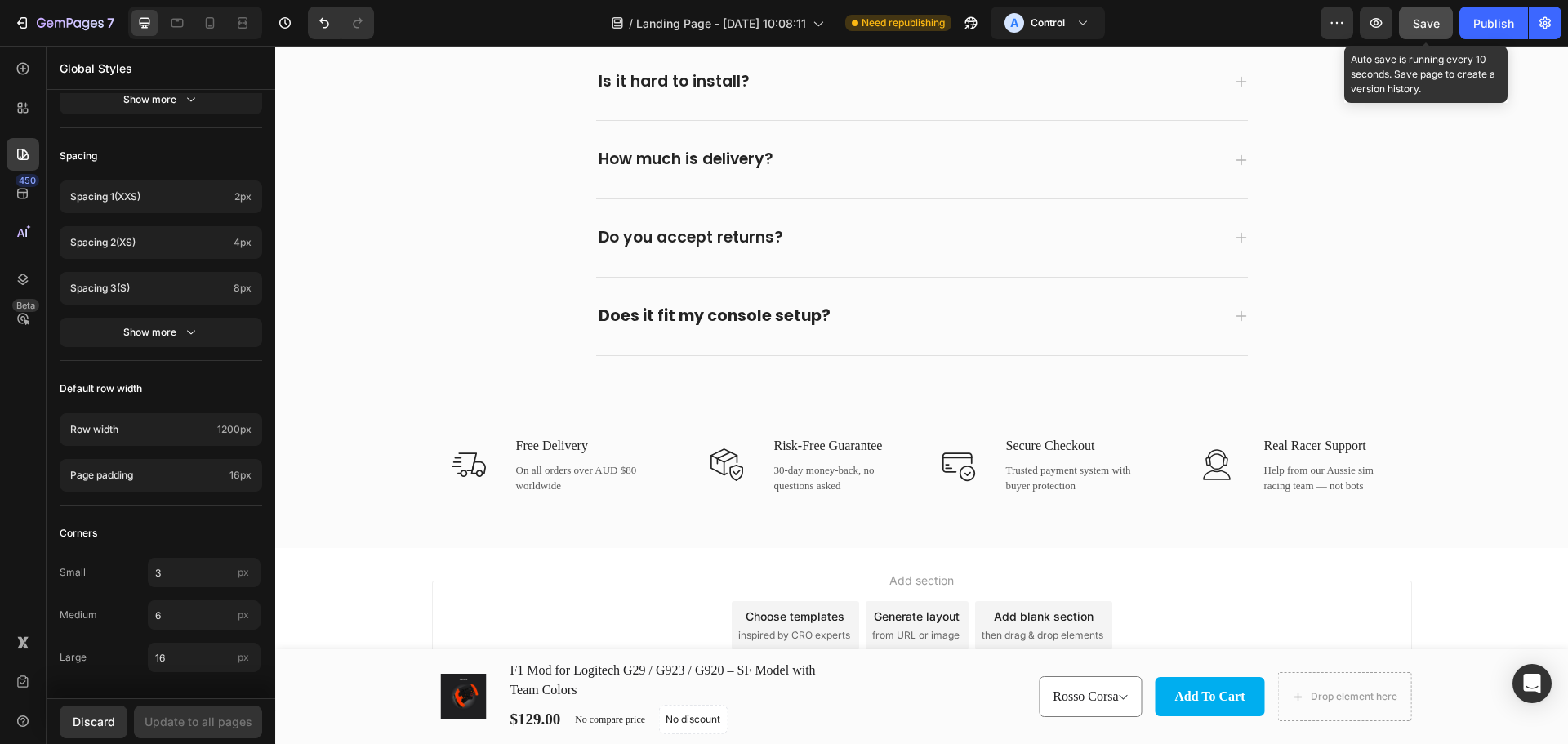
click at [1427, 24] on span "Save" at bounding box center [1426, 23] width 27 height 14
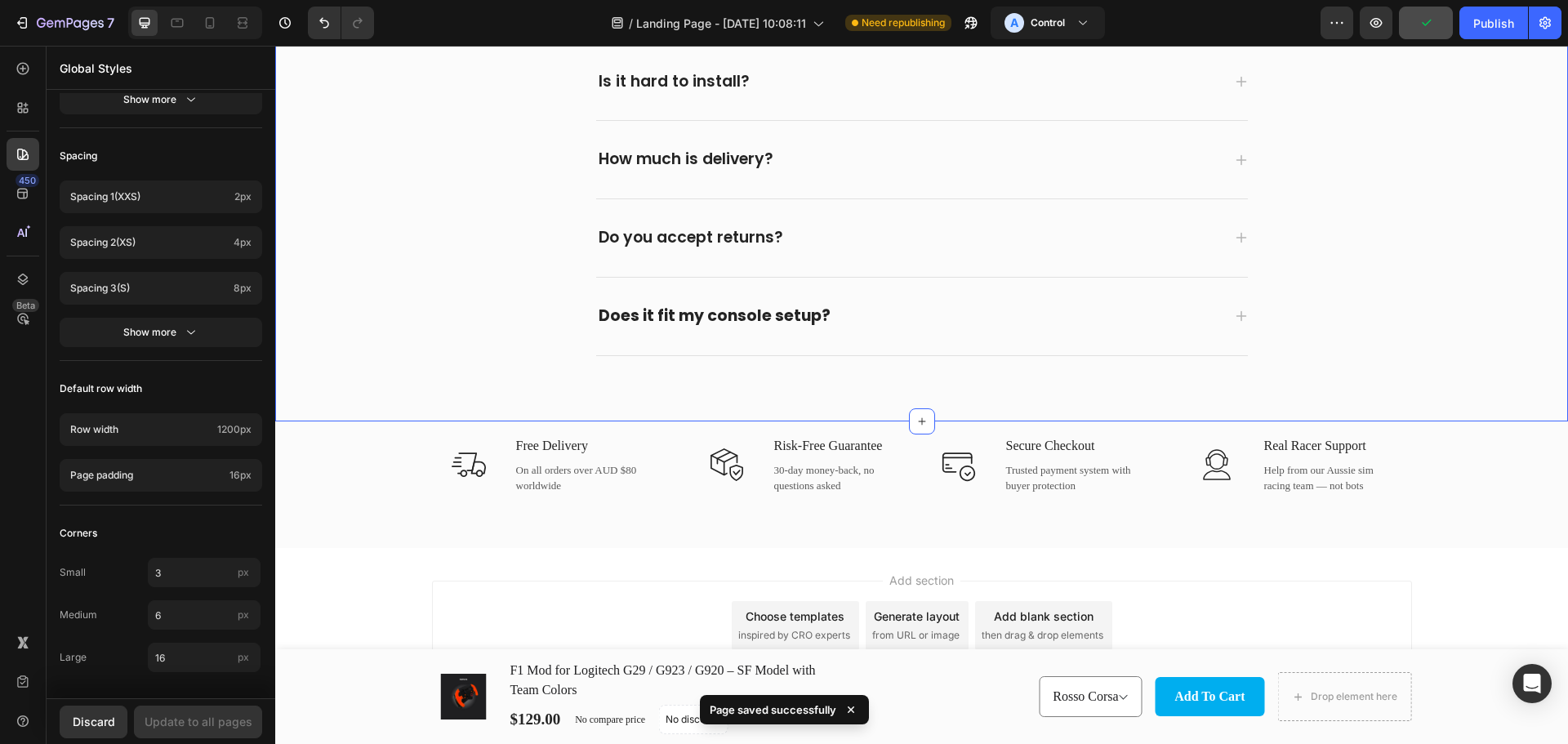
scroll to position [3261, 0]
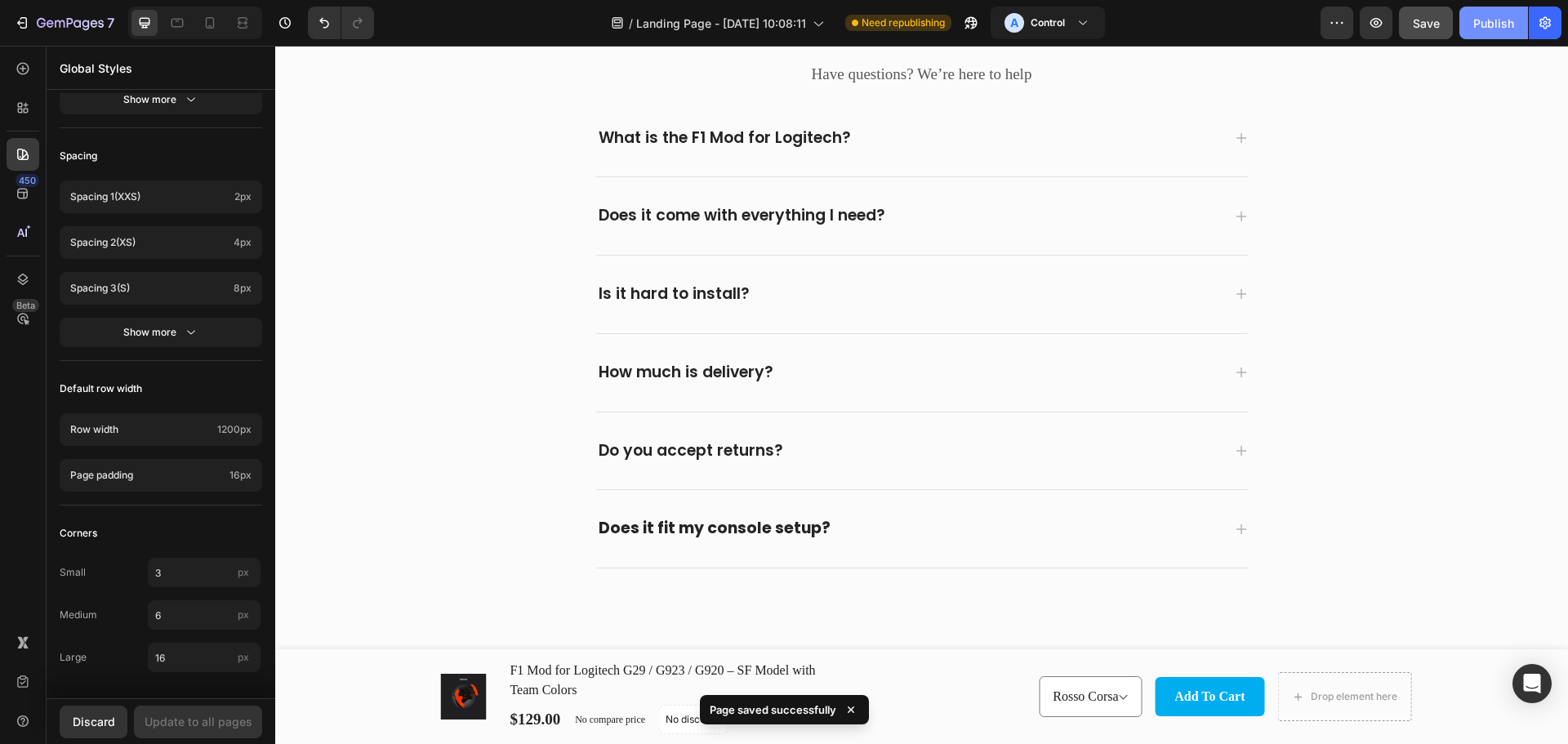
click at [1492, 23] on div "Publish" at bounding box center [1494, 23] width 40 height 17
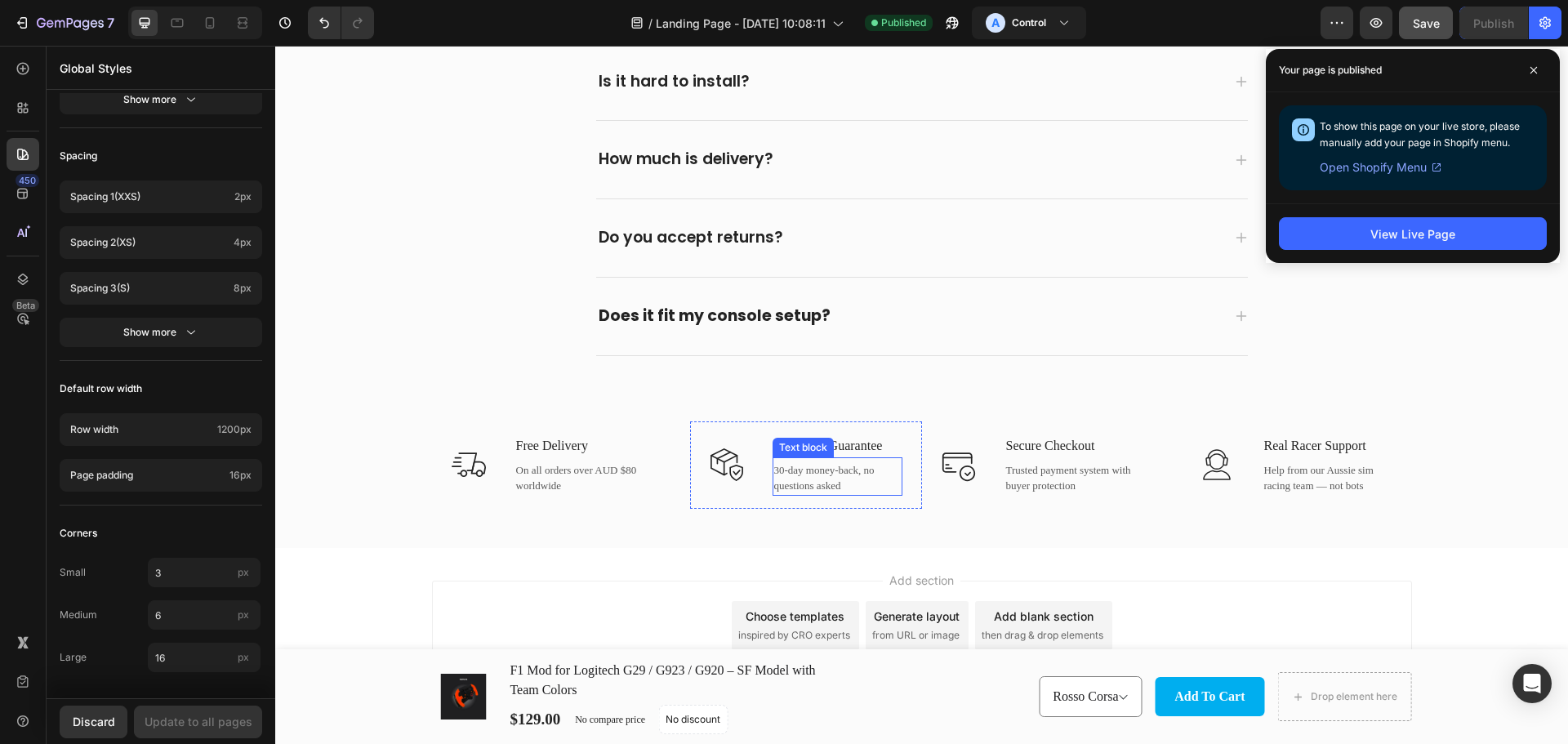
scroll to position [3642, 0]
click at [1538, 67] on span at bounding box center [1534, 70] width 26 height 26
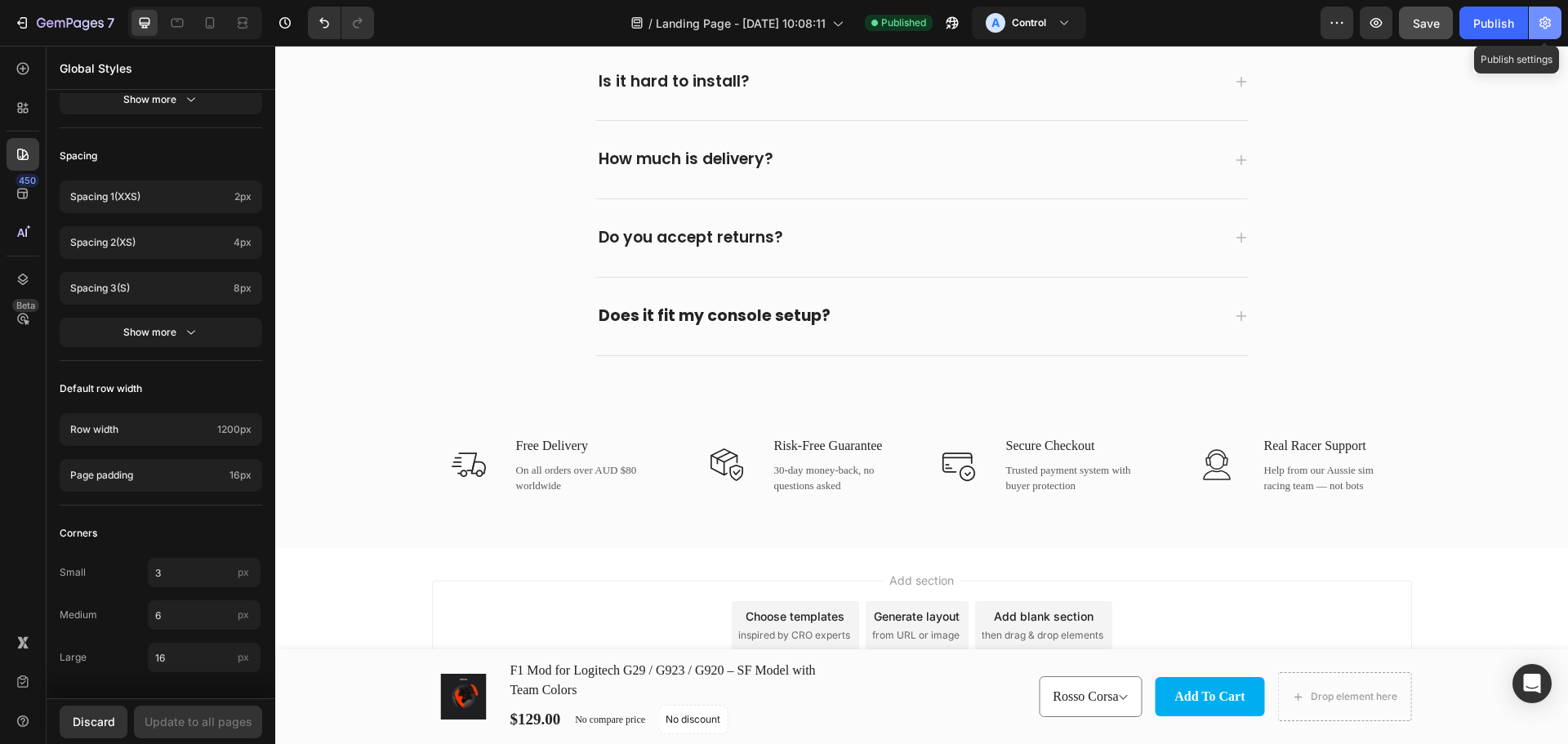
click at [1550, 16] on icon "button" at bounding box center [1546, 23] width 17 height 16
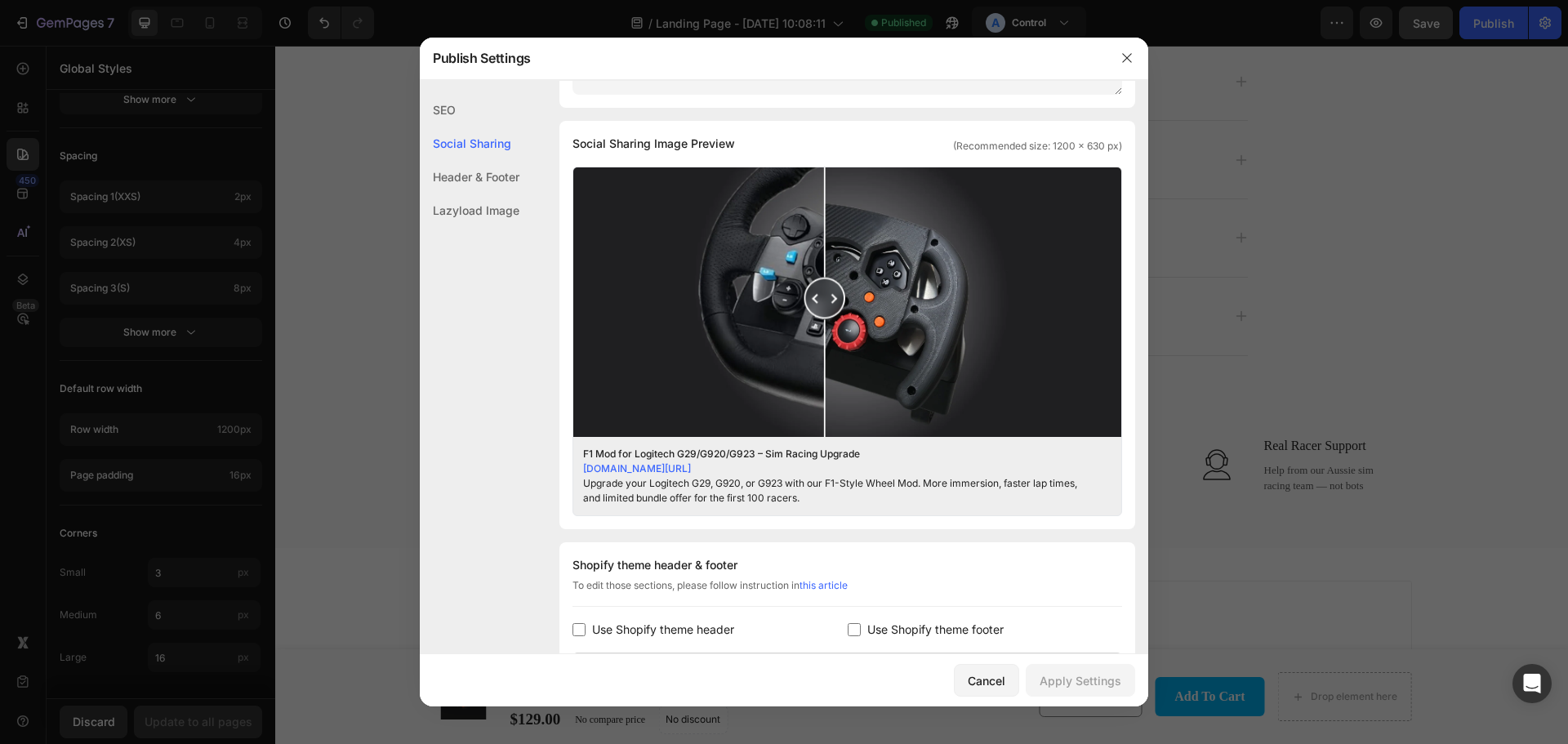
scroll to position [572, 0]
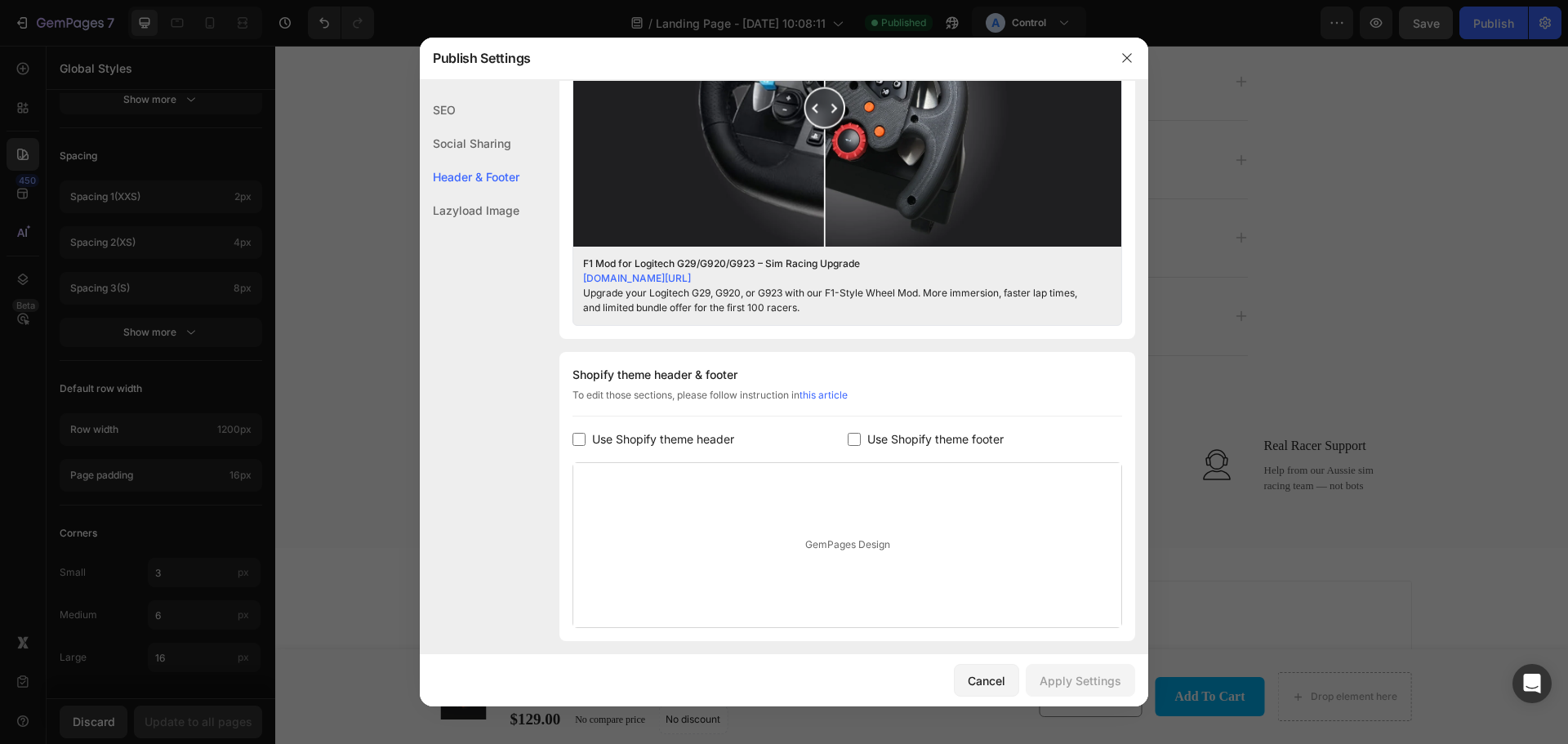
click at [853, 444] on input "checkbox" at bounding box center [854, 440] width 13 height 13
checkbox input "true"
click at [1070, 683] on div "Apply Settings" at bounding box center [1080, 680] width 82 height 17
drag, startPoint x: 1004, startPoint y: 687, endPoint x: 729, endPoint y: 641, distance: 278.8
click at [1004, 687] on div "Cancel" at bounding box center [987, 680] width 38 height 17
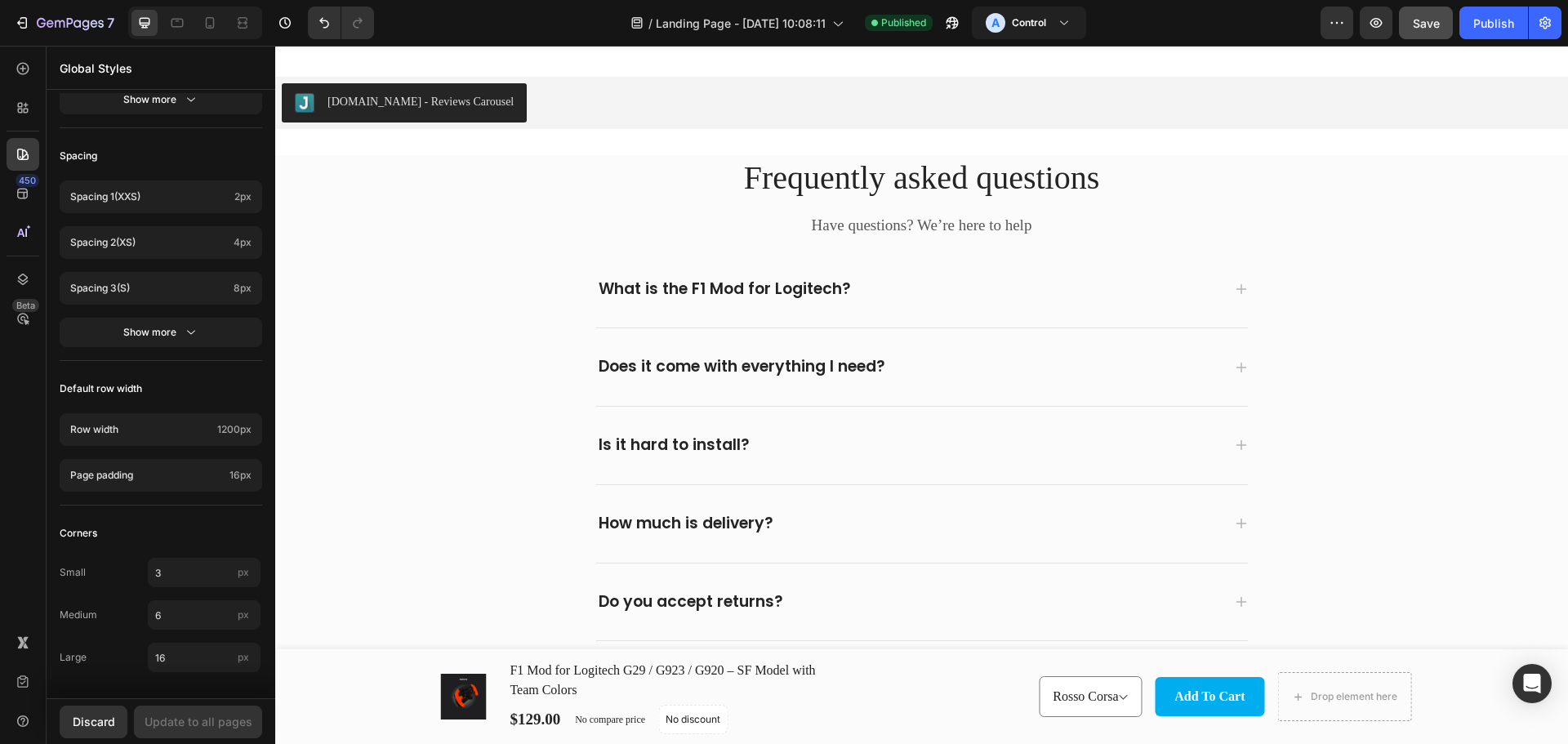
scroll to position [2729, 0]
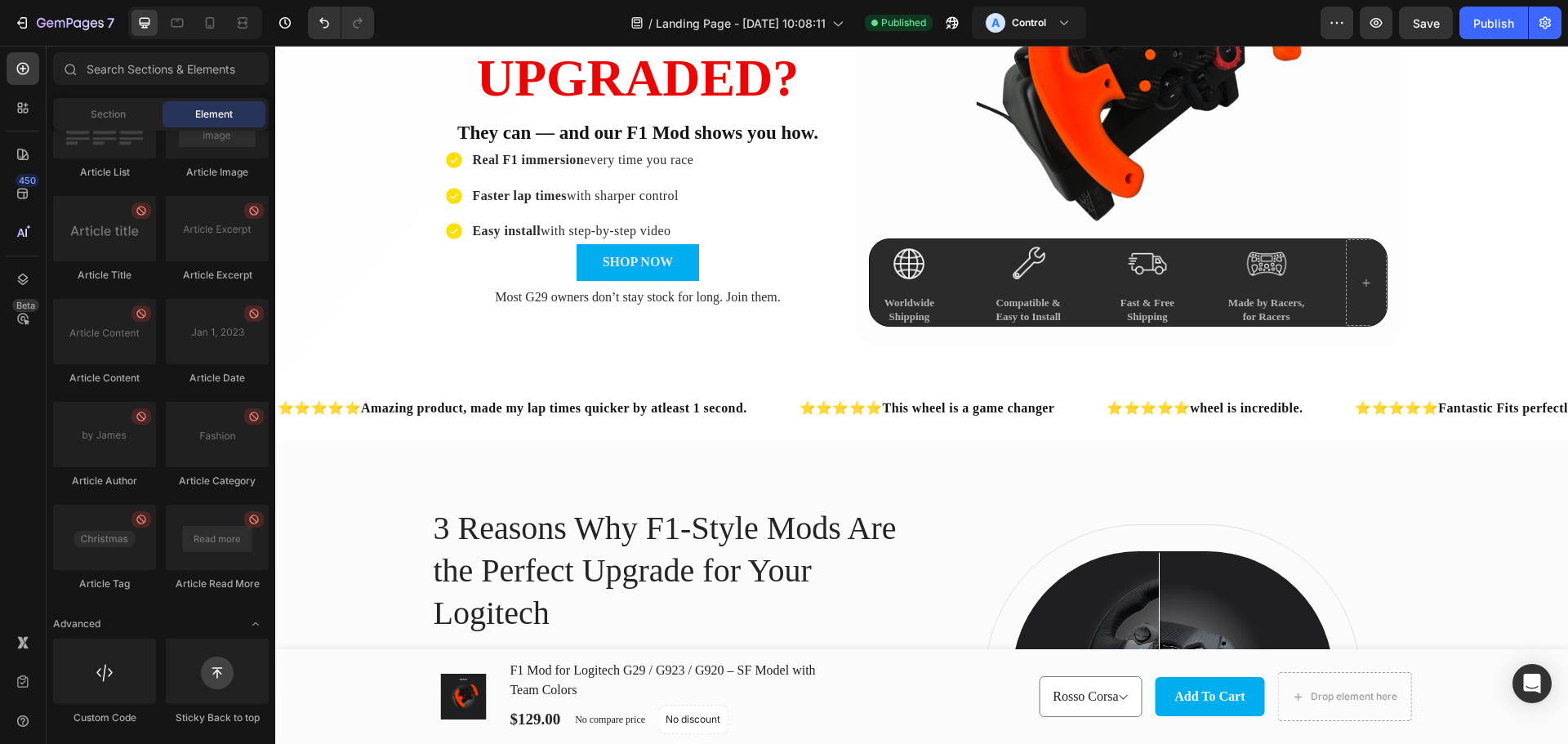
scroll to position [539, 0]
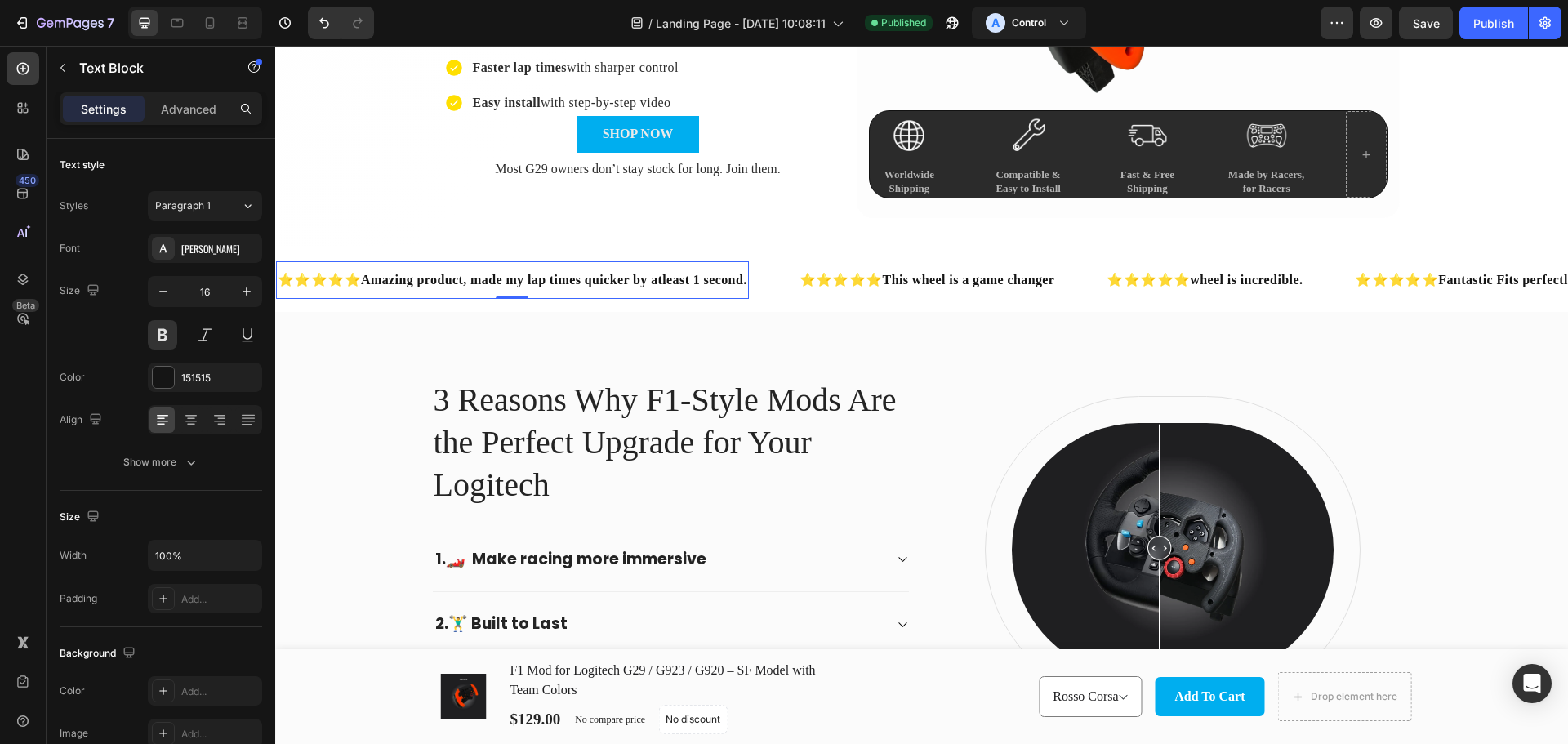
click at [745, 295] on div "⭐⭐⭐⭐⭐Amazing product, made my lap times quicker by atleast 1 second. Text Block…" at bounding box center [512, 280] width 473 height 38
click at [783, 297] on div "⭐⭐⭐⭐⭐Amazing product, made my lap times quicker by atleast 1 second. Text Block…" at bounding box center [537, 280] width 522 height 38
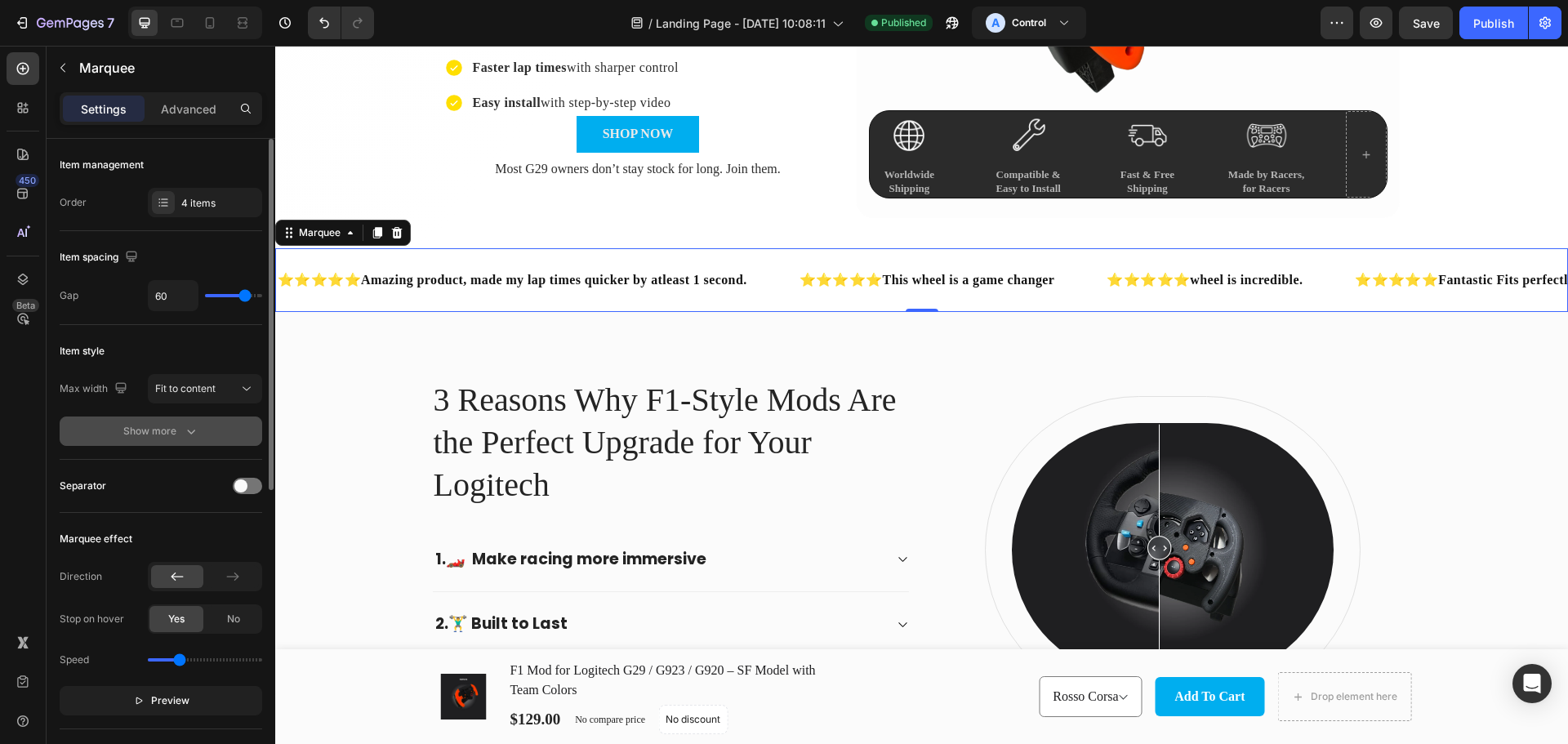
click at [197, 431] on icon "button" at bounding box center [191, 431] width 17 height 16
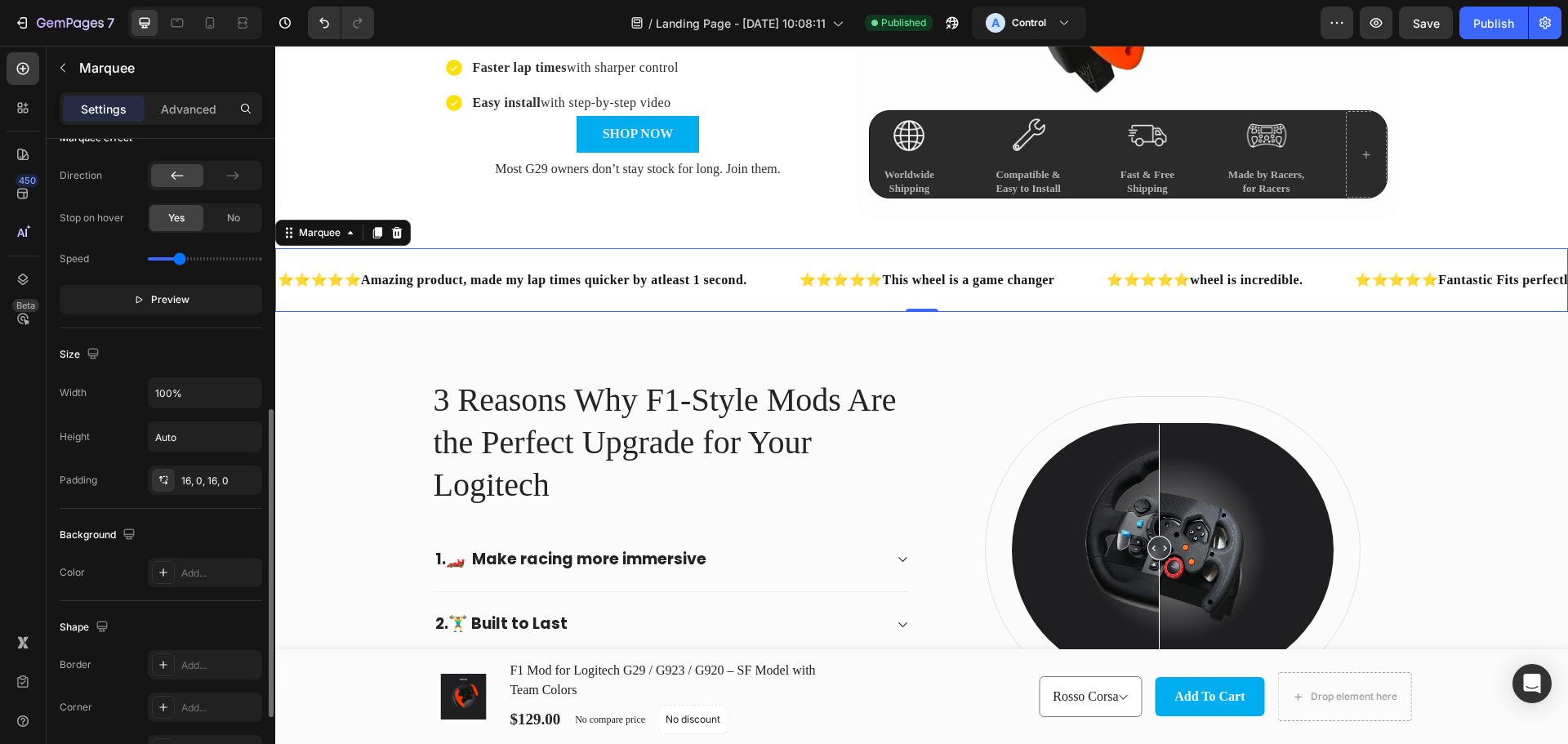
scroll to position [726, 0]
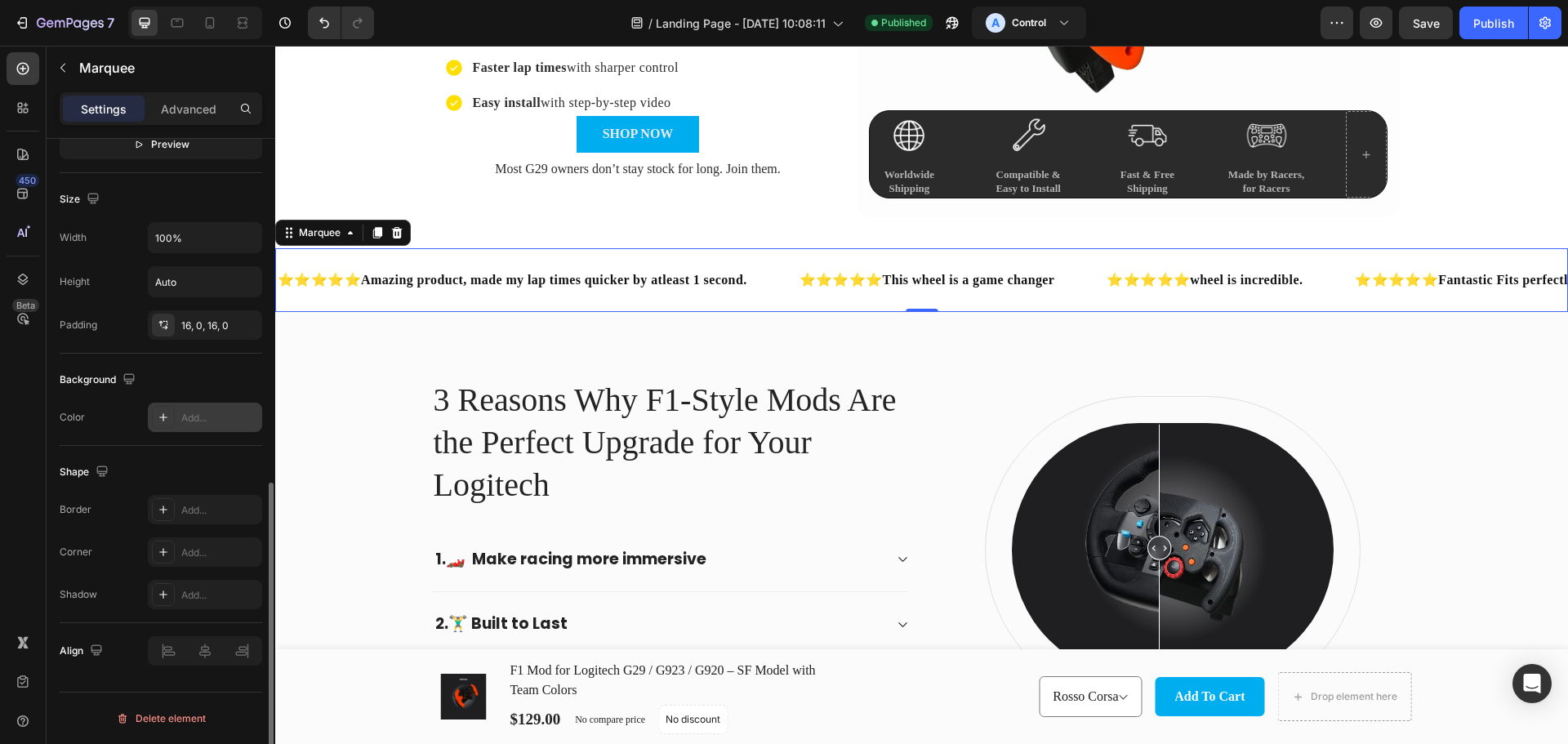
click at [225, 420] on div "Add..." at bounding box center [220, 418] width 77 height 15
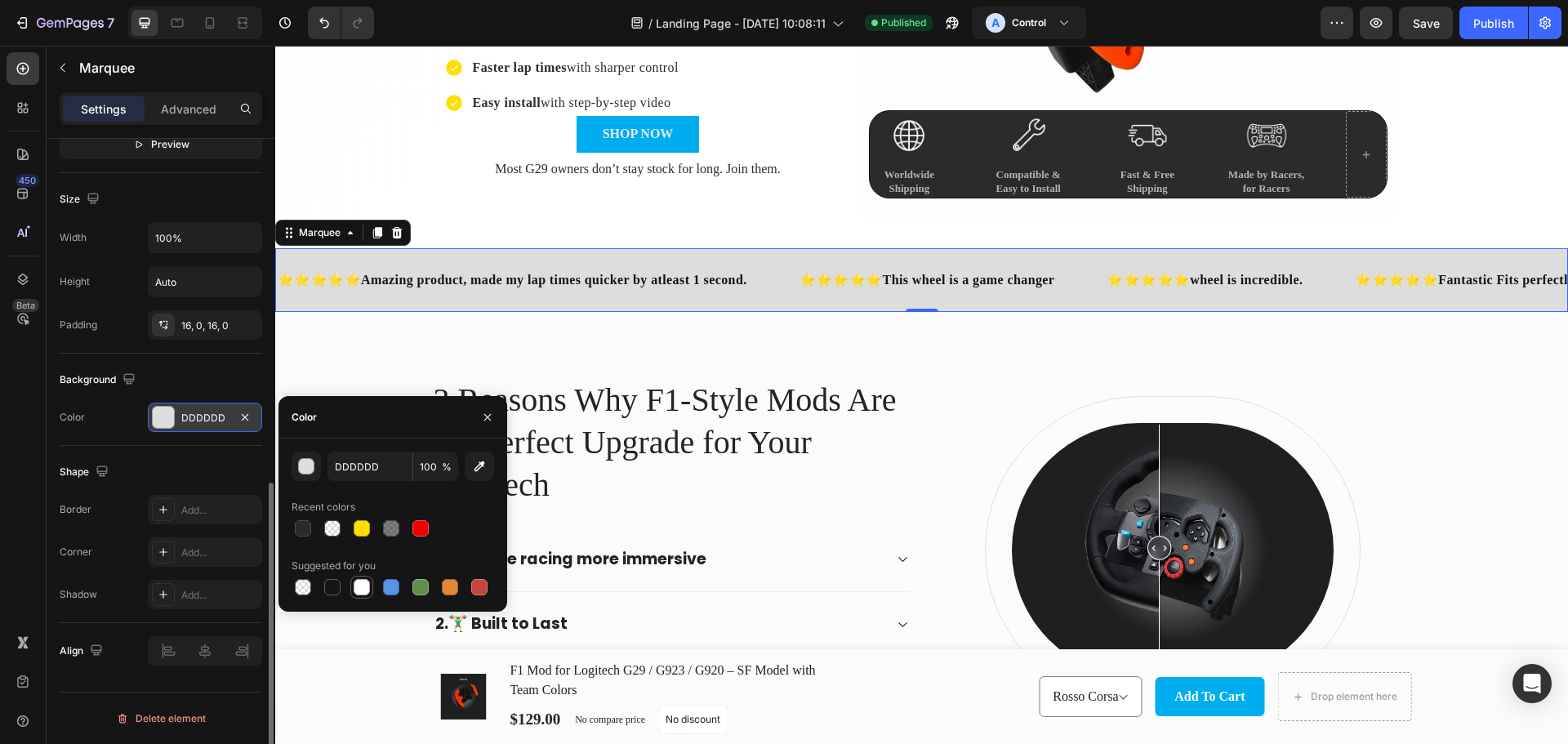
click at [363, 585] on div at bounding box center [362, 587] width 17 height 16
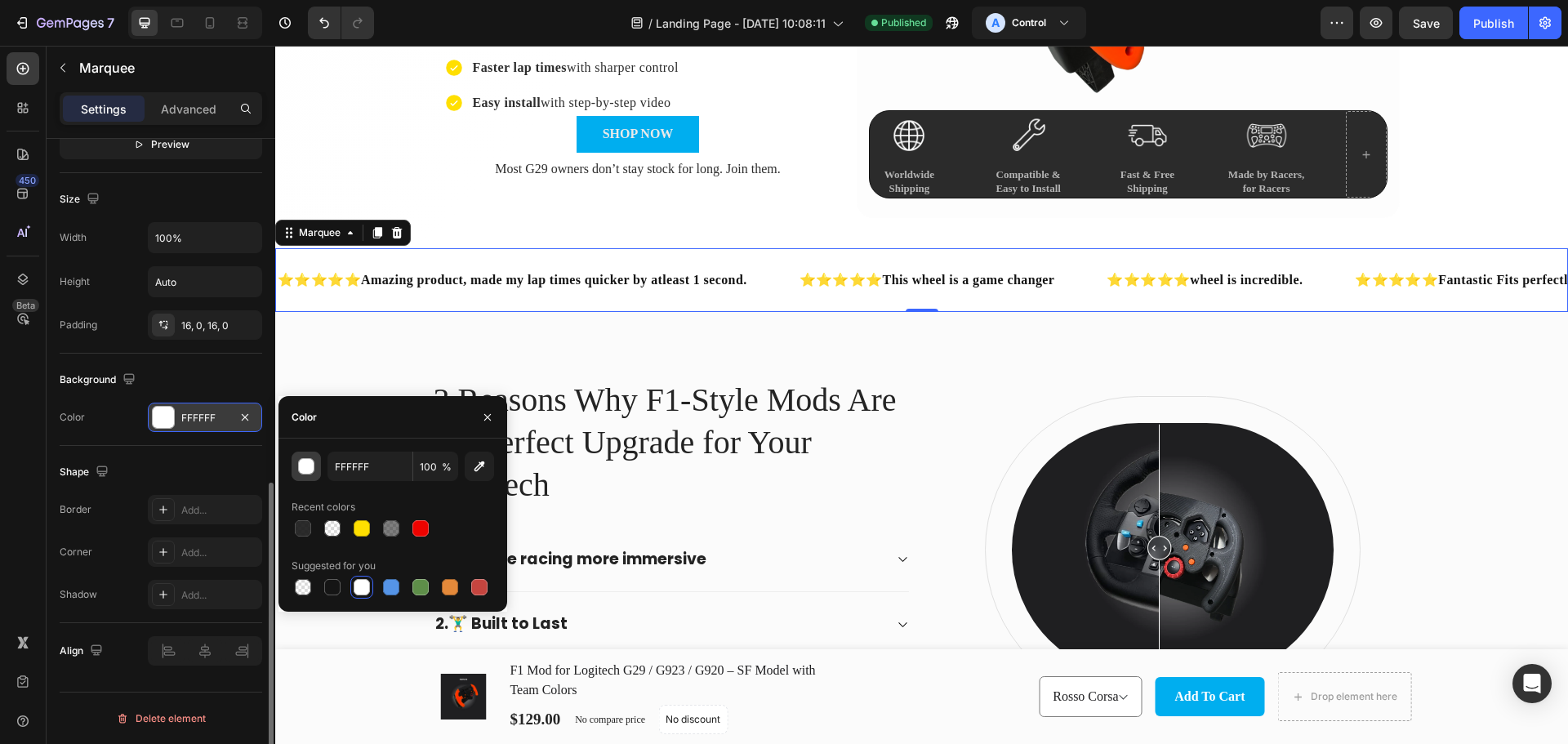
click at [313, 470] on div "button" at bounding box center [307, 467] width 17 height 16
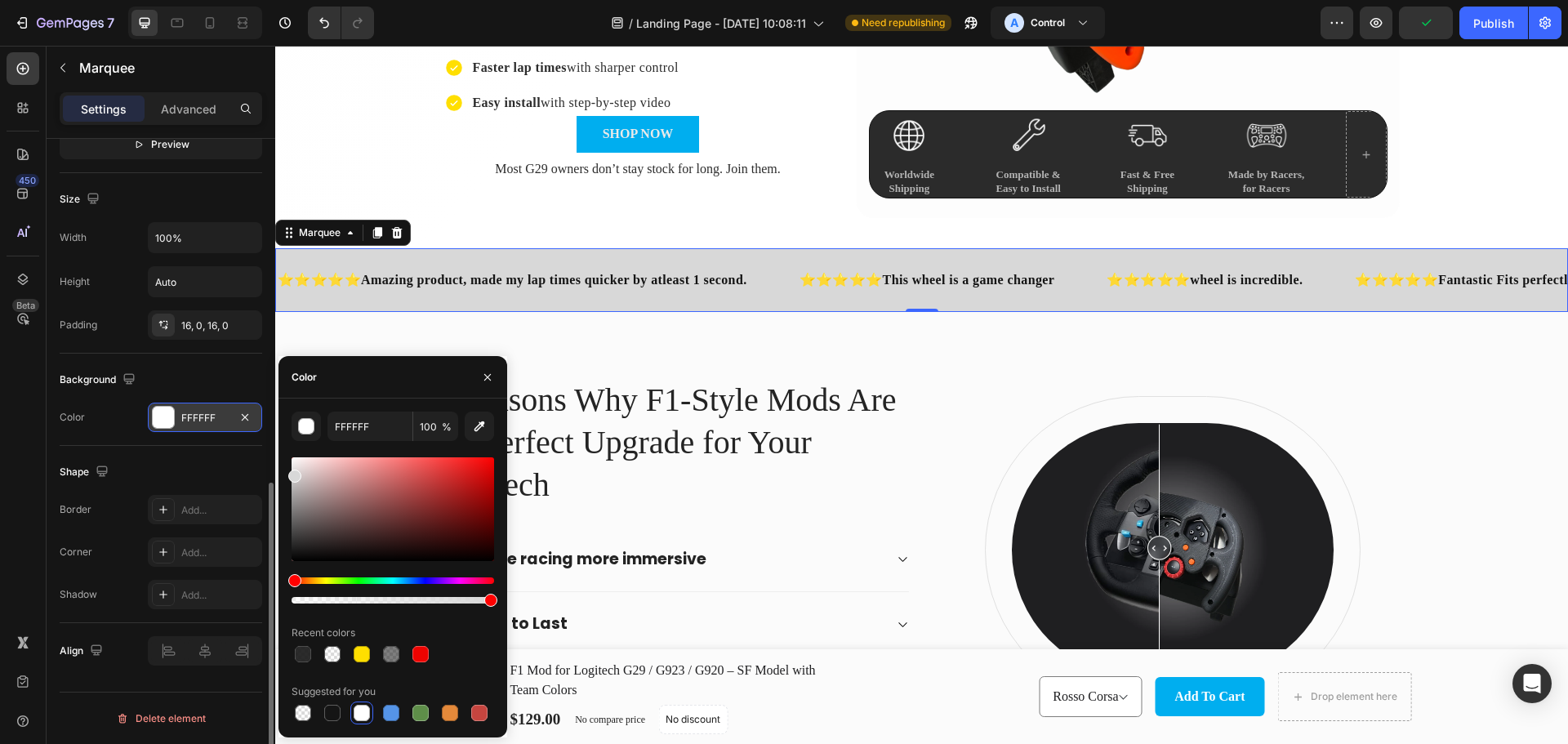
type input "D8D8D8"
drag, startPoint x: 296, startPoint y: 467, endPoint x: 289, endPoint y: 472, distance: 8.6
click at [291, 472] on div at bounding box center [392, 509] width 202 height 104
click at [1495, 28] on div "Publish" at bounding box center [1494, 23] width 40 height 17
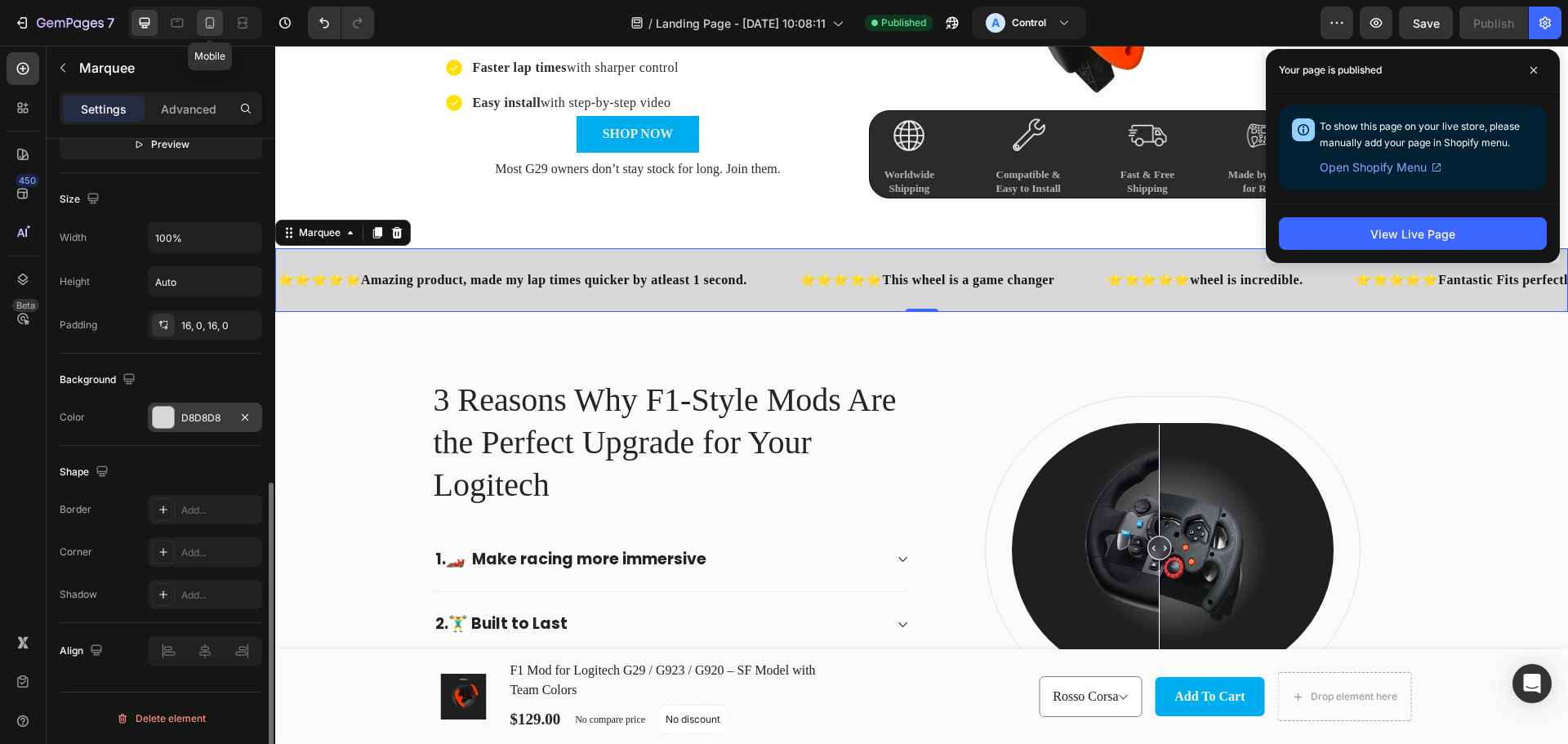
click at [215, 22] on icon at bounding box center [210, 23] width 17 height 16
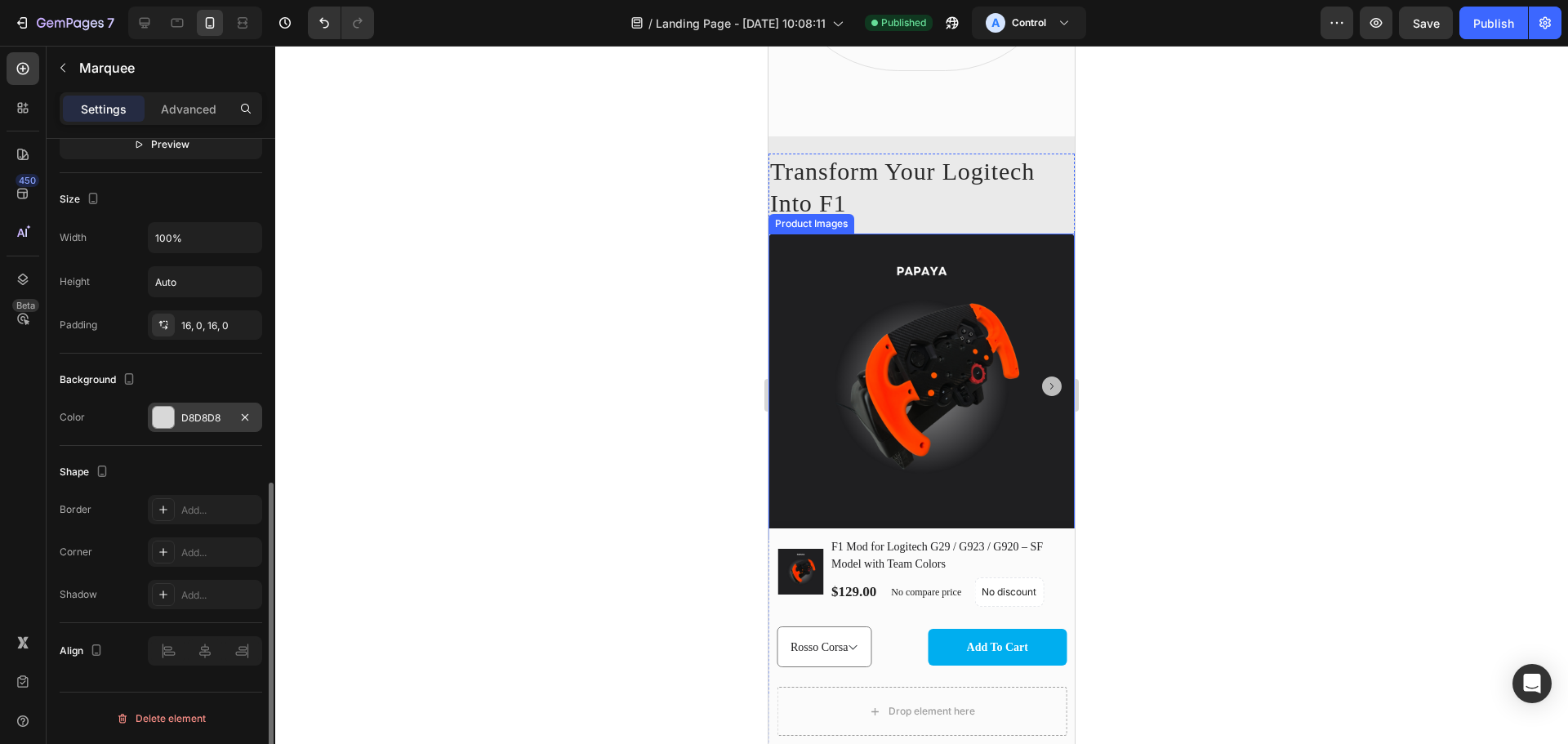
scroll to position [1323, 0]
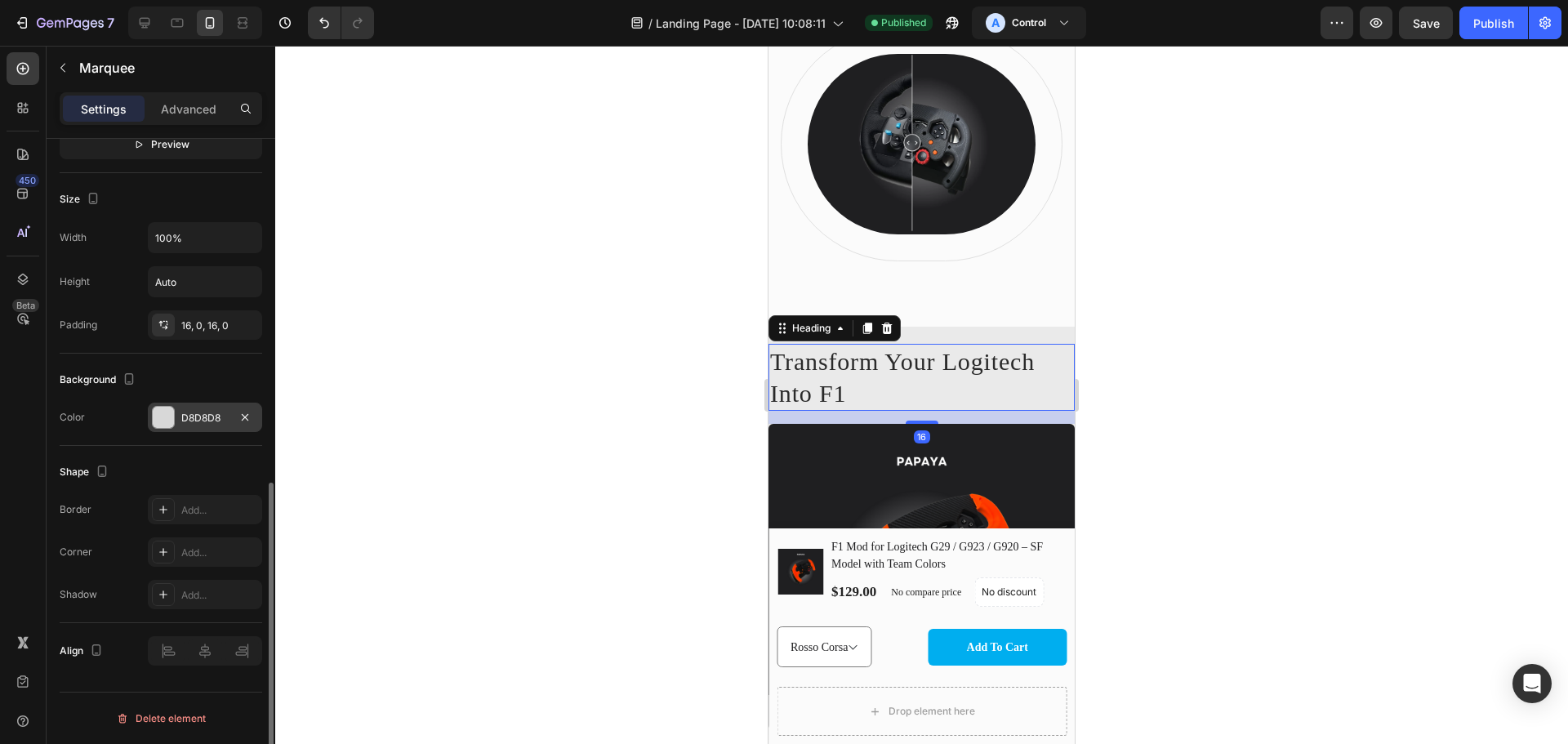
click at [872, 368] on h2 "Transform Your Logitech Into F1" at bounding box center [921, 377] width 306 height 67
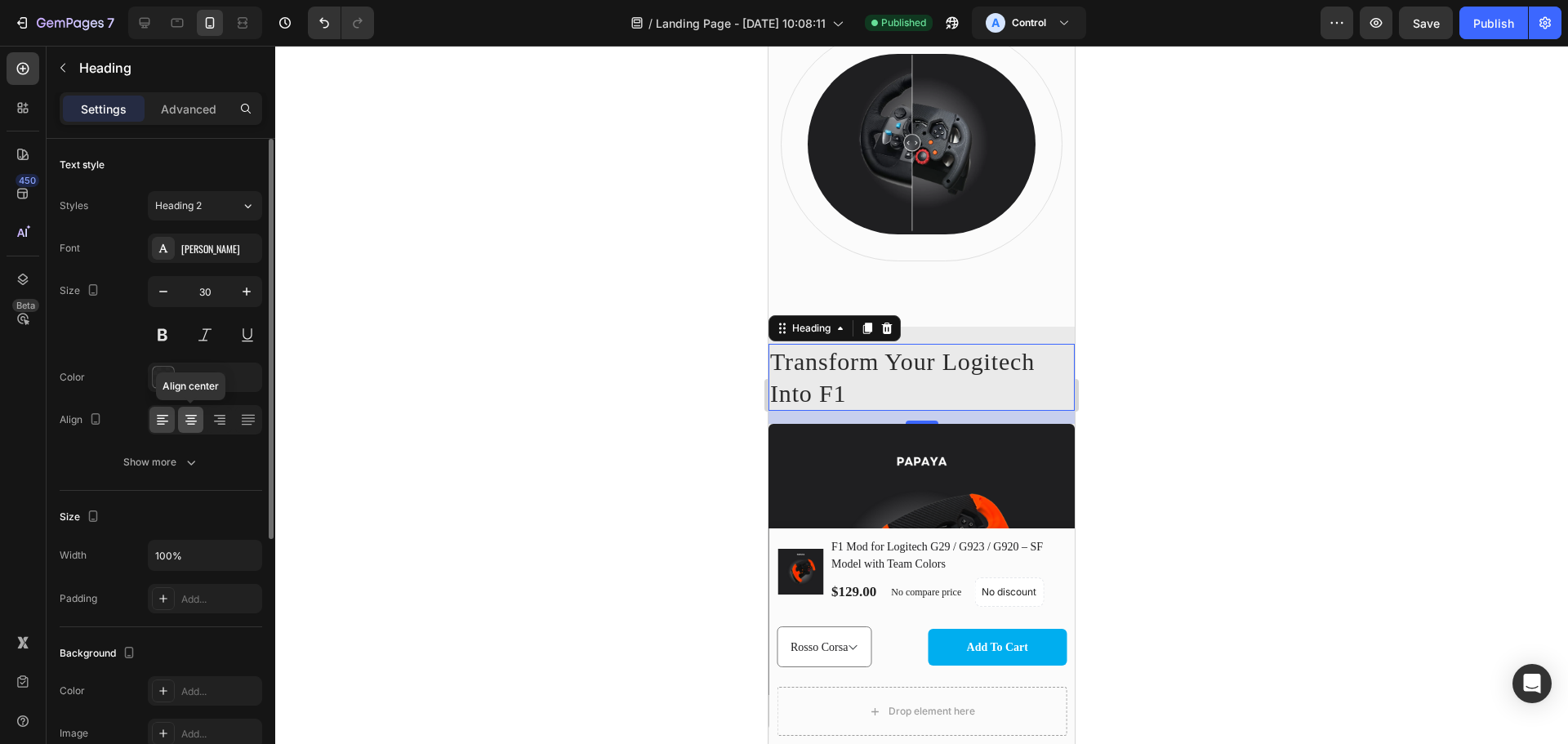
click at [189, 423] on icon at bounding box center [191, 420] width 17 height 16
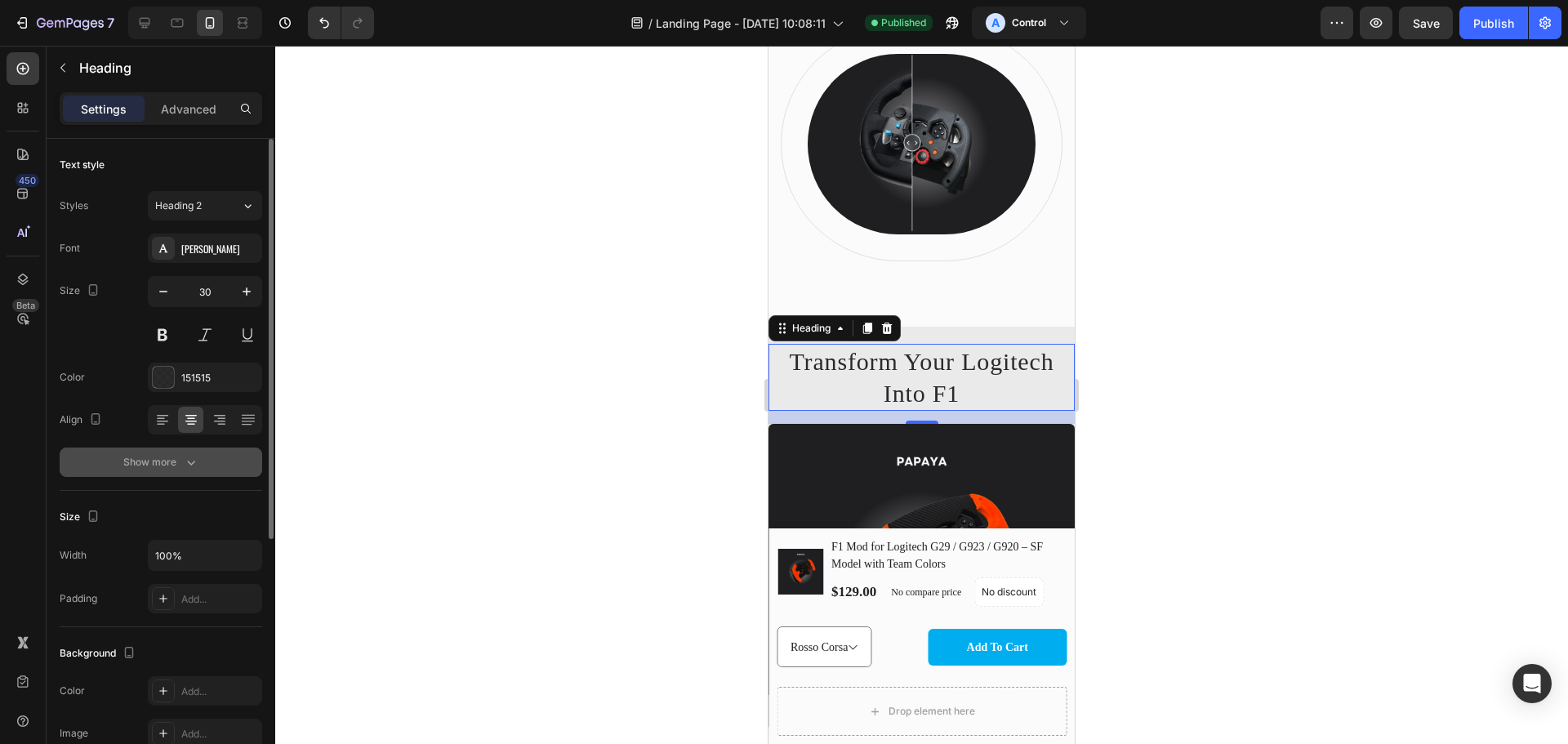
click at [184, 459] on icon "button" at bounding box center [191, 462] width 17 height 16
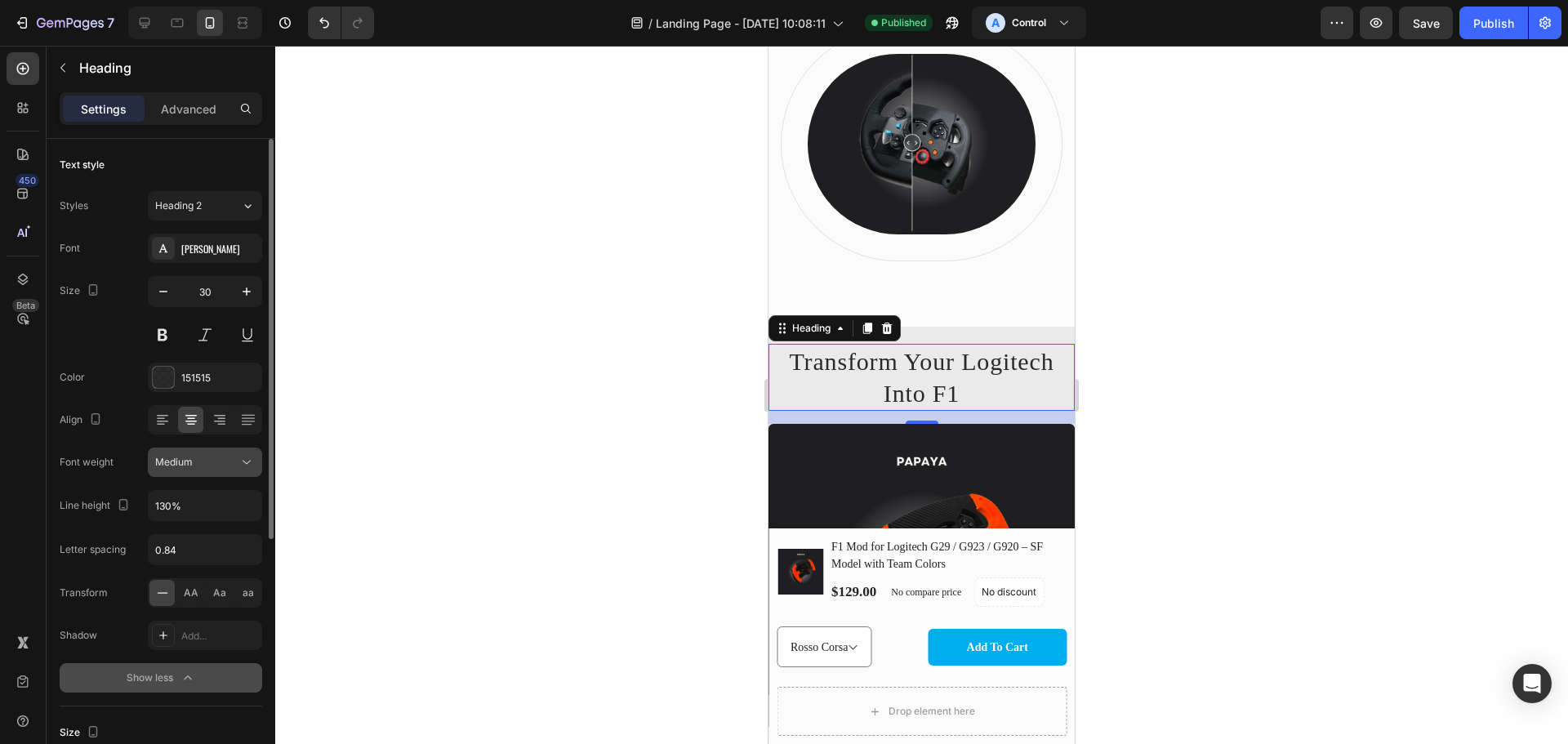
click at [229, 462] on div "Medium" at bounding box center [196, 462] width 83 height 15
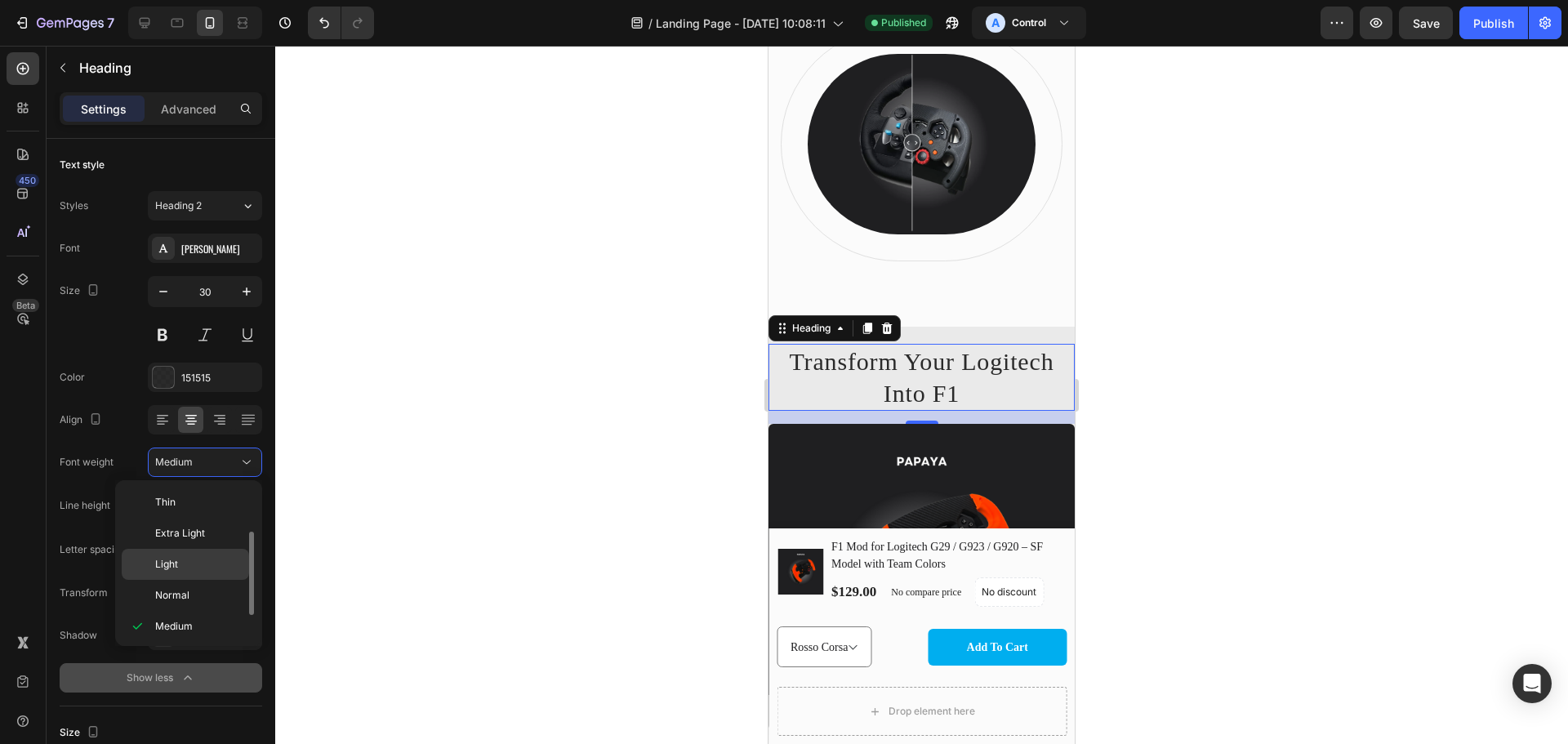
scroll to position [30, 0]
click at [196, 627] on span "Semi Bold" at bounding box center [178, 628] width 46 height 15
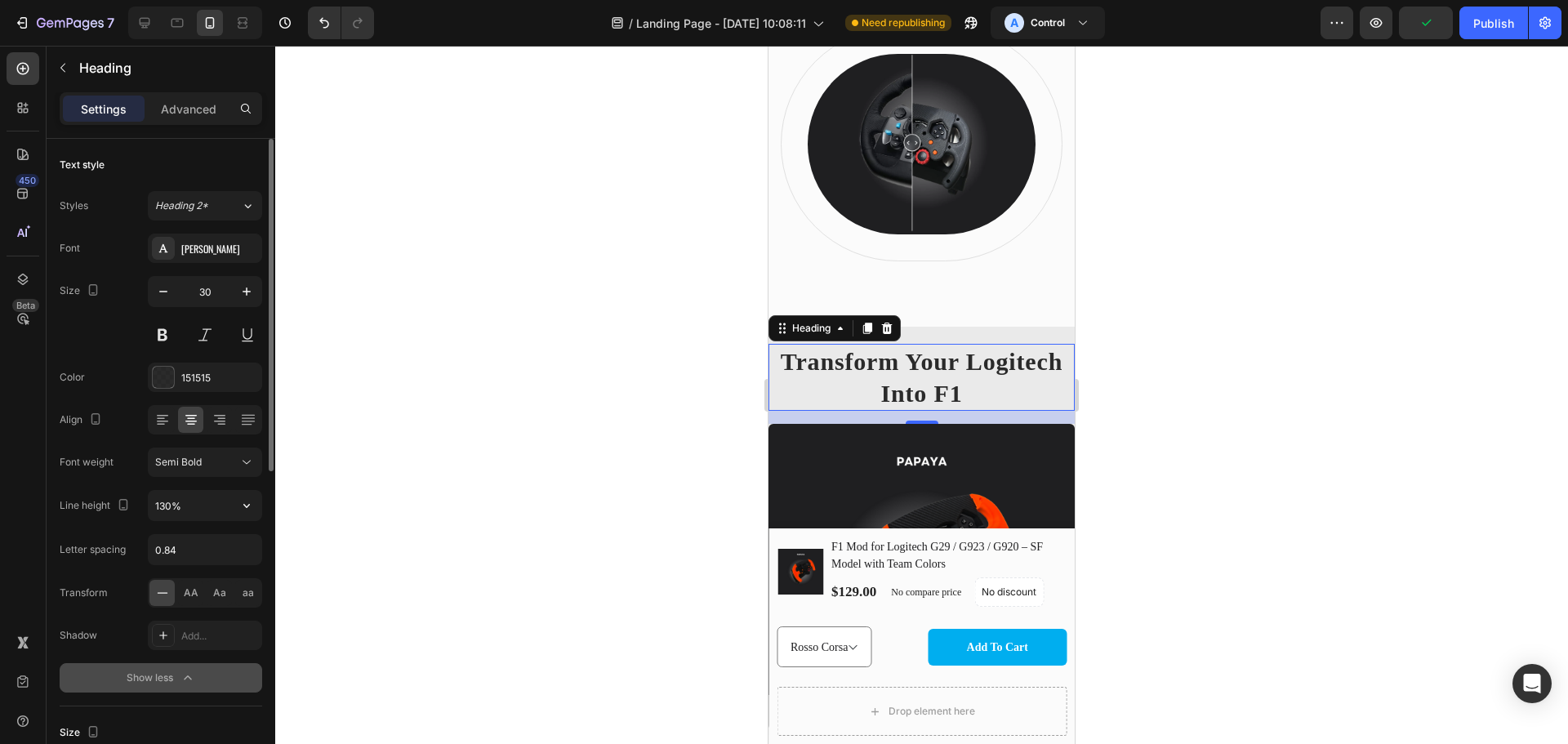
scroll to position [191, 0]
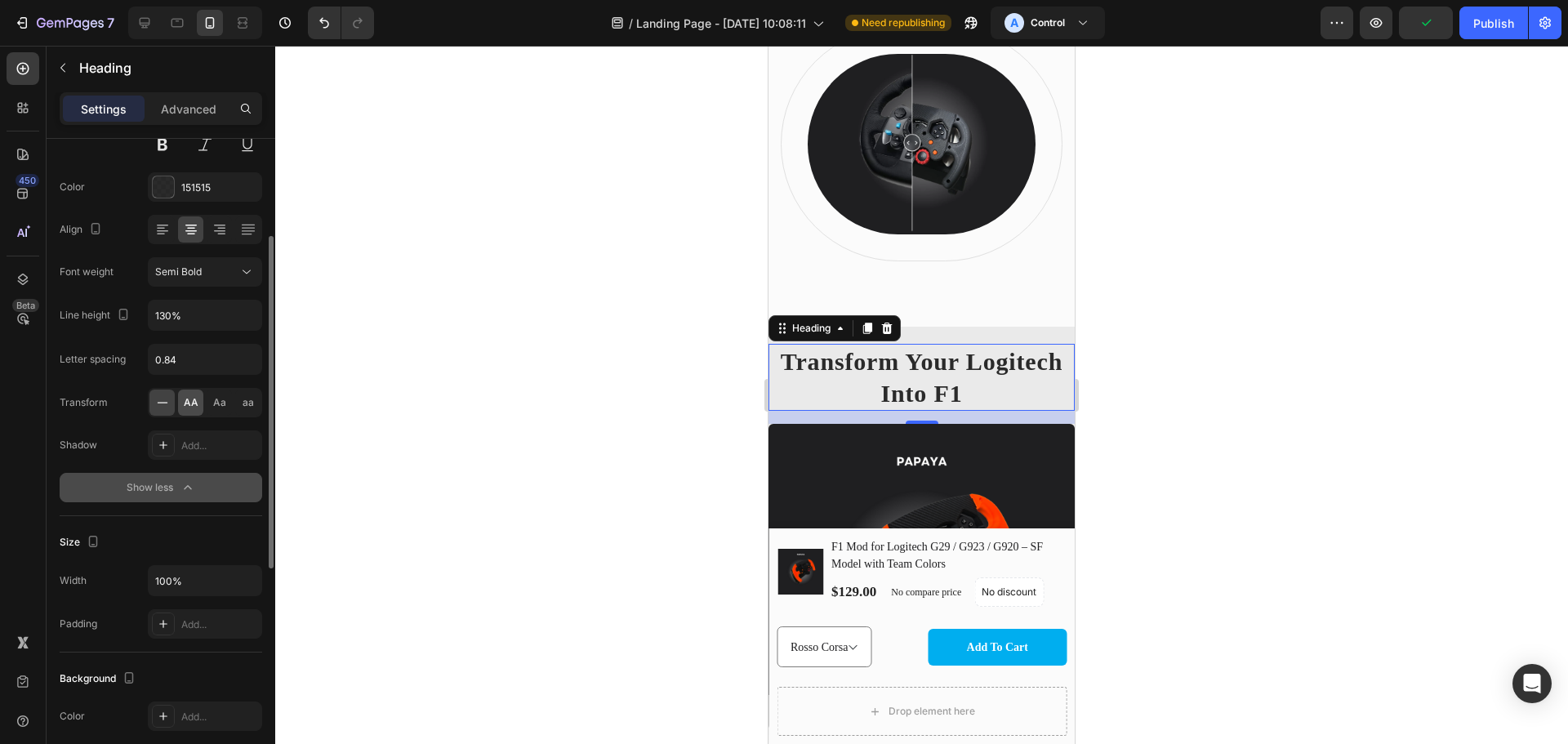
click at [188, 411] on div "AA" at bounding box center [191, 403] width 26 height 26
click at [168, 412] on div at bounding box center [162, 403] width 26 height 26
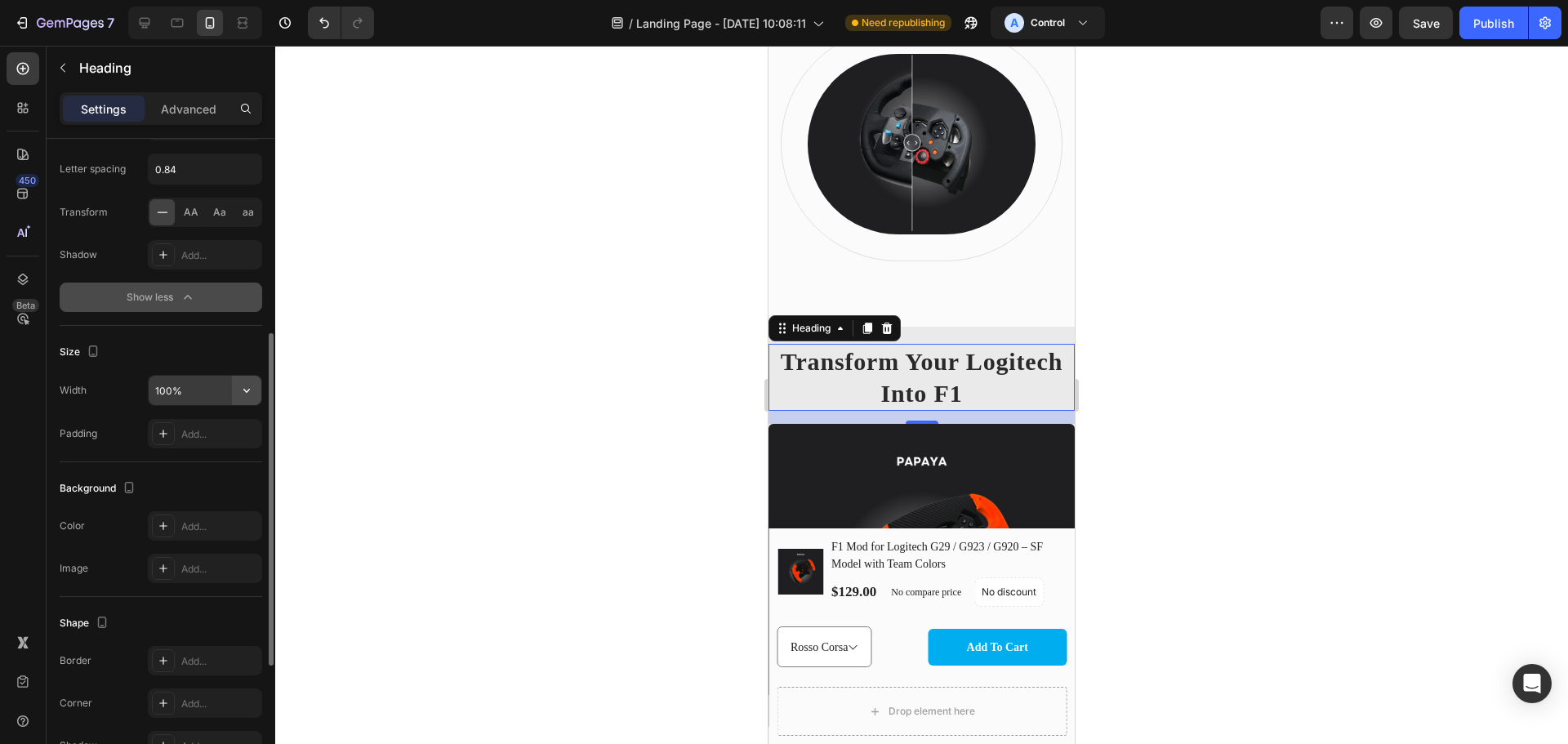
drag, startPoint x: 261, startPoint y: 392, endPoint x: 244, endPoint y: 386, distance: 18.0
click at [259, 391] on button "button" at bounding box center [247, 390] width 30 height 30
click at [176, 376] on div "100%" at bounding box center [205, 390] width 115 height 31
click at [164, 398] on input "100%" at bounding box center [205, 390] width 113 height 30
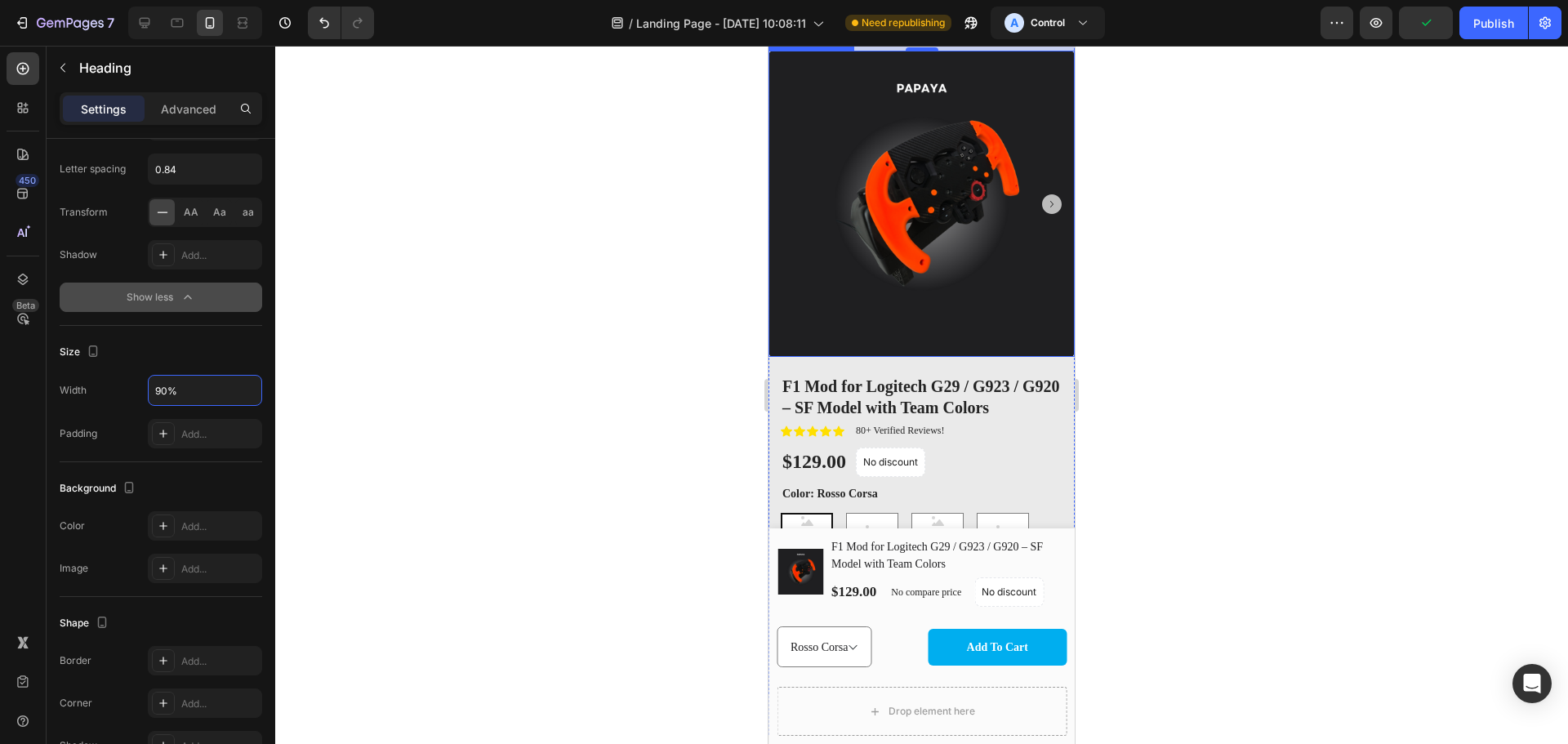
scroll to position [1514, 0]
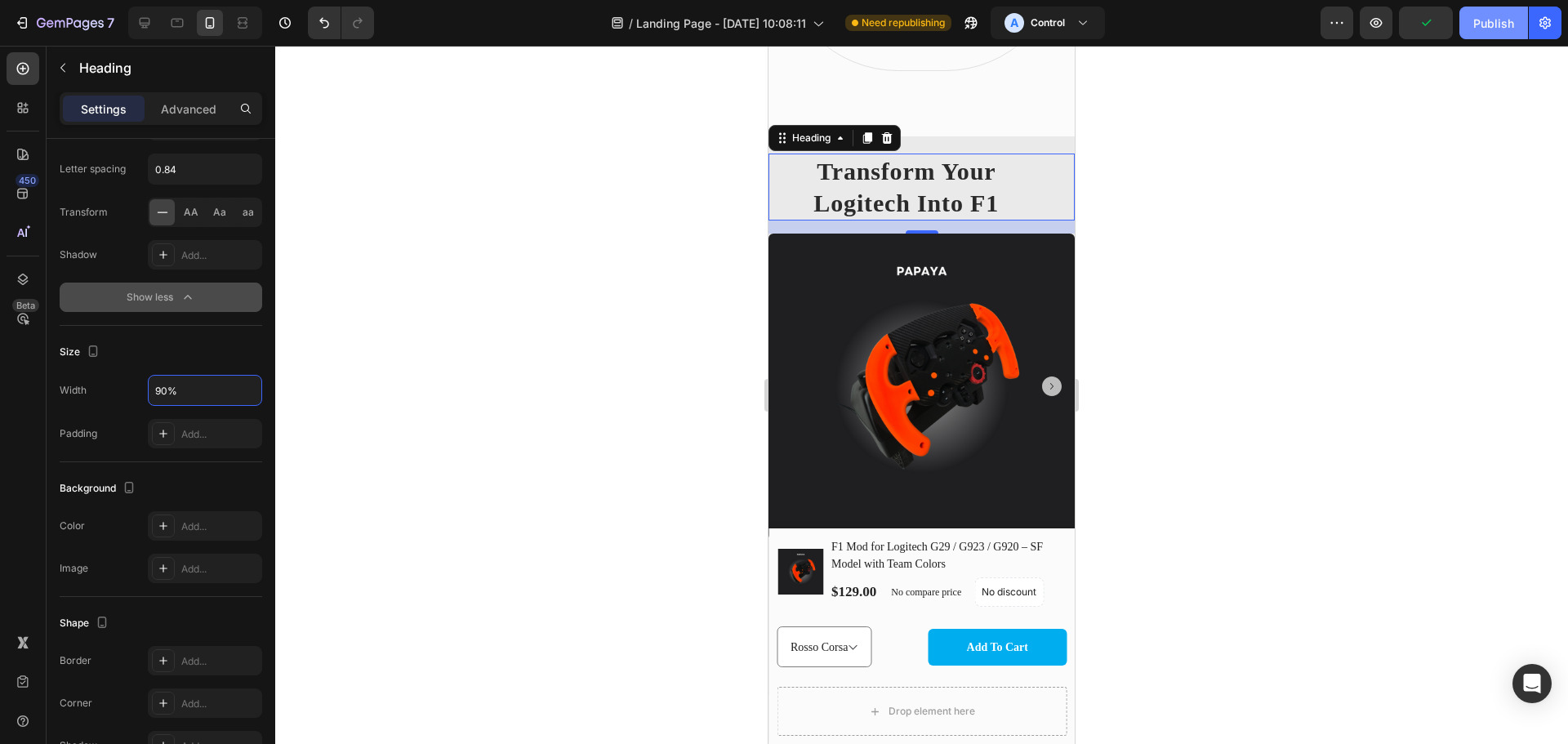
type input "90%"
click at [1481, 25] on div "Publish" at bounding box center [1494, 23] width 40 height 17
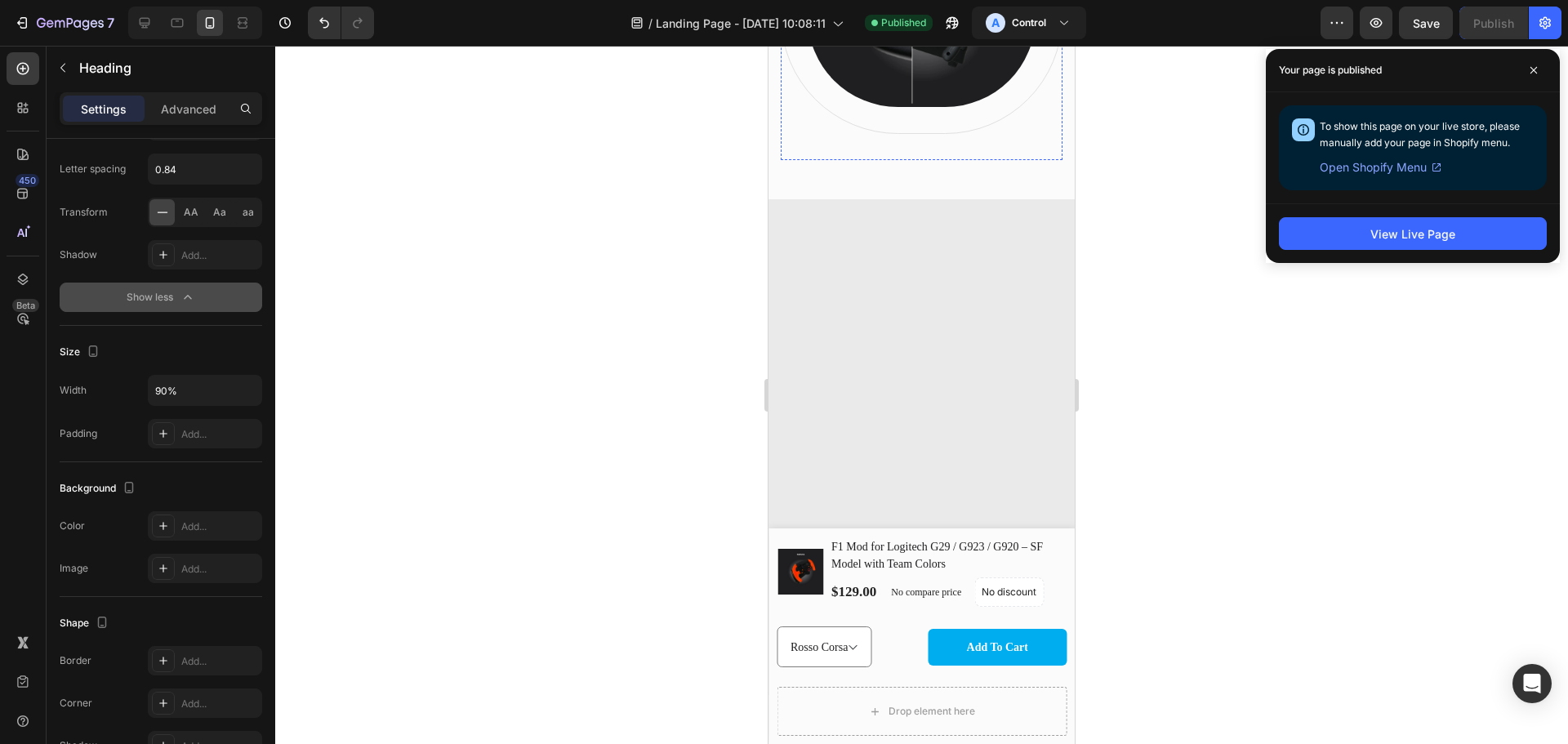
scroll to position [562, 0]
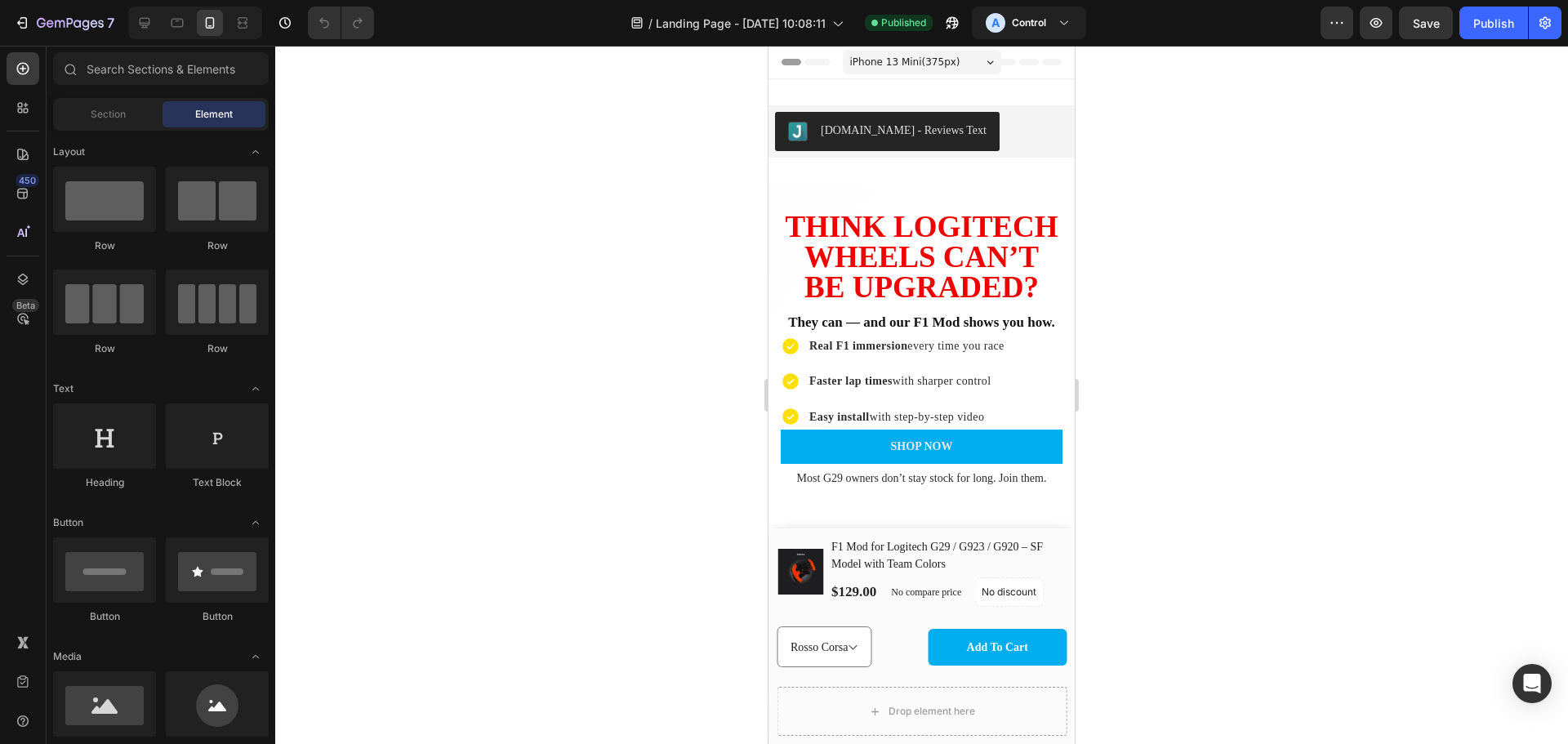
drag, startPoint x: 1070, startPoint y: 294, endPoint x: 2224, endPoint y: 108, distance: 1168.9
click at [1437, 33] on button "Save" at bounding box center [1426, 23] width 54 height 33
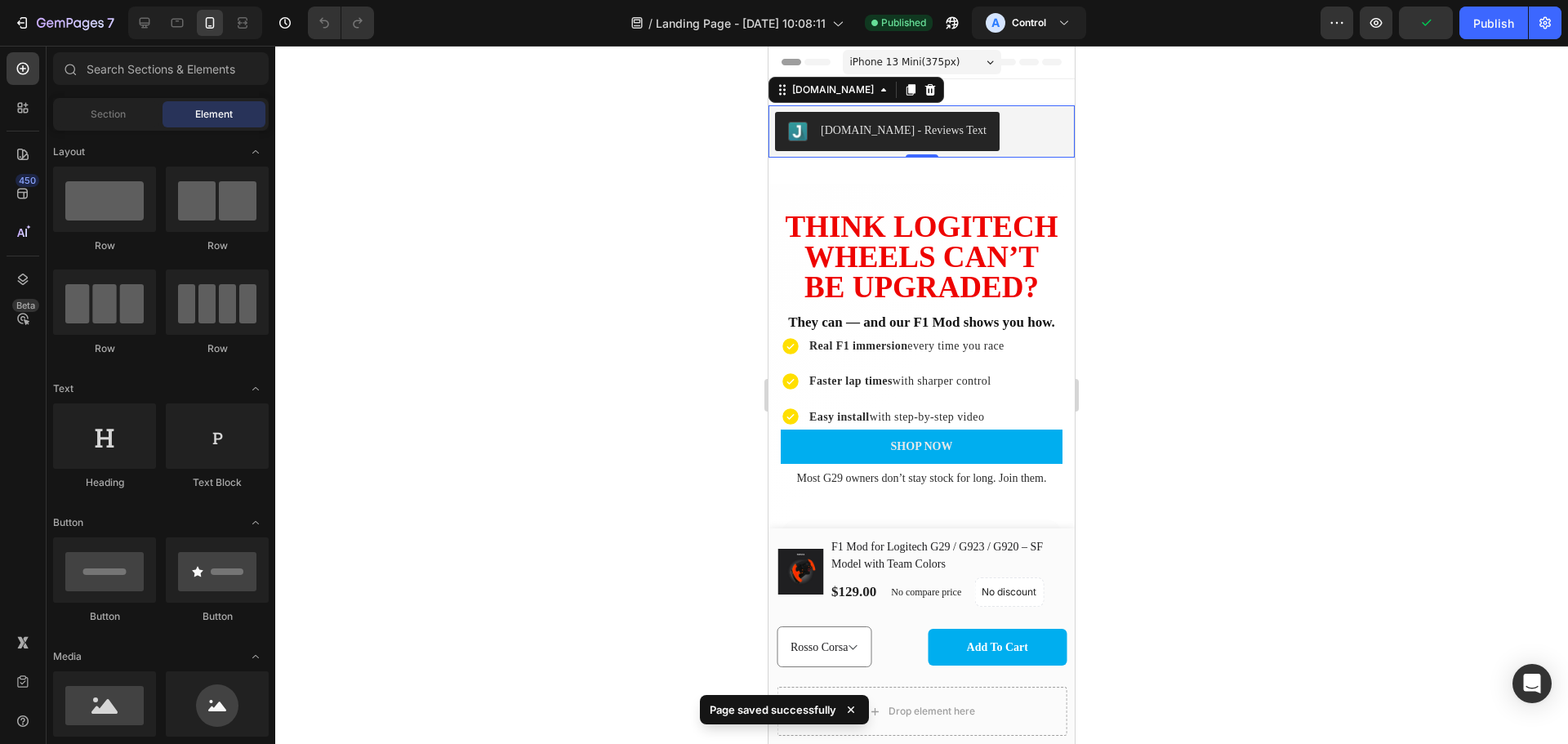
click at [1029, 126] on div "[DOMAIN_NAME] - Reviews Text" at bounding box center [921, 132] width 293 height 40
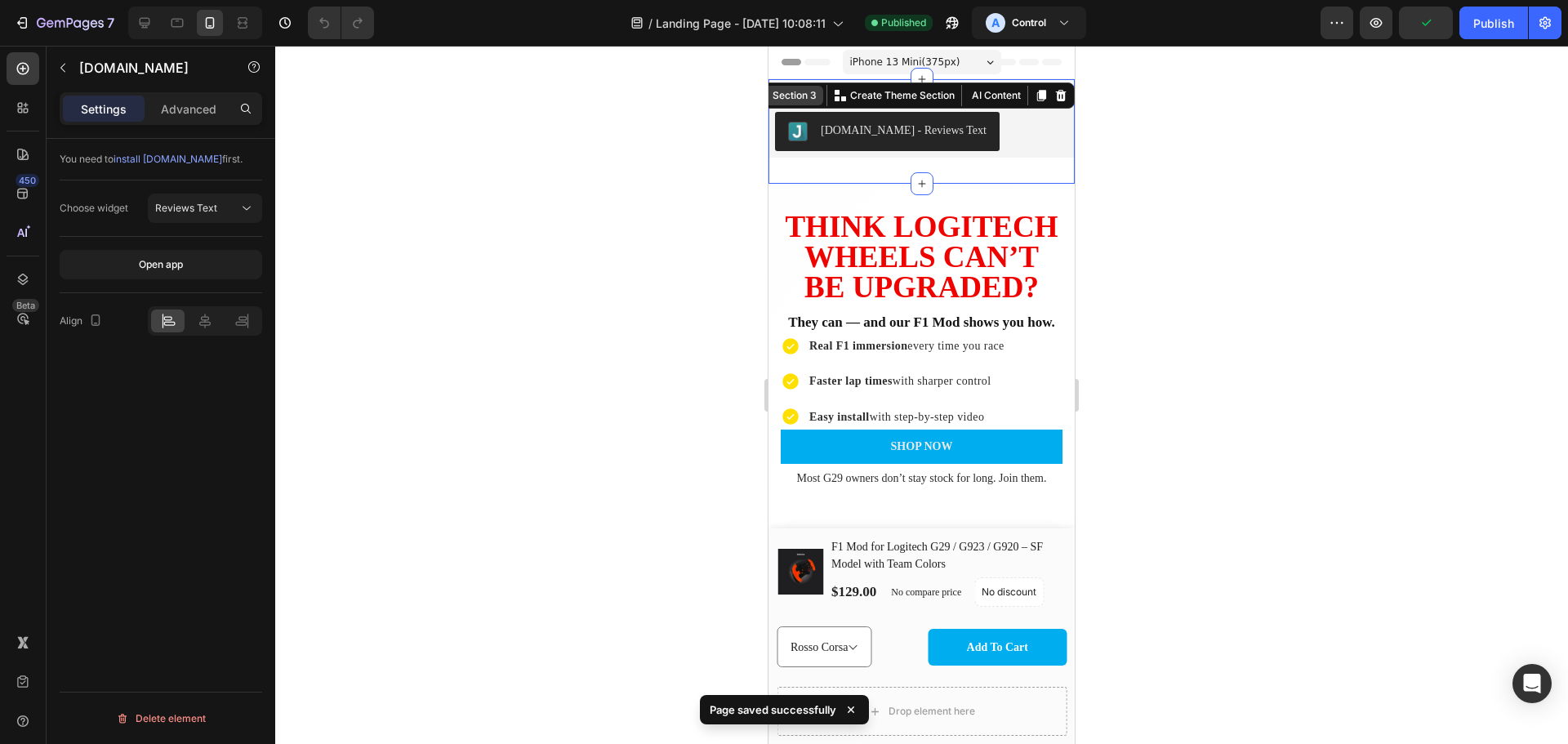
click at [1017, 96] on div "Section 3 You can create reusable sections Create Theme Section AI Content Writ…" at bounding box center [912, 96] width 326 height 26
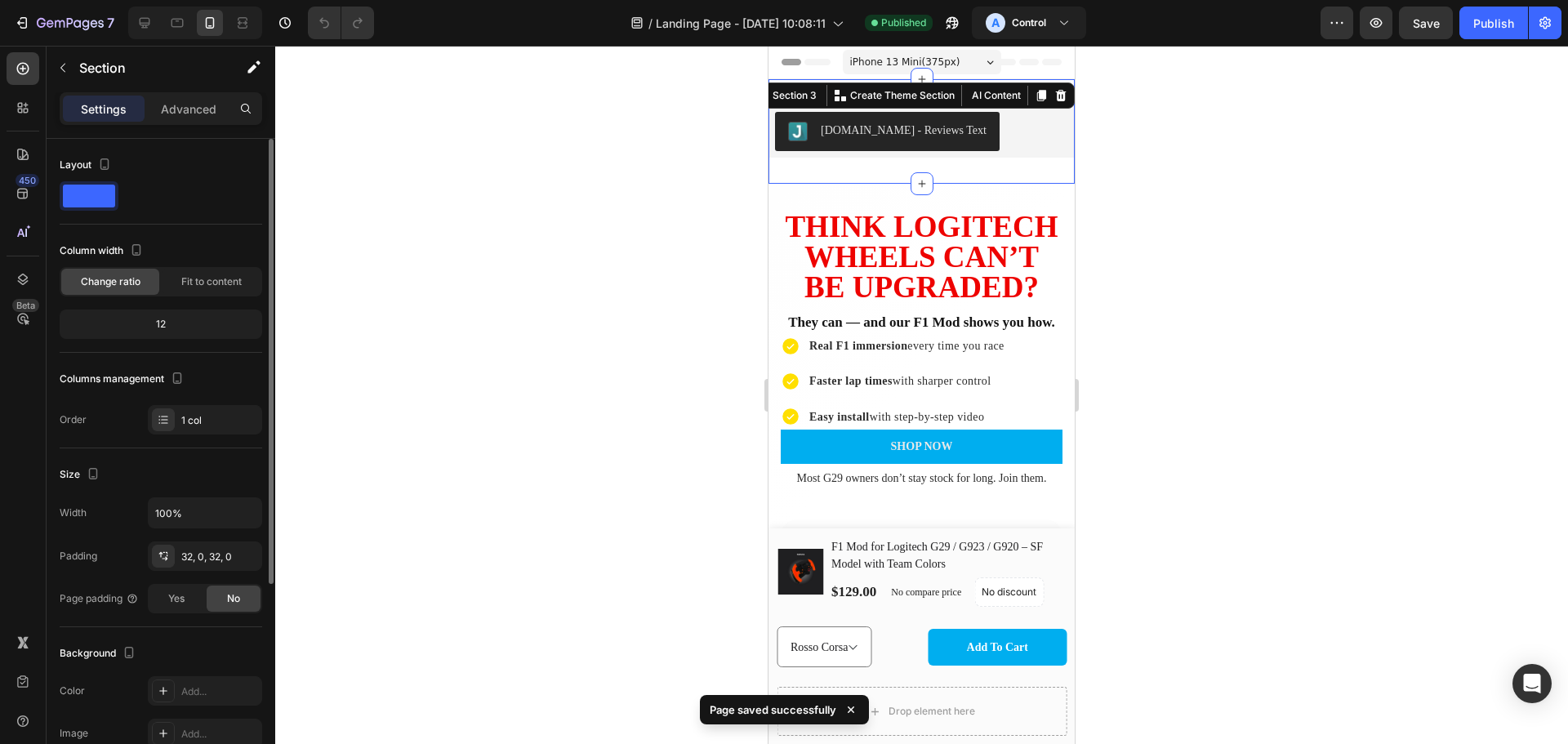
click at [182, 326] on div "12" at bounding box center [161, 324] width 196 height 23
click at [493, 313] on div at bounding box center [922, 394] width 1293 height 698
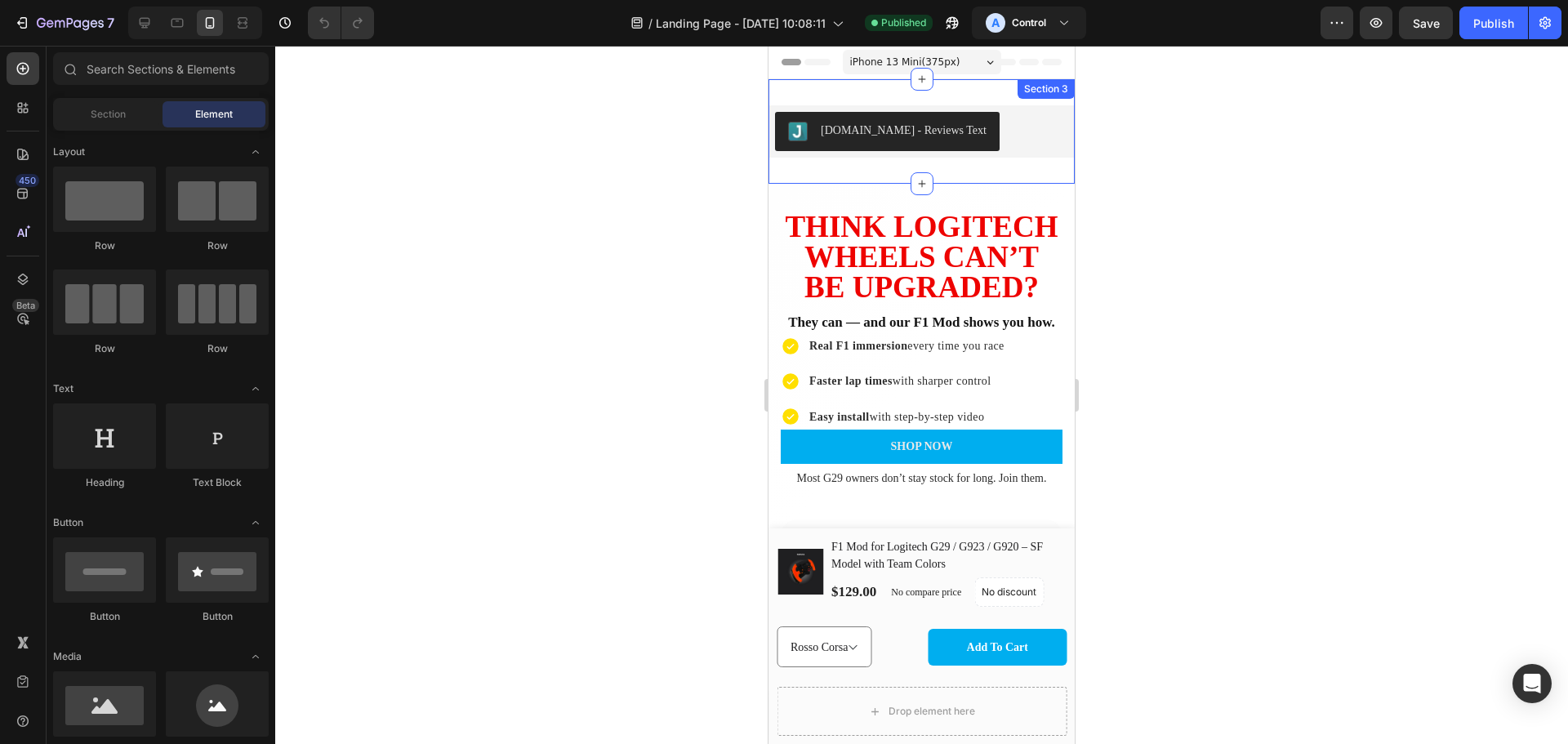
click at [965, 94] on div "[DOMAIN_NAME] - Reviews Text [DOMAIN_NAME] Section 3" at bounding box center [921, 131] width 306 height 105
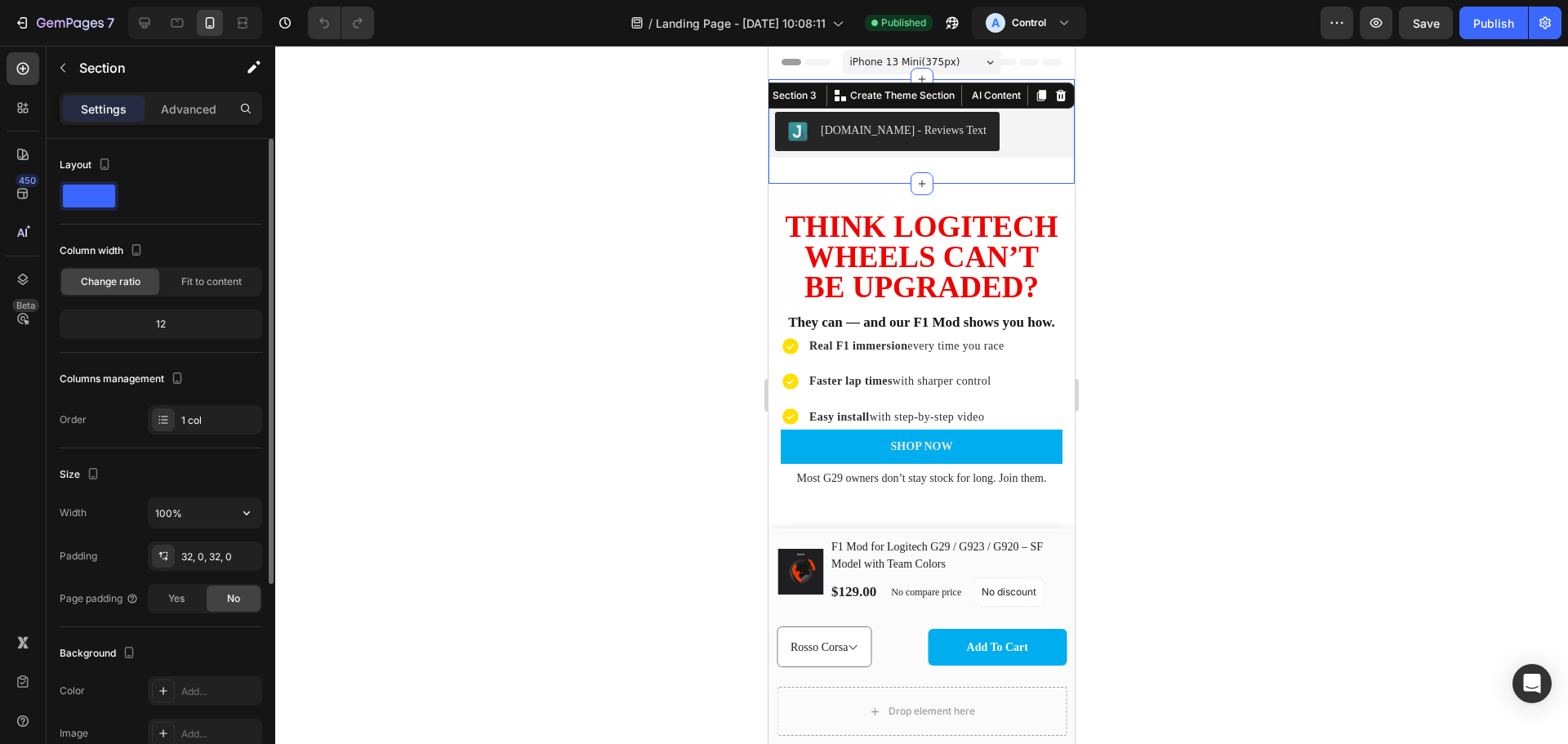
scroll to position [191, 0]
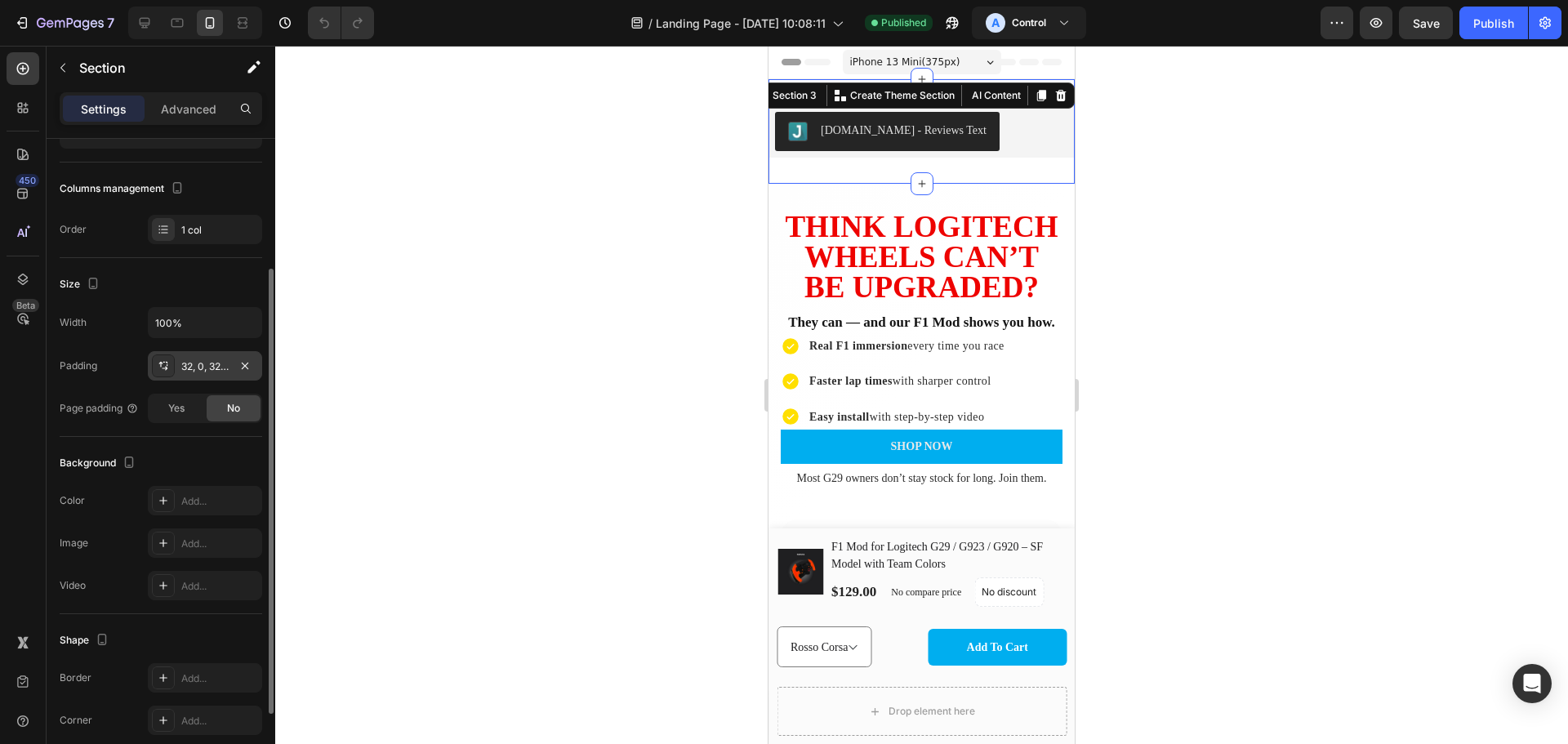
click at [193, 363] on div "32, 0, 32, 0" at bounding box center [205, 367] width 47 height 15
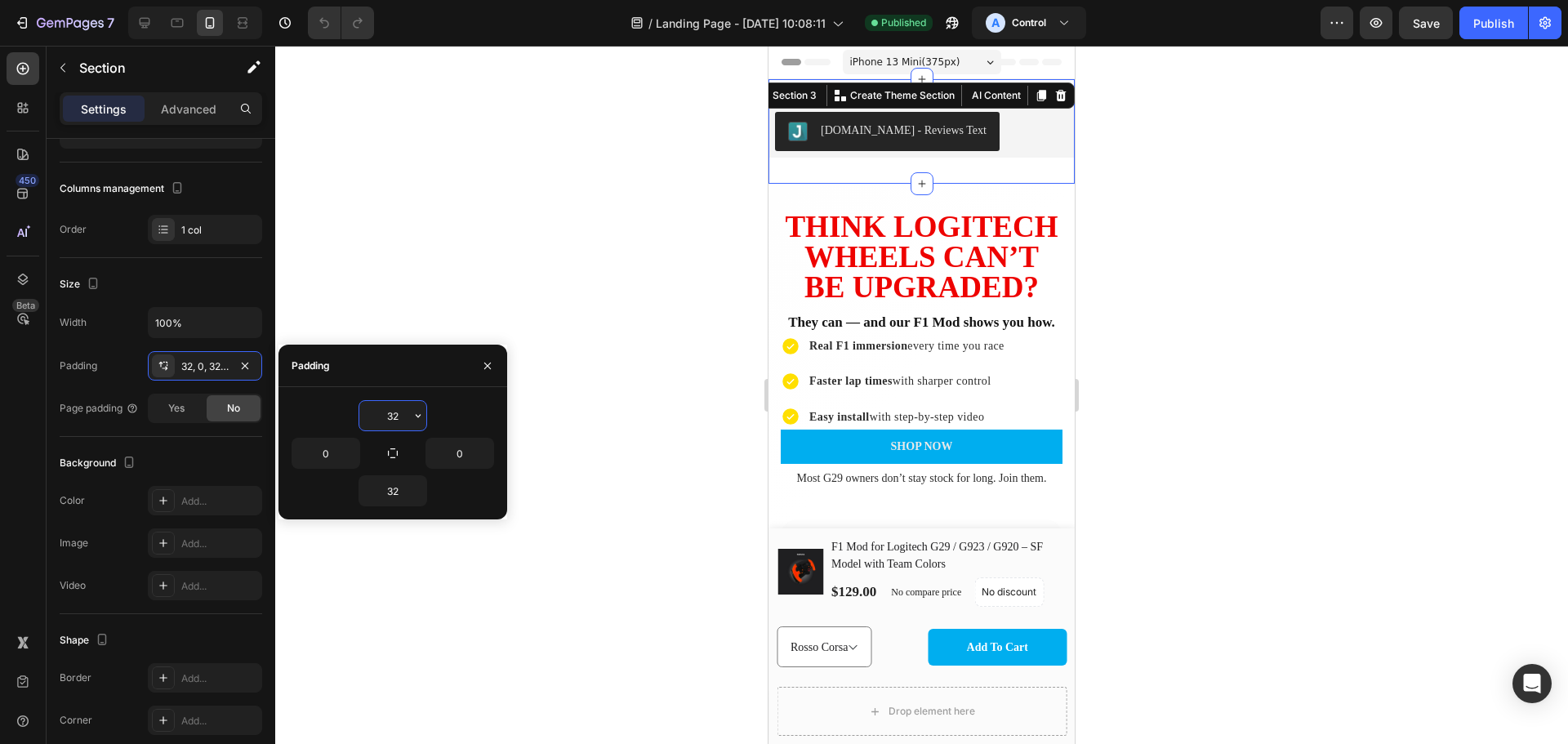
click at [398, 413] on input "32" at bounding box center [393, 416] width 67 height 30
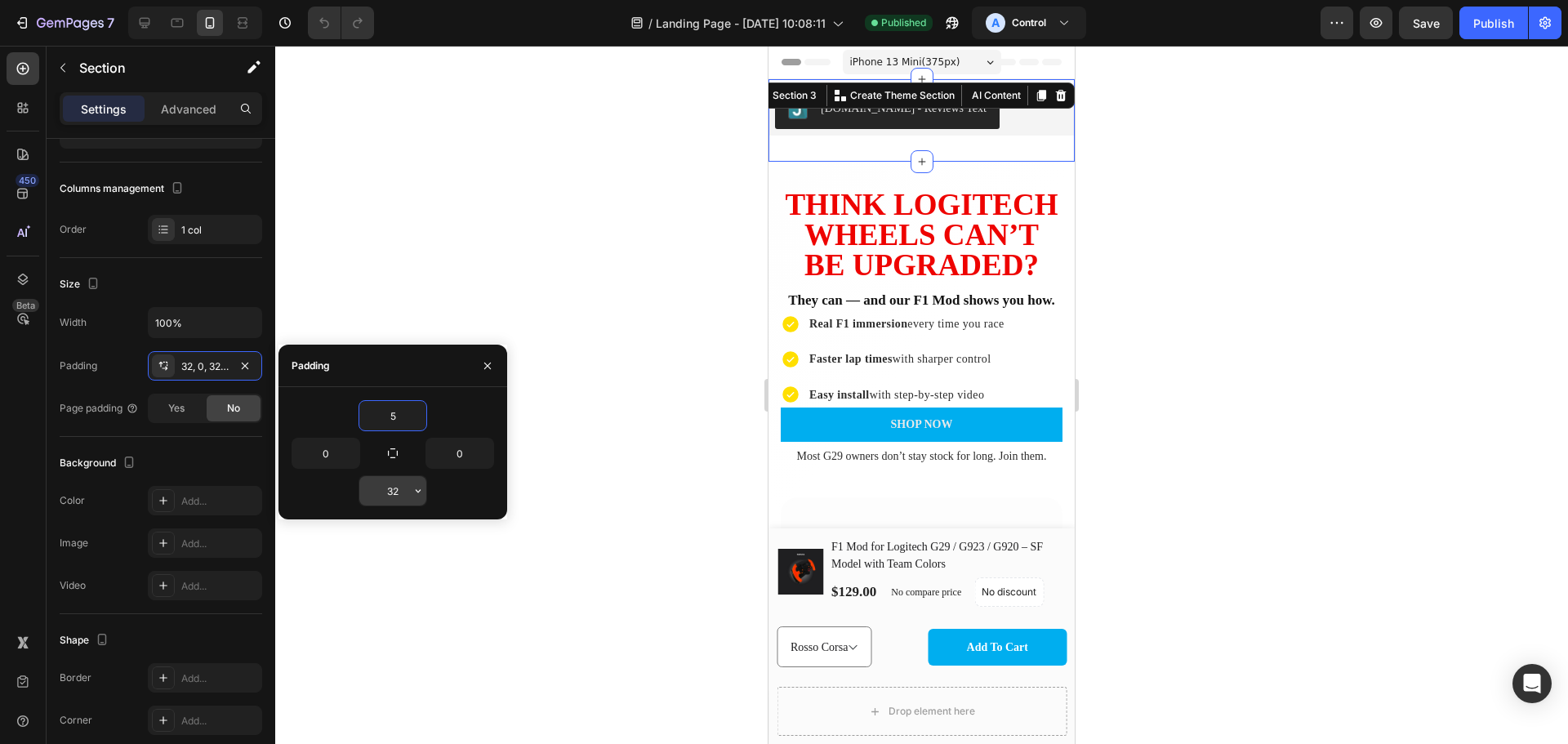
type input "5"
click at [393, 490] on input "32" at bounding box center [393, 491] width 67 height 30
type input "5"
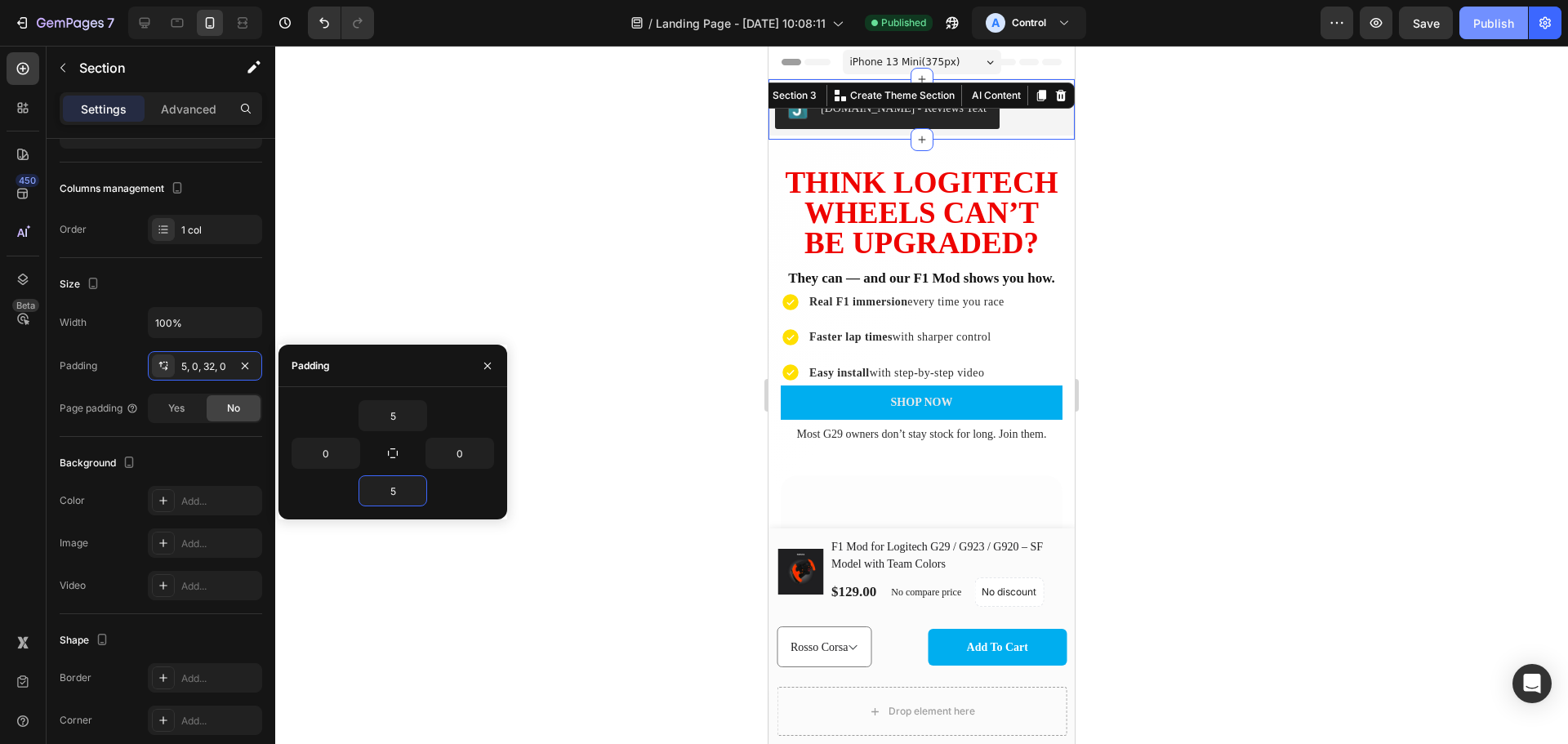
click at [1501, 27] on div "Publish" at bounding box center [1494, 23] width 40 height 17
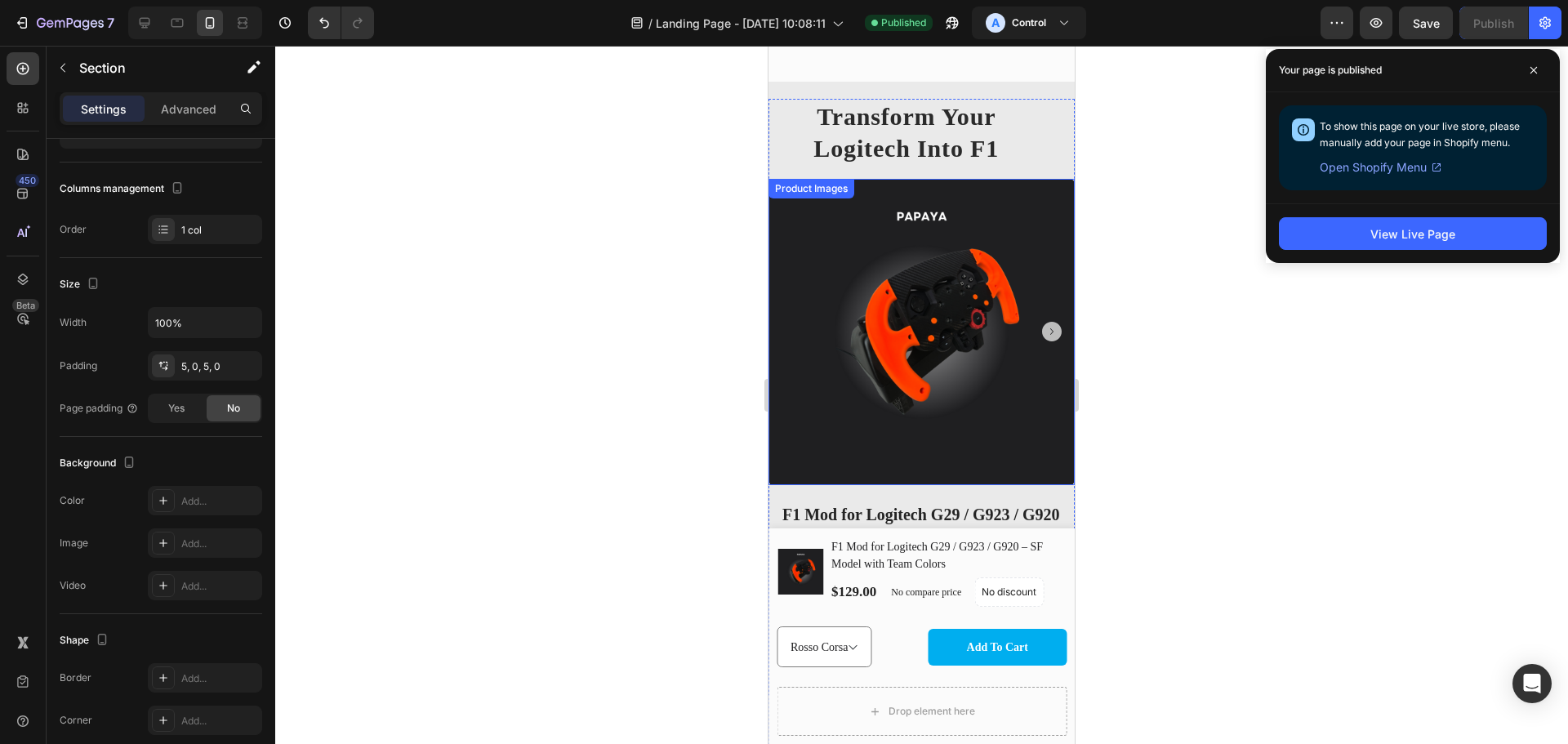
scroll to position [1333, 0]
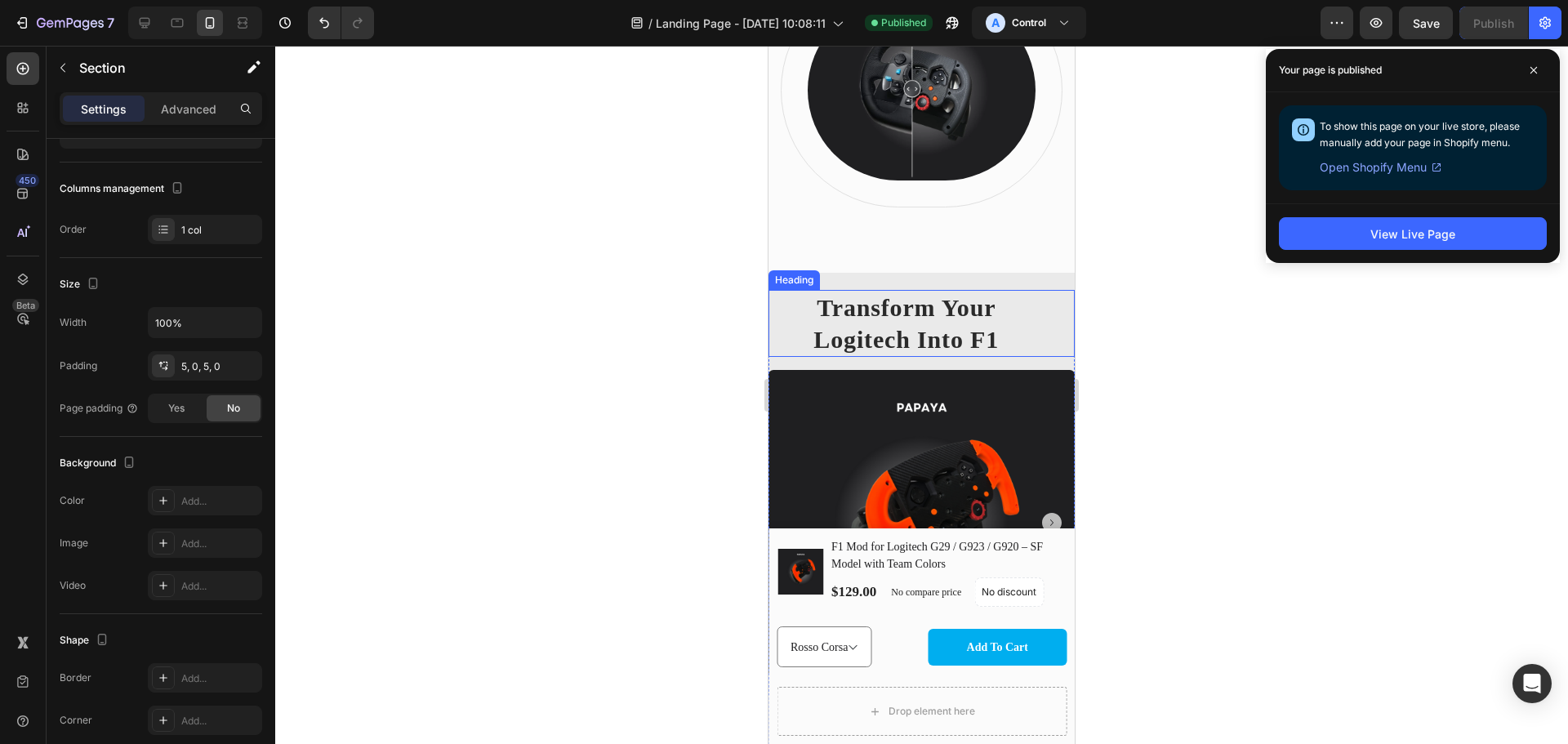
click at [926, 357] on h2 "Transform Your Logitech Into F1" at bounding box center [906, 323] width 276 height 67
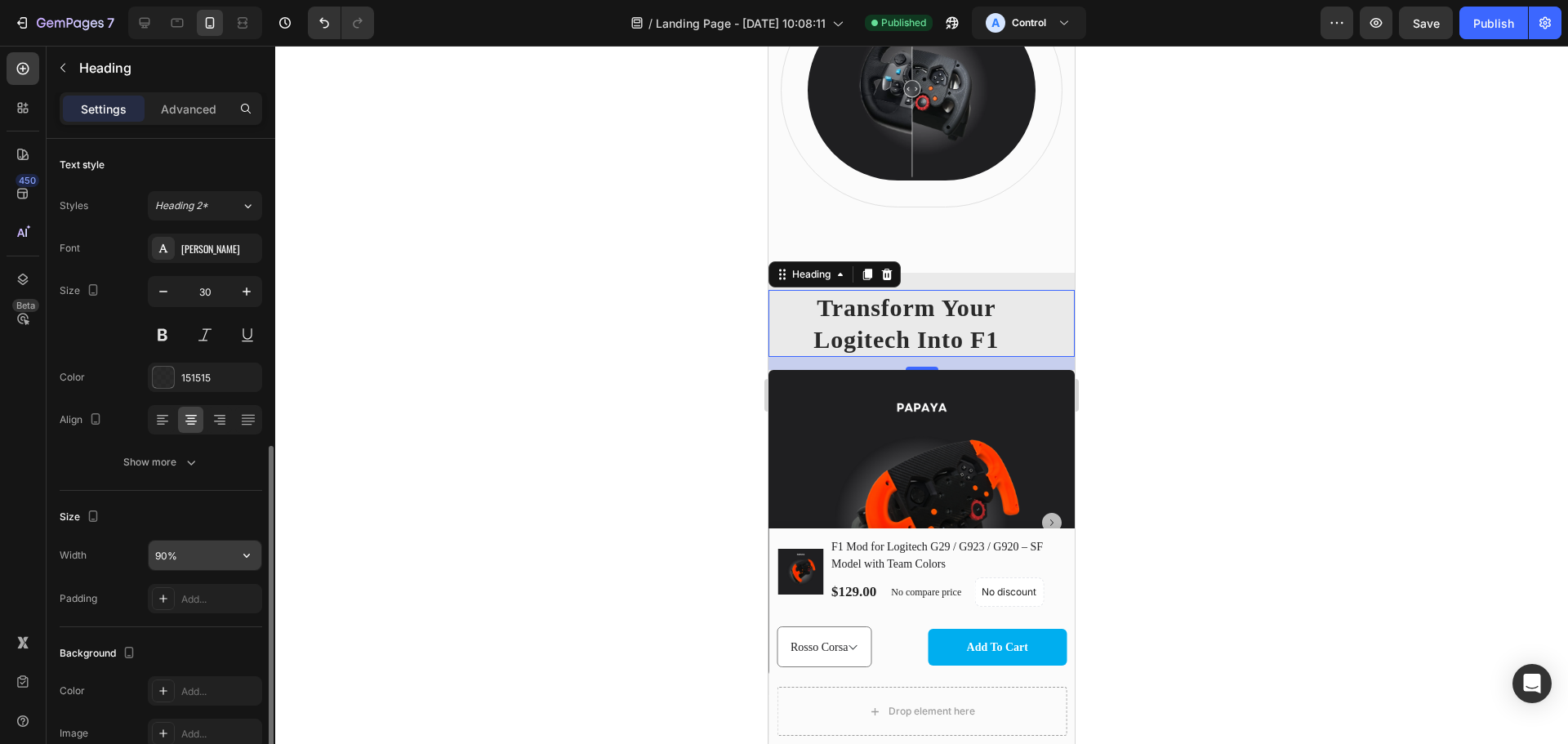
scroll to position [191, 0]
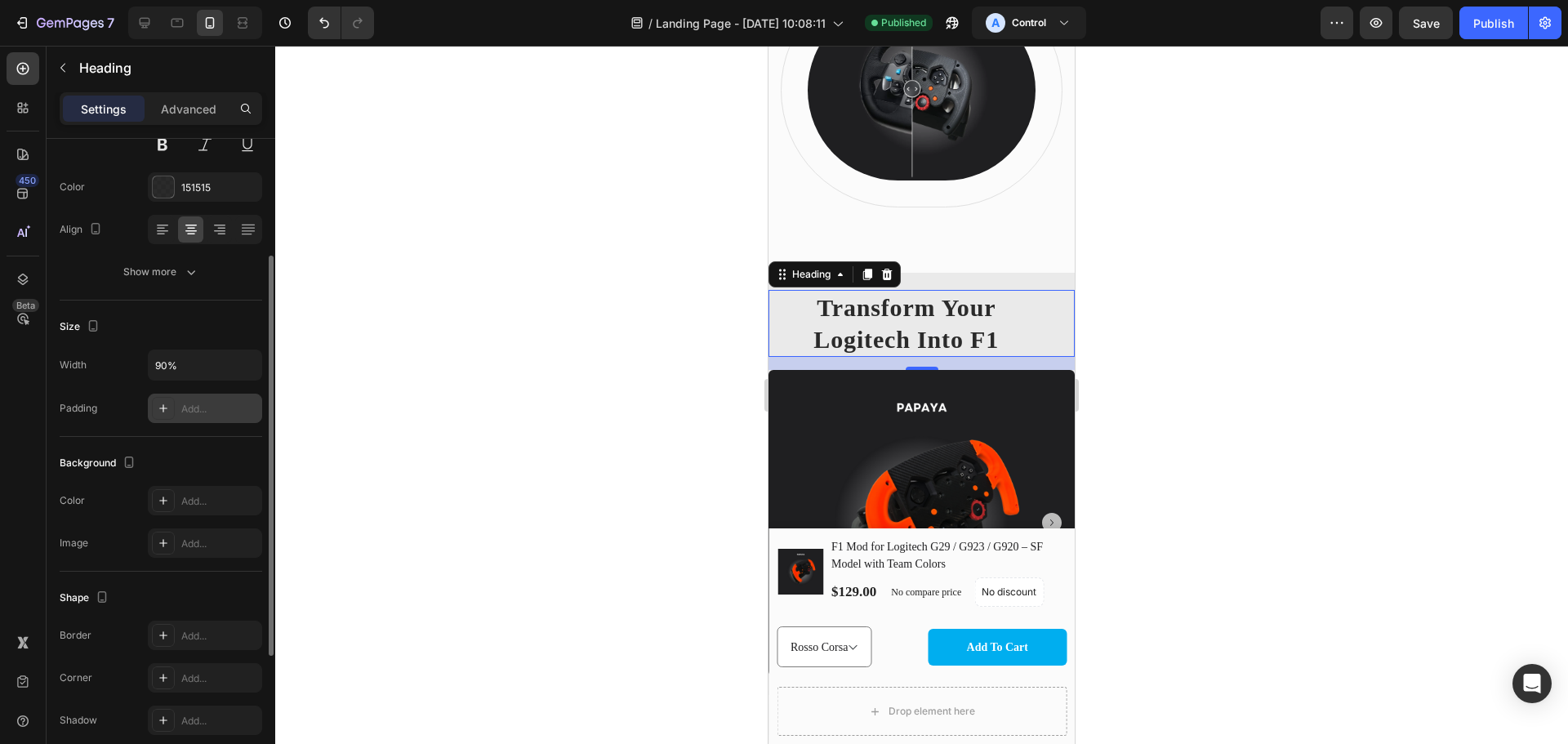
click at [185, 408] on div "Add..." at bounding box center [220, 409] width 77 height 15
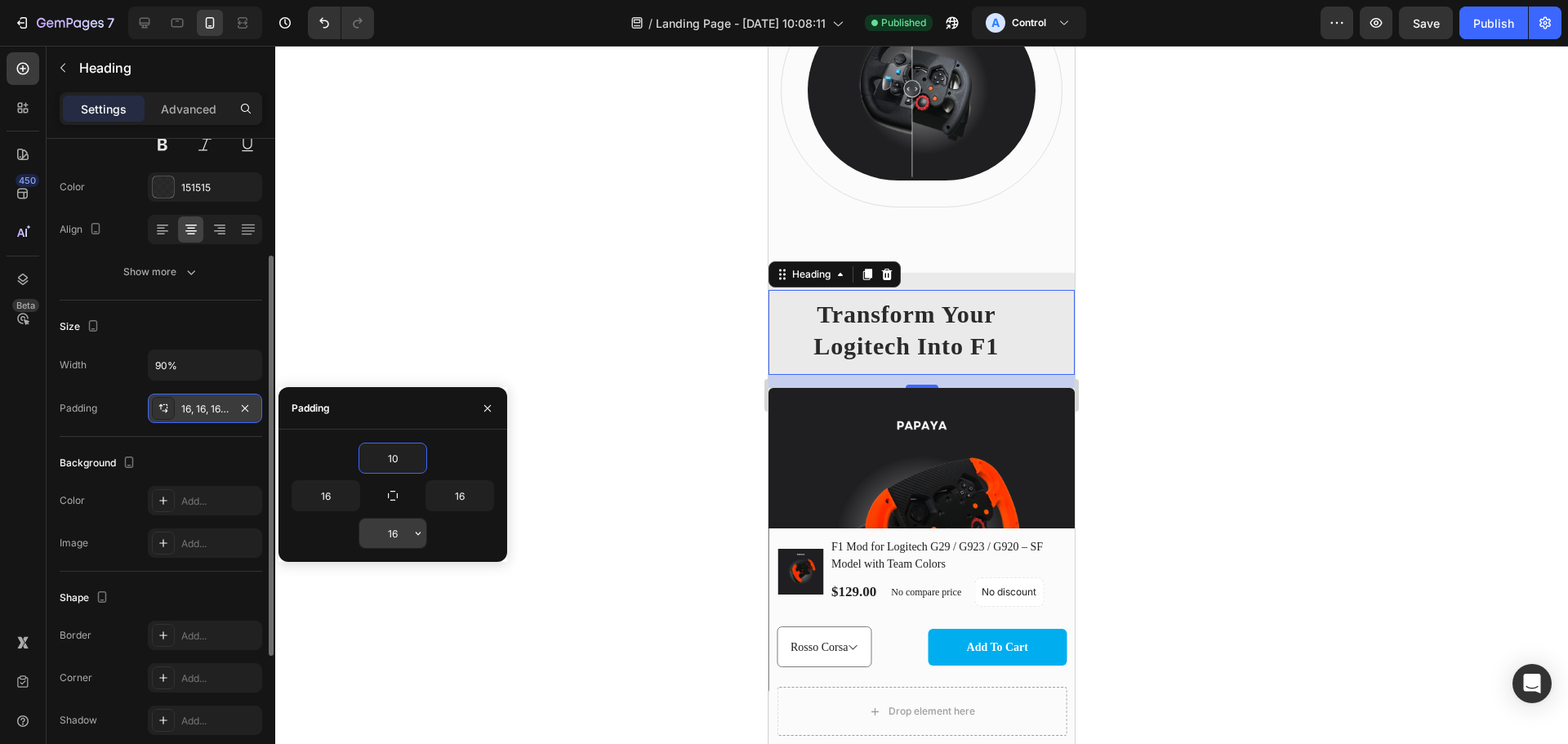
type input "10"
click at [384, 539] on input "16" at bounding box center [393, 534] width 67 height 30
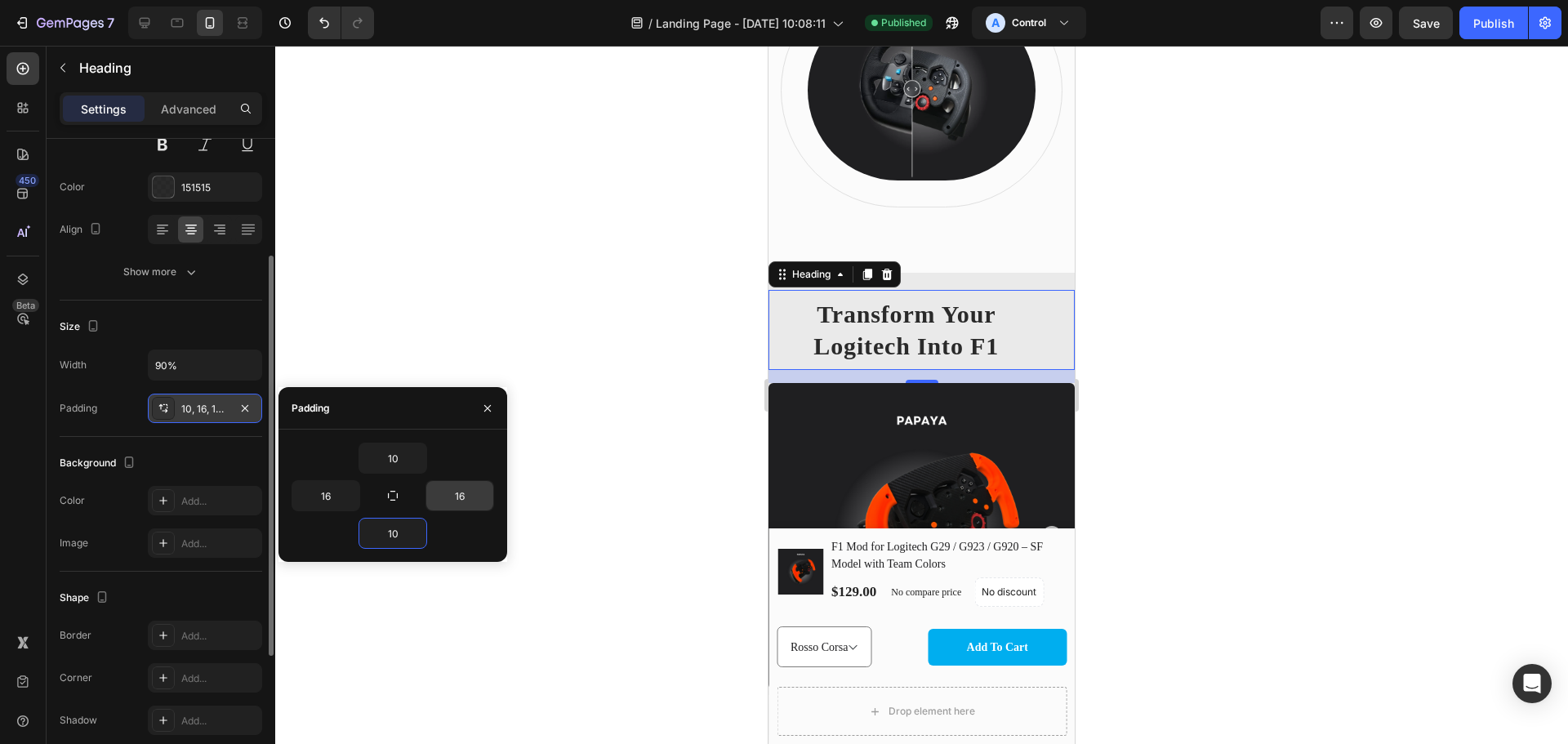
type input "10"
click at [466, 489] on input "16" at bounding box center [460, 496] width 67 height 30
type input "10"
click at [338, 495] on input "16" at bounding box center [325, 496] width 67 height 30
type input "10"
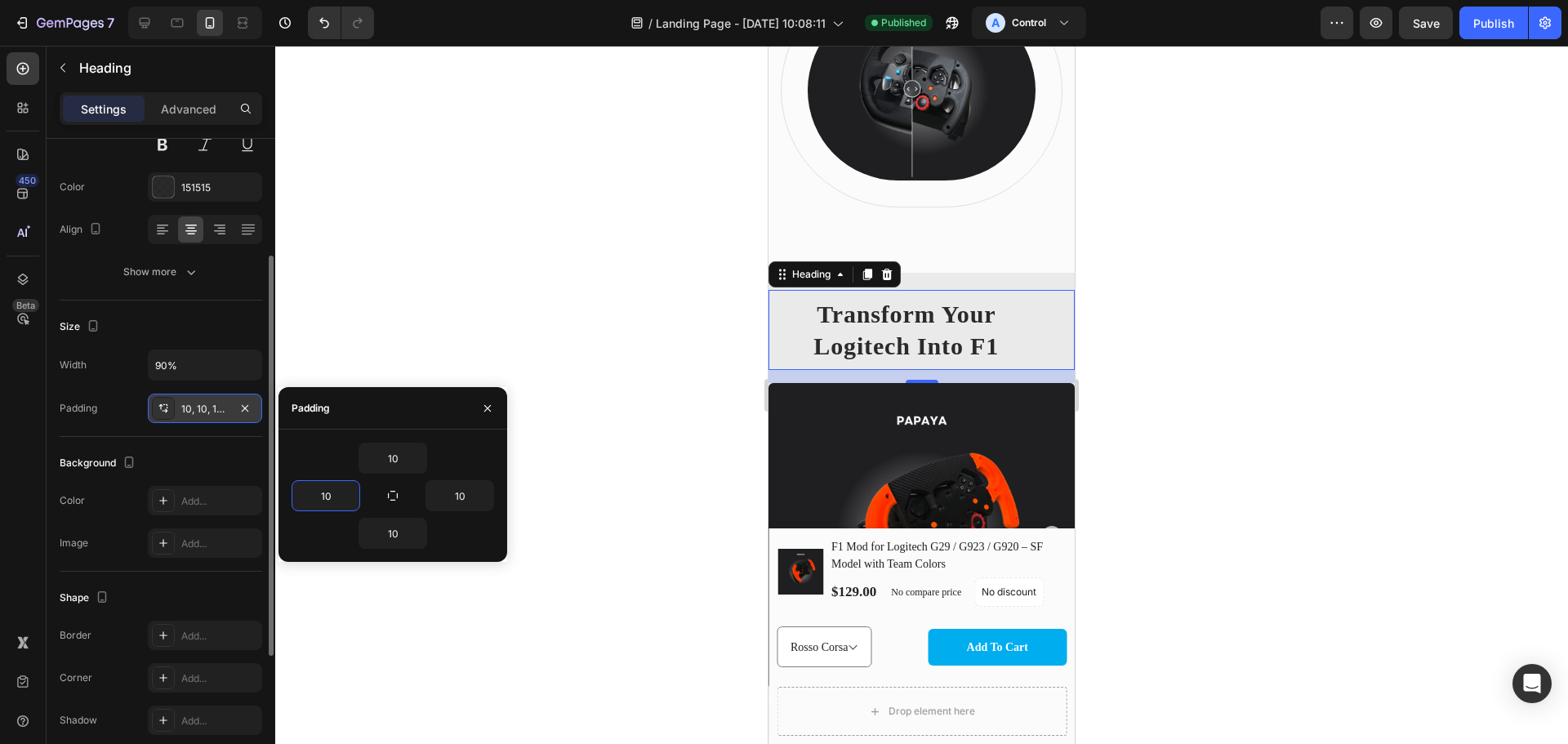
click at [1396, 500] on div at bounding box center [922, 394] width 1293 height 698
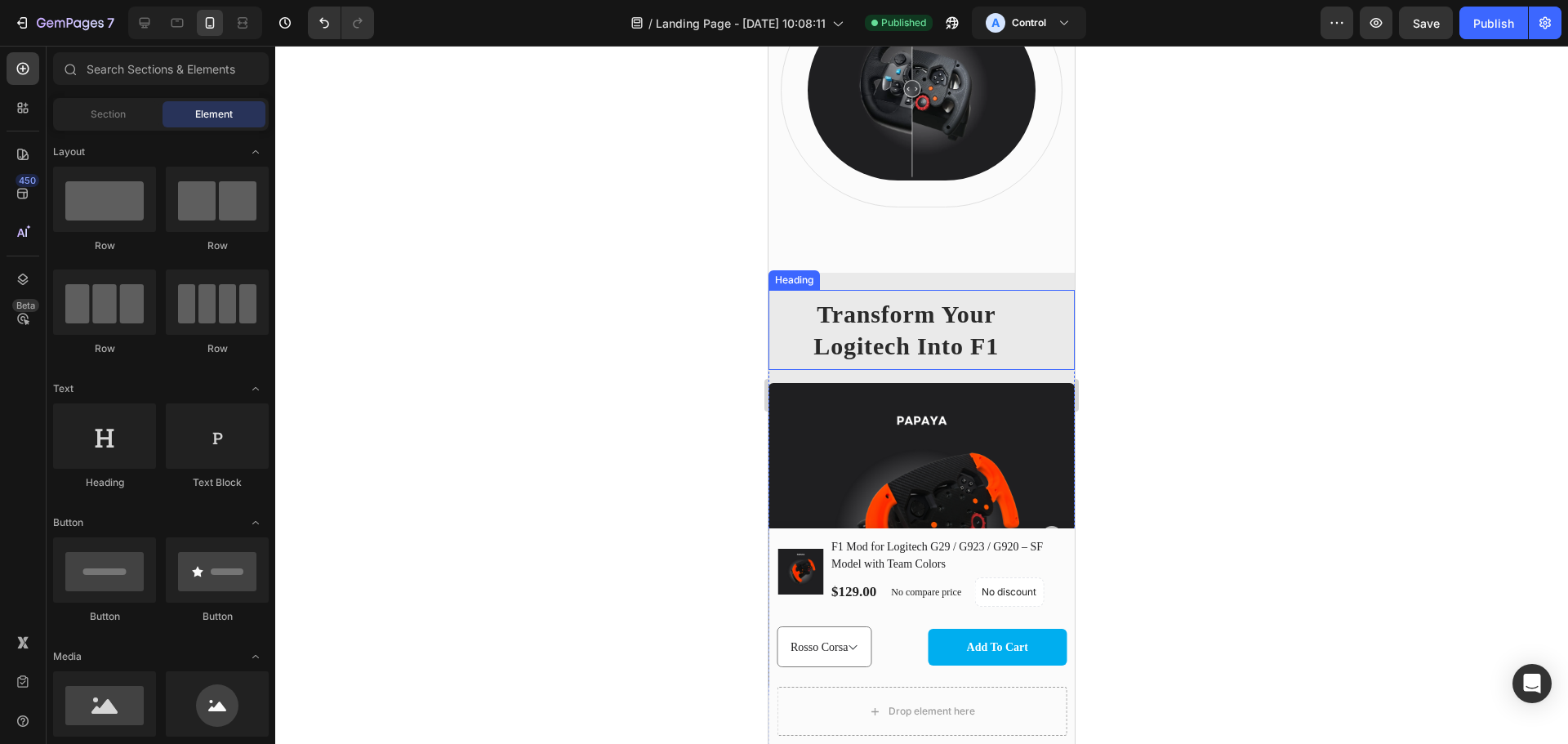
click at [871, 328] on h2 "Transform Your Logitech Into F1" at bounding box center [906, 329] width 276 height 80
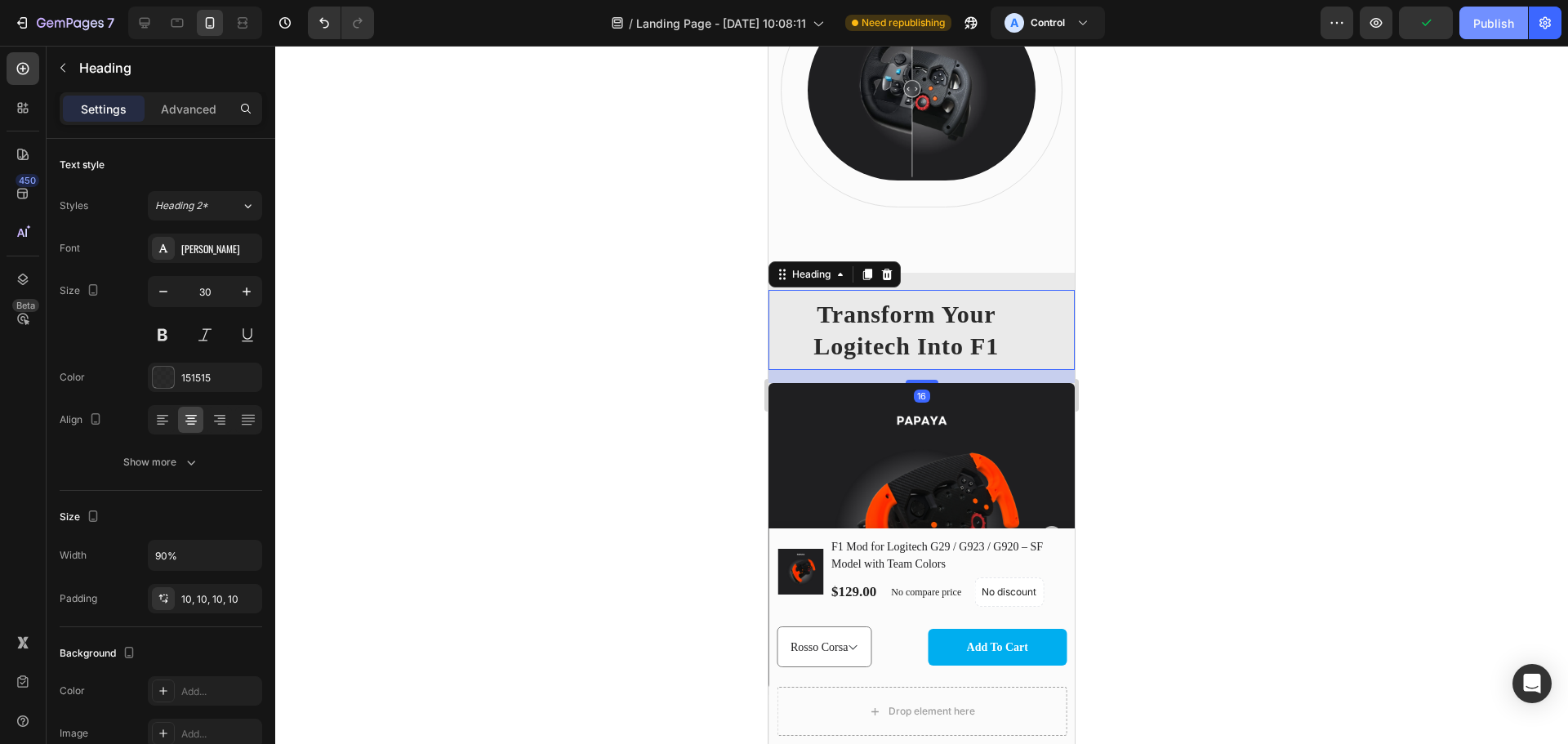
click at [1492, 19] on div "Publish" at bounding box center [1494, 23] width 40 height 17
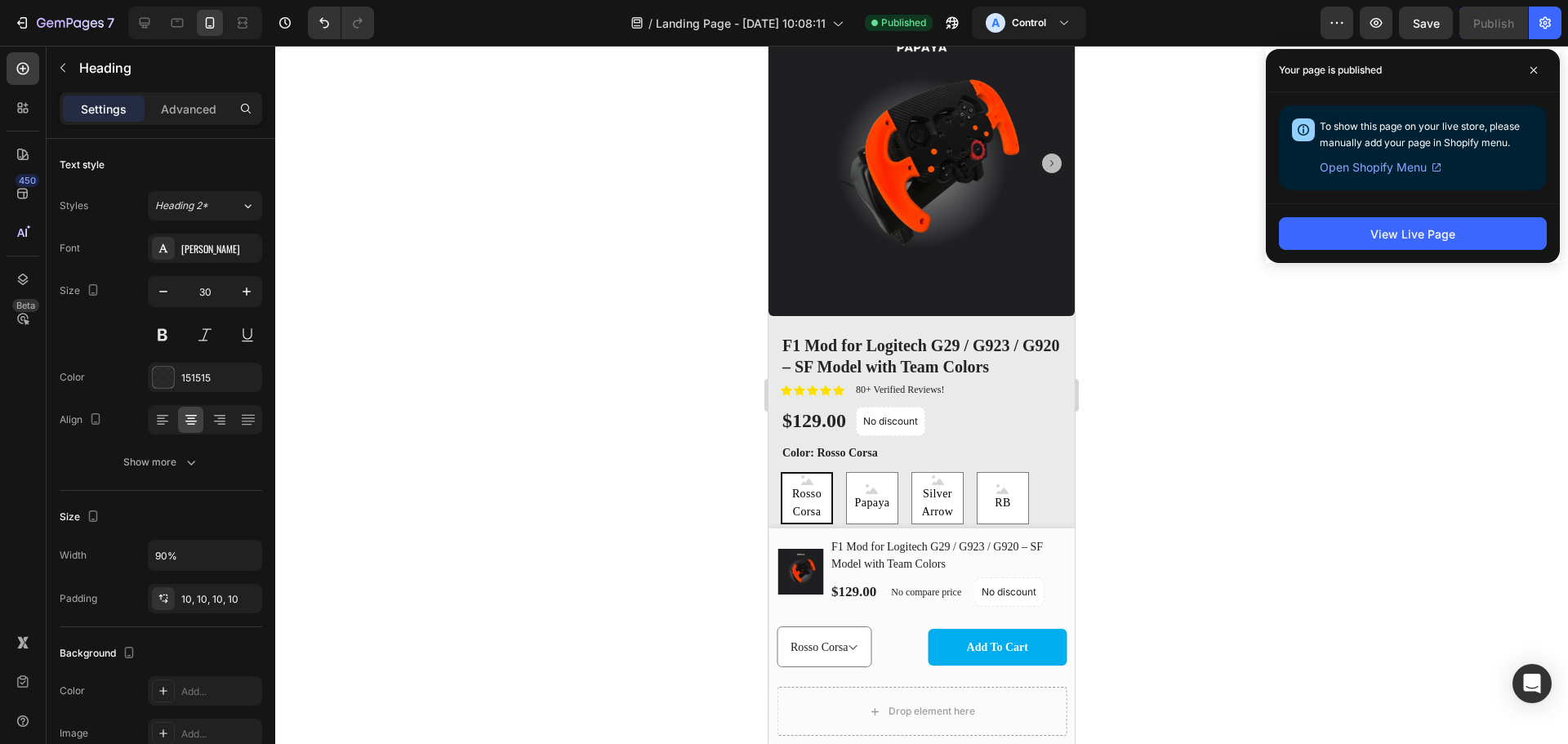
scroll to position [1905, 0]
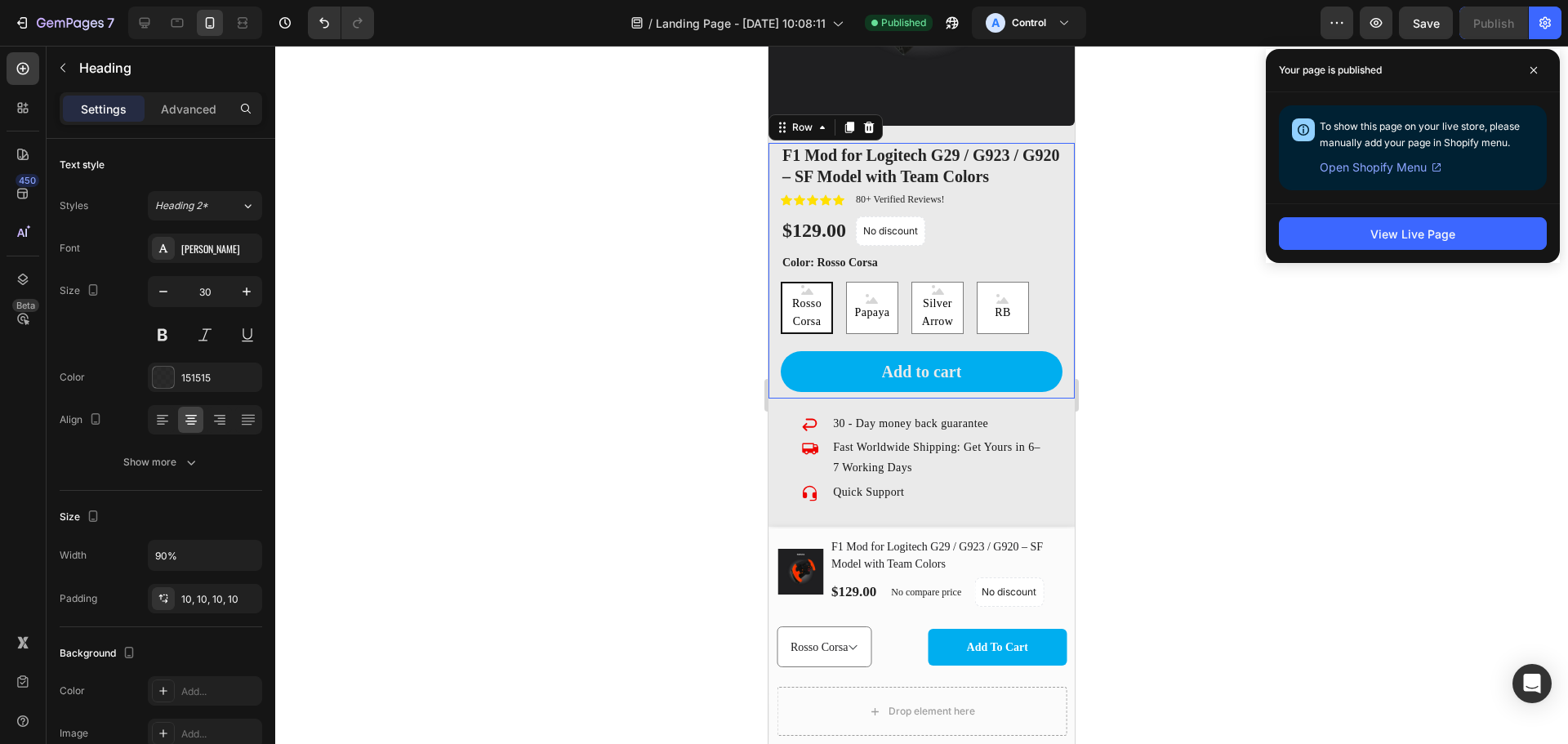
click at [1038, 331] on div "F1 Mod for Logitech G29 / G923 / G920 – SF Model with Team Colors Product Title…" at bounding box center [921, 271] width 281 height 256
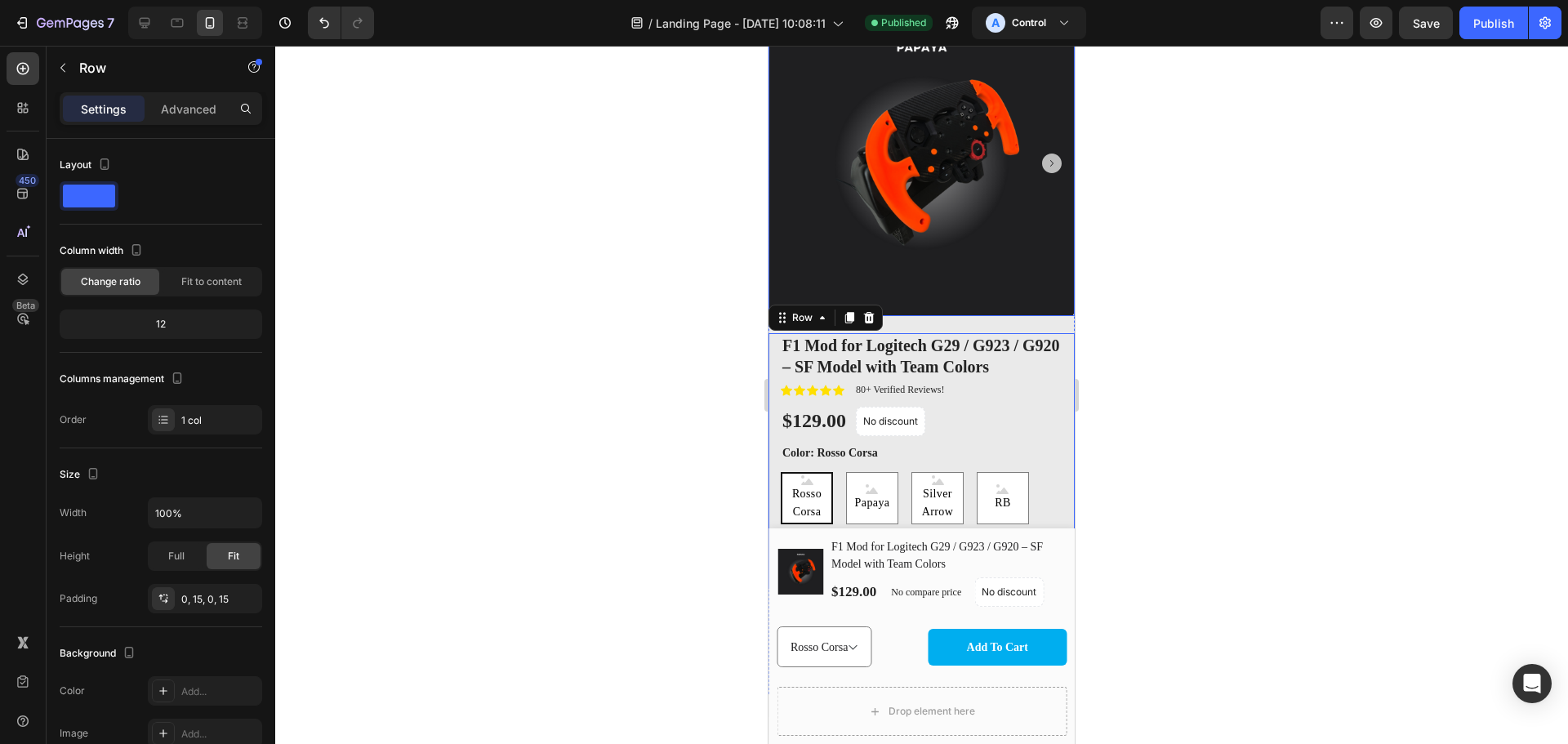
scroll to position [1333, 0]
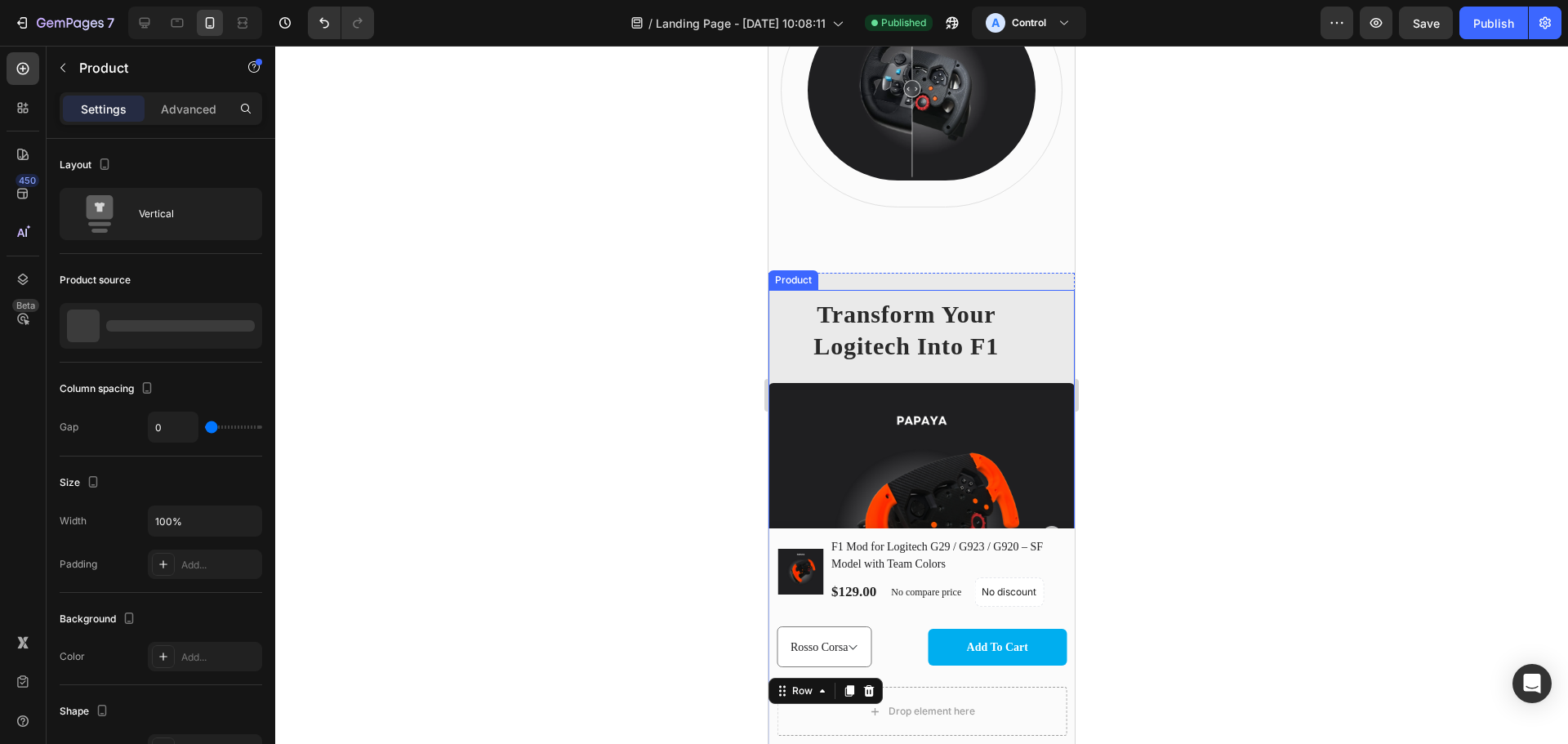
click at [1024, 384] on div "Transform Your Logitech Into F1 Heading Product Images" at bounding box center [921, 497] width 306 height 417
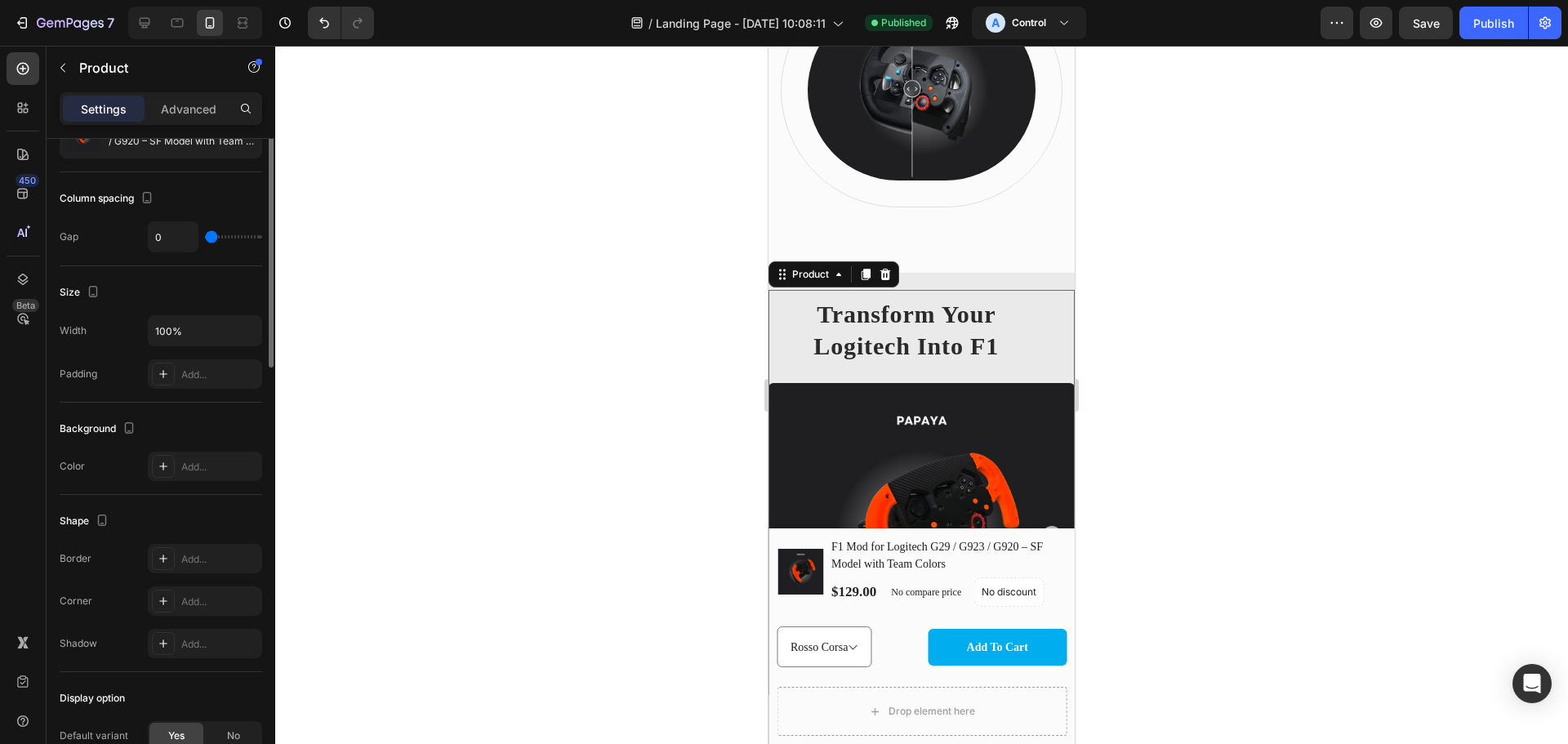
scroll to position [0, 0]
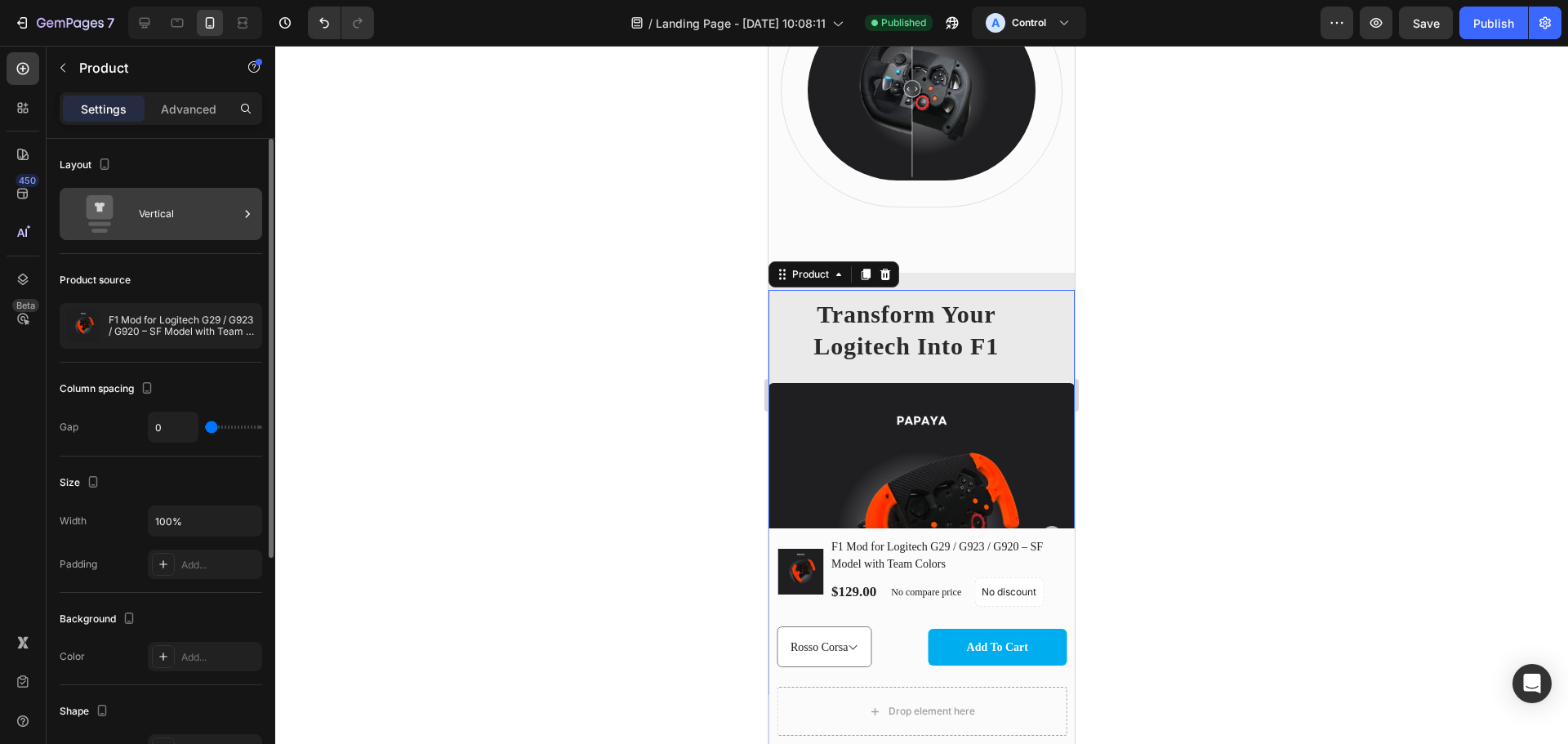
click at [215, 217] on div "Vertical" at bounding box center [188, 214] width 100 height 38
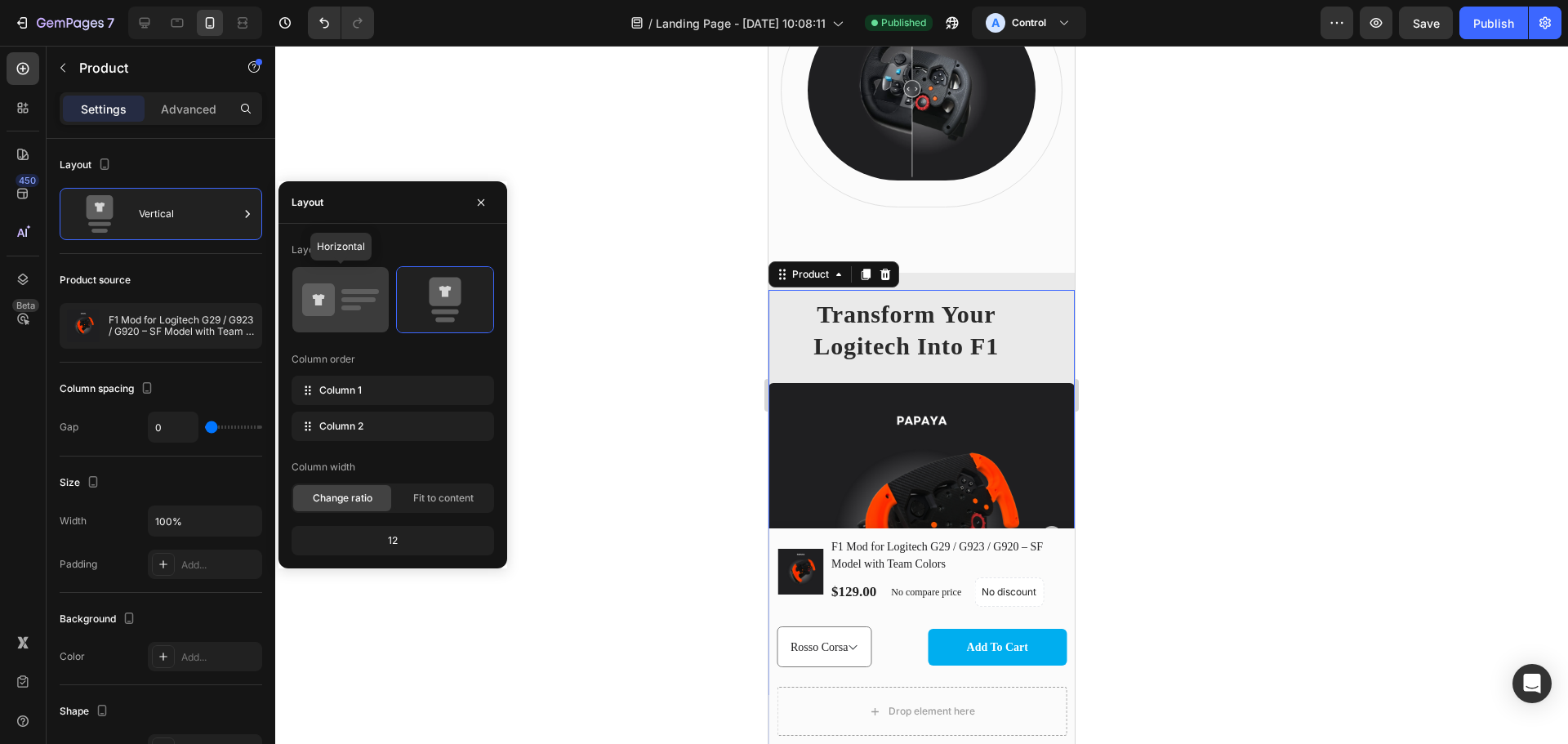
click at [361, 309] on icon at bounding box center [340, 299] width 77 height 45
type input "32"
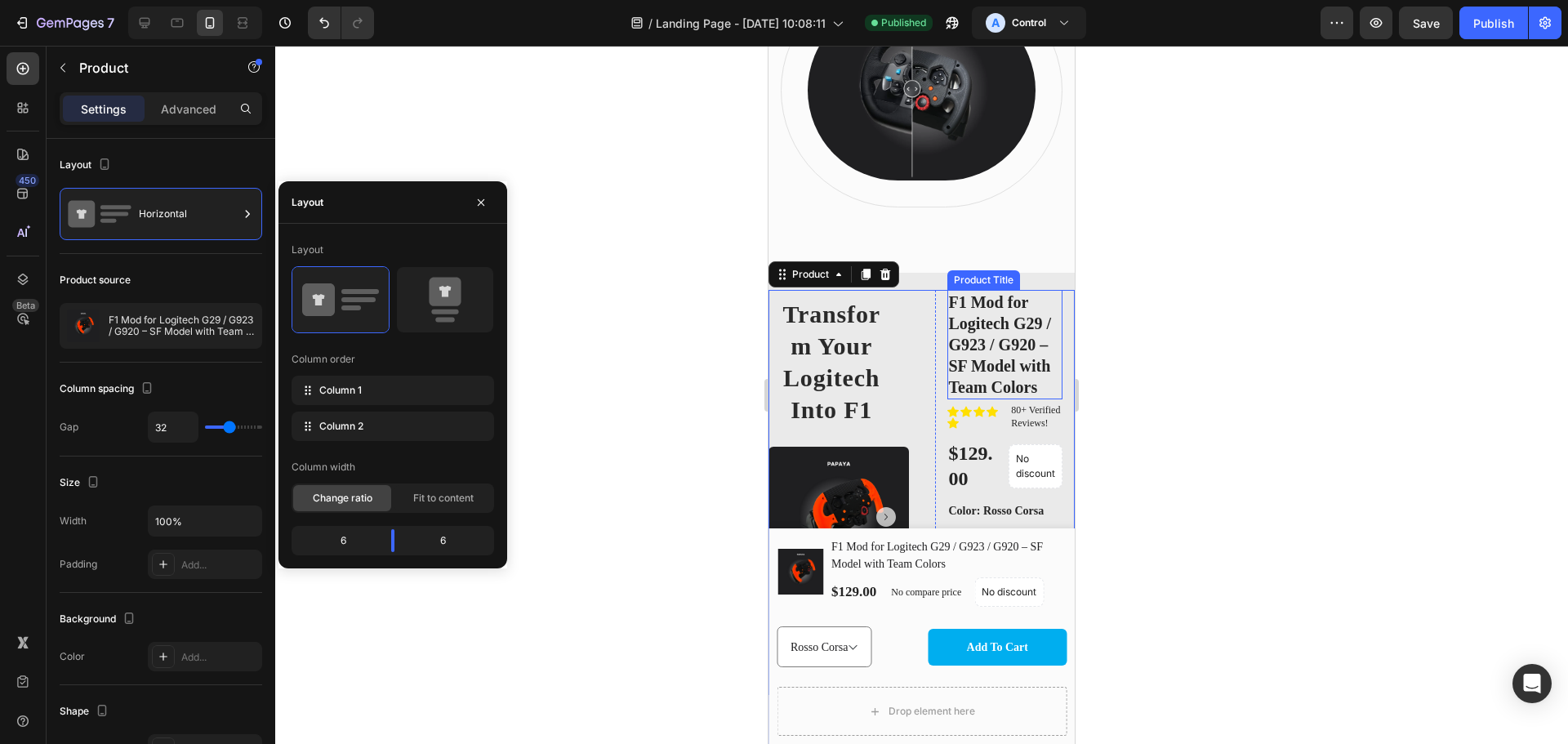
scroll to position [1524, 0]
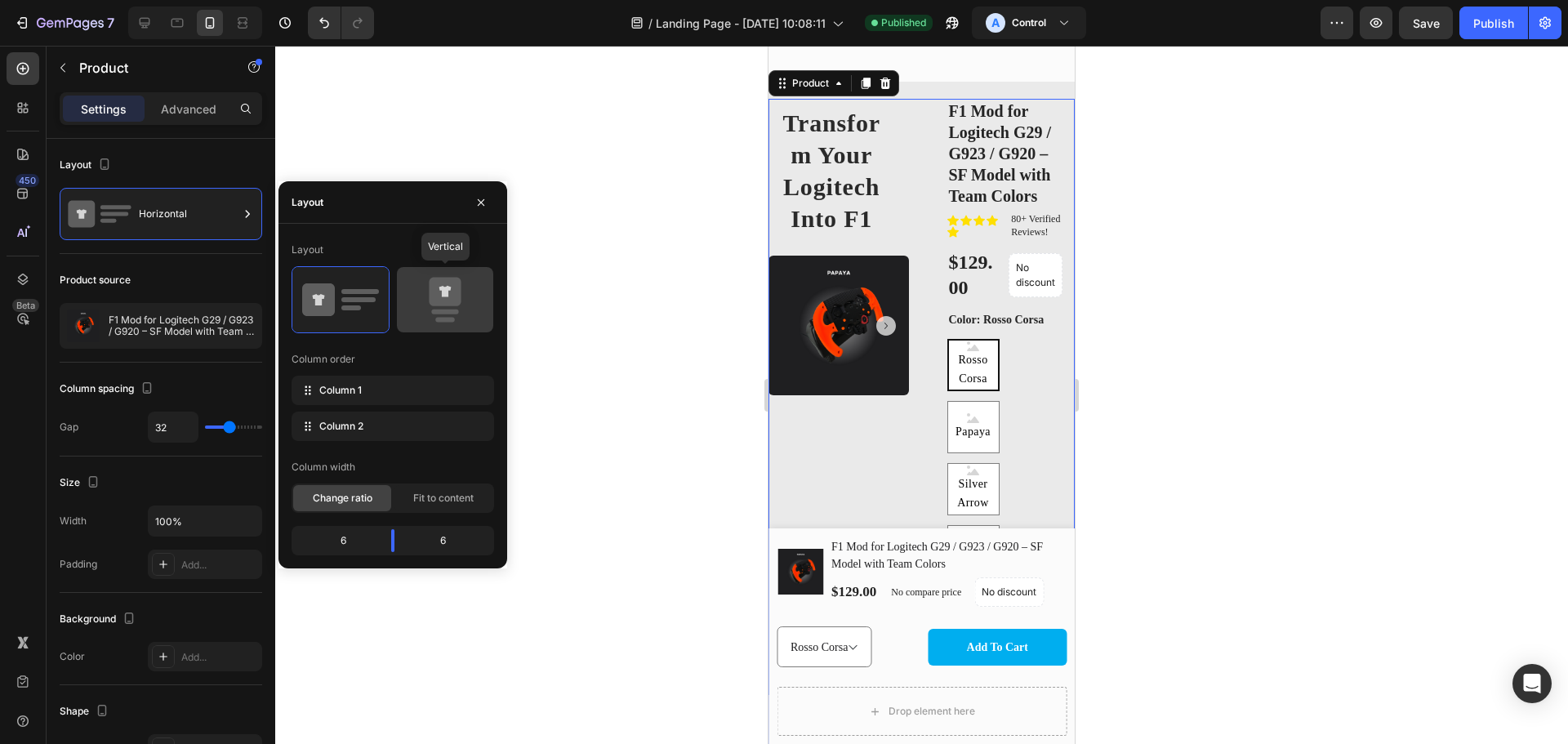
click at [443, 310] on rect at bounding box center [445, 312] width 27 height 5
type input "0"
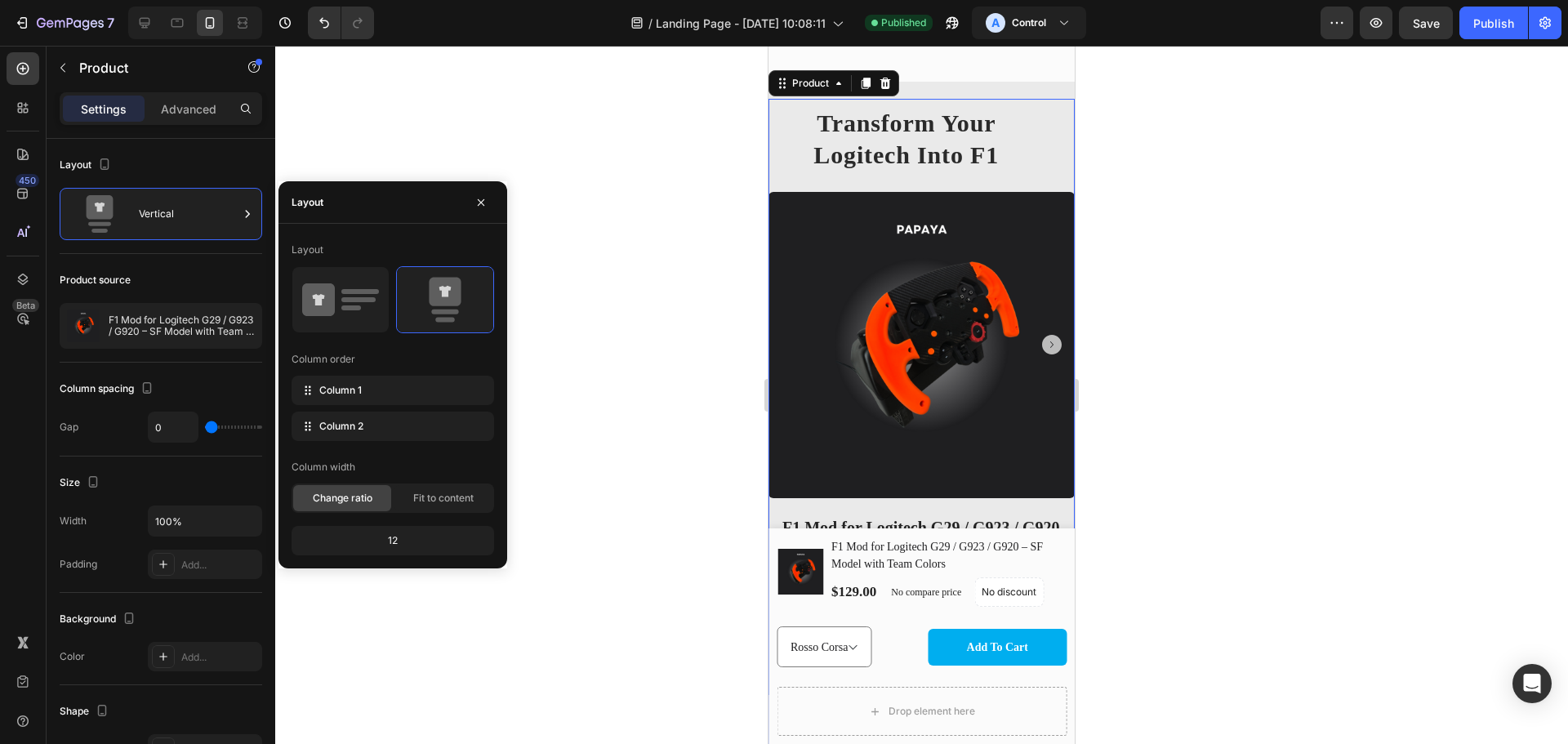
click at [509, 144] on div at bounding box center [922, 394] width 1293 height 698
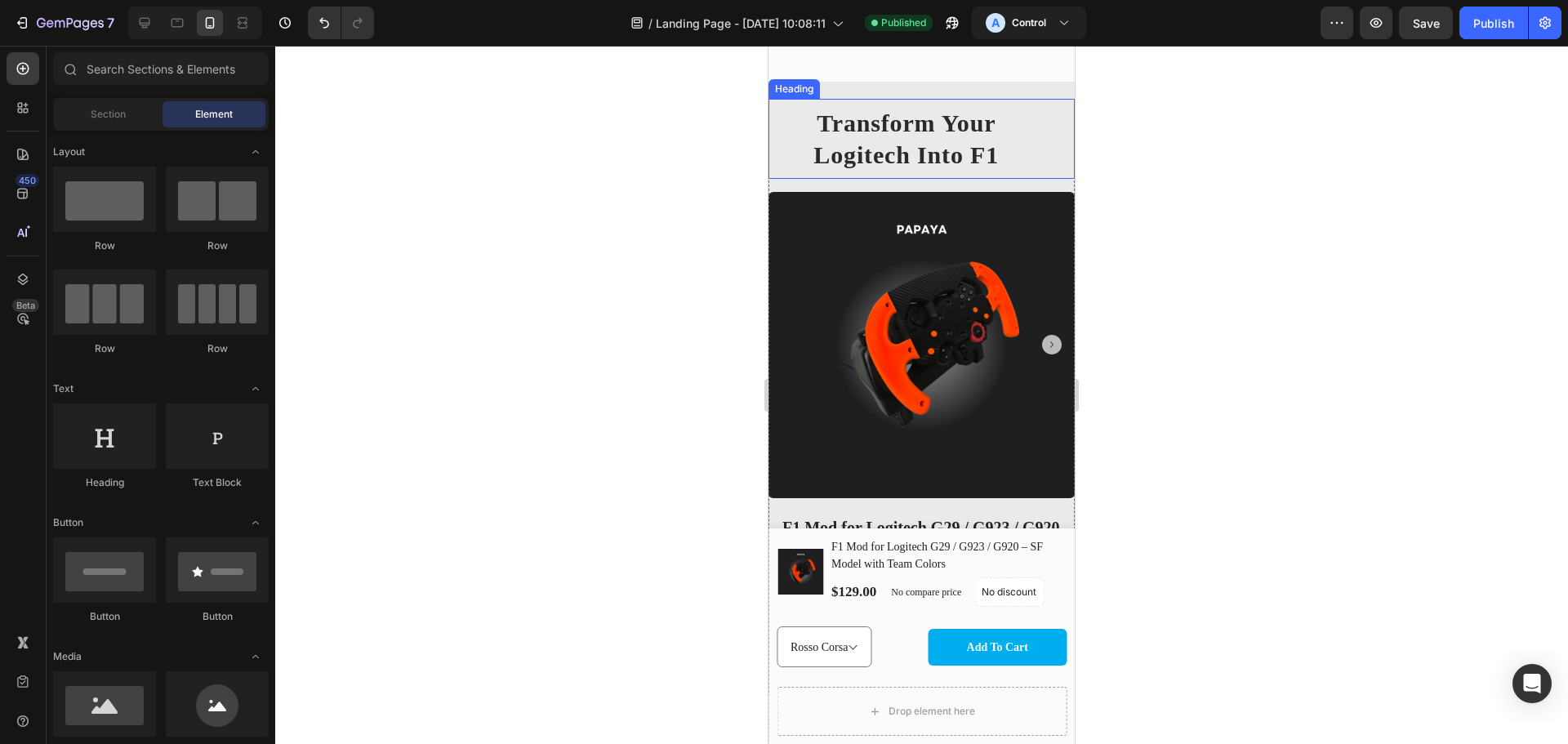
click at [1025, 177] on h2 "Transform Your Logitech Into F1" at bounding box center [906, 139] width 276 height 80
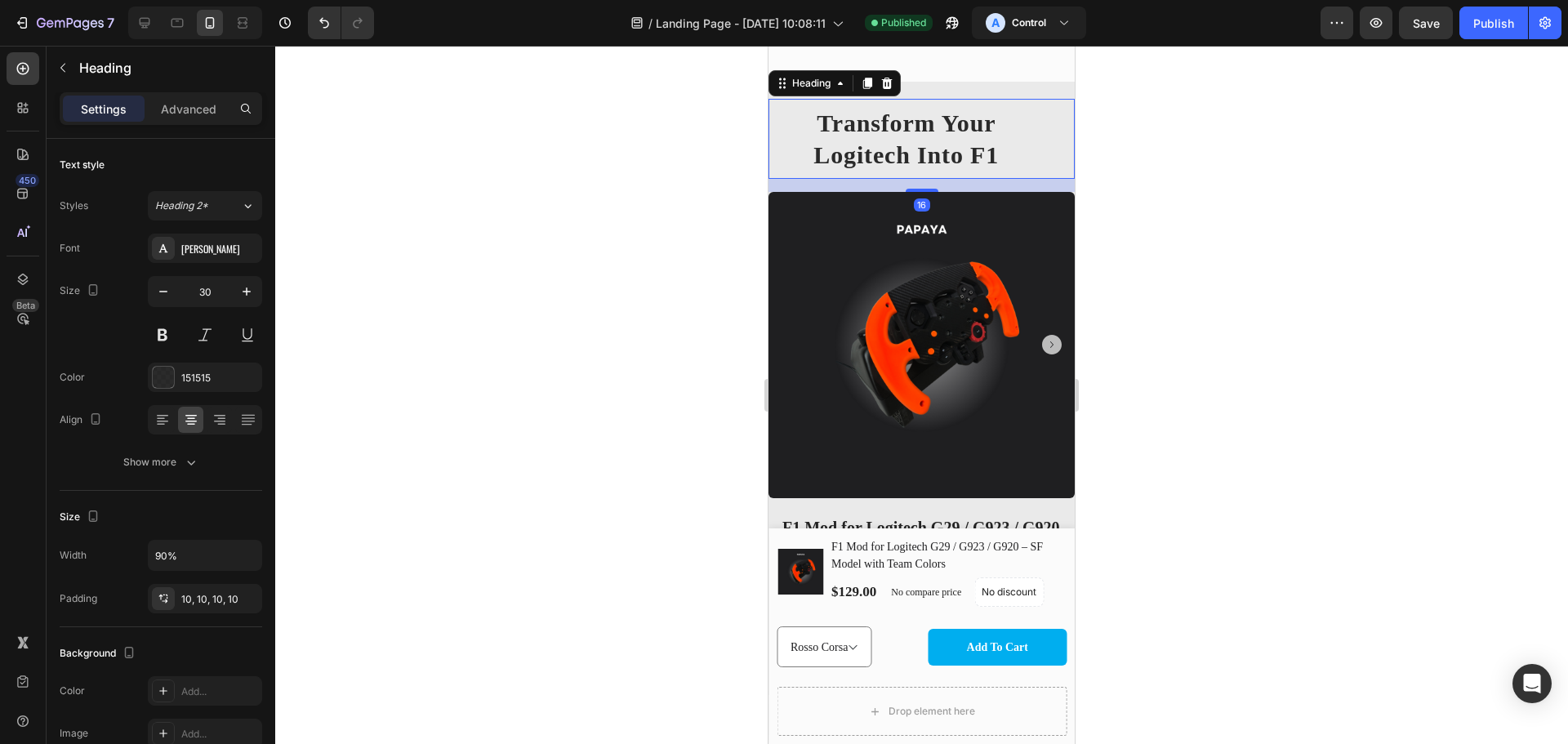
click at [1057, 192] on div "16" at bounding box center [921, 186] width 306 height 13
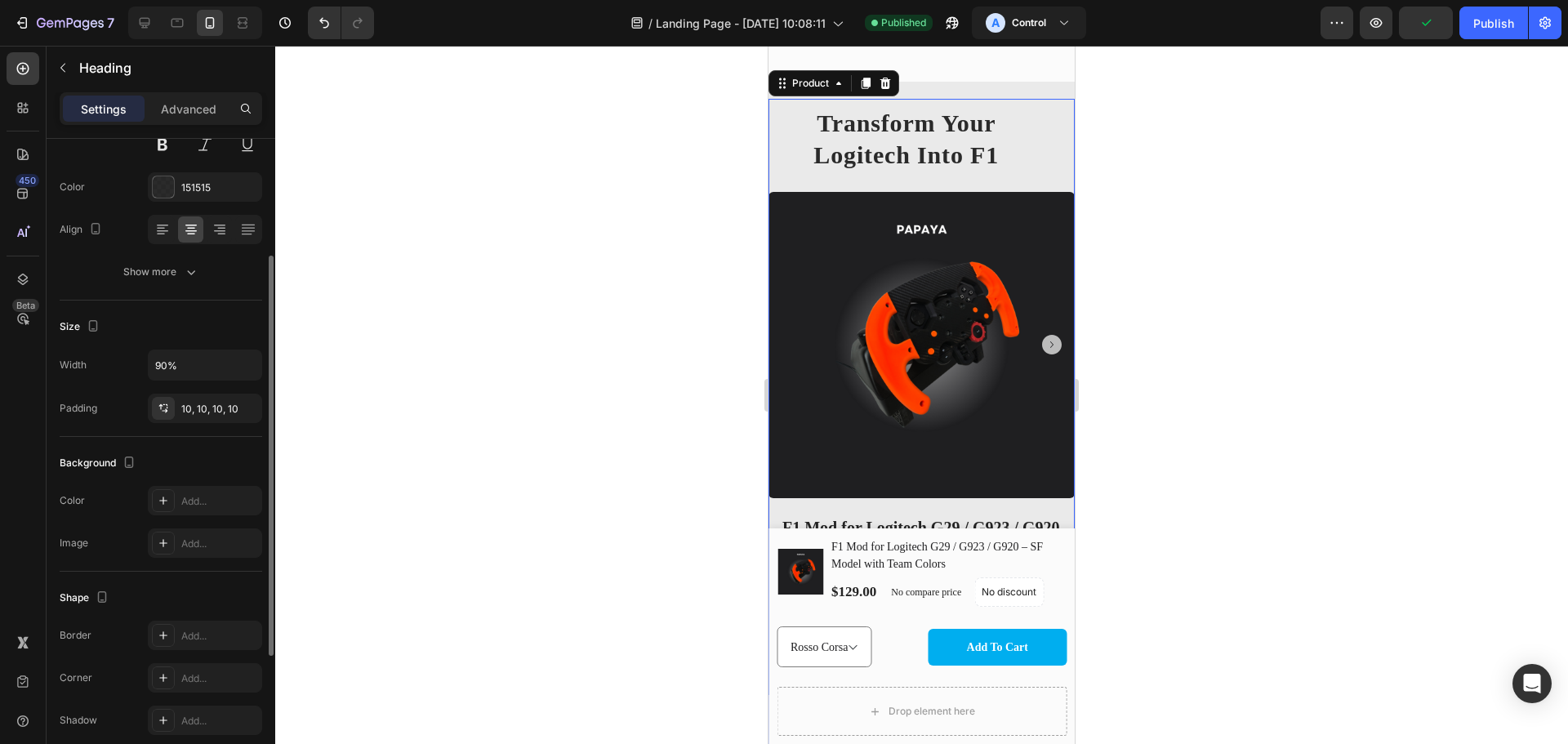
click at [1051, 508] on div "Transform Your Logitech Into F1 Heading Product Images" at bounding box center [921, 307] width 306 height 417
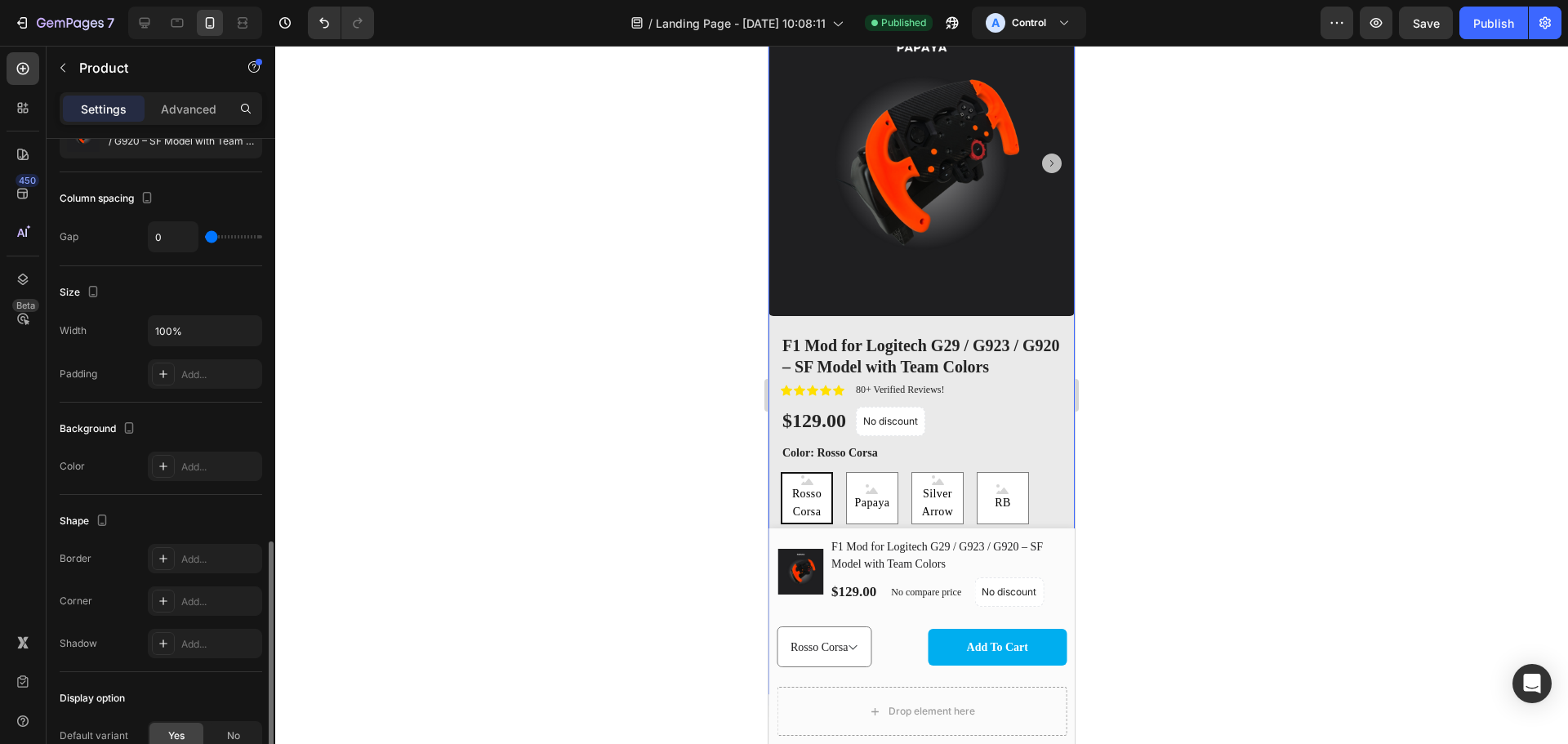
scroll to position [360, 0]
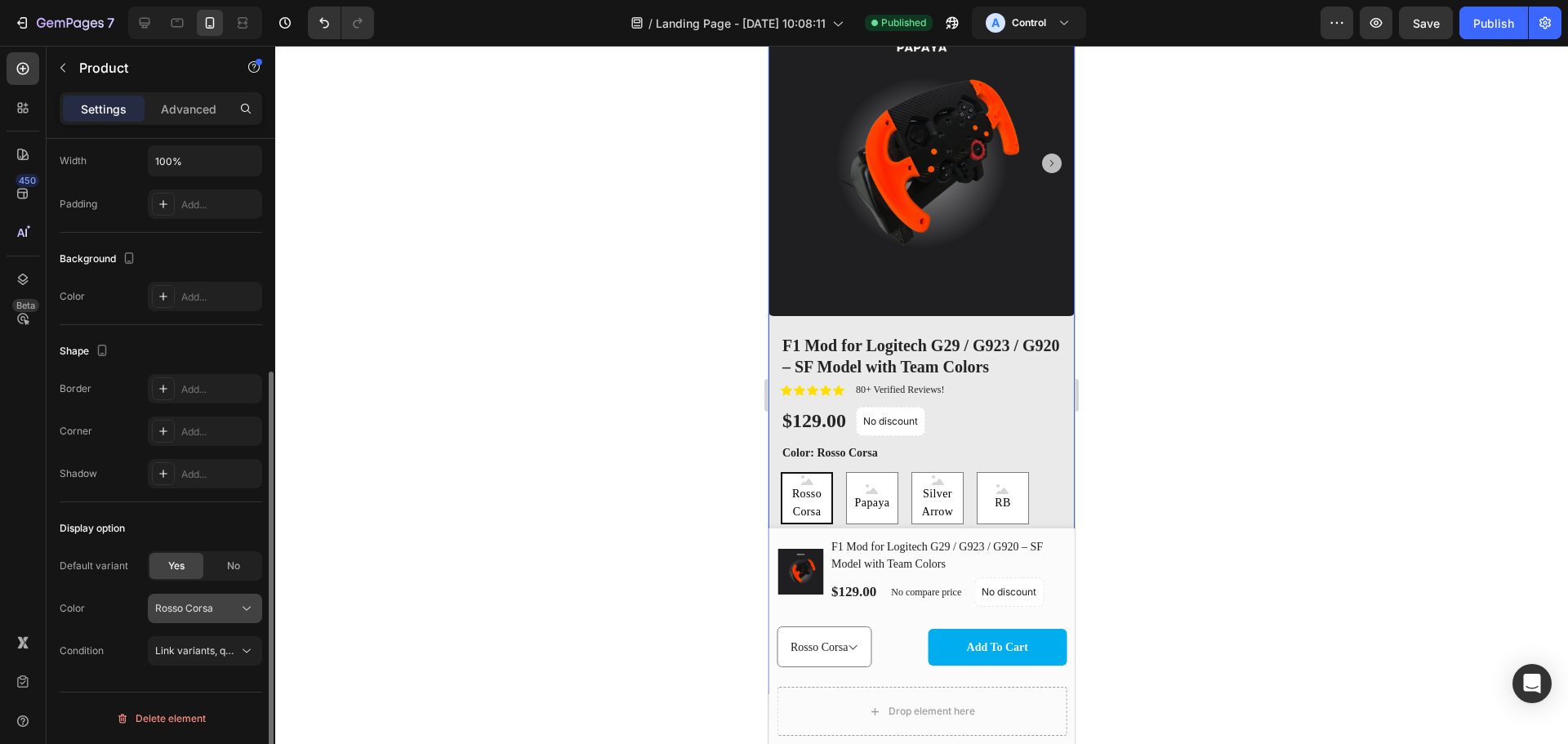
click at [201, 619] on button "Rosso Corsa" at bounding box center [205, 609] width 115 height 30
click at [217, 507] on div "Papaya" at bounding box center [201, 511] width 95 height 15
click at [1507, 35] on button "Publish" at bounding box center [1494, 23] width 68 height 33
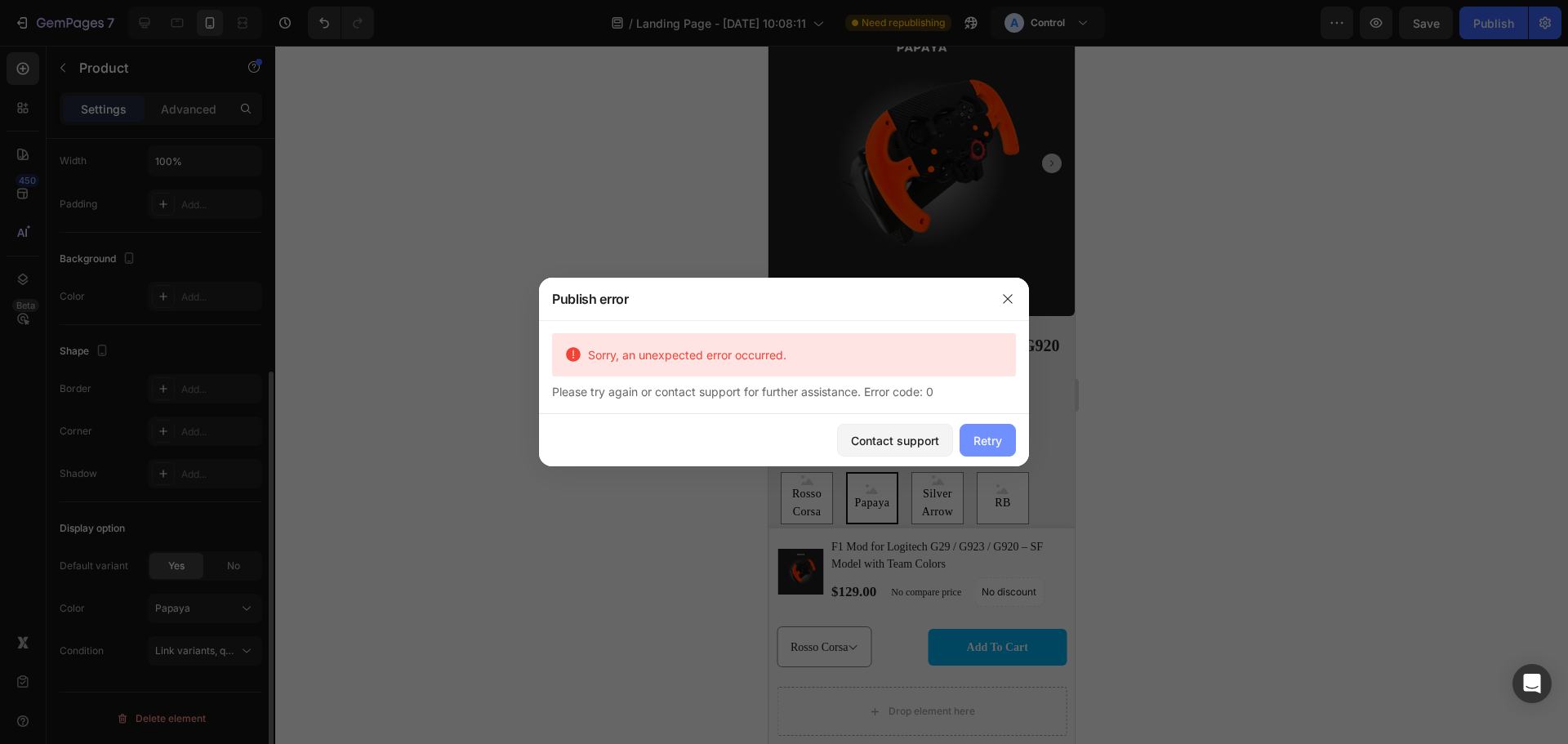
drag, startPoint x: 1003, startPoint y: 431, endPoint x: 235, endPoint y: 385, distance: 769.4
click at [1003, 431] on button "Retry" at bounding box center [988, 440] width 56 height 33
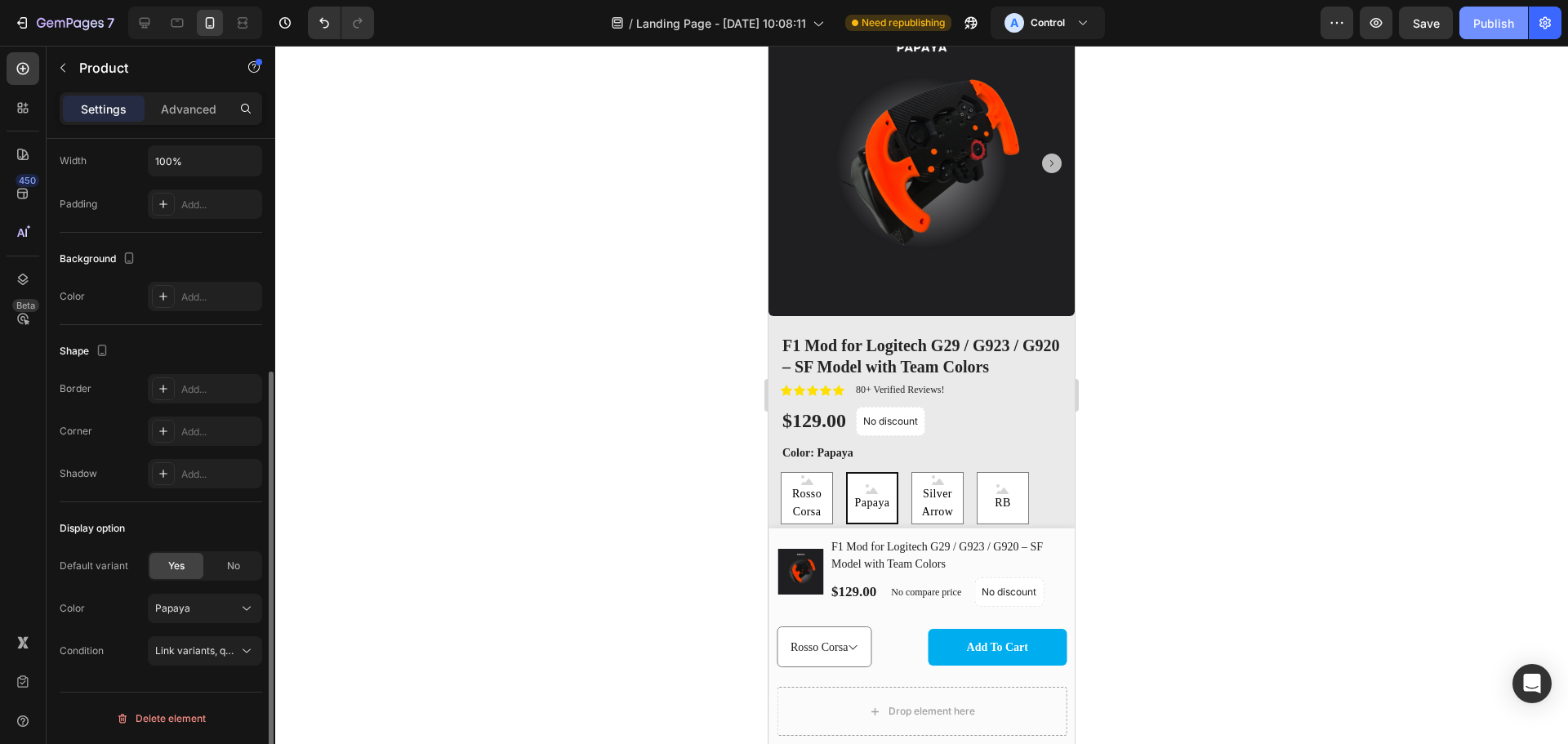
click at [1493, 38] on button "Publish" at bounding box center [1494, 23] width 68 height 33
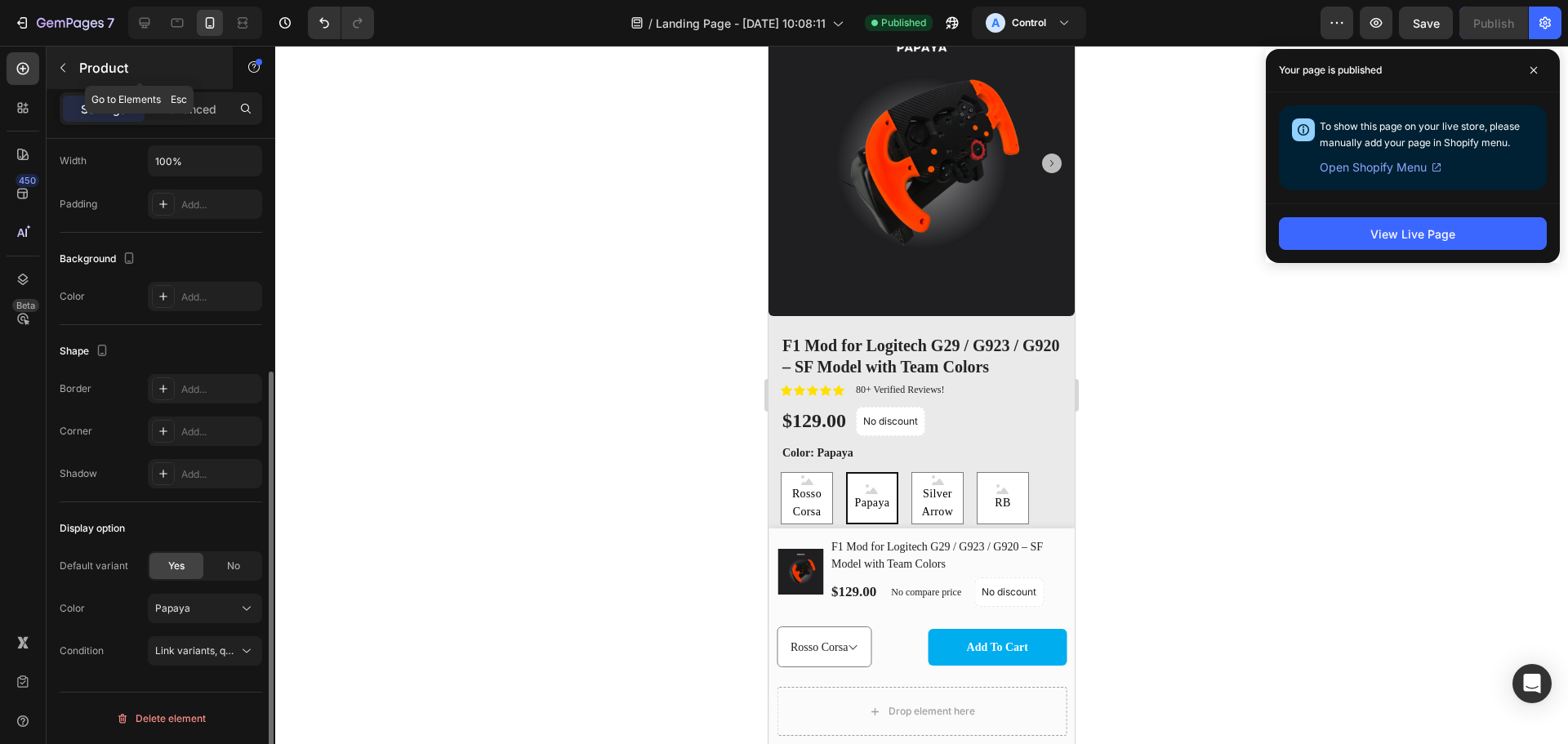
click at [64, 67] on icon "button" at bounding box center [63, 68] width 13 height 13
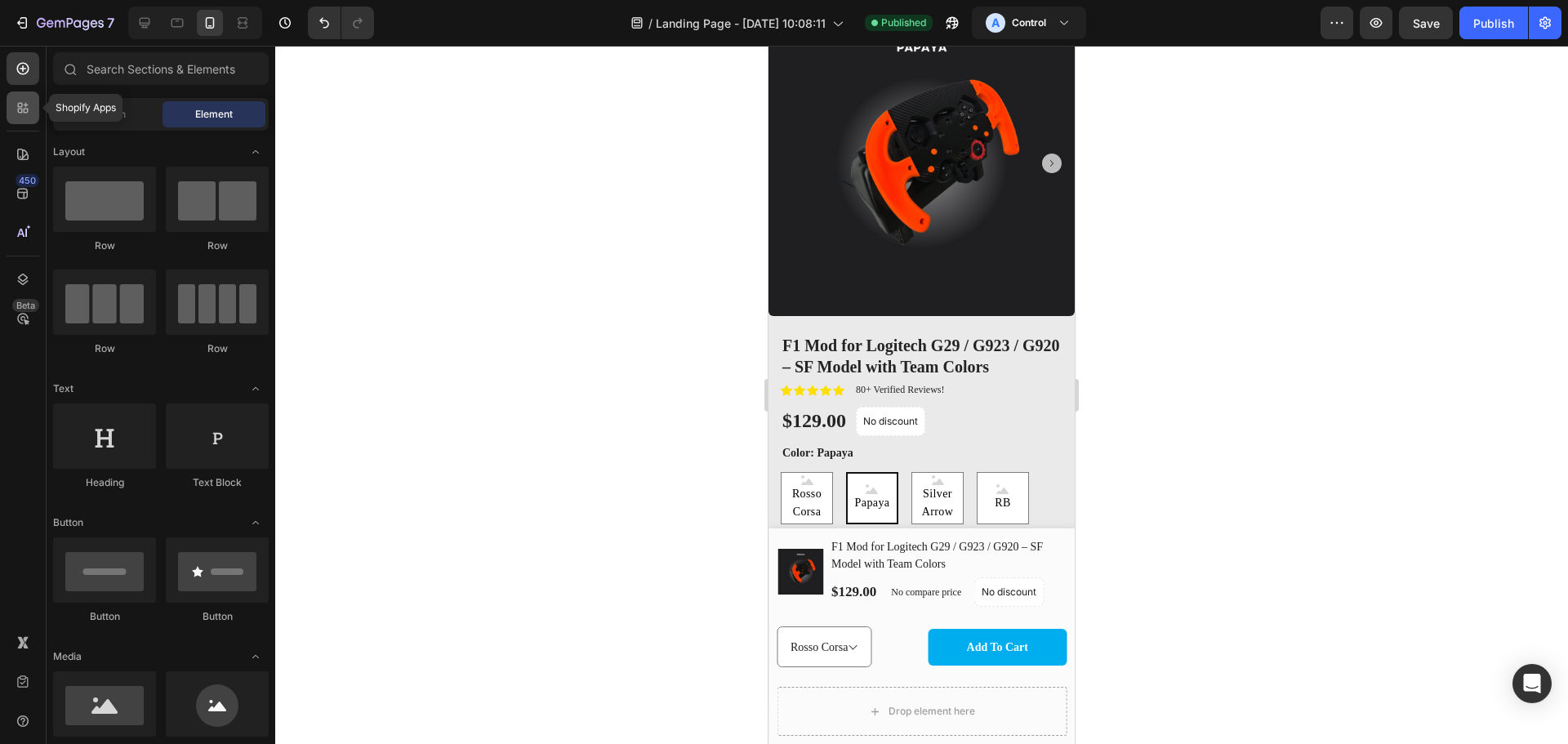
click at [23, 104] on icon at bounding box center [23, 108] width 17 height 16
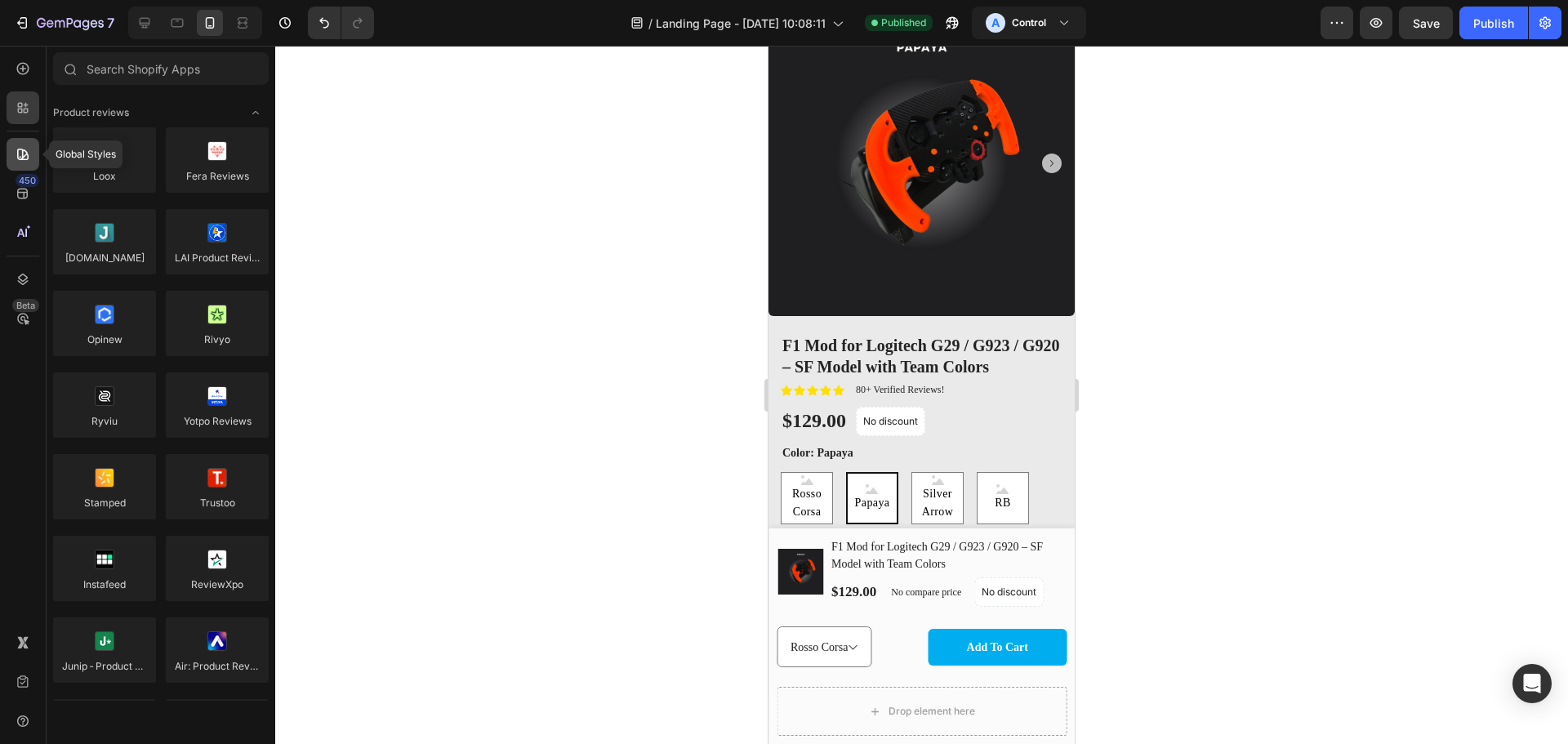
click at [21, 156] on icon at bounding box center [23, 154] width 17 height 16
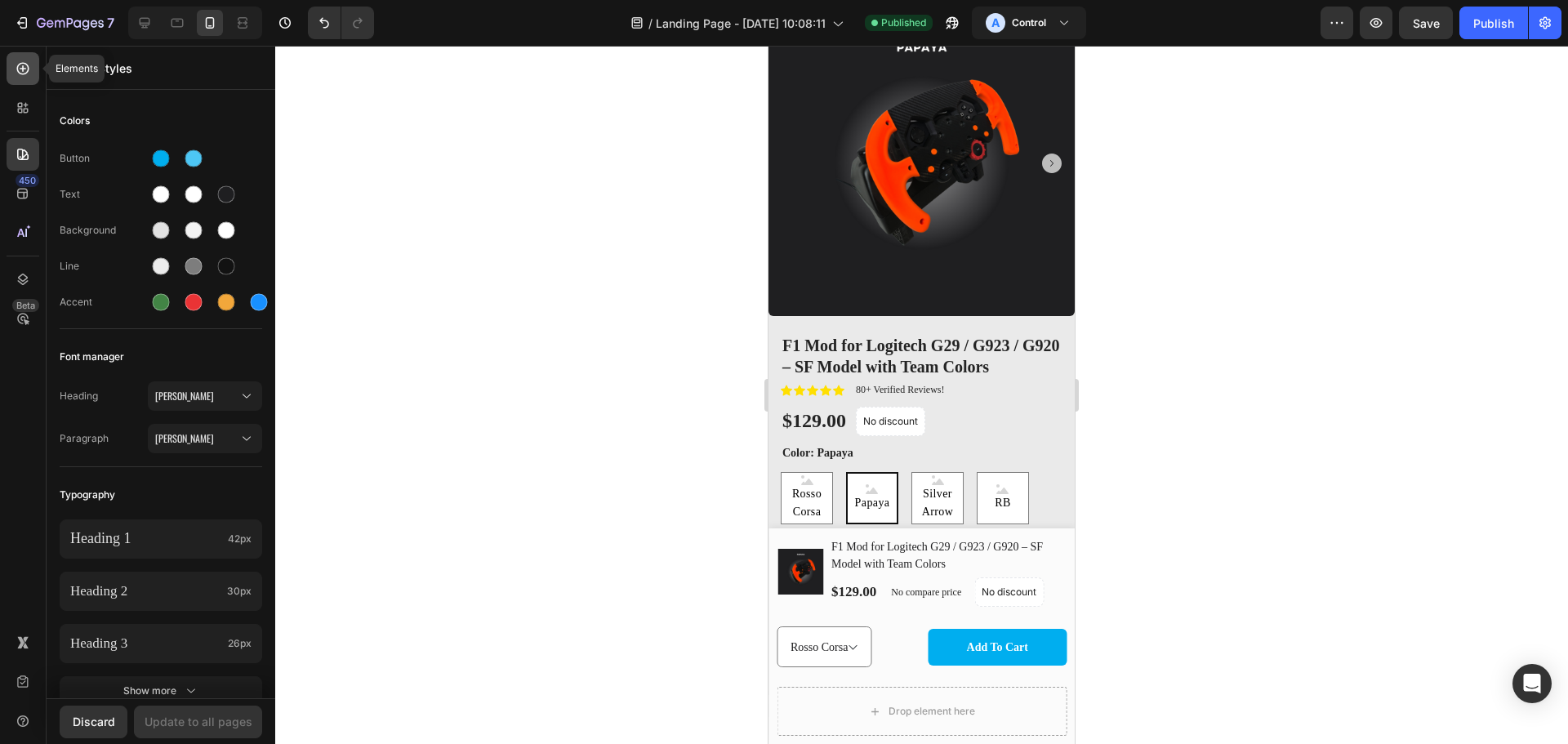
click at [30, 59] on div at bounding box center [23, 68] width 33 height 33
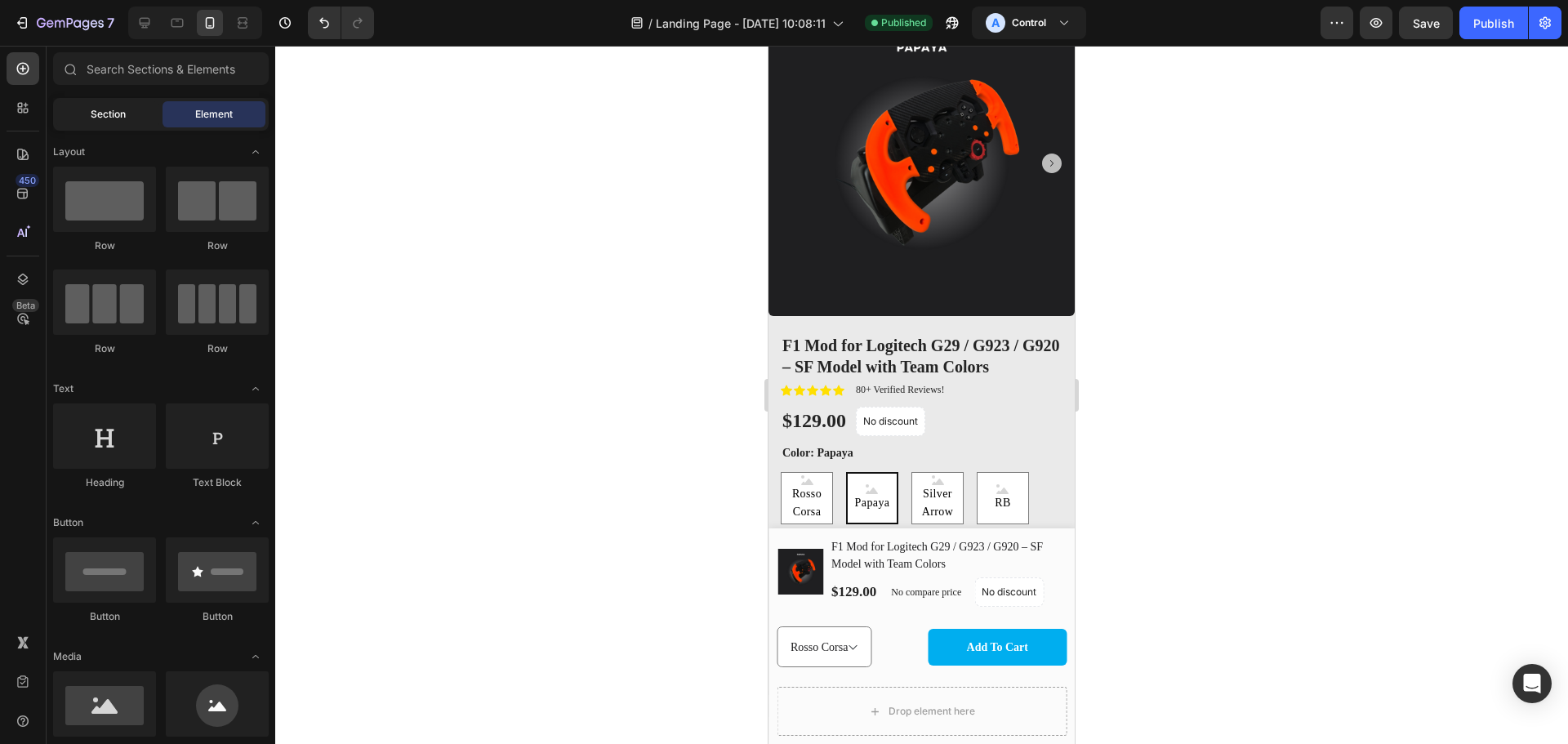
click at [117, 114] on span "Section" at bounding box center [108, 115] width 35 height 15
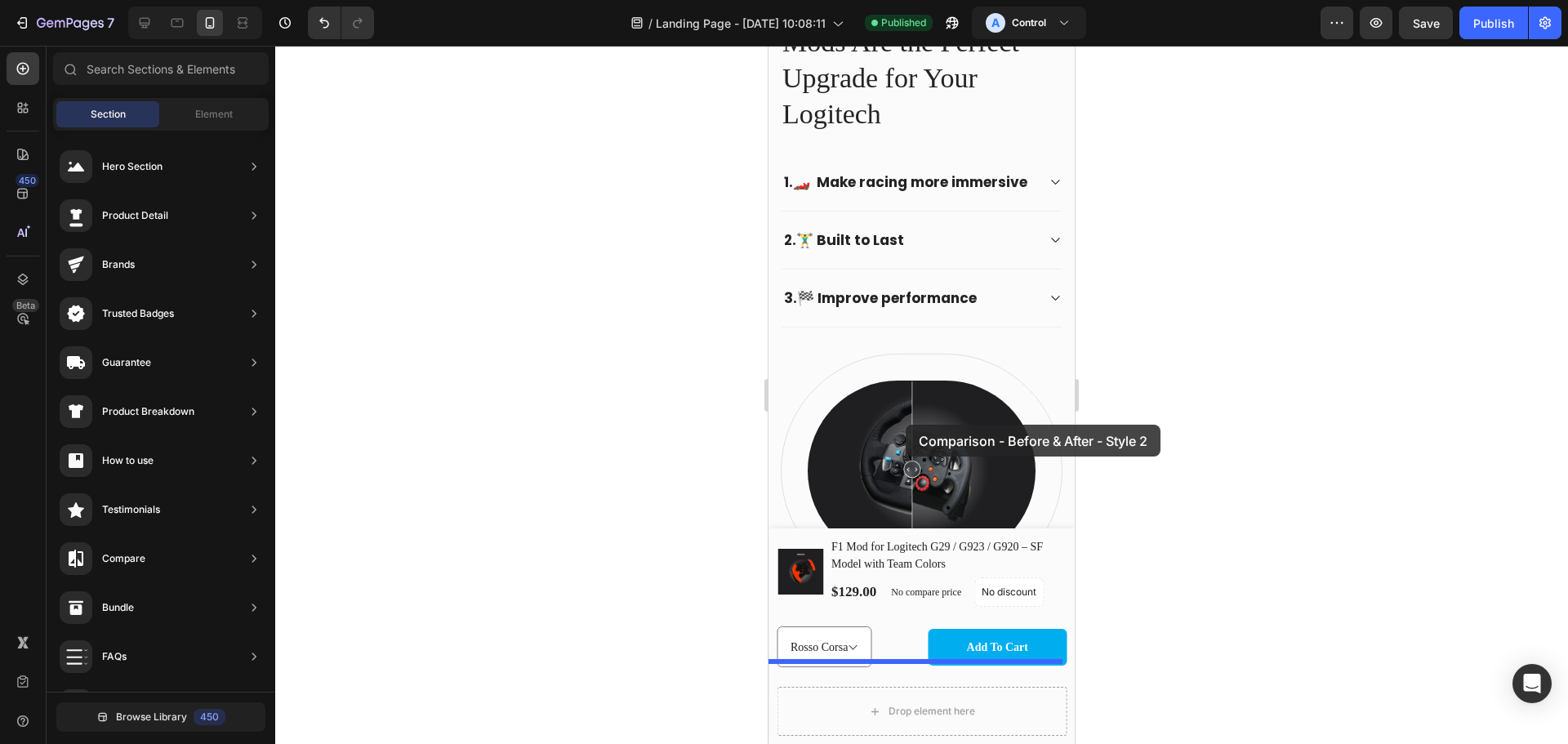
scroll to position [1143, 0]
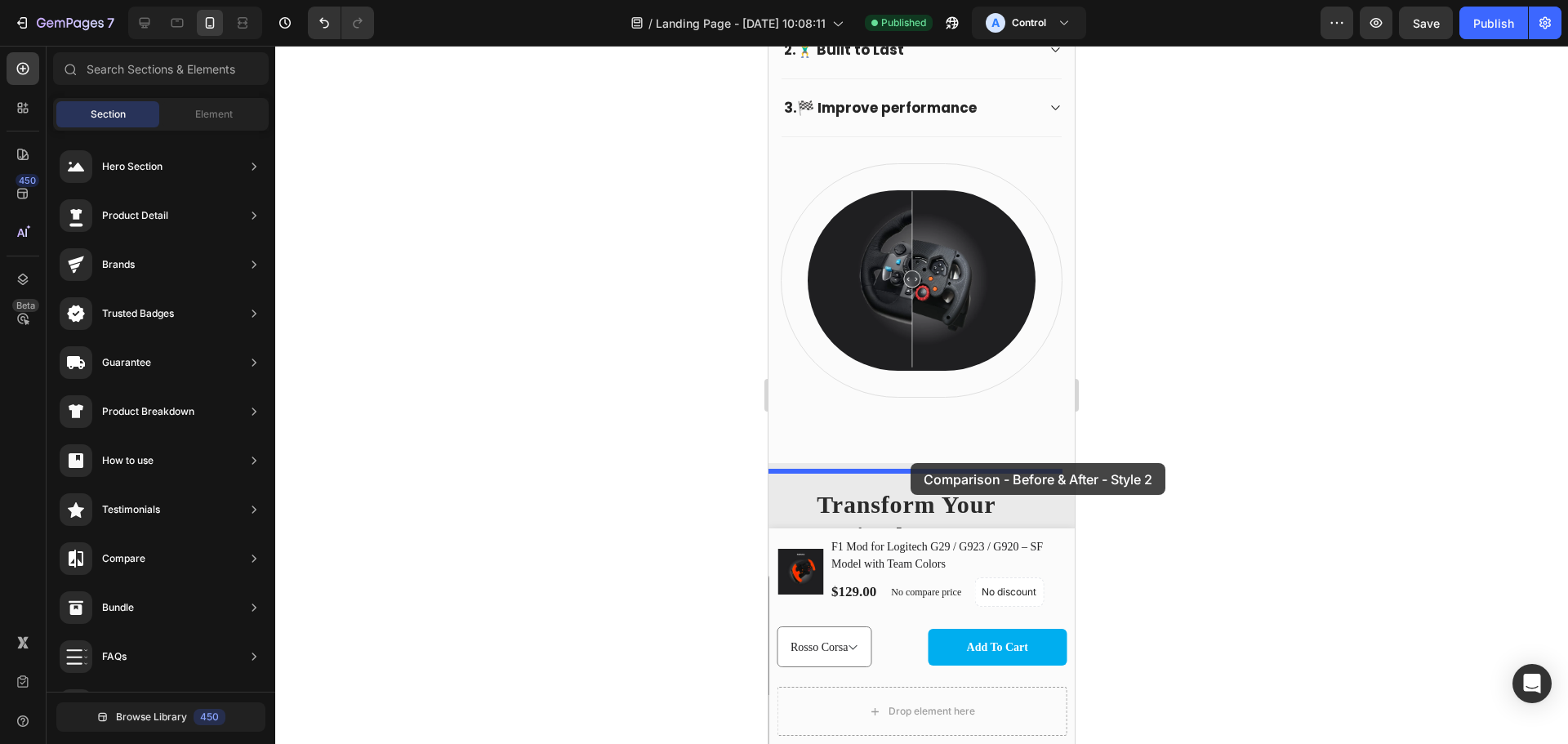
drag, startPoint x: 1119, startPoint y: 608, endPoint x: 911, endPoint y: 463, distance: 253.6
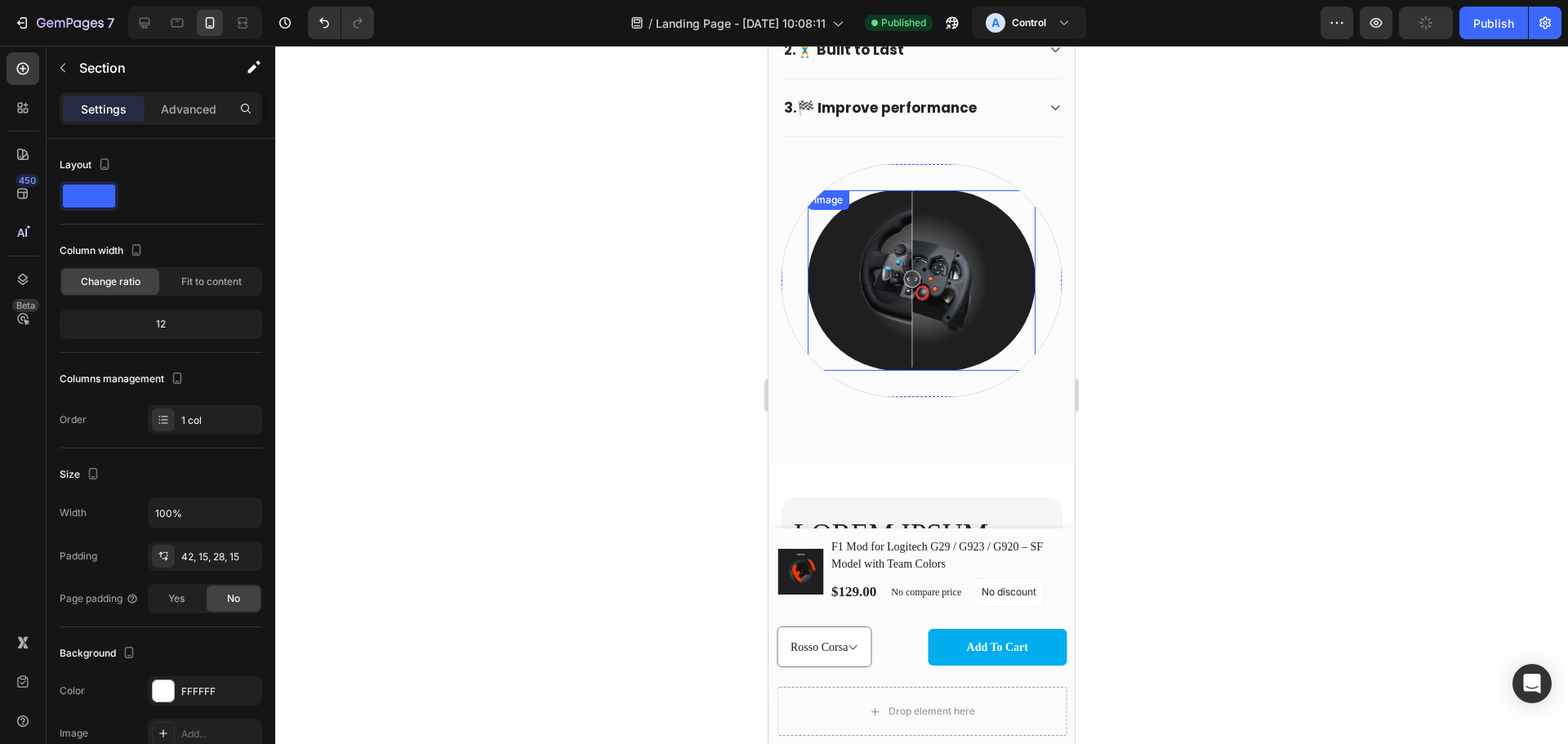
click at [896, 280] on img at bounding box center [922, 280] width 228 height 180
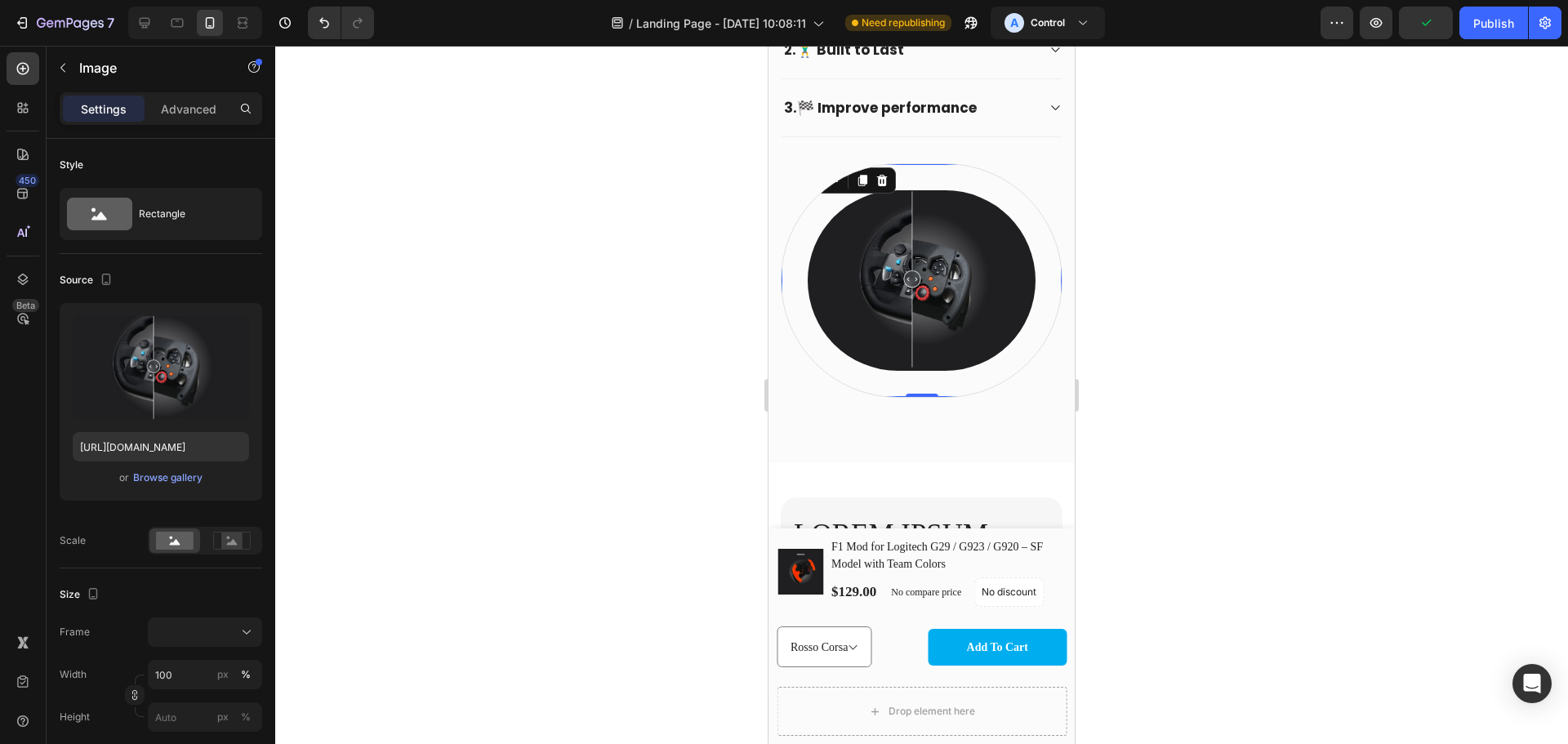
click at [948, 194] on div "Image Row 0" at bounding box center [921, 280] width 281 height 233
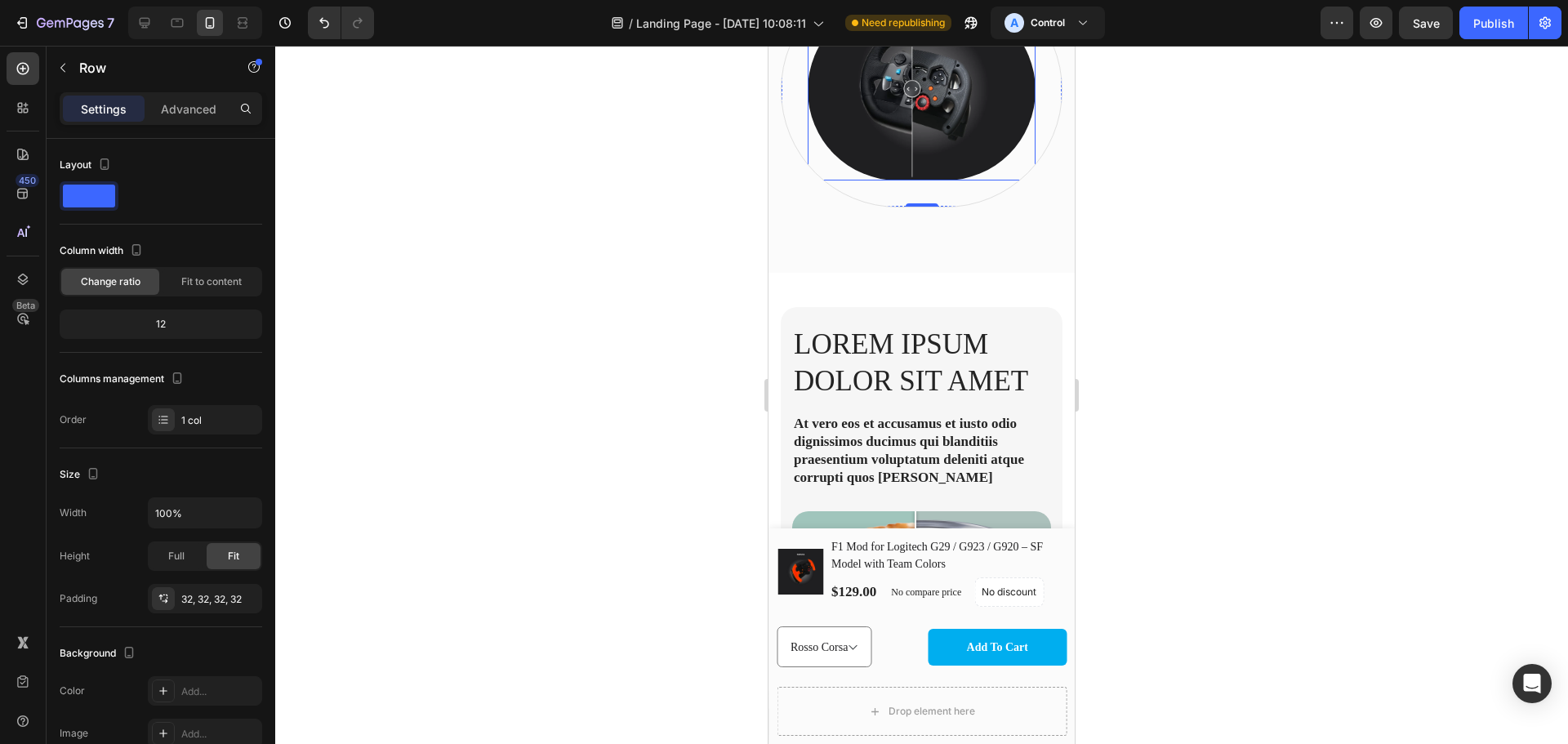
scroll to position [1524, 0]
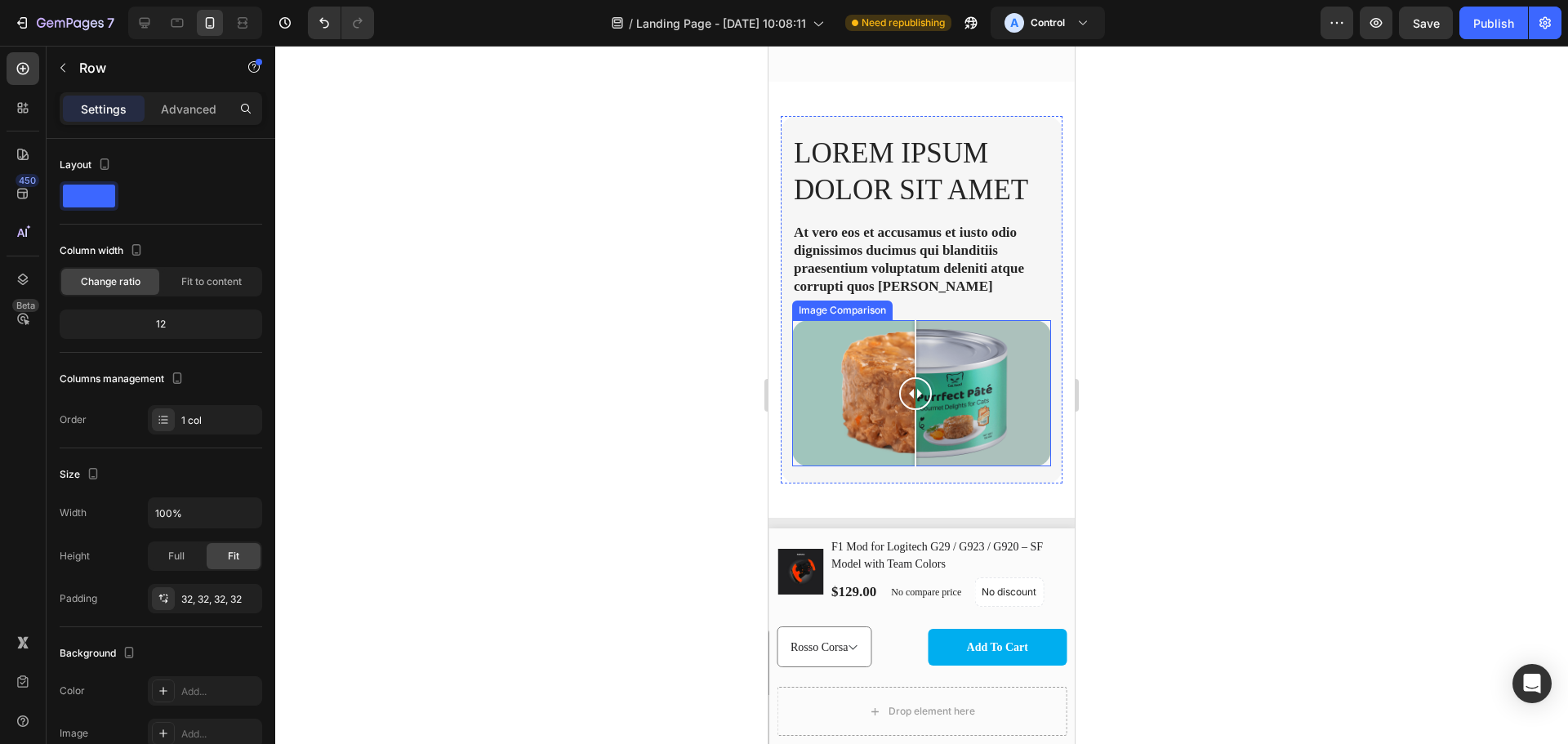
click at [942, 421] on div at bounding box center [922, 393] width 259 height 146
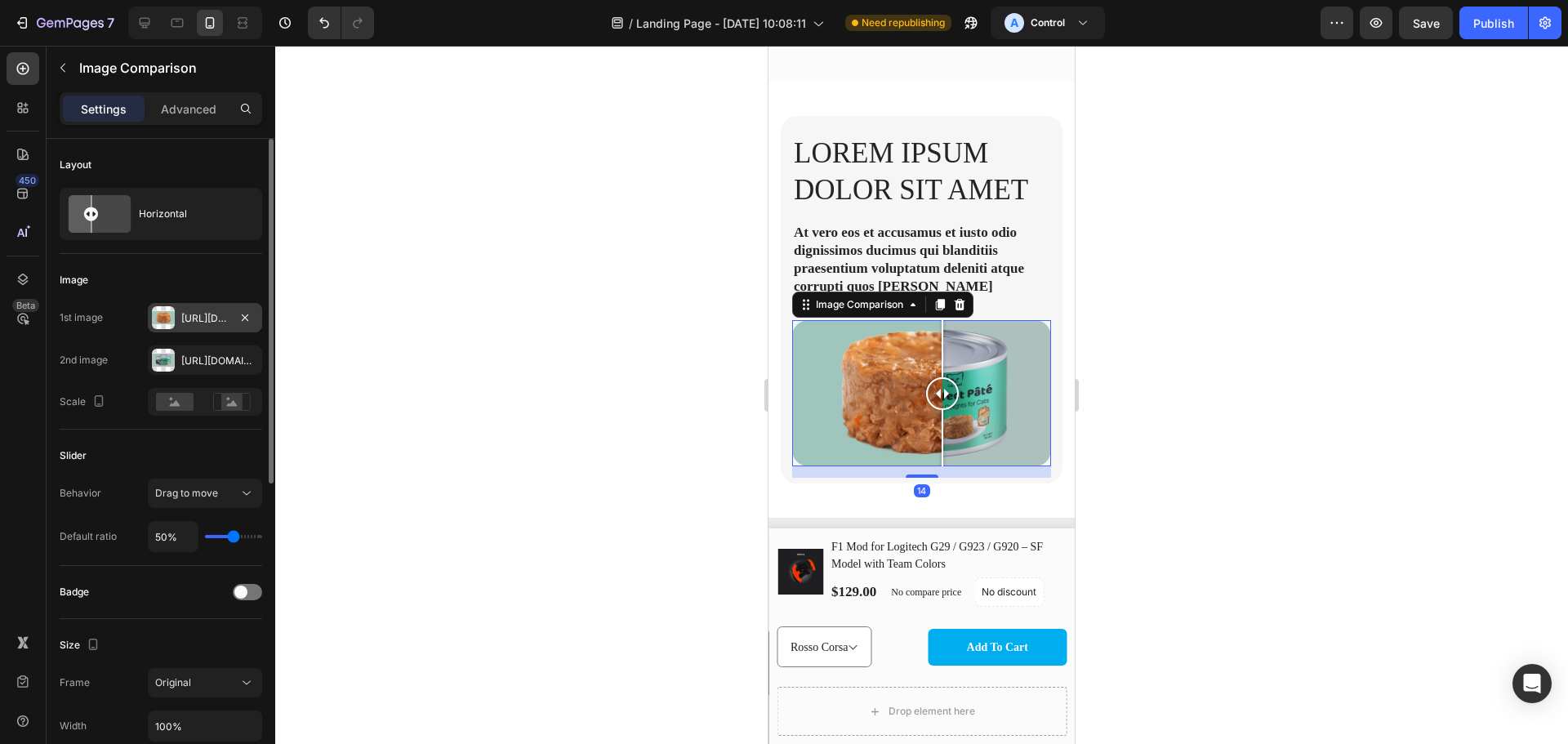
click at [216, 313] on div "[URL][DOMAIN_NAME]" at bounding box center [205, 318] width 47 height 15
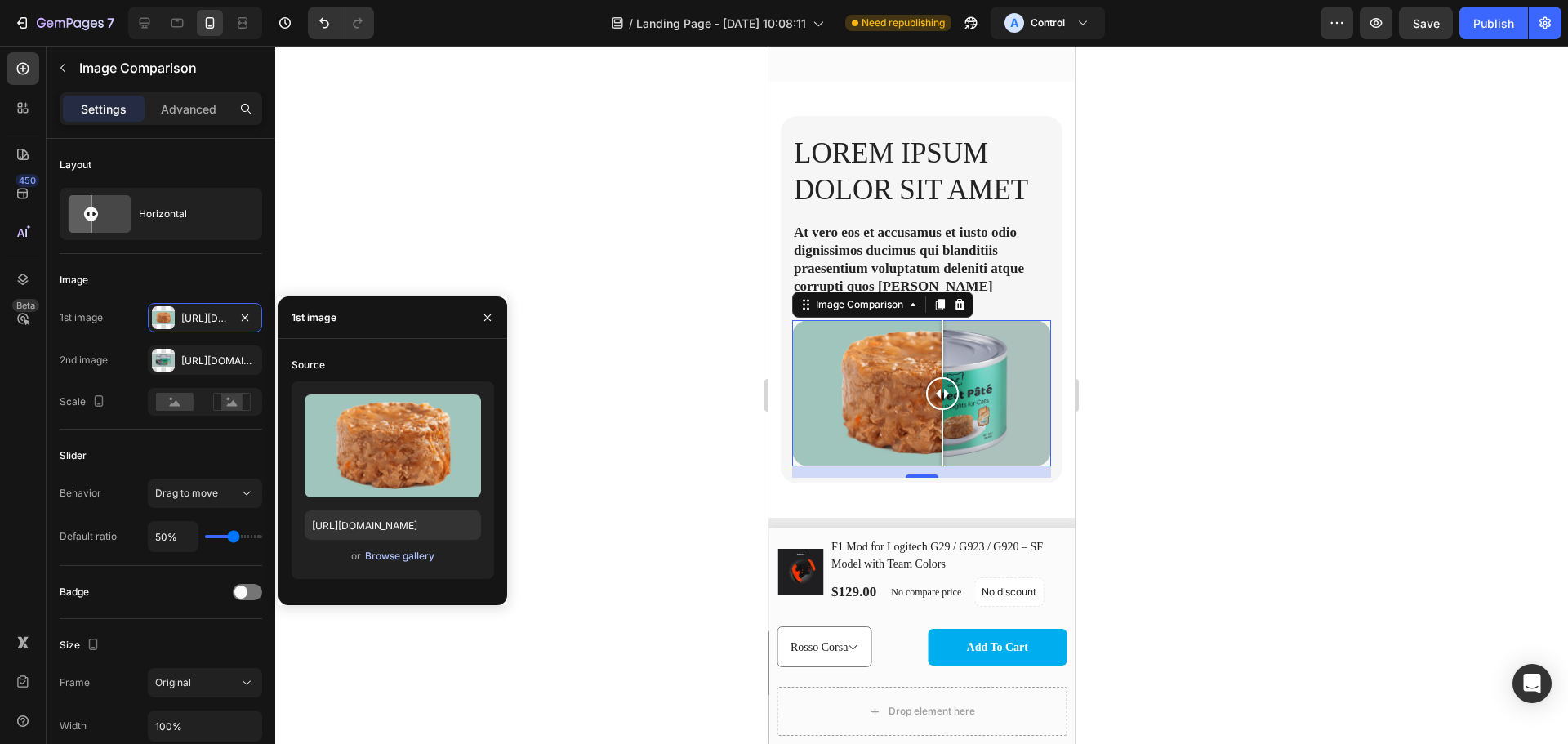
click at [408, 554] on div "Browse gallery" at bounding box center [399, 556] width 69 height 15
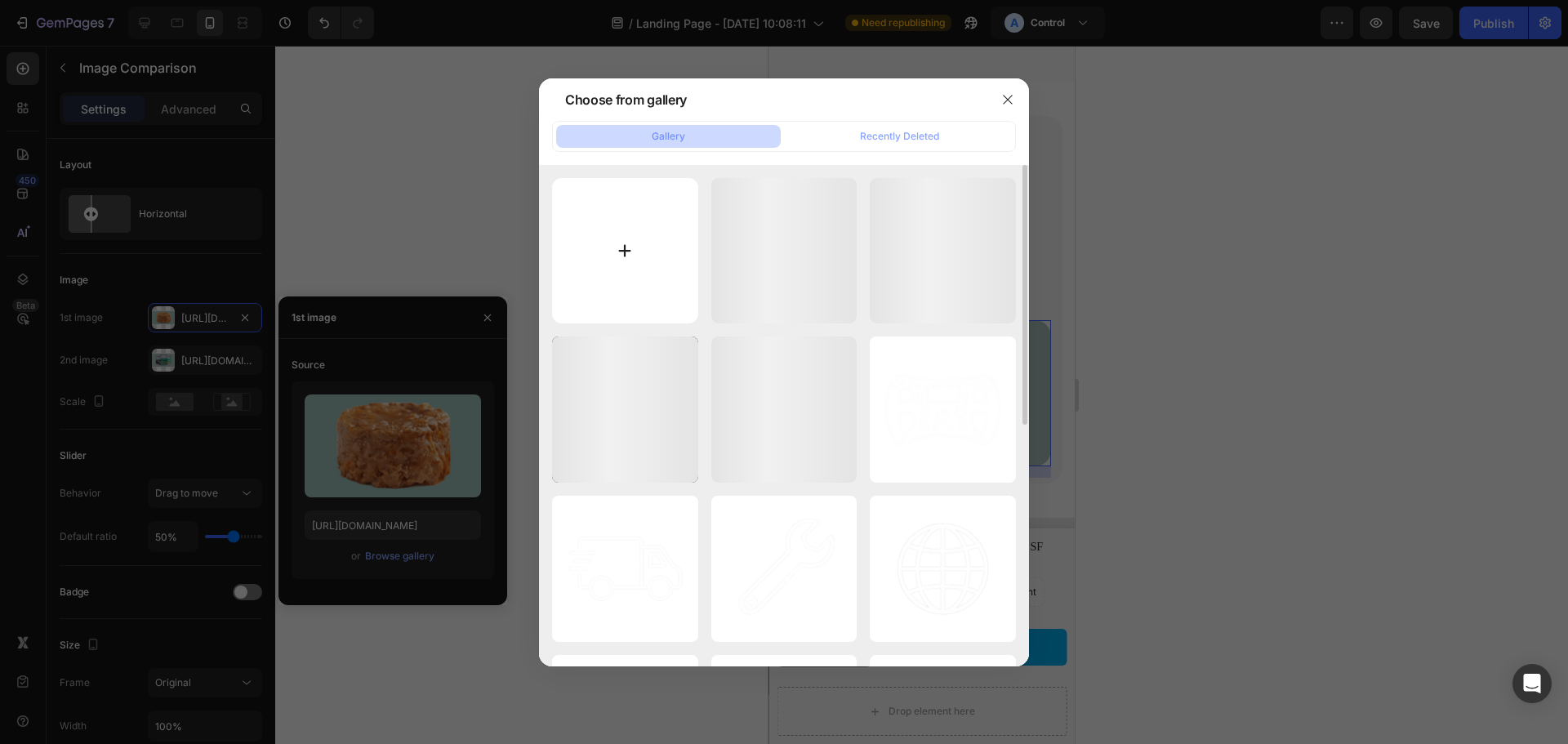
click at [631, 258] on input "file" at bounding box center [625, 251] width 146 height 146
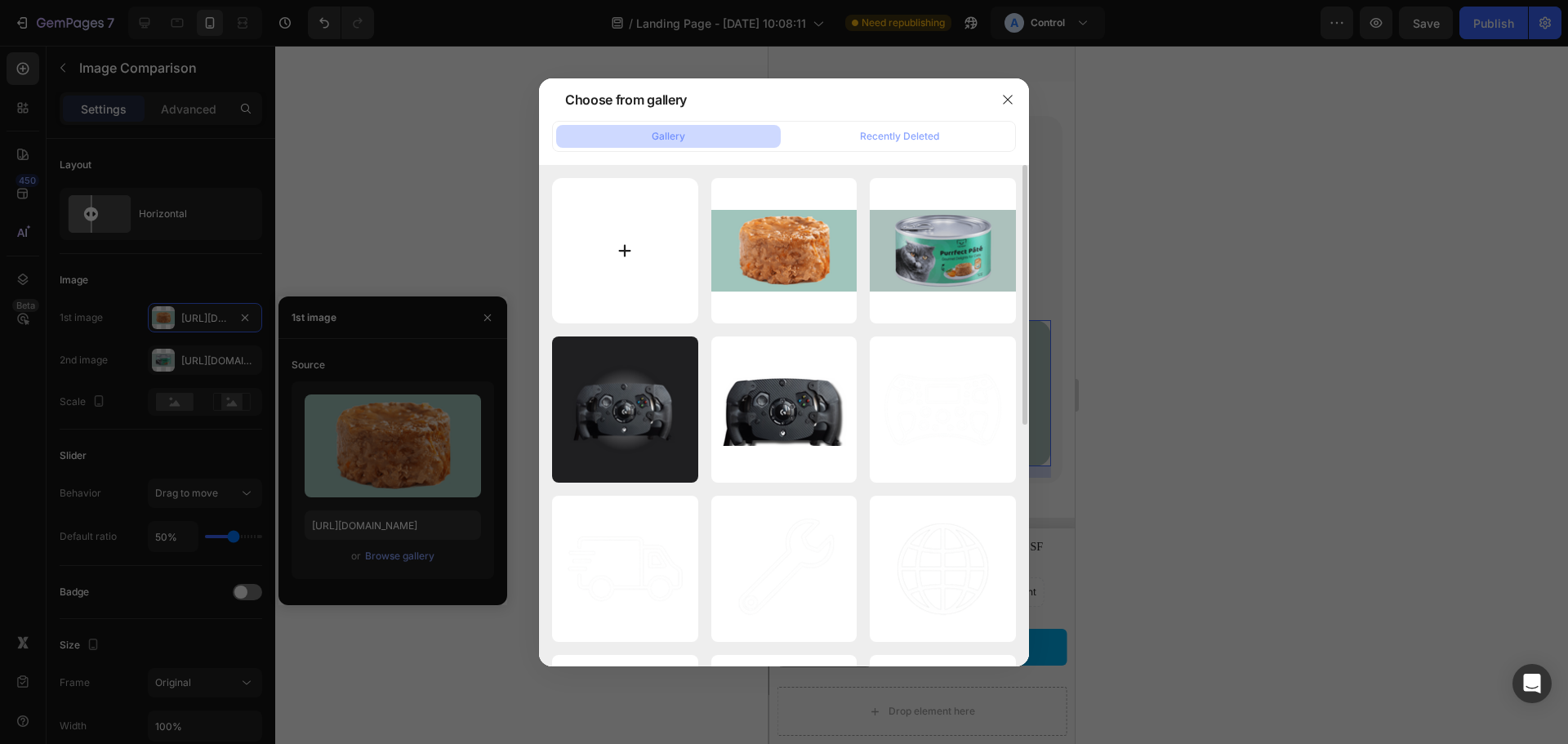
type input "C:\fakepath\G29_Original.jpg"
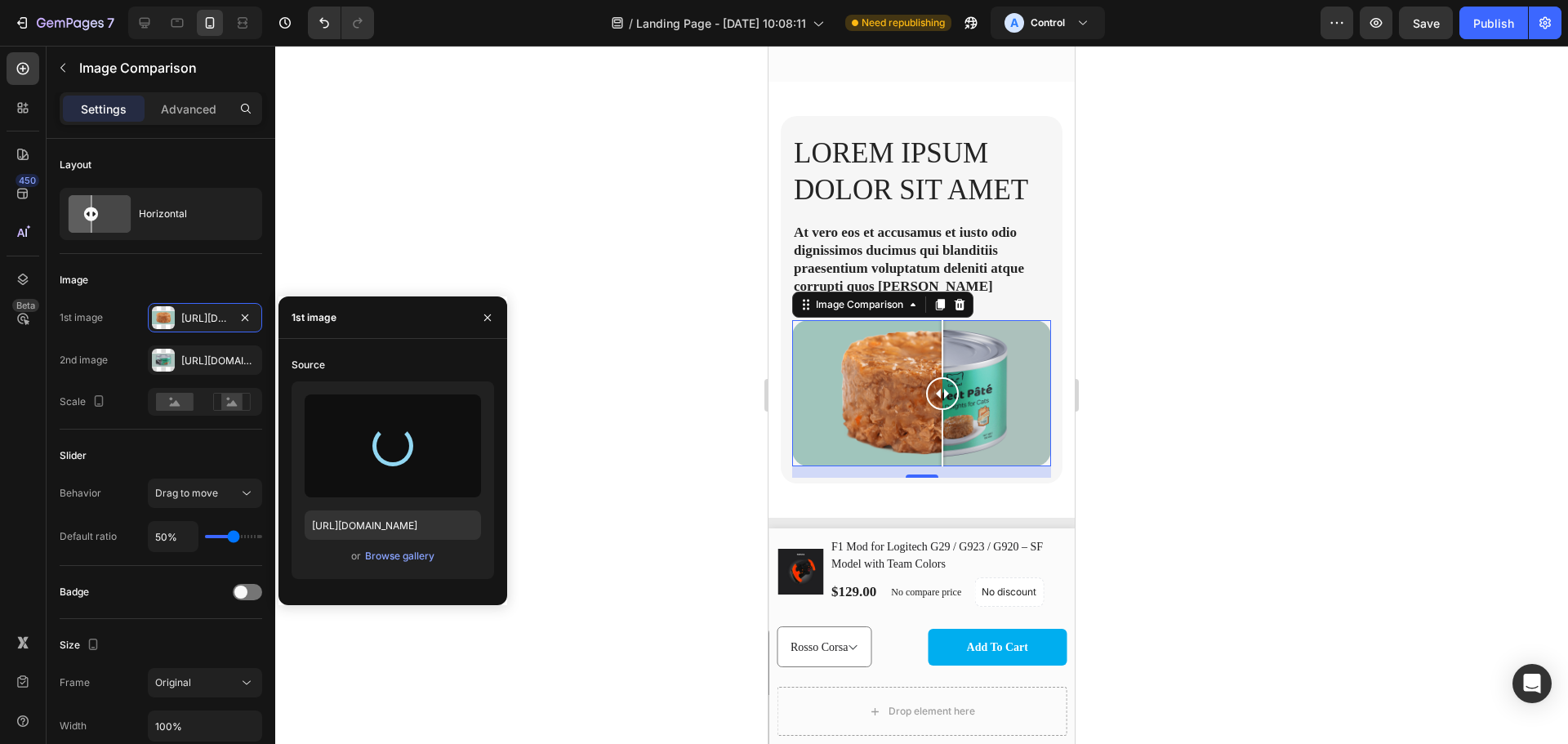
type input "[URL][DOMAIN_NAME]"
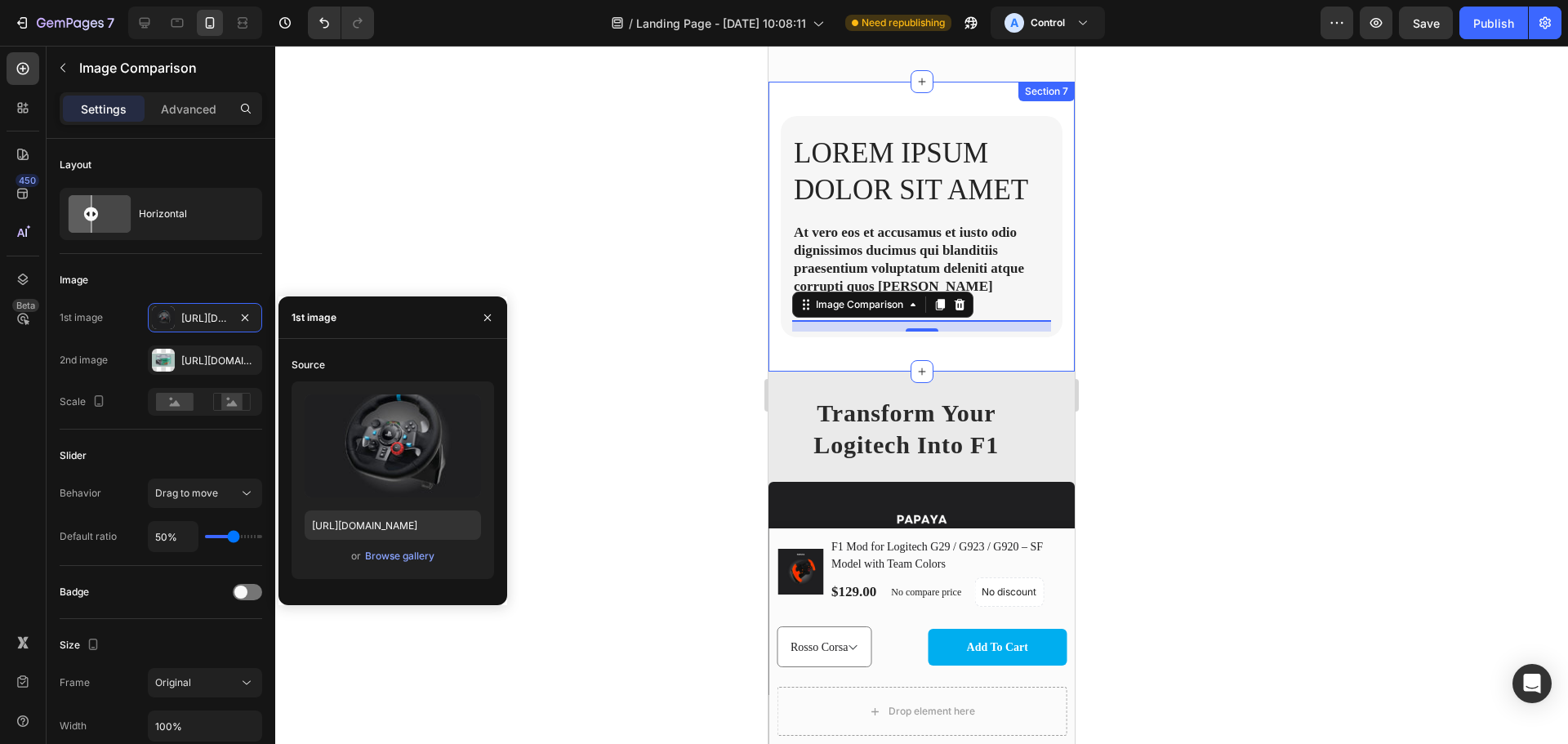
scroll to position [1715, 0]
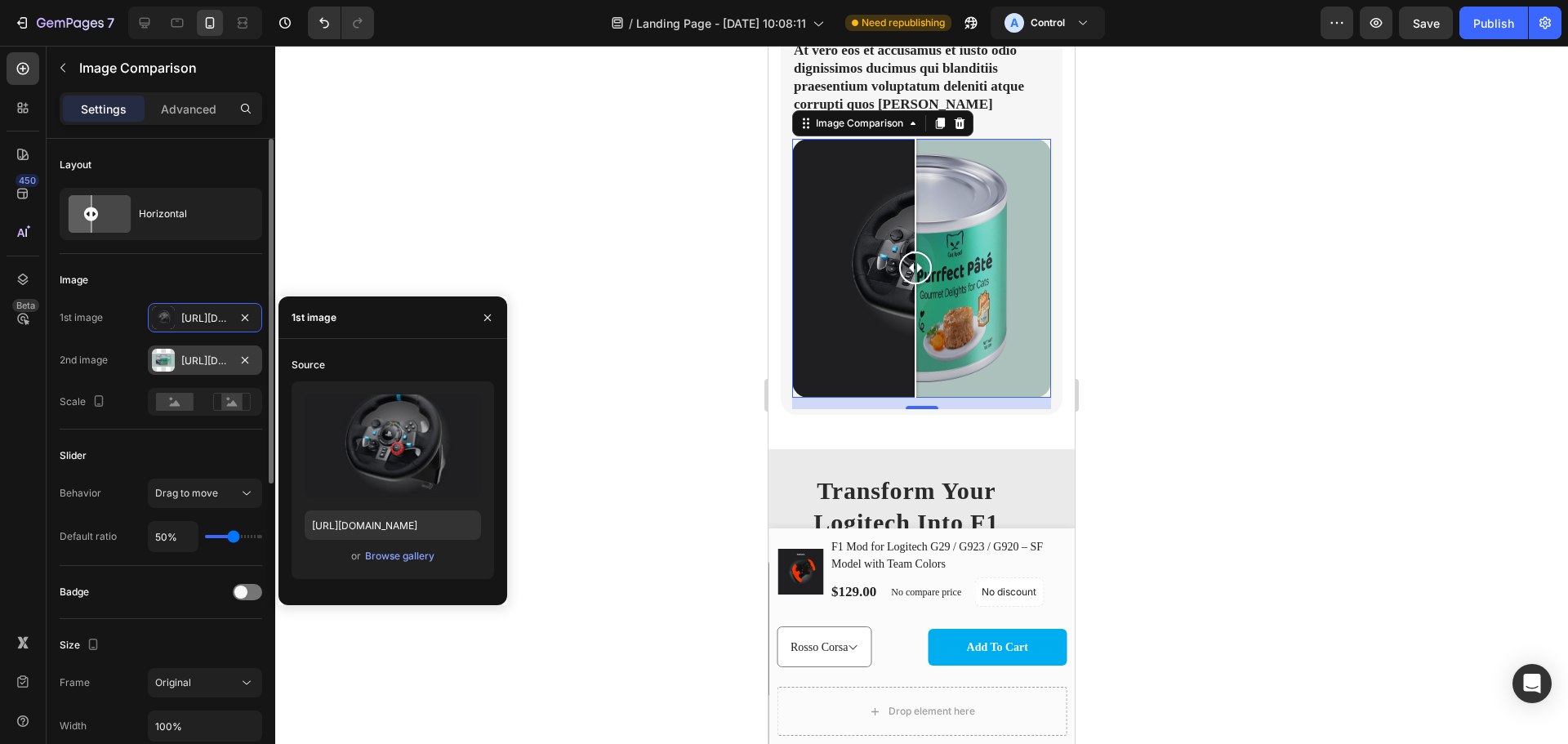
click at [156, 362] on div at bounding box center [163, 360] width 23 height 23
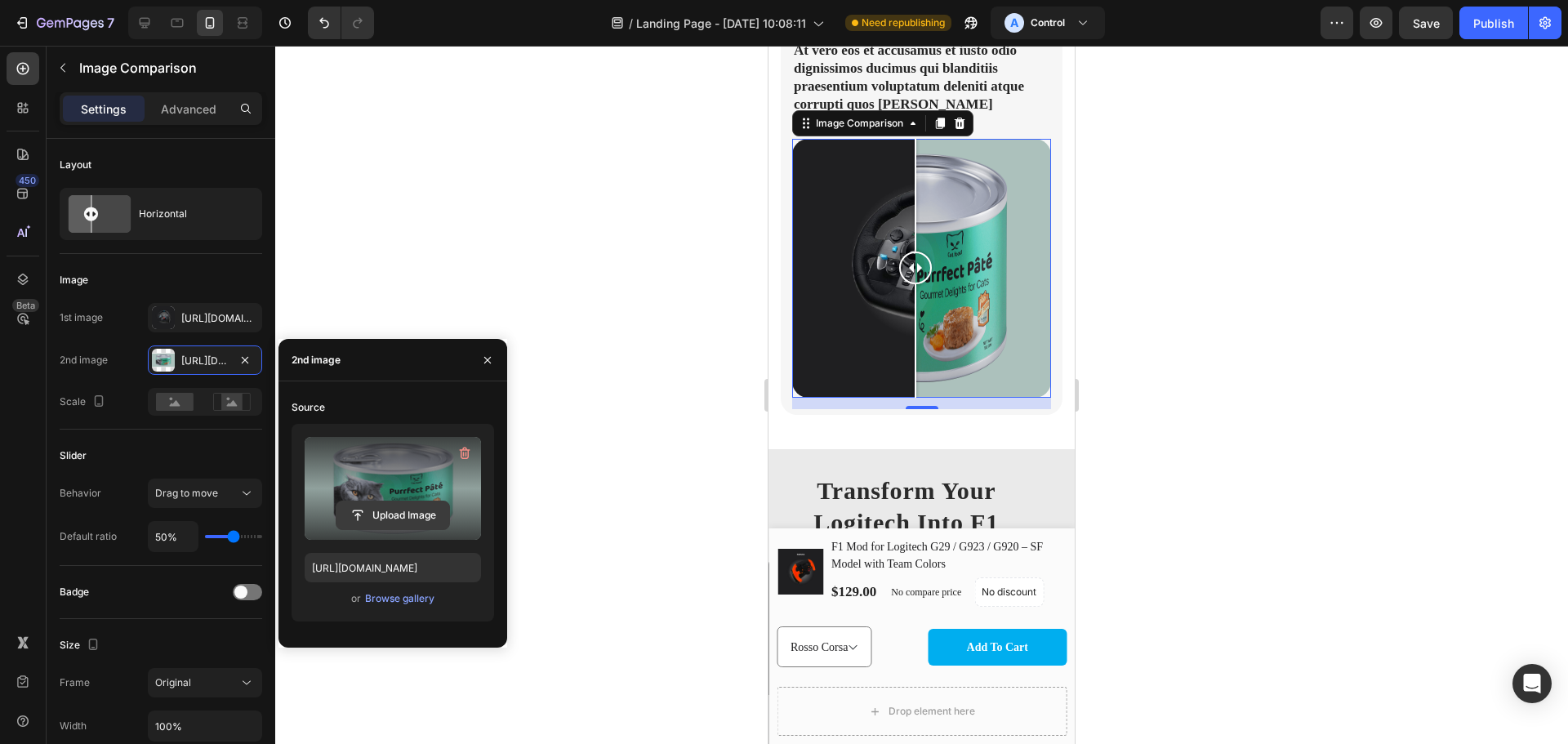
click at [408, 512] on input "file" at bounding box center [393, 516] width 113 height 28
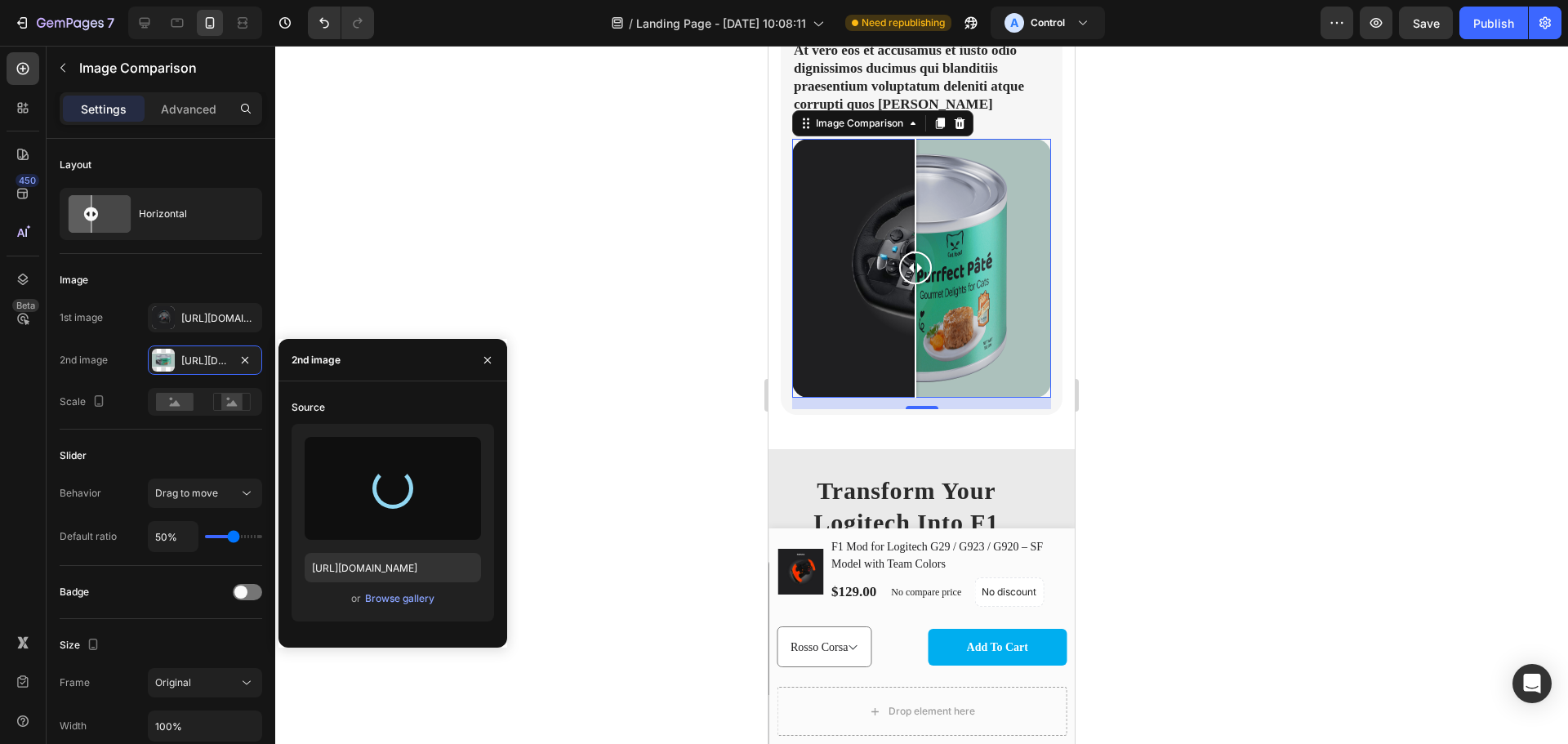
type input "[URL][DOMAIN_NAME]"
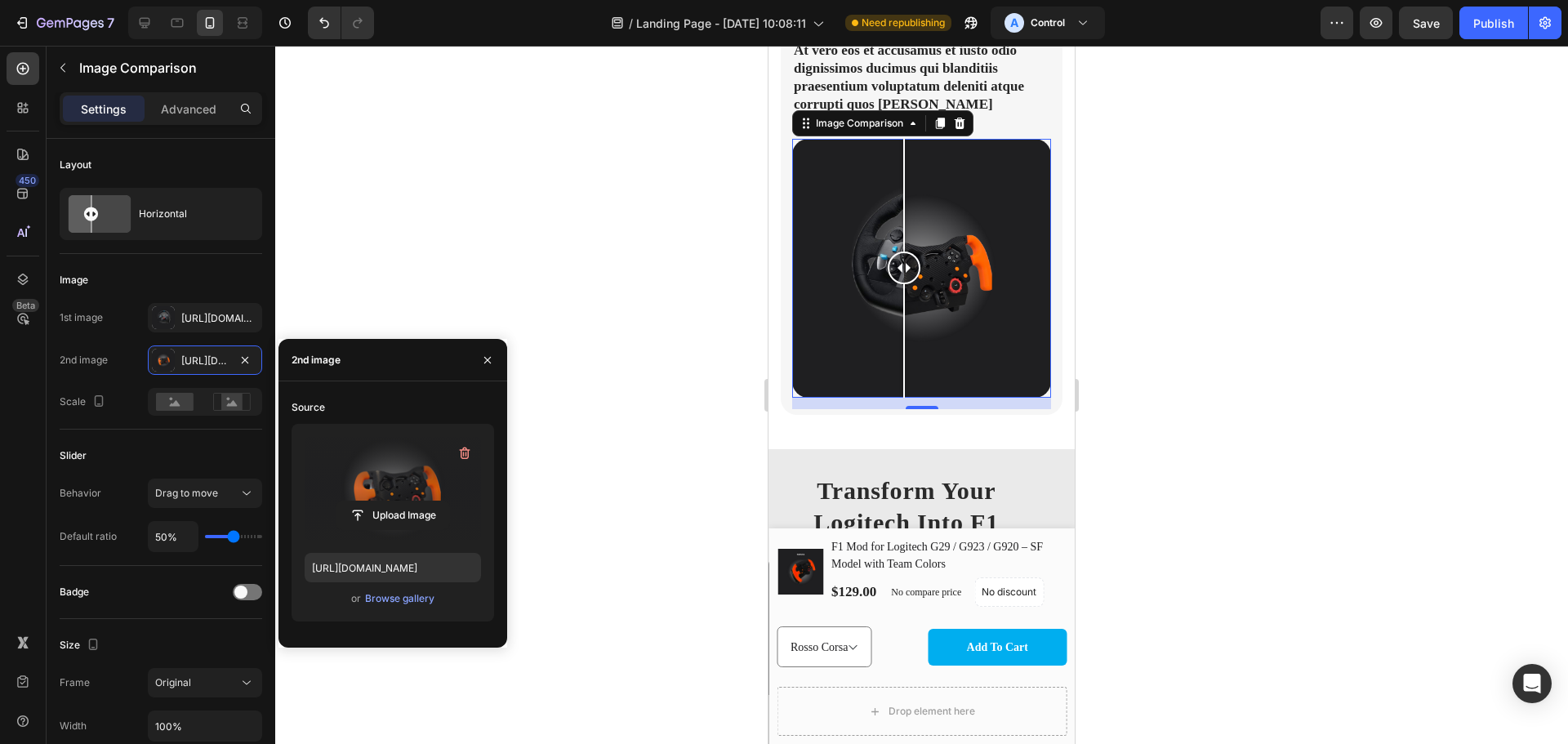
drag, startPoint x: 919, startPoint y: 264, endPoint x: 904, endPoint y: 285, distance: 25.8
click at [904, 285] on div at bounding box center [904, 268] width 33 height 259
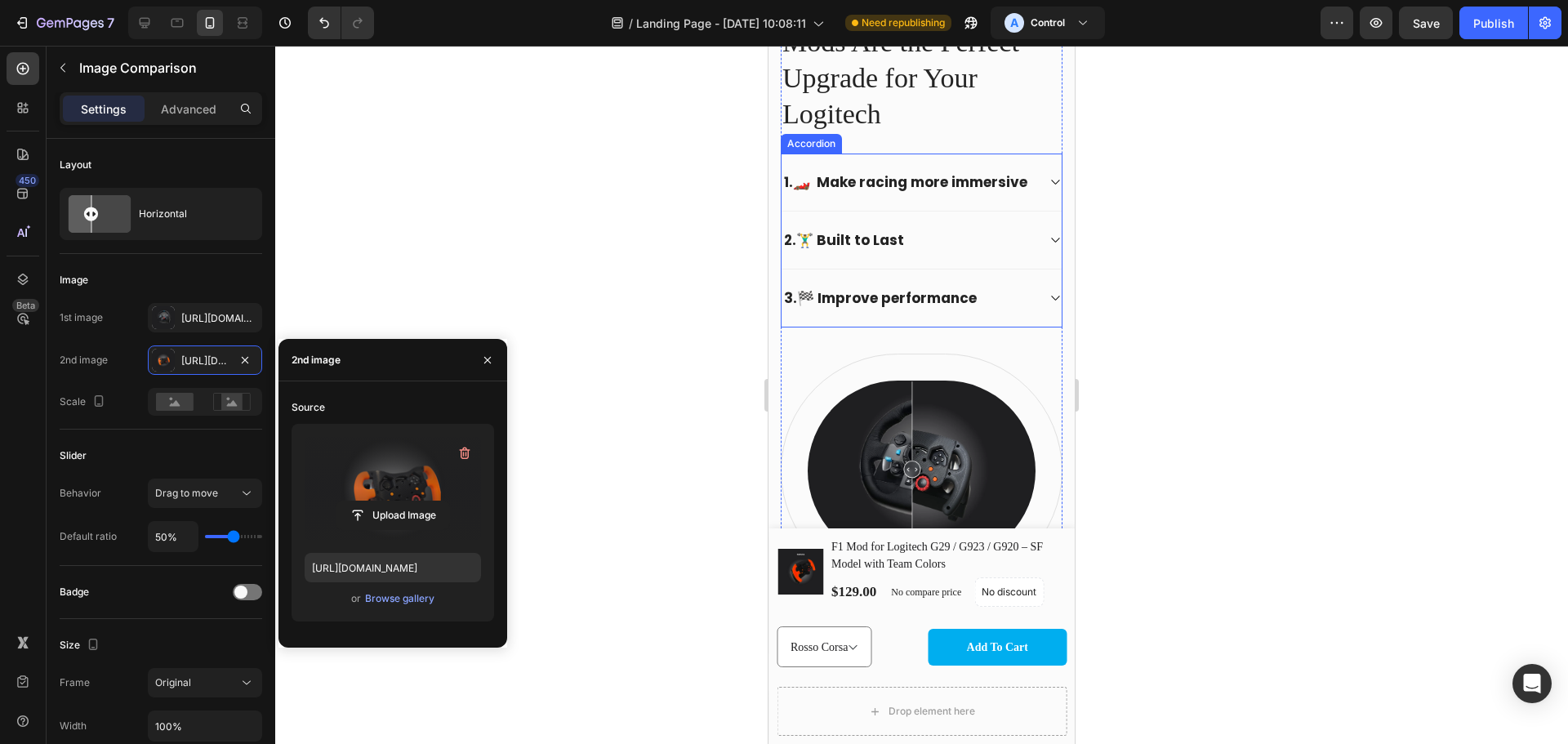
scroll to position [1143, 0]
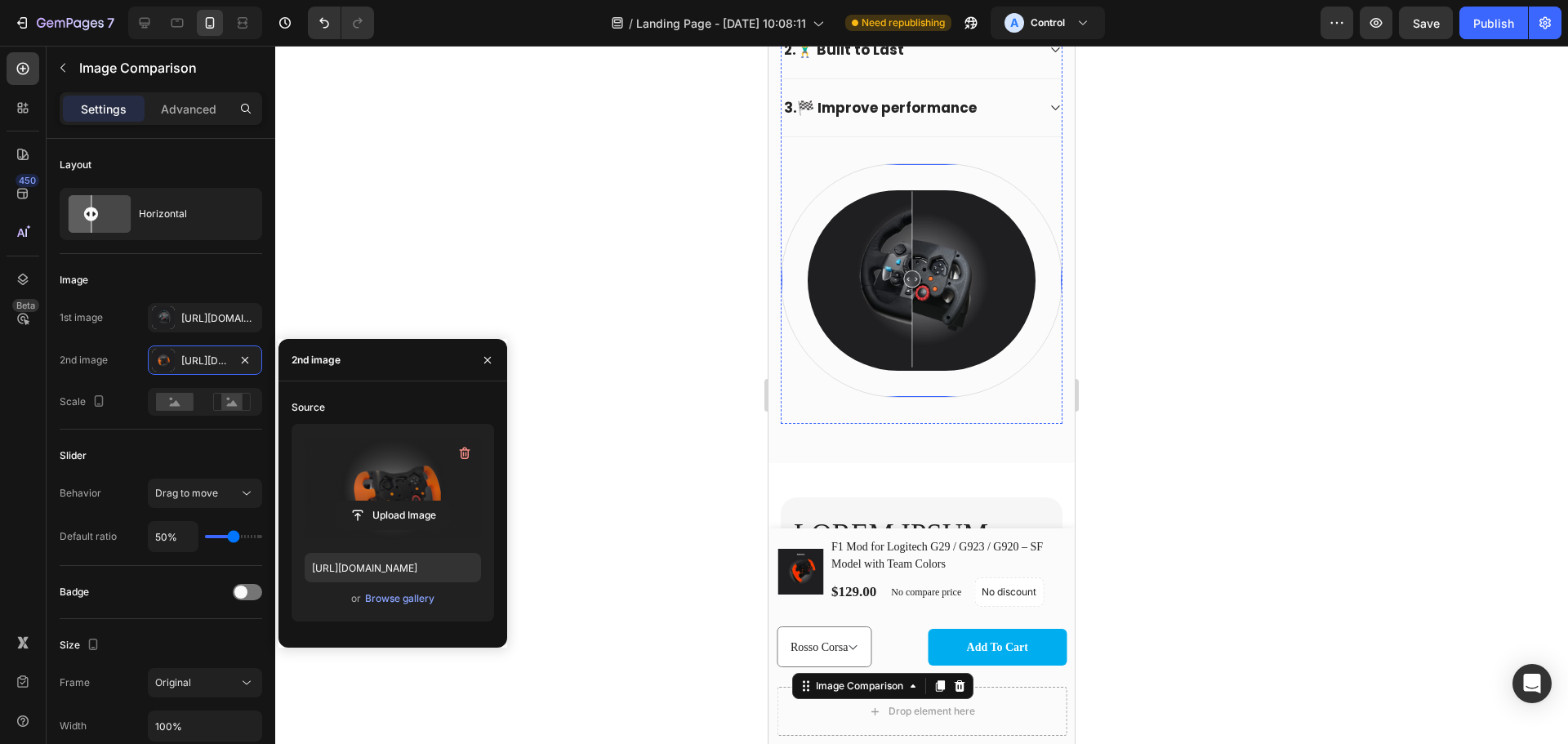
click at [1025, 239] on div "Image Row" at bounding box center [921, 280] width 281 height 233
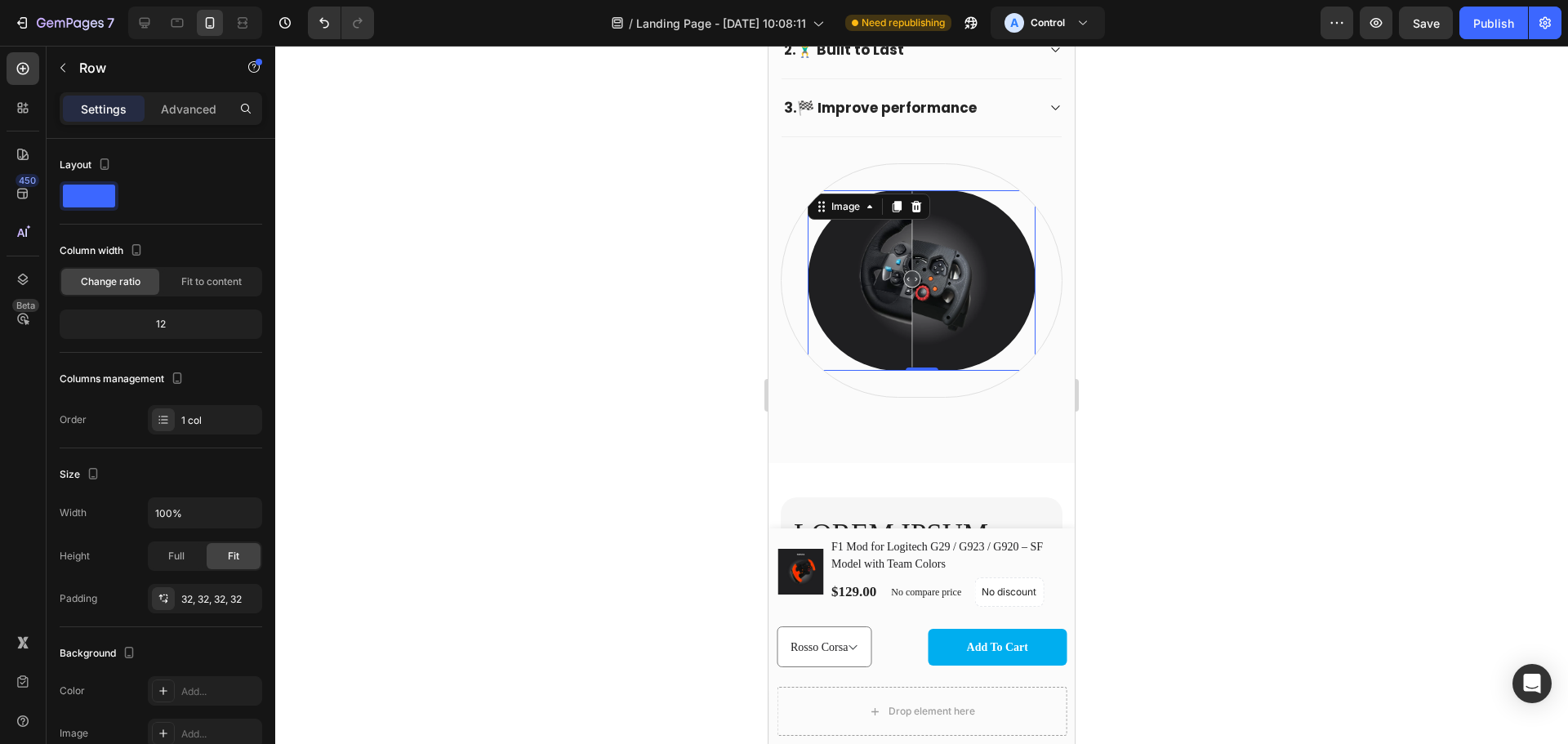
click at [985, 258] on img at bounding box center [922, 280] width 228 height 180
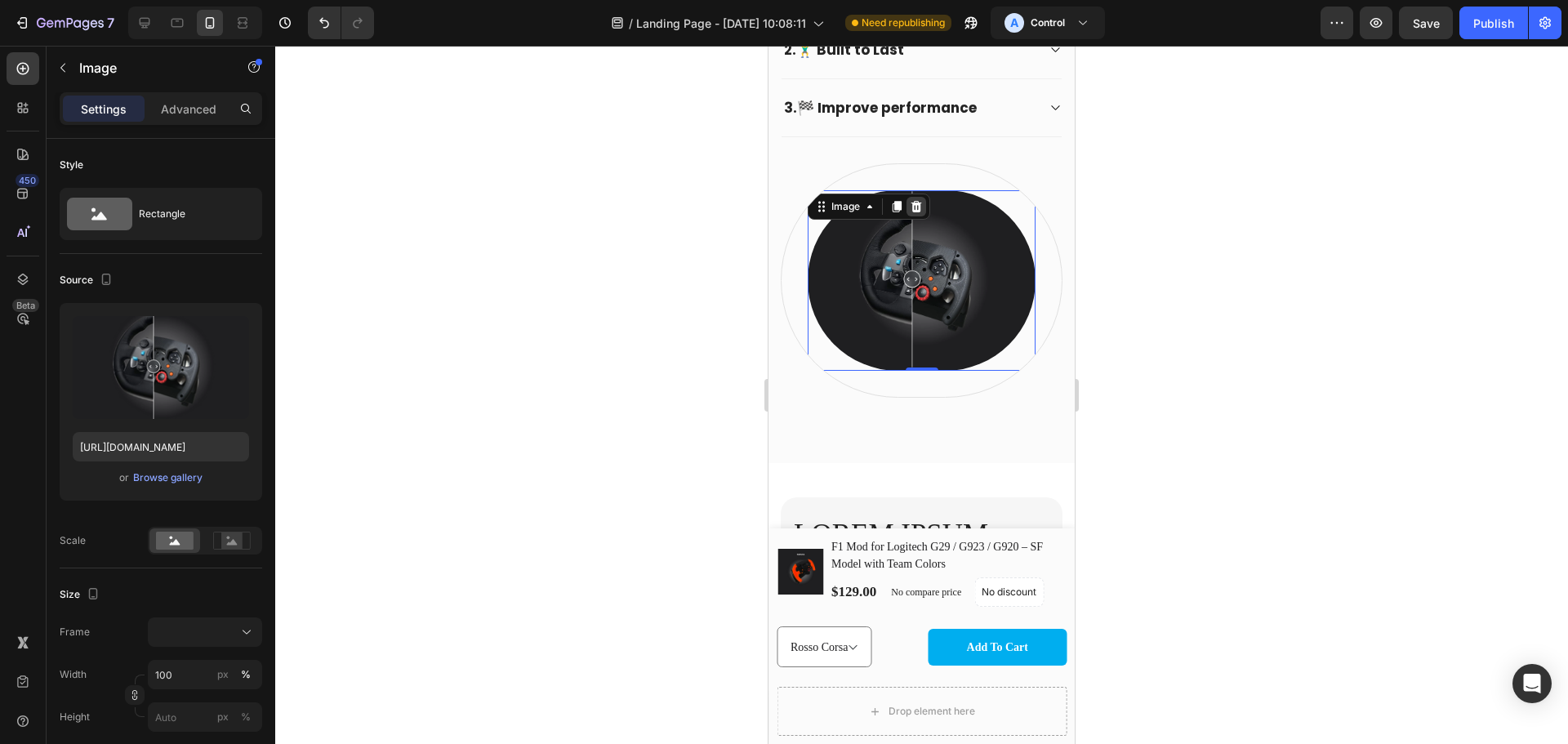
click at [911, 213] on icon at bounding box center [917, 207] width 13 height 13
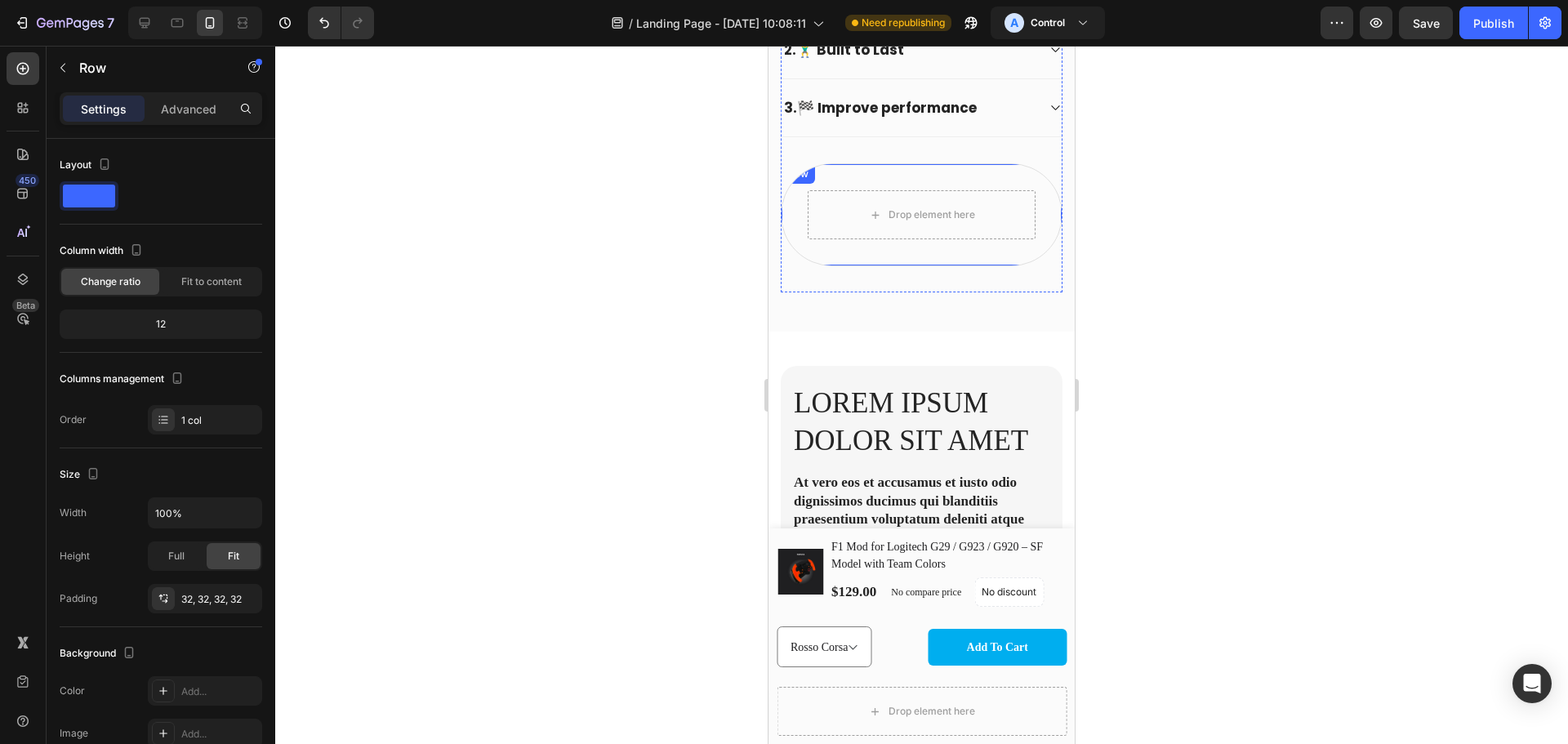
click at [968, 190] on div "Drop element here Row" at bounding box center [921, 214] width 281 height 103
click at [887, 187] on icon at bounding box center [882, 181] width 13 height 13
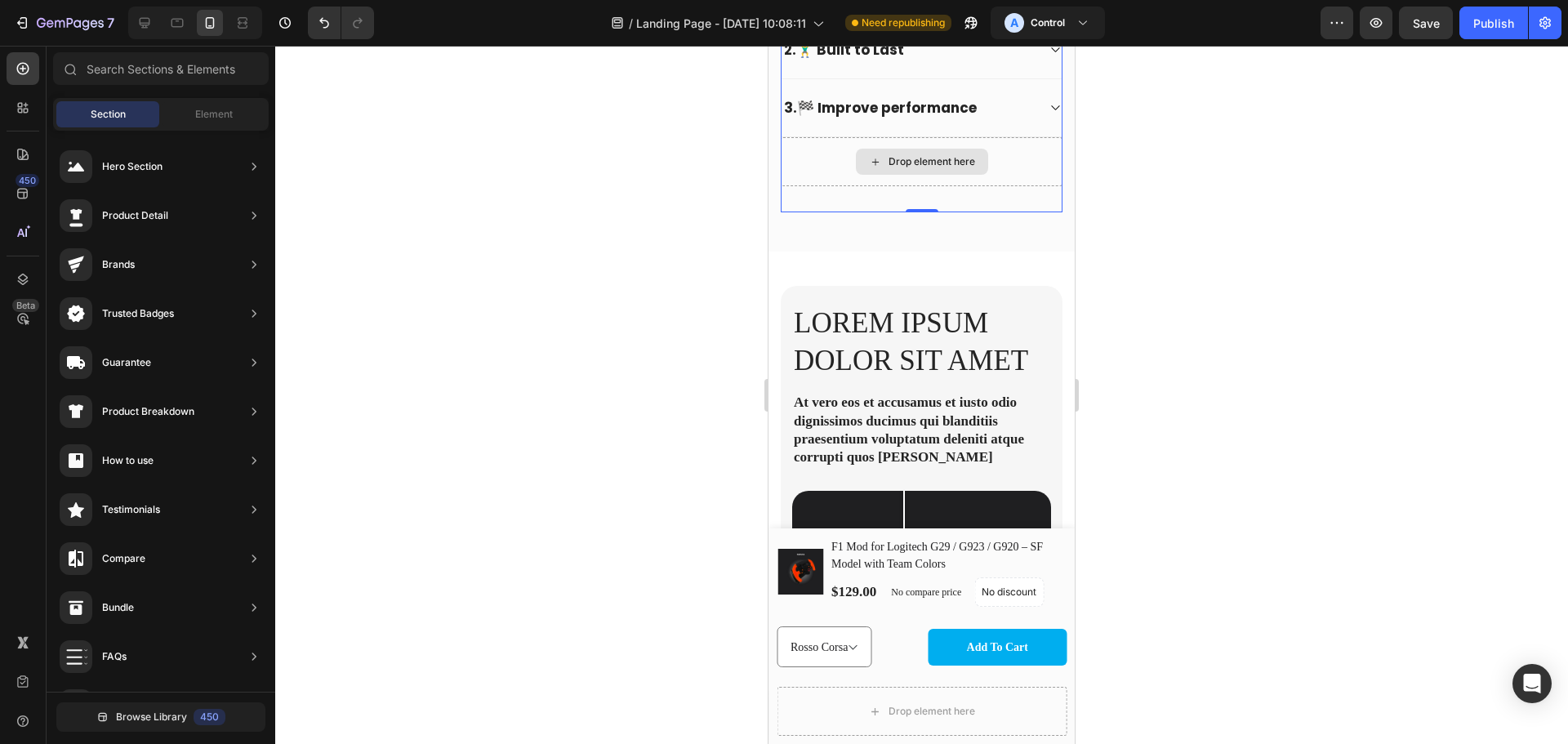
click at [1008, 186] on div "Drop element here" at bounding box center [921, 161] width 281 height 49
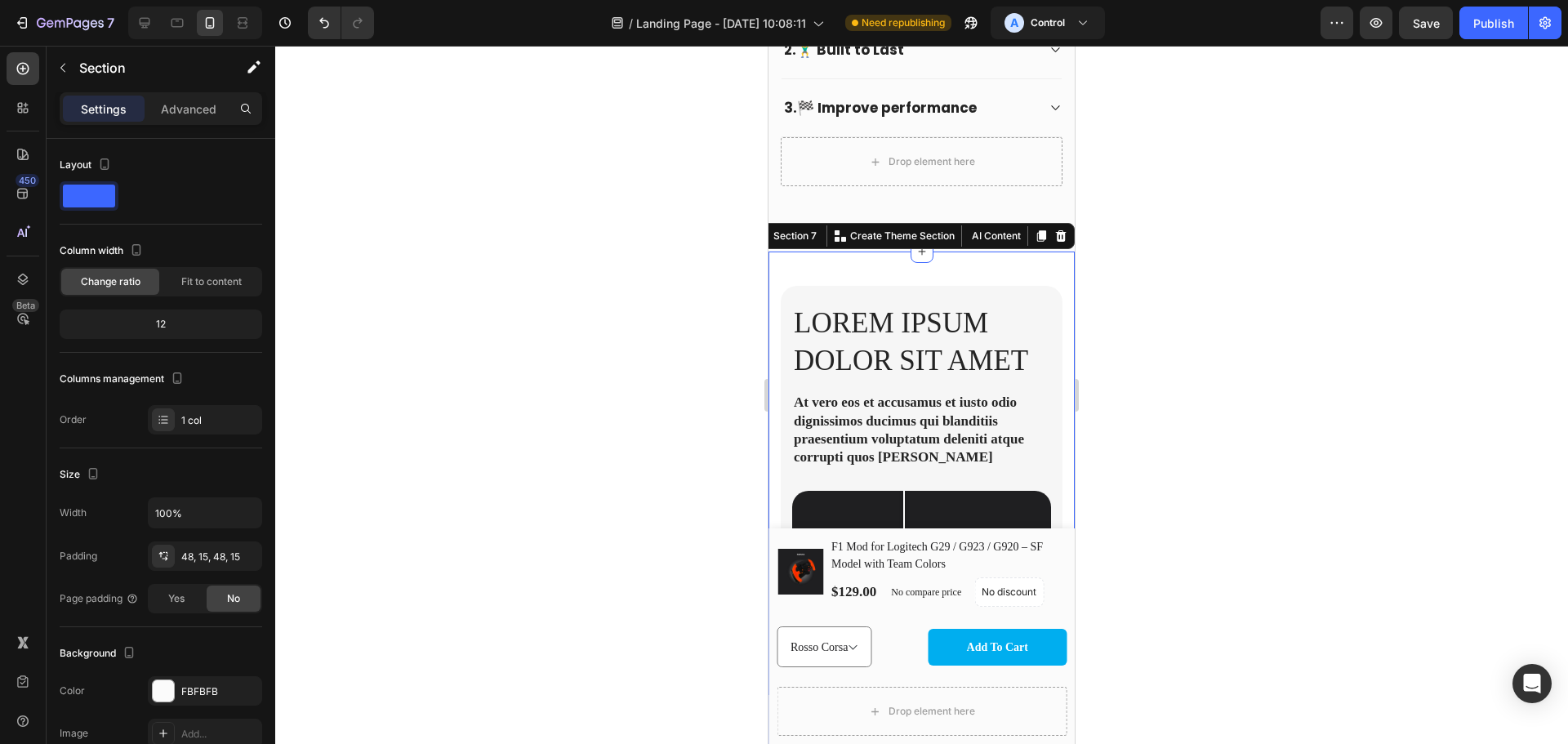
scroll to position [302, 0]
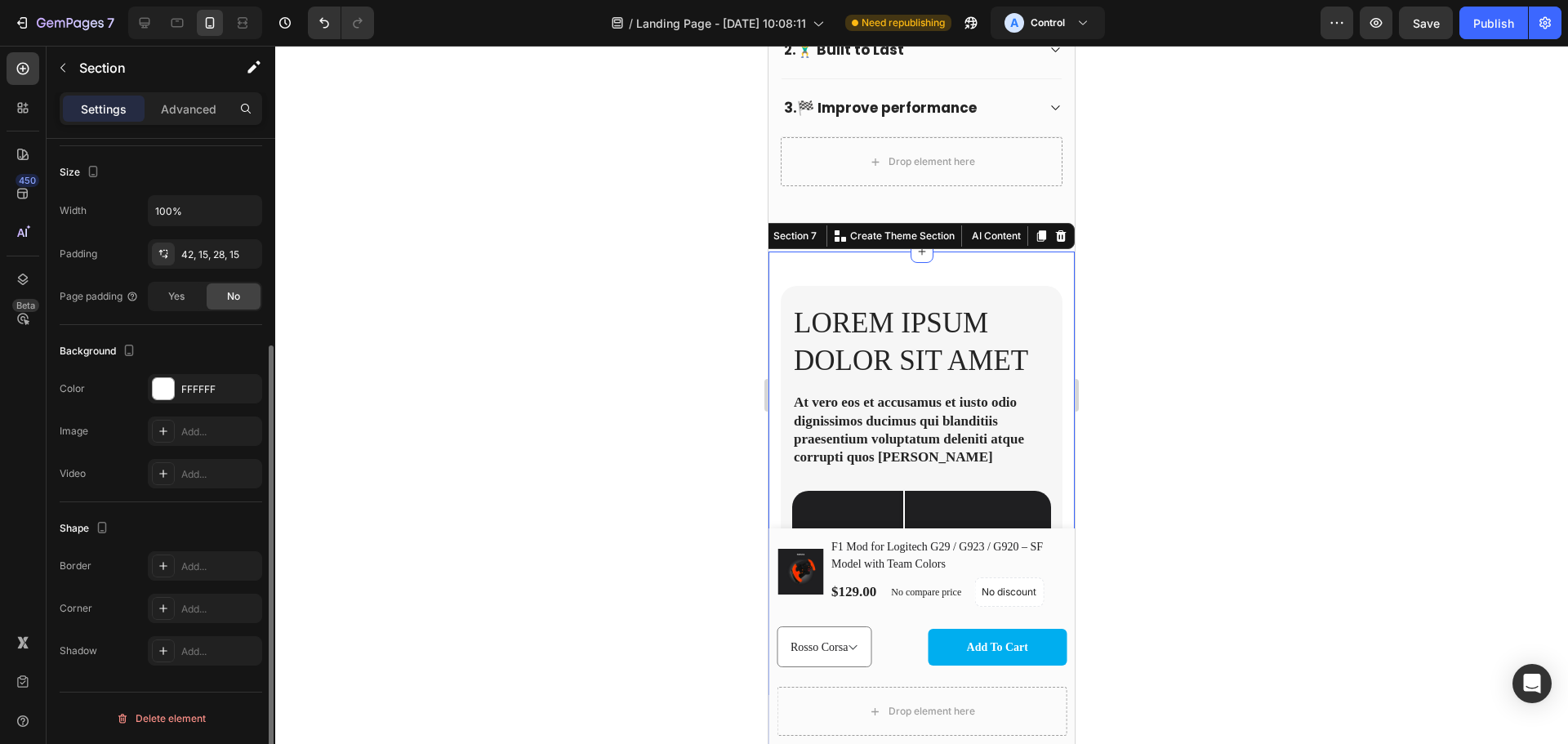
click at [925, 290] on div "Lorem ipsum dolor sit amet Heading At vero eos et accusamus et iusto odio digni…" at bounding box center [921, 525] width 306 height 549
click at [1333, 248] on div at bounding box center [922, 394] width 1293 height 698
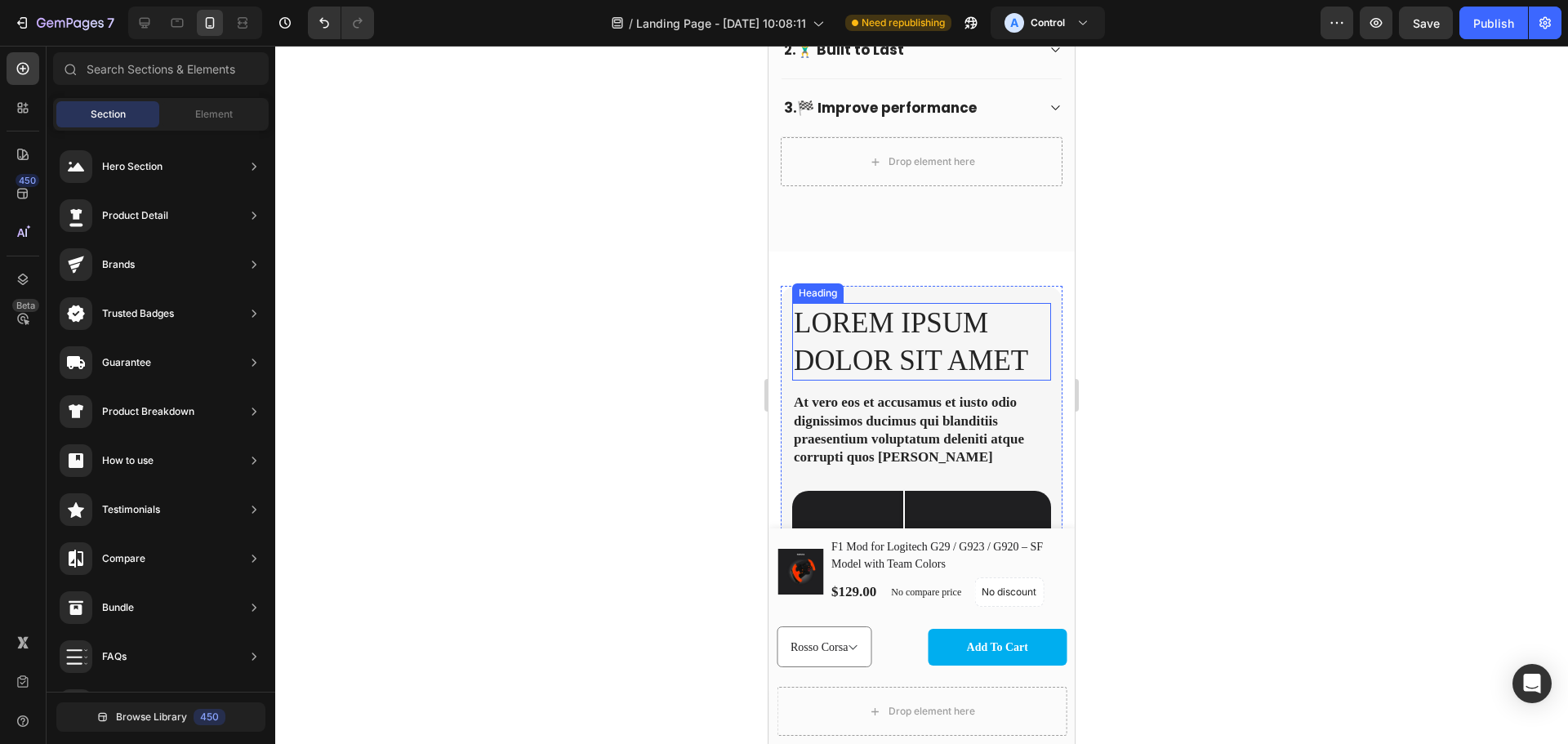
click at [920, 353] on h2 "Lorem ipsum dolor sit amet" at bounding box center [922, 341] width 259 height 78
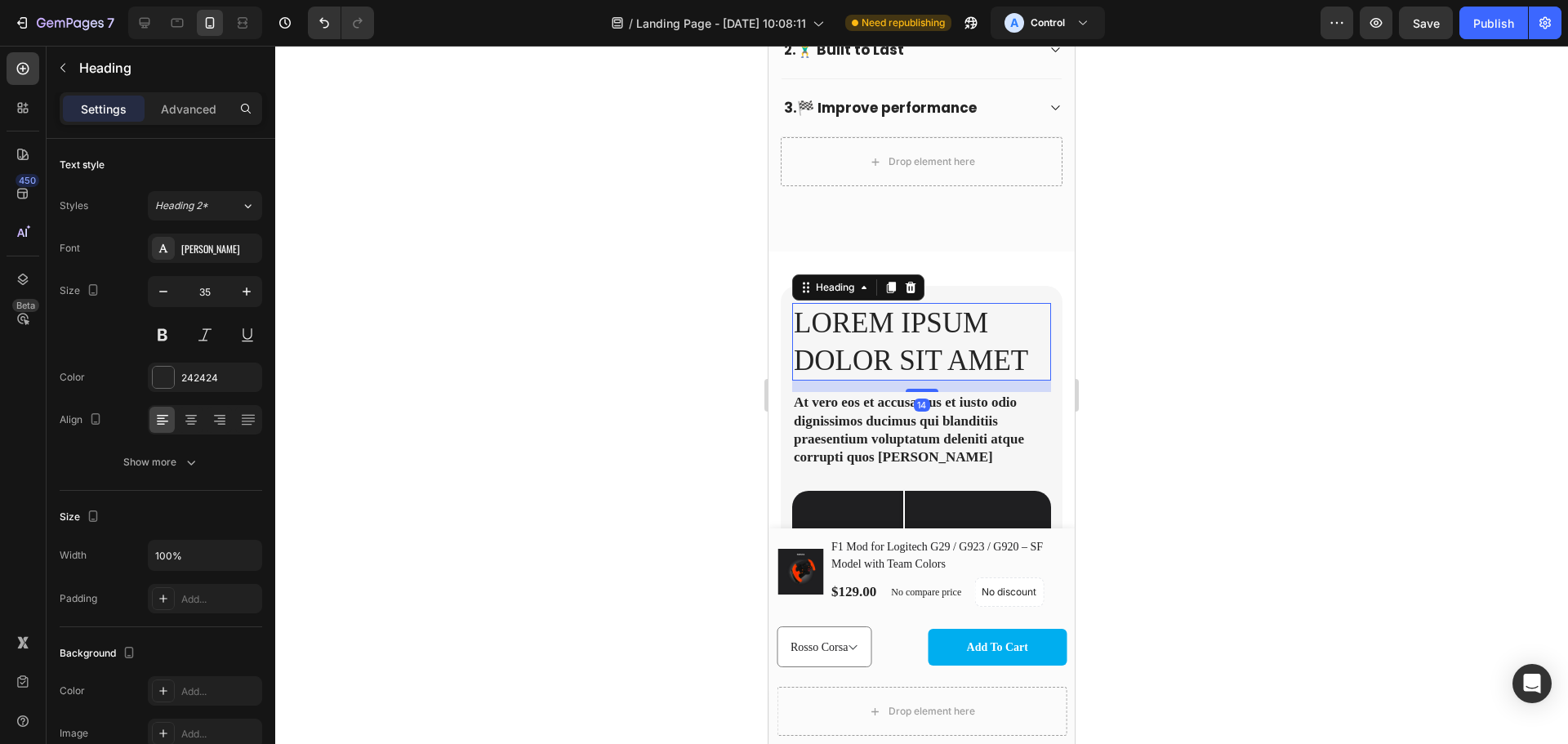
click at [920, 353] on h2 "Lorem ipsum dolor sit amet" at bounding box center [922, 341] width 259 height 78
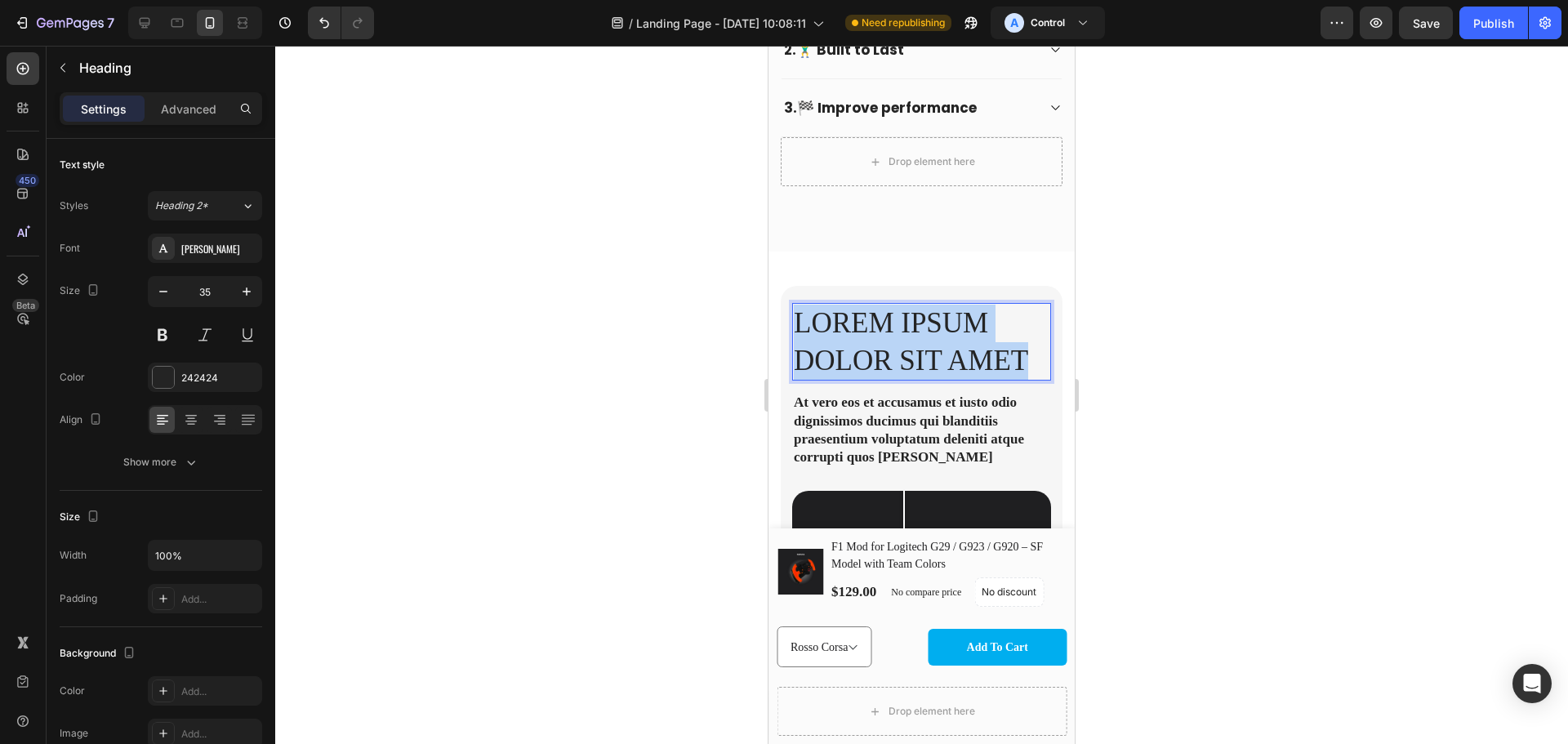
click at [920, 353] on p "Lorem ipsum dolor sit amet" at bounding box center [922, 341] width 256 height 74
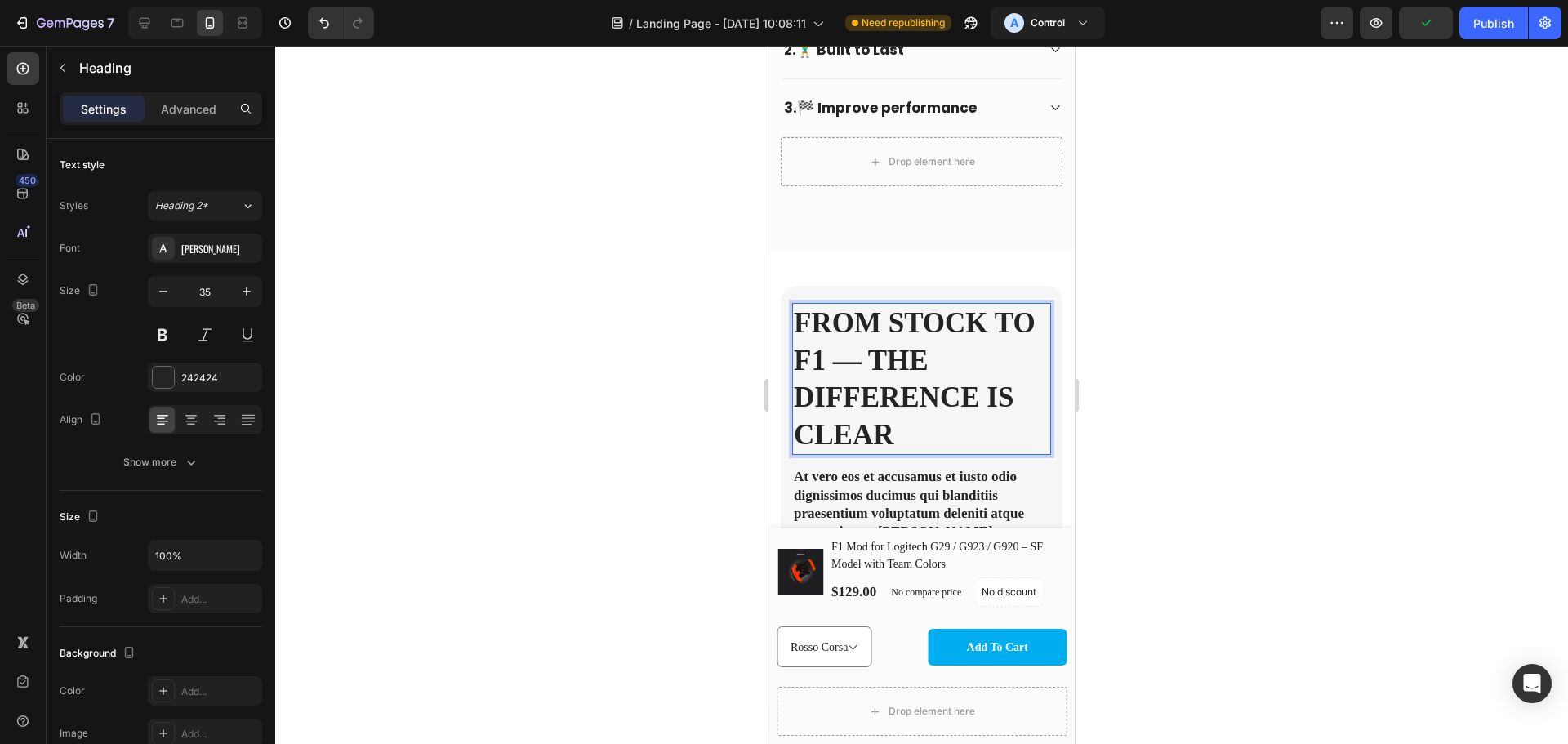
click at [862, 377] on strong "From Stock to F1 — The Difference is Clear" at bounding box center [914, 379] width 242 height 144
click at [1002, 388] on p "From Stock to F1 - The Difference is Clear" at bounding box center [922, 379] width 256 height 148
click at [952, 439] on p "From Stock to F1 - The Difference is Clear" at bounding box center [922, 379] width 256 height 148
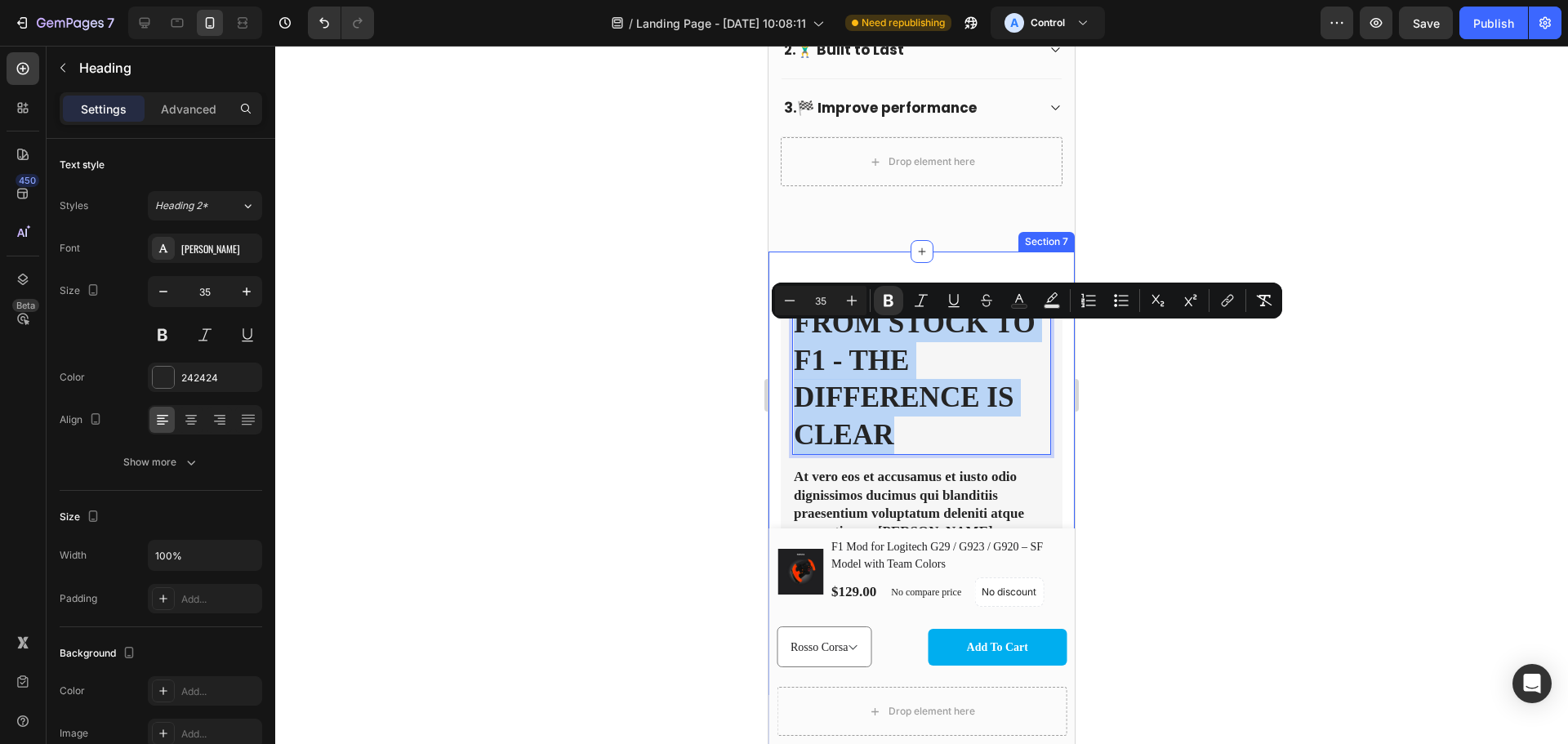
drag, startPoint x: 900, startPoint y: 454, endPoint x: 776, endPoint y: 321, distance: 181.8
click at [776, 321] on div "From Stock to F1 - The Difference is Clear Heading 14 At vero eos et accusamus …" at bounding box center [921, 563] width 306 height 623
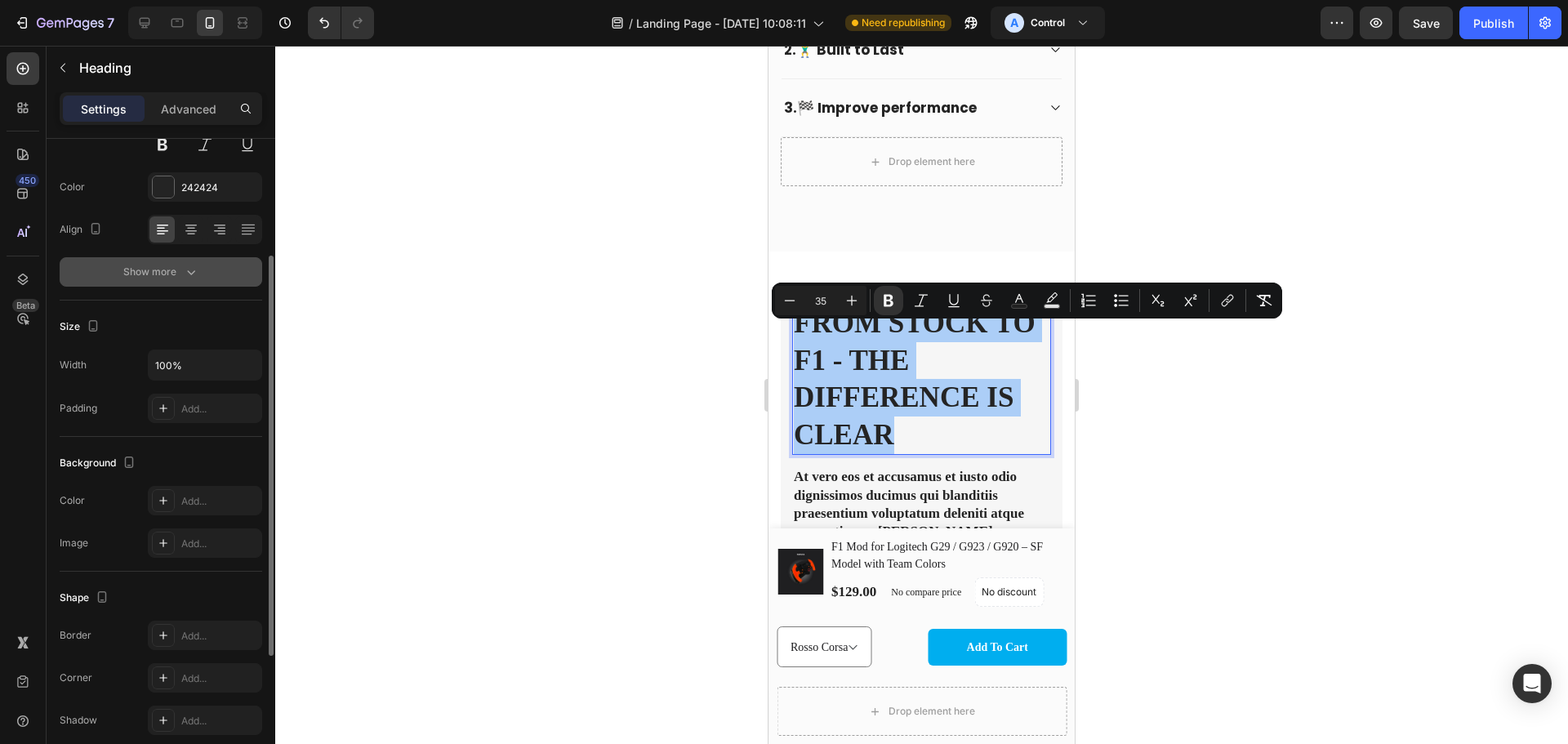
click at [184, 279] on icon "button" at bounding box center [191, 272] width 17 height 16
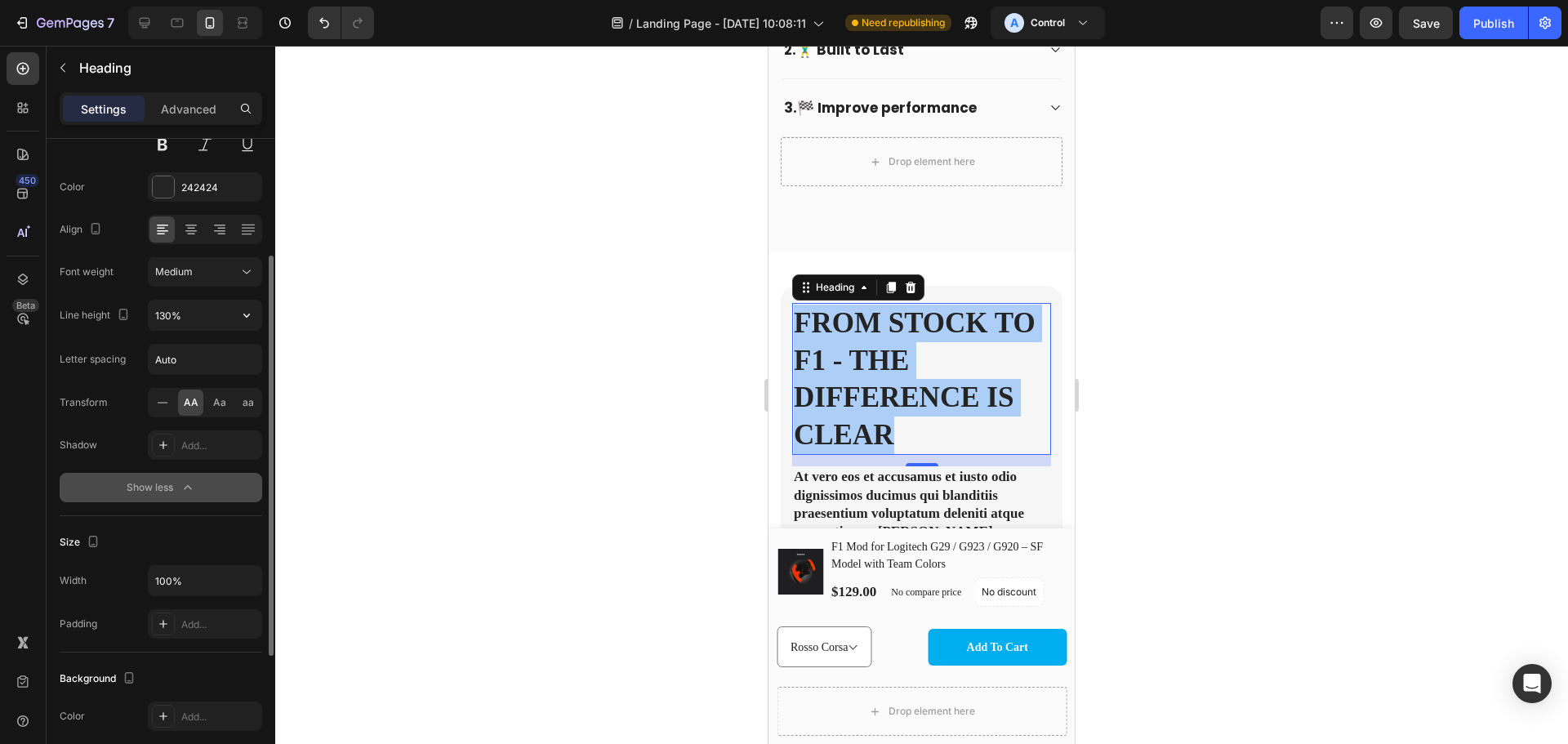
scroll to position [380, 0]
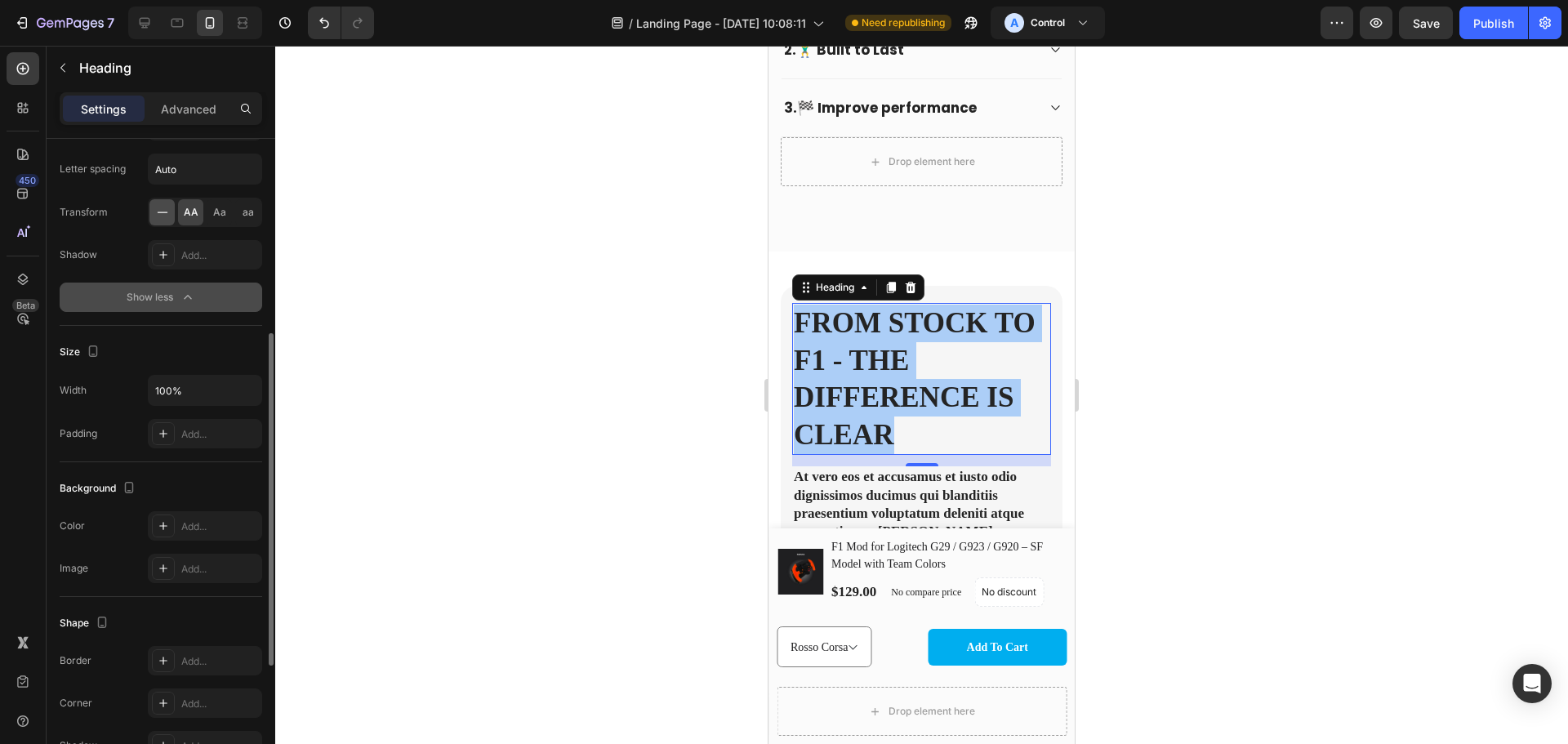
click at [165, 216] on icon at bounding box center [163, 212] width 17 height 16
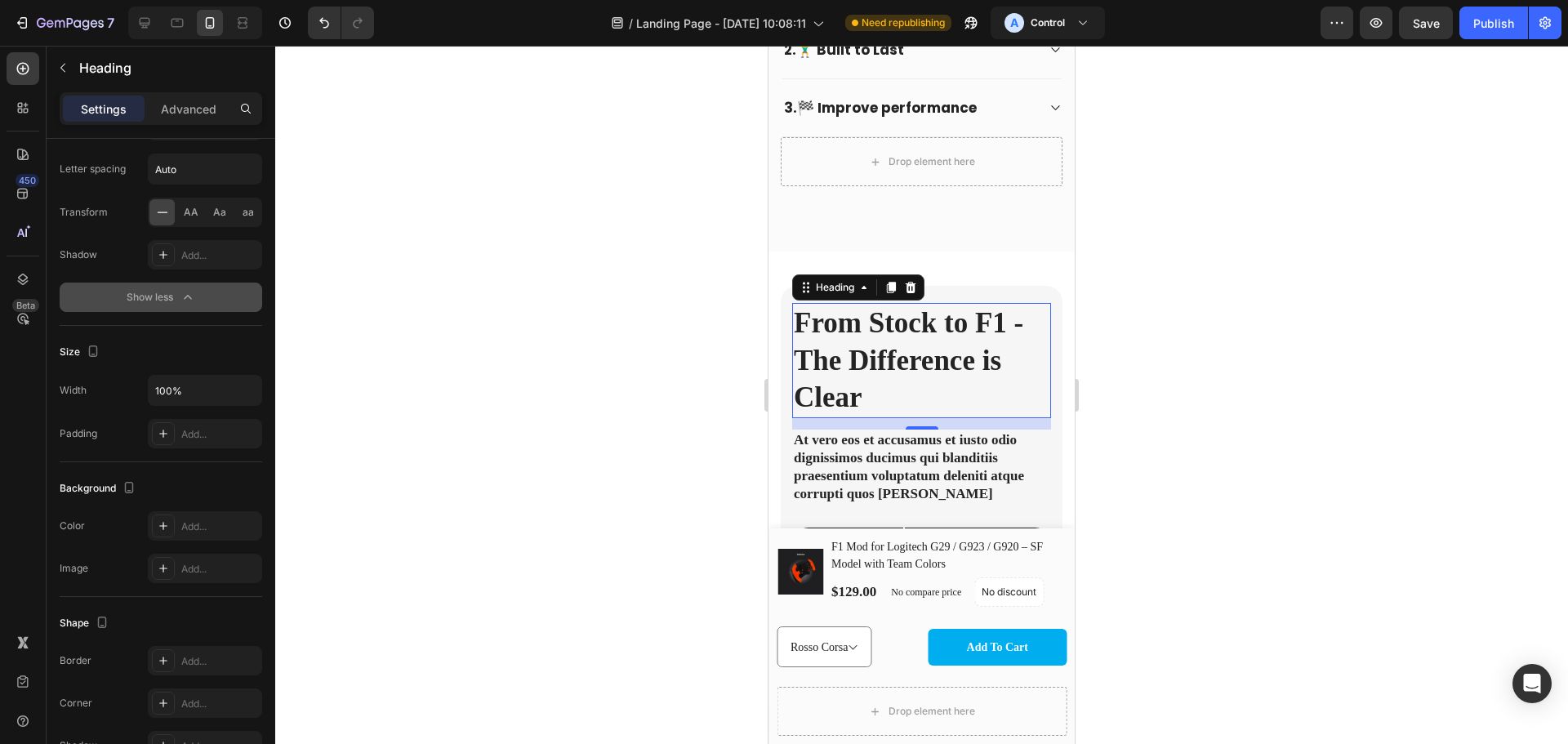
scroll to position [1333, 0]
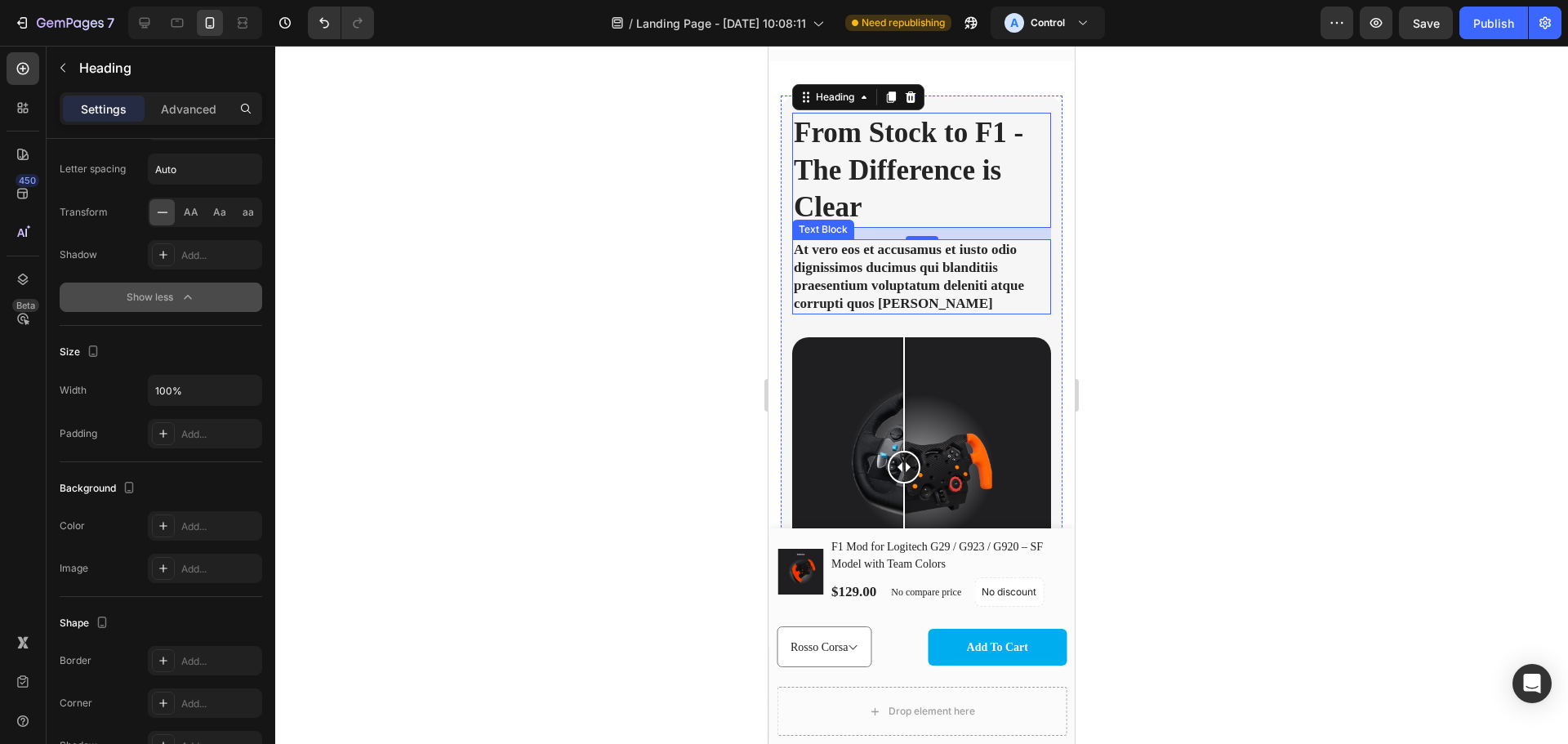
click at [914, 290] on p "At vero eos et accusamus et iusto odio dignissimos ducimus qui blanditiis praes…" at bounding box center [922, 276] width 256 height 72
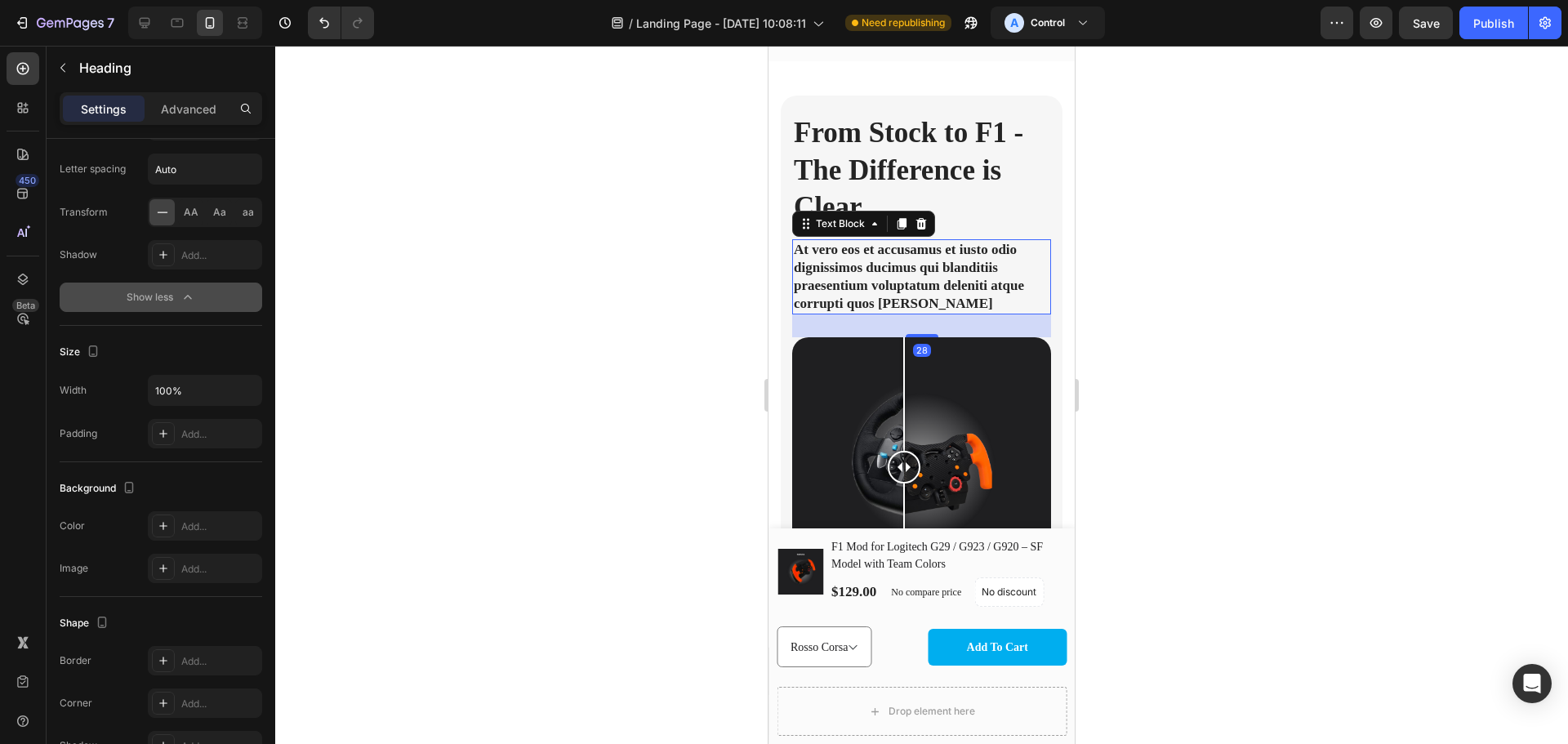
scroll to position [0, 0]
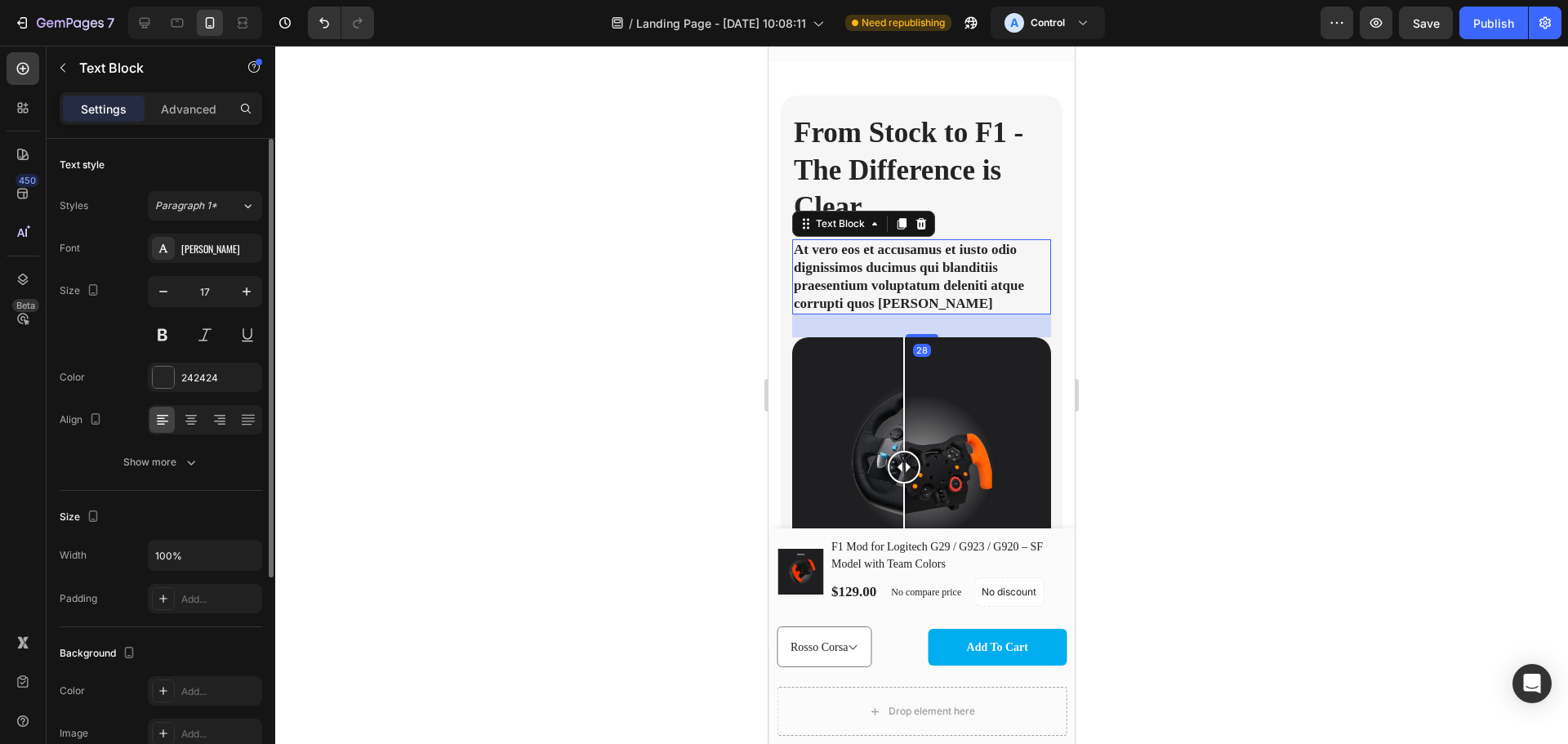
click at [914, 290] on p "At vero eos et accusamus et iusto odio dignissimos ducimus qui blanditiis praes…" at bounding box center [922, 276] width 256 height 72
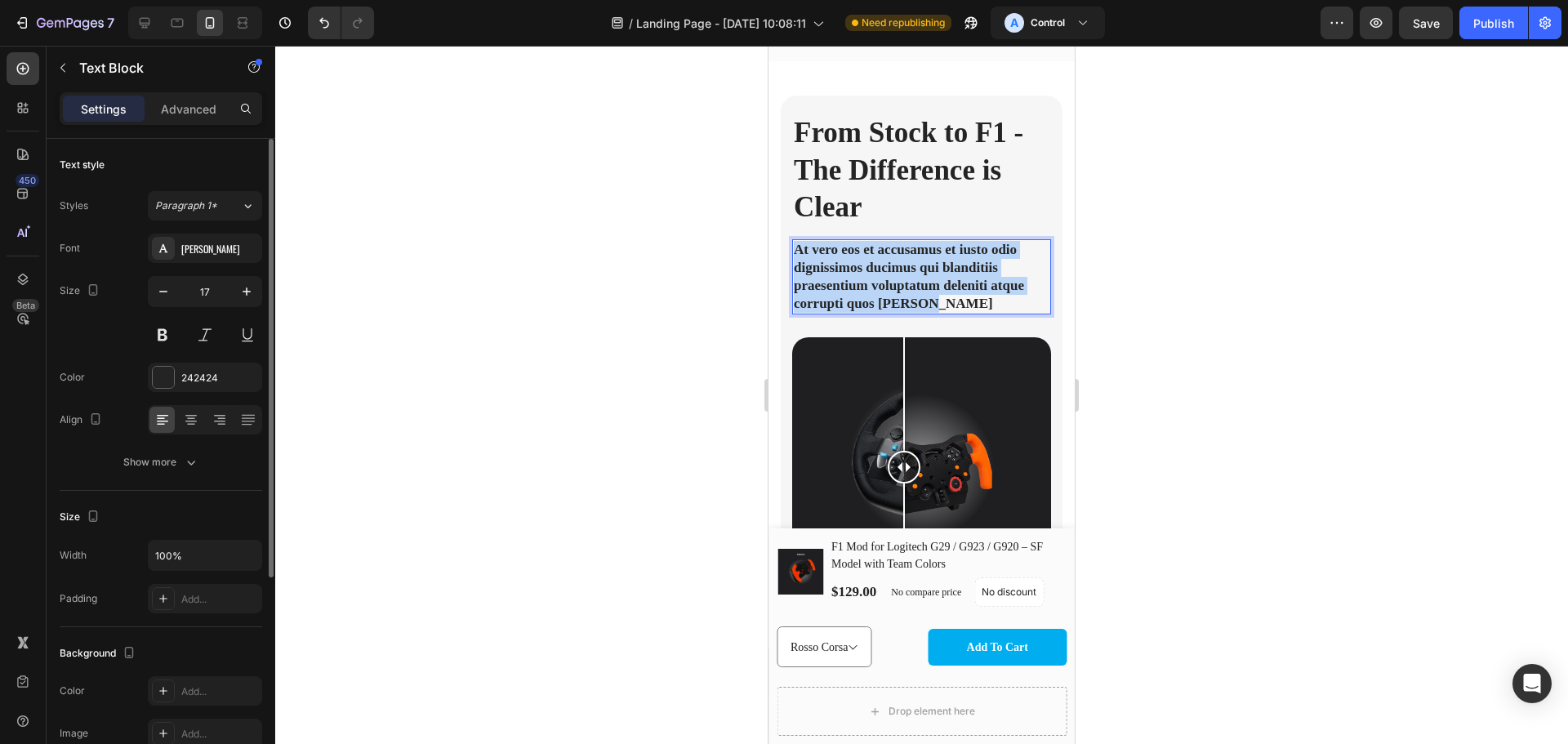
click at [914, 290] on p "At vero eos et accusamus et iusto odio dignissimos ducimus qui blanditiis praes…" at bounding box center [922, 276] width 256 height 72
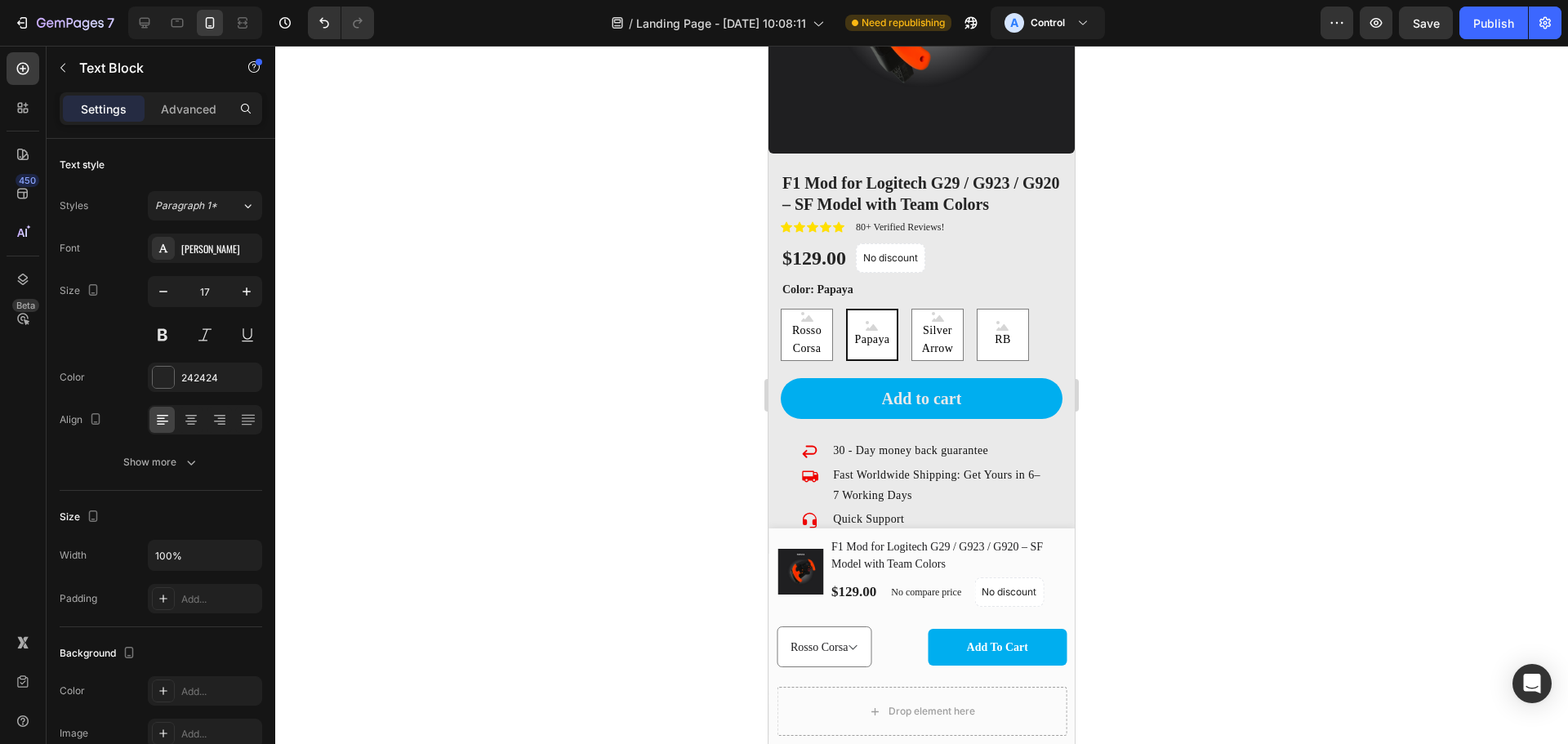
scroll to position [2476, 0]
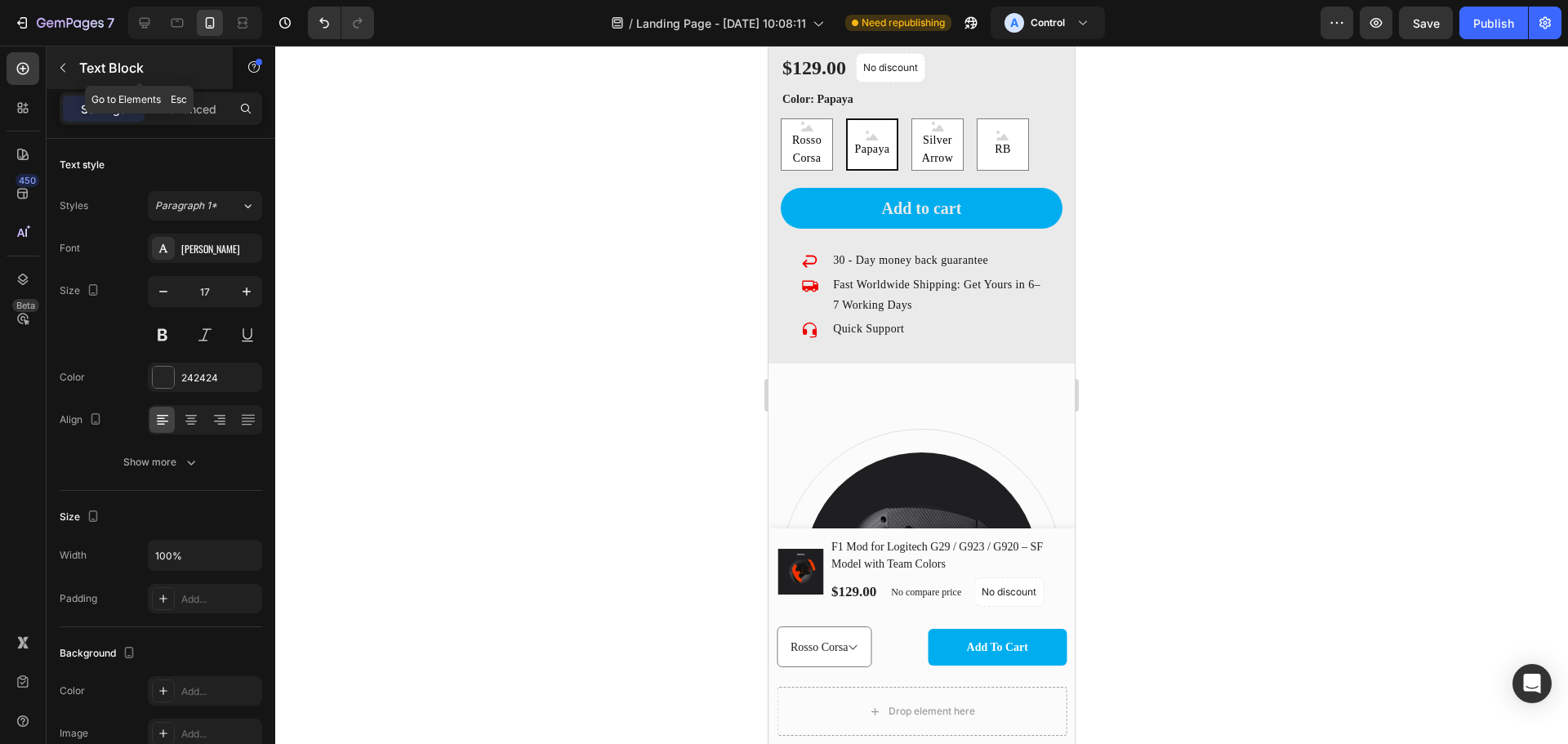
click at [56, 67] on icon "button" at bounding box center [63, 68] width 13 height 13
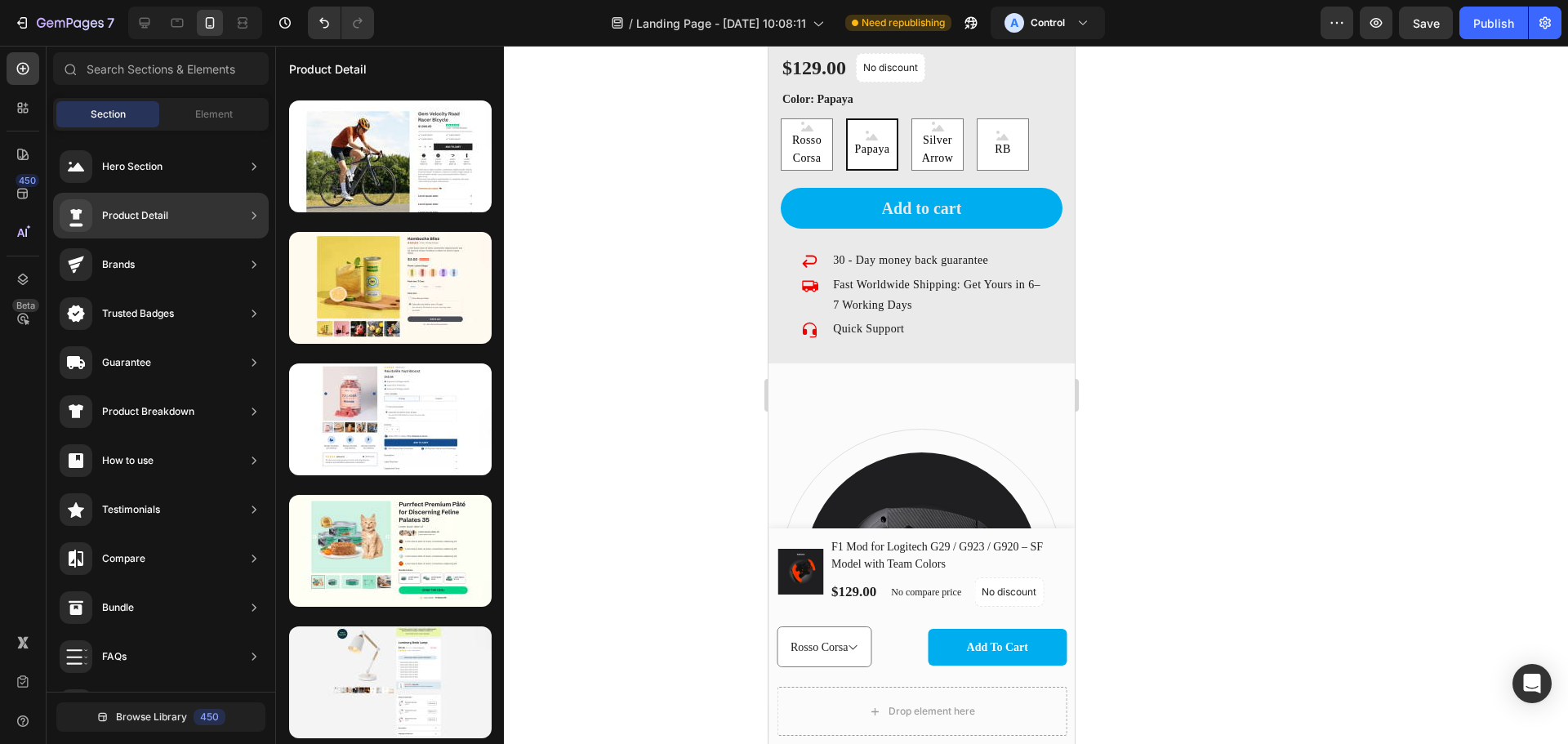
scroll to position [0, 0]
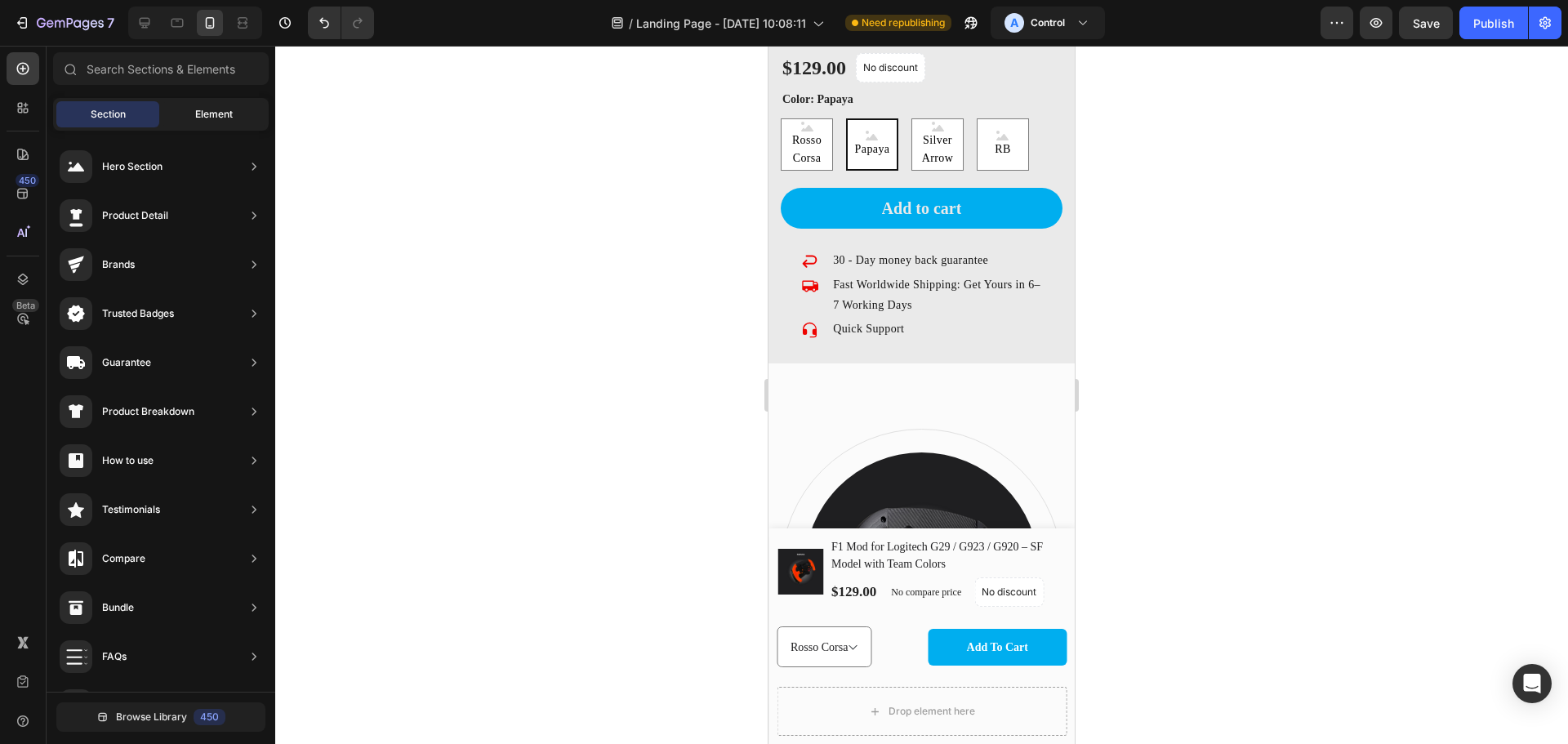
click at [210, 113] on span "Element" at bounding box center [215, 115] width 38 height 15
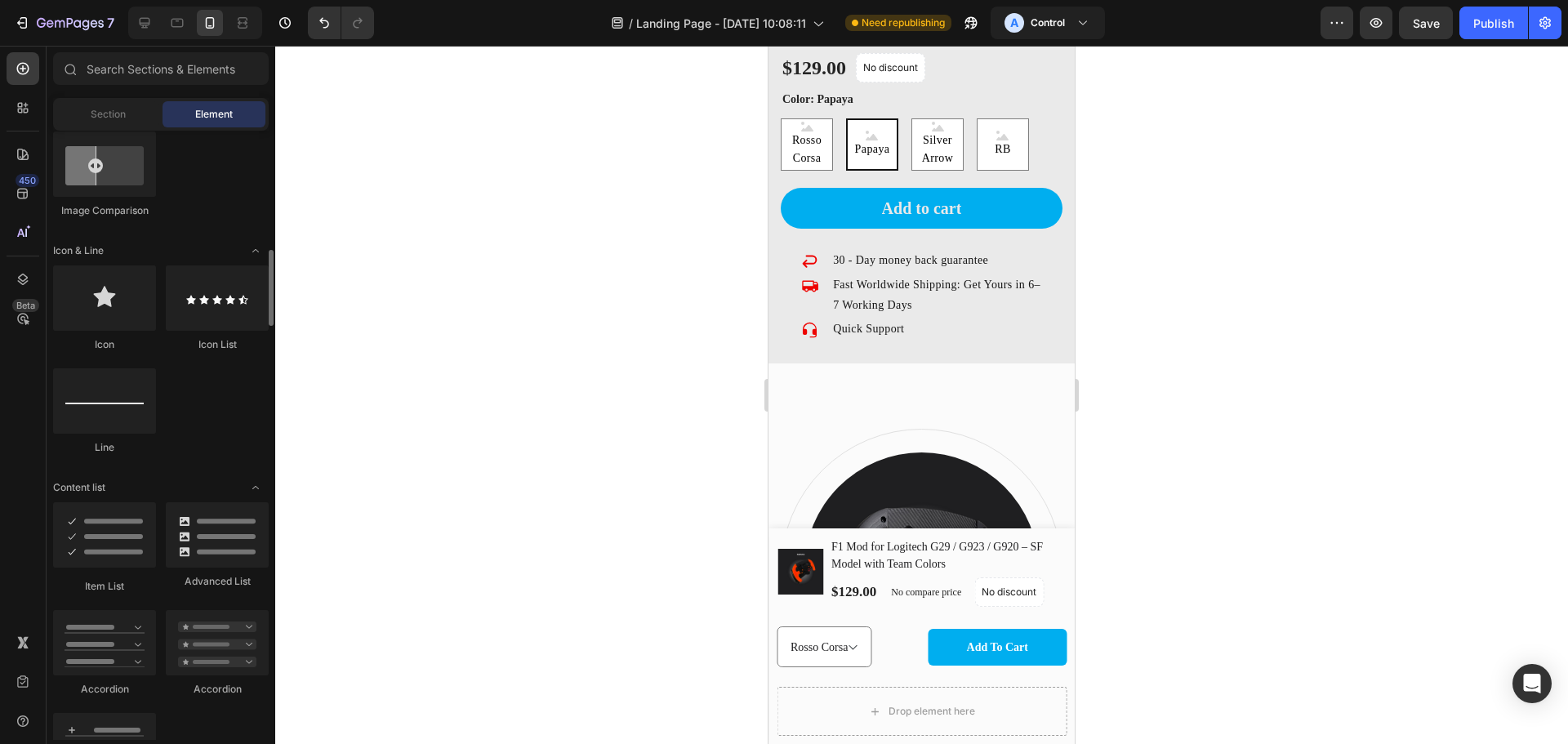
scroll to position [1331, 0]
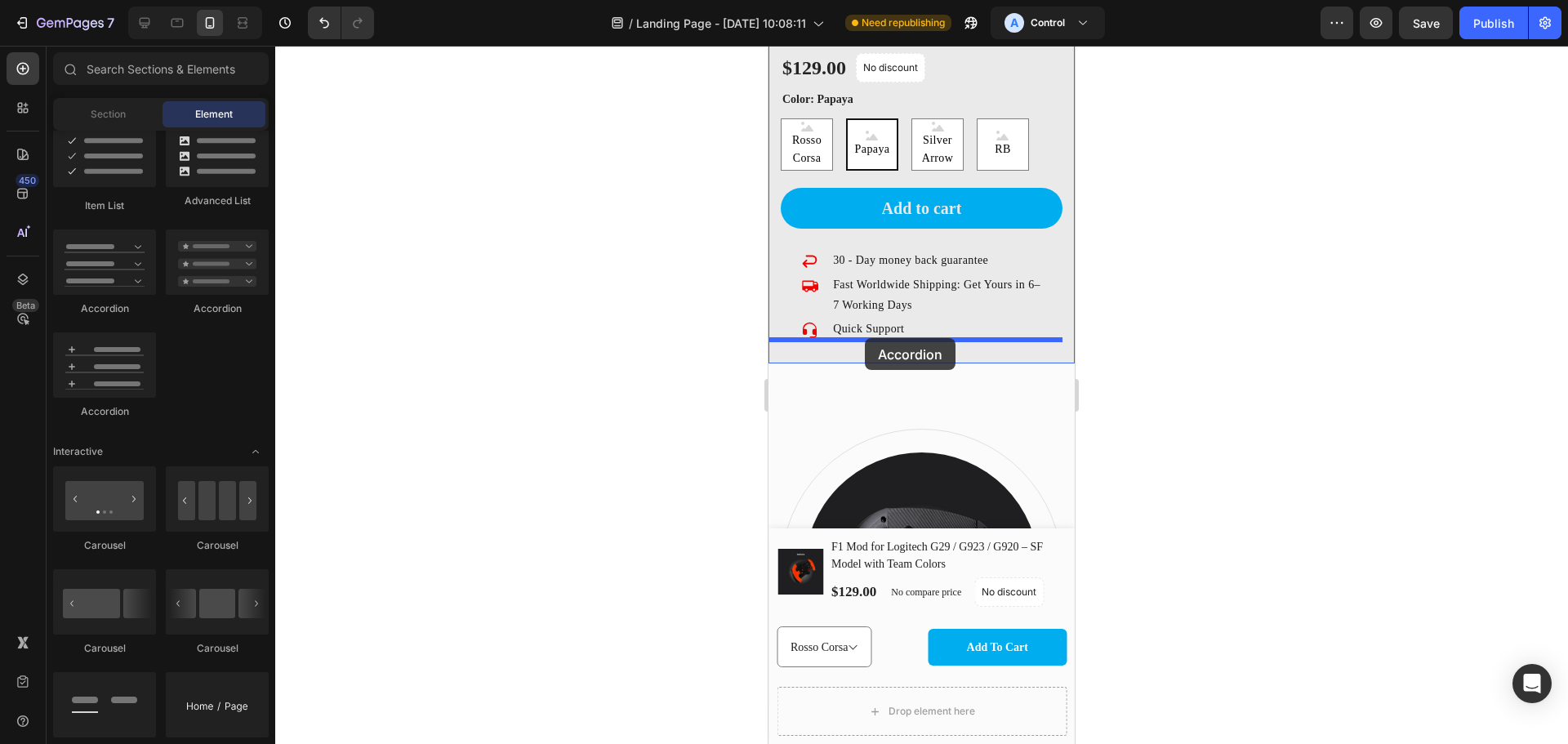
drag, startPoint x: 858, startPoint y: 426, endPoint x: 865, endPoint y: 338, distance: 88.3
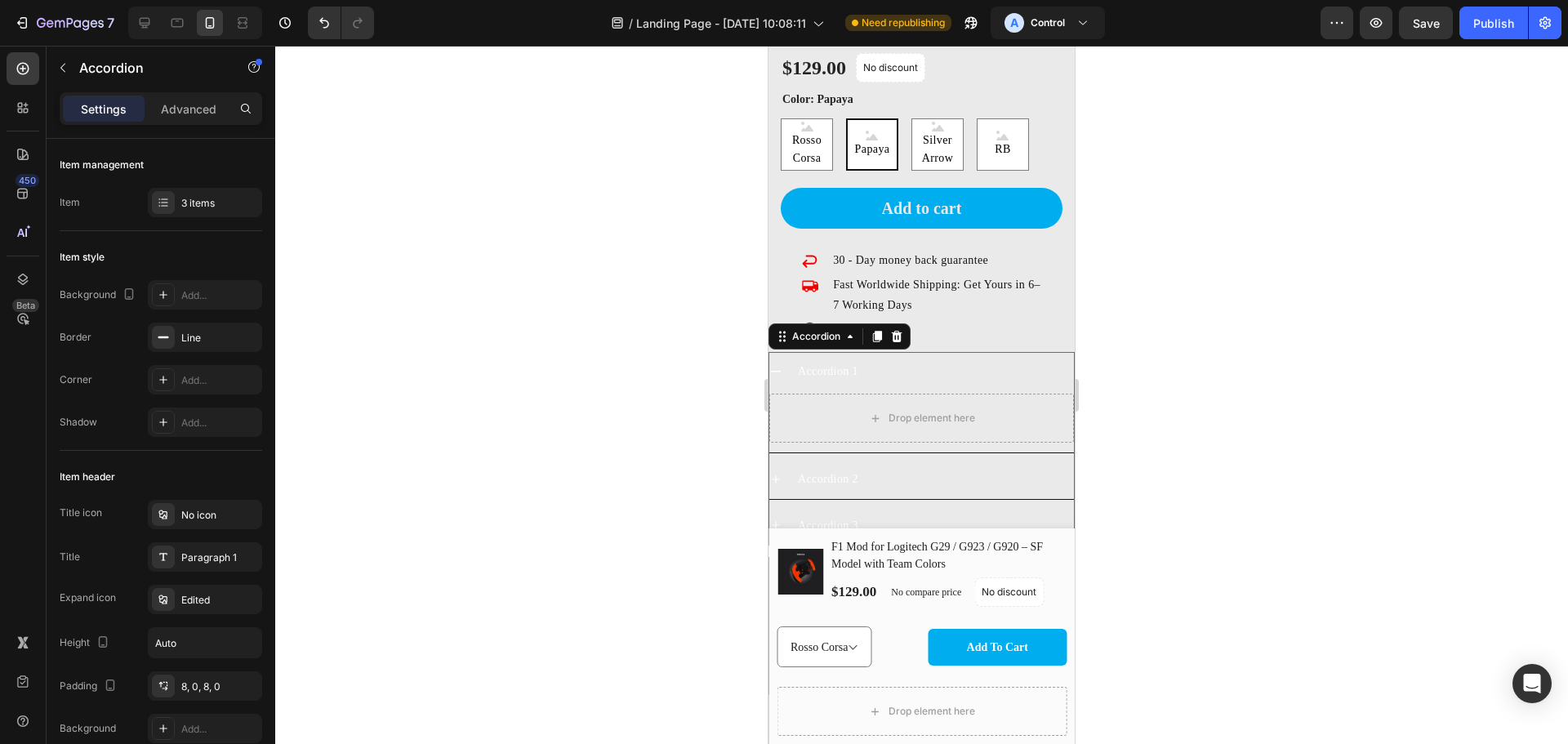
scroll to position [2668, 0]
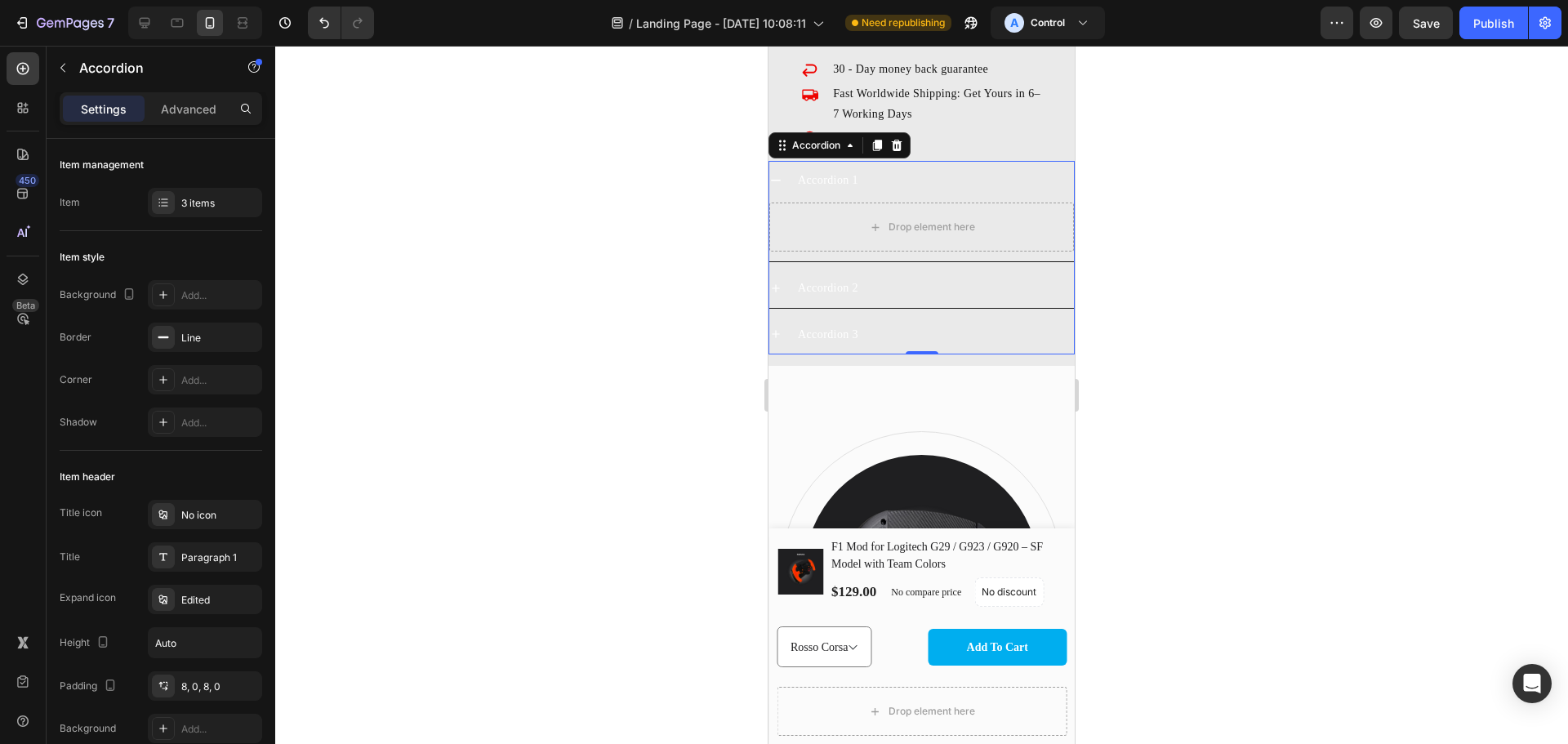
click at [864, 167] on div "Accordion 1" at bounding box center [935, 180] width 279 height 26
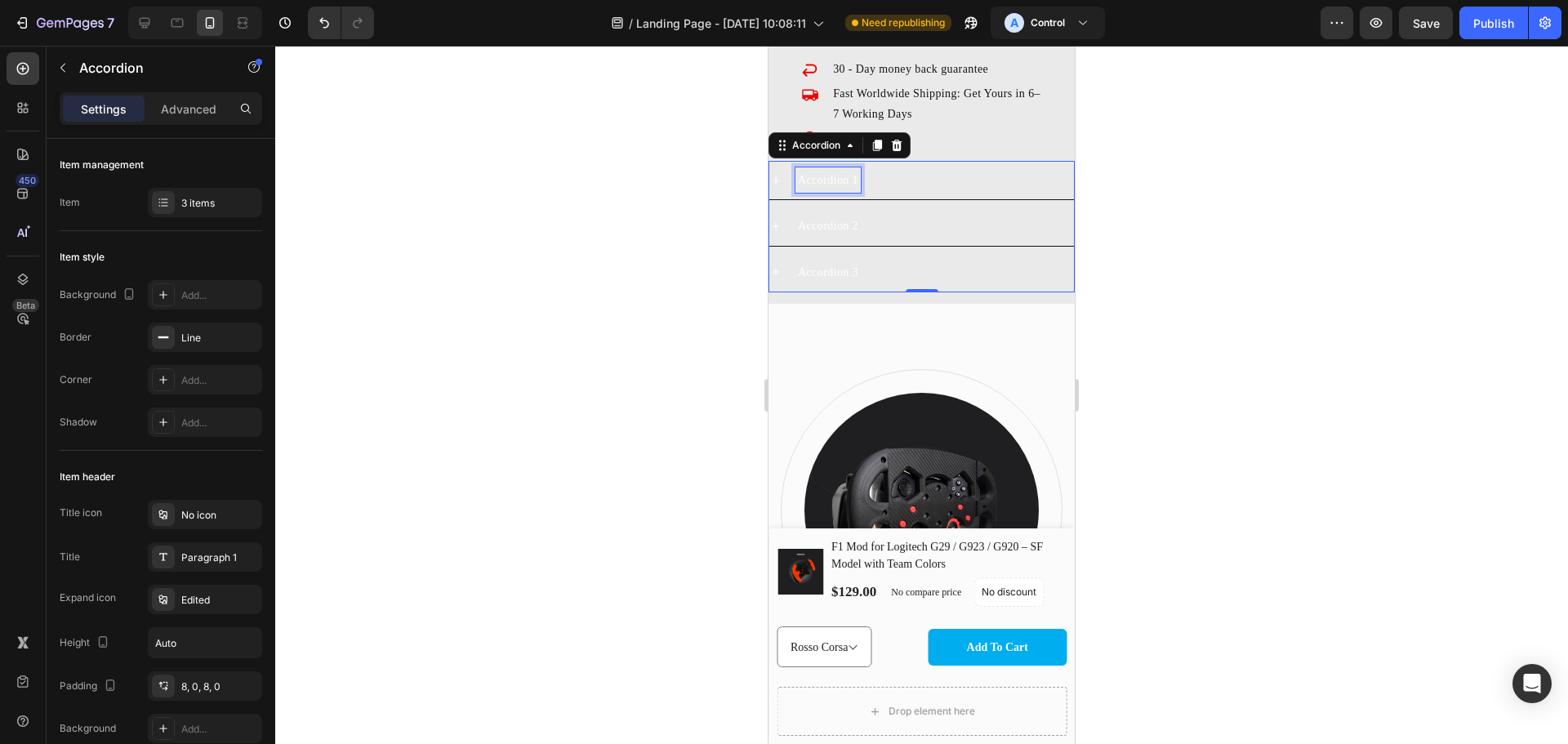
click at [838, 168] on div "Accordion 1" at bounding box center [828, 180] width 65 height 26
click at [838, 170] on p "Accordion 1" at bounding box center [828, 180] width 60 height 21
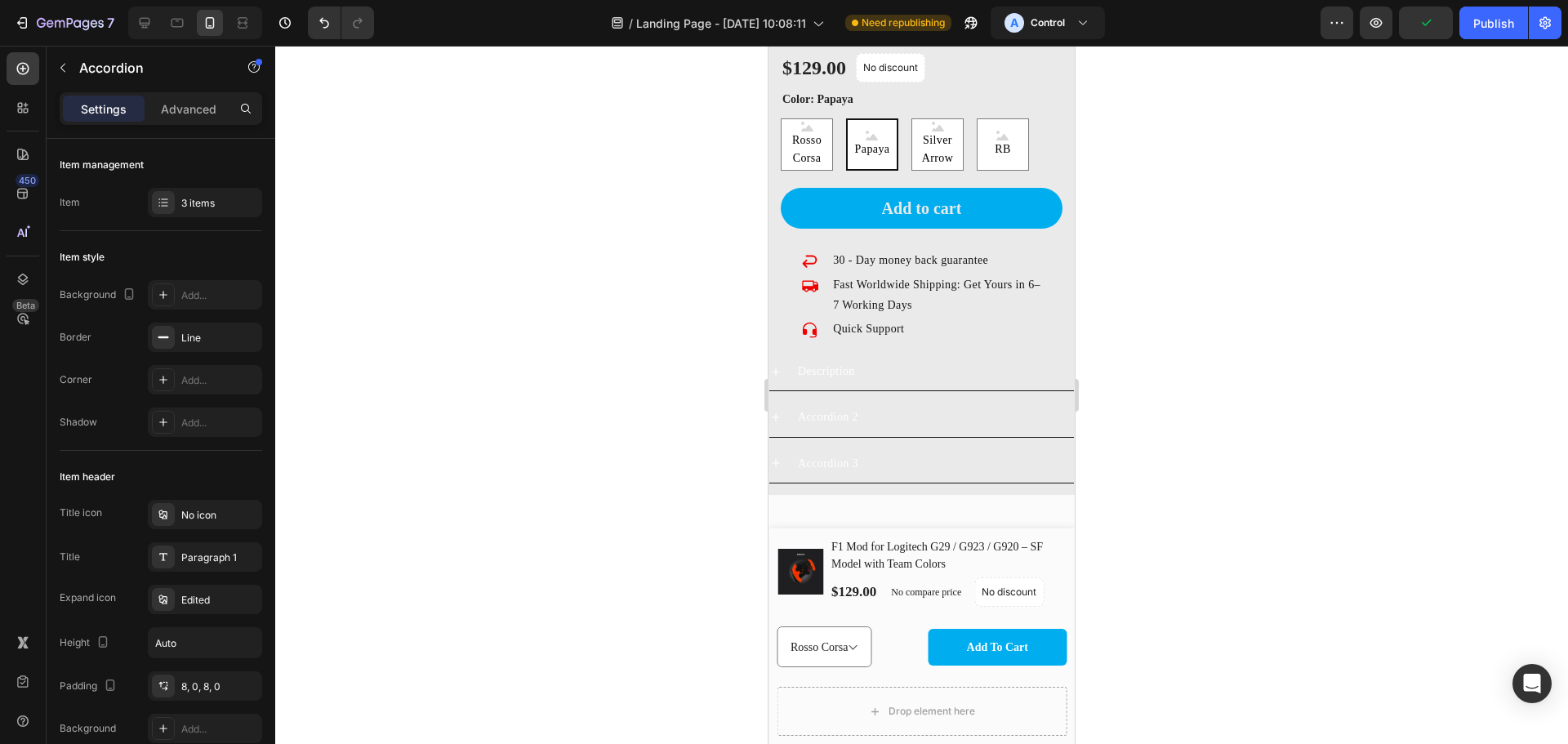
click at [893, 361] on div "Description" at bounding box center [935, 371] width 279 height 26
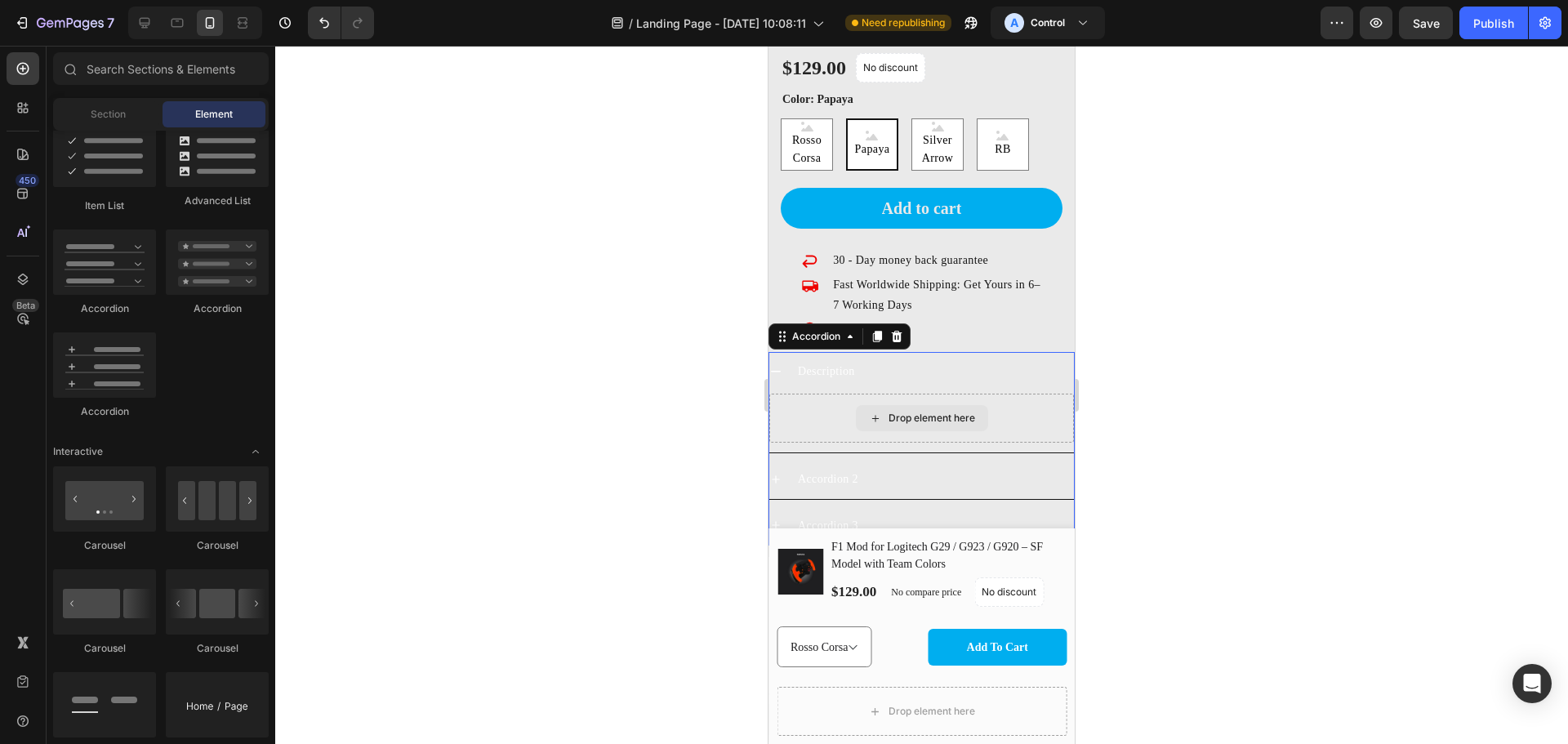
click at [929, 412] on div "Drop element here" at bounding box center [932, 418] width 87 height 13
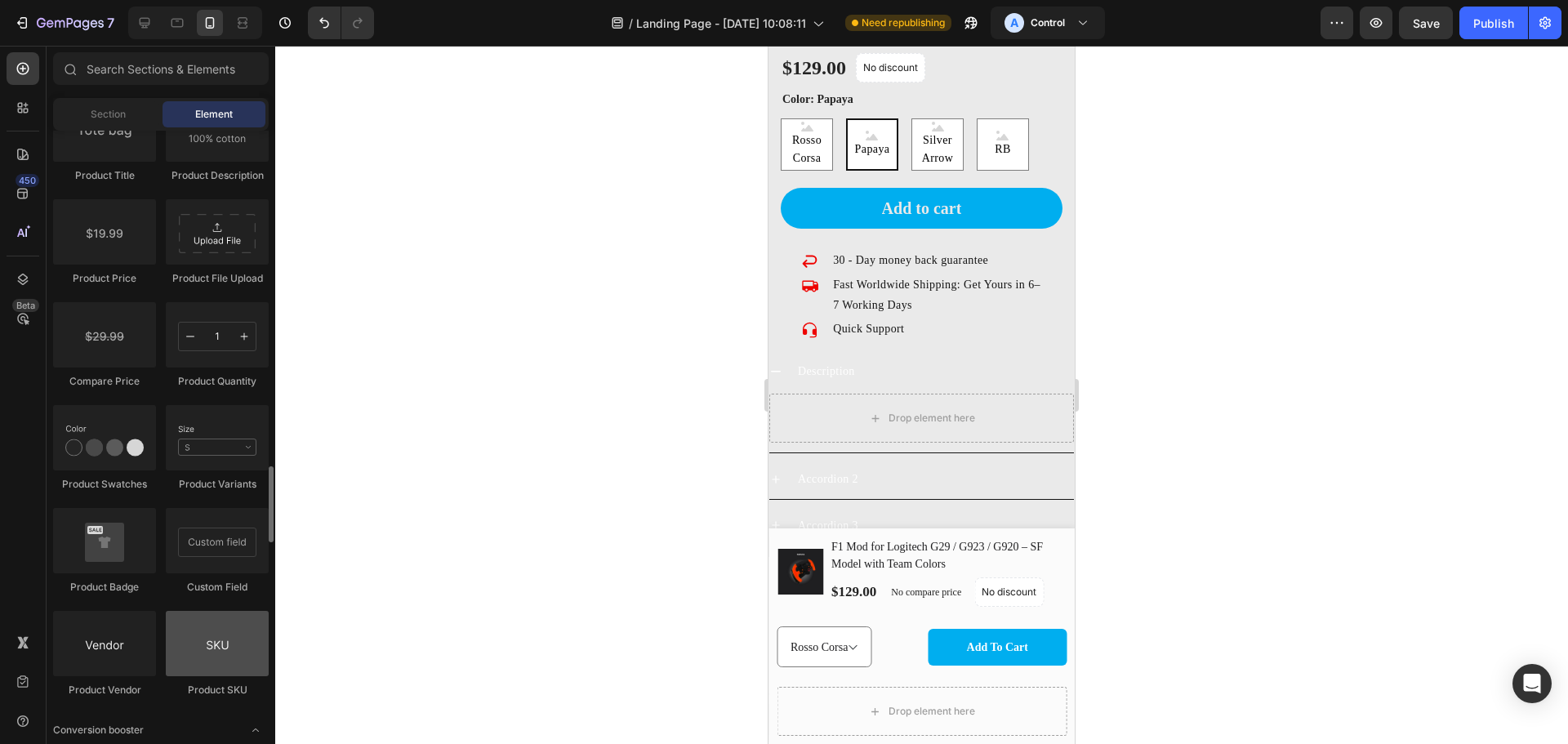
scroll to position [2853, 0]
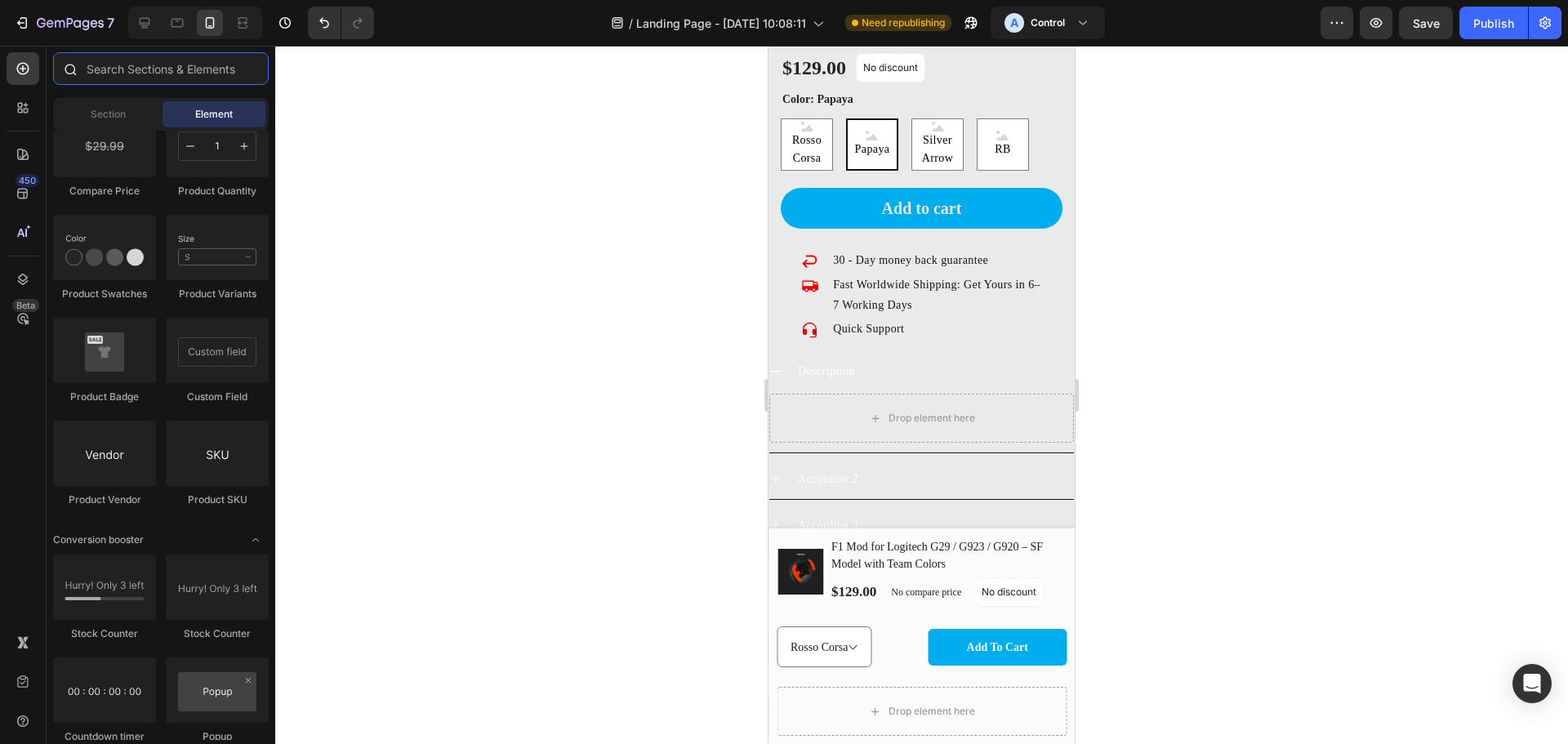
click at [173, 62] on input "text" at bounding box center [160, 68] width 215 height 33
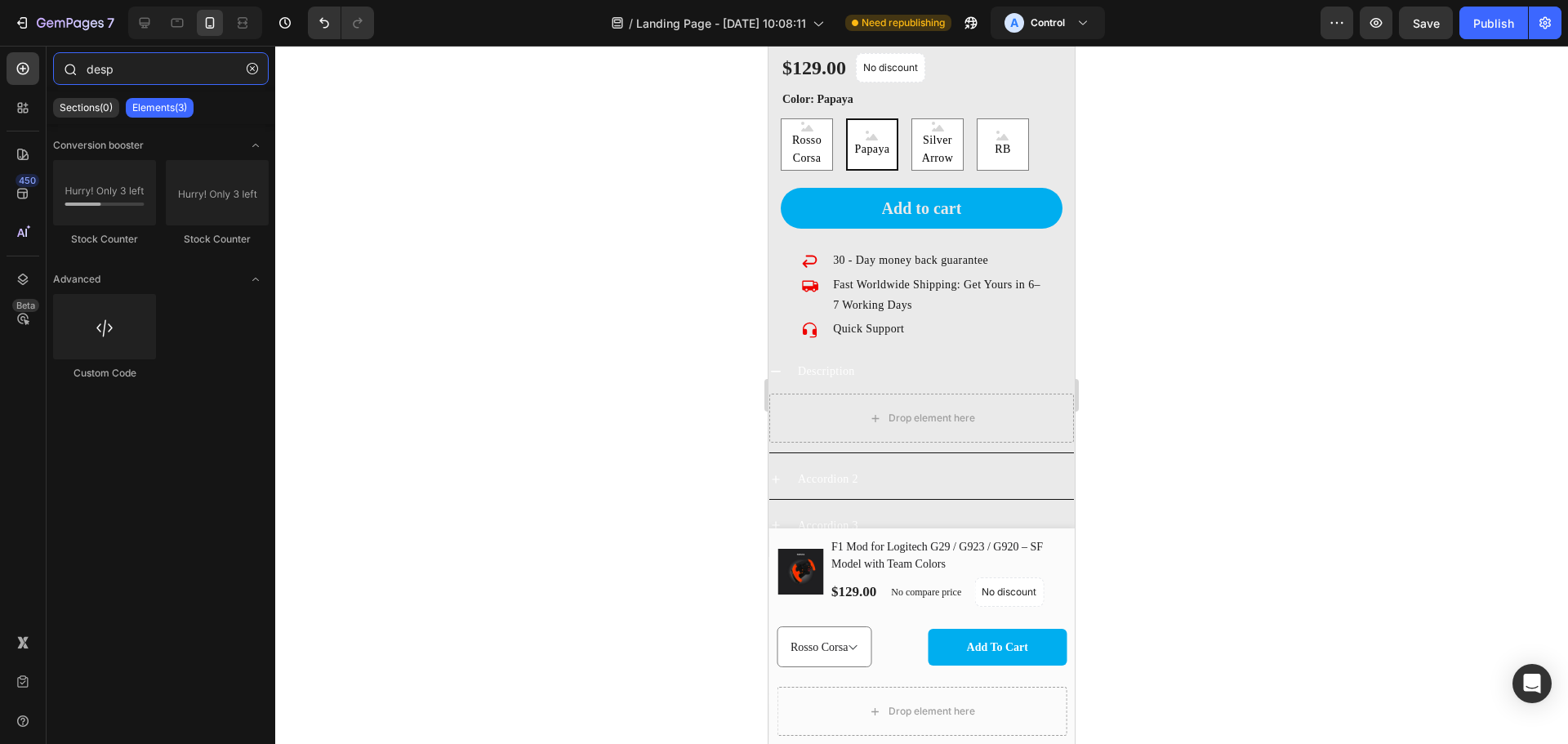
click at [177, 70] on input "desp" at bounding box center [160, 68] width 215 height 33
type input "desp"
click at [249, 68] on icon "button" at bounding box center [253, 68] width 12 height 12
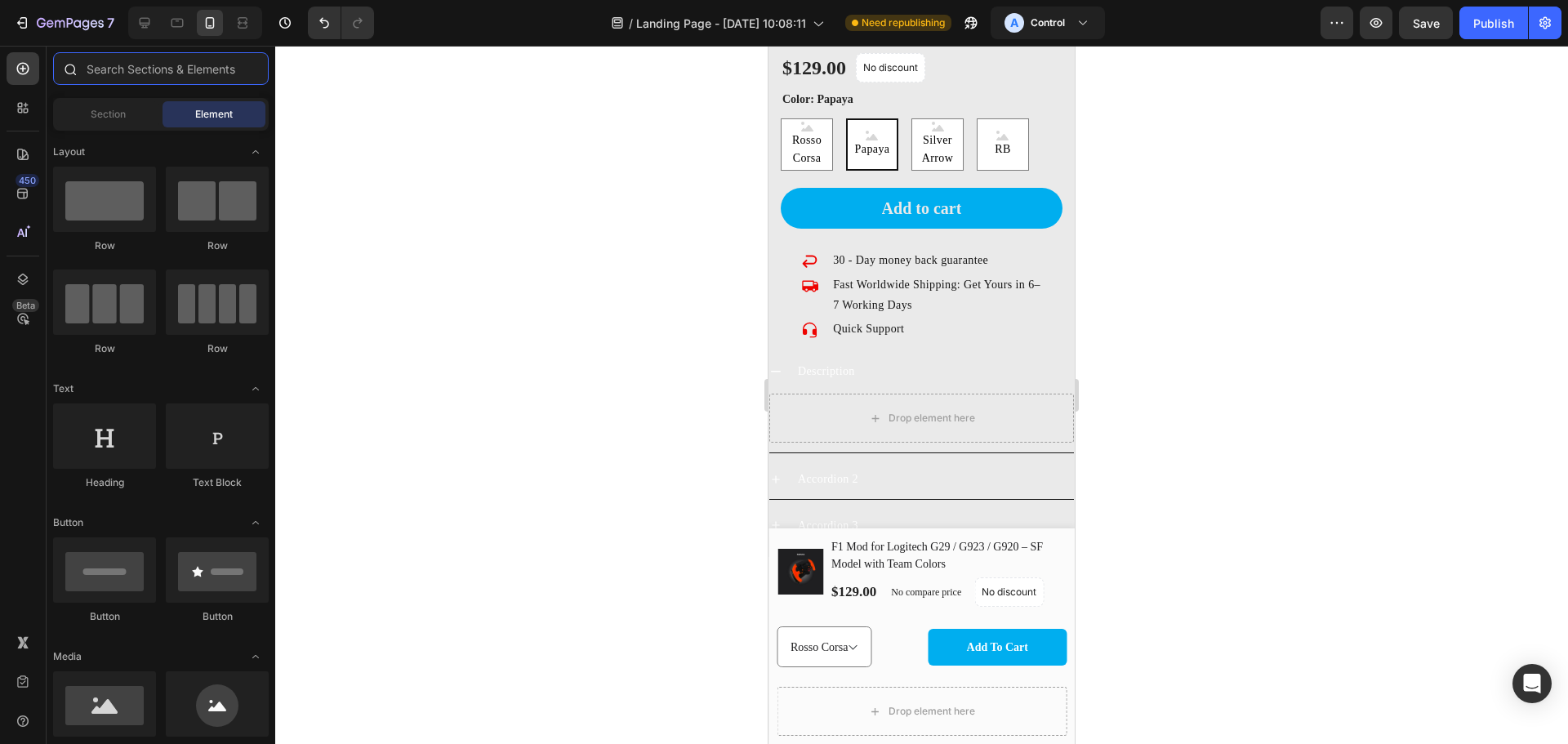
click at [200, 70] on input "text" at bounding box center [160, 68] width 215 height 33
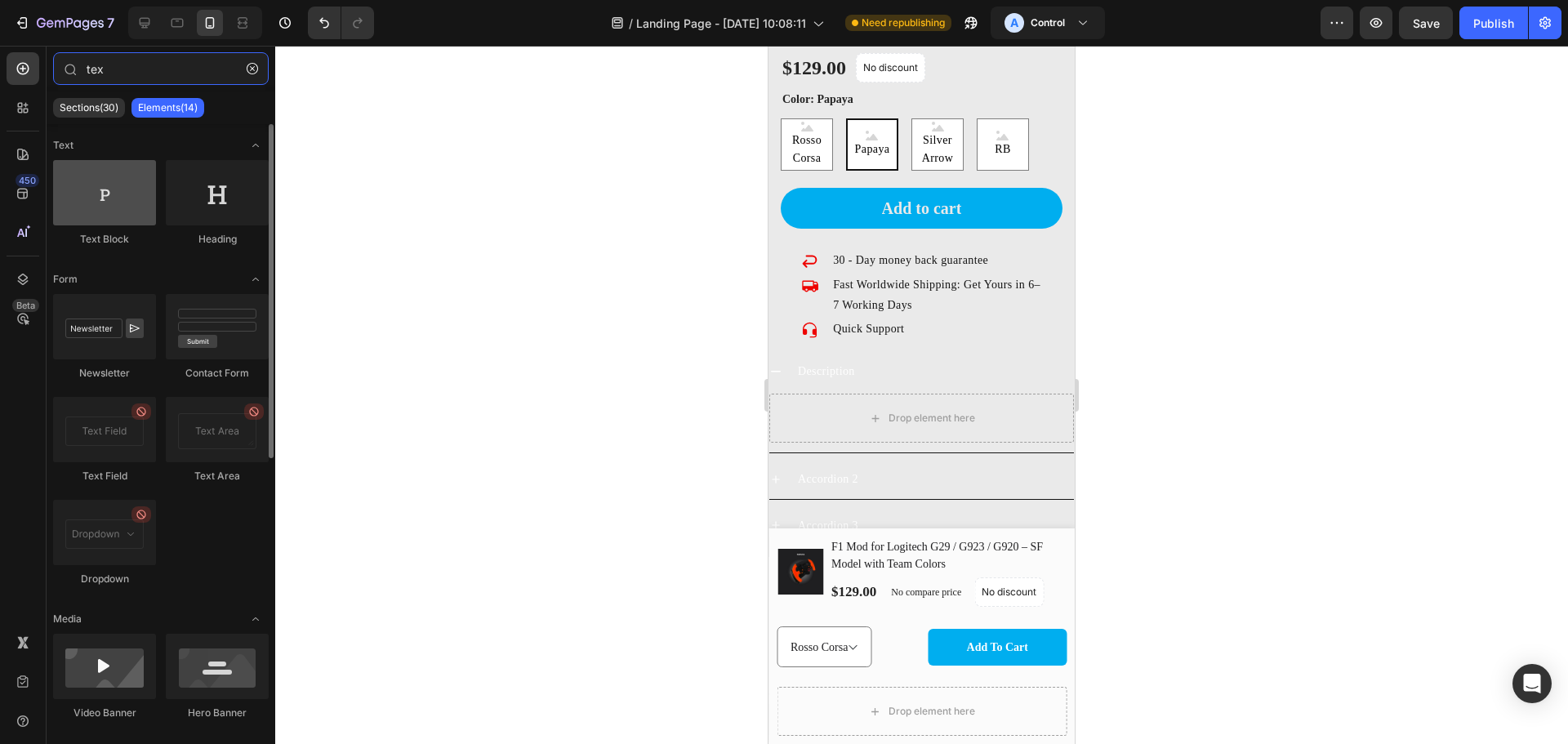
type input "tex"
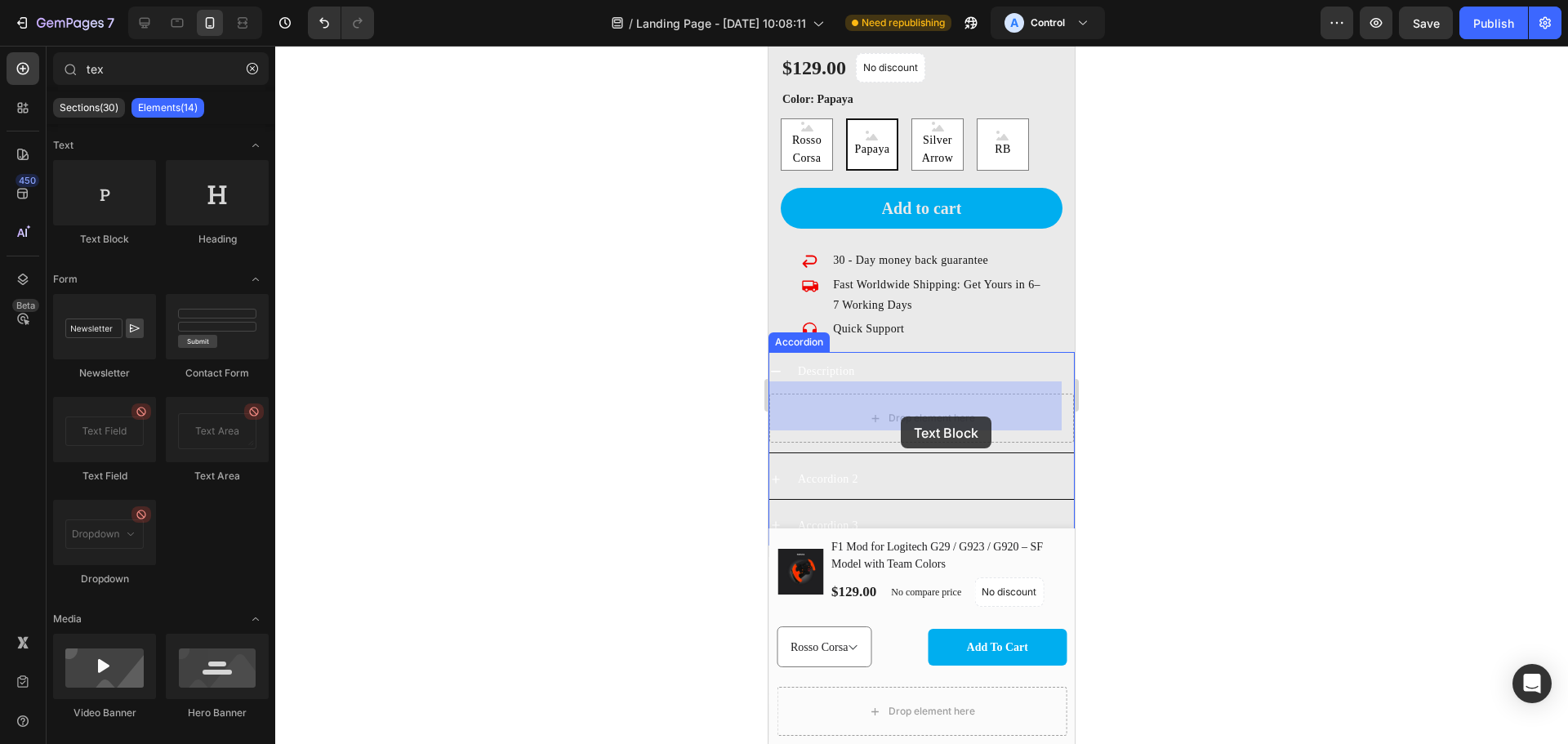
drag, startPoint x: 888, startPoint y: 244, endPoint x: 1036, endPoint y: 403, distance: 217.2
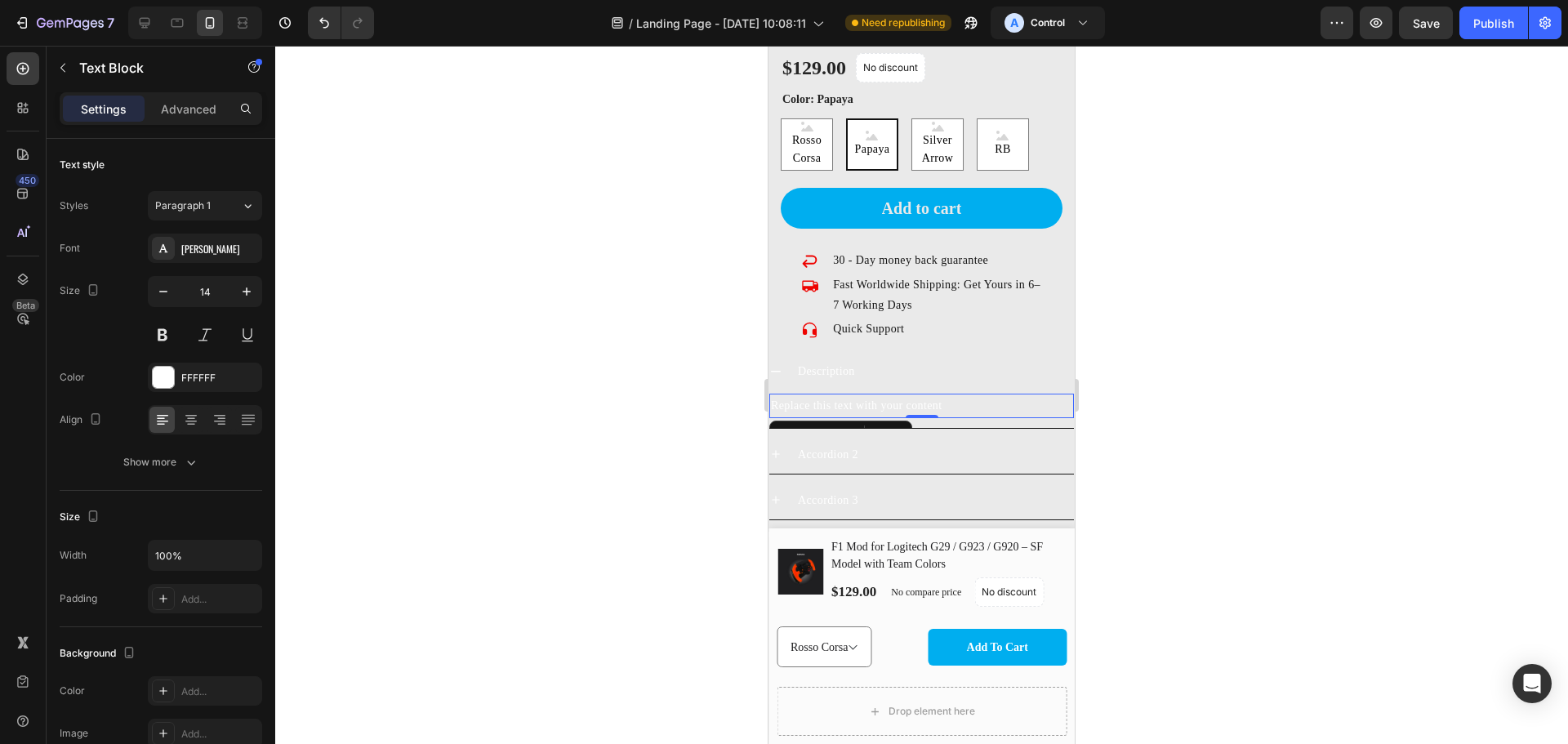
click at [881, 398] on div "Replace this text with your content" at bounding box center [921, 405] width 305 height 24
click at [881, 398] on p "Replace this text with your content" at bounding box center [921, 405] width 301 height 21
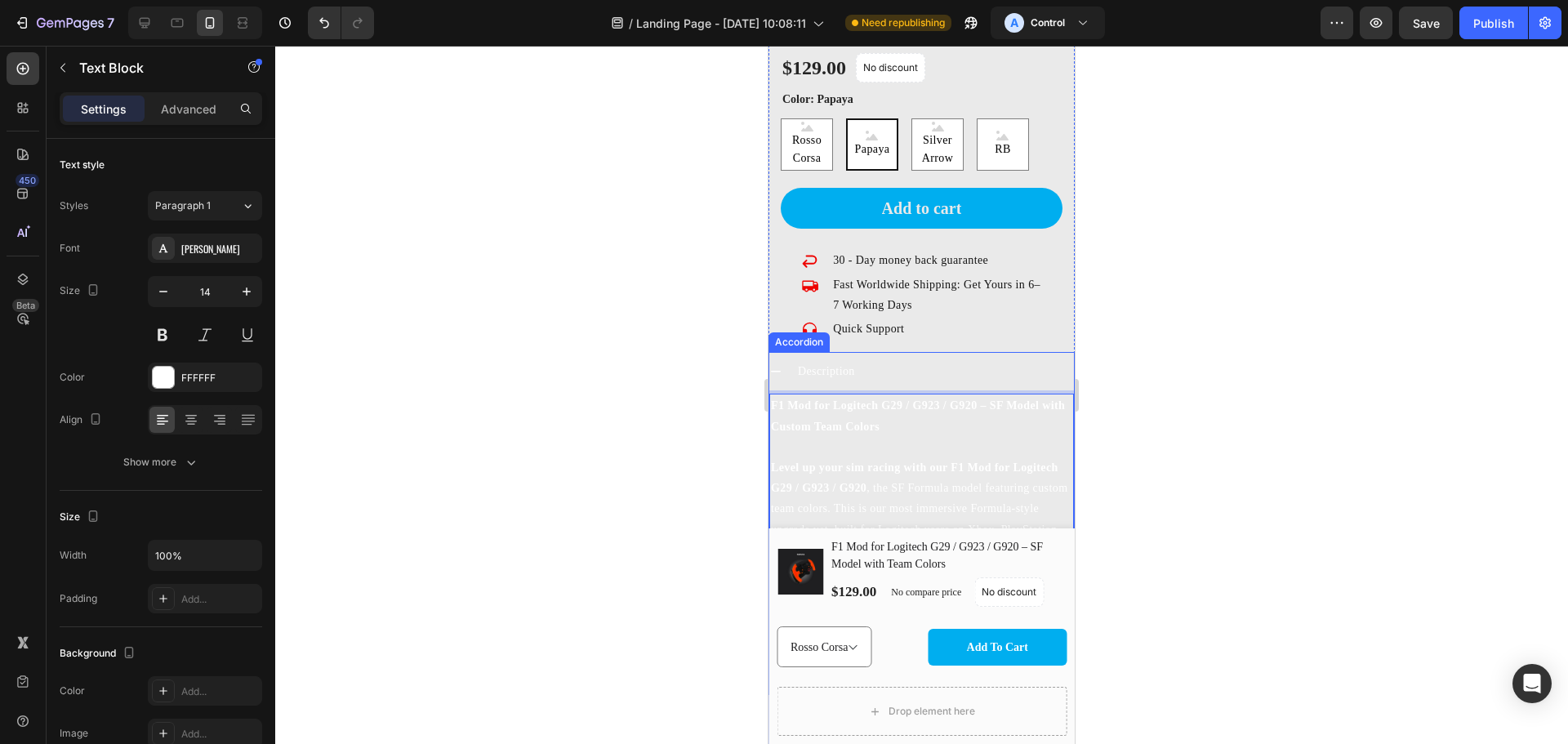
click at [847, 366] on p "Description" at bounding box center [826, 370] width 57 height 21
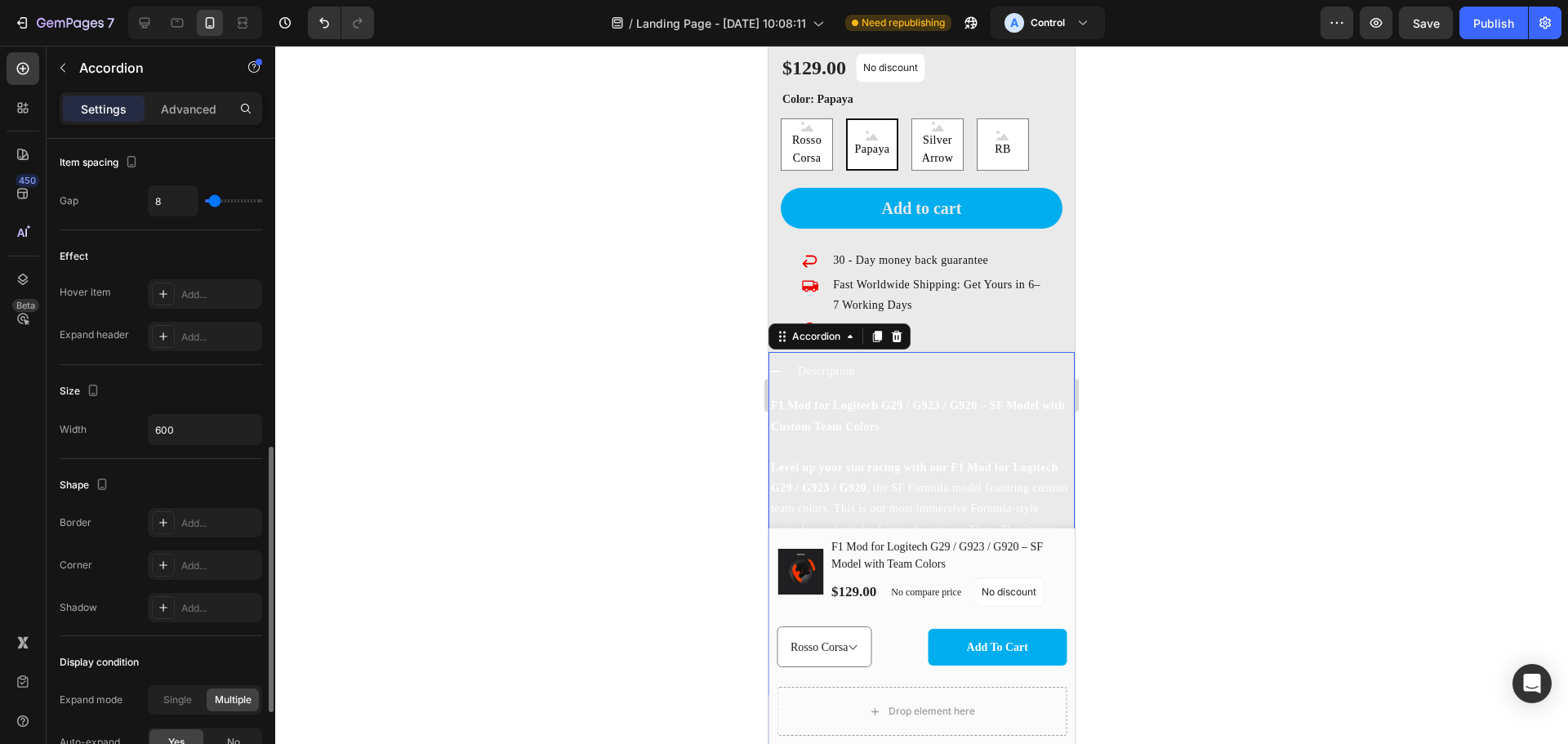
scroll to position [565, 0]
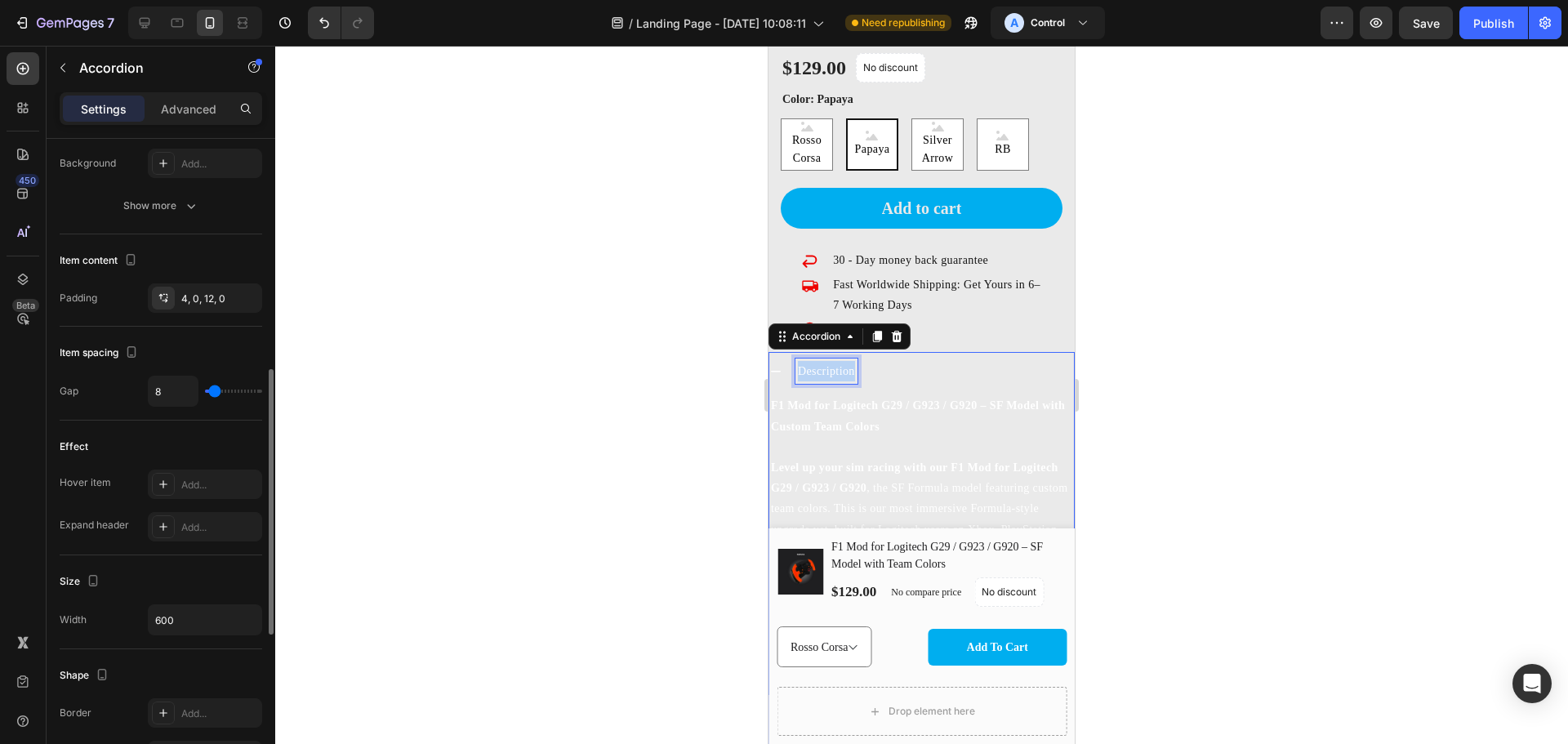
click at [819, 360] on p "Description" at bounding box center [826, 370] width 57 height 21
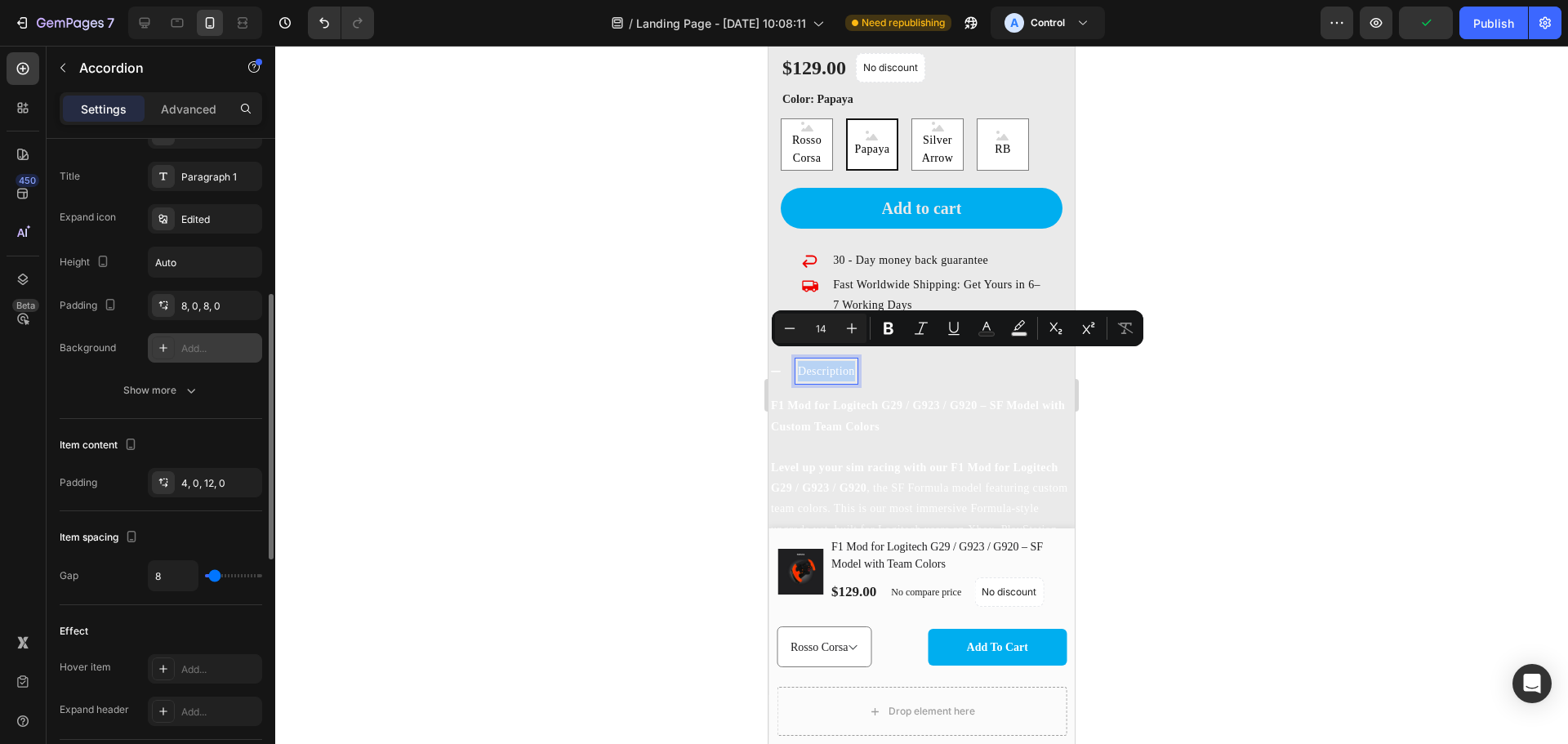
scroll to position [0, 0]
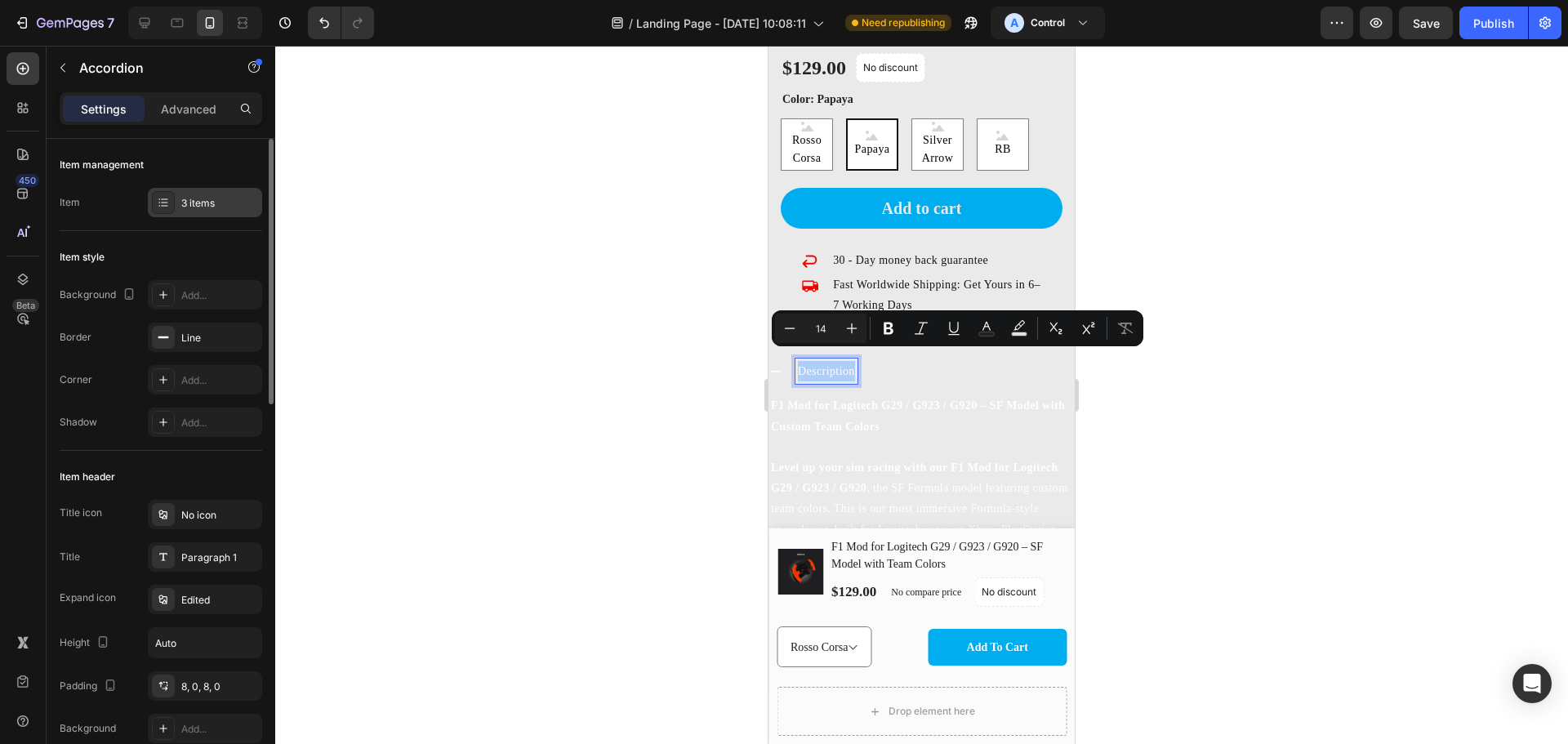
click at [202, 202] on div "3 items" at bounding box center [220, 204] width 77 height 15
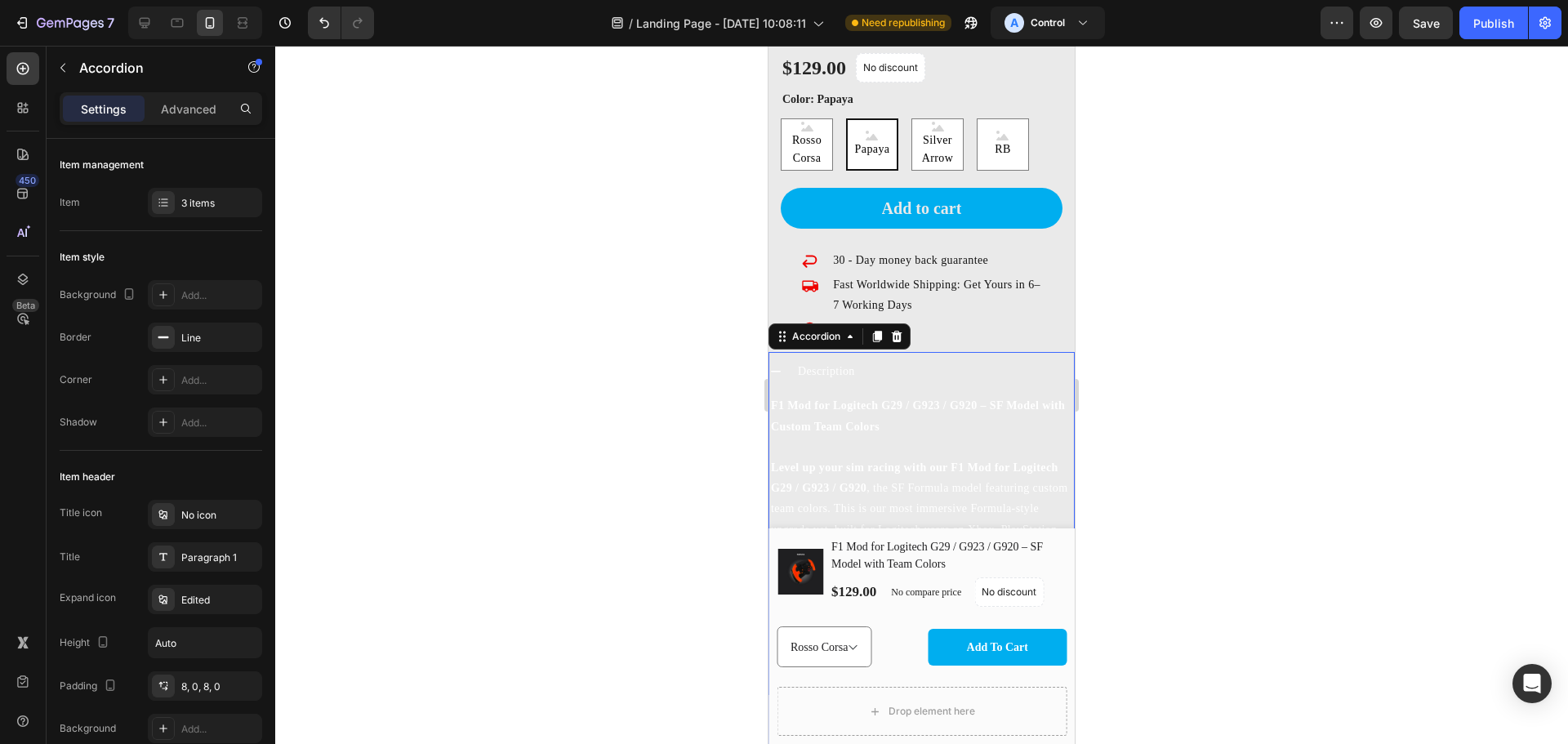
click at [582, 292] on div at bounding box center [922, 394] width 1293 height 698
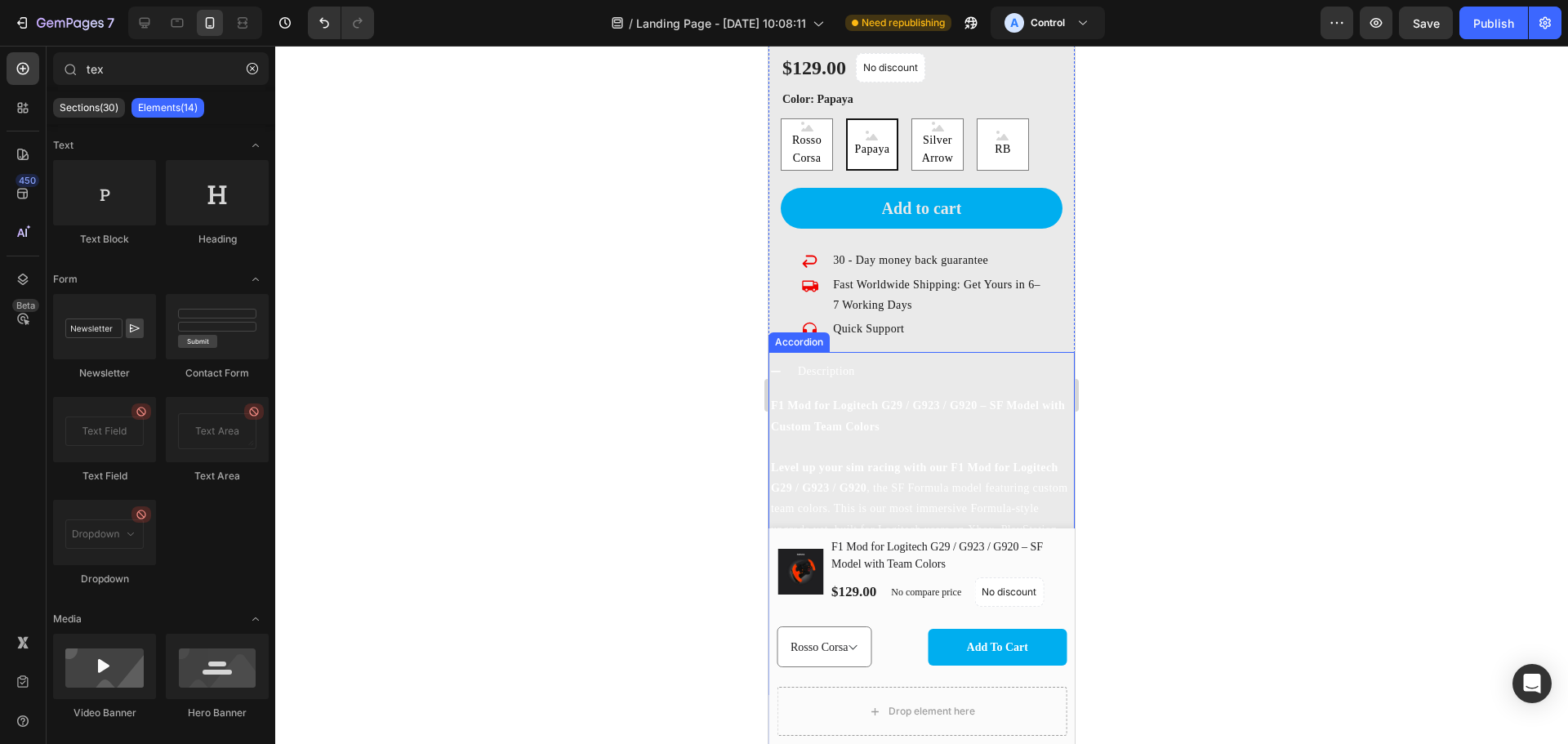
click at [813, 360] on p "Description" at bounding box center [826, 370] width 57 height 21
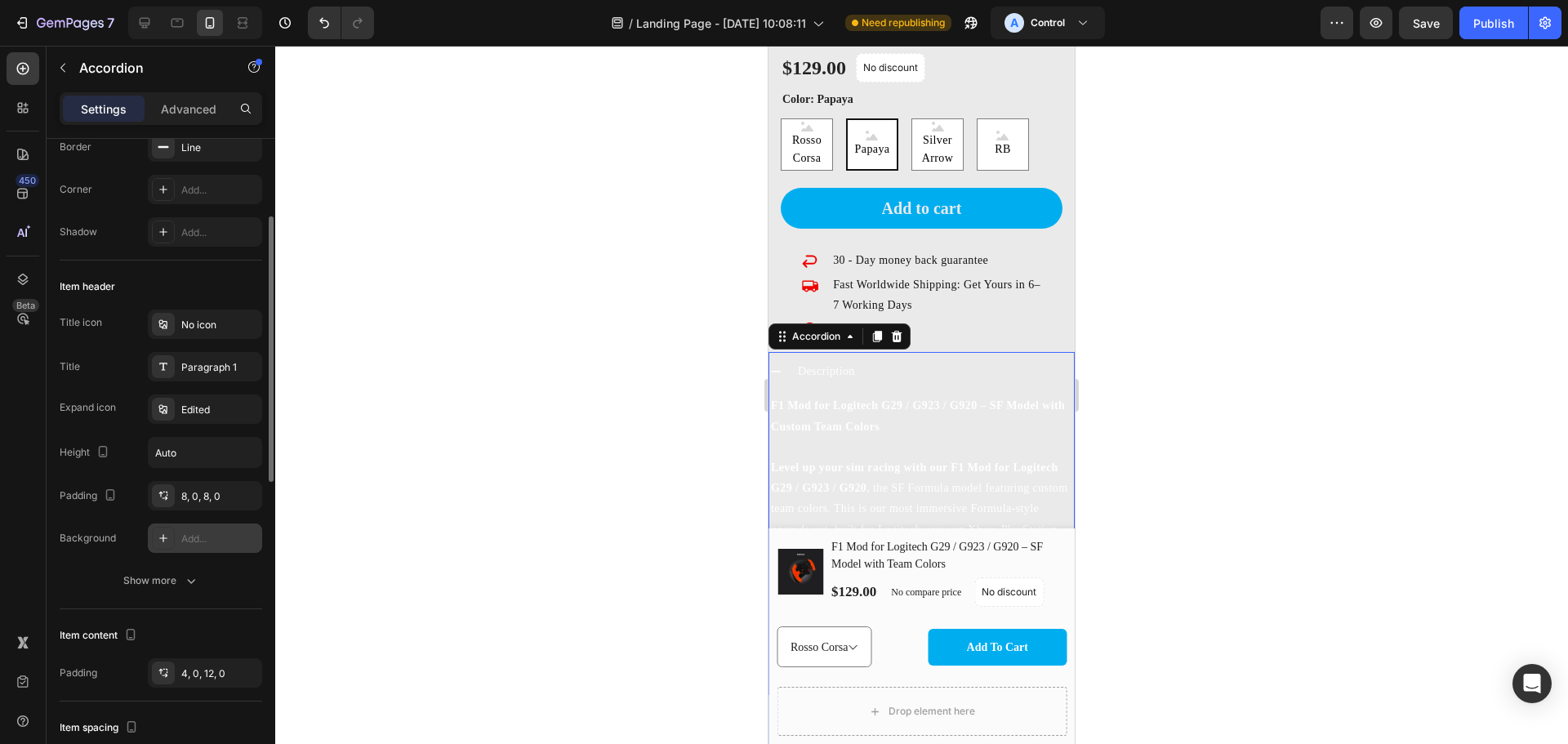
scroll to position [380, 0]
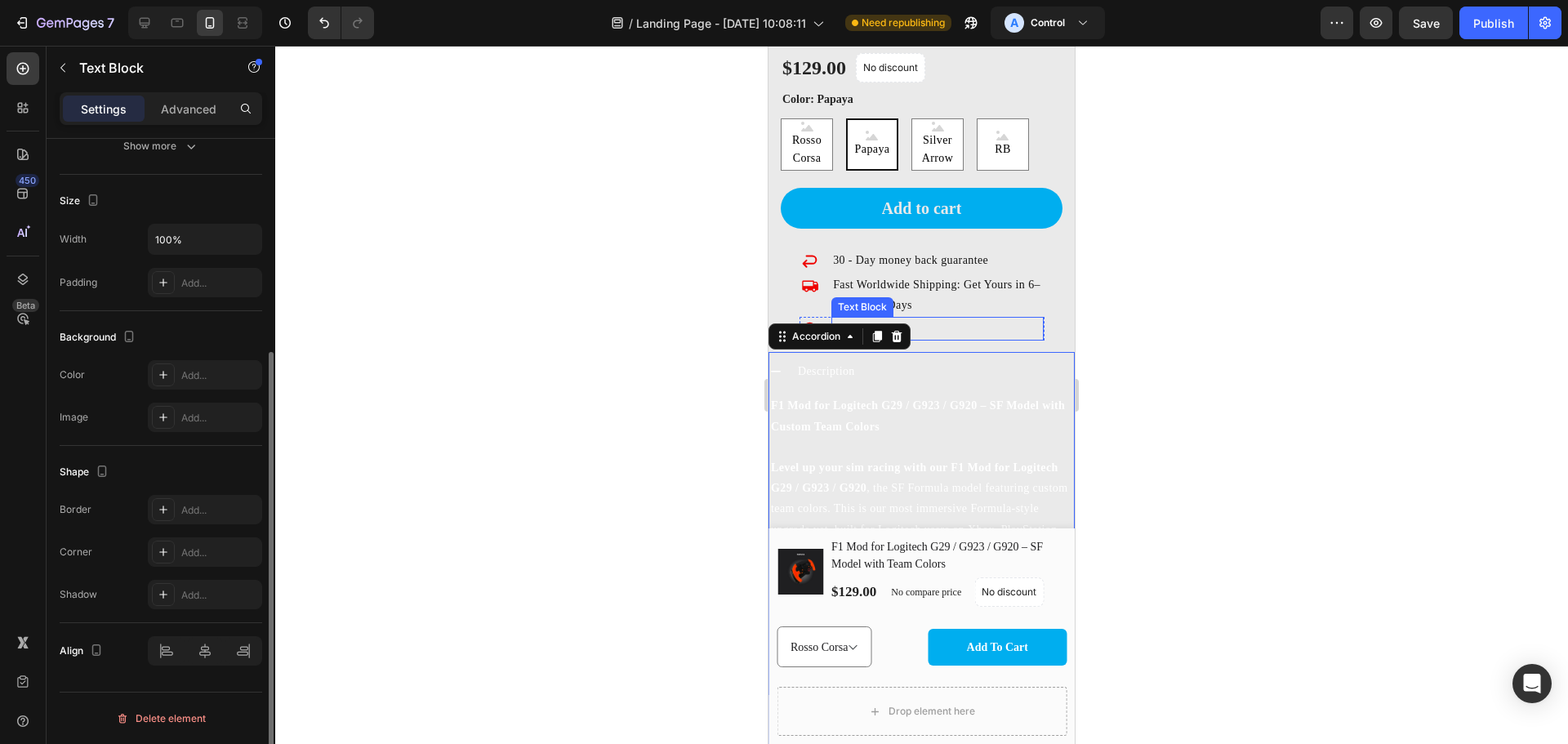
click at [1031, 328] on div "Quick Support" at bounding box center [937, 328] width 212 height 24
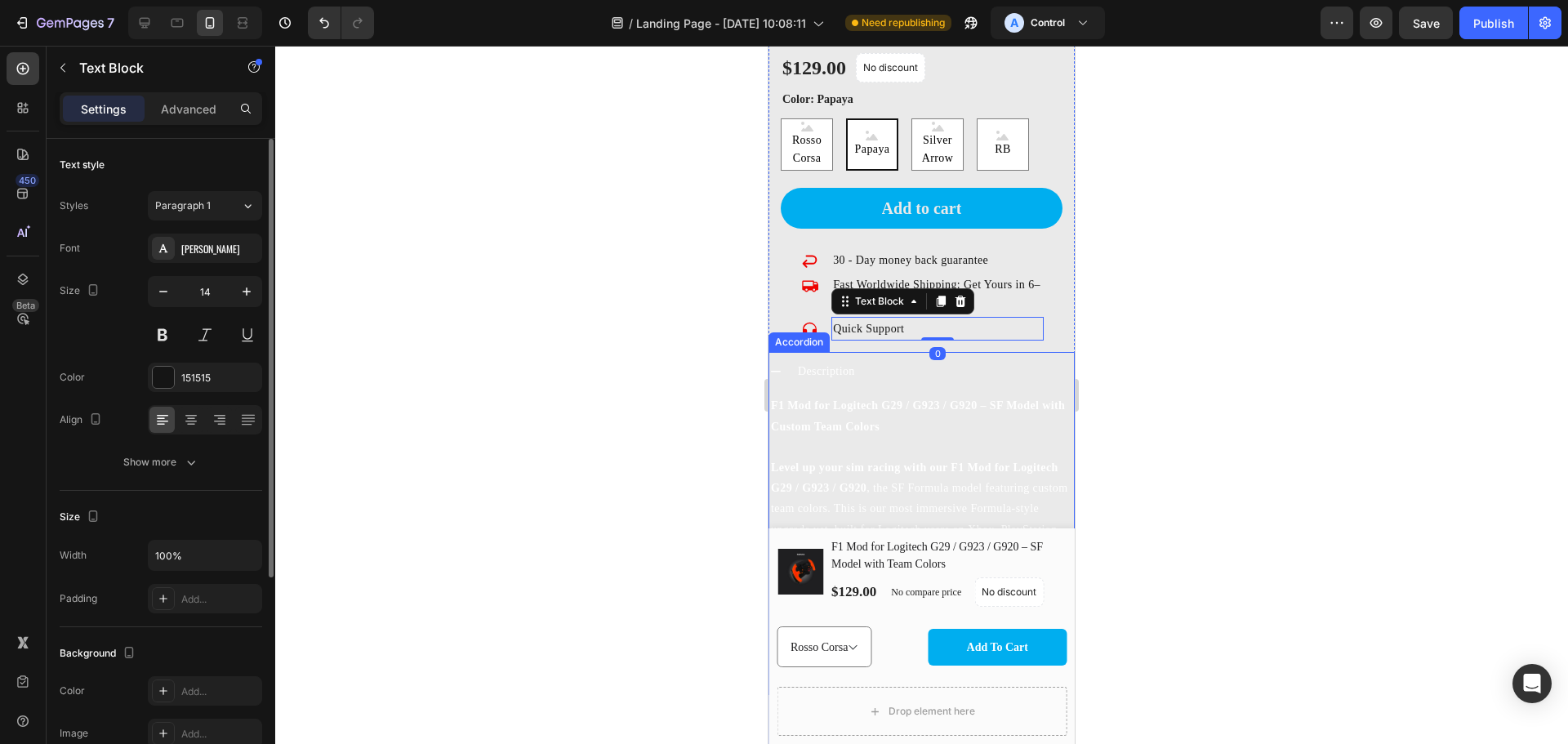
click at [1033, 359] on div "Description" at bounding box center [935, 371] width 279 height 26
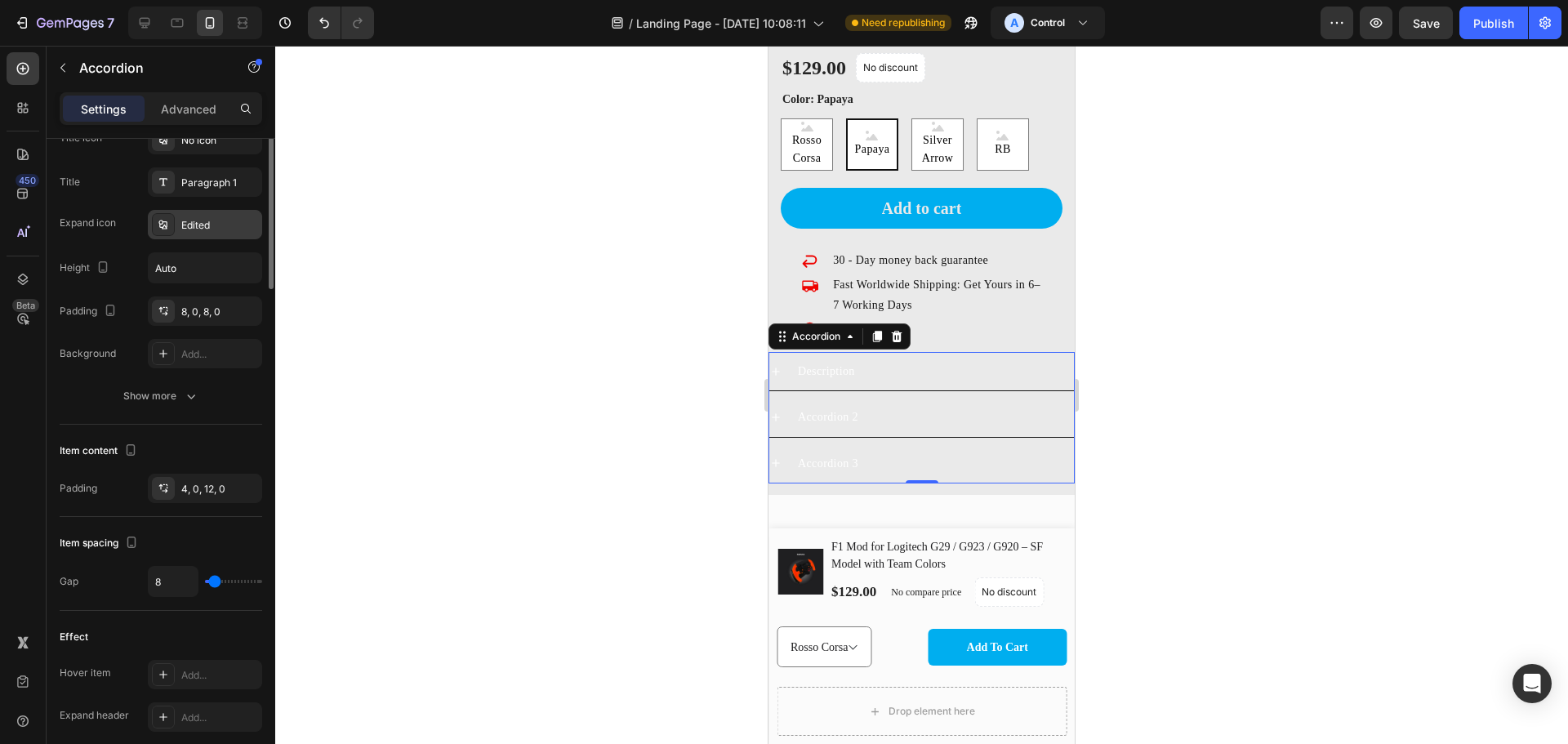
scroll to position [185, 0]
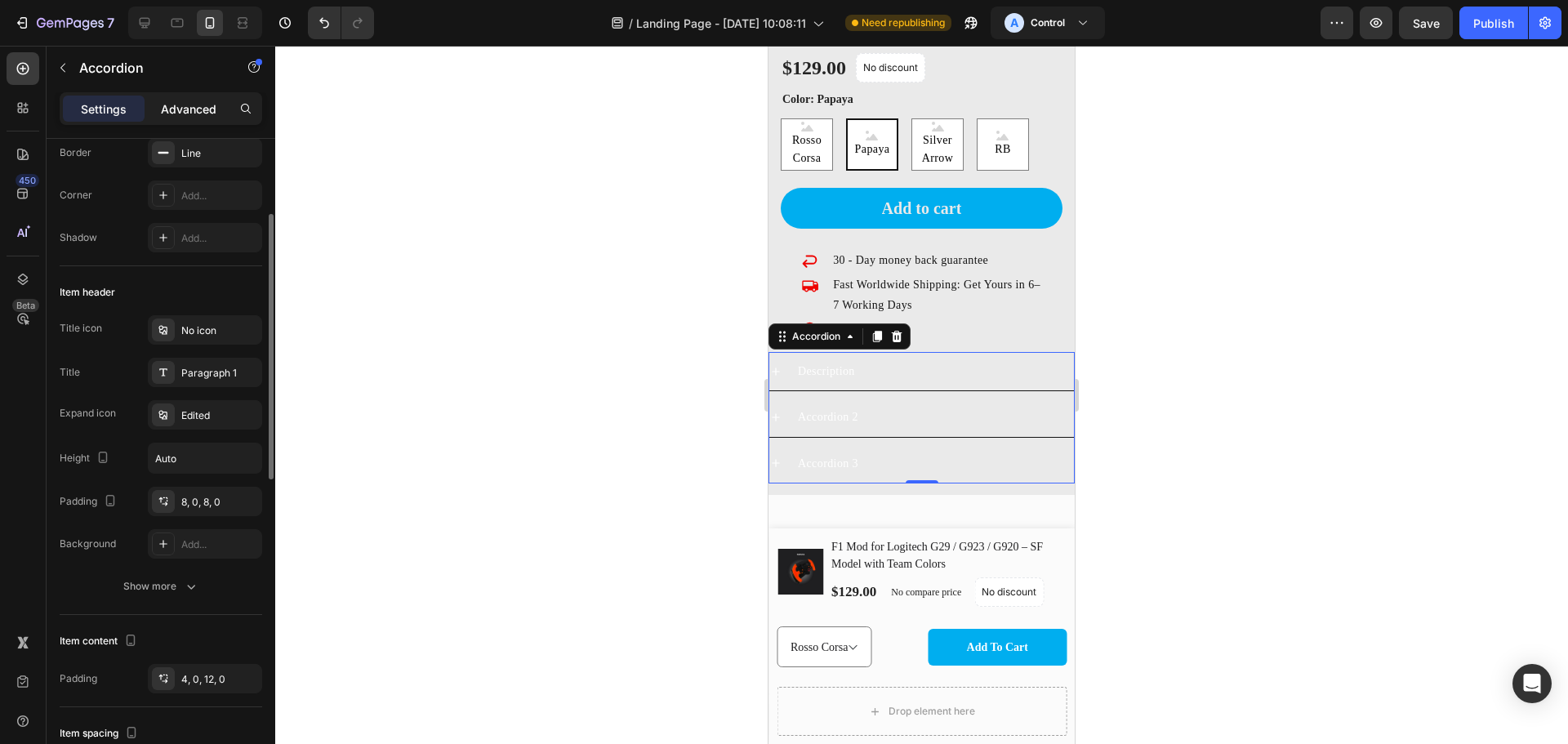
click at [200, 111] on p "Advanced" at bounding box center [188, 109] width 55 height 17
type input "100%"
type input "100"
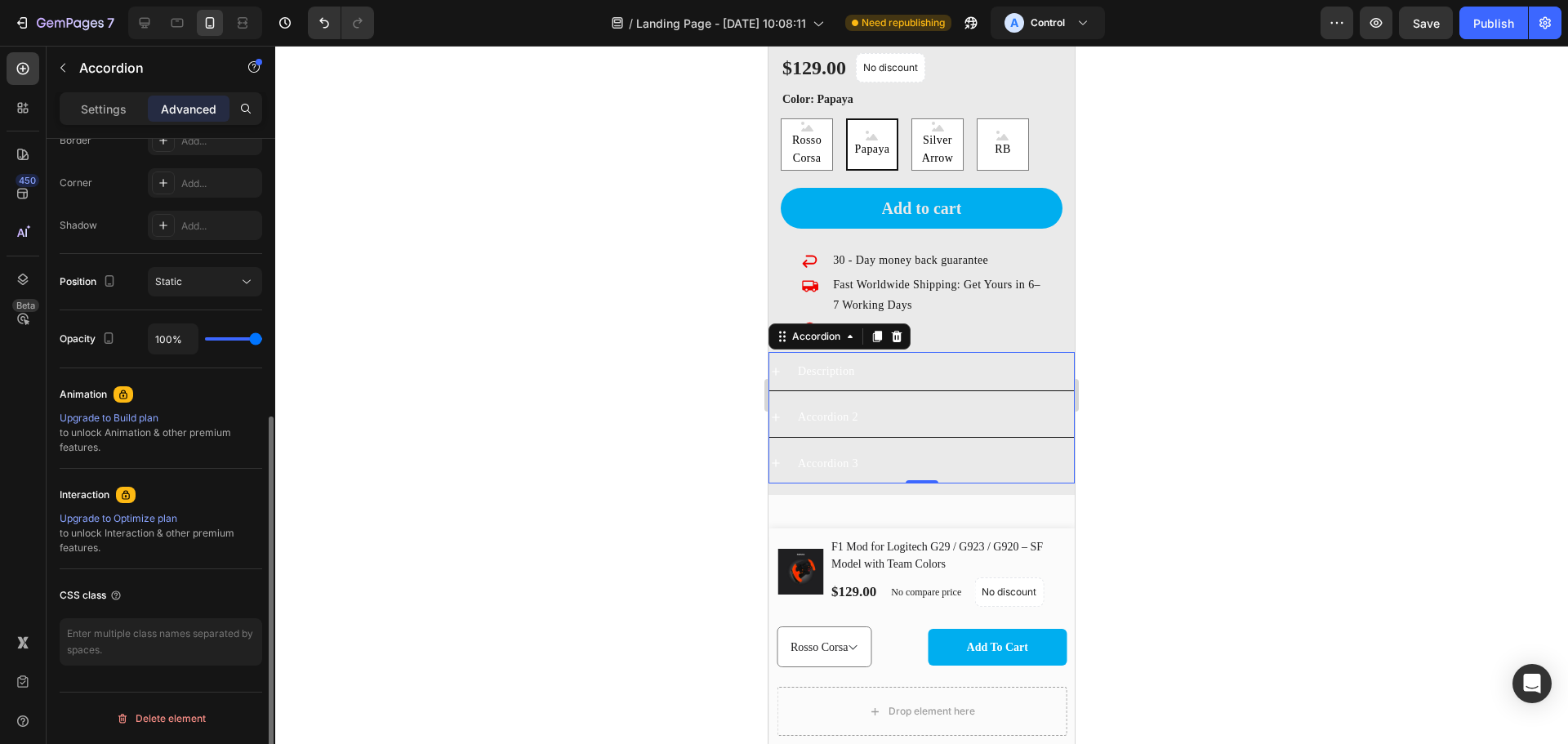
scroll to position [0, 0]
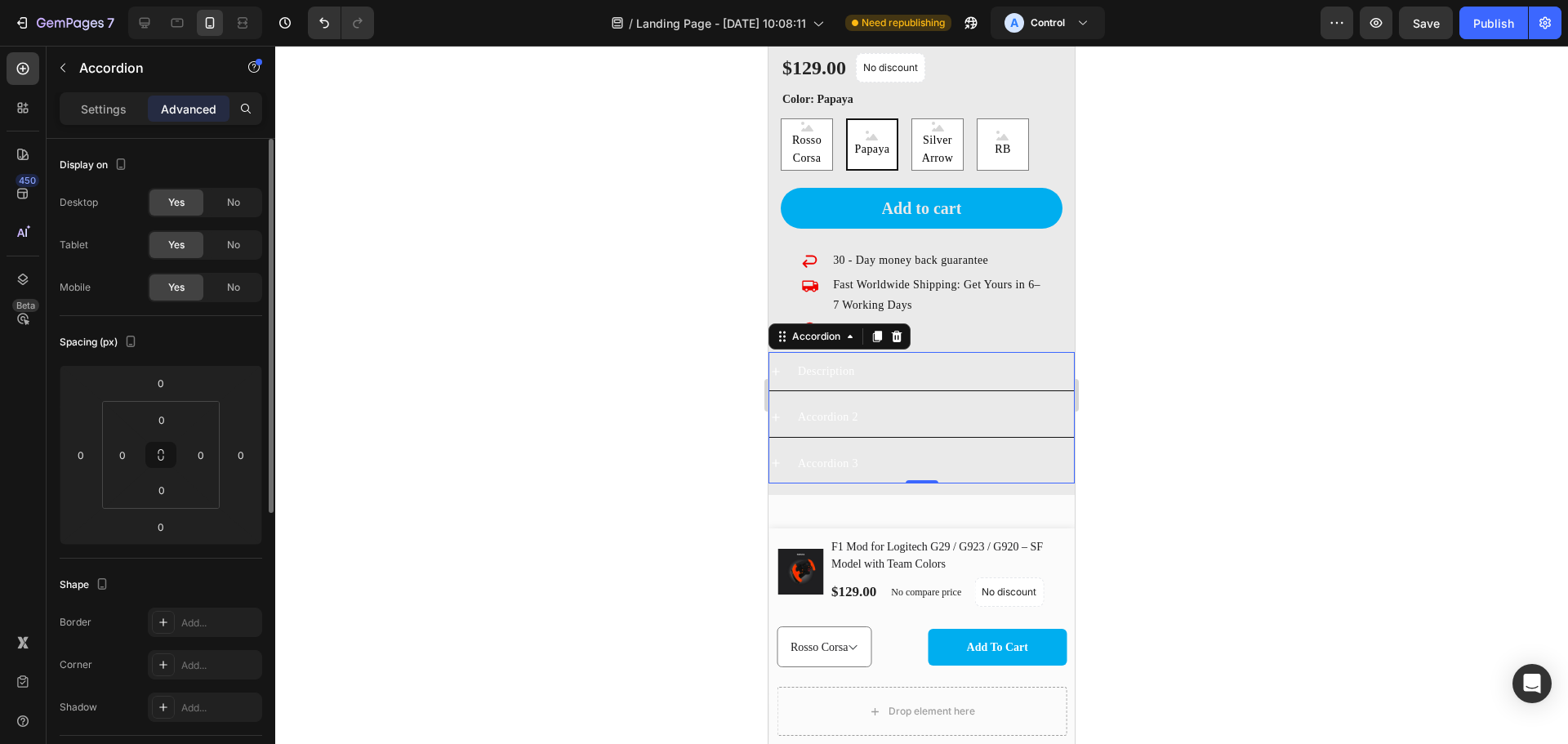
click at [102, 104] on p "Settings" at bounding box center [103, 109] width 45 height 17
type input "8"
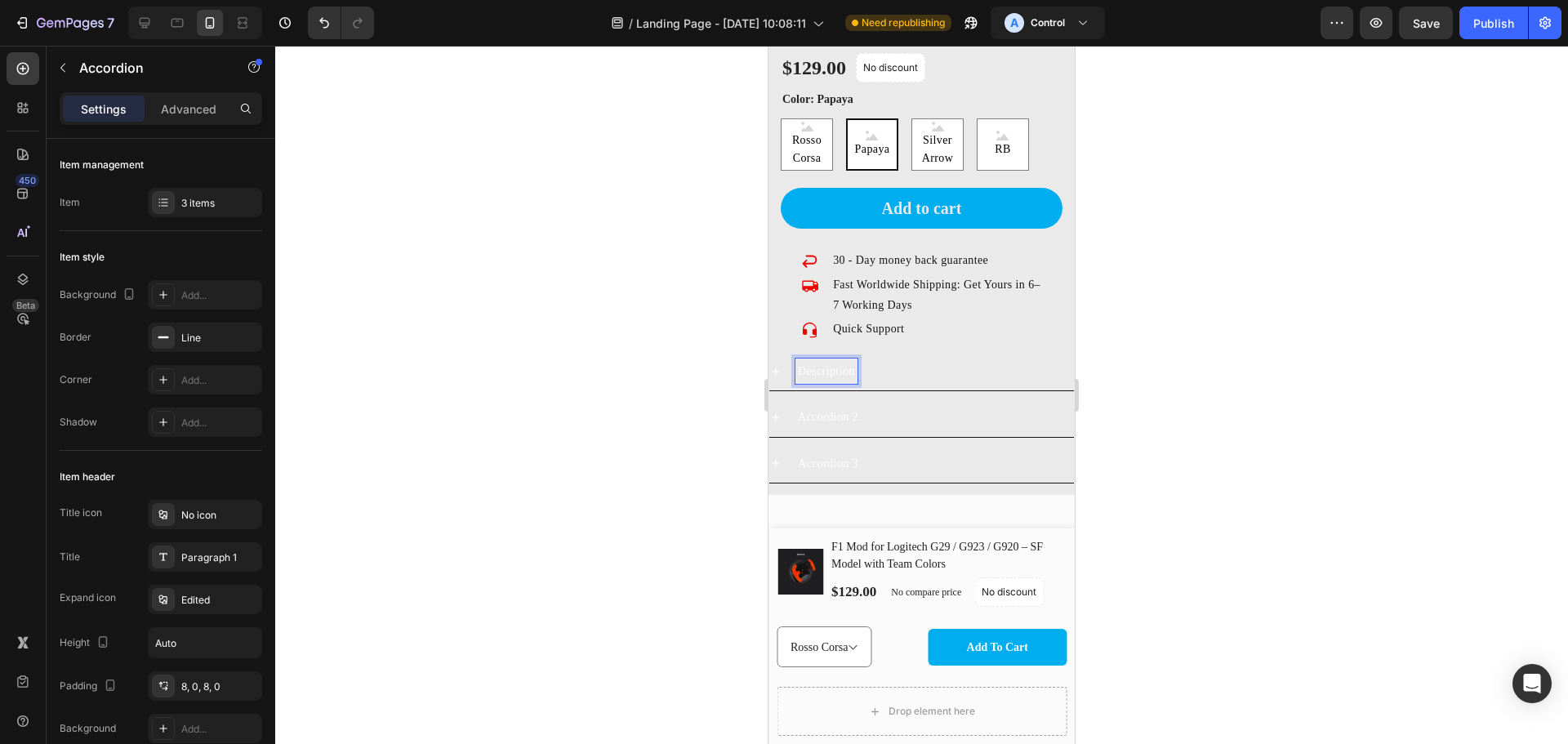
click at [820, 360] on p "Description" at bounding box center [826, 370] width 57 height 21
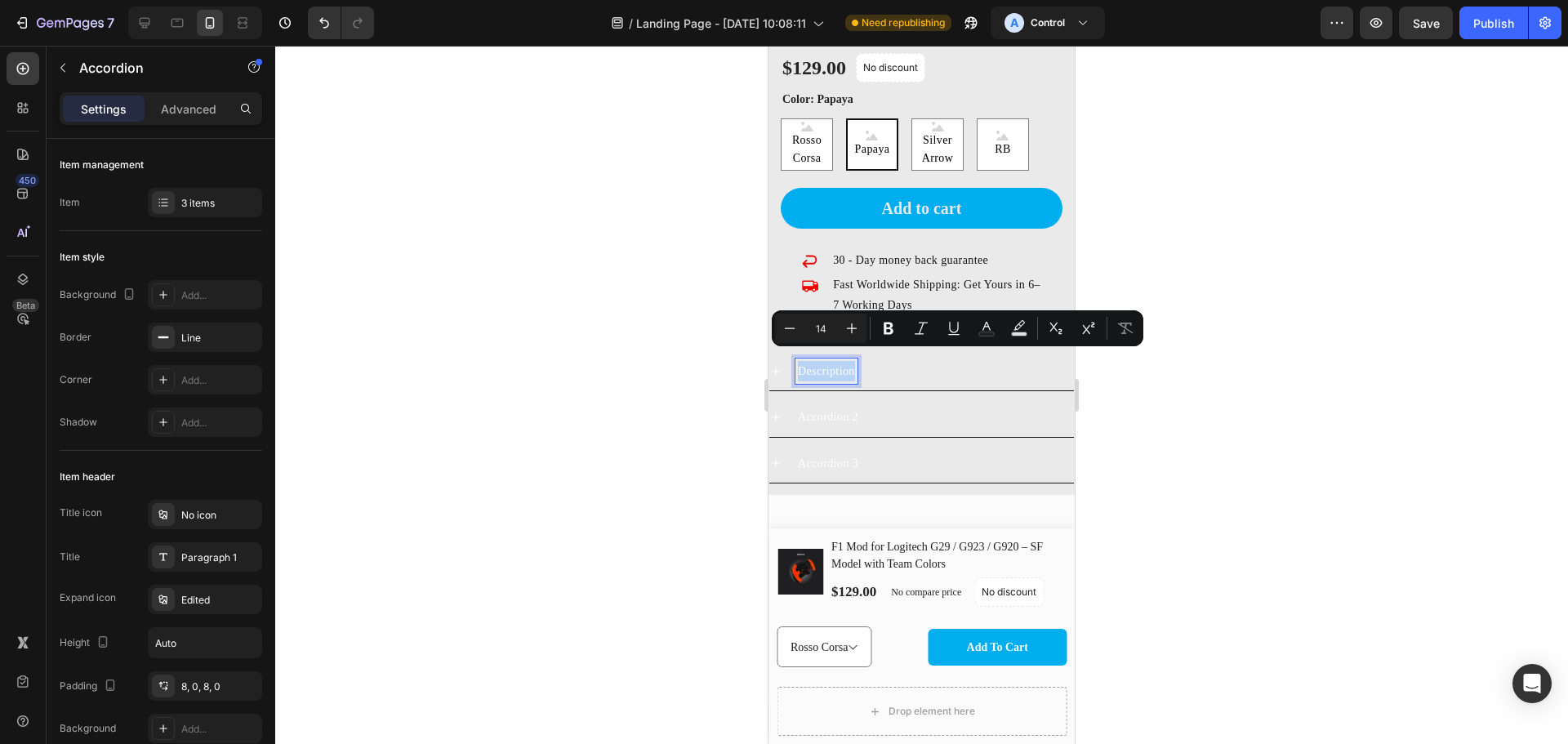
drag, startPoint x: 825, startPoint y: 360, endPoint x: 917, endPoint y: 369, distance: 92.4
click at [933, 369] on div "Description" at bounding box center [935, 371] width 279 height 26
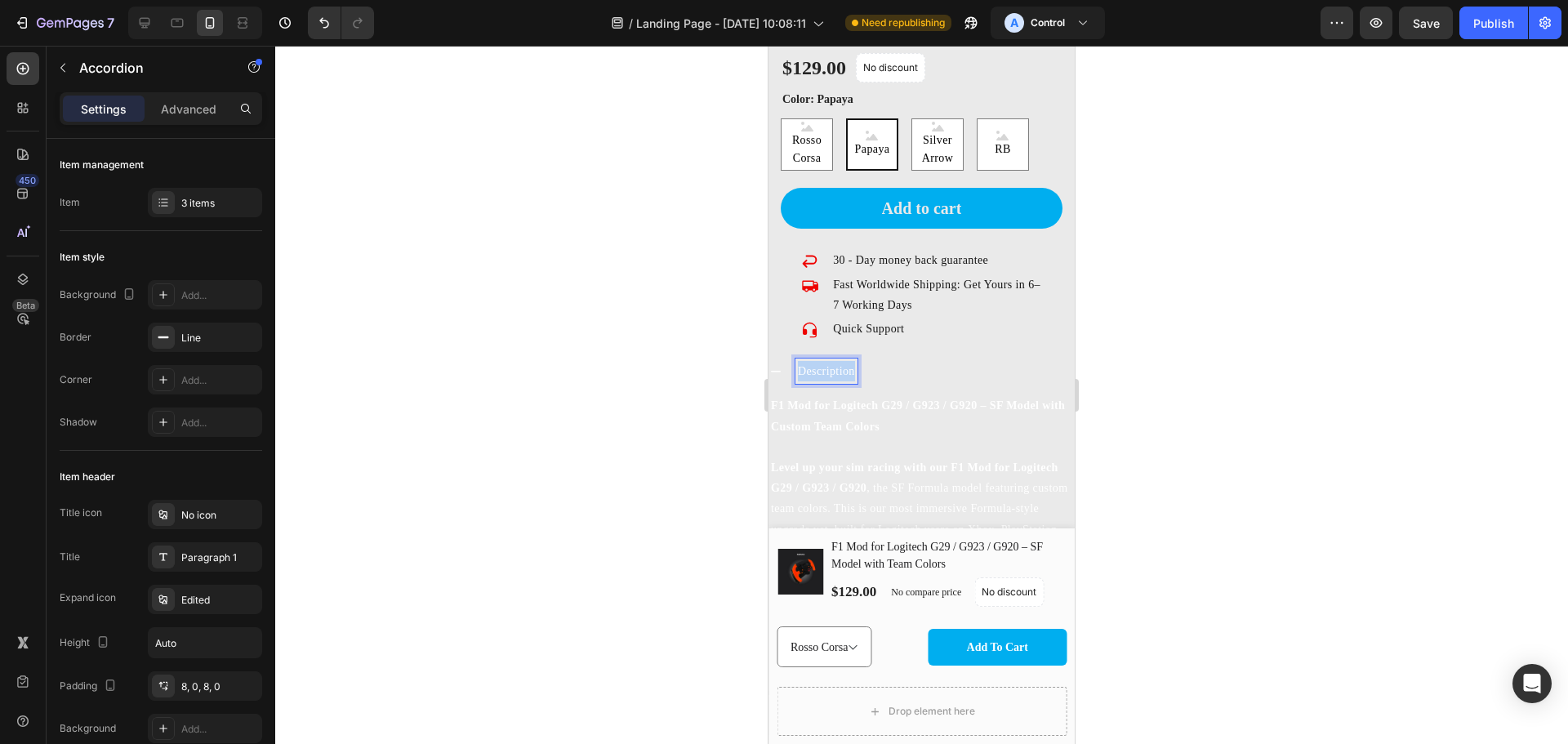
click at [819, 360] on p "Description" at bounding box center [826, 370] width 57 height 21
click at [818, 360] on p "Description" at bounding box center [826, 370] width 57 height 21
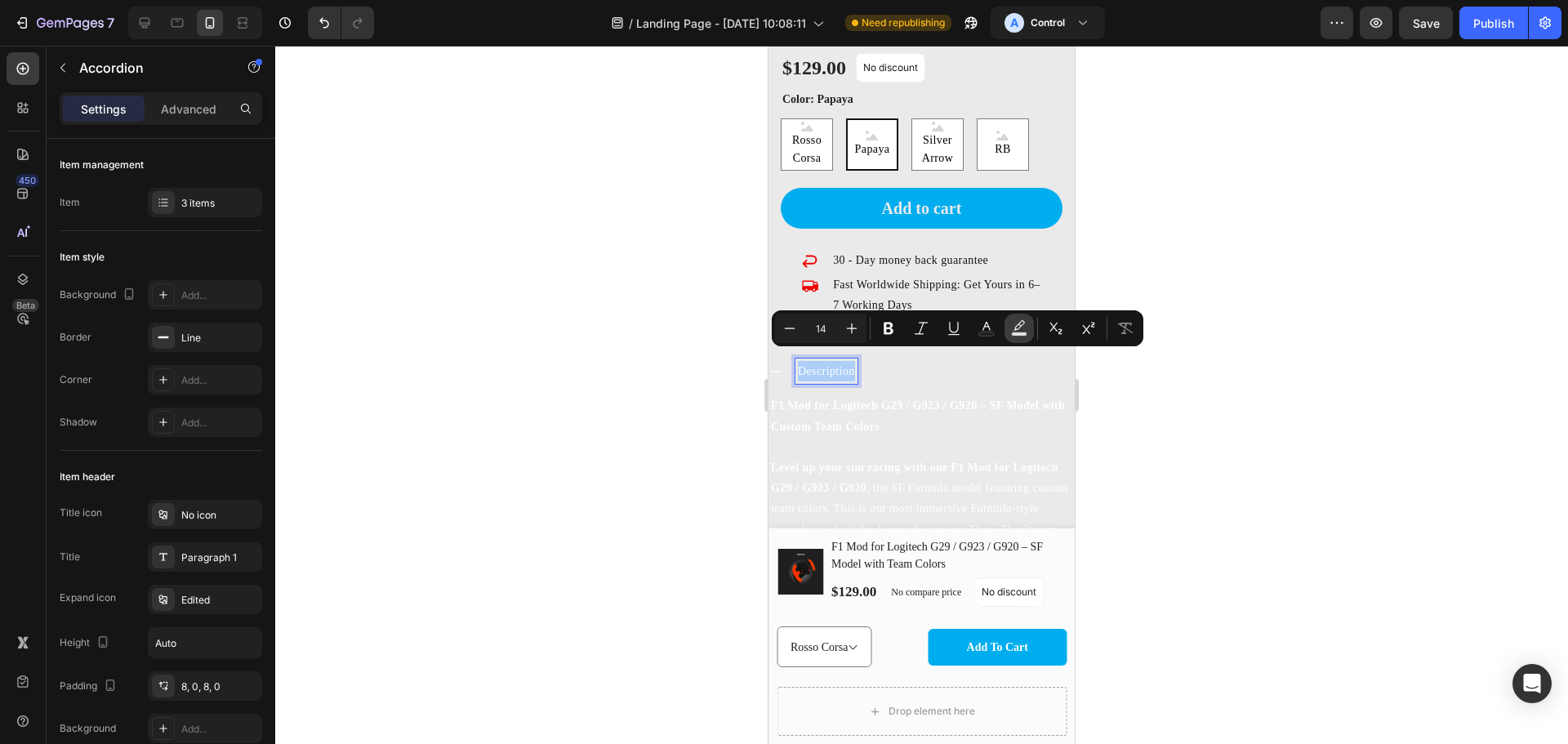
click at [1027, 326] on icon "Editor contextual toolbar" at bounding box center [1019, 328] width 17 height 16
type input "000000"
type input "77"
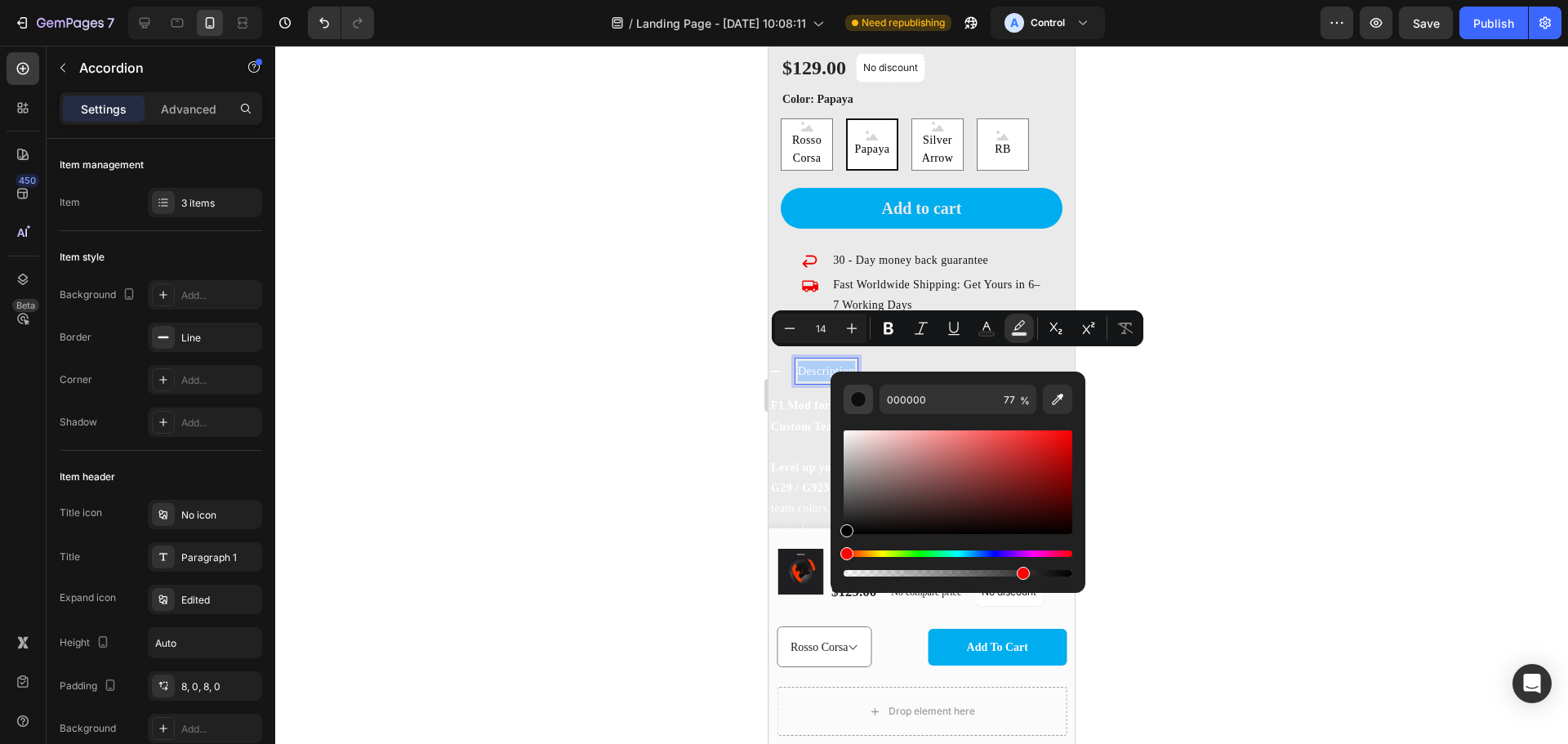
click at [866, 398] on div "Editor contextual toolbar" at bounding box center [858, 399] width 17 height 16
drag, startPoint x: 1028, startPoint y: 573, endPoint x: 1125, endPoint y: 567, distance: 97.2
click at [1124, 0] on body "7 / Landing Page - Aug 21, 10:08:11 Need republishing A Control Preview Save Pu…" at bounding box center [784, 0] width 1568 height 0
type input "100"
click at [940, 360] on div "Description" at bounding box center [935, 371] width 279 height 26
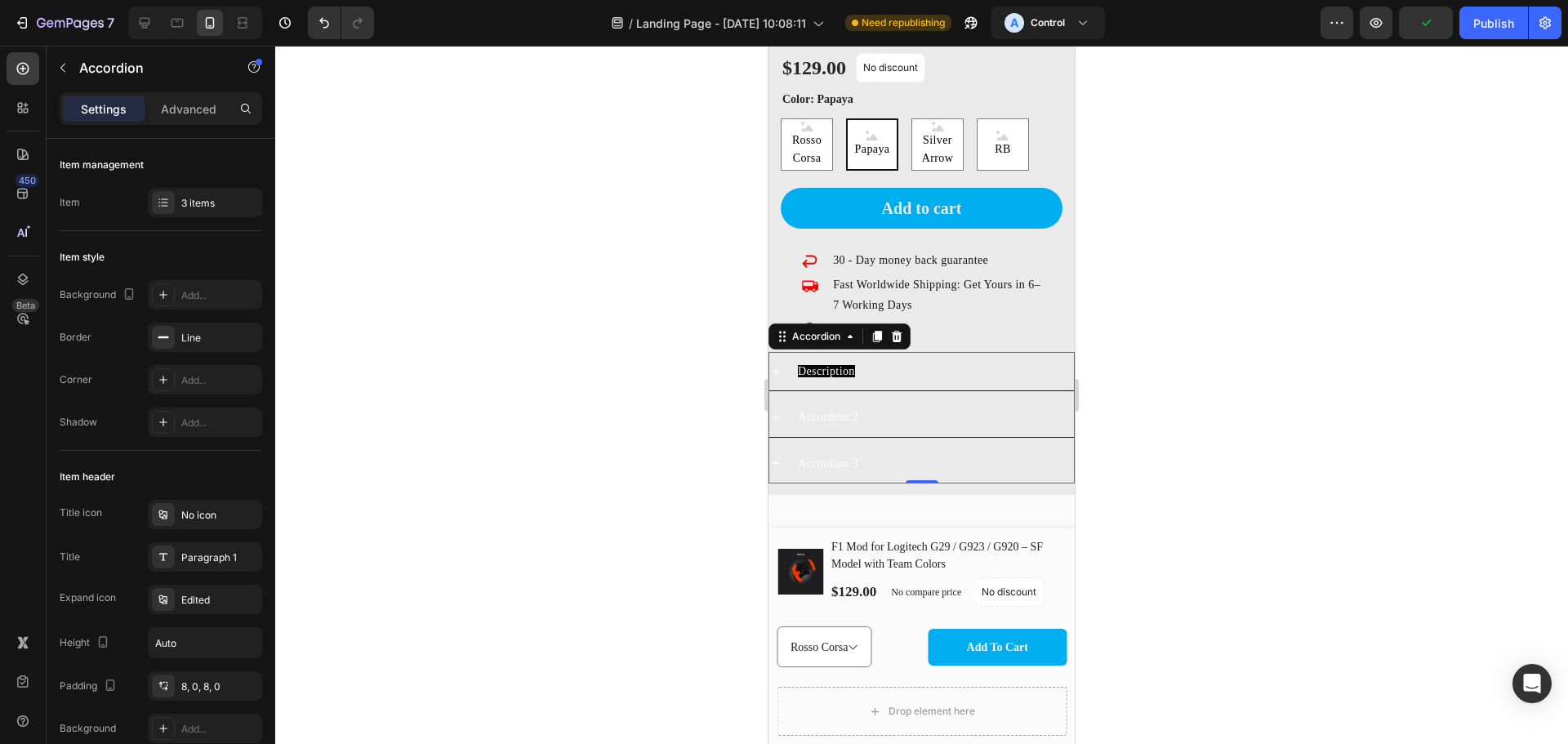
click at [935, 404] on div "Accordion 2" at bounding box center [935, 417] width 279 height 26
click at [945, 359] on div "Description" at bounding box center [935, 371] width 279 height 26
click at [839, 365] on span "Description" at bounding box center [826, 370] width 57 height 12
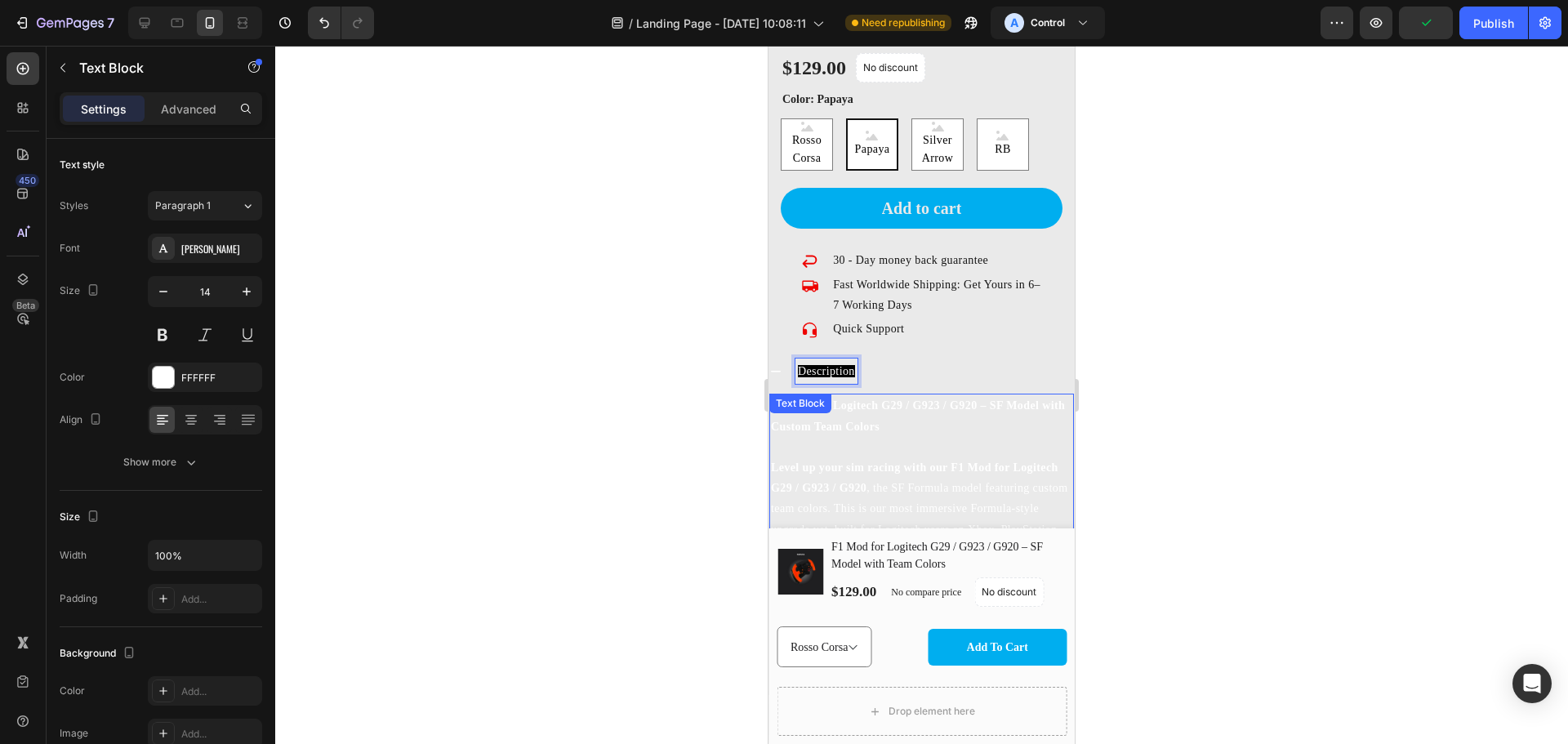
click at [858, 409] on div "F1 Mod for Logitech G29 / G923 / G920 – SF Model with Custom Team Colors Level …" at bounding box center [921, 529] width 305 height 271
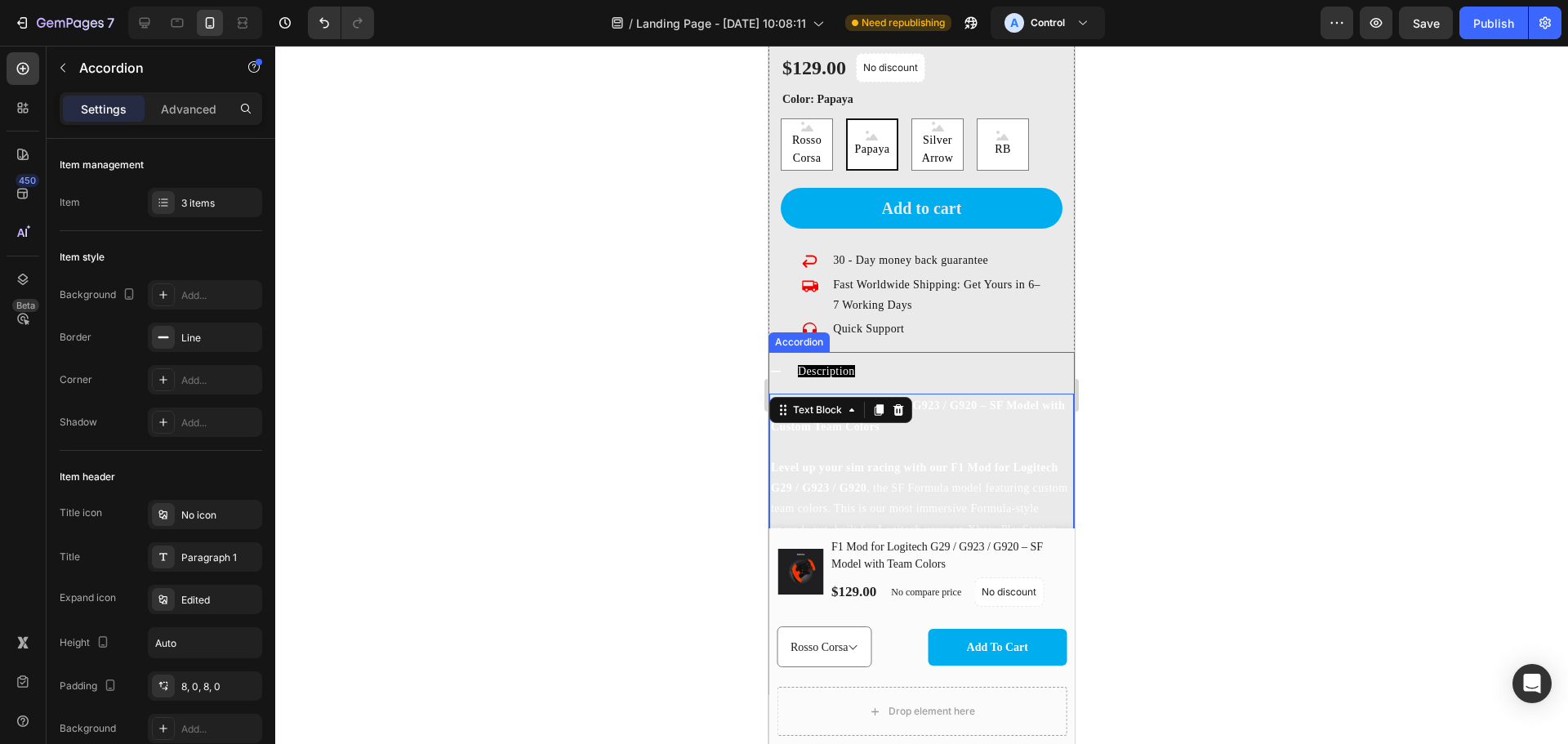
click at [849, 365] on span "Description" at bounding box center [826, 370] width 57 height 12
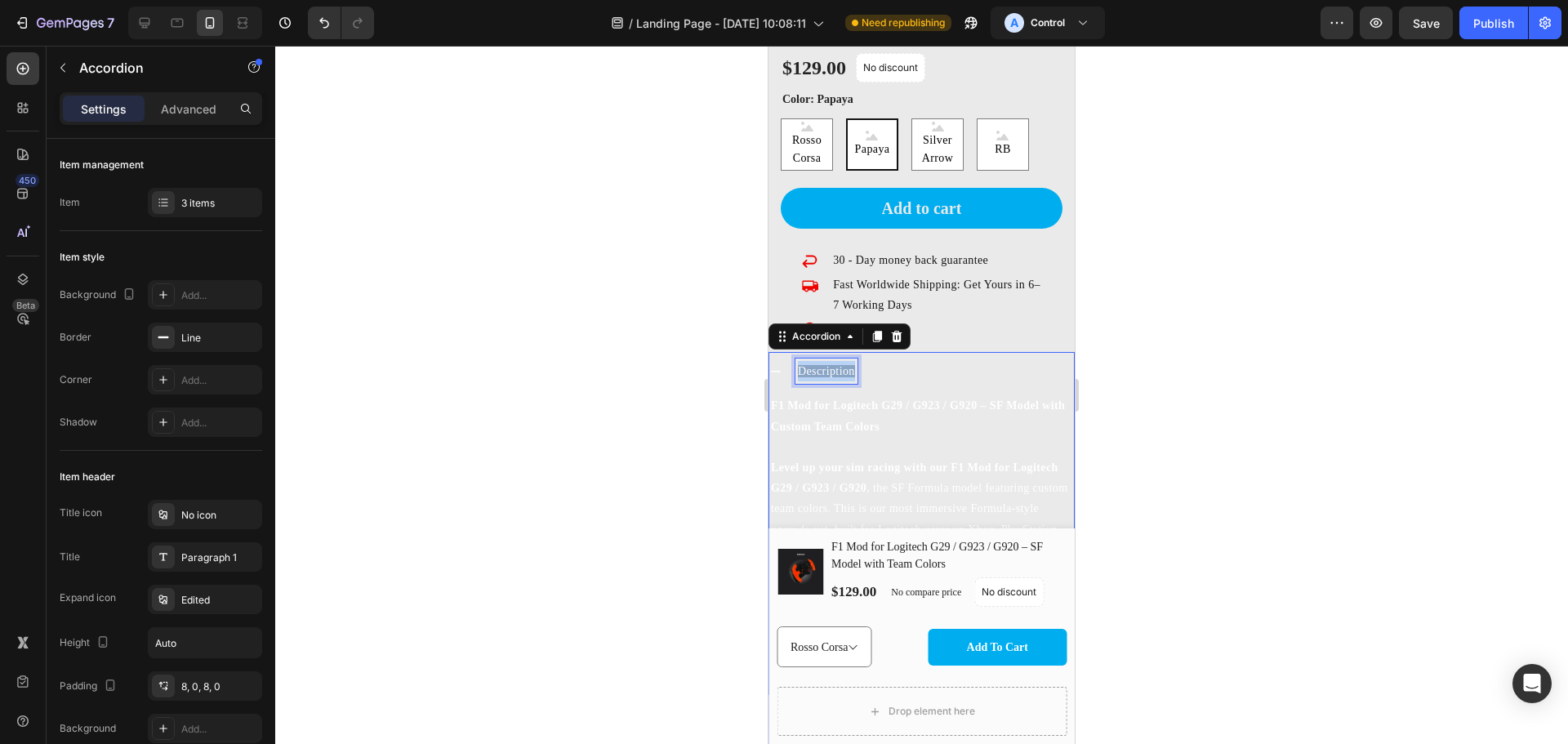
click at [849, 365] on span "Description" at bounding box center [826, 370] width 57 height 12
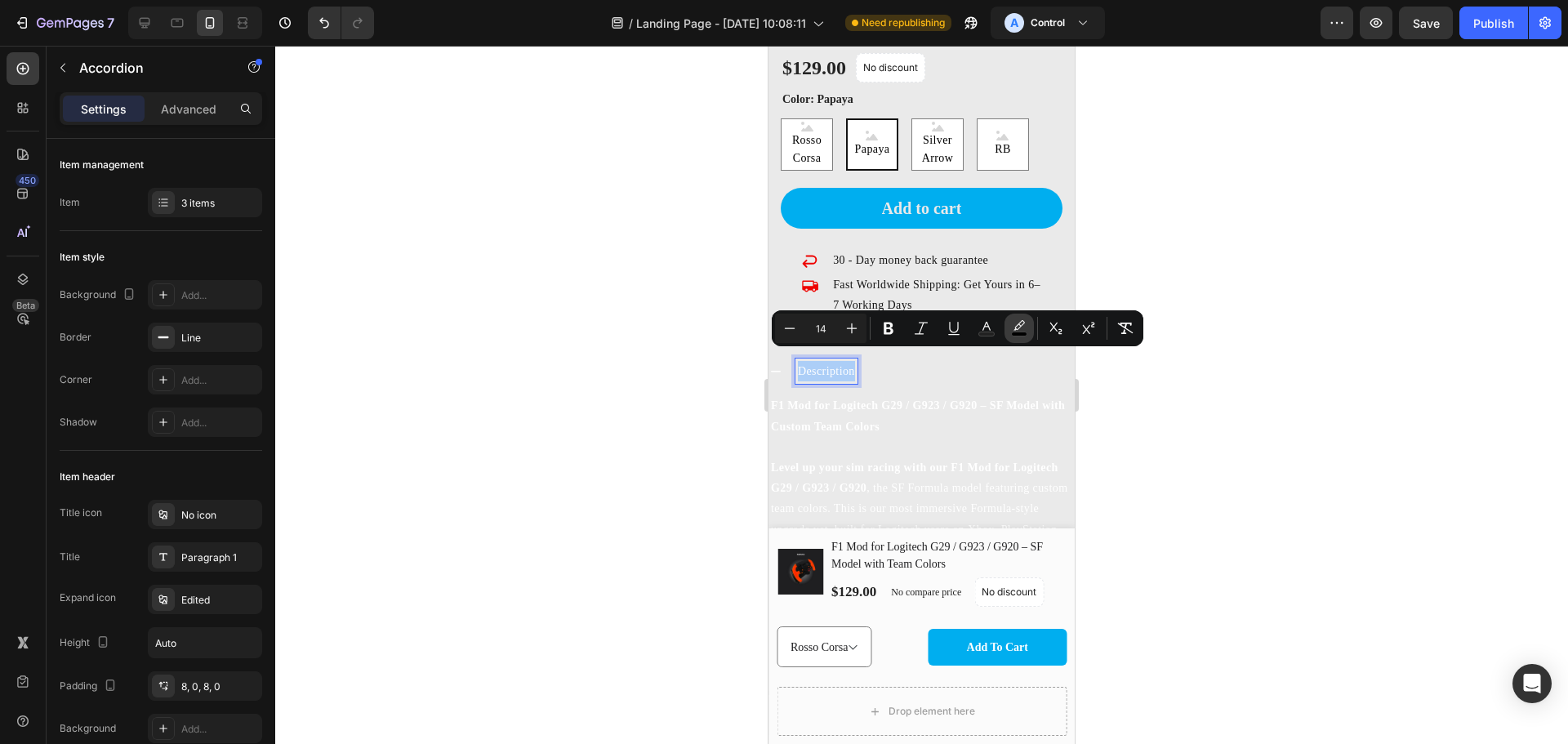
click at [1027, 325] on icon "Editor contextual toolbar" at bounding box center [1019, 328] width 17 height 16
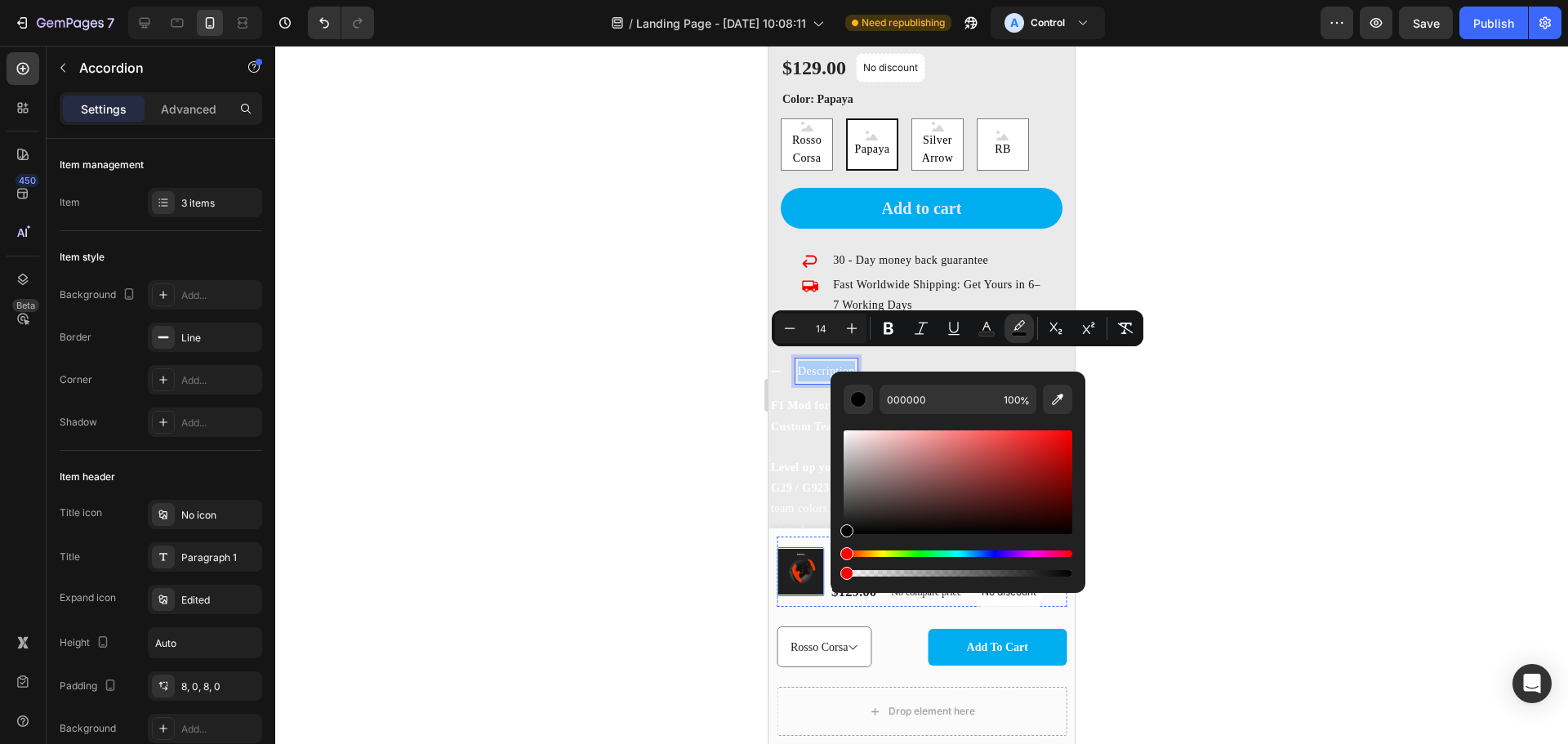
drag, startPoint x: 1067, startPoint y: 572, endPoint x: 716, endPoint y: 559, distance: 351.2
click at [716, 0] on body "7 / Landing Page - Aug 21, 10:08:11 Need republishing A Control Preview Save Pu…" at bounding box center [784, 0] width 1568 height 0
type input "0"
click at [992, 327] on icon "Editor contextual toolbar" at bounding box center [987, 328] width 17 height 16
type input "FFFFFF"
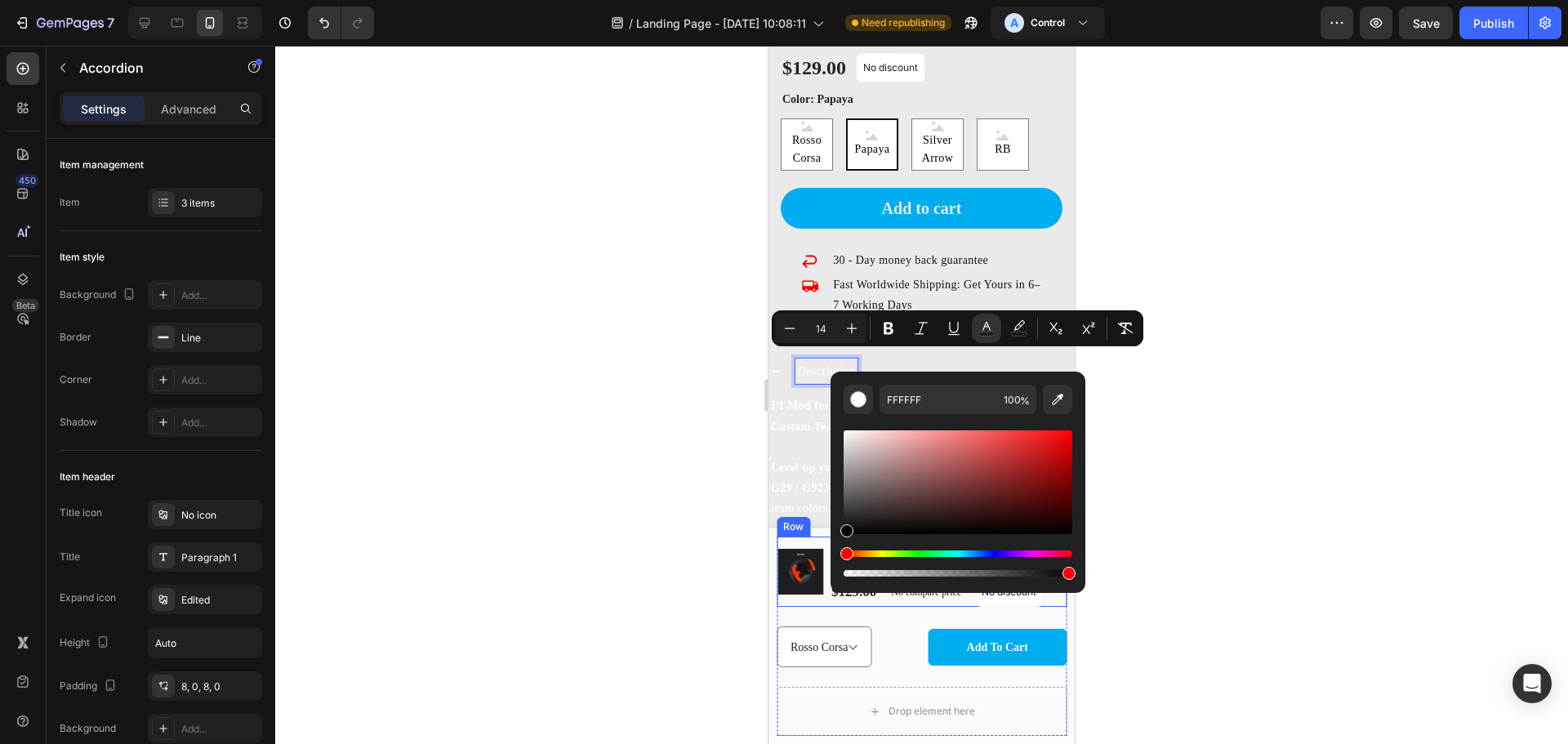
drag, startPoint x: 1617, startPoint y: 486, endPoint x: 824, endPoint y: 569, distance: 797.3
type input "000000"
click at [1203, 423] on div at bounding box center [922, 394] width 1293 height 698
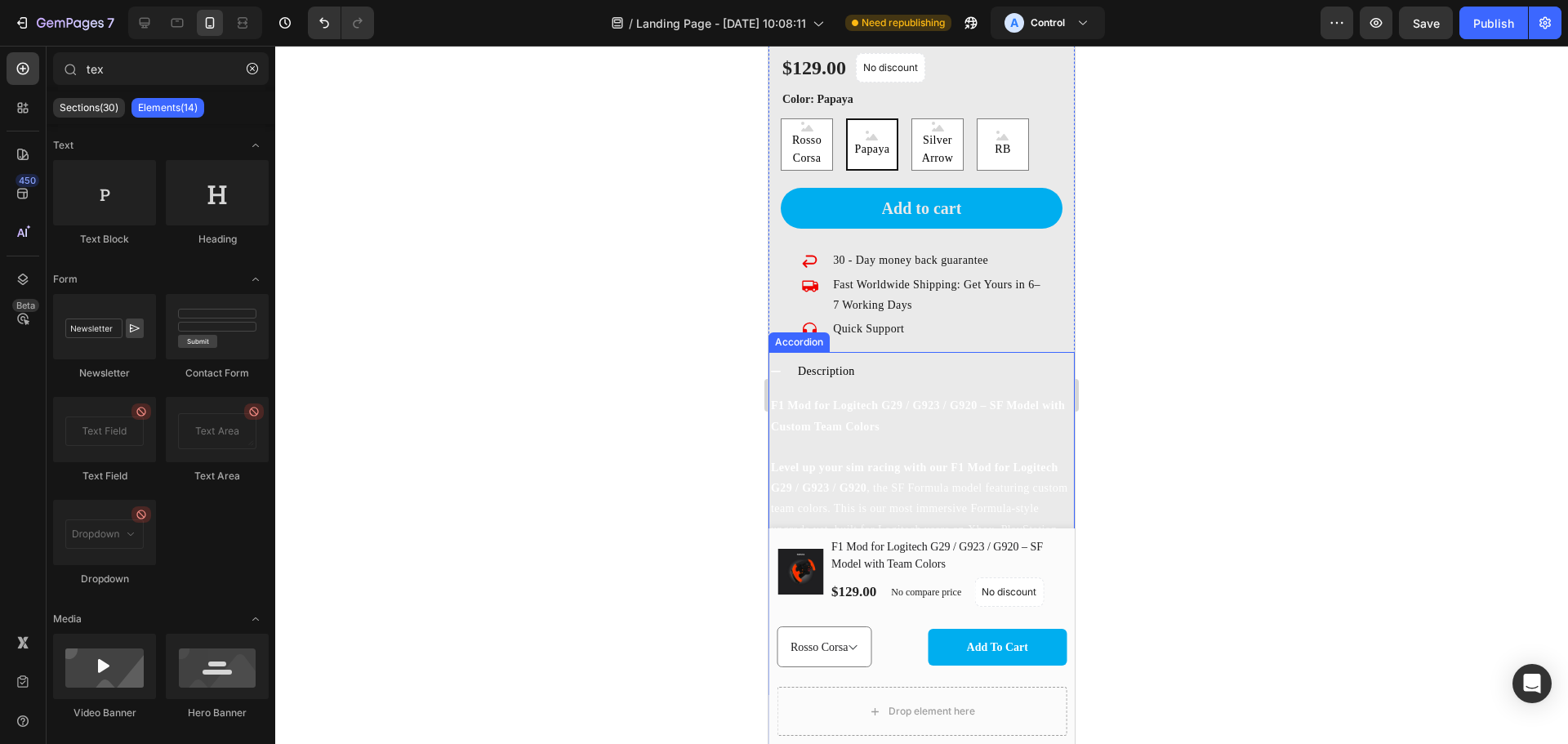
click at [778, 365] on icon at bounding box center [776, 371] width 13 height 13
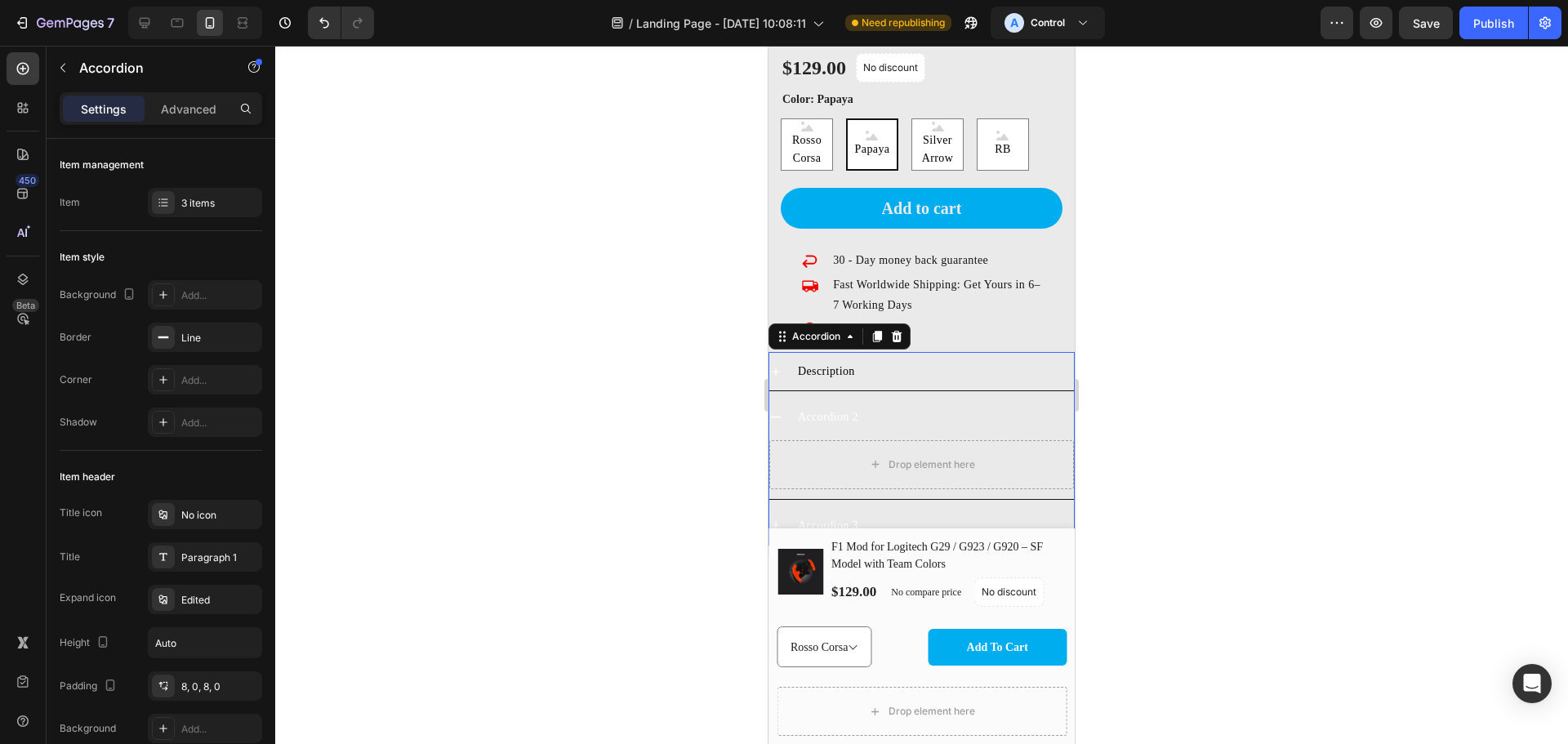
click at [775, 365] on icon at bounding box center [776, 371] width 13 height 13
click at [780, 370] on icon at bounding box center [776, 371] width 10 height 2
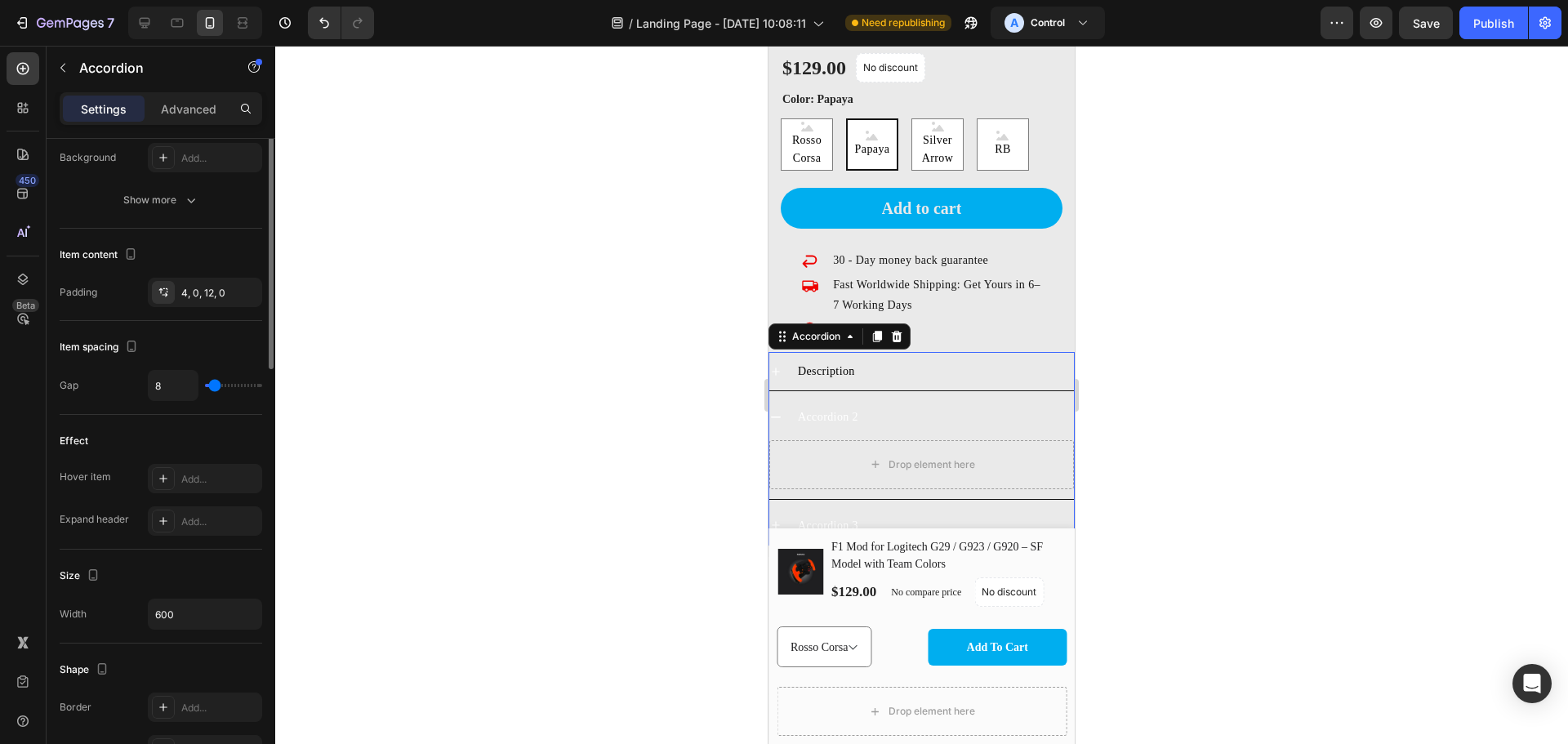
scroll to position [380, 0]
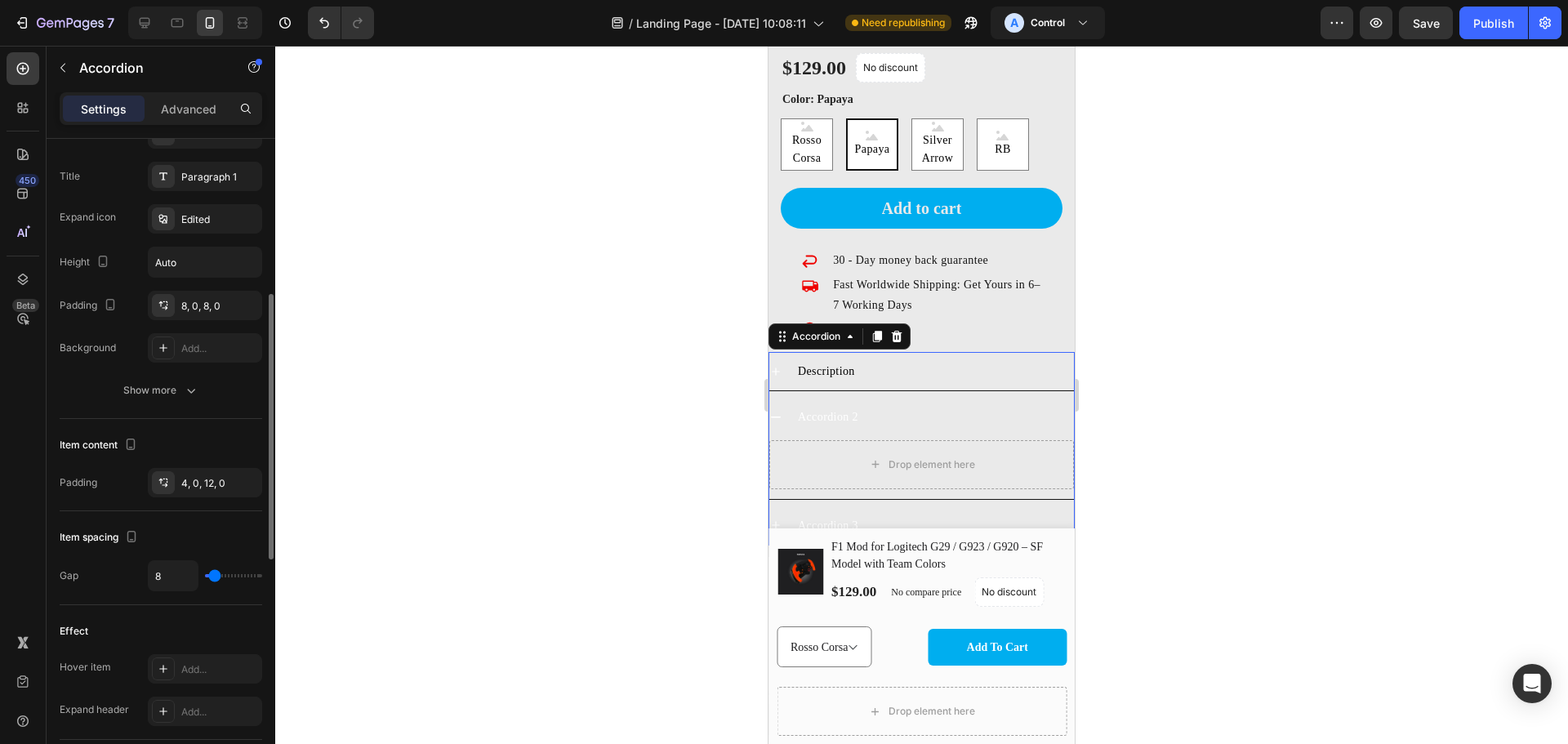
click at [952, 404] on div "Accordion 2" at bounding box center [935, 417] width 279 height 26
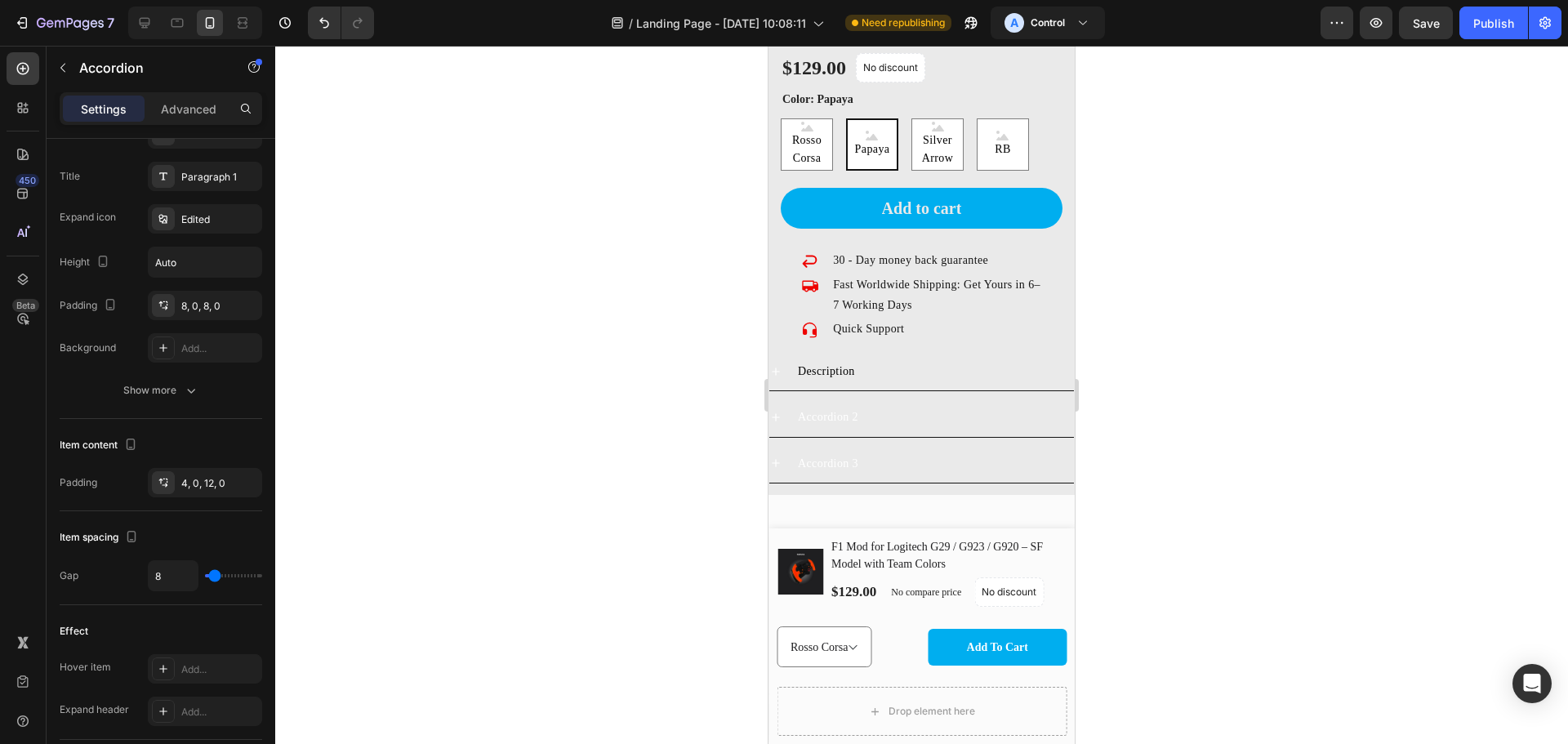
click at [778, 413] on div "Accordion 2" at bounding box center [921, 417] width 305 height 39
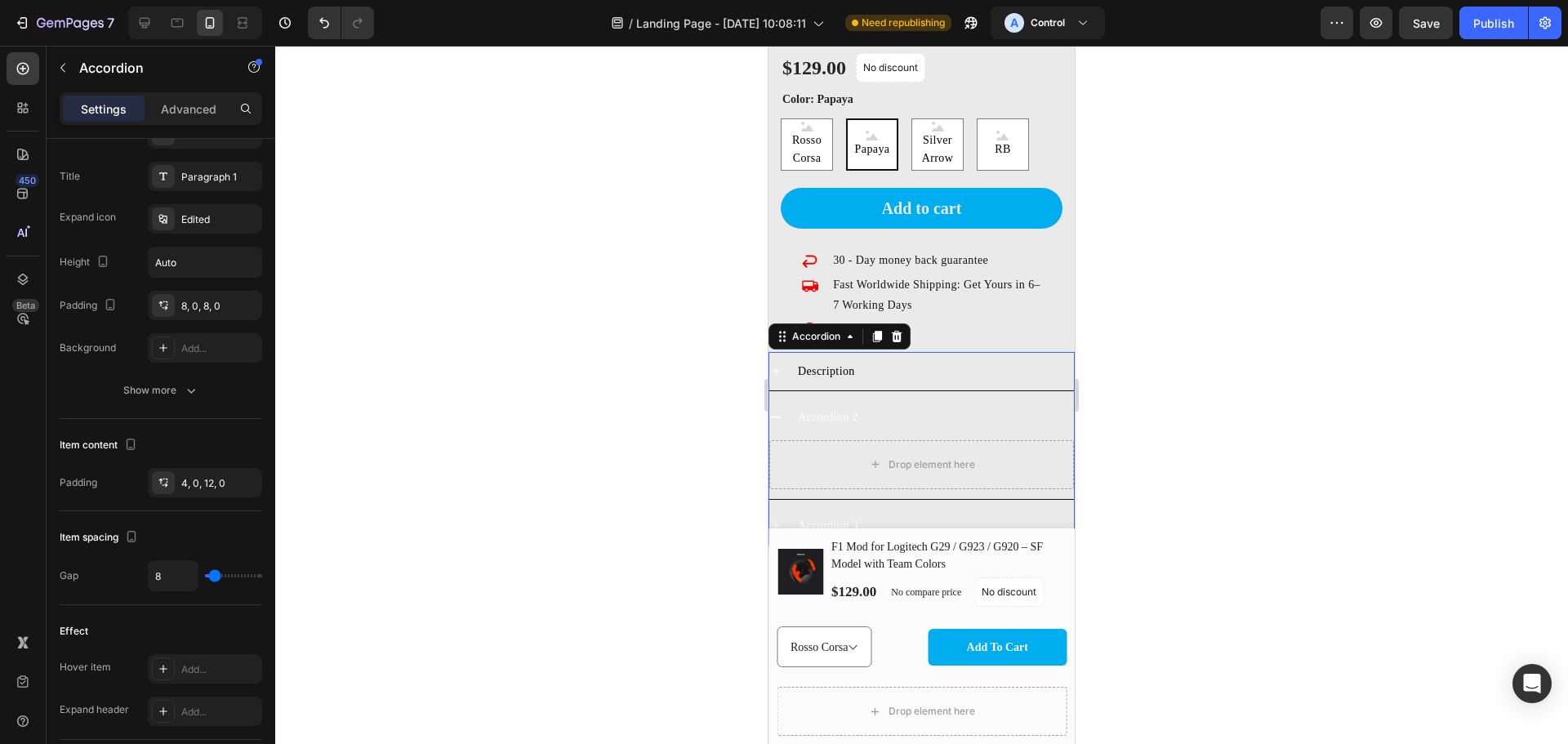
drag, startPoint x: 776, startPoint y: 404, endPoint x: 791, endPoint y: 408, distance: 15.5
click at [791, 408] on div "Accordion 2" at bounding box center [921, 417] width 305 height 39
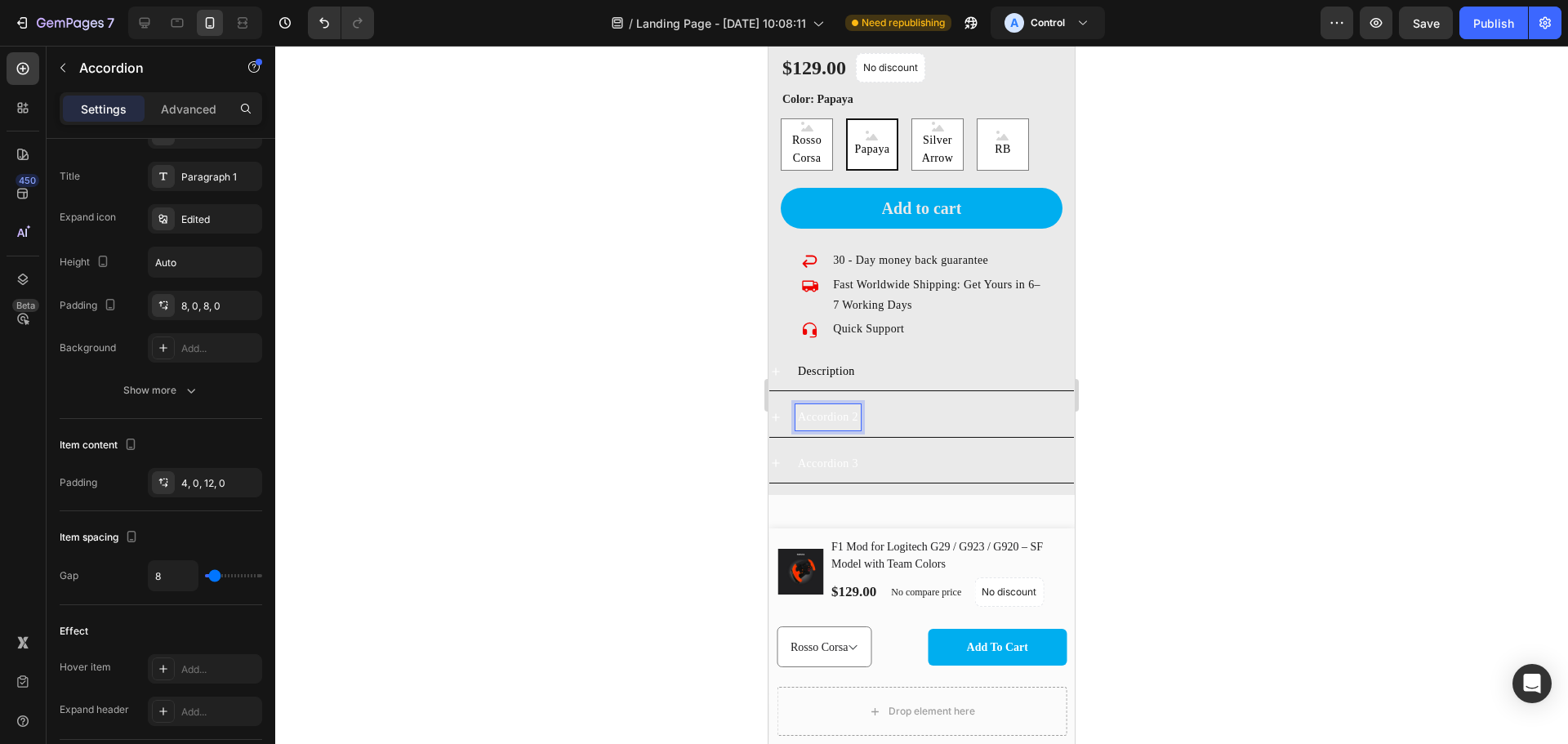
click at [807, 407] on p "Accordion 2" at bounding box center [828, 417] width 60 height 21
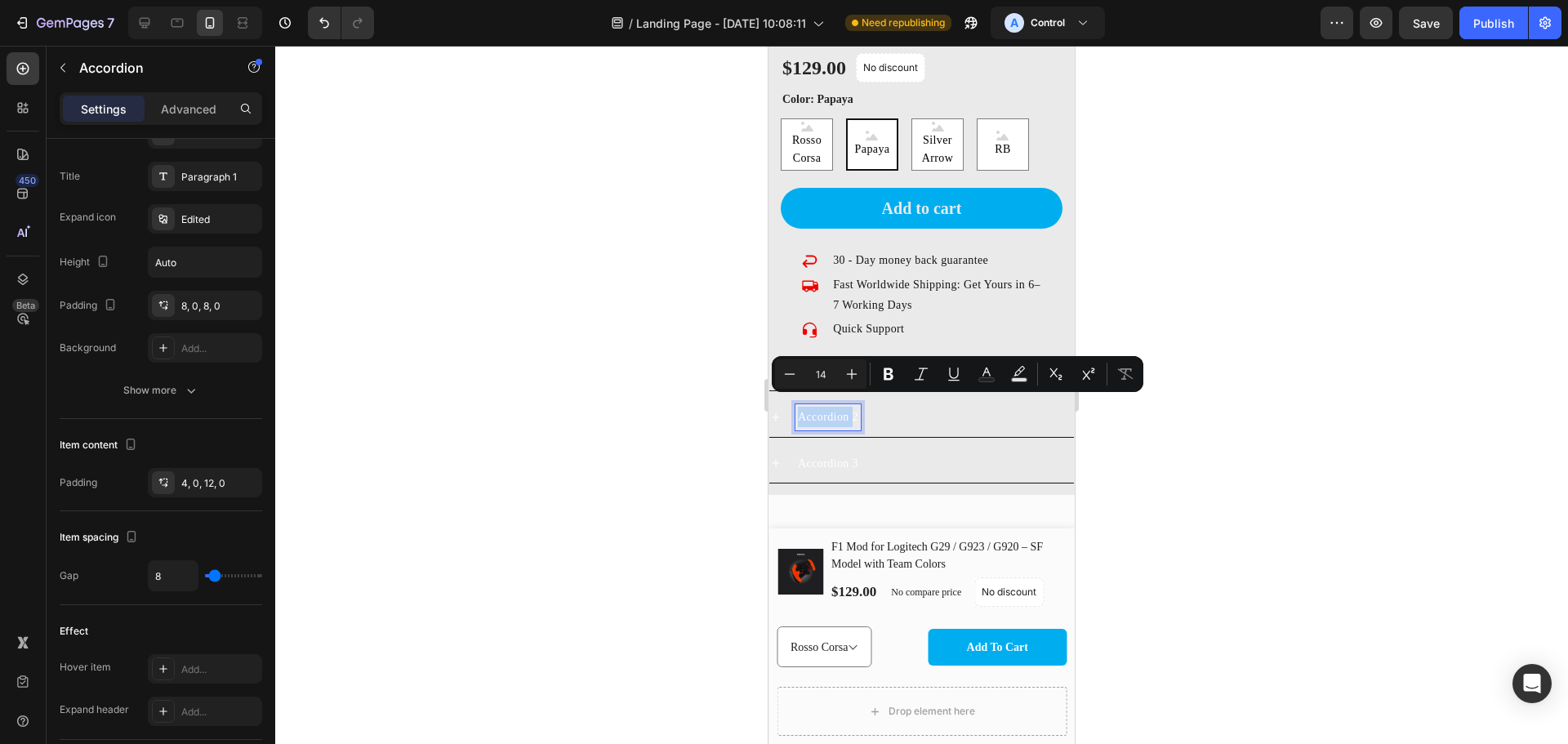
click at [831, 407] on p "Accordion 2" at bounding box center [828, 417] width 60 height 21
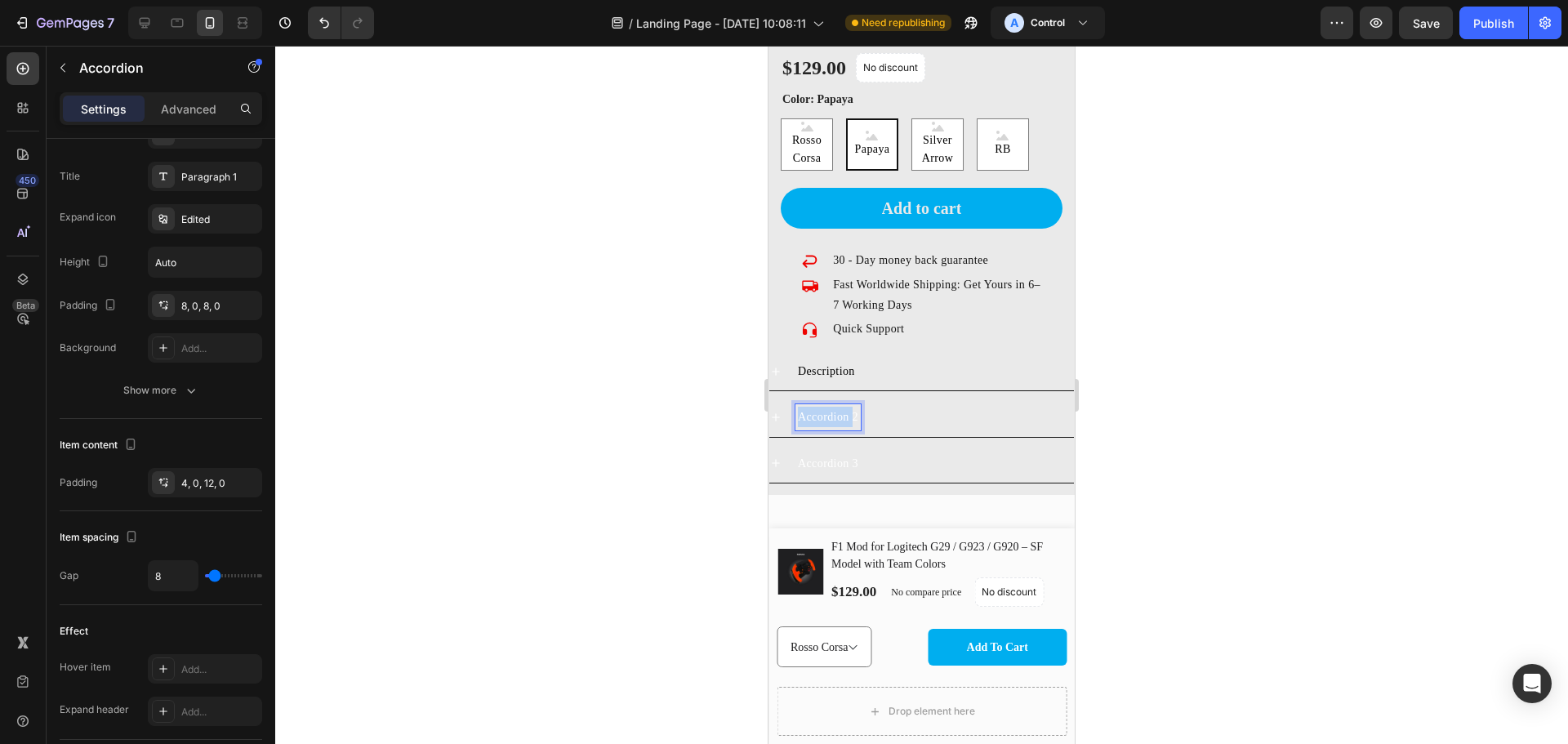
click at [831, 407] on p "Accordion 2" at bounding box center [828, 417] width 60 height 21
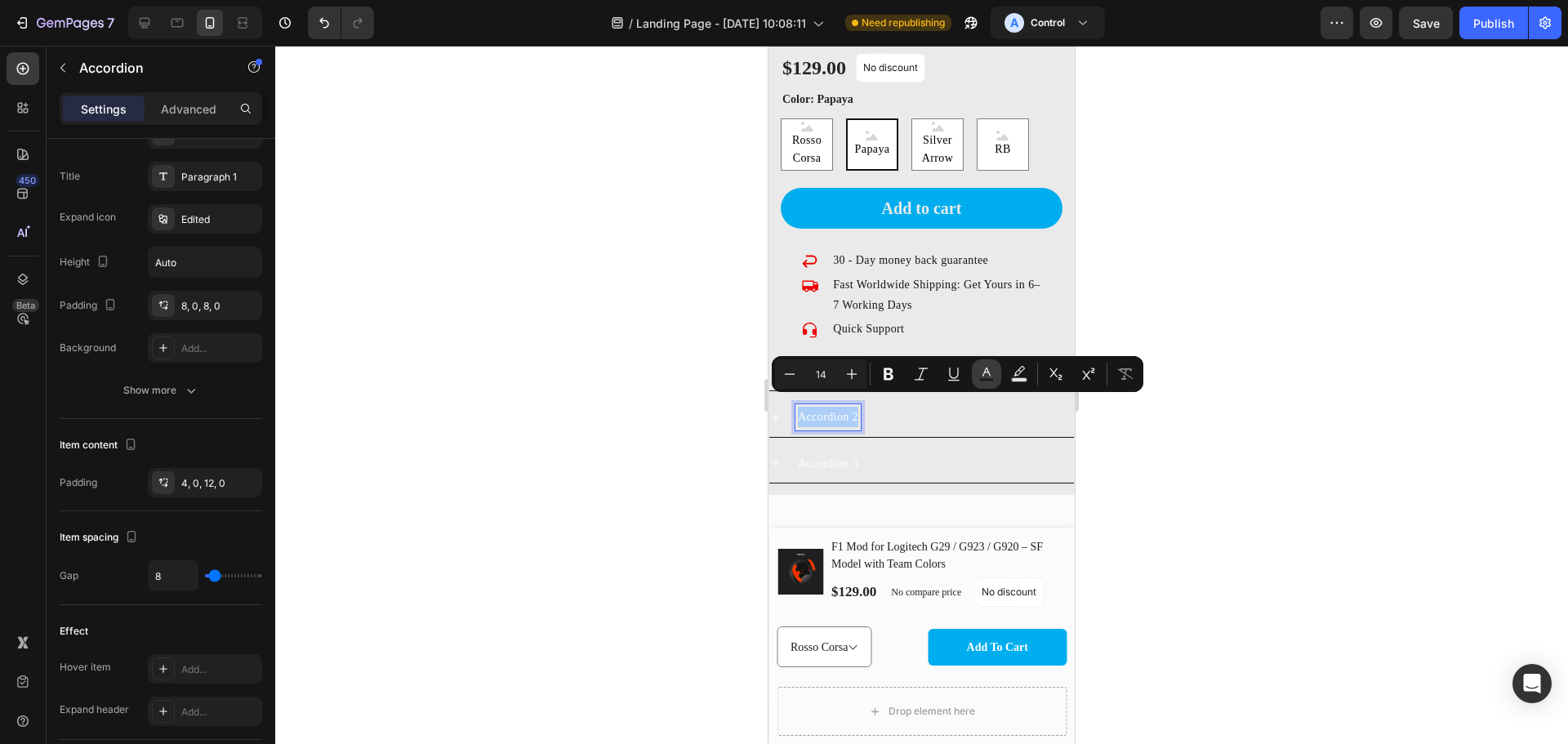
click at [996, 377] on button "Text Color" at bounding box center [987, 374] width 30 height 30
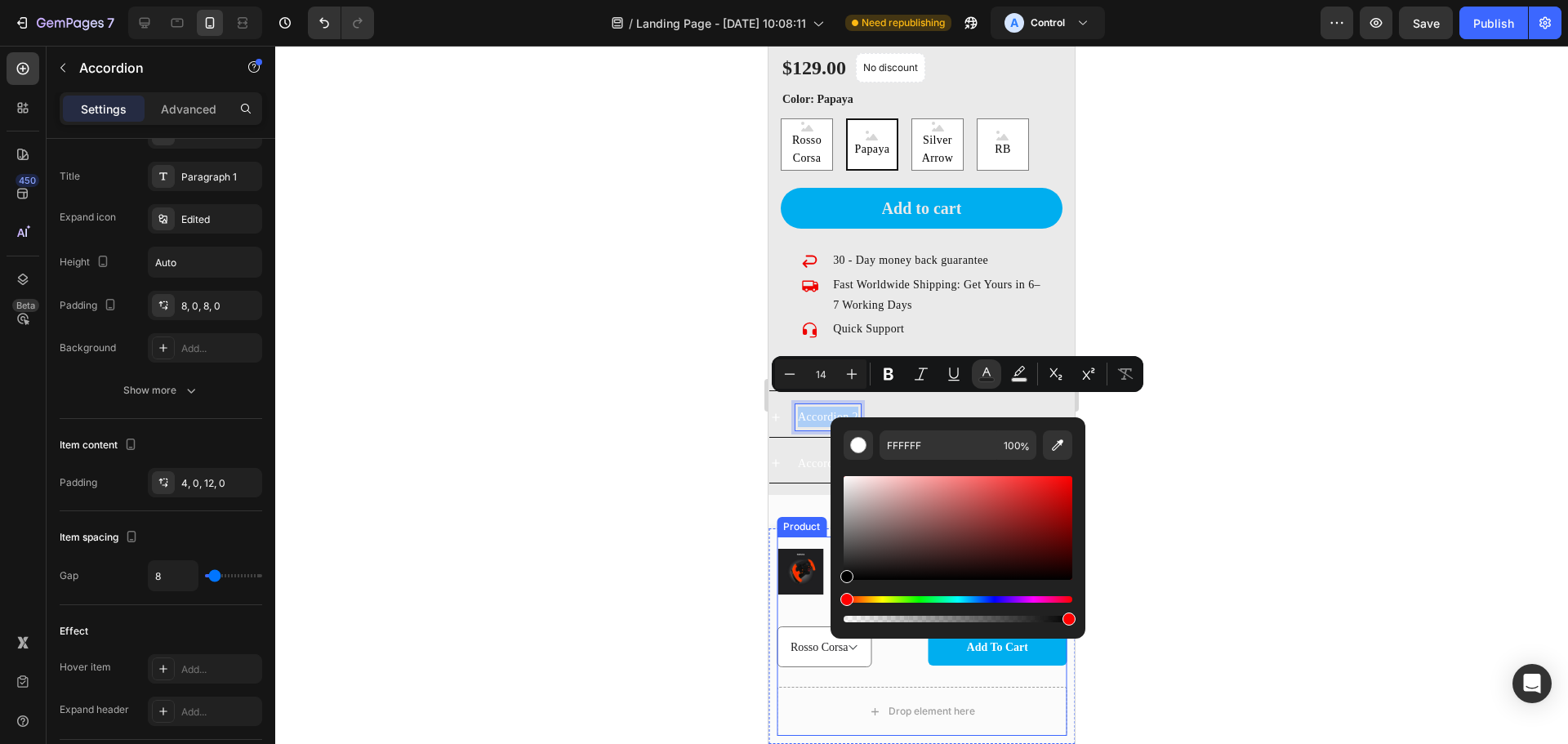
drag, startPoint x: 1626, startPoint y: 608, endPoint x: 800, endPoint y: 612, distance: 826.0
type input "000000"
click at [818, 453] on p "Accordion 3" at bounding box center [828, 463] width 60 height 21
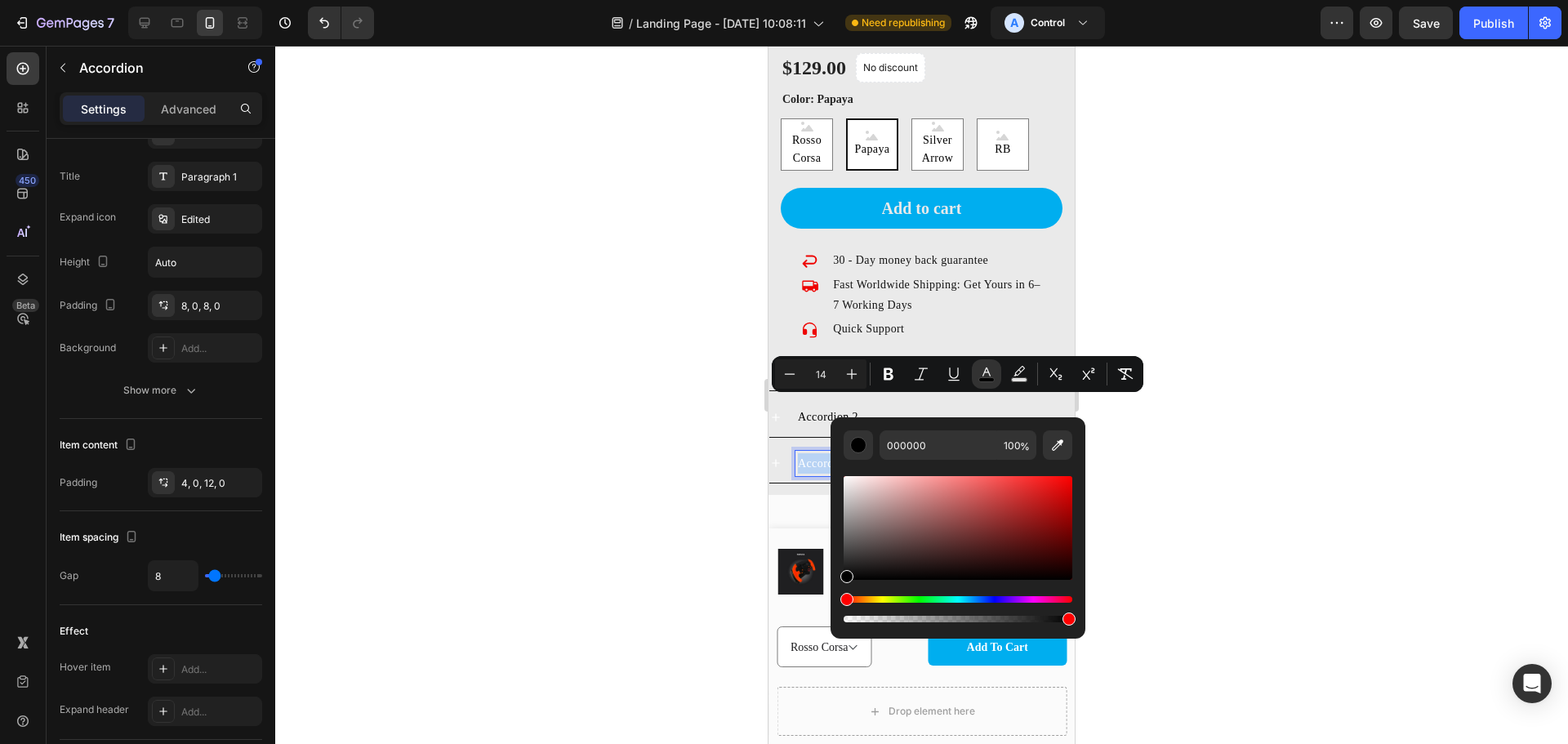
click at [818, 453] on p "Accordion 3" at bounding box center [828, 463] width 60 height 21
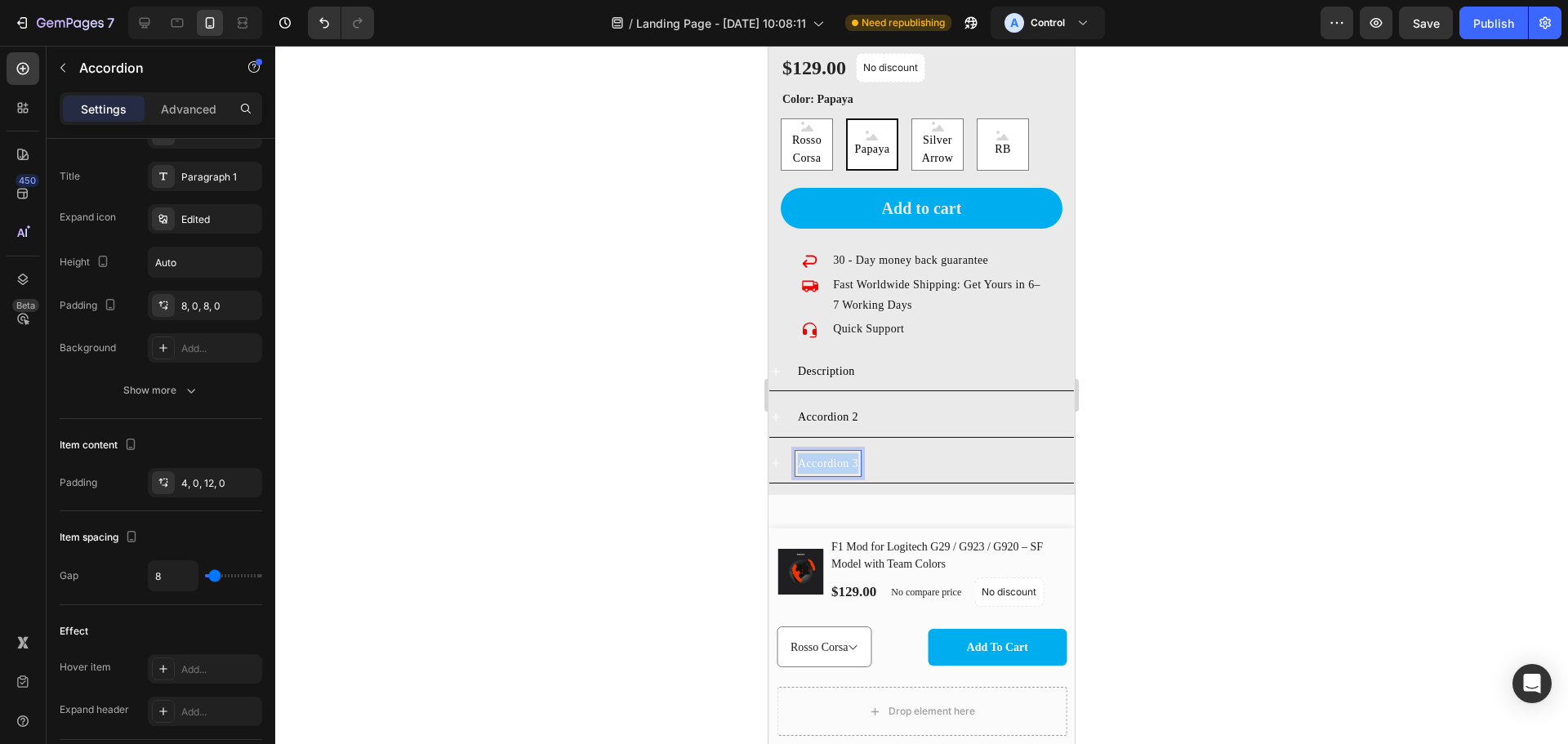
click at [818, 453] on p "Accordion 3" at bounding box center [828, 463] width 60 height 21
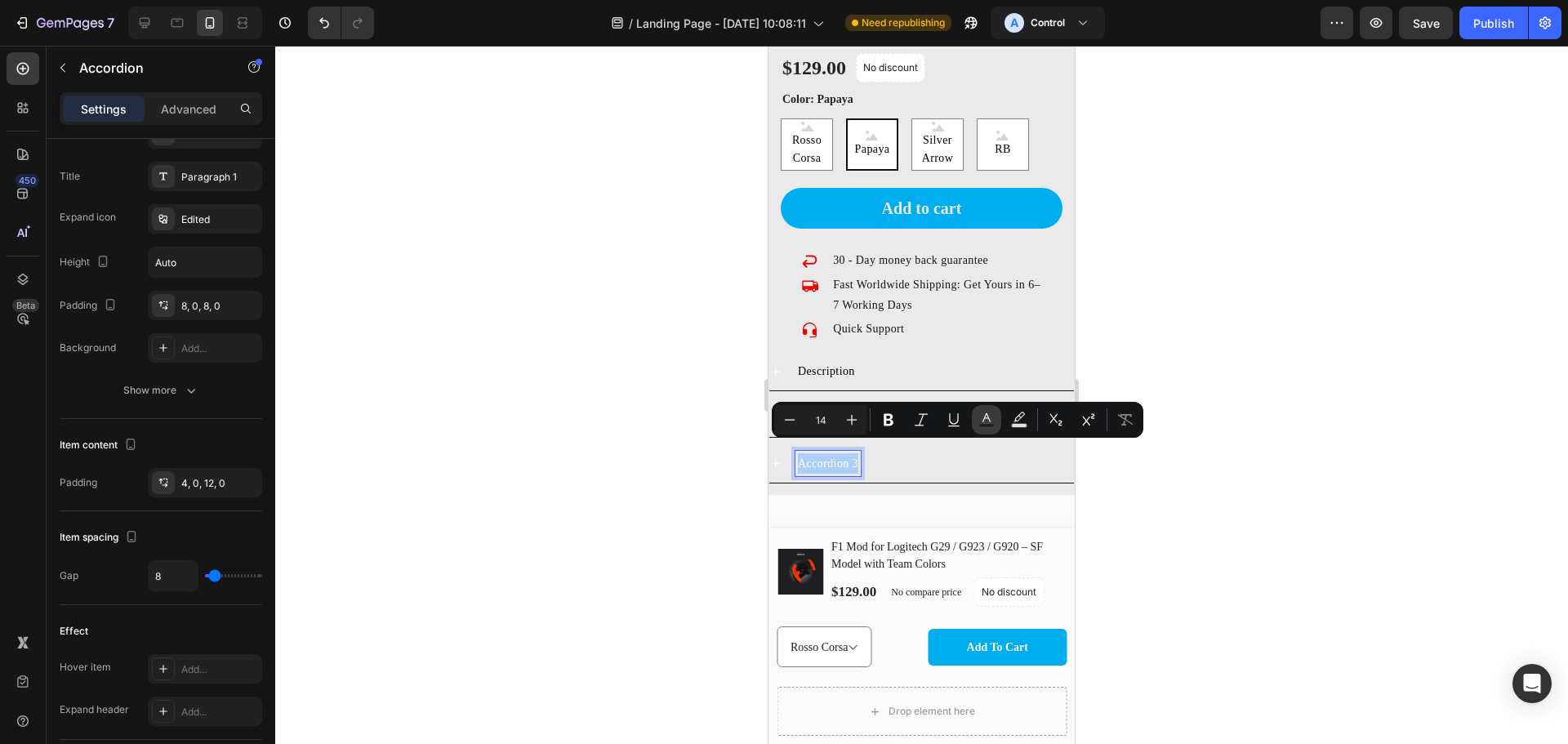
click at [986, 424] on rect "Editor contextual toolbar" at bounding box center [987, 426] width 16 height 4
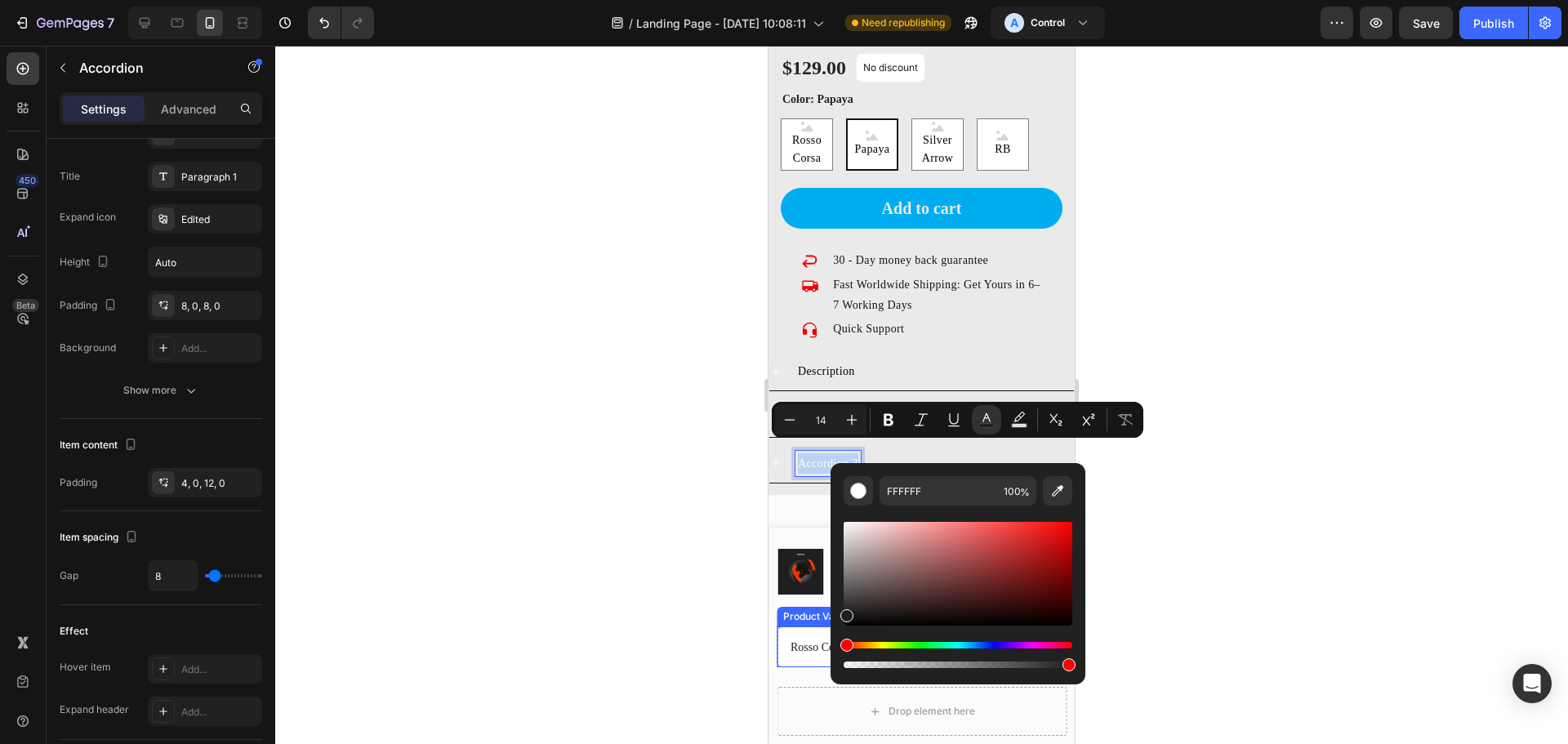
drag, startPoint x: 1614, startPoint y: 658, endPoint x: 789, endPoint y: 673, distance: 825.1
type input "020202"
click at [1173, 487] on div at bounding box center [922, 394] width 1293 height 698
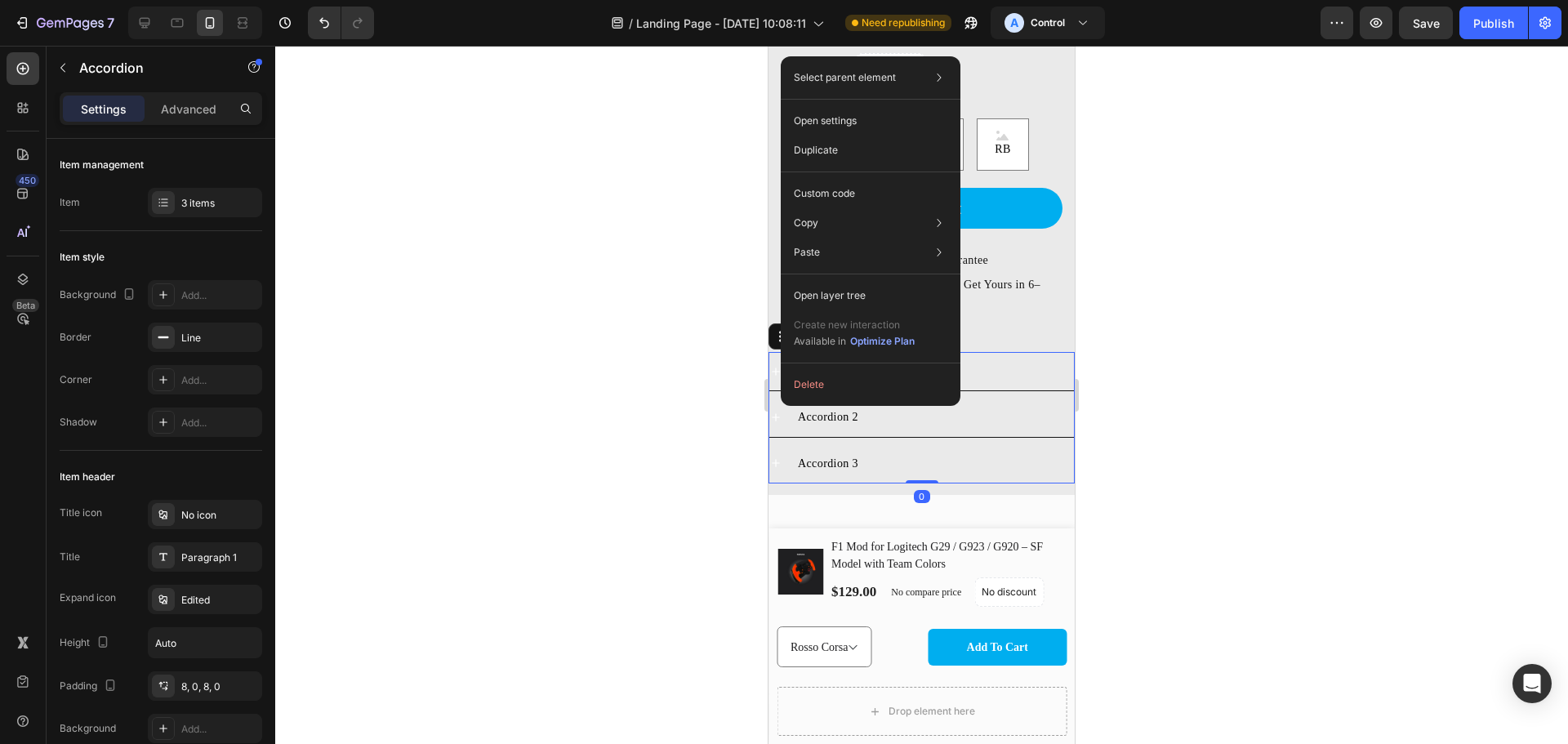
click at [777, 411] on icon at bounding box center [776, 417] width 13 height 13
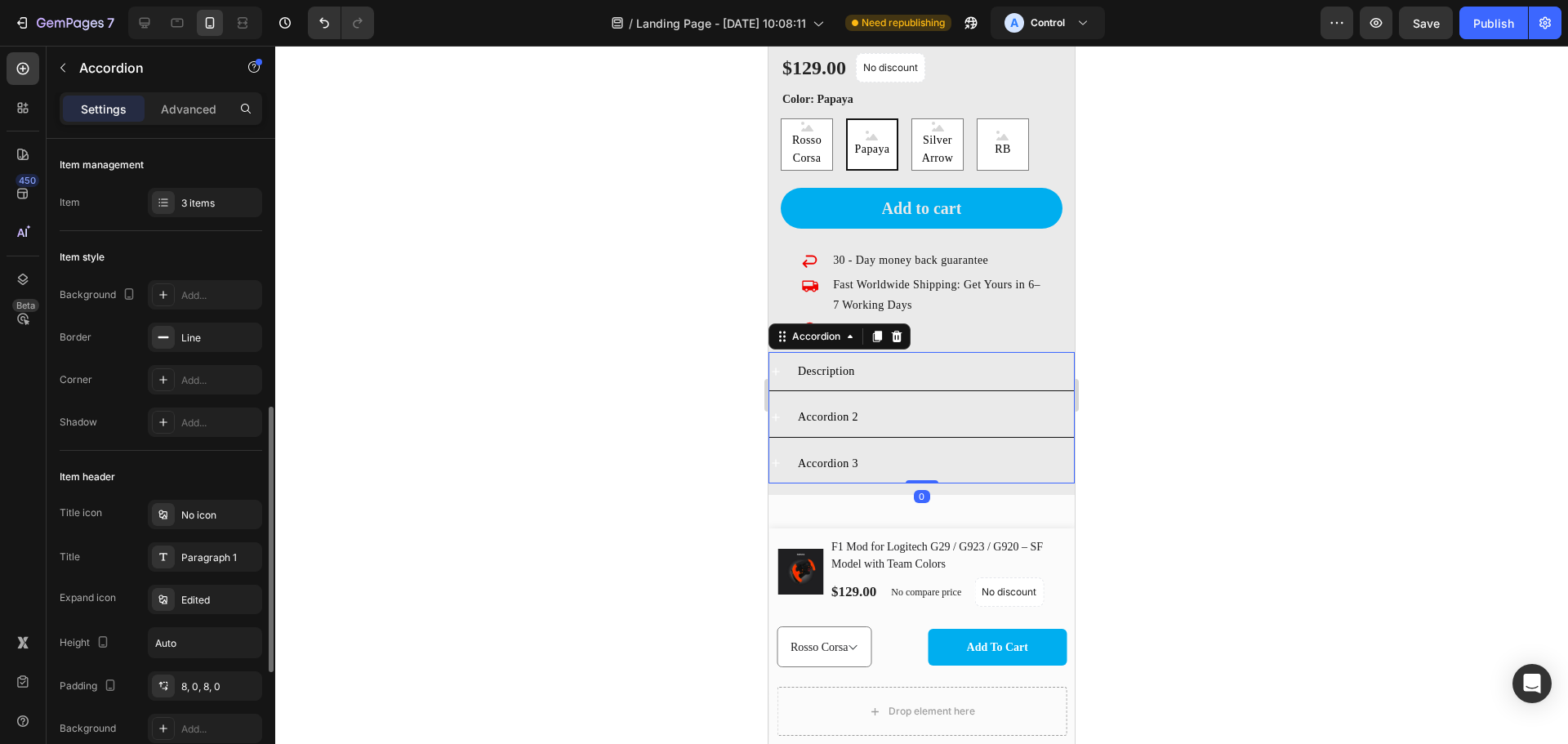
scroll to position [191, 0]
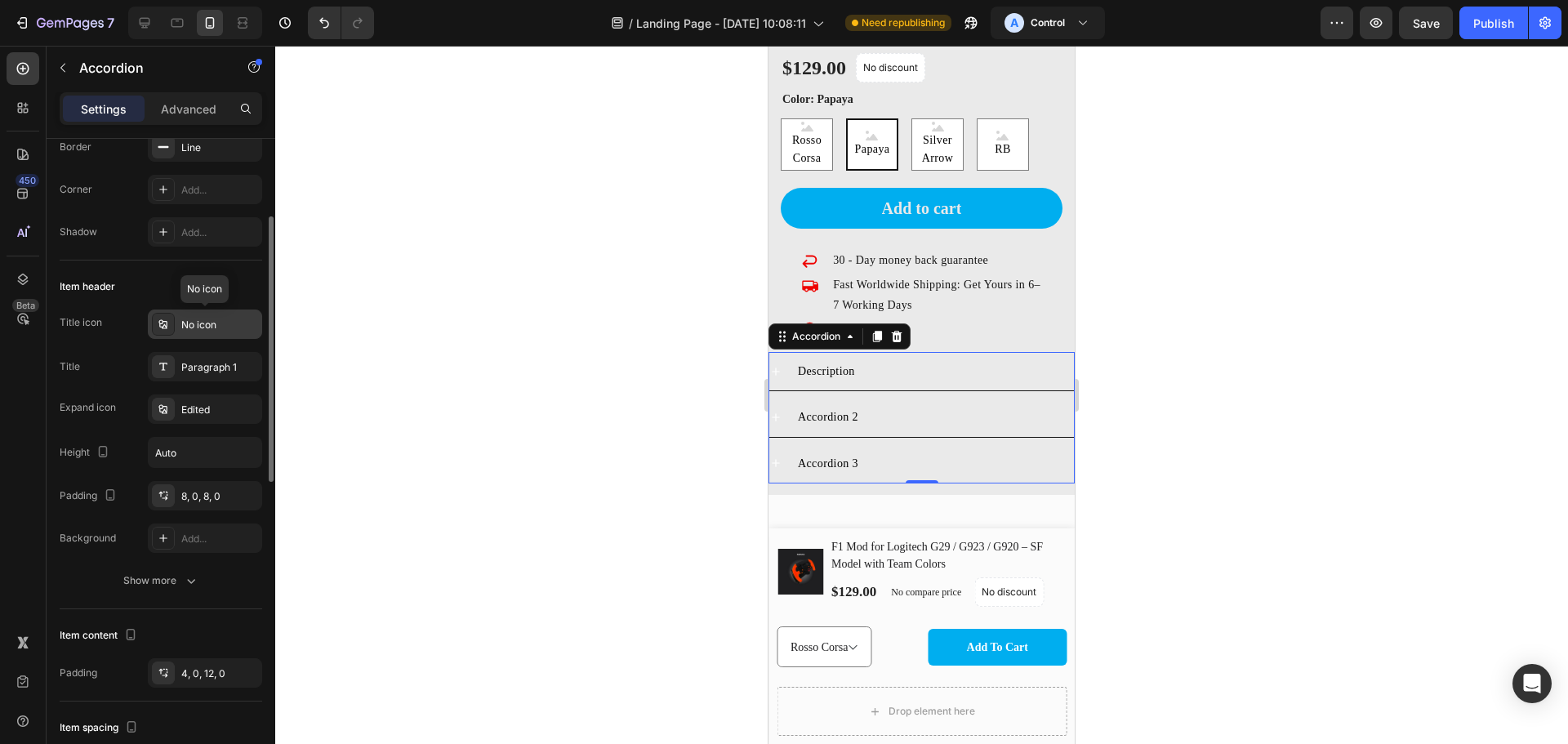
click at [191, 320] on div "No icon" at bounding box center [220, 325] width 77 height 15
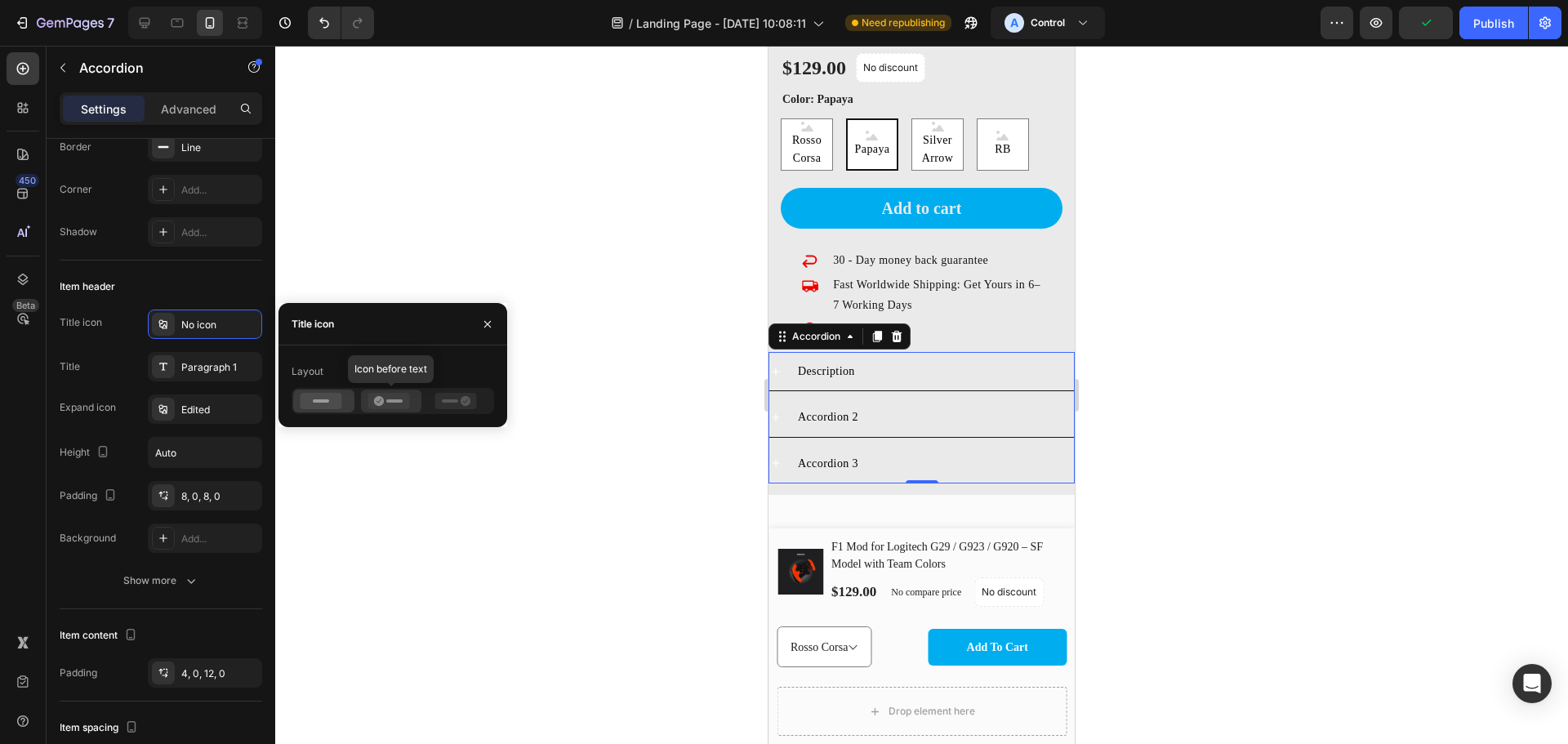
click at [409, 405] on icon at bounding box center [388, 401] width 41 height 16
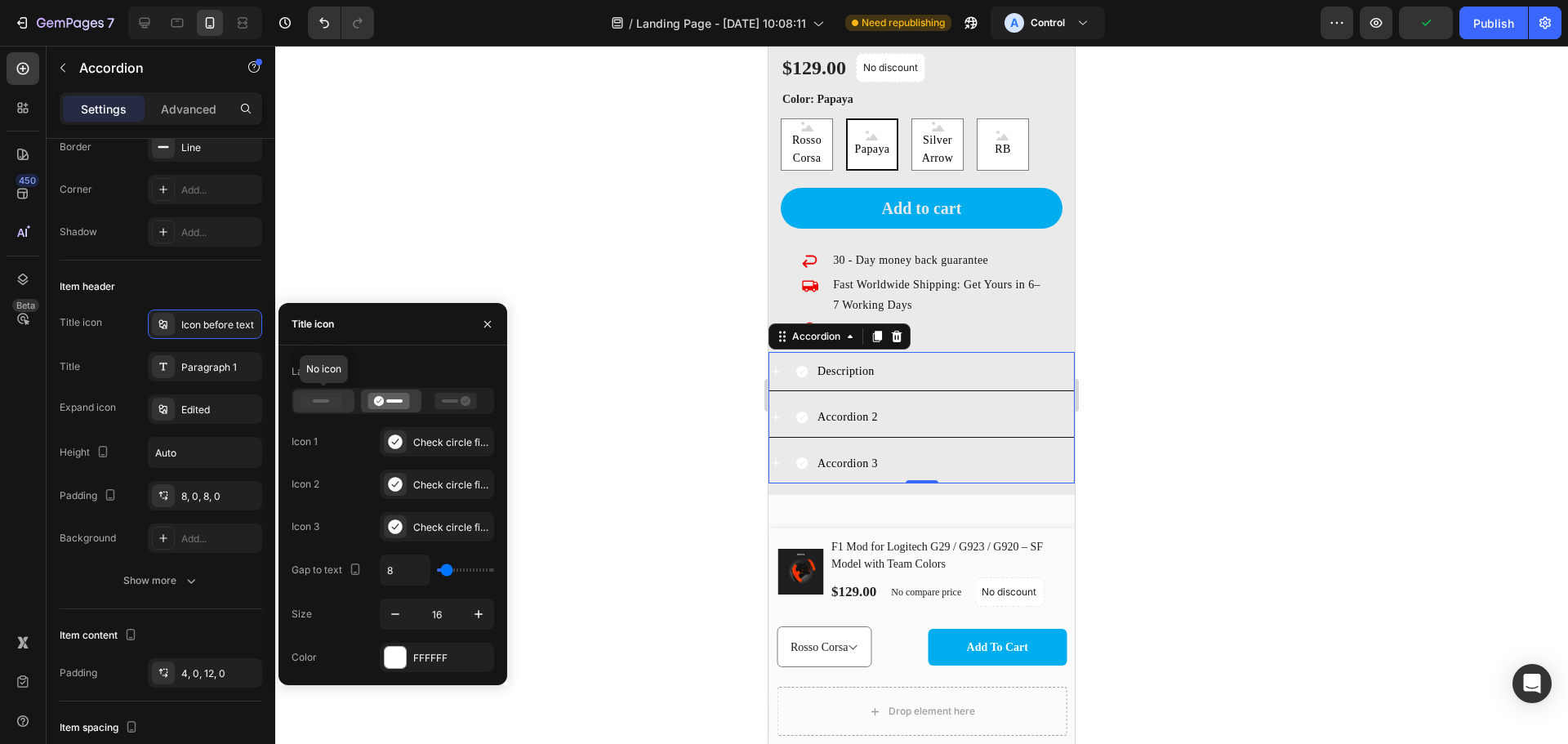
click at [330, 398] on icon at bounding box center [321, 401] width 41 height 16
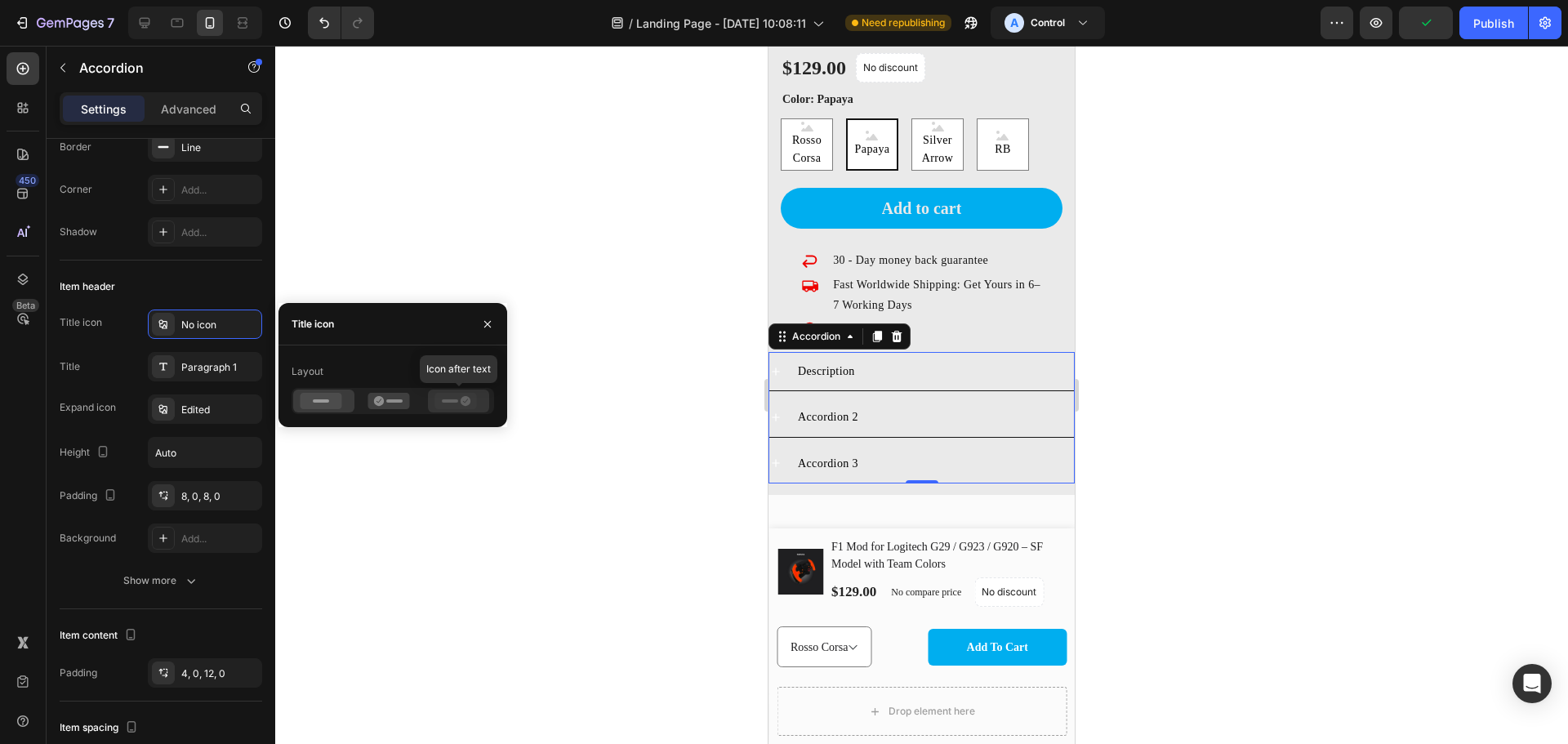
click at [460, 403] on icon at bounding box center [456, 401] width 41 height 16
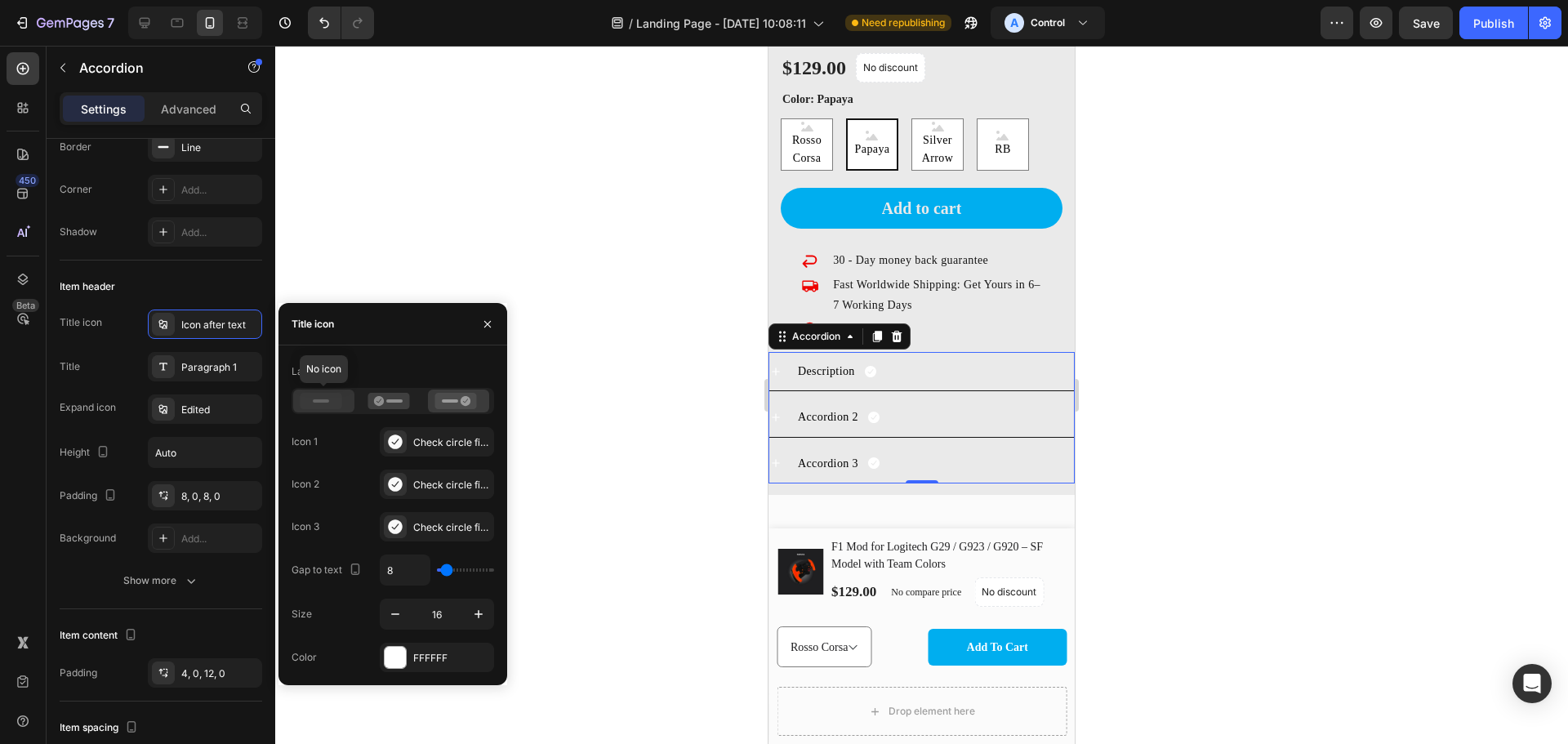
click at [328, 404] on icon at bounding box center [321, 401] width 41 height 16
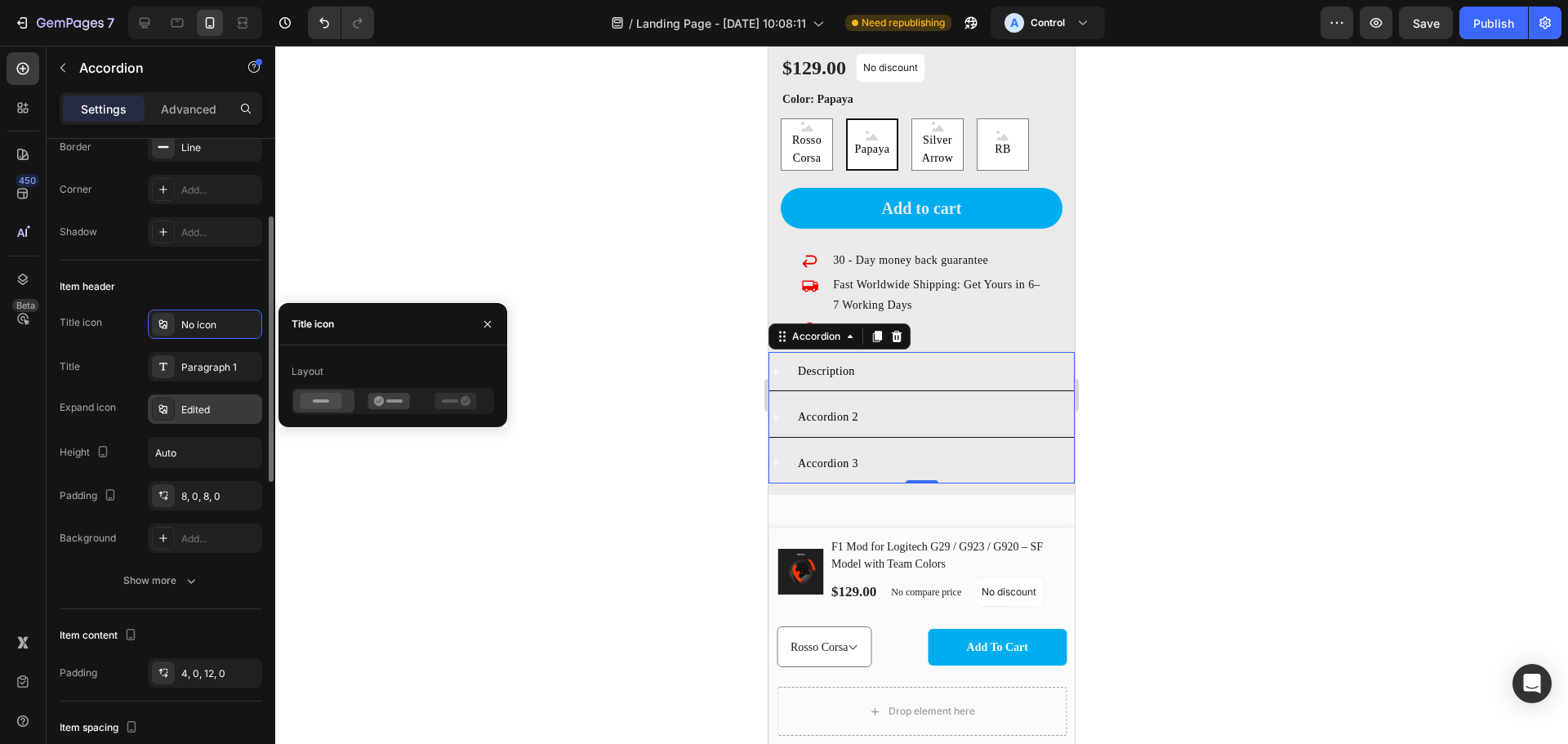
click at [216, 399] on div "Edited" at bounding box center [205, 409] width 115 height 30
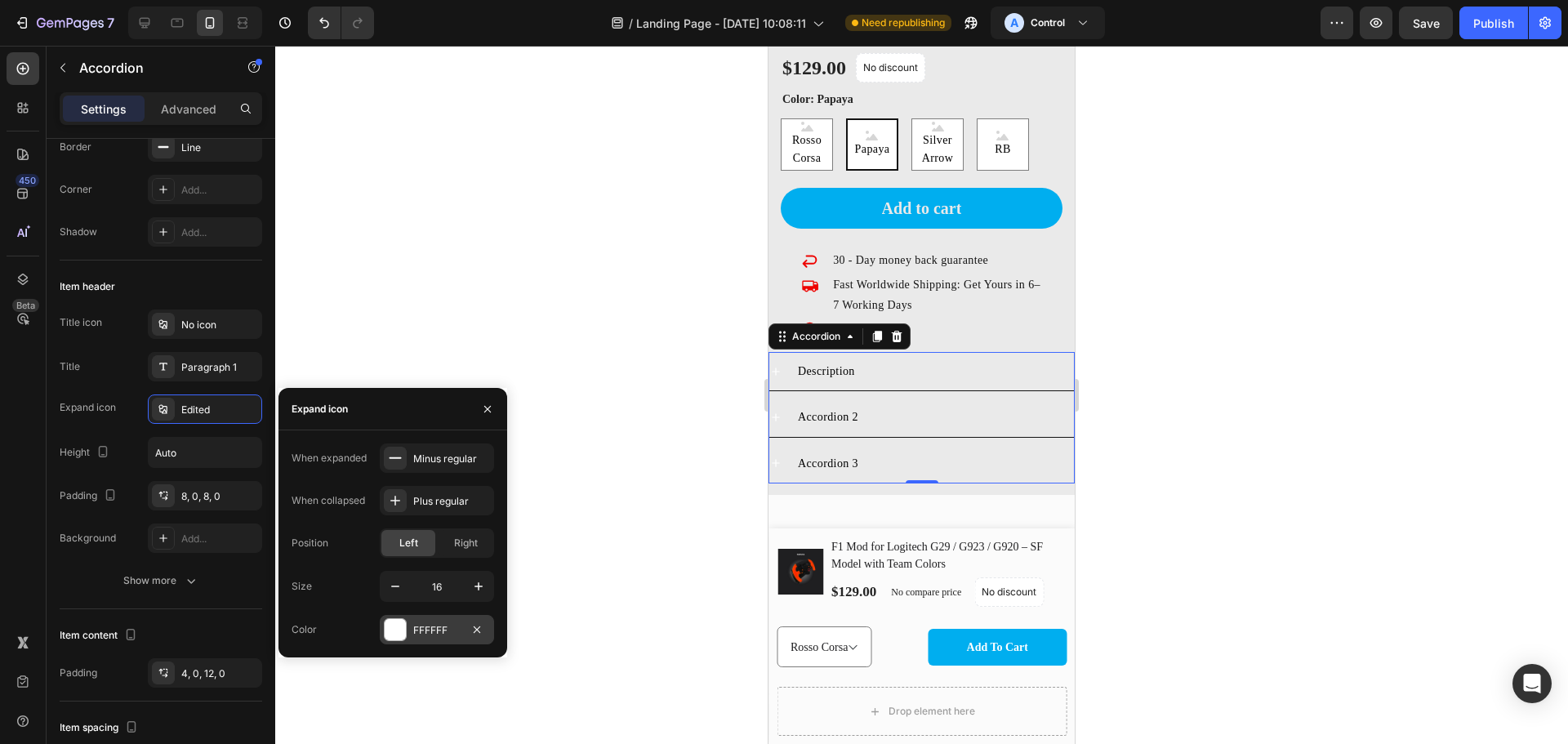
click at [404, 630] on div at bounding box center [395, 629] width 21 height 21
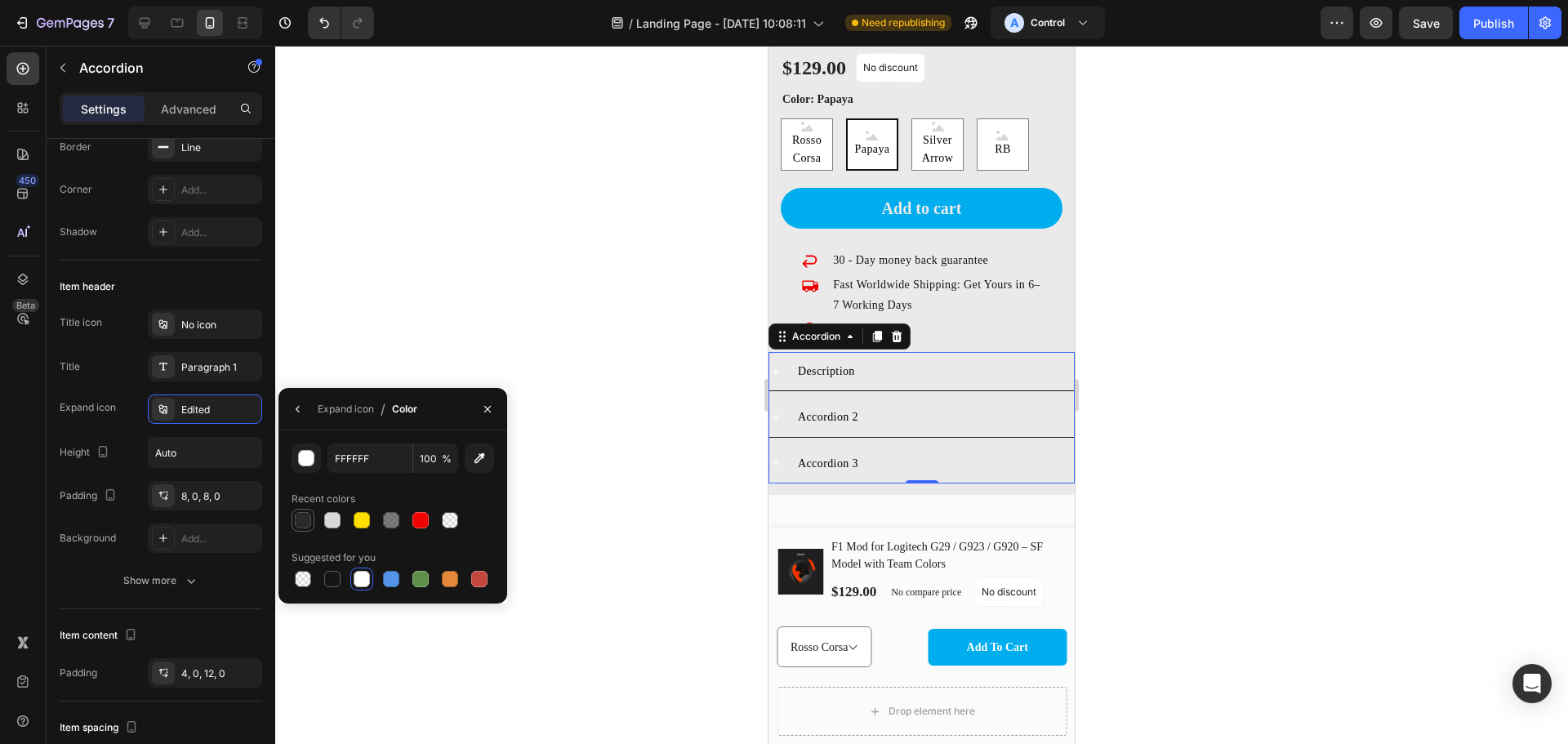
click at [299, 516] on div at bounding box center [303, 520] width 17 height 16
type input "151515"
type input "90"
click at [1309, 462] on div at bounding box center [922, 394] width 1293 height 698
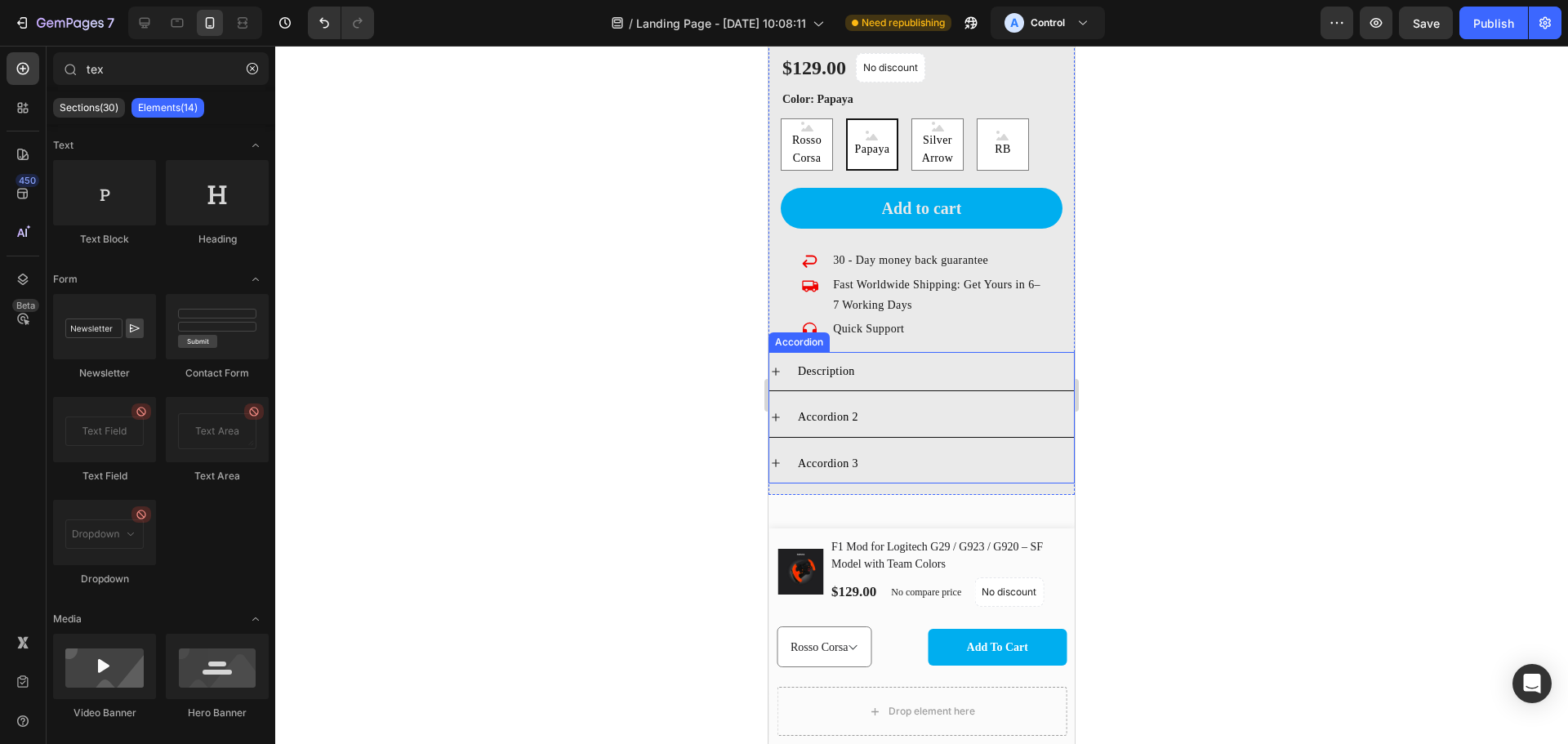
click at [873, 359] on div "Description" at bounding box center [935, 371] width 279 height 26
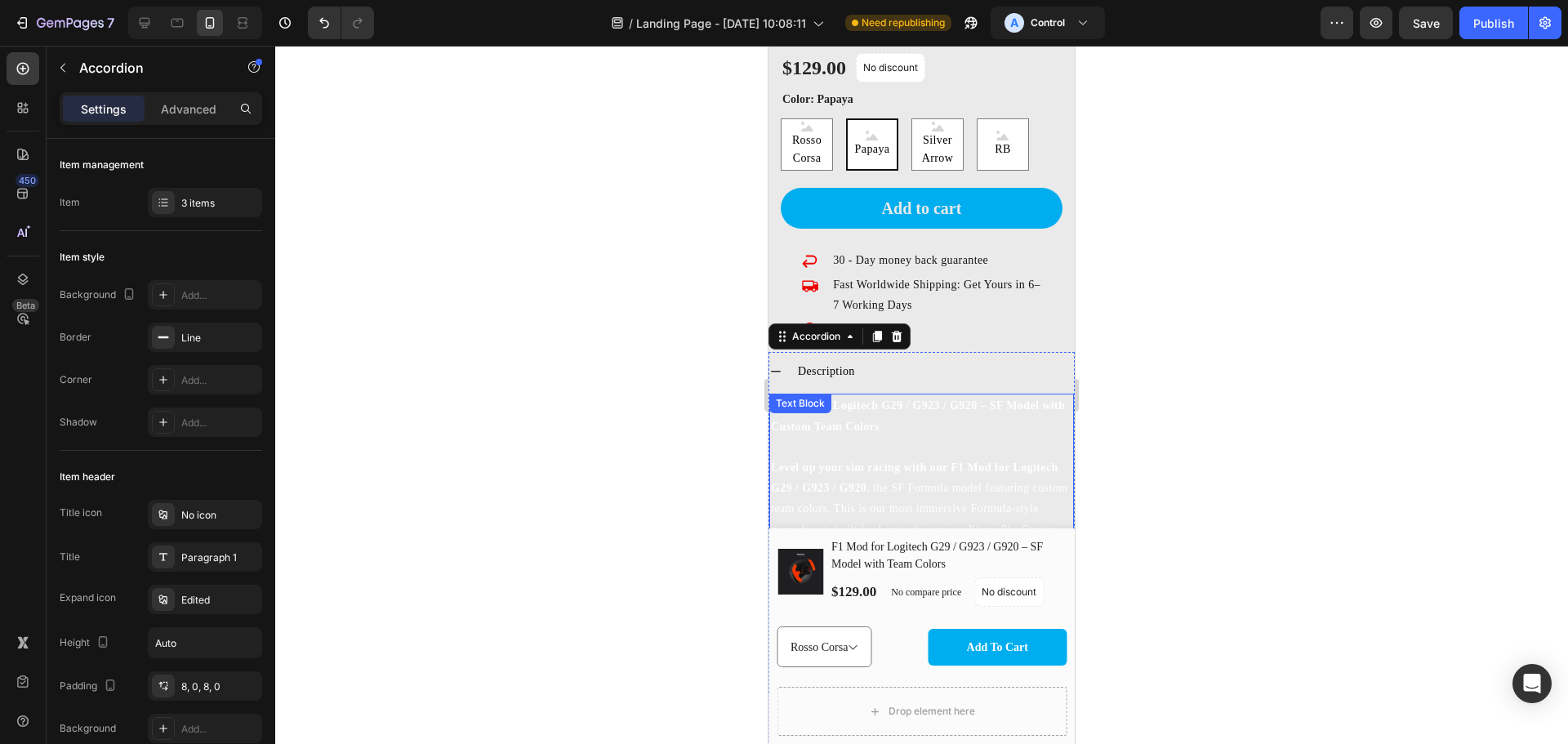
click at [872, 398] on div "F1 Mod for Logitech G29 / G923 / G920 – SF Model with Custom Team Colors Level …" at bounding box center [921, 529] width 305 height 271
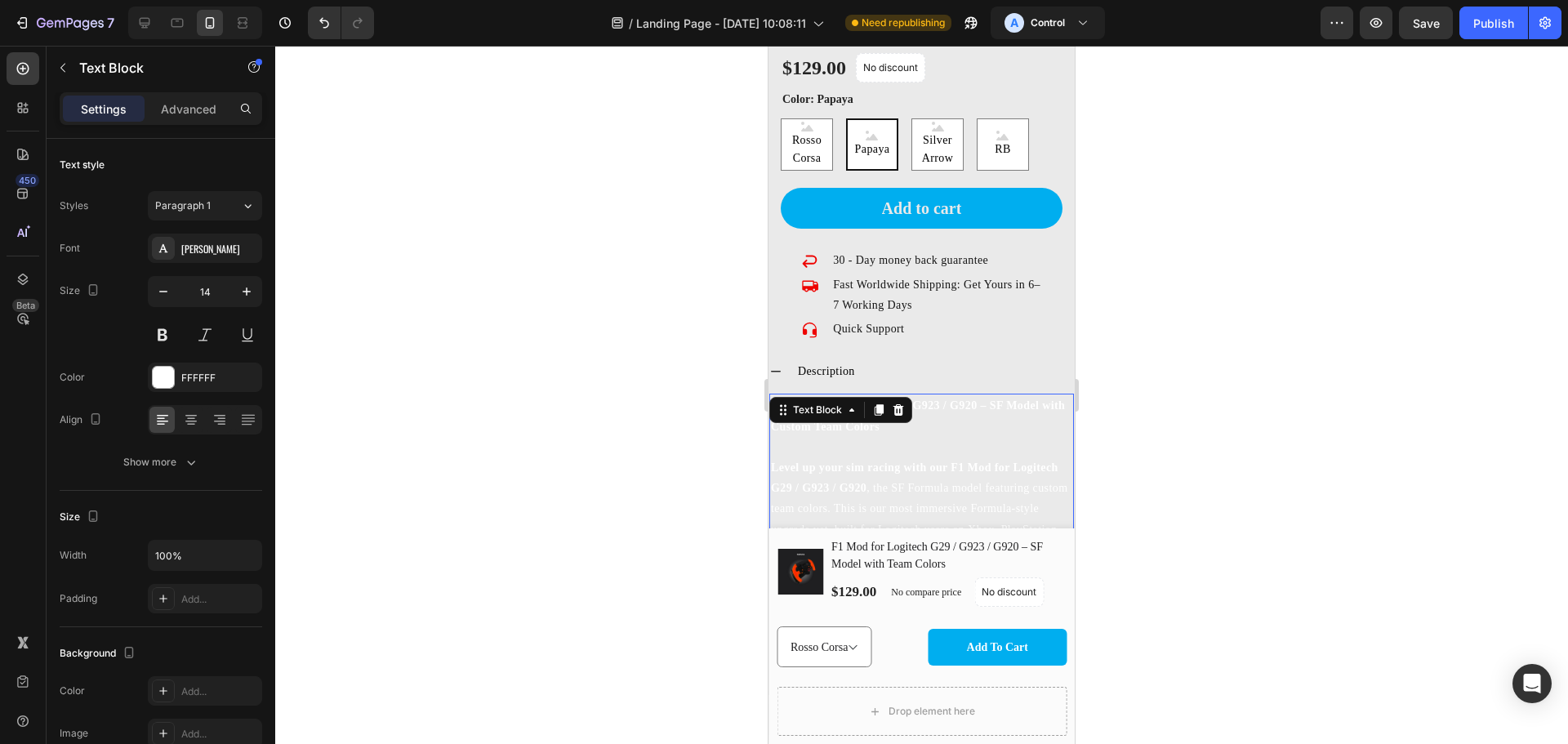
click at [872, 403] on icon at bounding box center [879, 410] width 13 height 13
click at [872, 398] on div "F1 Mod for Logitech G29 / G923 / G920 – SF Model with Custom Team Colors Level …" at bounding box center [921, 532] width 305 height 284
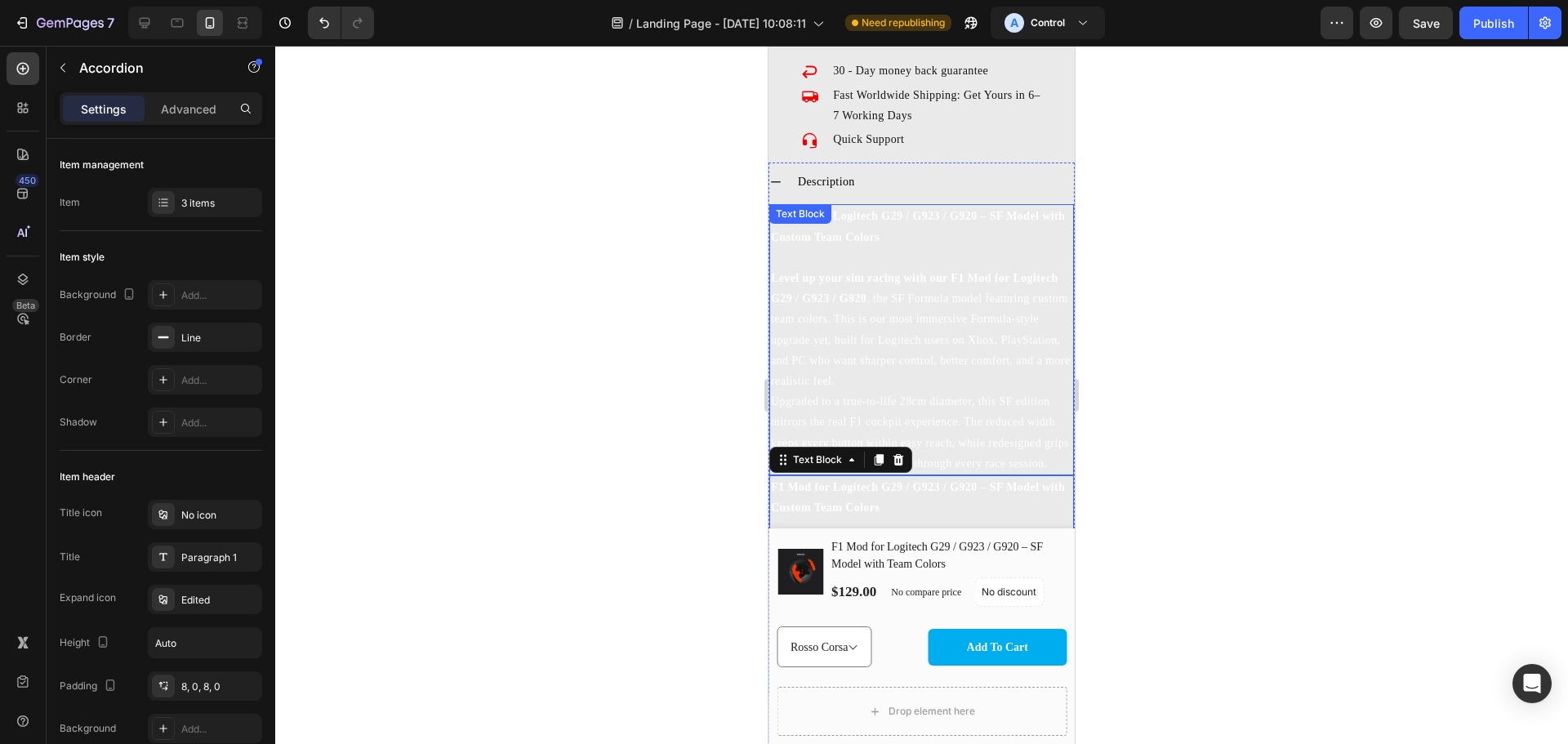
scroll to position [2856, 0]
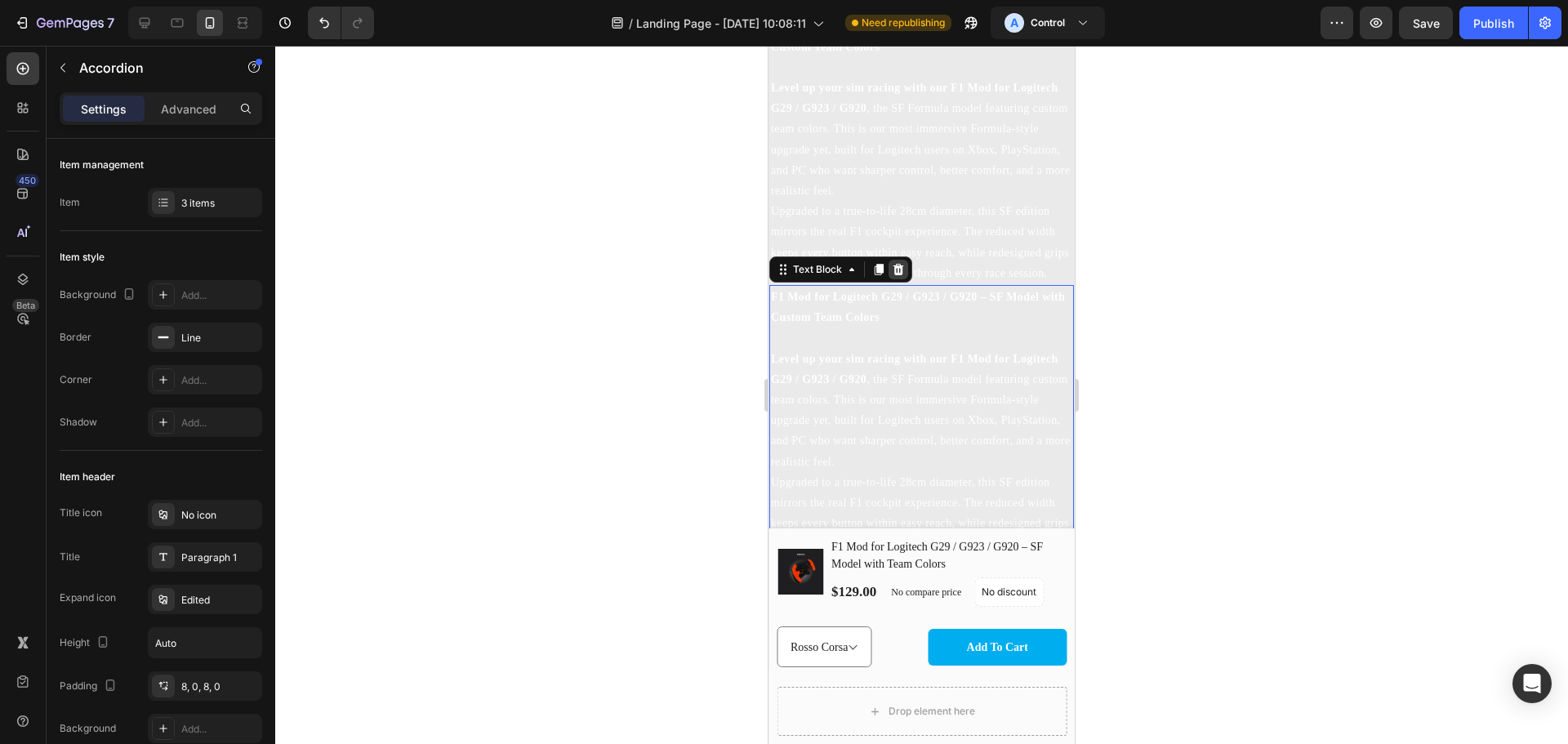
click at [893, 276] on icon at bounding box center [899, 270] width 13 height 13
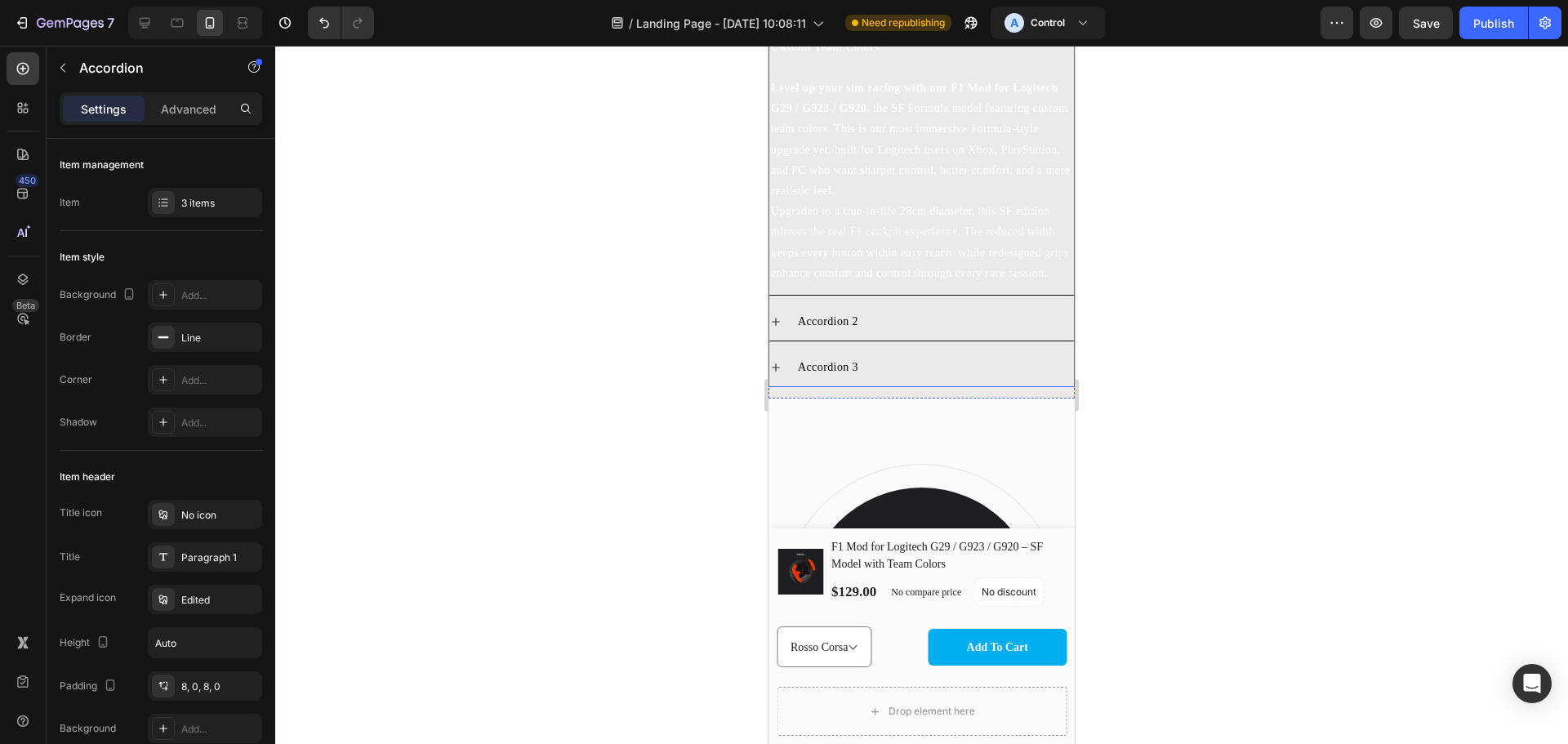
scroll to position [2666, 0]
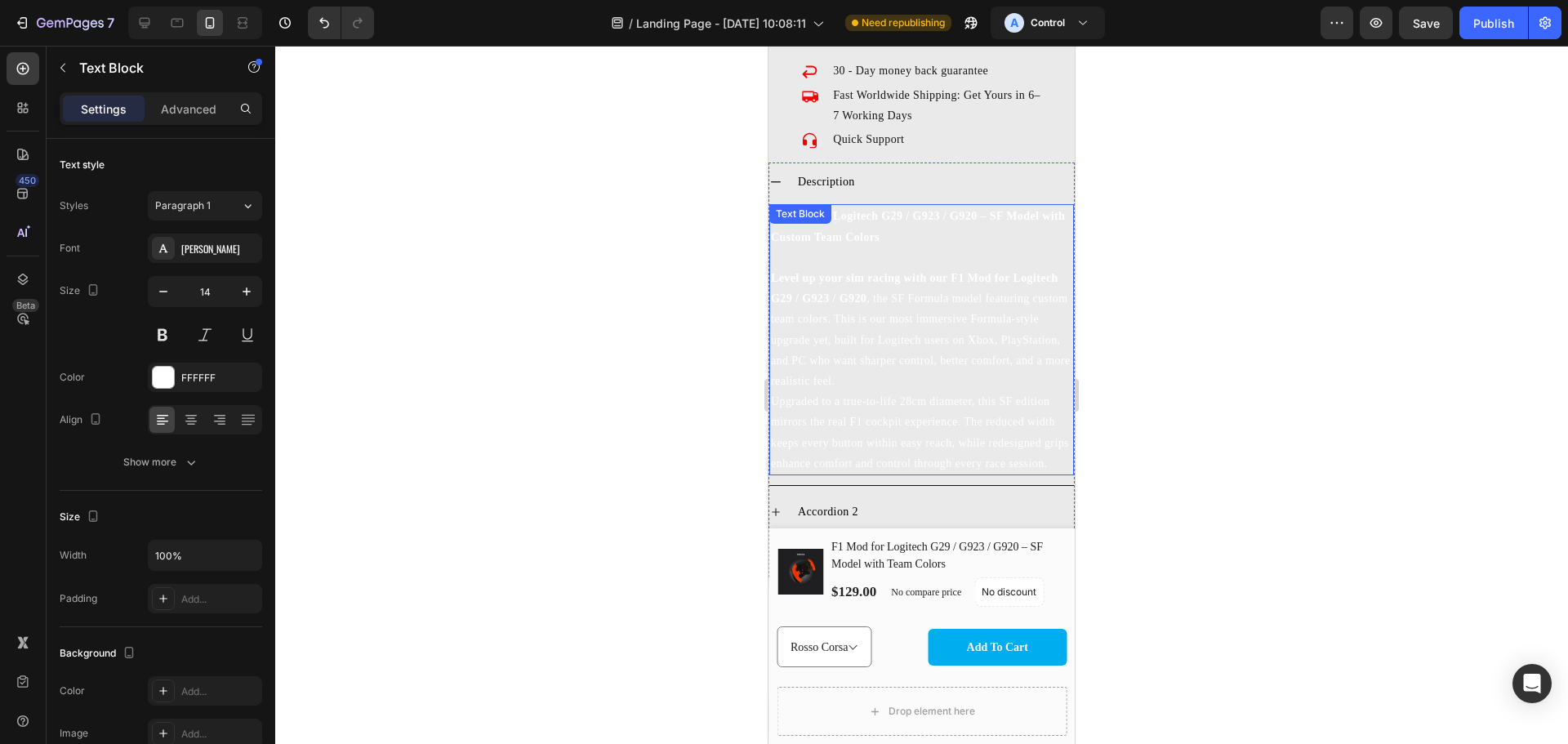
click at [890, 318] on p "Level up your sim racing with our F1 Mod for Logitech G29 / G923 / G920 , the S…" at bounding box center [921, 329] width 301 height 123
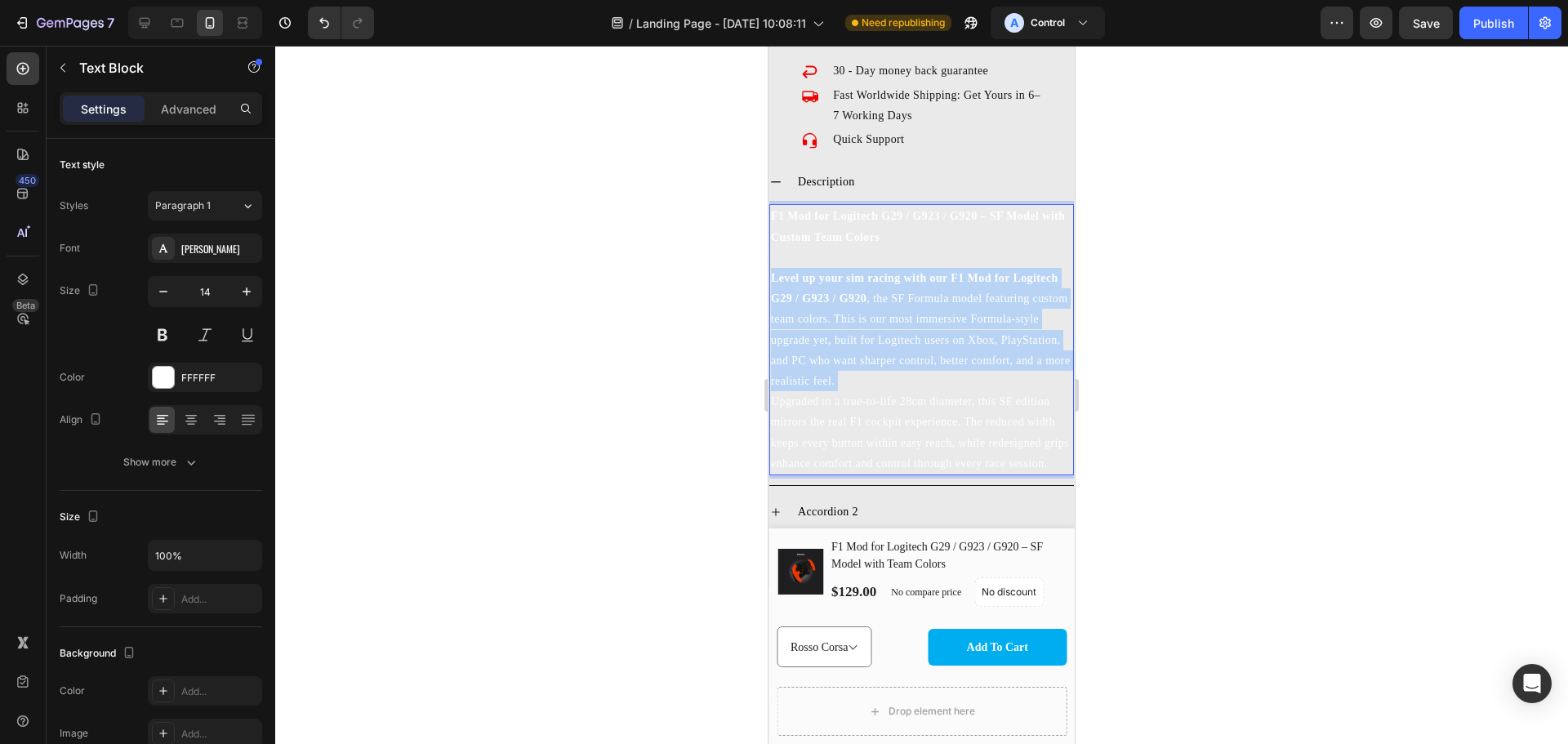
click at [890, 318] on p "Level up your sim racing with our F1 Mod for Logitech G29 / G923 / G920 , the S…" at bounding box center [921, 329] width 301 height 123
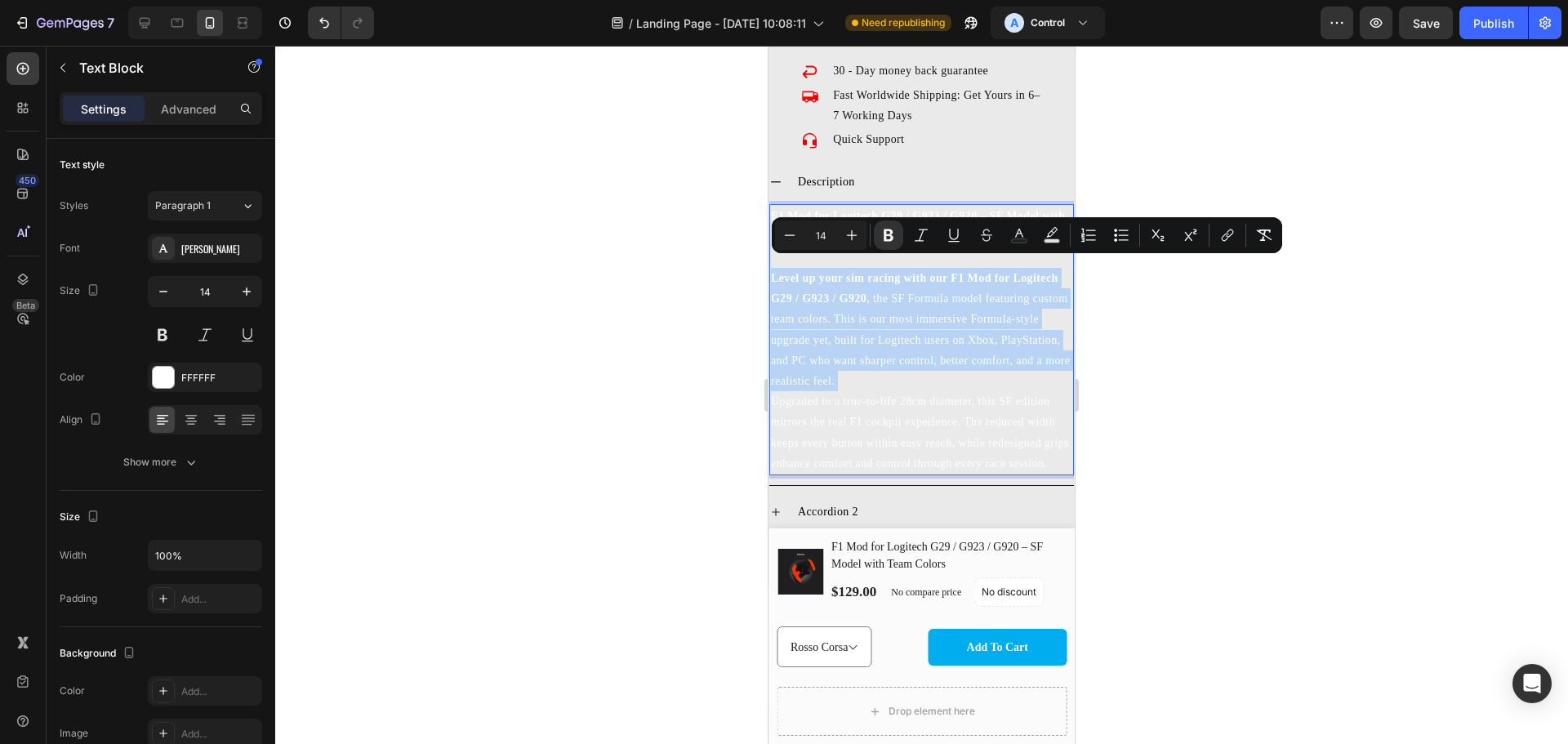
click at [890, 318] on p "Level up your sim racing with our F1 Mod for Logitech G29 / G923 / G920 , the S…" at bounding box center [921, 329] width 301 height 123
click at [937, 373] on p "Level up your sim racing with our F1 Mod for Logitech G29 / G923 / G920 , the S…" at bounding box center [921, 329] width 301 height 123
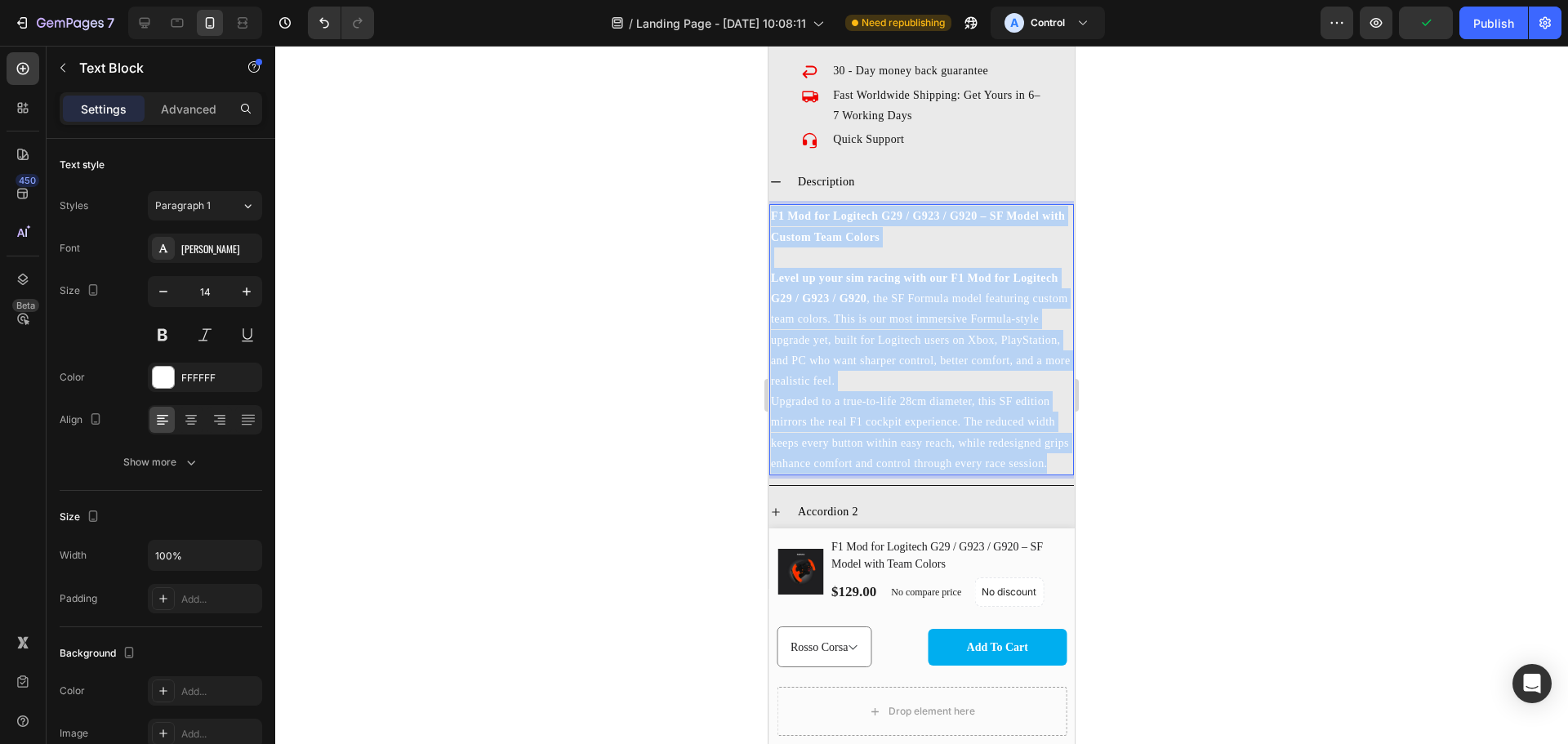
drag, startPoint x: 854, startPoint y: 474, endPoint x: 684, endPoint y: 177, distance: 342.2
click at [768, 177] on html "iPhone 13 Mini ( 375 px) iPhone 13 Mini iPhone 13 Pro iPhone 11 Pro Max iPhone …" at bounding box center [921, 444] width 306 height 6128
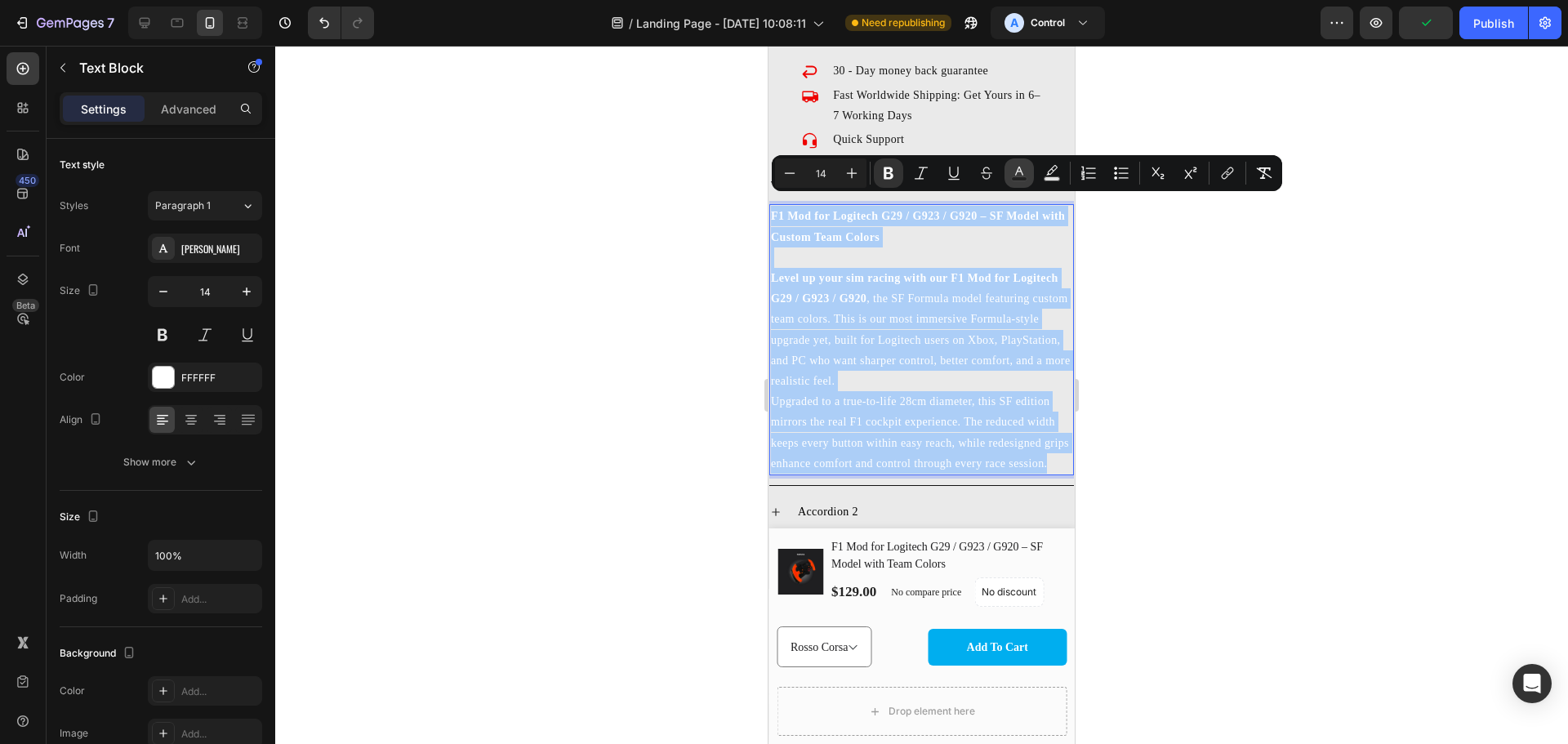
click at [1023, 172] on icon "Editor contextual toolbar" at bounding box center [1019, 173] width 17 height 16
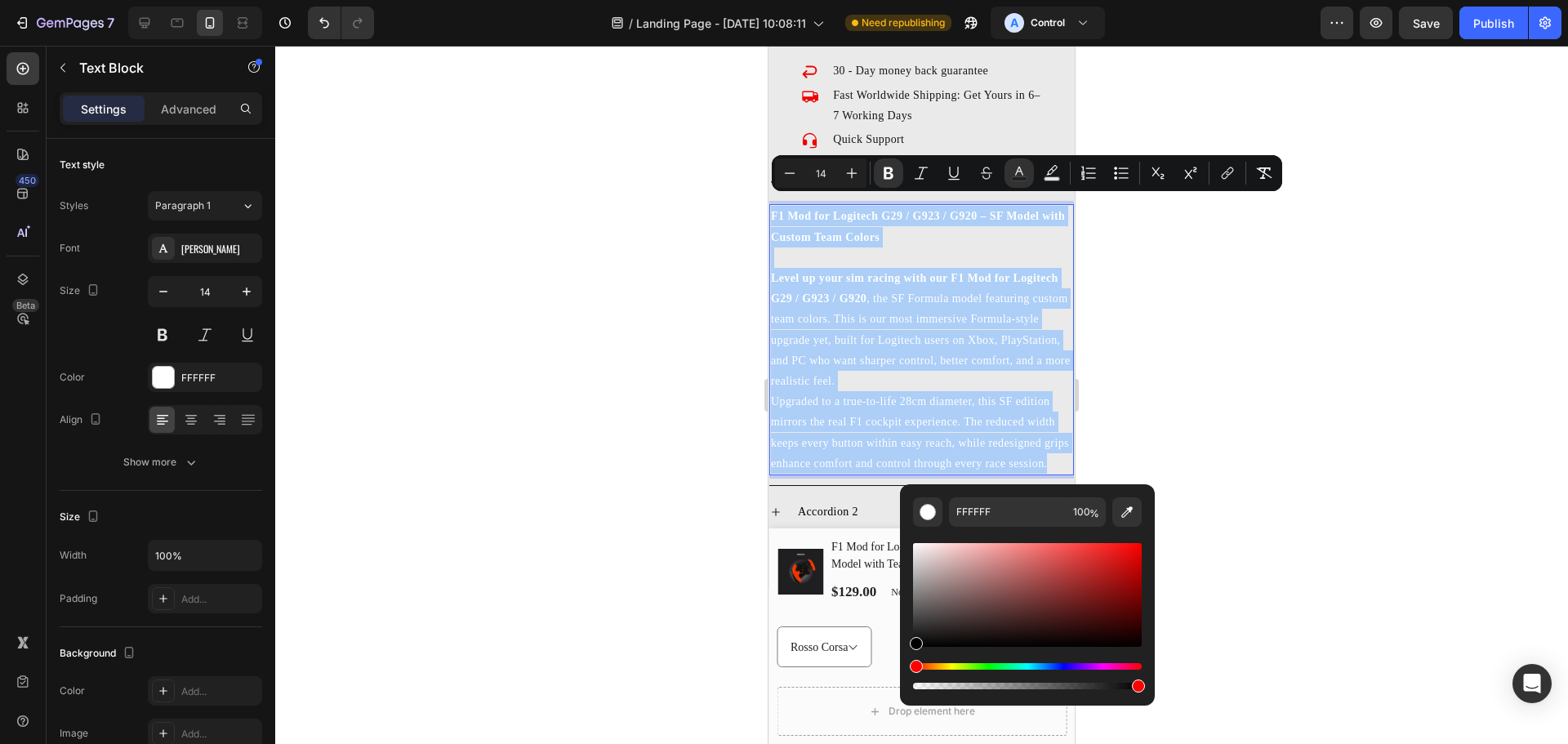
drag, startPoint x: 1687, startPoint y: 593, endPoint x: 890, endPoint y: 696, distance: 803.6
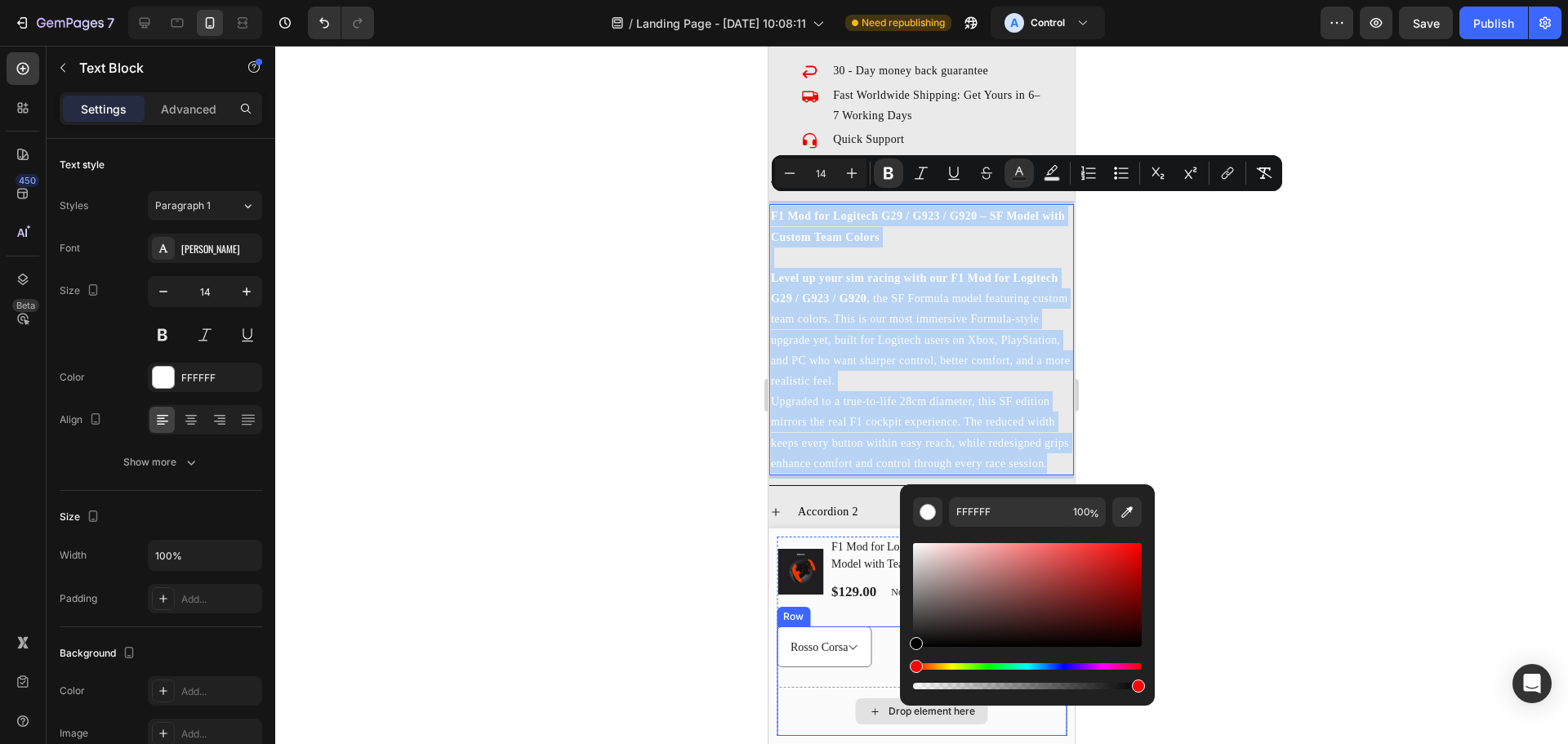
type input "000000"
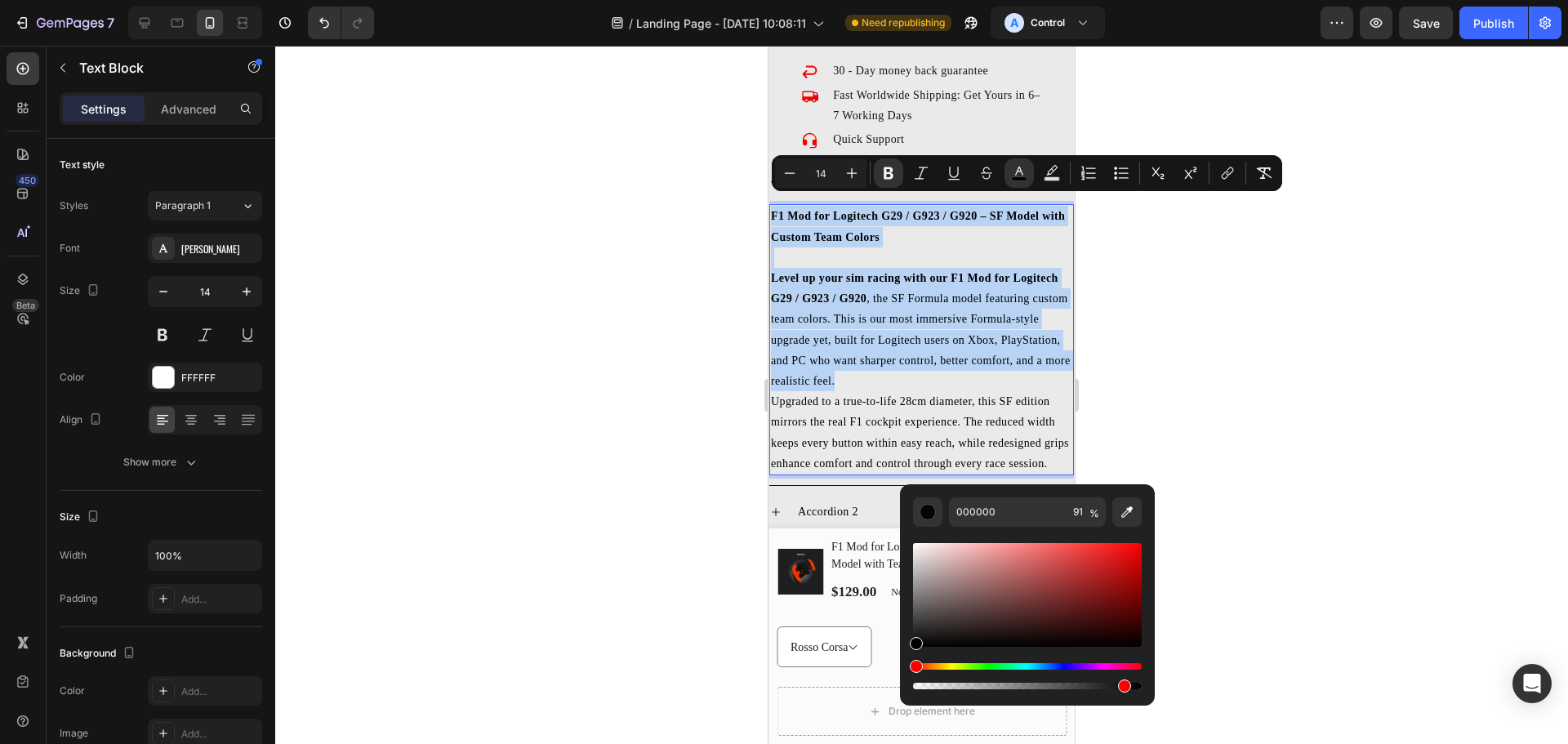
drag, startPoint x: 1132, startPoint y: 687, endPoint x: 1122, endPoint y: 687, distance: 10.0
click at [1122, 687] on div "Editor contextual toolbar" at bounding box center [1125, 686] width 13 height 13
click at [1116, 685] on div "Editor contextual toolbar" at bounding box center [1120, 686] width 13 height 13
drag, startPoint x: 1118, startPoint y: 686, endPoint x: 1108, endPoint y: 685, distance: 10.0
click at [1108, 685] on div "Editor contextual toolbar" at bounding box center [1111, 686] width 13 height 13
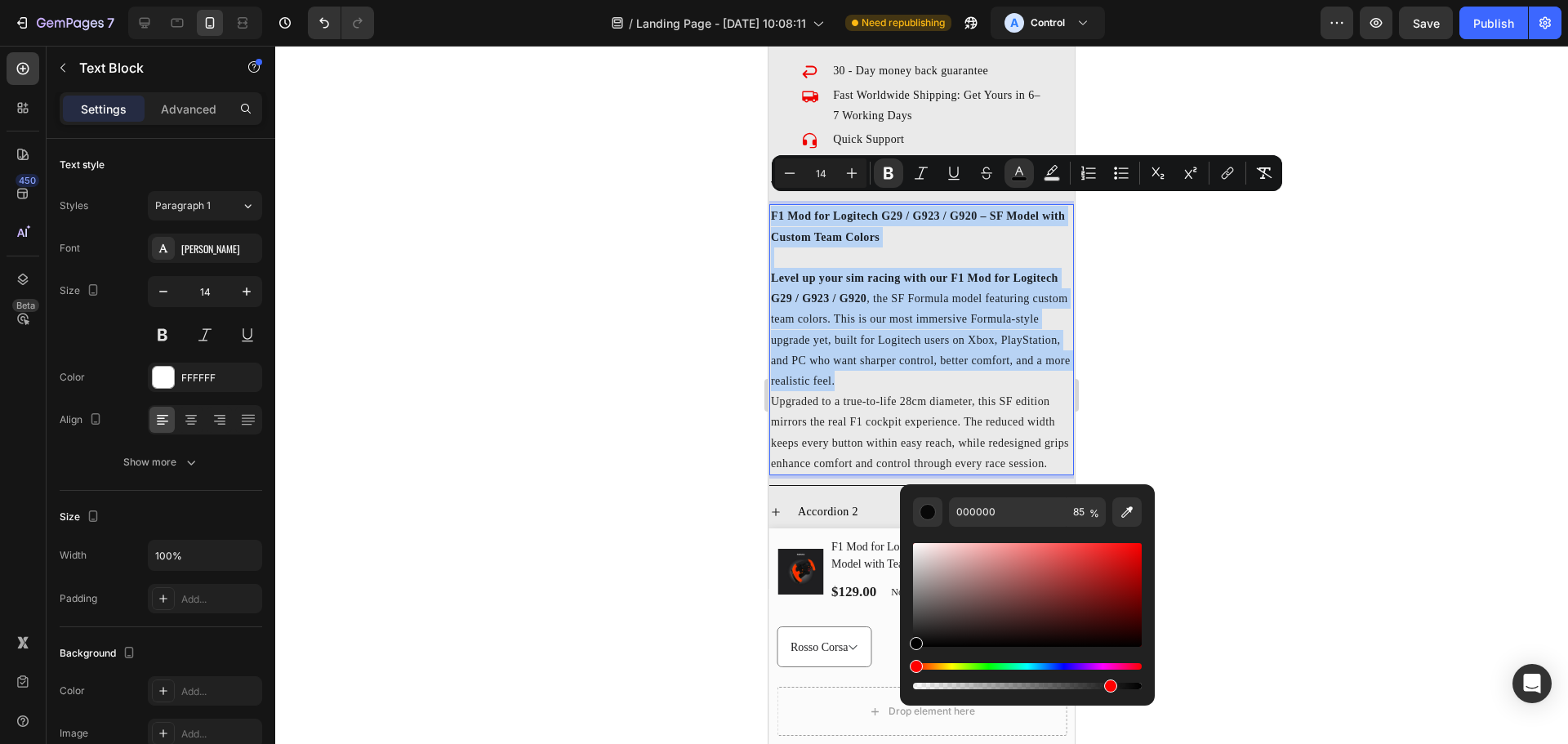
drag, startPoint x: 1108, startPoint y: 685, endPoint x: 1089, endPoint y: 685, distance: 19.0
click at [1104, 685] on div "Editor contextual toolbar" at bounding box center [1111, 686] width 13 height 13
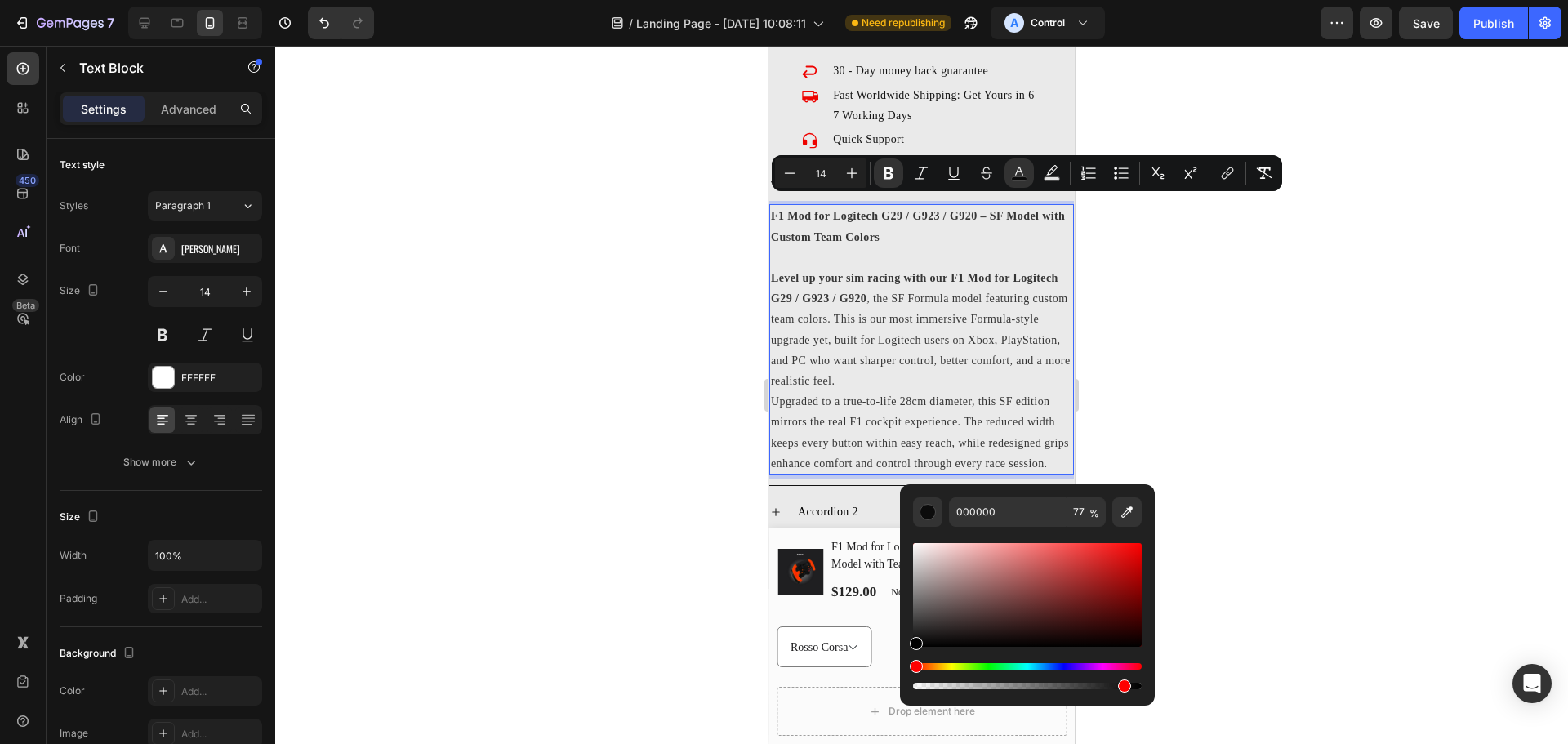
drag, startPoint x: 1092, startPoint y: 685, endPoint x: 1166, endPoint y: 681, distance: 74.1
click at [1166, 0] on body "7 / Landing Page - Aug 21, 10:08:11 Need republishing A Control Preview Save Pu…" at bounding box center [784, 0] width 1568 height 0
type input "100"
click at [1250, 328] on div at bounding box center [922, 394] width 1293 height 698
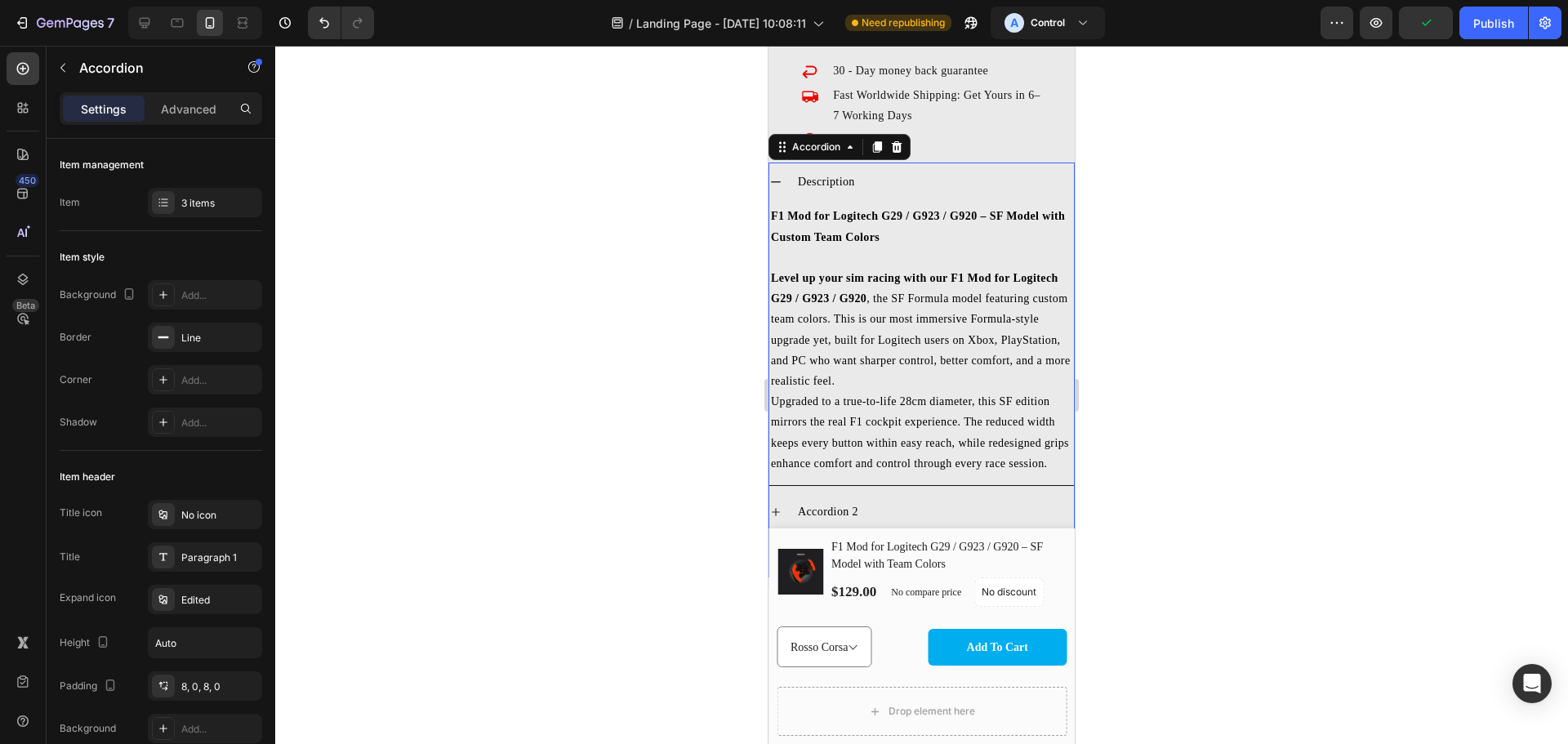
click at [778, 176] on icon at bounding box center [776, 182] width 13 height 13
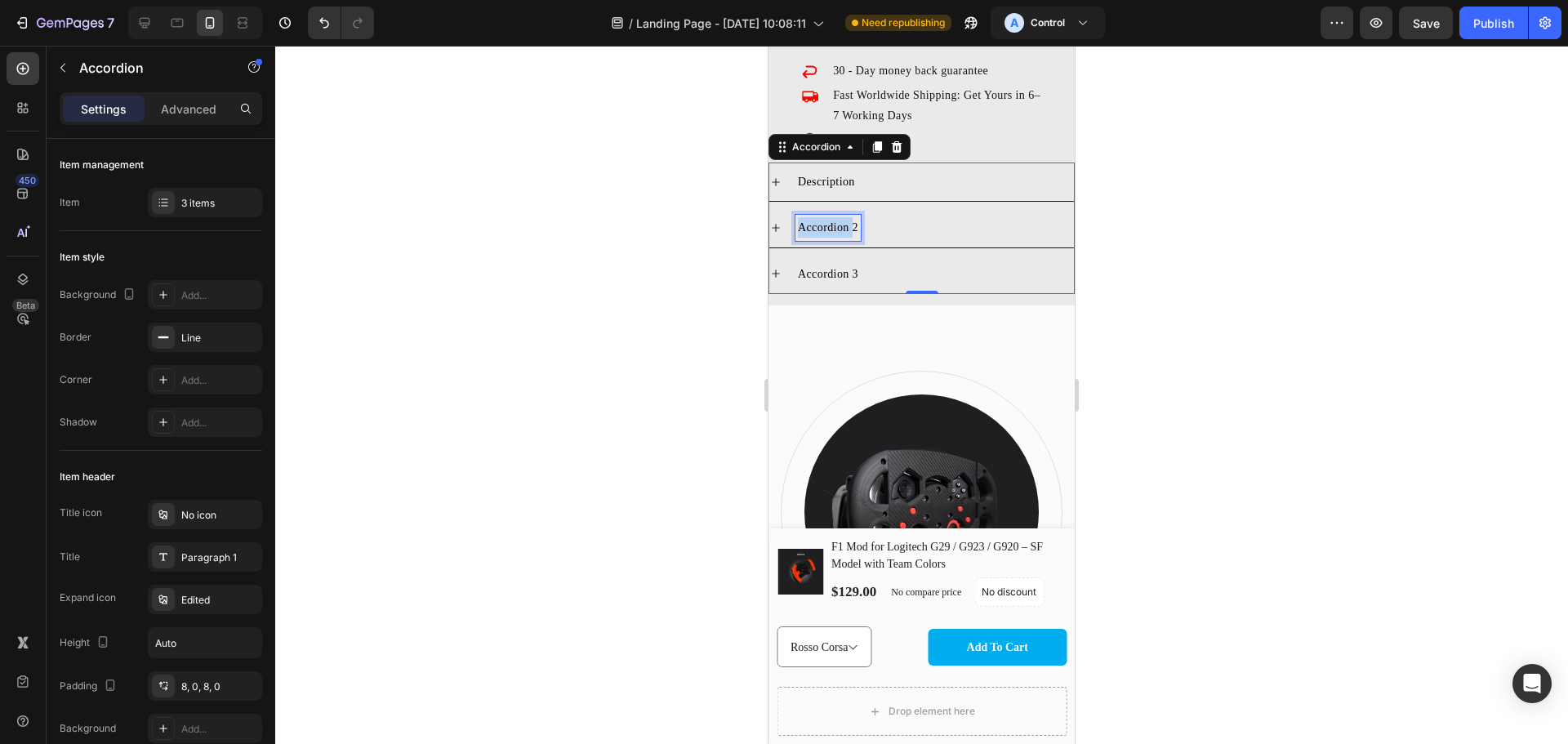
click at [826, 221] on span "Accordion 2" at bounding box center [828, 227] width 60 height 12
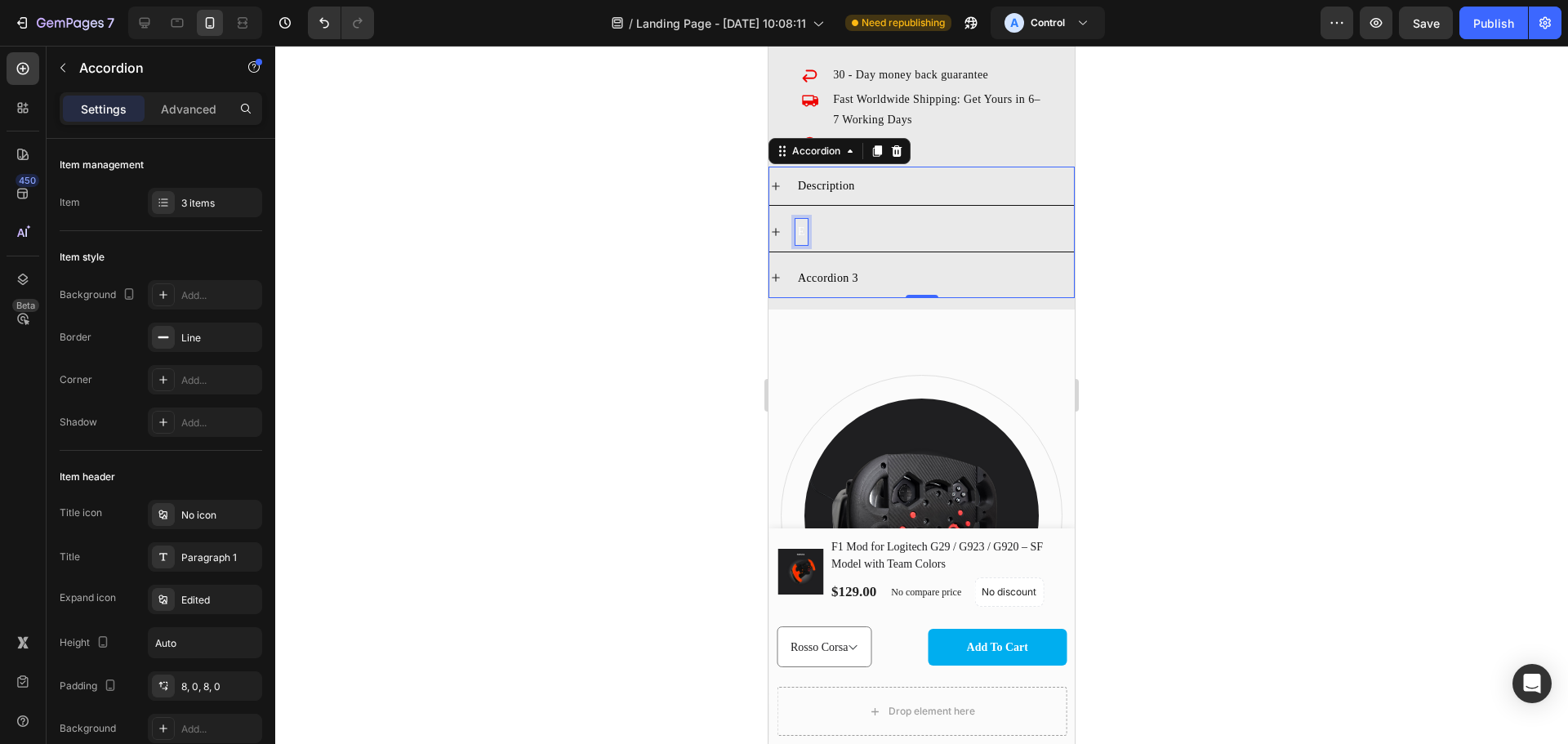
click at [803, 221] on p "E" at bounding box center [801, 231] width 7 height 21
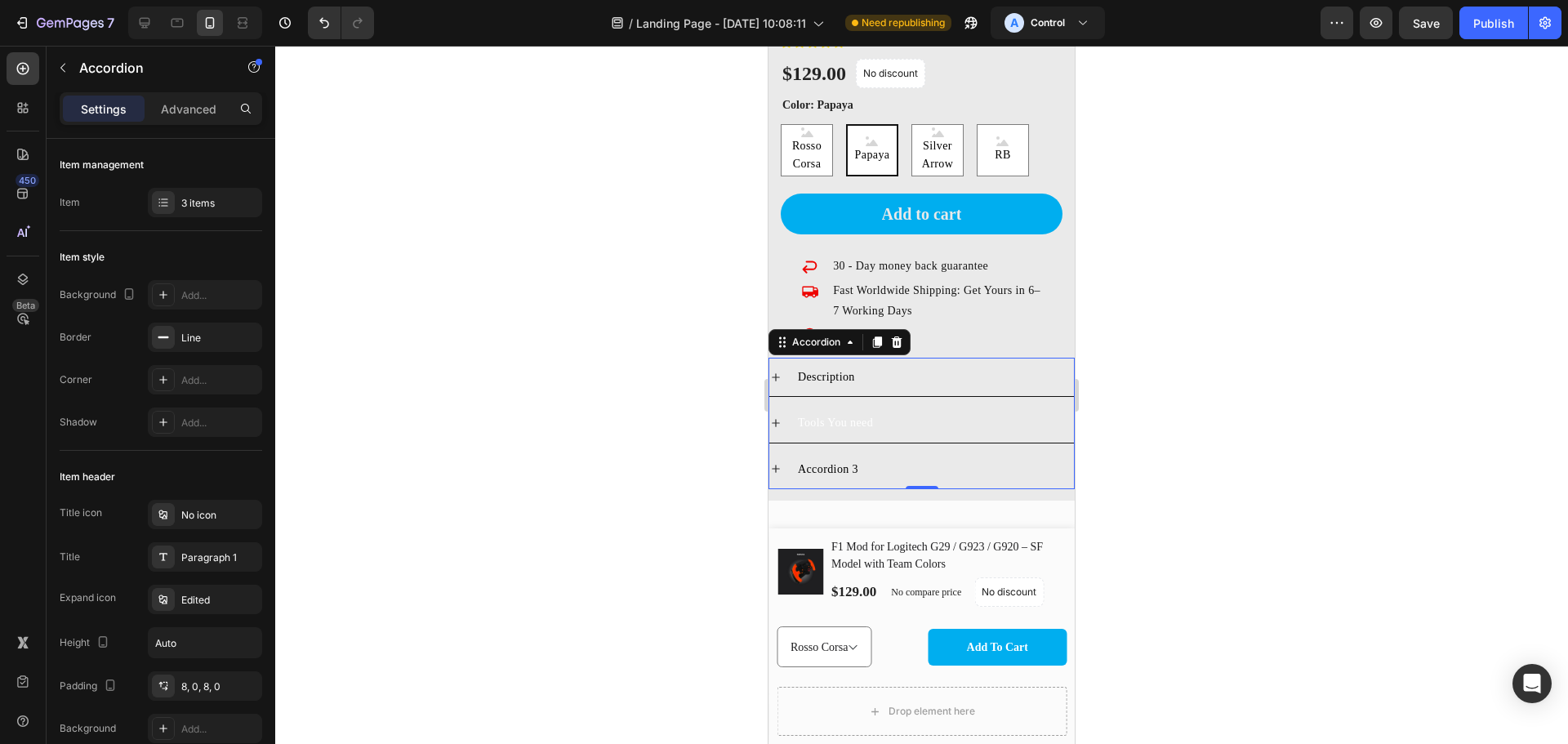
click at [860, 366] on div "Description" at bounding box center [935, 376] width 279 height 26
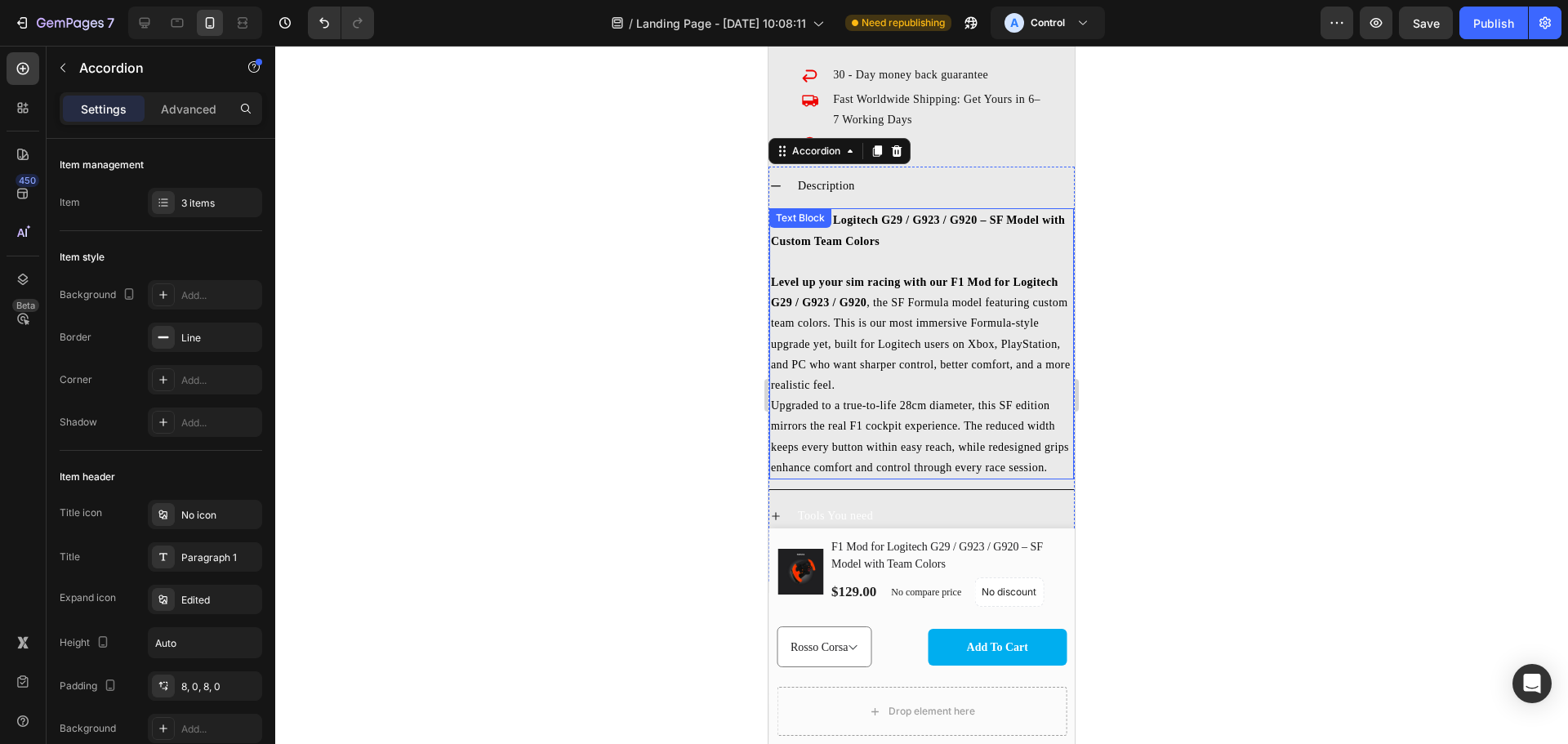
scroll to position [2851, 0]
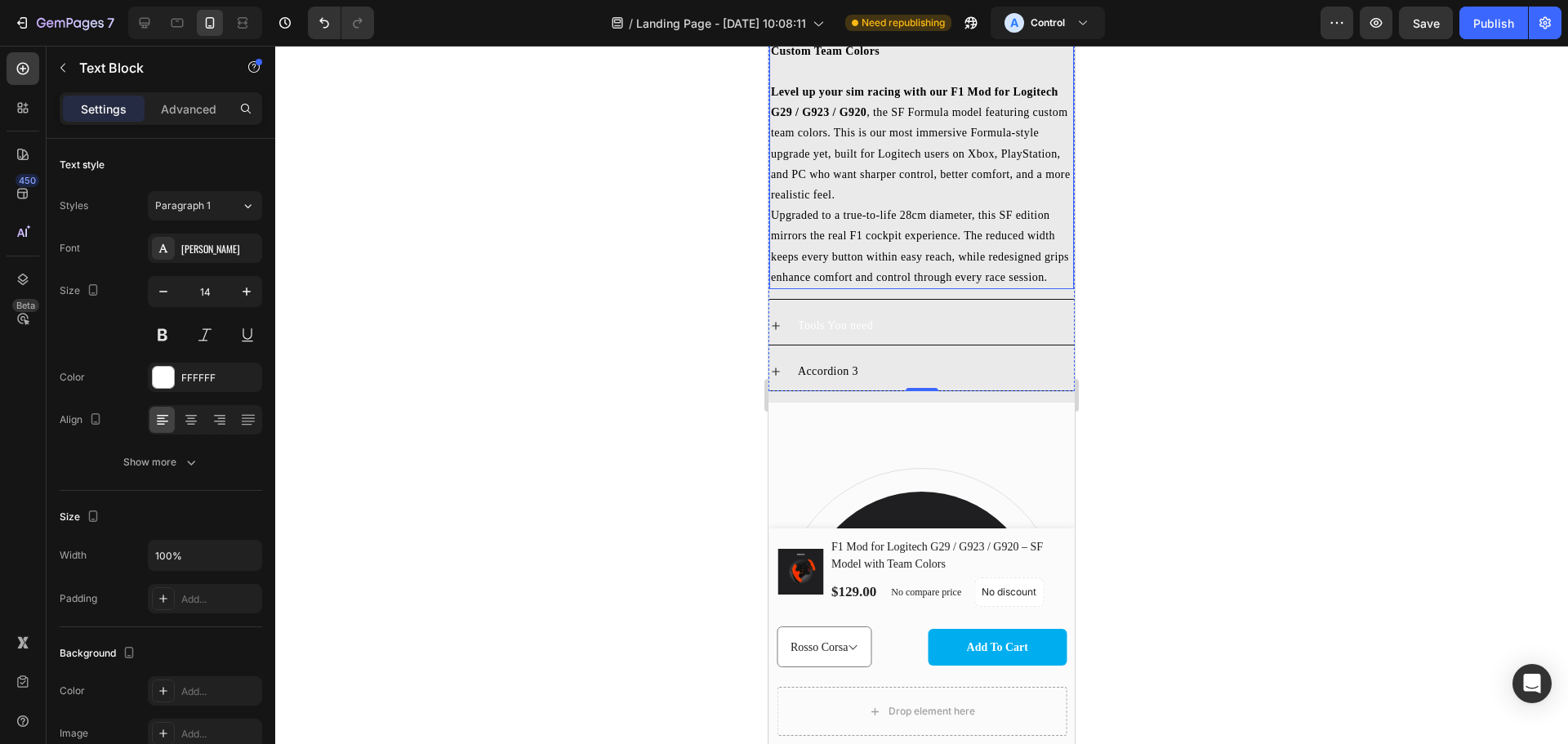
click at [851, 280] on p "Upgraded to a true-to-life 28cm diameter, this SF edition mirrors the real F1 c…" at bounding box center [921, 246] width 301 height 82
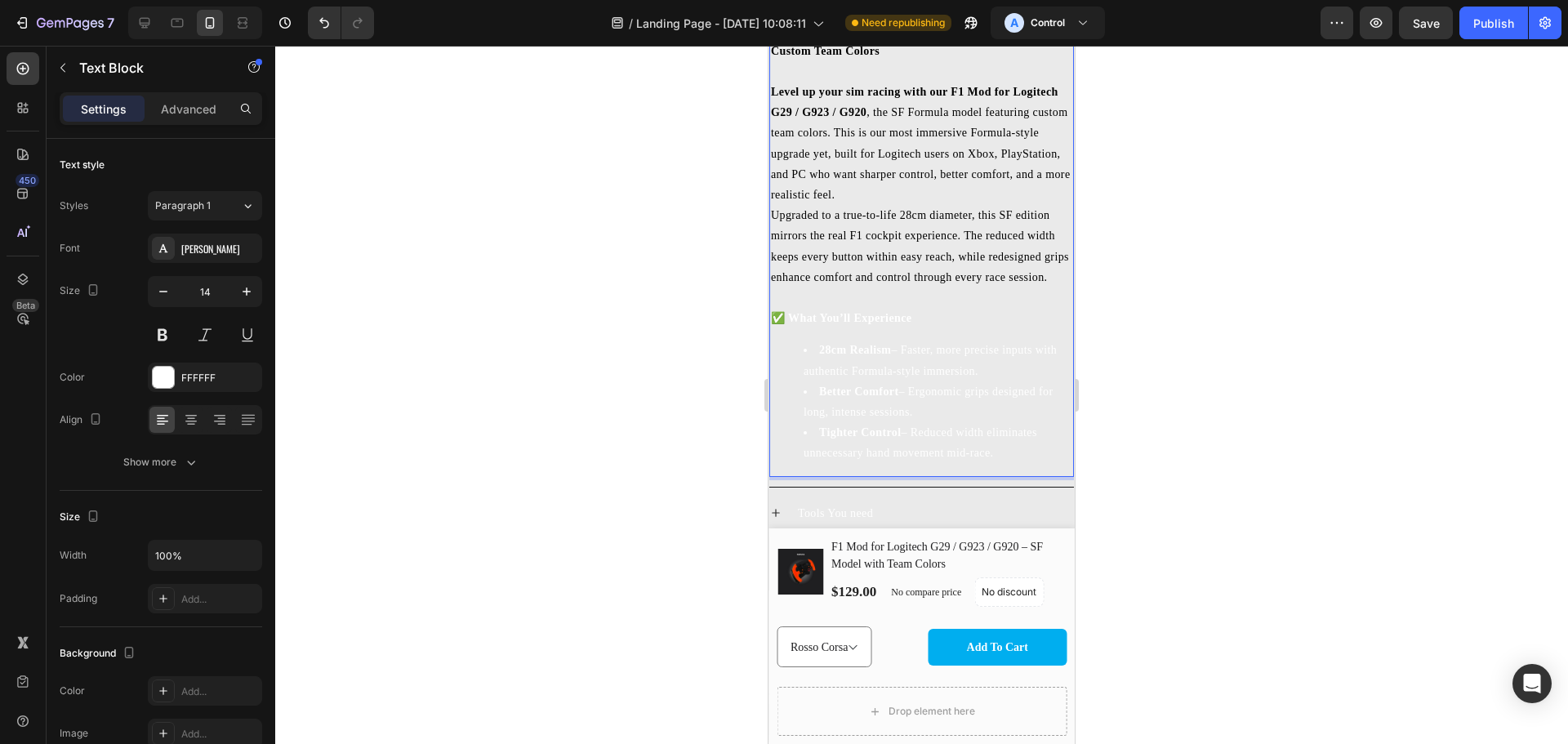
drag, startPoint x: 1008, startPoint y: 464, endPoint x: 1521, endPoint y: 370, distance: 521.5
click at [768, 309] on html "iPhone 13 Mini ( 375 px) iPhone 13 Mini iPhone 13 Pro iPhone 11 Pro Max iPhone …" at bounding box center [921, 351] width 306 height 6316
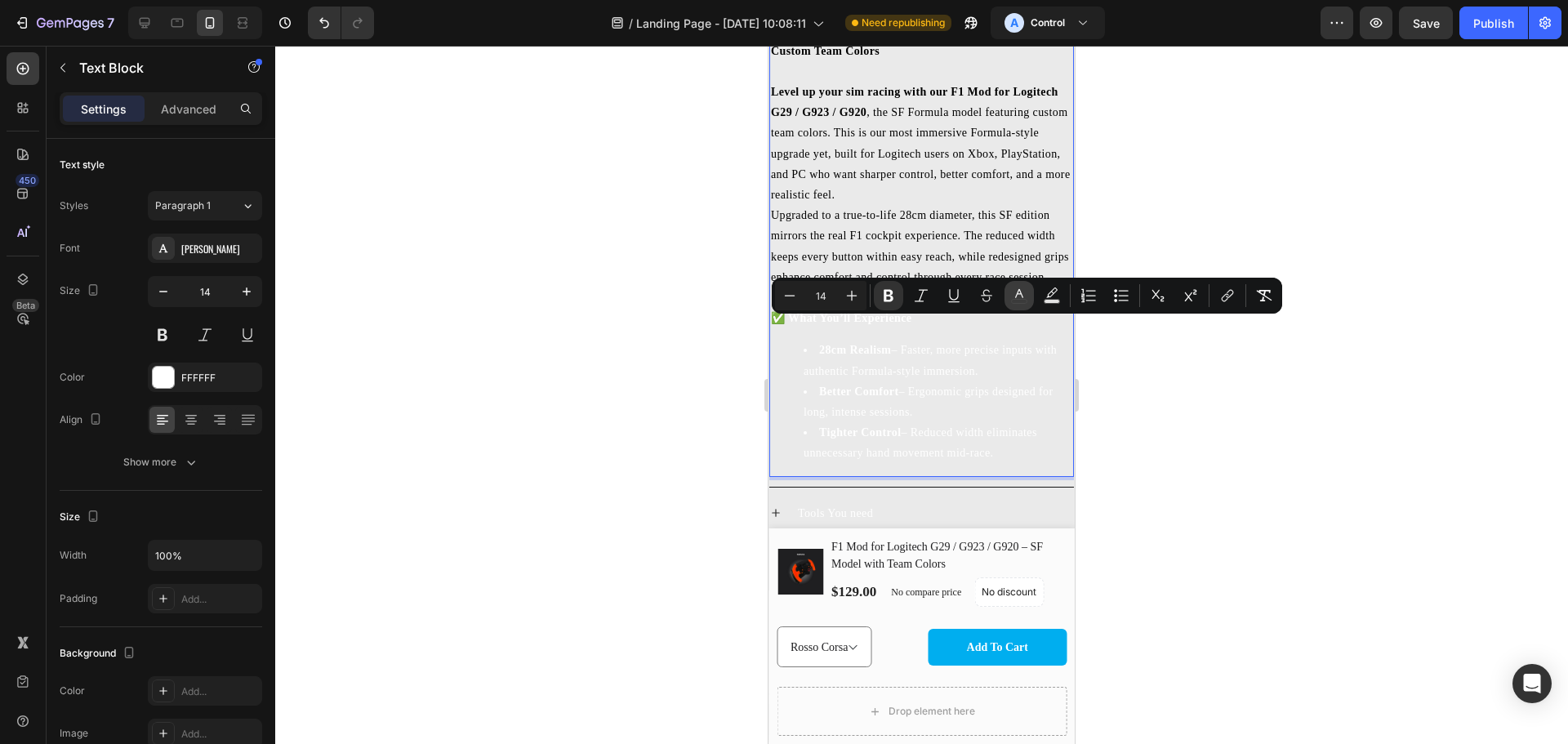
click at [1016, 296] on icon "Editor contextual toolbar" at bounding box center [1019, 293] width 8 height 9
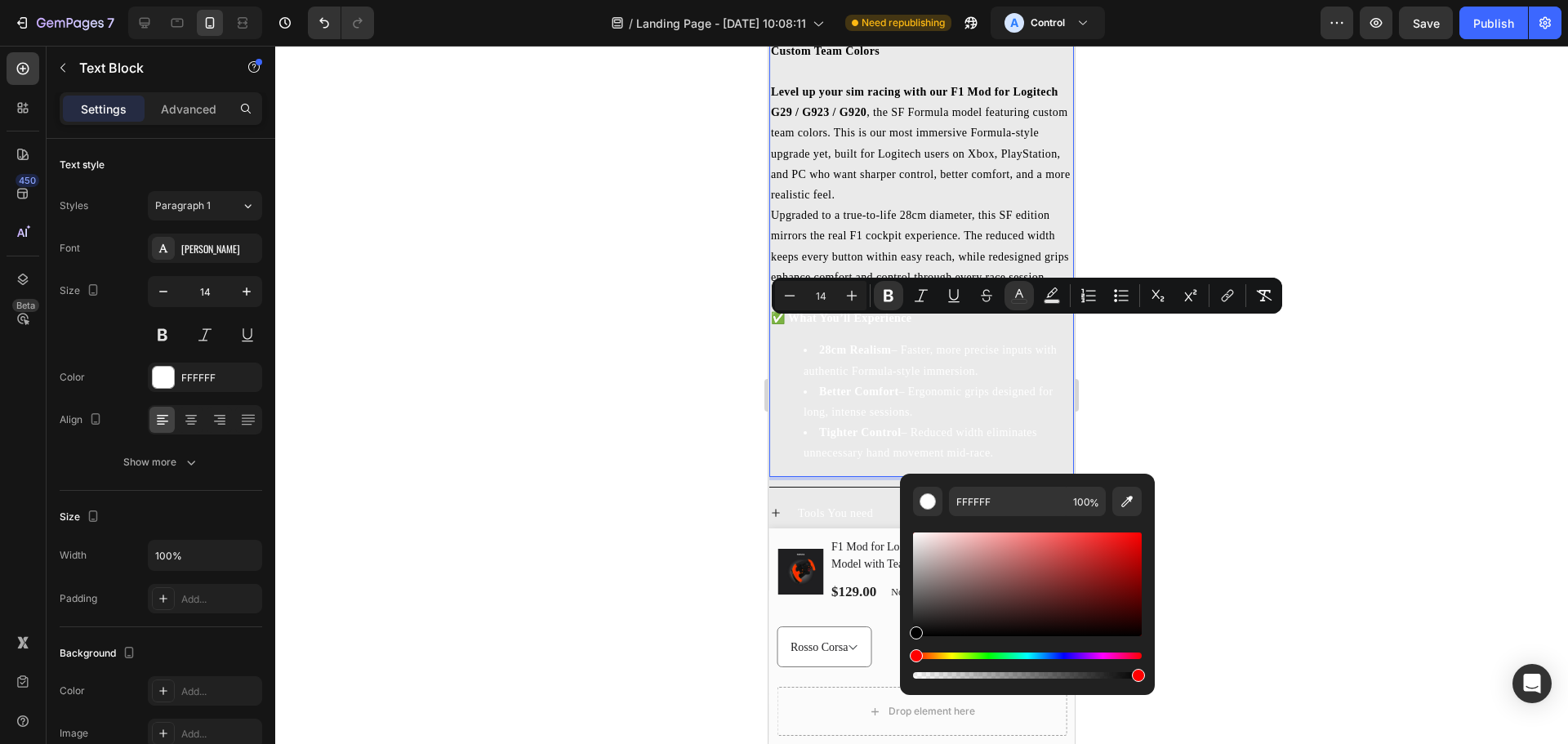
drag, startPoint x: 1688, startPoint y: 665, endPoint x: 865, endPoint y: 678, distance: 823.1
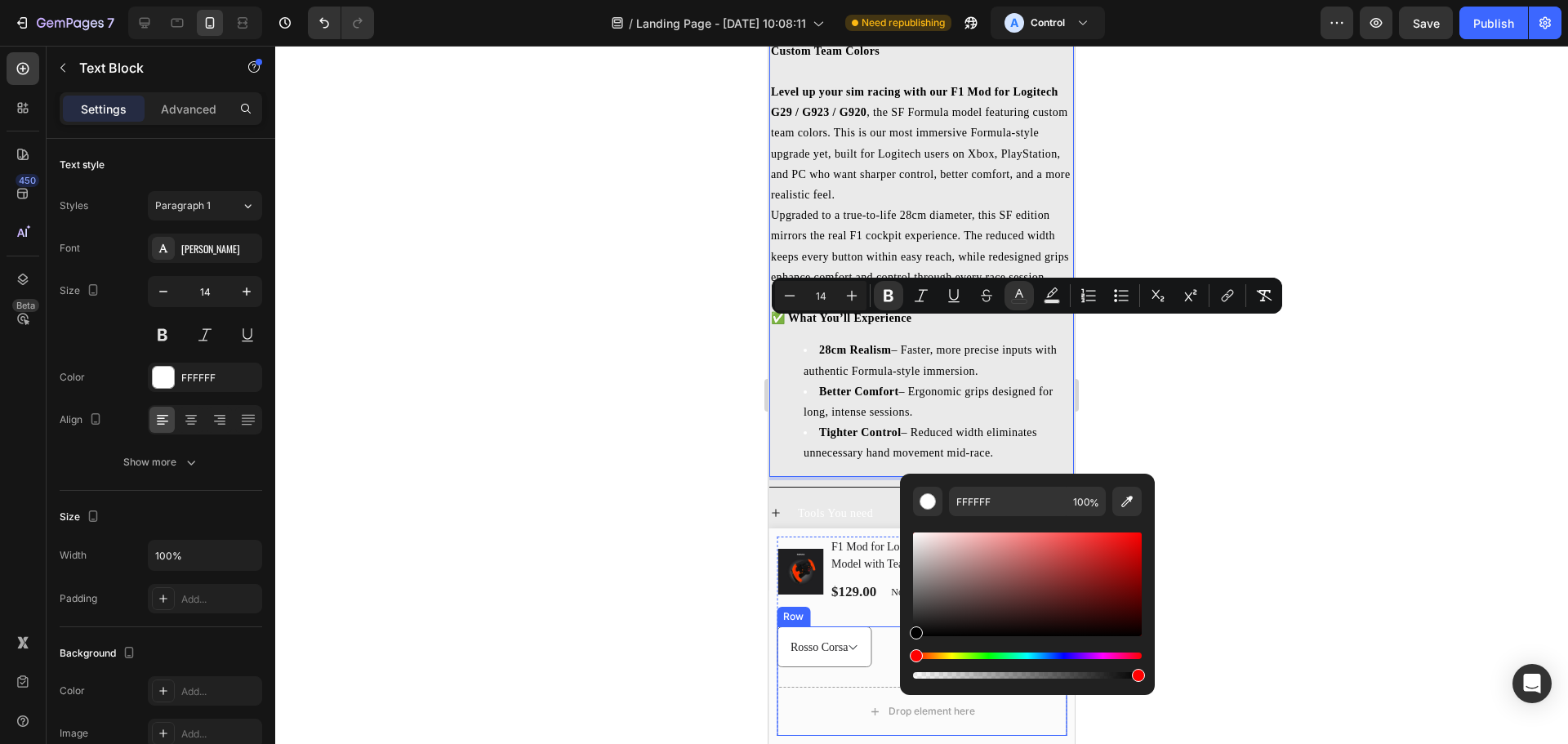
type input "000000"
click at [1285, 452] on div at bounding box center [922, 394] width 1293 height 698
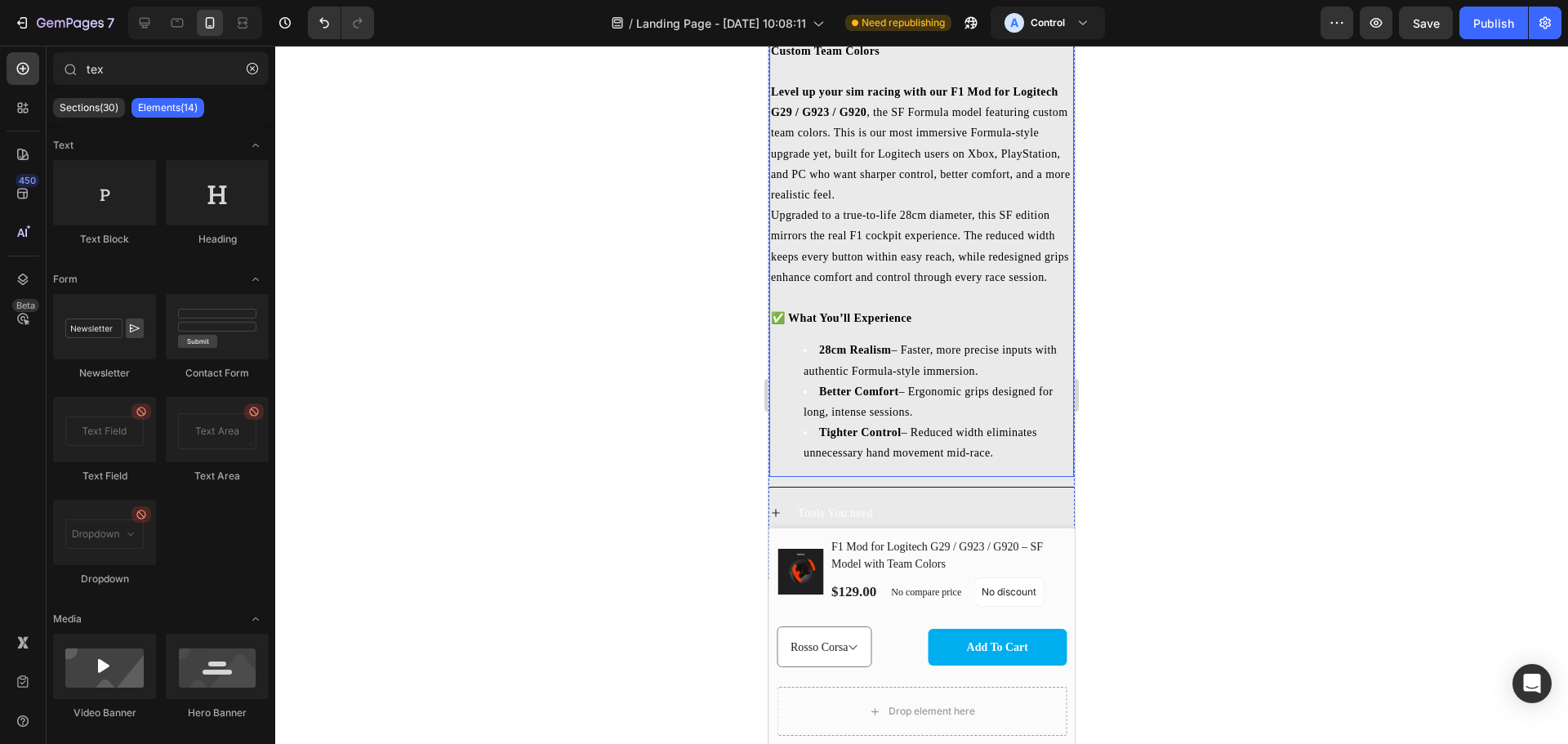
click at [836, 342] on div "F1 Mod for Logitech G29 / G923 / G920 – SF Model with Custom Team Colors Level …" at bounding box center [921, 247] width 305 height 458
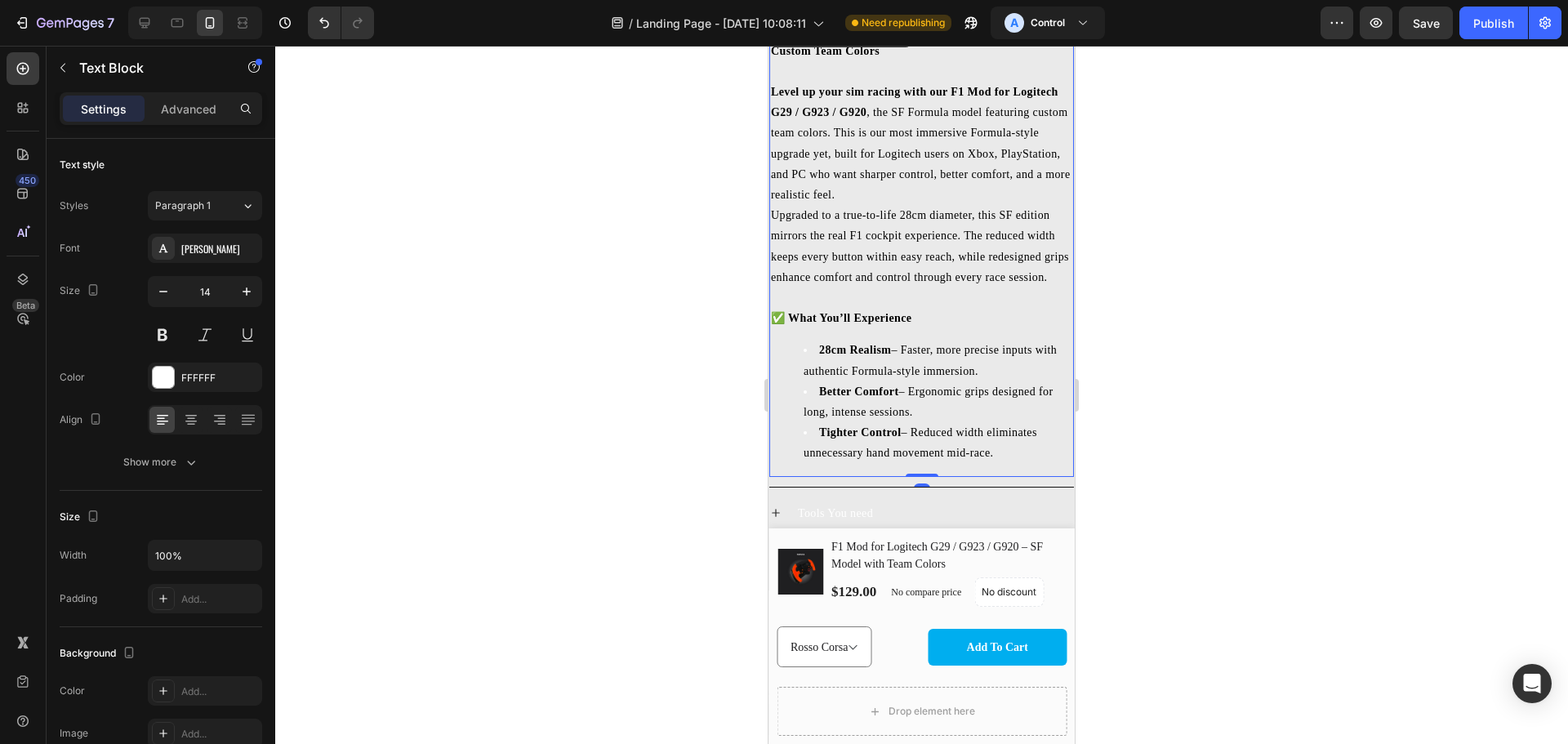
click at [836, 342] on div "F1 Mod for Logitech G29 / G923 / G920 – SF Model with Custom Team Colors Level …" at bounding box center [921, 247] width 305 height 458
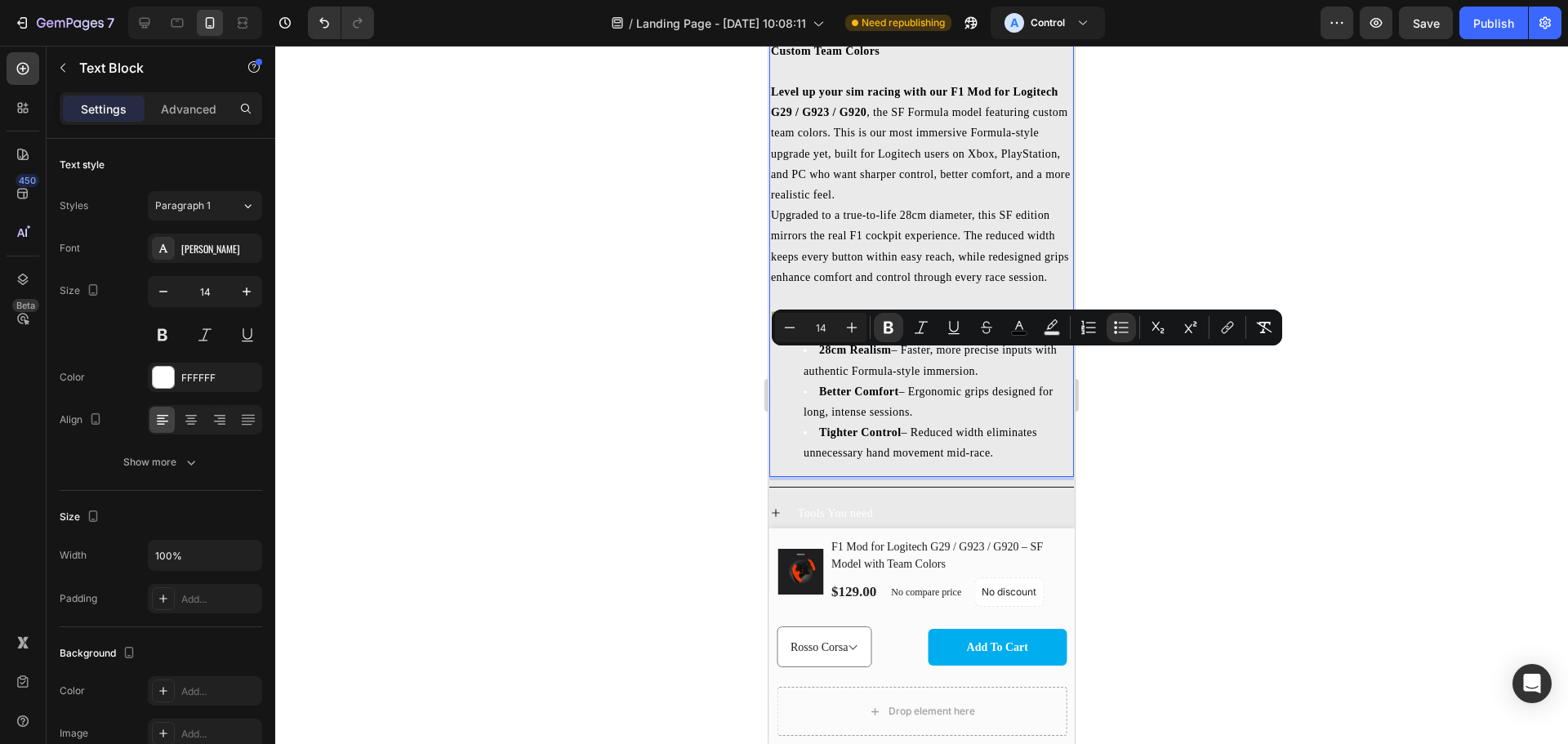
drag, startPoint x: 777, startPoint y: 342, endPoint x: 5, endPoint y: 308, distance: 772.7
click at [777, 342] on div "Minus 14 Plus Bold Italic Underline Strikethrough color Text Background Color N…" at bounding box center [1027, 327] width 511 height 36
click at [781, 379] on ul "28cm Realism – Faster, more precise inputs with authentic Formula-style immersi…" at bounding box center [921, 401] width 301 height 123
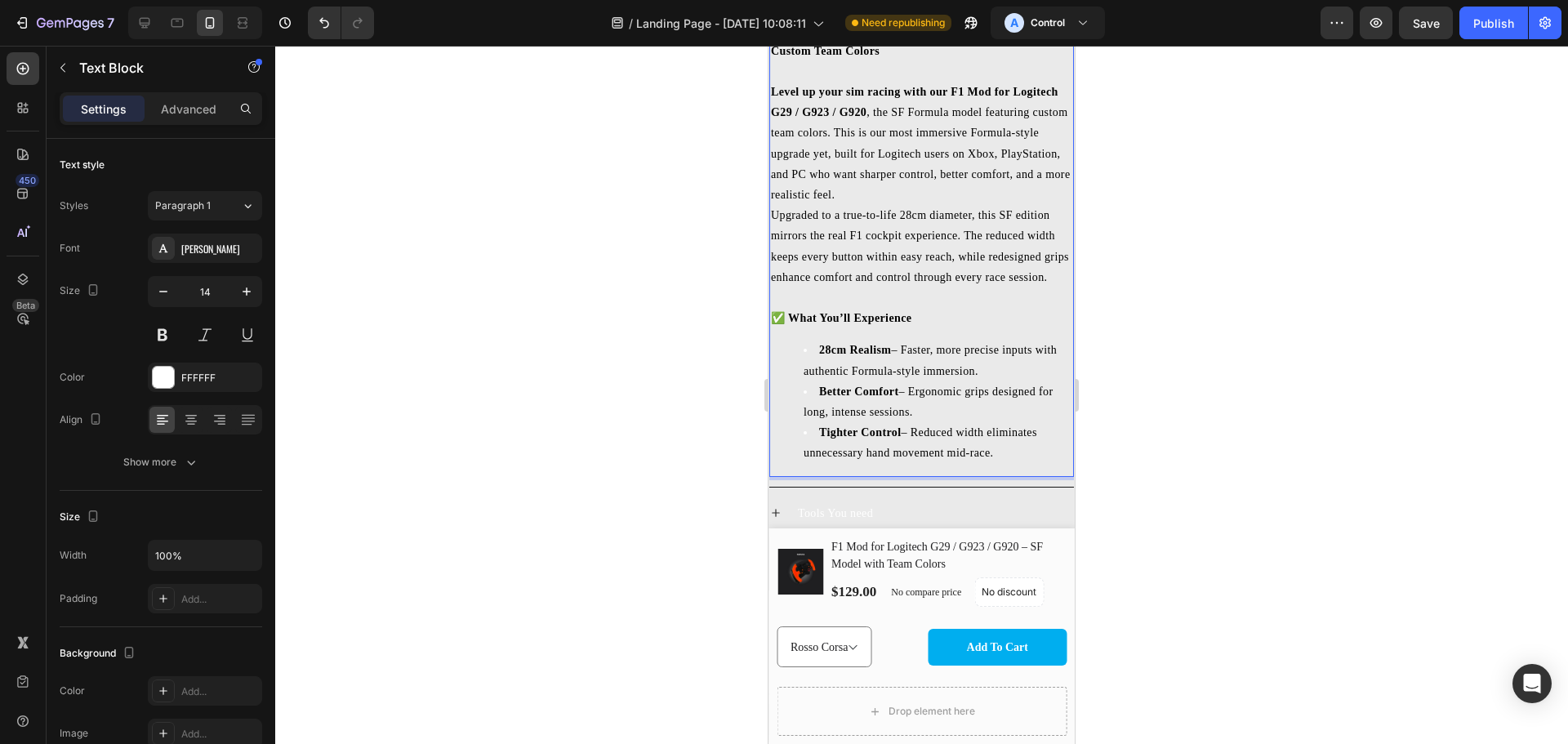
click at [795, 313] on p "✅ What You’ll Experience" at bounding box center [921, 307] width 301 height 40
click at [812, 360] on li "28cm Realism – Faster, more precise inputs with authentic Formula-style immersi…" at bounding box center [938, 360] width 269 height 40
click at [807, 360] on li "28cm Realism – Faster, more precise inputs with authentic Formula-style immersi…" at bounding box center [938, 360] width 269 height 40
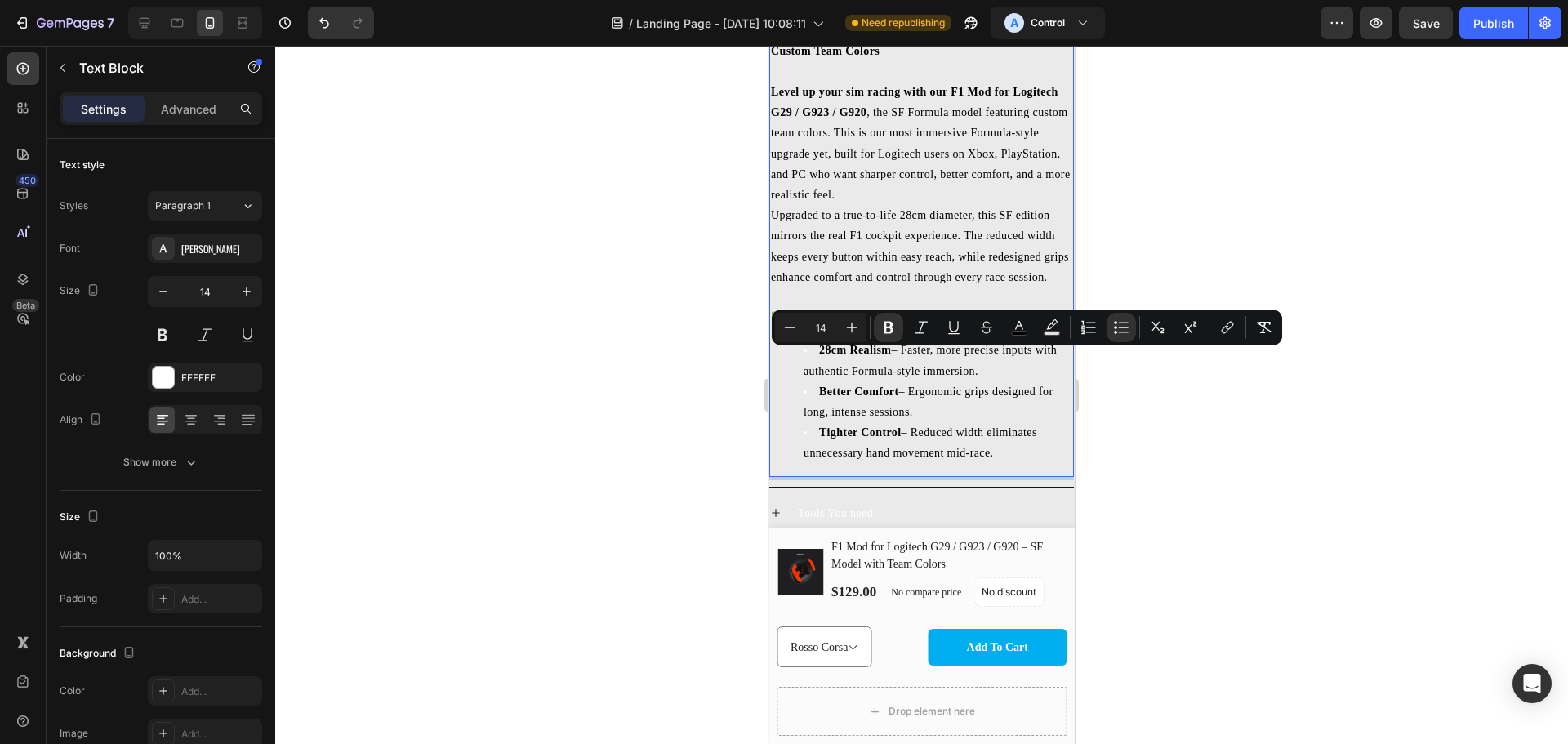
click at [851, 410] on li "Better Comfort – Ergonomic grips designed for long, intense sessions." at bounding box center [938, 401] width 269 height 40
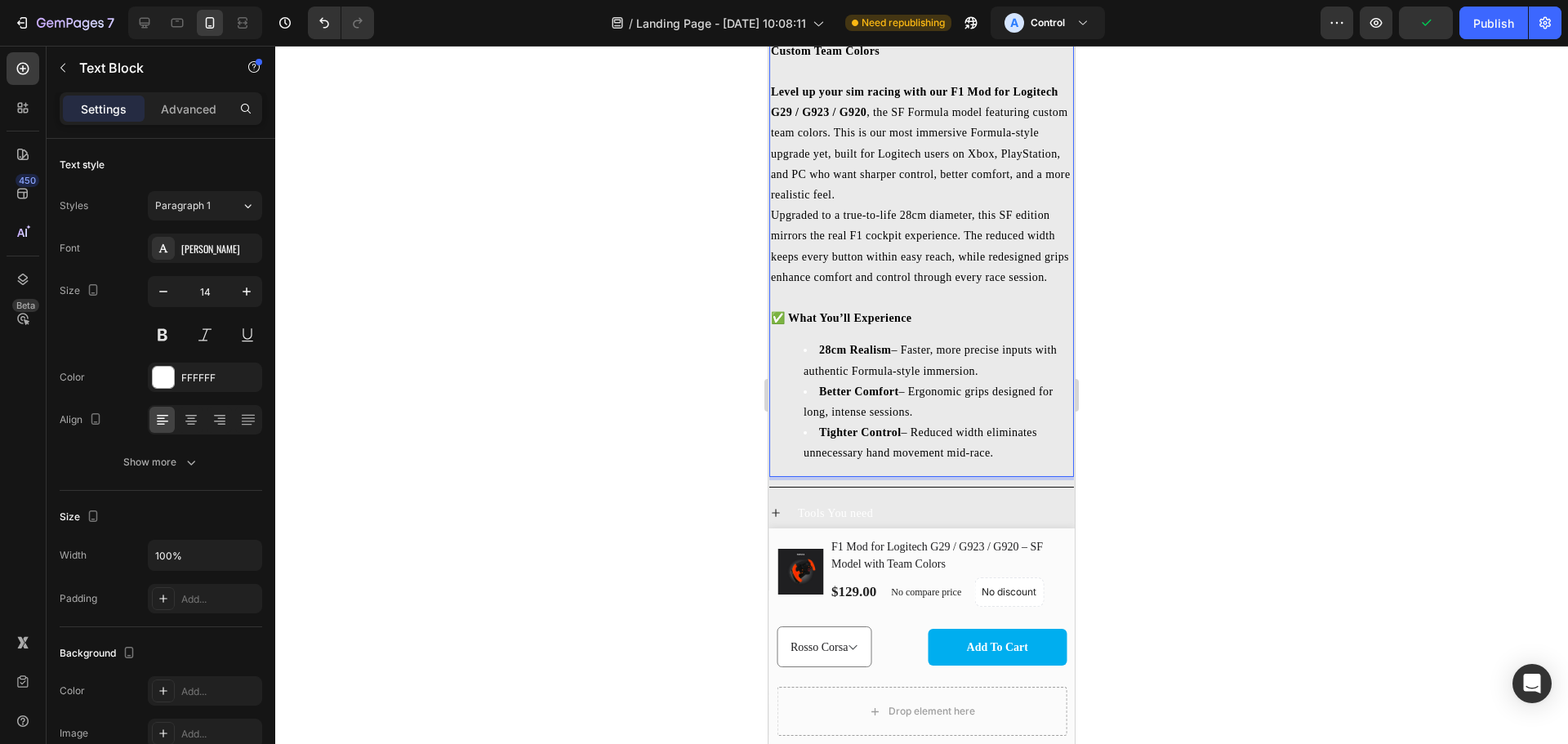
click at [905, 298] on p "✅ What You’ll Experience" at bounding box center [921, 307] width 301 height 40
click at [789, 287] on p "Upgraded to a true-to-life 28cm diameter, this SF edition mirrors the real F1 c…" at bounding box center [921, 246] width 301 height 82
click at [802, 303] on p "✅ What You’ll Experience" at bounding box center [921, 307] width 301 height 40
click at [837, 299] on p "⁠⁠⁠⁠⁠⁠⁠ ✅ What You’ll Experience" at bounding box center [921, 307] width 301 height 40
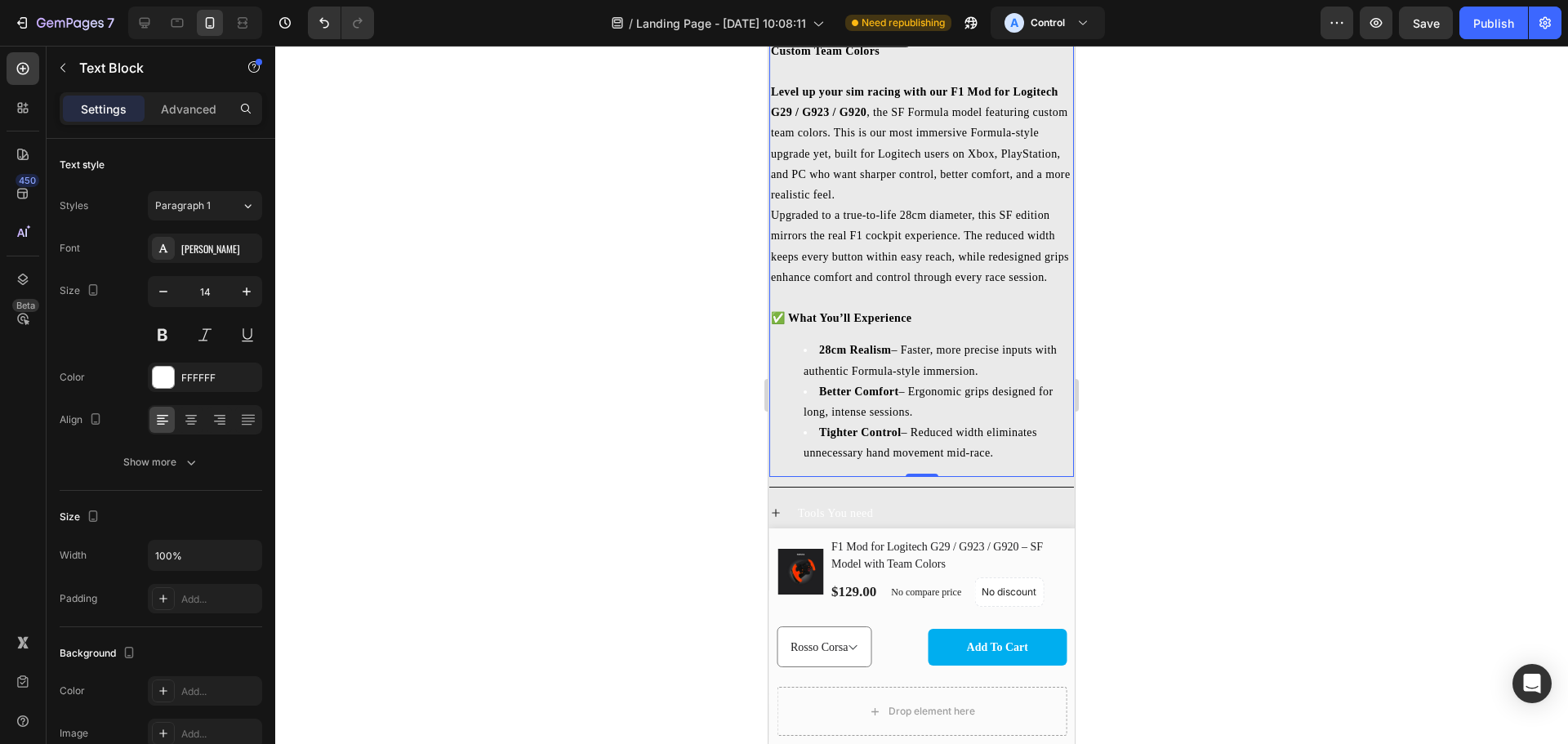
click at [1254, 320] on div at bounding box center [922, 394] width 1293 height 698
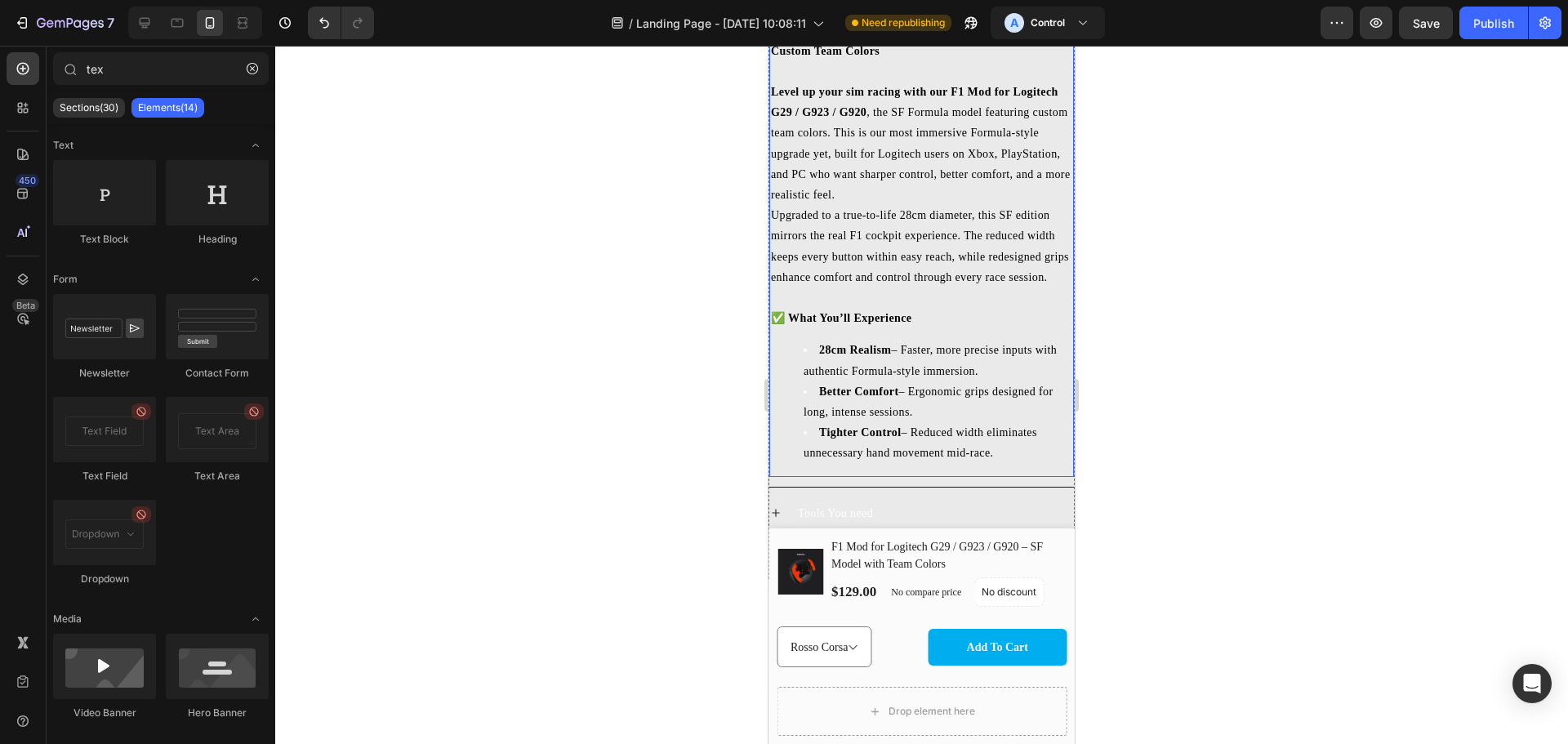
scroll to position [2662, 0]
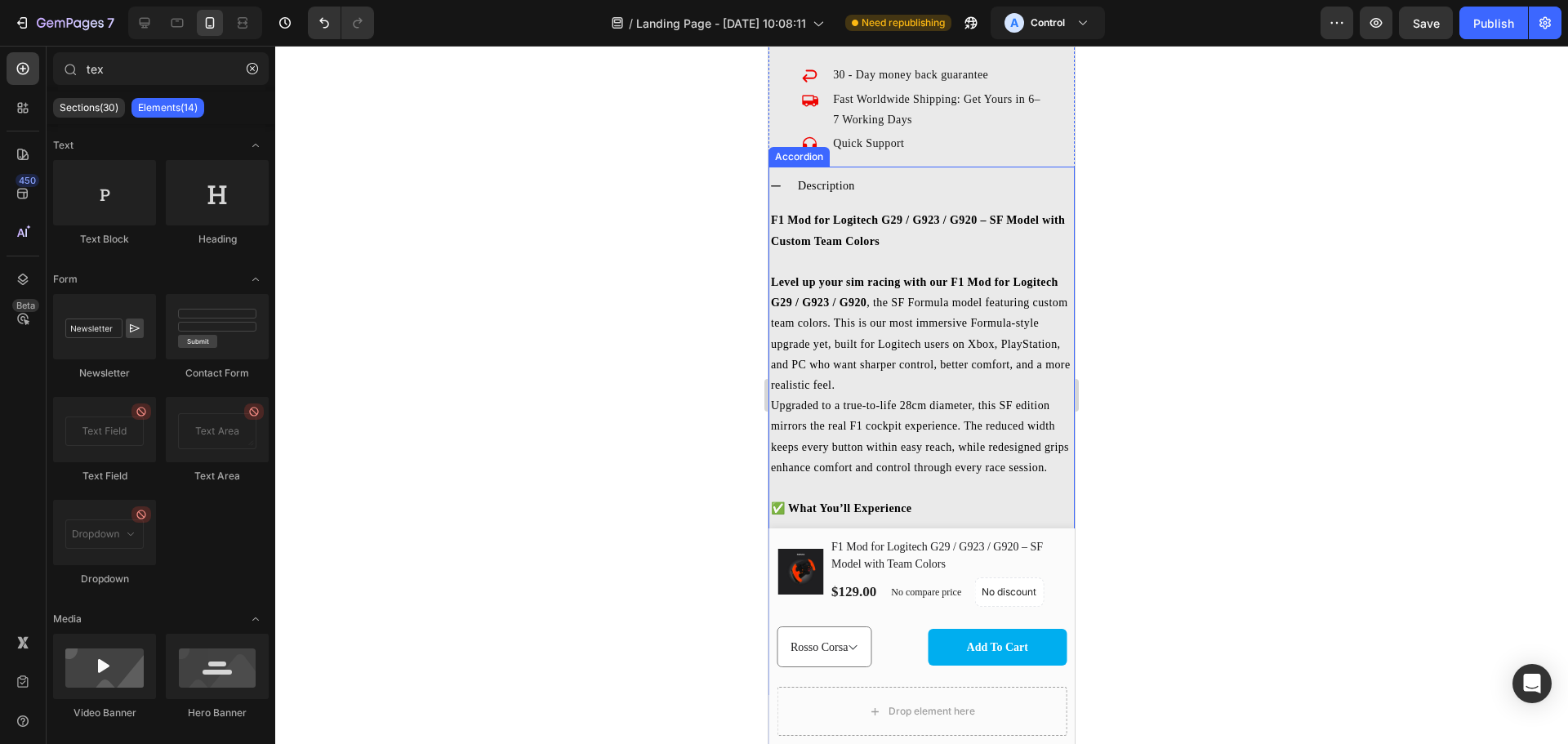
click at [896, 173] on div "Description" at bounding box center [935, 186] width 279 height 26
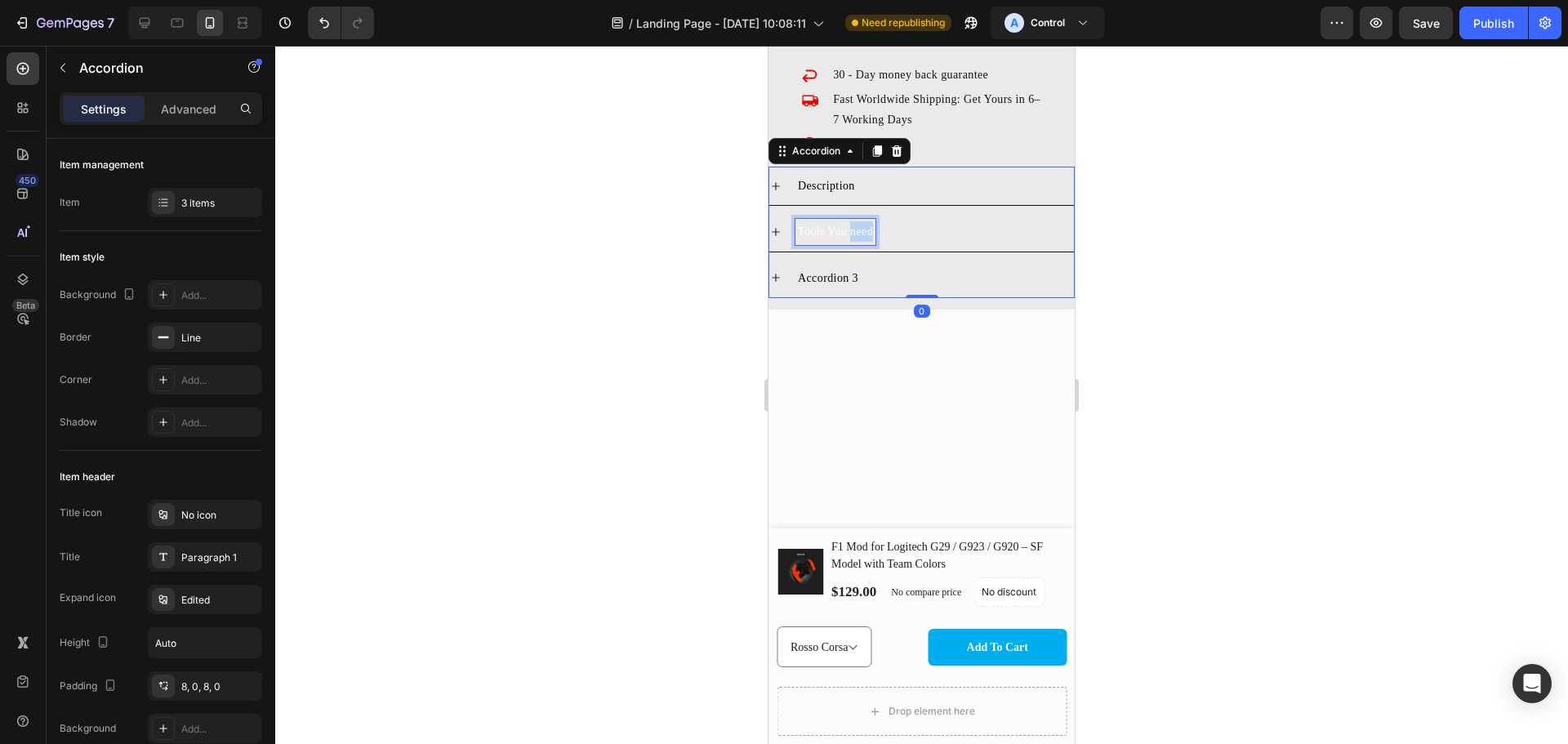
click at [857, 221] on p "Tools You need" at bounding box center [835, 231] width 75 height 21
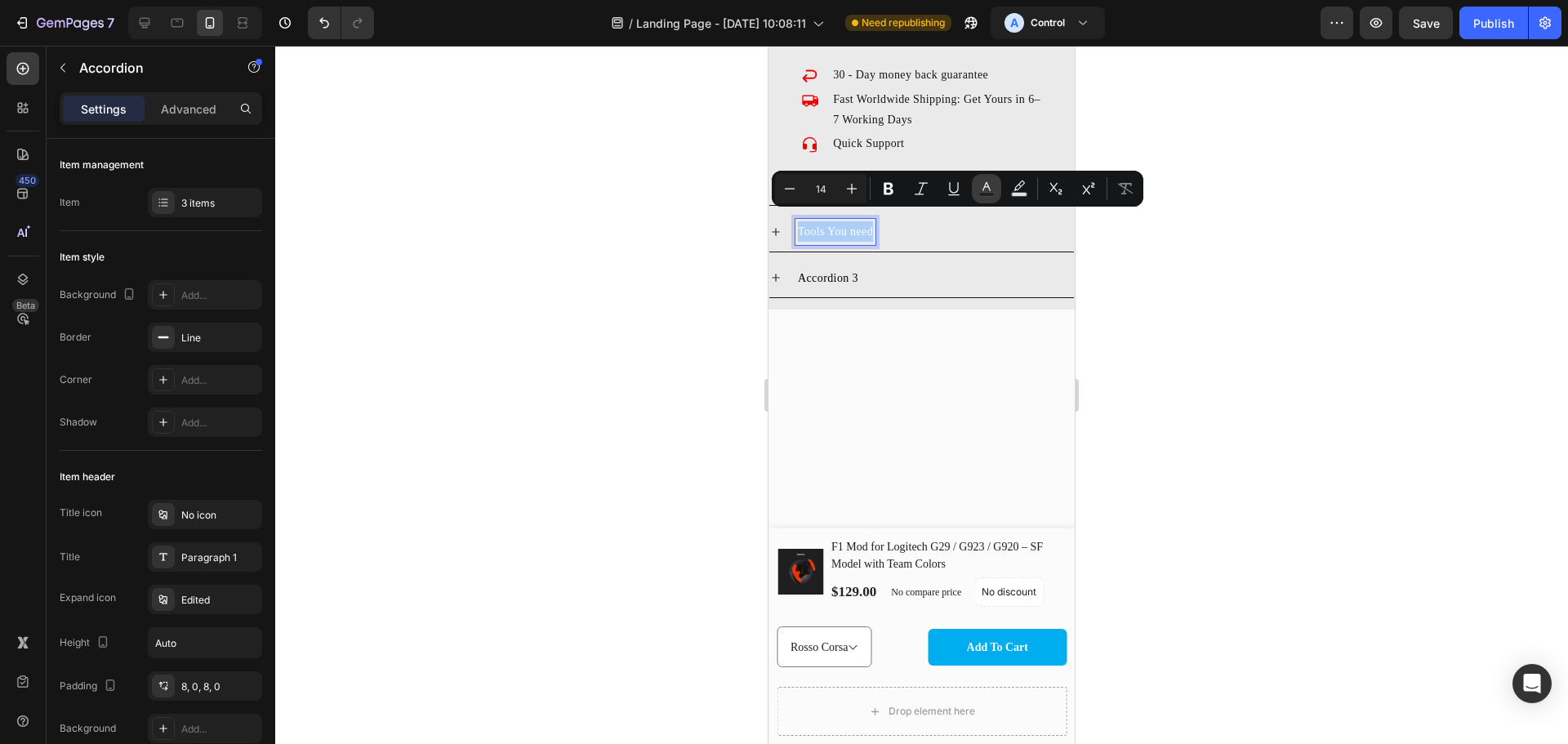
click at [990, 193] on rect "Editor contextual toolbar" at bounding box center [987, 195] width 16 height 4
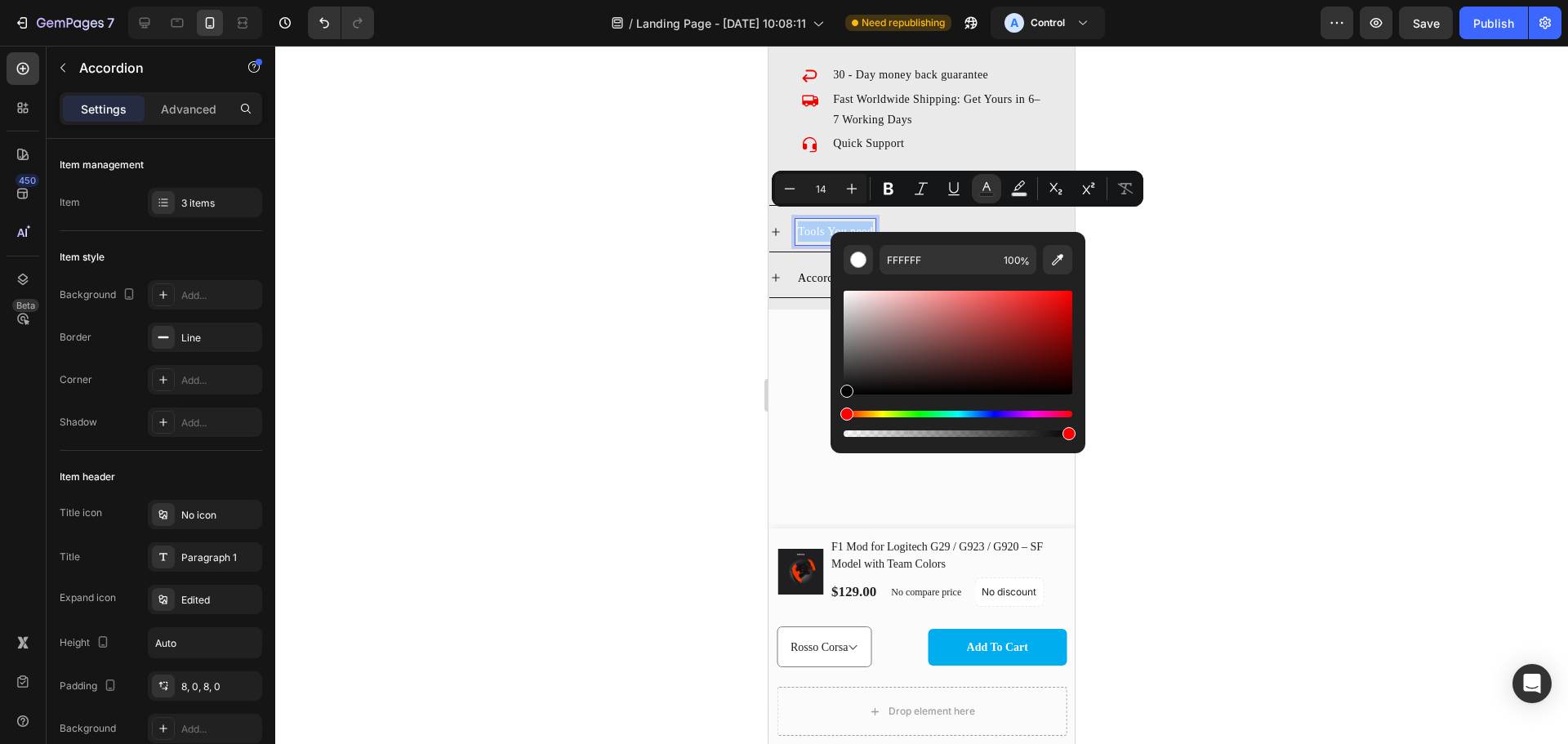
drag, startPoint x: 1625, startPoint y: 406, endPoint x: 801, endPoint y: 465, distance: 826.1
type input "000000"
drag, startPoint x: 1328, startPoint y: 323, endPoint x: 302, endPoint y: 228, distance: 1030.4
click at [1328, 323] on div at bounding box center [922, 394] width 1293 height 698
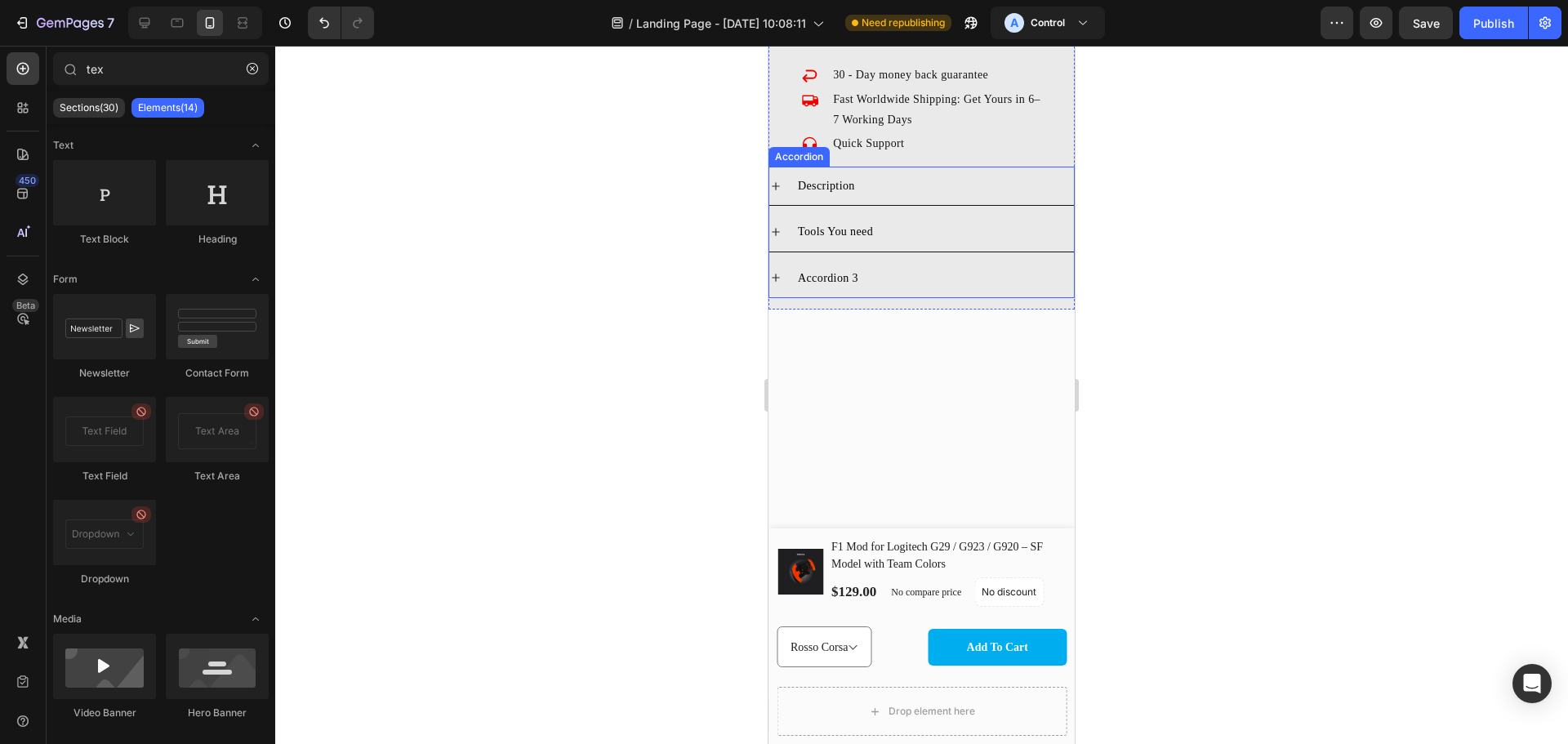
click at [856, 225] on span "Tools You need" at bounding box center [835, 231] width 75 height 12
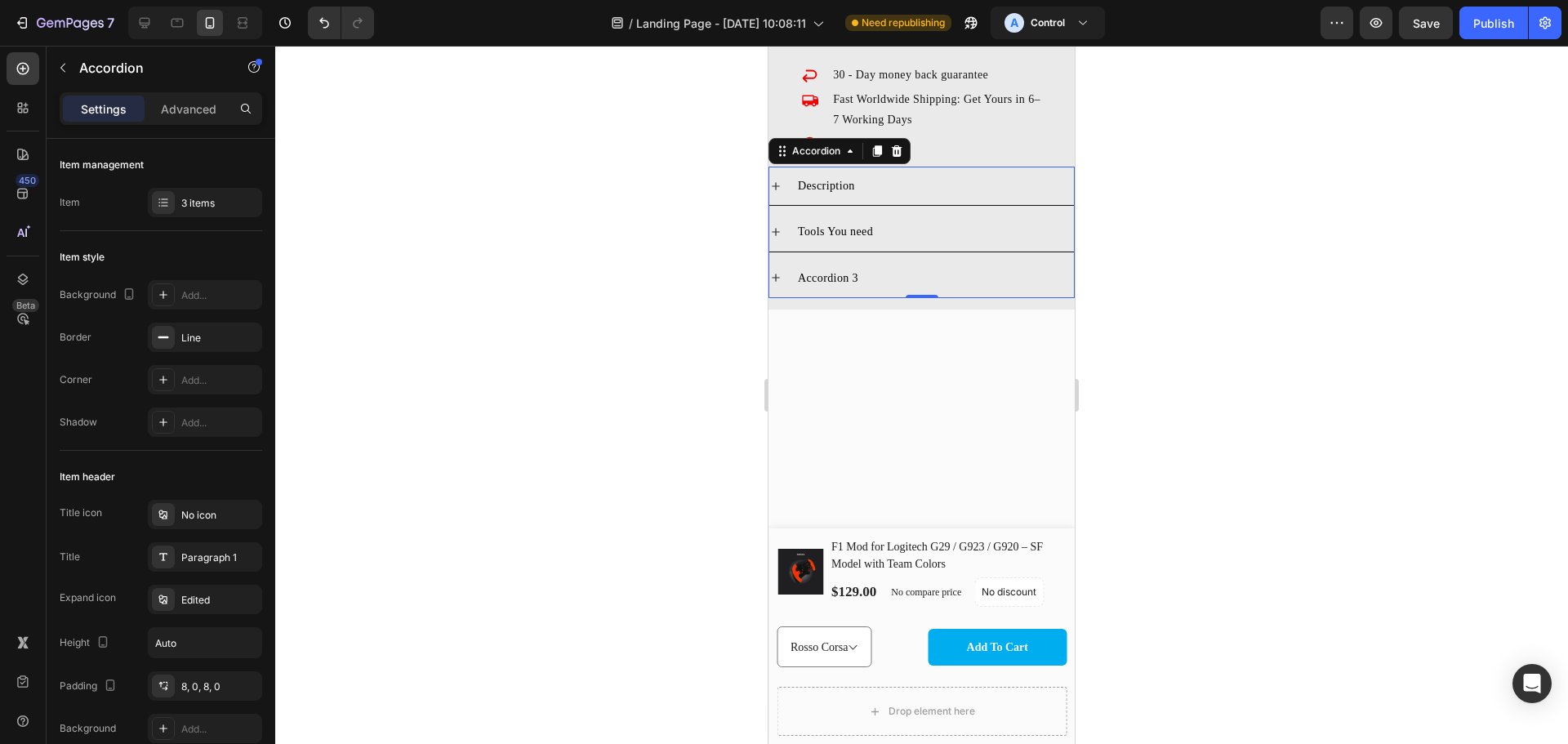
click at [849, 225] on span "Tools You need" at bounding box center [835, 231] width 75 height 12
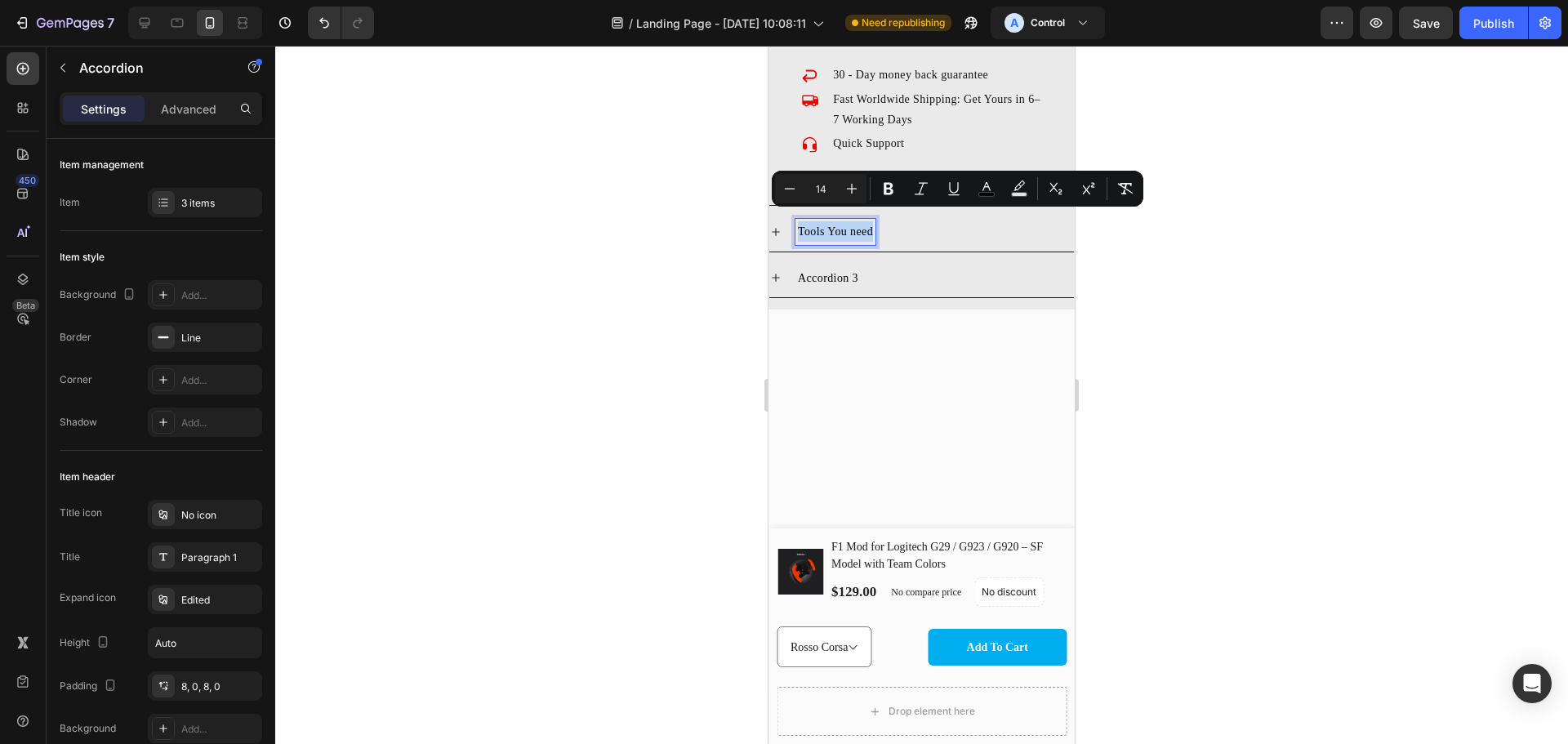
click at [895, 225] on div "Tools You need" at bounding box center [935, 231] width 279 height 26
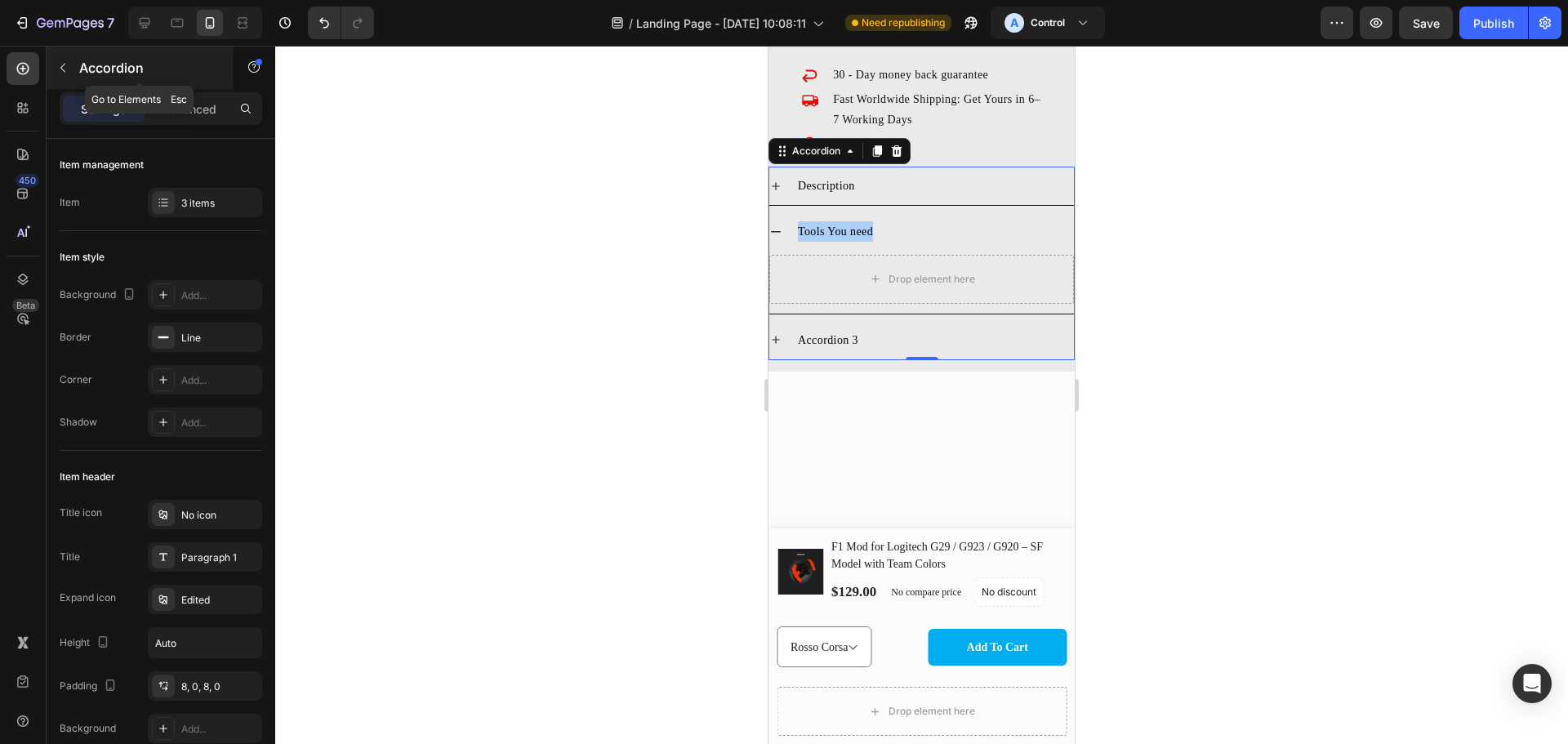
click at [62, 70] on icon "button" at bounding box center [63, 68] width 13 height 13
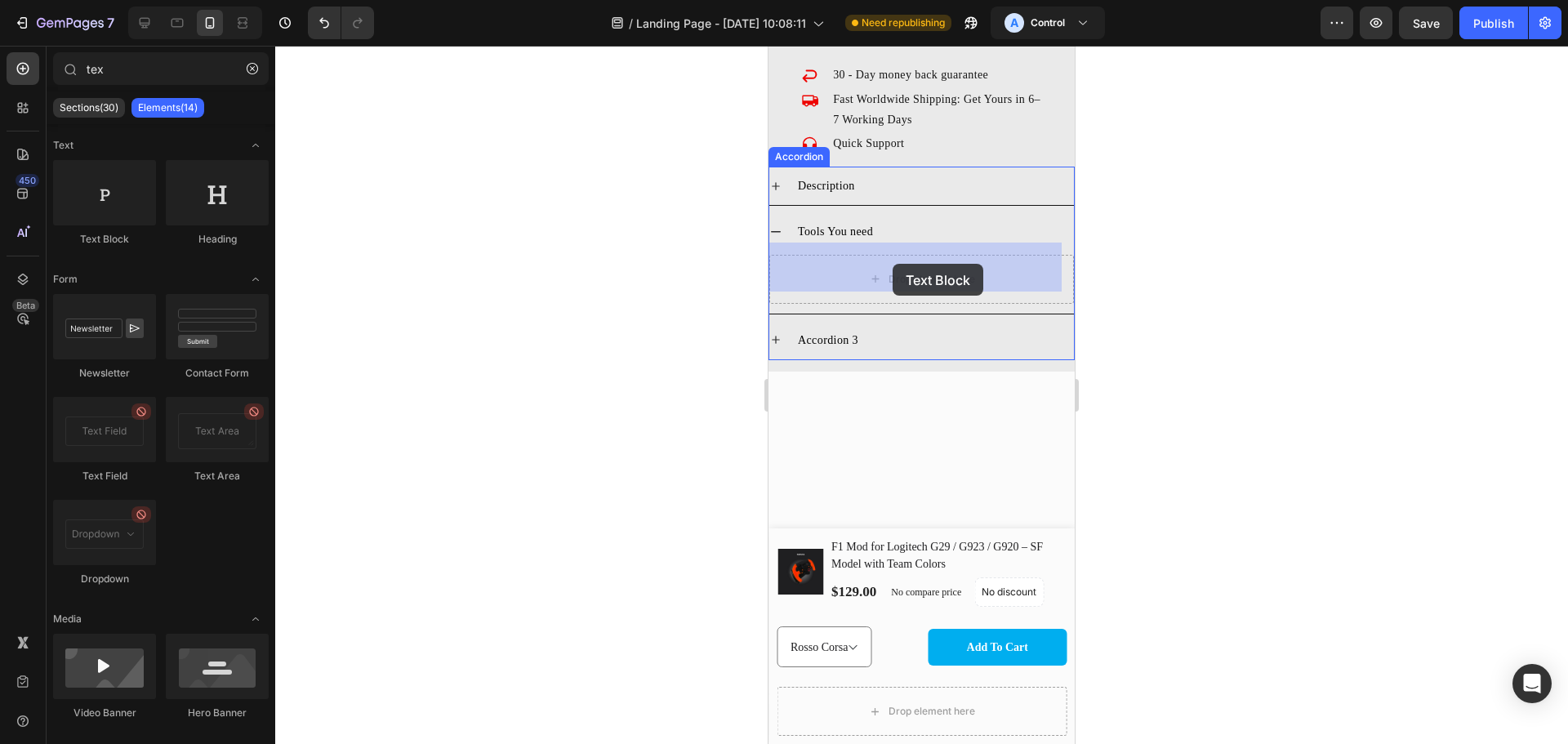
drag, startPoint x: 888, startPoint y: 247, endPoint x: 893, endPoint y: 264, distance: 17.7
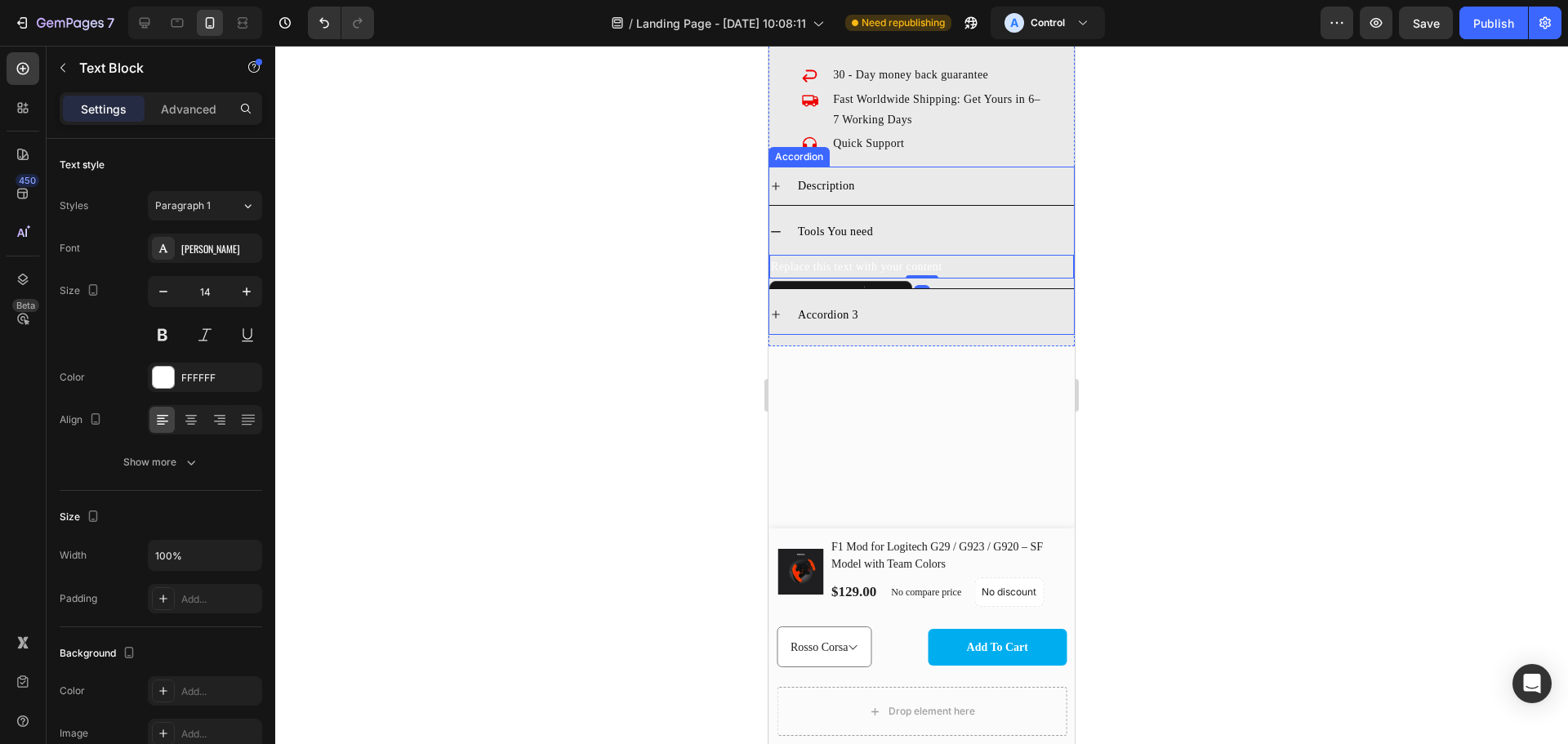
click at [909, 308] on div "Accordion 3" at bounding box center [935, 314] width 279 height 26
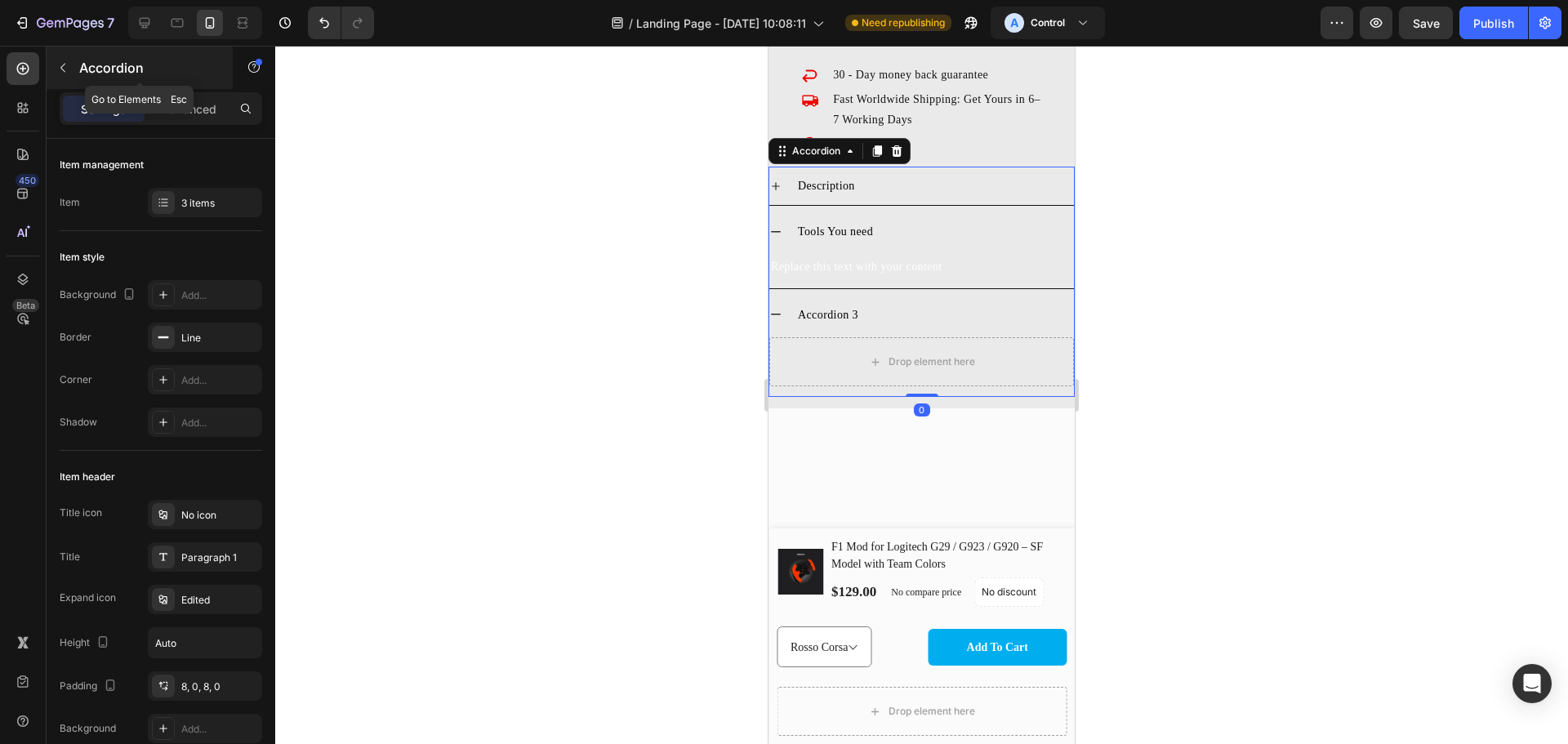
click at [72, 77] on button "button" at bounding box center [63, 68] width 26 height 26
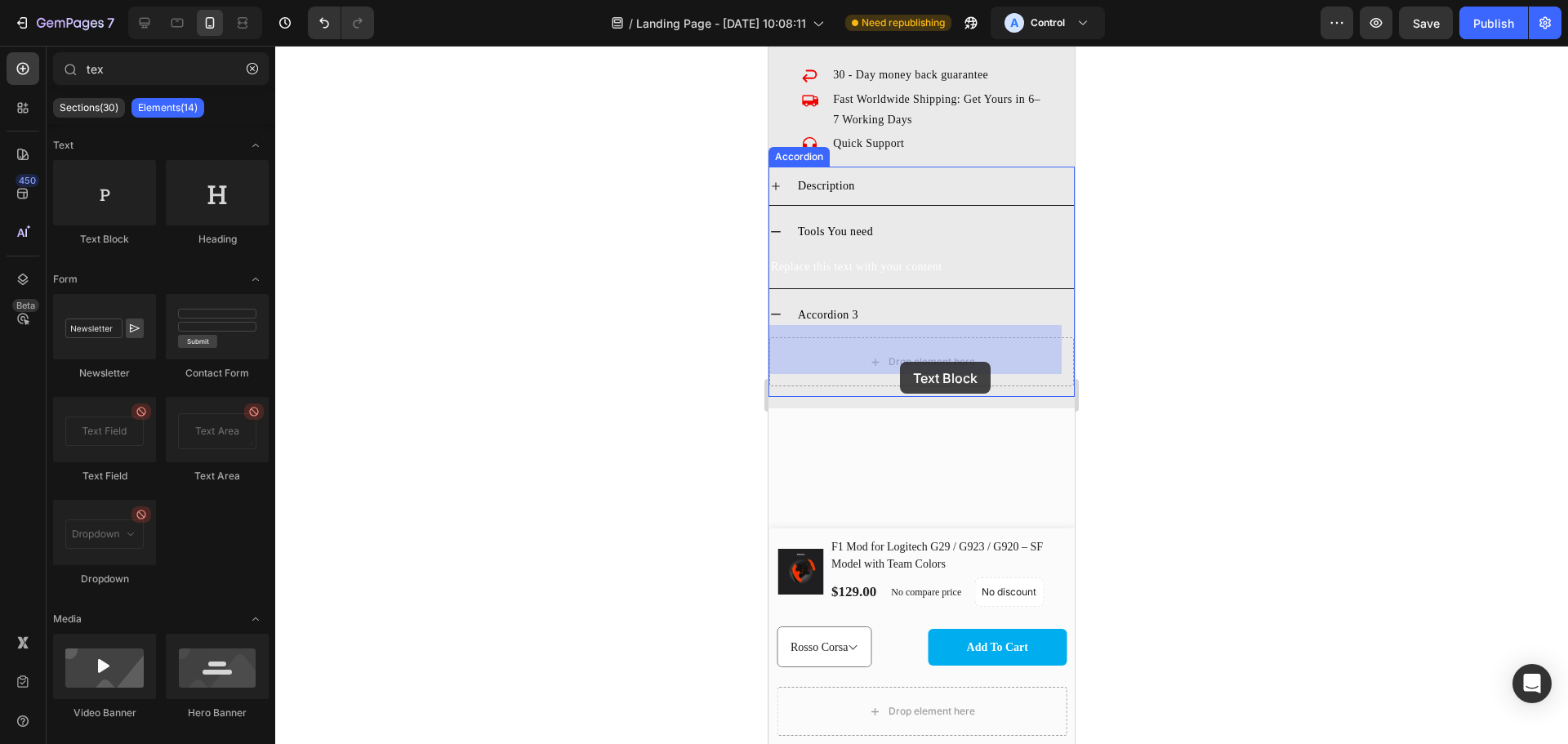
drag, startPoint x: 890, startPoint y: 257, endPoint x: 838, endPoint y: 326, distance: 86.4
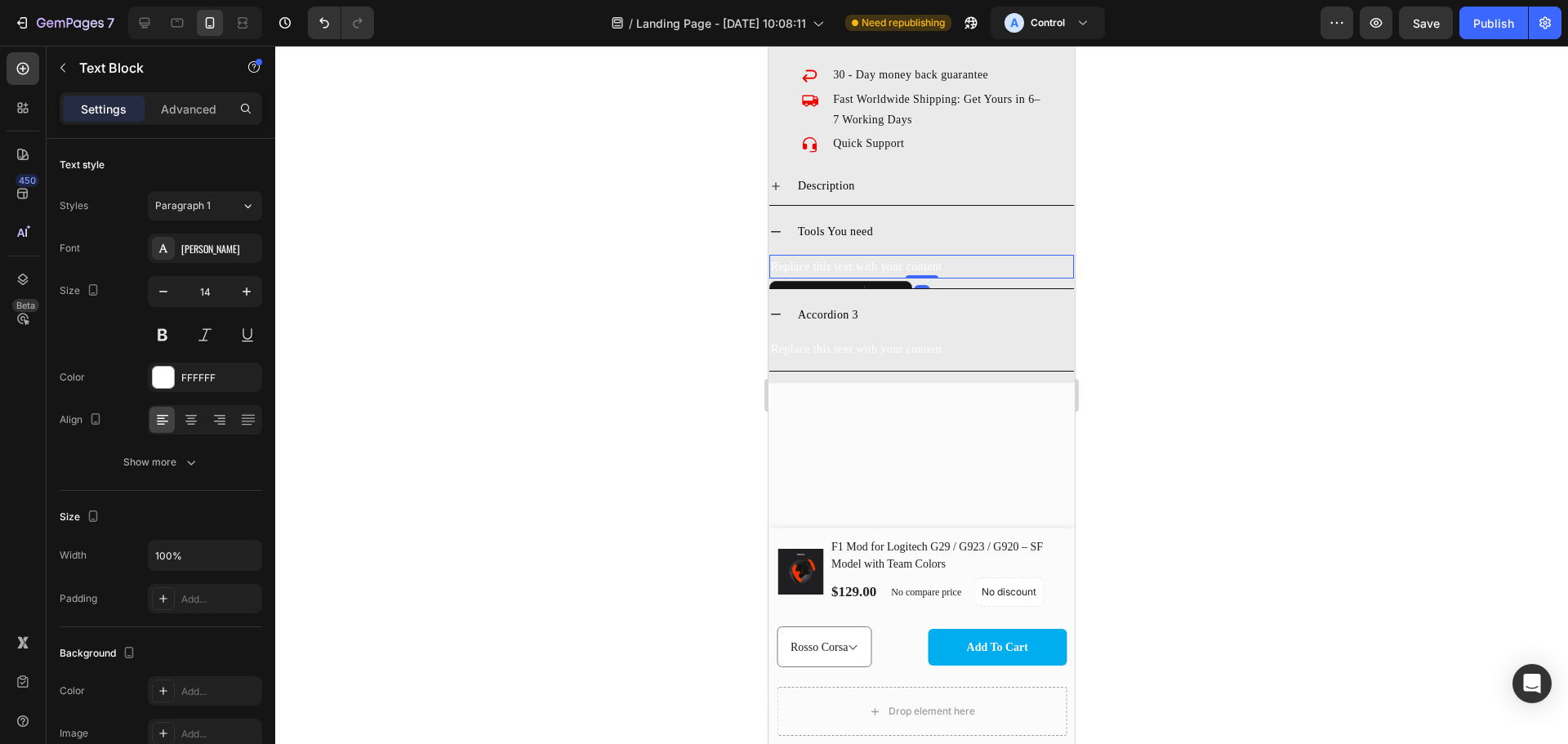
click at [885, 255] on div "Replace this text with your content" at bounding box center [921, 266] width 305 height 24
click at [853, 255] on div "Replace this text with your content" at bounding box center [921, 266] width 305 height 24
click at [853, 257] on p "Replace this text with your content" at bounding box center [921, 266] width 301 height 21
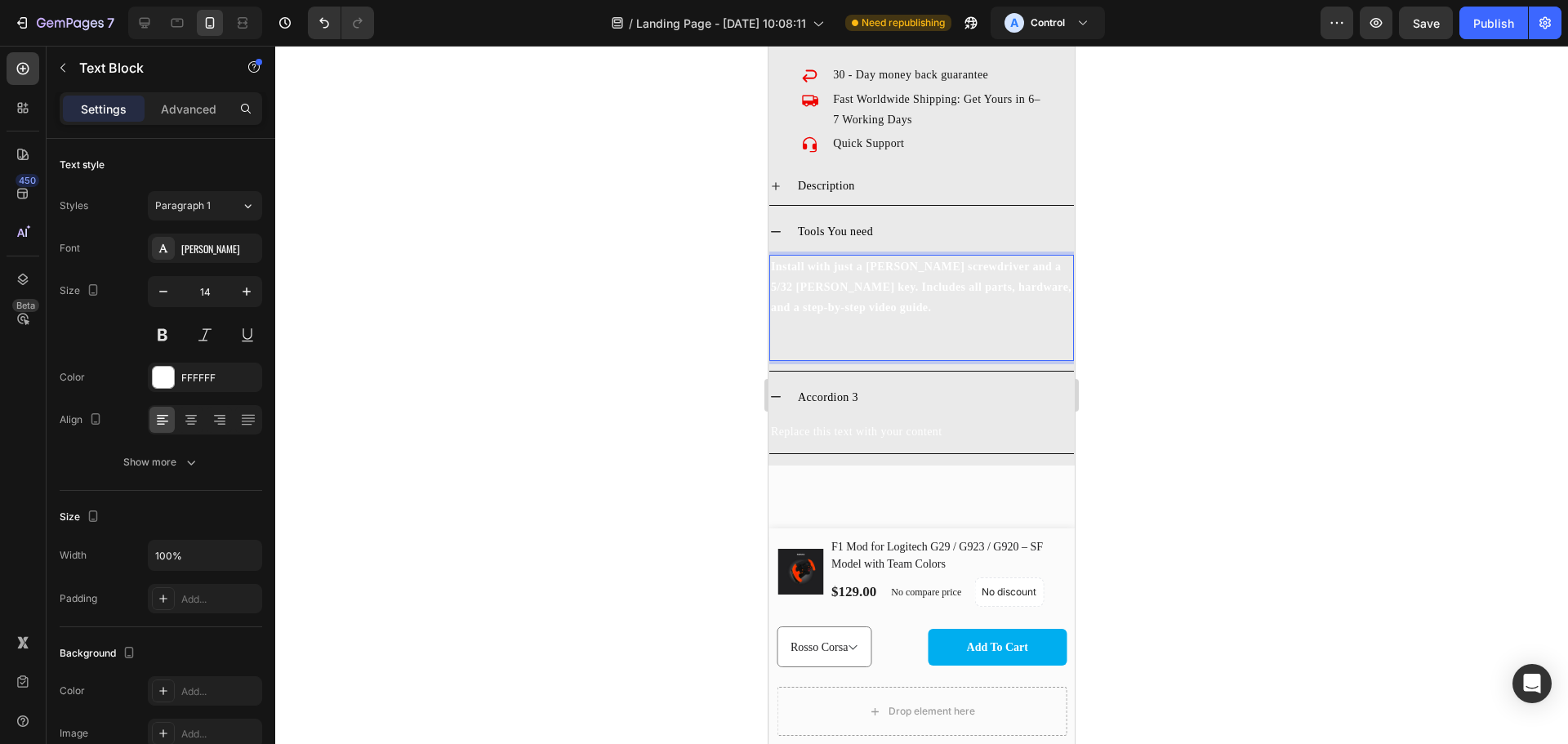
click at [821, 329] on p "Rich Text Editor. Editing area: main" at bounding box center [921, 337] width 301 height 40
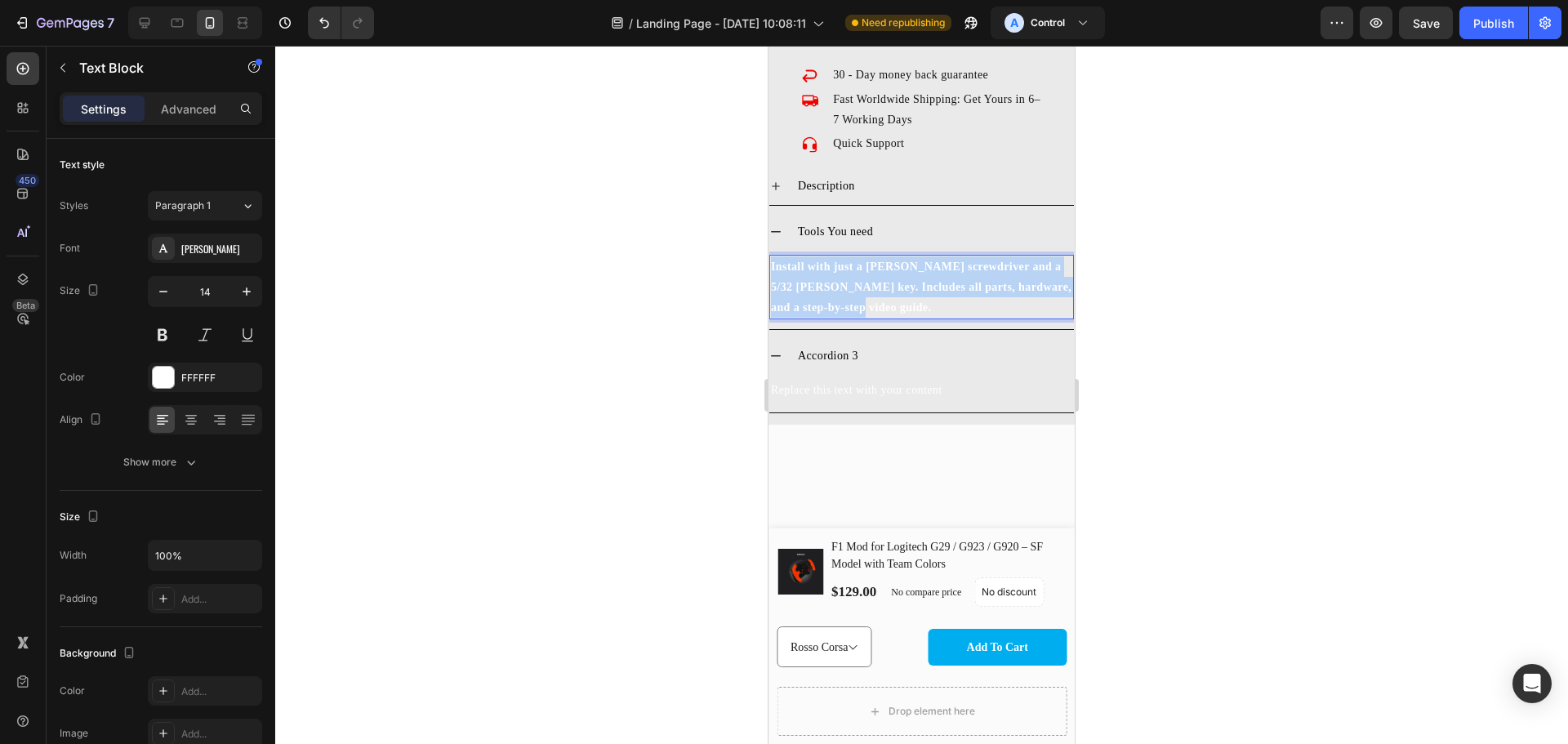
drag, startPoint x: 862, startPoint y: 294, endPoint x: 767, endPoint y: 251, distance: 104.3
click at [768, 251] on html "iPhone 13 Mini ( 375 px) iPhone 13 Mini iPhone 13 Pro iPhone 11 Pro Max iPhone …" at bounding box center [921, 358] width 306 height 5947
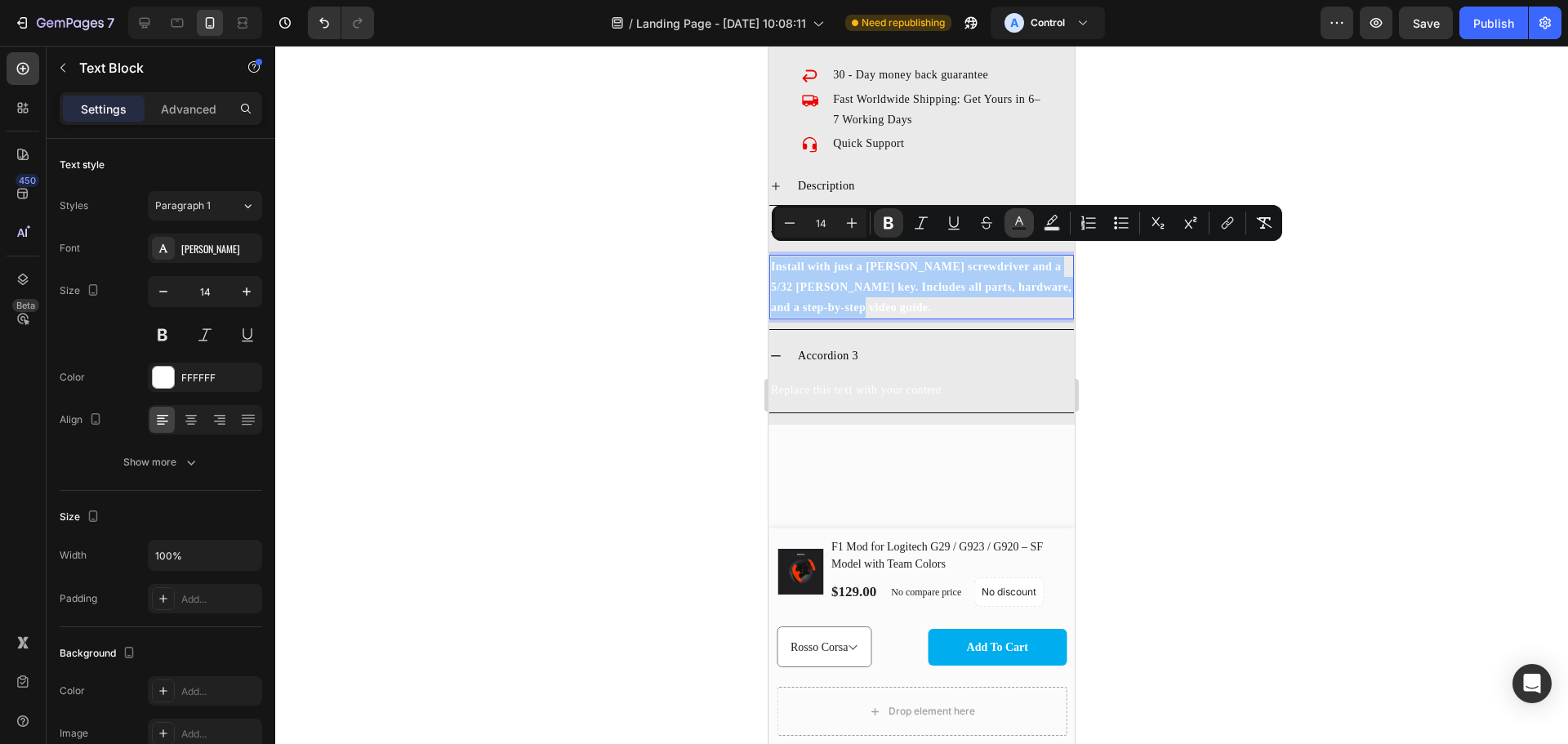
click at [1009, 223] on button "Text Color" at bounding box center [1019, 223] width 30 height 30
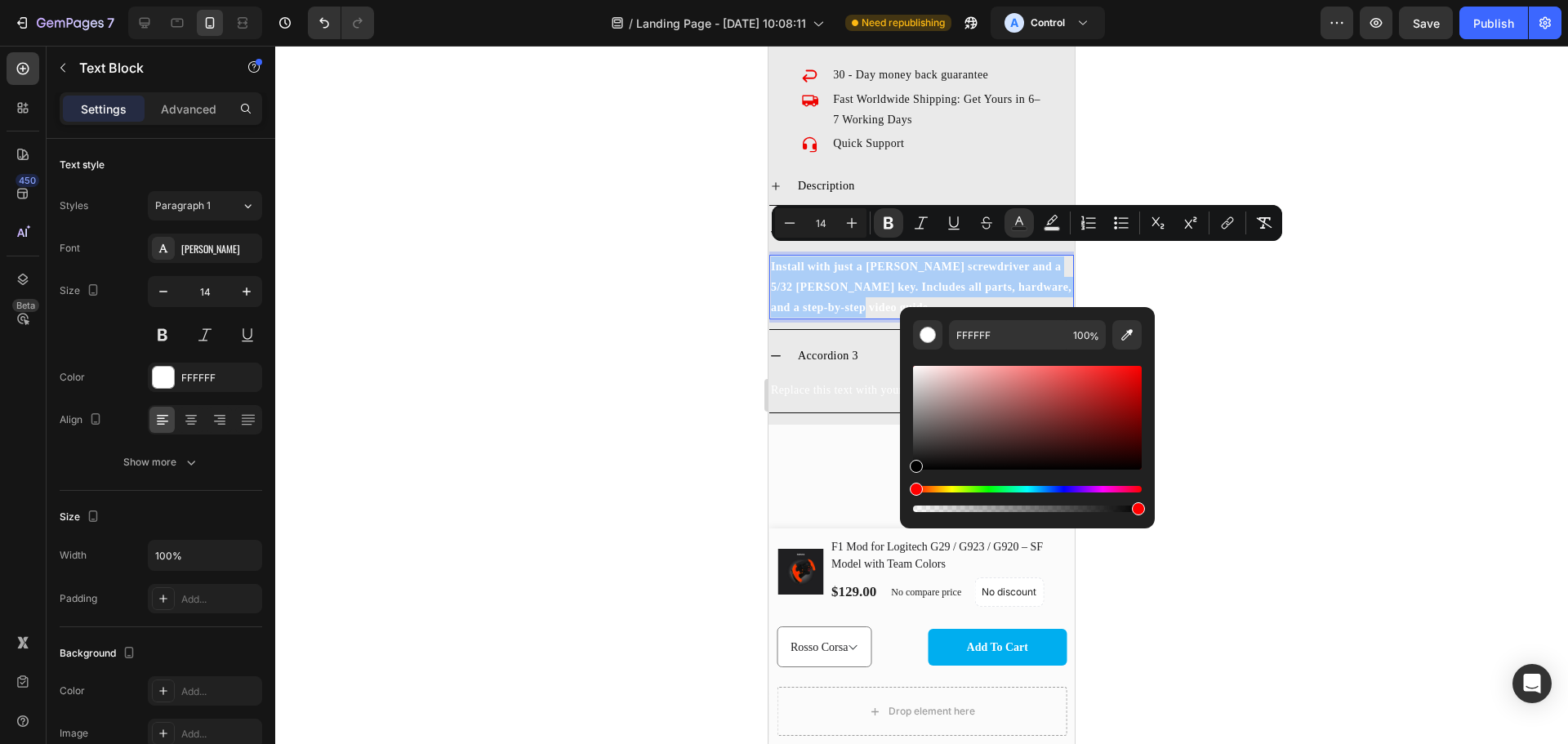
drag, startPoint x: 1671, startPoint y: 520, endPoint x: 873, endPoint y: 505, distance: 798.1
type input "000000"
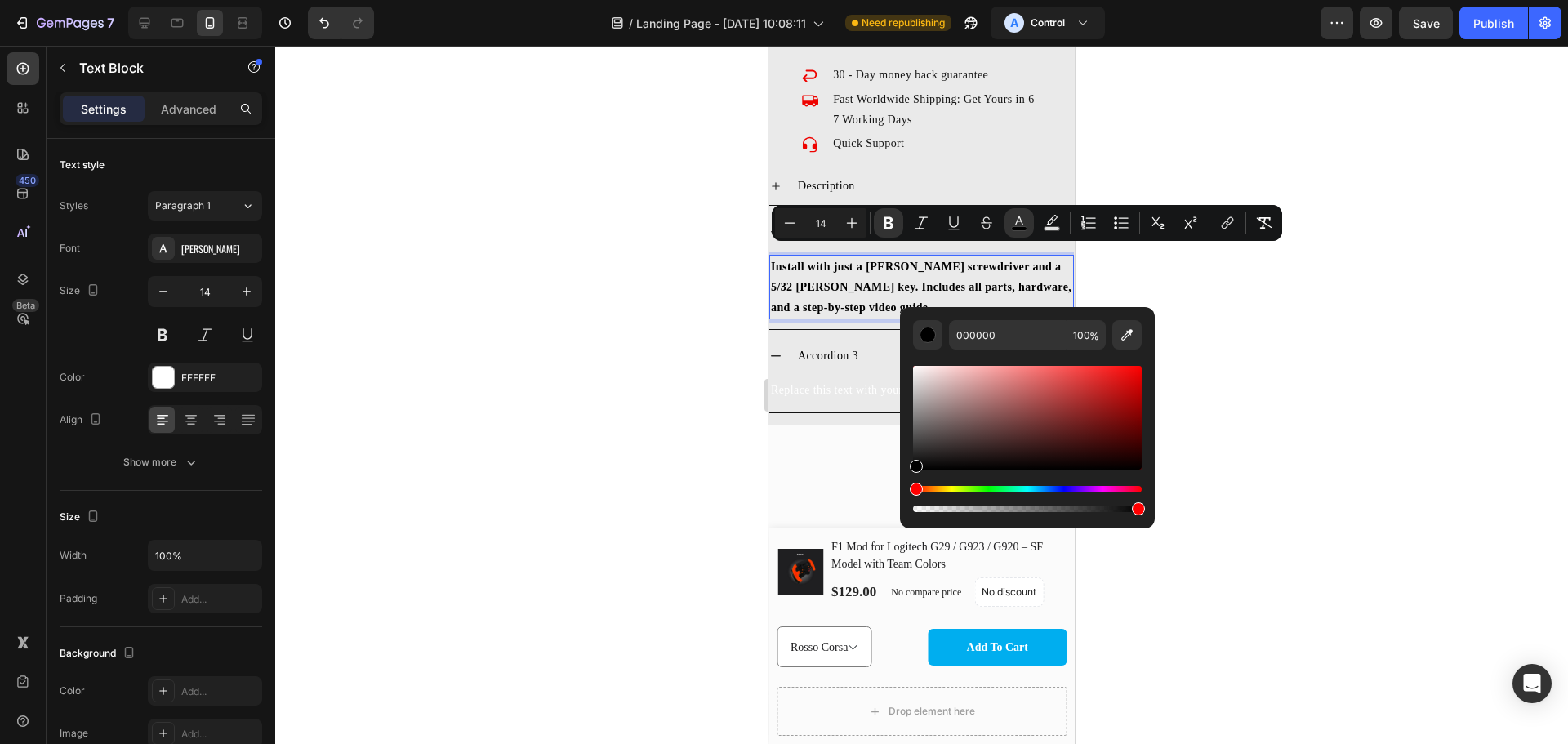
click at [1284, 440] on div at bounding box center [922, 394] width 1293 height 698
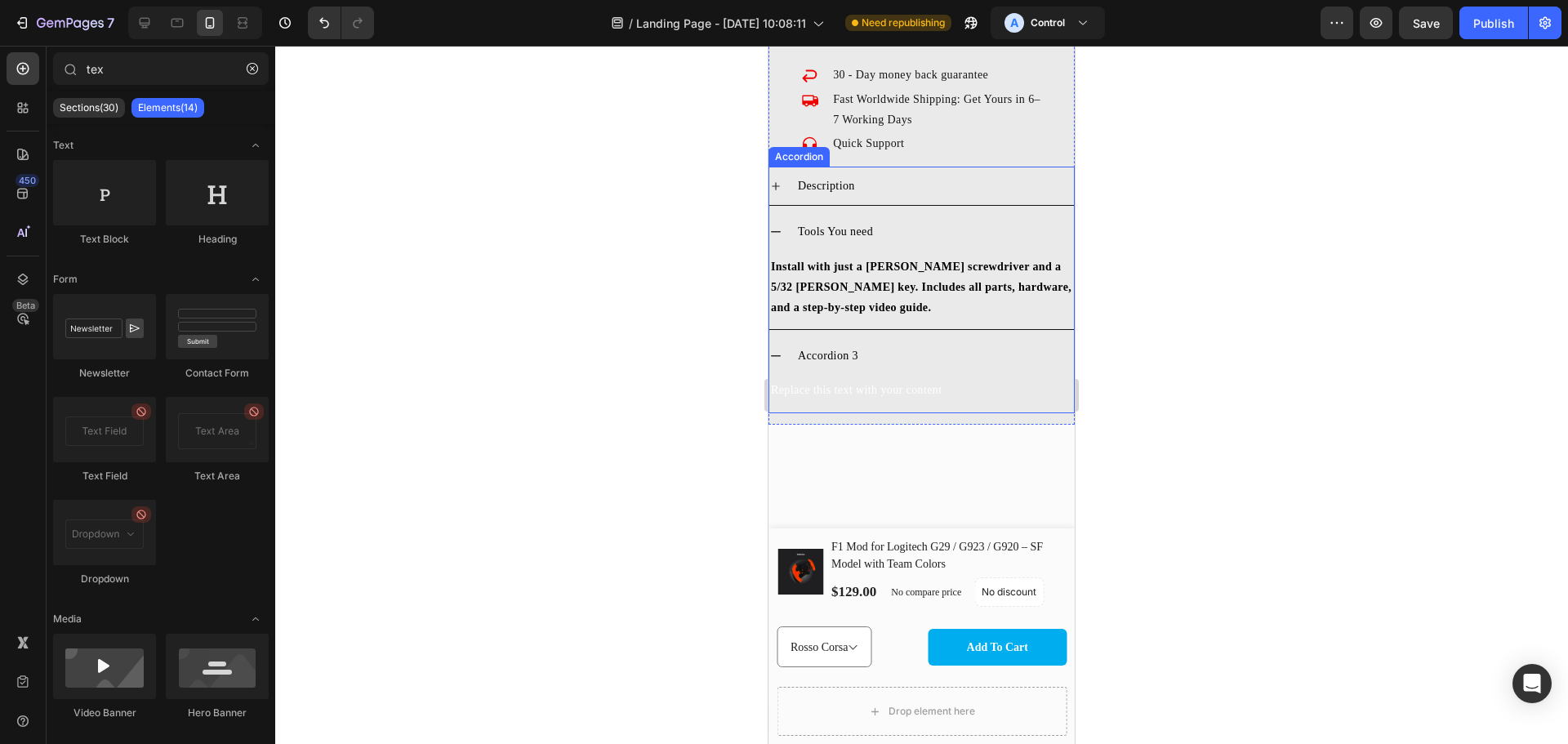
click at [793, 222] on div "Tools You need" at bounding box center [921, 231] width 305 height 39
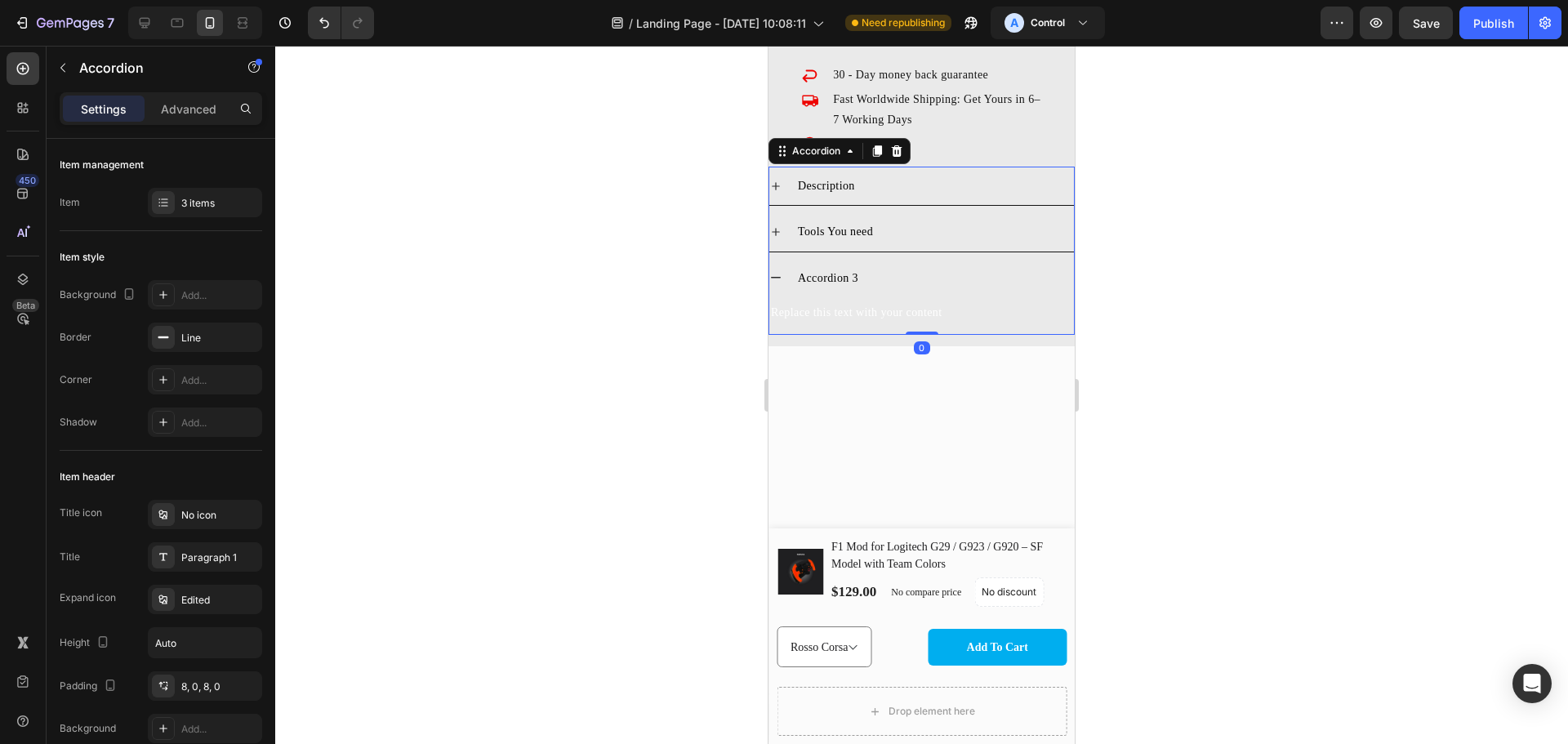
click at [793, 222] on div "Tools You need" at bounding box center [921, 231] width 305 height 39
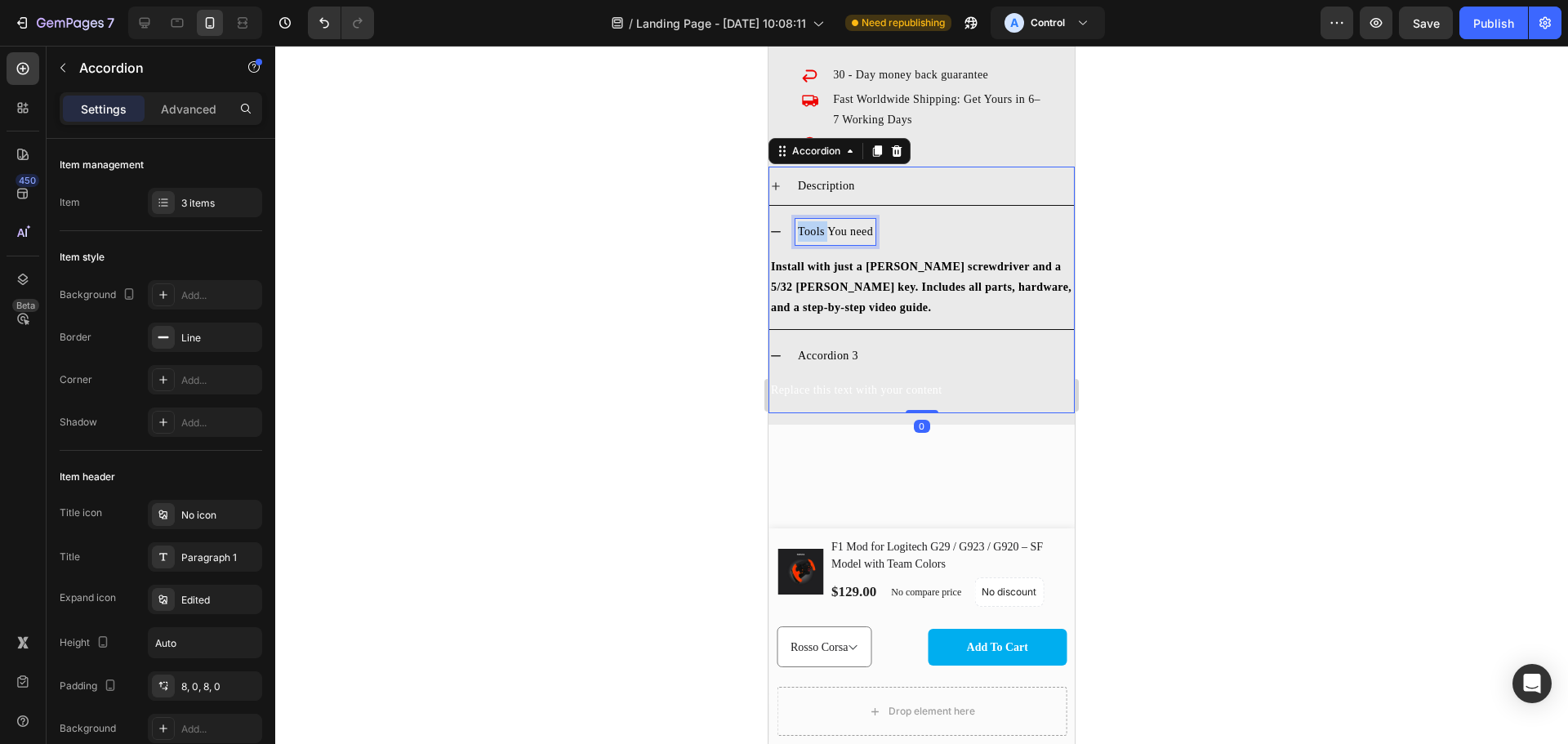
click at [799, 225] on span "Tools You need" at bounding box center [835, 231] width 75 height 12
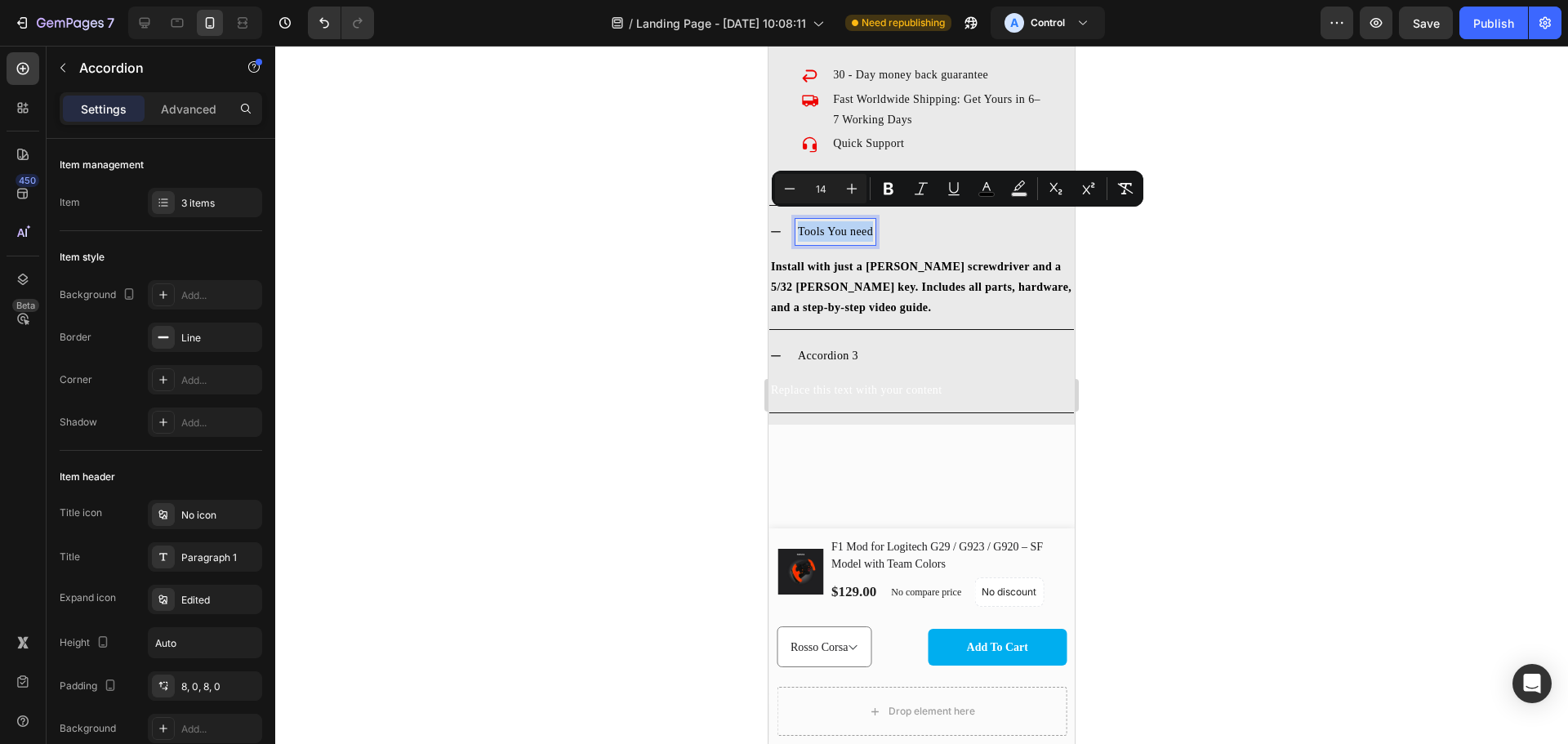
click at [799, 225] on span "Tools You need" at bounding box center [835, 231] width 75 height 12
click at [800, 225] on span "Tools You need" at bounding box center [835, 231] width 75 height 12
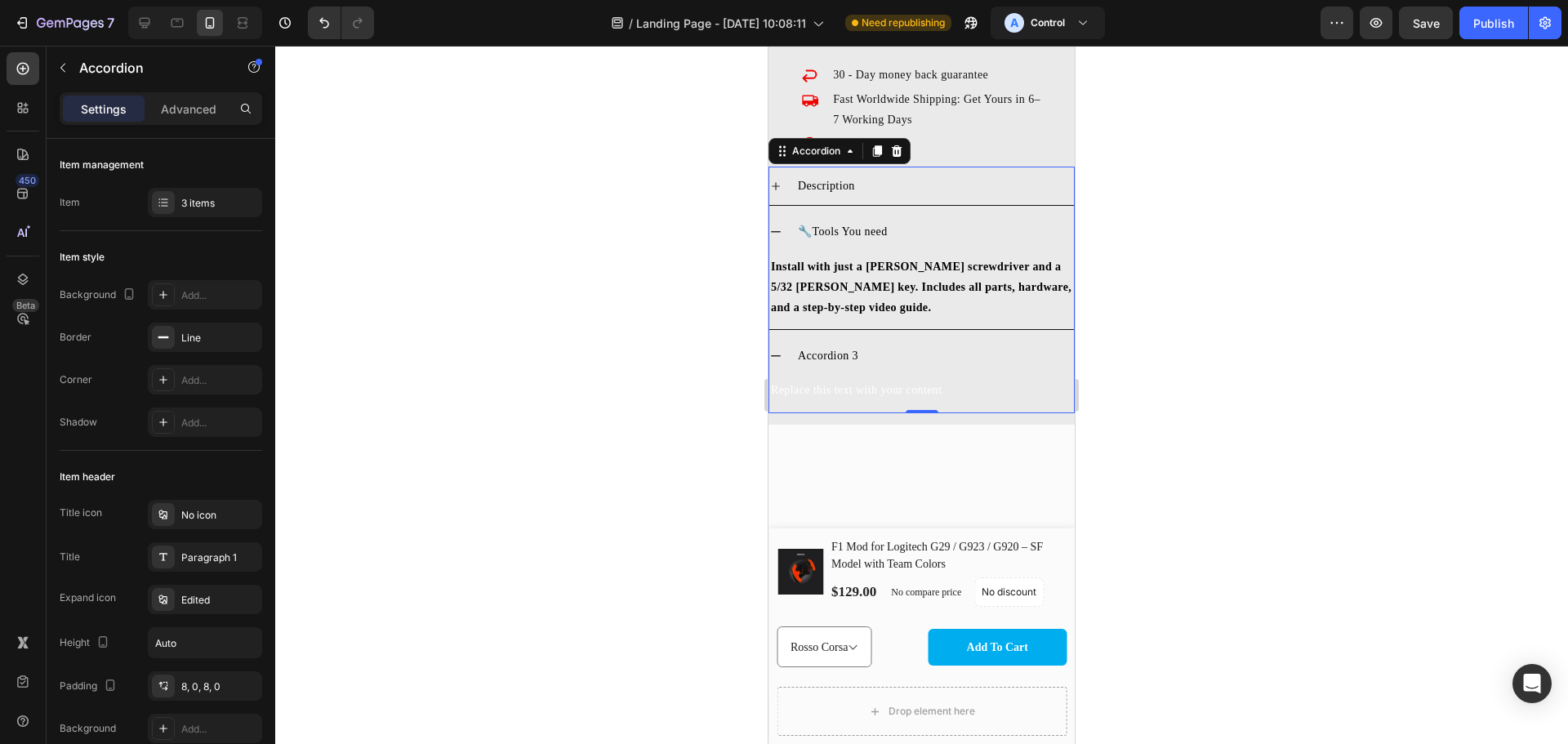
click at [820, 350] on span "Accordion 3" at bounding box center [828, 356] width 60 height 12
click at [851, 350] on strong "📦 What’s Included" at bounding box center [850, 356] width 104 height 12
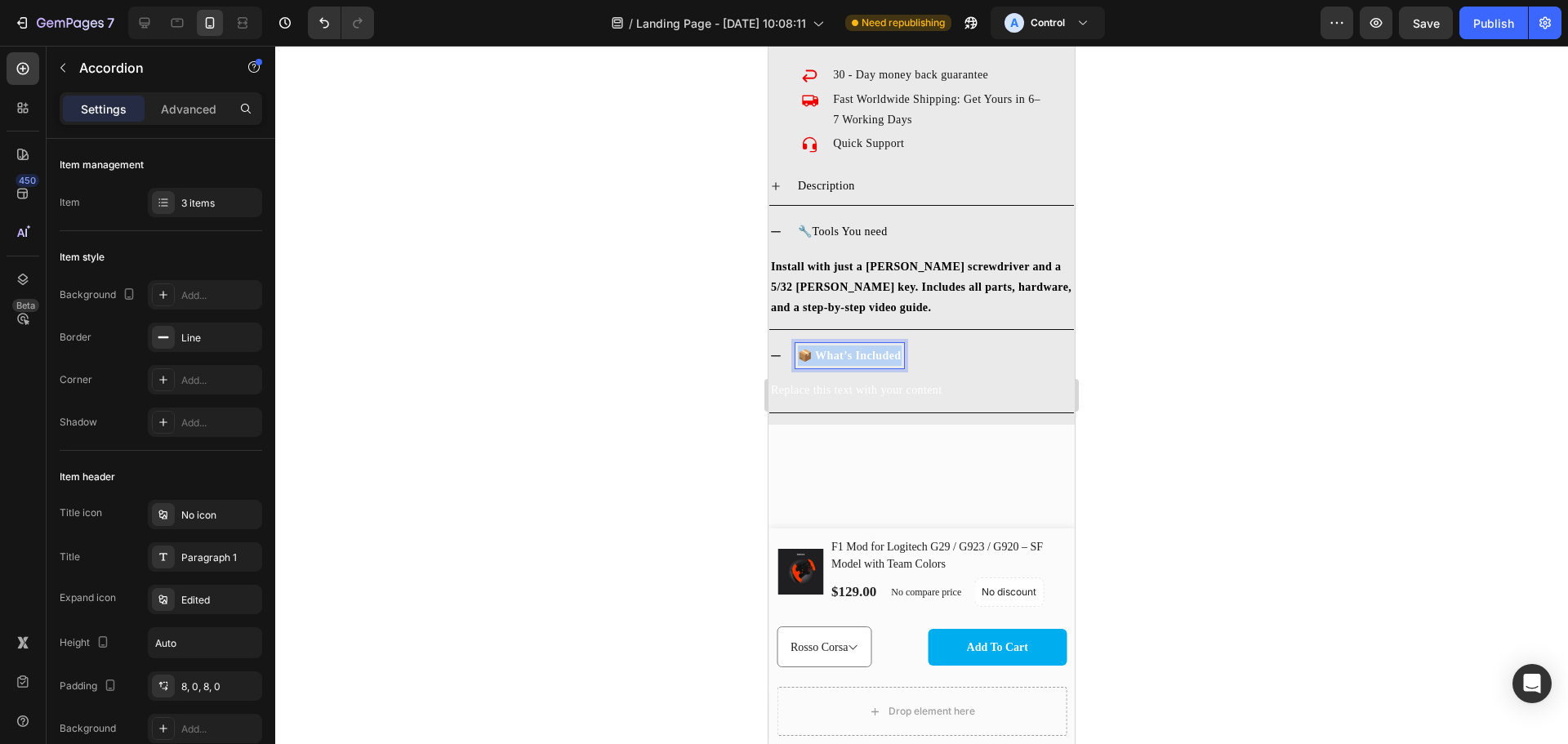
click at [851, 350] on strong "📦 What’s Included" at bounding box center [850, 356] width 104 height 12
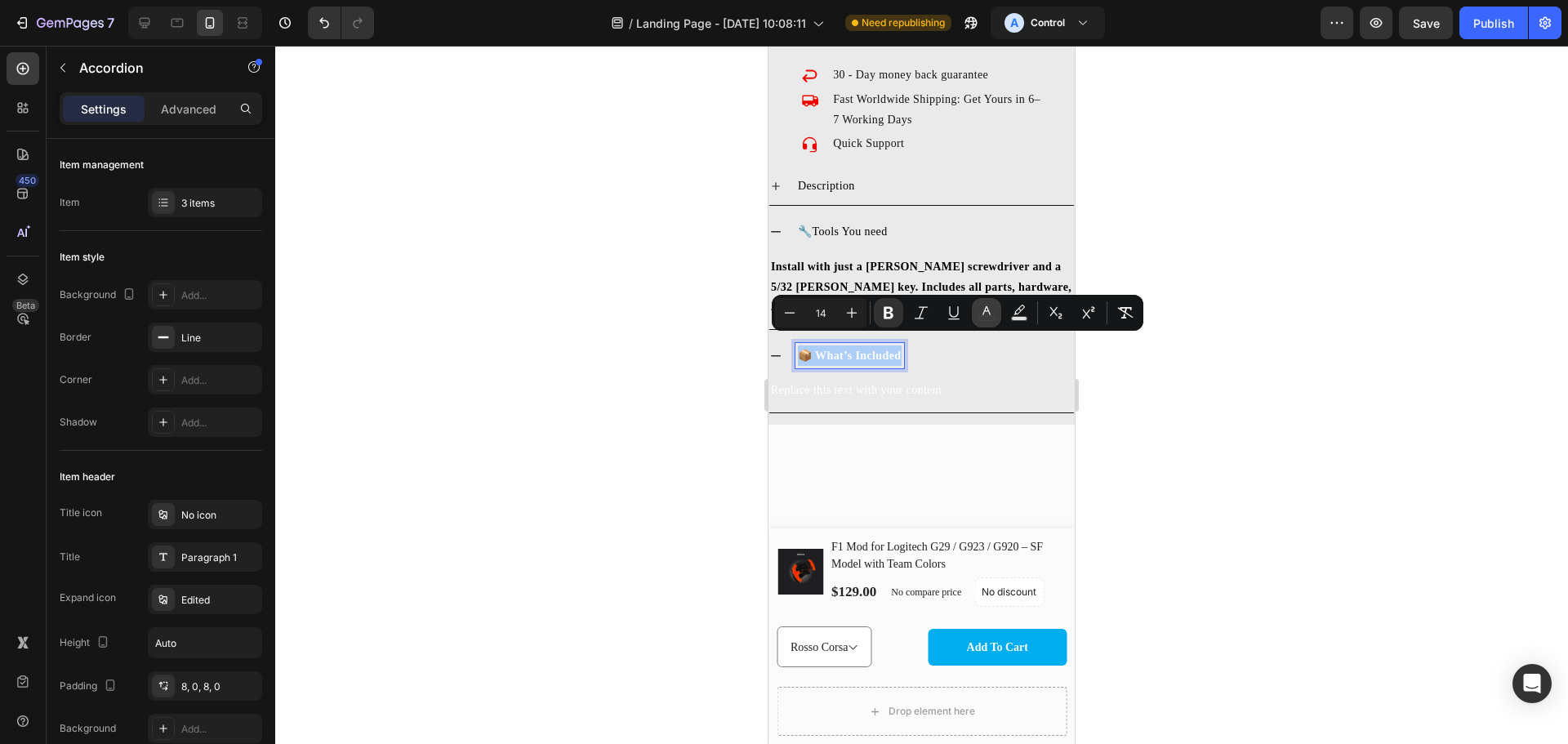
click at [983, 317] on rect "Editor contextual toolbar" at bounding box center [987, 318] width 16 height 4
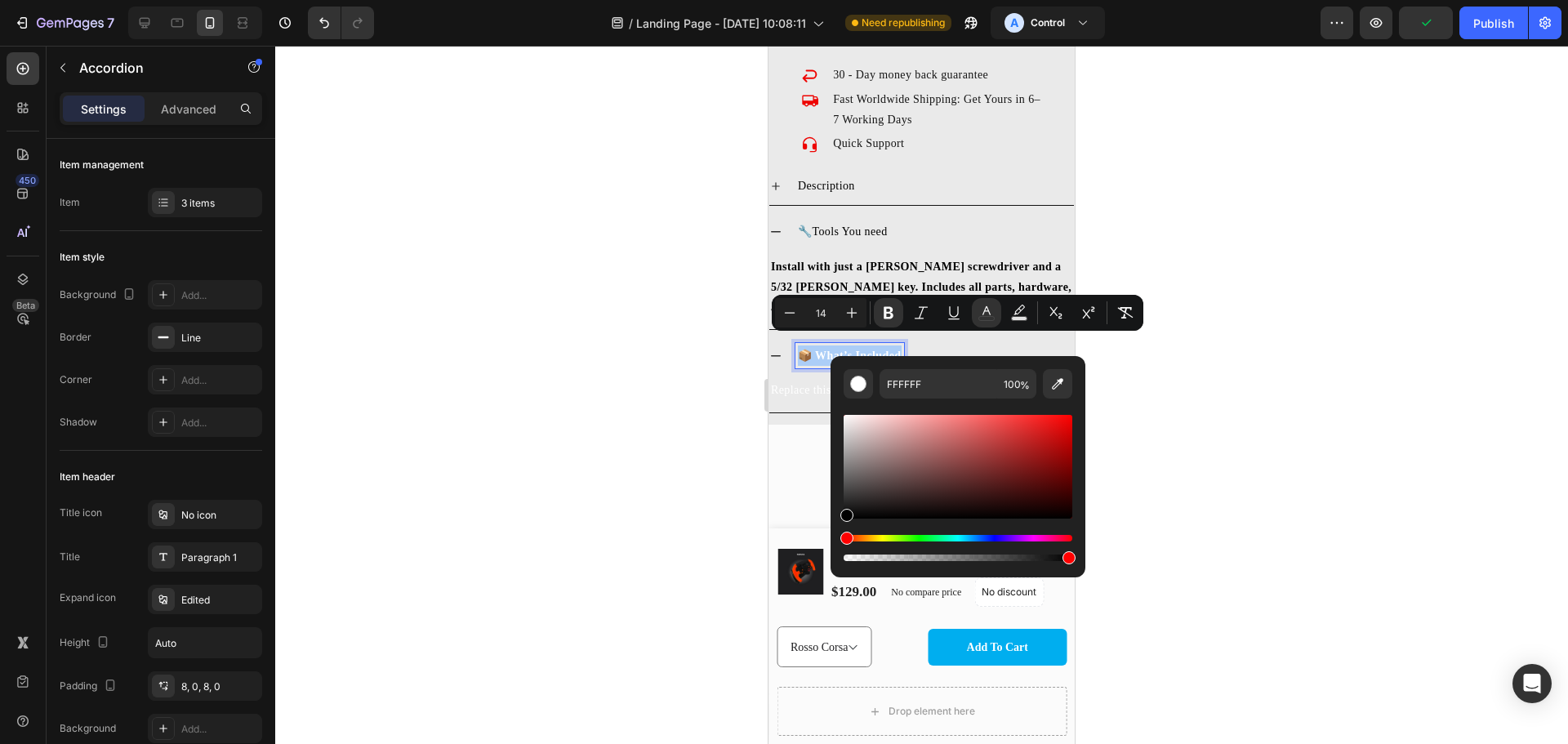
drag, startPoint x: 1612, startPoint y: 551, endPoint x: 809, endPoint y: 549, distance: 803.0
type input "000000"
click at [1191, 442] on div at bounding box center [922, 394] width 1293 height 698
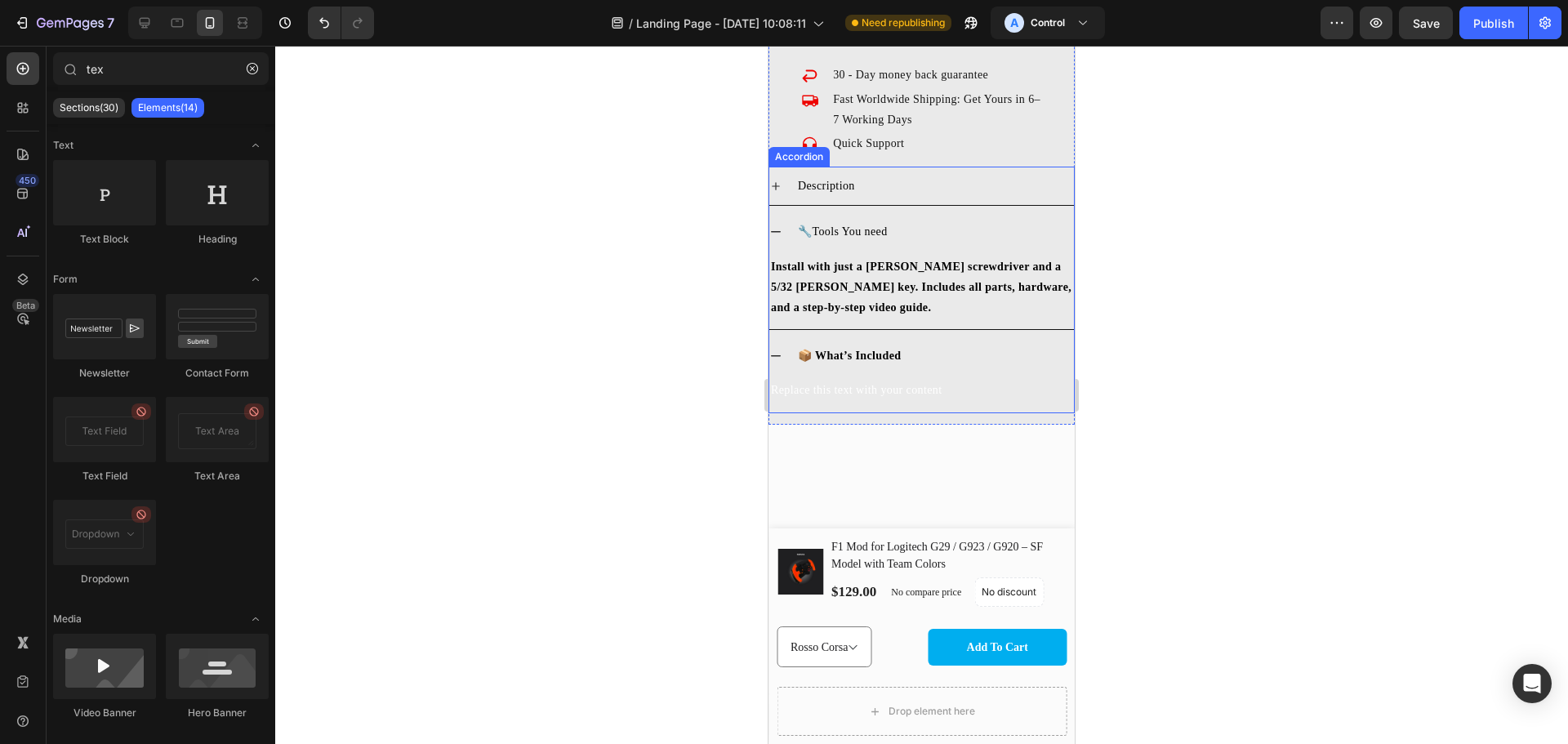
click at [868, 378] on div "Replace this text with your content" at bounding box center [921, 389] width 305 height 24
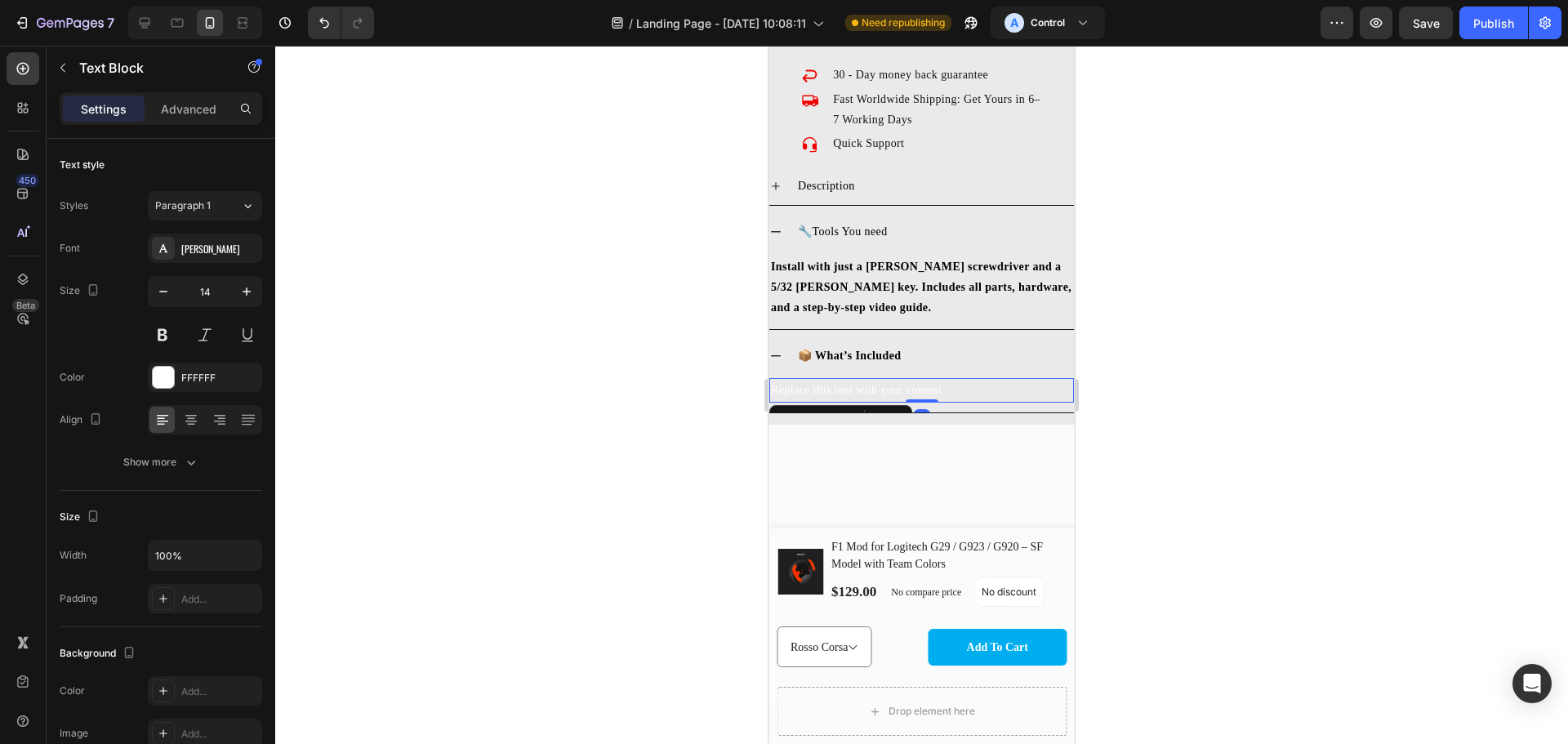
click at [868, 378] on div "Replace this text with your content" at bounding box center [921, 389] width 305 height 24
click at [868, 379] on p "Replace this text with your content" at bounding box center [921, 389] width 301 height 21
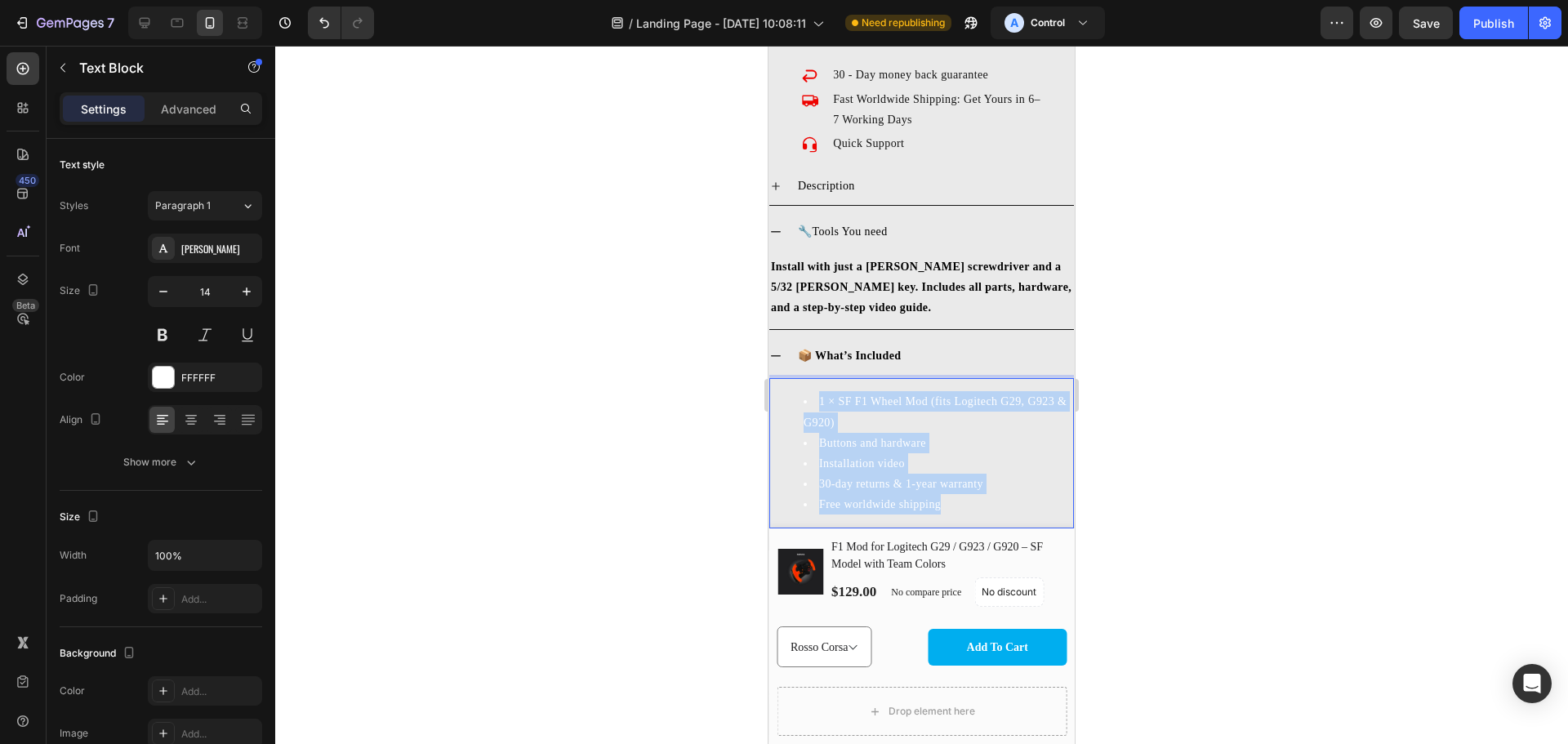
drag, startPoint x: 975, startPoint y: 495, endPoint x: 1534, endPoint y: 439, distance: 561.8
click at [768, 395] on html "iPhone 13 Mini ( 375 px) iPhone 13 Mini iPhone 13 Pro iPhone 11 Pro Max iPhone …" at bounding box center [921, 421] width 306 height 6072
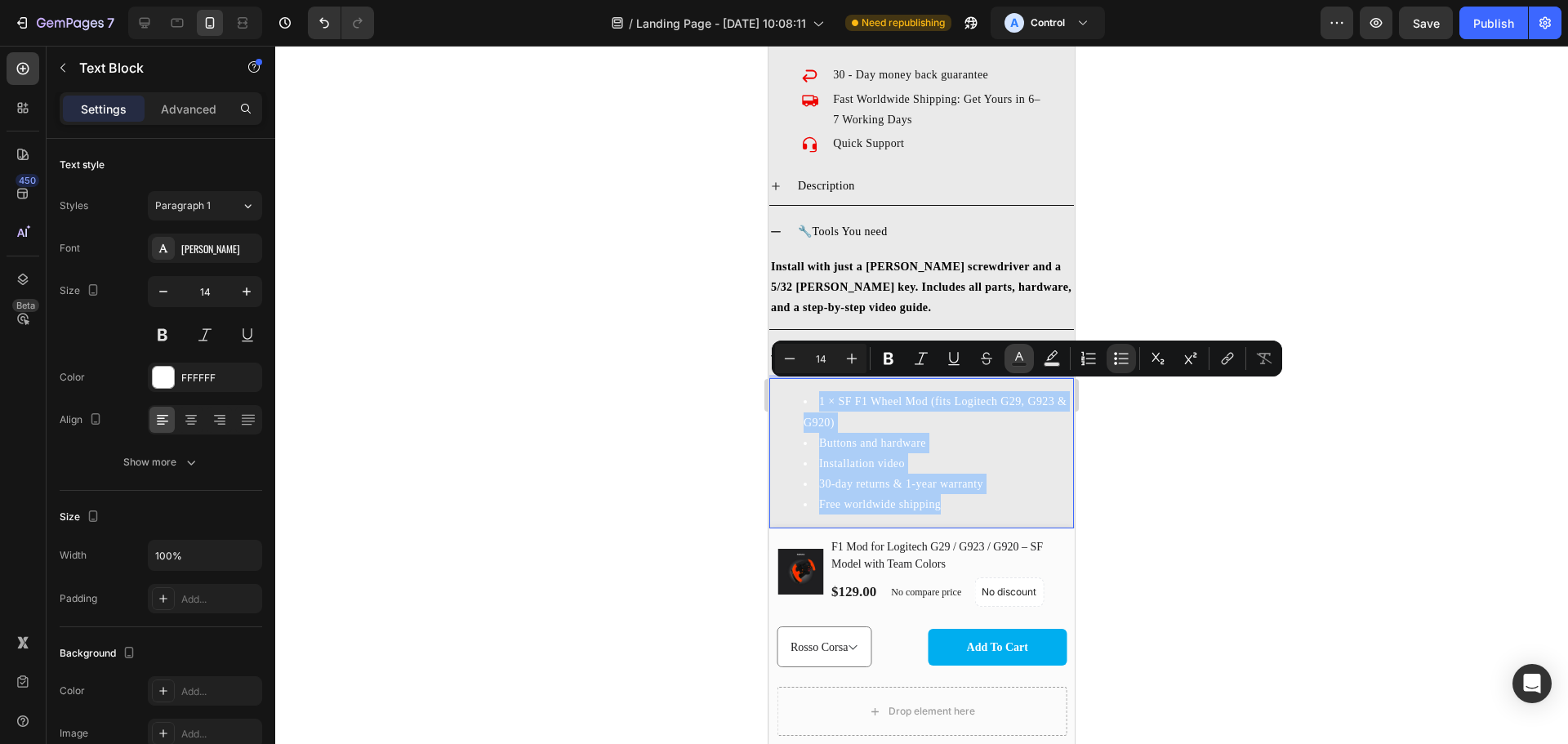
click at [1011, 368] on button "Text Color" at bounding box center [1019, 359] width 30 height 30
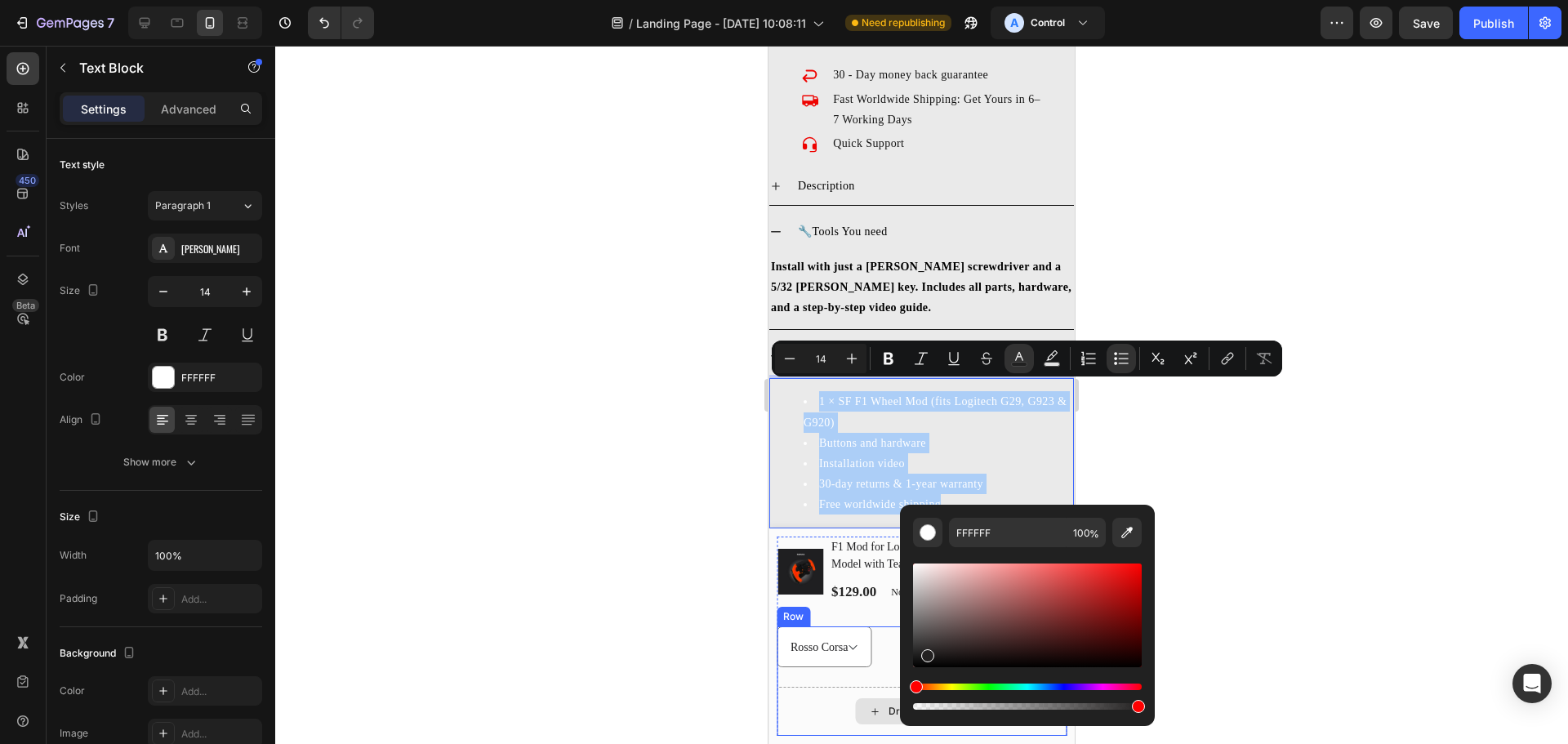
drag, startPoint x: 1693, startPoint y: 697, endPoint x: 890, endPoint y: 690, distance: 803.0
type input "000000"
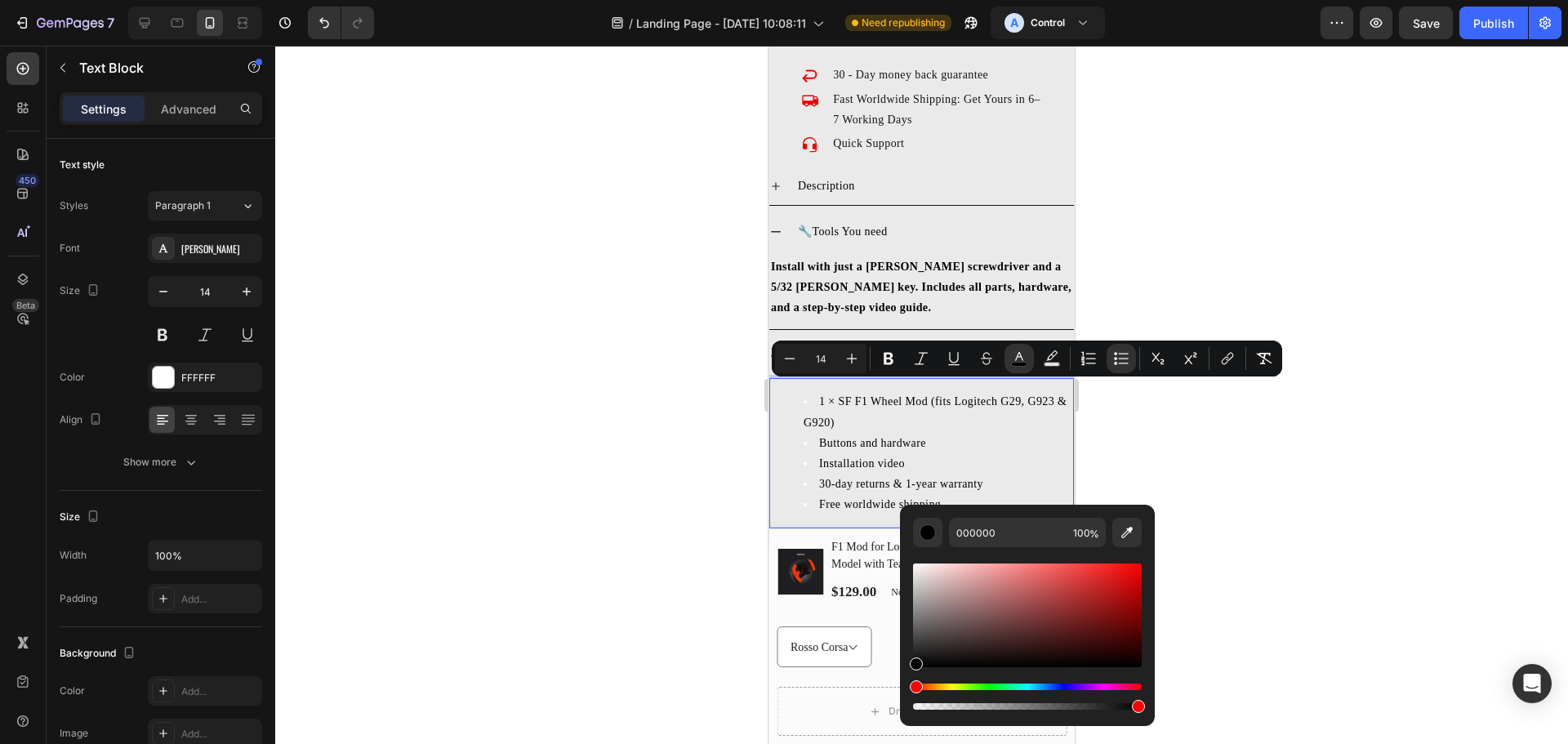
click at [1229, 511] on div at bounding box center [922, 394] width 1293 height 698
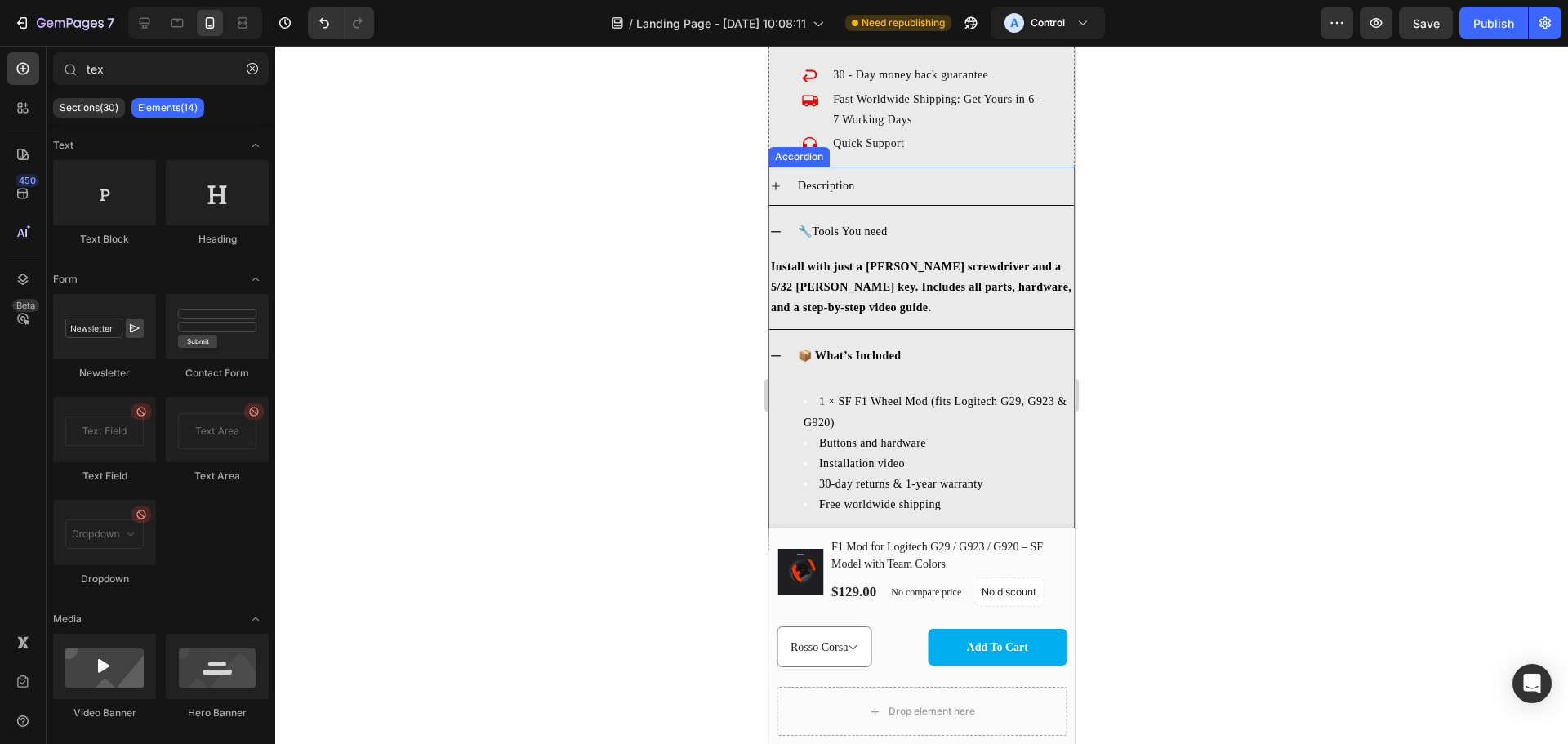
click at [779, 225] on icon at bounding box center [776, 232] width 13 height 13
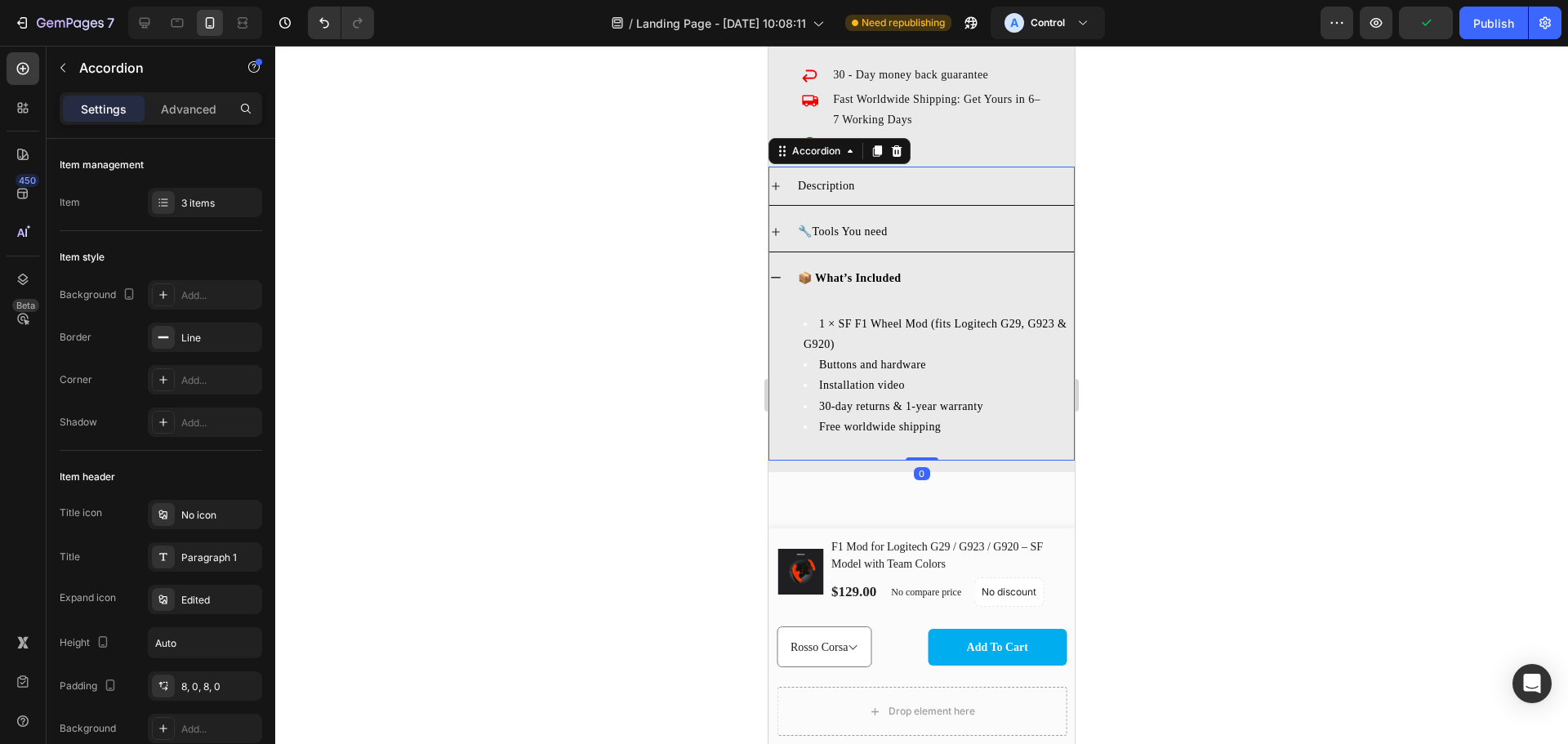
click at [774, 271] on icon at bounding box center [776, 278] width 13 height 13
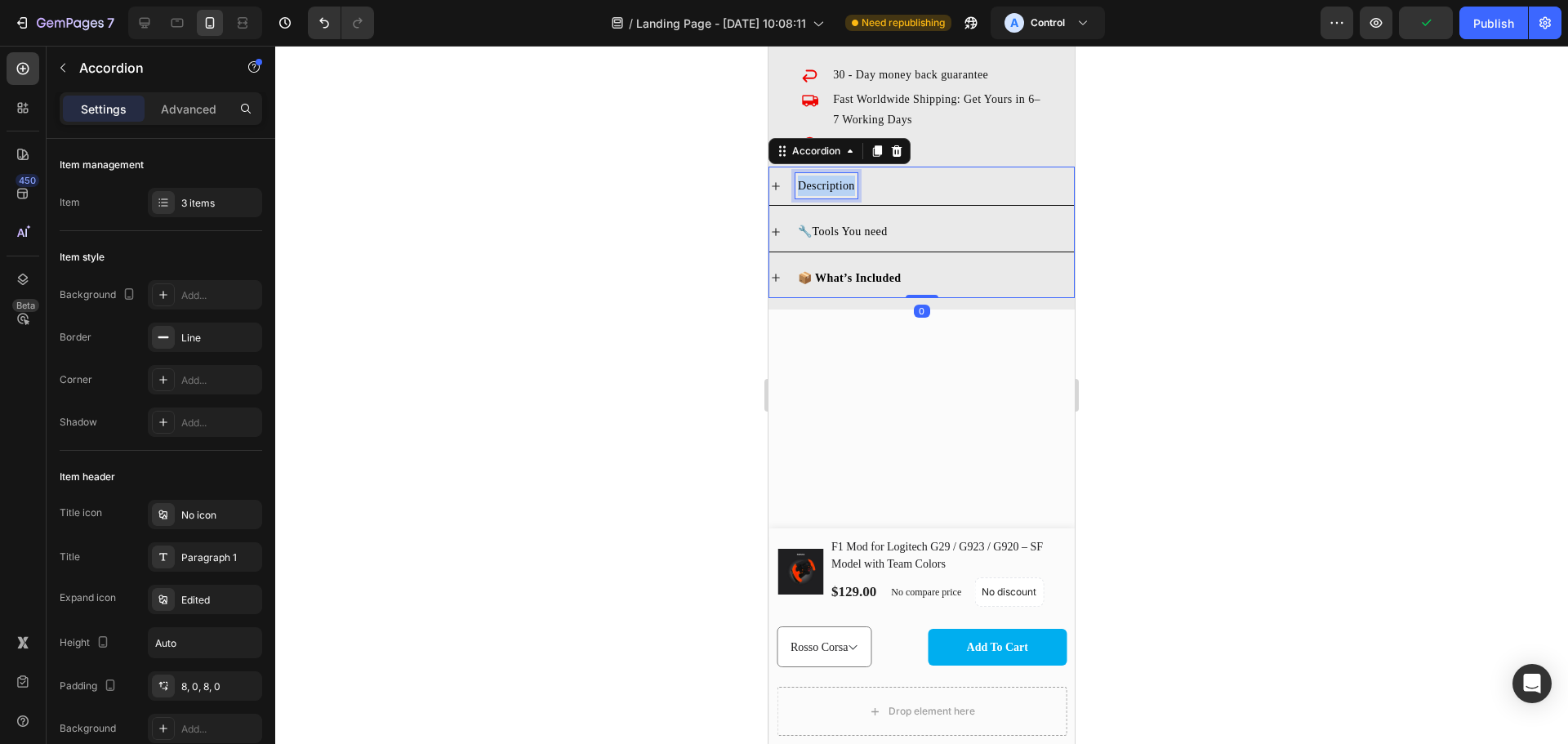
click at [798, 181] on p "Description" at bounding box center [826, 186] width 57 height 21
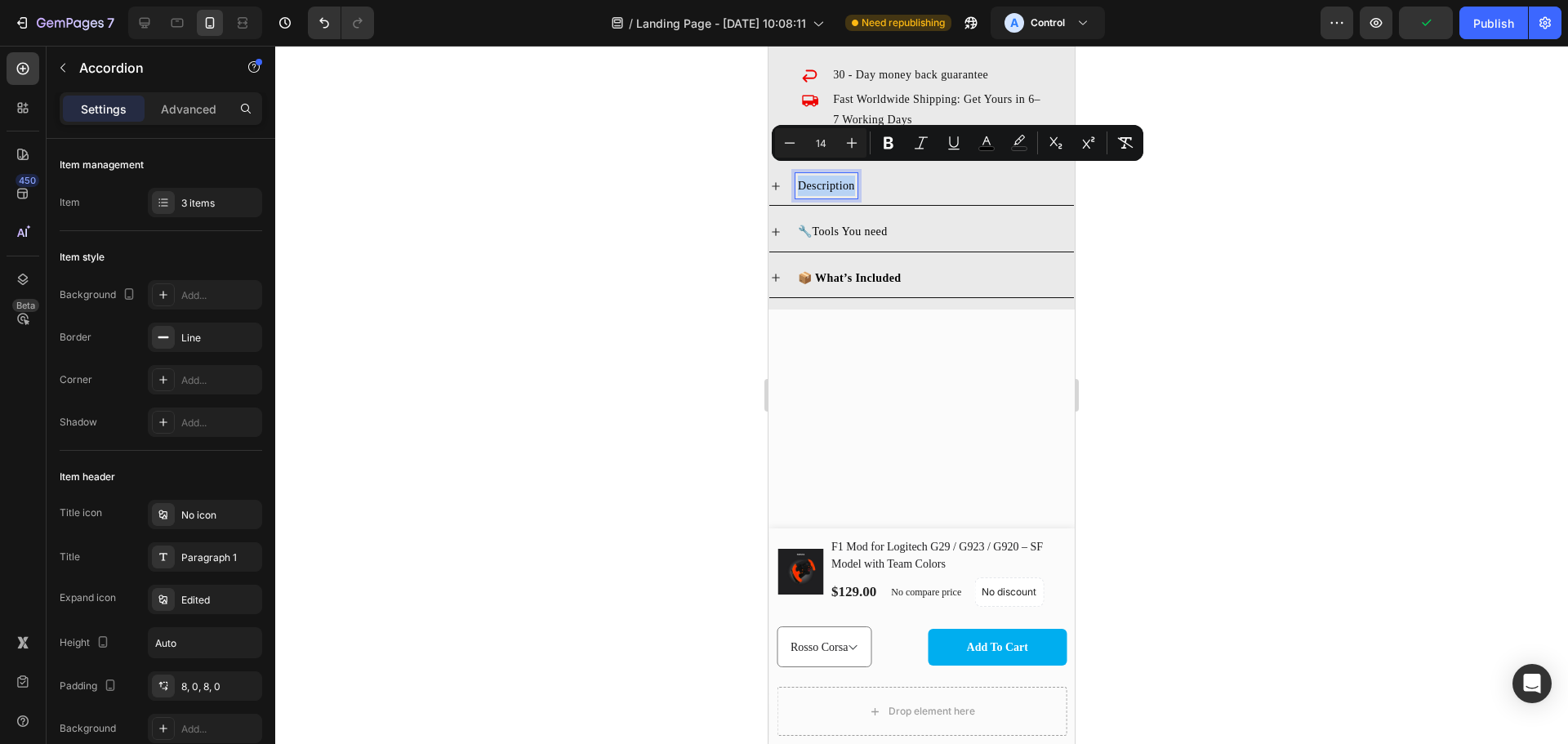
click at [800, 180] on span "Description" at bounding box center [826, 186] width 57 height 12
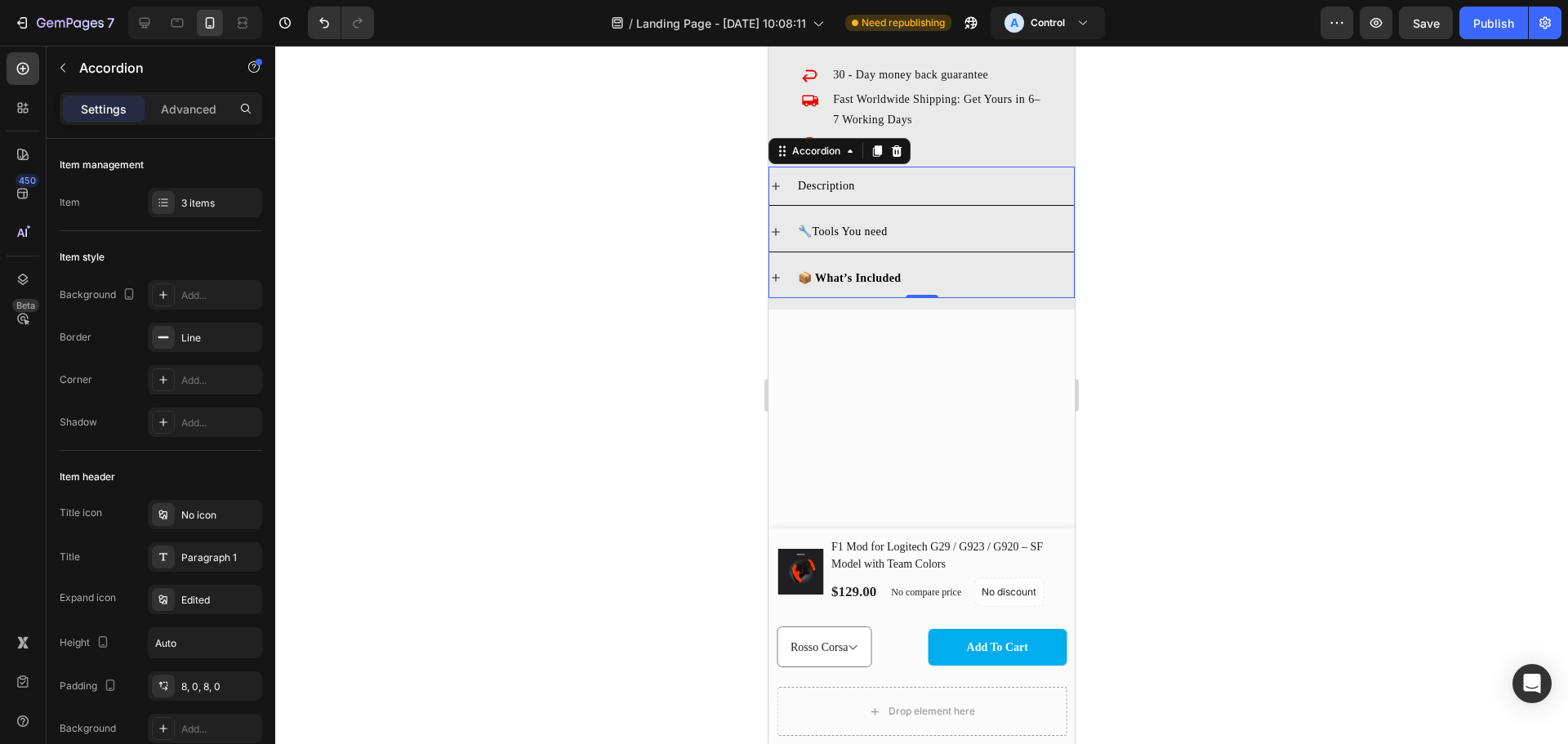
click at [799, 180] on span "Description" at bounding box center [826, 186] width 57 height 12
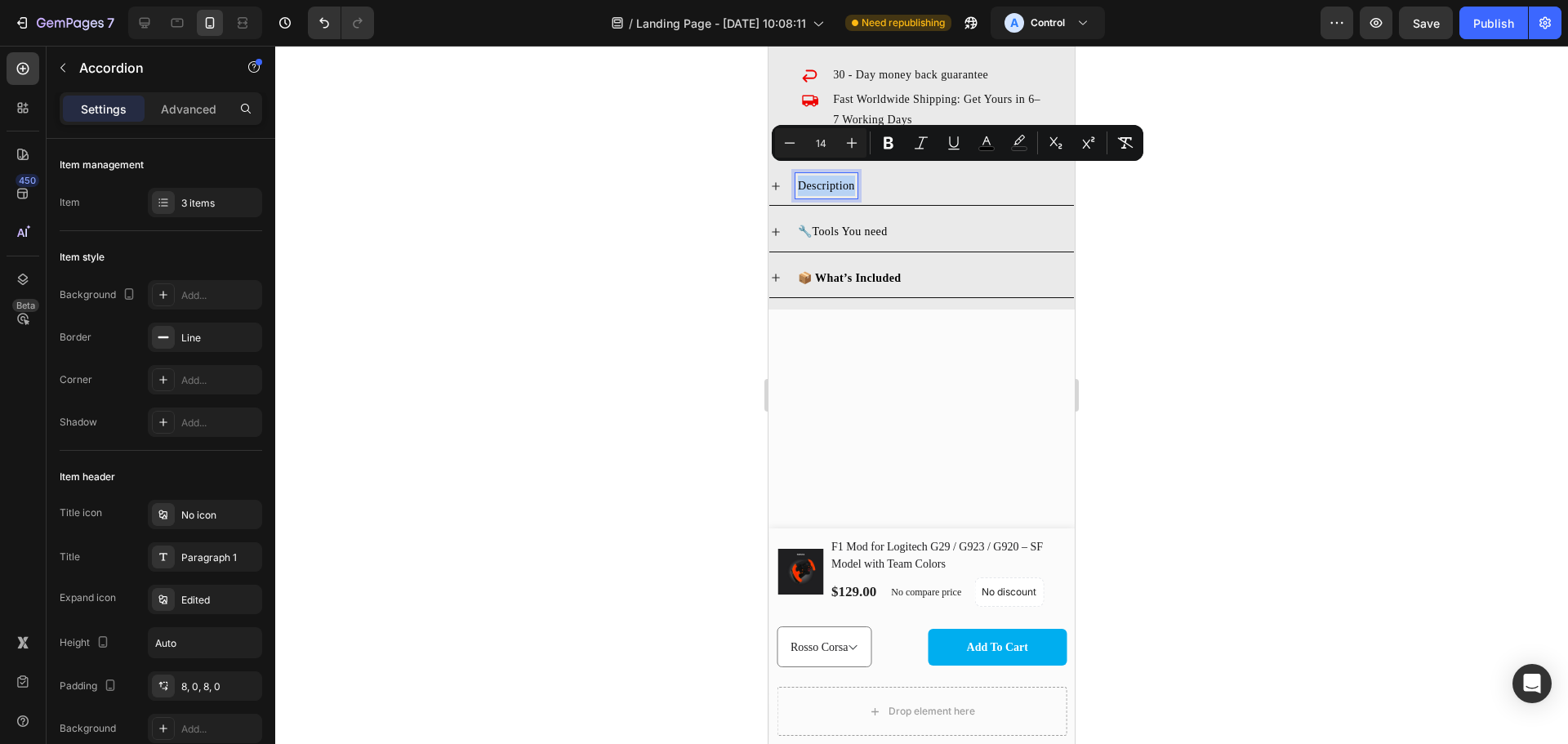
click at [799, 180] on span "Description" at bounding box center [826, 186] width 57 height 12
click at [800, 180] on span "Description" at bounding box center [826, 186] width 57 height 12
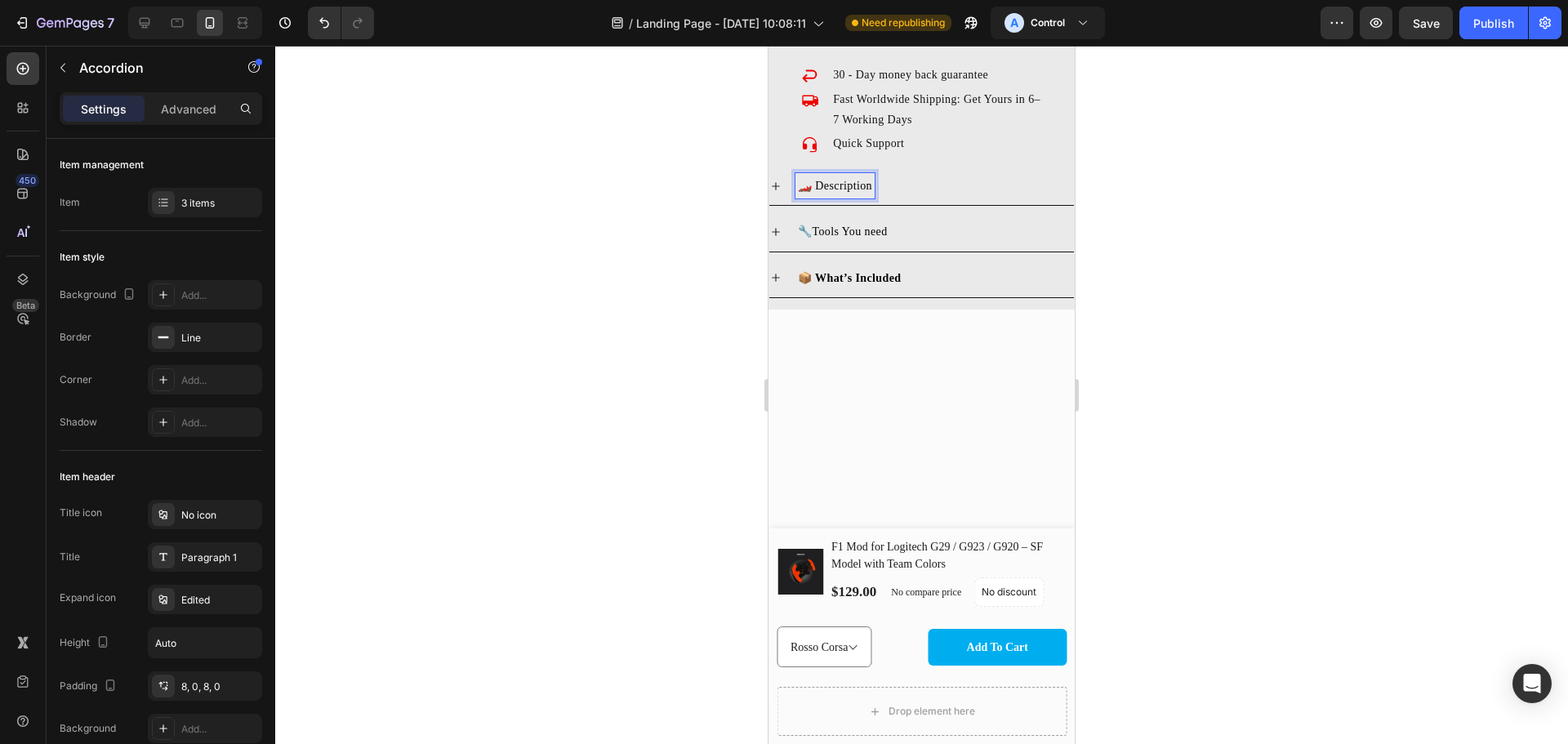
click at [1189, 234] on div at bounding box center [922, 394] width 1293 height 698
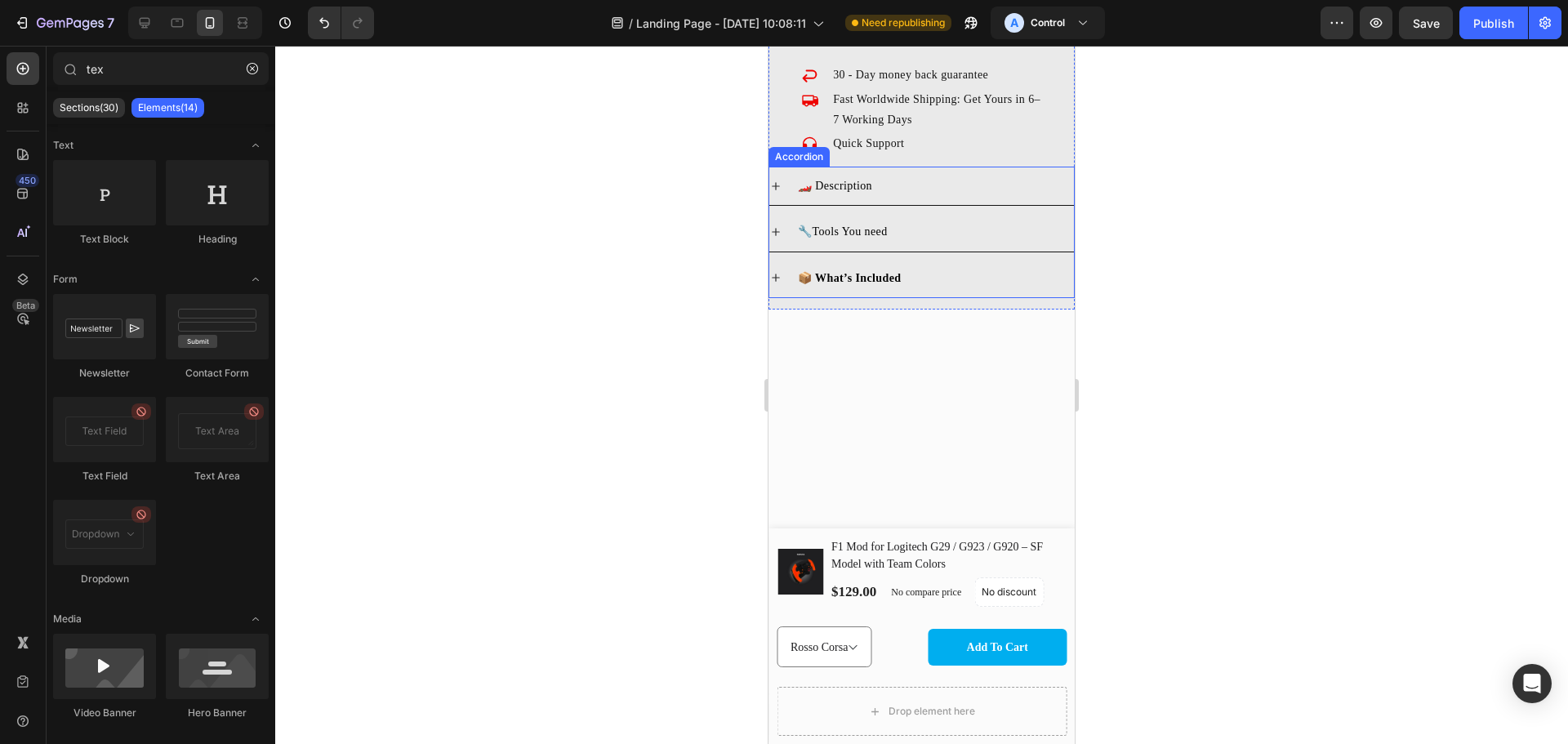
scroll to position [2470, 0]
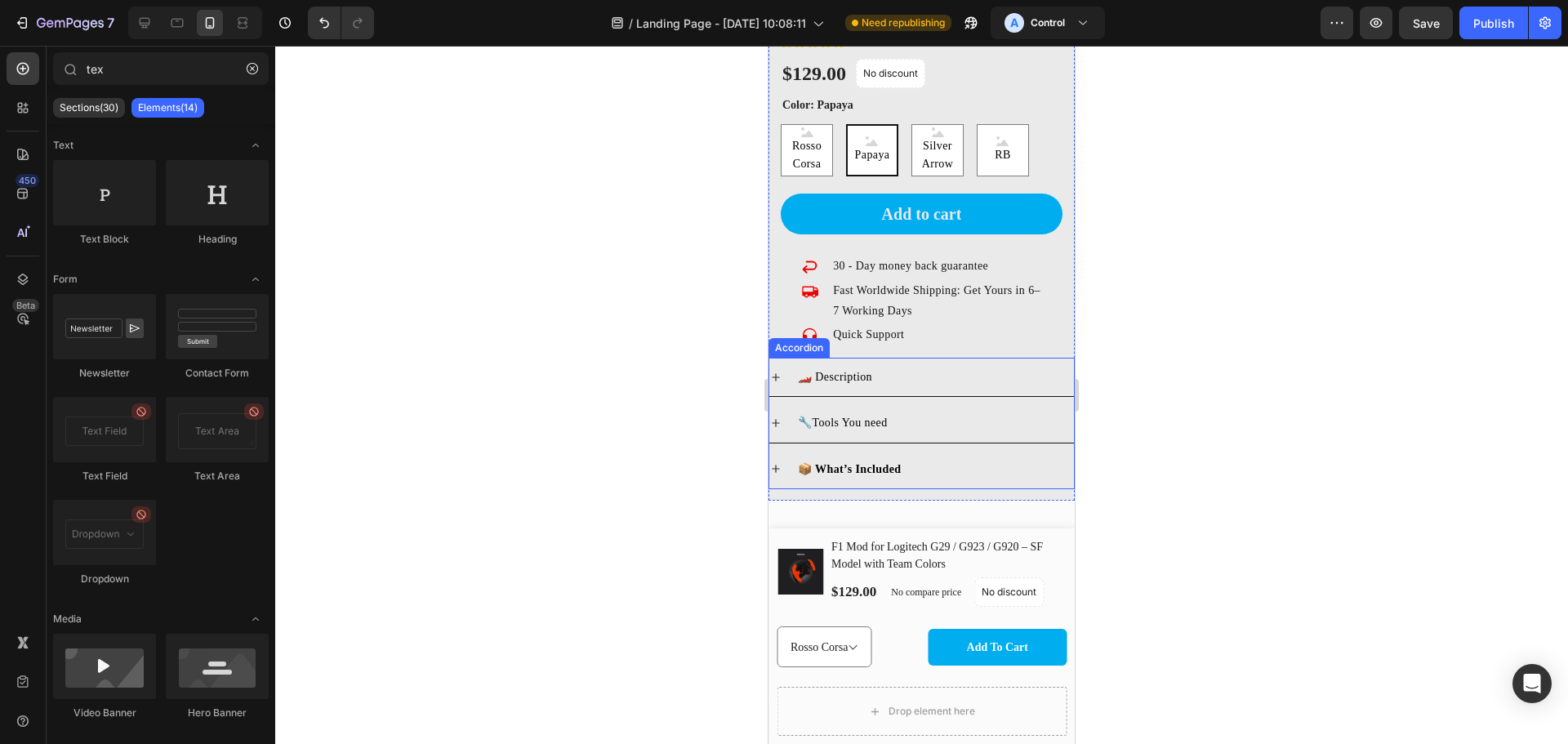
click at [870, 417] on span "Tools You need" at bounding box center [849, 422] width 75 height 12
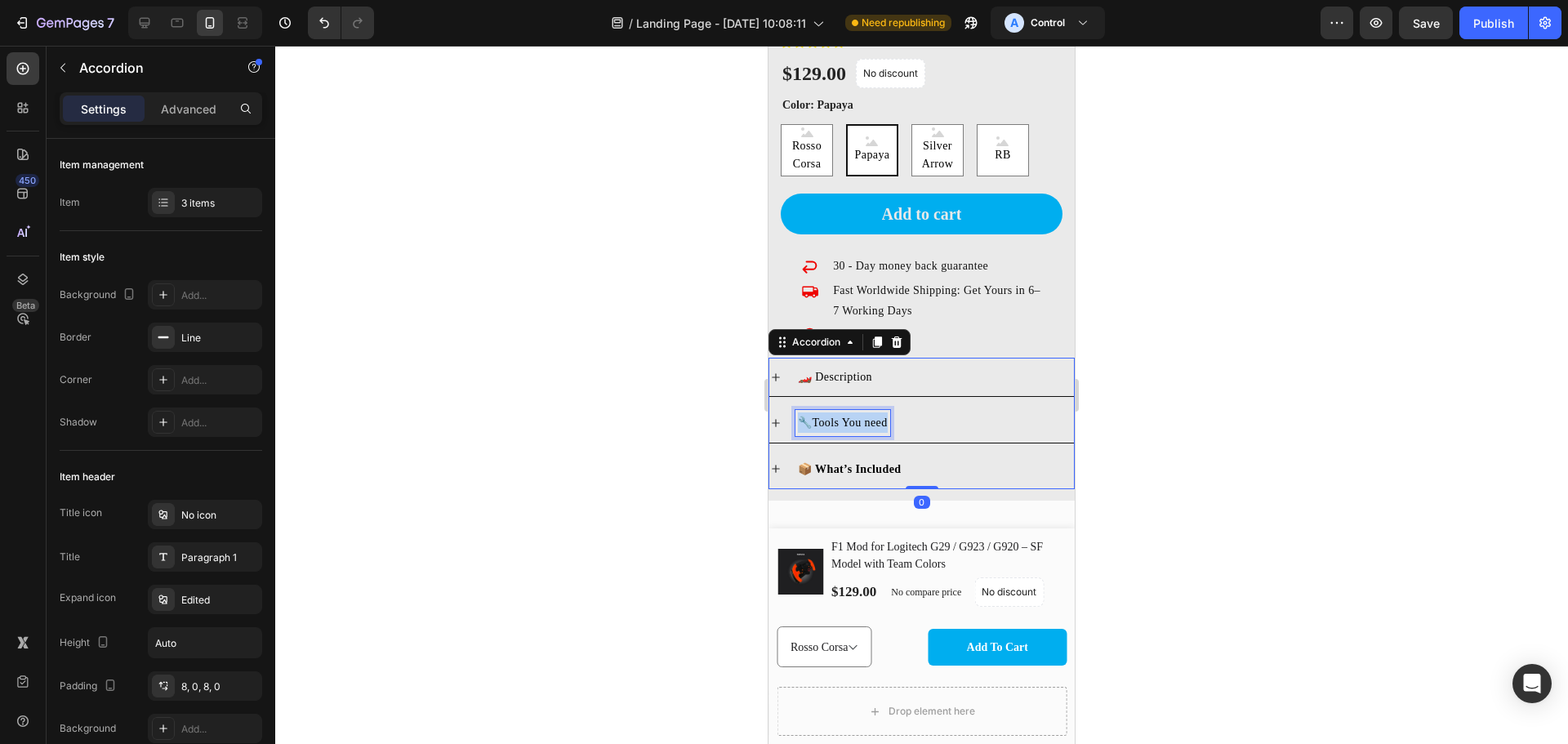
click at [870, 417] on span "Tools You need" at bounding box center [849, 422] width 75 height 12
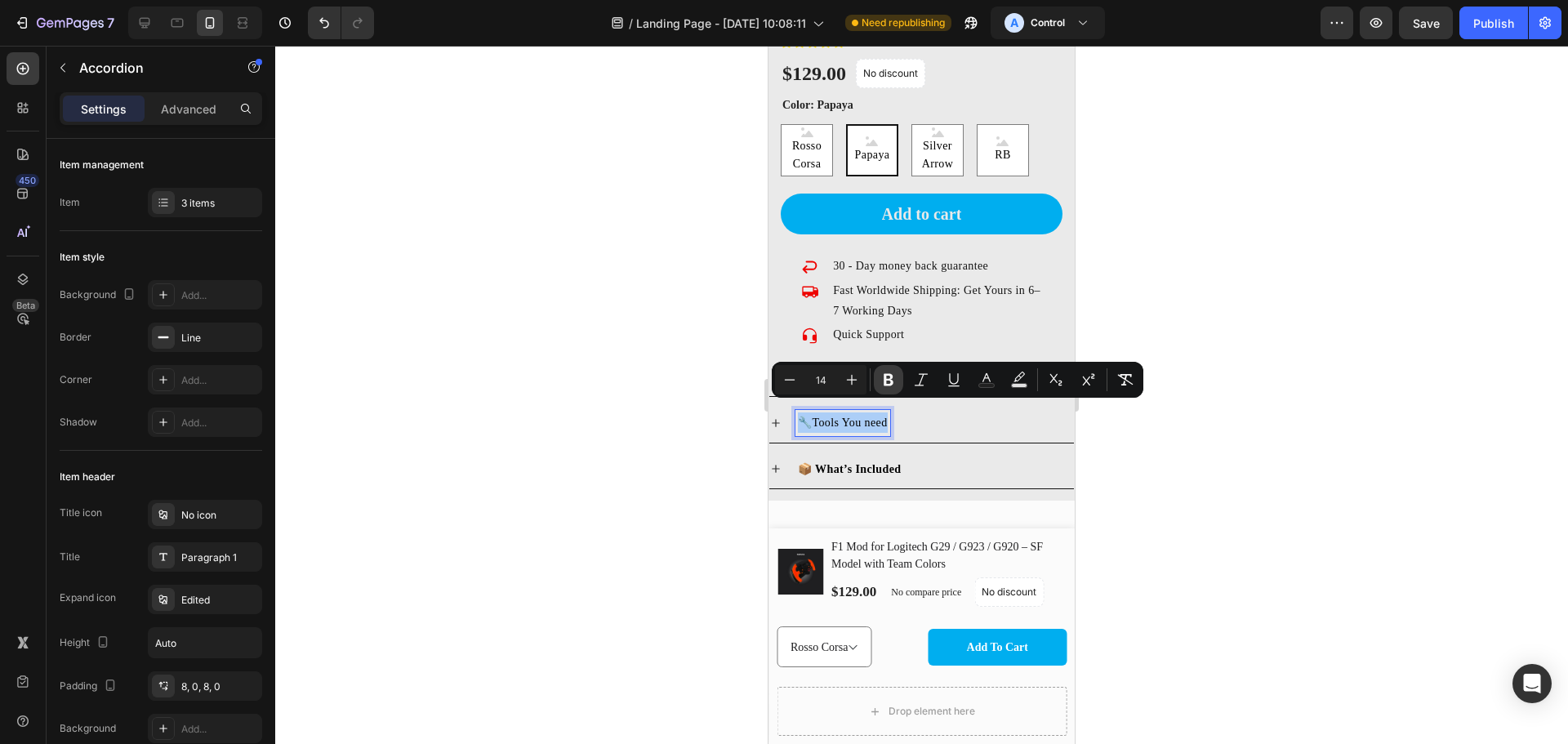
click at [889, 376] on icon "Editor contextual toolbar" at bounding box center [889, 379] width 17 height 16
click at [890, 376] on icon "Editor contextual toolbar" at bounding box center [889, 379] width 17 height 16
click at [957, 450] on div "📦 What’s Included" at bounding box center [921, 469] width 305 height 39
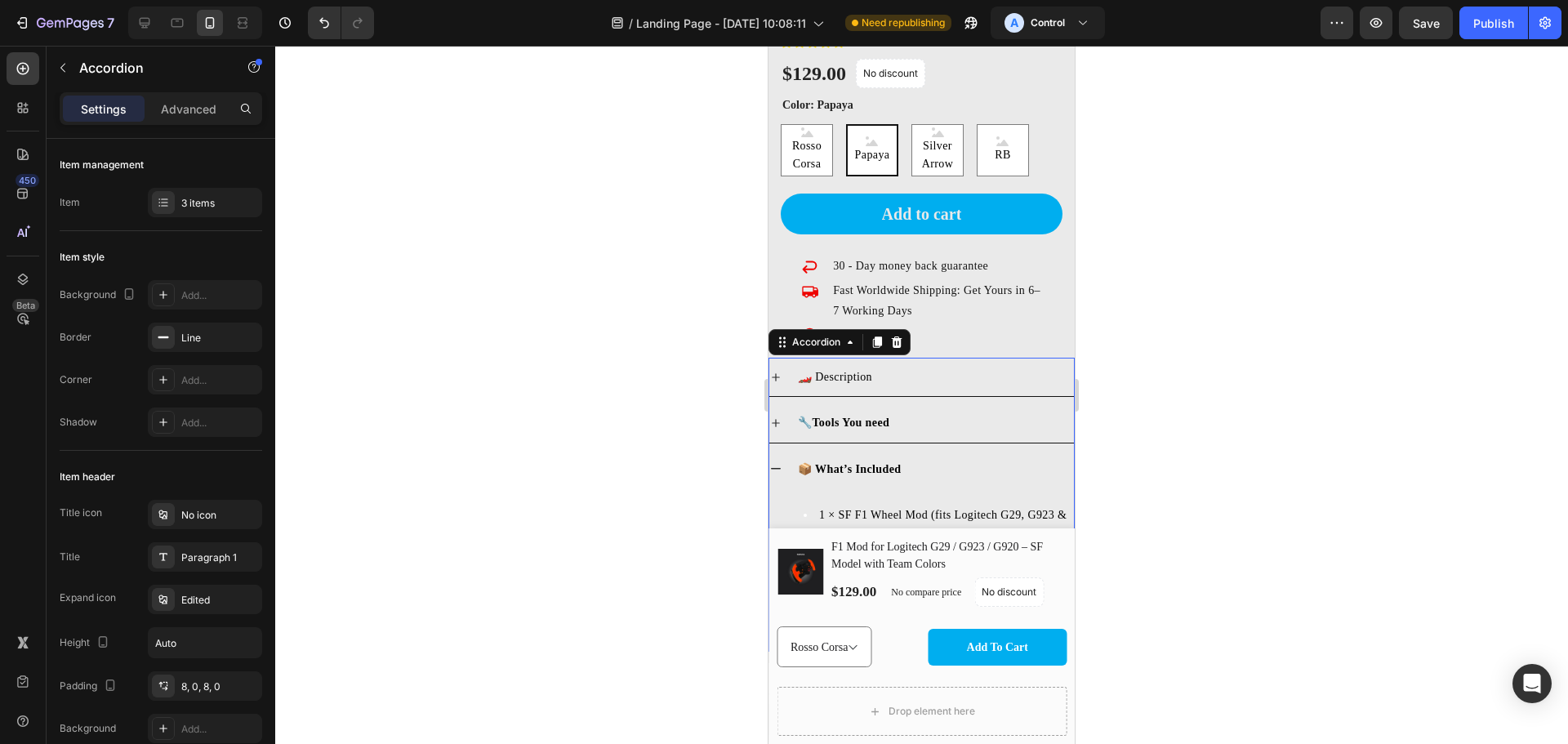
click at [859, 370] on span "🏎️ Description" at bounding box center [835, 376] width 74 height 12
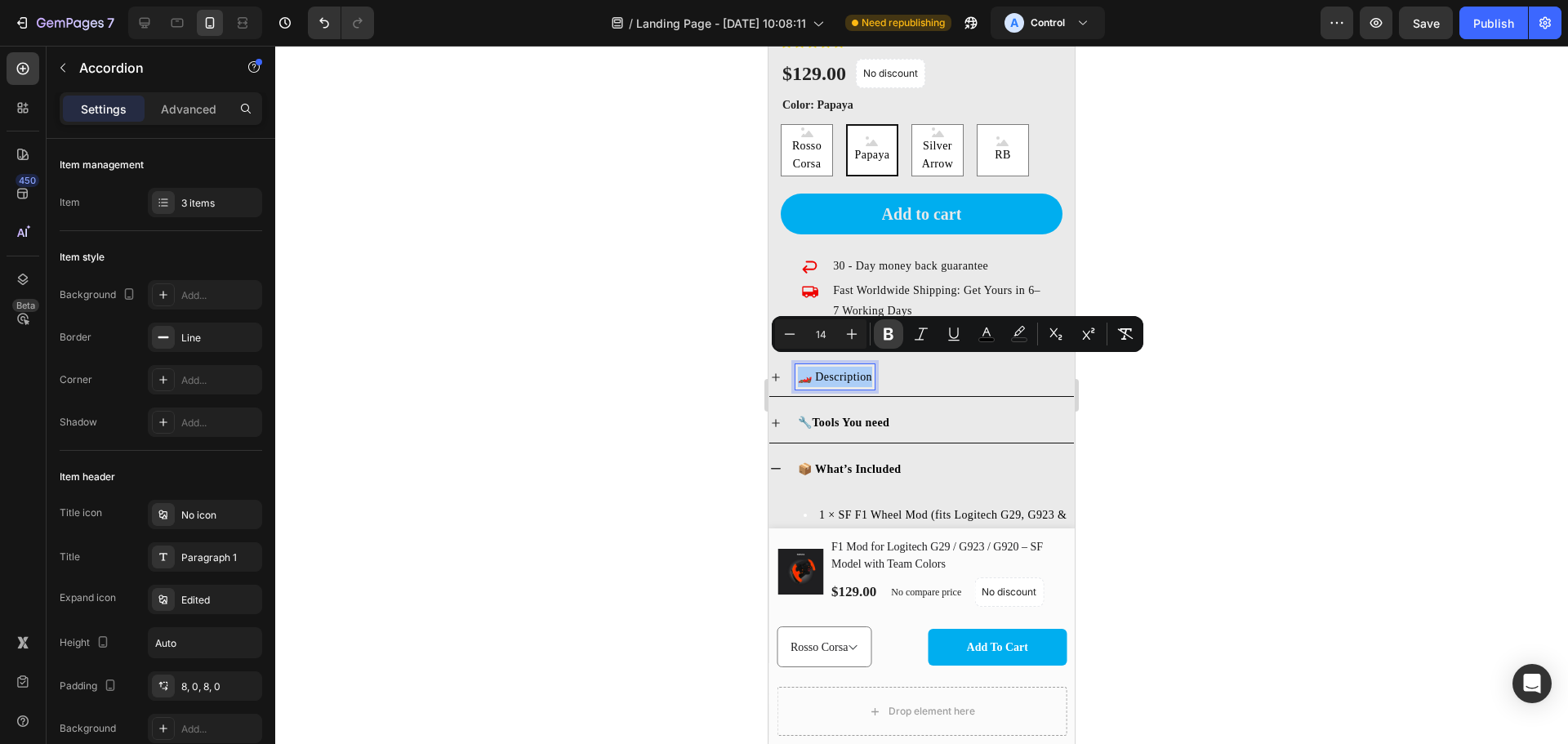
click at [880, 337] on button "Bold" at bounding box center [889, 334] width 30 height 30
click at [880, 337] on button "Bold" at bounding box center [889, 334] width 30 height 30
click at [782, 412] on div "🔧 Tools You need" at bounding box center [921, 422] width 305 height 39
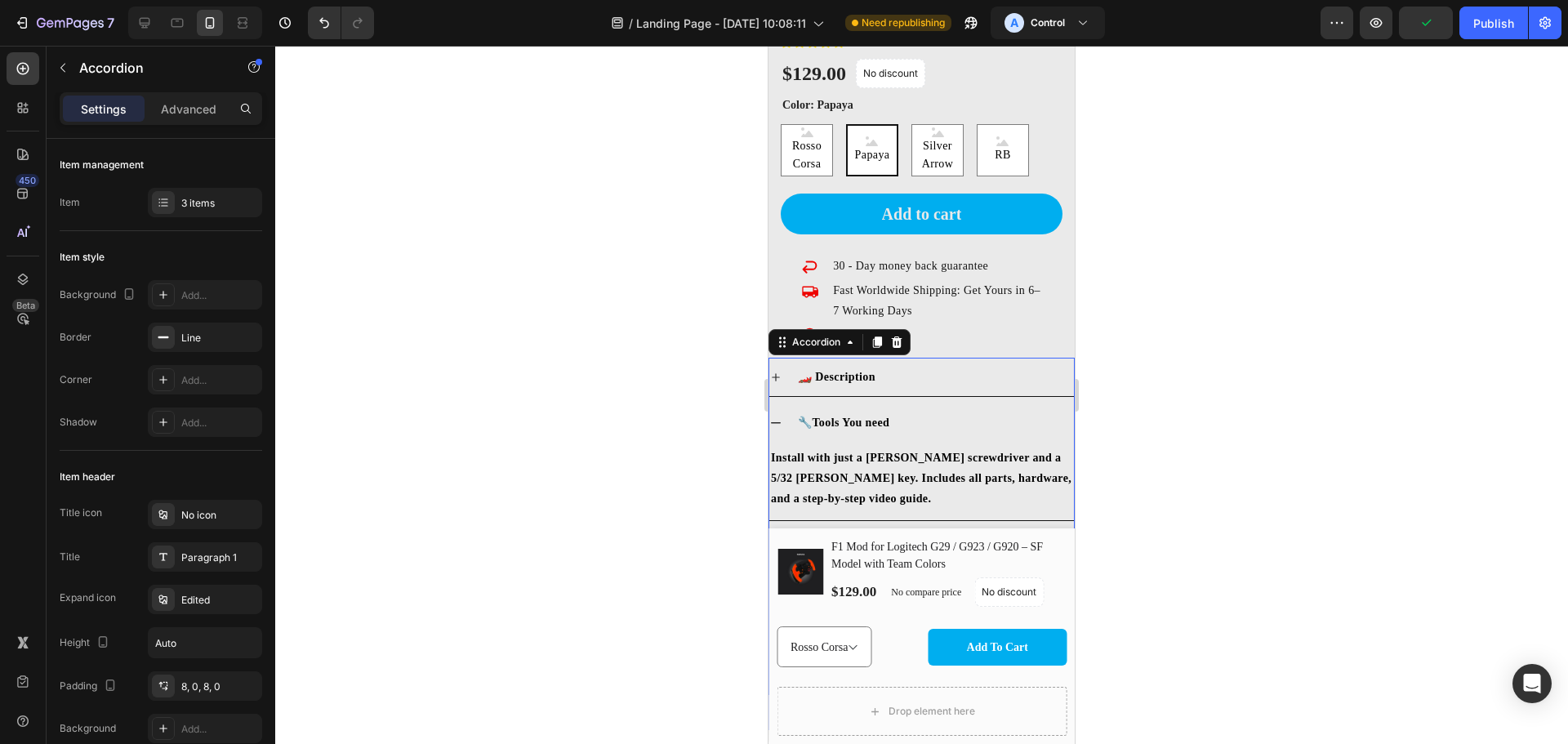
click at [782, 412] on div "🔧 Tools You need" at bounding box center [921, 422] width 305 height 39
click at [782, 450] on div "📦 What’s Included" at bounding box center [921, 469] width 305 height 39
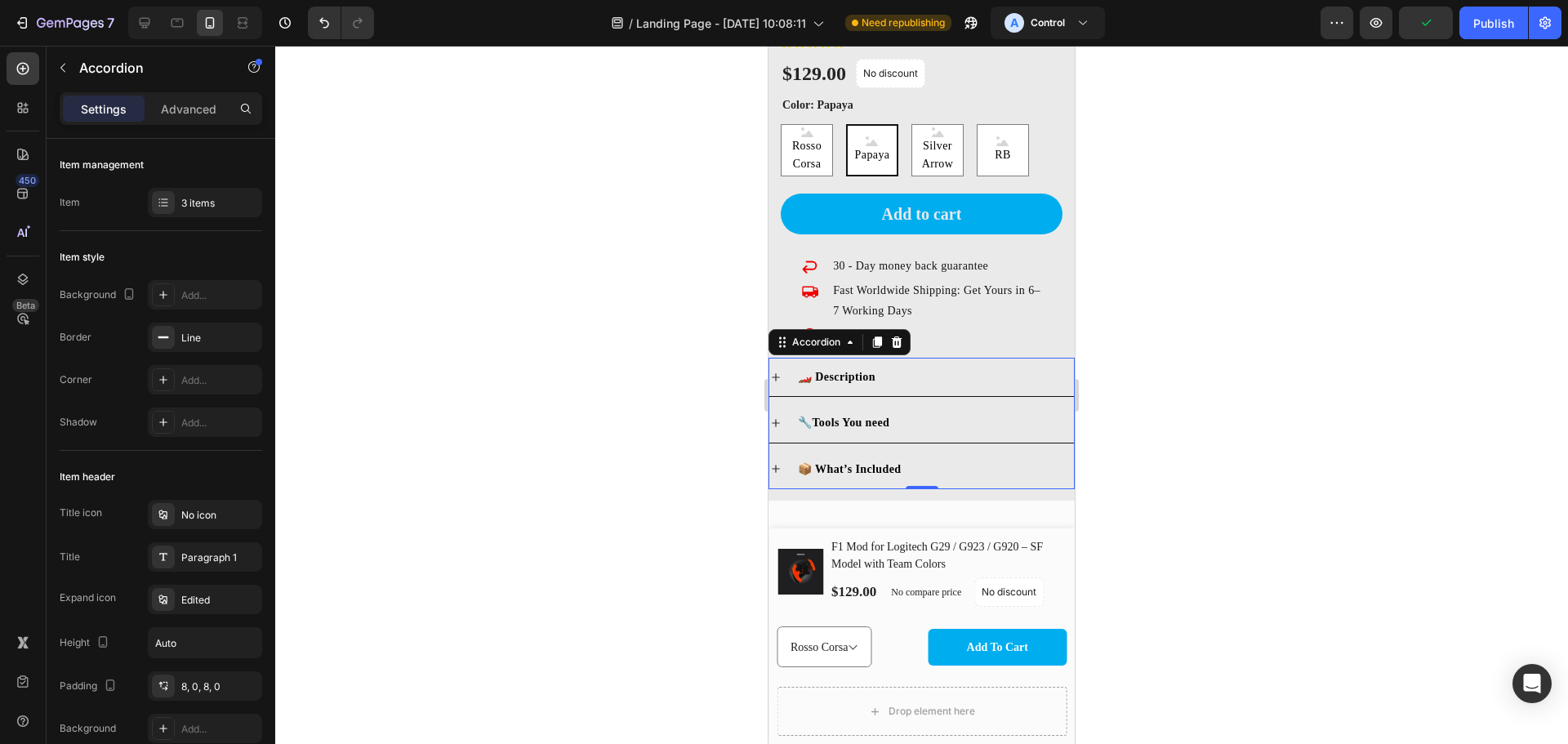
click at [1221, 393] on div at bounding box center [922, 394] width 1293 height 698
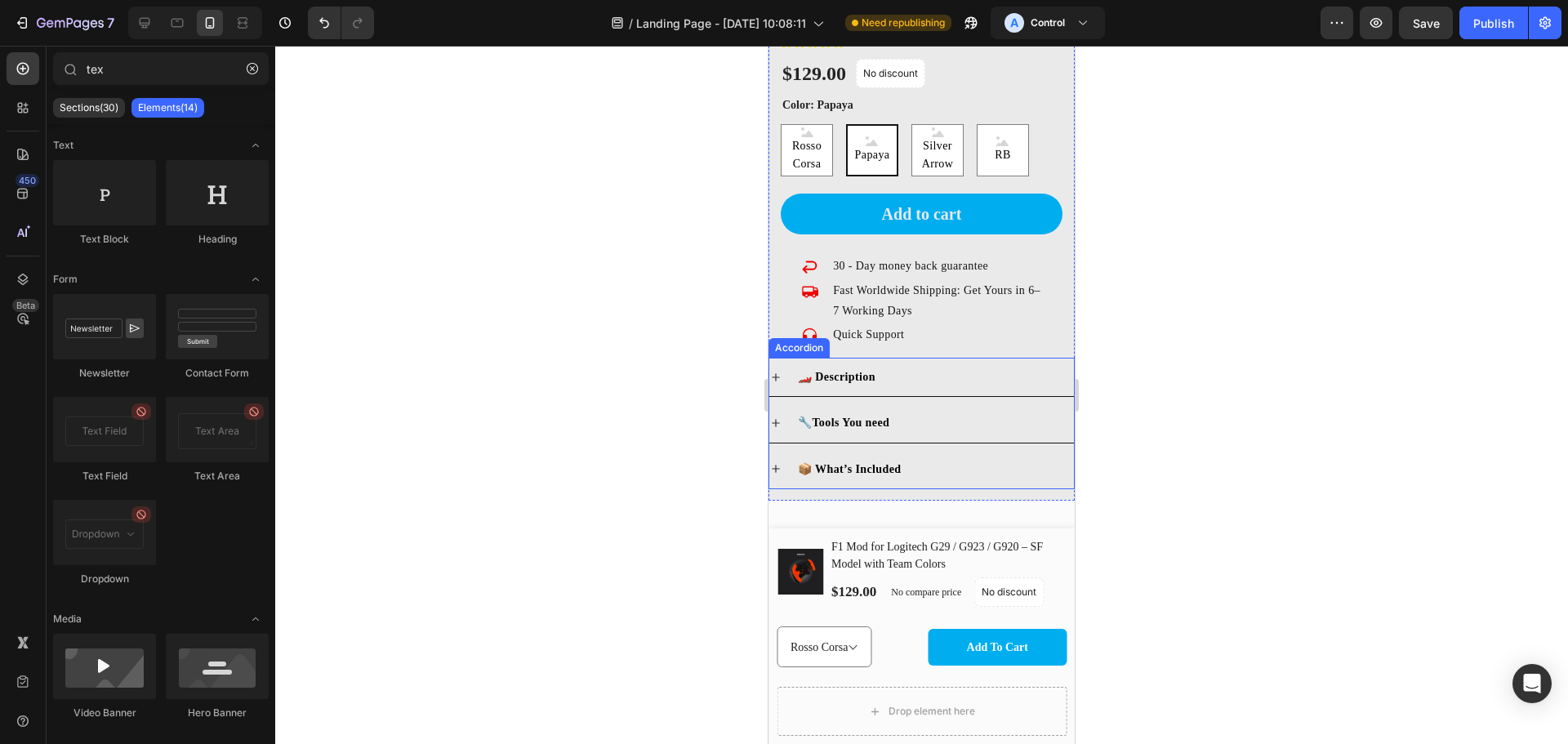
click at [863, 417] on strong "Tools You need" at bounding box center [851, 422] width 78 height 12
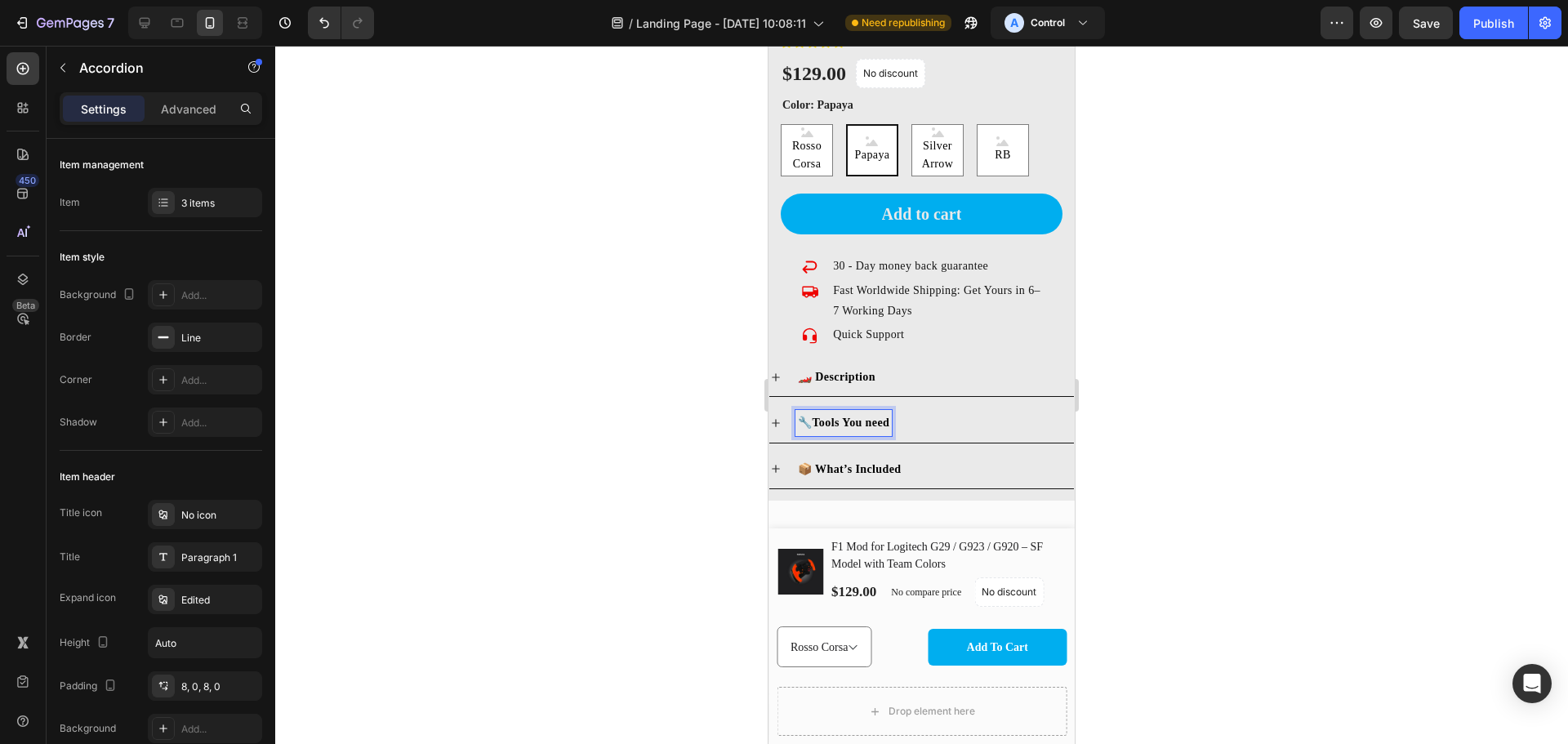
click at [867, 417] on strong "Tools You need" at bounding box center [851, 422] width 78 height 12
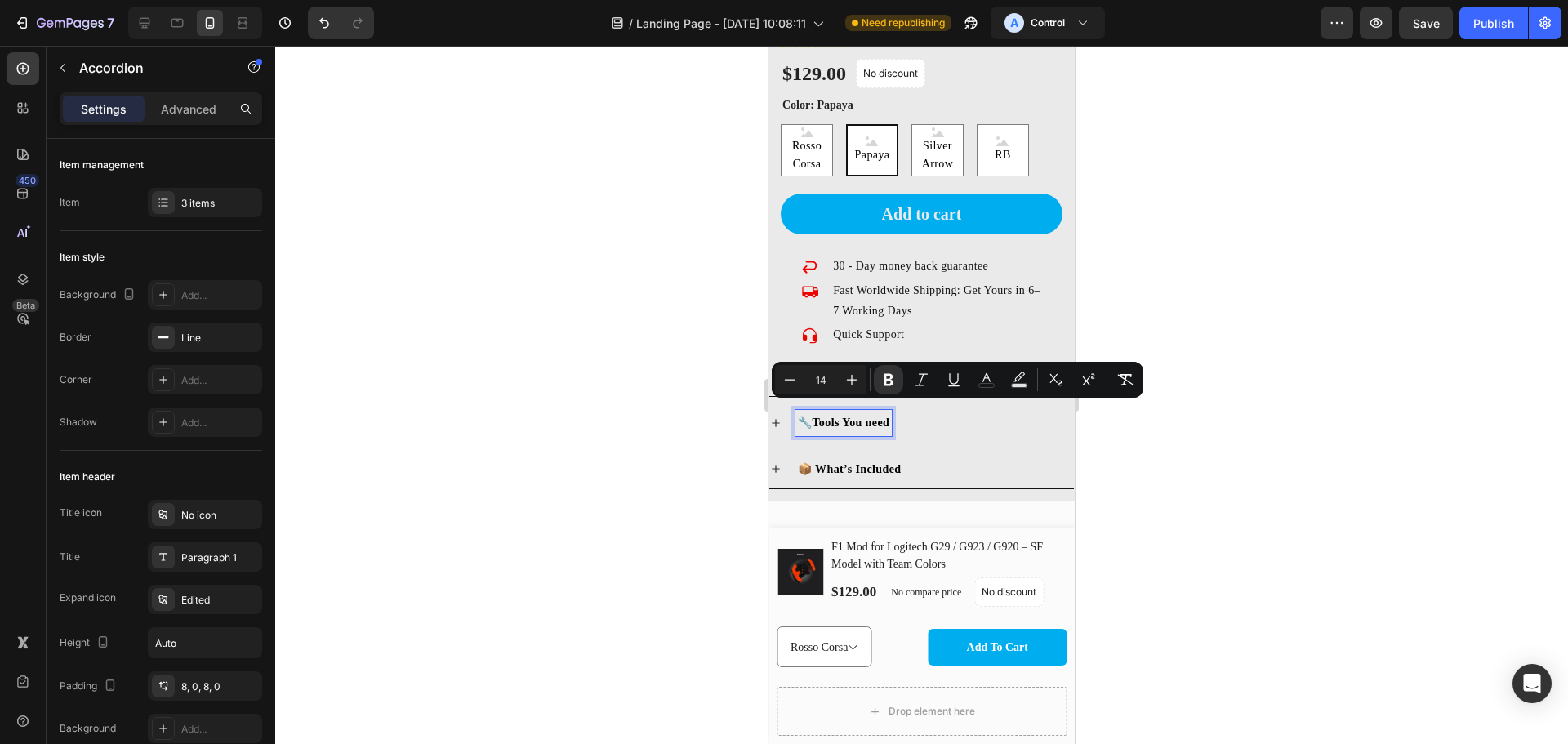
click at [868, 463] on strong "📦 What’s Included" at bounding box center [850, 469] width 104 height 12
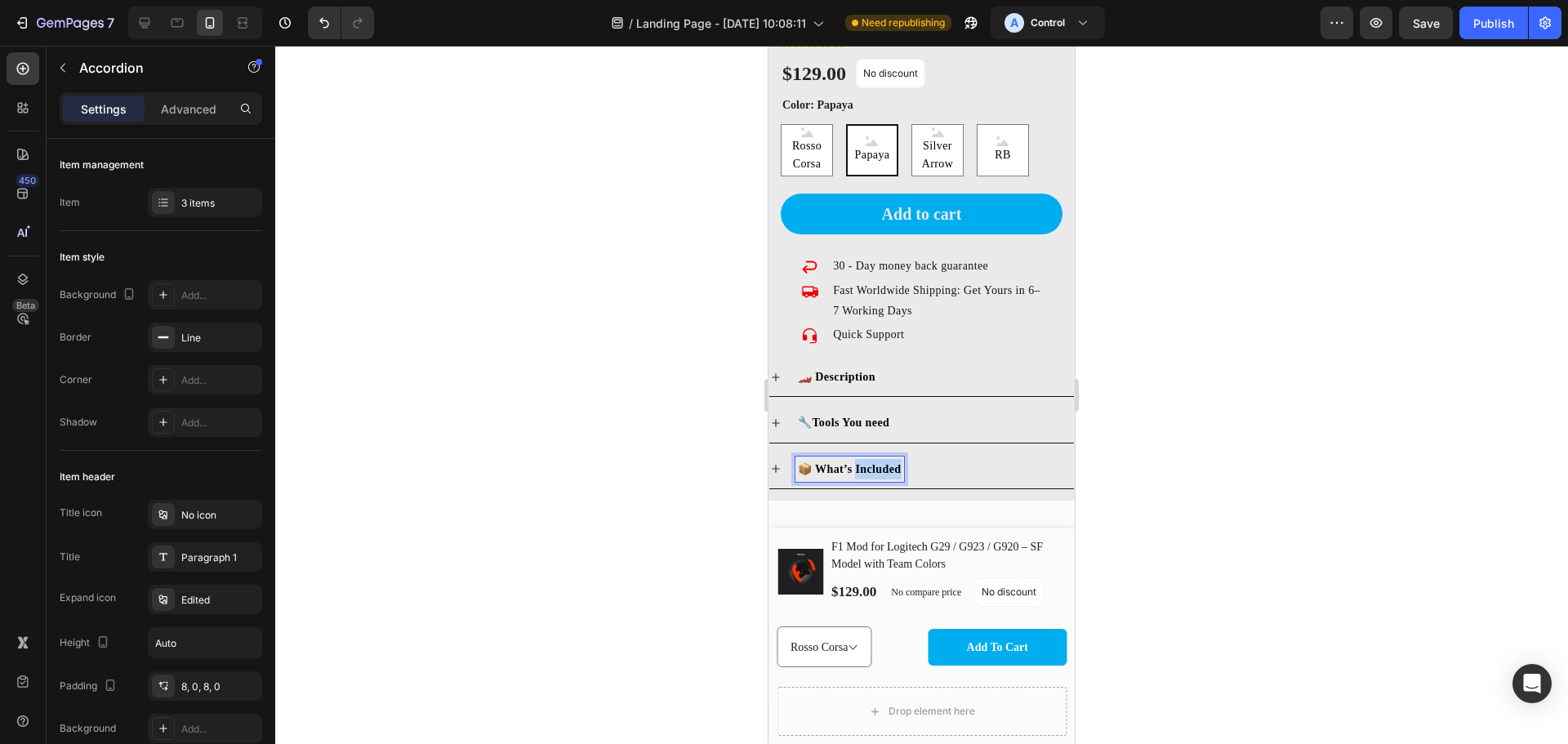
click at [868, 463] on strong "📦 What’s Included" at bounding box center [850, 469] width 104 height 12
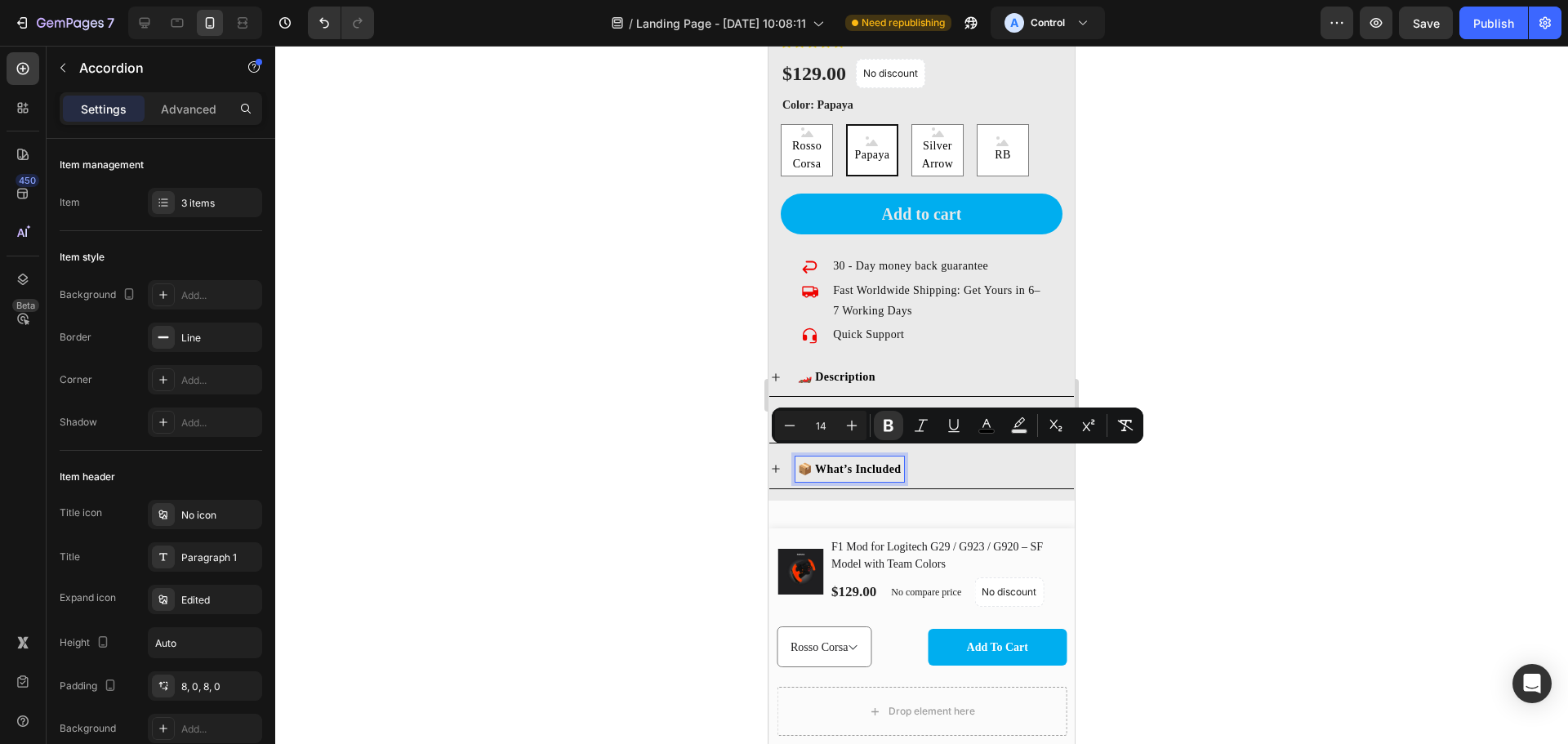
click at [871, 370] on strong "🏎️ Description" at bounding box center [837, 376] width 78 height 12
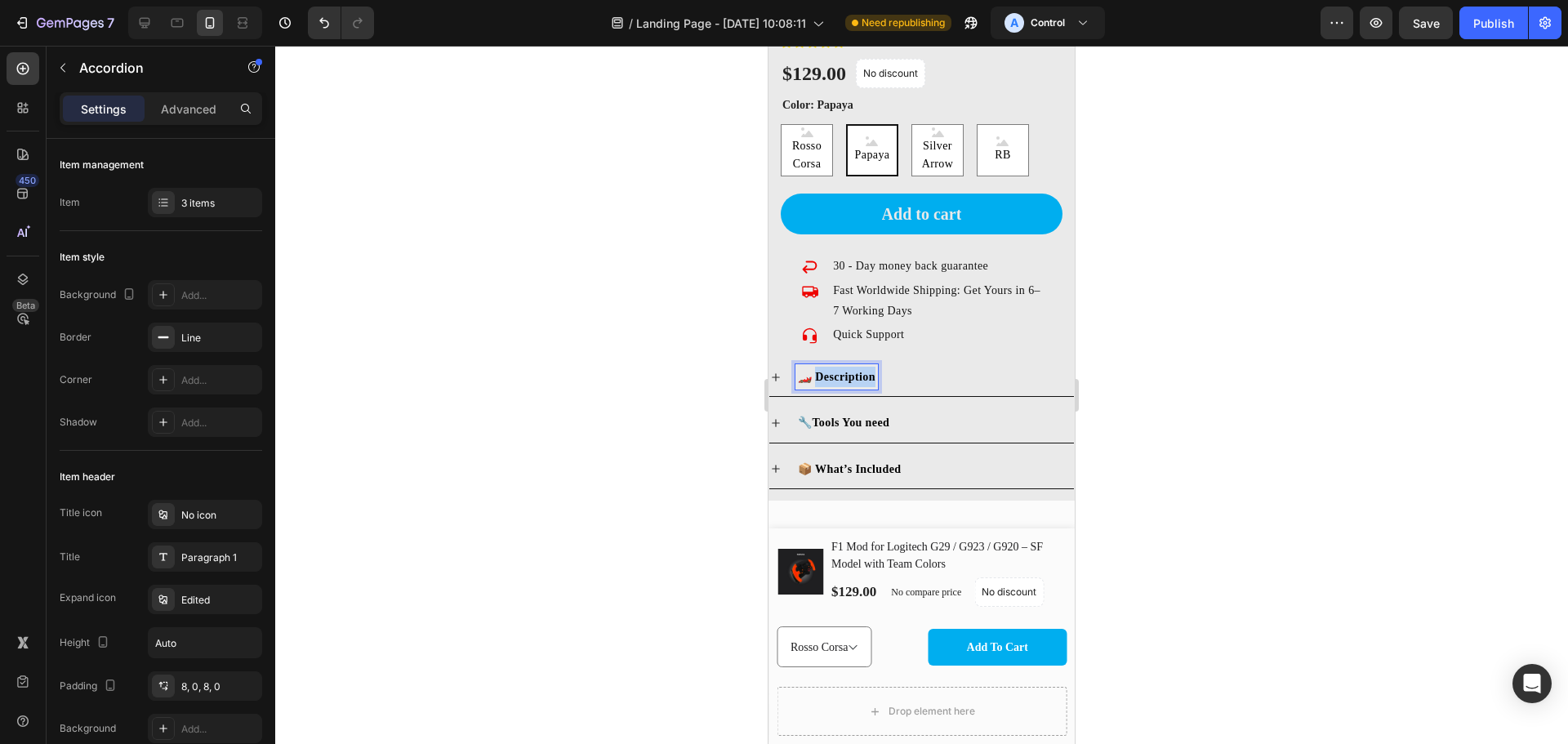
click at [871, 370] on strong "🏎️ Description" at bounding box center [837, 376] width 78 height 12
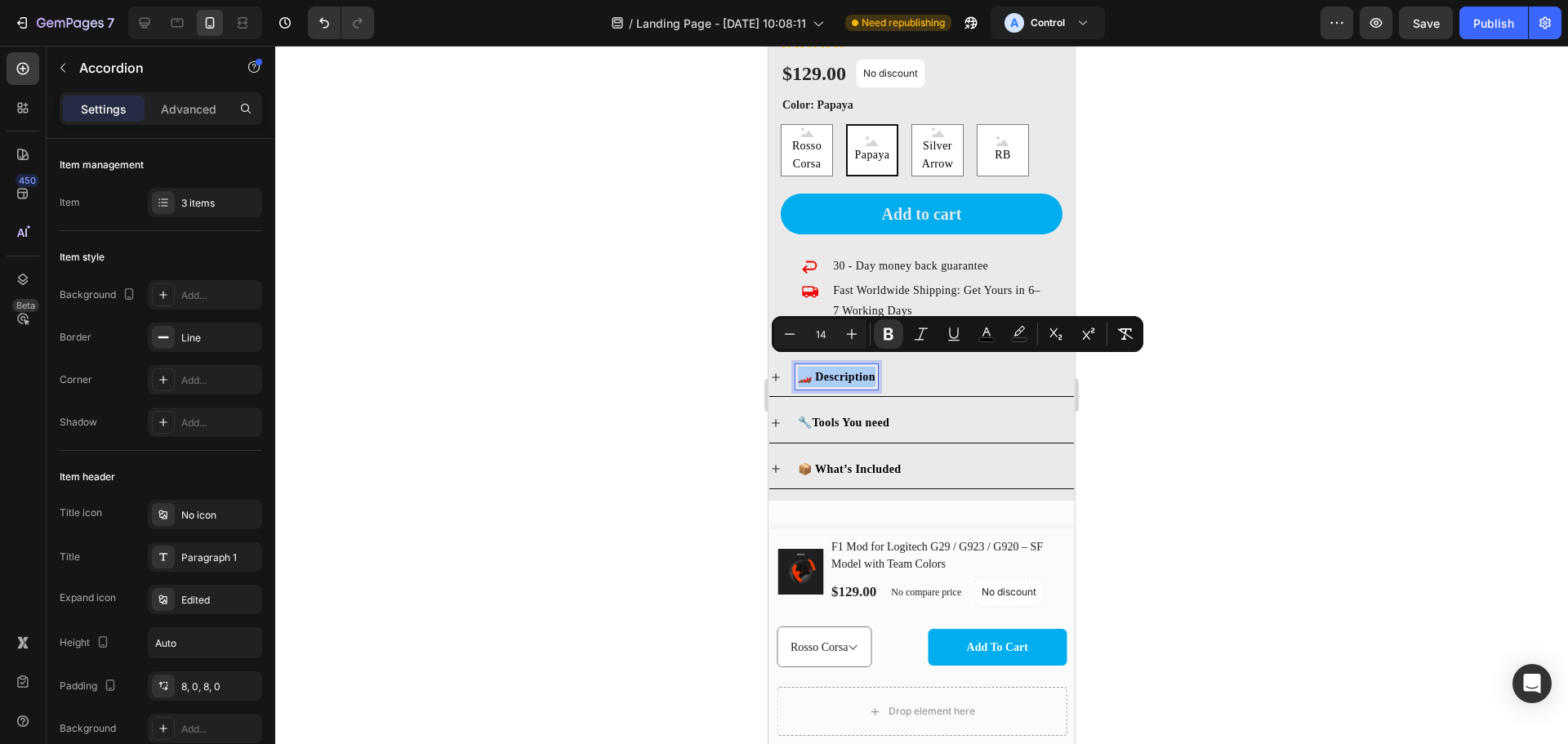
click at [1238, 456] on div at bounding box center [922, 394] width 1293 height 698
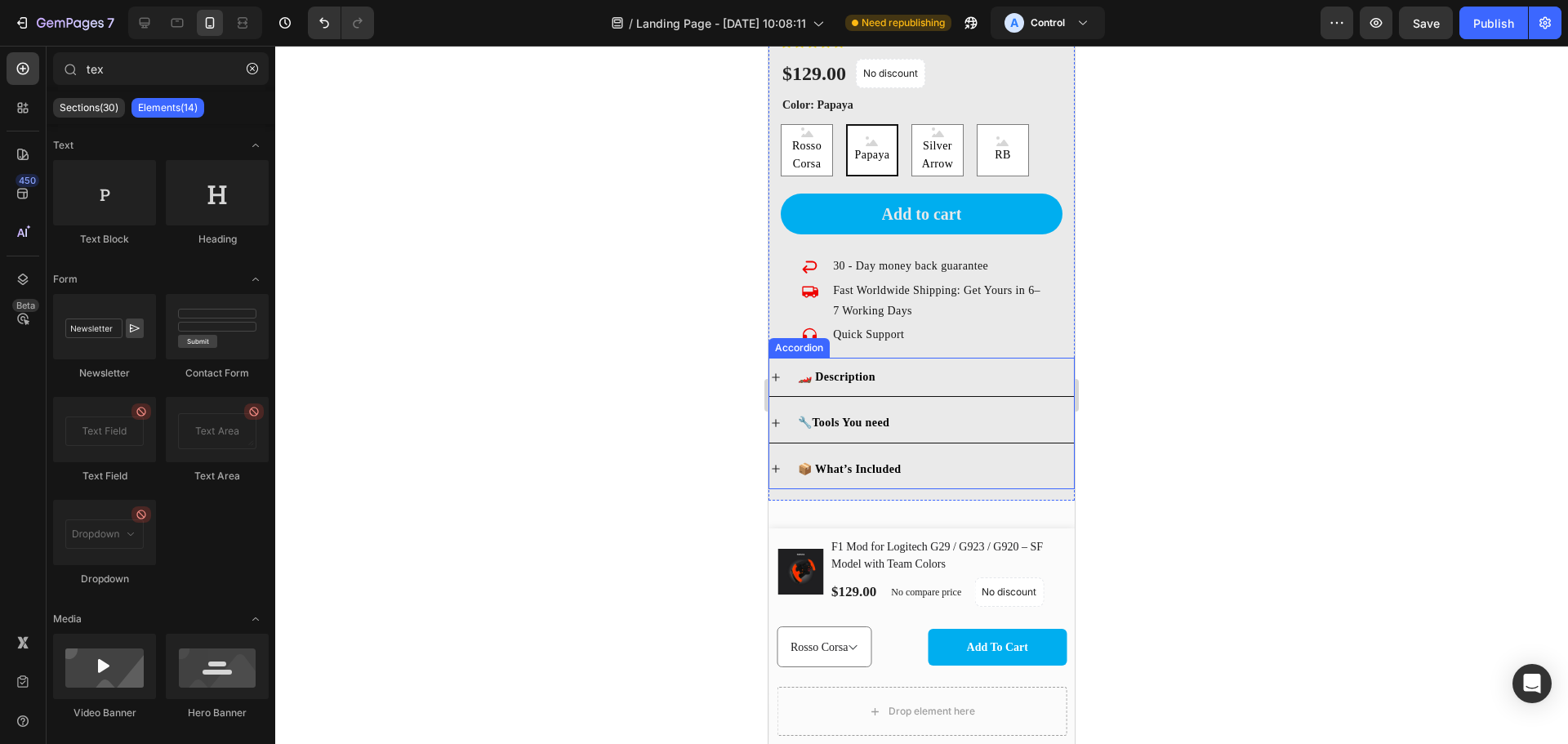
click at [848, 370] on strong "🏎️ Description" at bounding box center [837, 376] width 78 height 12
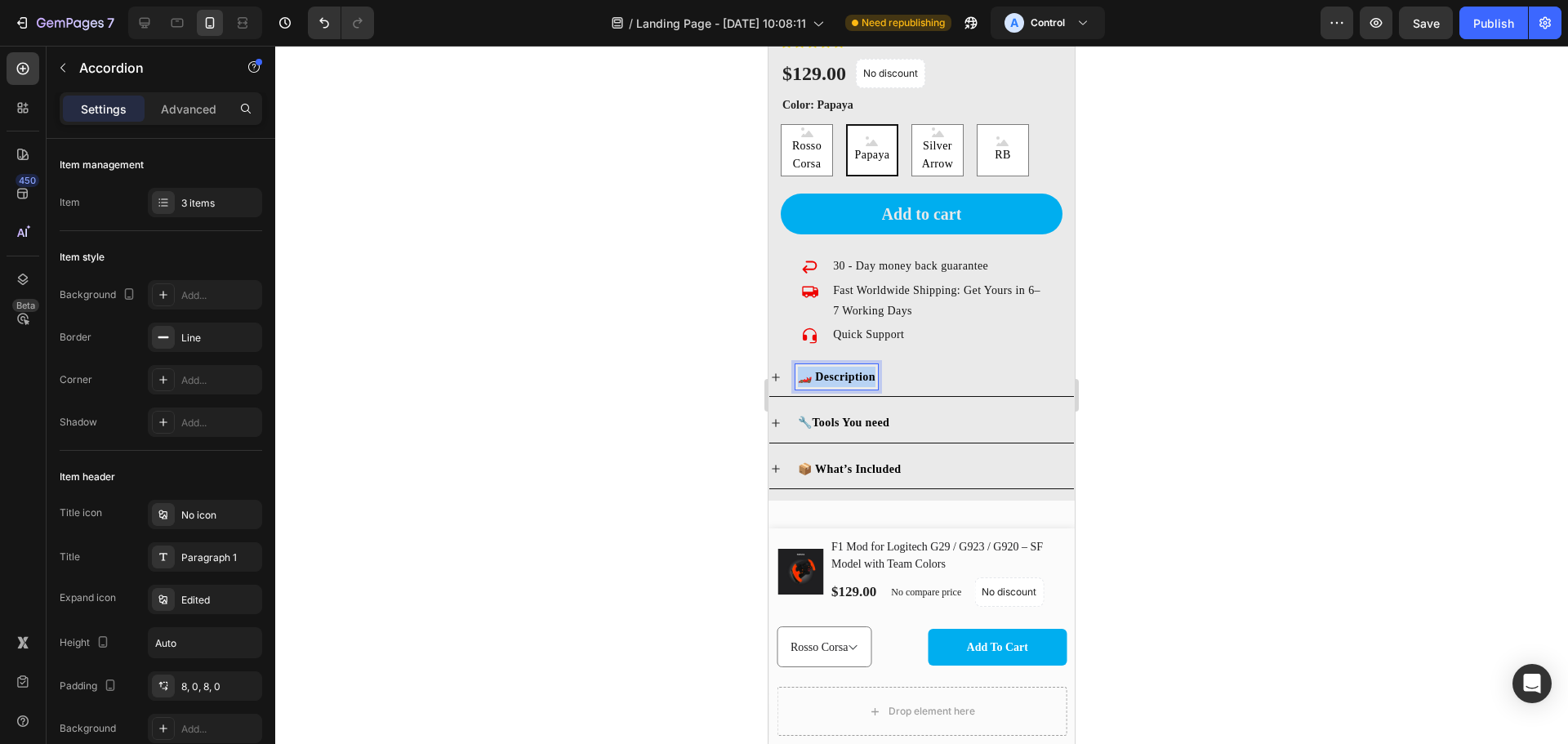
click at [848, 370] on strong "🏎️ Description" at bounding box center [837, 376] width 78 height 12
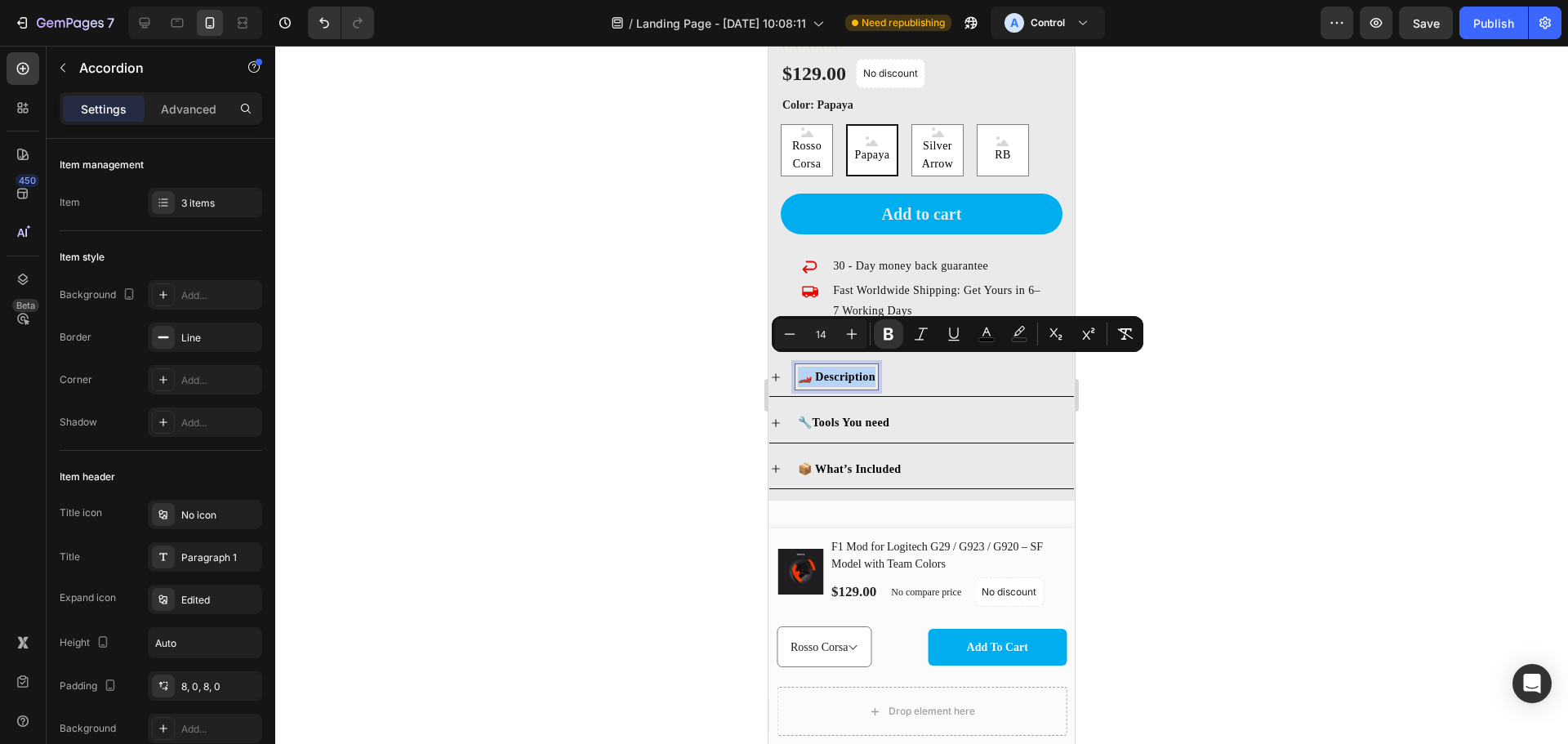
click at [852, 370] on strong "🏎️ Description" at bounding box center [837, 376] width 78 height 12
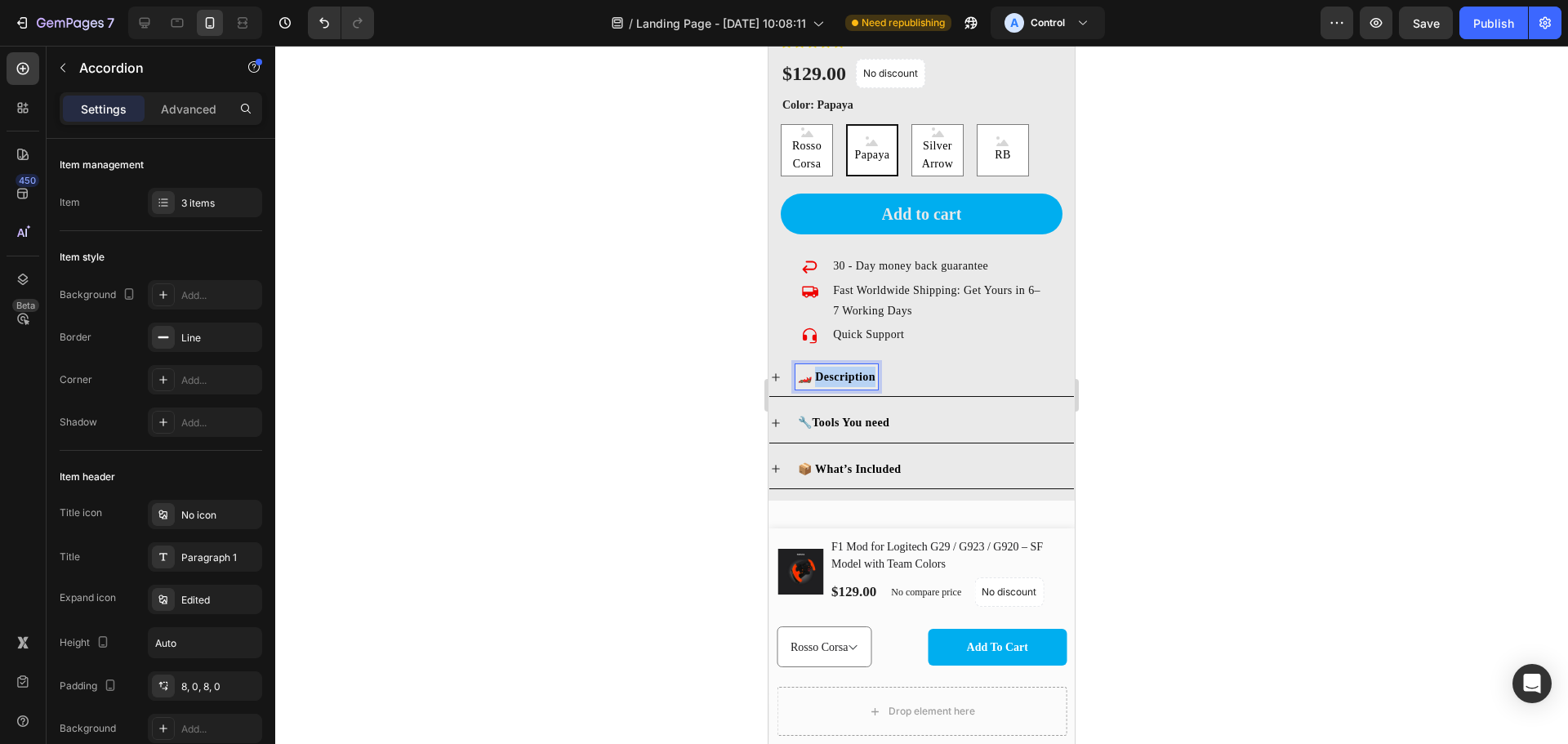
click at [852, 370] on strong "🏎️ Description" at bounding box center [837, 376] width 78 height 12
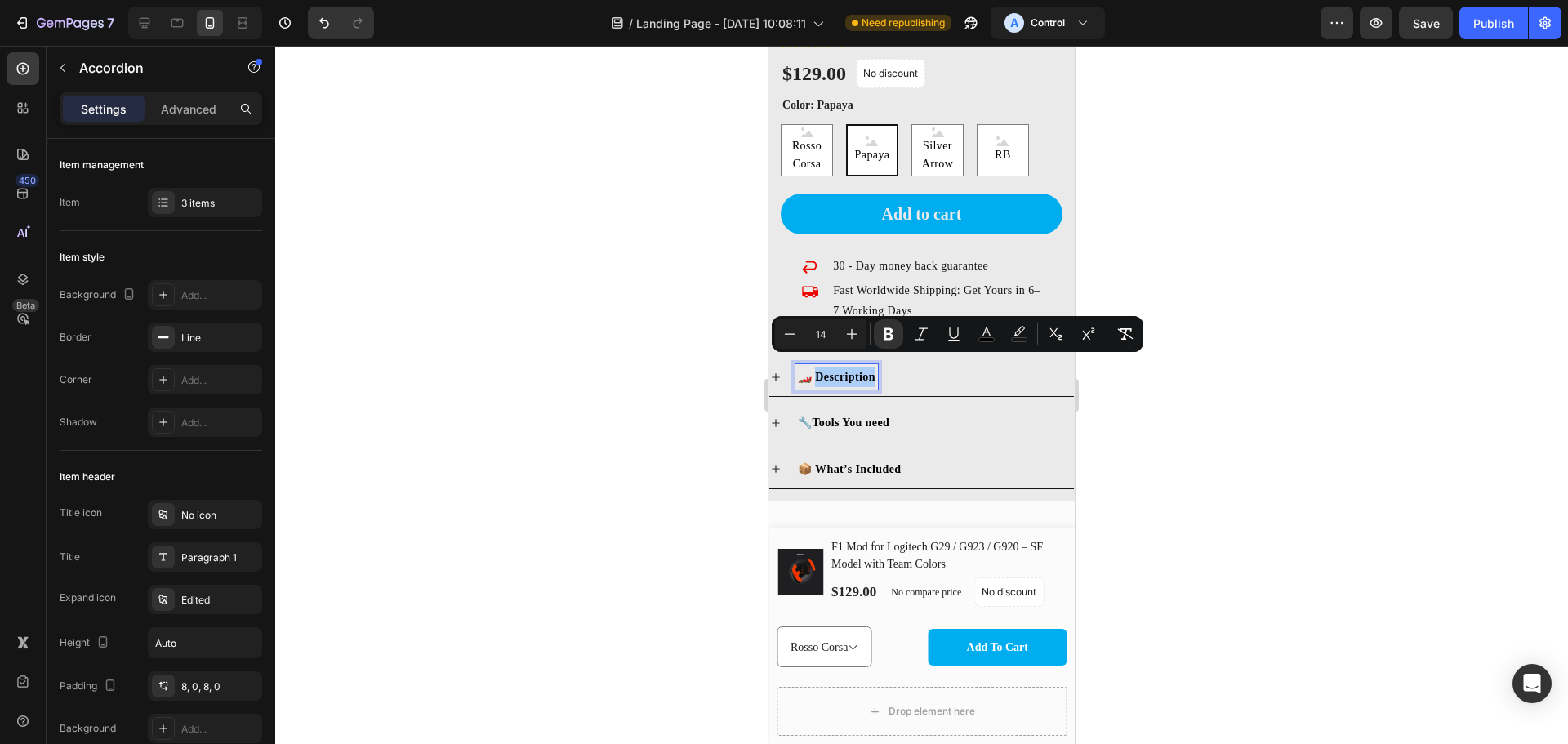
click at [1263, 452] on div at bounding box center [922, 394] width 1293 height 698
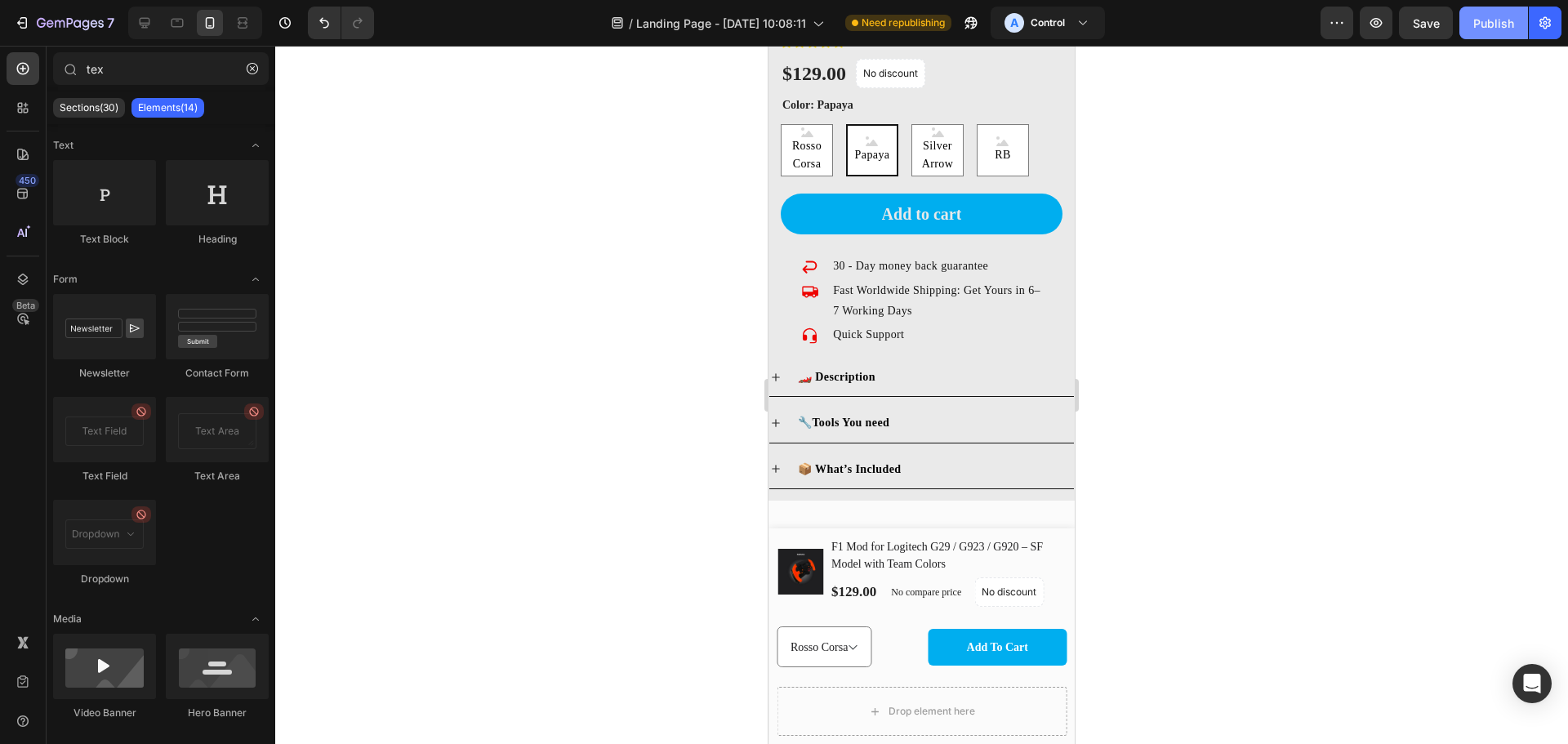
click at [1511, 27] on div "Publish" at bounding box center [1494, 23] width 40 height 17
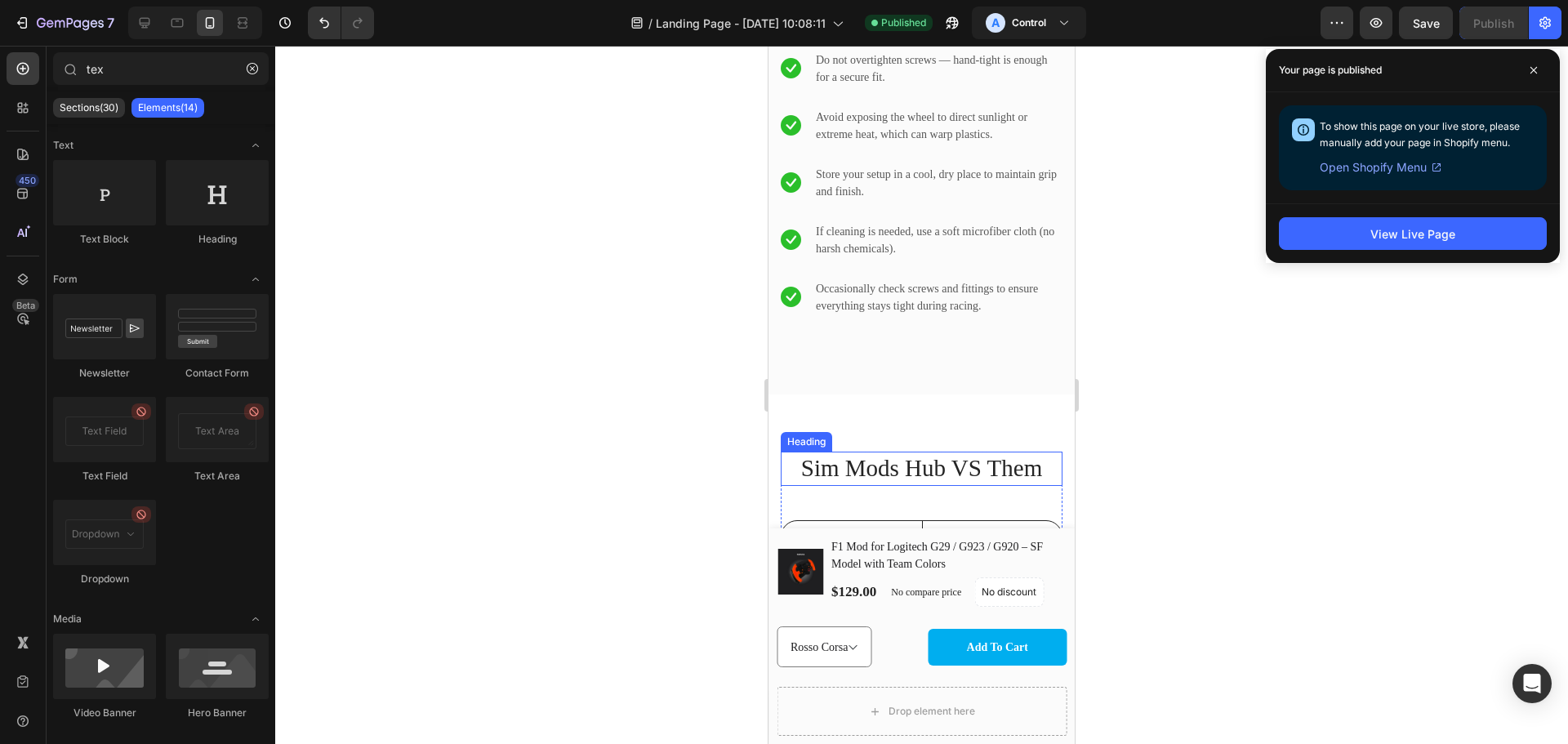
scroll to position [3597, 0]
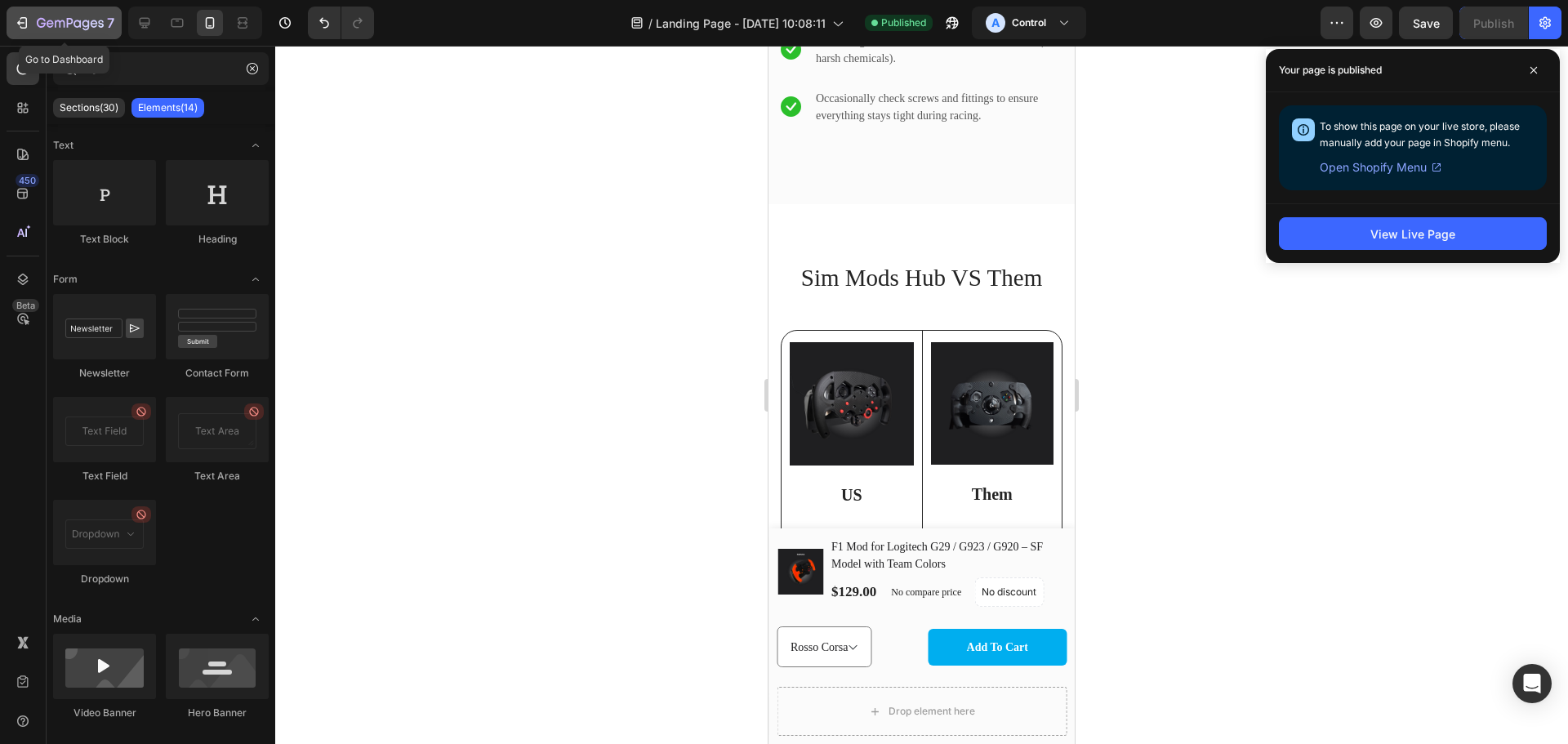
click at [68, 22] on icon "button" at bounding box center [70, 23] width 7 height 10
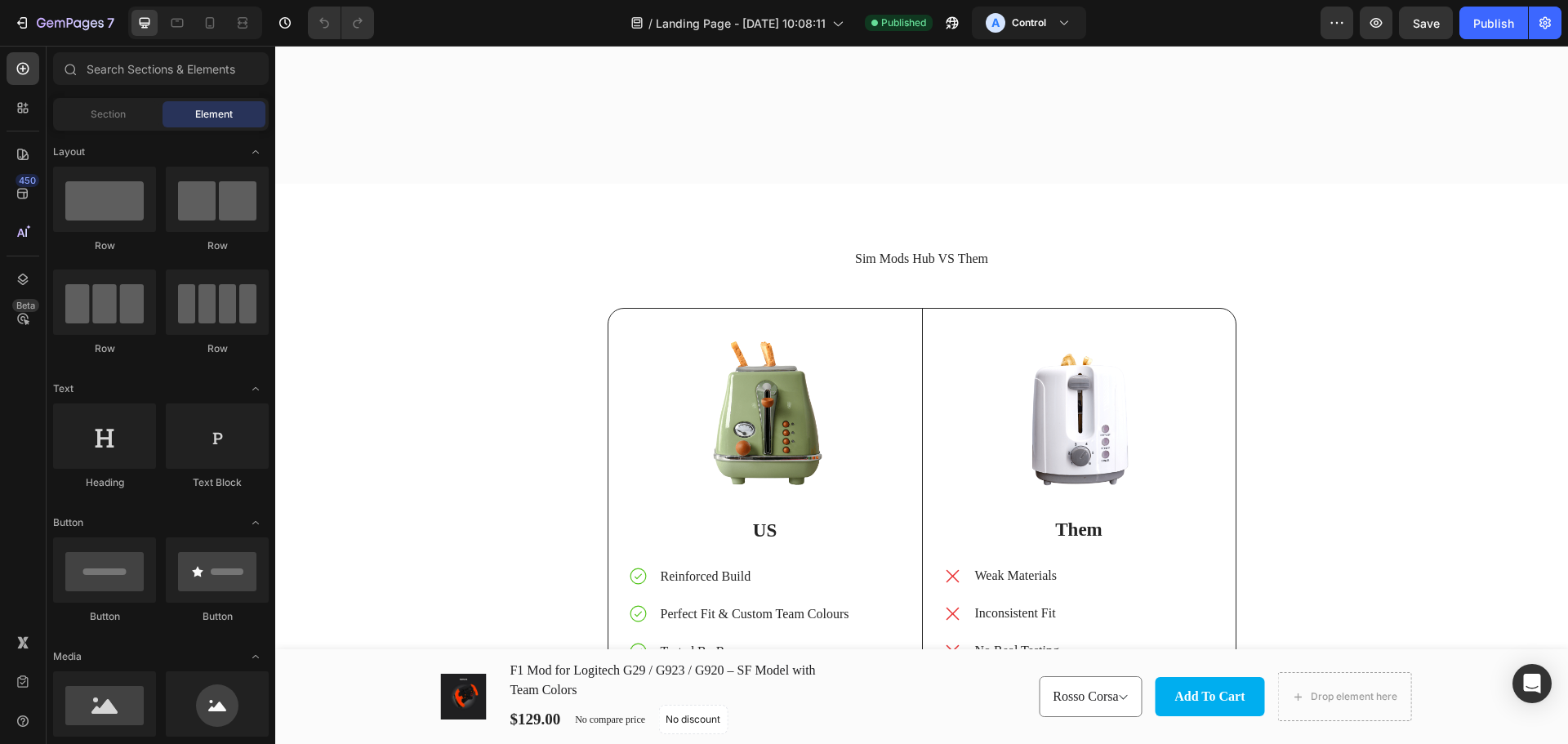
scroll to position [4000, 0]
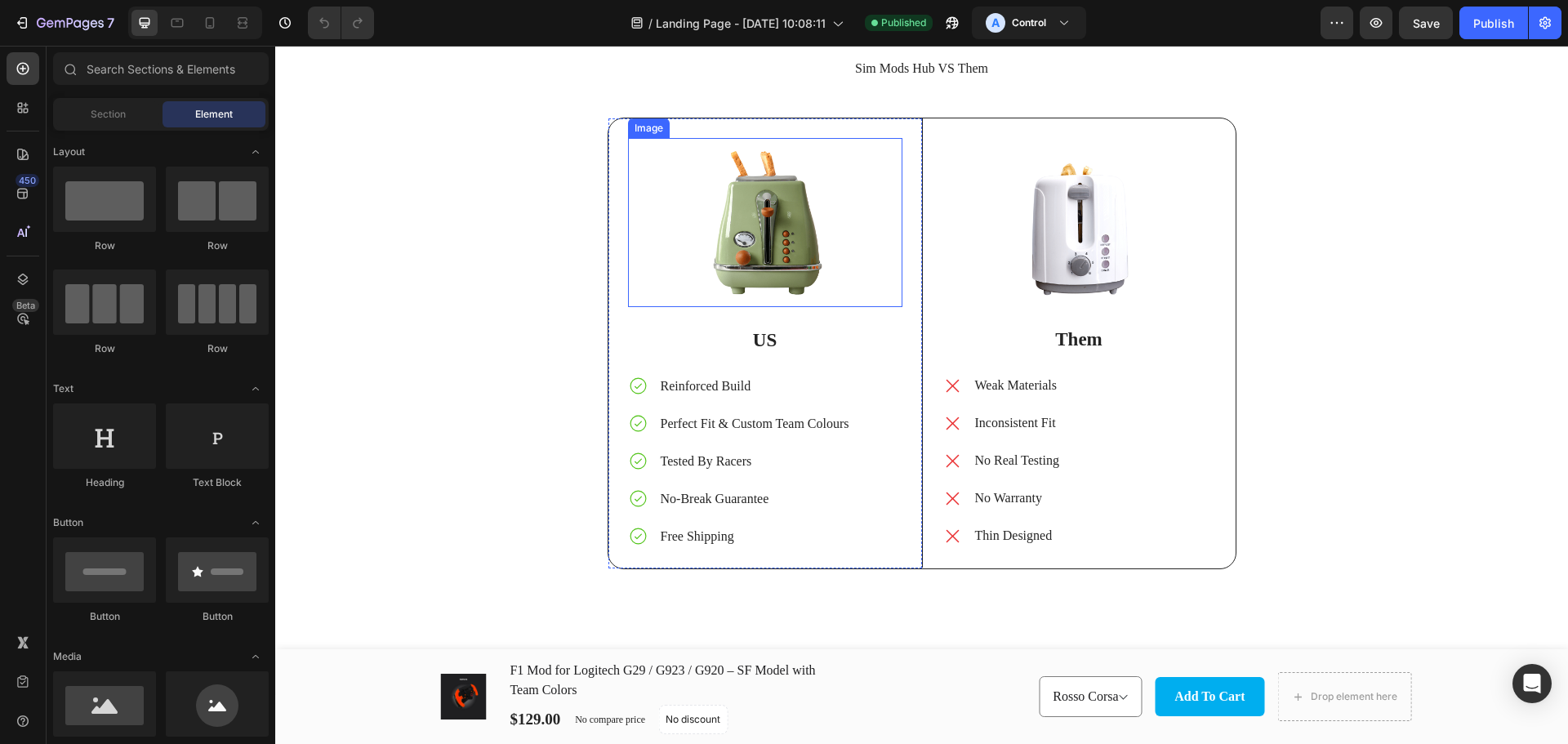
click at [758, 254] on img at bounding box center [765, 222] width 275 height 169
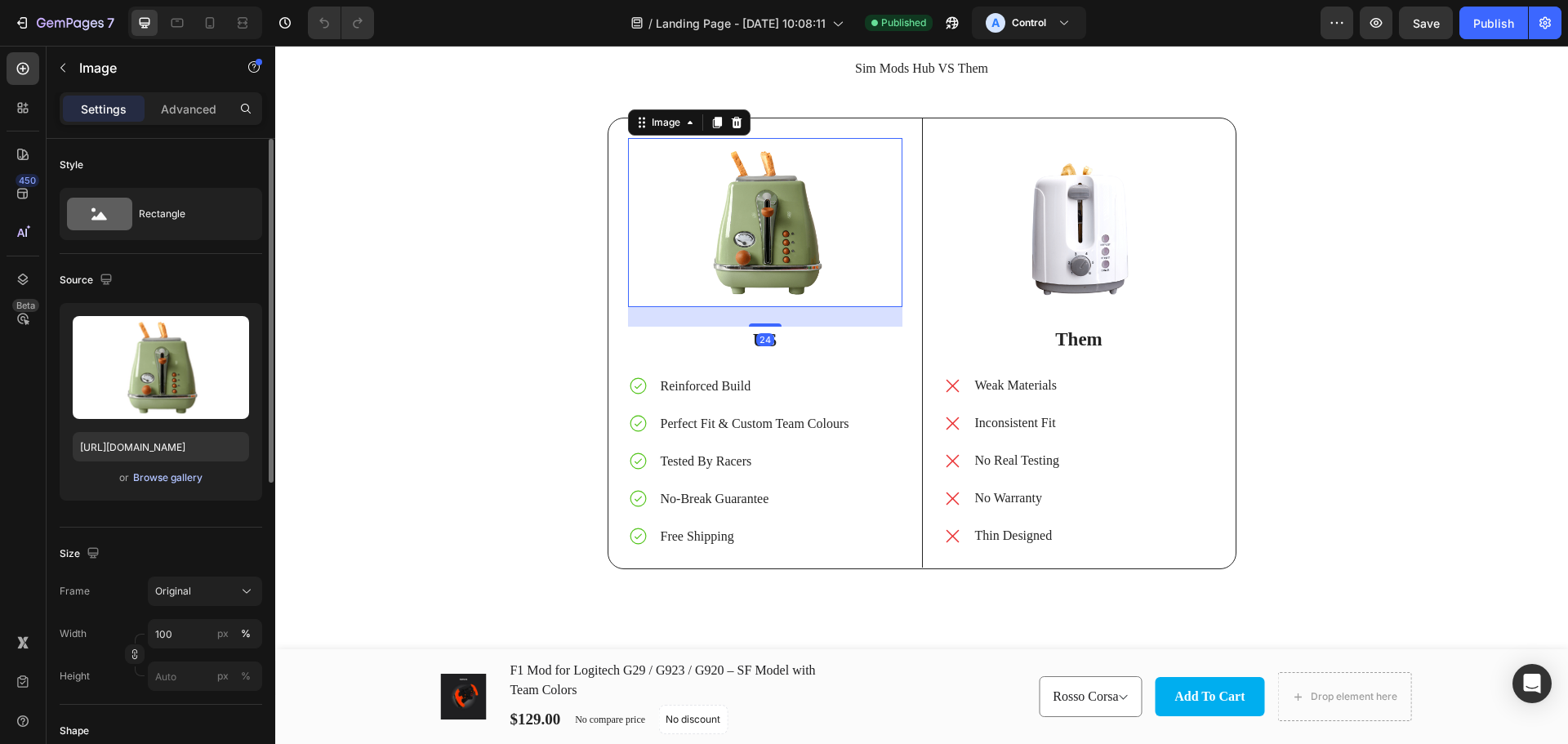
click at [174, 472] on div "Browse gallery" at bounding box center [168, 478] width 69 height 15
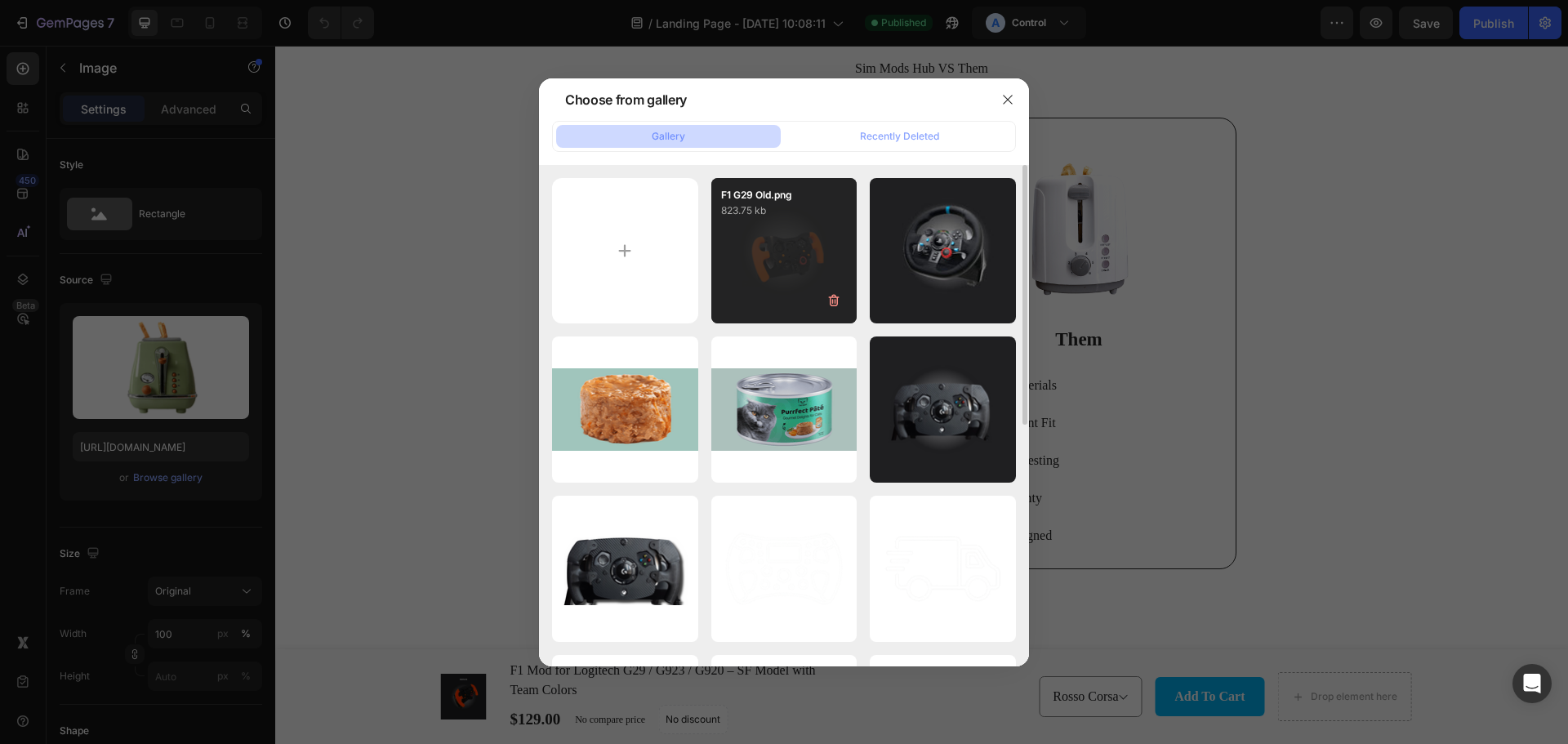
click at [782, 245] on div "F1 G29 Old.png 823.75 kb" at bounding box center [784, 251] width 146 height 146
type input "[URL][DOMAIN_NAME]"
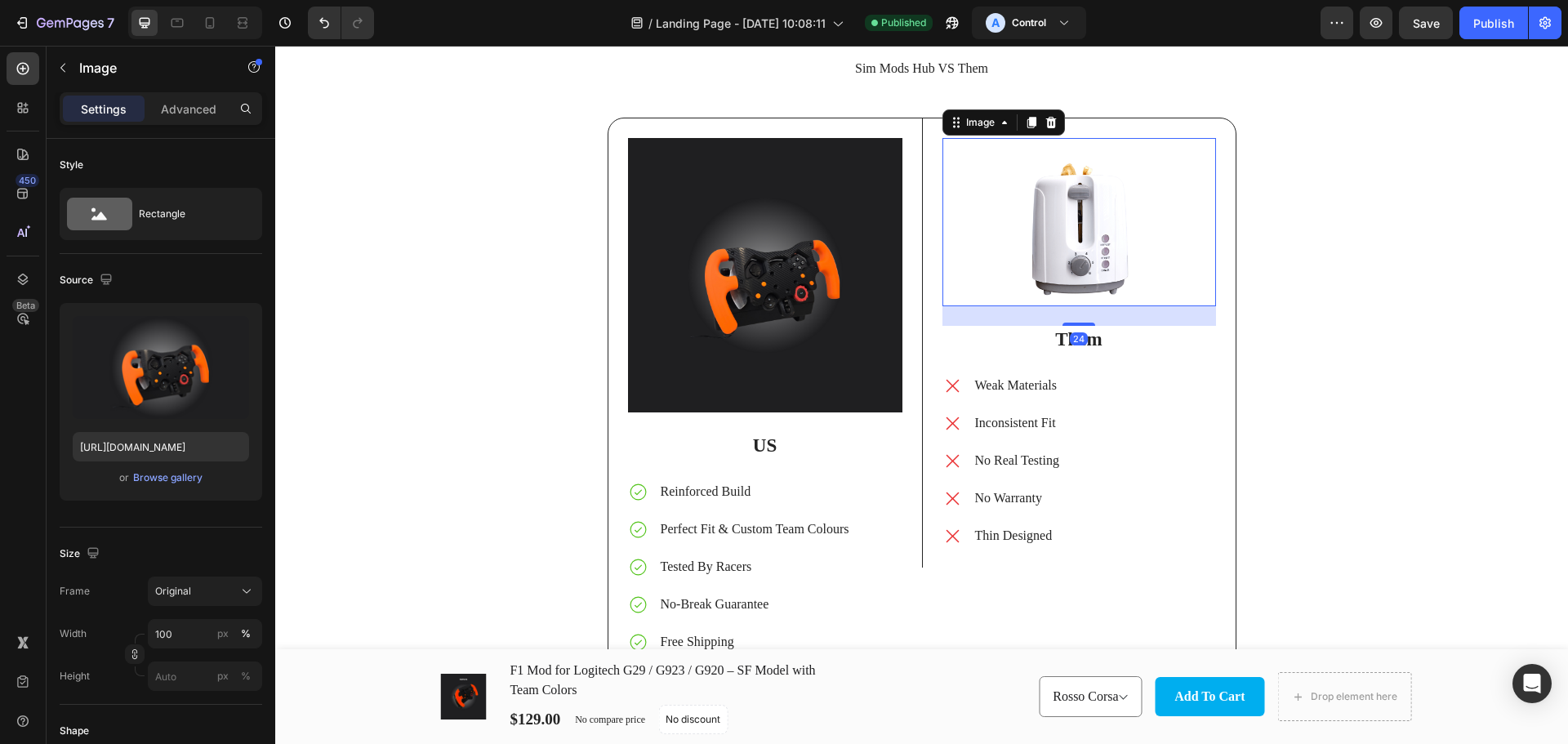
click at [1082, 236] on img at bounding box center [1079, 222] width 274 height 168
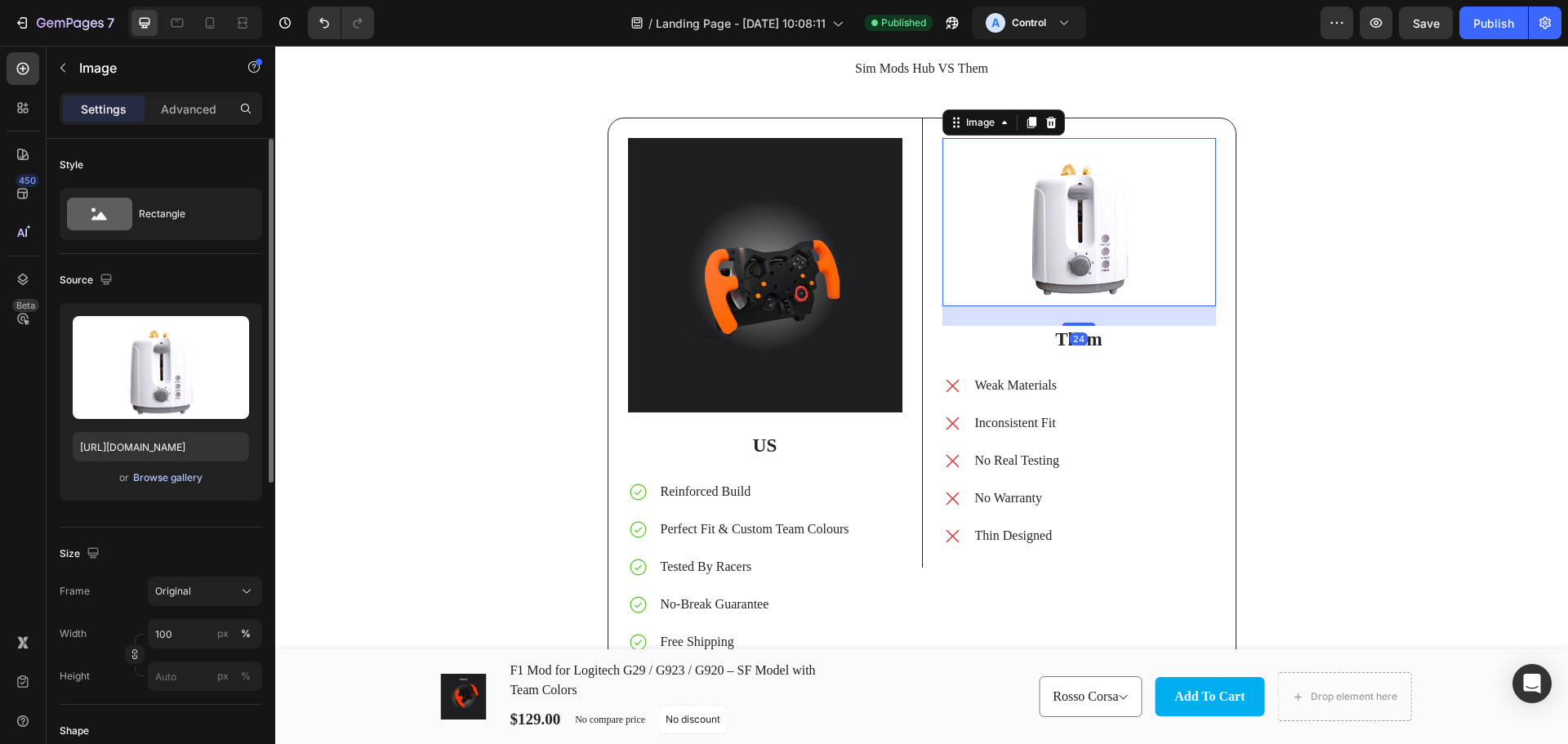
click at [169, 478] on div "Browse gallery" at bounding box center [168, 478] width 69 height 15
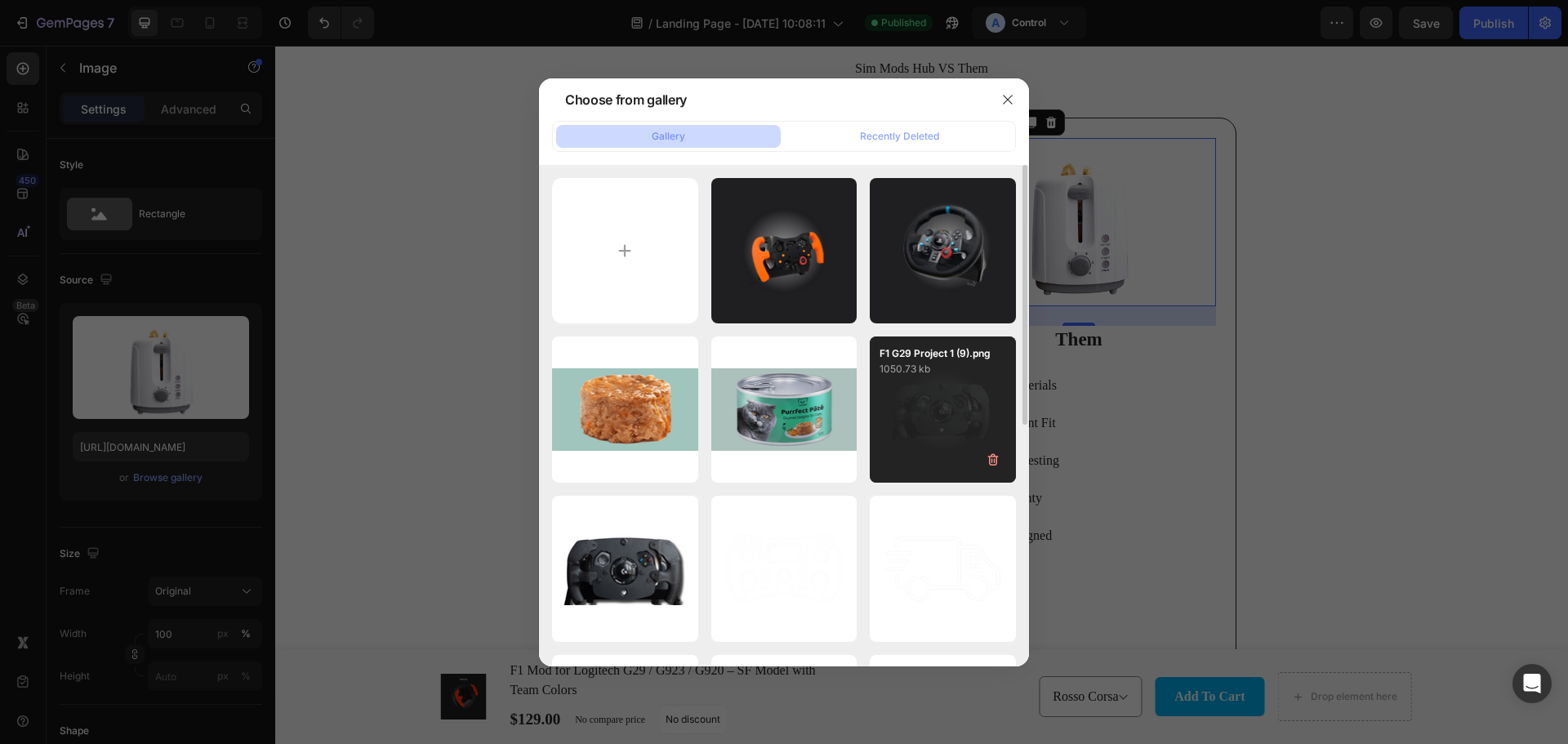
click at [937, 420] on div "F1 G29 Project 1 (9).png 1050.73 kb" at bounding box center [942, 409] width 146 height 146
type input "[URL][DOMAIN_NAME]"
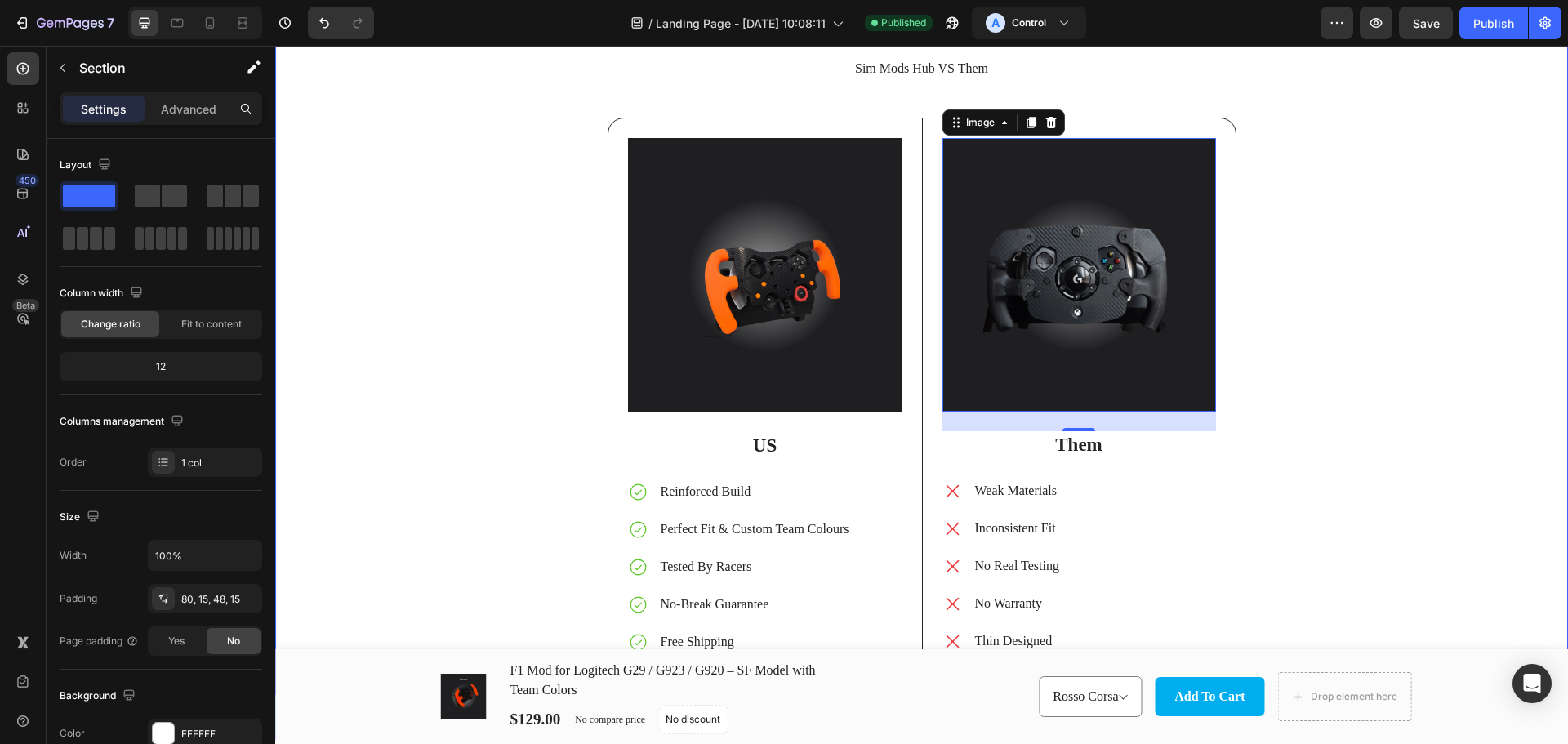
click at [1353, 388] on div "Sim Mods Hub VS Them Heading Image US Text Block Reinforced Build Perfect Fit &…" at bounding box center [921, 379] width 1268 height 643
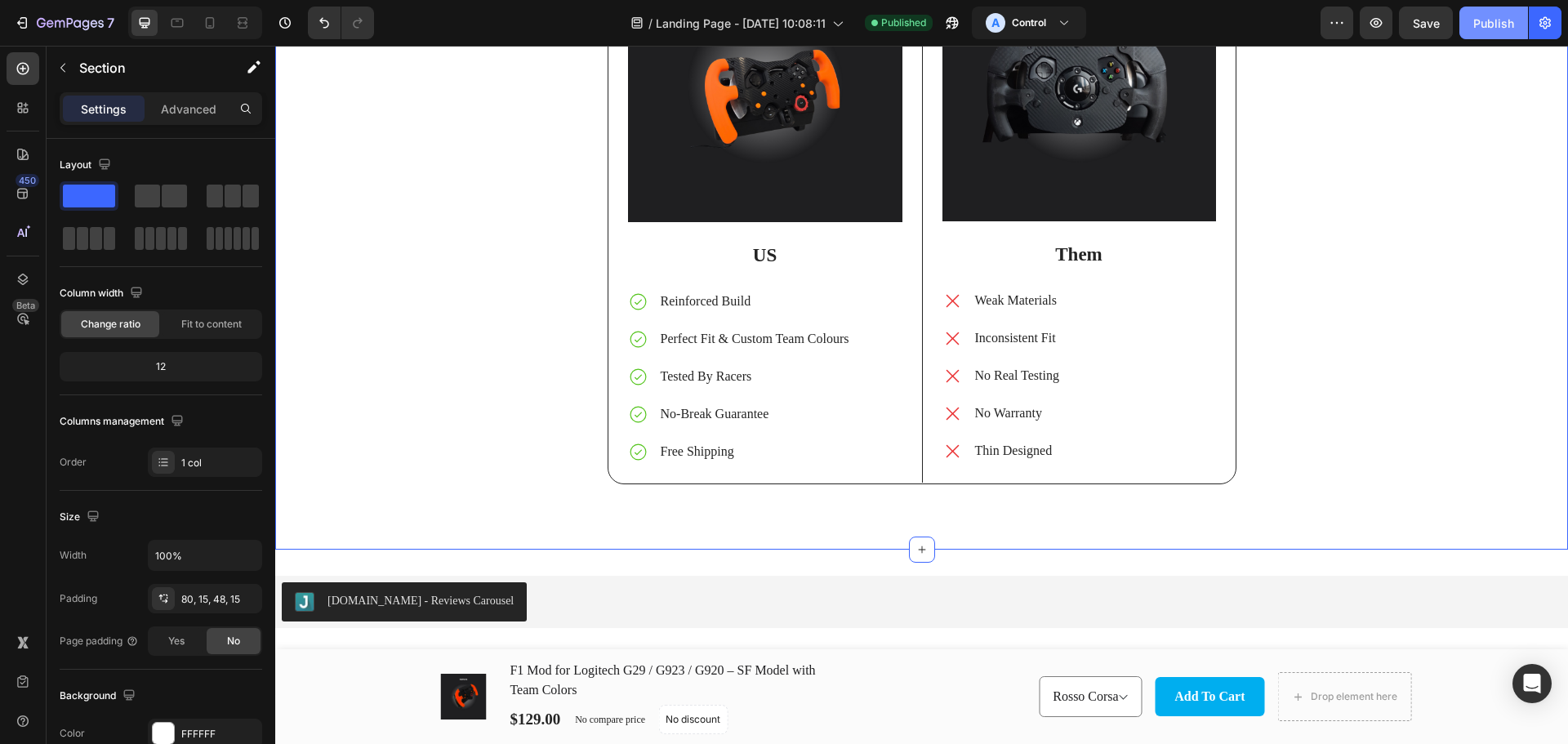
click at [1497, 26] on div "Publish" at bounding box center [1494, 23] width 40 height 17
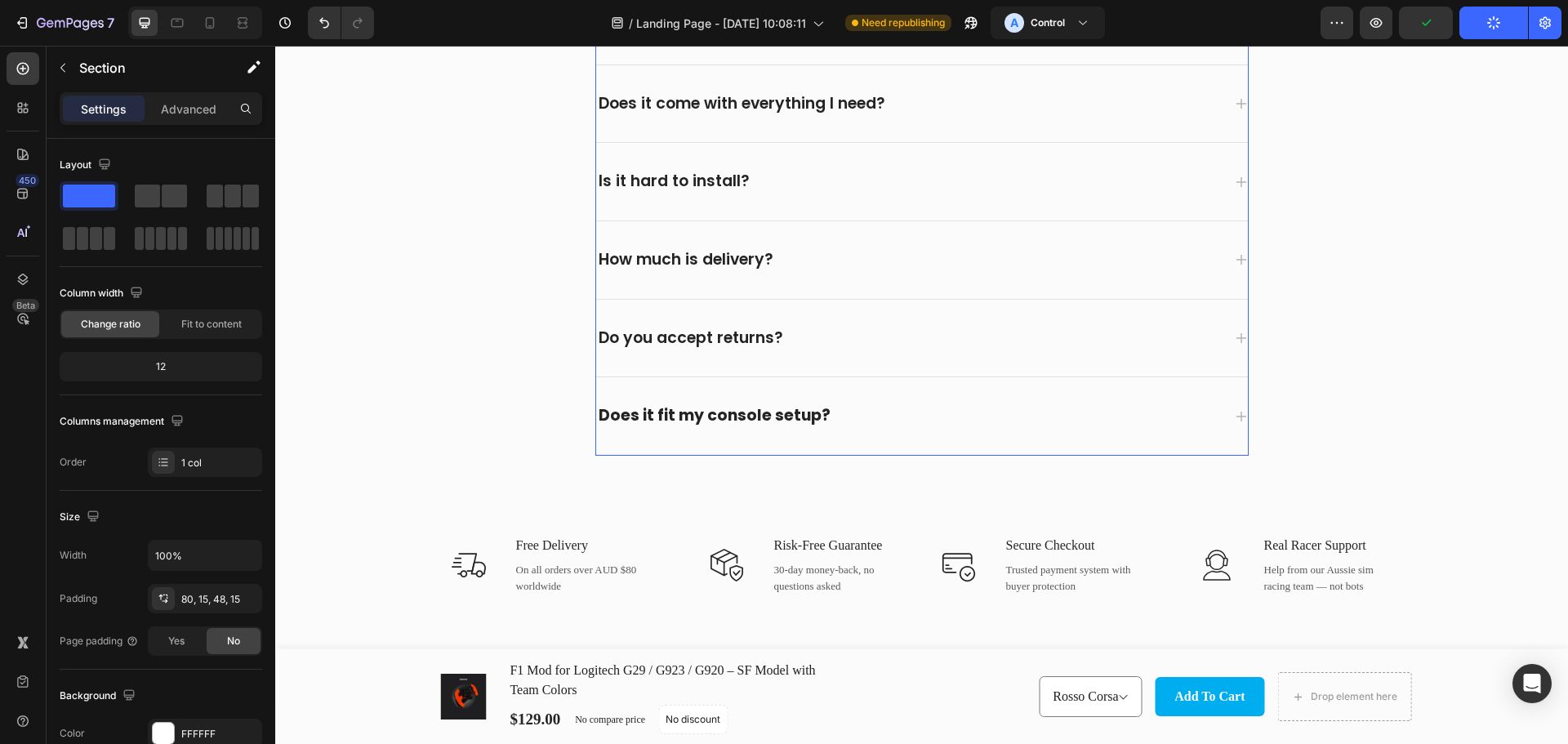
scroll to position [5092, 0]
